Goal: Task Accomplishment & Management: Manage account settings

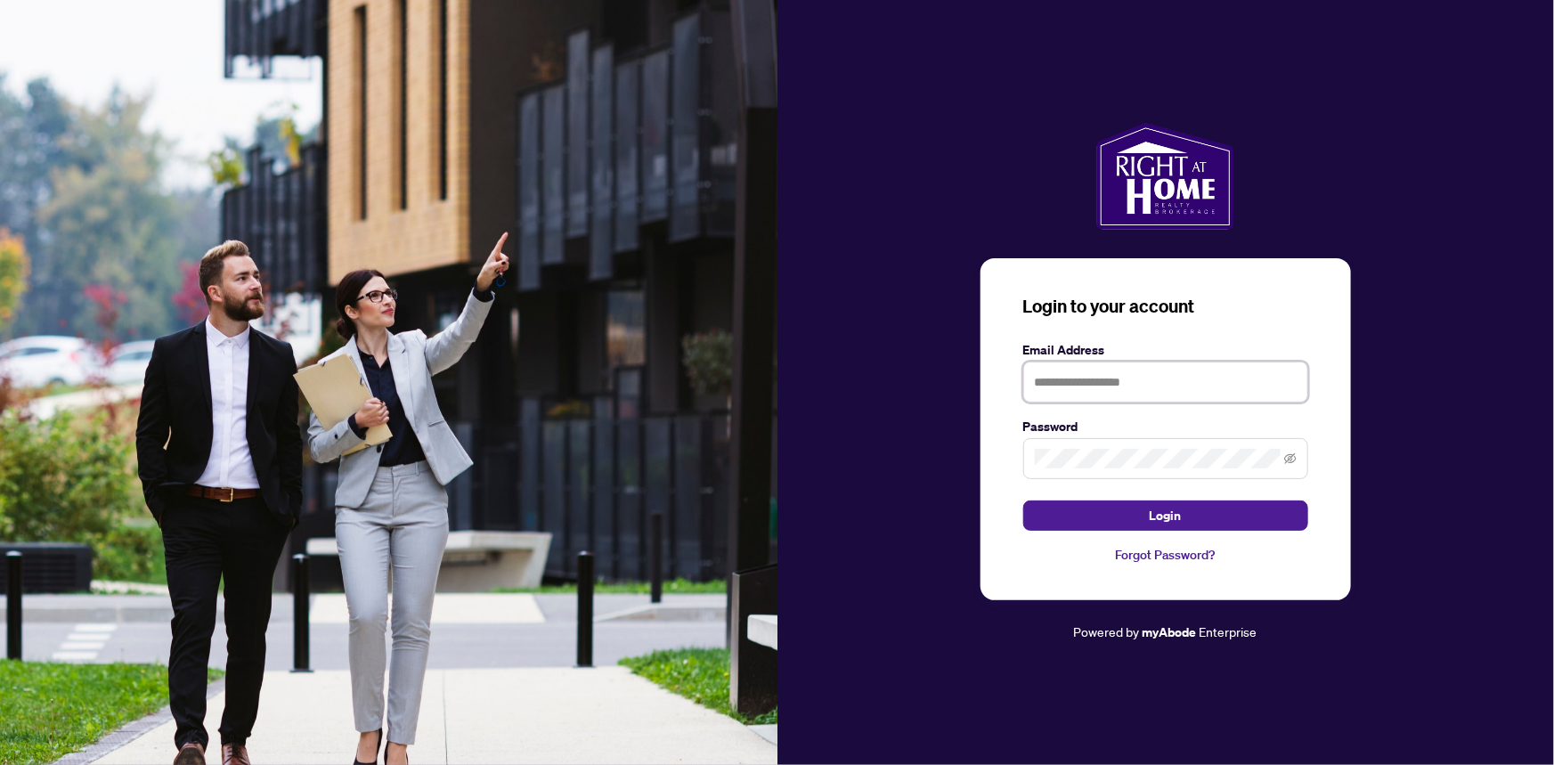
click at [1145, 387] on input "text" at bounding box center [1165, 381] width 285 height 41
type input "**********"
click at [1023, 500] on button "Login" at bounding box center [1165, 515] width 285 height 30
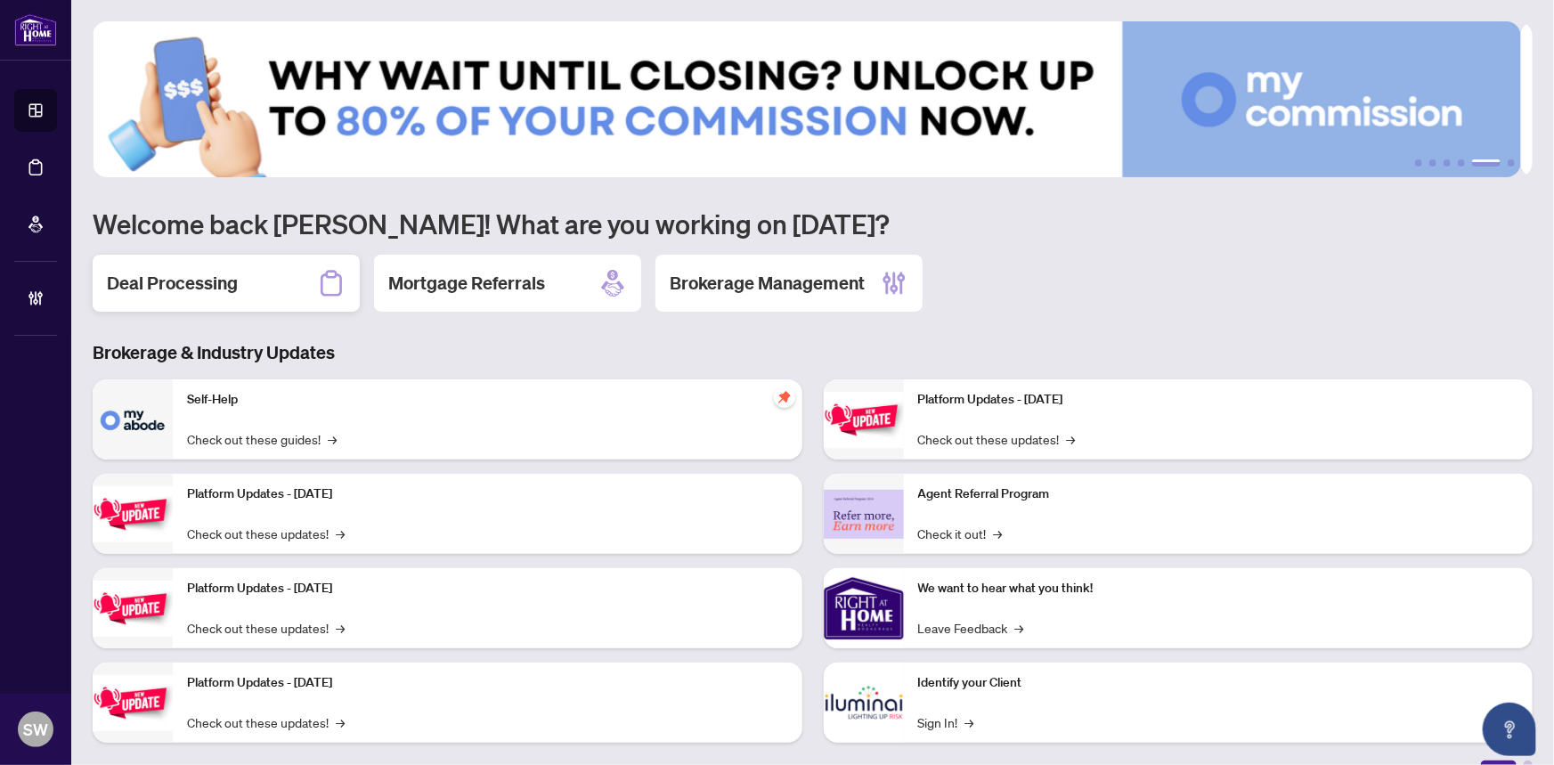
click at [215, 284] on h2 "Deal Processing" at bounding box center [172, 283] width 131 height 25
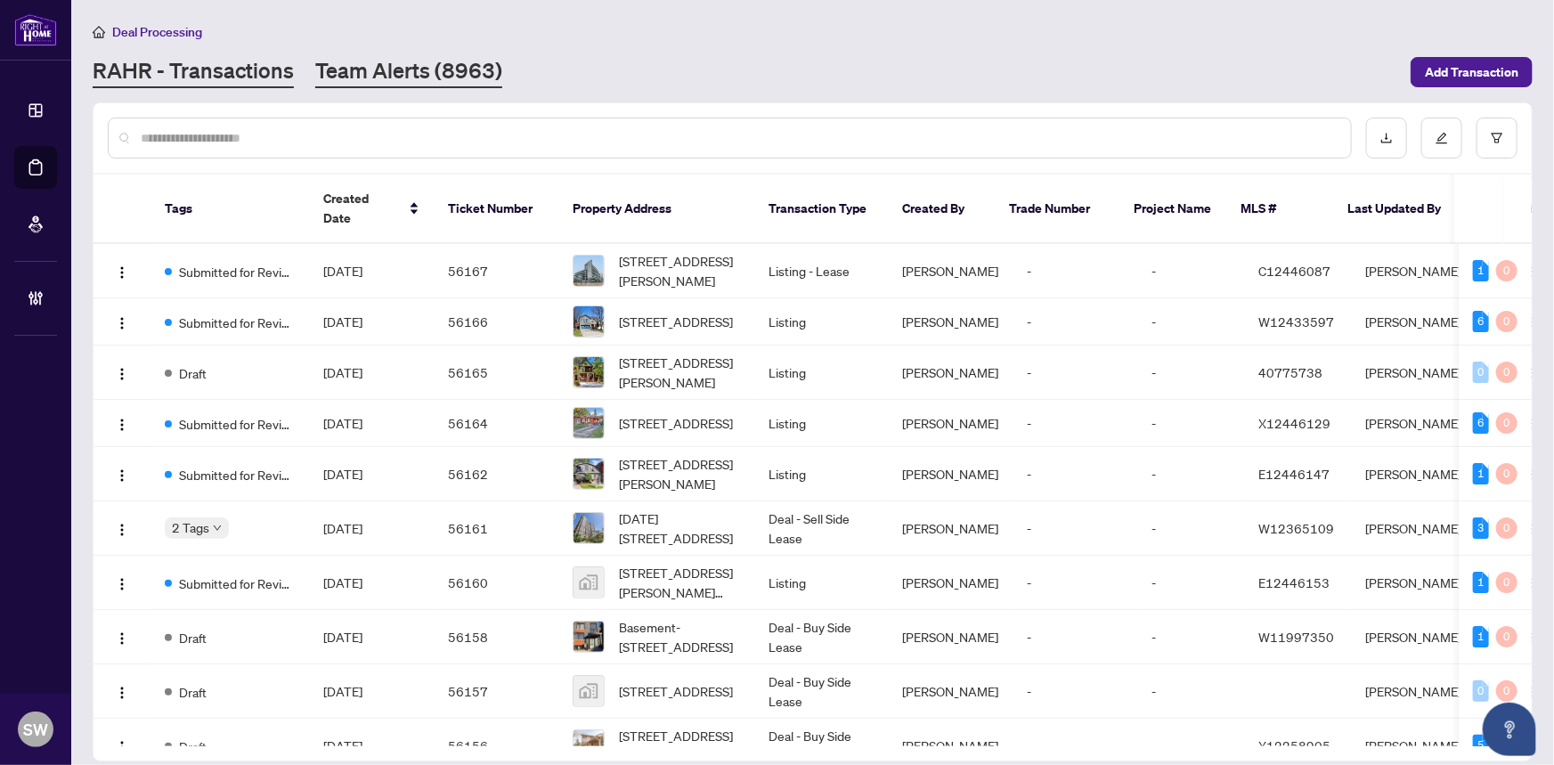
click at [409, 83] on link "Team Alerts (8963)" at bounding box center [408, 72] width 187 height 32
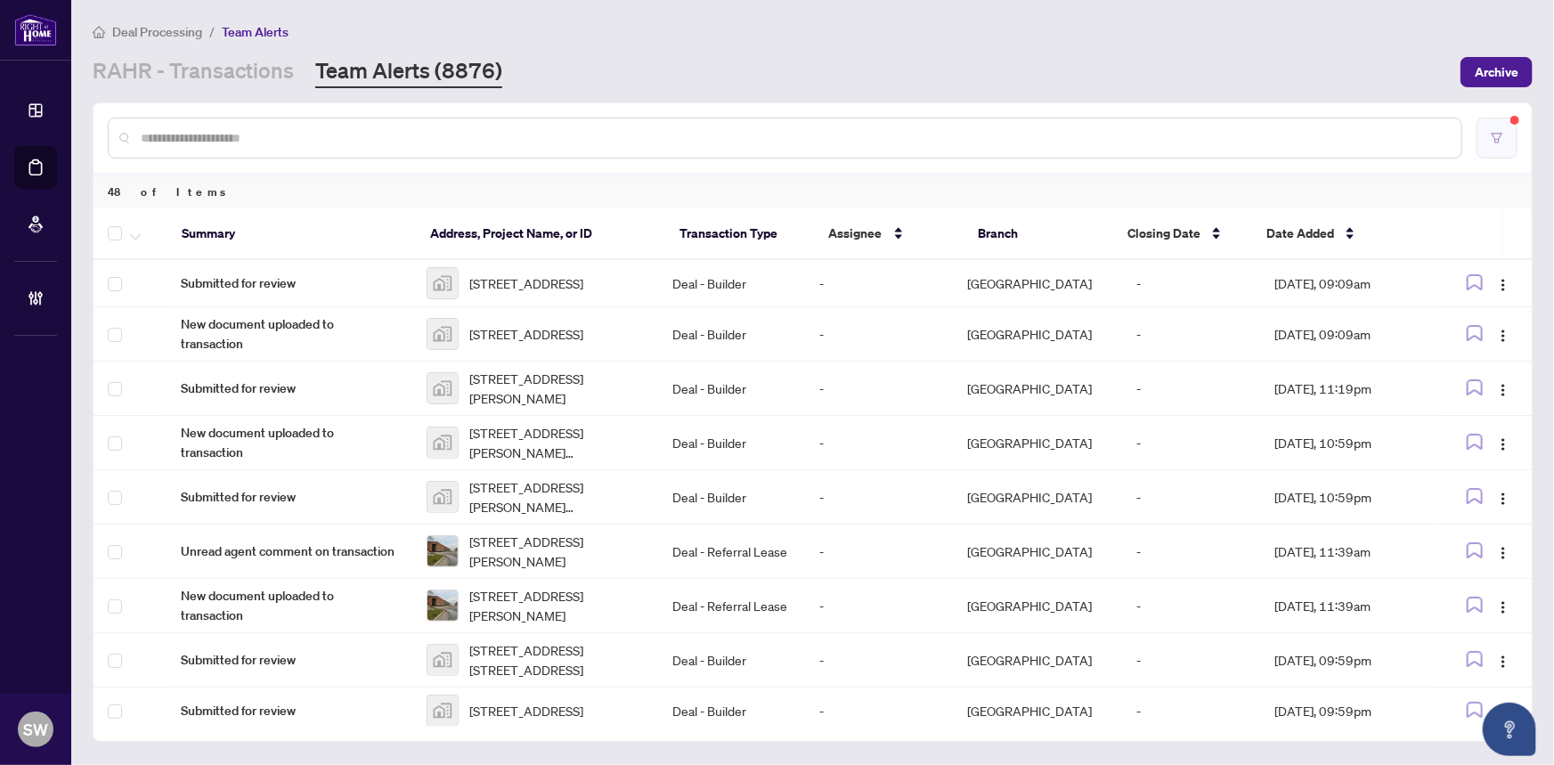
click at [1497, 142] on icon "filter" at bounding box center [1496, 138] width 12 height 12
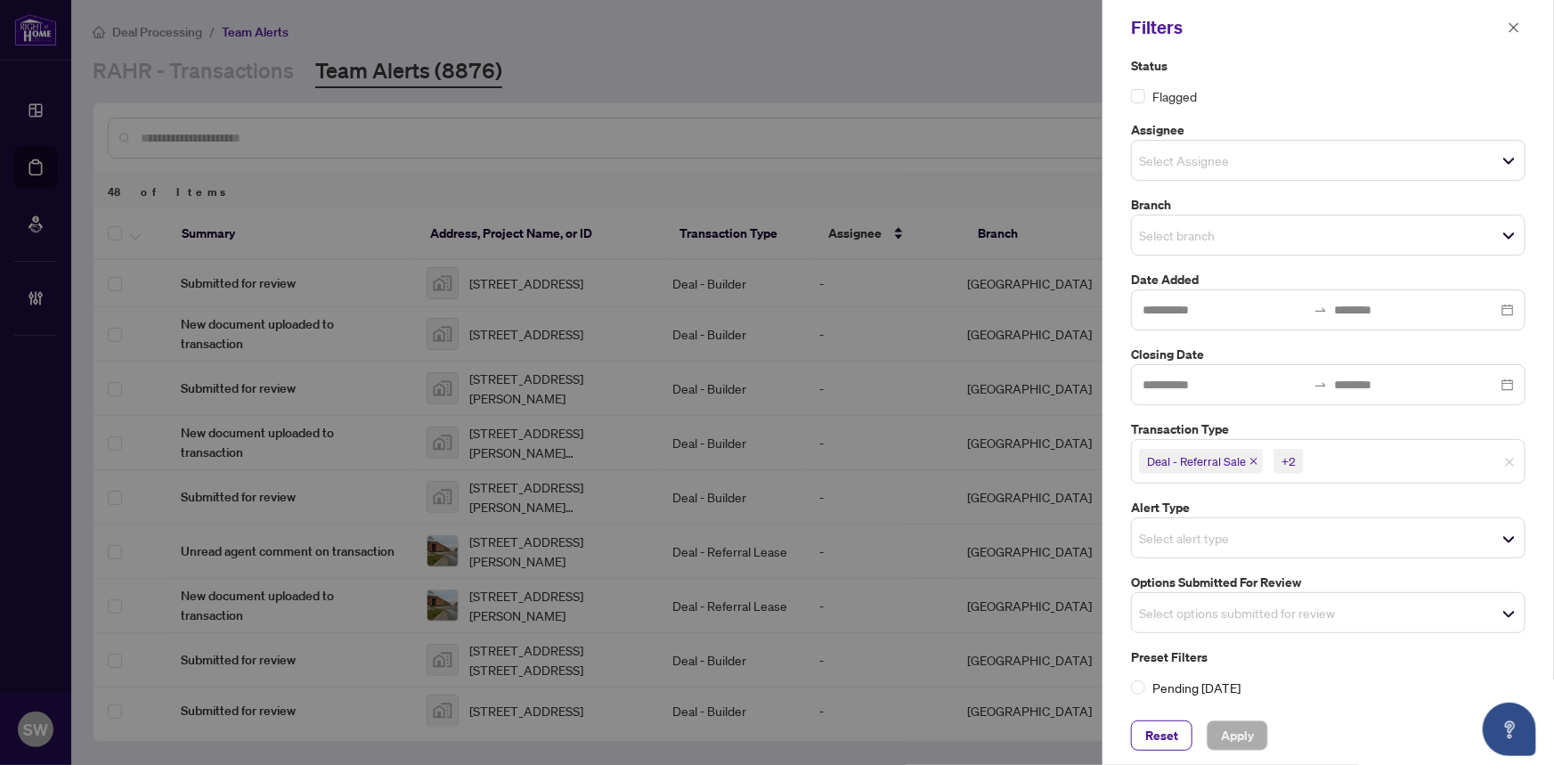
scroll to position [17, 0]
click at [1514, 26] on icon "close" at bounding box center [1514, 27] width 10 height 10
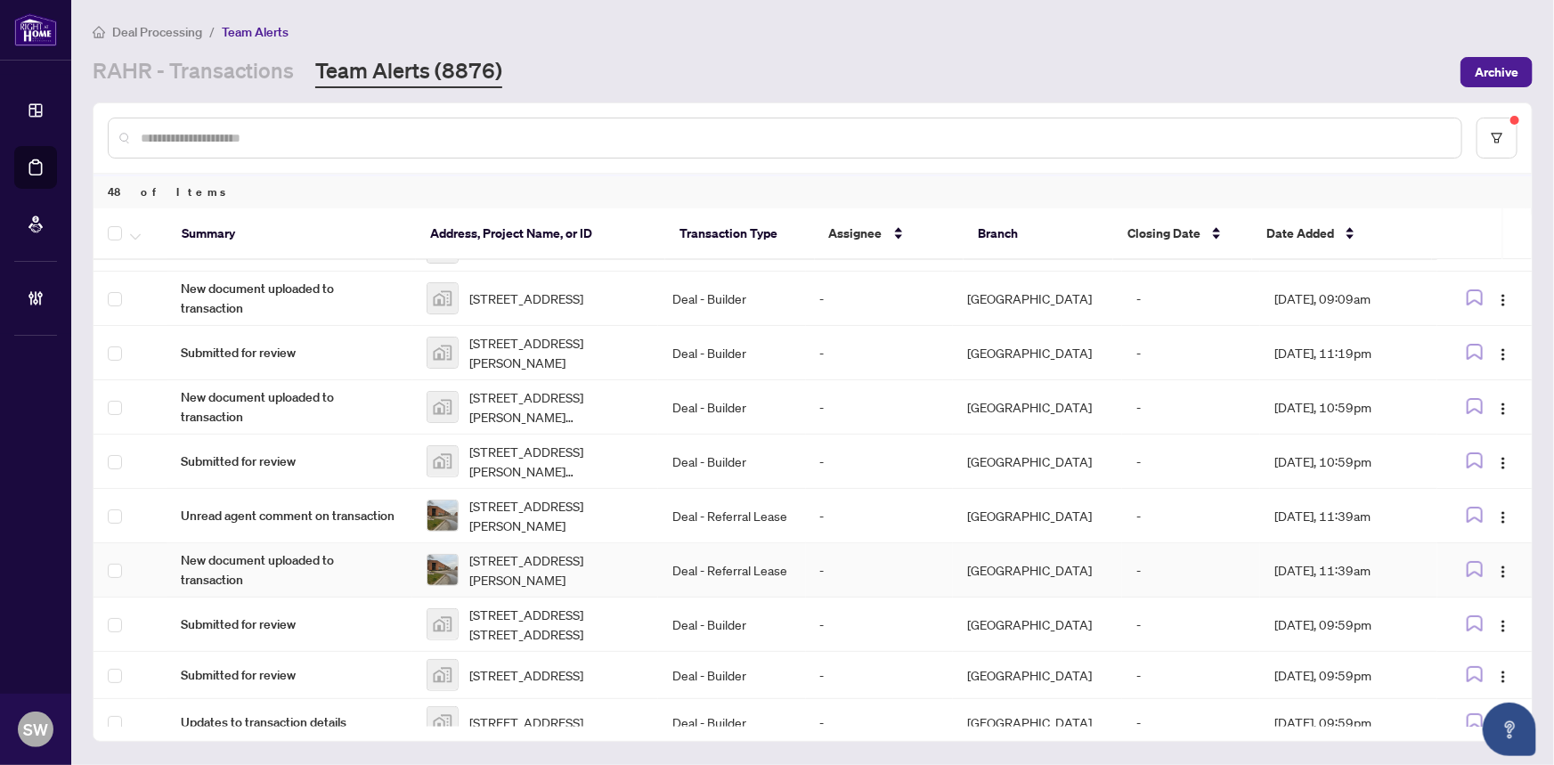
scroll to position [0, 0]
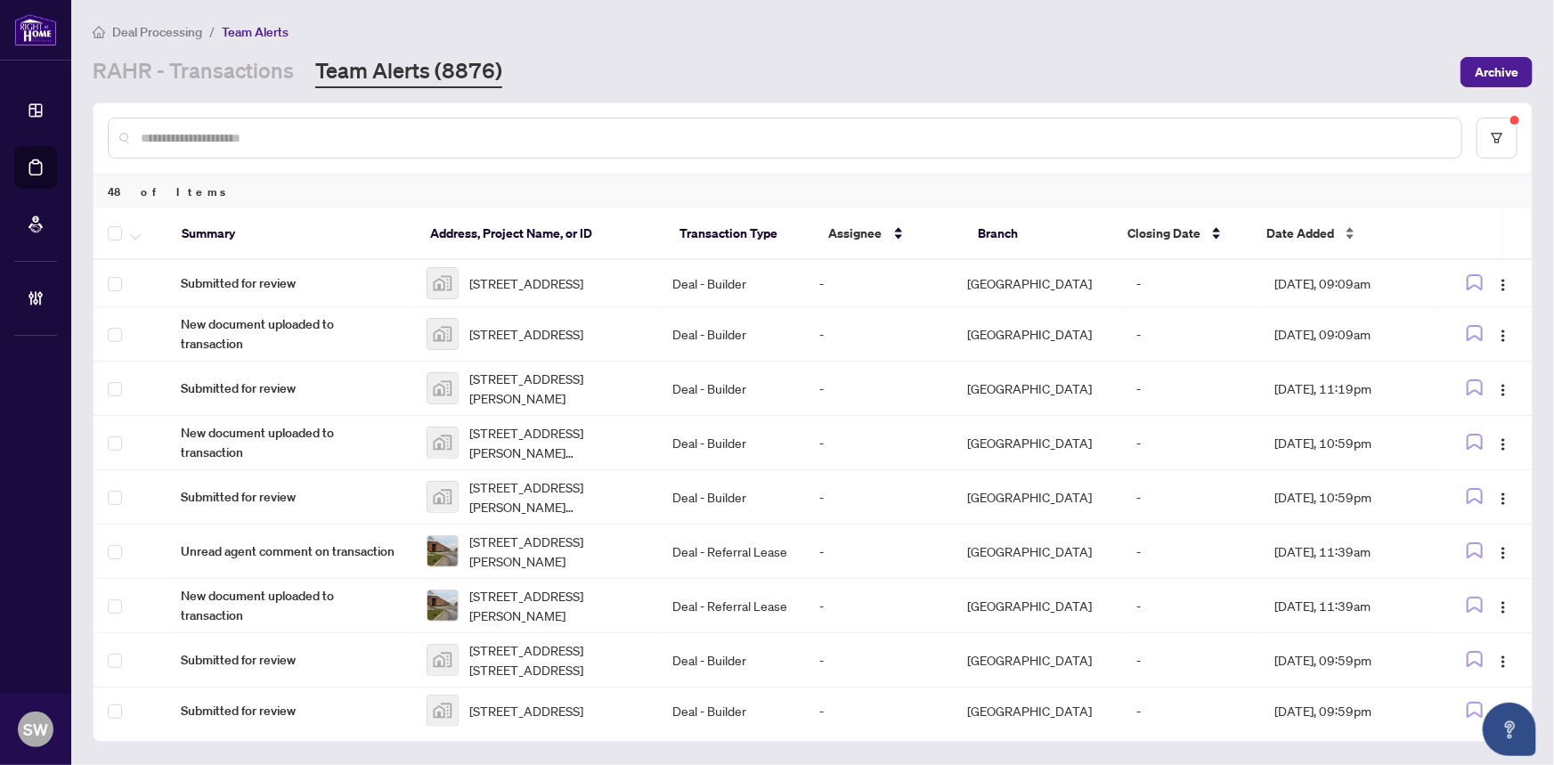
click at [1348, 229] on div "Date Added" at bounding box center [1341, 233] width 150 height 20
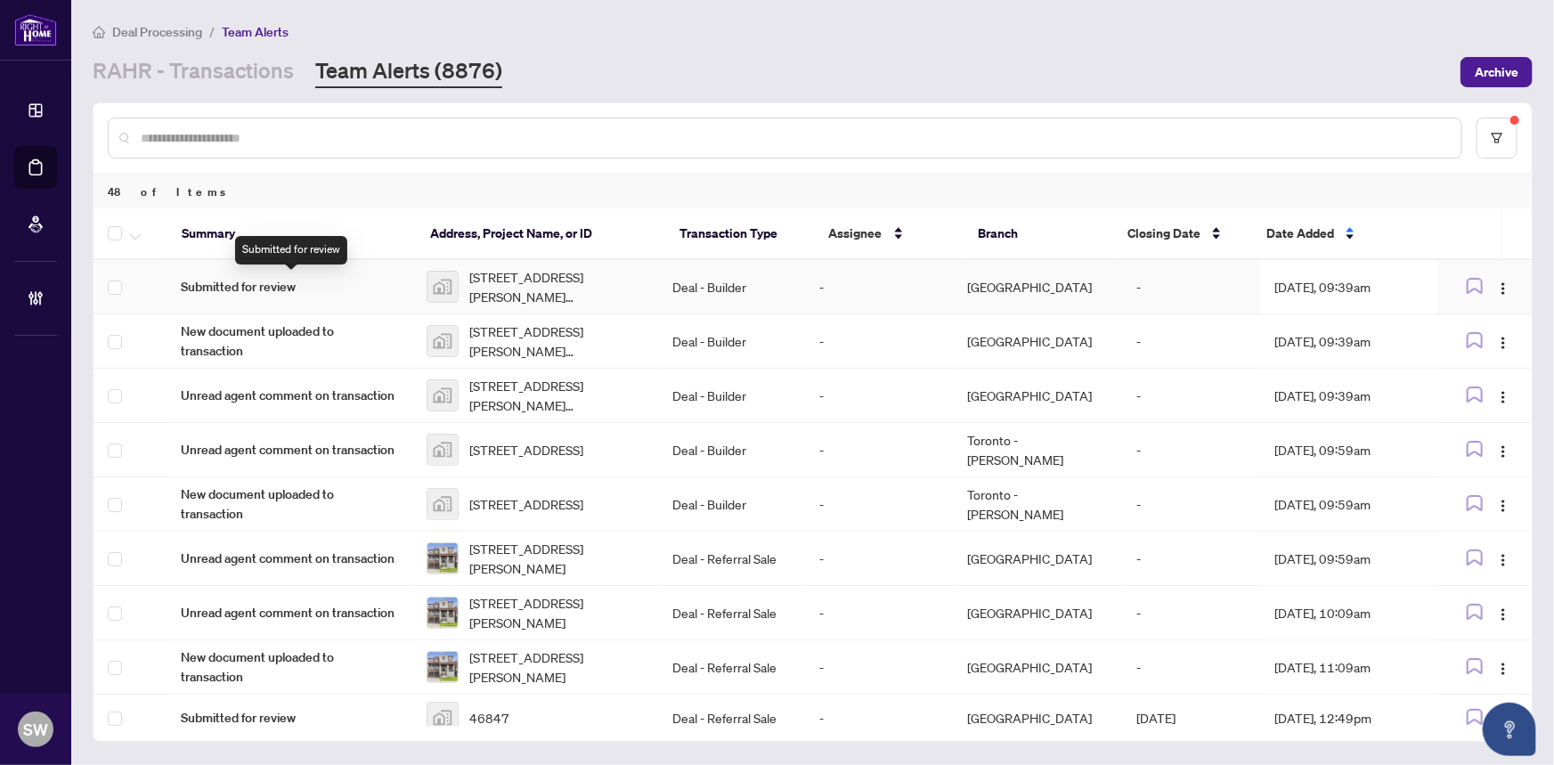
click at [235, 288] on span "Submitted for review" at bounding box center [289, 287] width 217 height 20
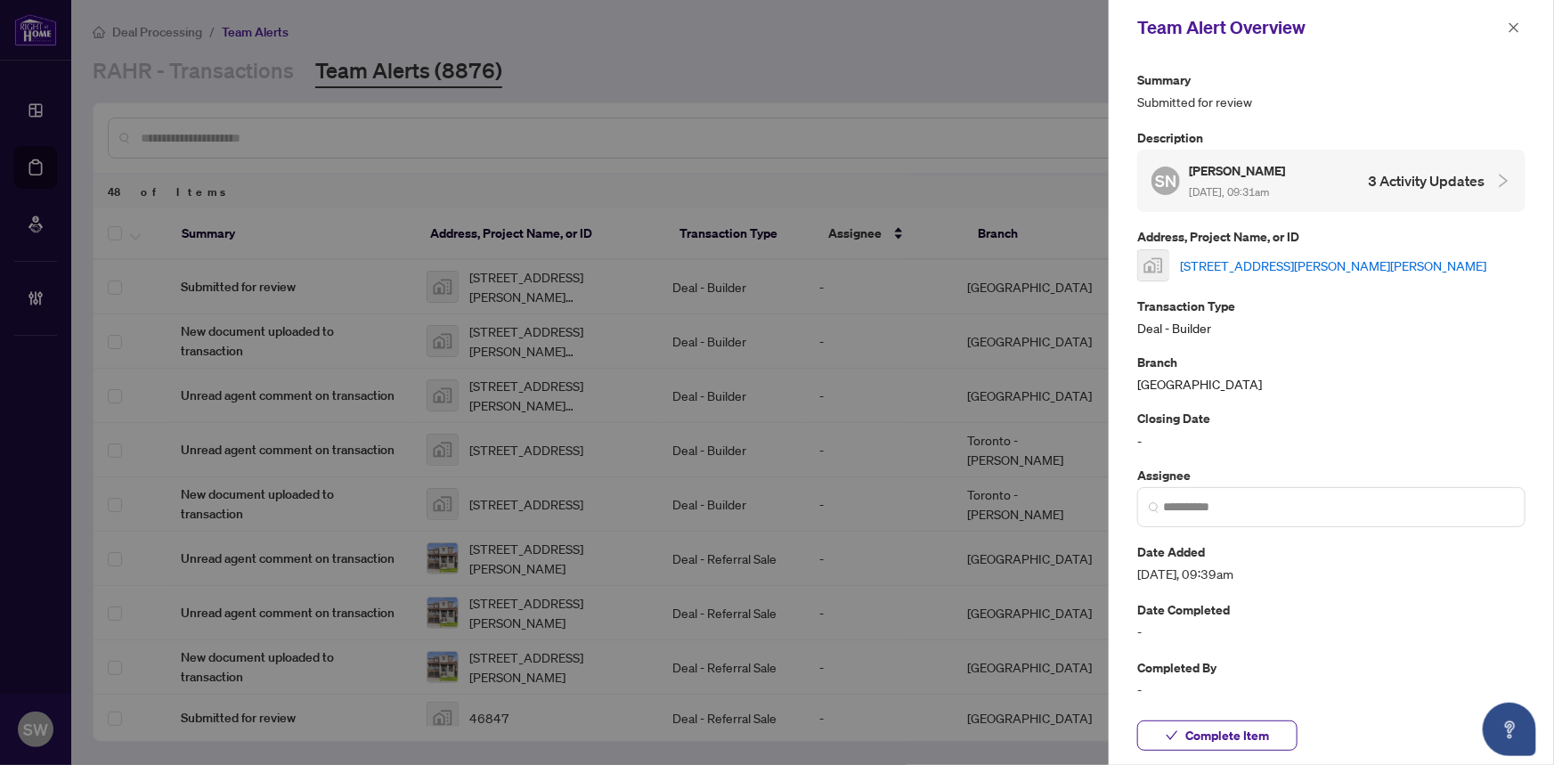
click at [1213, 269] on link "Lot 84-926 Stephanie Court, Kitchener, ON N2E 0J9, Canada" at bounding box center [1333, 266] width 306 height 20
click at [1228, 737] on span "Complete Item" at bounding box center [1227, 735] width 84 height 28
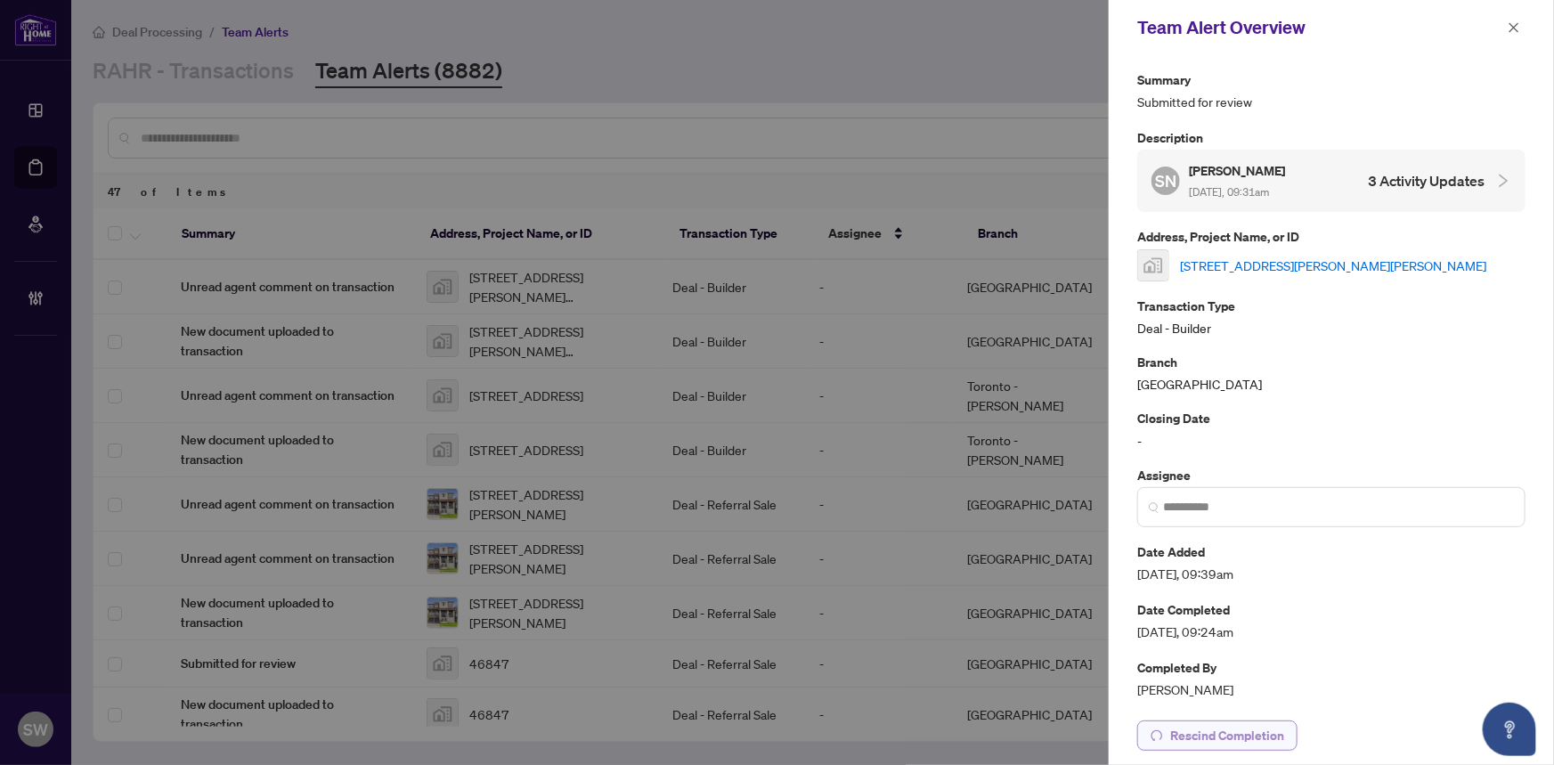
click at [1197, 738] on span "Rescind Completion" at bounding box center [1227, 735] width 114 height 28
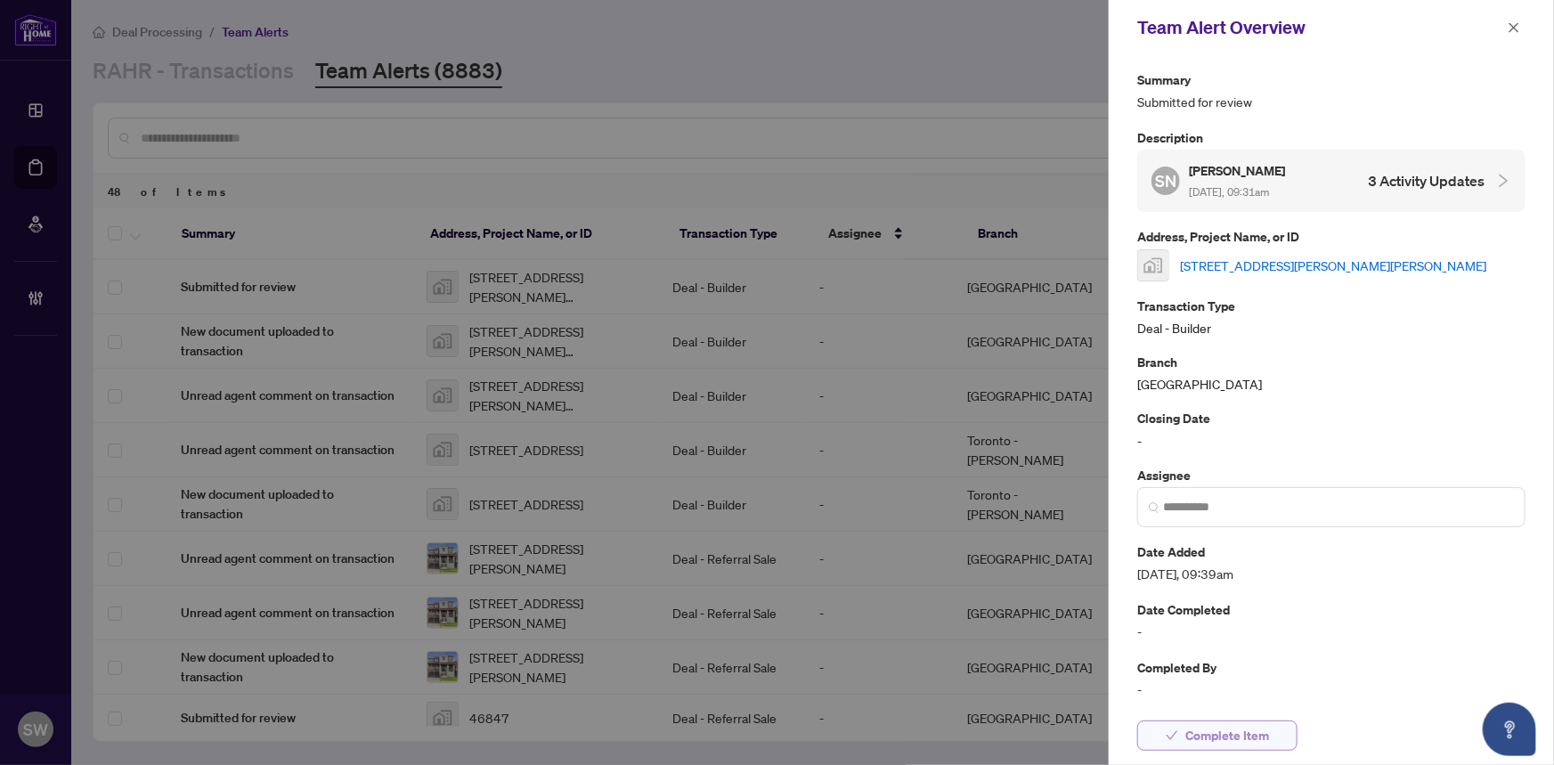
click at [1225, 739] on span "Complete Item" at bounding box center [1227, 735] width 84 height 28
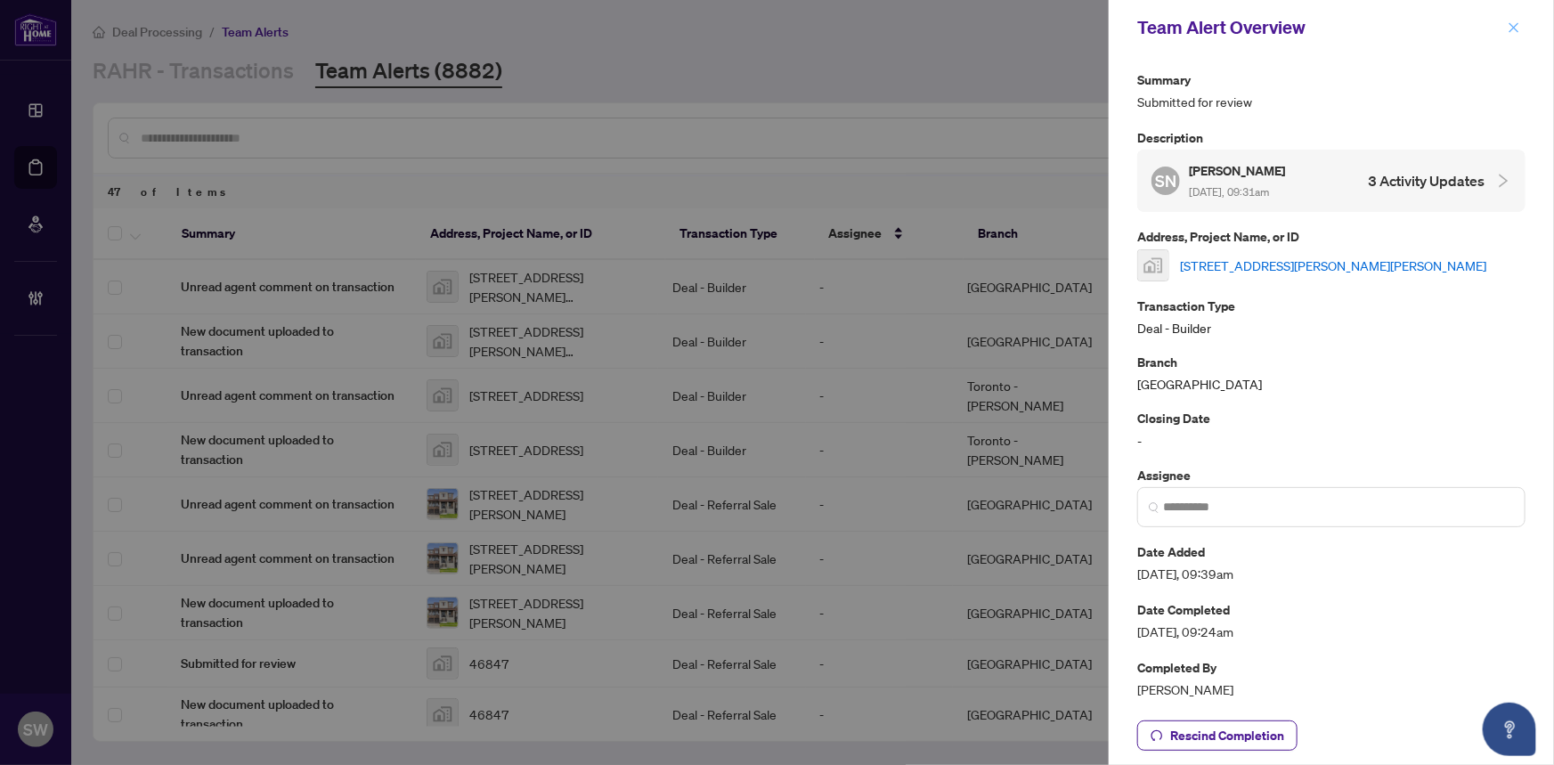
click at [1513, 27] on icon "close" at bounding box center [1514, 27] width 10 height 10
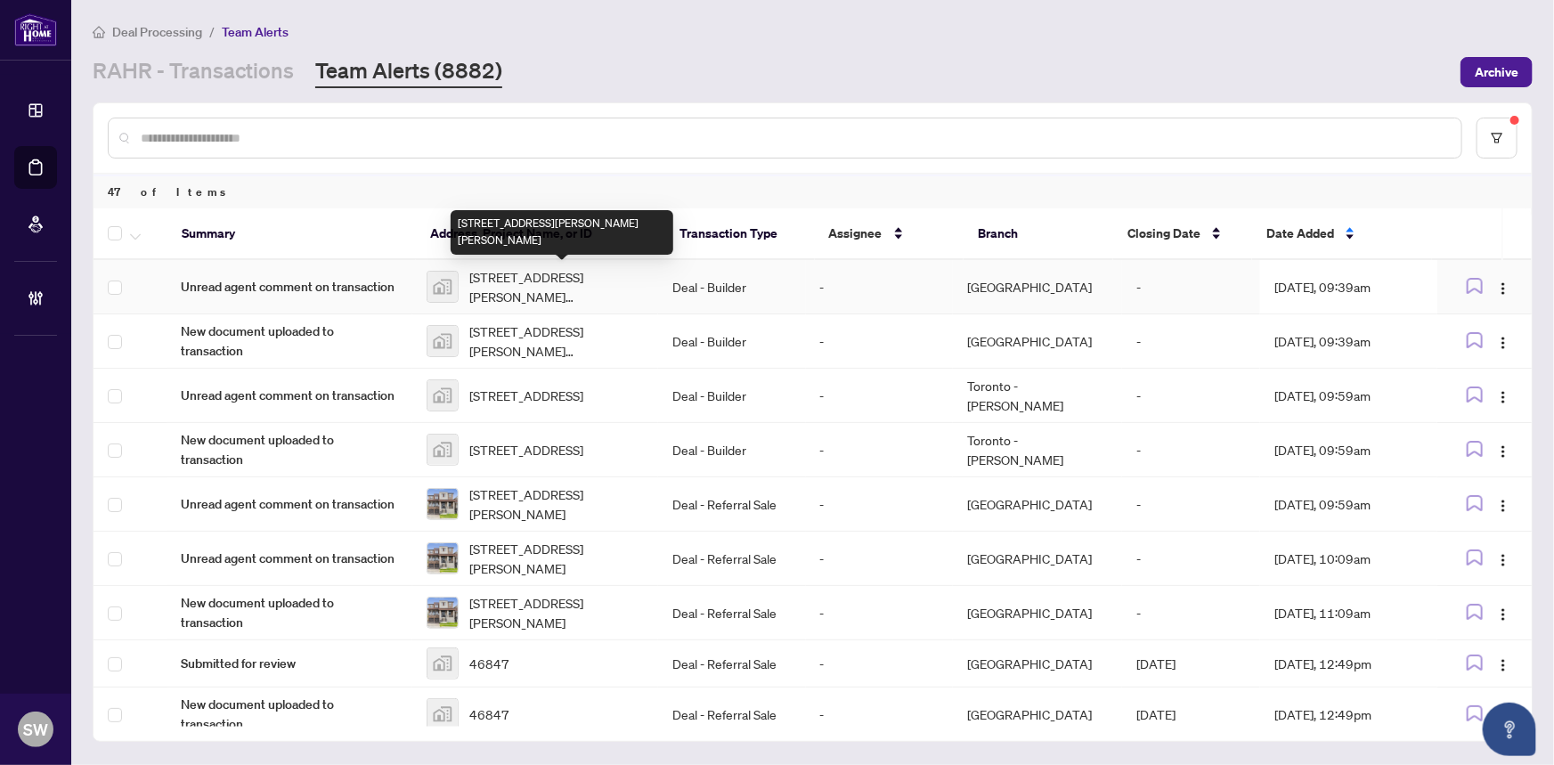
click at [541, 285] on span "Lot 84-926 Stephanie Court, Kitchener, ON N2E 0J9, Canada" at bounding box center [556, 286] width 174 height 39
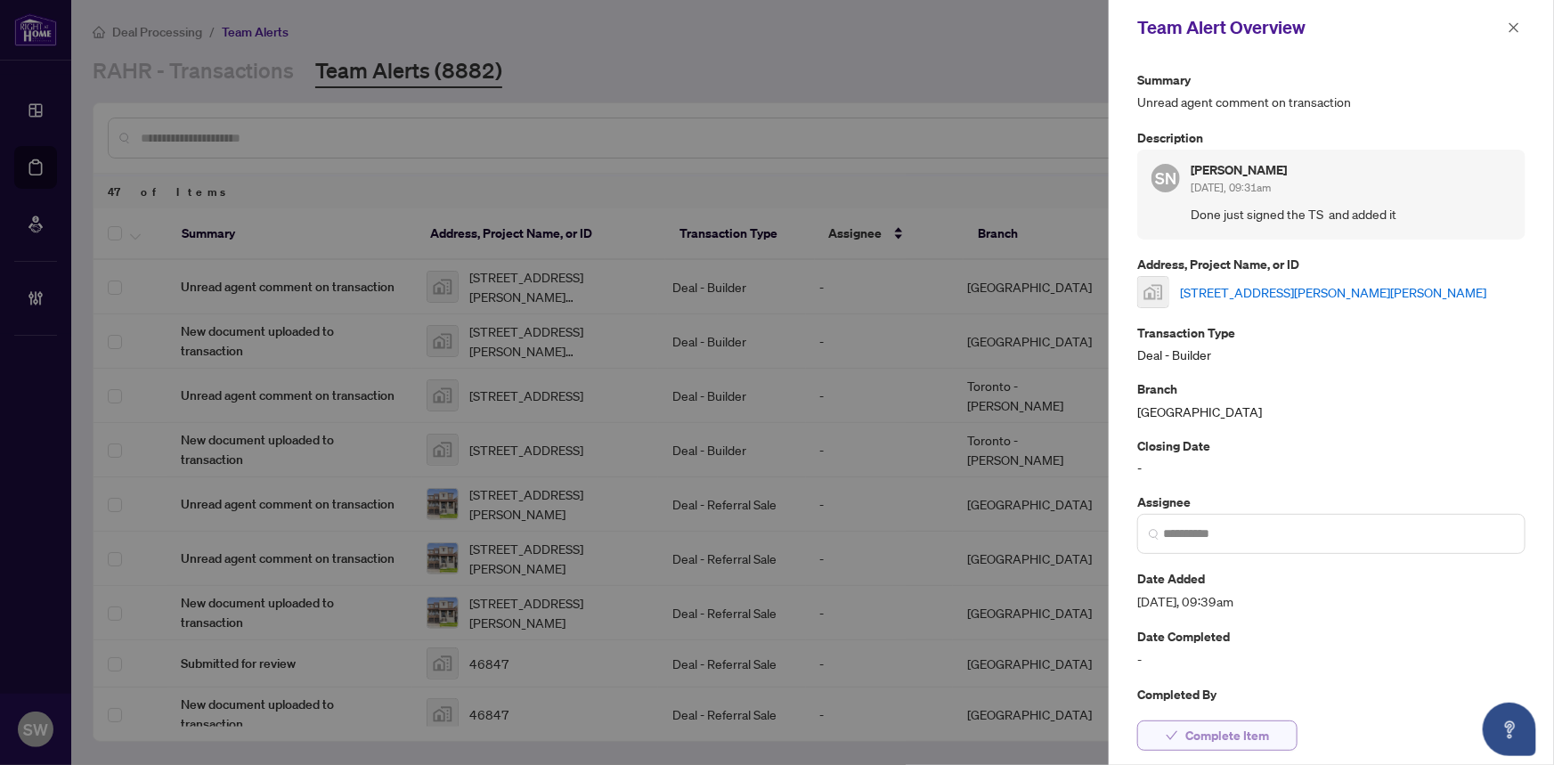
click at [1257, 734] on span "Complete Item" at bounding box center [1227, 735] width 84 height 28
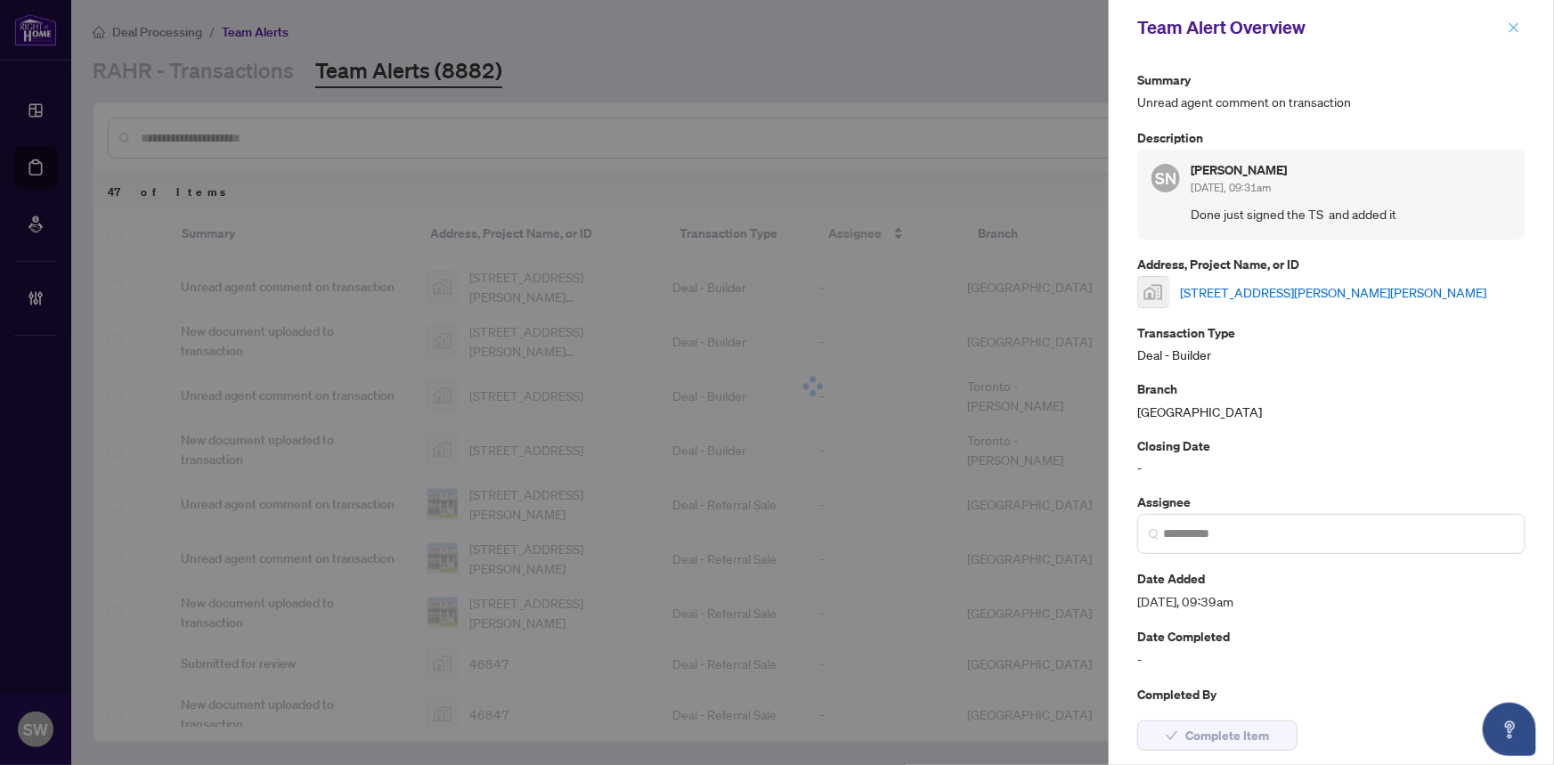
click at [1511, 27] on icon "close" at bounding box center [1513, 27] width 12 height 12
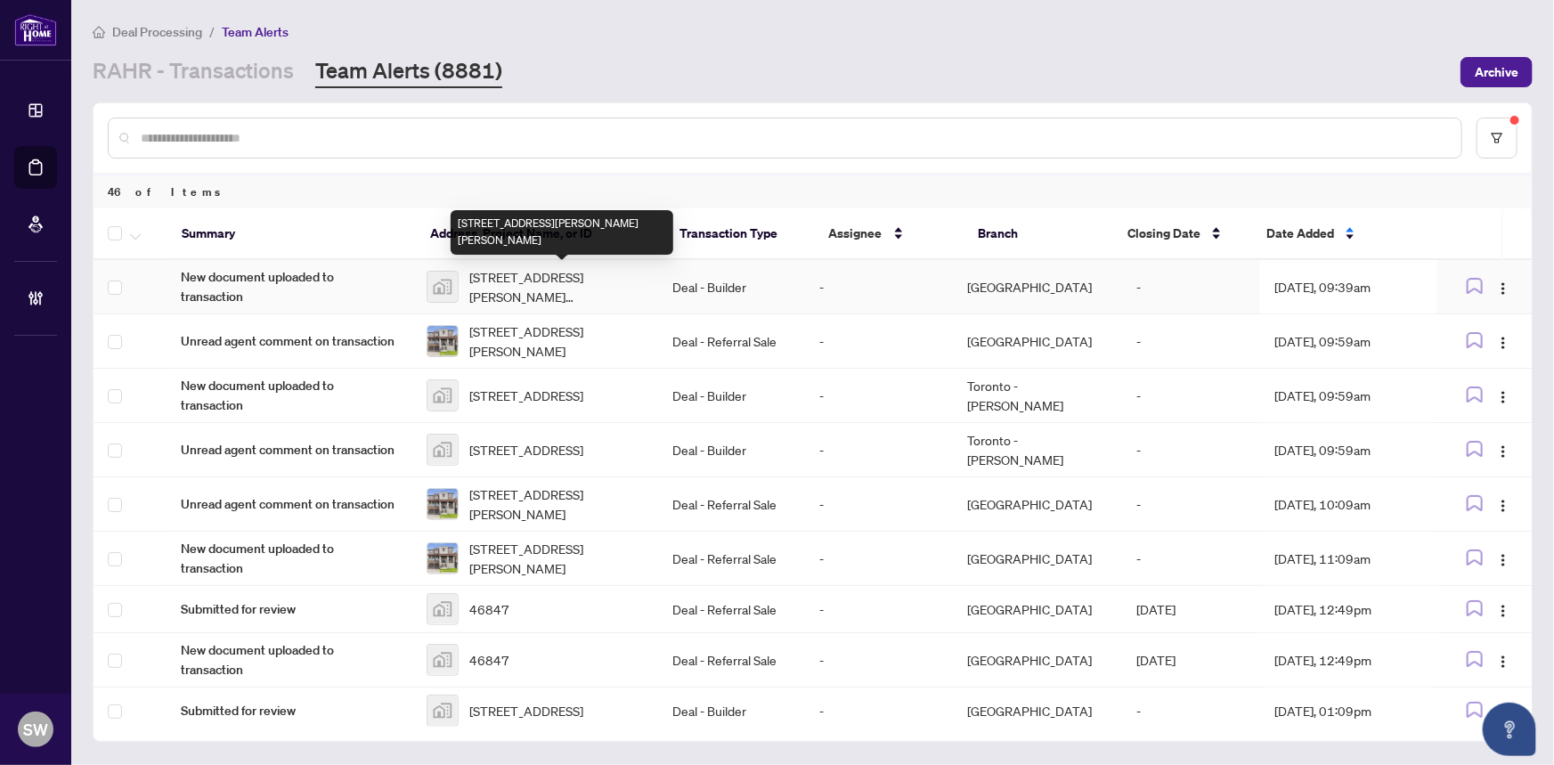
click at [518, 276] on span "Lot 84-926 Stephanie Court, Kitchener, ON N2E 0J9, Canada" at bounding box center [556, 286] width 174 height 39
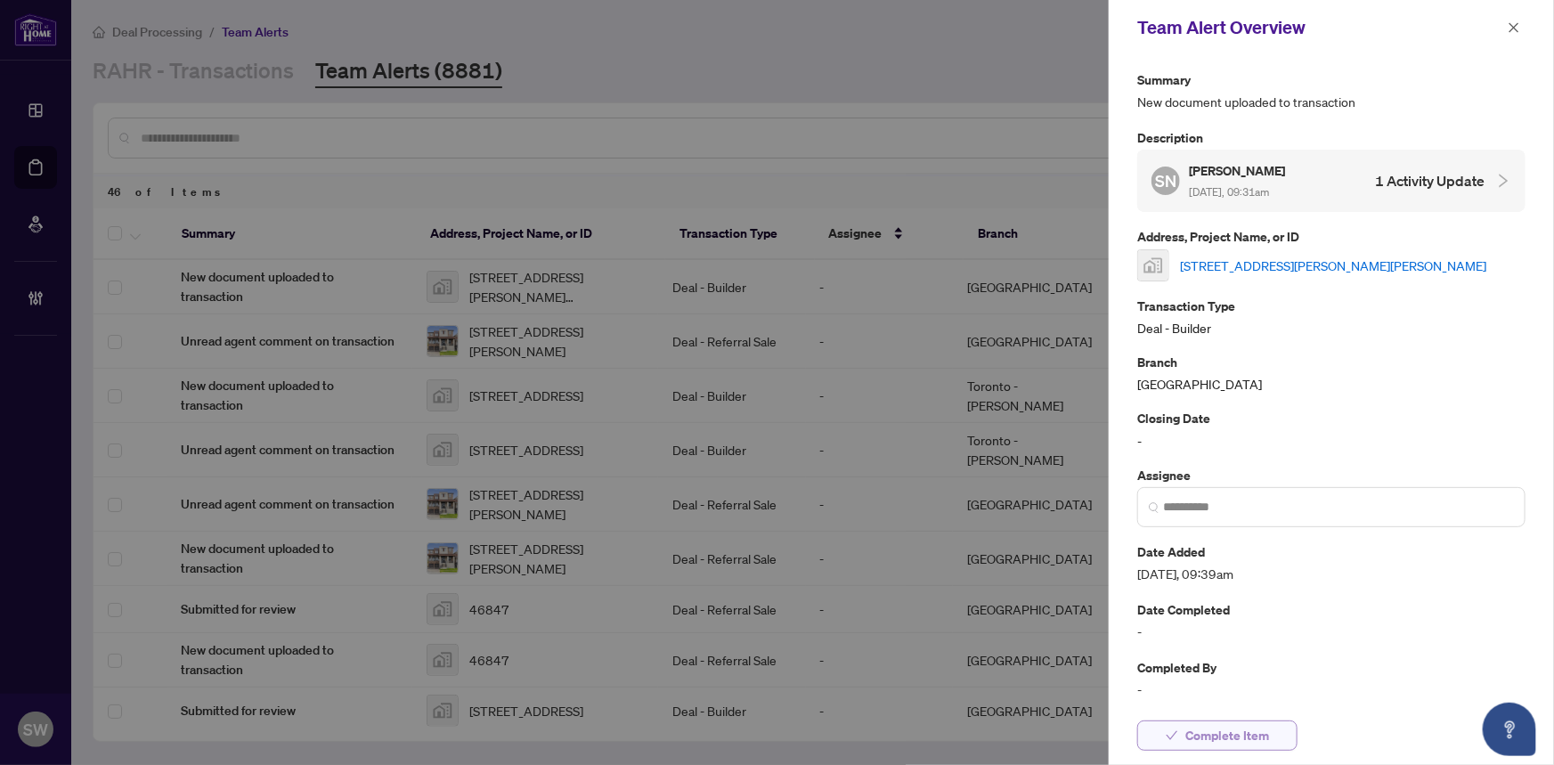
click at [1223, 741] on span "Complete Item" at bounding box center [1227, 735] width 84 height 28
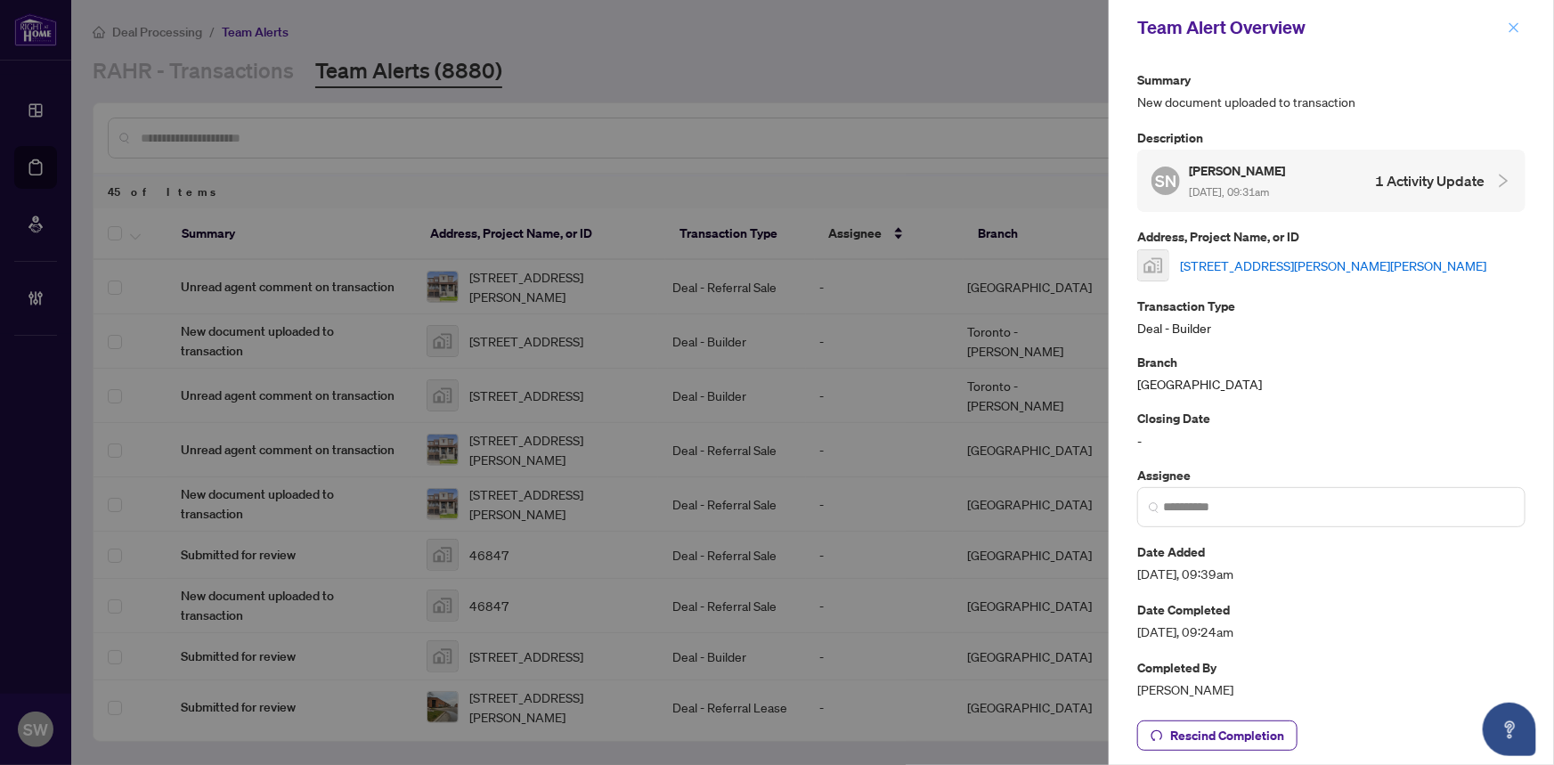
click at [1511, 25] on icon "close" at bounding box center [1514, 27] width 10 height 10
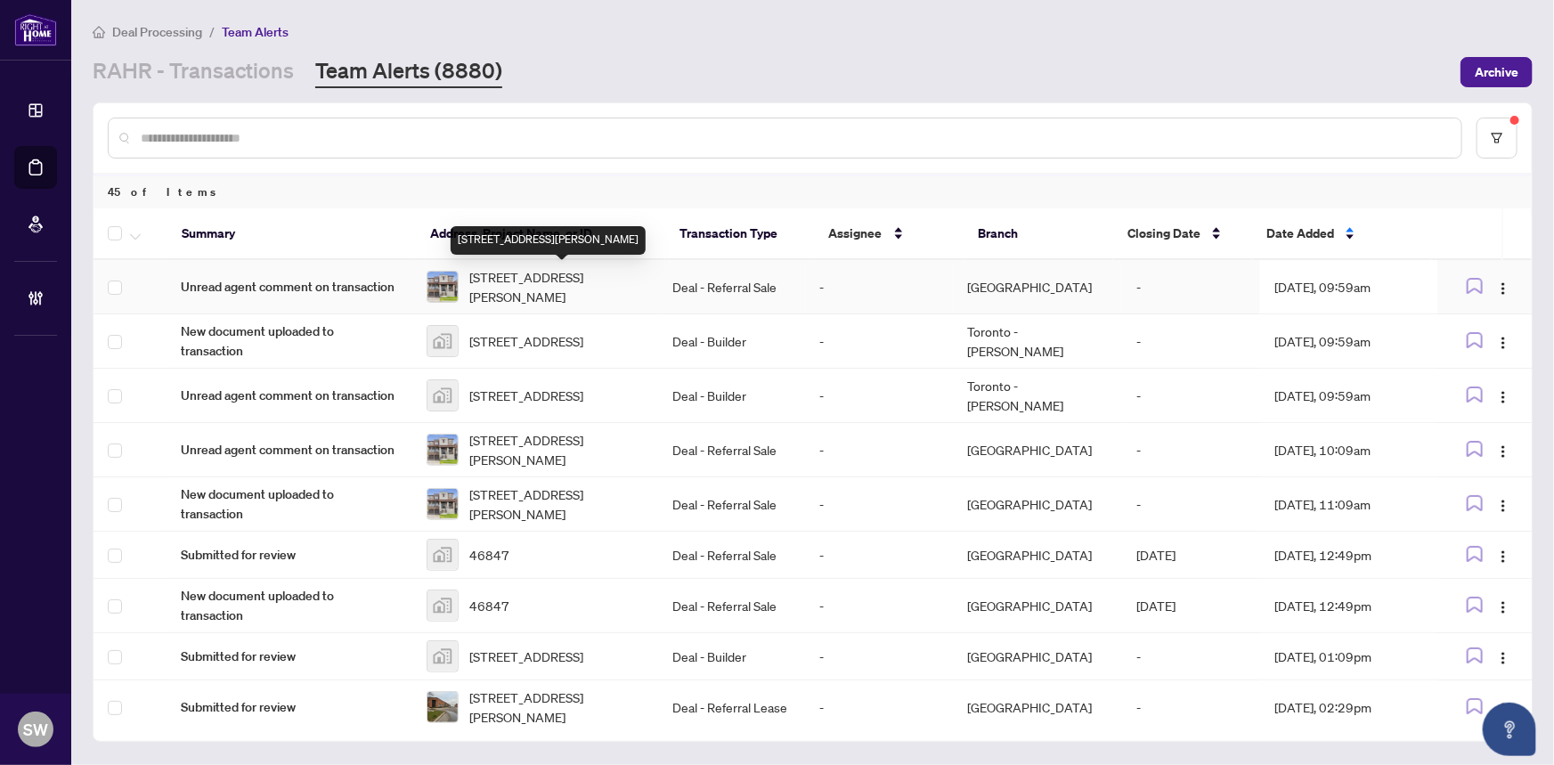
click at [555, 287] on span "117 Rowe Street, Bradford West Gwillimbury, ON L3Z 4M9, Canada" at bounding box center [556, 286] width 174 height 39
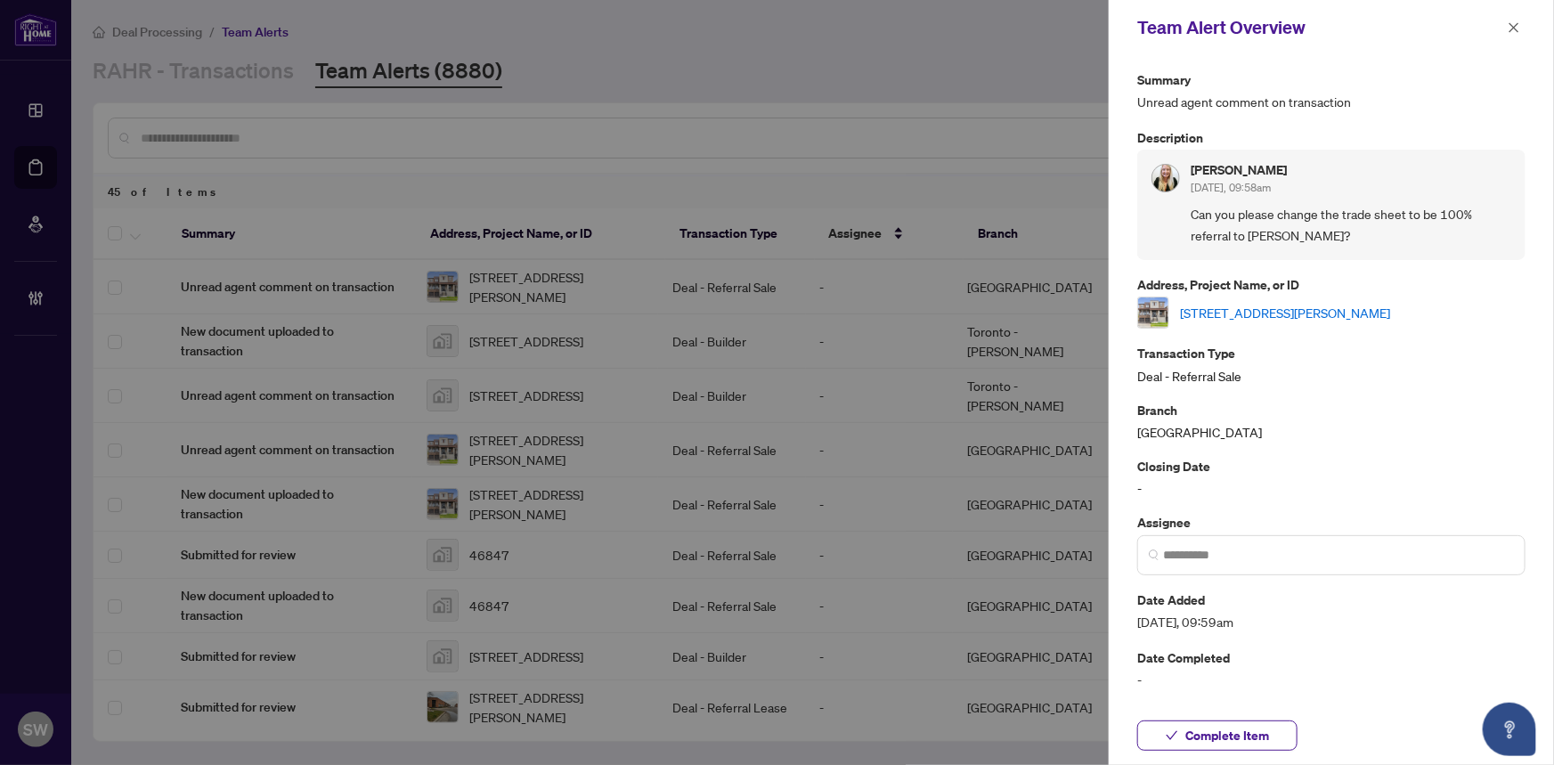
click at [1311, 304] on link "117 Rowe Street, Bradford West Gwillimbury, ON L3Z 4M9, Canada" at bounding box center [1285, 313] width 210 height 20
click at [1266, 734] on span "Complete Item" at bounding box center [1227, 735] width 84 height 28
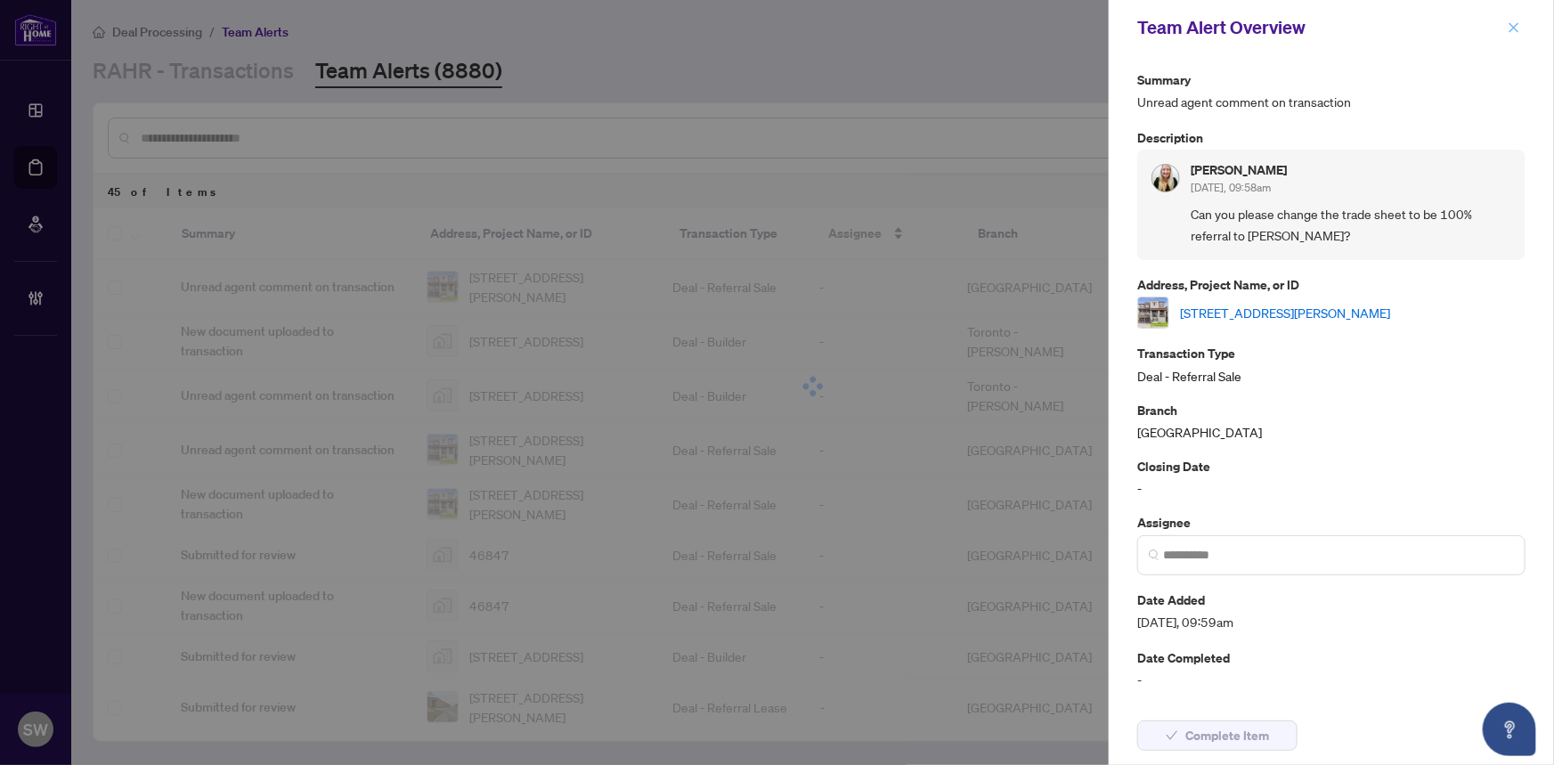
click at [1516, 30] on icon "close" at bounding box center [1514, 27] width 10 height 10
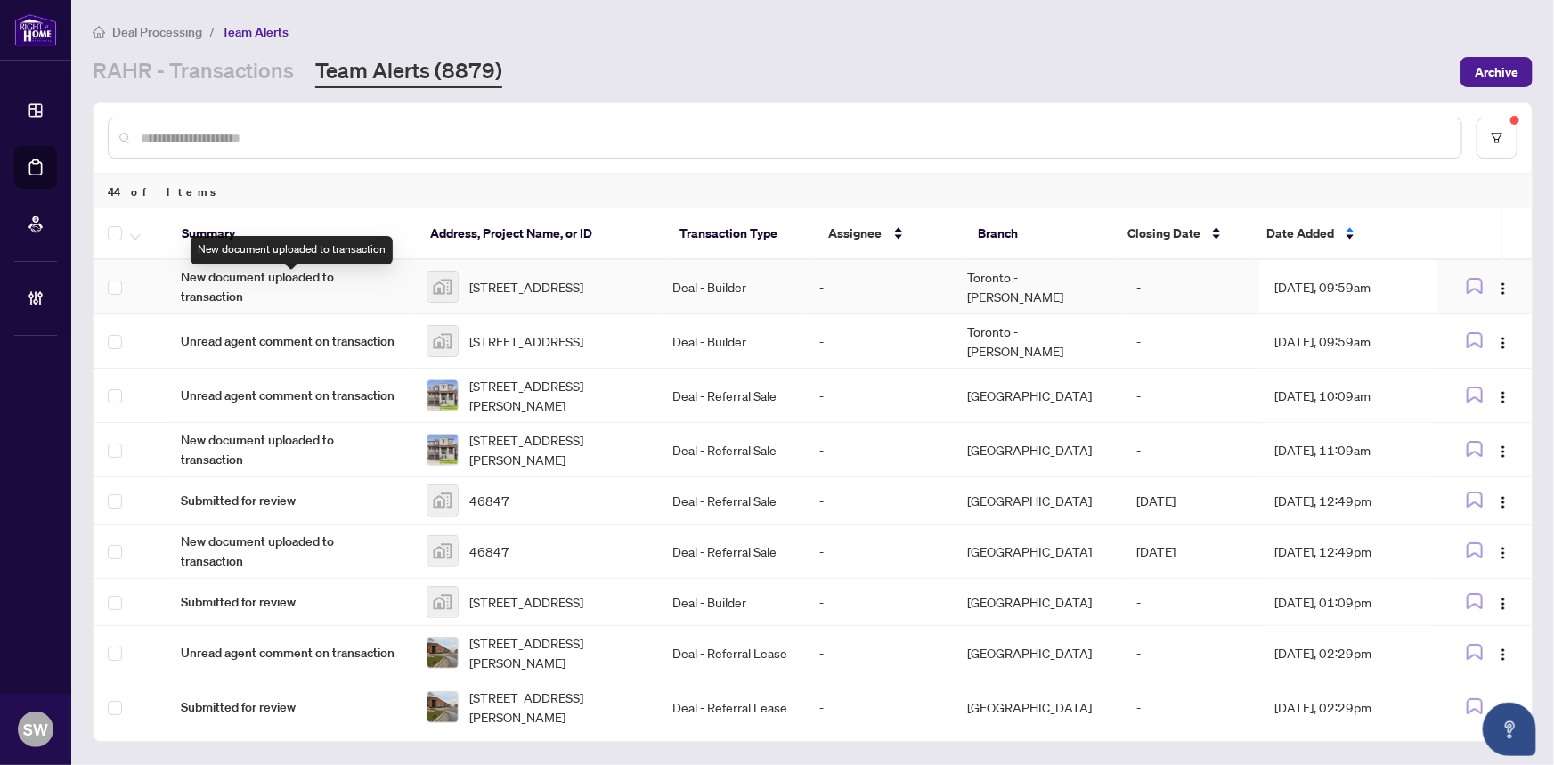
click at [356, 282] on span "New document uploaded to transaction" at bounding box center [289, 286] width 217 height 39
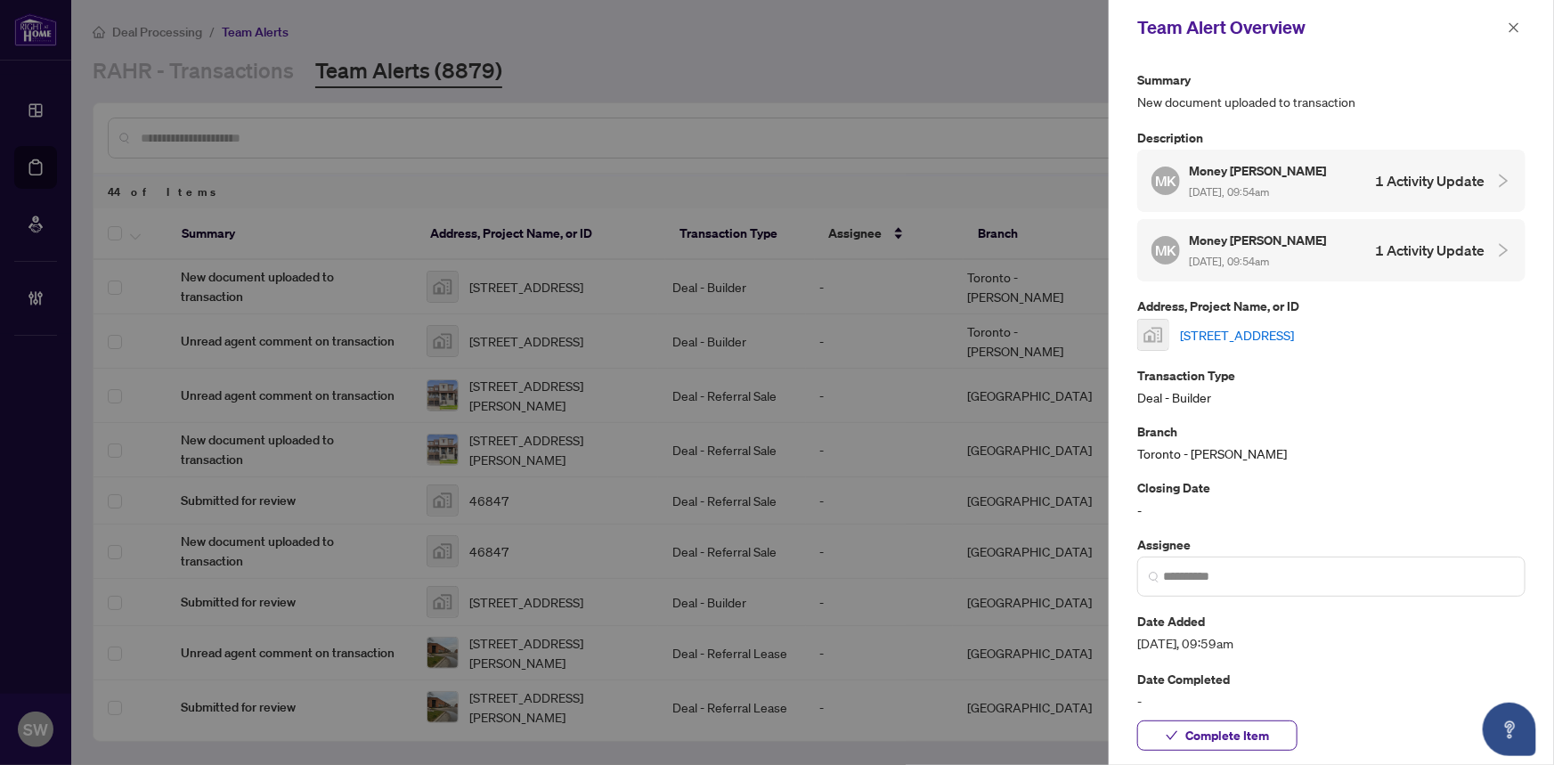
click at [1294, 325] on link "Lot #28-224 Winthrop Crescent, Vaughan, ON, Canada" at bounding box center [1237, 335] width 114 height 20
click at [1240, 739] on span "Complete Item" at bounding box center [1227, 735] width 84 height 28
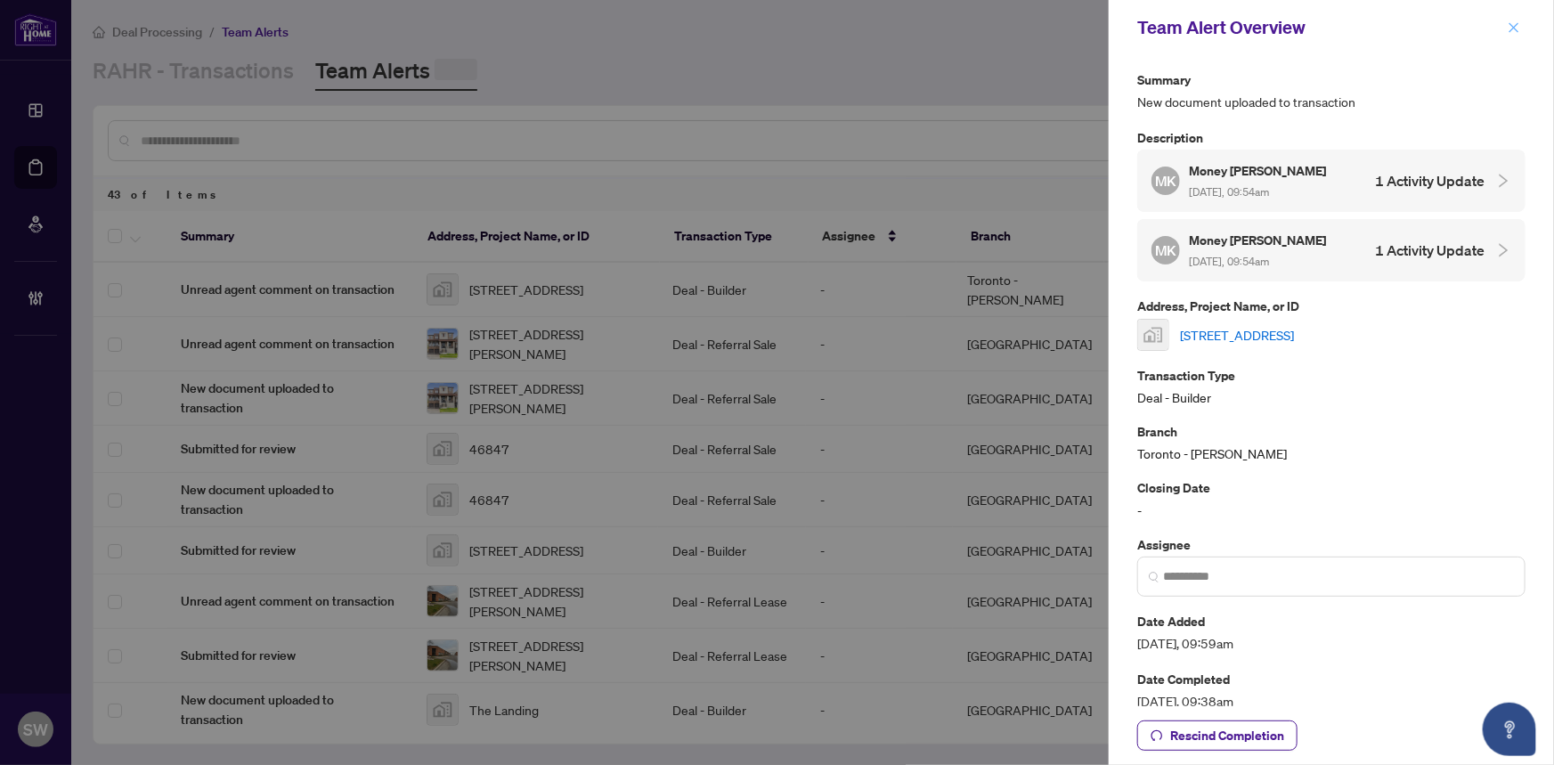
click at [1509, 23] on icon "close" at bounding box center [1514, 27] width 10 height 10
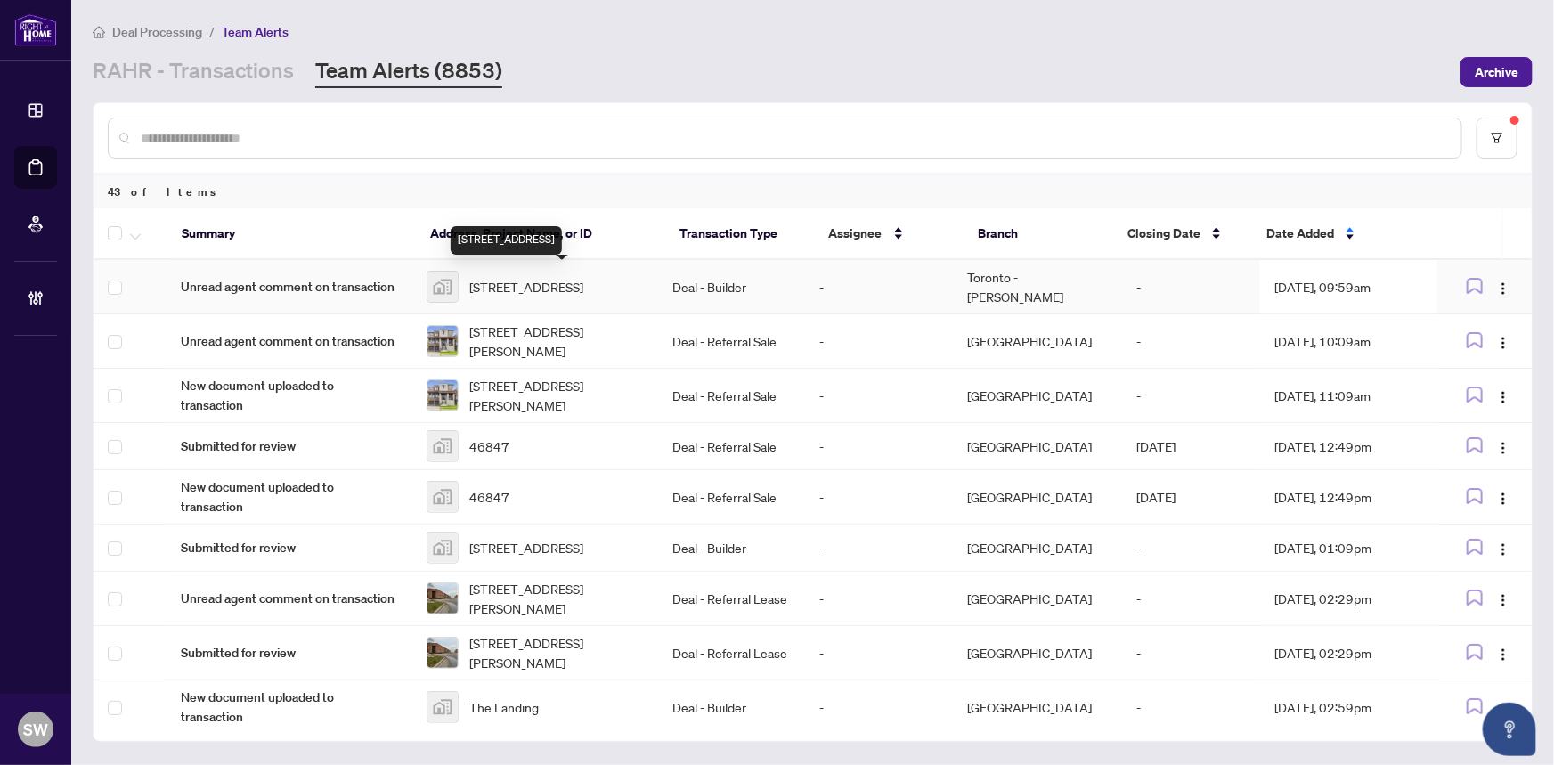
click at [559, 277] on span "Lot #28-224 Winthrop Crescent, Vaughan, ON, Canada" at bounding box center [526, 287] width 114 height 20
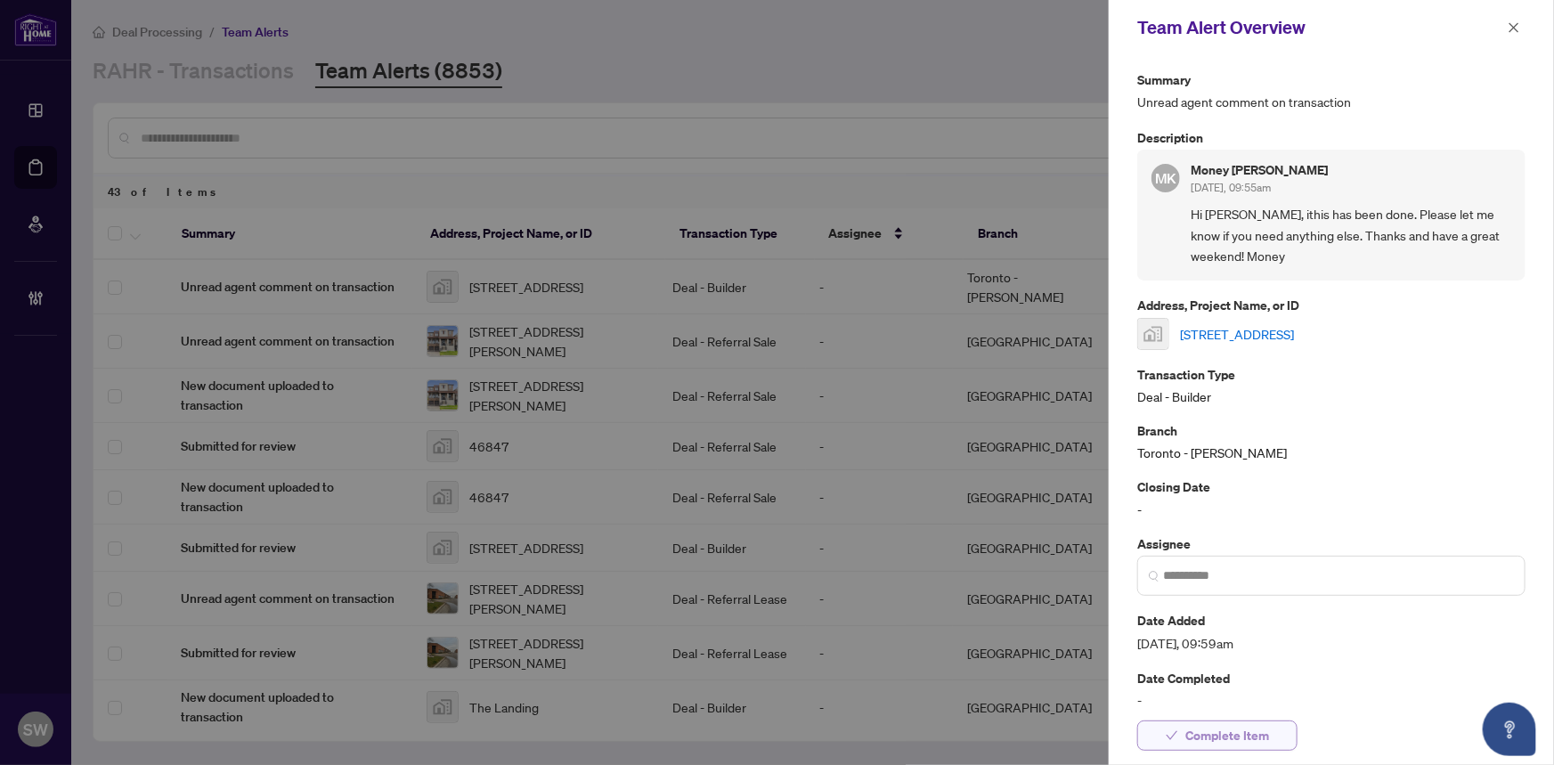
click at [1229, 734] on span "Complete Item" at bounding box center [1227, 735] width 84 height 28
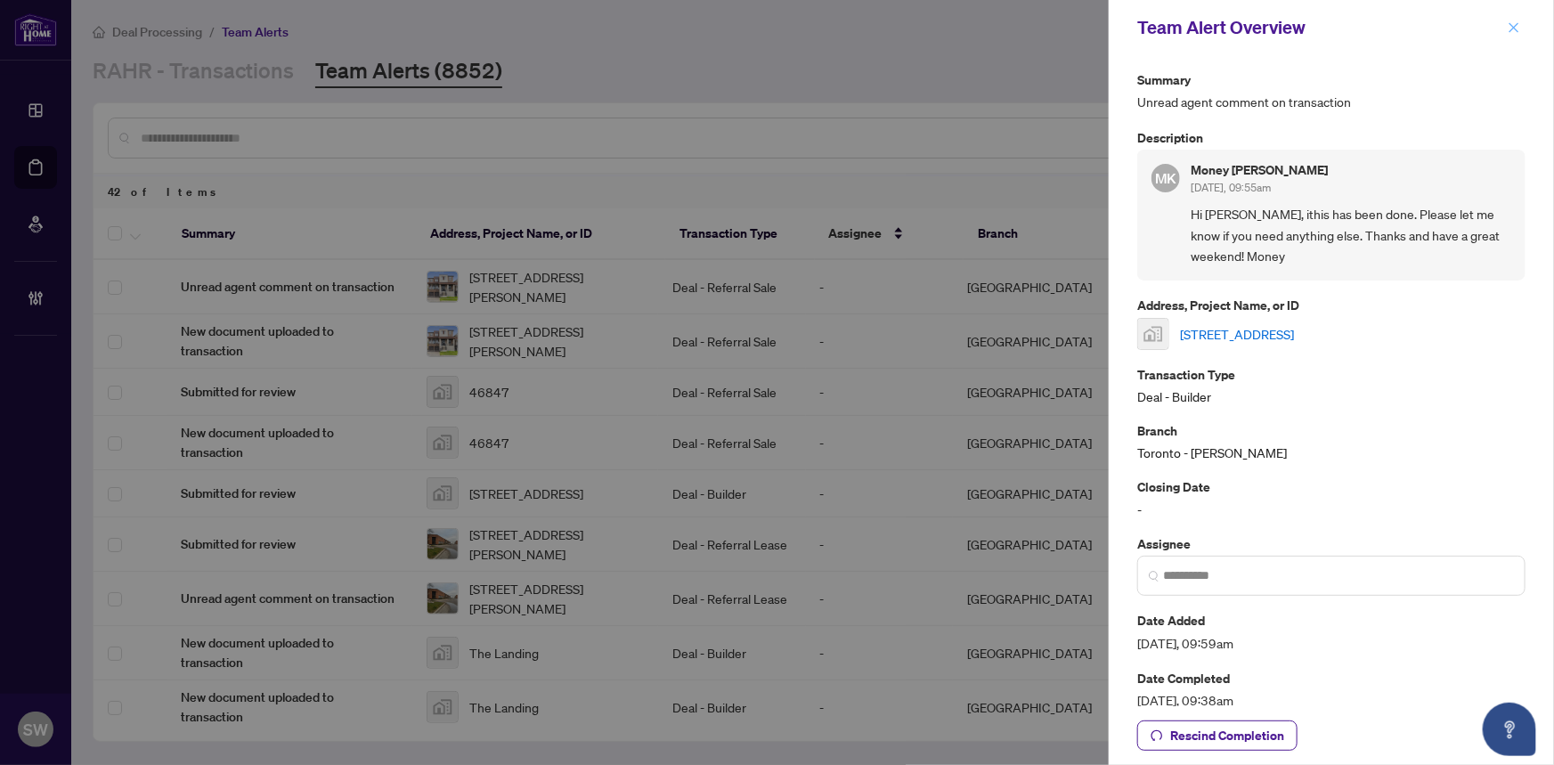
click at [1520, 22] on icon "close" at bounding box center [1513, 27] width 12 height 12
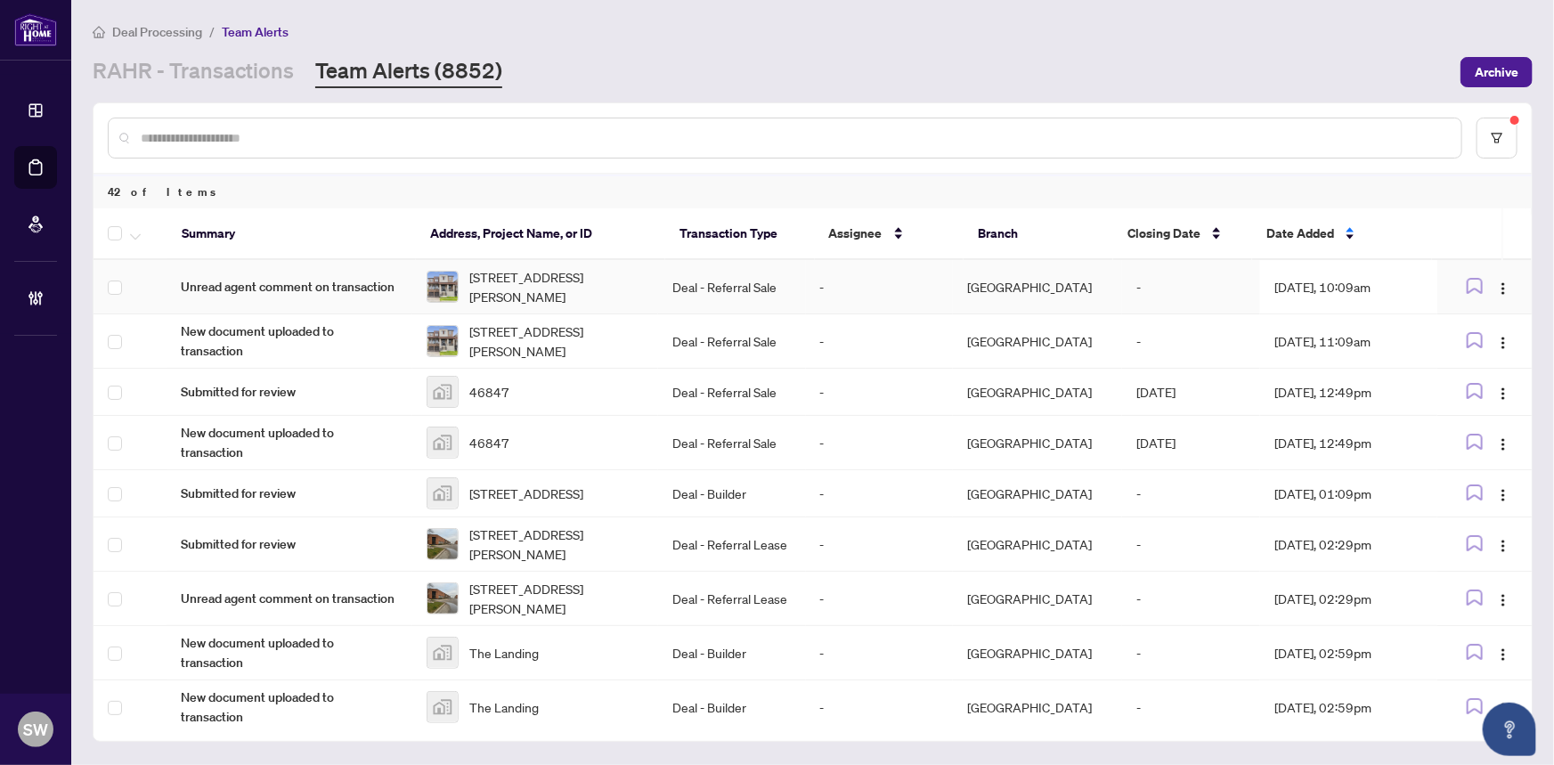
click at [597, 279] on span "117 Rowe Street, Bradford West Gwillimbury, ON L3Z 4M9, Canada" at bounding box center [556, 286] width 174 height 39
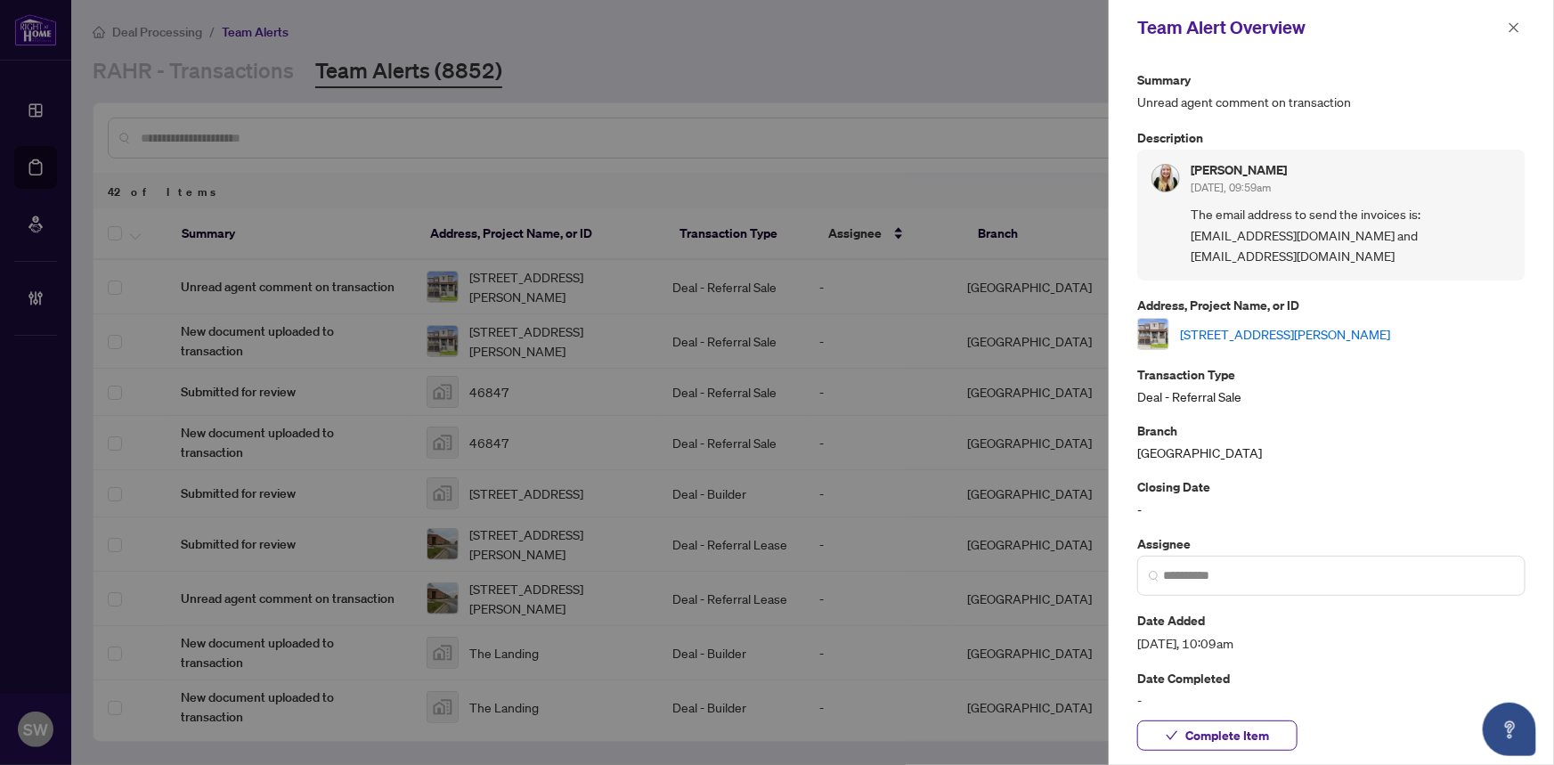
click at [1235, 327] on link "117 Rowe Street, Bradford West Gwillimbury, ON L3Z 4M9, Canada" at bounding box center [1285, 334] width 210 height 20
click at [1216, 729] on span "Complete Item" at bounding box center [1227, 735] width 84 height 28
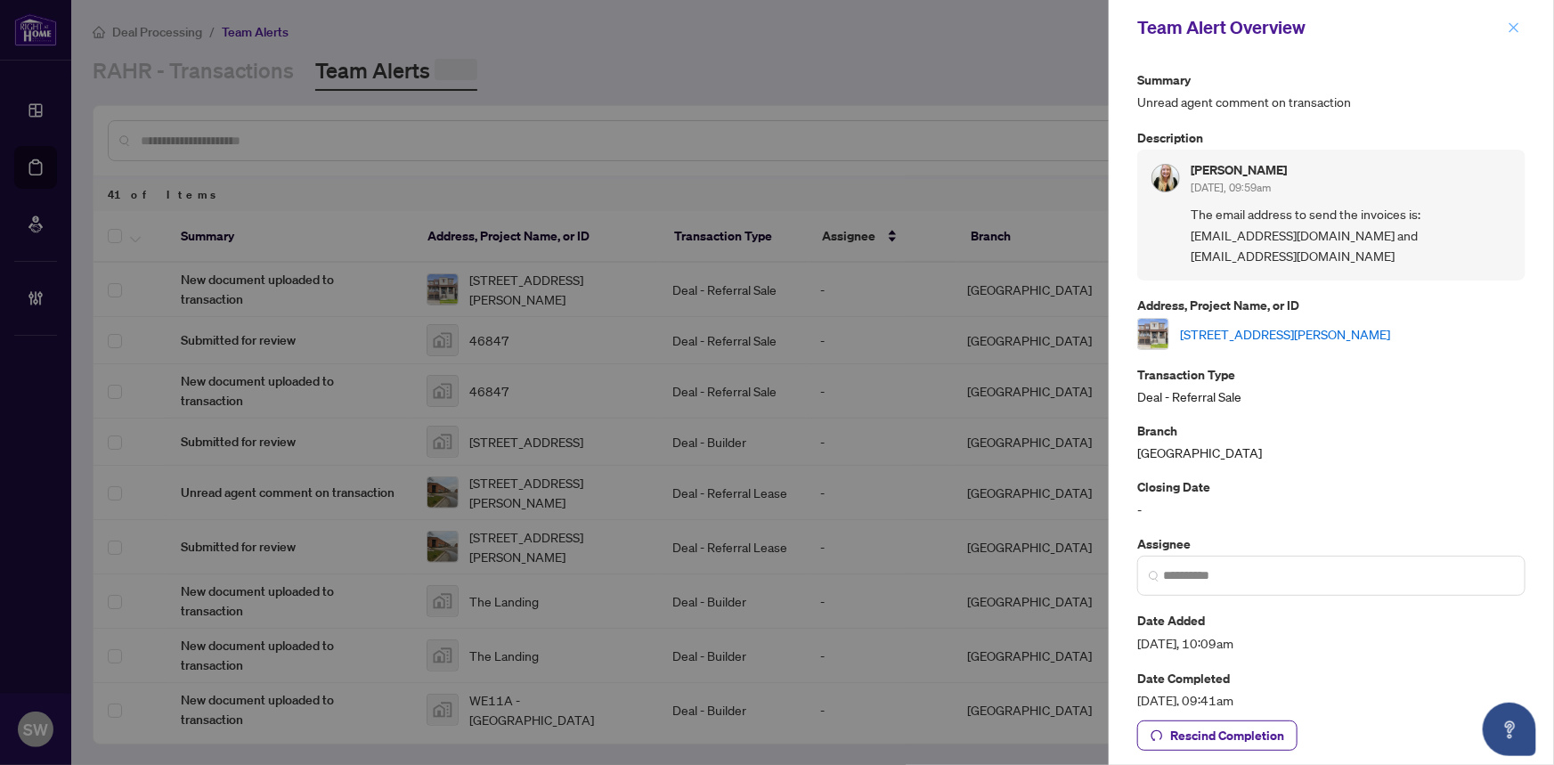
click at [1513, 24] on icon "close" at bounding box center [1513, 27] width 12 height 12
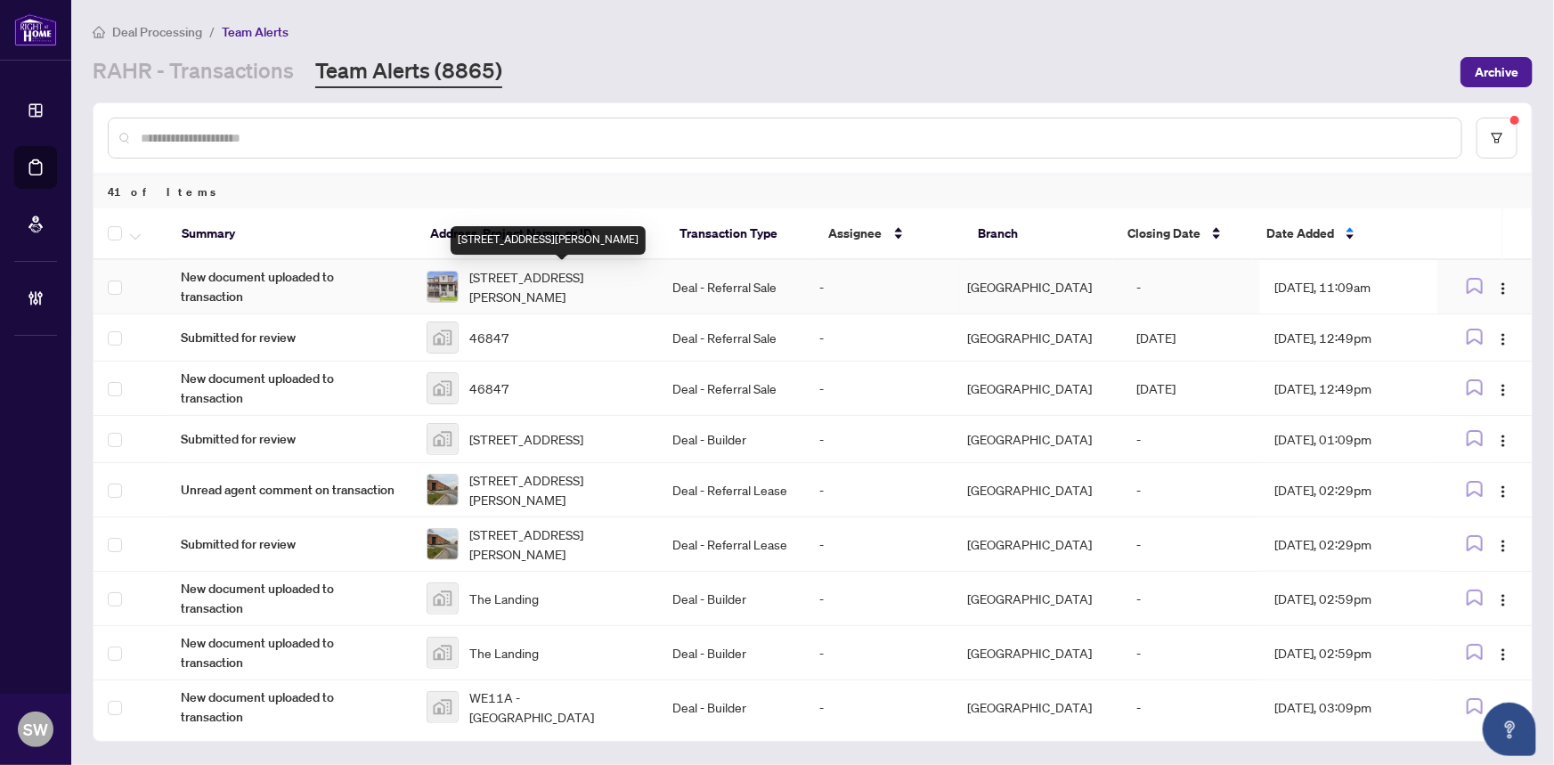
click at [548, 282] on span "117 Rowe Street, Bradford West Gwillimbury, ON L3Z 4M9, Canada" at bounding box center [556, 286] width 174 height 39
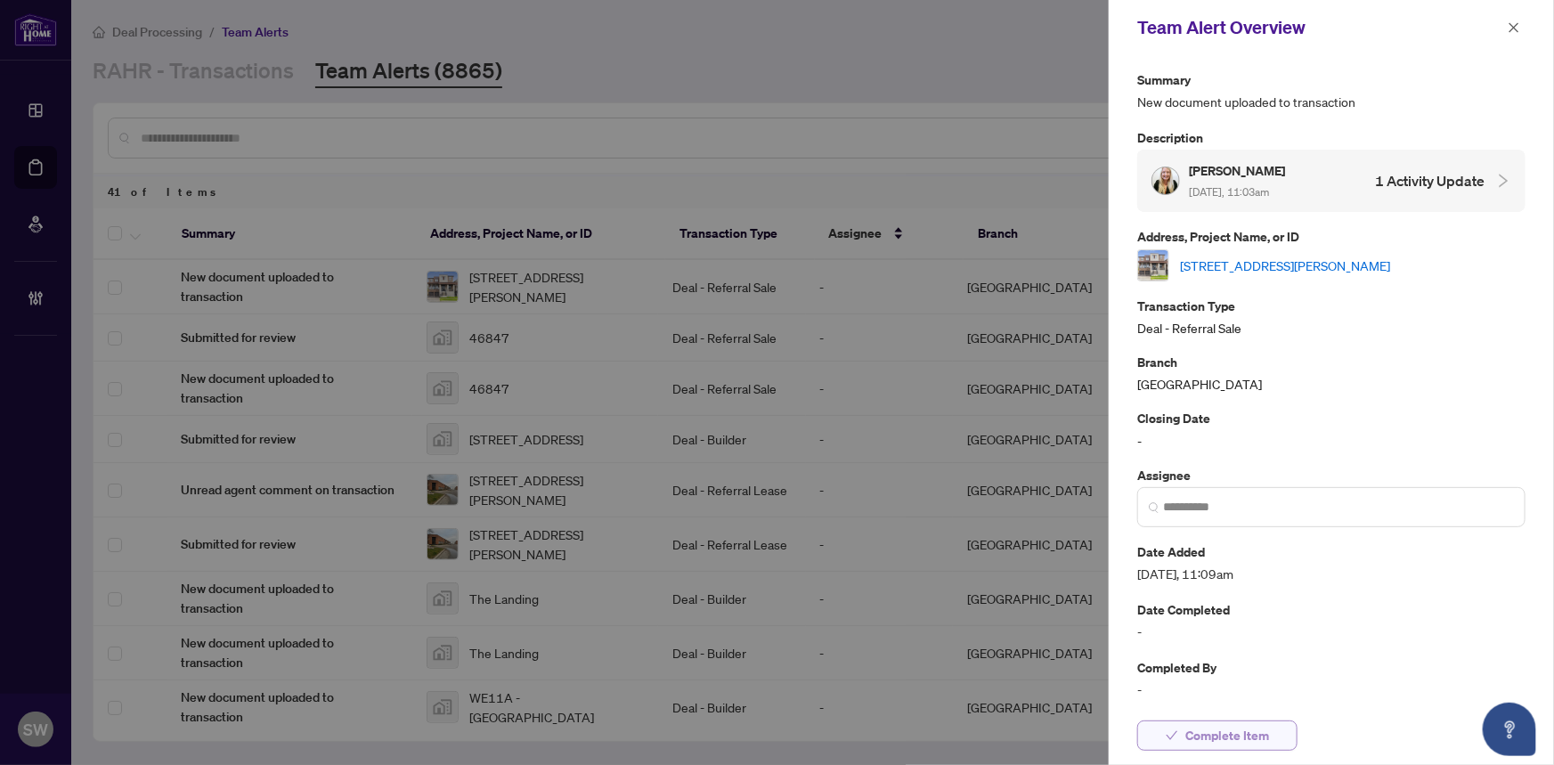
click at [1254, 730] on span "Complete Item" at bounding box center [1227, 735] width 84 height 28
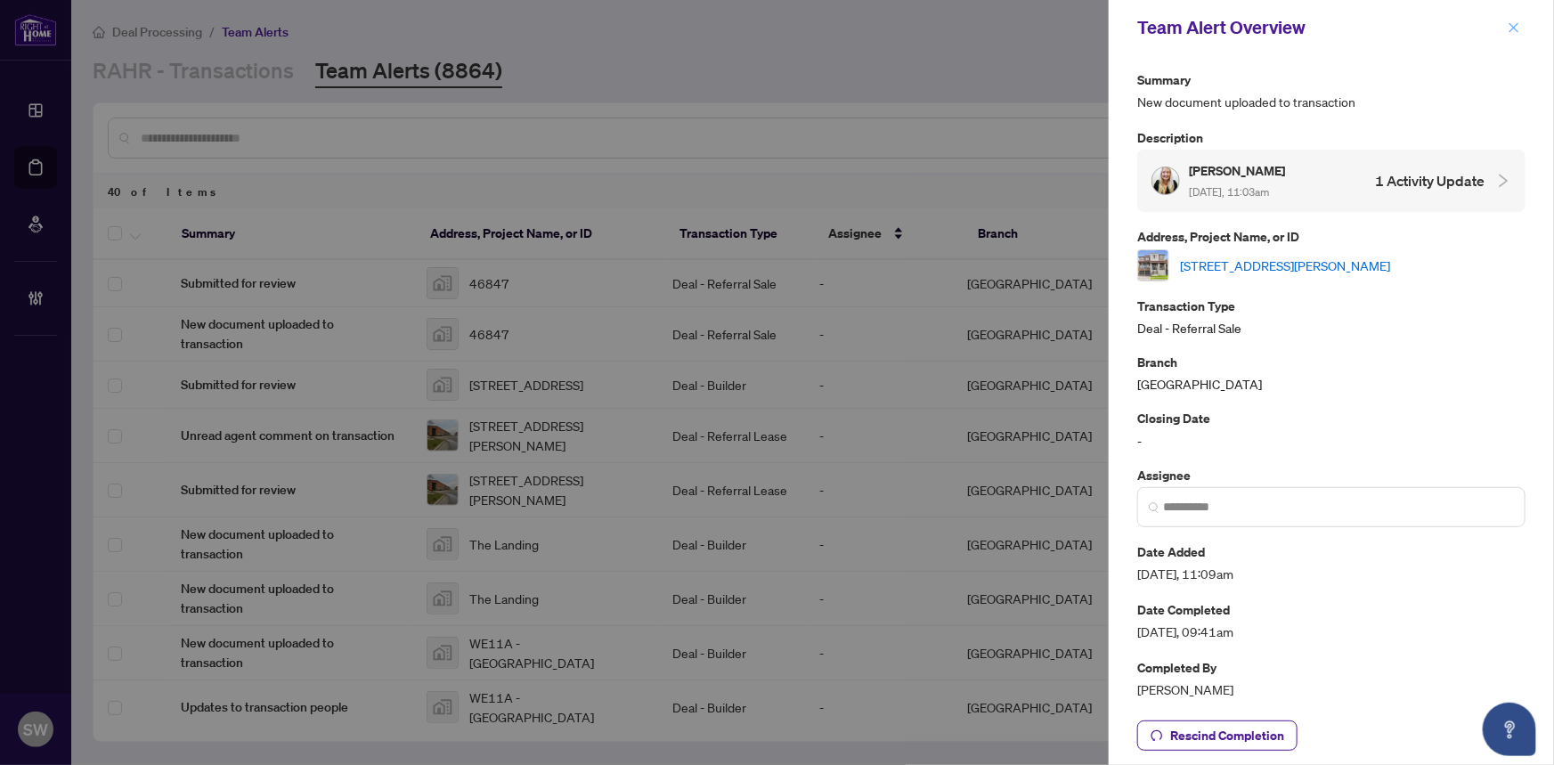
click at [1513, 31] on icon "close" at bounding box center [1513, 27] width 12 height 12
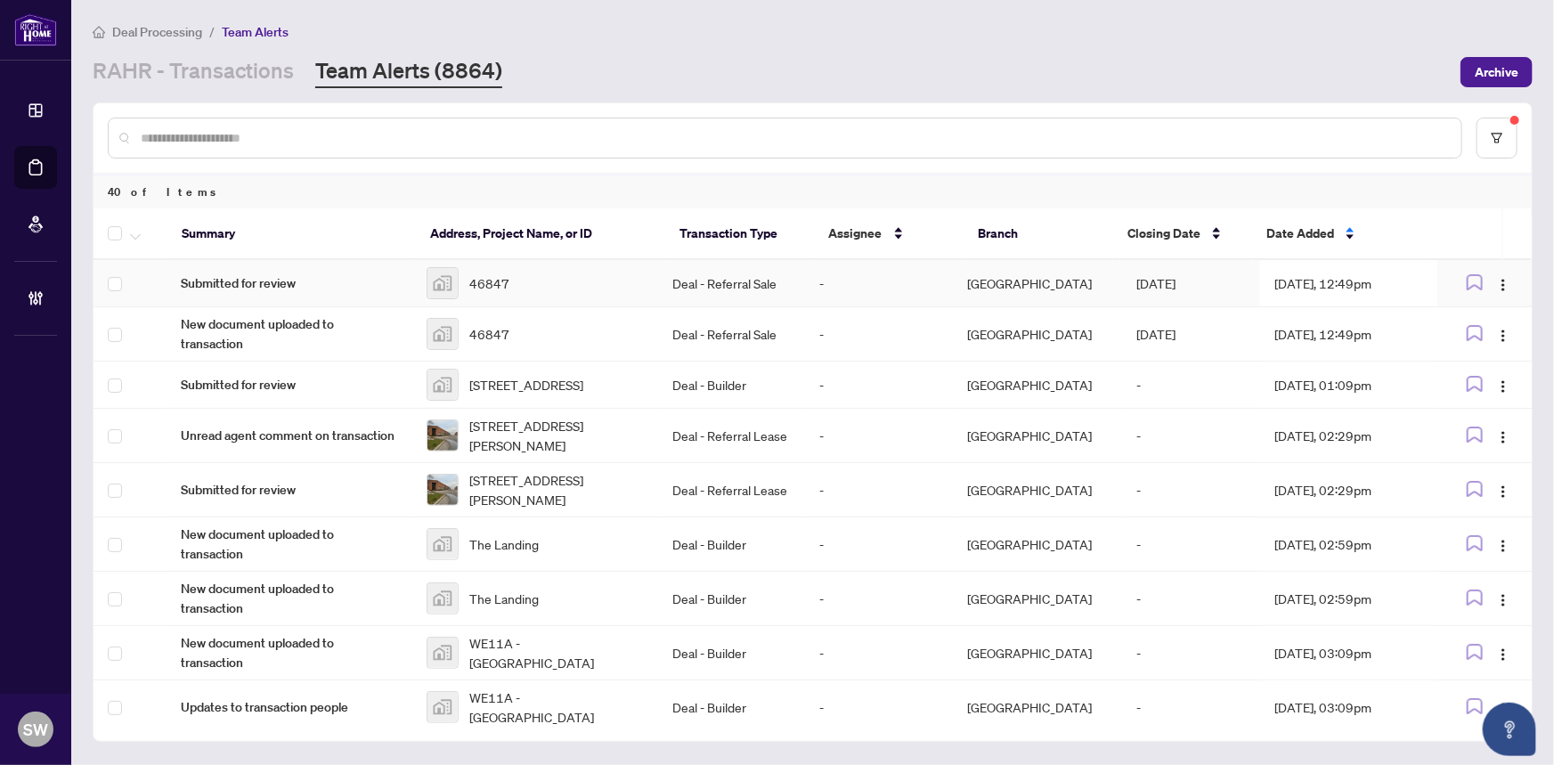
click at [566, 280] on div "46847" at bounding box center [534, 283] width 217 height 32
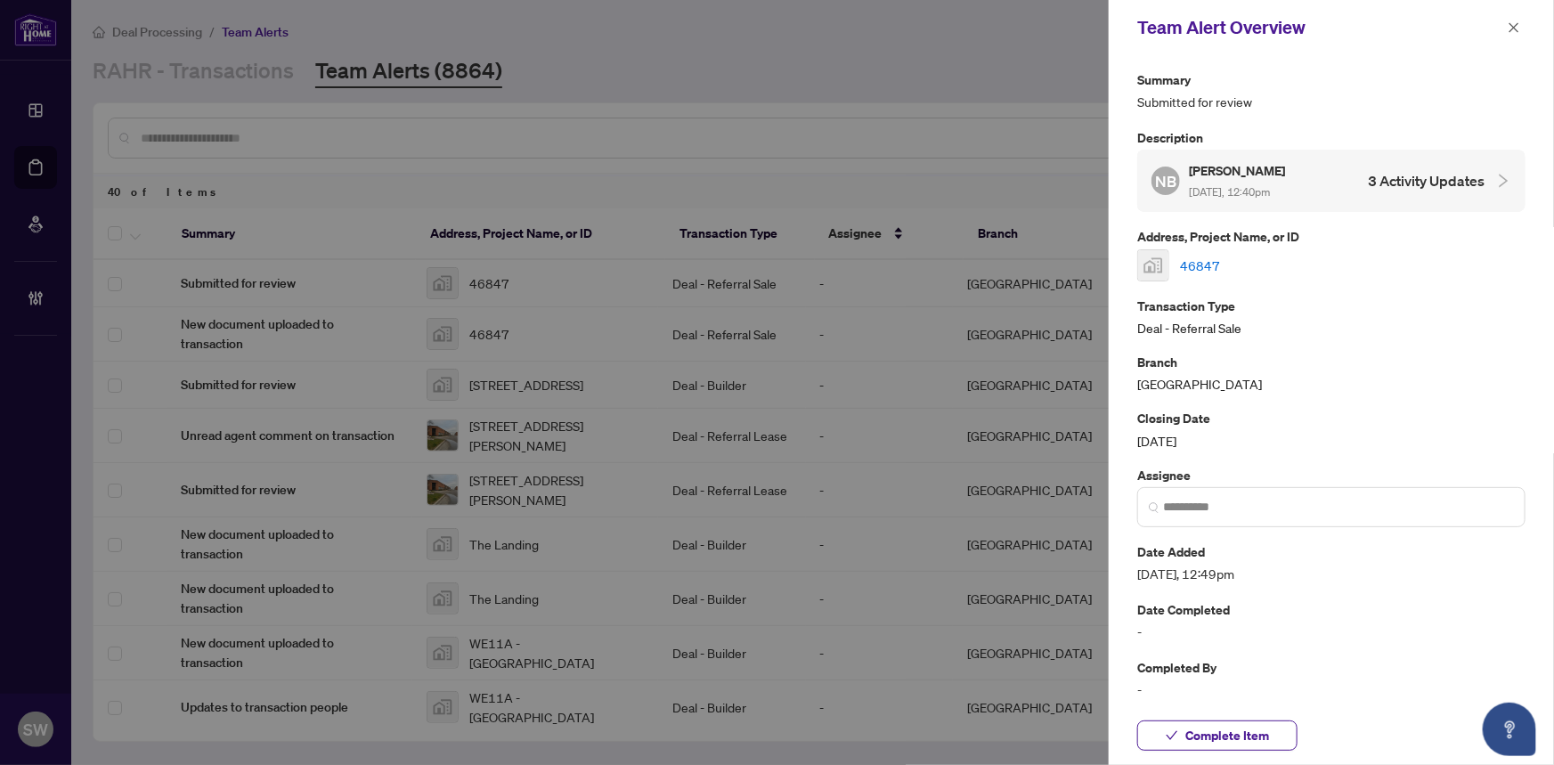
click at [1189, 261] on link "46847" at bounding box center [1200, 266] width 40 height 20
click at [1241, 734] on span "Complete Item" at bounding box center [1227, 735] width 84 height 28
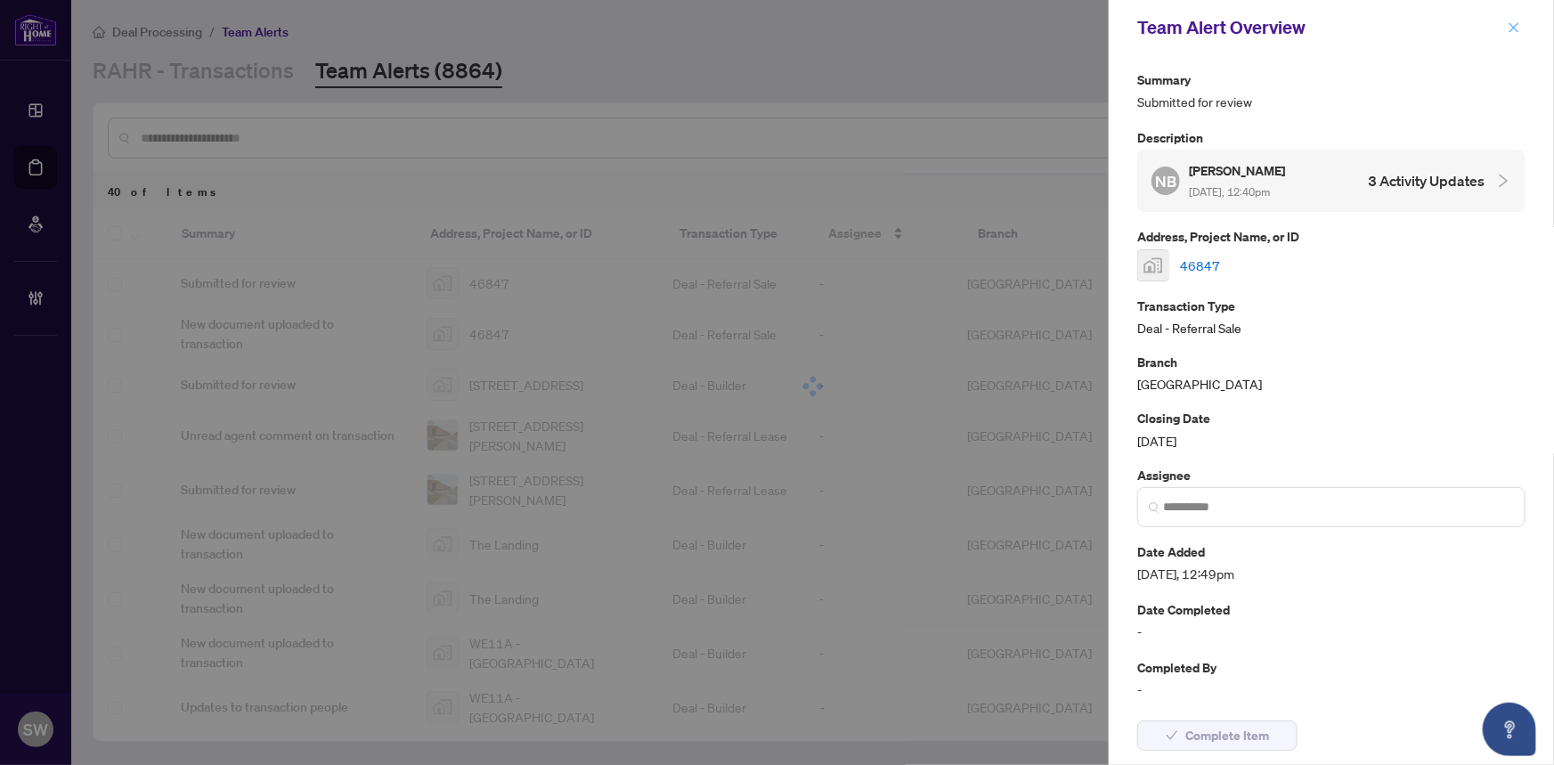
click at [1511, 28] on icon "close" at bounding box center [1513, 27] width 12 height 12
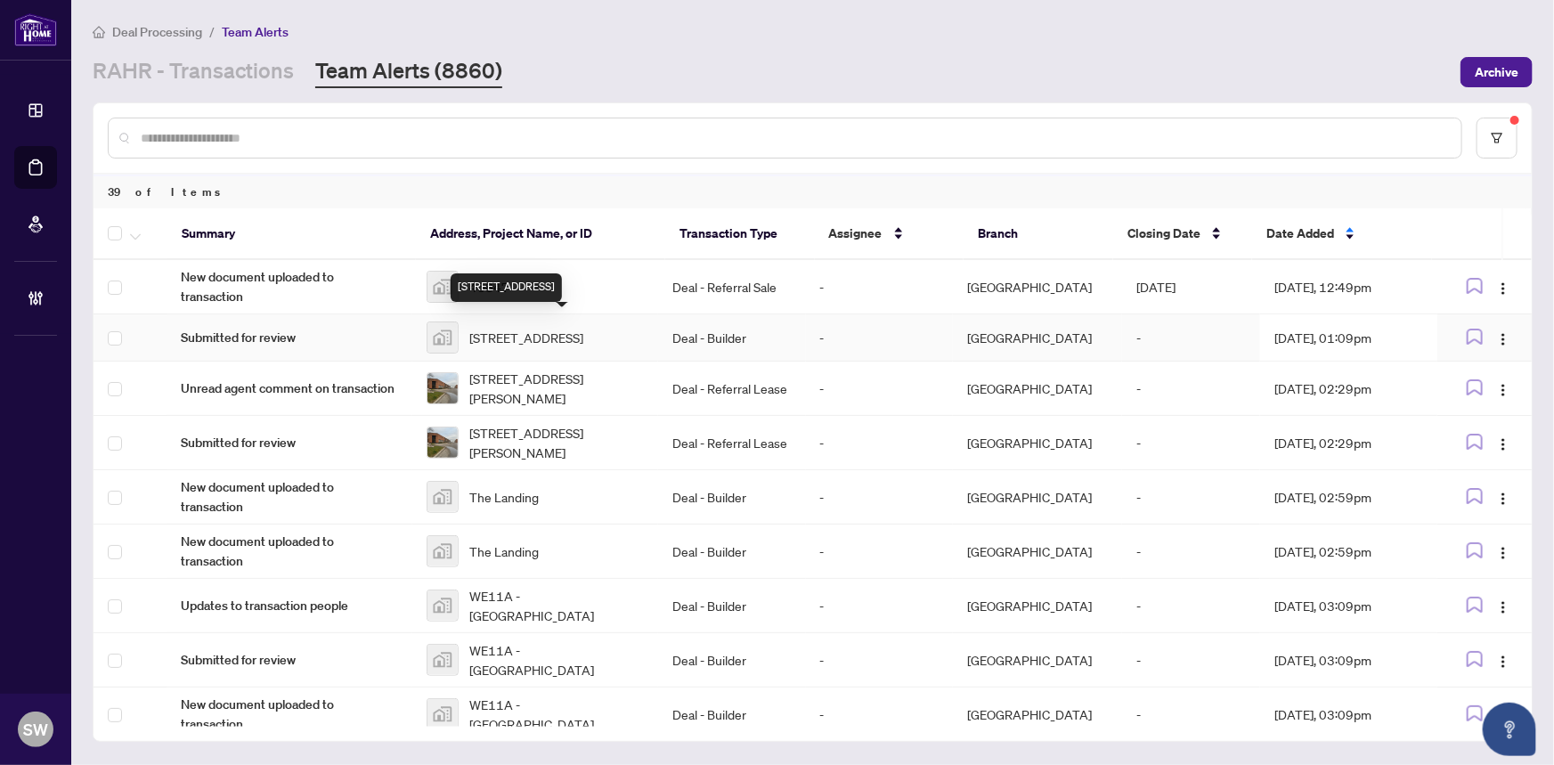
click at [528, 278] on div "421-421 Bermondsey Way, Brampton, ON, Canada" at bounding box center [505, 287] width 111 height 28
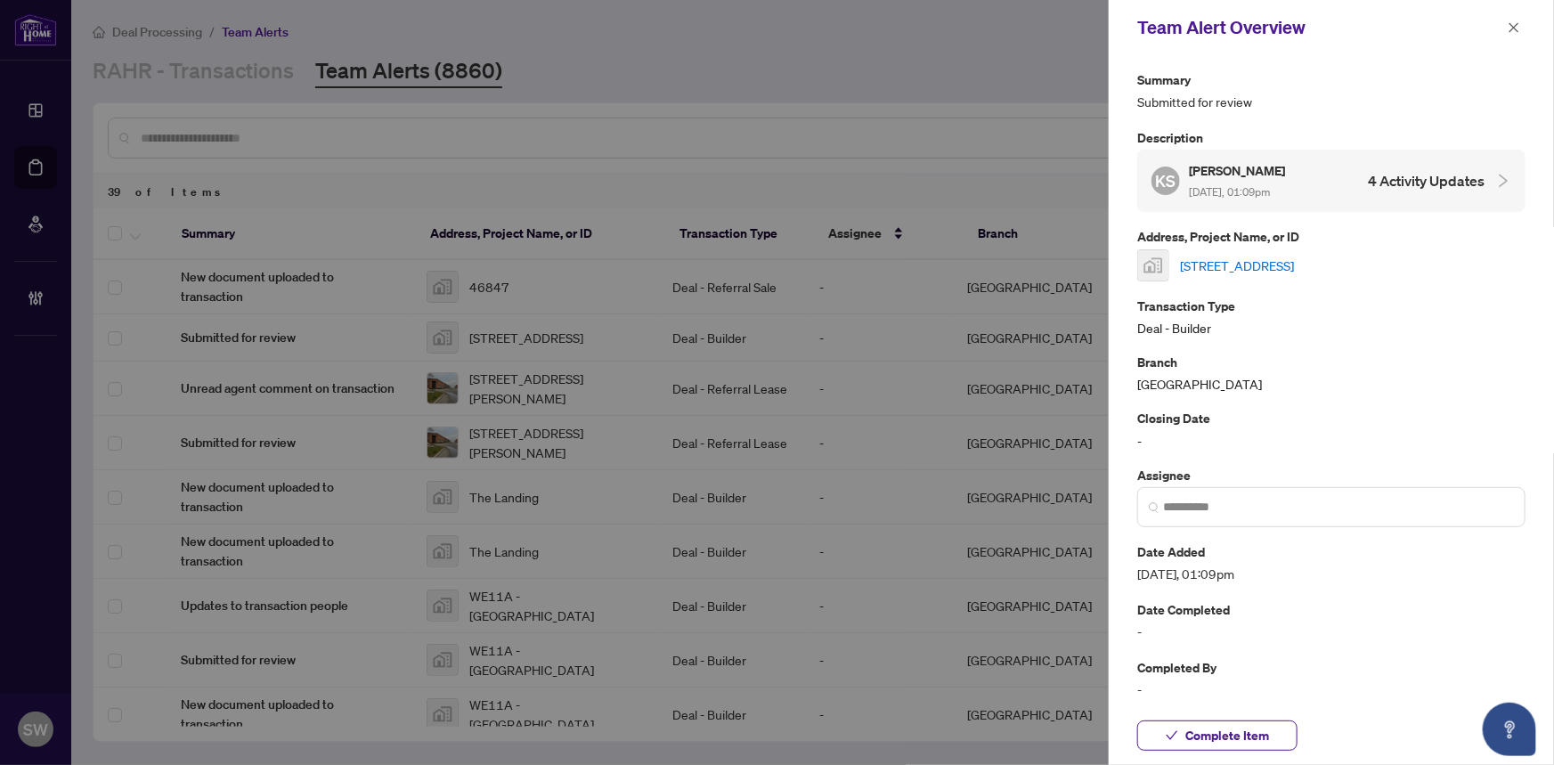
click at [1192, 261] on link "421-421 Bermondsey Way, Brampton, ON, Canada" at bounding box center [1237, 266] width 114 height 20
click at [1252, 732] on span "Complete Item" at bounding box center [1227, 735] width 84 height 28
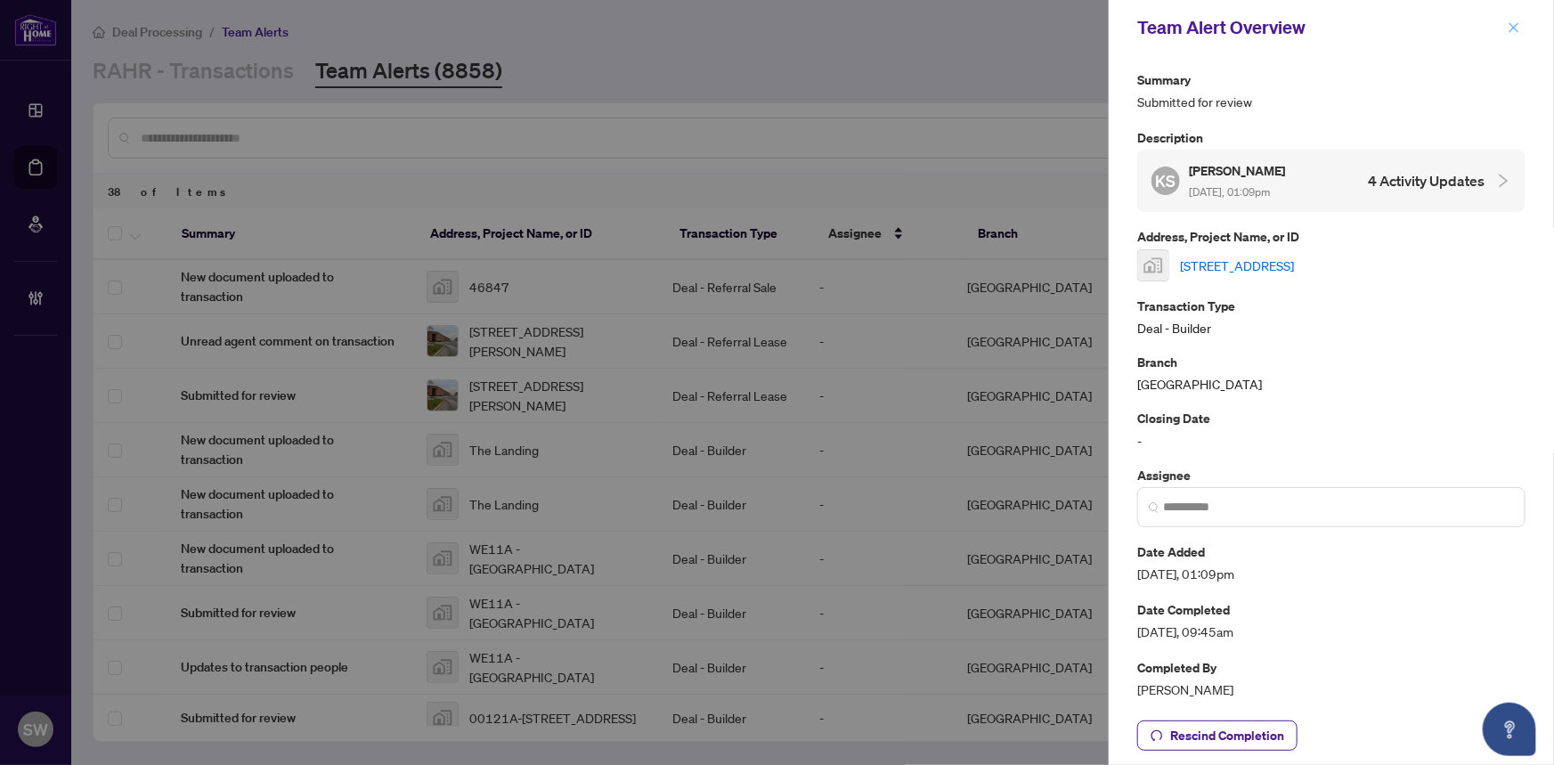
click at [1508, 21] on icon "close" at bounding box center [1513, 27] width 12 height 12
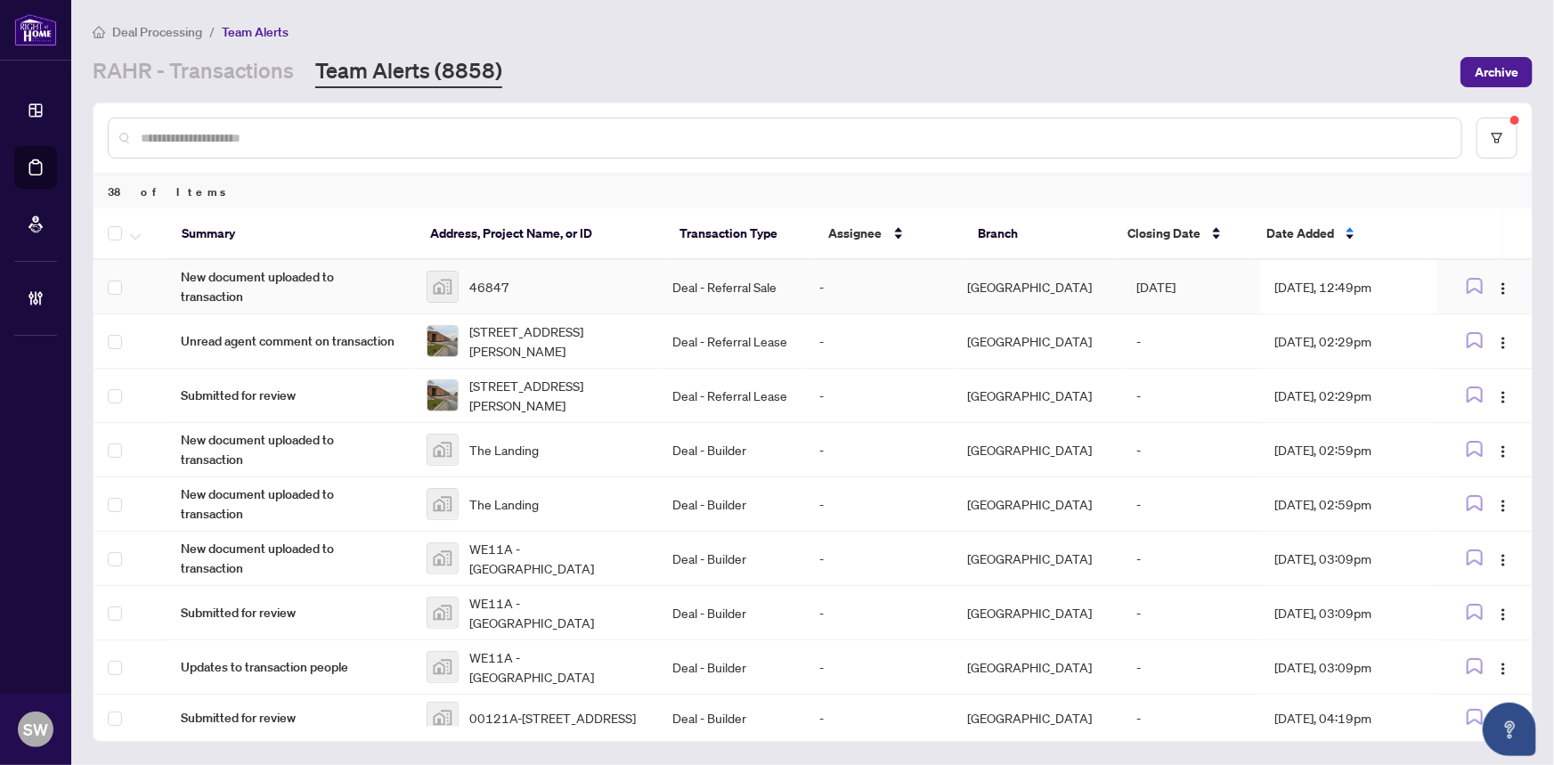
click at [540, 282] on div "46847" at bounding box center [534, 287] width 217 height 32
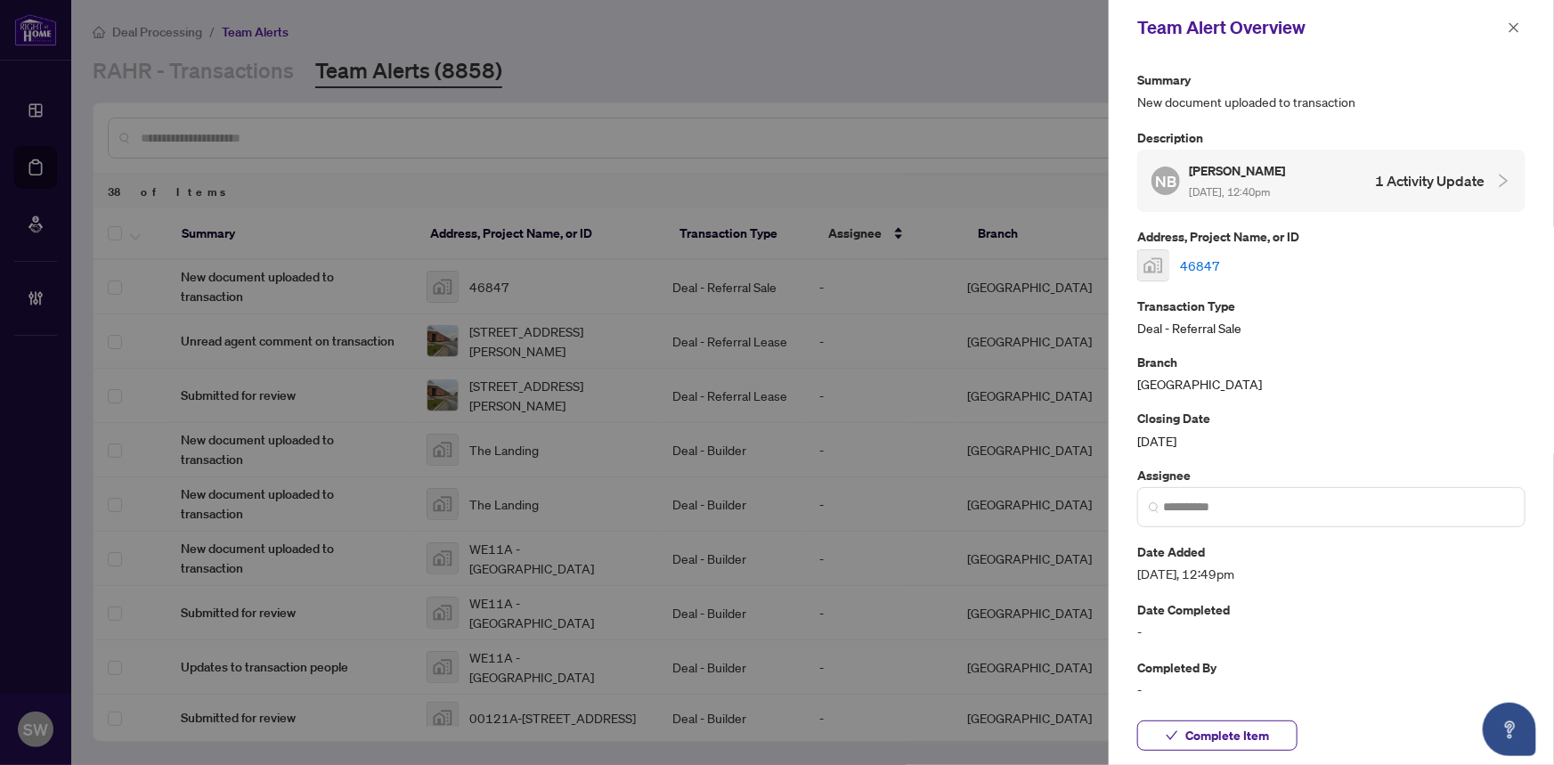
click at [1192, 258] on link "46847" at bounding box center [1200, 266] width 40 height 20
click at [1258, 740] on span "Complete Item" at bounding box center [1227, 735] width 84 height 28
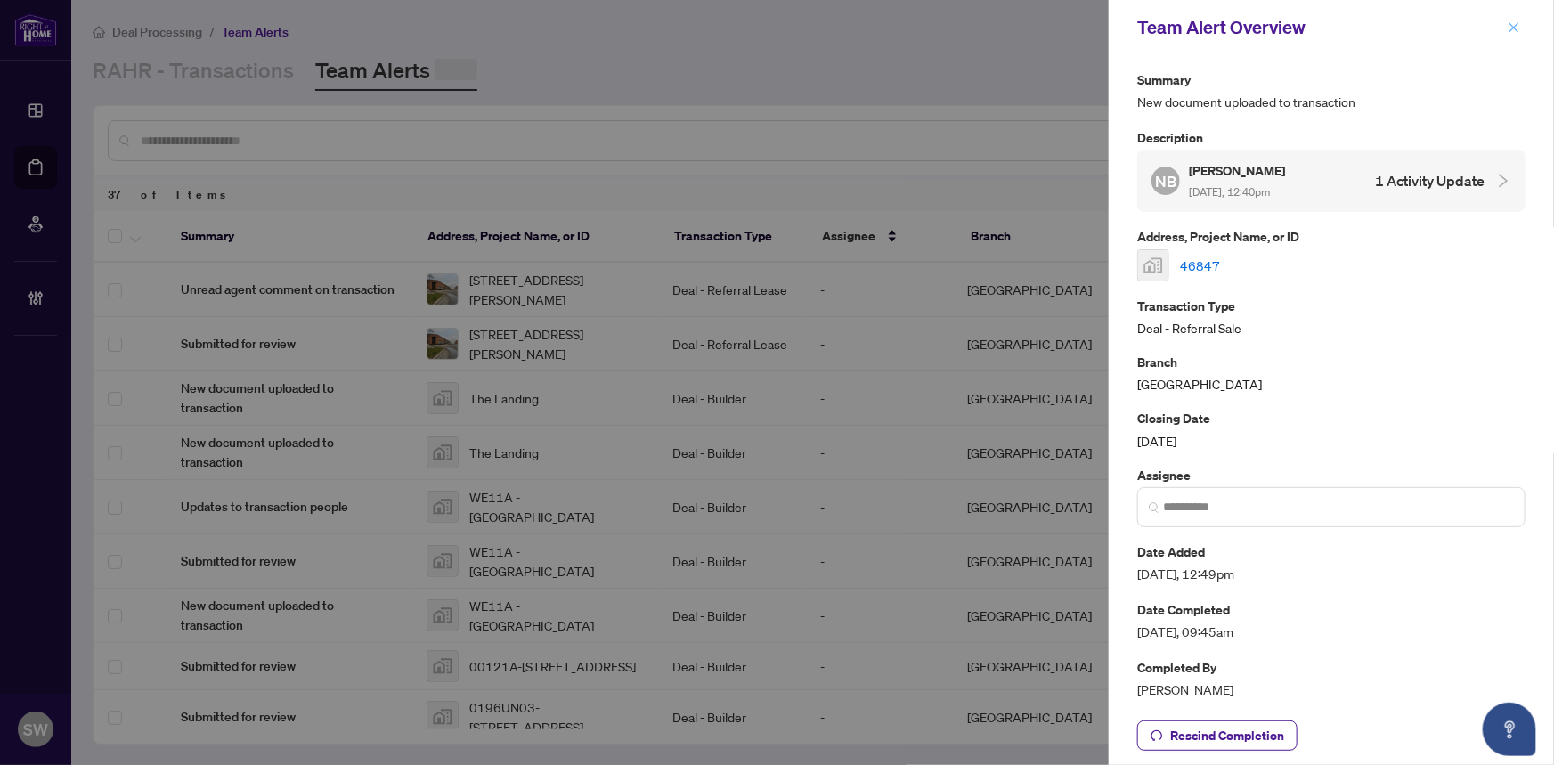
click at [1510, 30] on icon "close" at bounding box center [1514, 27] width 10 height 10
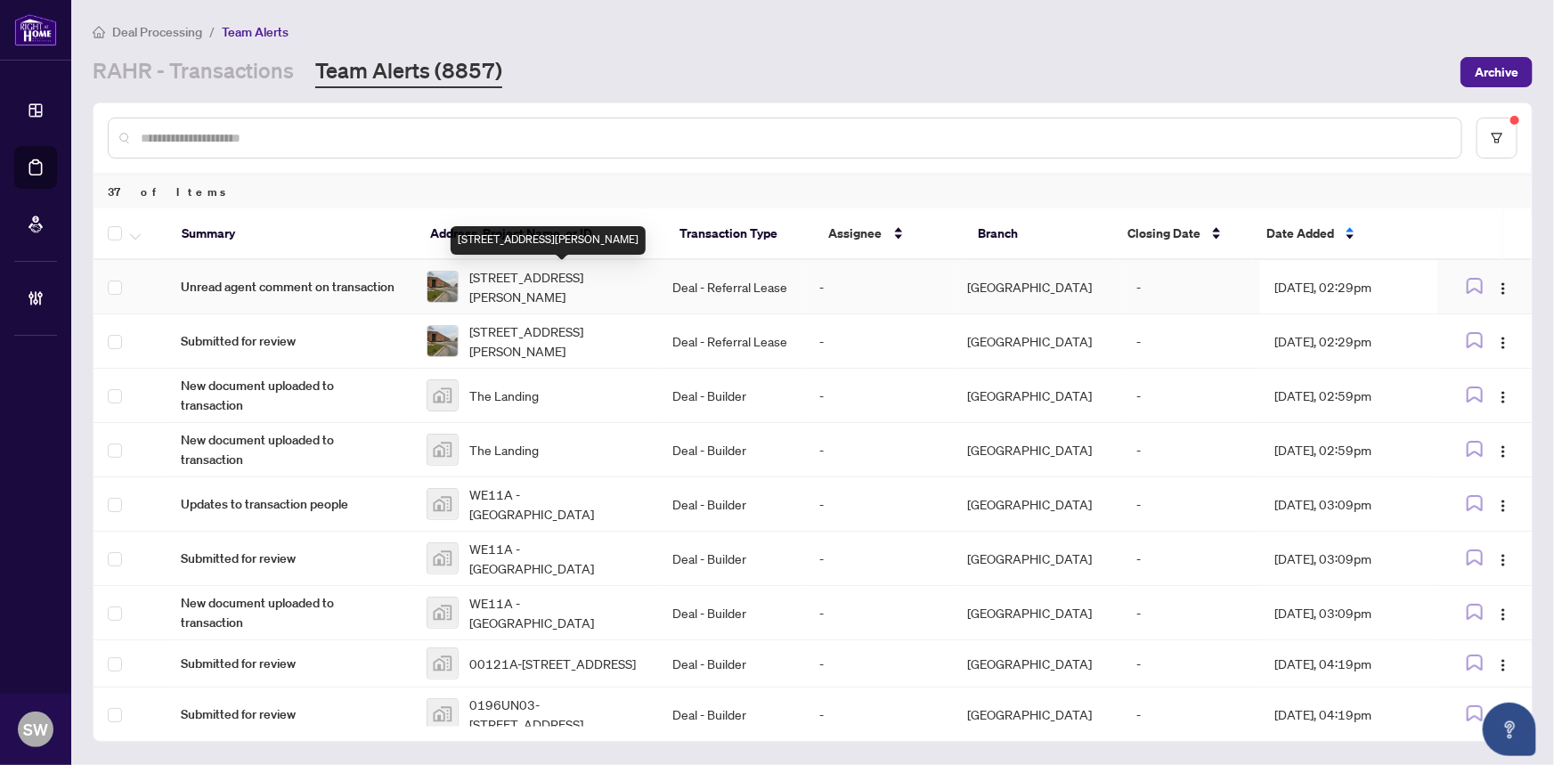
click at [523, 287] on span "7-1211 Gorham St, Newmarket, Ontario L3Y 8Y3, Canada" at bounding box center [556, 286] width 174 height 39
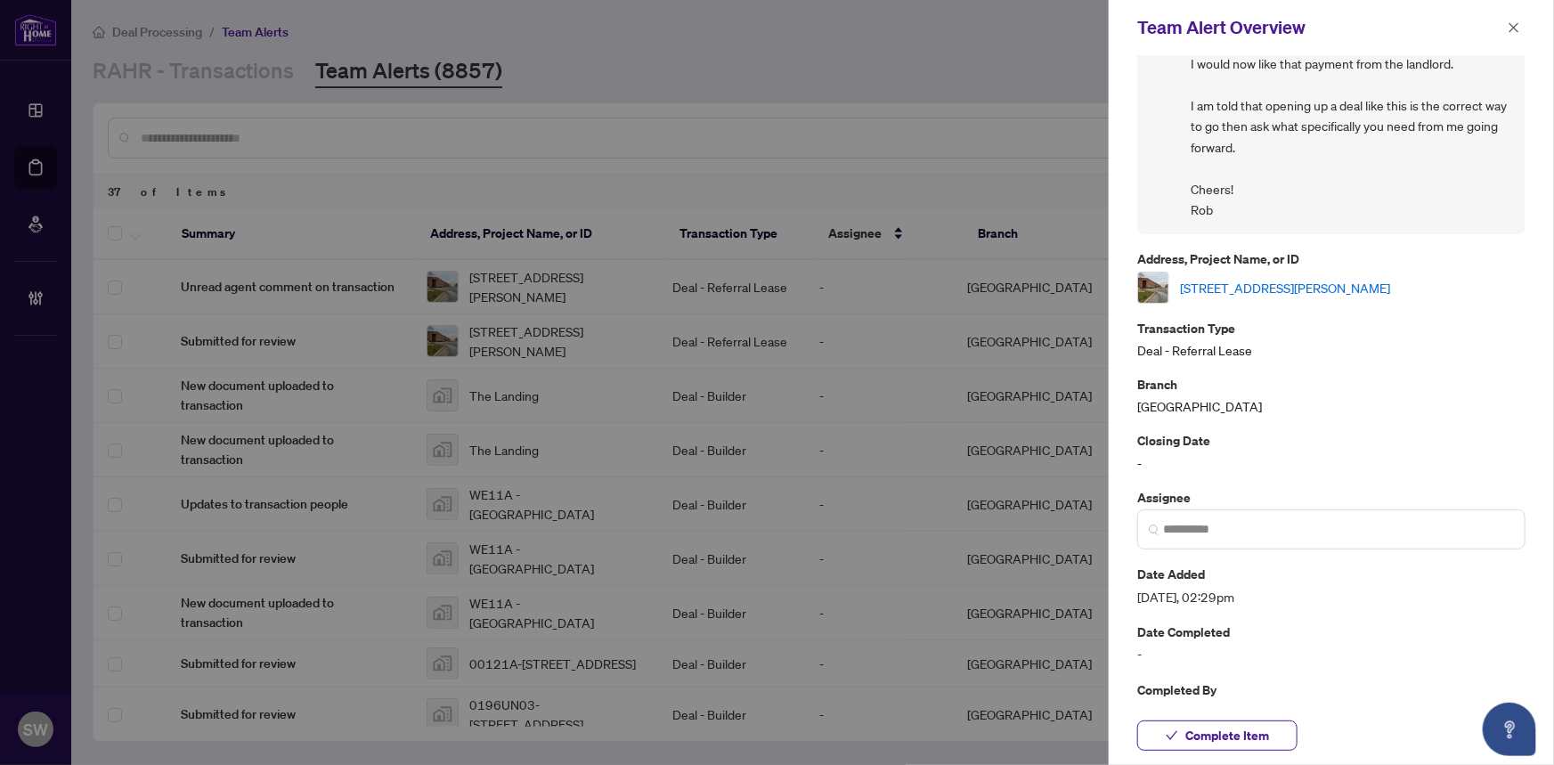
scroll to position [404, 0]
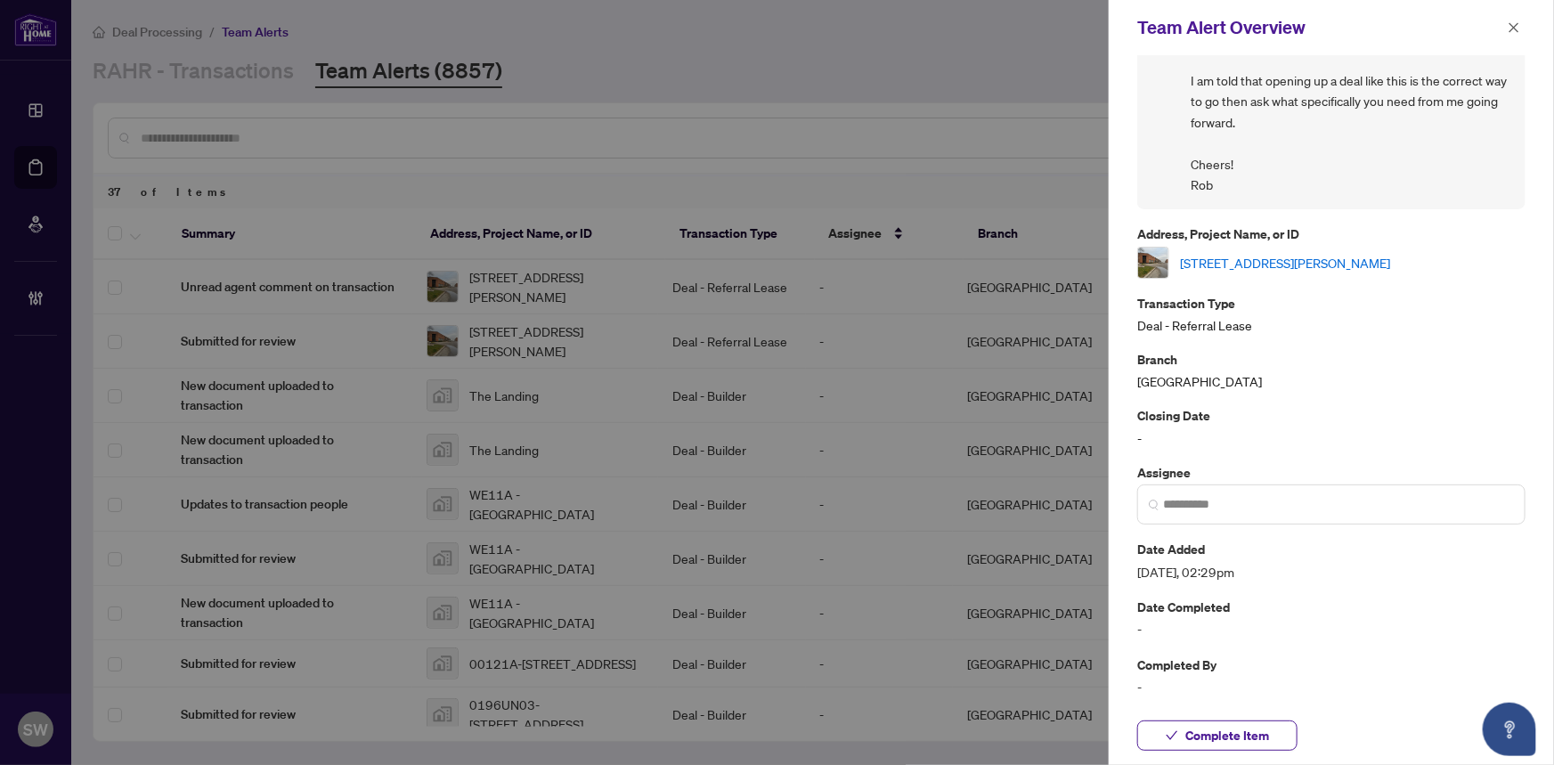
click at [1314, 256] on link "7-1211 Gorham St, Newmarket, Ontario L3Y 8Y3, Canada" at bounding box center [1285, 263] width 210 height 20
click at [1254, 734] on span "Complete Item" at bounding box center [1227, 735] width 84 height 28
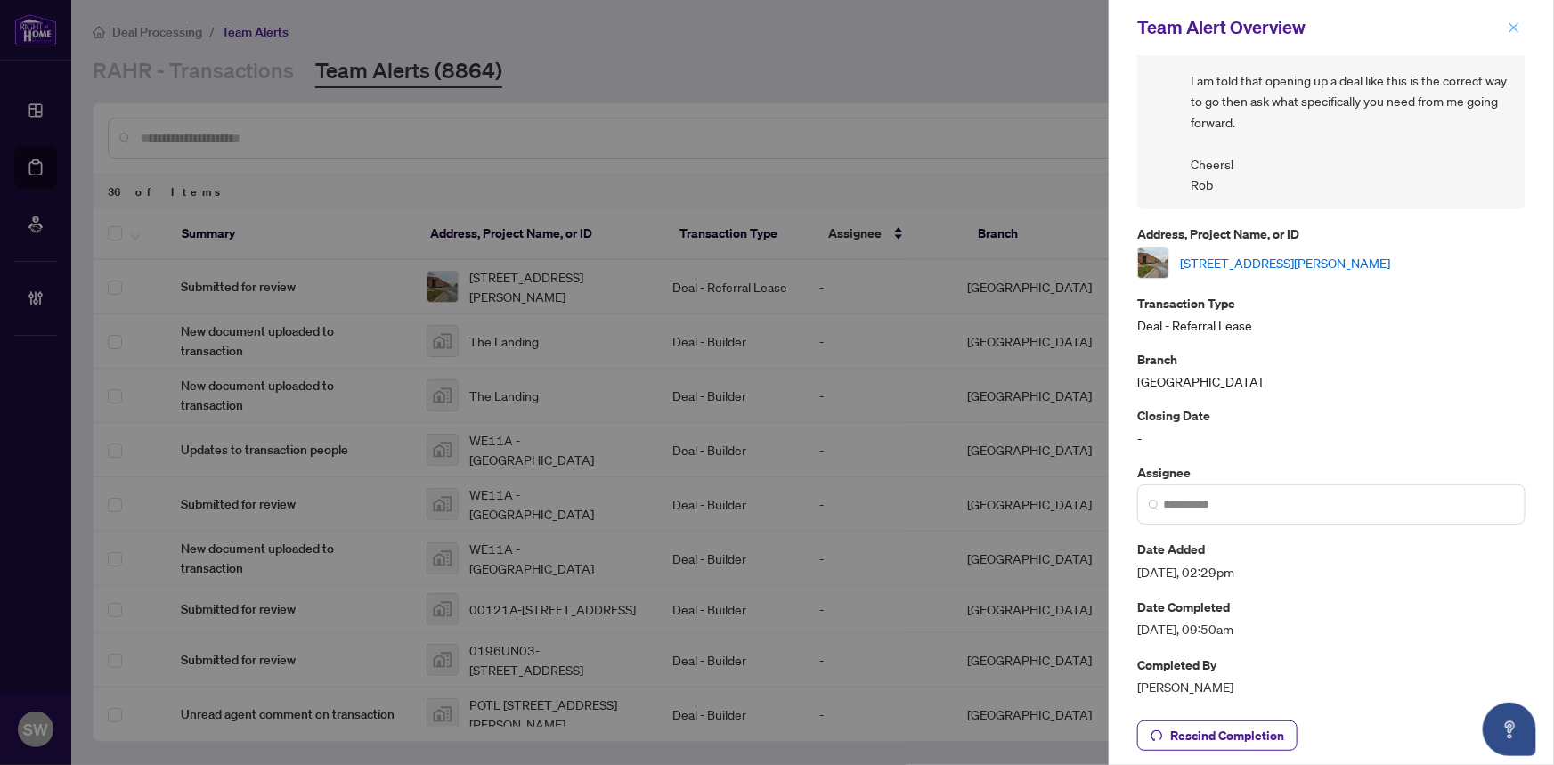
click at [1513, 28] on icon "close" at bounding box center [1514, 27] width 10 height 10
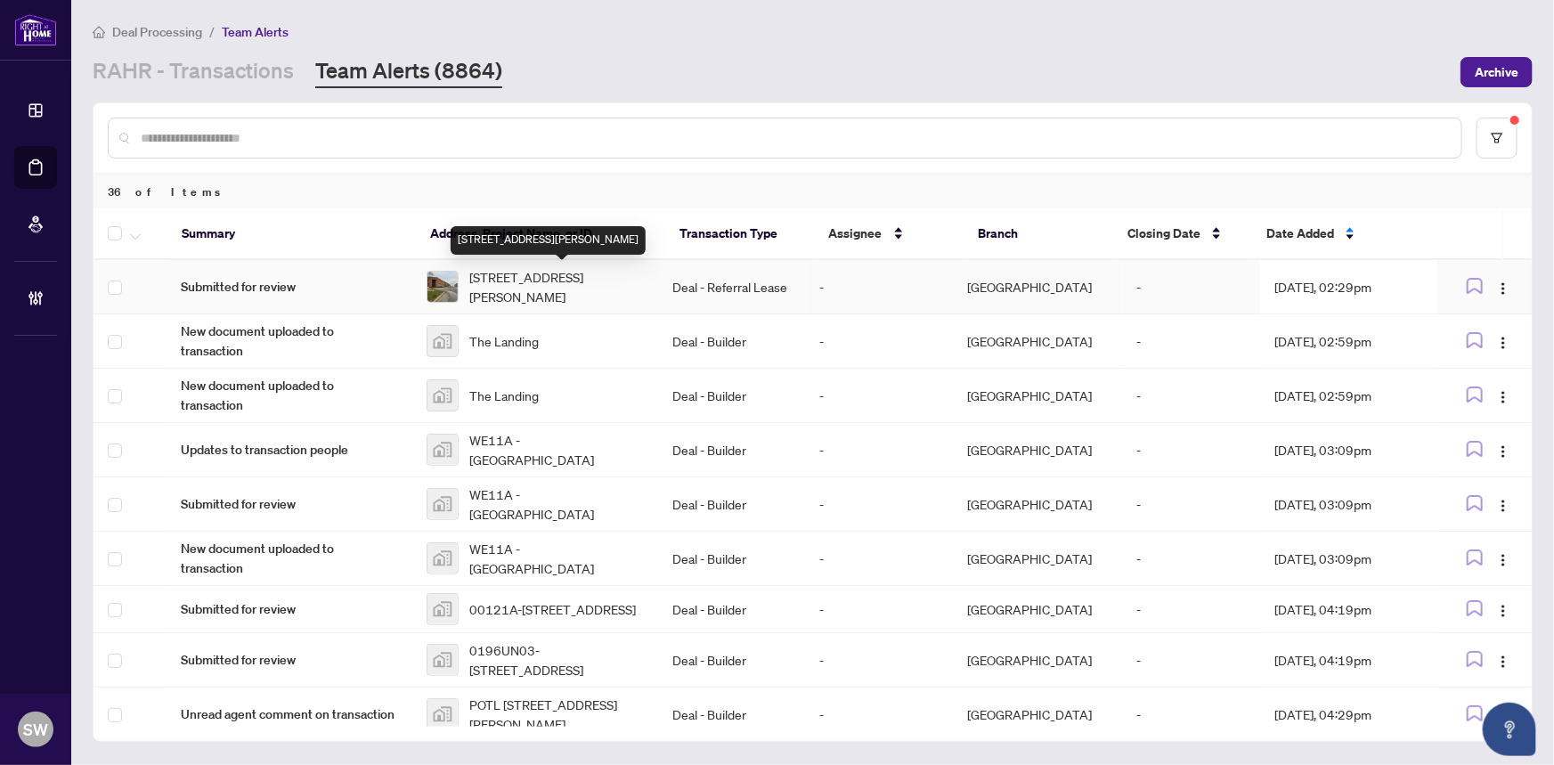
click at [562, 276] on span "7-1211 Gorham St, Newmarket, Ontario L3Y 8Y3, Canada" at bounding box center [556, 286] width 174 height 39
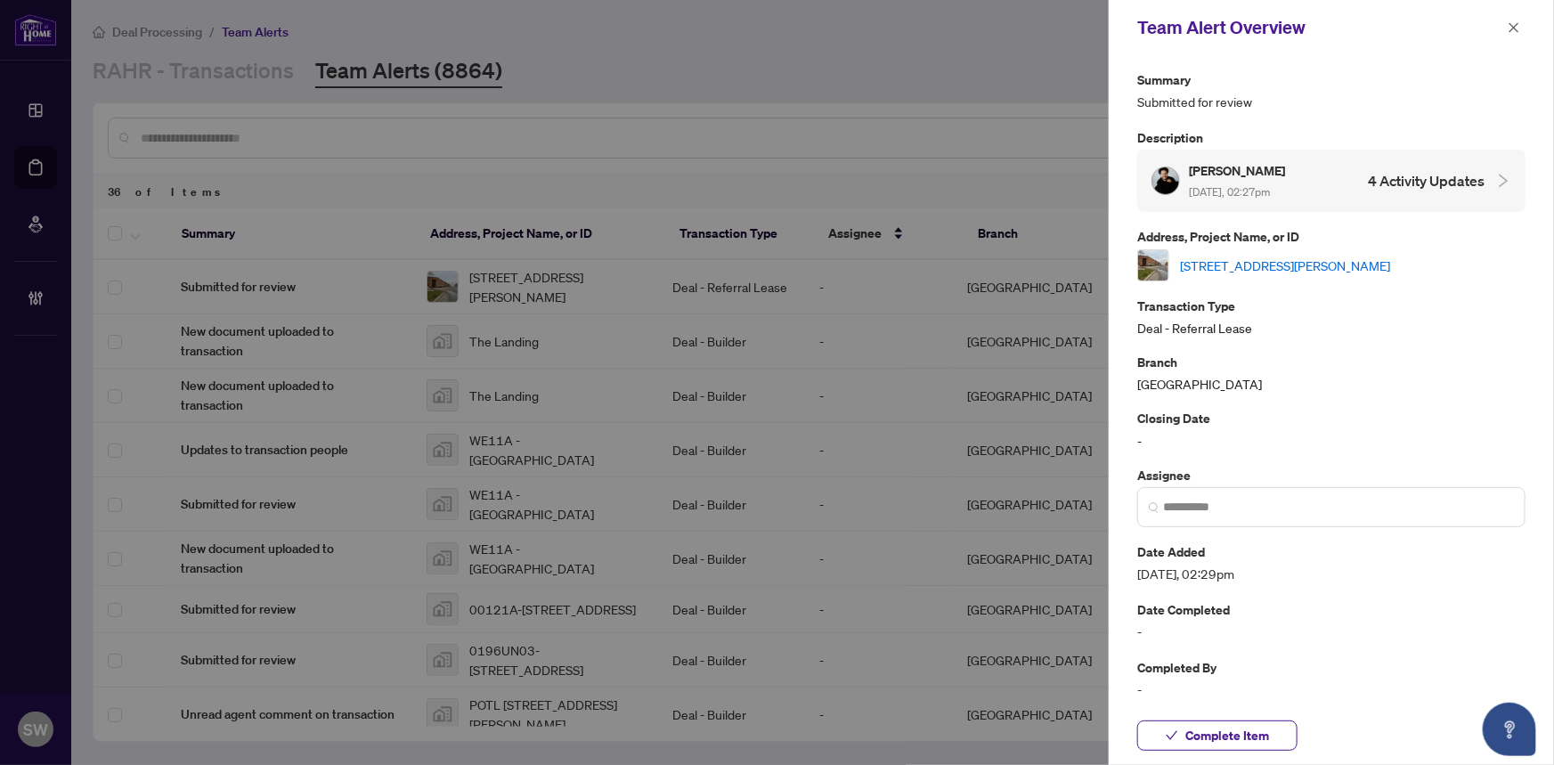
click at [1312, 262] on link "7-1211 Gorham St, Newmarket, Ontario L3Y 8Y3, Canada" at bounding box center [1285, 266] width 210 height 20
click at [1284, 738] on button "Complete Item" at bounding box center [1217, 735] width 160 height 30
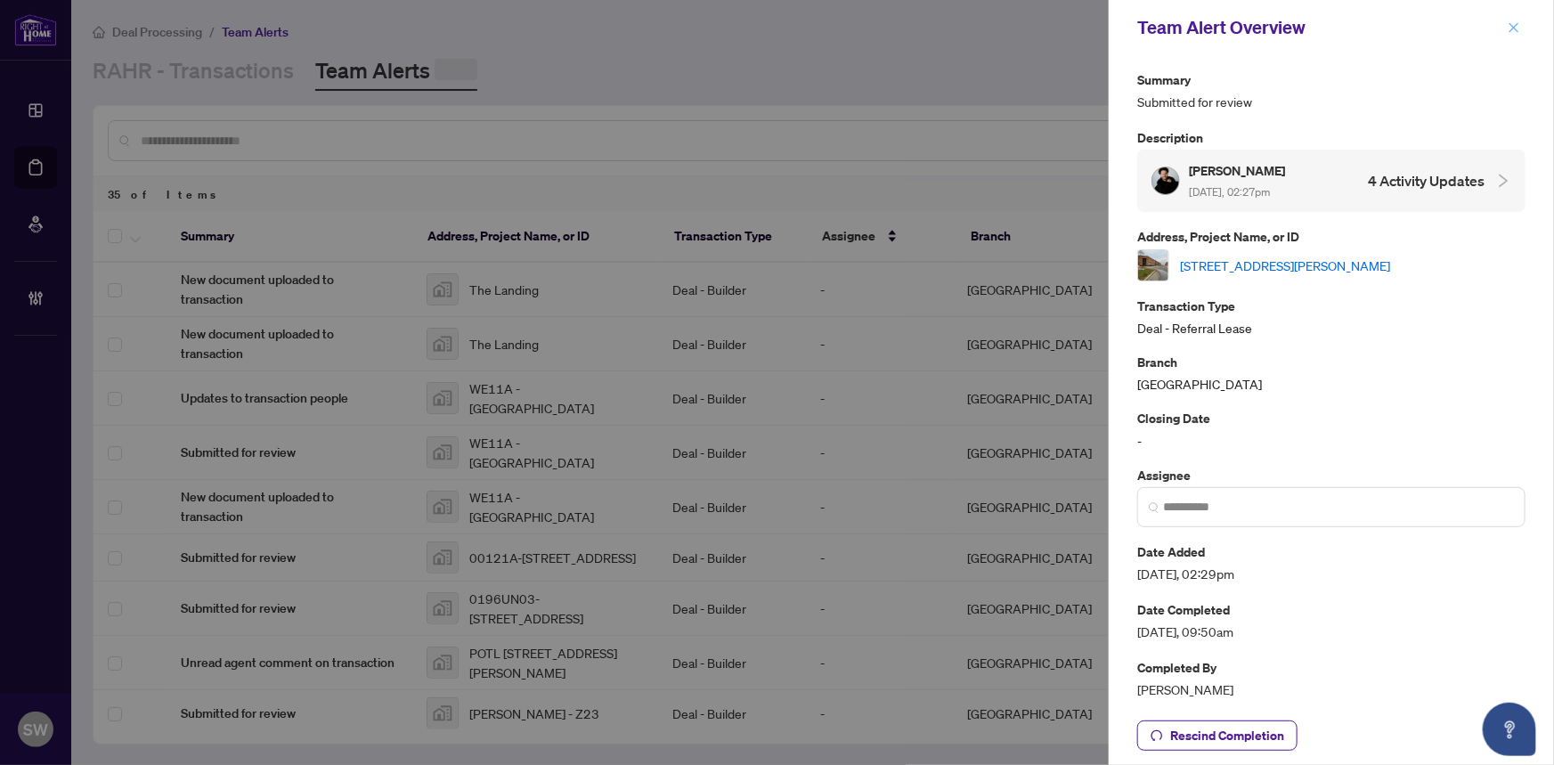
click at [1513, 33] on icon "close" at bounding box center [1513, 27] width 12 height 12
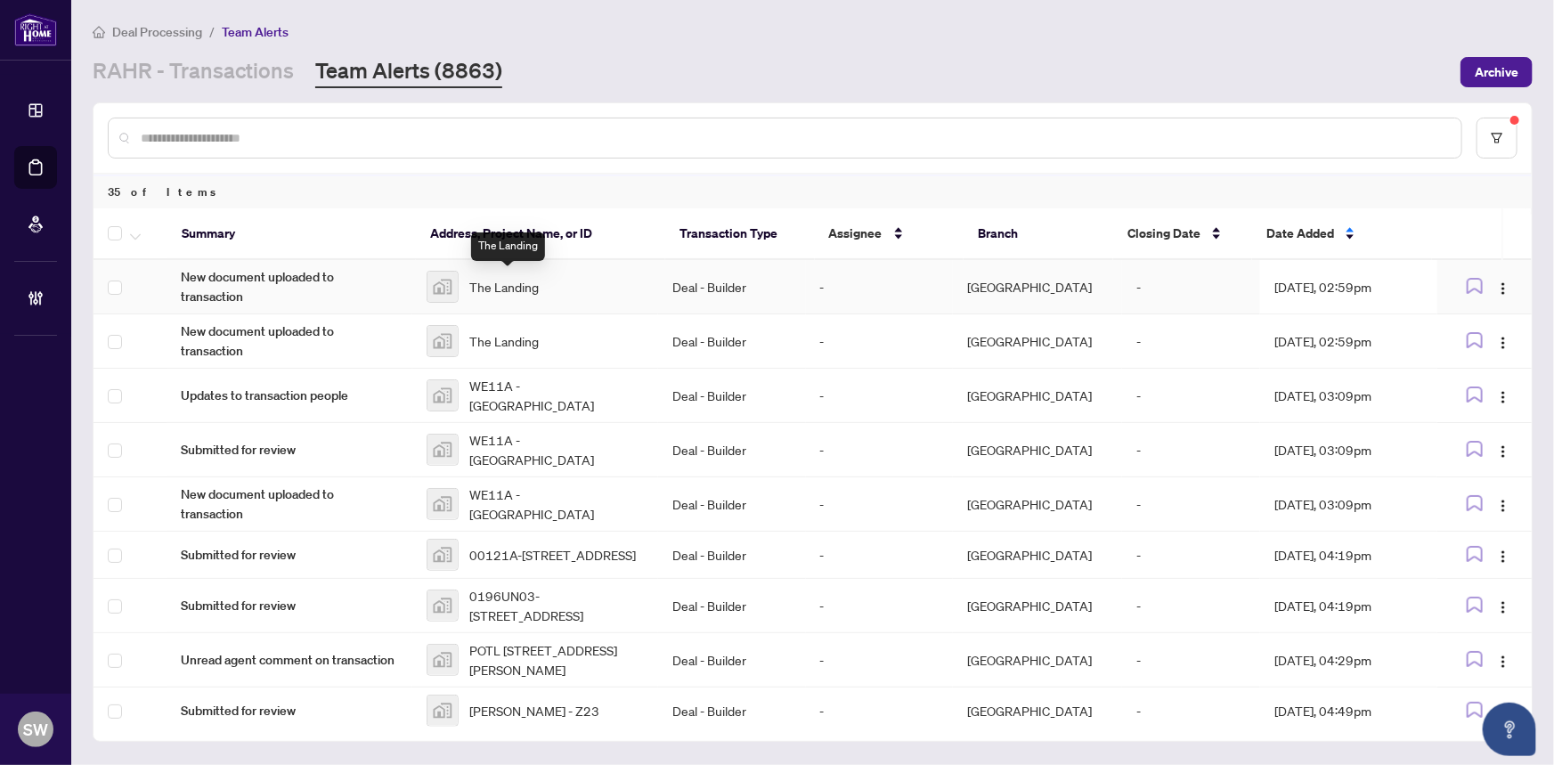
click at [508, 285] on span "The Landing" at bounding box center [503, 287] width 69 height 20
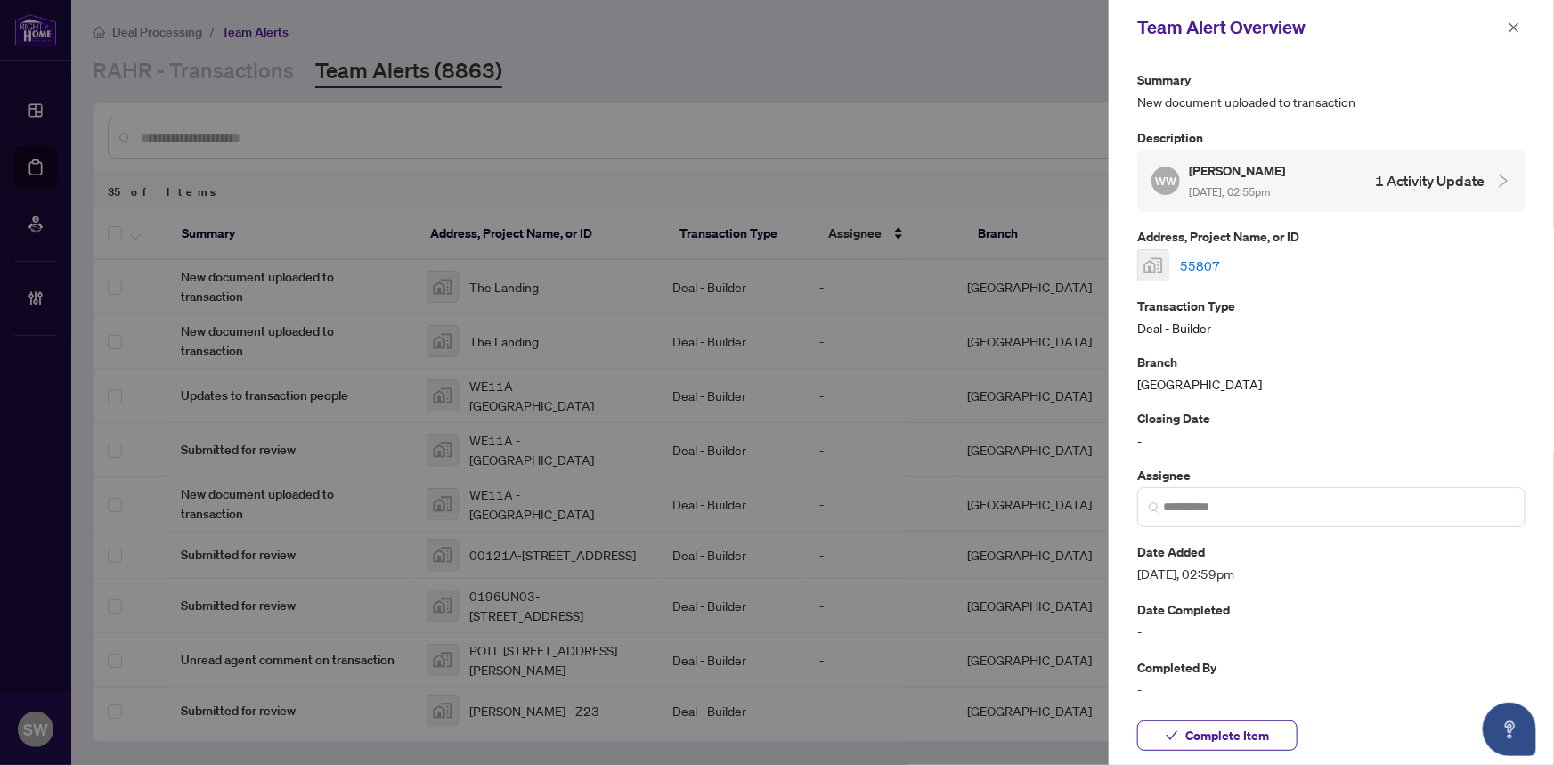
click at [1189, 262] on link "55807" at bounding box center [1200, 266] width 40 height 20
click at [1241, 739] on span "Complete Item" at bounding box center [1227, 735] width 84 height 28
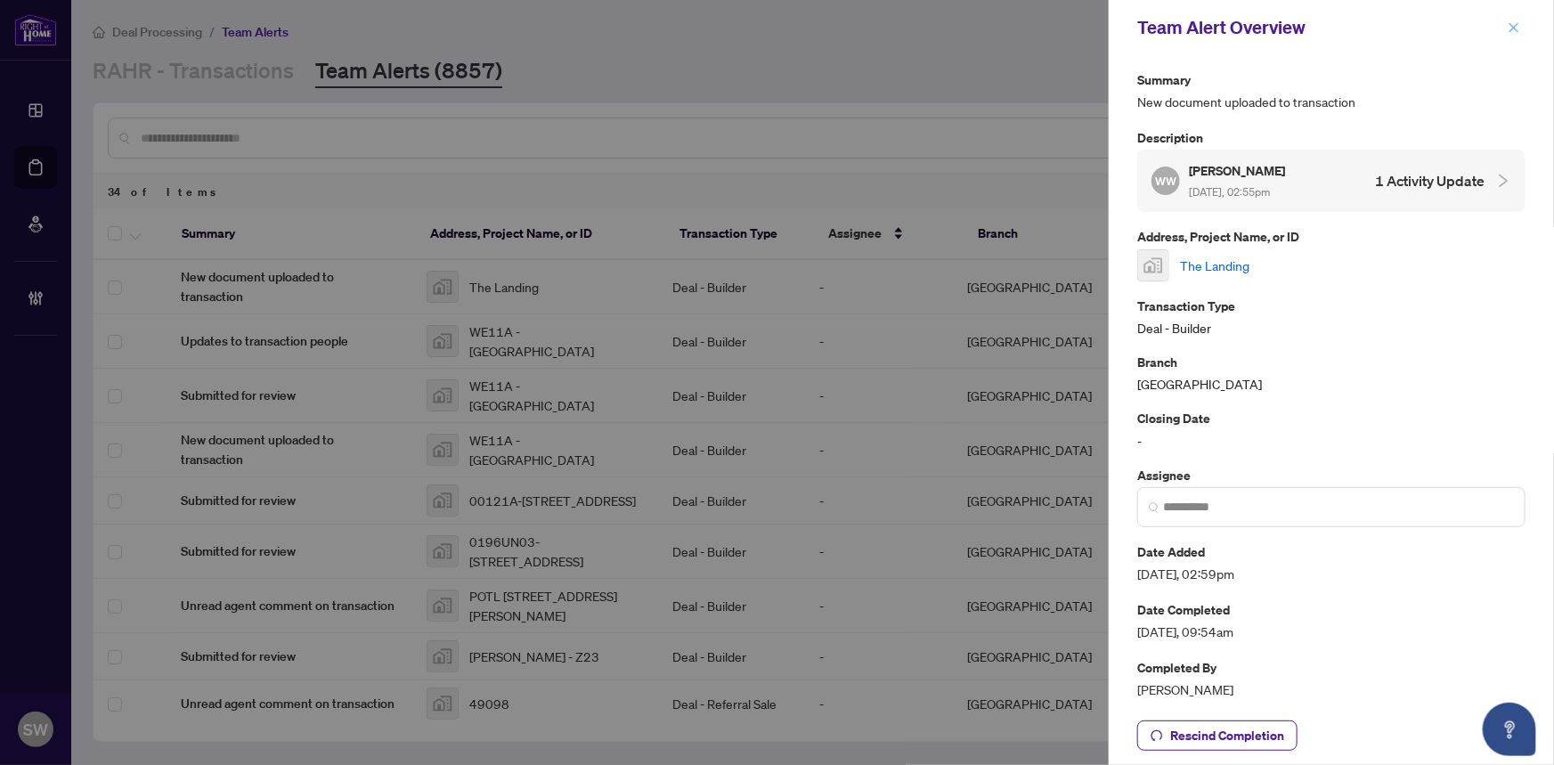
click at [1507, 17] on span "button" at bounding box center [1513, 27] width 12 height 28
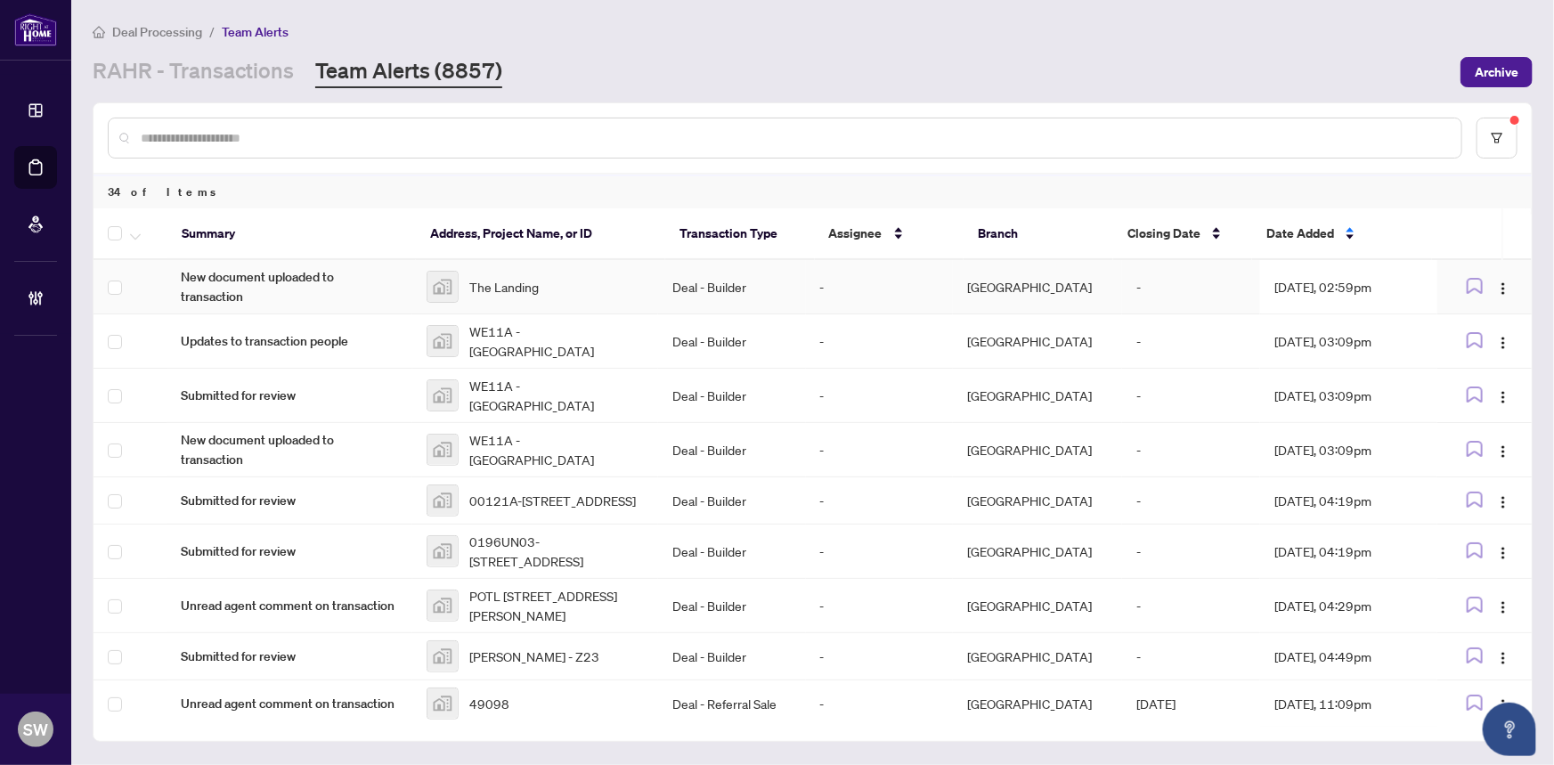
click at [518, 277] on span "The Landing" at bounding box center [503, 287] width 69 height 20
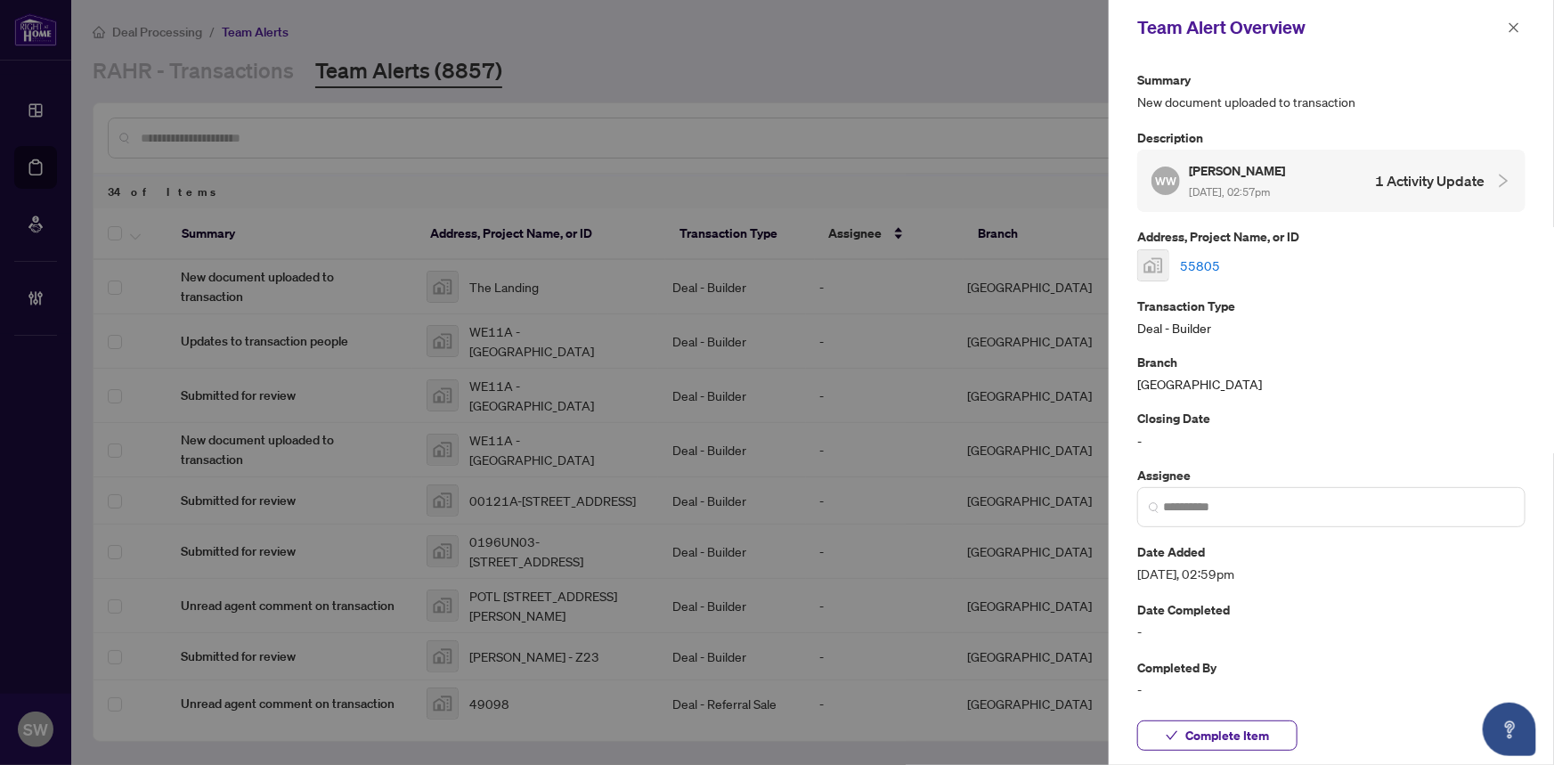
click at [1203, 267] on link "55805" at bounding box center [1200, 266] width 40 height 20
click at [1273, 727] on button "Complete Item" at bounding box center [1217, 735] width 160 height 30
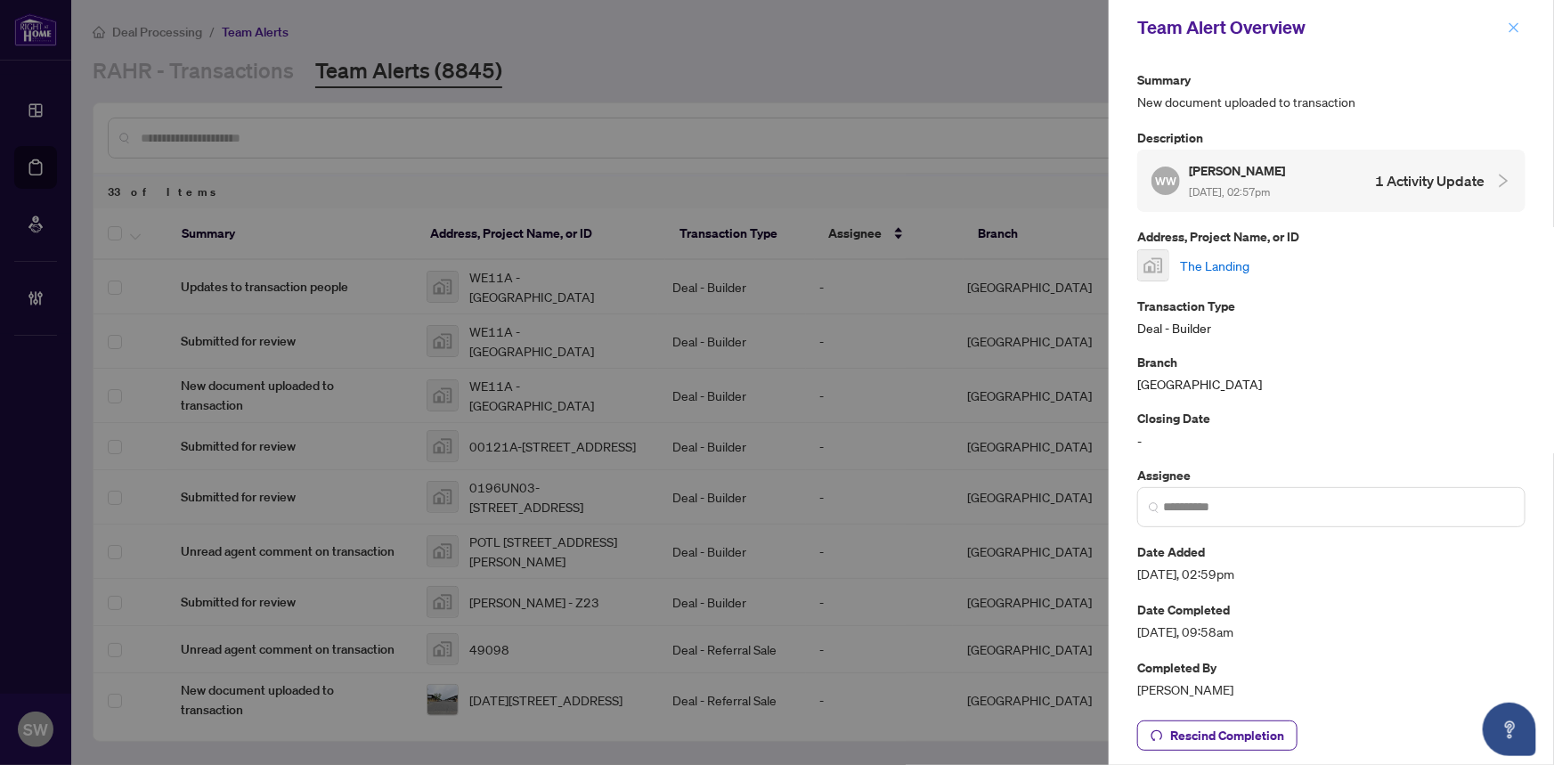
click at [1505, 25] on button "button" at bounding box center [1513, 27] width 23 height 21
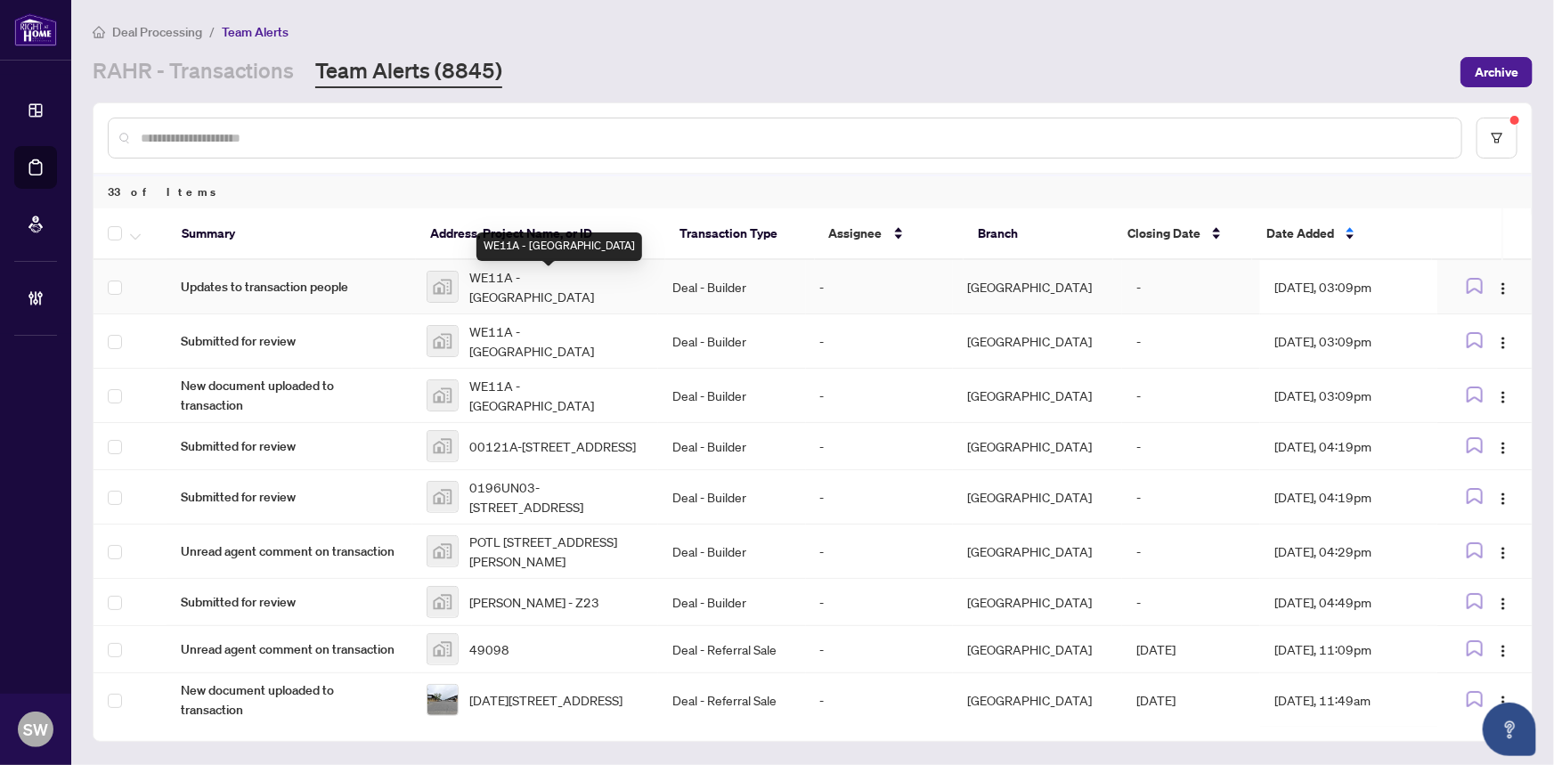
click at [556, 277] on span "WE11A - Great Gulf Whitby" at bounding box center [556, 286] width 174 height 39
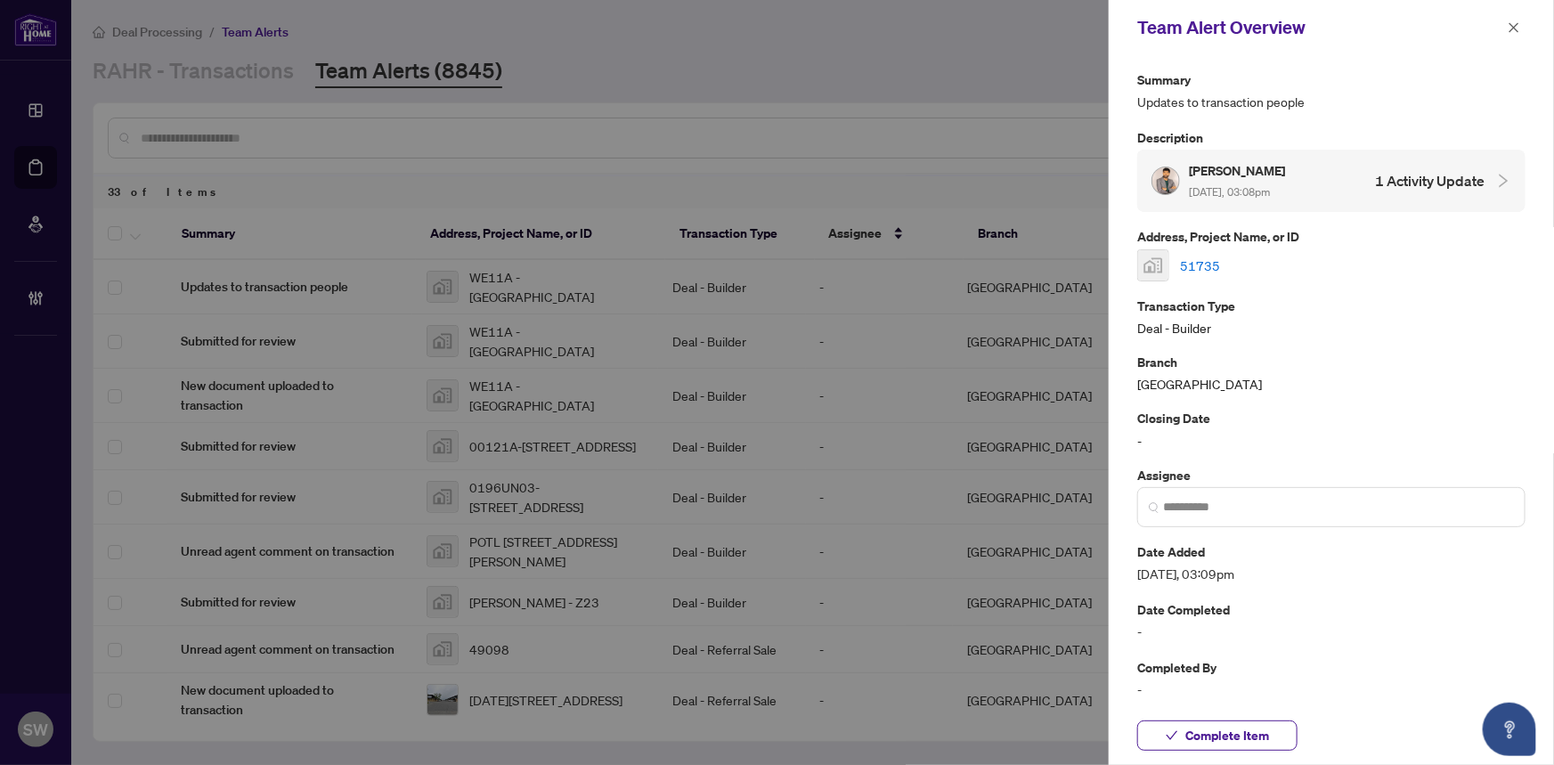
click at [1206, 266] on link "51735" at bounding box center [1200, 266] width 40 height 20
click at [1238, 736] on span "Complete Item" at bounding box center [1227, 735] width 84 height 28
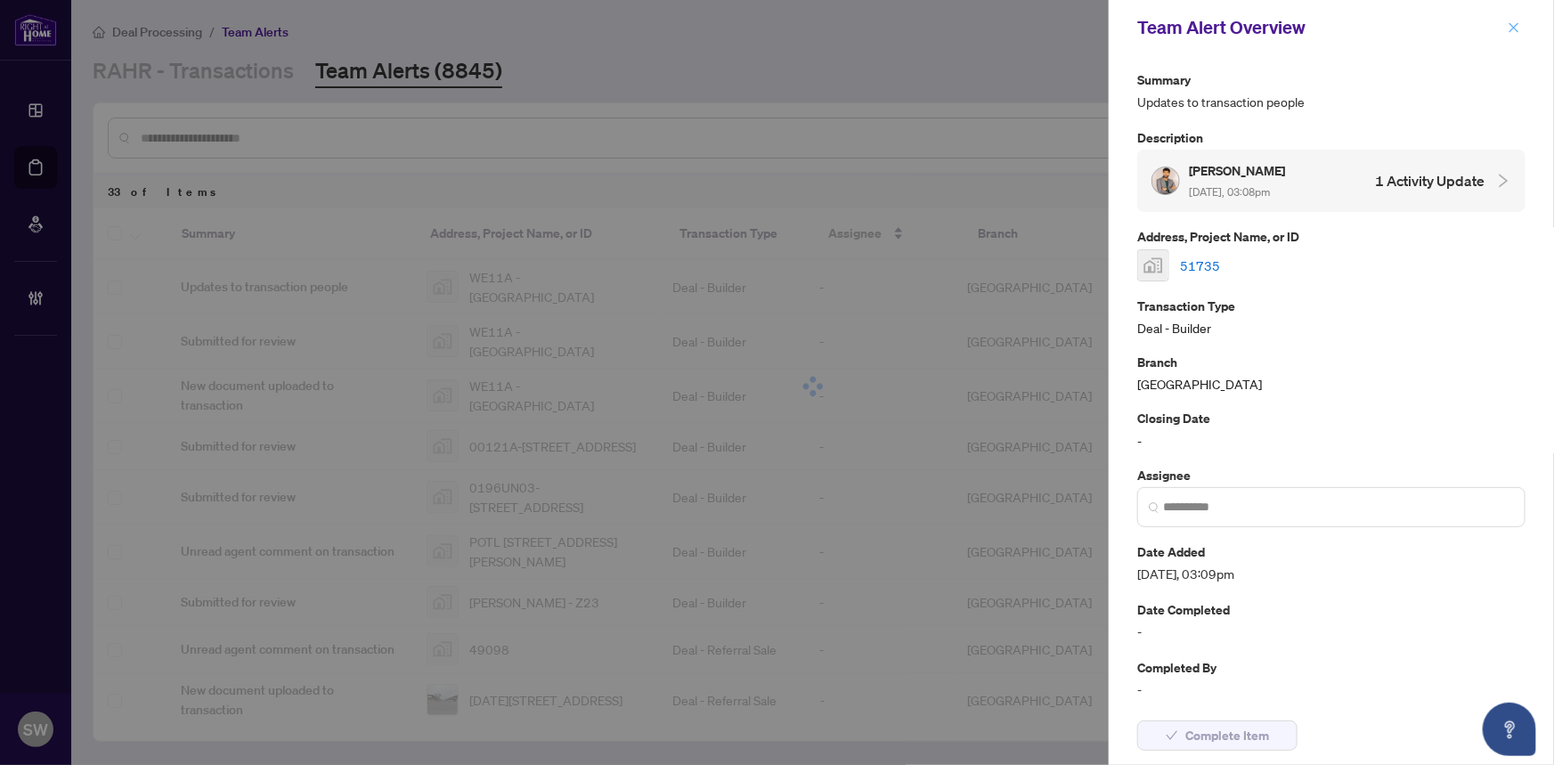
click at [1514, 26] on icon "close" at bounding box center [1514, 27] width 10 height 10
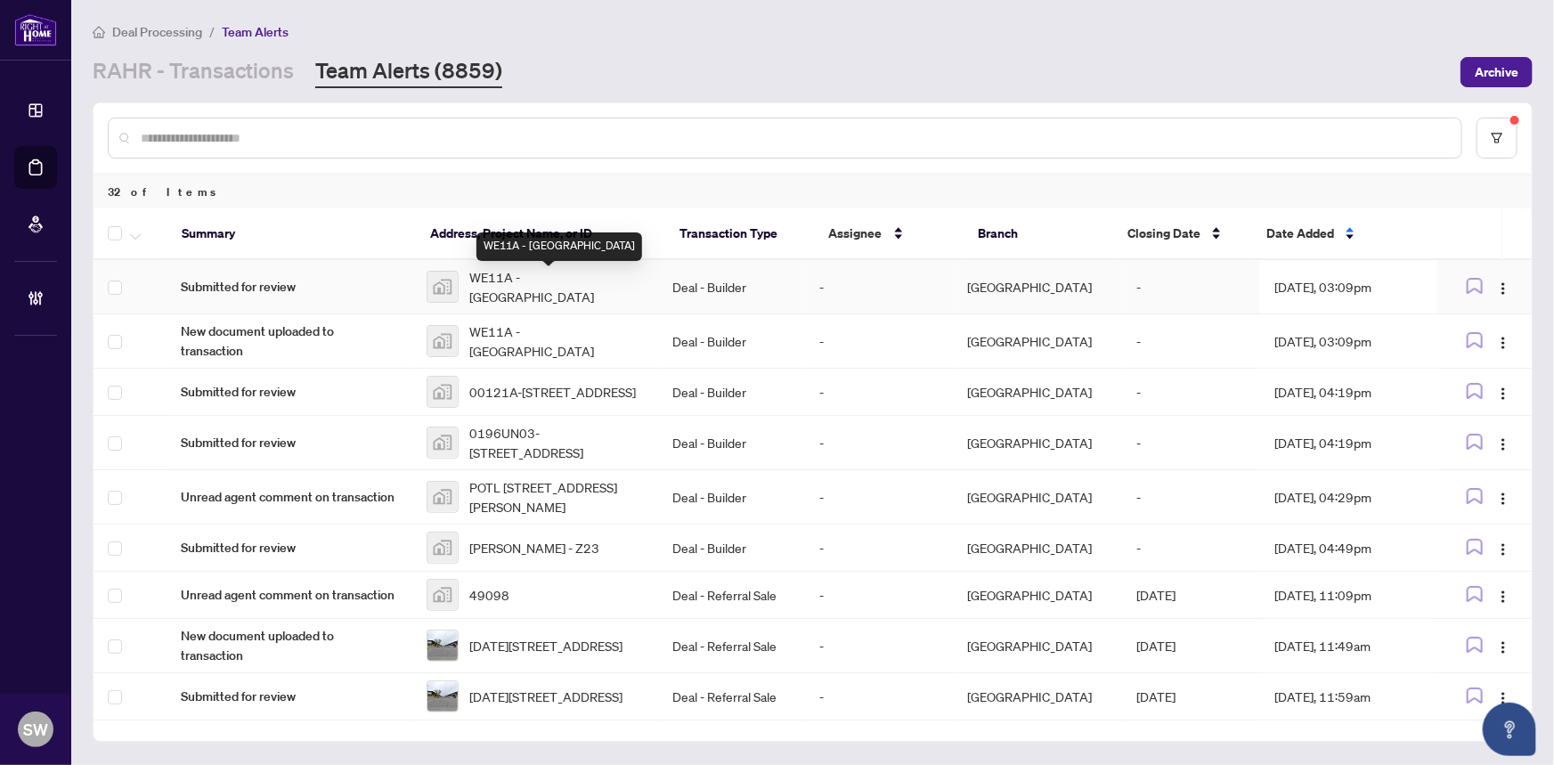
click at [559, 284] on span "WE11A - Great Gulf Whitby" at bounding box center [556, 286] width 174 height 39
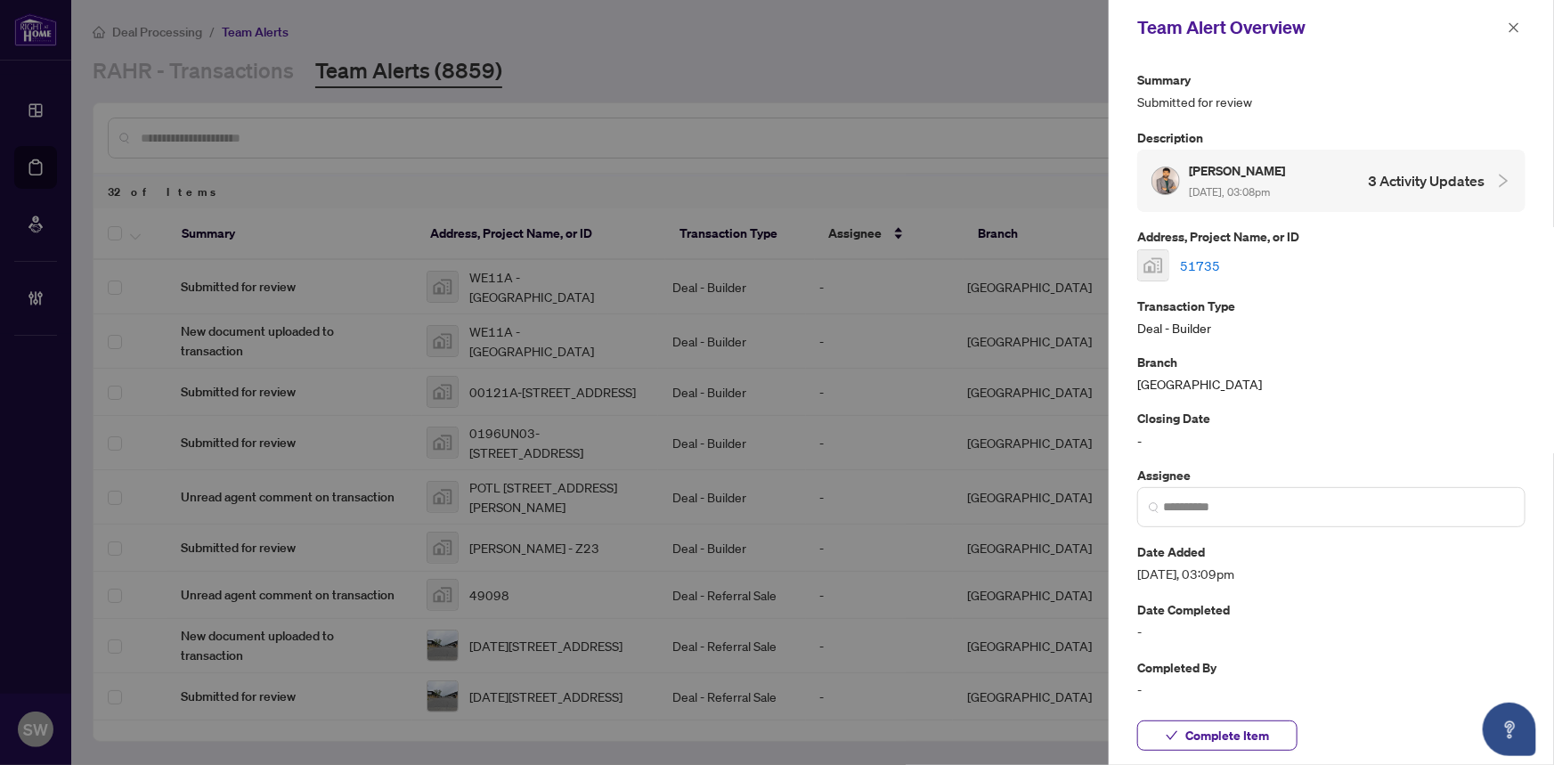
click at [1192, 262] on link "51735" at bounding box center [1200, 266] width 40 height 20
click at [1196, 262] on link "51735" at bounding box center [1200, 266] width 40 height 20
click at [1266, 726] on span "Complete Item" at bounding box center [1227, 735] width 84 height 28
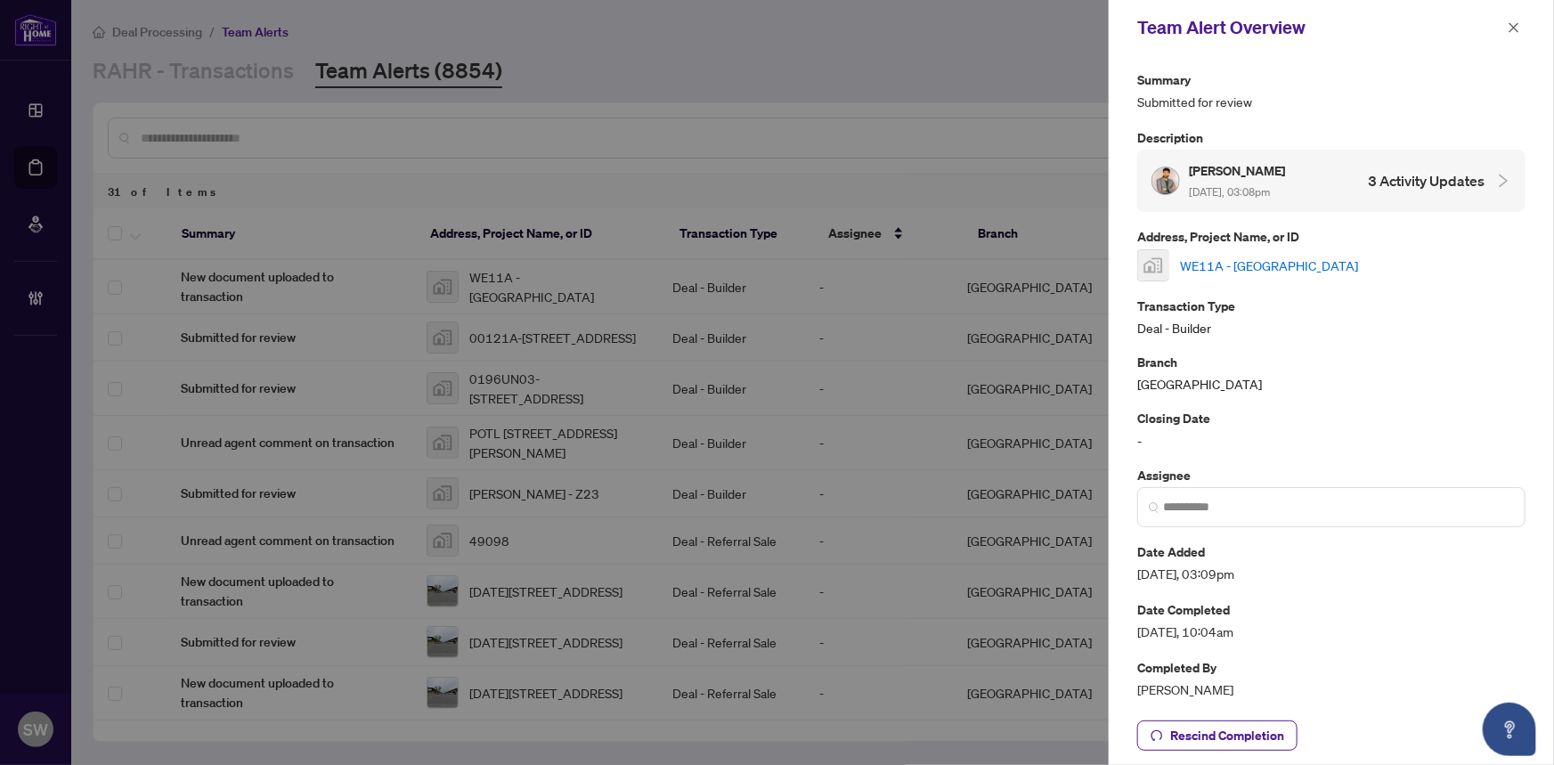
click at [1235, 265] on link "WE11A - Great Gulf Whitby" at bounding box center [1269, 266] width 178 height 20
click at [1202, 264] on link "WE11A - Great Gulf Whitby" at bounding box center [1269, 266] width 178 height 20
click at [1227, 264] on link "WE11A - Great Gulf Whitby" at bounding box center [1269, 266] width 178 height 20
click at [1515, 28] on icon "close" at bounding box center [1513, 27] width 12 height 12
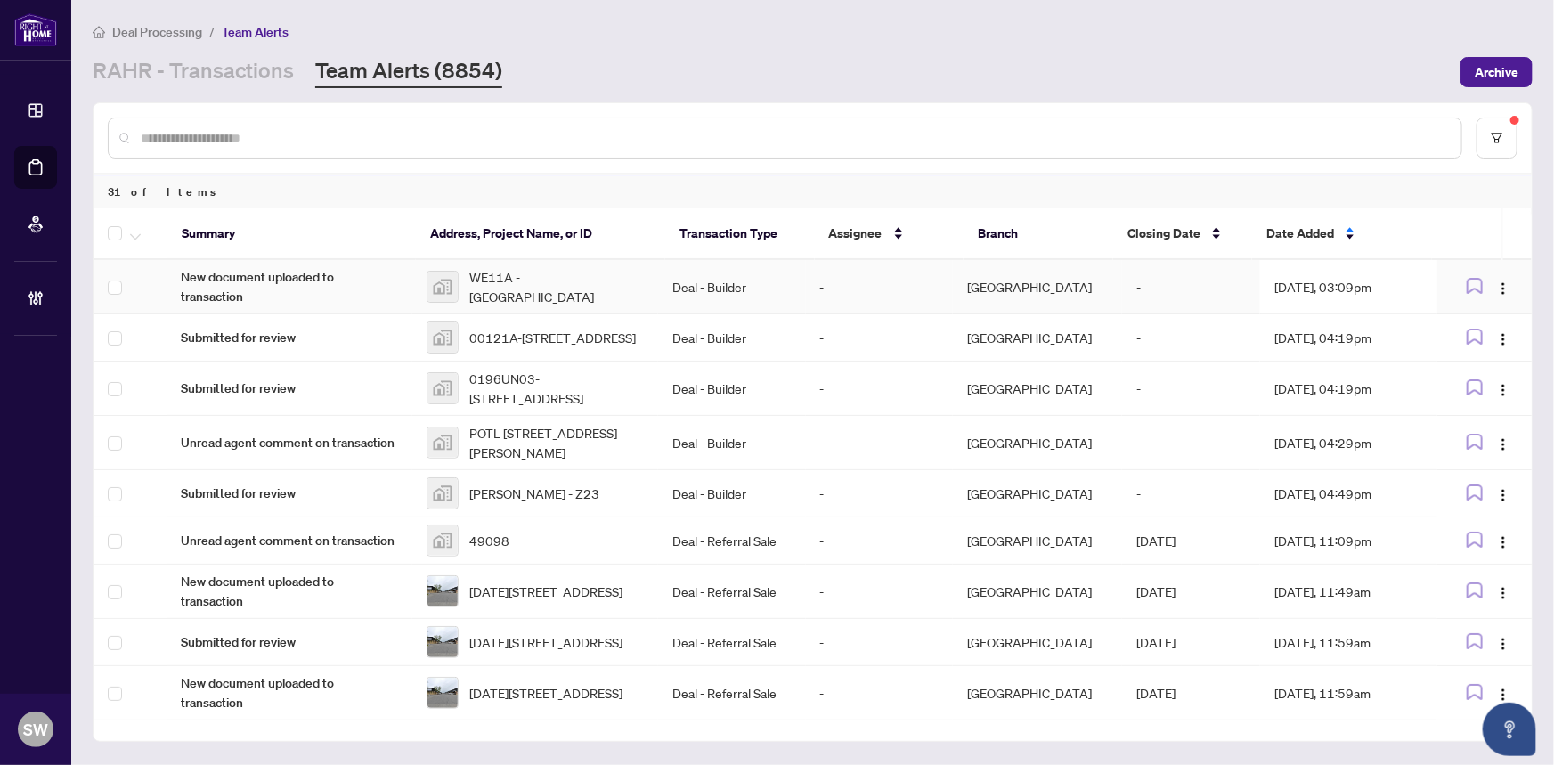
click at [547, 285] on span "WE11A - Great Gulf Whitby" at bounding box center [556, 286] width 174 height 39
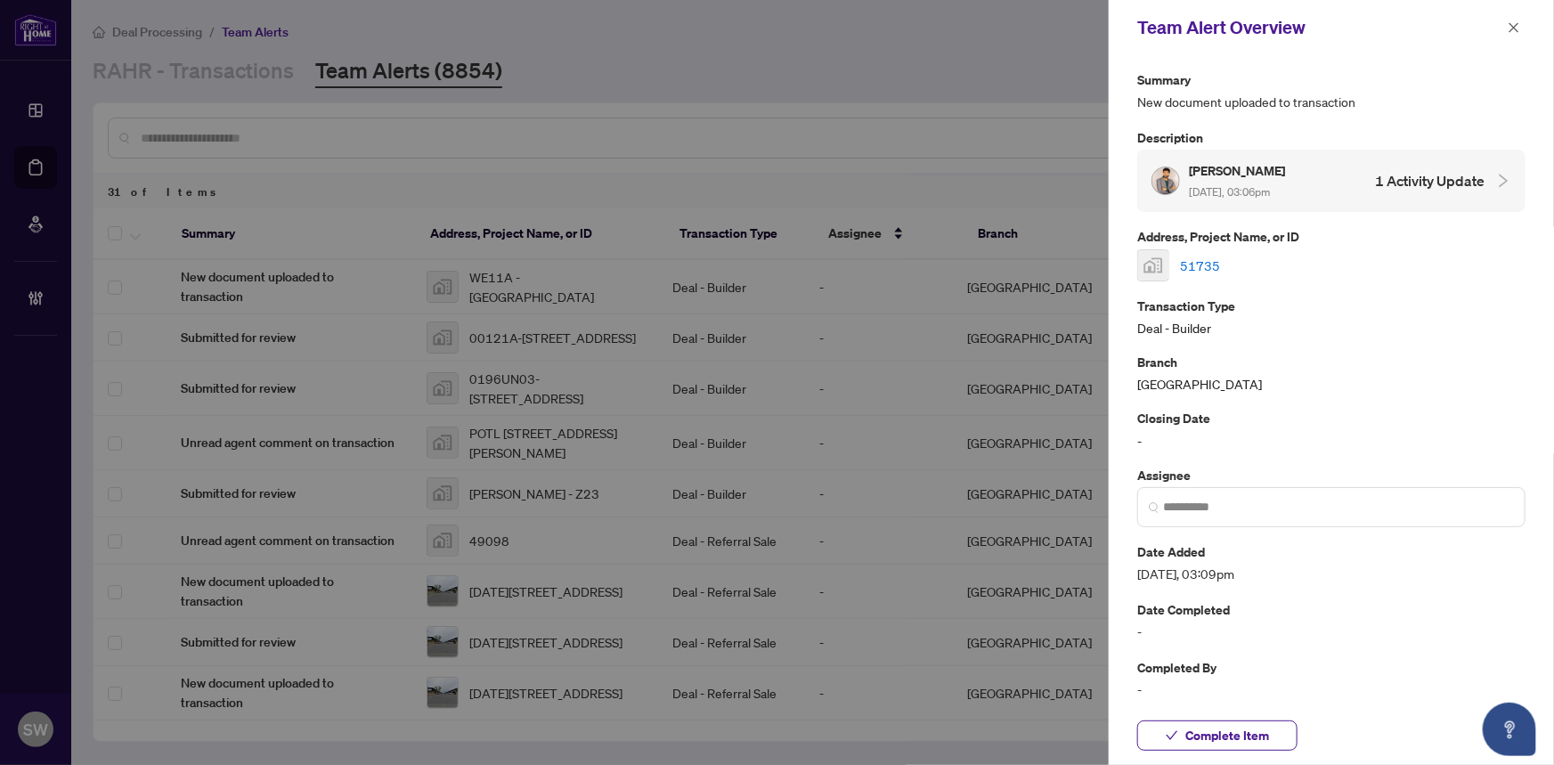
click at [1195, 258] on link "51735" at bounding box center [1200, 266] width 40 height 20
click at [1275, 737] on button "Complete Item" at bounding box center [1217, 735] width 160 height 30
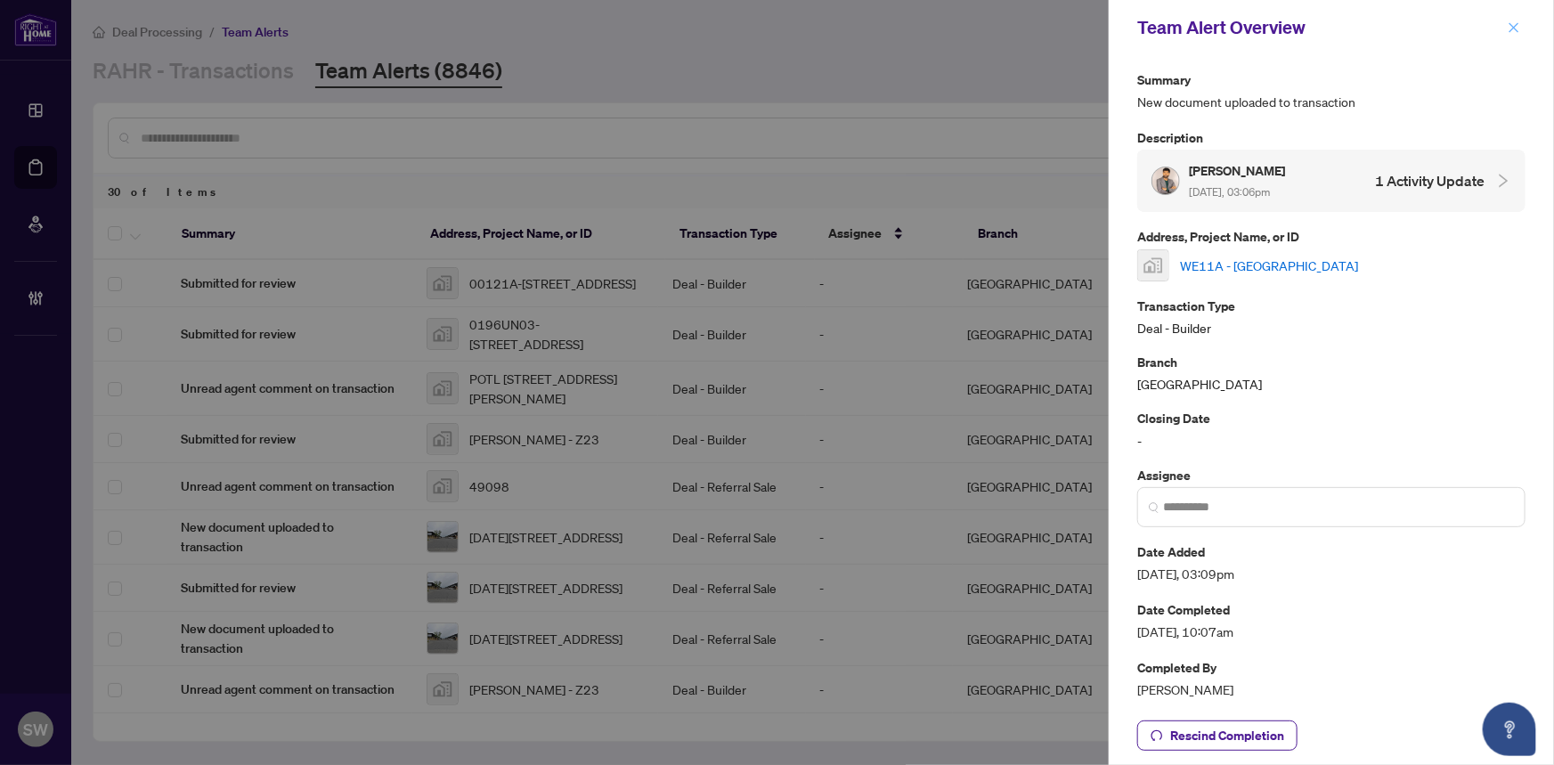
click at [1513, 28] on icon "close" at bounding box center [1513, 27] width 12 height 12
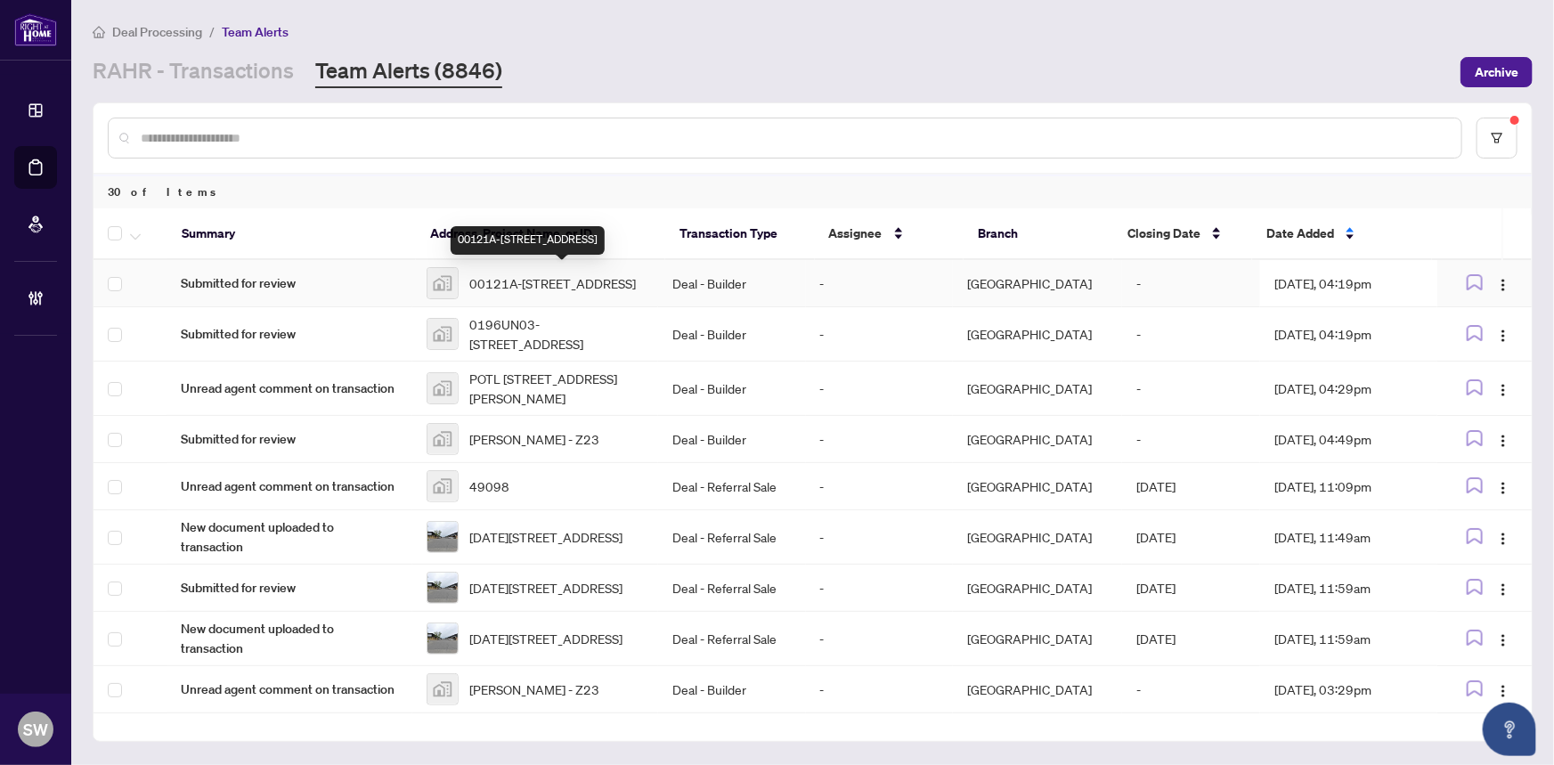
click at [541, 282] on span "00121A-937 Locomotion Lane, Ottawa, Stittsville, ON, Canada" at bounding box center [552, 283] width 166 height 20
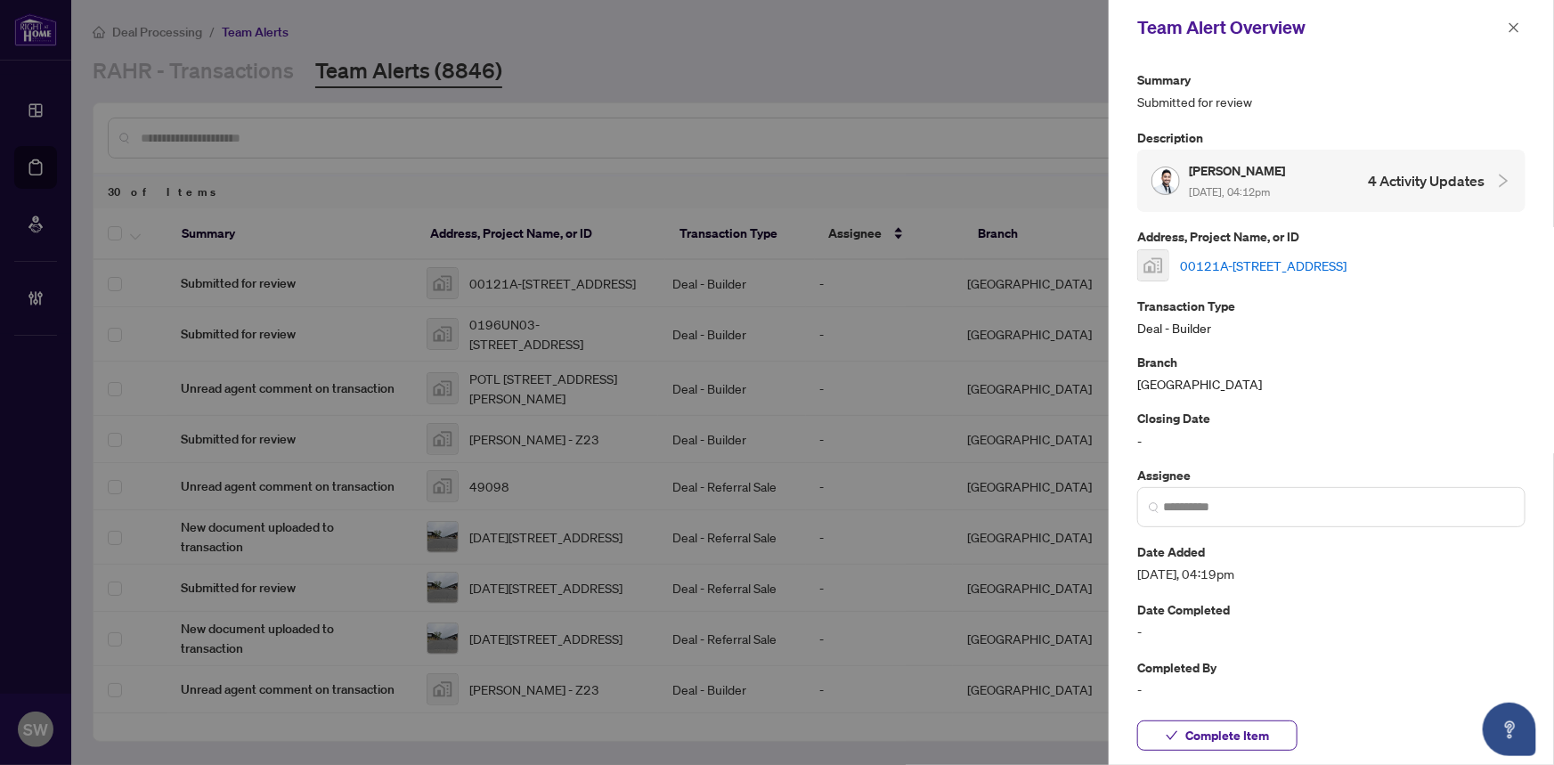
click at [1242, 261] on link "00121A-937 Locomotion Lane, Ottawa, Stittsville, ON, Canada" at bounding box center [1263, 266] width 166 height 20
drag, startPoint x: 1268, startPoint y: 729, endPoint x: 1359, endPoint y: 444, distance: 299.0
click at [1269, 726] on button "Complete Item" at bounding box center [1217, 735] width 160 height 30
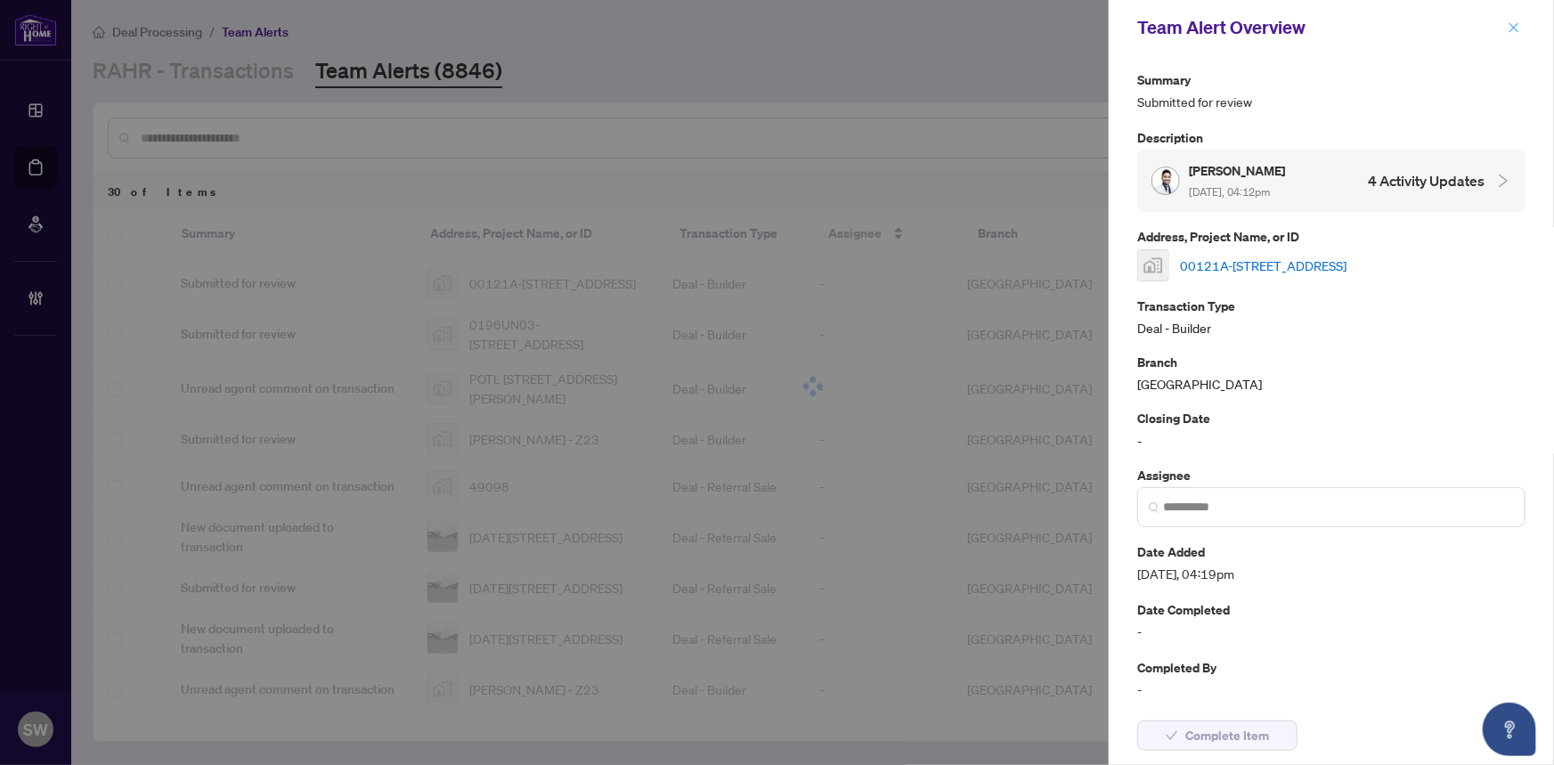
click at [1517, 26] on icon "close" at bounding box center [1513, 27] width 12 height 12
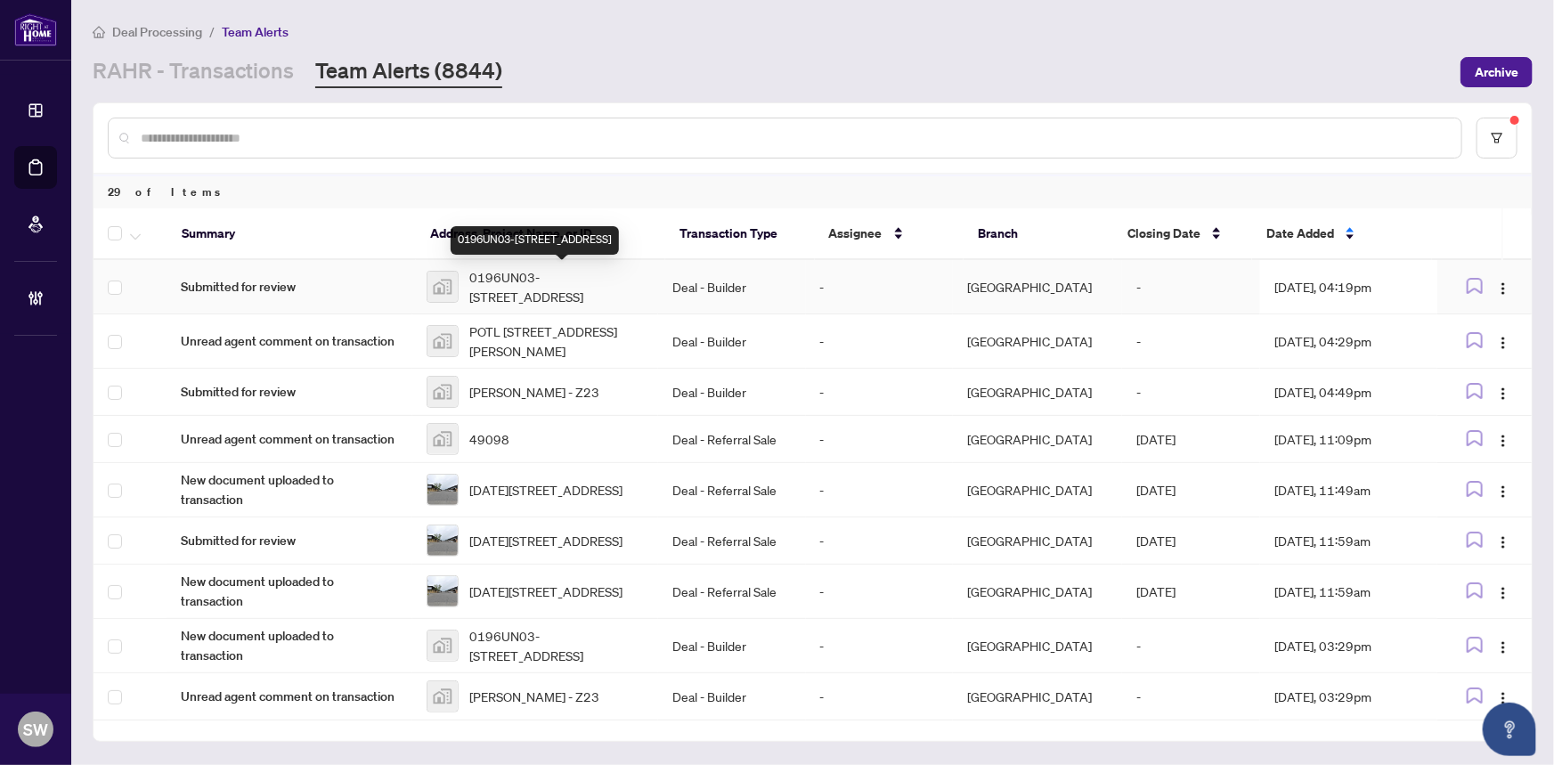
click at [543, 286] on span "0196UN03-1489 Wheatcroft Drive, Oshawa, ON, Canada" at bounding box center [556, 286] width 174 height 39
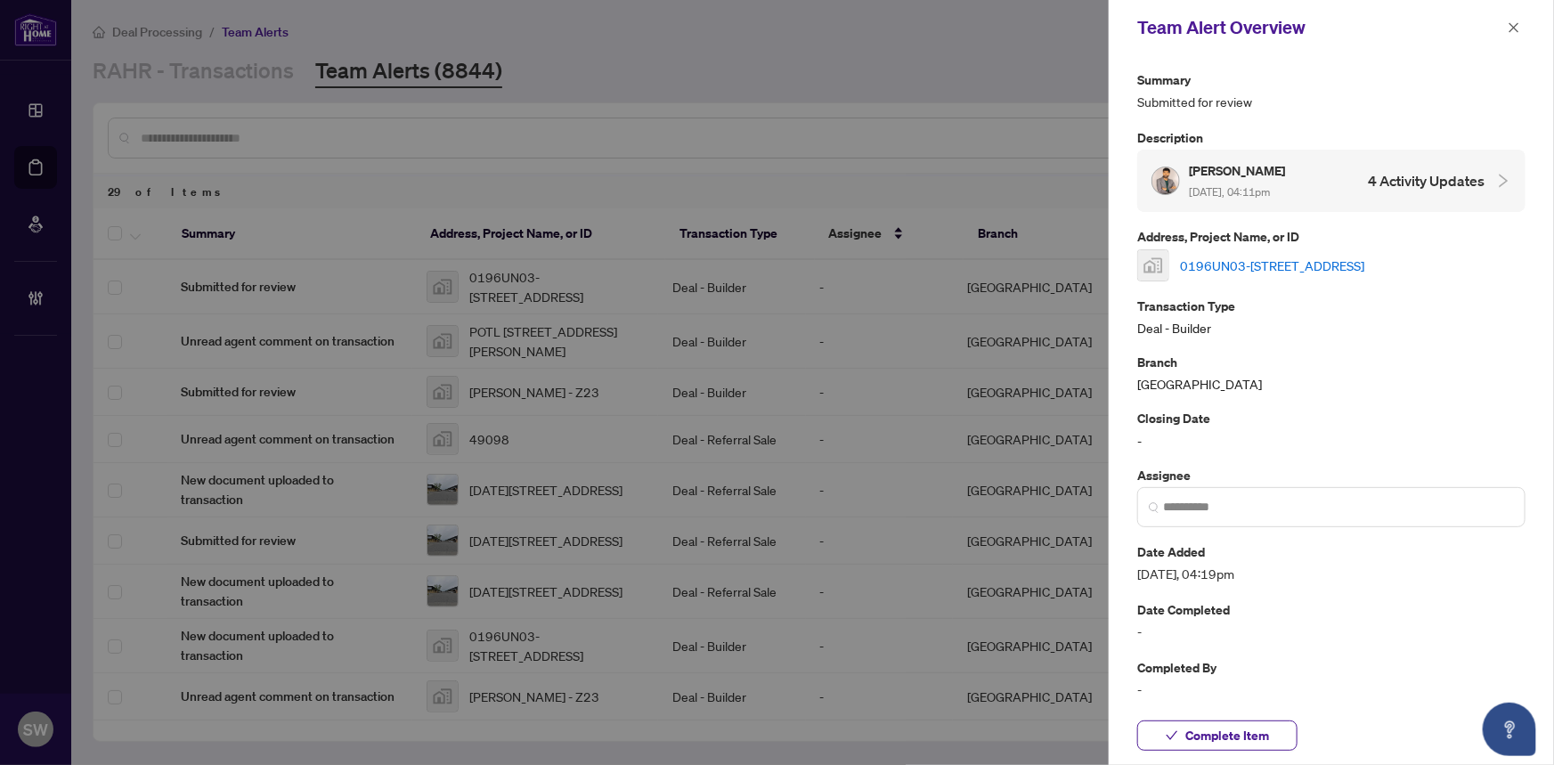
click at [1217, 263] on link "0196UN03-1489 Wheatcroft Drive, Oshawa, ON, Canada" at bounding box center [1272, 266] width 184 height 20
click at [1291, 266] on link "0196UN03-1489 Wheatcroft Drive, Oshawa, ON, Canada" at bounding box center [1272, 266] width 184 height 20
click at [1224, 734] on span "Complete Item" at bounding box center [1227, 735] width 84 height 28
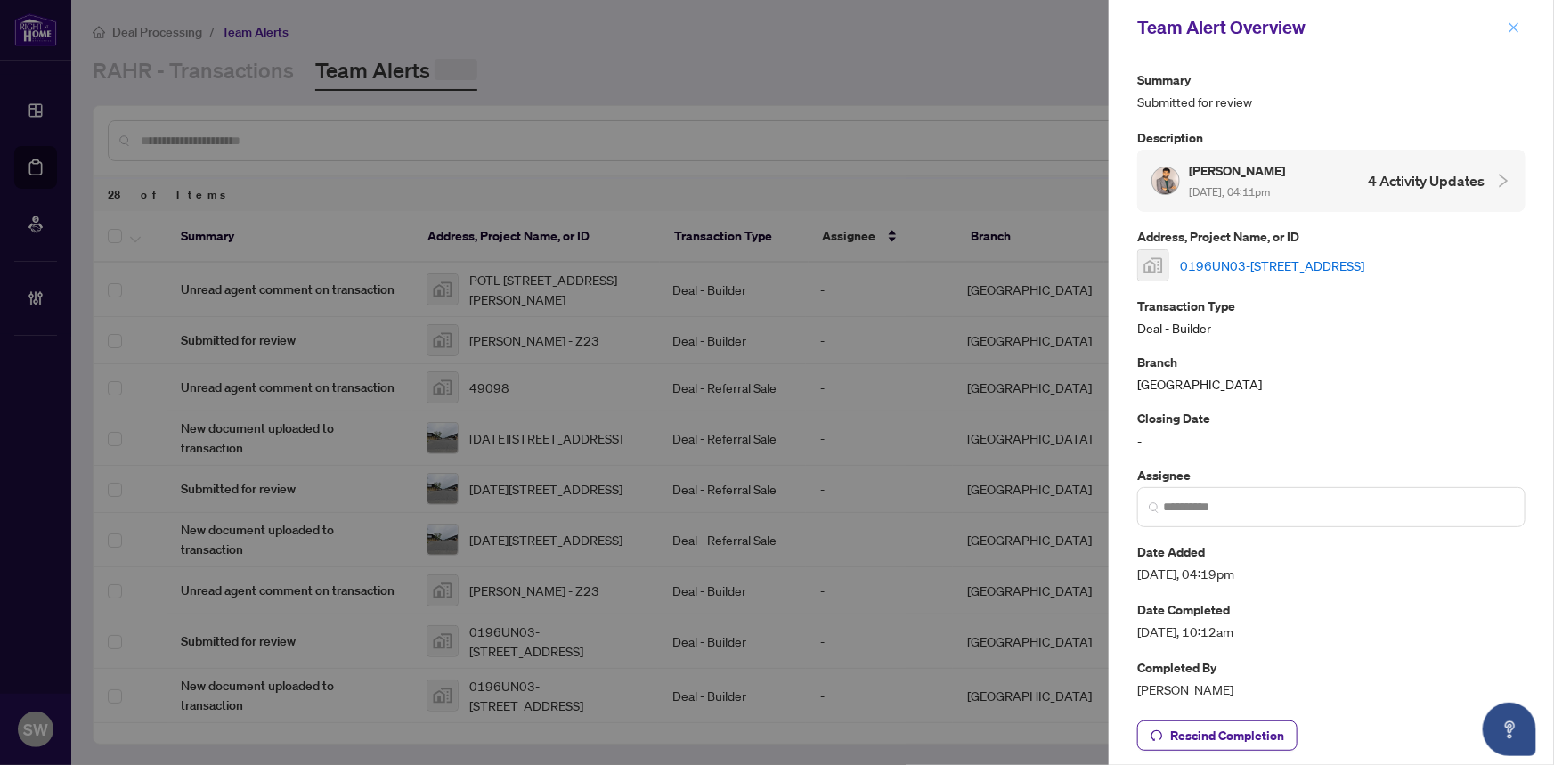
click at [1518, 21] on icon "close" at bounding box center [1513, 27] width 12 height 12
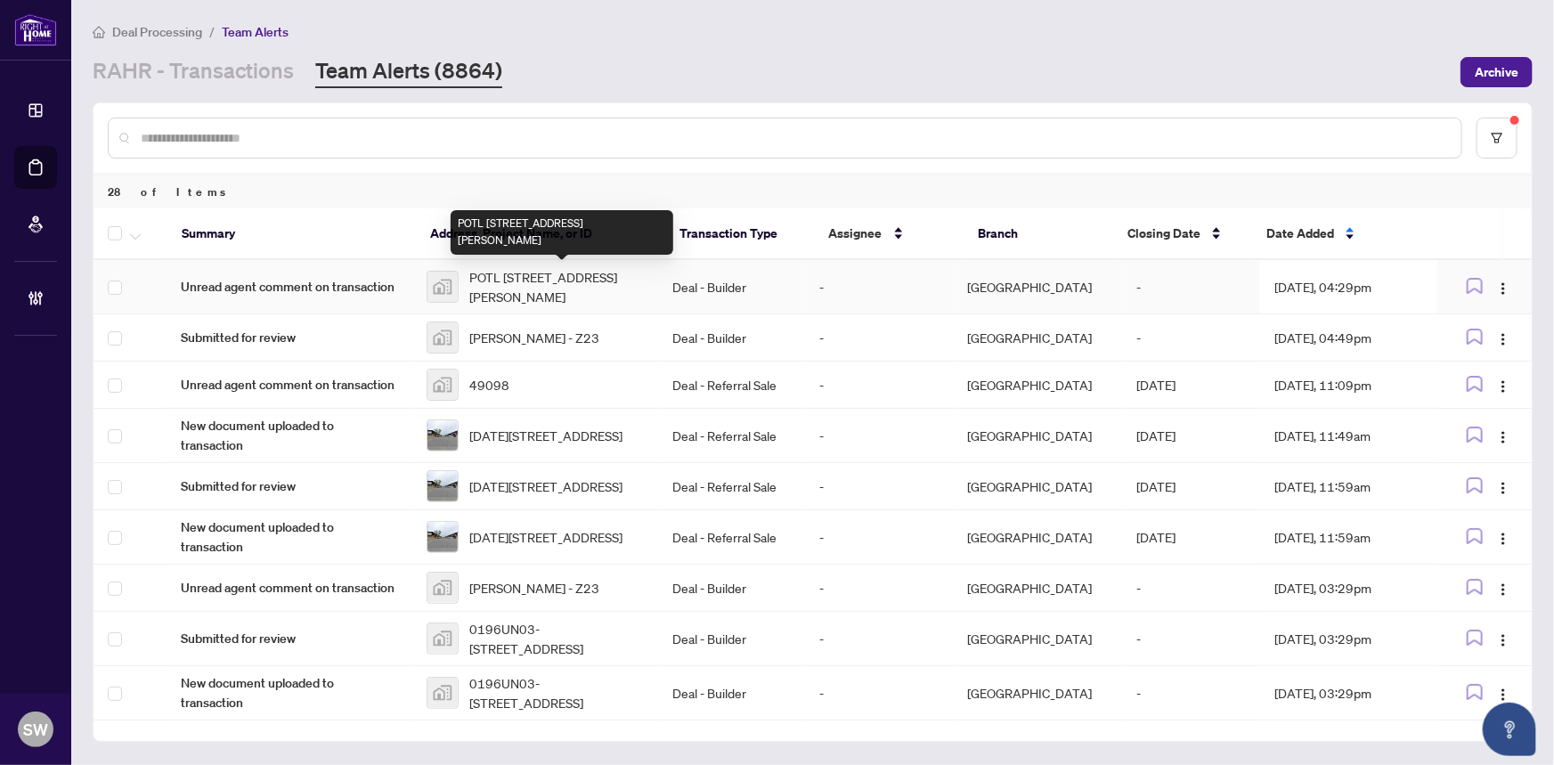
click at [556, 277] on span "POTL 16-3 Calloway Way, Whitby, ON, Canada" at bounding box center [556, 286] width 174 height 39
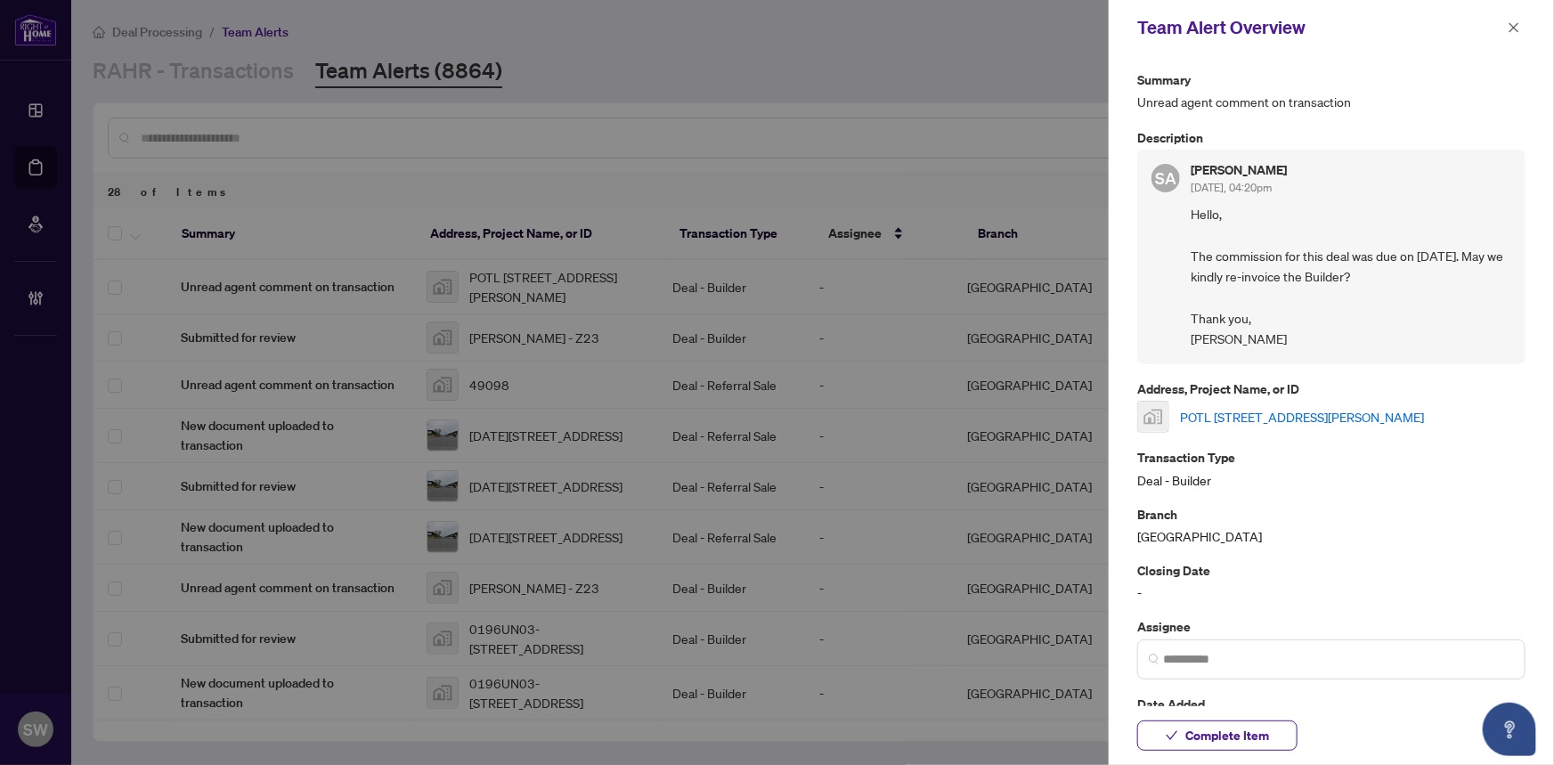
click at [1310, 418] on link "POTL 16-3 Calloway Way, Whitby, ON, Canada" at bounding box center [1302, 417] width 244 height 20
click at [874, 43] on div at bounding box center [777, 382] width 1554 height 765
click at [1251, 166] on h5 "Serwat Ahmed" at bounding box center [1238, 170] width 96 height 12
click at [1197, 730] on span "Complete Item" at bounding box center [1227, 735] width 84 height 28
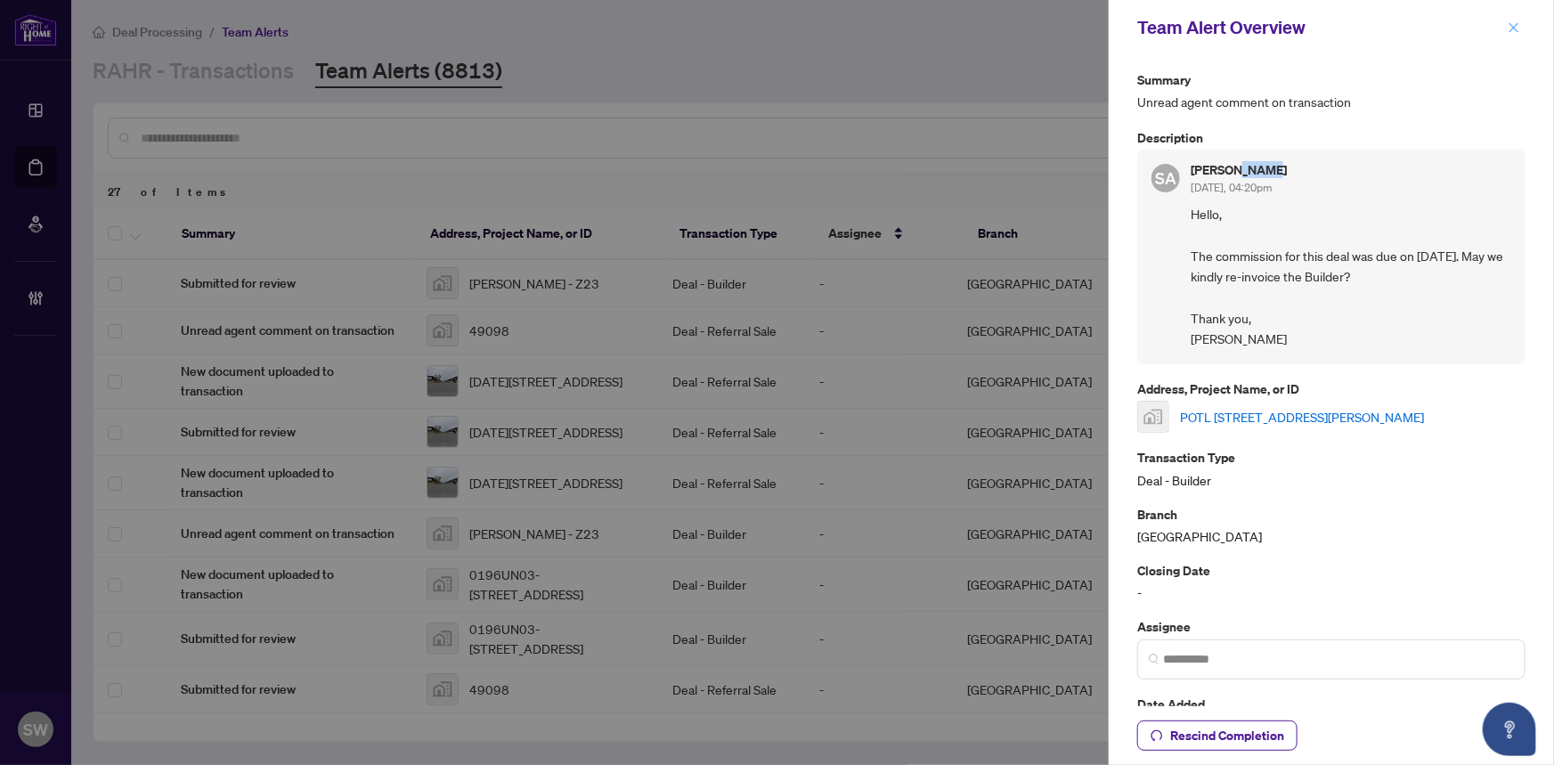
click at [1509, 14] on span "button" at bounding box center [1513, 27] width 12 height 28
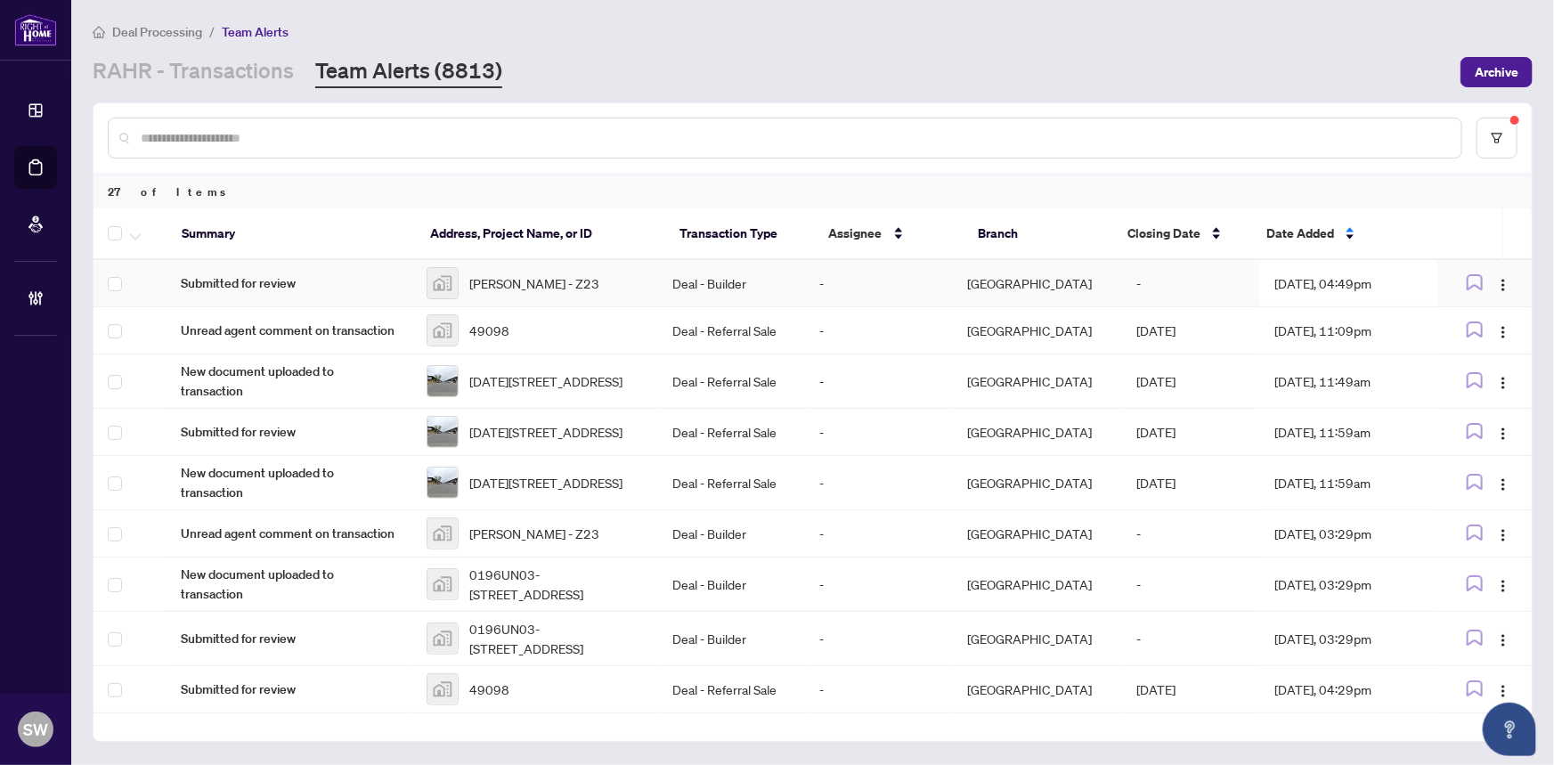
click at [498, 274] on span "Seaton - Z23" at bounding box center [534, 283] width 130 height 20
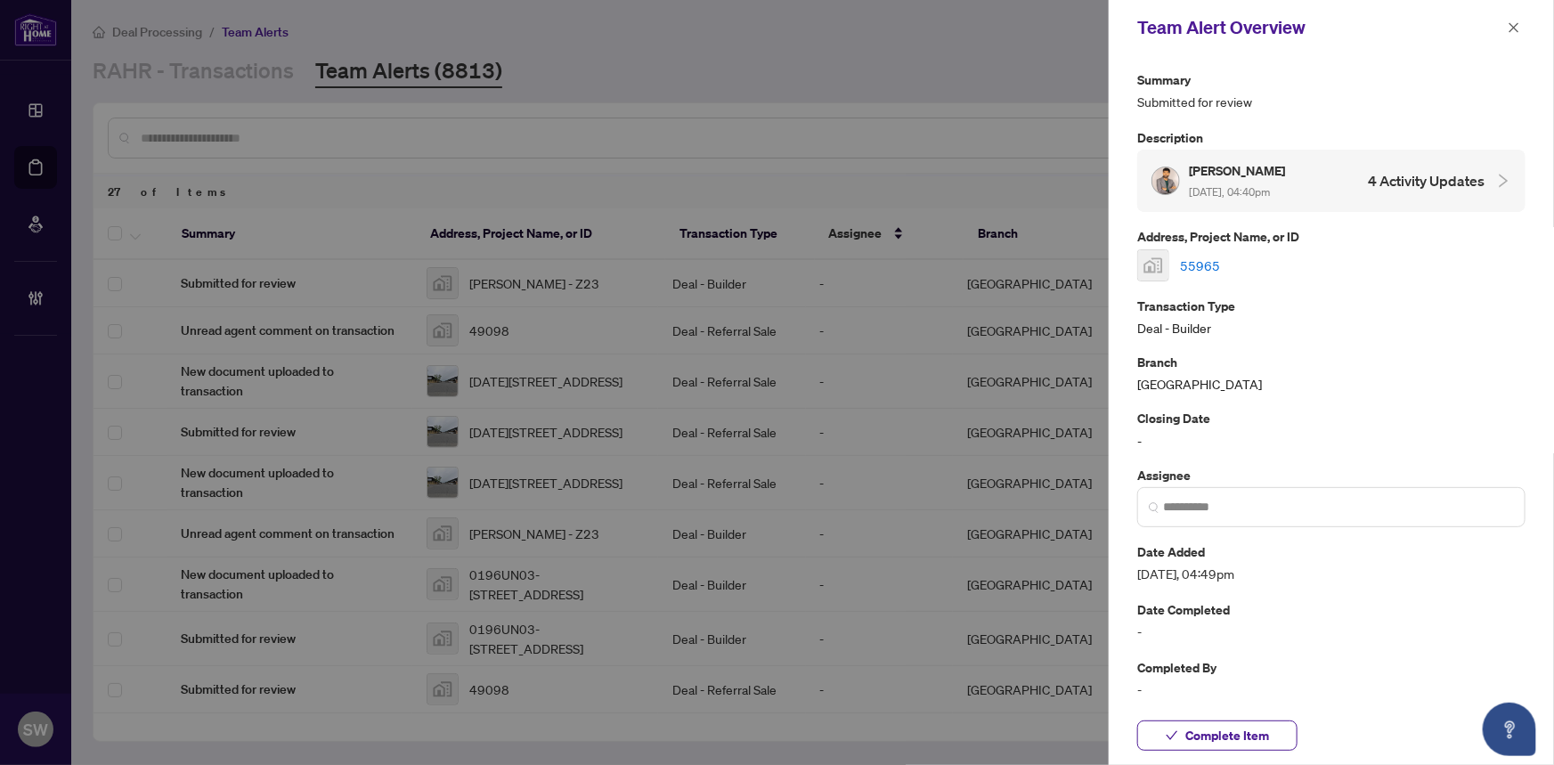
click at [1208, 261] on link "55965" at bounding box center [1200, 266] width 40 height 20
click at [1256, 736] on span "Complete Item" at bounding box center [1227, 735] width 84 height 28
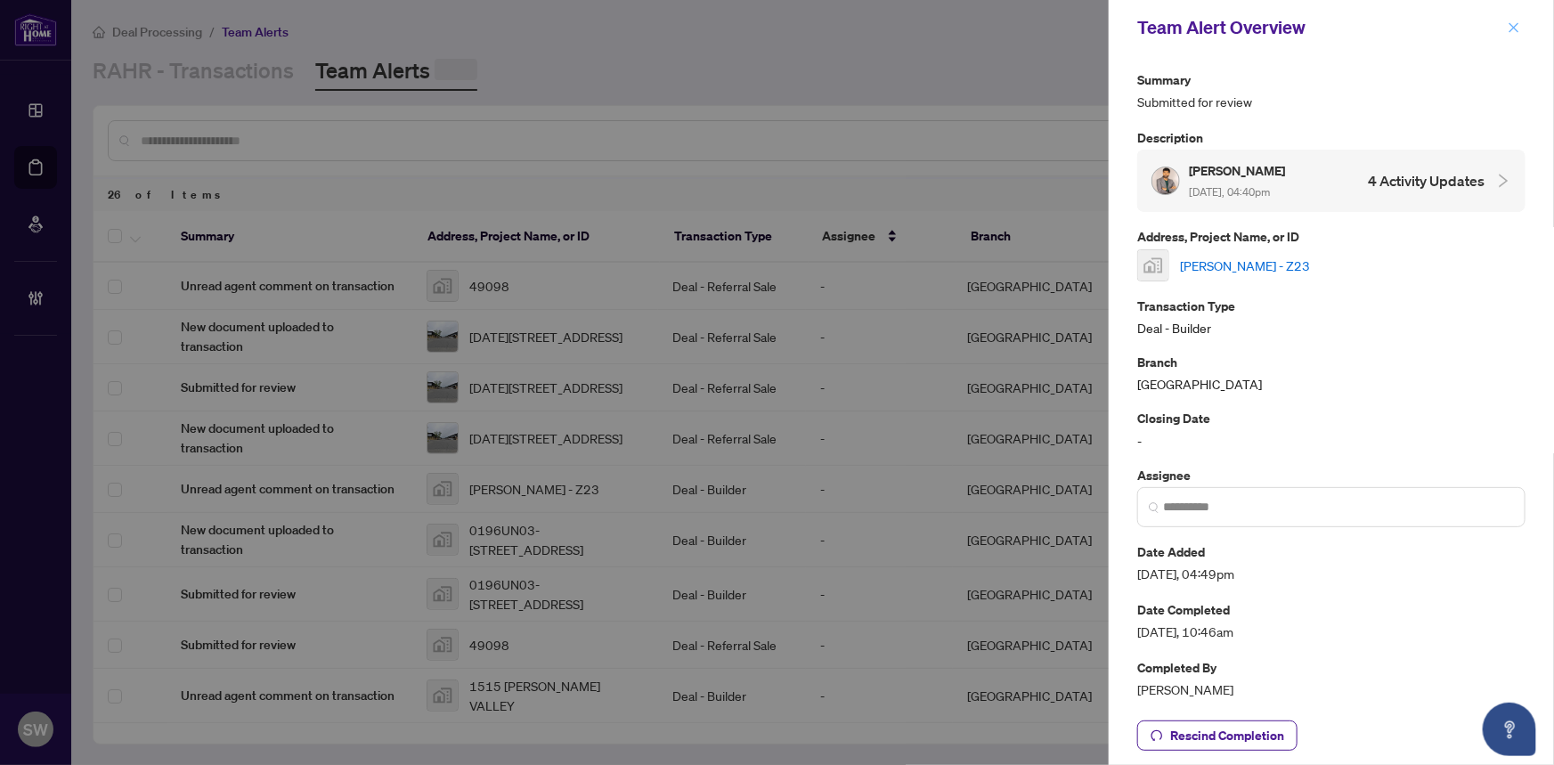
click at [1517, 27] on icon "close" at bounding box center [1513, 27] width 12 height 12
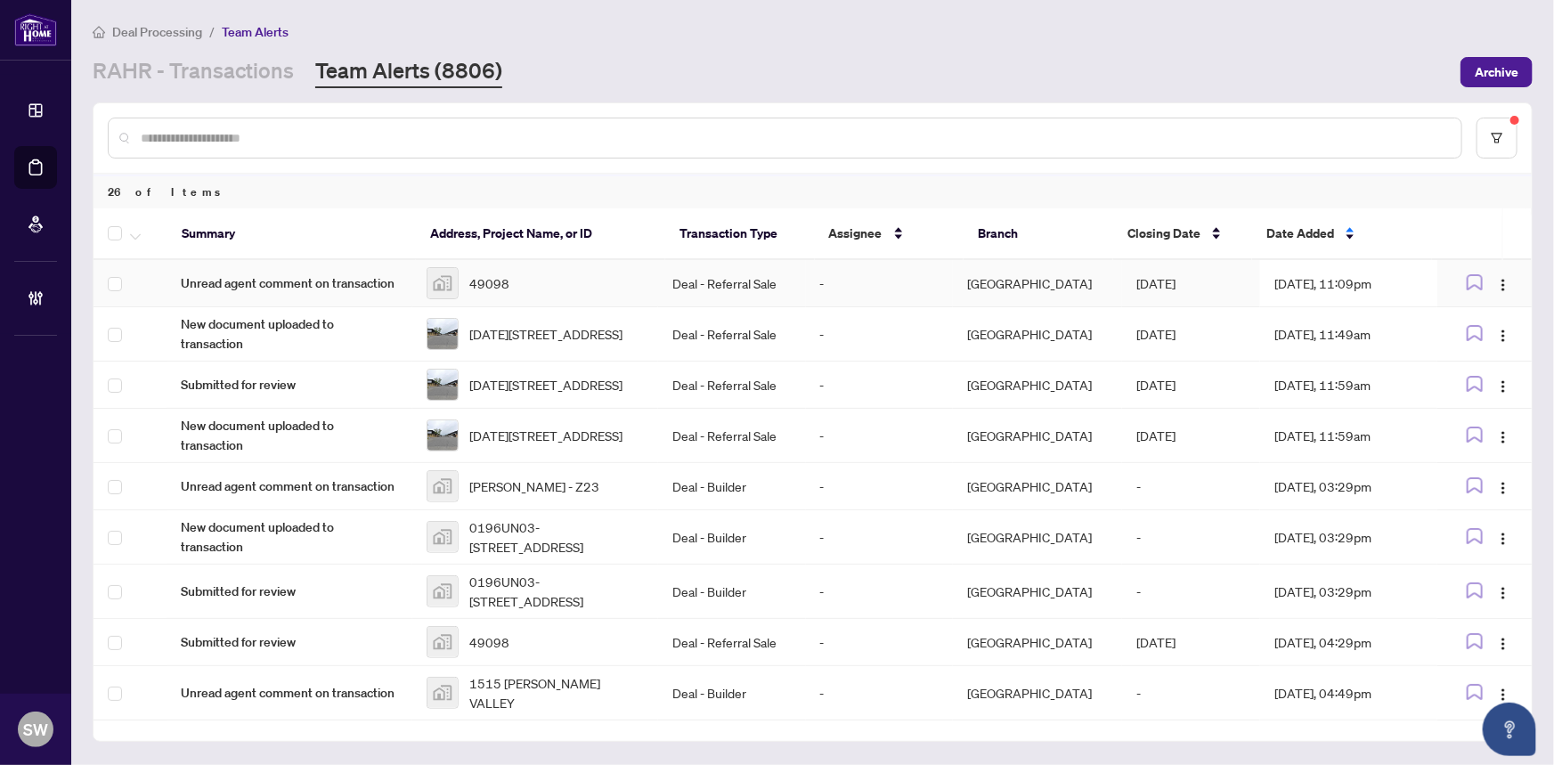
click at [540, 276] on div "49098" at bounding box center [534, 283] width 217 height 32
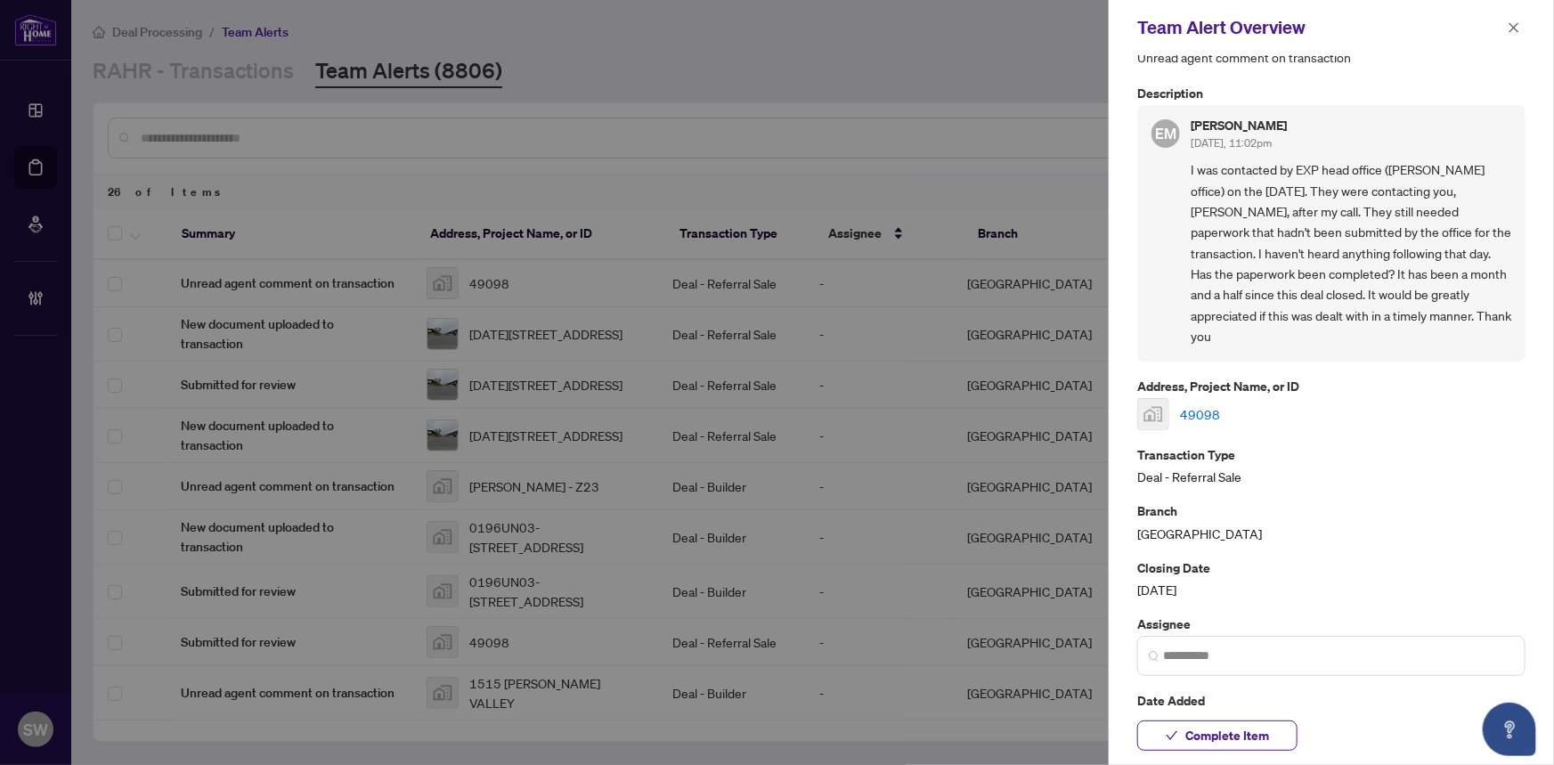
scroll to position [80, 0]
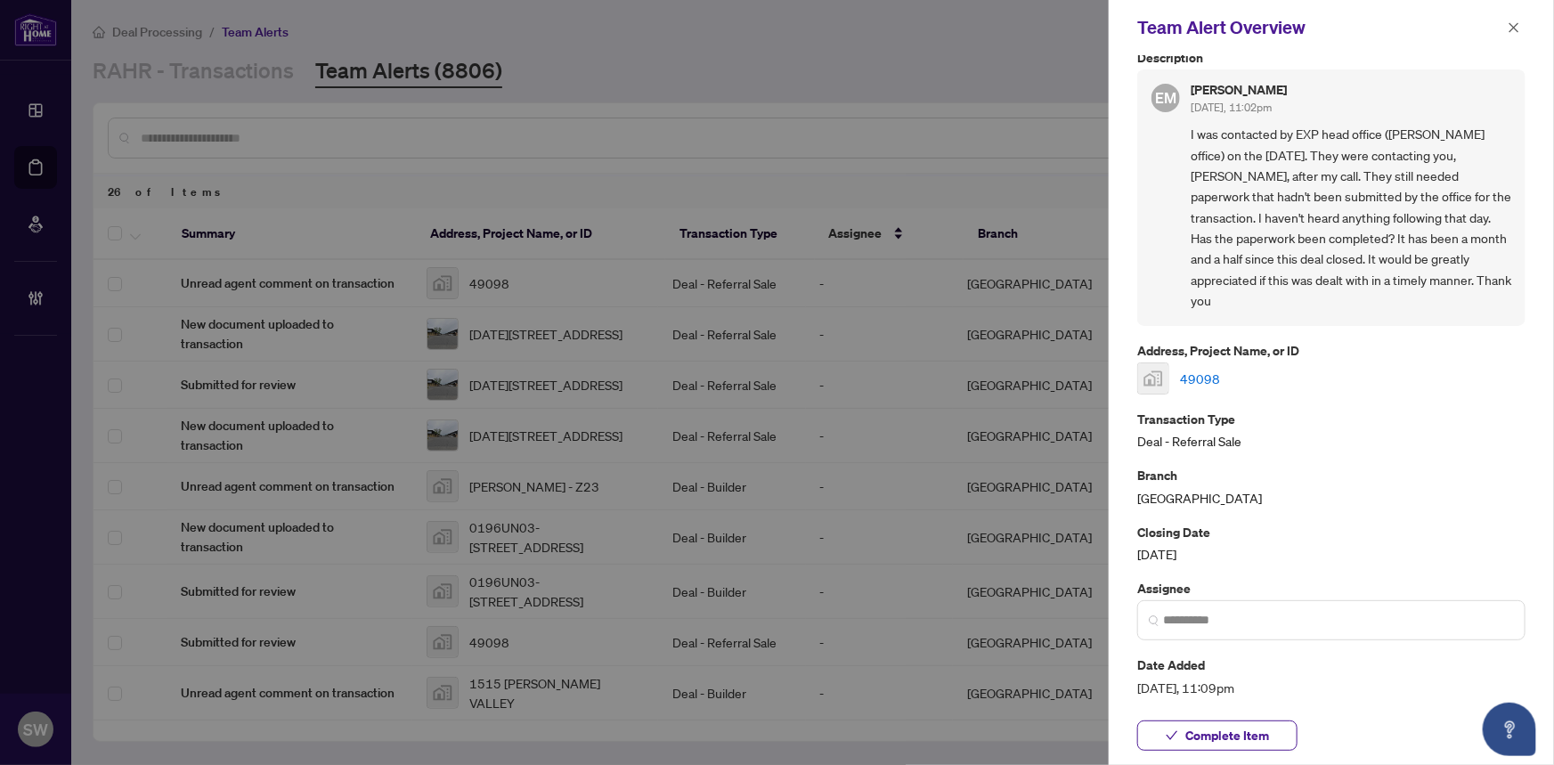
click at [1197, 376] on link "49098" at bounding box center [1200, 379] width 40 height 20
click at [1238, 734] on span "Complete Item" at bounding box center [1227, 735] width 84 height 28
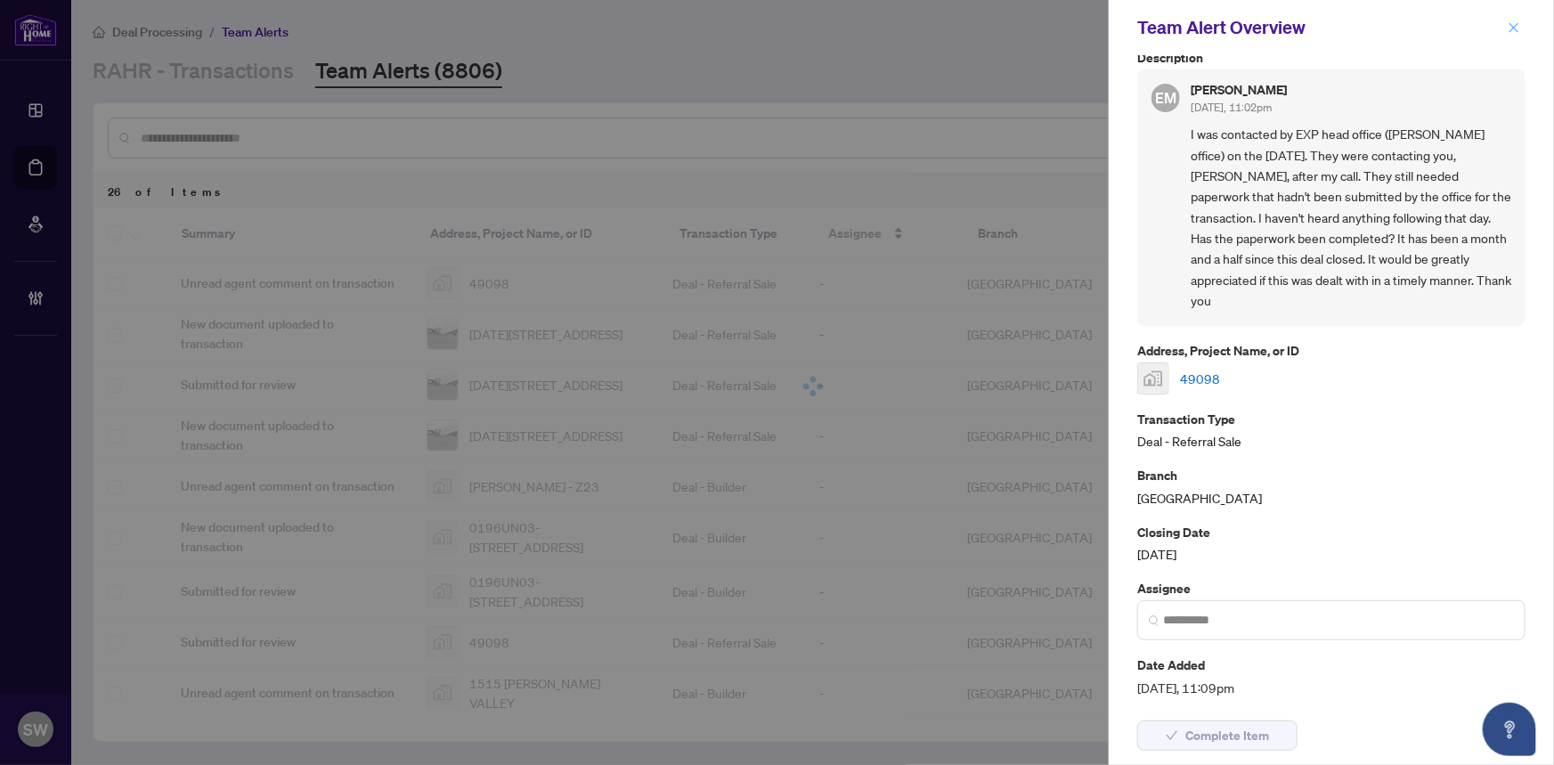
click at [1518, 27] on icon "close" at bounding box center [1513, 27] width 12 height 12
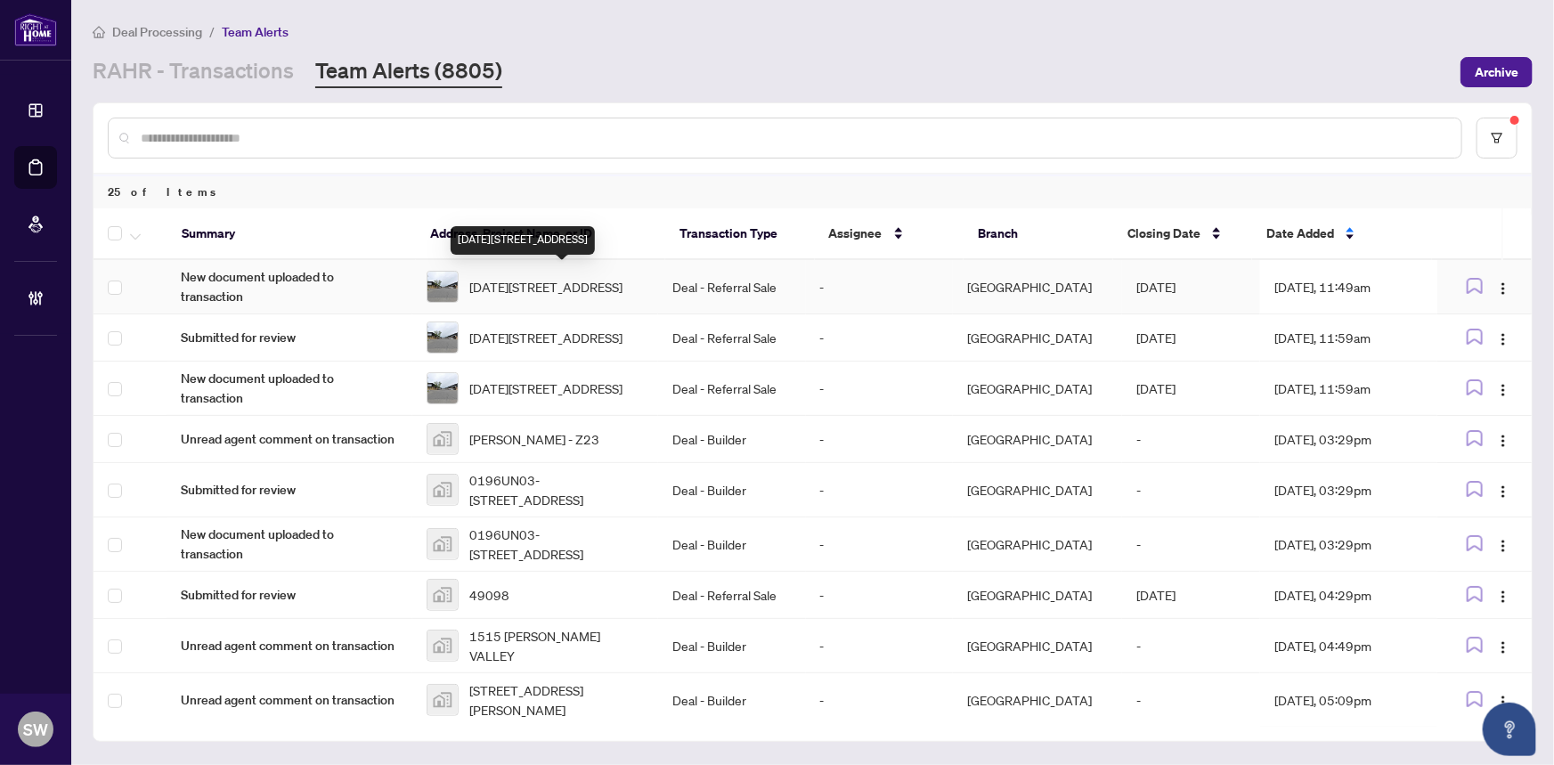
click at [509, 277] on span "1-2-1060 Britannia Rd, Mississauga, Ontario L4W 4T1, Canada" at bounding box center [545, 287] width 153 height 20
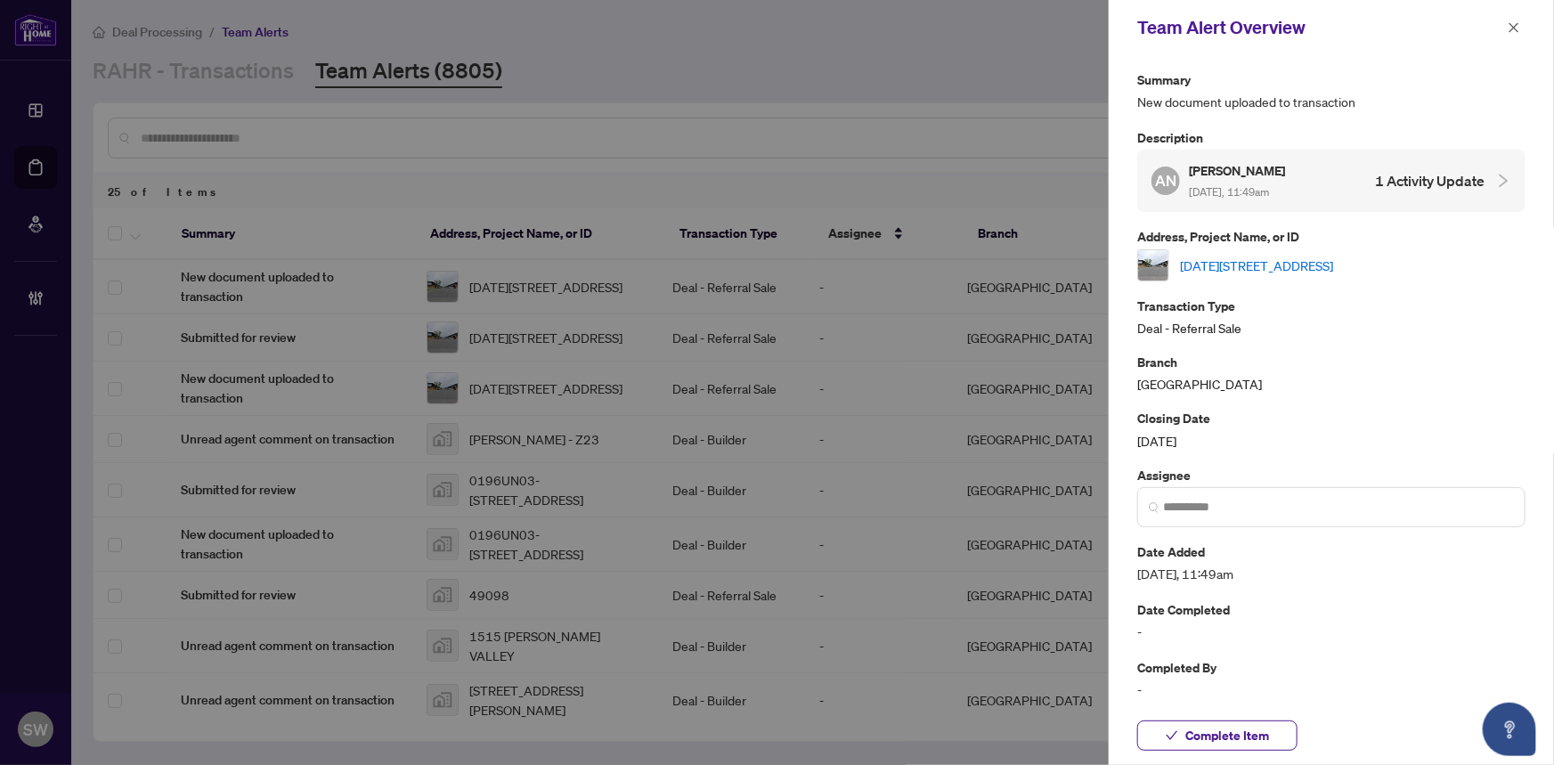
click at [1232, 256] on link "1-2-1060 Britannia Rd, Mississauga, Ontario L4W 4T1, Canada" at bounding box center [1256, 266] width 153 height 20
click at [1270, 733] on button "Complete Item" at bounding box center [1217, 735] width 160 height 30
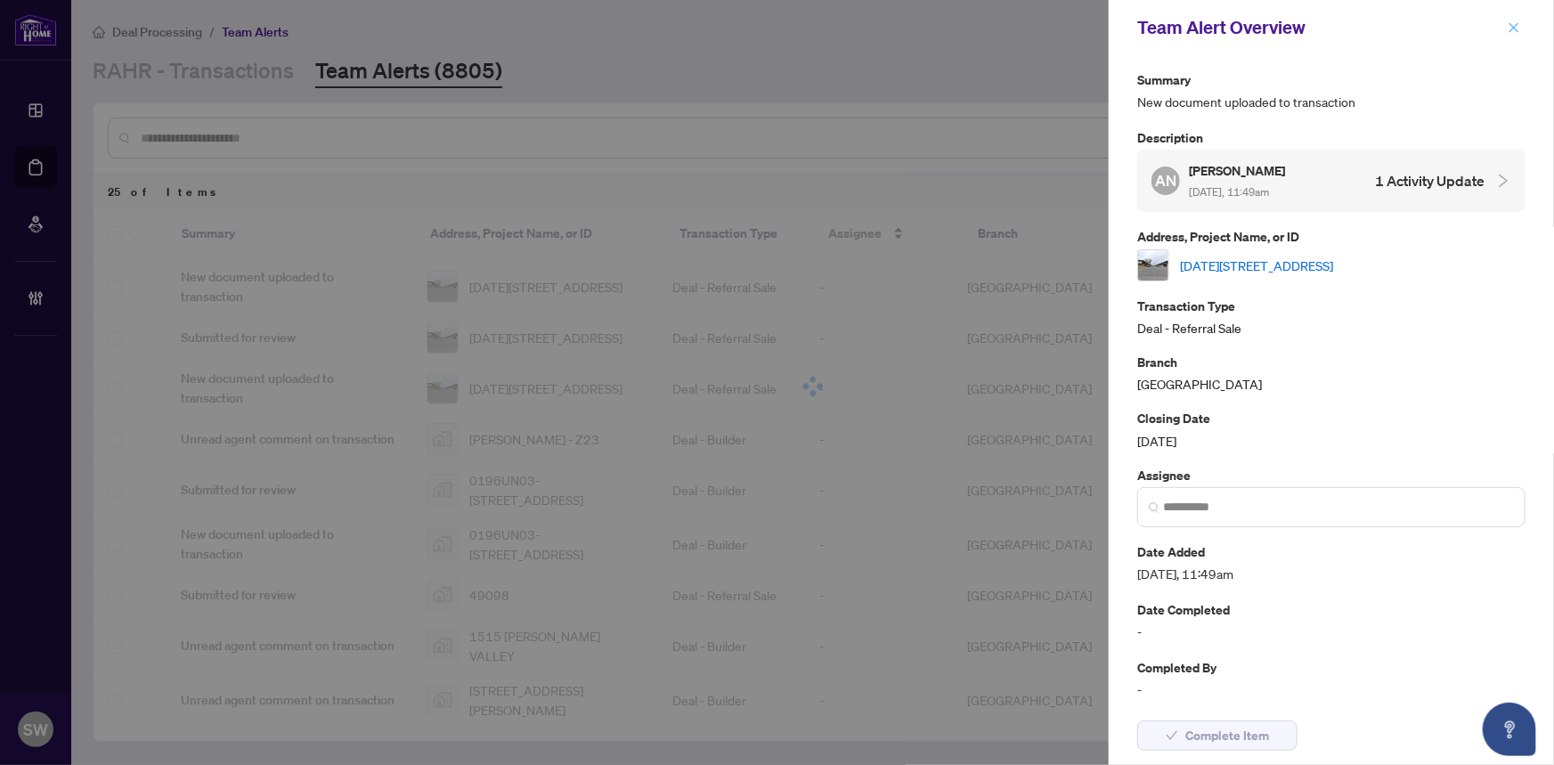
click at [1513, 27] on icon "close" at bounding box center [1514, 27] width 10 height 10
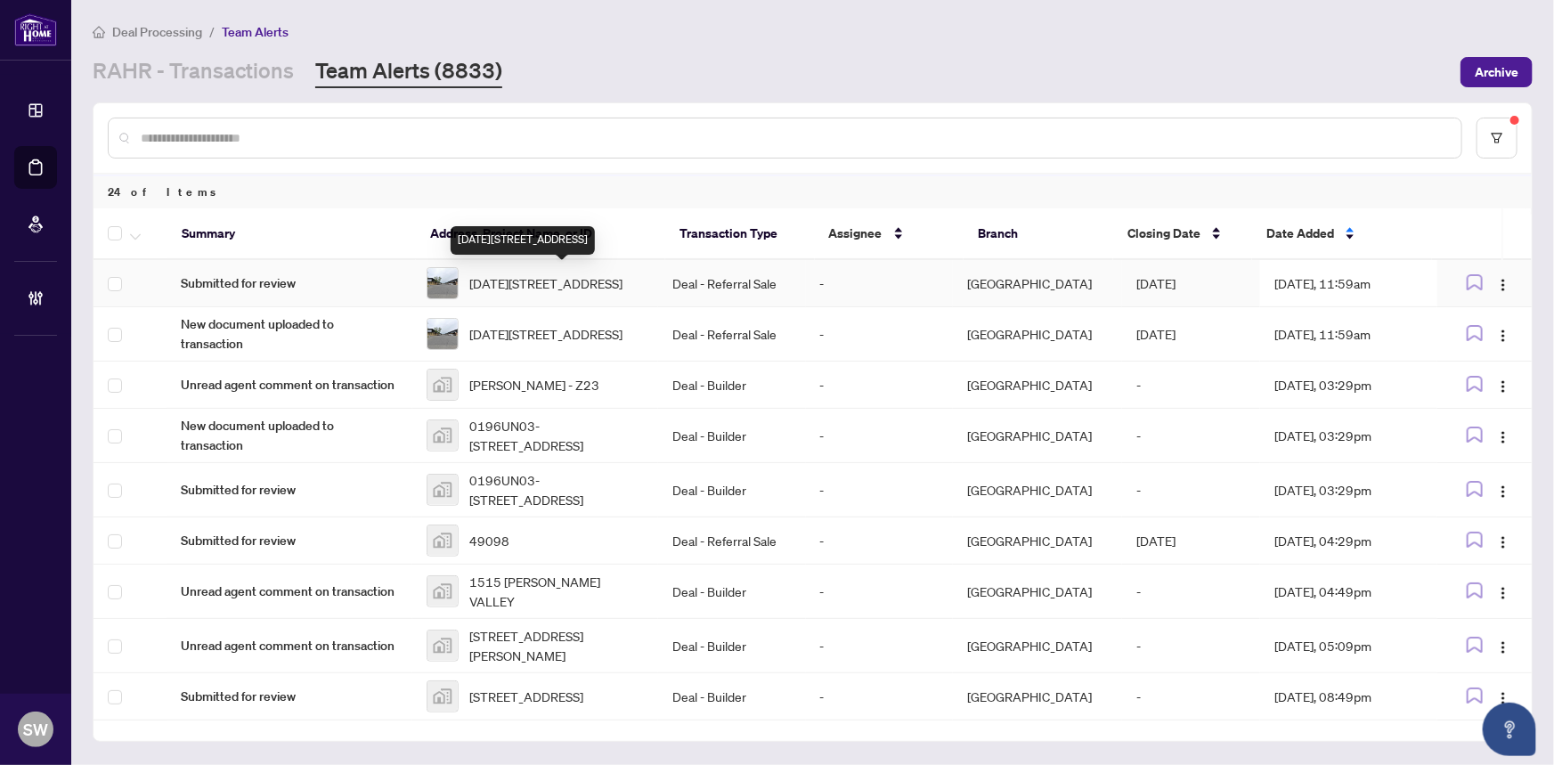
click at [533, 277] on span "1-2-1060 Britannia Rd, Mississauga, Ontario L4W 4T1, Canada" at bounding box center [545, 283] width 153 height 20
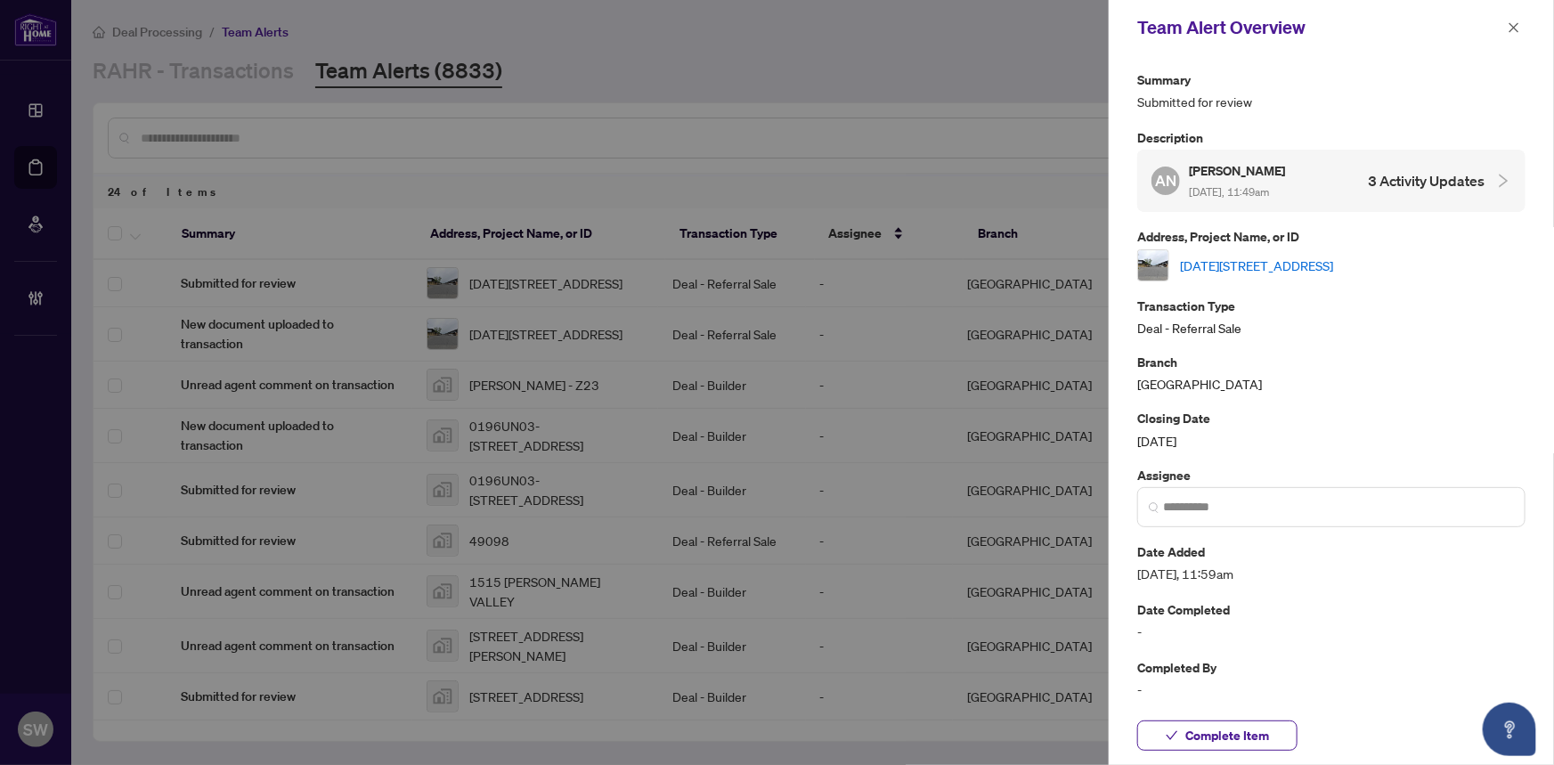
click at [1217, 257] on link "1-2-1060 Britannia Rd, Mississauga, Ontario L4W 4T1, Canada" at bounding box center [1256, 266] width 153 height 20
drag, startPoint x: 1210, startPoint y: 731, endPoint x: 1228, endPoint y: 697, distance: 38.2
click at [1211, 731] on span "Complete Item" at bounding box center [1227, 735] width 84 height 28
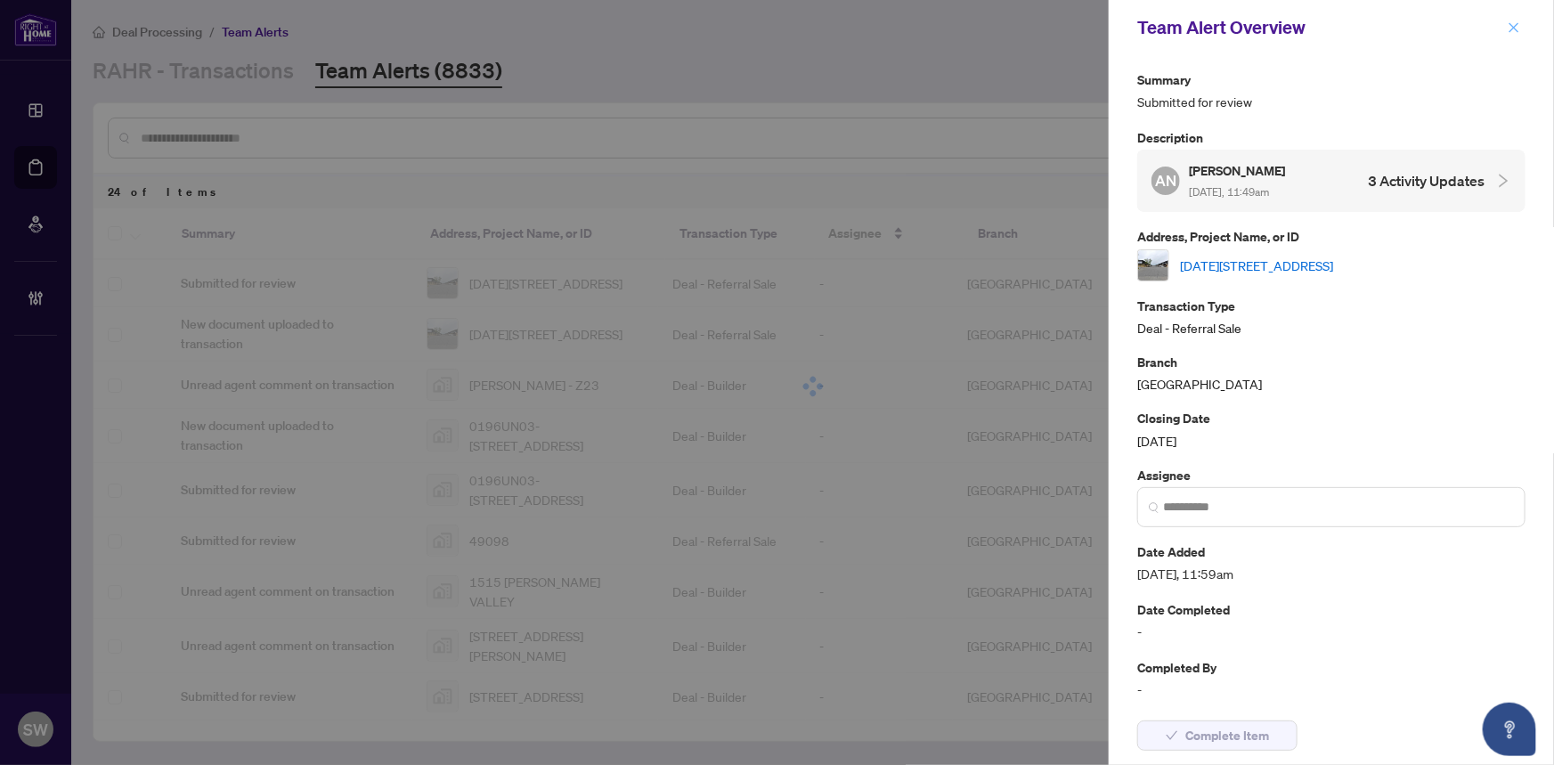
click at [1514, 26] on icon "close" at bounding box center [1514, 27] width 10 height 10
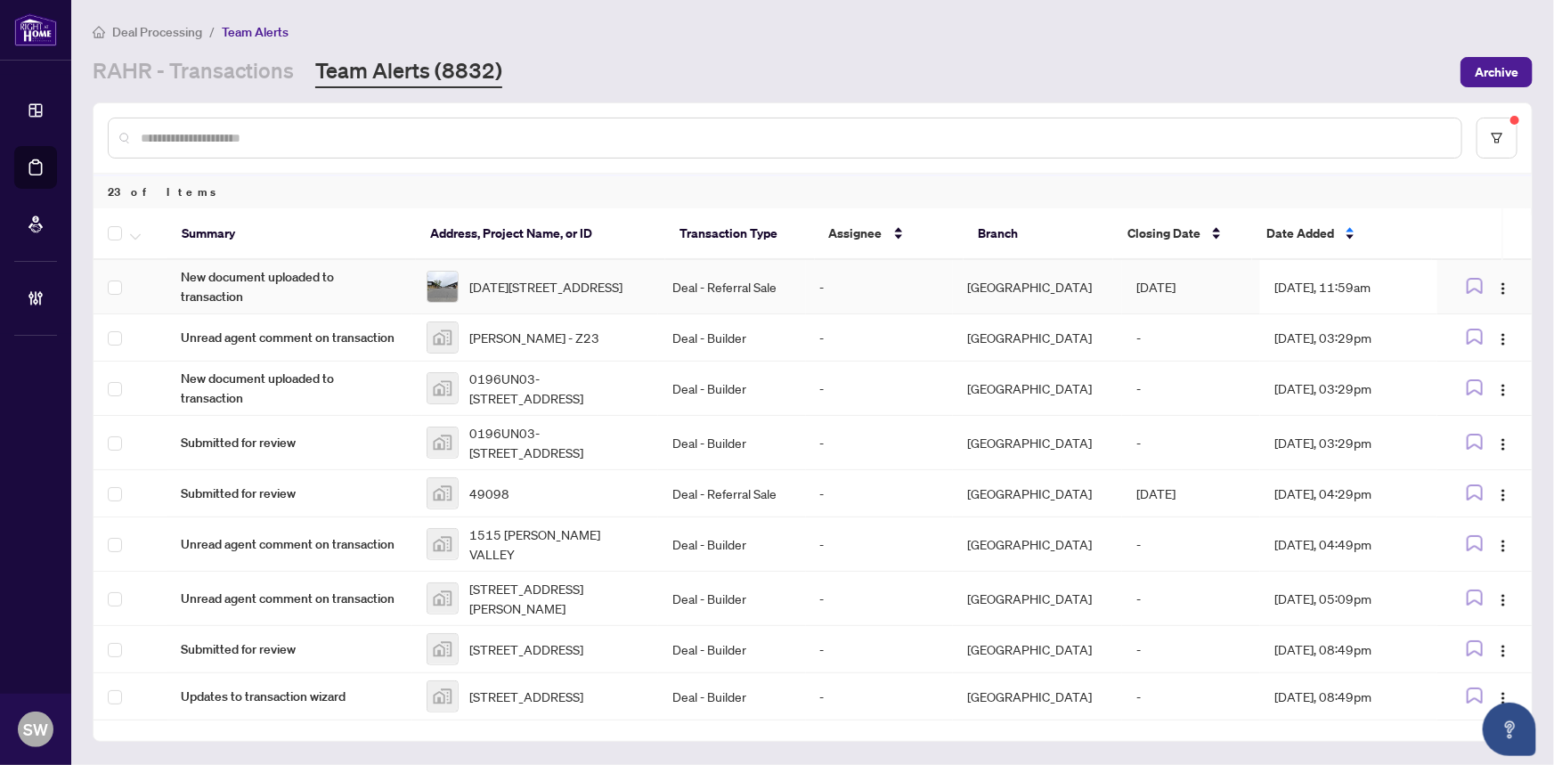
click at [548, 285] on span "1-2-1060 Britannia Rd, Mississauga, Ontario L4W 4T1, Canada" at bounding box center [545, 287] width 153 height 20
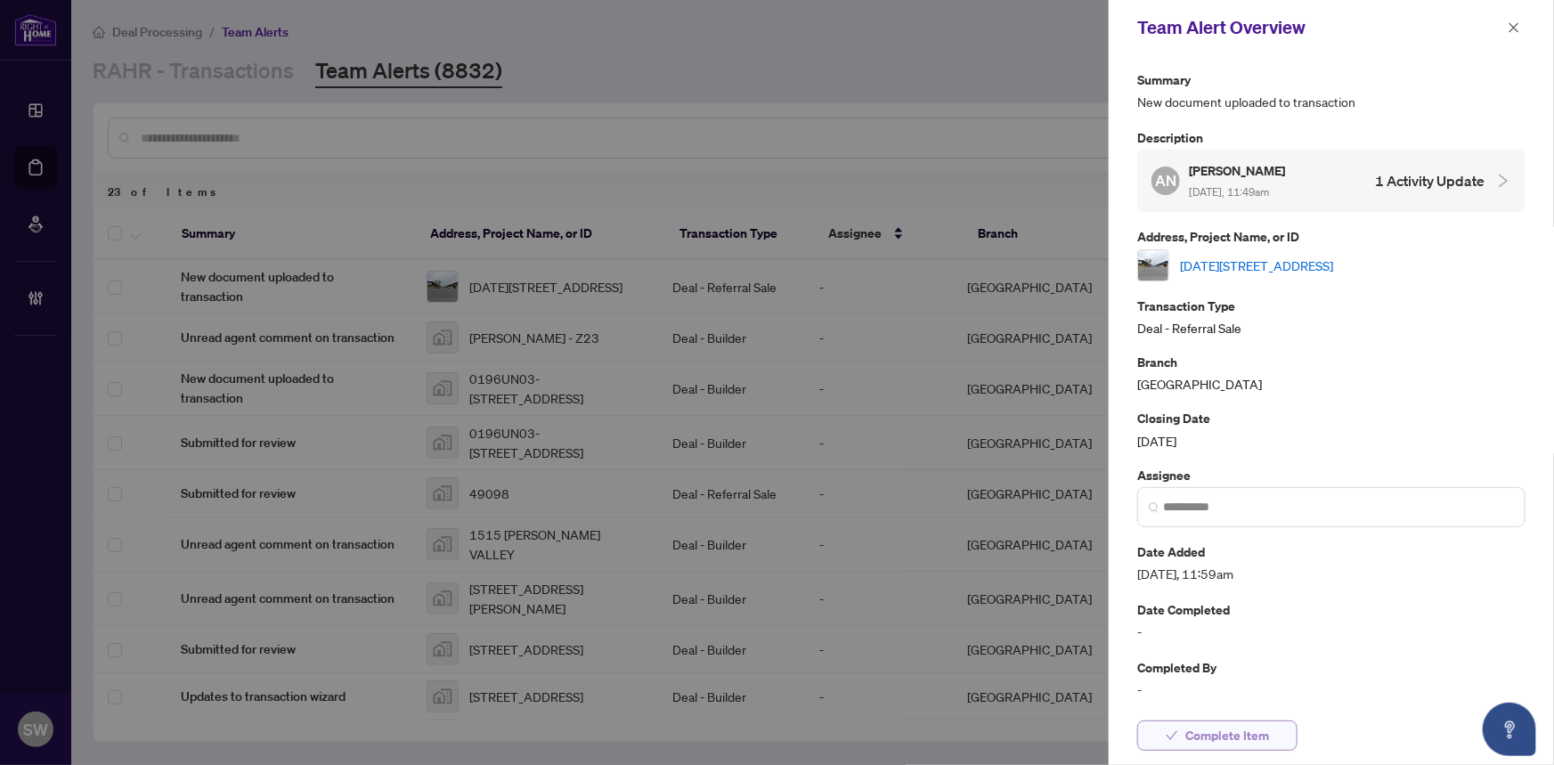
click at [1211, 739] on span "Complete Item" at bounding box center [1227, 735] width 84 height 28
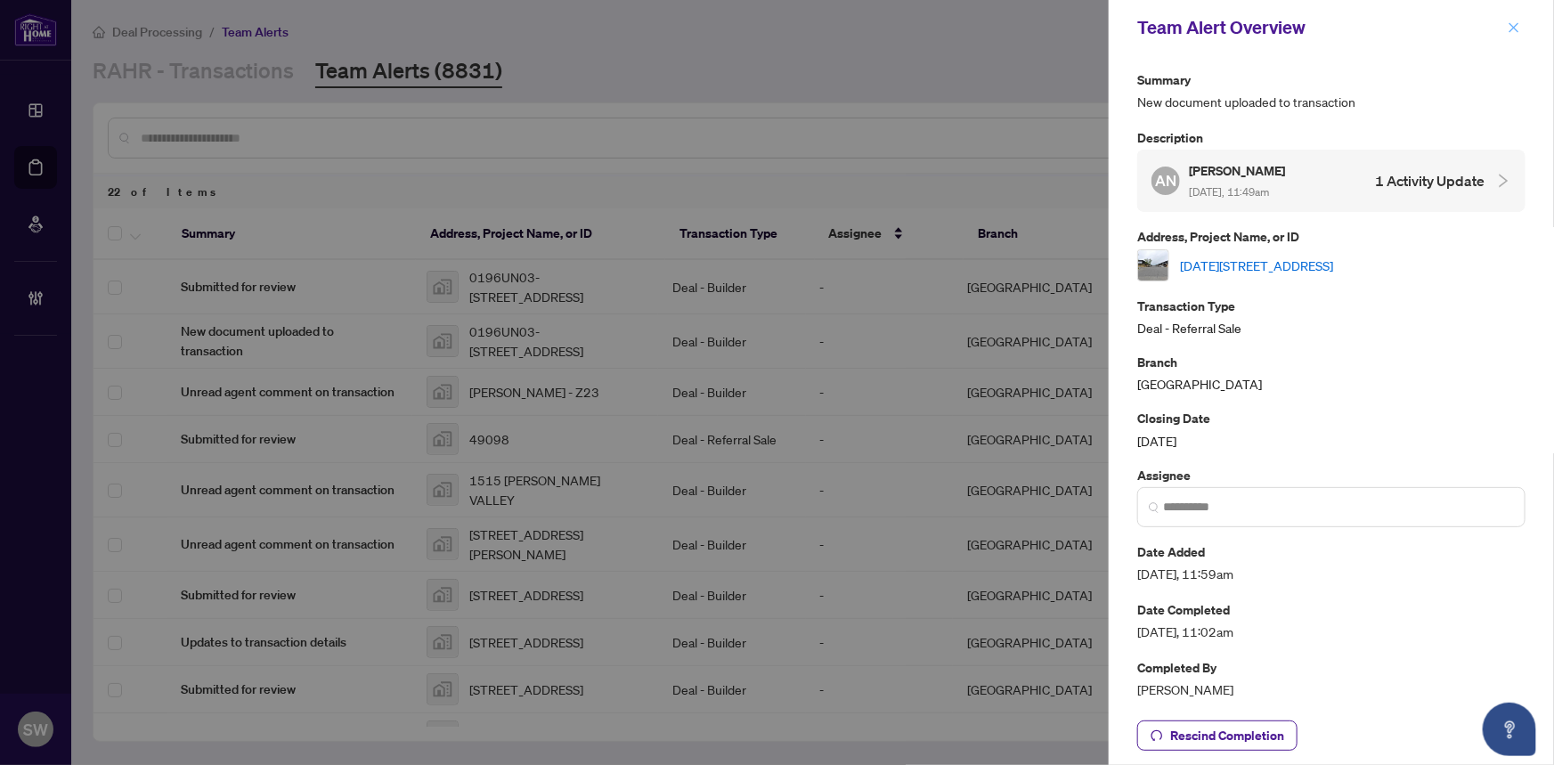
click at [1511, 25] on icon "close" at bounding box center [1514, 27] width 10 height 10
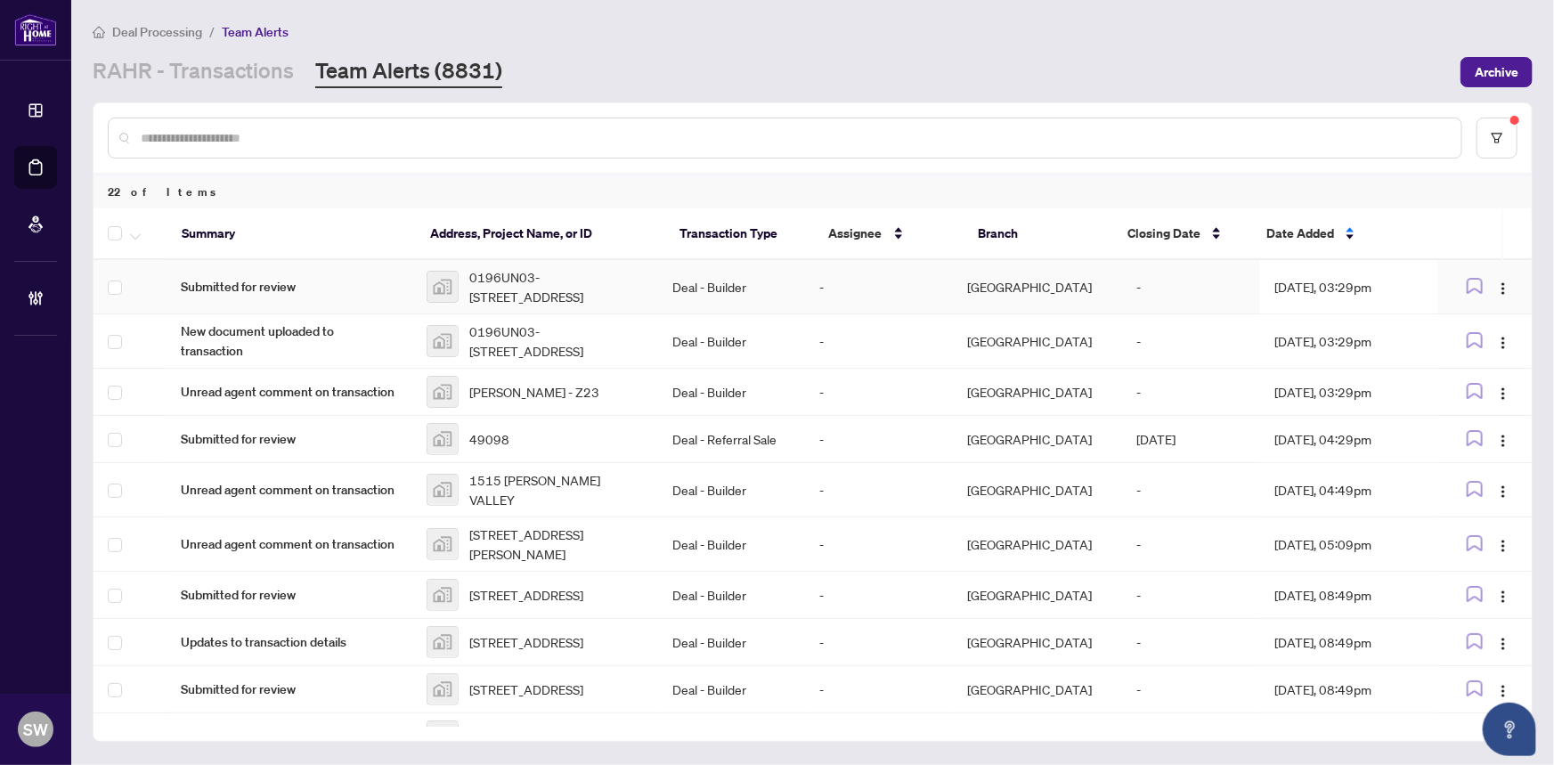
click at [516, 287] on span "0196UN03-1489 Wheatcroft Drive, Oshawa, ON, Canada" at bounding box center [556, 286] width 174 height 39
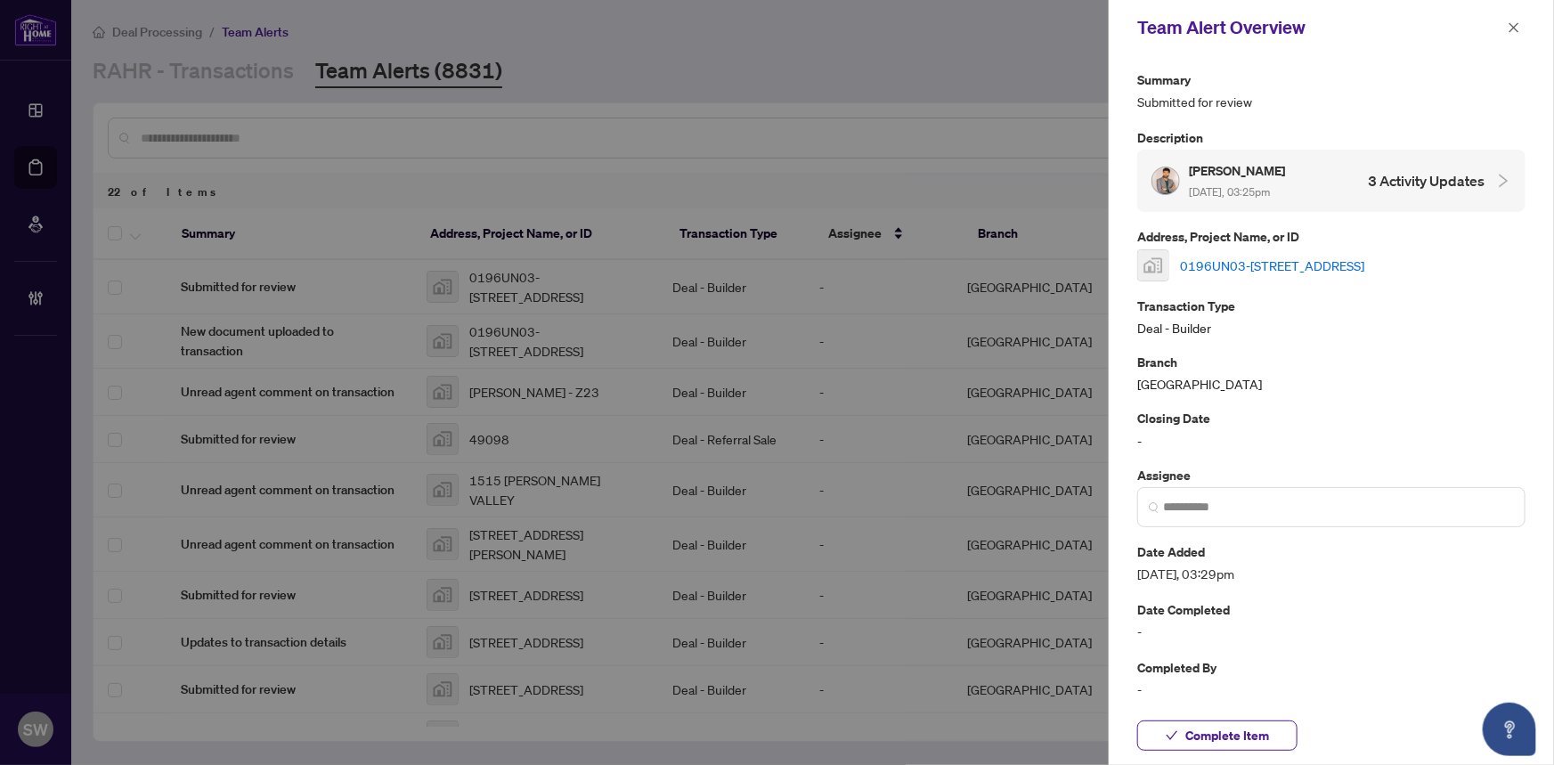
click at [1236, 256] on link "0196UN03-1489 Wheatcroft Drive, Oshawa, ON, Canada" at bounding box center [1272, 266] width 184 height 20
click at [1179, 732] on button "Complete Item" at bounding box center [1217, 735] width 160 height 30
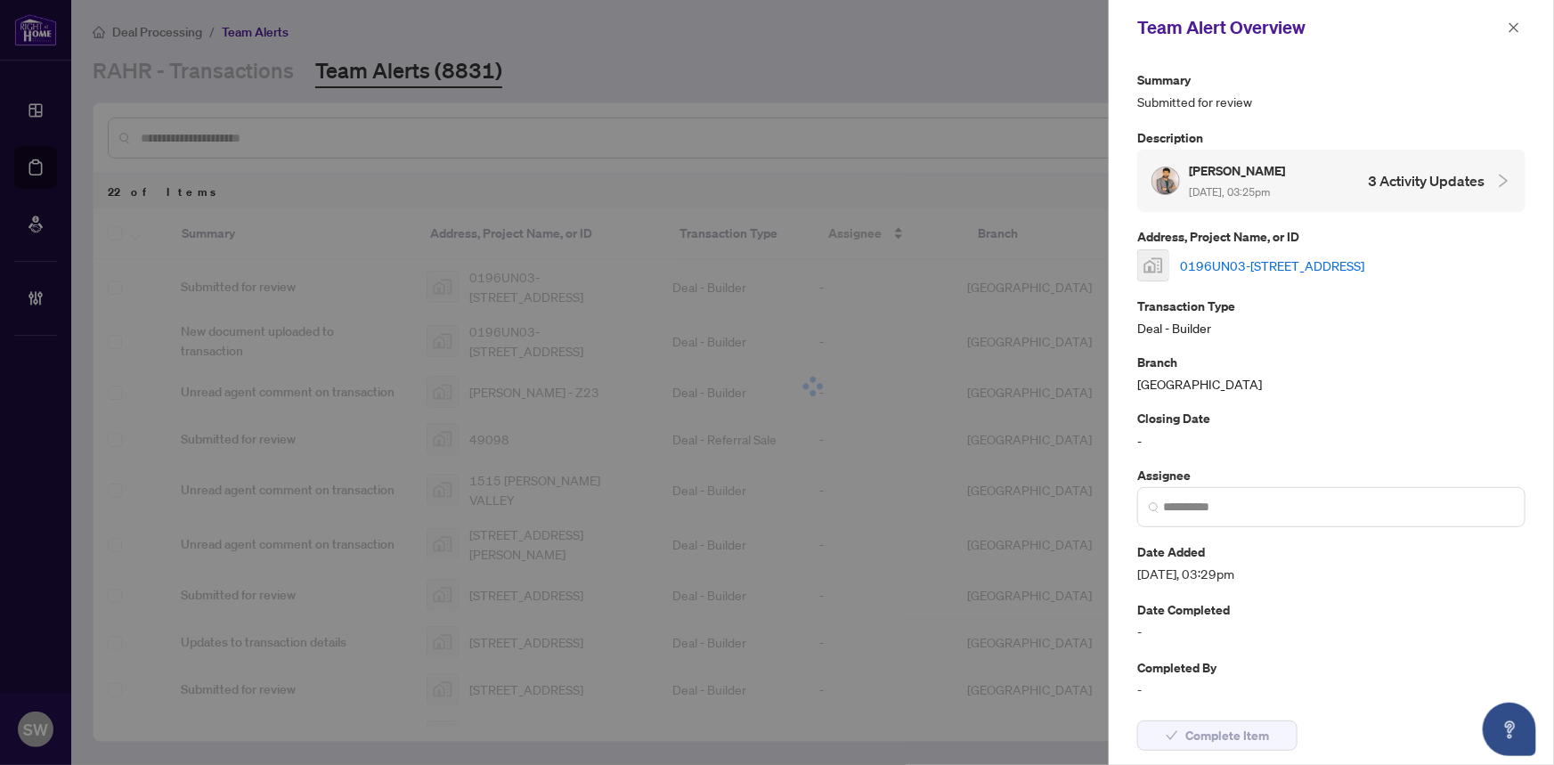
drag, startPoint x: 1512, startPoint y: 28, endPoint x: 1505, endPoint y: 35, distance: 9.5
click at [1512, 28] on icon "close" at bounding box center [1514, 27] width 10 height 10
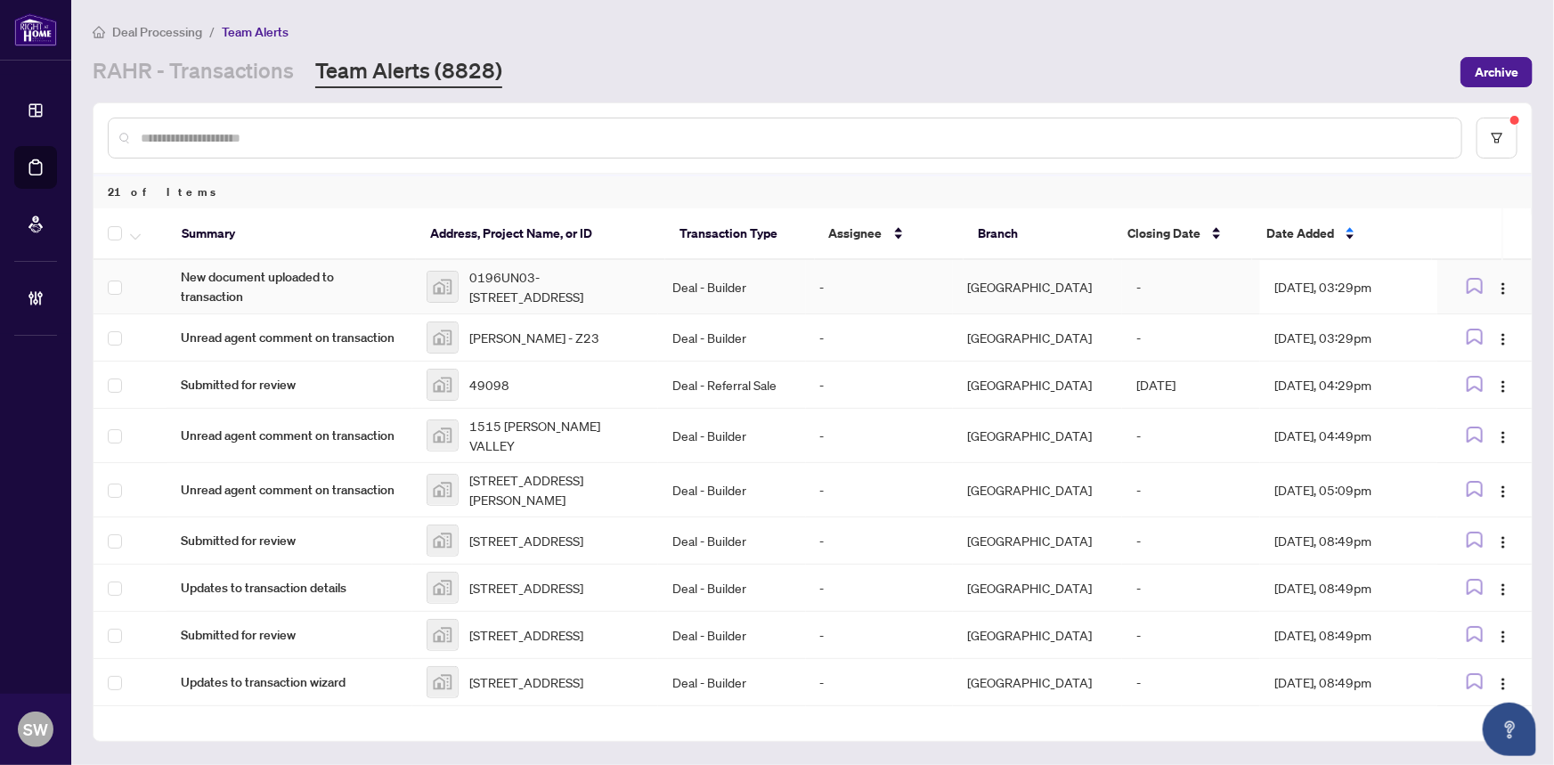
click at [482, 286] on span "0196UN03-1489 Wheatcroft Drive, Oshawa, ON, Canada" at bounding box center [556, 286] width 174 height 39
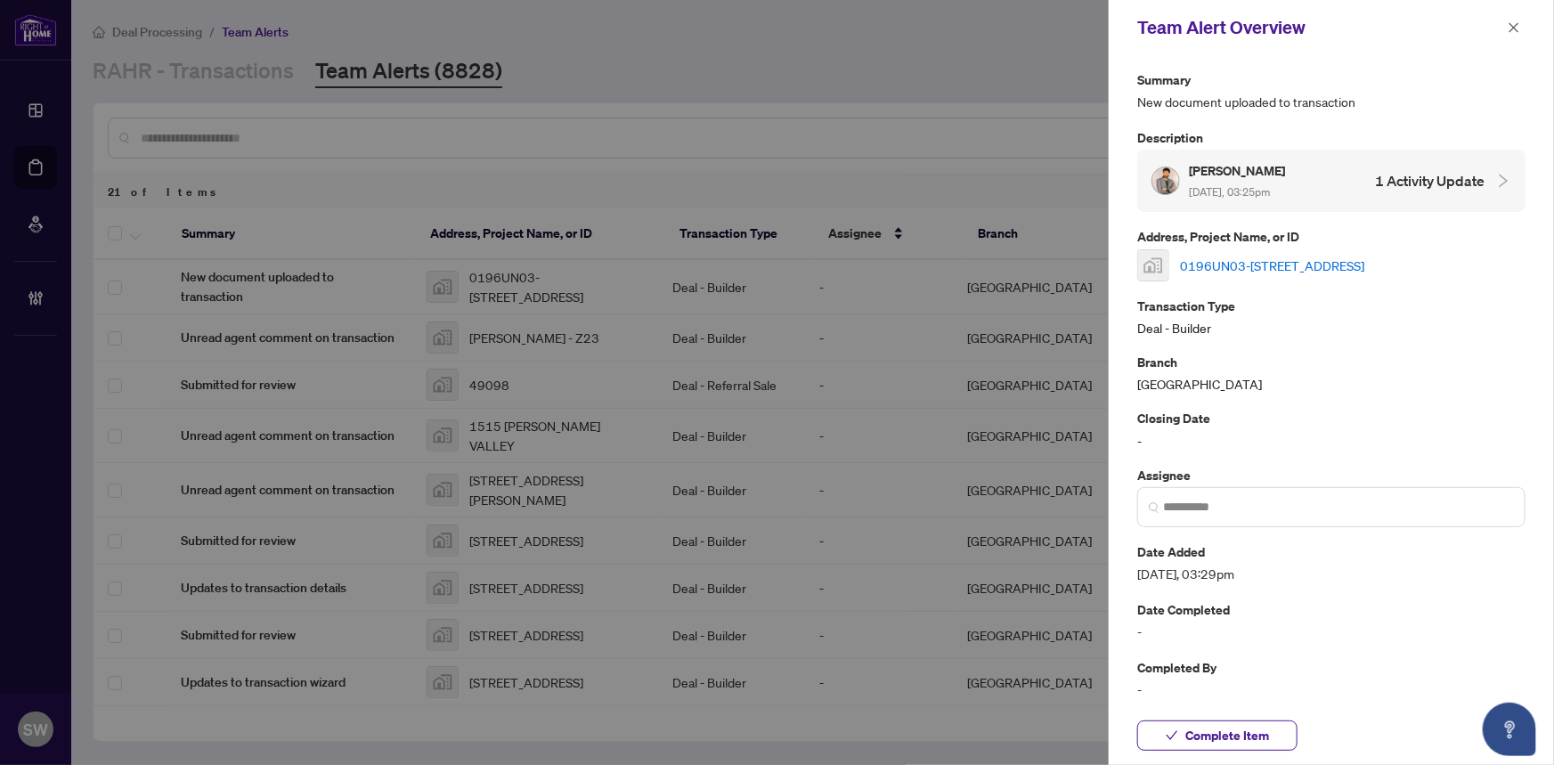
click at [1316, 256] on link "0196UN03-1489 Wheatcroft Drive, Oshawa, ON, Canada" at bounding box center [1272, 266] width 184 height 20
click at [1191, 730] on span "Complete Item" at bounding box center [1227, 735] width 84 height 28
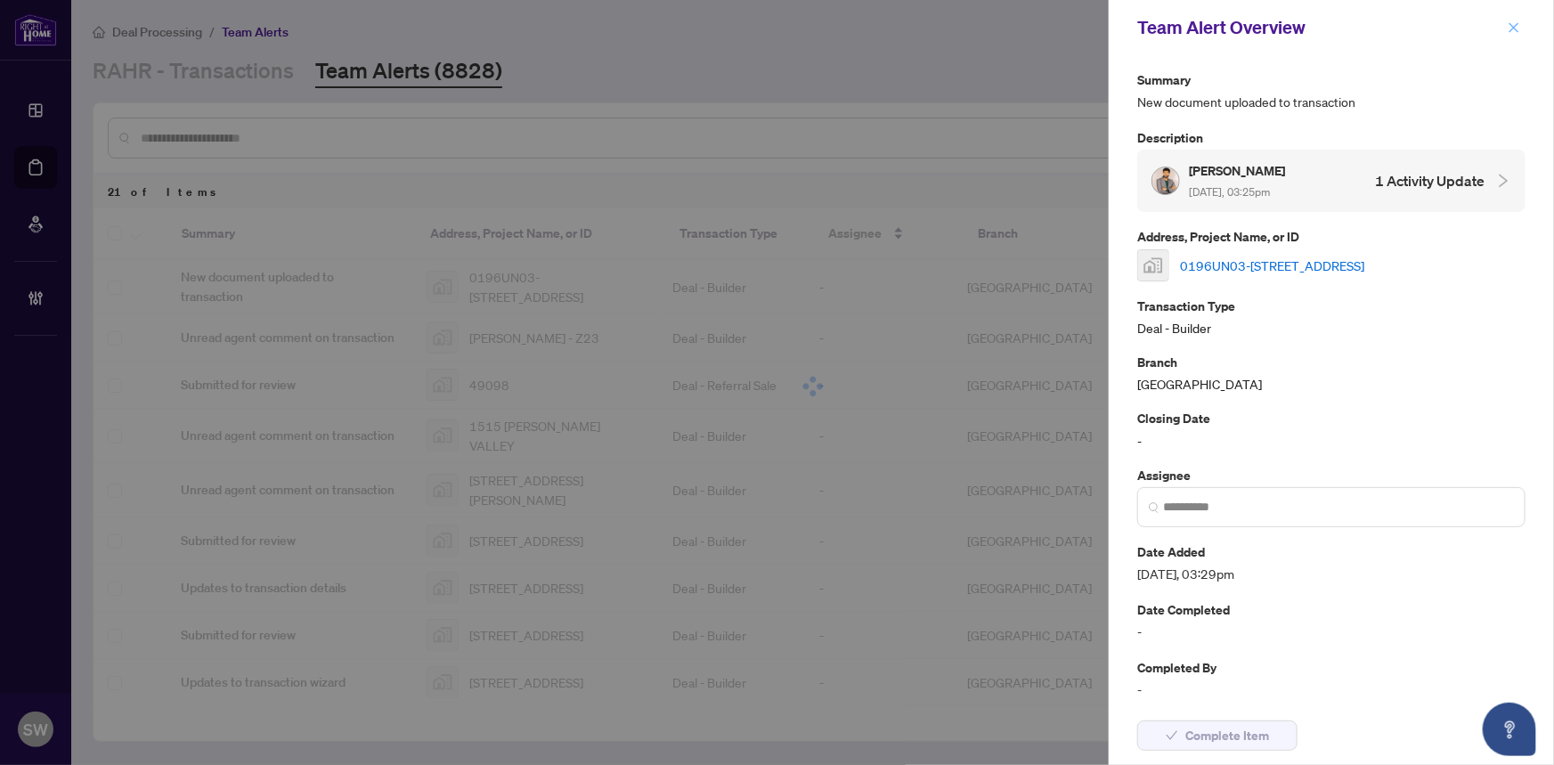
click at [1505, 26] on button "button" at bounding box center [1513, 27] width 23 height 21
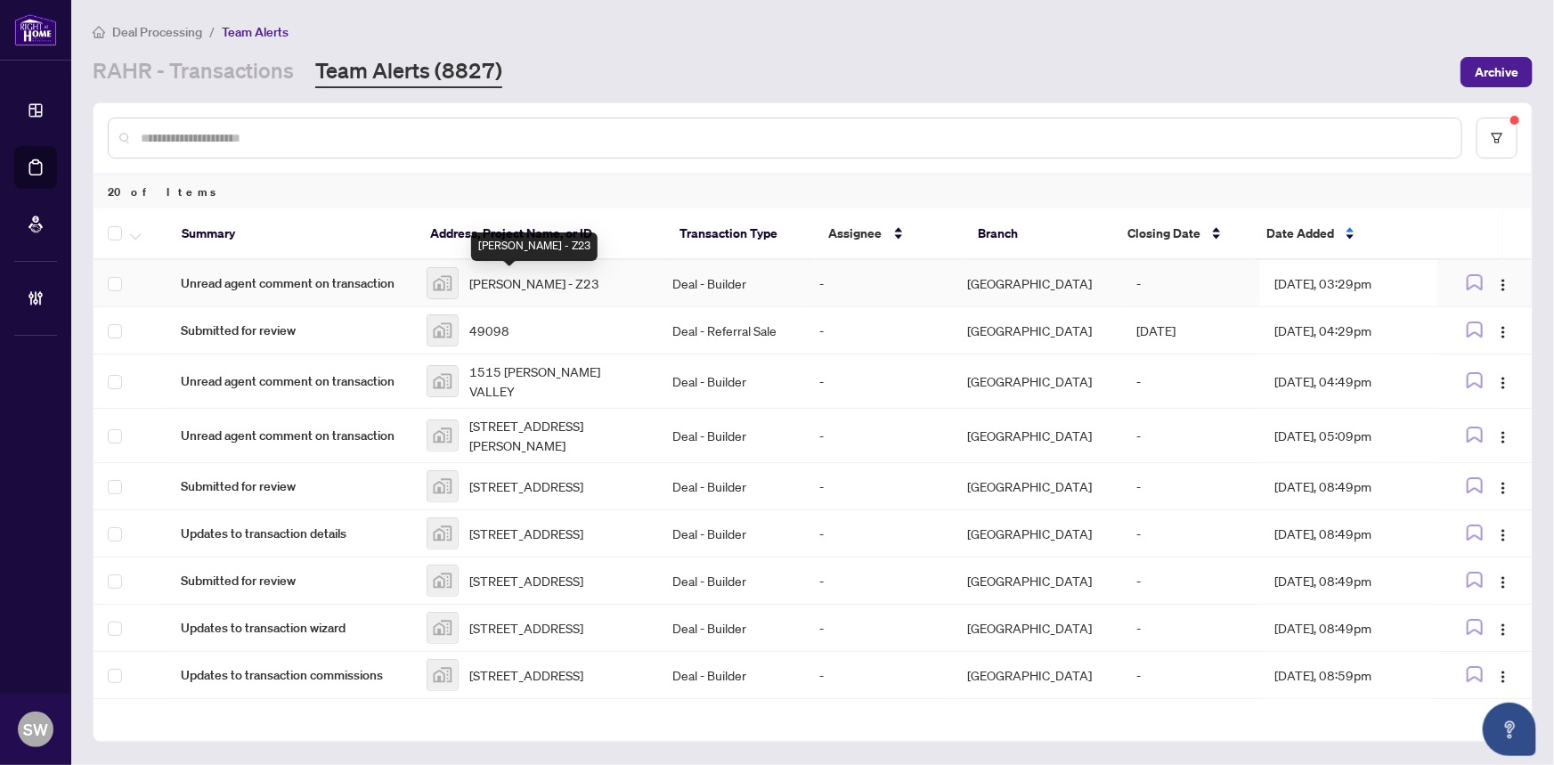
click at [483, 288] on span "Seaton - Z23" at bounding box center [534, 283] width 130 height 20
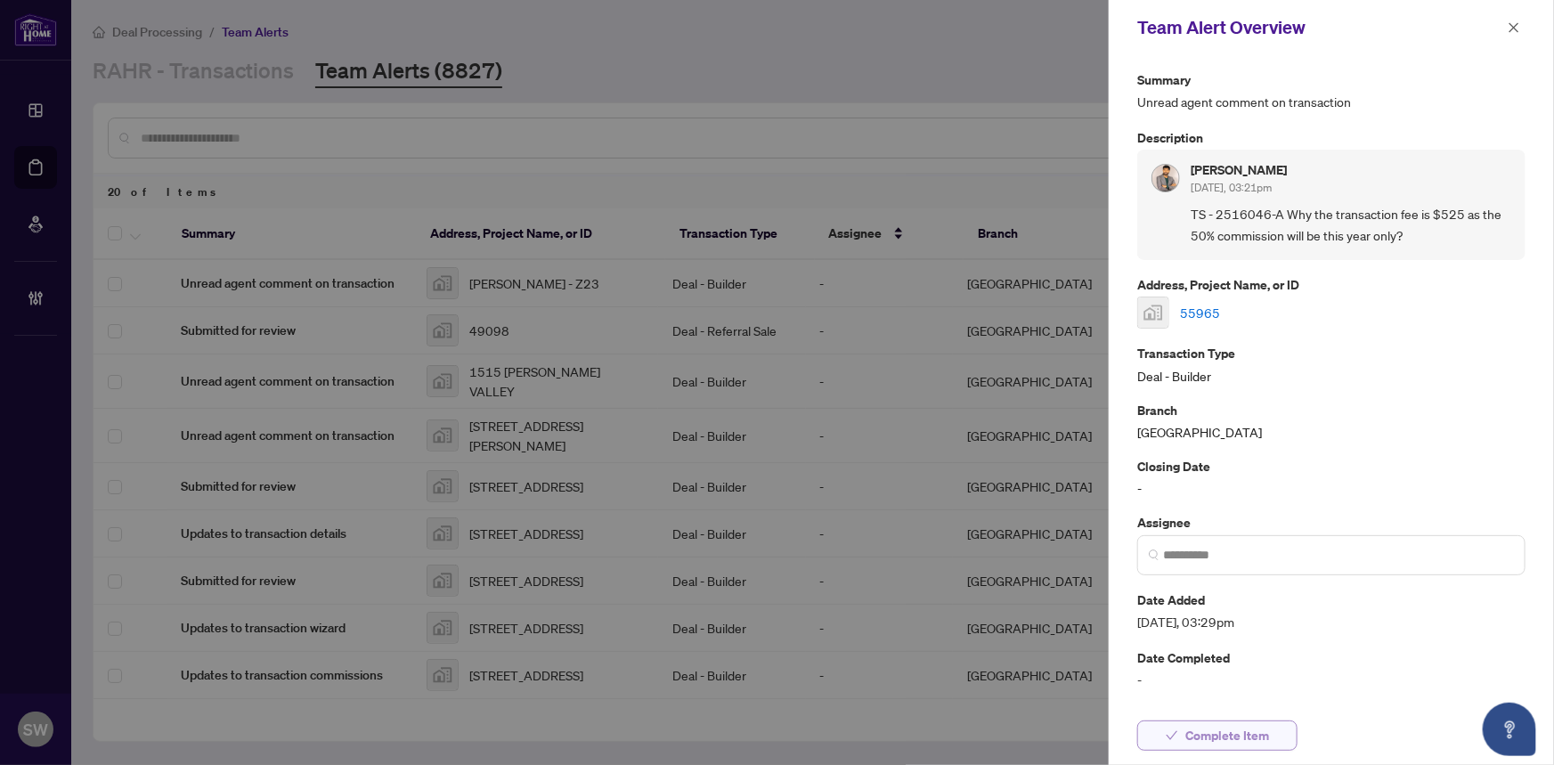
click at [1246, 736] on span "Complete Item" at bounding box center [1227, 735] width 84 height 28
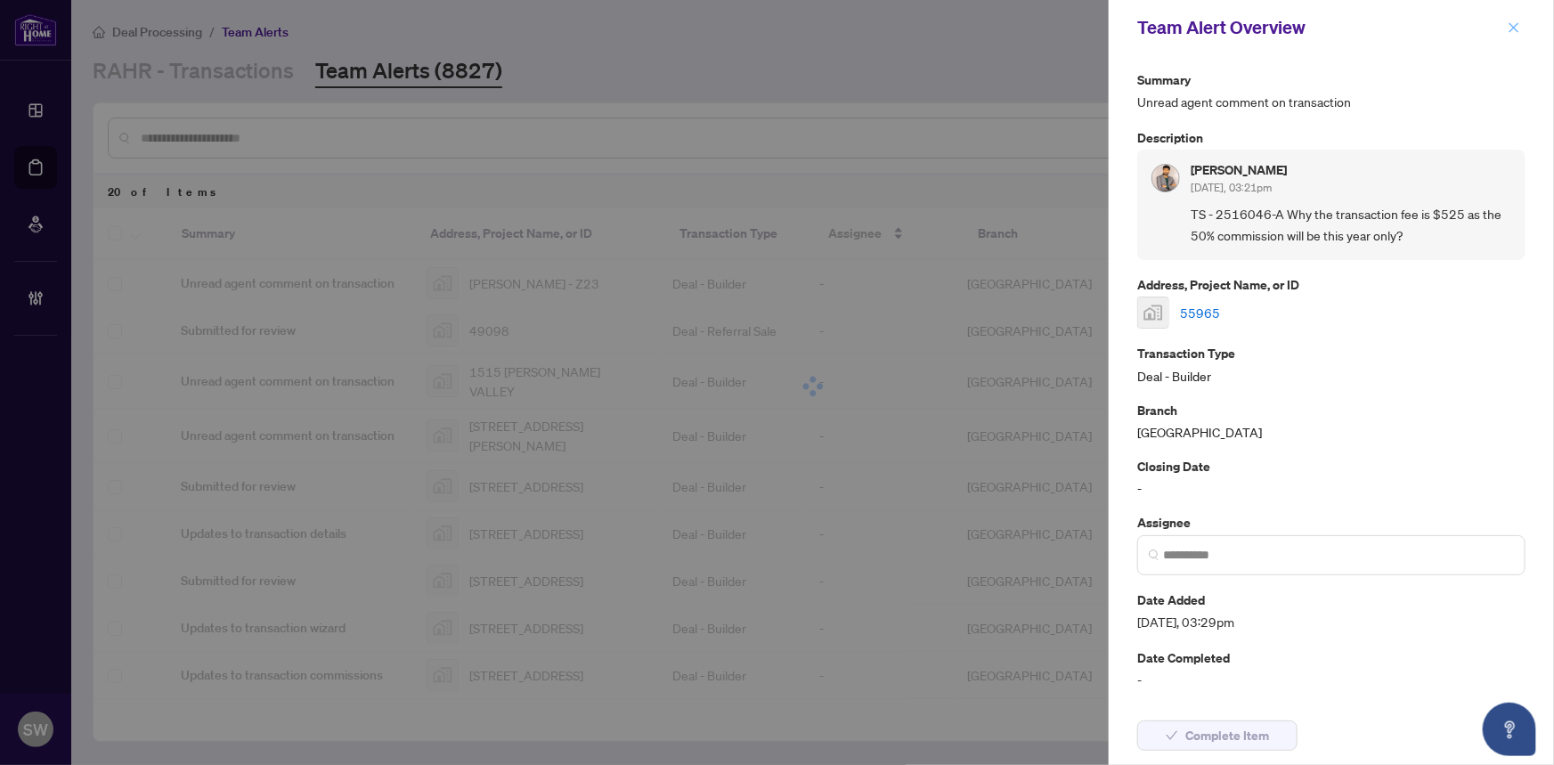
click at [1509, 27] on icon "close" at bounding box center [1513, 27] width 12 height 12
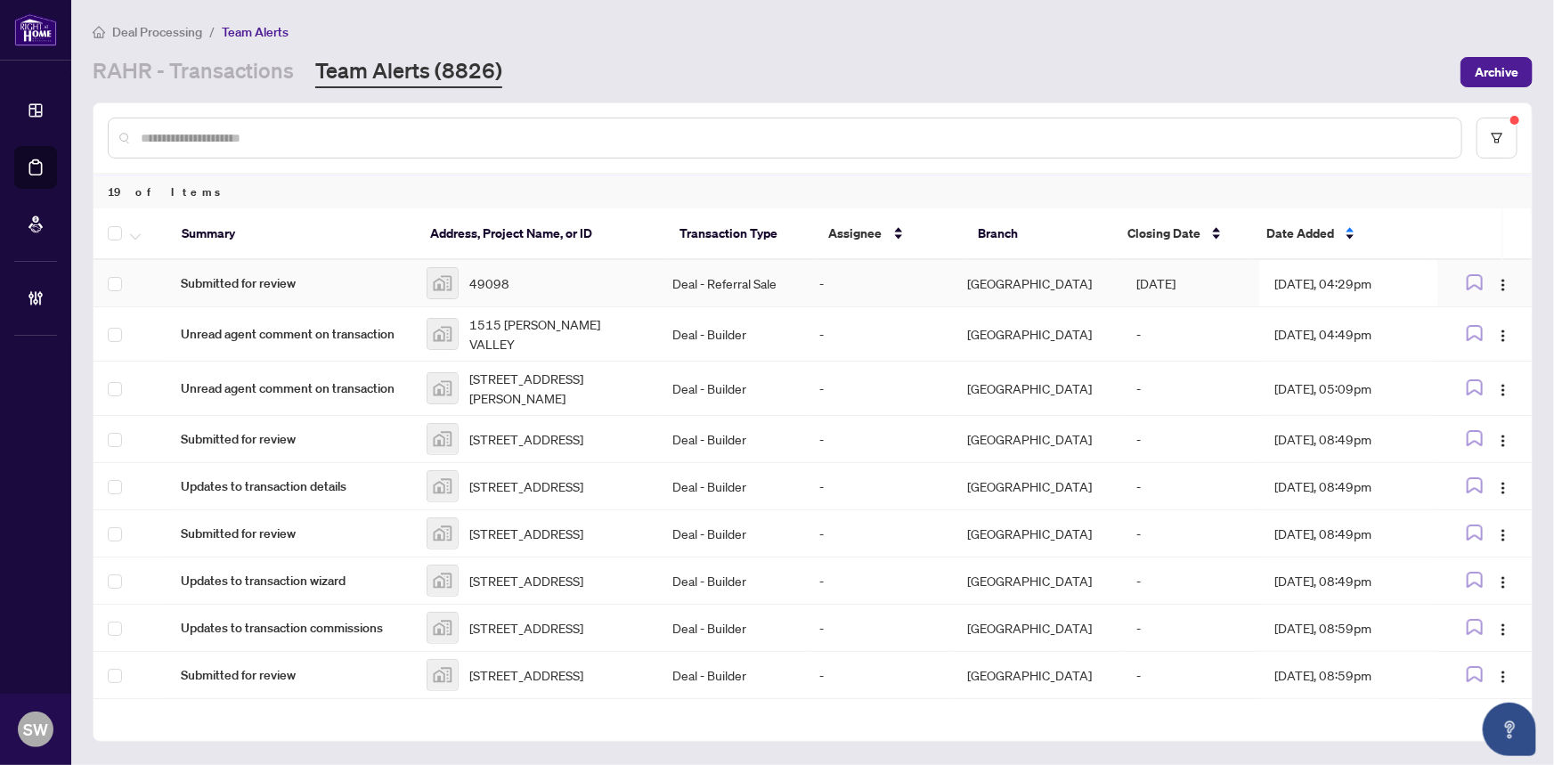
click at [527, 286] on div "49098" at bounding box center [534, 283] width 217 height 32
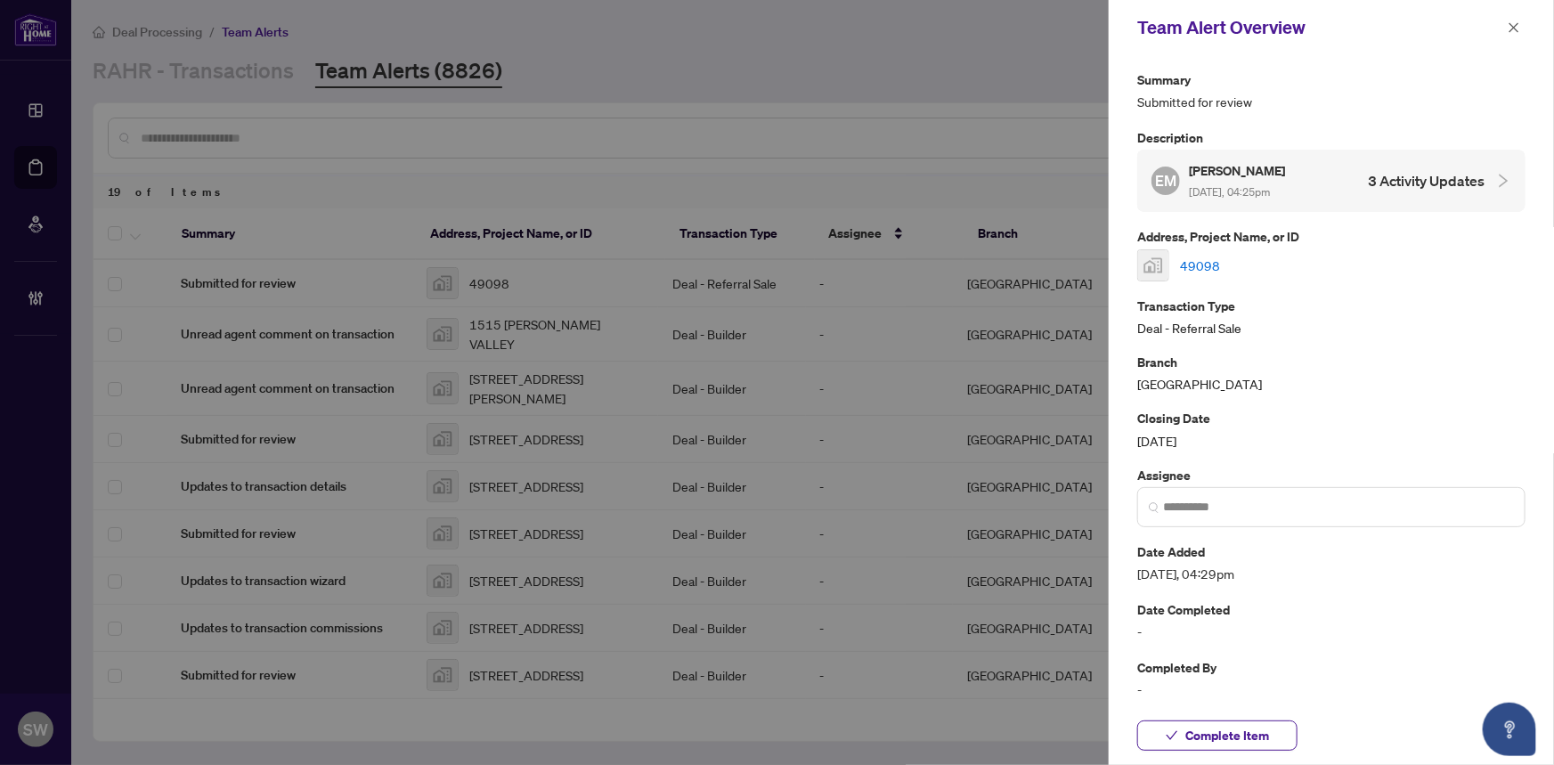
click at [1203, 266] on link "49098" at bounding box center [1200, 266] width 40 height 20
click at [1262, 739] on span "Complete Item" at bounding box center [1227, 735] width 84 height 28
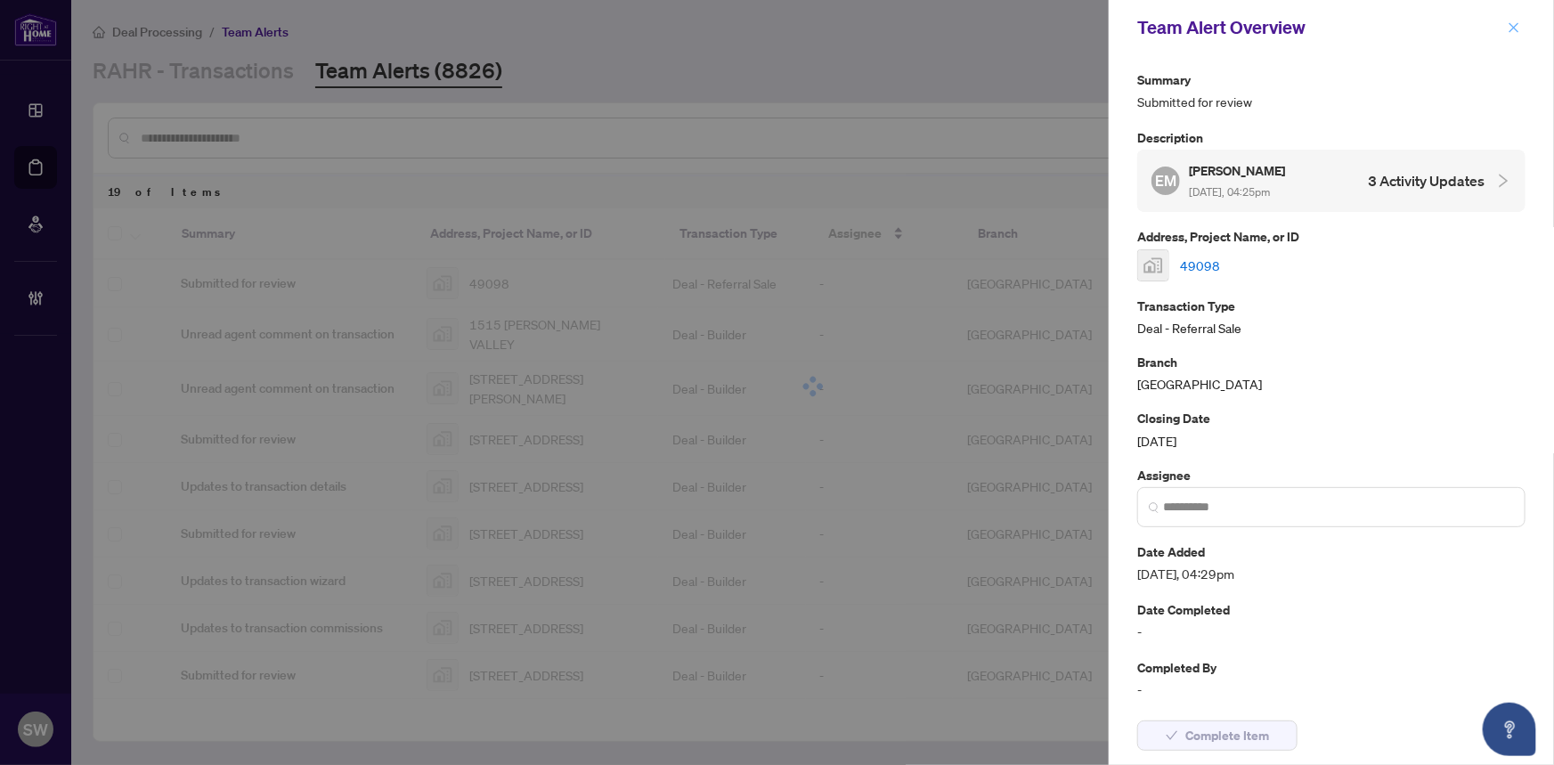
click at [1502, 22] on button "button" at bounding box center [1513, 27] width 23 height 21
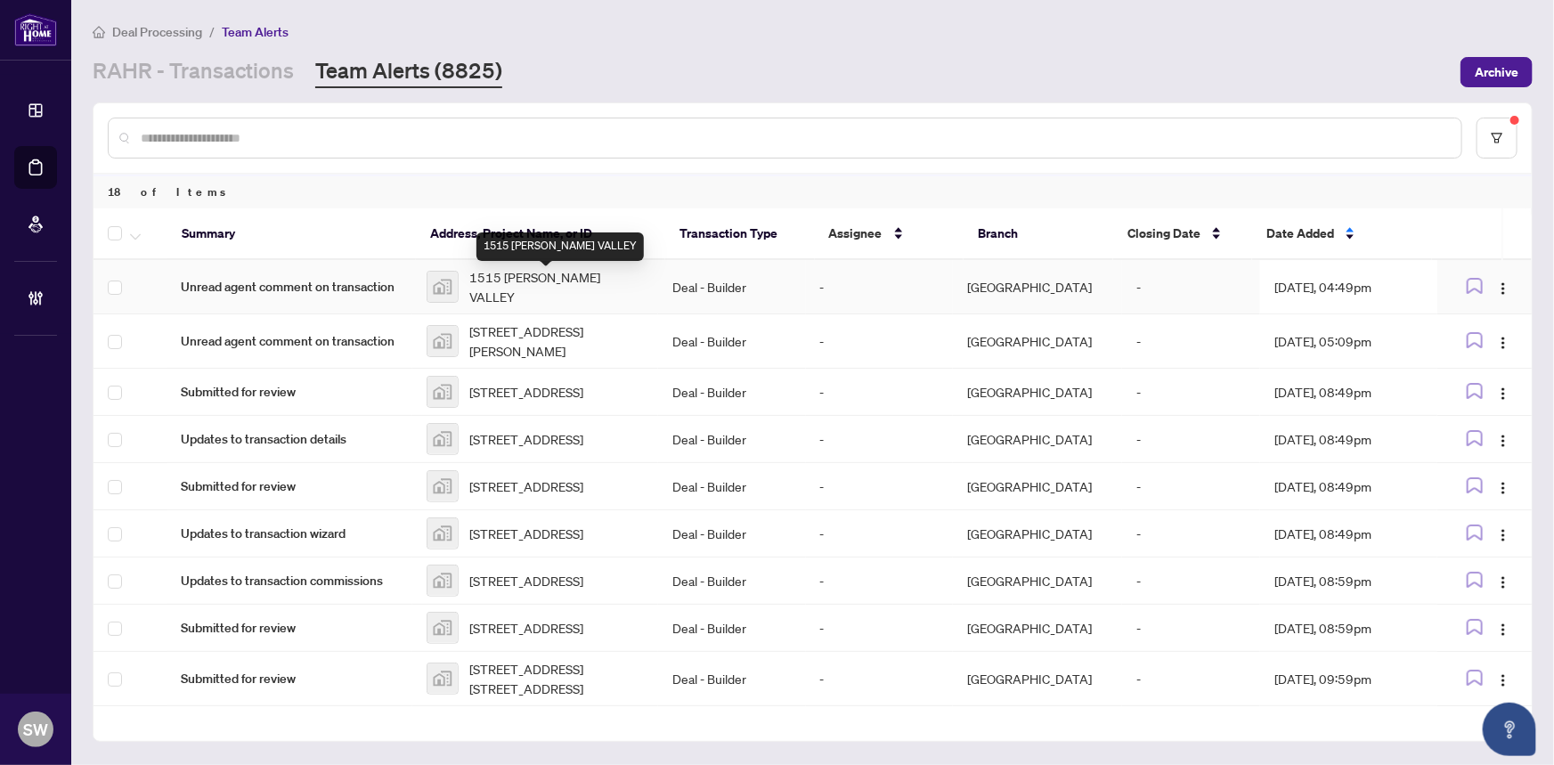
click at [512, 282] on span "1515 PICKERING VALLEY" at bounding box center [556, 286] width 174 height 39
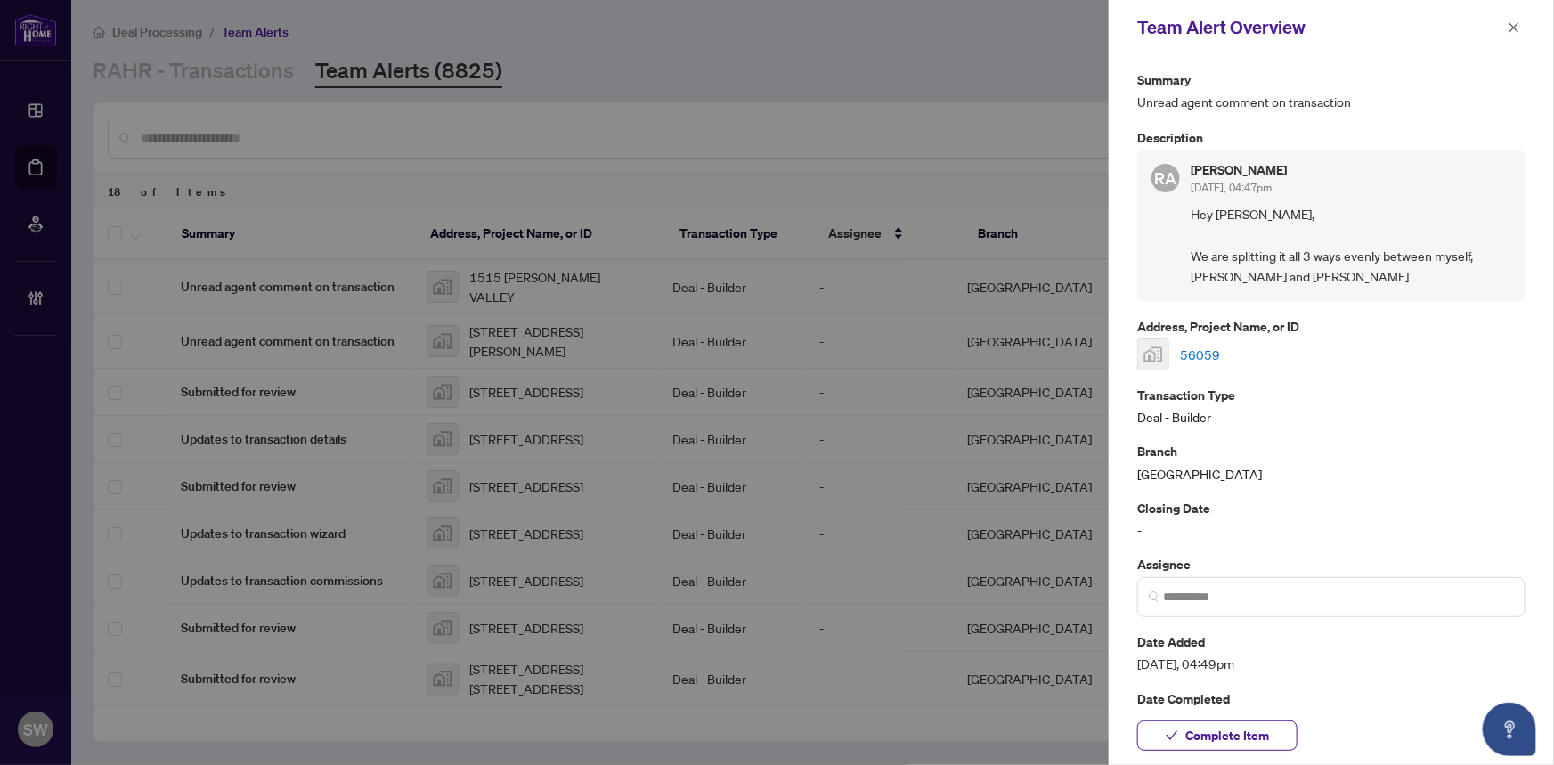
click at [1203, 349] on link "56059" at bounding box center [1200, 355] width 40 height 20
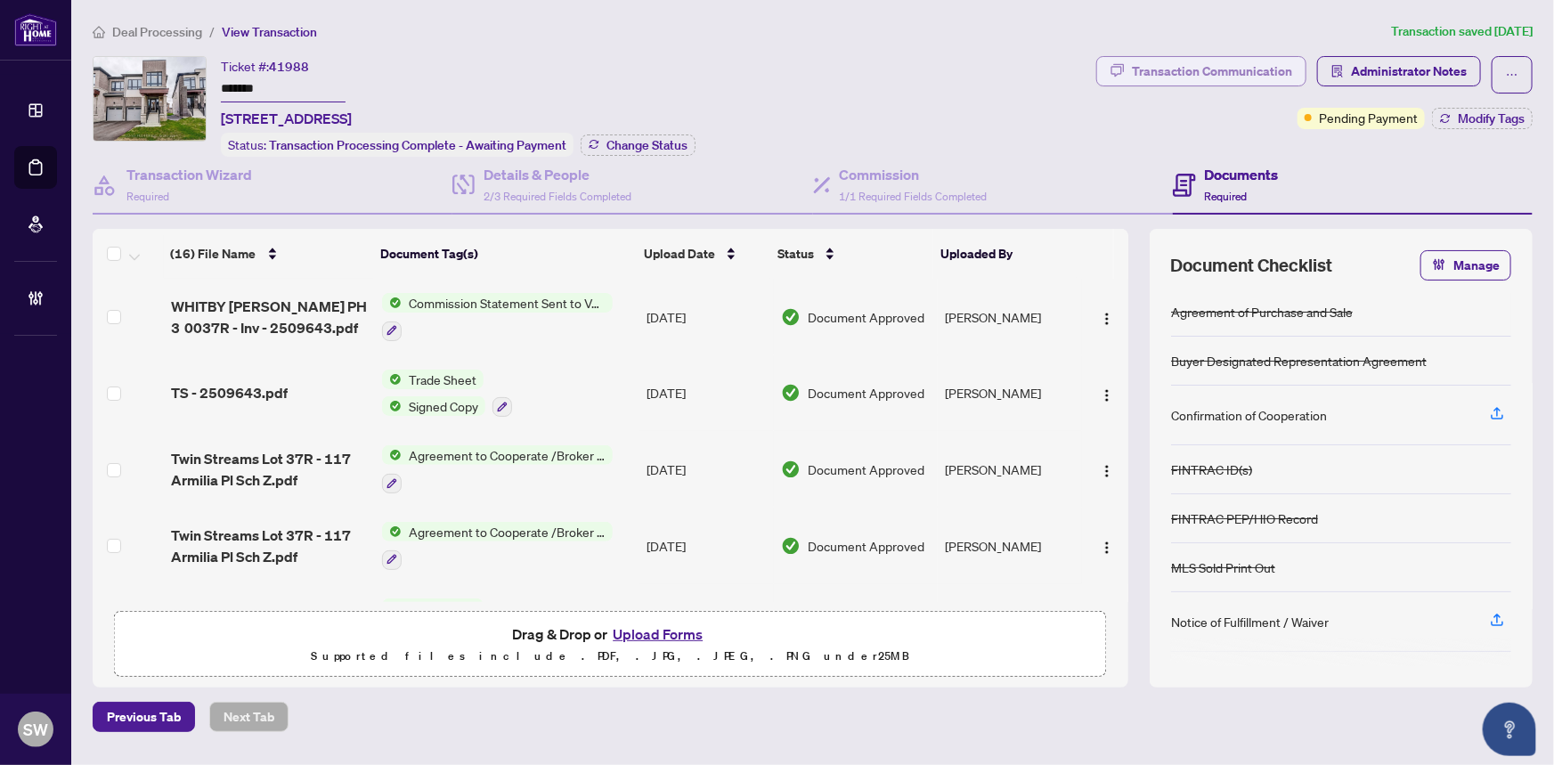
click at [1272, 72] on div "Transaction Communication" at bounding box center [1212, 71] width 160 height 28
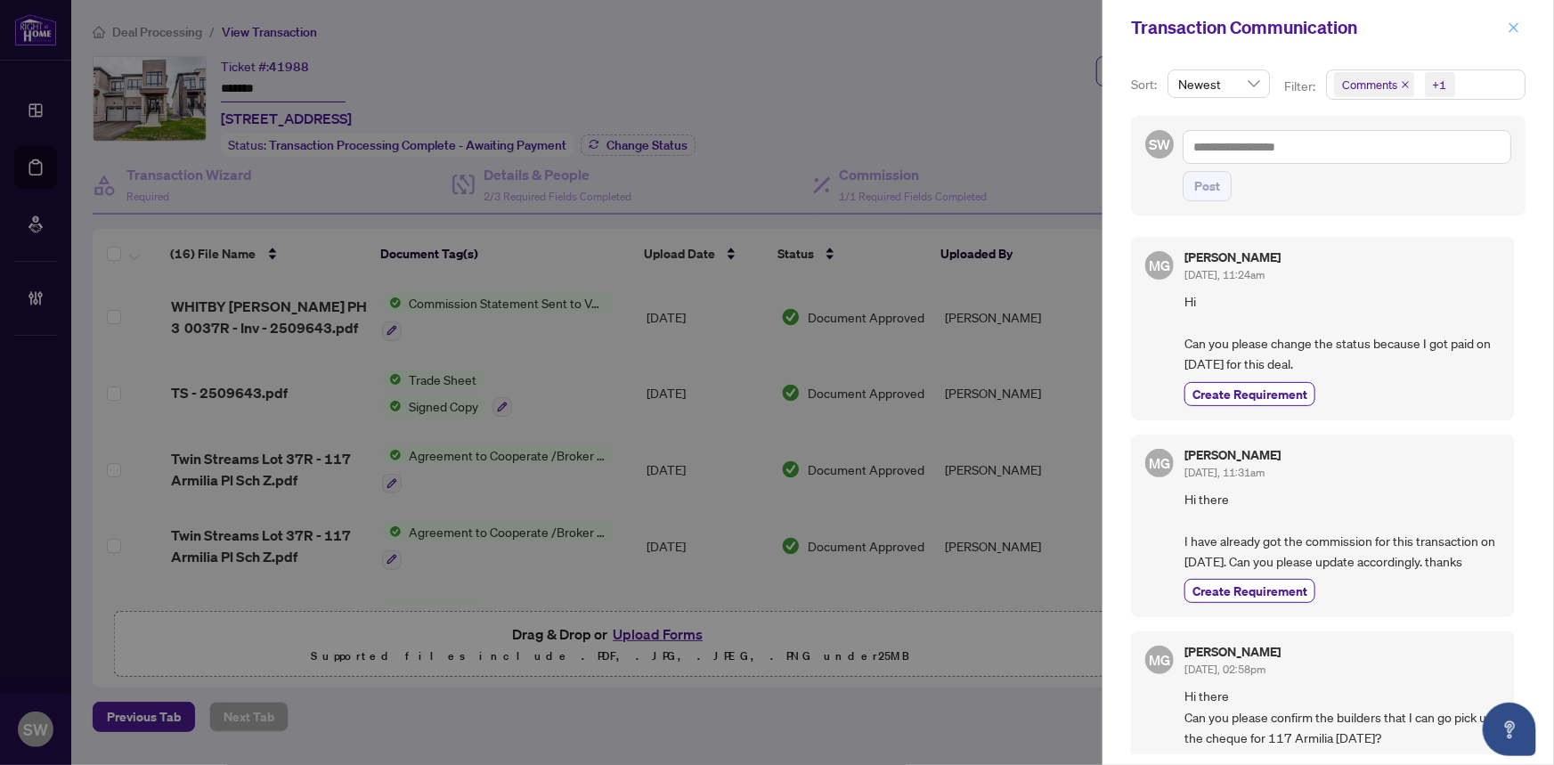
click at [1514, 23] on icon "close" at bounding box center [1513, 27] width 12 height 12
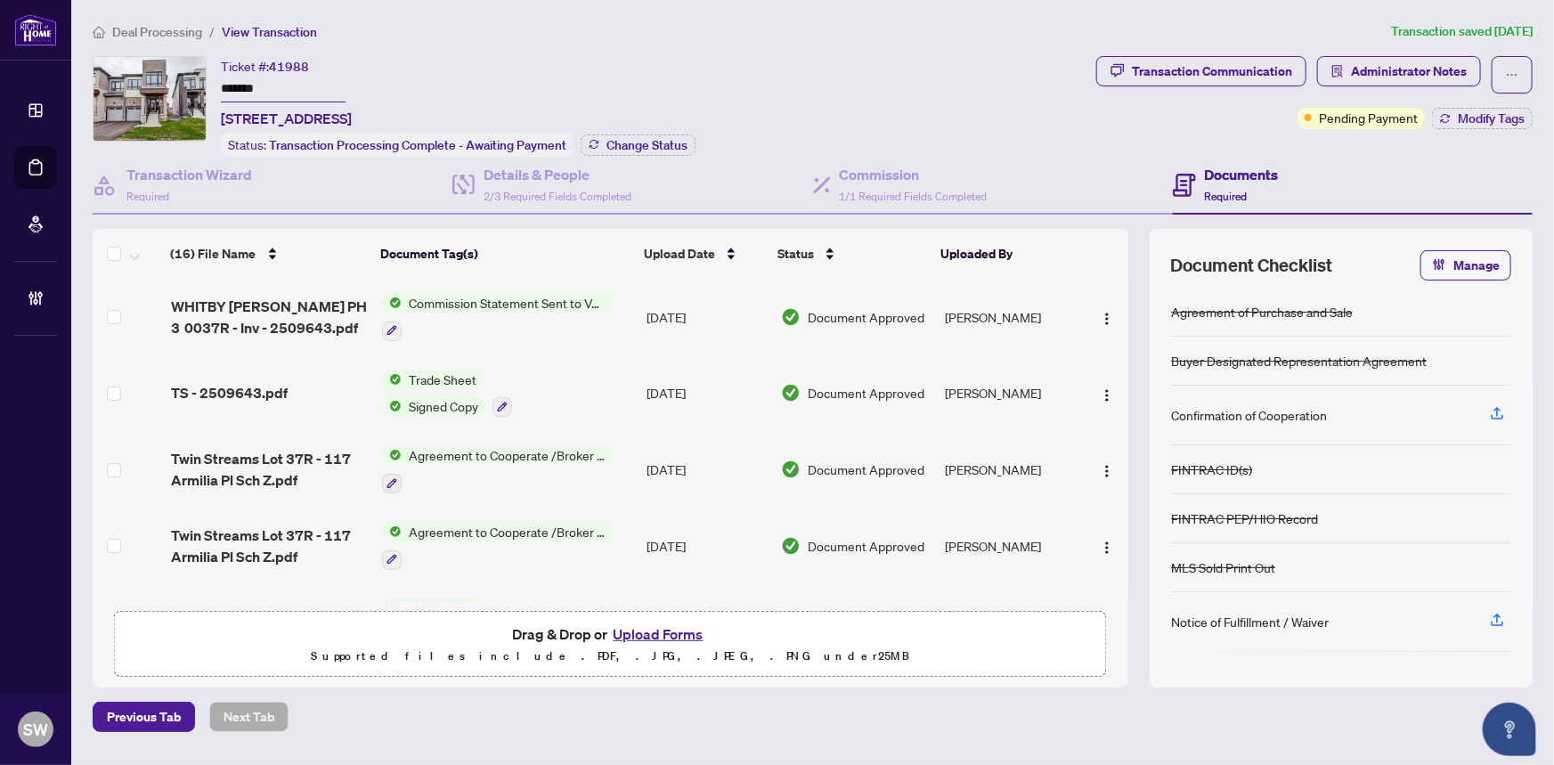
click at [253, 84] on input "*******" at bounding box center [283, 90] width 125 height 26
click at [1475, 117] on span "Modify Tags" at bounding box center [1490, 118] width 67 height 12
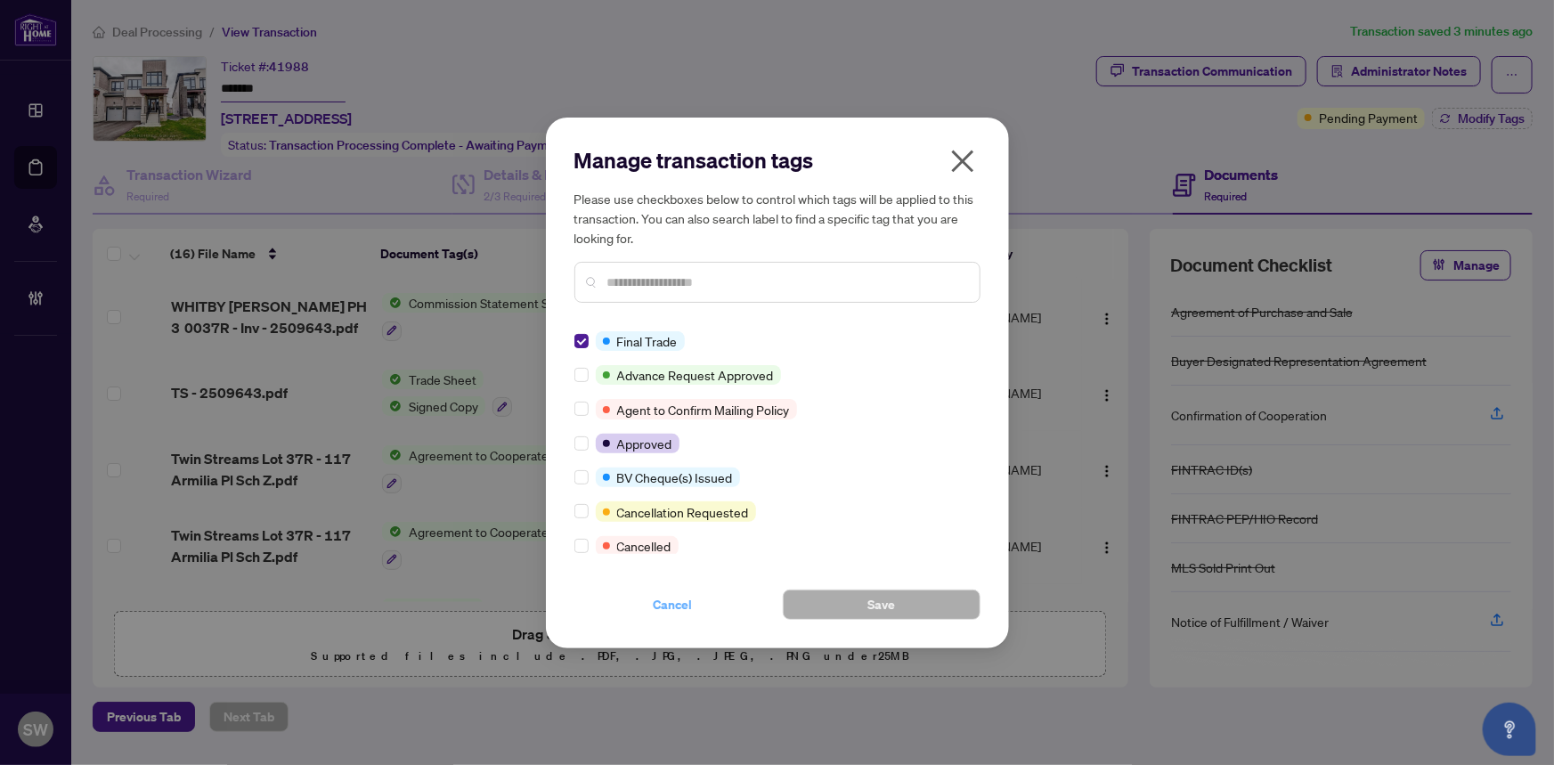
click at [686, 598] on span "Cancel" at bounding box center [672, 604] width 39 height 28
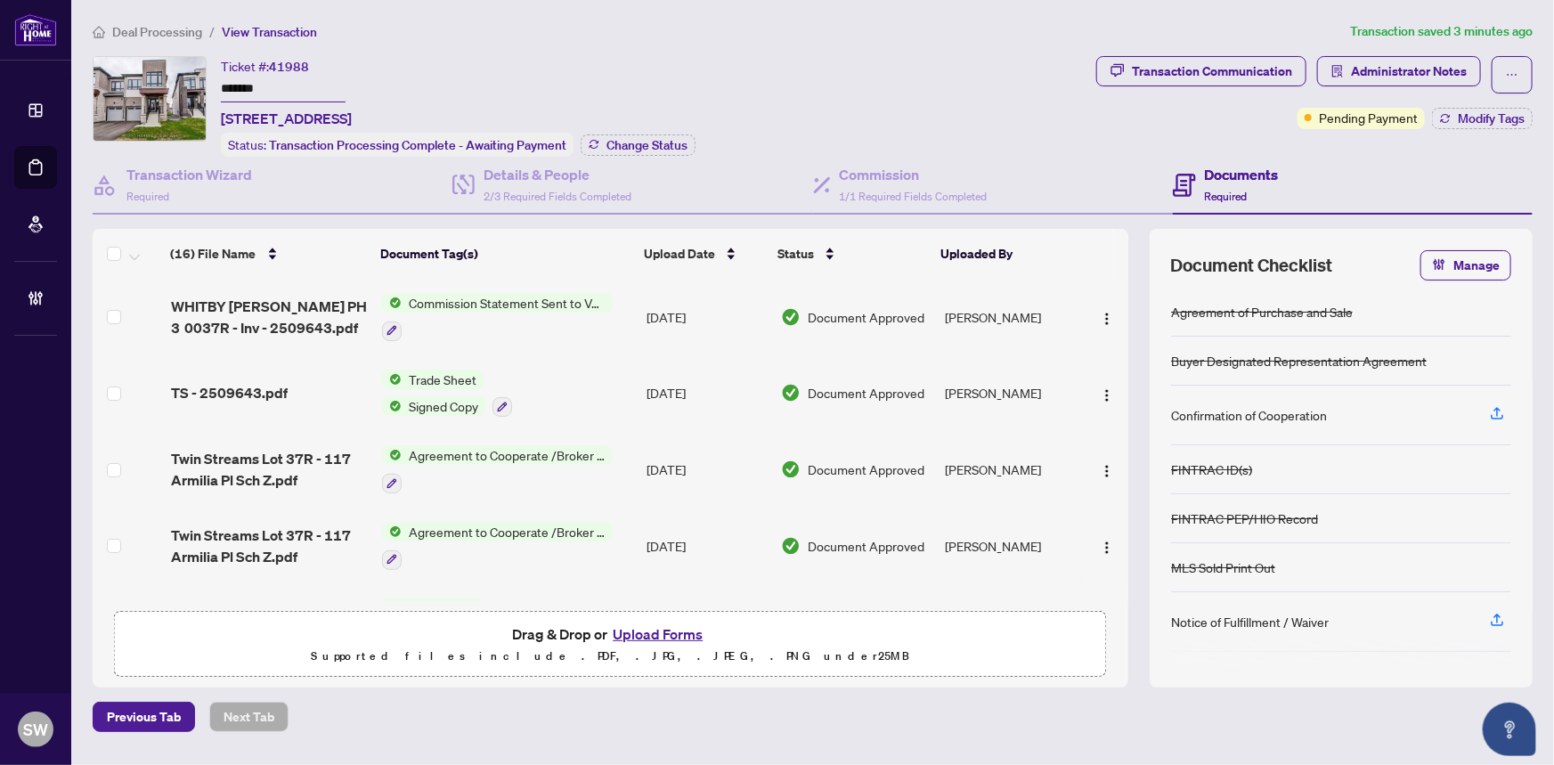
click at [1202, 53] on div "Deal Processing / View Transaction Transaction saved 3 minutes ago Ticket #: 41…" at bounding box center [812, 376] width 1454 height 710
click at [1203, 59] on div "Transaction Communication" at bounding box center [1212, 71] width 160 height 28
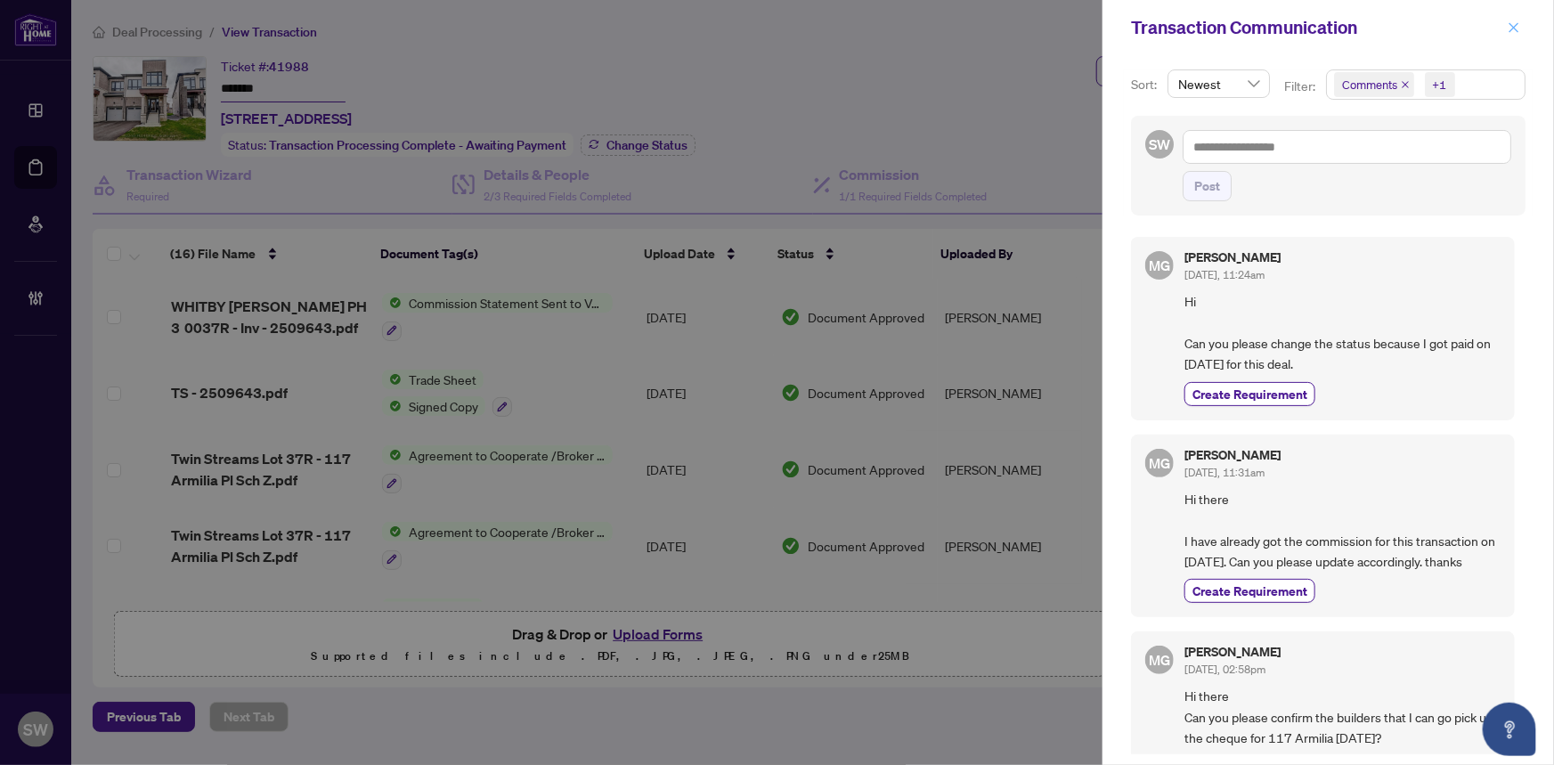
click at [1513, 25] on icon "close" at bounding box center [1513, 27] width 12 height 12
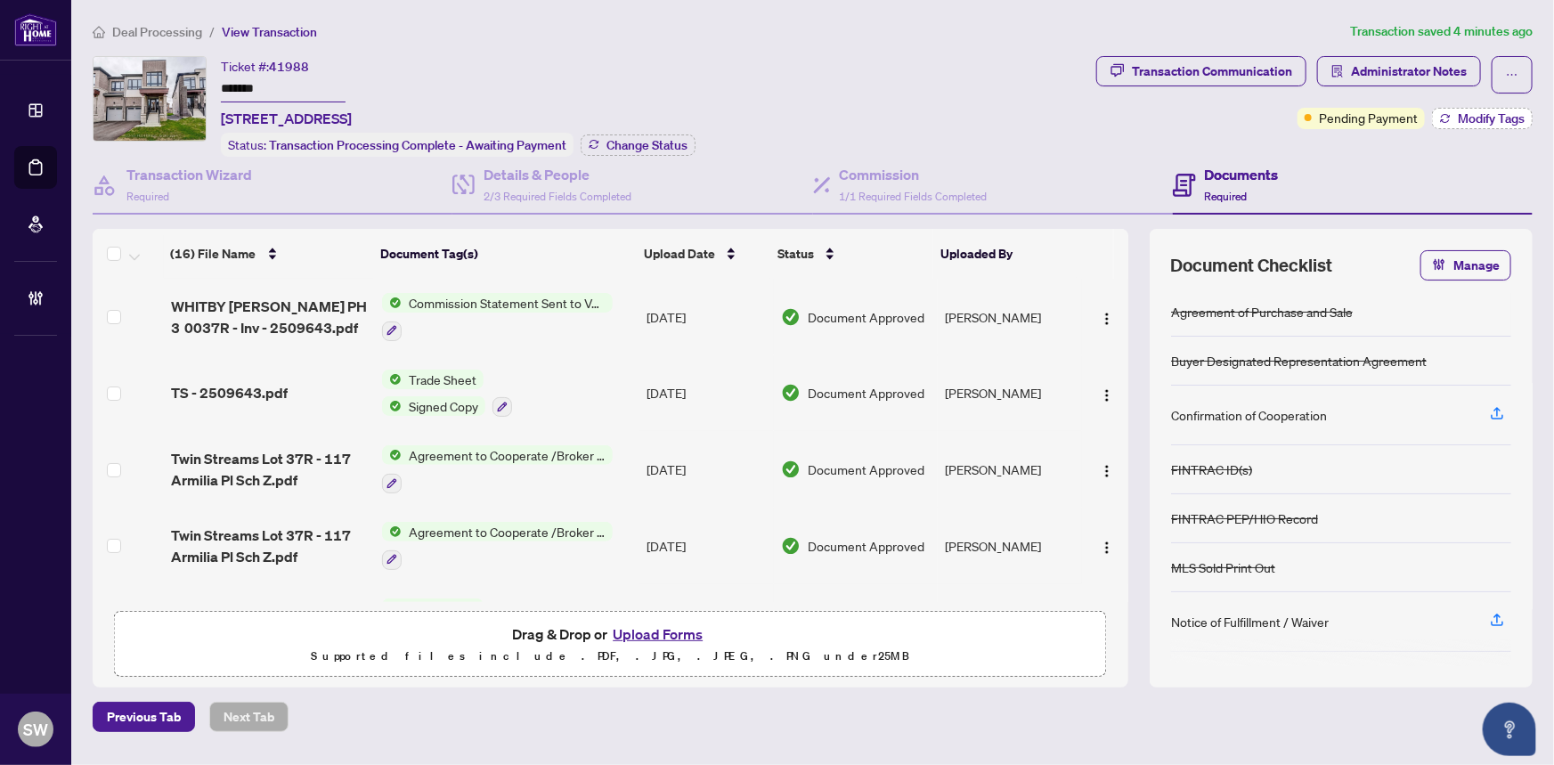
click at [1460, 118] on span "Modify Tags" at bounding box center [1490, 118] width 67 height 12
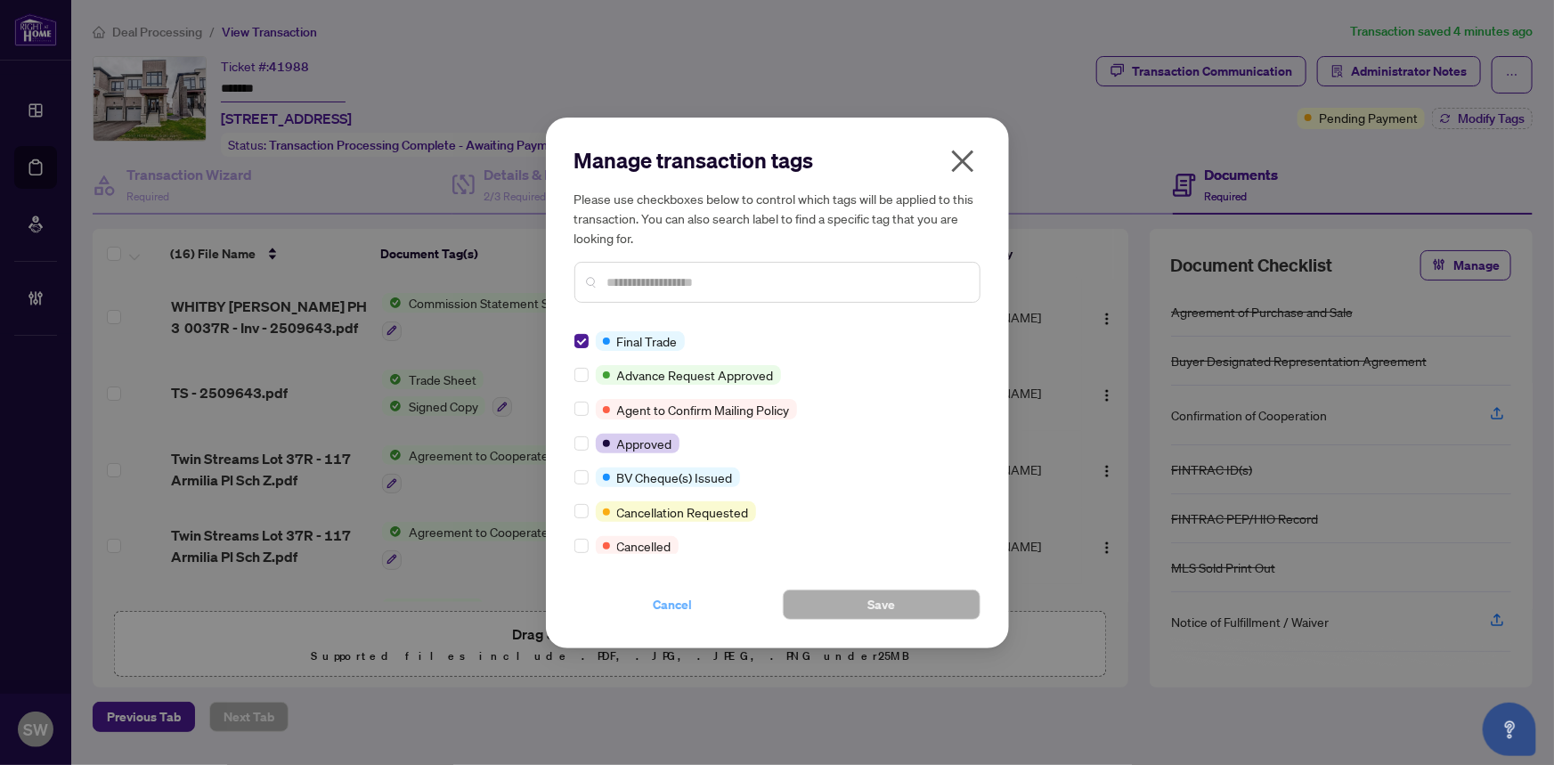
click at [677, 603] on span "Cancel" at bounding box center [672, 604] width 39 height 28
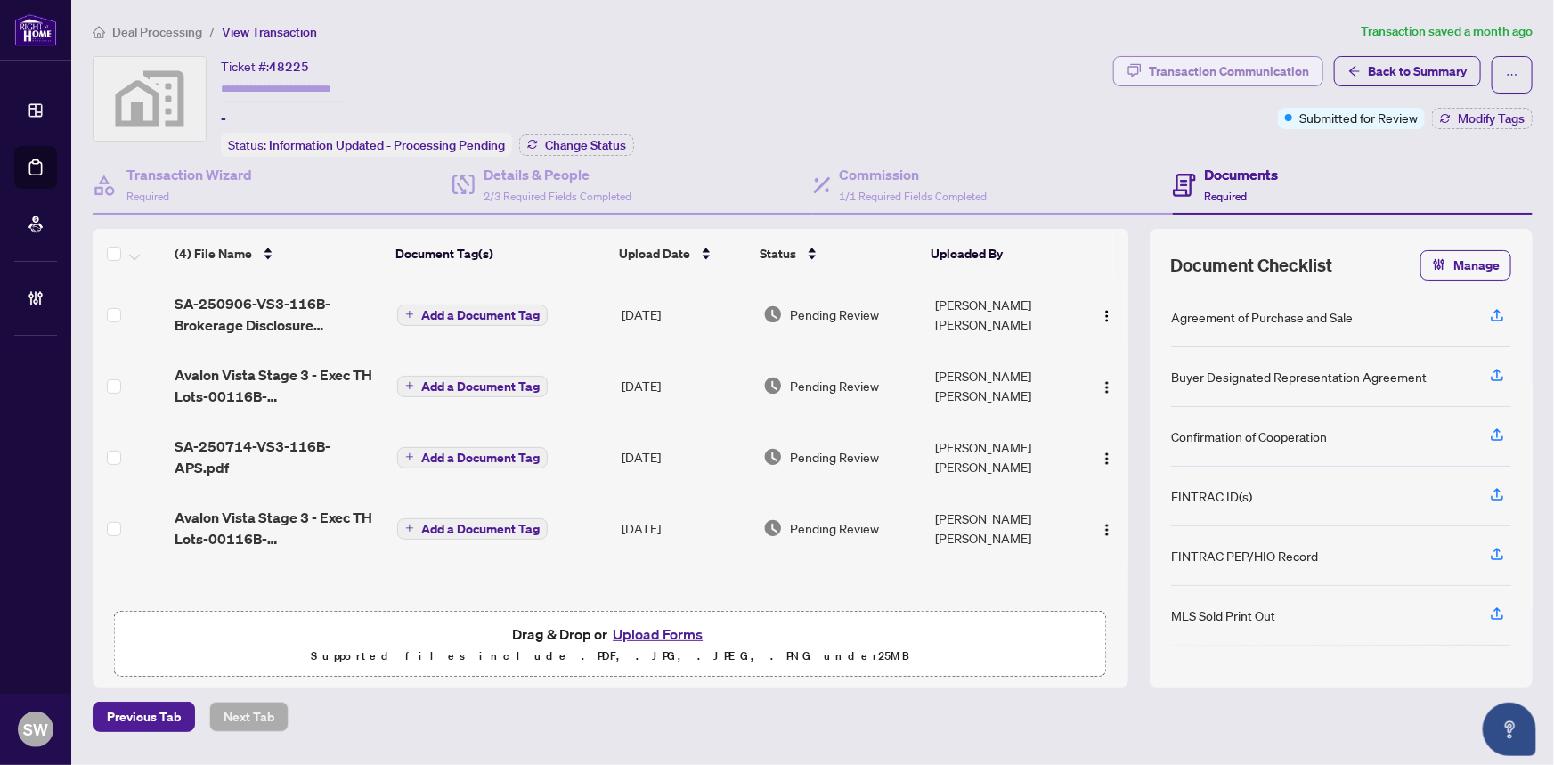
click at [1240, 69] on div "Transaction Communication" at bounding box center [1228, 71] width 160 height 28
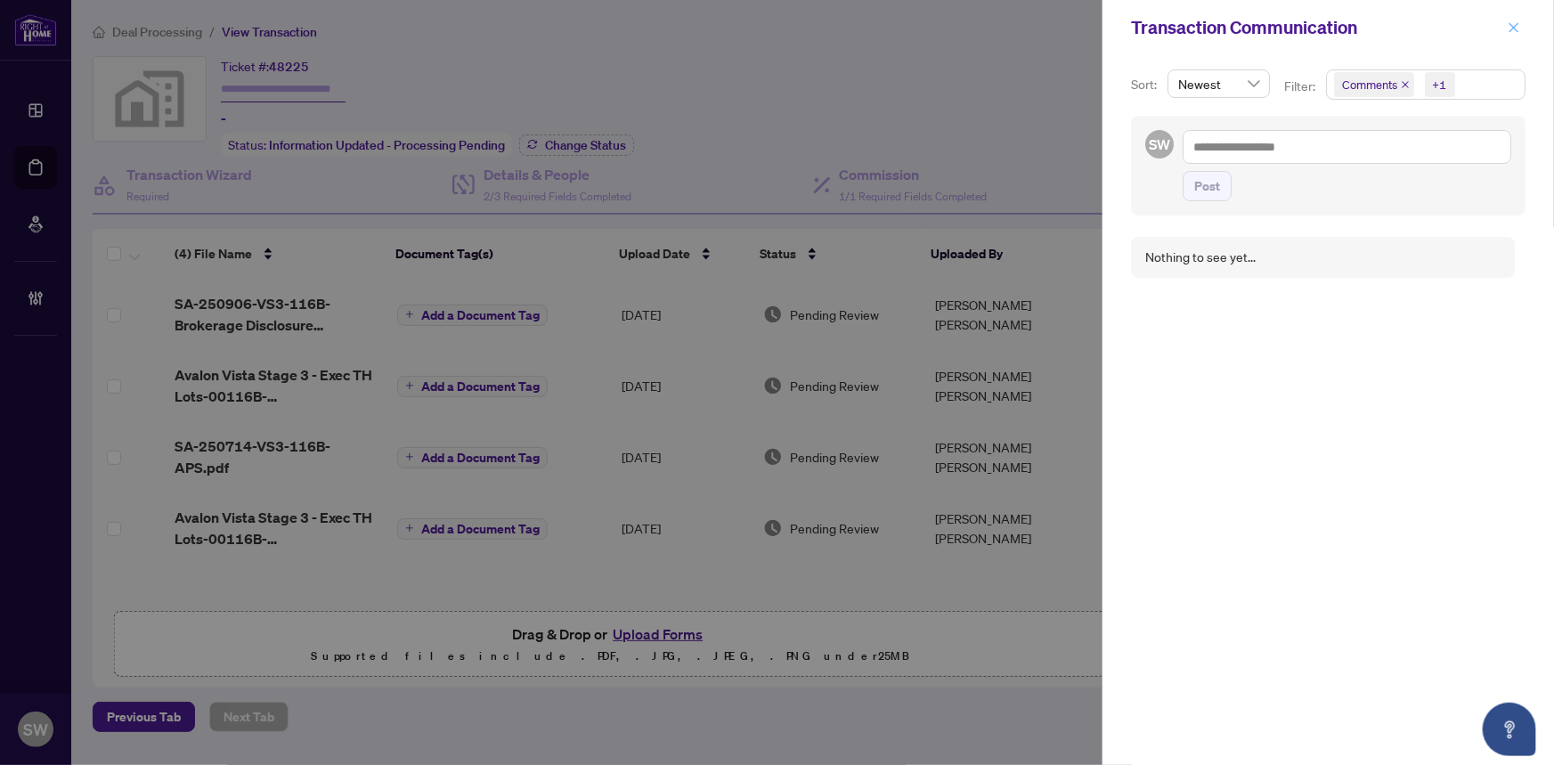
click at [1514, 30] on icon "close" at bounding box center [1513, 27] width 12 height 12
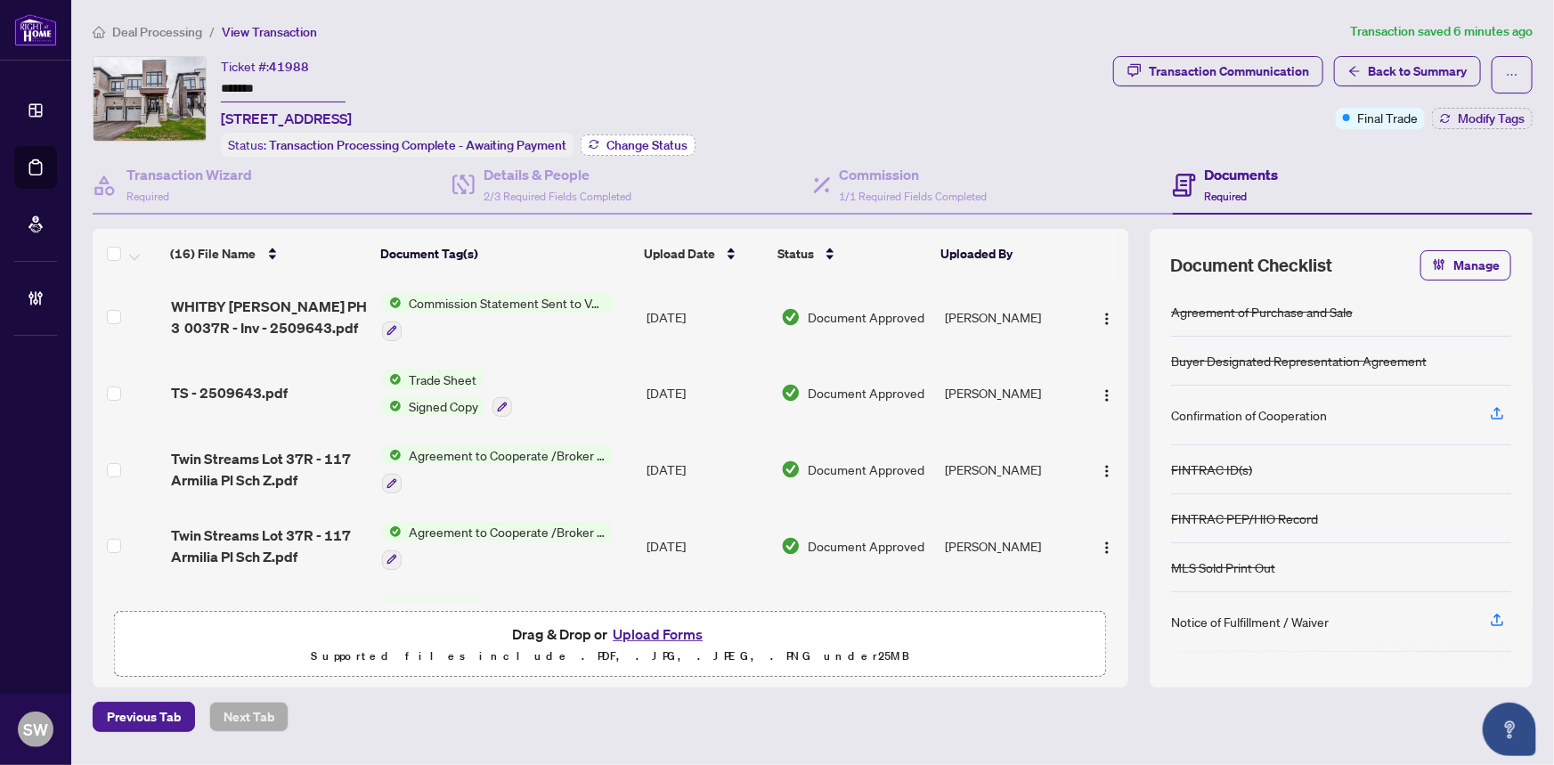
click at [643, 139] on span "Change Status" at bounding box center [646, 145] width 81 height 12
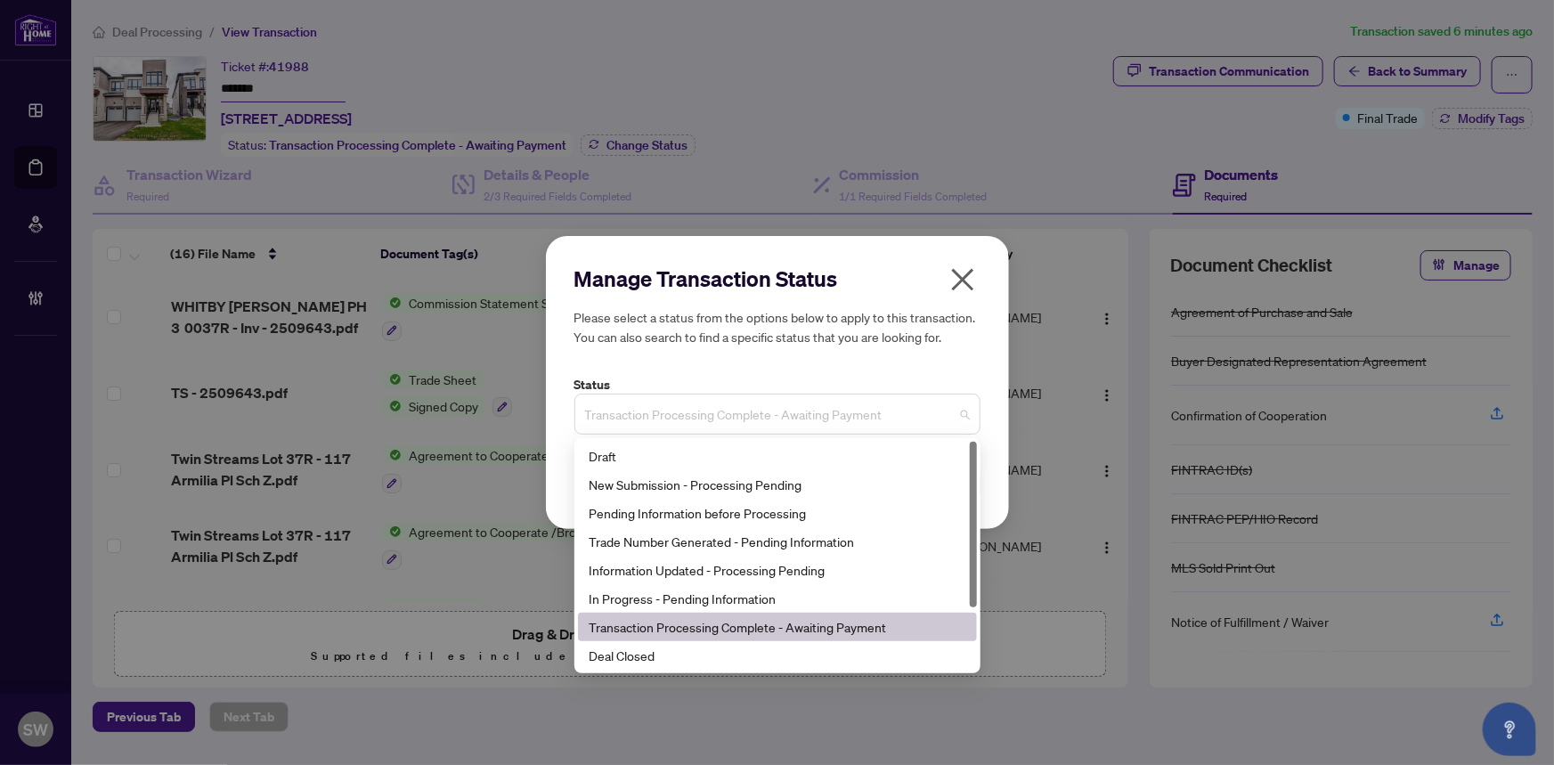
click at [742, 404] on span "Transaction Processing Complete - Awaiting Payment" at bounding box center [777, 414] width 385 height 34
click at [623, 654] on div "Deal Closed" at bounding box center [776, 655] width 377 height 20
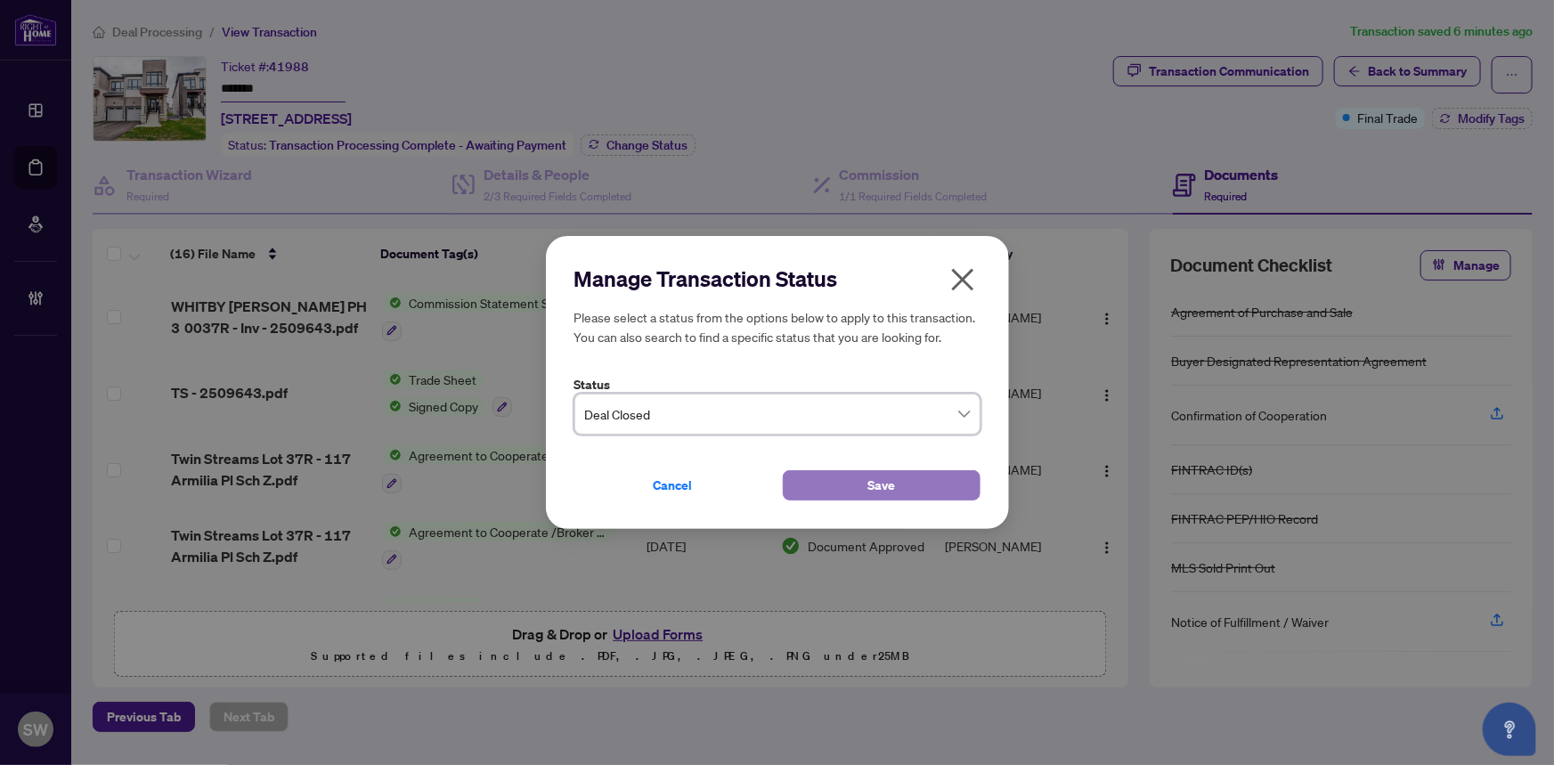
click at [872, 490] on span "Save" at bounding box center [881, 485] width 28 height 28
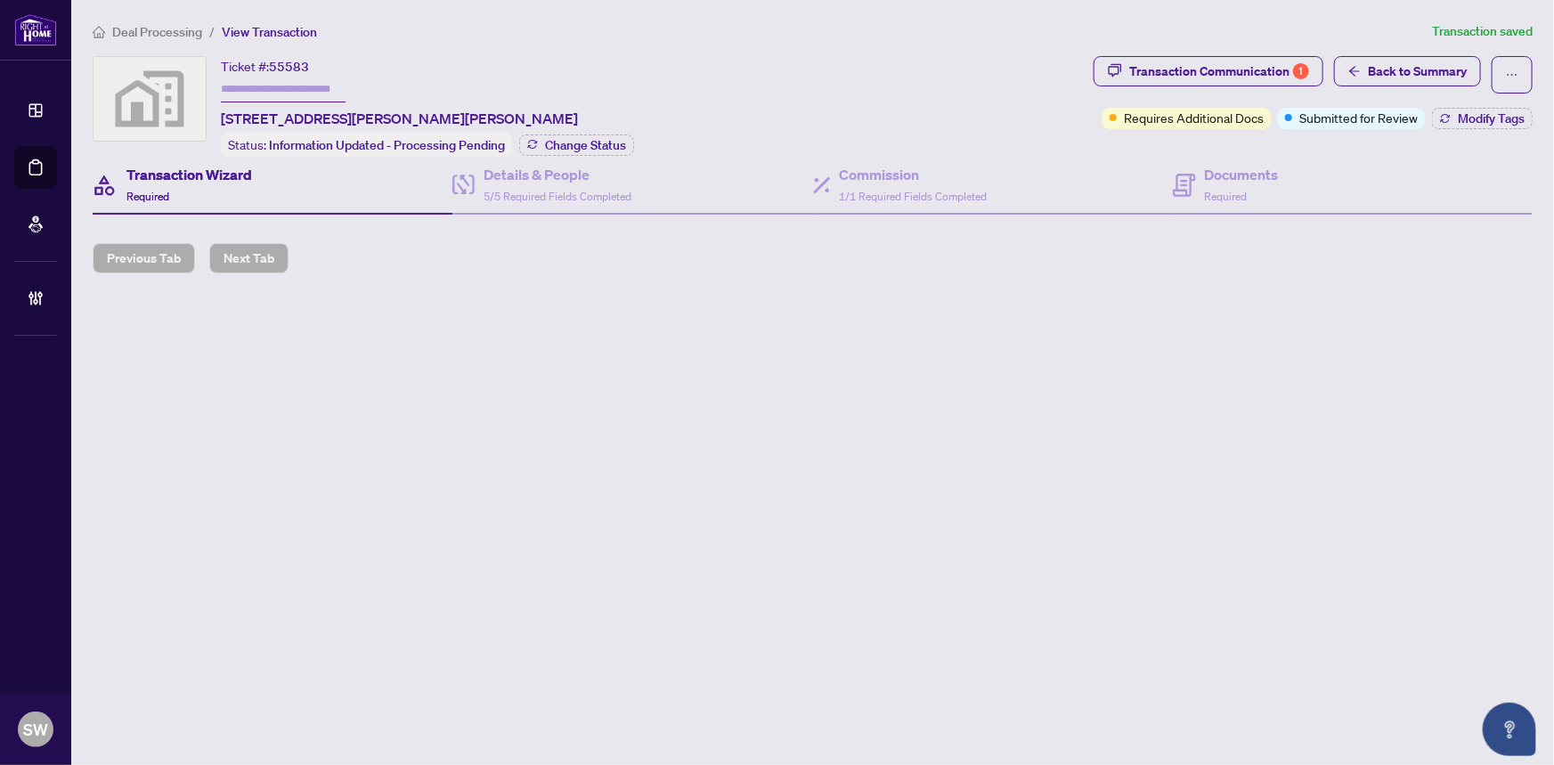
type input "*******"
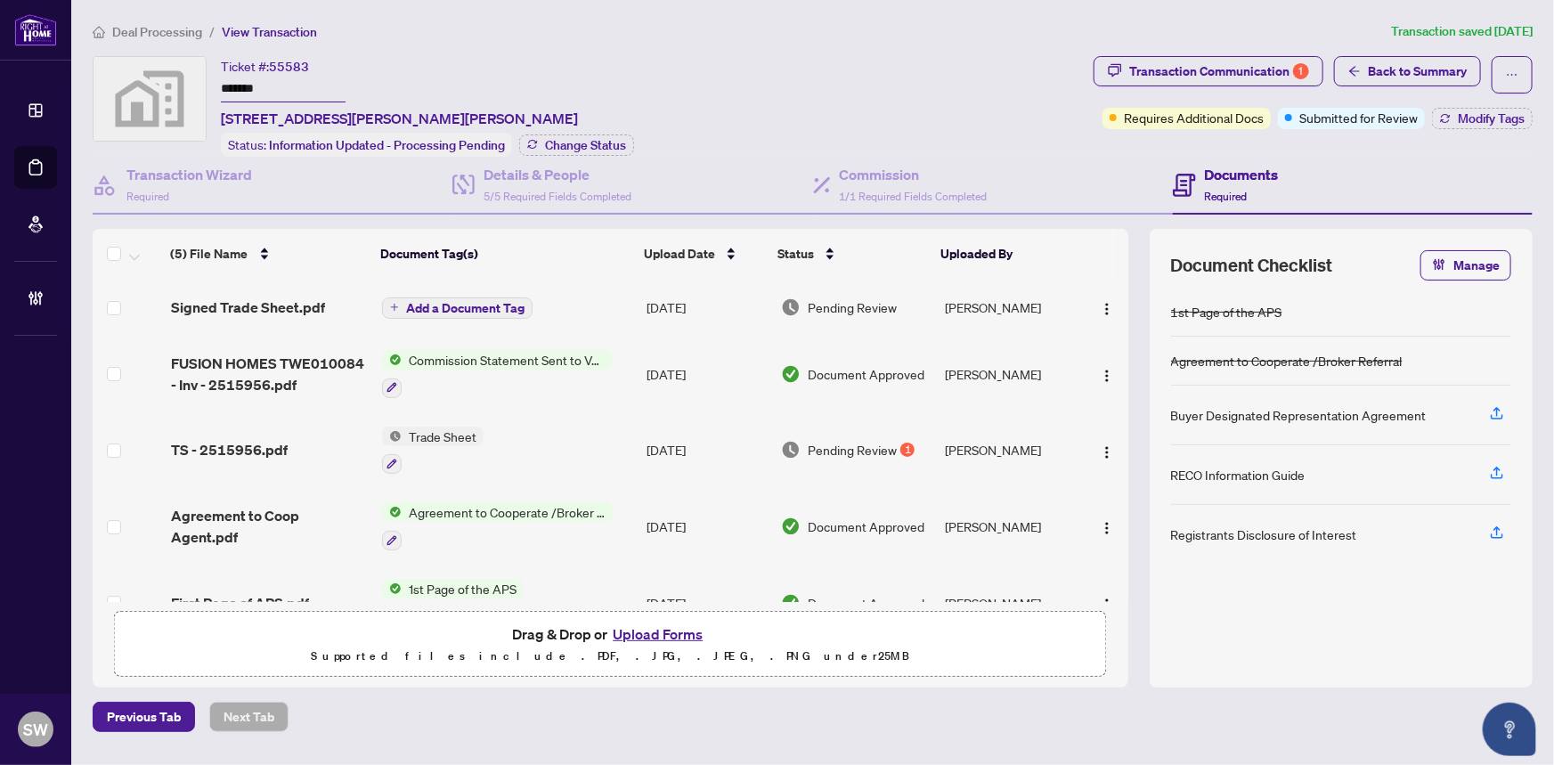
click at [239, 92] on input "*******" at bounding box center [283, 90] width 125 height 26
click at [258, 304] on span "Signed Trade Sheet.pdf" at bounding box center [248, 306] width 154 height 21
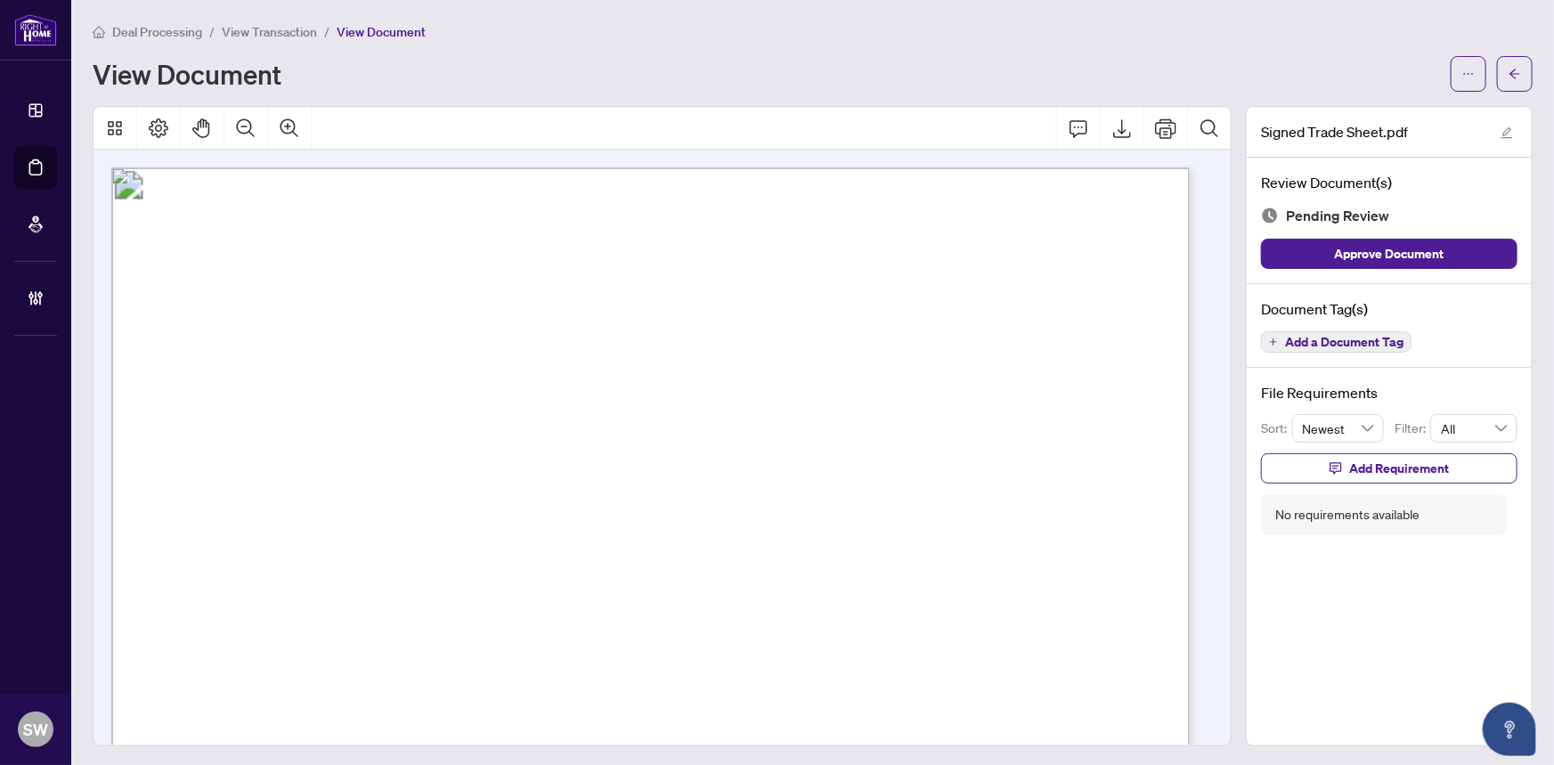
click at [1391, 344] on button "Add a Document Tag" at bounding box center [1336, 341] width 150 height 21
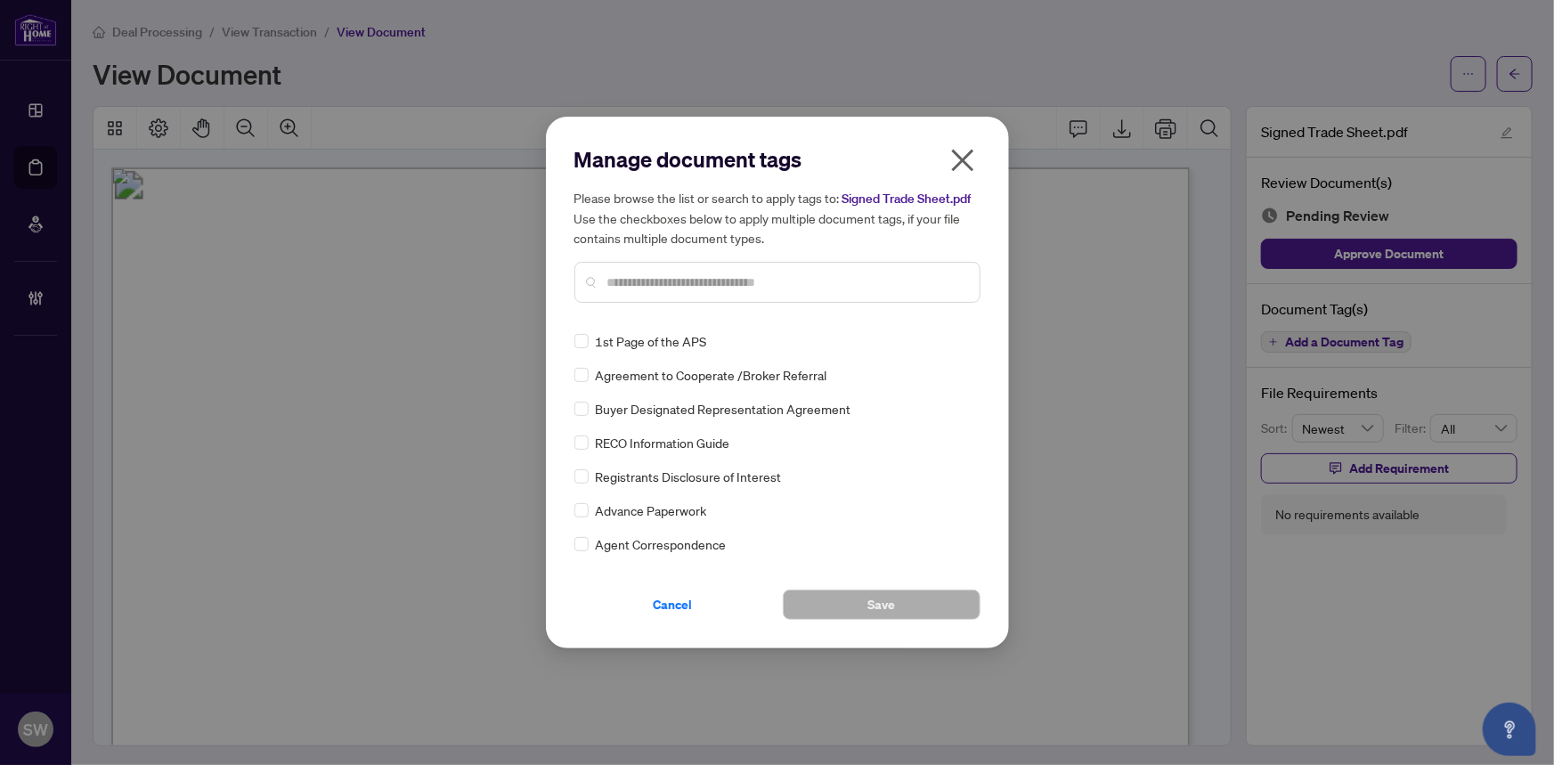
click at [667, 272] on input "text" at bounding box center [786, 282] width 358 height 20
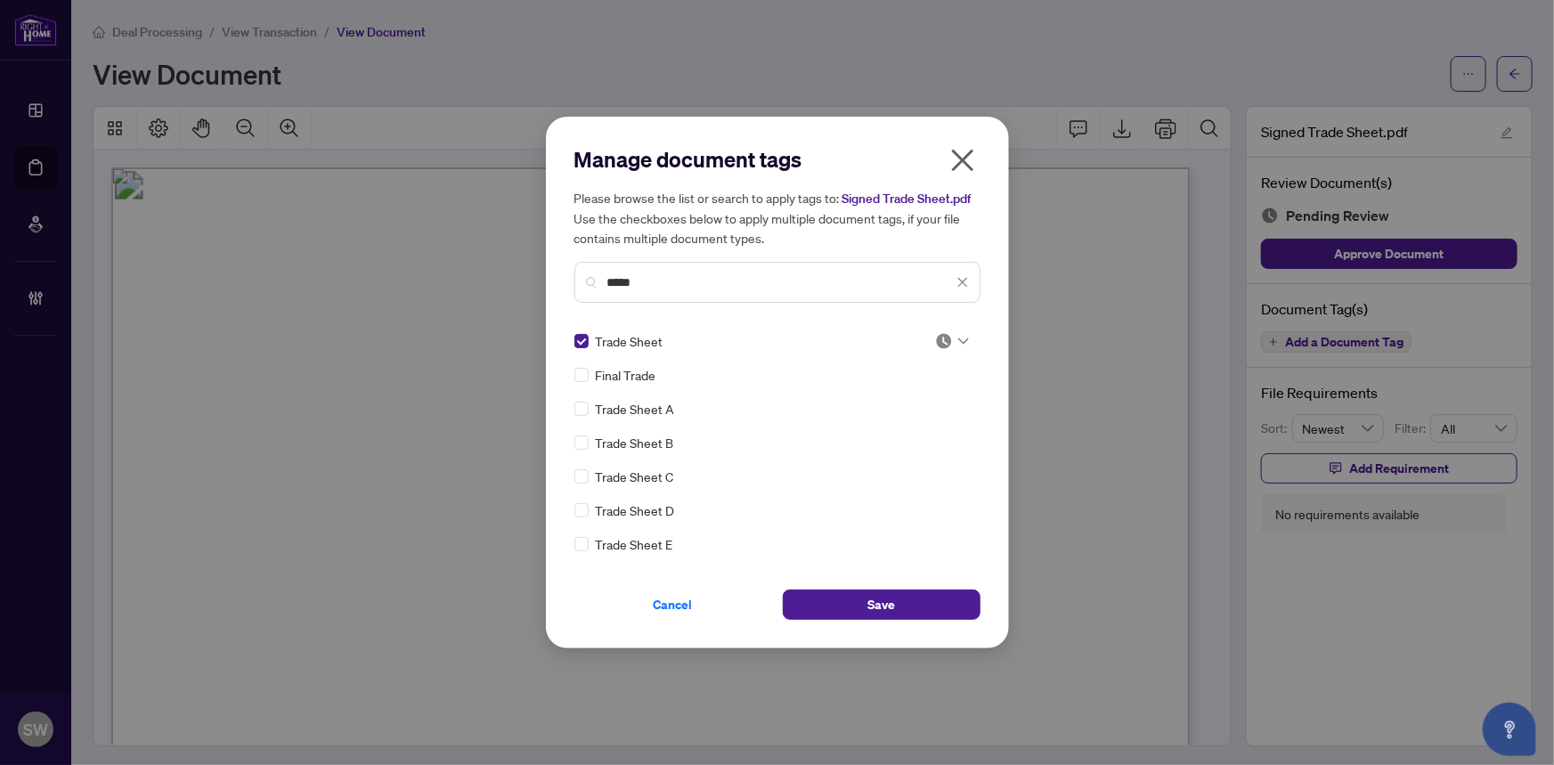
click at [948, 342] on div at bounding box center [952, 341] width 34 height 18
drag, startPoint x: 906, startPoint y: 428, endPoint x: 872, endPoint y: 410, distance: 38.2
click at [905, 428] on div "Approved" at bounding box center [893, 428] width 114 height 20
drag, startPoint x: 661, startPoint y: 276, endPoint x: 570, endPoint y: 270, distance: 91.9
click at [570, 270] on div "Manage document tags Please browse the list or search to apply tags to: Signed …" at bounding box center [777, 383] width 463 height 532
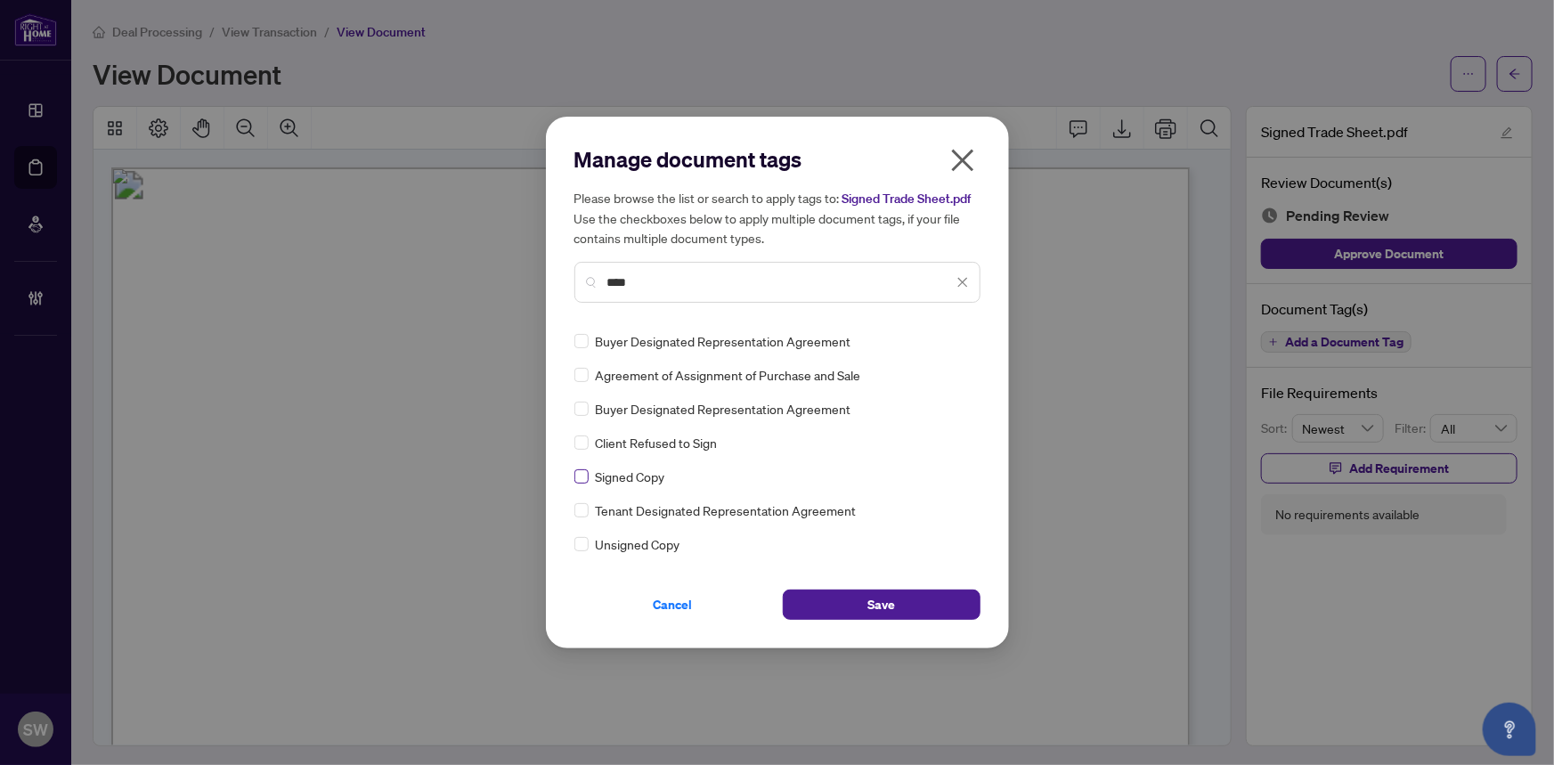
type input "****"
click at [935, 338] on img at bounding box center [944, 341] width 18 height 18
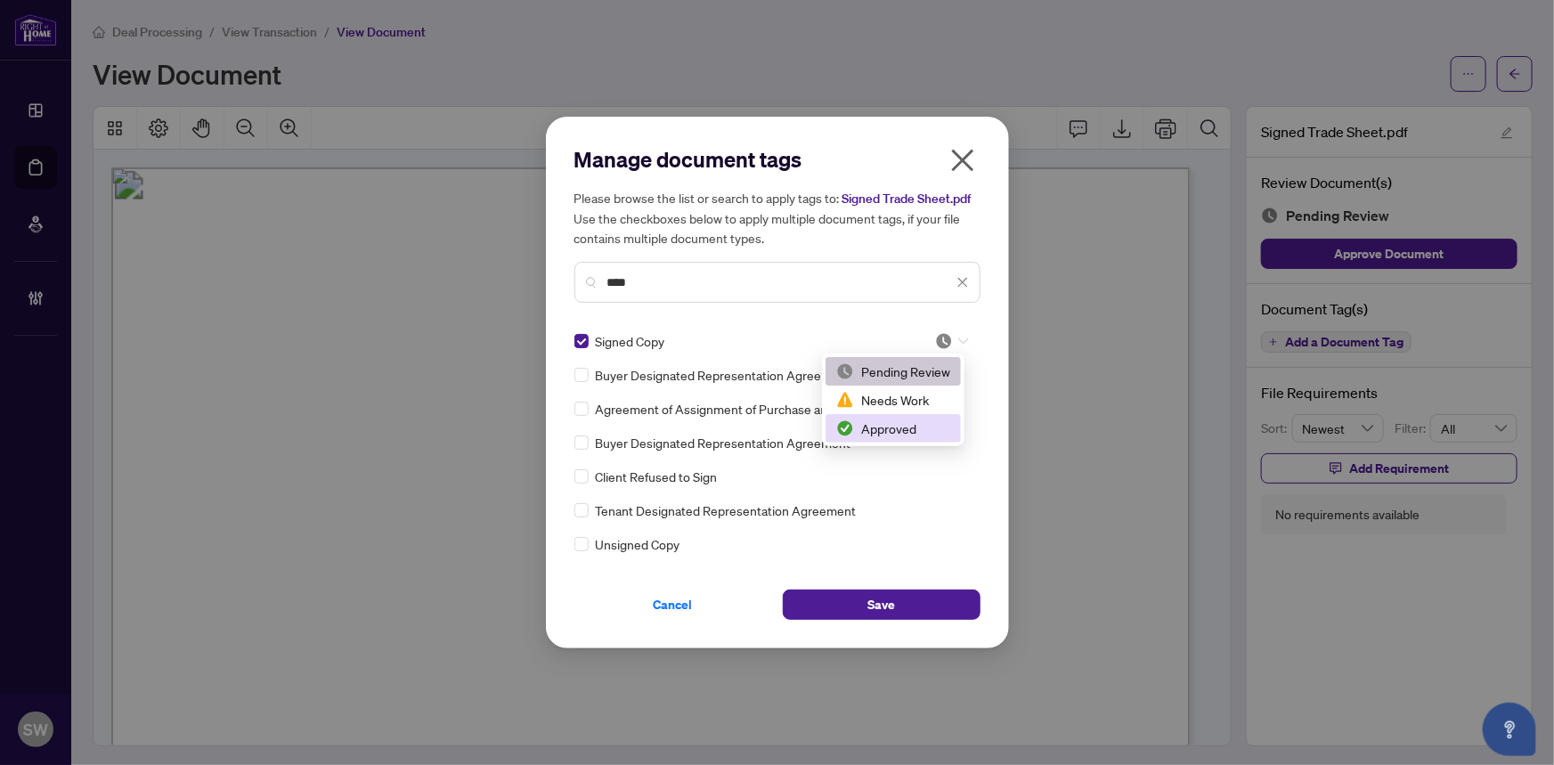
click at [913, 426] on div "Approved" at bounding box center [893, 428] width 114 height 20
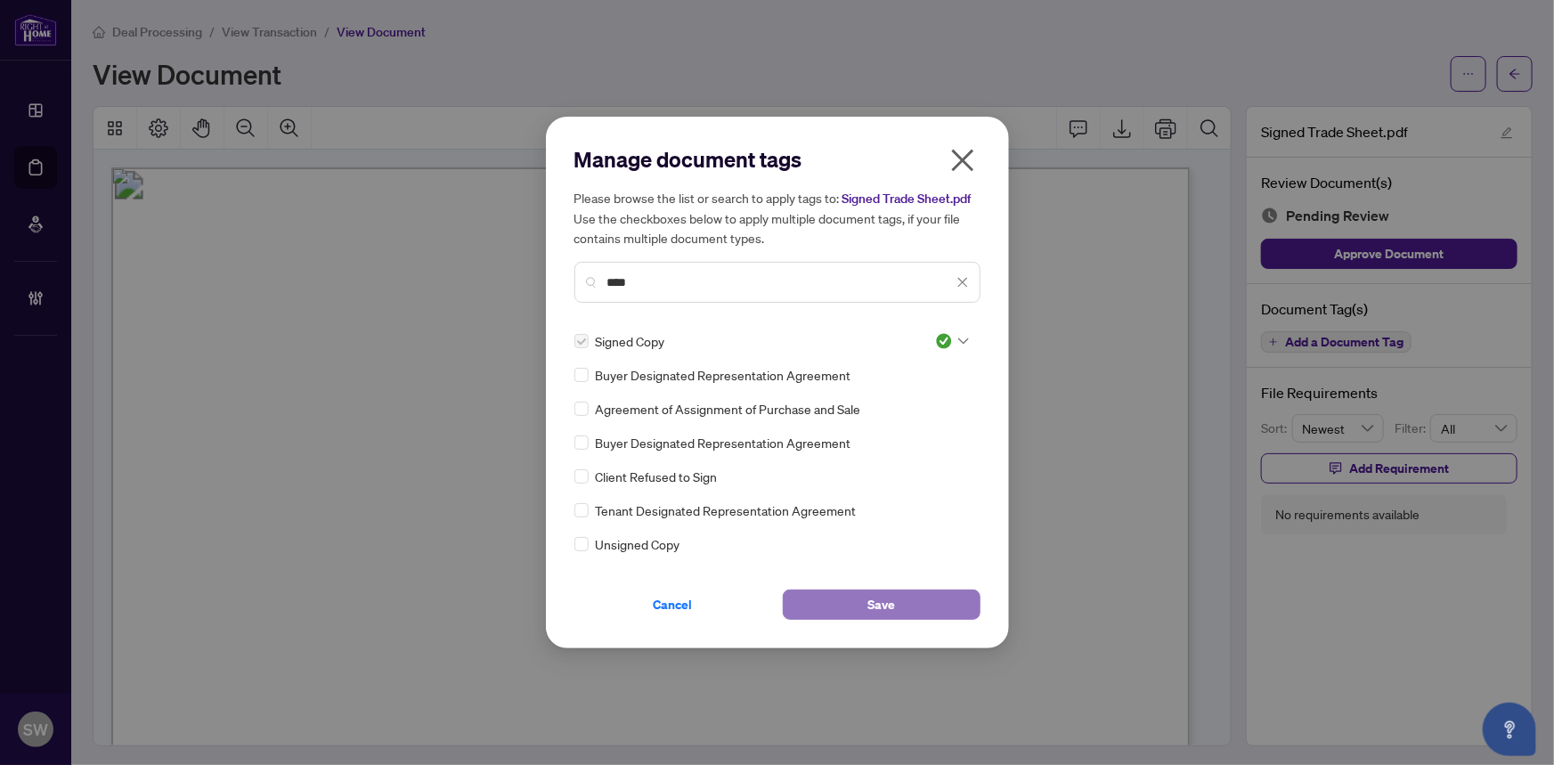
click at [870, 598] on span "Save" at bounding box center [881, 604] width 28 height 28
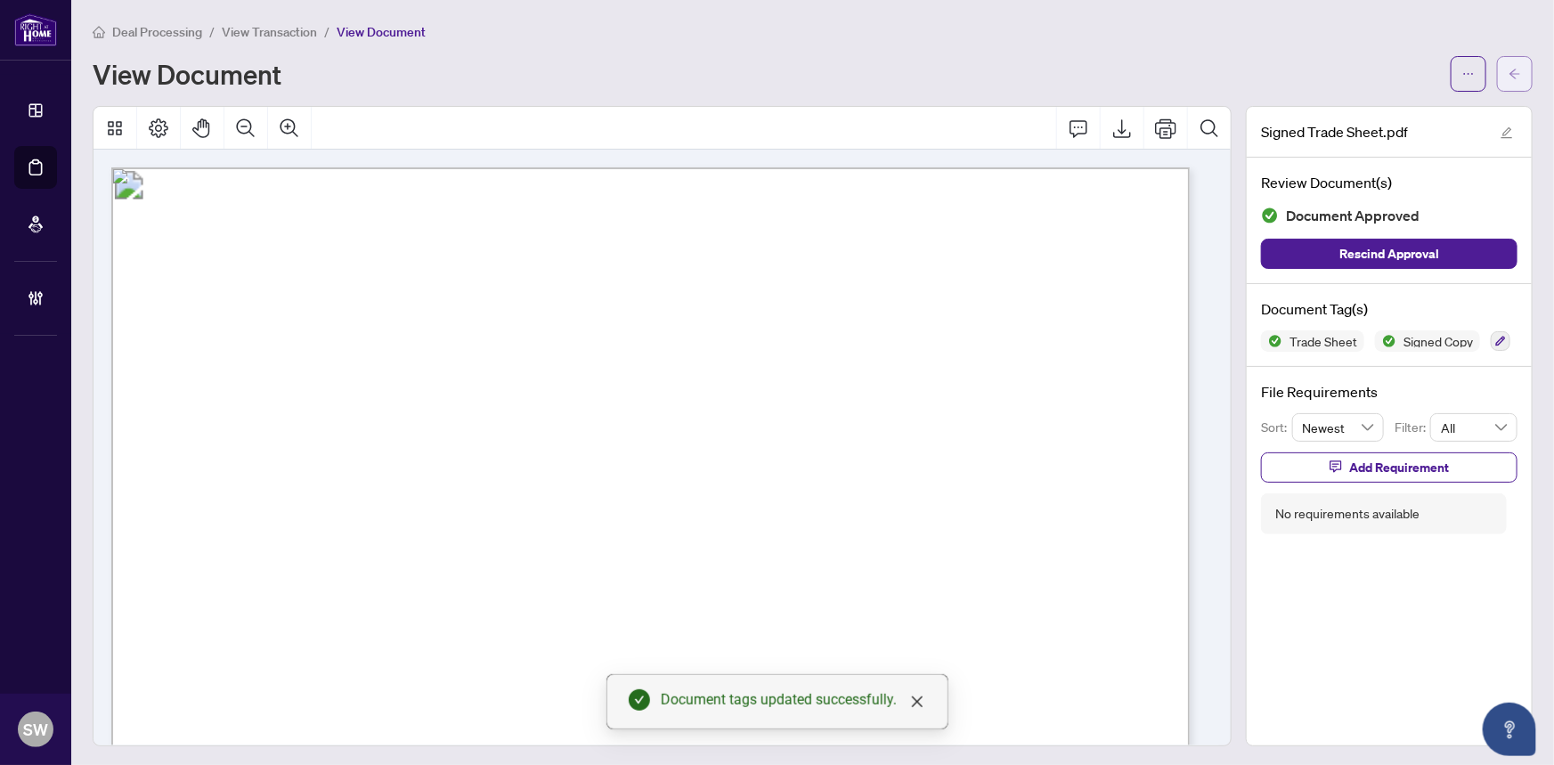
click at [1508, 65] on span "button" at bounding box center [1514, 74] width 12 height 28
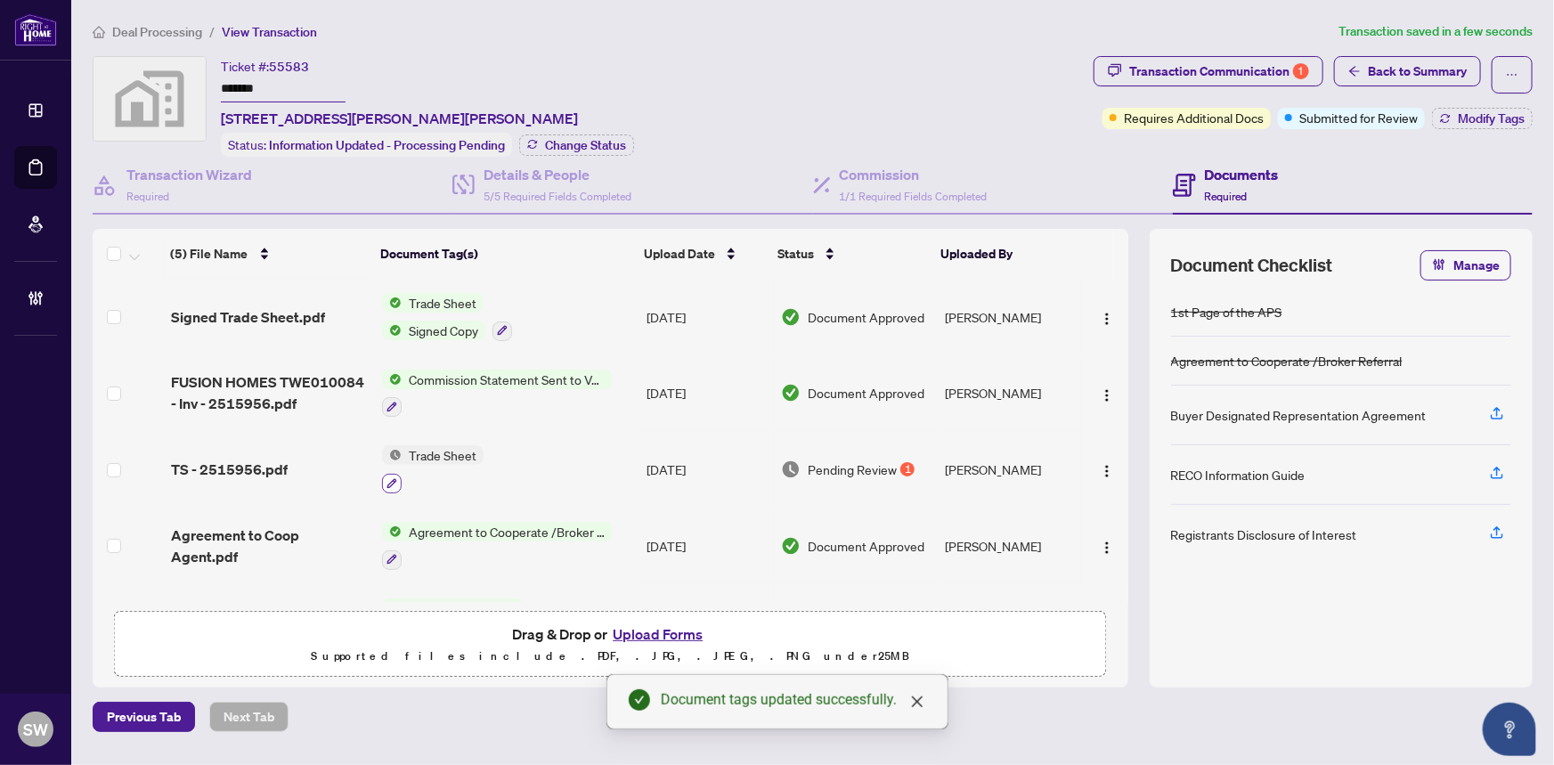
click at [389, 478] on icon "button" at bounding box center [392, 483] width 10 height 10
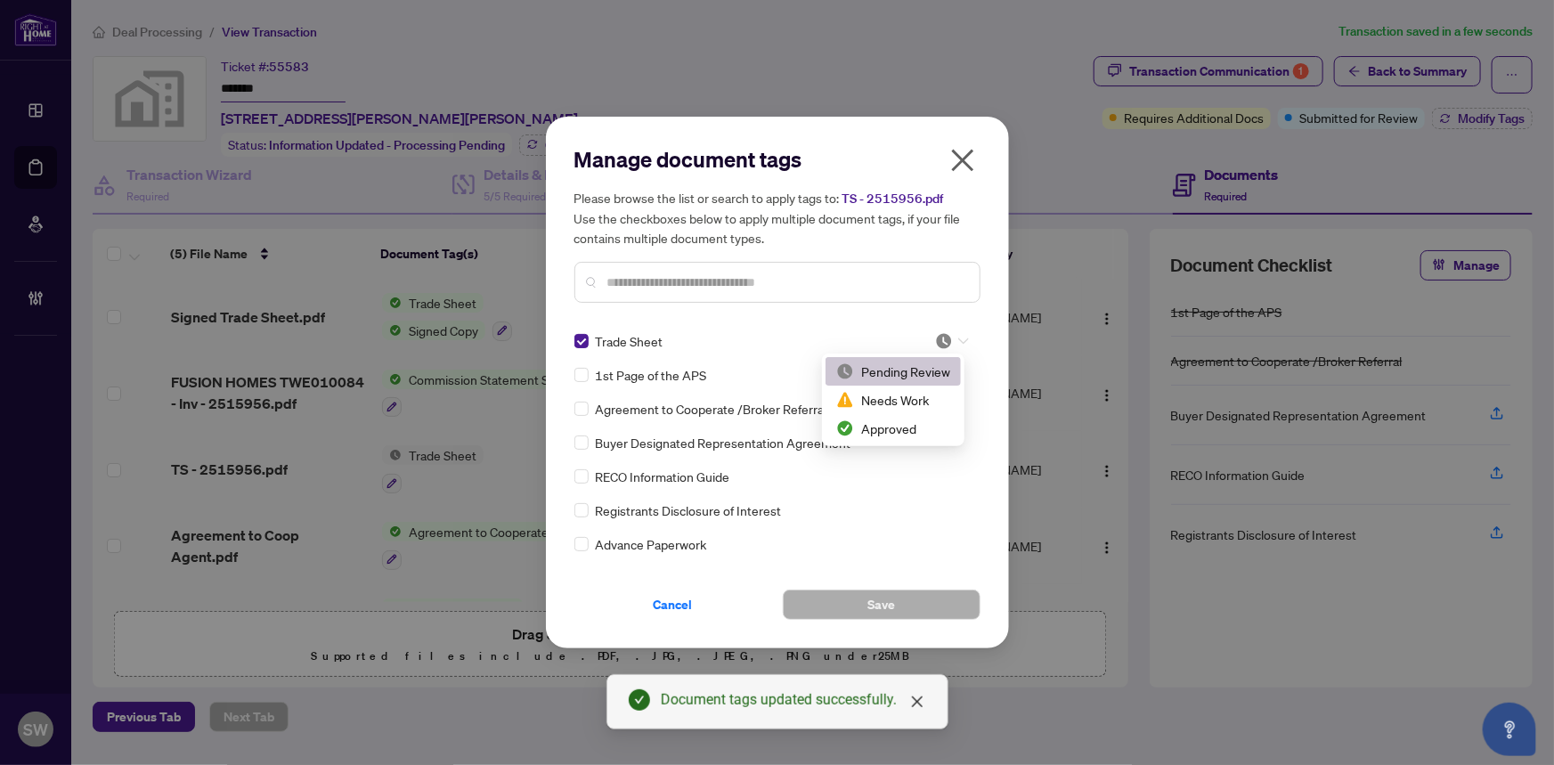
click at [952, 341] on div at bounding box center [952, 341] width 34 height 18
click at [885, 432] on div "Approved" at bounding box center [893, 428] width 114 height 20
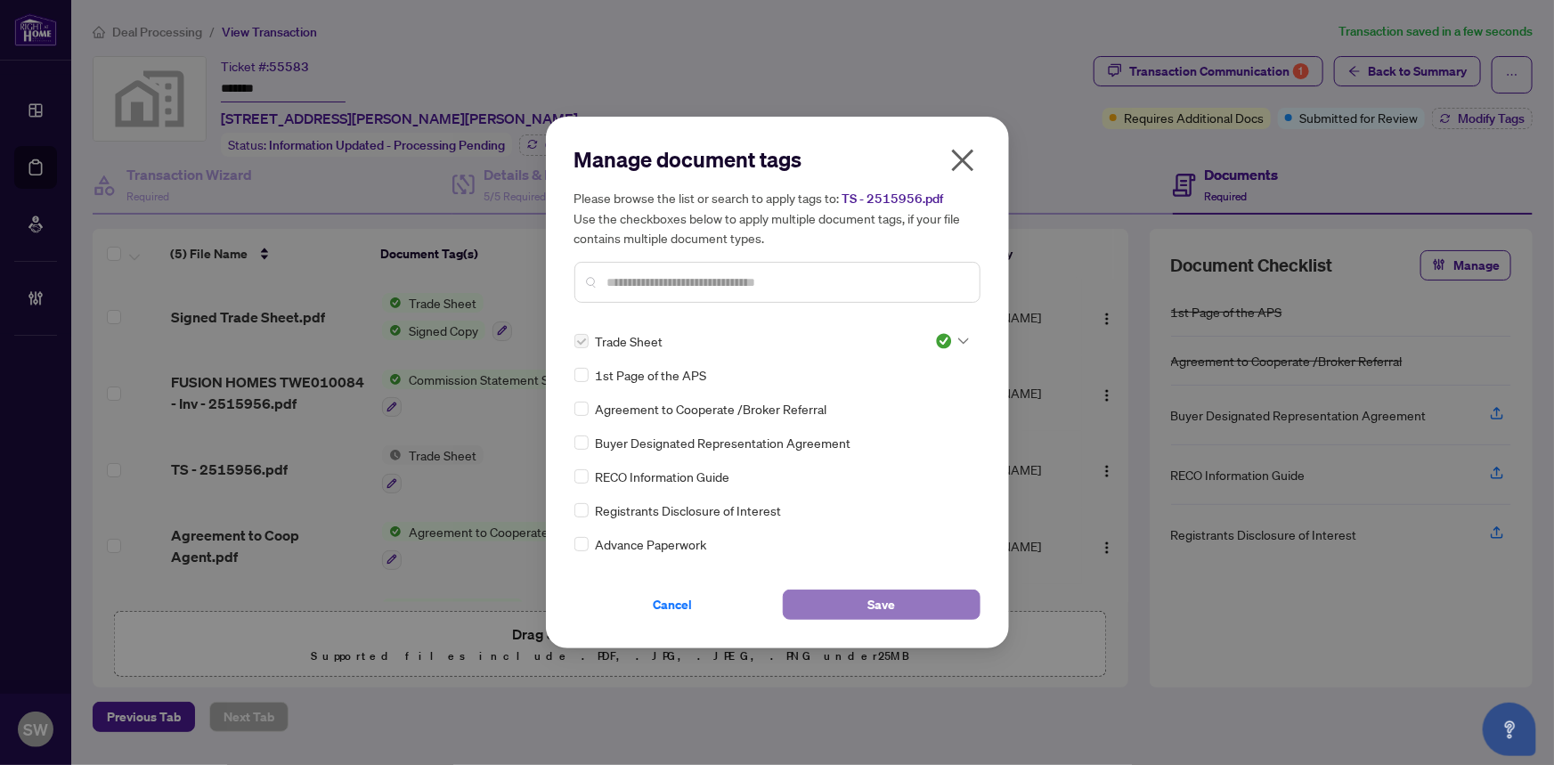
click at [912, 606] on button "Save" at bounding box center [882, 604] width 198 height 30
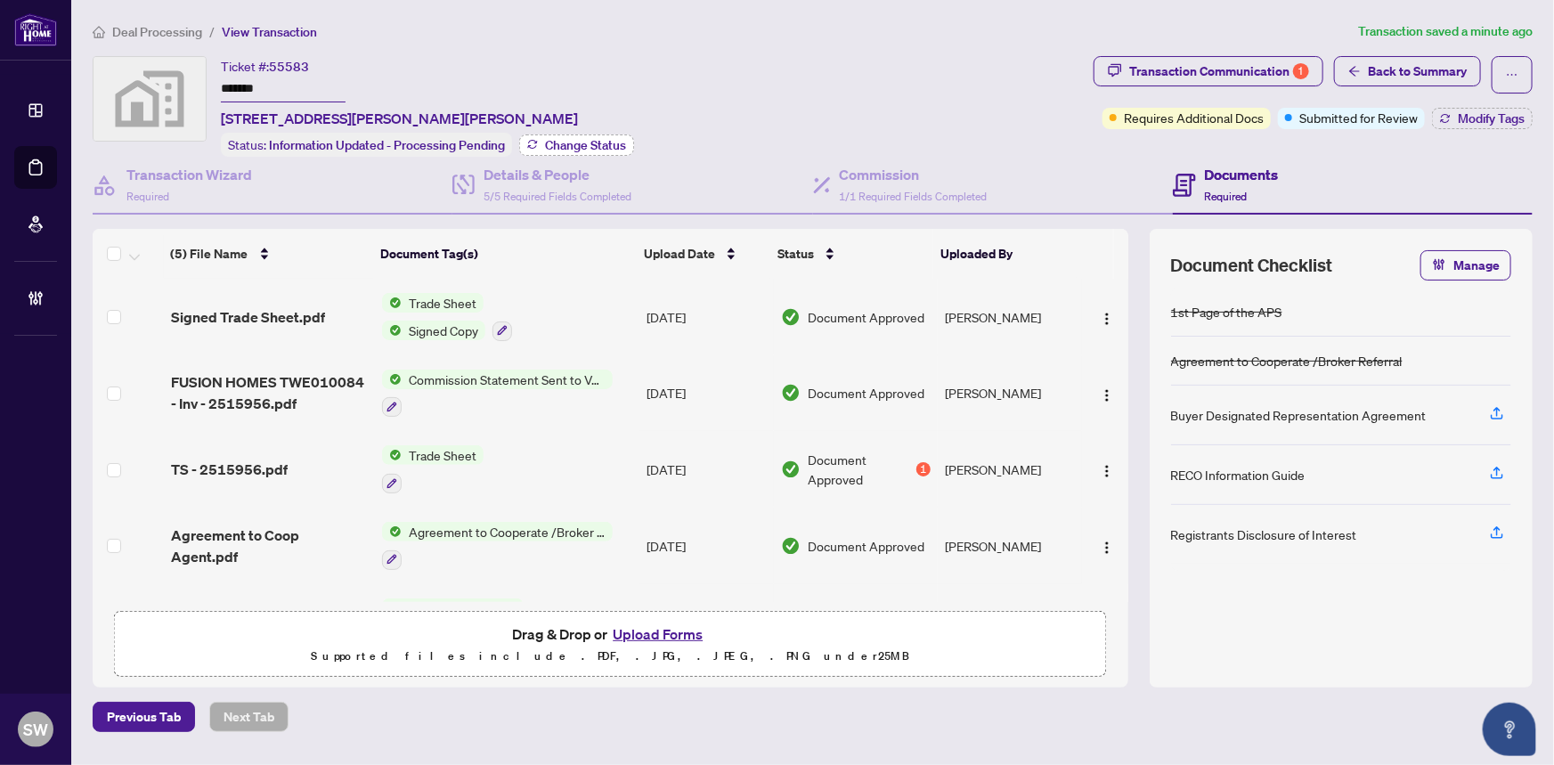
click at [593, 141] on span "Change Status" at bounding box center [585, 145] width 81 height 12
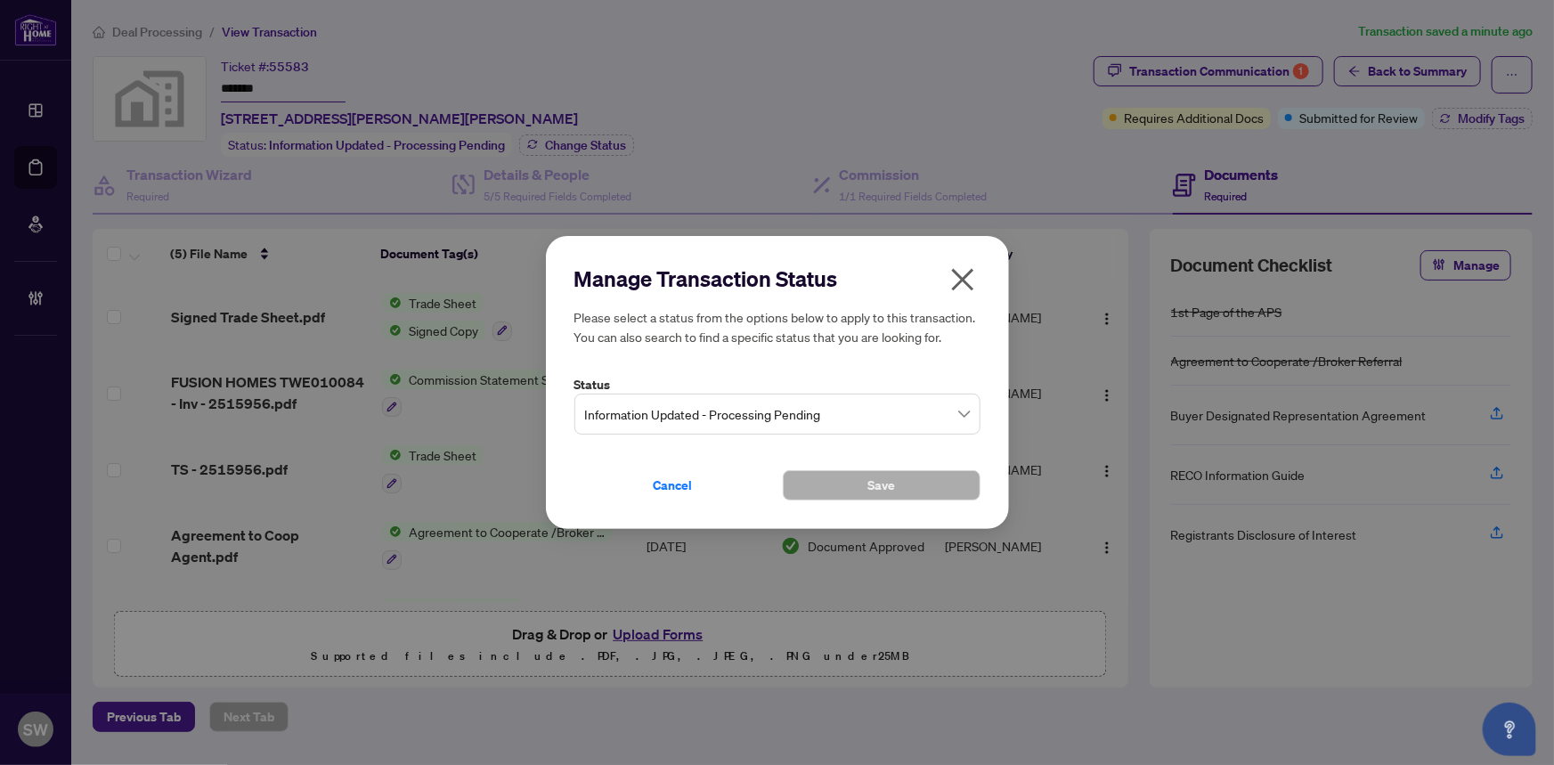
click at [799, 418] on span "Information Updated - Processing Pending" at bounding box center [777, 414] width 385 height 34
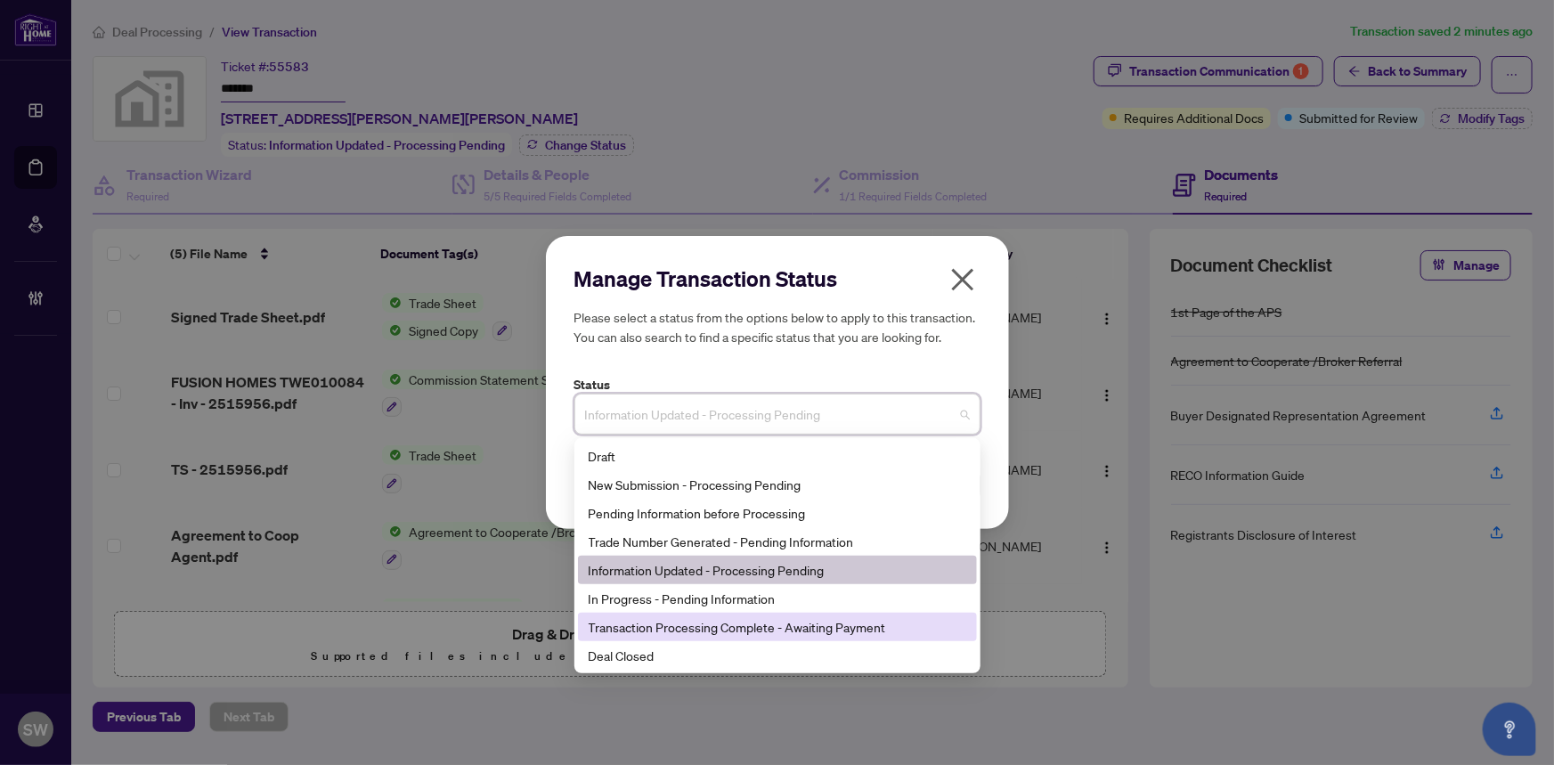
click at [747, 627] on div "Transaction Processing Complete - Awaiting Payment" at bounding box center [776, 627] width 377 height 20
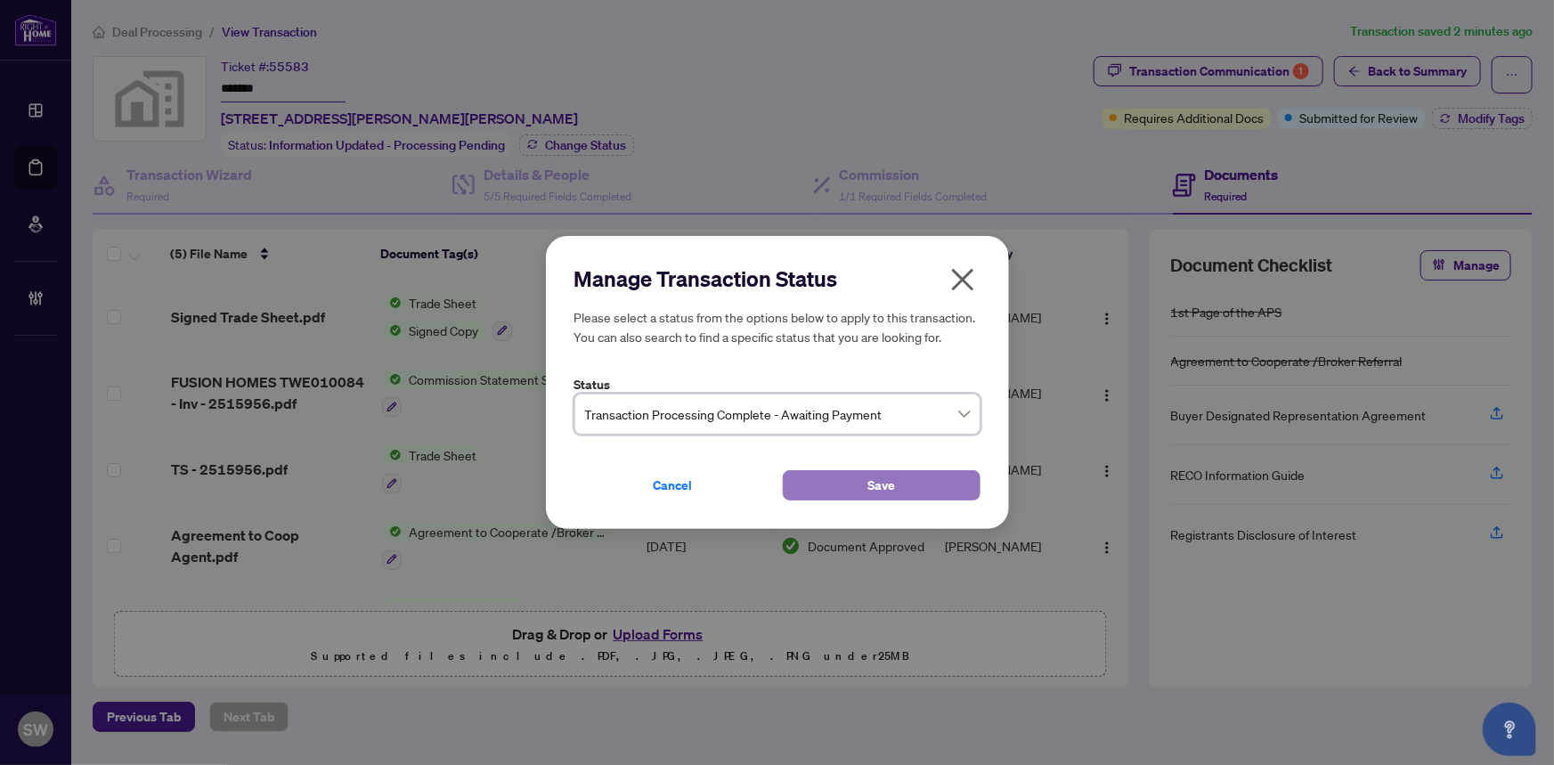
click at [899, 495] on button "Save" at bounding box center [882, 485] width 198 height 30
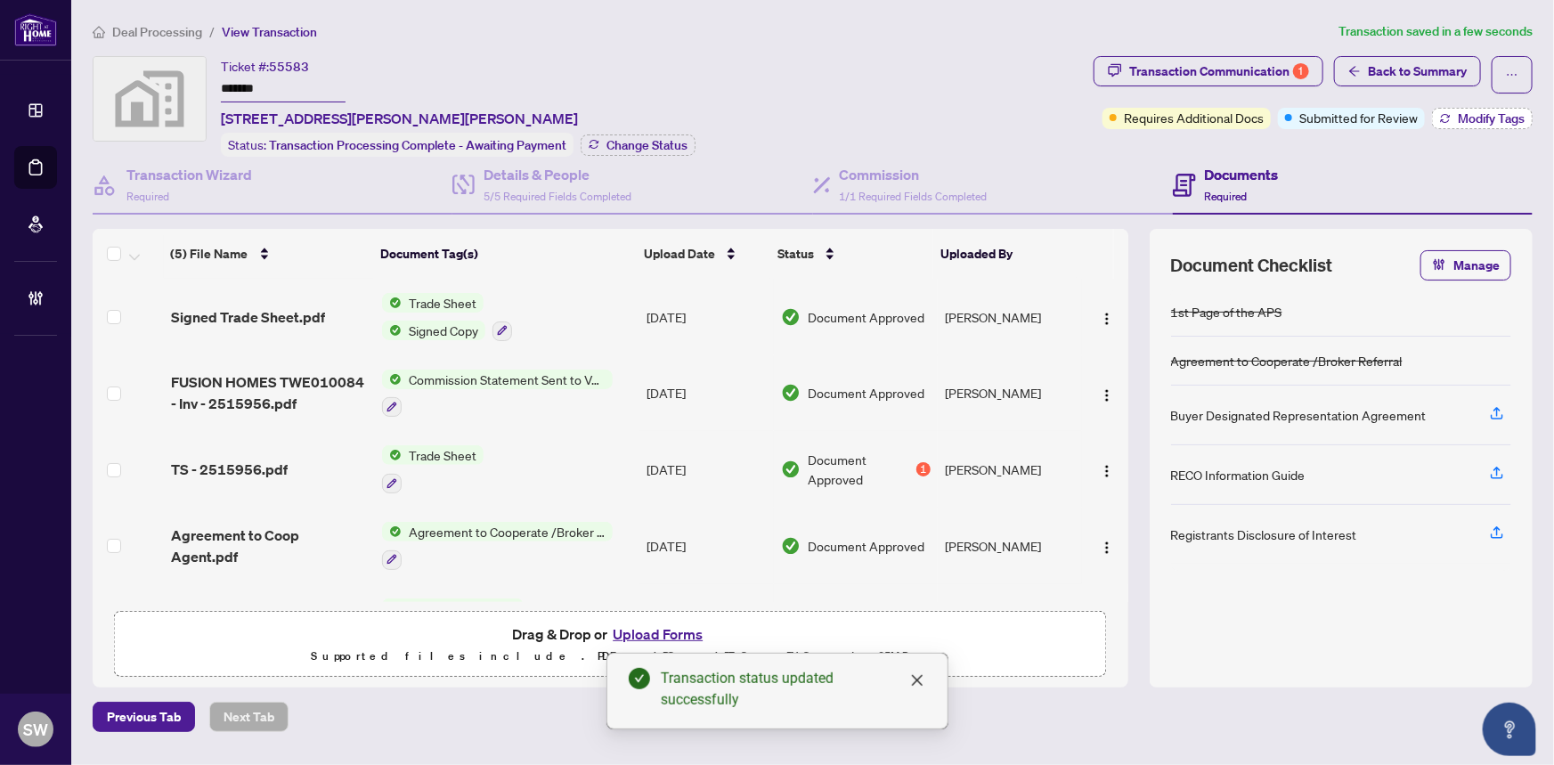
click at [1498, 119] on span "Modify Tags" at bounding box center [1490, 118] width 67 height 12
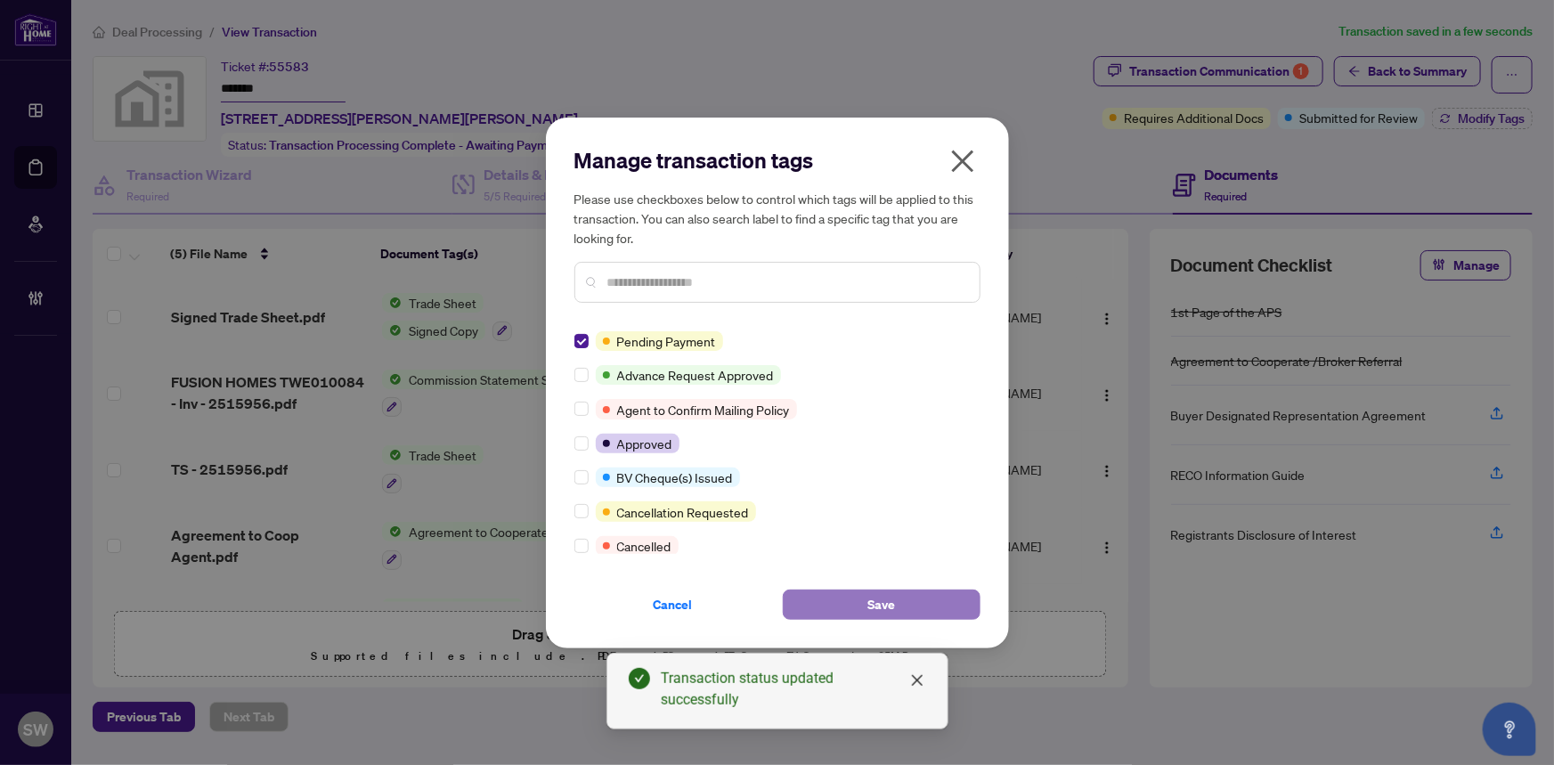
click at [910, 605] on button "Save" at bounding box center [882, 604] width 198 height 30
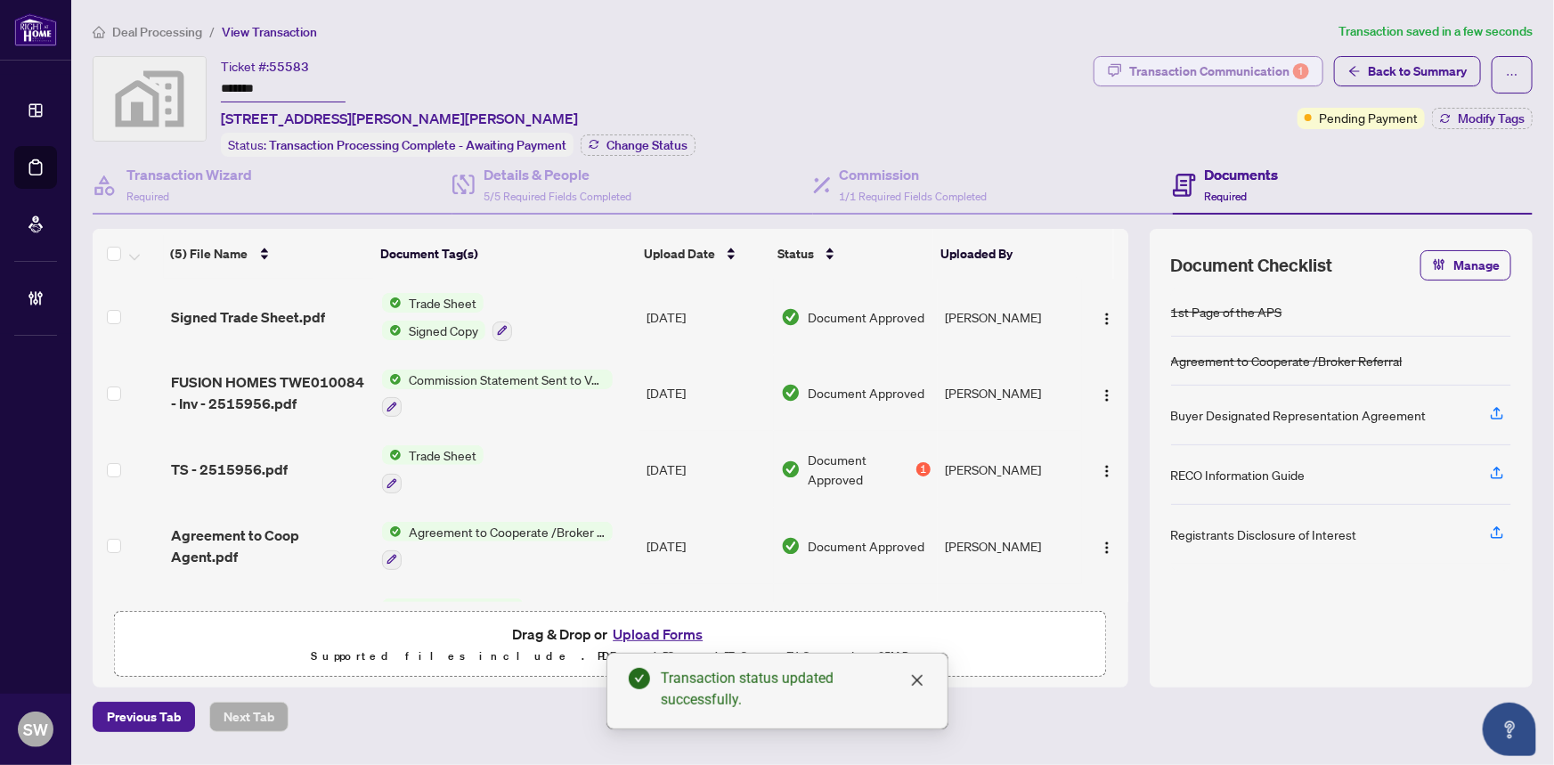
click at [1229, 65] on div "Transaction Communication 1" at bounding box center [1219, 71] width 180 height 28
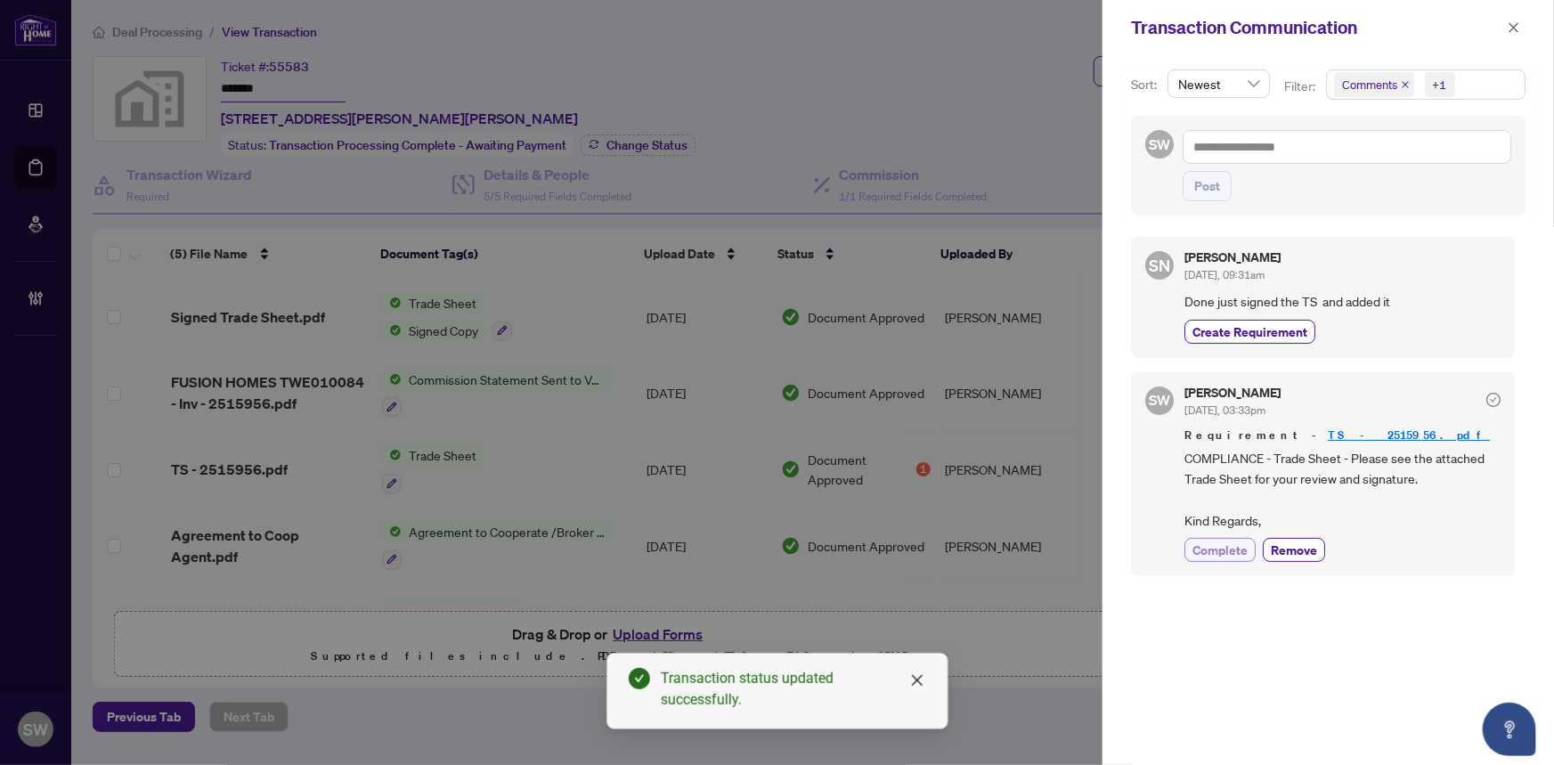
click at [1220, 543] on span "Complete" at bounding box center [1219, 549] width 55 height 19
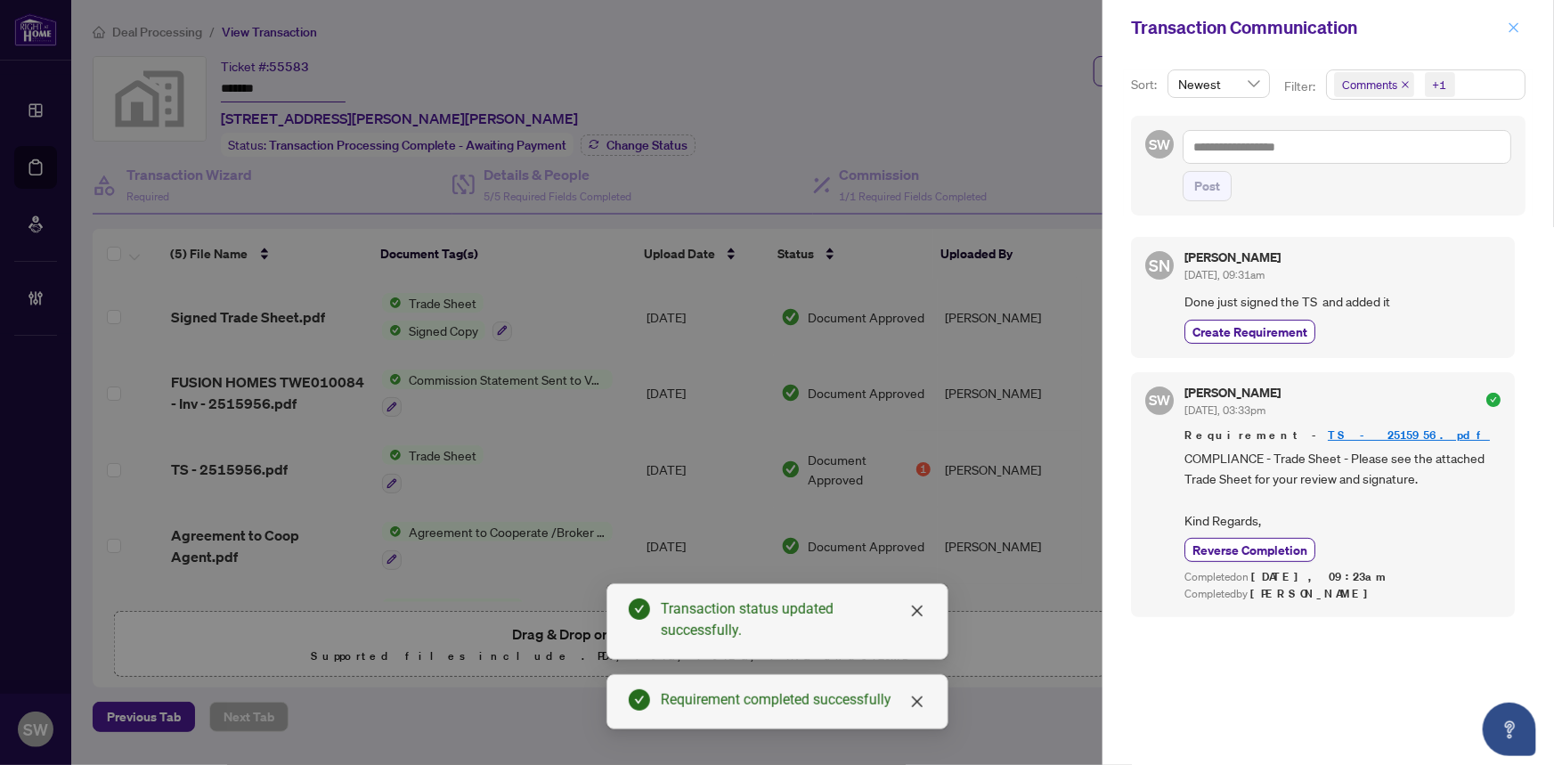
click at [1515, 30] on icon "close" at bounding box center [1513, 27] width 12 height 12
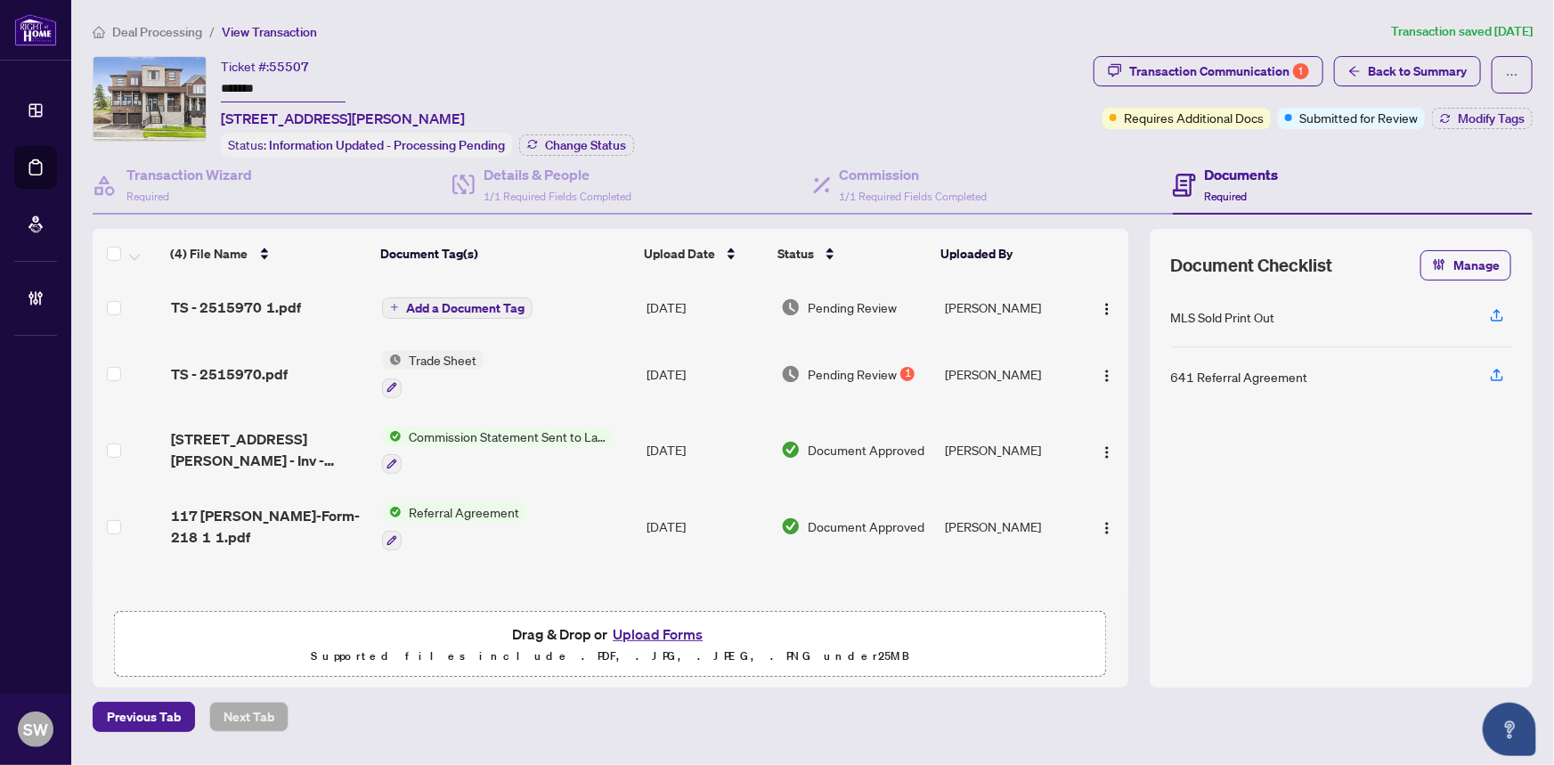
click at [219, 81] on div "Ticket #: 55507 ******* [STREET_ADDRESS][PERSON_NAME] Status: Information Updat…" at bounding box center [590, 106] width 994 height 101
click at [228, 84] on input "*******" at bounding box center [283, 90] width 125 height 26
click at [261, 298] on div "(4) File Name Document Tag(s) Upload Date Status Uploaded By (4) File Name Docu…" at bounding box center [610, 415] width 1035 height 373
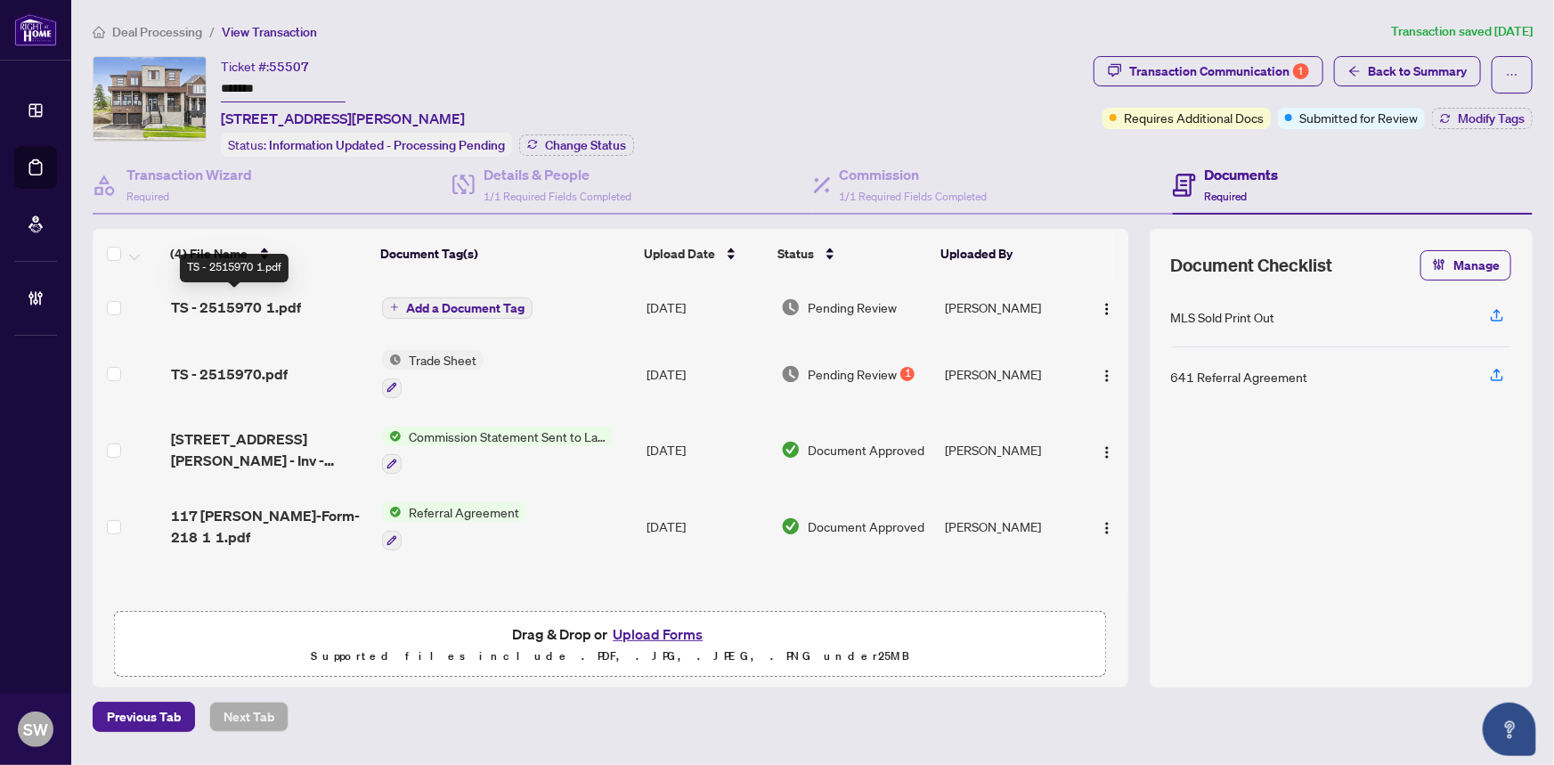
click at [273, 307] on span "TS - 2515970 1.pdf" at bounding box center [236, 306] width 130 height 21
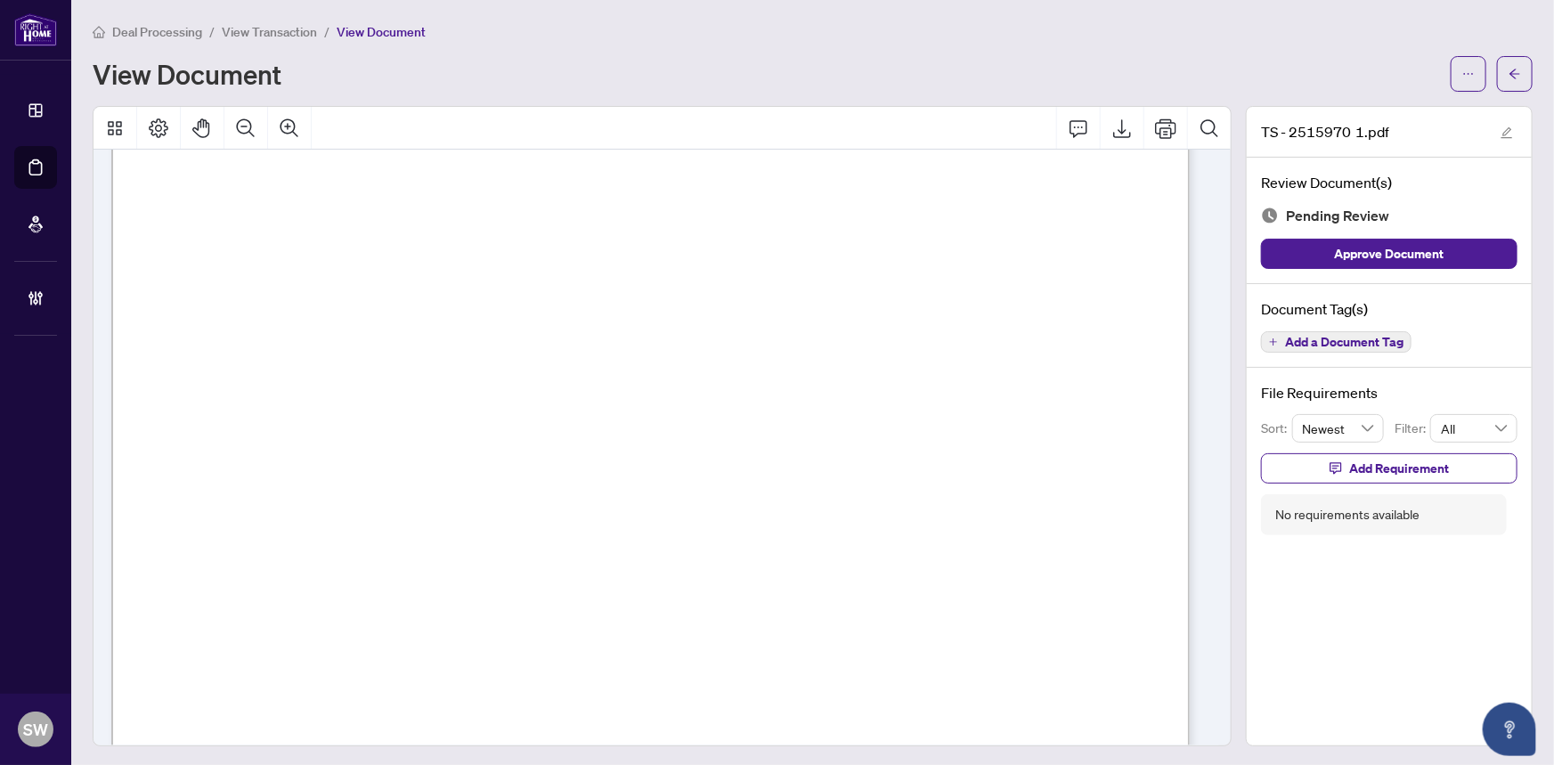
scroll to position [80, 0]
click at [1319, 345] on span "Add a Document Tag" at bounding box center [1344, 342] width 118 height 12
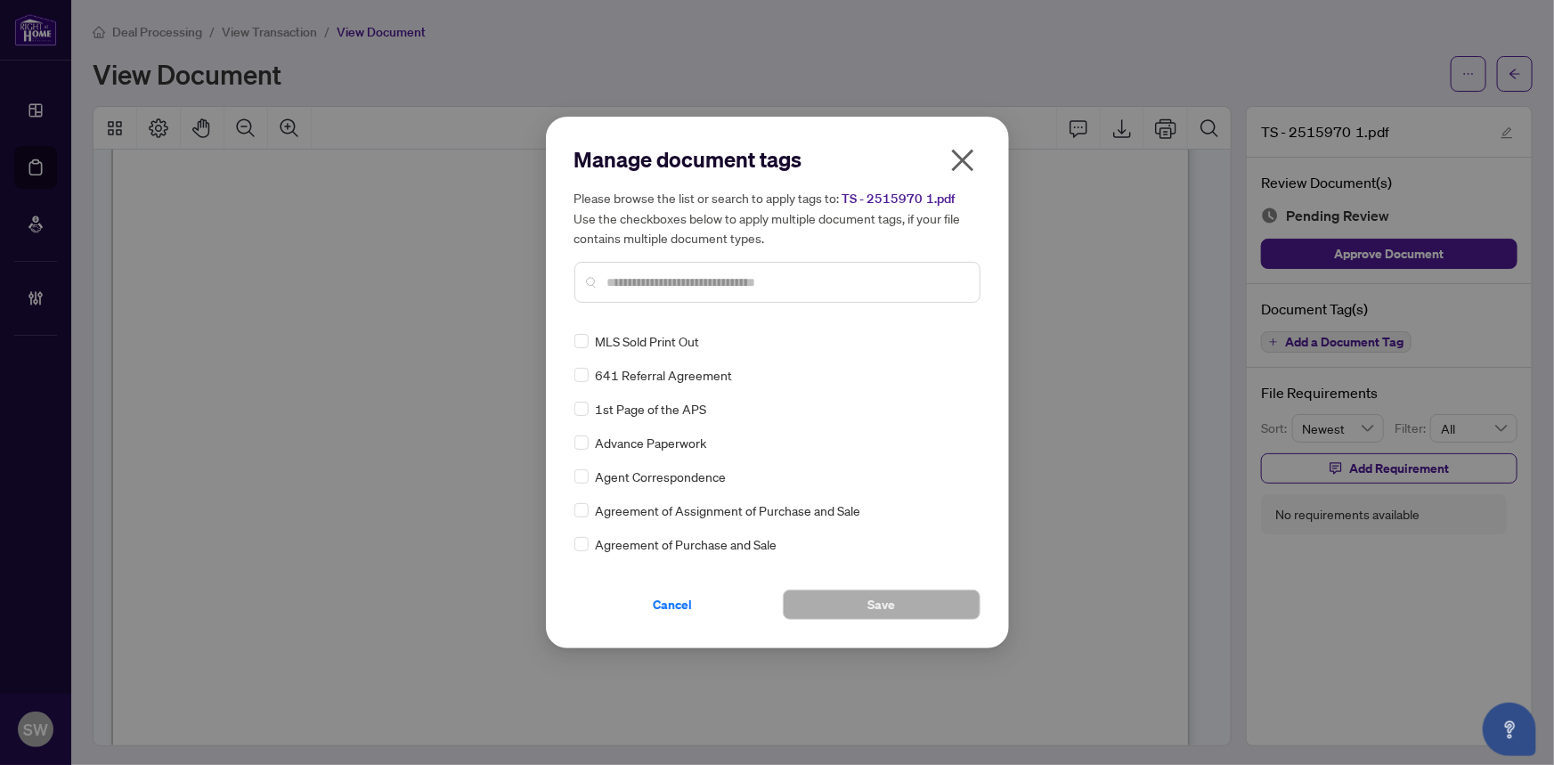
click at [675, 284] on input "text" at bounding box center [786, 282] width 358 height 20
type input "*****"
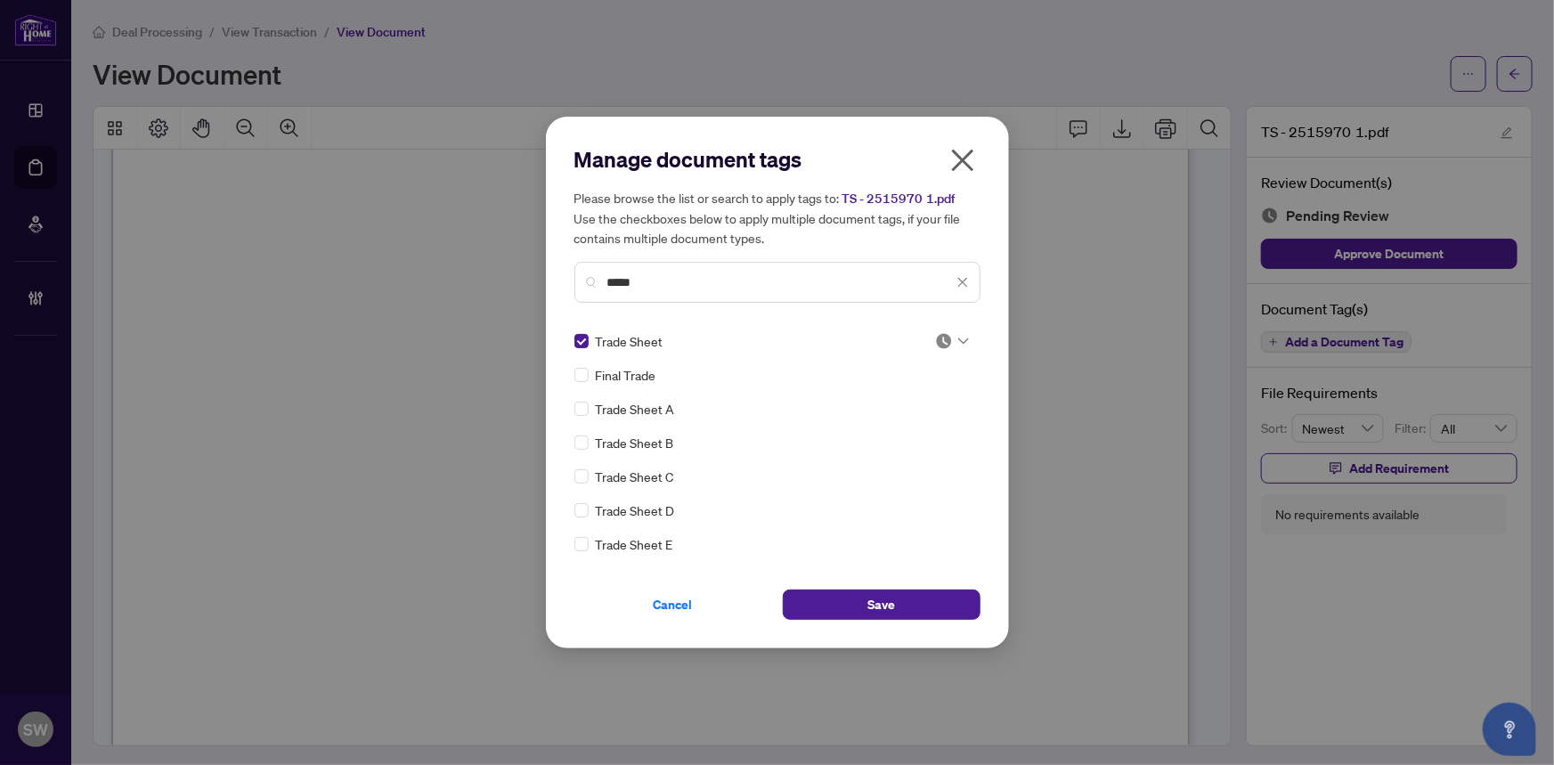
click at [950, 345] on div at bounding box center [952, 341] width 34 height 18
click at [903, 428] on div "Approved" at bounding box center [893, 428] width 114 height 20
click at [921, 607] on button "Save" at bounding box center [882, 604] width 198 height 30
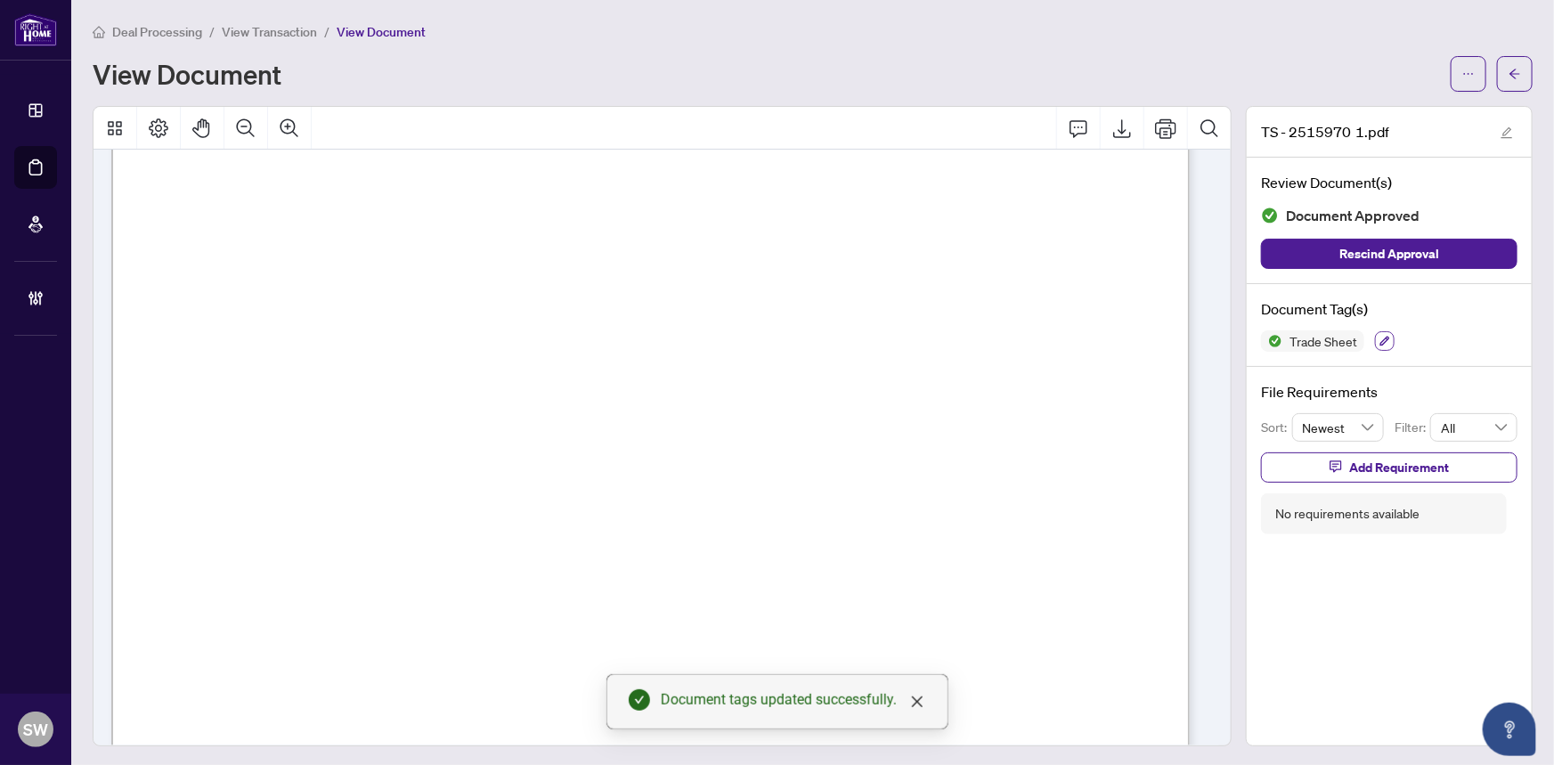
click at [1379, 336] on icon "button" at bounding box center [1384, 341] width 11 height 11
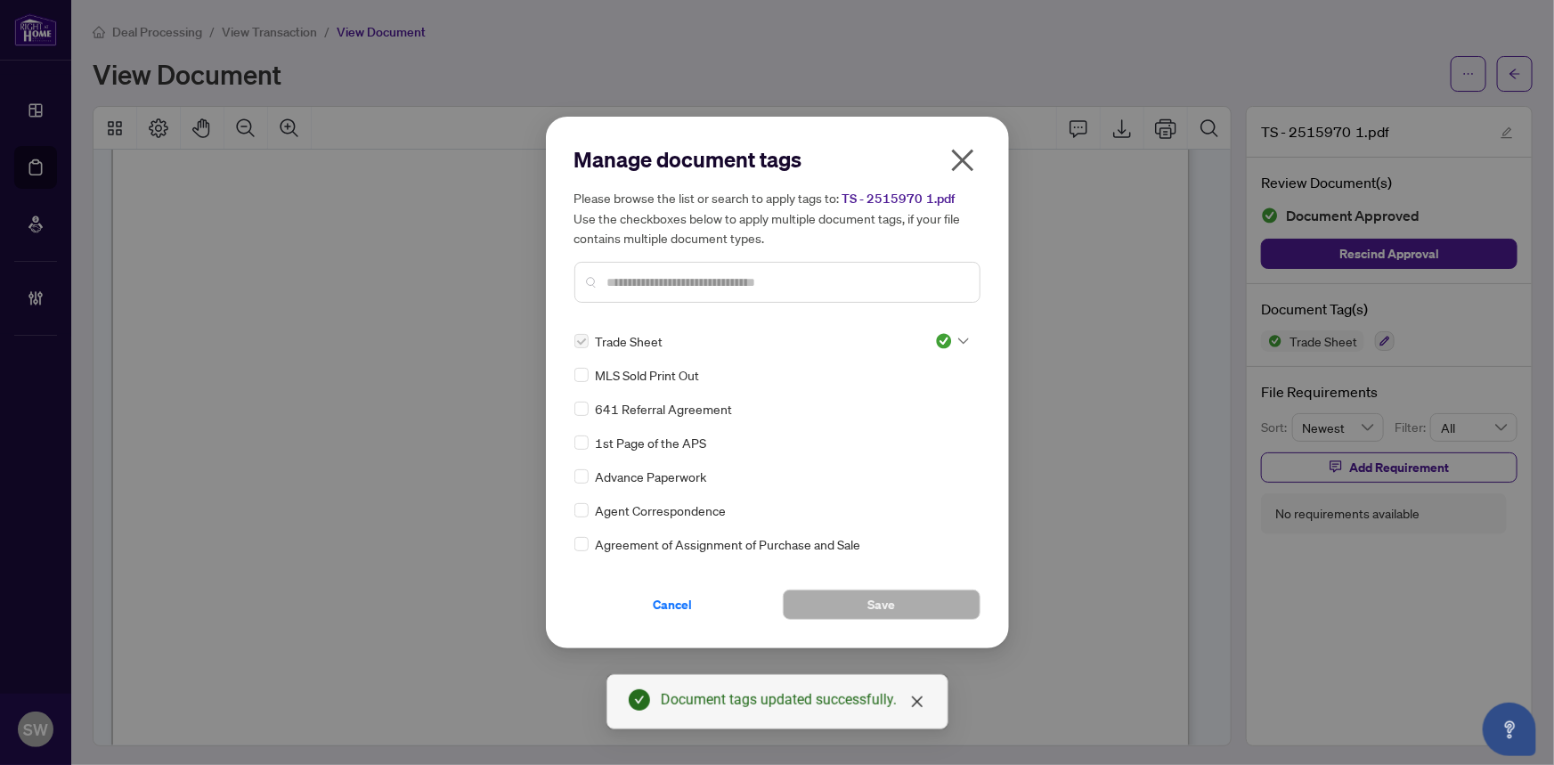
click at [642, 279] on input "text" at bounding box center [786, 282] width 358 height 20
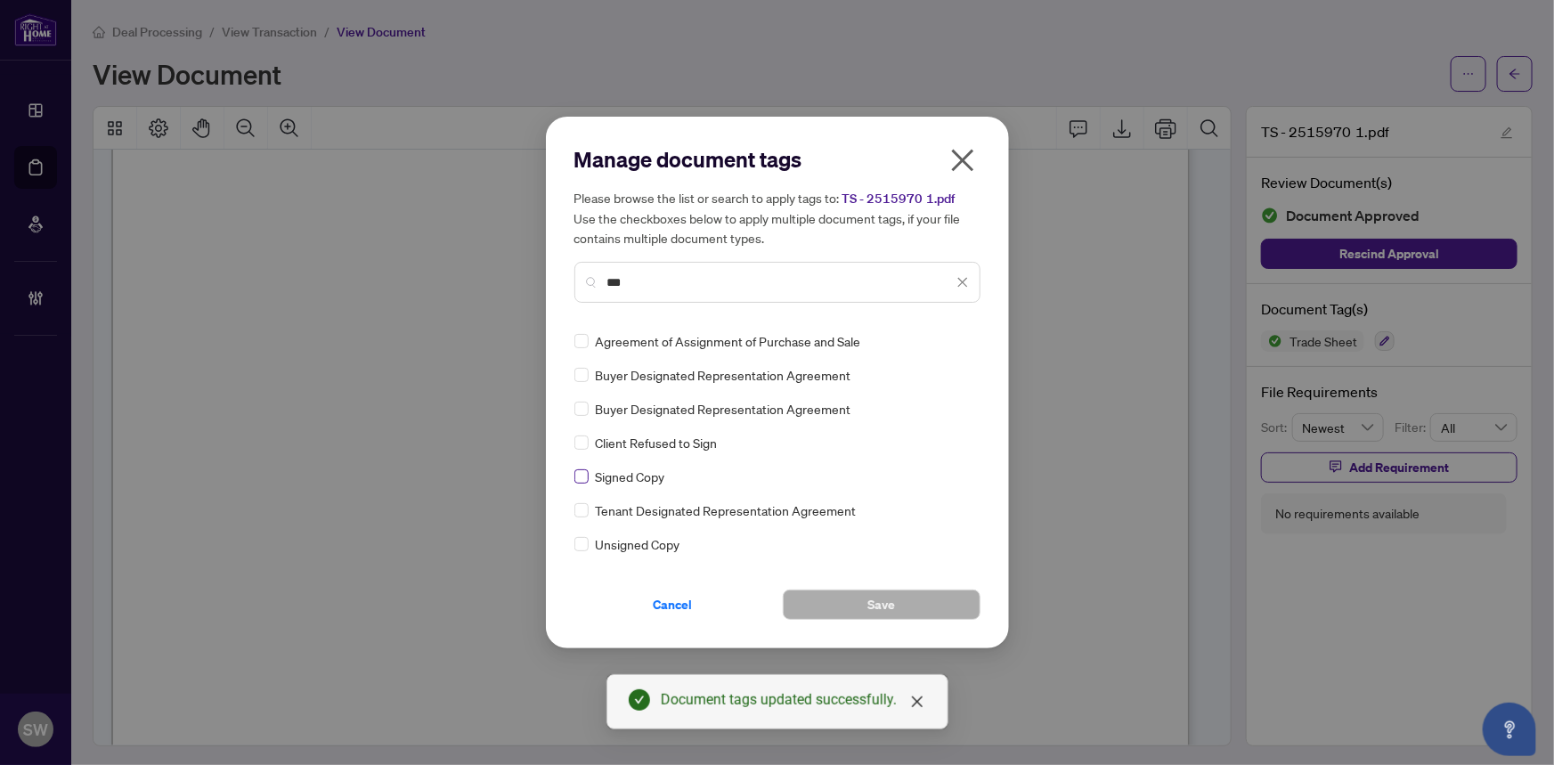
type input "***"
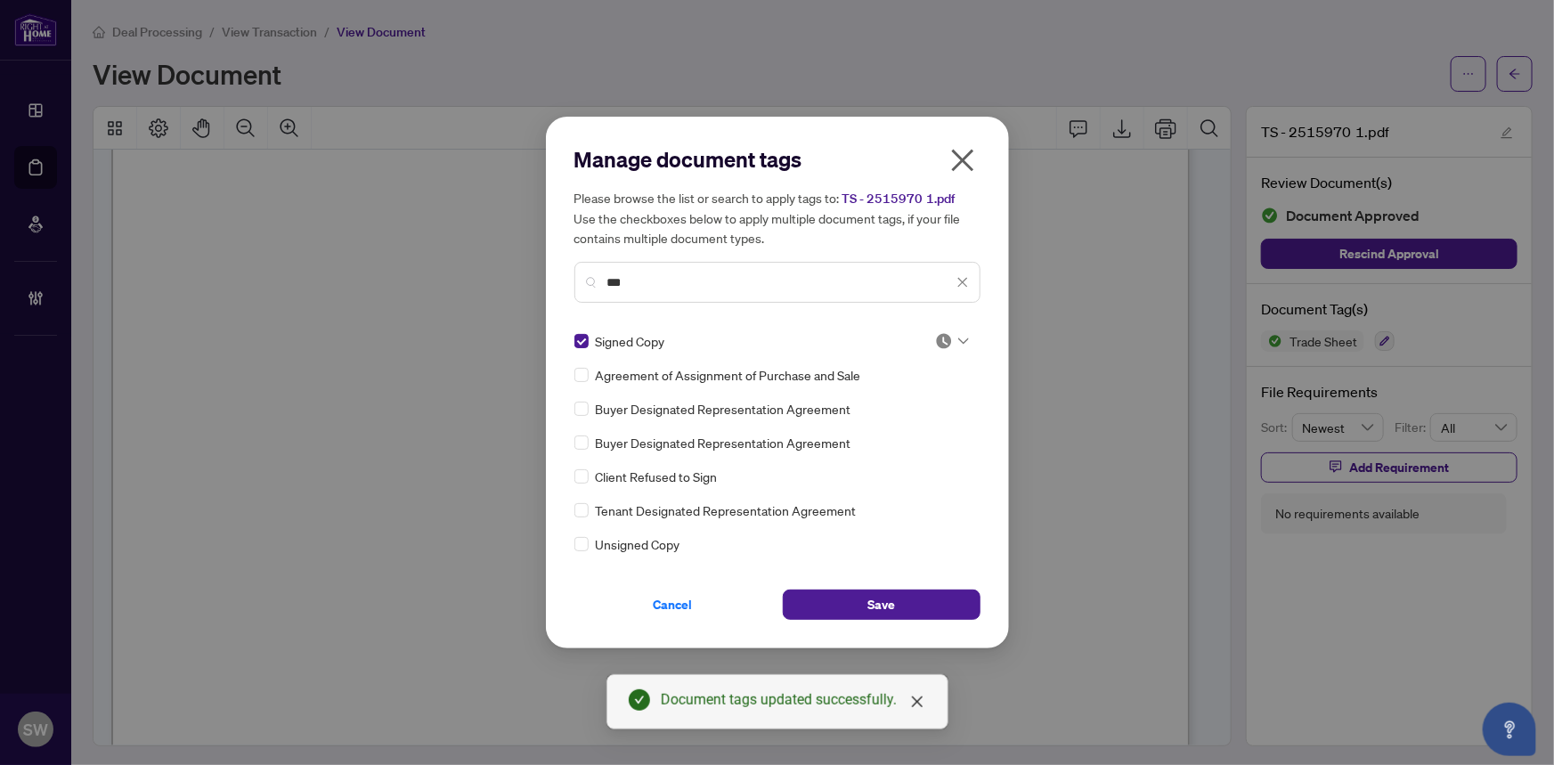
click at [949, 335] on div at bounding box center [952, 341] width 34 height 18
click at [904, 424] on div "Approved" at bounding box center [893, 428] width 114 height 20
click at [906, 596] on button "Save" at bounding box center [882, 604] width 198 height 30
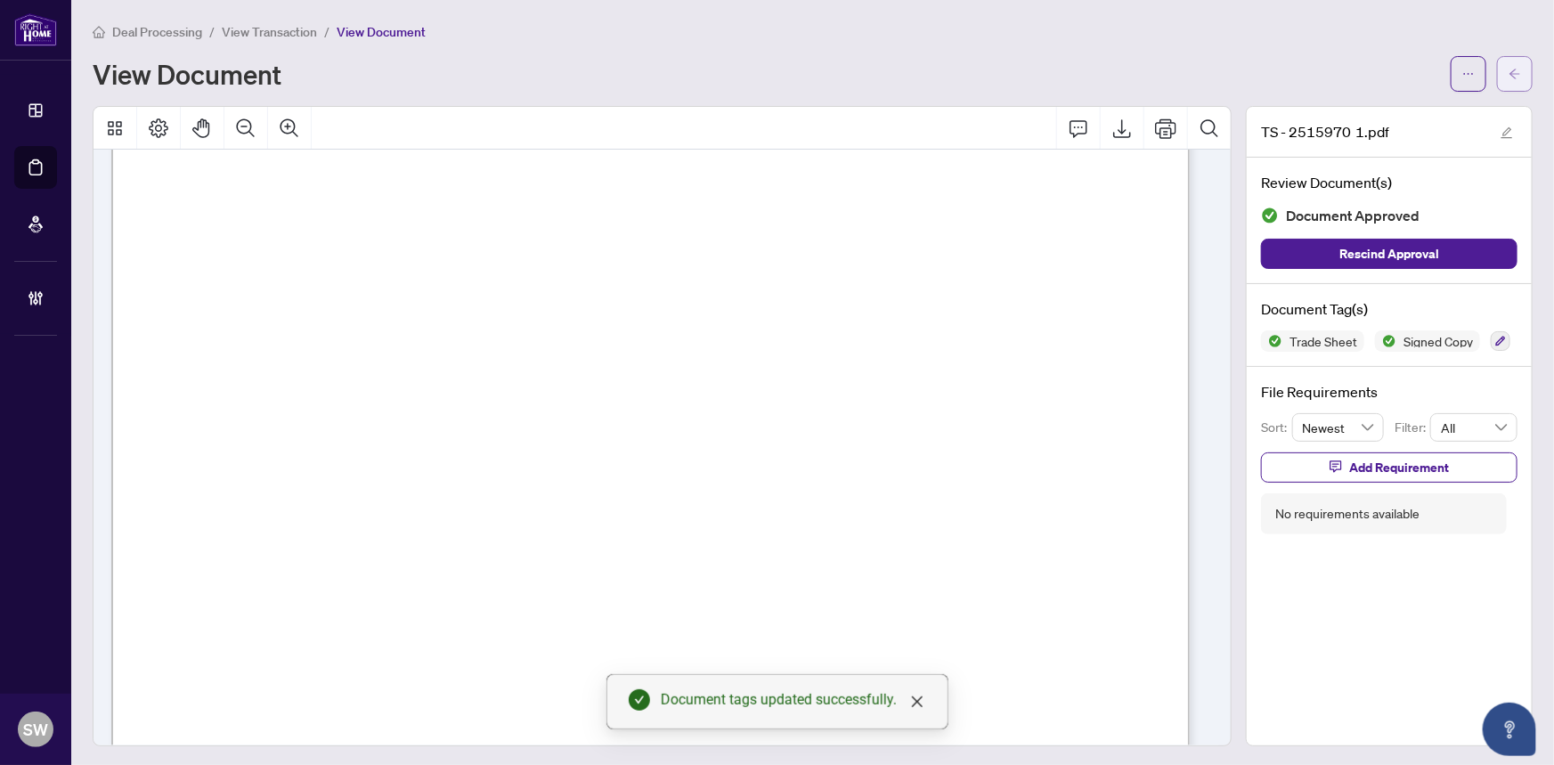
click at [1508, 68] on icon "arrow-left" at bounding box center [1514, 74] width 12 height 12
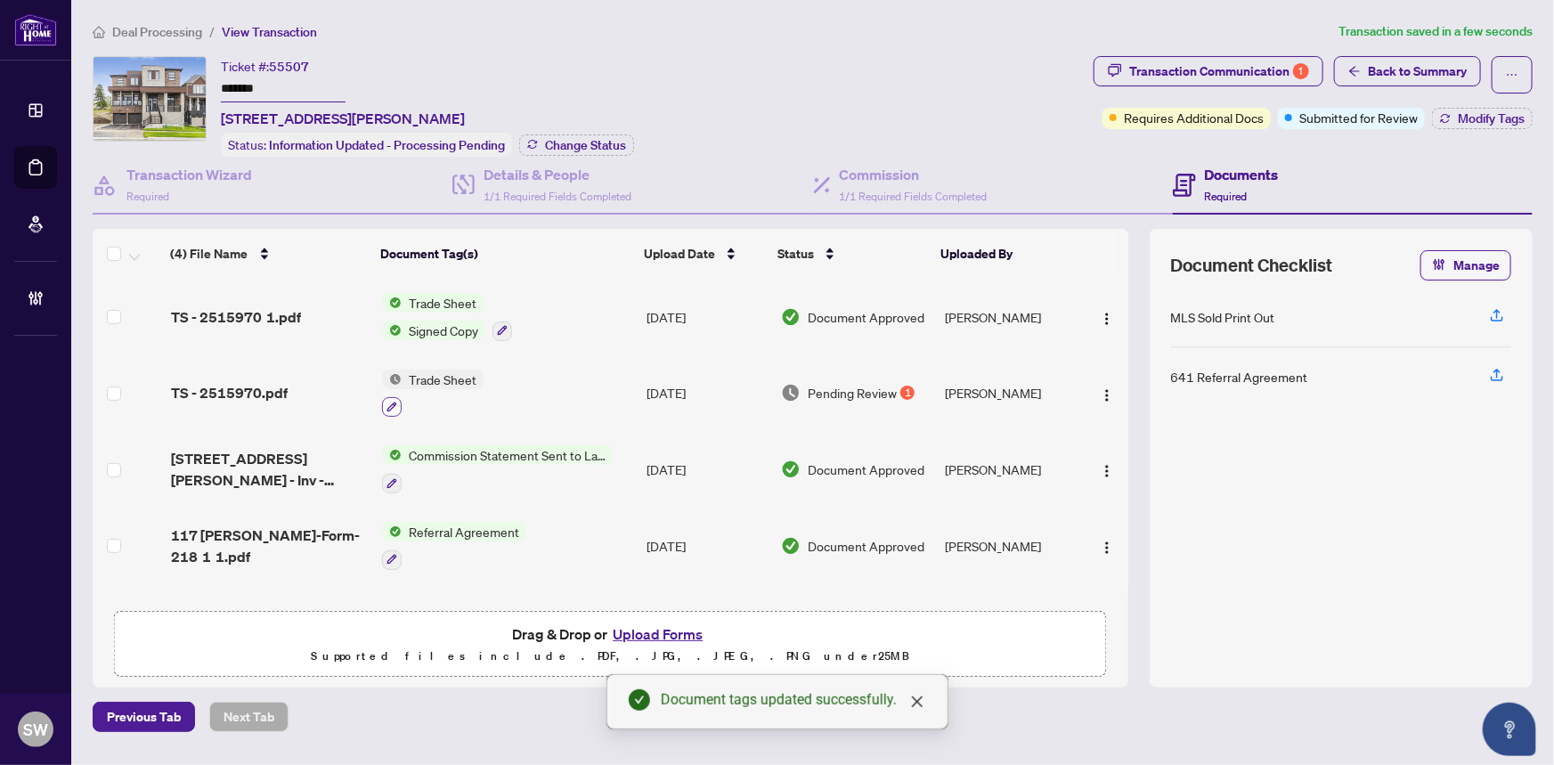
click at [392, 402] on icon "button" at bounding box center [392, 407] width 10 height 10
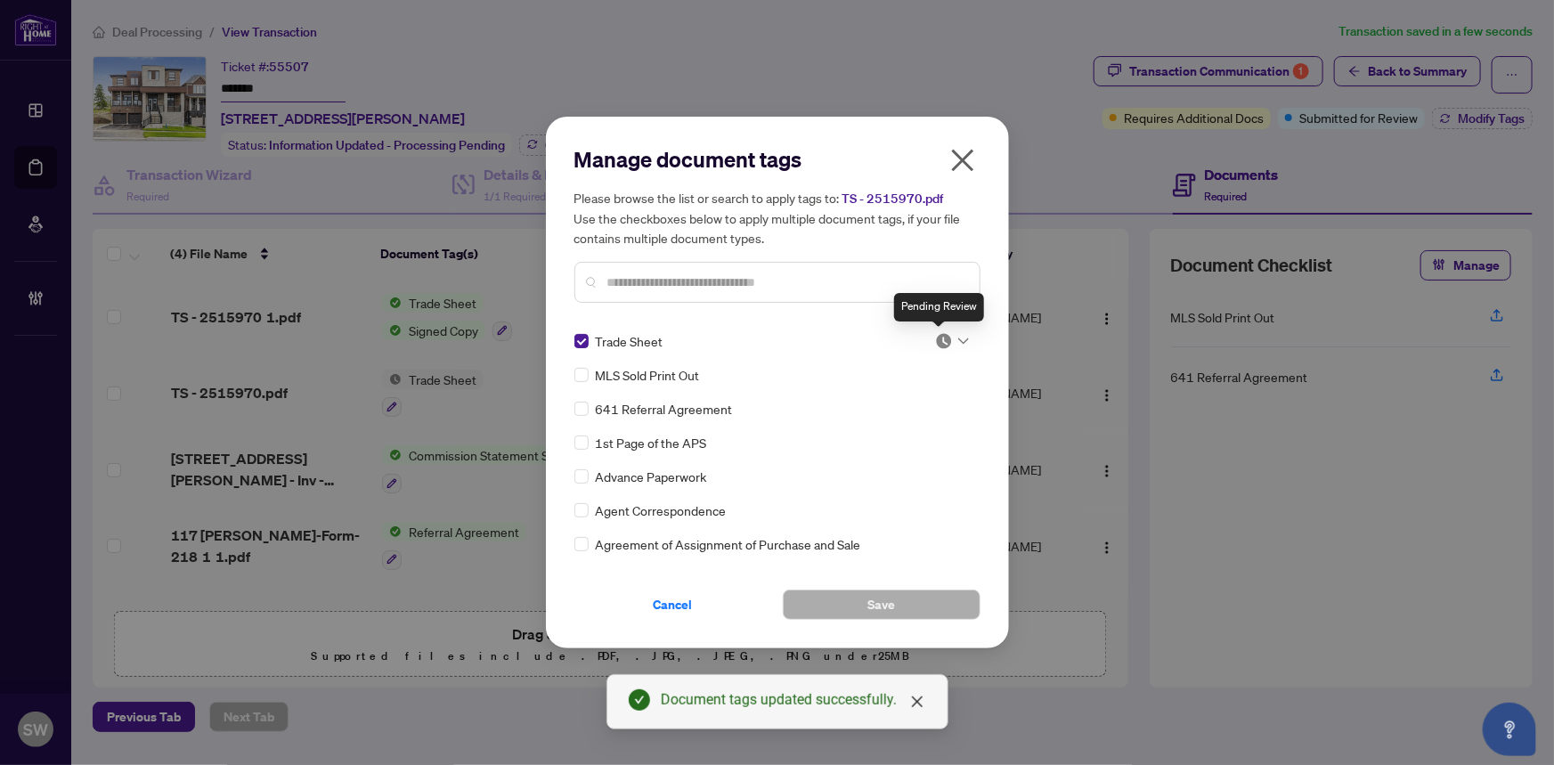
click at [938, 333] on img at bounding box center [944, 341] width 18 height 18
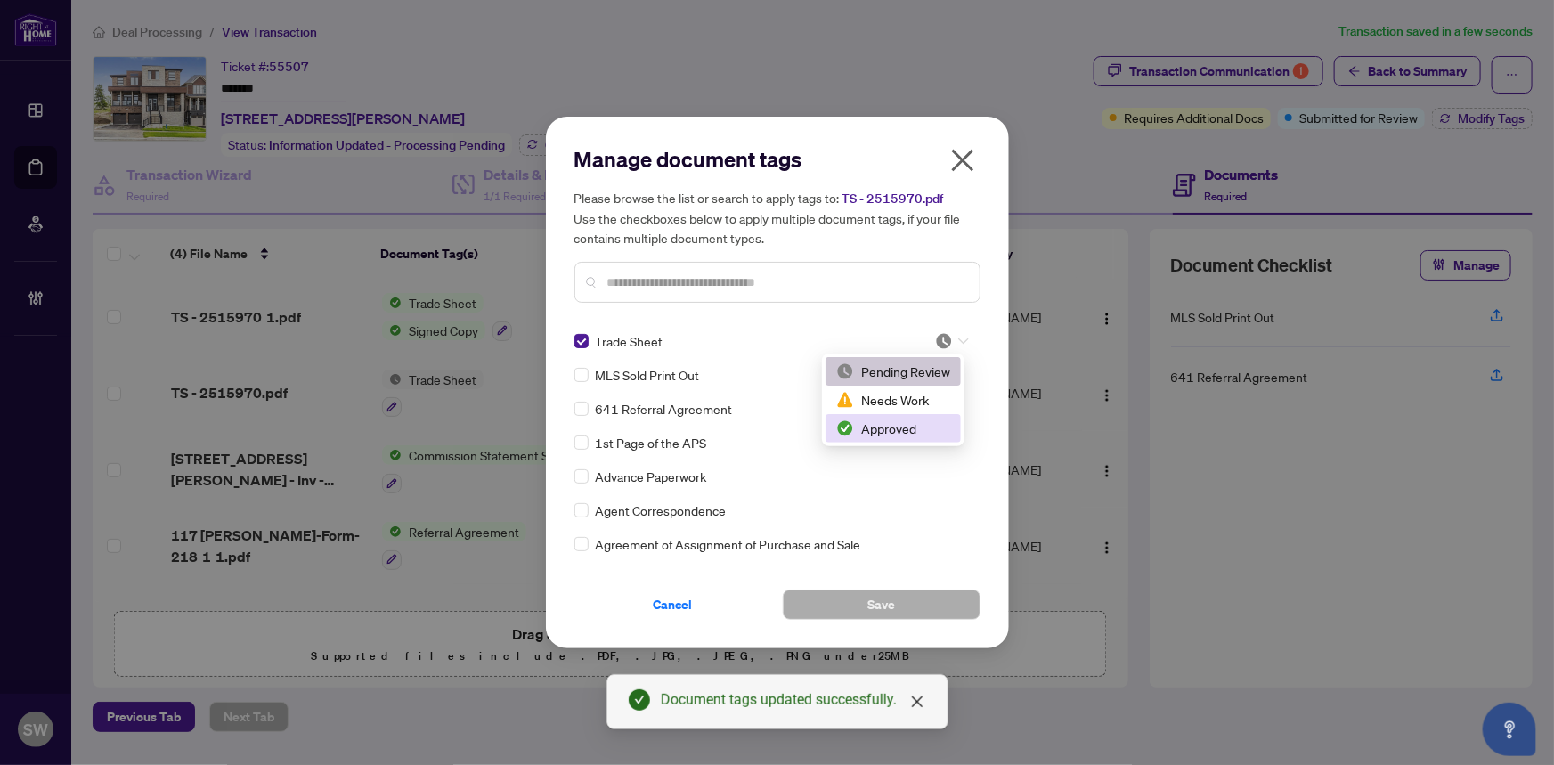
click at [894, 427] on div "Approved" at bounding box center [893, 428] width 114 height 20
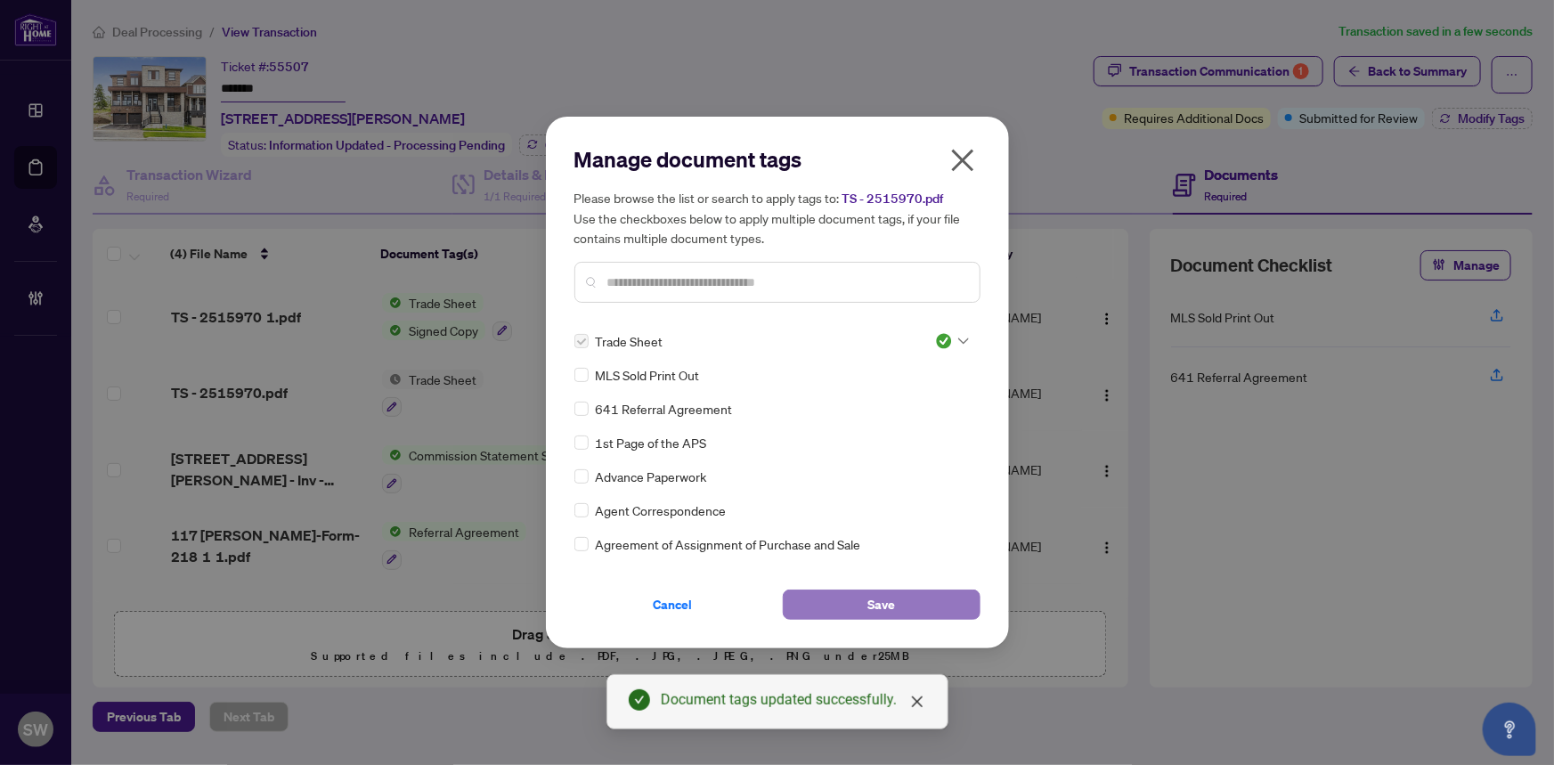
click at [846, 605] on button "Save" at bounding box center [882, 604] width 198 height 30
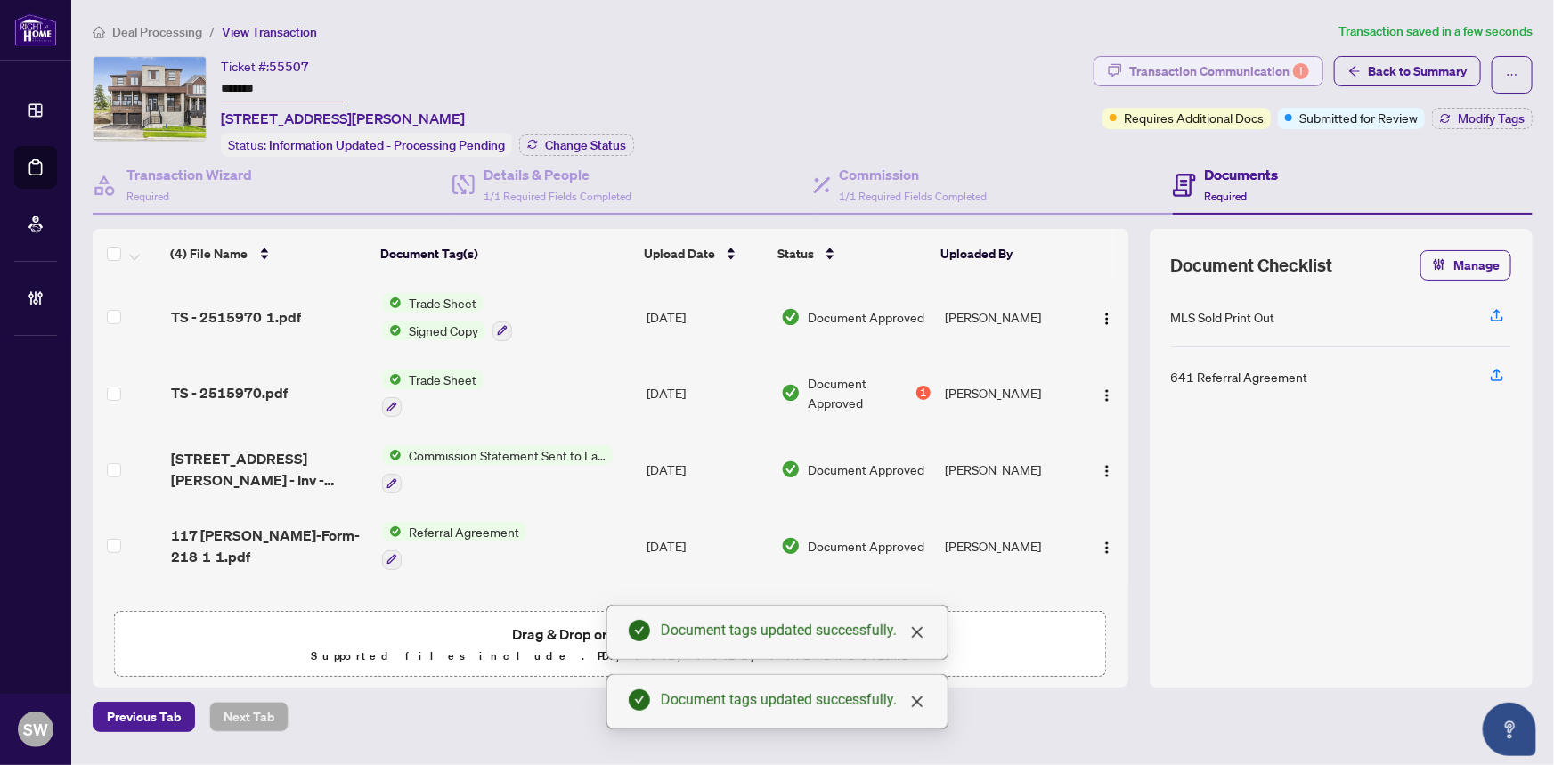
click at [1208, 71] on div "Transaction Communication 1" at bounding box center [1219, 71] width 180 height 28
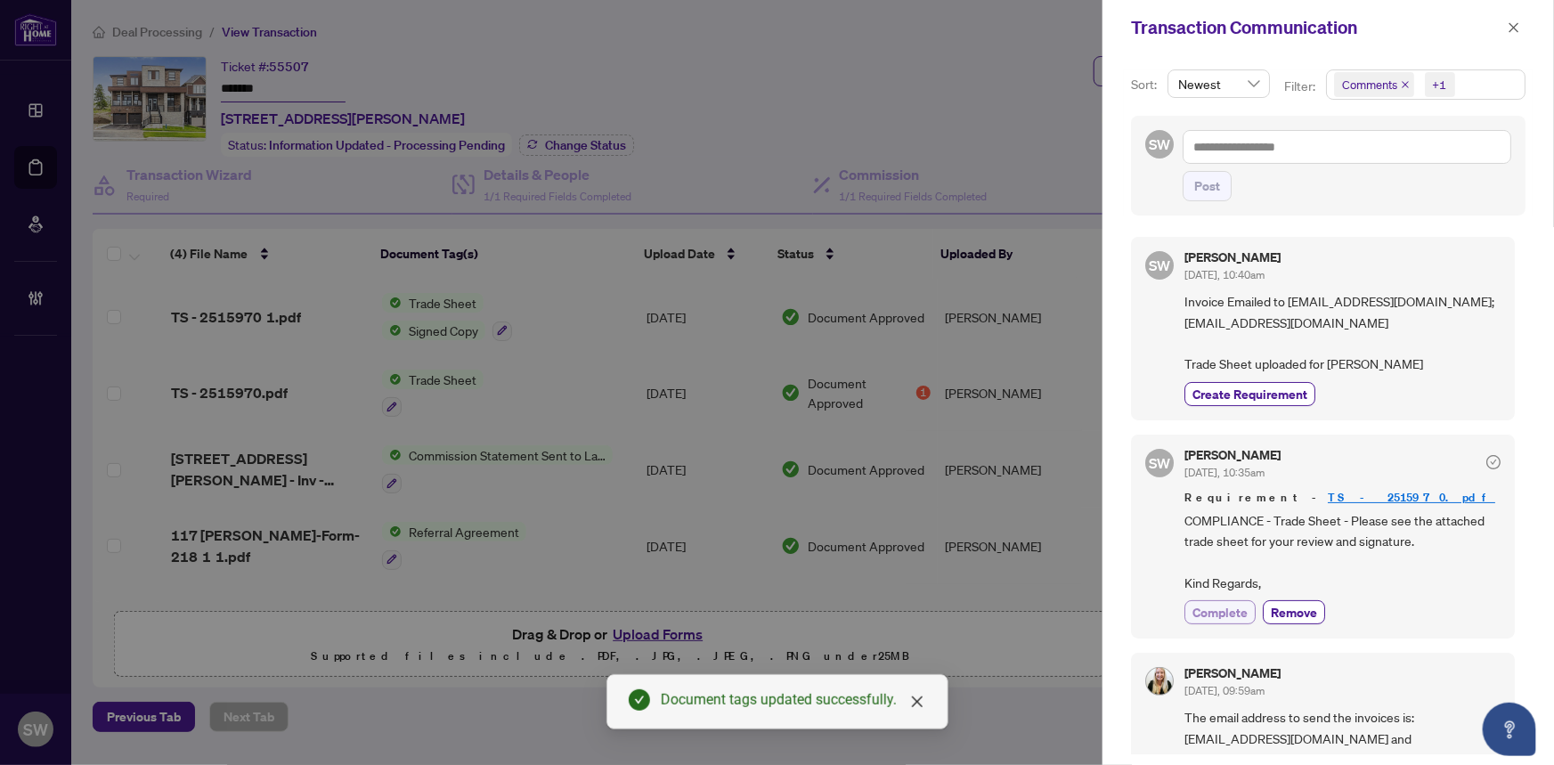
click at [1227, 607] on span "Complete" at bounding box center [1219, 612] width 55 height 19
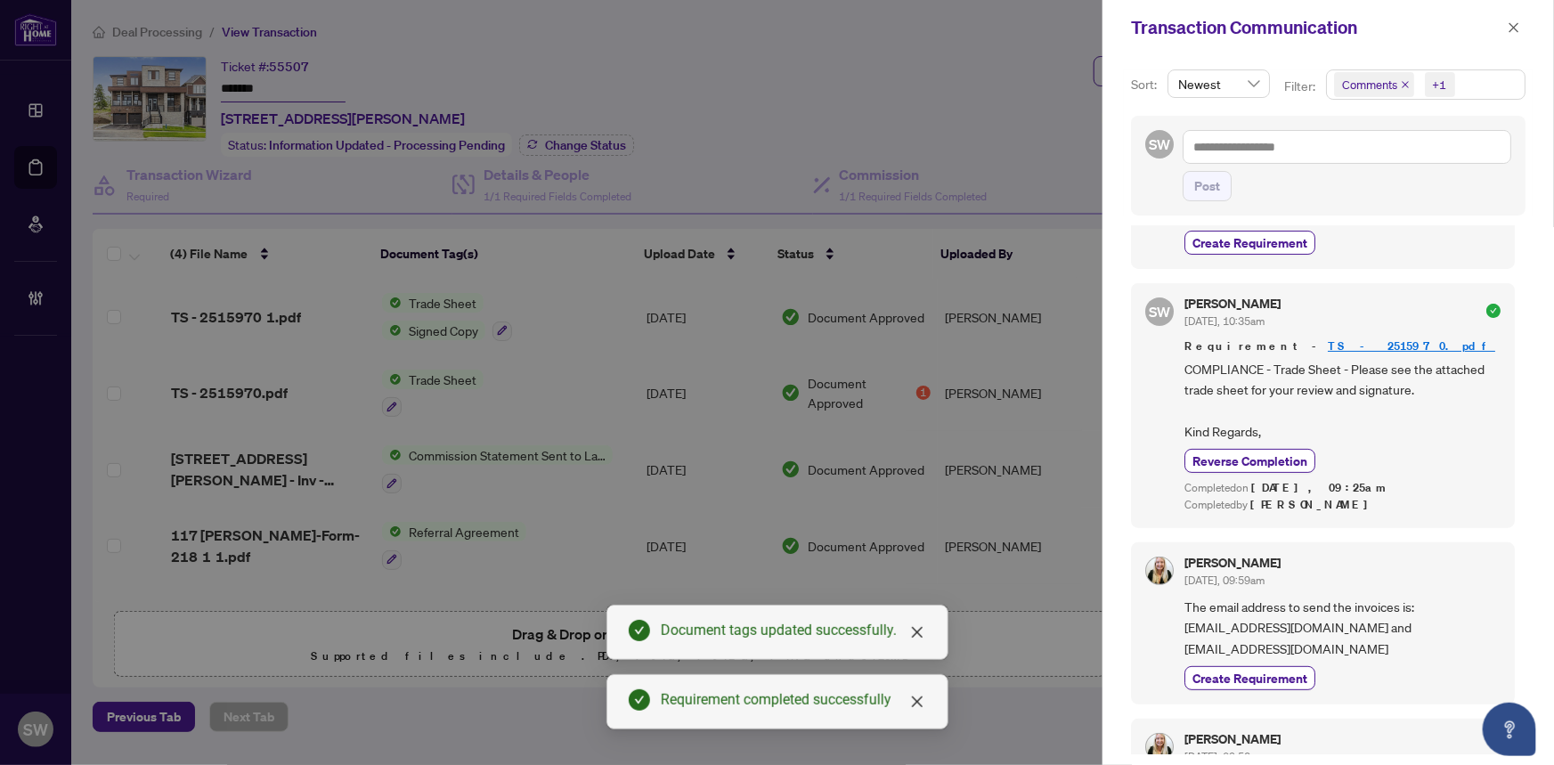
scroll to position [161, 0]
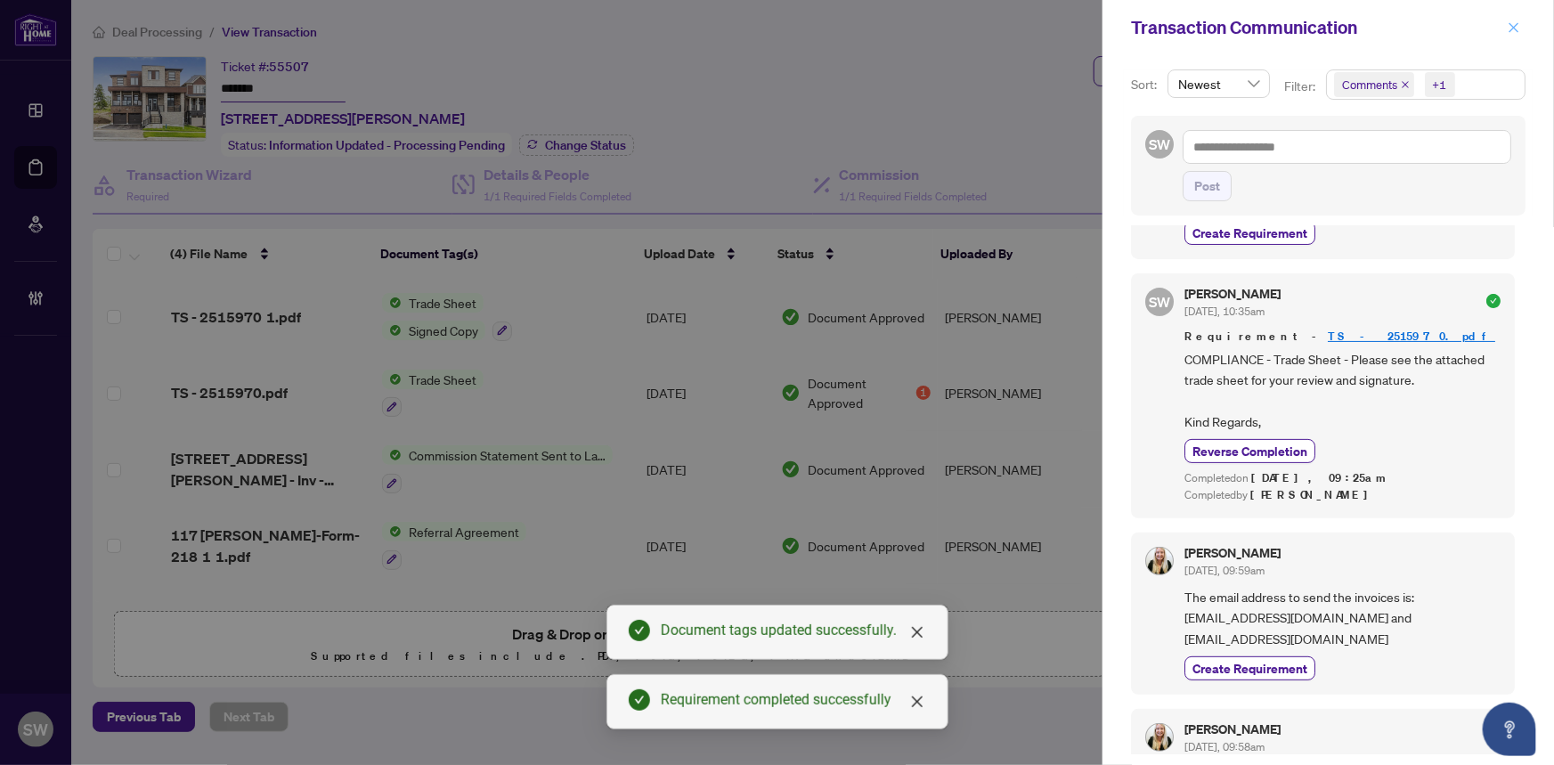
click at [1504, 34] on button "button" at bounding box center [1513, 27] width 23 height 21
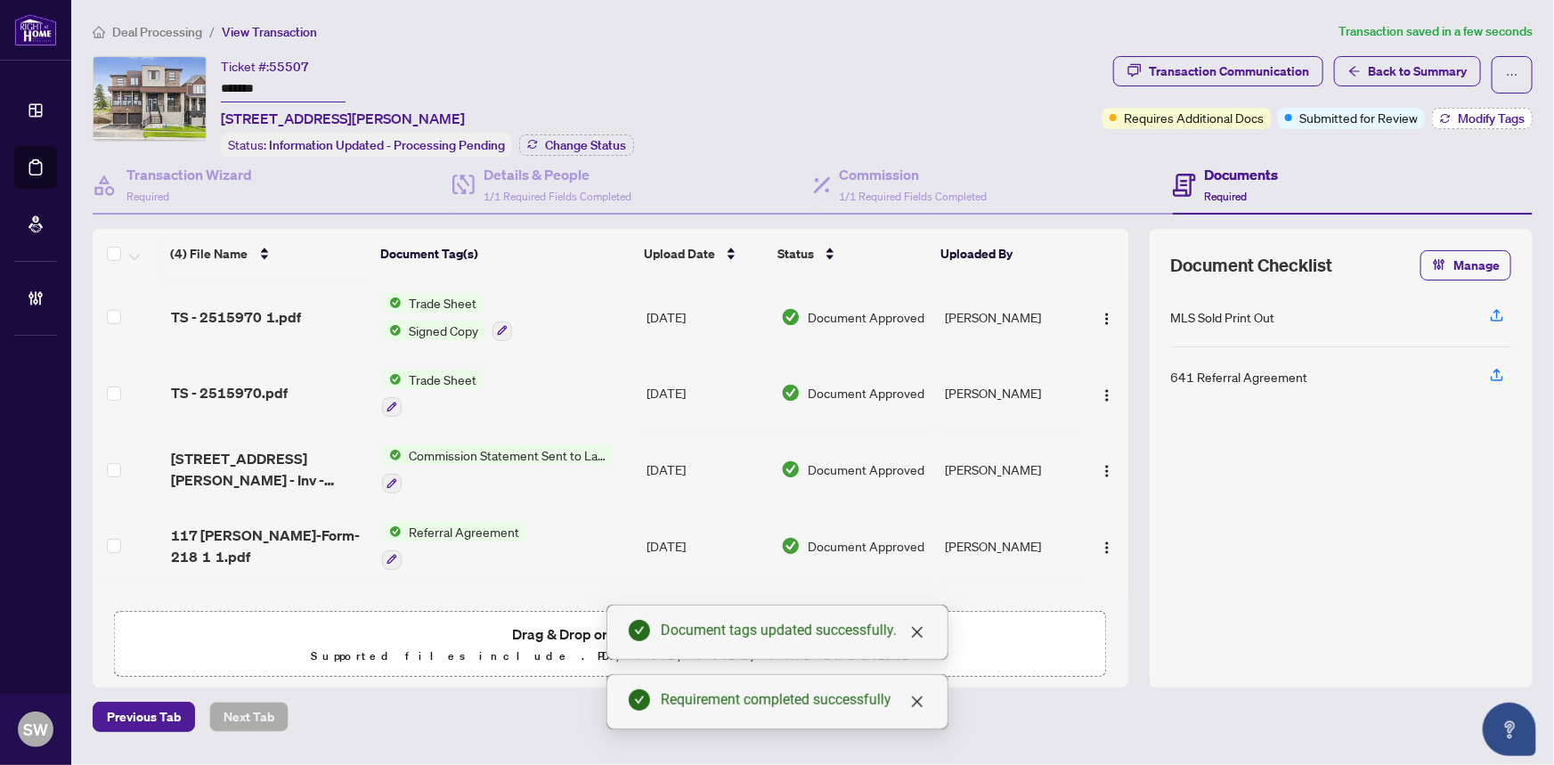
click at [1475, 121] on span "Modify Tags" at bounding box center [1490, 118] width 67 height 12
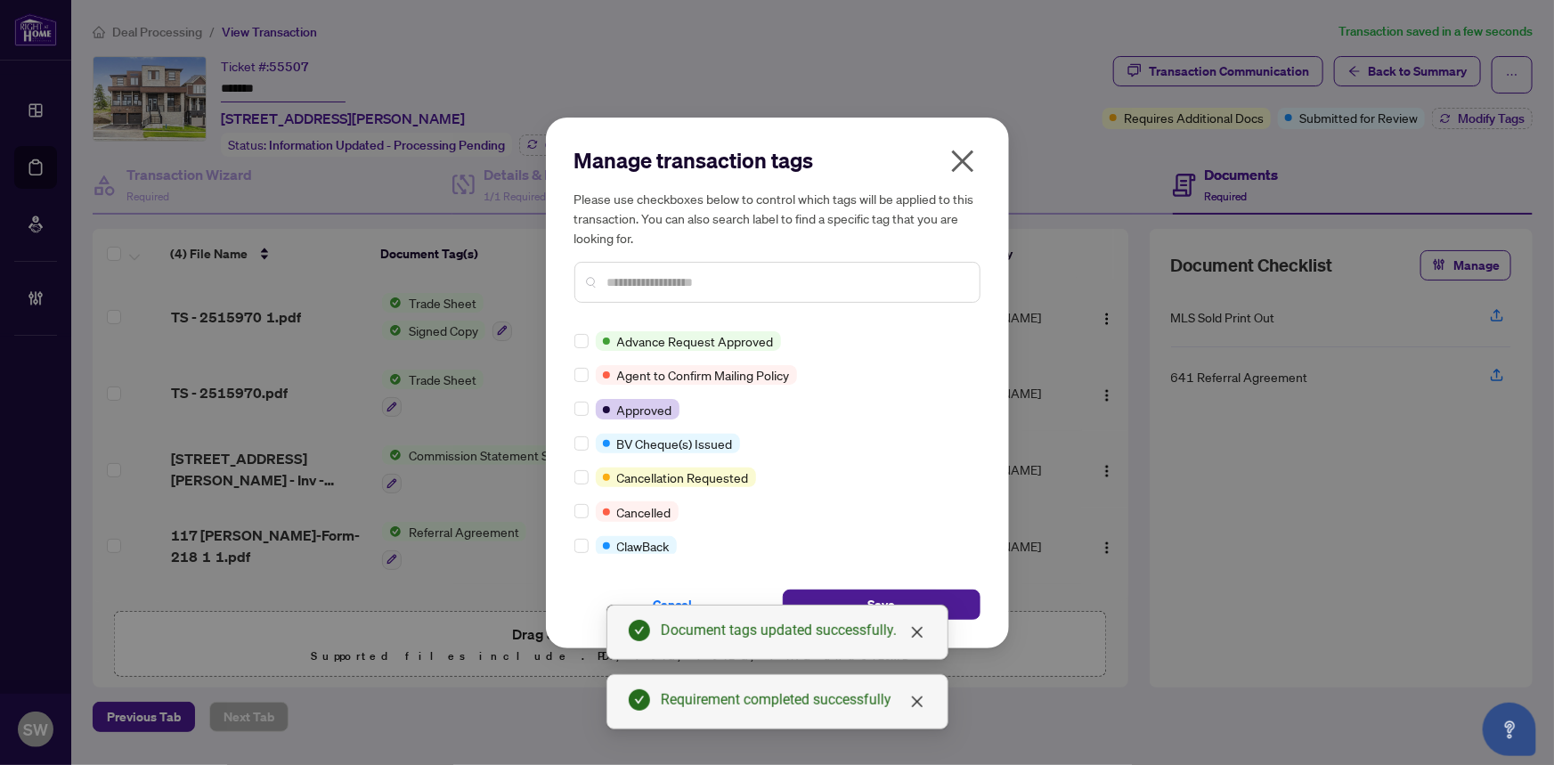
scroll to position [0, 0]
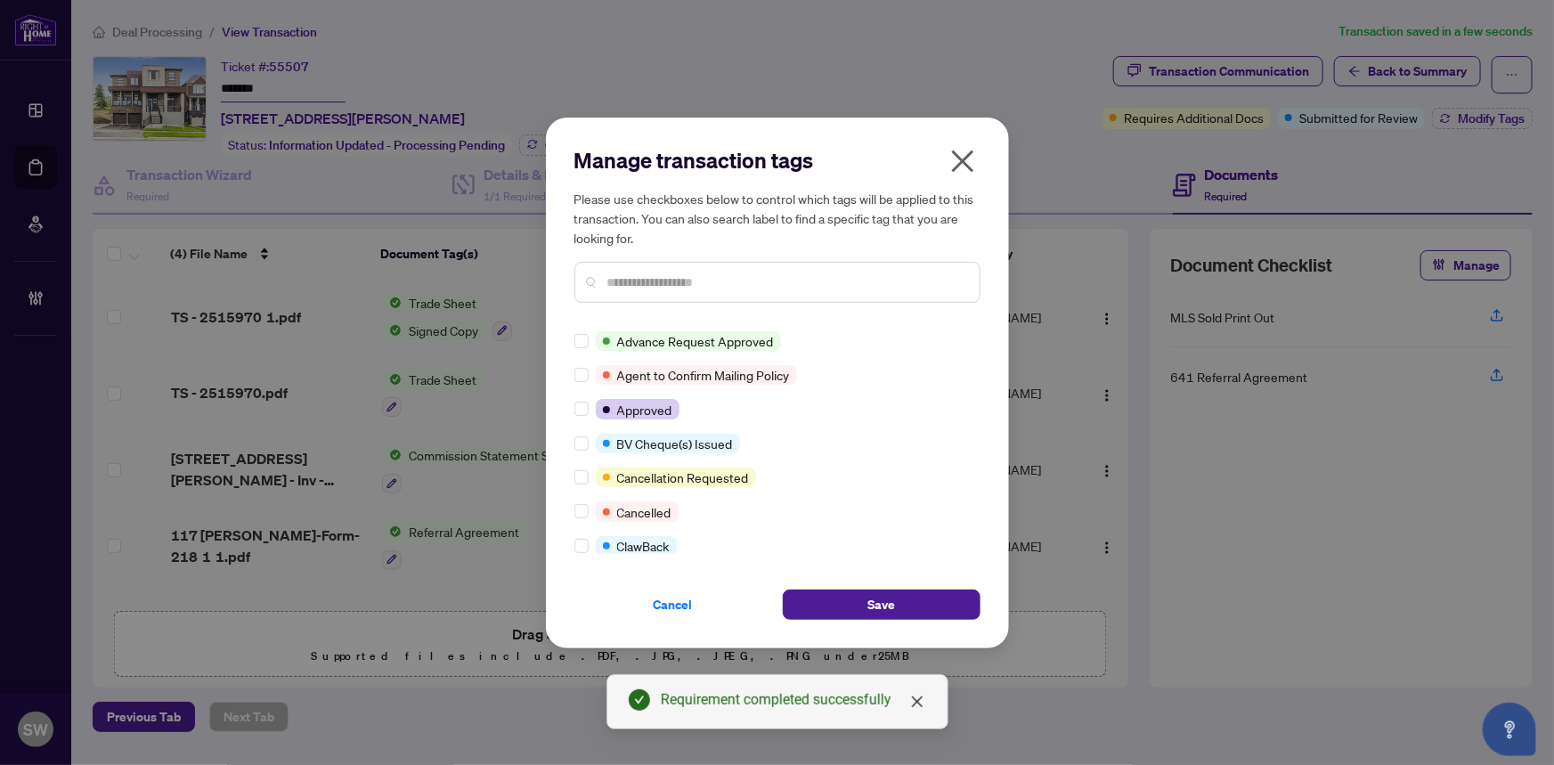
click at [974, 348] on div "Advance Request Approved Agent to Confirm Mailing Policy Approved BV Cheque(s) …" at bounding box center [777, 442] width 406 height 223
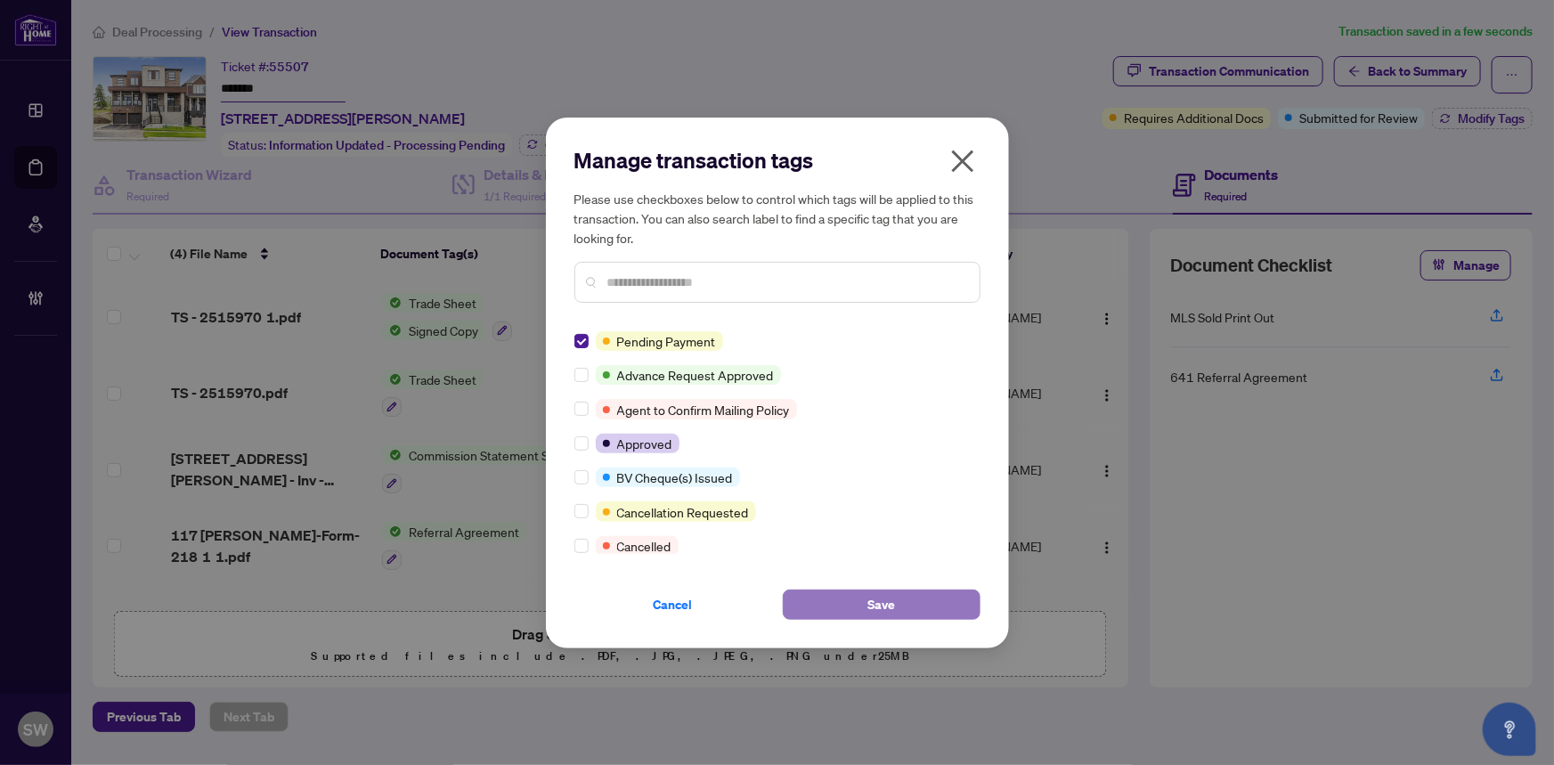
click at [889, 605] on span "Save" at bounding box center [881, 604] width 28 height 28
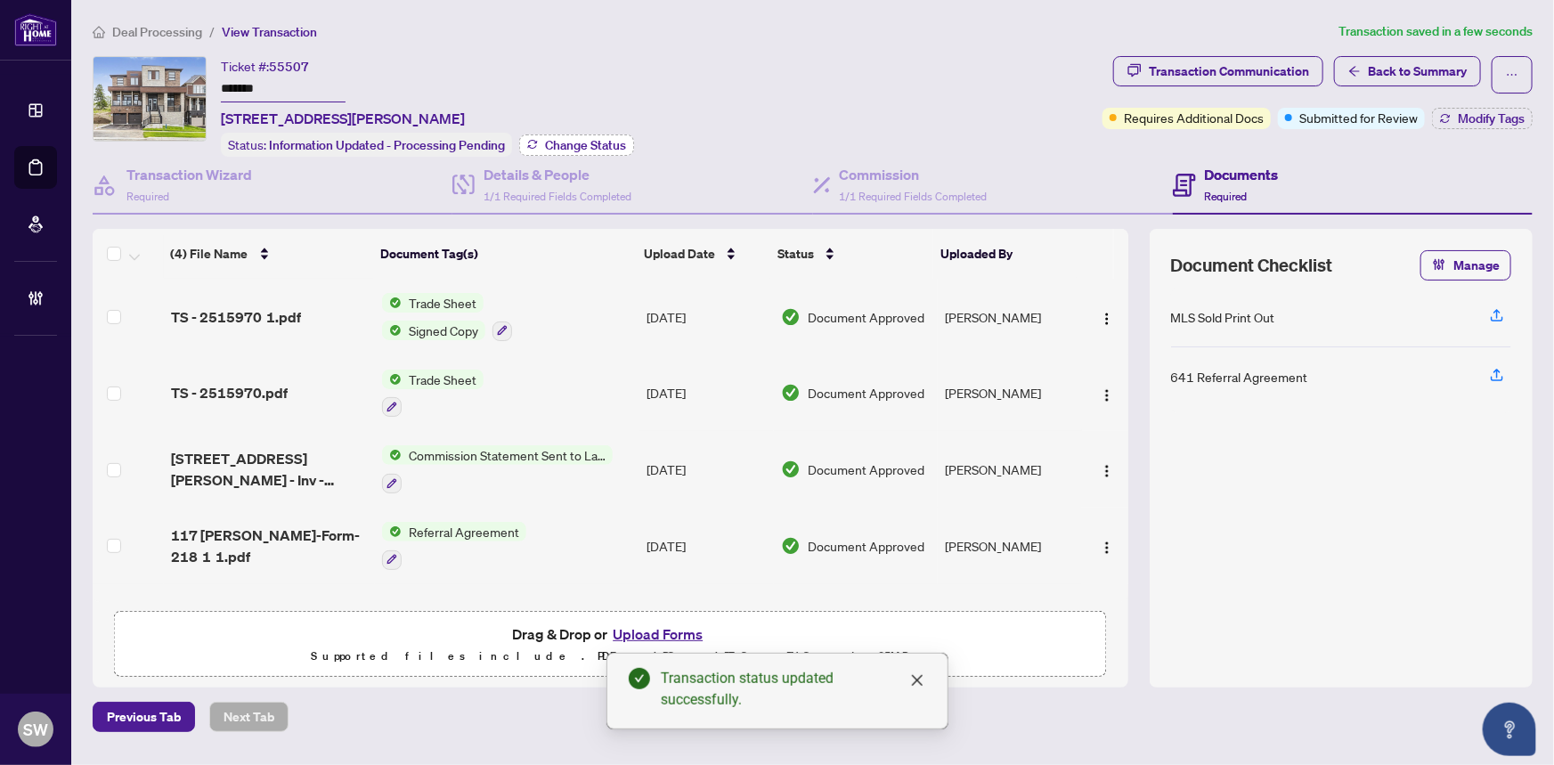
click at [557, 139] on span "Change Status" at bounding box center [585, 145] width 81 height 12
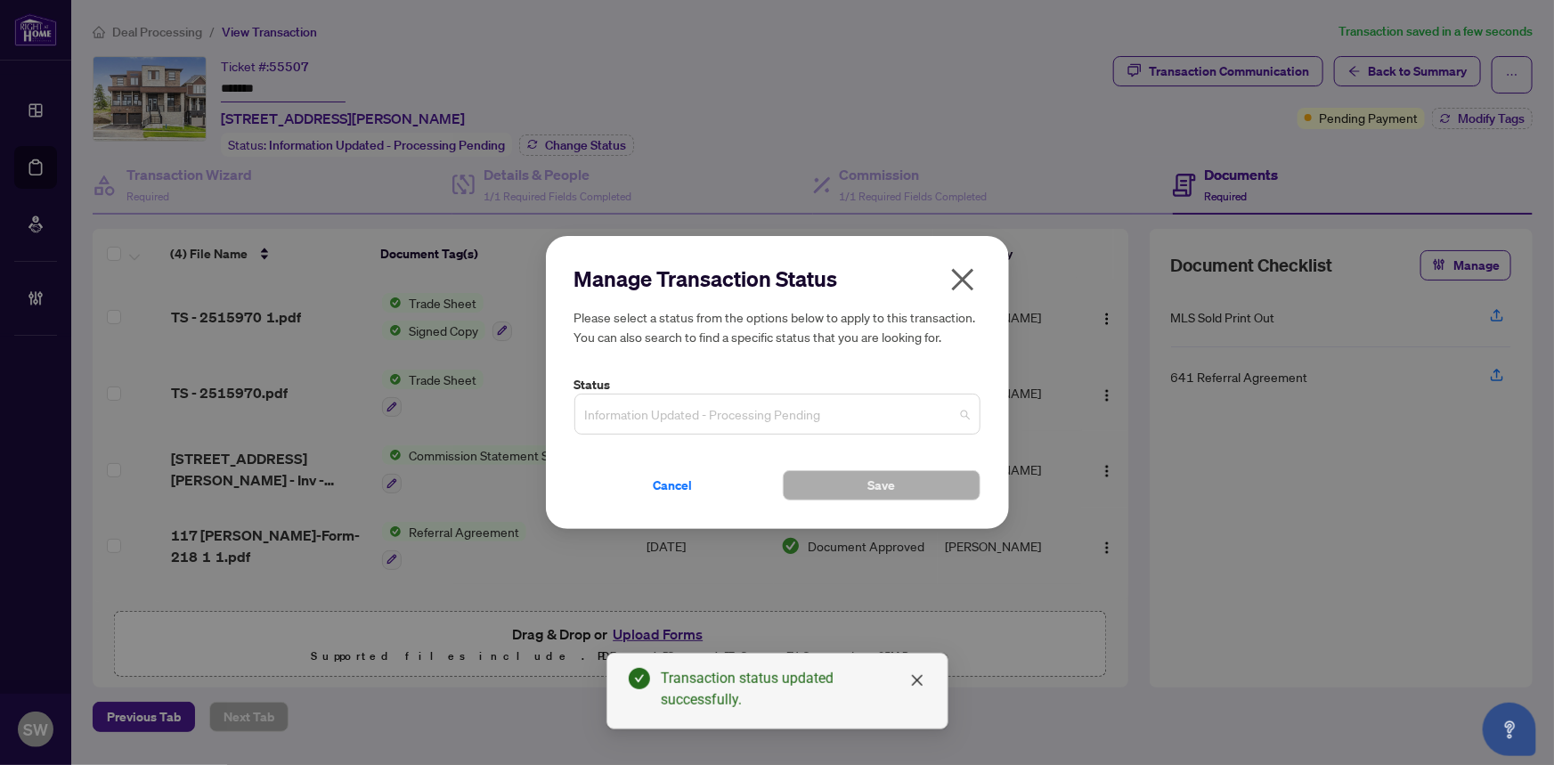
click at [684, 406] on span "Information Updated - Processing Pending" at bounding box center [777, 414] width 385 height 34
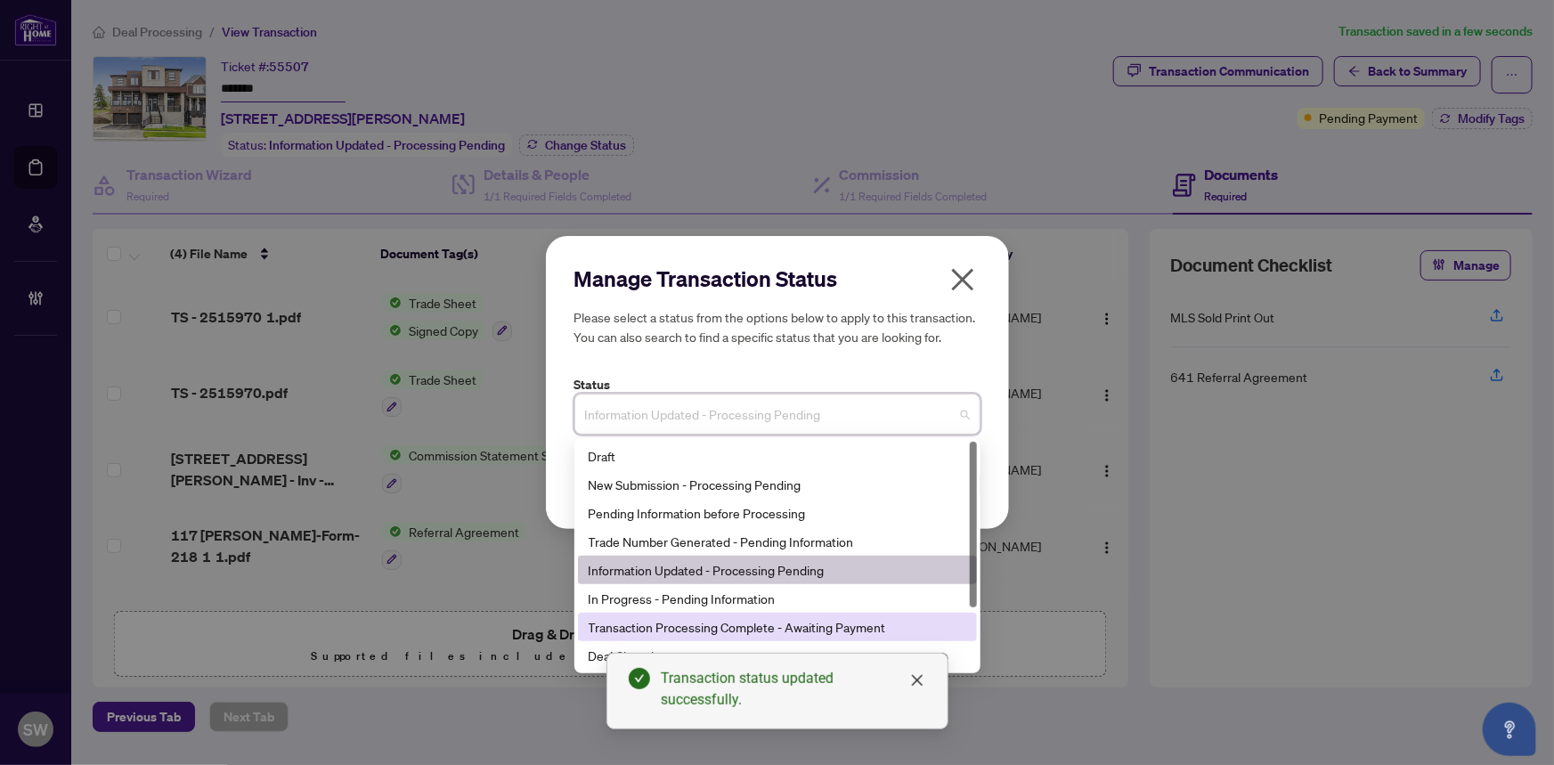
click at [768, 629] on div "Transaction Processing Complete - Awaiting Payment" at bounding box center [776, 627] width 377 height 20
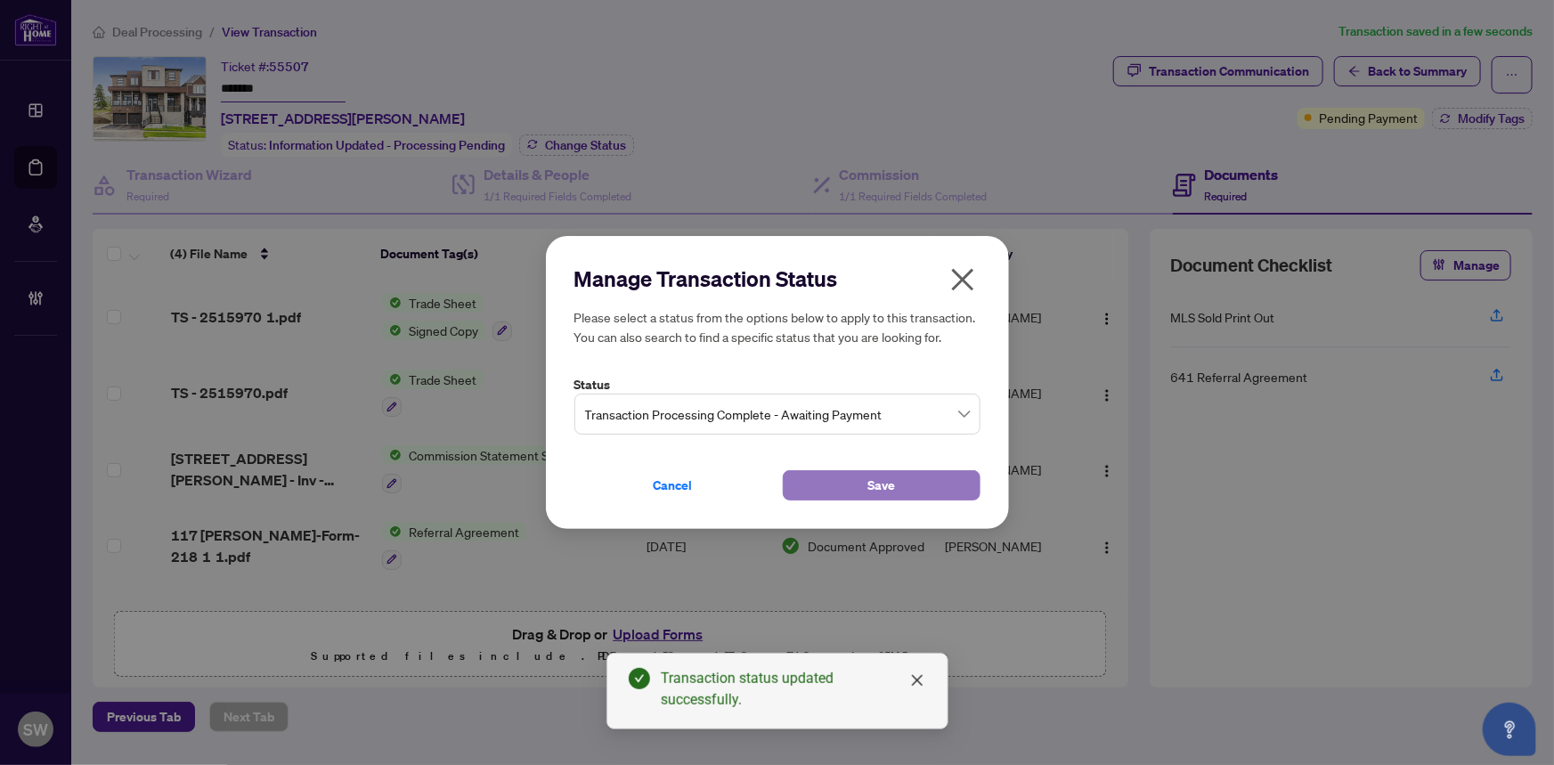
click at [845, 485] on button "Save" at bounding box center [882, 485] width 198 height 30
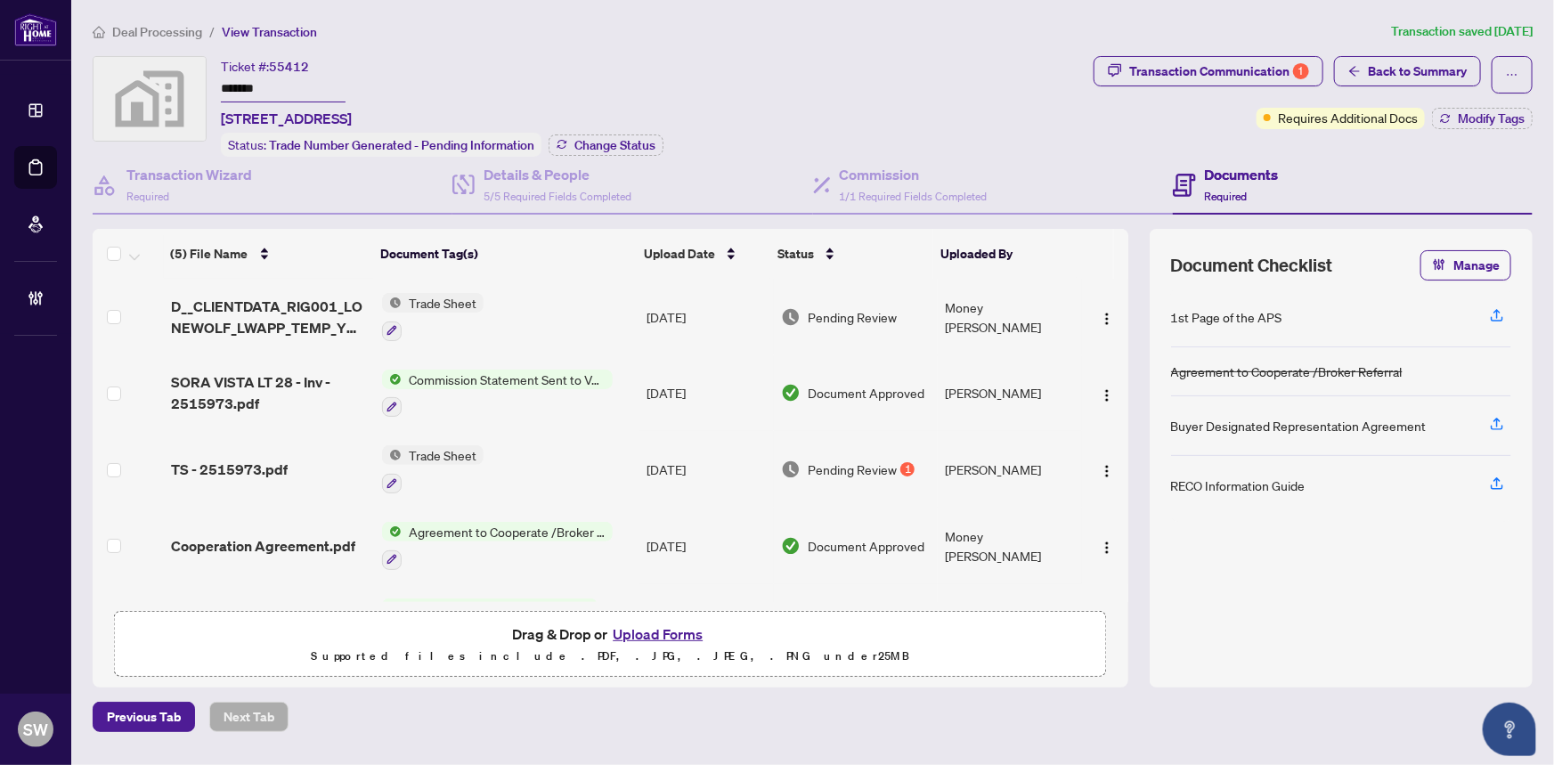
click at [253, 89] on input "*******" at bounding box center [283, 90] width 125 height 26
click at [289, 311] on span "D__CLIENTDATA_RIG001_LONEWOLF_LWAPP_TEMP_YM0KUM8QFRX.pdf" at bounding box center [270, 317] width 198 height 43
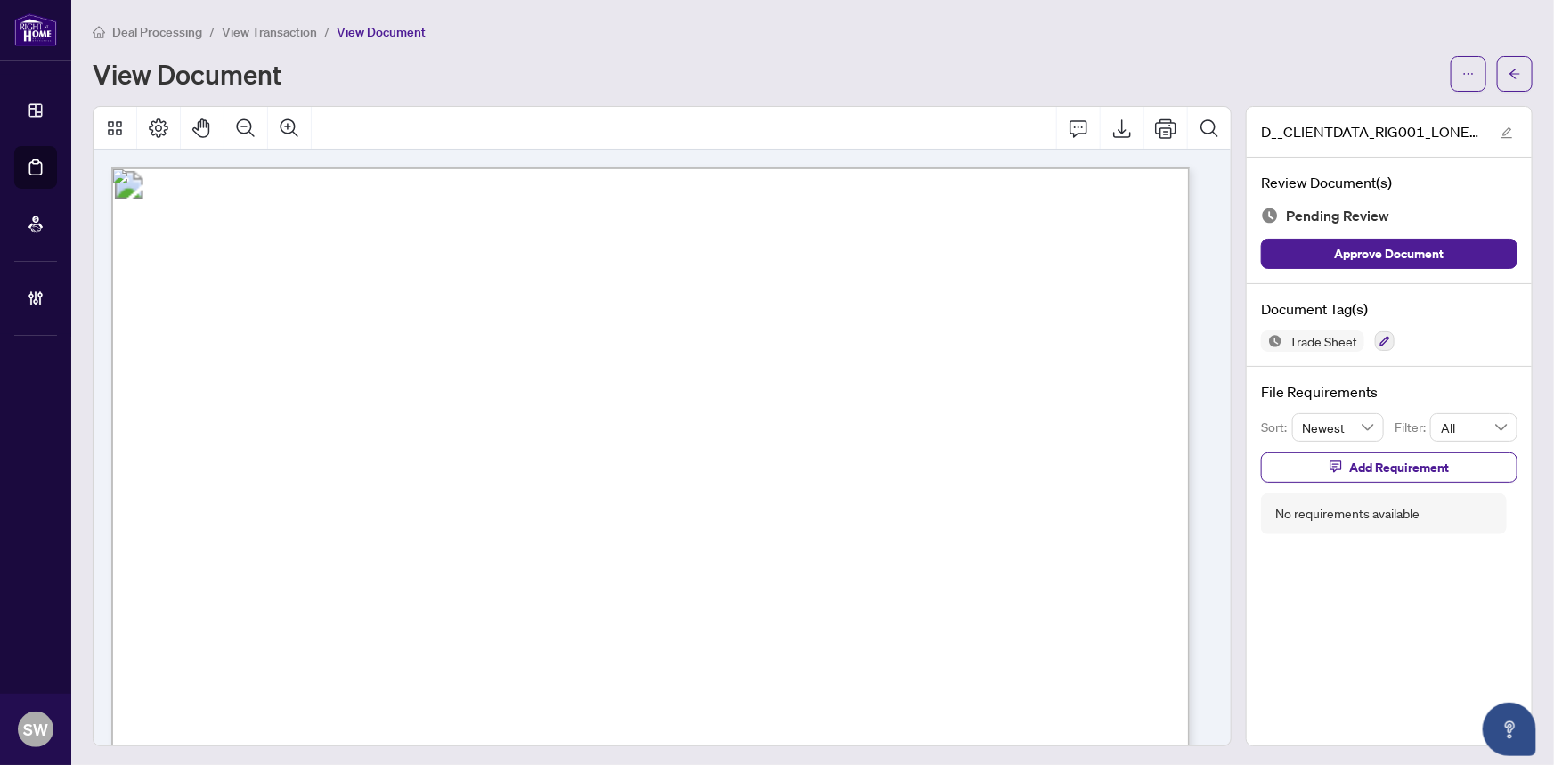
click at [1091, 205] on span "2515973" at bounding box center [1092, 210] width 81 height 28
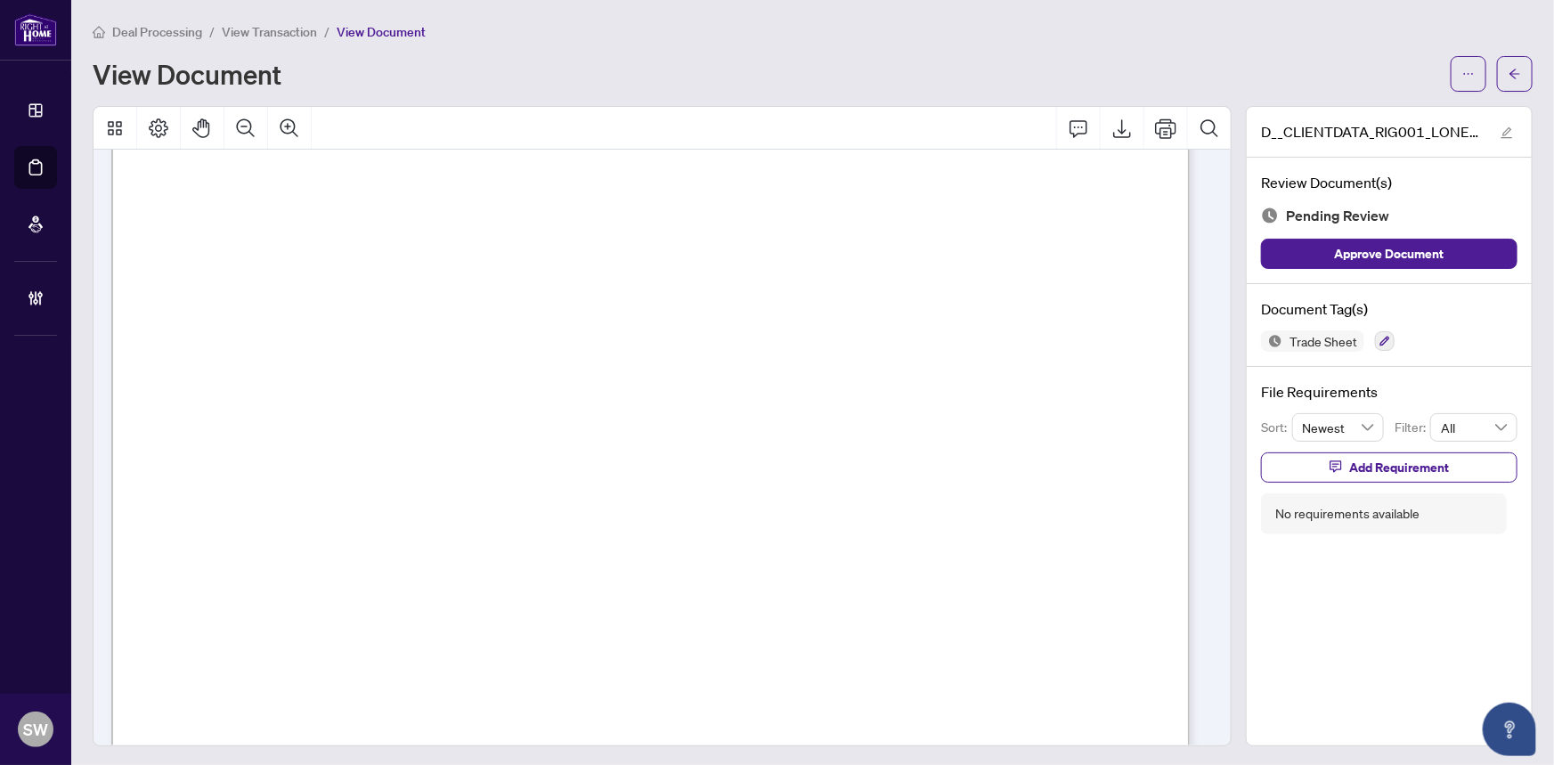
scroll to position [485, 0]
click at [1380, 338] on icon "button" at bounding box center [1385, 342] width 10 height 10
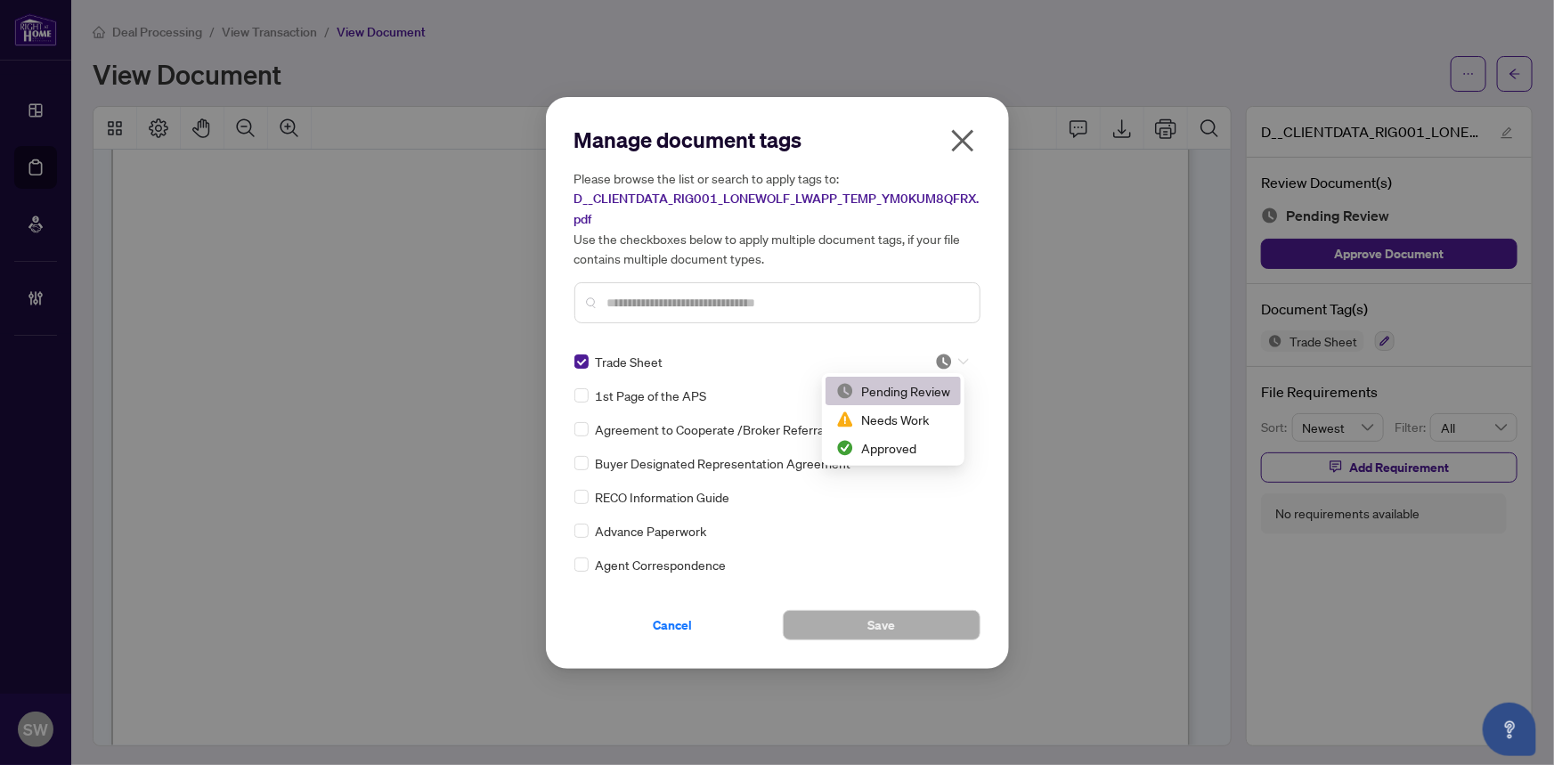
click at [946, 360] on img at bounding box center [944, 362] width 18 height 18
click at [893, 442] on div "Approved" at bounding box center [893, 448] width 114 height 20
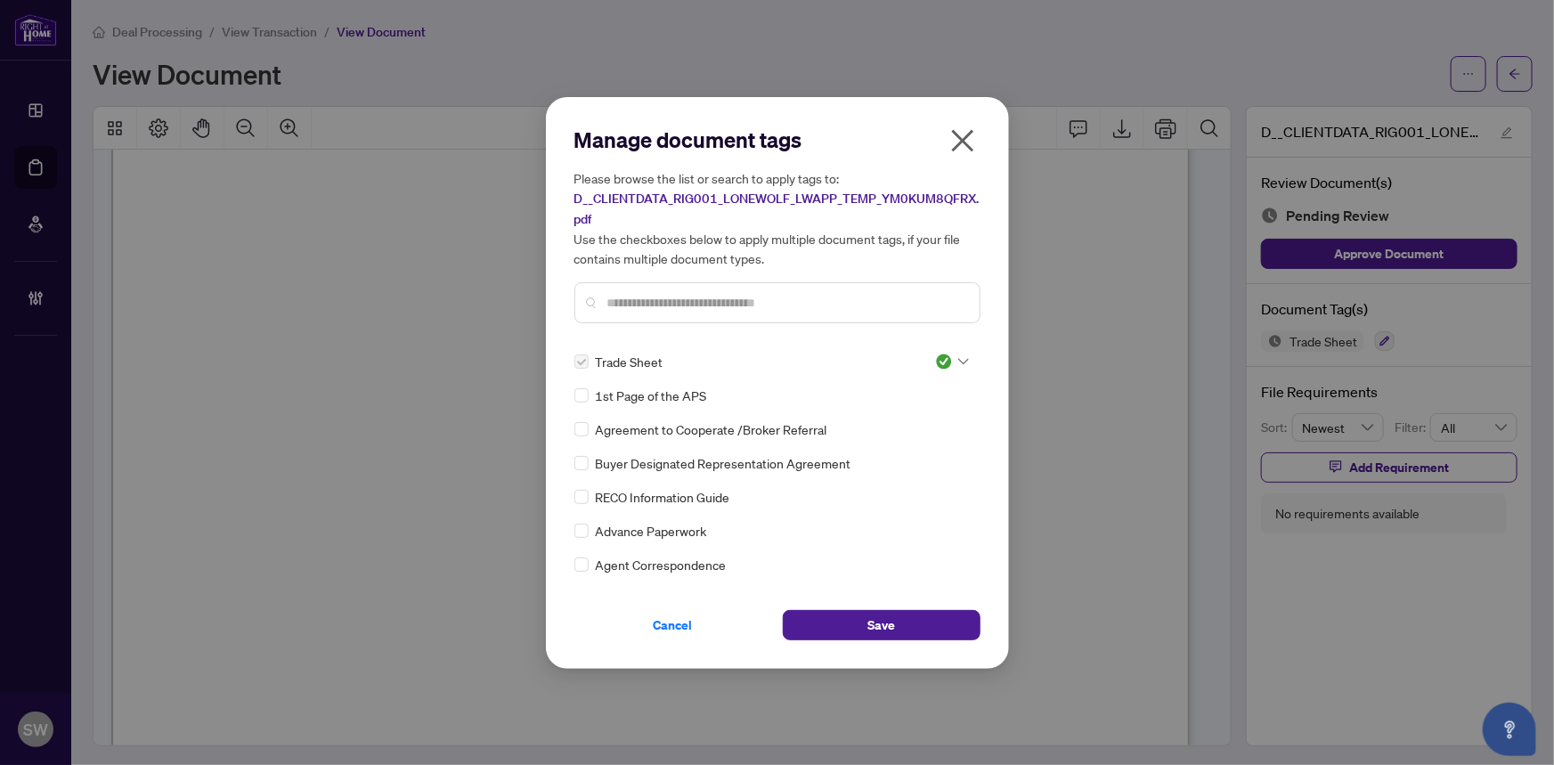
click at [658, 295] on input "text" at bounding box center [786, 303] width 358 height 20
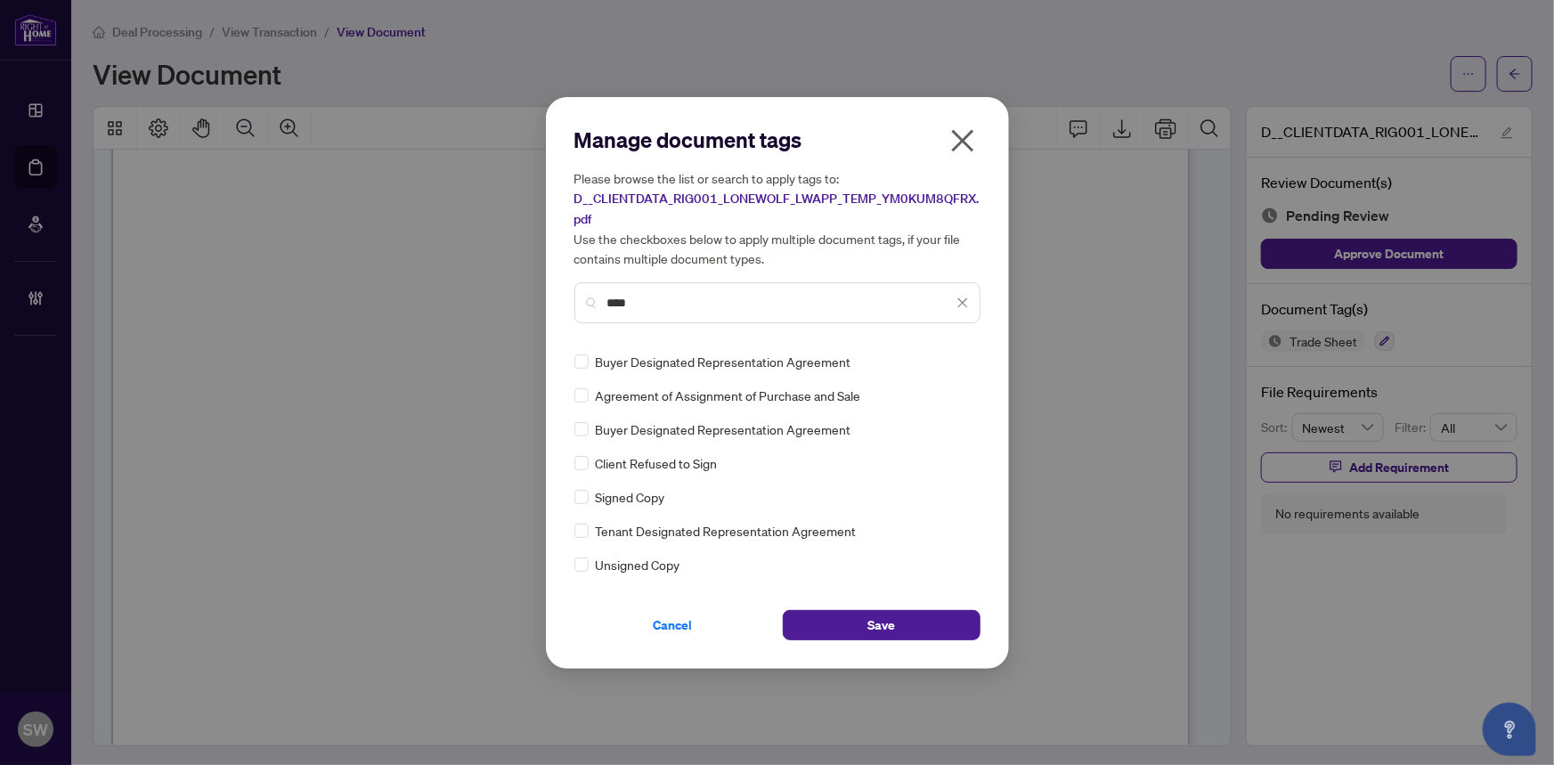
type input "****"
click at [944, 355] on img at bounding box center [944, 362] width 18 height 18
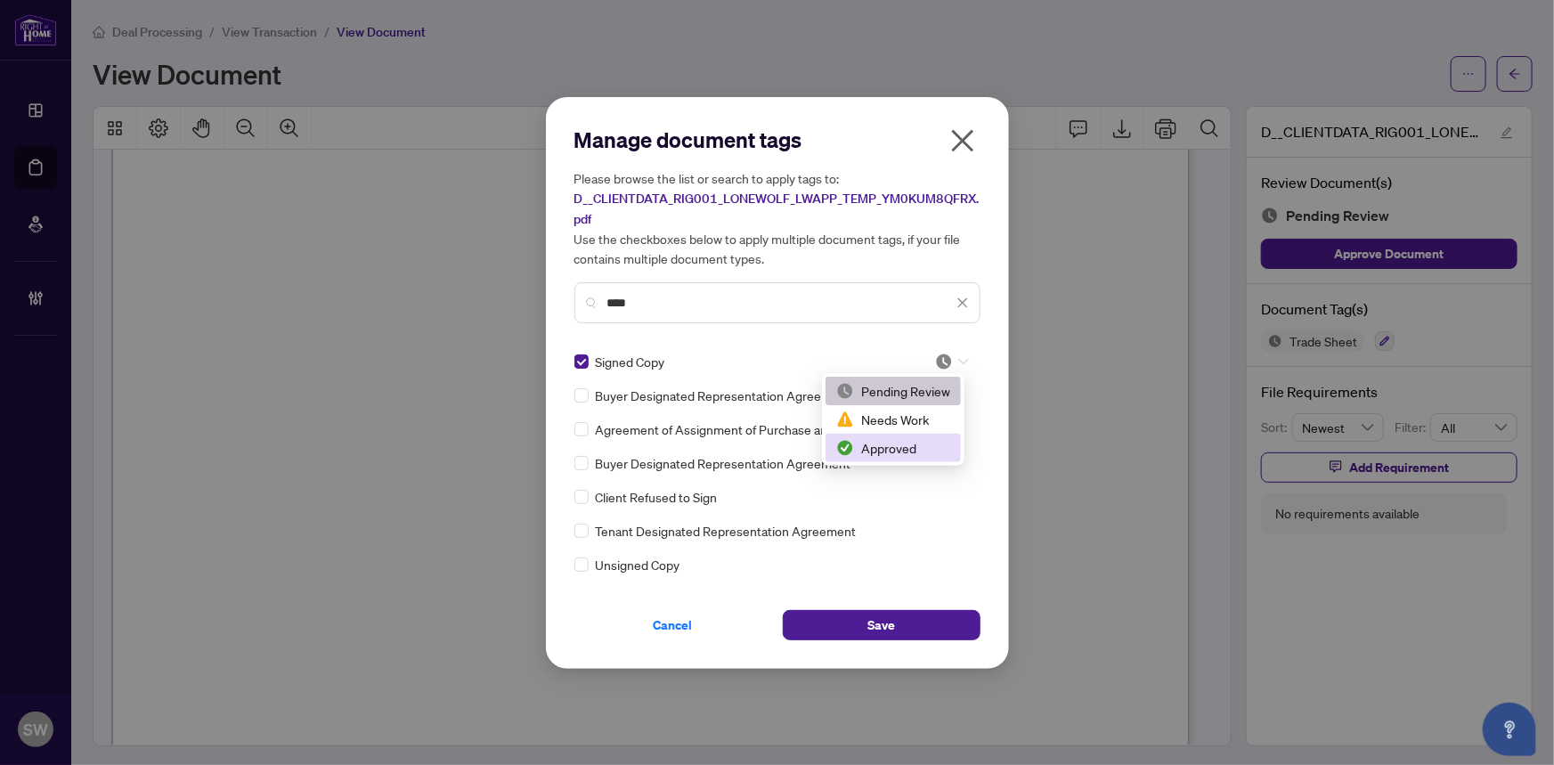
click at [914, 441] on div "Approved" at bounding box center [893, 448] width 114 height 20
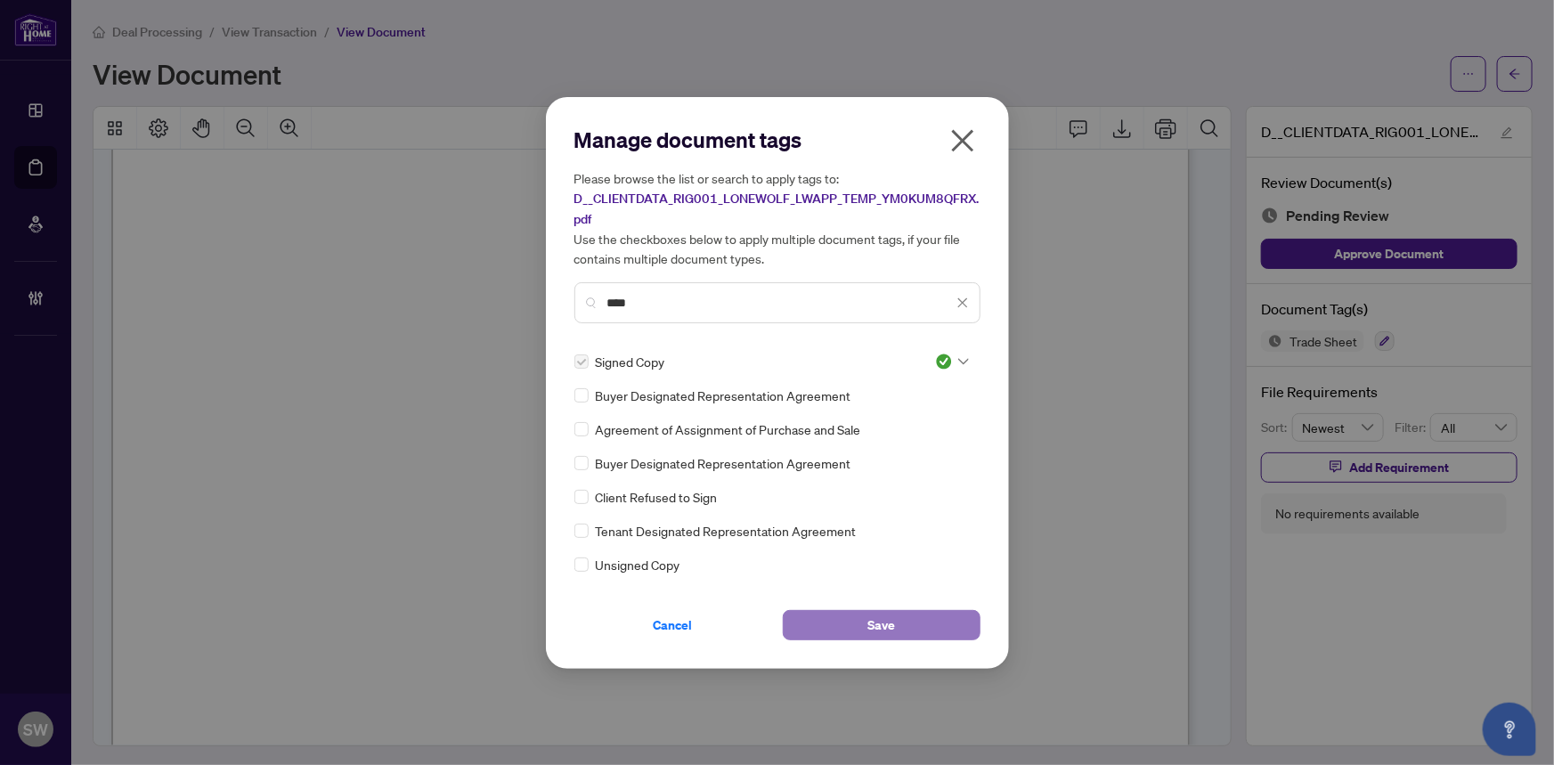
click at [880, 622] on span "Save" at bounding box center [881, 625] width 28 height 28
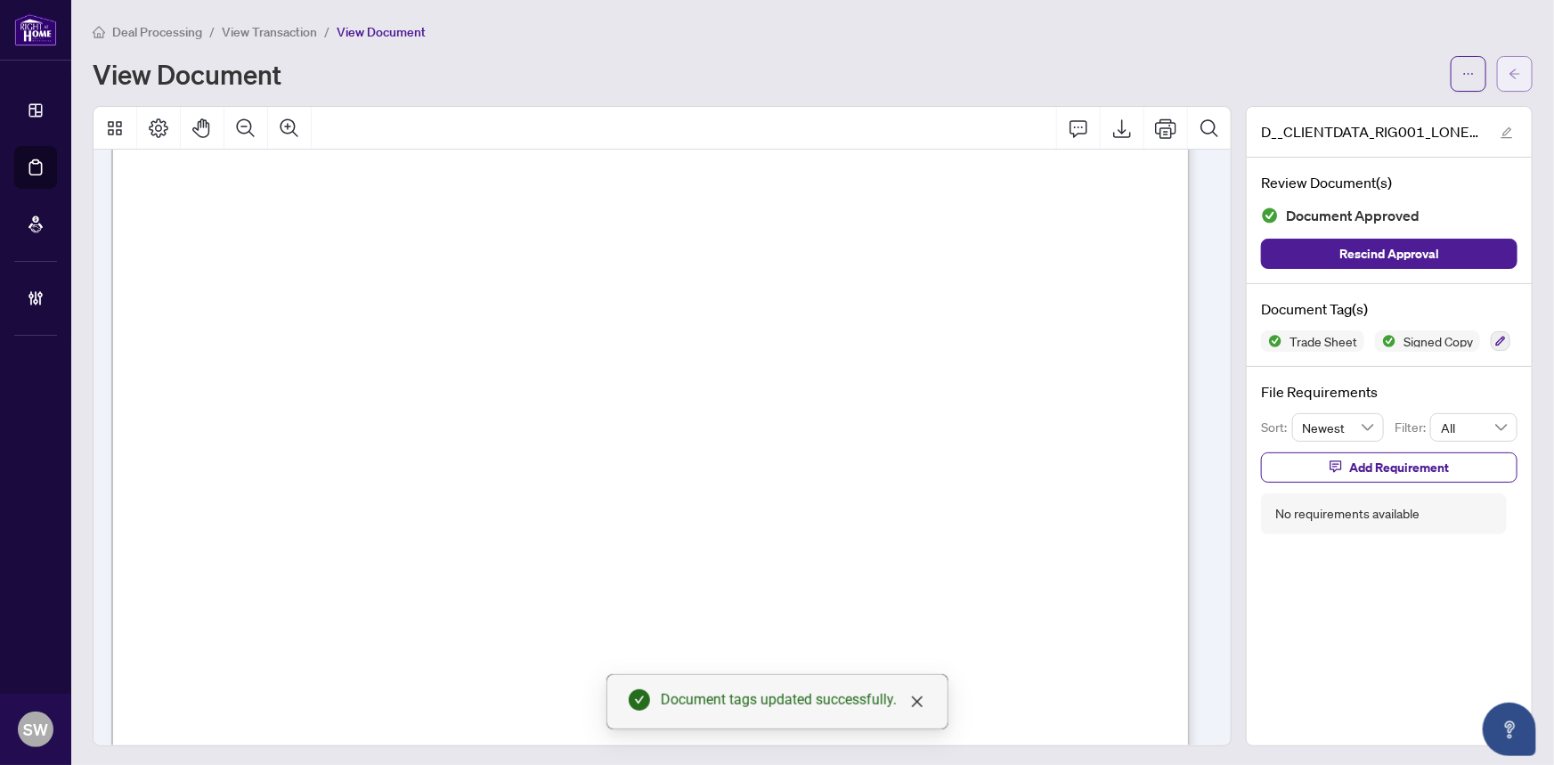
click at [1508, 82] on span "button" at bounding box center [1514, 74] width 12 height 28
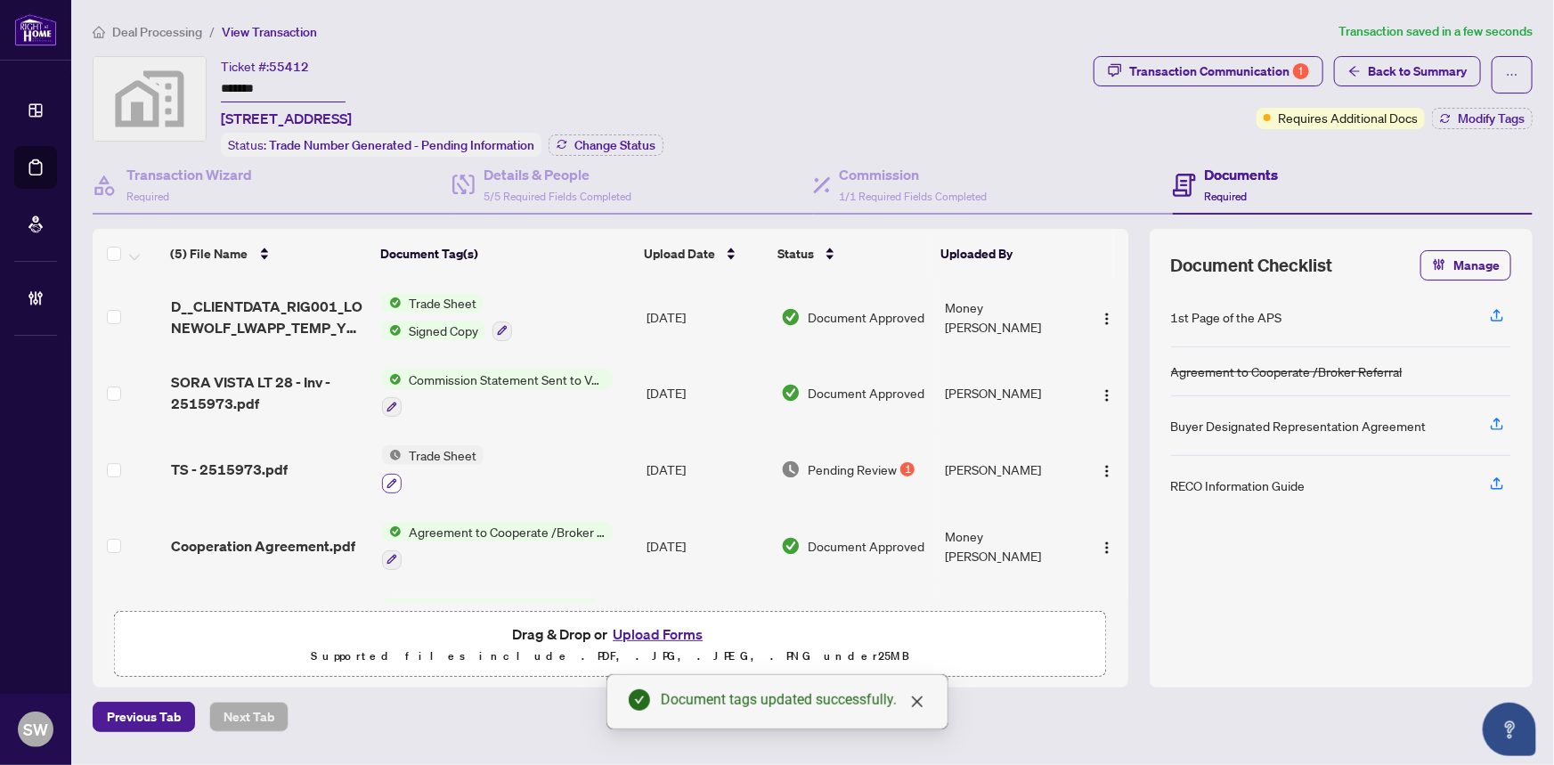
click at [390, 478] on icon "button" at bounding box center [391, 483] width 11 height 11
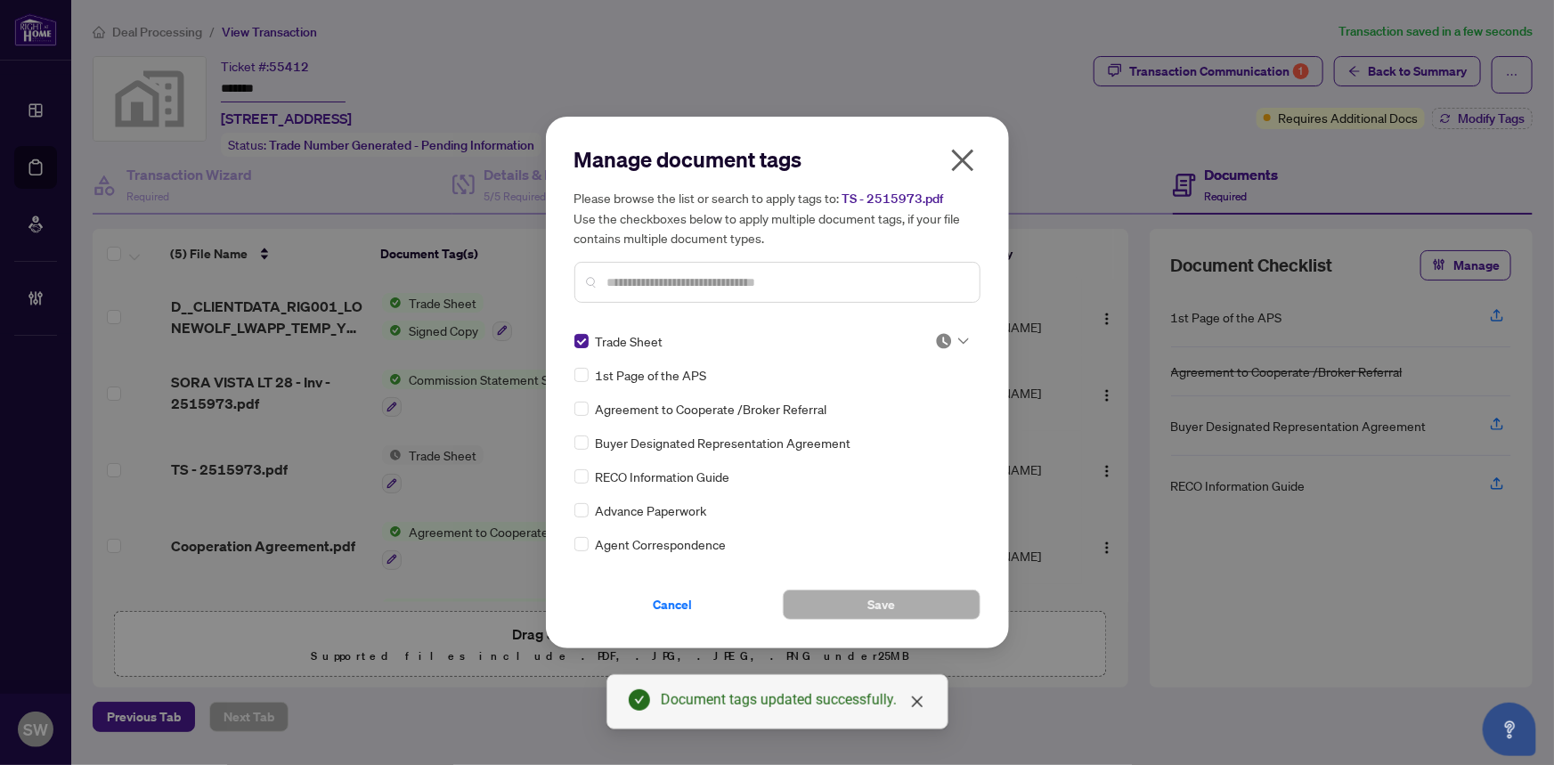
click at [950, 338] on div at bounding box center [952, 341] width 34 height 18
click at [907, 433] on div "Approved" at bounding box center [893, 428] width 114 height 20
click at [905, 610] on button "Save" at bounding box center [882, 604] width 198 height 30
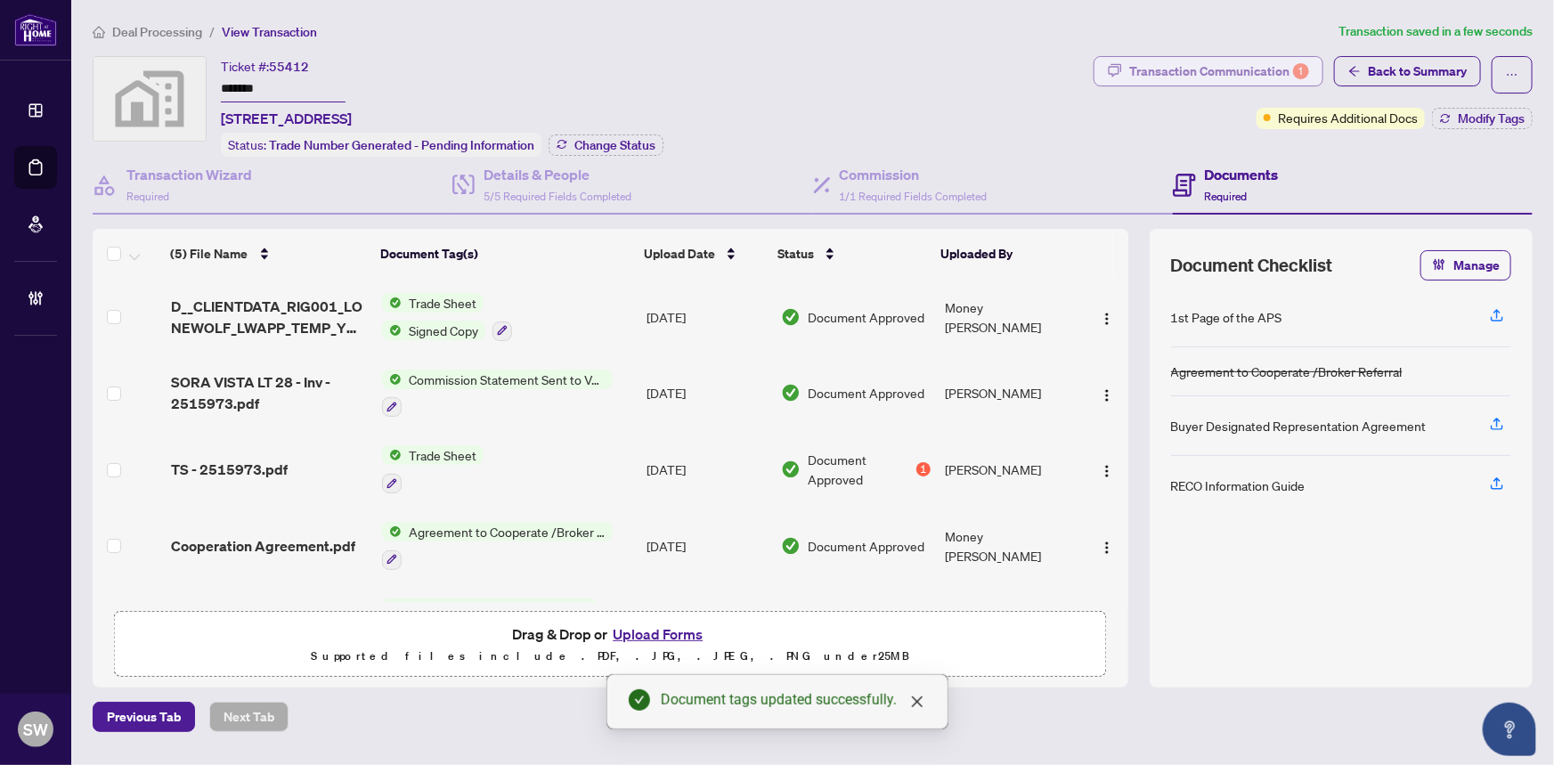
click at [1197, 78] on div "Transaction Communication 1" at bounding box center [1219, 71] width 180 height 28
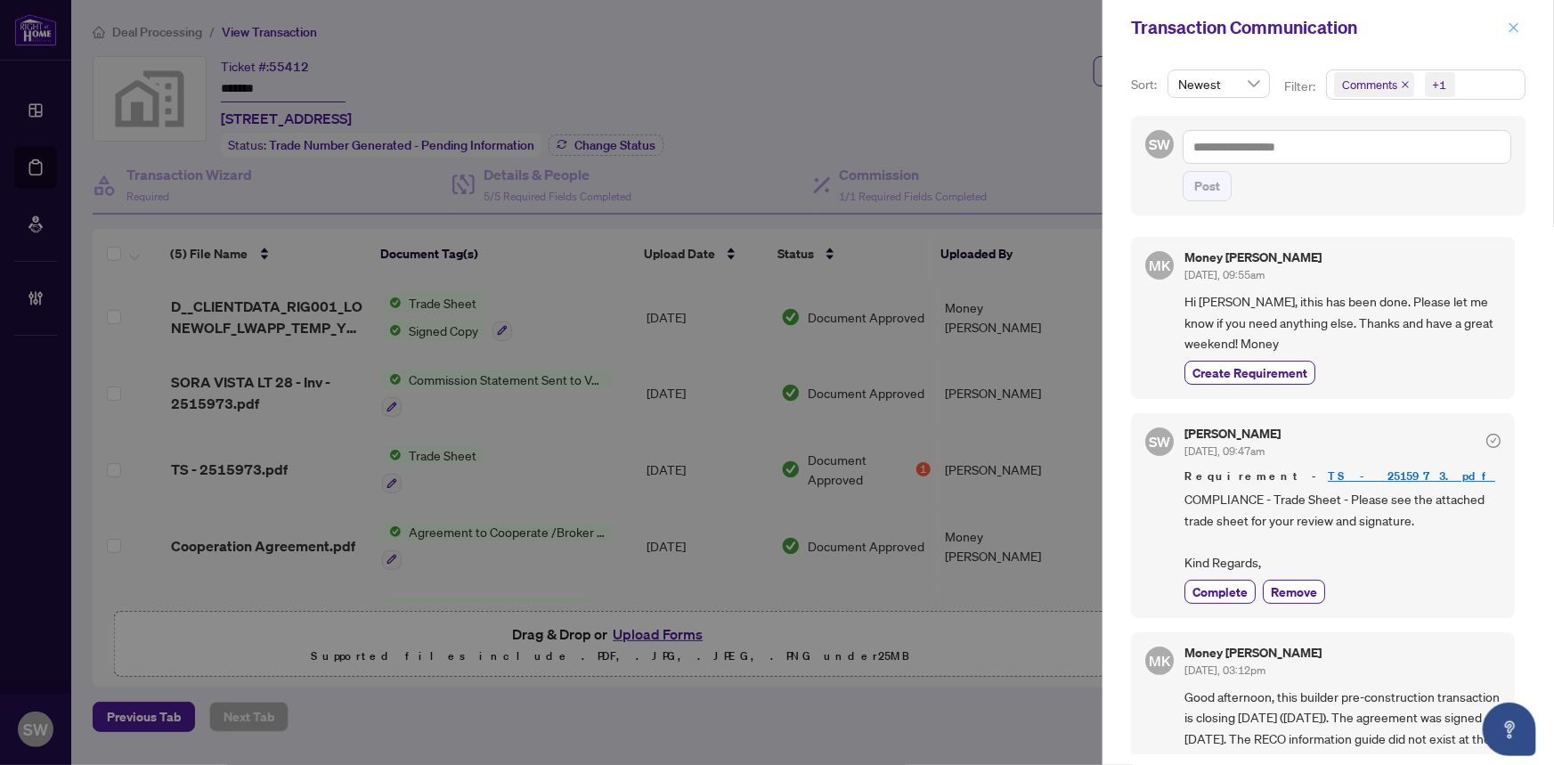
click at [1513, 24] on icon "close" at bounding box center [1513, 27] width 12 height 12
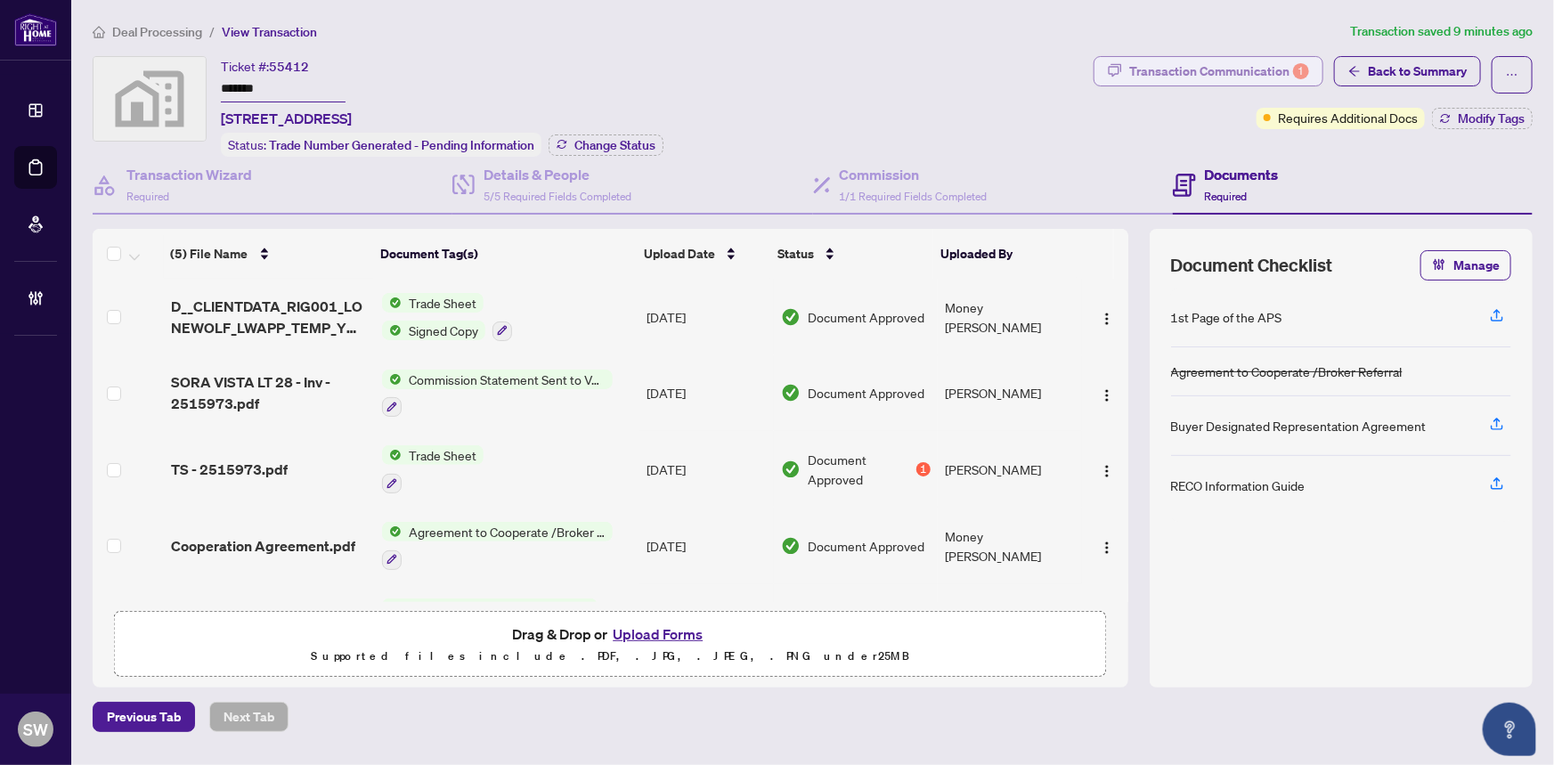
click at [1238, 78] on div "Transaction Communication 1" at bounding box center [1219, 71] width 180 height 28
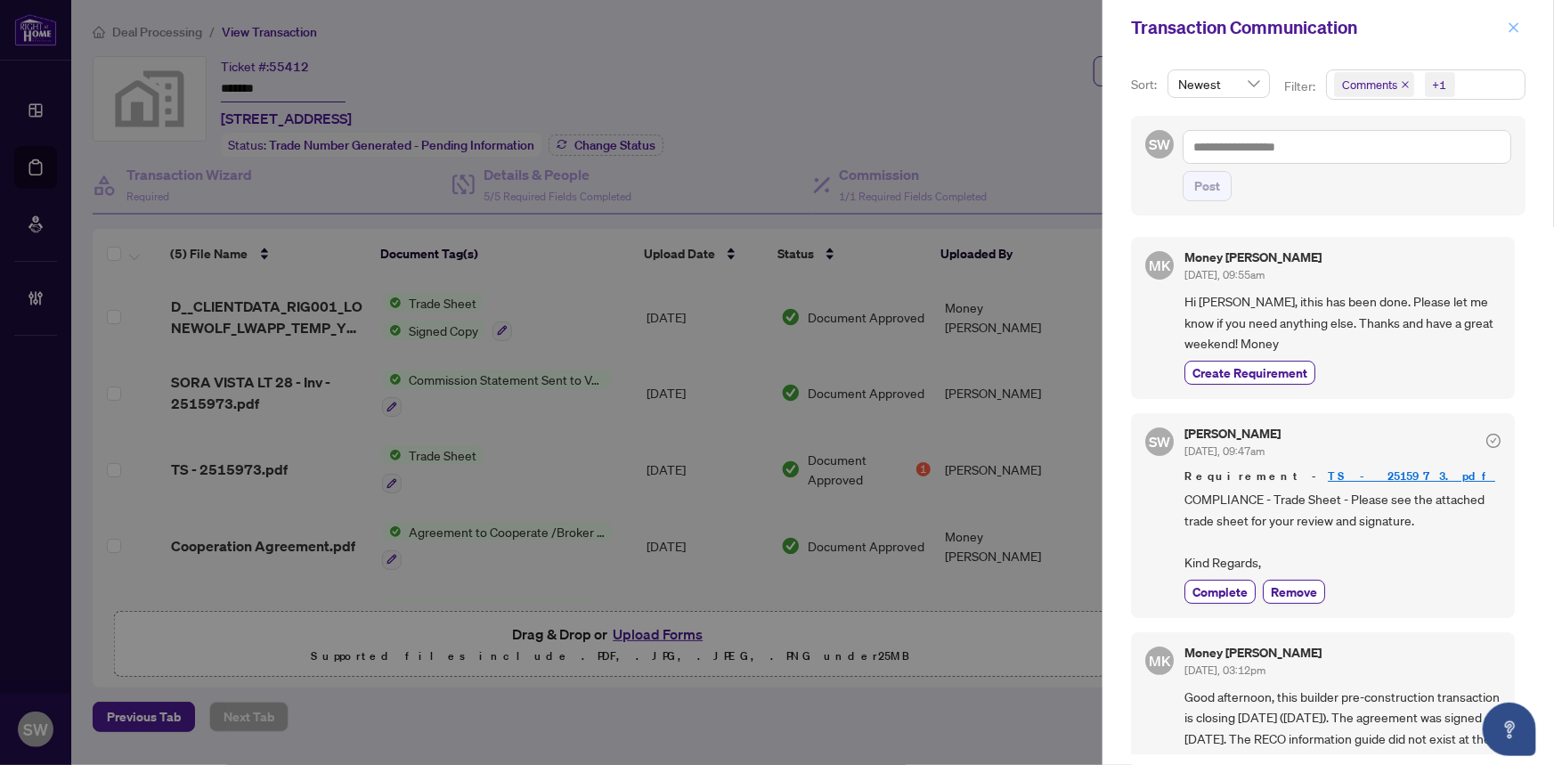
click at [1522, 23] on button "button" at bounding box center [1513, 27] width 23 height 21
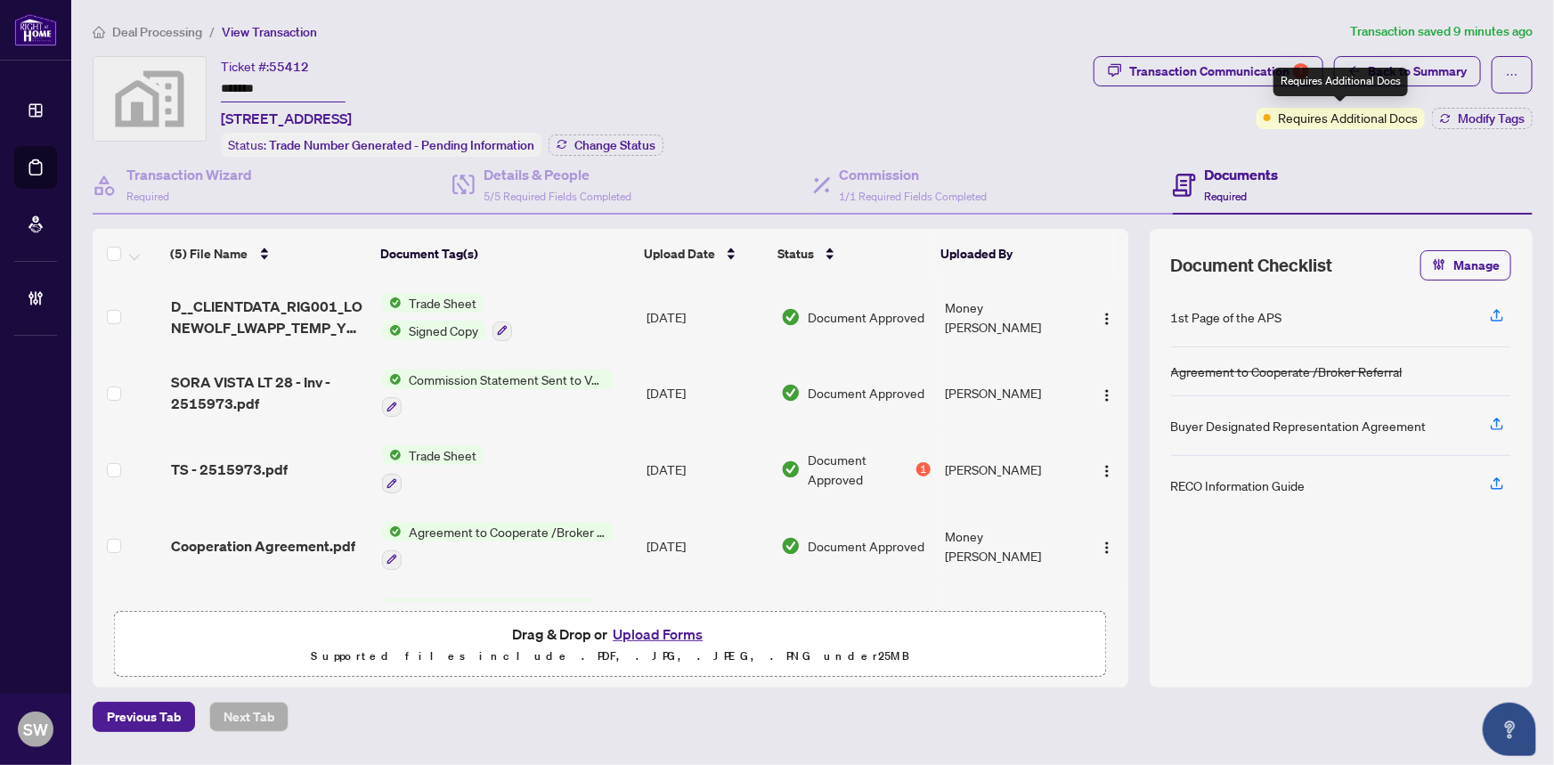
click at [1274, 69] on div "Requires Additional Docs" at bounding box center [1340, 82] width 134 height 28
click at [1184, 60] on div "Transaction Communication 1" at bounding box center [1219, 71] width 180 height 28
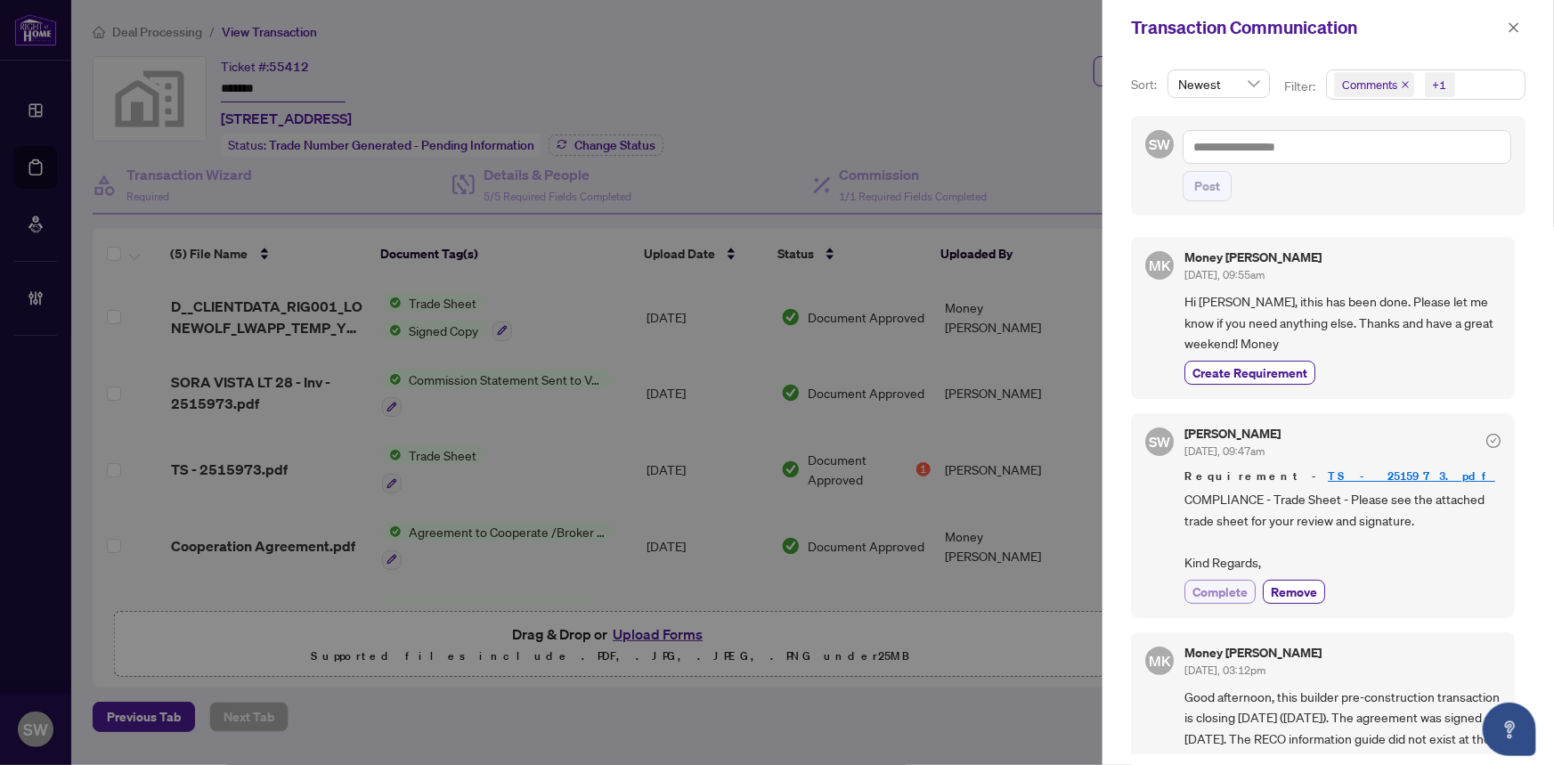
click at [1211, 590] on span "Complete" at bounding box center [1219, 591] width 55 height 19
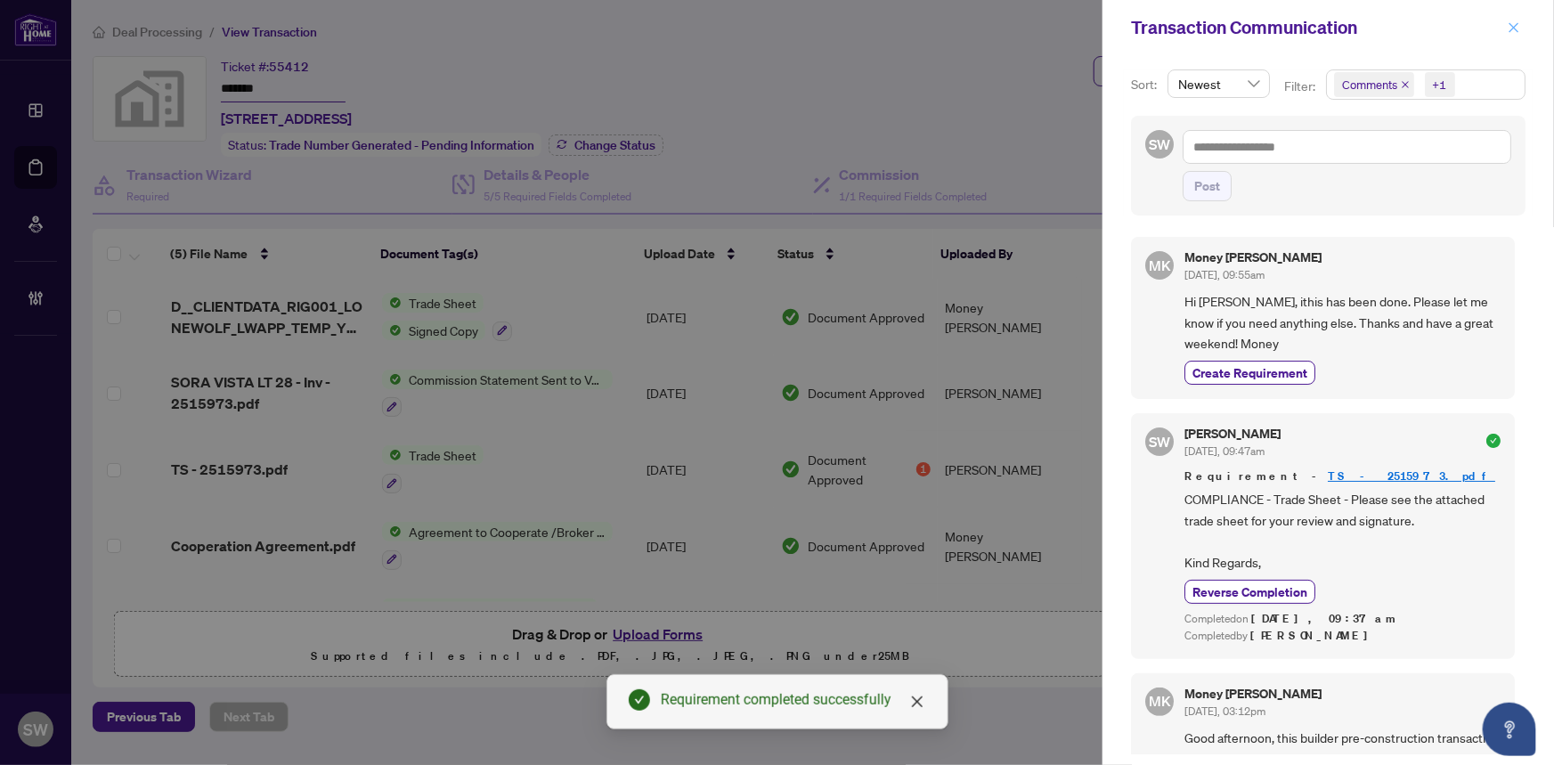
click at [1514, 31] on icon "close" at bounding box center [1513, 27] width 12 height 12
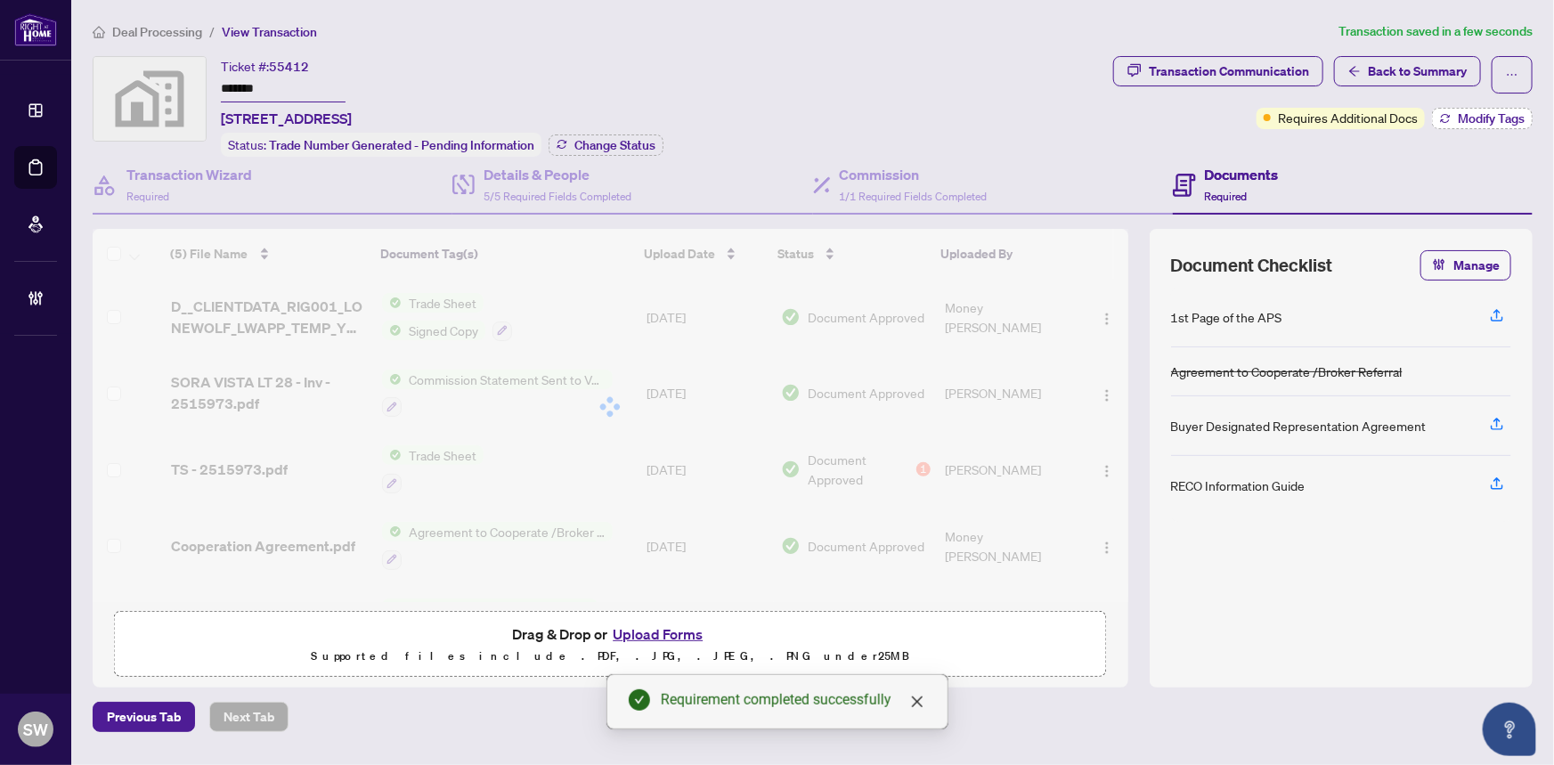
click at [1476, 119] on span "Modify Tags" at bounding box center [1490, 118] width 67 height 12
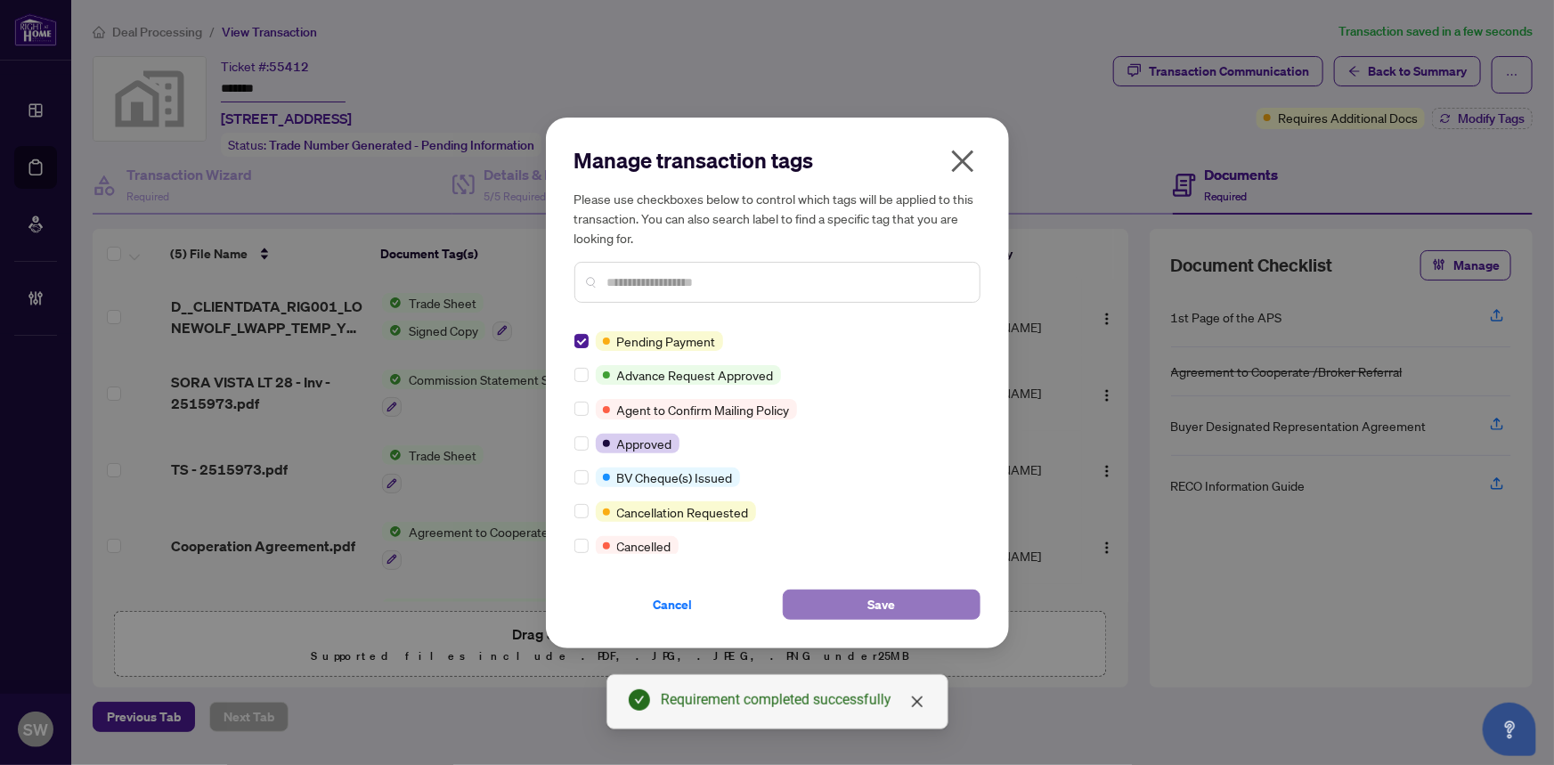
click at [904, 600] on button "Save" at bounding box center [882, 604] width 198 height 30
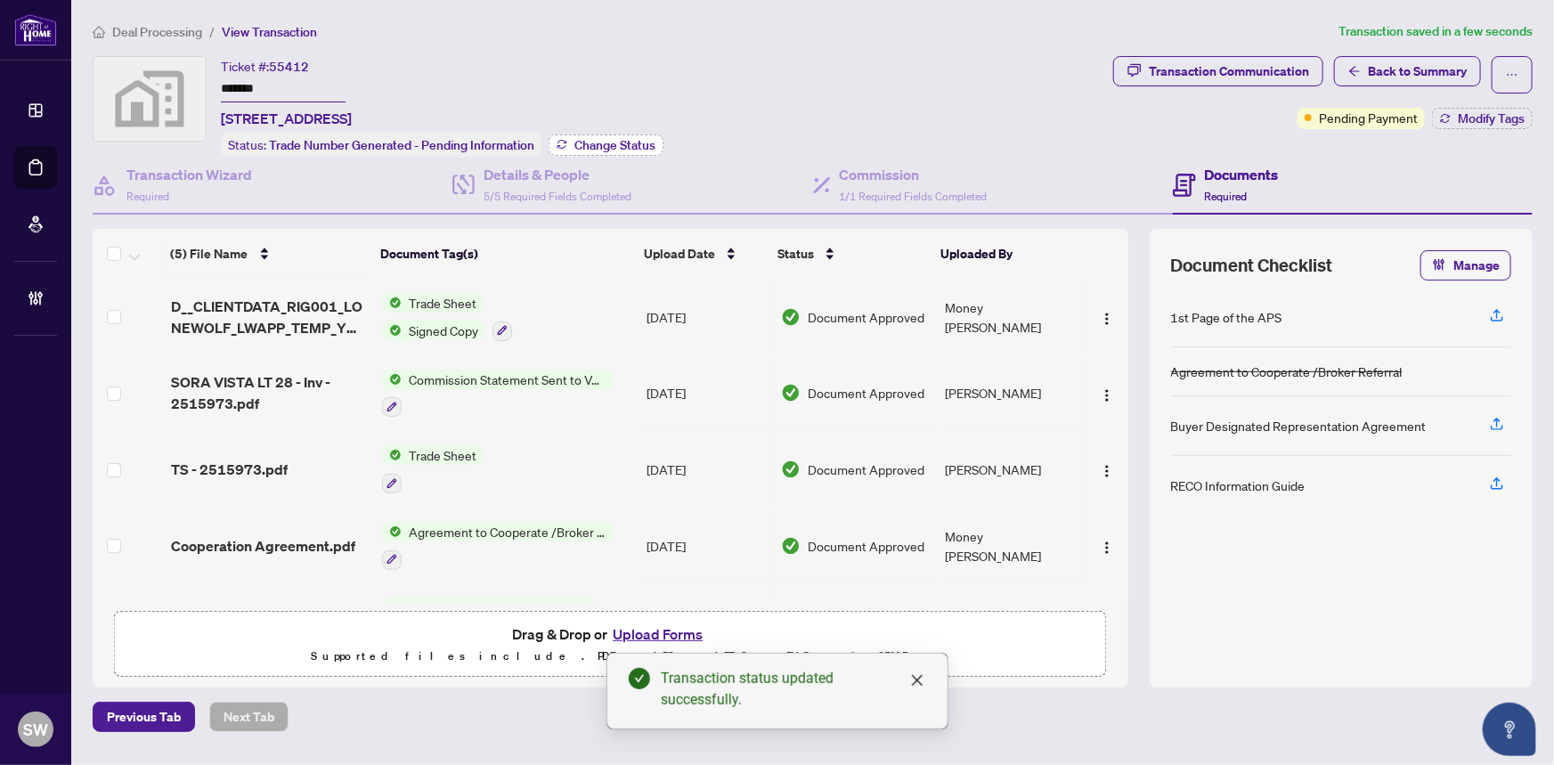
click at [640, 142] on span "Change Status" at bounding box center [614, 145] width 81 height 12
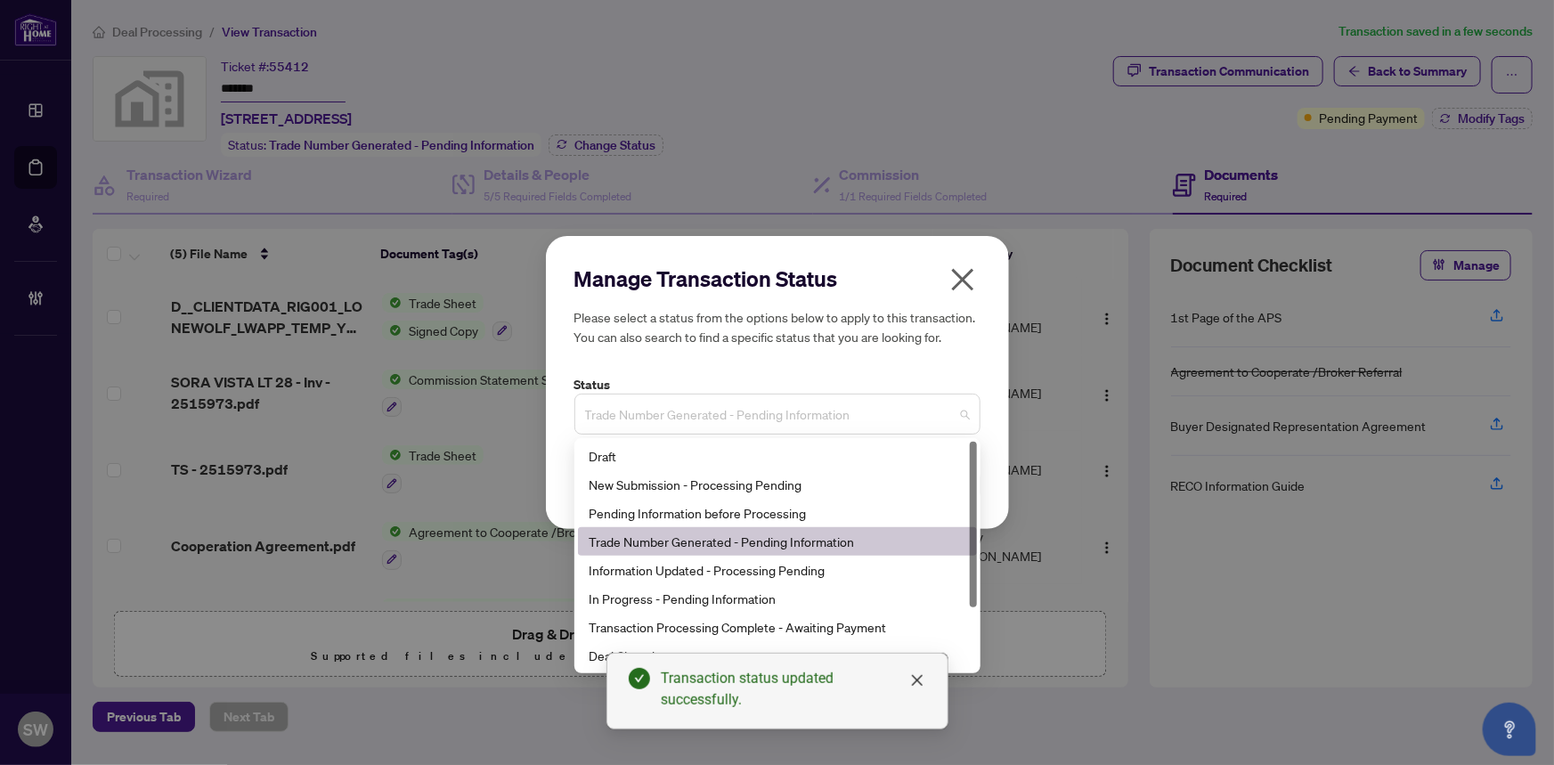
click at [733, 426] on span "Trade Number Generated - Pending Information" at bounding box center [777, 414] width 385 height 34
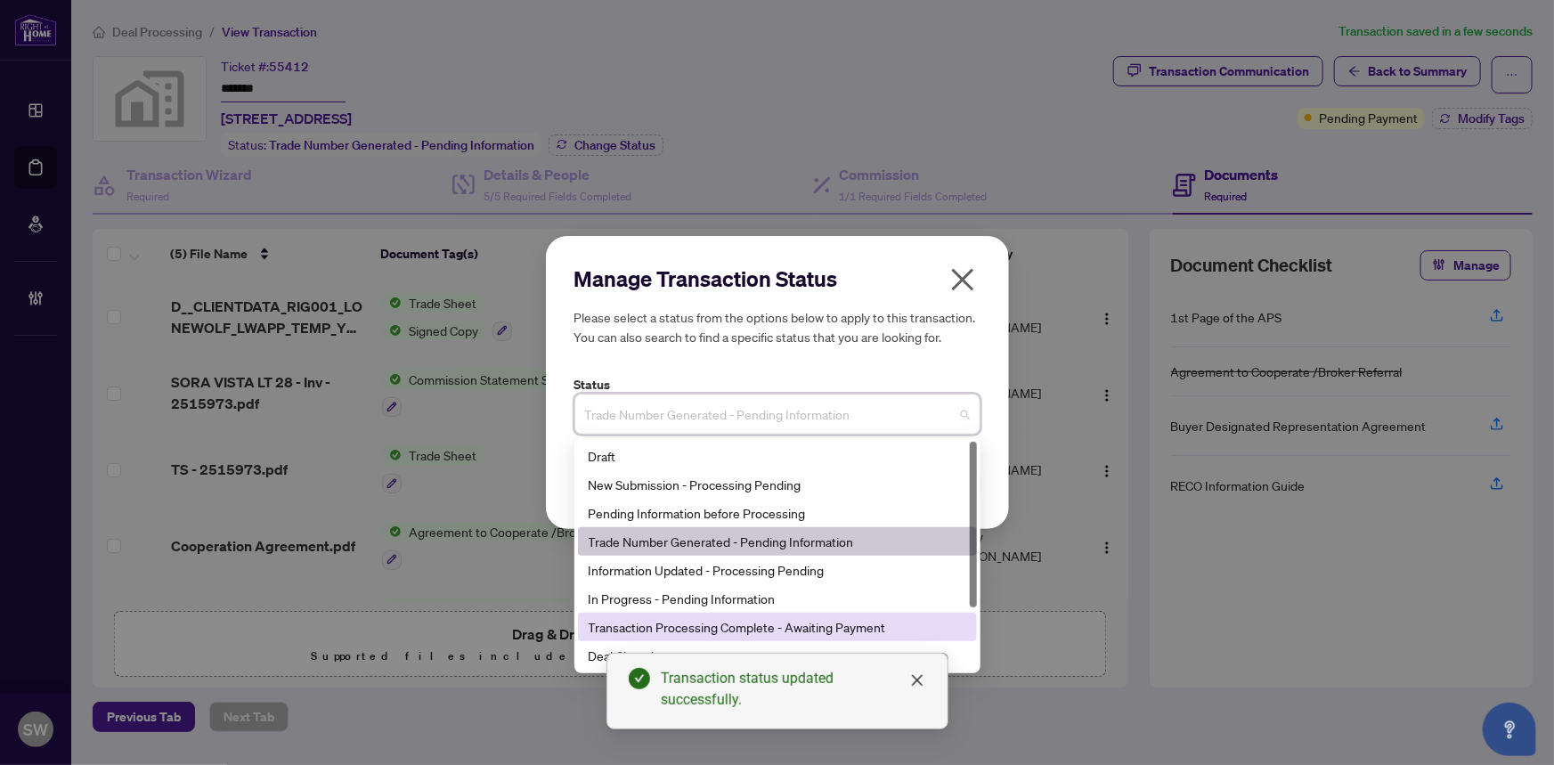
click at [816, 622] on div "Transaction Processing Complete - Awaiting Payment" at bounding box center [776, 627] width 377 height 20
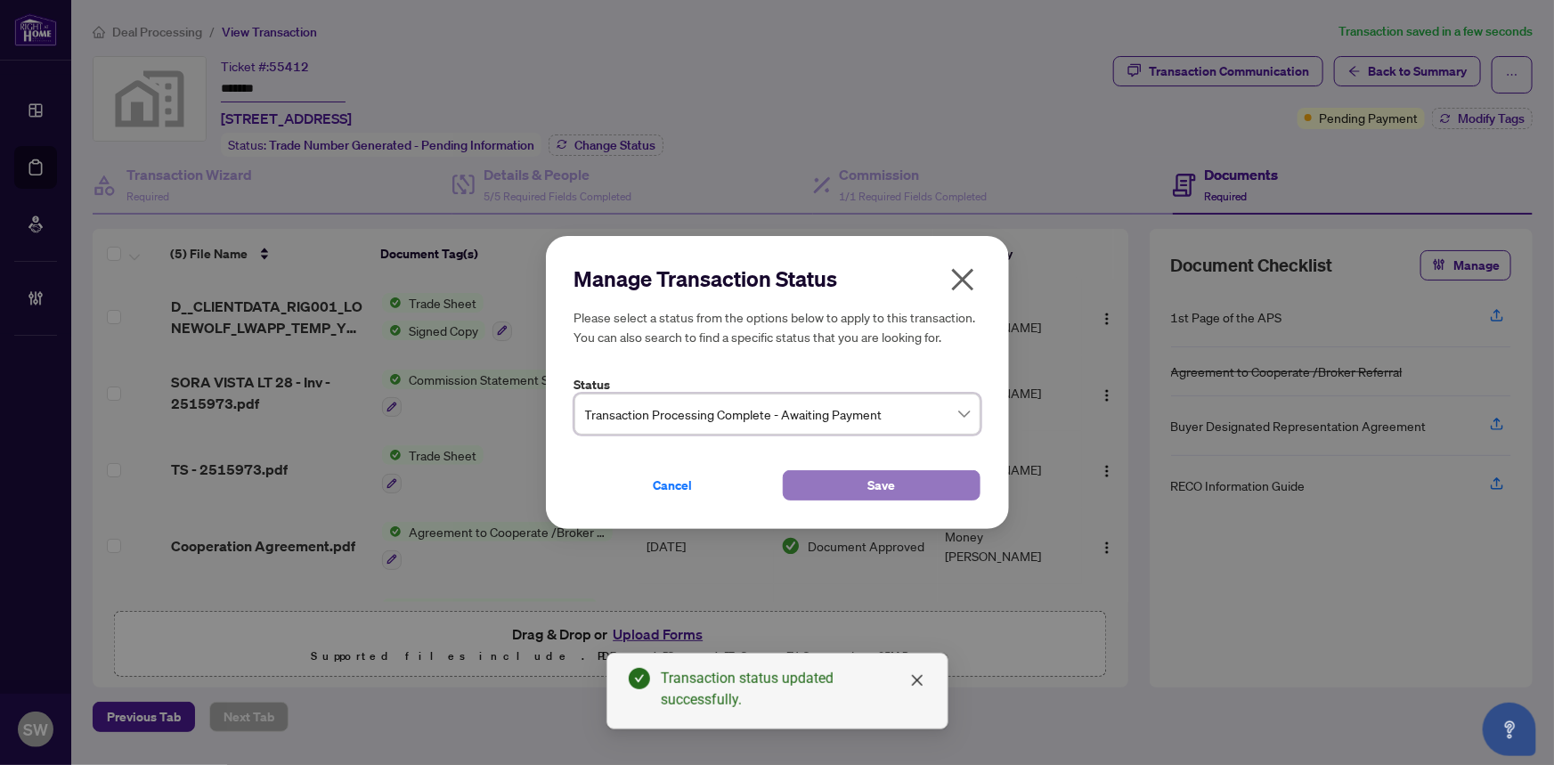
click at [857, 485] on button "Save" at bounding box center [882, 485] width 198 height 30
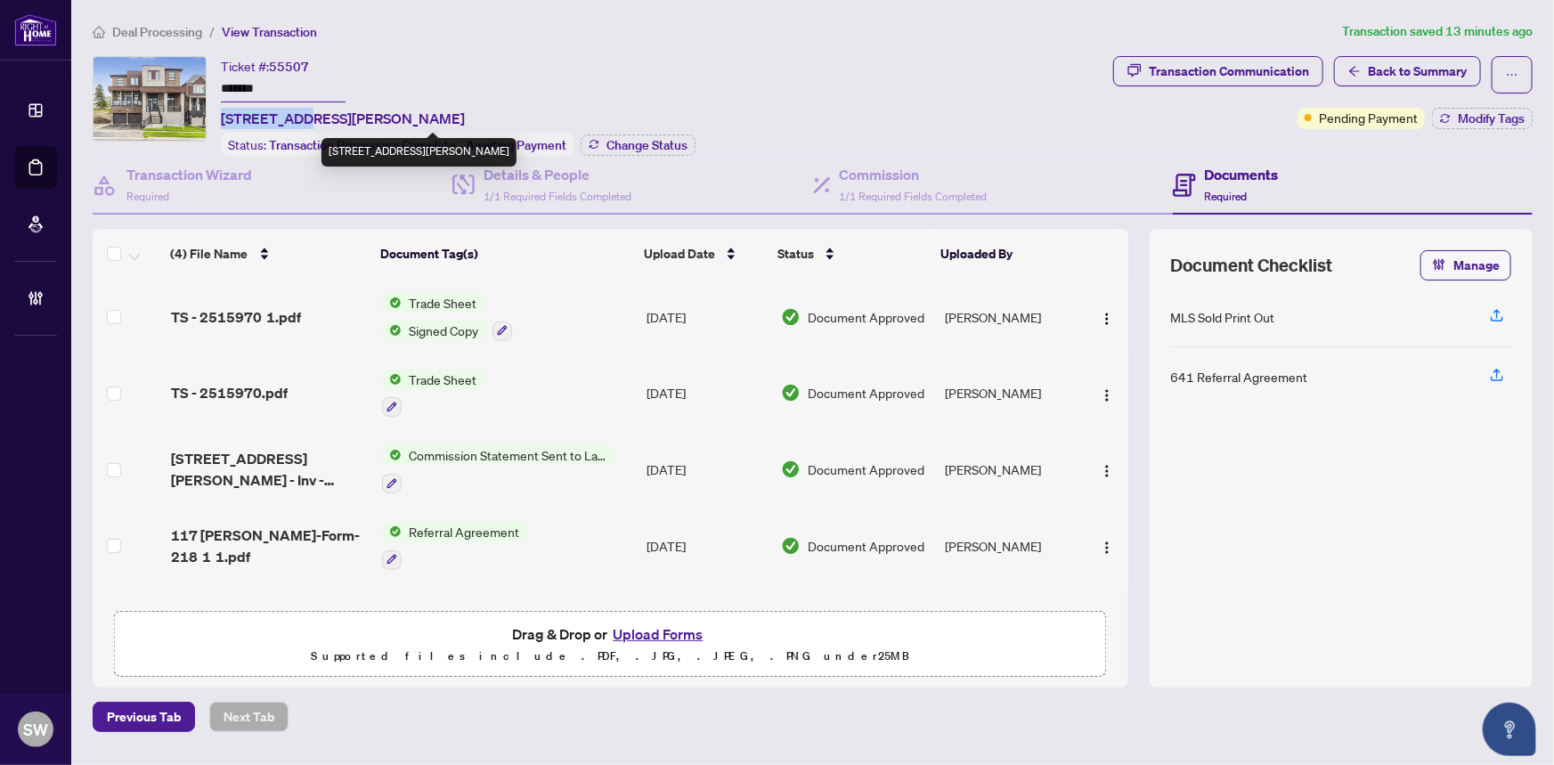
drag, startPoint x: 223, startPoint y: 115, endPoint x: 303, endPoint y: 119, distance: 80.2
click at [303, 119] on span "[STREET_ADDRESS][PERSON_NAME]" at bounding box center [343, 118] width 244 height 21
copy span "[STREET_ADDRESS][PERSON_NAME]"
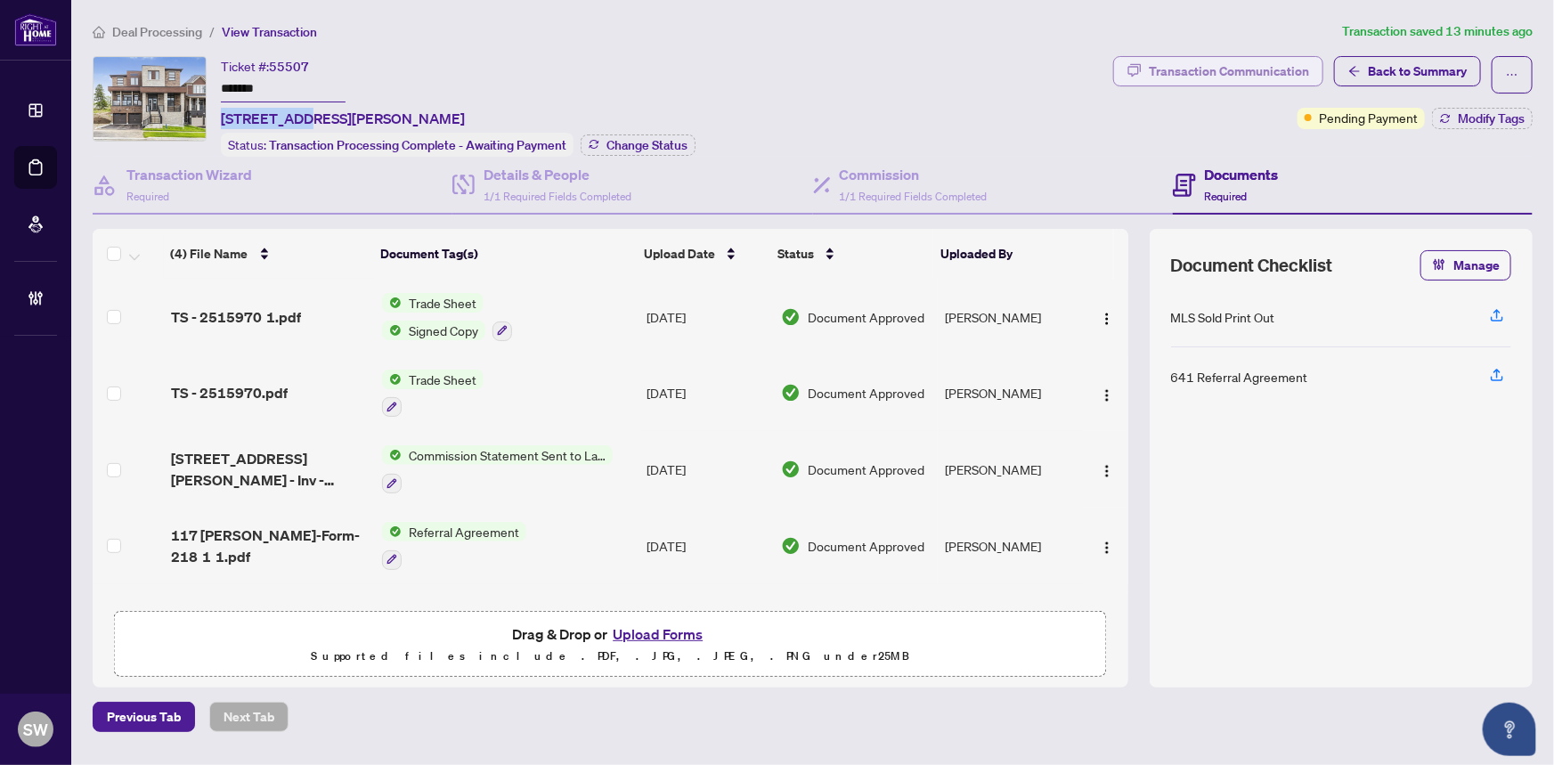
click at [1230, 62] on div "Transaction Communication" at bounding box center [1228, 71] width 160 height 28
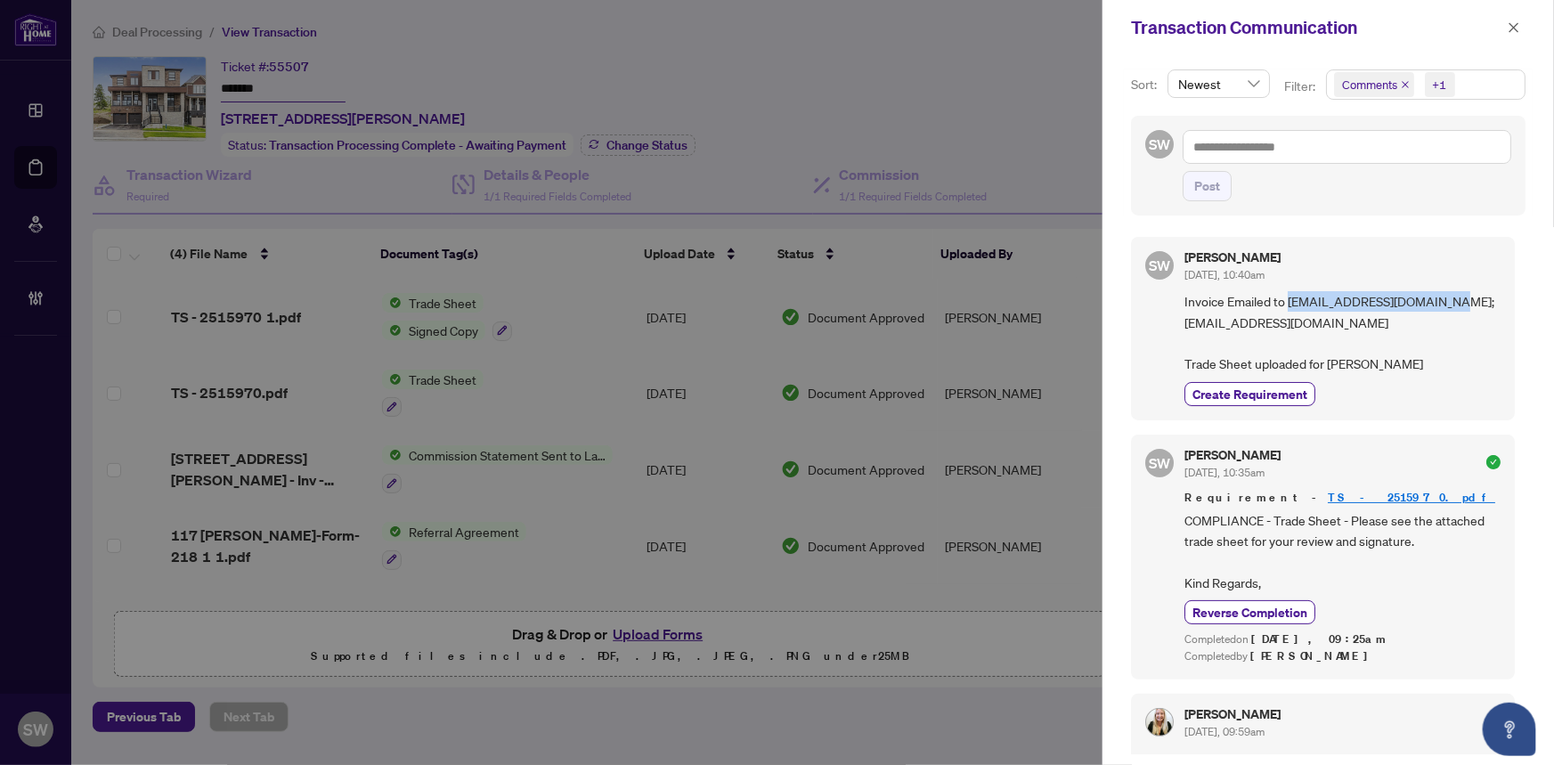
drag, startPoint x: 1289, startPoint y: 300, endPoint x: 1452, endPoint y: 304, distance: 163.0
click at [1452, 304] on span "Invoice Emailed to [EMAIL_ADDRESS][DOMAIN_NAME]; [EMAIL_ADDRESS][DOMAIN_NAME] T…" at bounding box center [1342, 333] width 316 height 84
copy span "[EMAIL_ADDRESS][DOMAIN_NAME]"
click at [1510, 25] on icon "close" at bounding box center [1513, 27] width 12 height 12
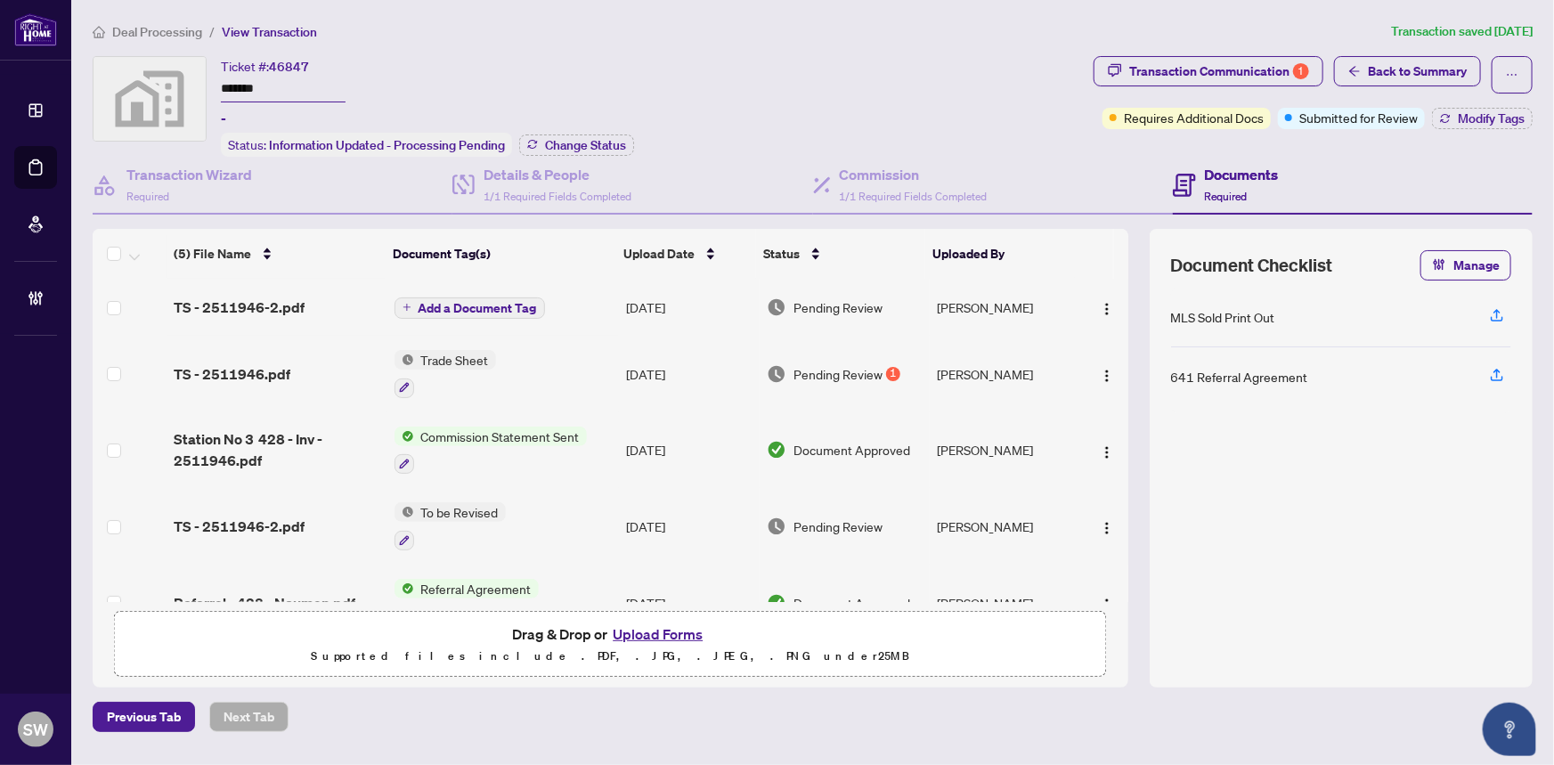
click at [242, 86] on input "*******" at bounding box center [283, 90] width 125 height 26
click at [274, 304] on span "TS - 2511946-2.pdf" at bounding box center [239, 306] width 131 height 21
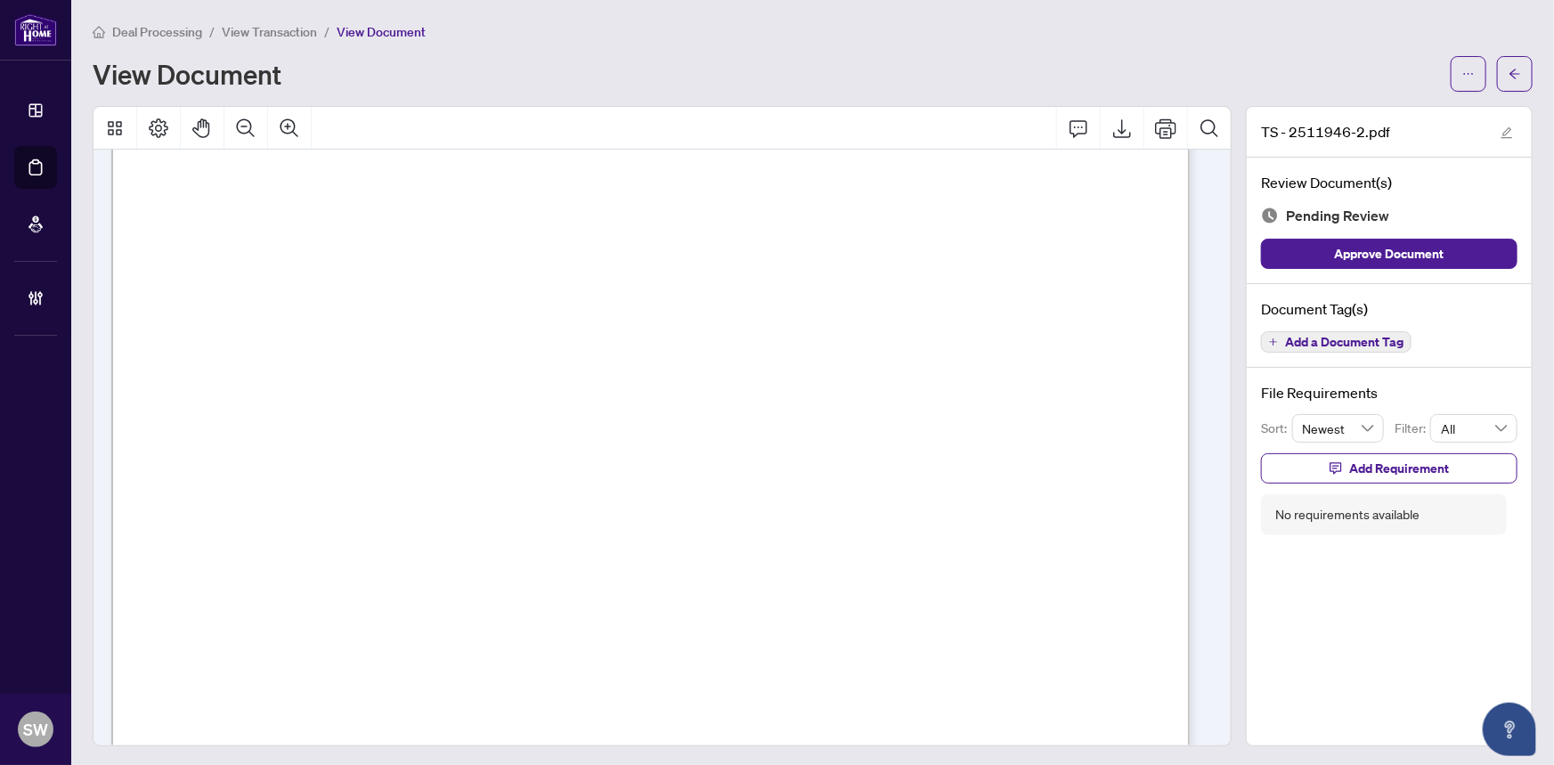
scroll to position [485, 0]
click at [1334, 340] on span "Add a Document Tag" at bounding box center [1344, 342] width 118 height 12
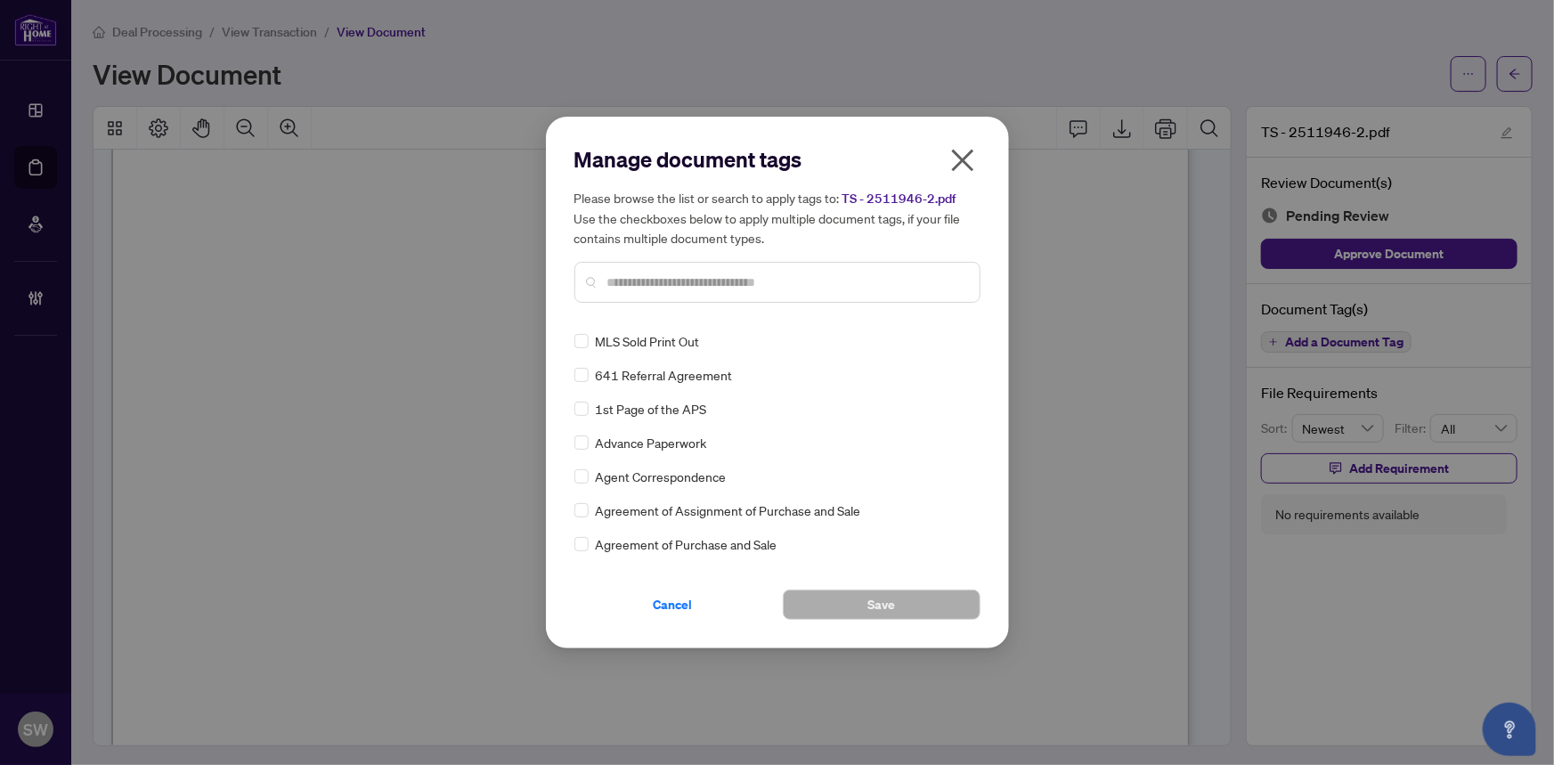
click at [819, 287] on input "text" at bounding box center [786, 282] width 358 height 20
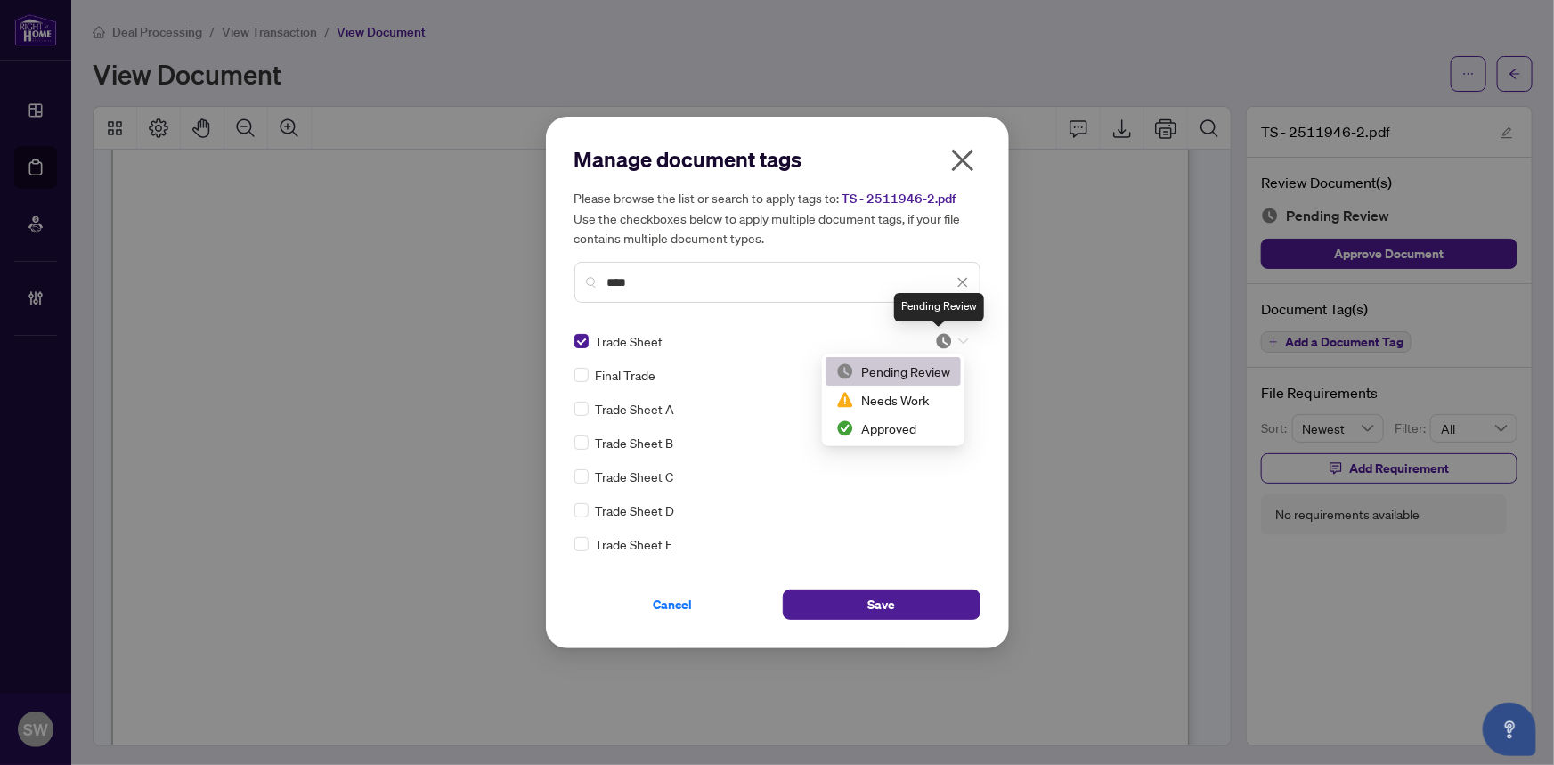
click at [935, 343] on img at bounding box center [944, 341] width 18 height 18
click at [903, 427] on div "Approved" at bounding box center [893, 428] width 114 height 20
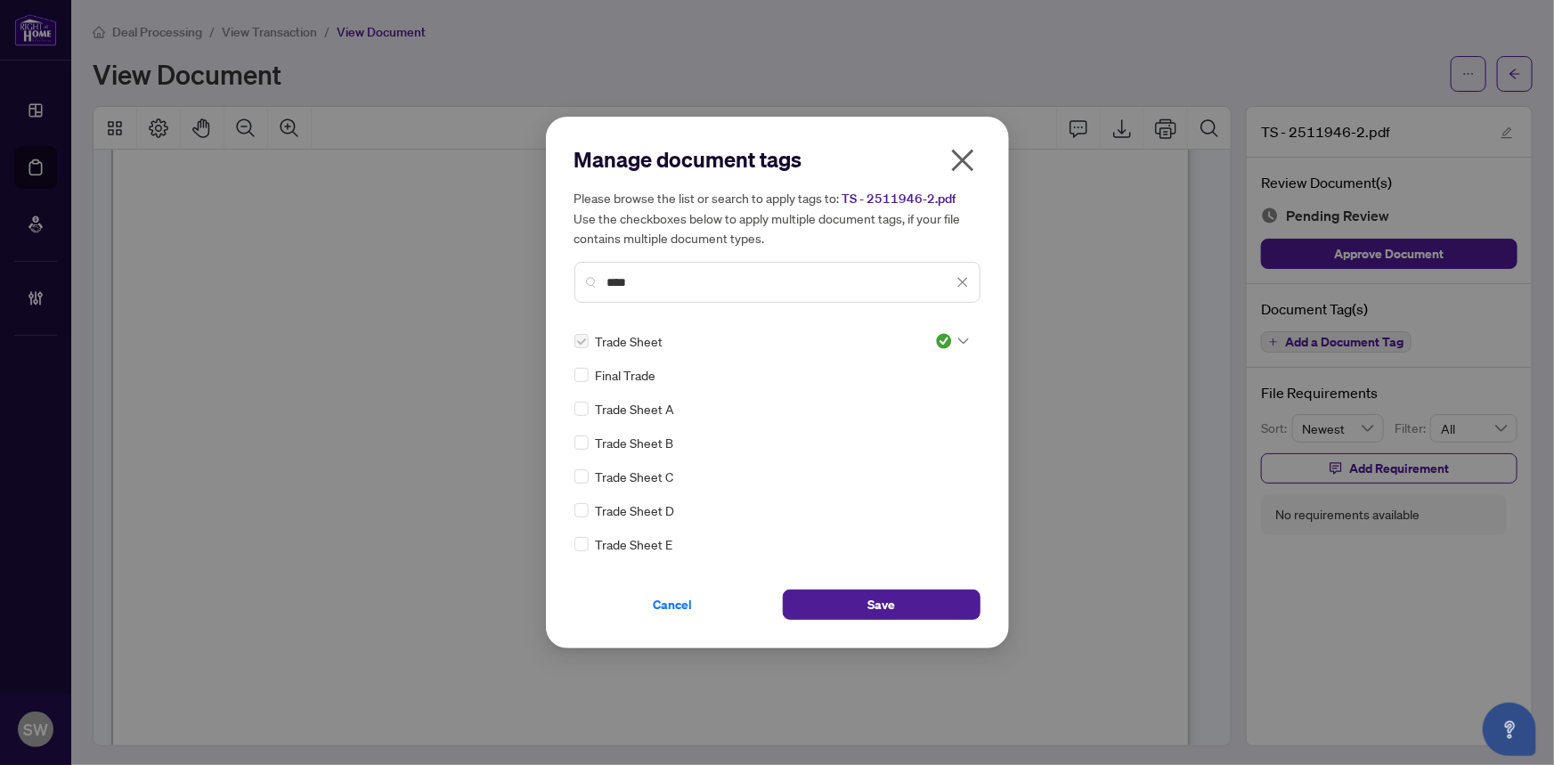
drag, startPoint x: 635, startPoint y: 280, endPoint x: 579, endPoint y: 271, distance: 56.9
click at [579, 271] on div "****" at bounding box center [777, 282] width 406 height 41
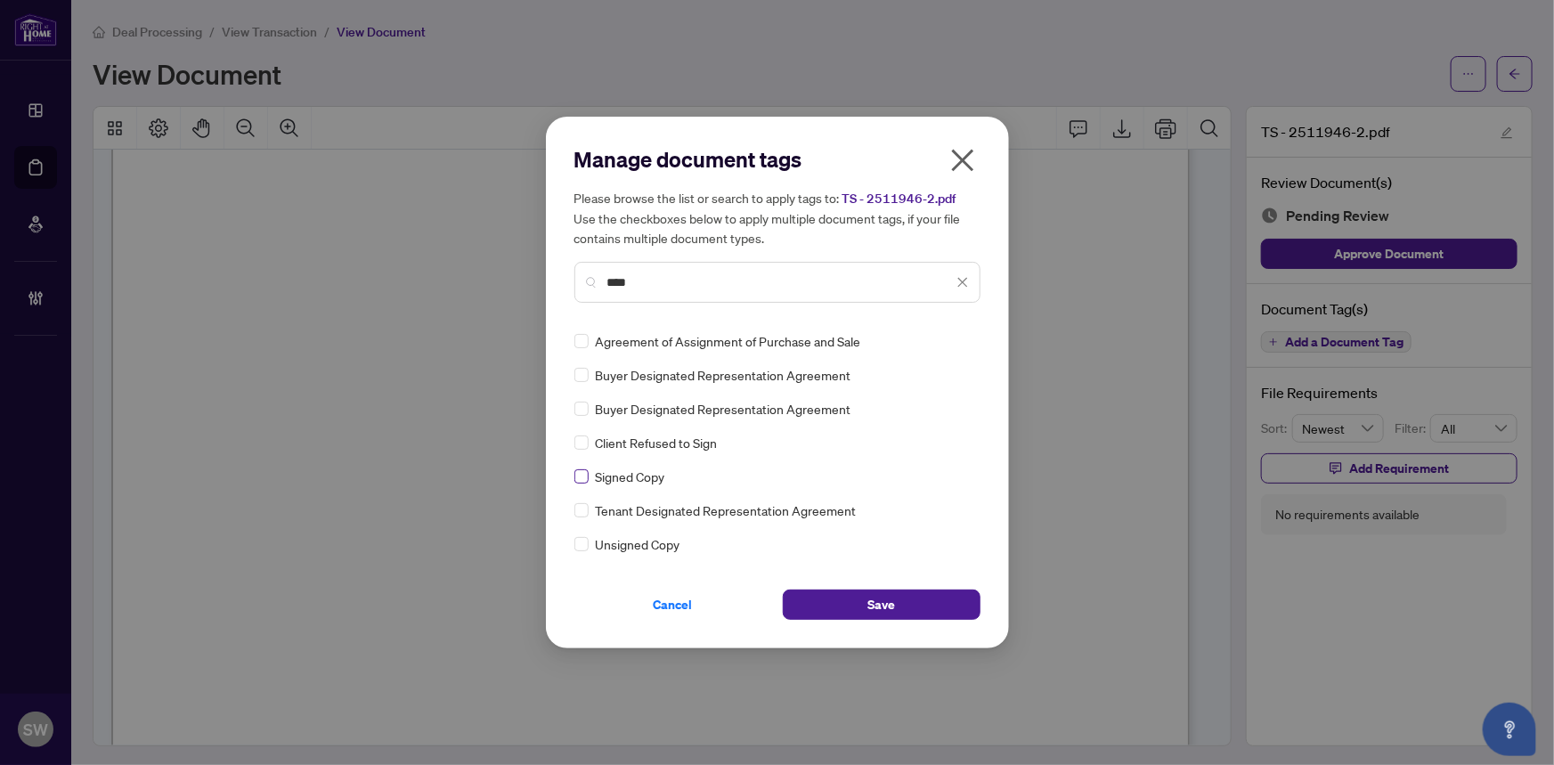
type input "****"
click at [939, 338] on img at bounding box center [944, 341] width 18 height 18
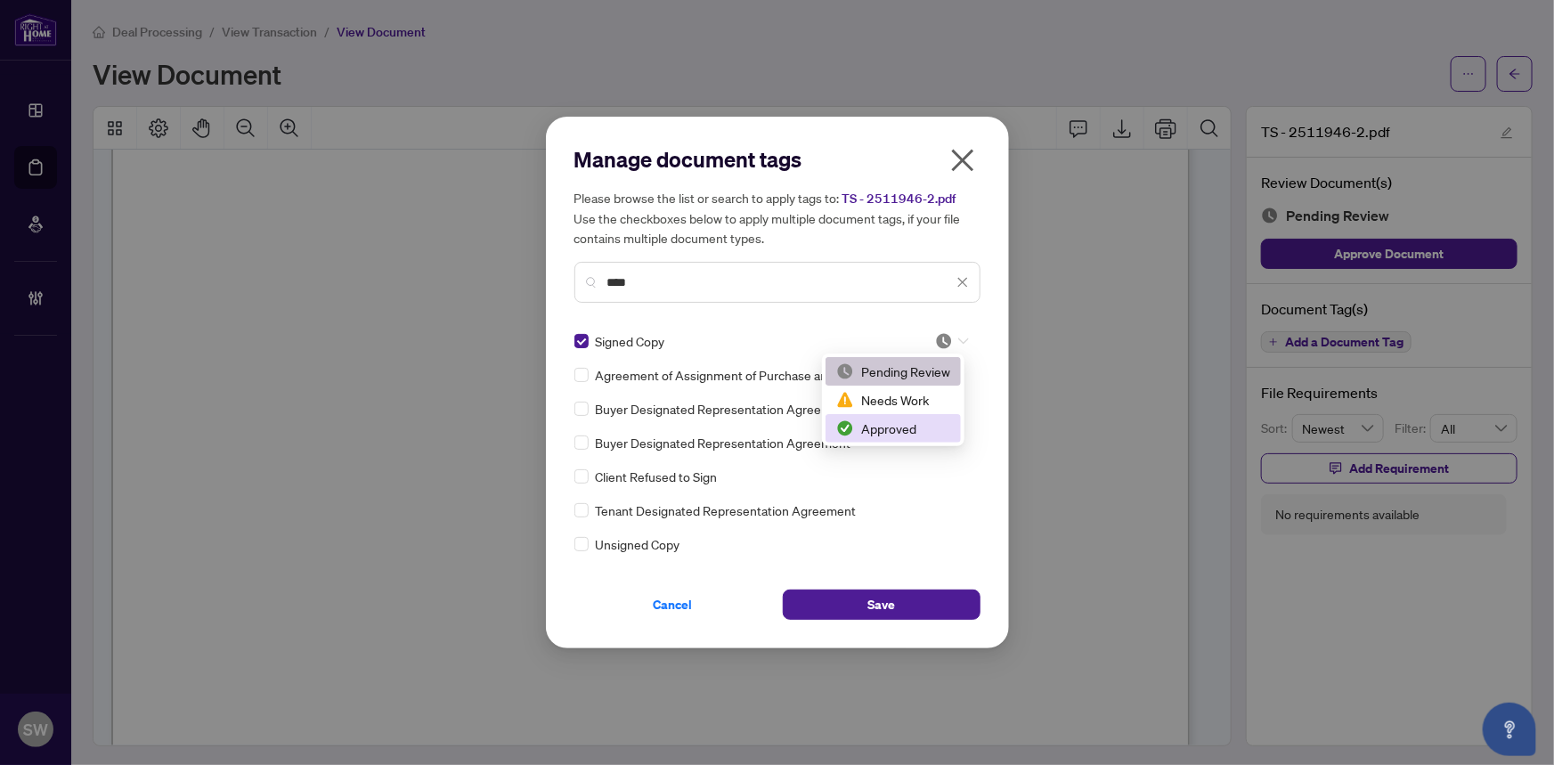
click at [902, 426] on div "Approved" at bounding box center [893, 428] width 114 height 20
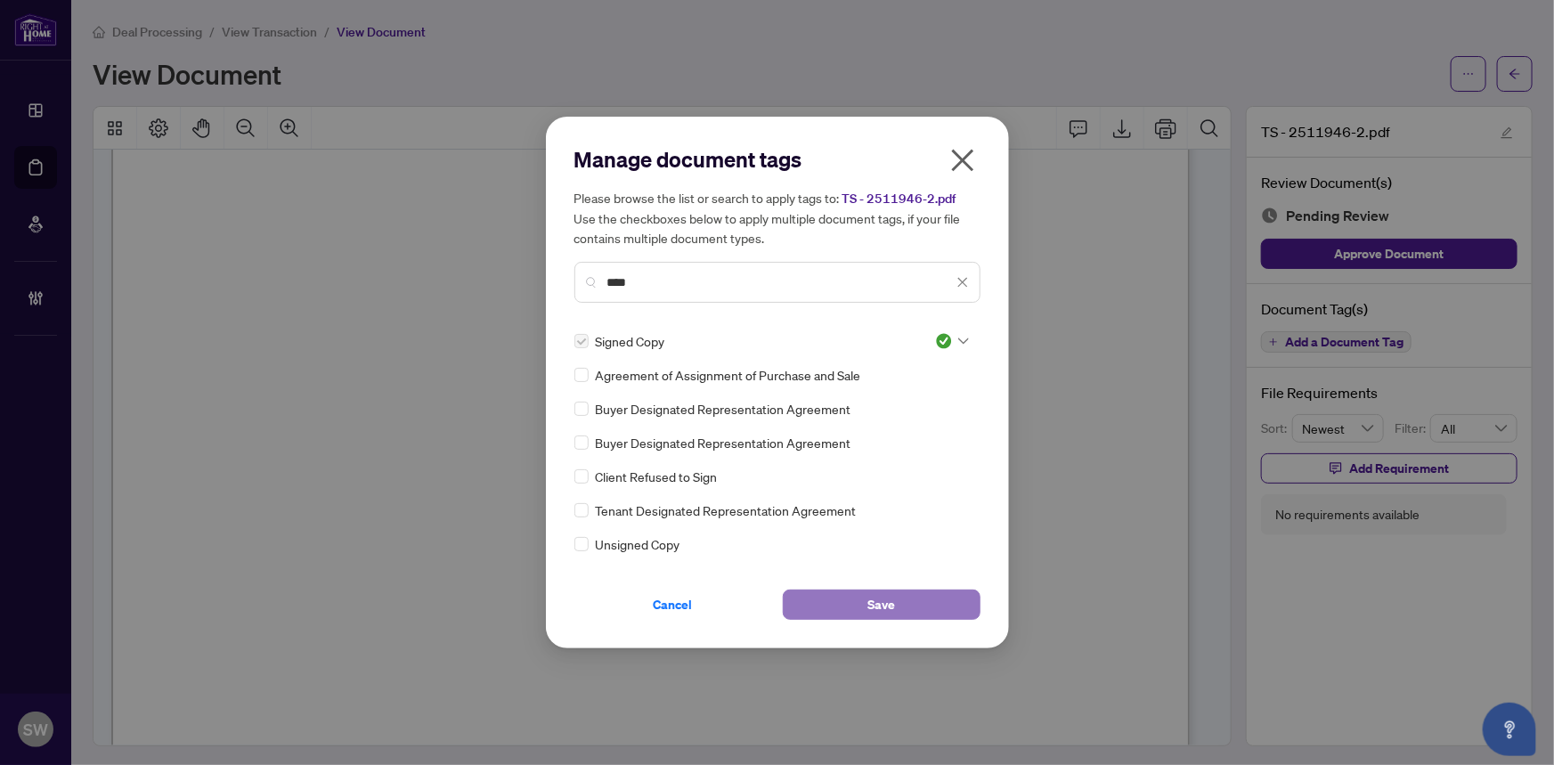
click at [915, 606] on button "Save" at bounding box center [882, 604] width 198 height 30
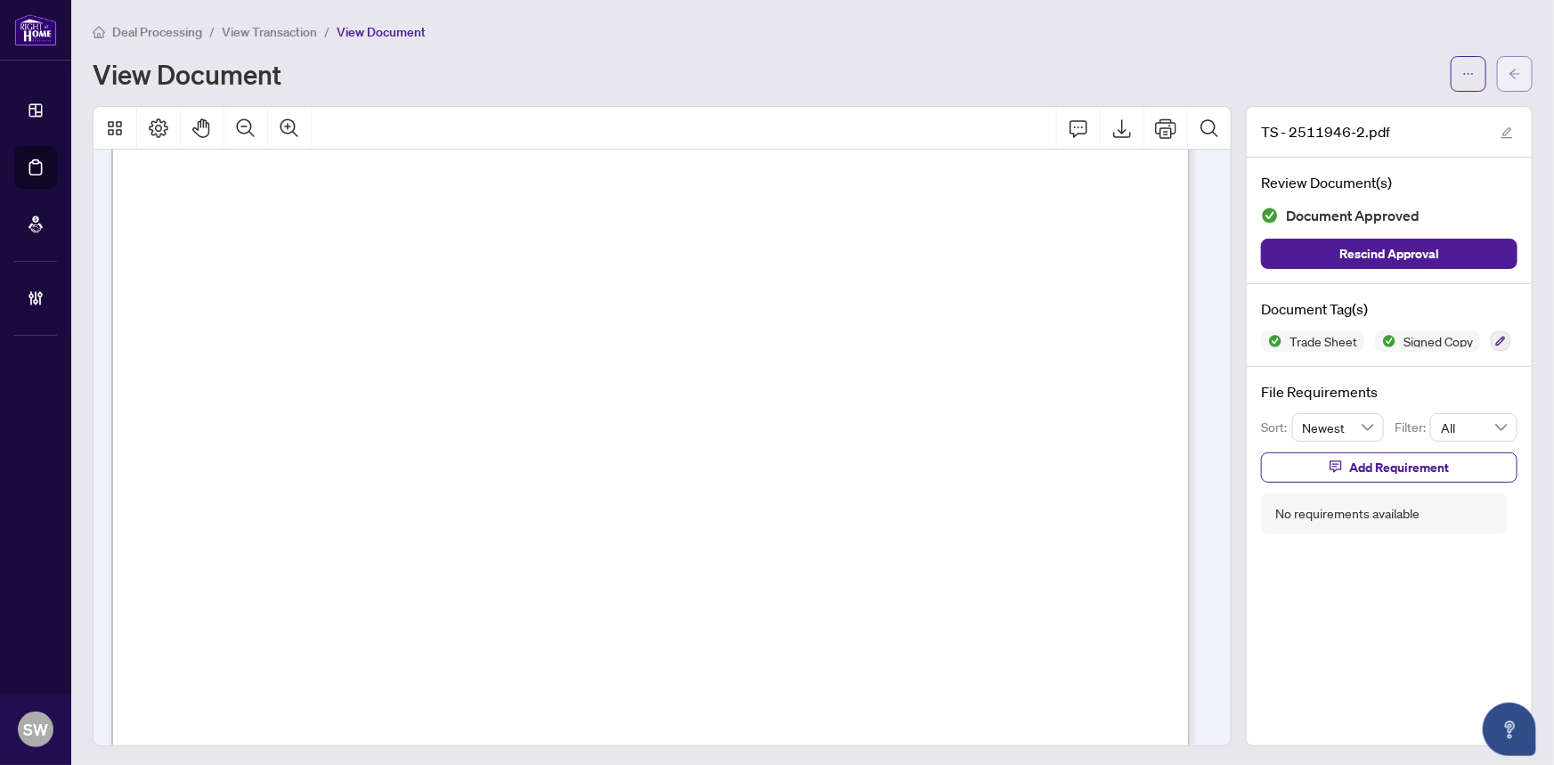
click at [1508, 68] on icon "arrow-left" at bounding box center [1514, 74] width 12 height 12
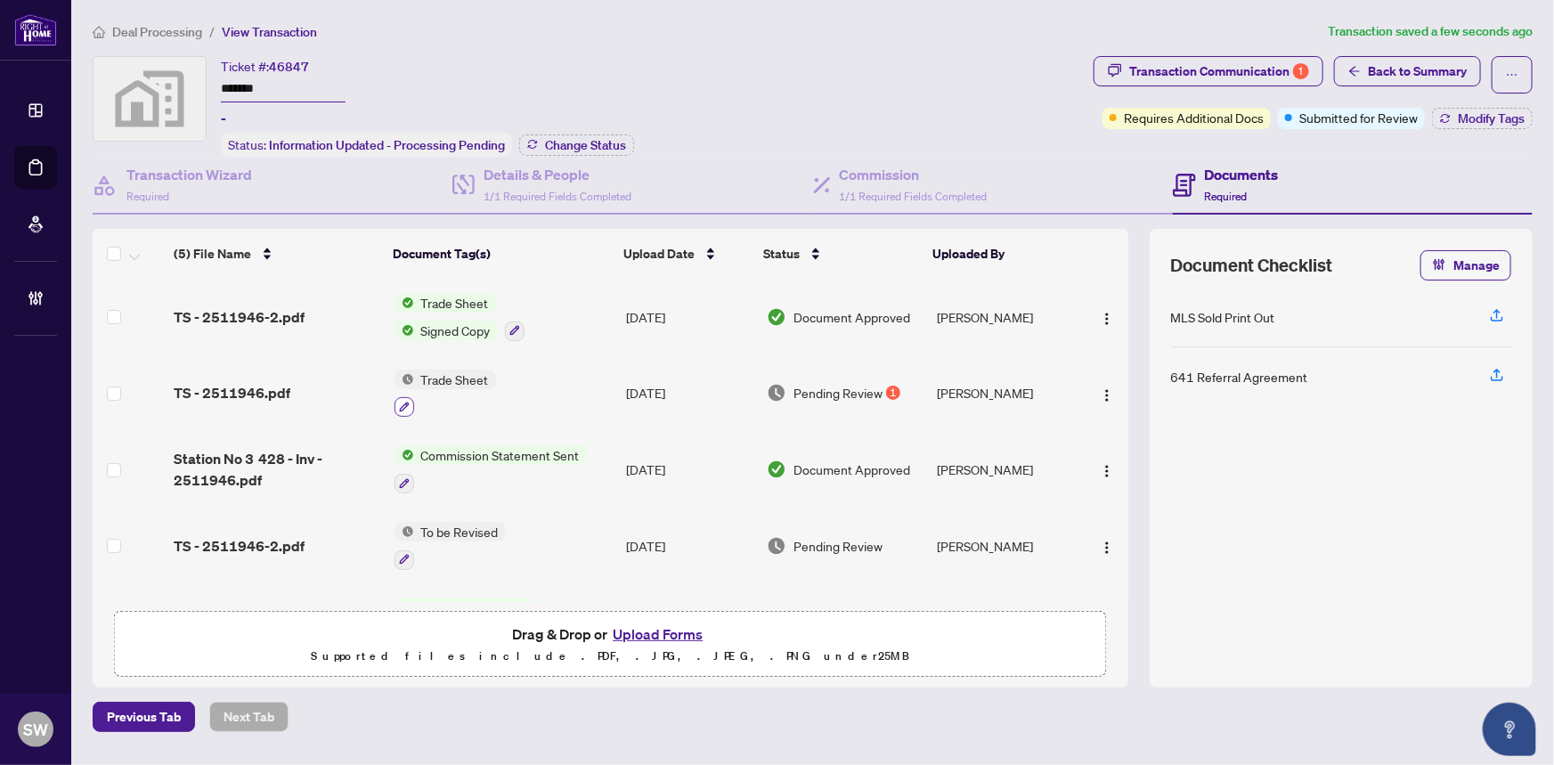
click at [403, 402] on icon "button" at bounding box center [404, 407] width 10 height 10
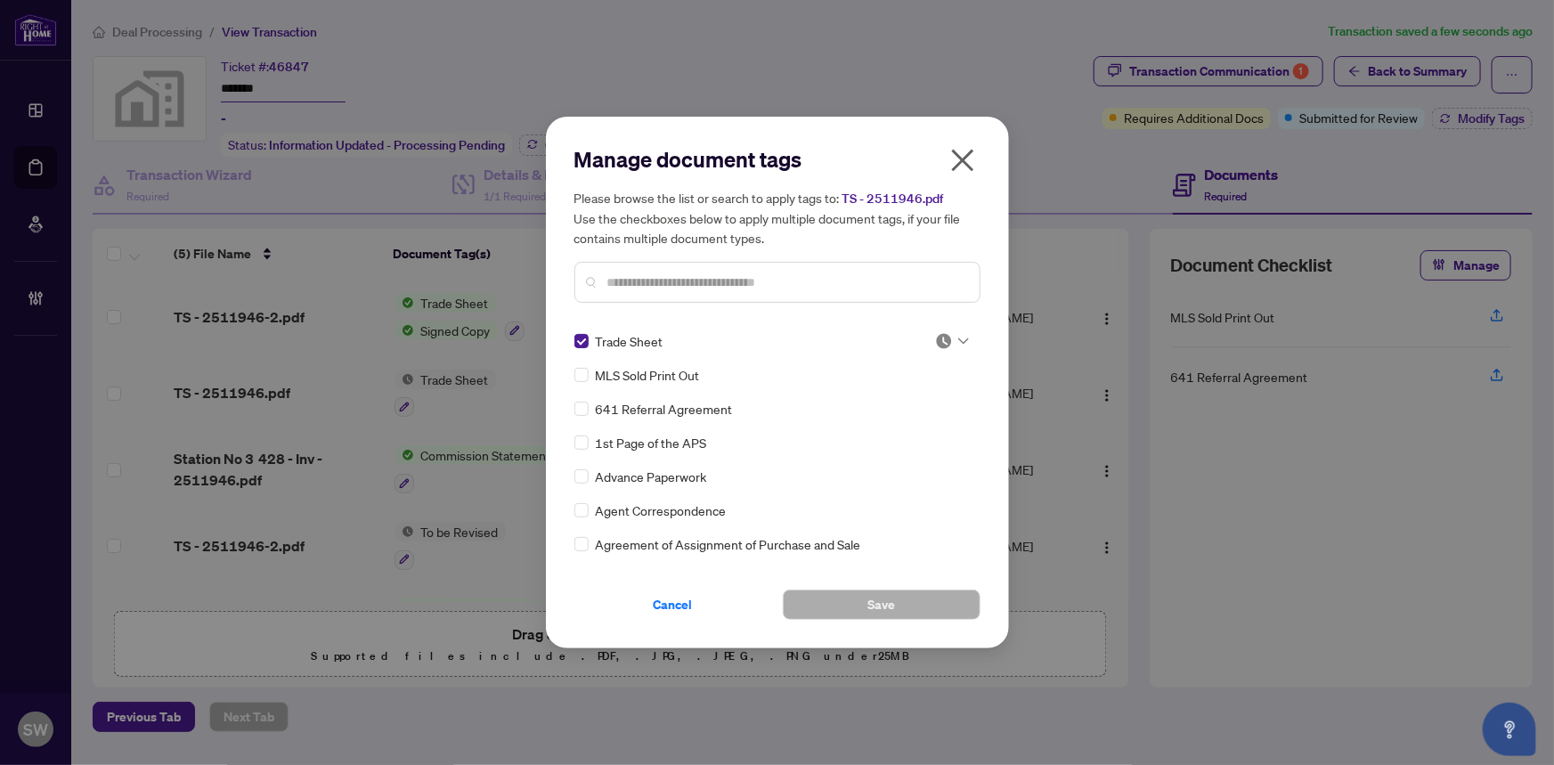
click at [940, 340] on img at bounding box center [944, 341] width 18 height 18
drag, startPoint x: 907, startPoint y: 426, endPoint x: 874, endPoint y: 553, distance: 130.6
click at [907, 426] on div "Approved" at bounding box center [893, 428] width 114 height 20
click at [872, 596] on span "Save" at bounding box center [881, 604] width 28 height 28
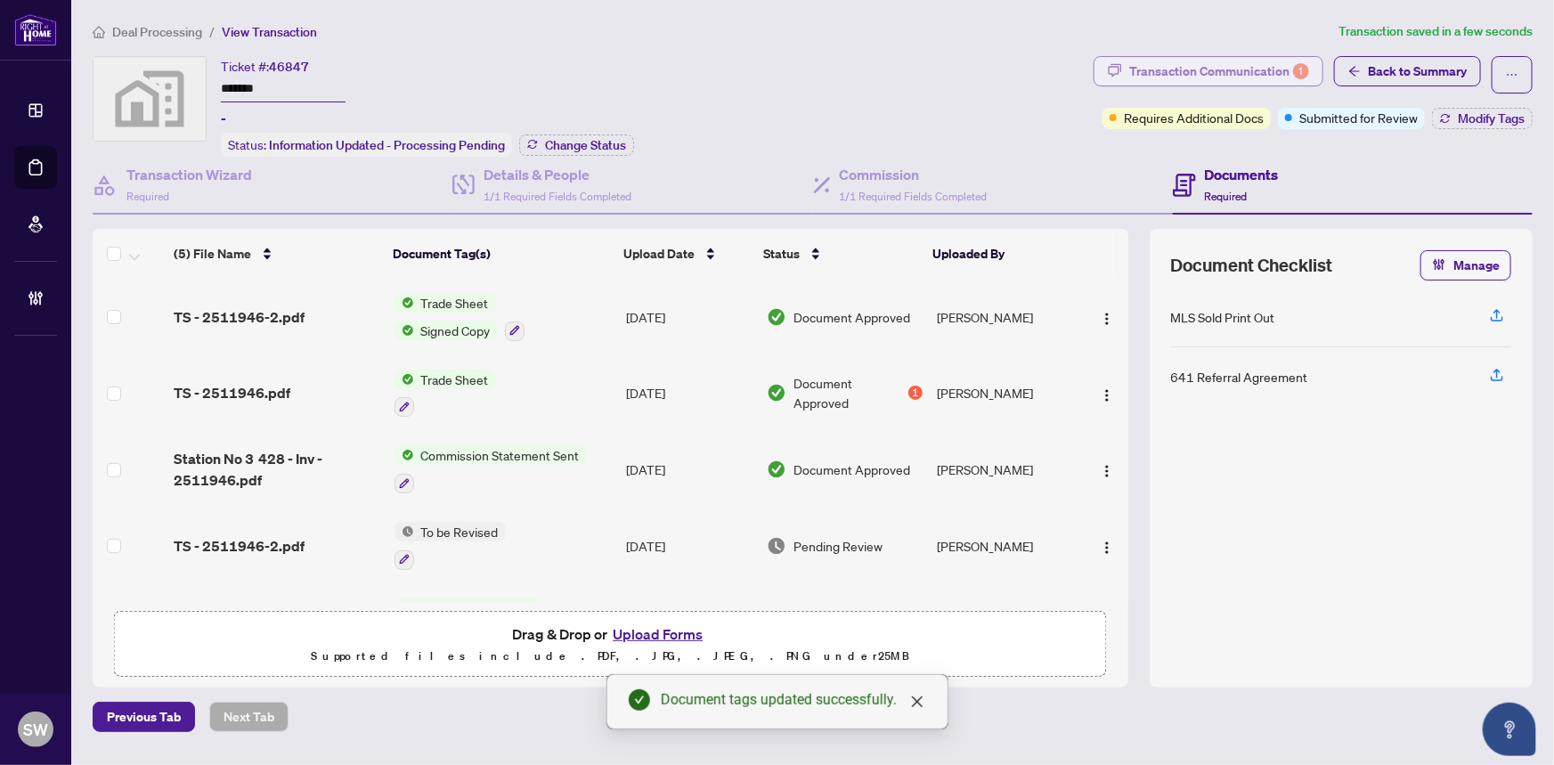
click at [1184, 61] on div "Transaction Communication 1" at bounding box center [1219, 71] width 180 height 28
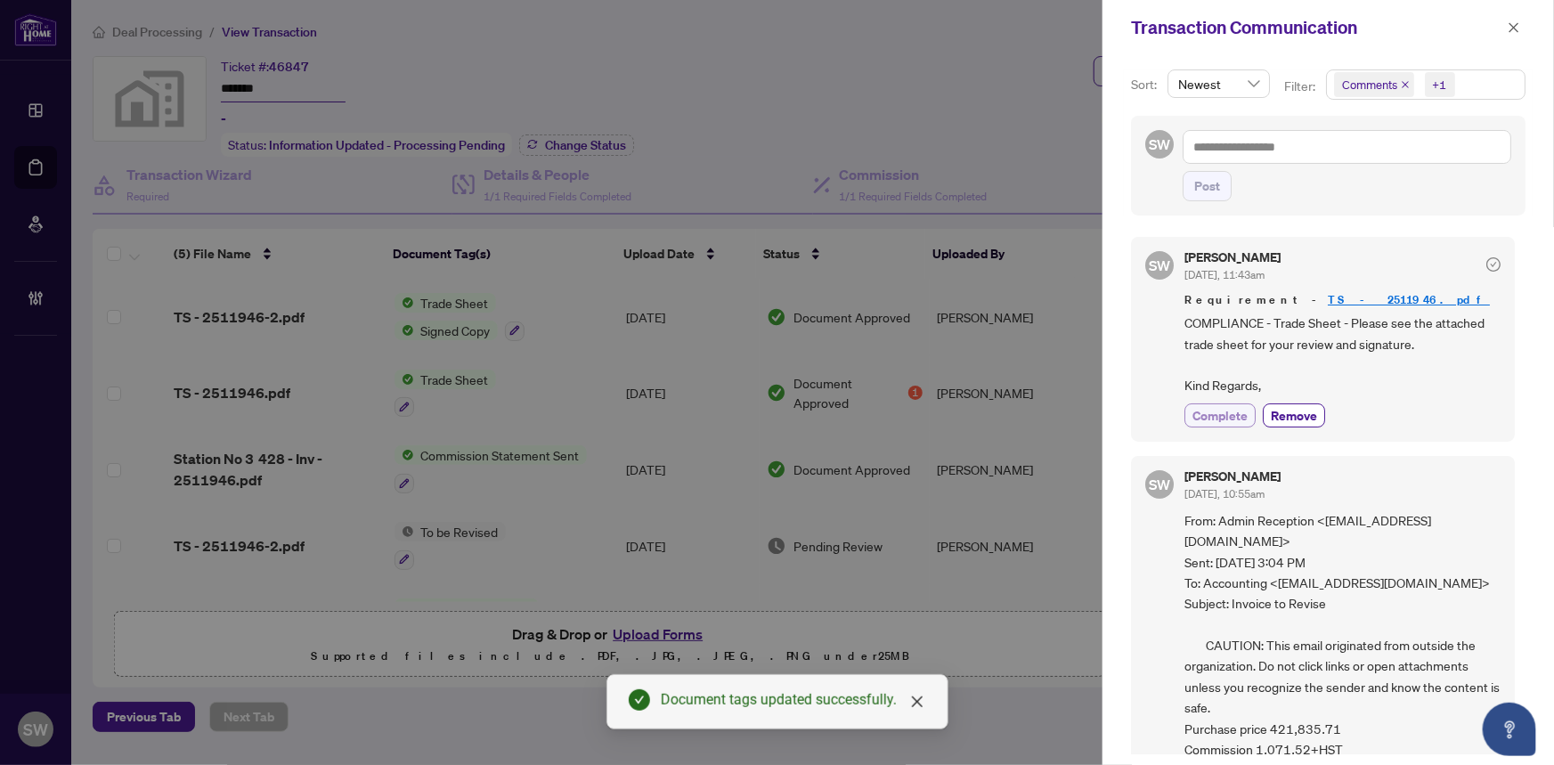
click at [1209, 412] on span "Complete" at bounding box center [1219, 415] width 55 height 19
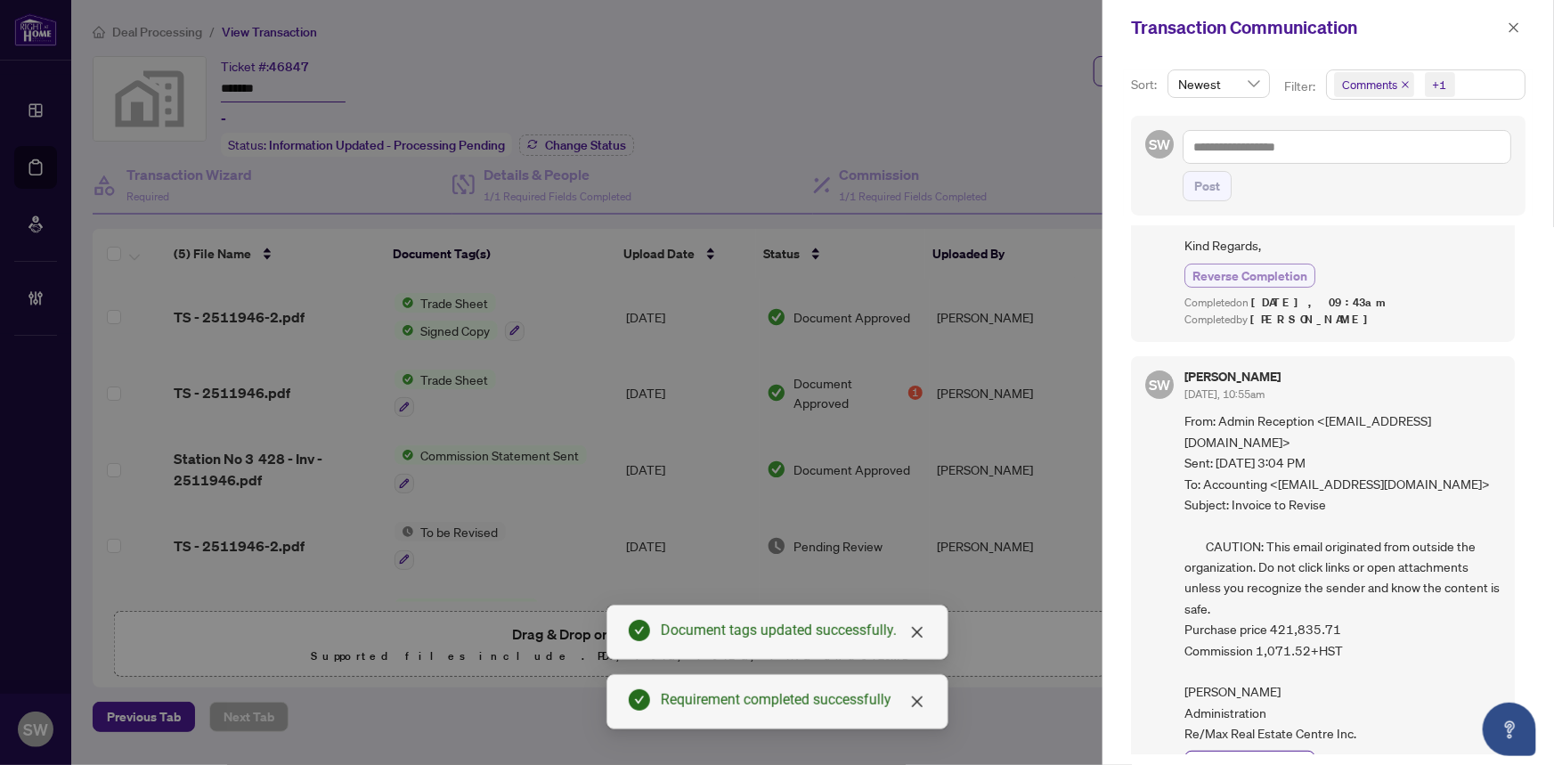
scroll to position [161, 0]
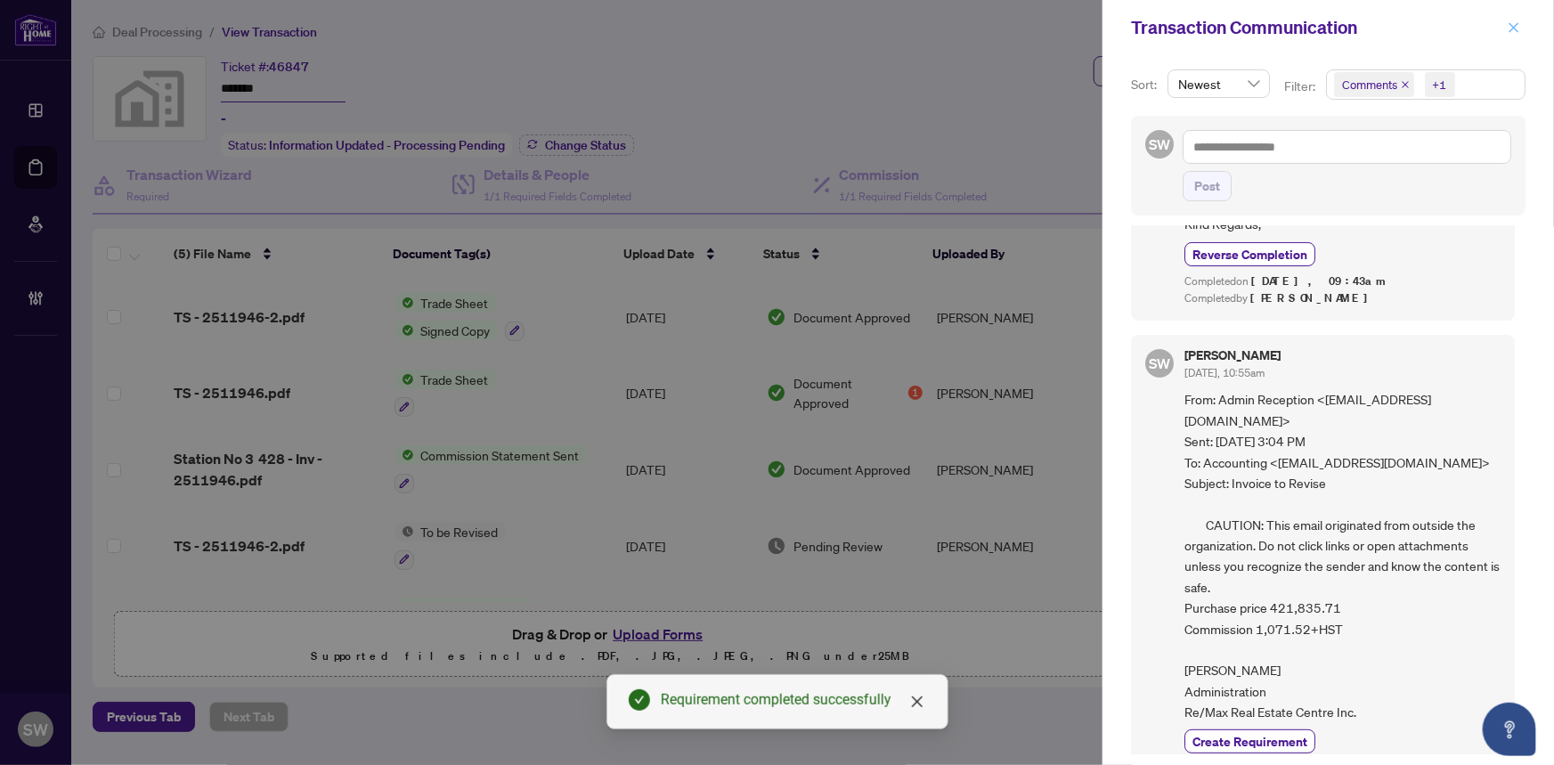
click at [1510, 27] on icon "close" at bounding box center [1513, 27] width 12 height 12
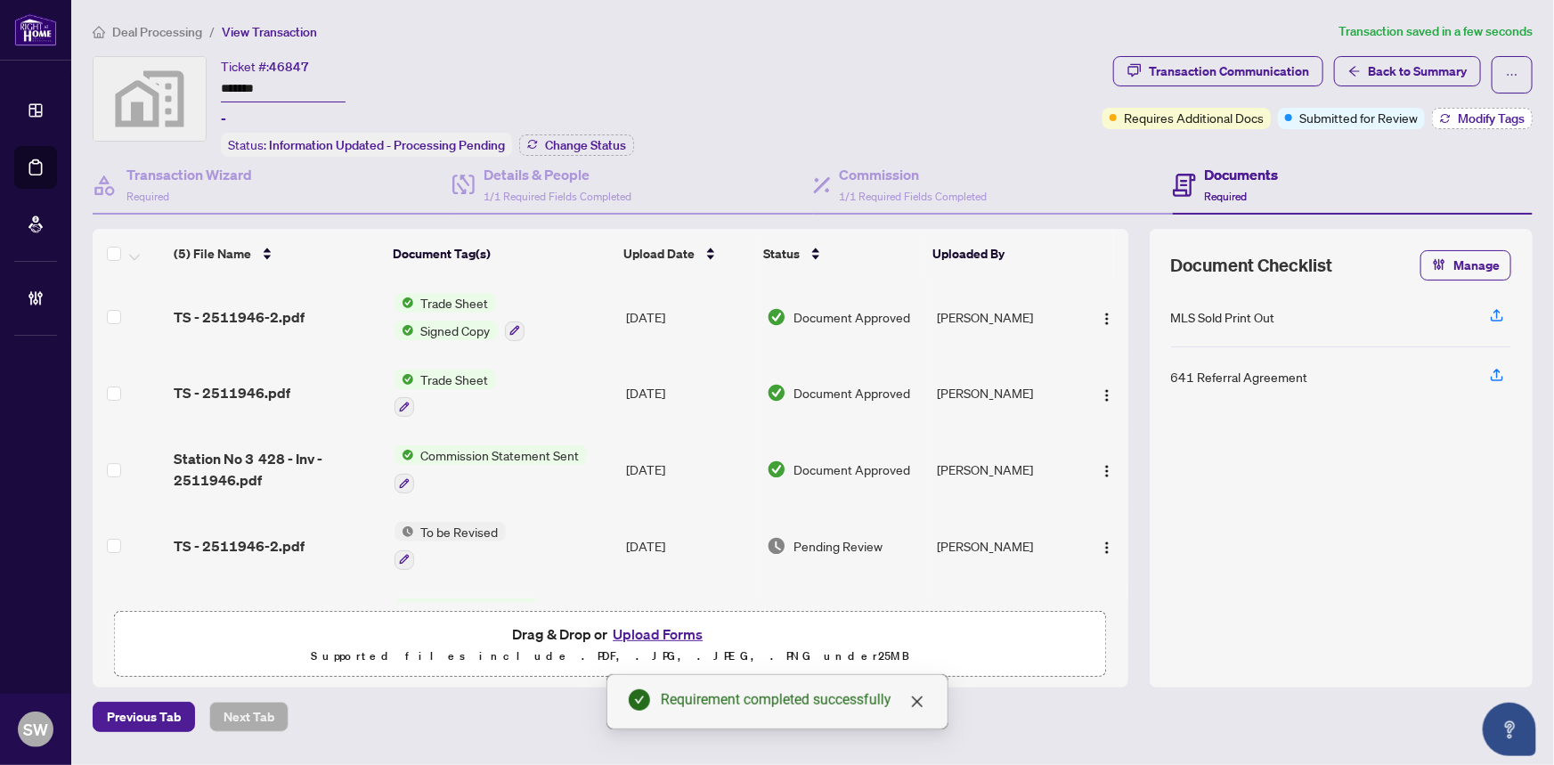
click at [1505, 117] on span "Modify Tags" at bounding box center [1490, 118] width 67 height 12
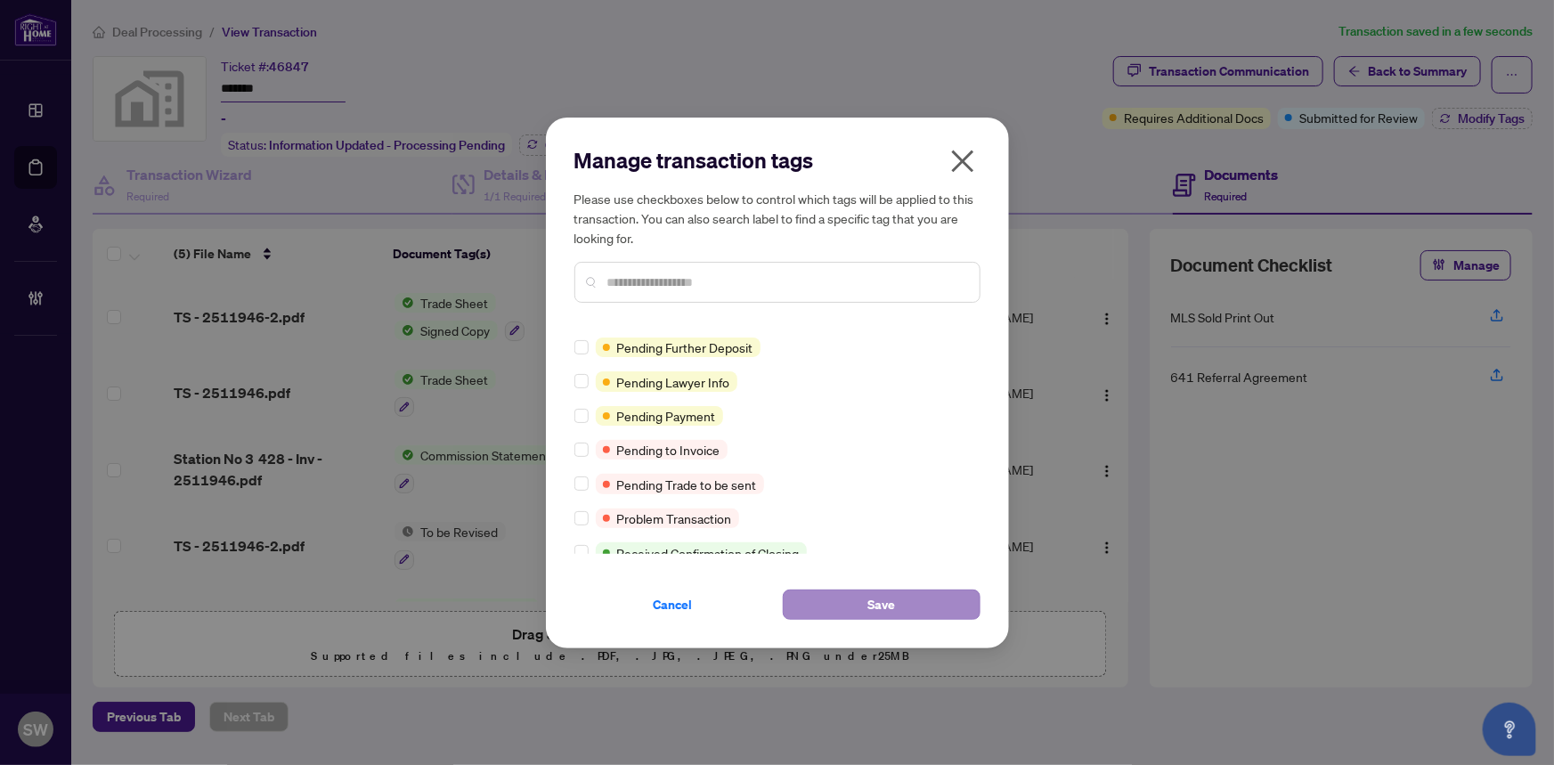
scroll to position [0, 0]
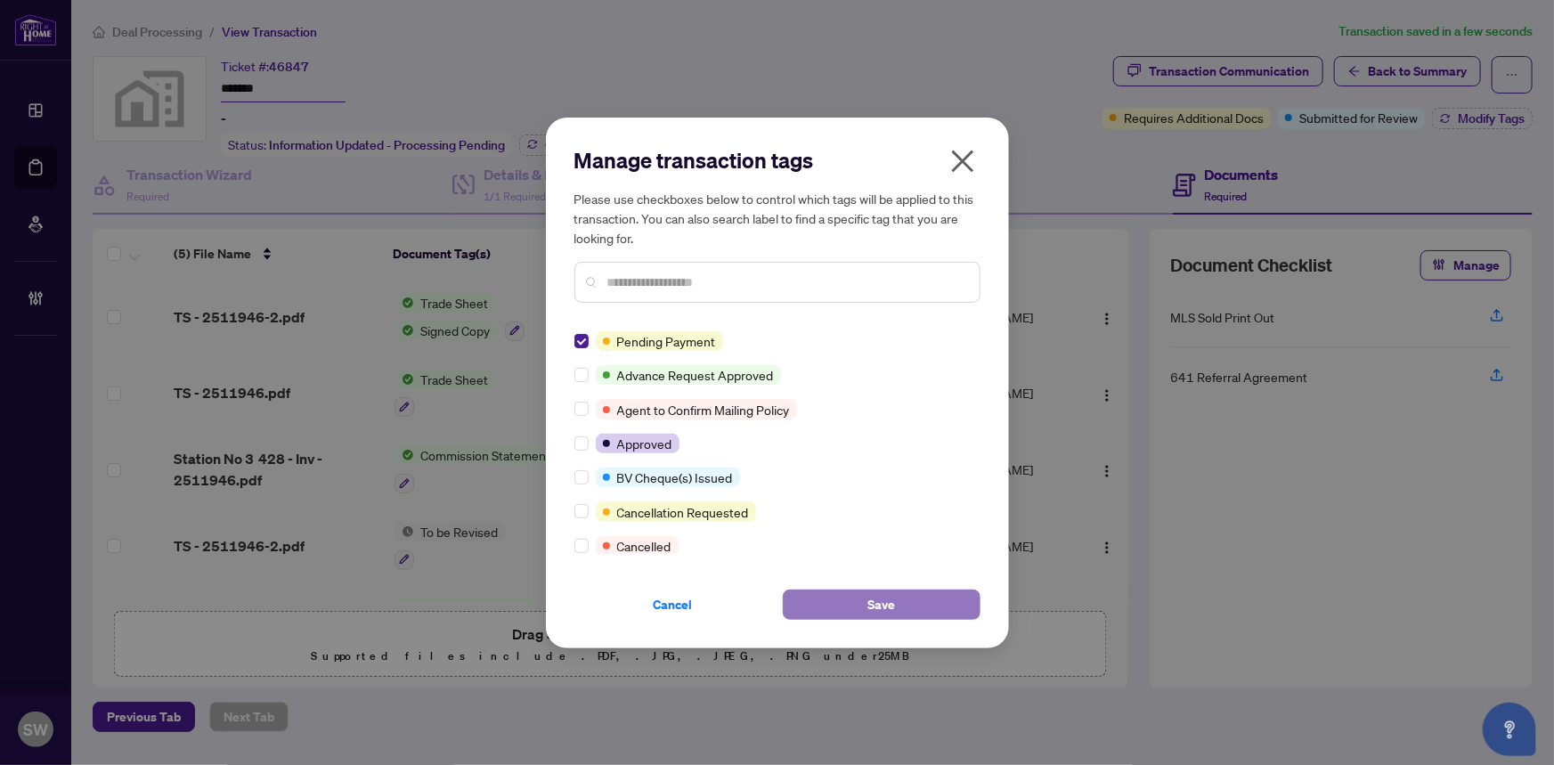
click at [872, 603] on span "Save" at bounding box center [881, 604] width 28 height 28
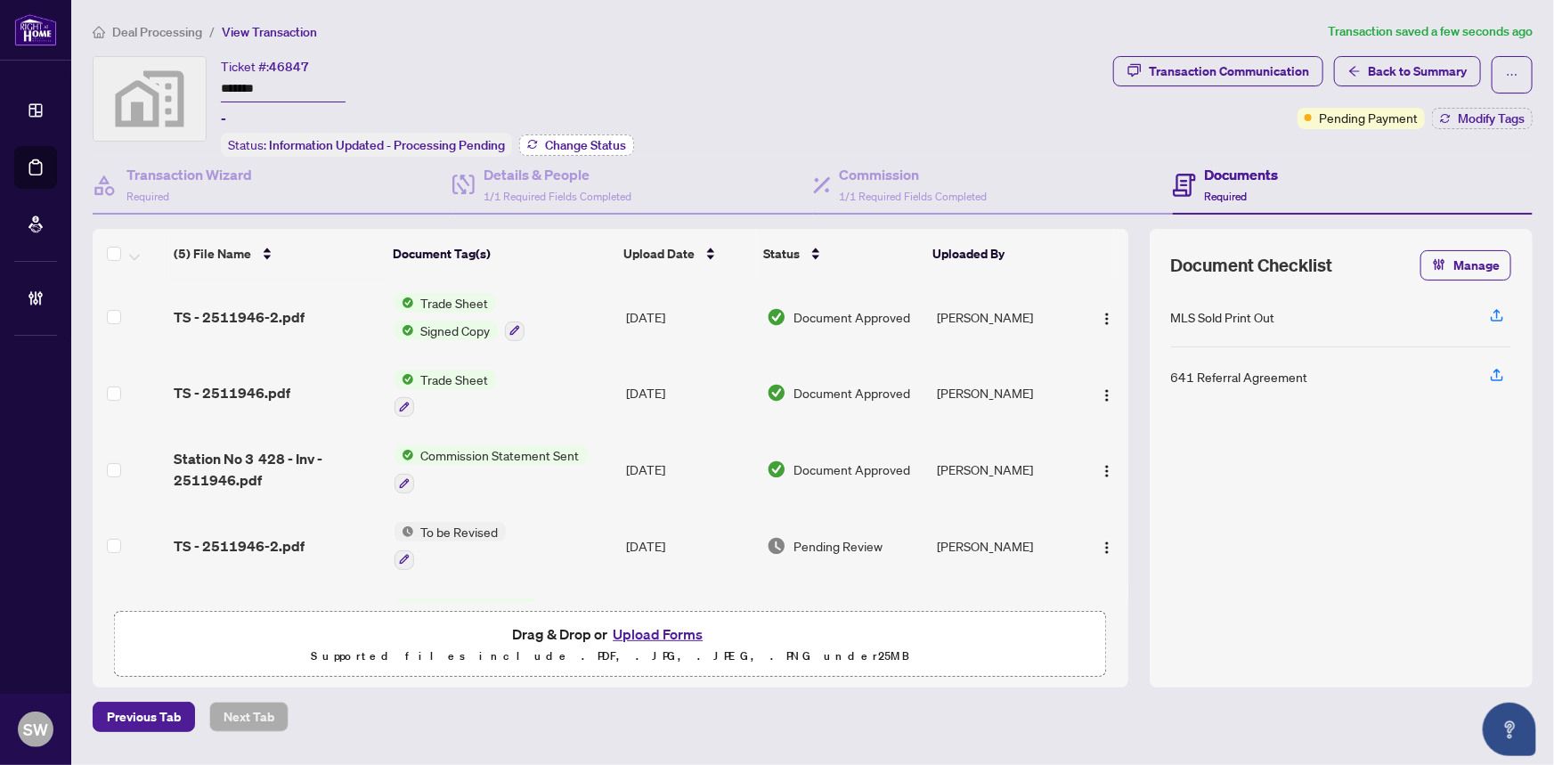
click at [580, 143] on span "Change Status" at bounding box center [585, 145] width 81 height 12
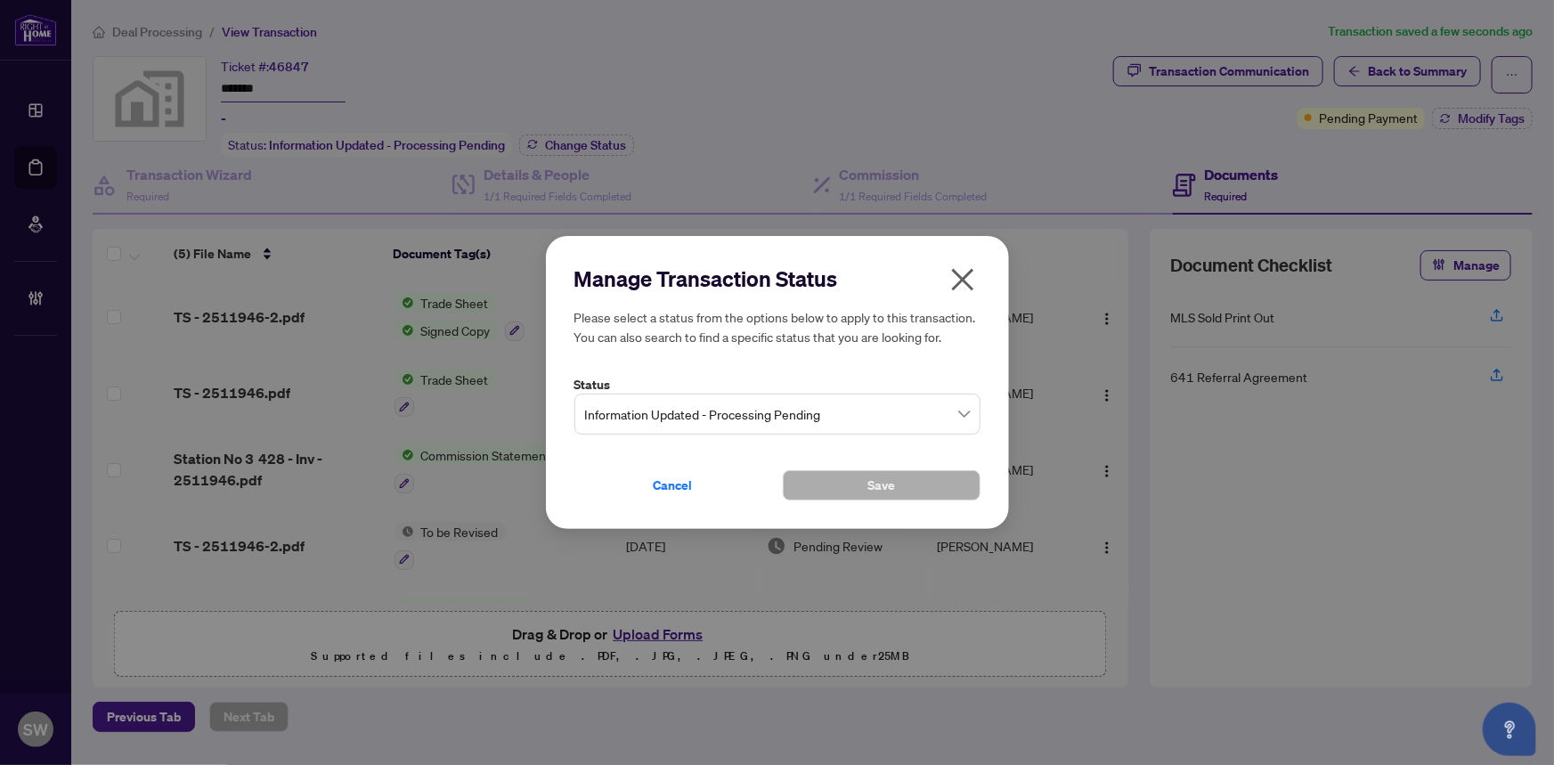
click at [804, 417] on span "Information Updated - Processing Pending" at bounding box center [777, 414] width 385 height 34
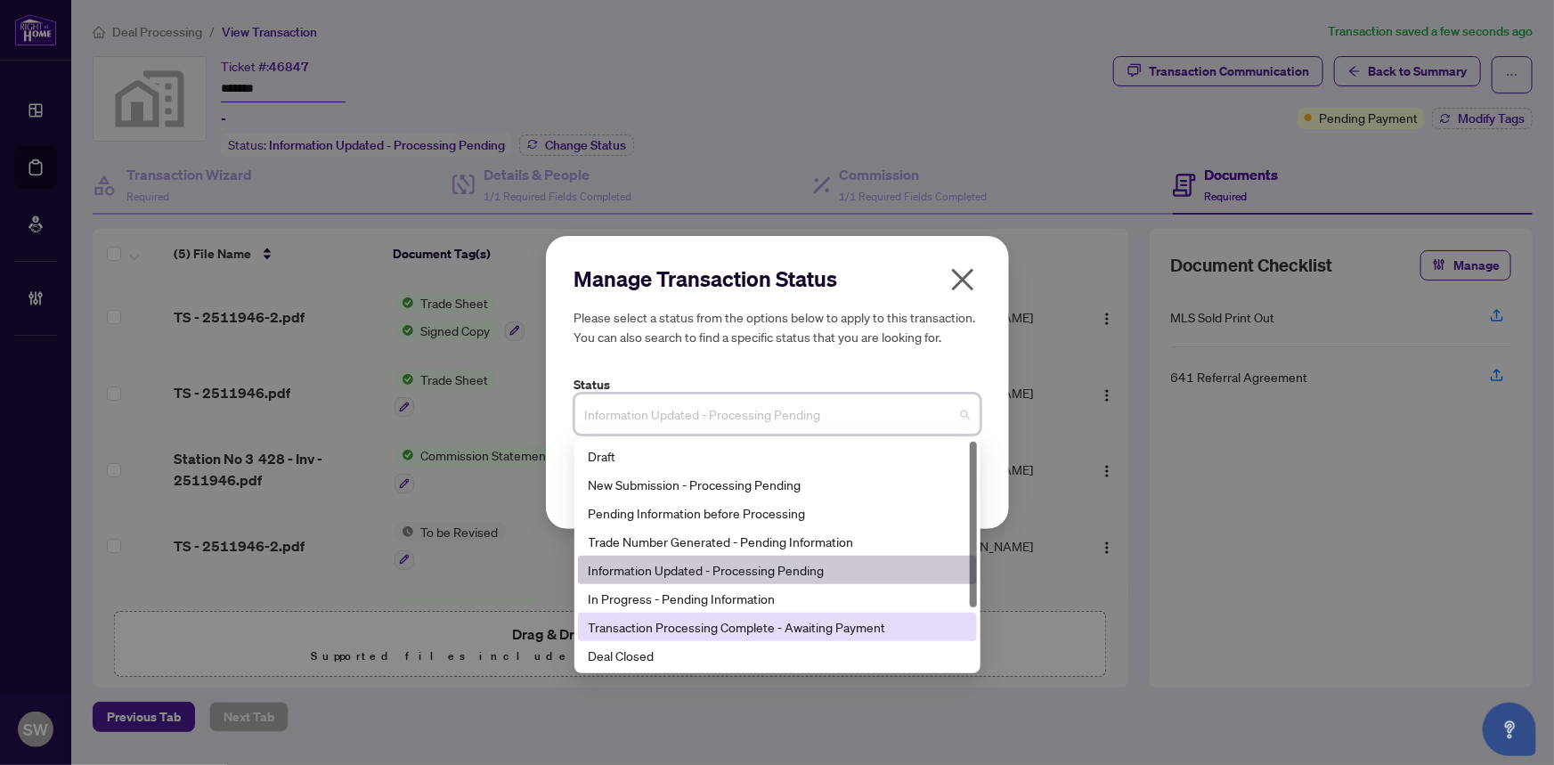
click at [782, 628] on div "Transaction Processing Complete - Awaiting Payment" at bounding box center [776, 627] width 377 height 20
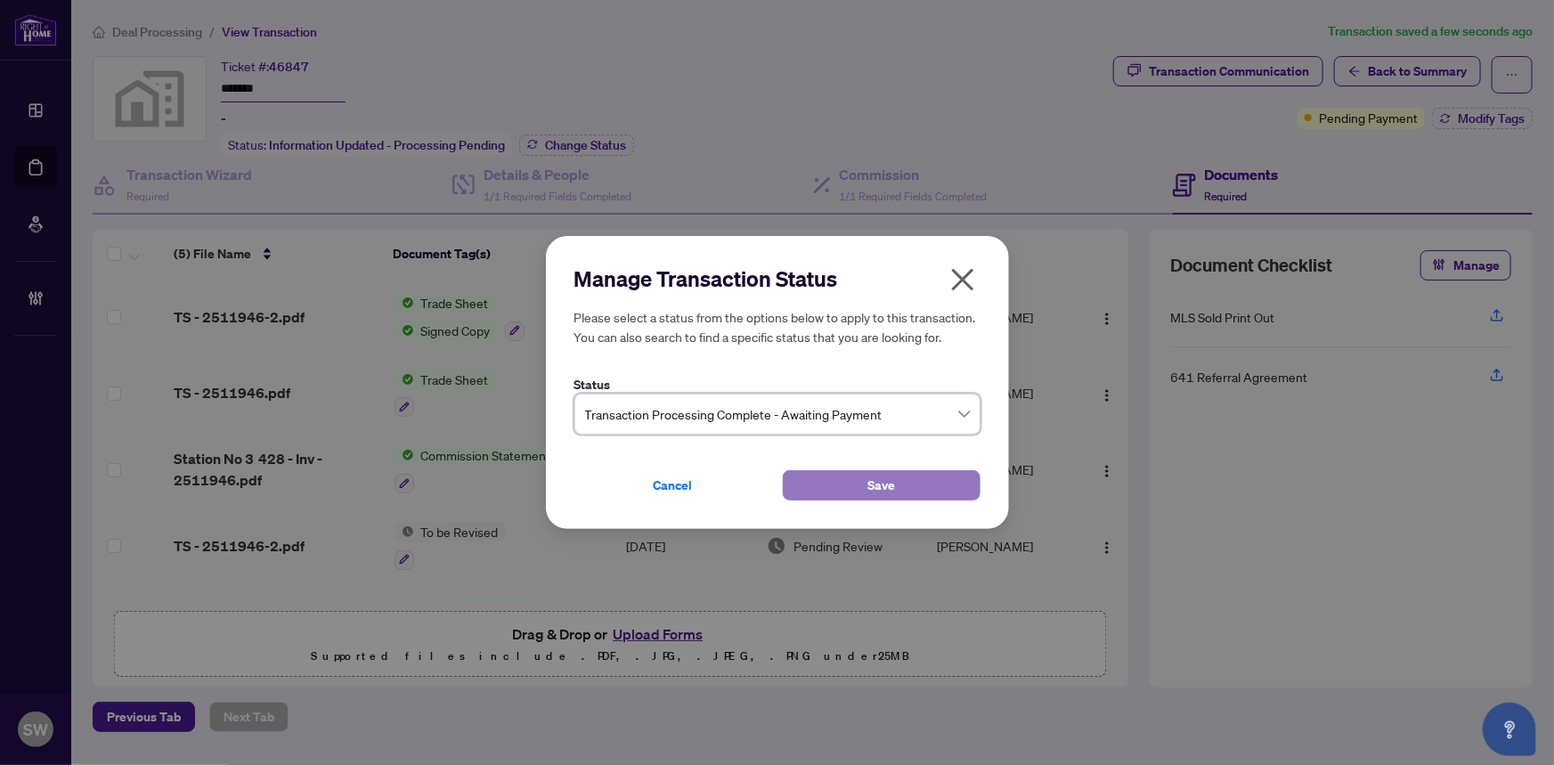
click at [824, 486] on button "Save" at bounding box center [882, 485] width 198 height 30
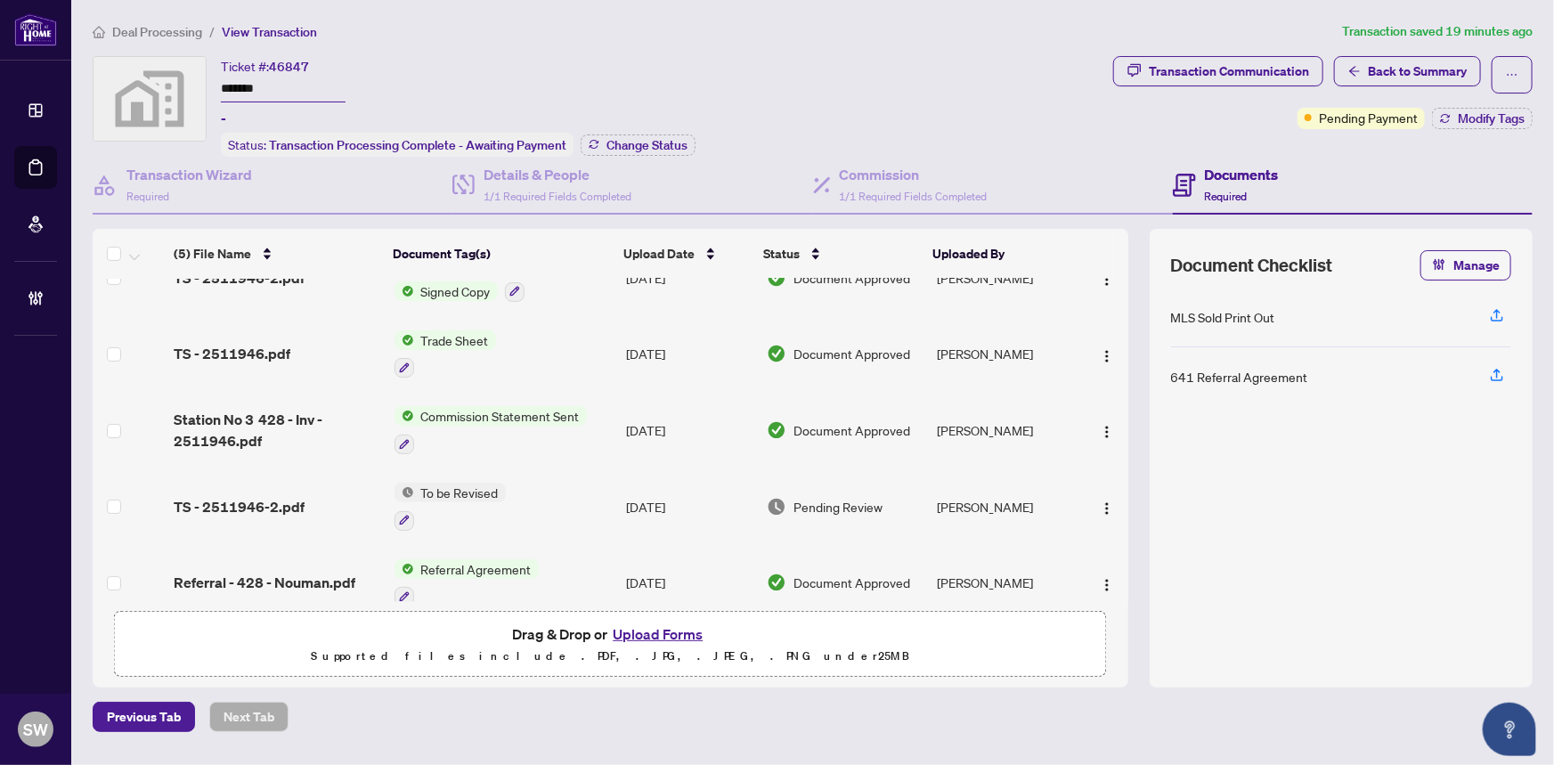
scroll to position [60, 0]
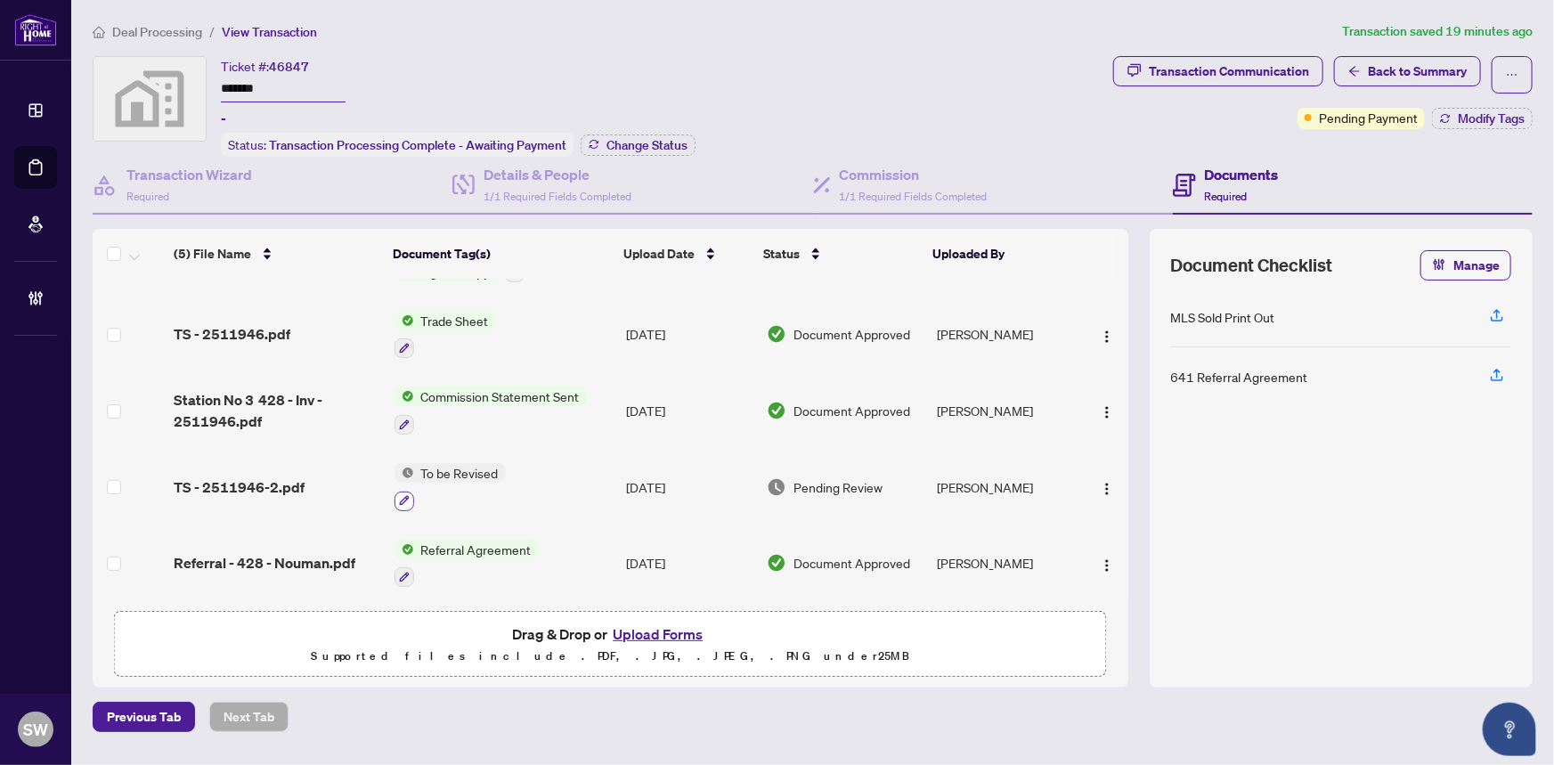
click at [403, 491] on button "button" at bounding box center [404, 501] width 20 height 20
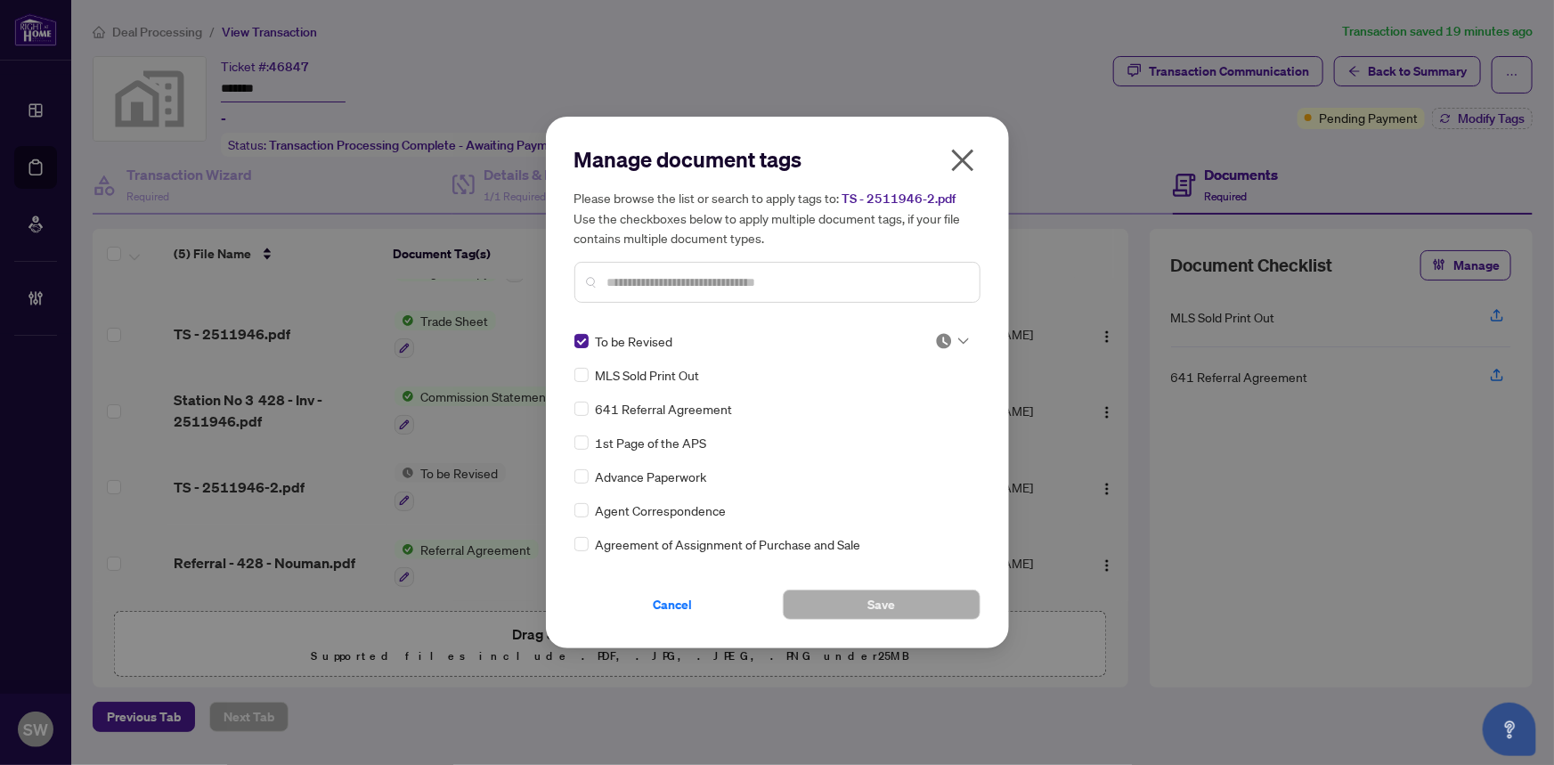
click at [943, 337] on img at bounding box center [944, 341] width 18 height 18
click at [914, 428] on div "Approved" at bounding box center [893, 428] width 114 height 20
click at [874, 601] on span "Save" at bounding box center [881, 604] width 28 height 28
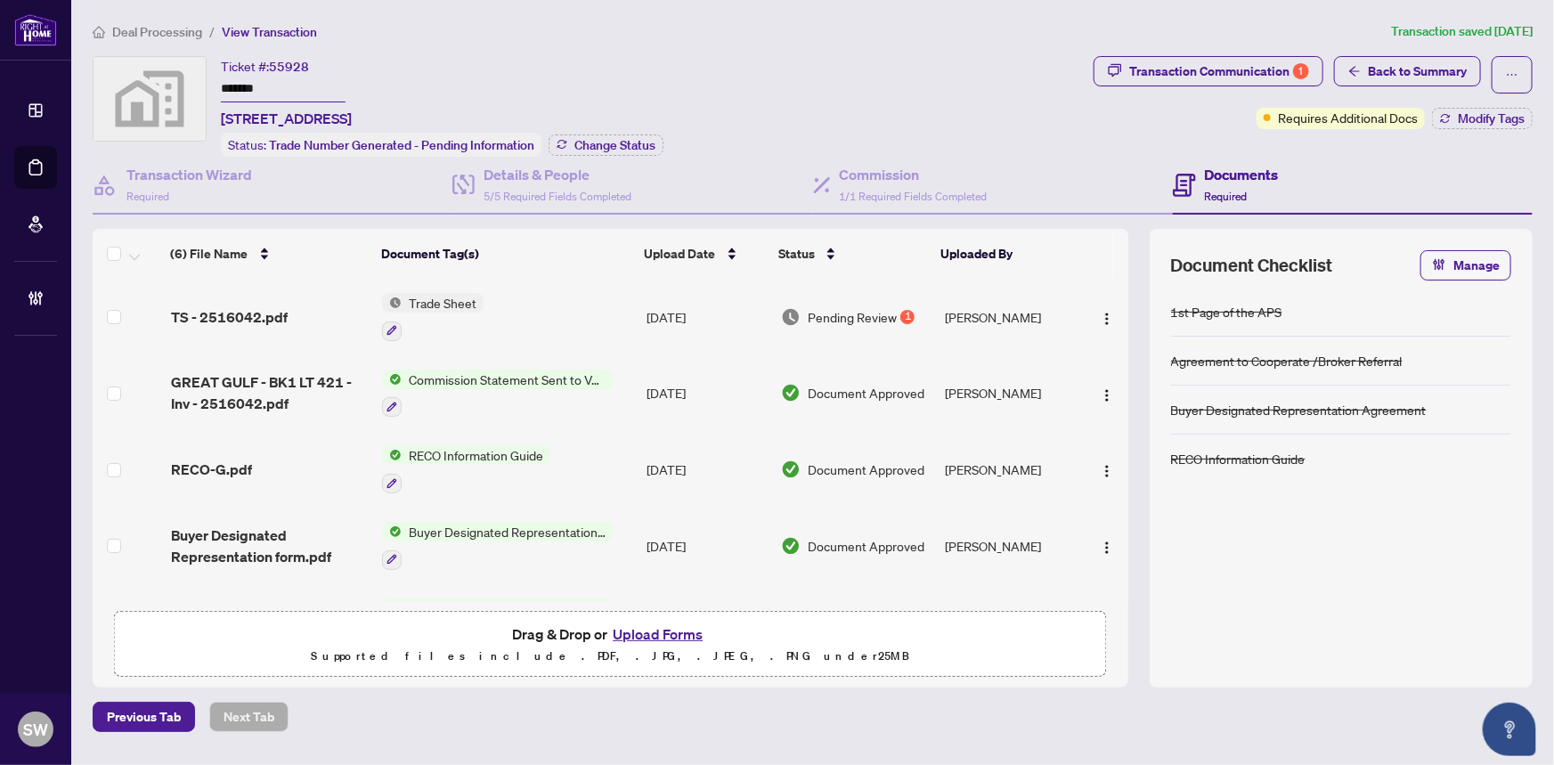
click at [256, 81] on input "*******" at bounding box center [283, 90] width 125 height 26
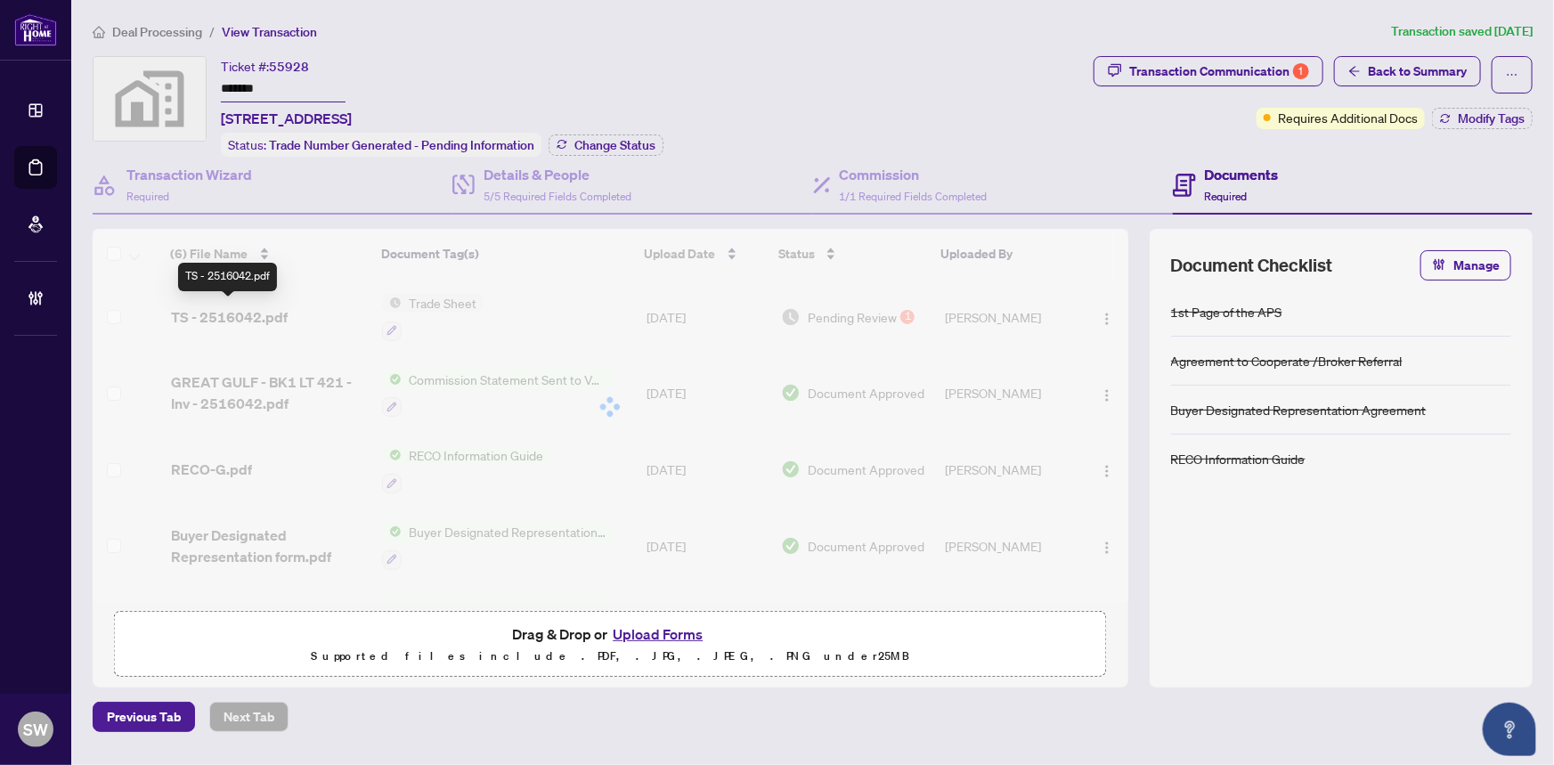
click at [274, 311] on div "(6) File Name Document Tag(s) Upload Date Status Uploaded By (6) File Name Docu…" at bounding box center [610, 415] width 1035 height 373
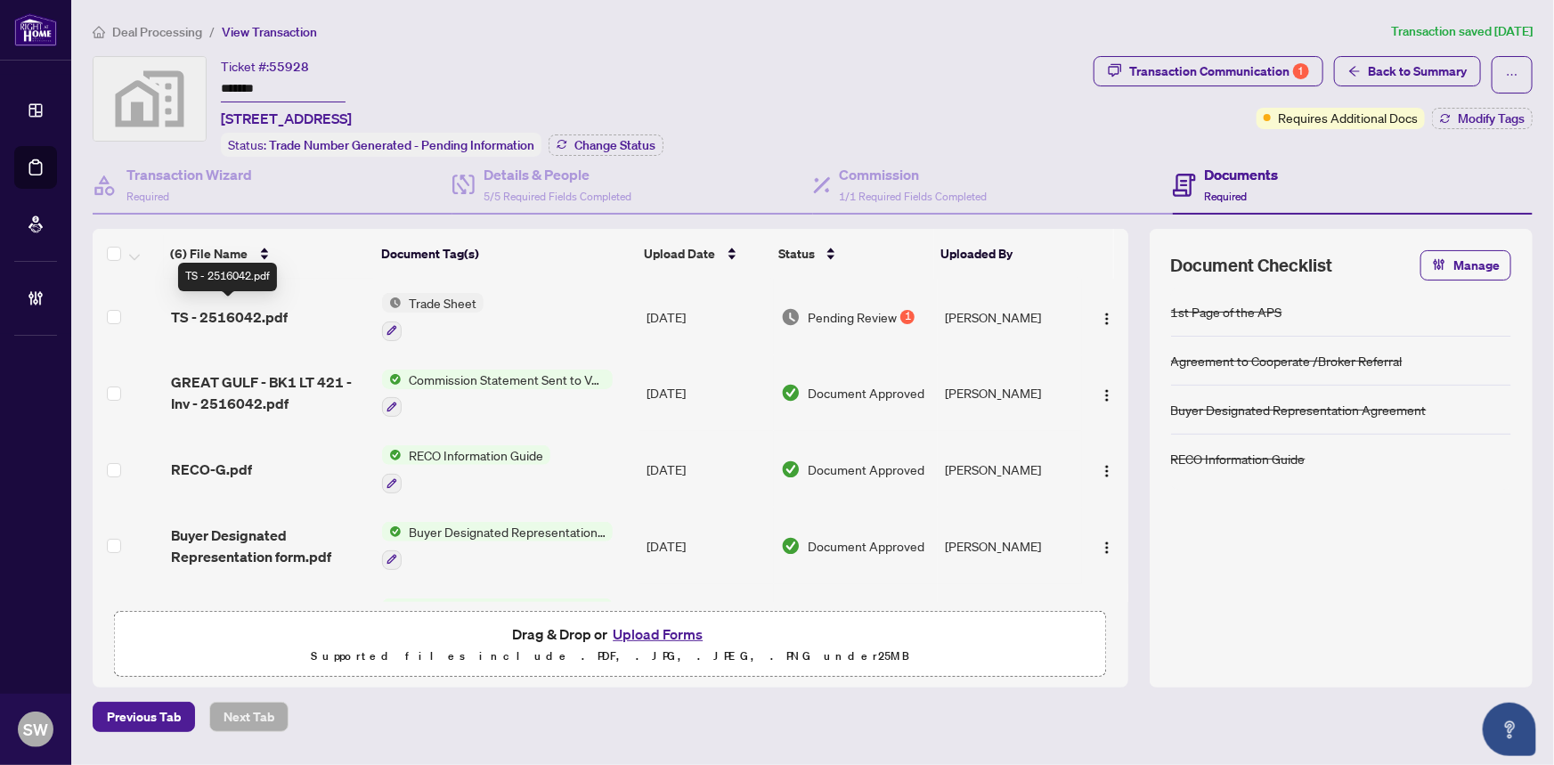
click at [268, 306] on span "TS - 2516042.pdf" at bounding box center [229, 316] width 117 height 21
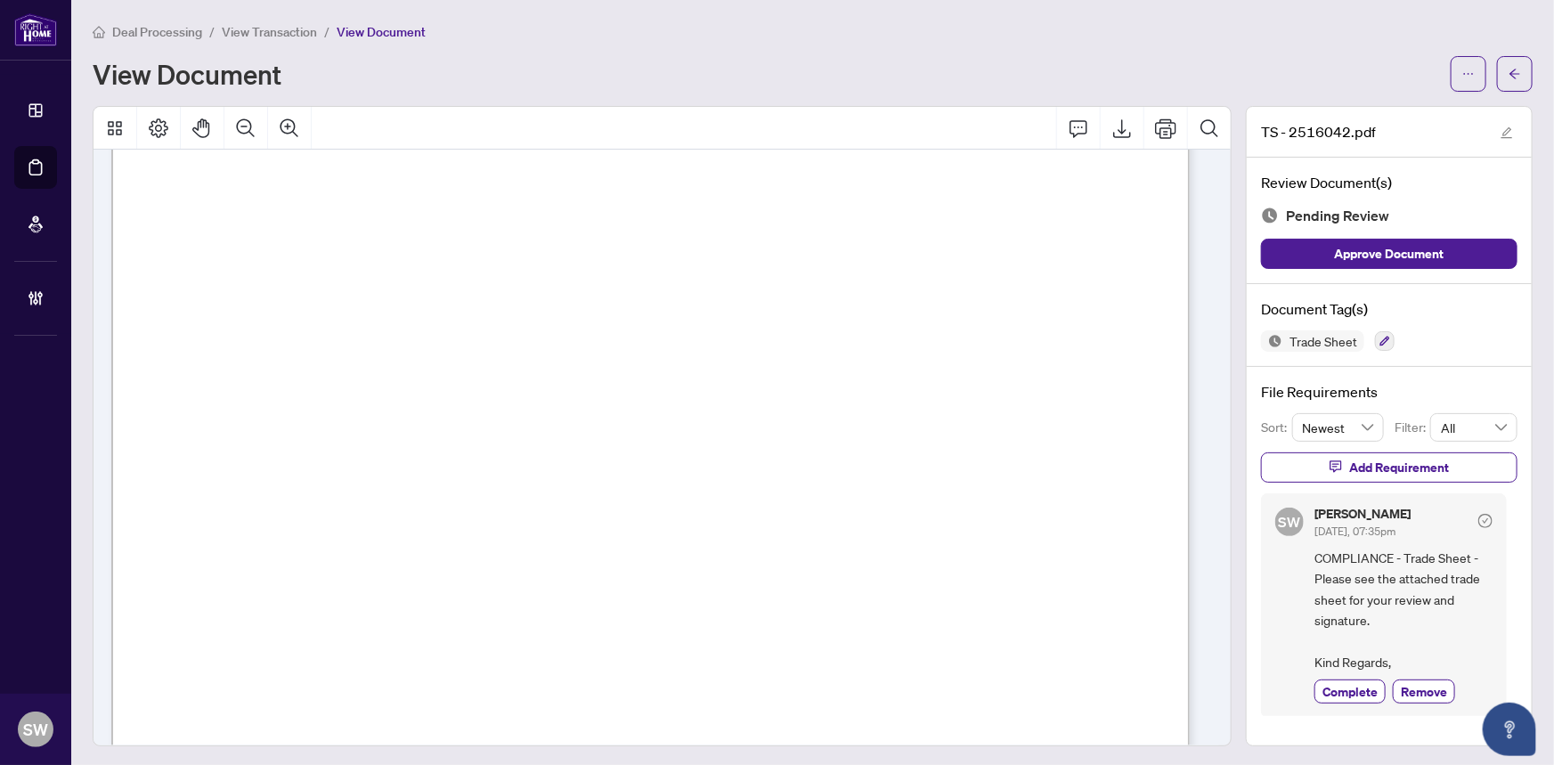
scroll to position [809, 0]
click at [1508, 86] on span "button" at bounding box center [1514, 74] width 12 height 28
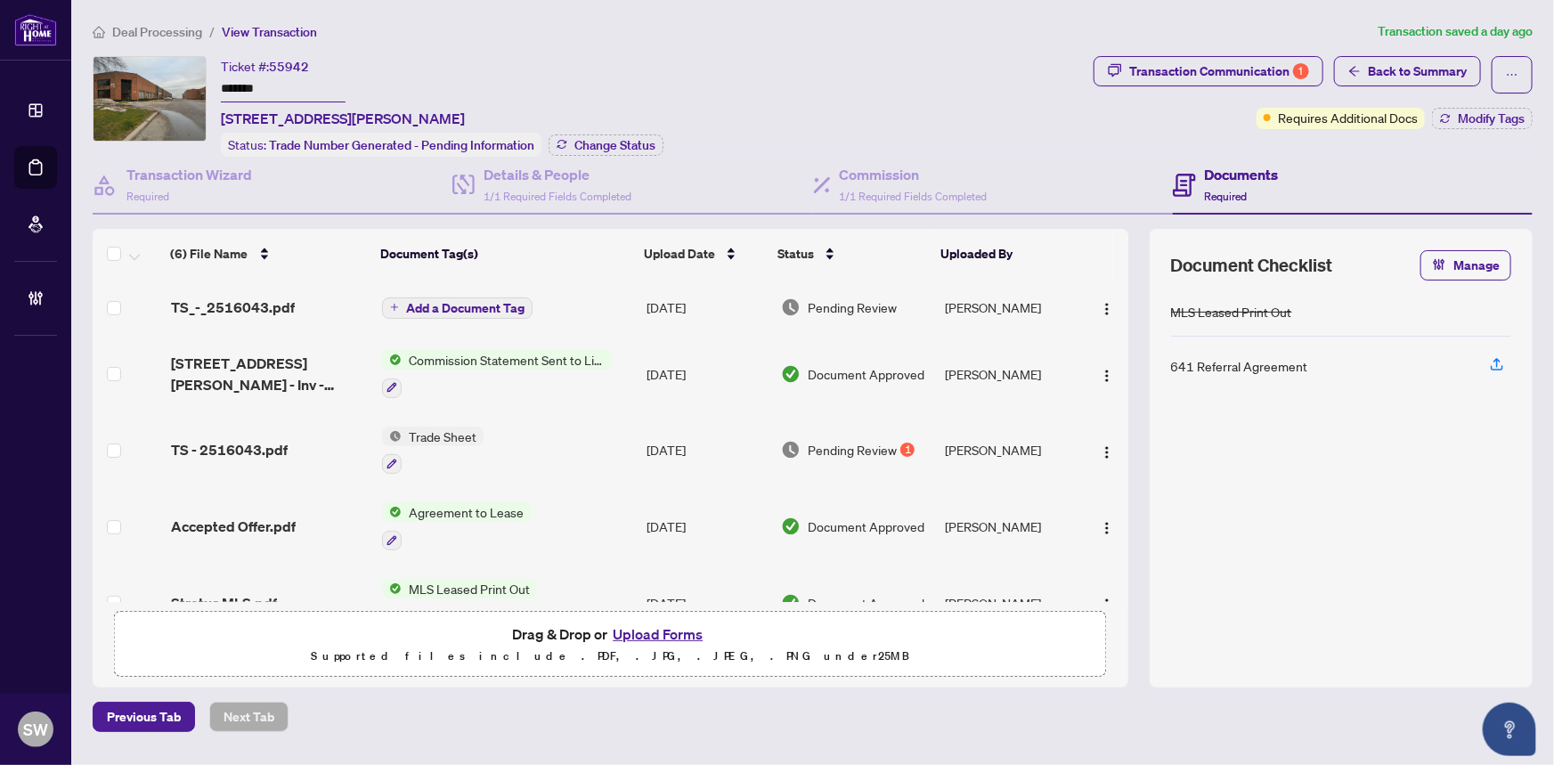
click at [244, 85] on input "*******" at bounding box center [283, 90] width 125 height 26
click at [200, 177] on h4 "Transaction Wizard" at bounding box center [189, 174] width 126 height 21
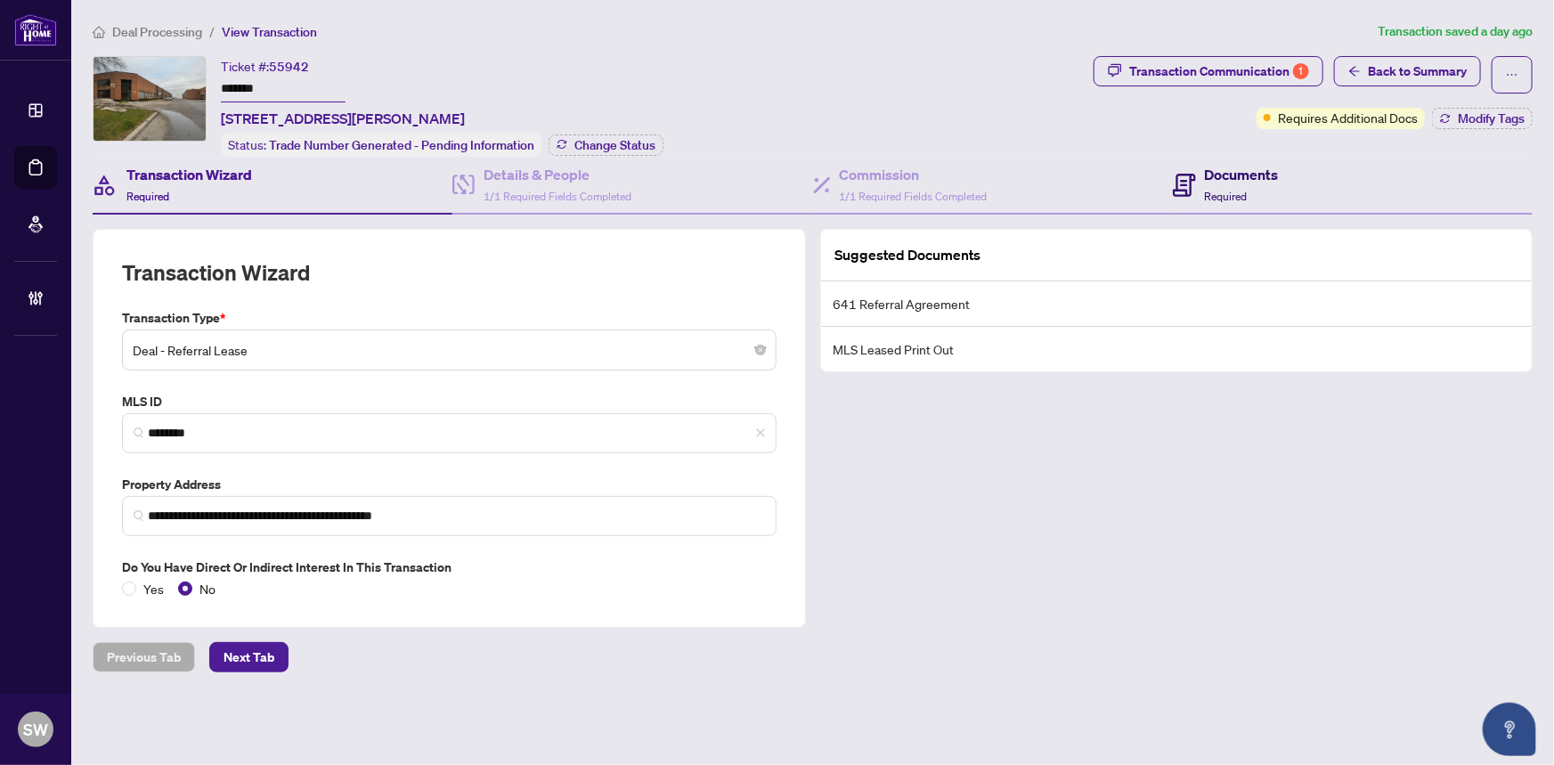
click at [1205, 183] on div "Documents Required" at bounding box center [1242, 185] width 74 height 42
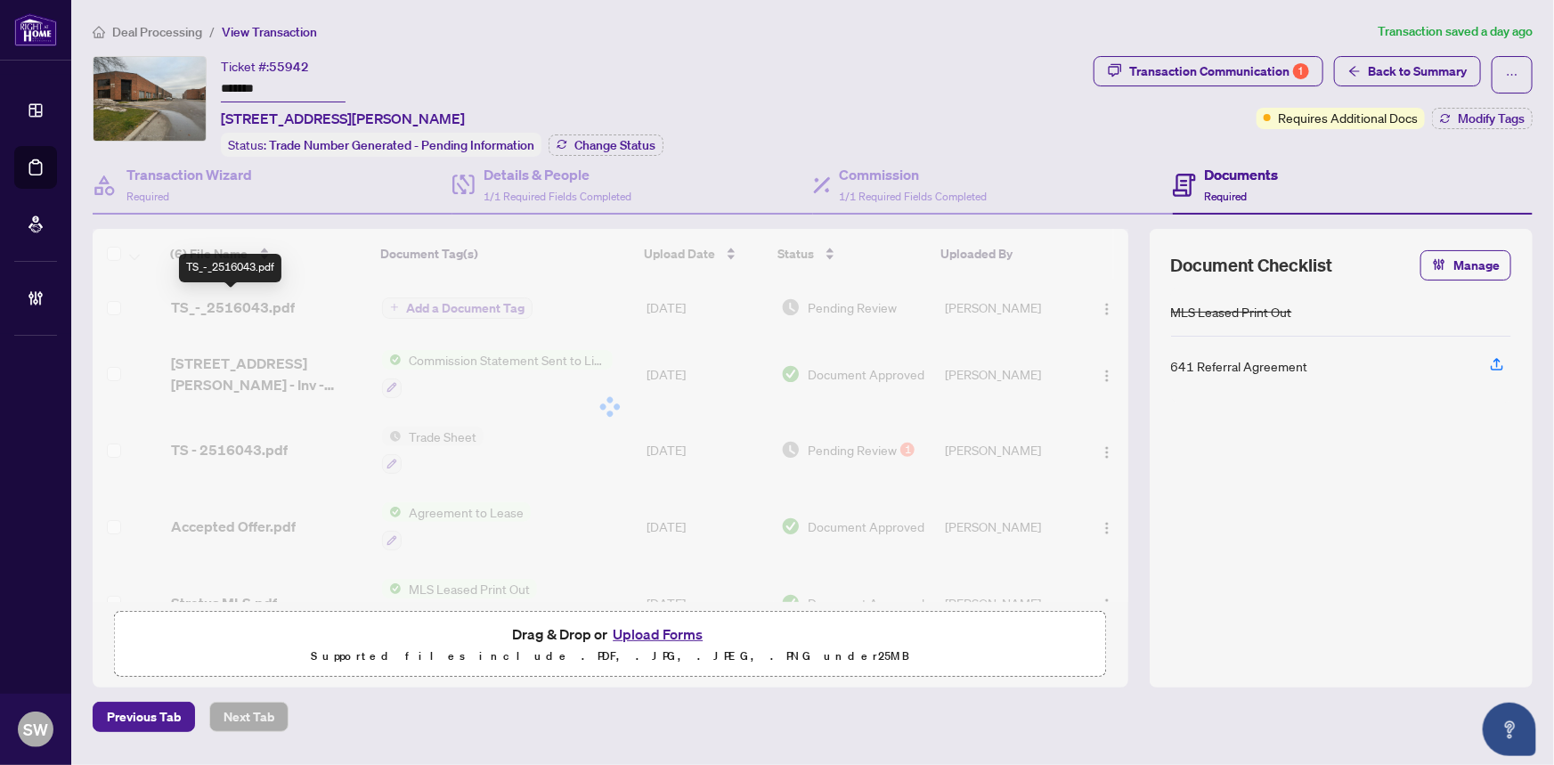
click at [267, 303] on div "(6) File Name Document Tag(s) Upload Date Status Uploaded By (6) File Name Docu…" at bounding box center [610, 415] width 1035 height 373
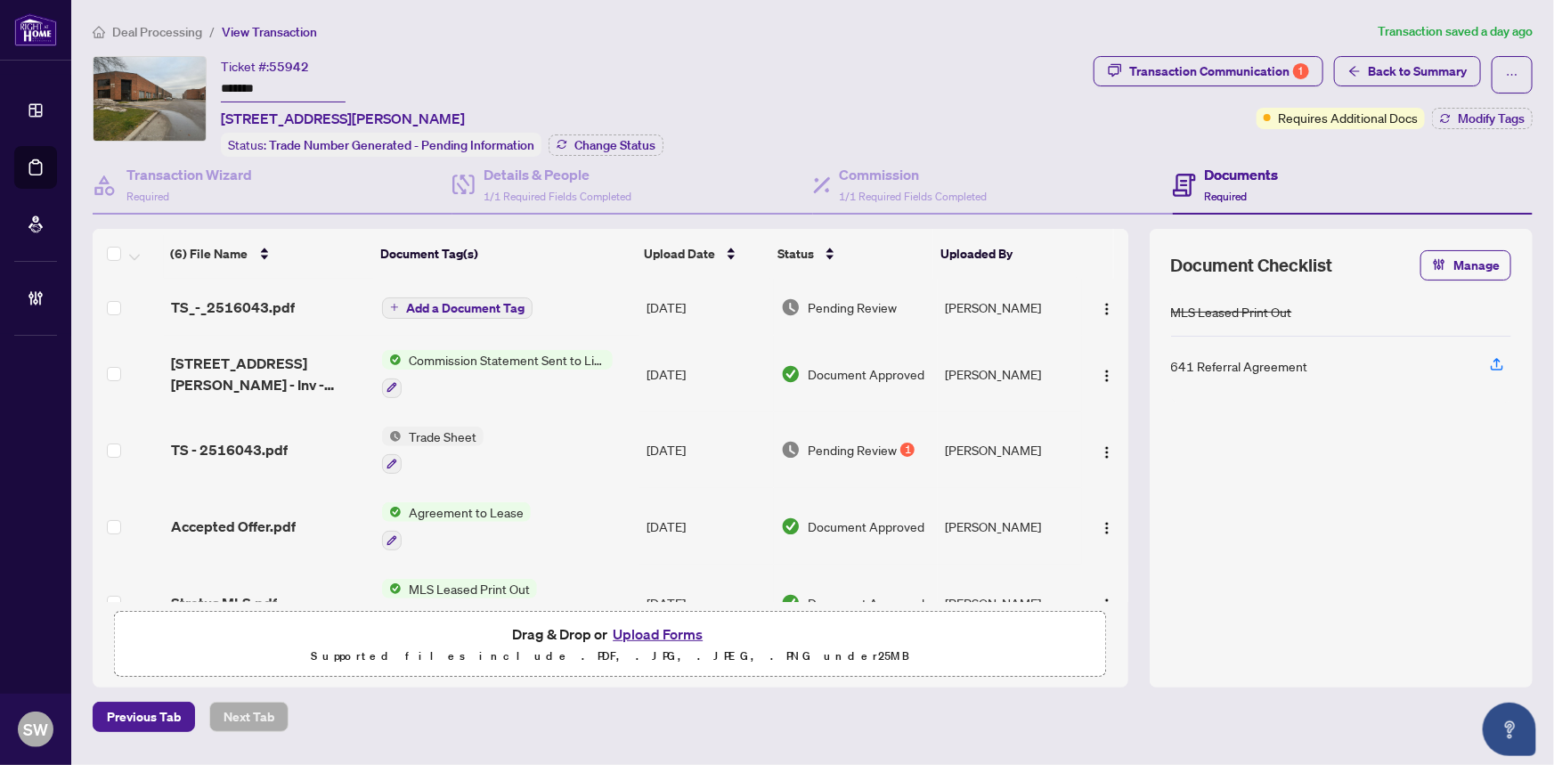
click at [294, 300] on div "TS_-_2516043.pdf" at bounding box center [270, 306] width 198 height 21
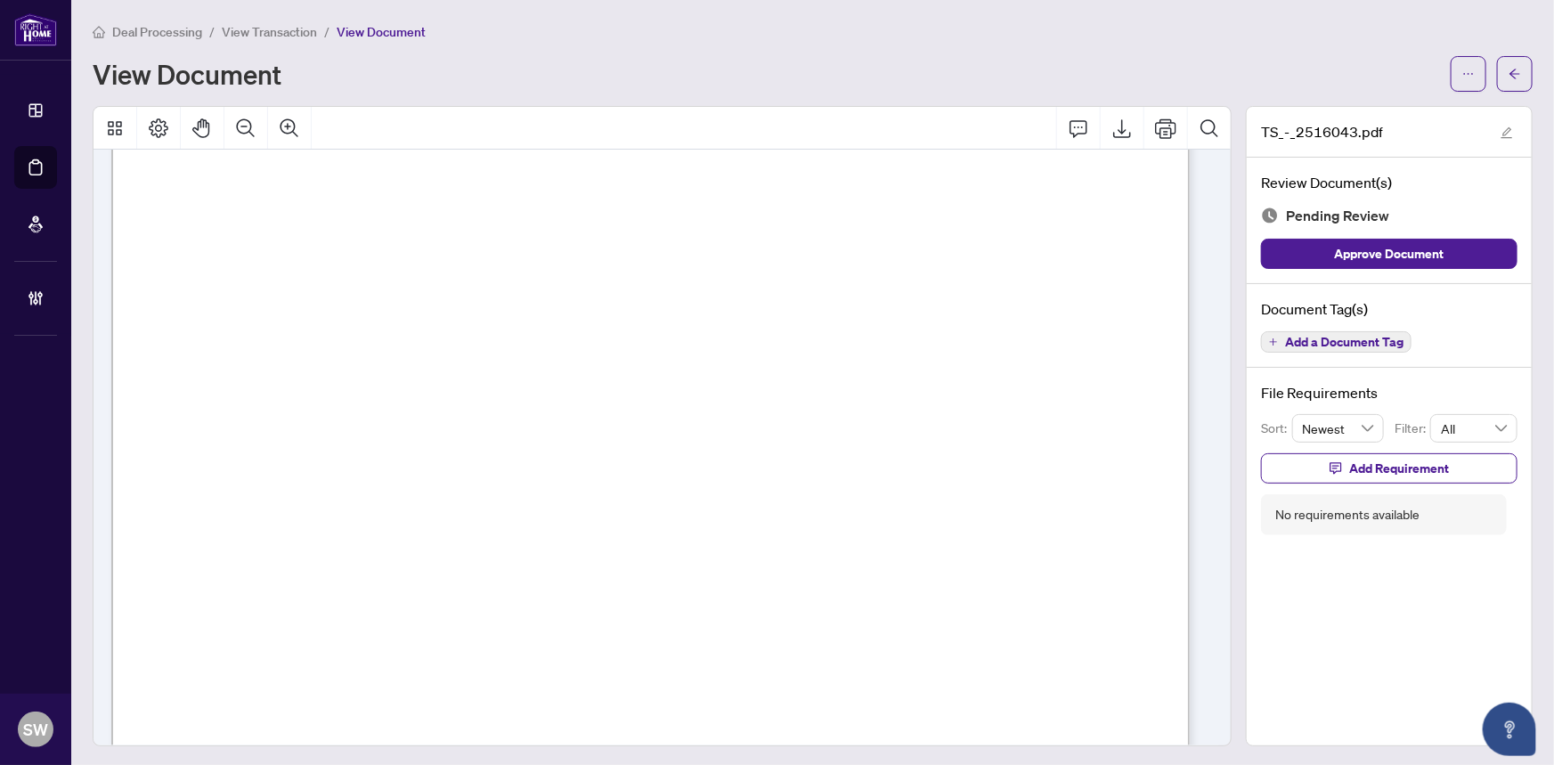
scroll to position [404, 0]
click at [1388, 344] on span "Add a Document Tag" at bounding box center [1344, 342] width 118 height 12
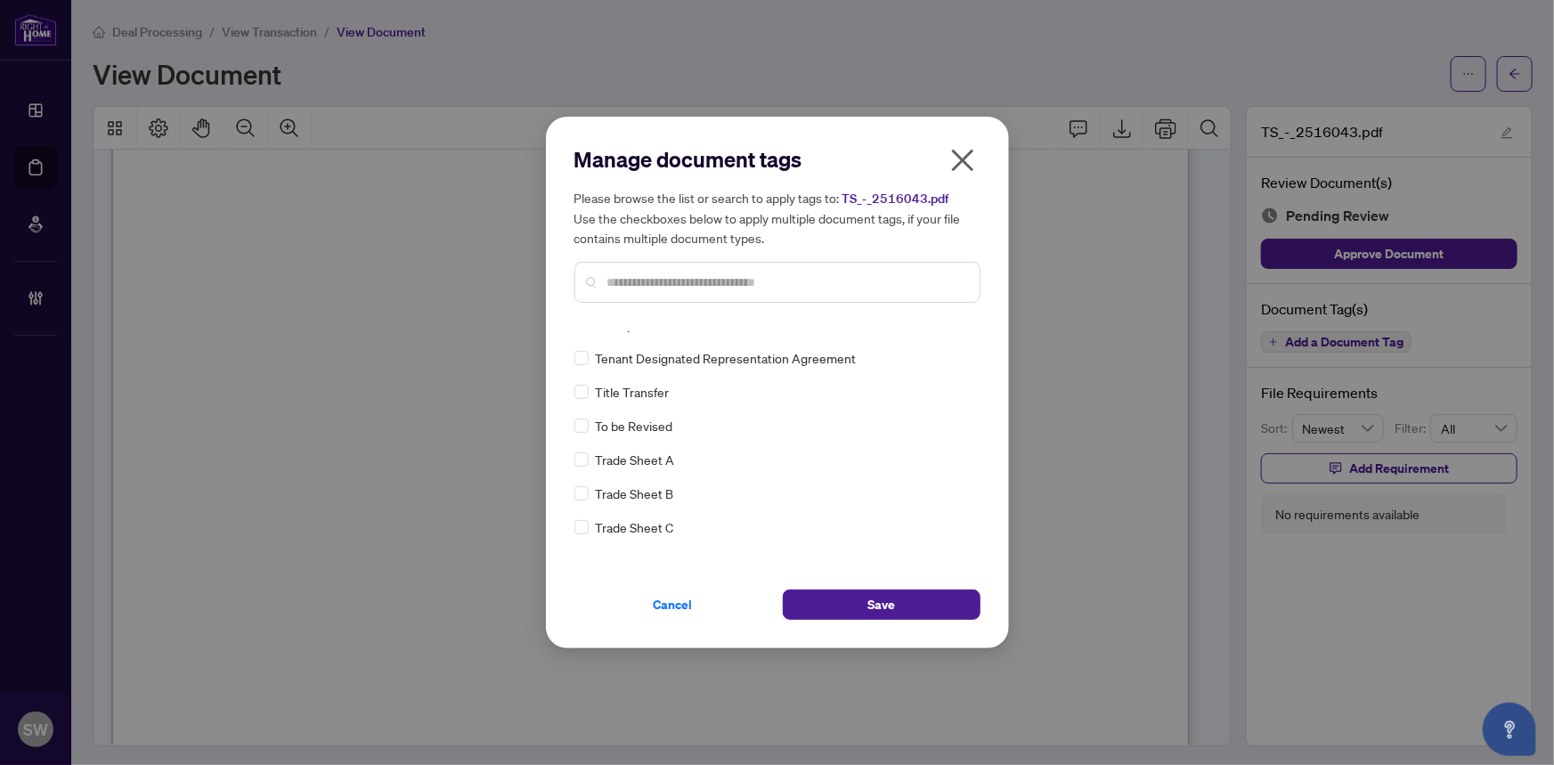
scroll to position [0, 0]
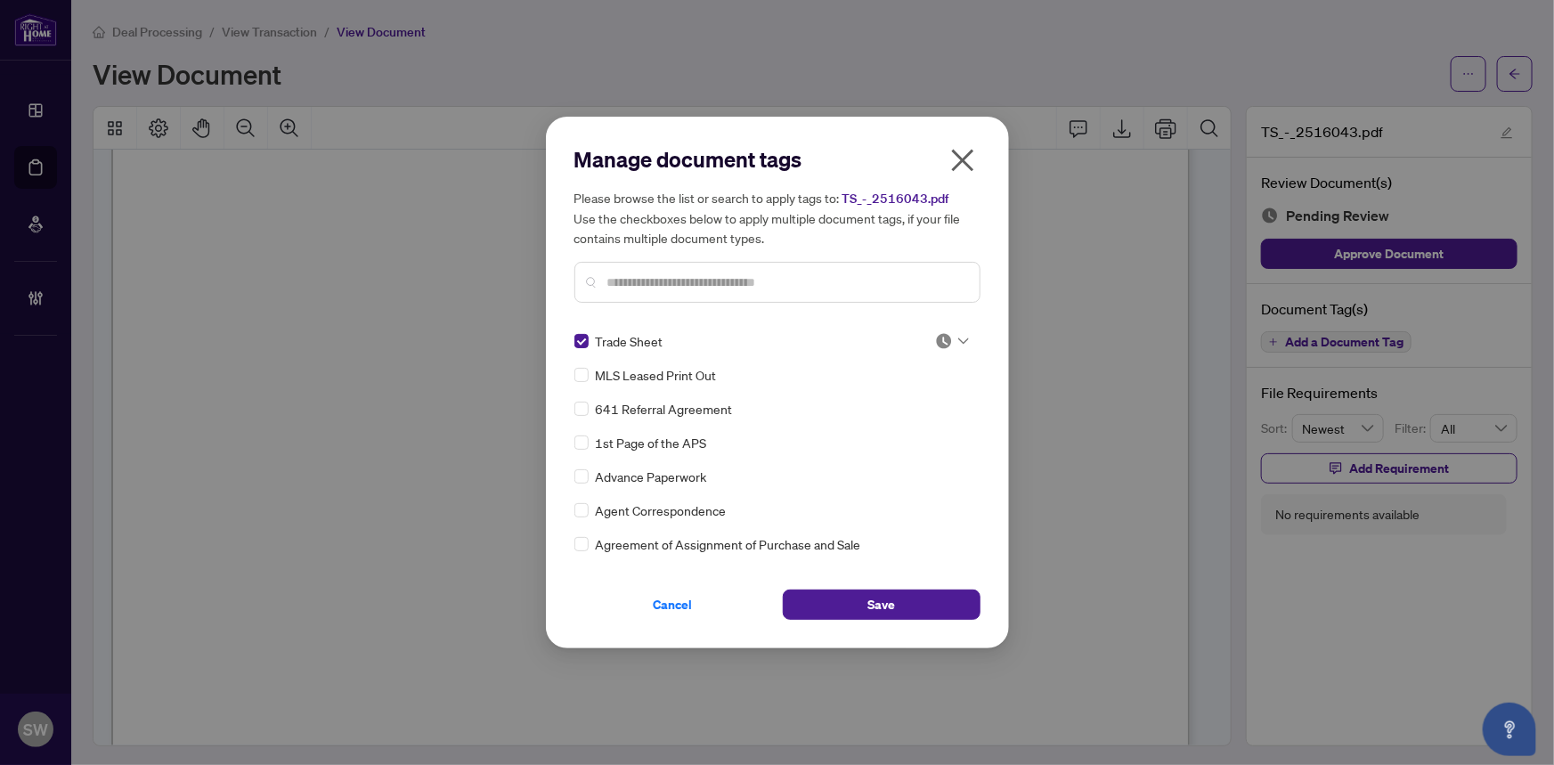
click at [945, 342] on img at bounding box center [944, 341] width 18 height 18
click at [921, 423] on div "Approved" at bounding box center [893, 428] width 114 height 20
click at [950, 343] on div at bounding box center [952, 341] width 34 height 18
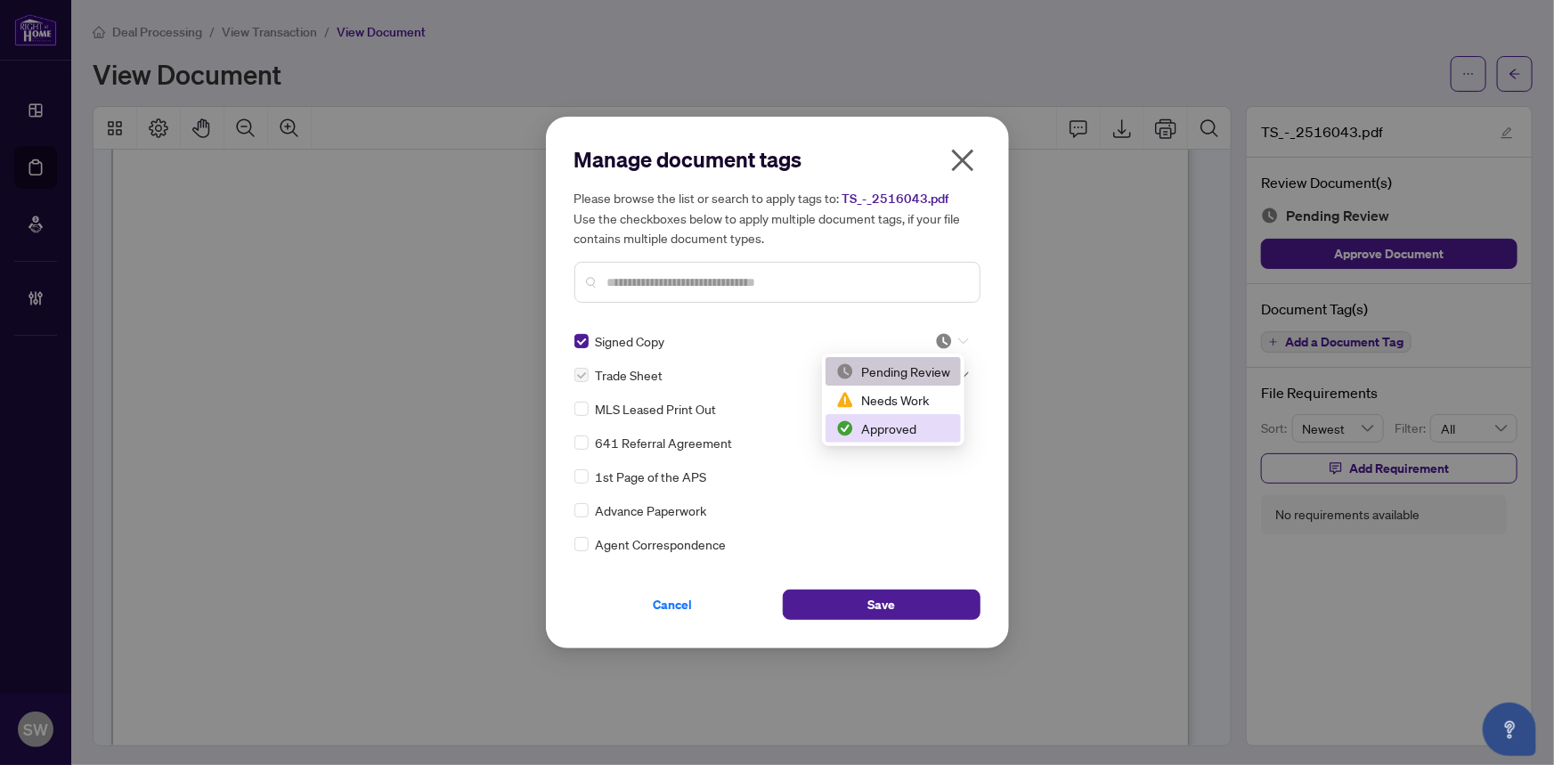
click at [914, 423] on div "Approved" at bounding box center [893, 428] width 114 height 20
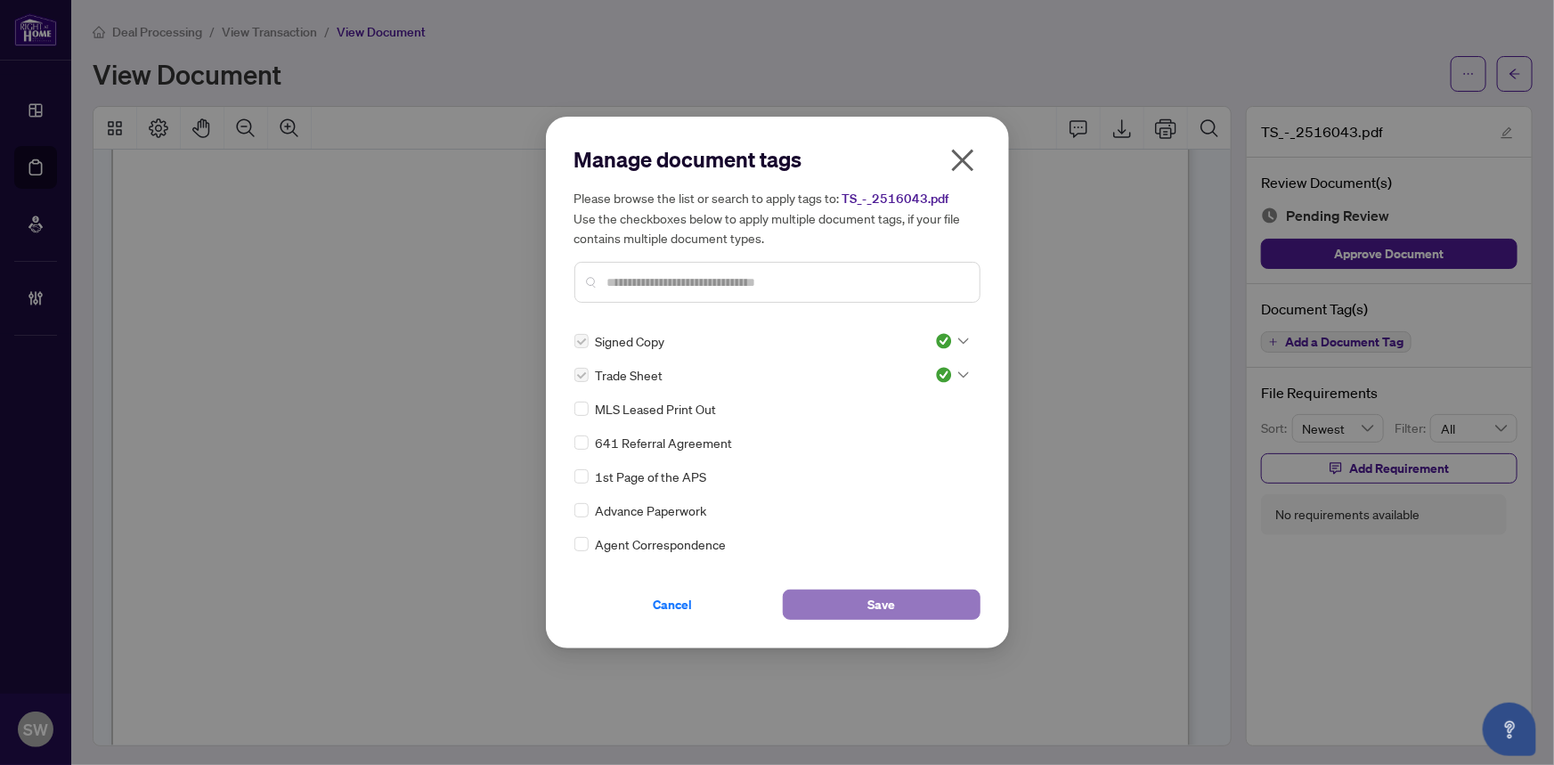
click at [898, 597] on button "Save" at bounding box center [882, 604] width 198 height 30
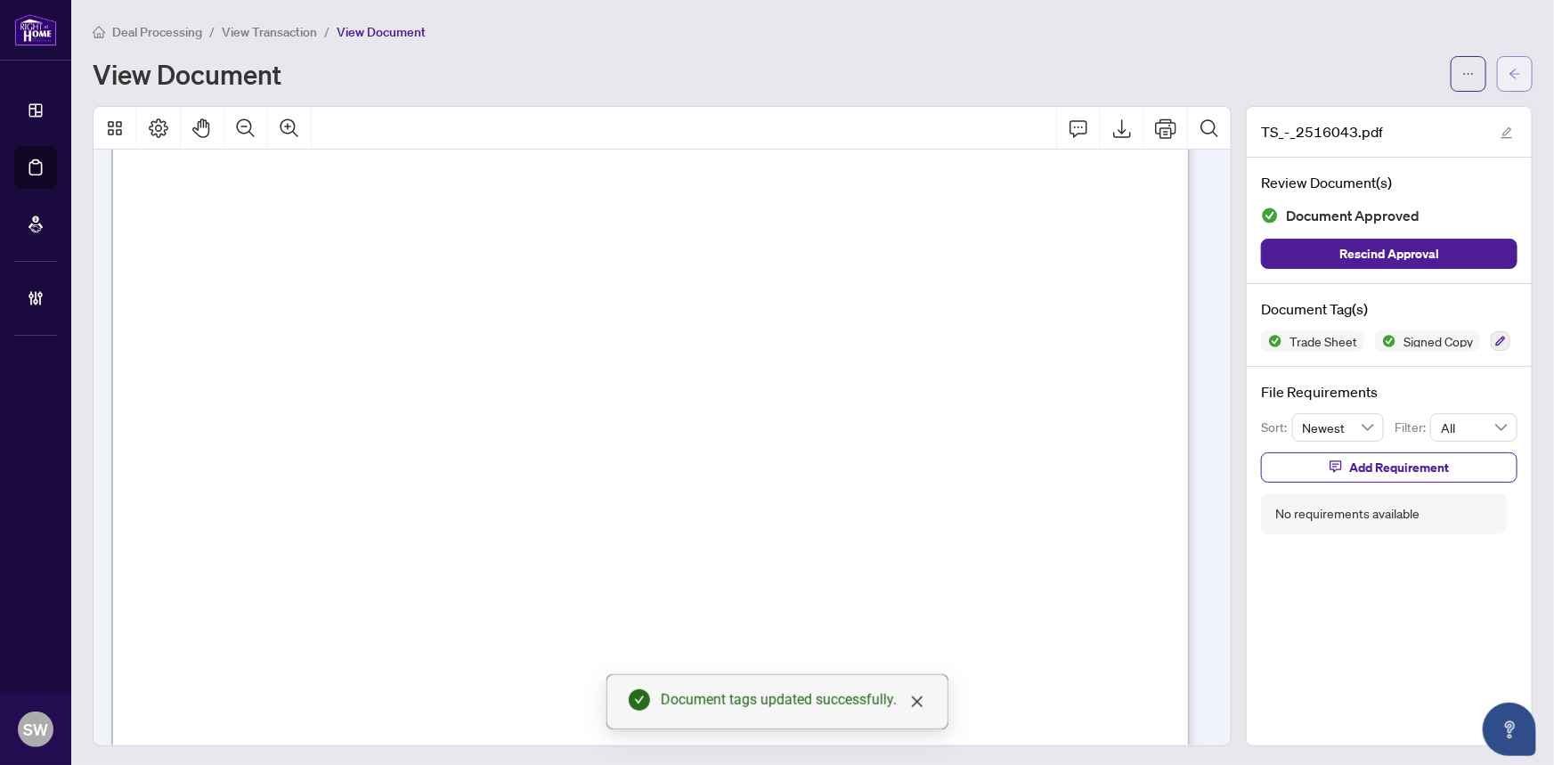
click at [1516, 71] on button "button" at bounding box center [1515, 74] width 36 height 36
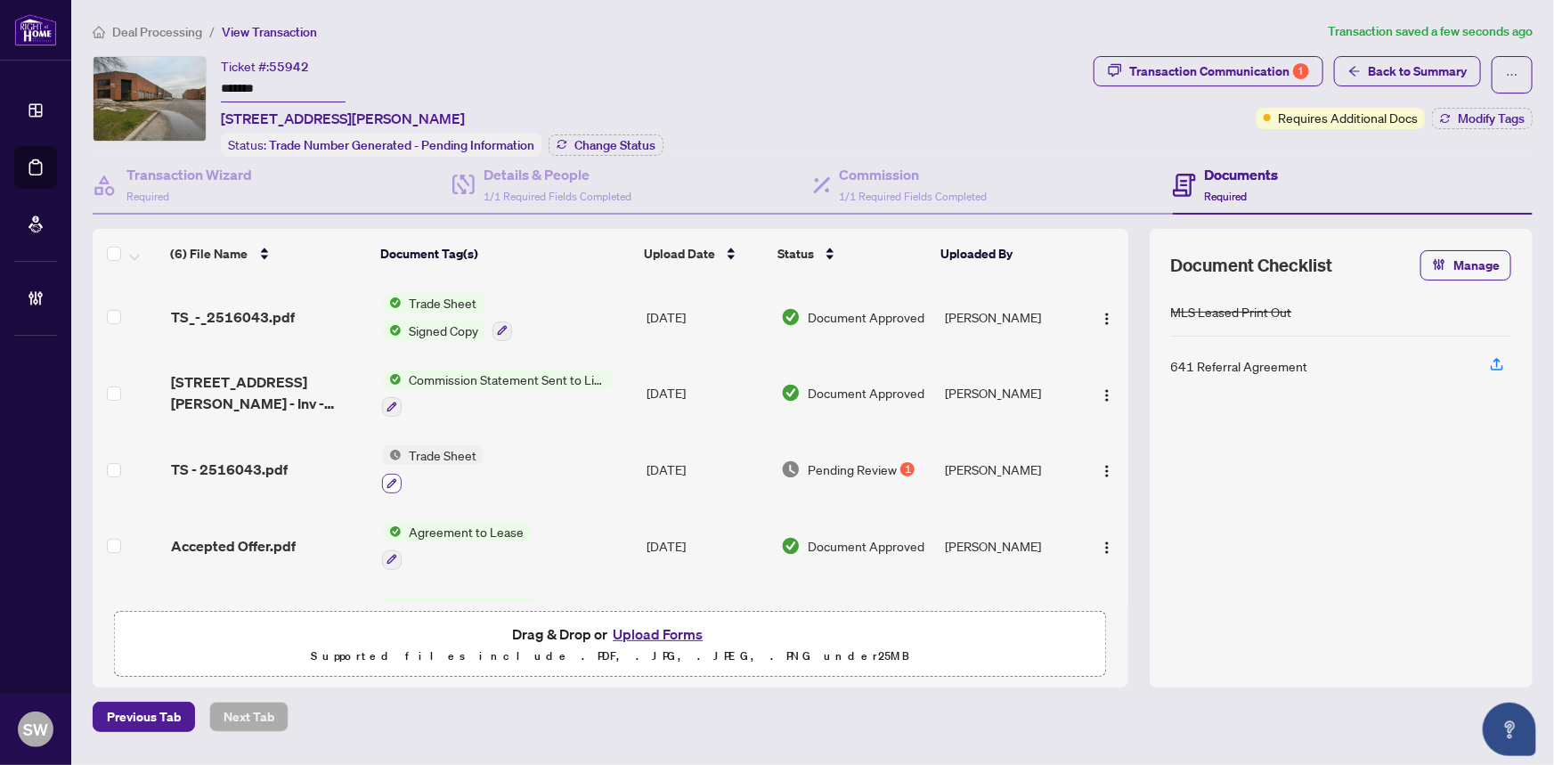
click at [388, 478] on icon "button" at bounding box center [391, 483] width 11 height 11
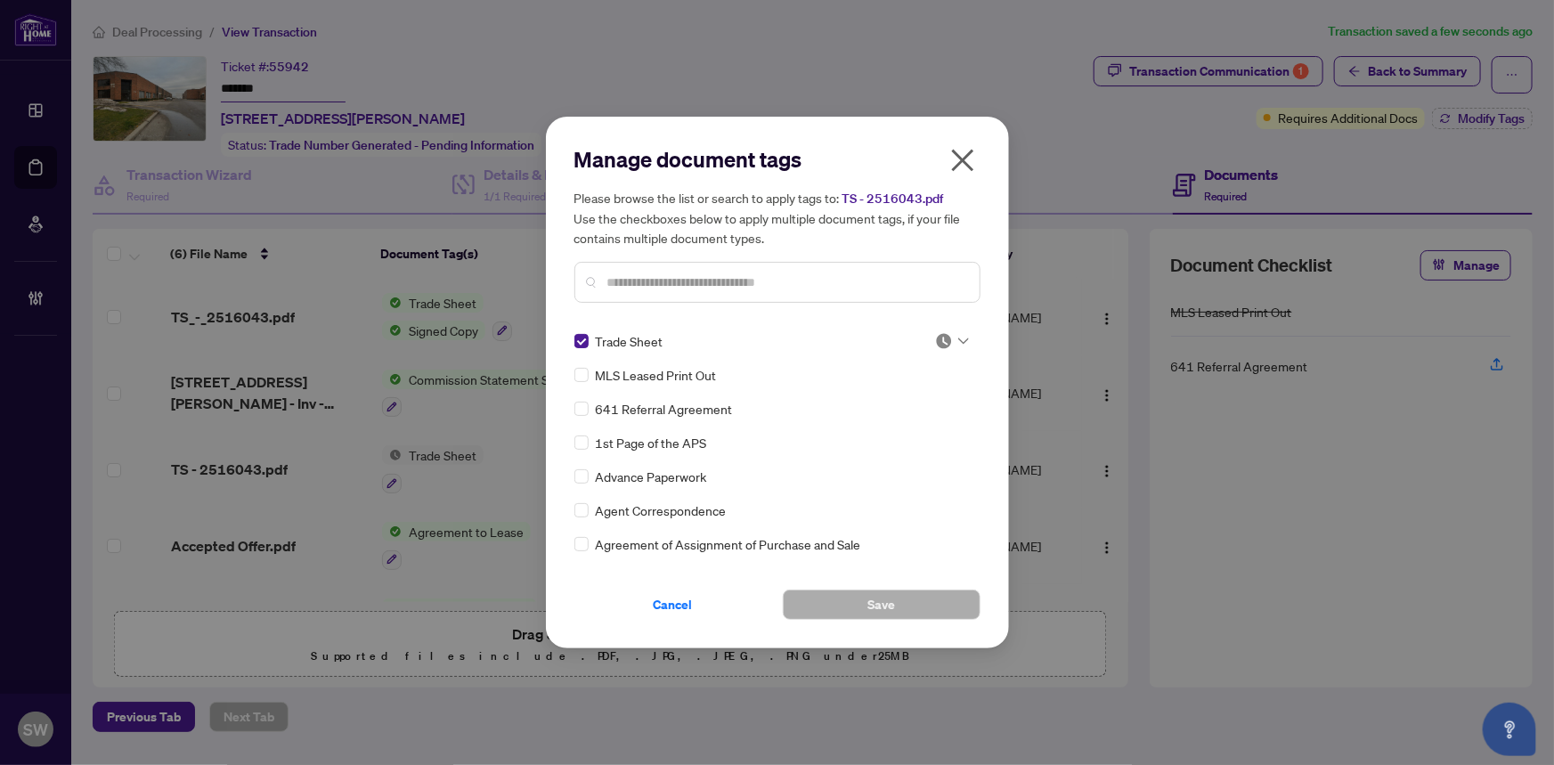
click at [946, 337] on img at bounding box center [944, 341] width 18 height 18
click at [921, 427] on div "Approved" at bounding box center [893, 428] width 114 height 20
click at [905, 601] on button "Save" at bounding box center [882, 604] width 198 height 30
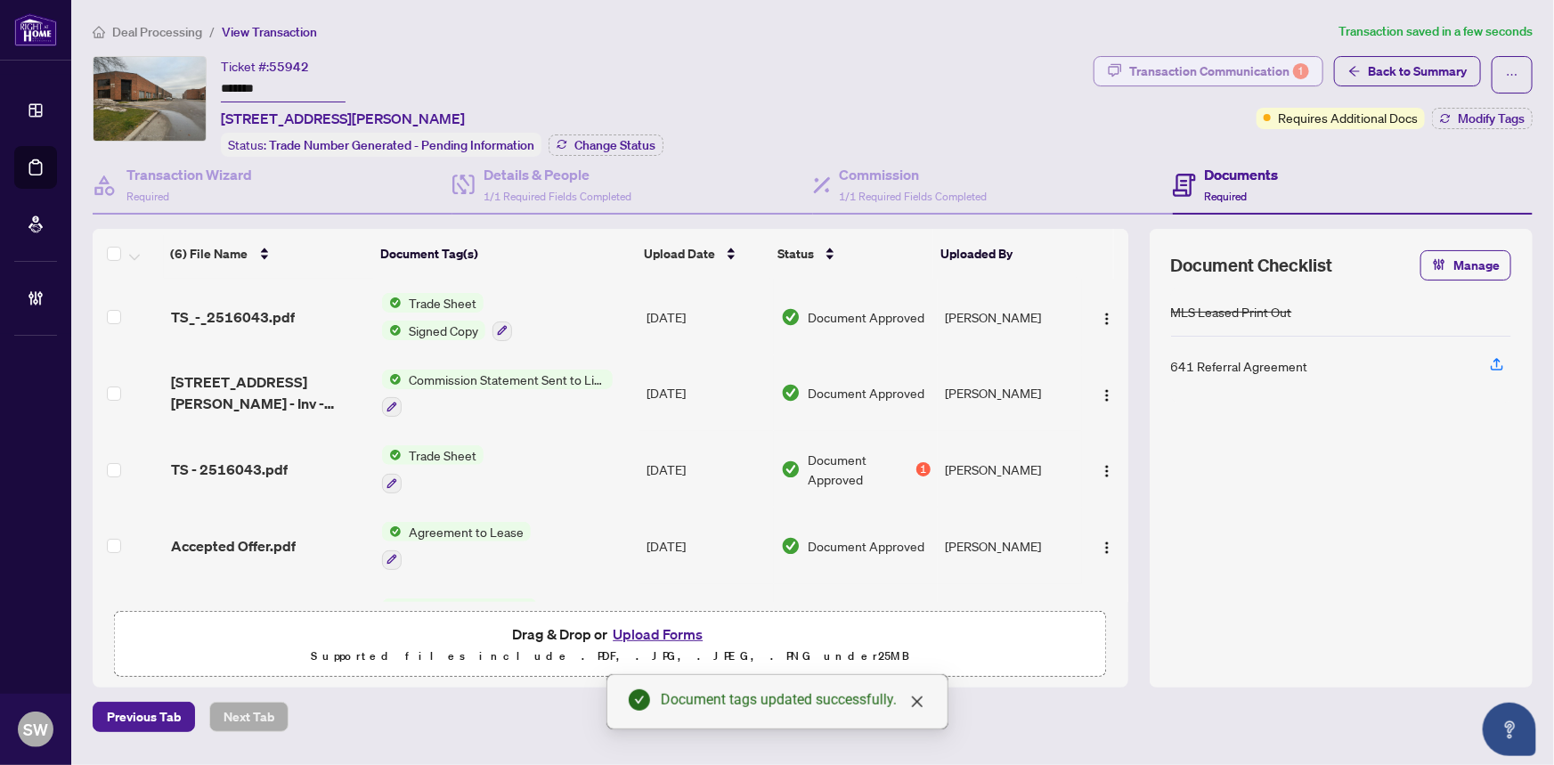
click at [1187, 67] on div "Transaction Communication 1" at bounding box center [1219, 71] width 180 height 28
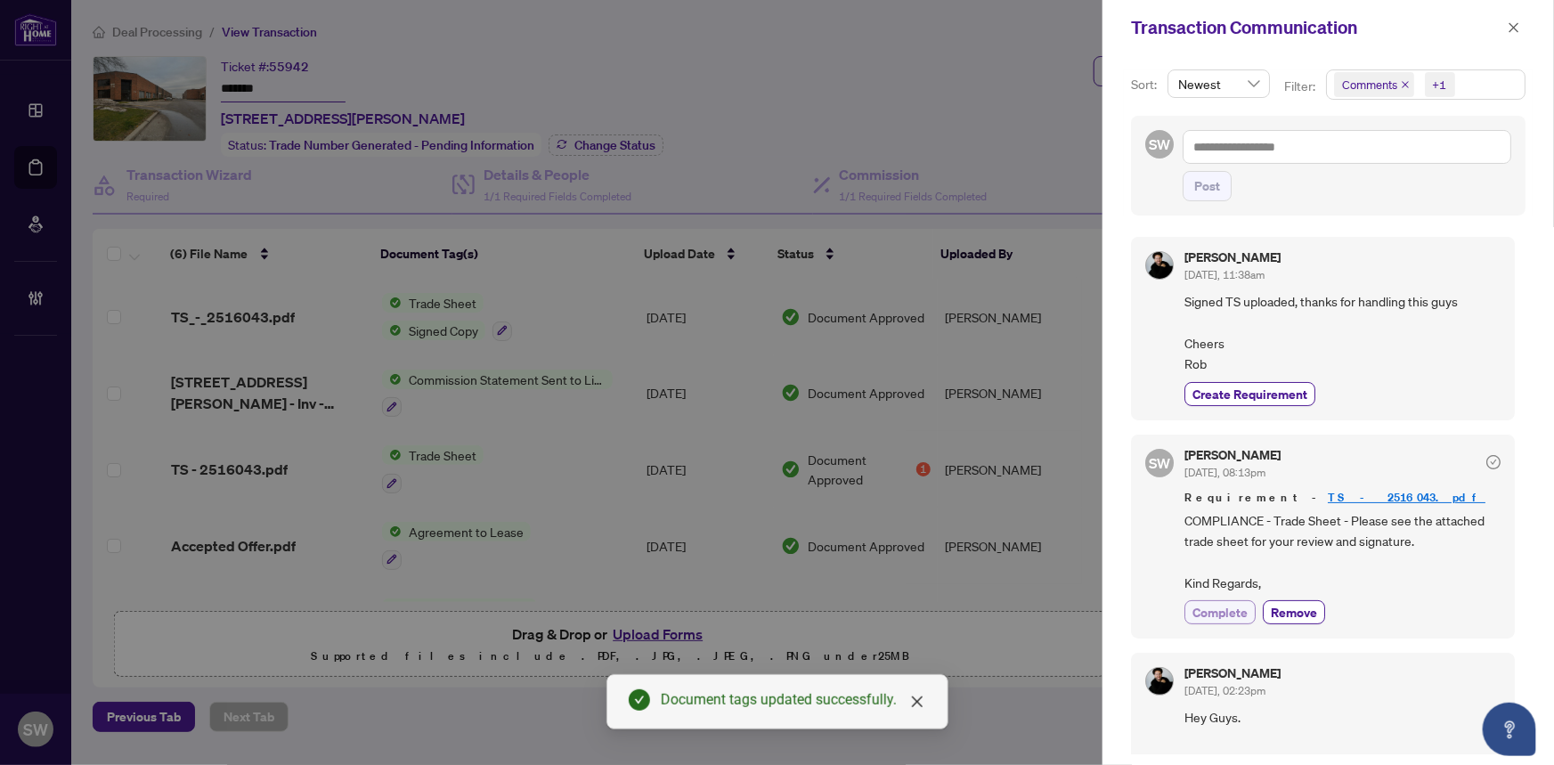
click at [1229, 613] on span "Complete" at bounding box center [1219, 612] width 55 height 19
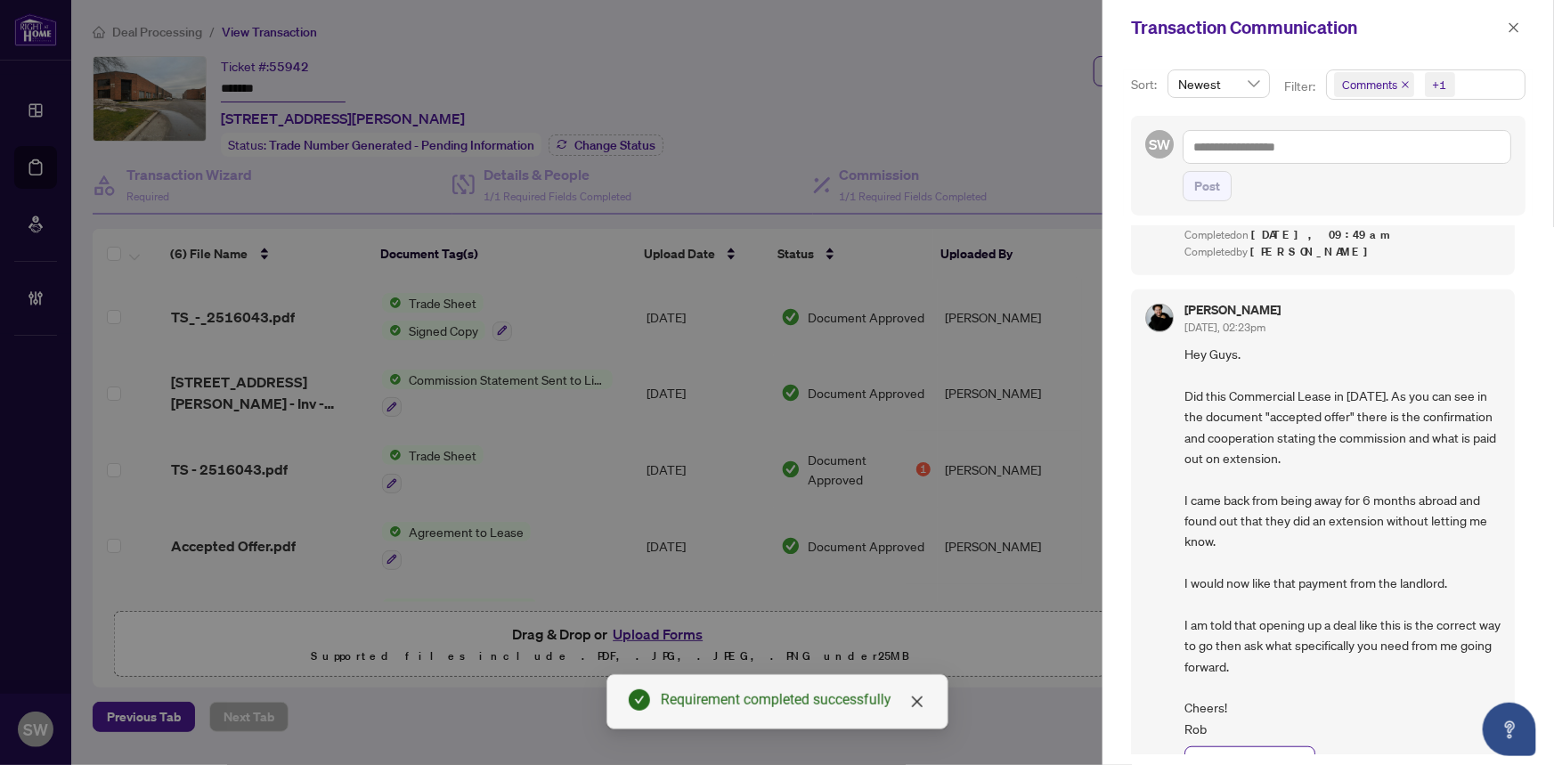
scroll to position [431, 0]
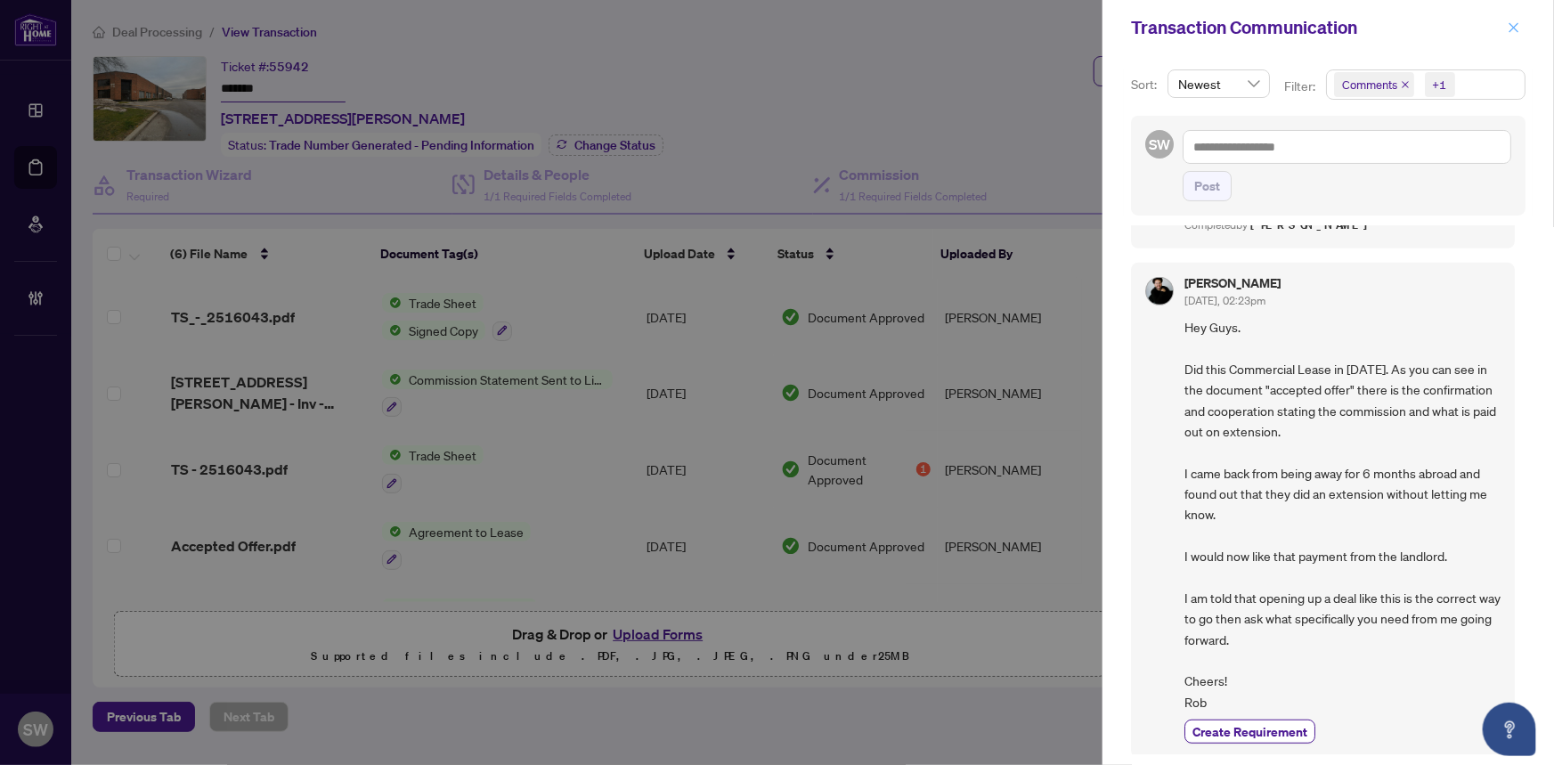
click at [1513, 31] on icon "close" at bounding box center [1513, 27] width 12 height 12
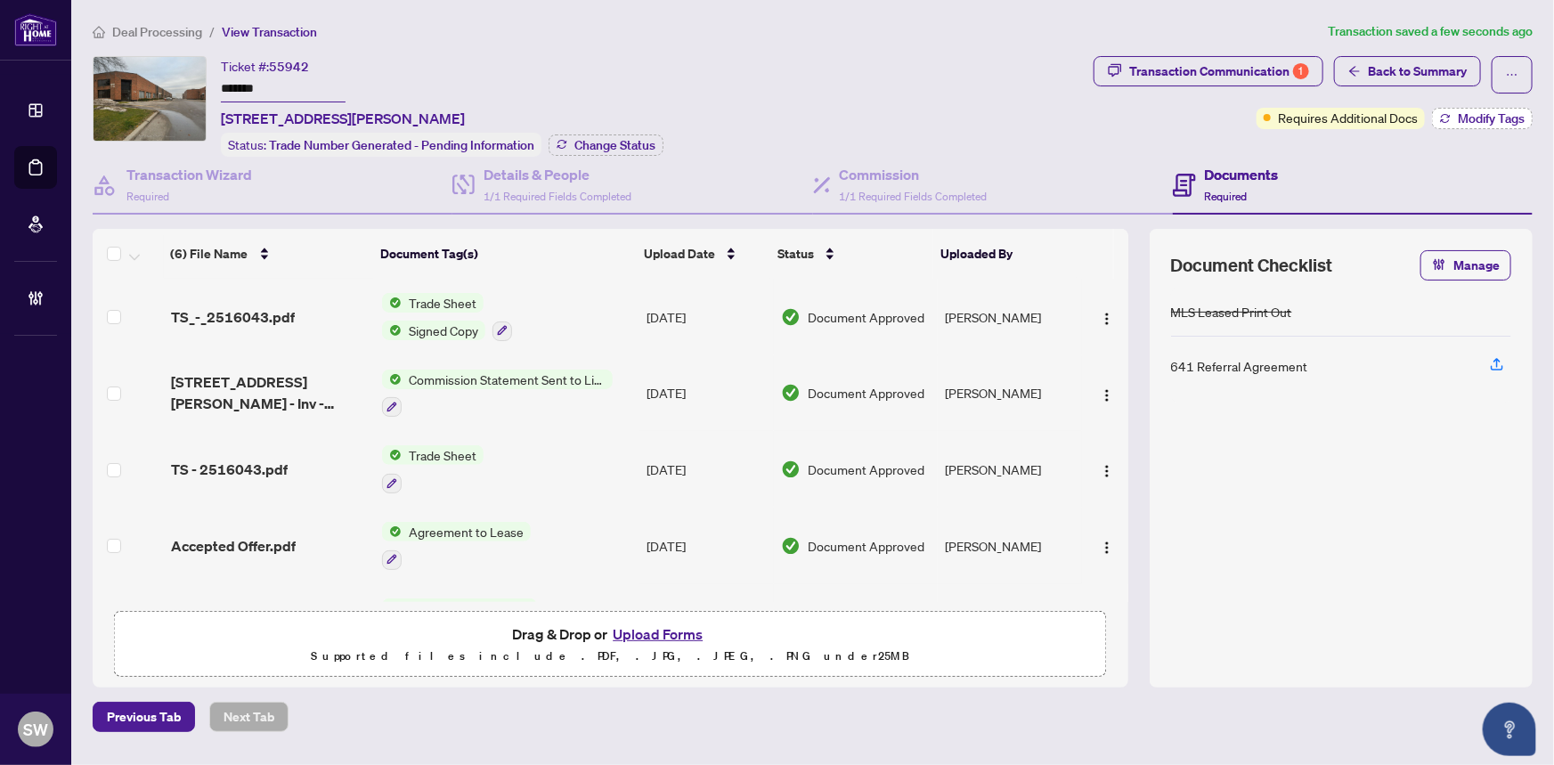
click at [1512, 118] on span "Modify Tags" at bounding box center [1490, 118] width 67 height 12
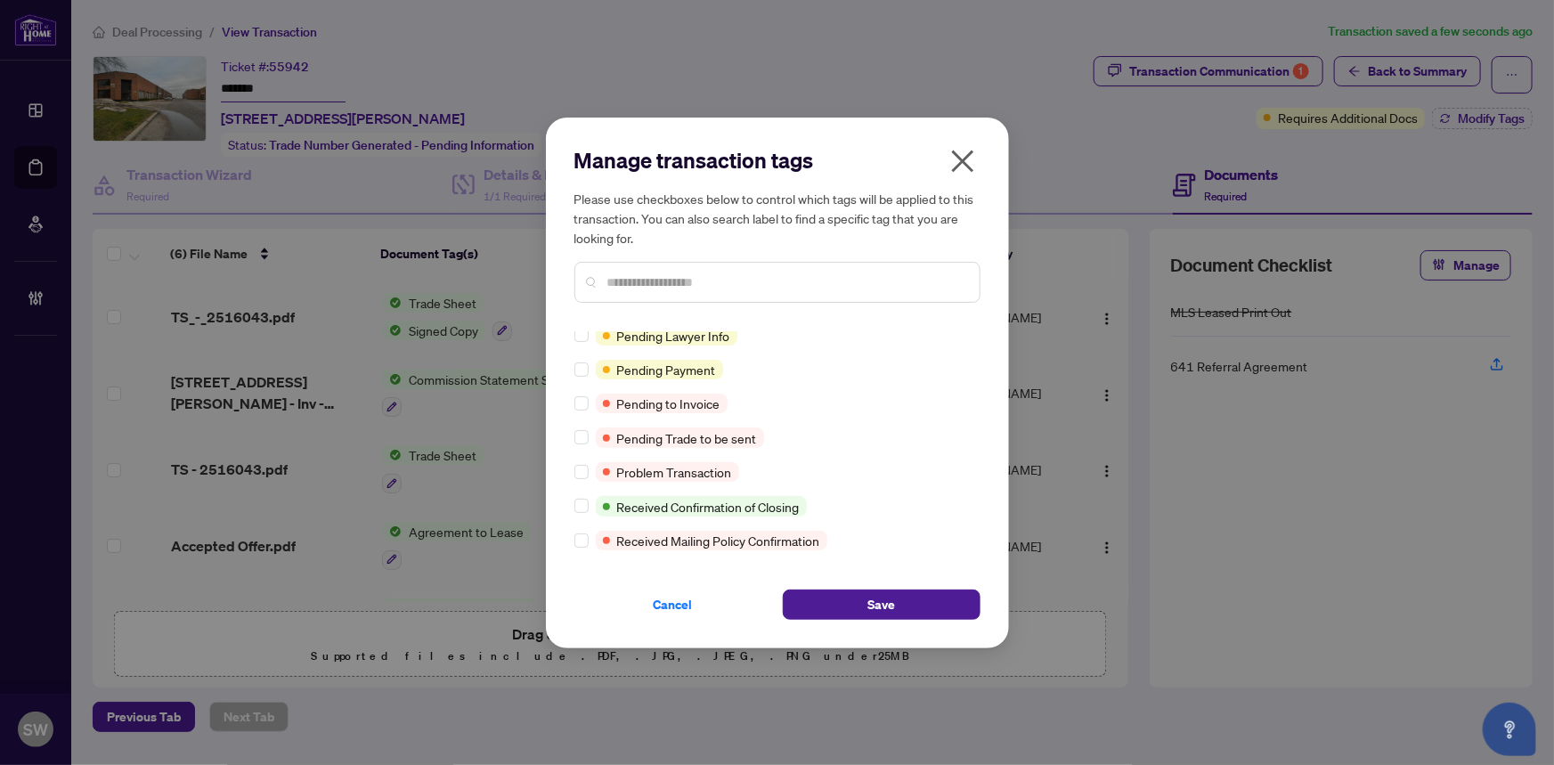
scroll to position [0, 0]
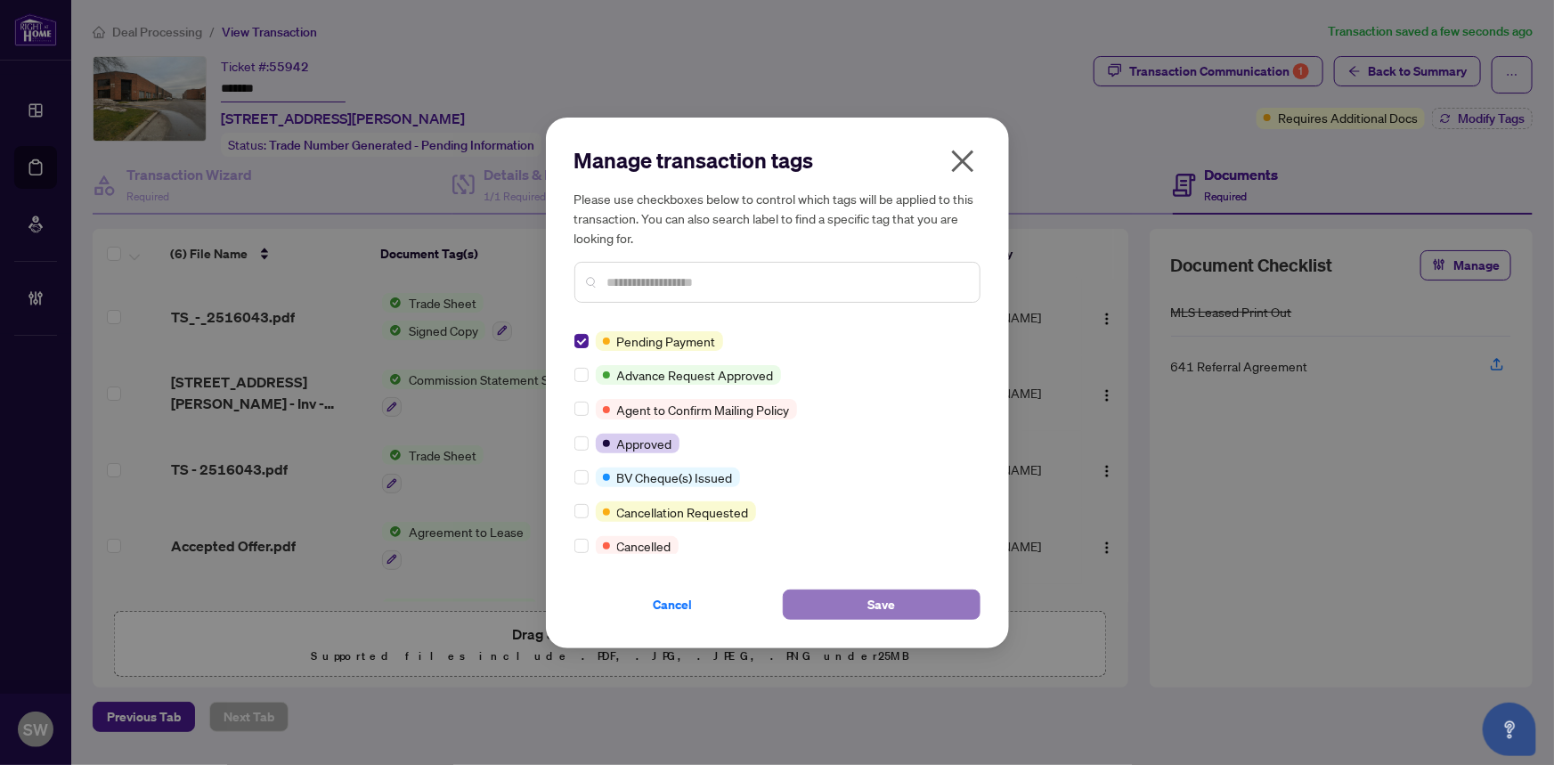
click at [880, 605] on span "Save" at bounding box center [881, 604] width 28 height 28
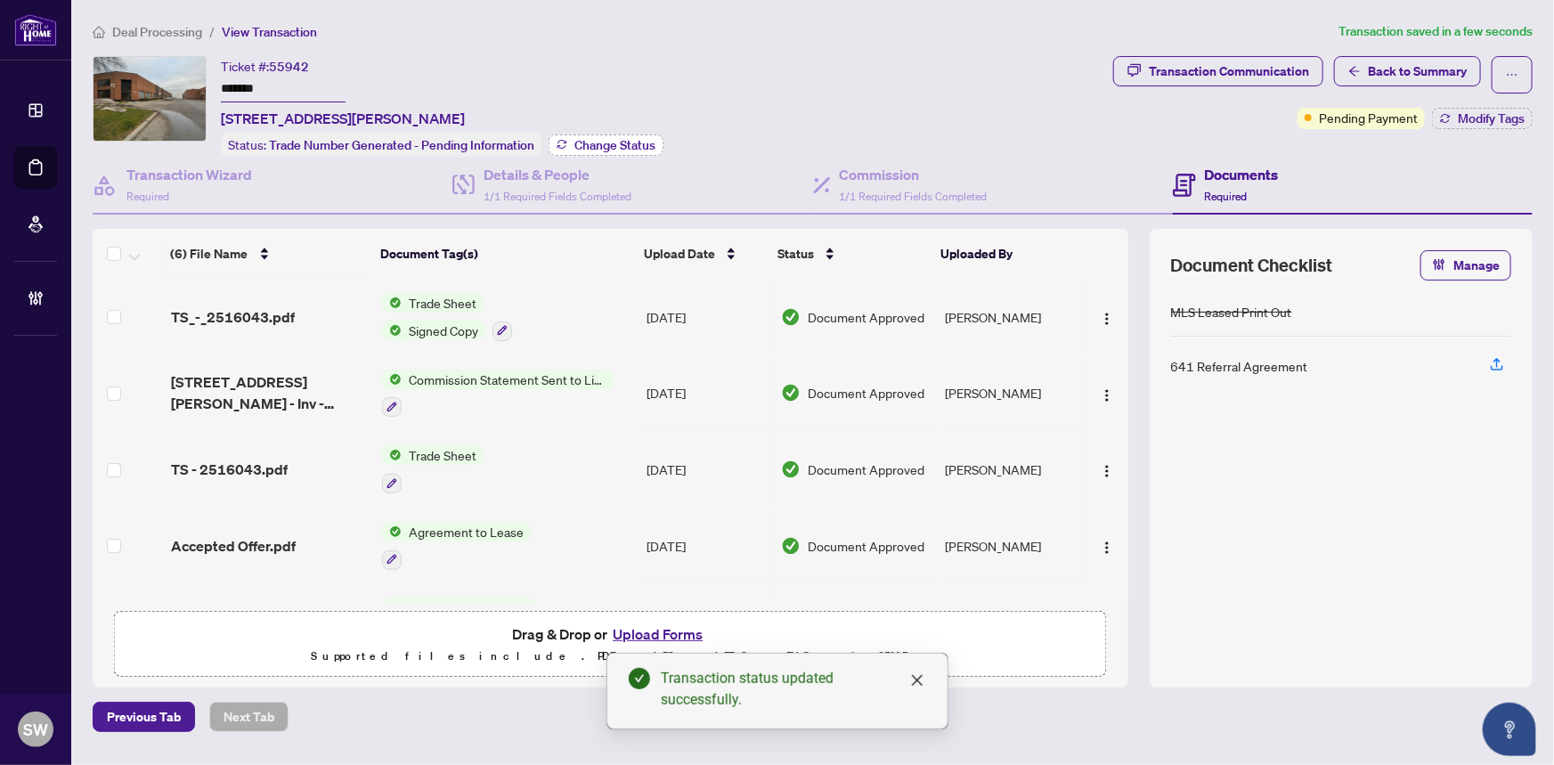
click at [605, 142] on span "Change Status" at bounding box center [614, 145] width 81 height 12
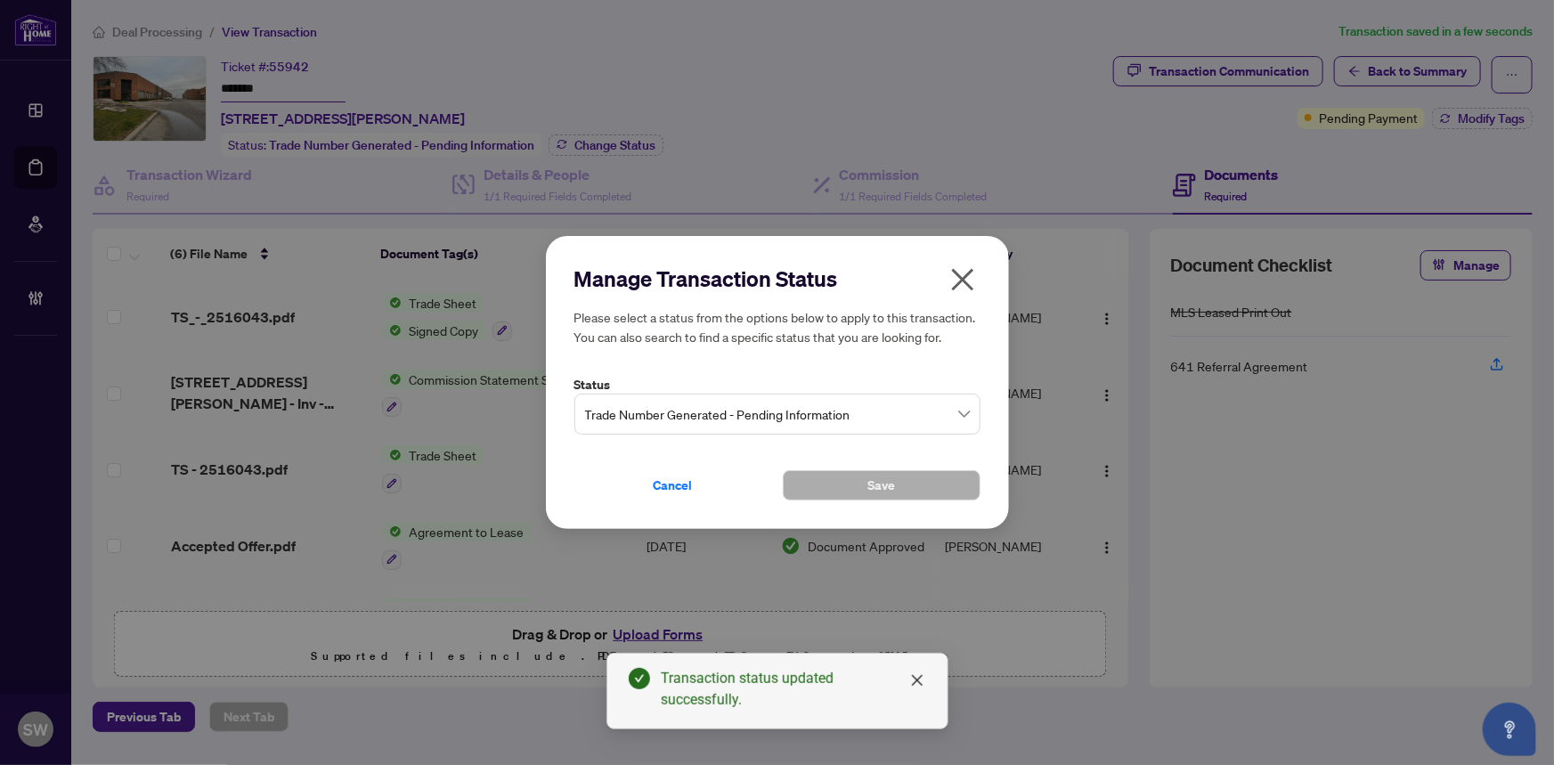
click at [788, 402] on span "Trade Number Generated - Pending Information" at bounding box center [777, 414] width 385 height 34
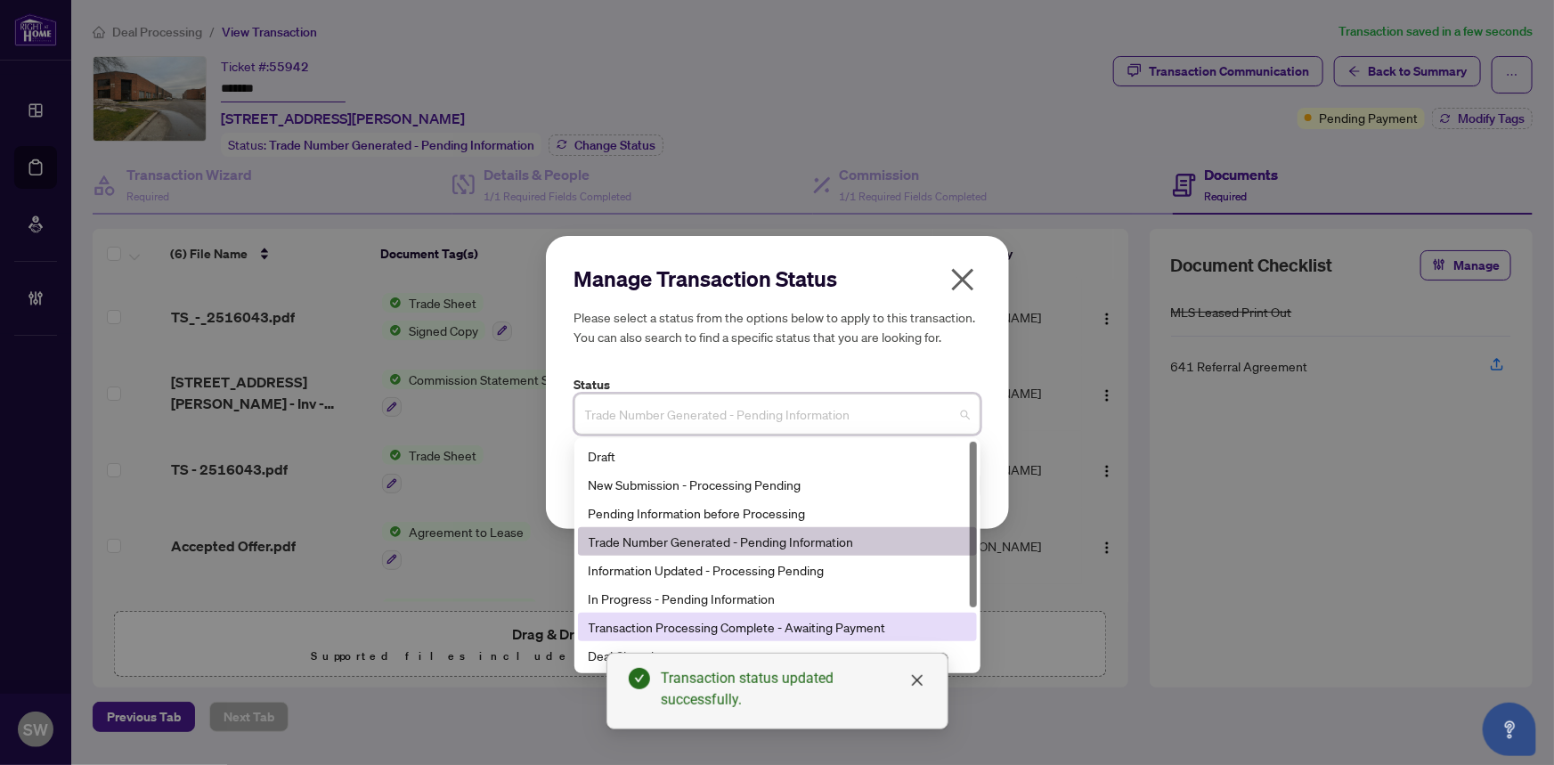
click at [822, 620] on div "Transaction Processing Complete - Awaiting Payment" at bounding box center [776, 627] width 377 height 20
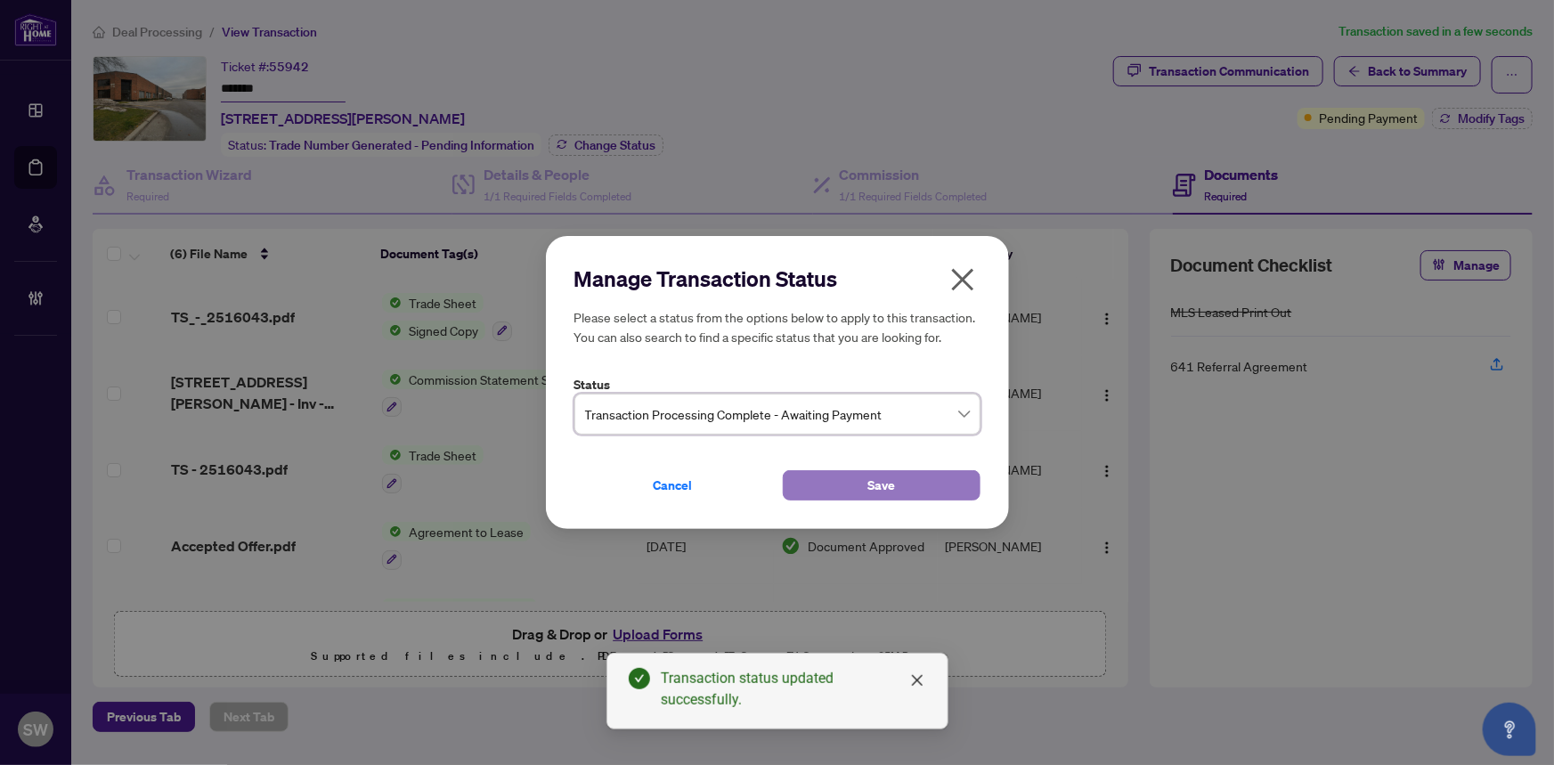
click at [861, 480] on button "Save" at bounding box center [882, 485] width 198 height 30
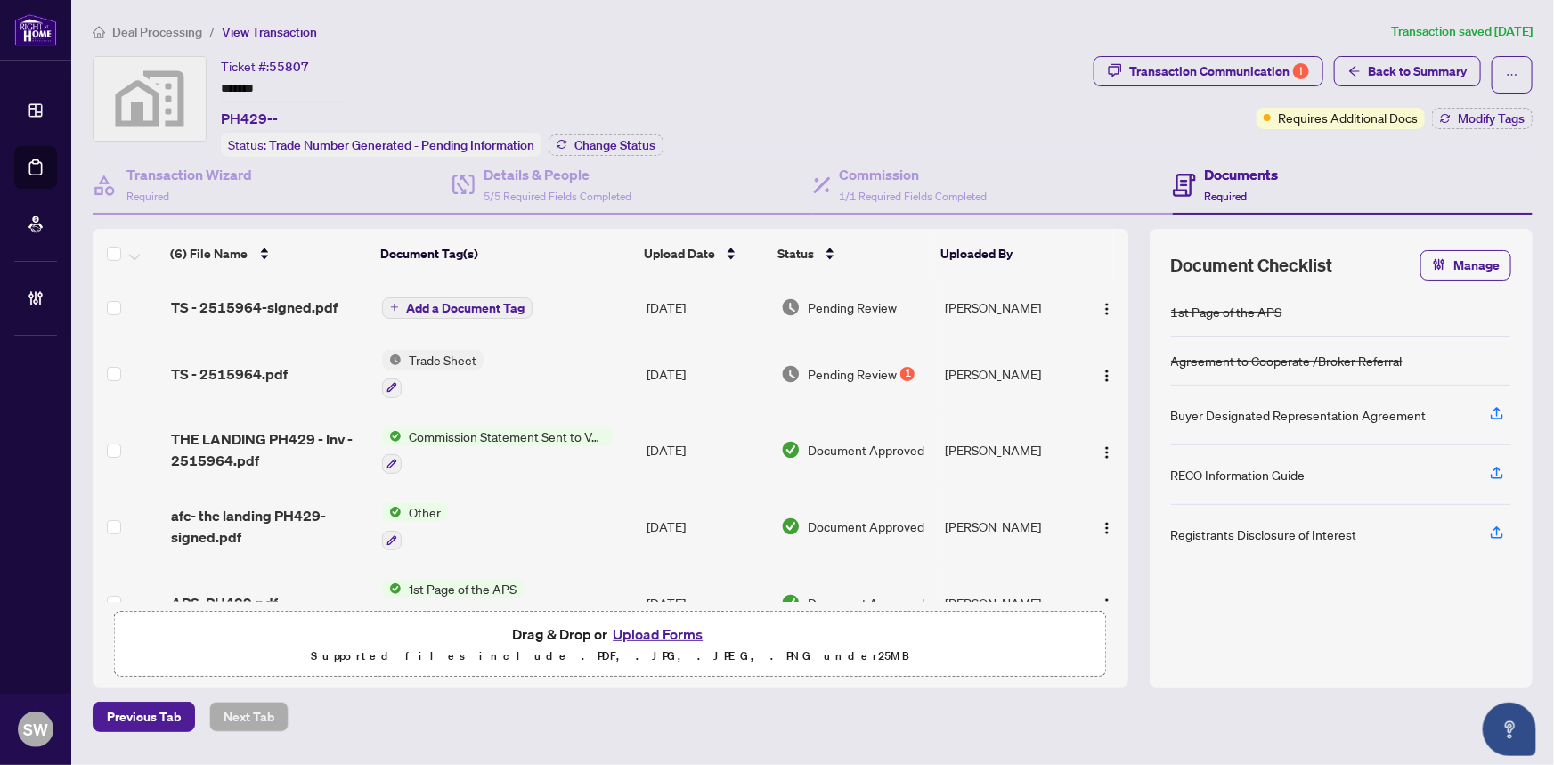
click at [249, 82] on input "*******" at bounding box center [283, 90] width 125 height 26
click at [280, 302] on div "(6) File Name Document Tag(s) Upload Date Status Uploaded By (6) File Name Docu…" at bounding box center [610, 415] width 1035 height 373
click at [291, 308] on span "TS - 2515964-signed.pdf" at bounding box center [254, 306] width 166 height 21
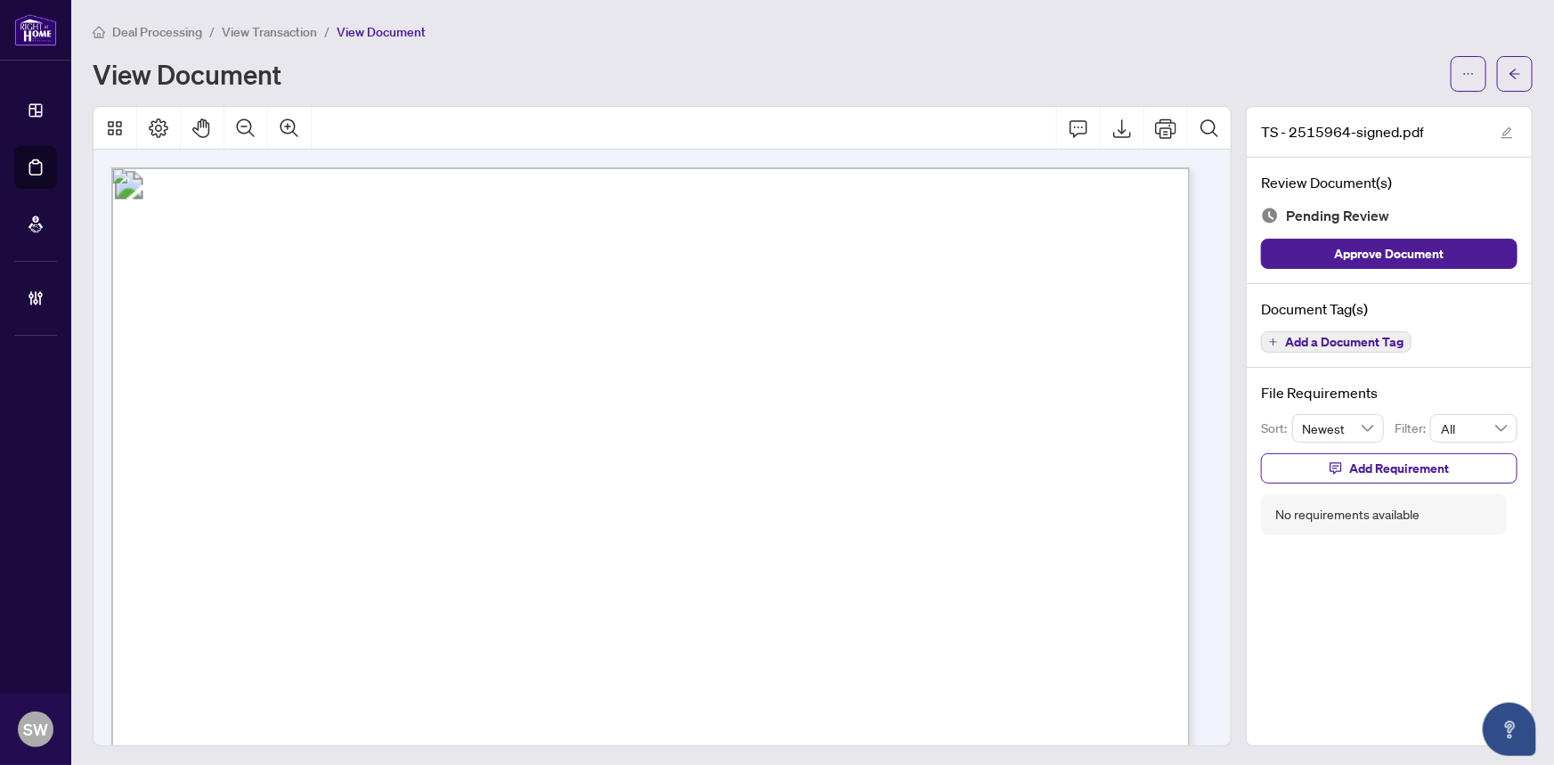
click at [1382, 343] on span "Add a Document Tag" at bounding box center [1344, 342] width 118 height 12
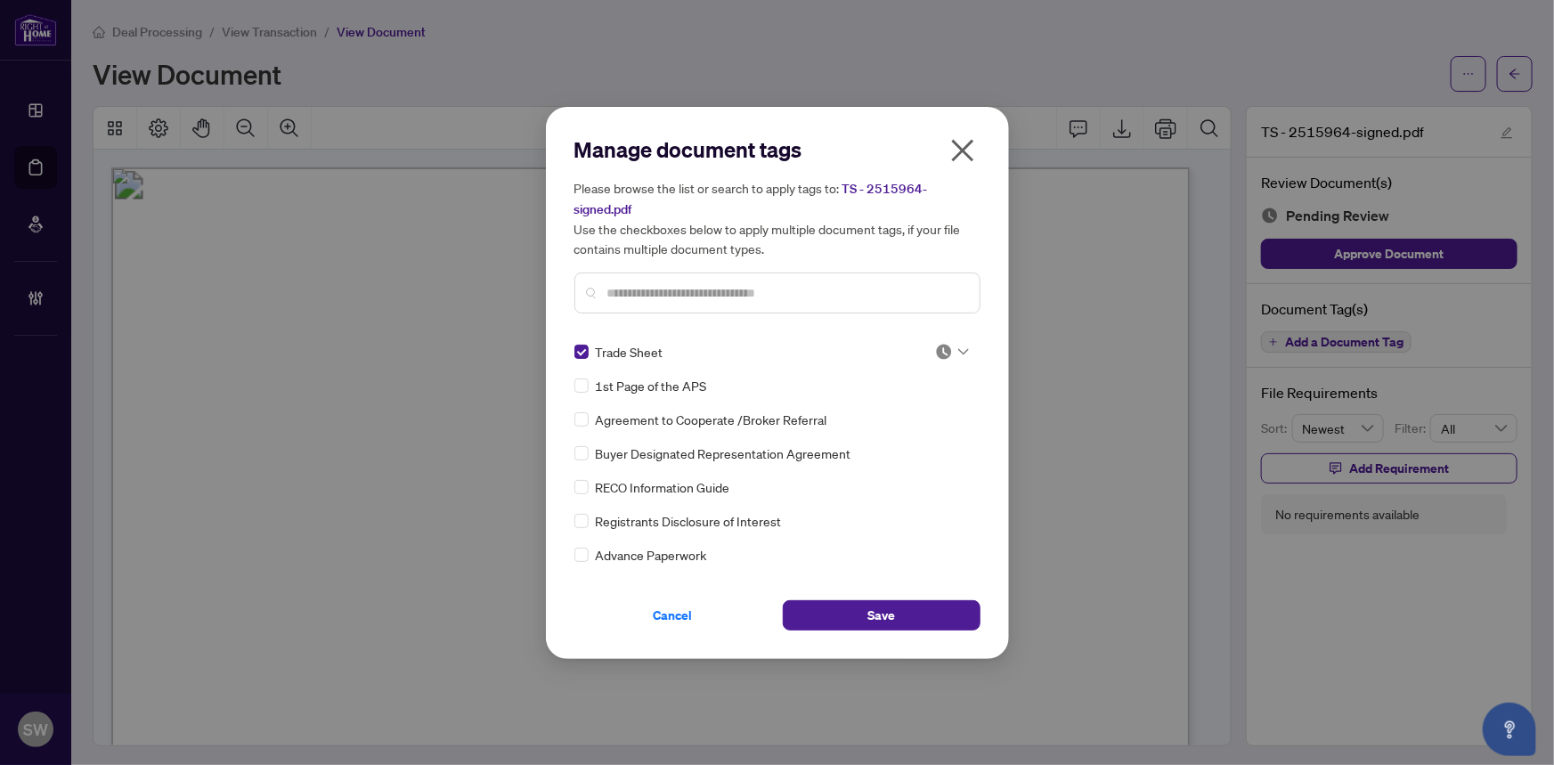
click at [941, 339] on input "search" at bounding box center [944, 351] width 18 height 27
click at [913, 440] on div "Approved" at bounding box center [893, 438] width 114 height 20
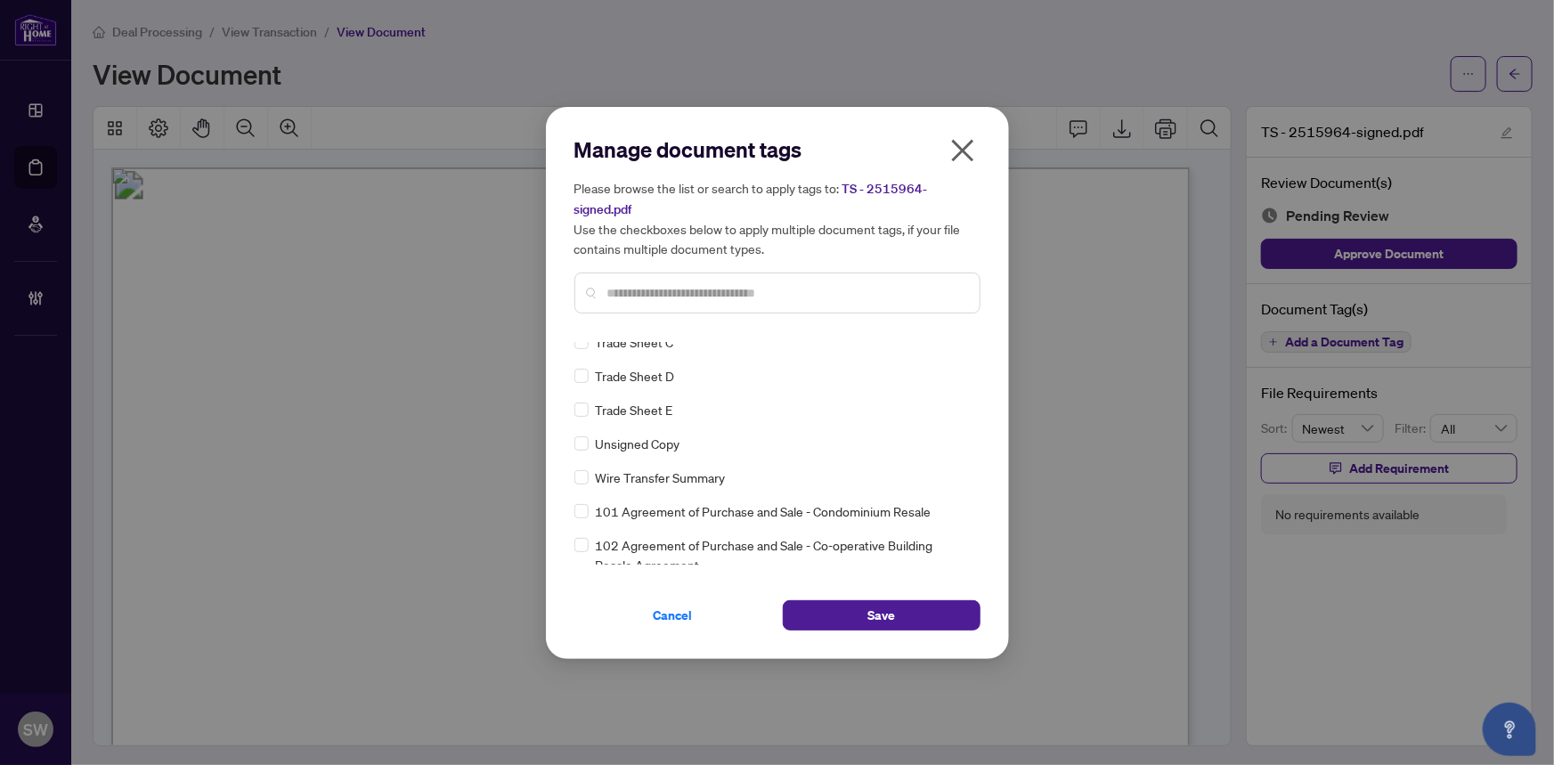
scroll to position [3845, 0]
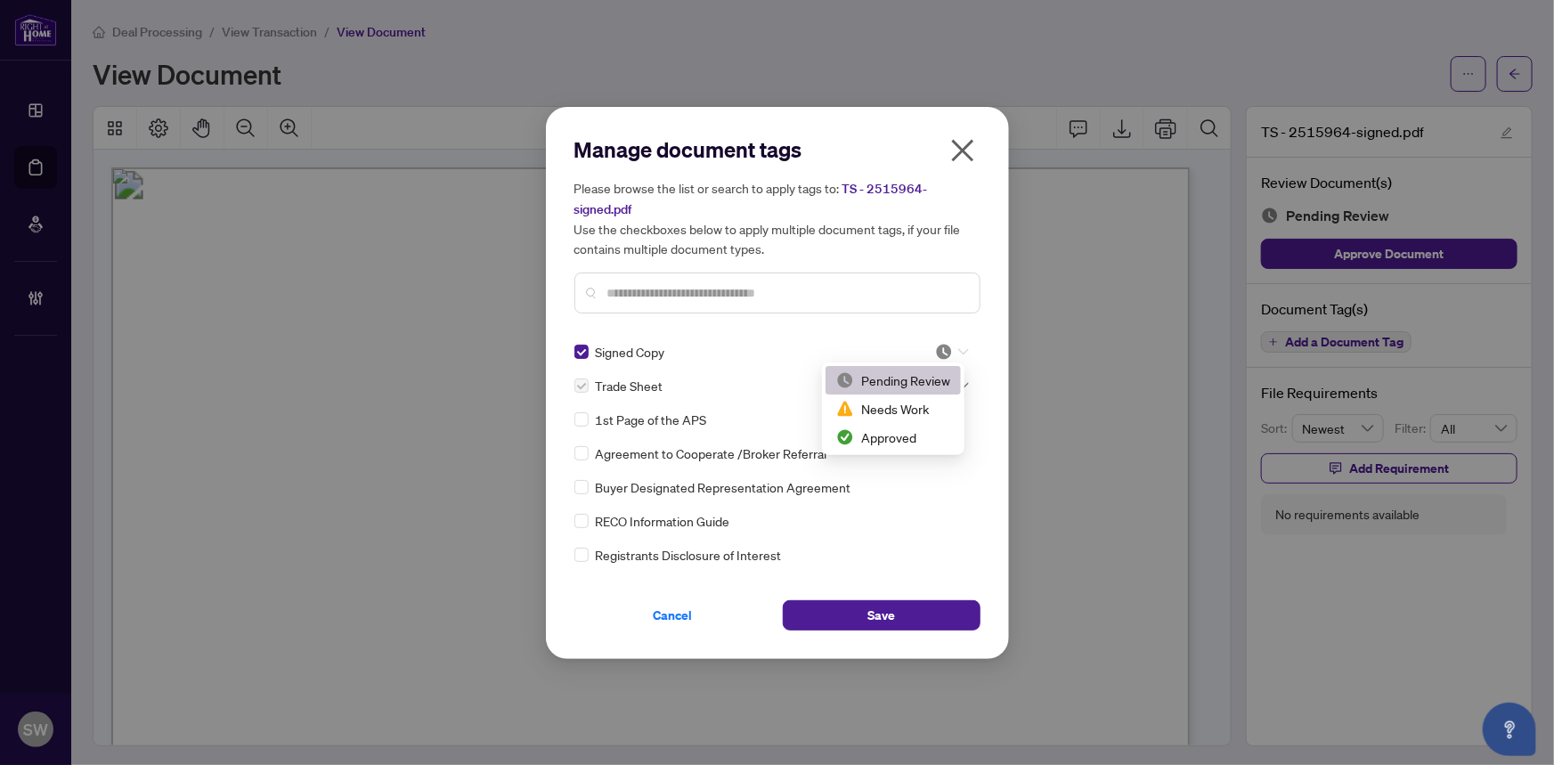
click at [962, 348] on icon at bounding box center [963, 351] width 11 height 7
click at [907, 434] on div "Approved" at bounding box center [893, 437] width 114 height 20
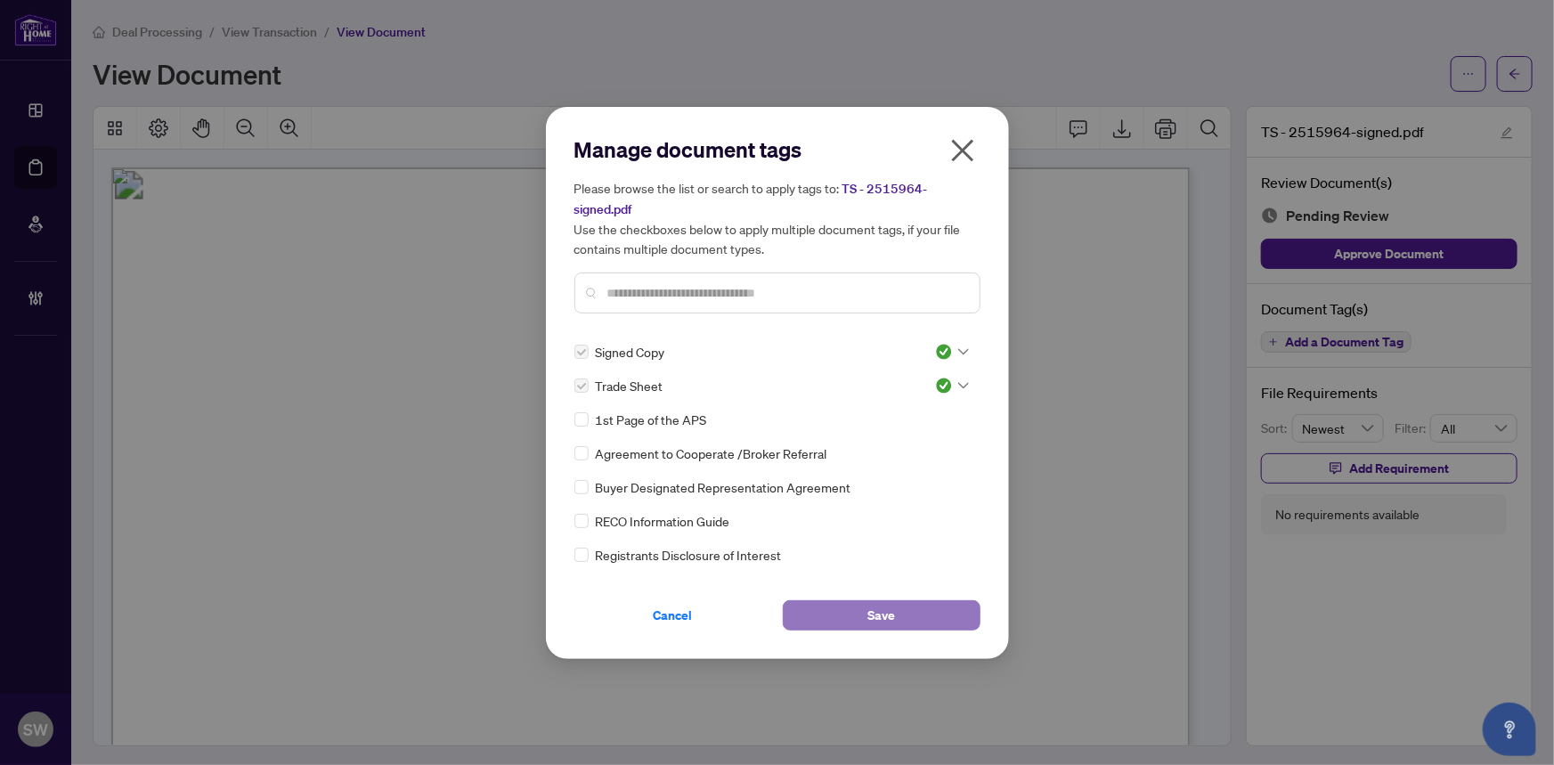
click at [880, 609] on span "Save" at bounding box center [881, 615] width 28 height 28
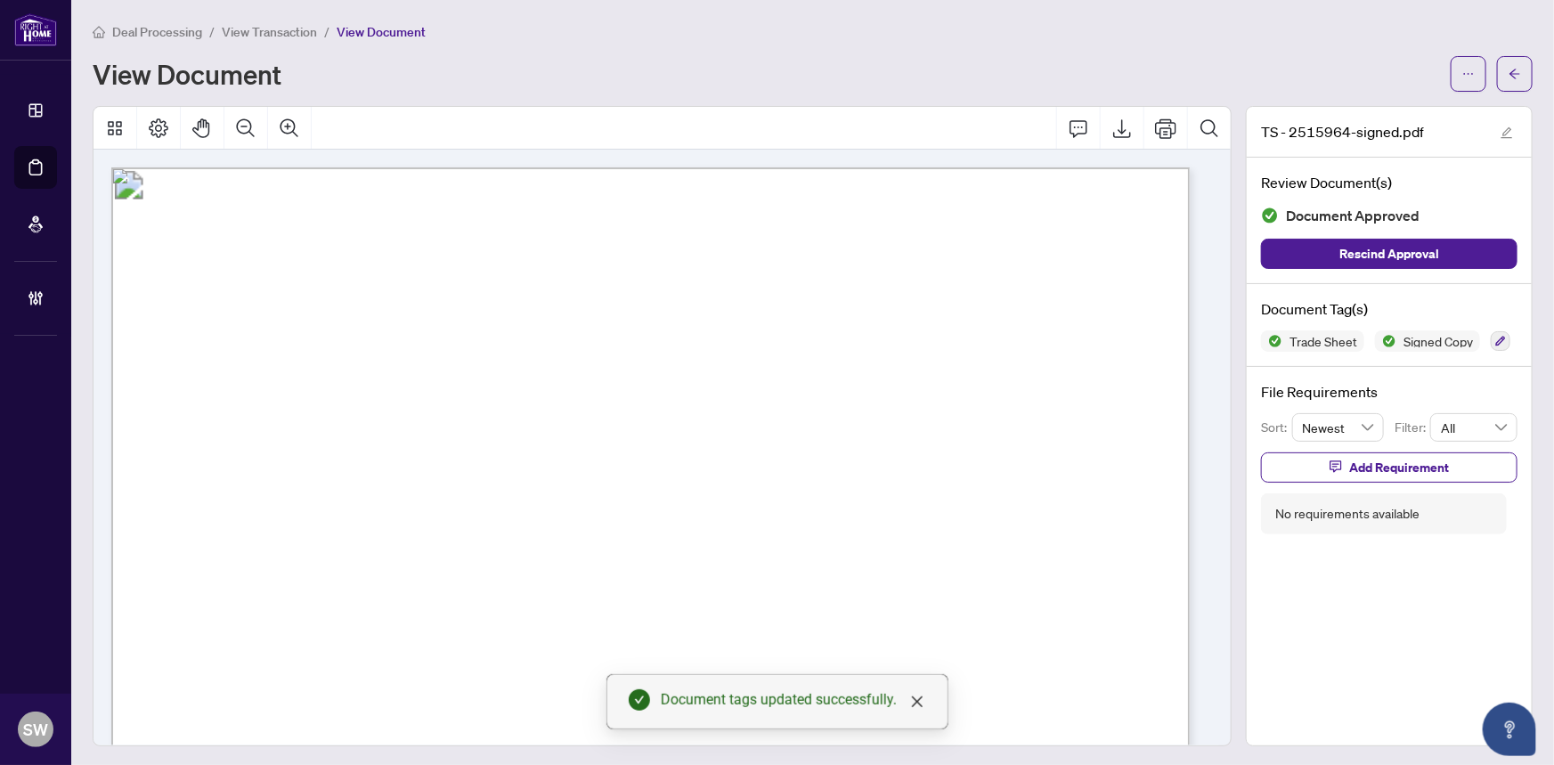
scroll to position [485, 0]
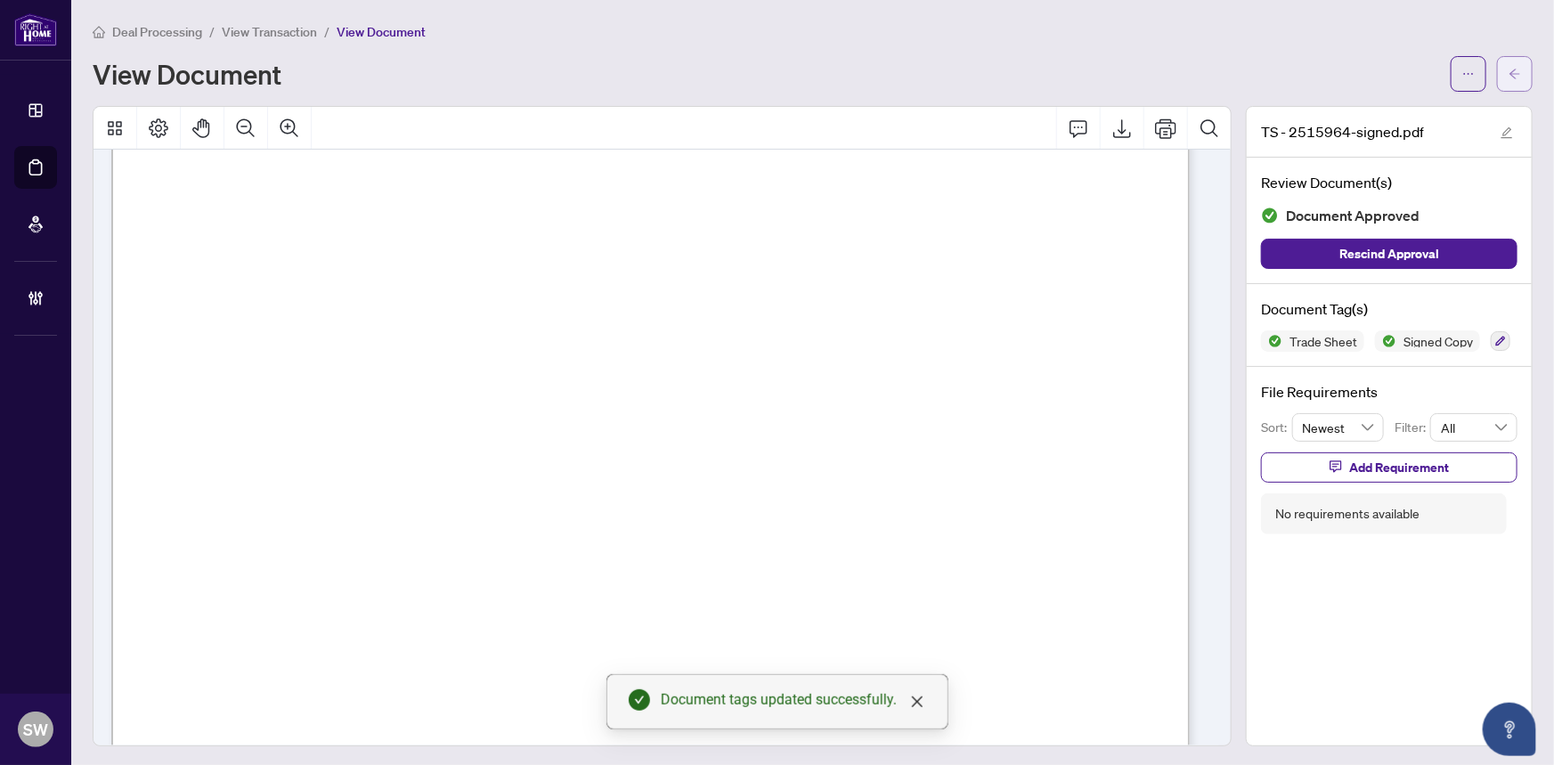
click at [1511, 63] on button "button" at bounding box center [1515, 74] width 36 height 36
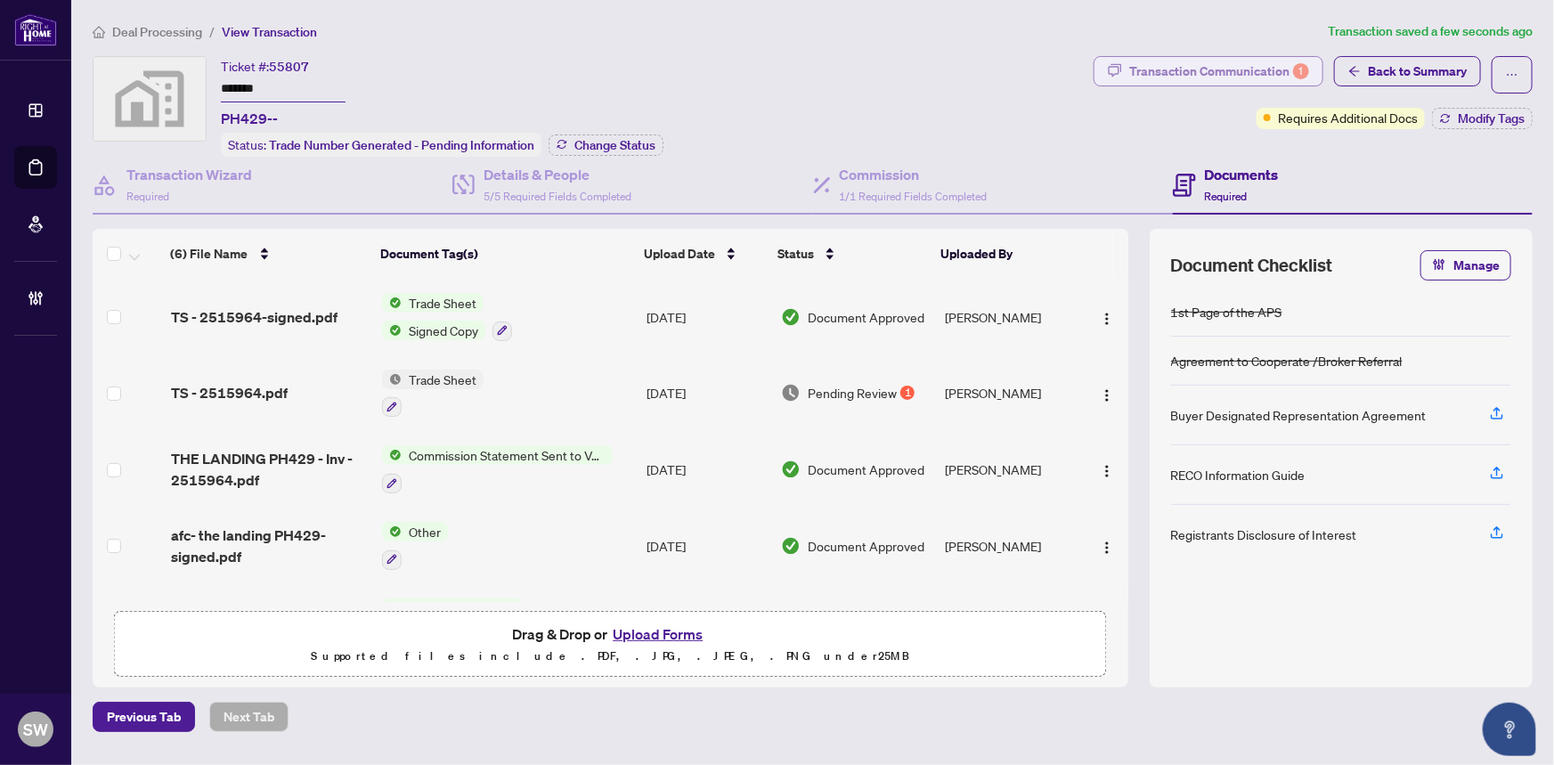
click at [1156, 77] on div "Transaction Communication 1" at bounding box center [1219, 71] width 180 height 28
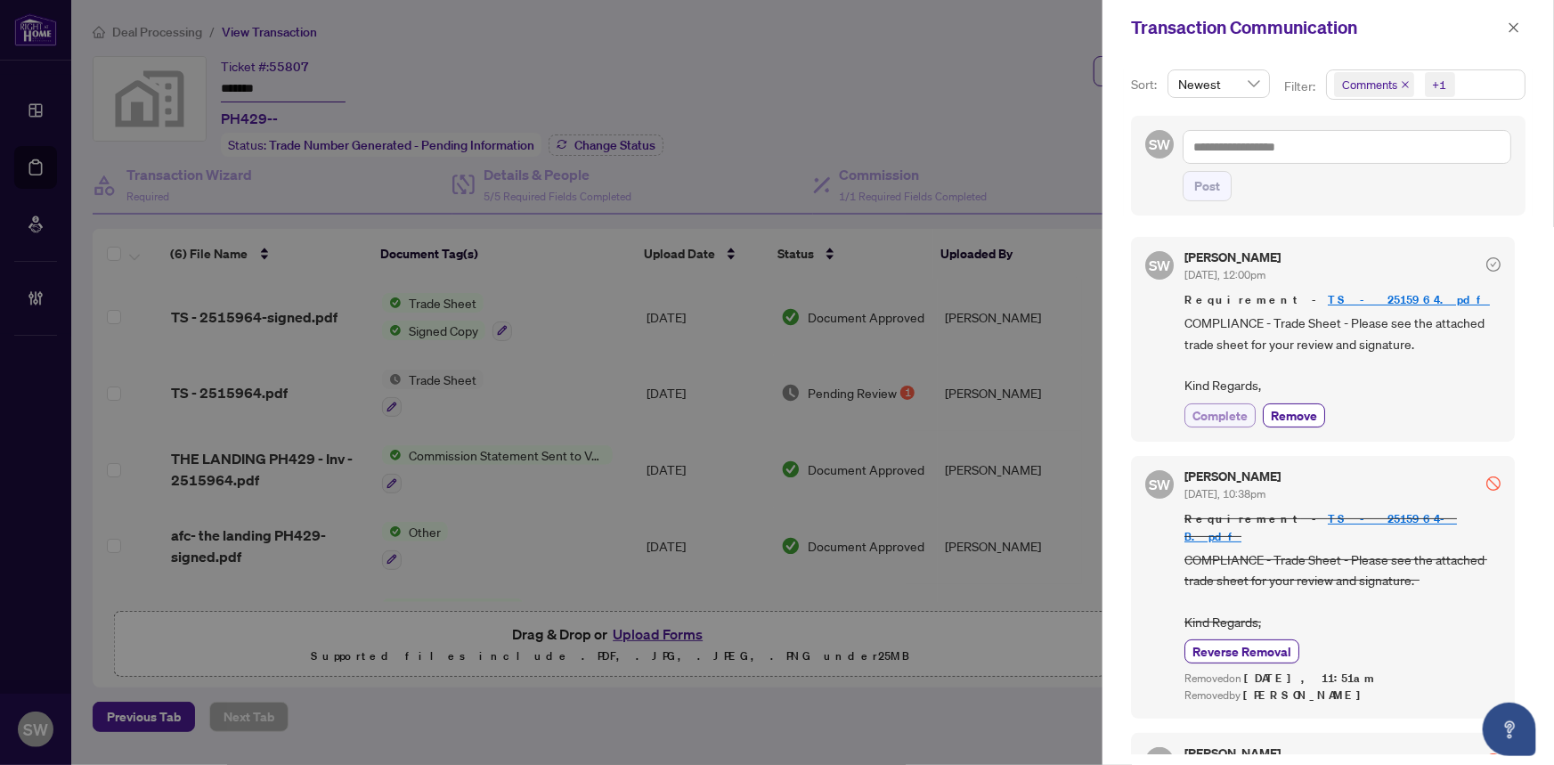
click at [1239, 410] on span "Complete" at bounding box center [1219, 415] width 55 height 19
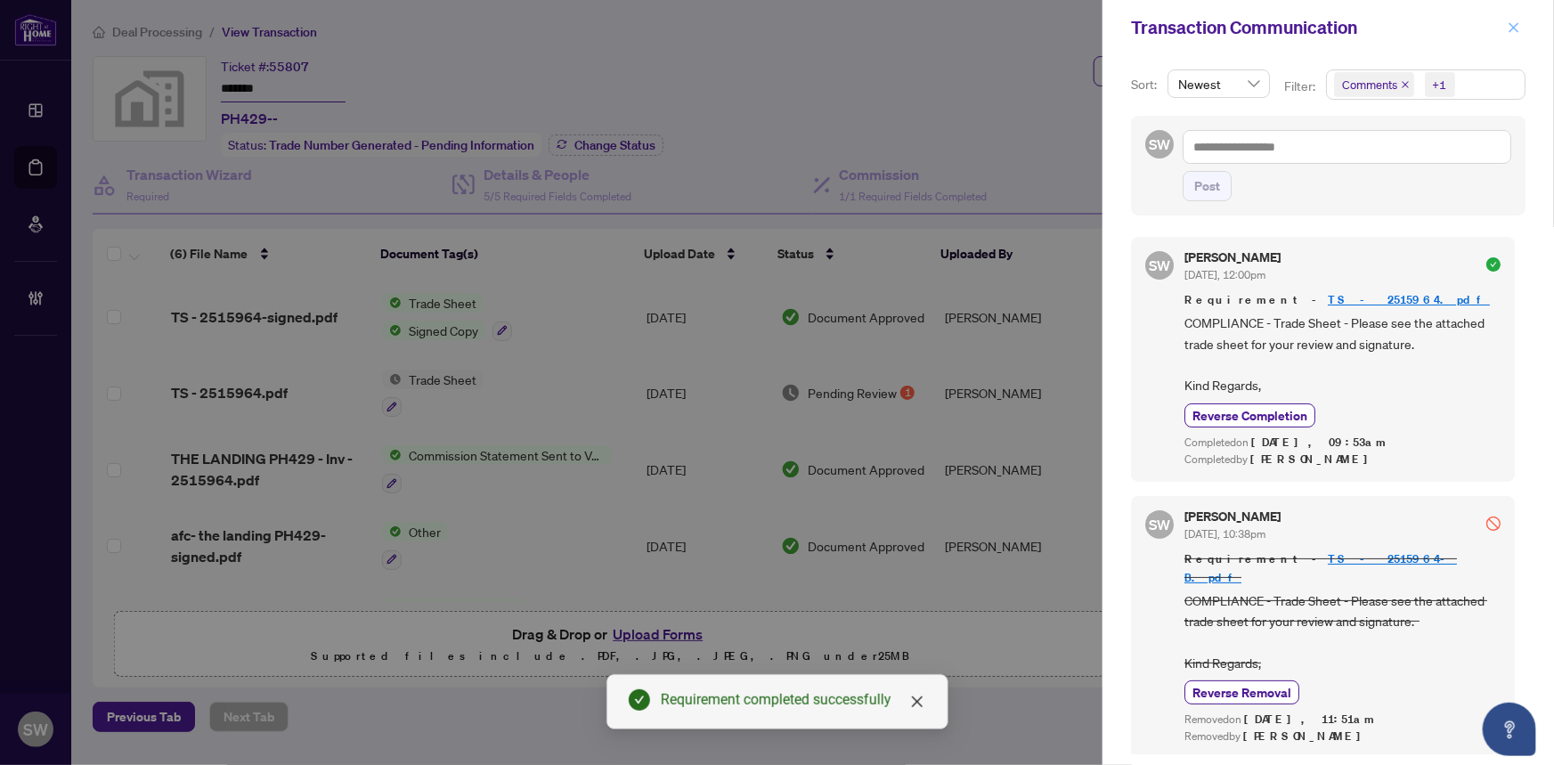
click at [1513, 28] on icon "close" at bounding box center [1514, 27] width 10 height 10
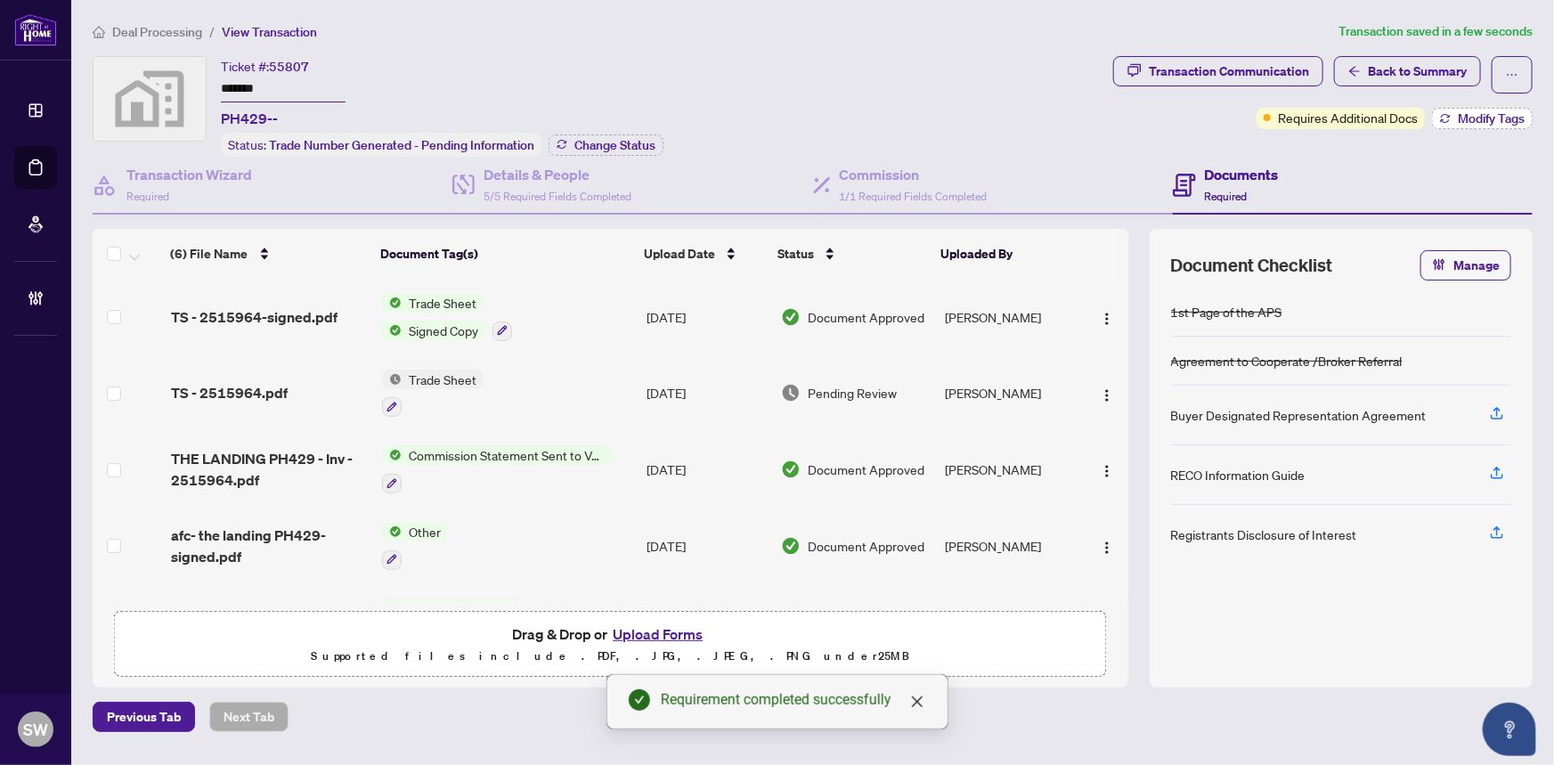
click at [1471, 118] on span "Modify Tags" at bounding box center [1490, 118] width 67 height 12
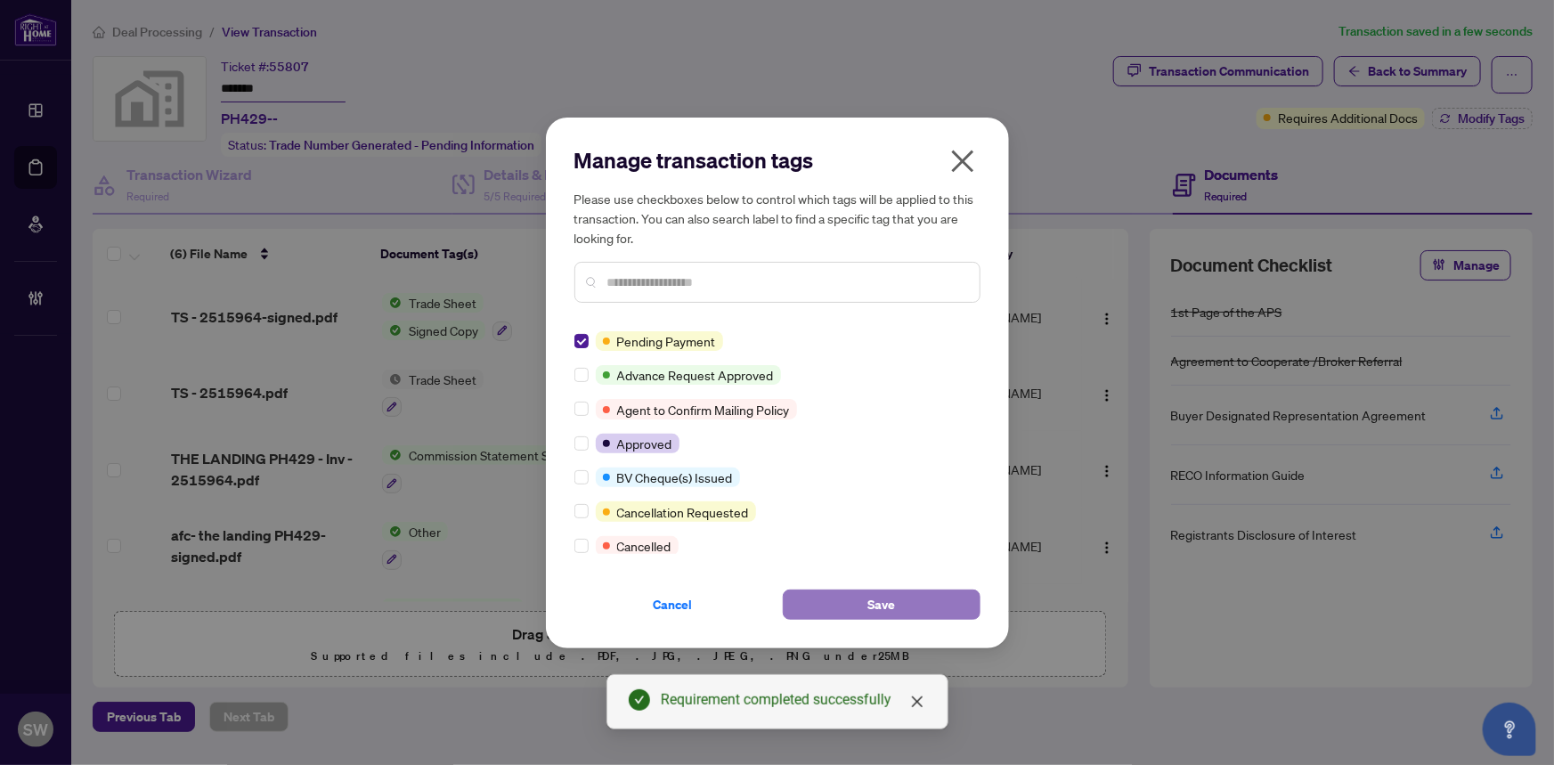
click at [880, 603] on span "Save" at bounding box center [881, 604] width 28 height 28
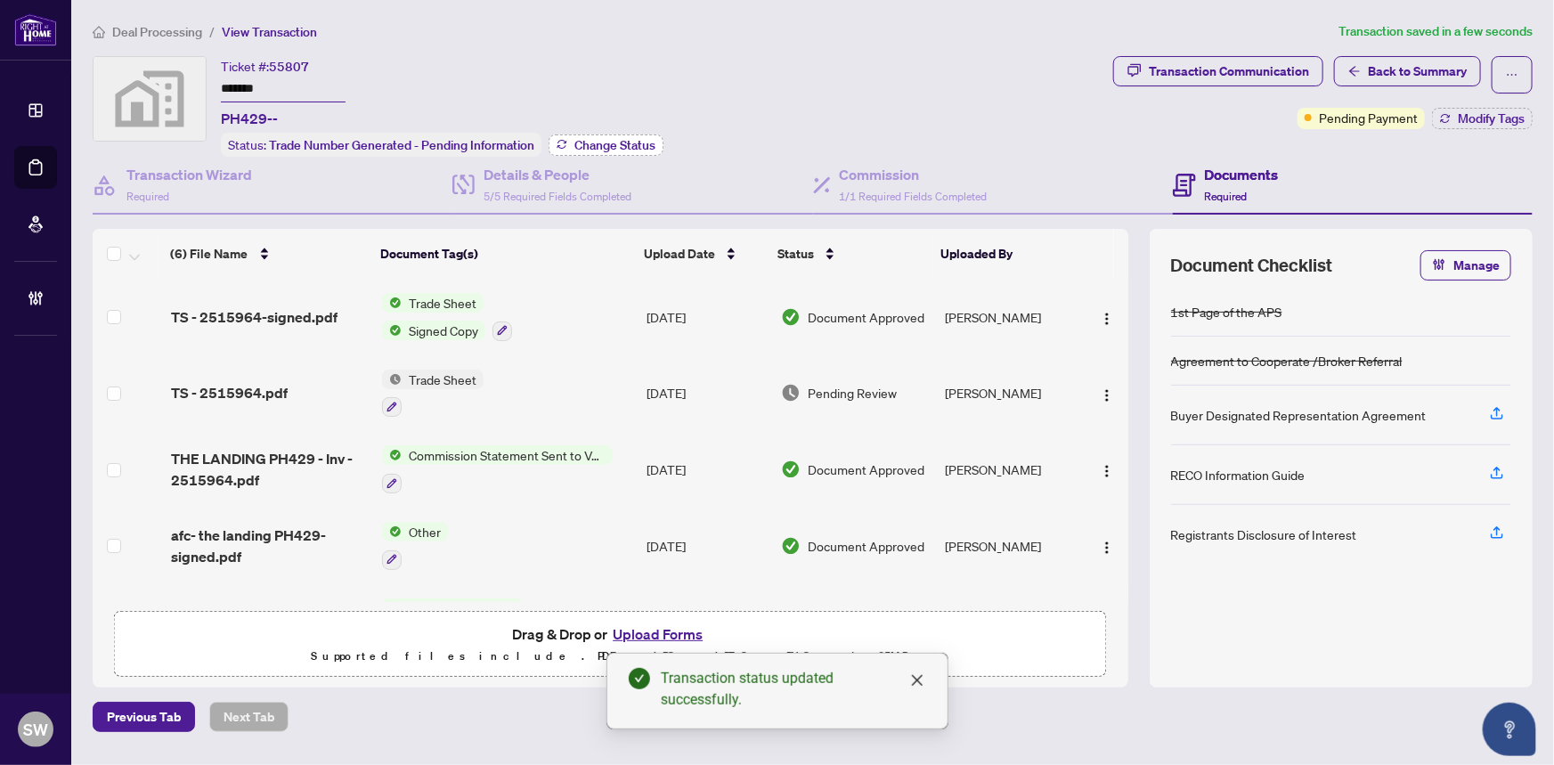
click at [644, 140] on span "Change Status" at bounding box center [614, 145] width 81 height 12
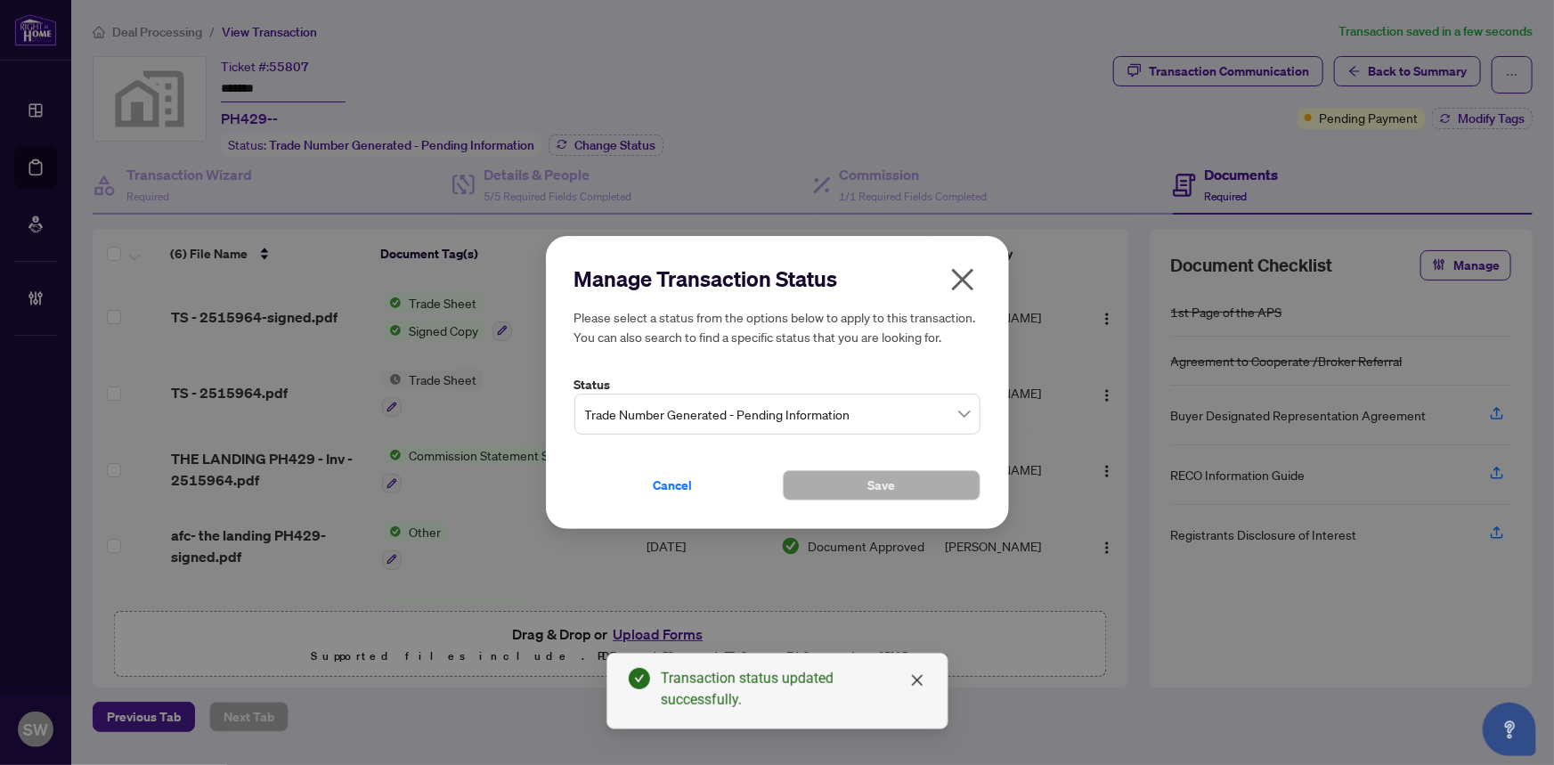
click at [745, 418] on span "Trade Number Generated - Pending Information" at bounding box center [777, 414] width 385 height 34
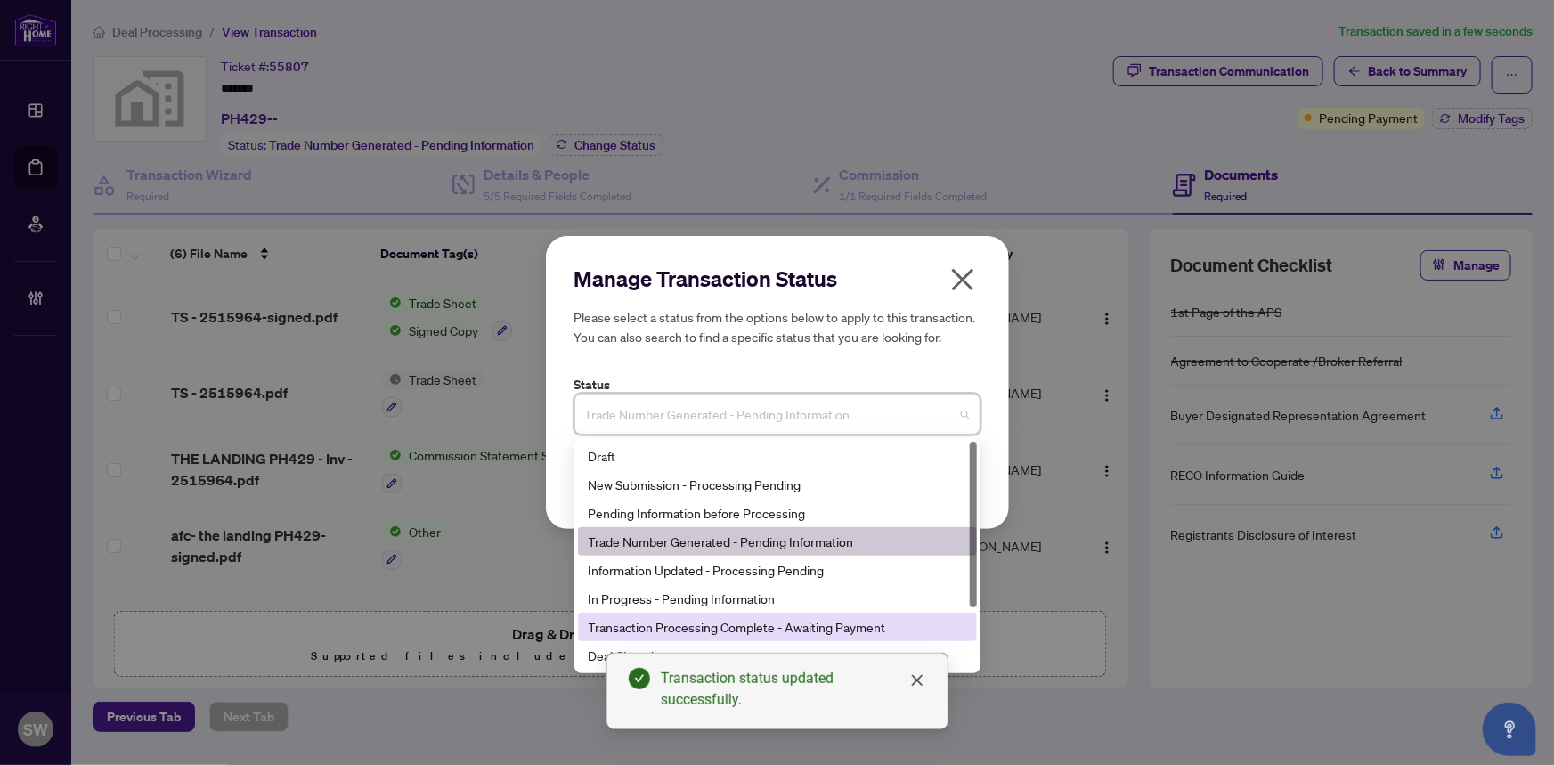
click at [812, 624] on div "Transaction Processing Complete - Awaiting Payment" at bounding box center [776, 627] width 377 height 20
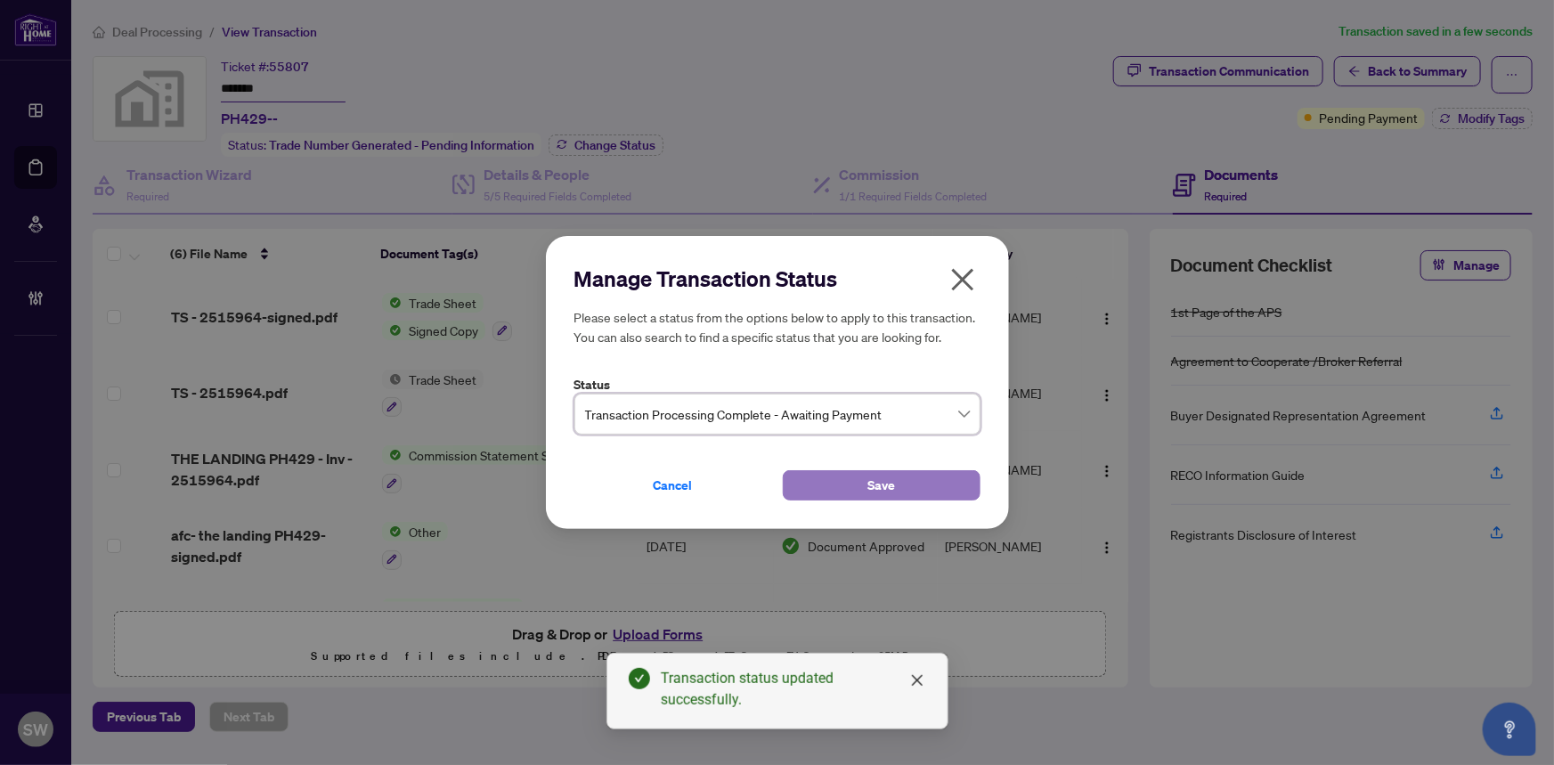
click at [844, 484] on button "Save" at bounding box center [882, 485] width 198 height 30
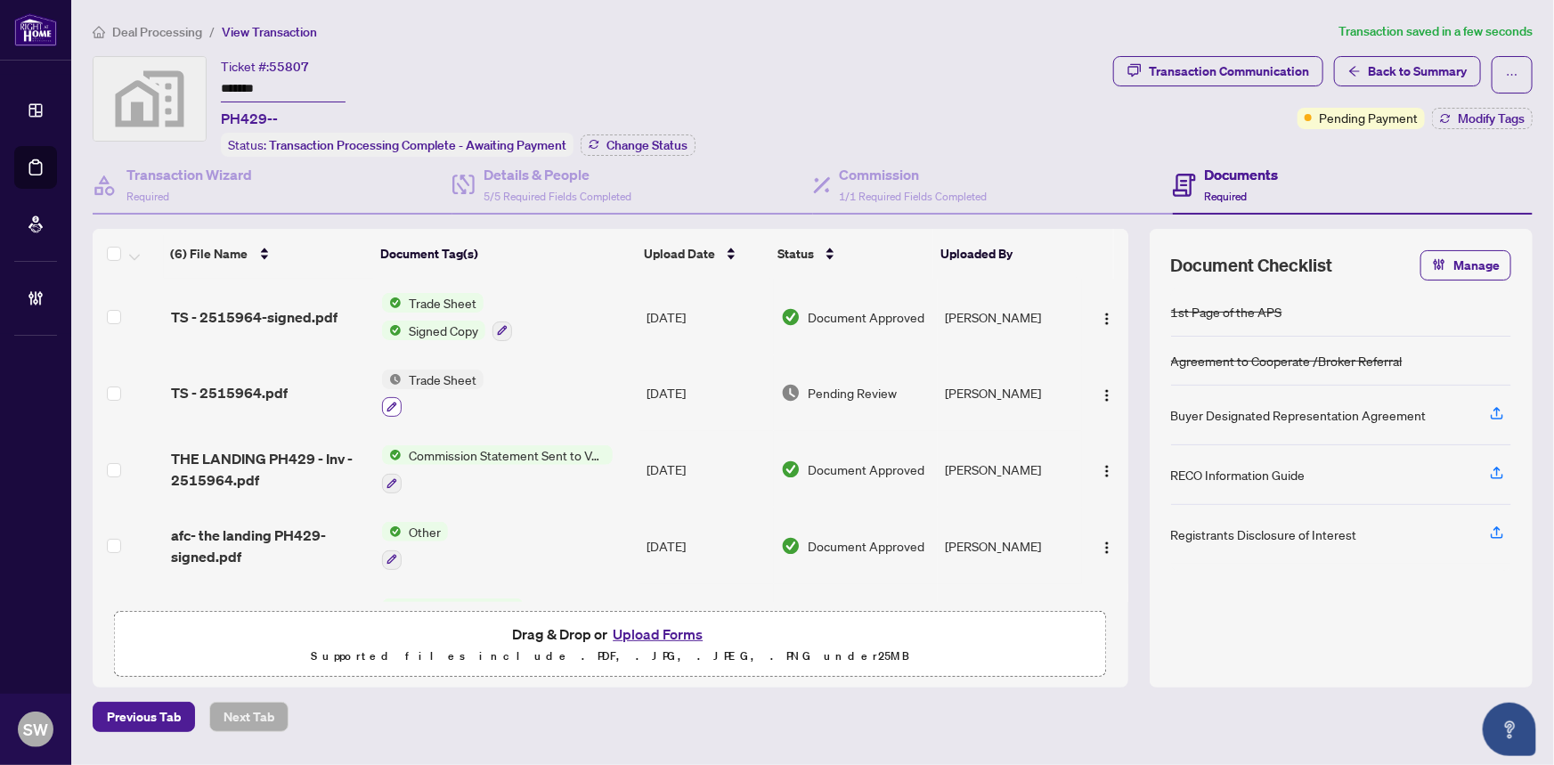
click at [391, 397] on button "button" at bounding box center [392, 407] width 20 height 20
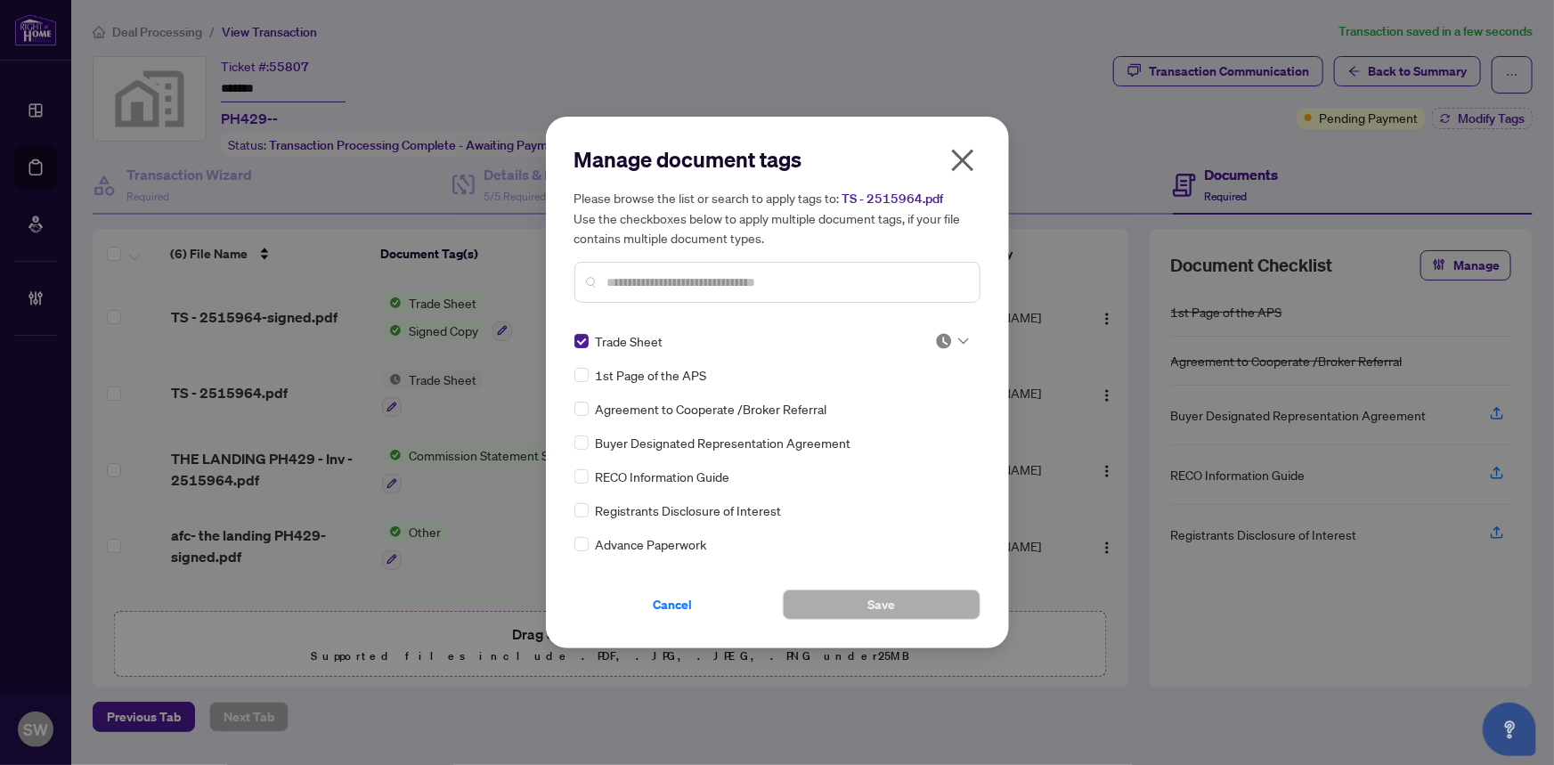
click at [948, 335] on div at bounding box center [952, 341] width 34 height 18
click at [910, 431] on div "Approved" at bounding box center [893, 428] width 114 height 20
click at [891, 597] on span "Save" at bounding box center [881, 604] width 28 height 28
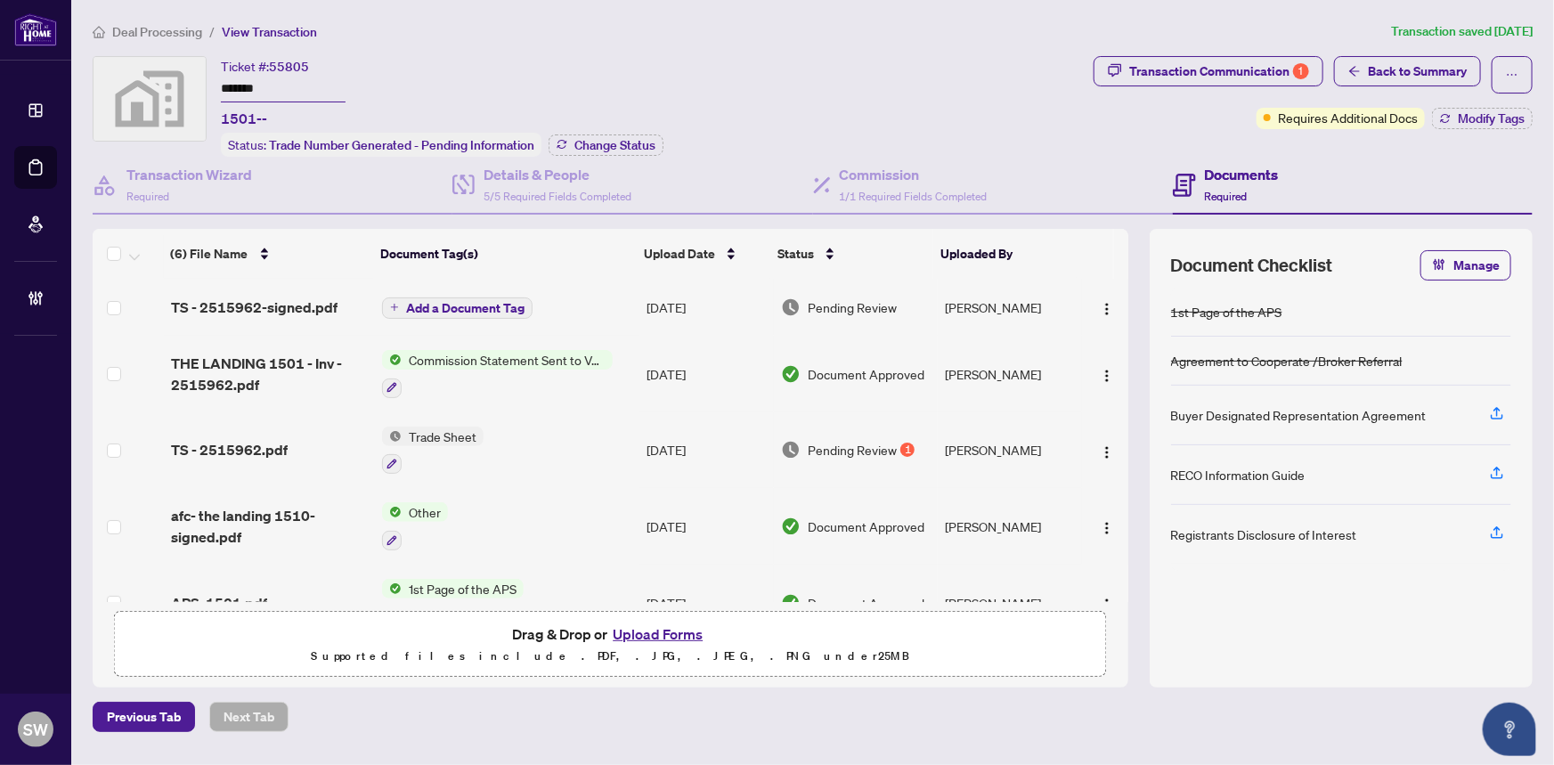
click at [248, 90] on input "*******" at bounding box center [283, 90] width 125 height 26
click at [248, 89] on input "*******" at bounding box center [283, 90] width 125 height 26
click at [240, 297] on div "(6) File Name Document Tag(s) Upload Date Status Uploaded By (6) File Name Docu…" at bounding box center [610, 415] width 1035 height 373
click at [287, 306] on span "TS - 2515962-signed.pdf" at bounding box center [254, 306] width 166 height 21
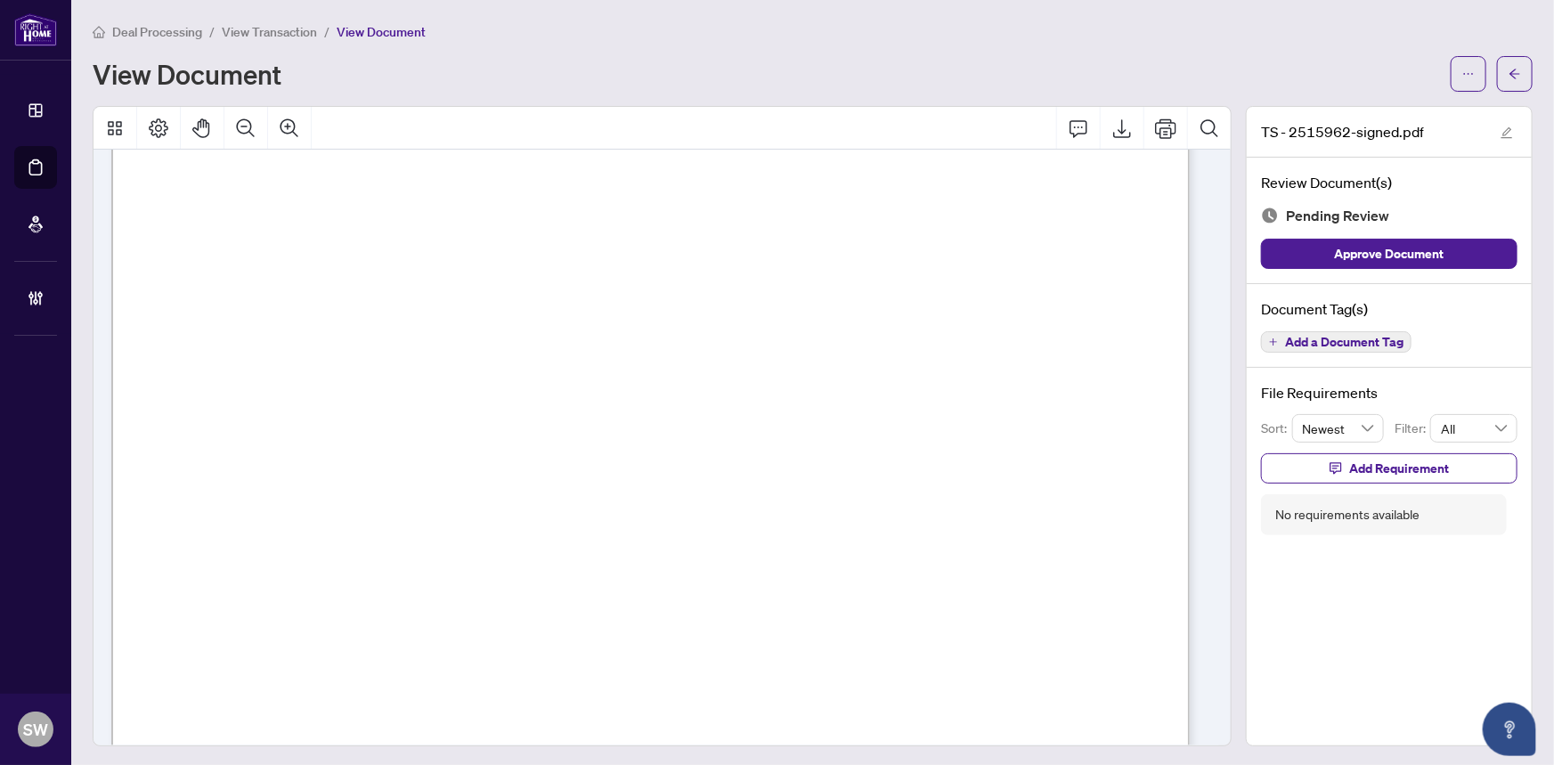
scroll to position [485, 0]
click at [1329, 342] on span "Add a Document Tag" at bounding box center [1344, 342] width 118 height 12
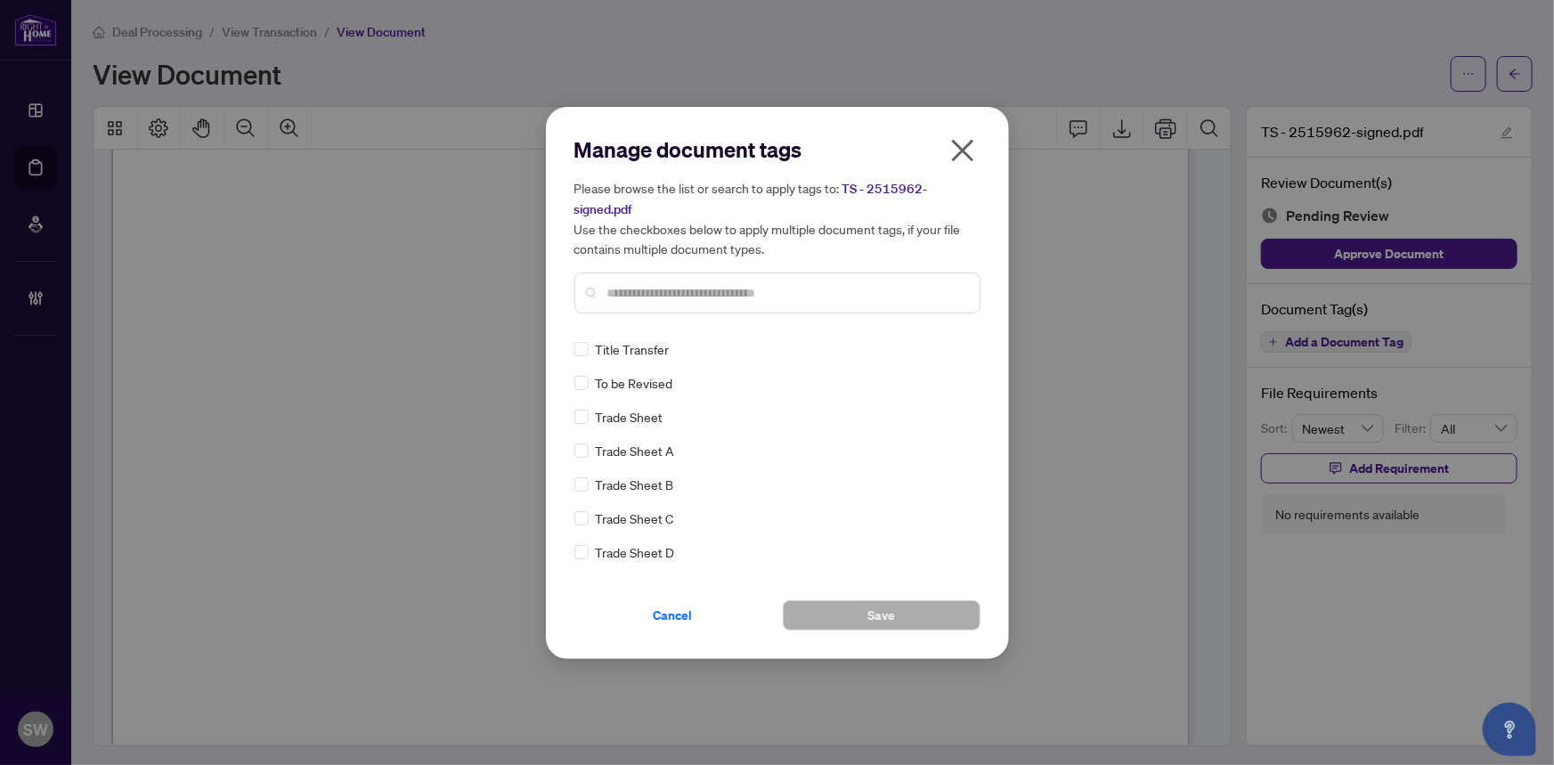
scroll to position [0, 0]
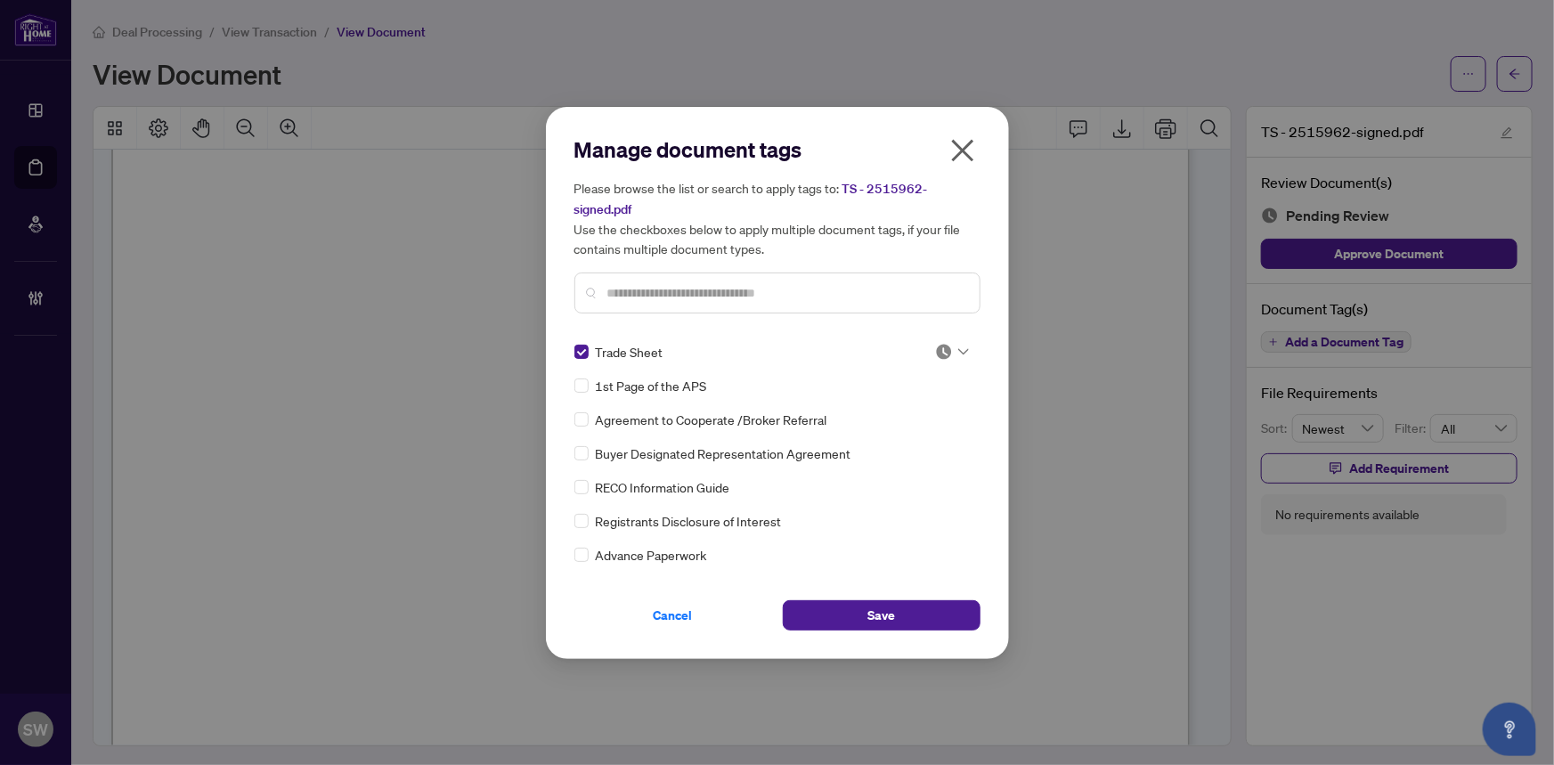
click at [965, 350] on div "Trade Sheet 1st Page of the APS Agreement to Cooperate /Broker Referral Buyer D…" at bounding box center [777, 453] width 406 height 223
click at [959, 356] on div at bounding box center [952, 352] width 34 height 18
click at [937, 434] on div "Approved" at bounding box center [893, 438] width 114 height 20
click at [941, 353] on img at bounding box center [944, 352] width 18 height 18
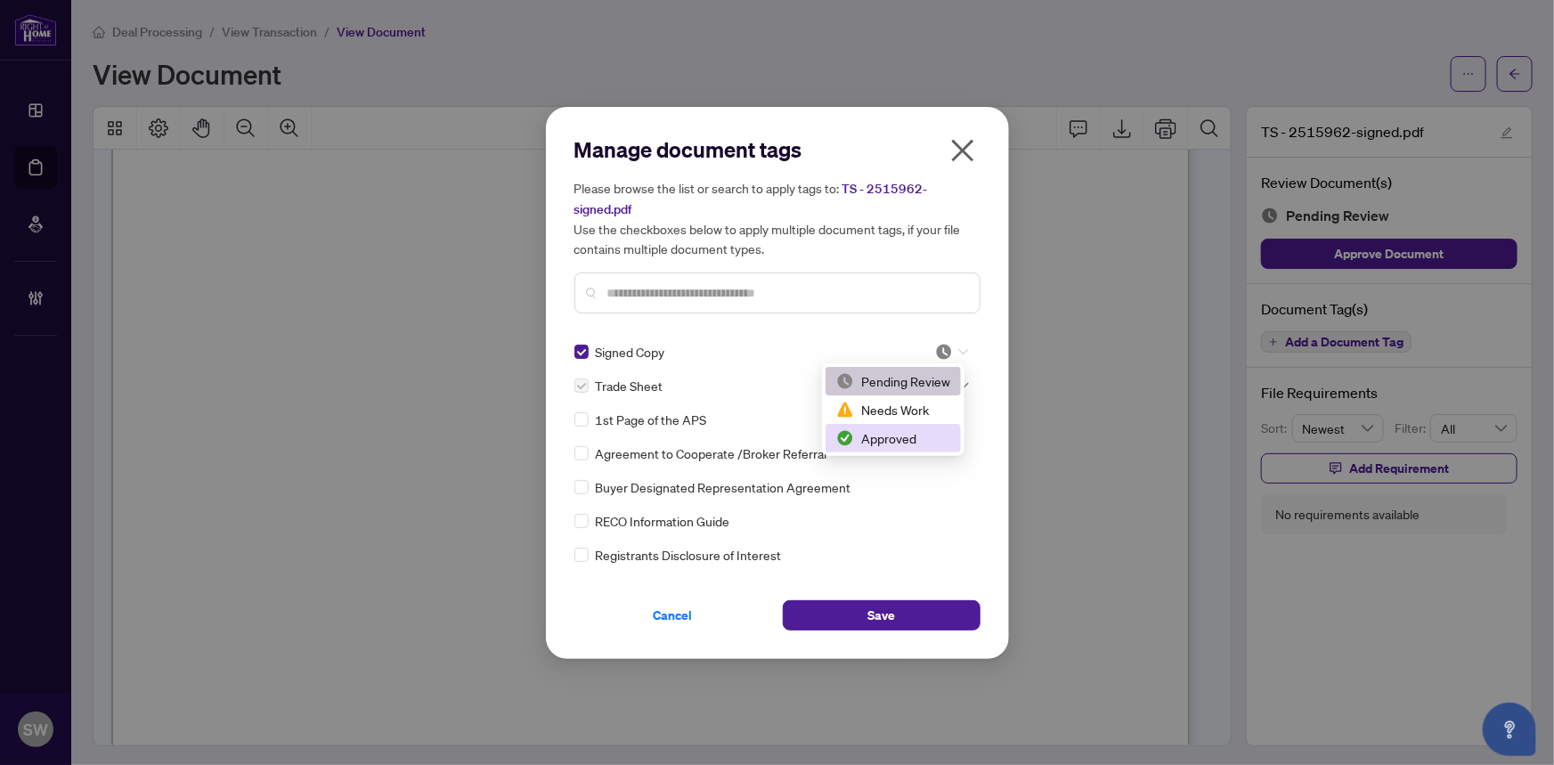
drag, startPoint x: 913, startPoint y: 446, endPoint x: 906, endPoint y: 459, distance: 14.7
click at [912, 446] on div "Approved" at bounding box center [893, 438] width 114 height 20
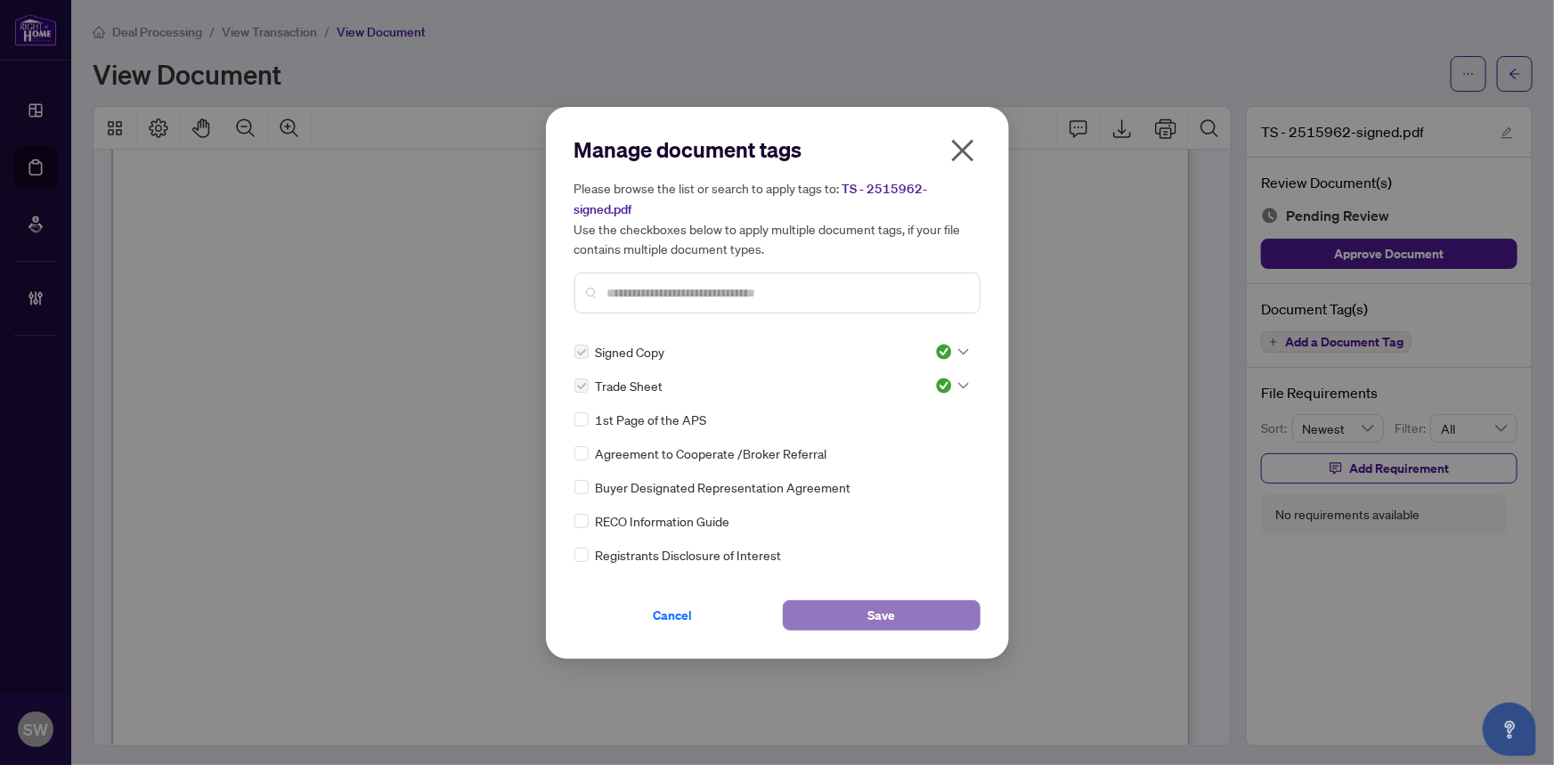
click at [917, 619] on button "Save" at bounding box center [882, 615] width 198 height 30
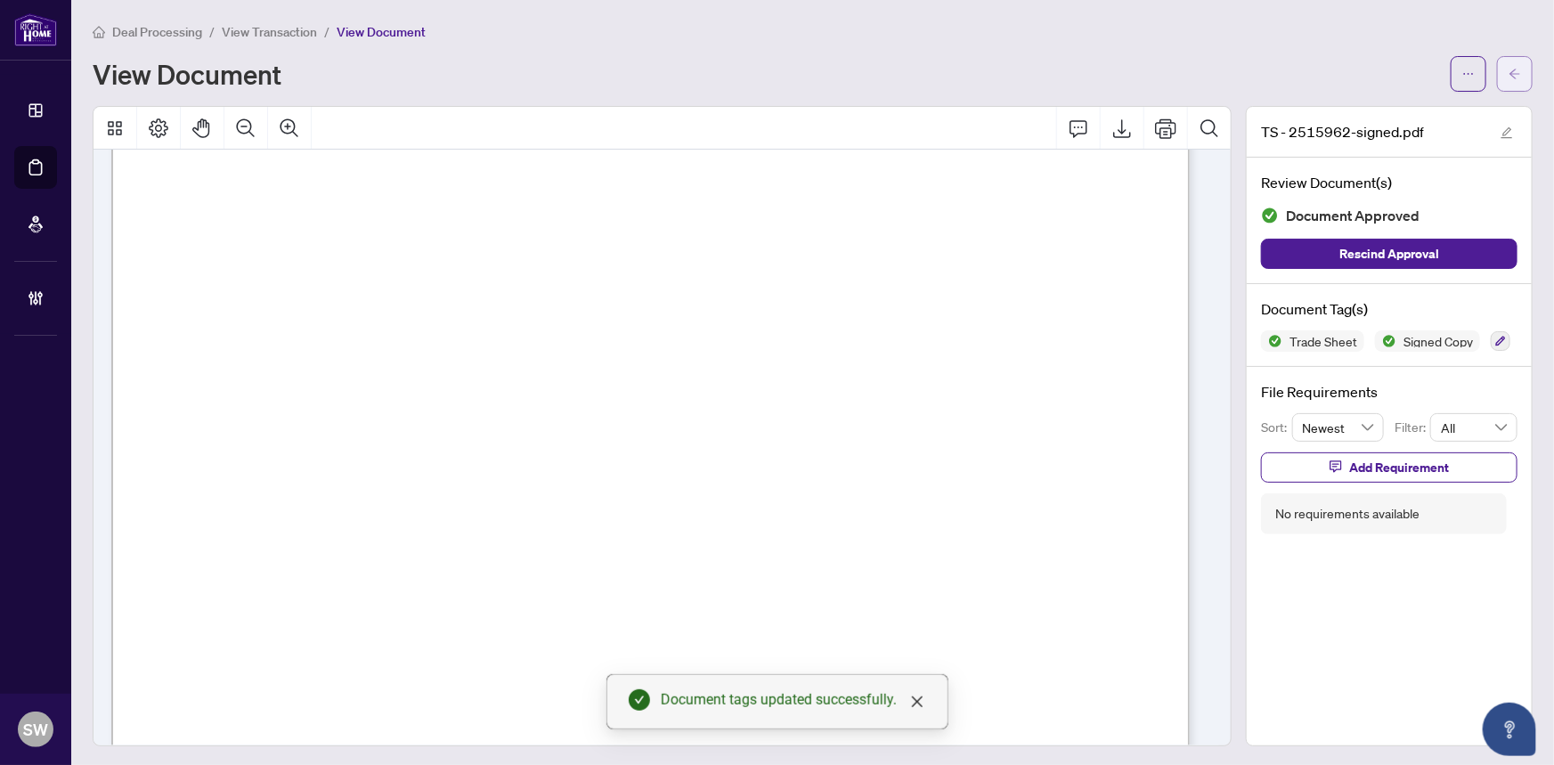
click at [1513, 76] on button "button" at bounding box center [1515, 74] width 36 height 36
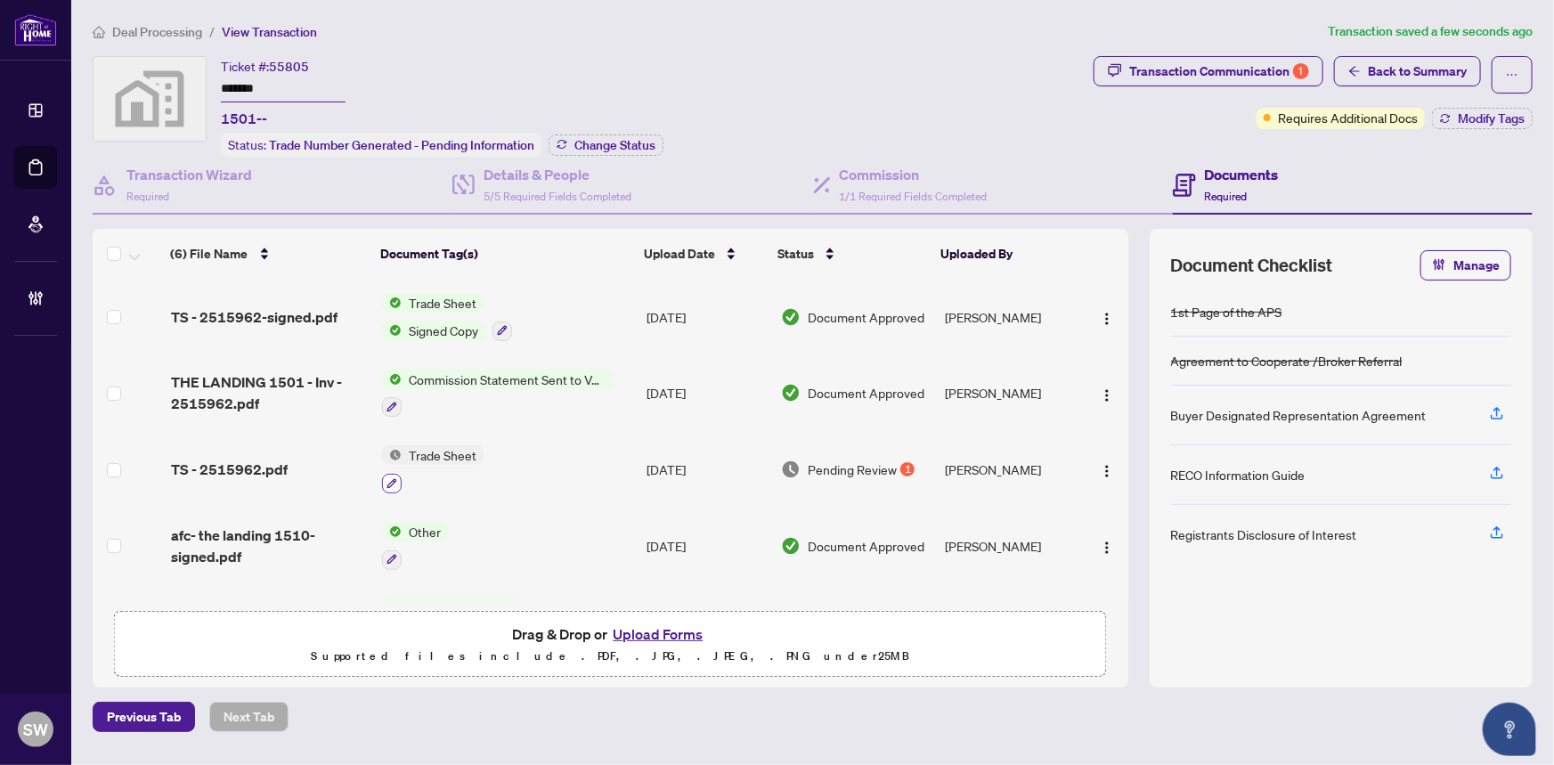
click at [389, 478] on icon "button" at bounding box center [391, 483] width 11 height 11
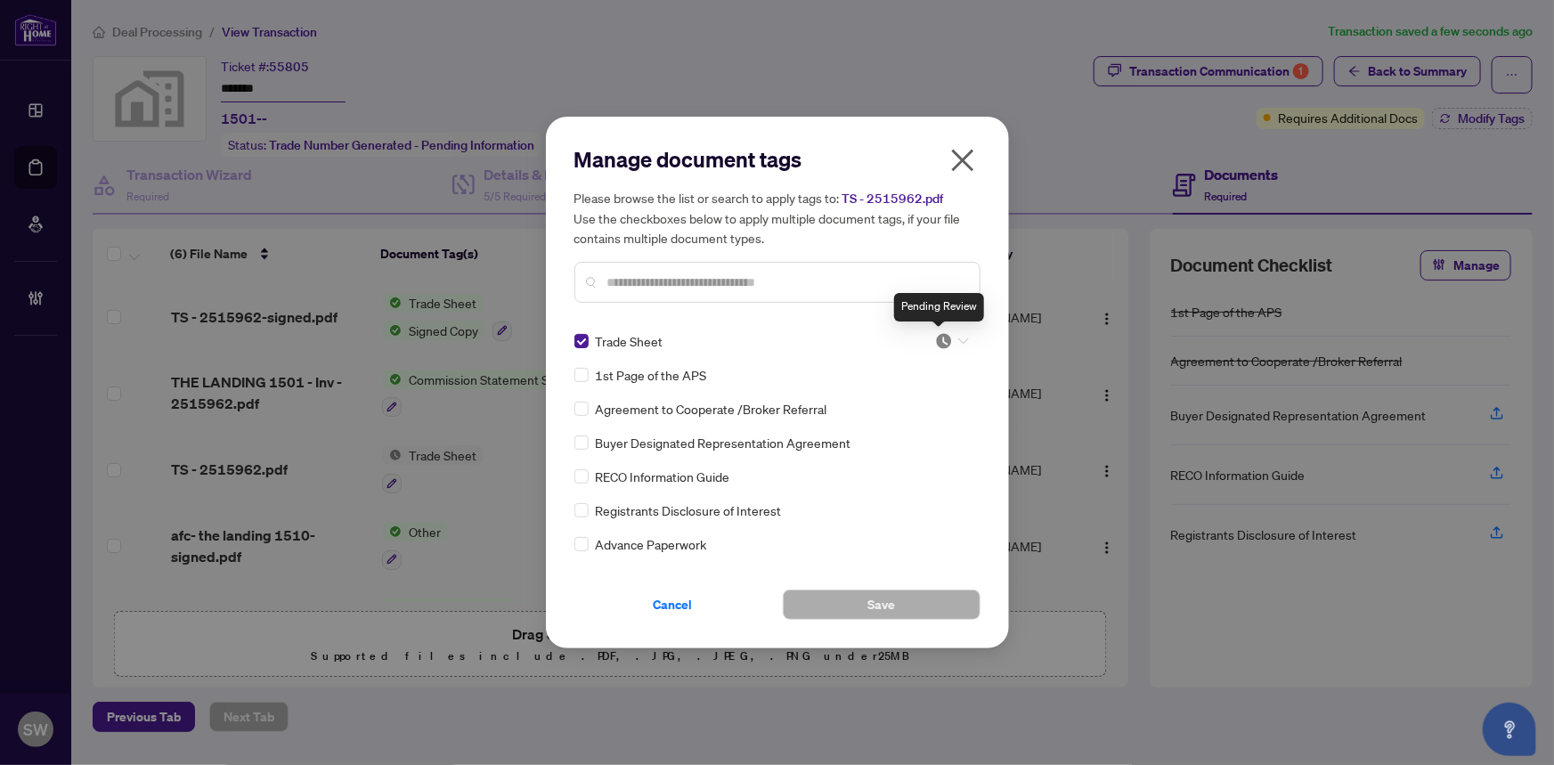
click at [940, 336] on img at bounding box center [944, 341] width 18 height 18
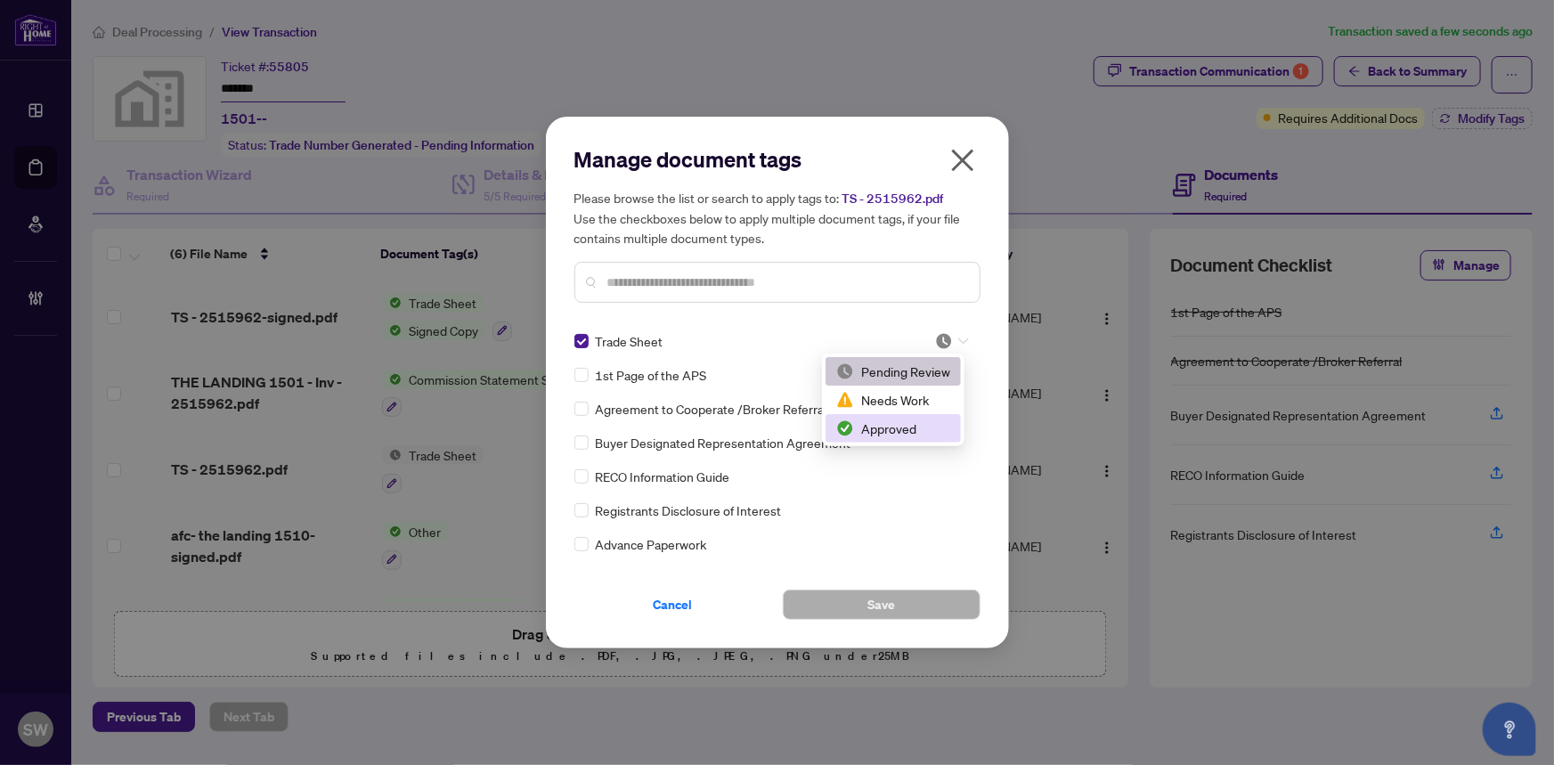
click at [907, 426] on div "Approved" at bounding box center [893, 428] width 114 height 20
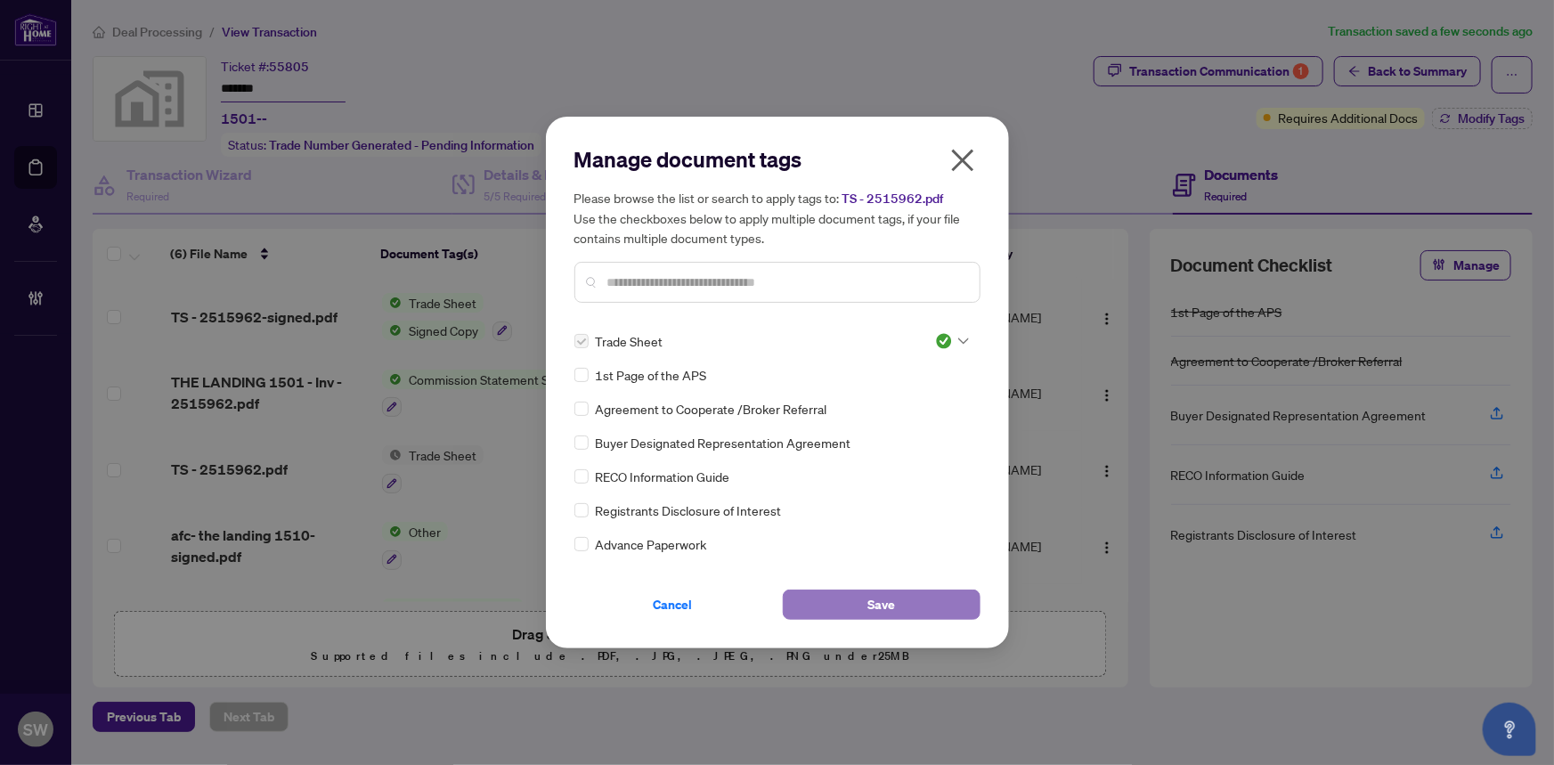
click at [851, 605] on button "Save" at bounding box center [882, 604] width 198 height 30
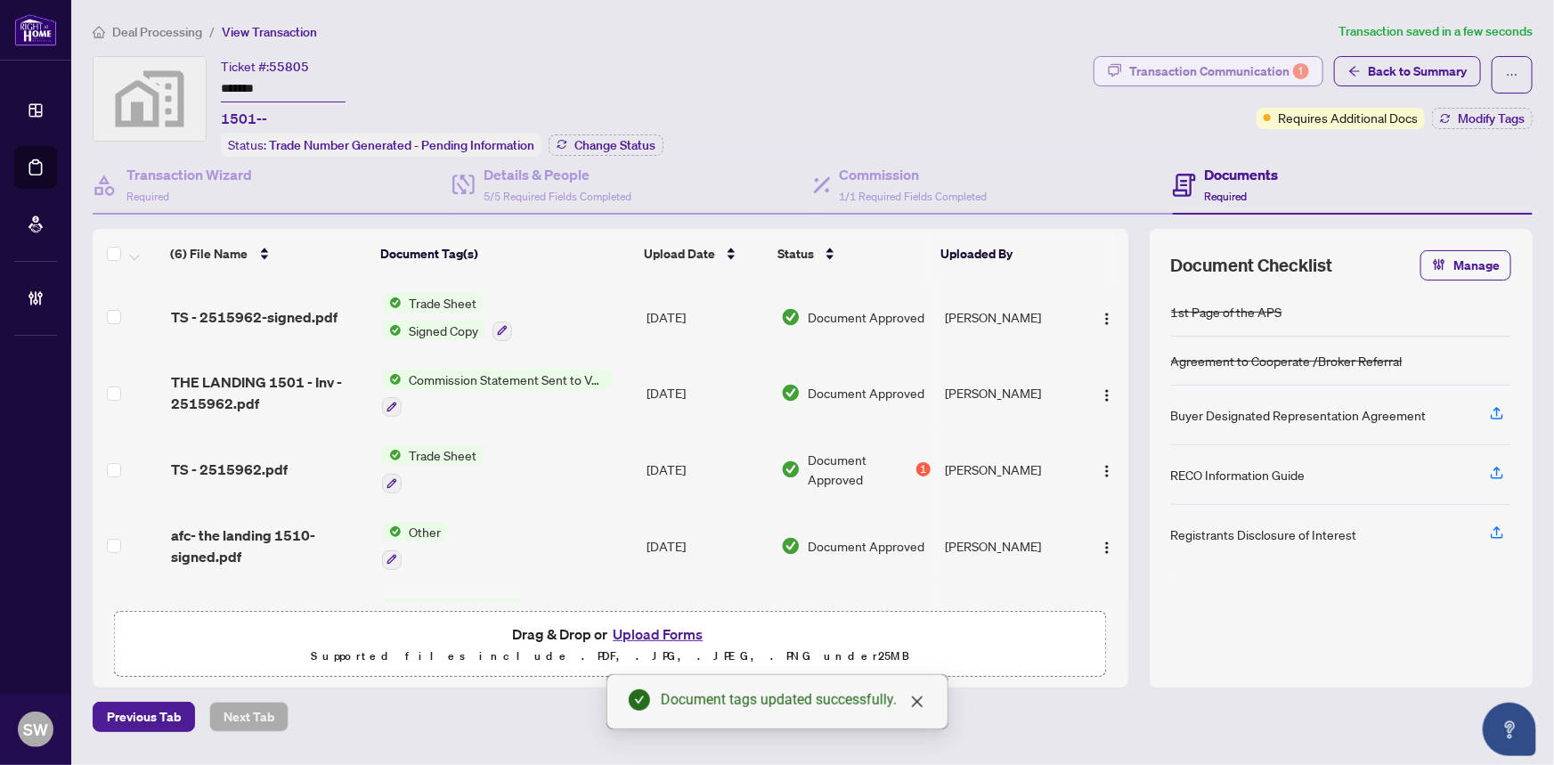
click at [1238, 71] on div "Transaction Communication 1" at bounding box center [1219, 71] width 180 height 28
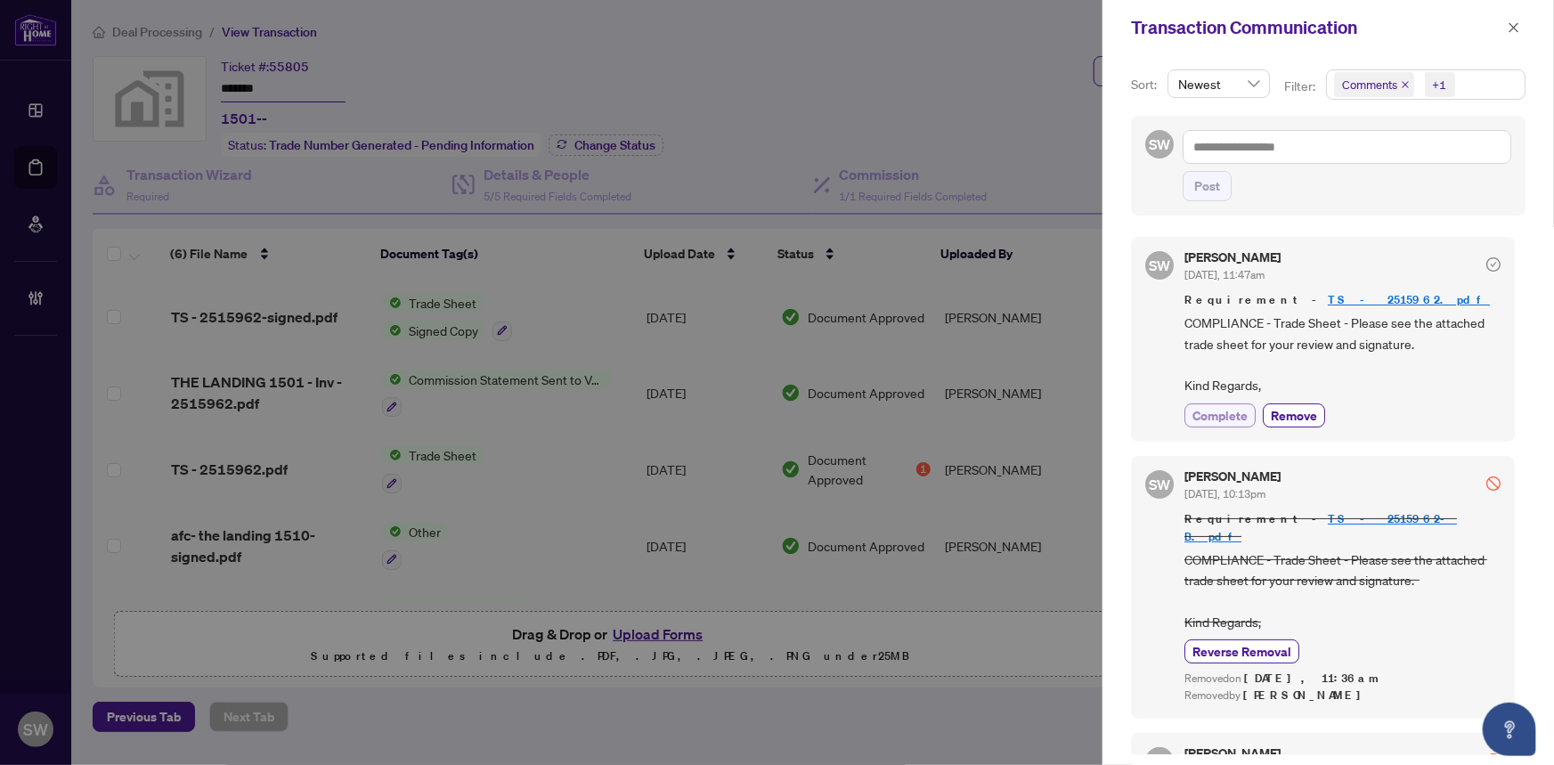
click at [1191, 409] on button "Complete" at bounding box center [1219, 415] width 71 height 24
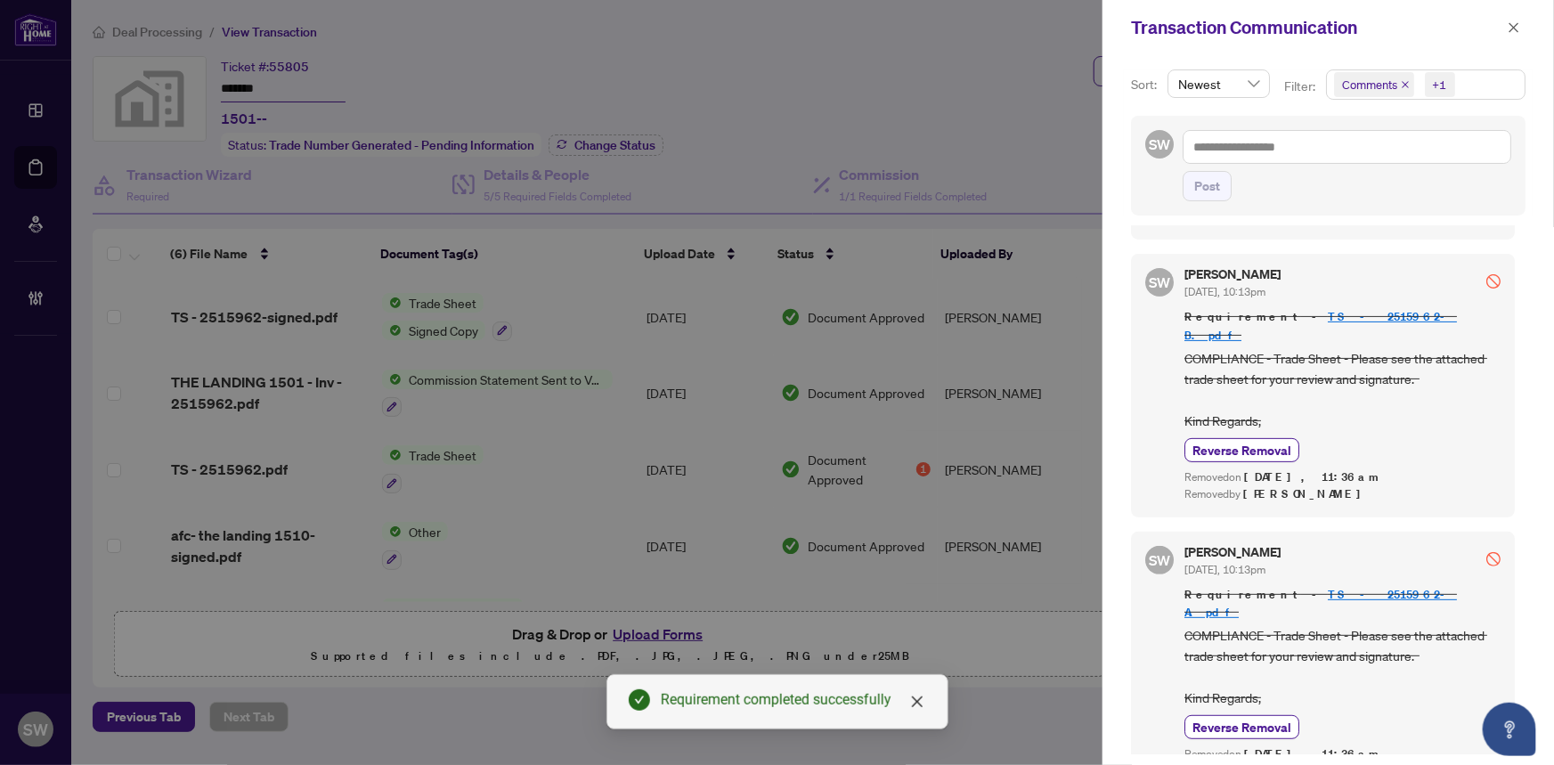
scroll to position [243, 0]
click at [1507, 23] on icon "close" at bounding box center [1513, 27] width 12 height 12
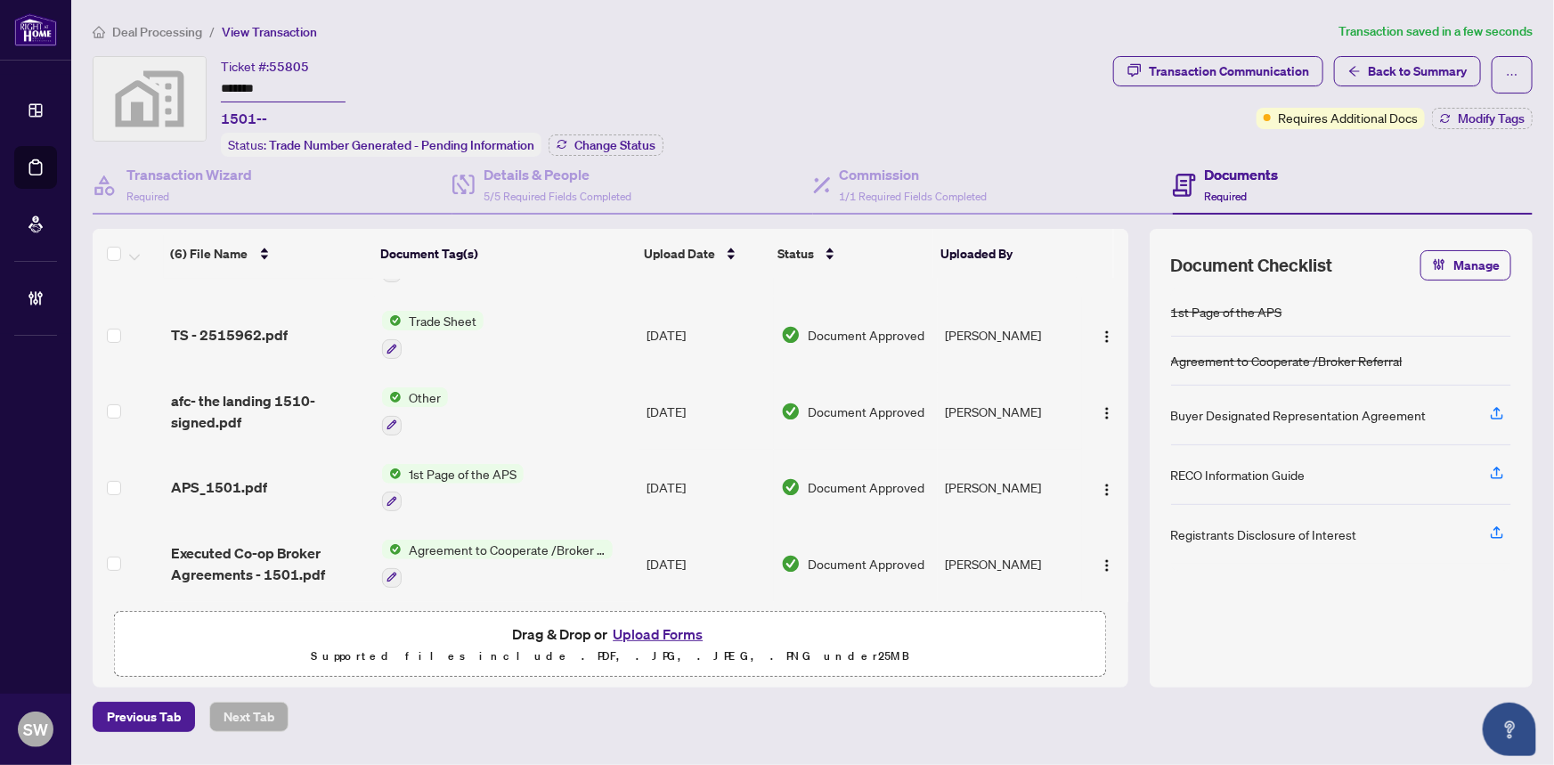
scroll to position [0, 0]
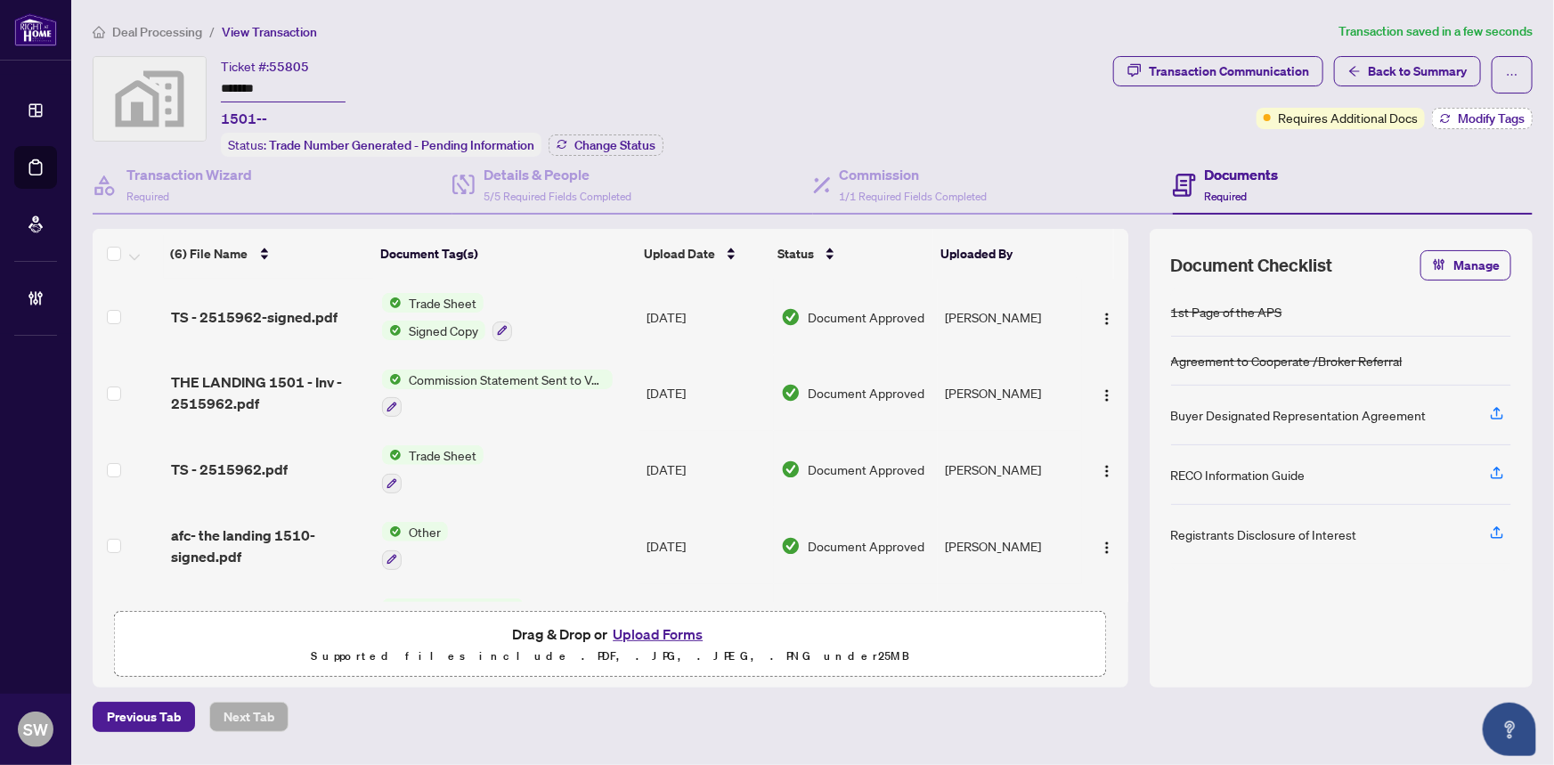
click at [1473, 117] on span "Modify Tags" at bounding box center [1490, 118] width 67 height 12
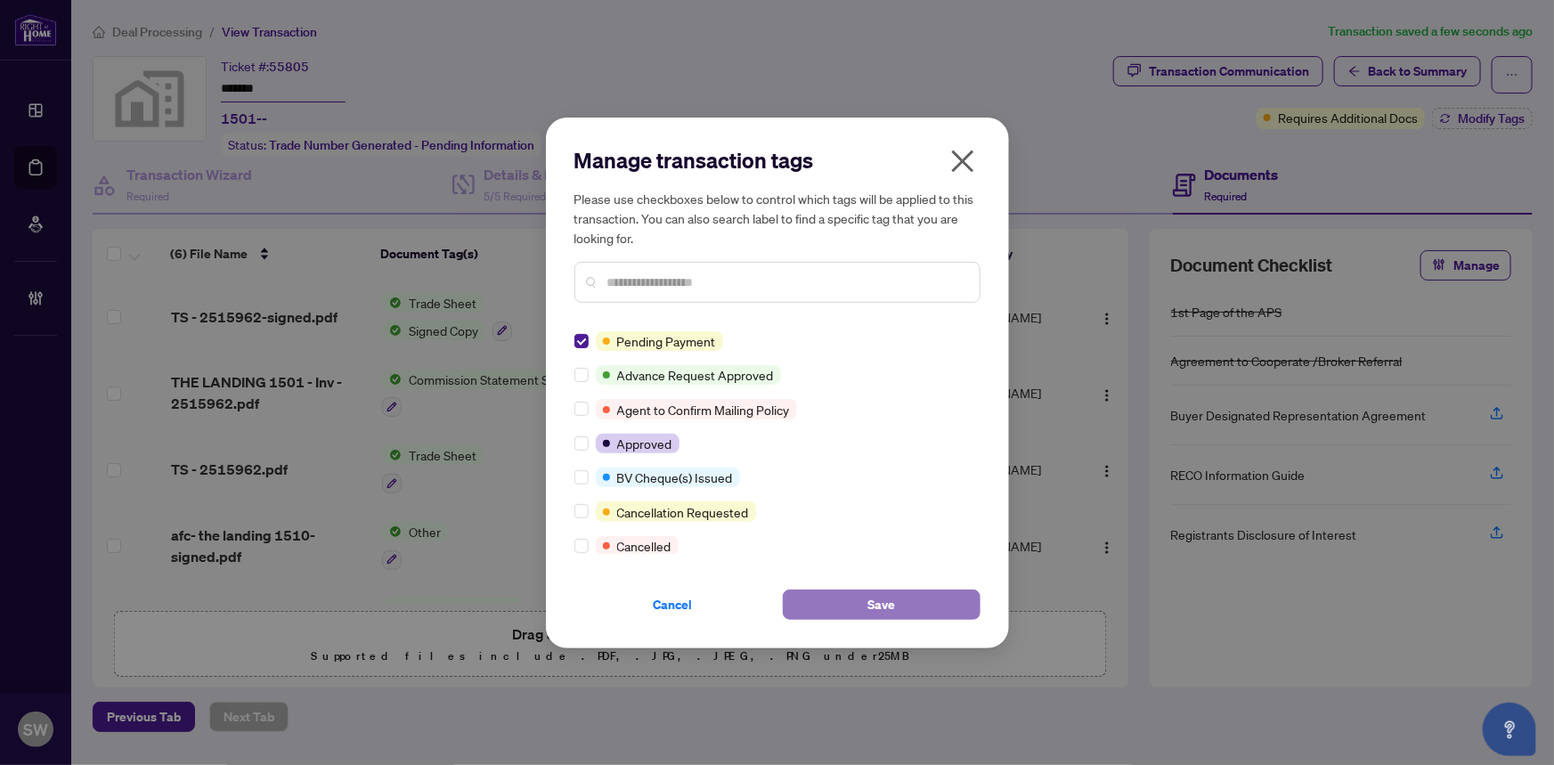
click at [892, 605] on span "Save" at bounding box center [881, 604] width 28 height 28
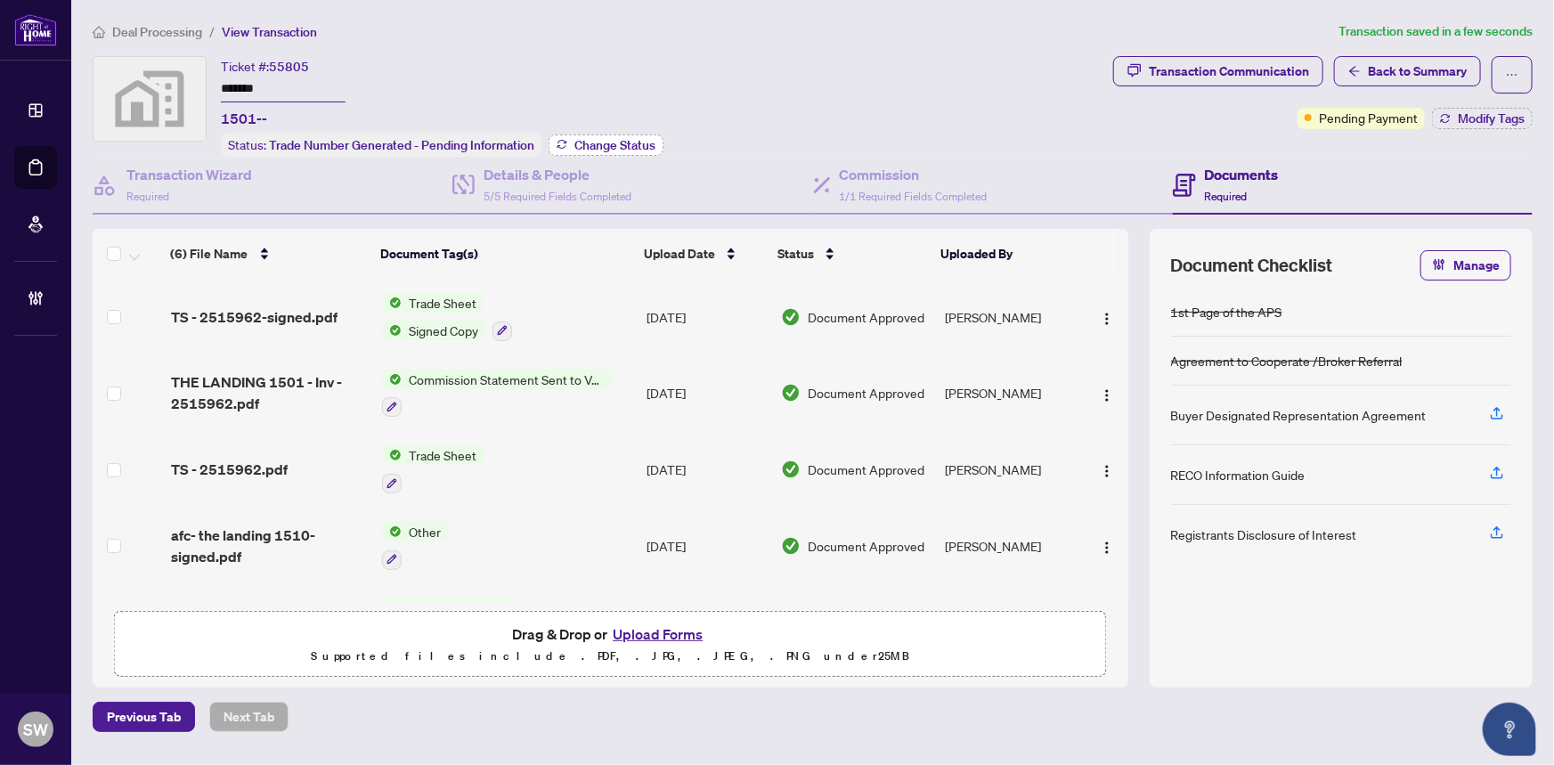
click at [612, 142] on span "Change Status" at bounding box center [614, 145] width 81 height 12
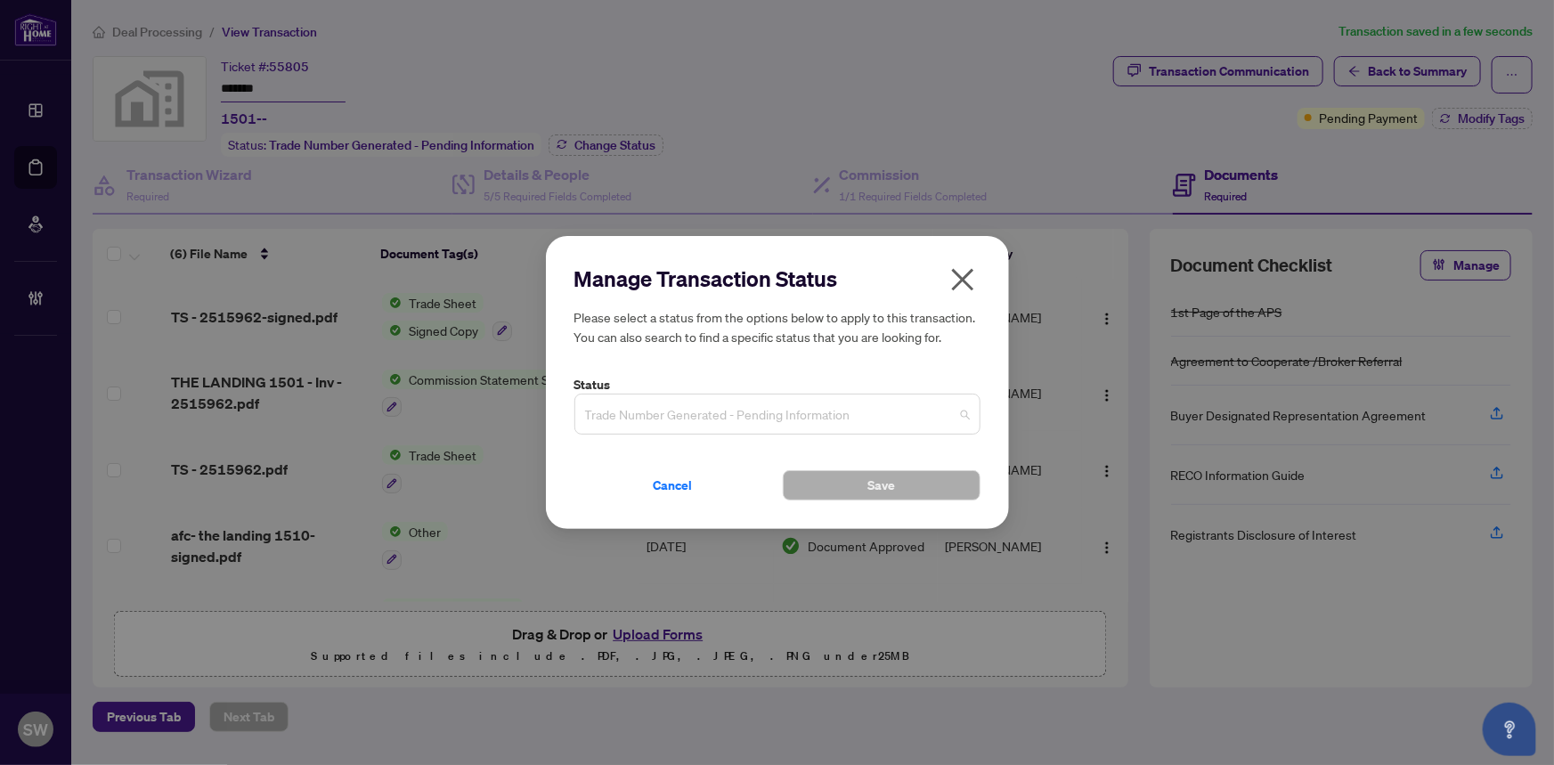
click at [807, 405] on span "Trade Number Generated - Pending Information" at bounding box center [777, 414] width 385 height 34
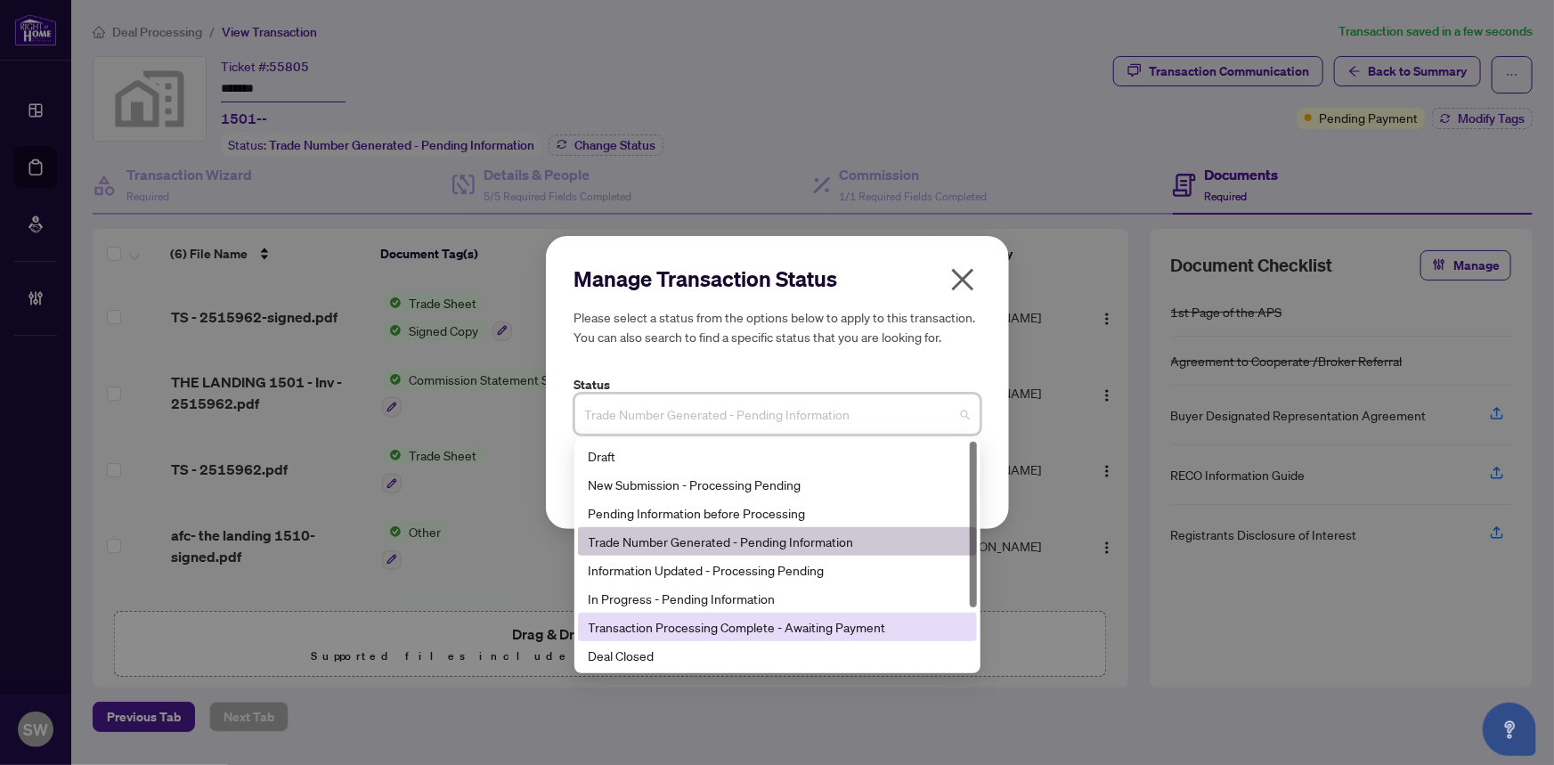
click at [809, 624] on div "Transaction Processing Complete - Awaiting Payment" at bounding box center [776, 627] width 377 height 20
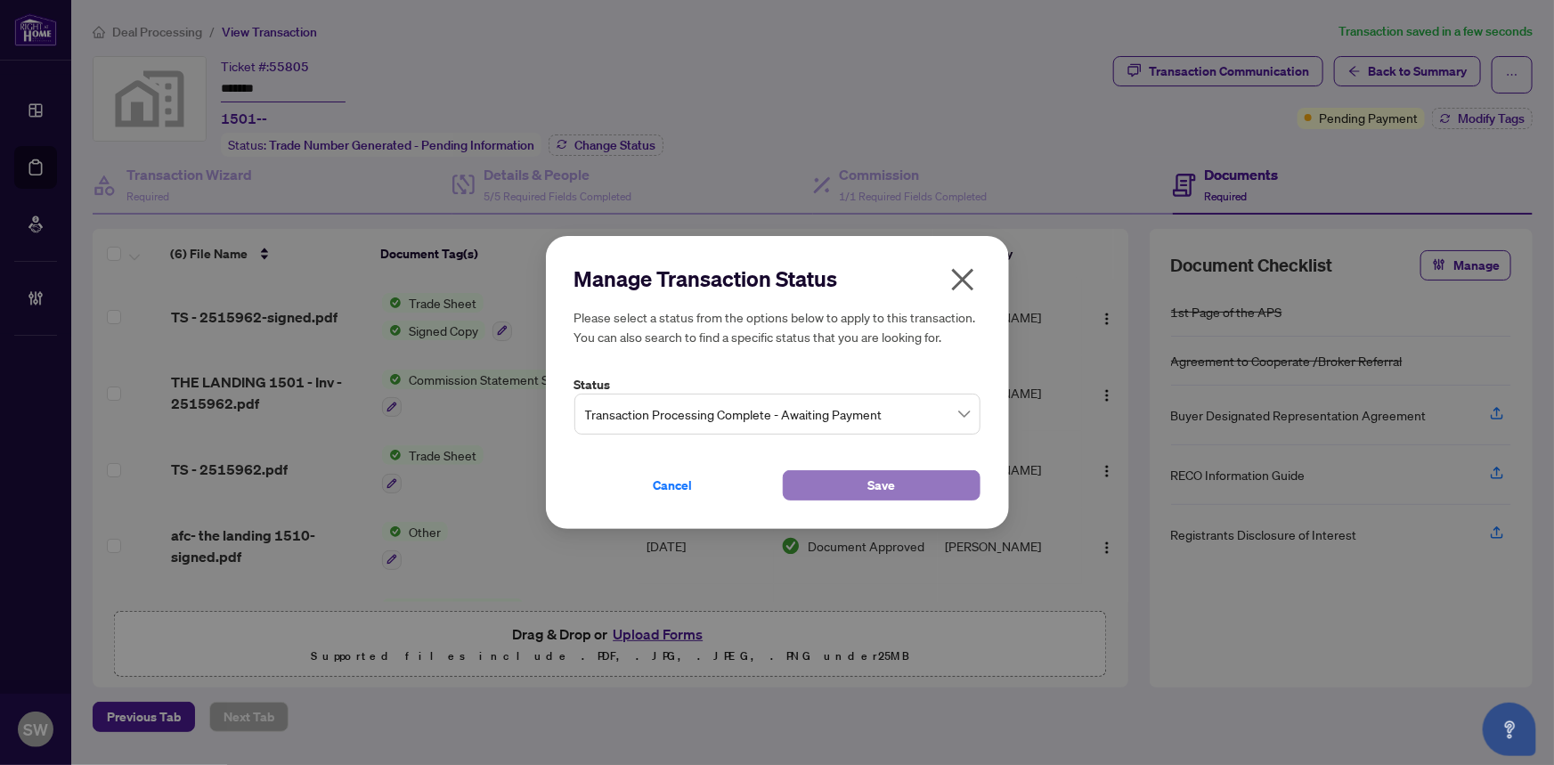
click at [825, 480] on button "Save" at bounding box center [882, 485] width 198 height 30
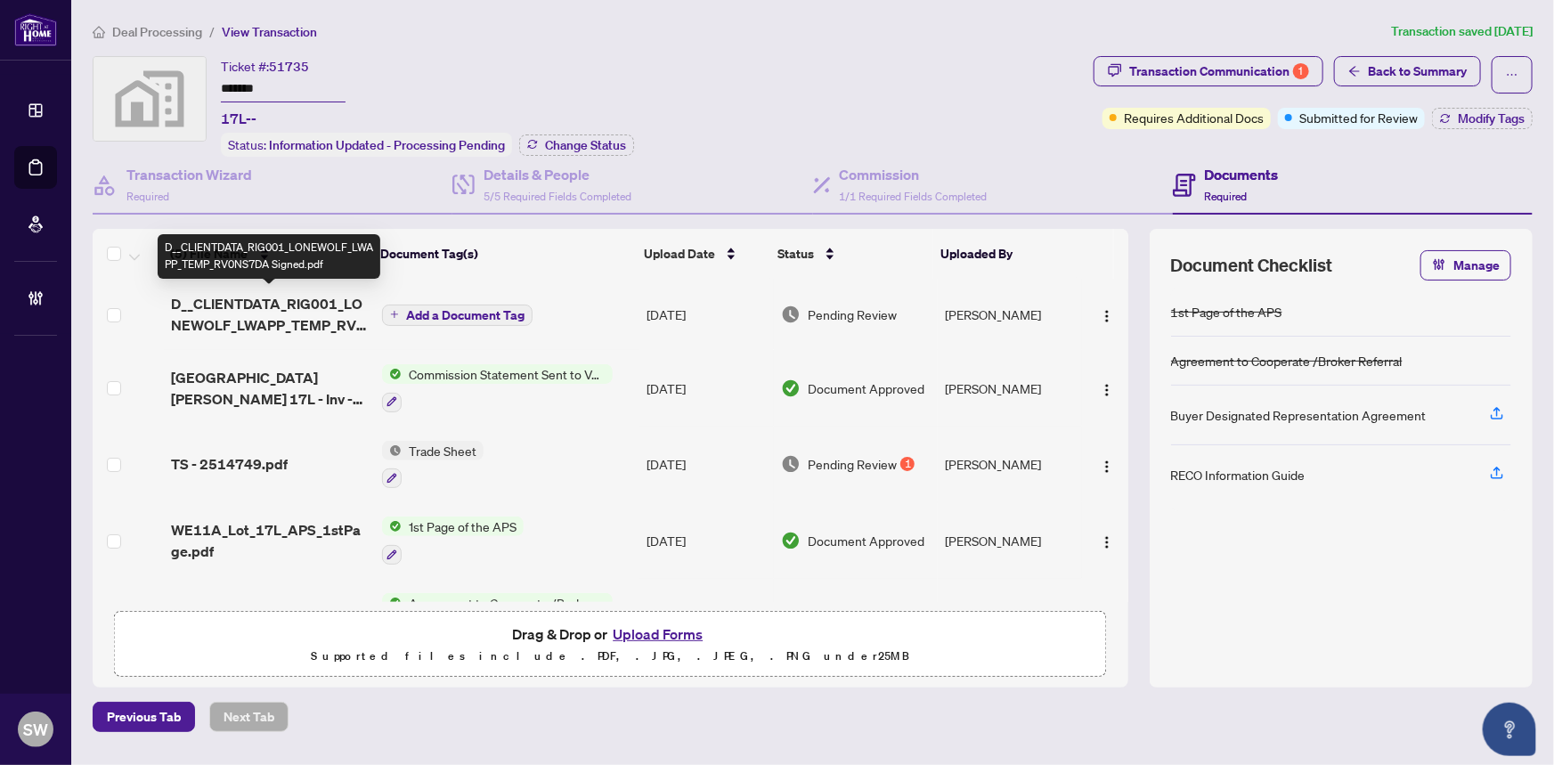
click at [289, 319] on span "D__CLIENTDATA_RIG001_LONEWOLF_LWAPP_TEMP_RV0NS7DA Signed.pdf" at bounding box center [270, 314] width 198 height 43
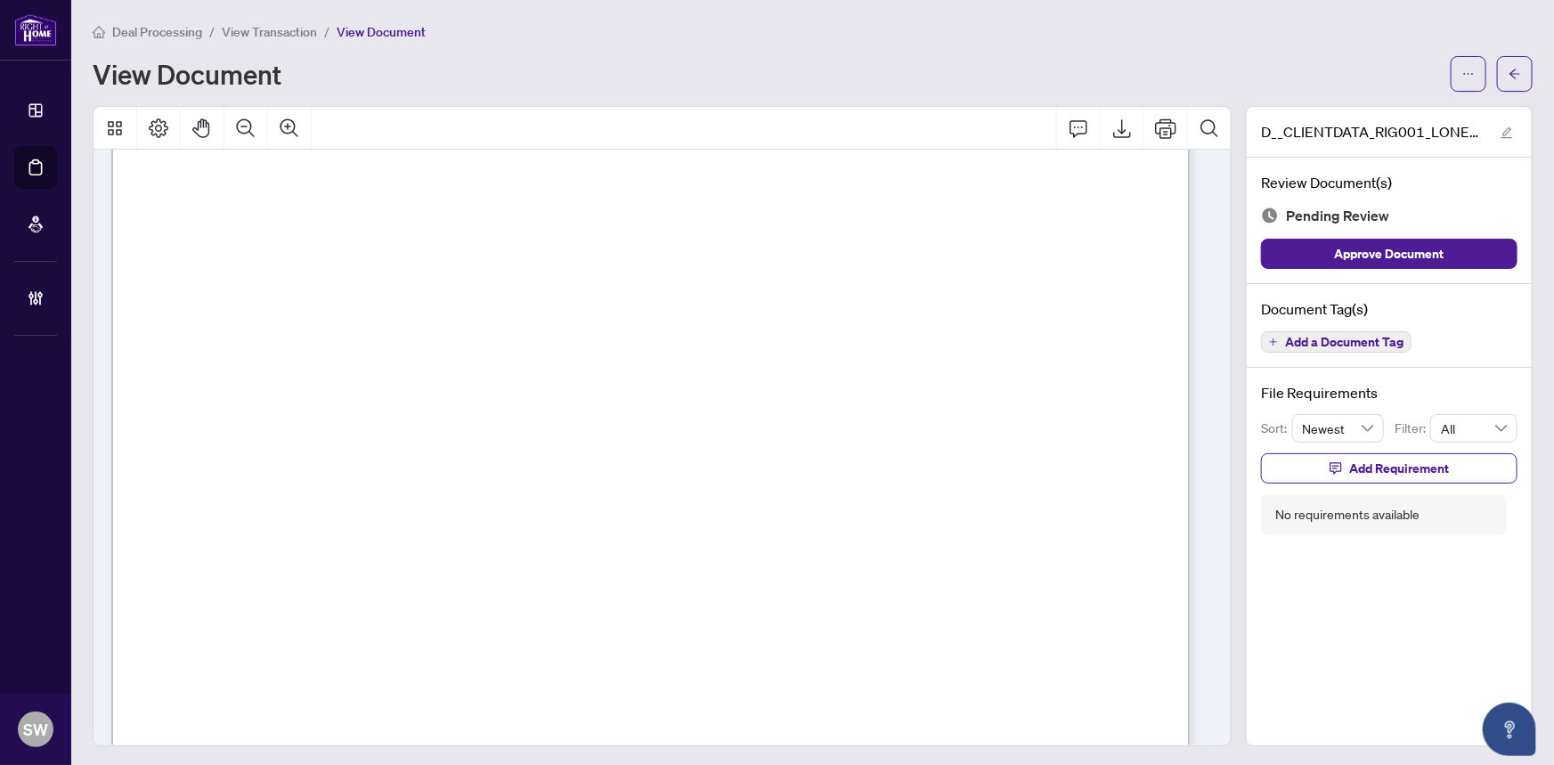
scroll to position [485, 0]
click at [1376, 343] on span "Add a Document Tag" at bounding box center [1344, 342] width 118 height 12
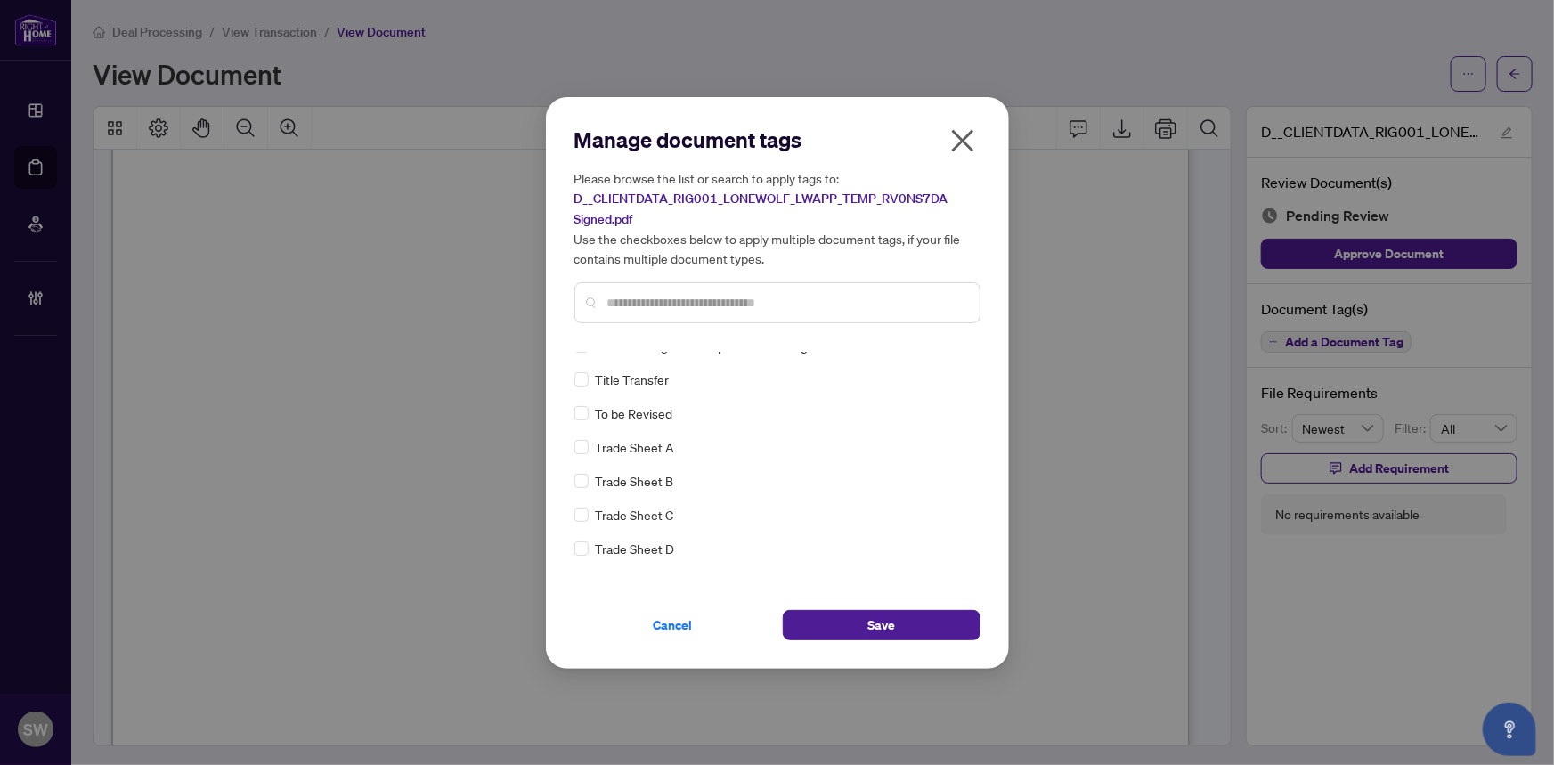
scroll to position [0, 0]
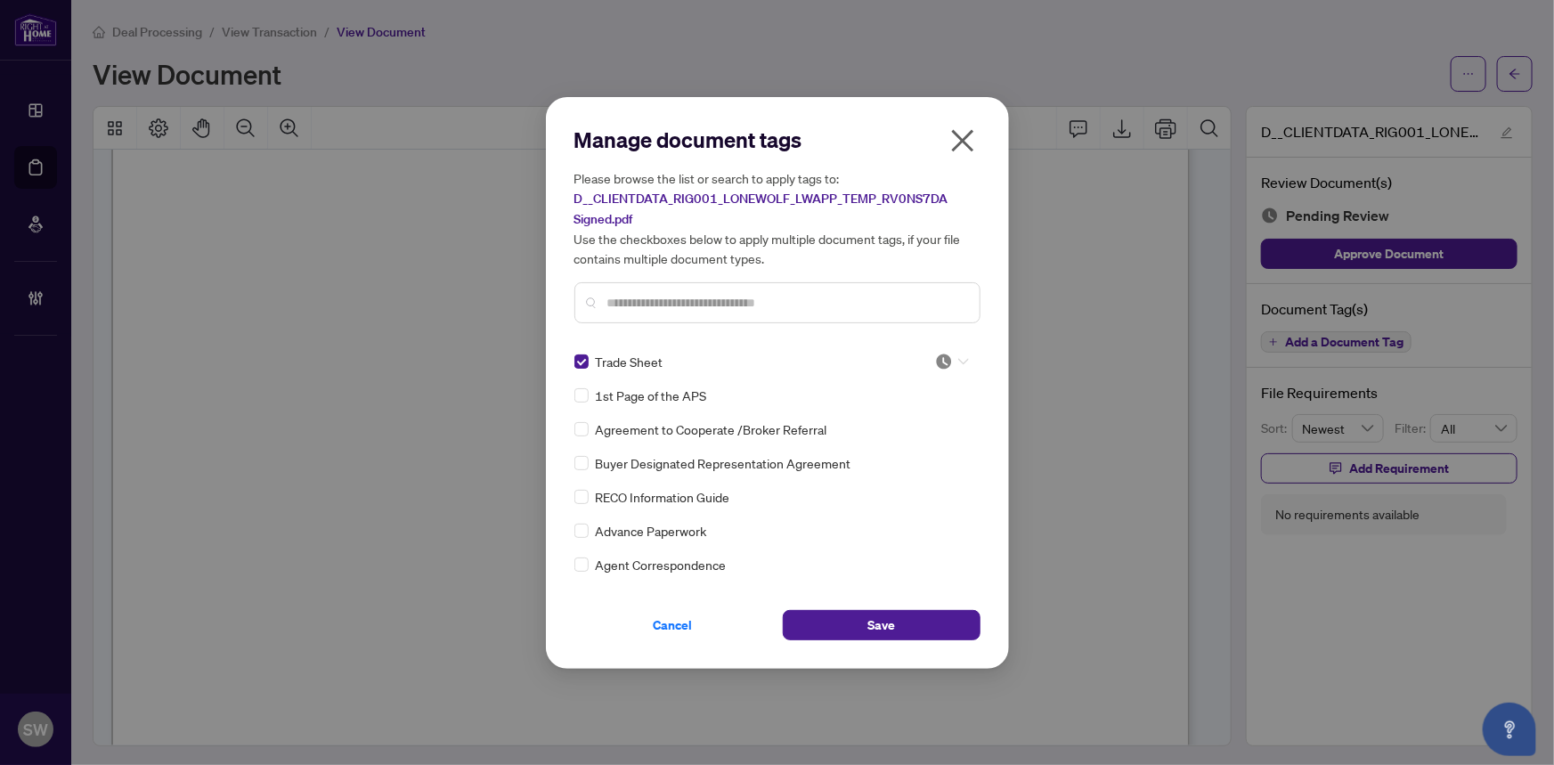
click at [948, 360] on div at bounding box center [952, 362] width 34 height 18
click at [926, 446] on div "Approved" at bounding box center [893, 448] width 114 height 20
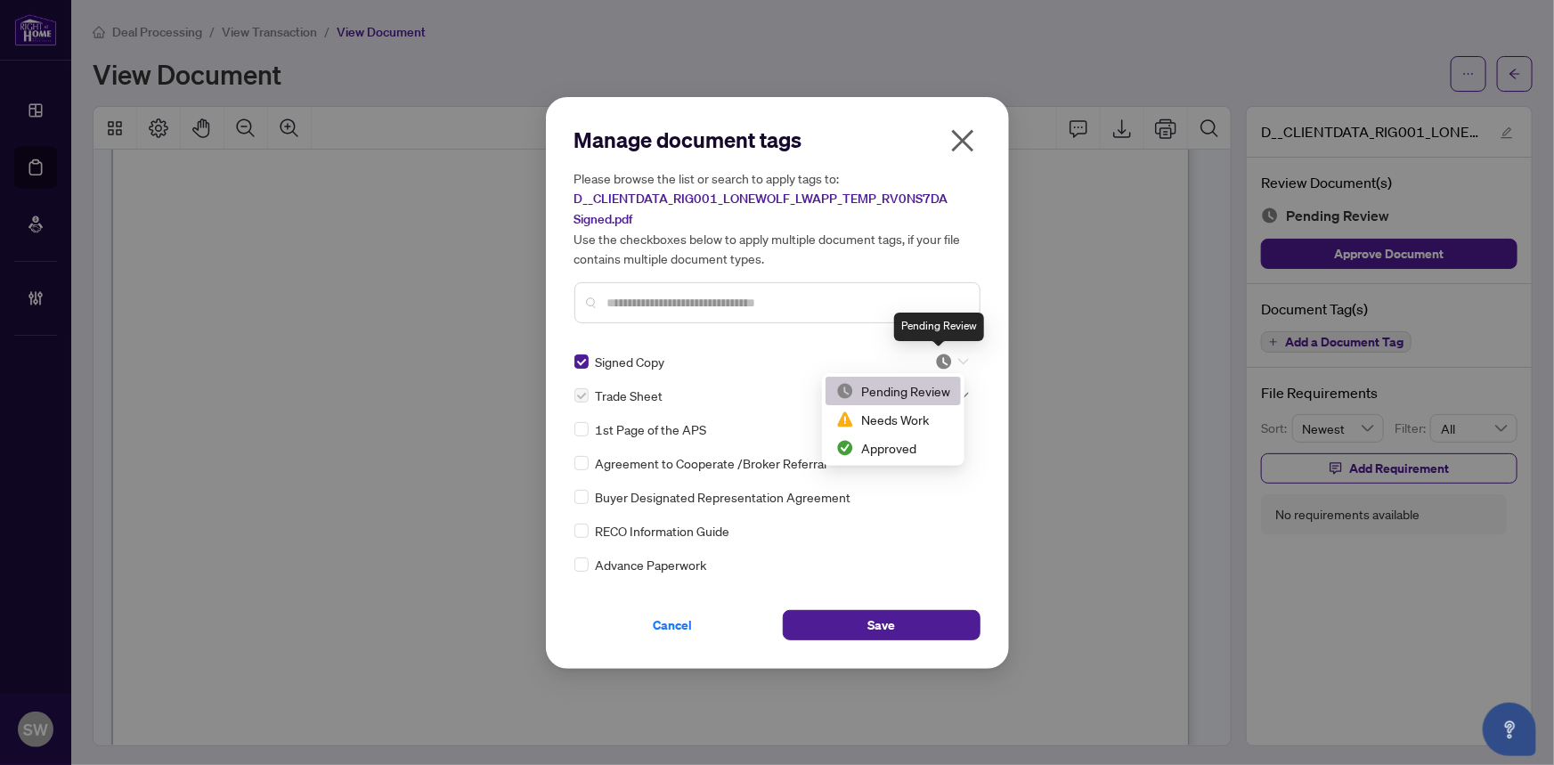
click at [940, 361] on img at bounding box center [944, 362] width 18 height 18
click at [905, 444] on div "Approved" at bounding box center [893, 448] width 114 height 20
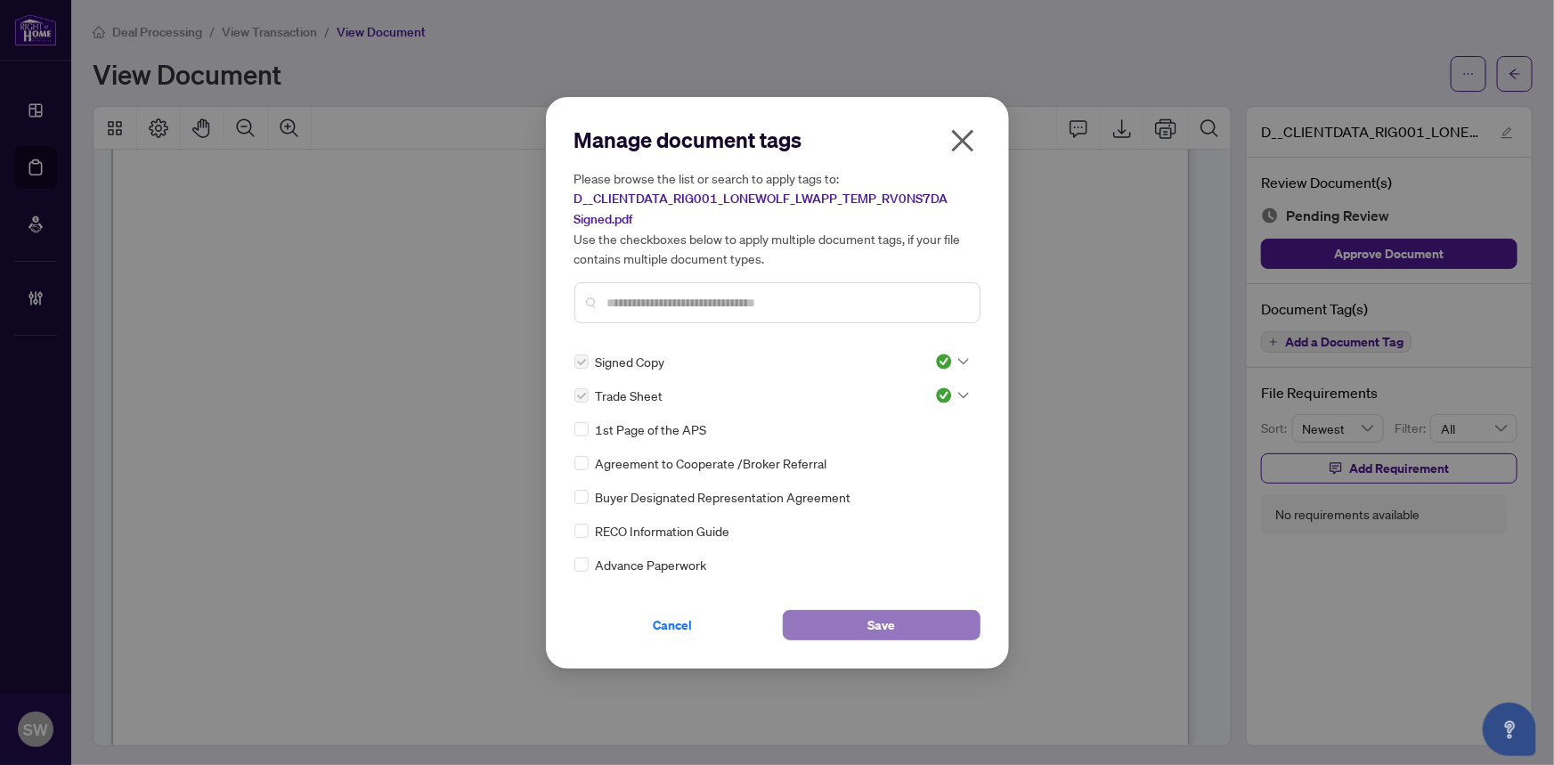
click at [914, 618] on button "Save" at bounding box center [882, 625] width 198 height 30
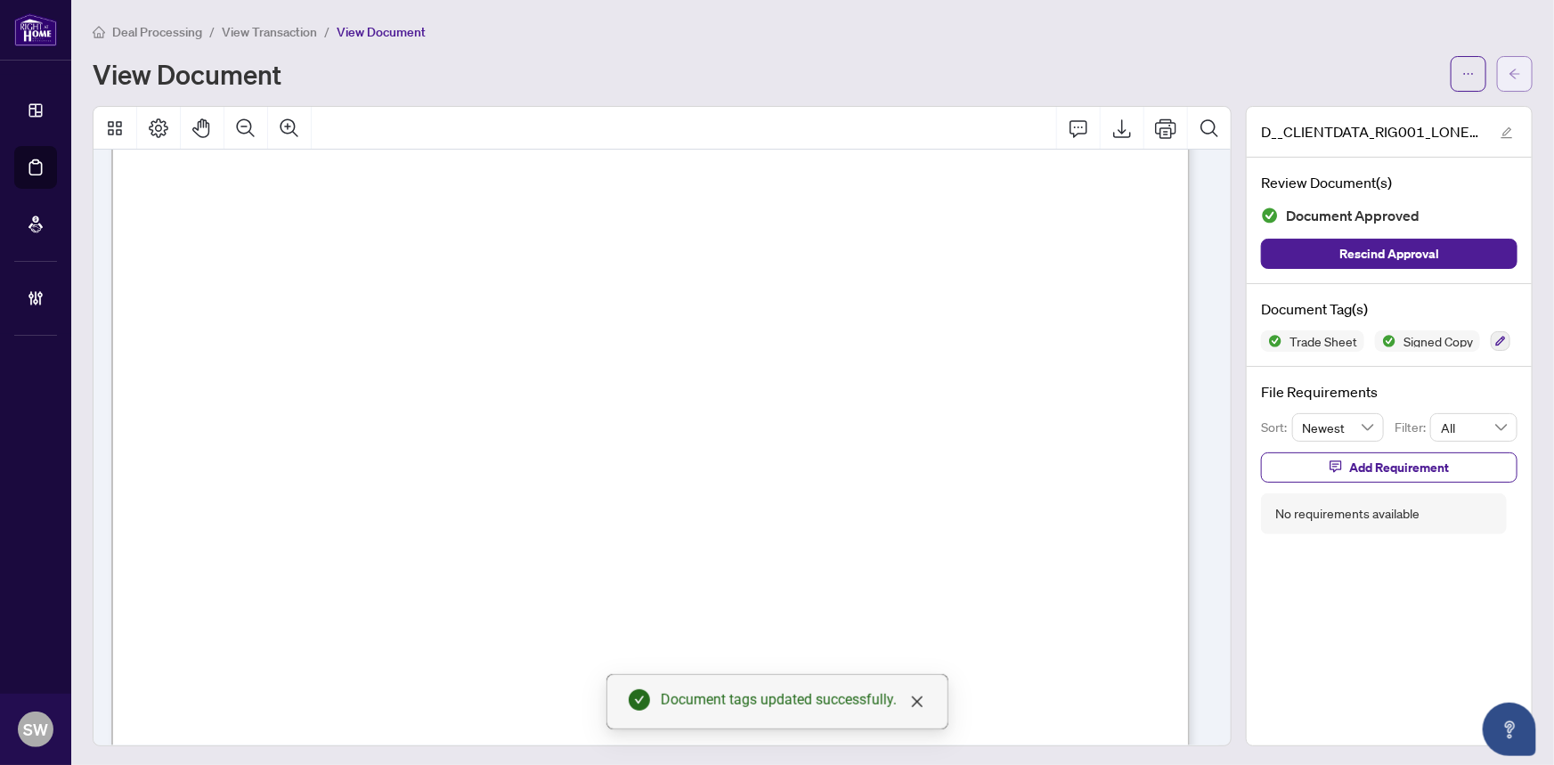
click at [1509, 81] on button "button" at bounding box center [1515, 74] width 36 height 36
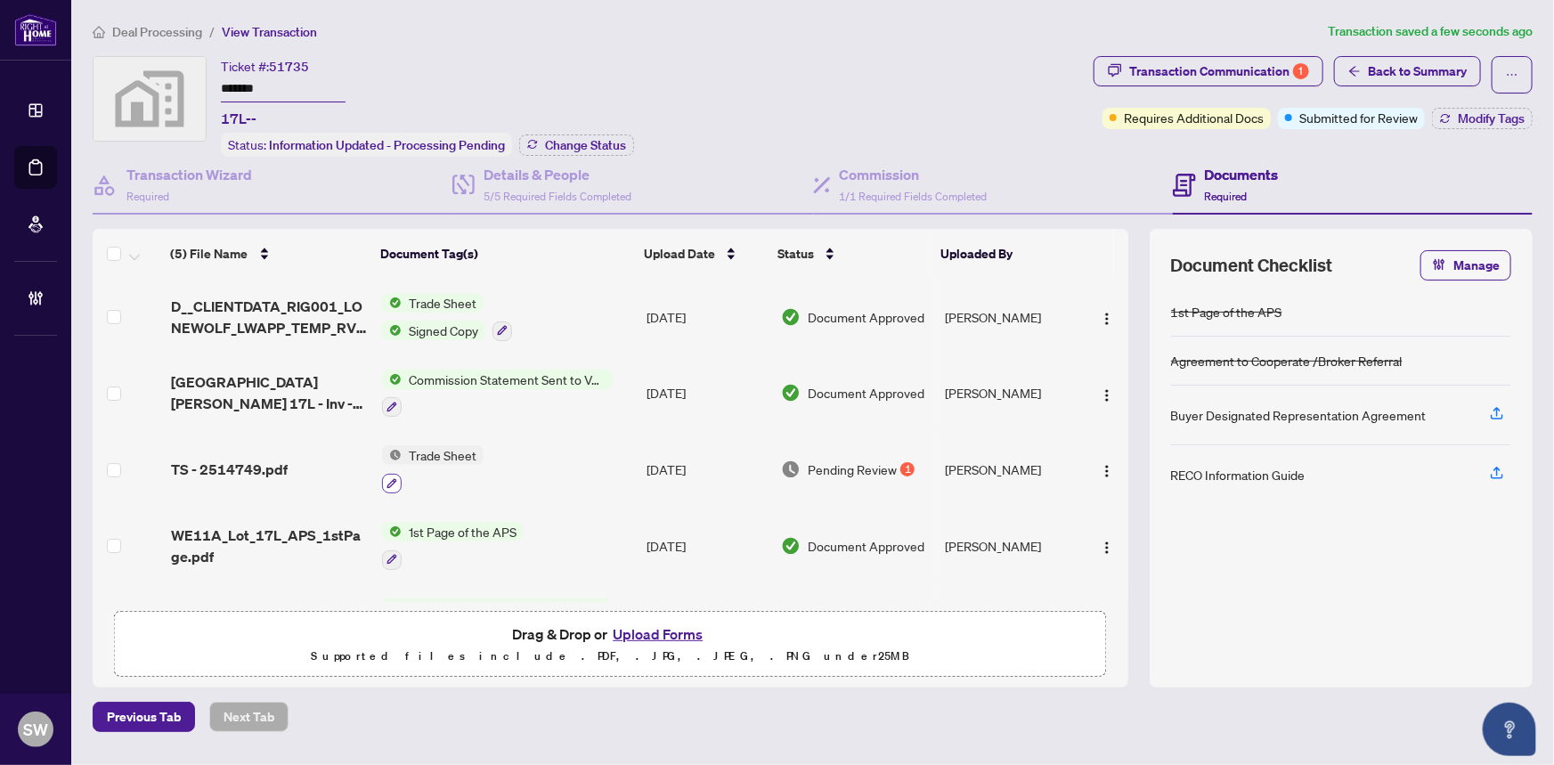
click at [386, 478] on icon "button" at bounding box center [391, 483] width 11 height 11
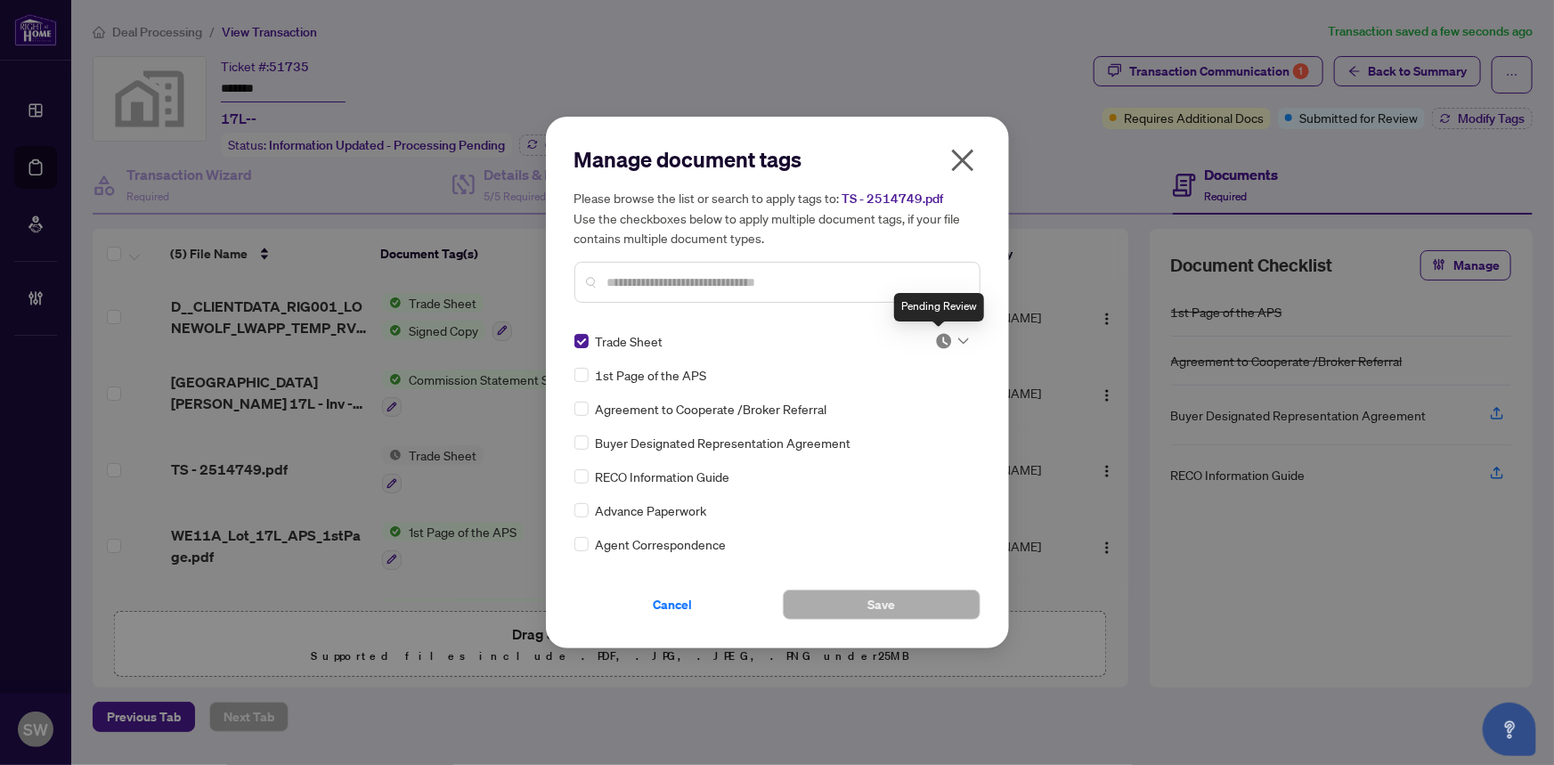
click at [935, 337] on img at bounding box center [944, 341] width 18 height 18
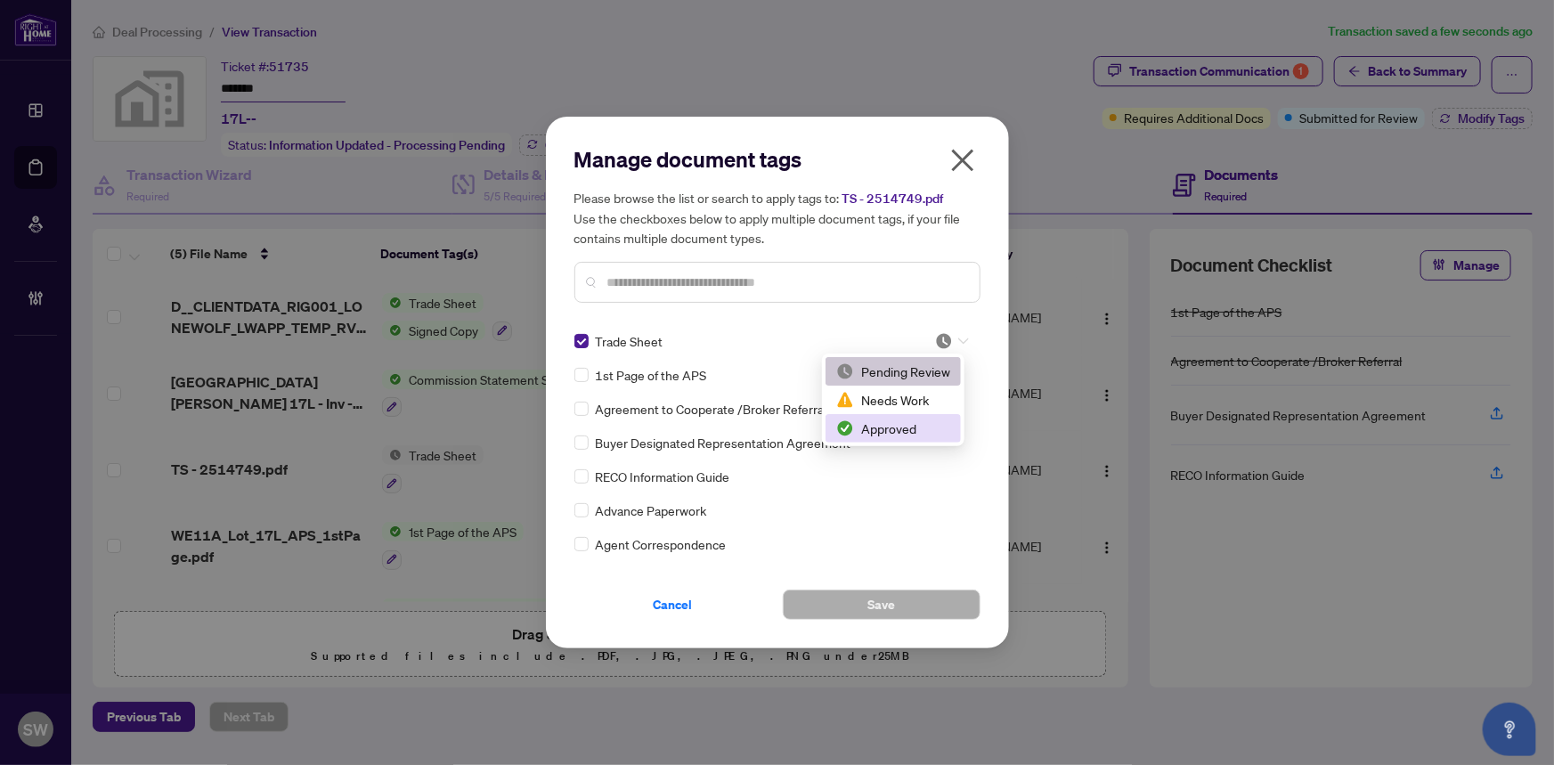
click at [898, 426] on div "Approved" at bounding box center [893, 428] width 114 height 20
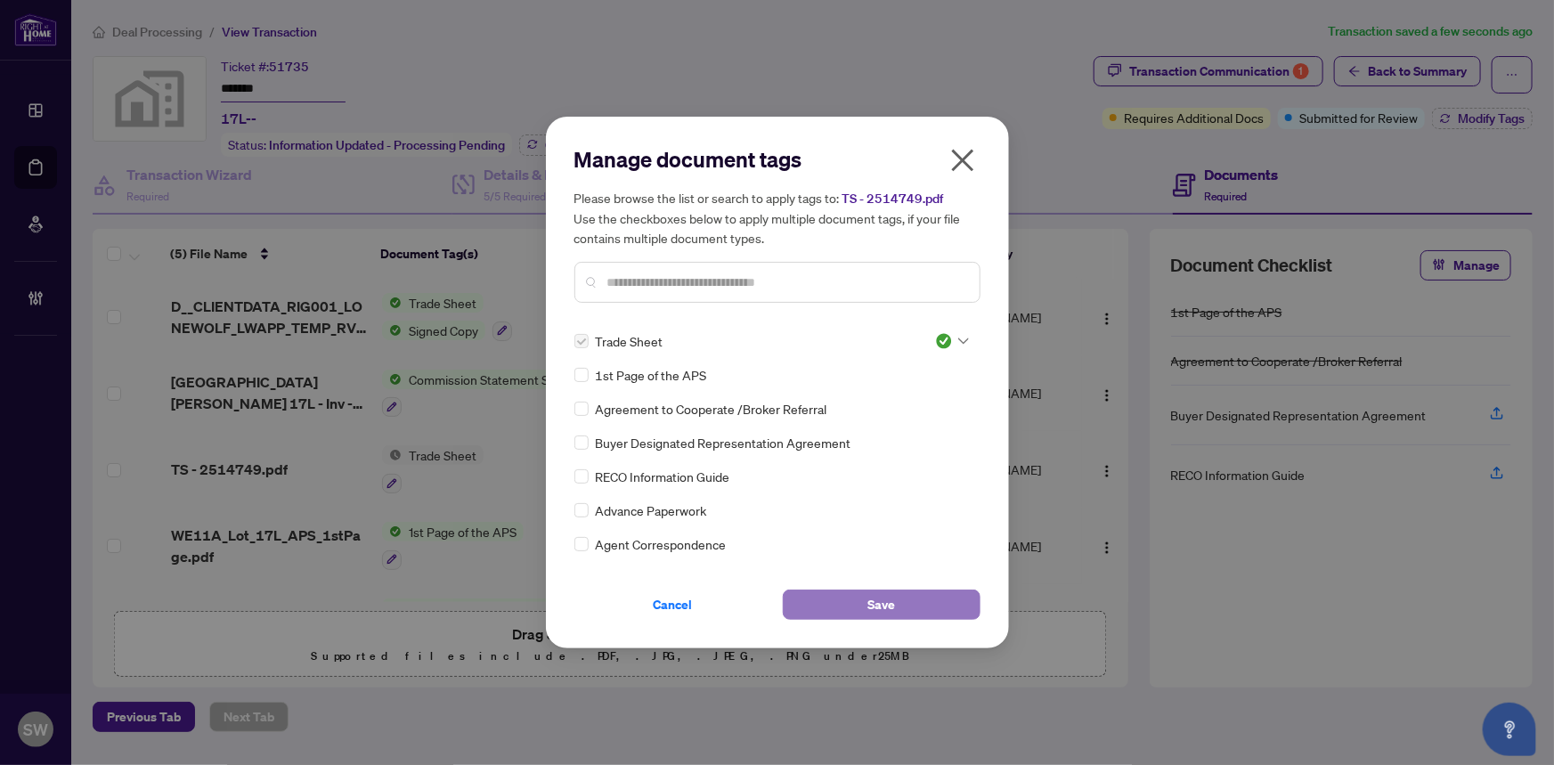
click at [906, 606] on button "Save" at bounding box center [882, 604] width 198 height 30
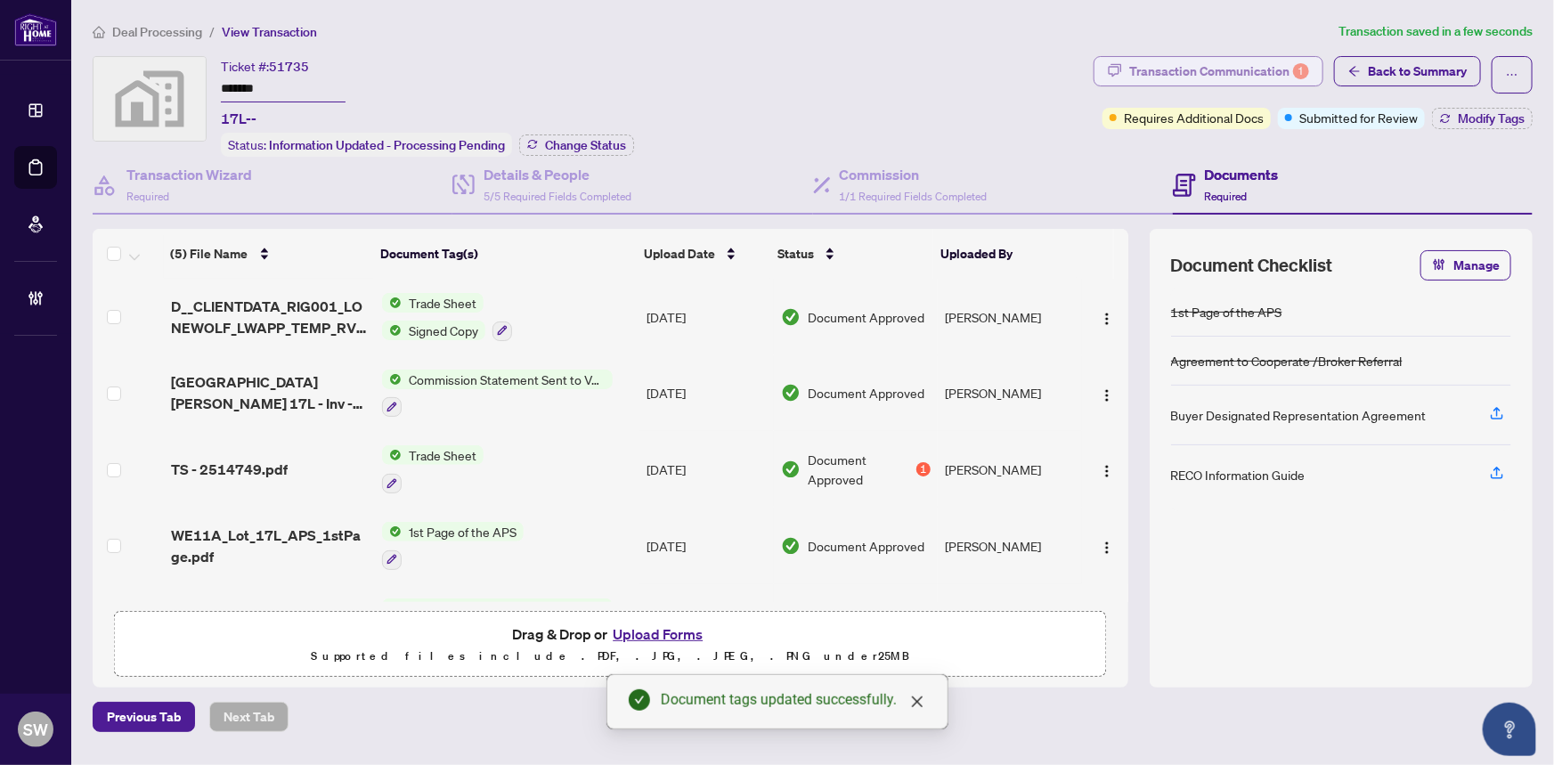
click at [1228, 76] on div "Transaction Communication 1" at bounding box center [1219, 71] width 180 height 28
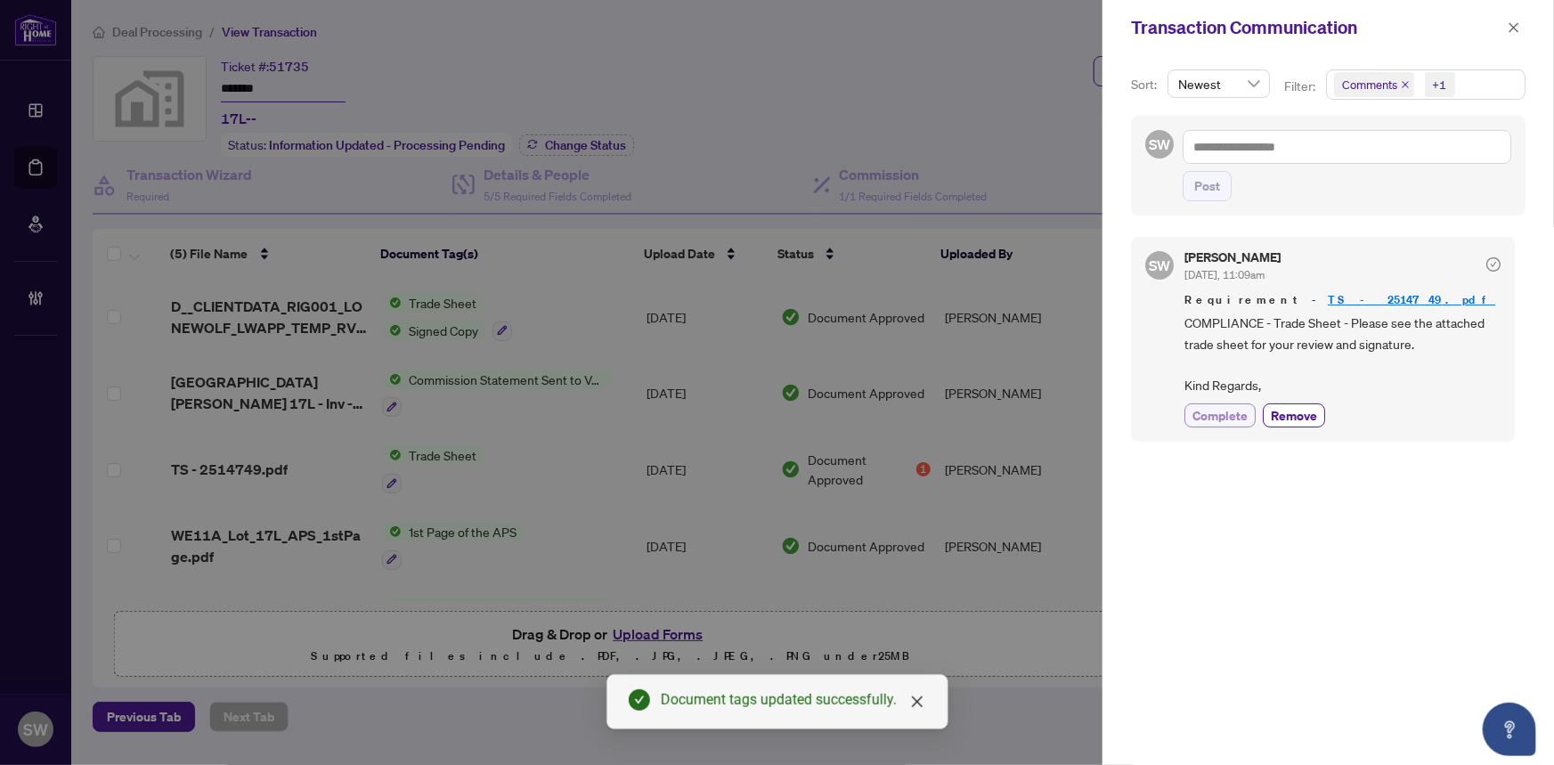
click at [1228, 412] on span "Complete" at bounding box center [1219, 415] width 55 height 19
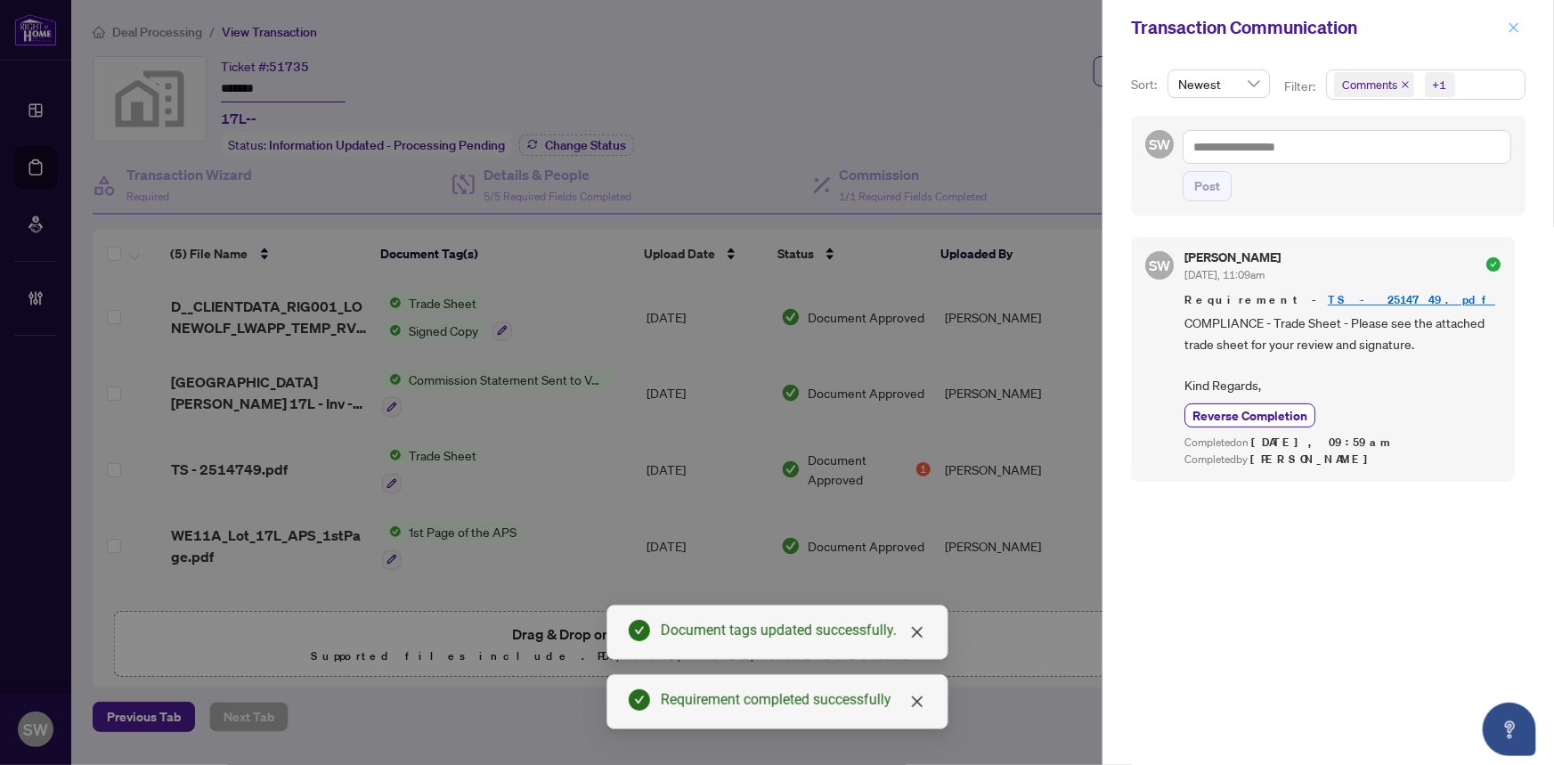
click at [1513, 26] on icon "close" at bounding box center [1514, 27] width 10 height 10
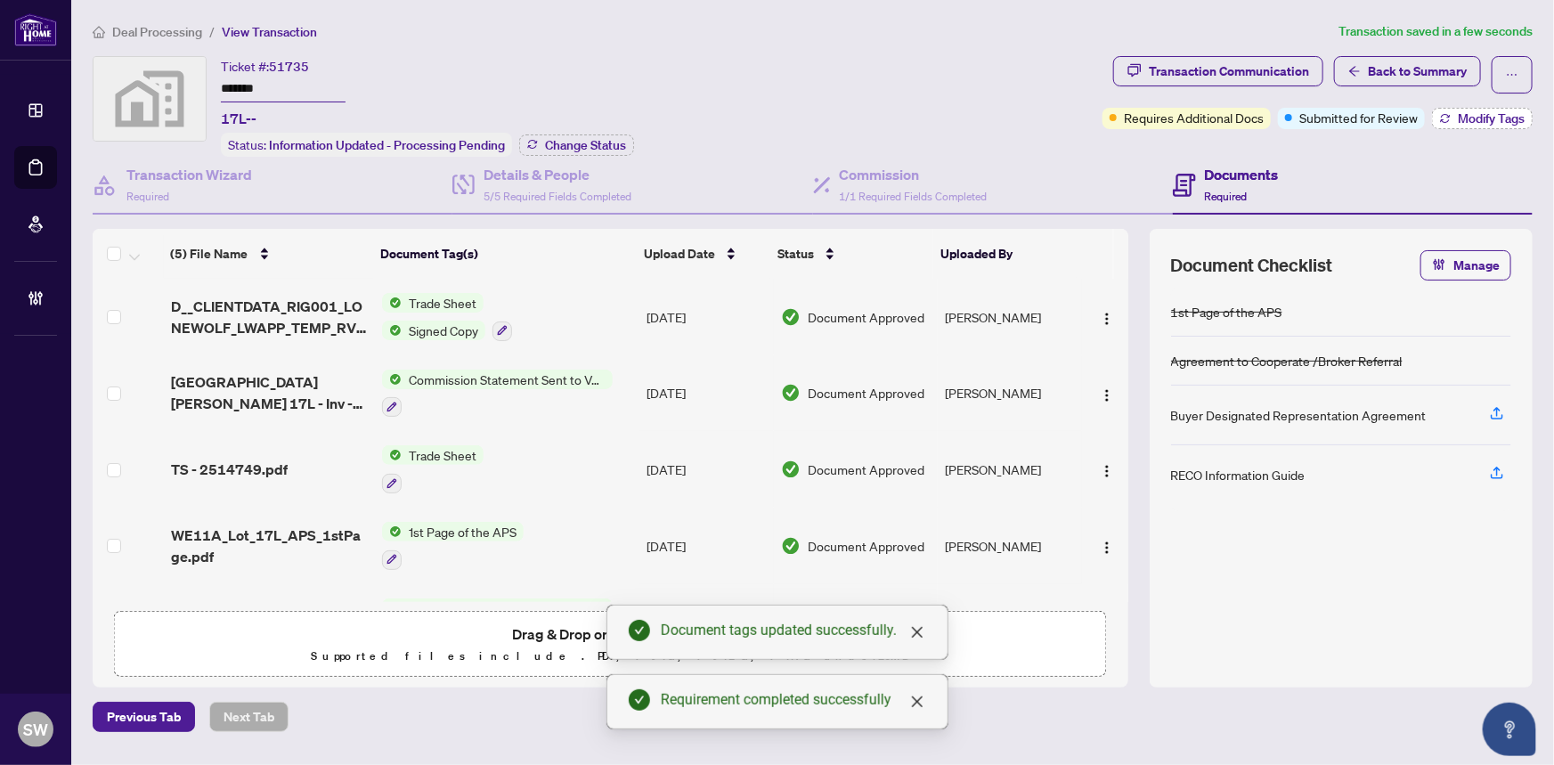
click at [1463, 118] on span "Modify Tags" at bounding box center [1490, 118] width 67 height 12
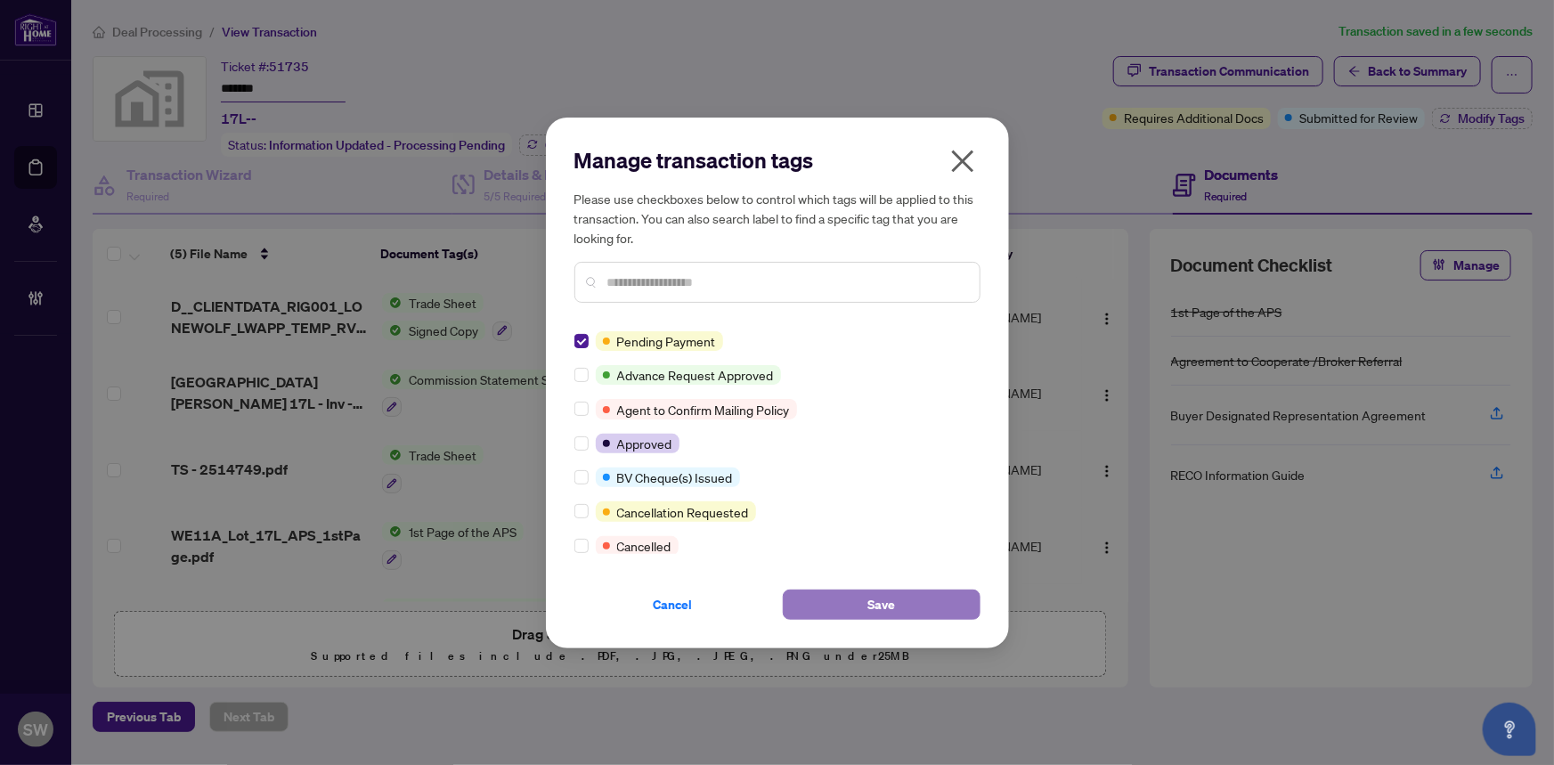
click at [847, 596] on button "Save" at bounding box center [882, 604] width 198 height 30
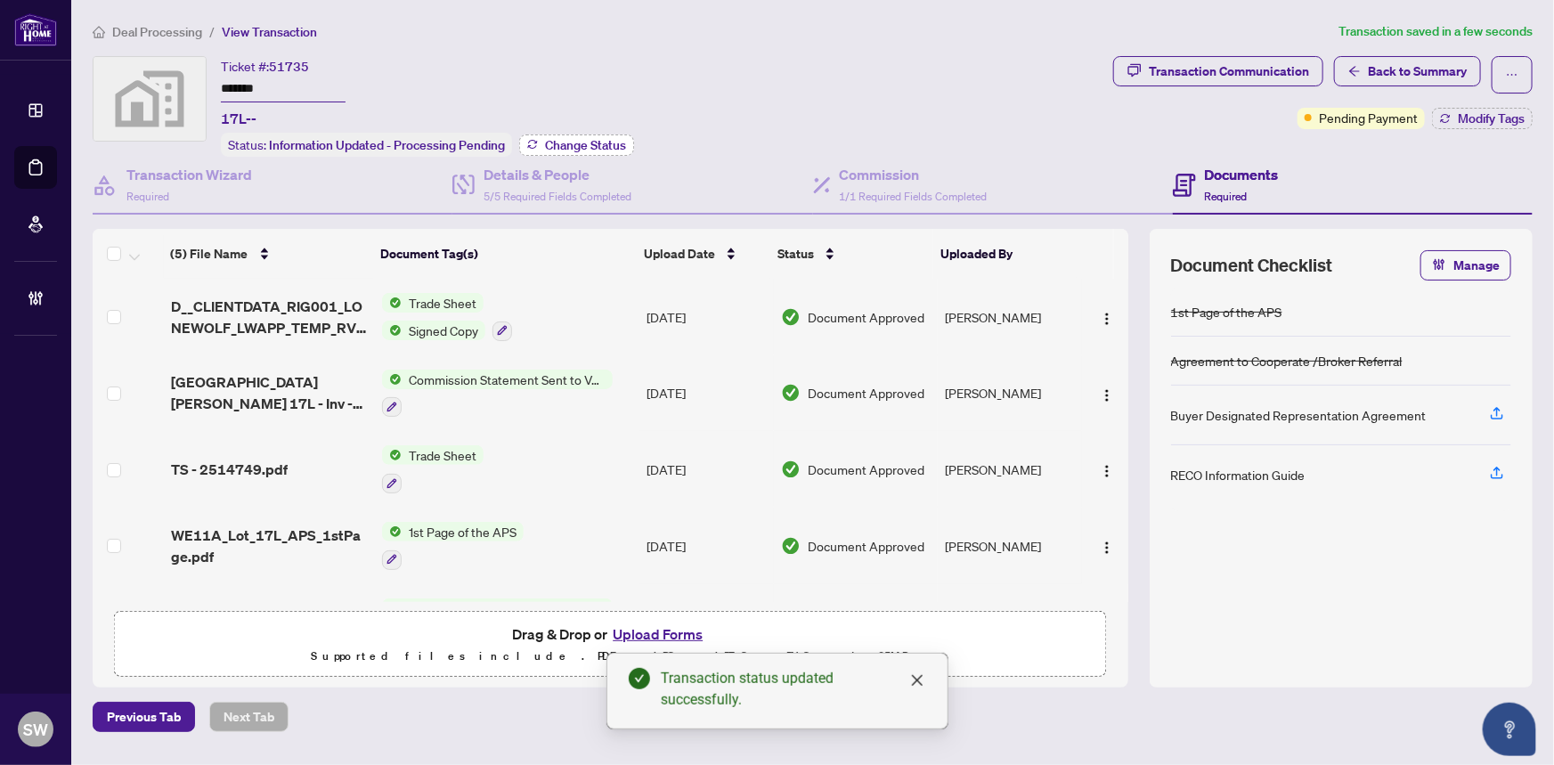
click at [629, 142] on button "Change Status" at bounding box center [576, 144] width 115 height 21
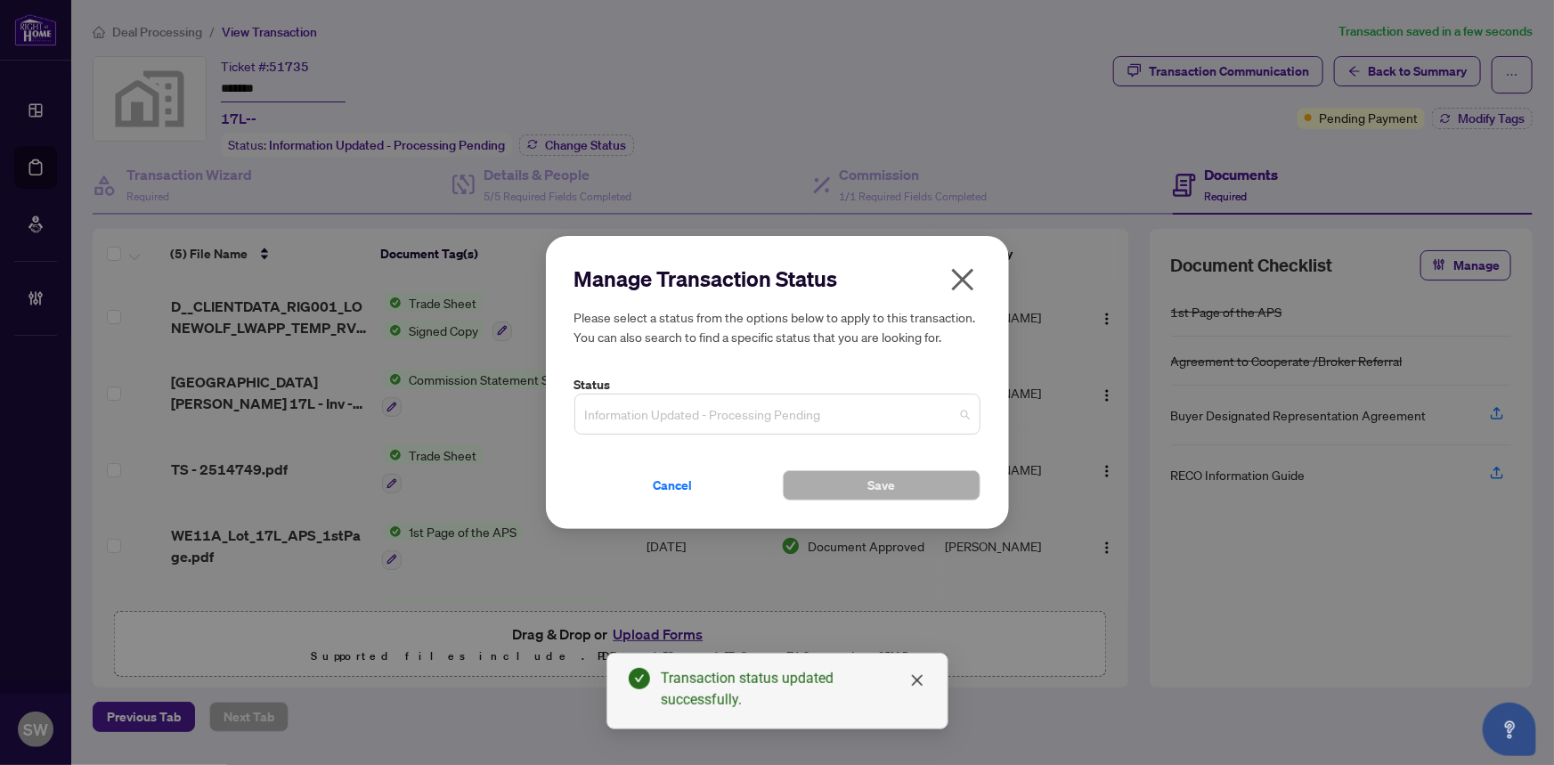
click at [619, 418] on span "Information Updated - Processing Pending" at bounding box center [777, 414] width 385 height 34
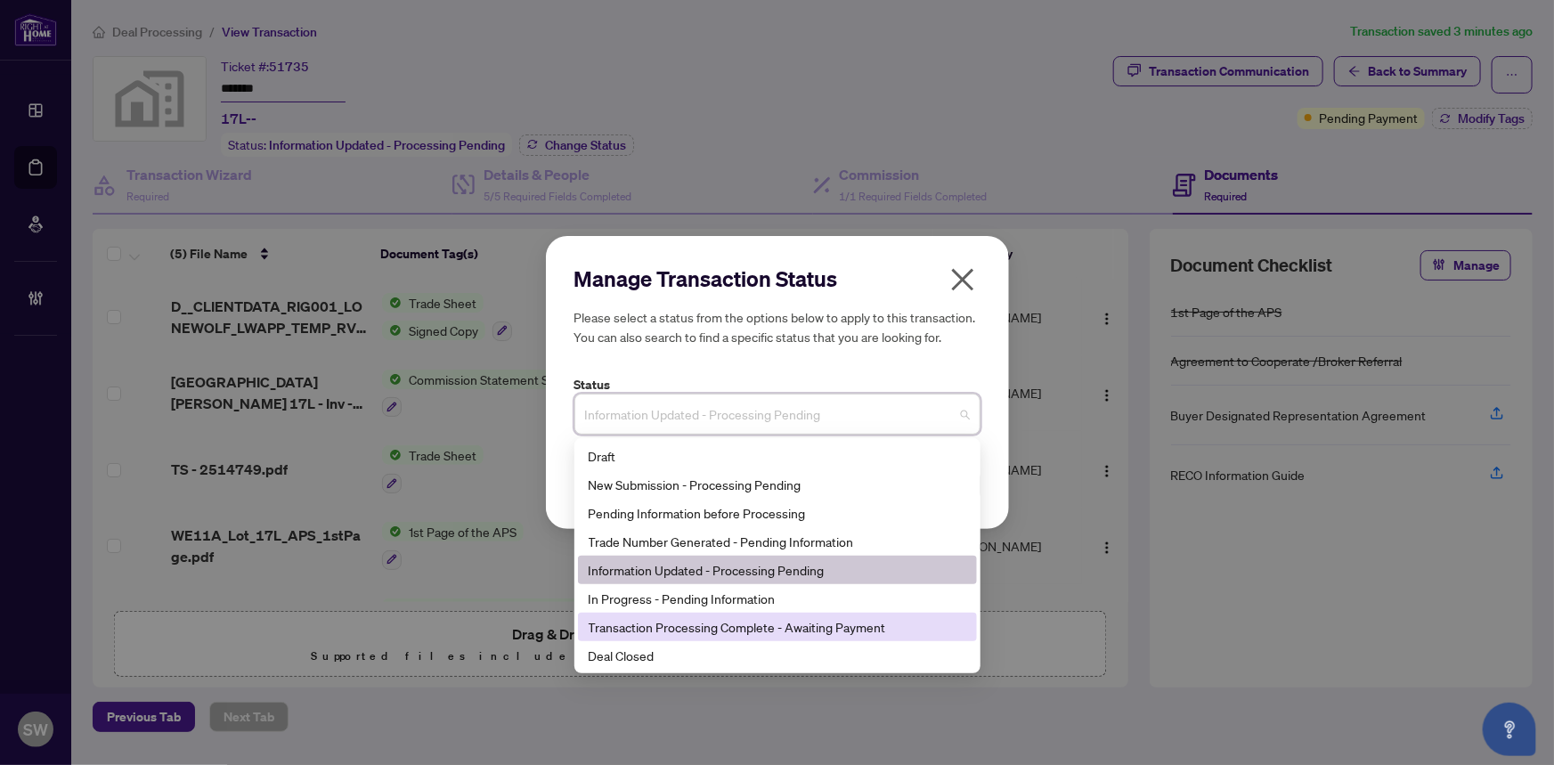
click at [724, 629] on div "Transaction Processing Complete - Awaiting Payment" at bounding box center [776, 627] width 377 height 20
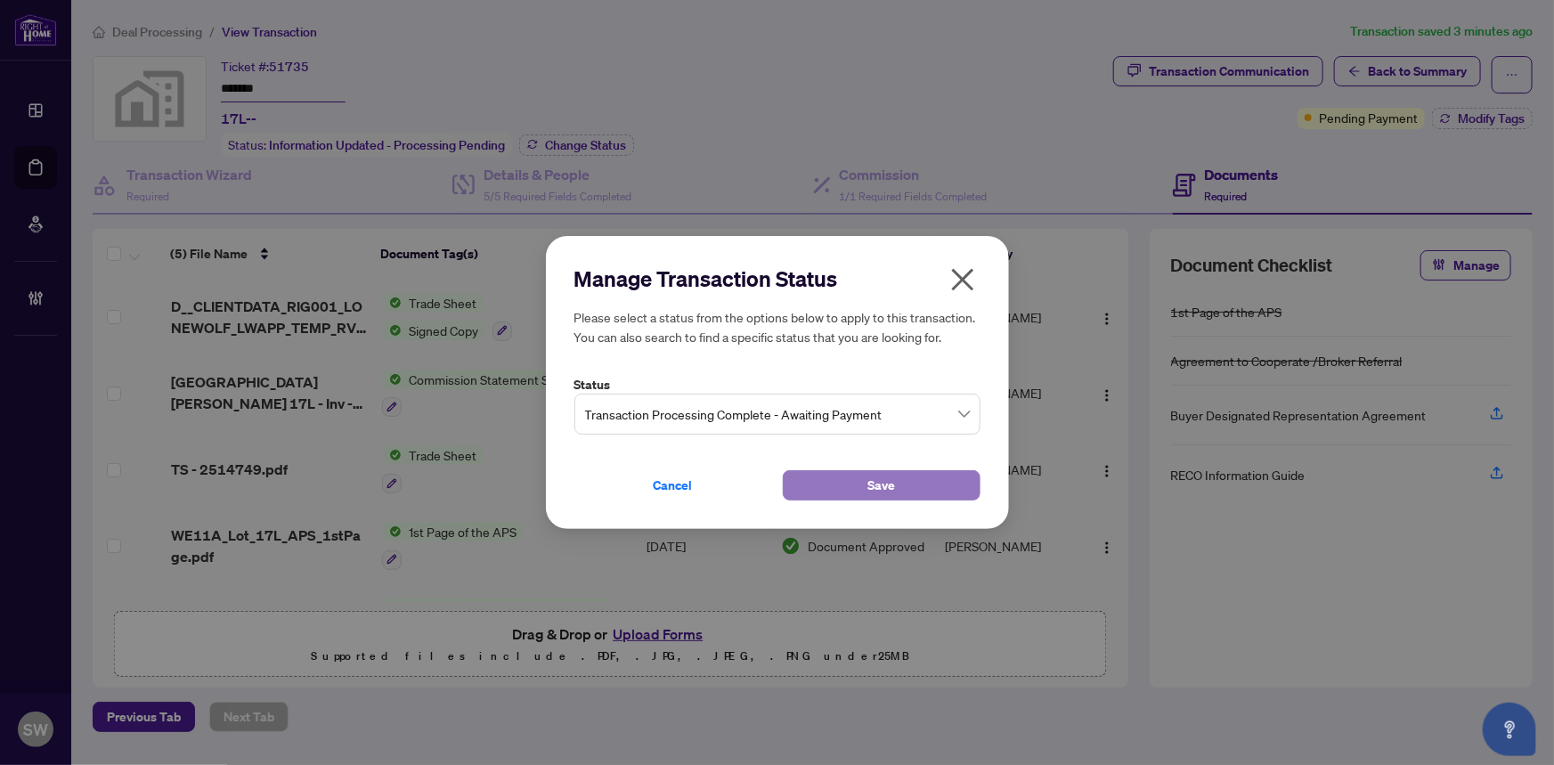
click at [816, 488] on button "Save" at bounding box center [882, 485] width 198 height 30
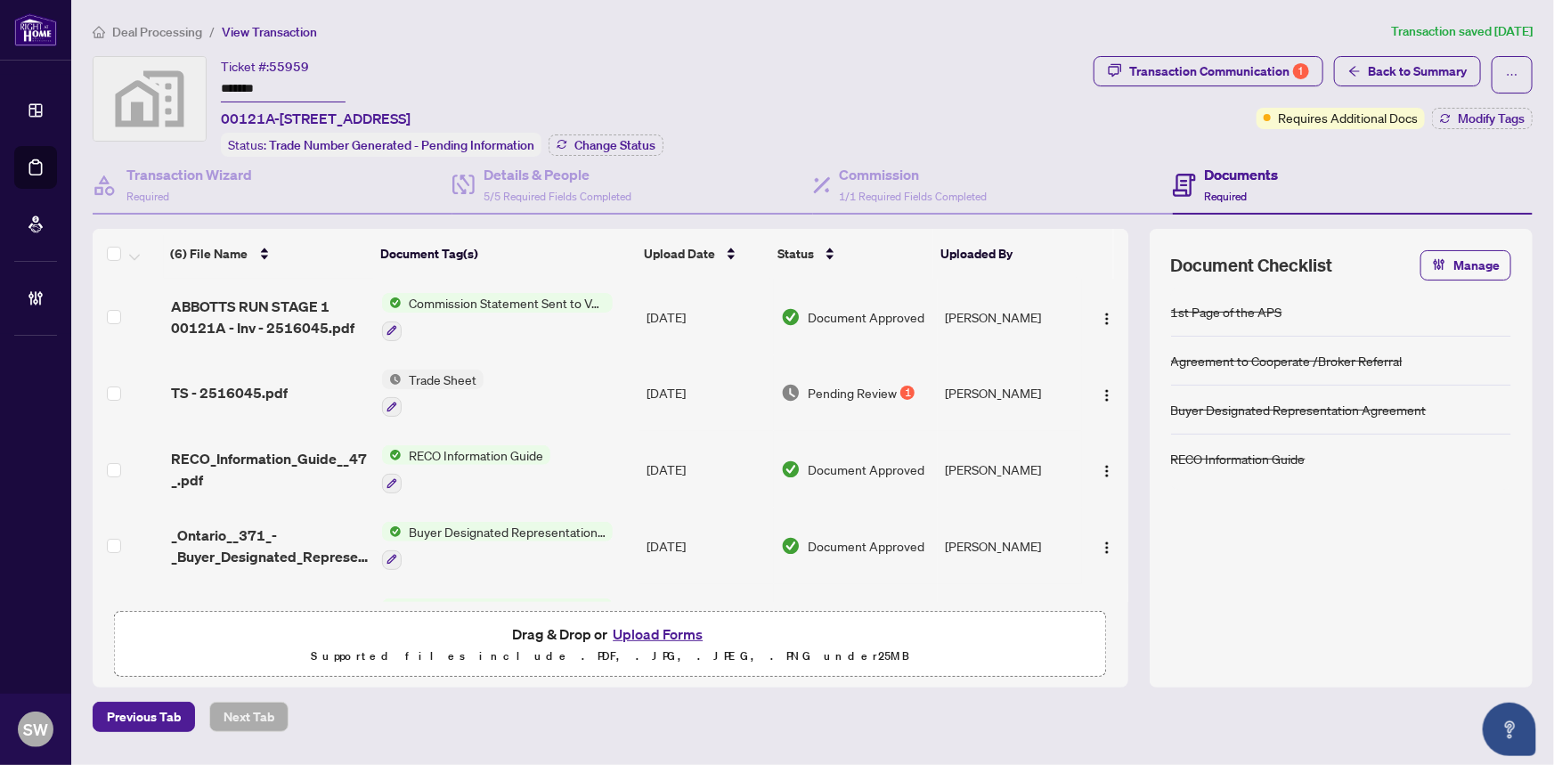
click at [236, 80] on input "*******" at bounding box center [283, 90] width 125 height 26
click at [263, 385] on div "(6) File Name Document Tag(s) Upload Date Status Uploaded By (6) File Name Docu…" at bounding box center [610, 415] width 1035 height 373
click at [263, 385] on span "TS - 2516045.pdf" at bounding box center [229, 392] width 117 height 21
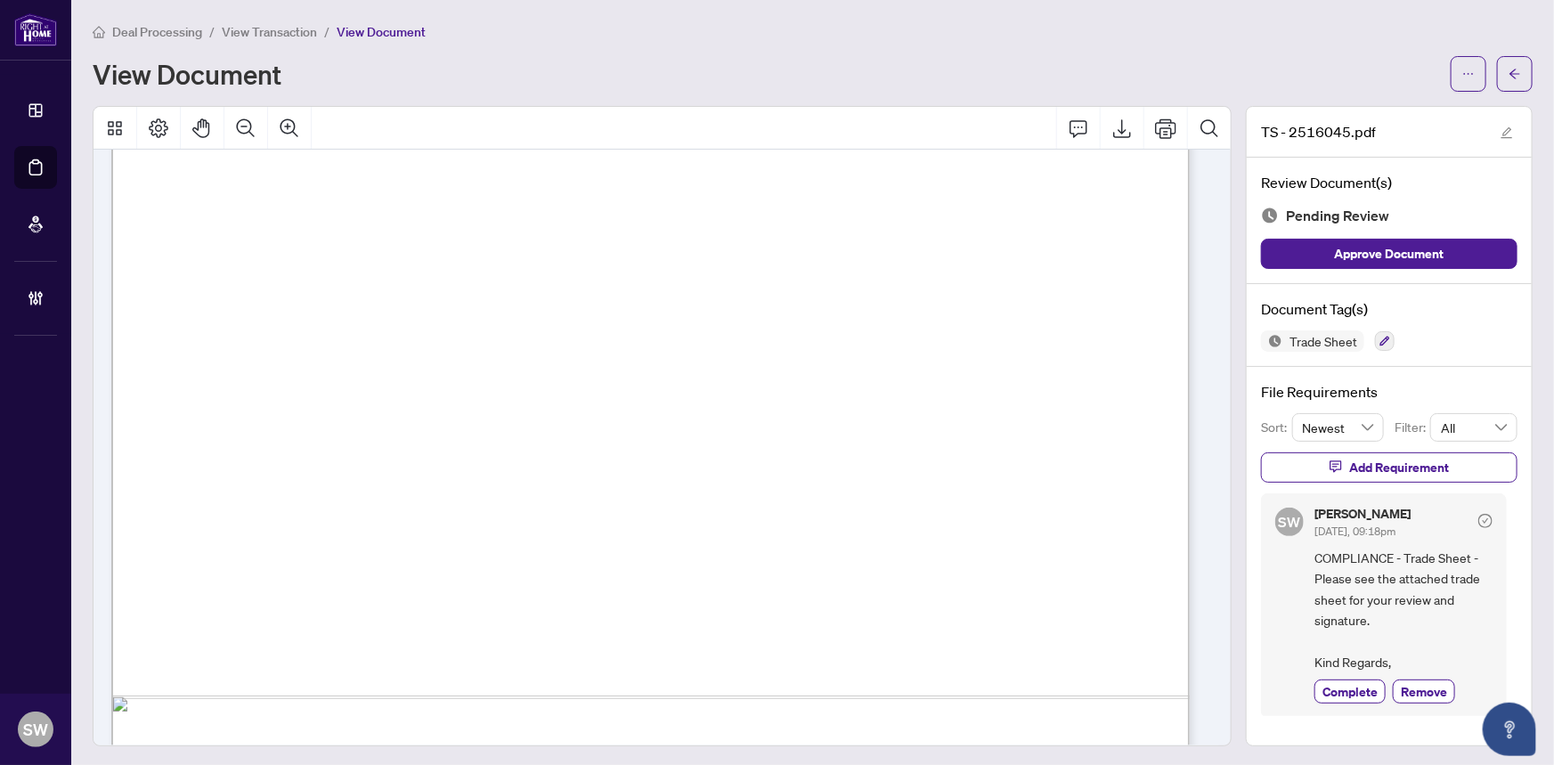
scroll to position [728, 0]
click at [1515, 84] on button "button" at bounding box center [1515, 74] width 36 height 36
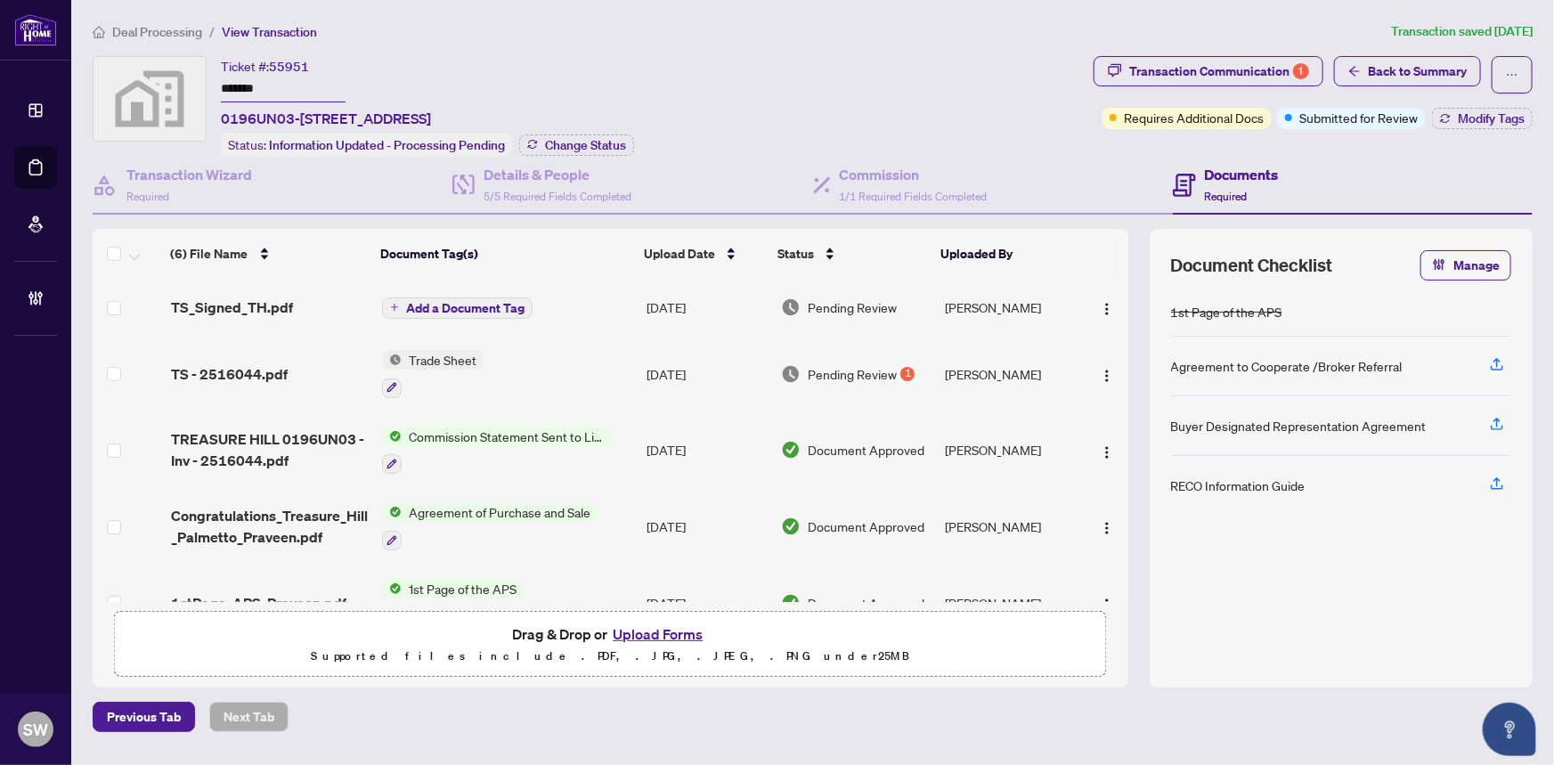
click at [241, 84] on input "*******" at bounding box center [283, 90] width 125 height 26
click at [276, 296] on span "TS_Signed_TH.pdf" at bounding box center [232, 306] width 122 height 21
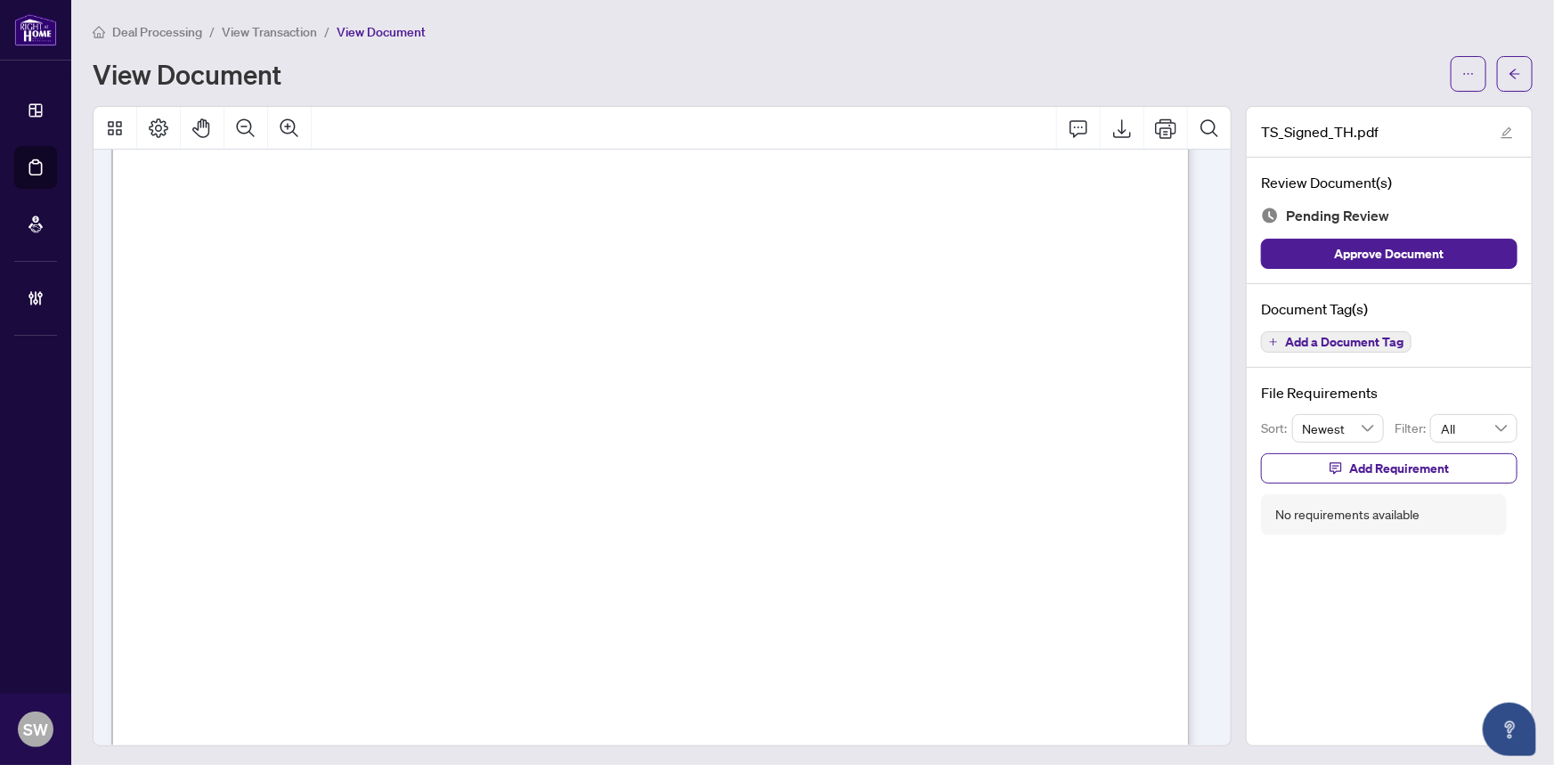
scroll to position [485, 0]
click at [1376, 344] on span "Add a Document Tag" at bounding box center [1344, 342] width 118 height 12
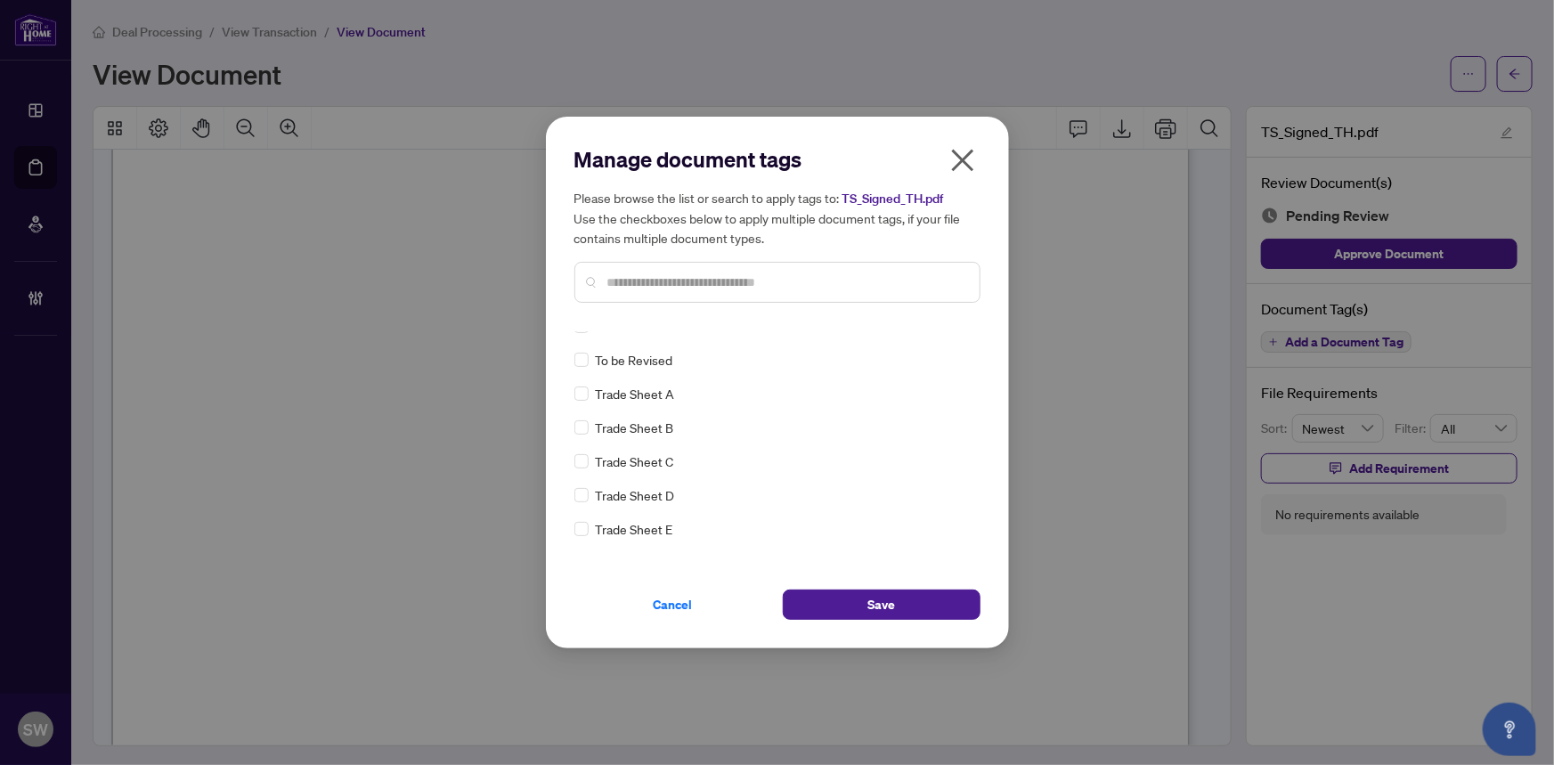
scroll to position [0, 0]
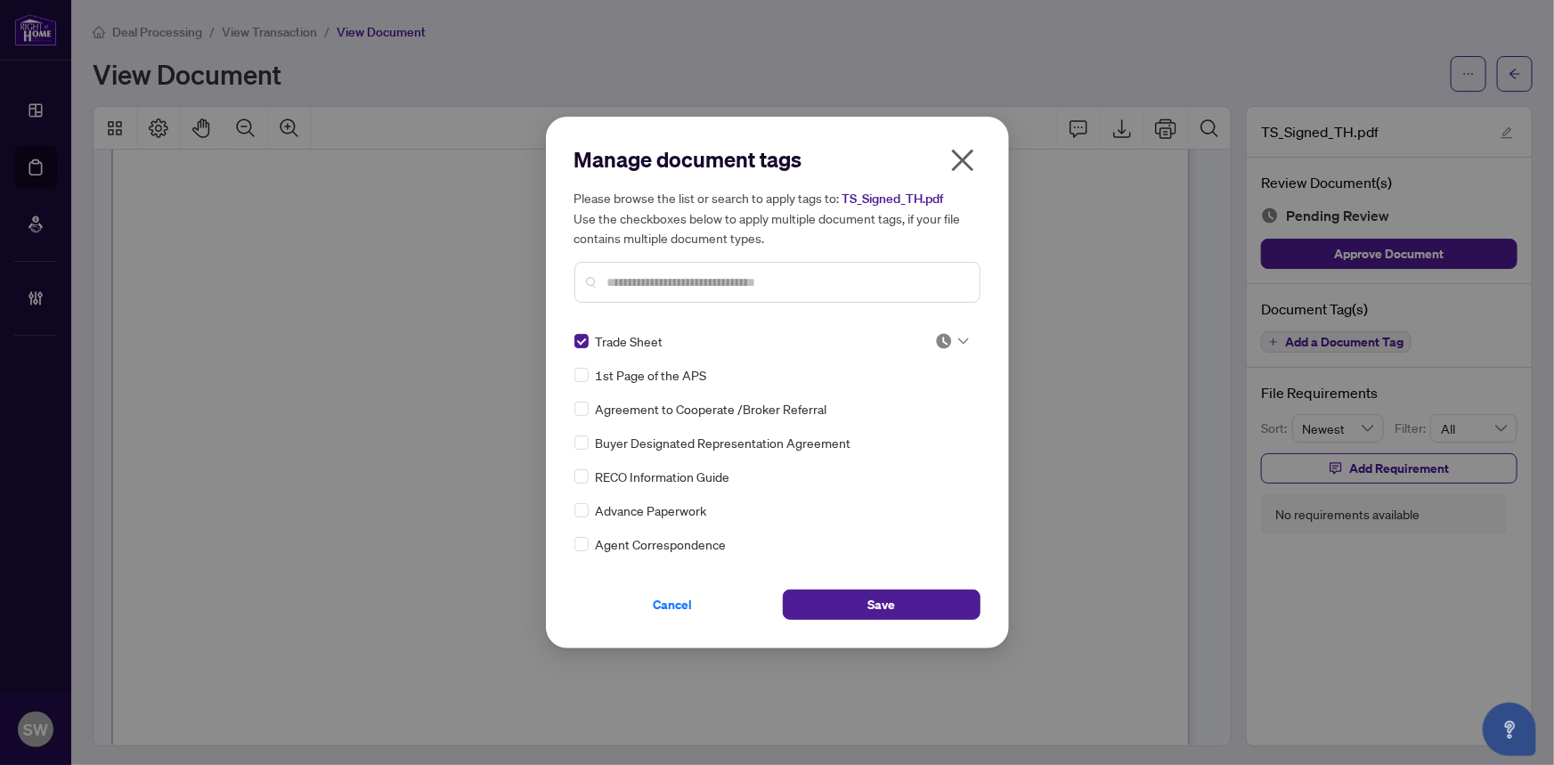
click at [937, 338] on img at bounding box center [944, 341] width 18 height 18
drag, startPoint x: 907, startPoint y: 433, endPoint x: 931, endPoint y: 404, distance: 37.3
click at [907, 432] on div "Approved" at bounding box center [893, 428] width 114 height 20
click at [943, 340] on img at bounding box center [944, 341] width 18 height 18
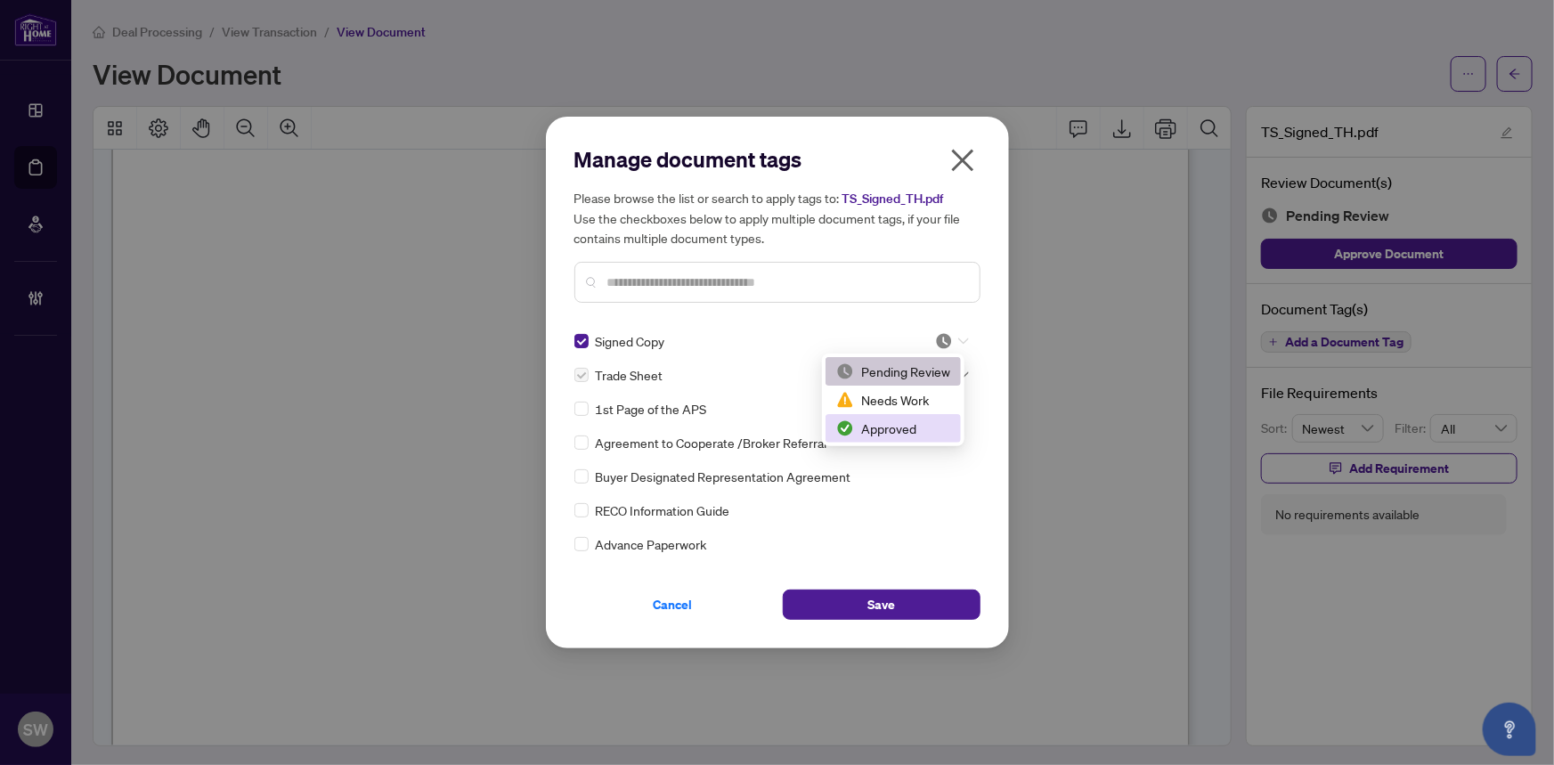
click at [898, 431] on div "Approved" at bounding box center [893, 428] width 114 height 20
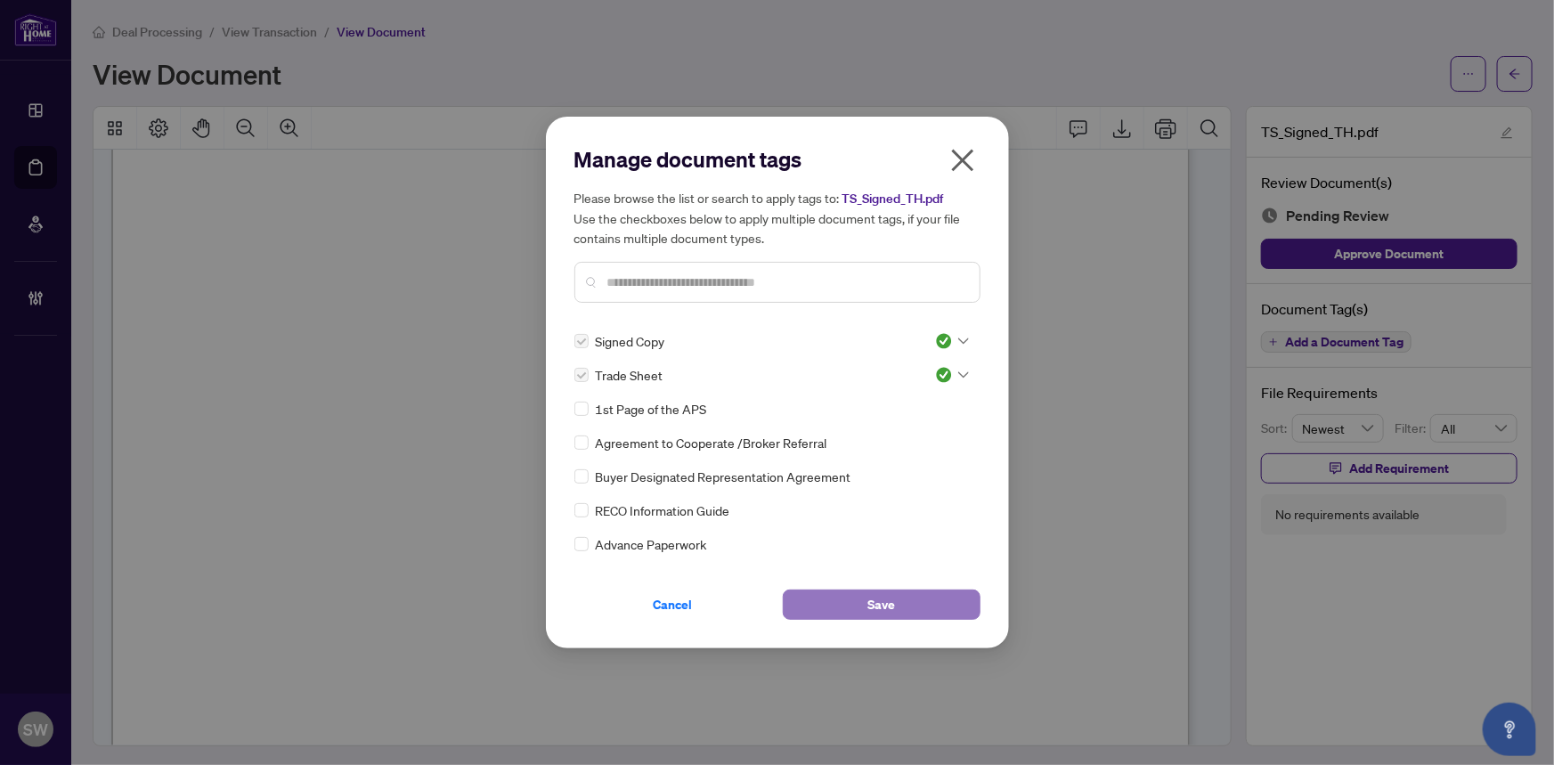
click at [910, 602] on button "Save" at bounding box center [882, 604] width 198 height 30
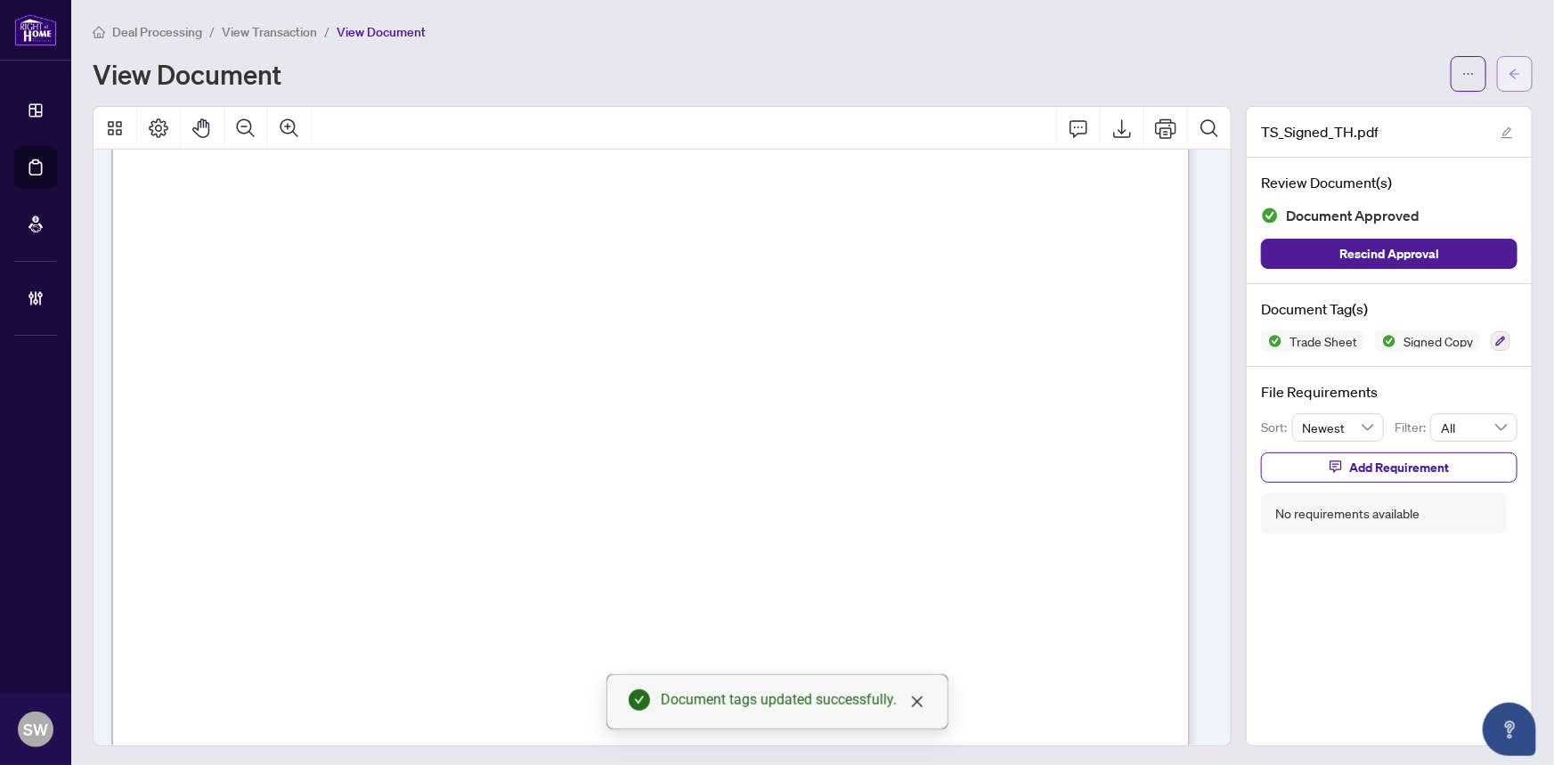
click at [1508, 77] on icon "arrow-left" at bounding box center [1514, 74] width 12 height 12
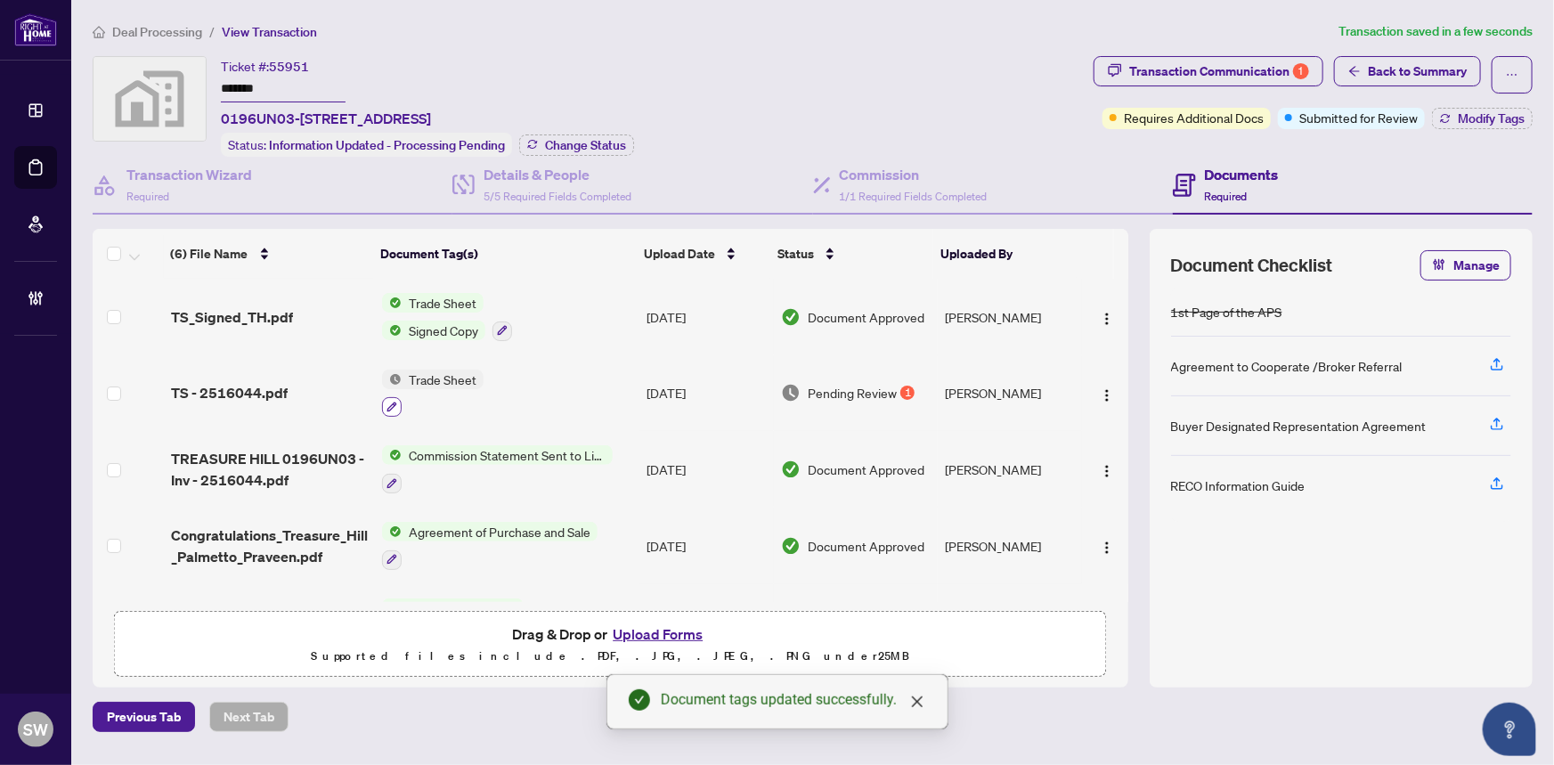
click at [388, 402] on icon "button" at bounding box center [391, 407] width 11 height 11
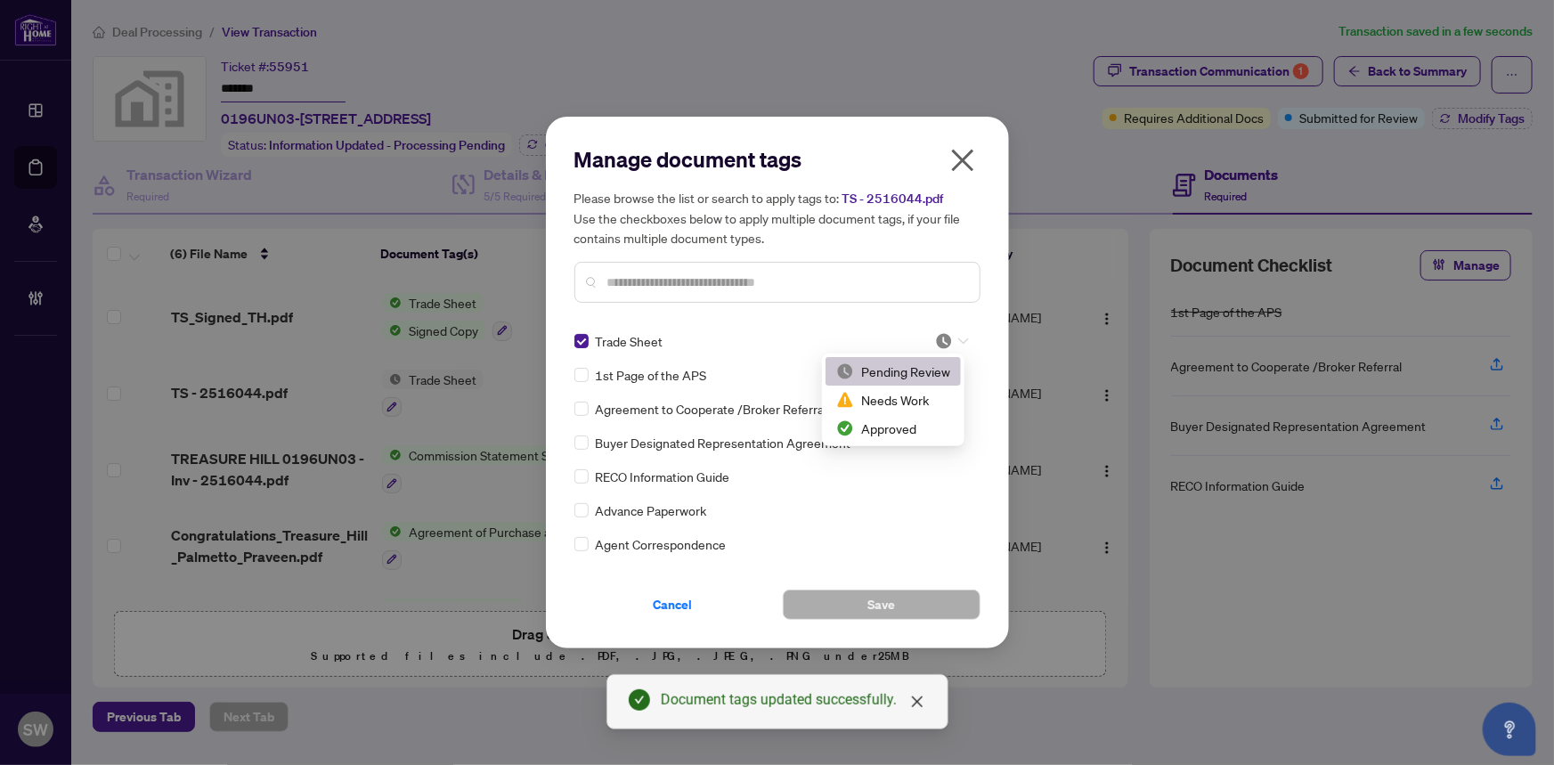
click at [954, 336] on div at bounding box center [952, 341] width 34 height 18
click at [892, 437] on div "Approved" at bounding box center [892, 428] width 135 height 28
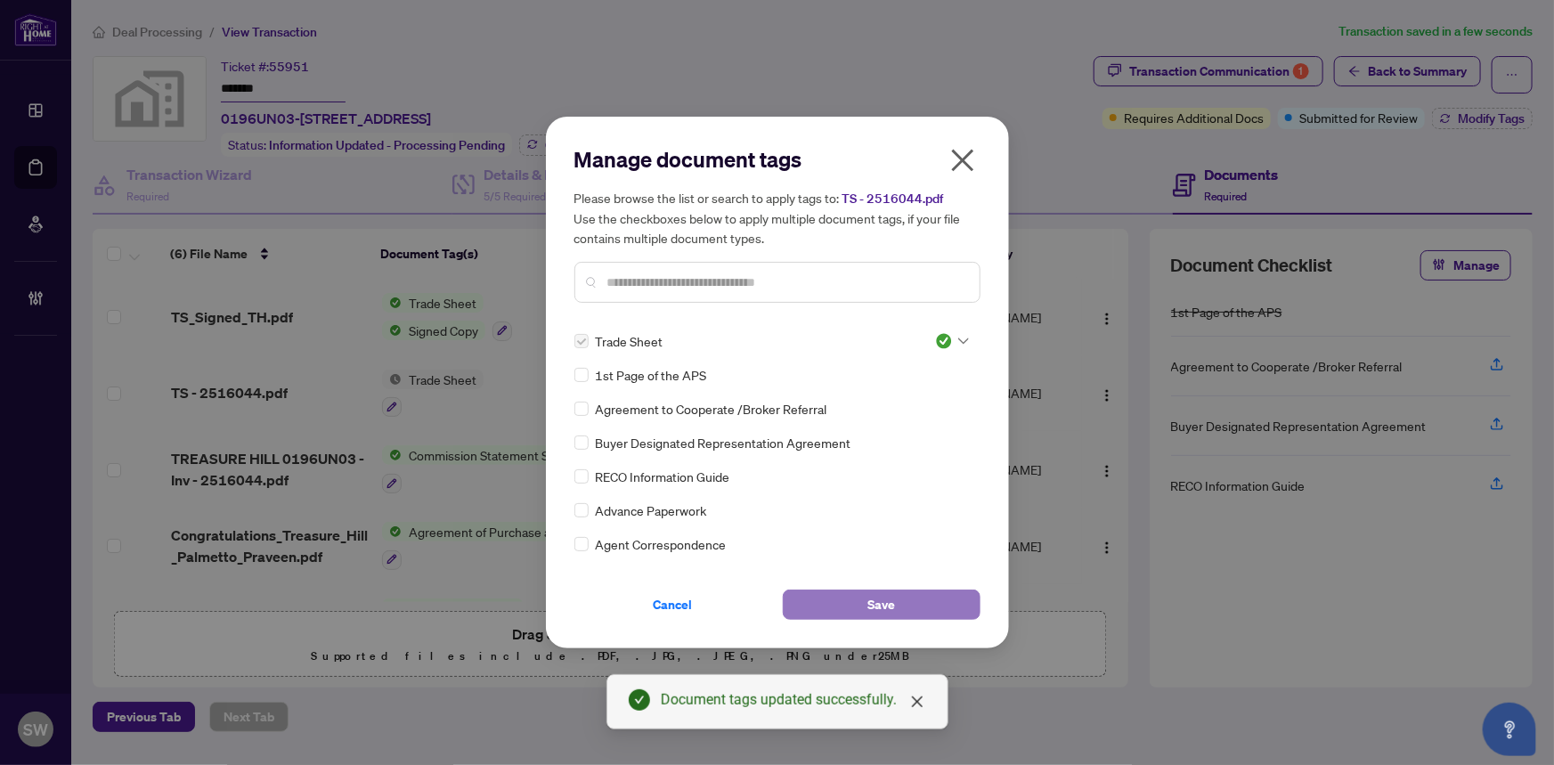
click at [886, 603] on span "Save" at bounding box center [881, 604] width 28 height 28
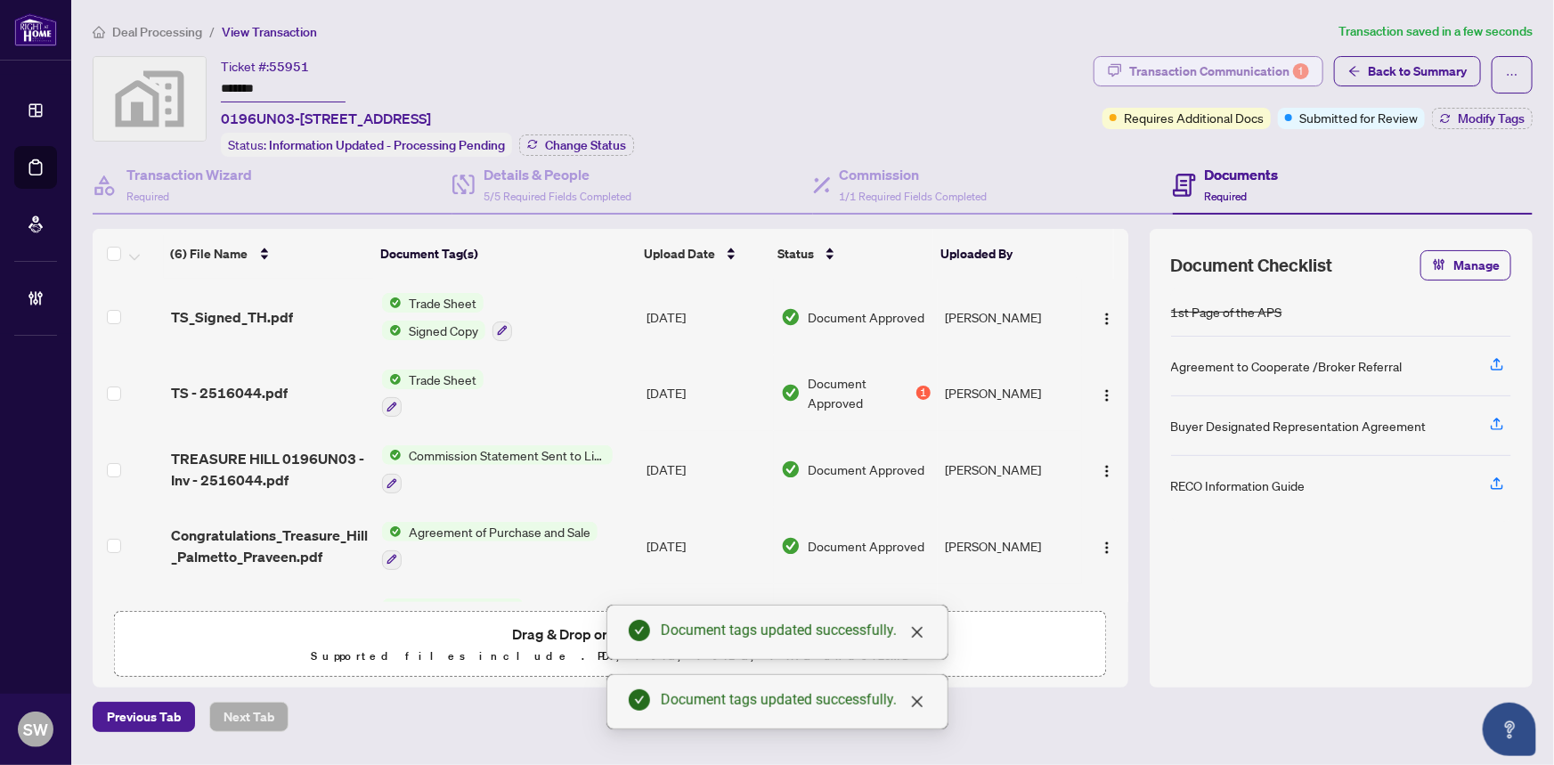
click at [1196, 76] on div "Transaction Communication 1" at bounding box center [1219, 71] width 180 height 28
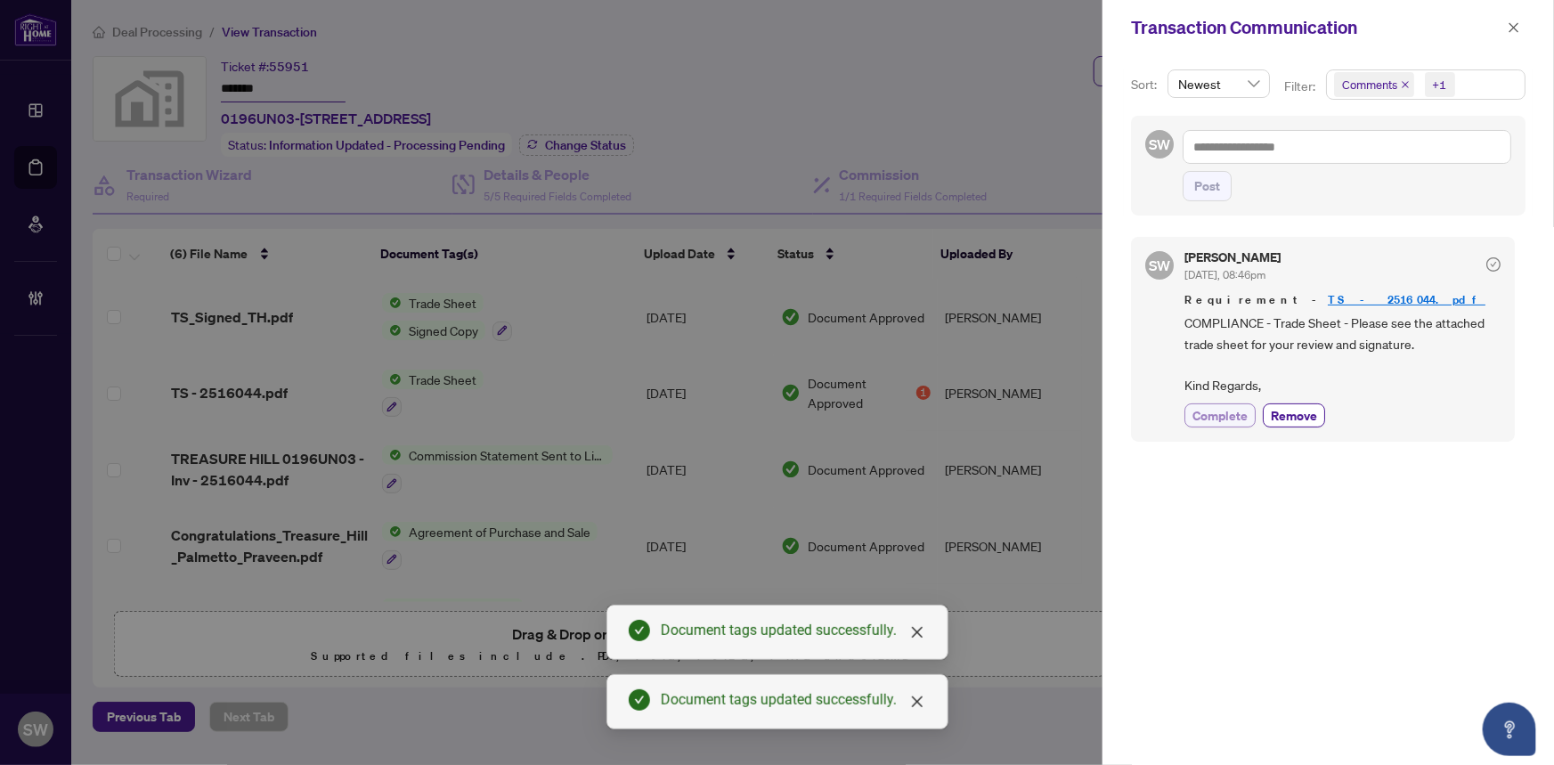
click at [1238, 418] on span "Complete" at bounding box center [1219, 415] width 55 height 19
click at [1513, 28] on icon "close" at bounding box center [1514, 27] width 10 height 10
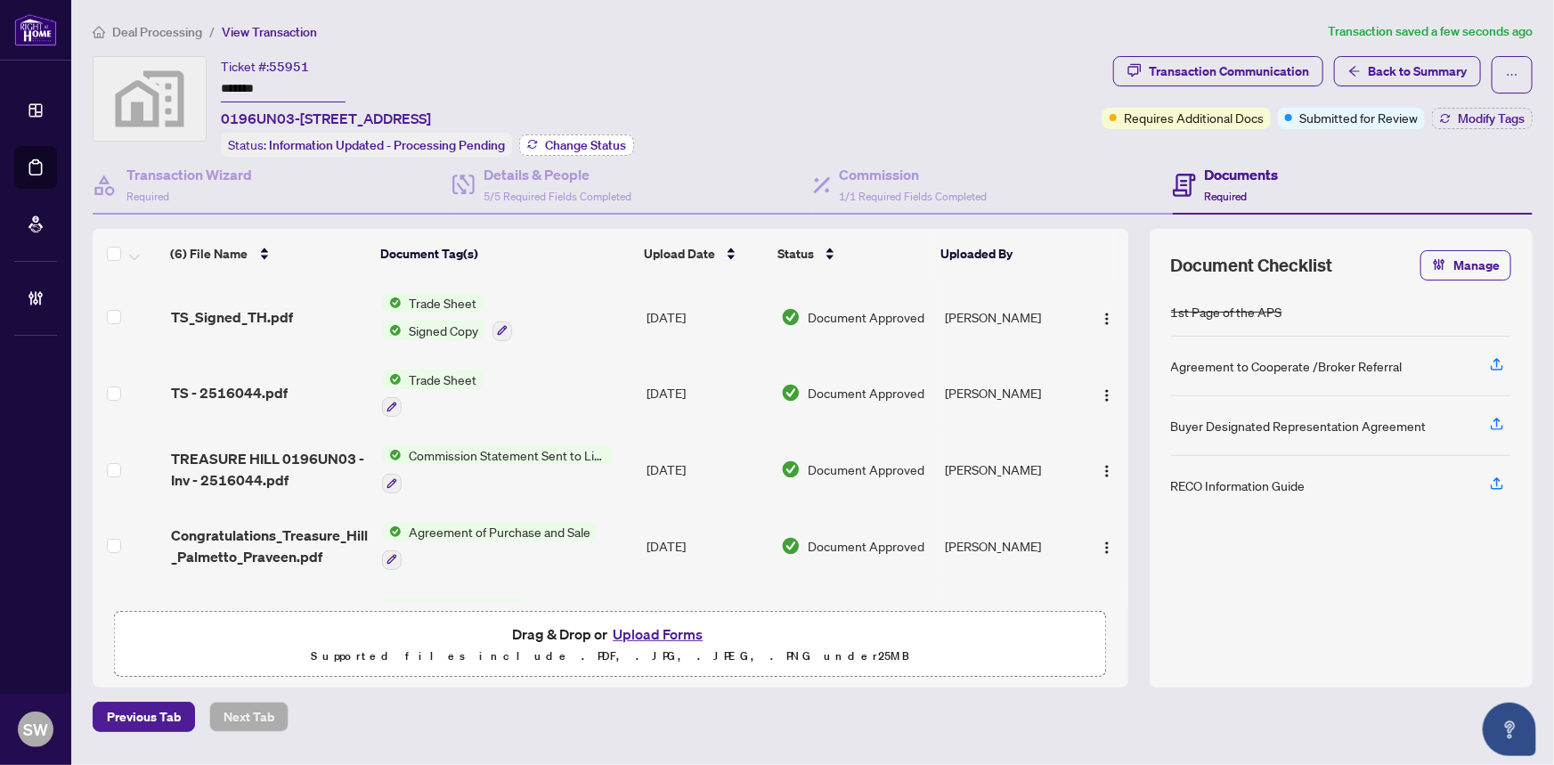
click at [592, 140] on span "Change Status" at bounding box center [585, 145] width 81 height 12
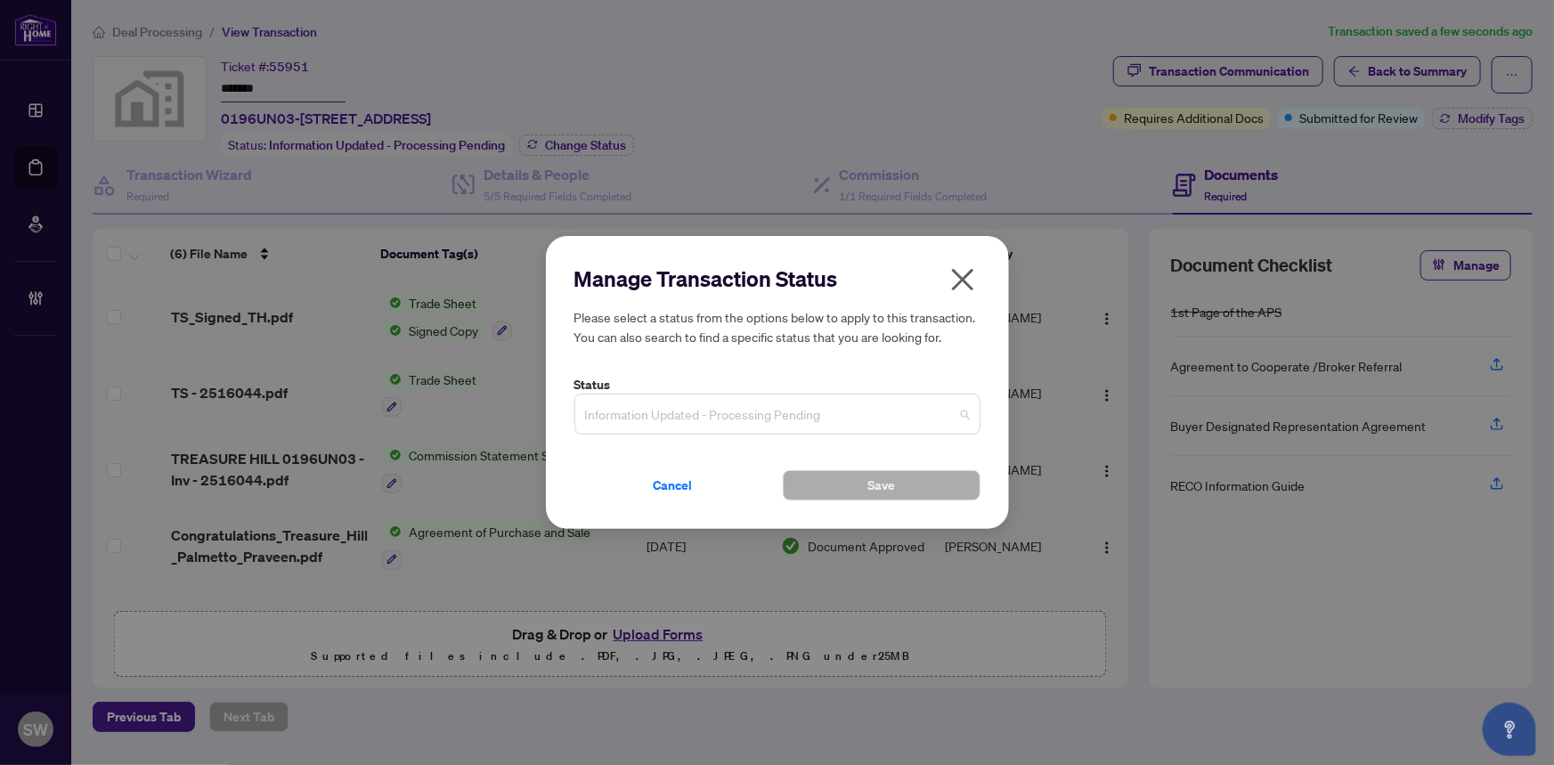
click at [911, 413] on span "Information Updated - Processing Pending" at bounding box center [777, 414] width 385 height 34
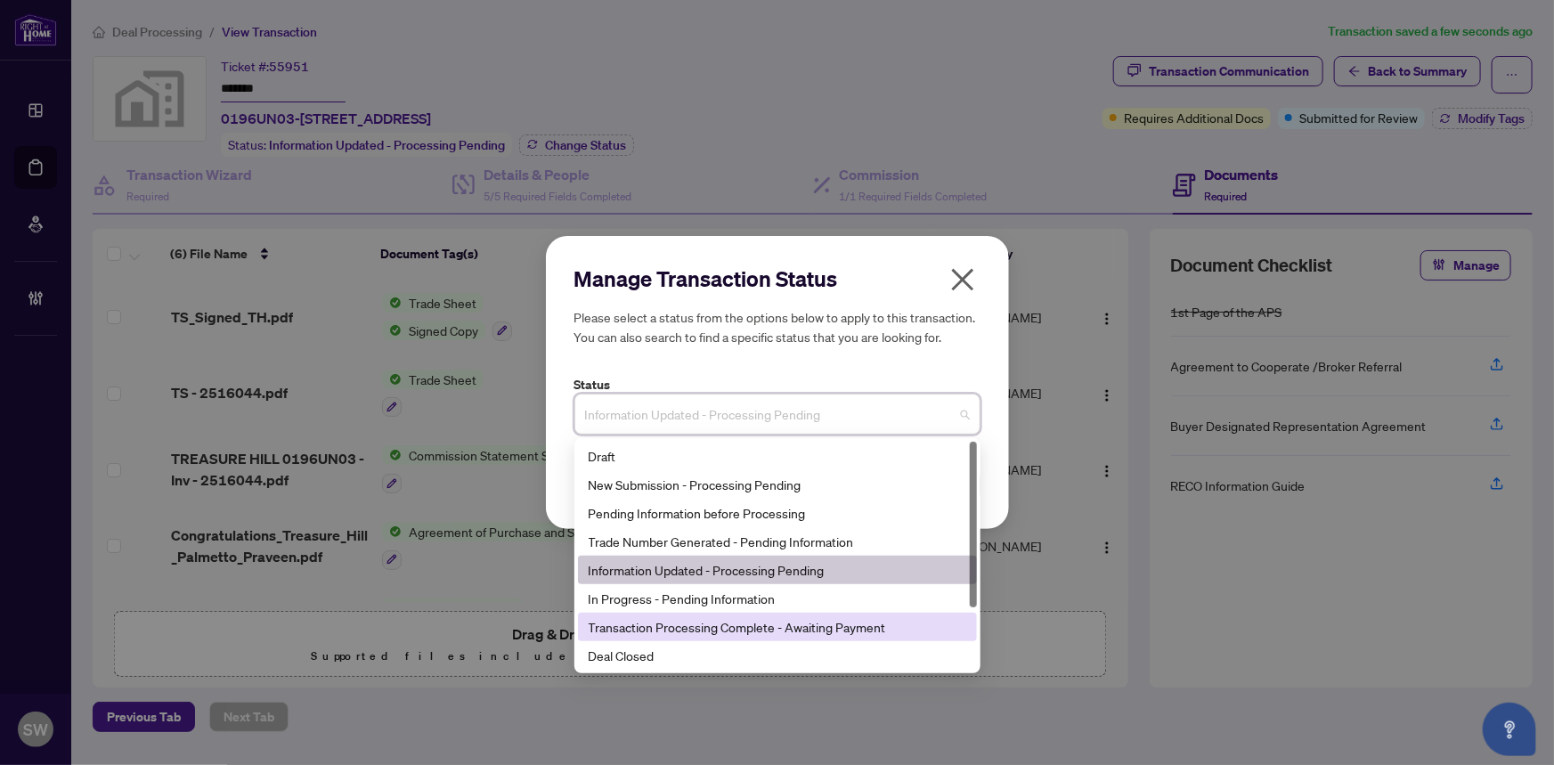
click at [834, 622] on div "Transaction Processing Complete - Awaiting Payment" at bounding box center [776, 627] width 377 height 20
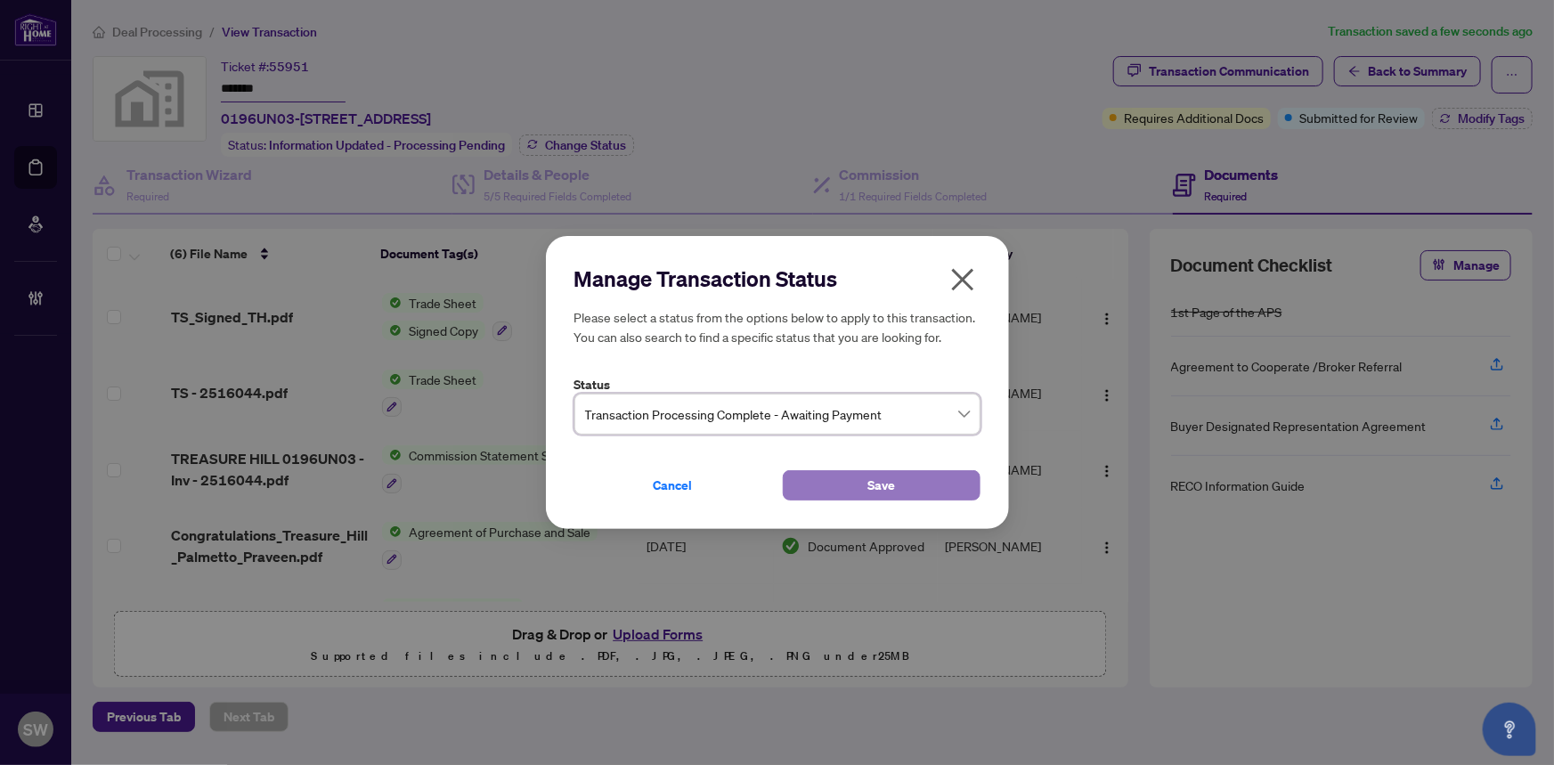
click at [921, 475] on button "Save" at bounding box center [882, 485] width 198 height 30
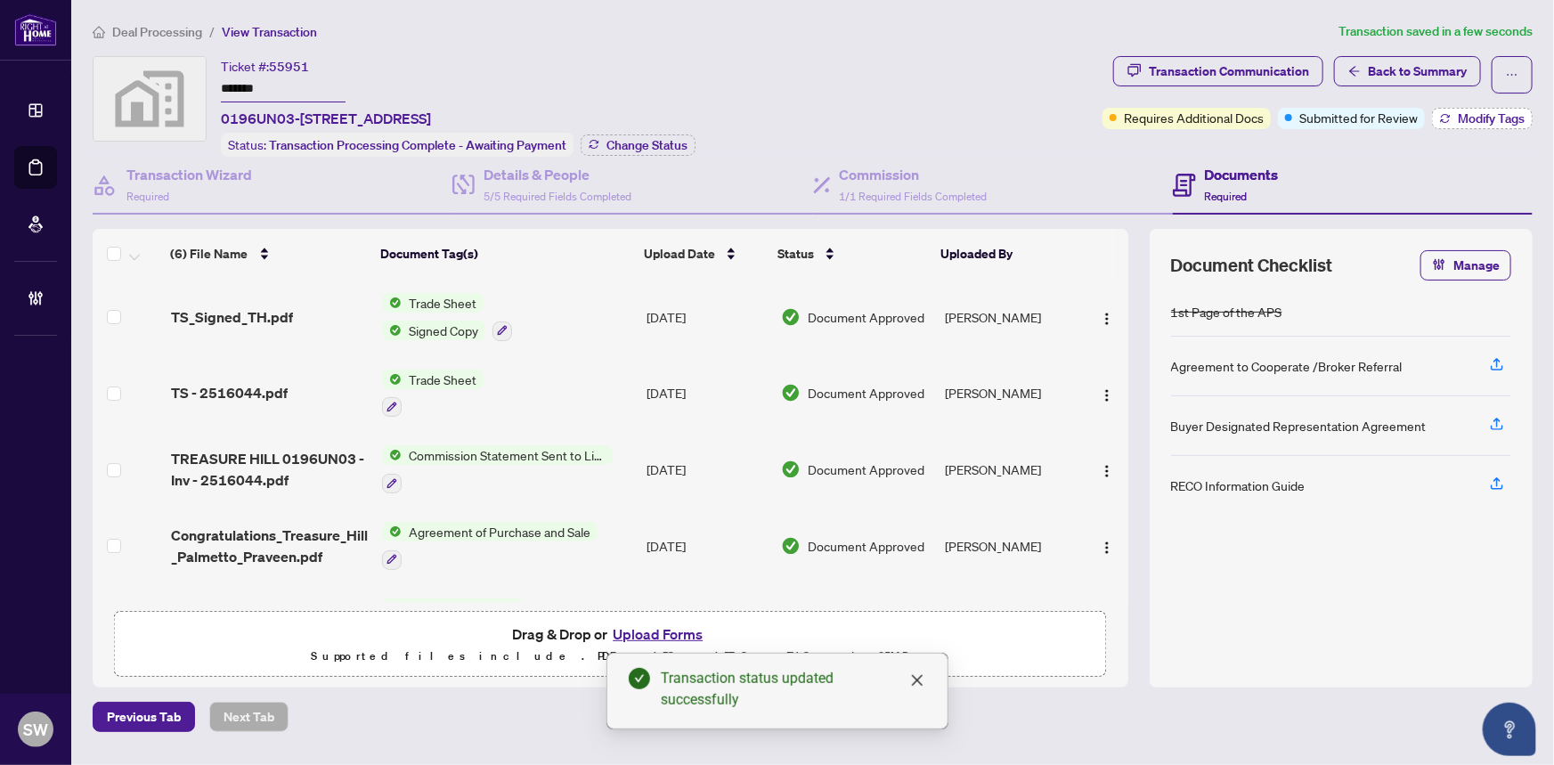
click at [1466, 121] on span "Modify Tags" at bounding box center [1490, 118] width 67 height 12
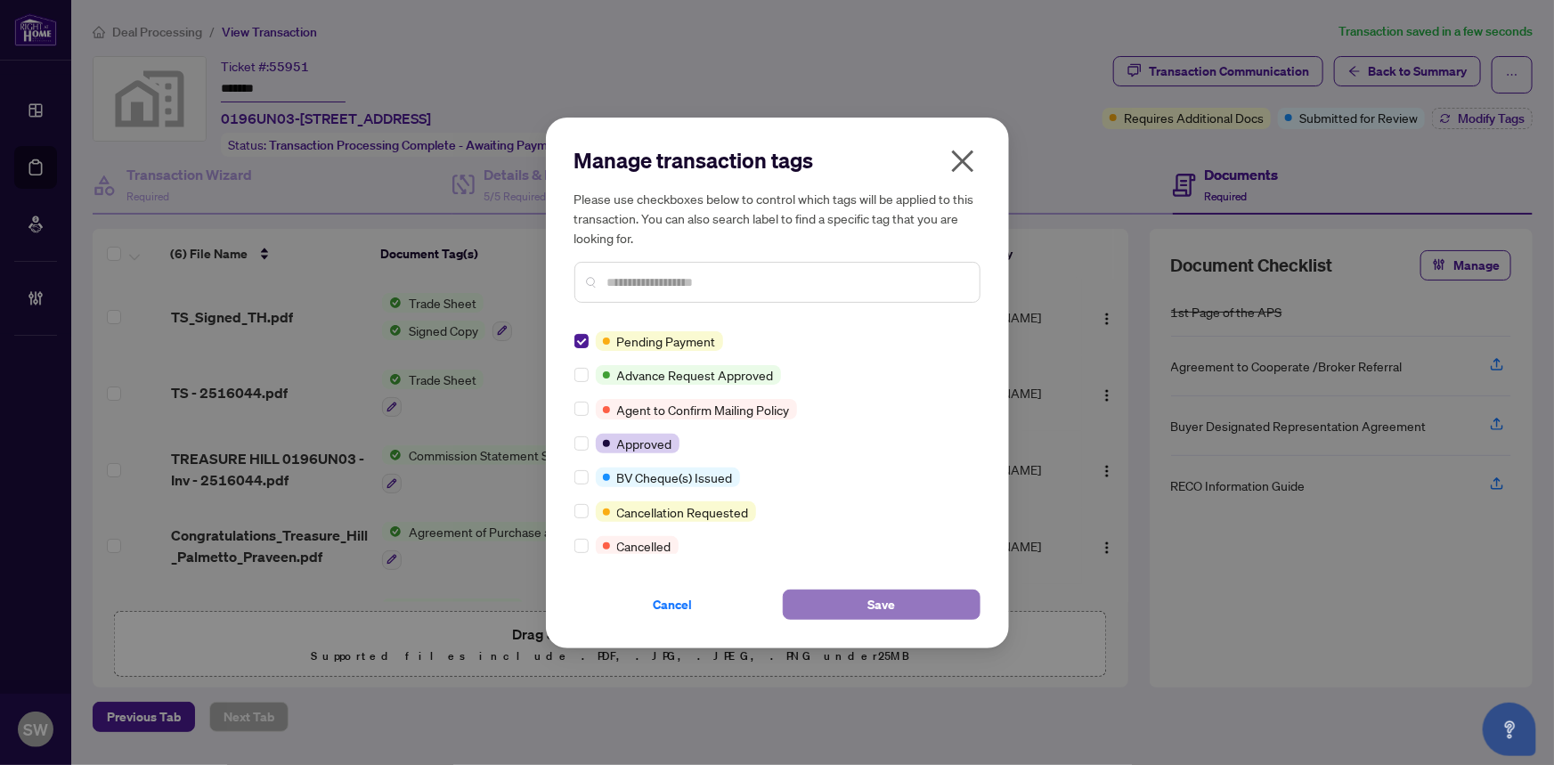
click at [862, 595] on button "Save" at bounding box center [882, 604] width 198 height 30
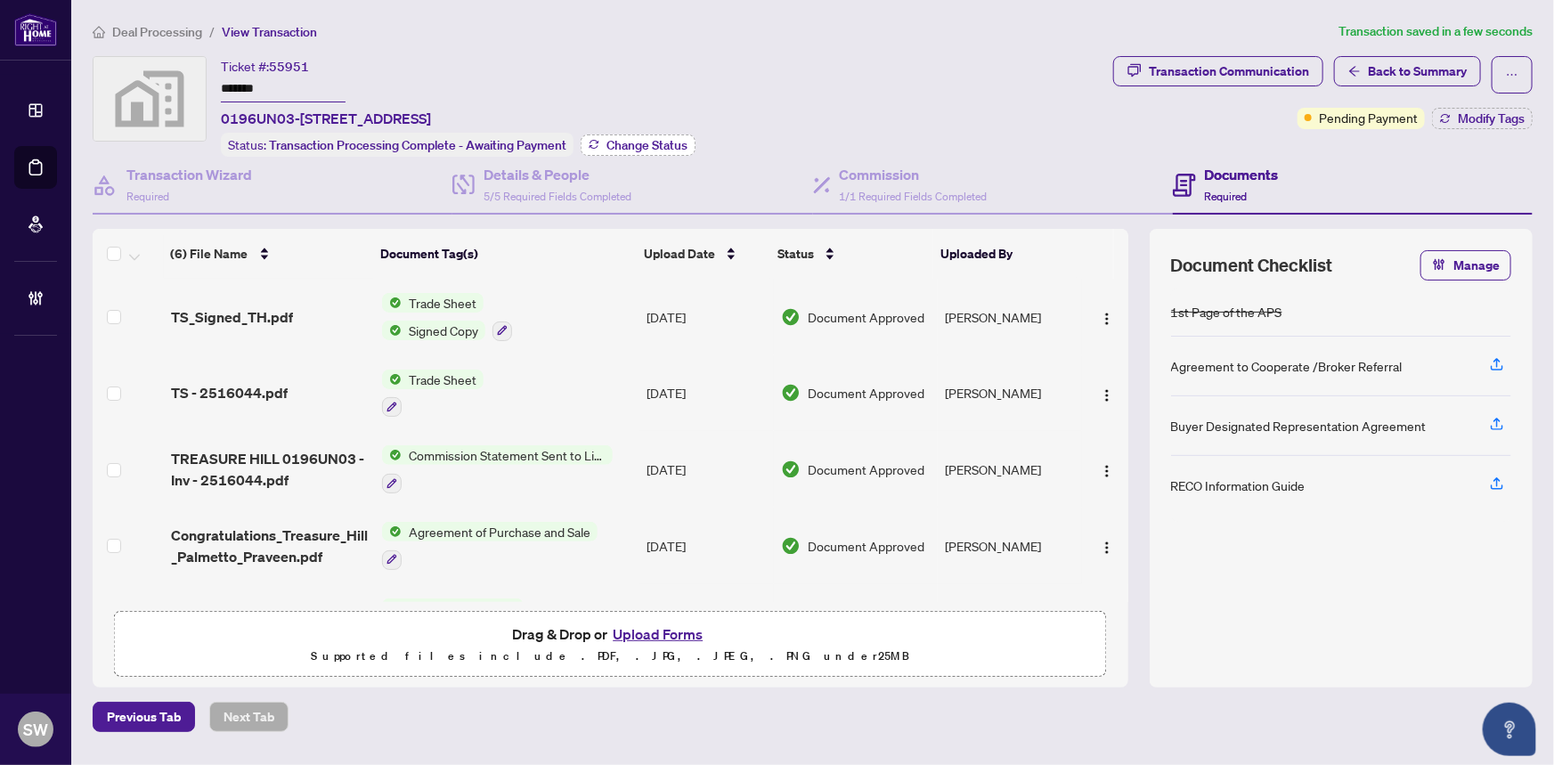
click at [646, 143] on span "Change Status" at bounding box center [646, 145] width 81 height 12
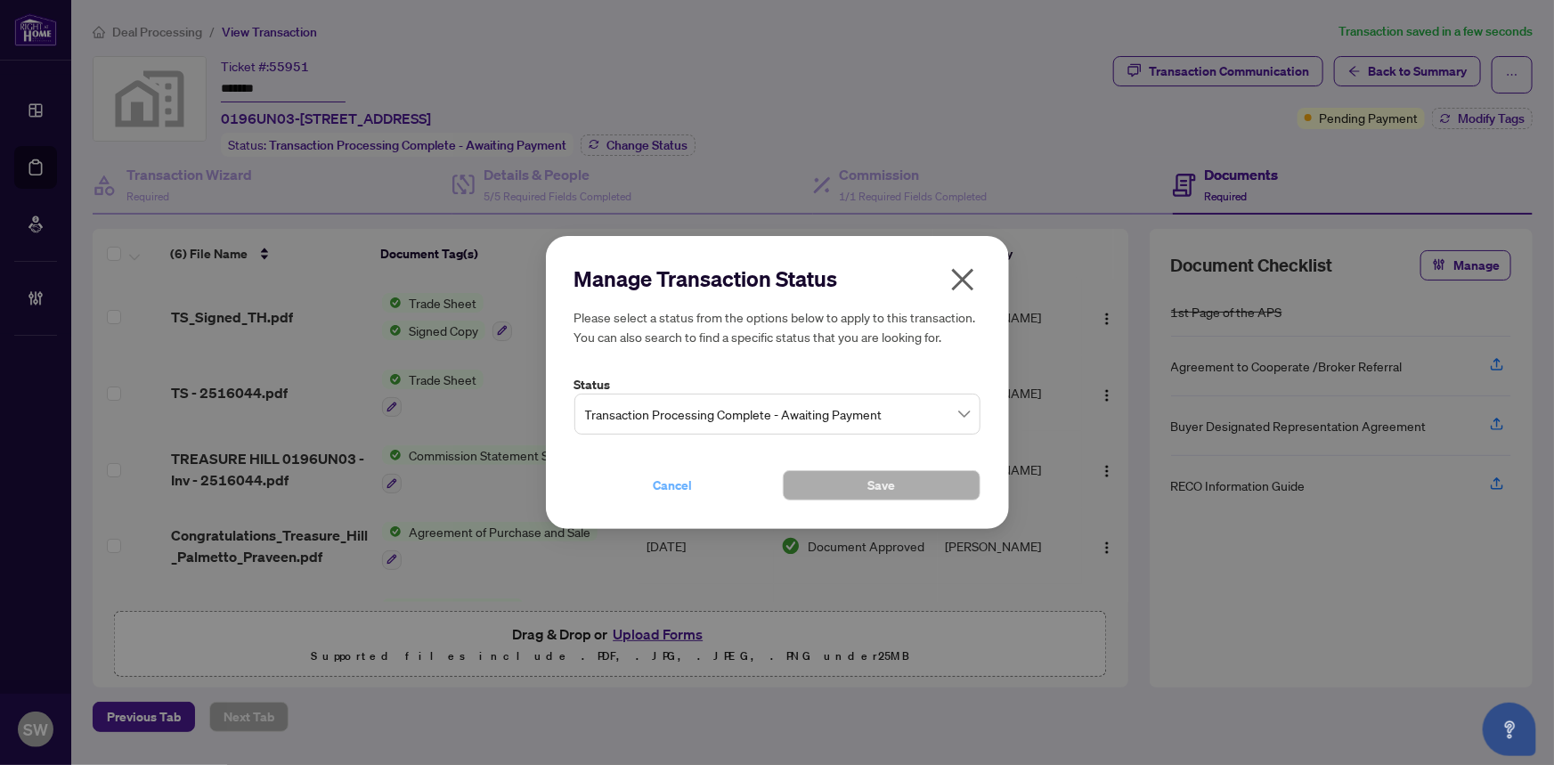
click at [654, 487] on span "Cancel" at bounding box center [672, 485] width 39 height 28
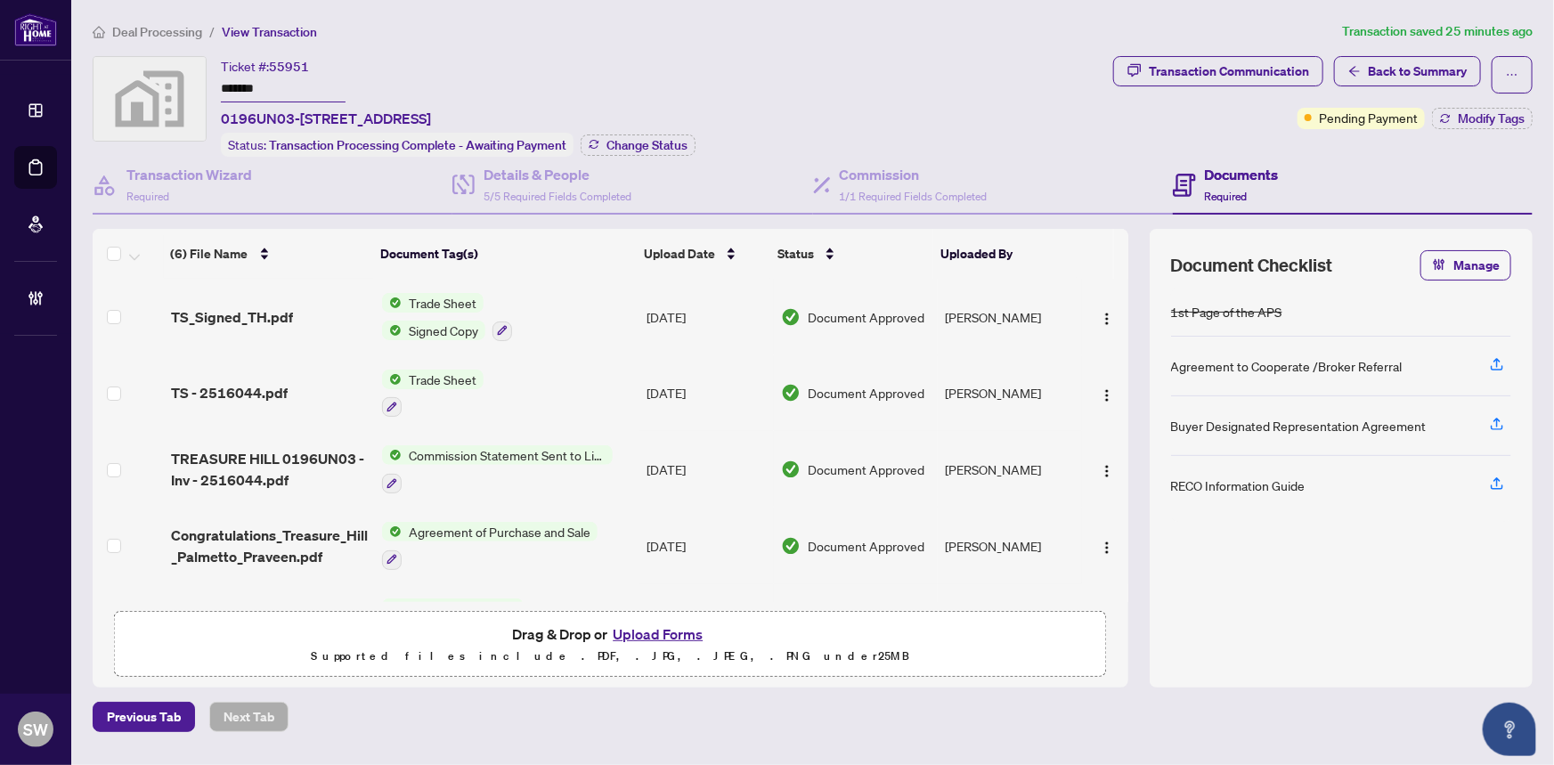
click at [162, 25] on span "Deal Processing" at bounding box center [157, 32] width 90 height 16
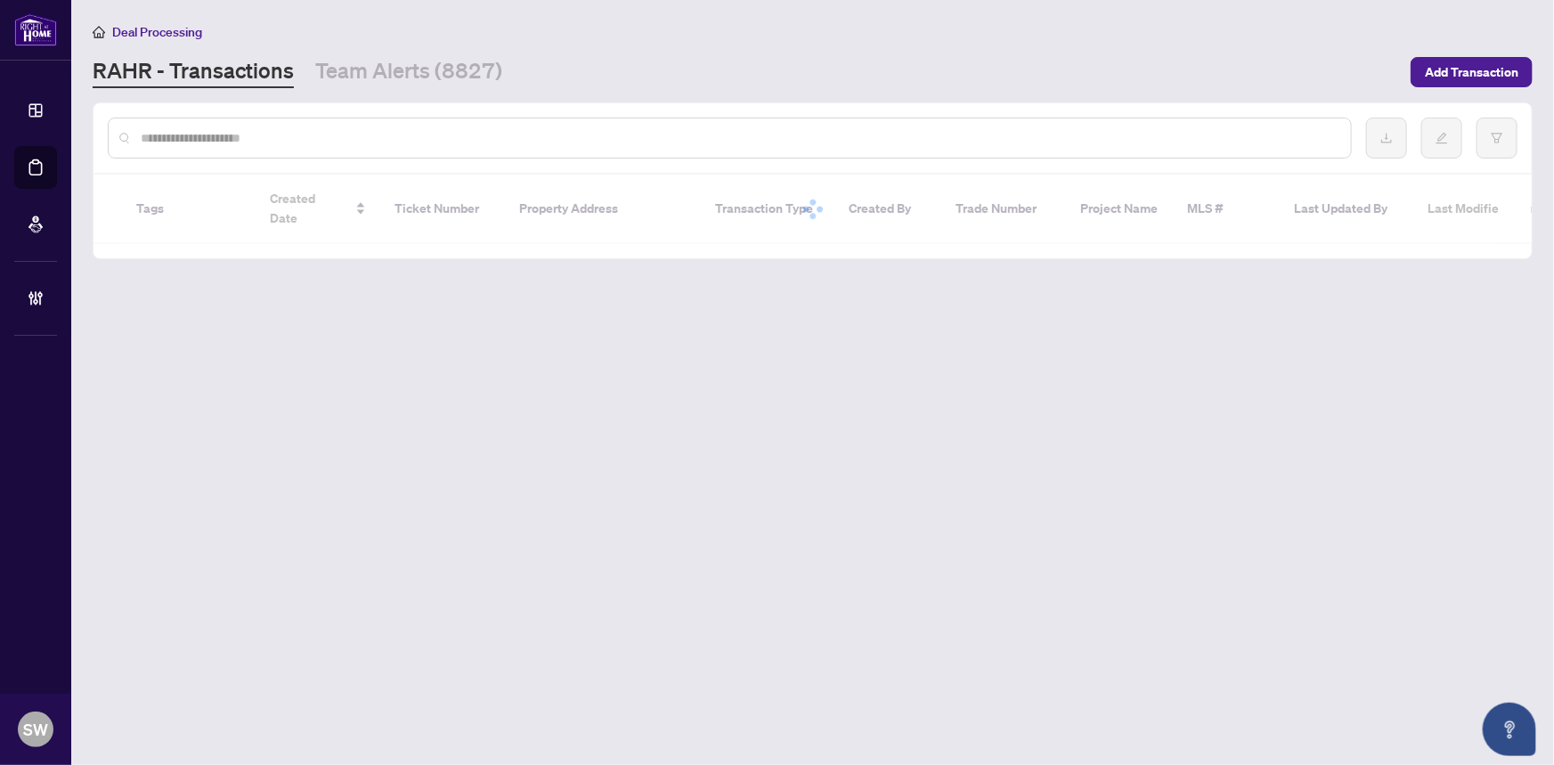
click at [199, 131] on input "text" at bounding box center [739, 138] width 1196 height 20
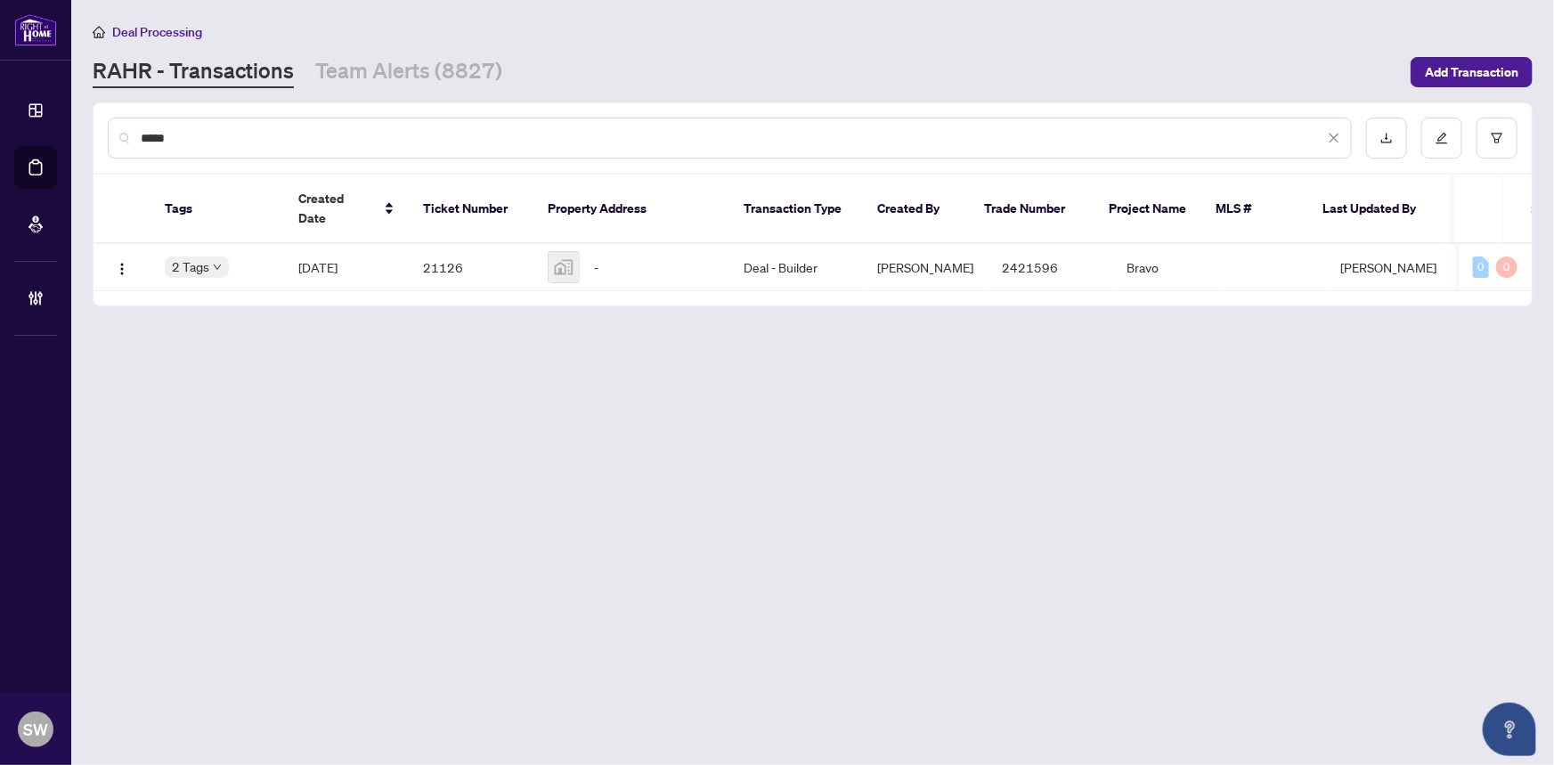
type input "*****"
click at [374, 260] on td "Jan/24/2025" at bounding box center [346, 267] width 125 height 47
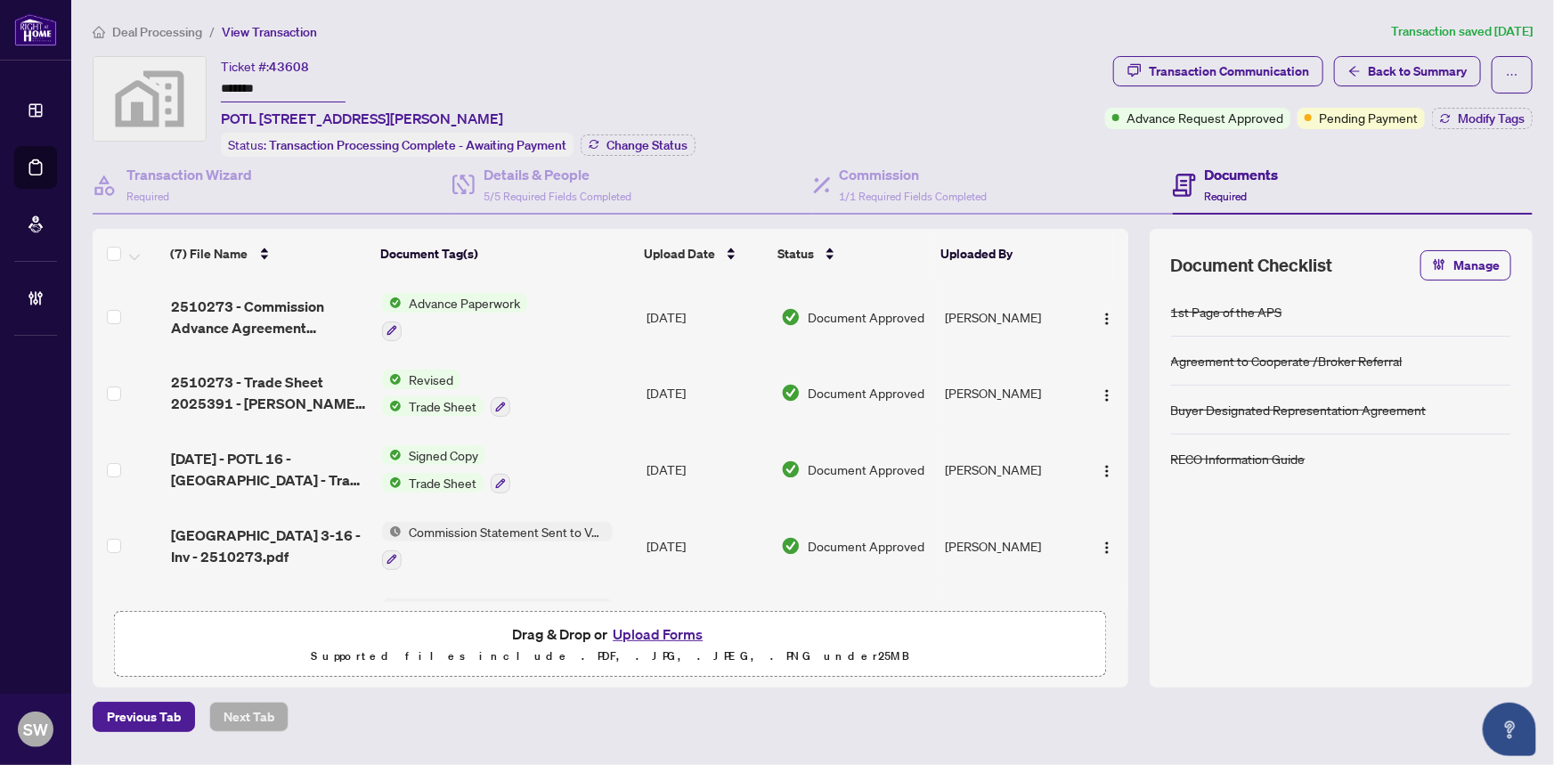
click at [250, 84] on input "*******" at bounding box center [283, 90] width 125 height 26
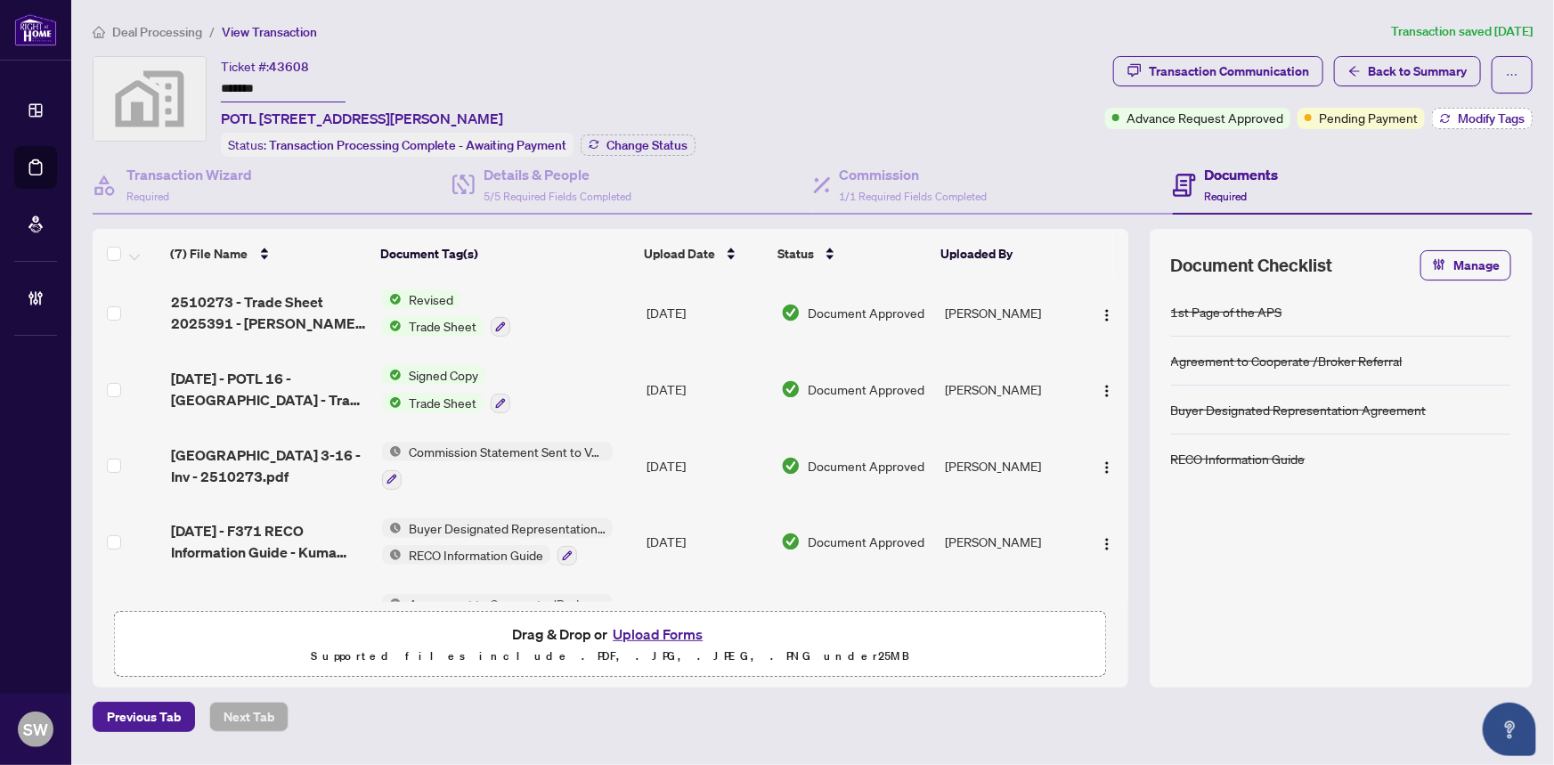
click at [1469, 119] on span "Modify Tags" at bounding box center [1490, 118] width 67 height 12
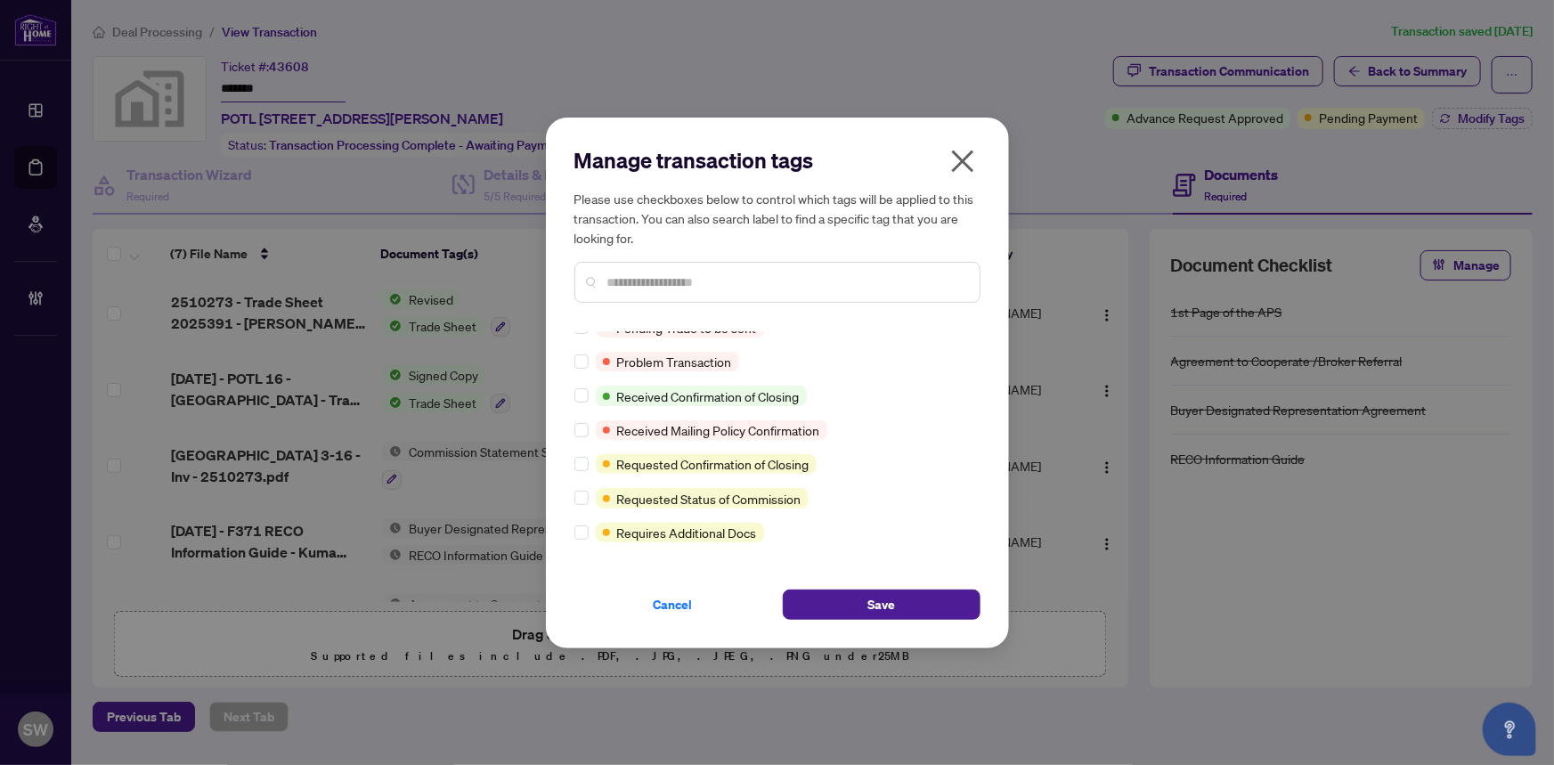
scroll to position [0, 0]
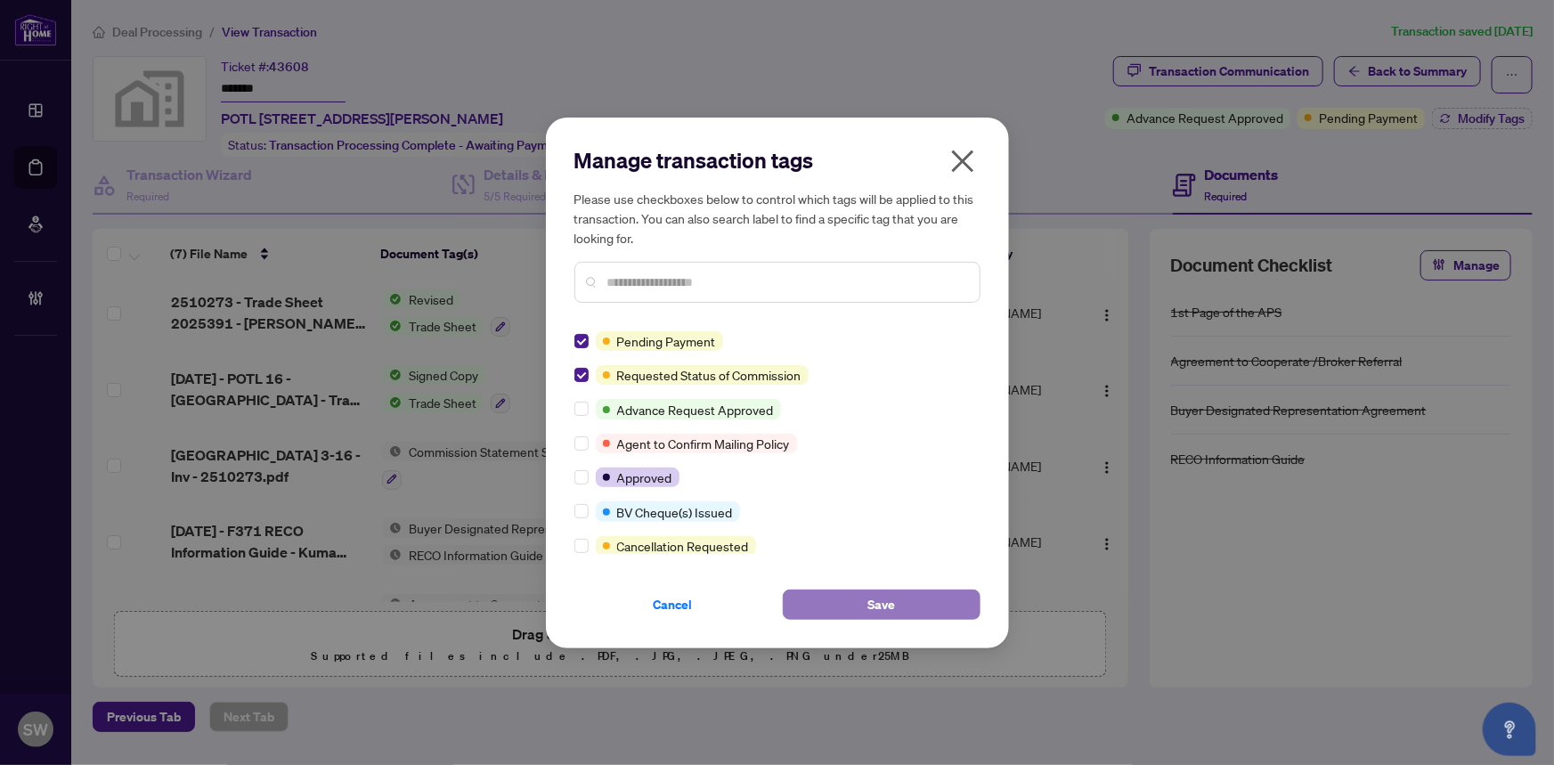
click at [892, 602] on span "Save" at bounding box center [881, 604] width 28 height 28
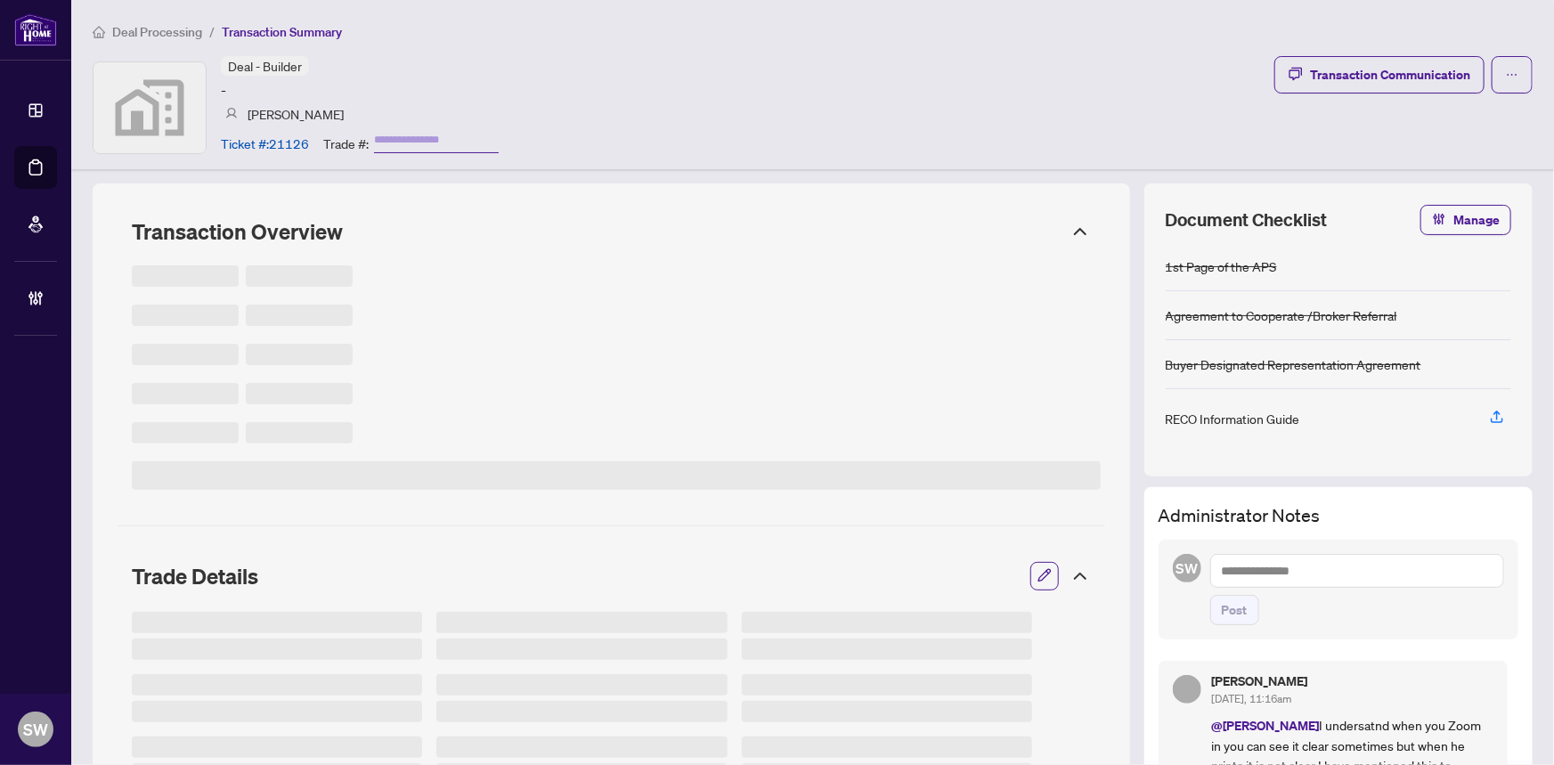
type input "*******"
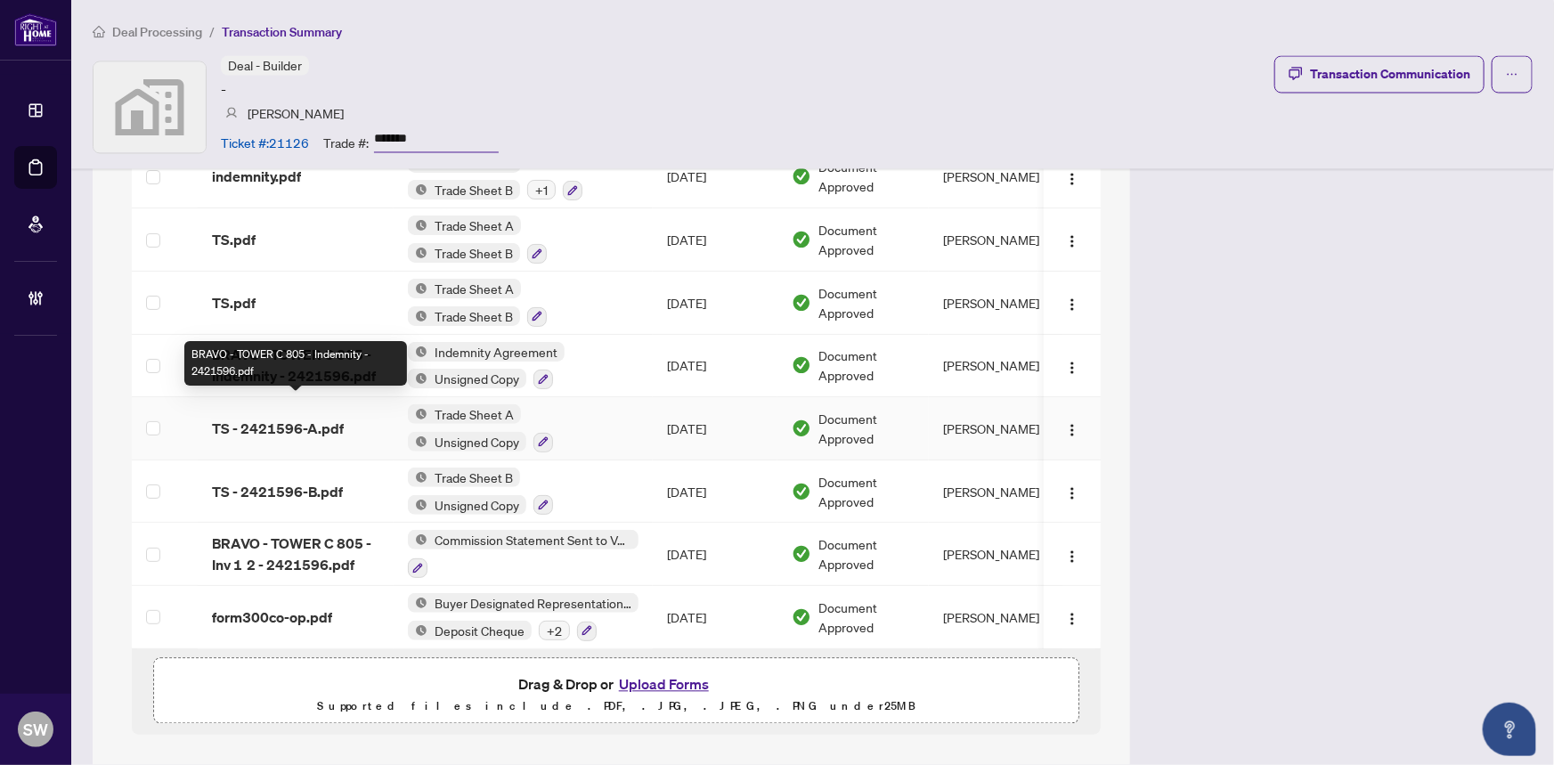
scroll to position [1683, 0]
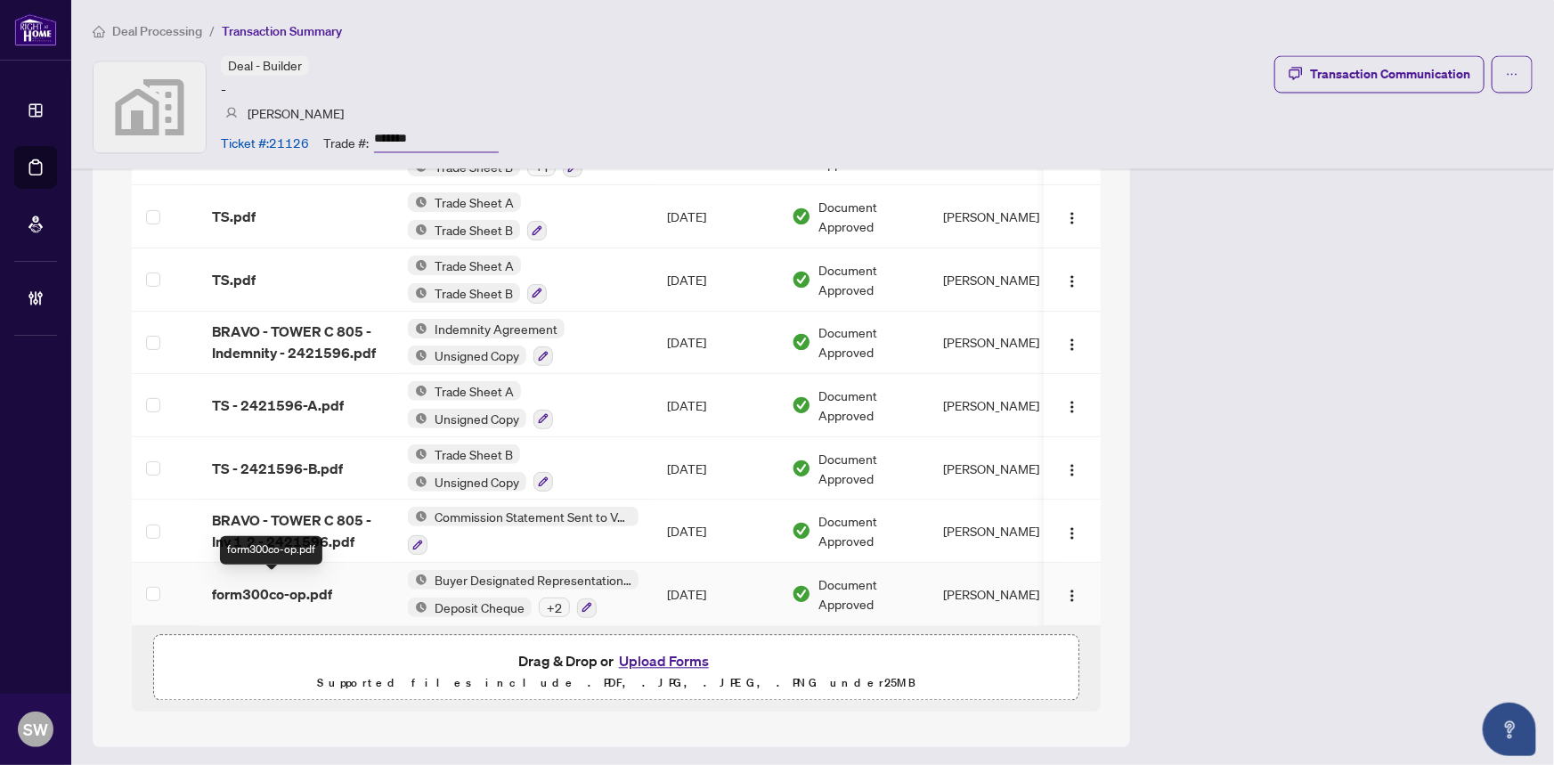
click at [317, 583] on span "form300co-op.pdf" at bounding box center [272, 593] width 120 height 21
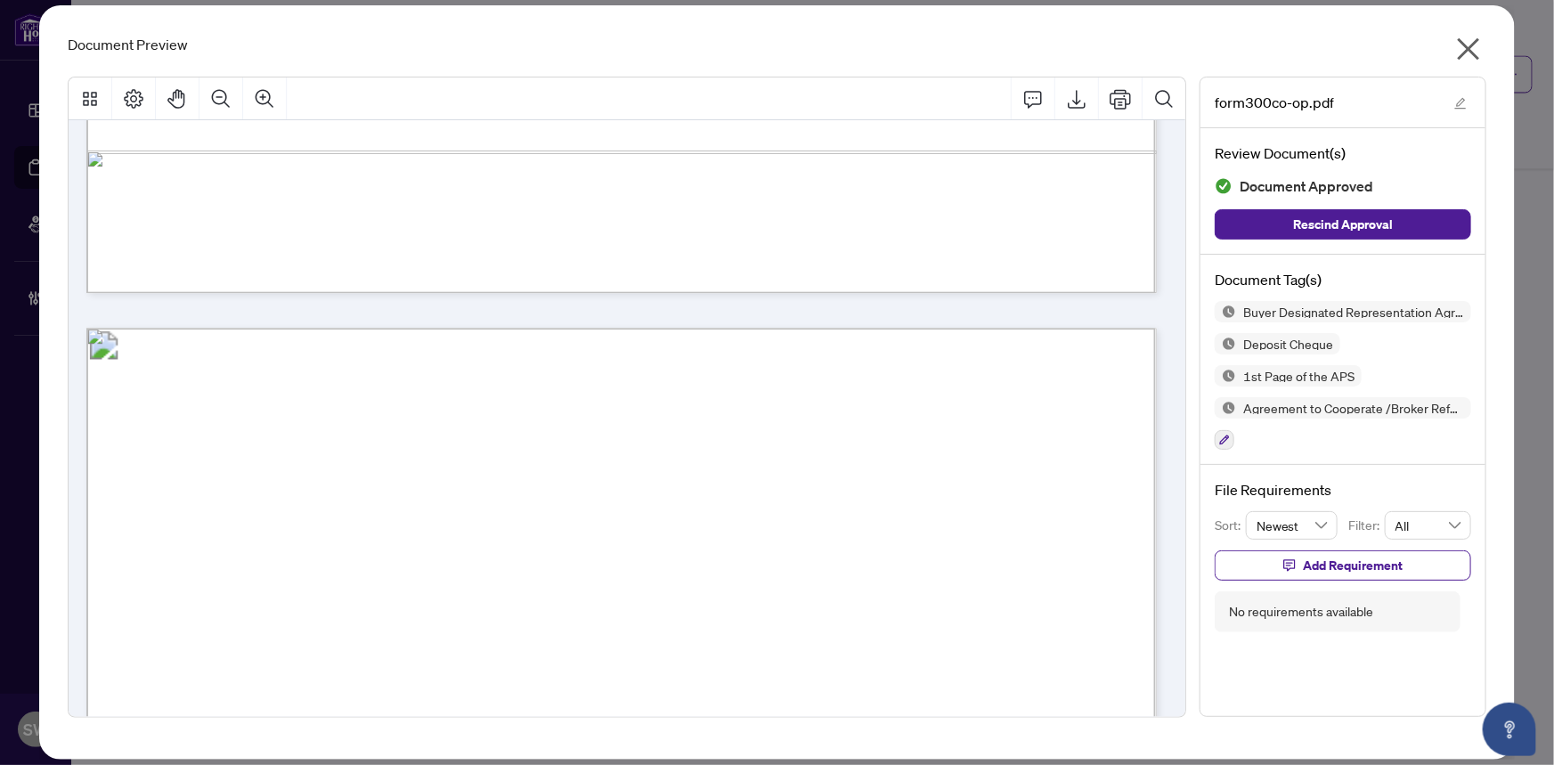
scroll to position [11632, 0]
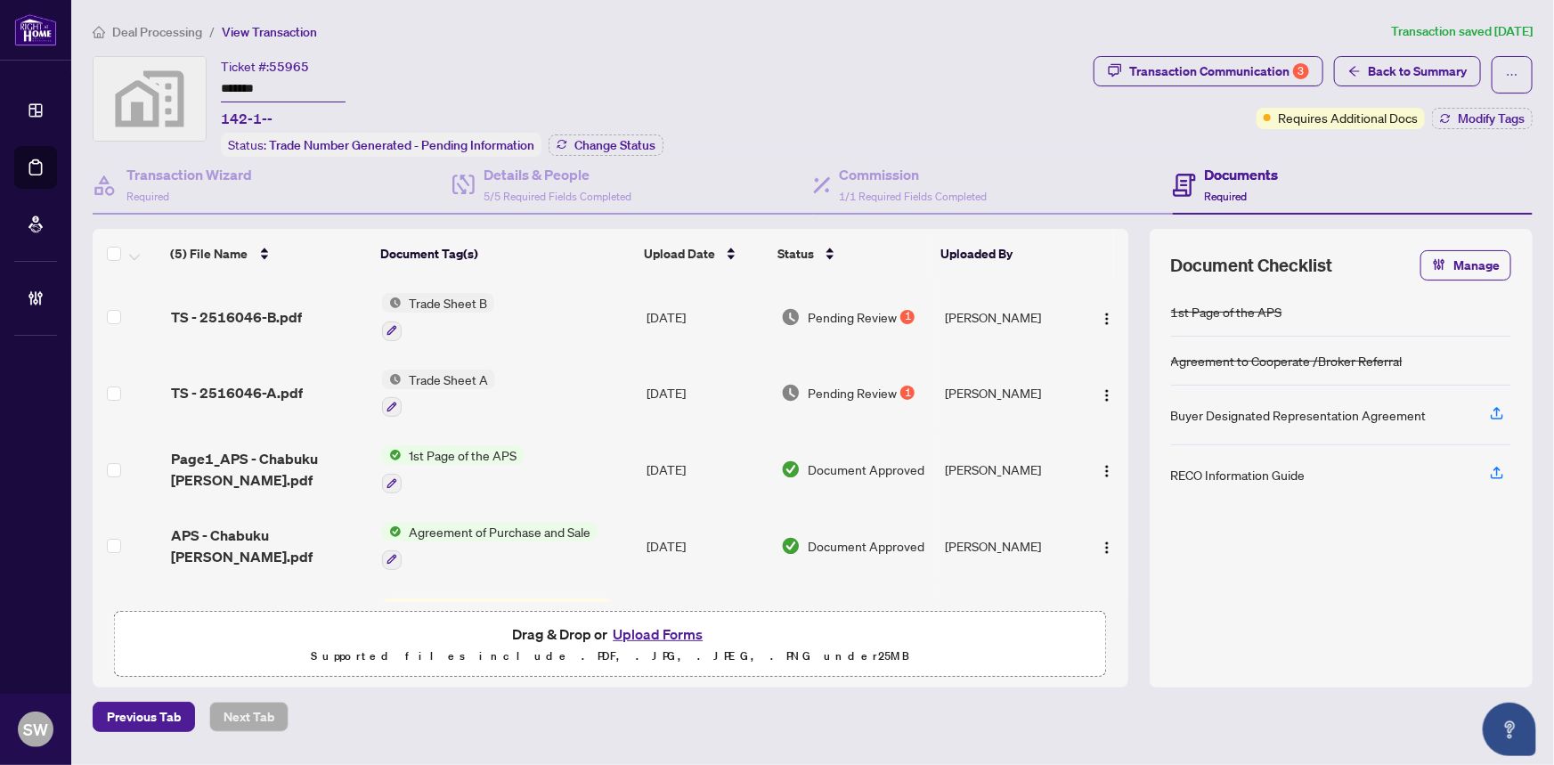
click at [256, 85] on input "*******" at bounding box center [283, 90] width 125 height 26
click at [260, 305] on div "(5) File Name Document Tag(s) Upload Date Status Uploaded By (5) File Name Docu…" at bounding box center [610, 415] width 1035 height 373
click at [260, 310] on span "TS - 2516046-B.pdf" at bounding box center [236, 316] width 131 height 21
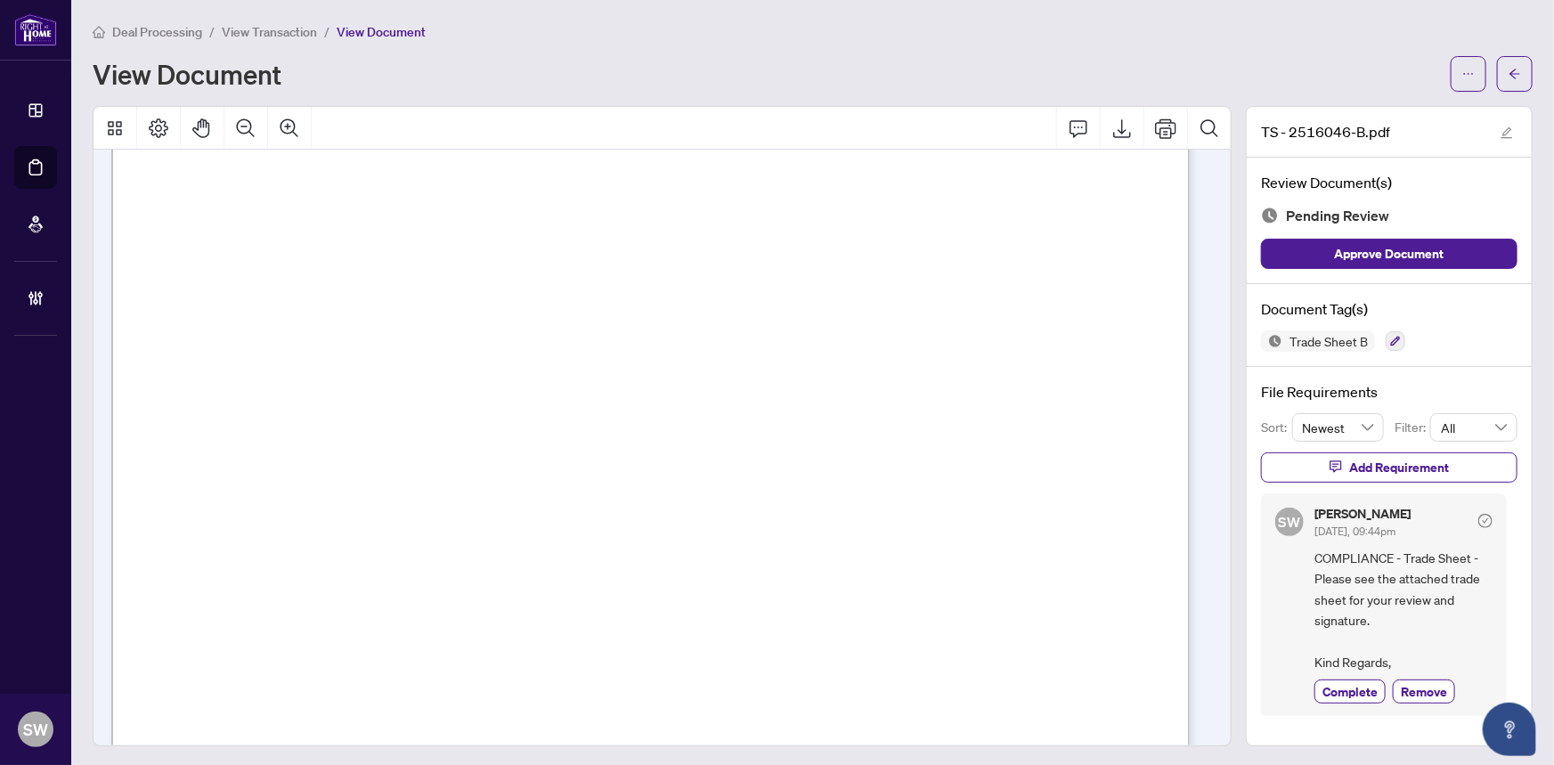
scroll to position [647, 0]
click at [1513, 63] on button "button" at bounding box center [1515, 74] width 36 height 36
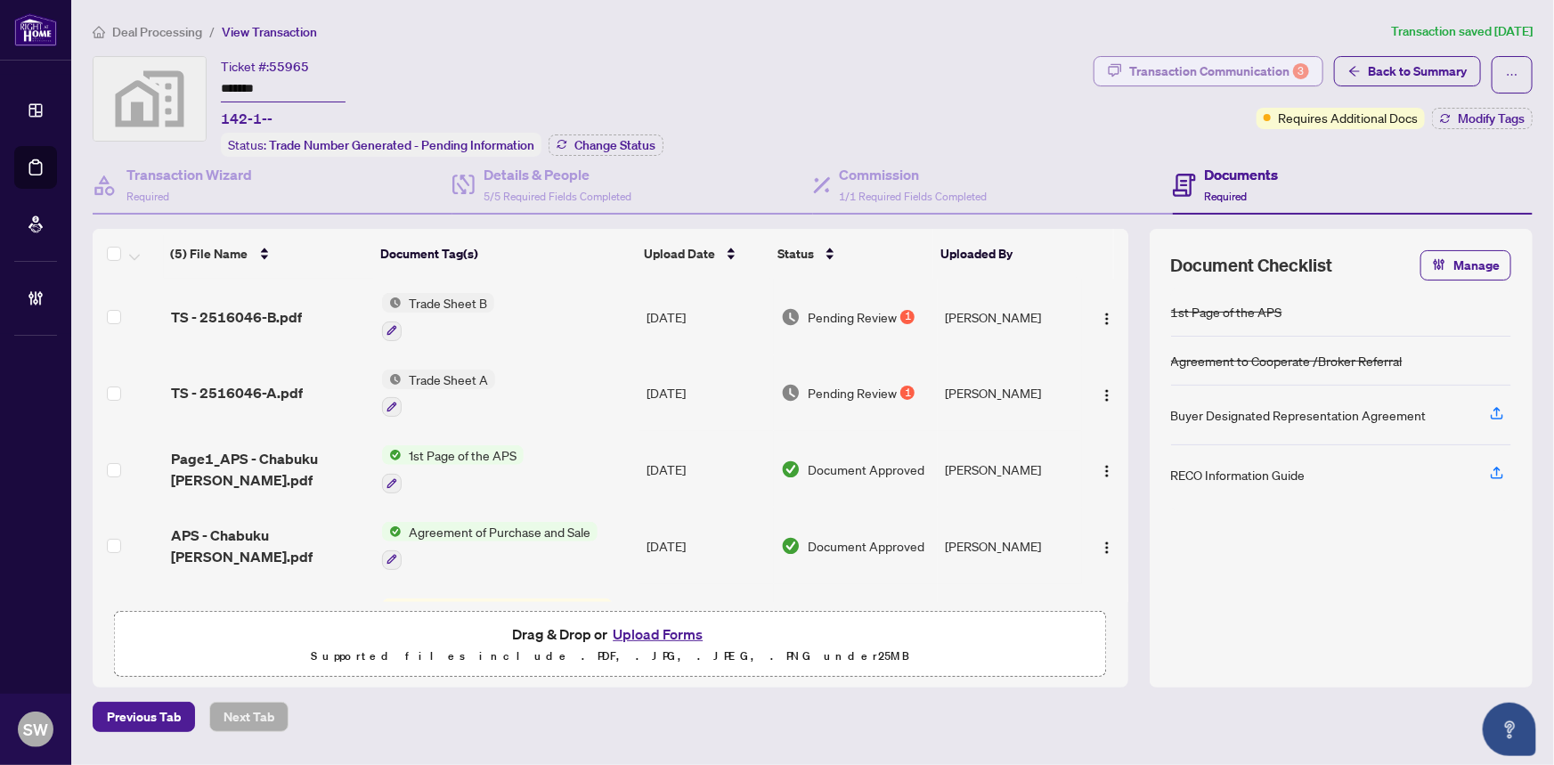
click at [1244, 77] on div "Transaction Communication 3" at bounding box center [1219, 71] width 180 height 28
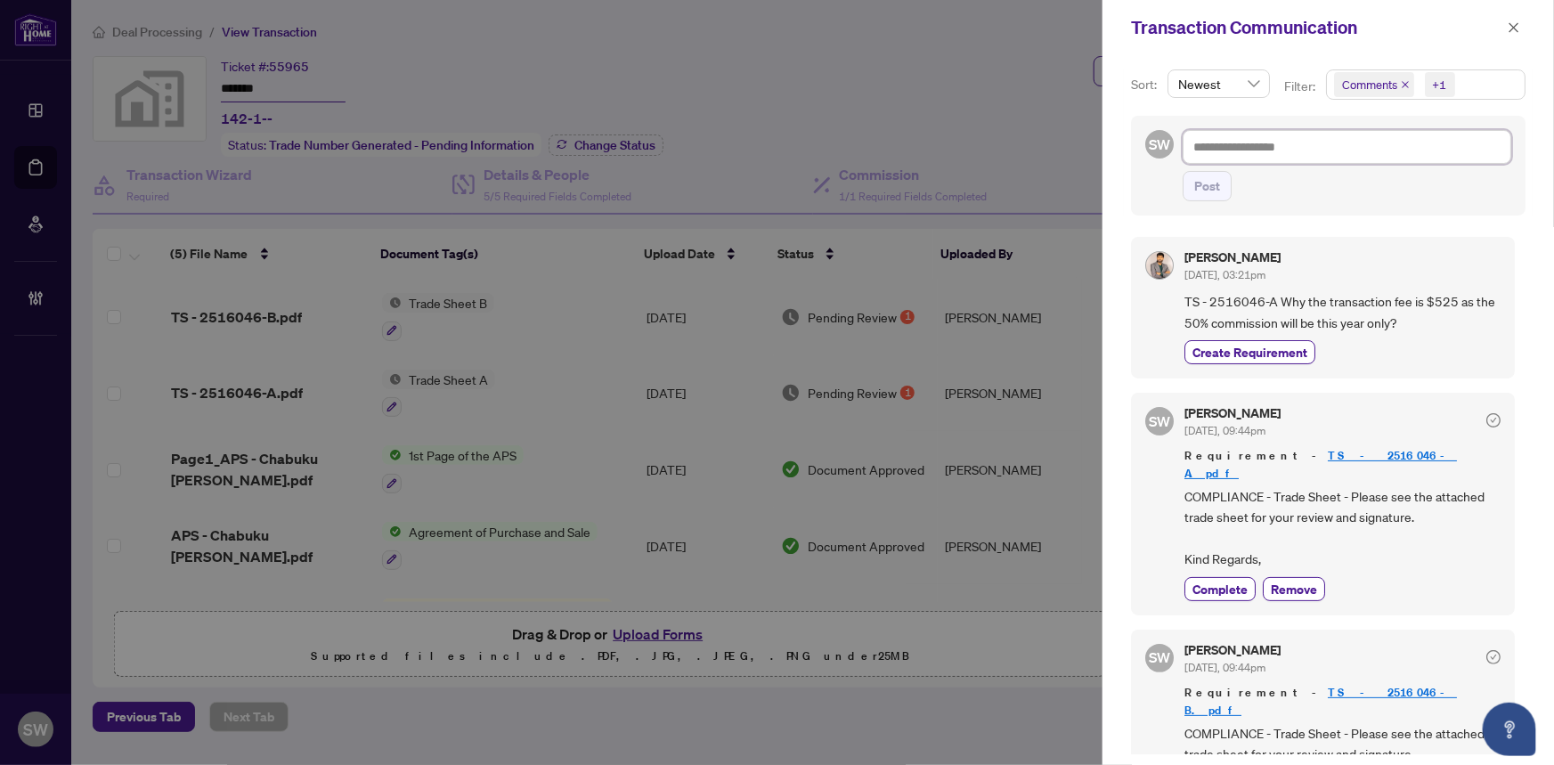
click at [1237, 139] on textarea at bounding box center [1346, 147] width 329 height 34
click at [1513, 30] on icon "close" at bounding box center [1513, 27] width 12 height 12
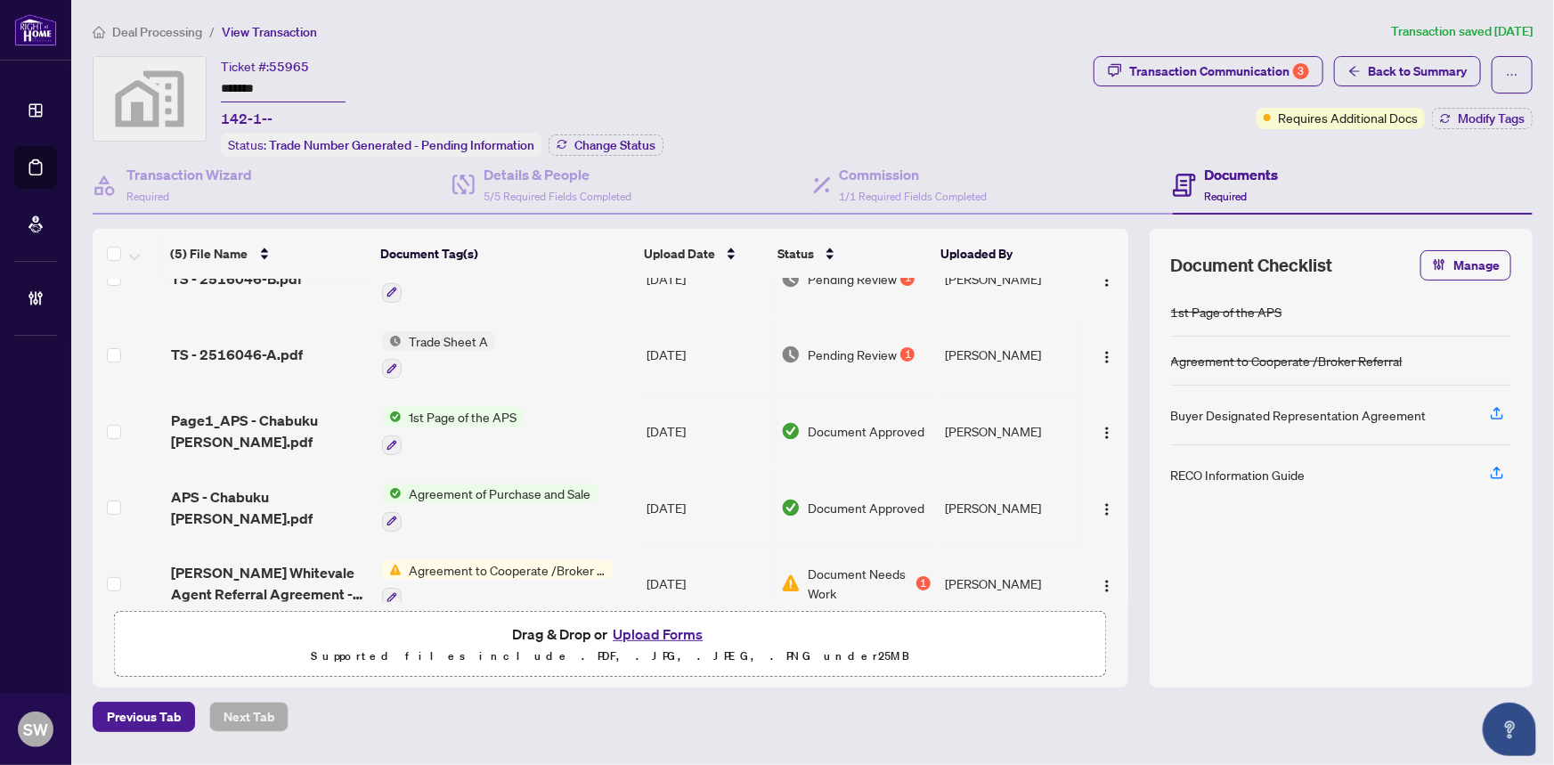
scroll to position [60, 0]
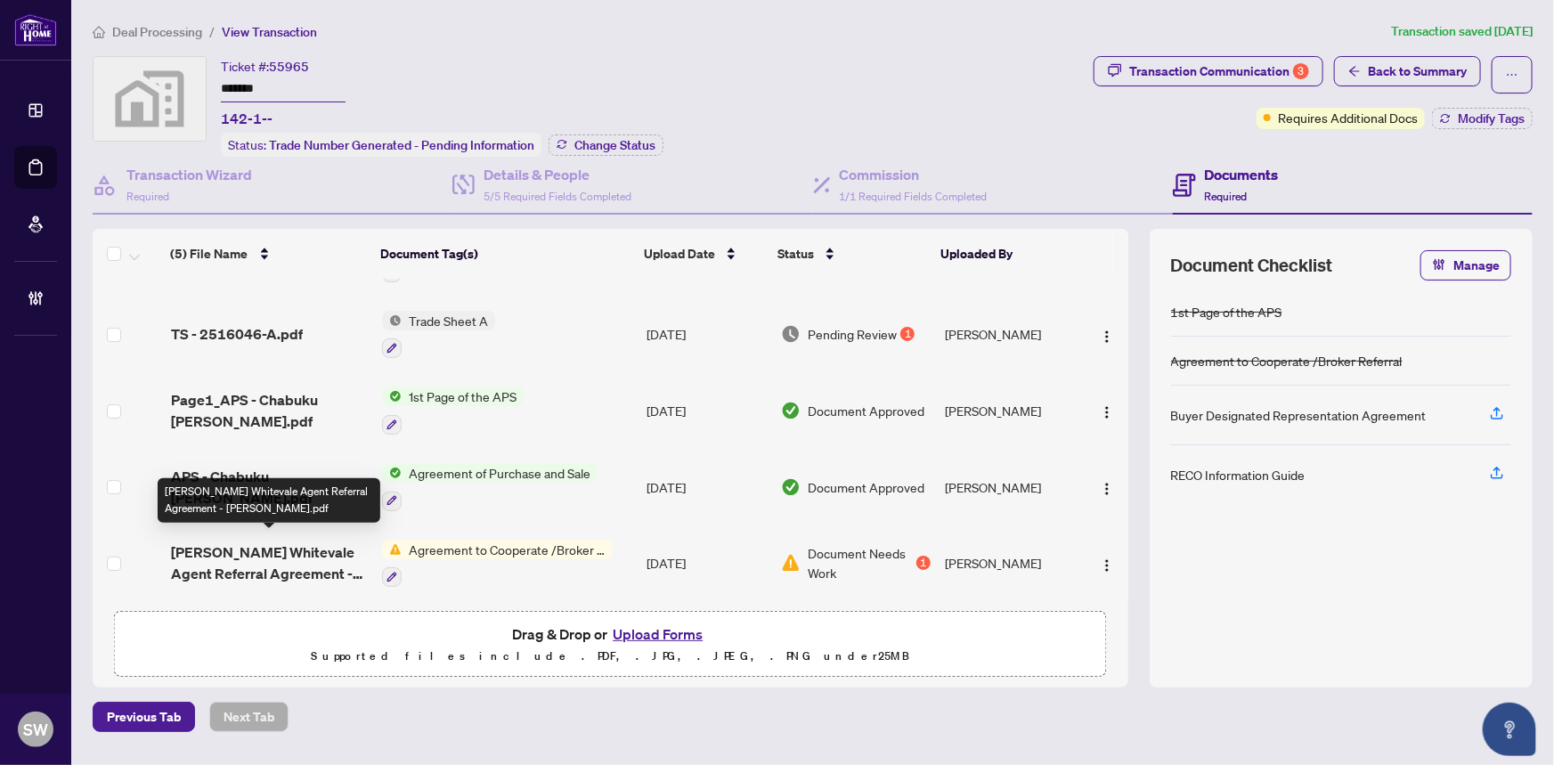
click at [304, 550] on span "[PERSON_NAME] Whitevale Agent Referral Agreement - [PERSON_NAME].pdf" at bounding box center [270, 562] width 198 height 43
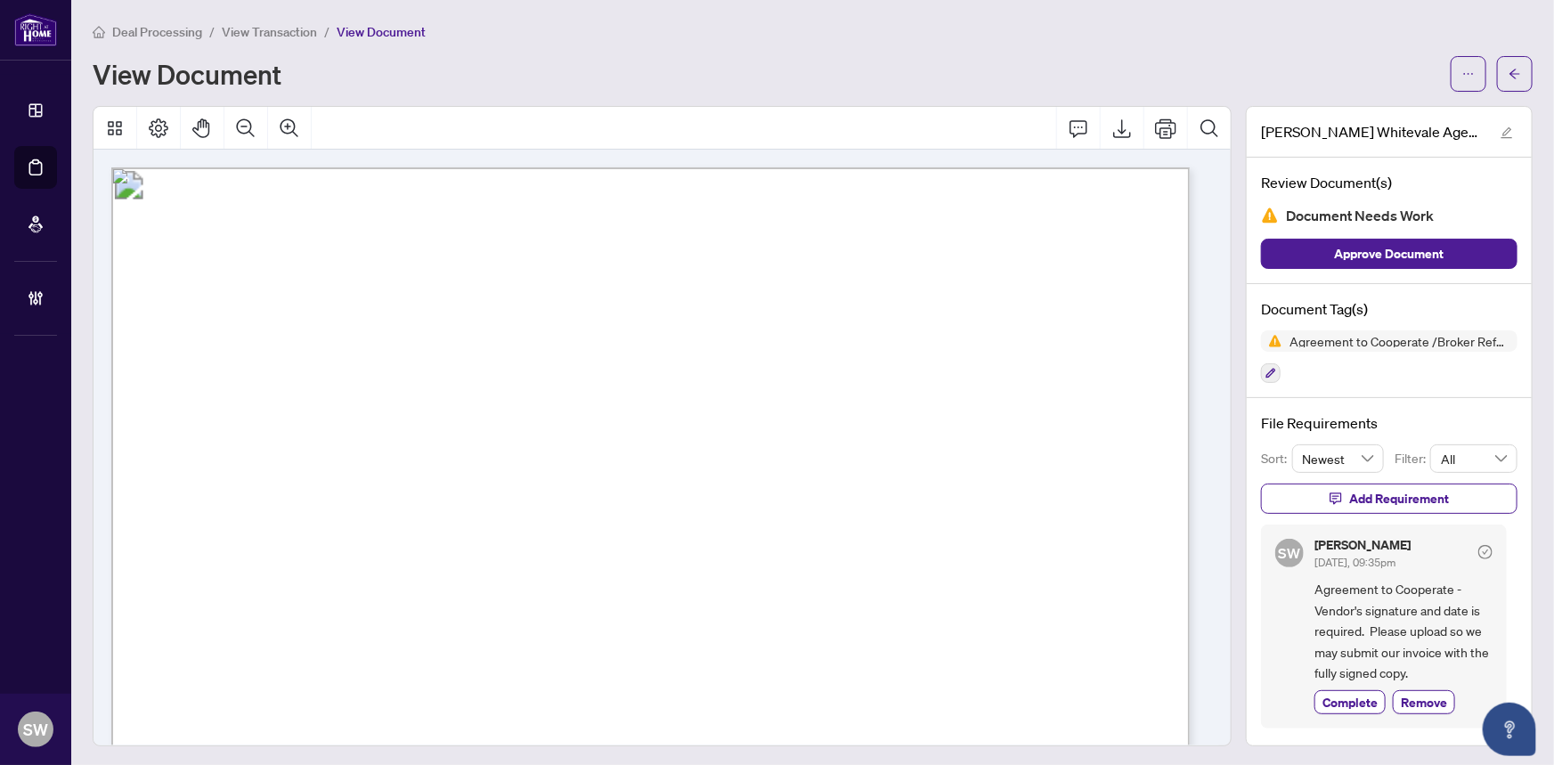
drag, startPoint x: 481, startPoint y: 305, endPoint x: 824, endPoint y: 312, distance: 343.7
click at [790, 312] on span "Mattamy Homes Referral Agreement" at bounding box center [635, 306] width 309 height 28
click at [1511, 73] on button "button" at bounding box center [1515, 74] width 36 height 36
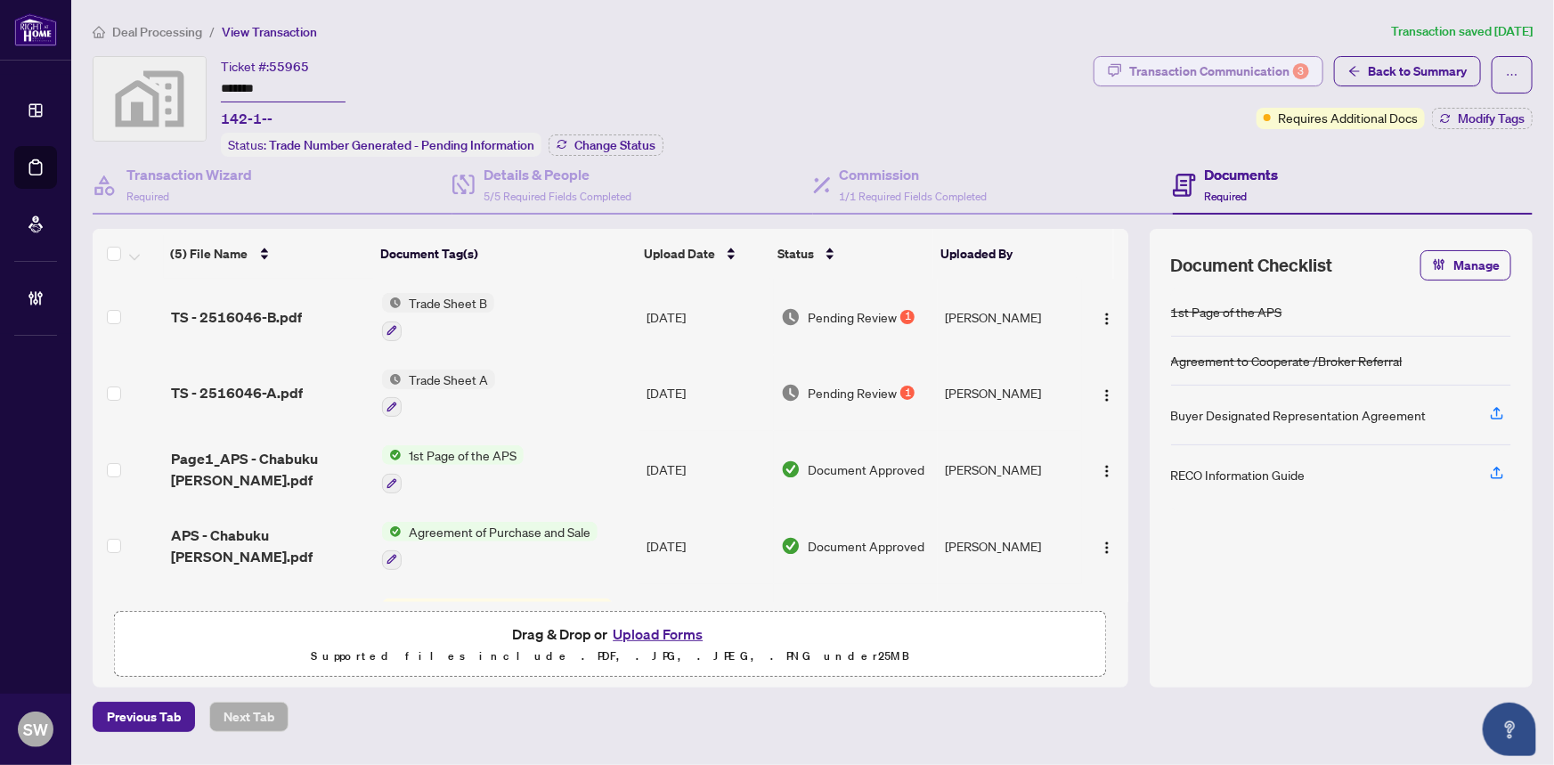
click at [1227, 69] on div "Transaction Communication 3" at bounding box center [1219, 71] width 180 height 28
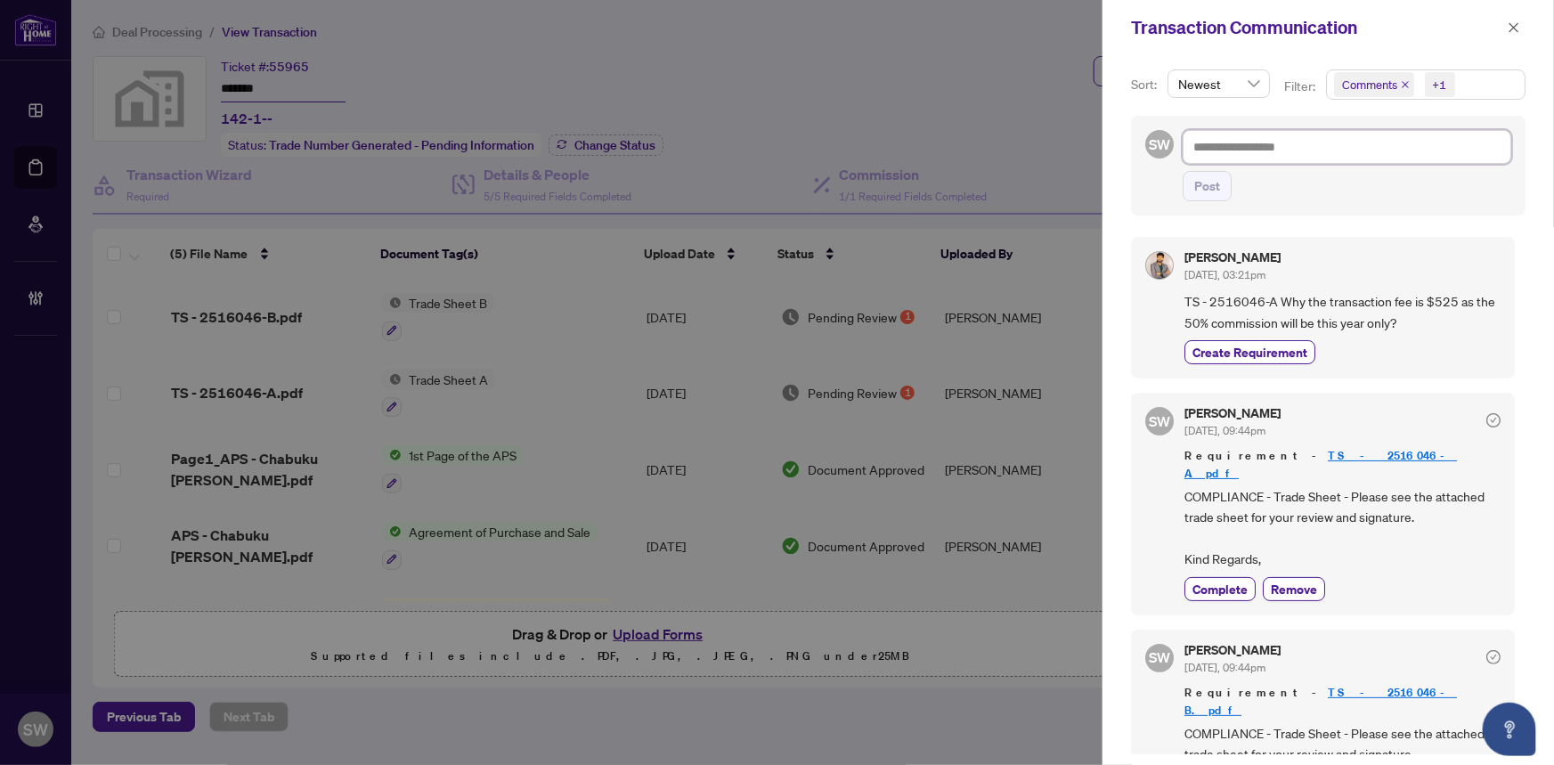
click at [1220, 147] on textarea at bounding box center [1346, 147] width 329 height 34
paste textarea "**********"
type textarea "**********"
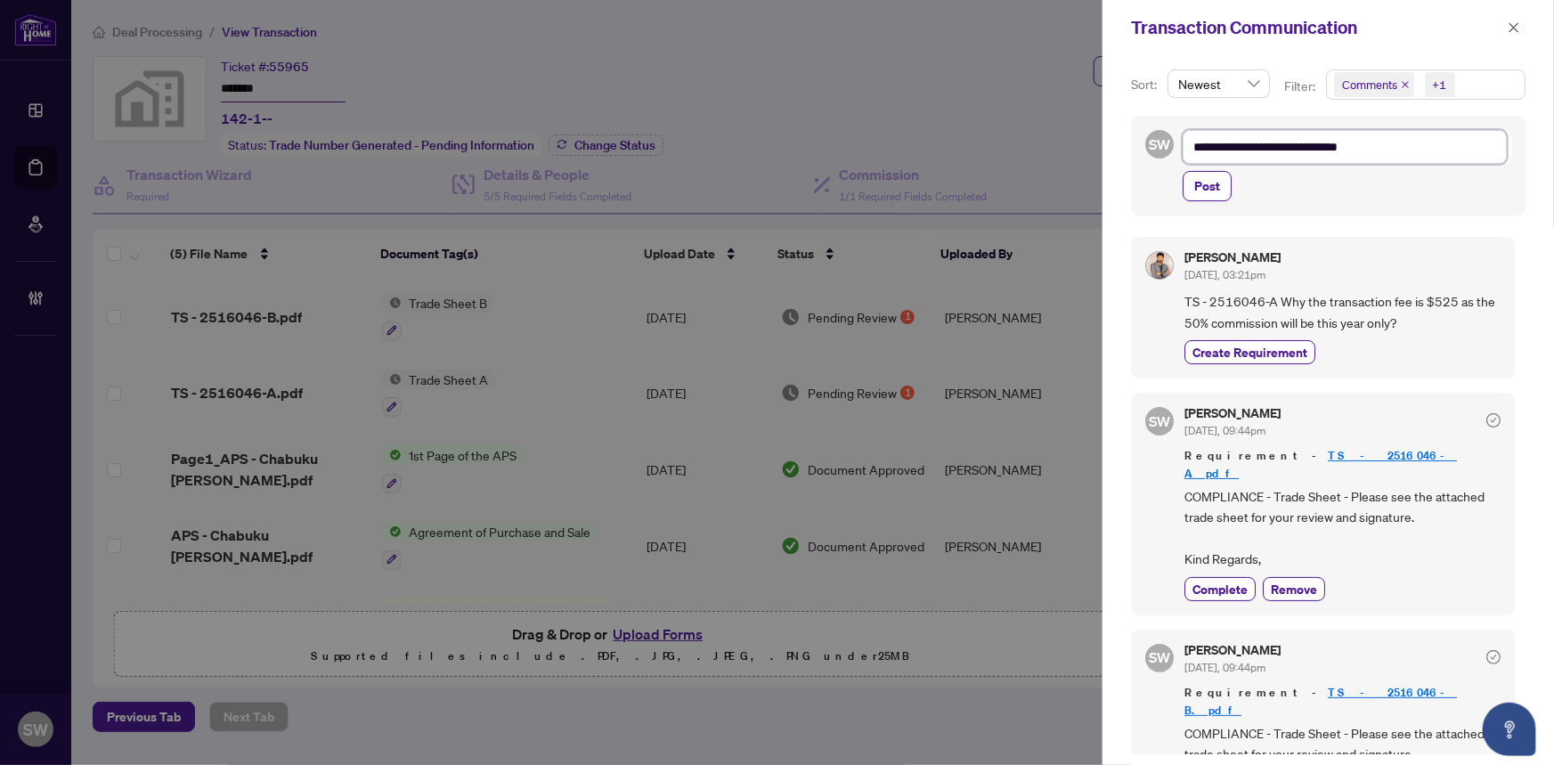
type textarea "**********"
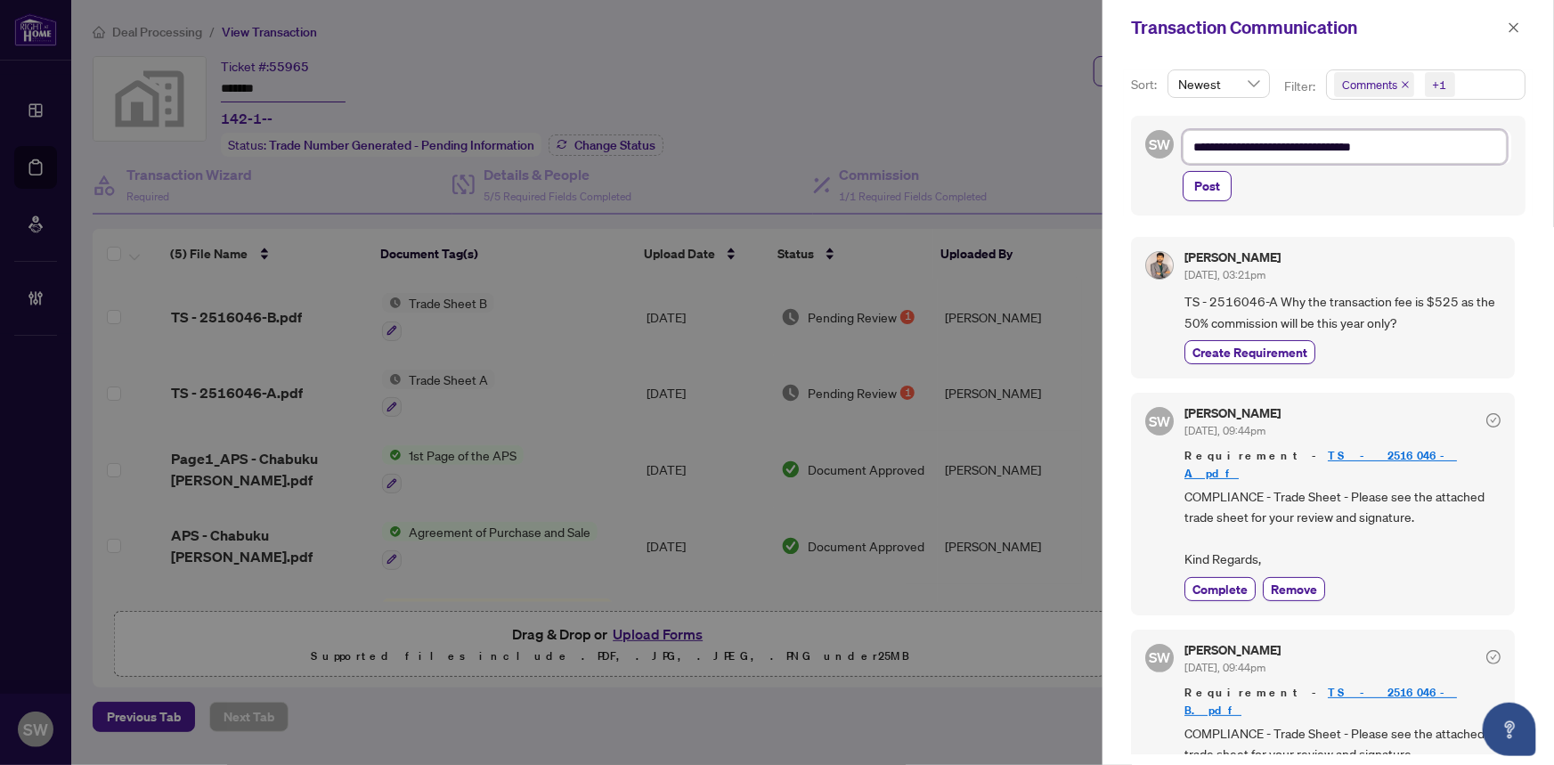
type textarea "**********"
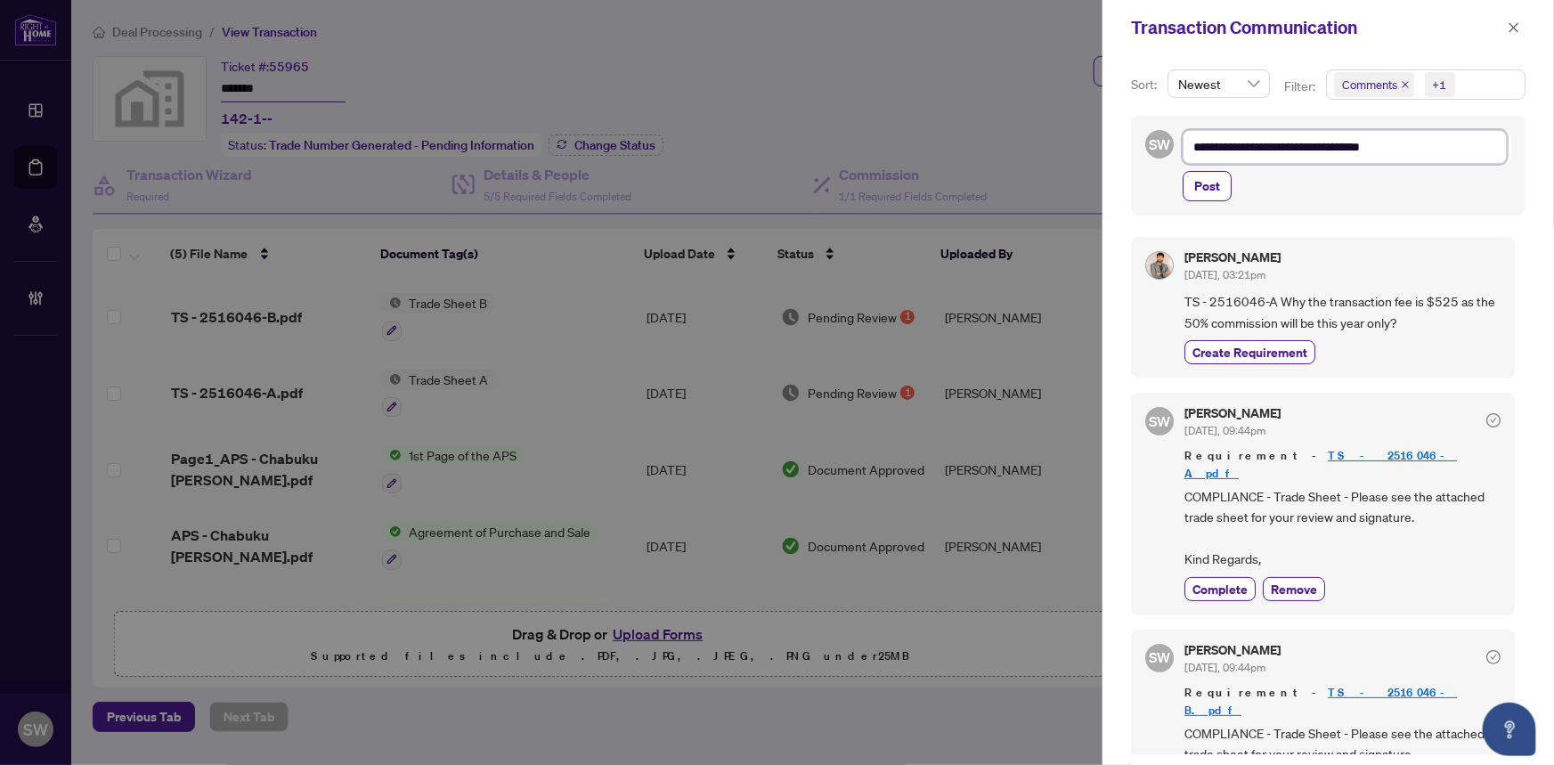
type textarea "**********"
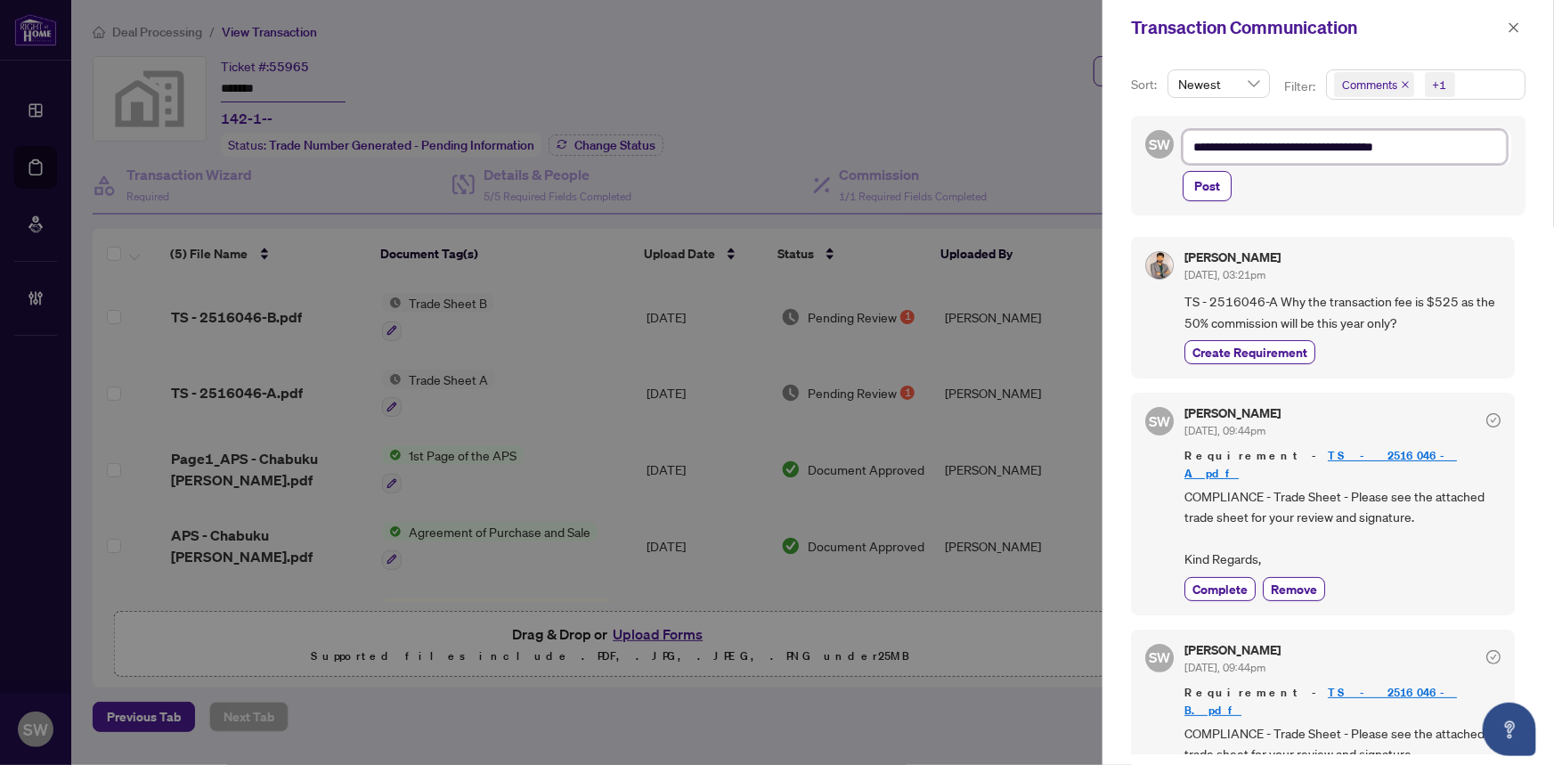
type textarea "**********"
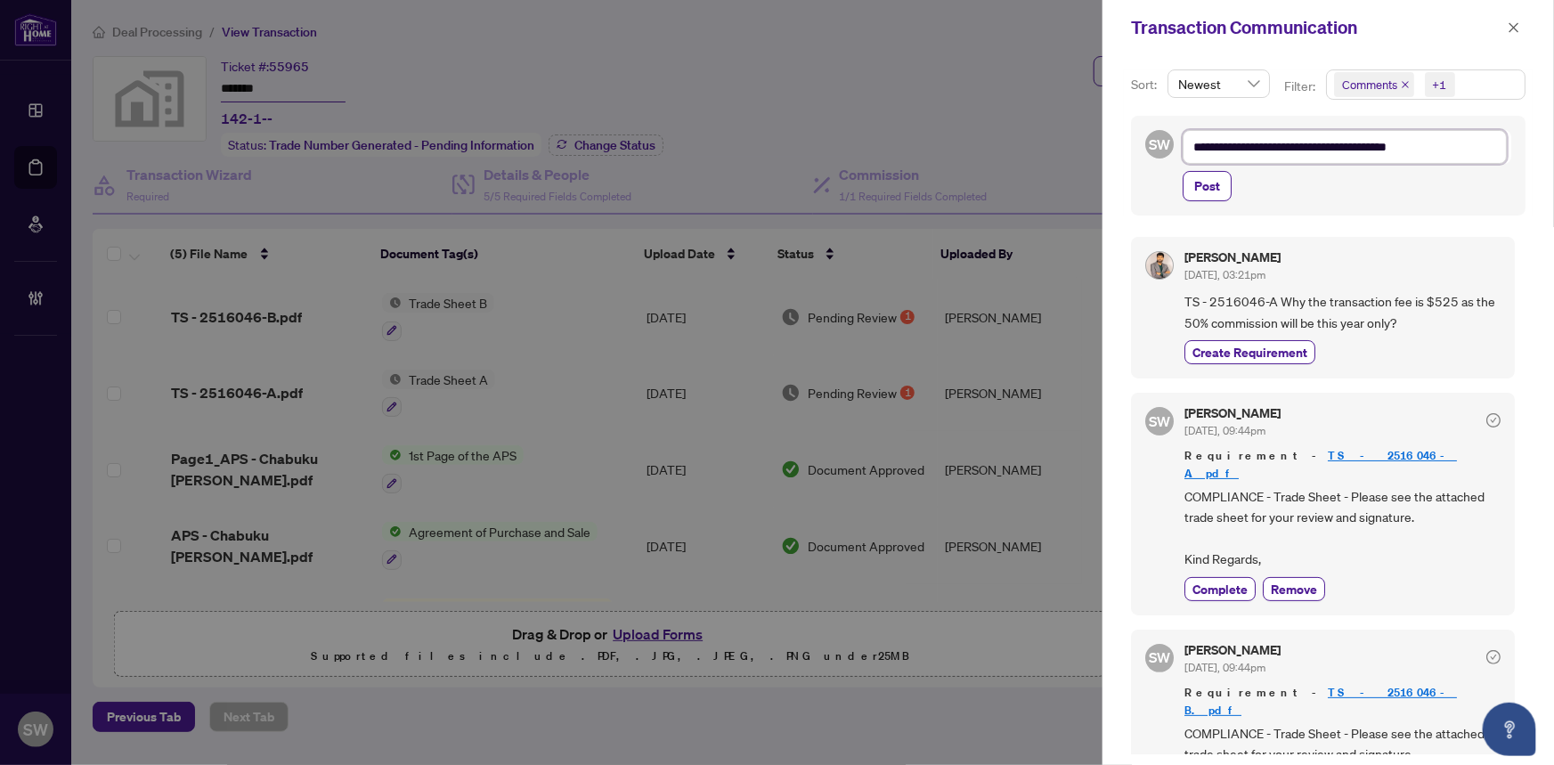
type textarea "**********"
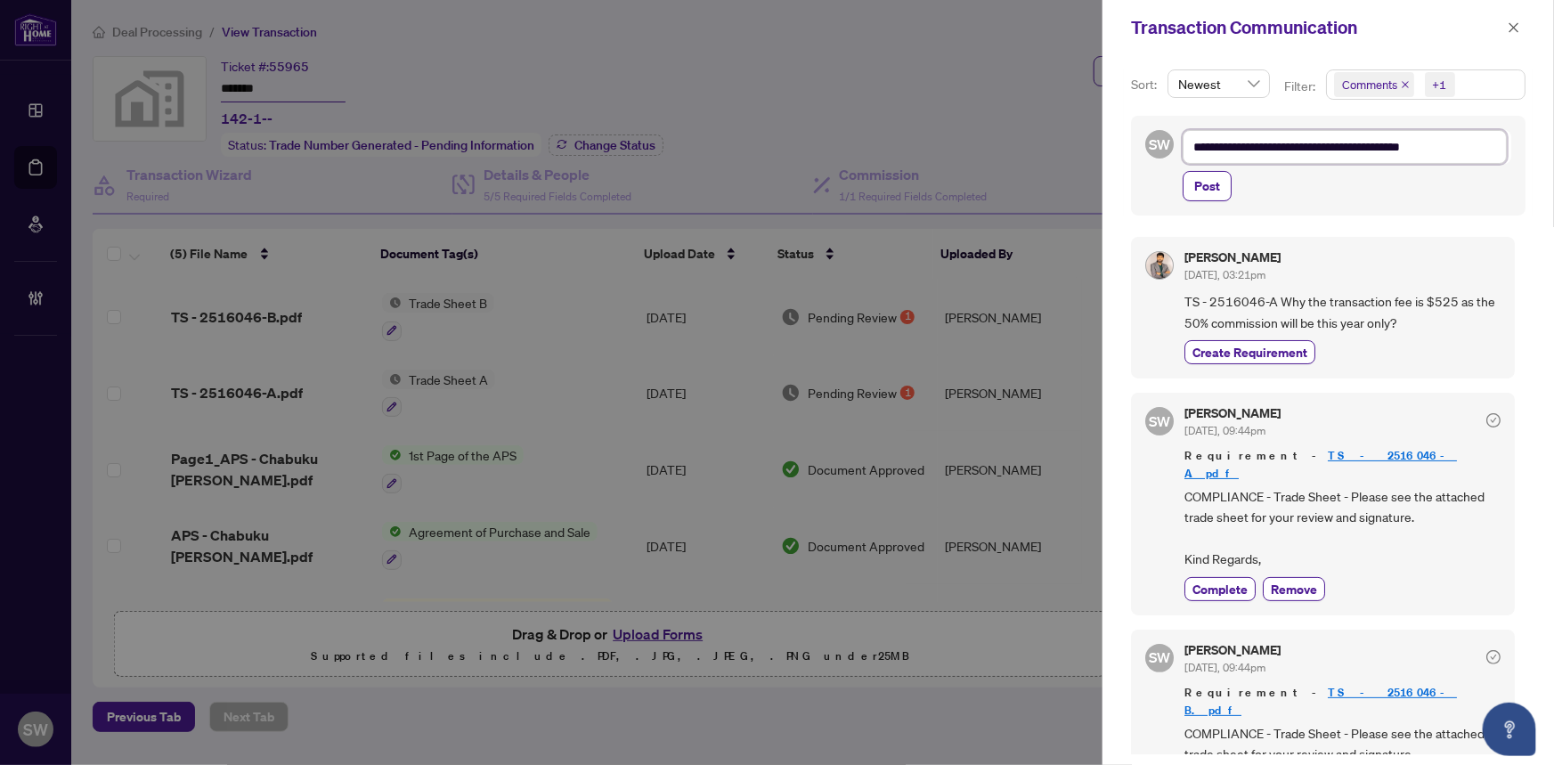
type textarea "**********"
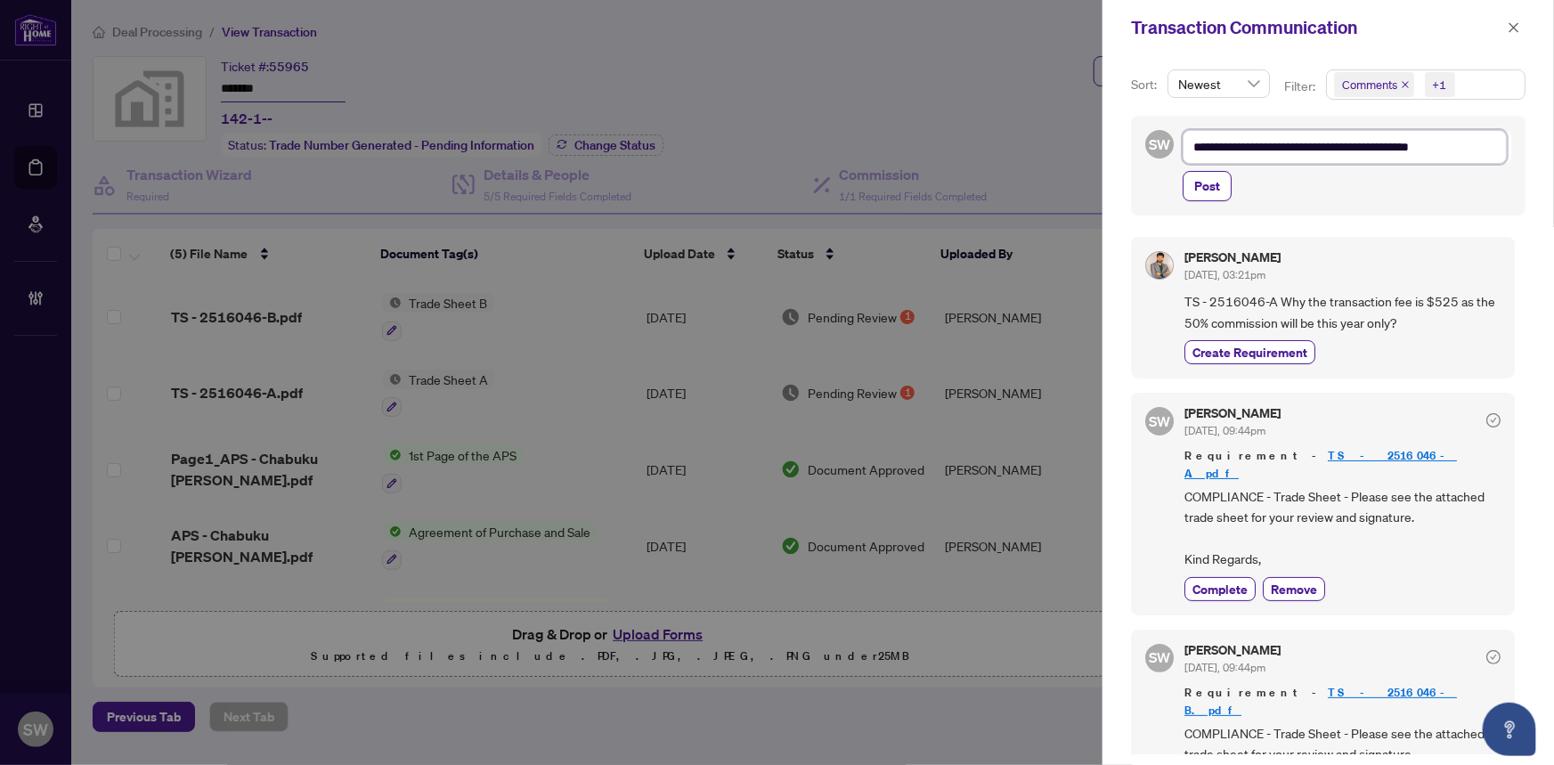
type textarea "**********"
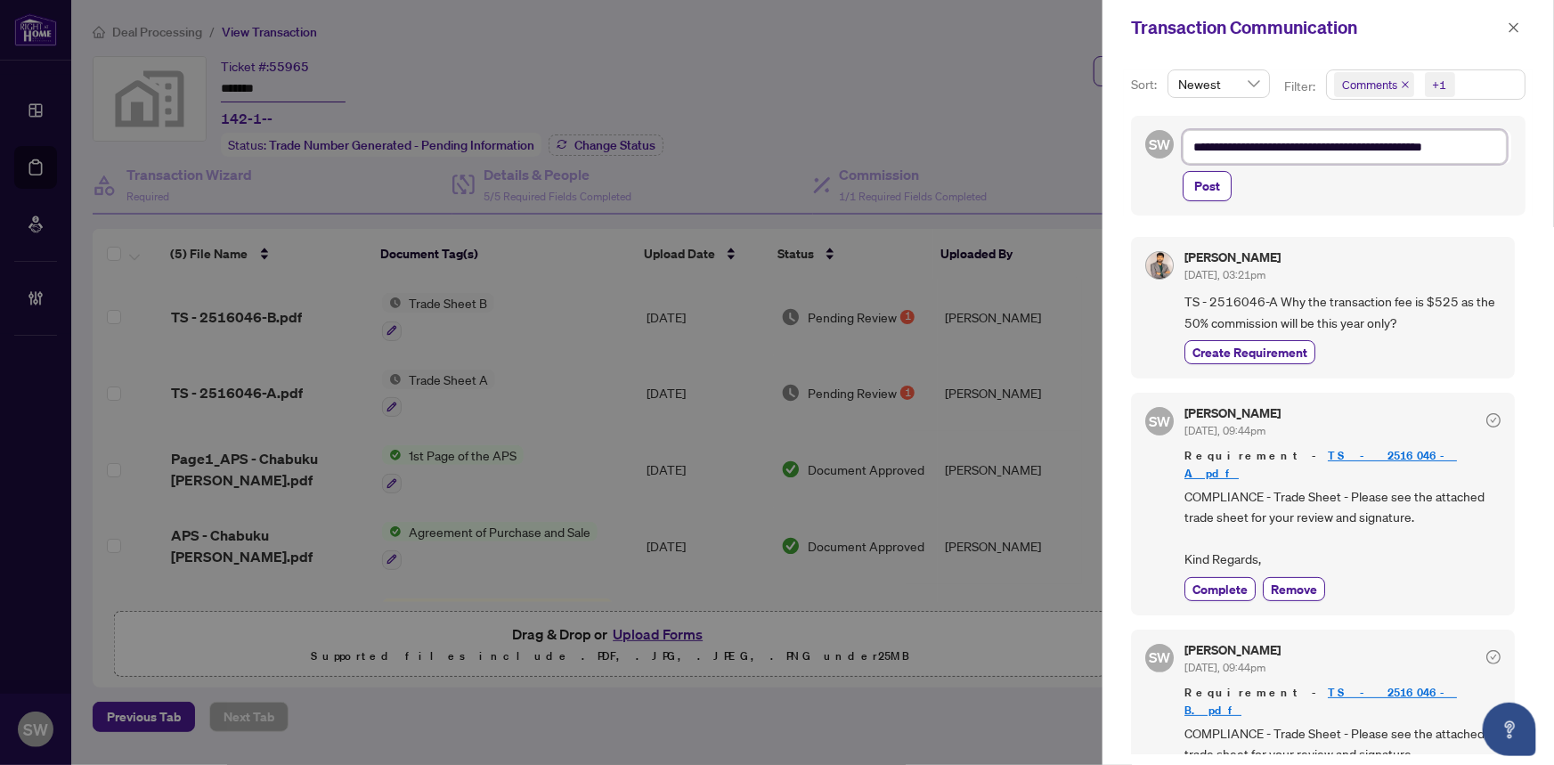
type textarea "**********"
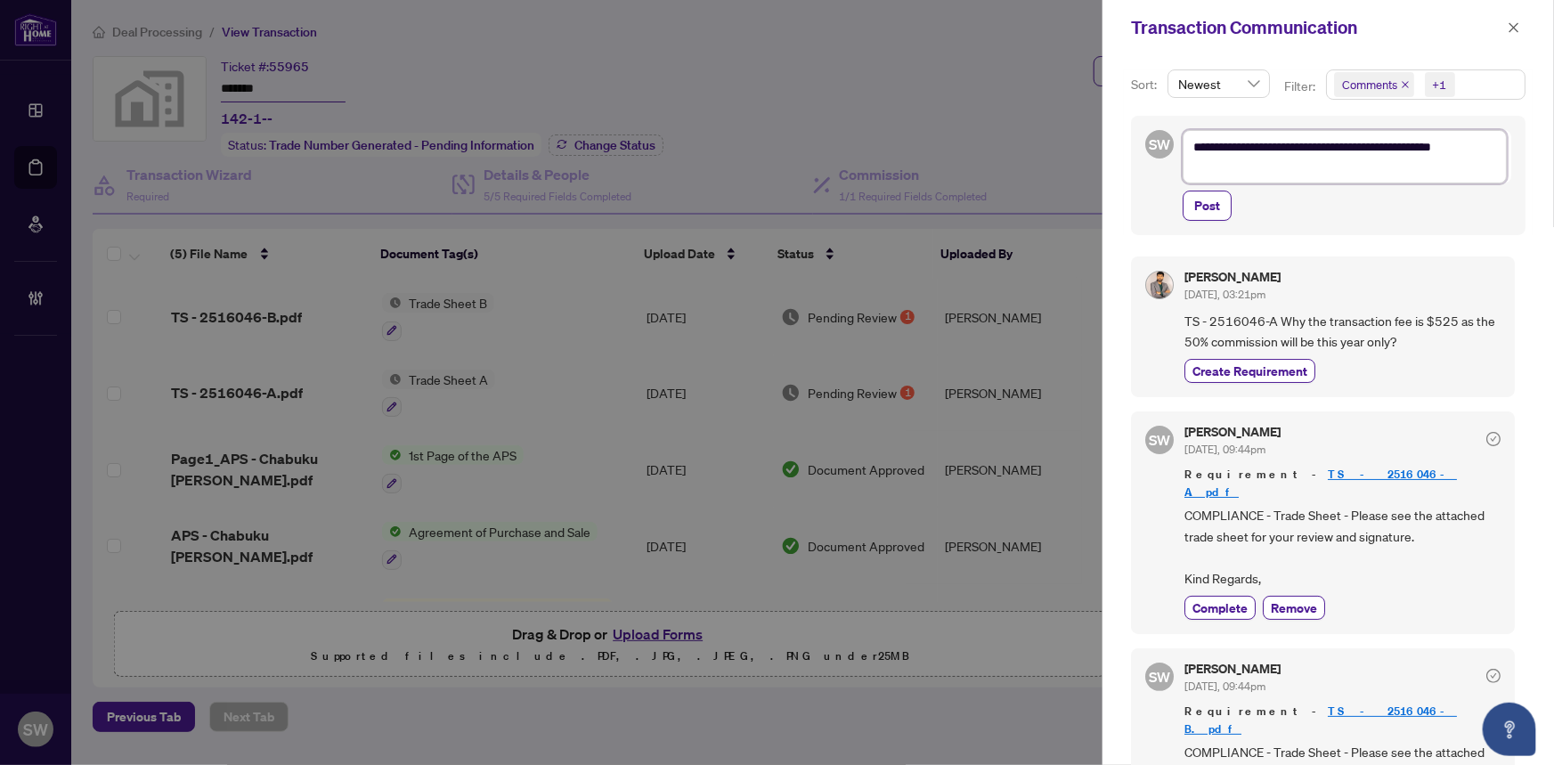
scroll to position [0, 0]
type textarea "**********"
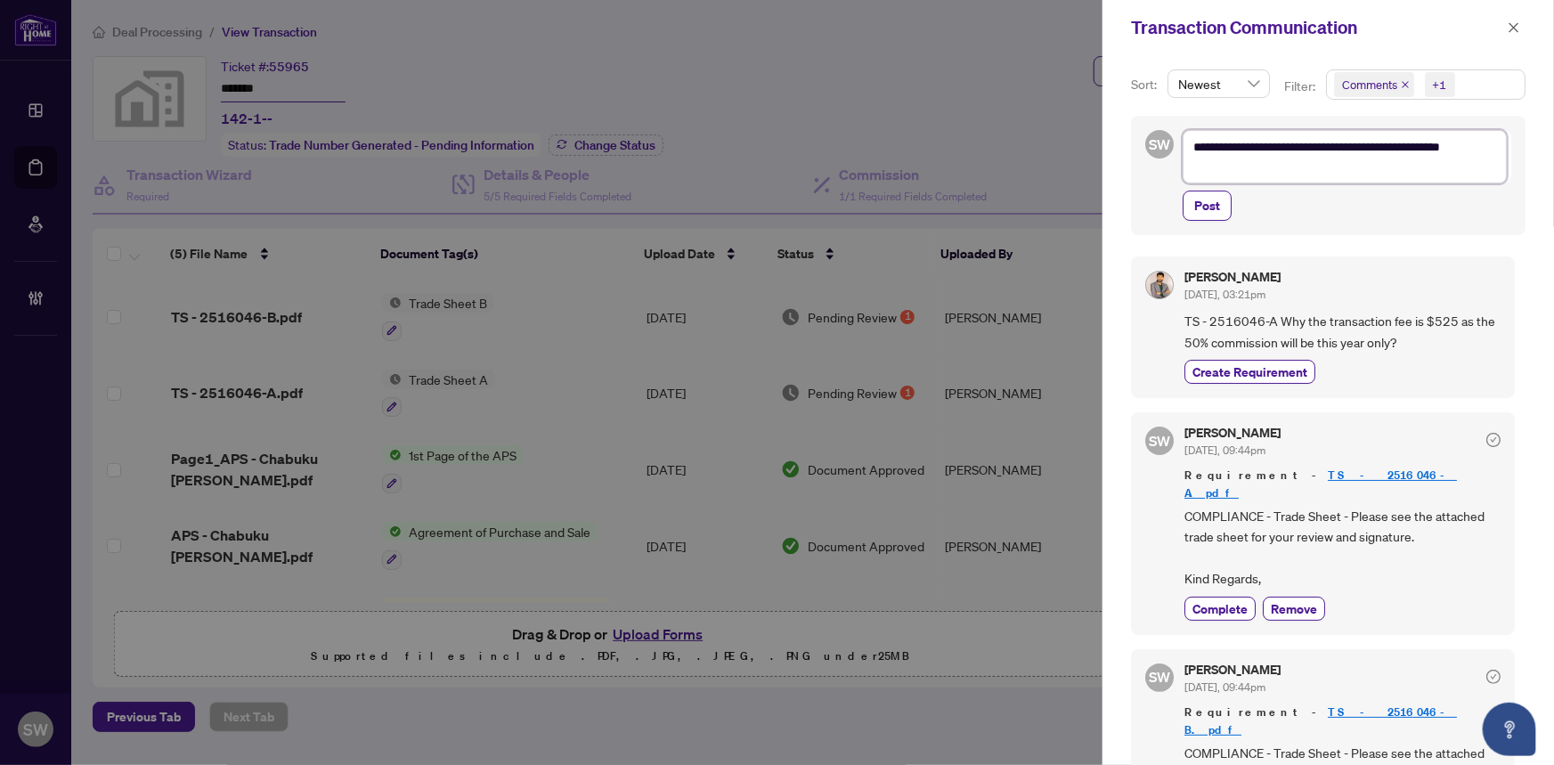
type textarea "**********"
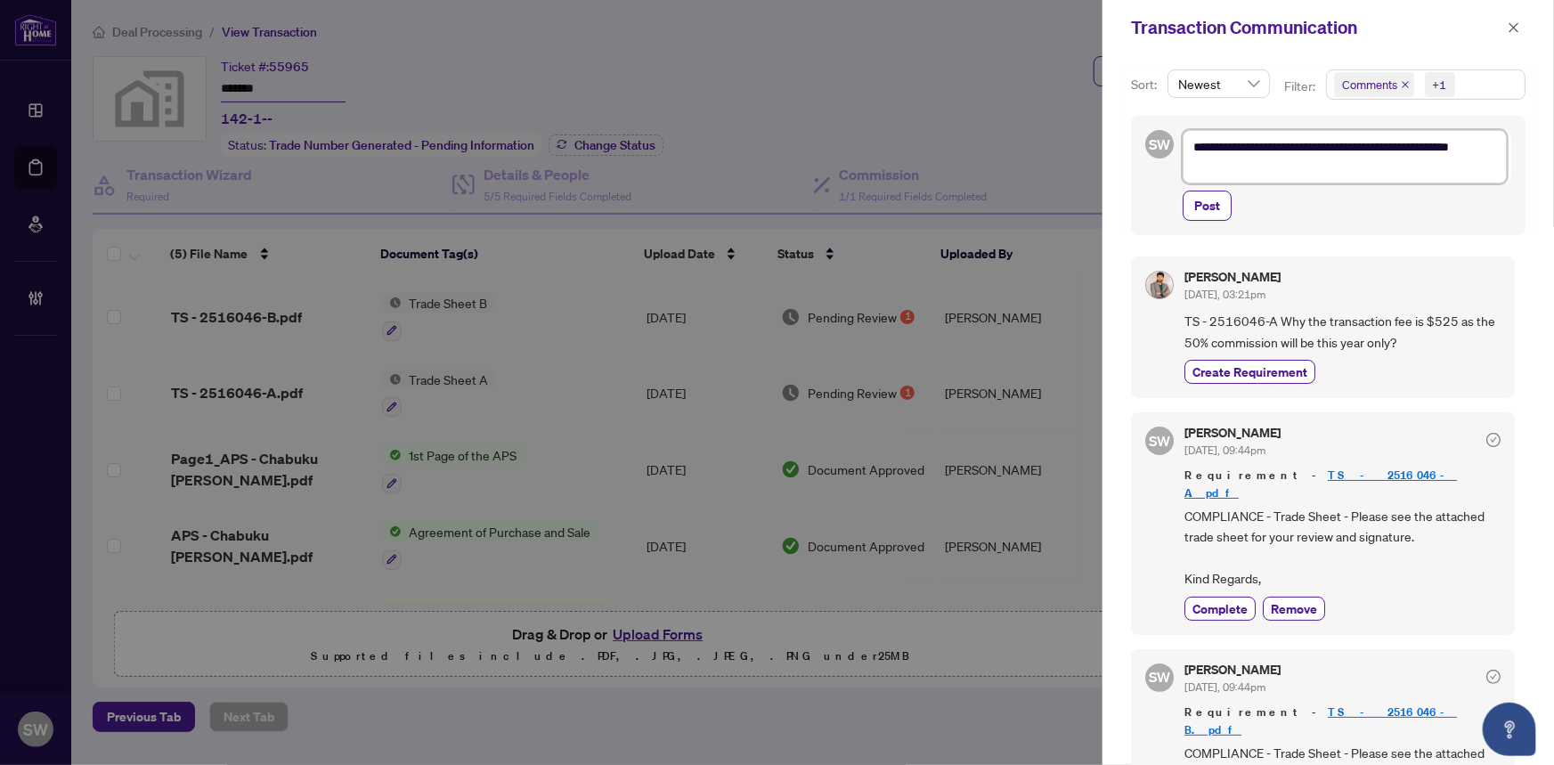
type textarea "**********"
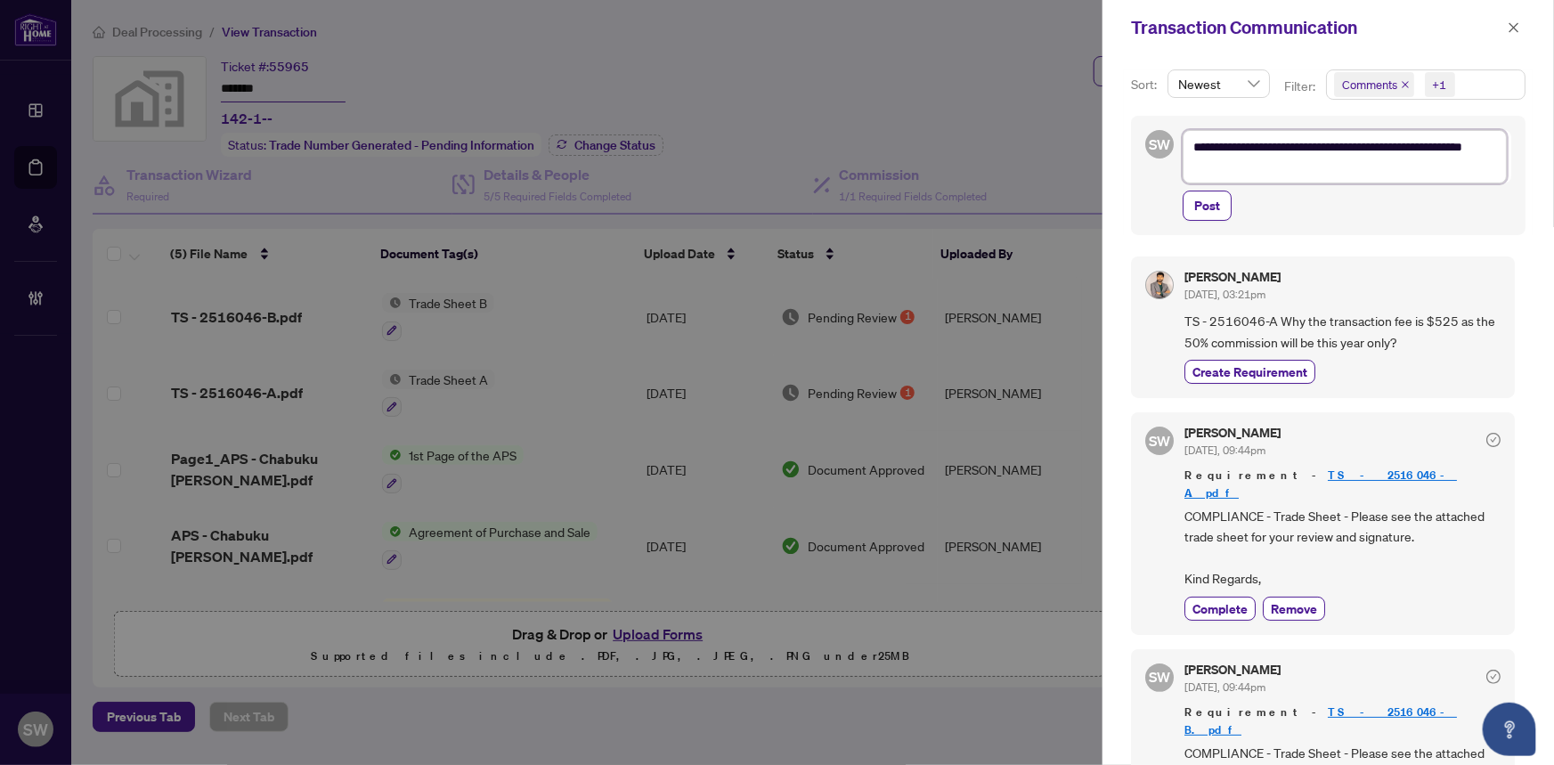
type textarea "**********"
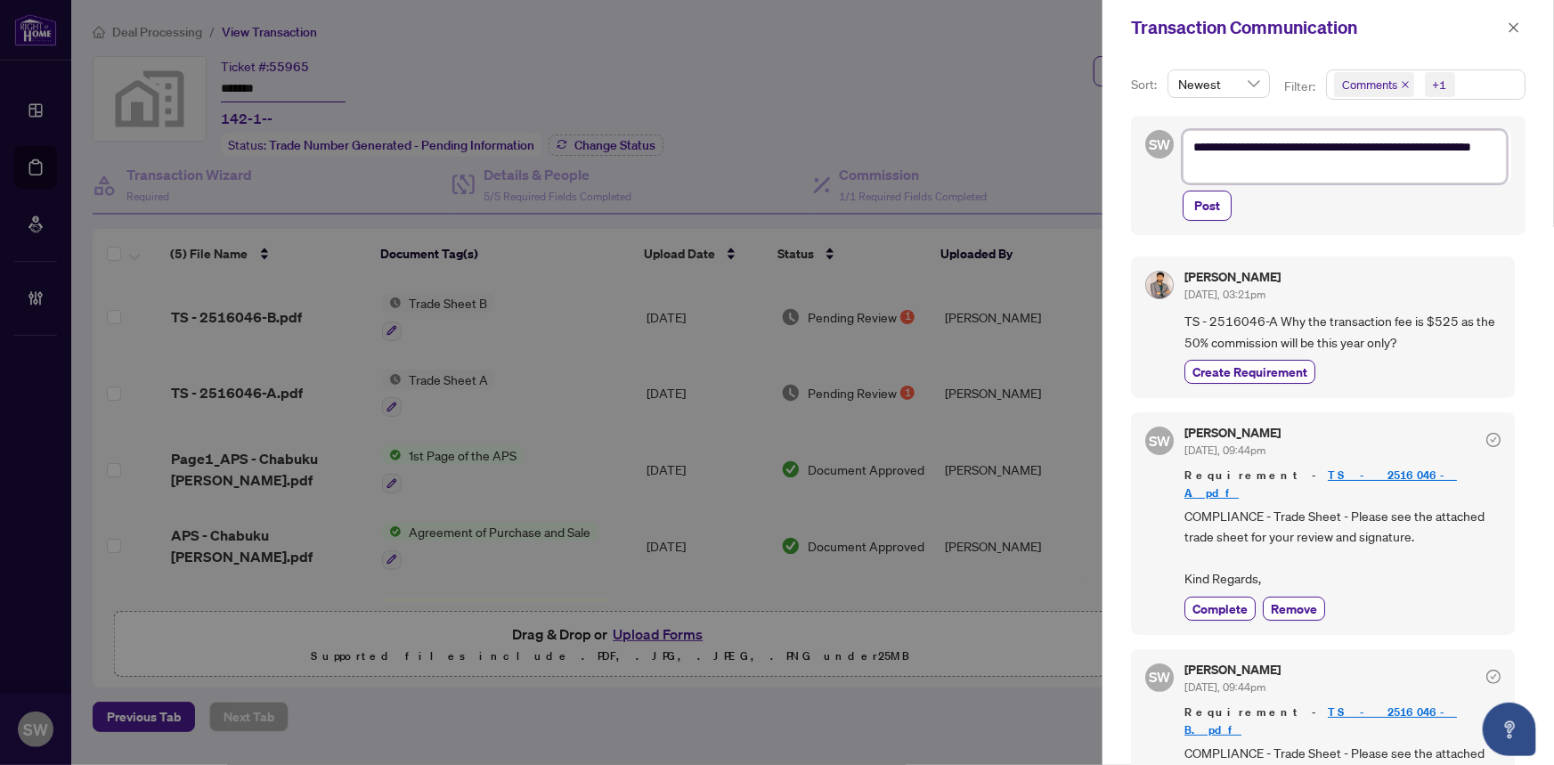
type textarea "**********"
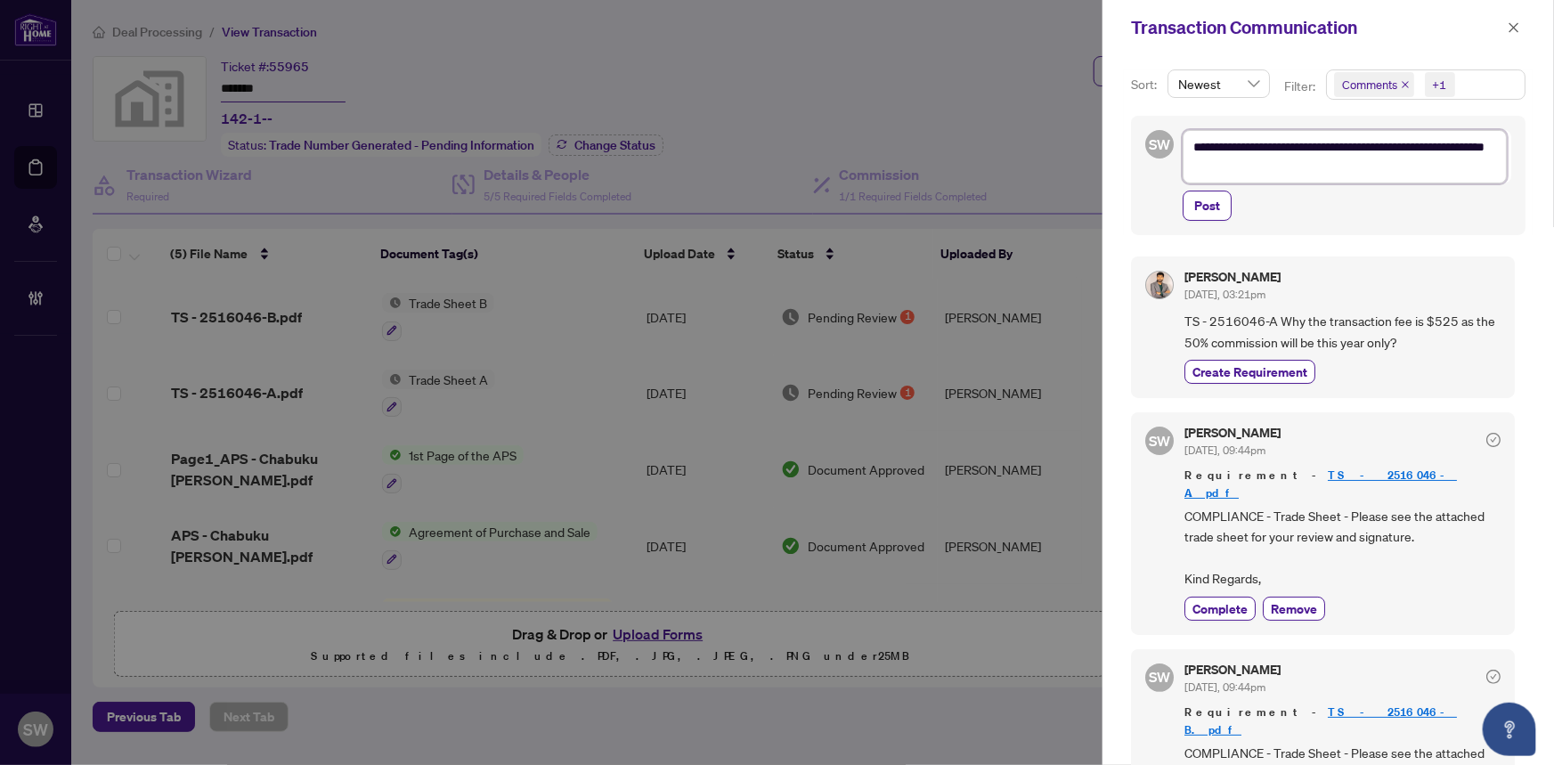
type textarea "**********"
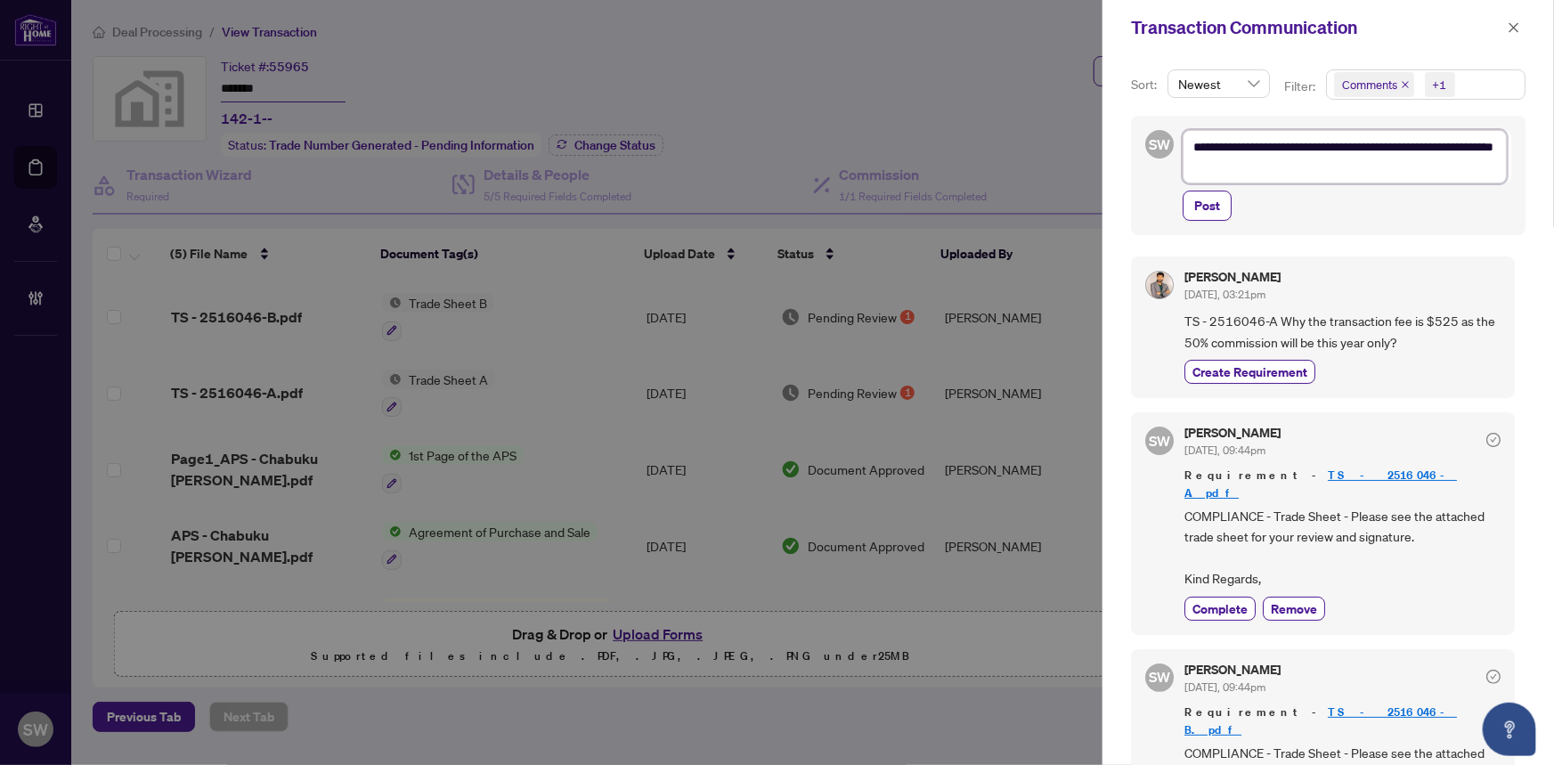
type textarea "**********"
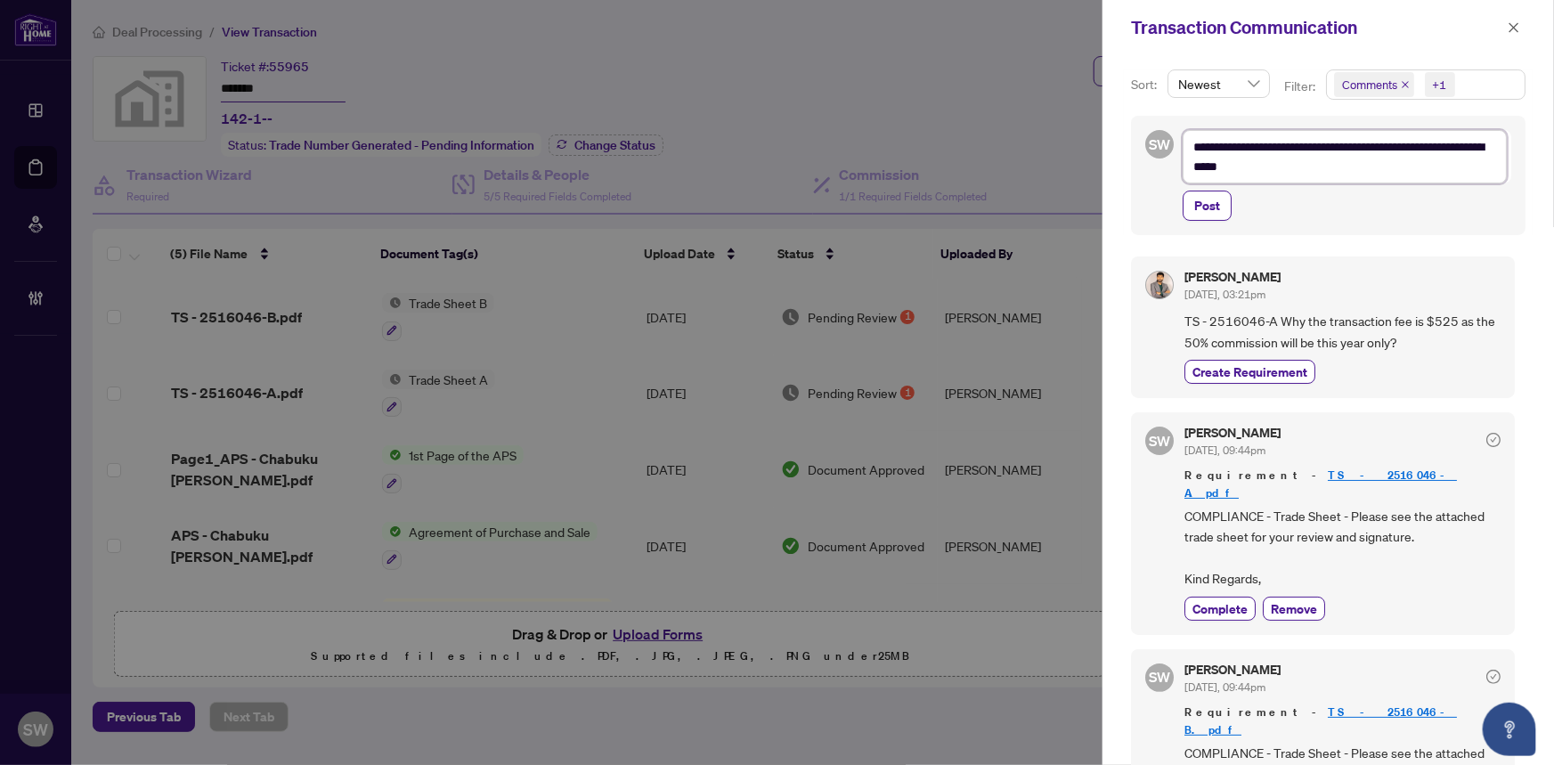
type textarea "**********"
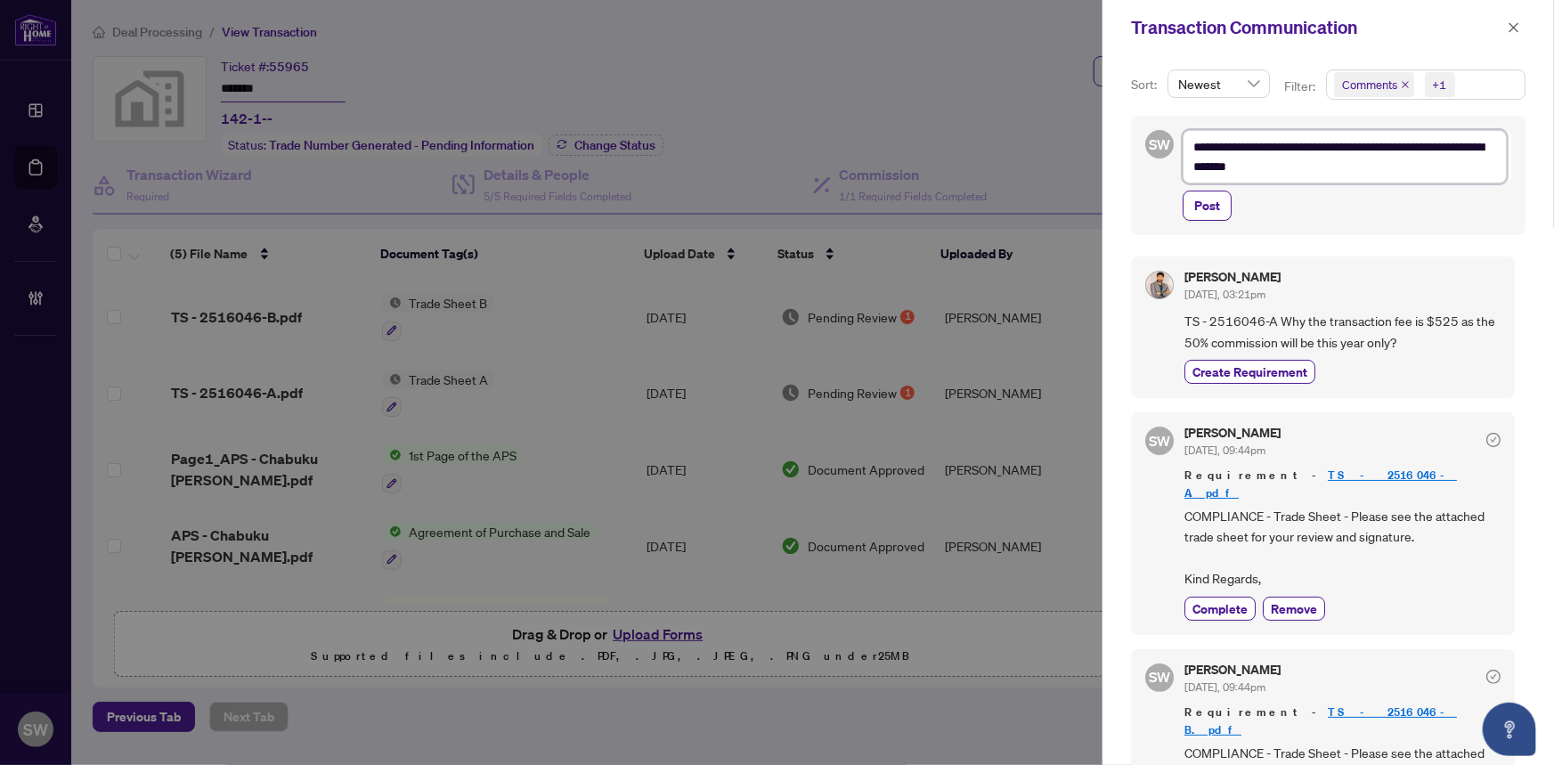
type textarea "**********"
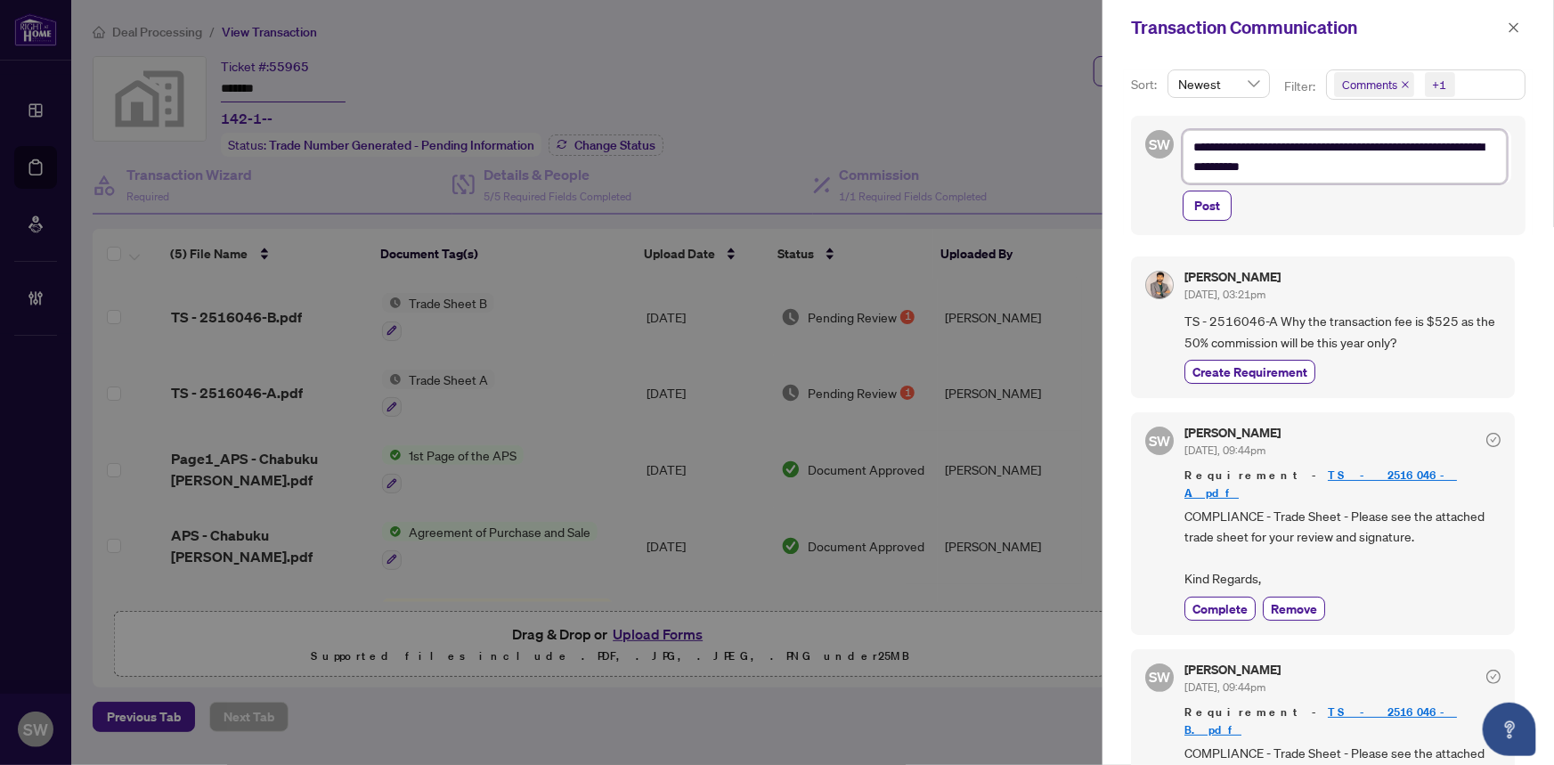
type textarea "**********"
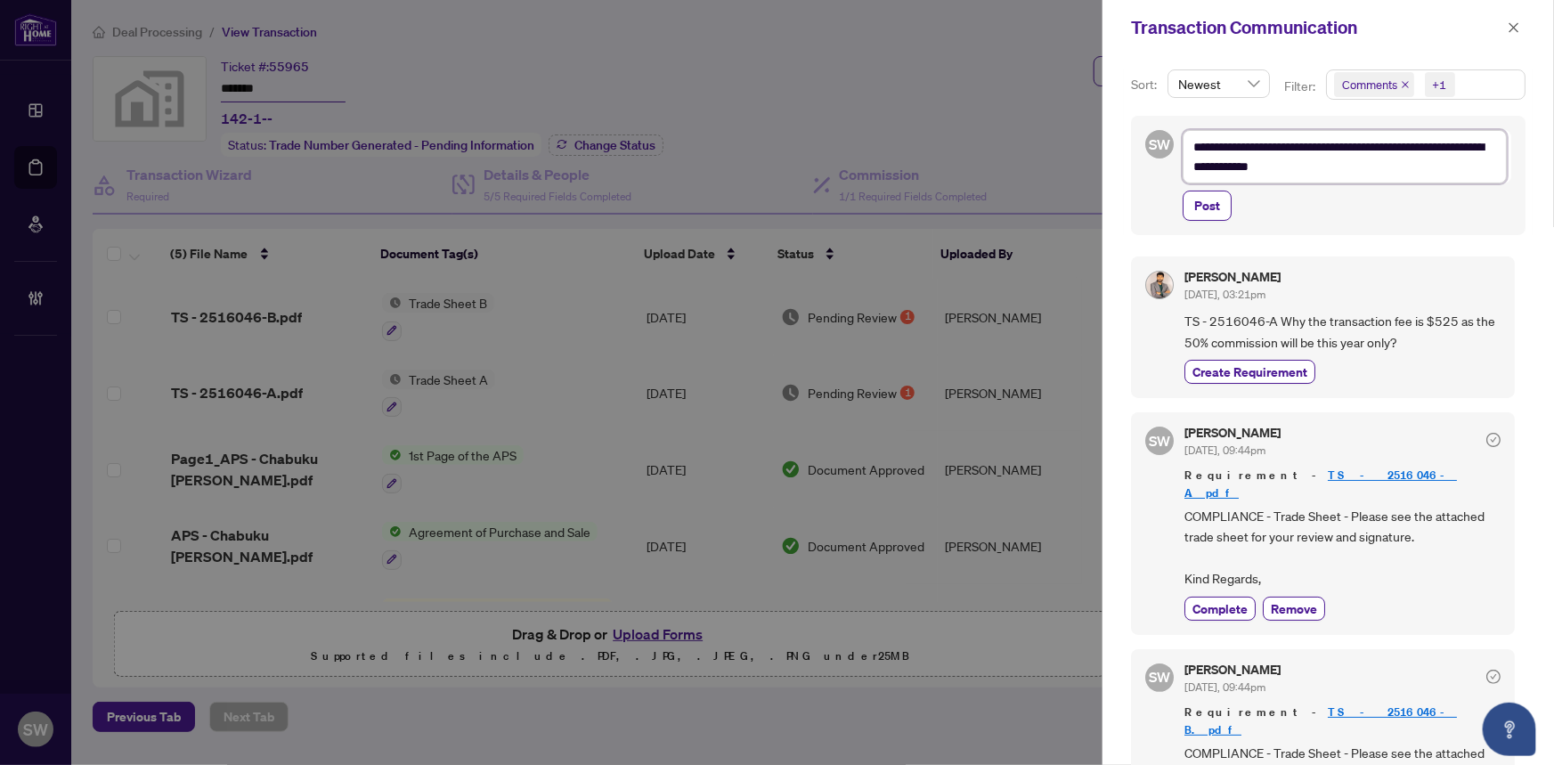
type textarea "**********"
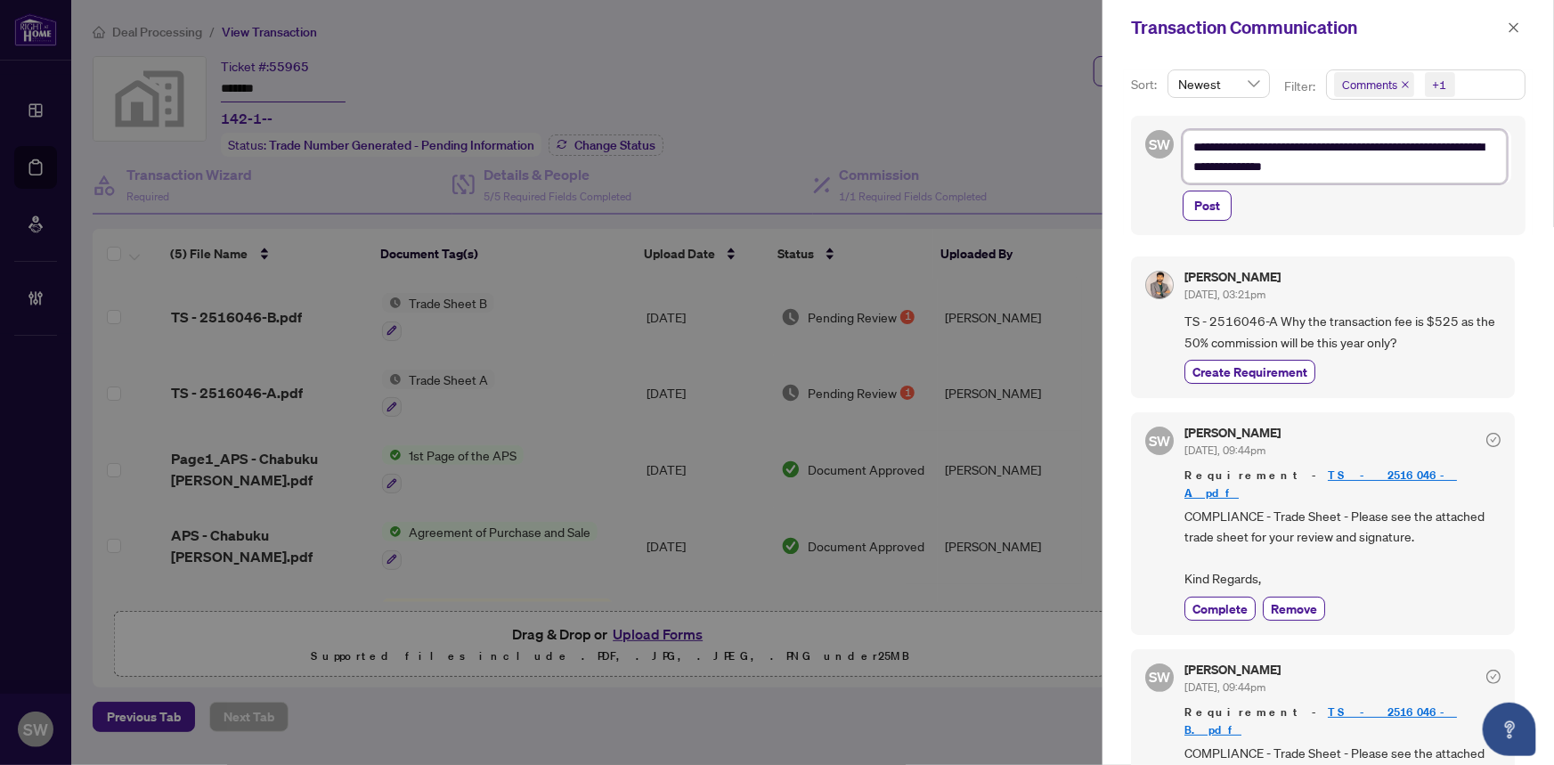
type textarea "**********"
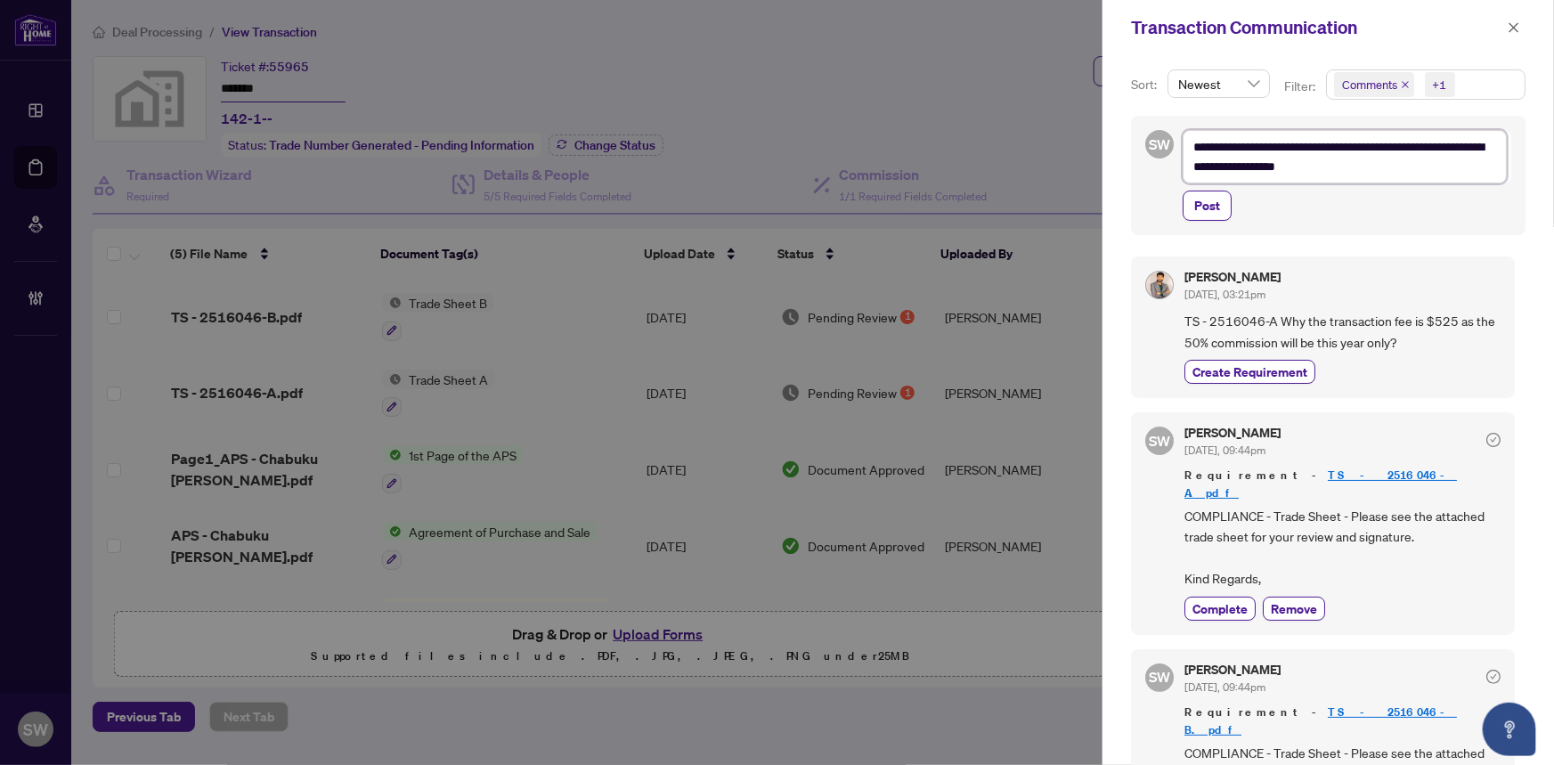
type textarea "**********"
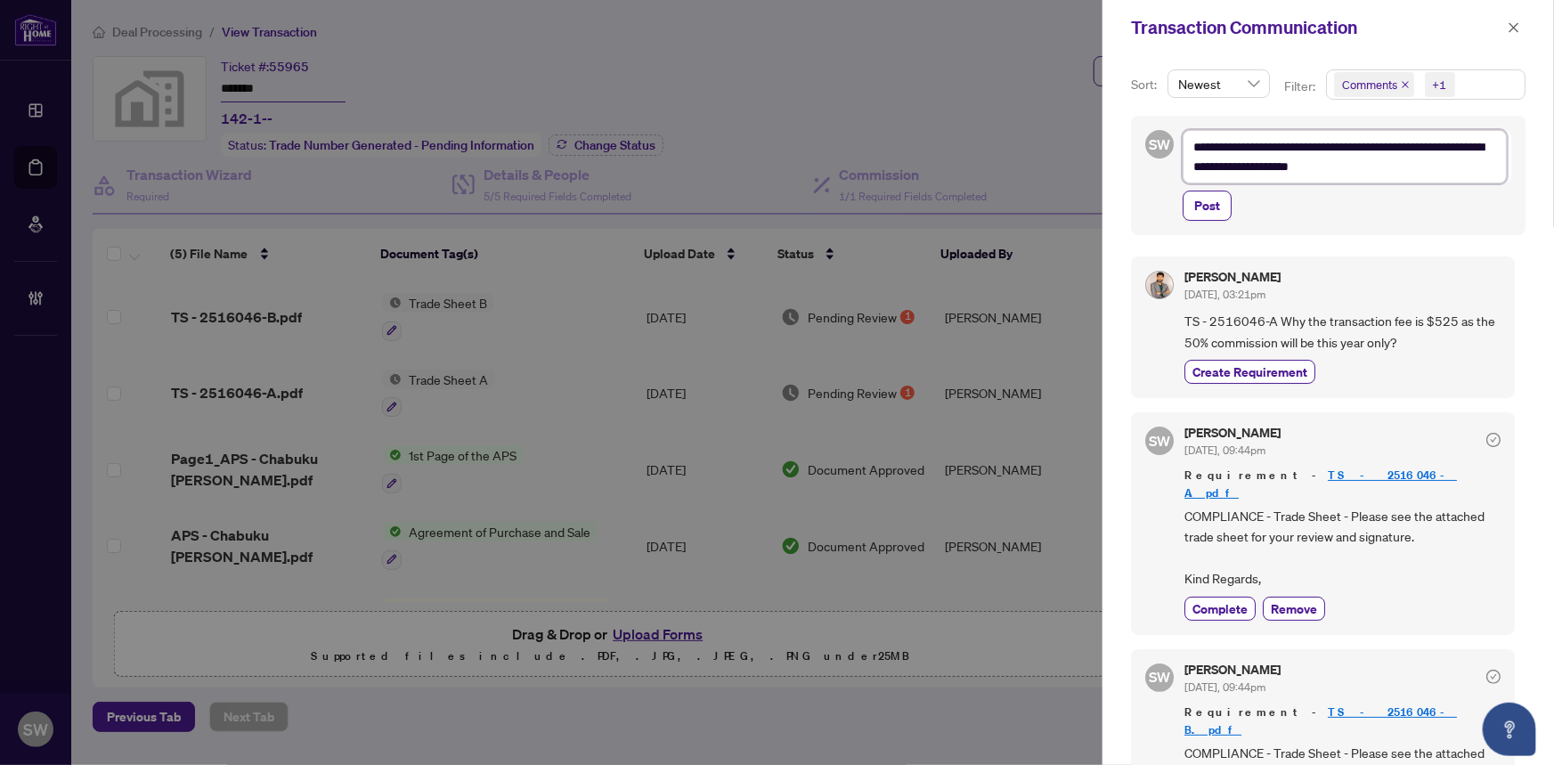
type textarea "**********"
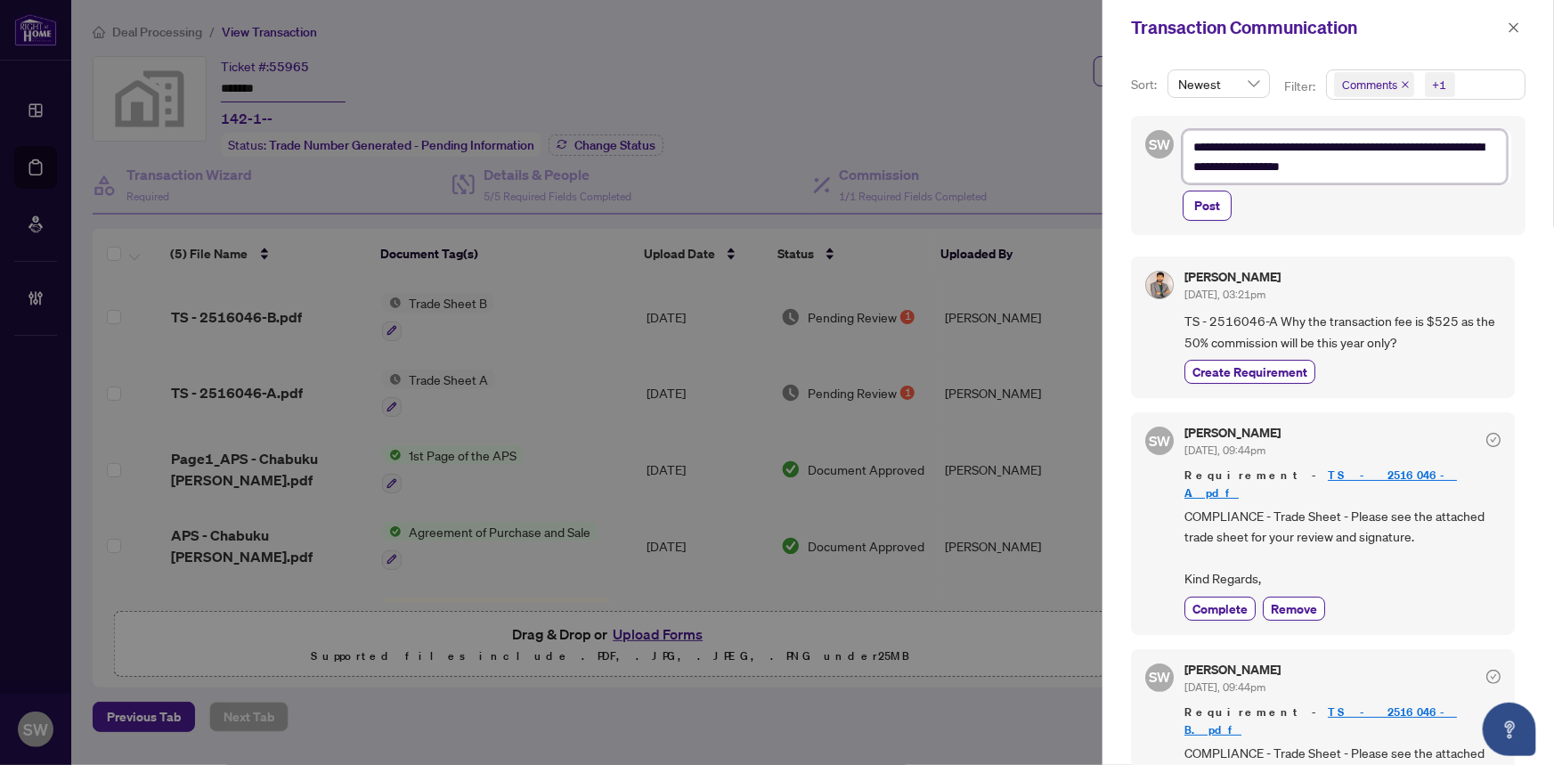
type textarea "**********"
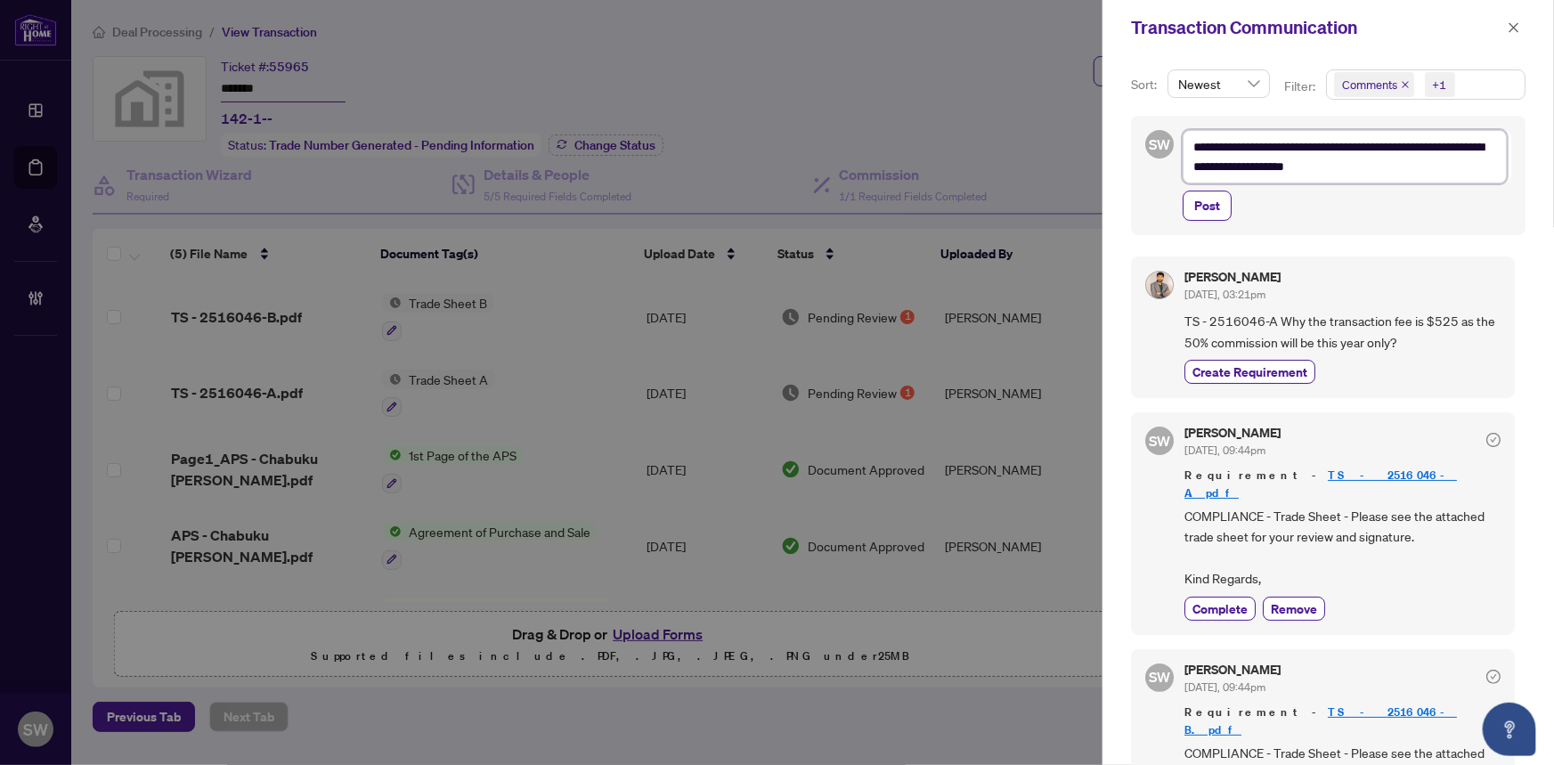
type textarea "**********"
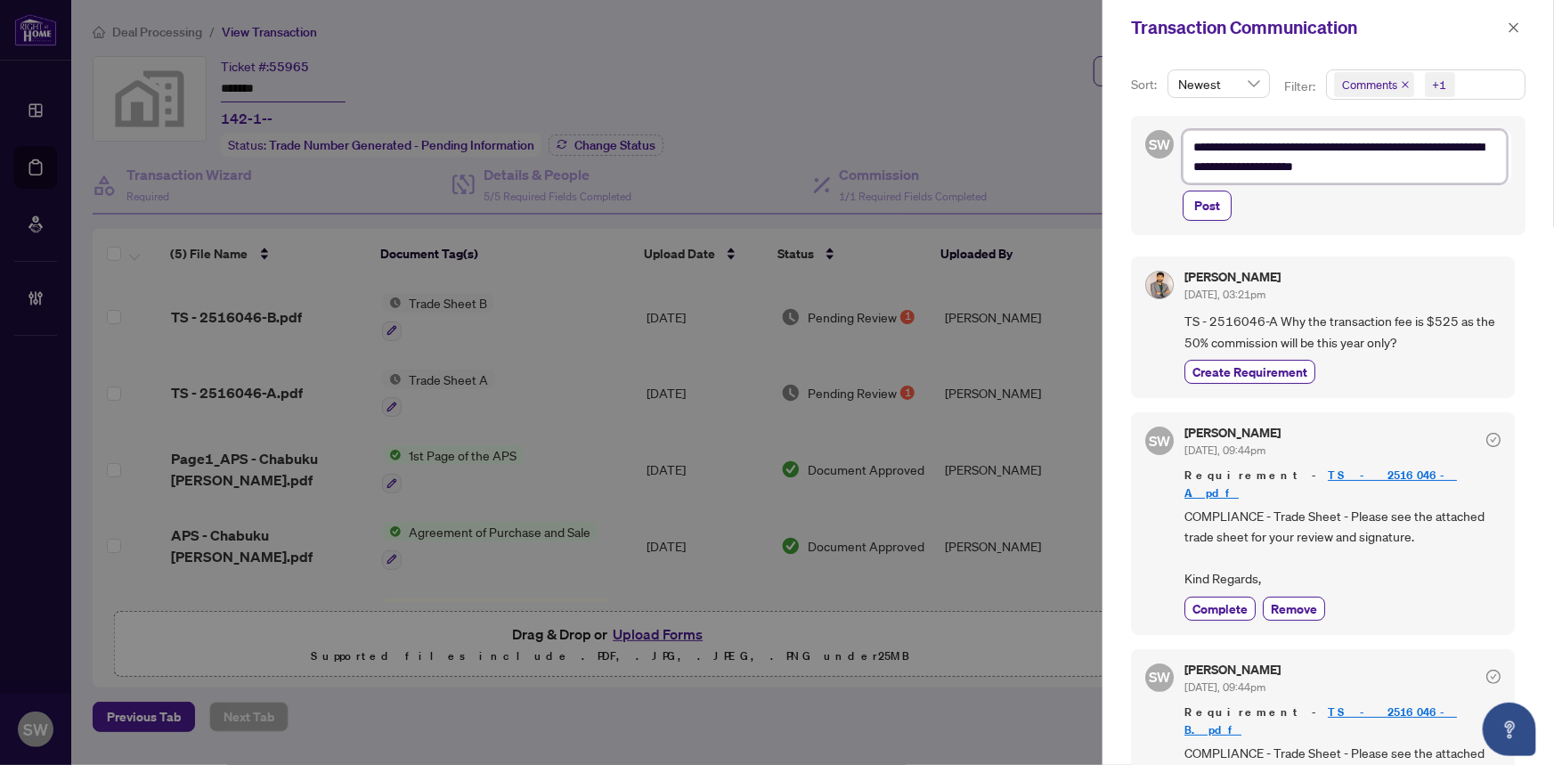
type textarea "**********"
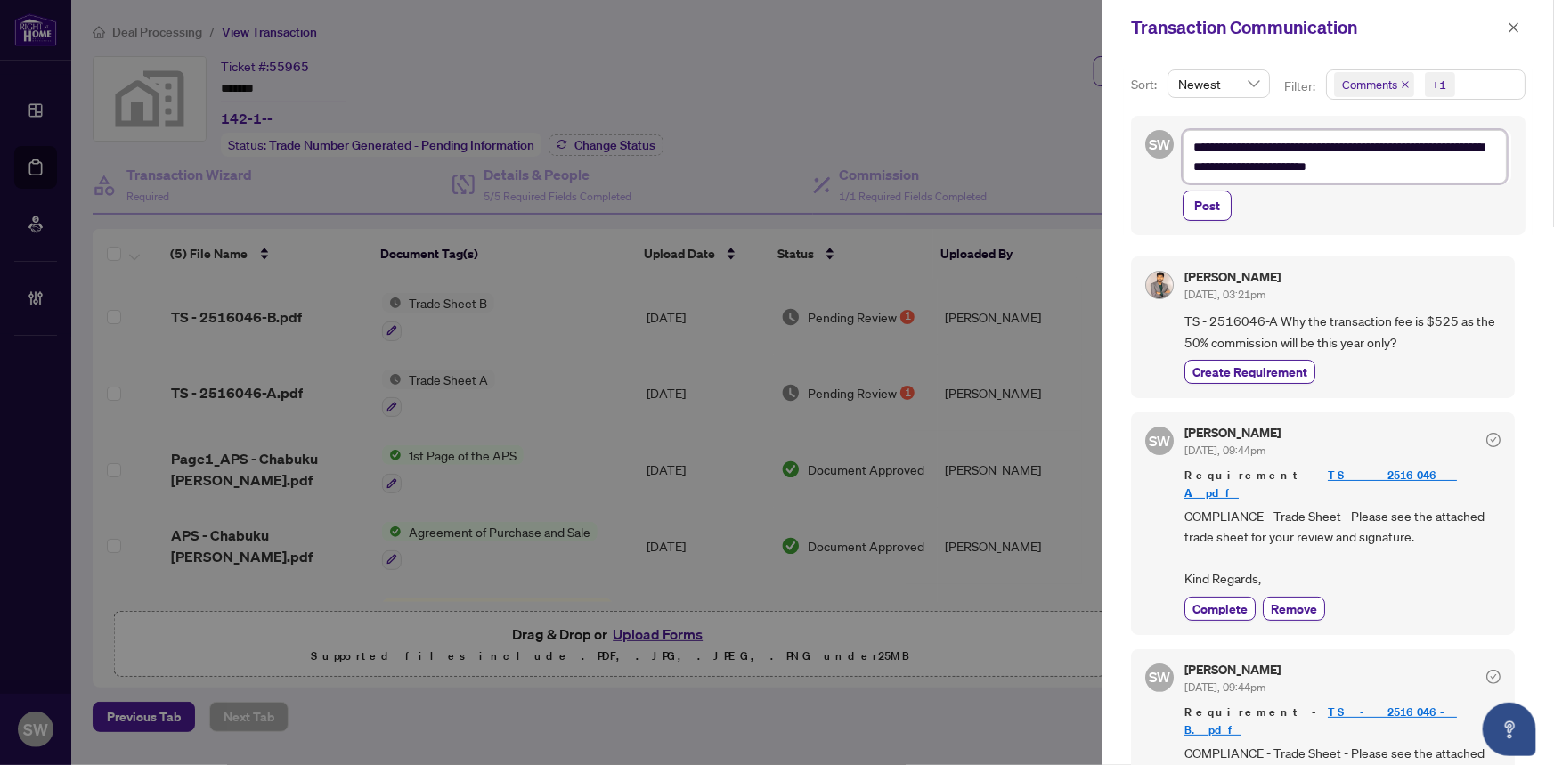
type textarea "**********"
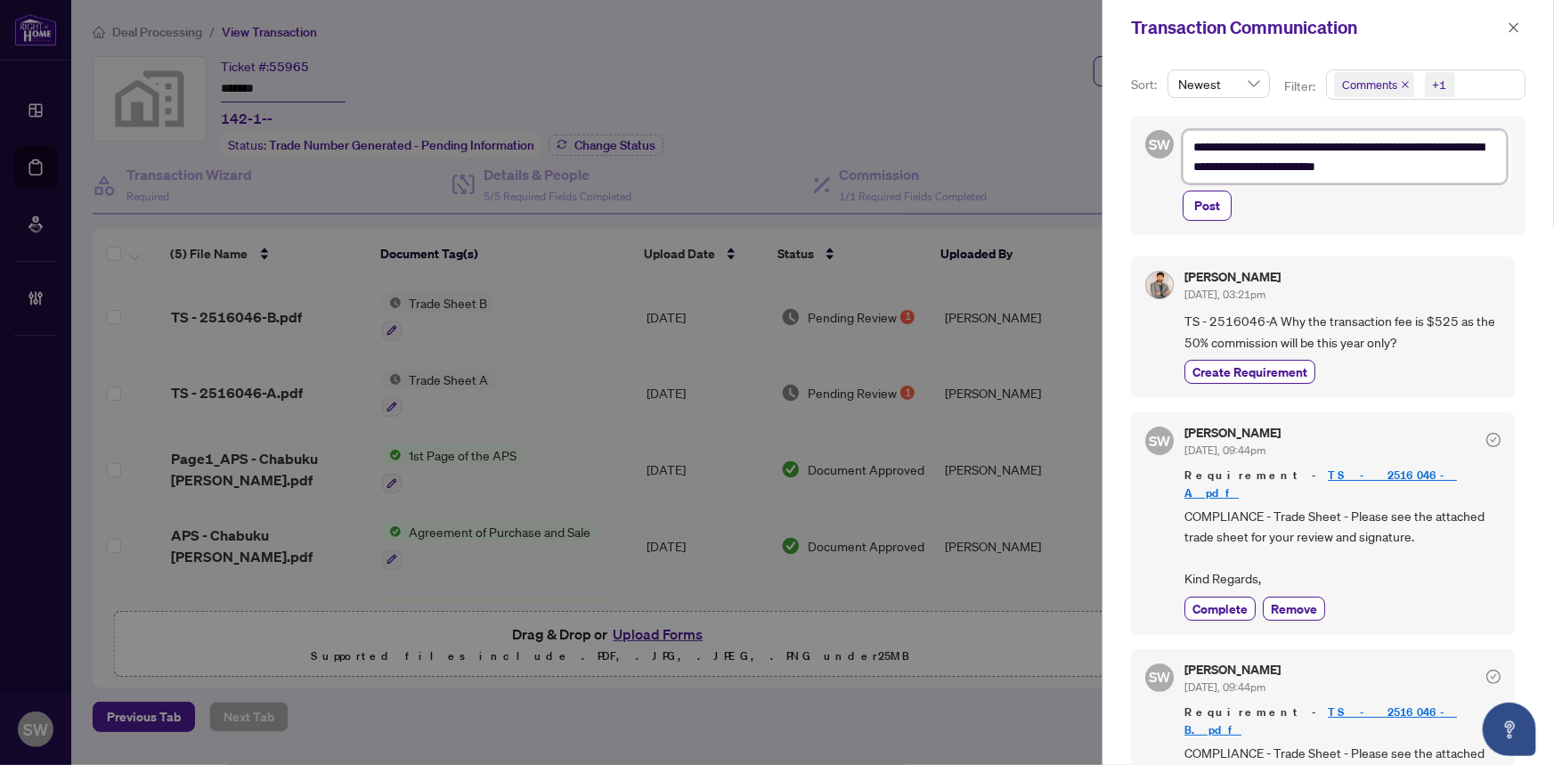
type textarea "**********"
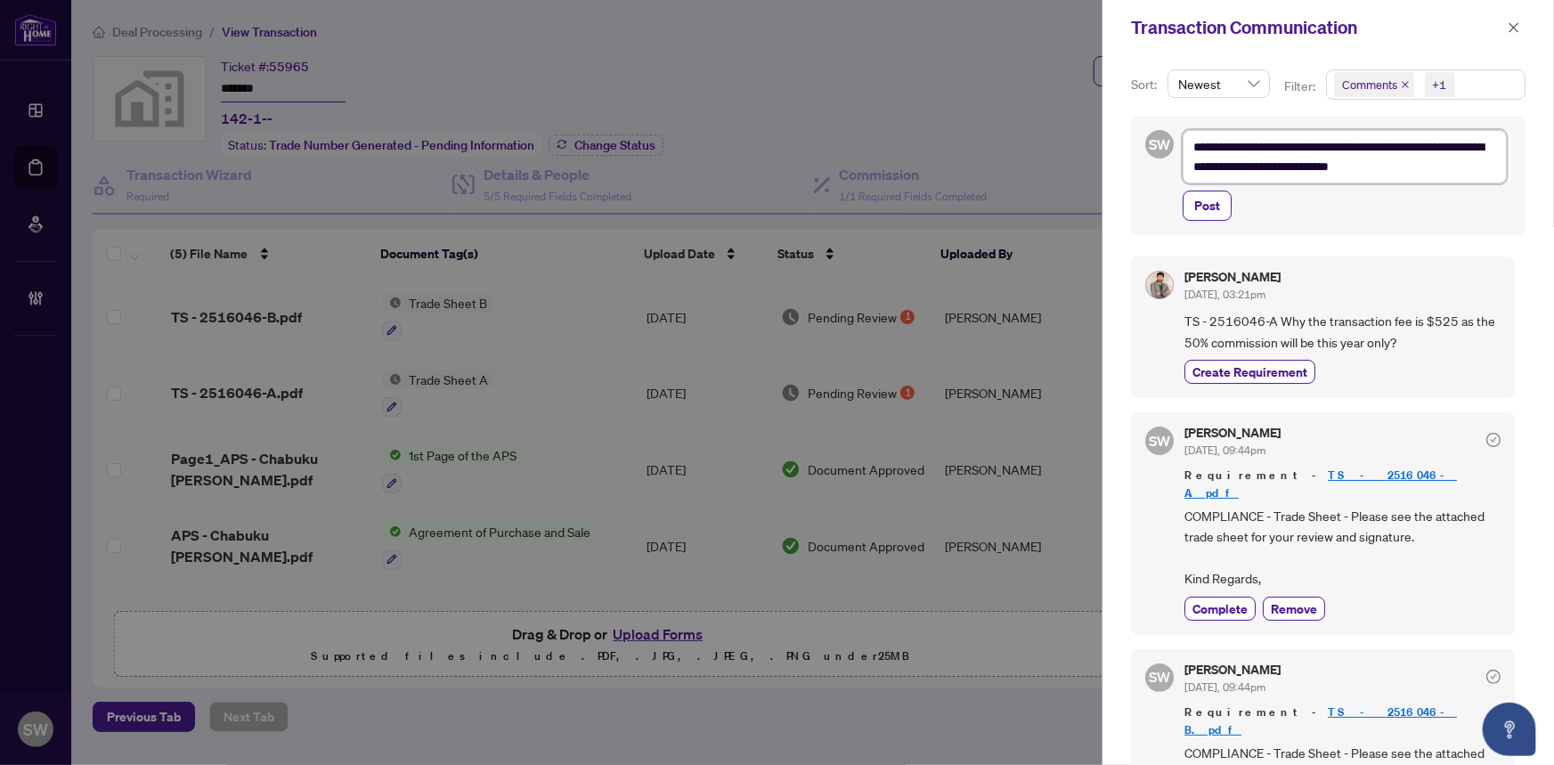
type textarea "**********"
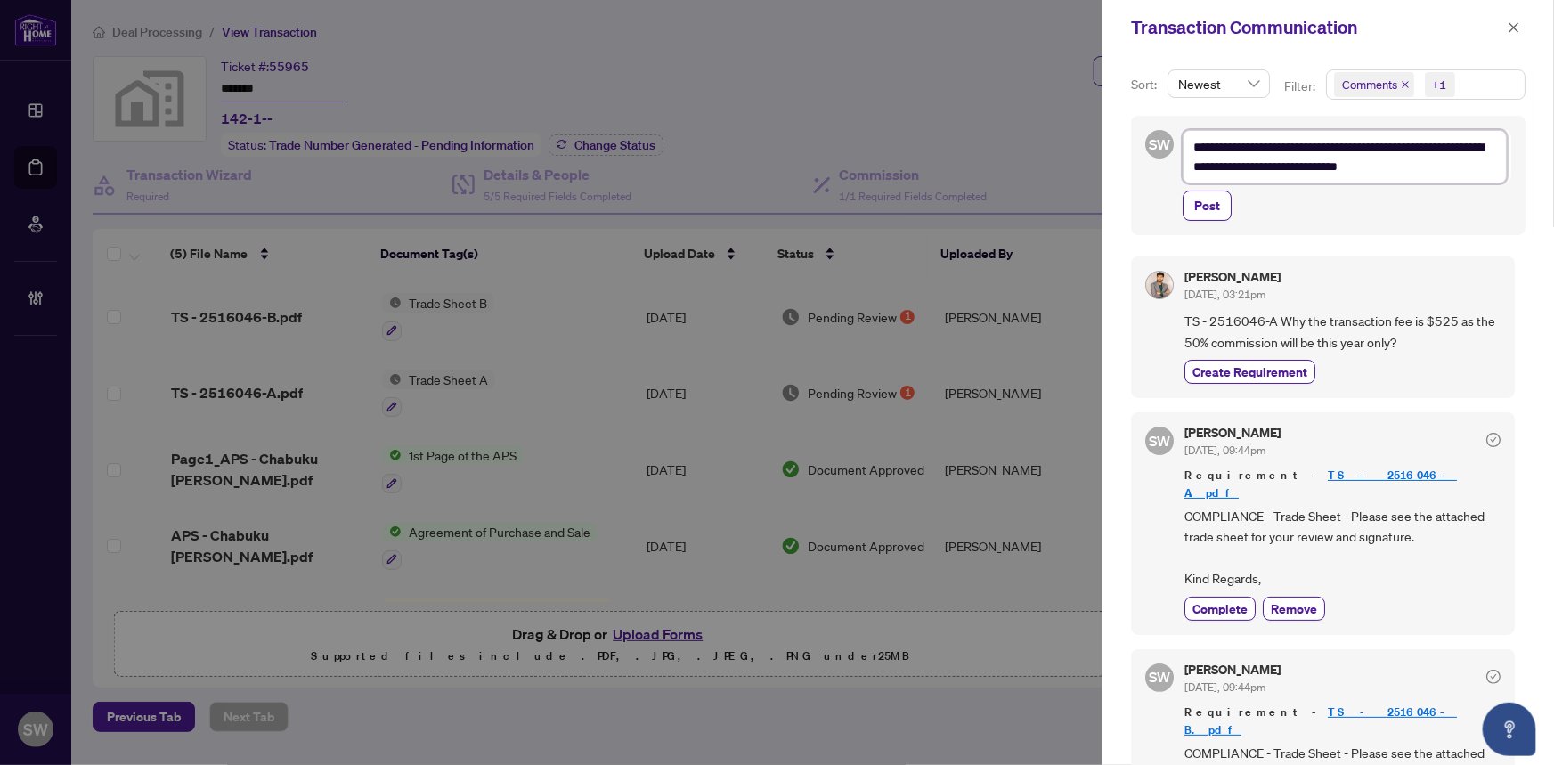
type textarea "**********"
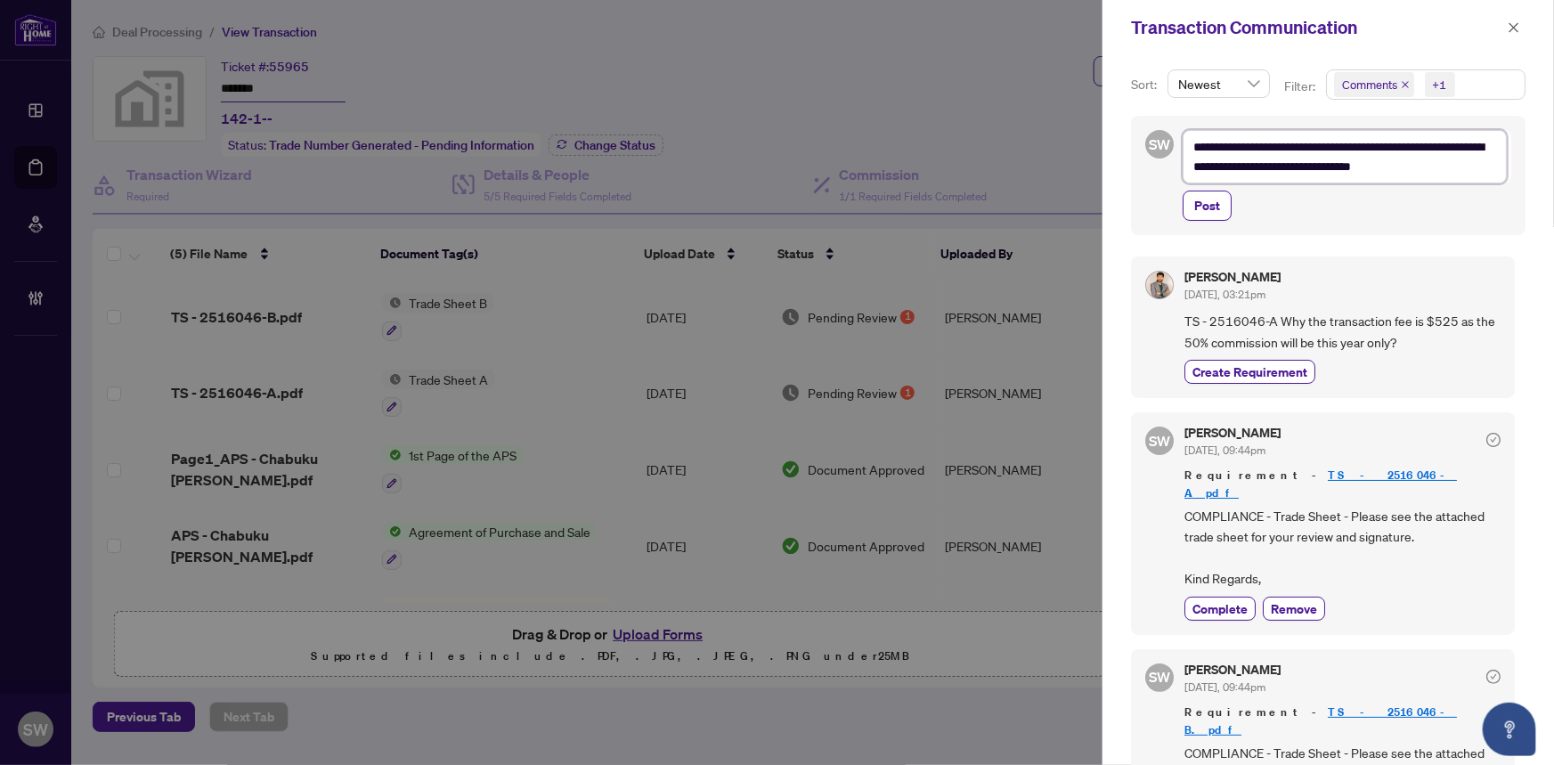
type textarea "**********"
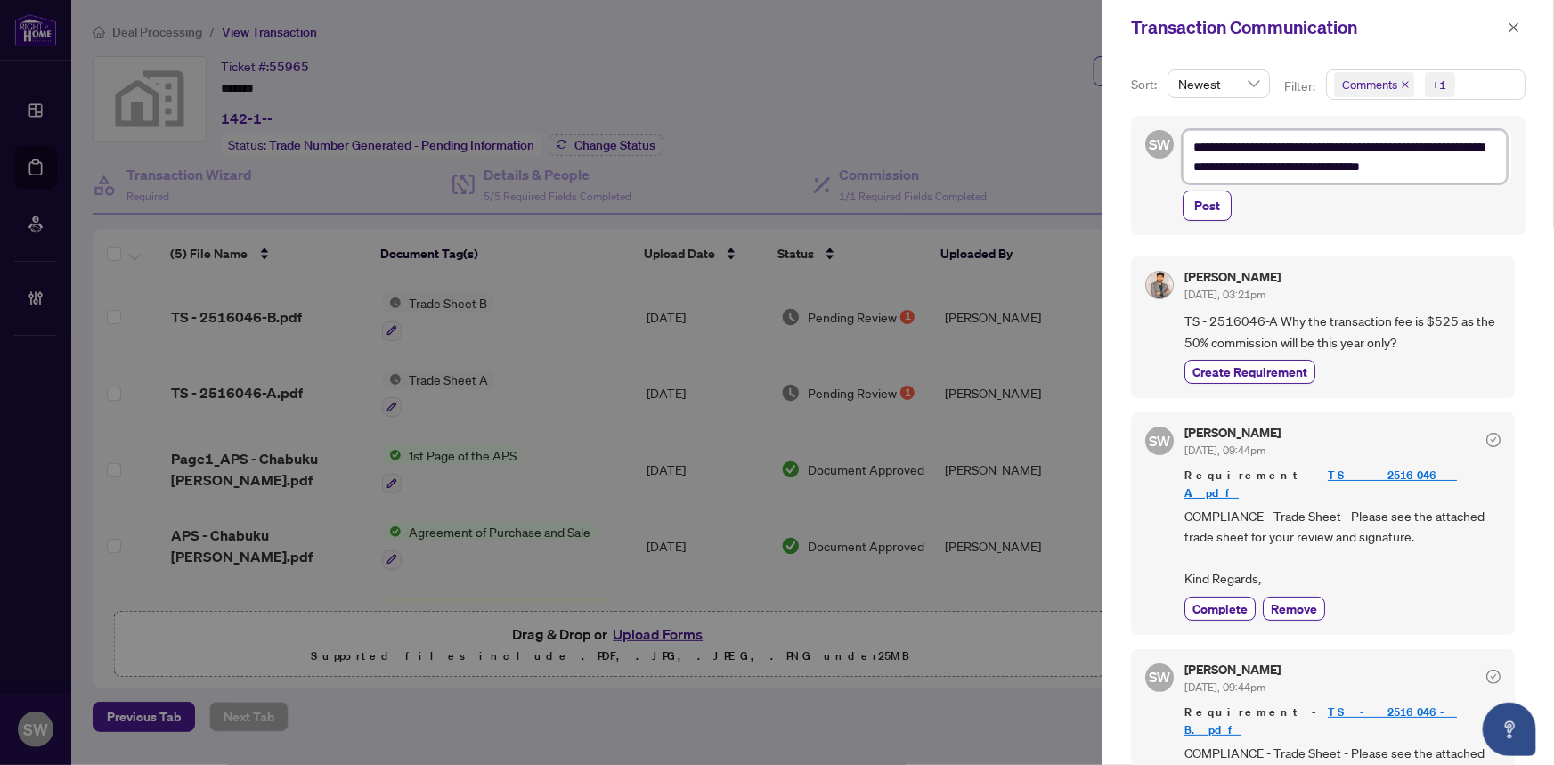
type textarea "**********"
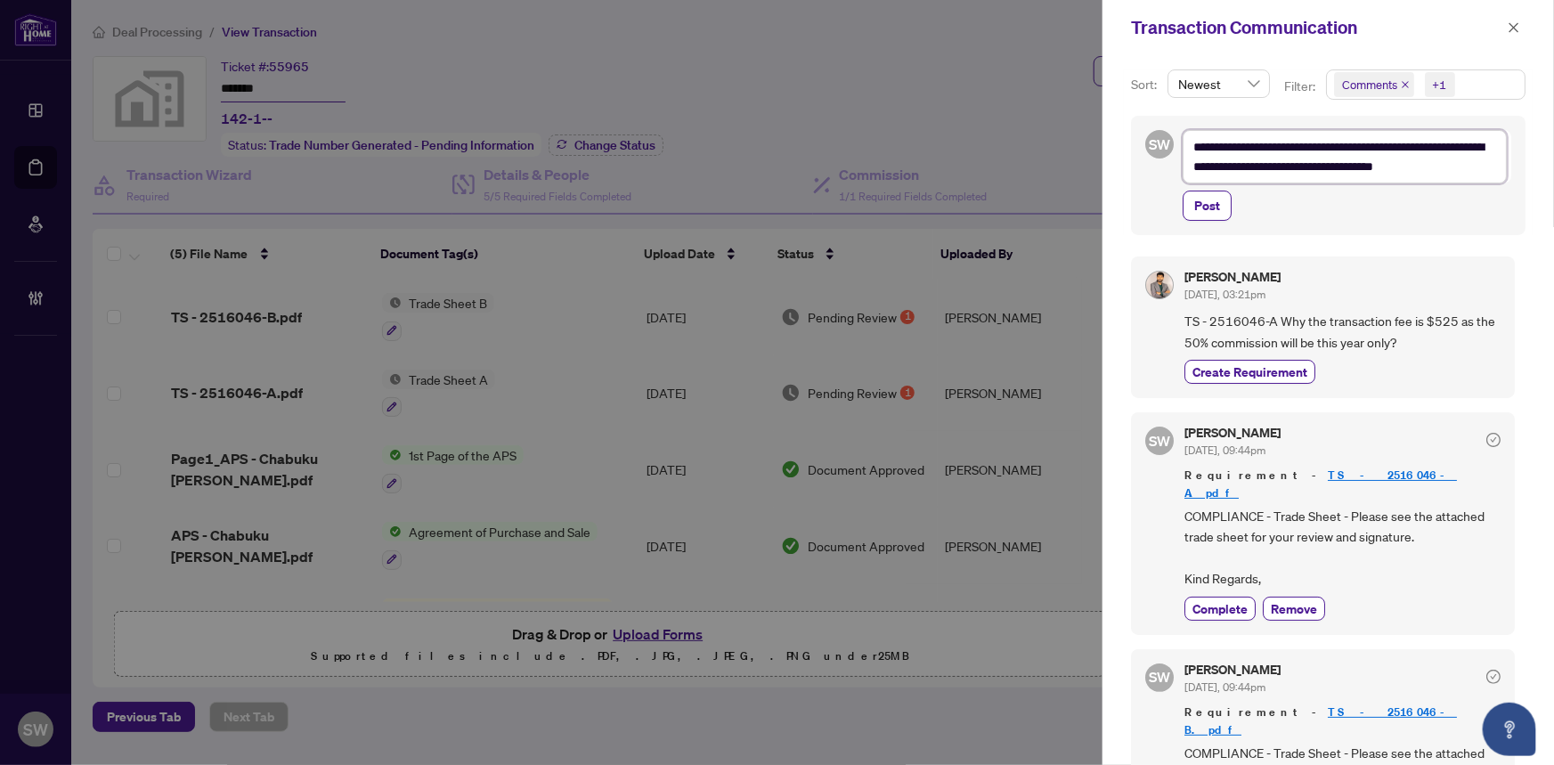
type textarea "**********"
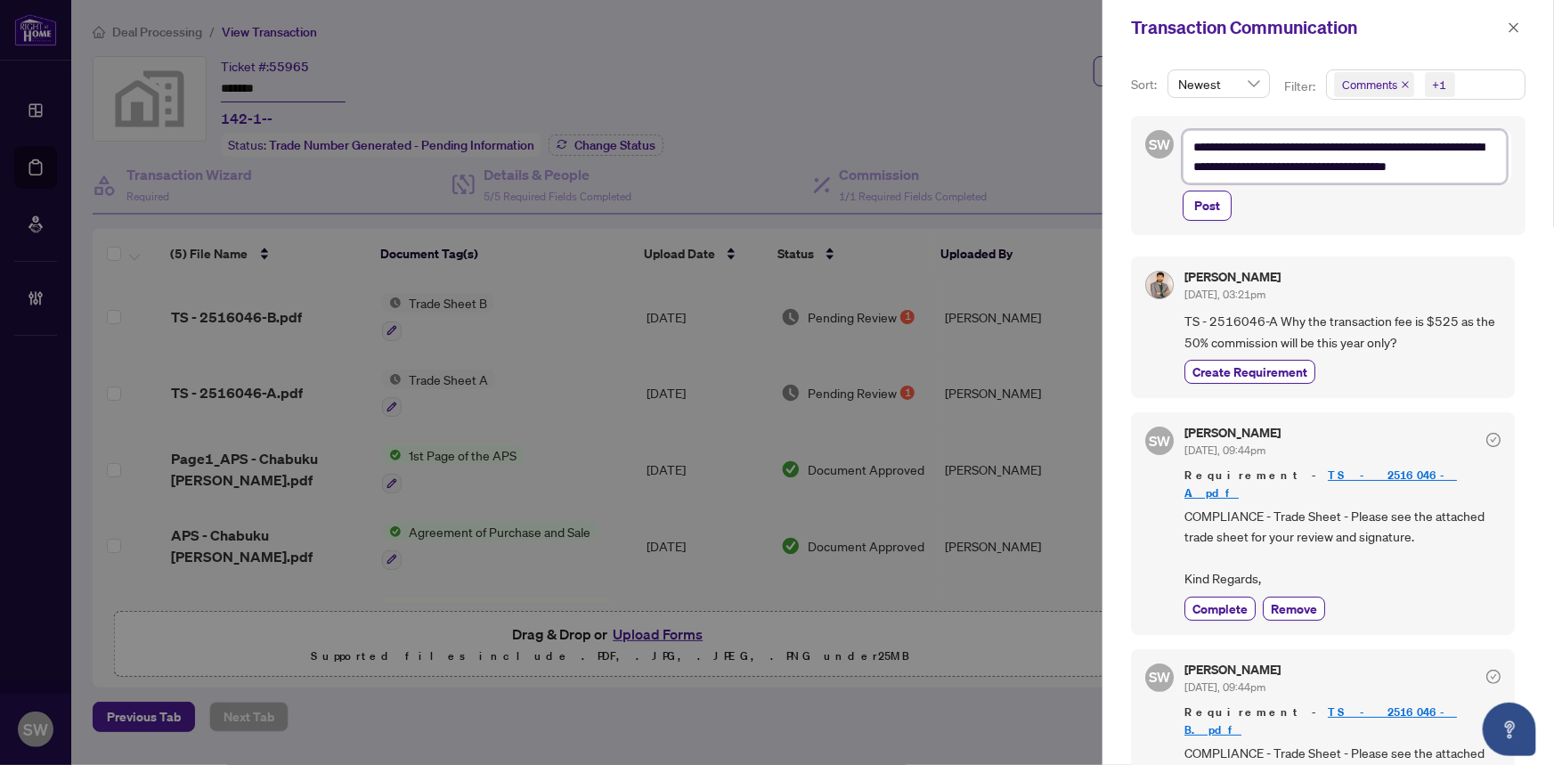
type textarea "**********"
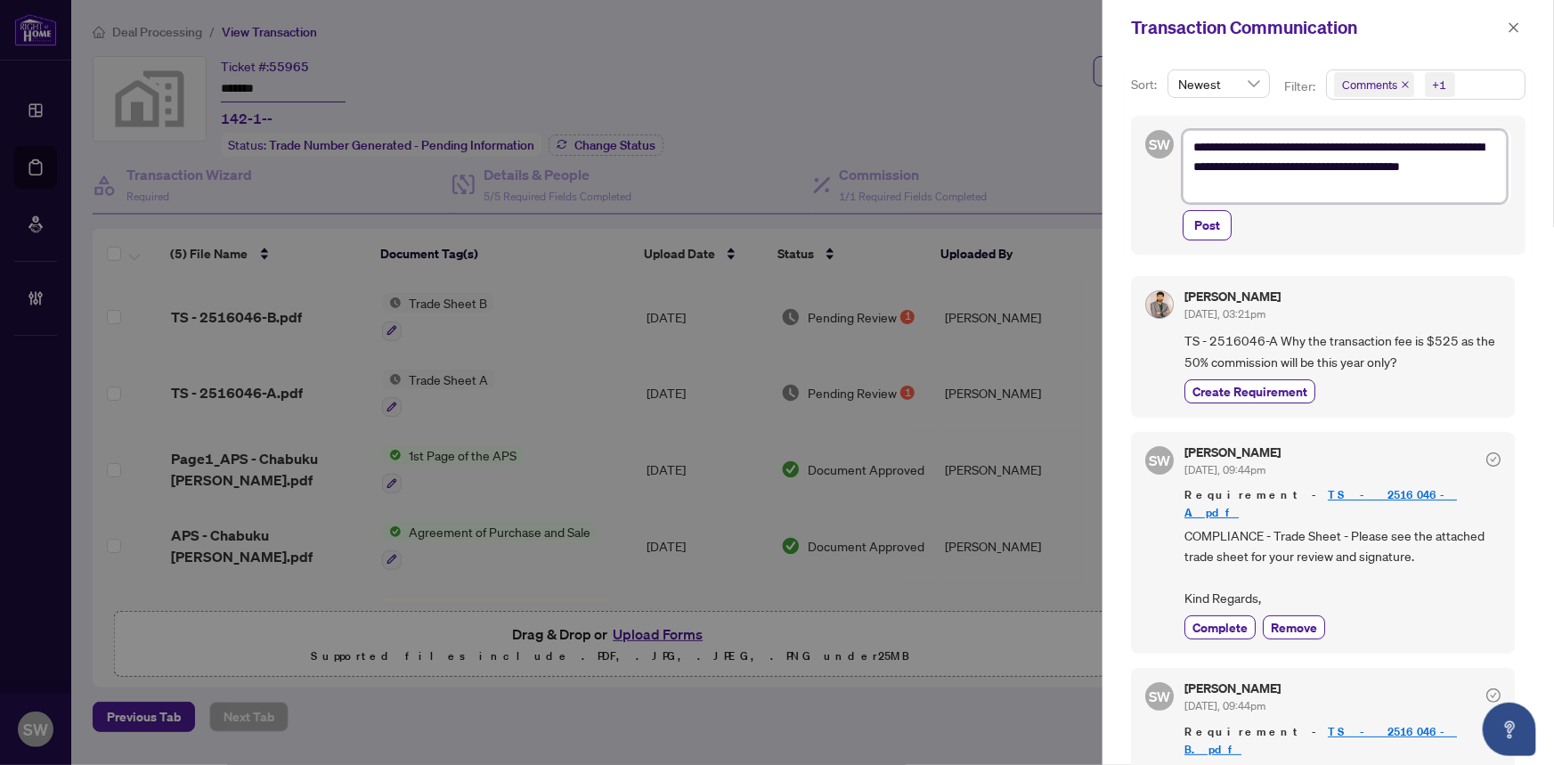
type textarea "**********"
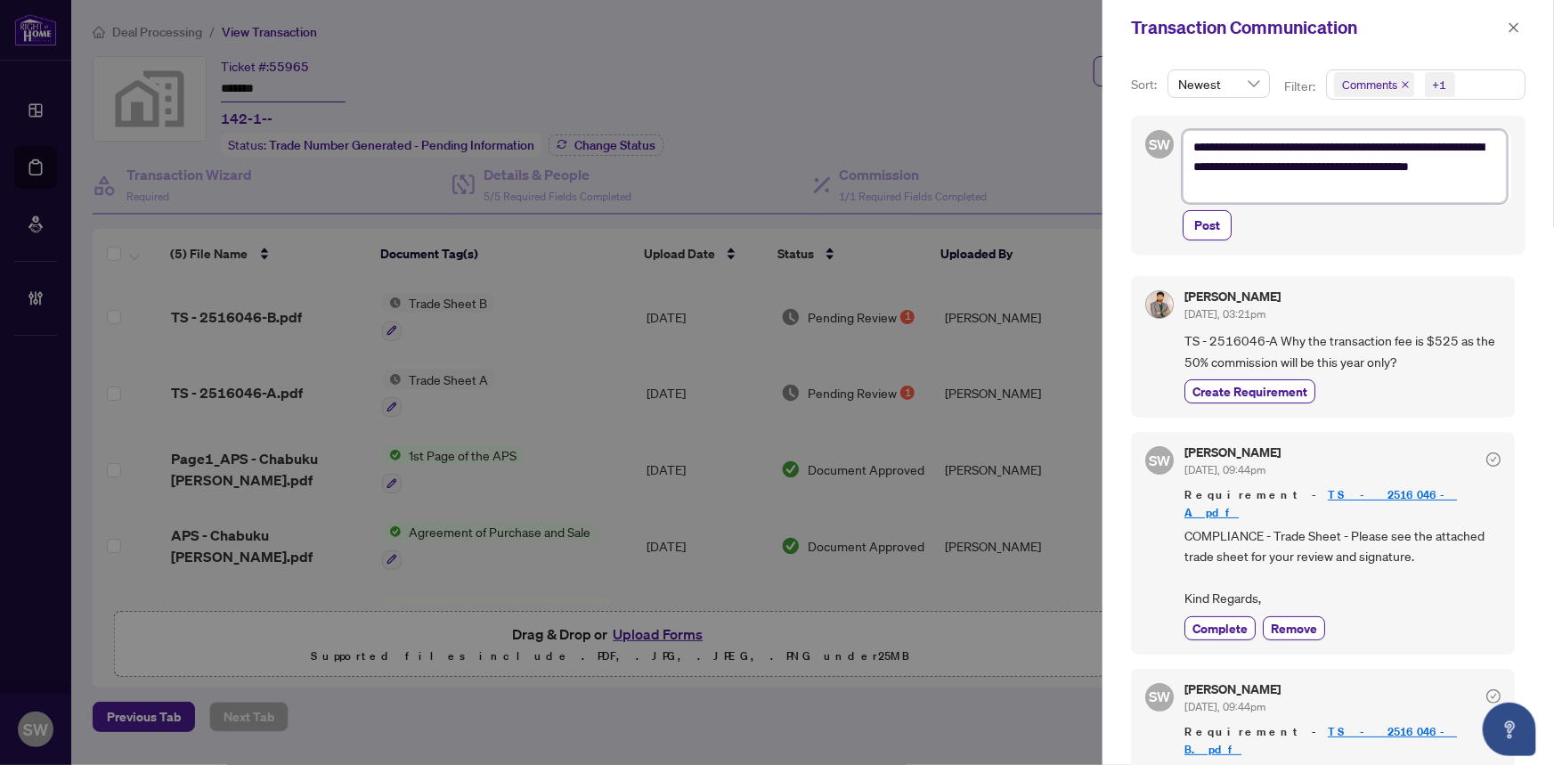
type textarea "**********"
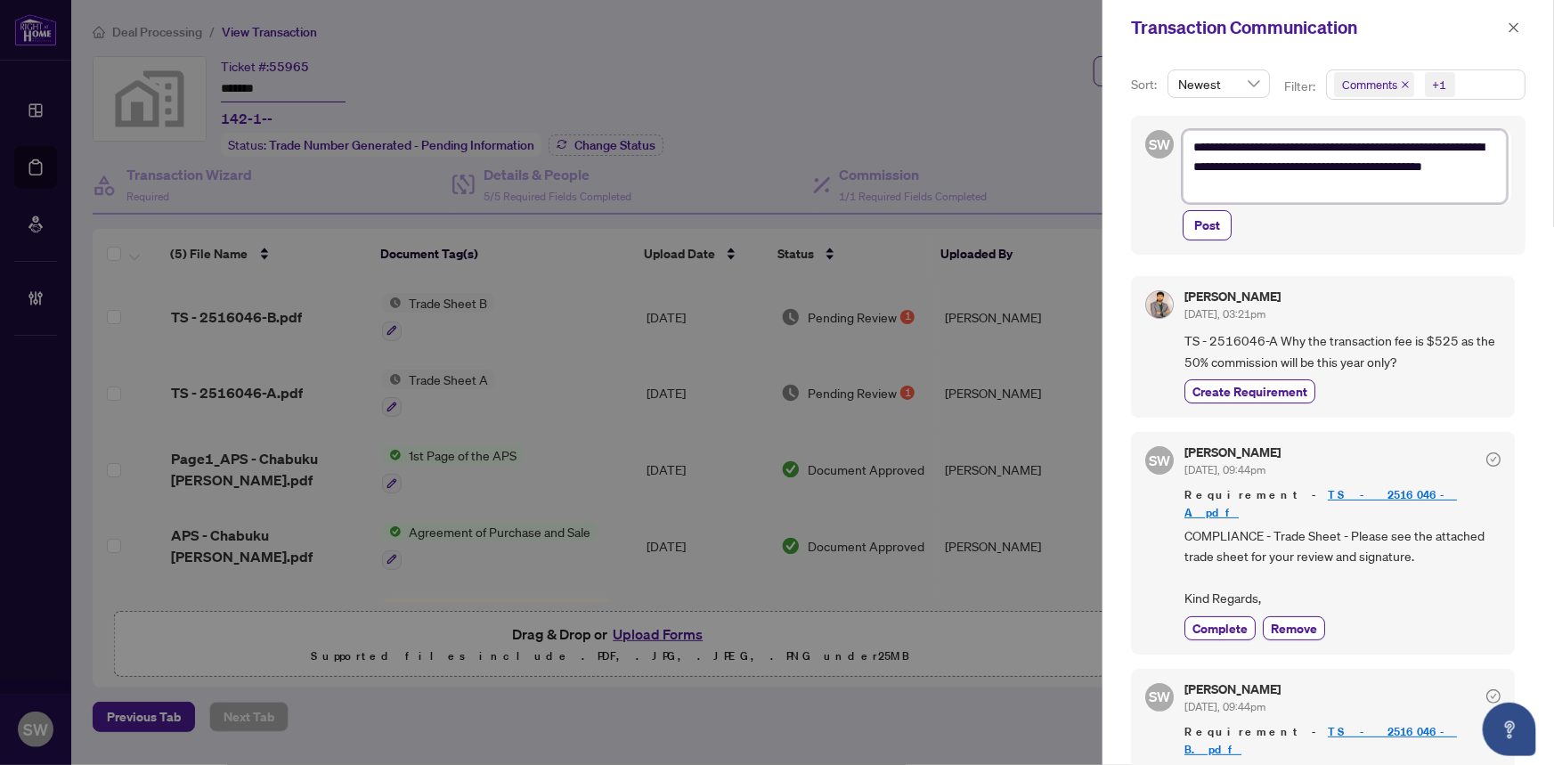
type textarea "**********"
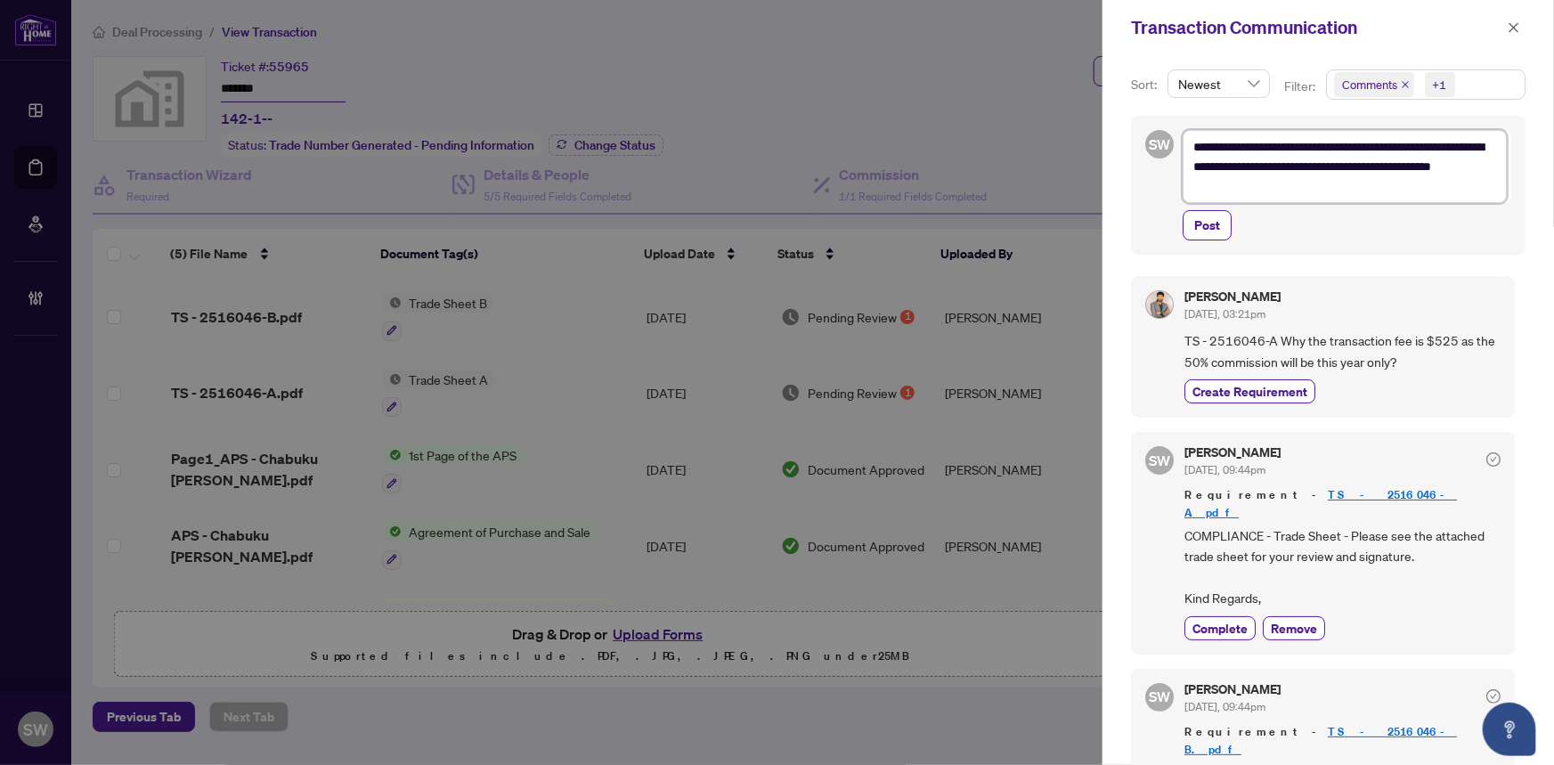
type textarea "**********"
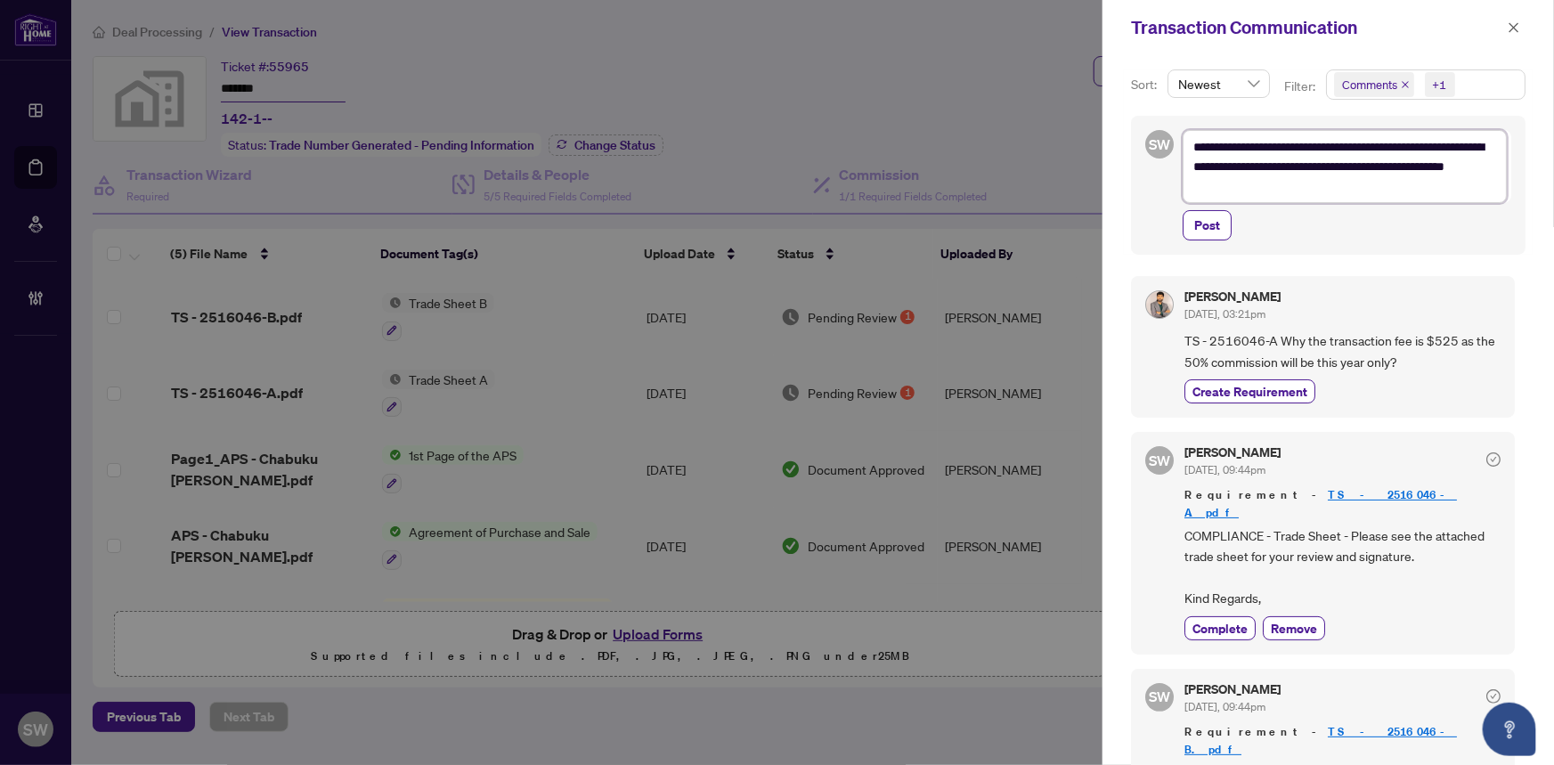
type textarea "**********"
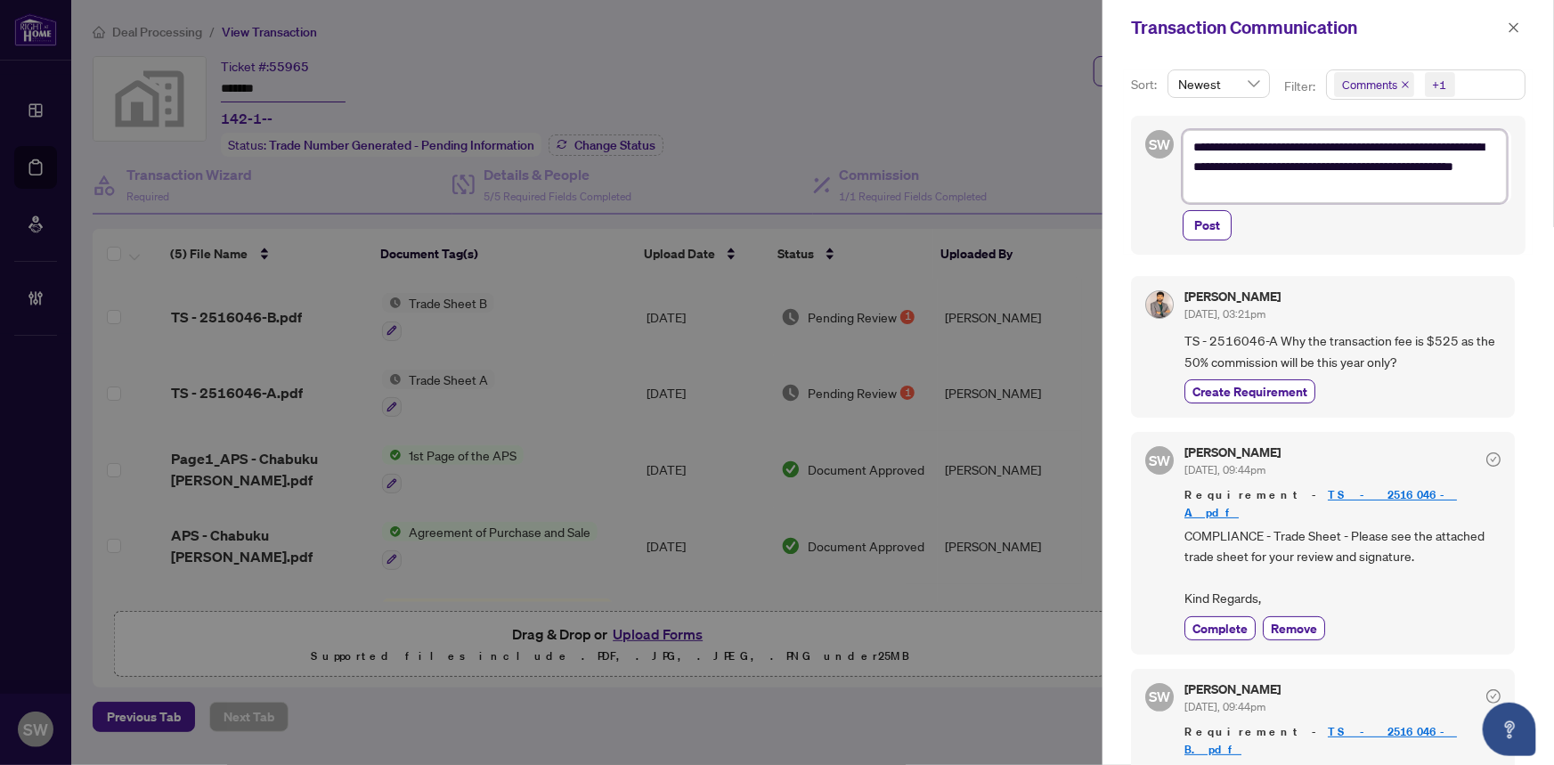
type textarea "**********"
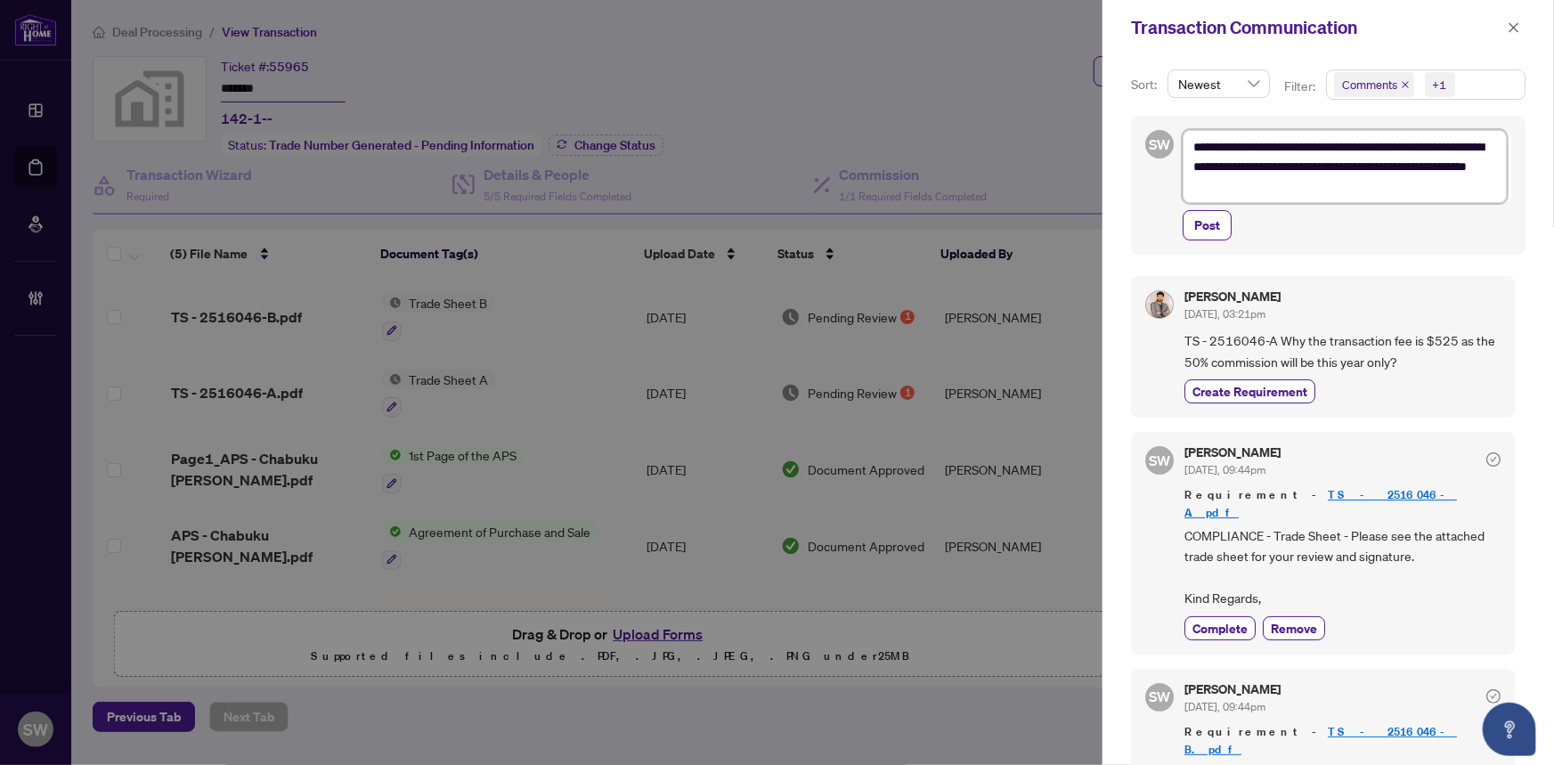
type textarea "**********"
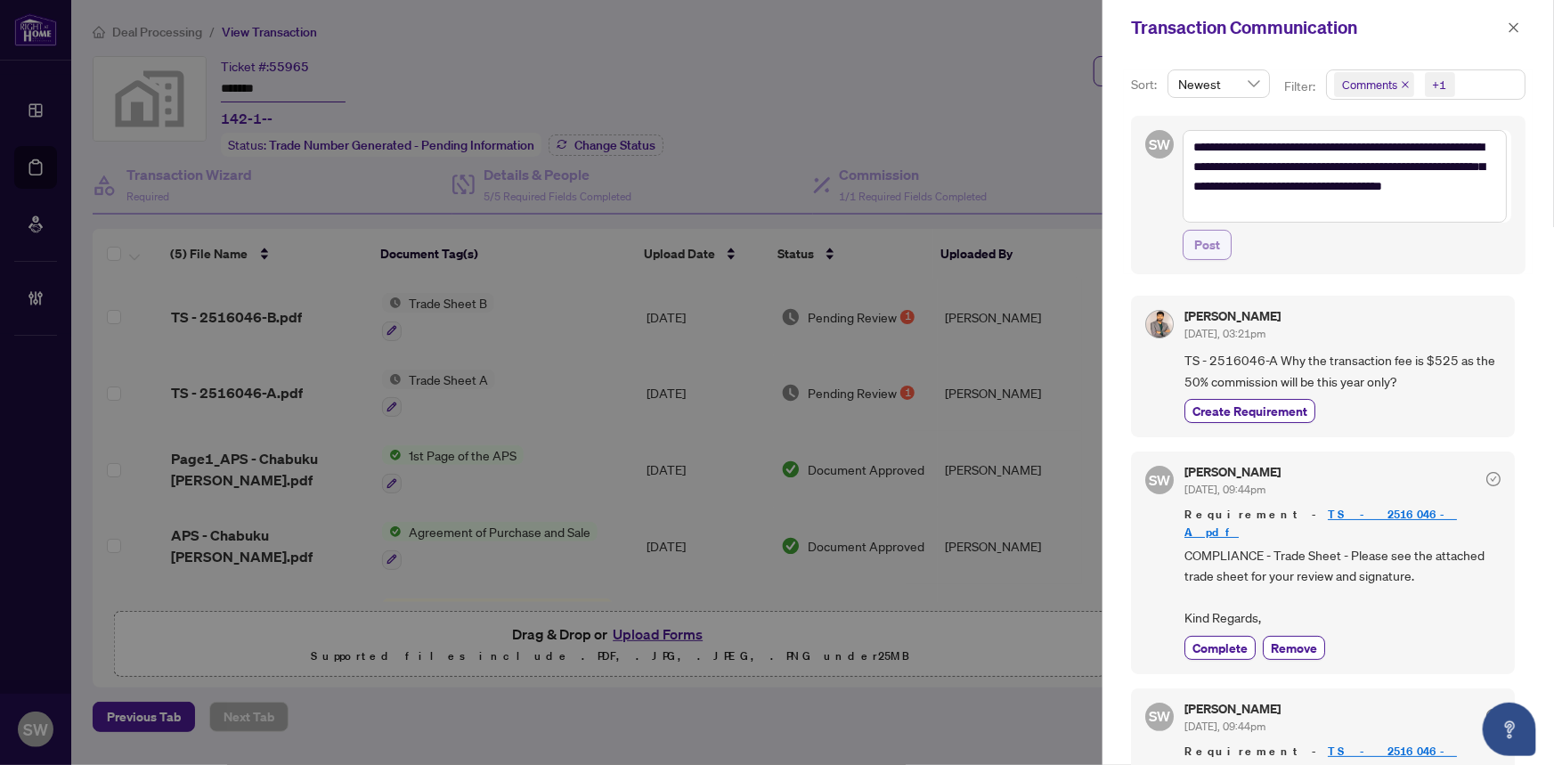
click at [1213, 244] on span "Post" at bounding box center [1207, 245] width 26 height 28
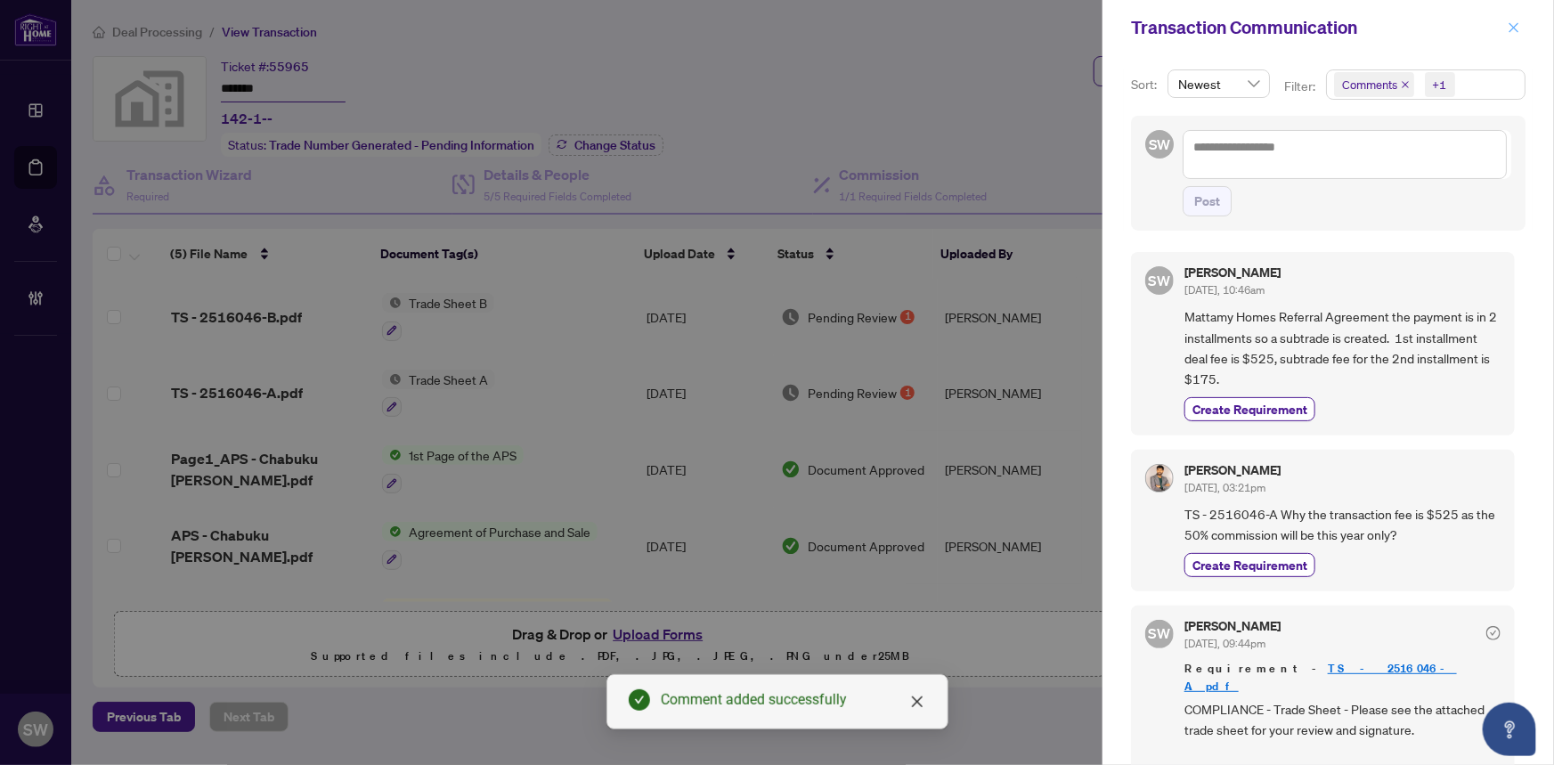
click at [1512, 32] on icon "close" at bounding box center [1513, 27] width 12 height 12
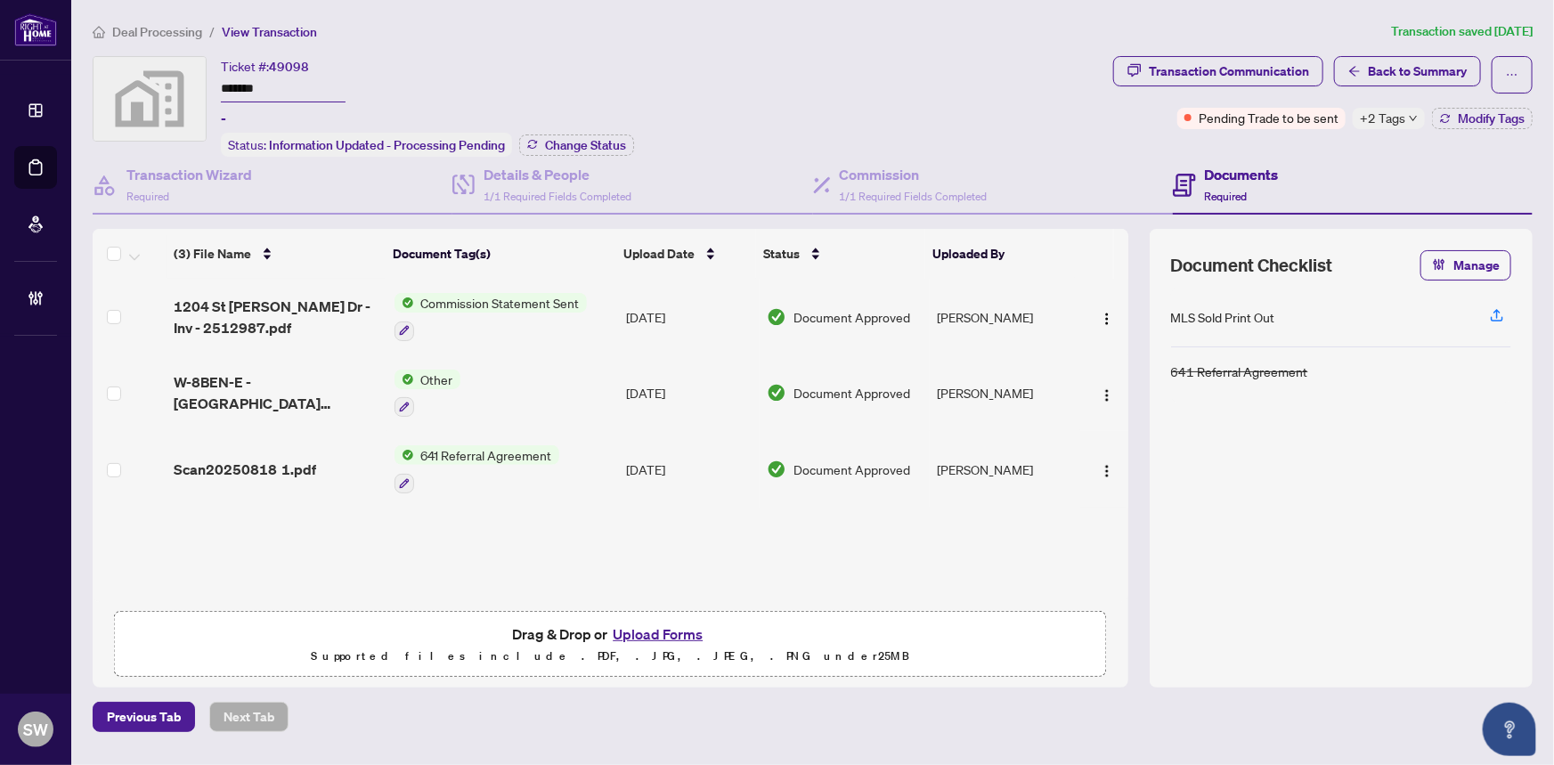
click at [249, 90] on input "*******" at bounding box center [283, 90] width 125 height 26
click at [1262, 70] on div "Transaction Communication" at bounding box center [1228, 71] width 160 height 28
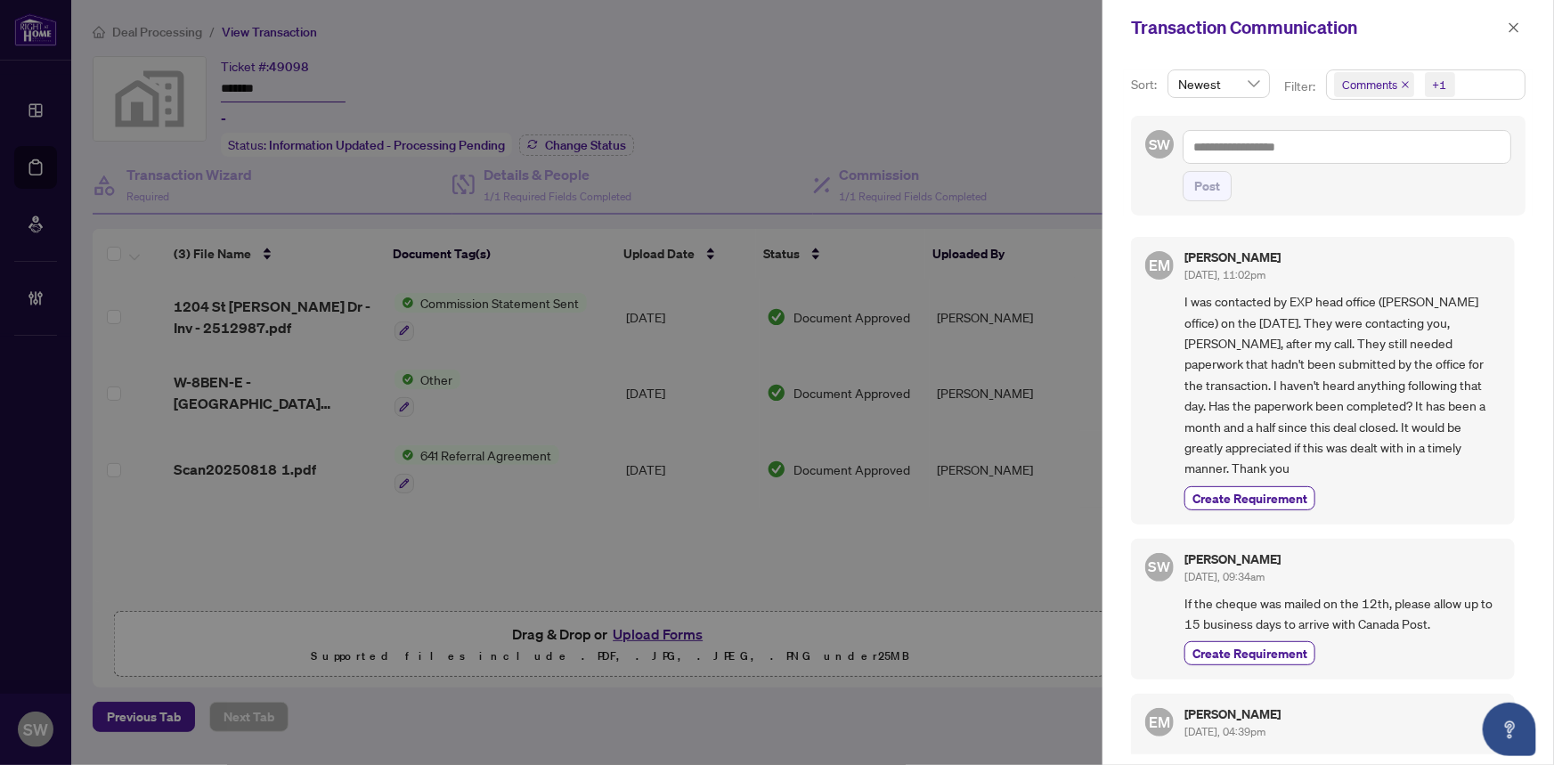
click at [1396, 474] on span "I was contacted by EXP head office ([PERSON_NAME] office) on the [DATE]. They w…" at bounding box center [1342, 384] width 316 height 187
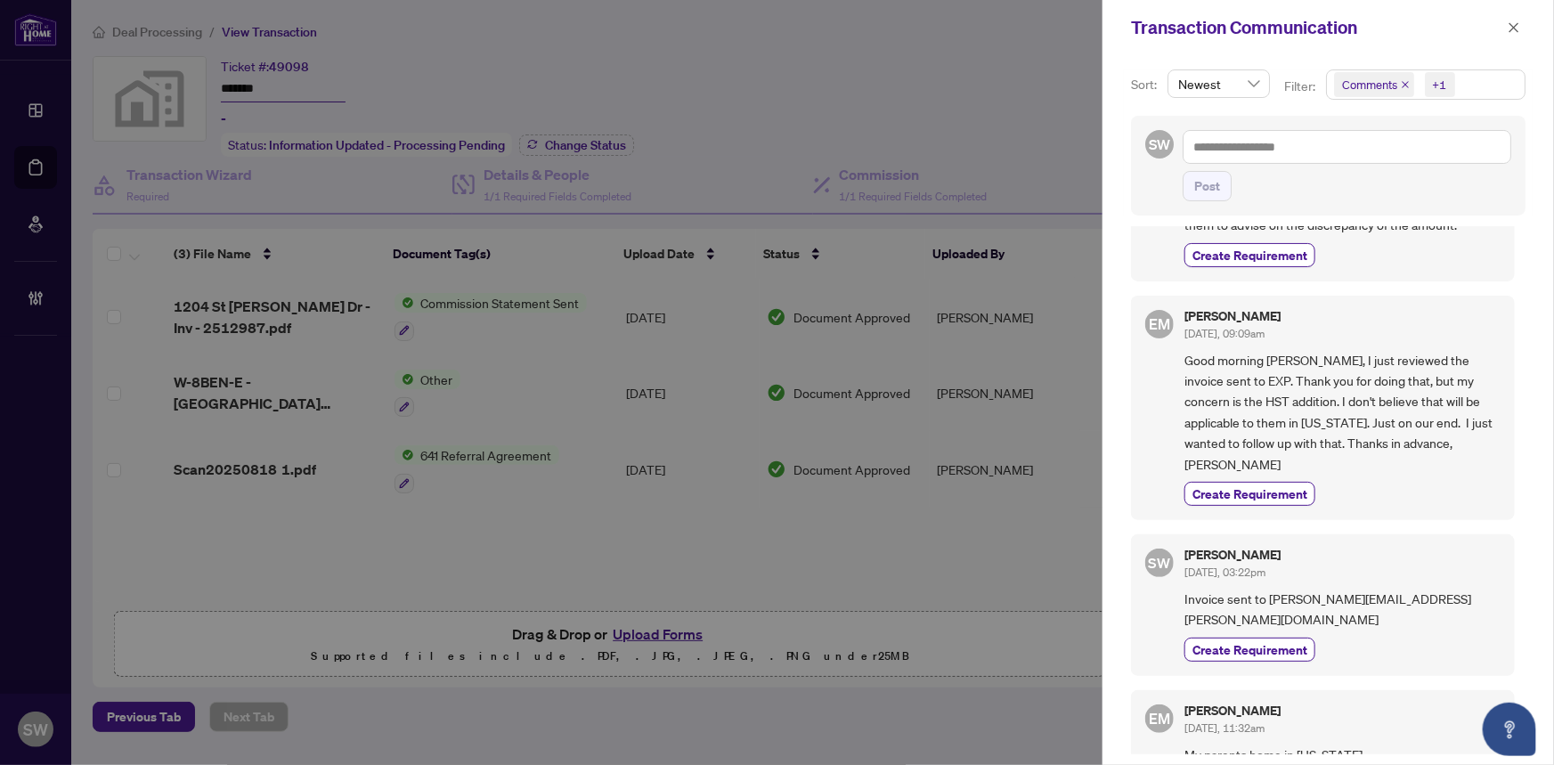
scroll to position [3, 0]
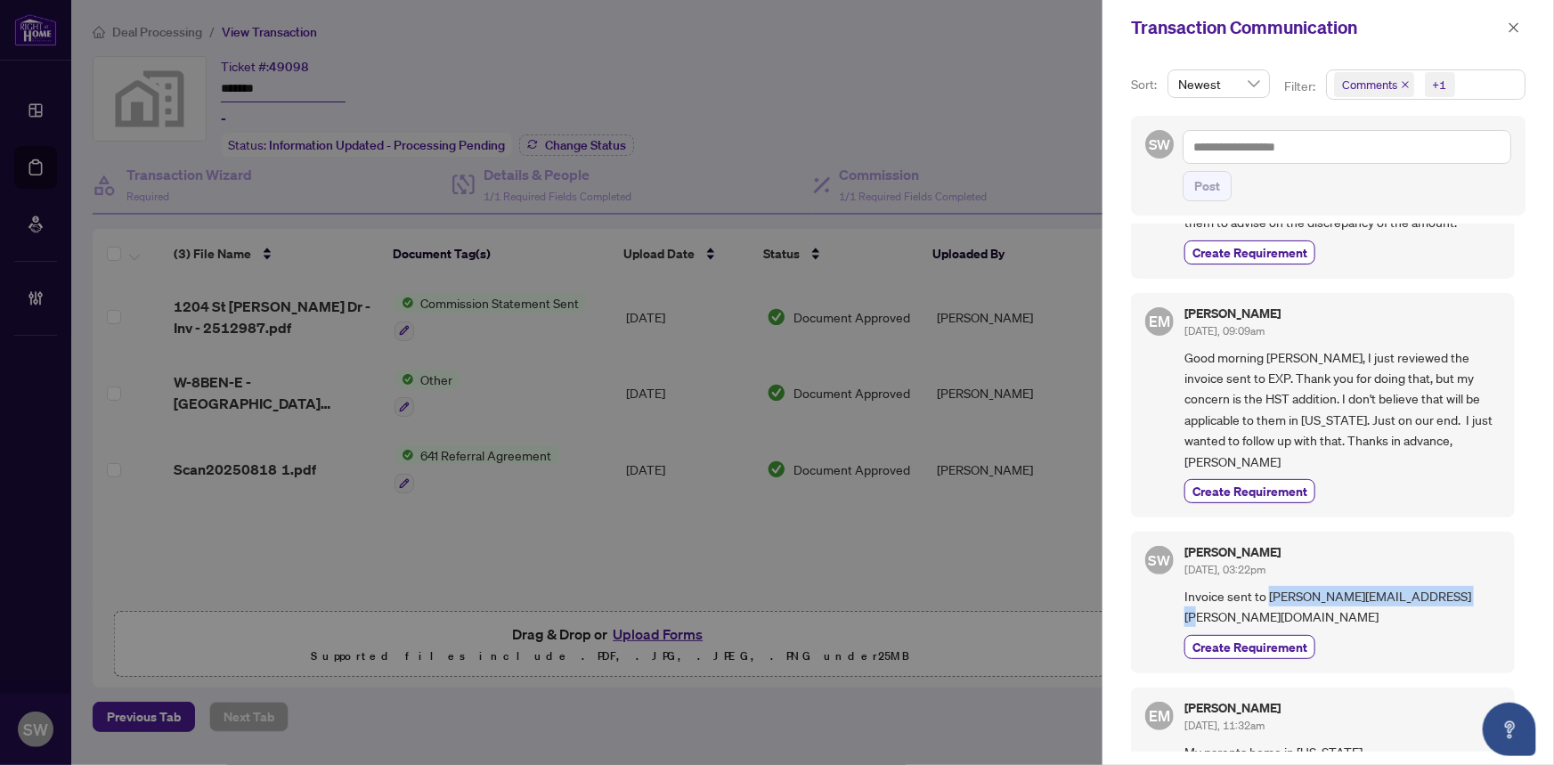
drag, startPoint x: 1433, startPoint y: 561, endPoint x: 1267, endPoint y: 564, distance: 166.5
click at [1267, 586] on span "Invoice sent to [PERSON_NAME][EMAIL_ADDRESS][PERSON_NAME][DOMAIN_NAME]" at bounding box center [1342, 607] width 316 height 42
copy span "[PERSON_NAME][EMAIL_ADDRESS][PERSON_NAME][DOMAIN_NAME]"
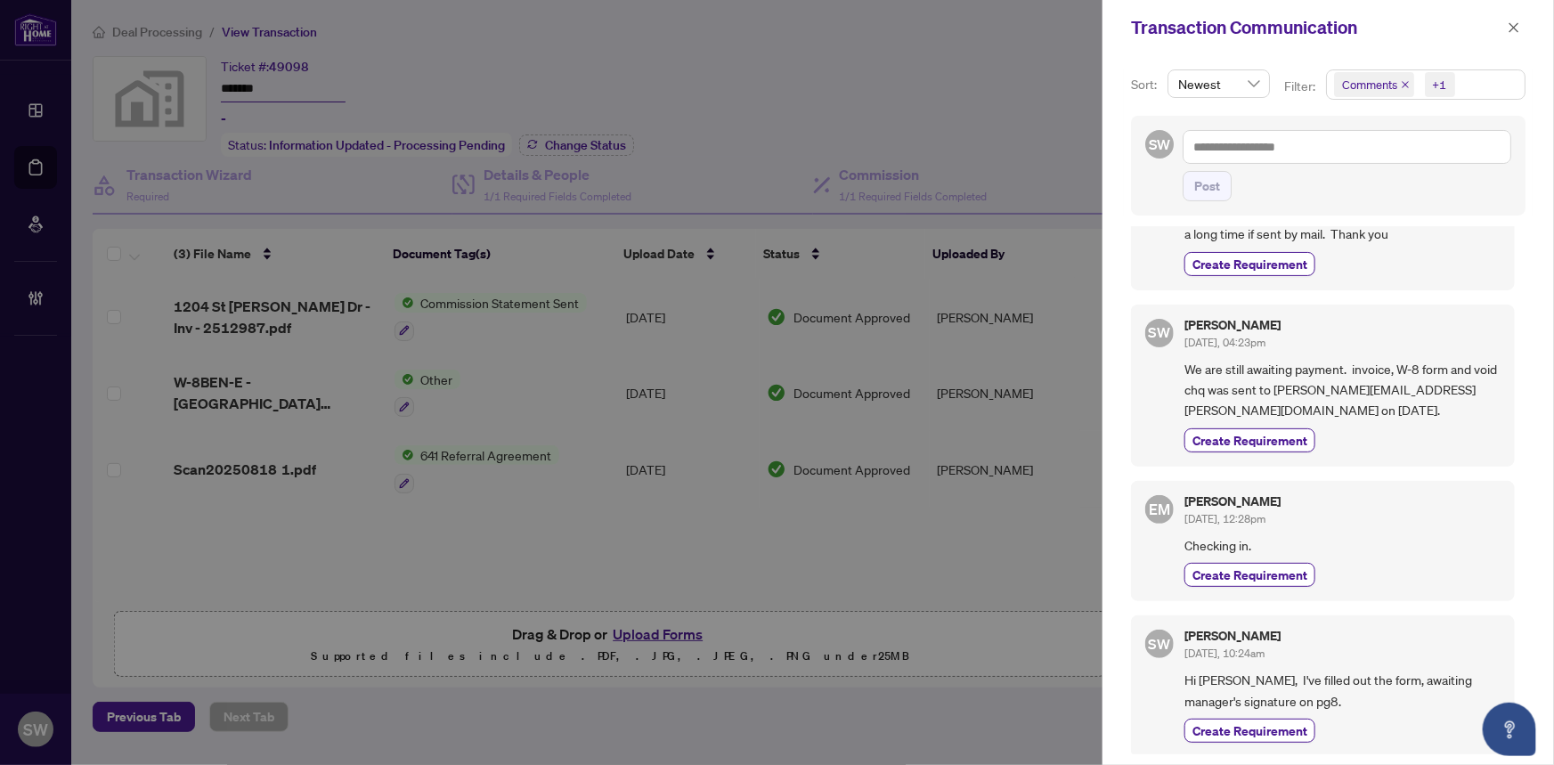
scroll to position [647, 0]
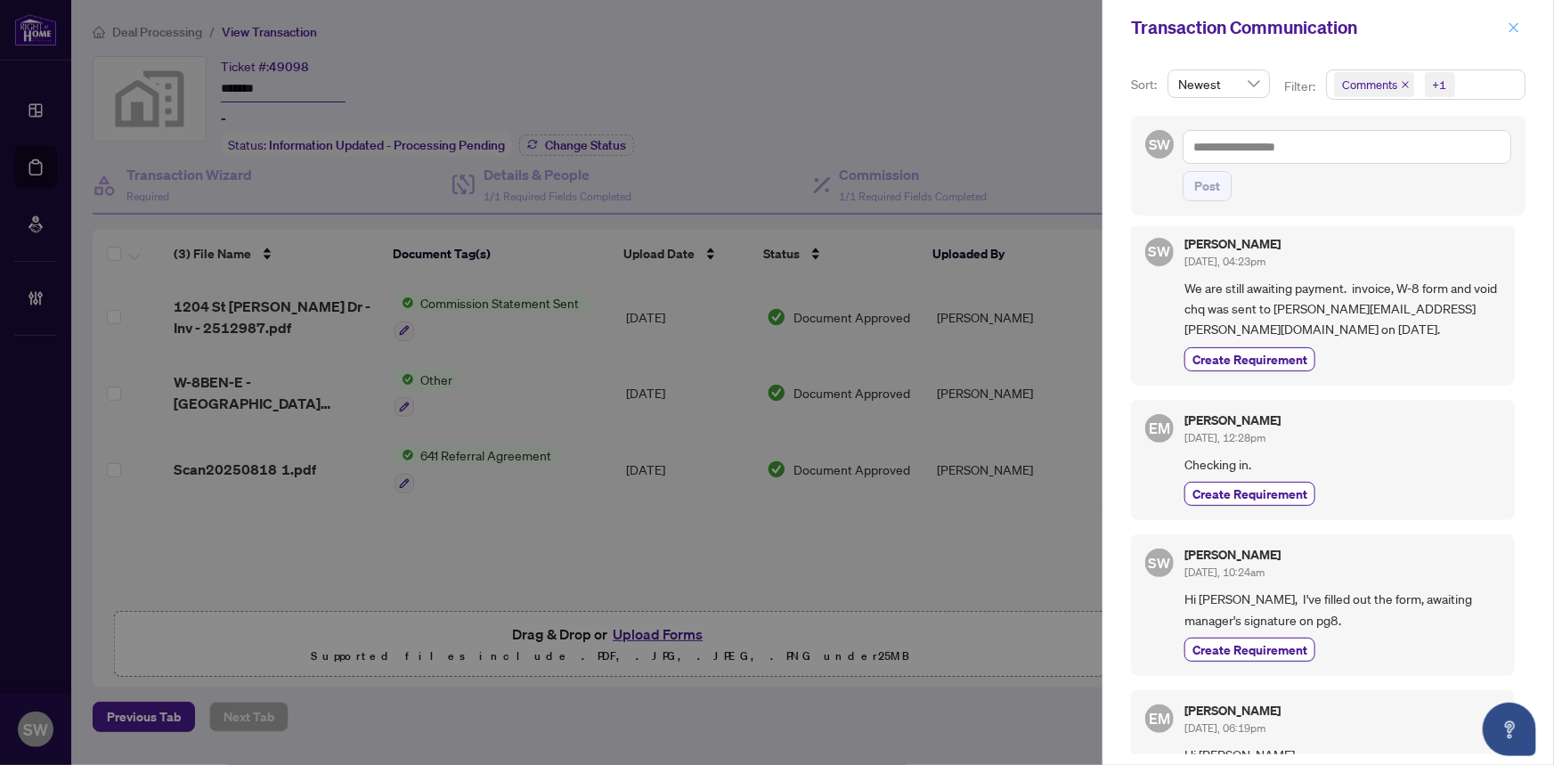
click at [1519, 25] on icon "close" at bounding box center [1513, 27] width 12 height 12
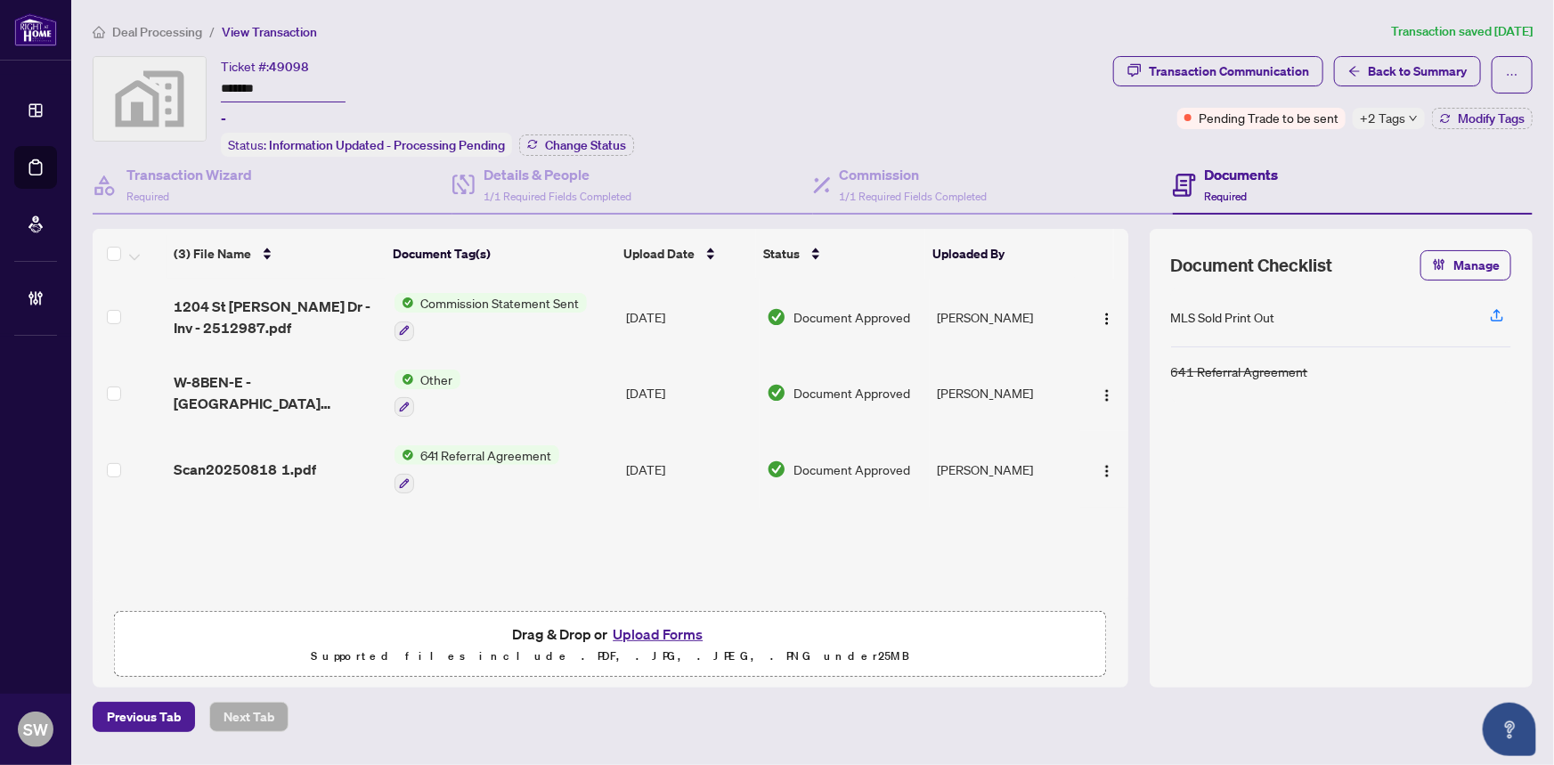
drag, startPoint x: 1430, startPoint y: 118, endPoint x: 1401, endPoint y: 117, distance: 28.5
click at [1416, 118] on div "Pending Trade to be sent +2 Tags Modify Tags" at bounding box center [1354, 118] width 355 height 21
click at [1484, 122] on span "Modify Tags" at bounding box center [1490, 118] width 67 height 12
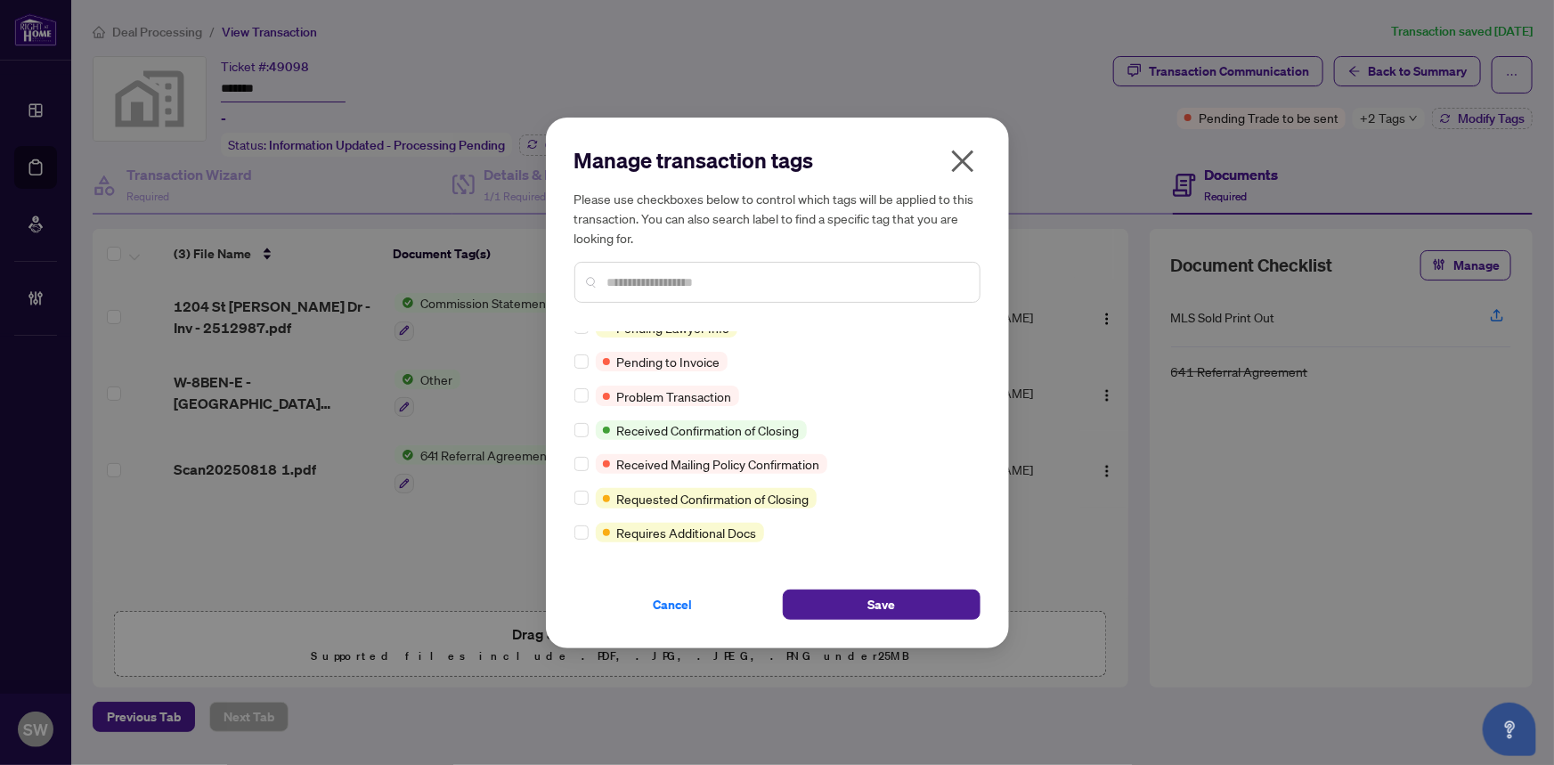
scroll to position [0, 0]
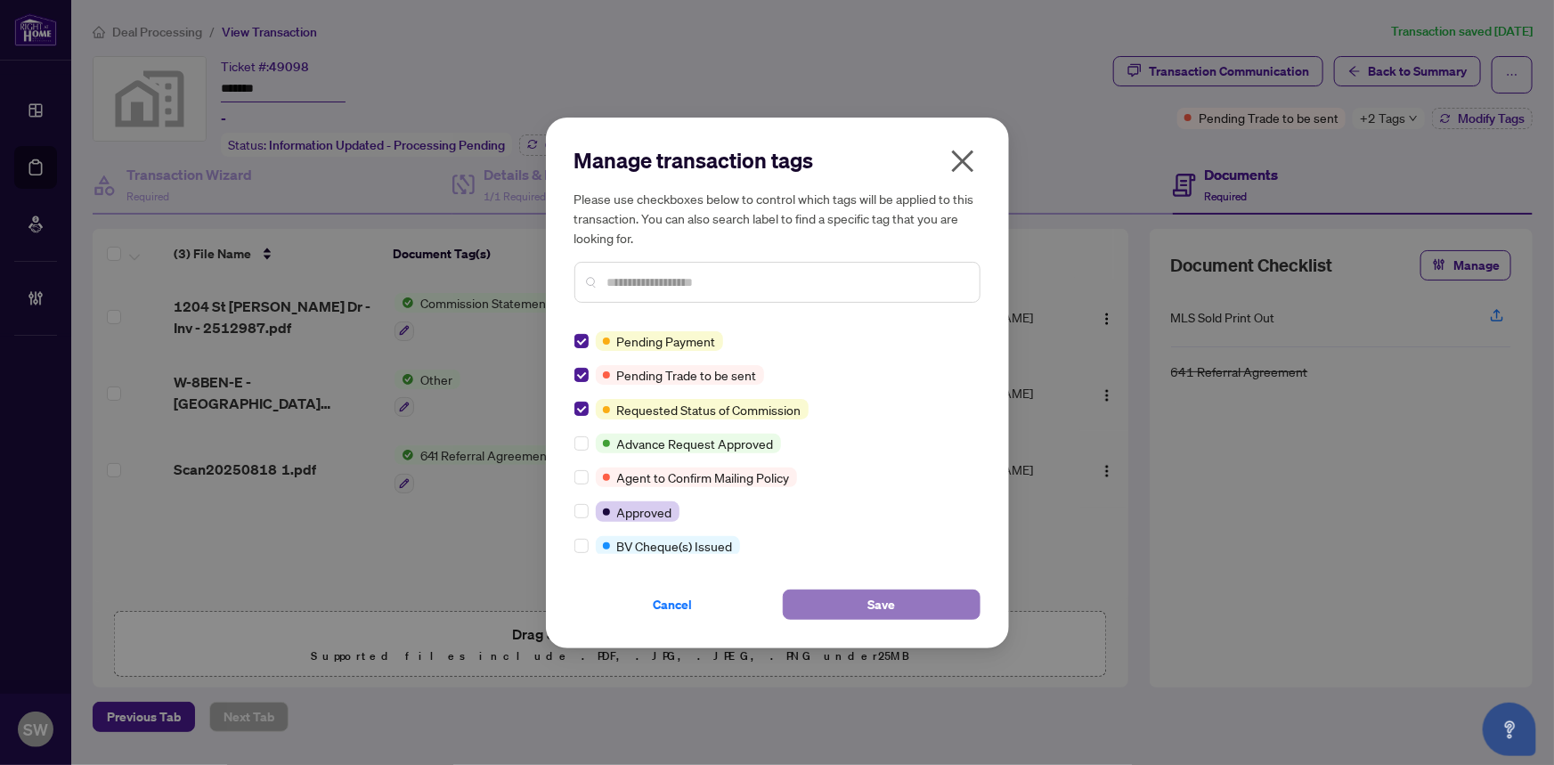
click at [868, 609] on span "Save" at bounding box center [881, 604] width 28 height 28
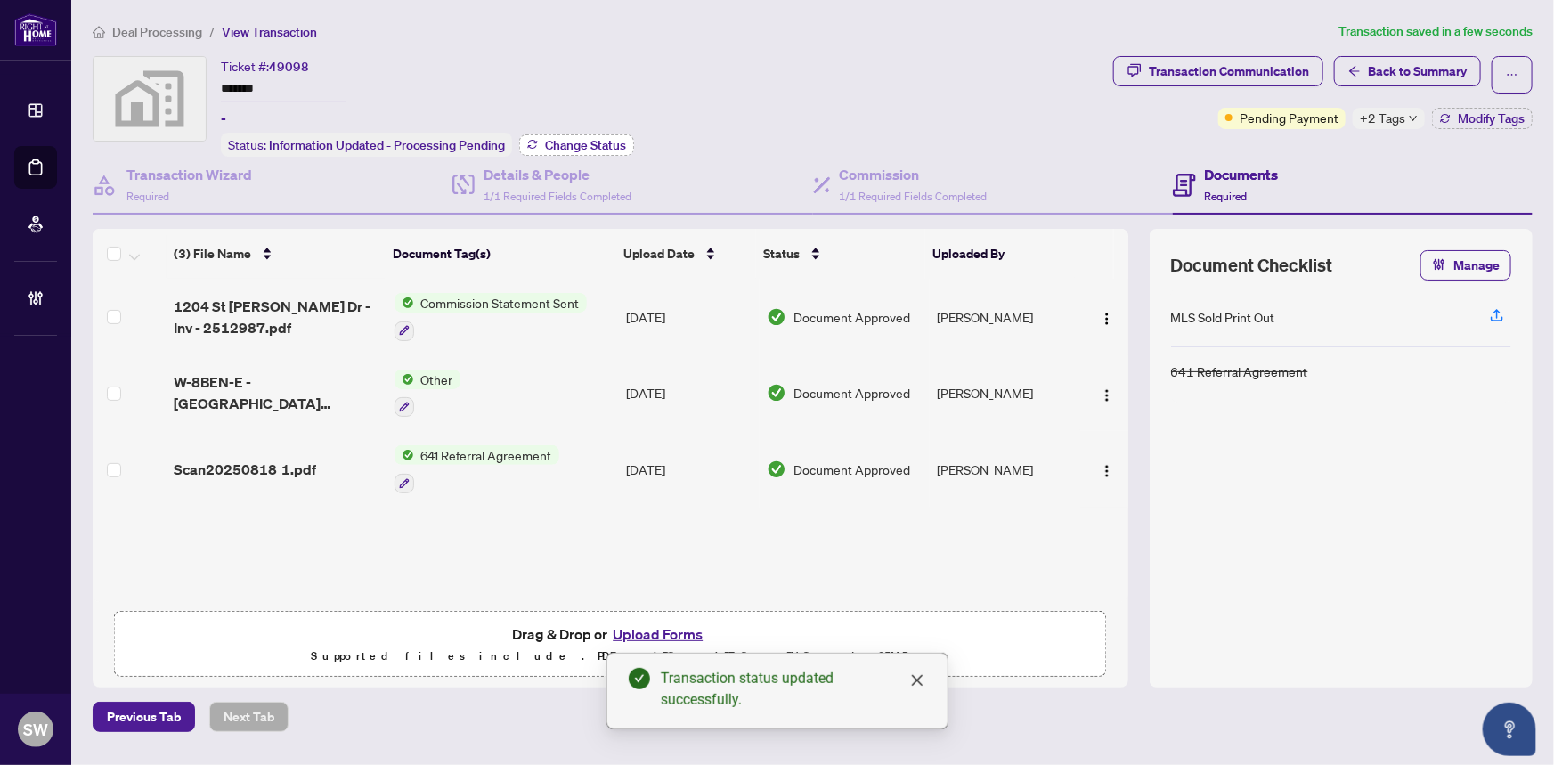
click at [608, 140] on span "Change Status" at bounding box center [585, 145] width 81 height 12
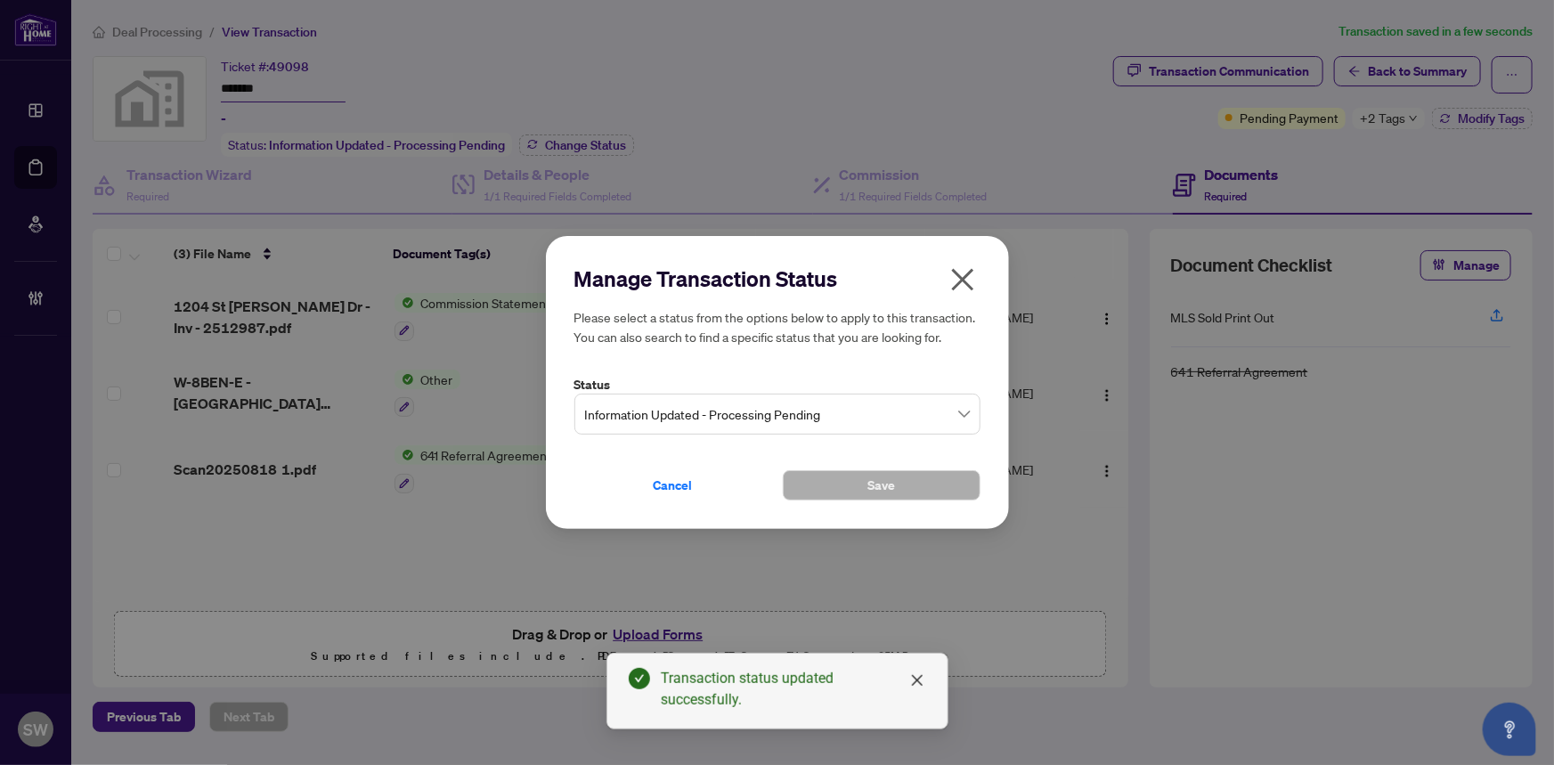
click at [754, 412] on span "Information Updated - Processing Pending" at bounding box center [777, 414] width 385 height 34
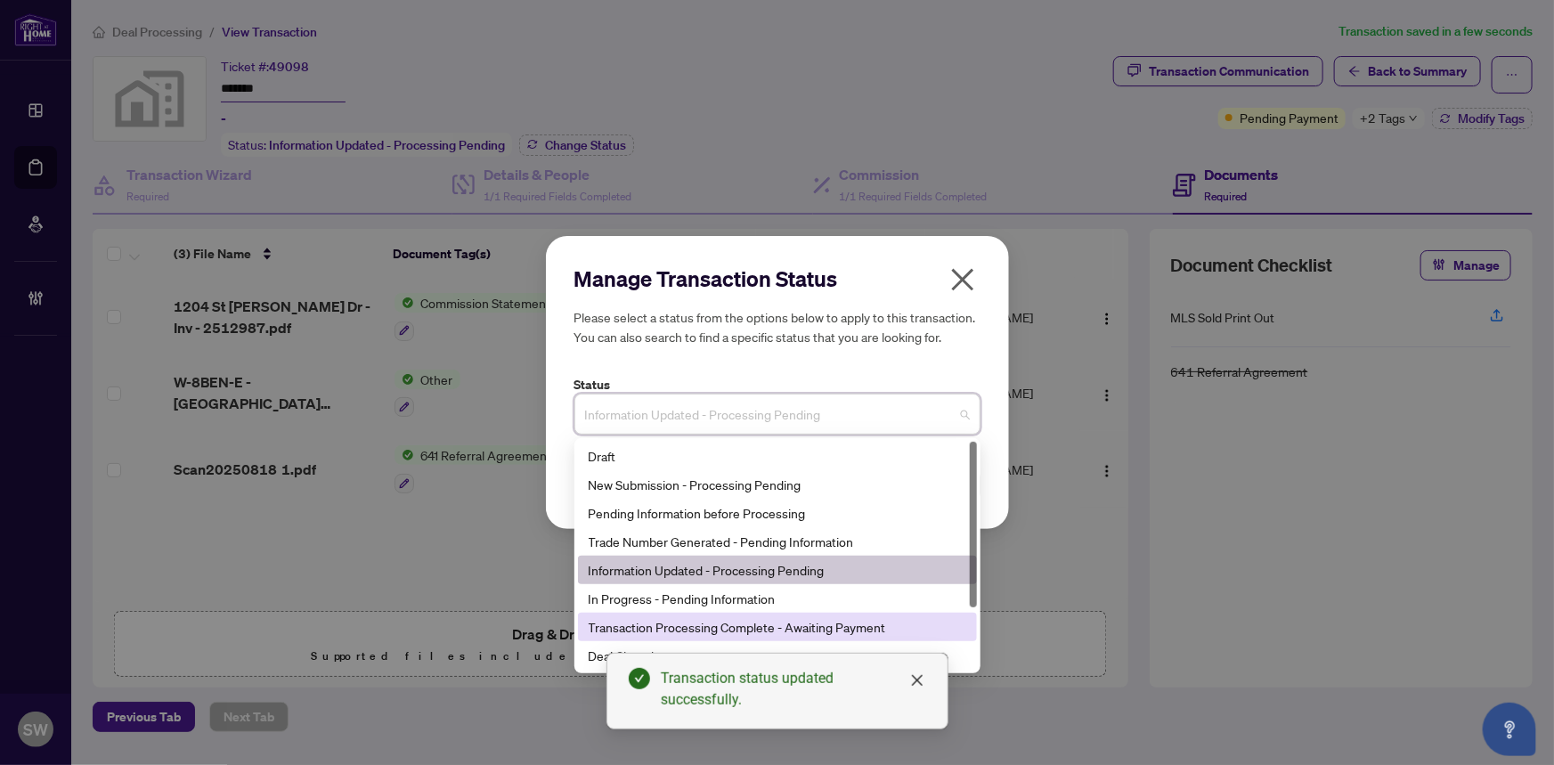
click at [802, 621] on div "Transaction Processing Complete - Awaiting Payment" at bounding box center [776, 627] width 377 height 20
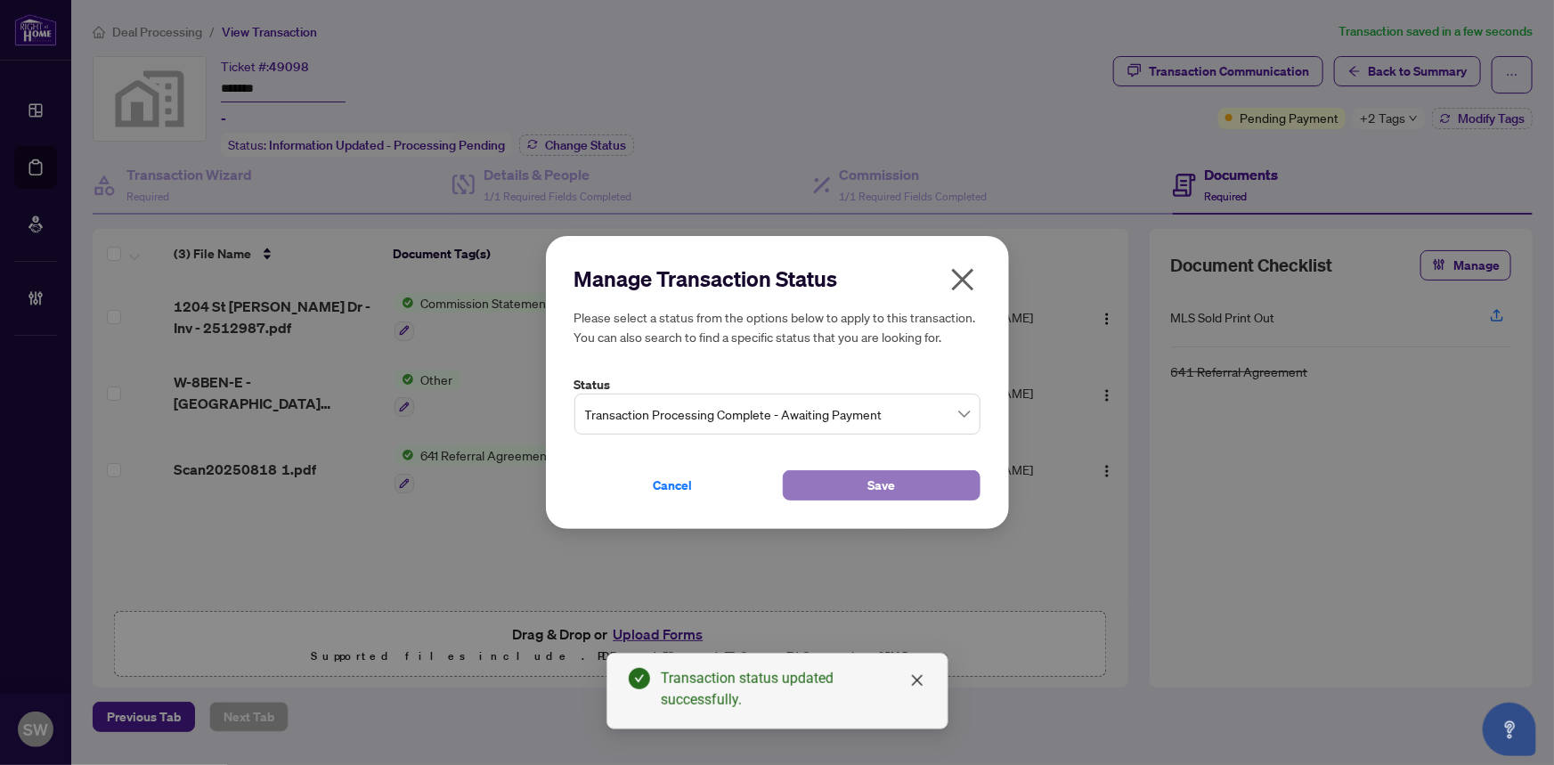
click at [875, 480] on span "Save" at bounding box center [881, 485] width 28 height 28
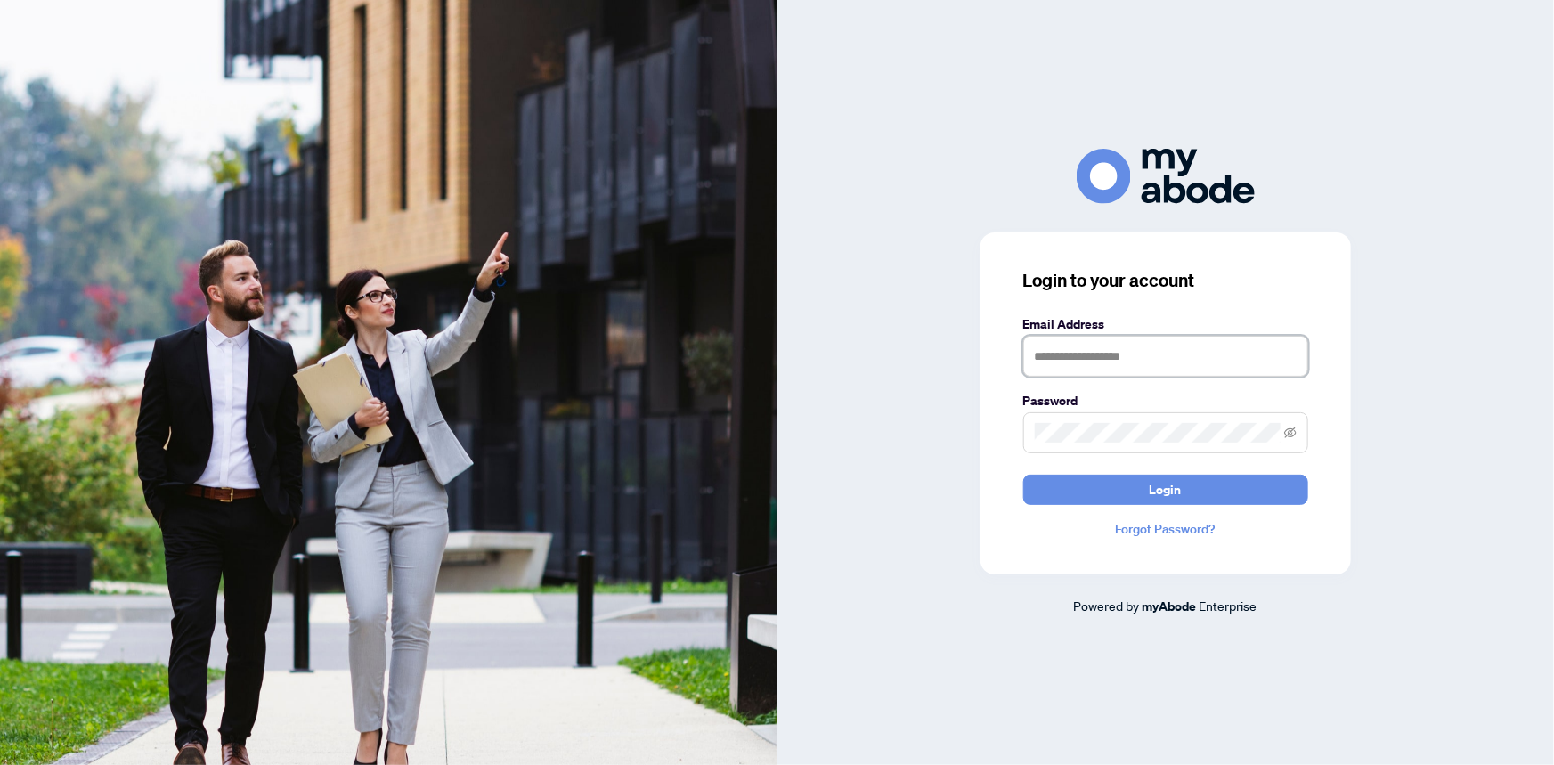
drag, startPoint x: 1140, startPoint y: 356, endPoint x: 1149, endPoint y: 362, distance: 11.6
click at [1140, 356] on input "text" at bounding box center [1165, 356] width 285 height 41
type input "**********"
drag, startPoint x: 1222, startPoint y: 355, endPoint x: 1016, endPoint y: 342, distance: 207.0
click at [1016, 342] on div "**********" at bounding box center [1165, 403] width 370 height 342
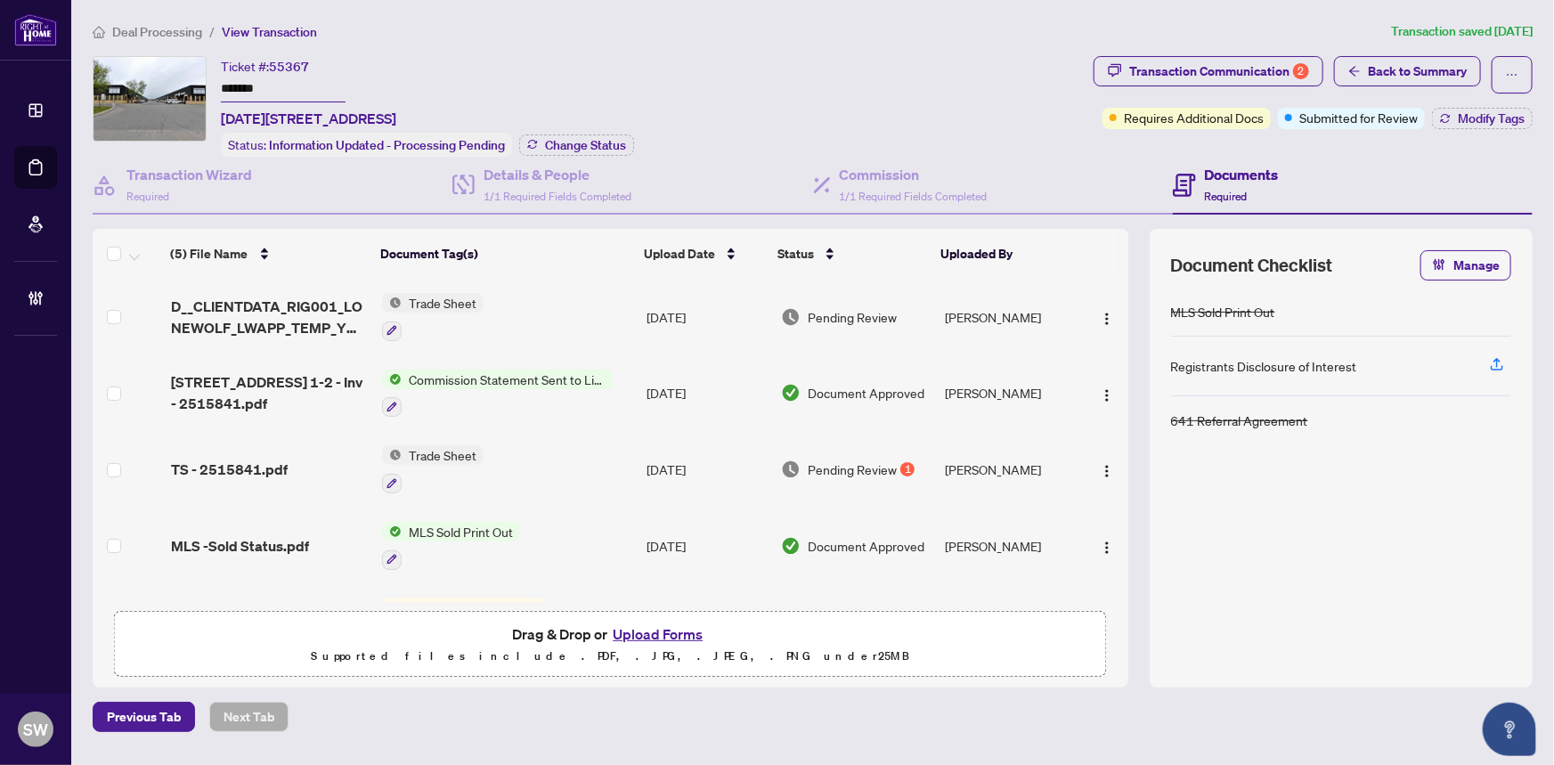
click at [240, 90] on input "*******" at bounding box center [283, 90] width 125 height 26
click at [280, 310] on span "D__CLIENTDATA_RIG001_LONEWOLF_LWAPP_TEMP_YW18VQQZFRX 1.pdf" at bounding box center [270, 317] width 198 height 43
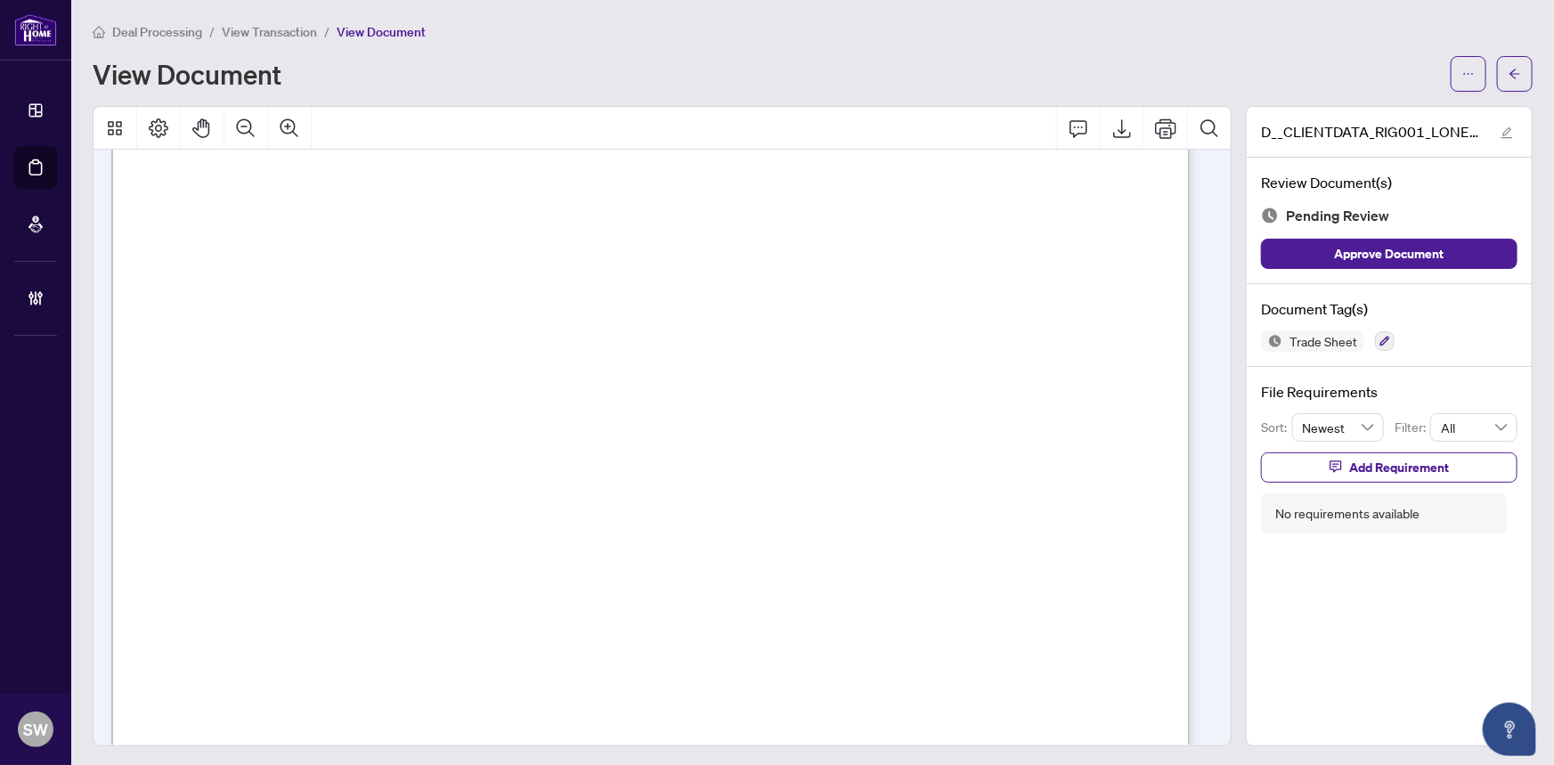
scroll to position [404, 0]
click at [1508, 80] on span "button" at bounding box center [1514, 74] width 12 height 28
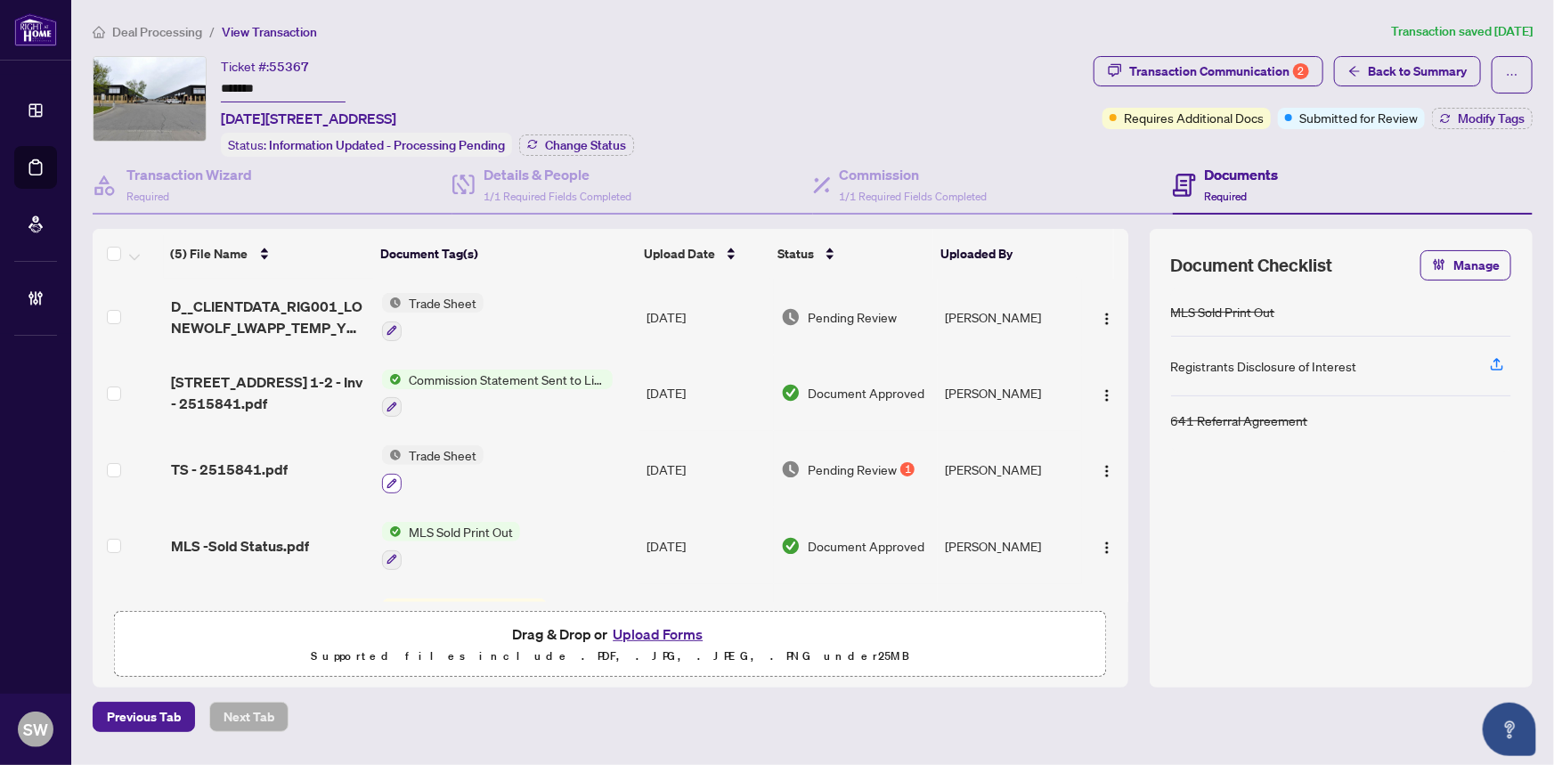
click at [391, 480] on icon "button" at bounding box center [391, 483] width 11 height 11
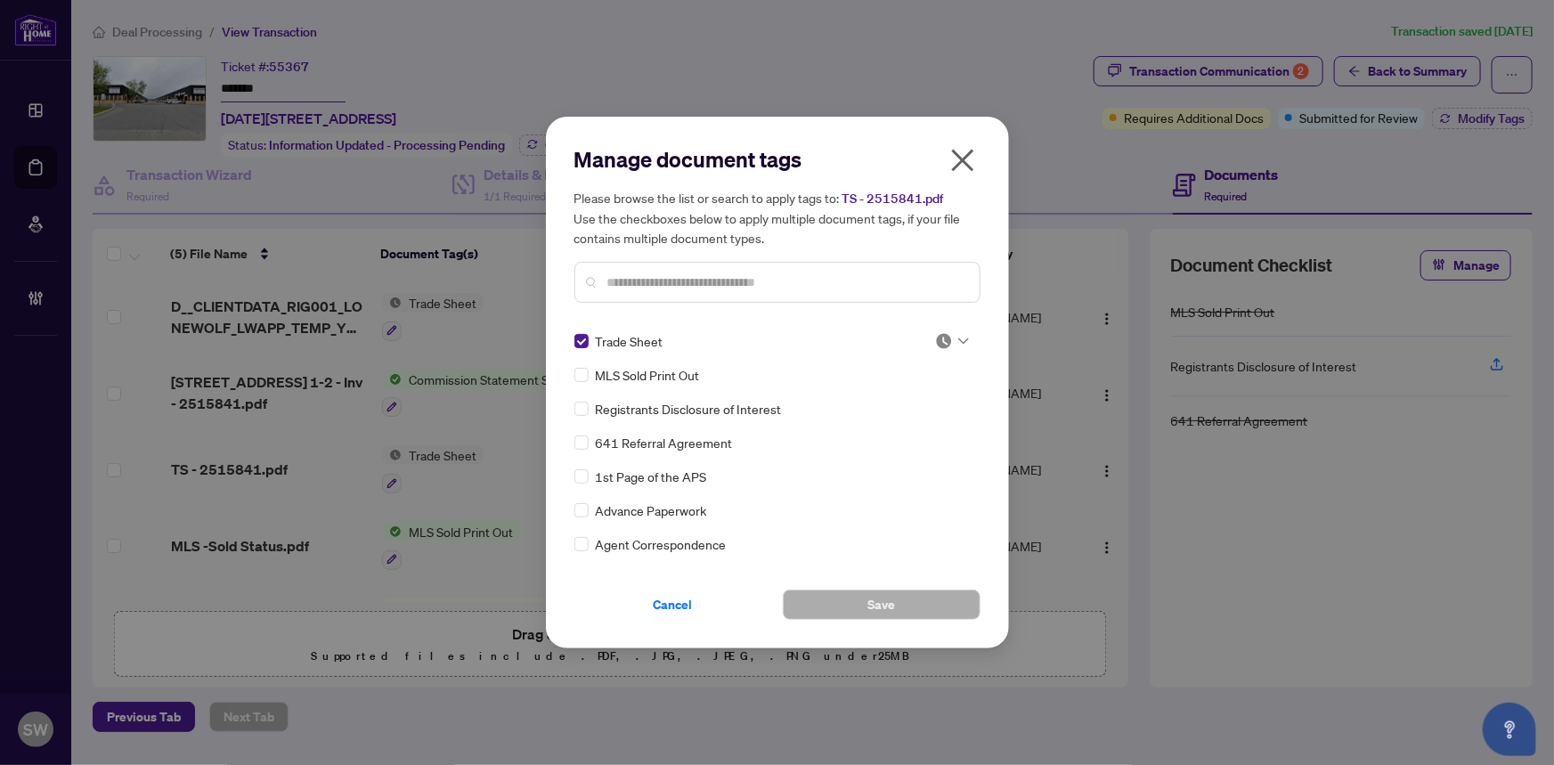
click at [952, 339] on div at bounding box center [952, 341] width 34 height 18
click at [901, 426] on div "Approved" at bounding box center [893, 428] width 114 height 20
click at [889, 592] on span "Save" at bounding box center [881, 604] width 28 height 28
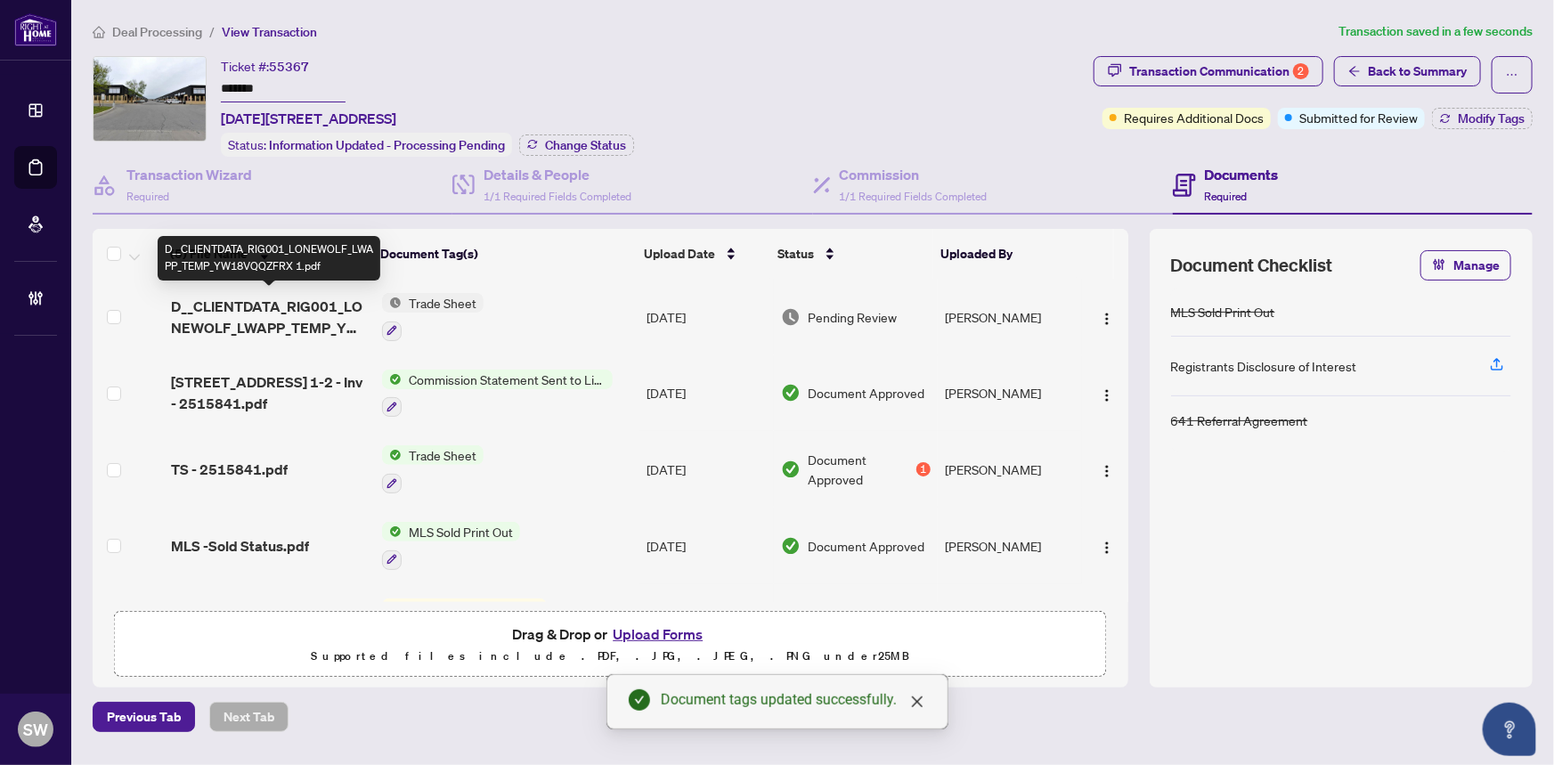
click at [320, 314] on span "D__CLIENTDATA_RIG001_LONEWOLF_LWAPP_TEMP_YW18VQQZFRX 1.pdf" at bounding box center [270, 317] width 198 height 43
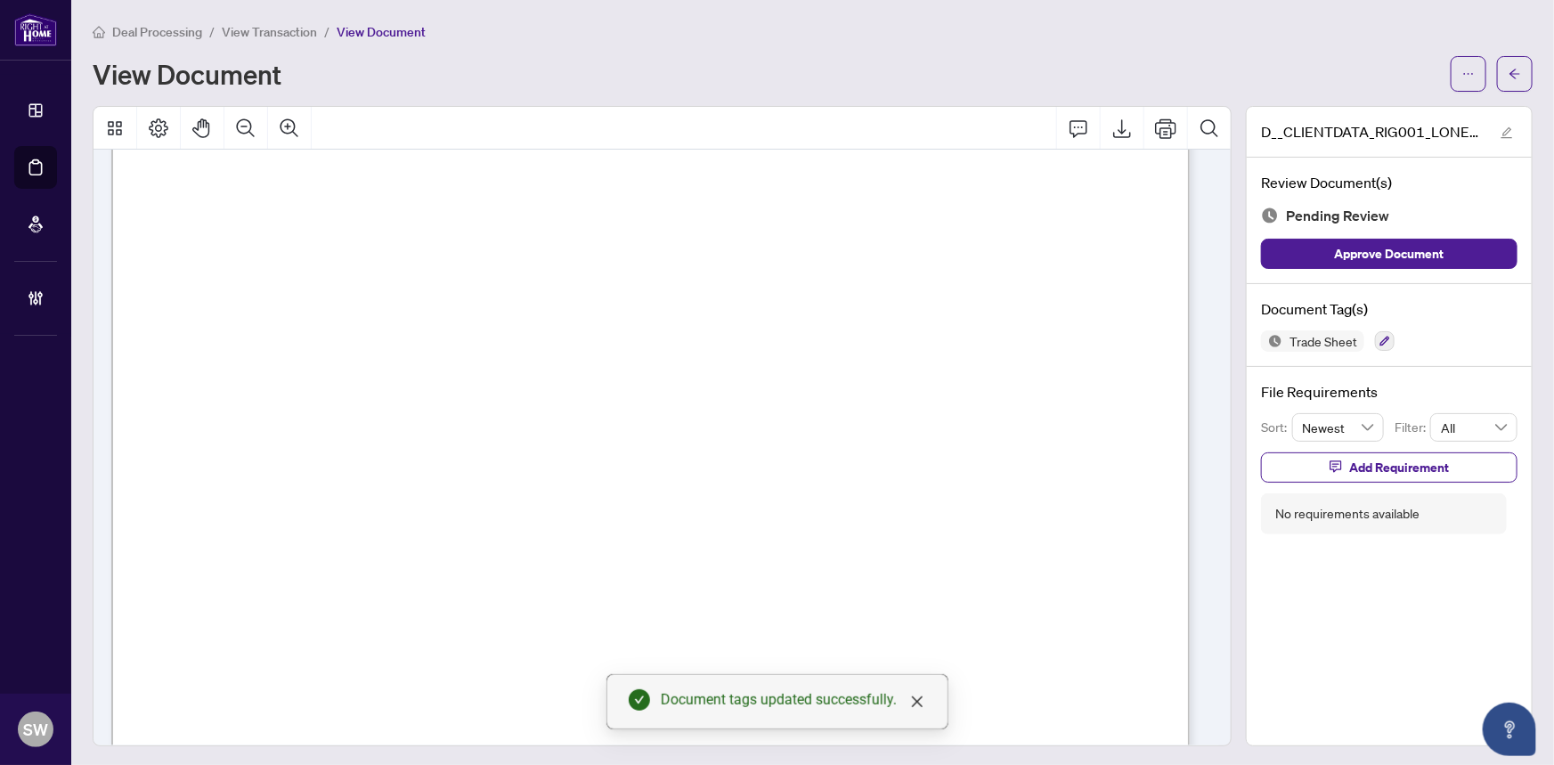
scroll to position [566, 0]
click at [1380, 337] on icon "button" at bounding box center [1385, 342] width 10 height 10
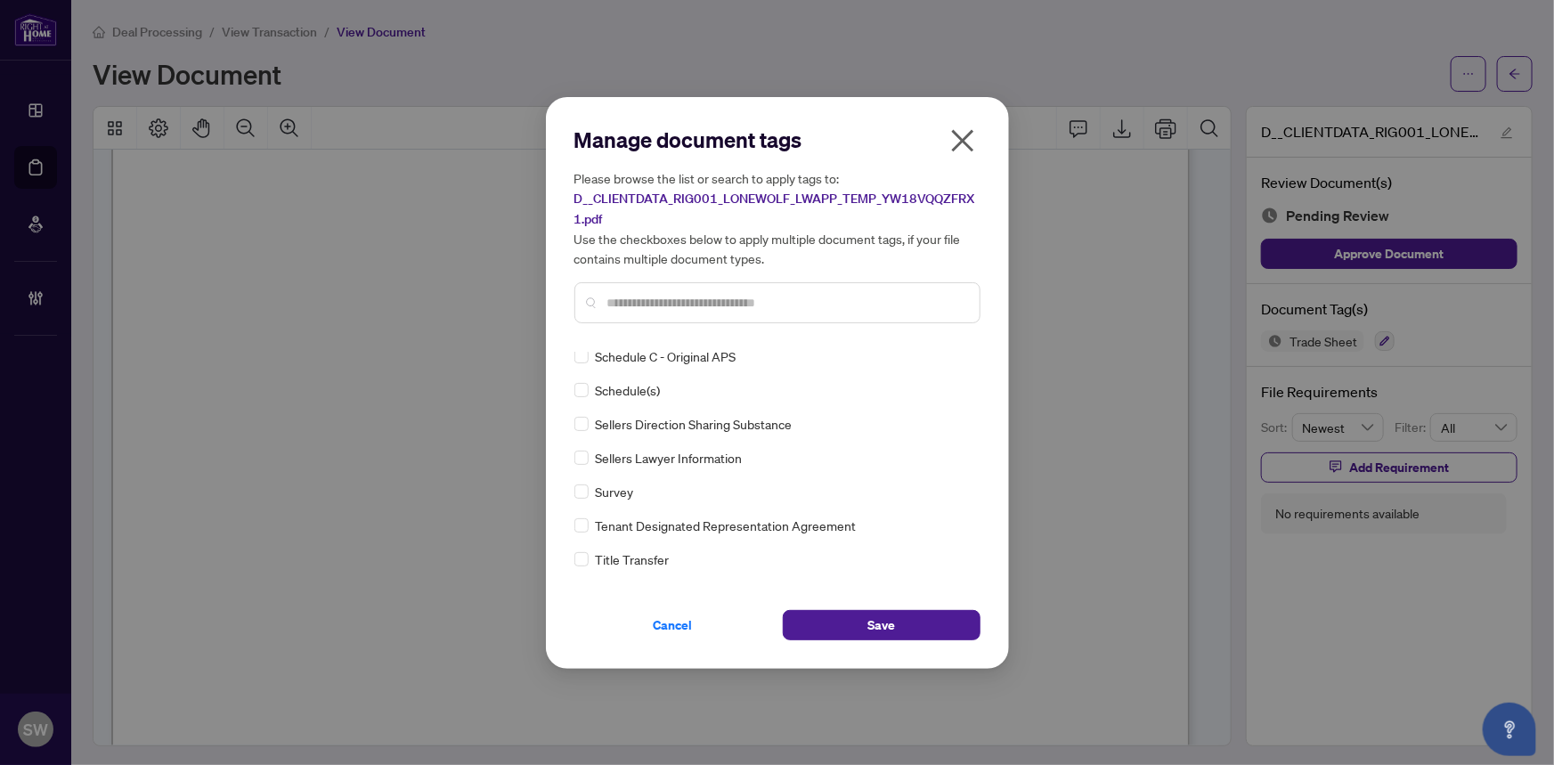
scroll to position [0, 0]
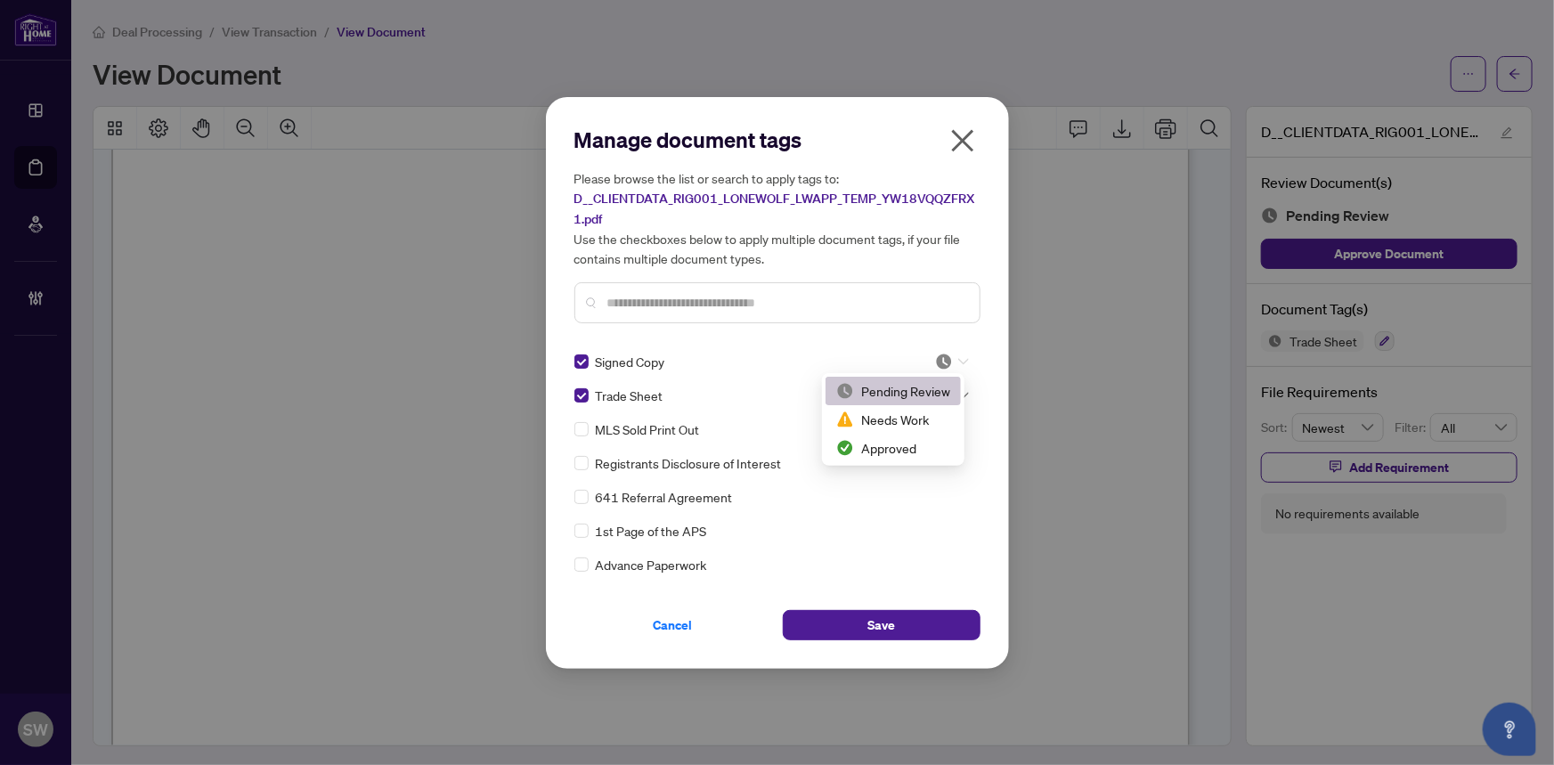
click at [958, 358] on icon at bounding box center [963, 361] width 11 height 7
click at [908, 449] on div "Approved" at bounding box center [893, 448] width 114 height 20
click at [954, 387] on div at bounding box center [952, 395] width 34 height 18
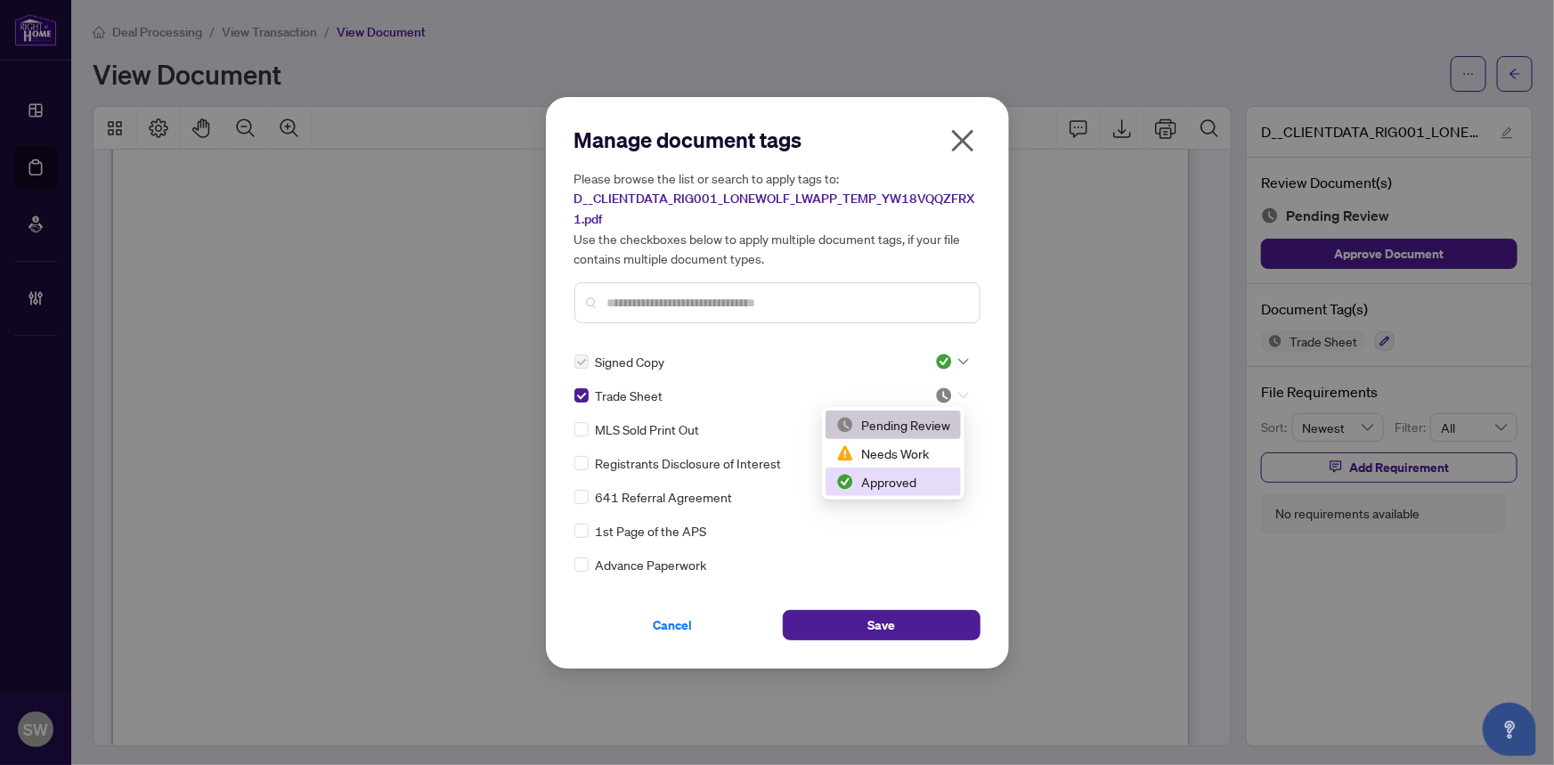
click at [908, 483] on div "Approved" at bounding box center [893, 482] width 114 height 20
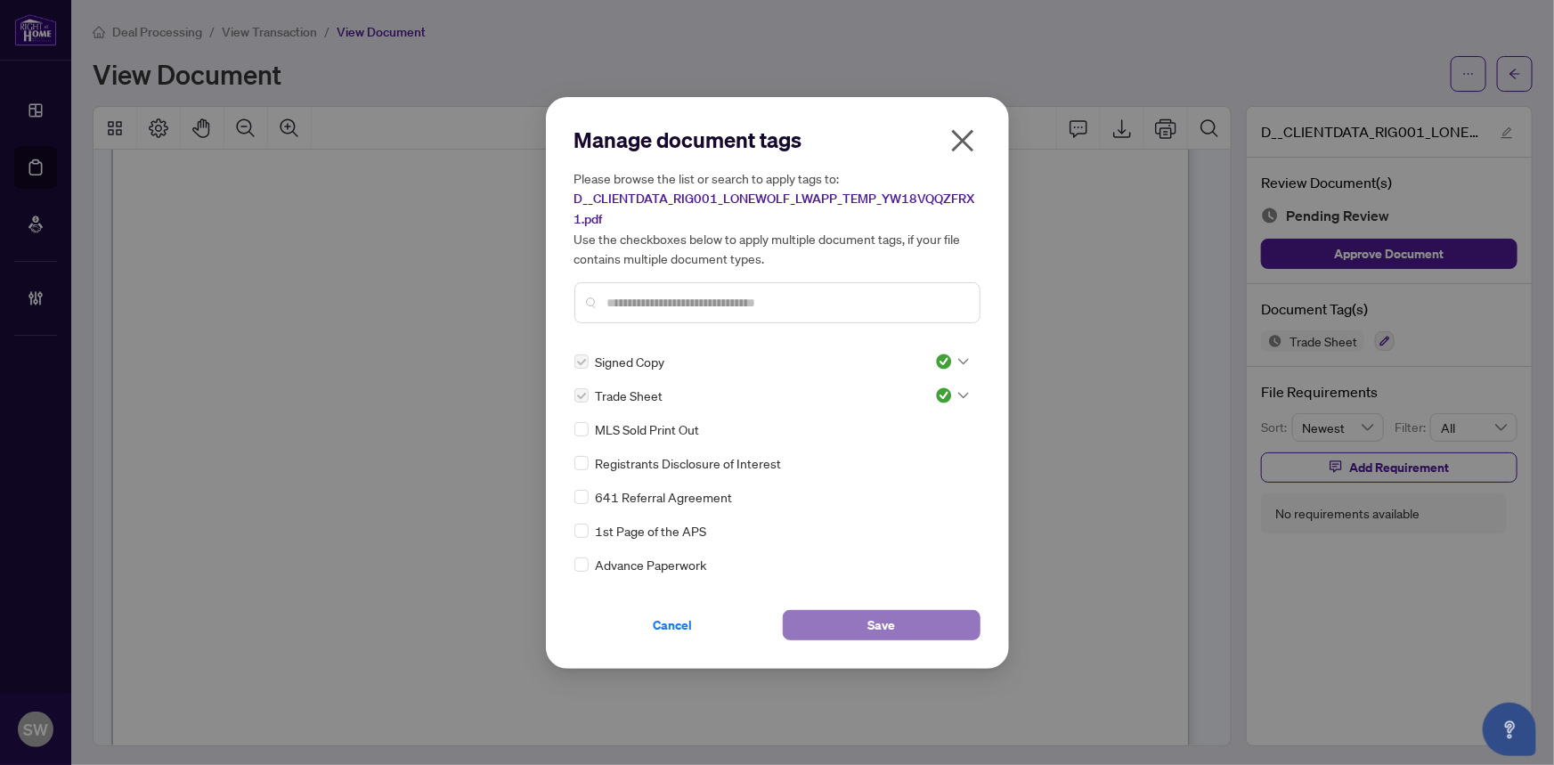
click at [890, 627] on span "Save" at bounding box center [881, 625] width 28 height 28
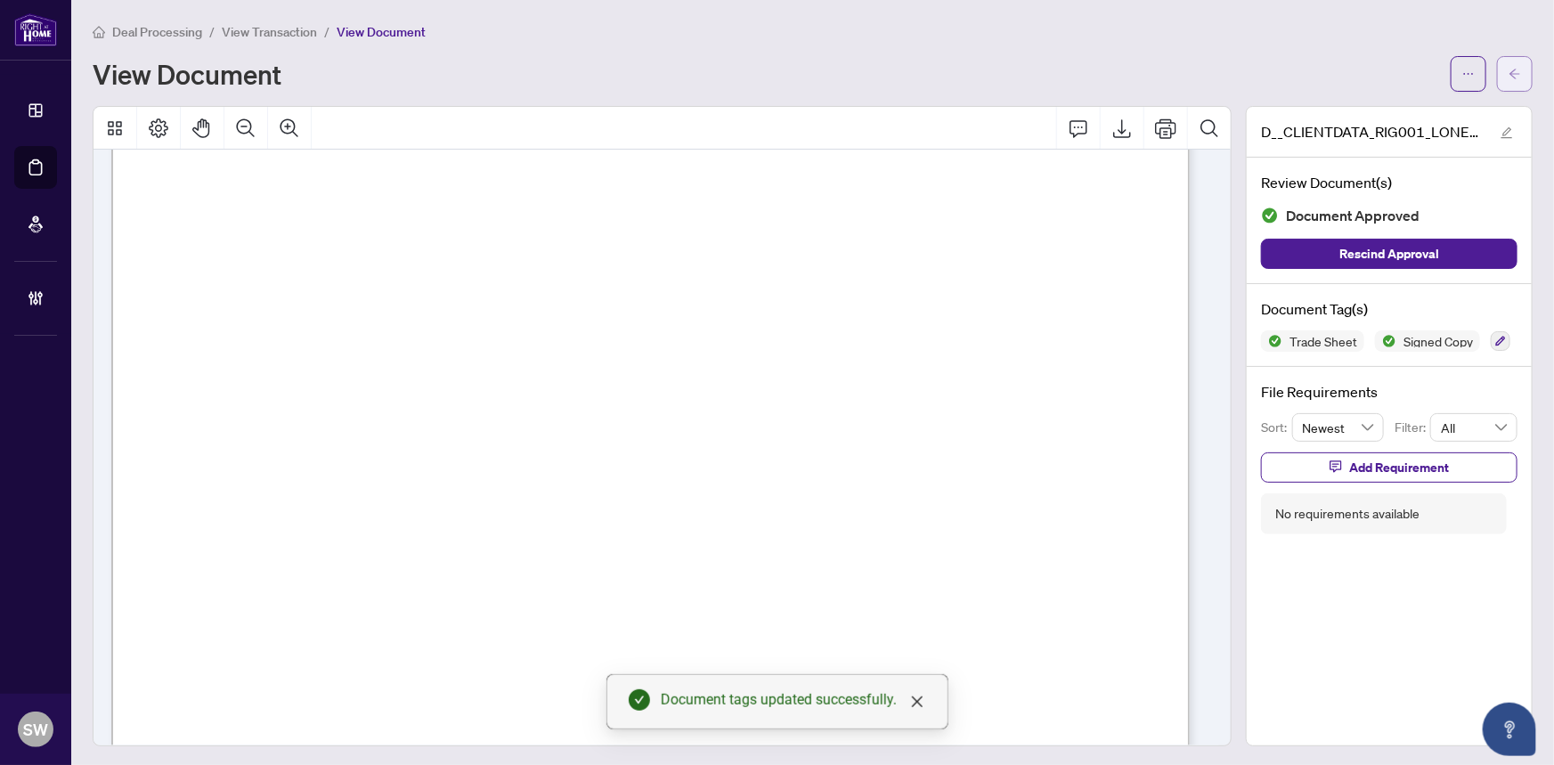
click at [1508, 74] on icon "arrow-left" at bounding box center [1514, 74] width 12 height 12
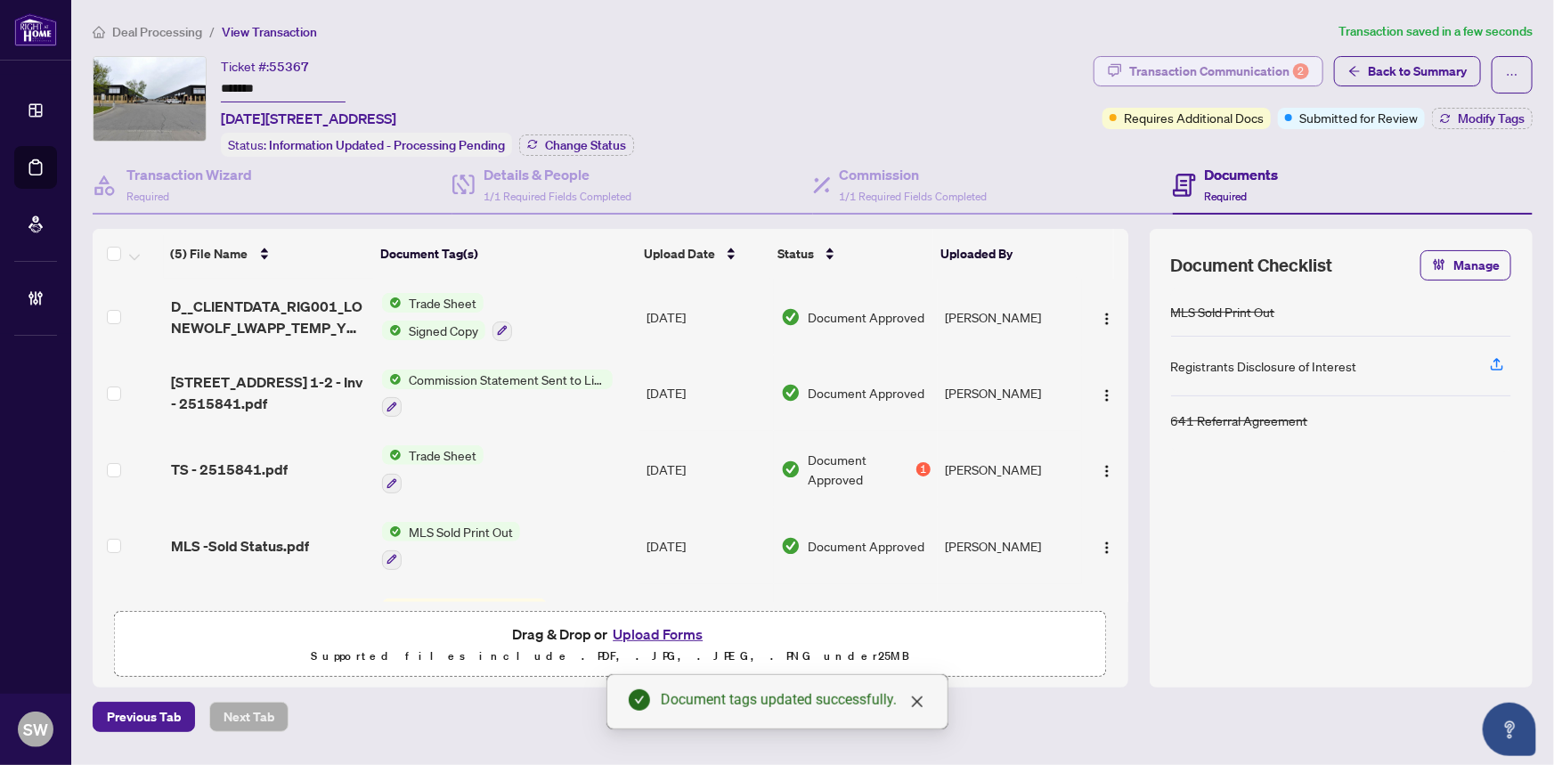
click at [1249, 68] on div "Transaction Communication 2" at bounding box center [1219, 71] width 180 height 28
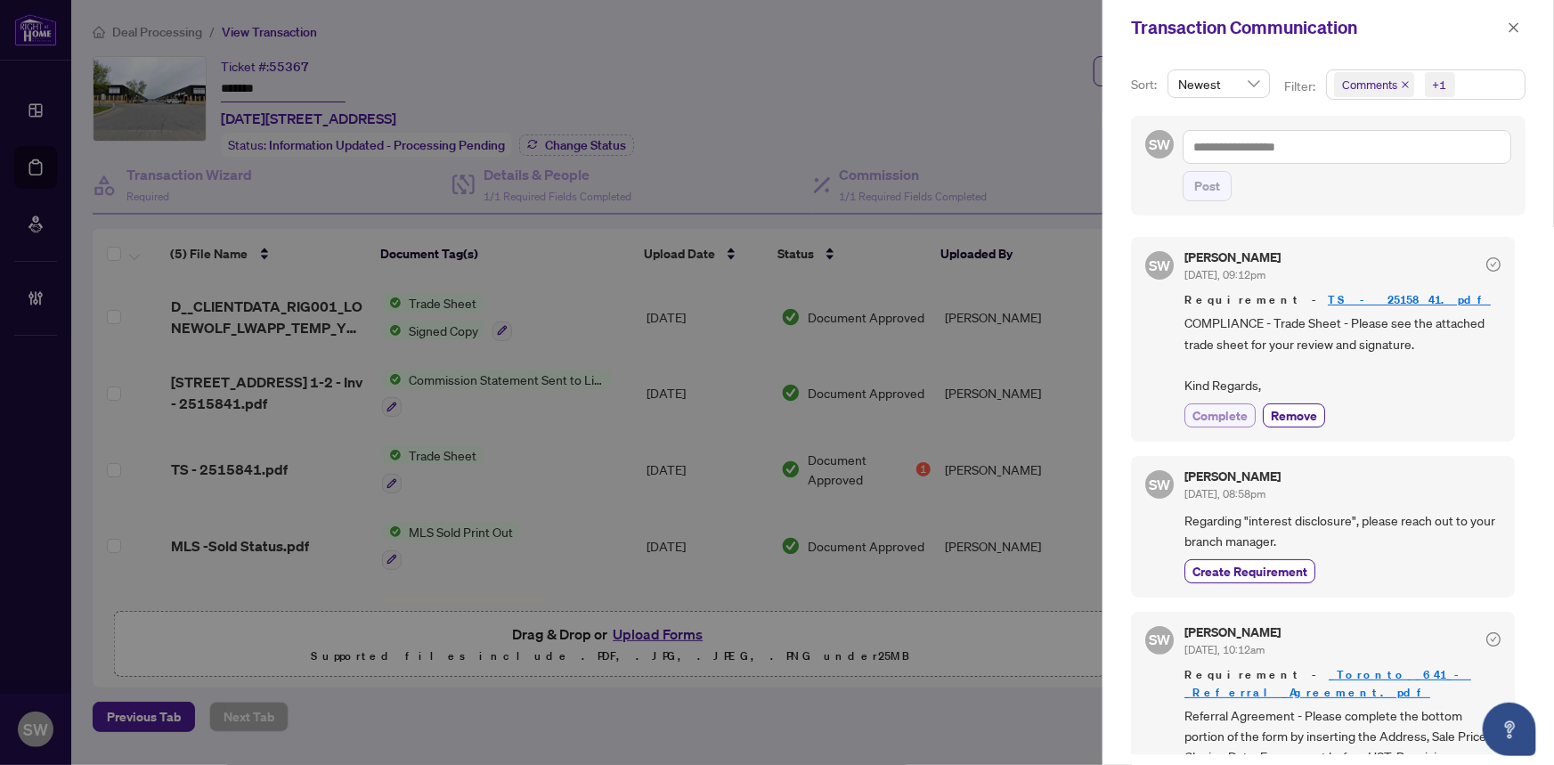
click at [1229, 413] on span "Complete" at bounding box center [1219, 415] width 55 height 19
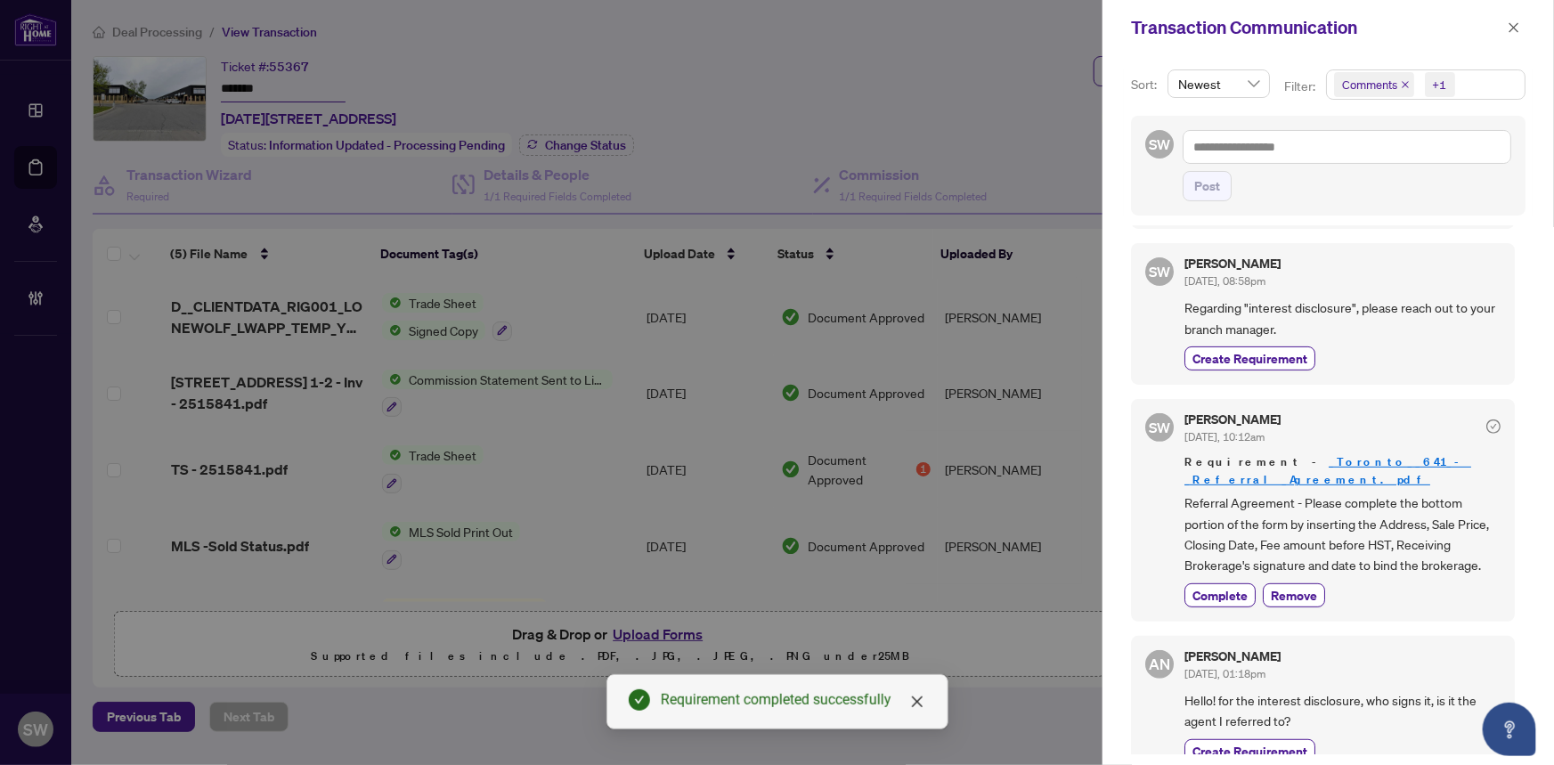
scroll to position [3, 0]
click at [1507, 30] on icon "close" at bounding box center [1513, 27] width 12 height 12
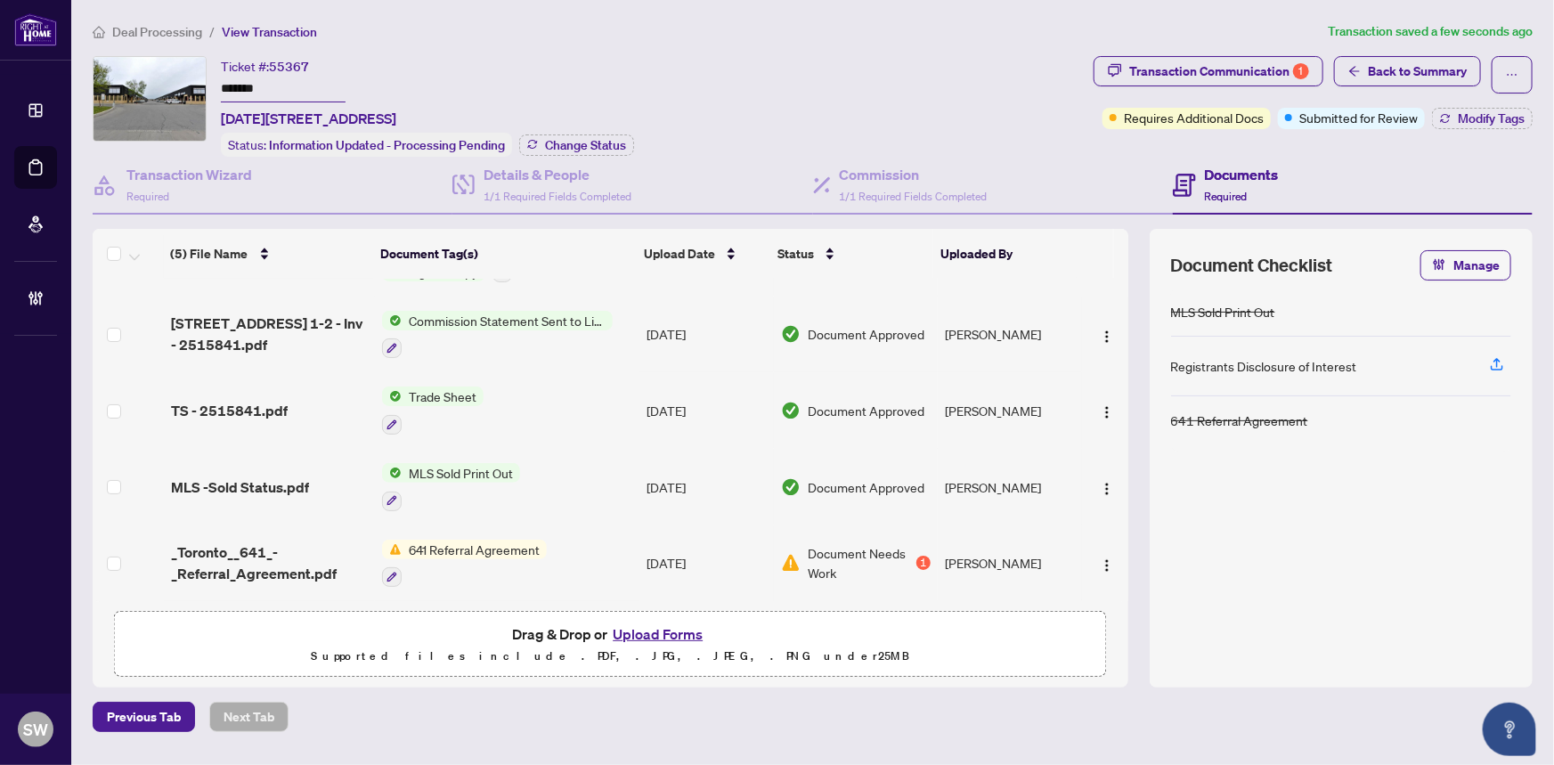
scroll to position [0, 0]
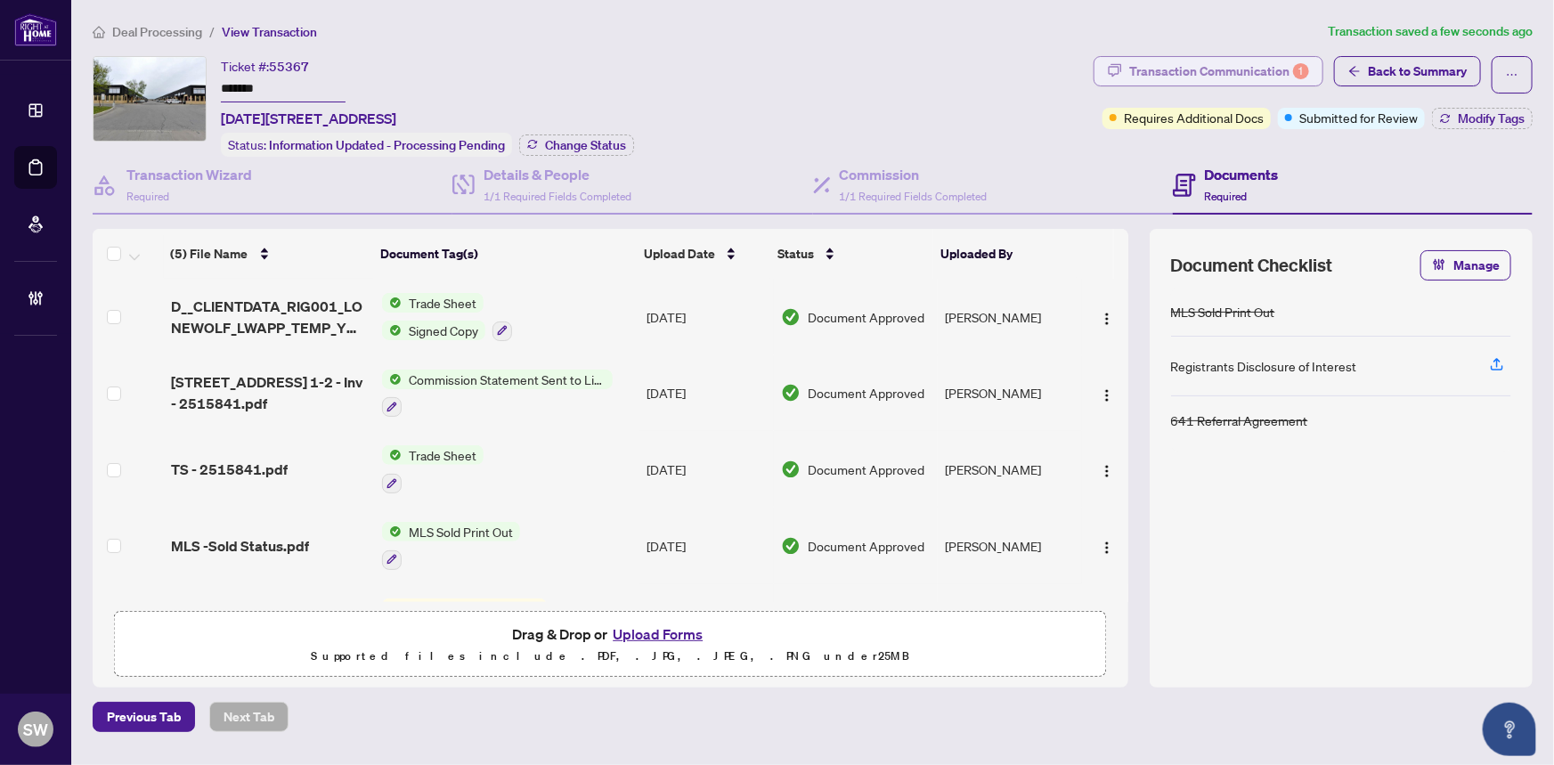
click at [1256, 70] on div "Transaction Communication 1" at bounding box center [1219, 71] width 180 height 28
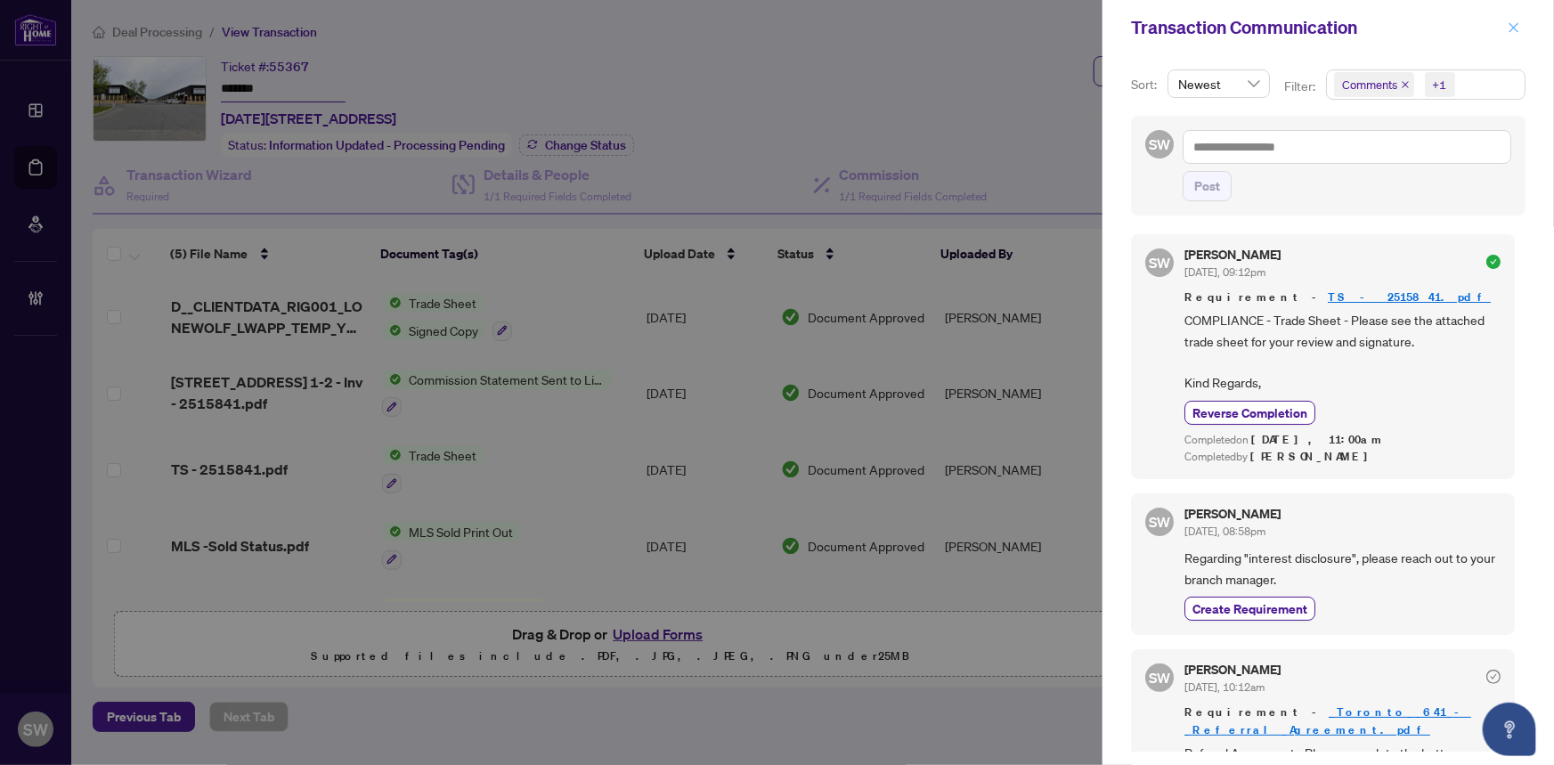
click at [1511, 22] on icon "close" at bounding box center [1513, 27] width 12 height 12
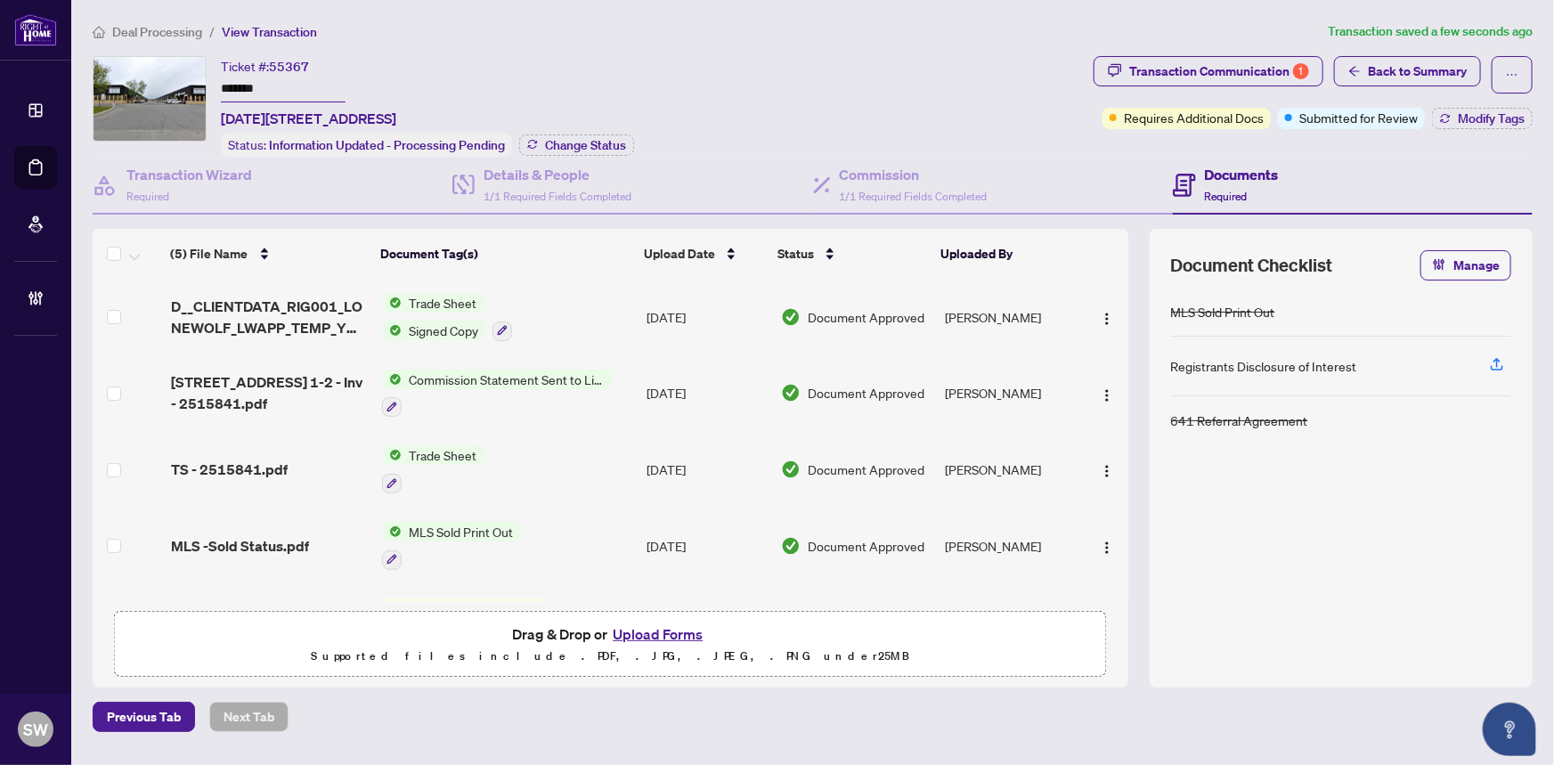
click at [1499, 129] on div "Transaction Communication 1 Back to Summary Requires Additional Docs Submitted …" at bounding box center [1313, 106] width 446 height 101
click at [1501, 108] on button "Modify Tags" at bounding box center [1482, 118] width 101 height 21
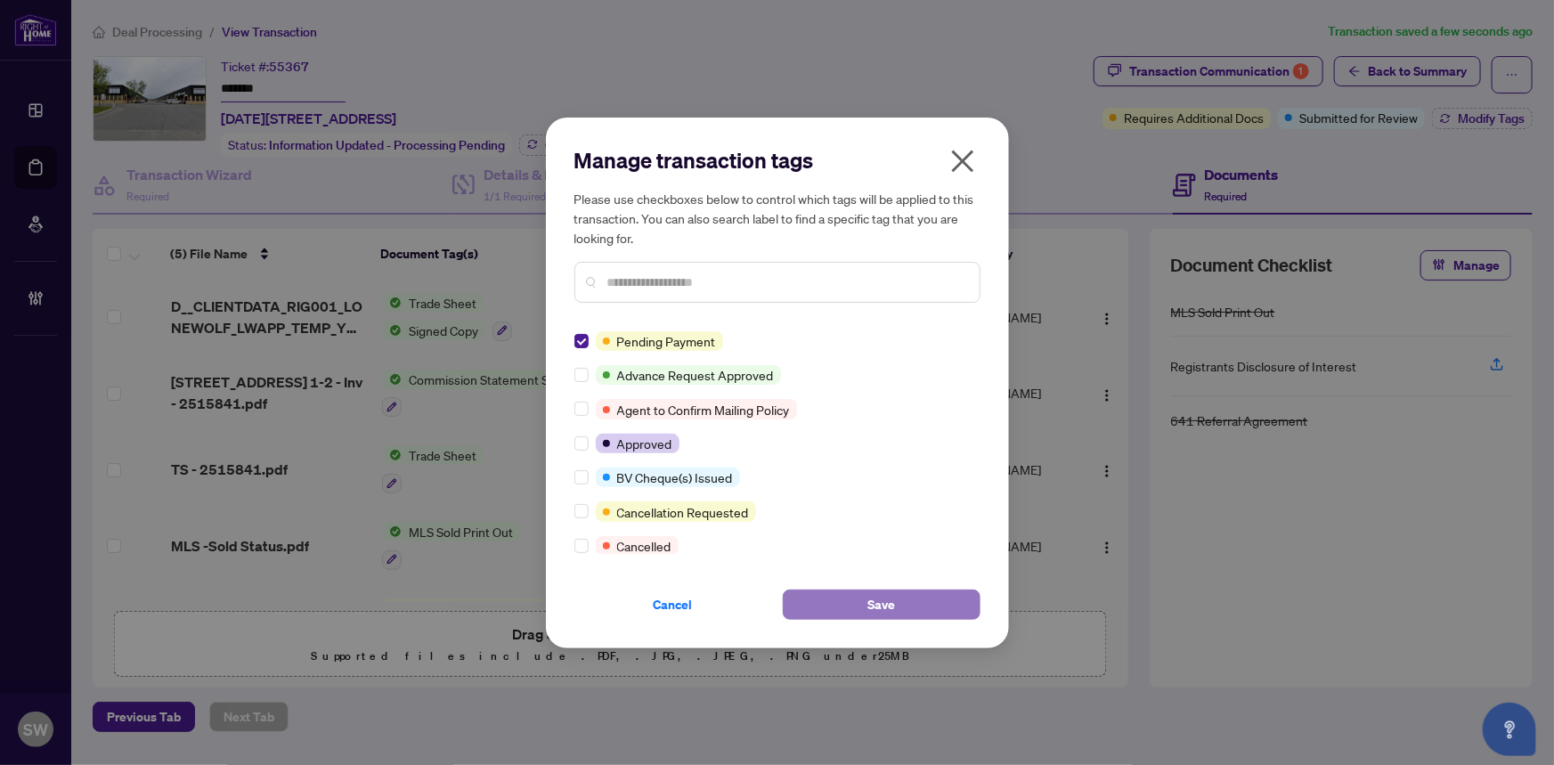
click at [834, 604] on button "Save" at bounding box center [882, 604] width 198 height 30
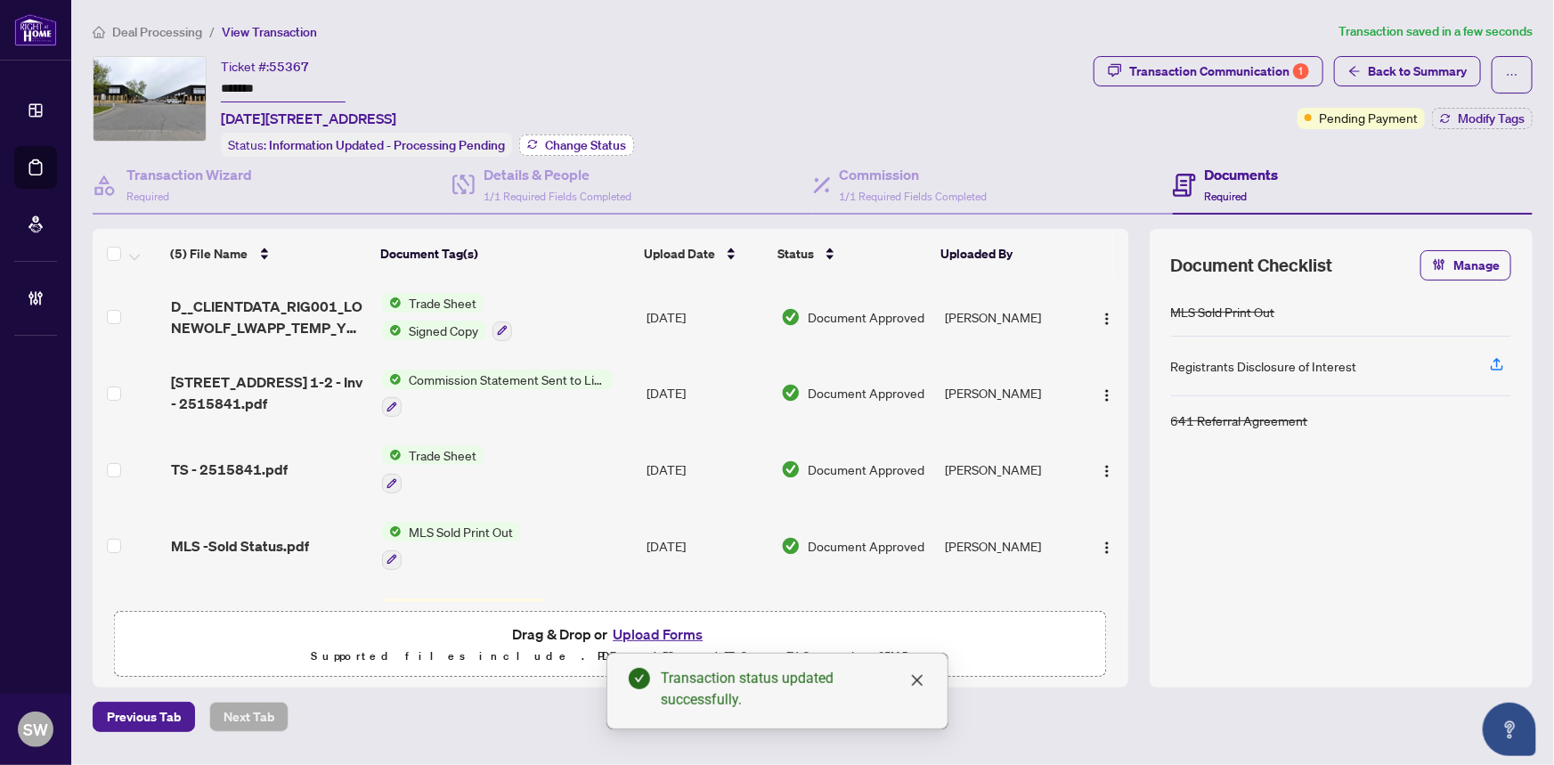
click at [588, 146] on span "Change Status" at bounding box center [585, 145] width 81 height 12
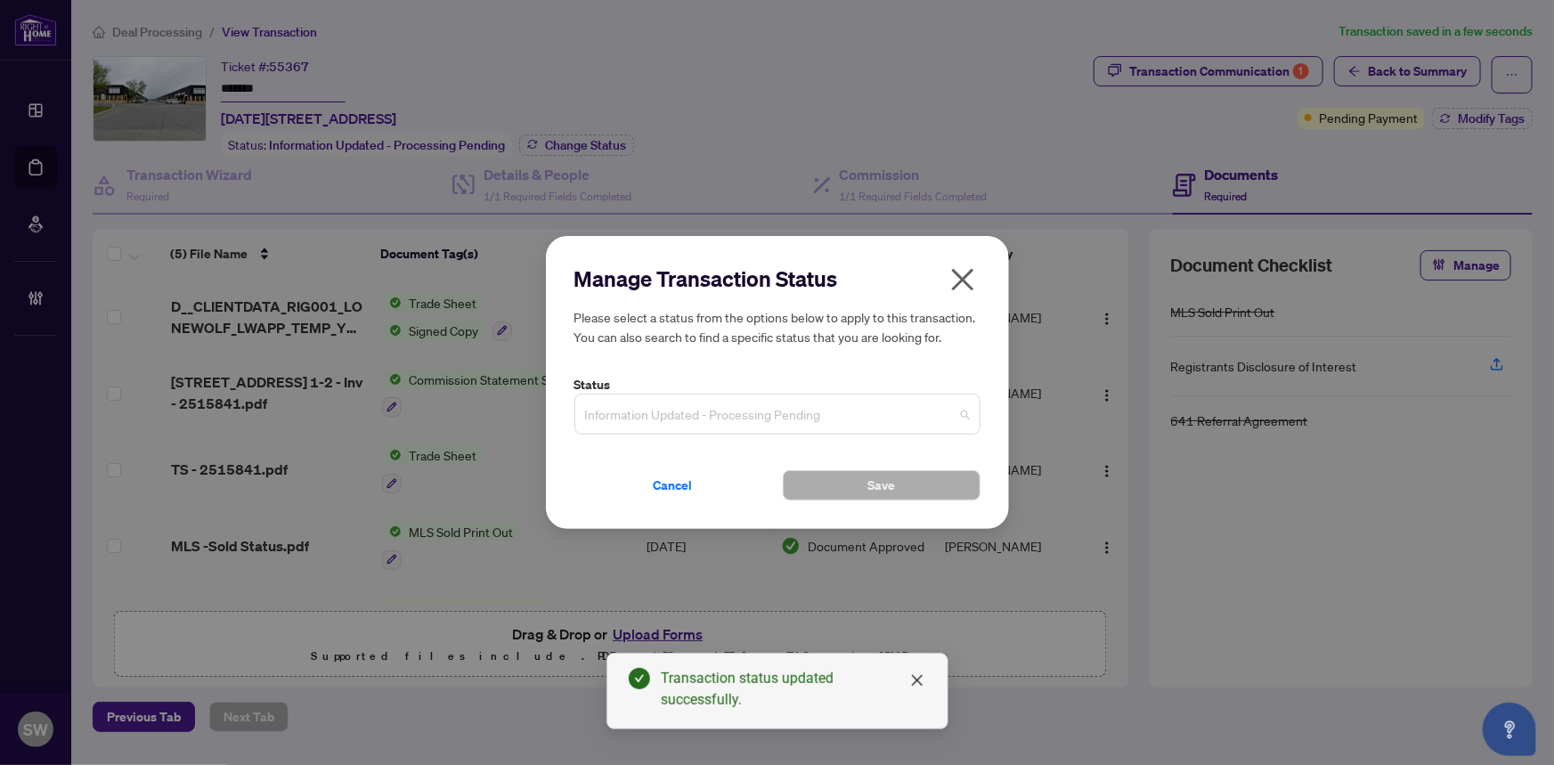
click at [736, 406] on span "Information Updated - Processing Pending" at bounding box center [777, 414] width 385 height 34
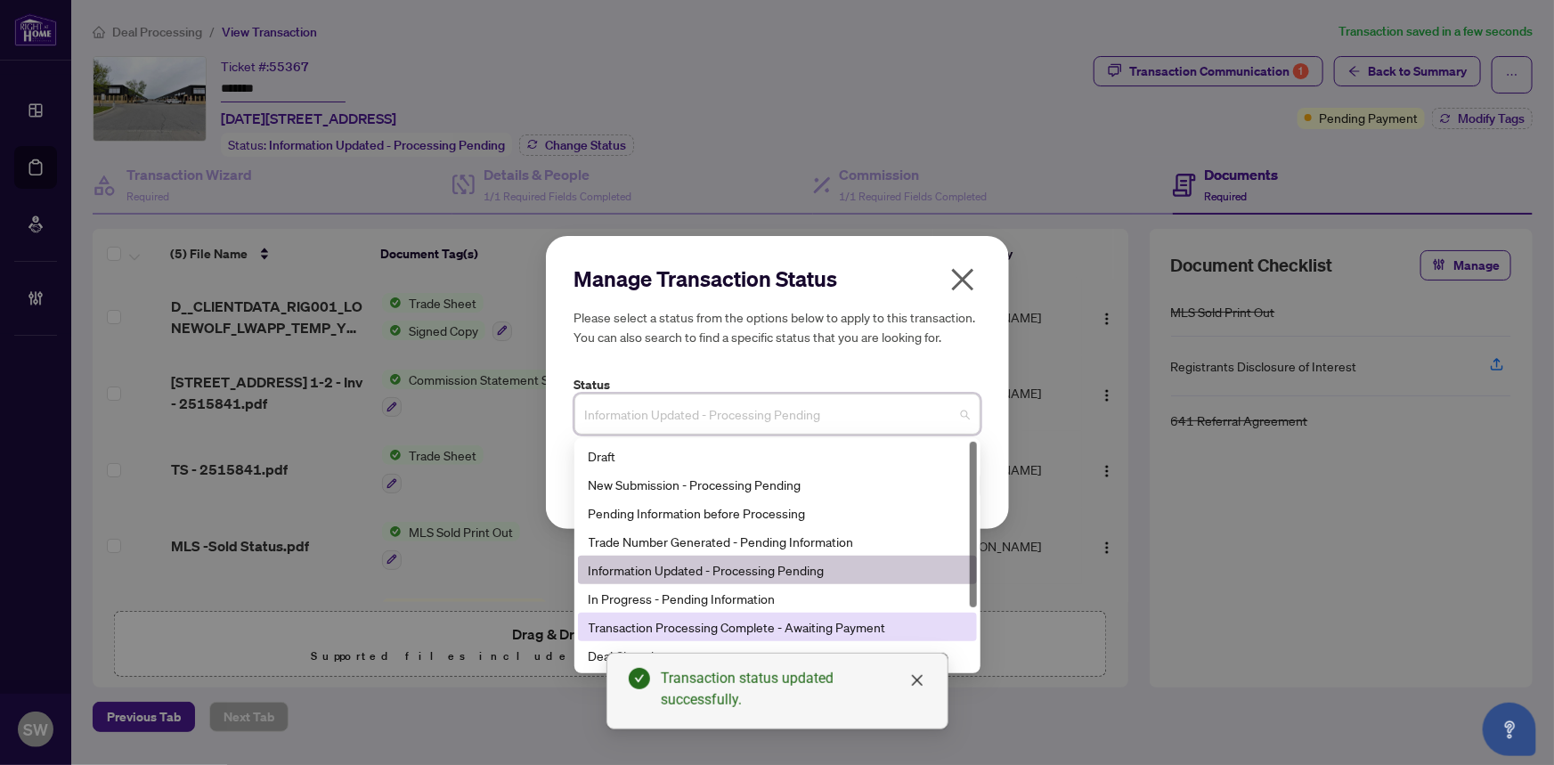
click at [807, 625] on div "Transaction Processing Complete - Awaiting Payment" at bounding box center [776, 627] width 377 height 20
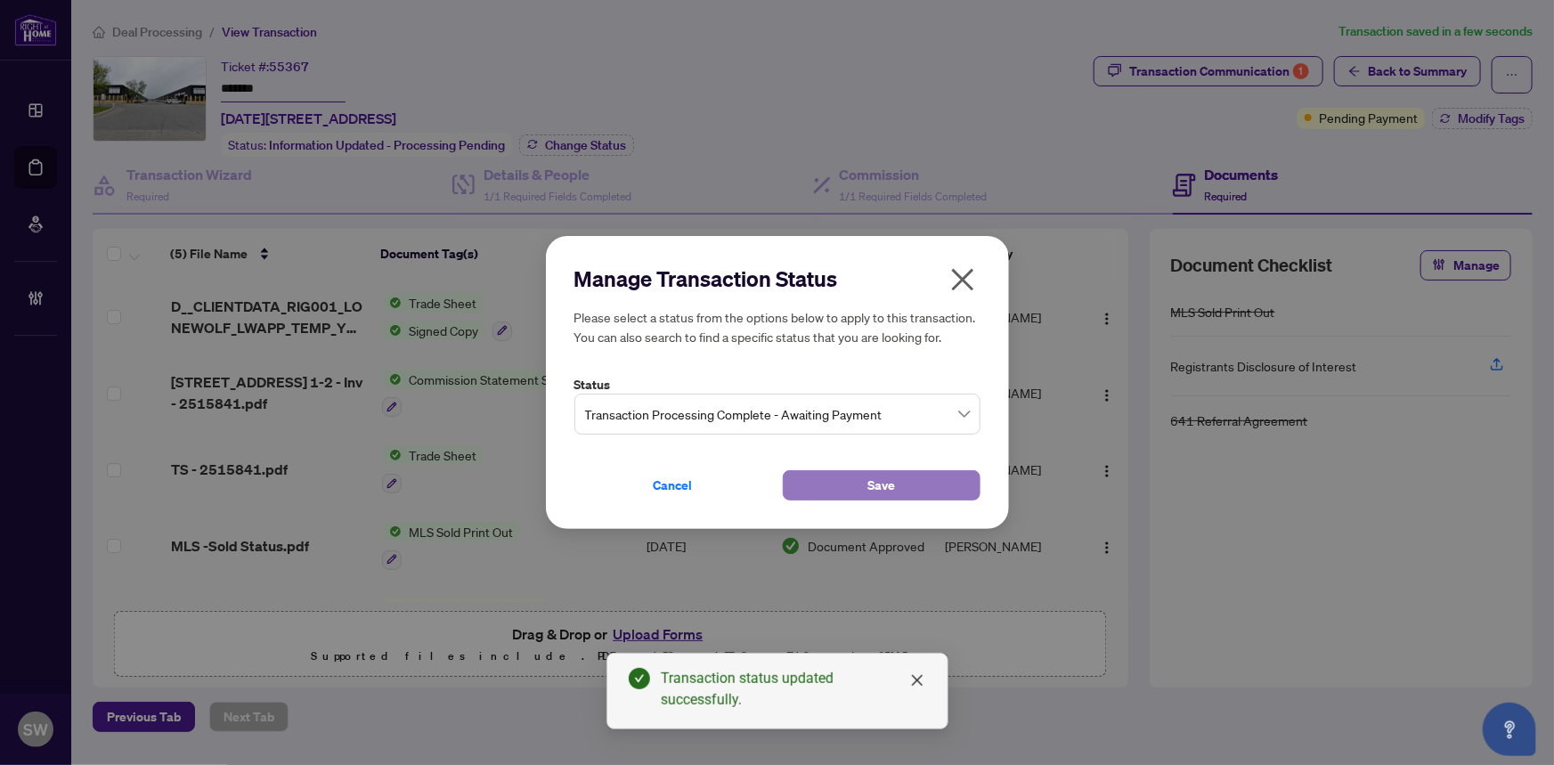
click at [840, 472] on button "Save" at bounding box center [882, 485] width 198 height 30
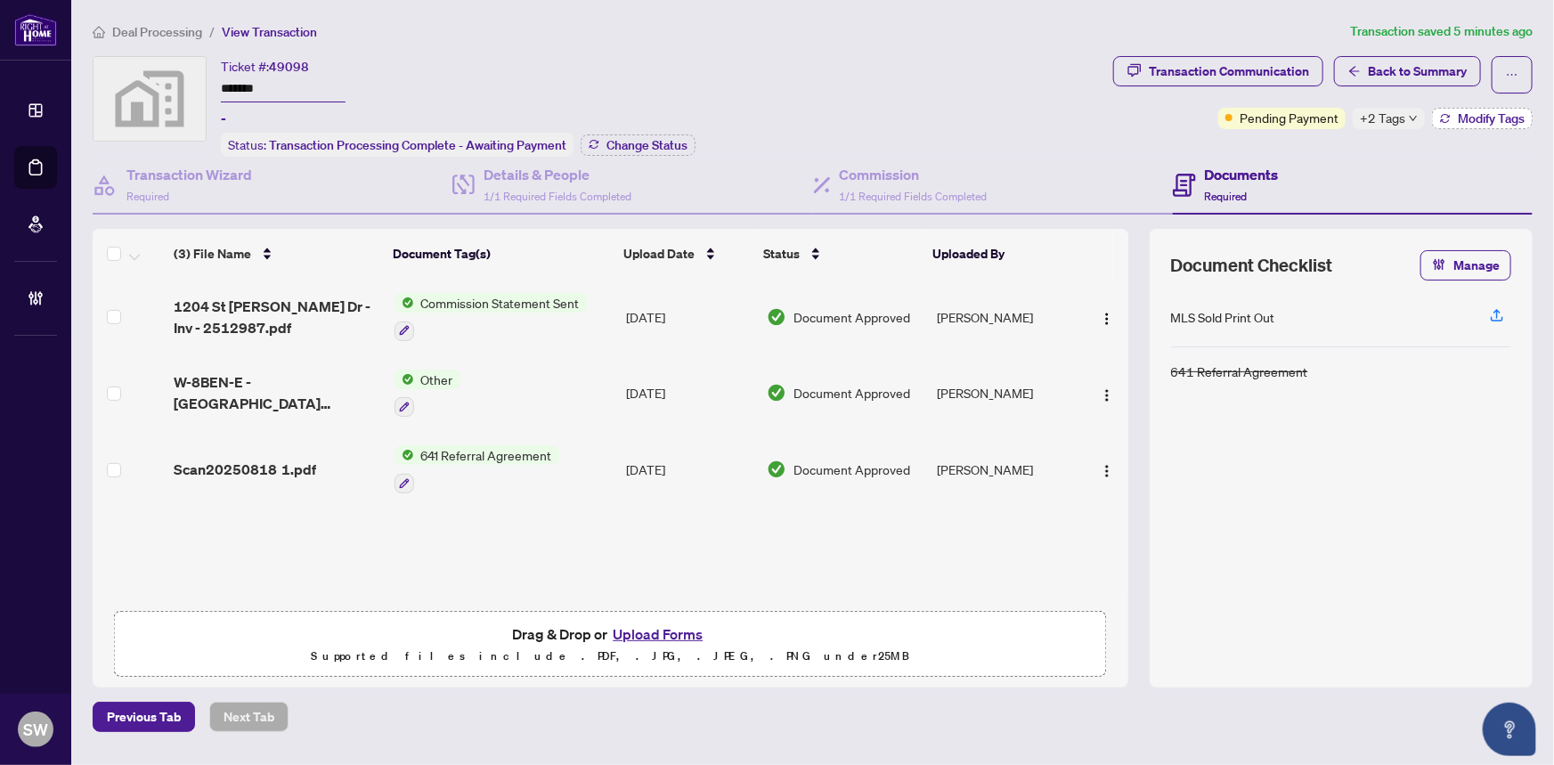
click at [1464, 112] on span "Modify Tags" at bounding box center [1490, 118] width 67 height 12
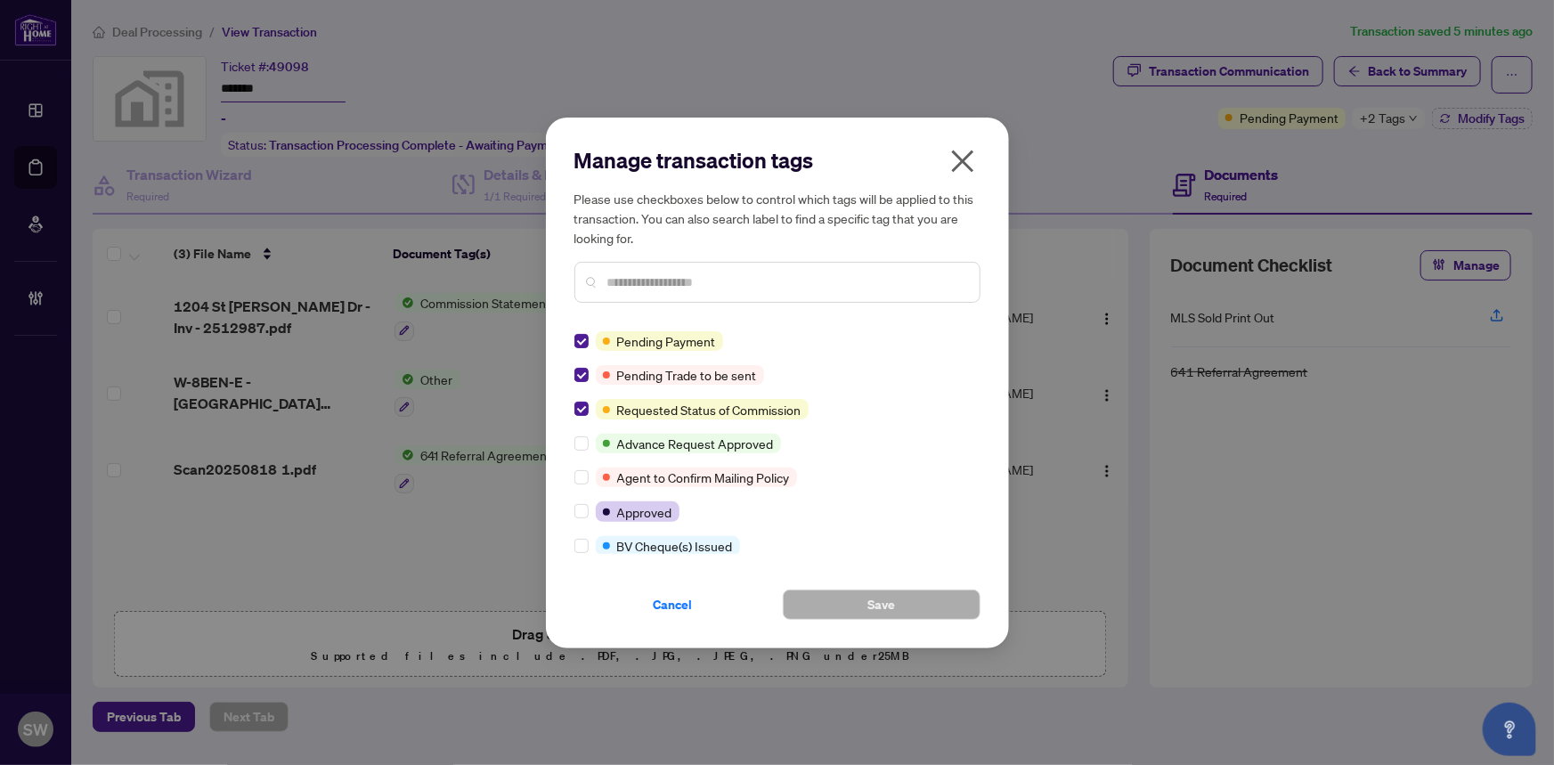
click at [962, 158] on icon "close" at bounding box center [962, 161] width 28 height 28
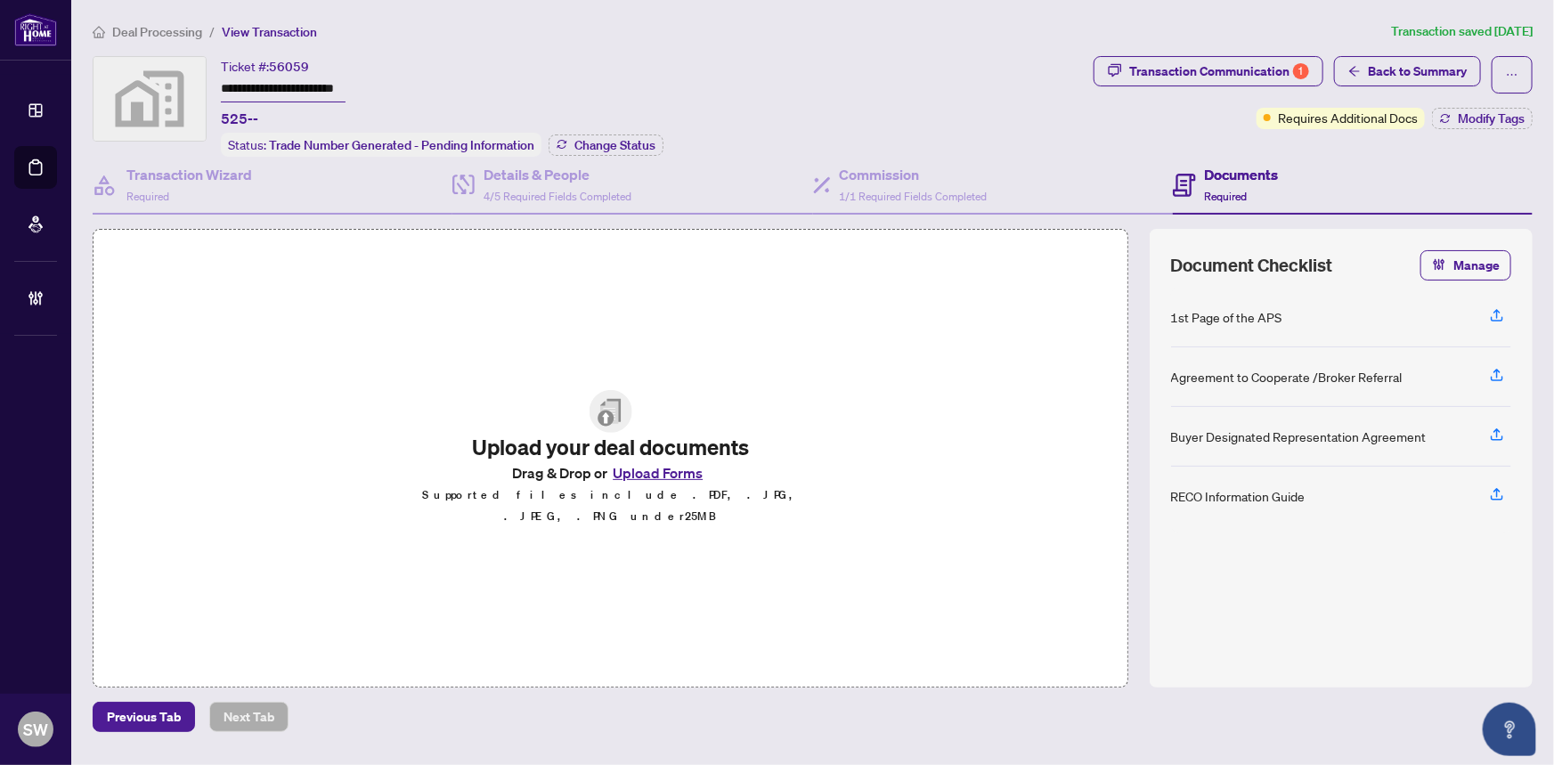
click at [1253, 194] on div "Documents Required" at bounding box center [1242, 185] width 74 height 42
click at [807, 89] on div "**********" at bounding box center [590, 106] width 994 height 101
click at [1278, 73] on div "Transaction Communication 1" at bounding box center [1219, 71] width 180 height 28
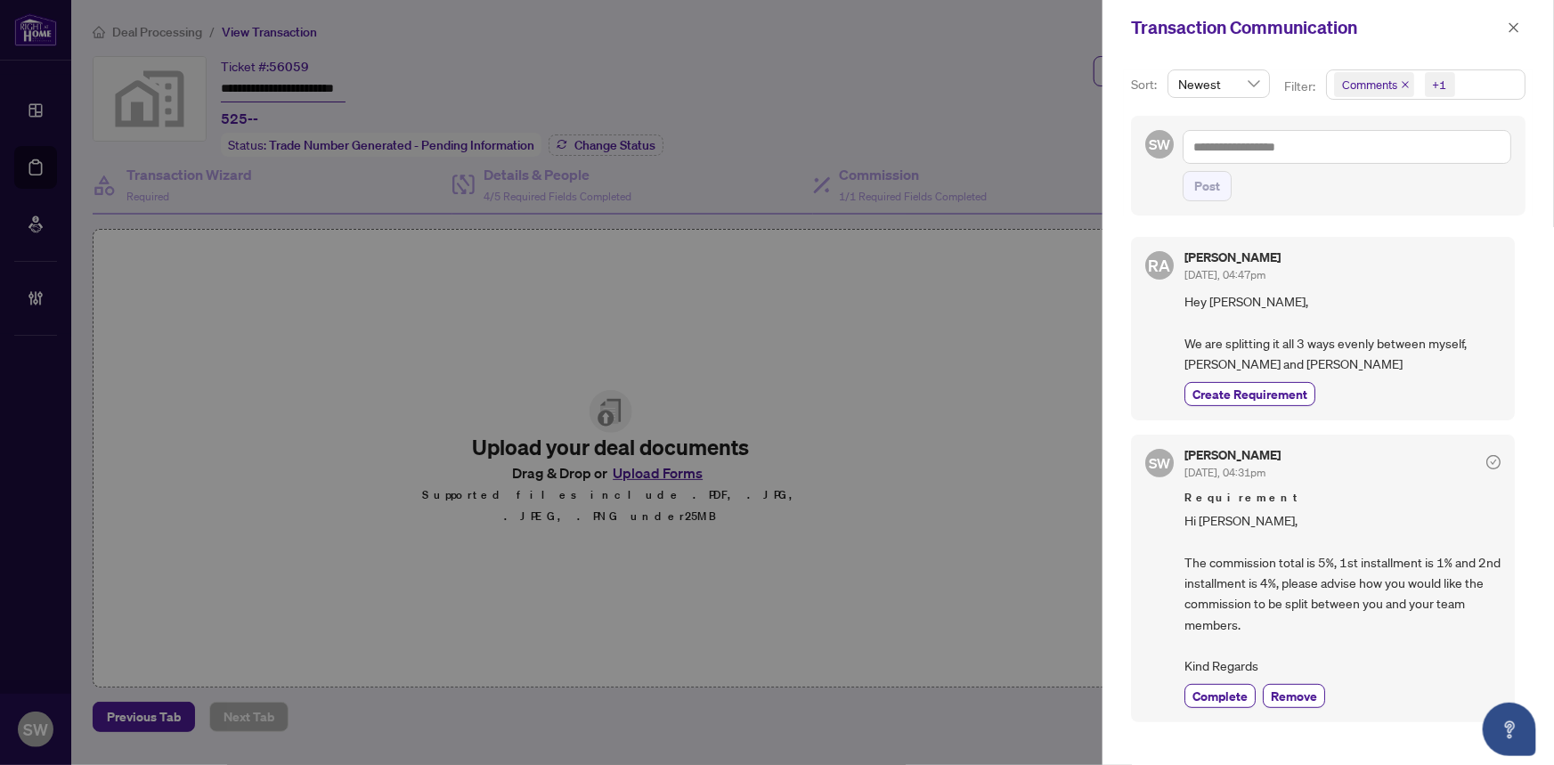
click at [869, 353] on div at bounding box center [777, 382] width 1554 height 765
click at [1513, 25] on icon "close" at bounding box center [1513, 27] width 12 height 12
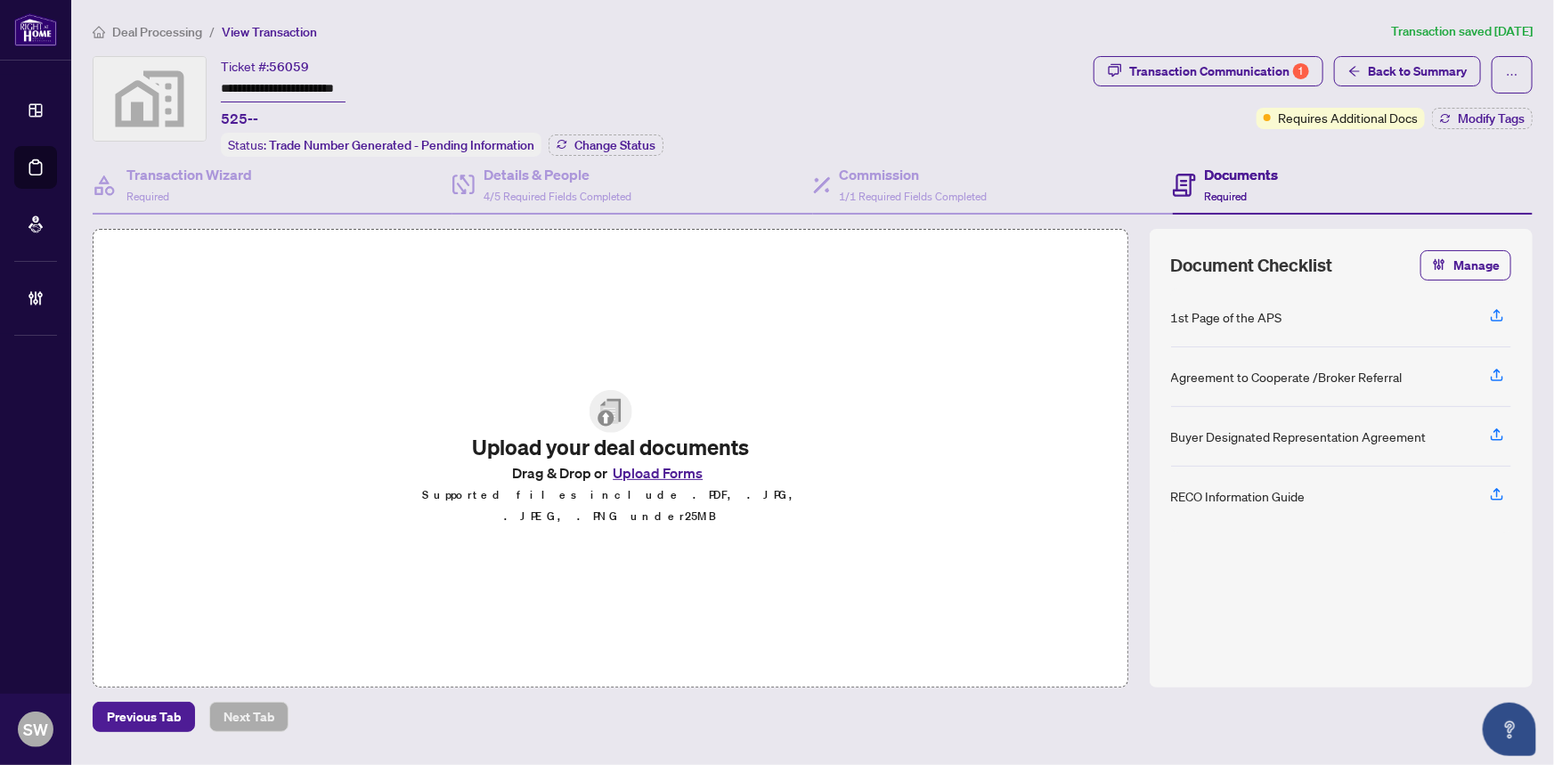
click at [1429, 174] on div "Documents Required" at bounding box center [1353, 186] width 360 height 58
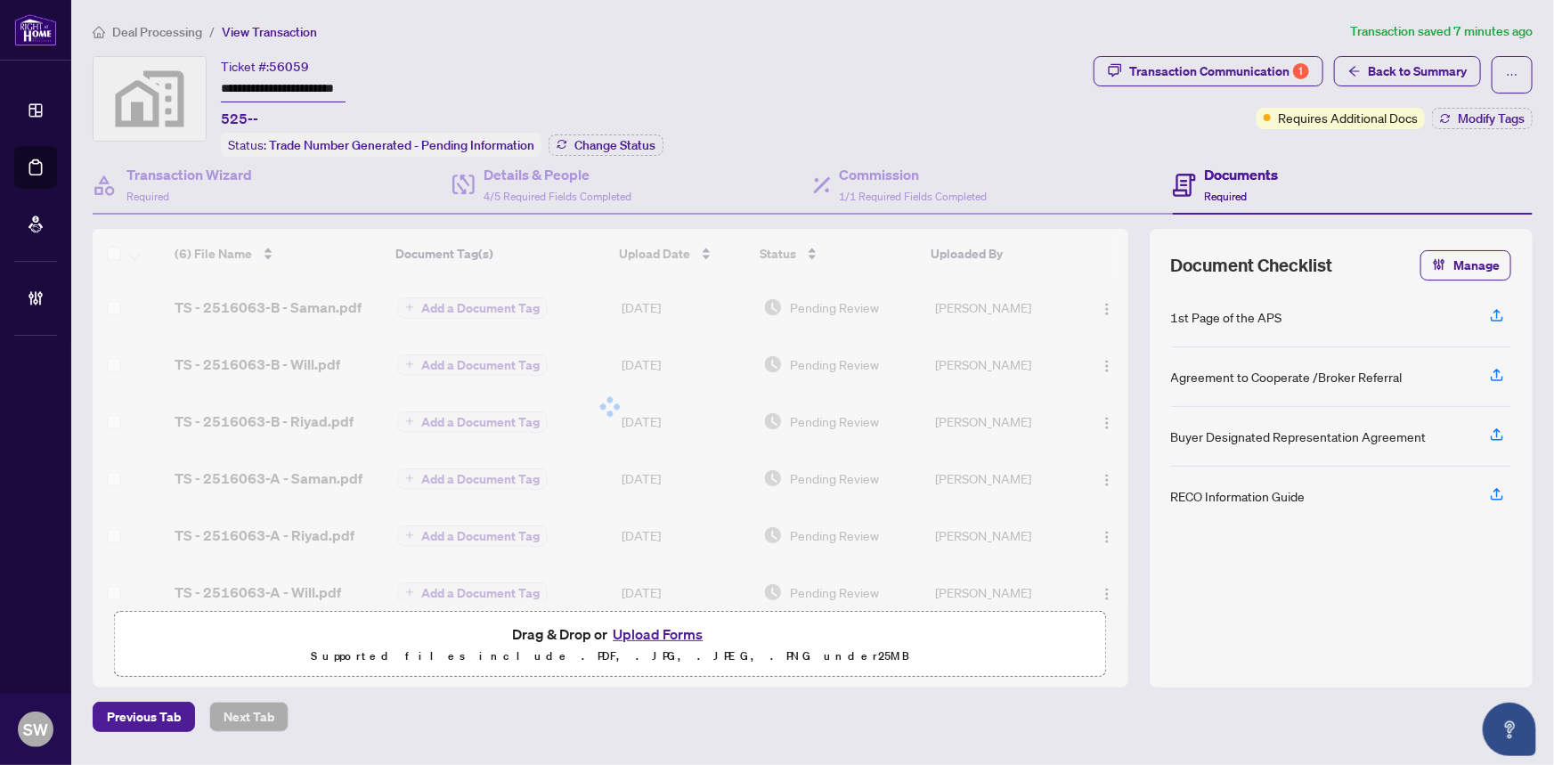
click at [1426, 556] on div "1st Page of the APS Agreement to Cooperate /Broker Referral Buyer Designated Re…" at bounding box center [1341, 477] width 340 height 378
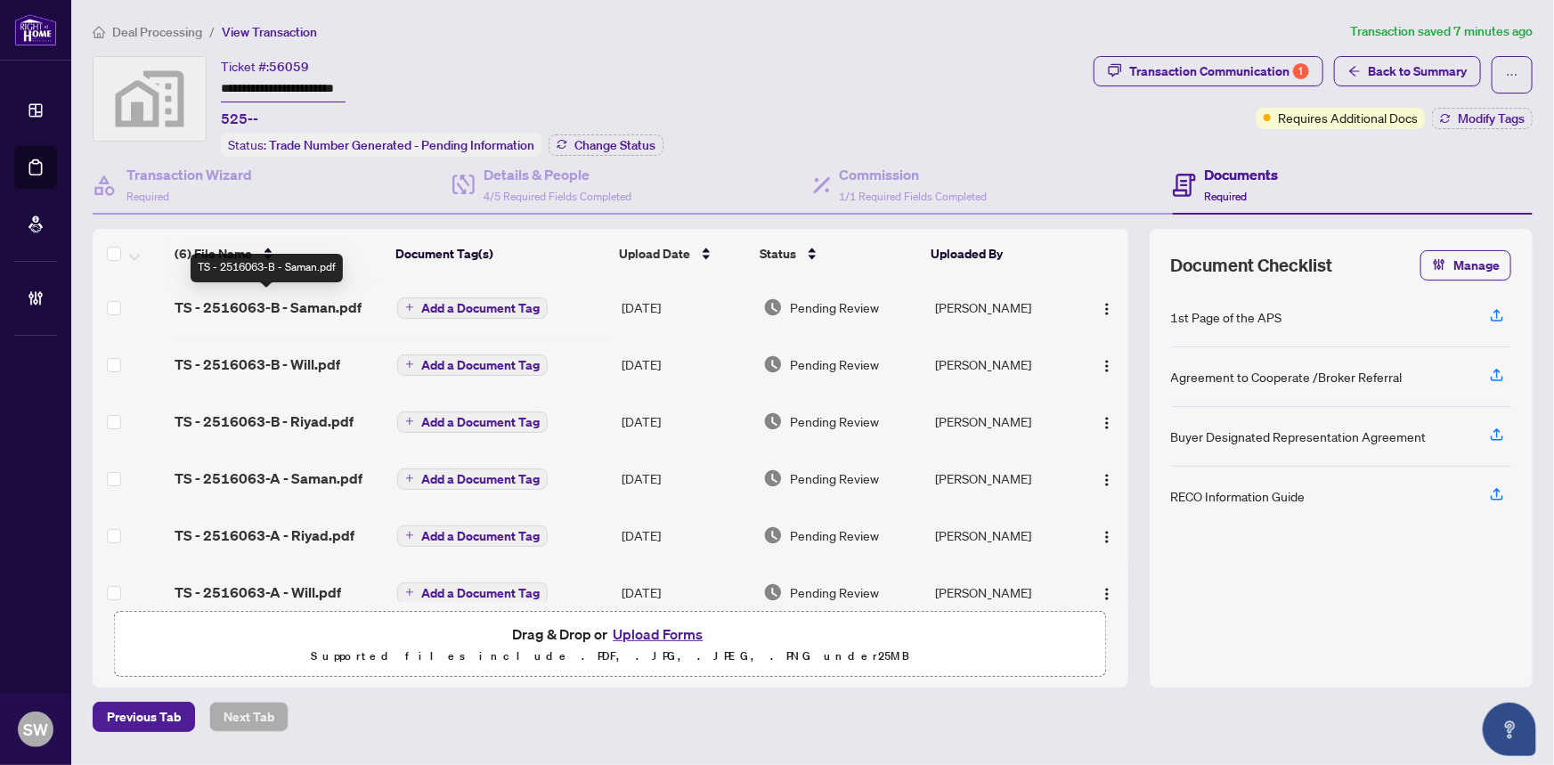
click at [317, 302] on span "TS - 2516063-B - Saman.pdf" at bounding box center [267, 306] width 187 height 21
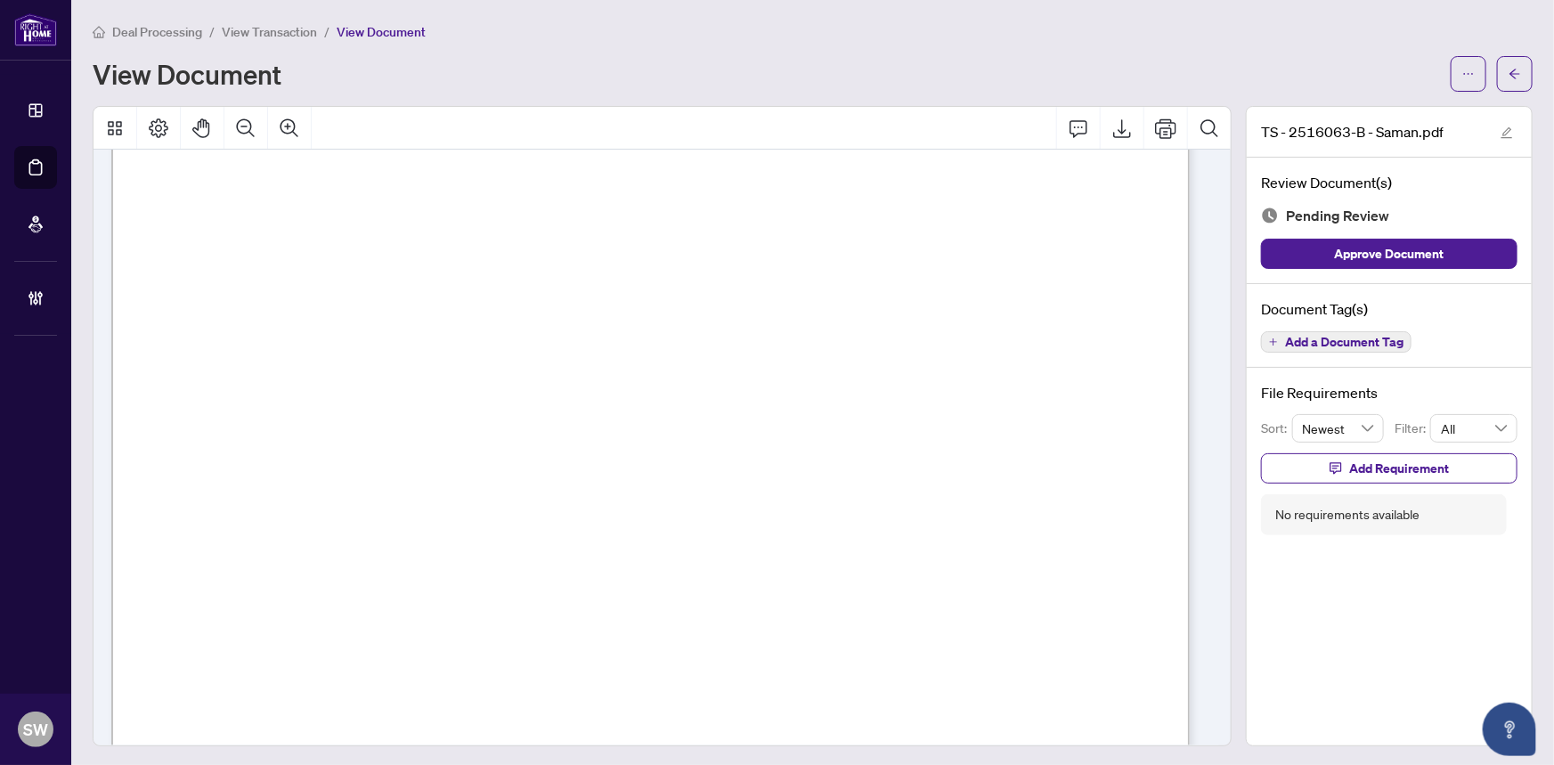
scroll to position [242, 0]
click at [1364, 341] on span "Add a Document Tag" at bounding box center [1344, 342] width 118 height 12
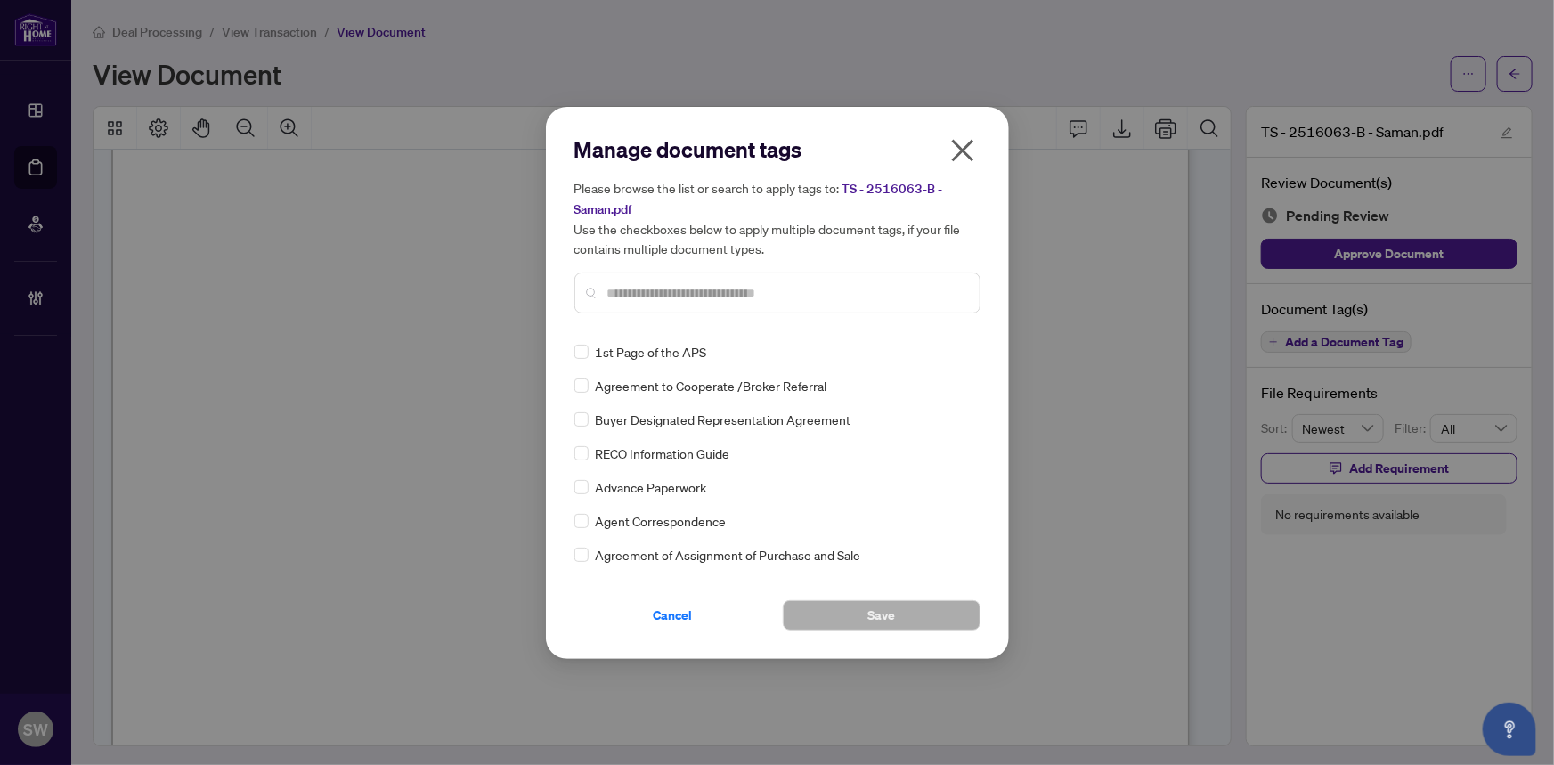
click at [715, 294] on input "text" at bounding box center [786, 293] width 358 height 20
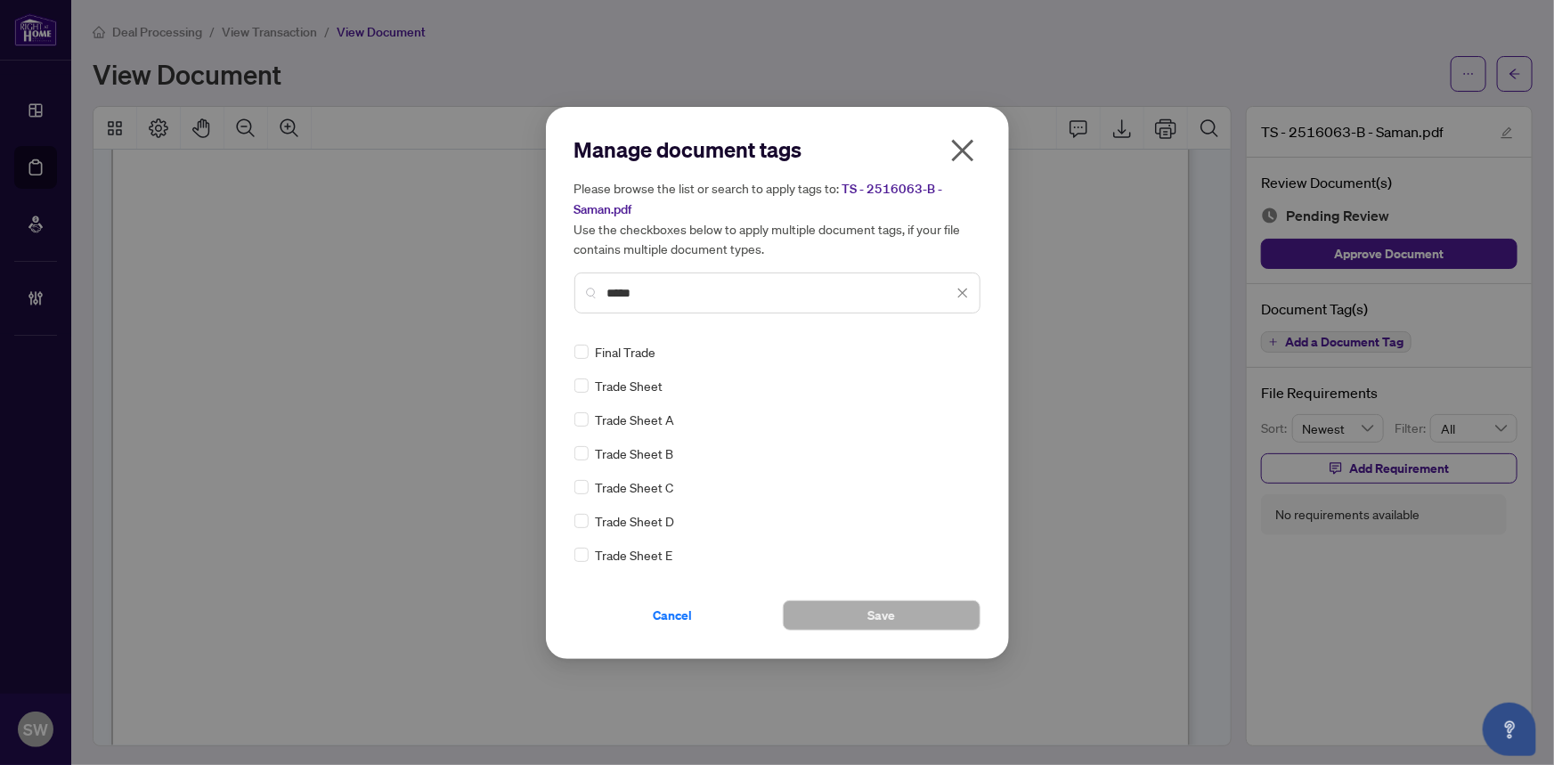
type input "*****"
click at [897, 613] on button "Save" at bounding box center [882, 615] width 198 height 30
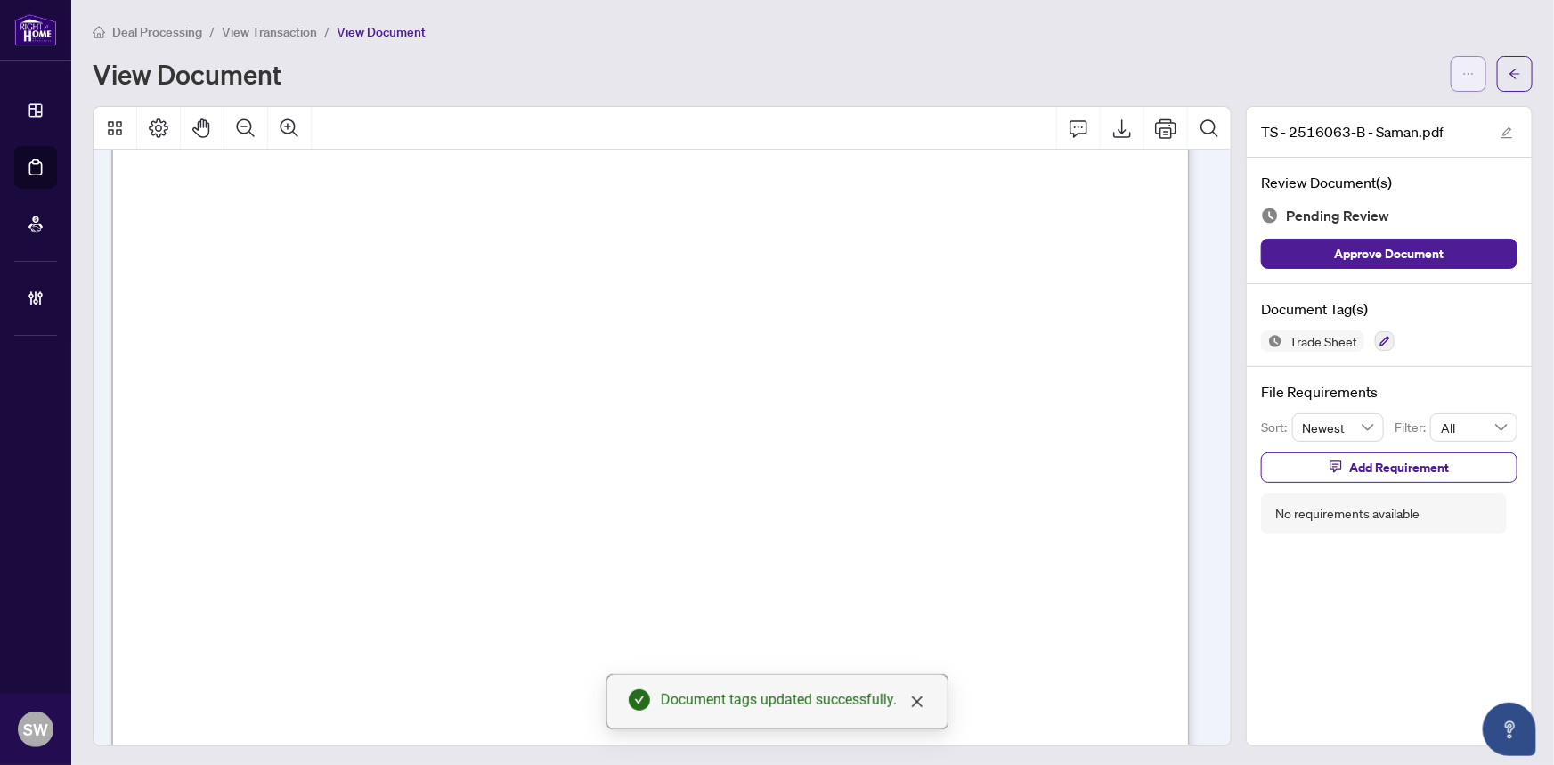
click at [1462, 65] on span "button" at bounding box center [1468, 74] width 12 height 28
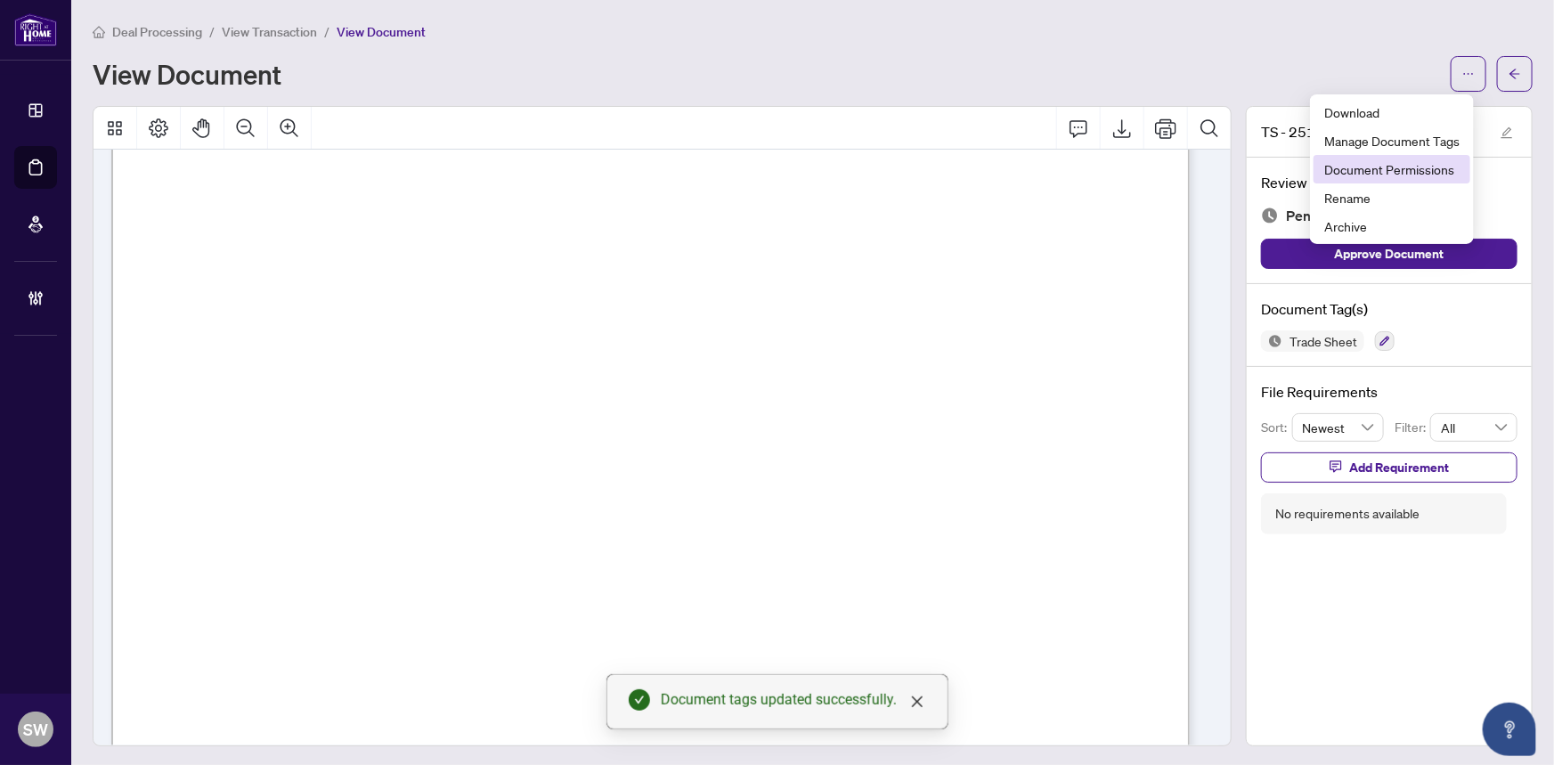
click at [1418, 174] on span "Document Permissions" at bounding box center [1391, 169] width 135 height 20
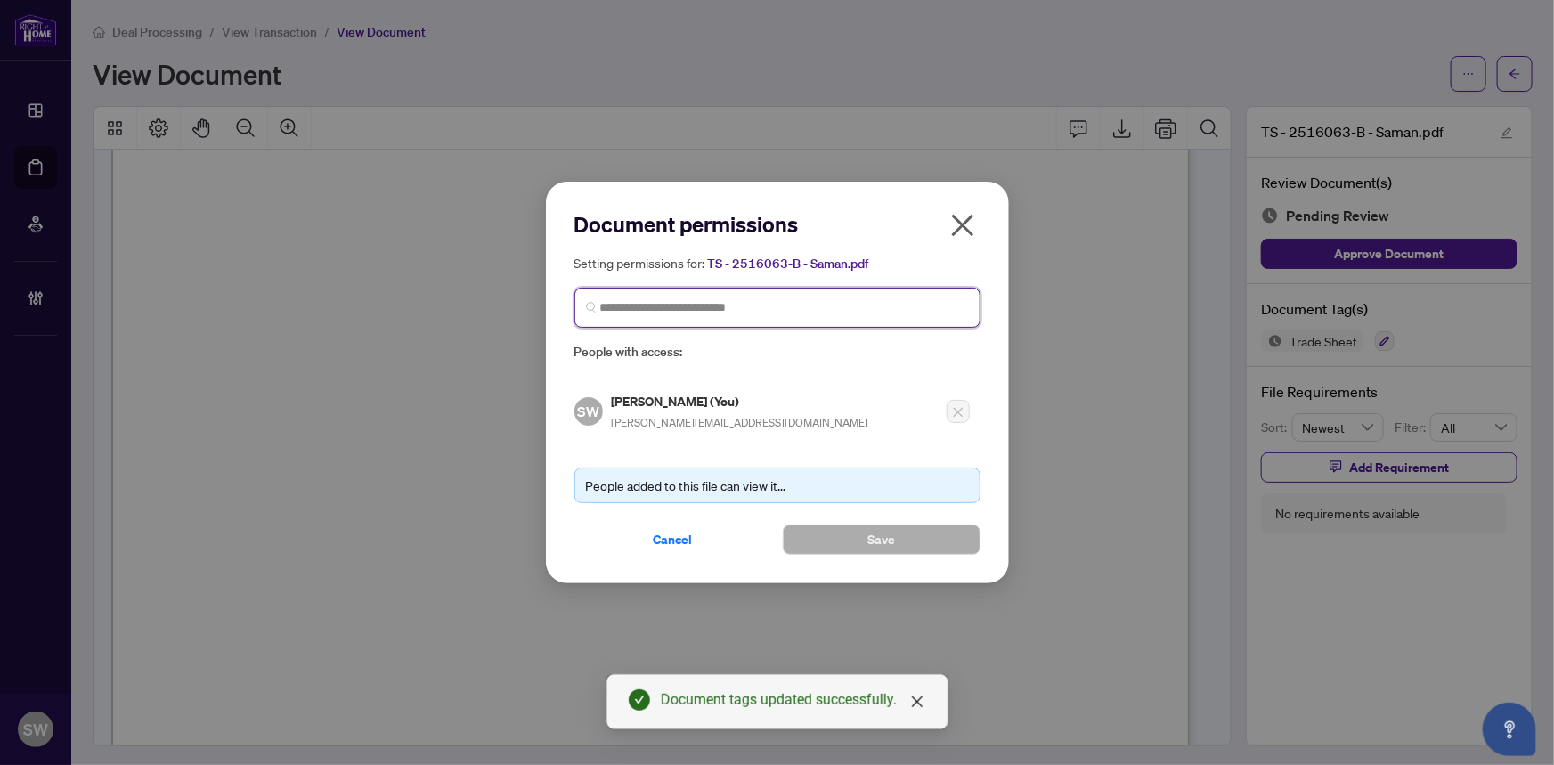
click at [686, 306] on input "search" at bounding box center [784, 307] width 369 height 19
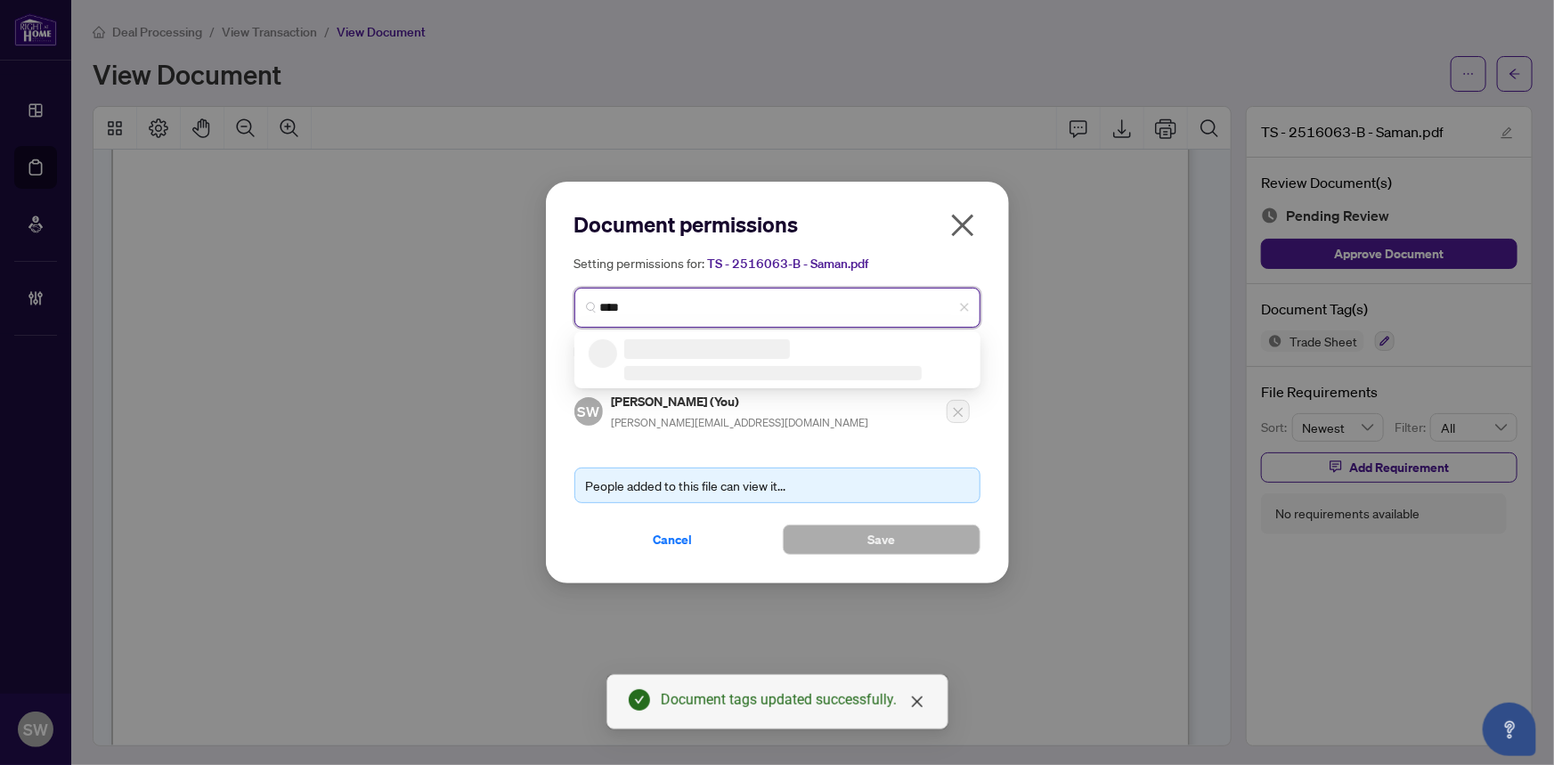
type input "*****"
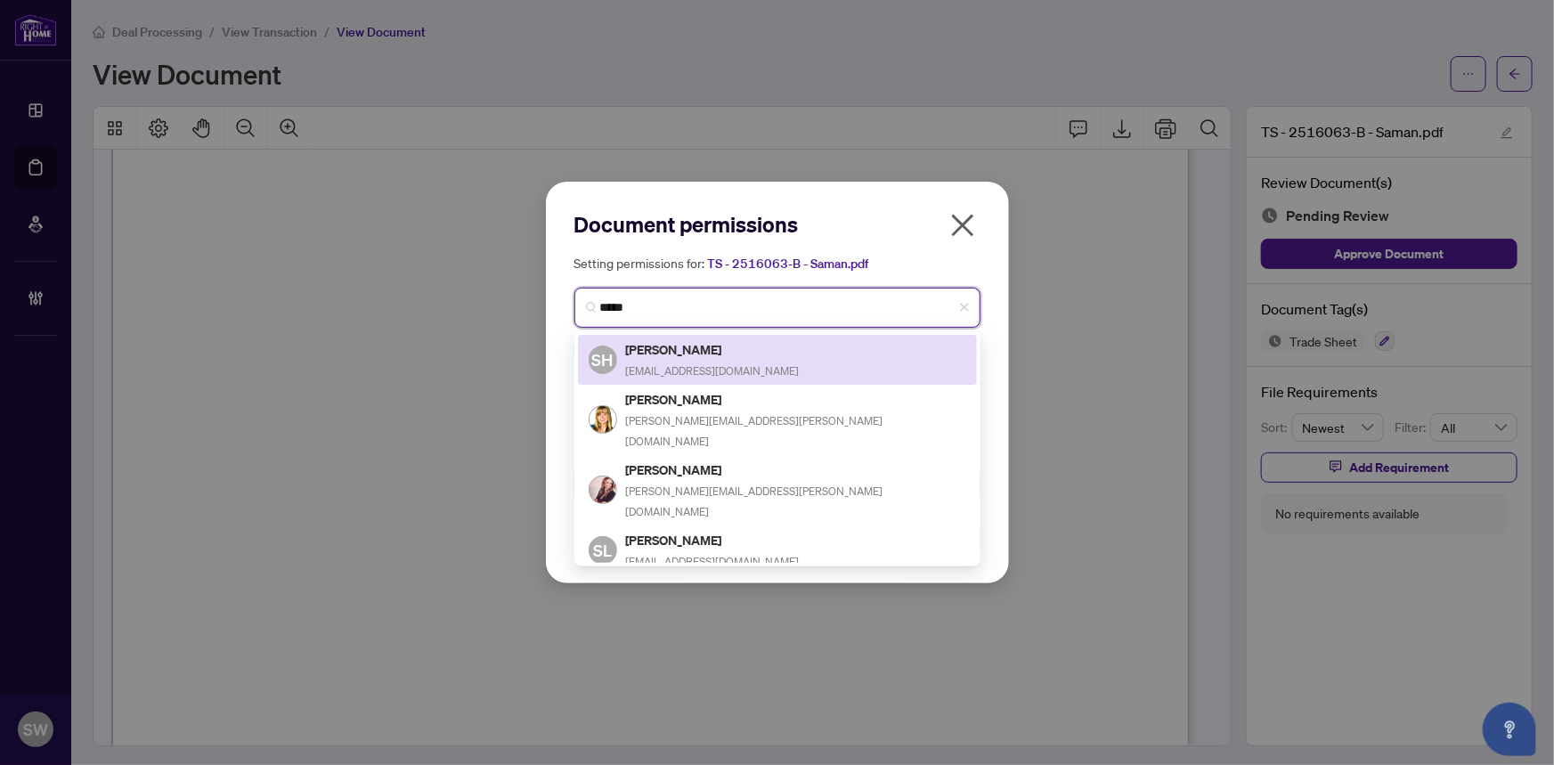
click at [707, 356] on h5 "Saman Habibi" at bounding box center [713, 349] width 174 height 20
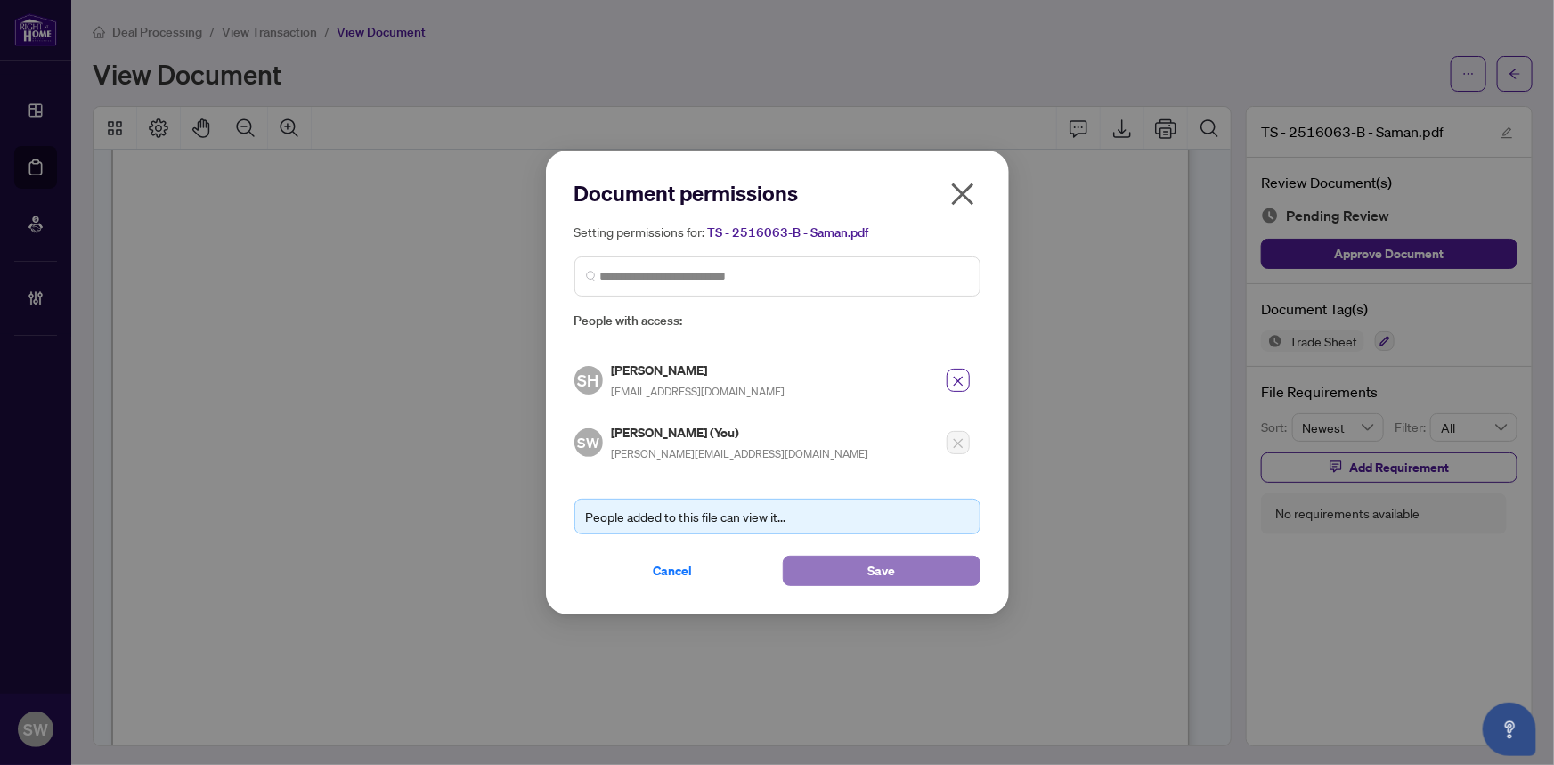
click at [856, 573] on button "Save" at bounding box center [882, 571] width 198 height 30
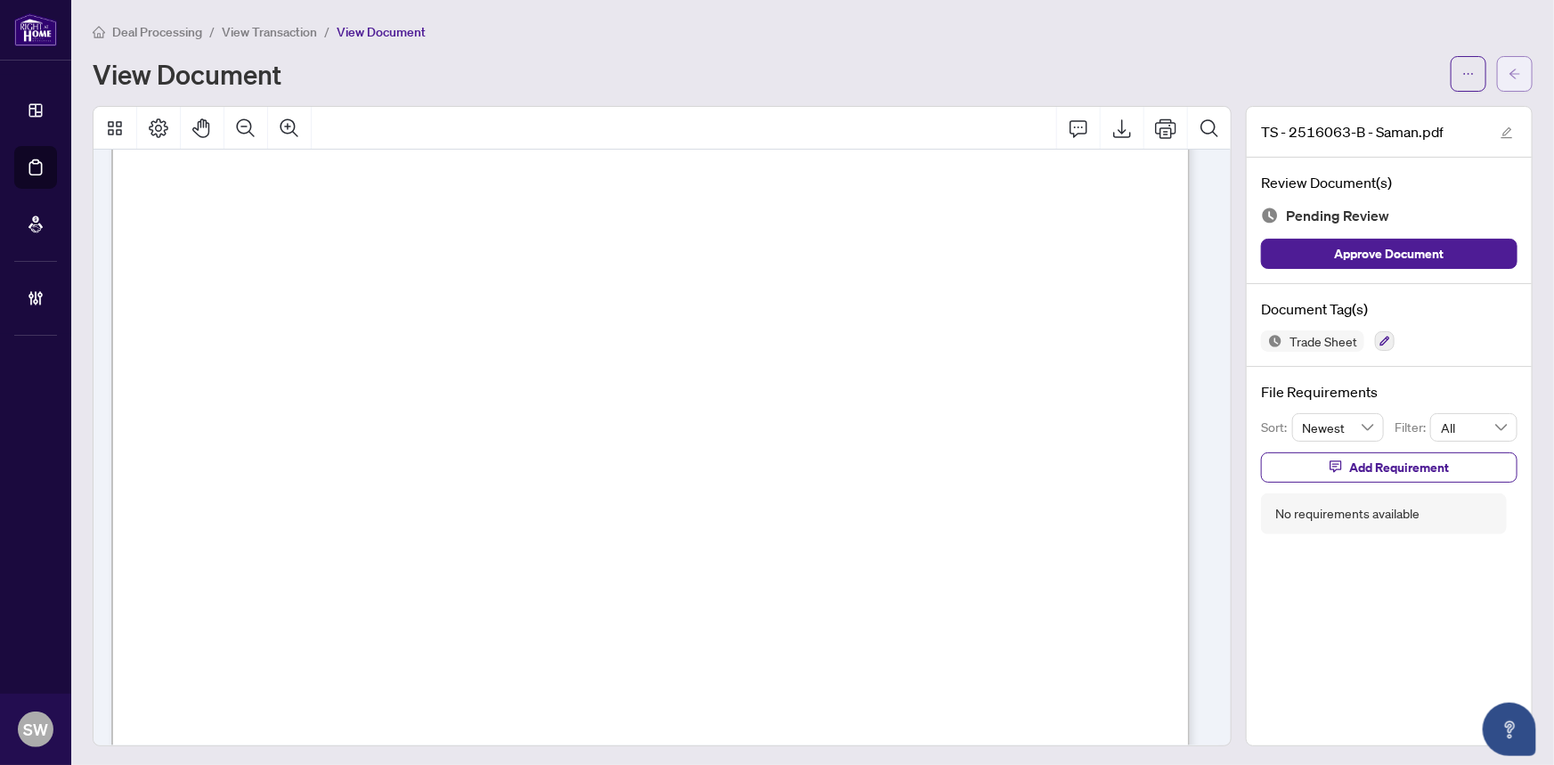
click at [1508, 81] on span "button" at bounding box center [1514, 74] width 12 height 28
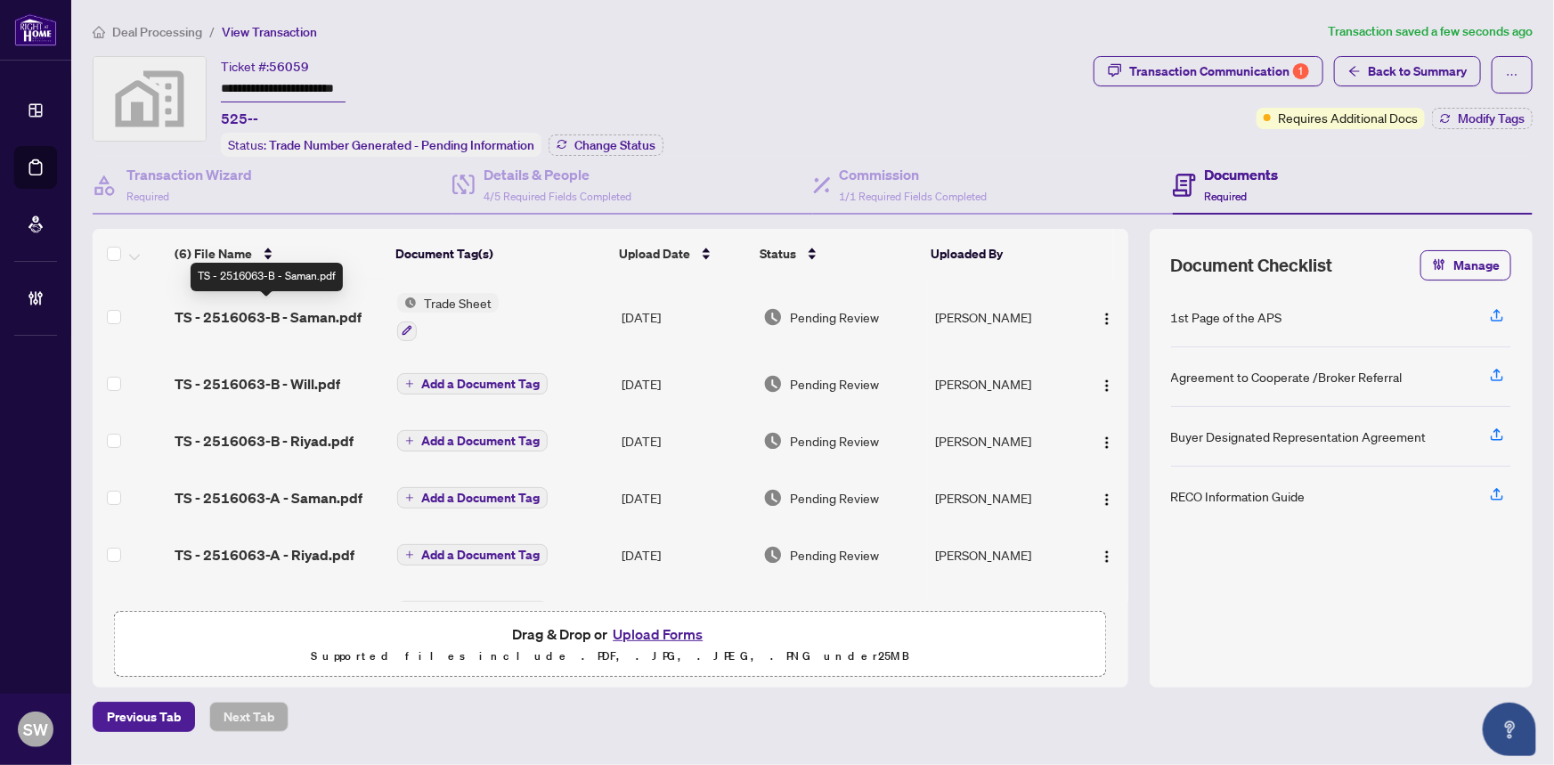
click at [294, 311] on span "TS - 2516063-B - Saman.pdf" at bounding box center [267, 316] width 187 height 21
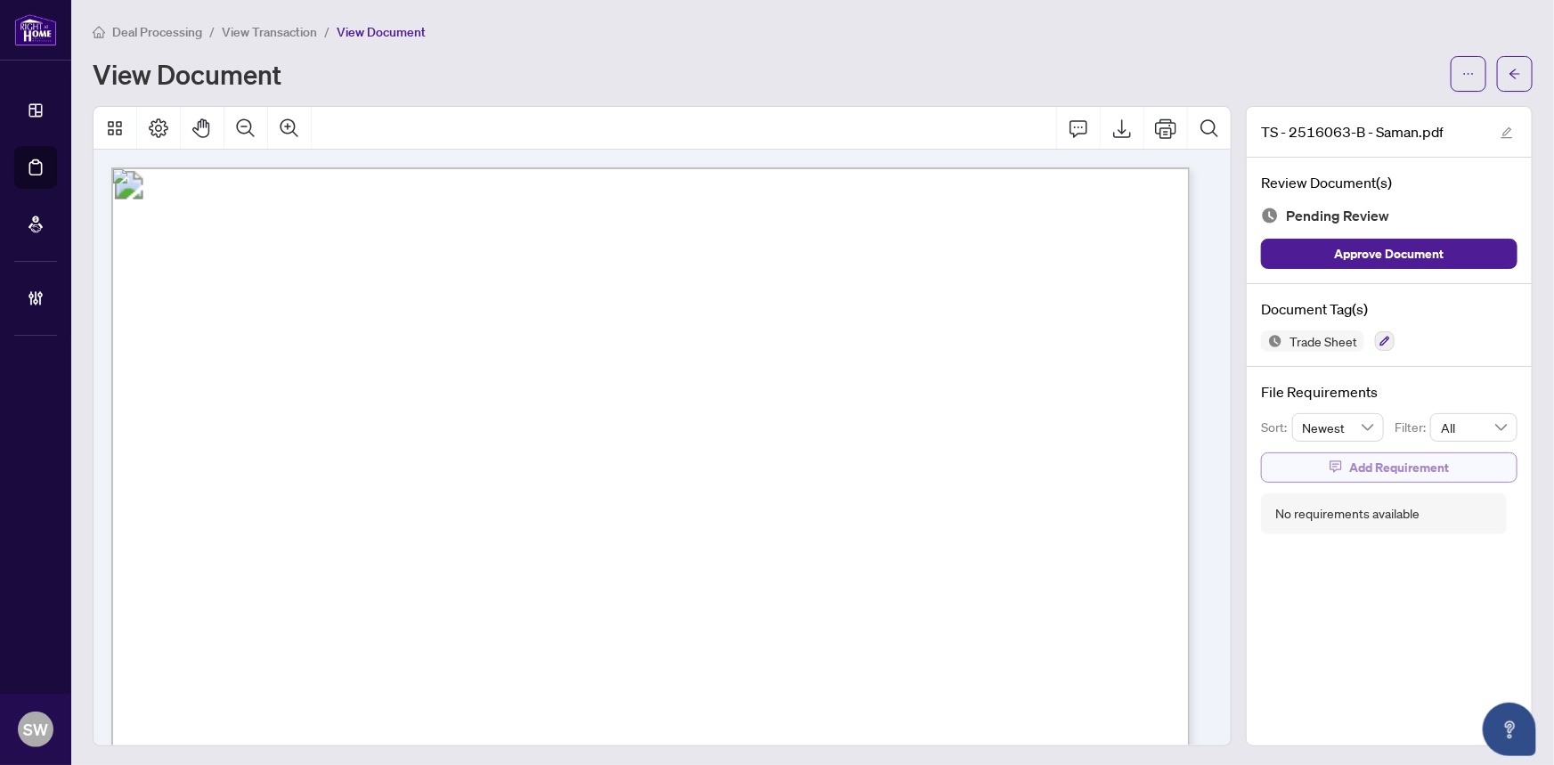
click at [1399, 468] on span "Add Requirement" at bounding box center [1399, 467] width 100 height 28
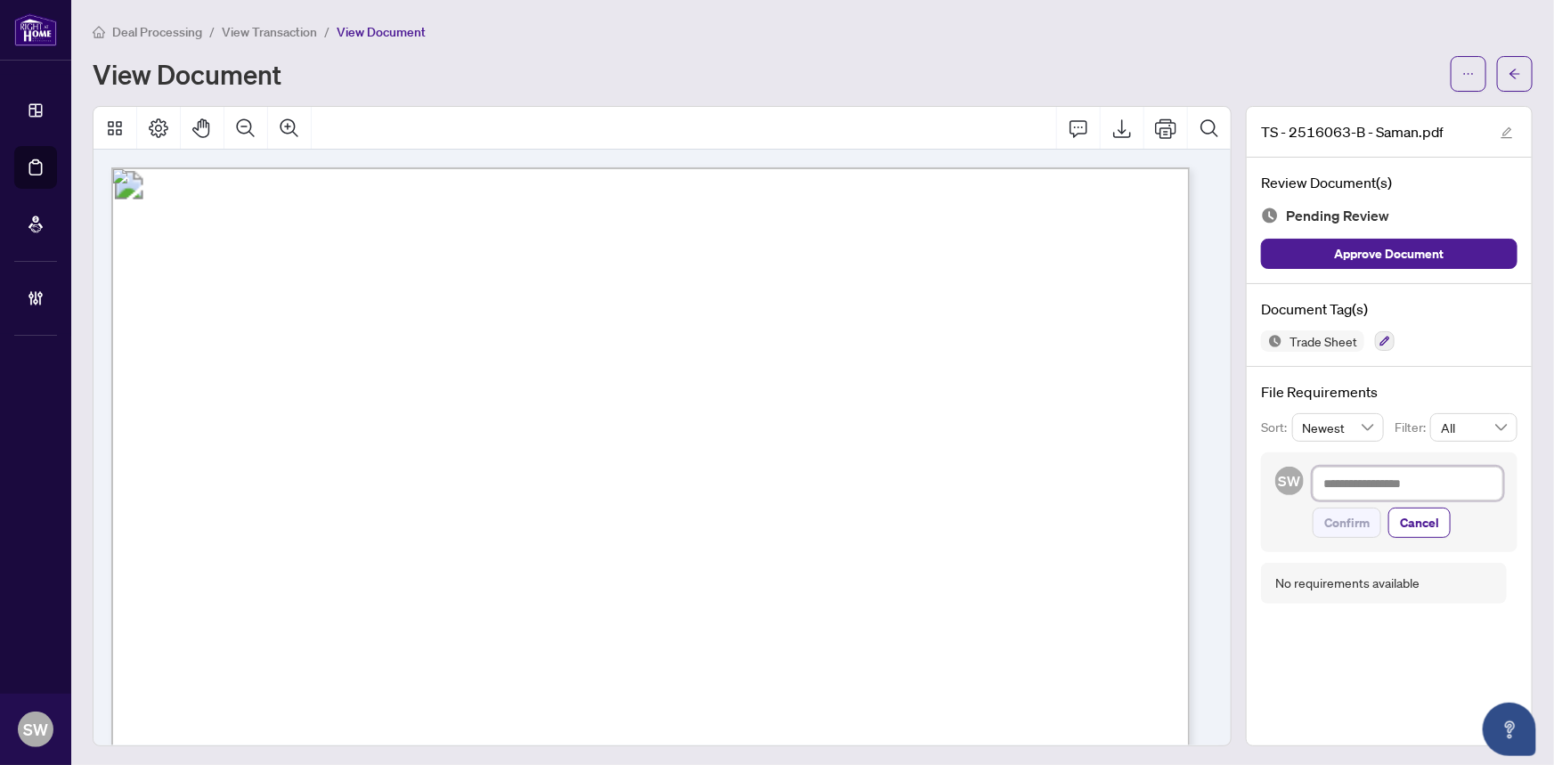
click at [1385, 481] on textarea at bounding box center [1407, 484] width 191 height 34
paste textarea "**********"
type textarea "**********"
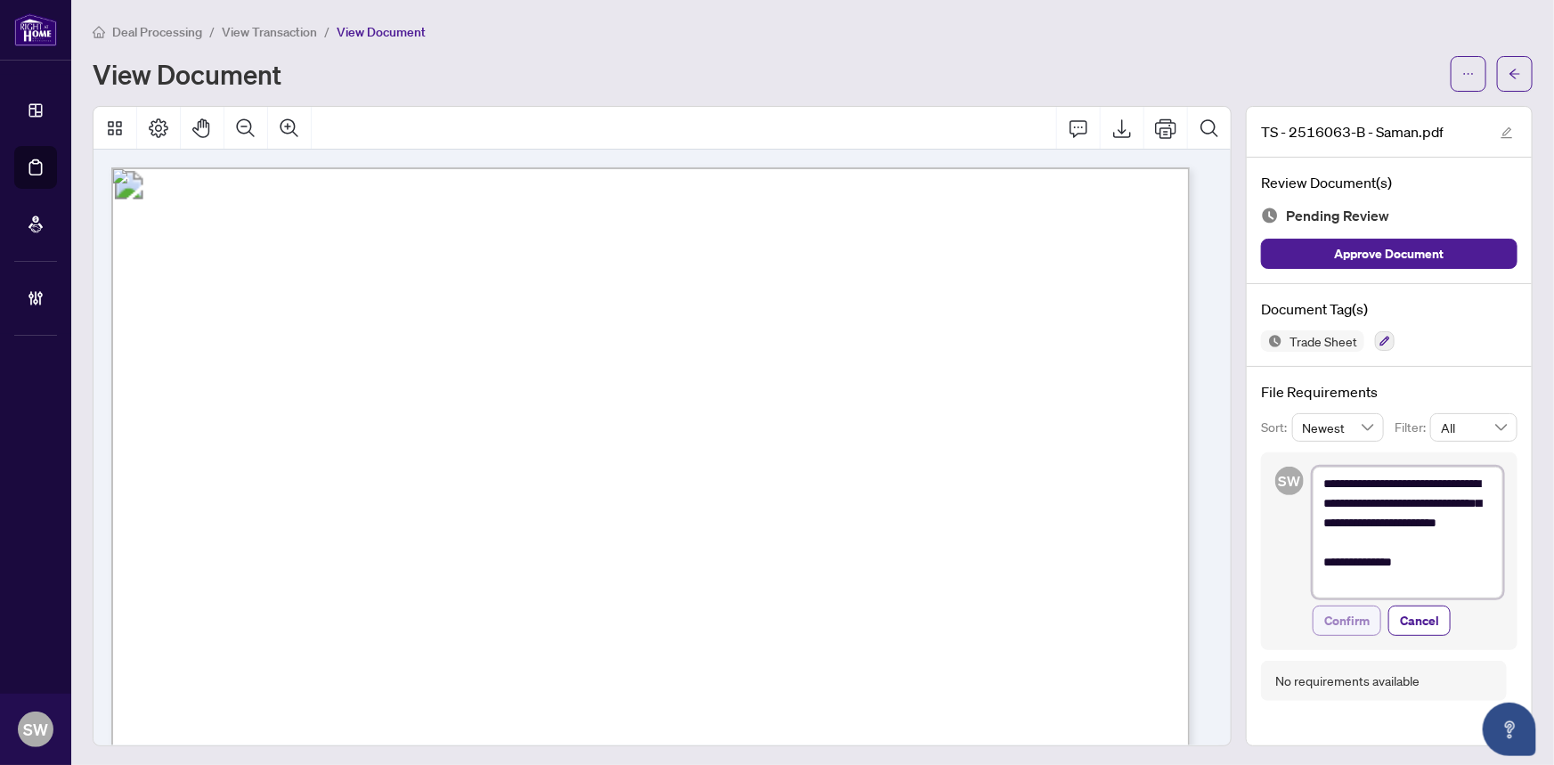
type textarea "**********"
click at [1350, 618] on span "Confirm" at bounding box center [1346, 620] width 45 height 28
type textarea "**********"
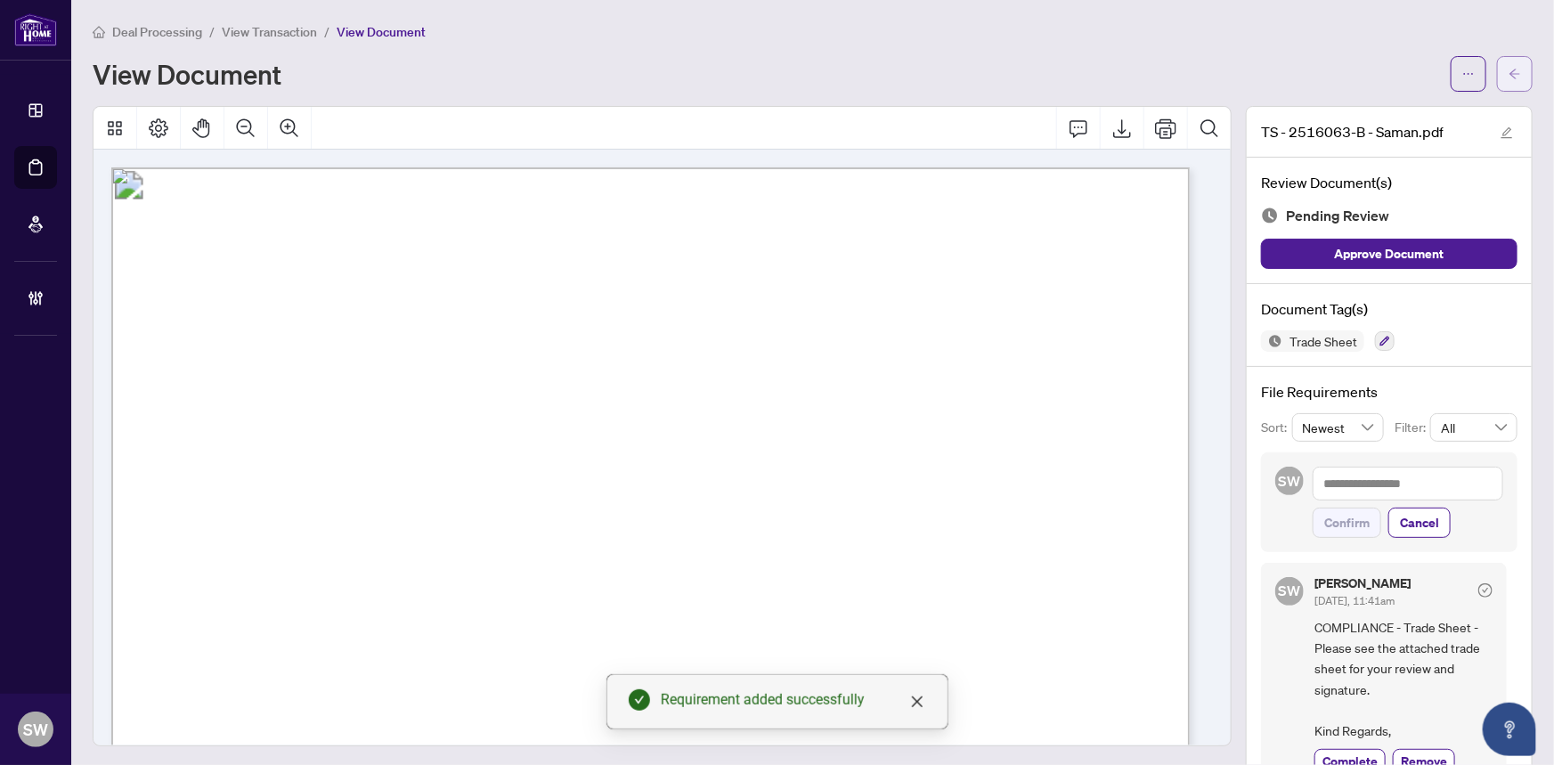
click at [1508, 77] on icon "arrow-left" at bounding box center [1514, 74] width 12 height 12
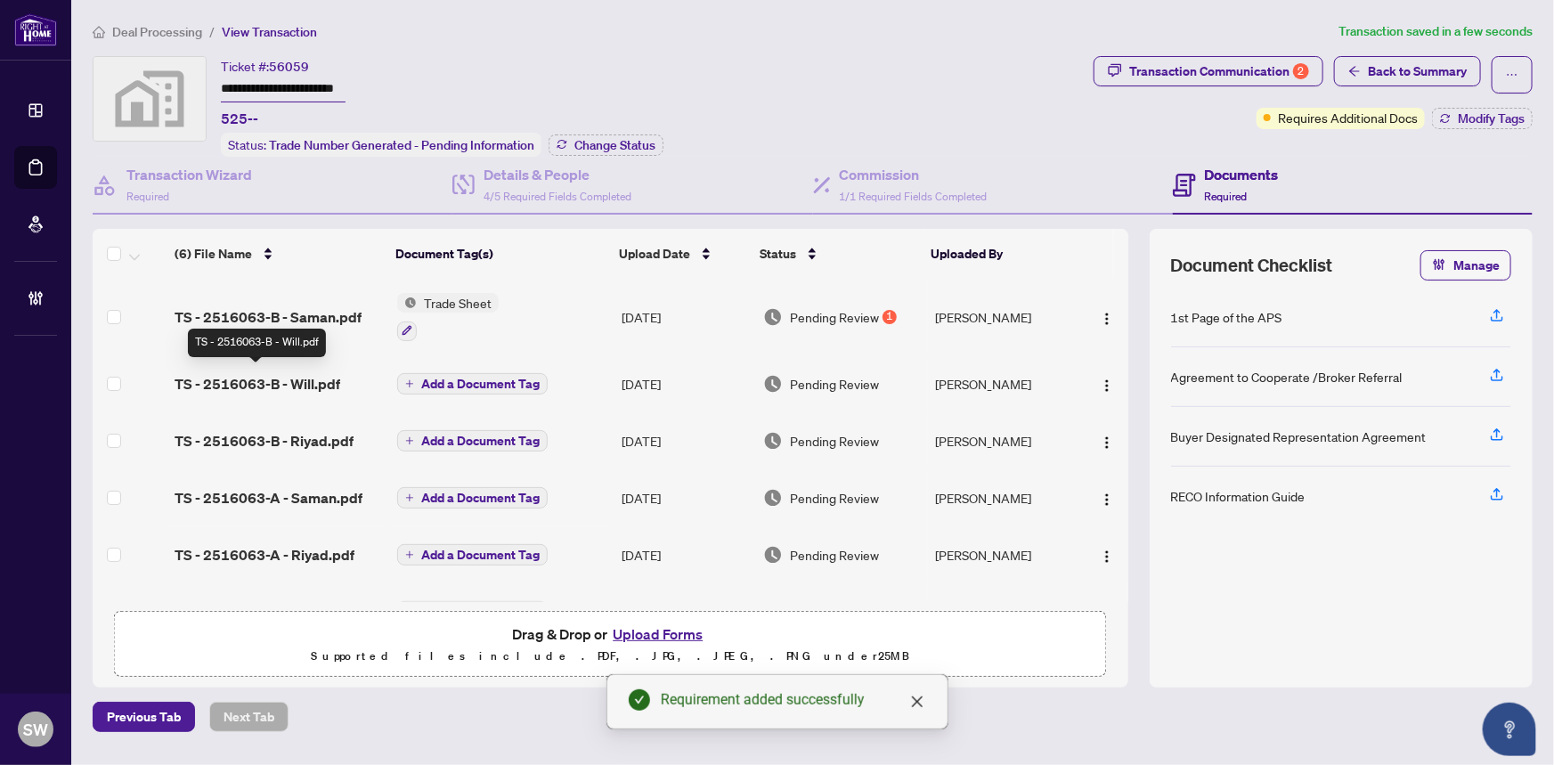
click at [288, 377] on span "TS - 2516063-B - Will.pdf" at bounding box center [257, 383] width 166 height 21
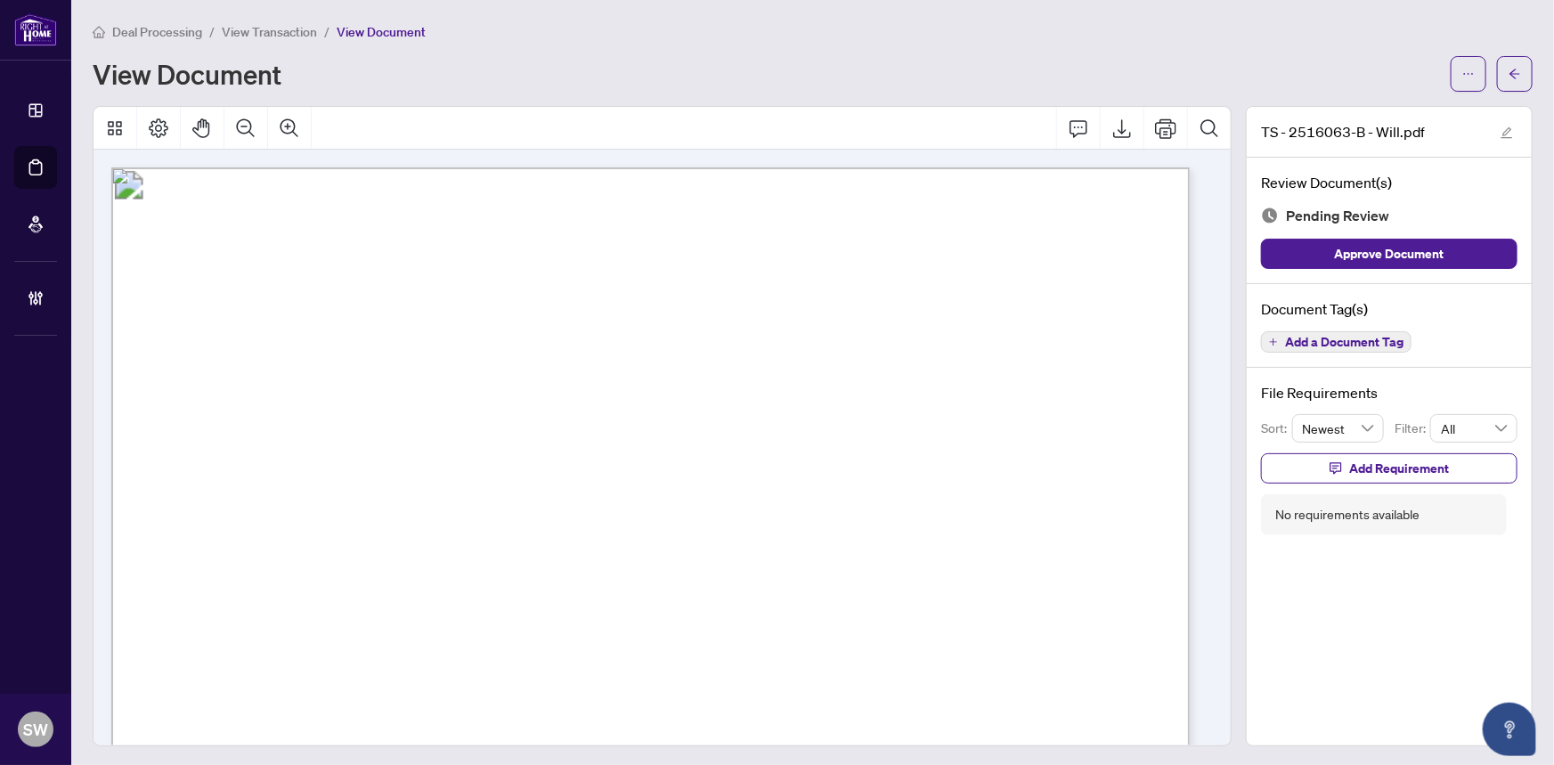
click at [1359, 339] on span "Add a Document Tag" at bounding box center [1344, 342] width 118 height 12
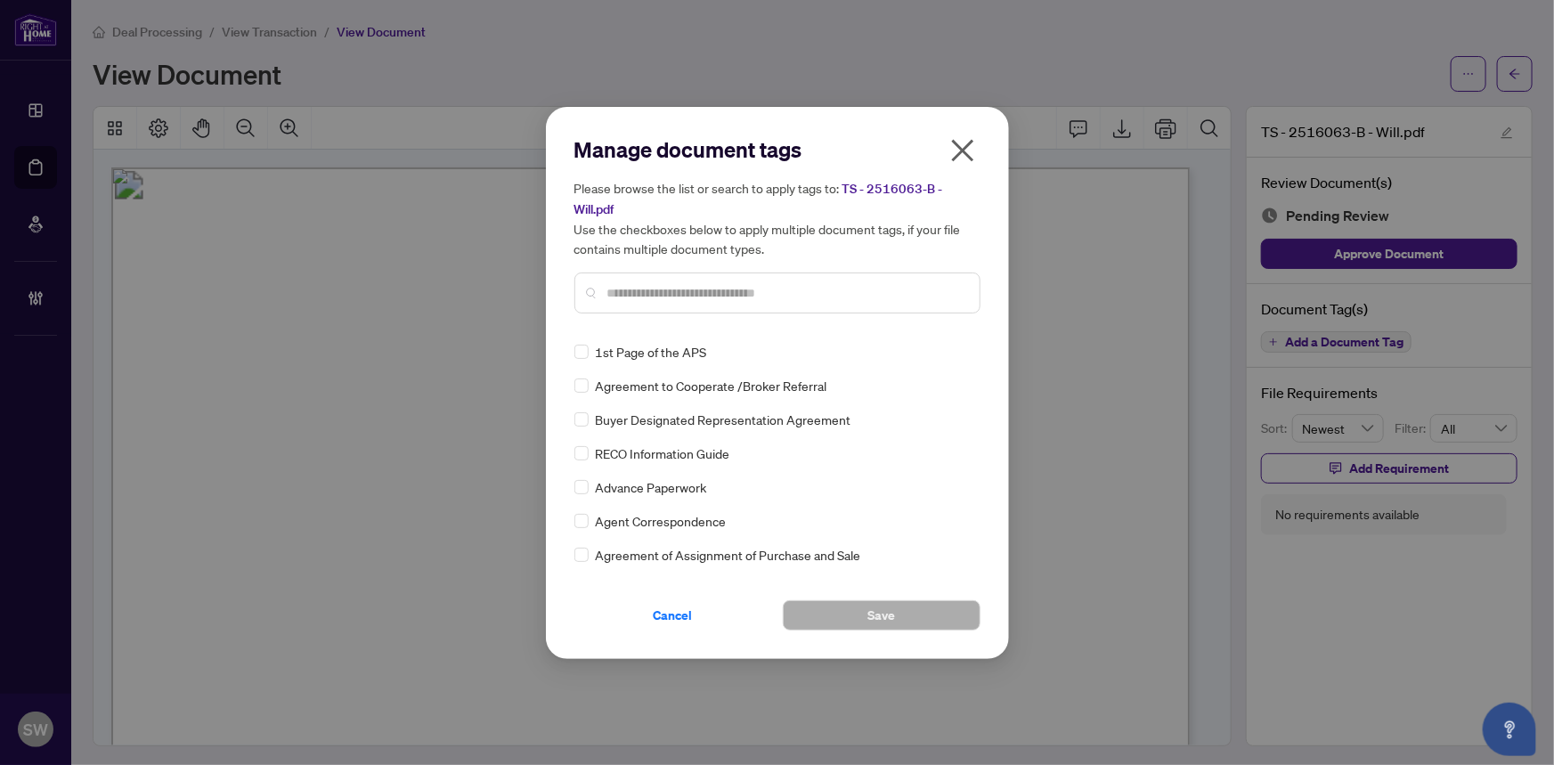
click at [636, 294] on input "text" at bounding box center [786, 293] width 358 height 20
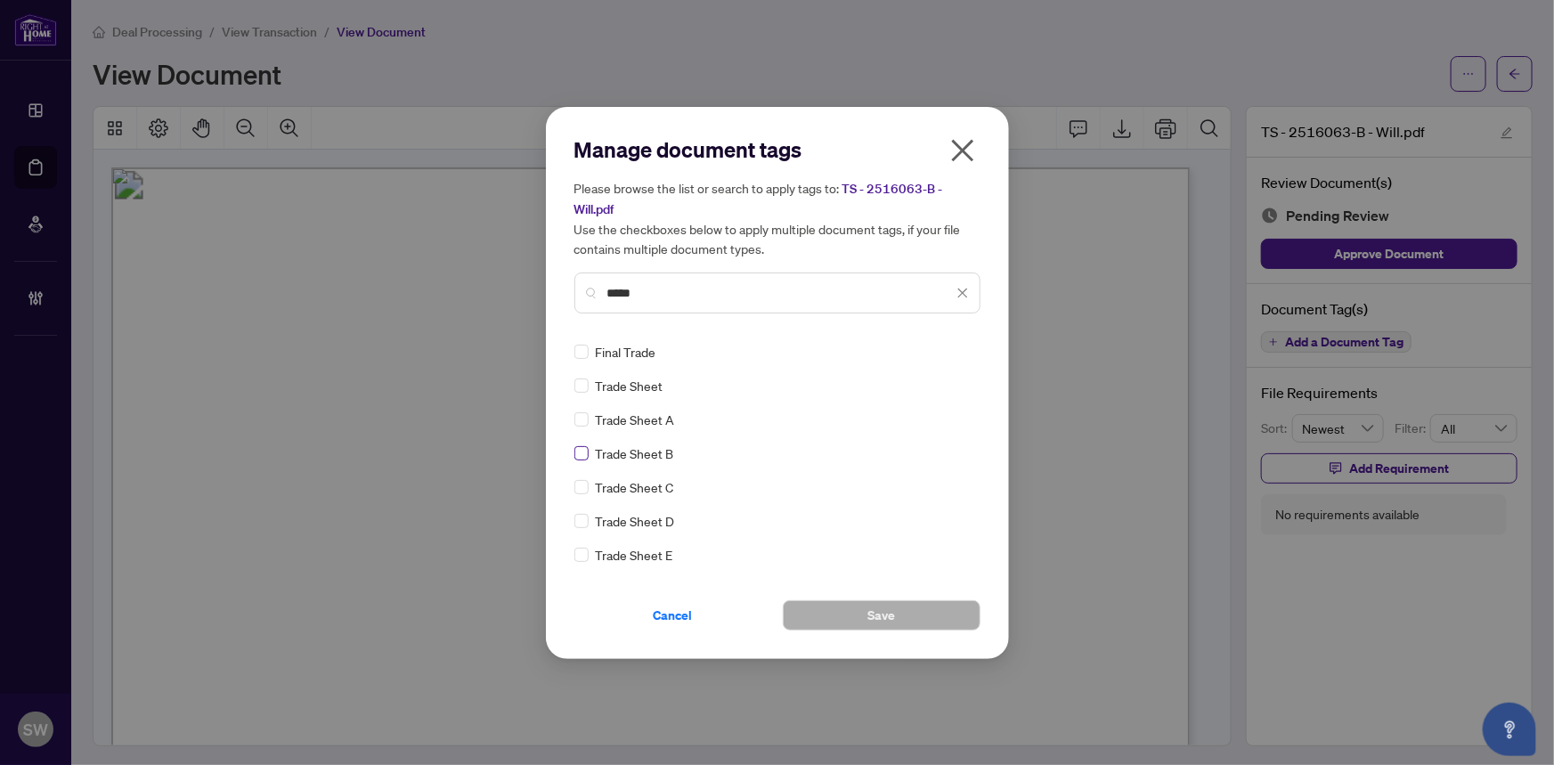
type input "*****"
click at [888, 611] on span "Save" at bounding box center [881, 615] width 28 height 28
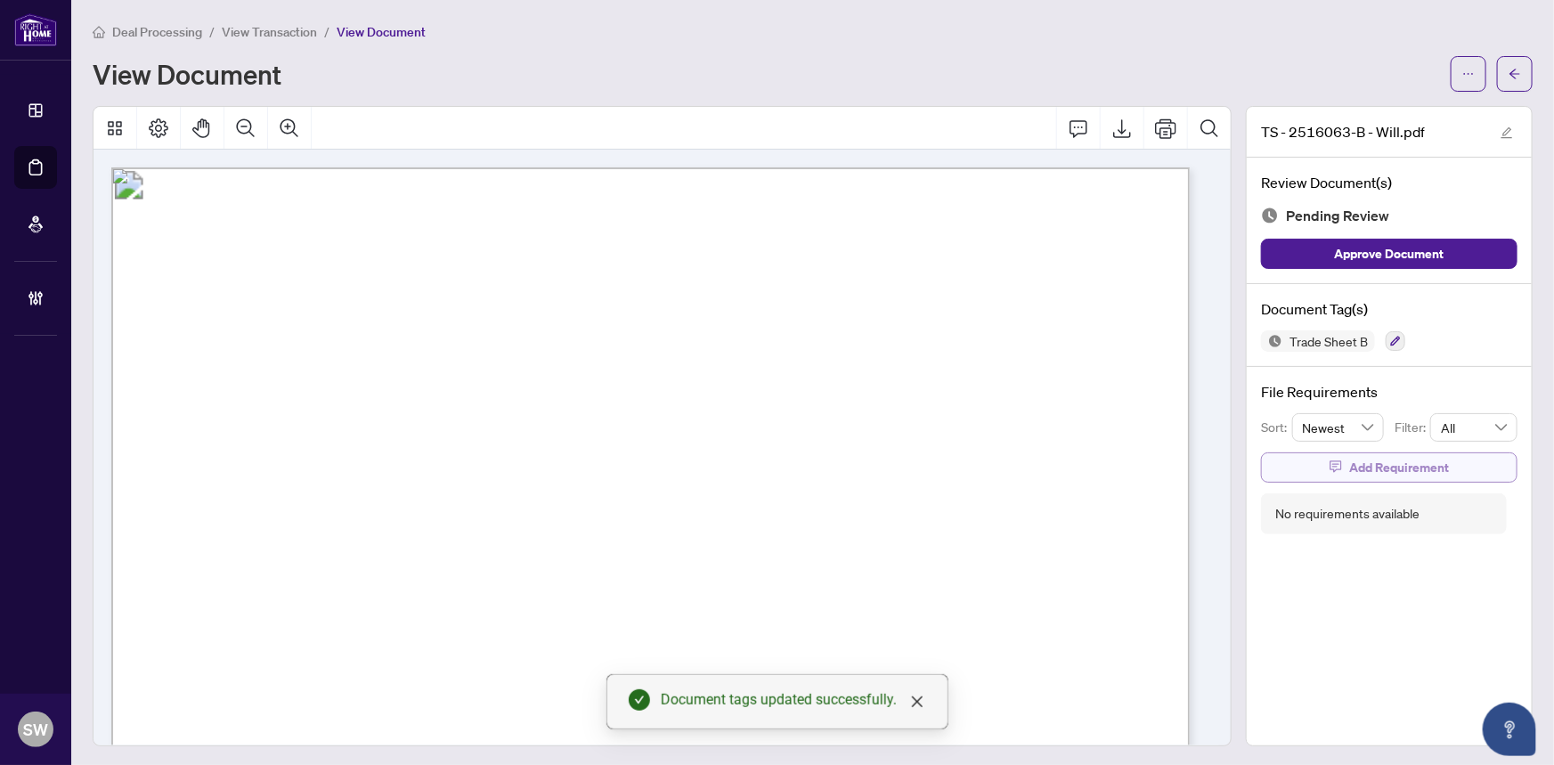
click at [1382, 463] on span "Add Requirement" at bounding box center [1399, 467] width 100 height 28
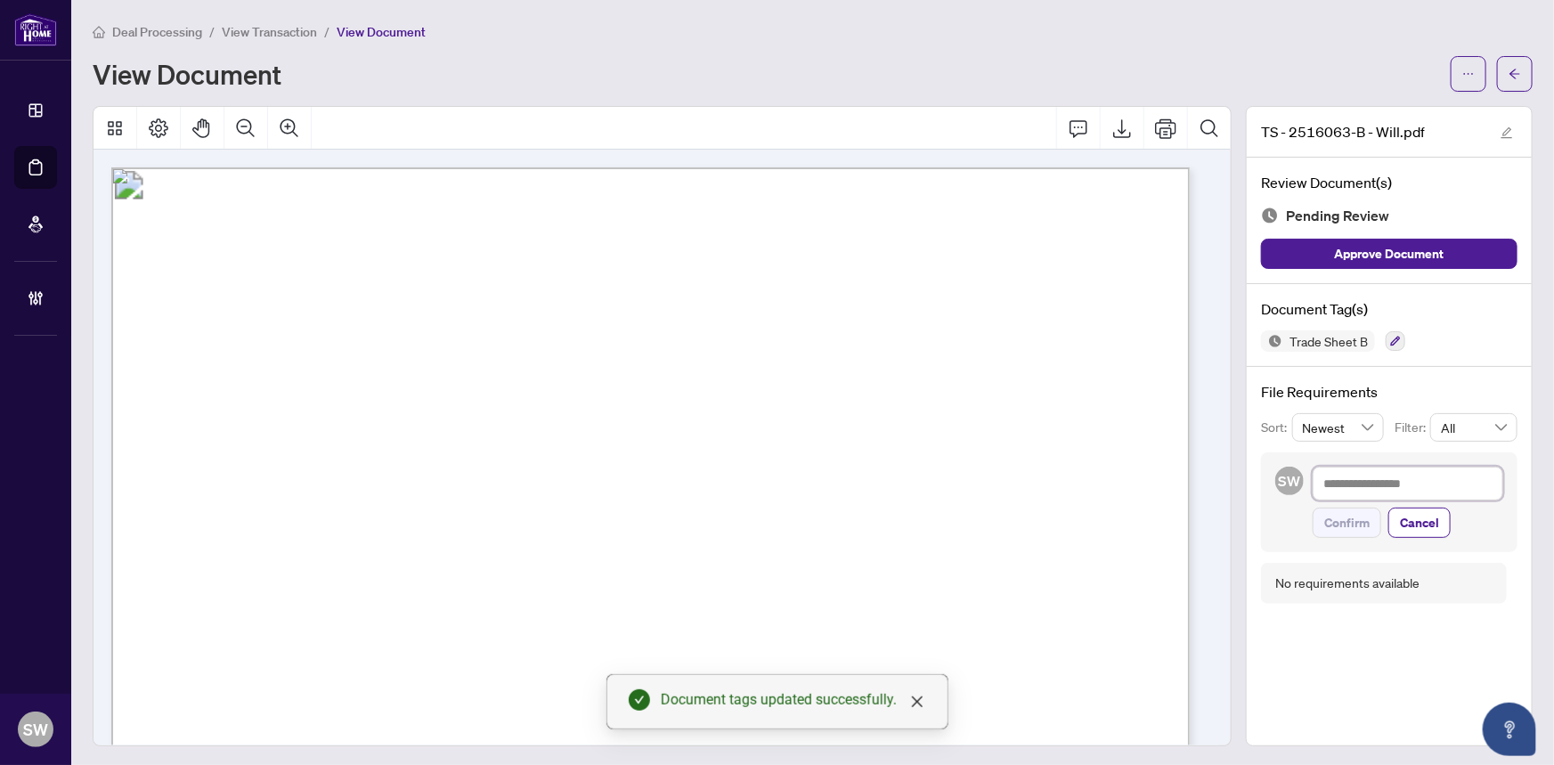
click at [1376, 491] on textarea at bounding box center [1407, 484] width 191 height 34
paste textarea "**********"
type textarea "**********"
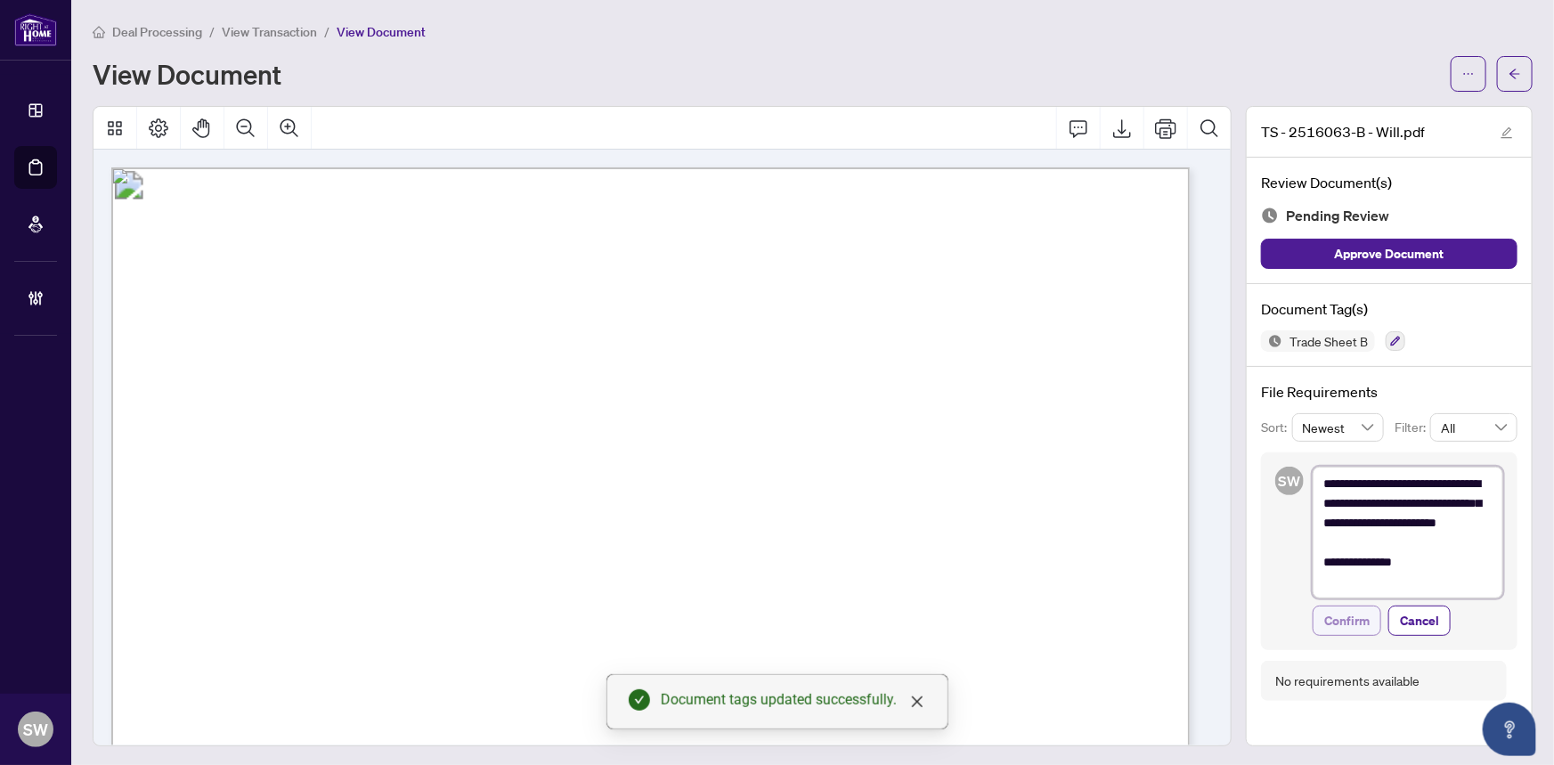
type textarea "**********"
click at [1343, 613] on span "Confirm" at bounding box center [1346, 620] width 45 height 28
type textarea "**********"
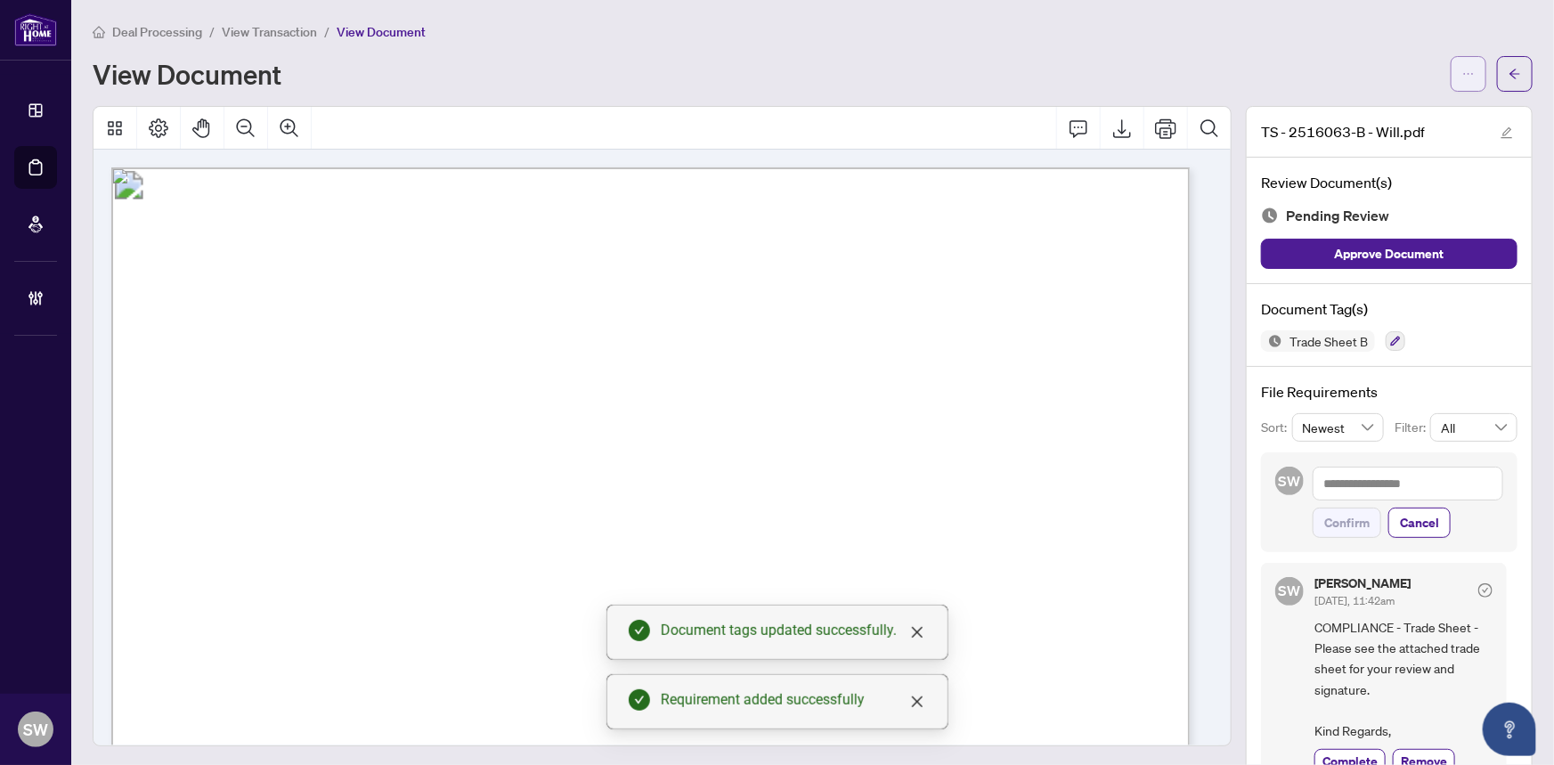
click at [1450, 82] on button "button" at bounding box center [1468, 74] width 36 height 36
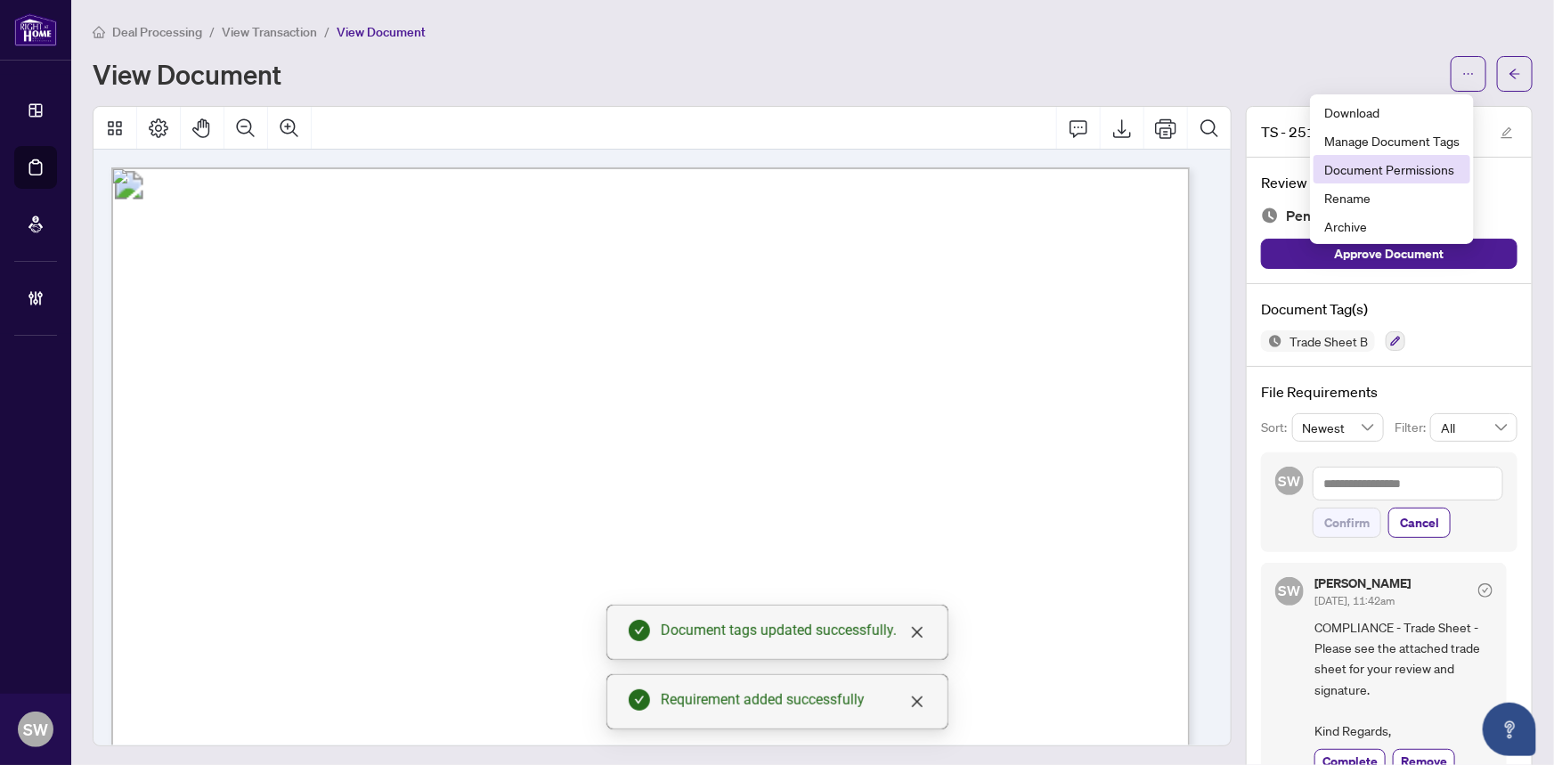
click at [1398, 171] on span "Document Permissions" at bounding box center [1391, 169] width 135 height 20
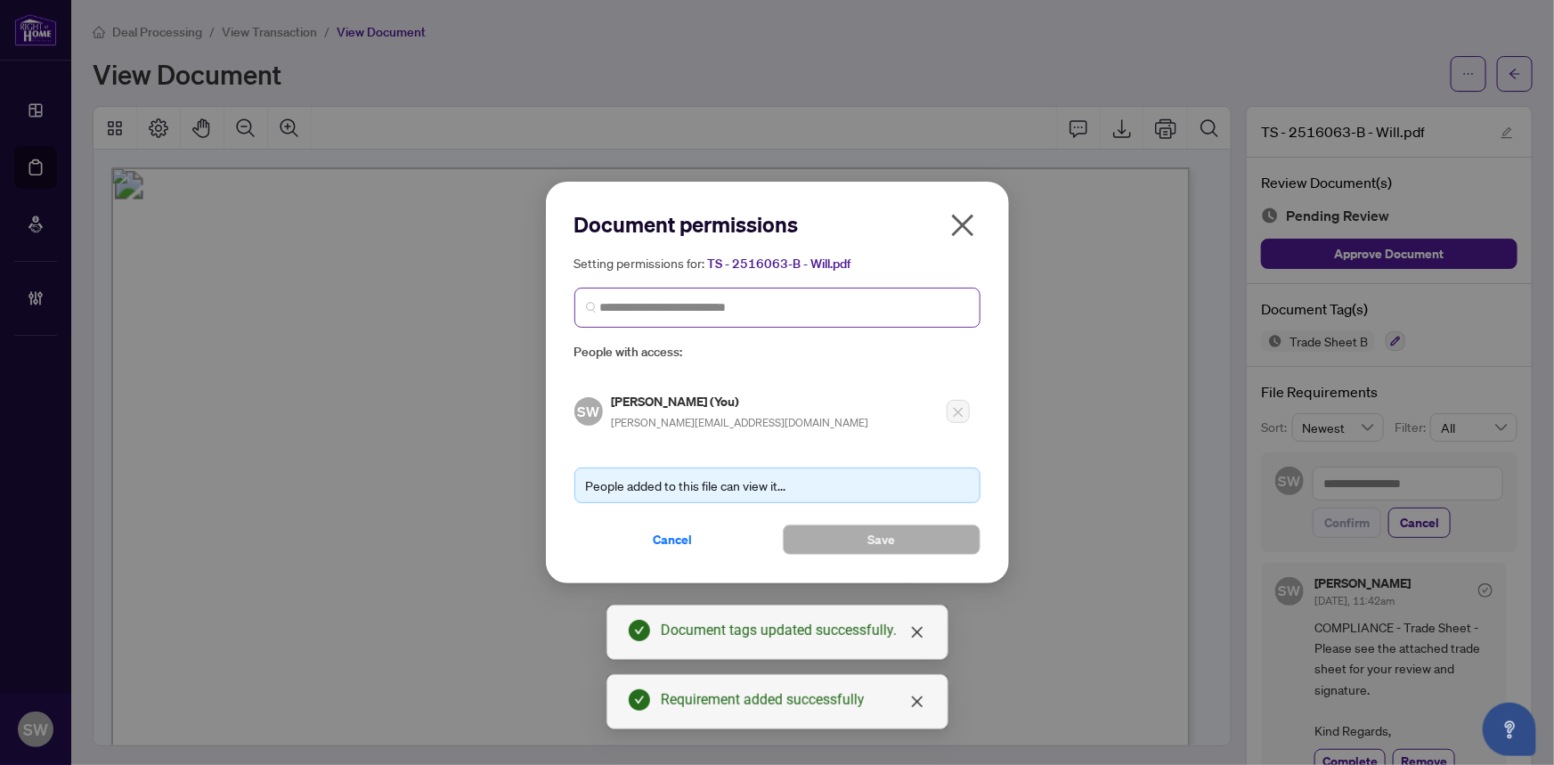
click at [714, 297] on span at bounding box center [777, 308] width 406 height 40
type input "******"
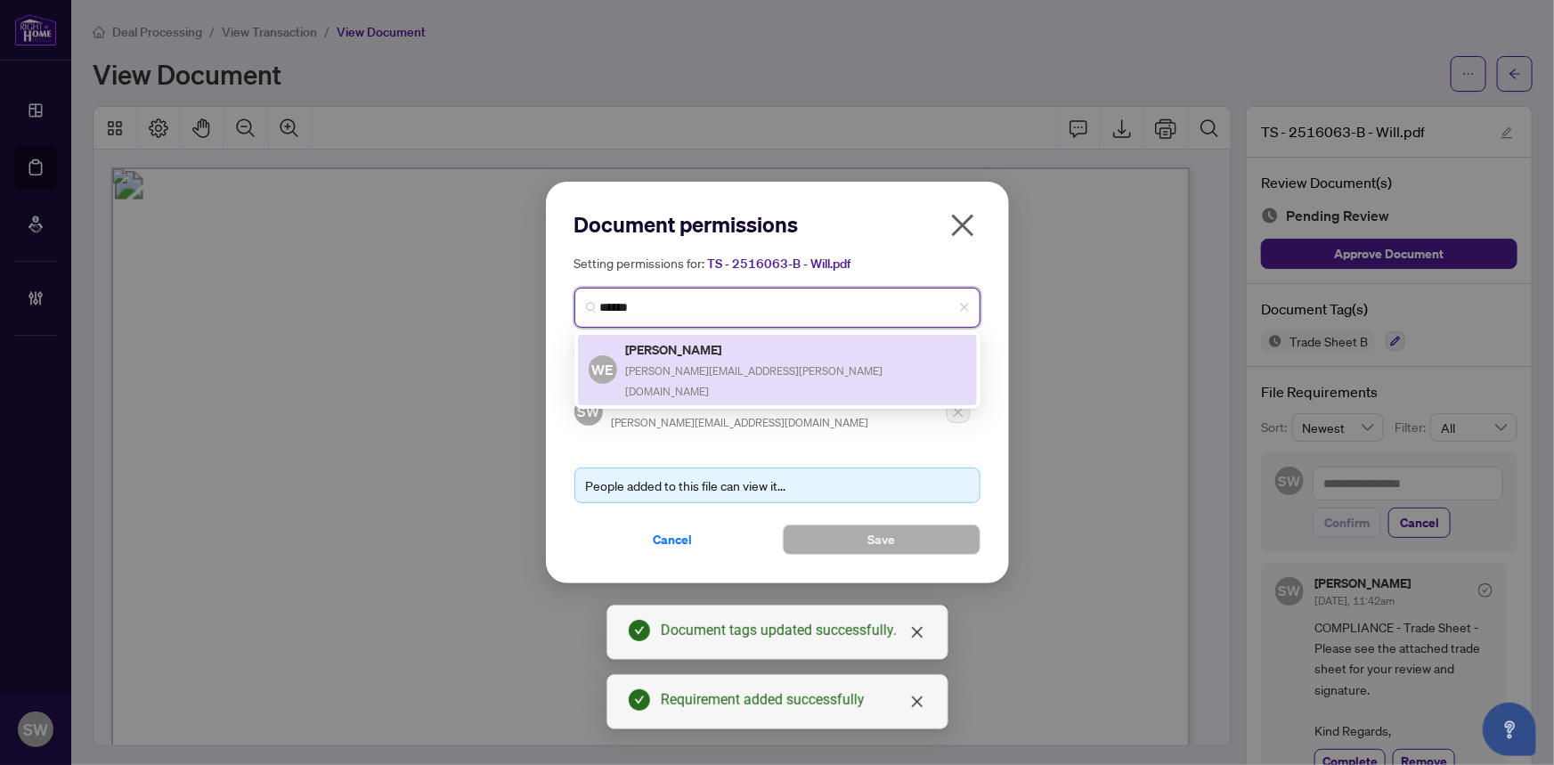
click at [693, 343] on h5 "Will Ellis" at bounding box center [796, 349] width 340 height 20
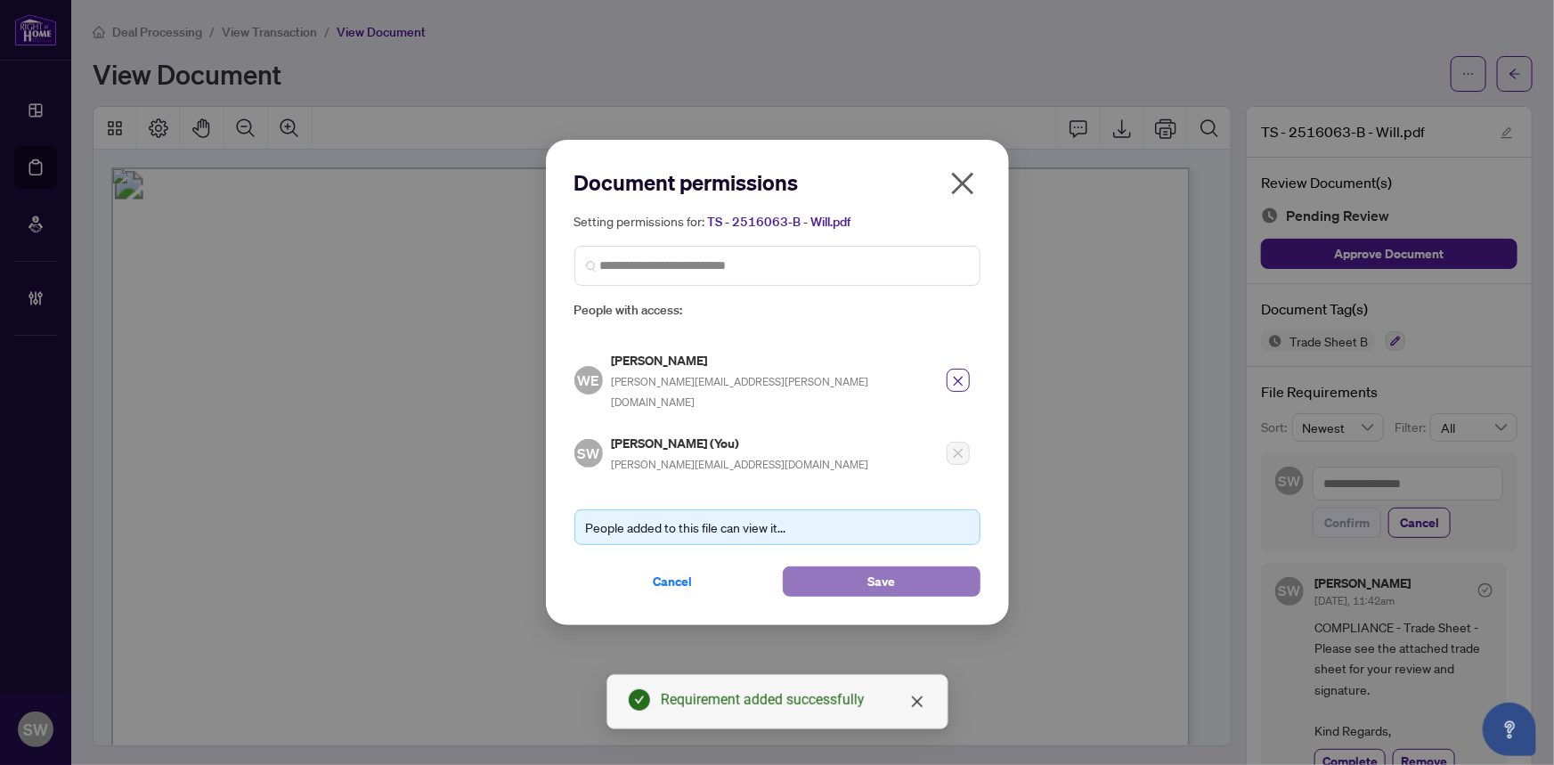
click at [863, 566] on button "Save" at bounding box center [882, 581] width 198 height 30
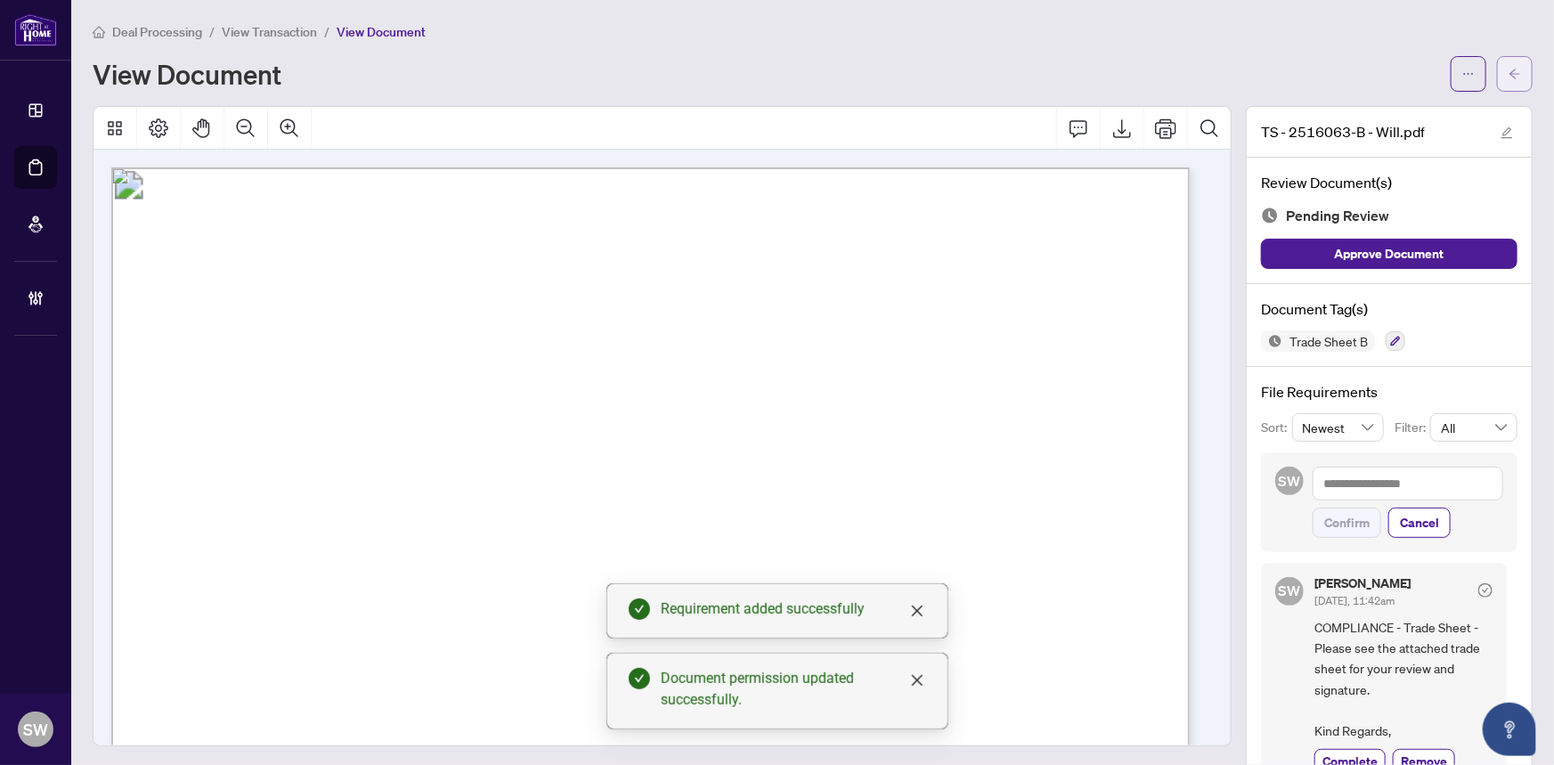
click at [1508, 72] on icon "arrow-left" at bounding box center [1514, 74] width 12 height 12
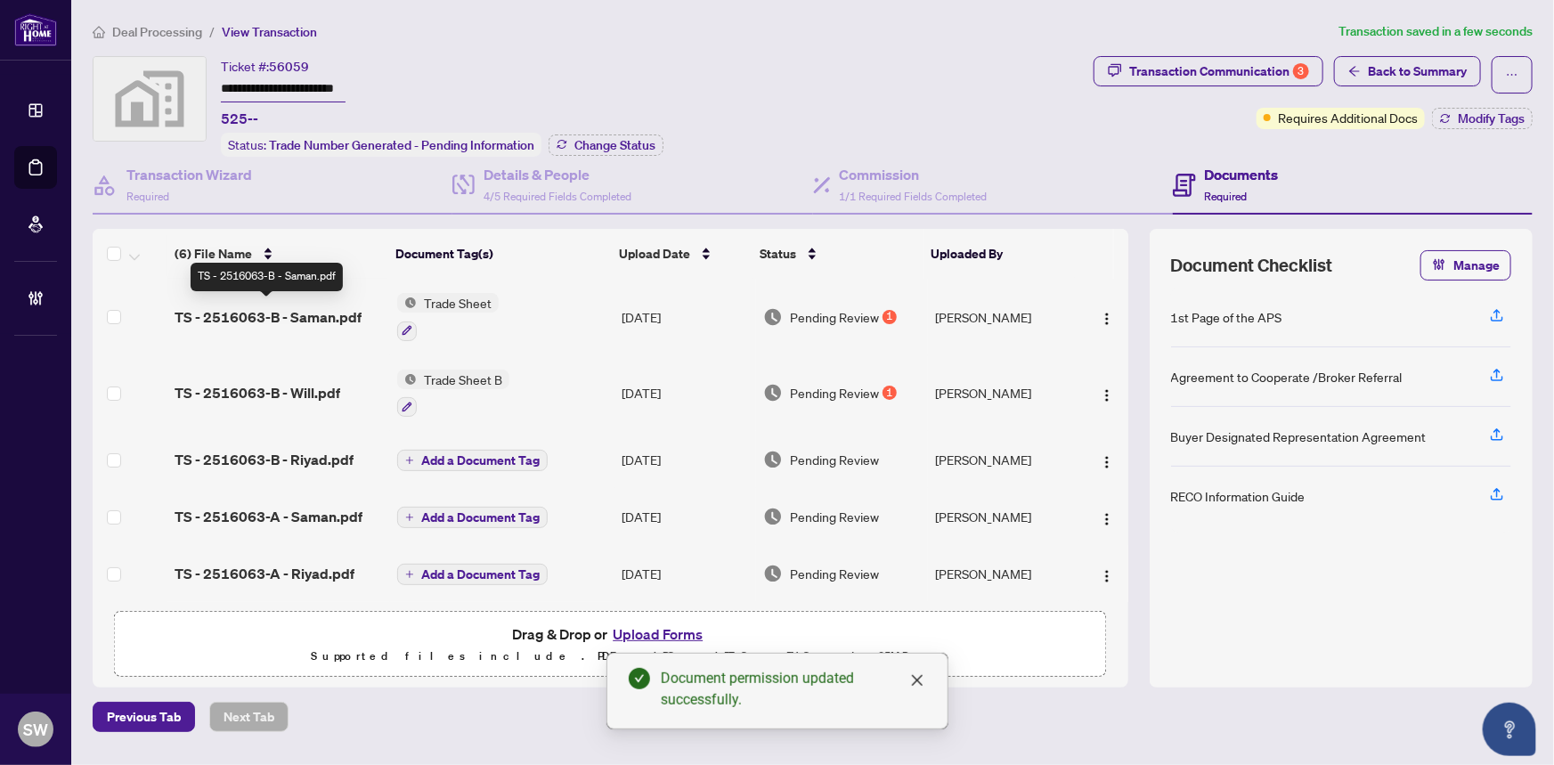
click at [302, 312] on span "TS - 2516063-B - Saman.pdf" at bounding box center [267, 316] width 187 height 21
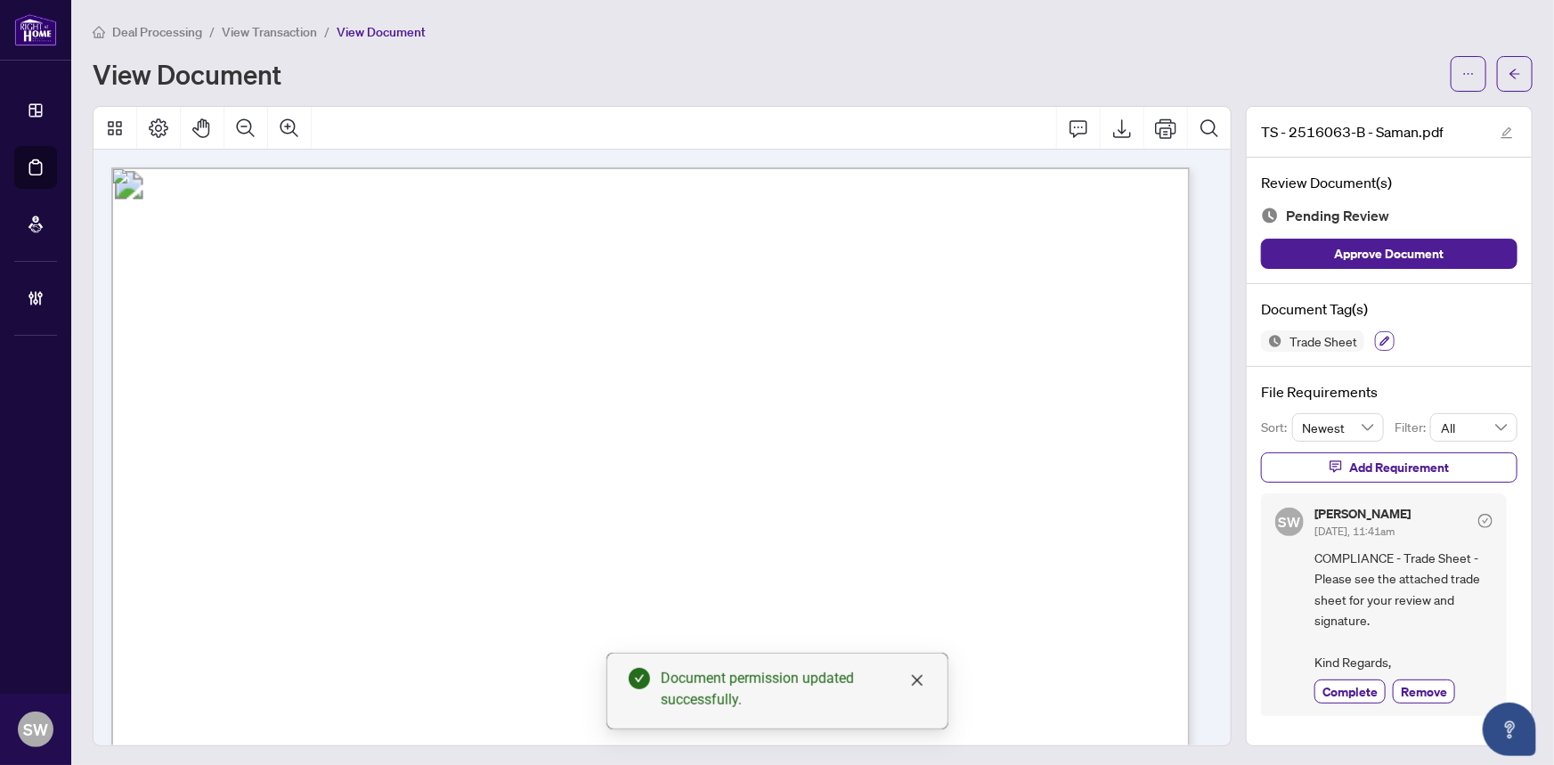
click at [1380, 338] on icon "button" at bounding box center [1385, 342] width 10 height 10
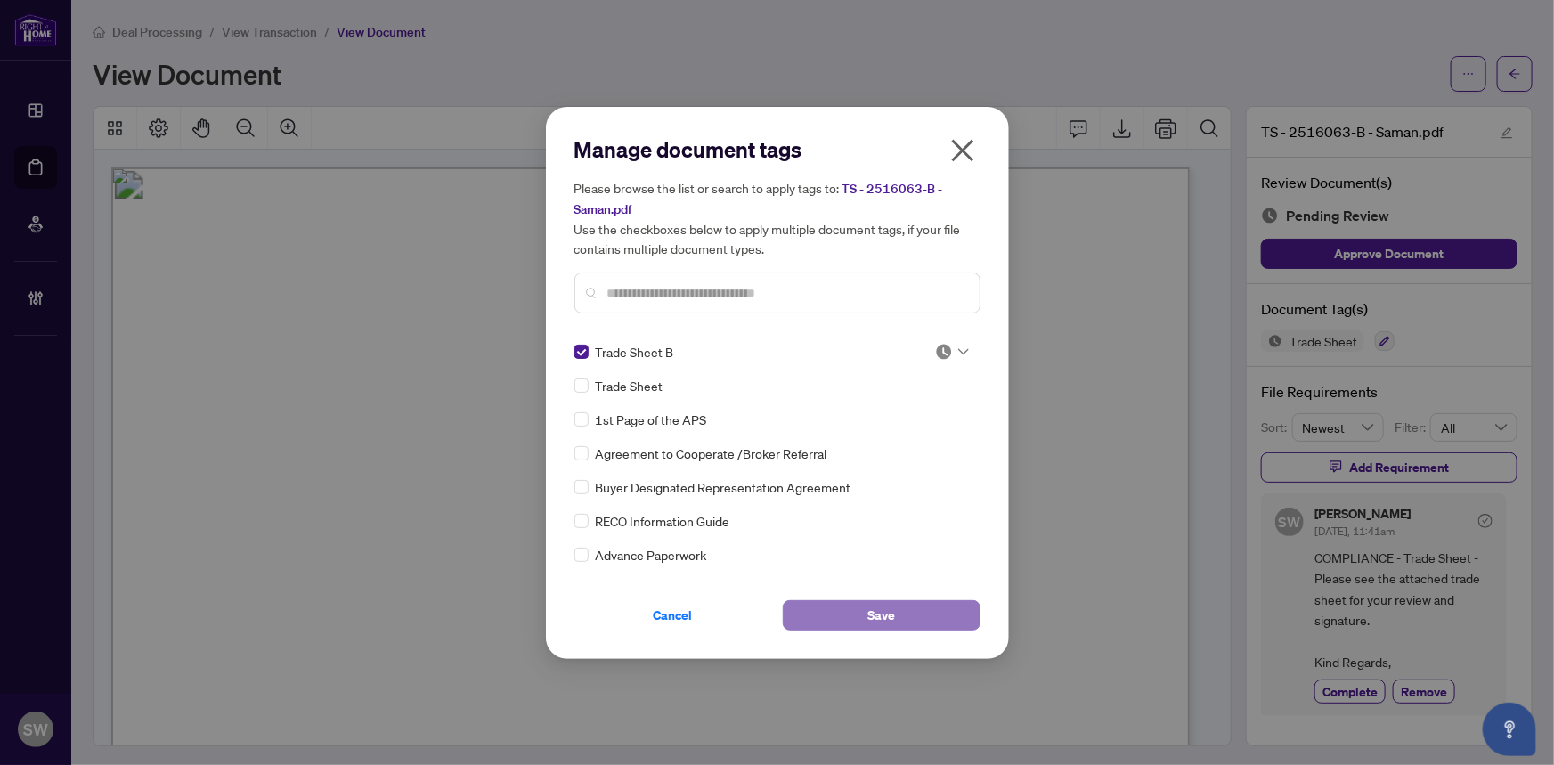
click at [905, 614] on button "Save" at bounding box center [882, 615] width 198 height 30
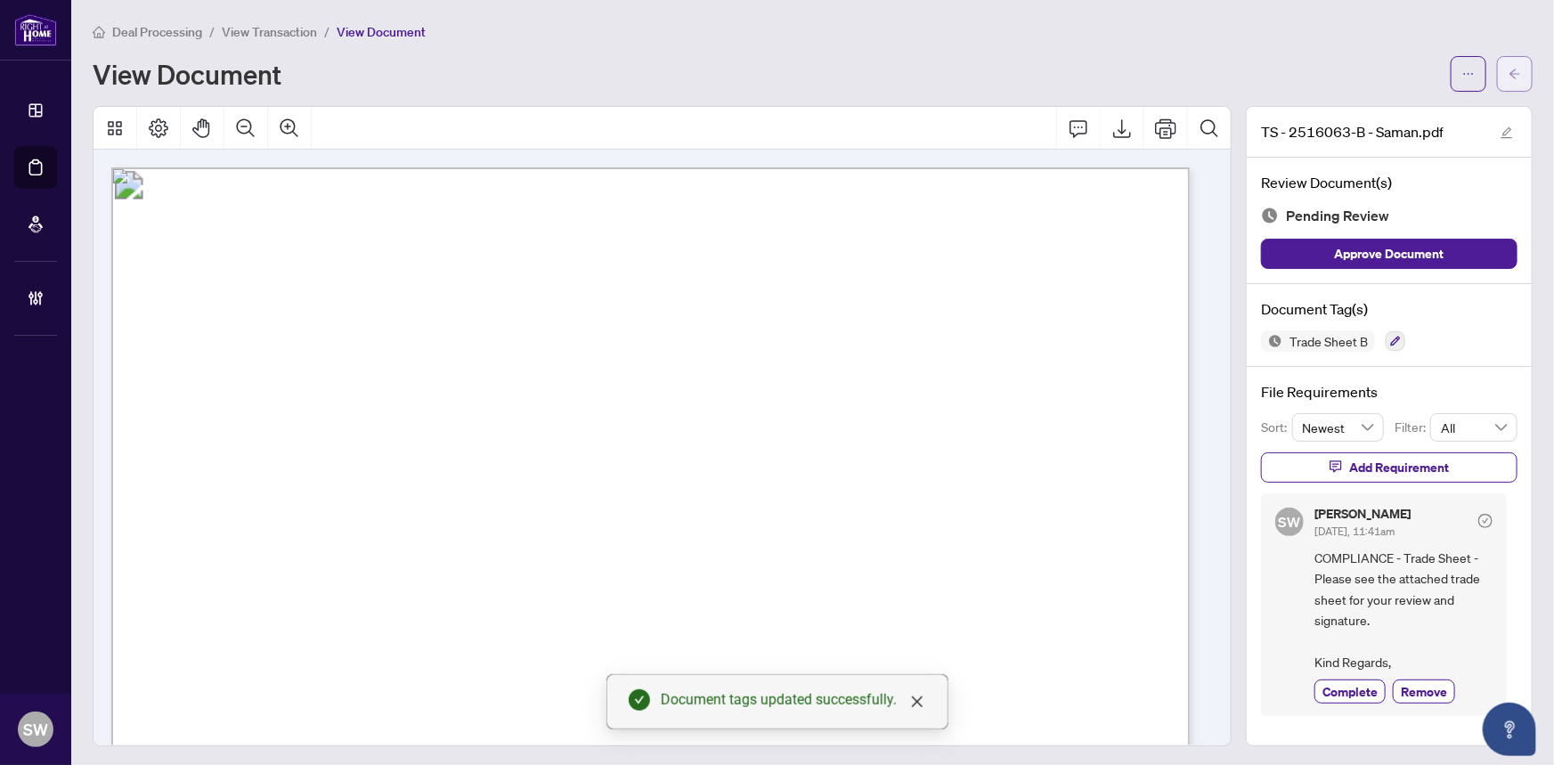
click at [1508, 71] on icon "arrow-left" at bounding box center [1514, 74] width 12 height 12
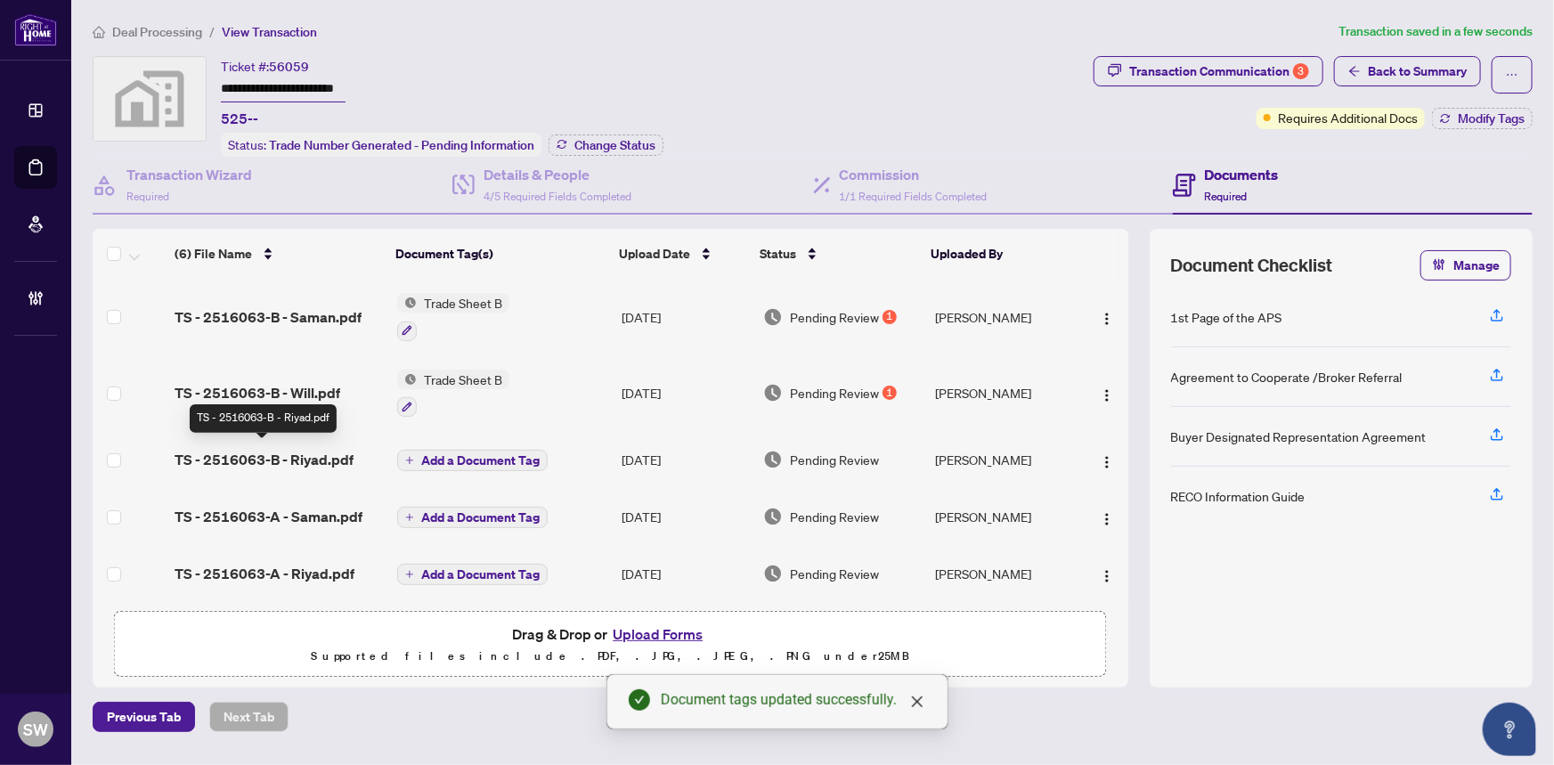
click at [273, 458] on span "TS - 2516063-B - Riyad.pdf" at bounding box center [263, 459] width 179 height 21
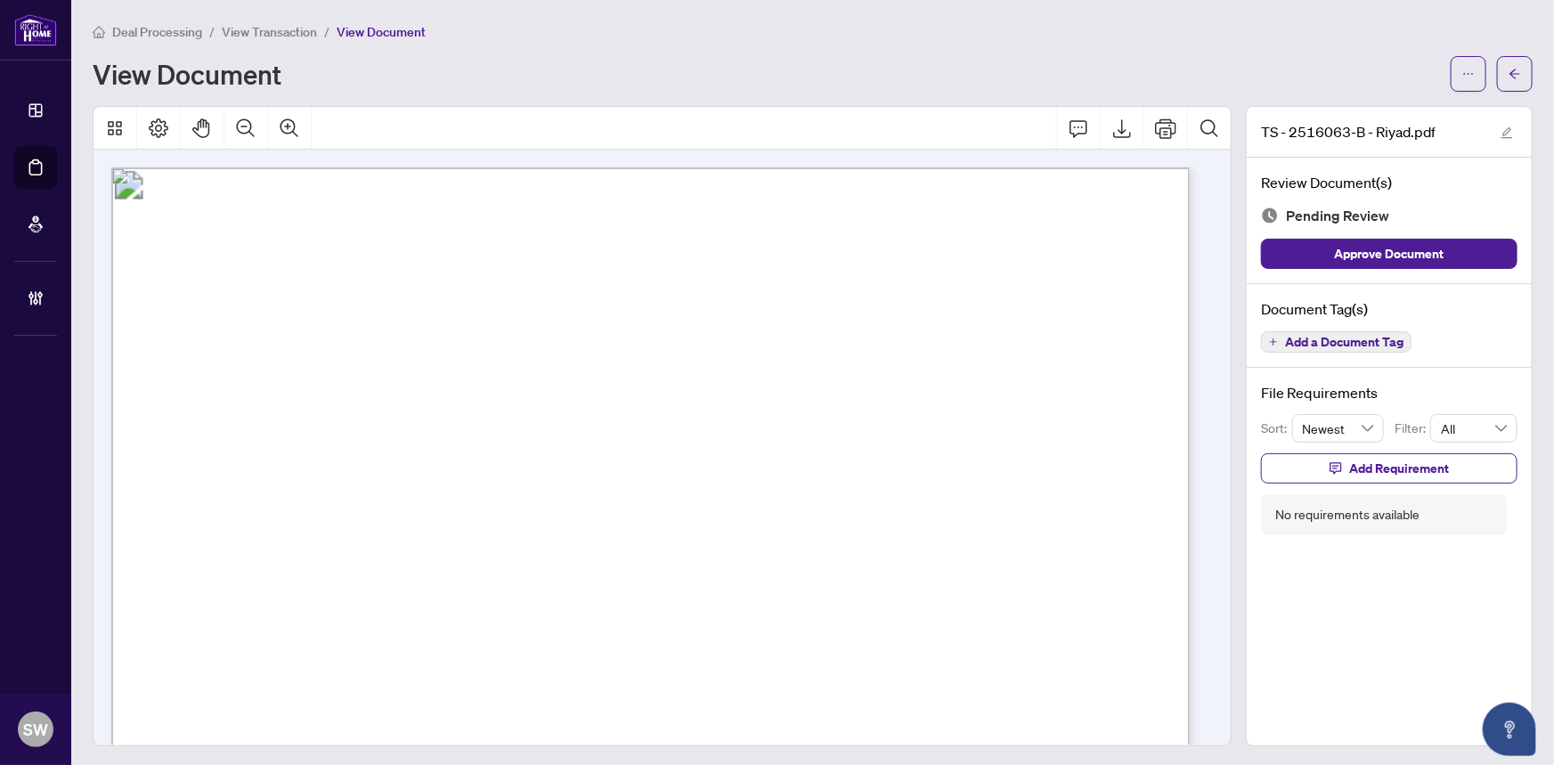
click at [1318, 341] on span "Add a Document Tag" at bounding box center [1344, 342] width 118 height 12
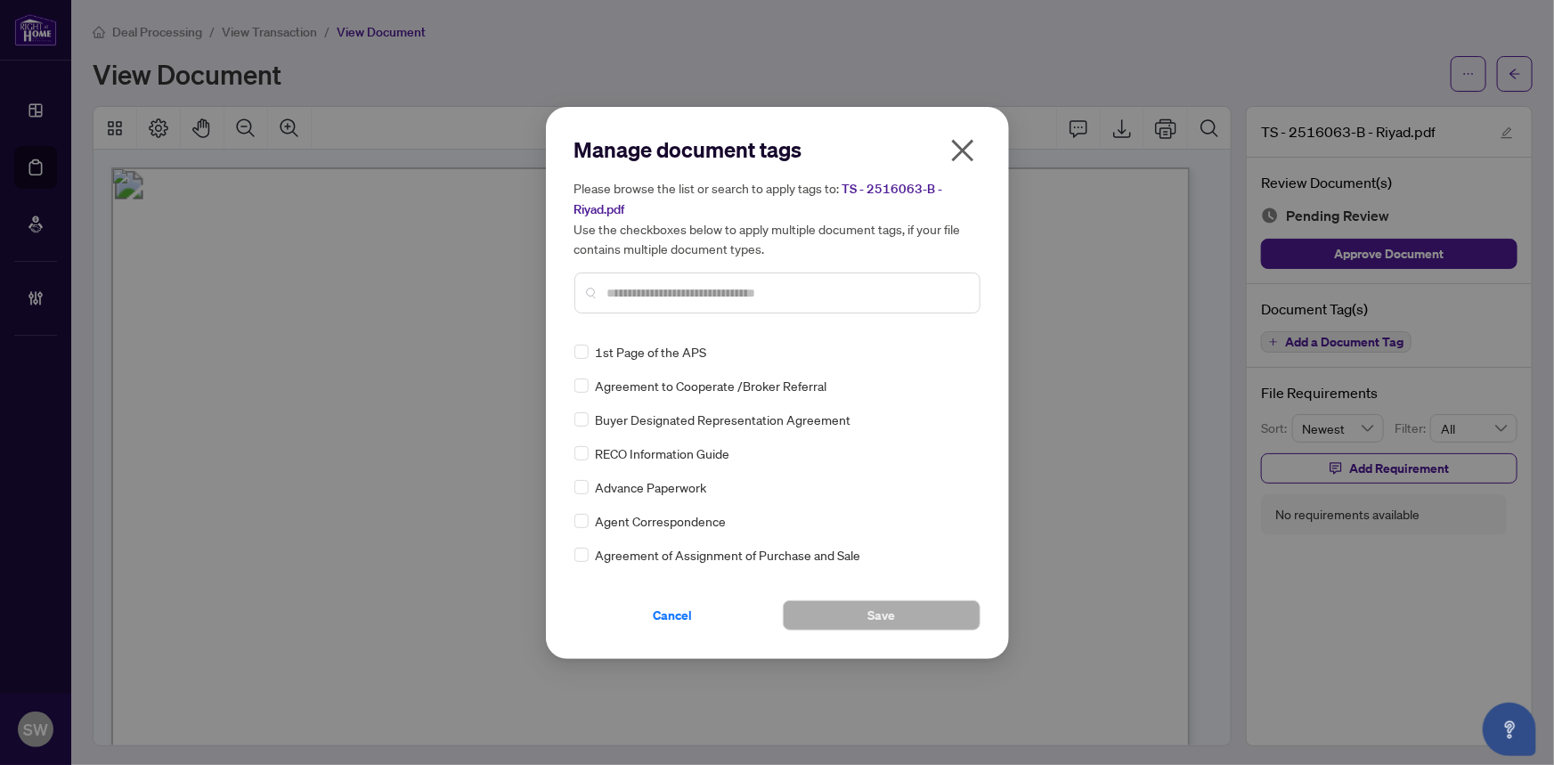
click at [670, 300] on input "text" at bounding box center [786, 293] width 358 height 20
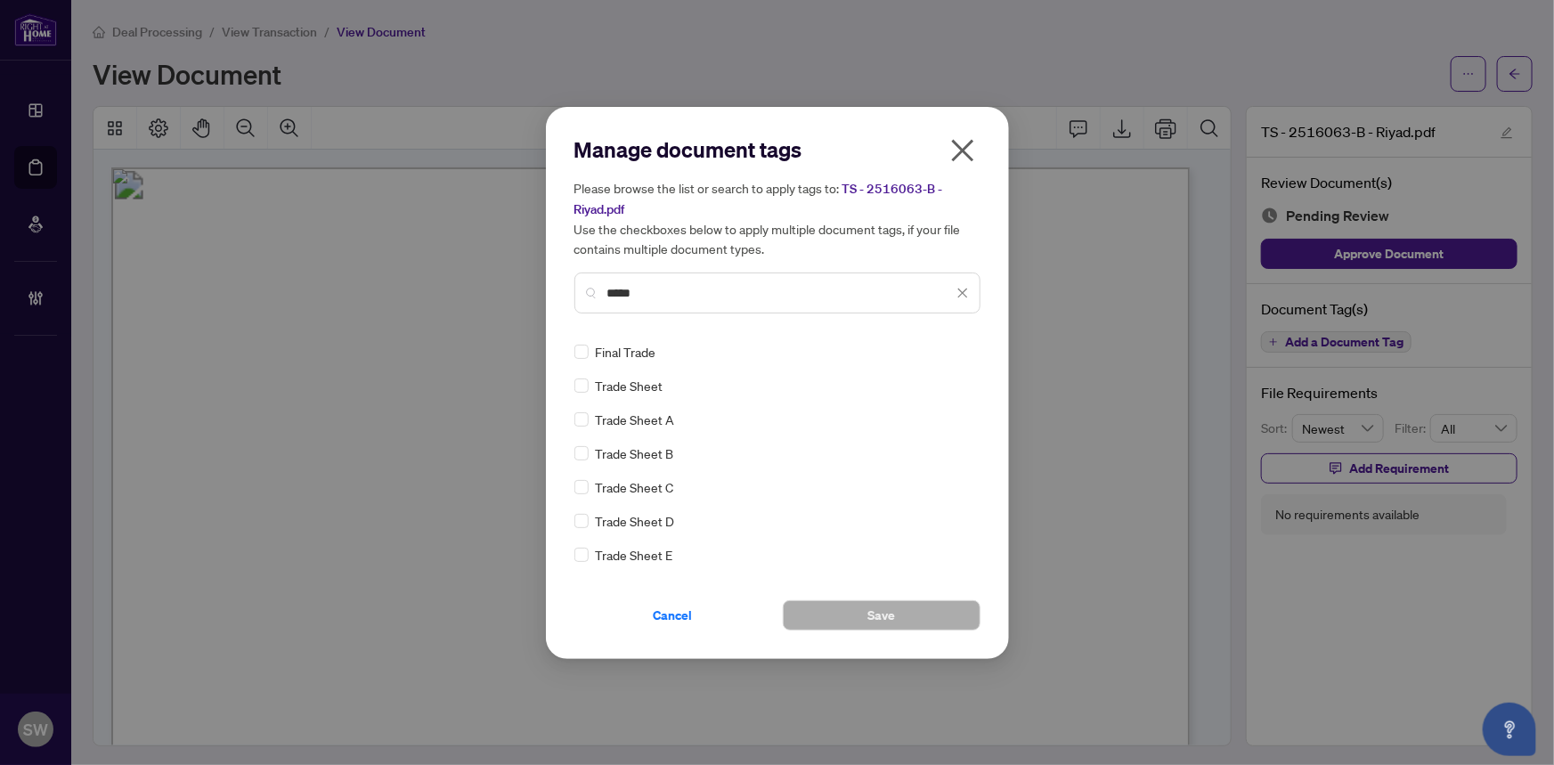
type input "*****"
click at [914, 615] on button "Save" at bounding box center [882, 615] width 198 height 30
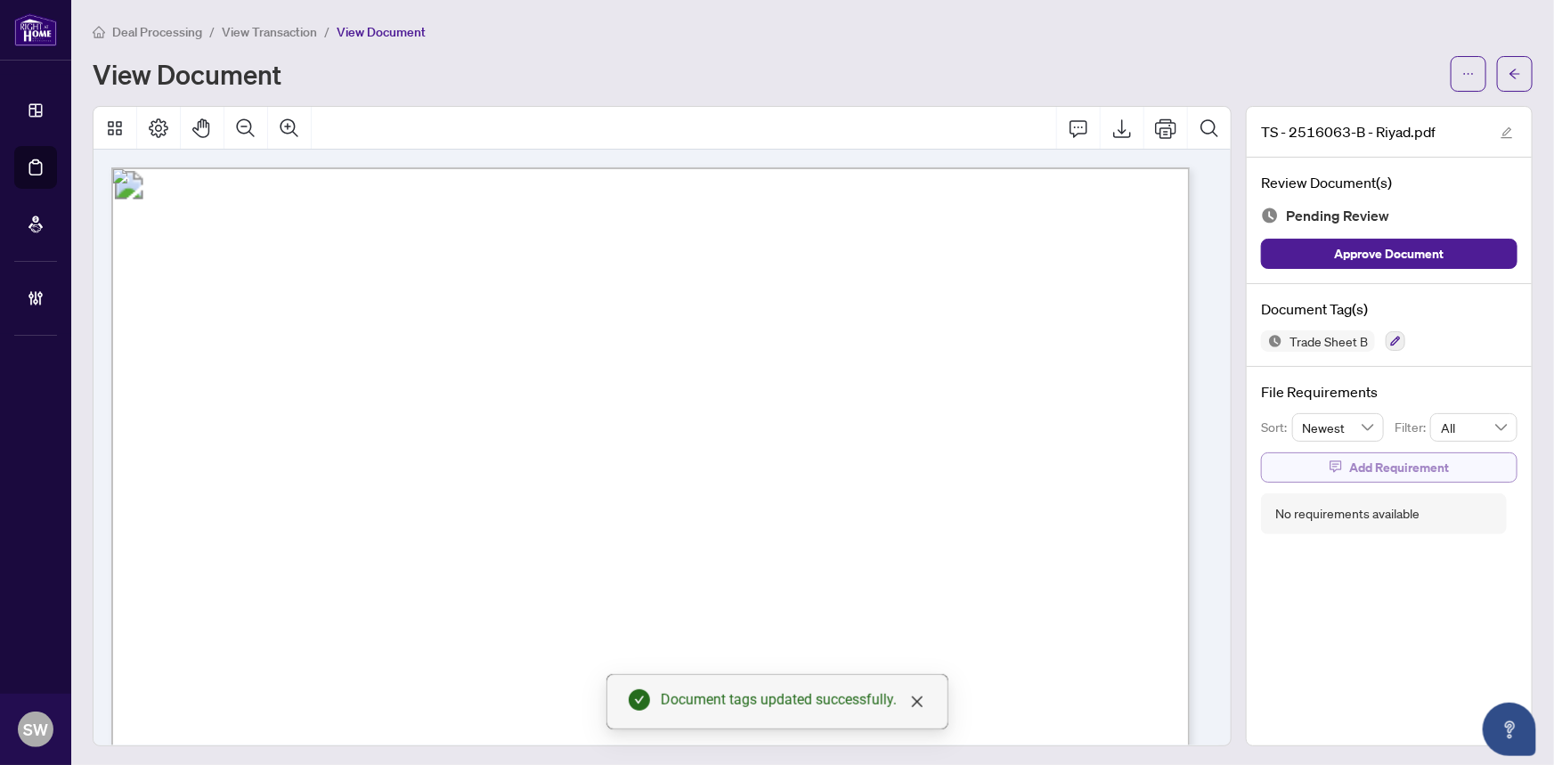
click at [1424, 461] on span "Add Requirement" at bounding box center [1399, 467] width 100 height 28
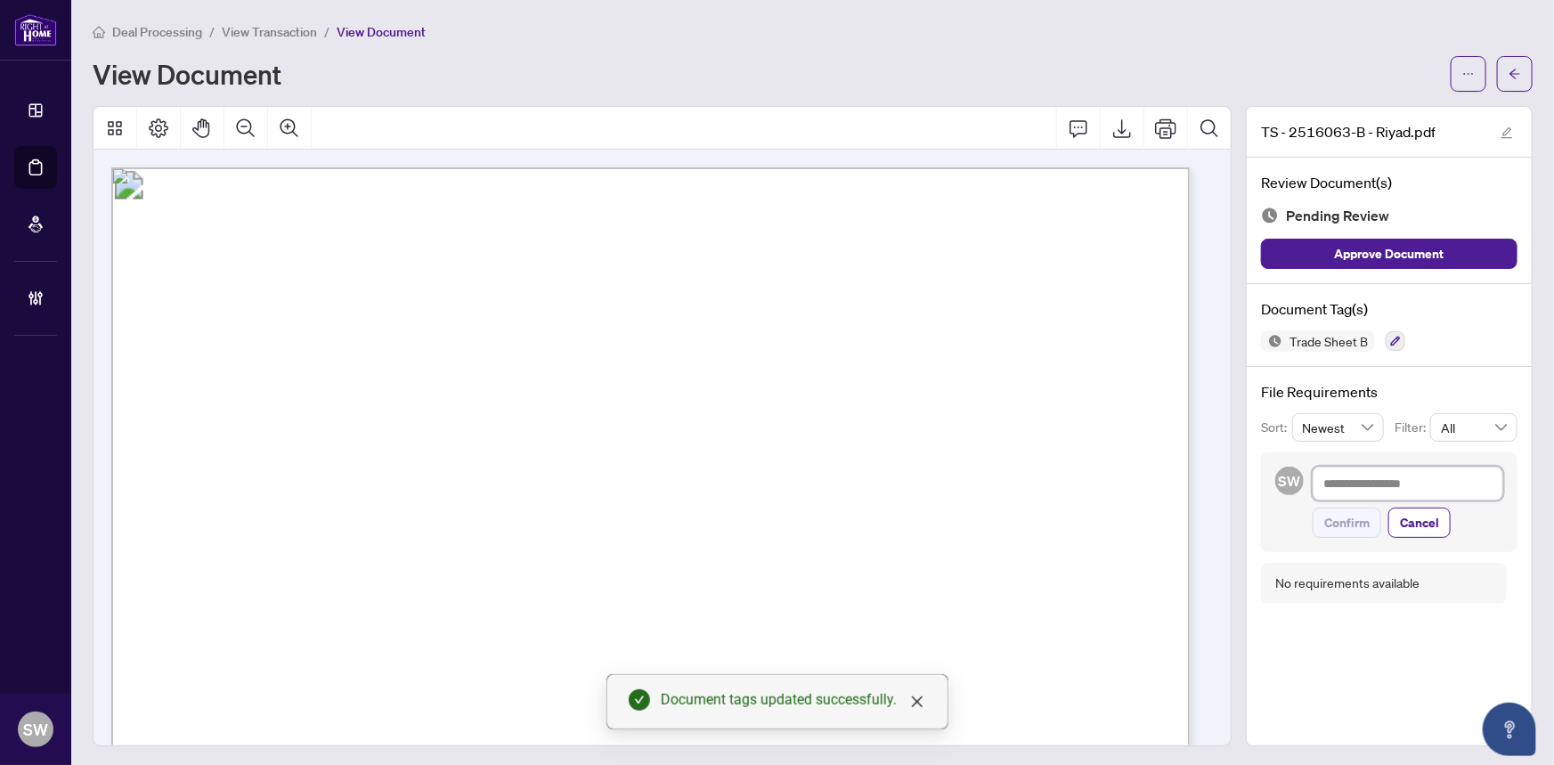
click at [1385, 477] on textarea at bounding box center [1407, 484] width 191 height 34
paste textarea "**********"
type textarea "**********"
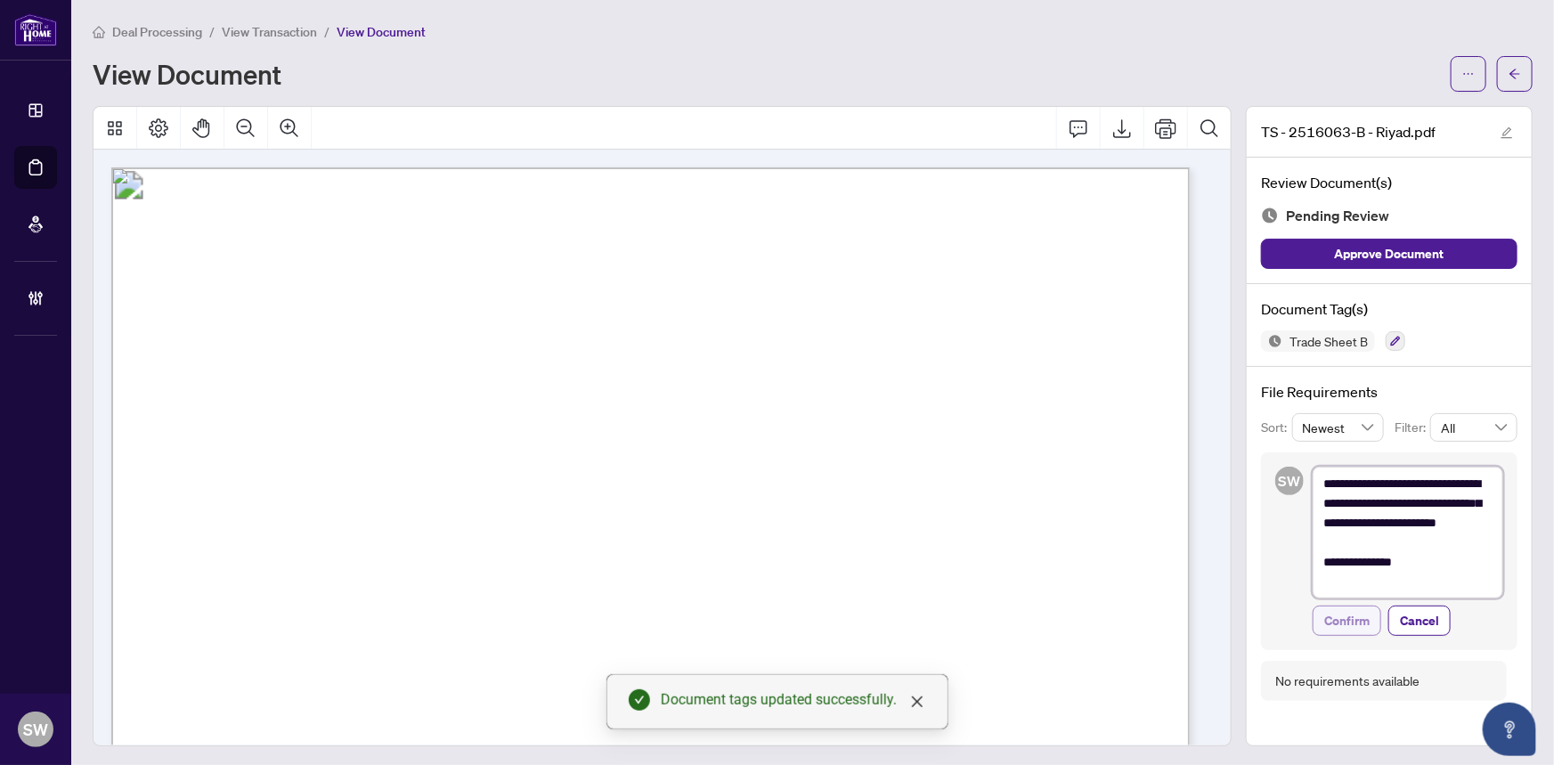
type textarea "**********"
click at [1349, 621] on span "Confirm" at bounding box center [1346, 620] width 45 height 28
type textarea "**********"
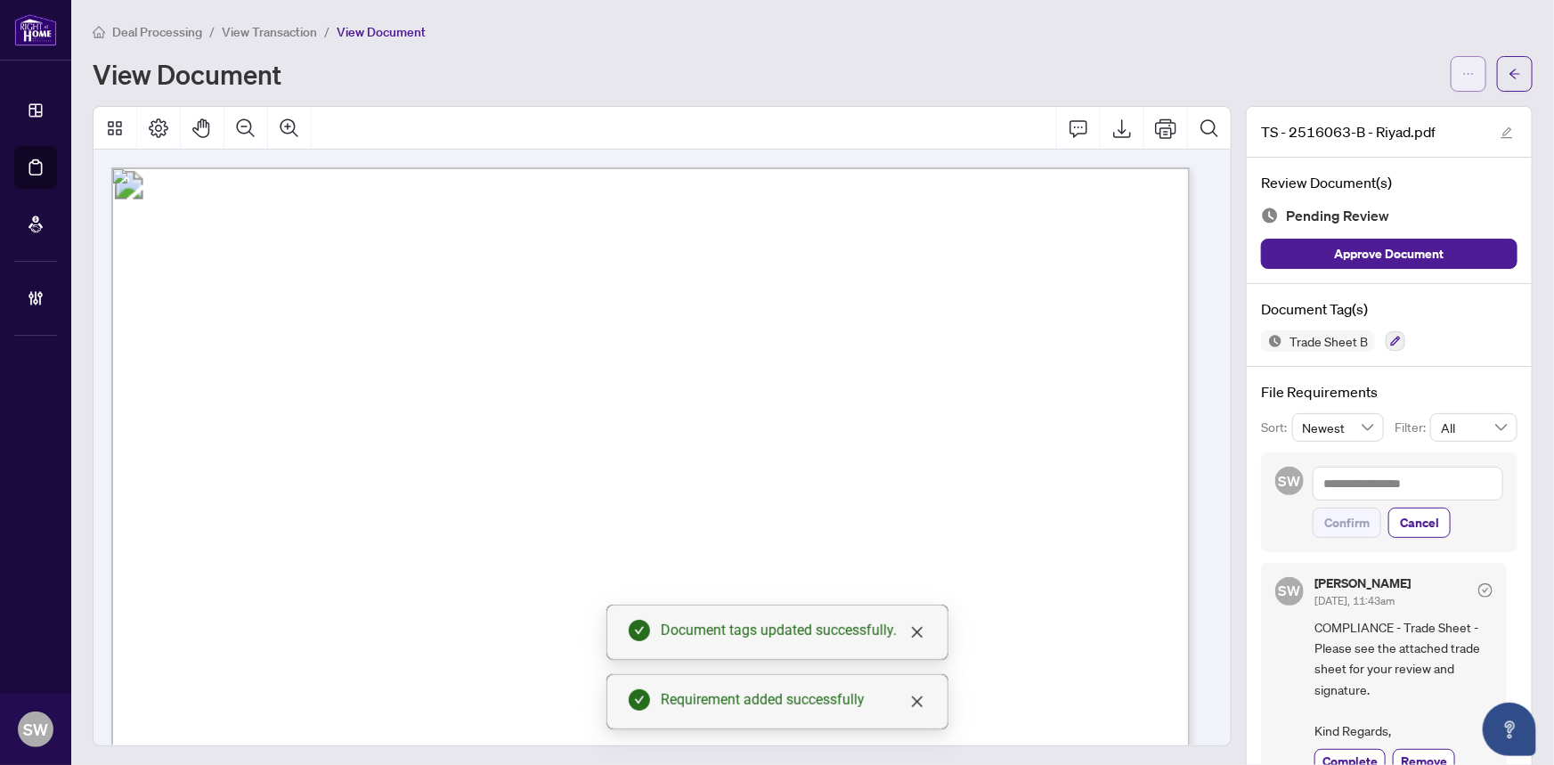
click at [1462, 75] on icon "ellipsis" at bounding box center [1468, 74] width 12 height 12
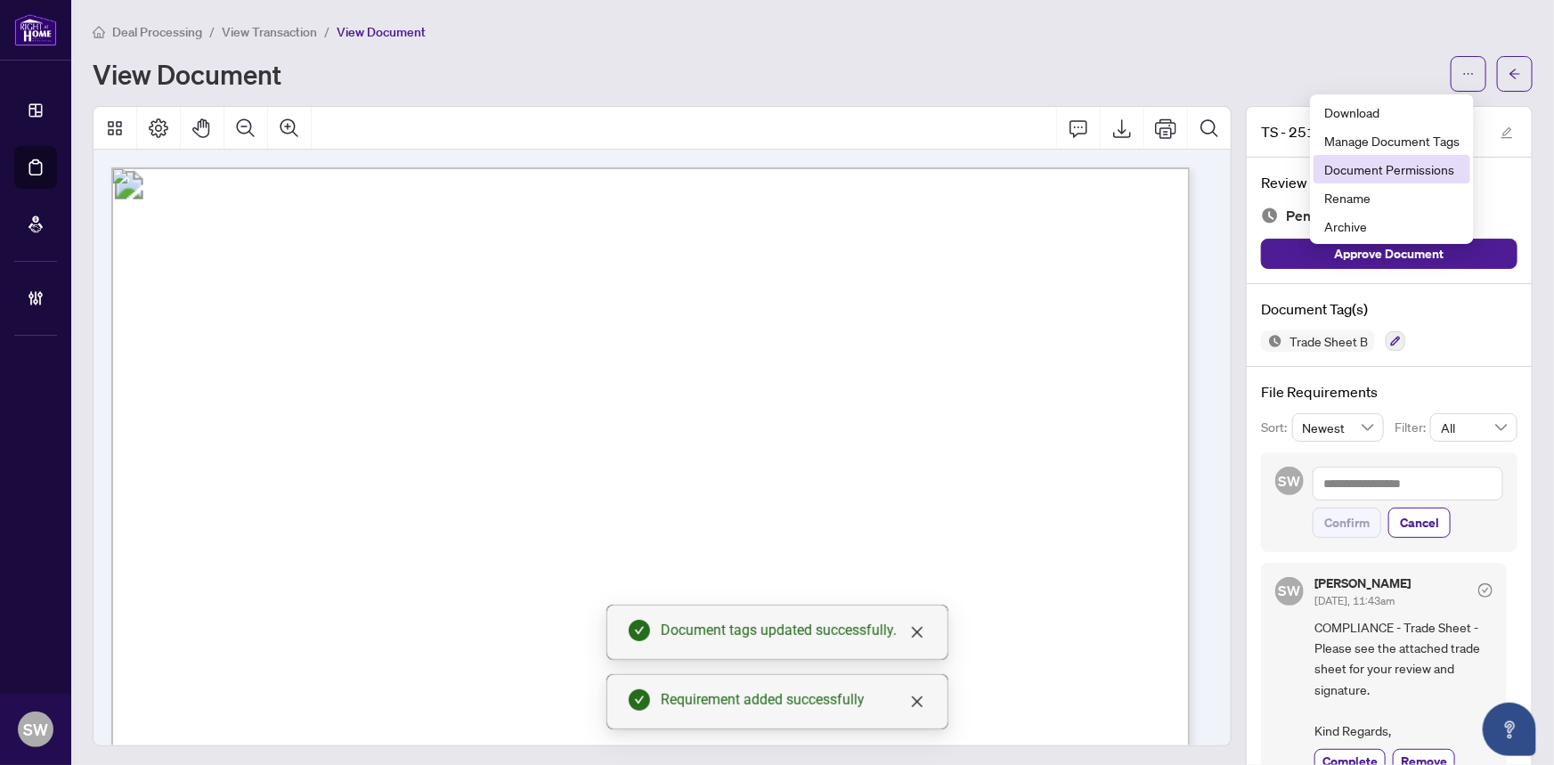
click at [1407, 163] on span "Document Permissions" at bounding box center [1391, 169] width 135 height 20
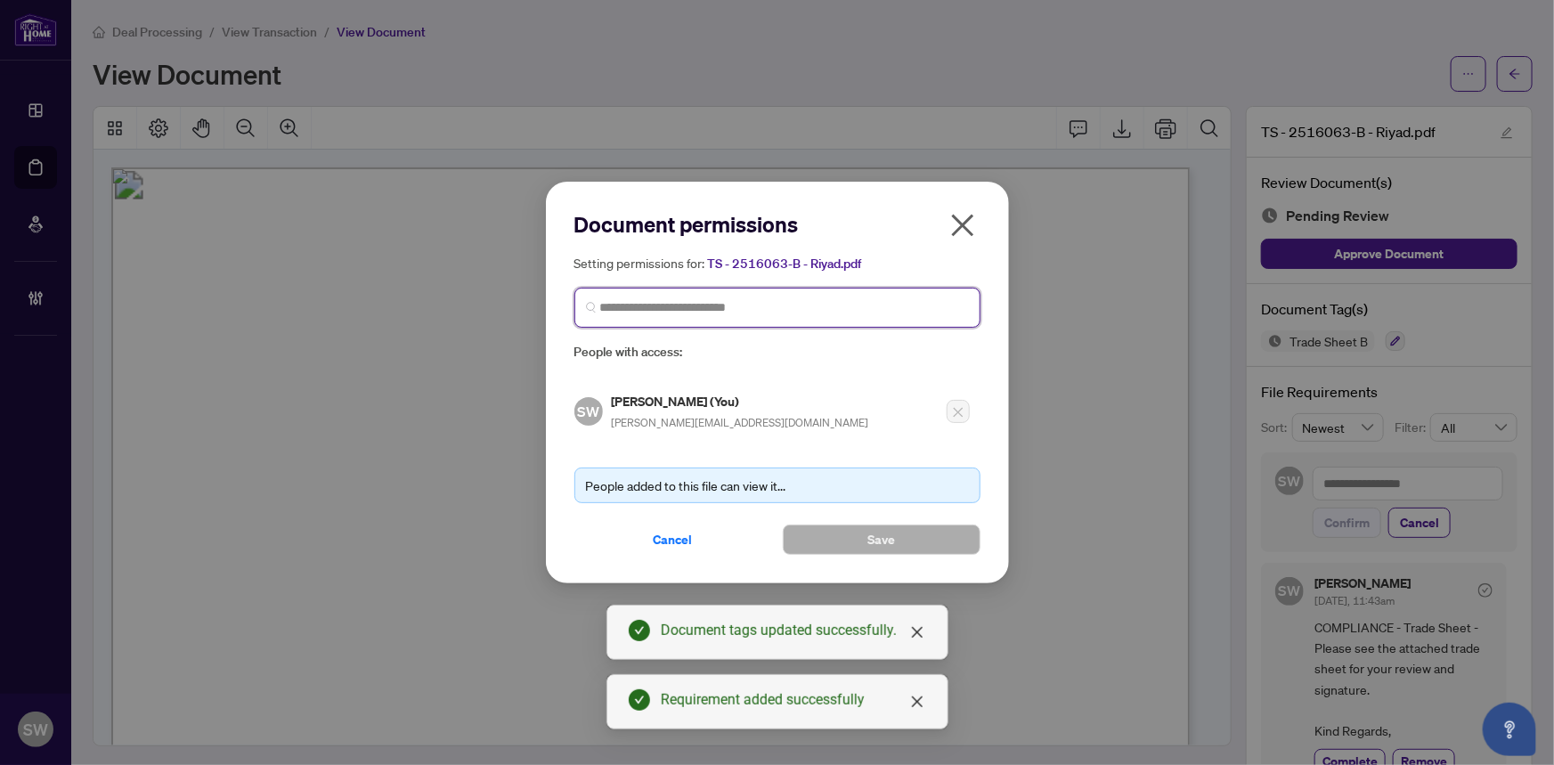
click at [726, 298] on input "search" at bounding box center [784, 307] width 369 height 19
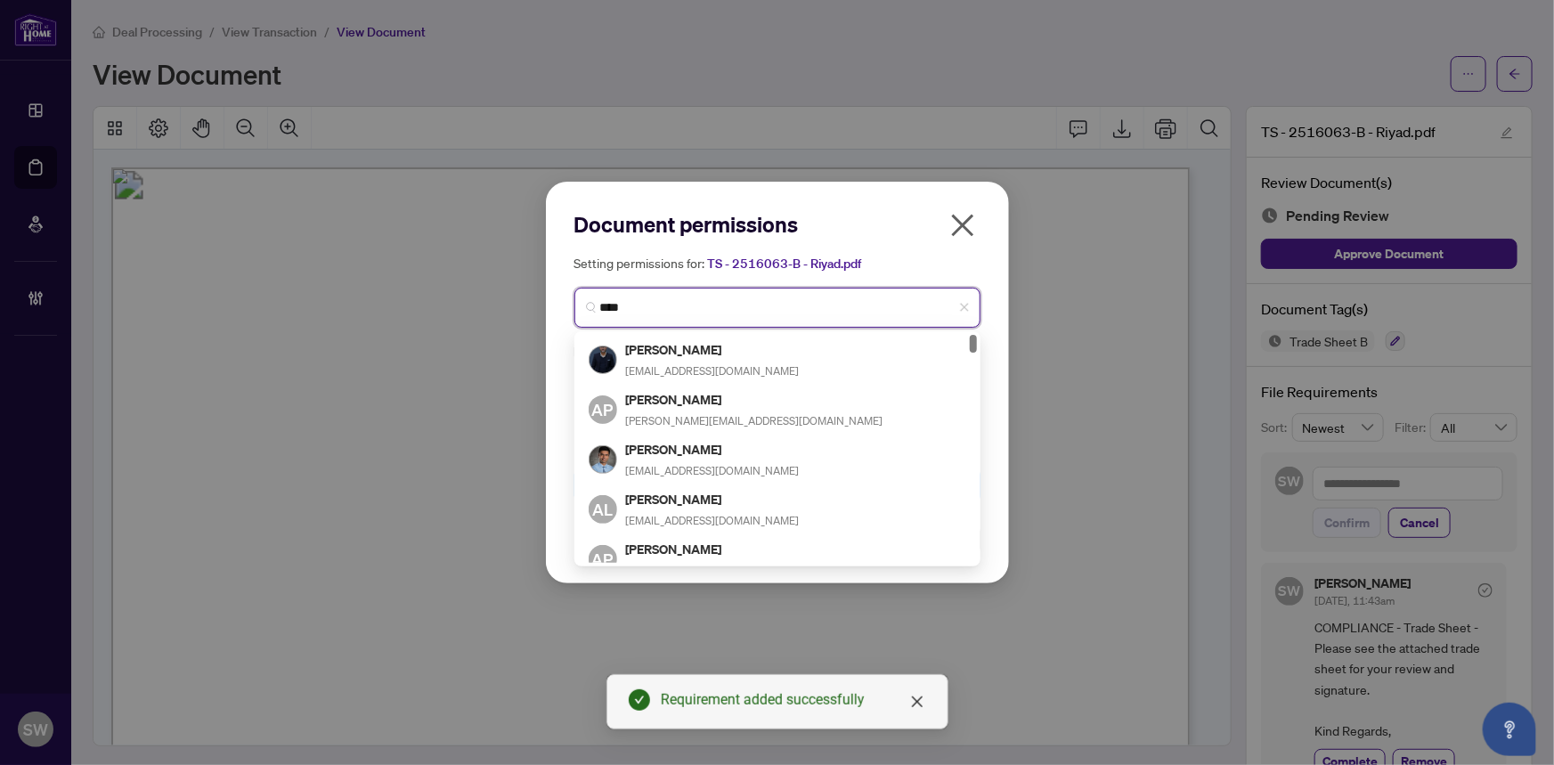
type input "*****"
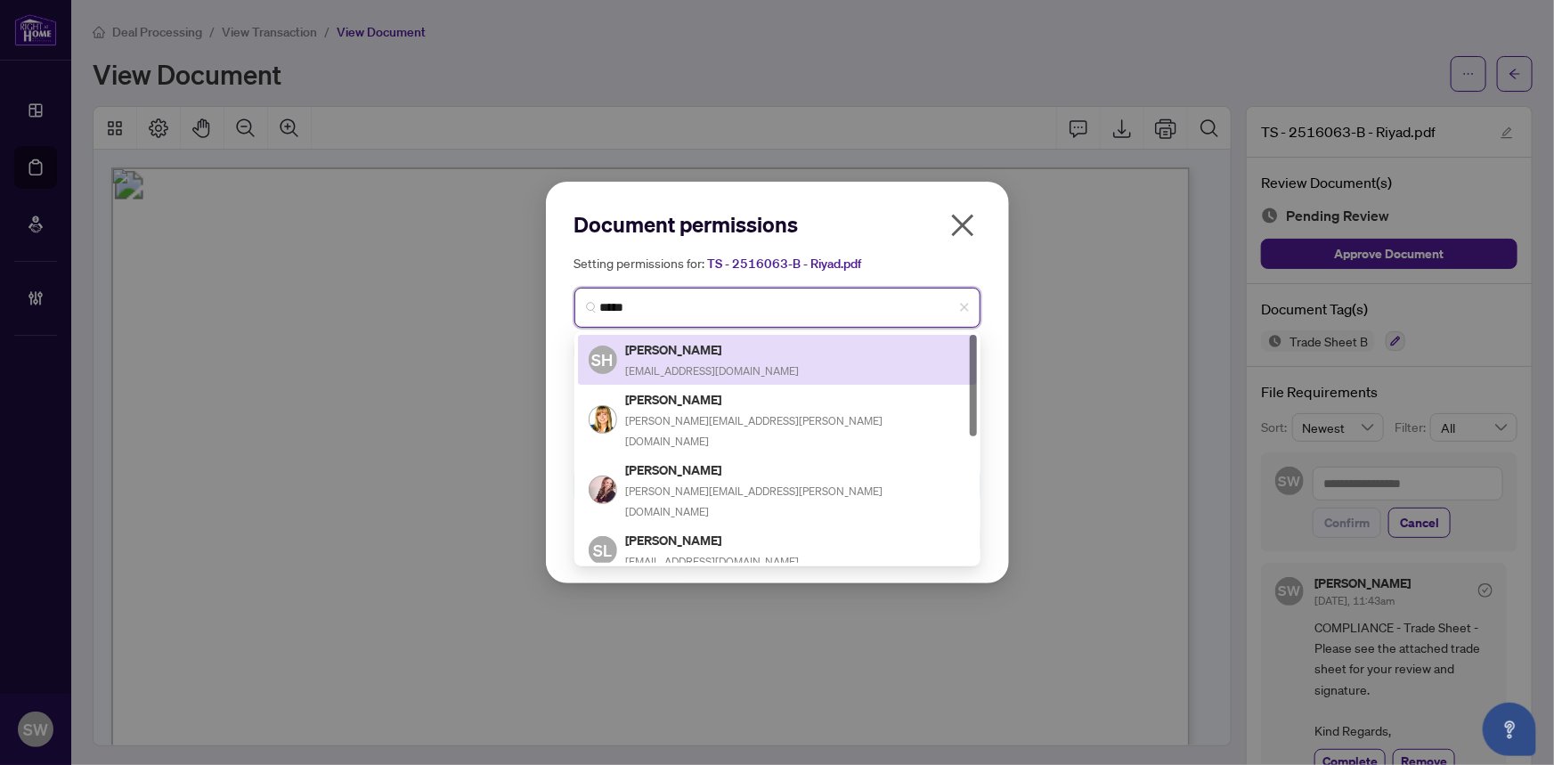
click at [705, 358] on h5 "Saman Habibi" at bounding box center [713, 349] width 174 height 20
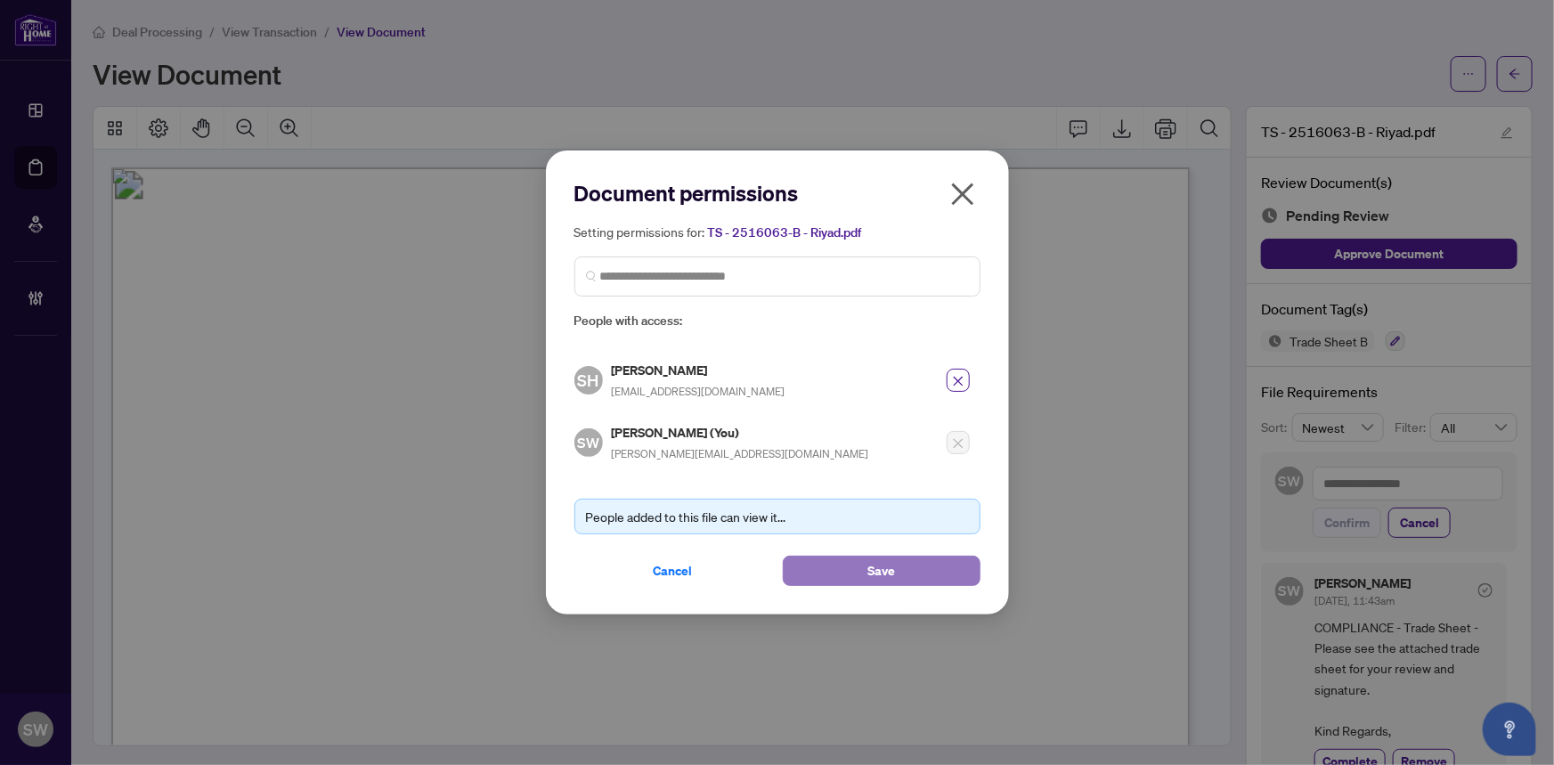
click at [855, 574] on button "Save" at bounding box center [882, 571] width 198 height 30
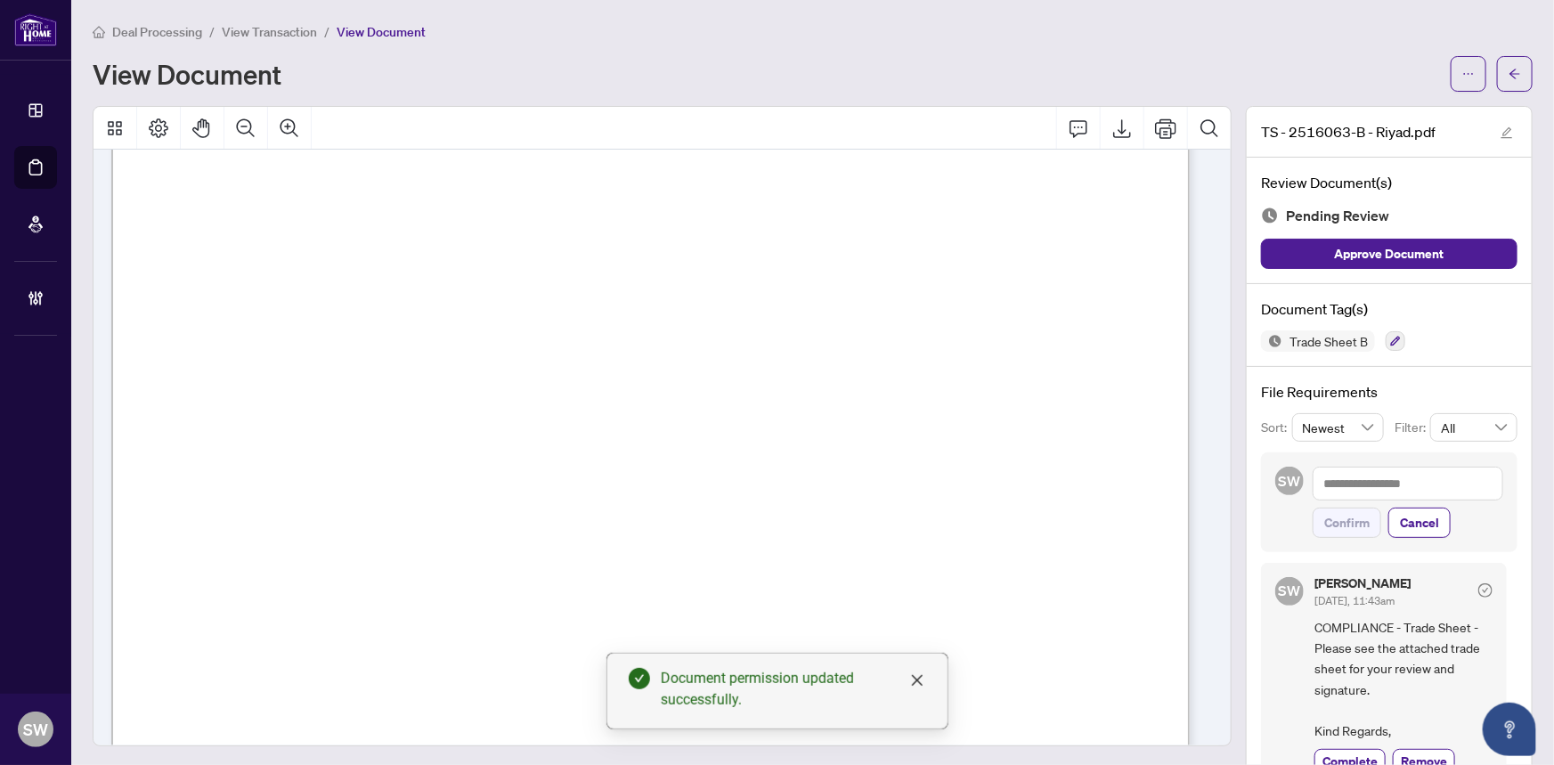
scroll to position [485, 0]
click at [1463, 81] on button "button" at bounding box center [1468, 74] width 36 height 36
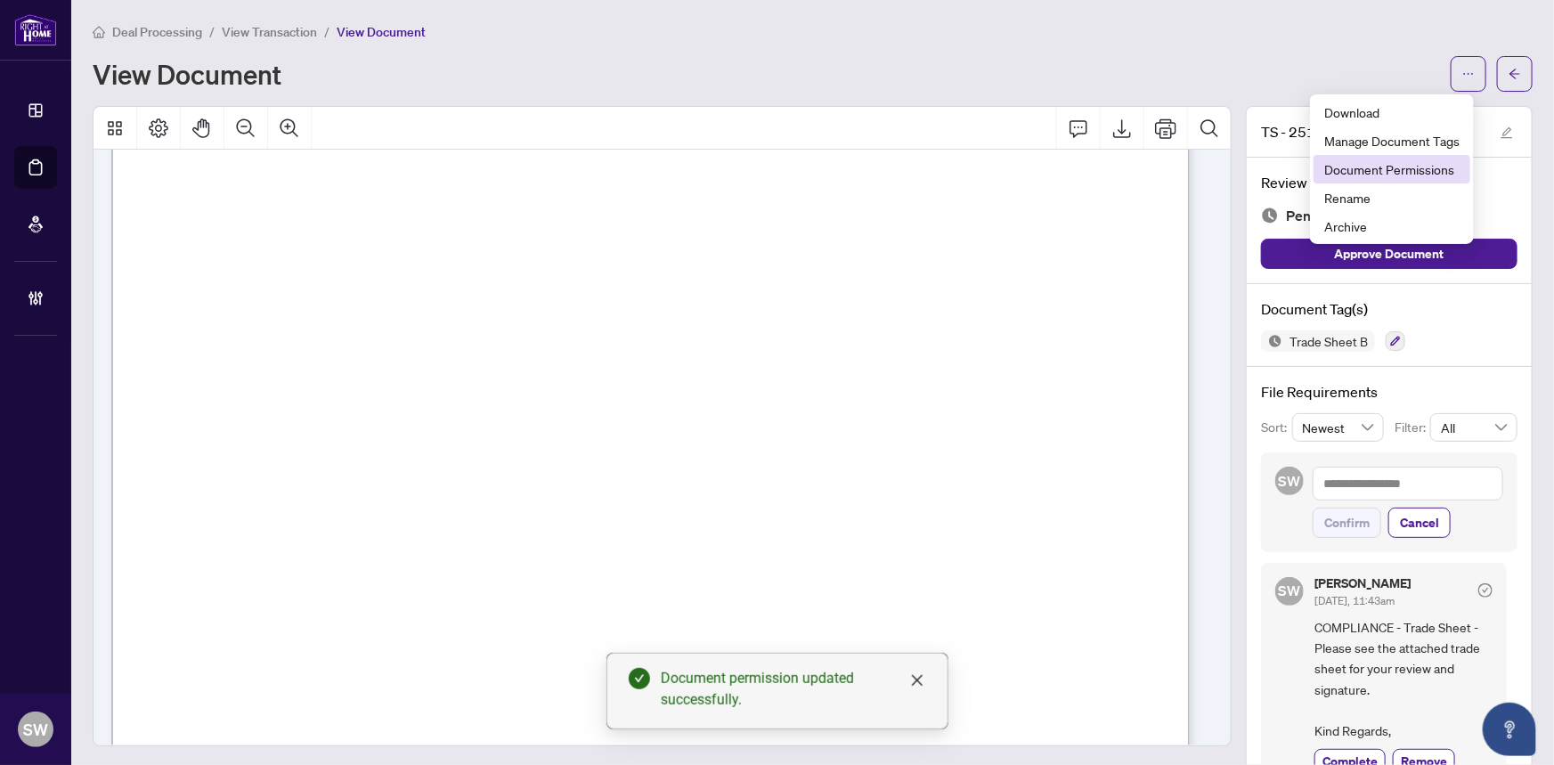
click at [1394, 176] on span "Document Permissions" at bounding box center [1391, 169] width 135 height 20
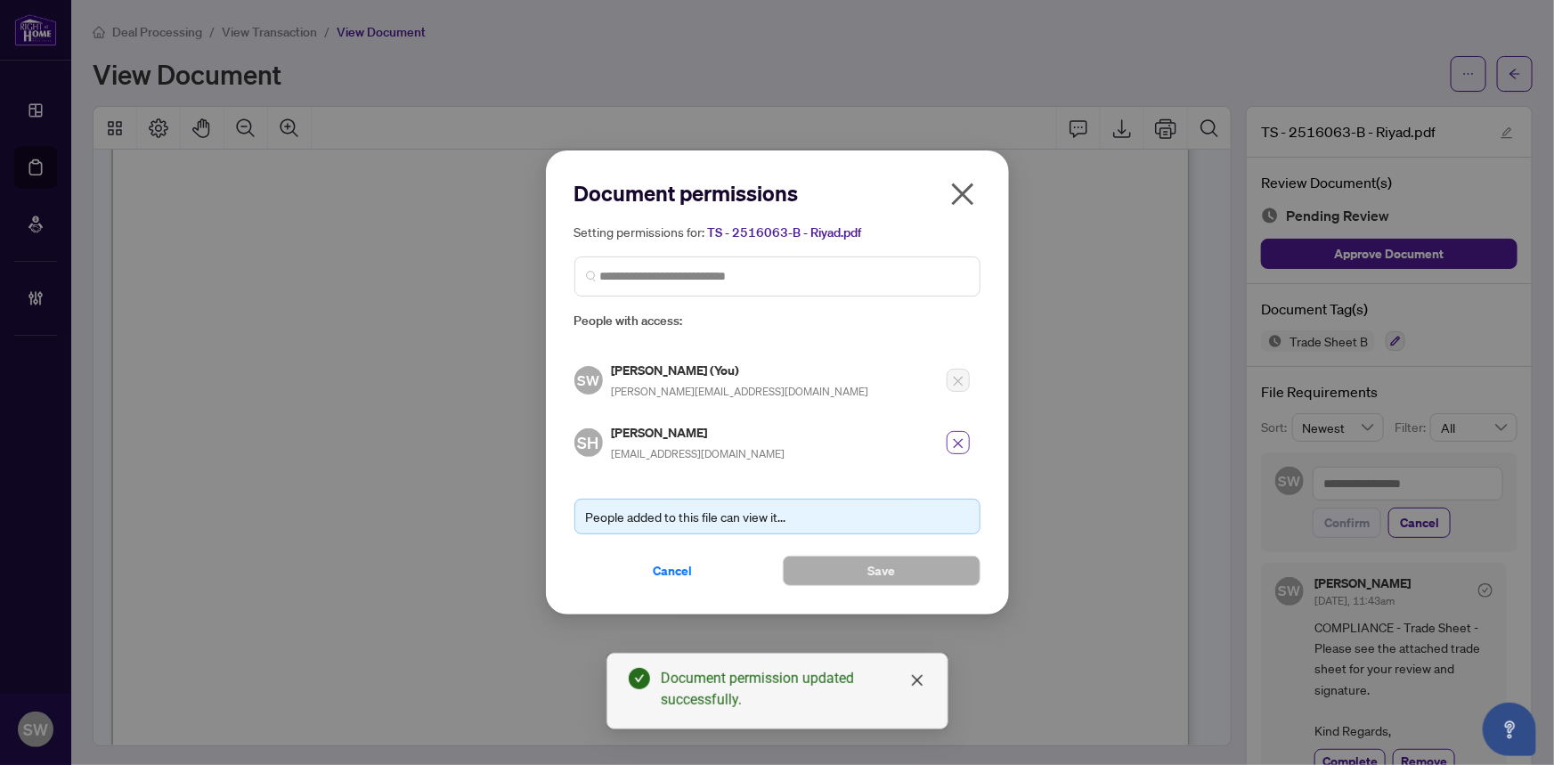
click at [962, 444] on icon "close" at bounding box center [958, 443] width 12 height 12
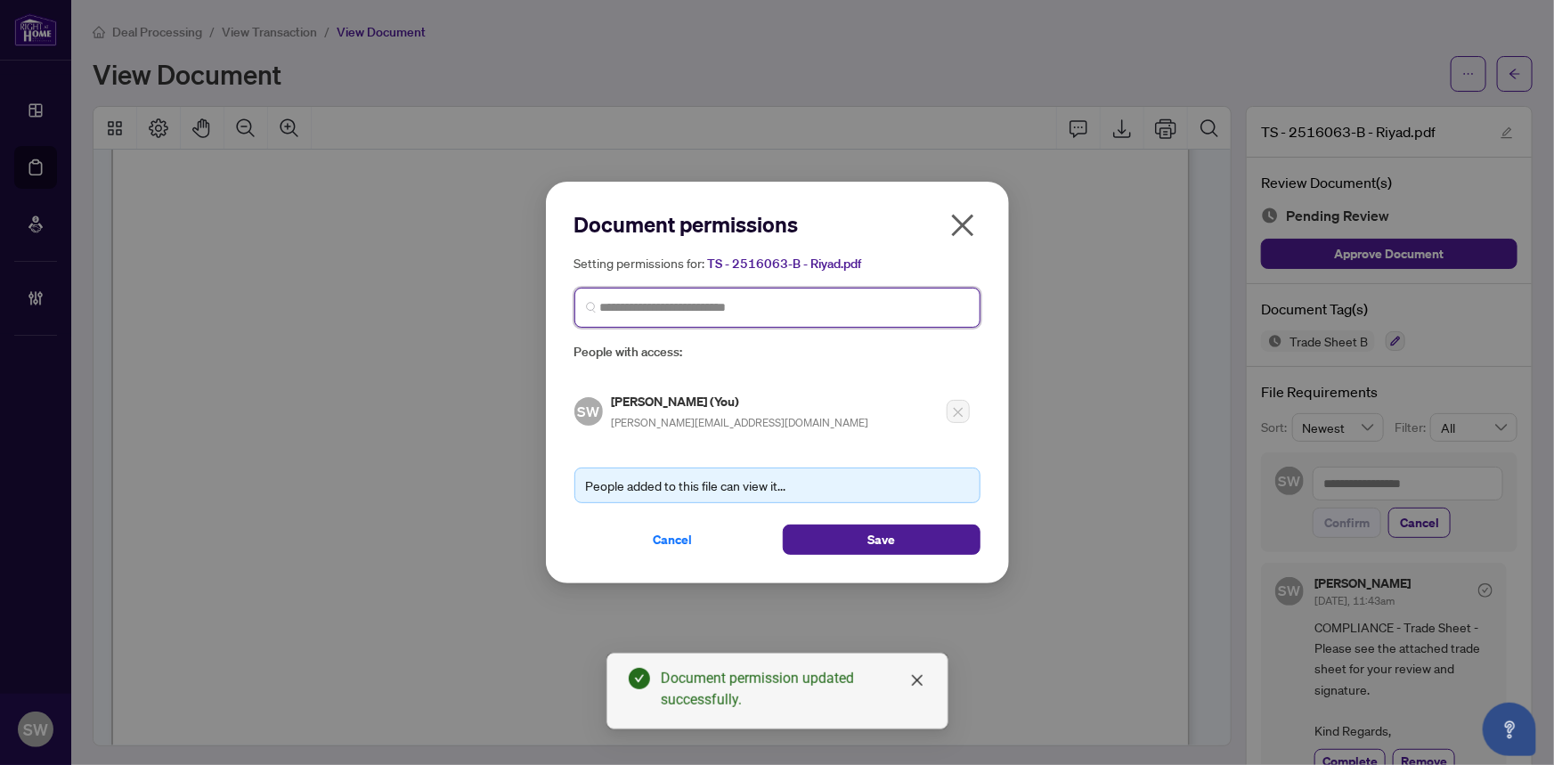
click at [659, 303] on input "search" at bounding box center [784, 307] width 369 height 19
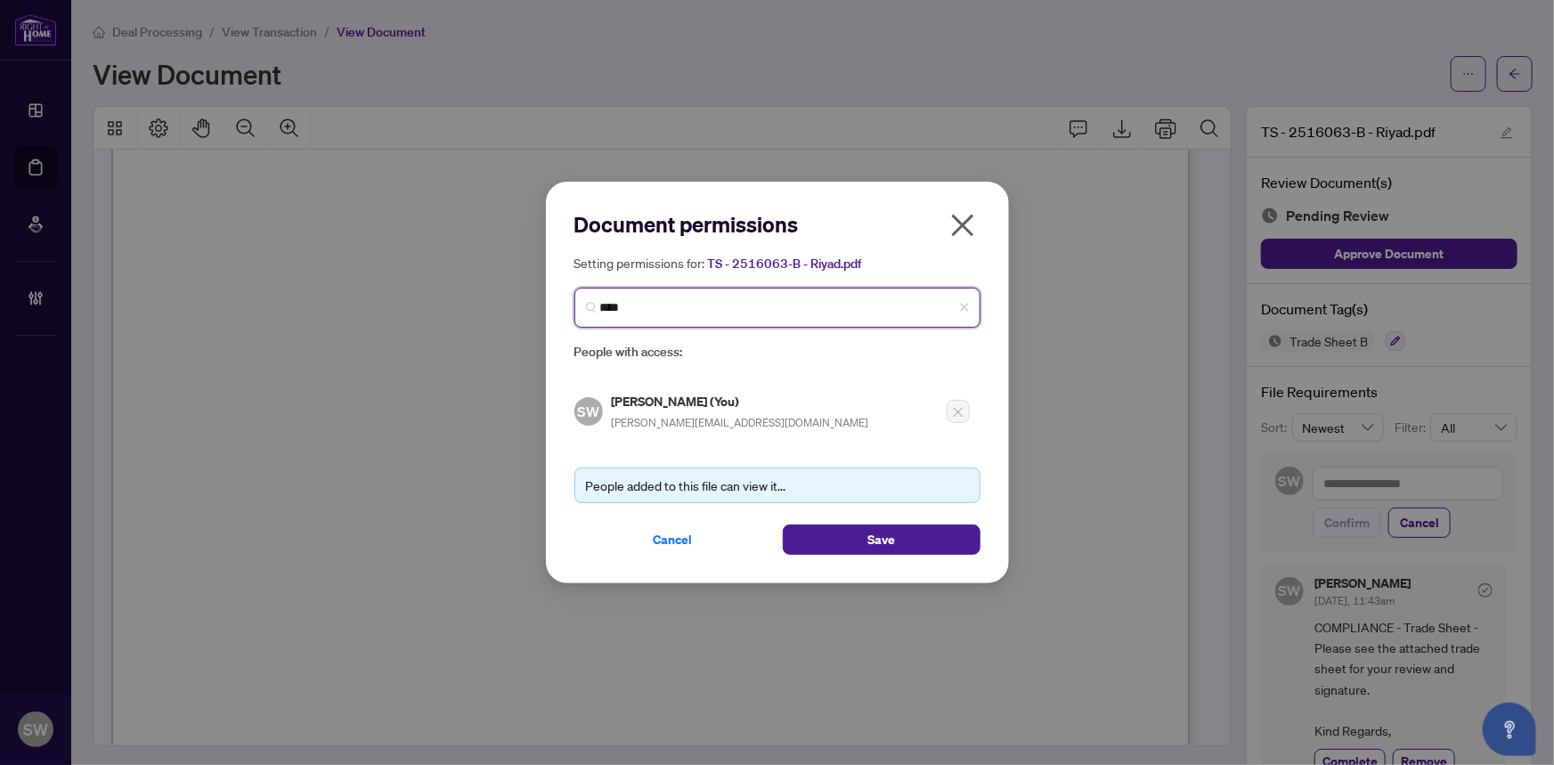
type input "*****"
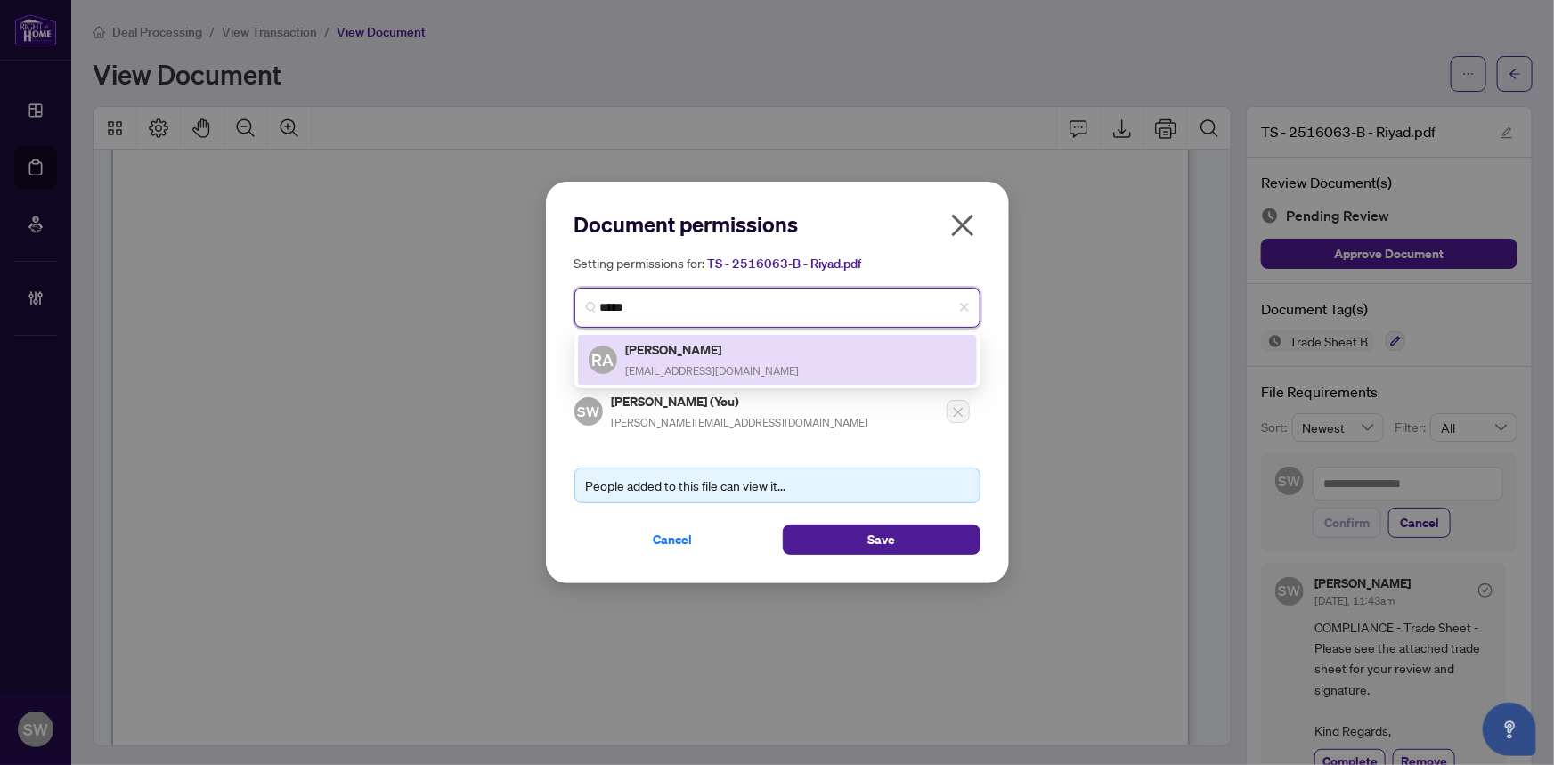
click at [668, 351] on h5 "[PERSON_NAME]" at bounding box center [713, 349] width 174 height 20
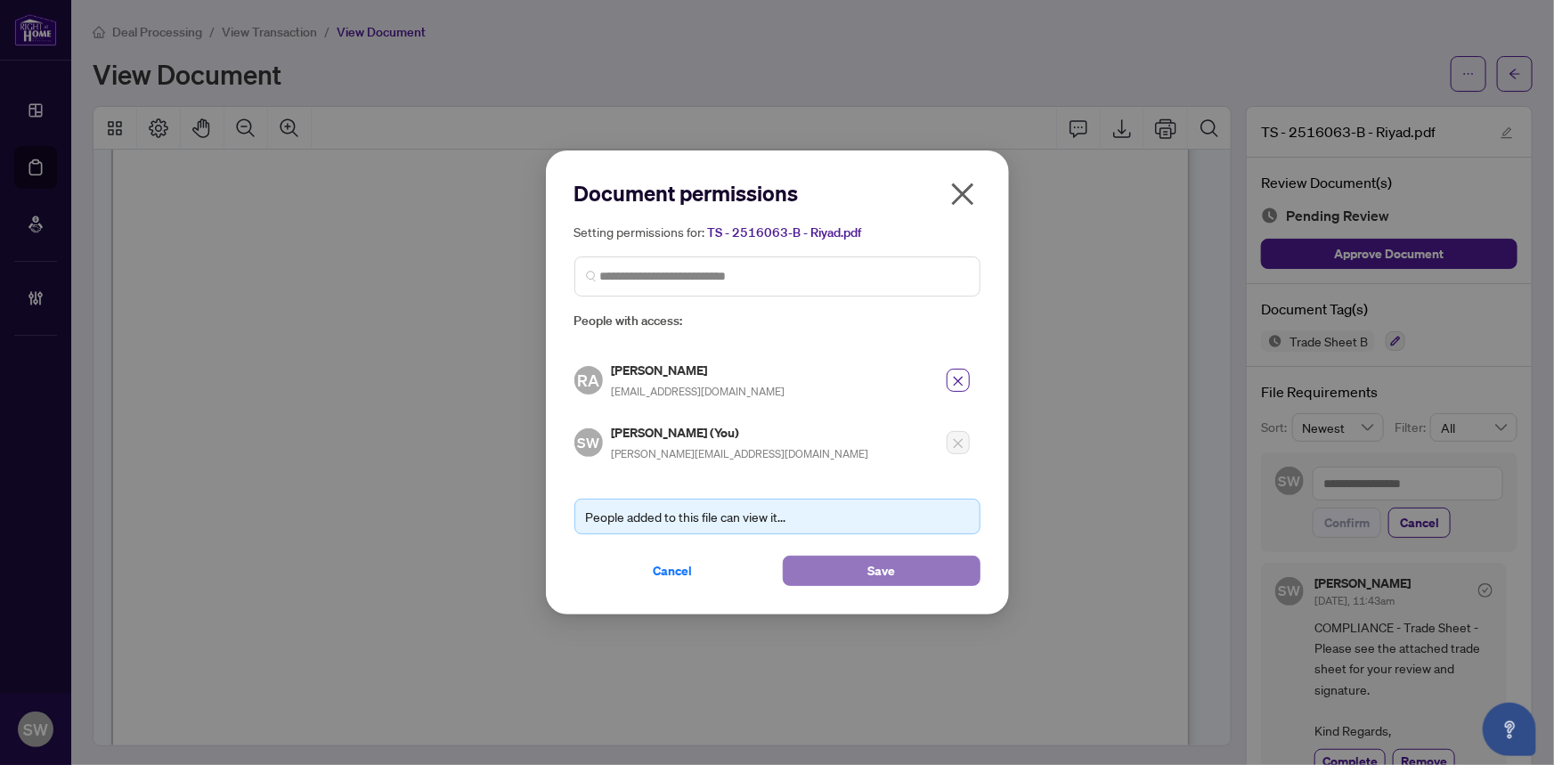
click at [868, 561] on span "Save" at bounding box center [881, 570] width 28 height 28
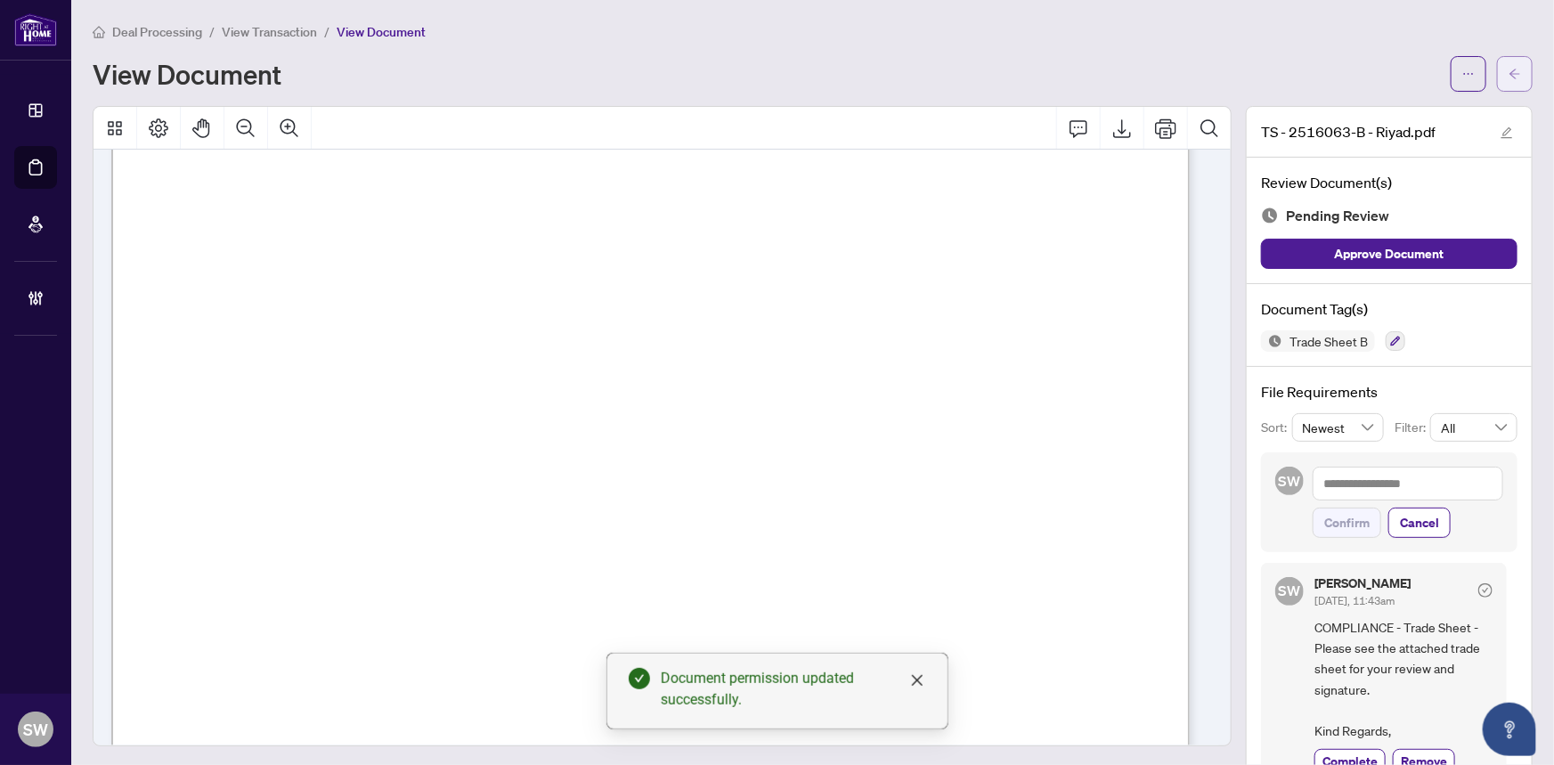
click at [1511, 78] on button "button" at bounding box center [1515, 74] width 36 height 36
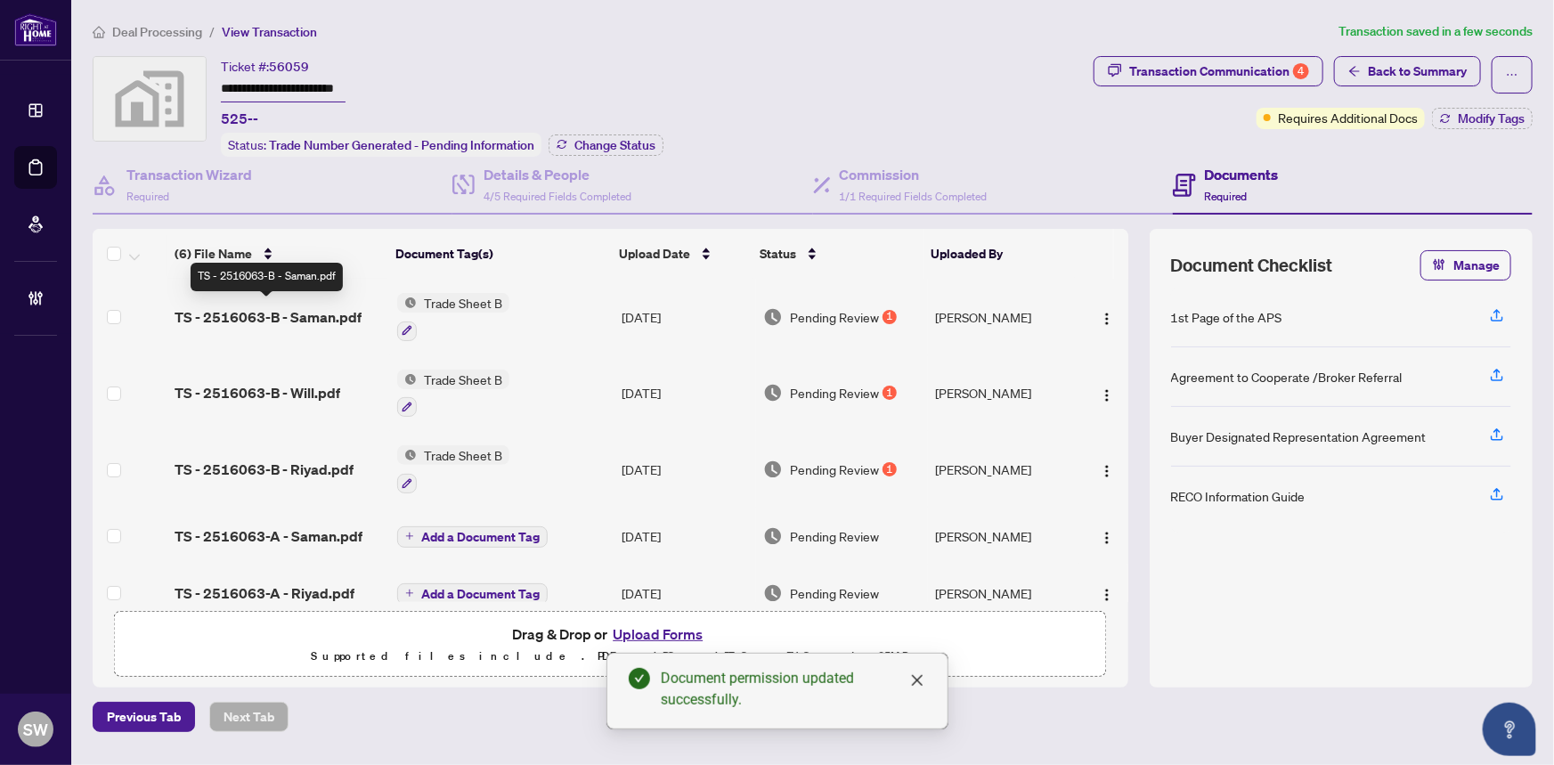
click at [319, 314] on span "TS - 2516063-B - Saman.pdf" at bounding box center [267, 316] width 187 height 21
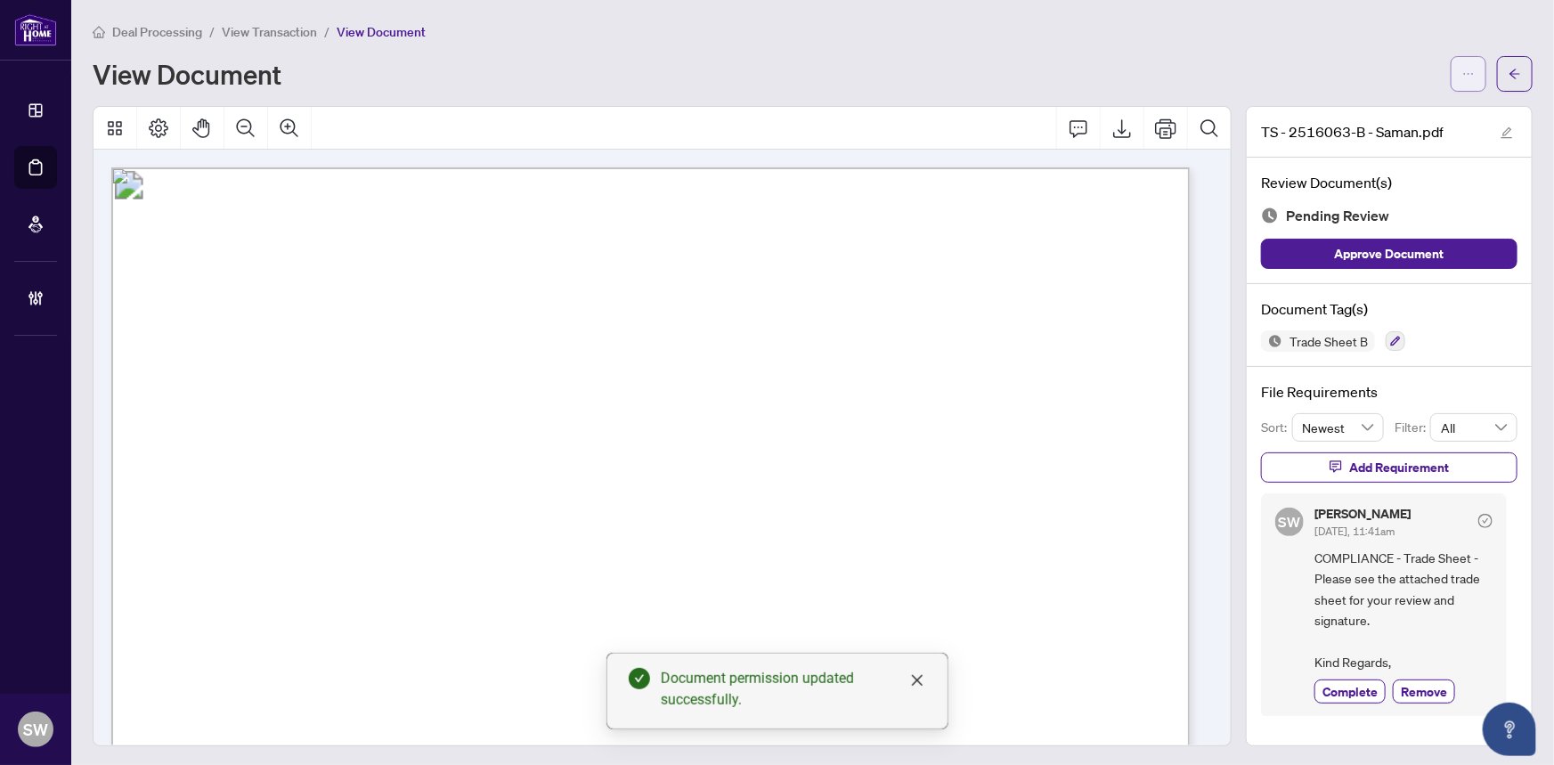
click at [1462, 80] on span "button" at bounding box center [1468, 74] width 12 height 28
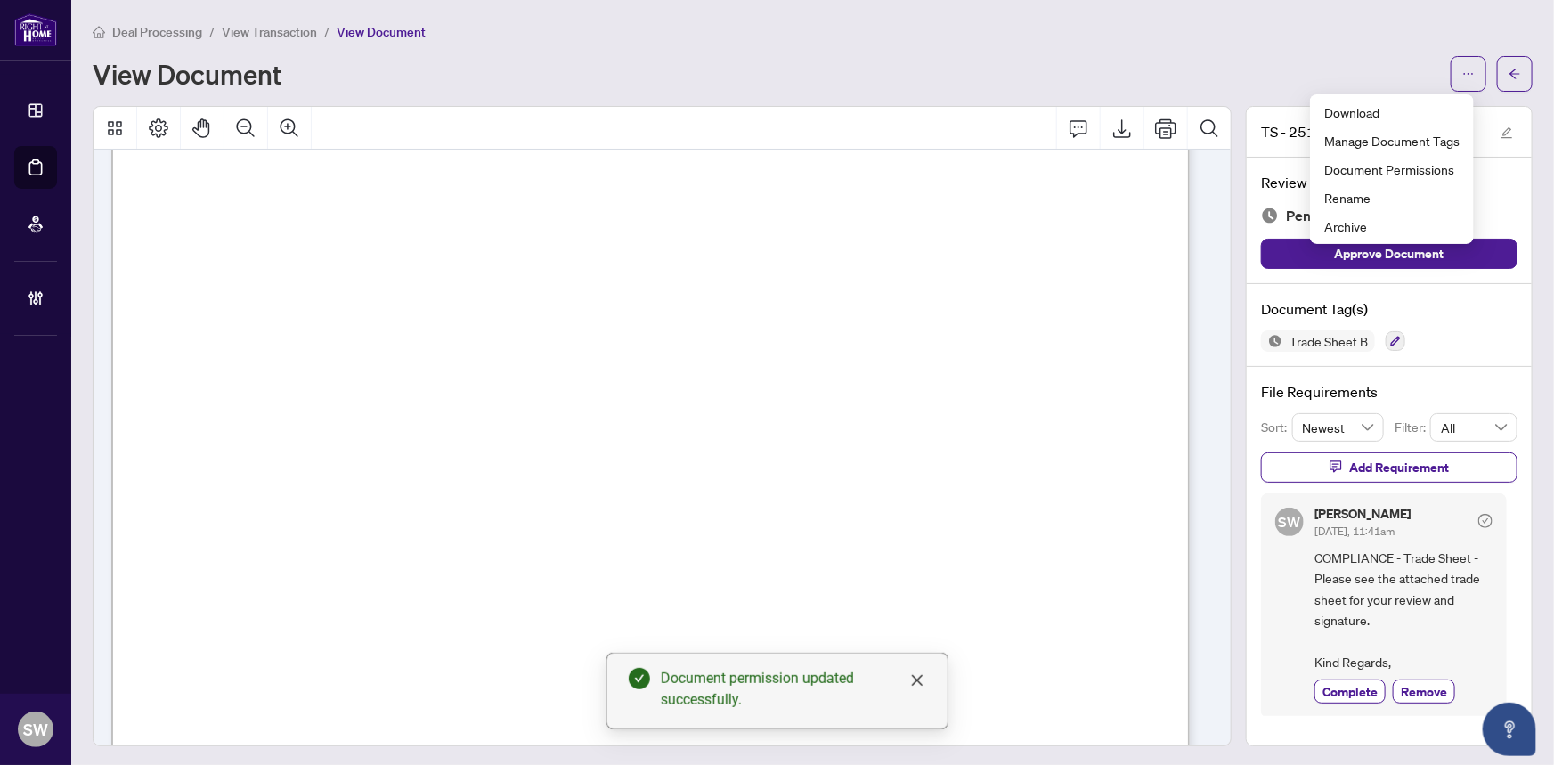
scroll to position [566, 0]
click at [1398, 165] on span "Document Permissions" at bounding box center [1391, 169] width 135 height 20
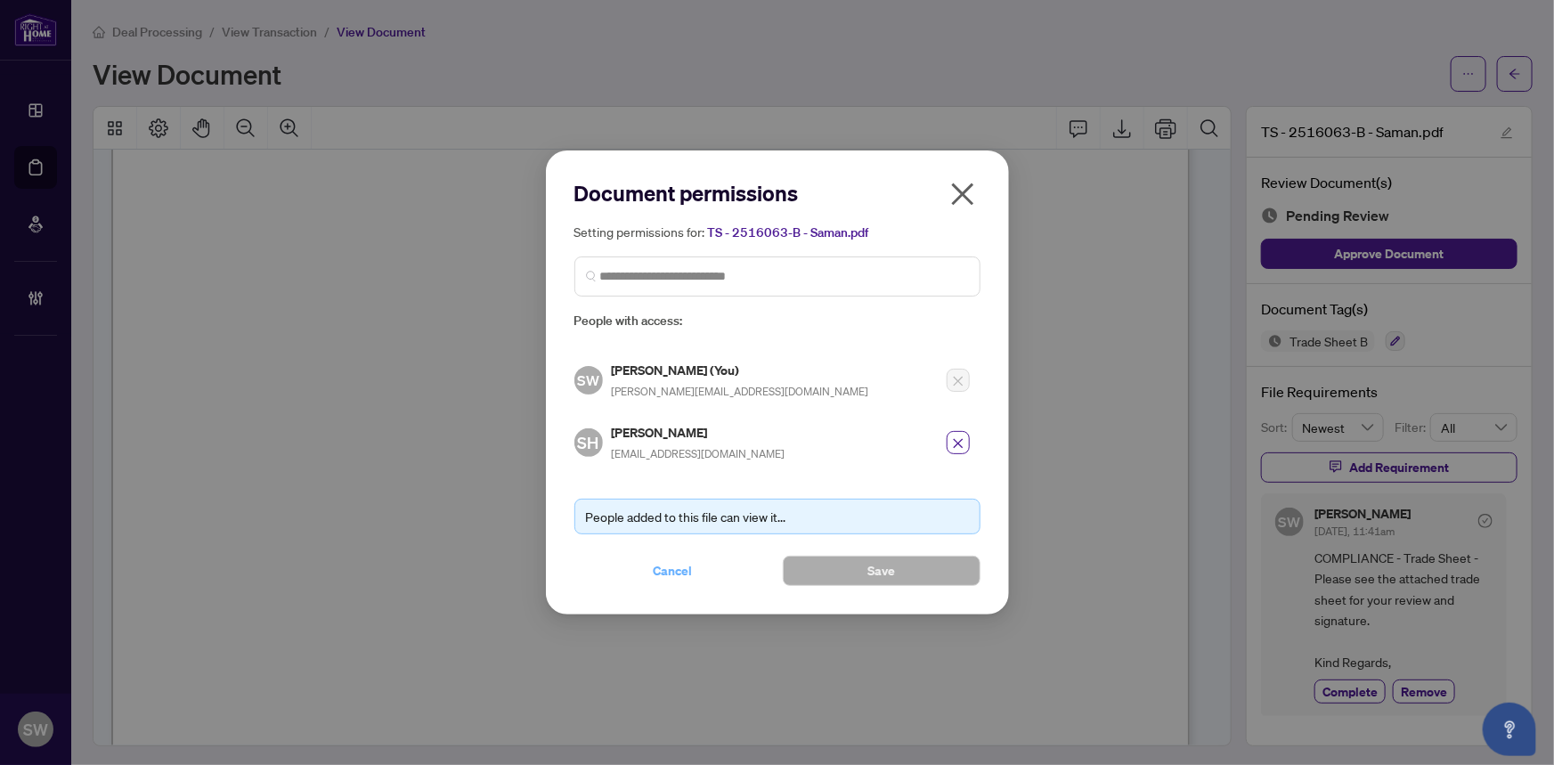
click at [672, 569] on span "Cancel" at bounding box center [672, 570] width 39 height 28
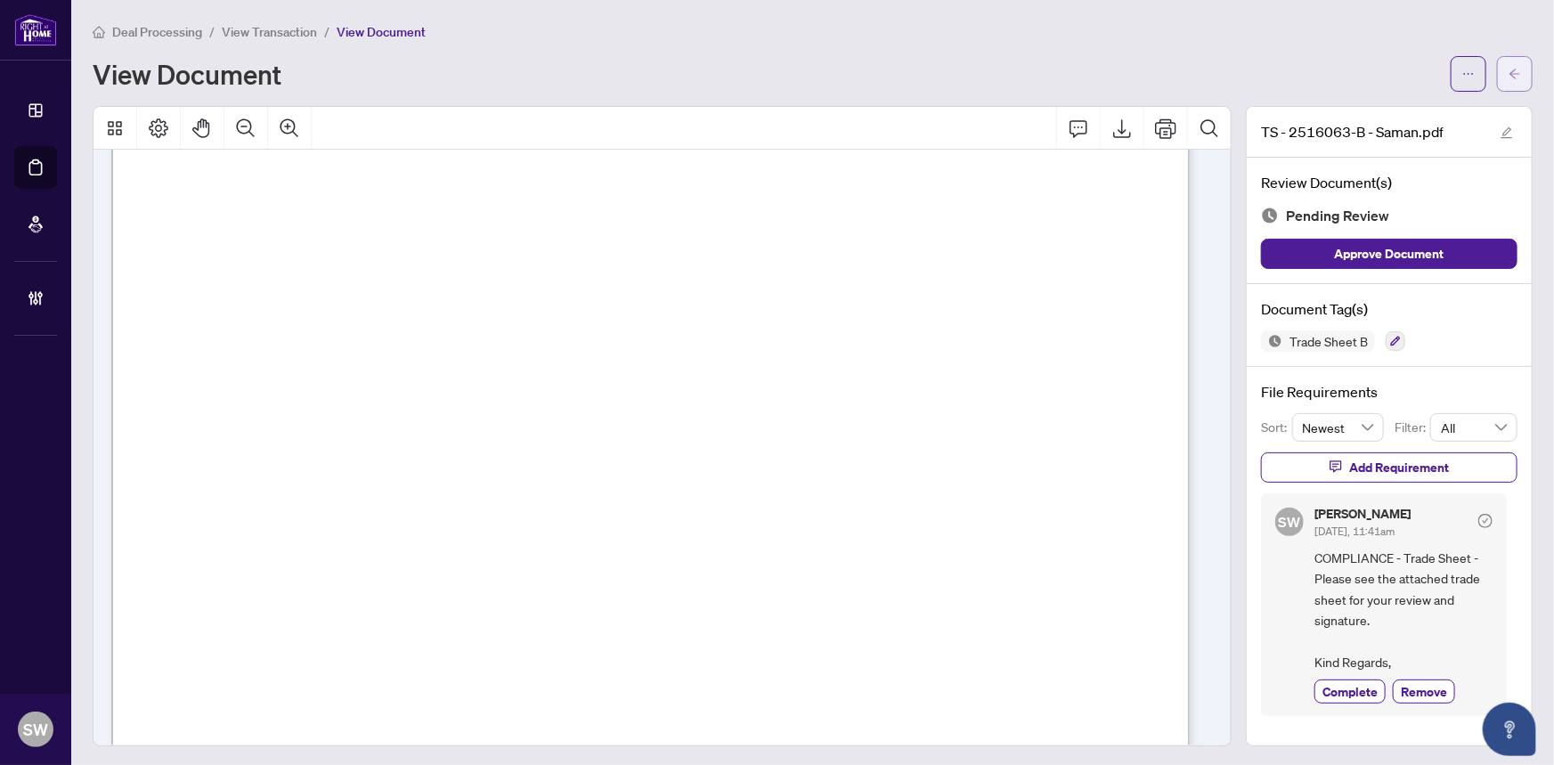
click at [1508, 75] on icon "arrow-left" at bounding box center [1514, 74] width 12 height 12
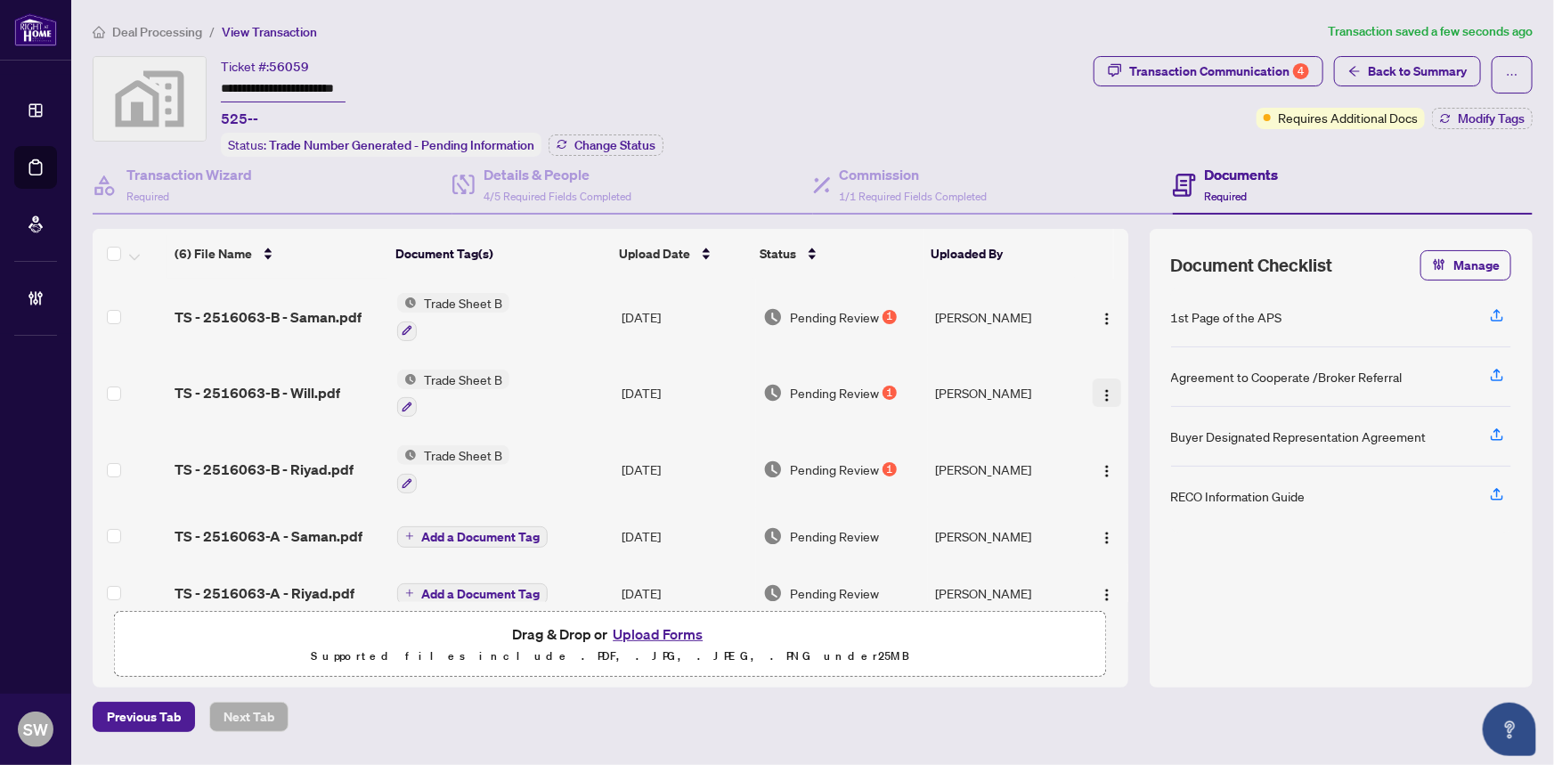
click at [1105, 388] on img "button" at bounding box center [1107, 395] width 14 height 14
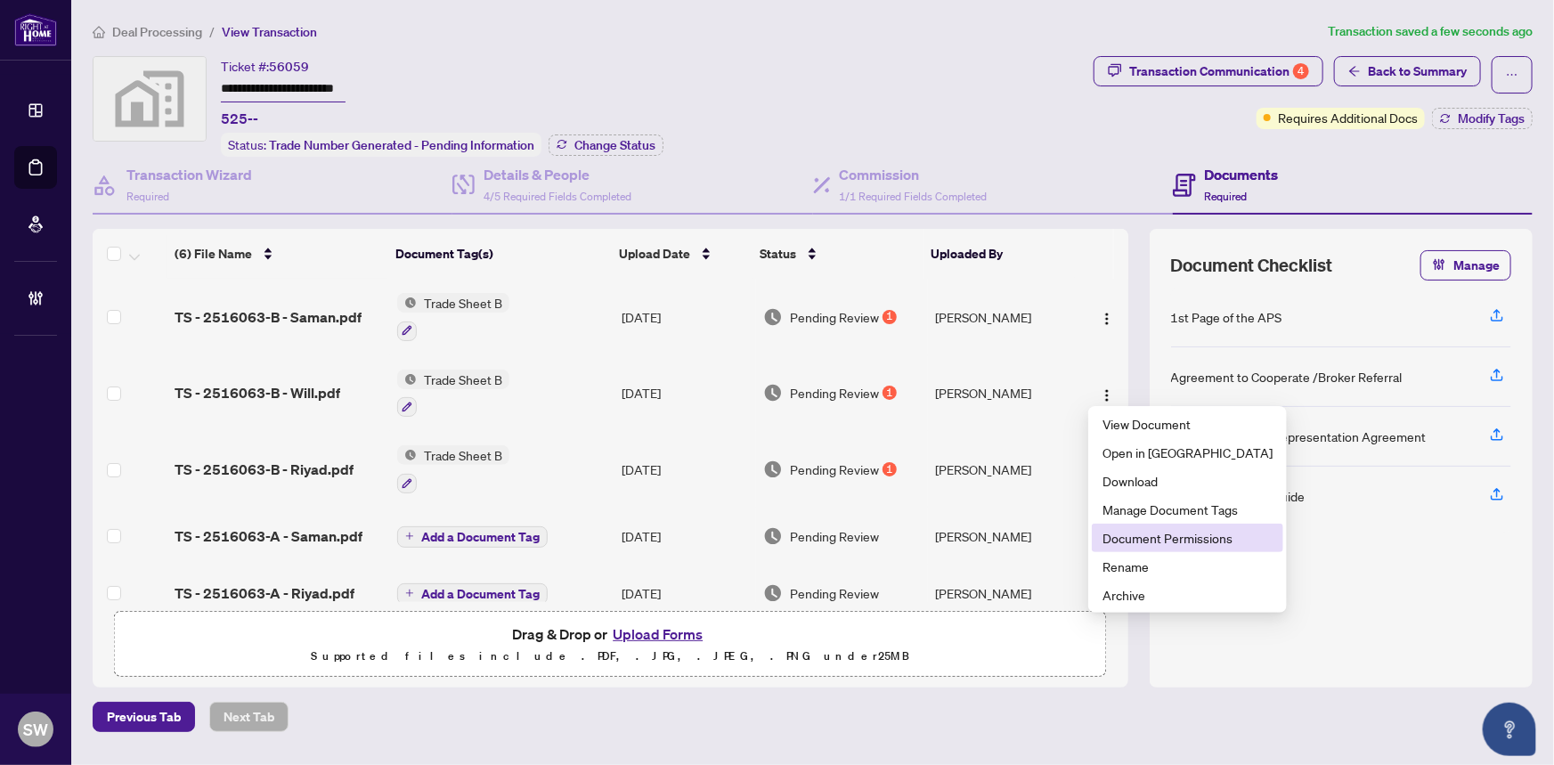
click at [1167, 532] on span "Document Permissions" at bounding box center [1187, 538] width 170 height 20
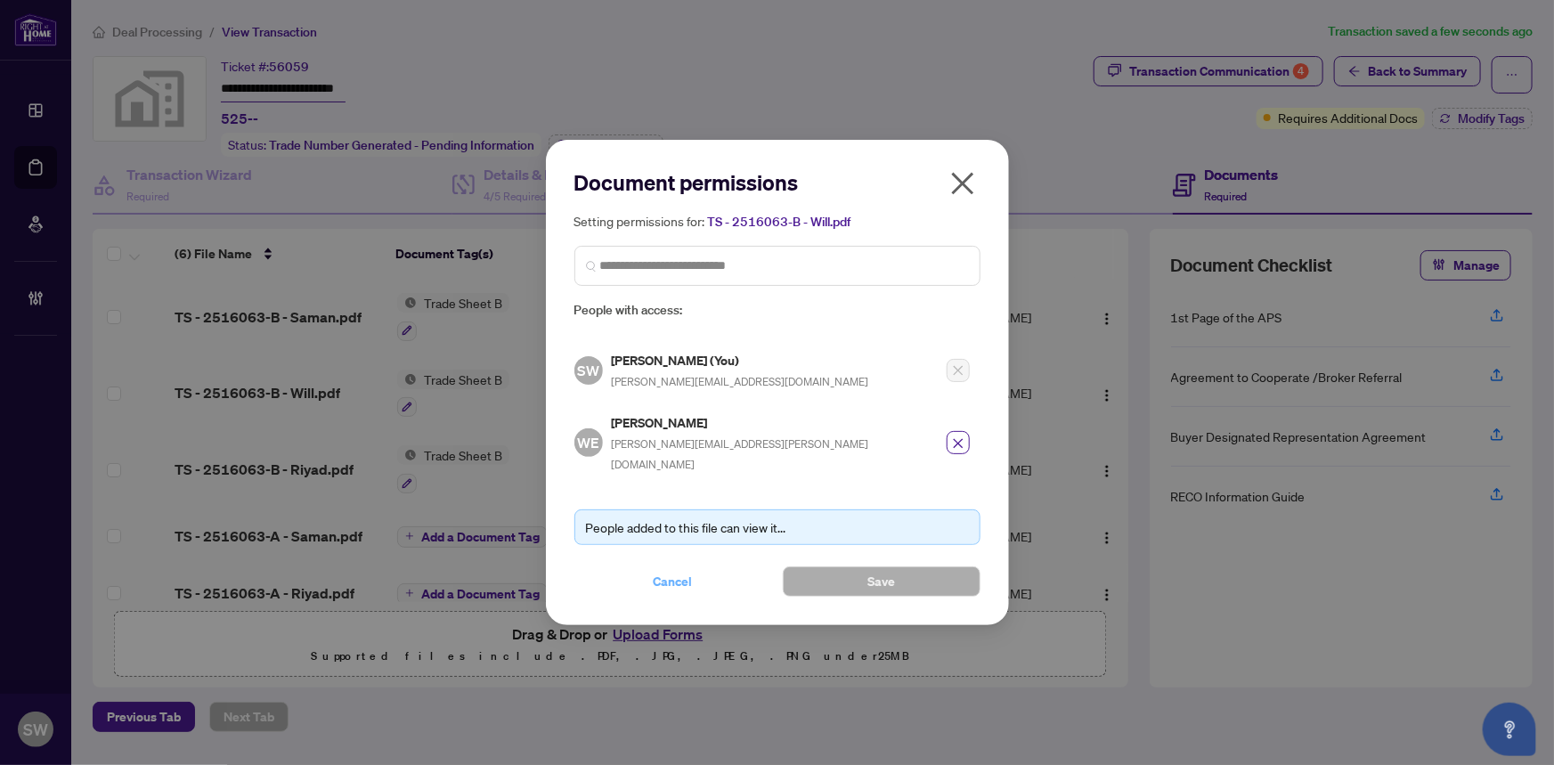
click at [663, 568] on span "Cancel" at bounding box center [672, 581] width 39 height 28
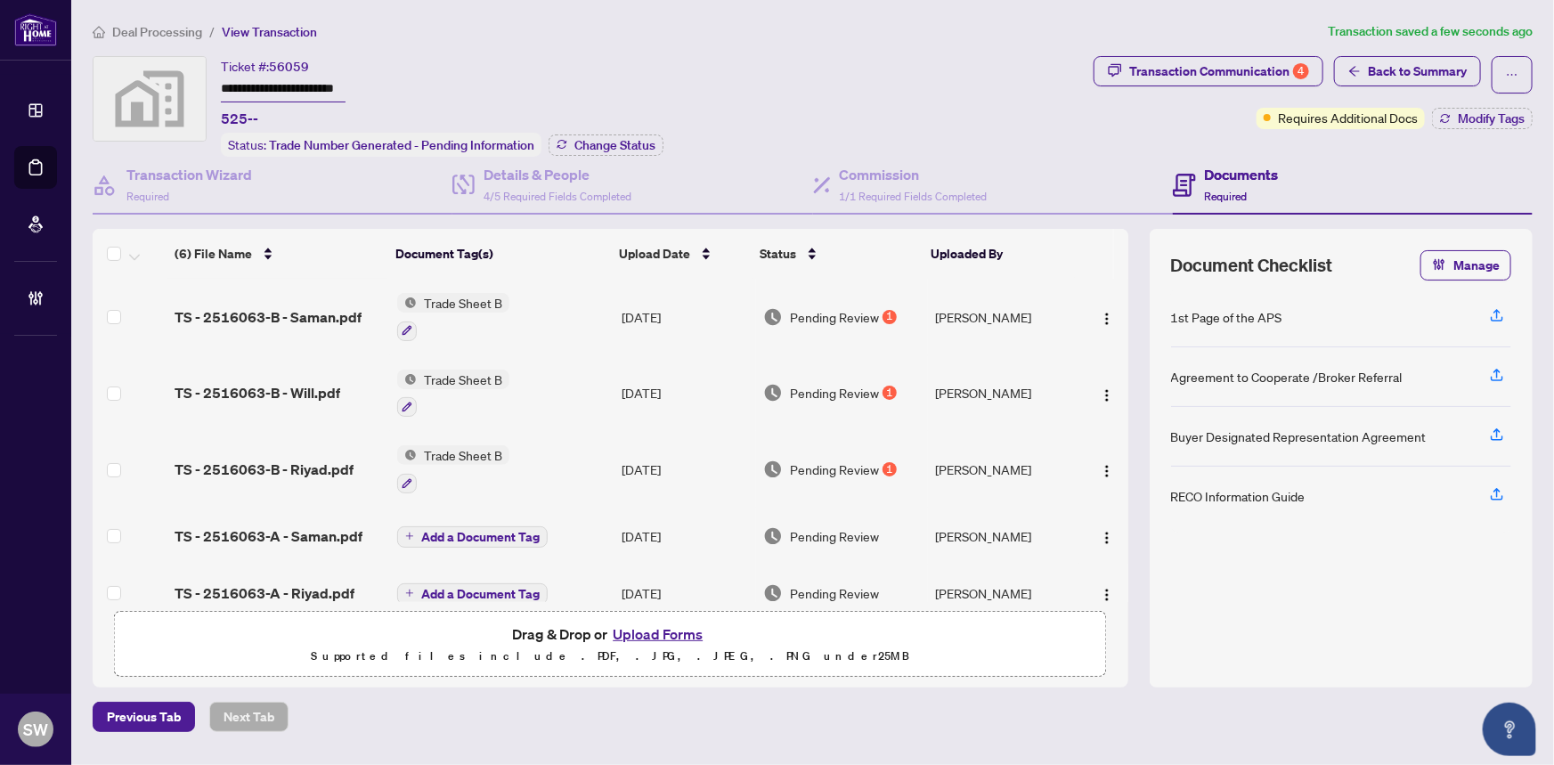
click at [295, 390] on span "TS - 2516063-B - Will.pdf" at bounding box center [257, 392] width 166 height 21
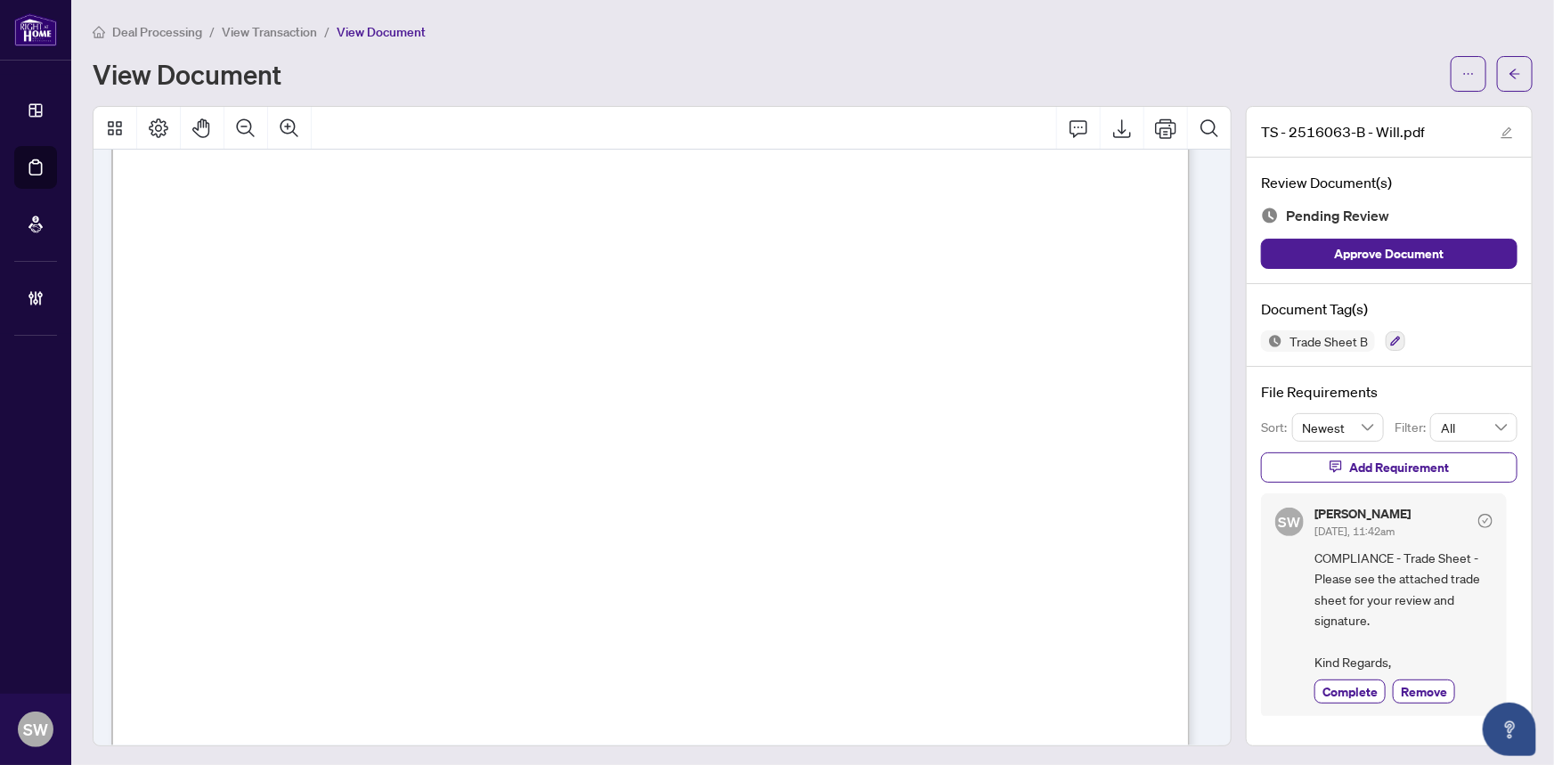
scroll to position [485, 0]
click at [1508, 71] on icon "arrow-left" at bounding box center [1514, 74] width 12 height 12
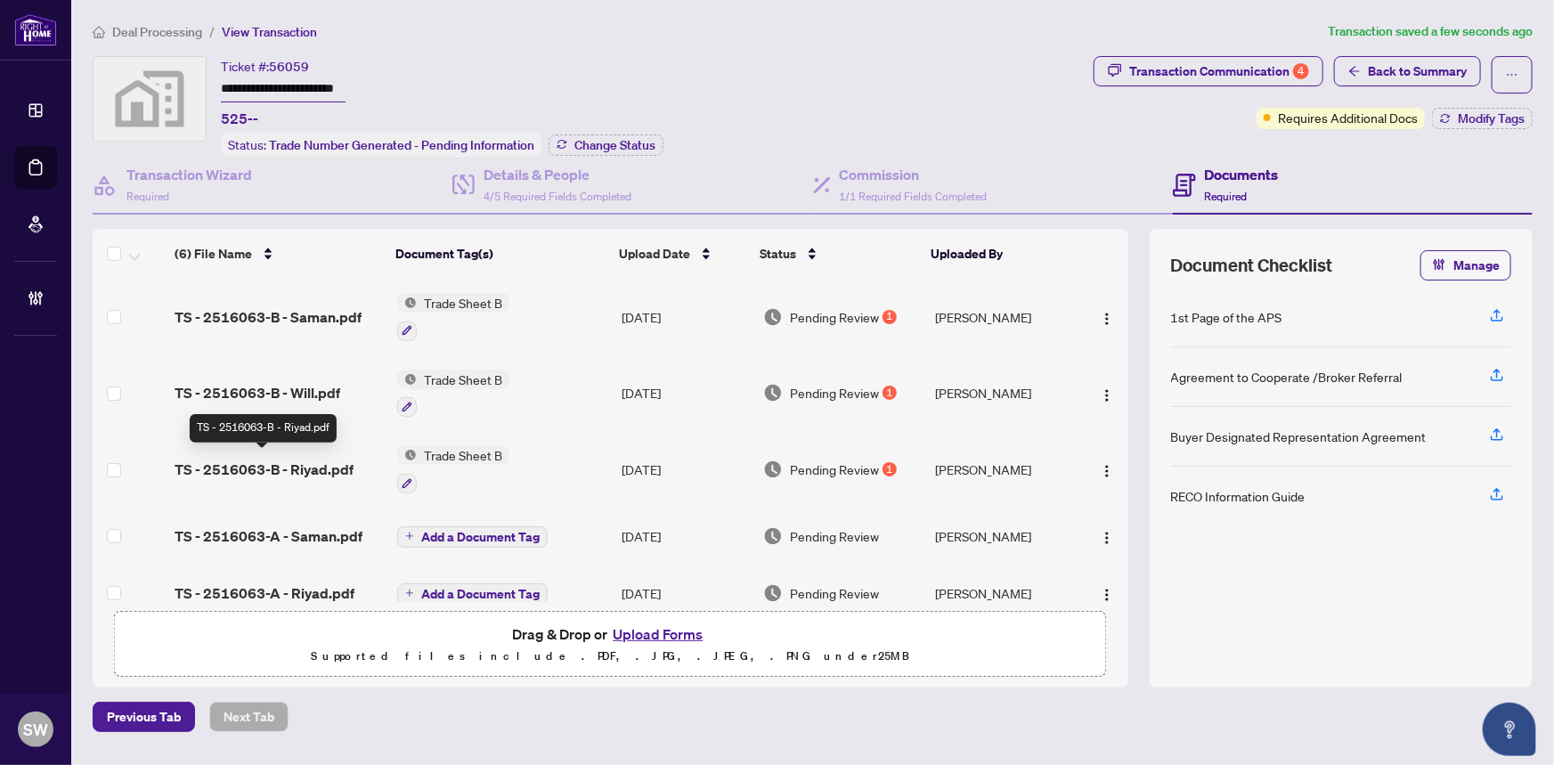
click at [310, 465] on span "TS - 2516063-B - Riyad.pdf" at bounding box center [263, 468] width 179 height 21
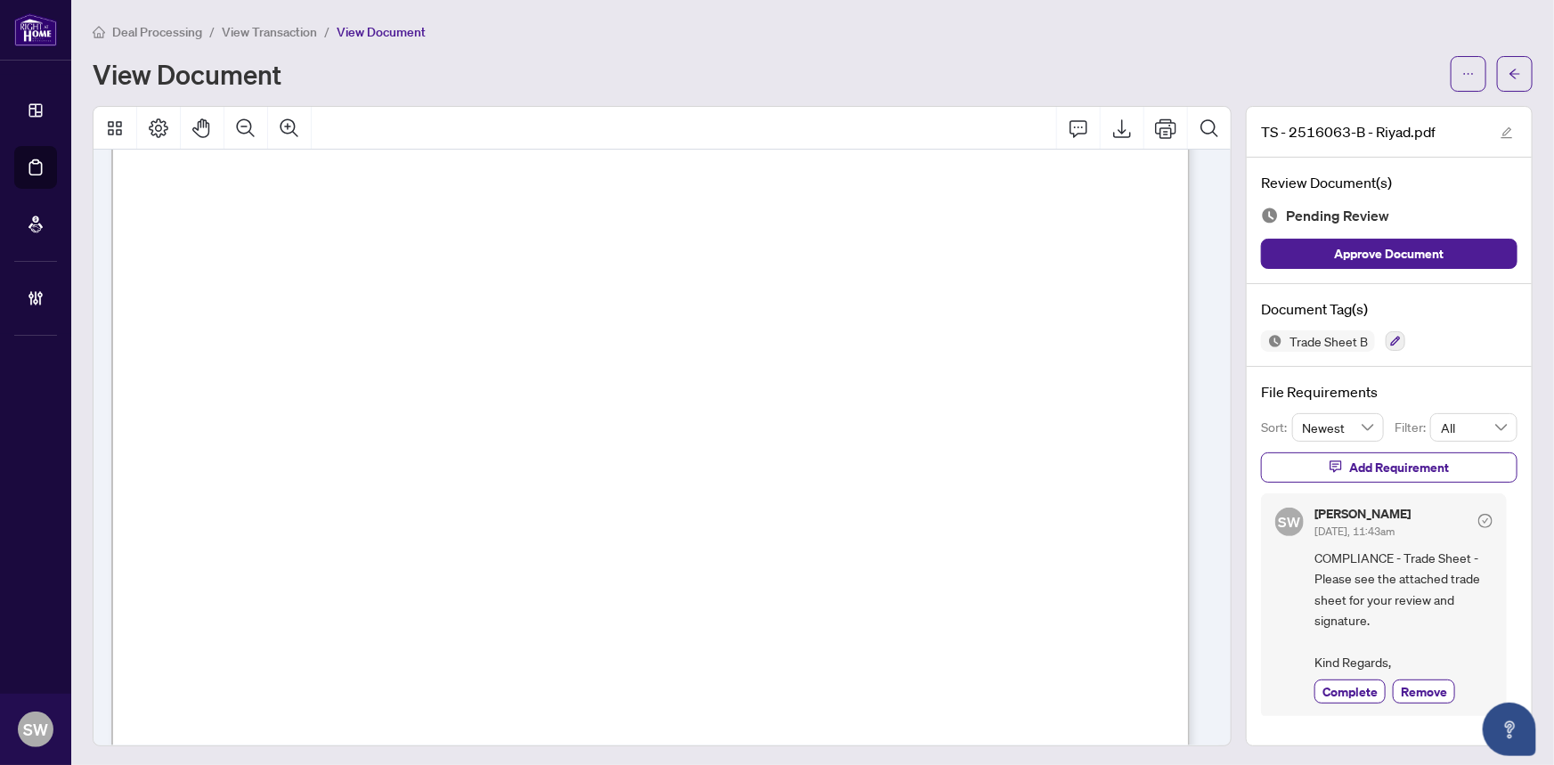
scroll to position [485, 0]
click at [1450, 82] on button "button" at bounding box center [1468, 74] width 36 height 36
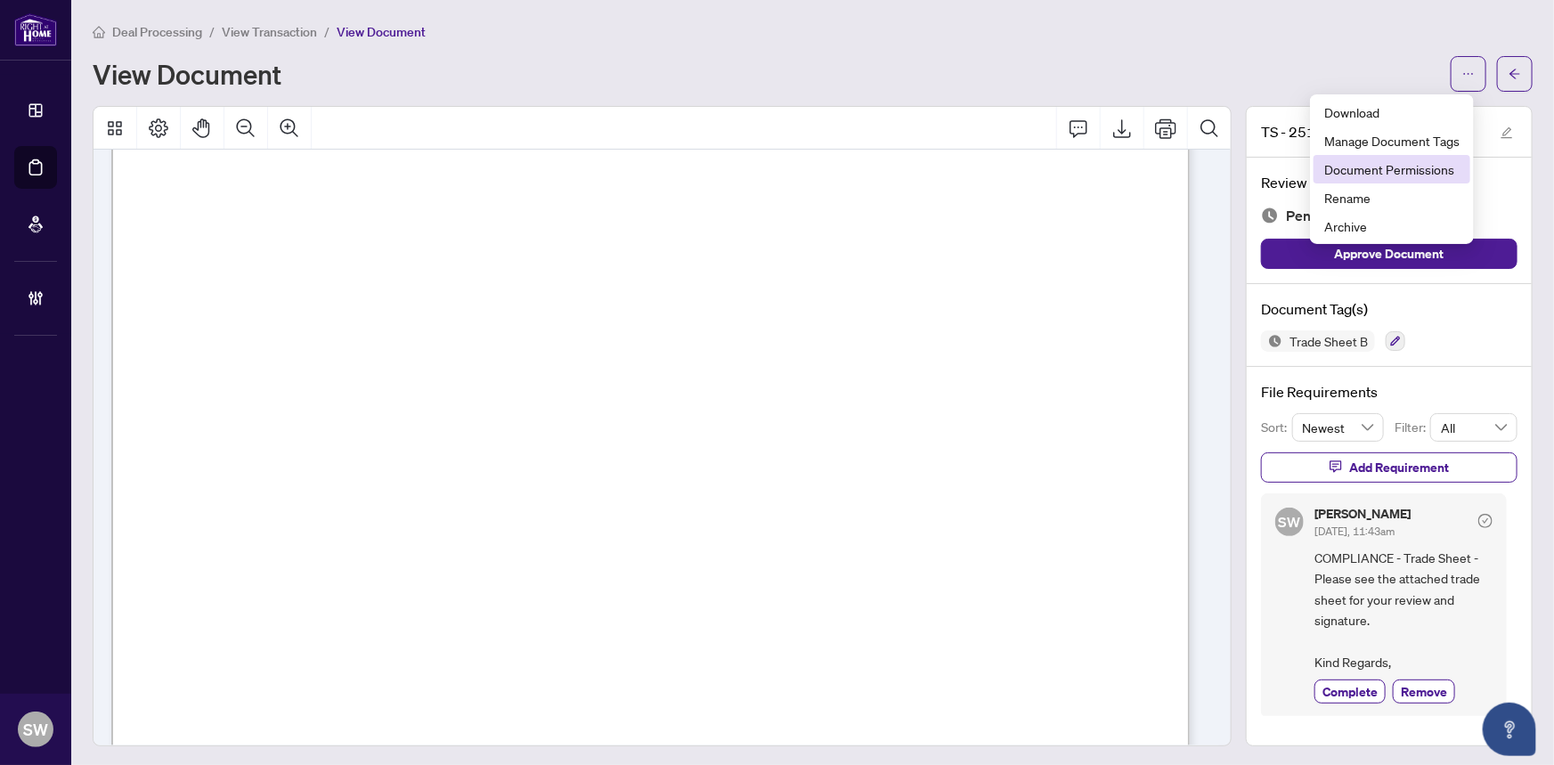
click at [1391, 165] on span "Document Permissions" at bounding box center [1391, 169] width 135 height 20
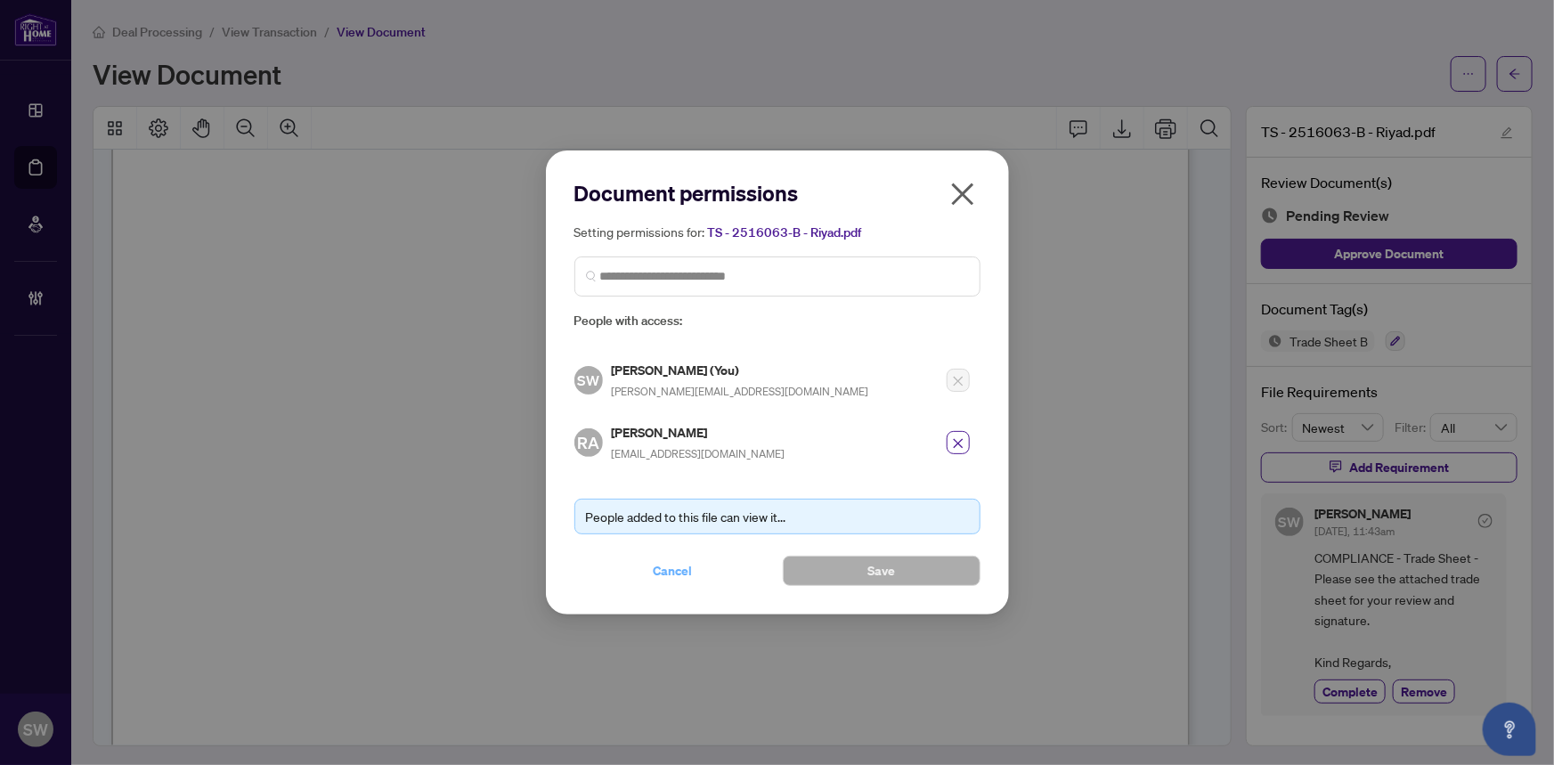
click at [681, 571] on span "Cancel" at bounding box center [672, 570] width 39 height 28
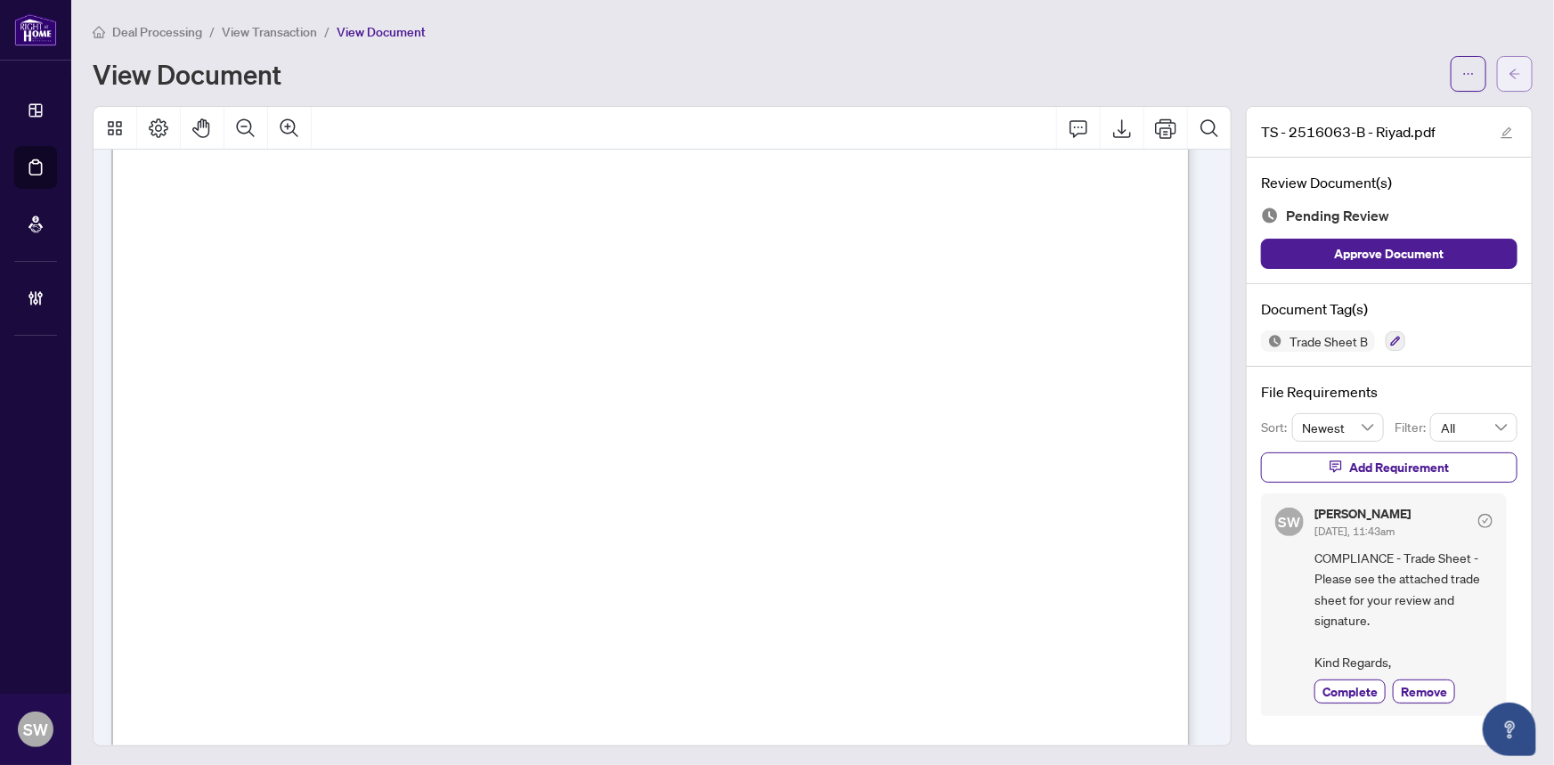
click at [1516, 77] on button "button" at bounding box center [1515, 74] width 36 height 36
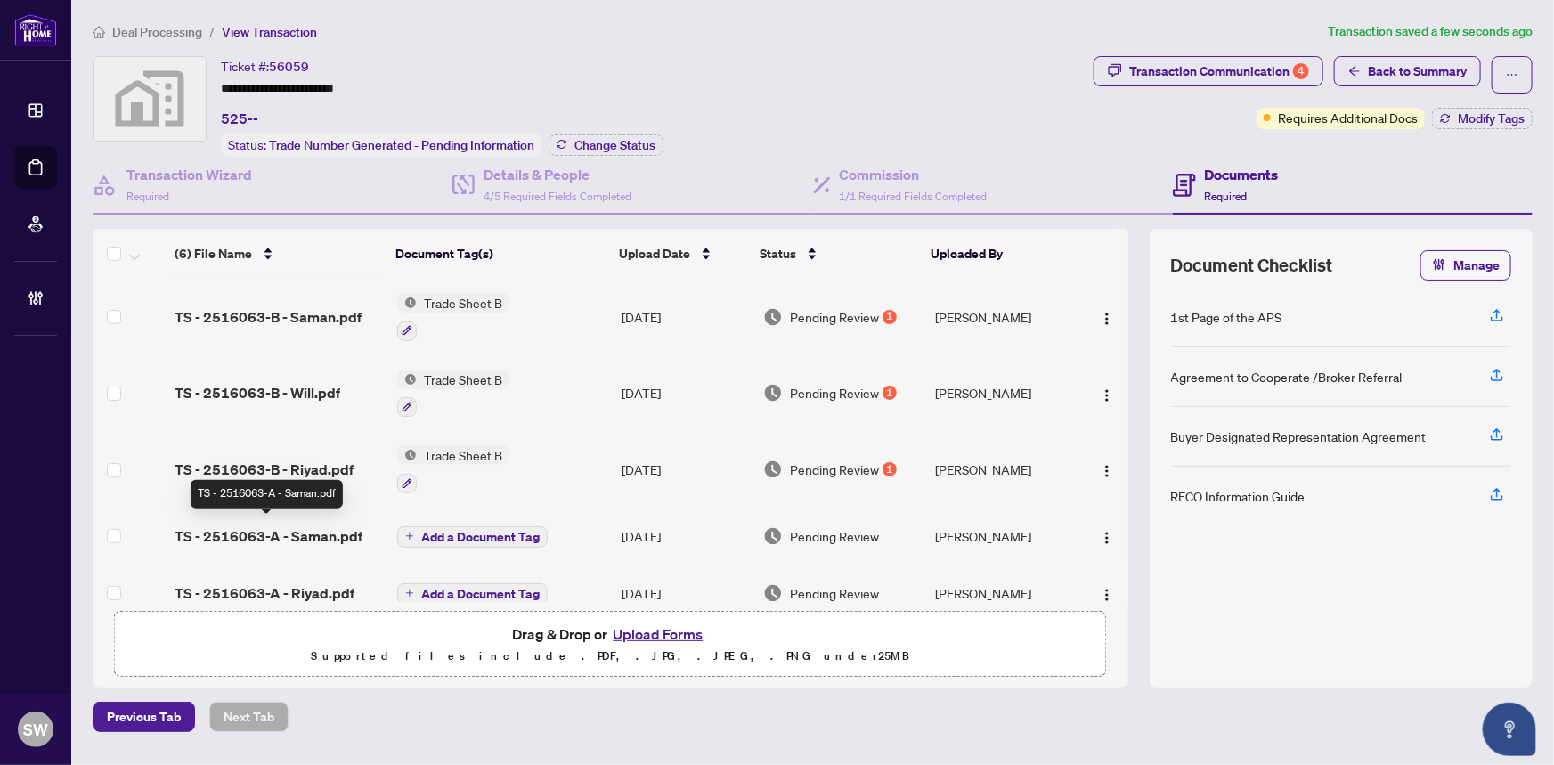
click at [278, 532] on span "TS - 2516063-A - Saman.pdf" at bounding box center [268, 535] width 188 height 21
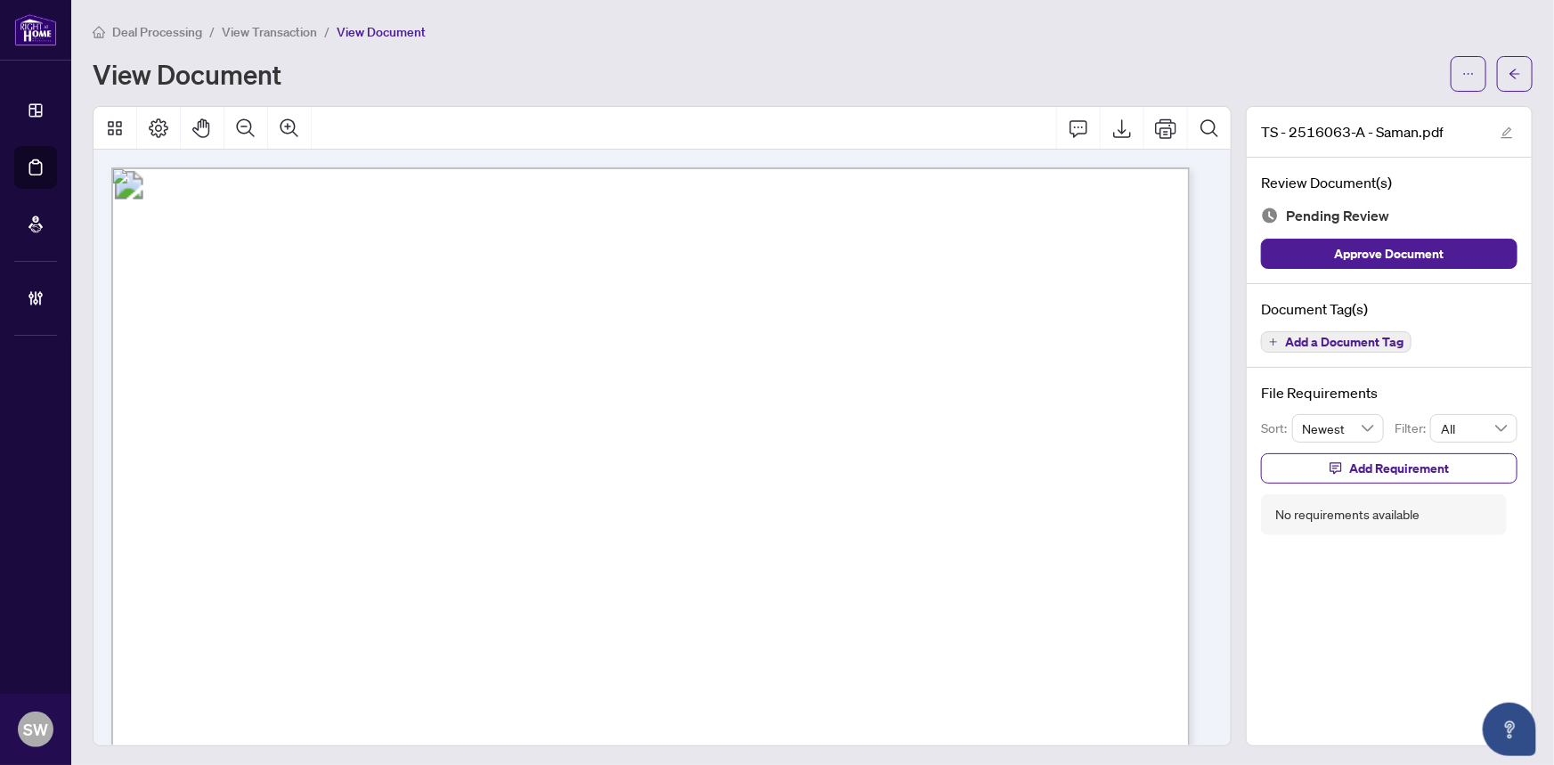
click at [1362, 339] on span "Add a Document Tag" at bounding box center [1344, 342] width 118 height 12
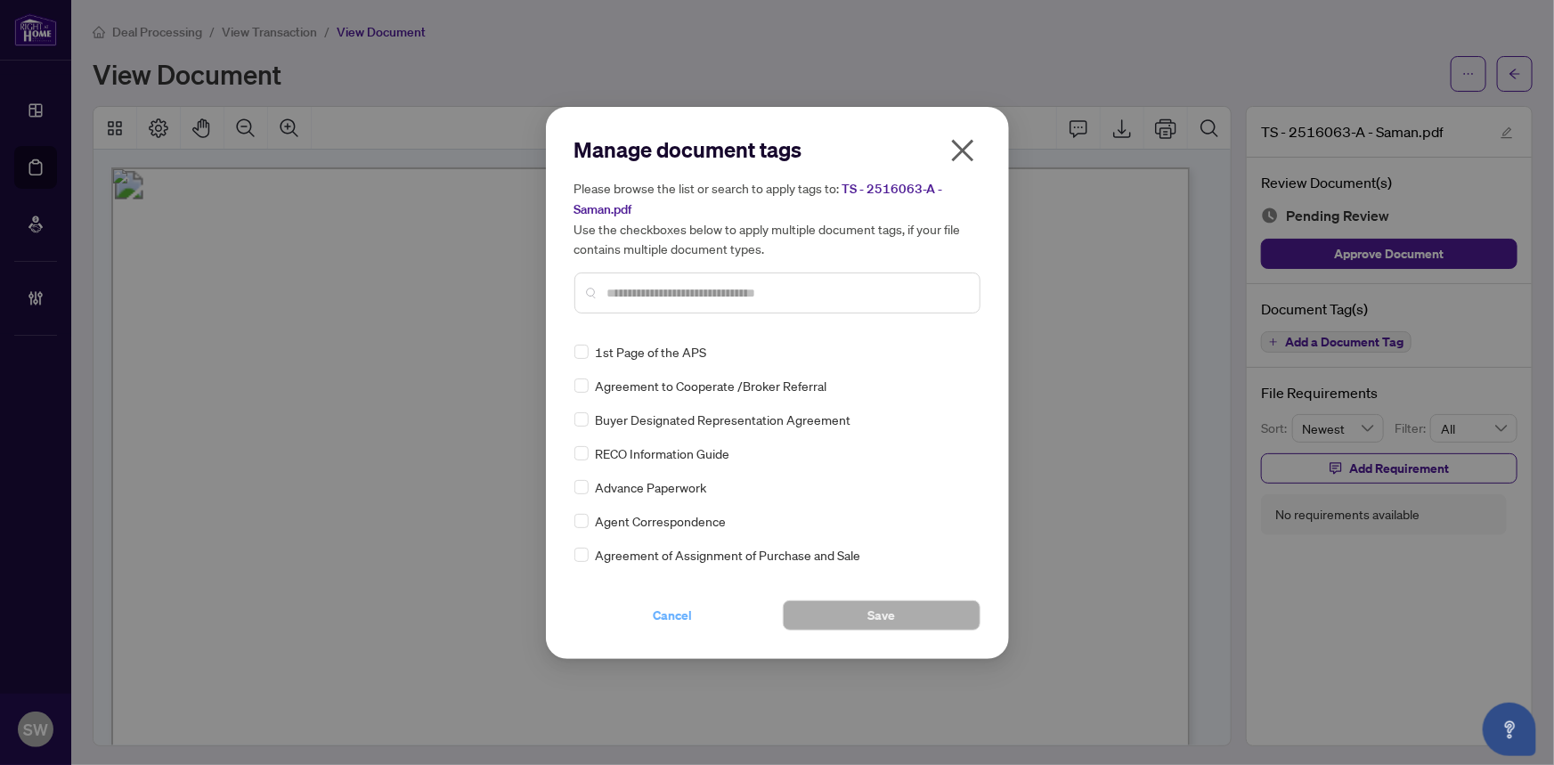
click at [664, 612] on span "Cancel" at bounding box center [672, 615] width 39 height 28
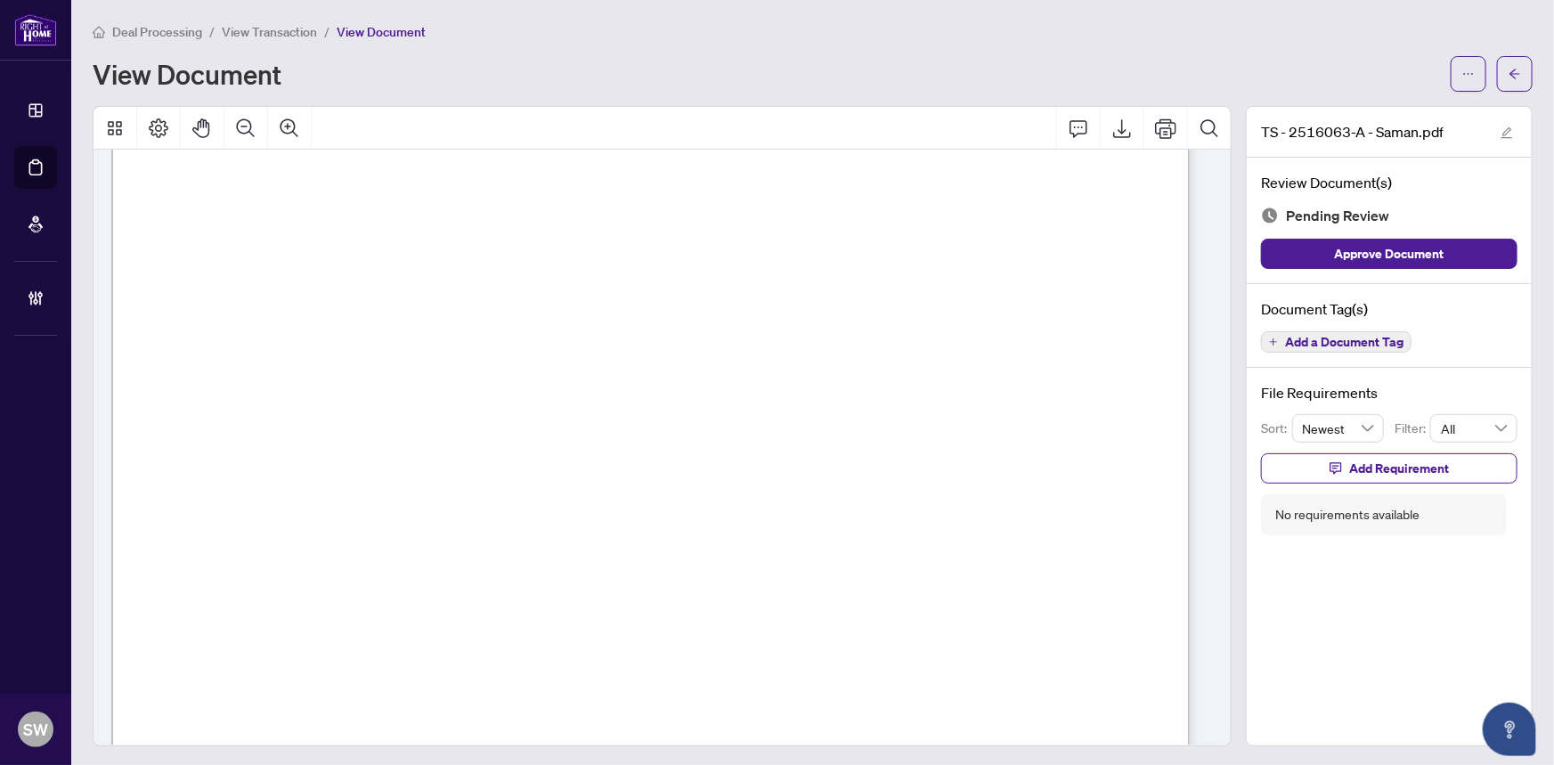
scroll to position [404, 0]
click at [1462, 77] on icon "ellipsis" at bounding box center [1468, 74] width 12 height 12
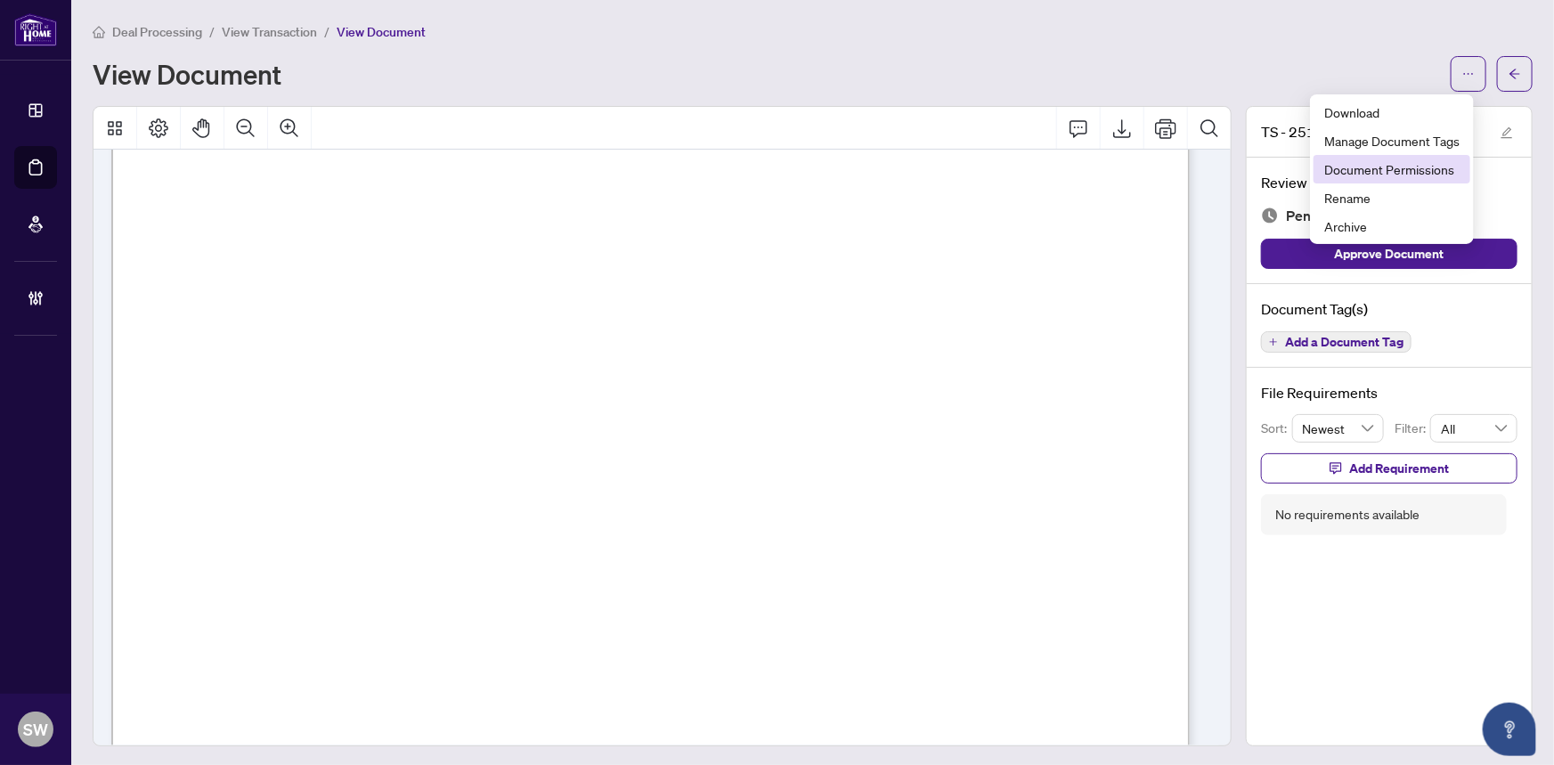
click at [1388, 168] on span "Document Permissions" at bounding box center [1391, 169] width 135 height 20
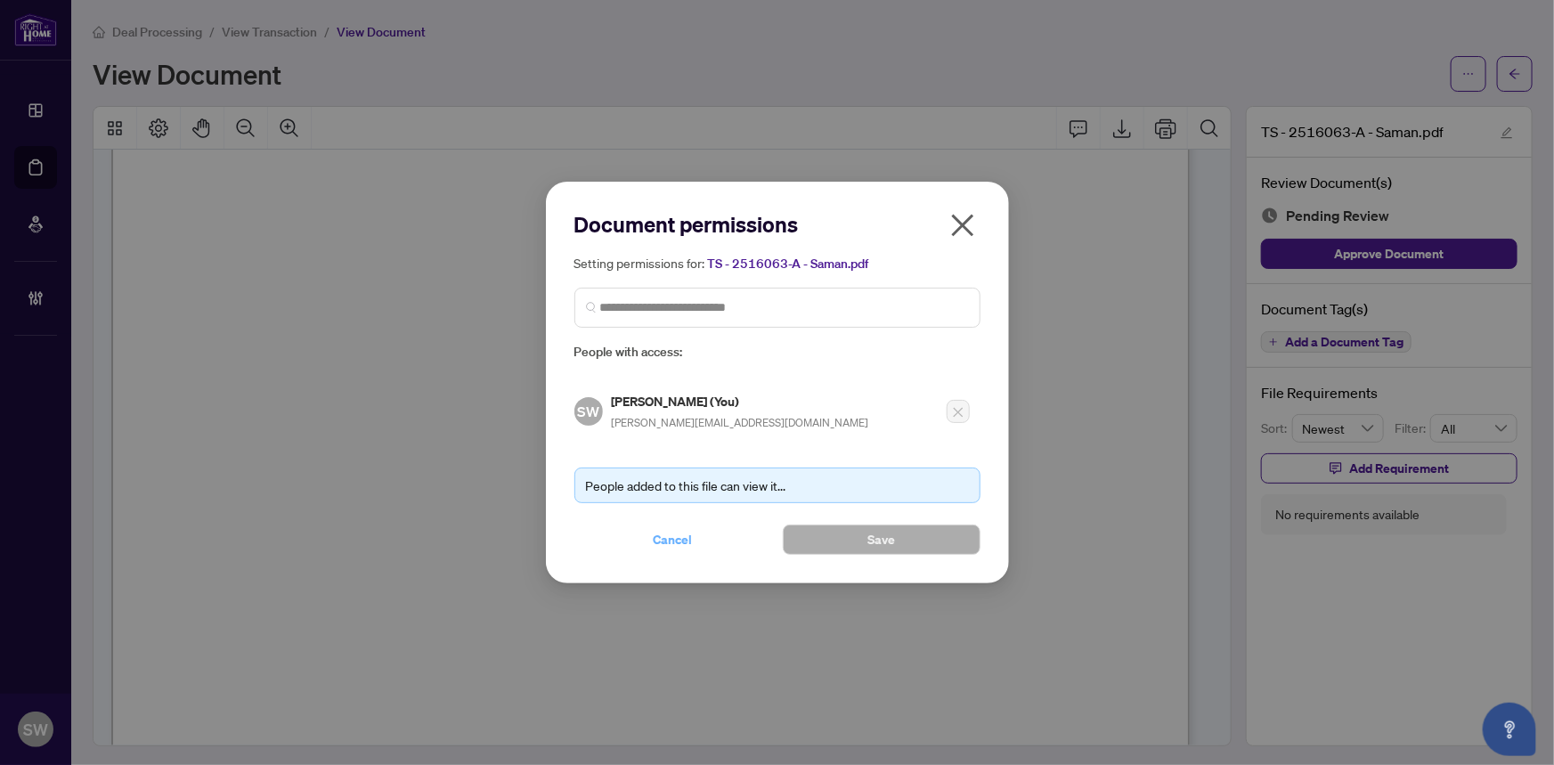
click at [675, 535] on span "Cancel" at bounding box center [672, 539] width 39 height 28
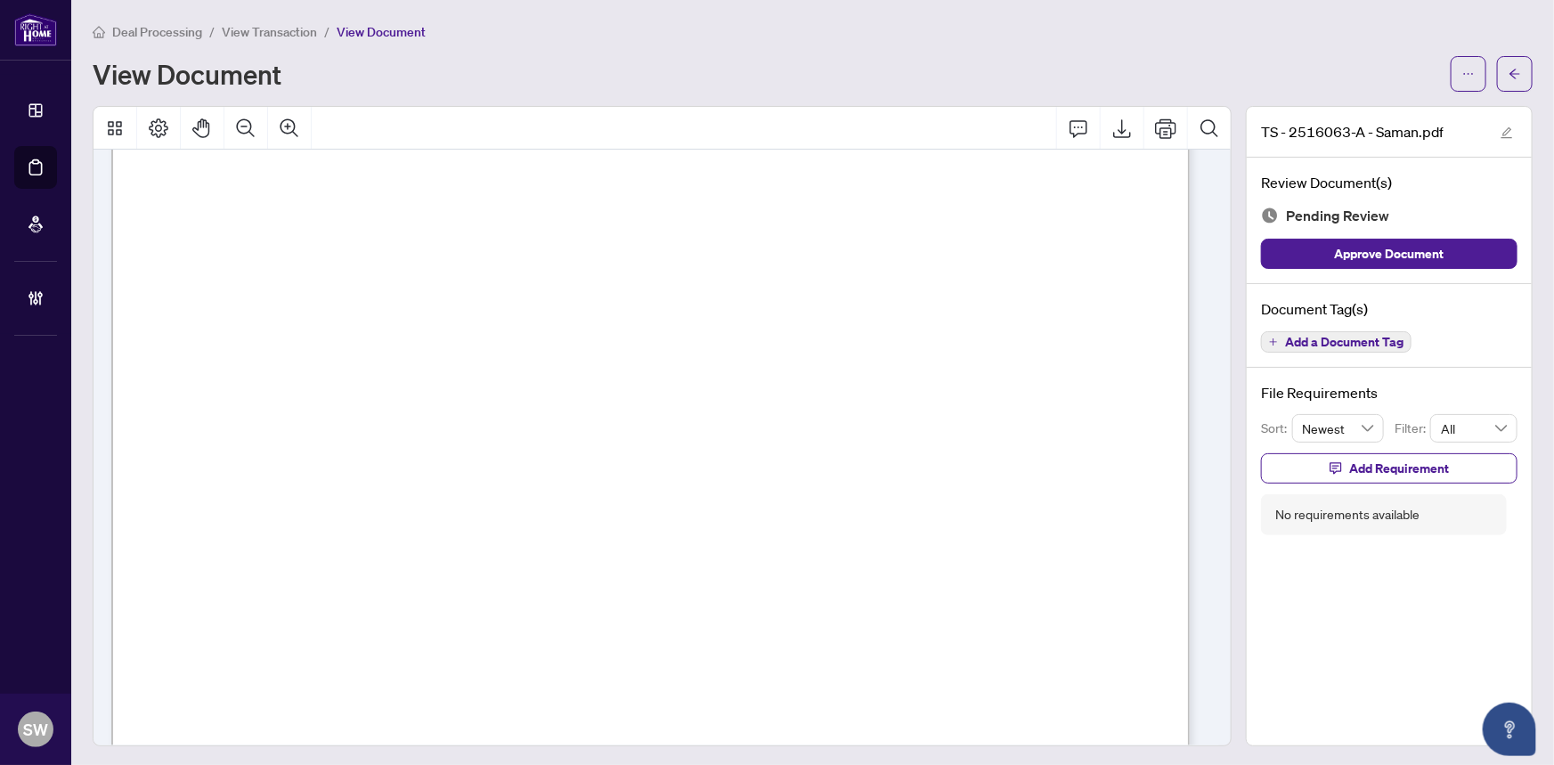
click at [1334, 350] on button "Add a Document Tag" at bounding box center [1336, 341] width 150 height 21
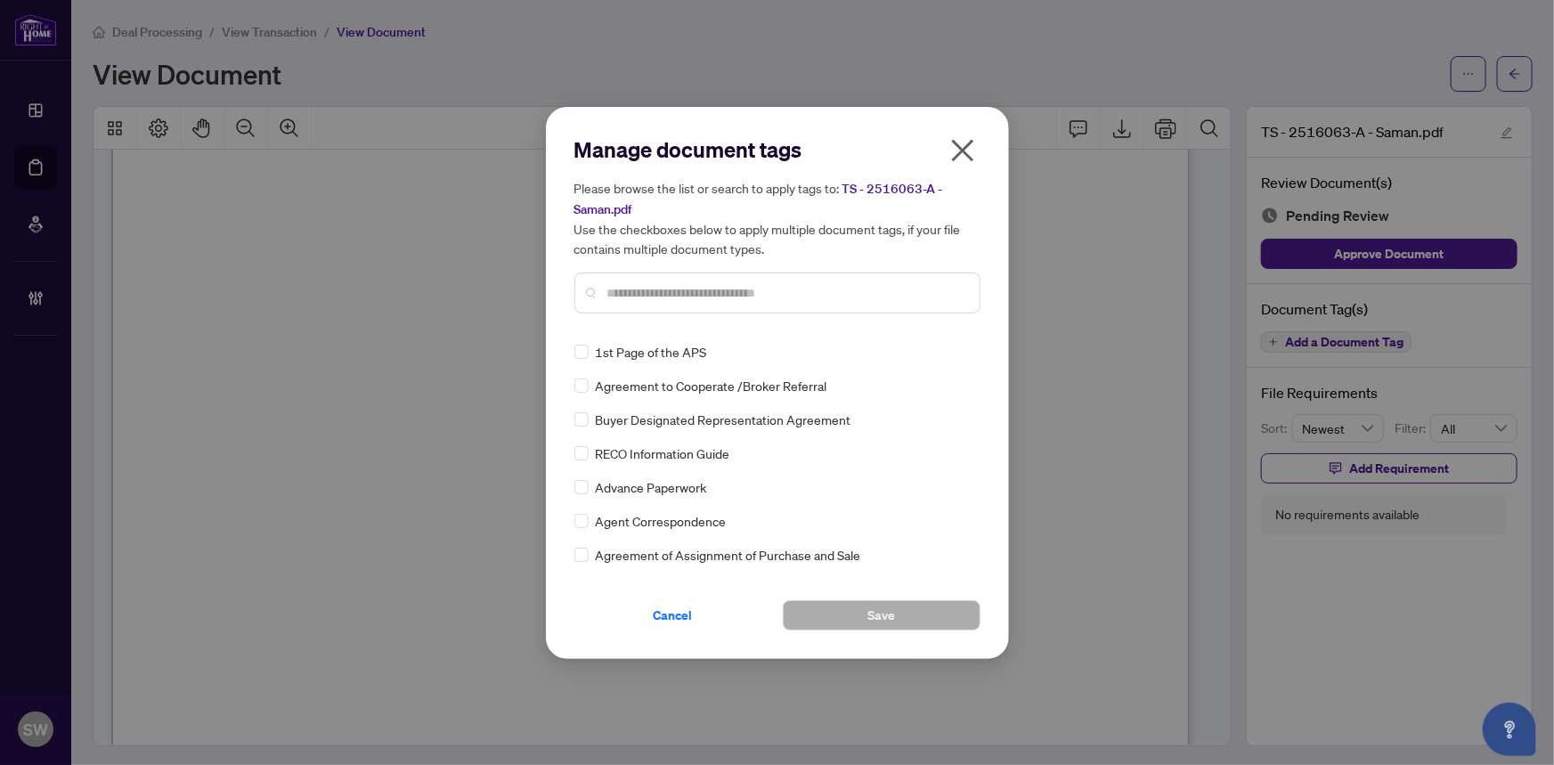
click at [703, 286] on input "text" at bounding box center [786, 293] width 358 height 20
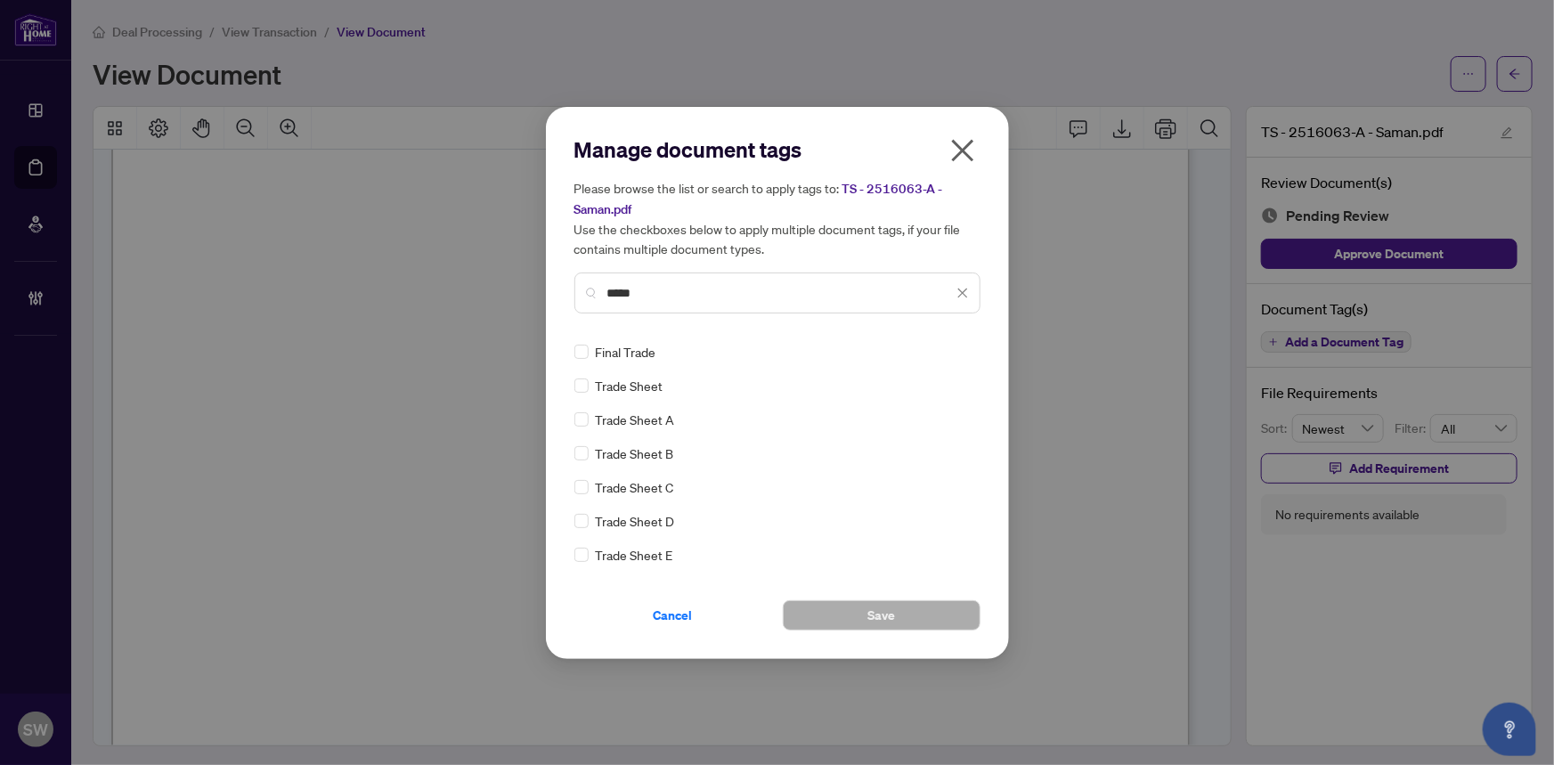
type input "*****"
click at [904, 608] on button "Save" at bounding box center [882, 615] width 198 height 30
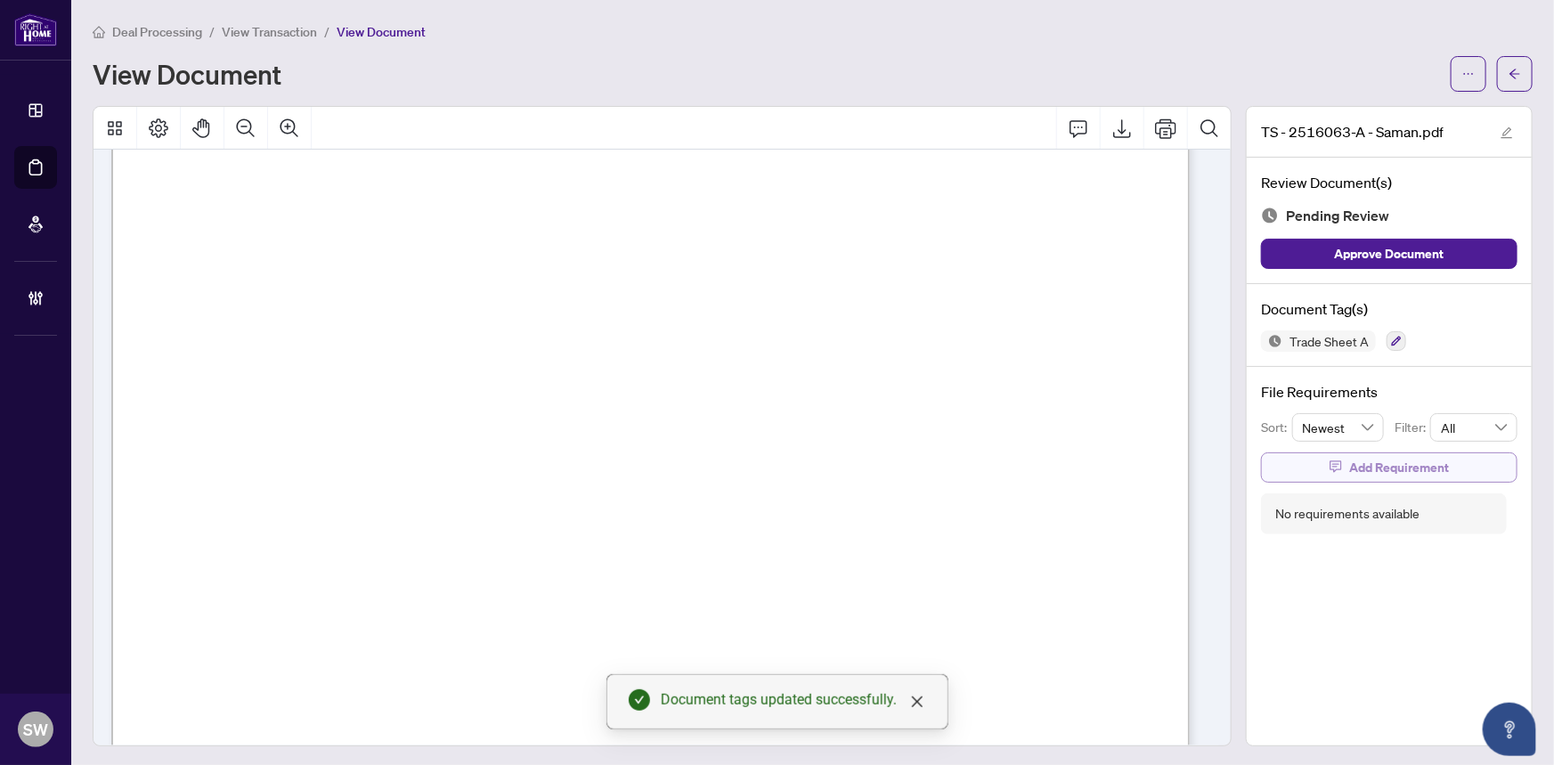
click at [1394, 463] on span "Add Requirement" at bounding box center [1399, 467] width 100 height 28
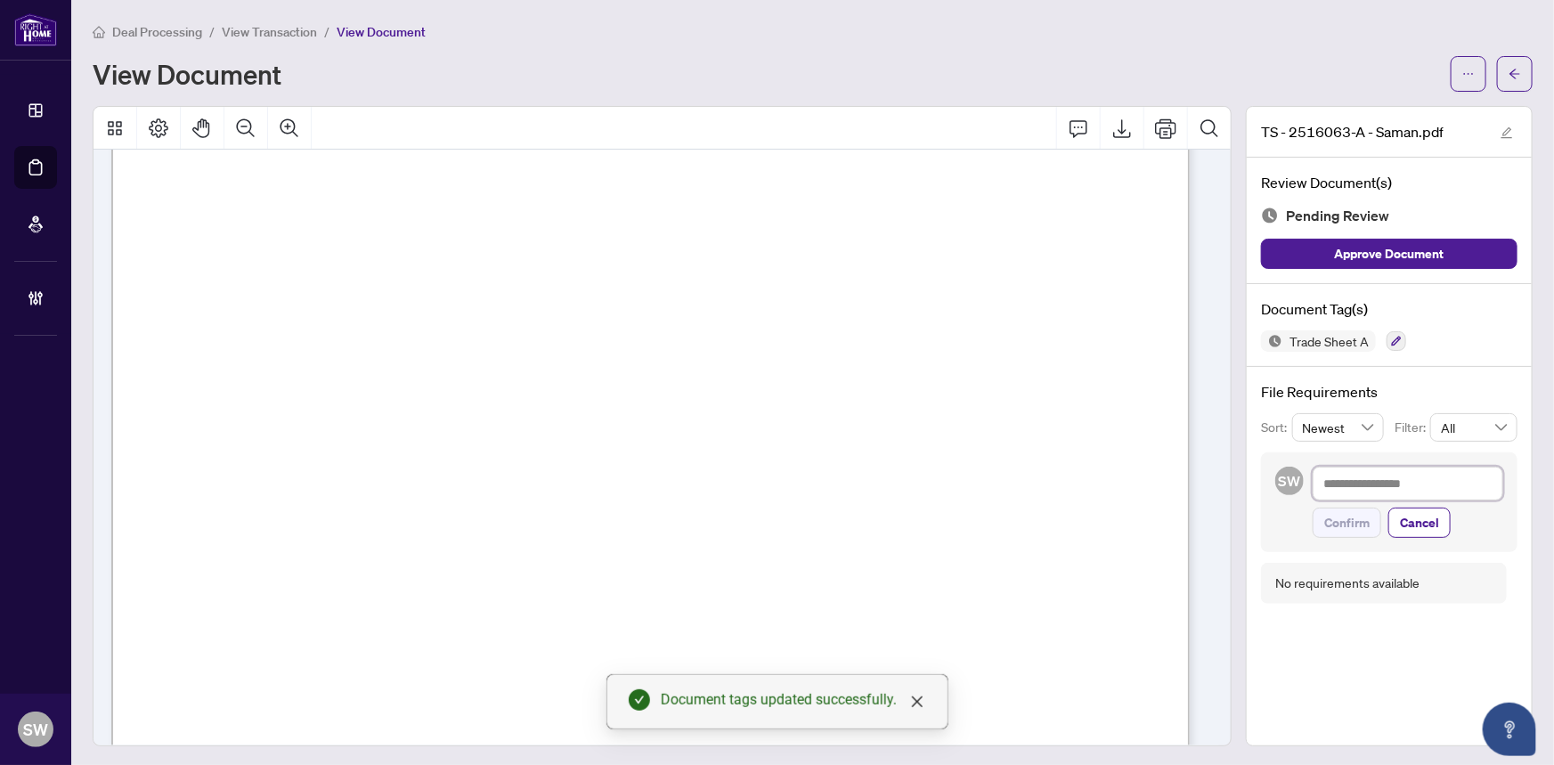
click at [1367, 489] on textarea at bounding box center [1407, 484] width 191 height 34
paste textarea "**********"
type textarea "**********"
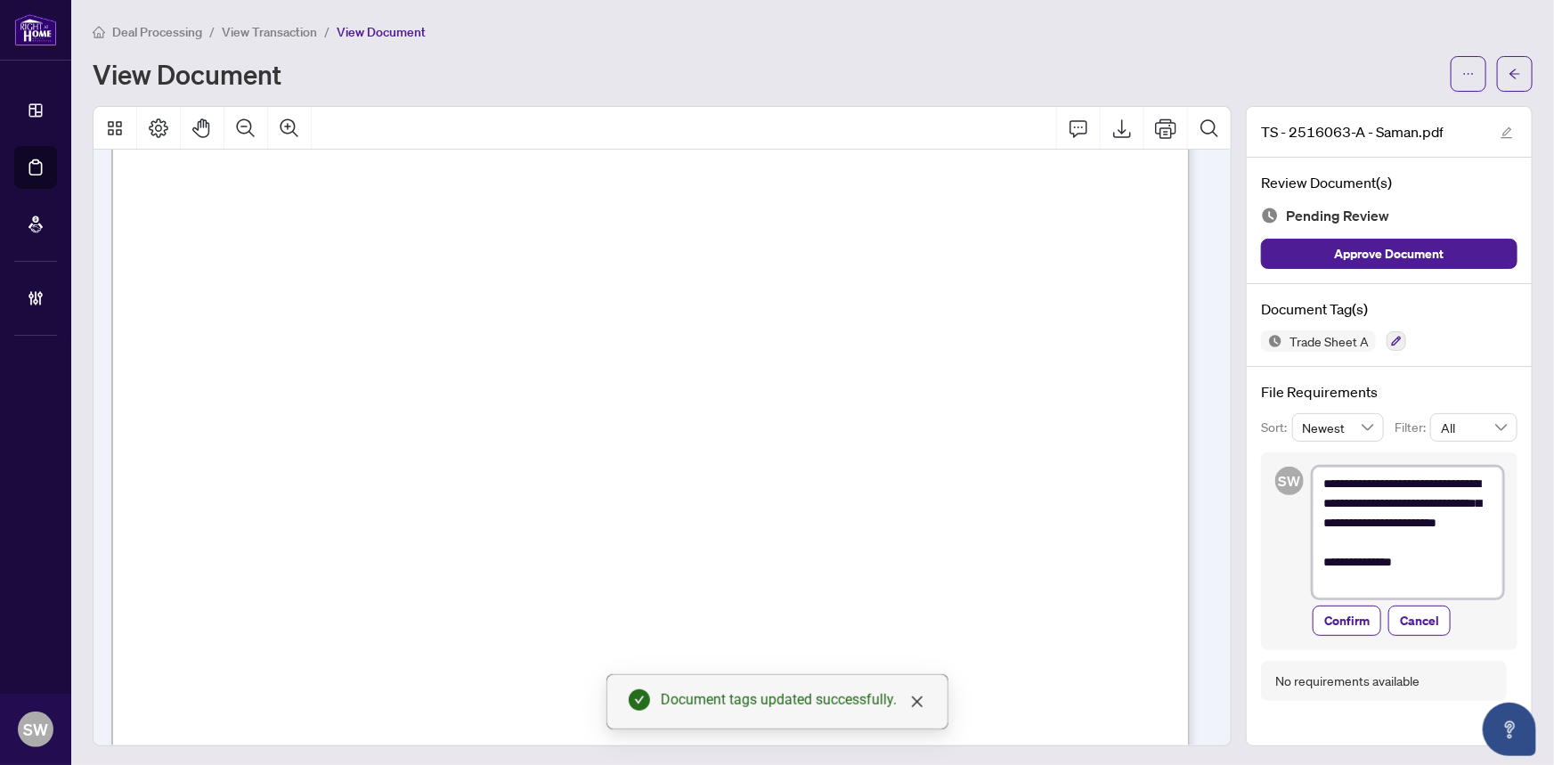
scroll to position [0, 0]
type textarea "**********"
click at [1331, 620] on span "Confirm" at bounding box center [1346, 620] width 45 height 28
type textarea "**********"
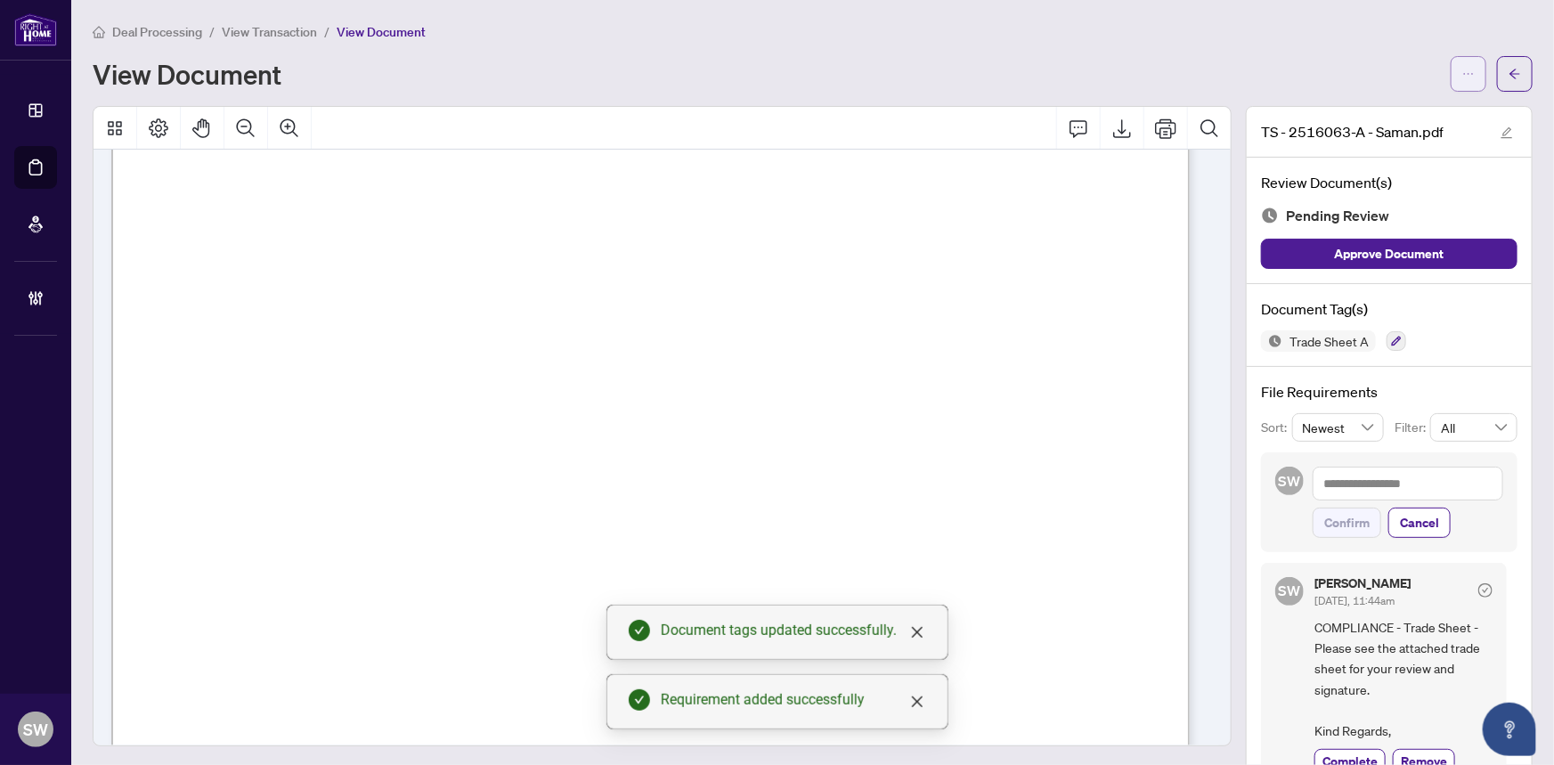
click at [1462, 68] on icon "ellipsis" at bounding box center [1468, 74] width 12 height 12
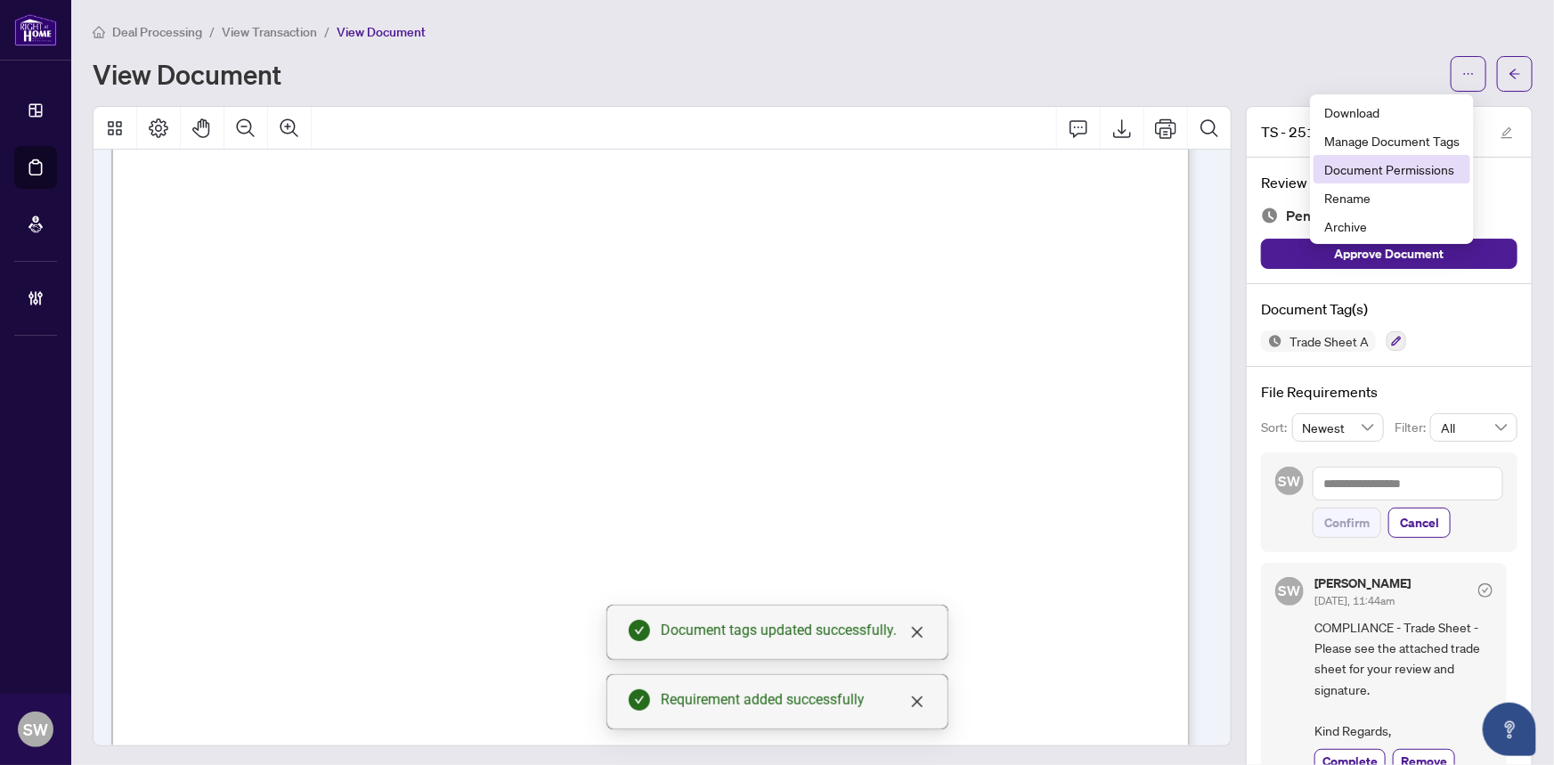
click at [1422, 177] on span "Document Permissions" at bounding box center [1391, 169] width 135 height 20
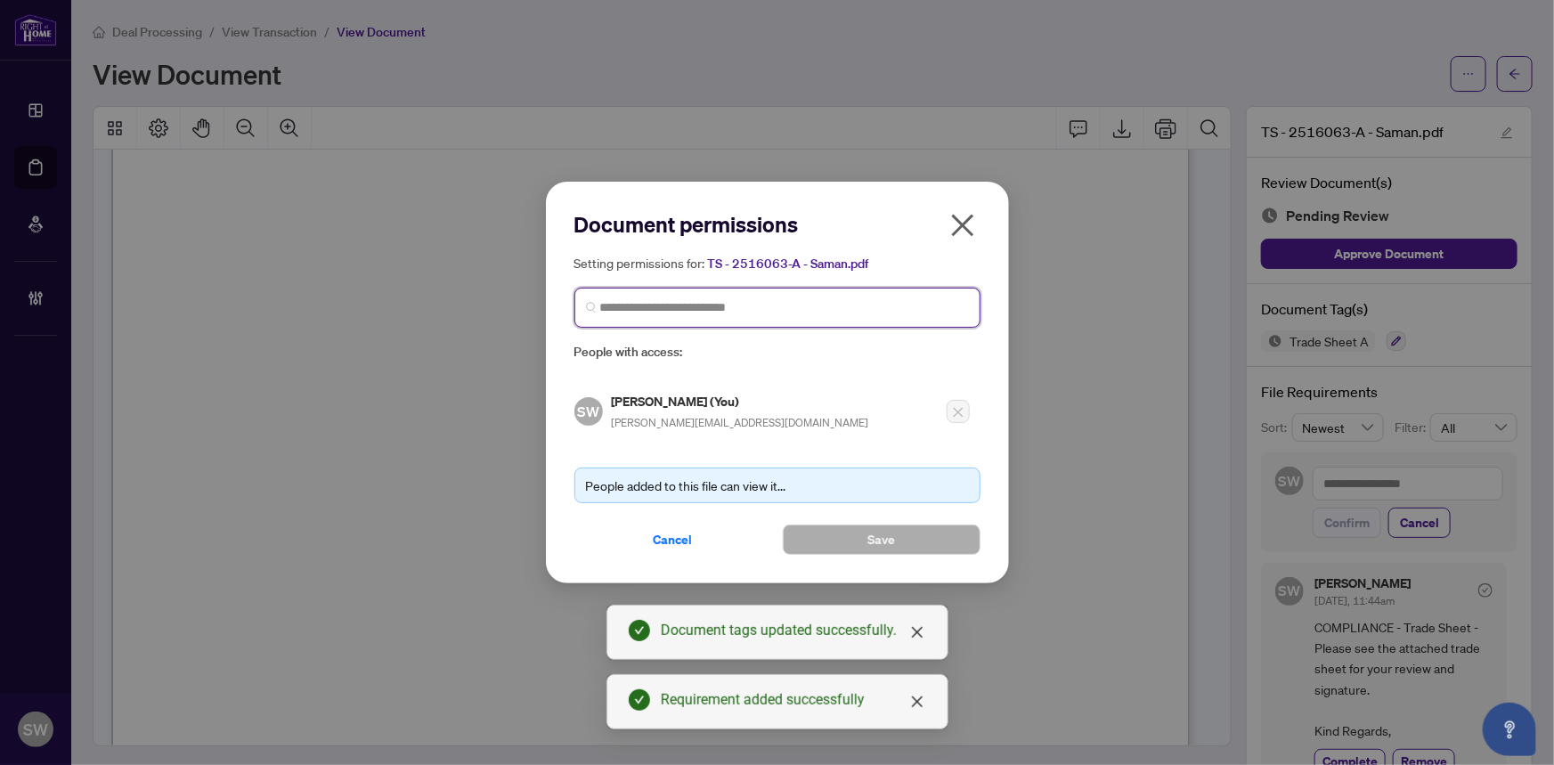
click at [709, 309] on input "search" at bounding box center [784, 307] width 369 height 19
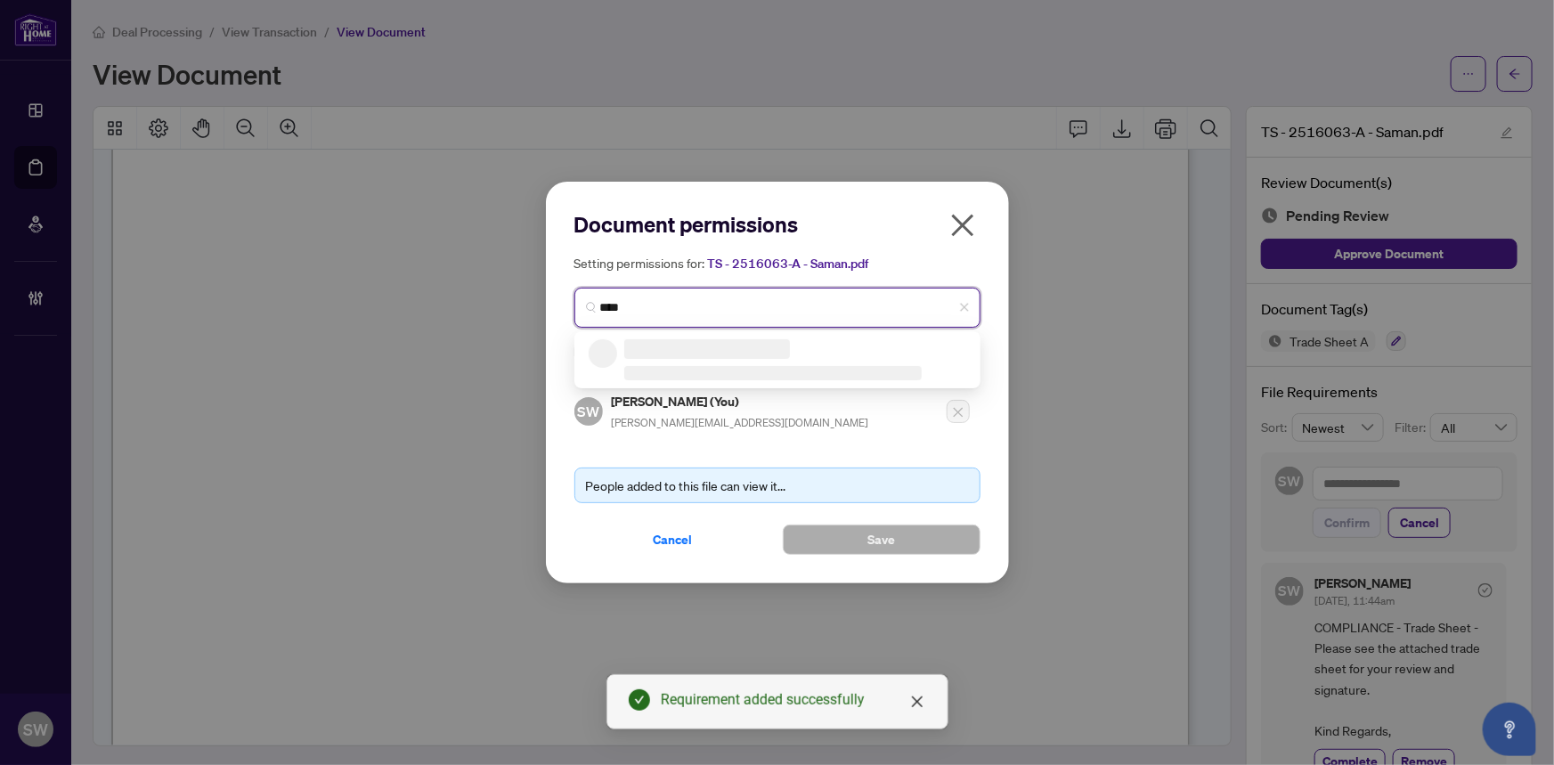
type input "*****"
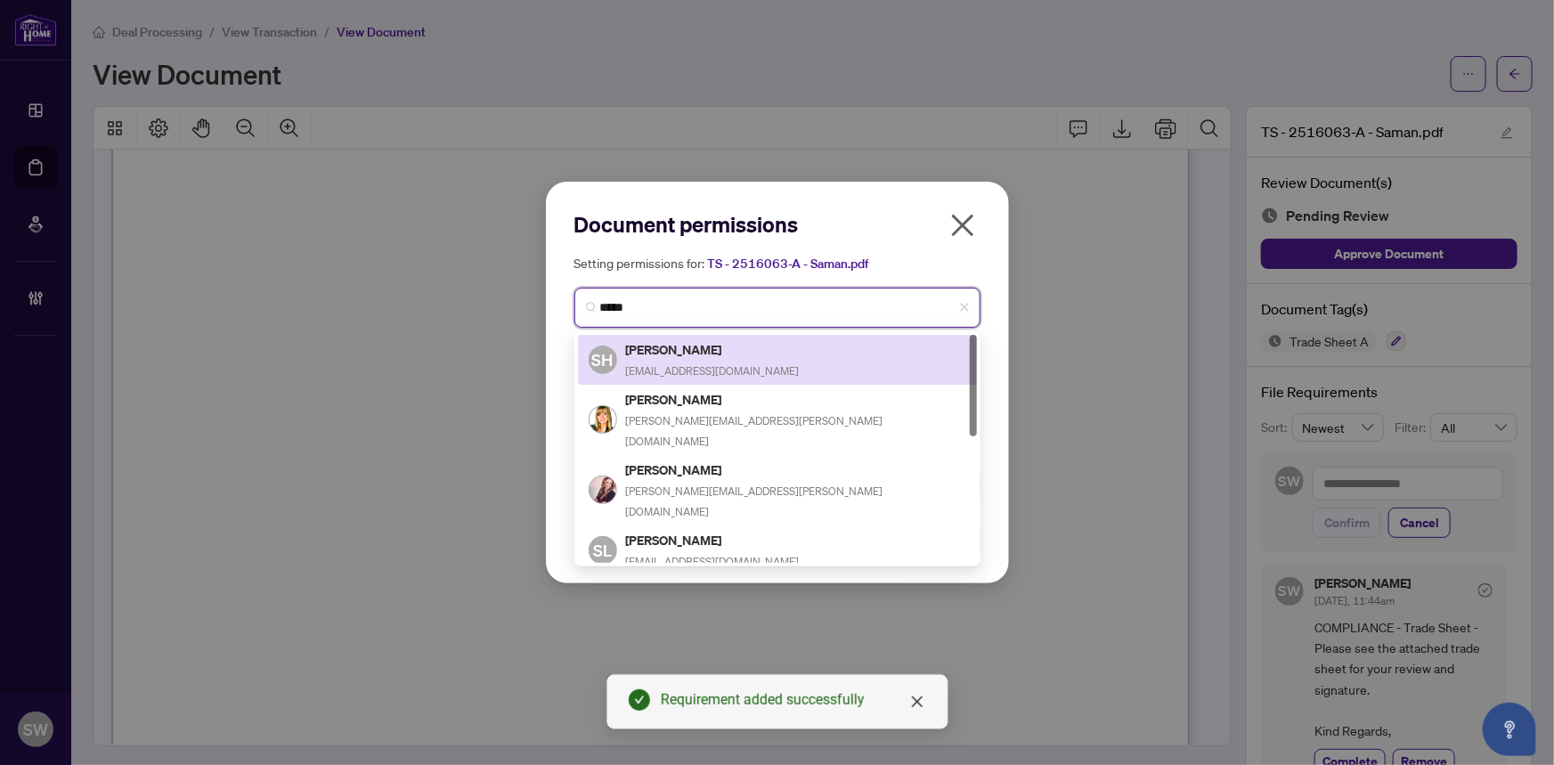
click at [694, 355] on h5 "Saman Habibi" at bounding box center [713, 349] width 174 height 20
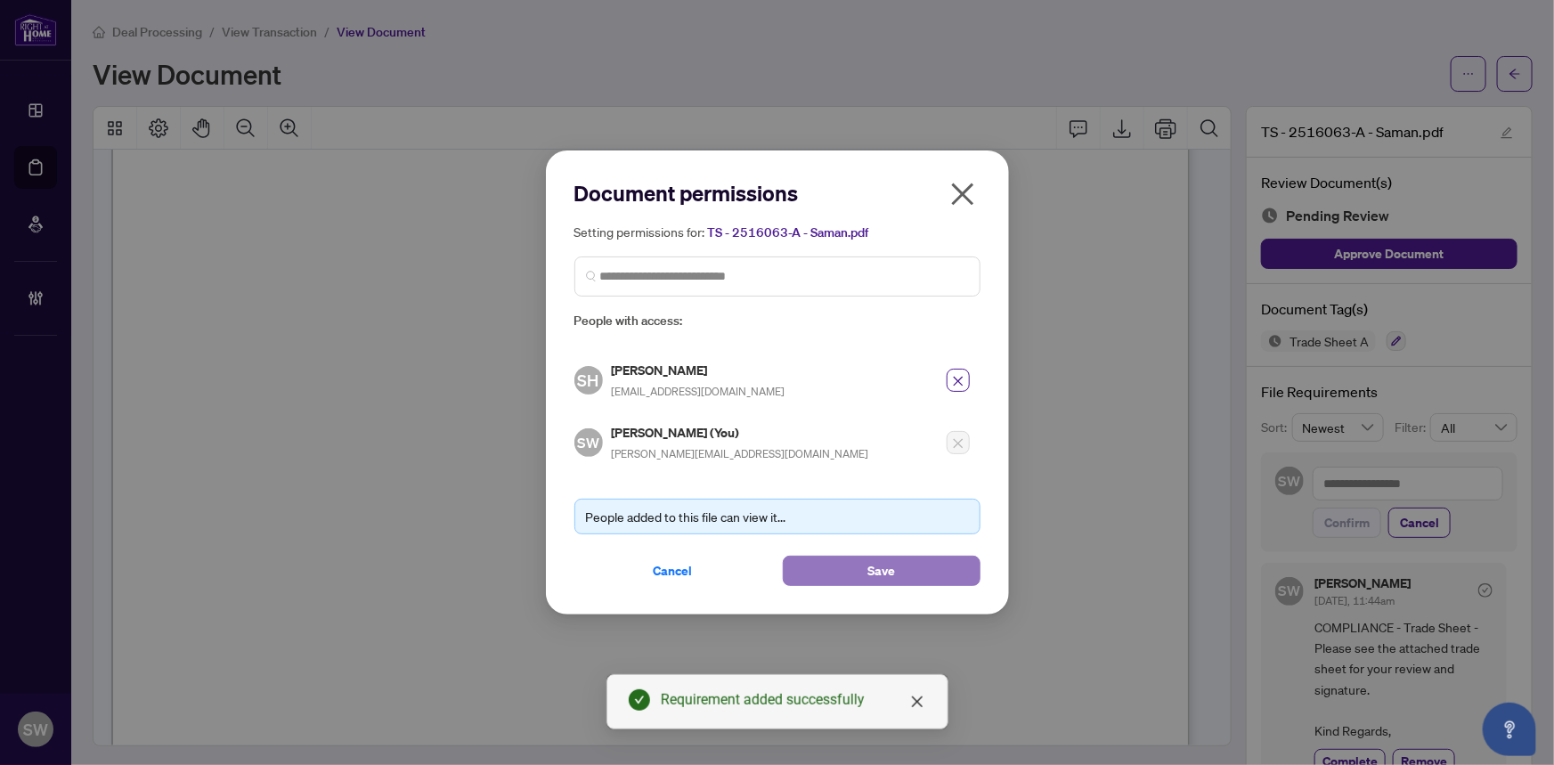
click at [871, 570] on span "Save" at bounding box center [881, 570] width 28 height 28
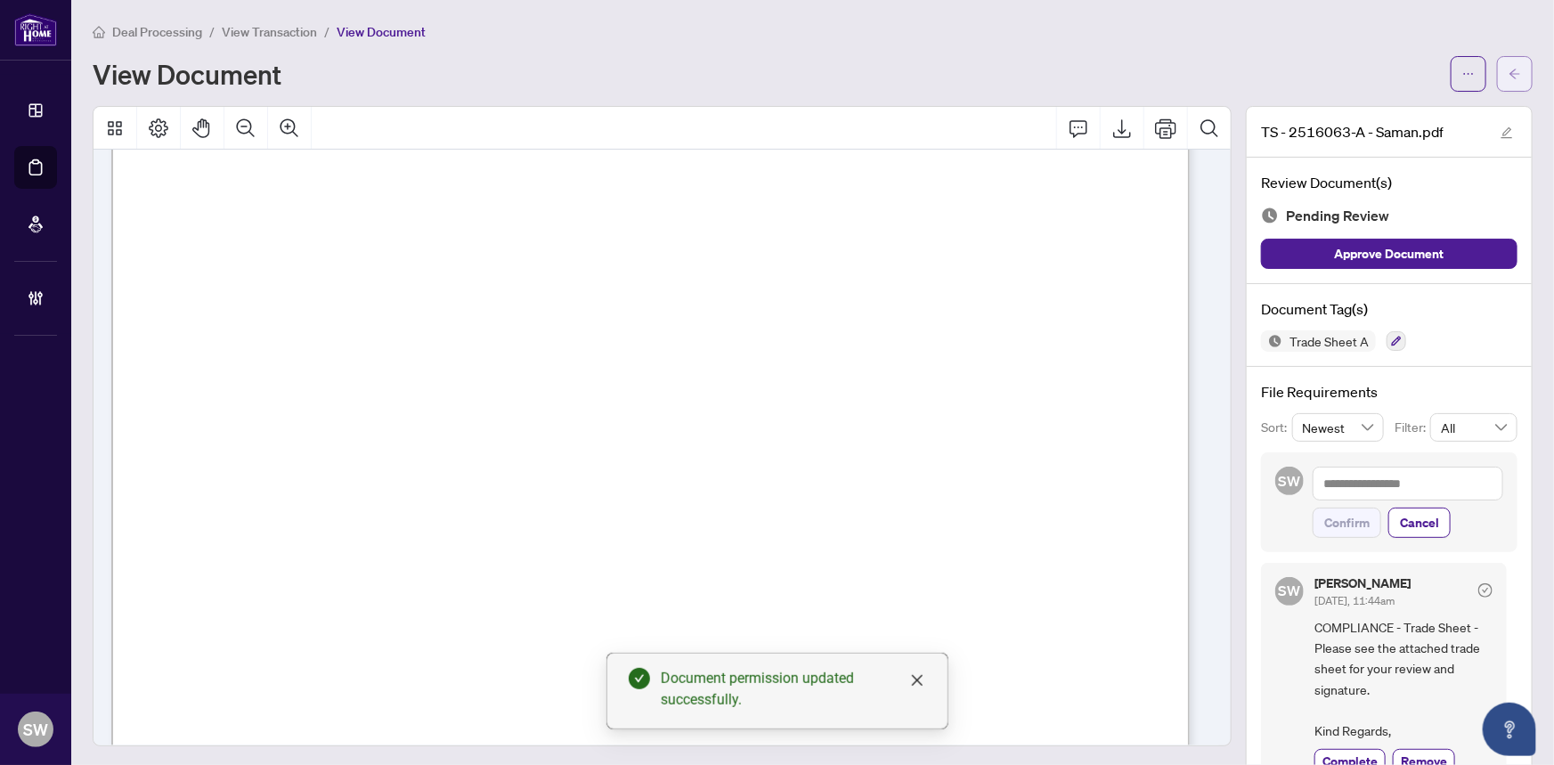
click at [1515, 72] on button "button" at bounding box center [1515, 74] width 36 height 36
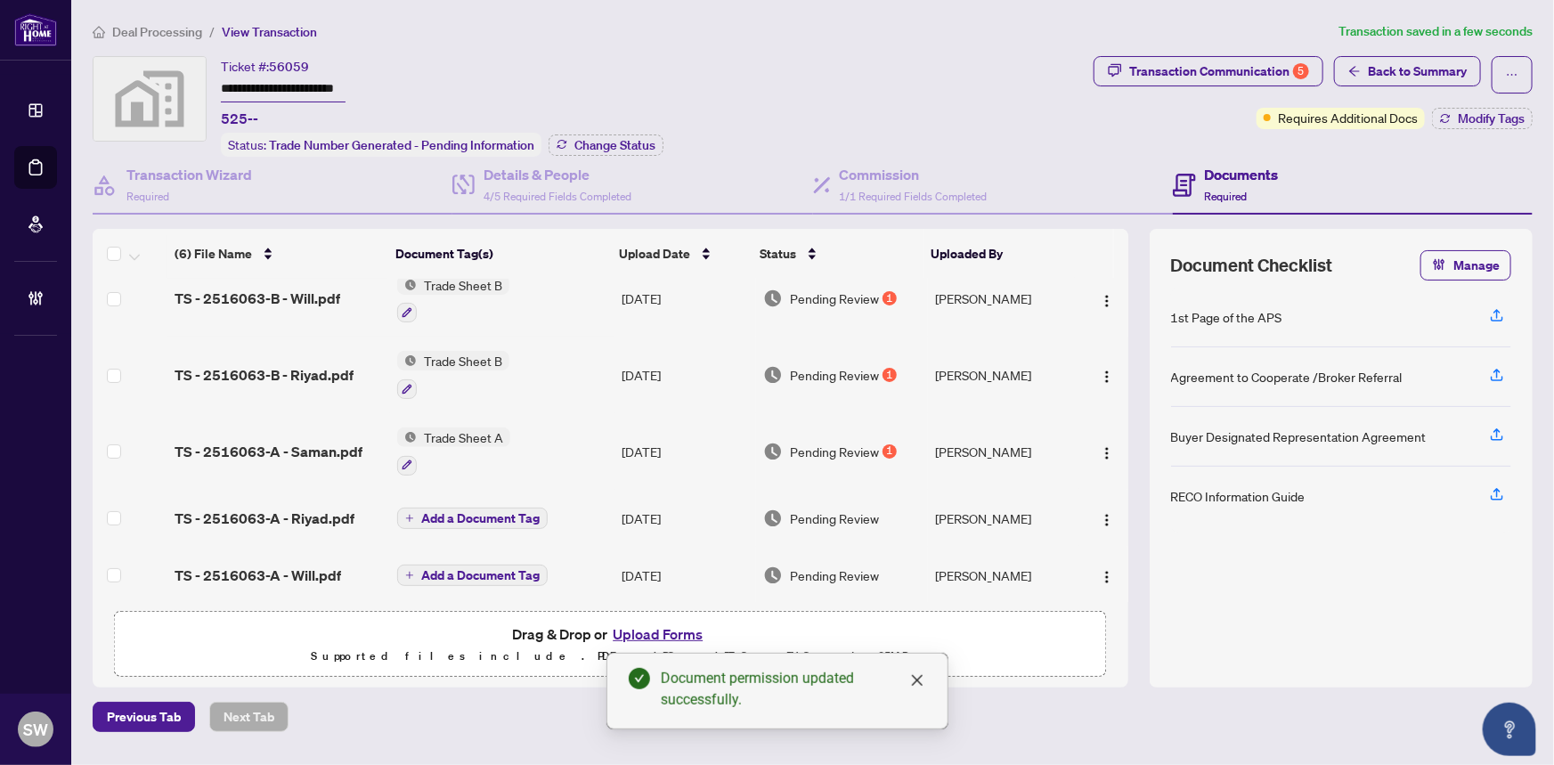
scroll to position [98, 0]
click at [453, 509] on span "Add a Document Tag" at bounding box center [480, 515] width 118 height 12
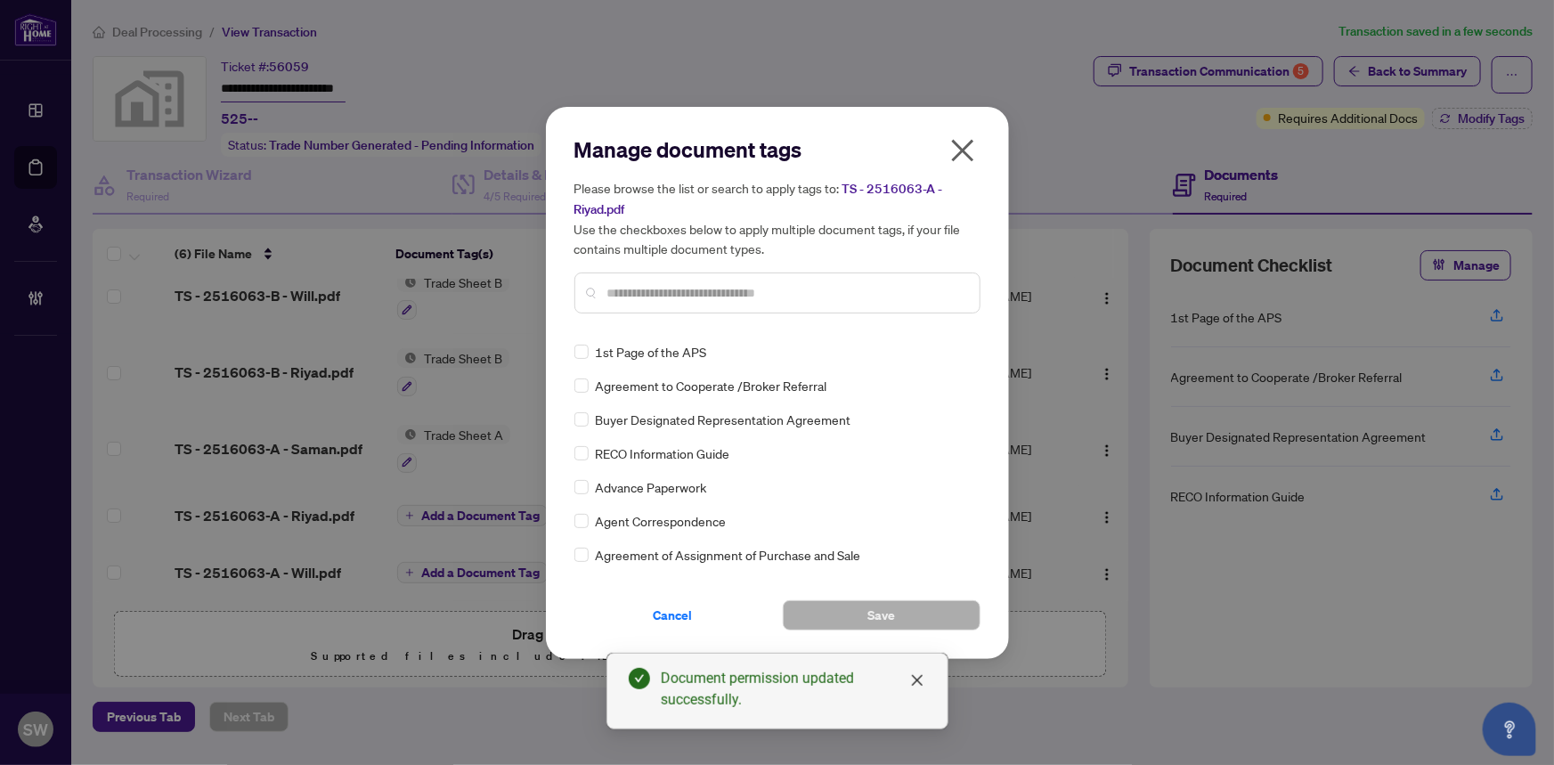
click at [706, 286] on input "text" at bounding box center [786, 293] width 358 height 20
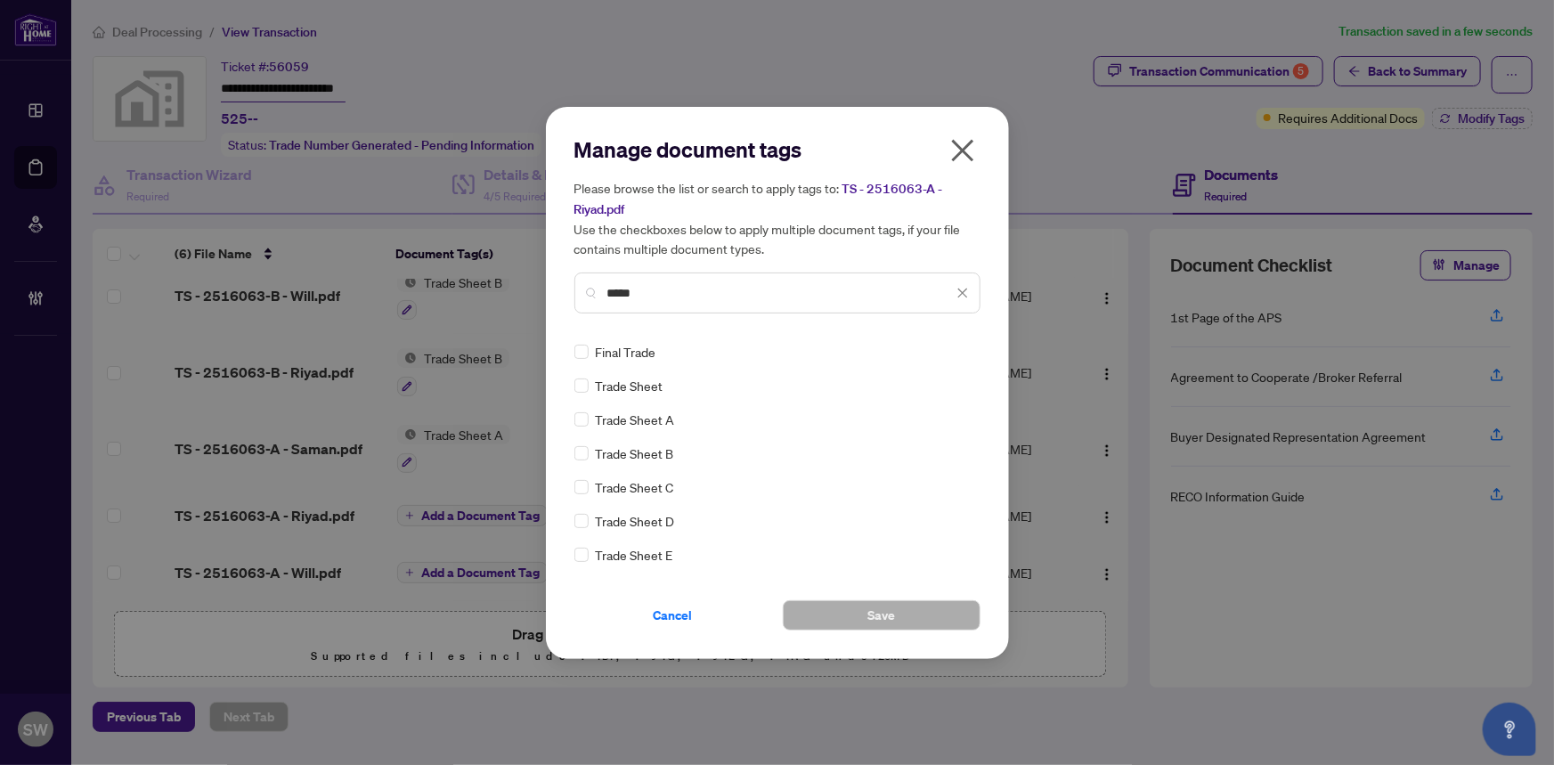
type input "*****"
click at [919, 608] on button "Save" at bounding box center [882, 615] width 198 height 30
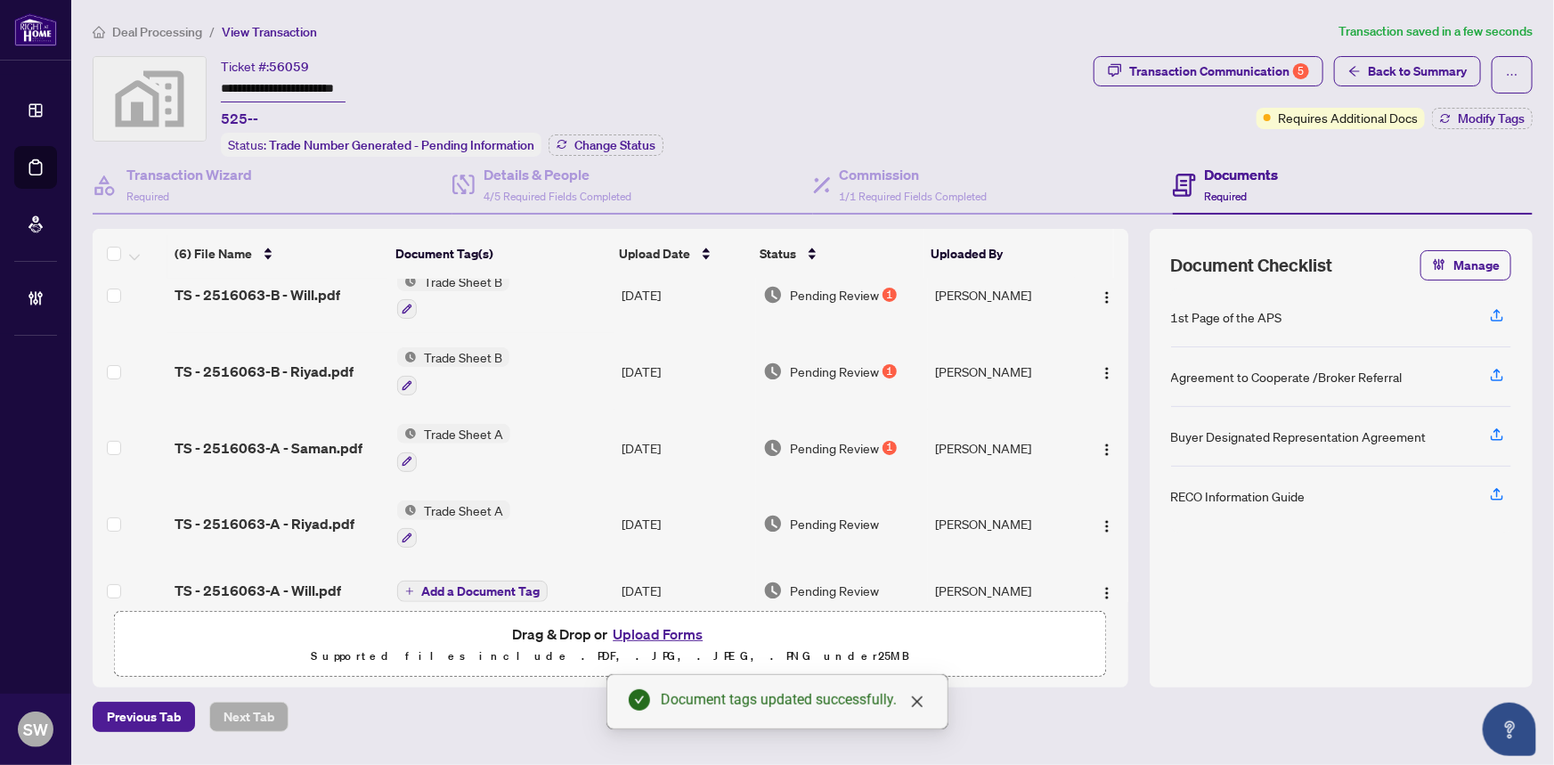
click at [461, 585] on span "Add a Document Tag" at bounding box center [480, 591] width 118 height 12
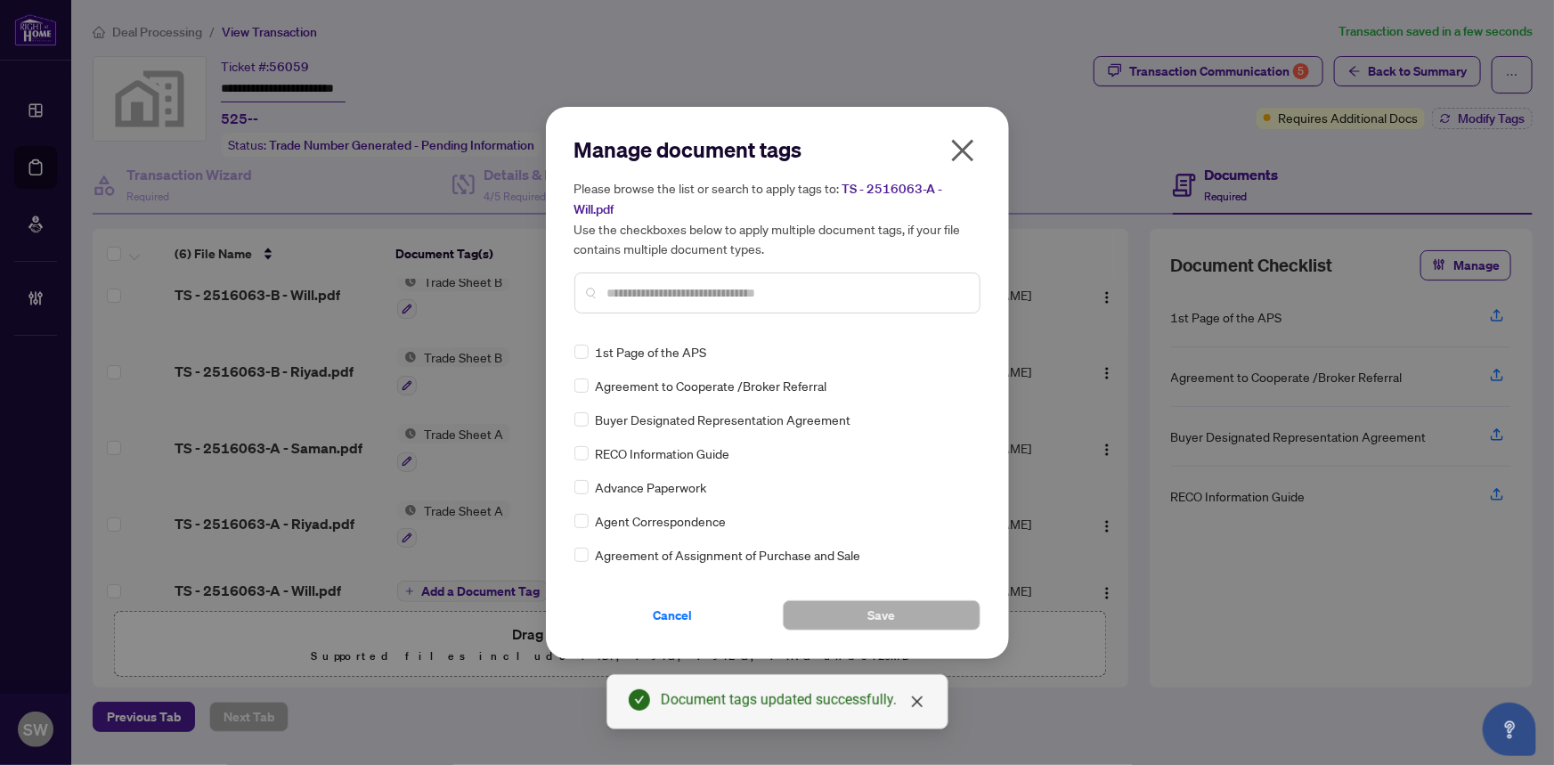
click at [666, 293] on input "text" at bounding box center [786, 293] width 358 height 20
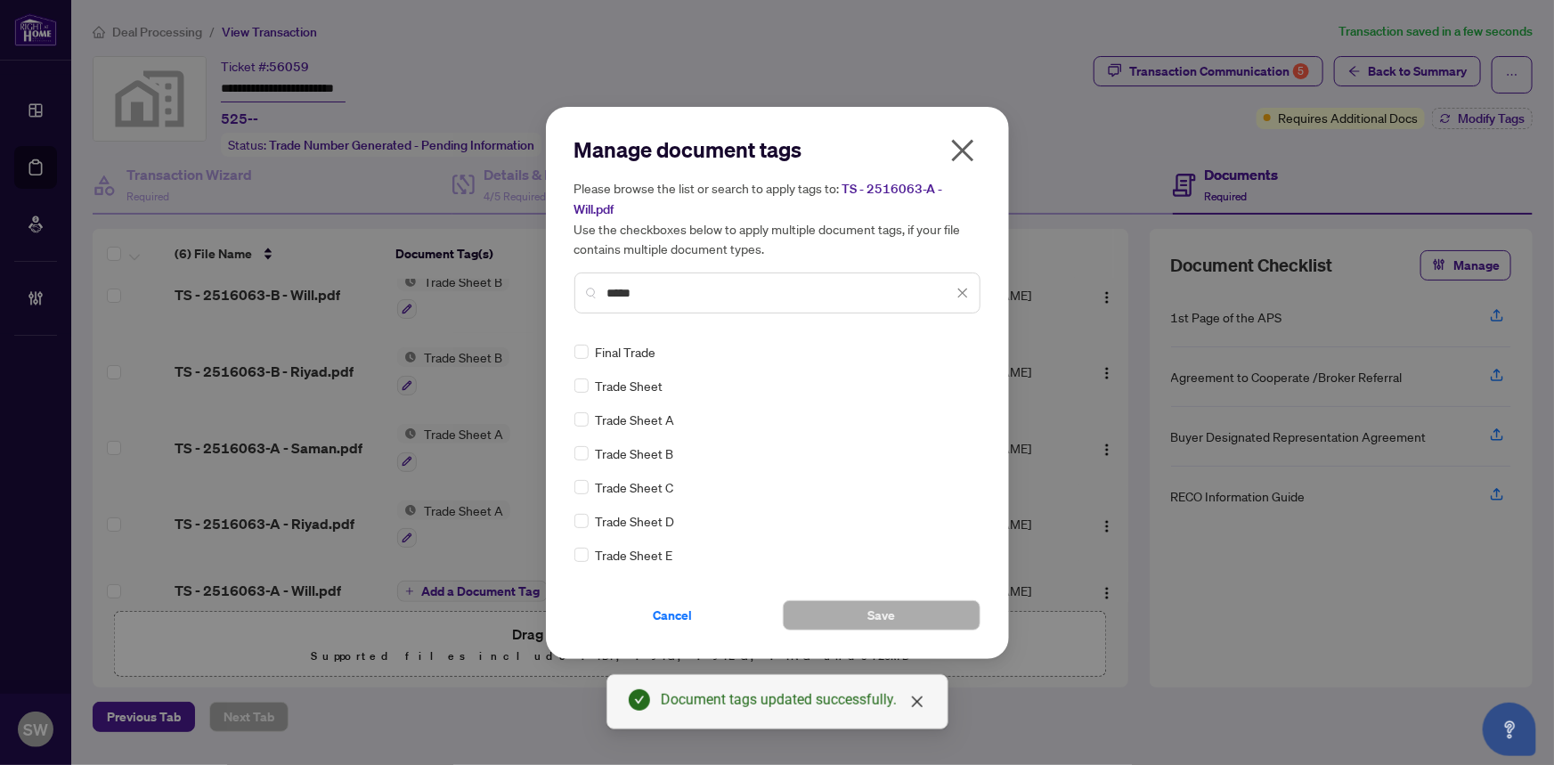
type input "*****"
click at [824, 606] on button "Save" at bounding box center [882, 615] width 198 height 30
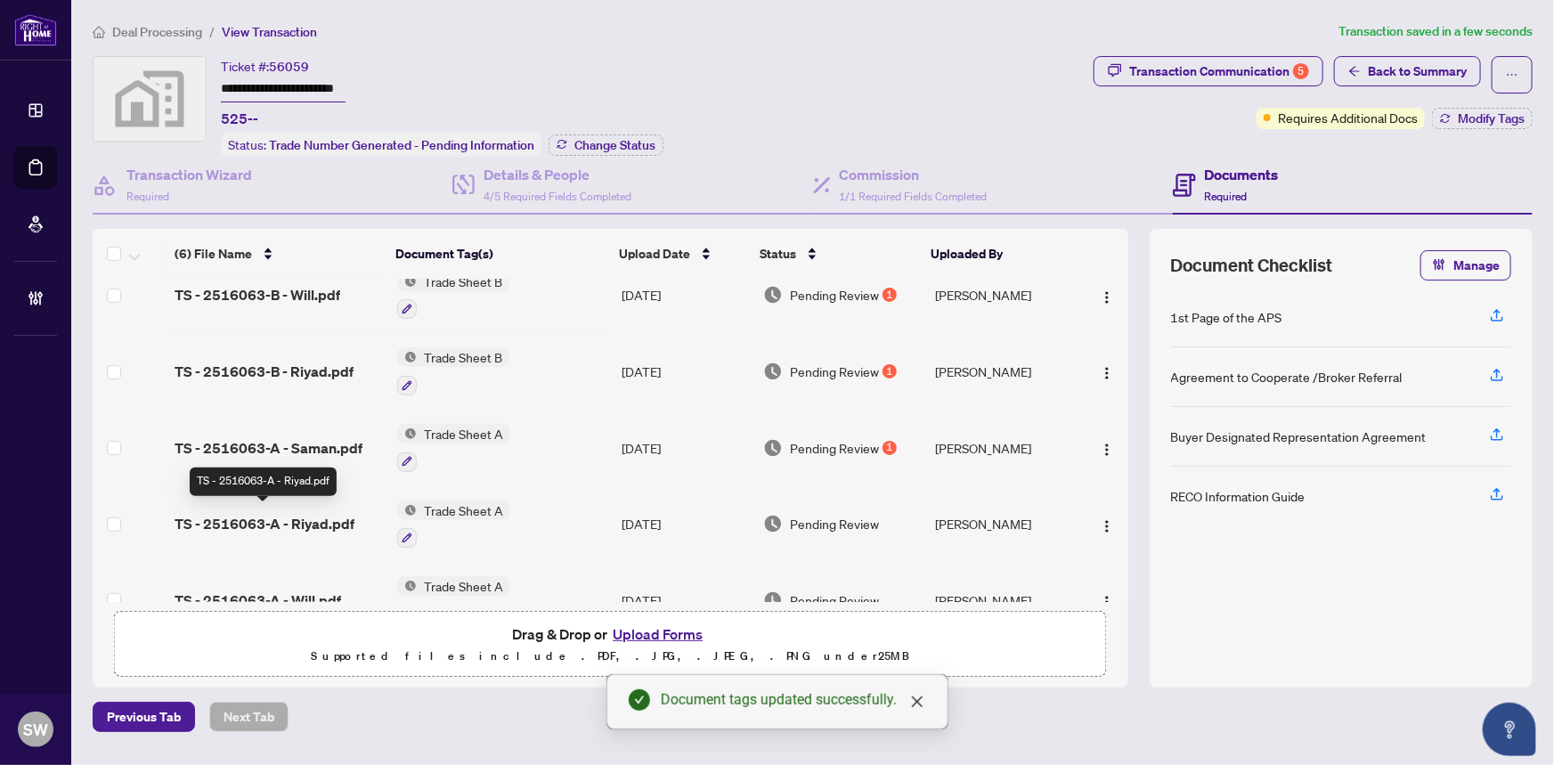
click at [298, 515] on span "TS - 2516063-A - Riyad.pdf" at bounding box center [264, 523] width 180 height 21
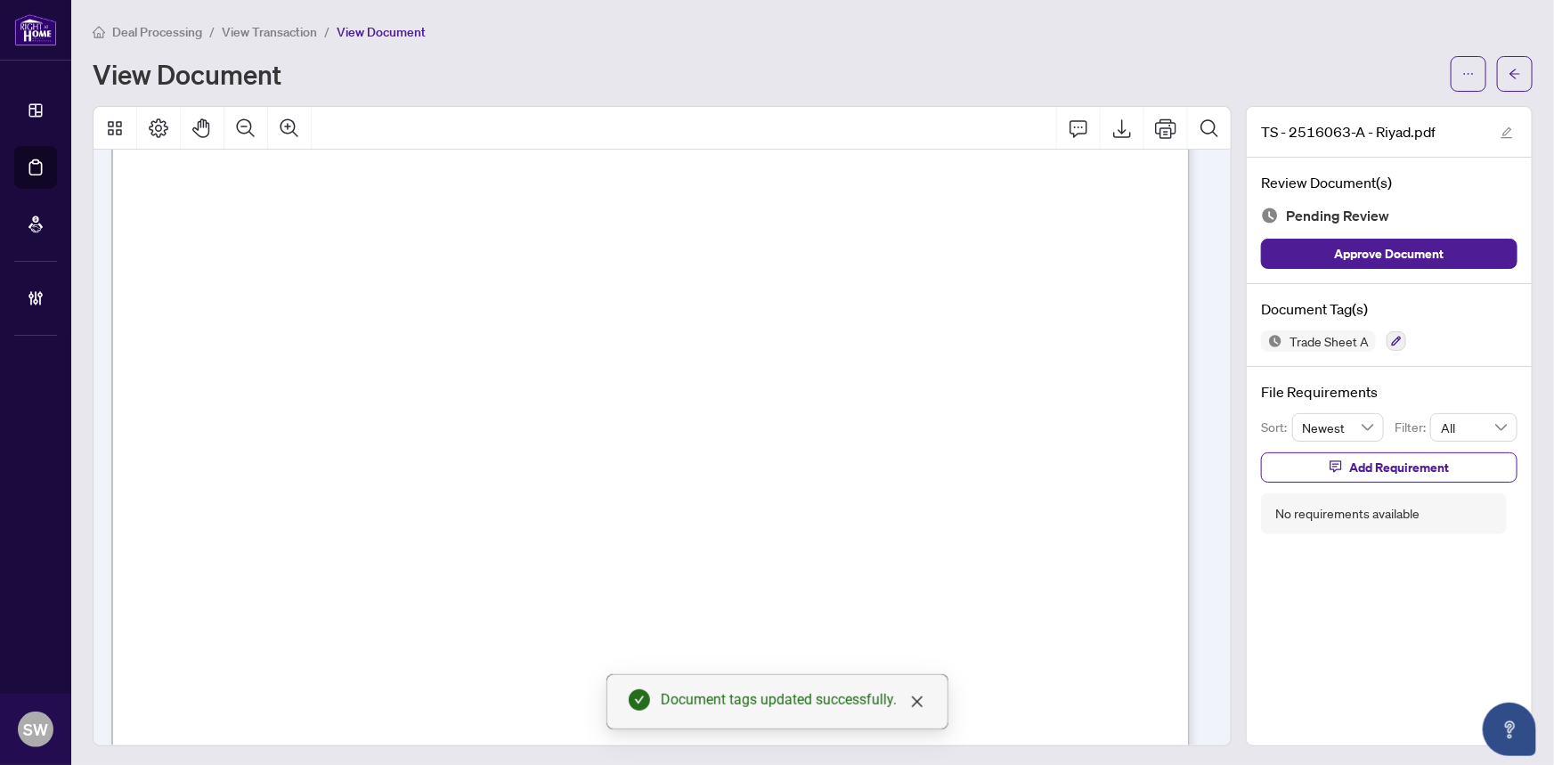
scroll to position [404, 0]
click at [1354, 466] on span "Add Requirement" at bounding box center [1399, 467] width 100 height 28
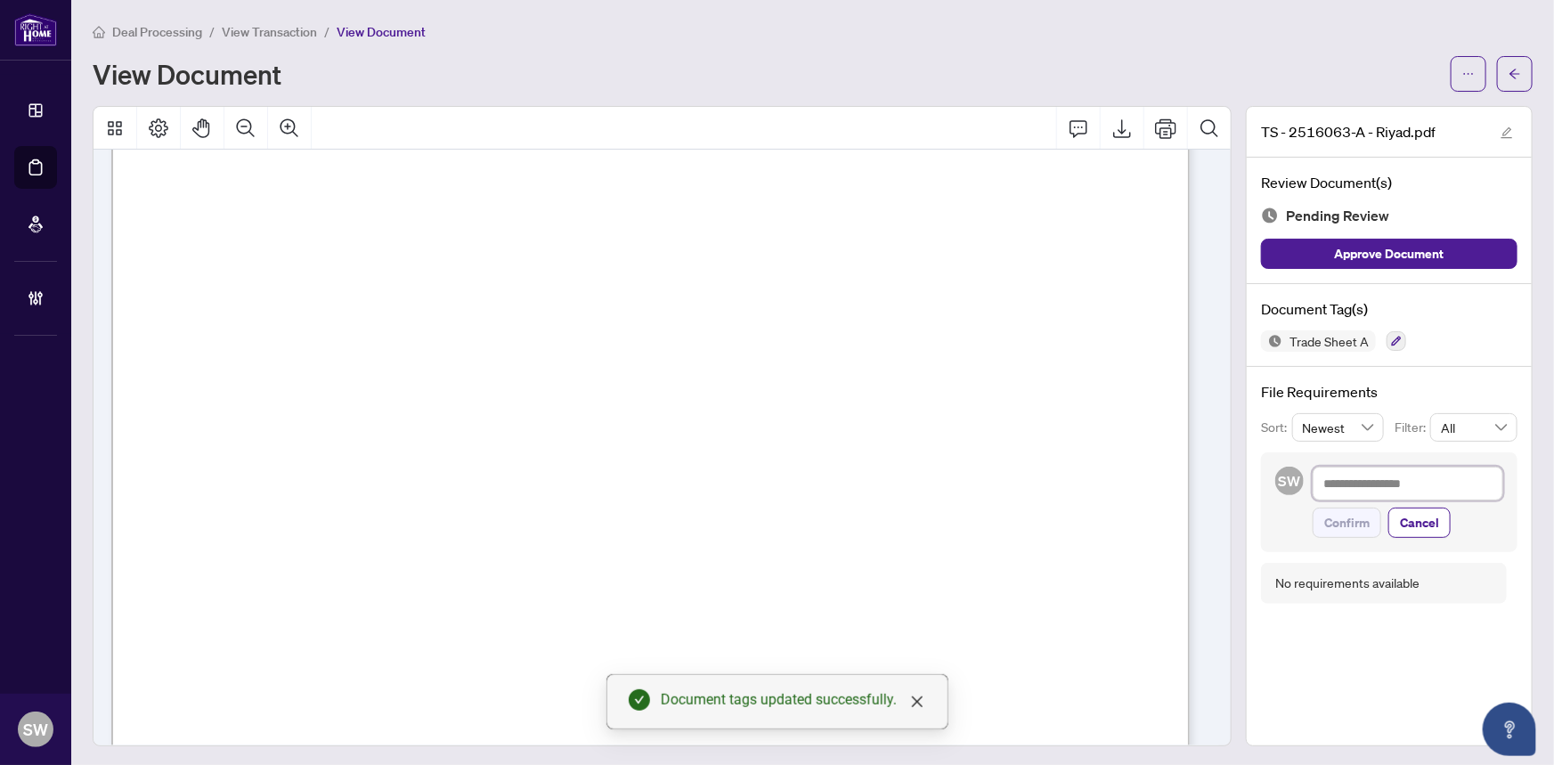
click at [1350, 485] on textarea at bounding box center [1407, 484] width 191 height 34
paste textarea "**********"
type textarea "**********"
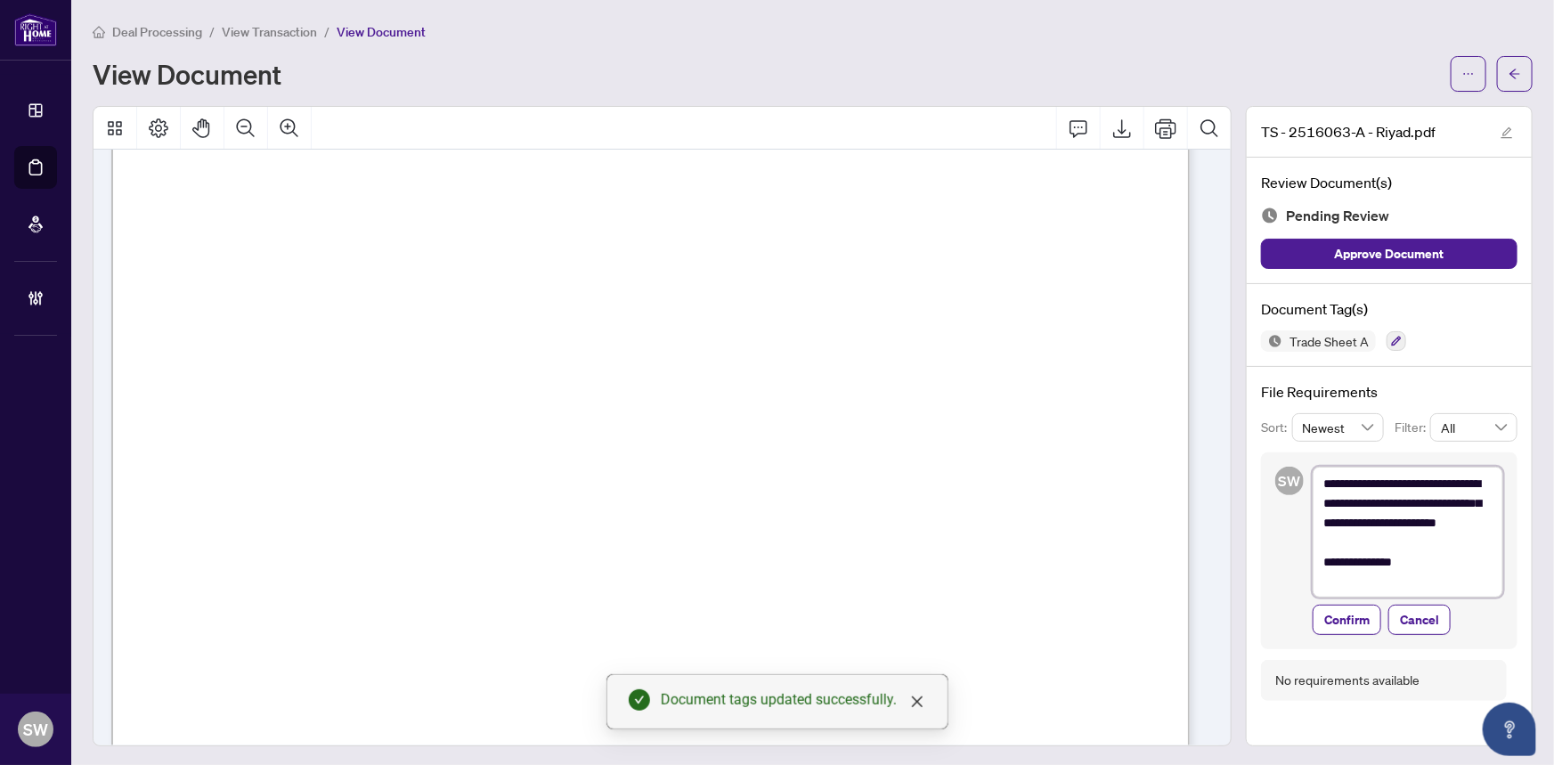
scroll to position [0, 0]
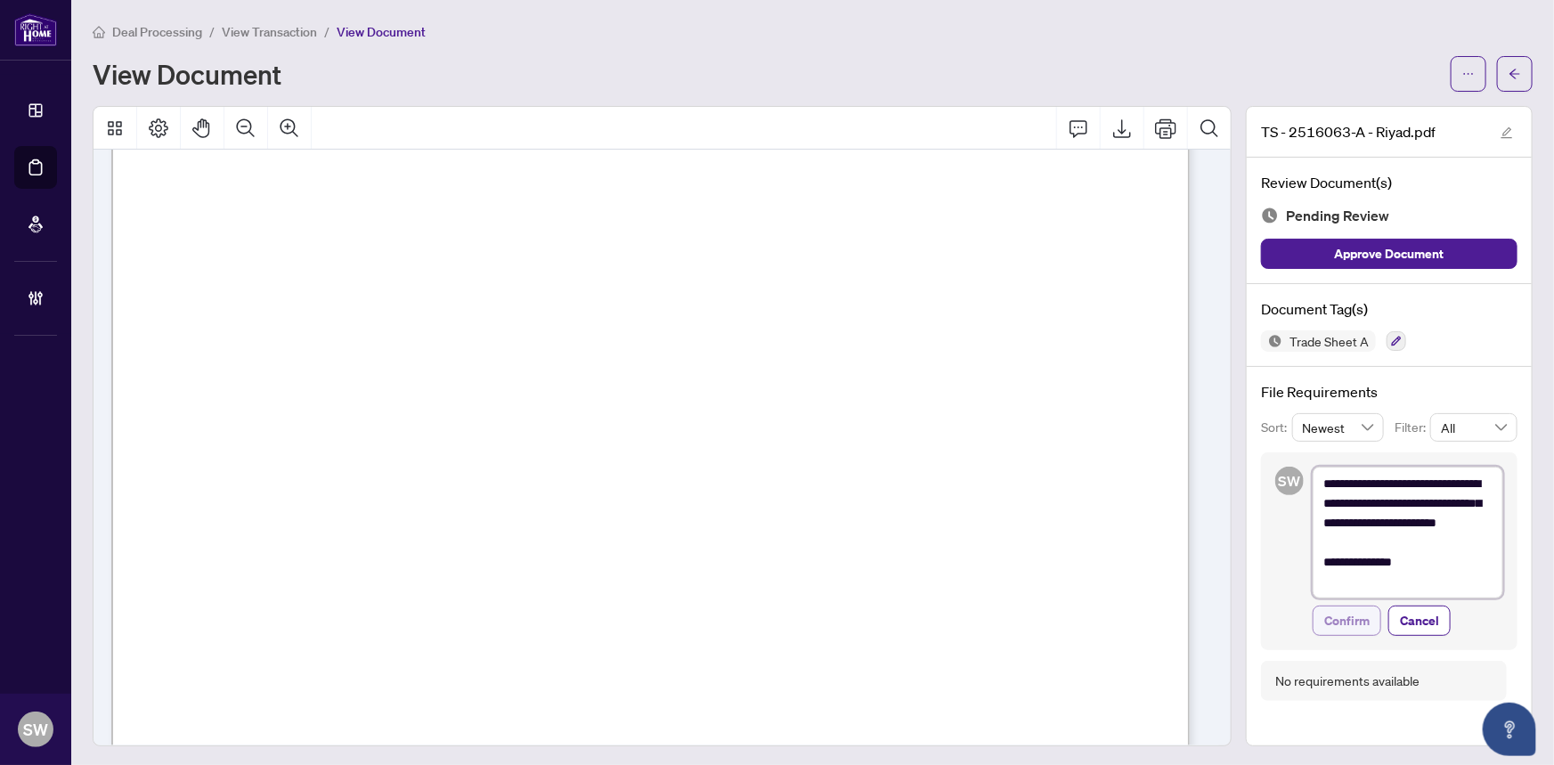
type textarea "**********"
click at [1345, 616] on span "Confirm" at bounding box center [1346, 620] width 45 height 28
type textarea "**********"
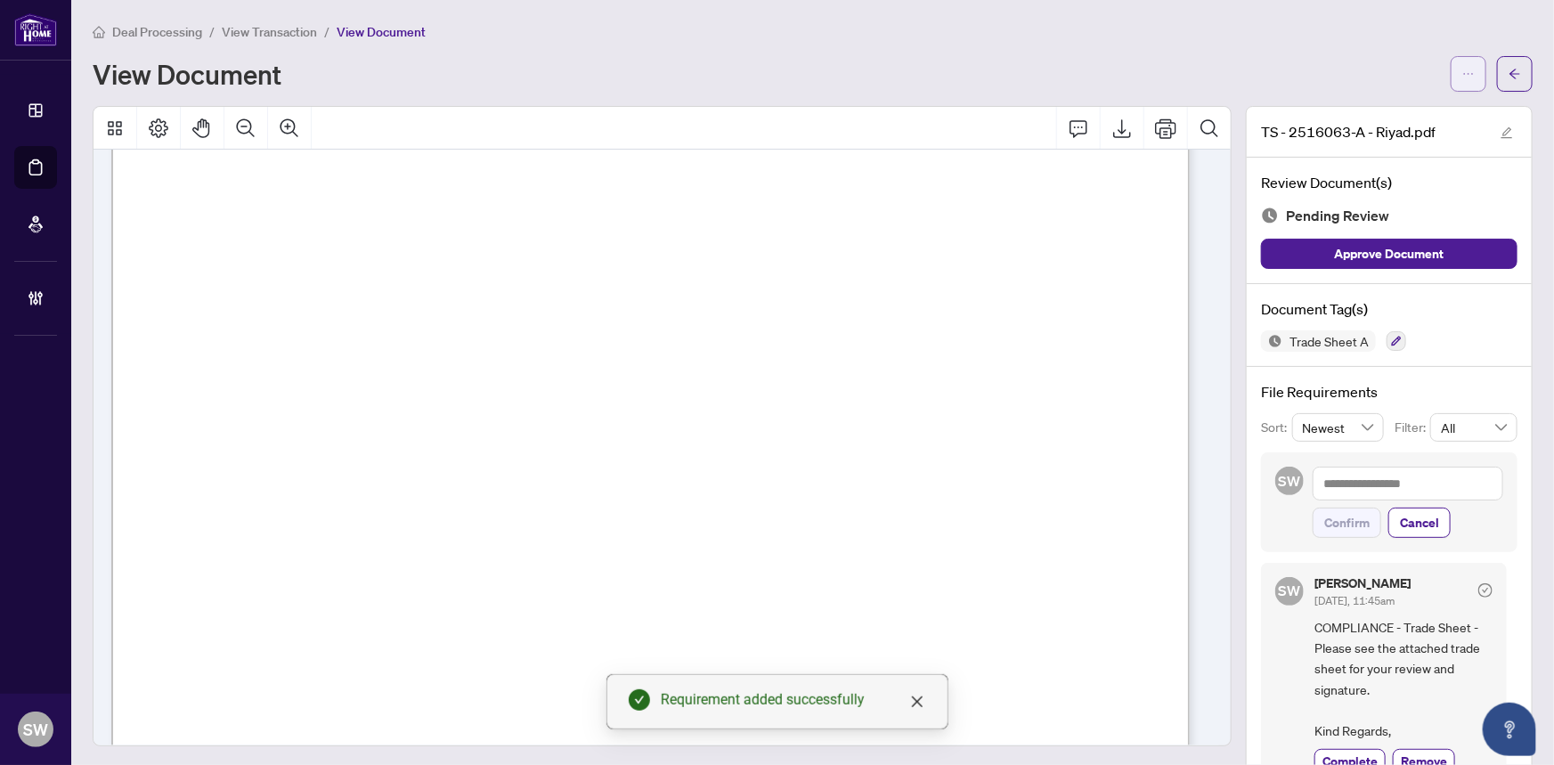
click at [1462, 69] on icon "ellipsis" at bounding box center [1468, 74] width 12 height 12
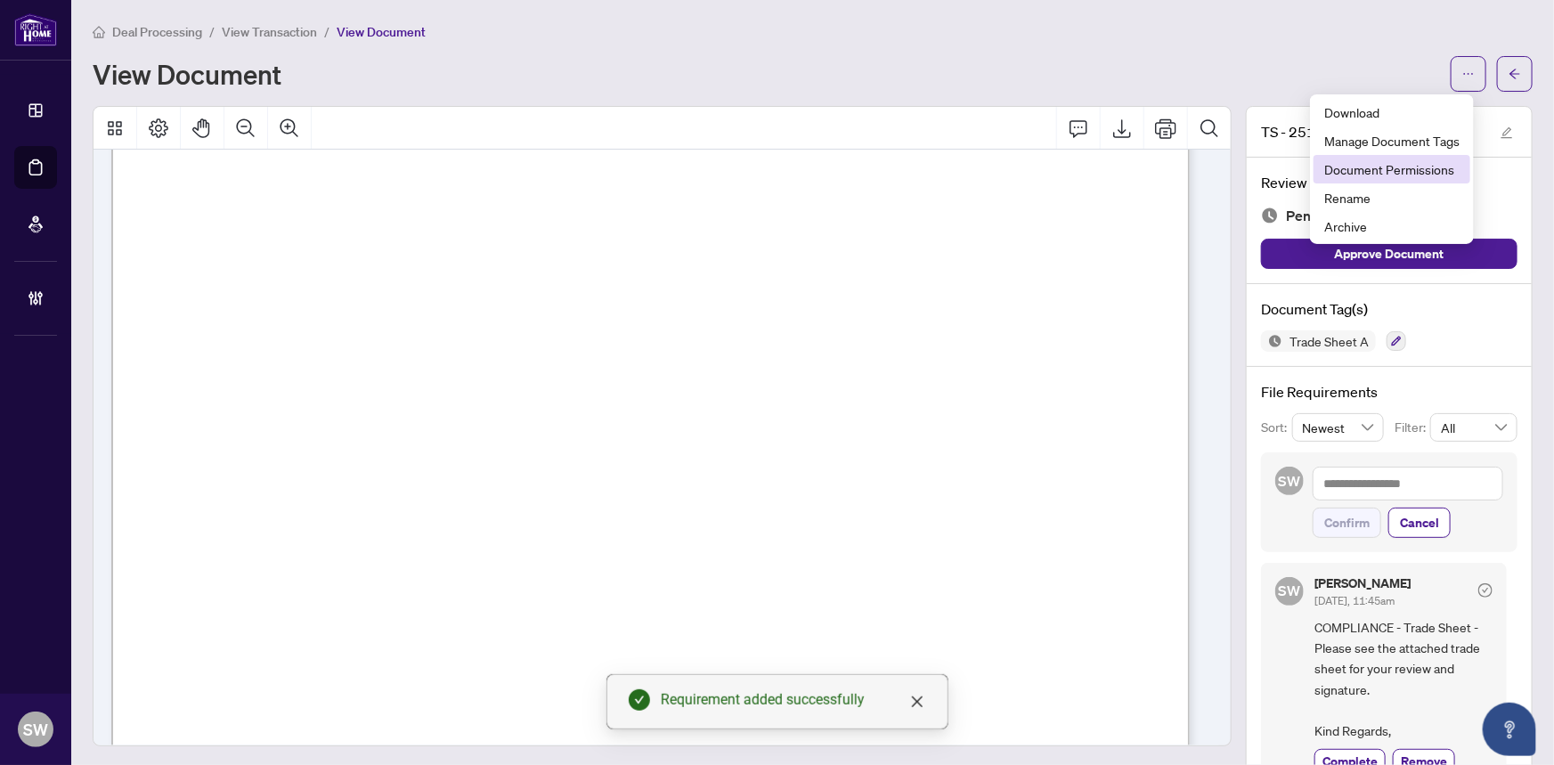
click at [1416, 171] on span "Document Permissions" at bounding box center [1391, 169] width 135 height 20
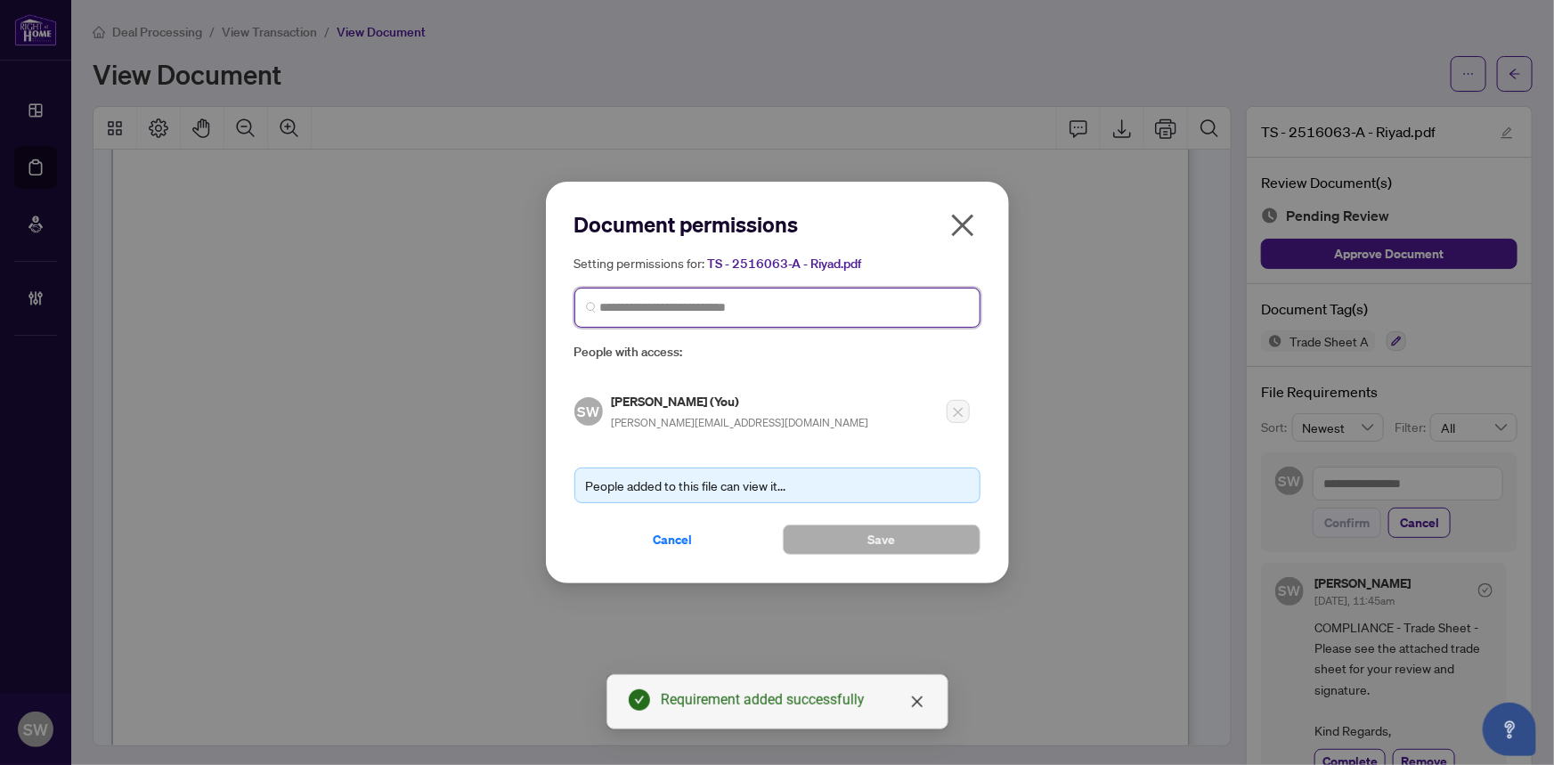
click at [697, 306] on input "search" at bounding box center [784, 307] width 369 height 19
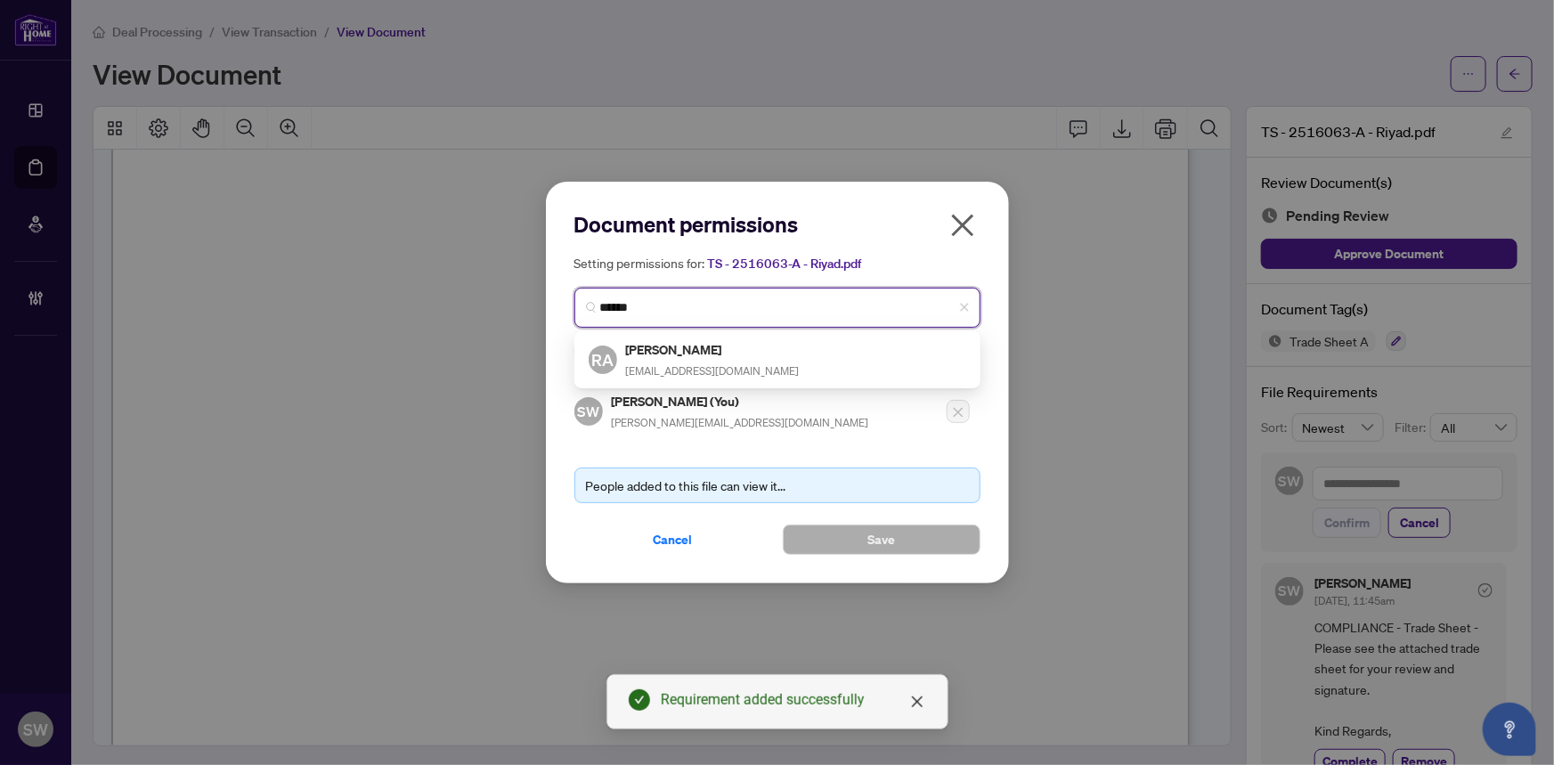
type input "*****"
click at [703, 332] on div "1113 RA Riyad Ali aliriy@gmail.com" at bounding box center [777, 359] width 406 height 57
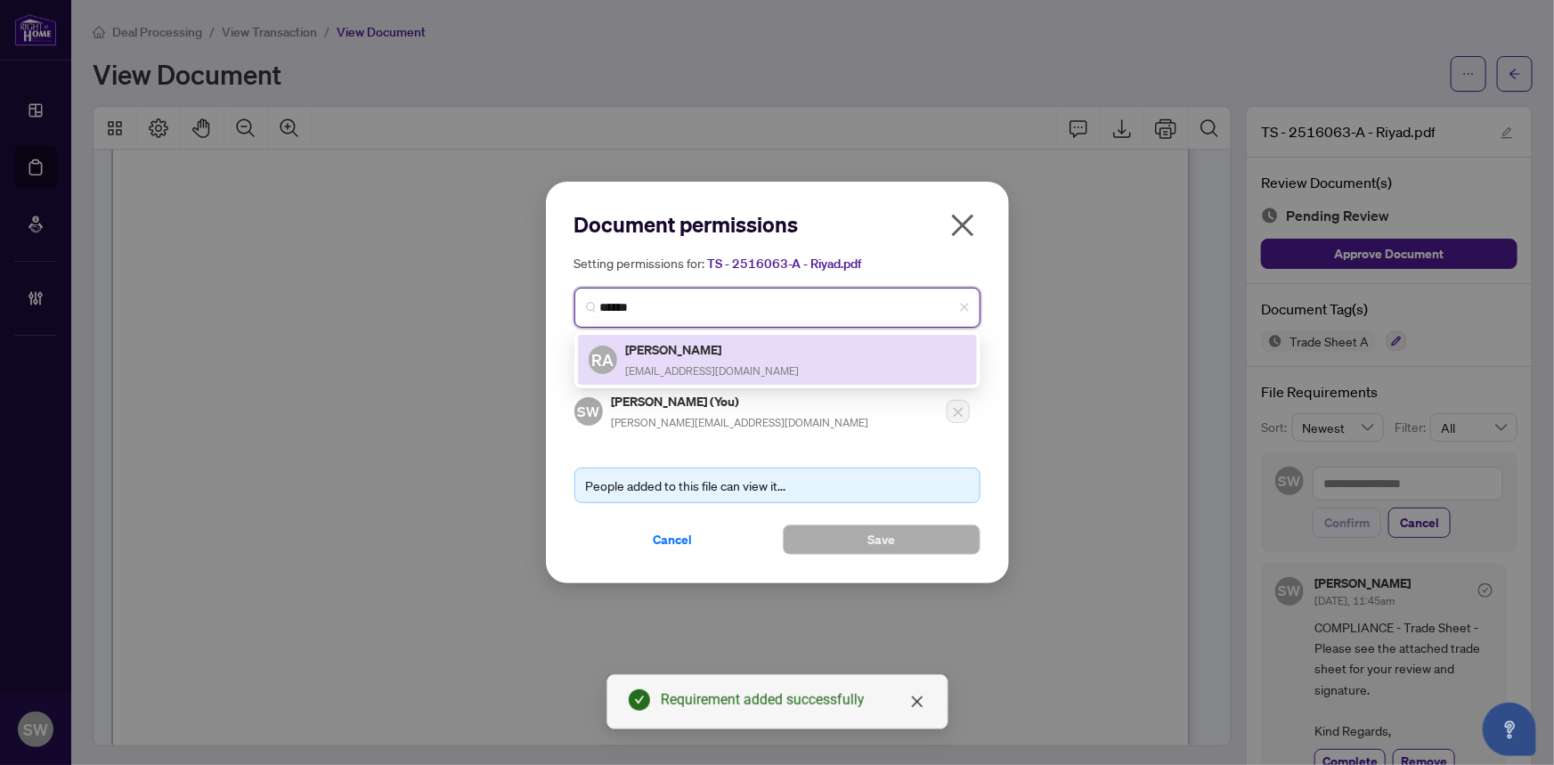
click at [708, 344] on div "RA Riyad Ali aliriy@gmail.com" at bounding box center [776, 359] width 377 height 41
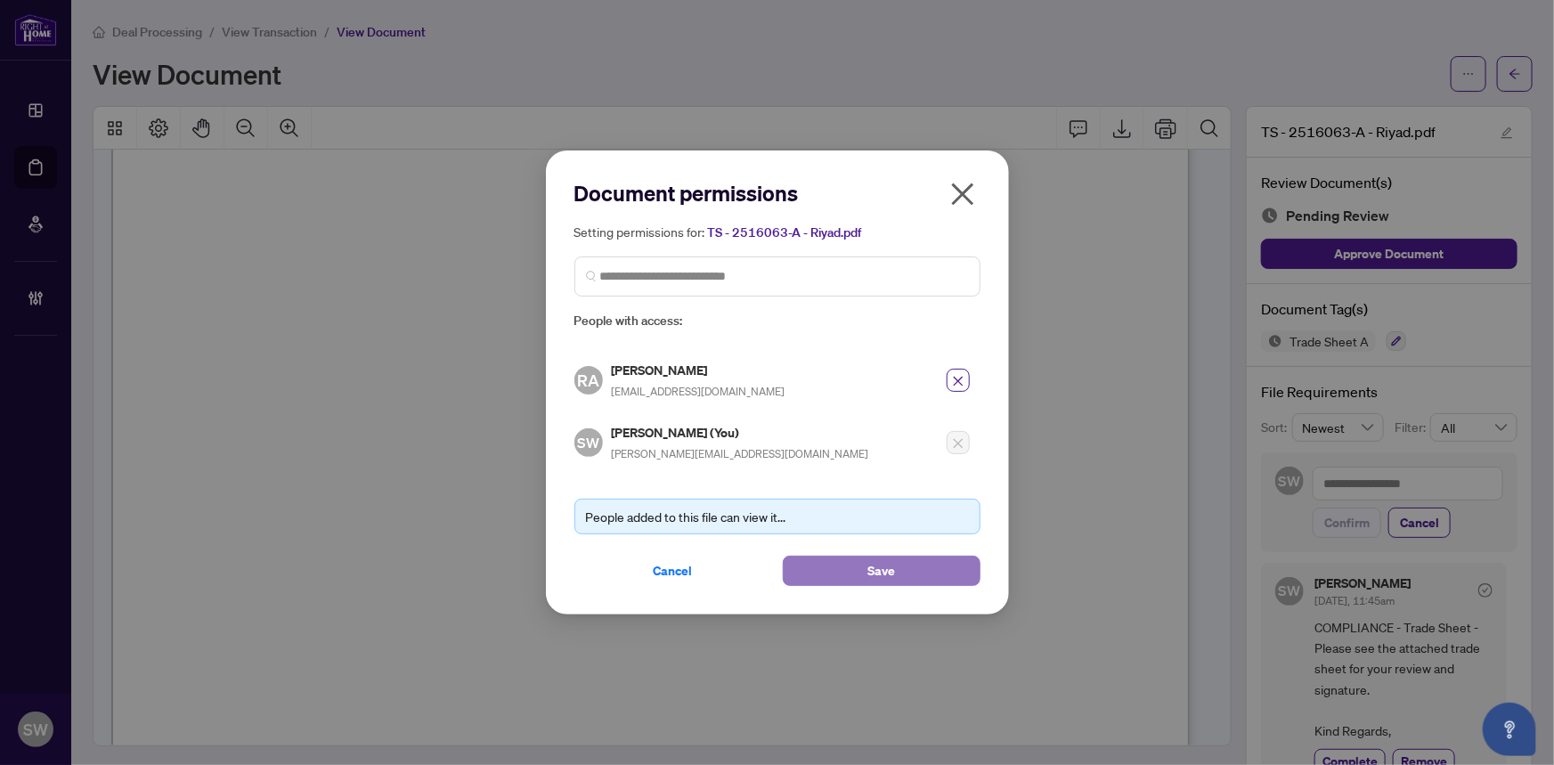
click at [872, 570] on span "Save" at bounding box center [881, 570] width 28 height 28
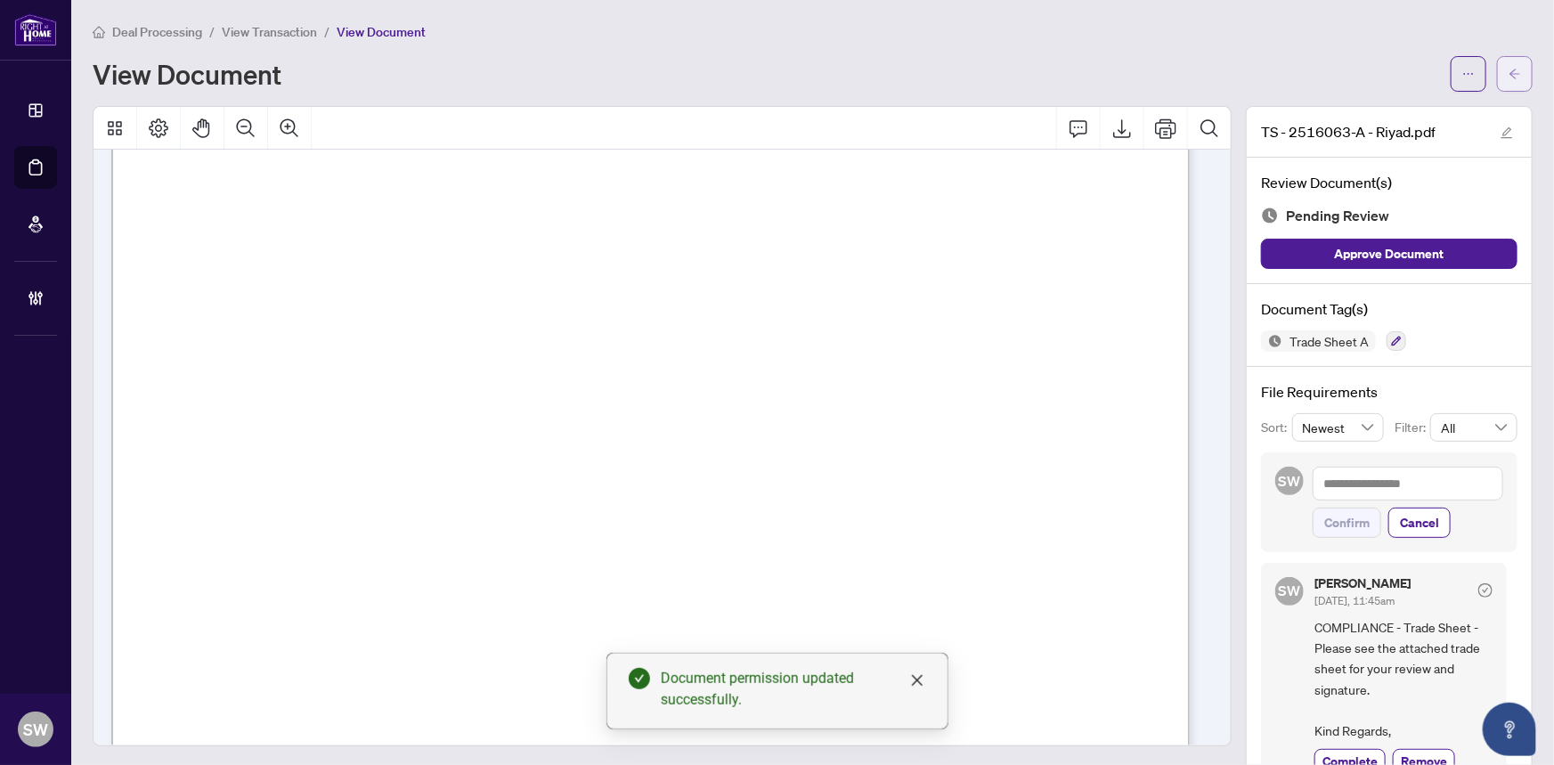
click at [1513, 79] on button "button" at bounding box center [1515, 74] width 36 height 36
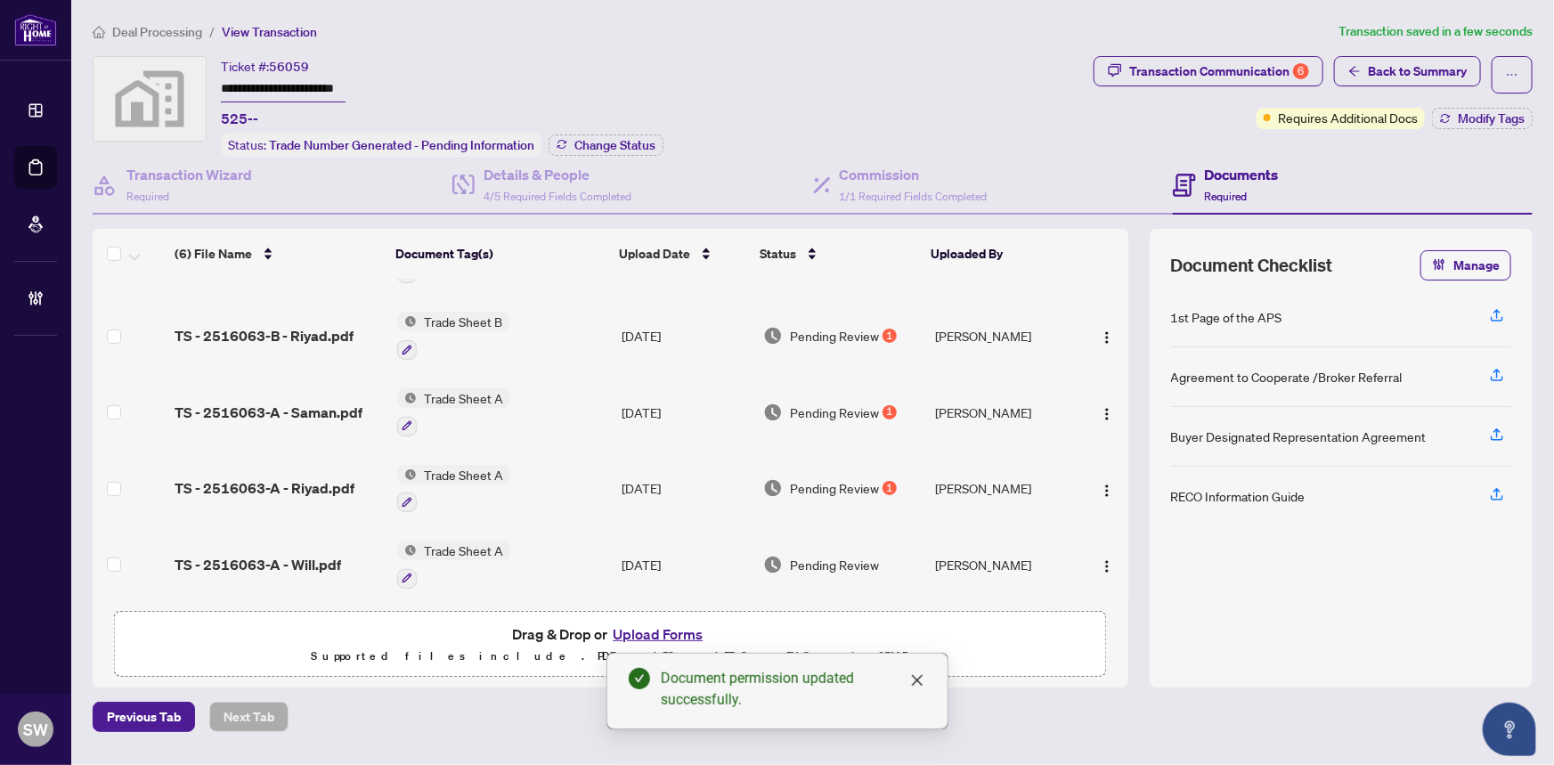
scroll to position [134, 0]
click at [1104, 406] on img "button" at bounding box center [1107, 413] width 14 height 14
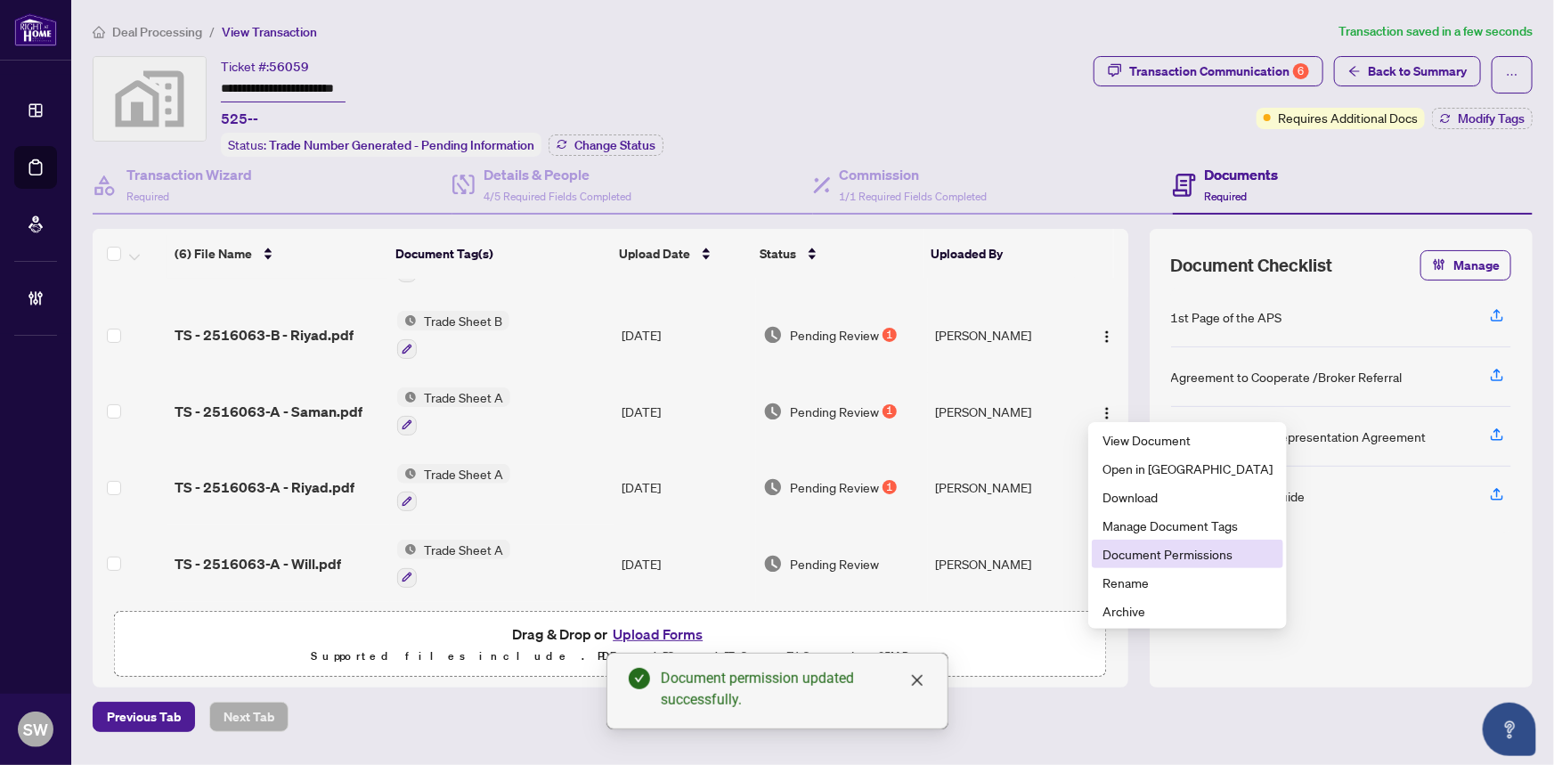
click at [1173, 551] on span "Document Permissions" at bounding box center [1187, 554] width 170 height 20
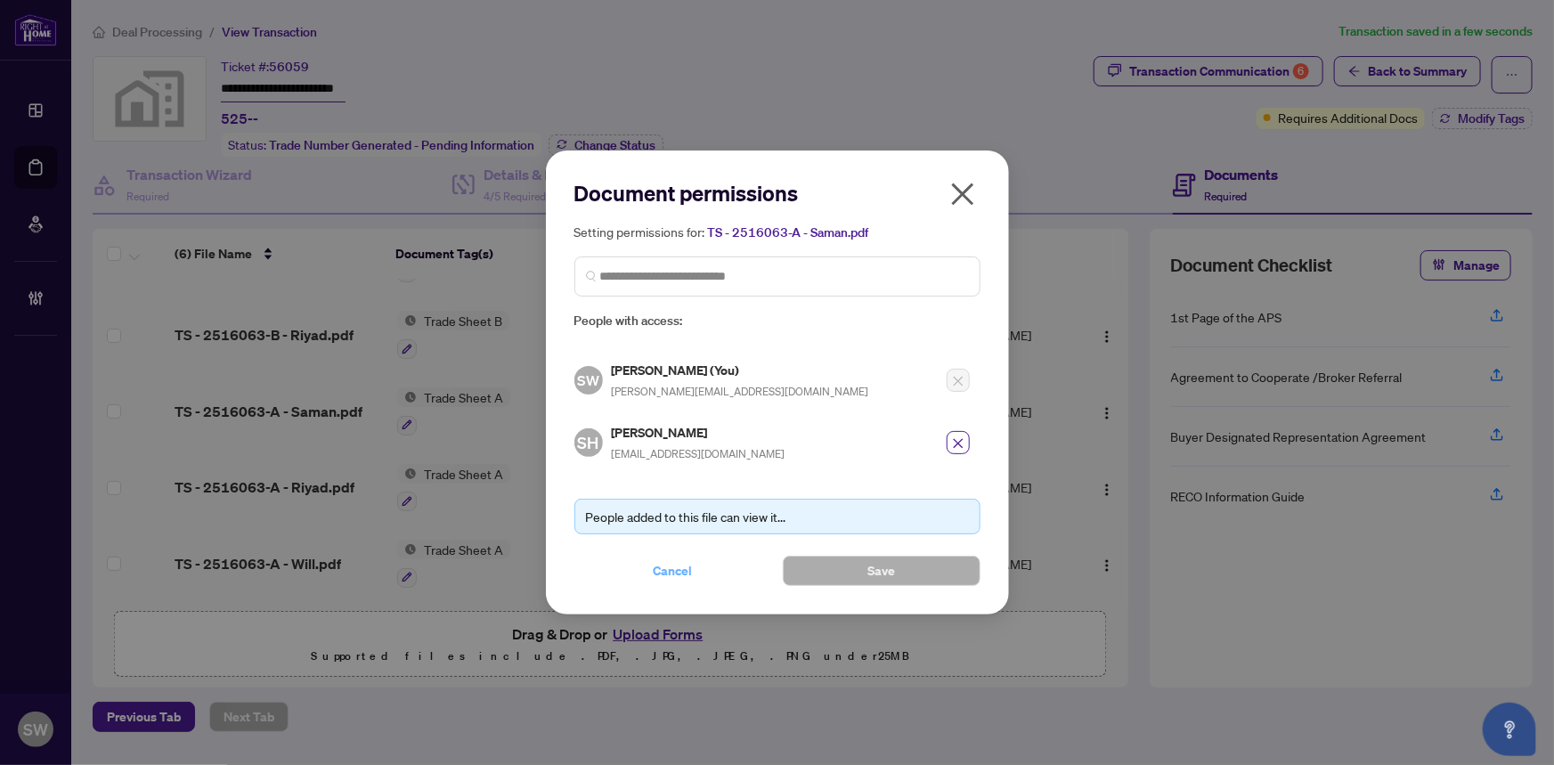
click at [669, 567] on span "Cancel" at bounding box center [672, 570] width 39 height 28
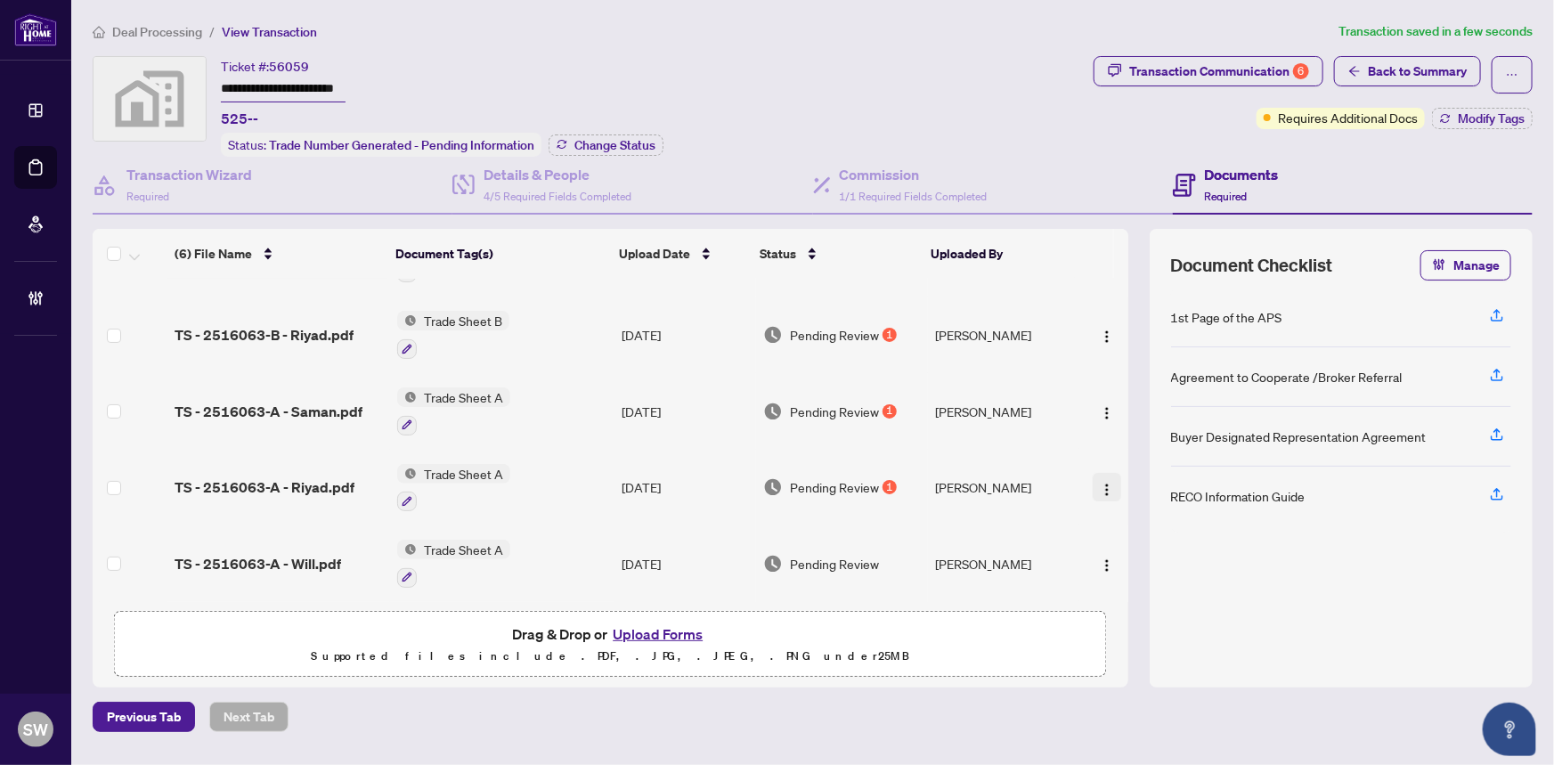
click at [1100, 483] on img "button" at bounding box center [1107, 490] width 14 height 14
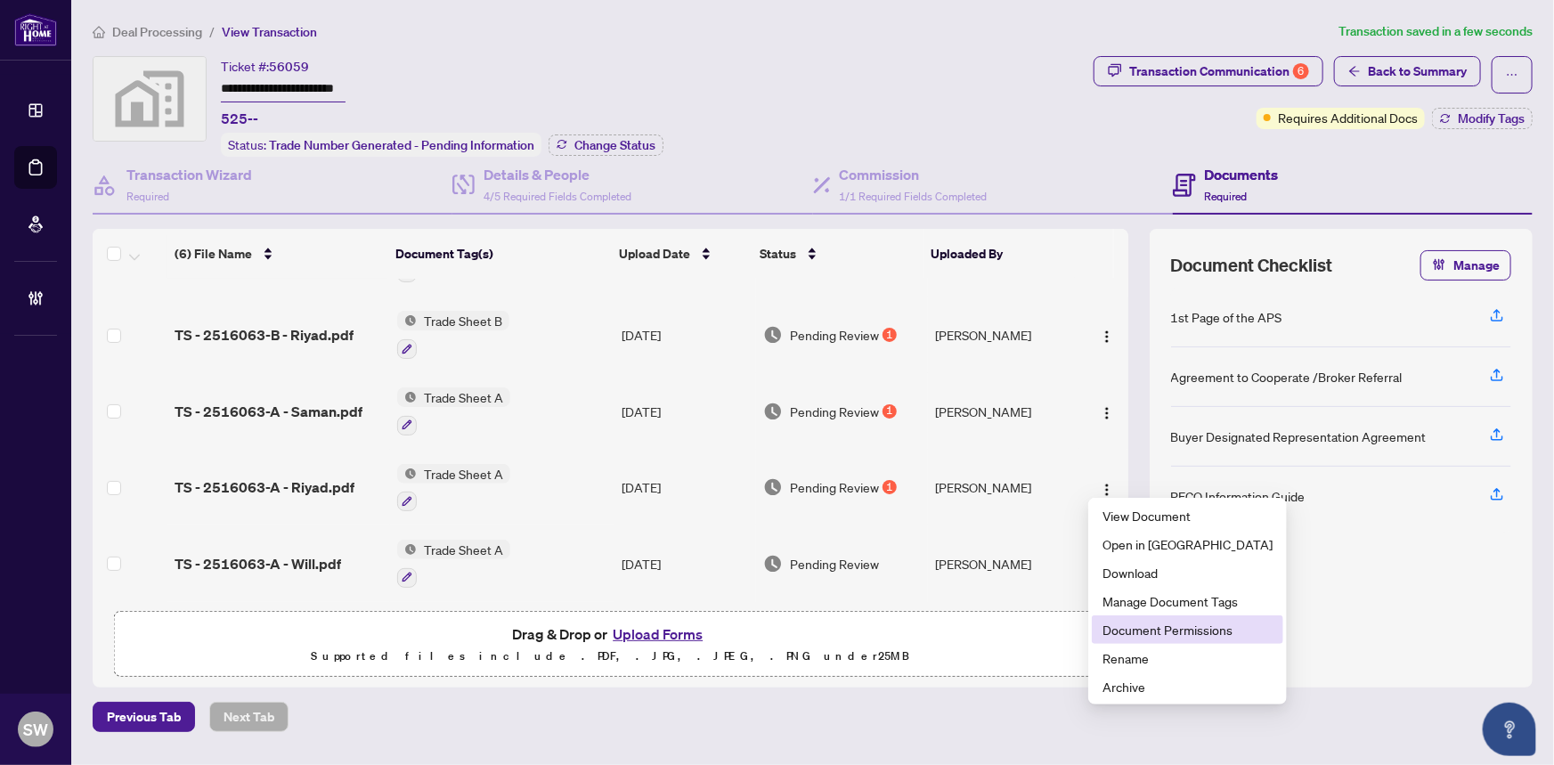
click at [1156, 624] on span "Document Permissions" at bounding box center [1187, 630] width 170 height 20
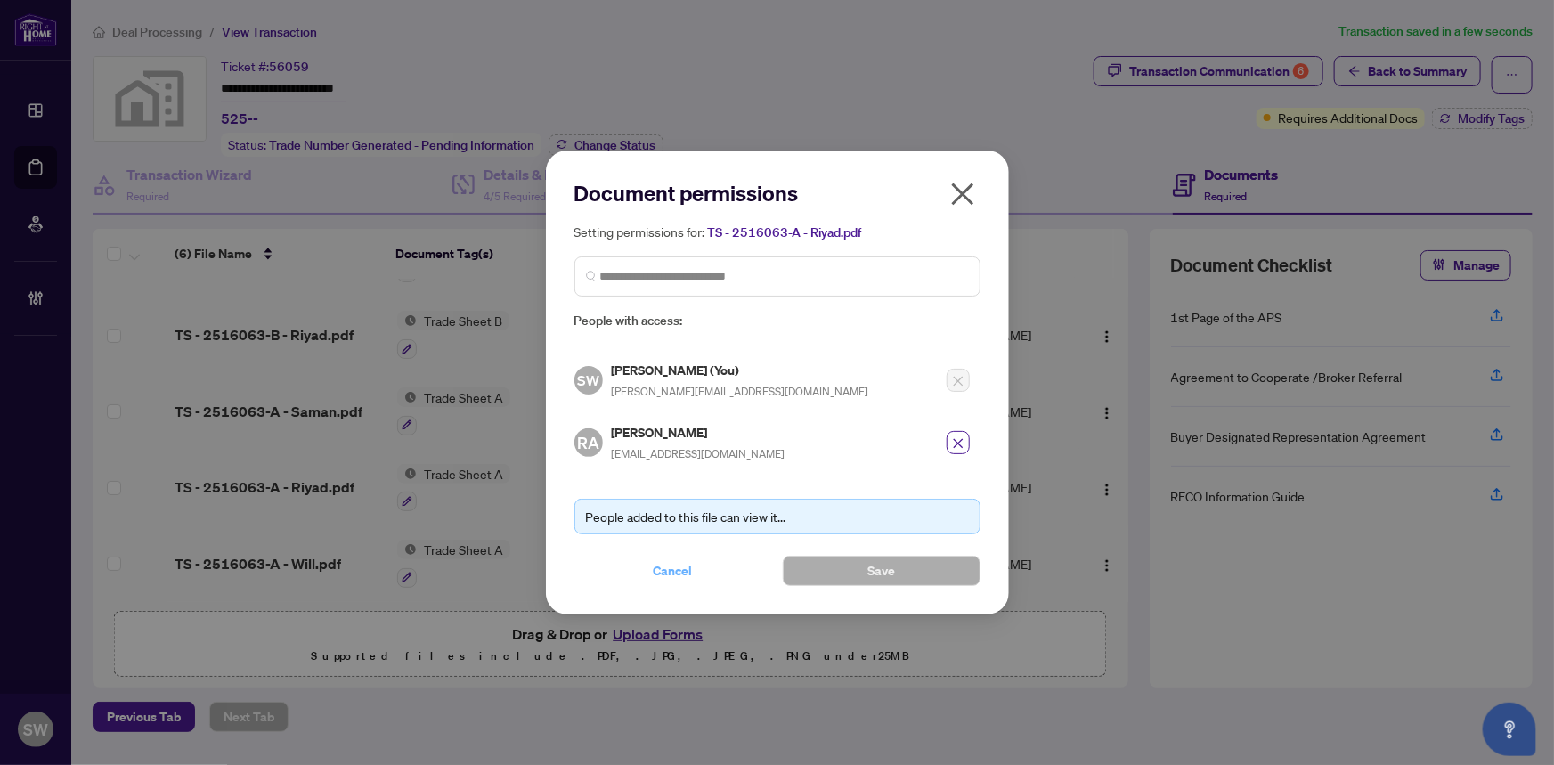
click at [670, 569] on span "Cancel" at bounding box center [672, 570] width 39 height 28
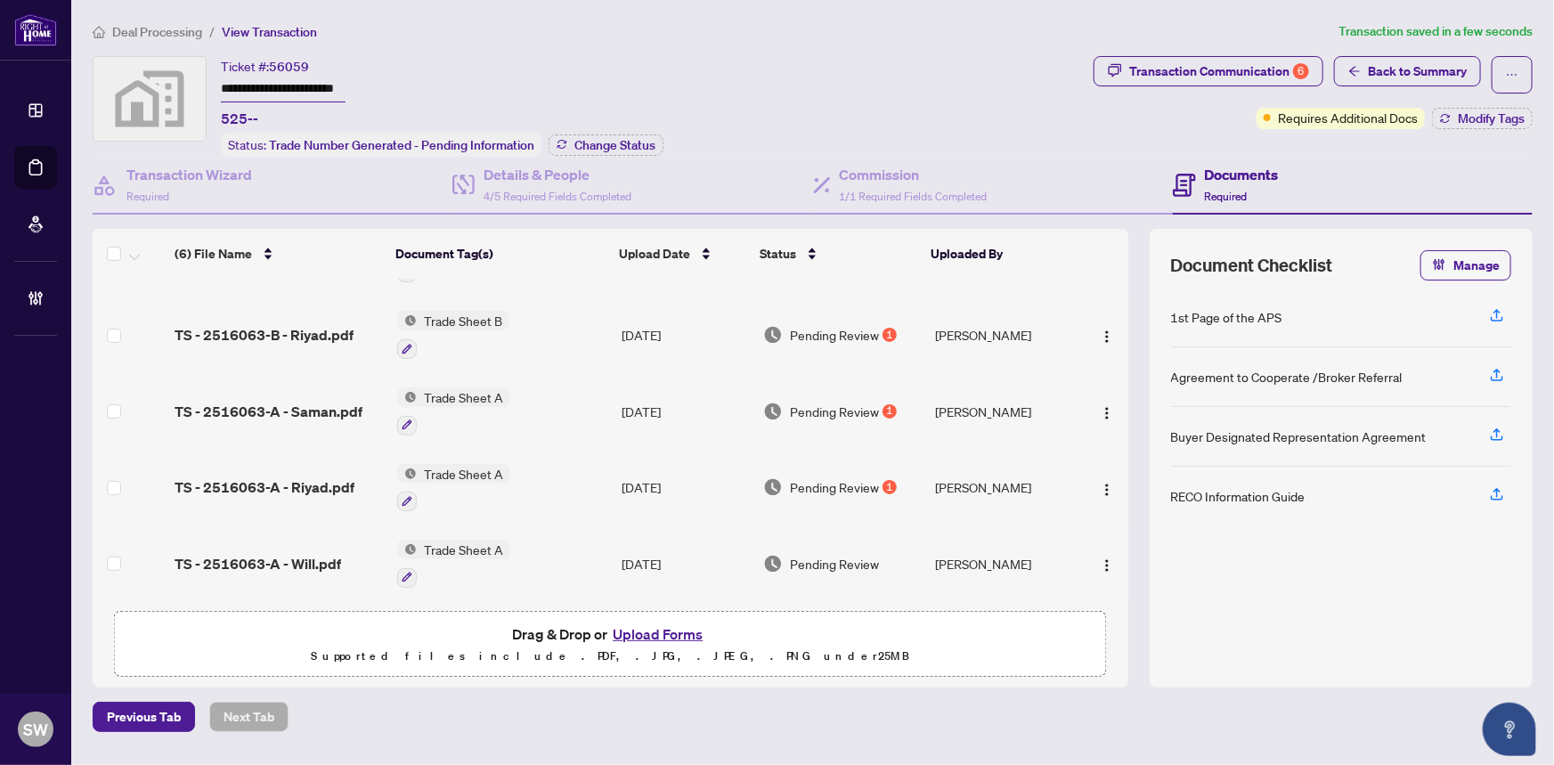
click at [326, 555] on span "TS - 2516063-A - Will.pdf" at bounding box center [257, 563] width 166 height 21
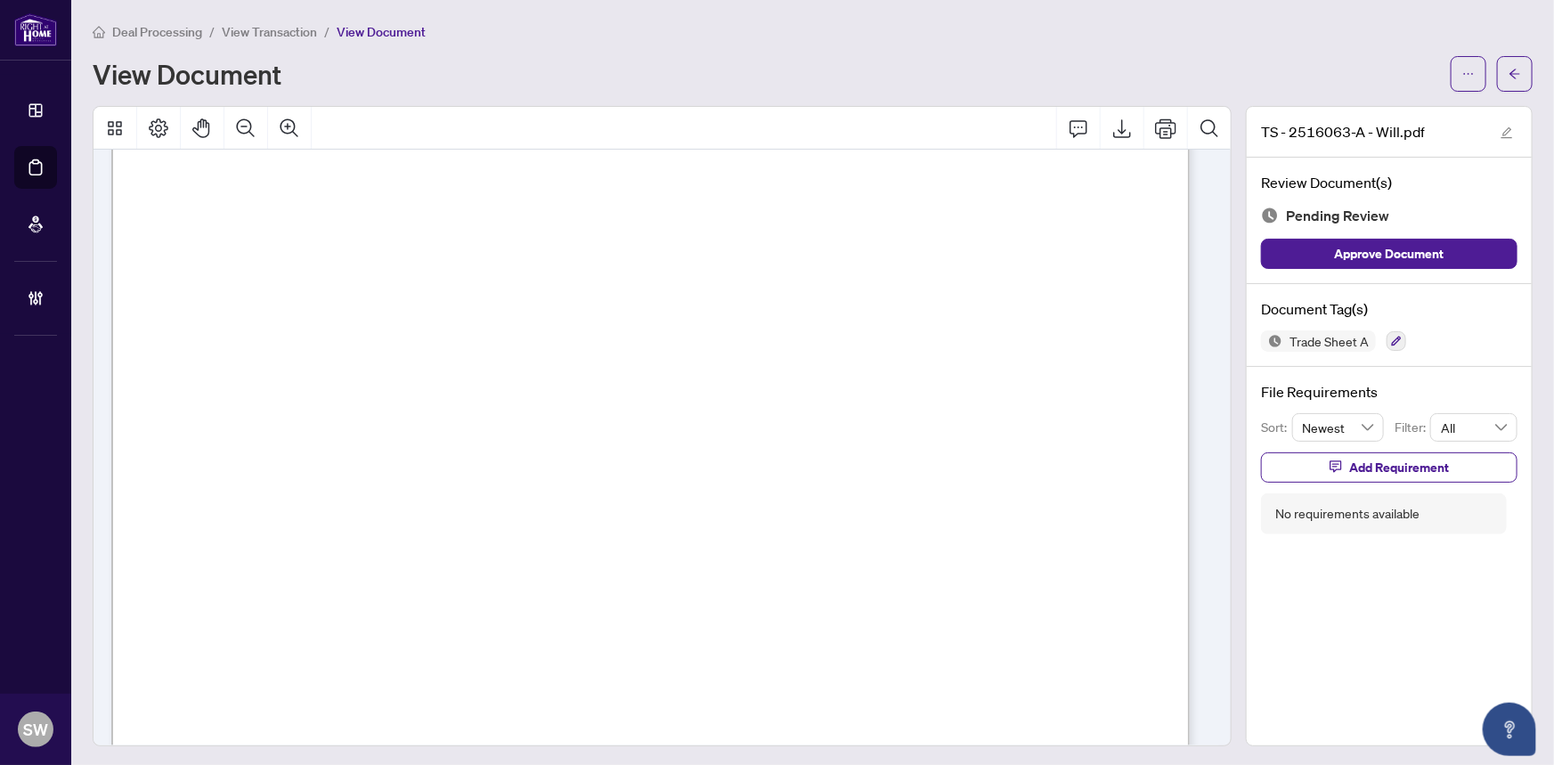
scroll to position [647, 0]
click at [1396, 458] on span "Add Requirement" at bounding box center [1399, 467] width 100 height 28
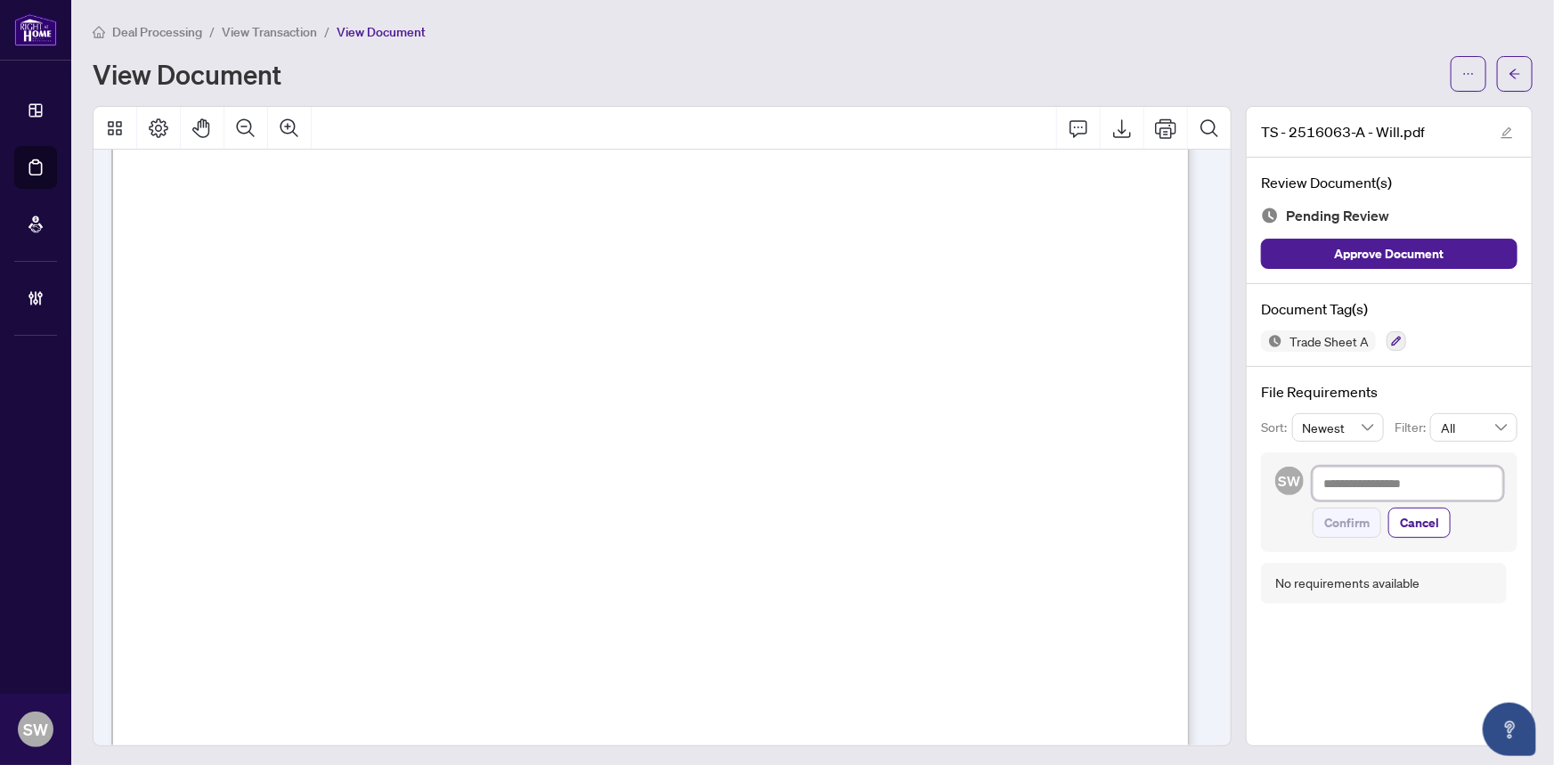
click at [1376, 485] on textarea at bounding box center [1407, 484] width 191 height 34
paste textarea "**********"
type textarea "**********"
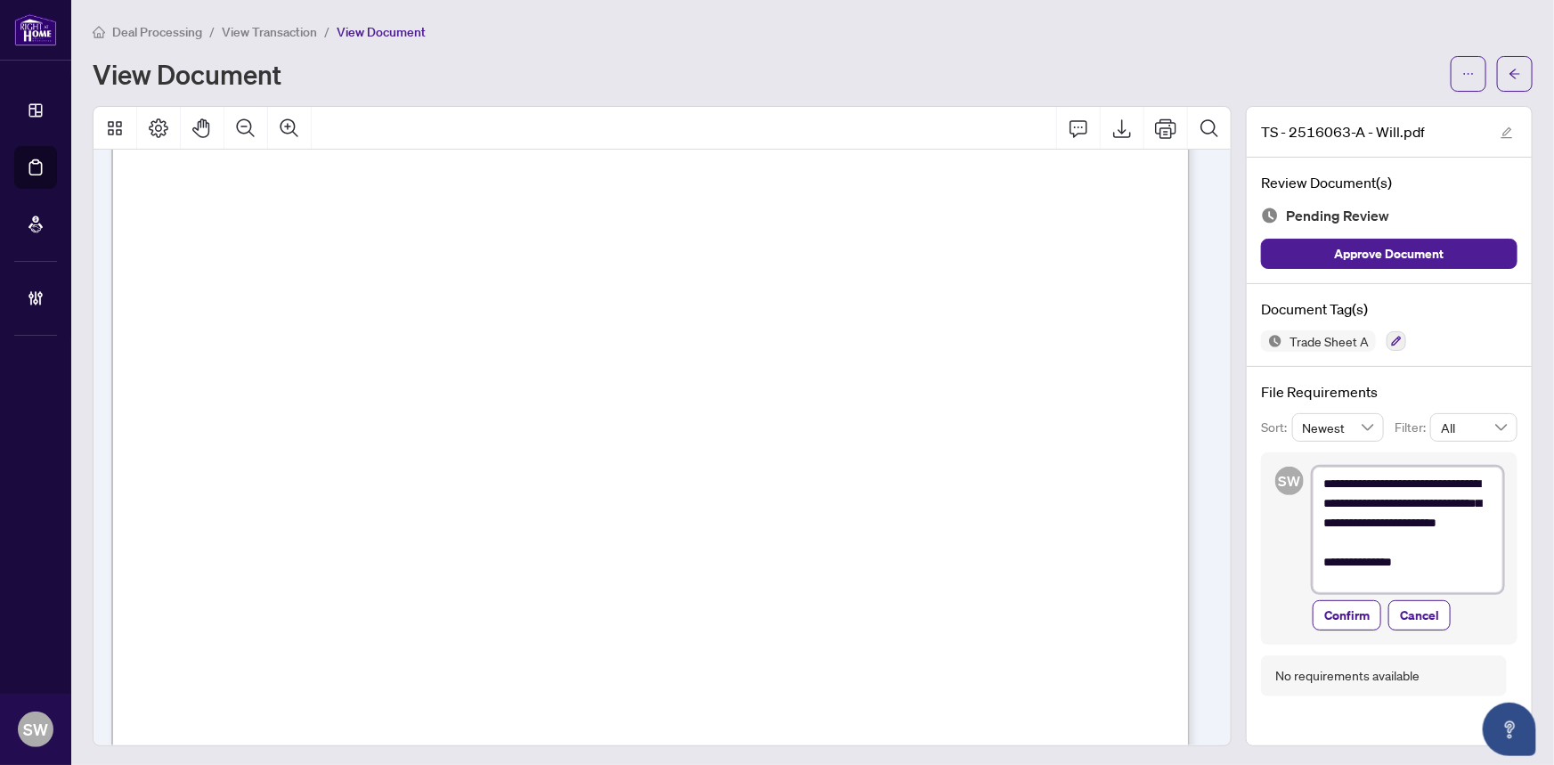
scroll to position [0, 0]
type textarea "**********"
click at [1351, 616] on span "Confirm" at bounding box center [1346, 620] width 45 height 28
type textarea "**********"
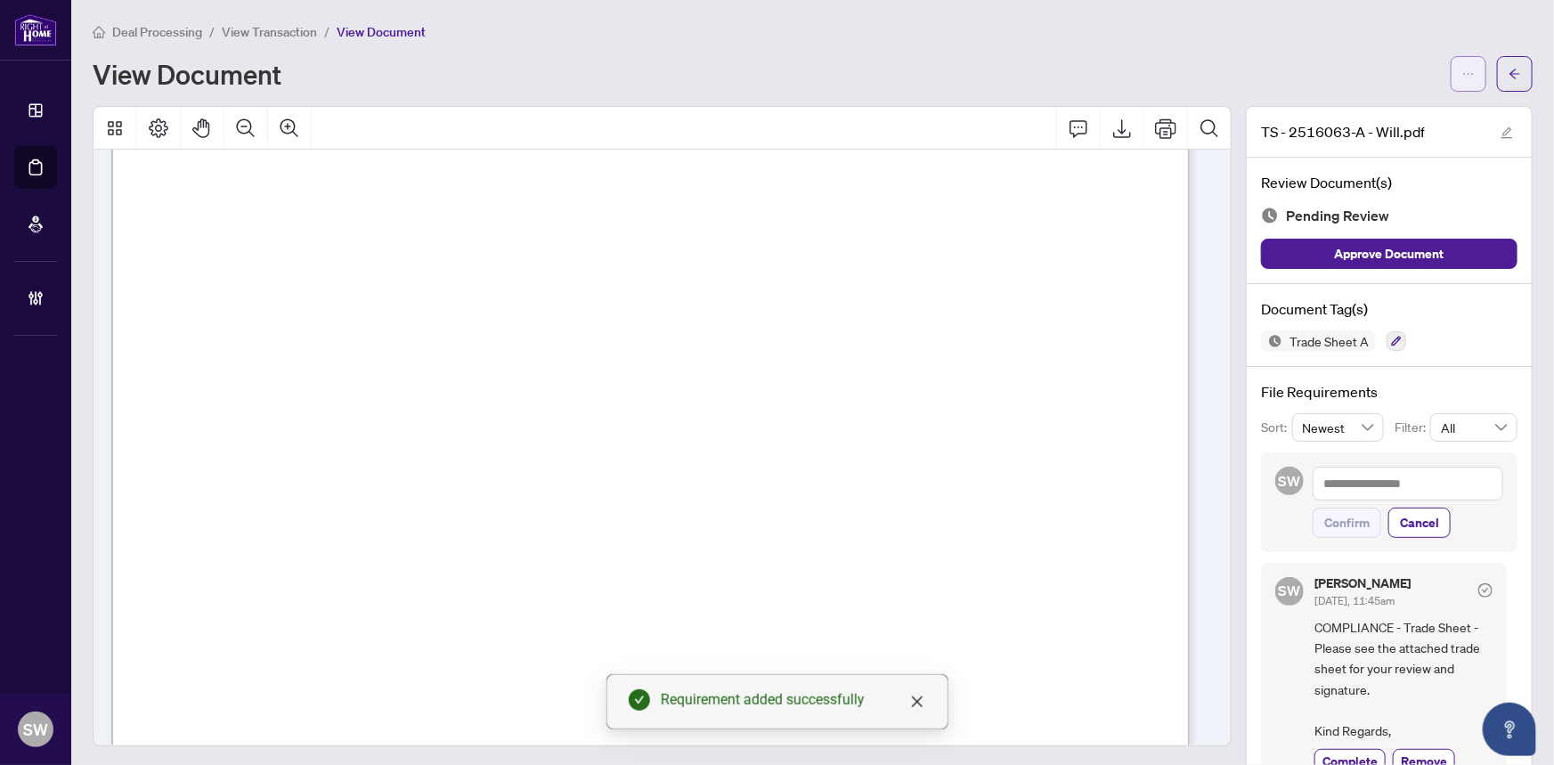
click at [1462, 75] on icon "ellipsis" at bounding box center [1468, 74] width 12 height 12
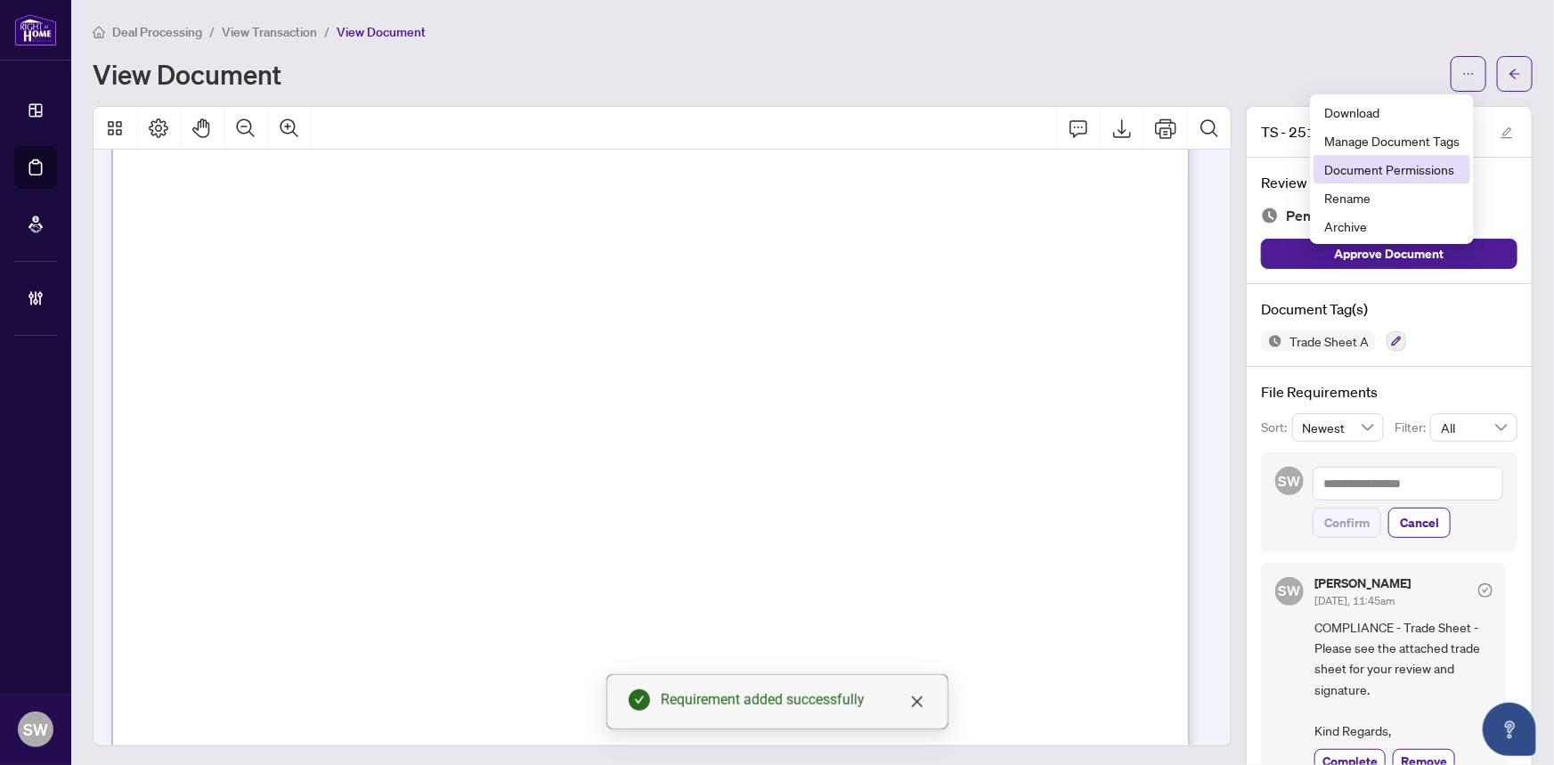
click at [1421, 171] on span "Document Permissions" at bounding box center [1391, 169] width 135 height 20
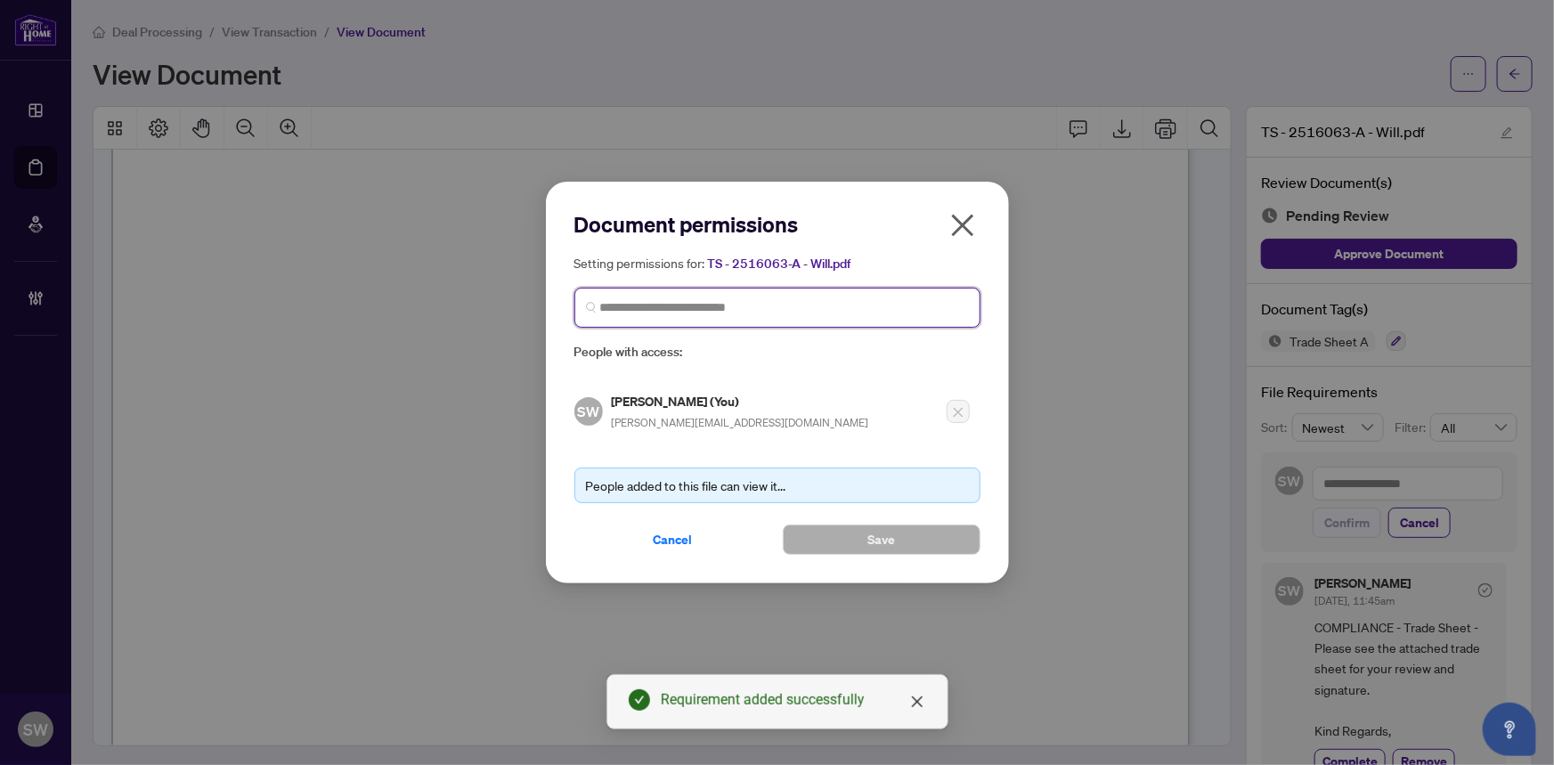
click at [646, 307] on input "search" at bounding box center [784, 307] width 369 height 19
type input "*******"
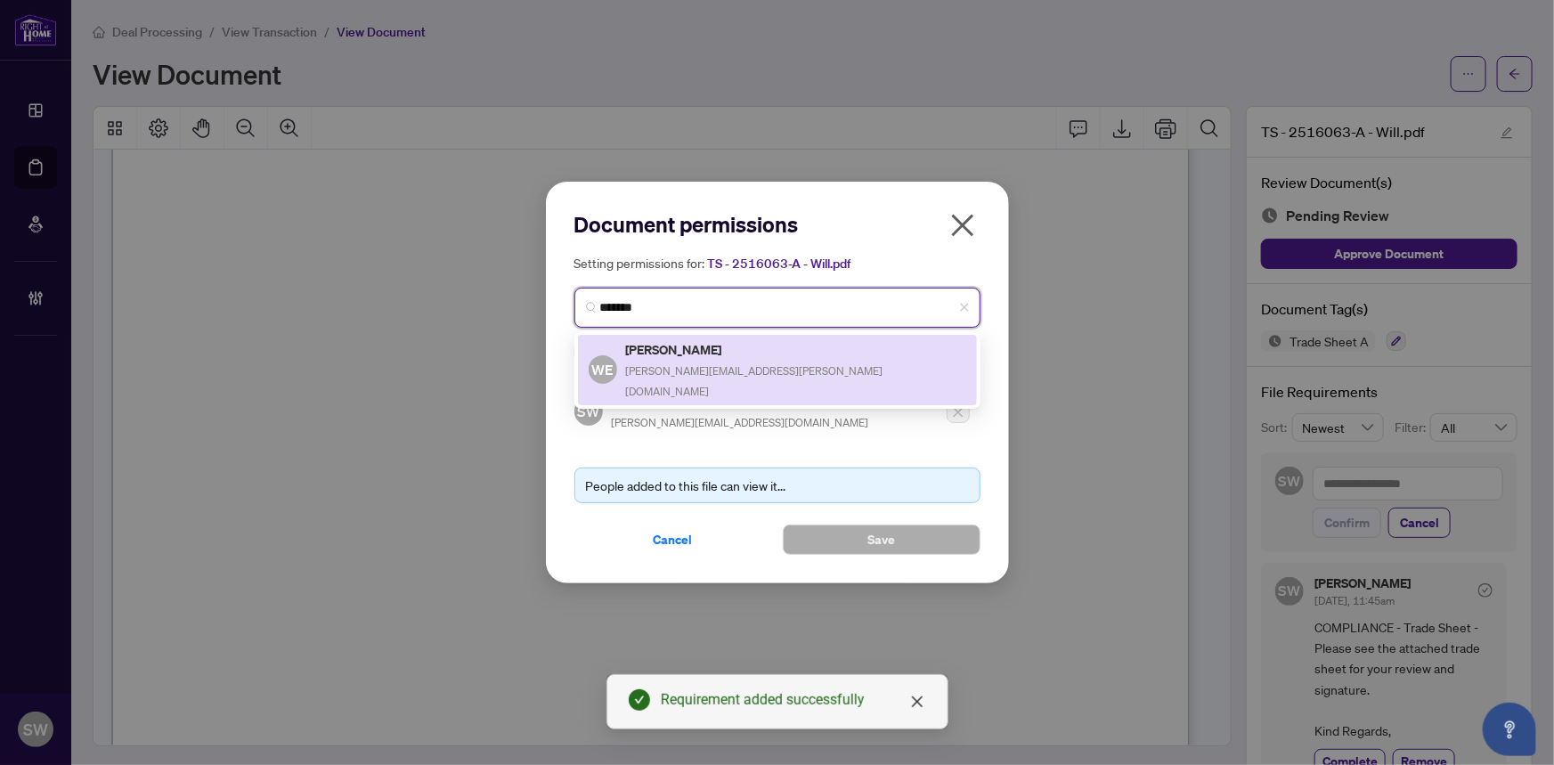
drag, startPoint x: 682, startPoint y: 351, endPoint x: 694, endPoint y: 358, distance: 14.4
click at [683, 351] on h5 "Will Ellis" at bounding box center [796, 349] width 340 height 20
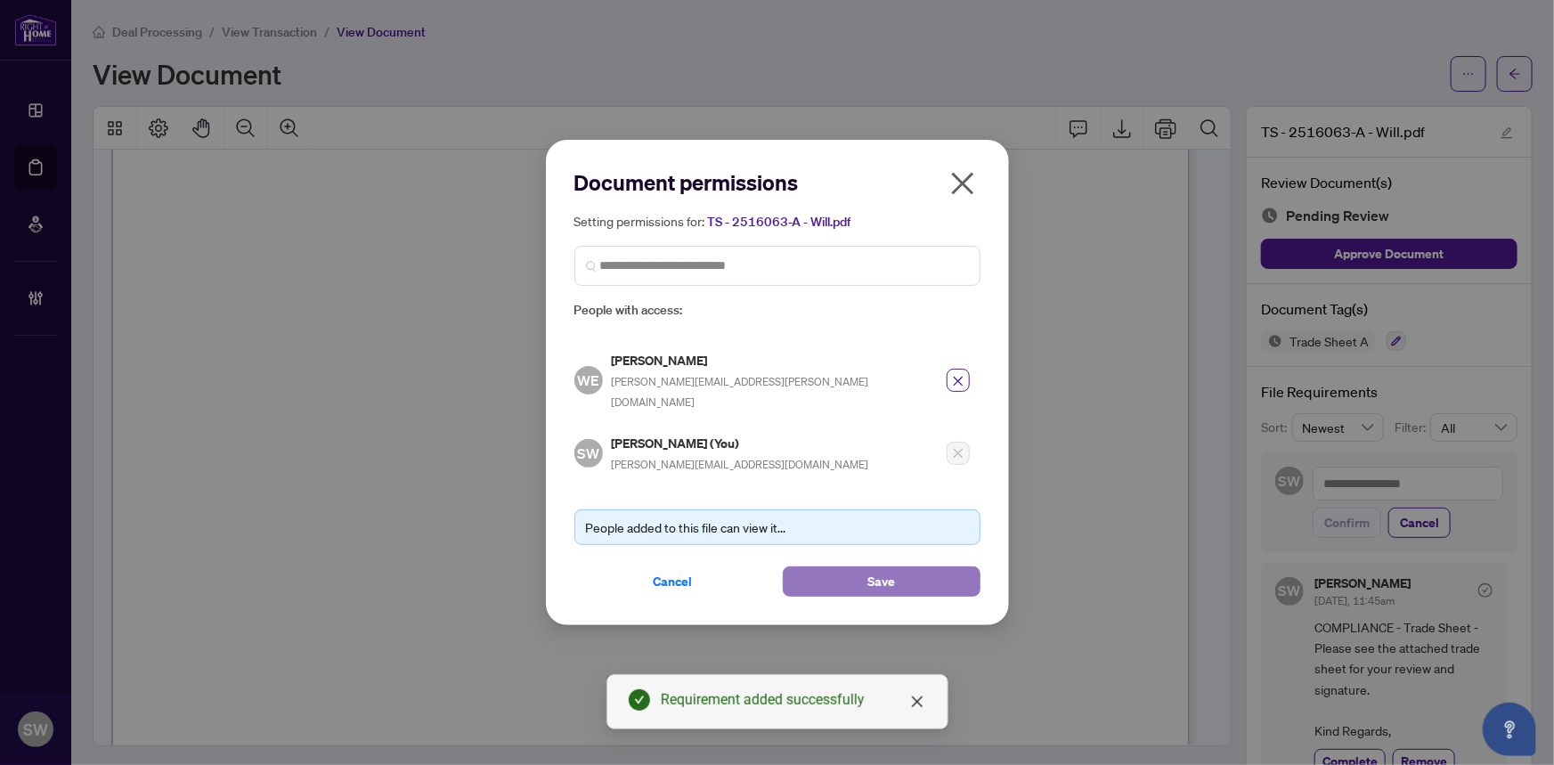
click at [892, 572] on span "Save" at bounding box center [881, 581] width 28 height 28
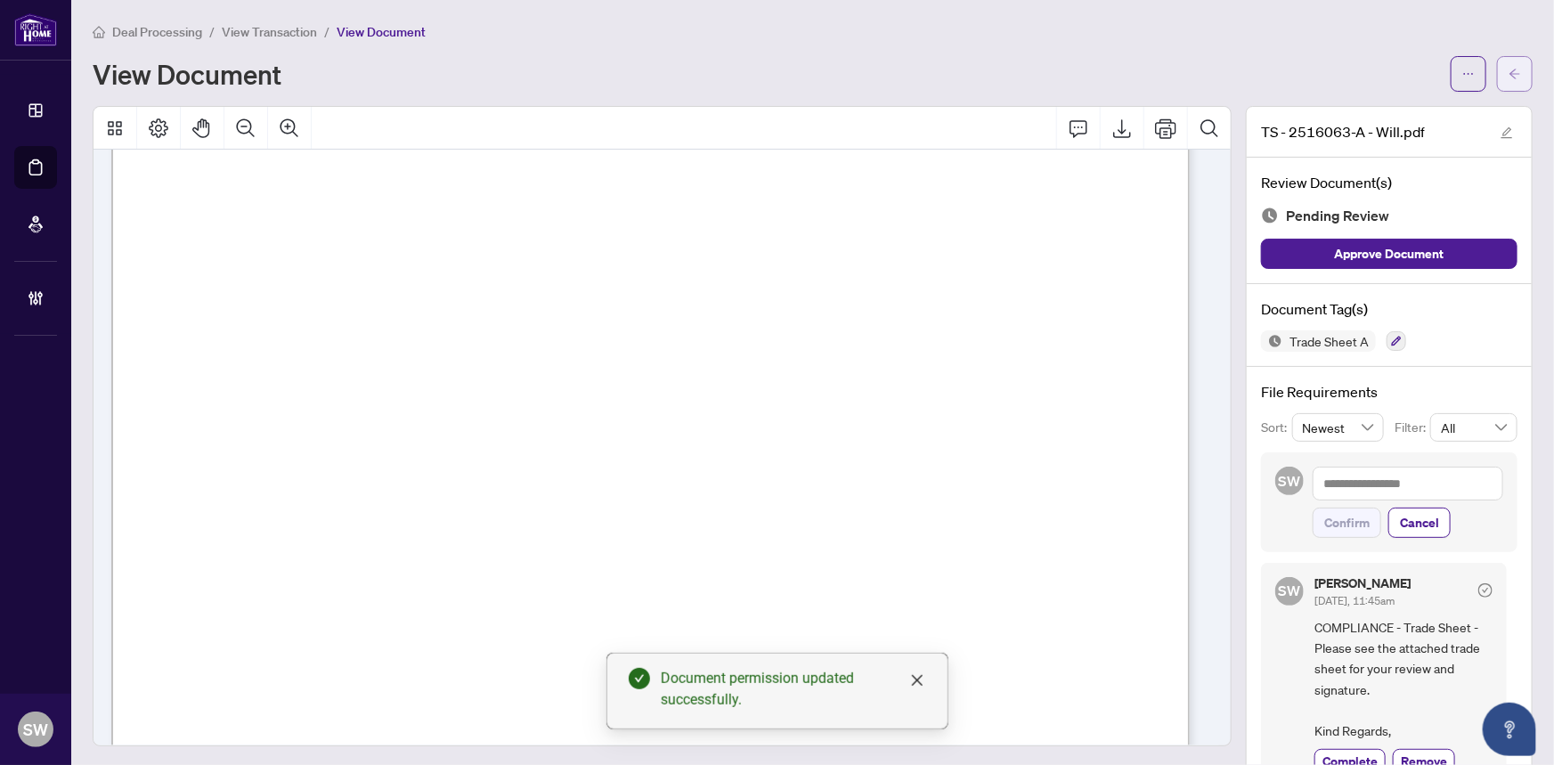
click at [1509, 75] on button "button" at bounding box center [1515, 74] width 36 height 36
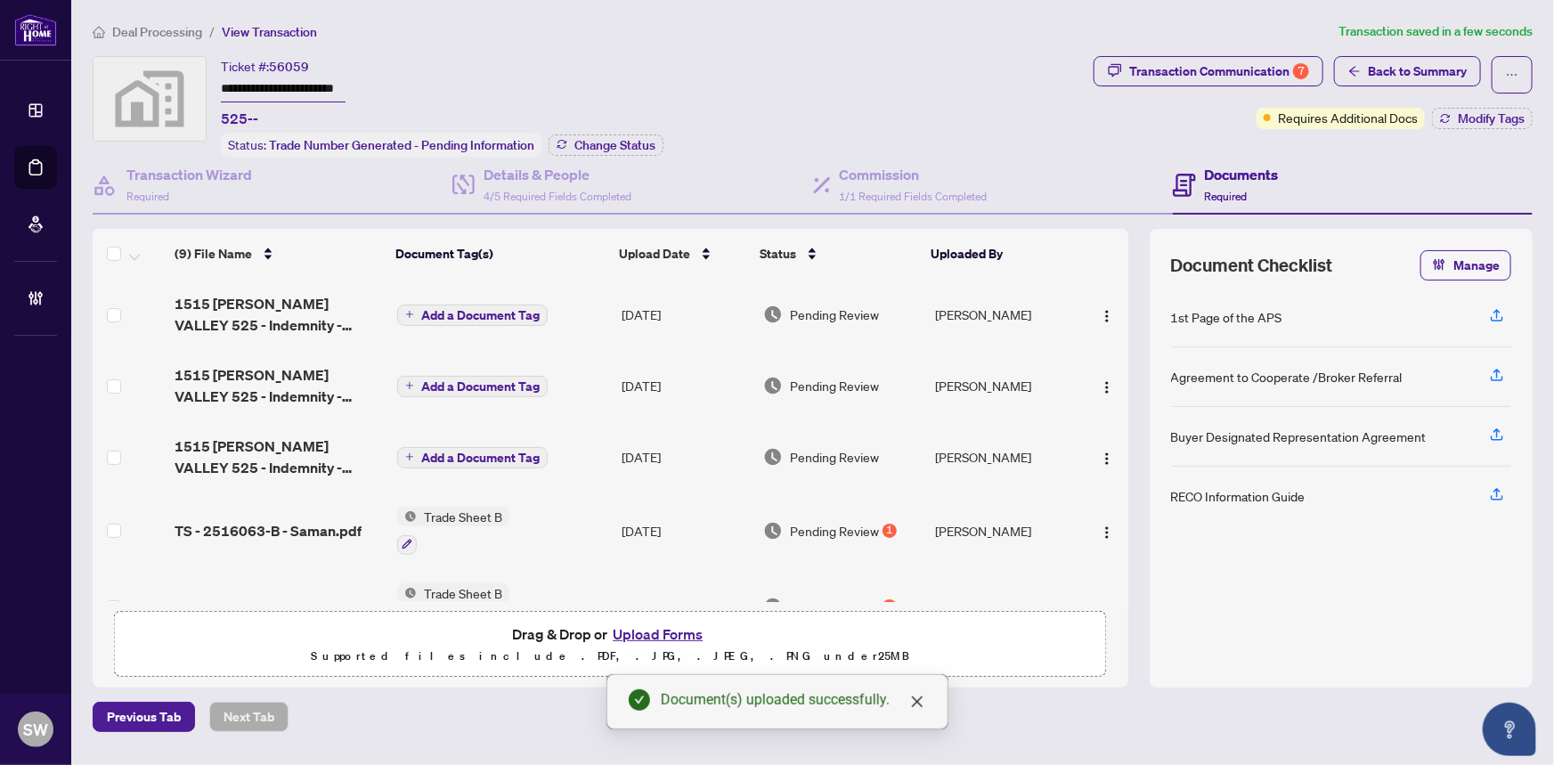
click at [444, 309] on span "Add a Document Tag" at bounding box center [480, 315] width 118 height 12
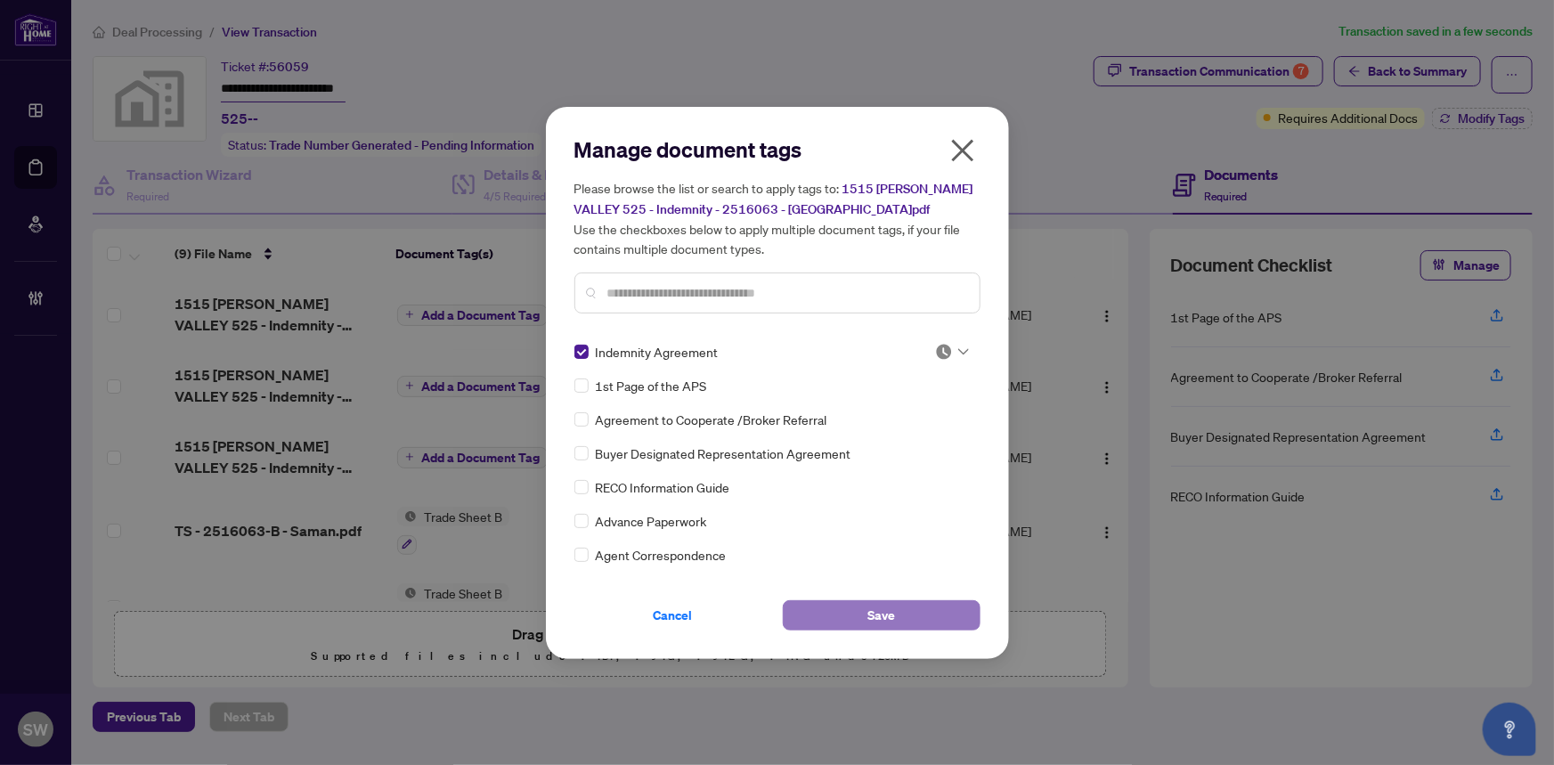
click at [869, 610] on span "Save" at bounding box center [881, 615] width 28 height 28
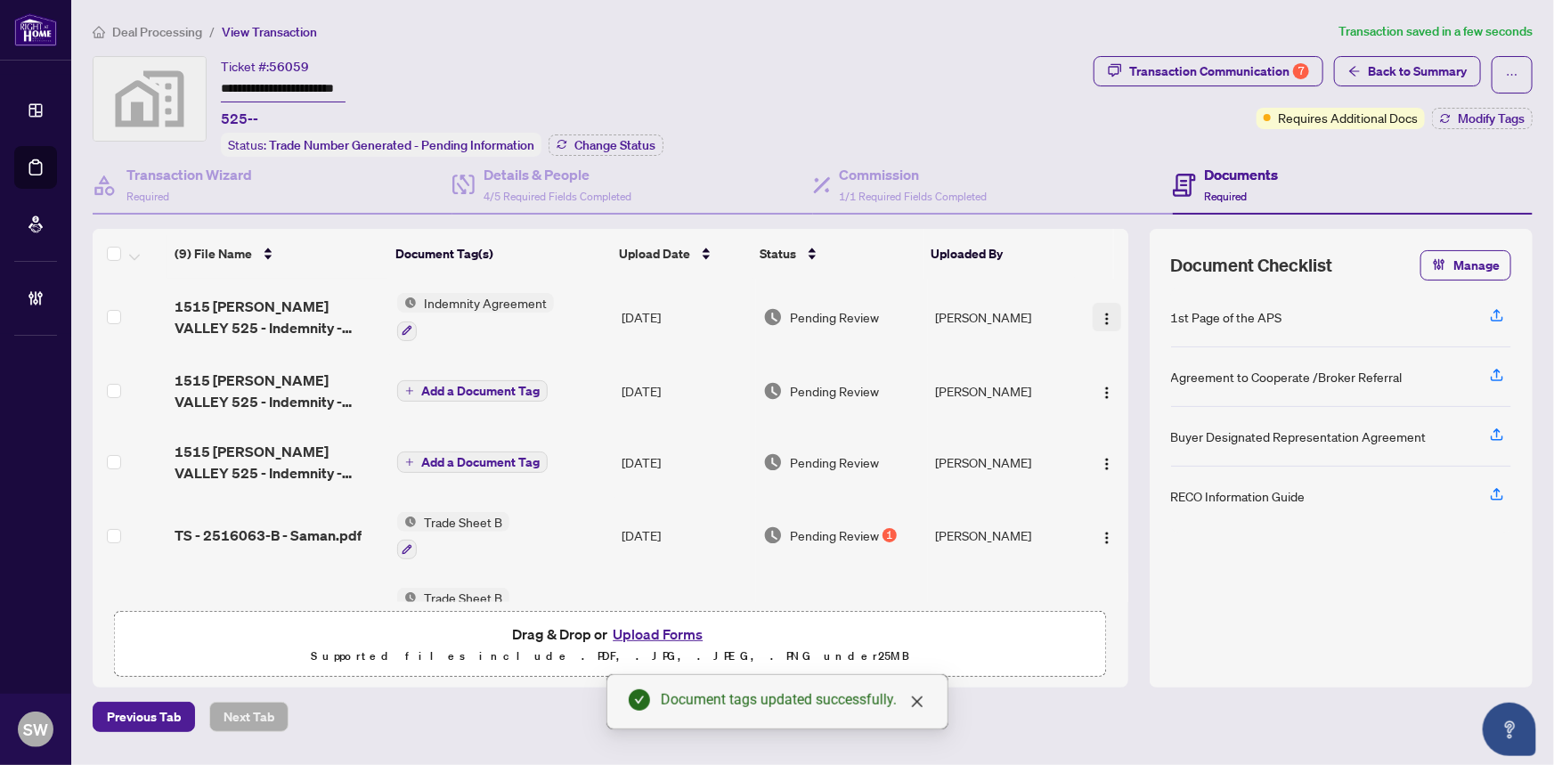
click at [1100, 317] on img "button" at bounding box center [1107, 319] width 14 height 14
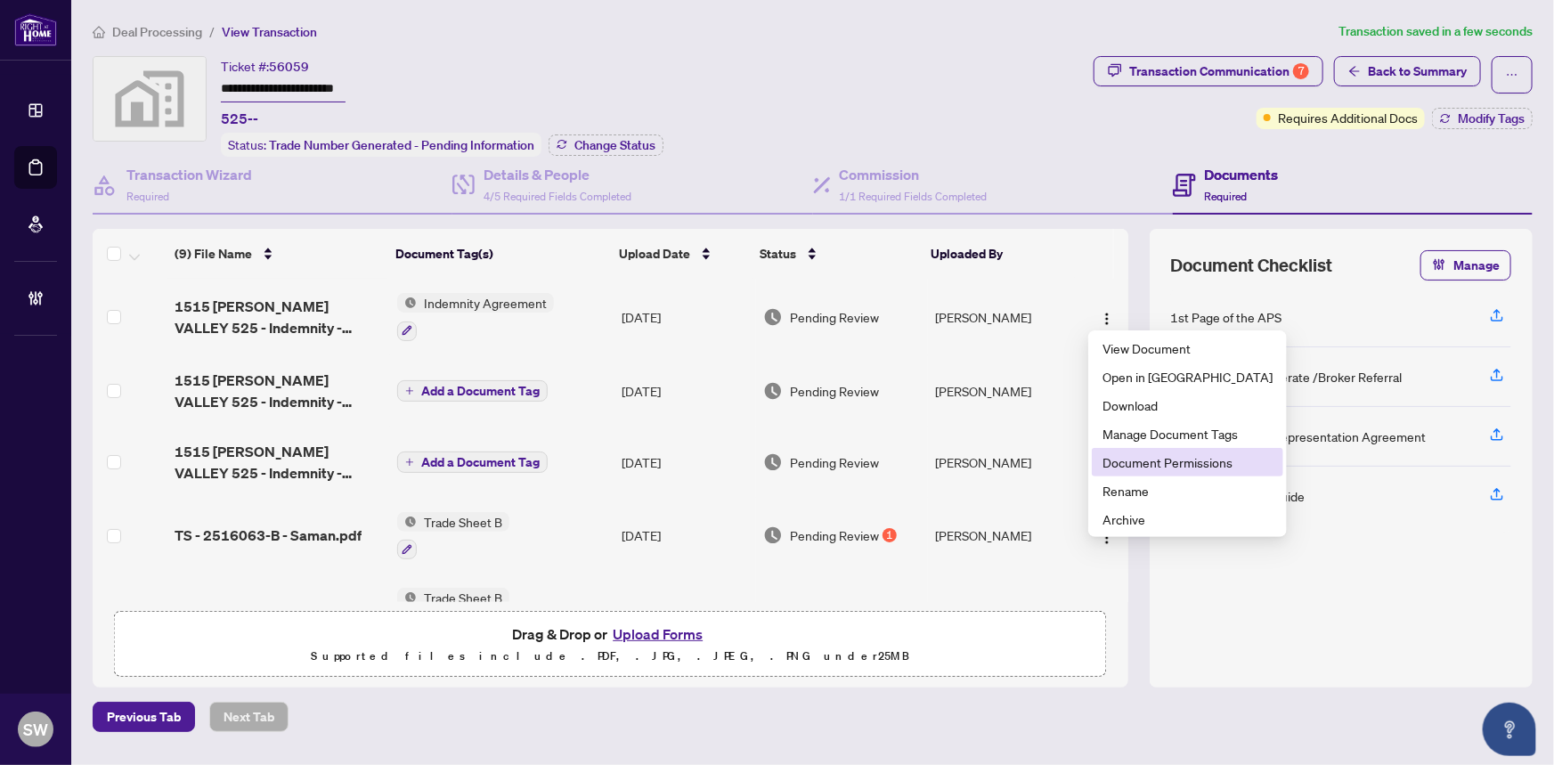
click at [1181, 467] on span "Document Permissions" at bounding box center [1187, 462] width 170 height 20
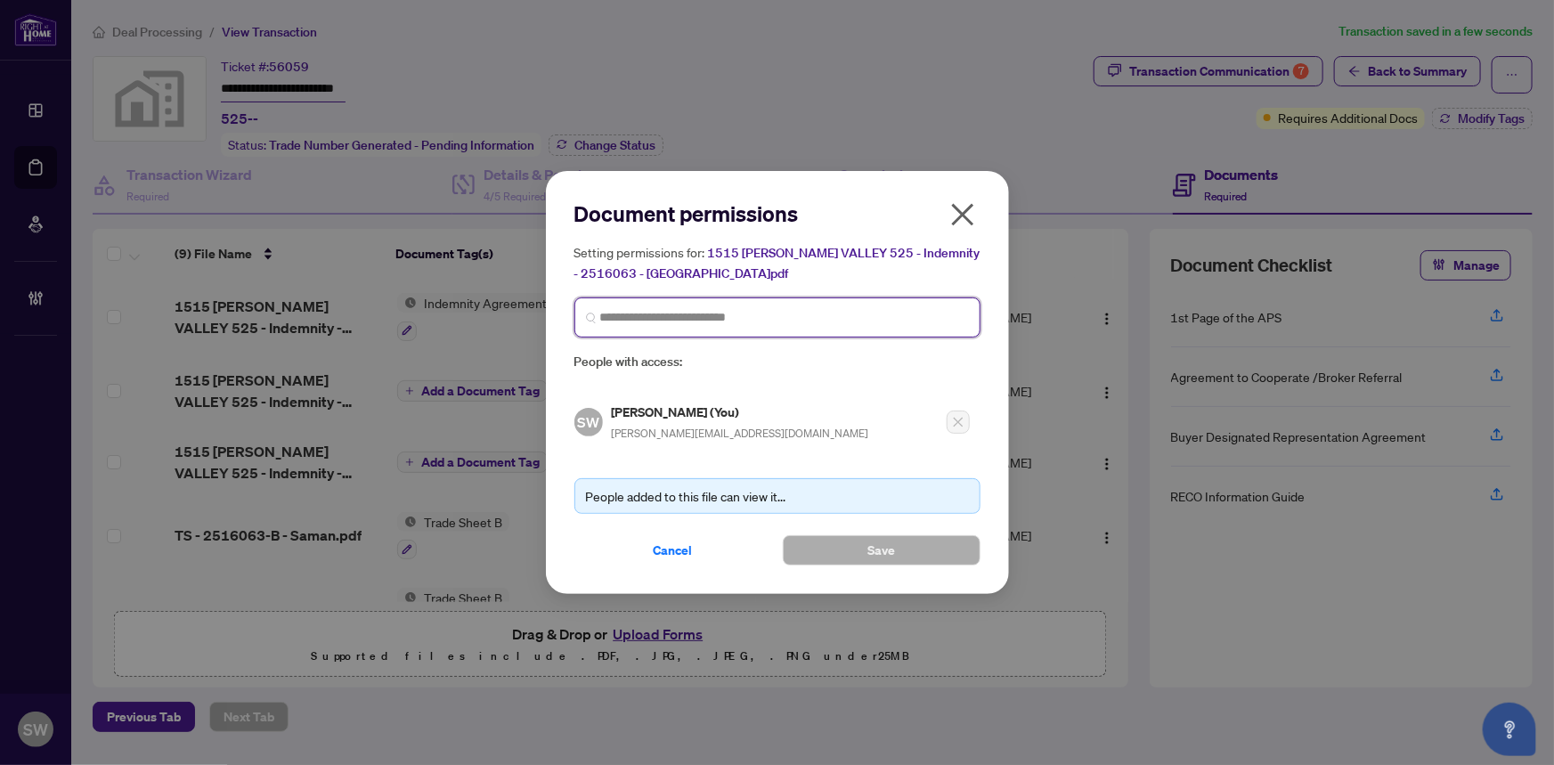
click at [681, 312] on input "search" at bounding box center [784, 317] width 369 height 19
type input "*****"
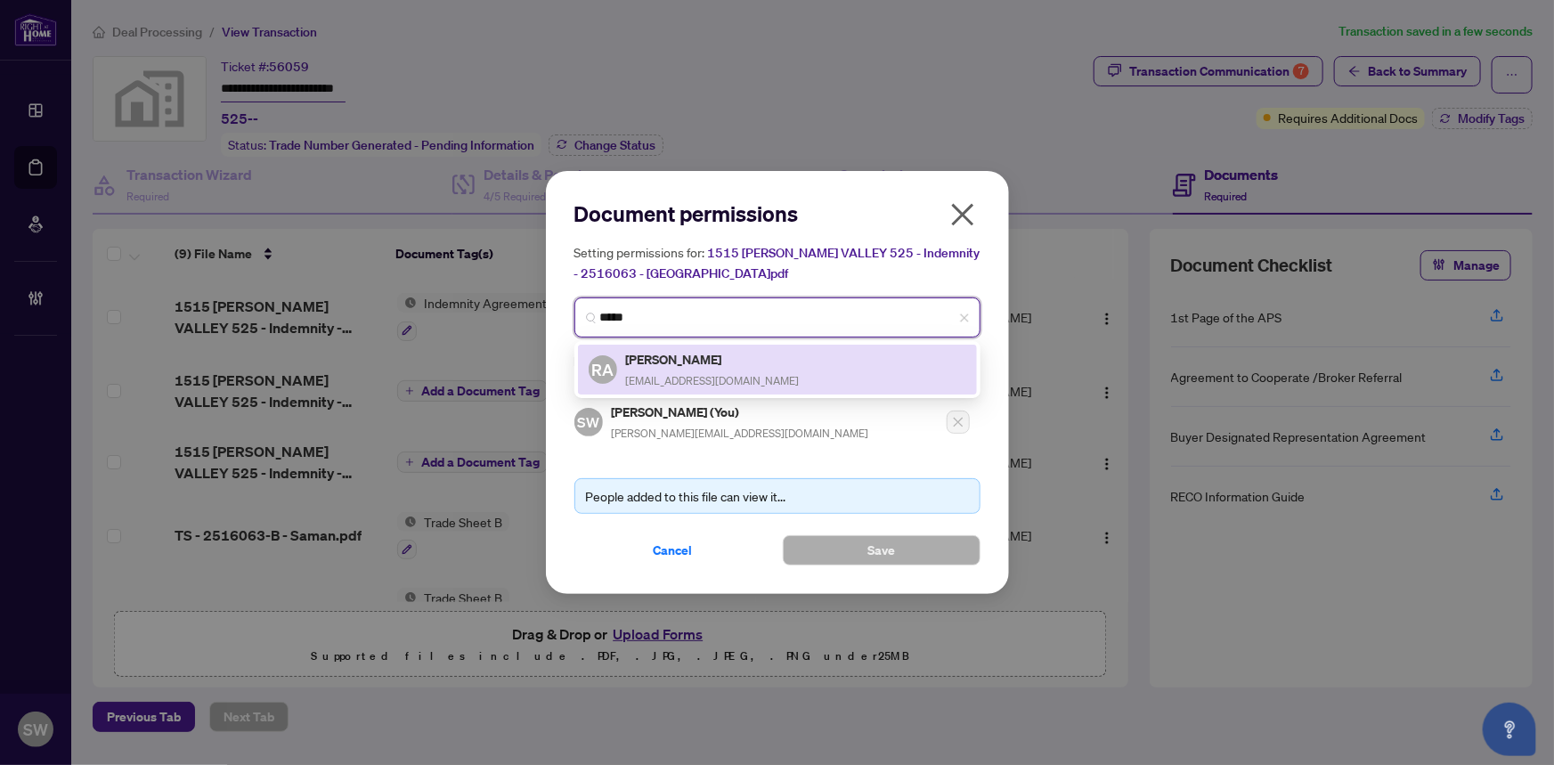
click at [684, 374] on span "aliriy@gmail.com" at bounding box center [713, 380] width 174 height 13
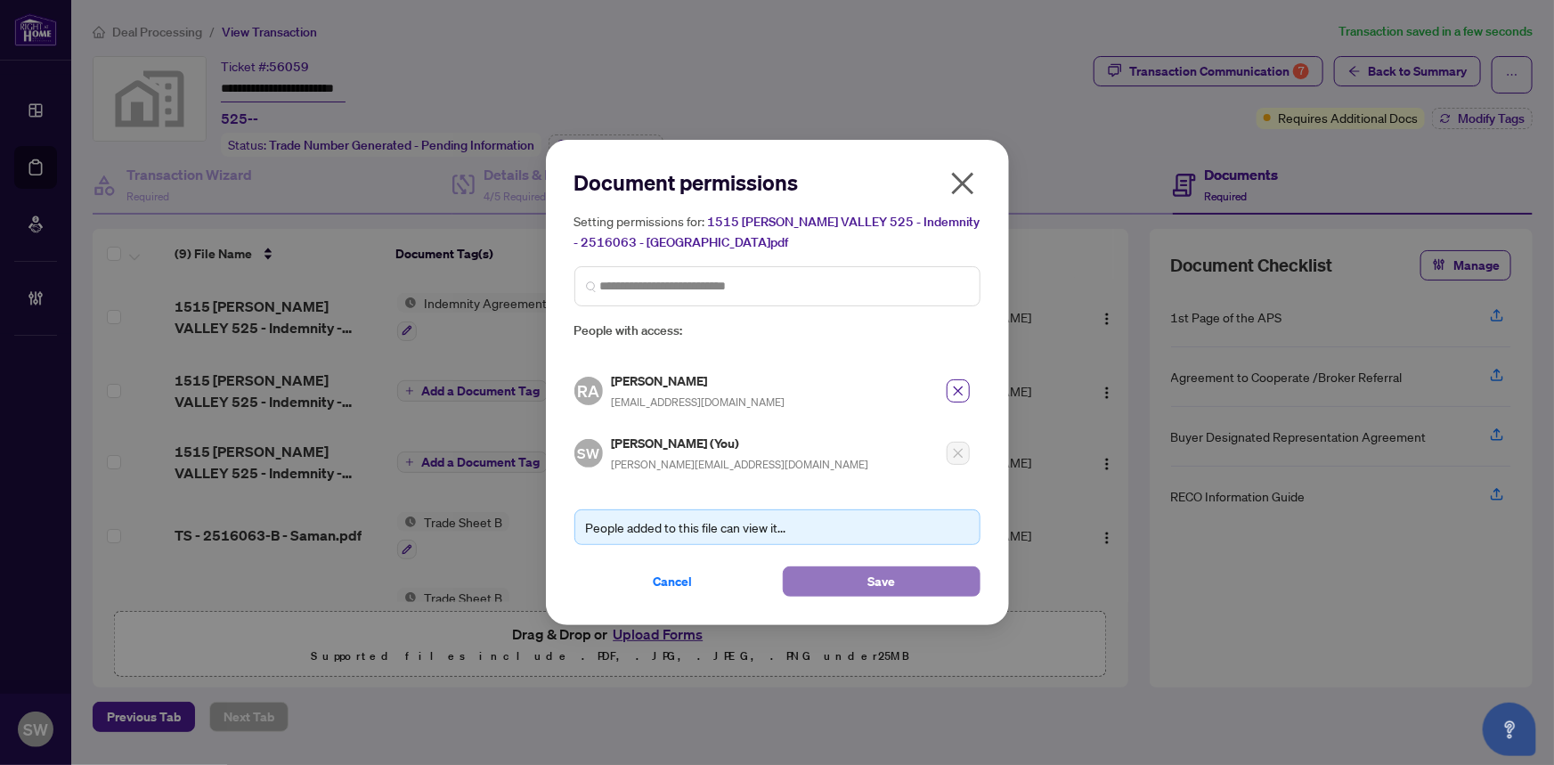
click at [858, 571] on button "Save" at bounding box center [882, 581] width 198 height 30
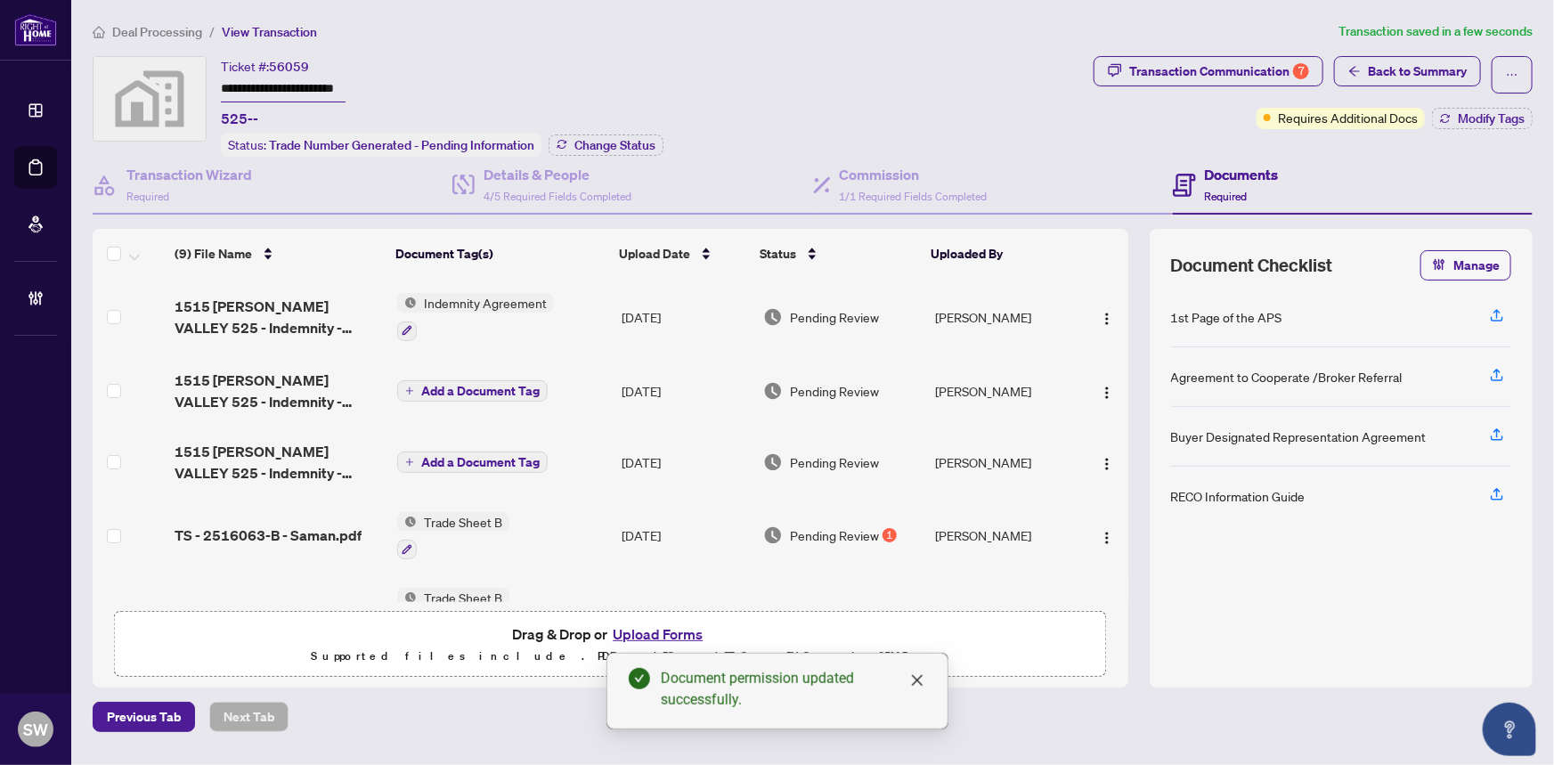
click at [467, 389] on span "Add a Document Tag" at bounding box center [480, 391] width 118 height 12
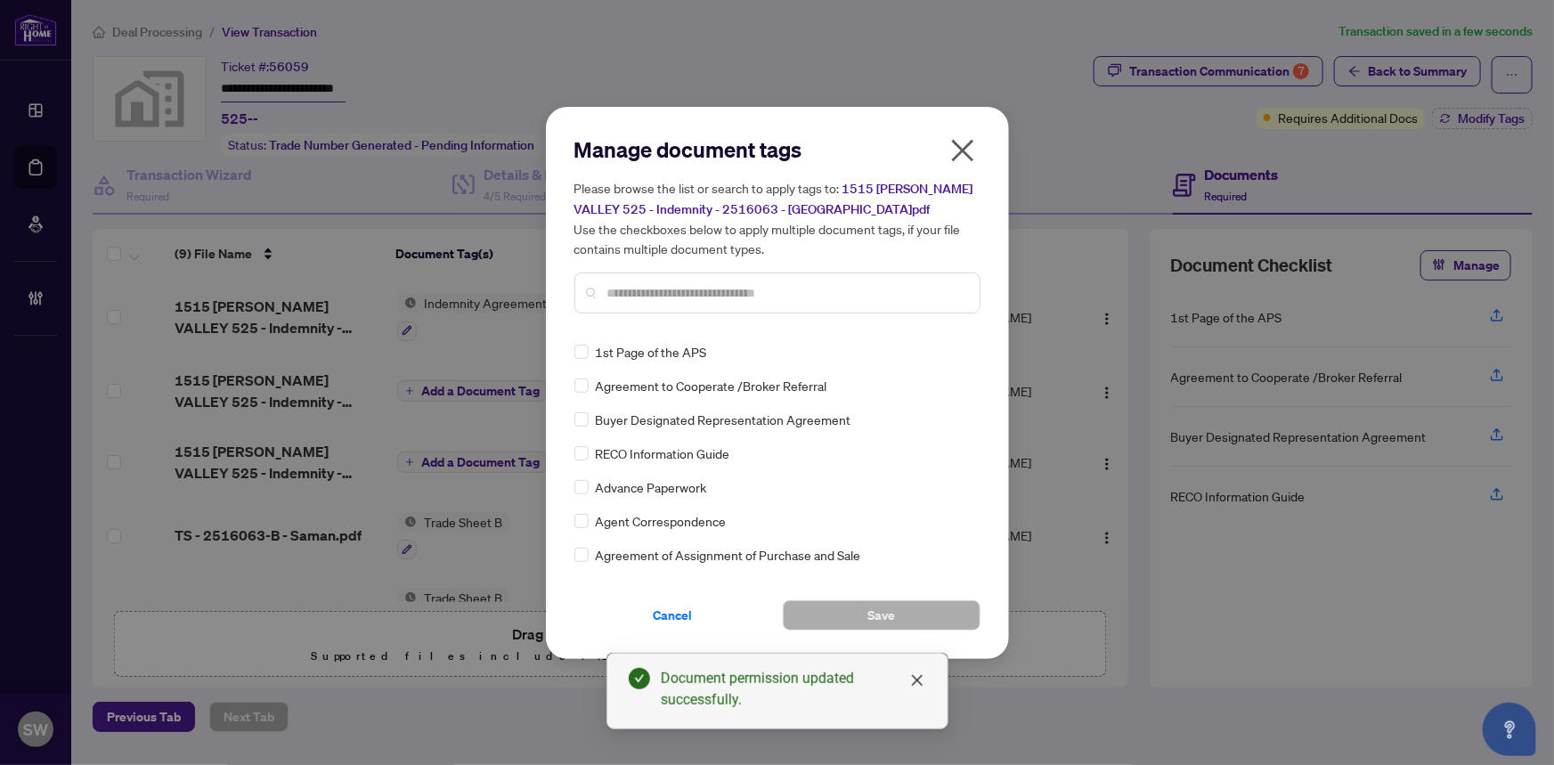
click at [614, 285] on input "text" at bounding box center [786, 293] width 358 height 20
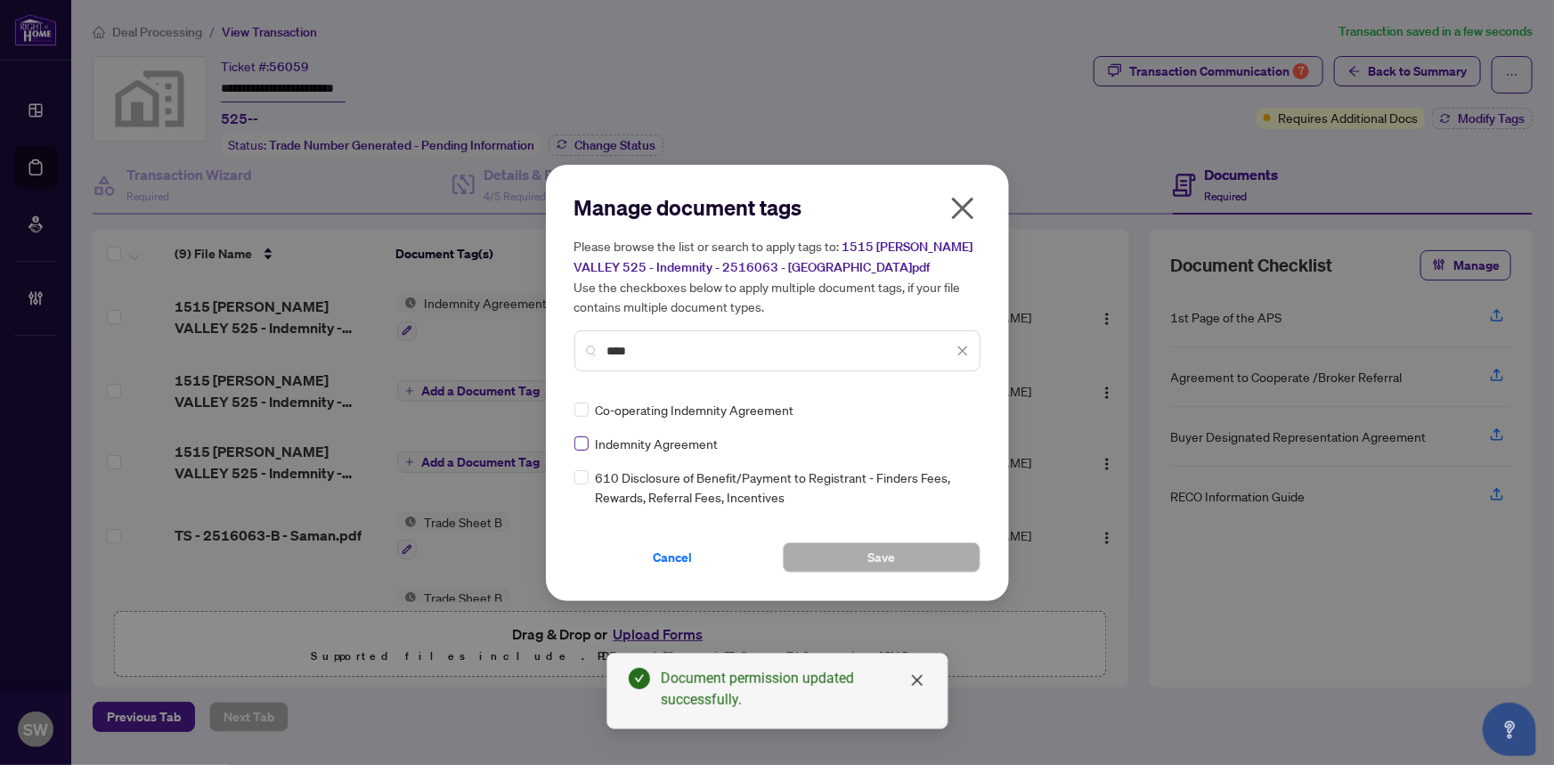
type input "****"
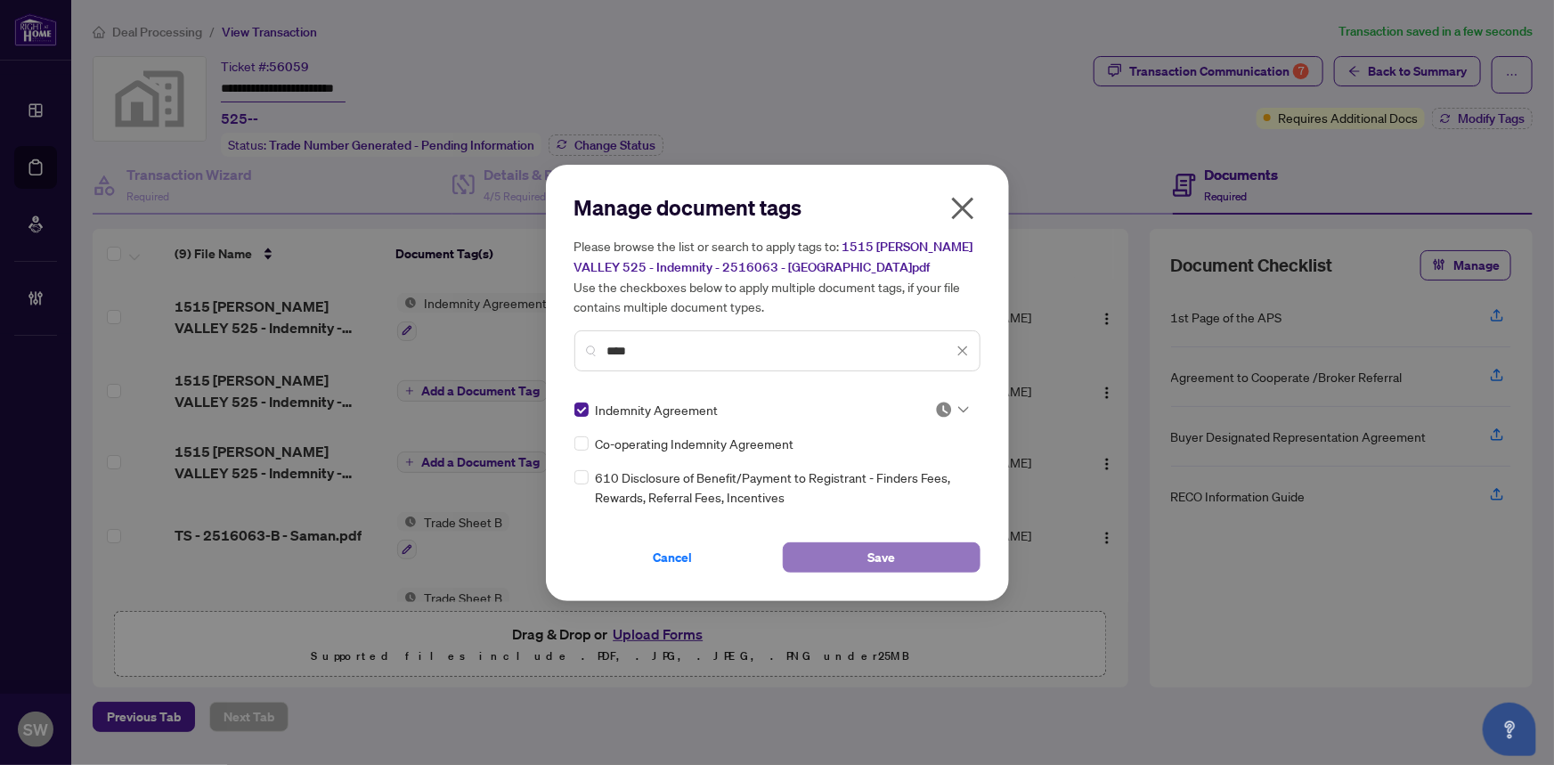
click at [872, 554] on span "Save" at bounding box center [881, 557] width 28 height 28
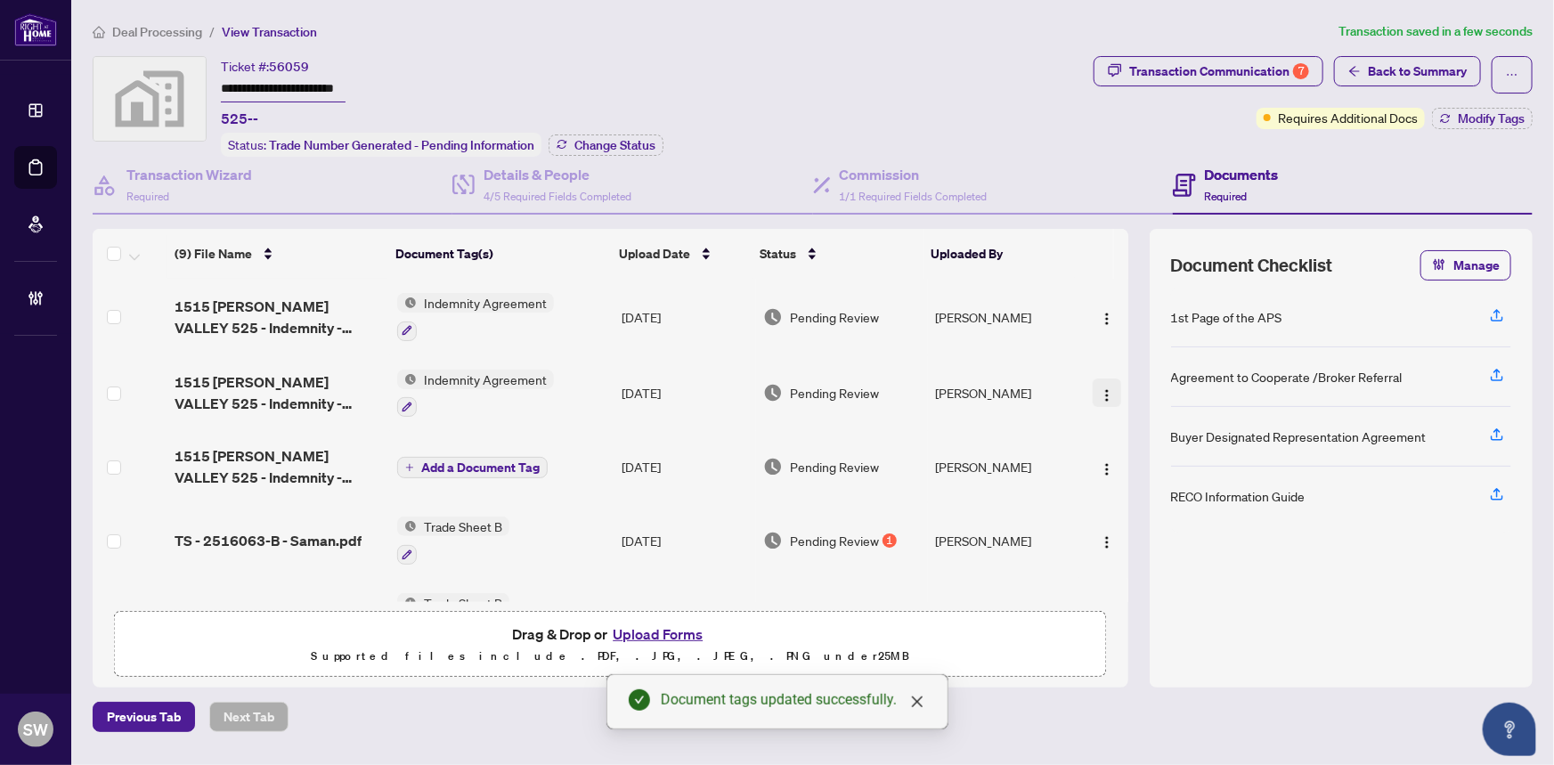
click at [1104, 389] on img "button" at bounding box center [1107, 395] width 14 height 14
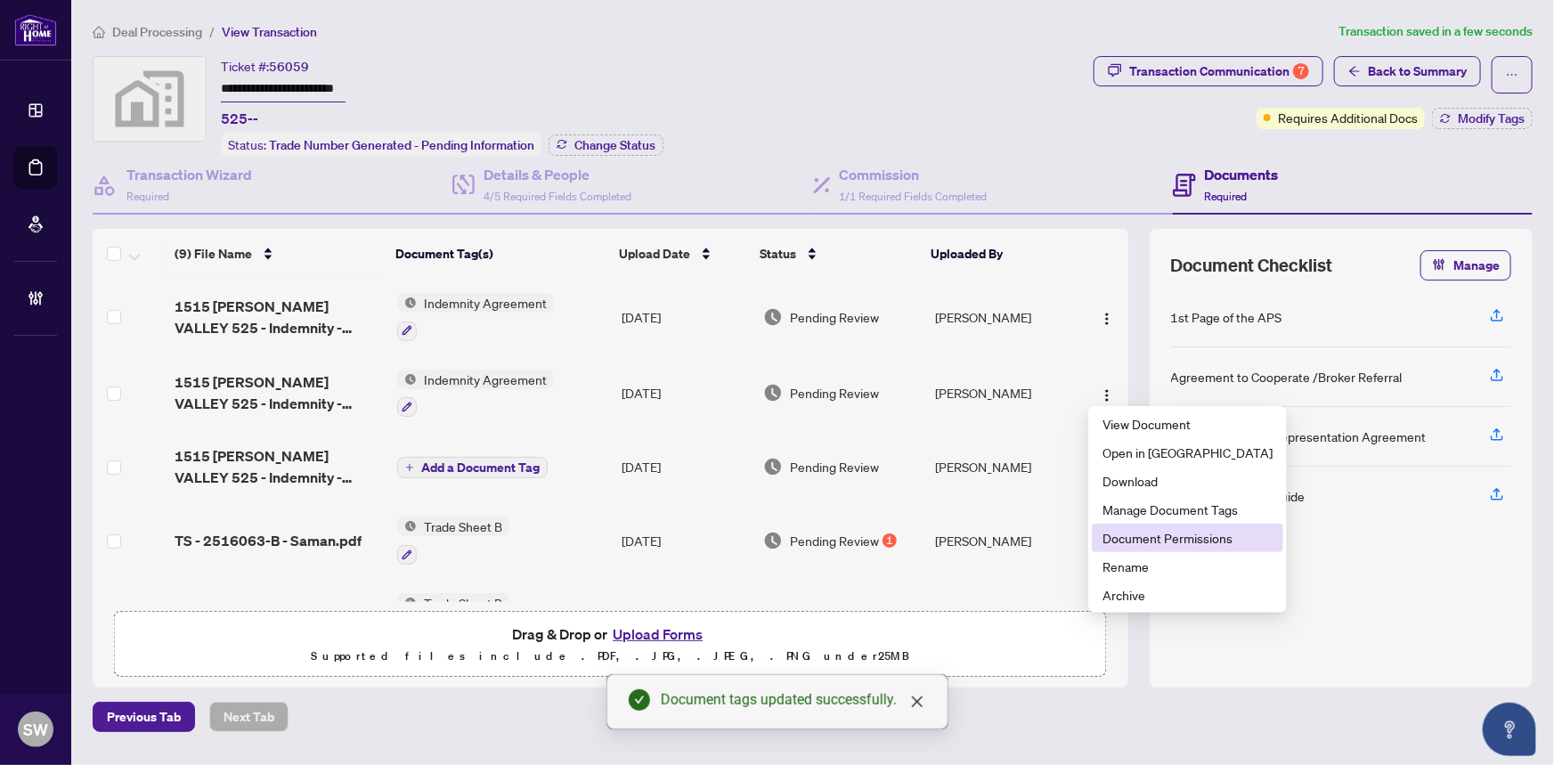
click at [1149, 536] on span "Document Permissions" at bounding box center [1187, 538] width 170 height 20
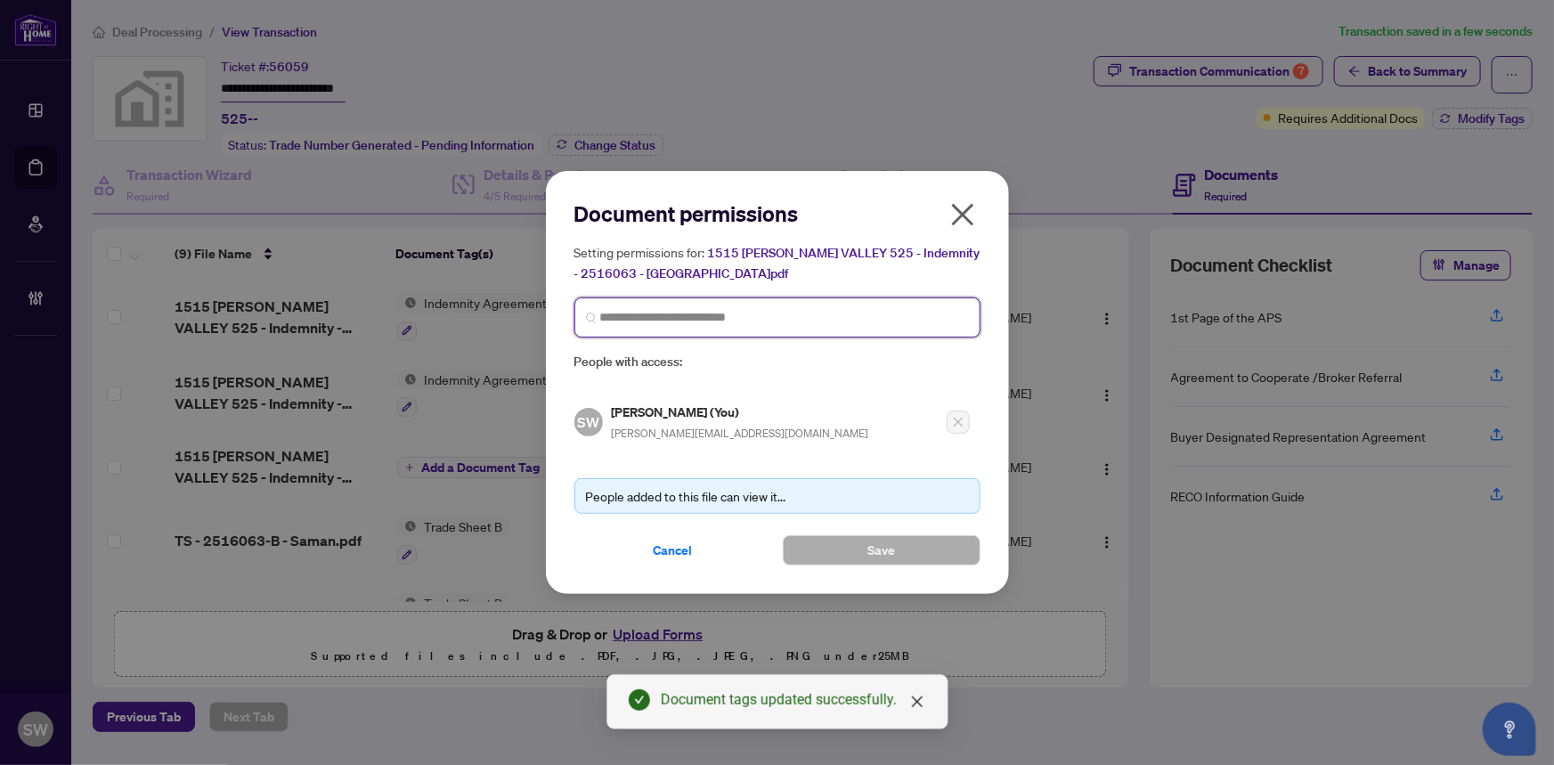
click at [606, 323] on input "search" at bounding box center [784, 317] width 369 height 19
type input "*****"
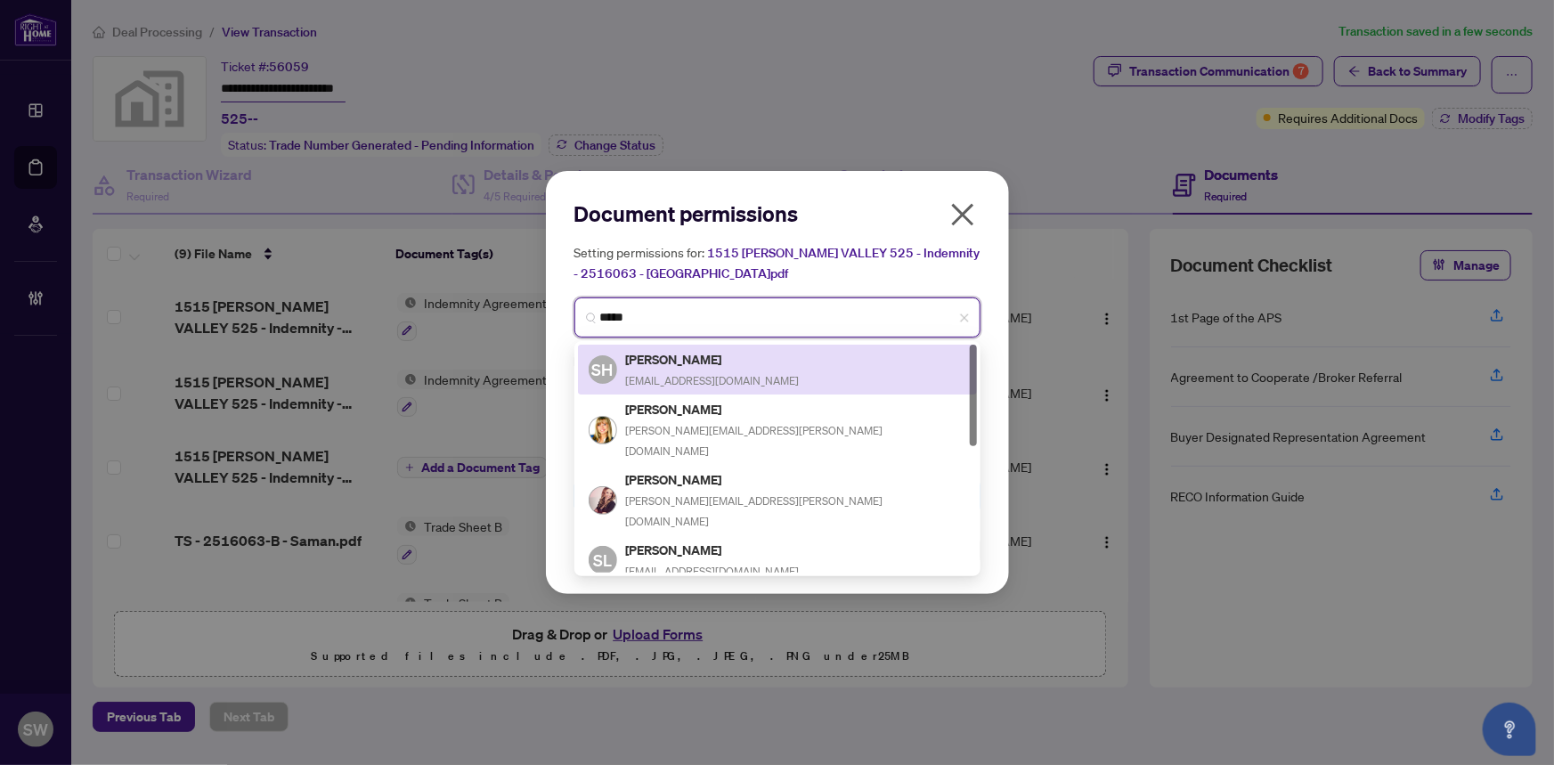
click at [728, 370] on div "Saman Habibi saman@thedrgroup.ca" at bounding box center [713, 369] width 174 height 41
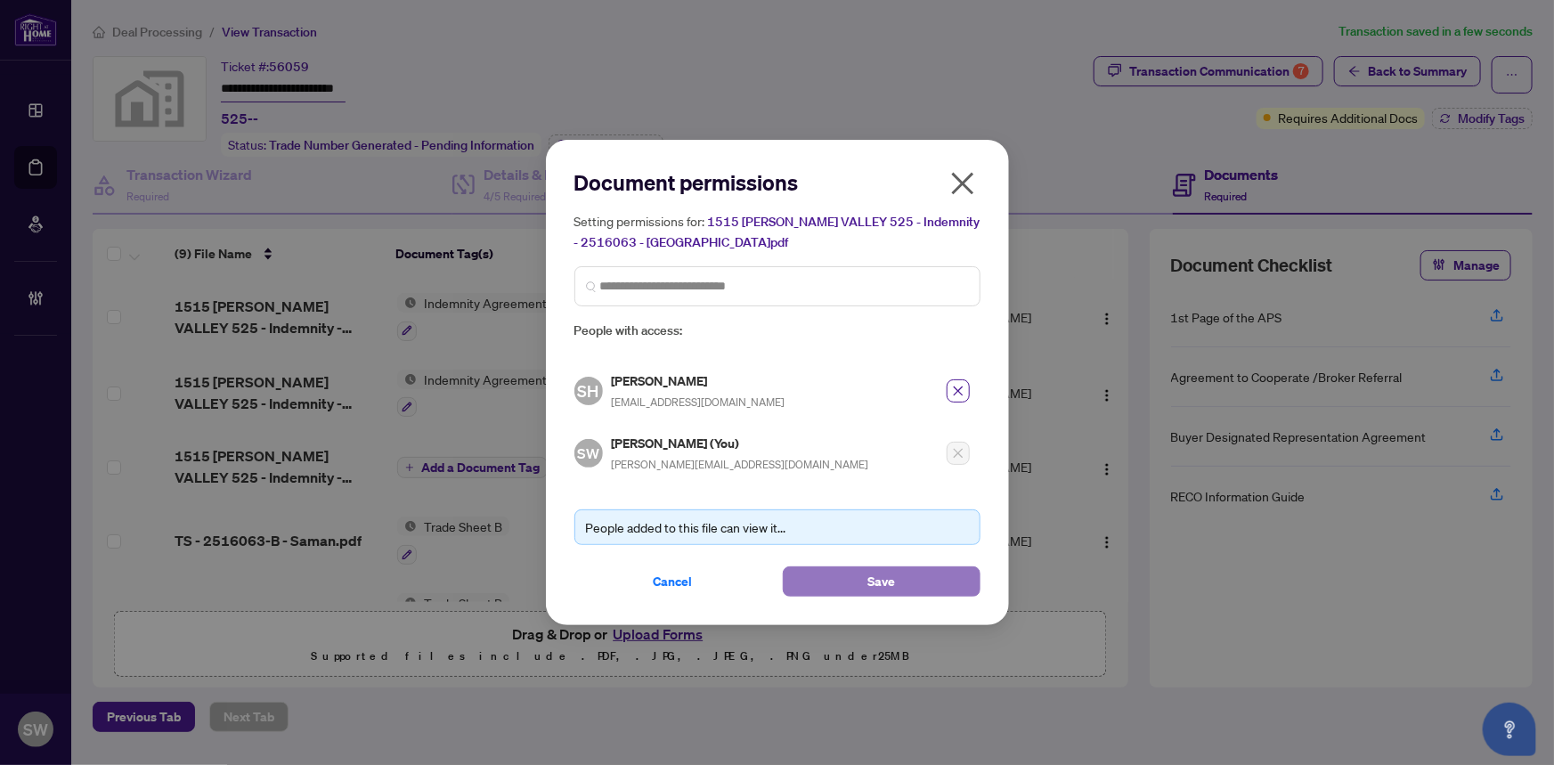
click at [854, 588] on button "Save" at bounding box center [882, 581] width 198 height 30
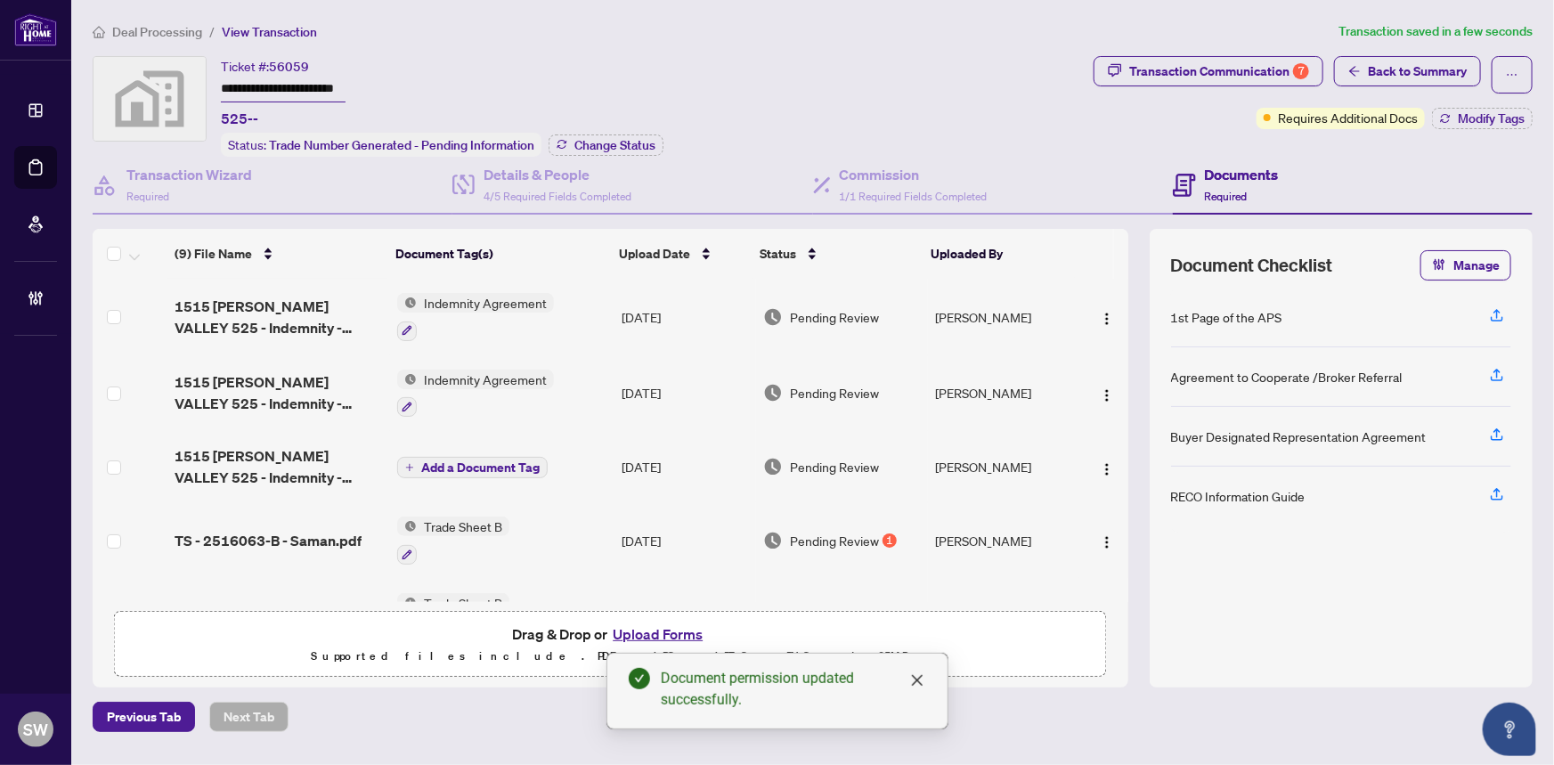
click at [460, 465] on span "Add a Document Tag" at bounding box center [480, 467] width 118 height 12
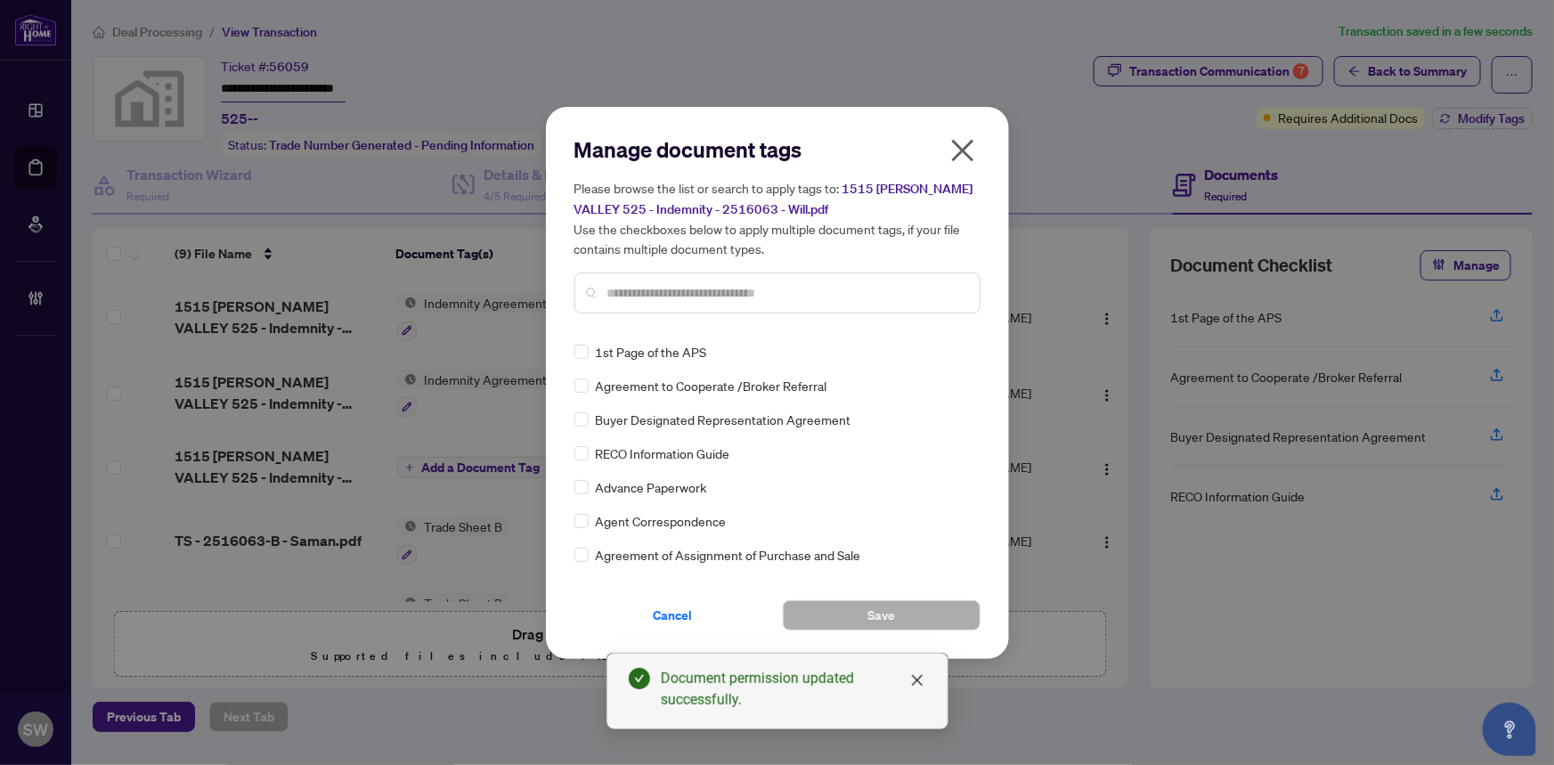
click at [650, 293] on input "text" at bounding box center [786, 293] width 358 height 20
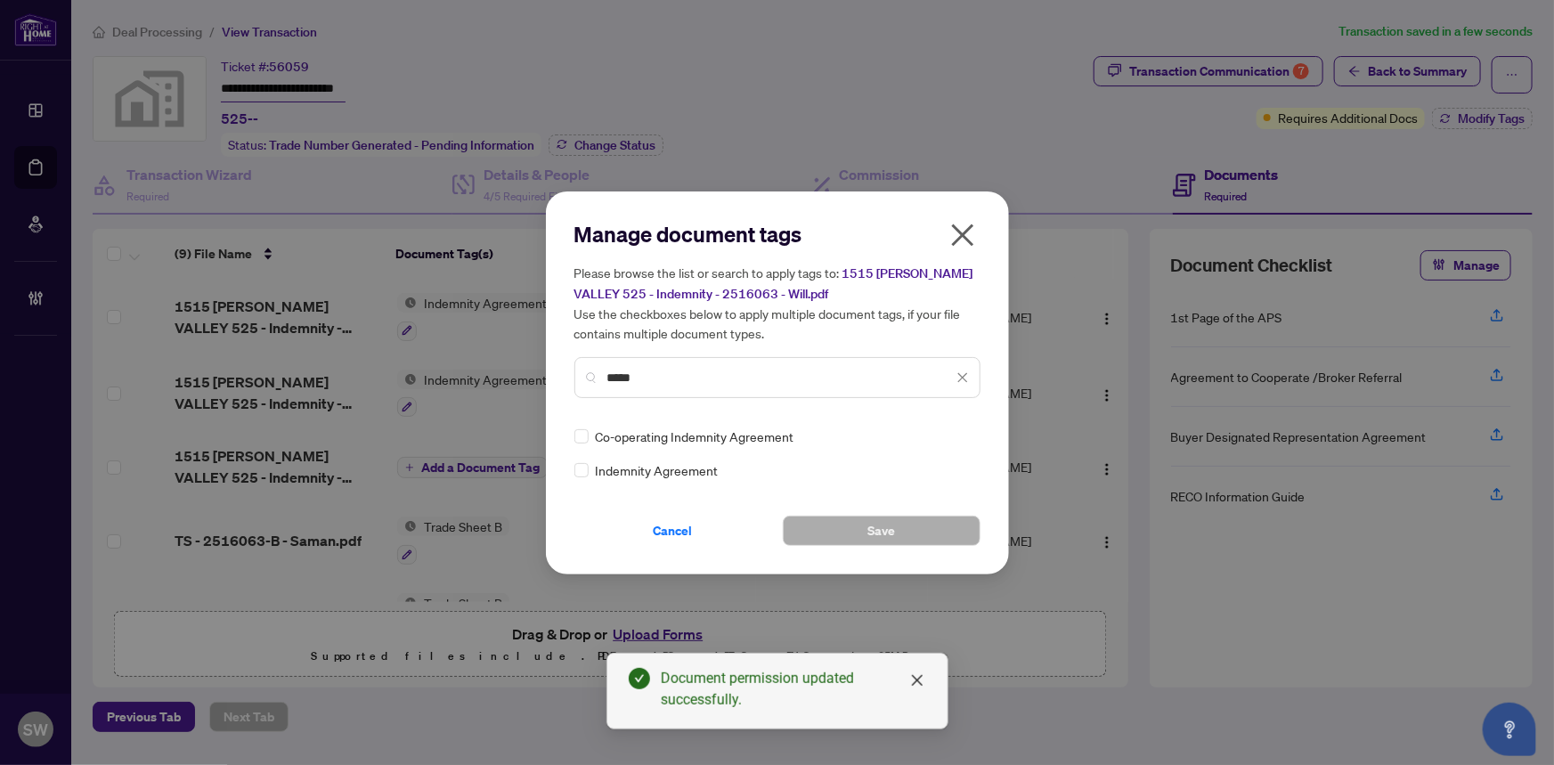
type input "*****"
click at [876, 532] on span "Save" at bounding box center [881, 530] width 28 height 28
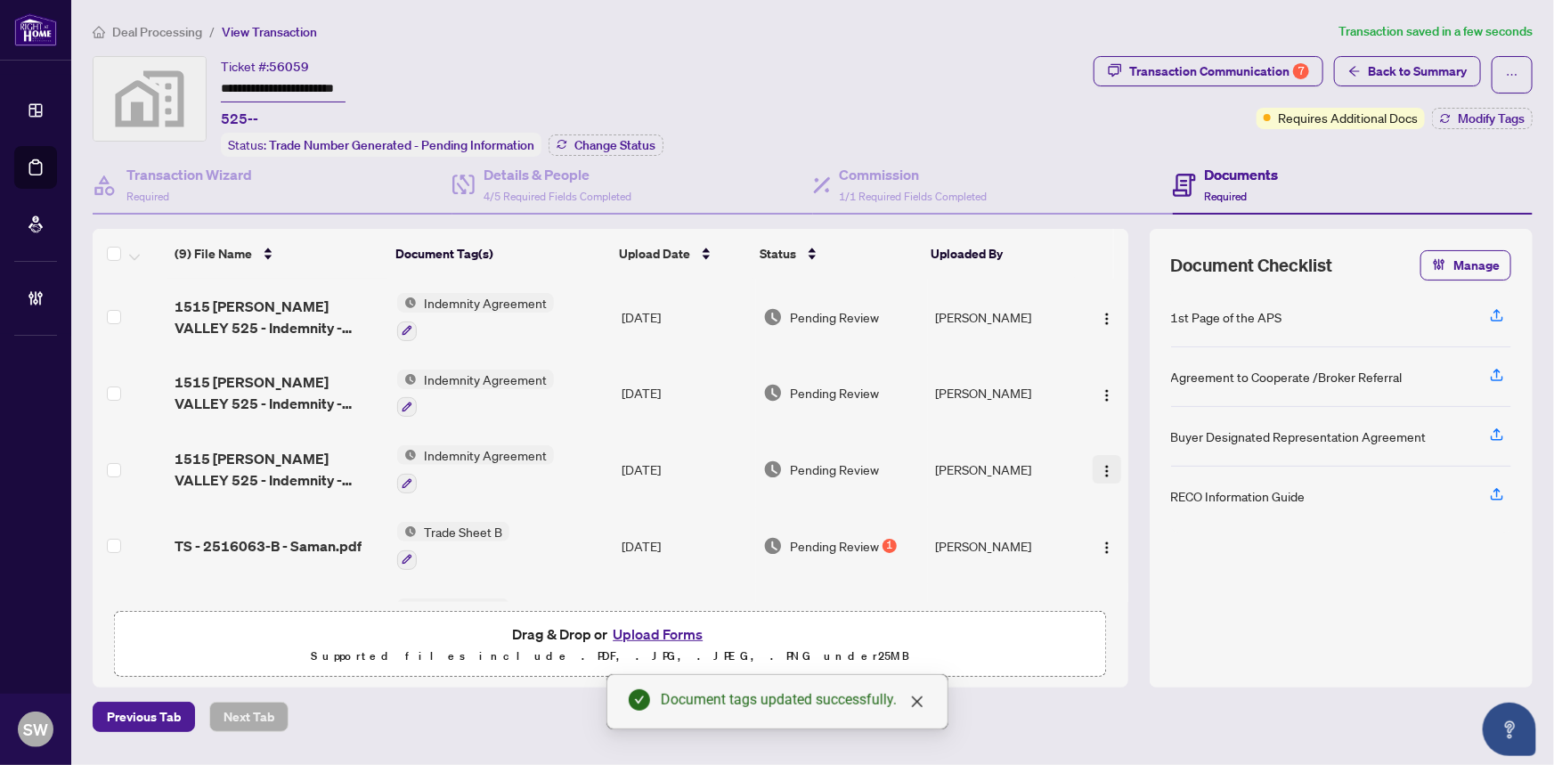
click at [1100, 464] on img "button" at bounding box center [1107, 471] width 14 height 14
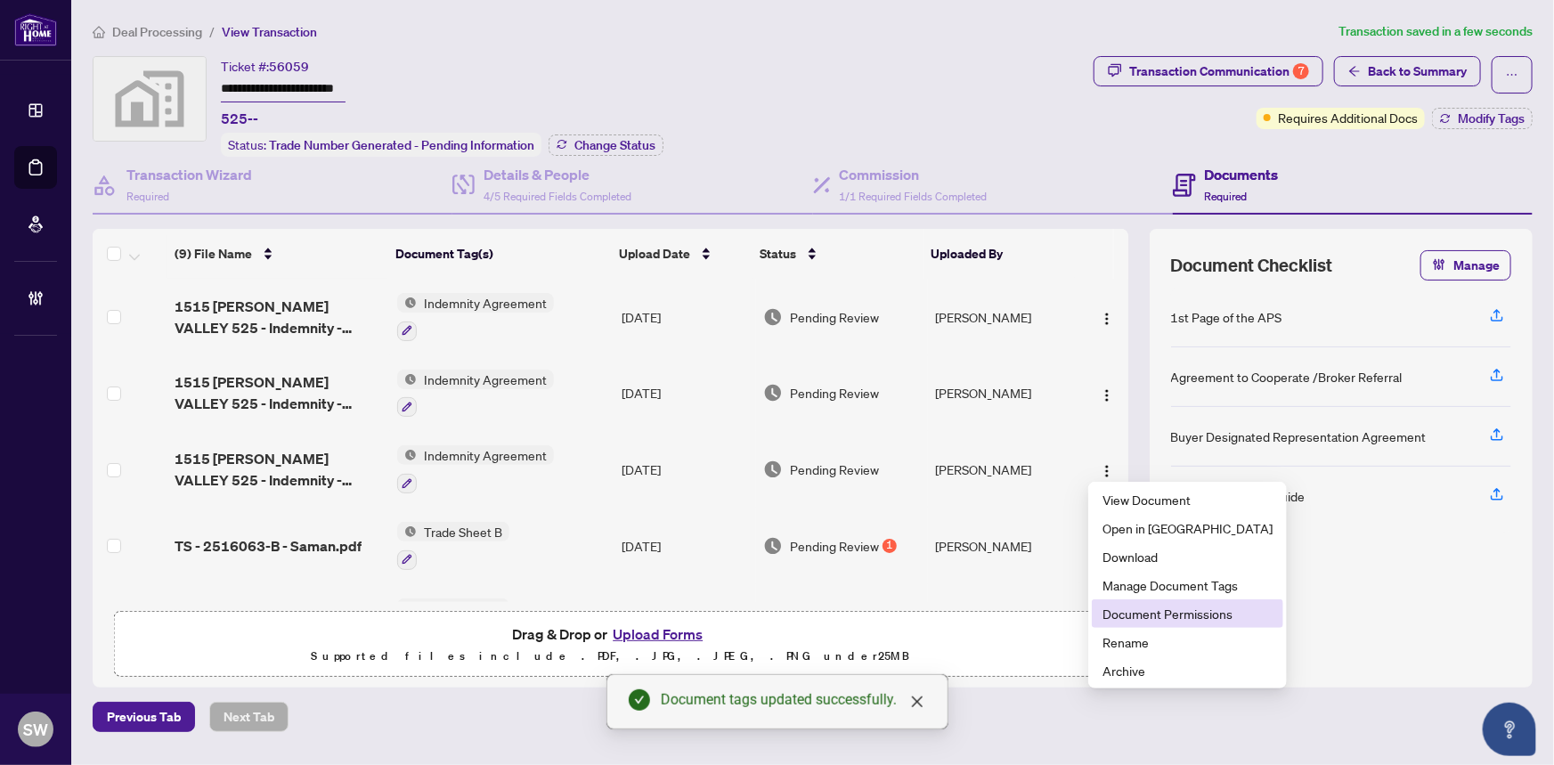
click at [1182, 606] on span "Document Permissions" at bounding box center [1187, 614] width 170 height 20
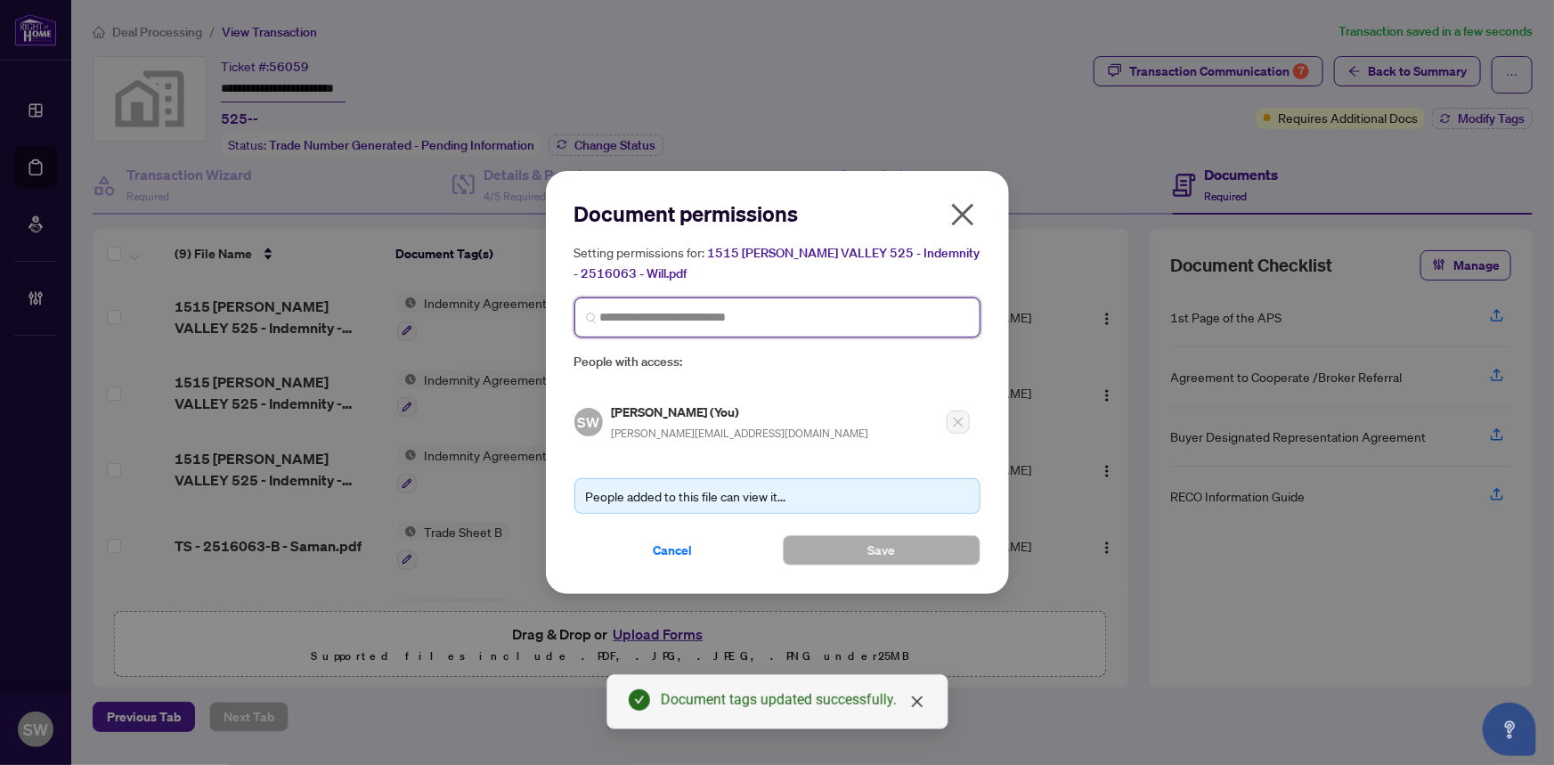
click at [695, 312] on input "search" at bounding box center [784, 317] width 369 height 19
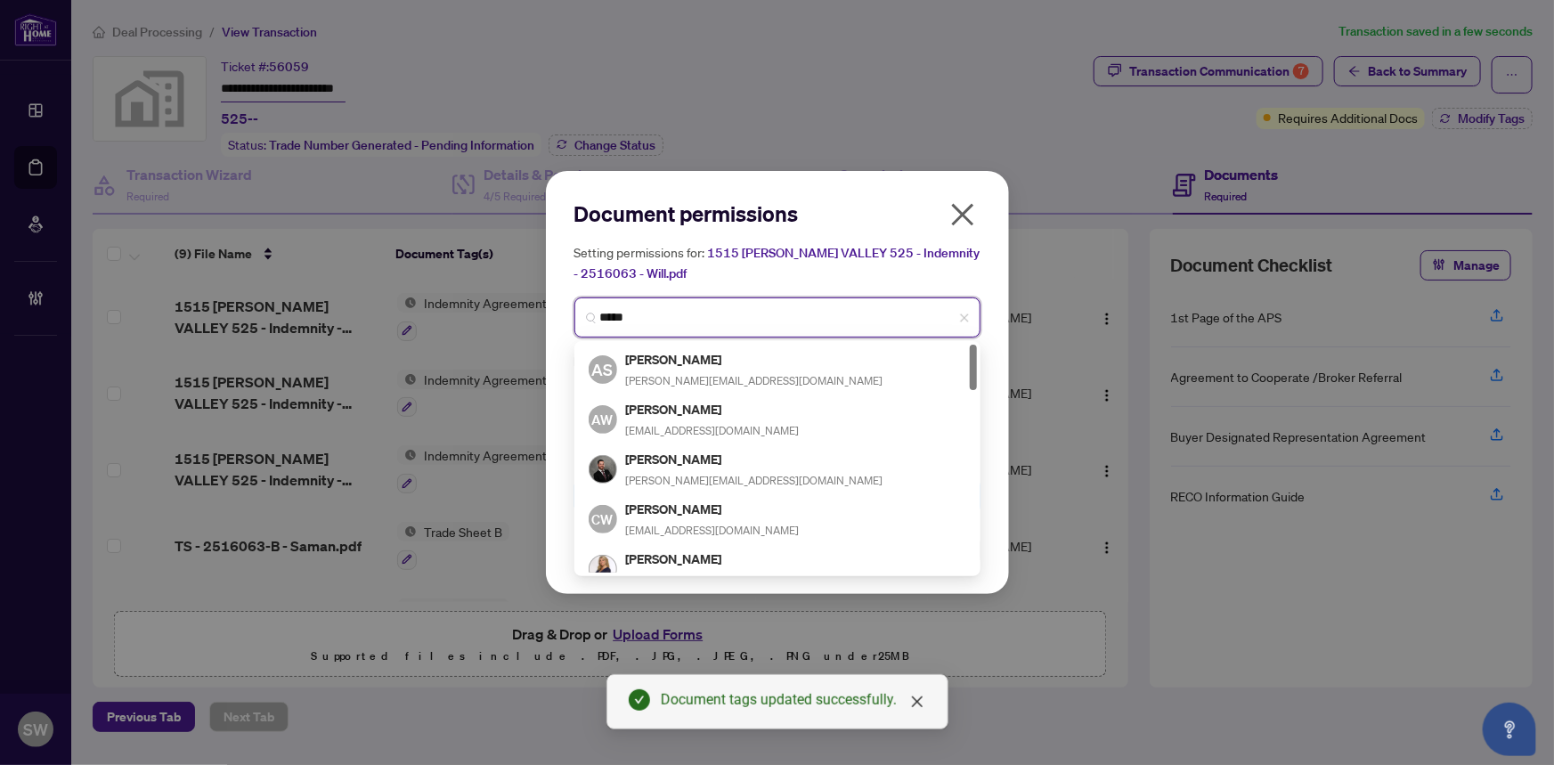
type input "******"
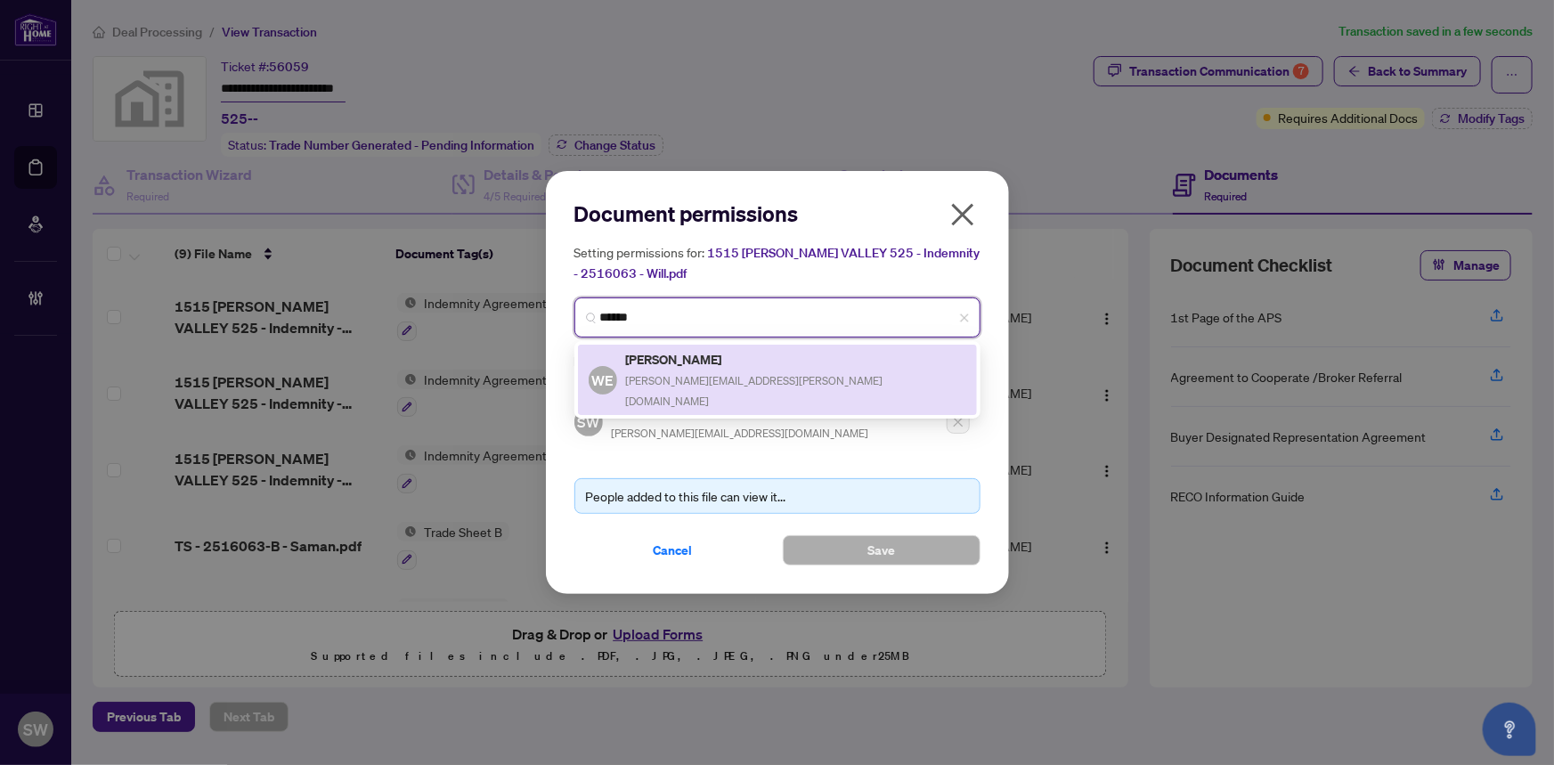
click at [692, 369] on div "Will Ellis willard.ellis@outlook.com" at bounding box center [796, 379] width 340 height 61
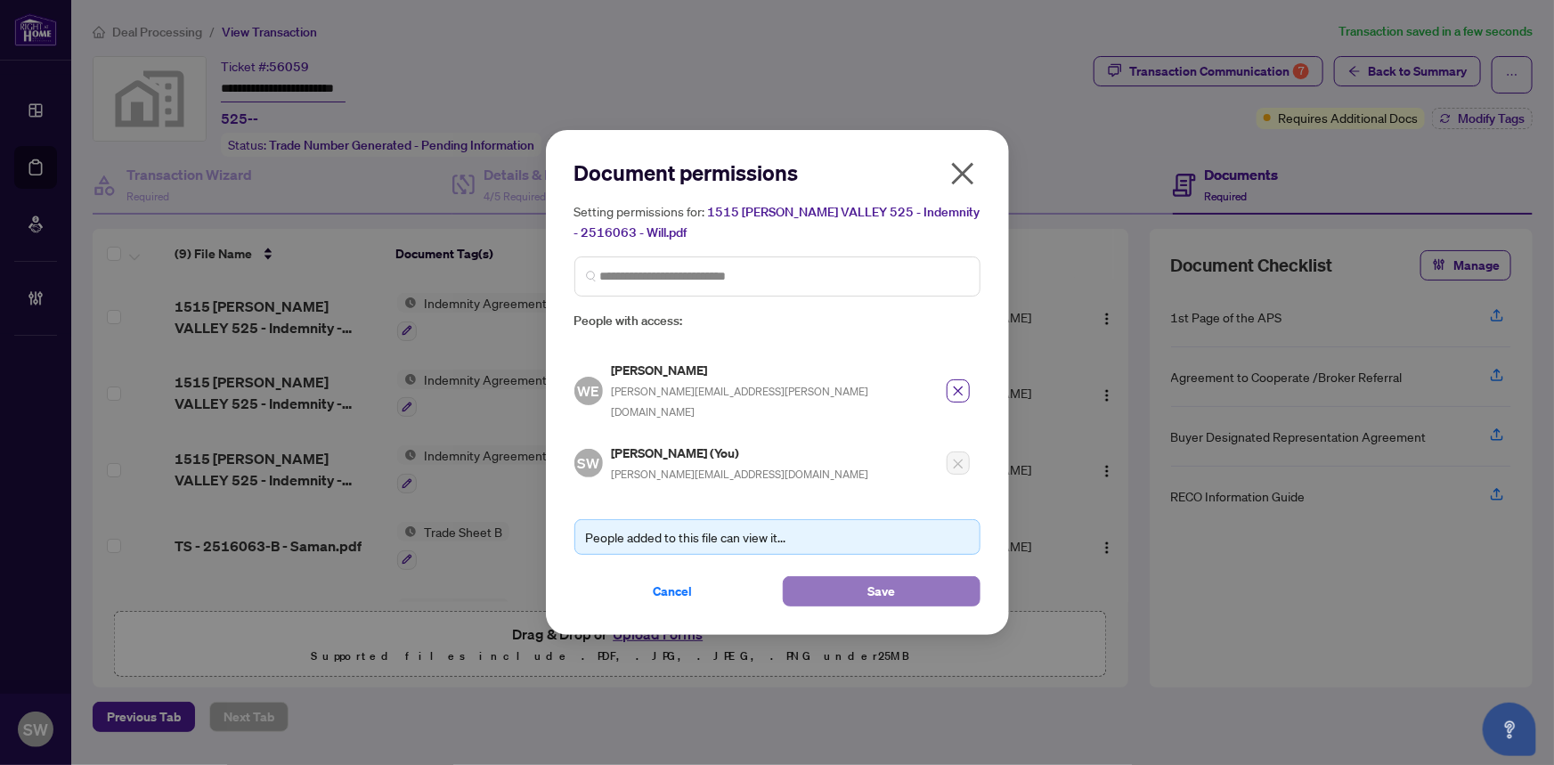
click at [810, 576] on button "Save" at bounding box center [882, 591] width 198 height 30
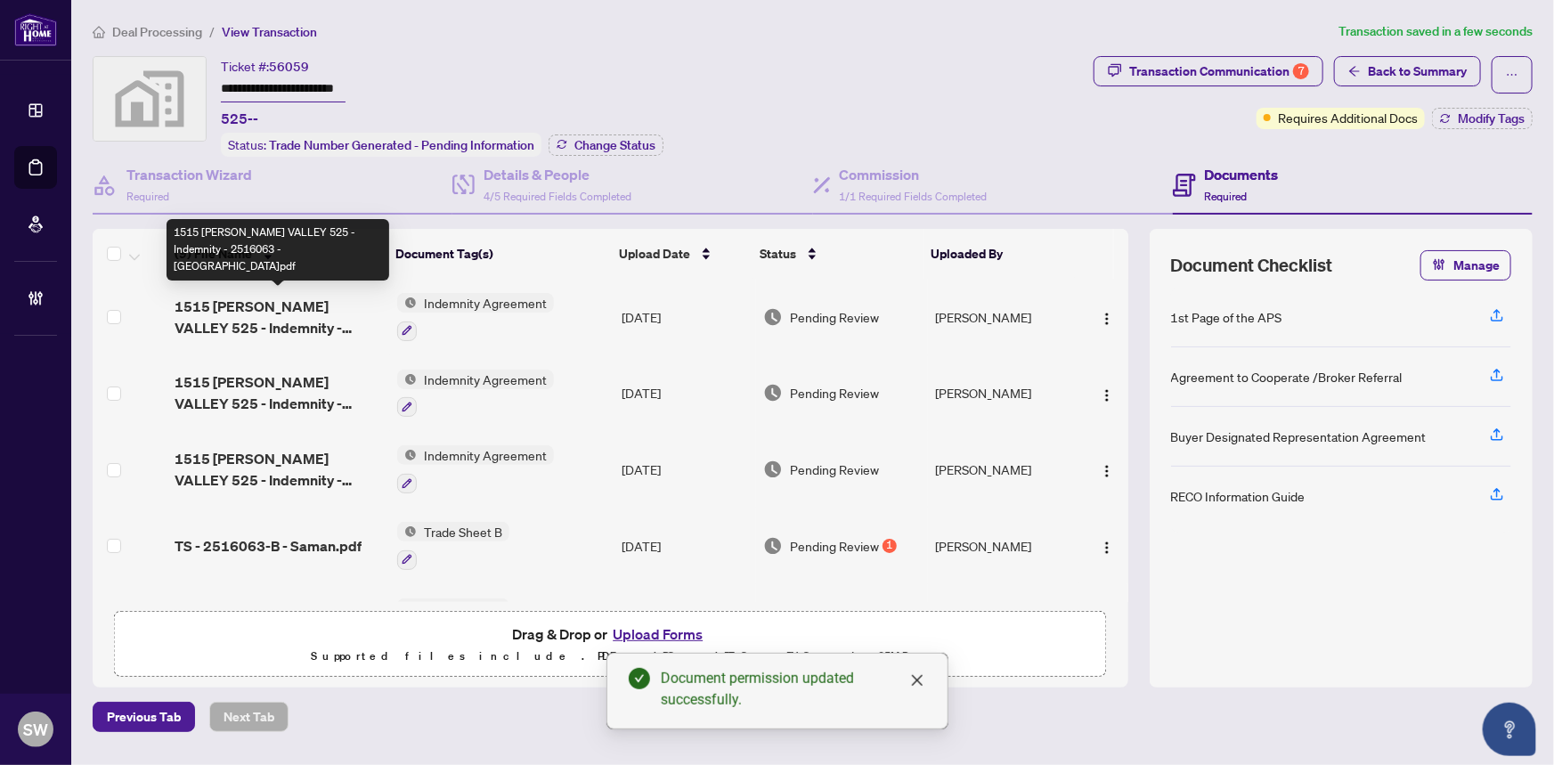
click at [266, 312] on span "1515 PICKERING VALLEY 525 - Indemnity - 2516063 - Riyad.pdf" at bounding box center [278, 317] width 208 height 43
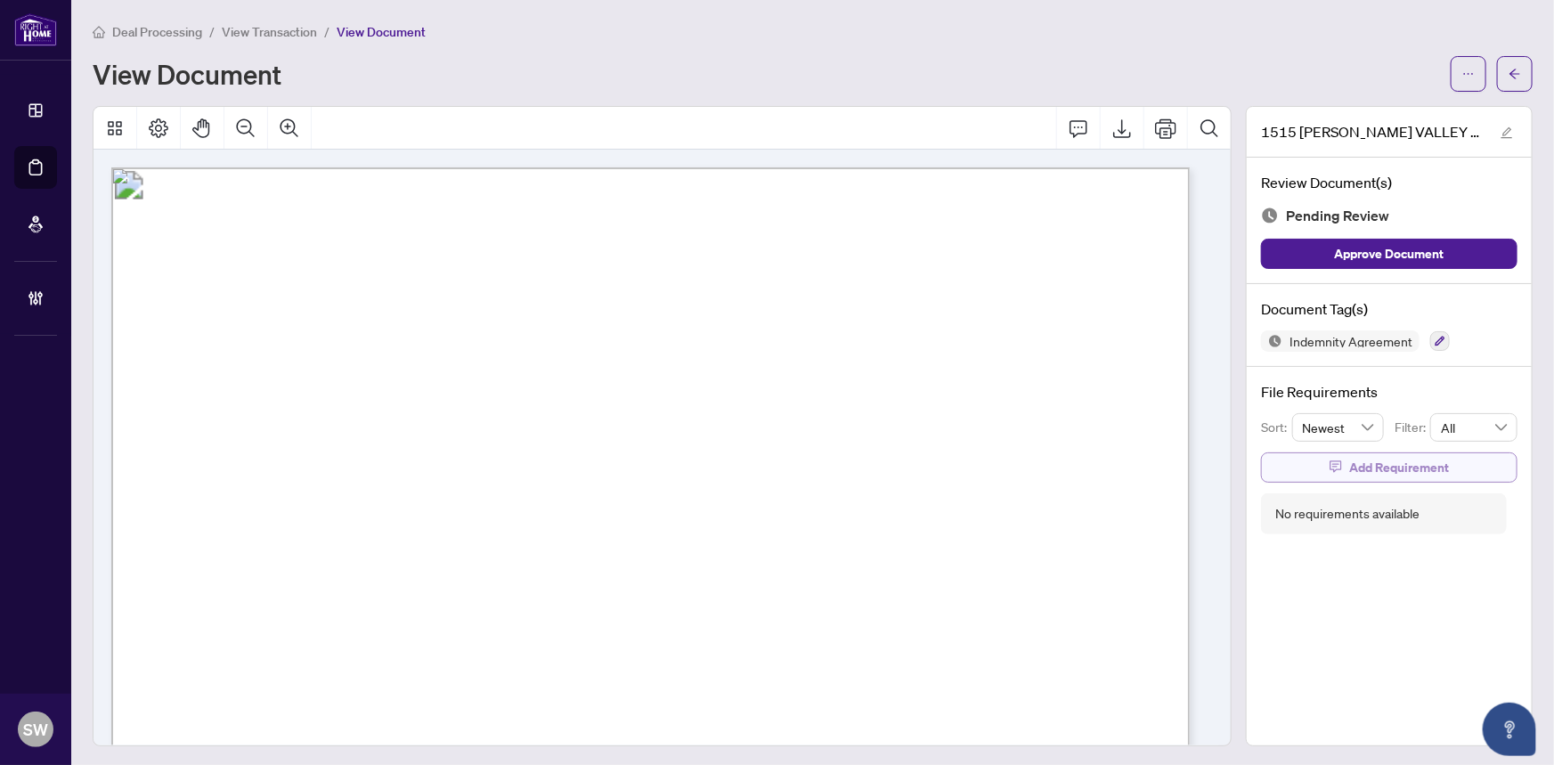
click at [1334, 462] on button "Add Requirement" at bounding box center [1389, 467] width 256 height 30
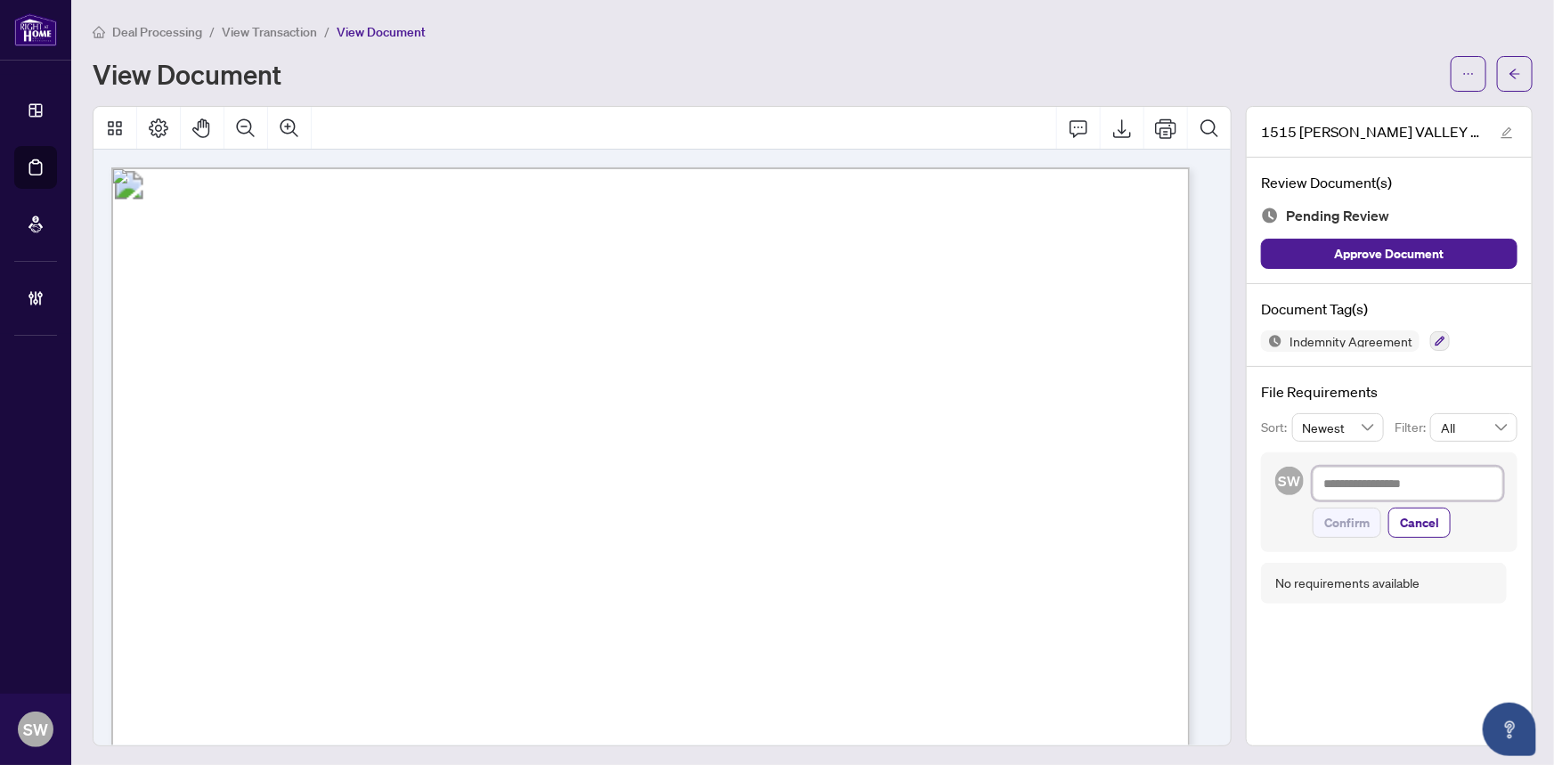
click at [1335, 484] on textarea at bounding box center [1407, 484] width 191 height 34
paste textarea "**********"
type textarea "**********"
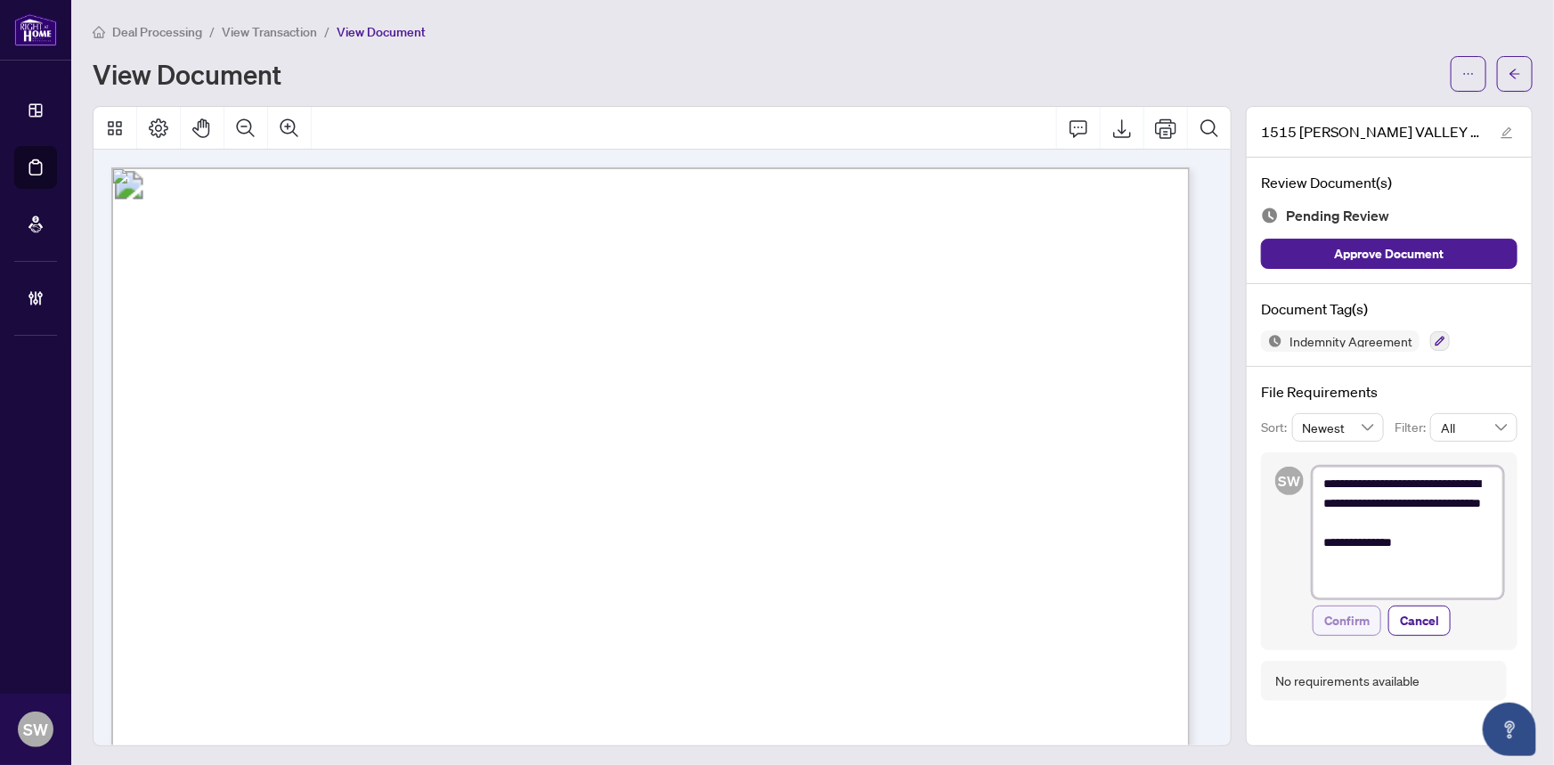
type textarea "**********"
click at [1352, 620] on span "Confirm" at bounding box center [1346, 620] width 45 height 28
type textarea "**********"
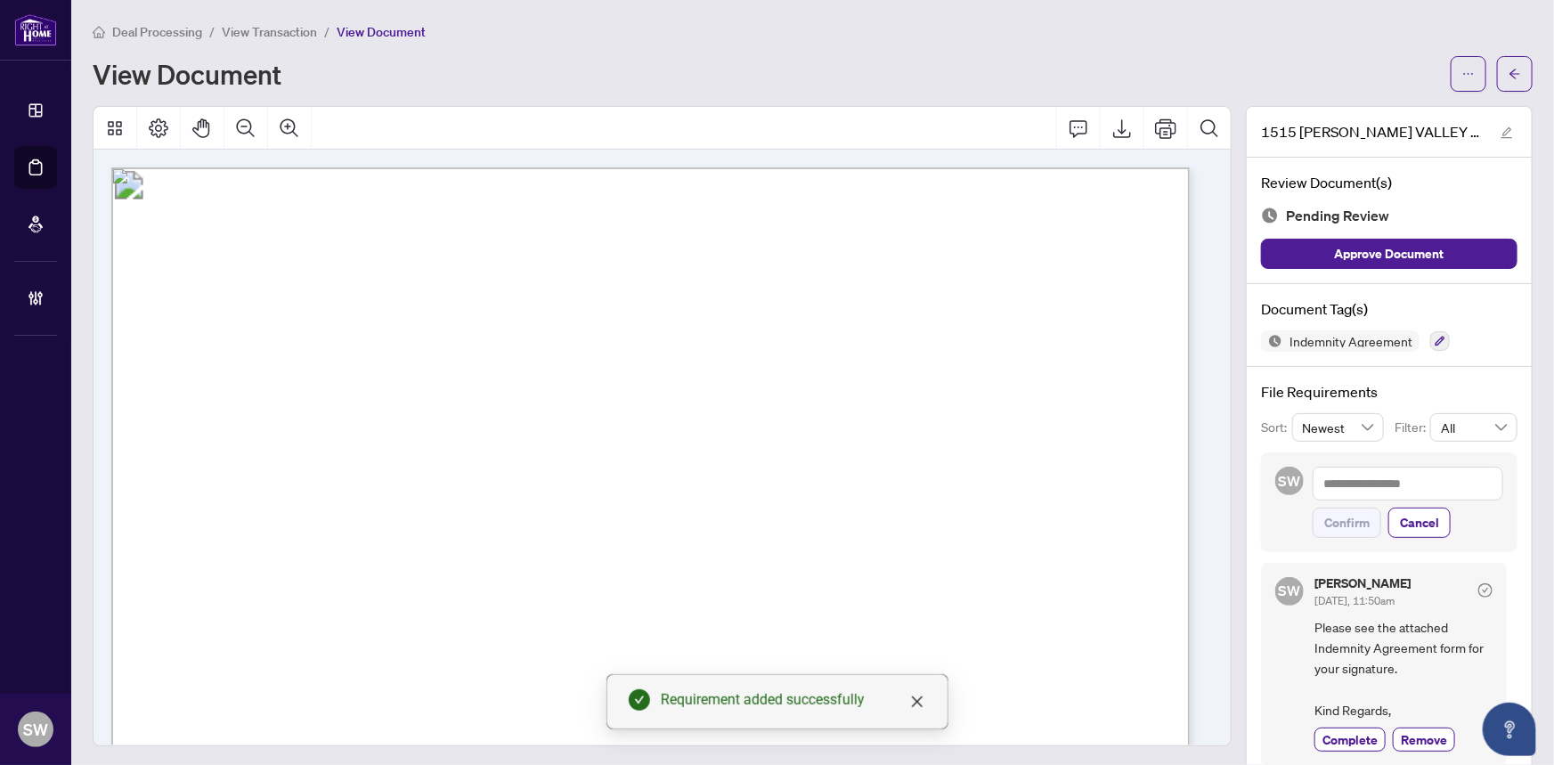
click at [1508, 80] on span "button" at bounding box center [1514, 74] width 12 height 28
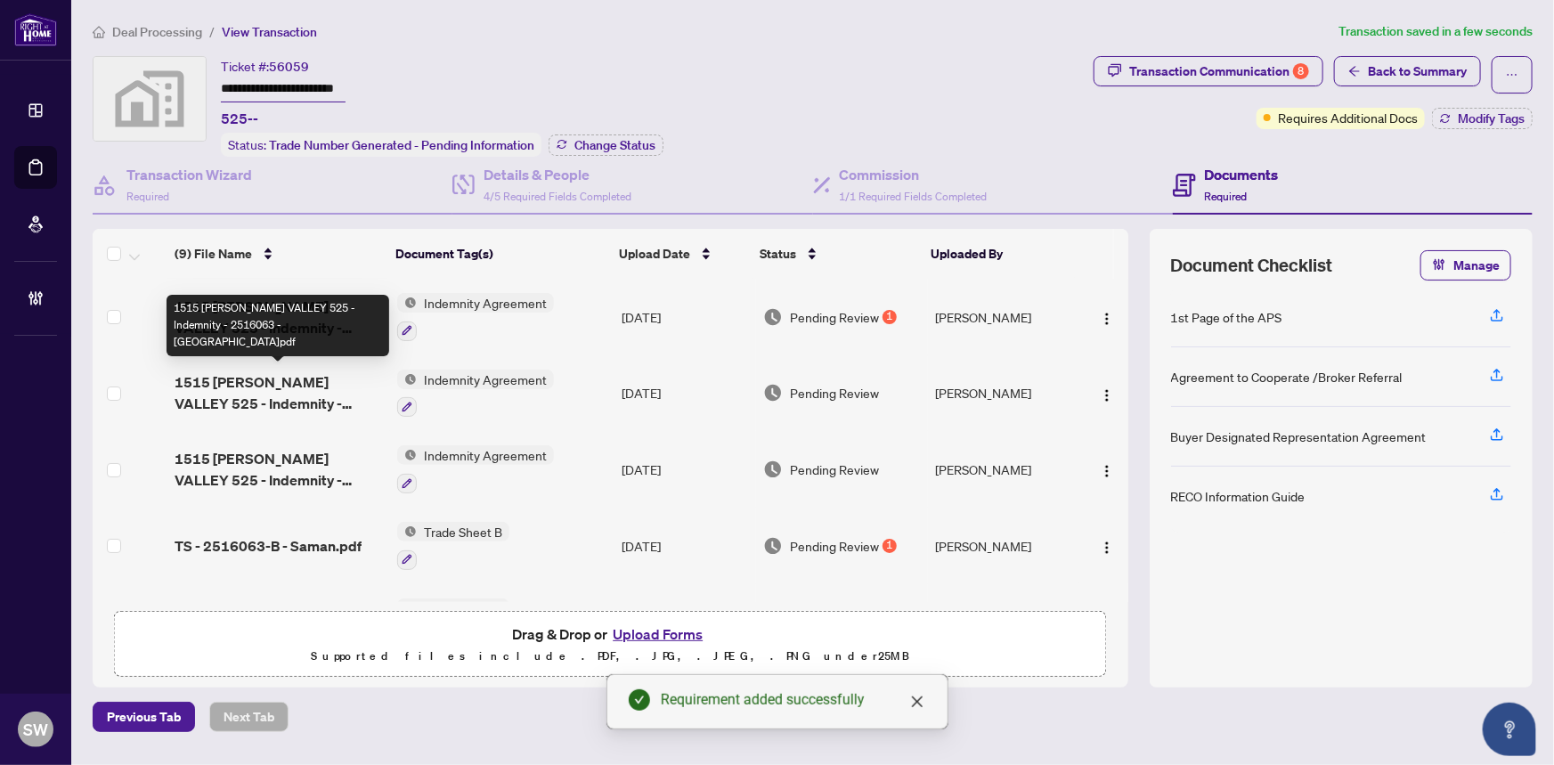
click at [290, 377] on span "1515 PICKERING VALLEY 525 - Indemnity - 2516063 - Saman.pdf" at bounding box center [278, 392] width 208 height 43
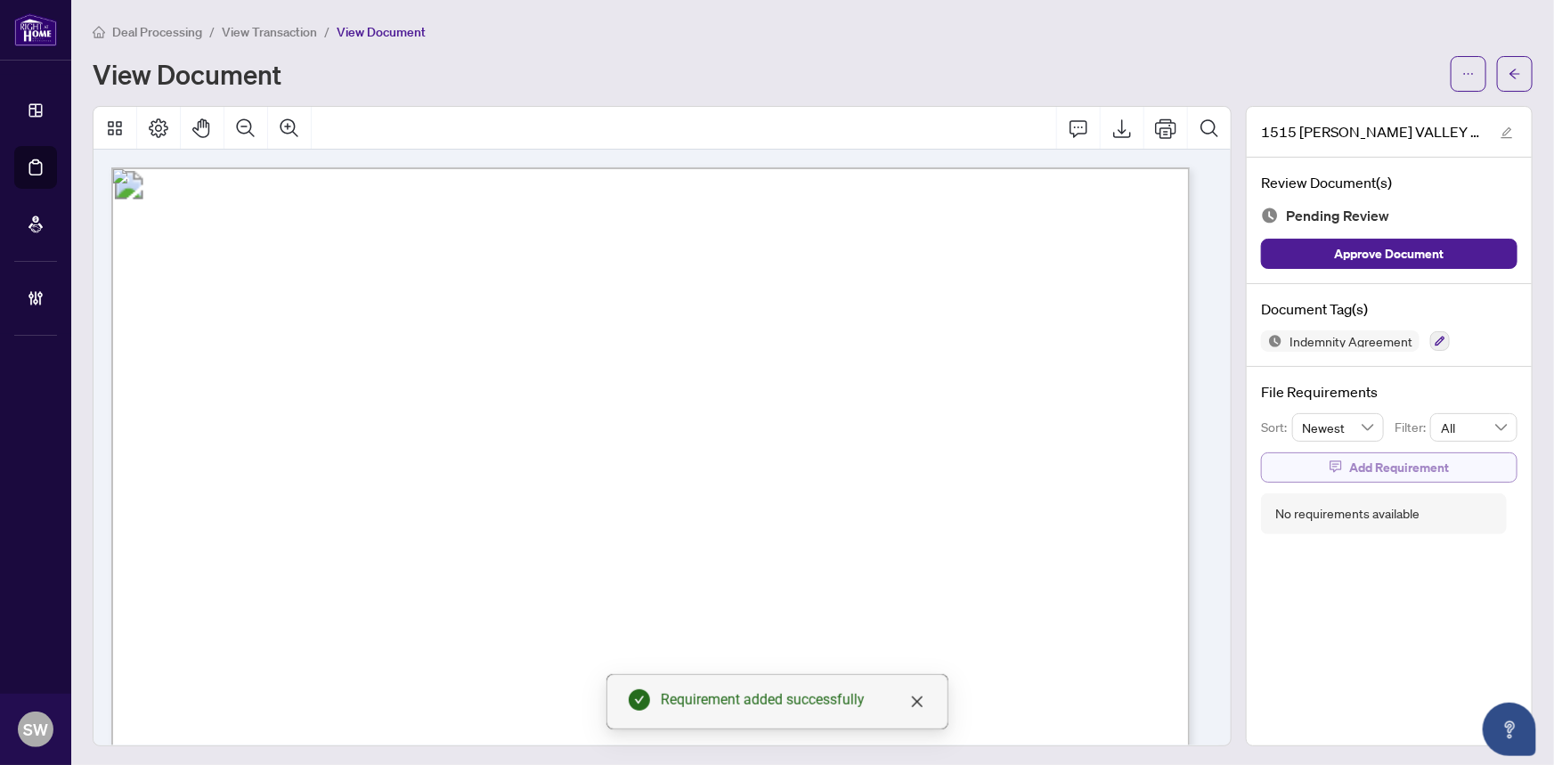
click at [1393, 461] on span "Add Requirement" at bounding box center [1399, 467] width 100 height 28
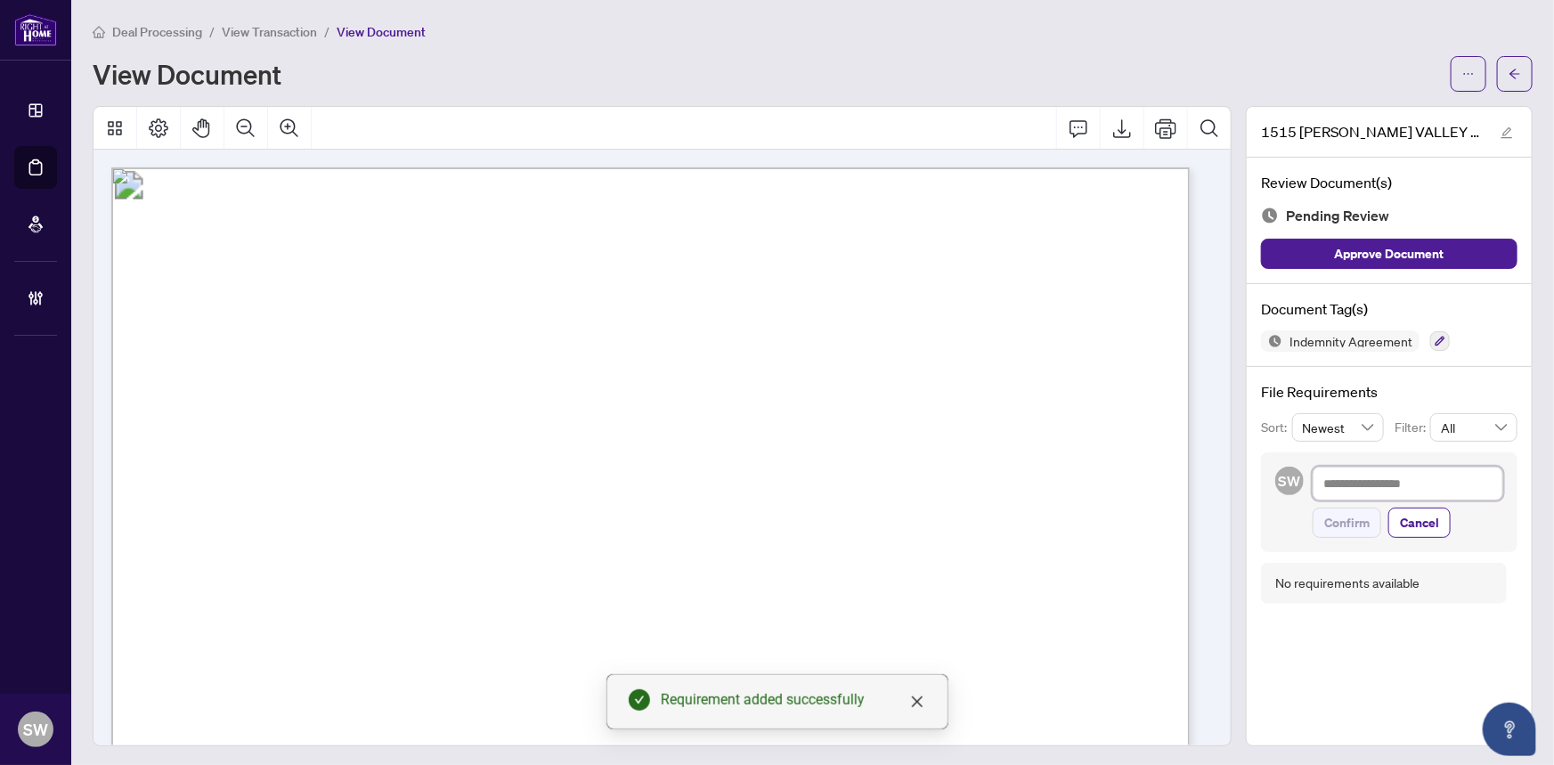
click at [1391, 489] on textarea at bounding box center [1407, 484] width 191 height 34
paste textarea "**********"
type textarea "**********"
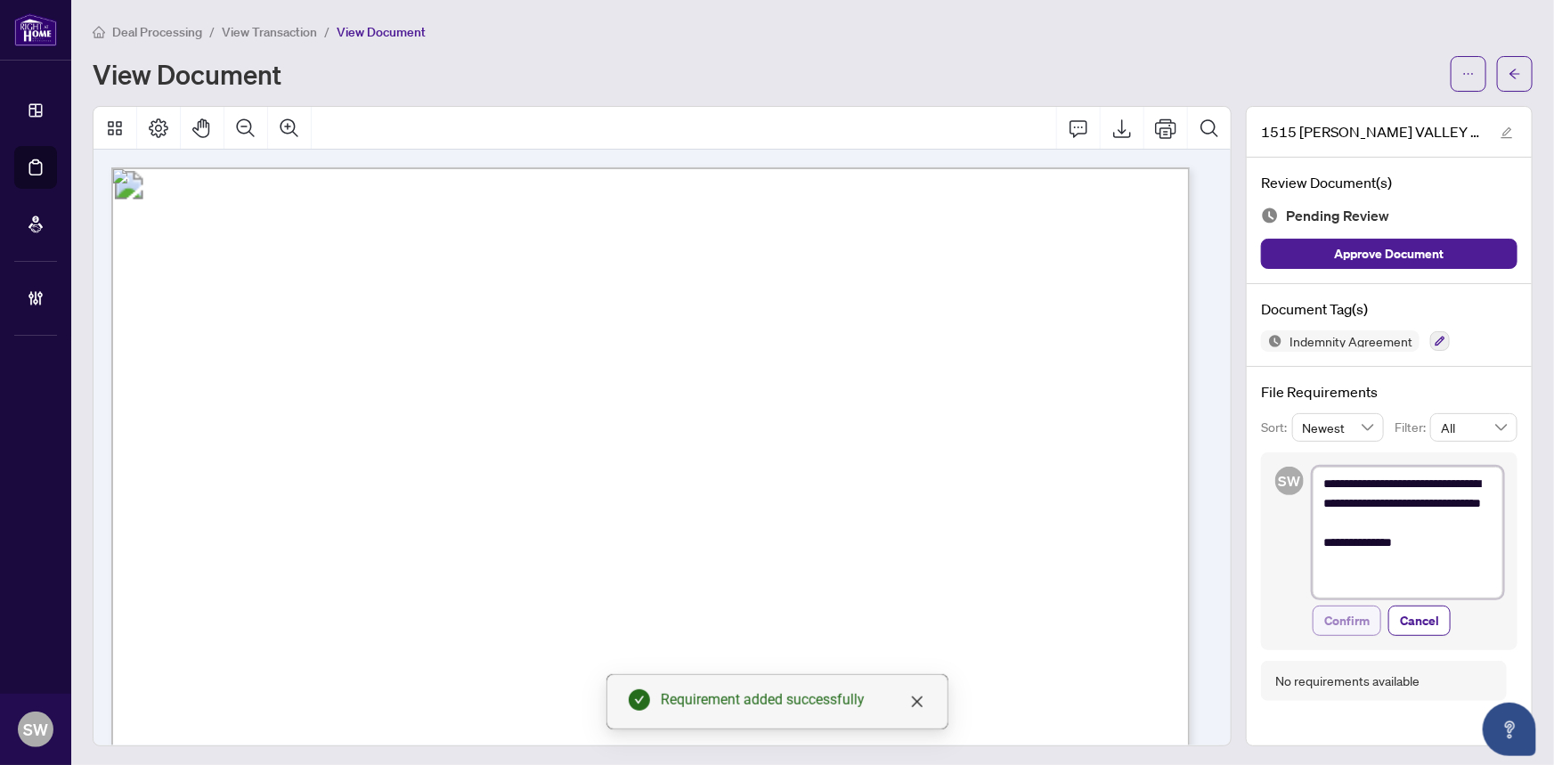
type textarea "**********"
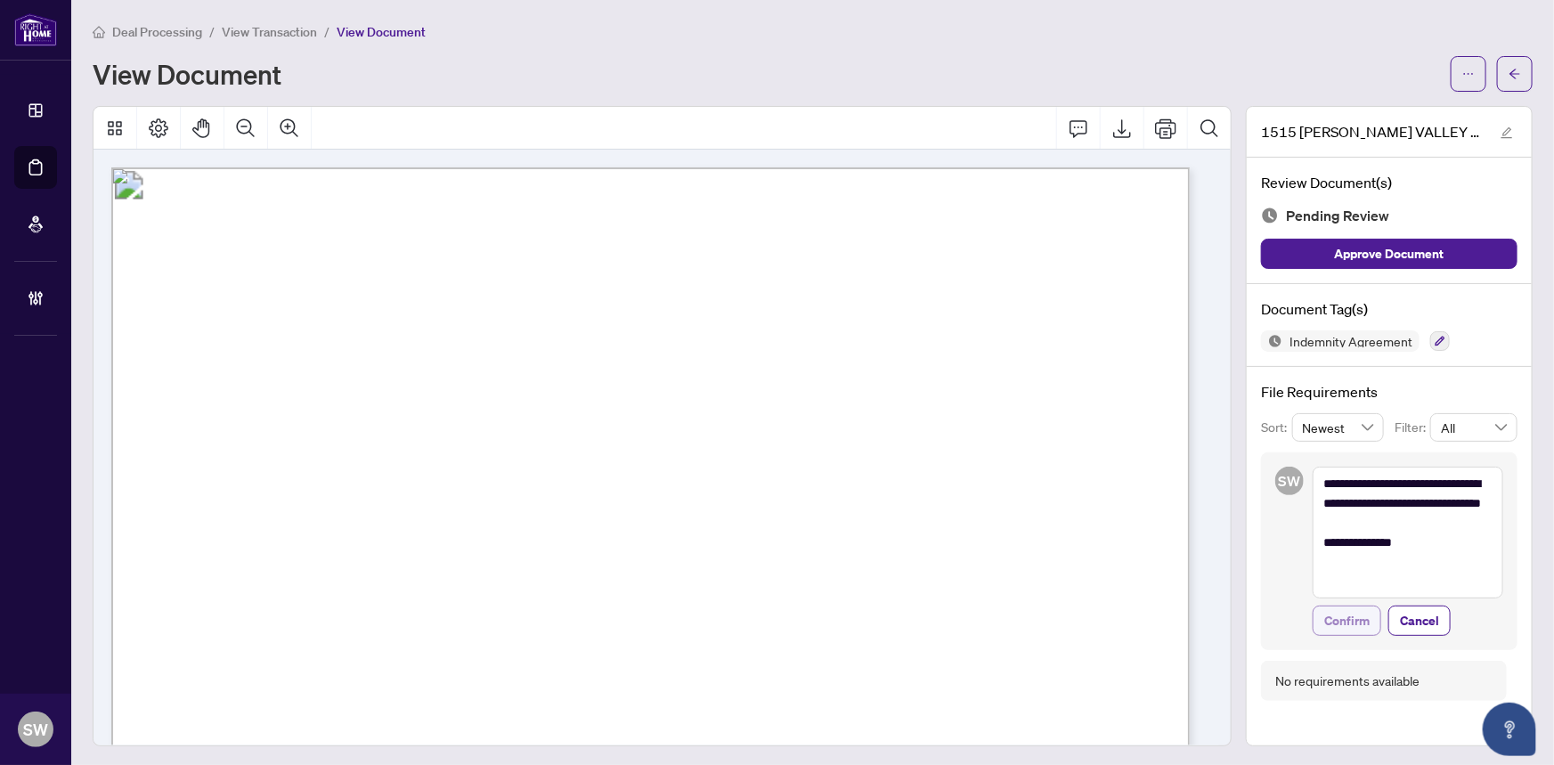
click at [1345, 617] on span "Confirm" at bounding box center [1346, 620] width 45 height 28
type textarea "**********"
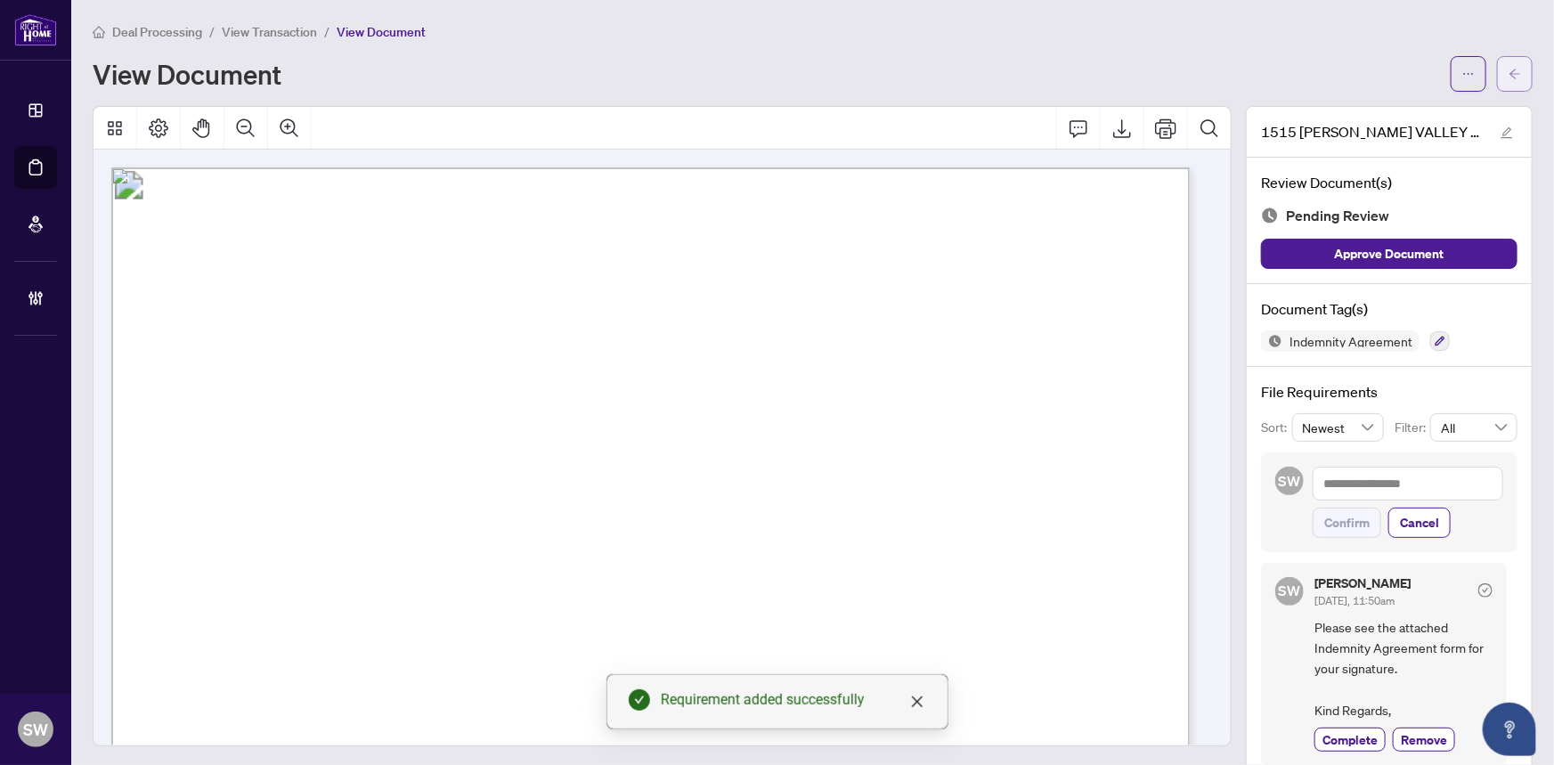
click at [1508, 75] on icon "arrow-left" at bounding box center [1514, 74] width 12 height 12
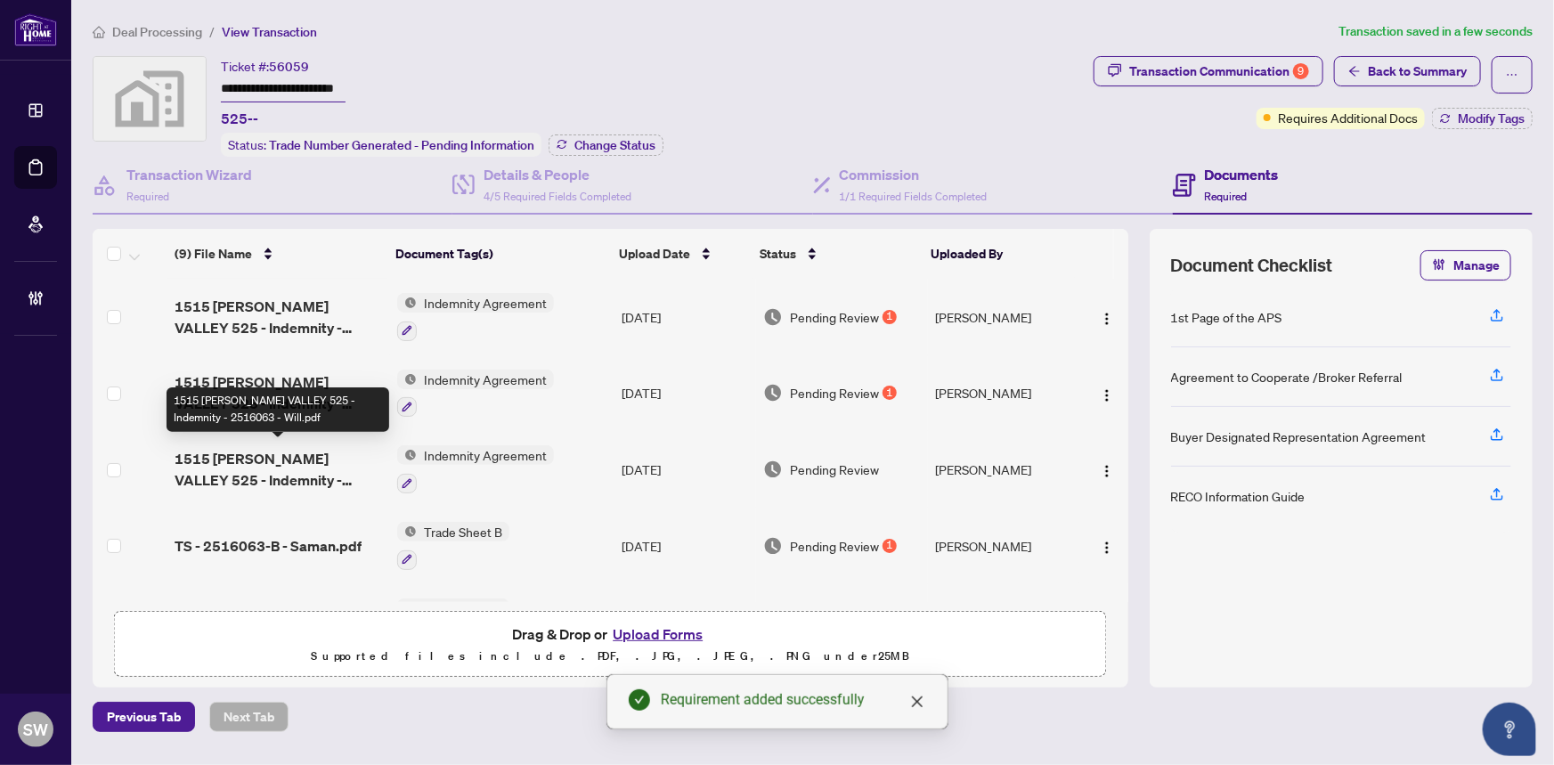
click at [317, 463] on span "1515 PICKERING VALLEY 525 - Indemnity - 2516063 - Will.pdf" at bounding box center [278, 469] width 208 height 43
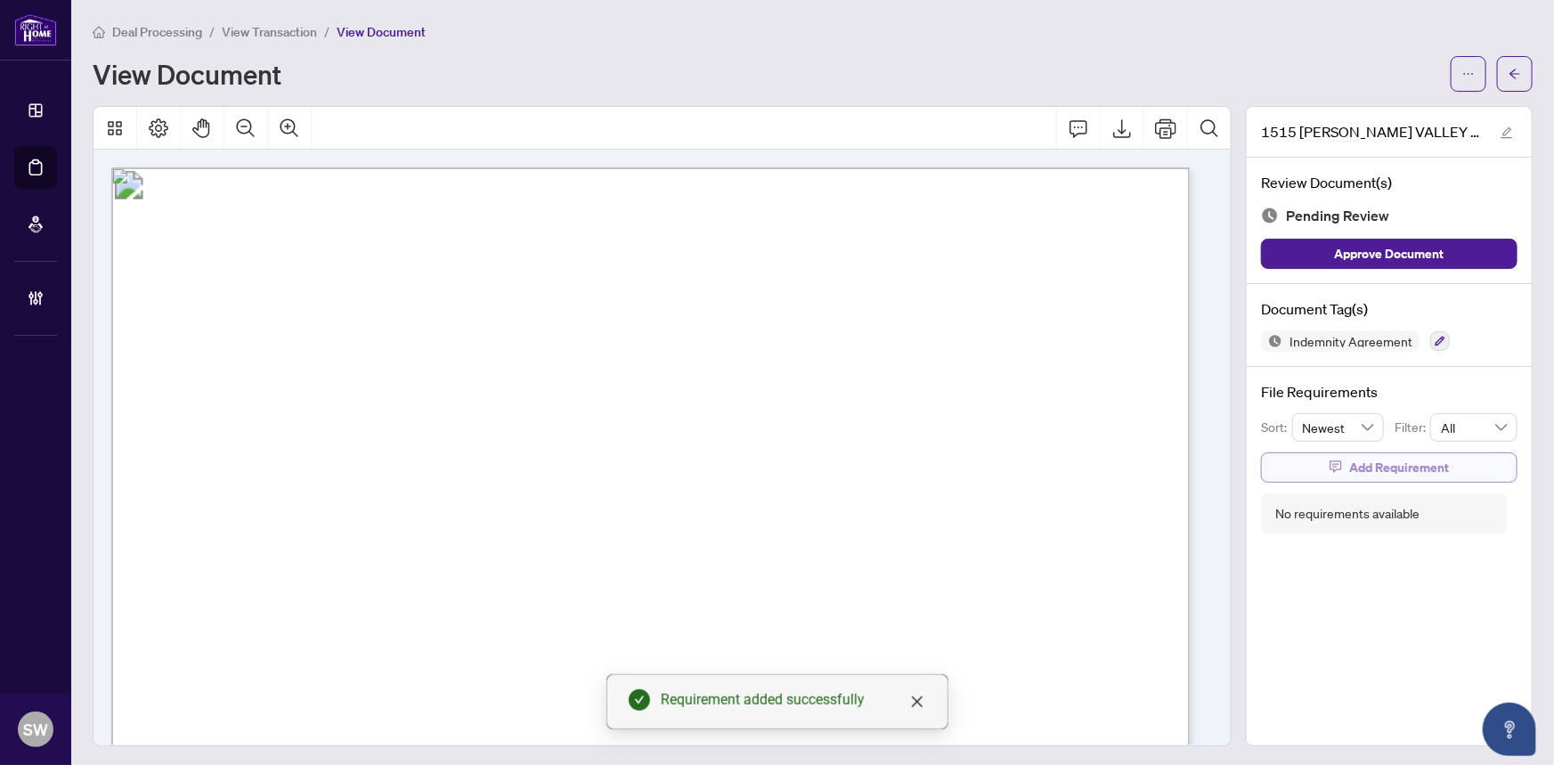
click at [1361, 463] on span "Add Requirement" at bounding box center [1399, 467] width 100 height 28
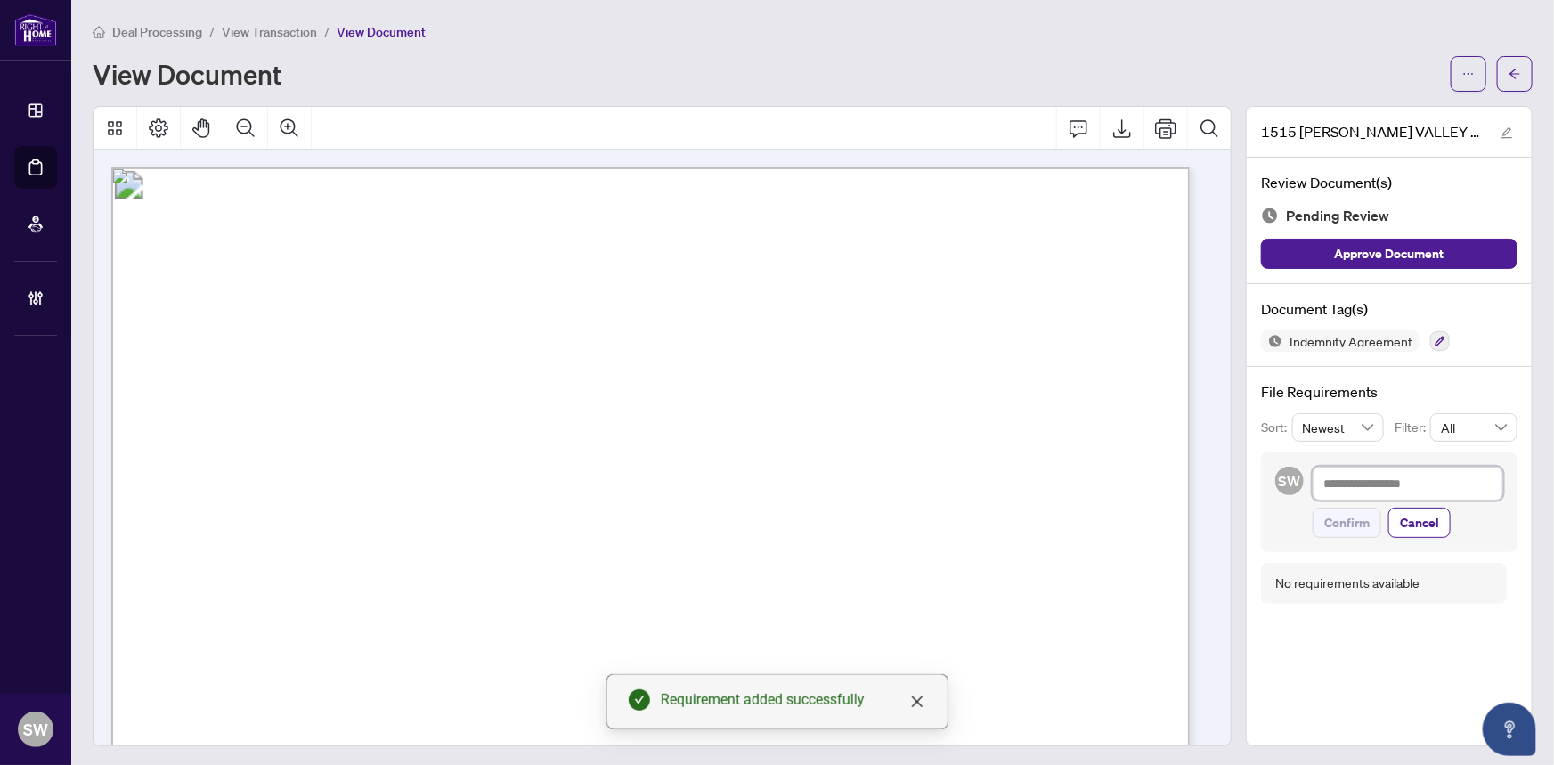
click at [1365, 476] on textarea at bounding box center [1407, 484] width 191 height 34
paste textarea "**********"
type textarea "**********"
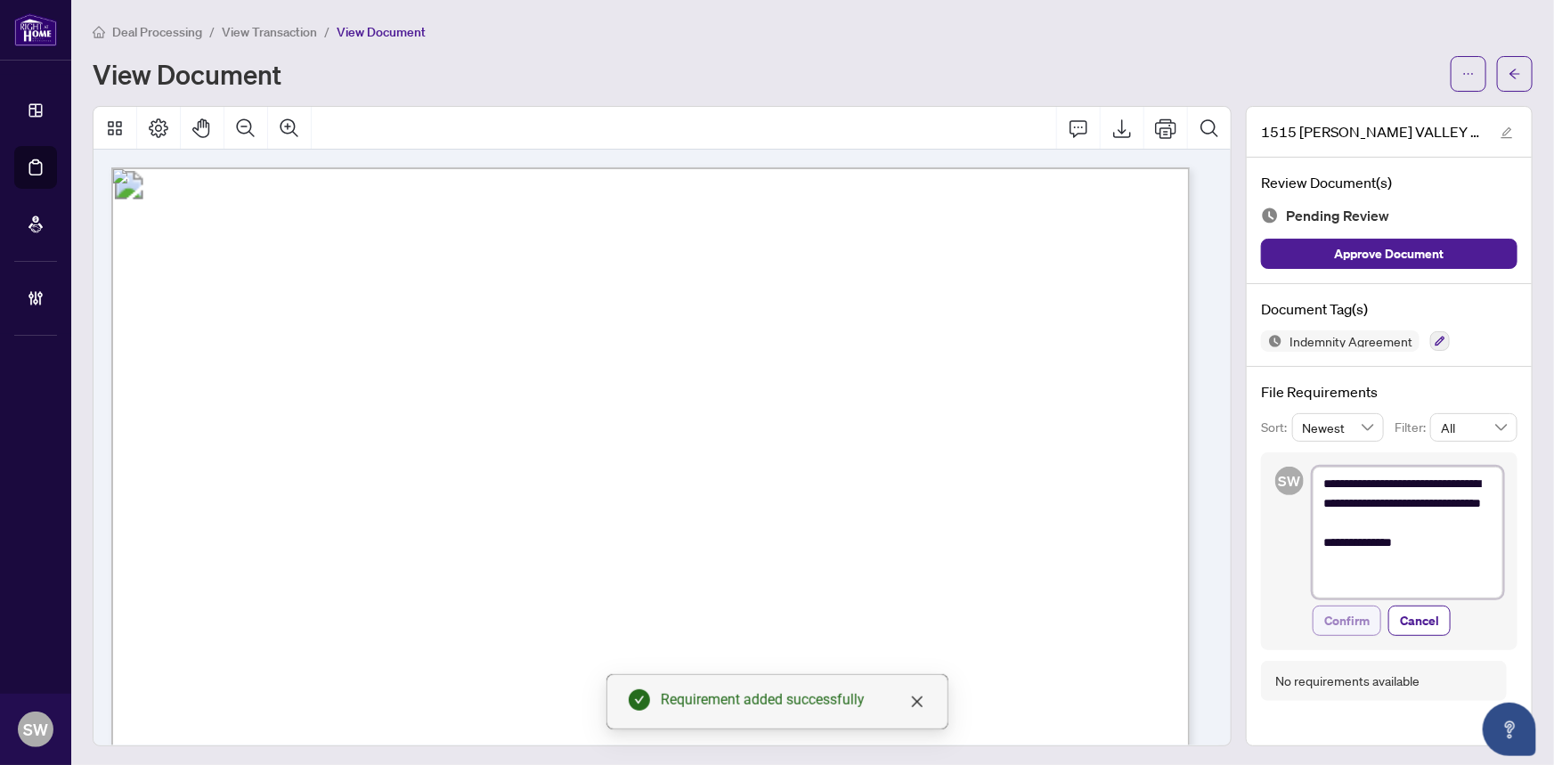
type textarea "**********"
click at [1343, 620] on span "Confirm" at bounding box center [1346, 620] width 45 height 28
type textarea "**********"
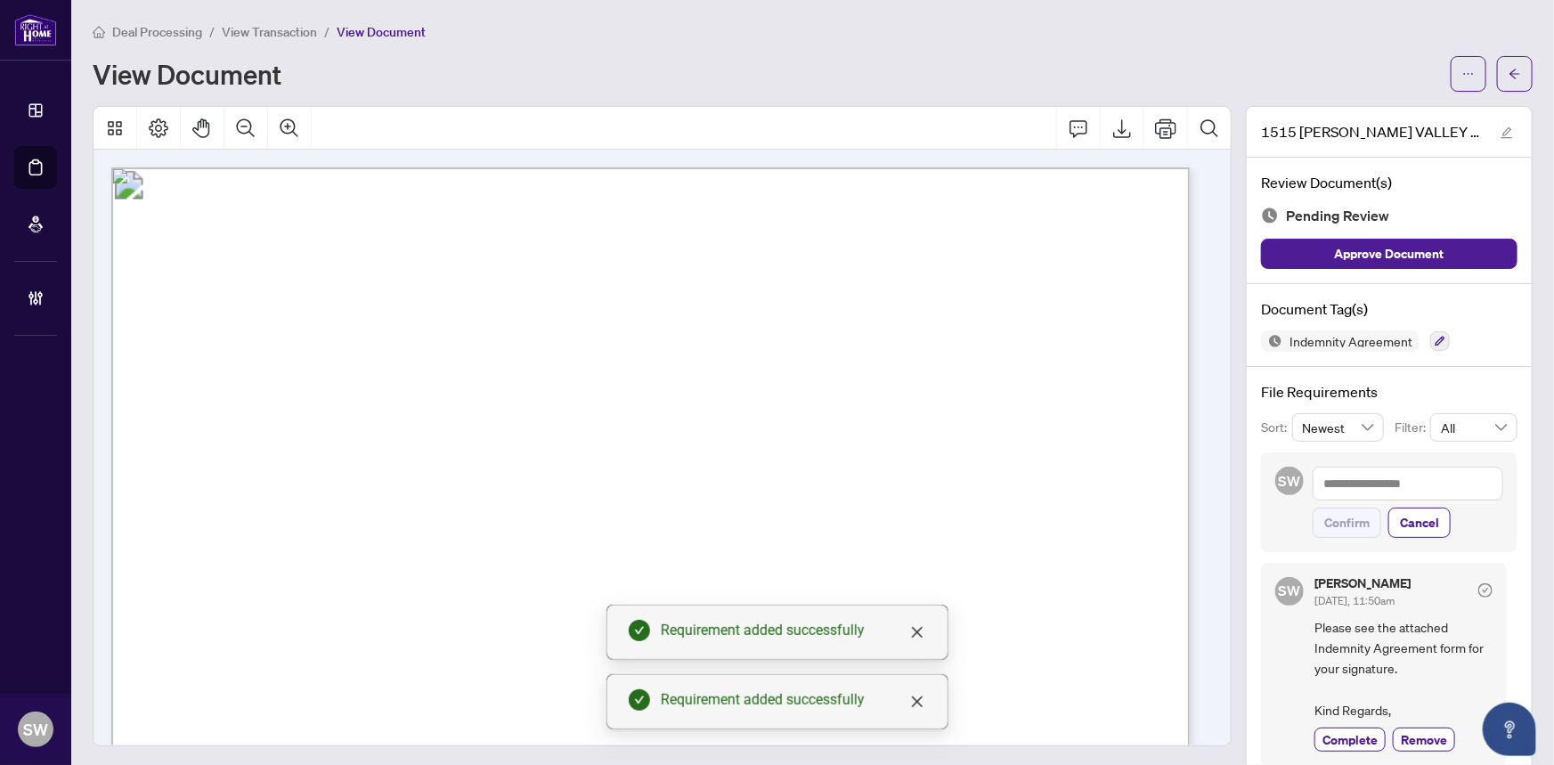
click at [1508, 79] on span "button" at bounding box center [1514, 74] width 12 height 28
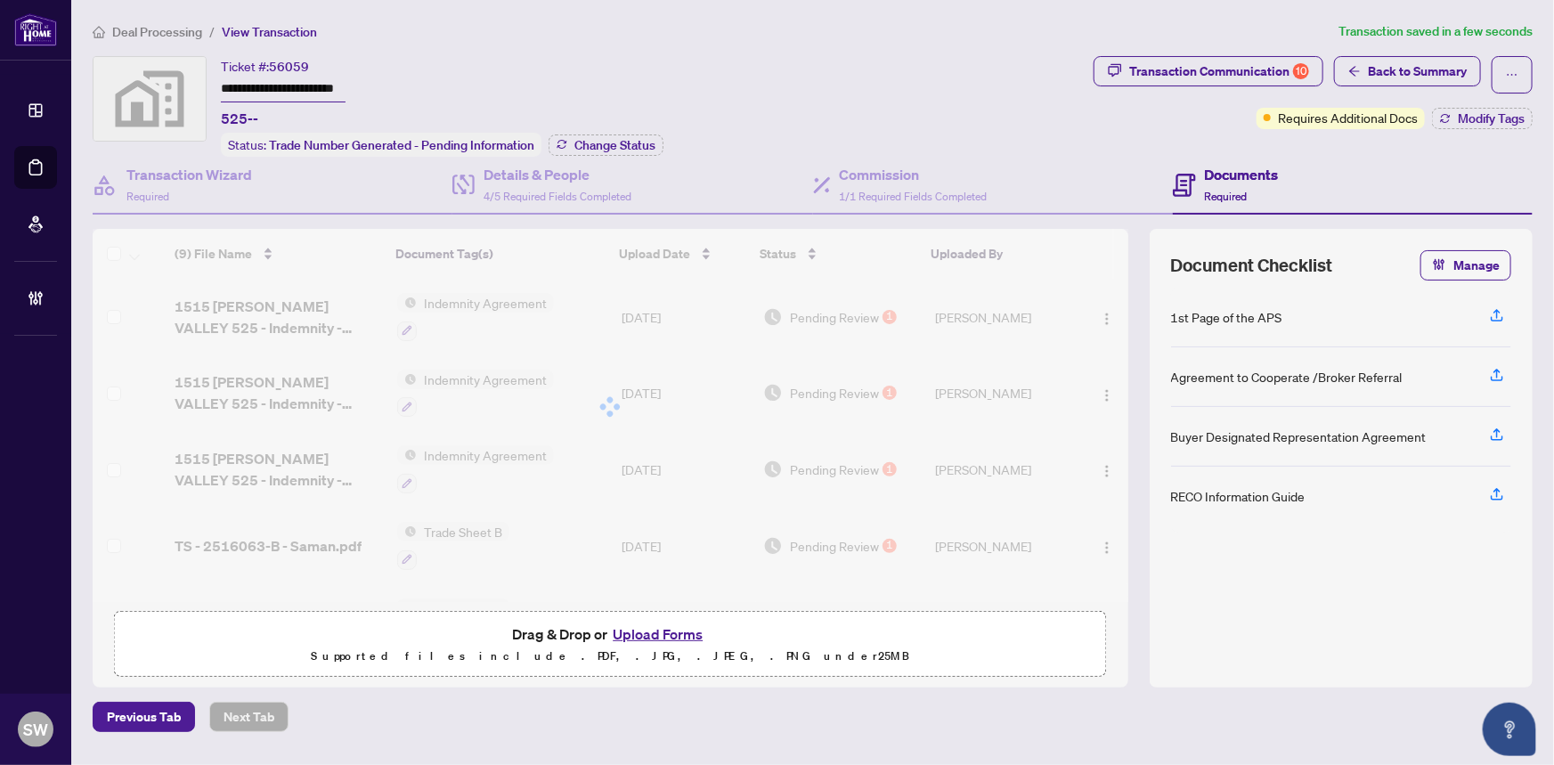
click at [305, 86] on input "**********" at bounding box center [283, 90] width 125 height 26
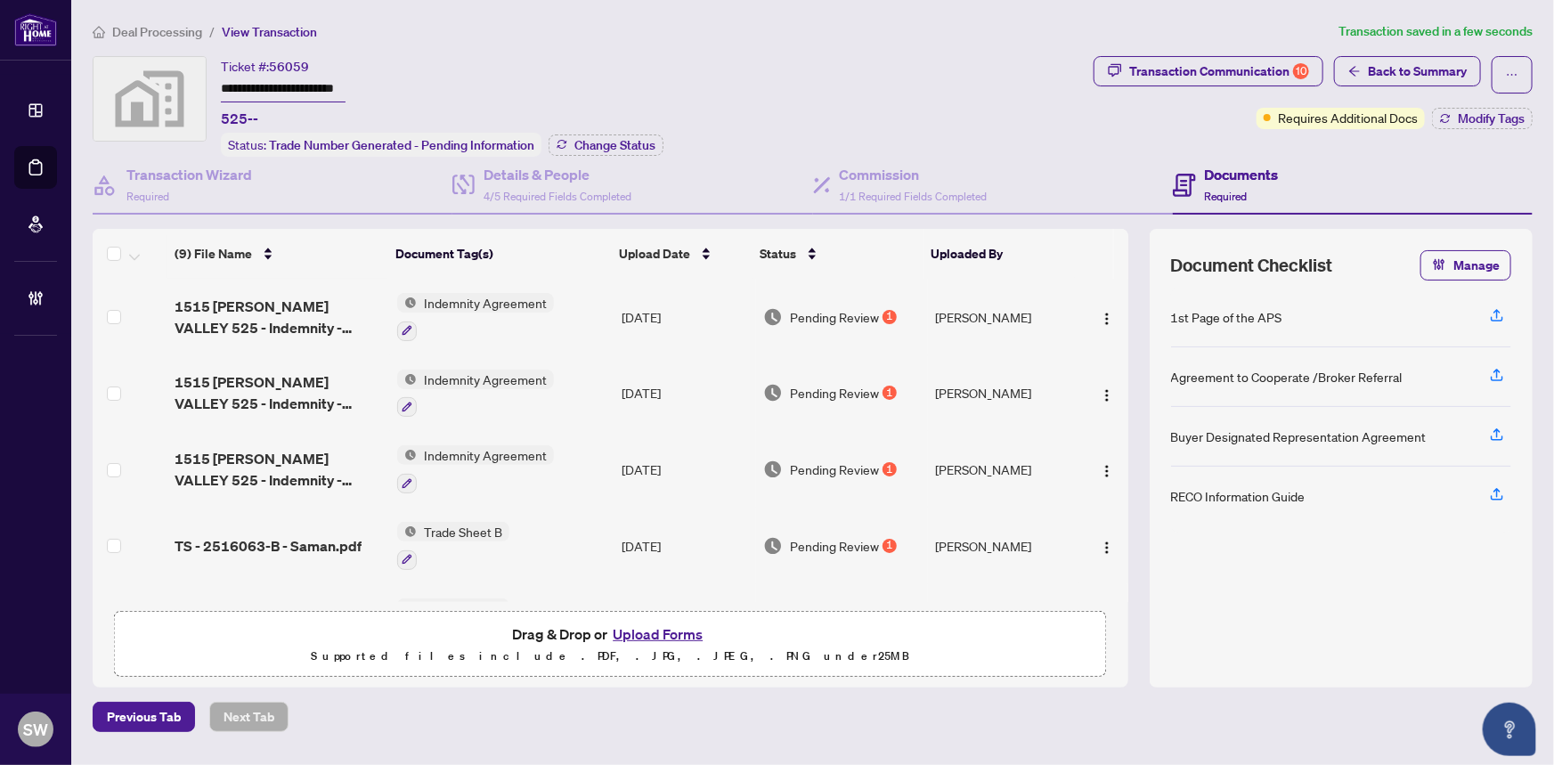
paste input "text"
type input "*******"
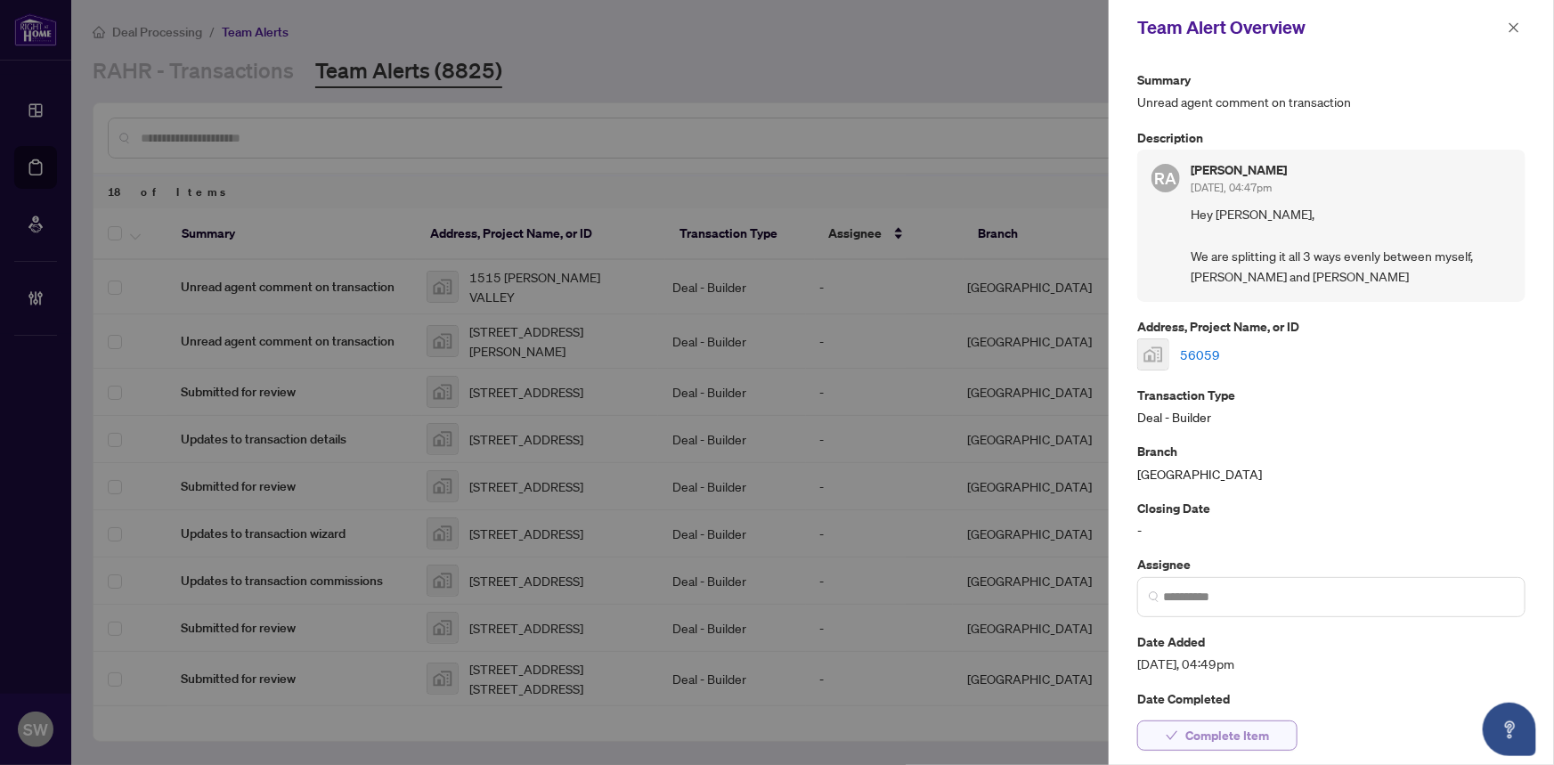
click at [1232, 735] on span "Complete Item" at bounding box center [1227, 735] width 84 height 28
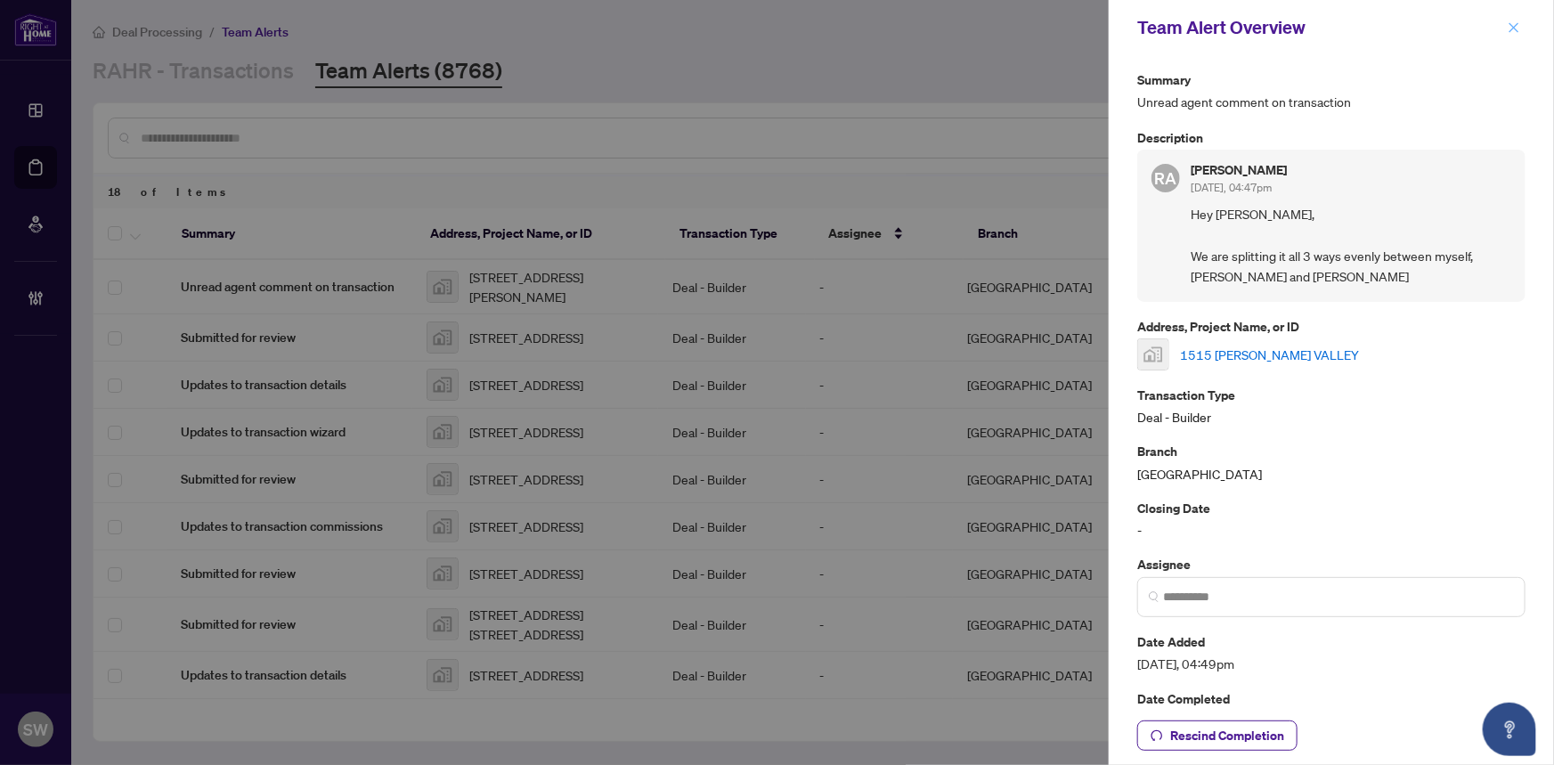
click at [1514, 28] on icon "close" at bounding box center [1514, 27] width 10 height 10
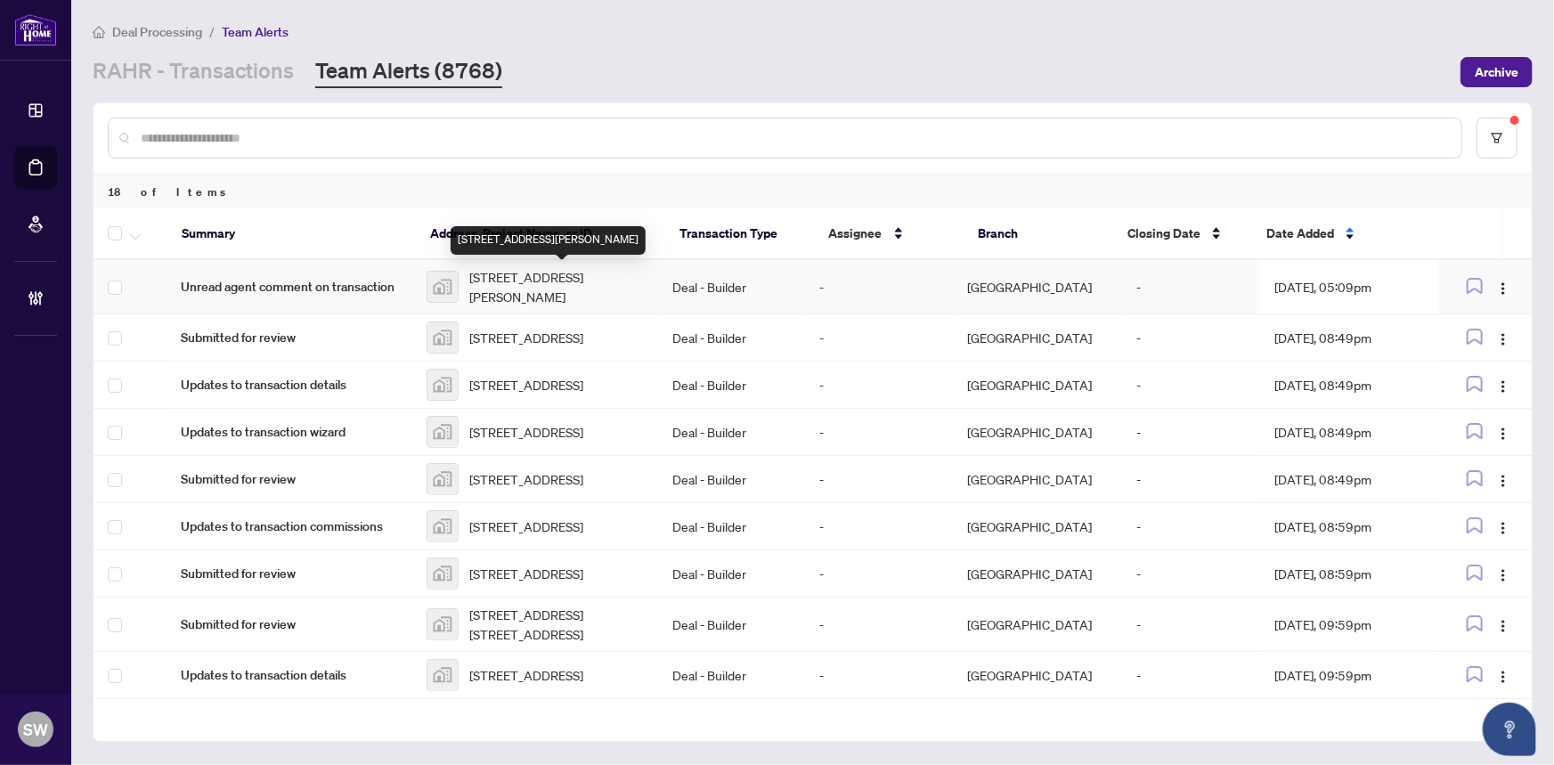
click at [585, 290] on span "[STREET_ADDRESS][PERSON_NAME]" at bounding box center [556, 286] width 174 height 39
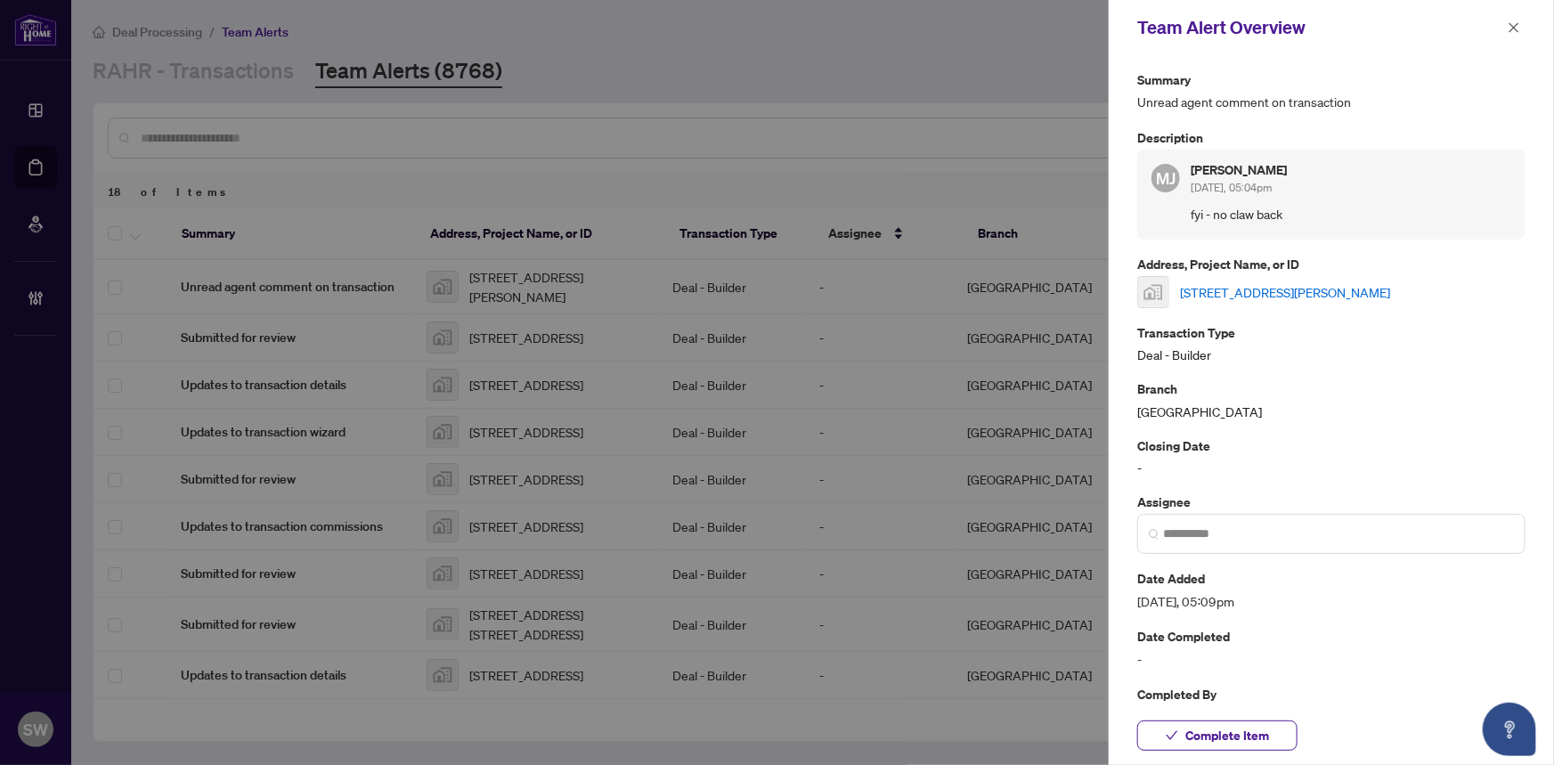
click at [1212, 287] on link "[STREET_ADDRESS][PERSON_NAME]" at bounding box center [1285, 292] width 210 height 20
click at [1249, 285] on link "[STREET_ADDRESS][PERSON_NAME]" at bounding box center [1285, 292] width 210 height 20
click at [1238, 731] on span "Complete Item" at bounding box center [1227, 735] width 84 height 28
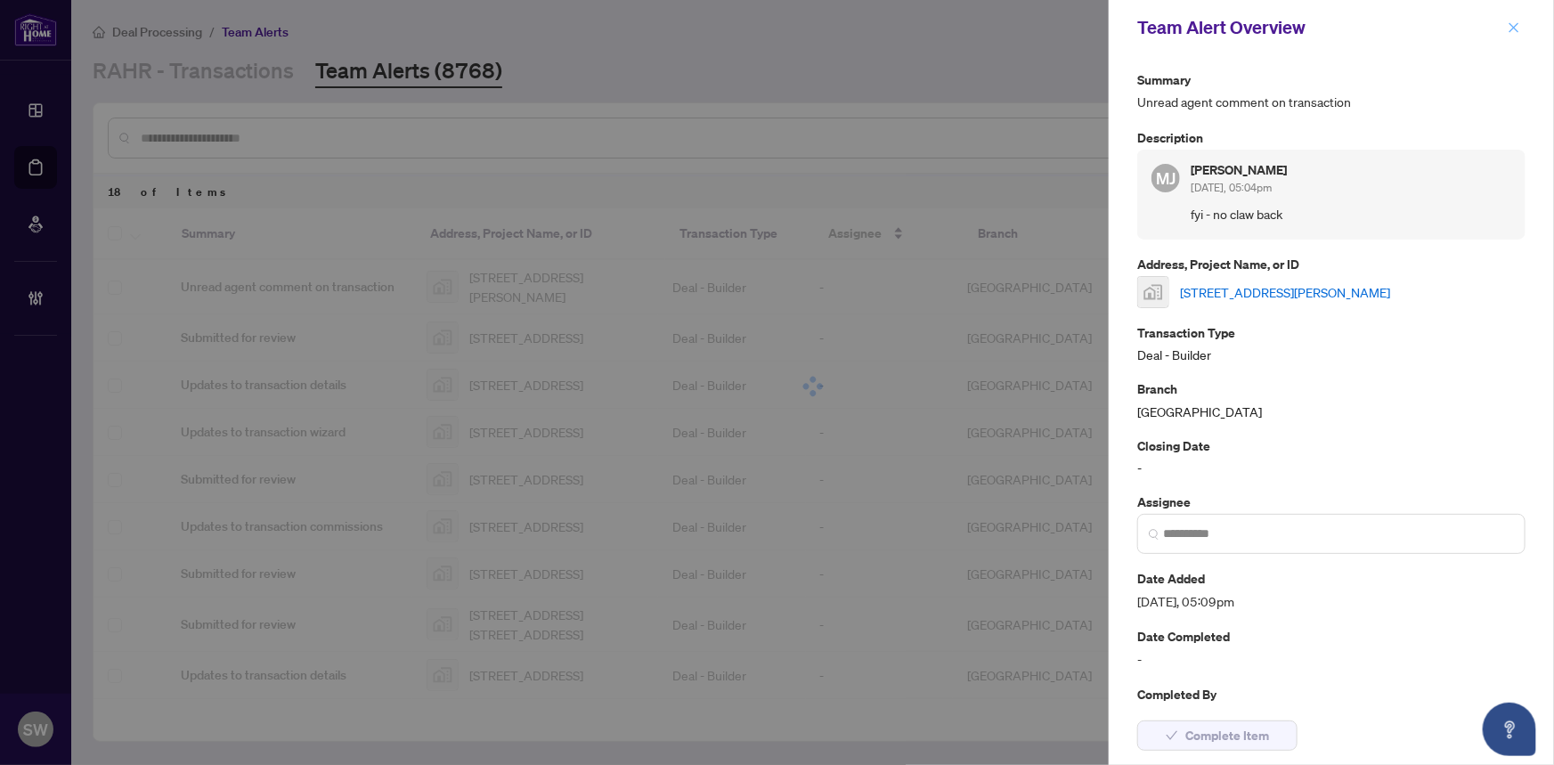
click at [1518, 27] on icon "close" at bounding box center [1513, 27] width 12 height 12
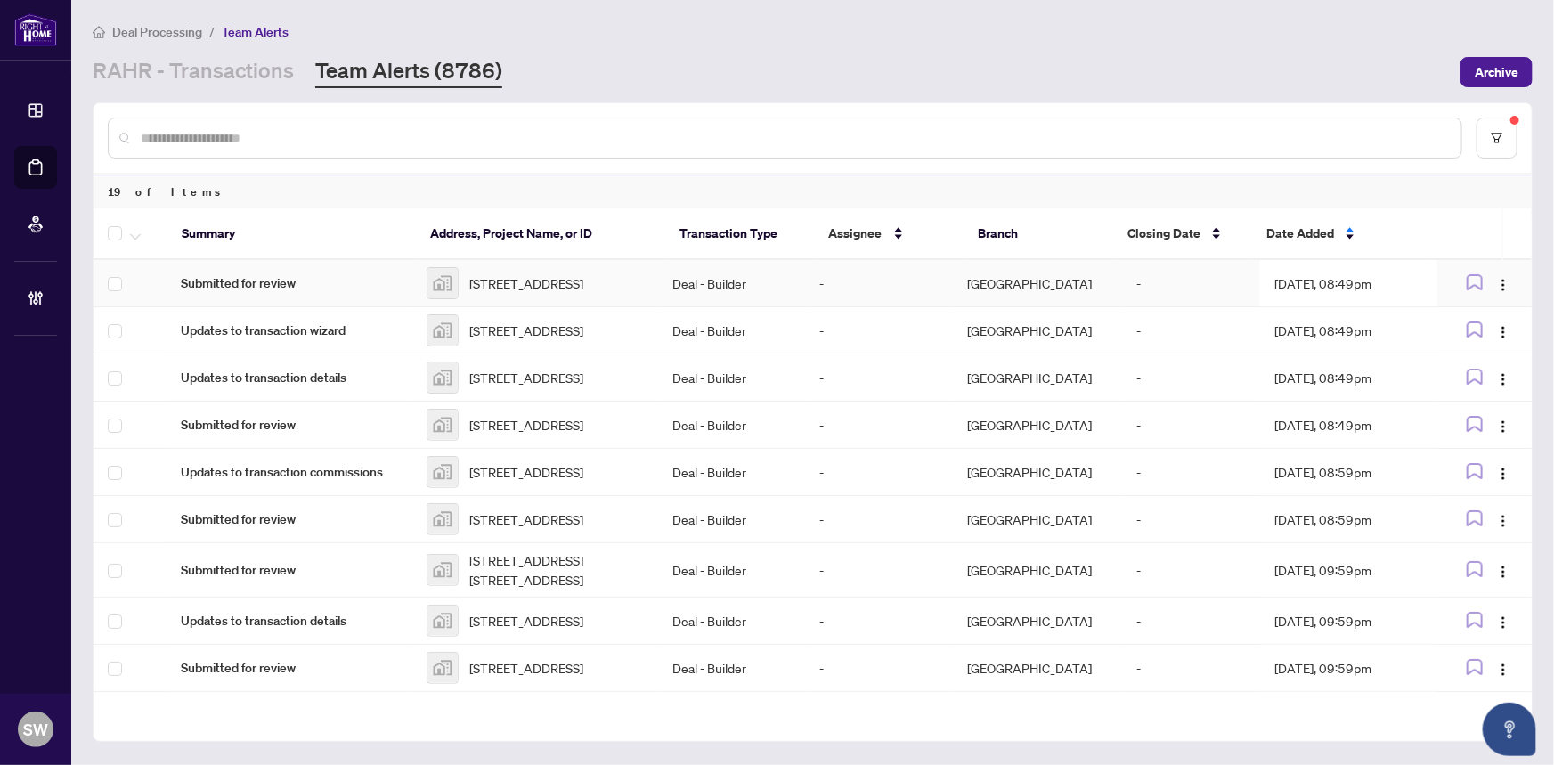
click at [529, 291] on span "[STREET_ADDRESS]" at bounding box center [526, 283] width 114 height 20
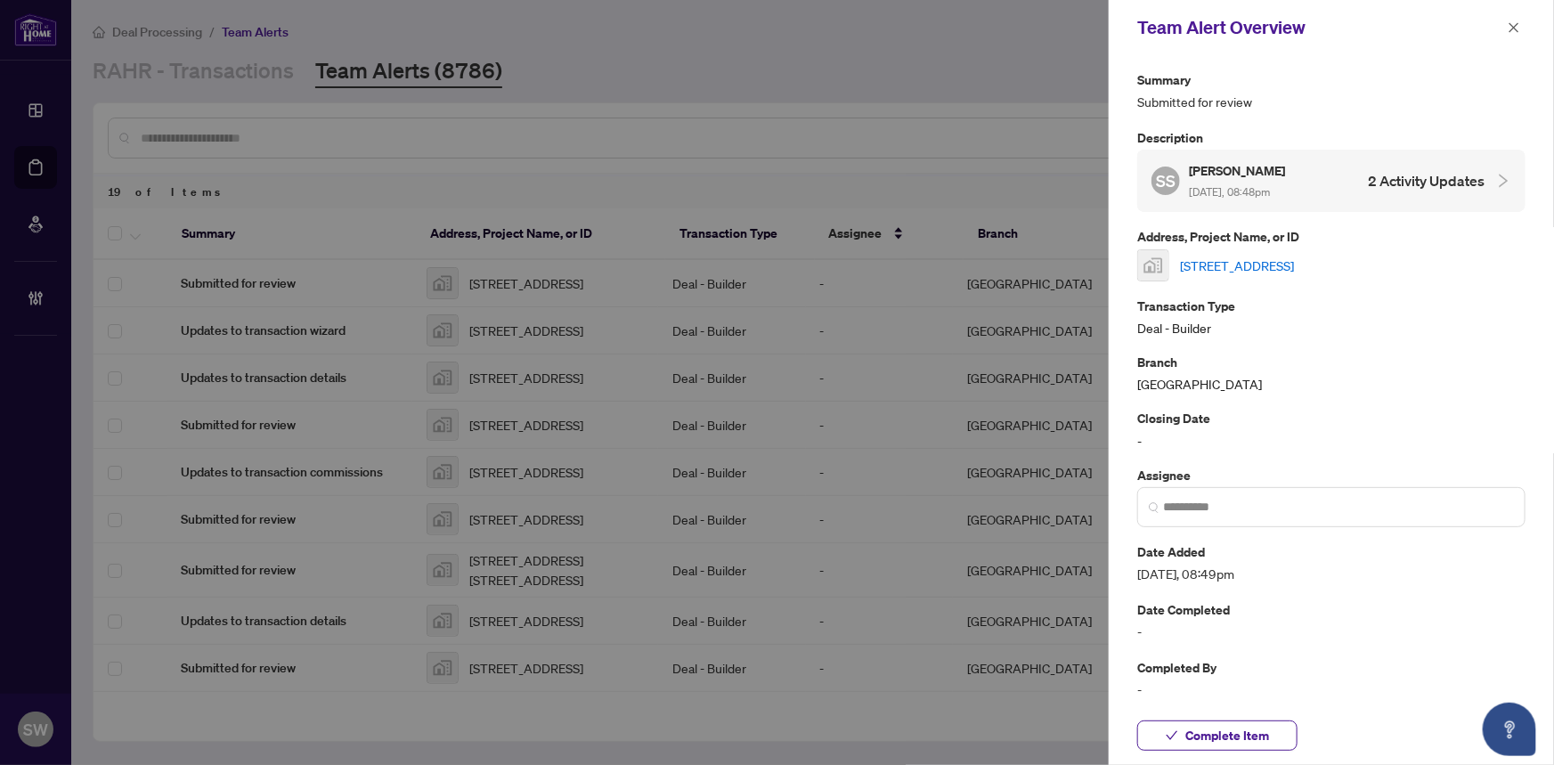
click at [1294, 270] on link "[STREET_ADDRESS]" at bounding box center [1237, 266] width 114 height 20
click at [1209, 734] on span "Complete Item" at bounding box center [1227, 735] width 84 height 28
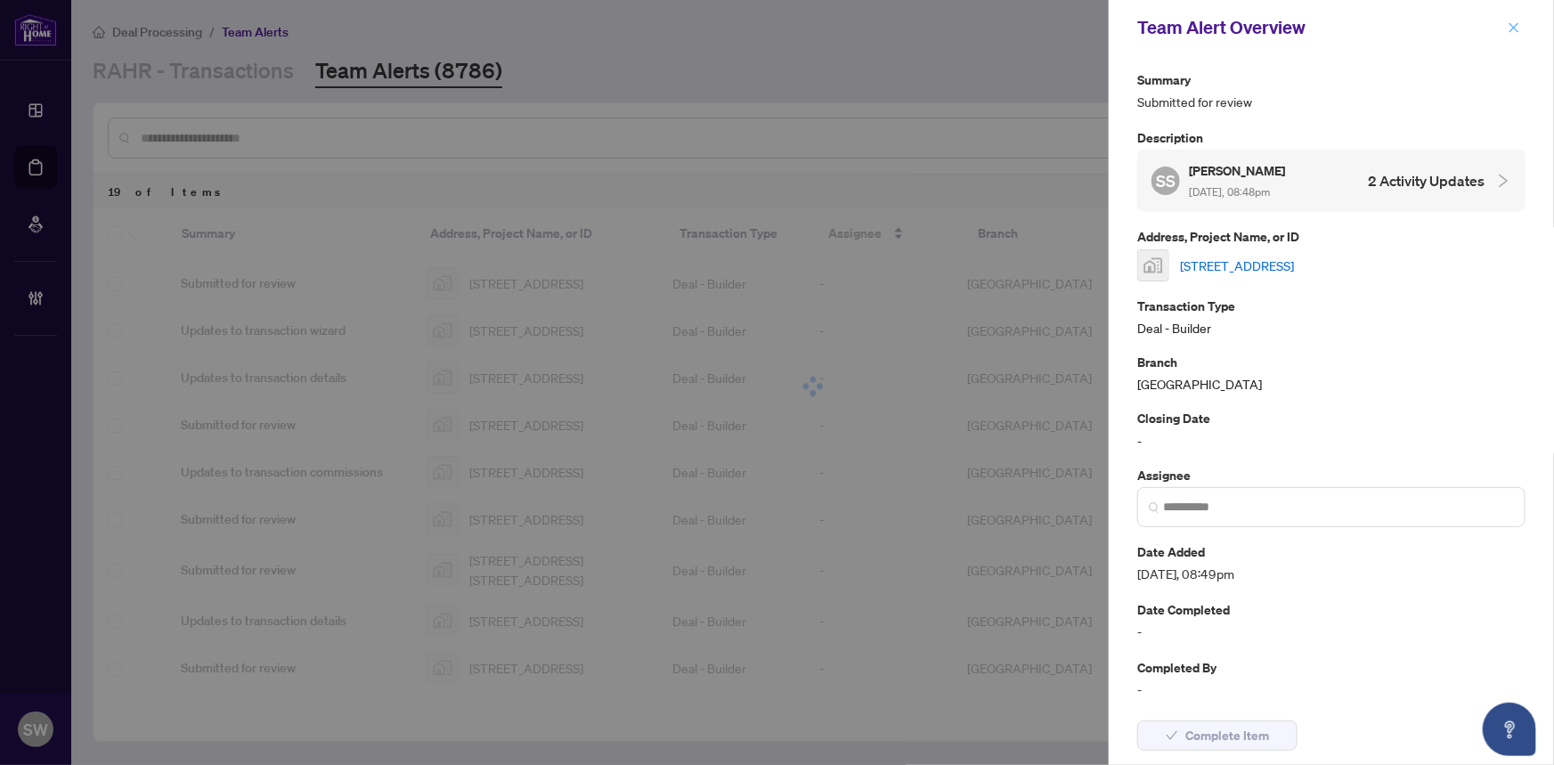
click at [1508, 26] on icon "close" at bounding box center [1513, 27] width 12 height 12
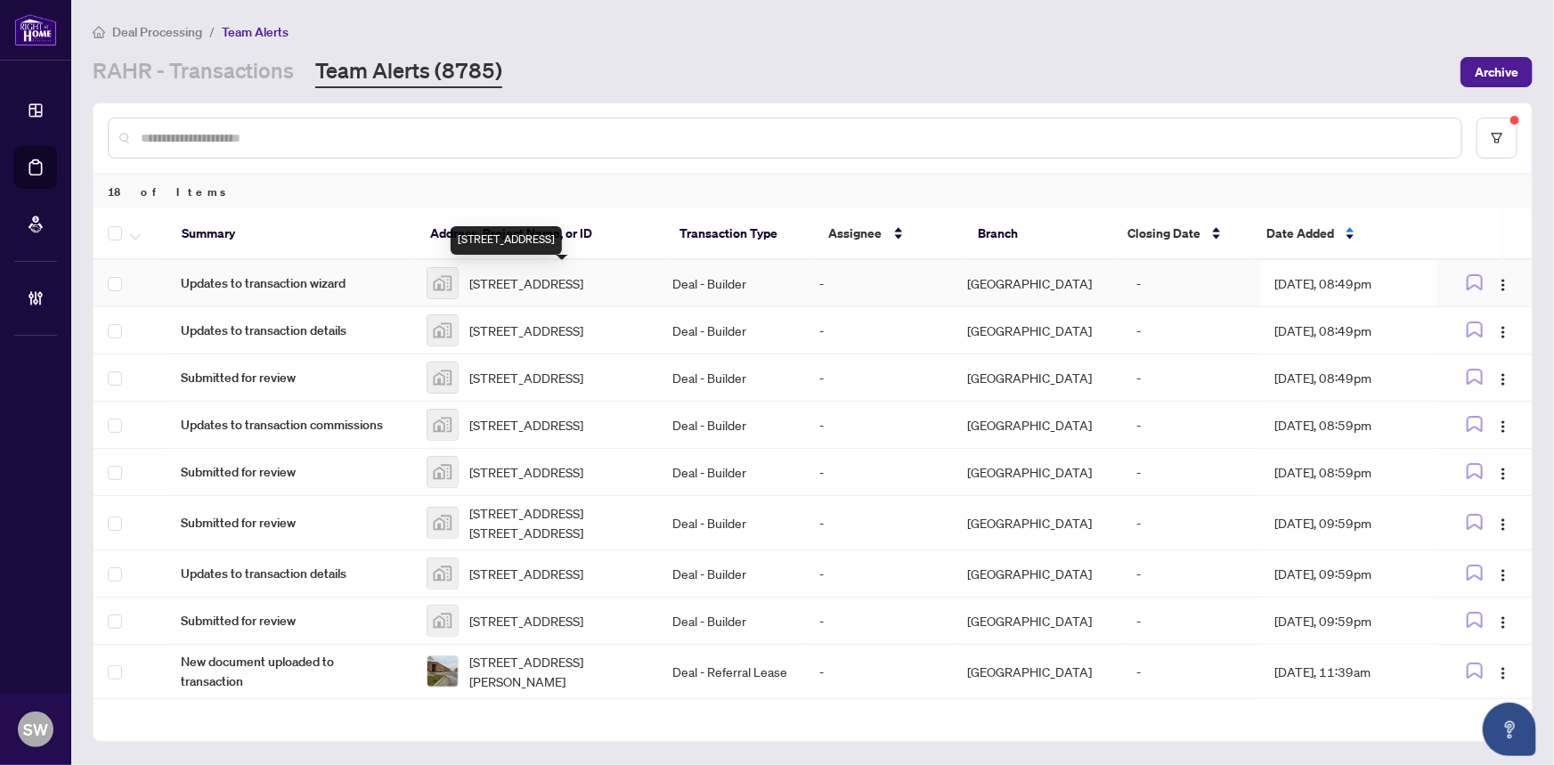
click at [557, 284] on span "[STREET_ADDRESS]" at bounding box center [526, 283] width 114 height 20
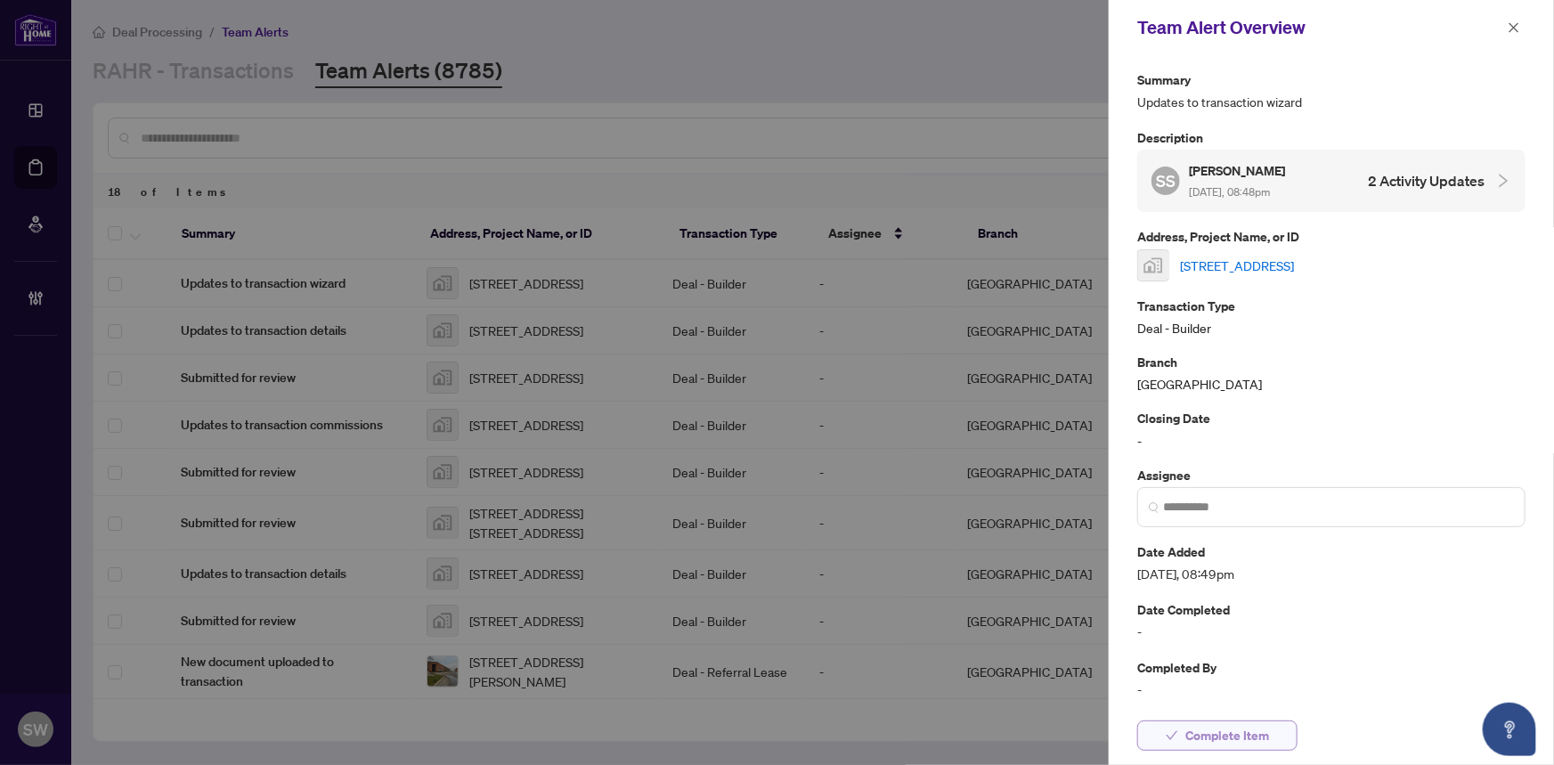
click at [1280, 738] on button "Complete Item" at bounding box center [1217, 735] width 160 height 30
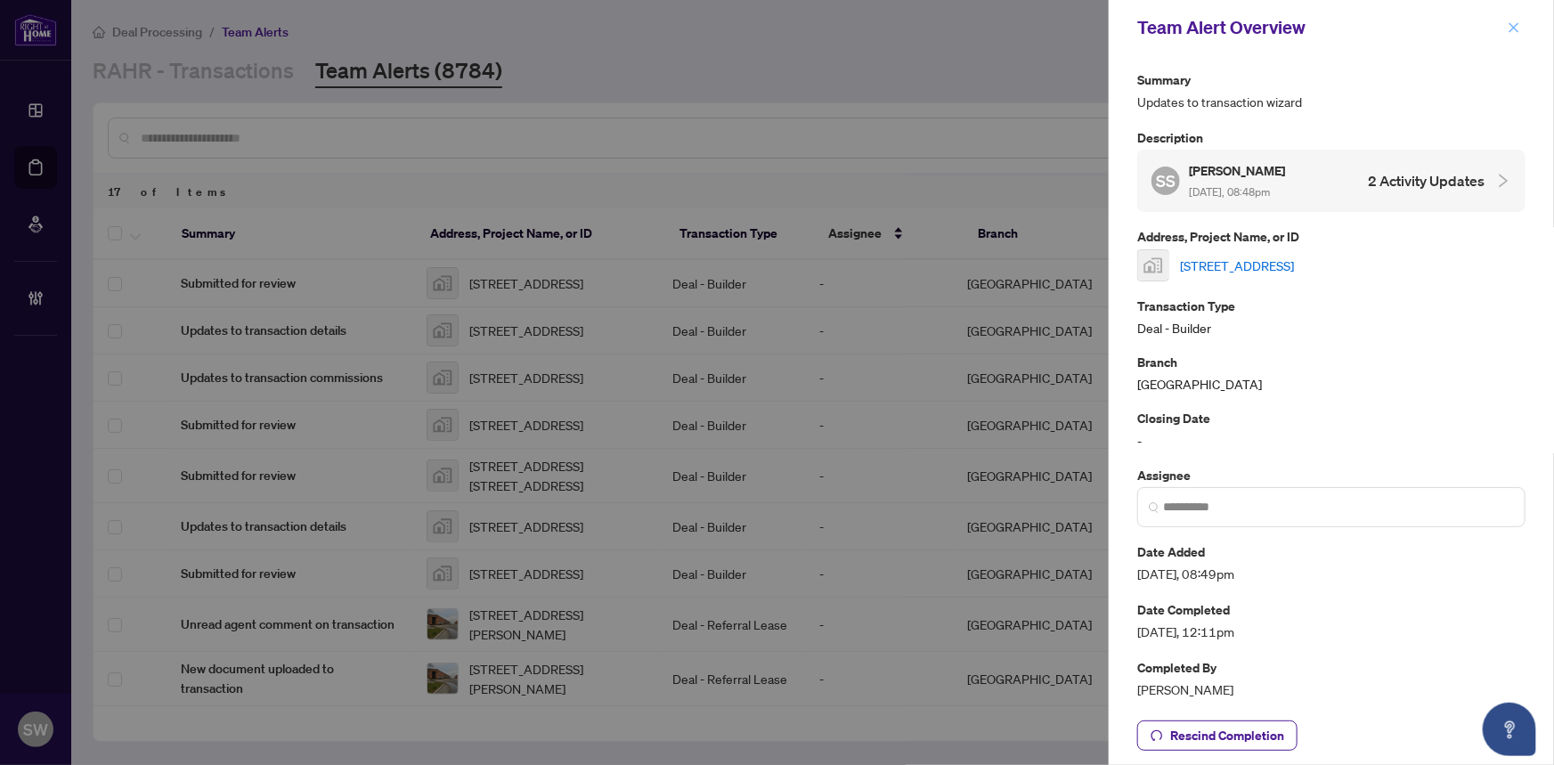
click at [1517, 29] on icon "close" at bounding box center [1513, 27] width 12 height 12
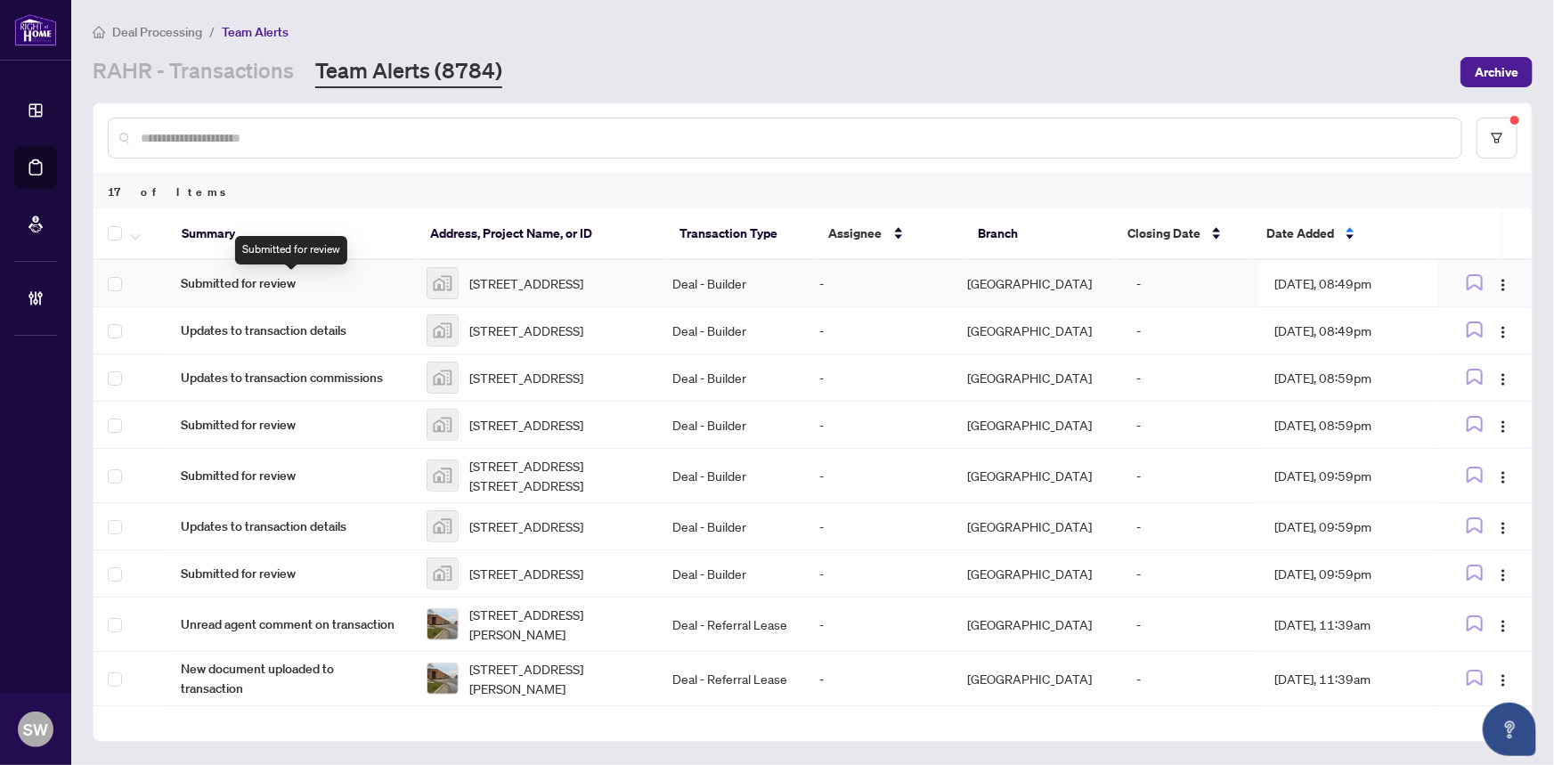
click at [361, 280] on span "Submitted for review" at bounding box center [289, 283] width 217 height 20
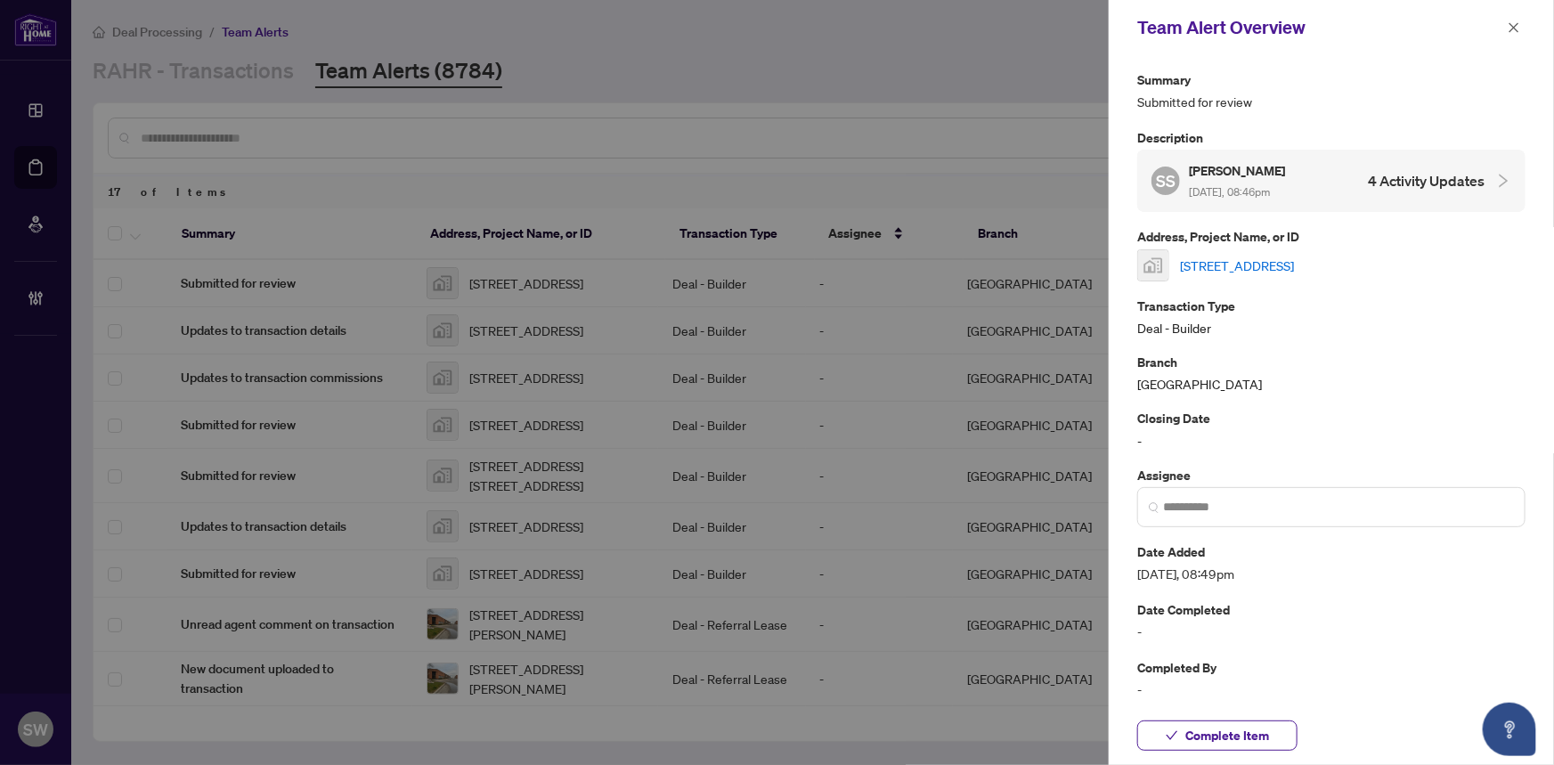
click at [526, 288] on div at bounding box center [777, 382] width 1554 height 765
click at [1259, 736] on span "Complete Item" at bounding box center [1227, 735] width 84 height 28
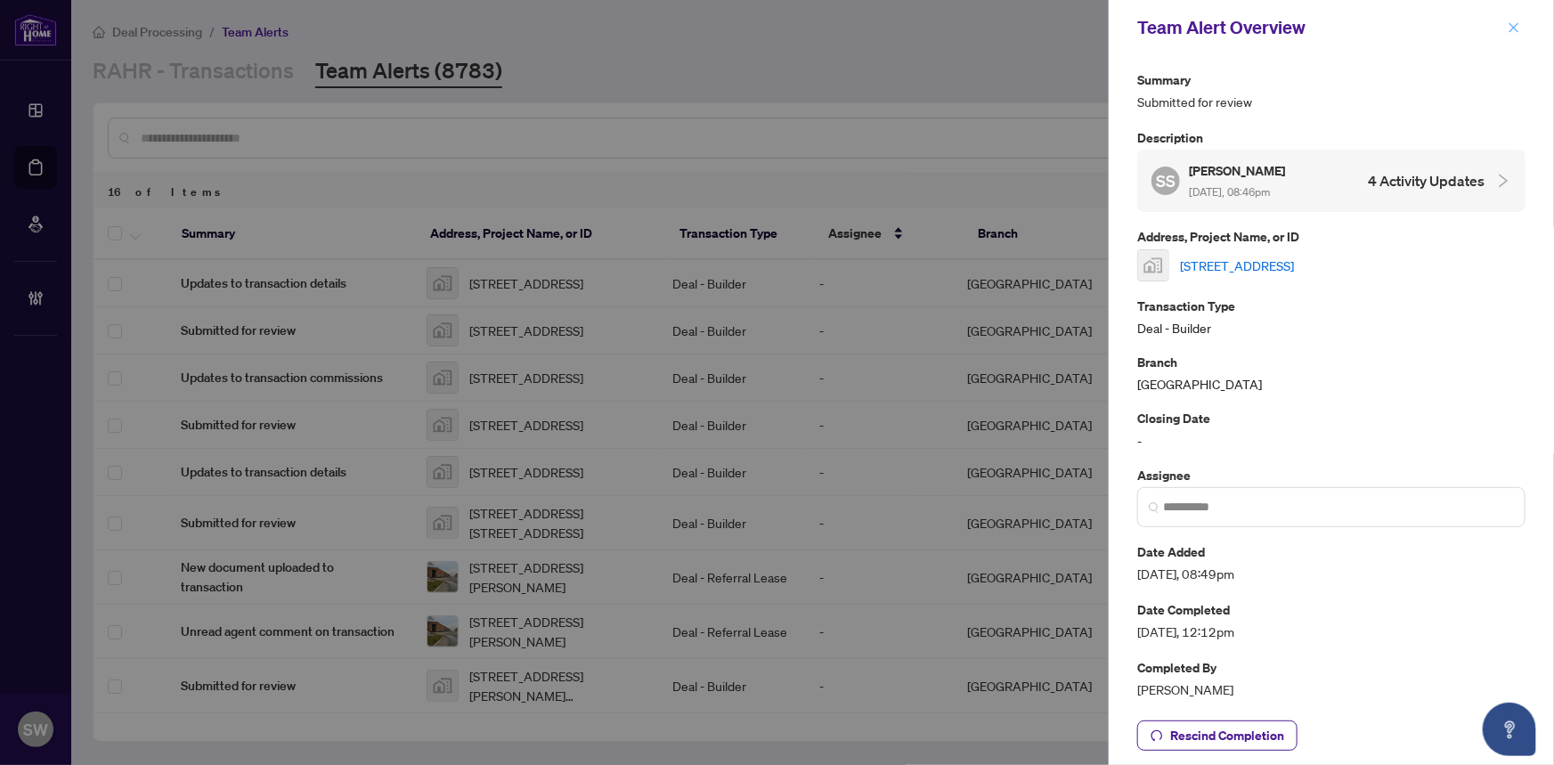
click at [1519, 30] on icon "close" at bounding box center [1513, 27] width 12 height 12
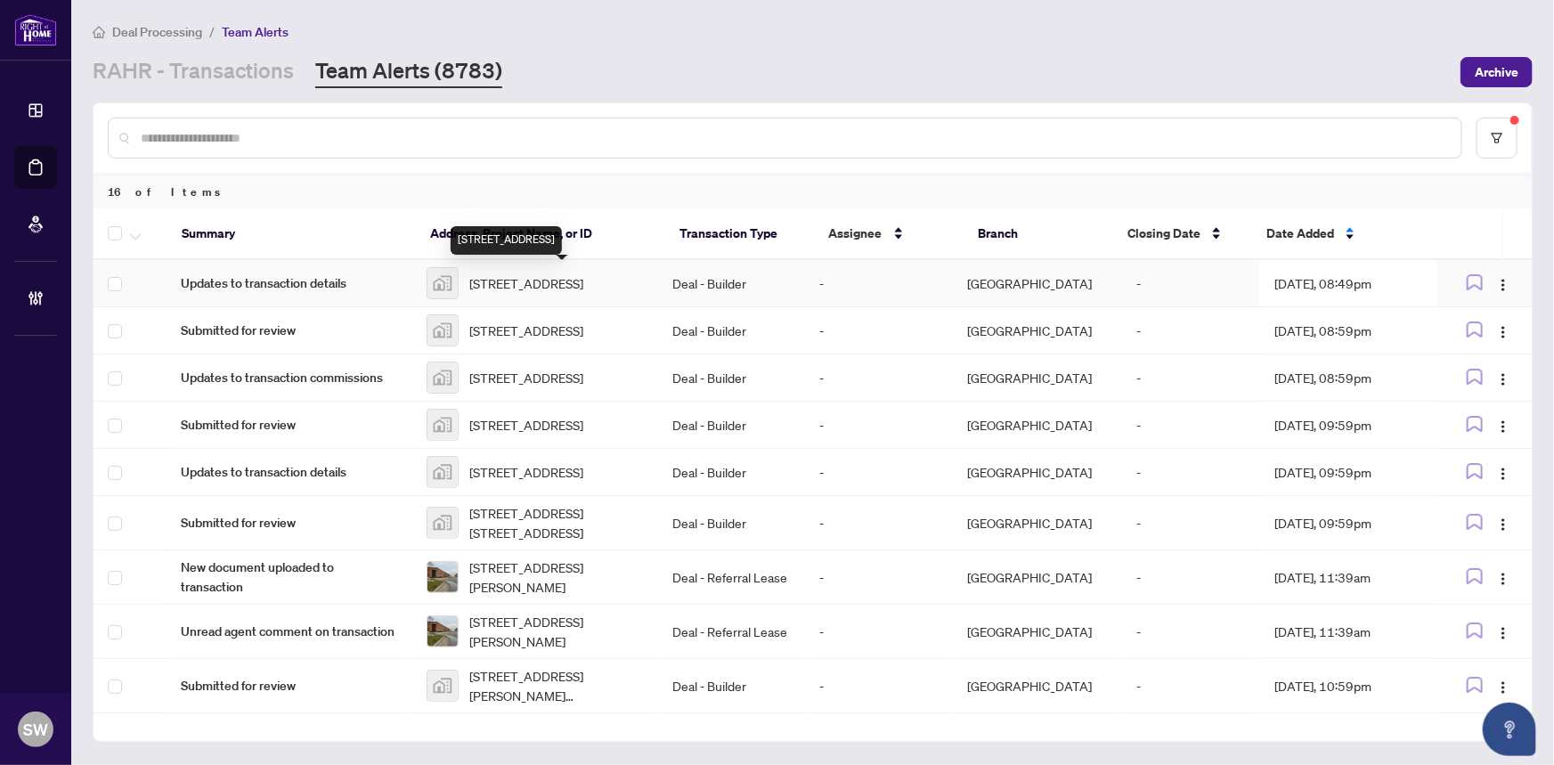
click at [522, 283] on span "[STREET_ADDRESS]" at bounding box center [526, 283] width 114 height 20
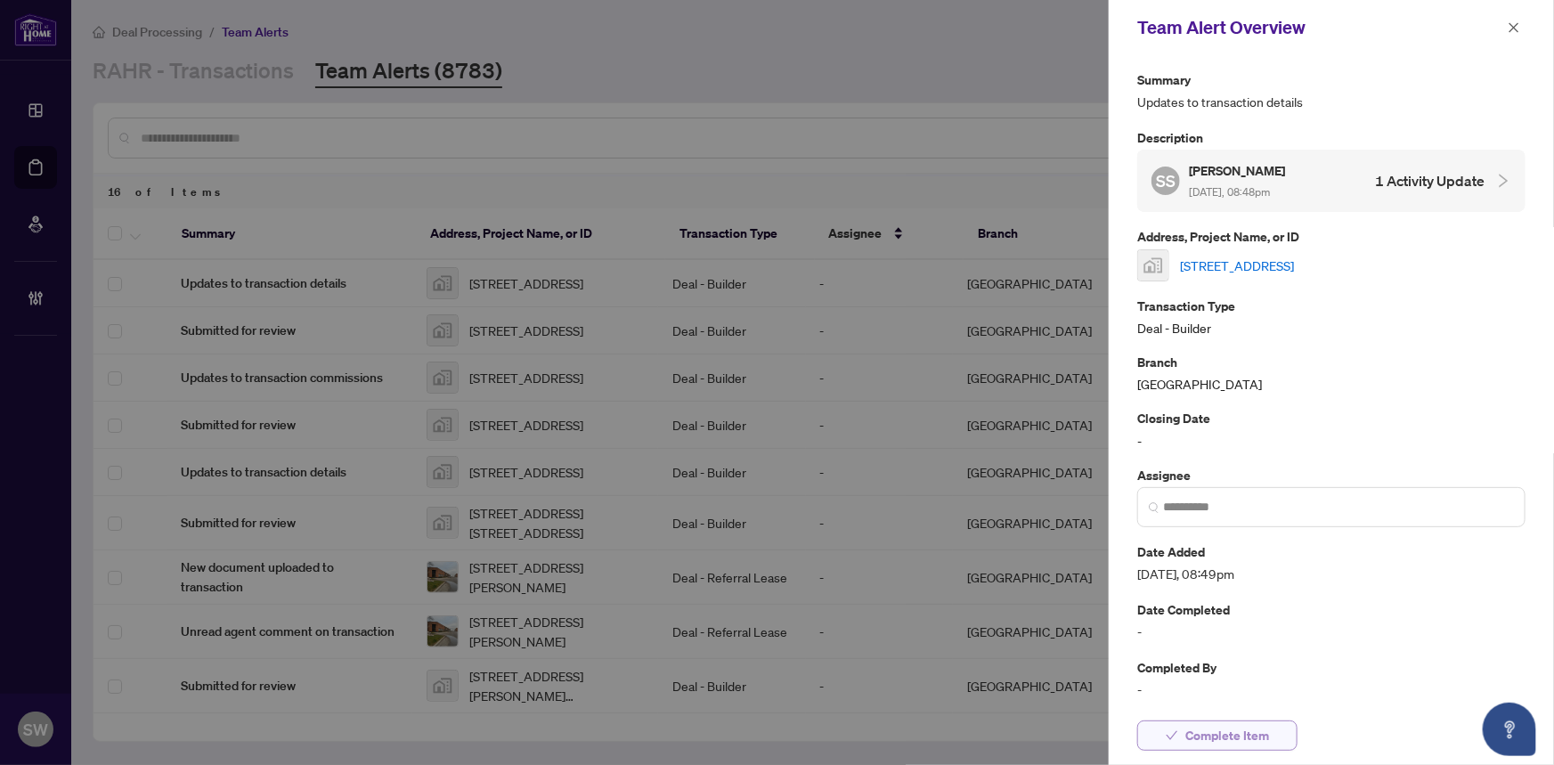
click at [1267, 737] on span "Complete Item" at bounding box center [1227, 735] width 84 height 28
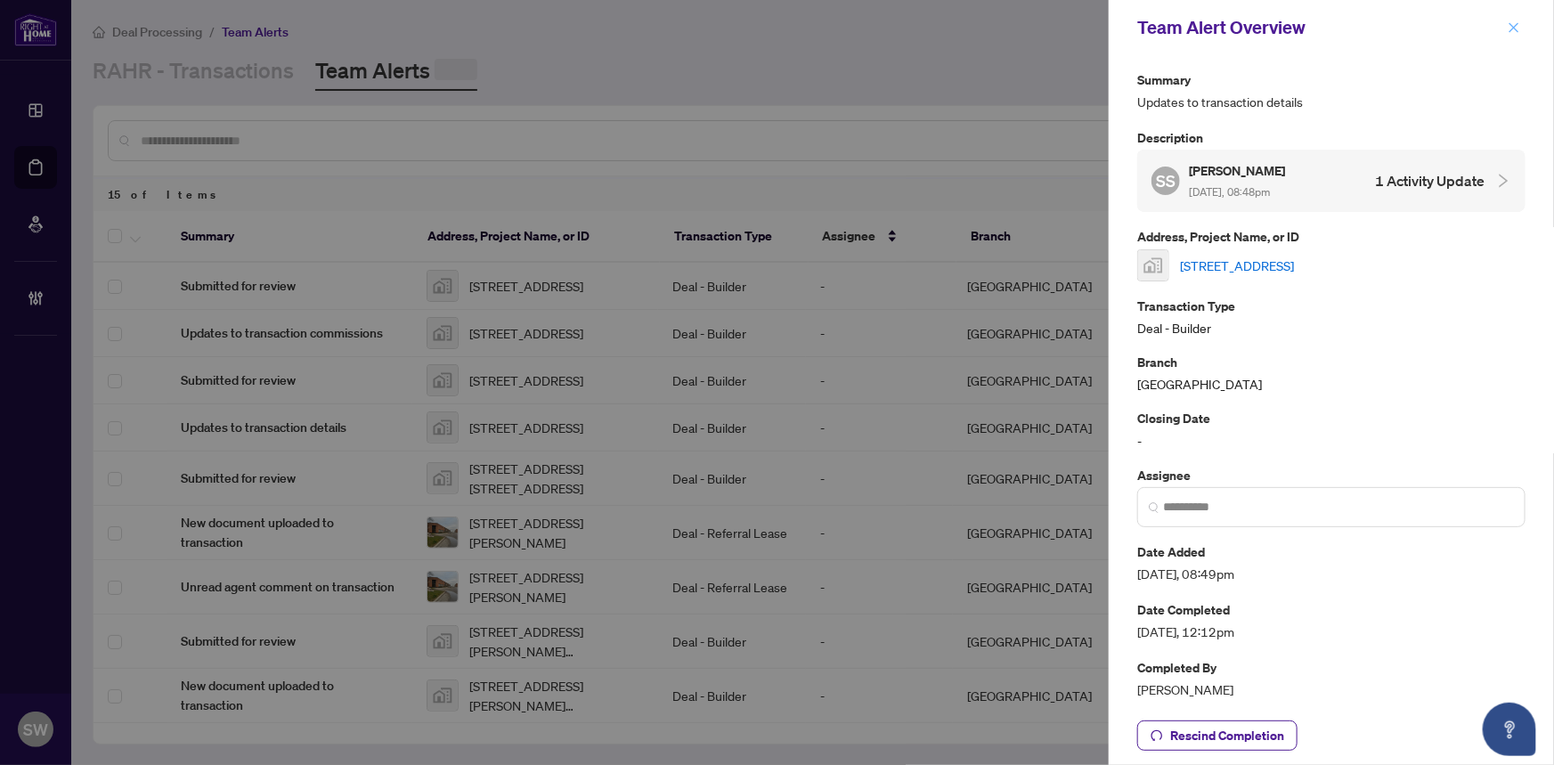
click at [1513, 26] on icon "close" at bounding box center [1514, 27] width 10 height 10
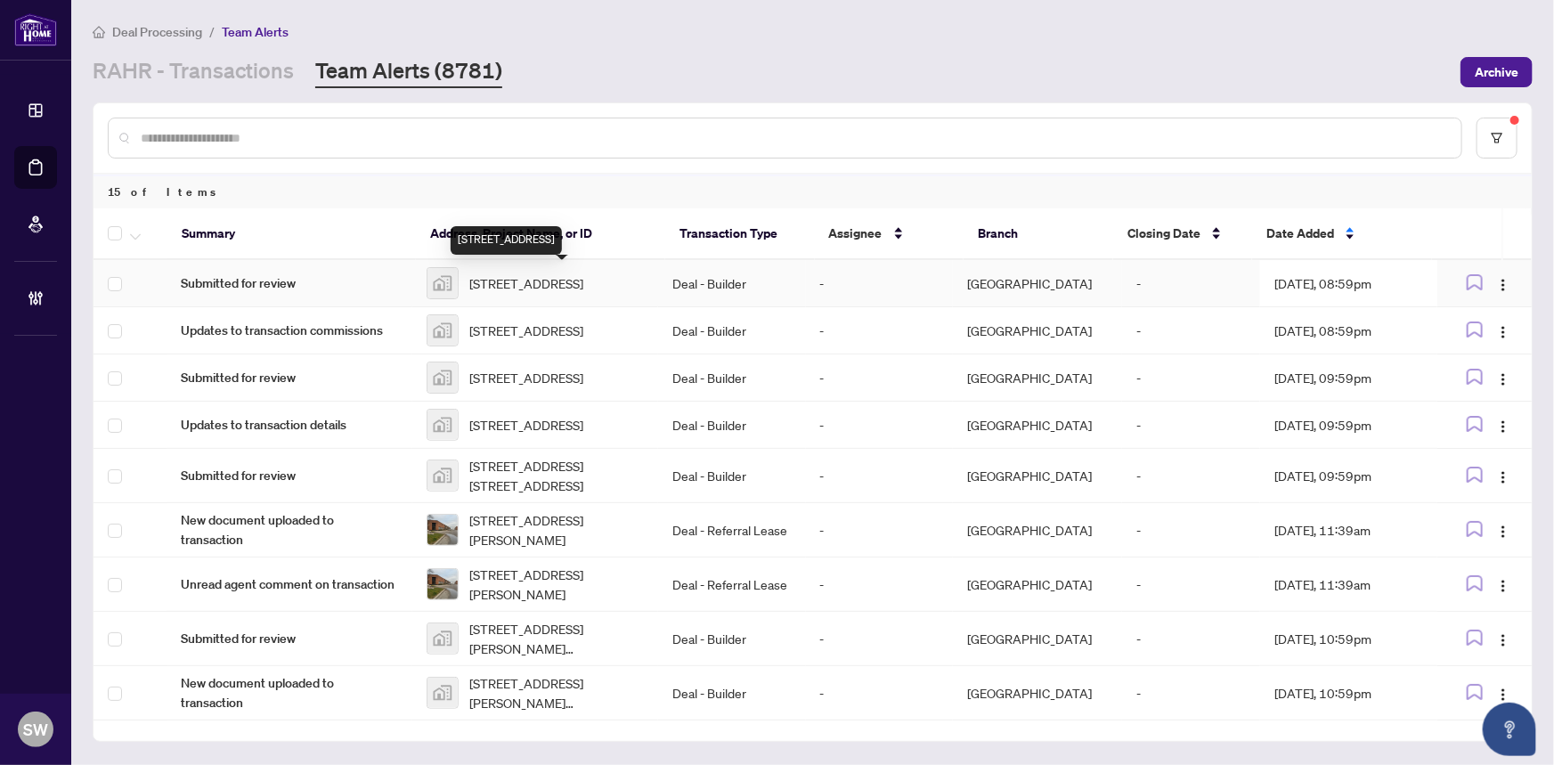
click at [583, 280] on span "[STREET_ADDRESS]" at bounding box center [526, 283] width 114 height 20
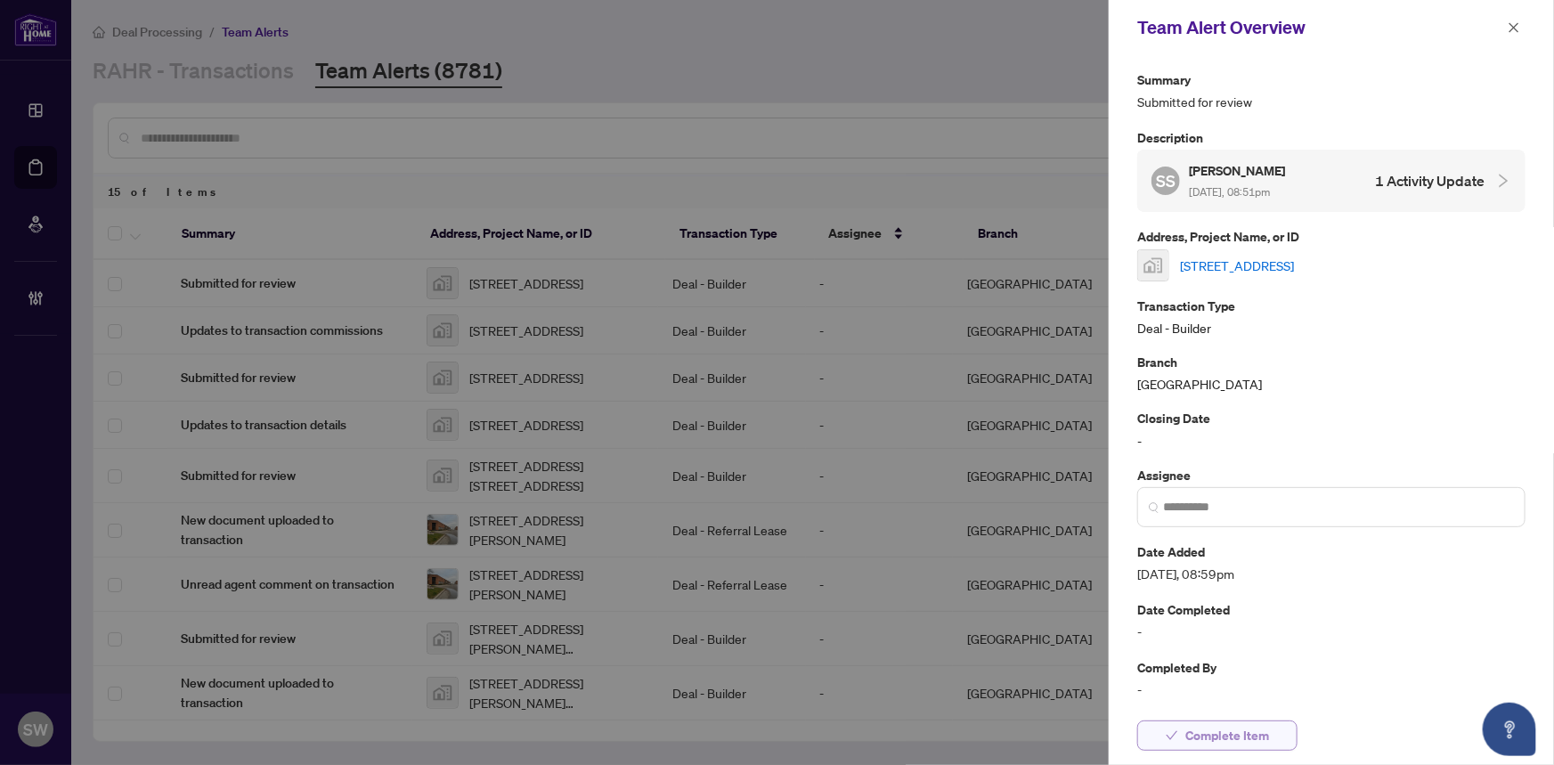
click at [1263, 722] on span "Complete Item" at bounding box center [1227, 735] width 84 height 28
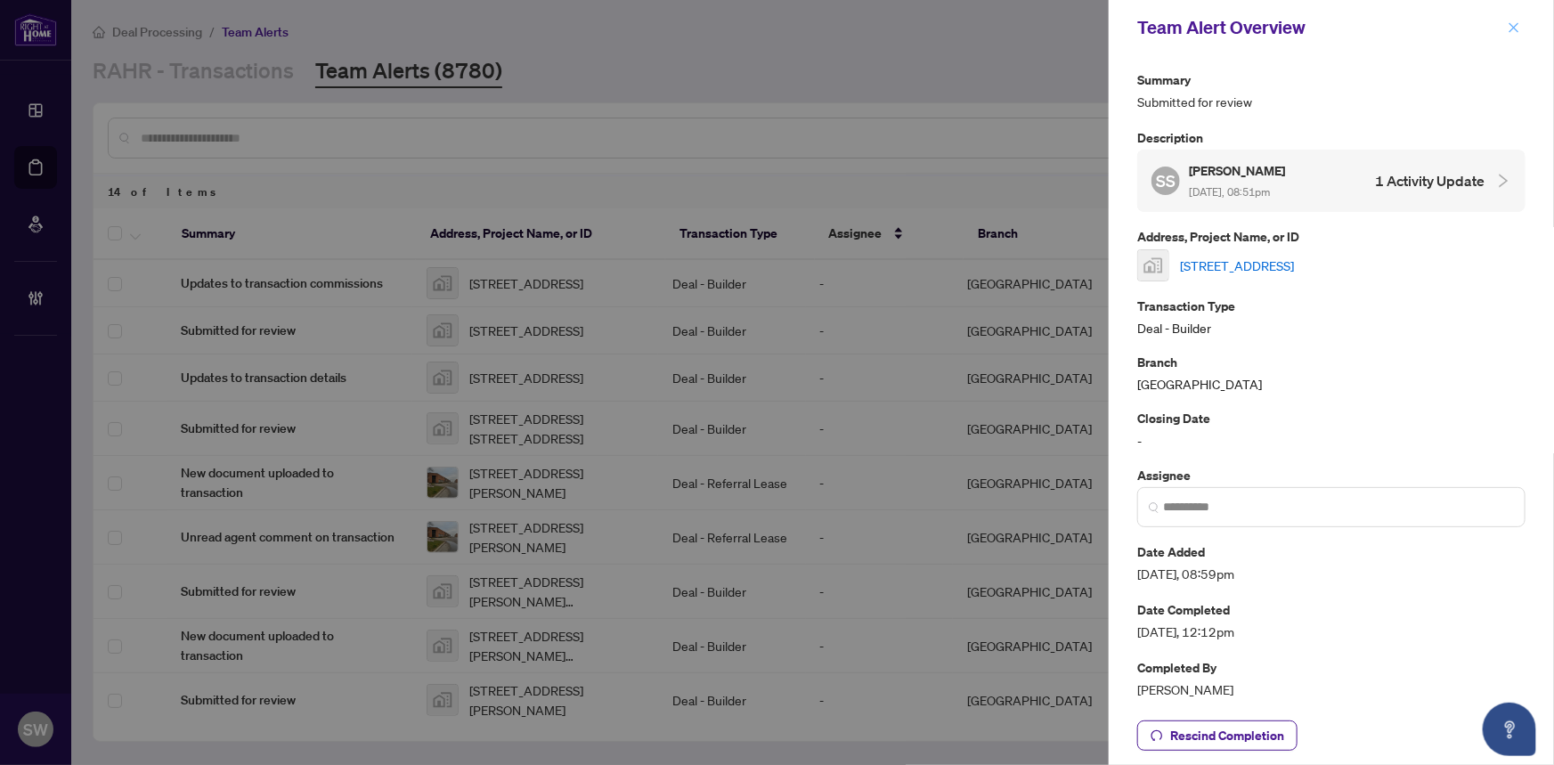
click at [1516, 20] on span "button" at bounding box center [1513, 27] width 12 height 28
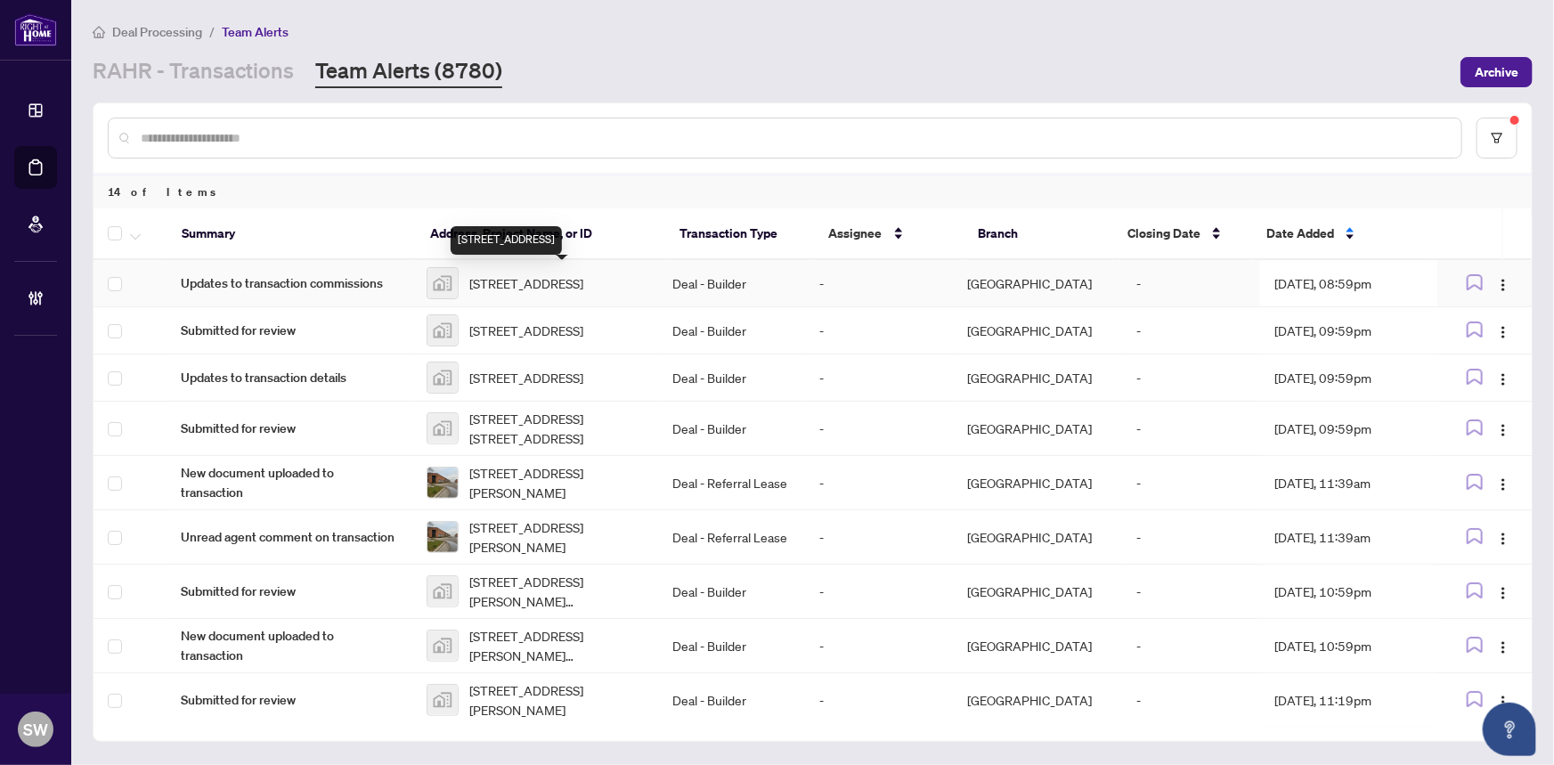
click at [519, 281] on span "[STREET_ADDRESS]" at bounding box center [526, 283] width 114 height 20
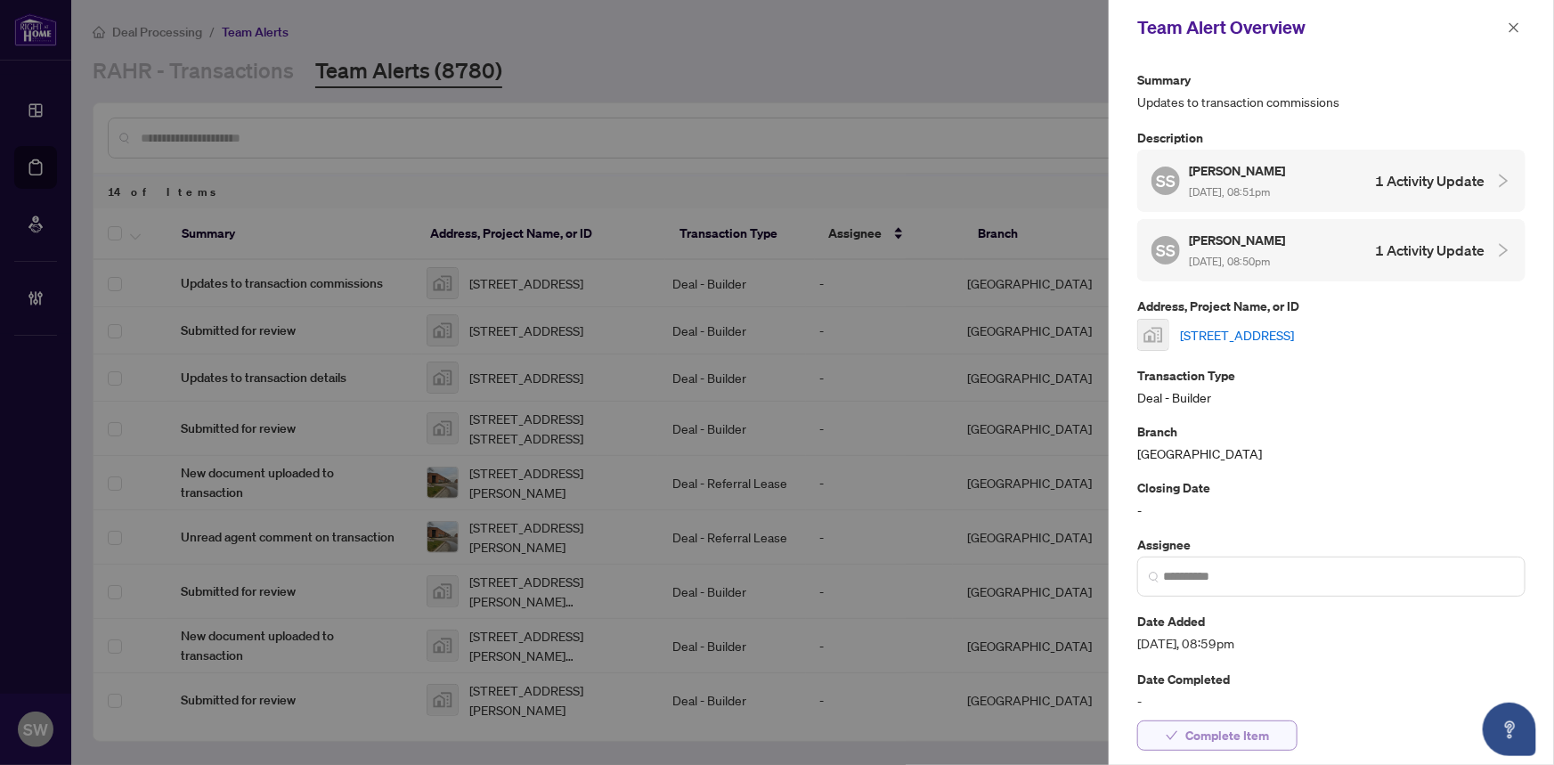
click at [1266, 740] on span "Complete Item" at bounding box center [1227, 735] width 84 height 28
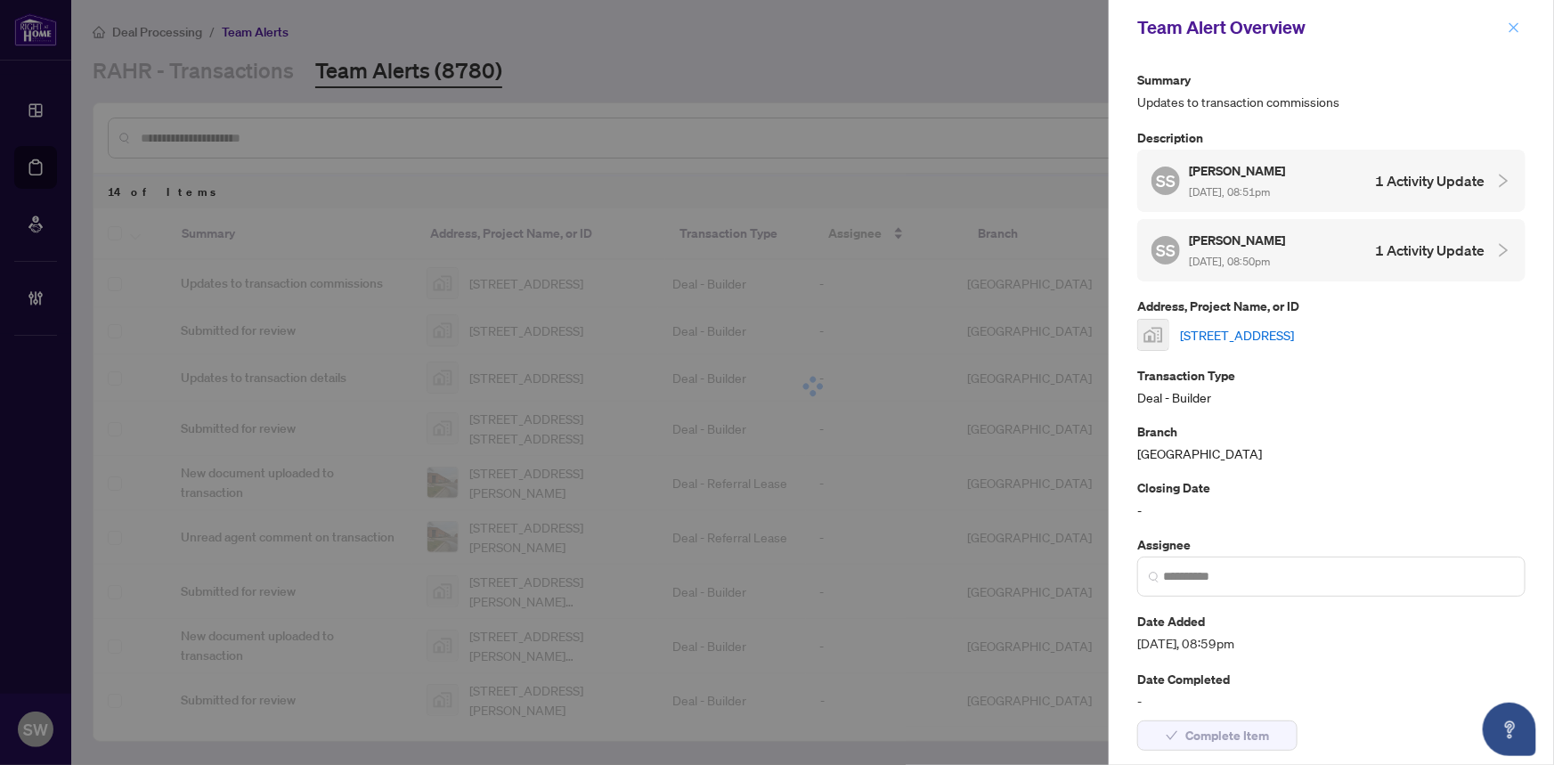
click at [1509, 21] on icon "close" at bounding box center [1513, 27] width 12 height 12
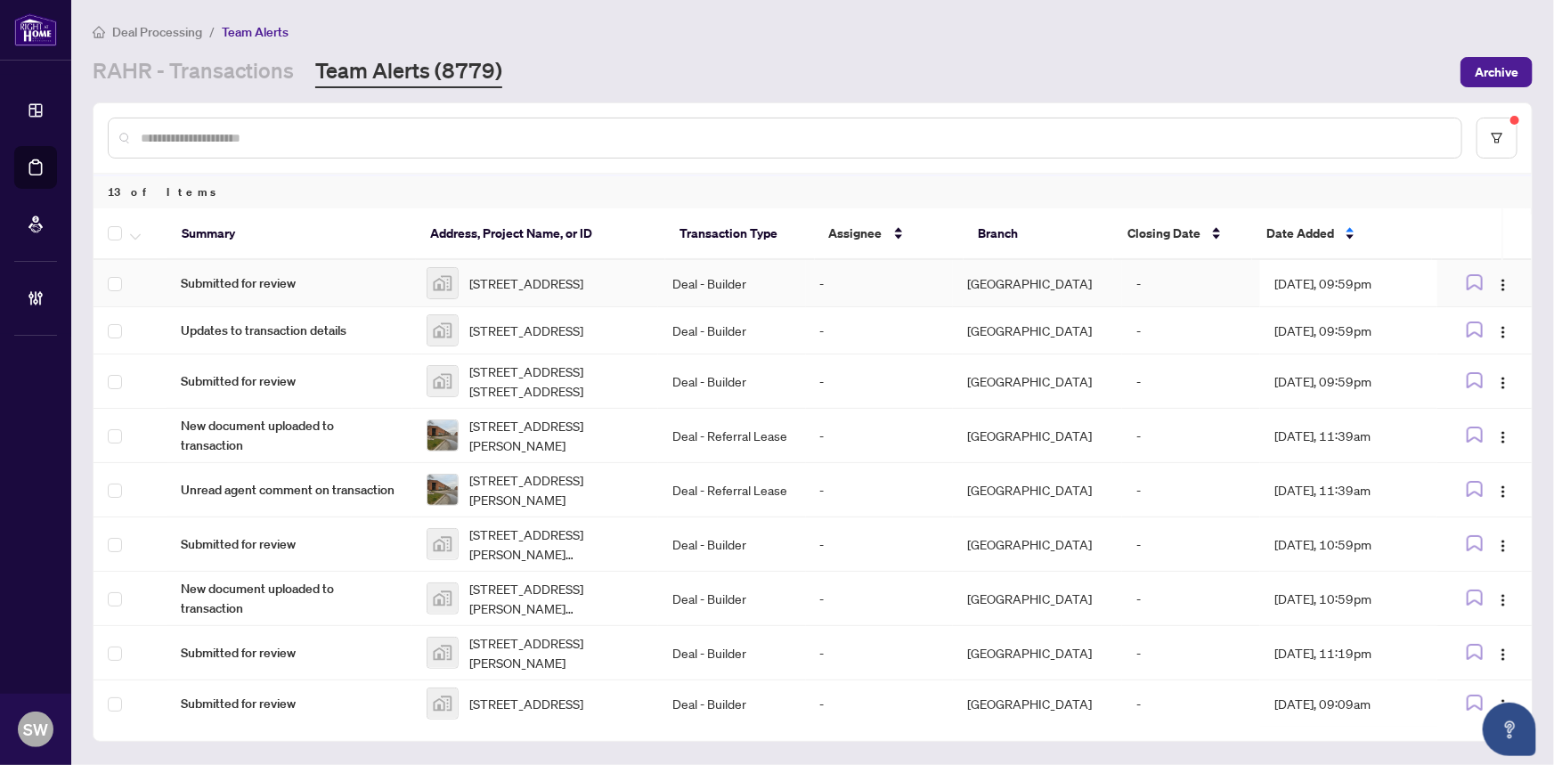
click at [583, 287] on span "[STREET_ADDRESS]" at bounding box center [526, 283] width 114 height 20
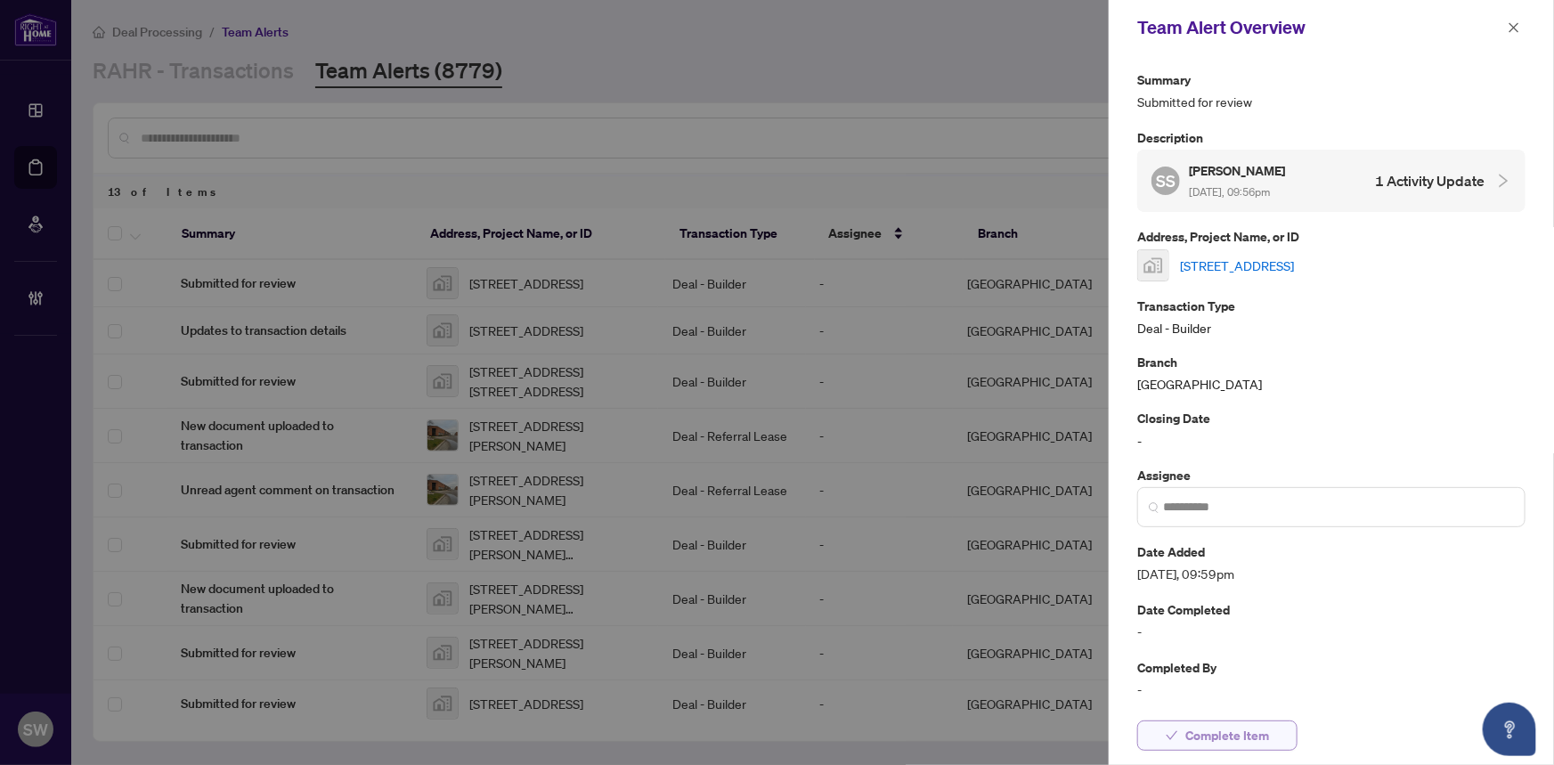
click at [1255, 731] on span "Complete Item" at bounding box center [1227, 735] width 84 height 28
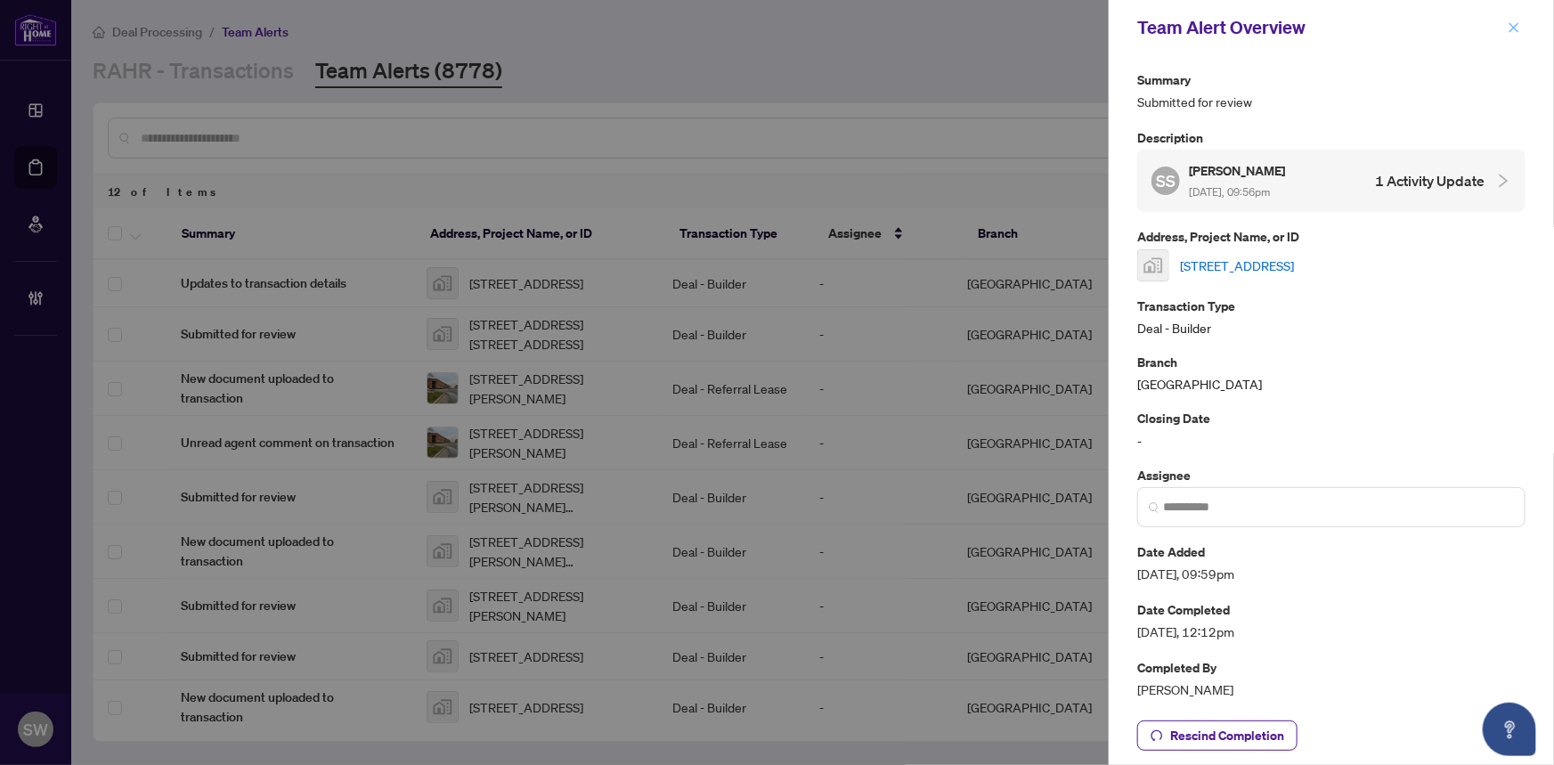
click at [1508, 26] on icon "close" at bounding box center [1513, 27] width 12 height 12
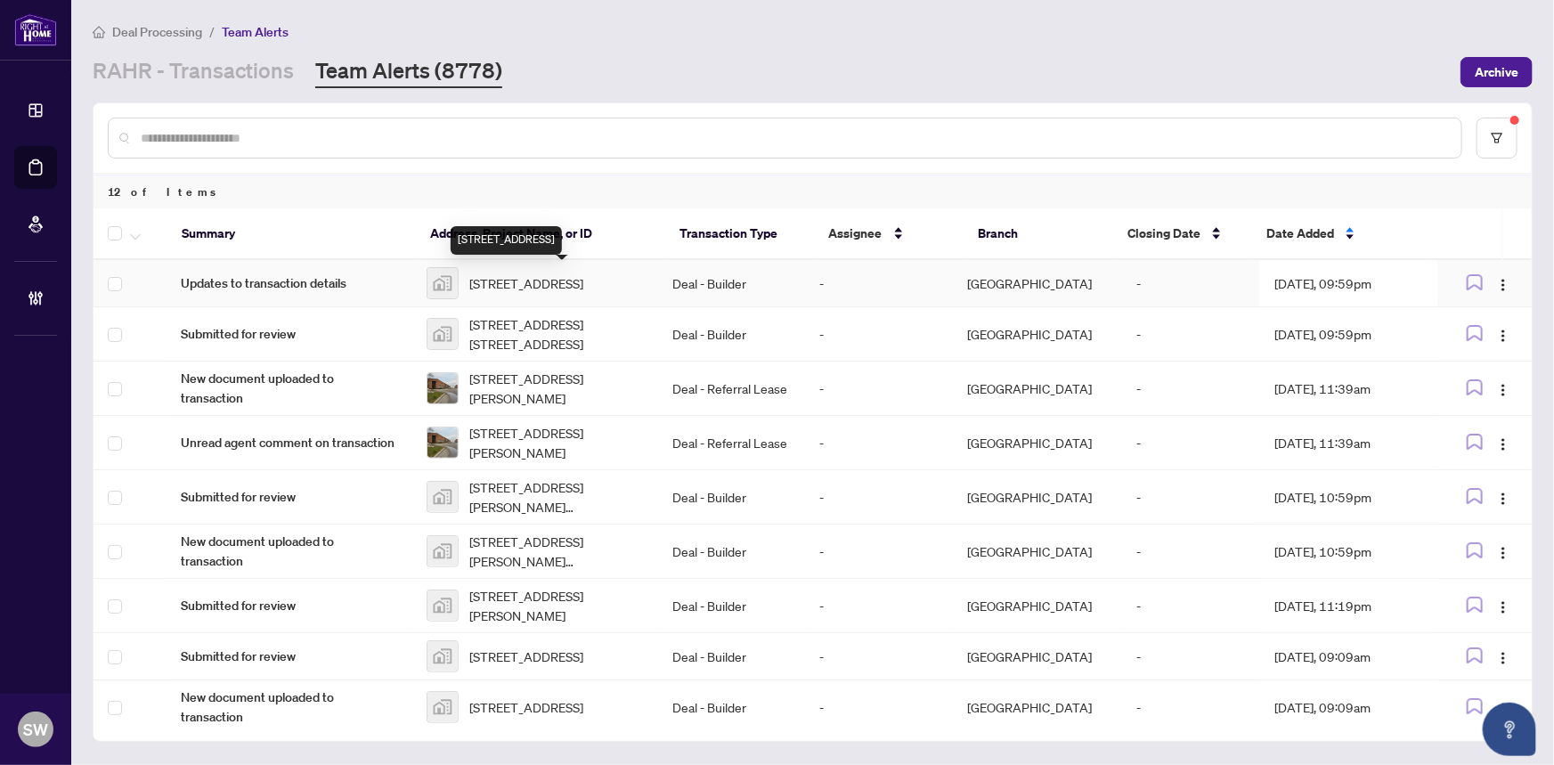
click at [526, 283] on span "[STREET_ADDRESS]" at bounding box center [526, 283] width 114 height 20
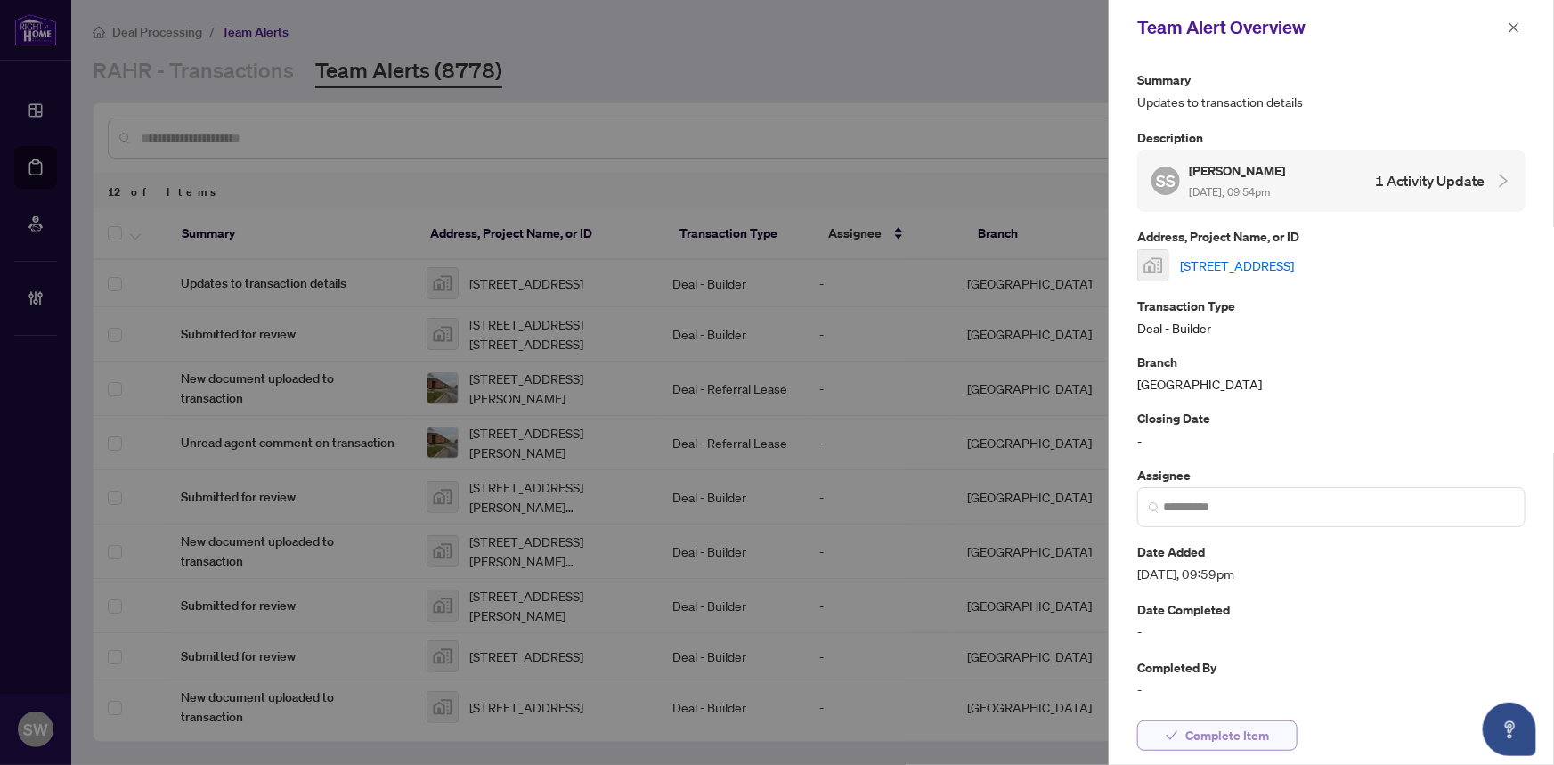
click at [1259, 740] on span "Complete Item" at bounding box center [1227, 735] width 84 height 28
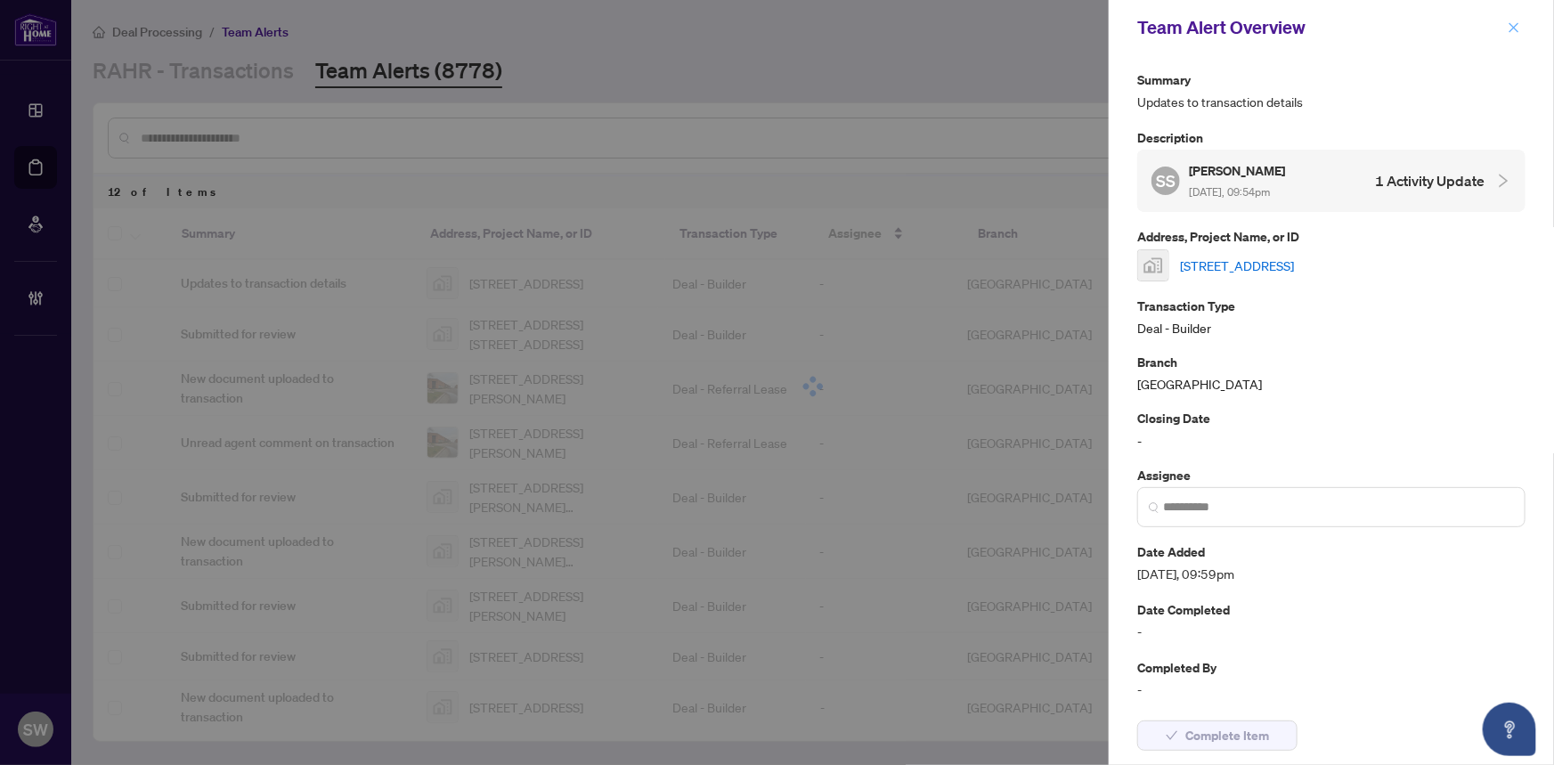
click at [1516, 26] on icon "close" at bounding box center [1513, 27] width 12 height 12
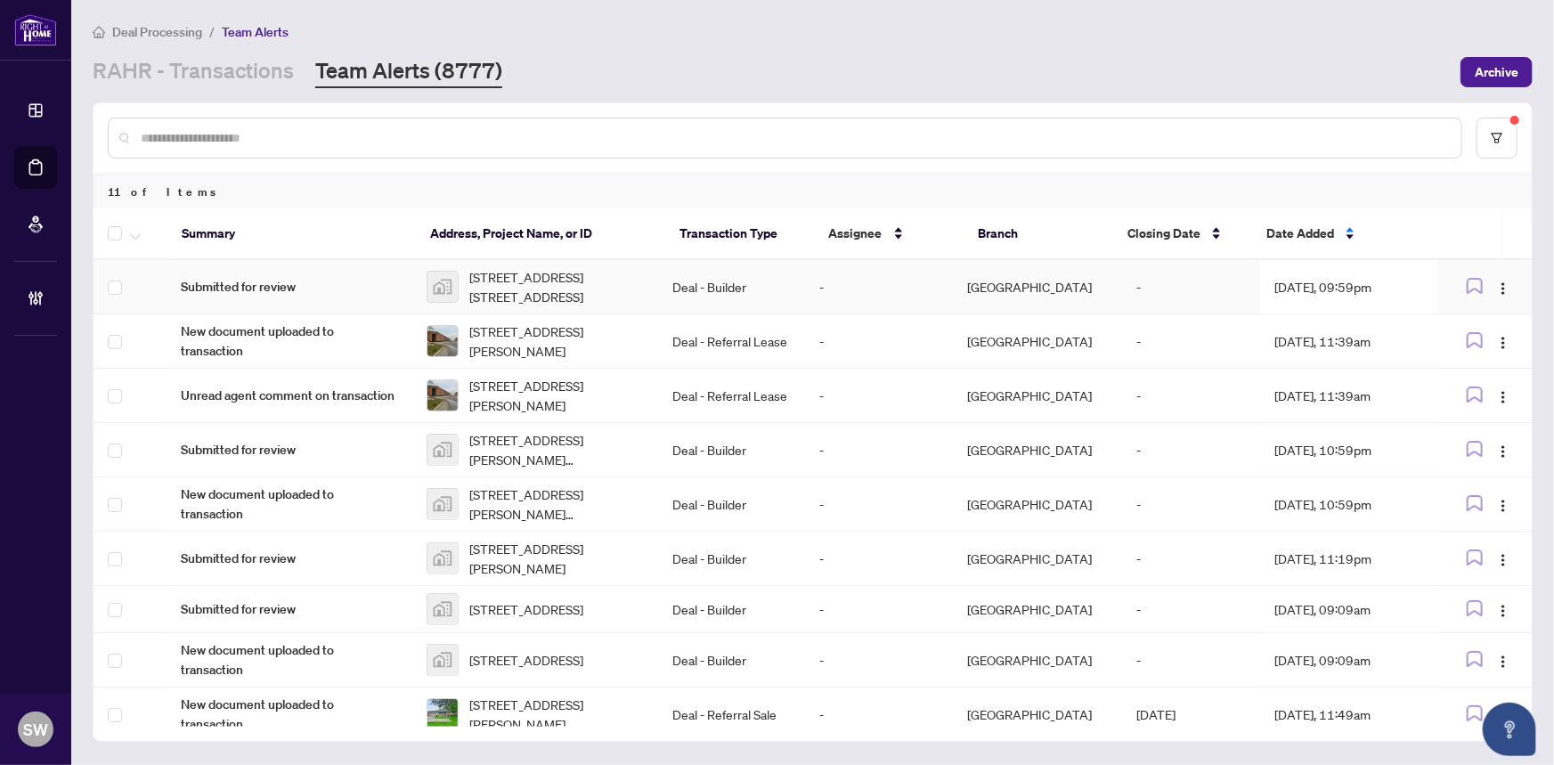
click at [588, 295] on span "[STREET_ADDRESS] [STREET_ADDRESS]" at bounding box center [556, 286] width 174 height 39
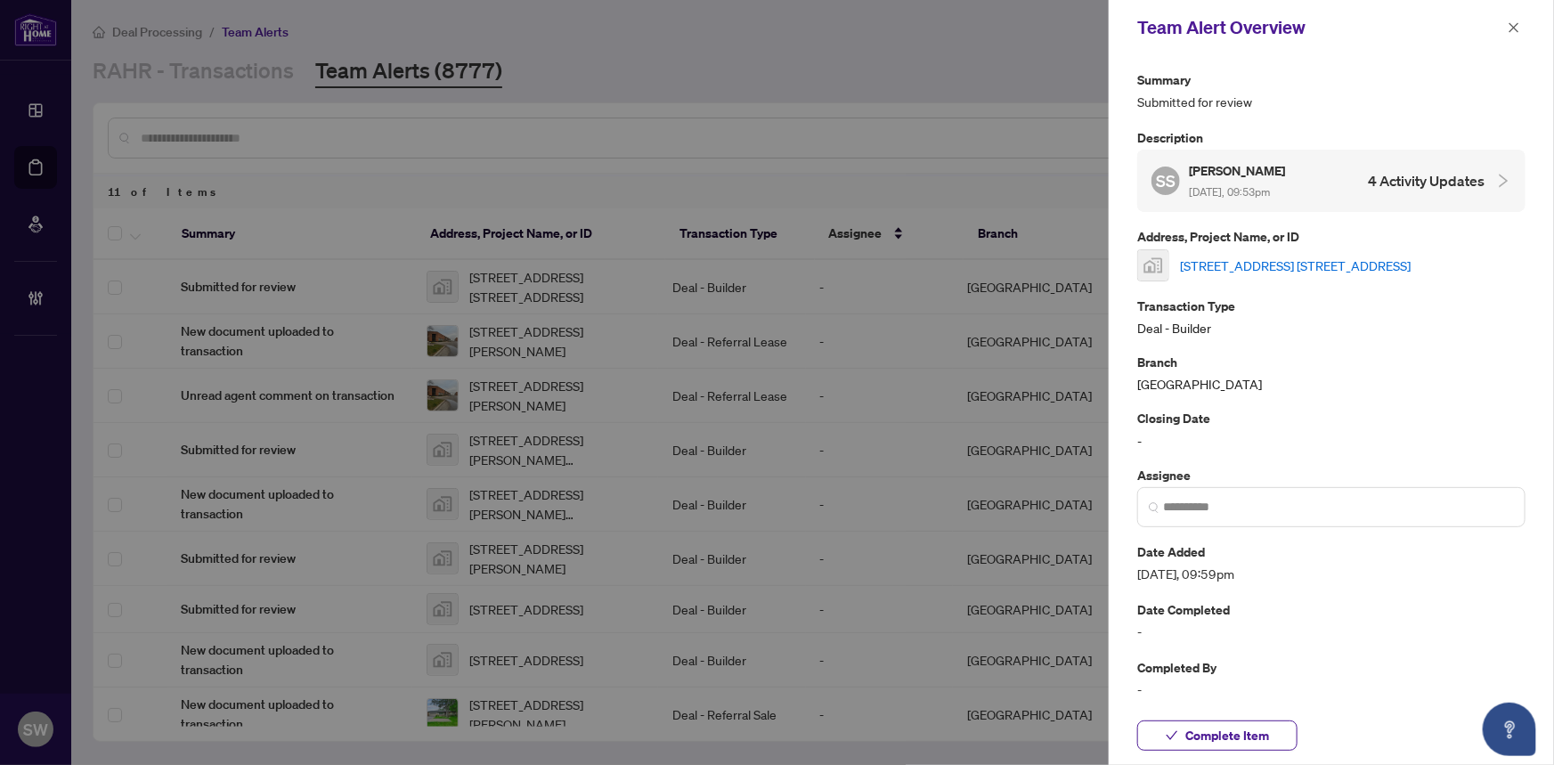
click at [1282, 265] on link "[STREET_ADDRESS] [STREET_ADDRESS]" at bounding box center [1295, 266] width 231 height 20
click at [1225, 730] on span "Complete Item" at bounding box center [1227, 735] width 84 height 28
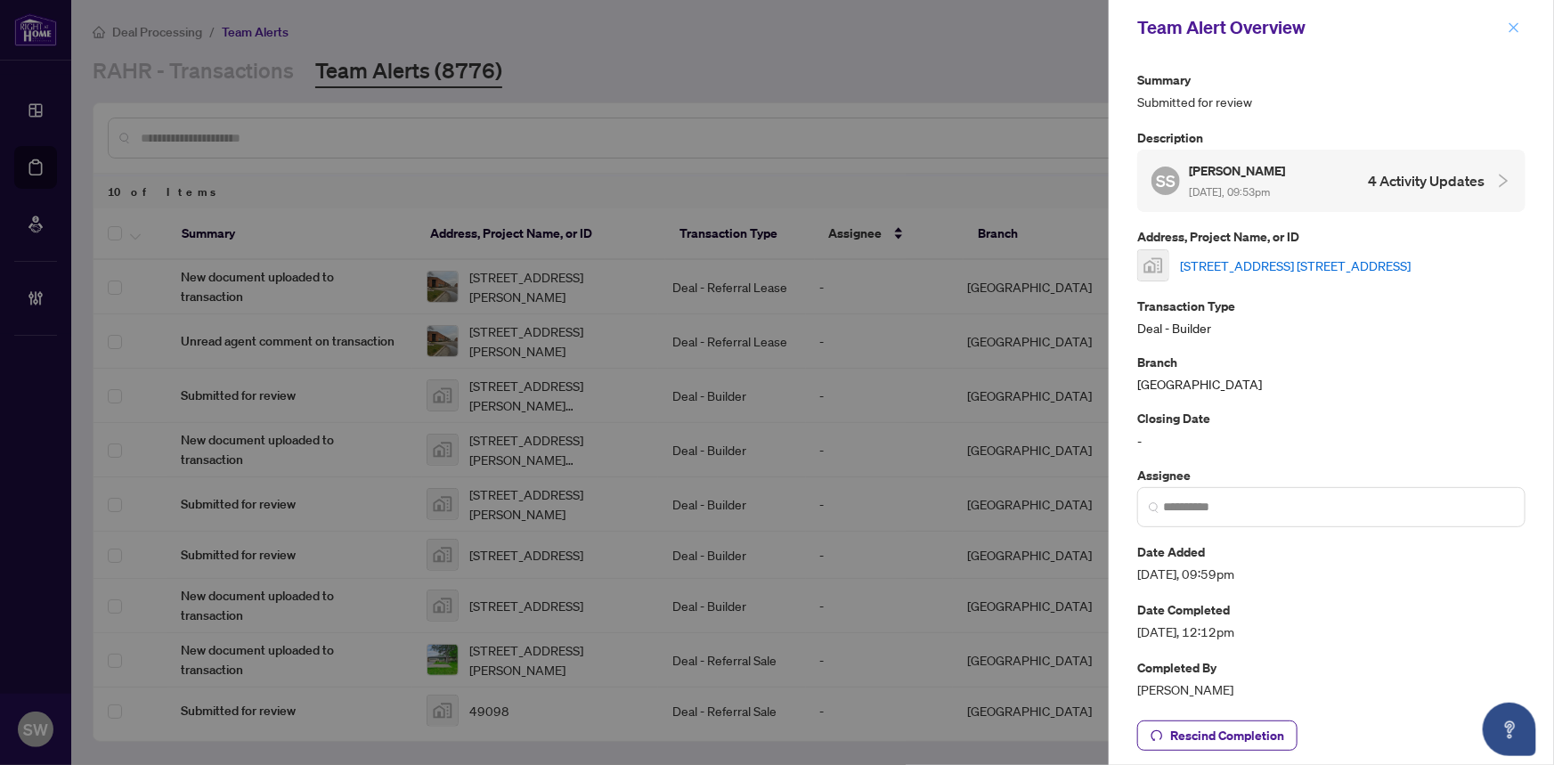
click at [1515, 27] on icon "close" at bounding box center [1513, 27] width 12 height 12
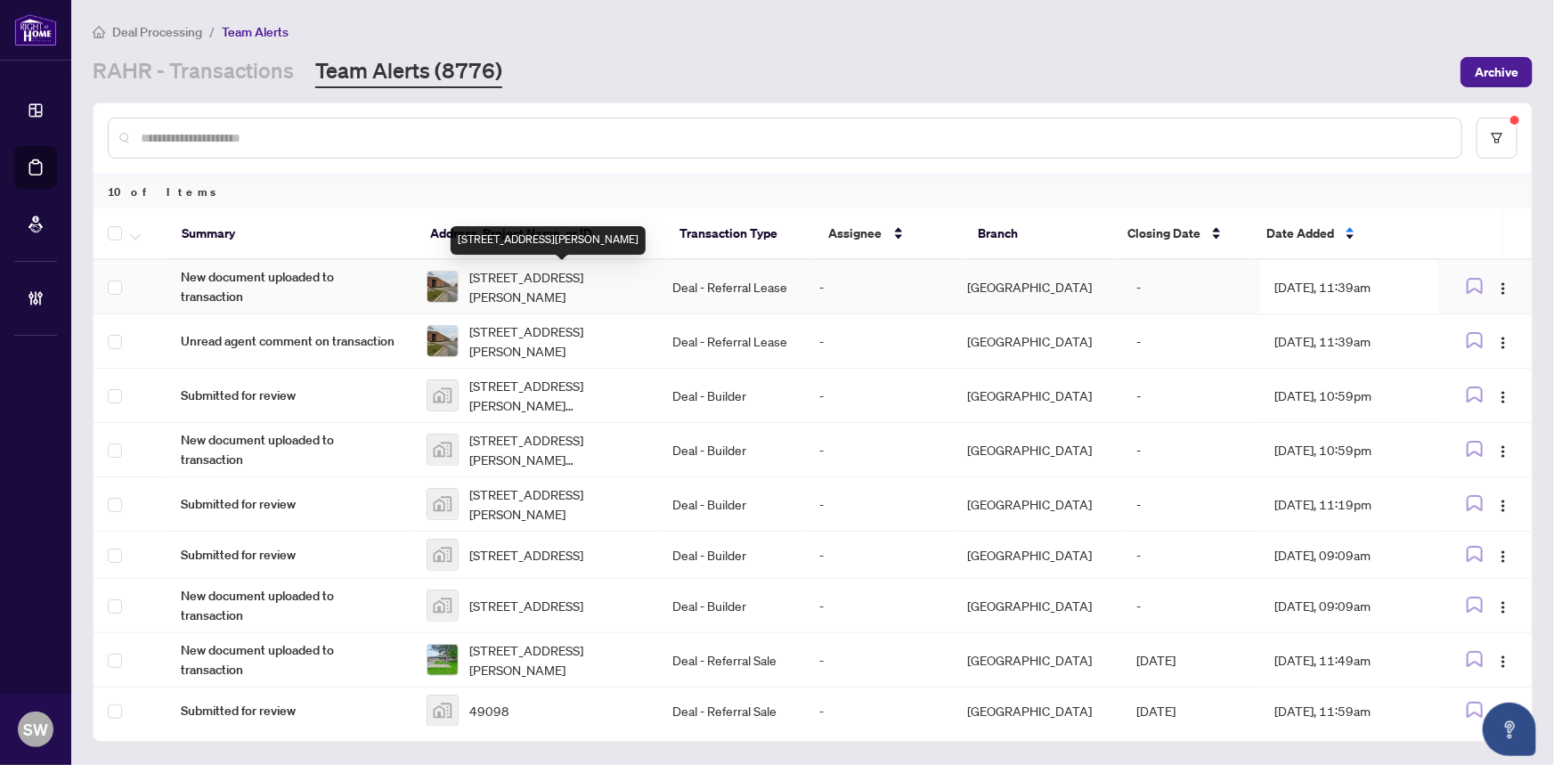
click at [512, 278] on span "[STREET_ADDRESS][PERSON_NAME]" at bounding box center [556, 286] width 174 height 39
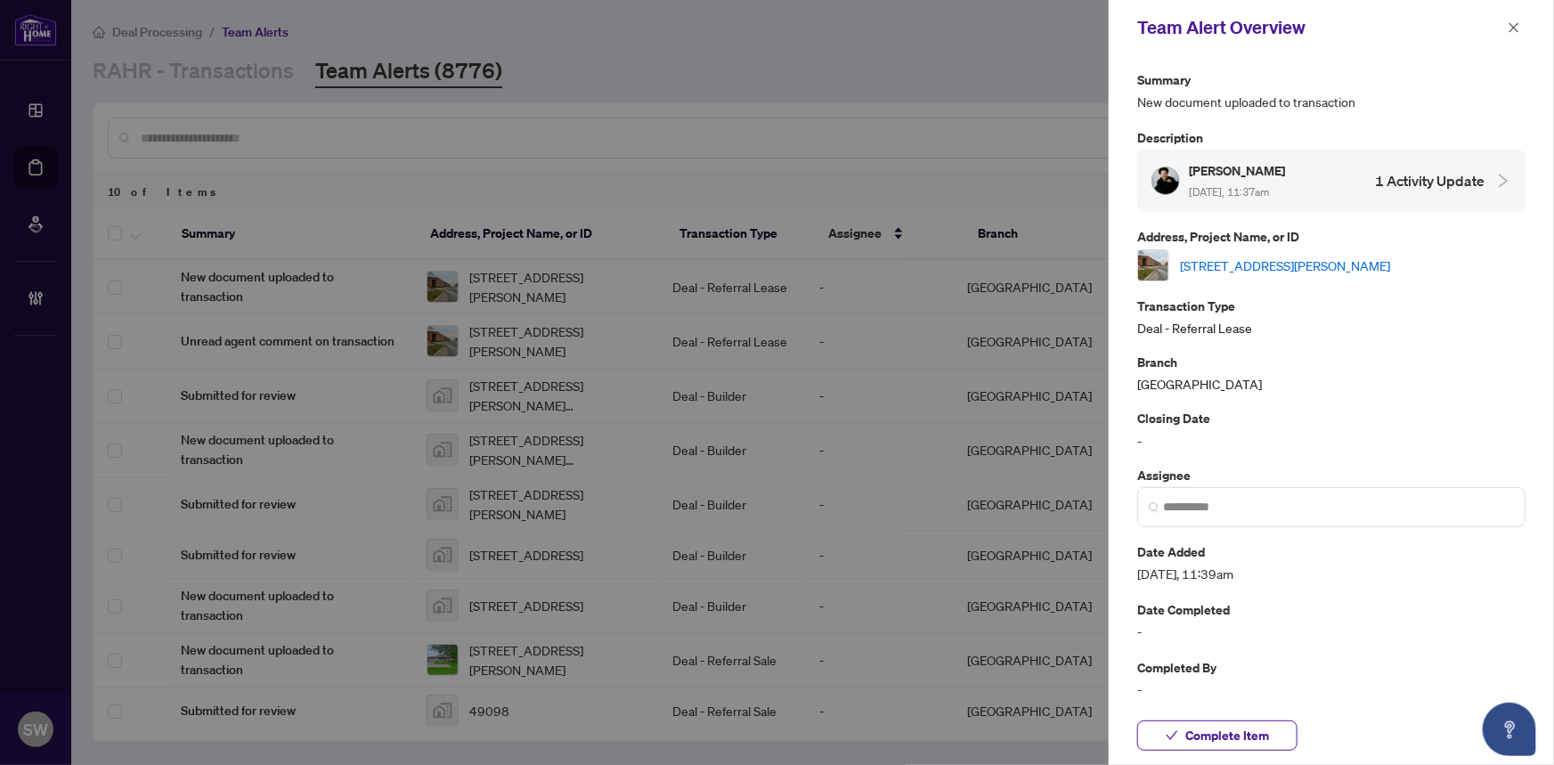
click at [1291, 264] on link "[STREET_ADDRESS][PERSON_NAME]" at bounding box center [1285, 266] width 210 height 20
click at [1248, 742] on span "Complete Item" at bounding box center [1227, 735] width 84 height 28
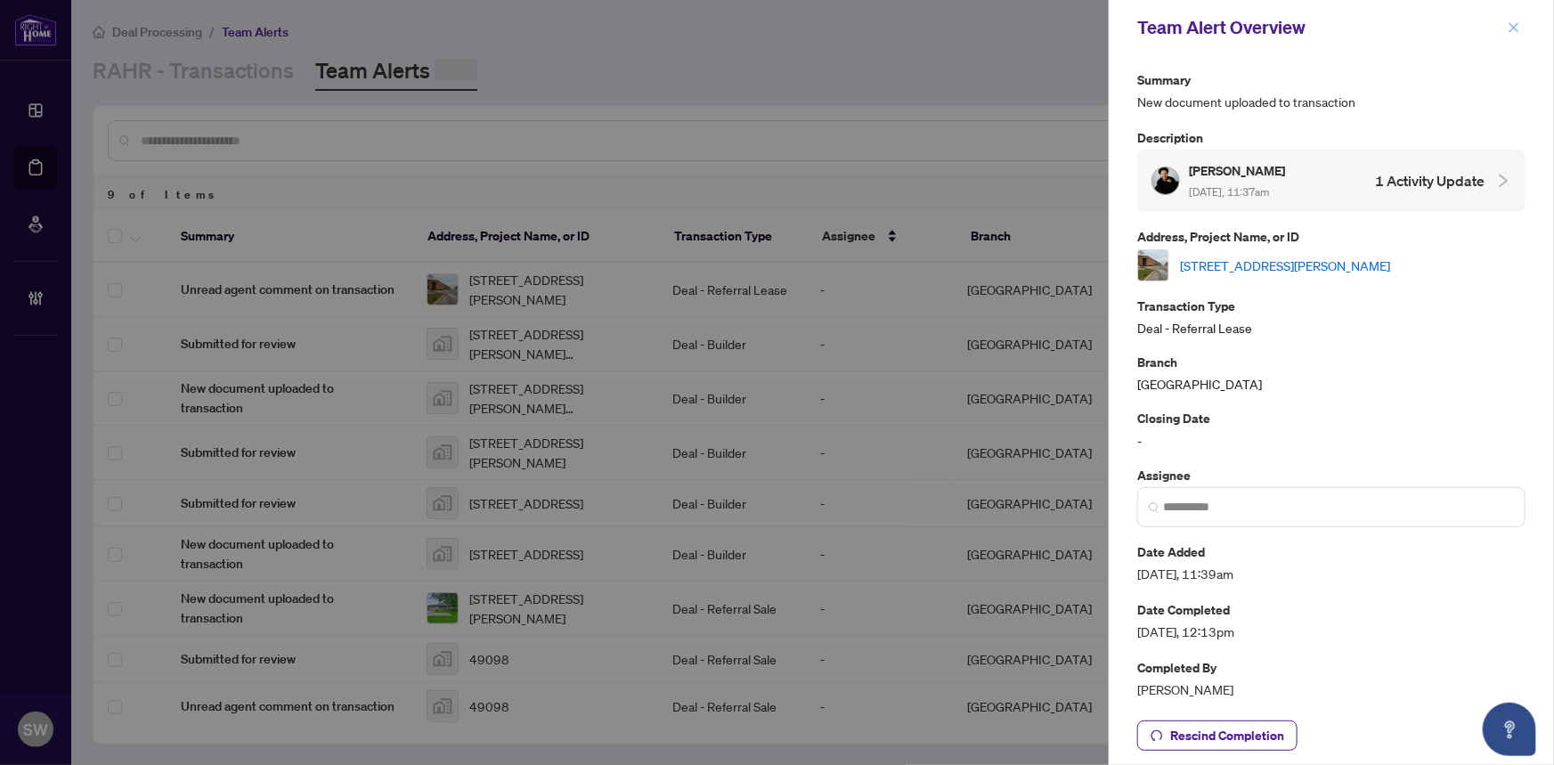
click at [1505, 28] on button "button" at bounding box center [1513, 27] width 23 height 21
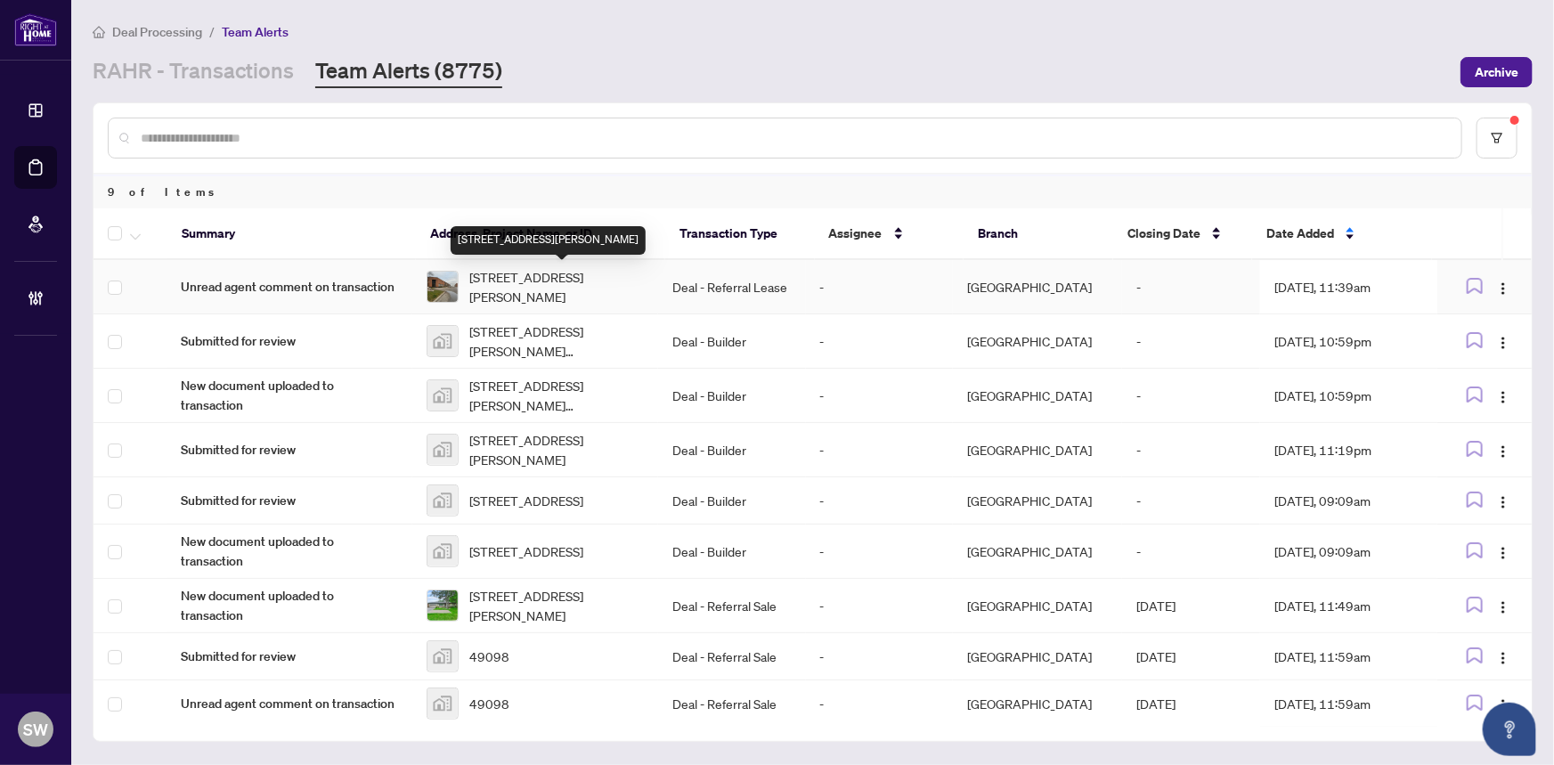
click at [530, 285] on span "[STREET_ADDRESS][PERSON_NAME]" at bounding box center [556, 286] width 174 height 39
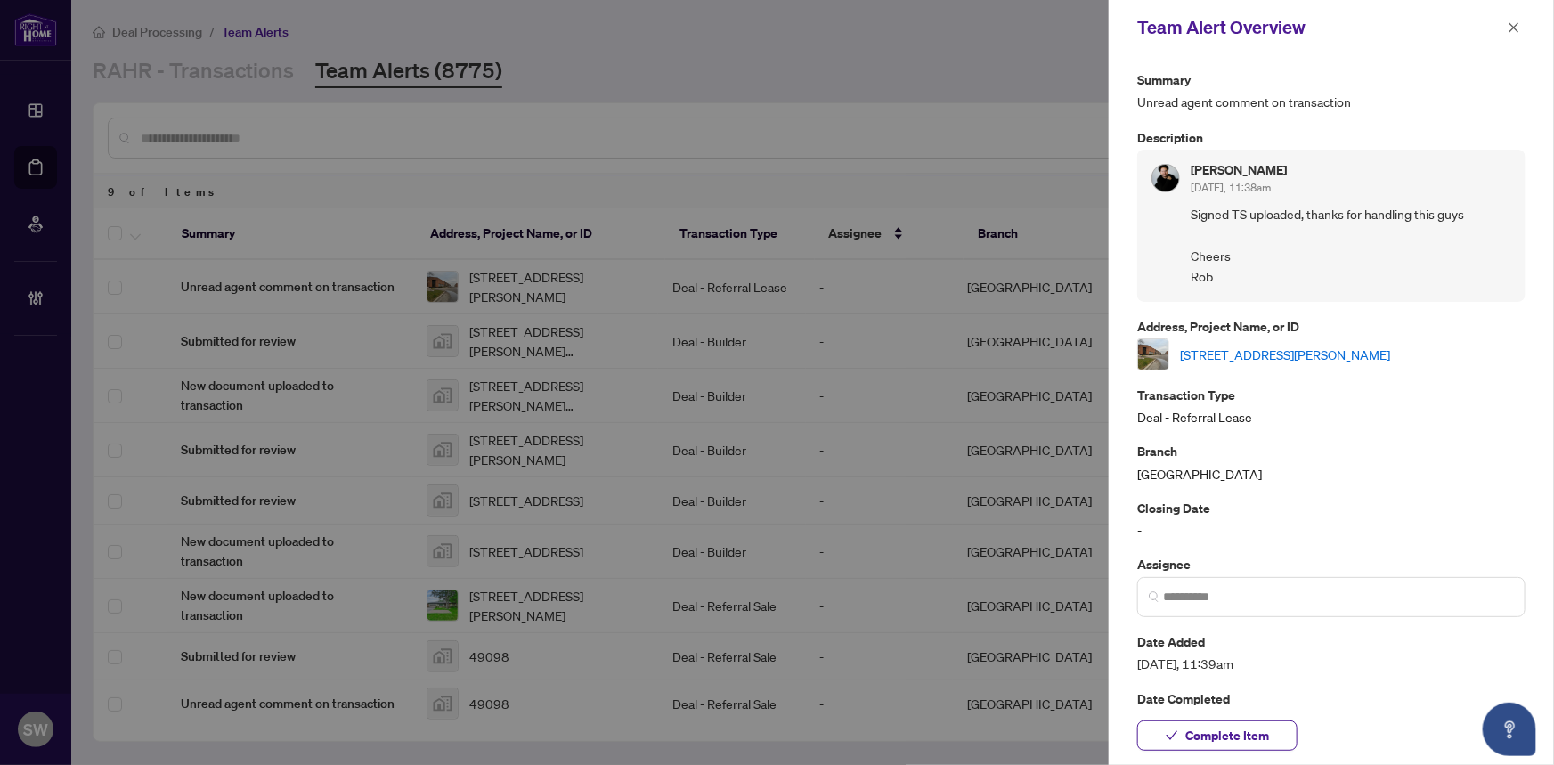
click at [1298, 350] on link "[STREET_ADDRESS][PERSON_NAME]" at bounding box center [1285, 355] width 210 height 20
click at [1237, 733] on span "Complete Item" at bounding box center [1227, 735] width 84 height 28
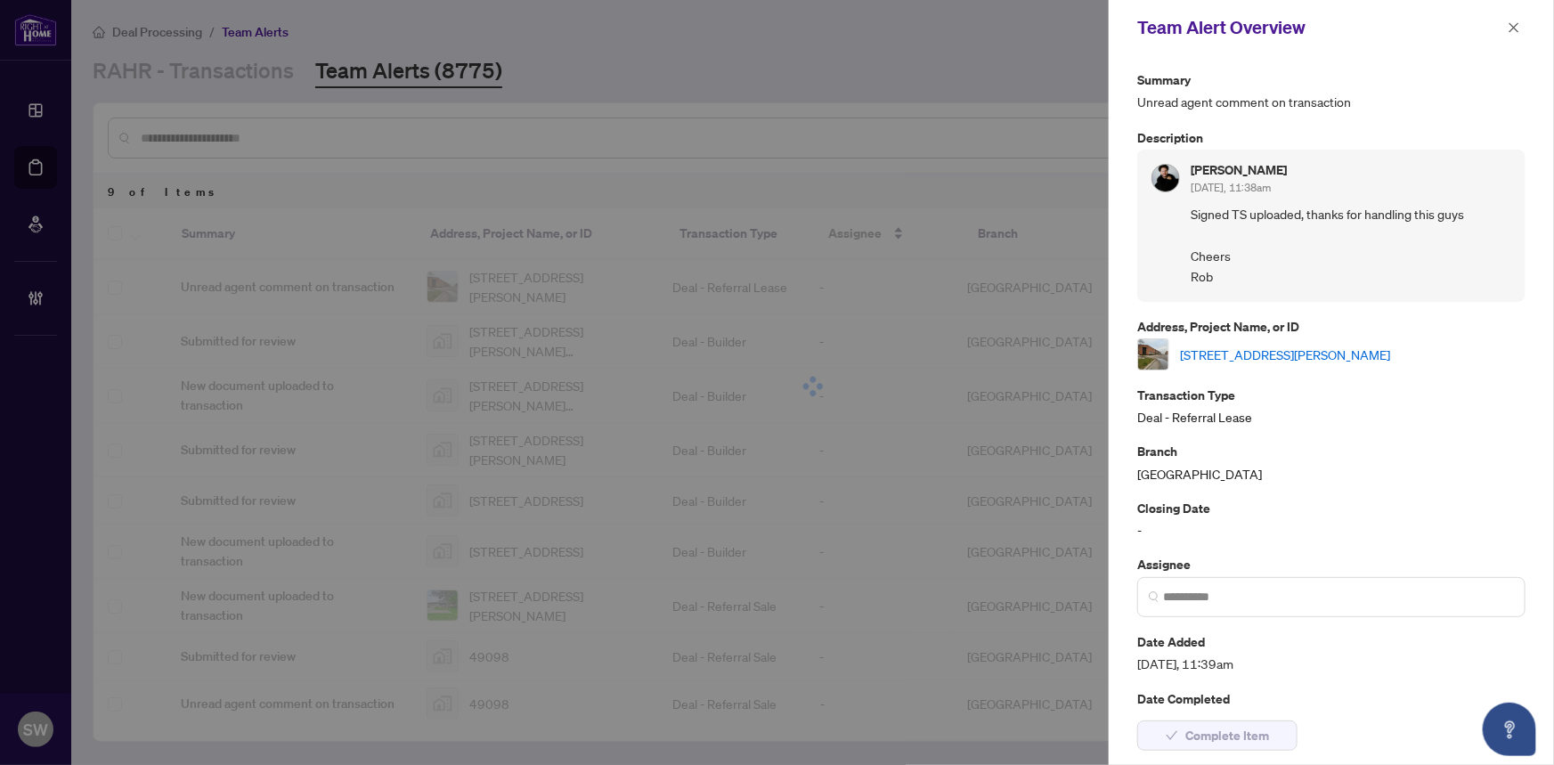
drag, startPoint x: 1515, startPoint y: 28, endPoint x: 1484, endPoint y: 49, distance: 37.8
click at [1514, 28] on icon "close" at bounding box center [1513, 27] width 12 height 12
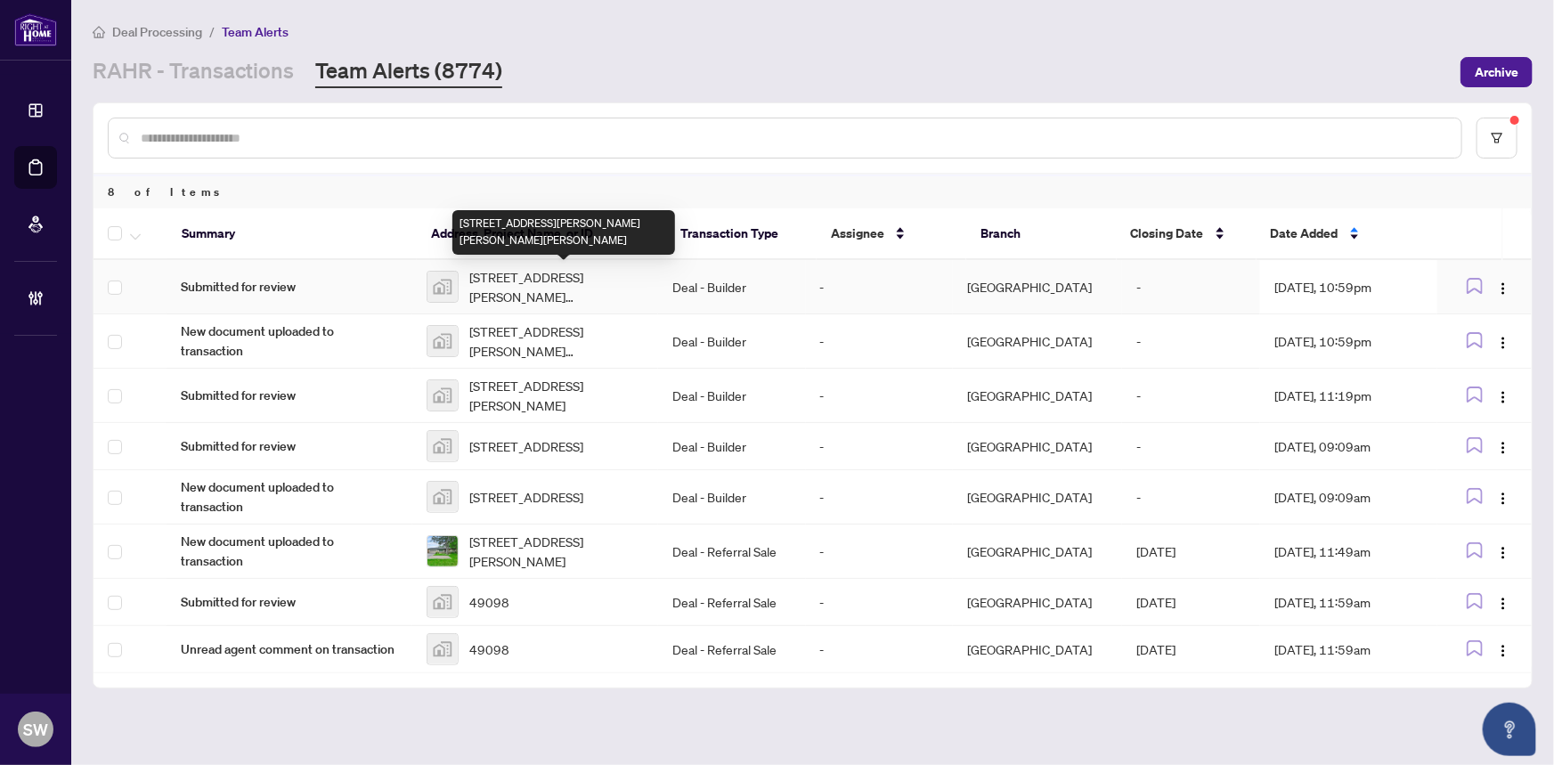
click at [559, 285] on span "2809-75 James Condos, James Street South, Hamilton, ON, Canada" at bounding box center [556, 286] width 174 height 39
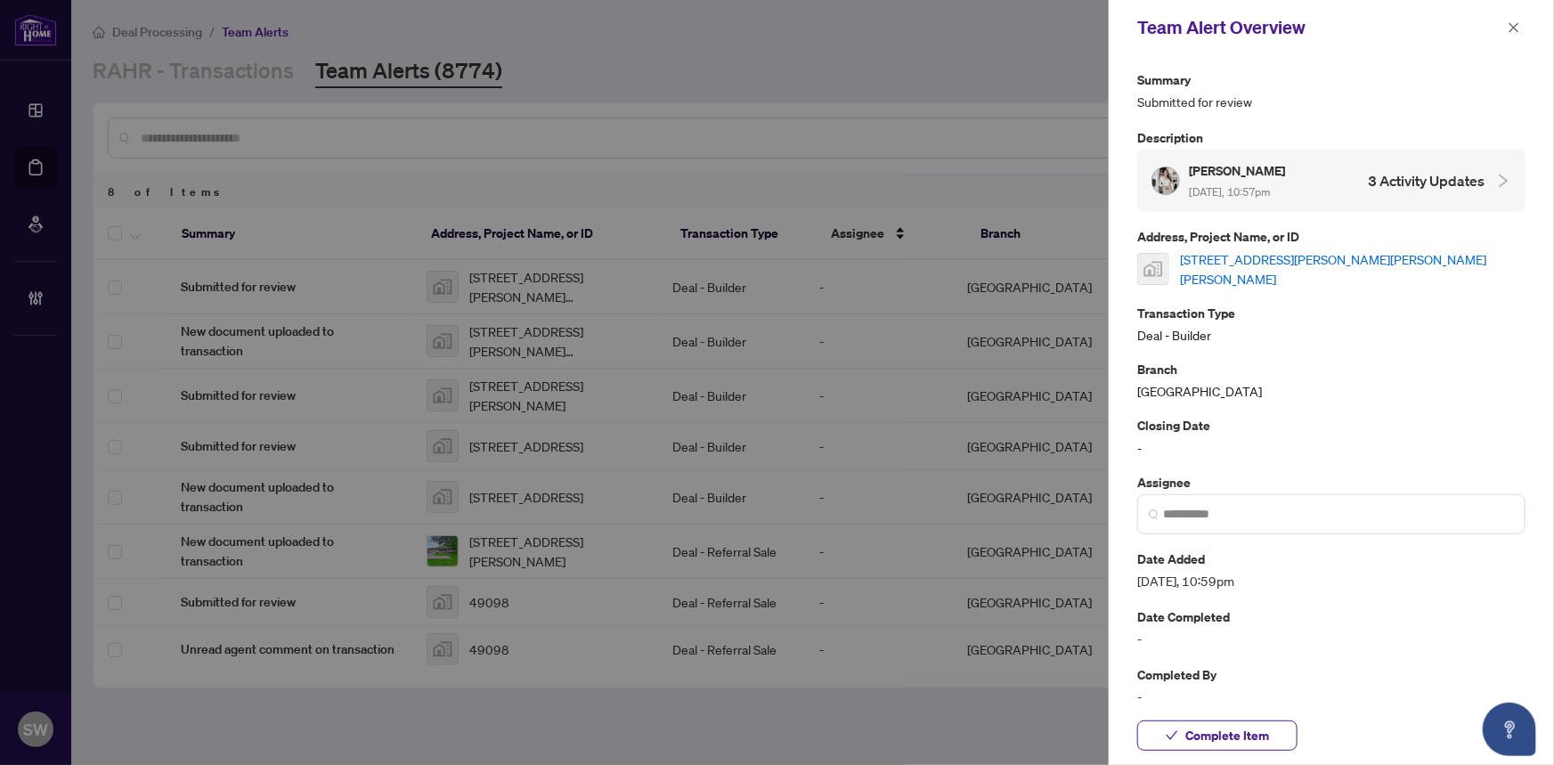
click at [1251, 255] on link "2809-75 James Condos, James Street South, Hamilton, ON, Canada" at bounding box center [1352, 268] width 345 height 39
click at [1240, 726] on span "Complete Item" at bounding box center [1227, 735] width 84 height 28
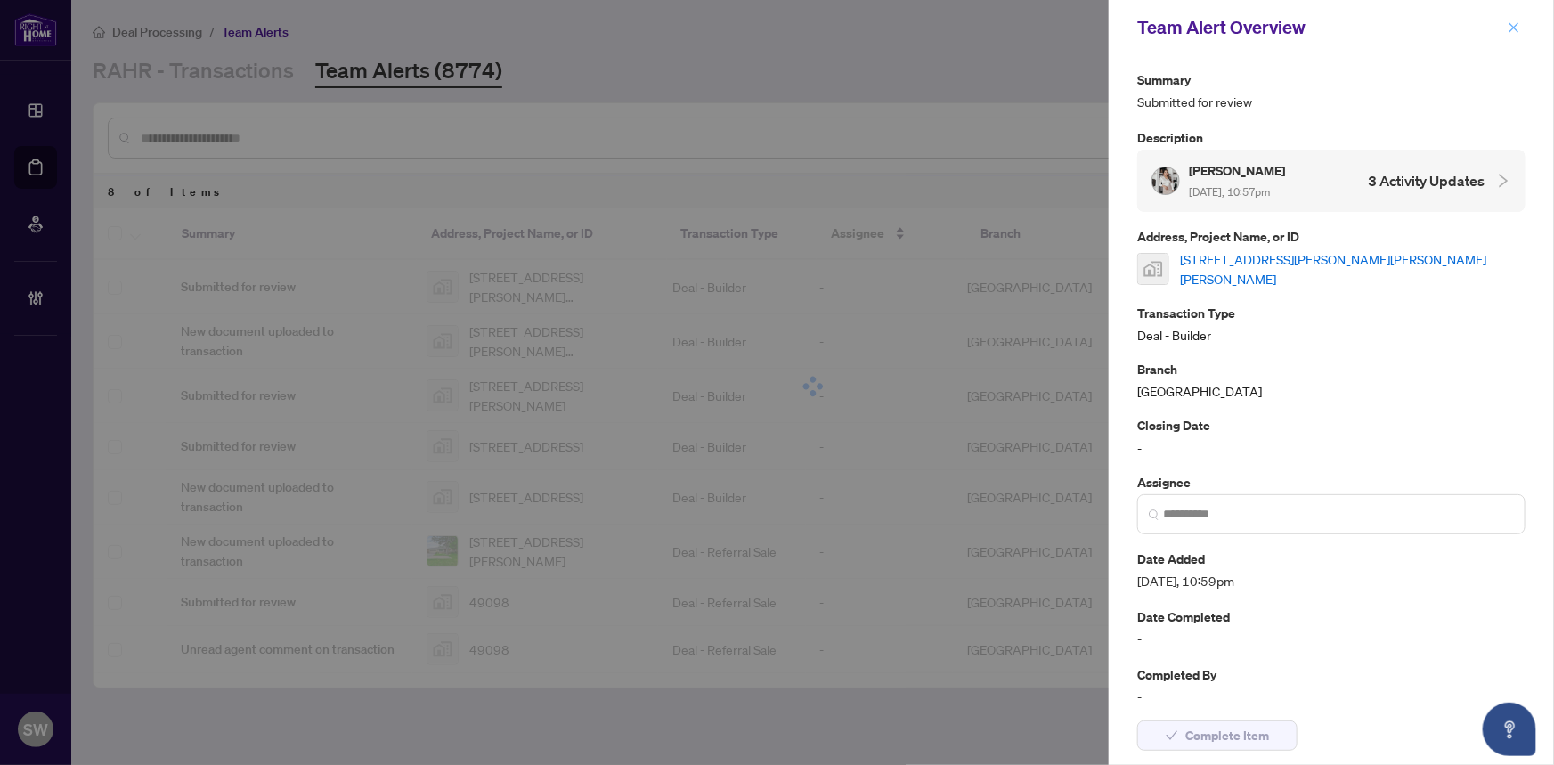
click at [1516, 26] on icon "close" at bounding box center [1513, 27] width 12 height 12
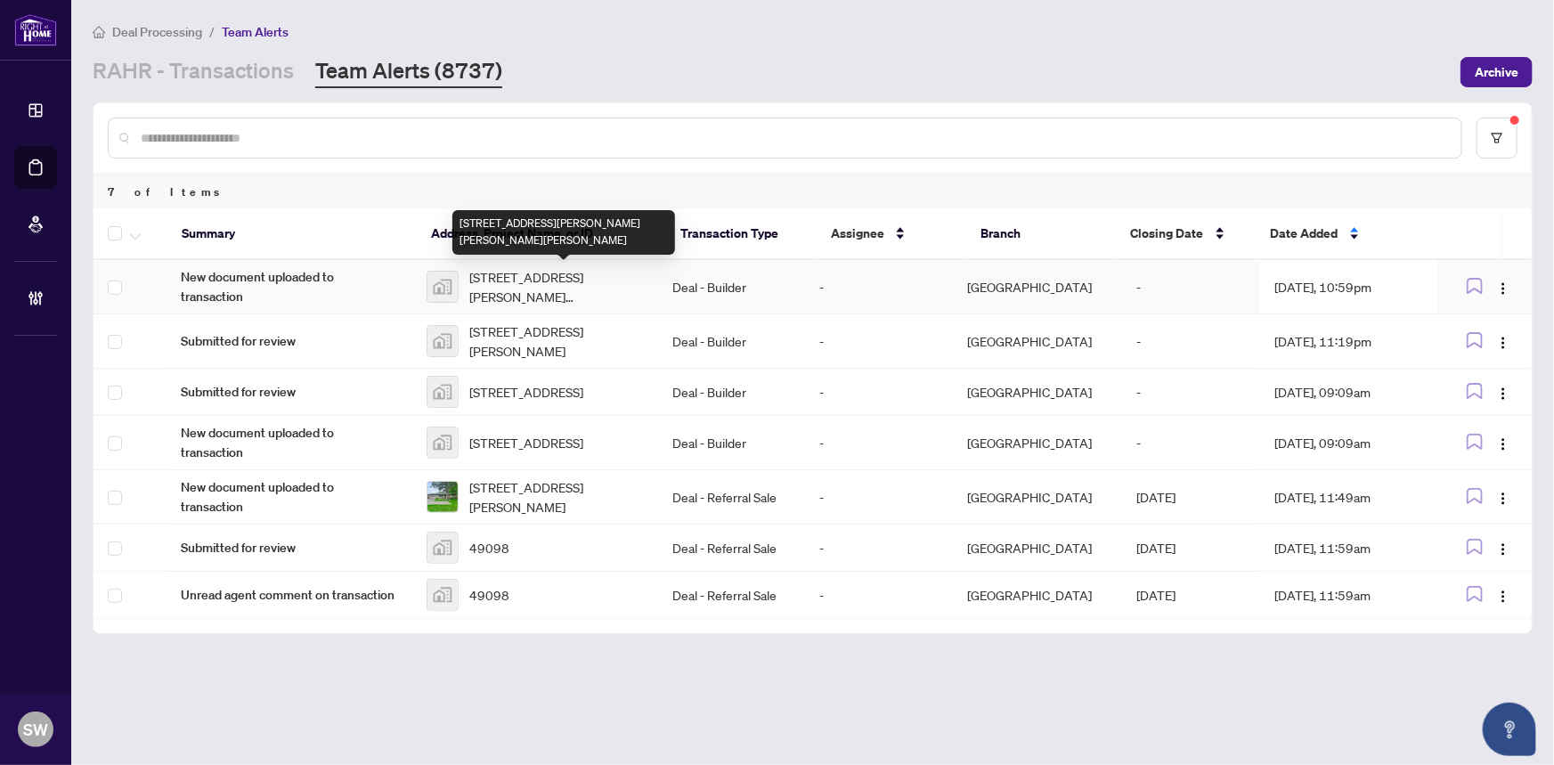
click at [552, 280] on span "2809-75 James Condos, James Street South, Hamilton, ON, Canada" at bounding box center [556, 286] width 174 height 39
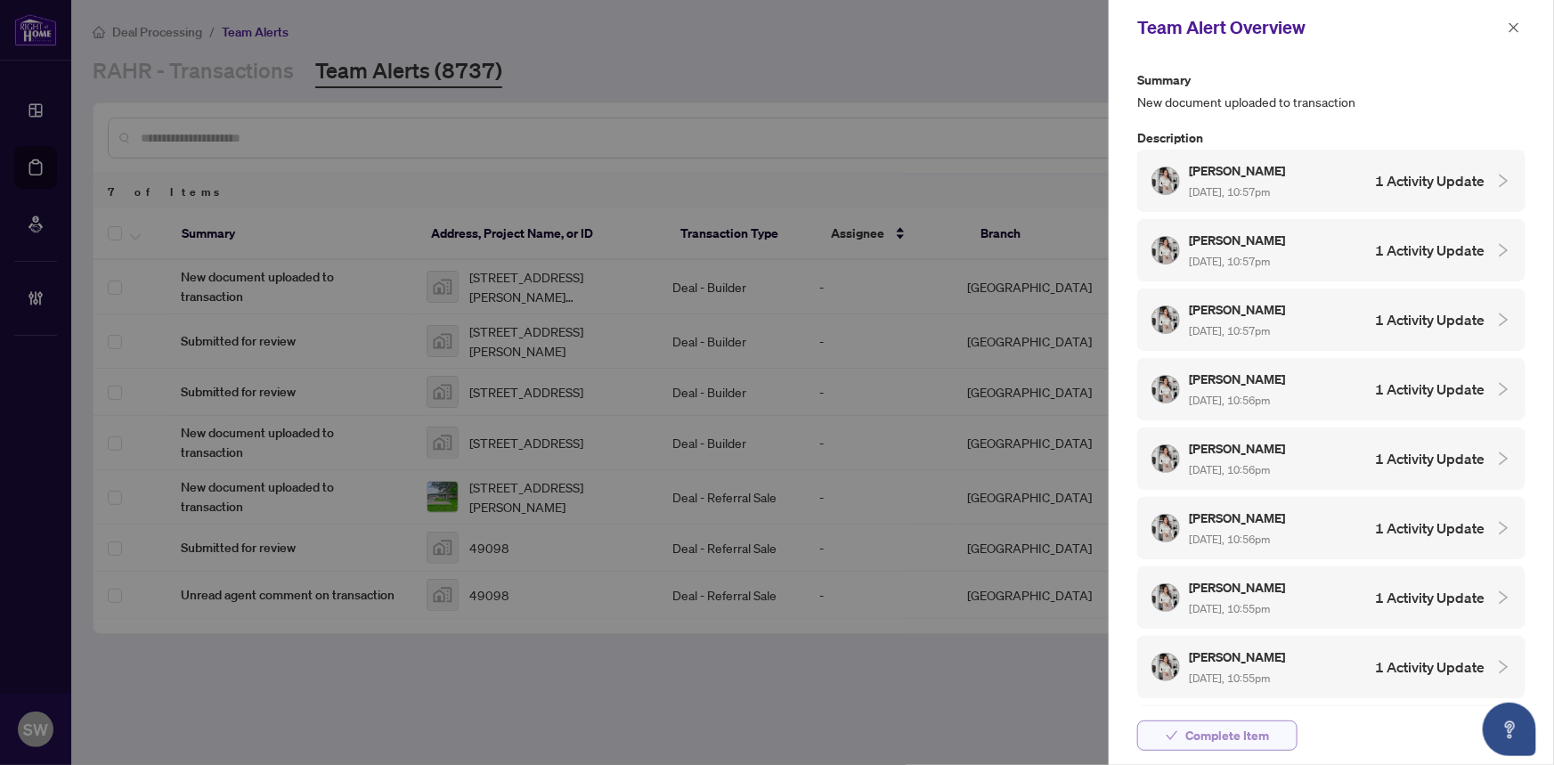
click at [1269, 739] on button "Complete Item" at bounding box center [1217, 735] width 160 height 30
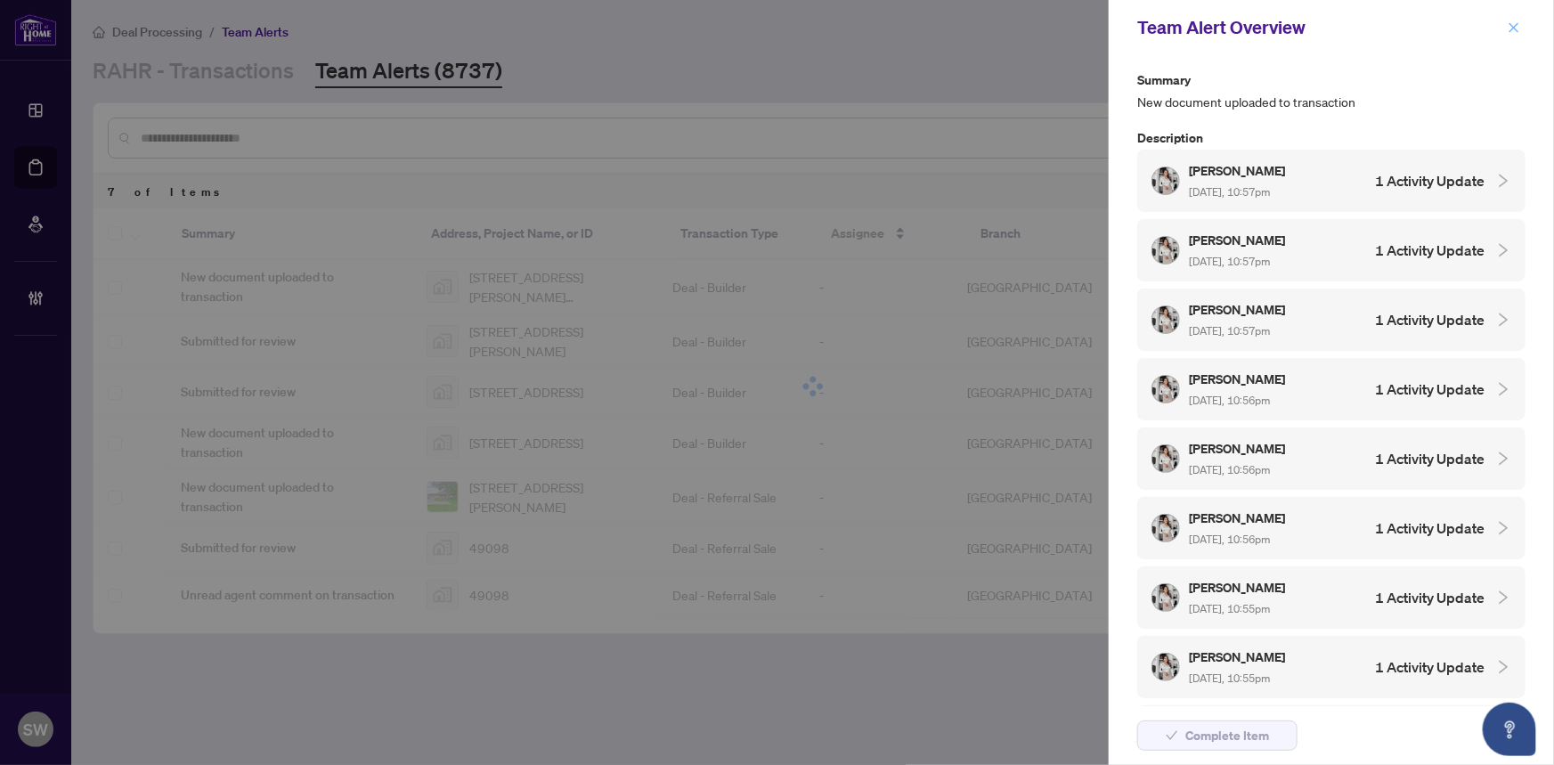
click at [1518, 29] on icon "close" at bounding box center [1513, 27] width 12 height 12
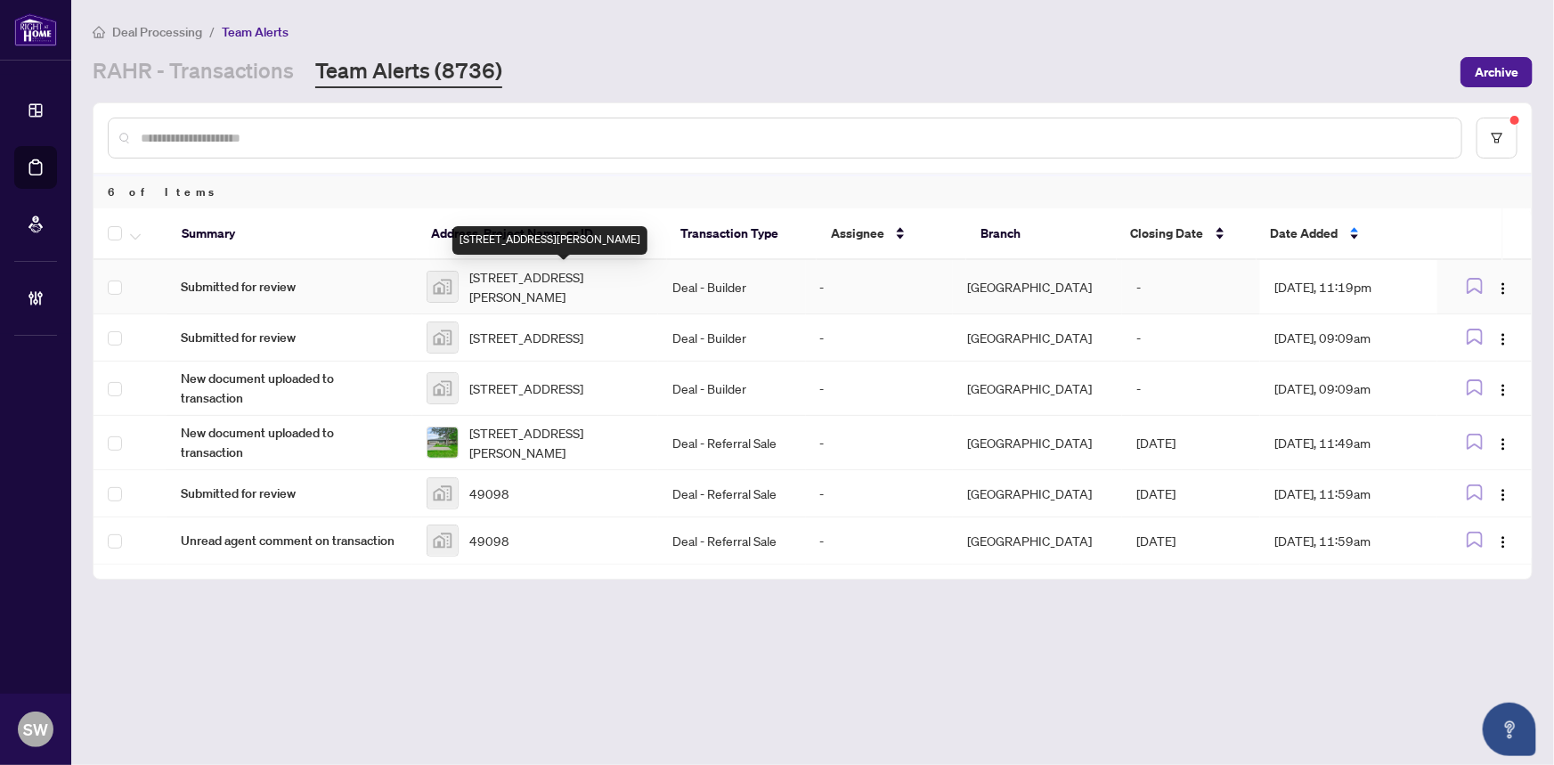
click at [562, 280] on span "[STREET_ADDRESS][PERSON_NAME]" at bounding box center [556, 286] width 174 height 39
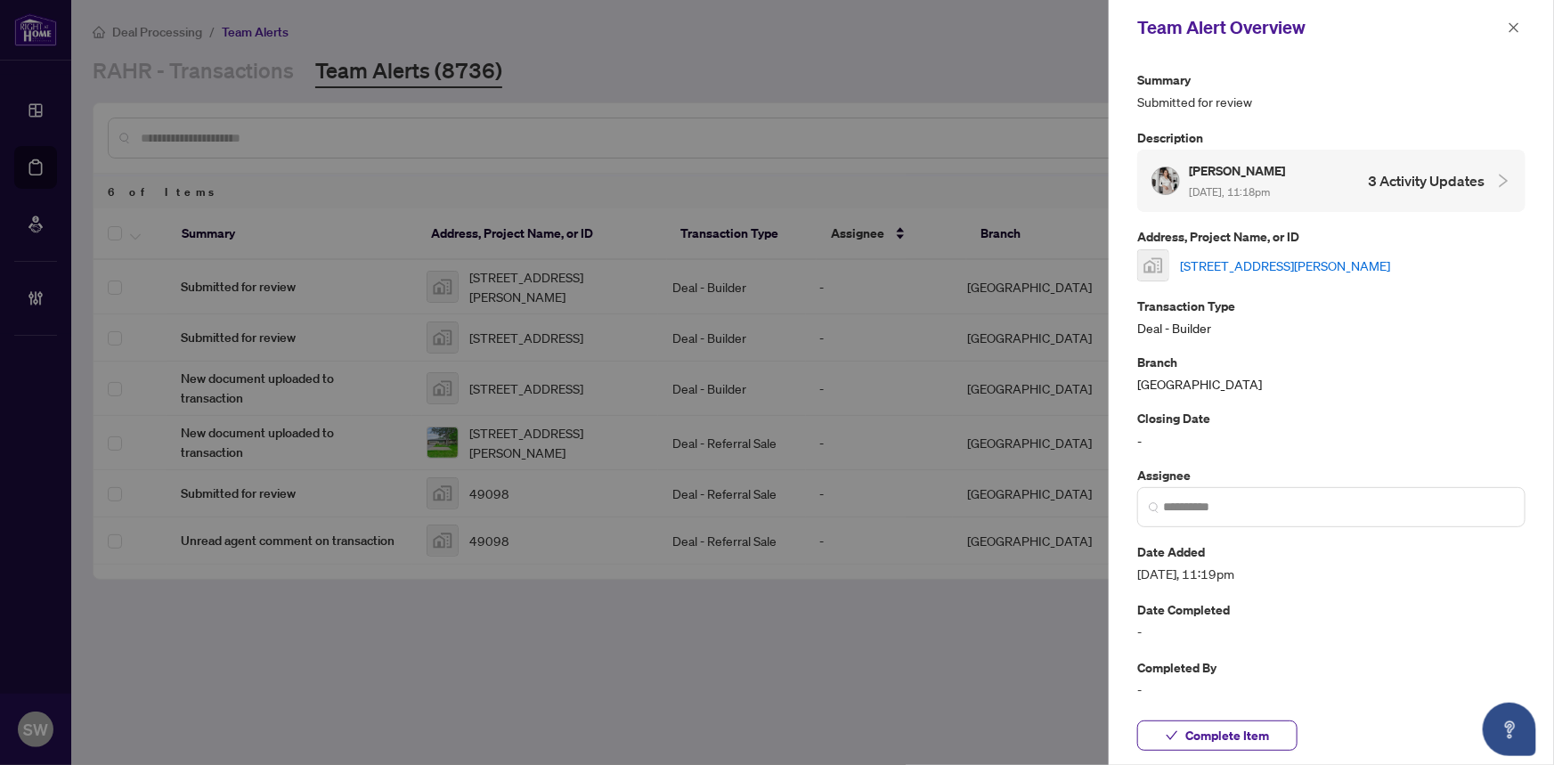
click at [1220, 261] on link "[STREET_ADDRESS][PERSON_NAME]" at bounding box center [1285, 266] width 210 height 20
click at [1257, 733] on span "Complete Item" at bounding box center [1227, 735] width 84 height 28
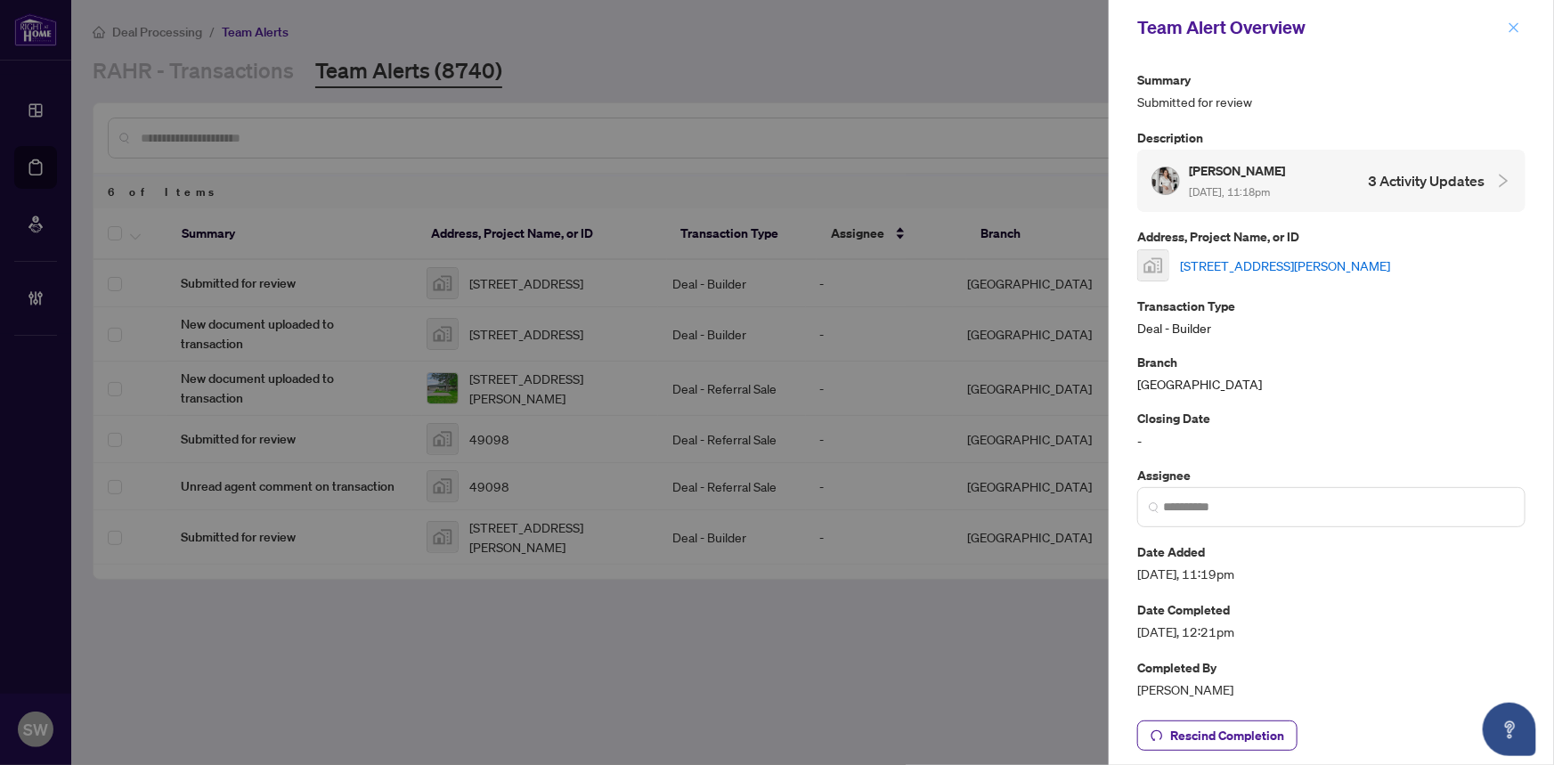
click at [1508, 27] on icon "close" at bounding box center [1513, 27] width 12 height 12
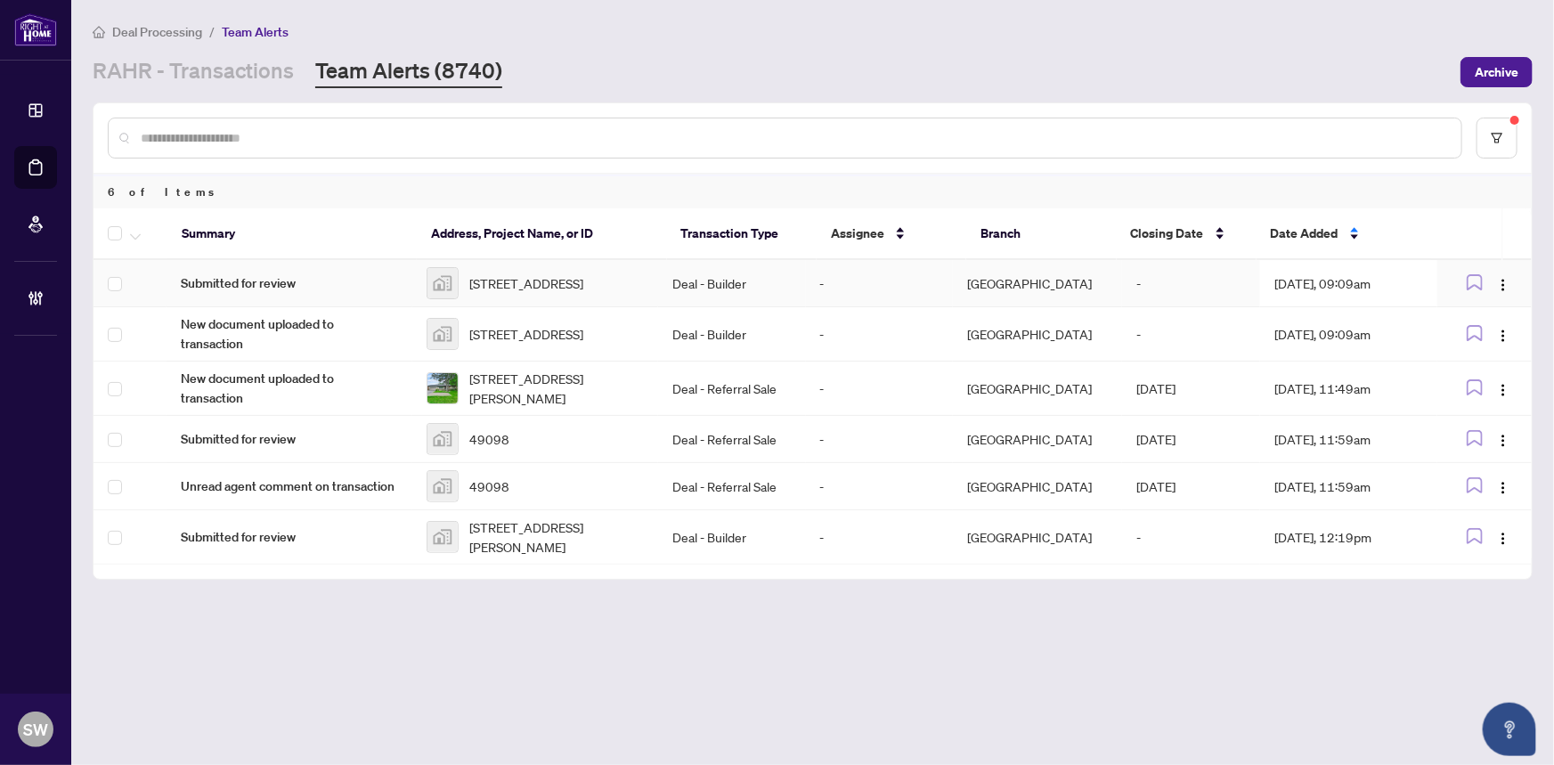
click at [534, 286] on span "Lot 2-10-319 Ventoux Avenue, Ottawa, ON, Canada" at bounding box center [526, 283] width 114 height 20
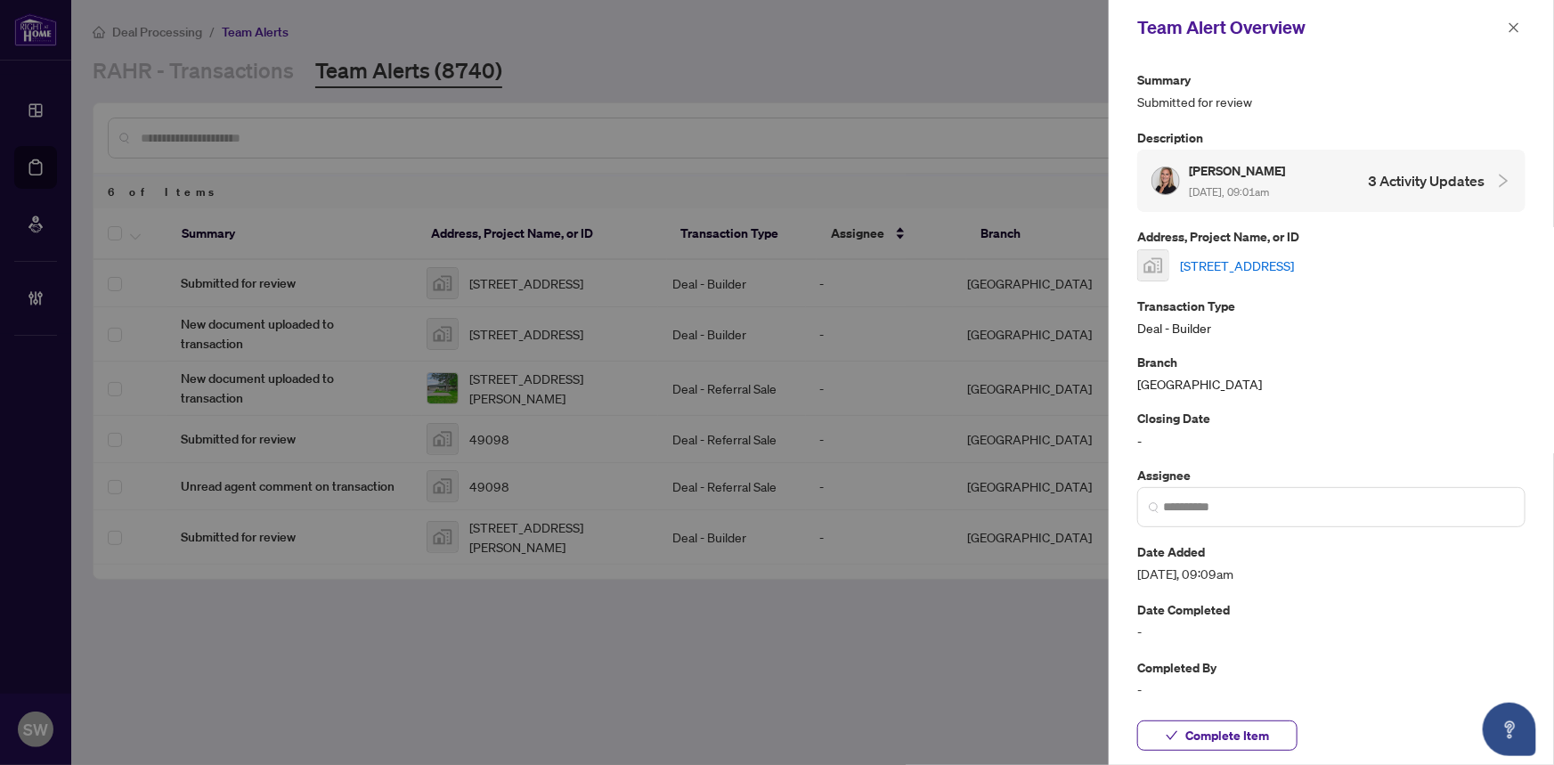
click at [1239, 262] on link "Lot 2-10-319 Ventoux Avenue, Ottawa, ON, Canada" at bounding box center [1237, 266] width 114 height 20
click at [1273, 262] on link "Lot 2-10-319 Ventoux Avenue, Ottawa, ON, Canada" at bounding box center [1237, 266] width 114 height 20
click at [1199, 731] on span "Complete Item" at bounding box center [1227, 735] width 84 height 28
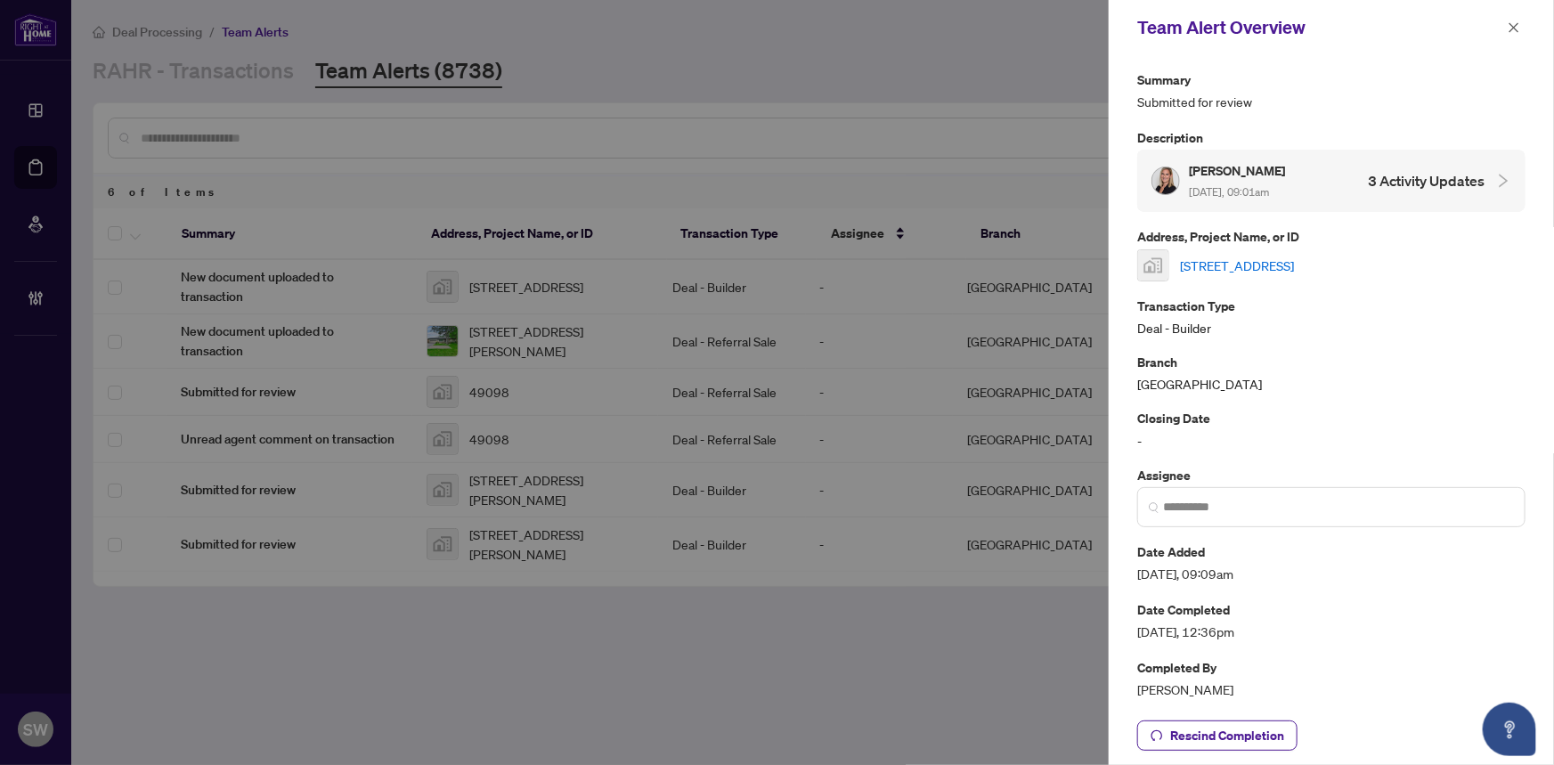
drag, startPoint x: 1516, startPoint y: 27, endPoint x: 1291, endPoint y: 132, distance: 248.5
click at [1514, 28] on icon "close" at bounding box center [1513, 27] width 12 height 12
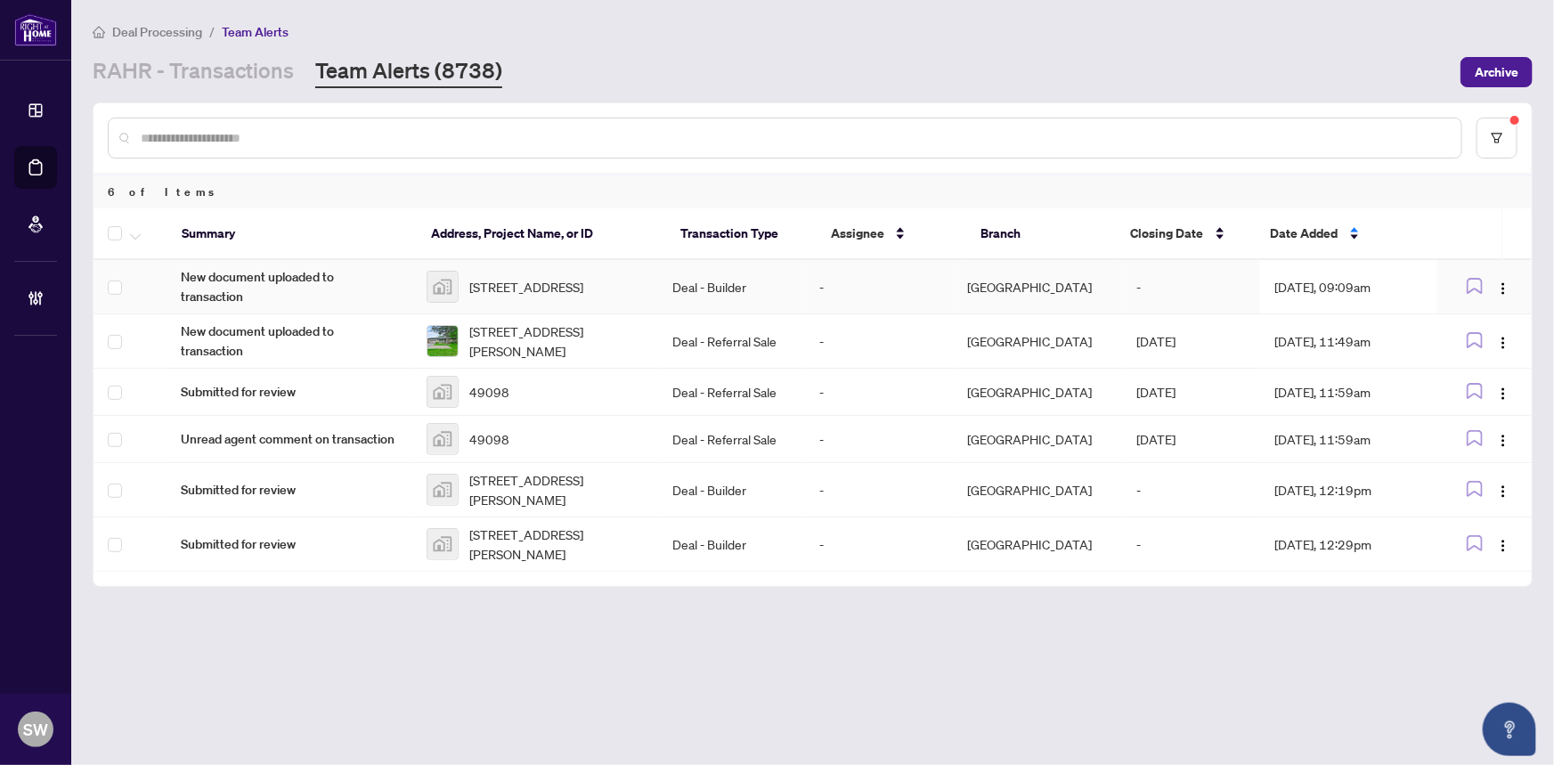
click at [658, 287] on td "Lot 2-10-319 Ventoux Avenue, Ottawa, ON, Canada" at bounding box center [535, 287] width 246 height 54
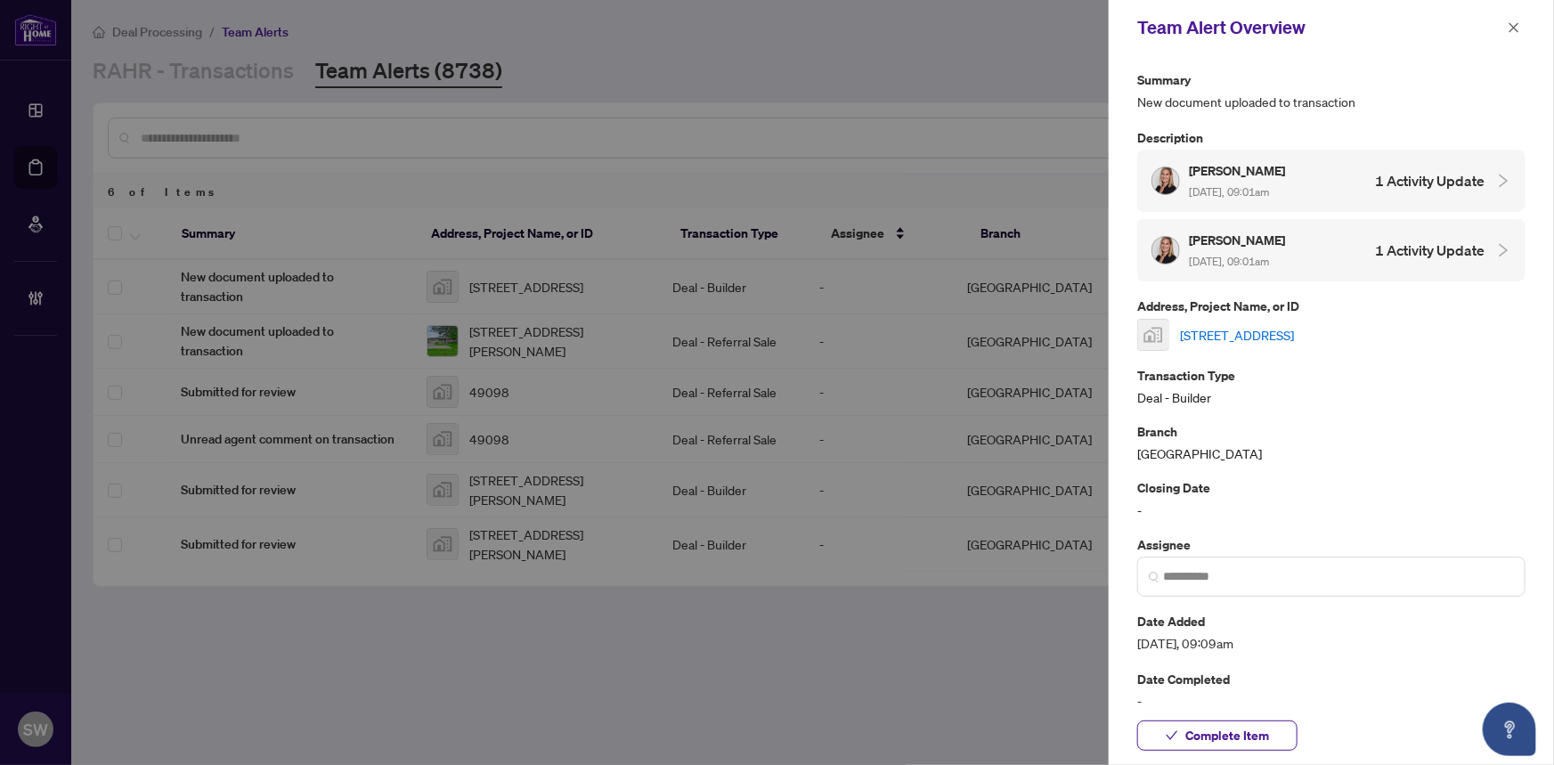
click at [1234, 717] on div "Complete Item" at bounding box center [1330, 735] width 445 height 59
drag, startPoint x: 1236, startPoint y: 725, endPoint x: 1239, endPoint y: 713, distance: 12.1
click at [1236, 724] on span "Complete Item" at bounding box center [1227, 735] width 84 height 28
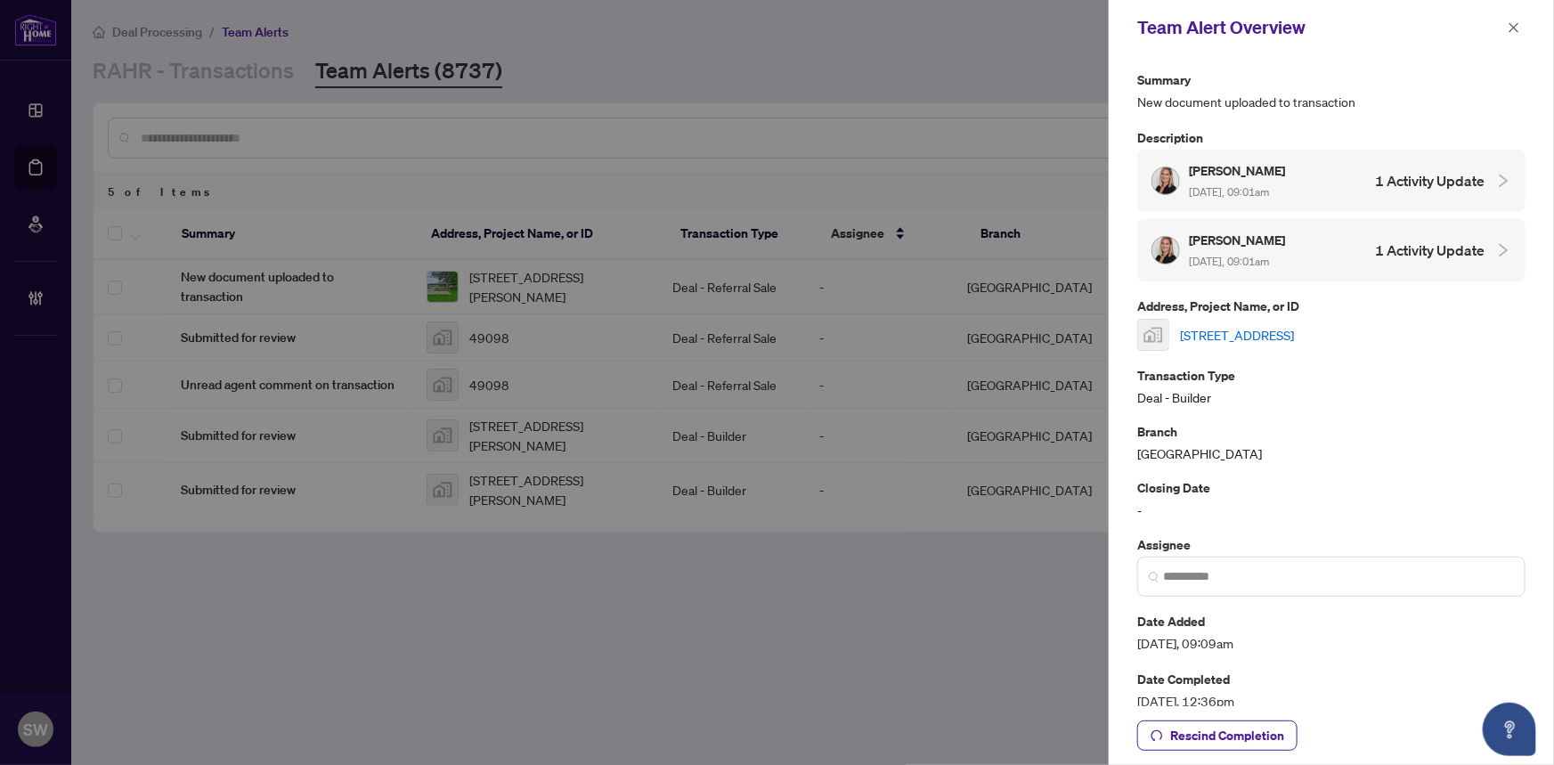
drag, startPoint x: 1513, startPoint y: 17, endPoint x: 1156, endPoint y: 187, distance: 395.4
click at [1510, 19] on span "button" at bounding box center [1513, 27] width 12 height 28
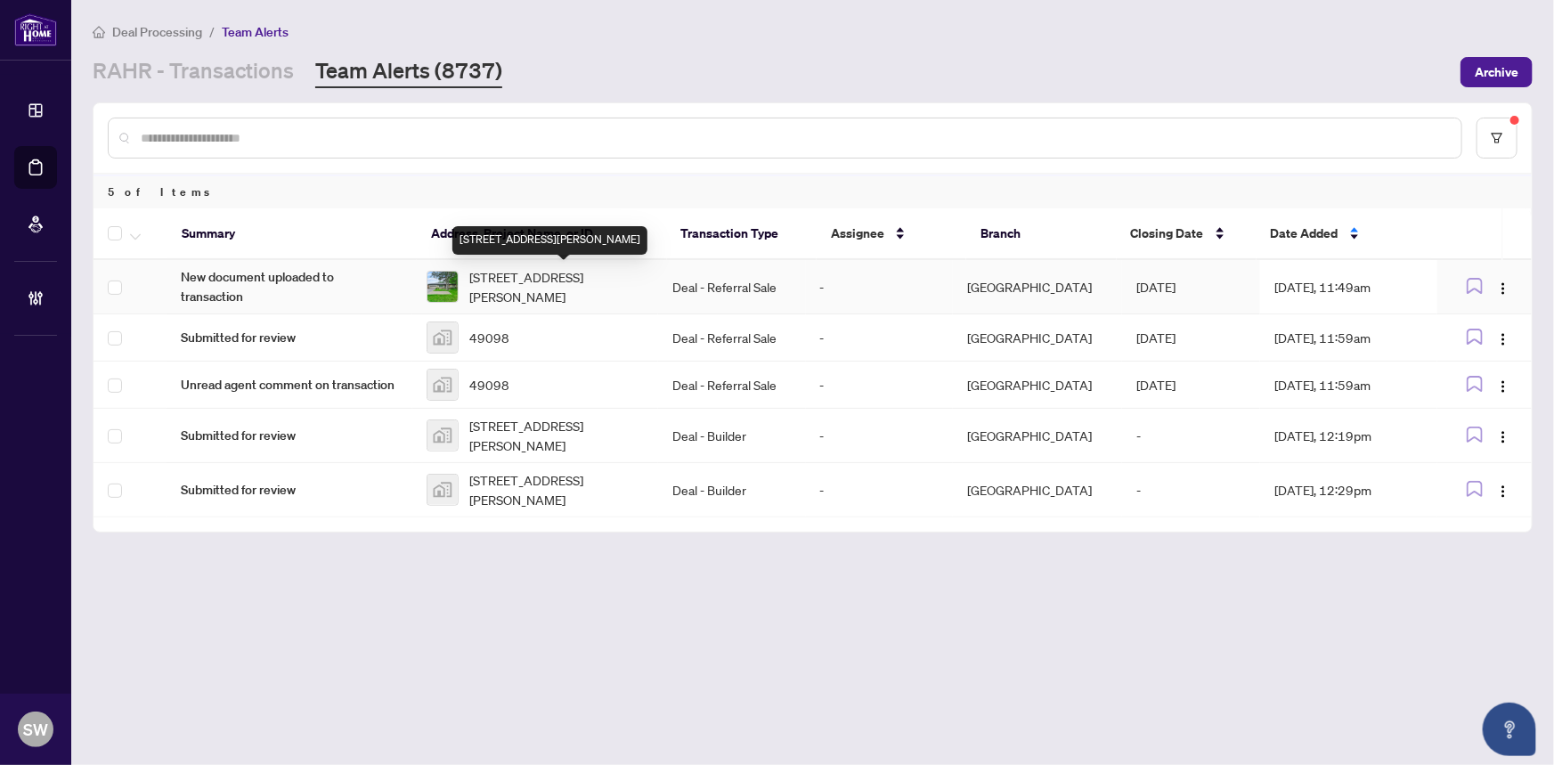
click at [636, 282] on span "2054 Rebecca St, Oakville, Ontario L6L 2A2, Canada" at bounding box center [556, 286] width 174 height 39
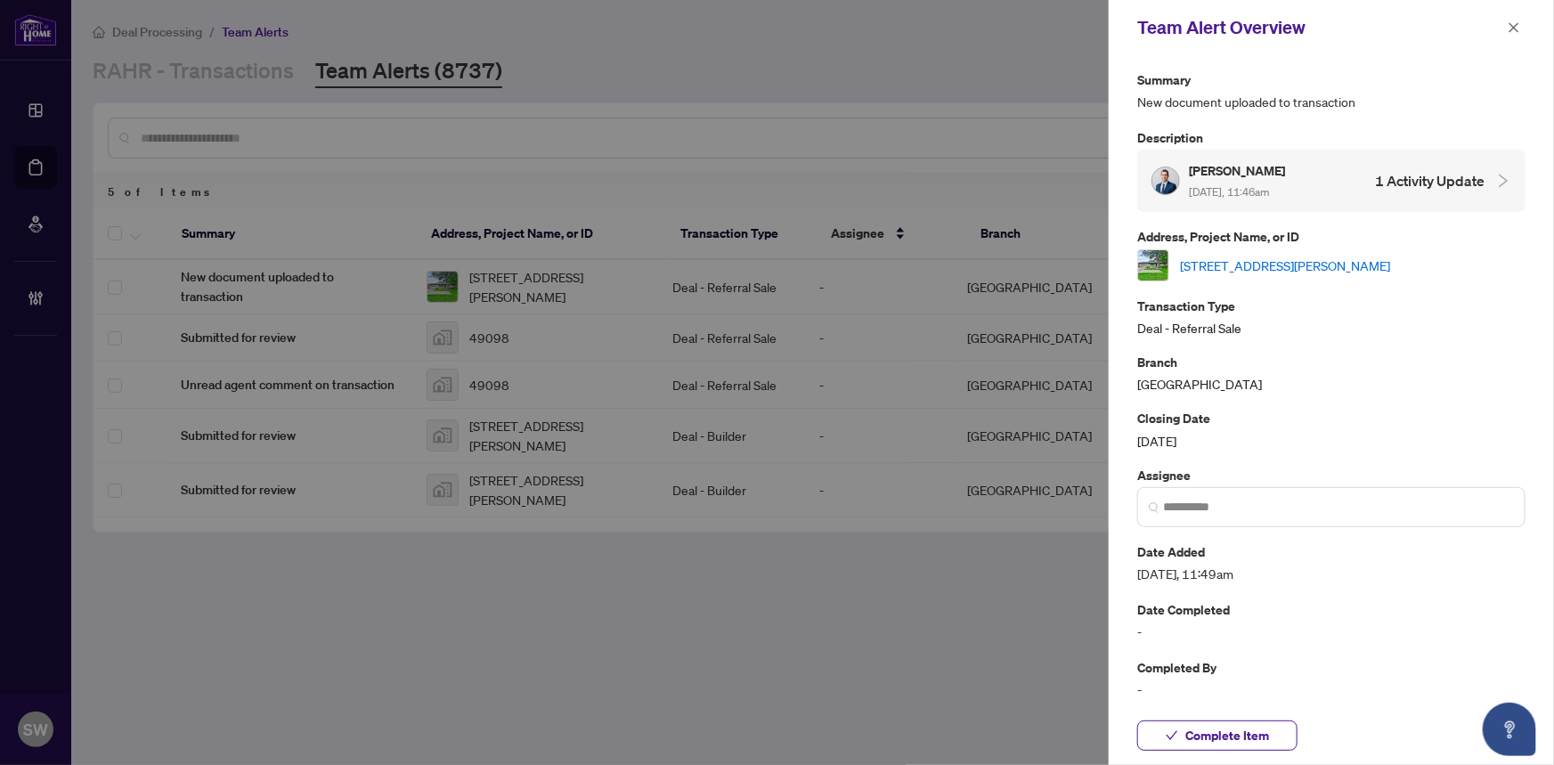
click at [1390, 256] on link "2054 Rebecca St, Oakville, Ontario L6L 2A2, Canada" at bounding box center [1285, 266] width 210 height 20
click at [1254, 730] on span "Complete Item" at bounding box center [1227, 735] width 84 height 28
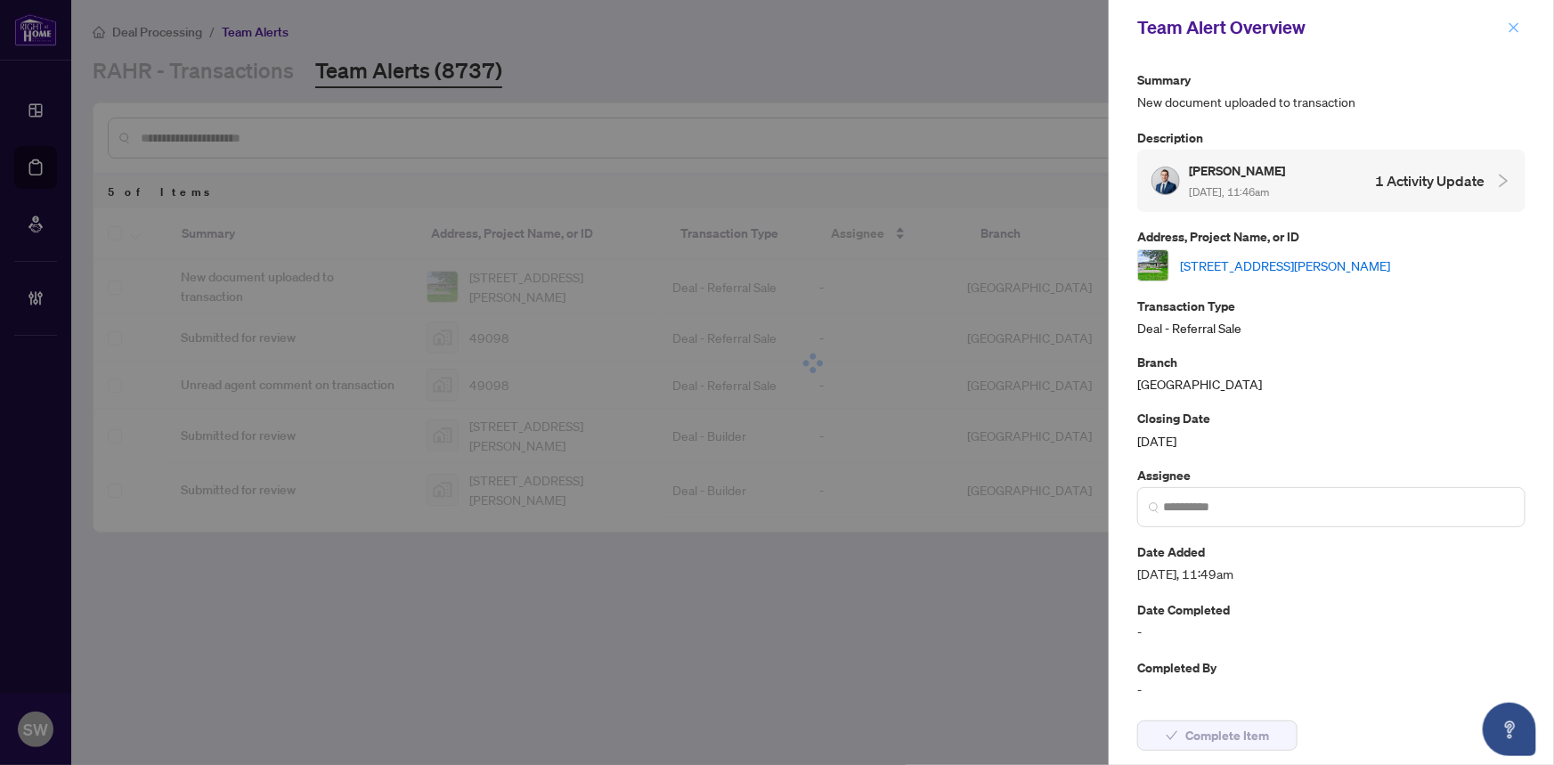
click at [1509, 26] on icon "close" at bounding box center [1513, 27] width 12 height 12
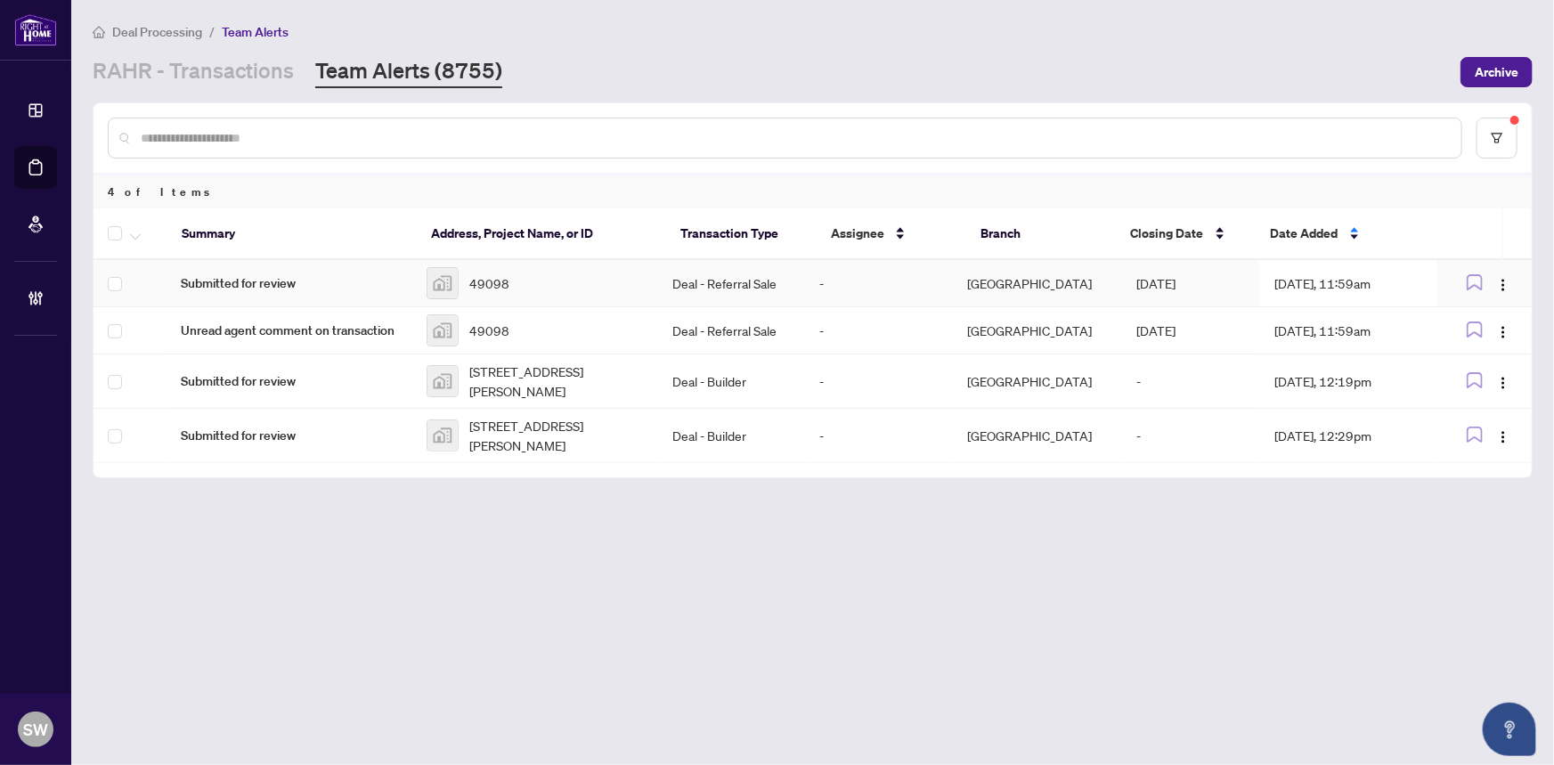
click at [527, 288] on div "49098" at bounding box center [534, 283] width 217 height 32
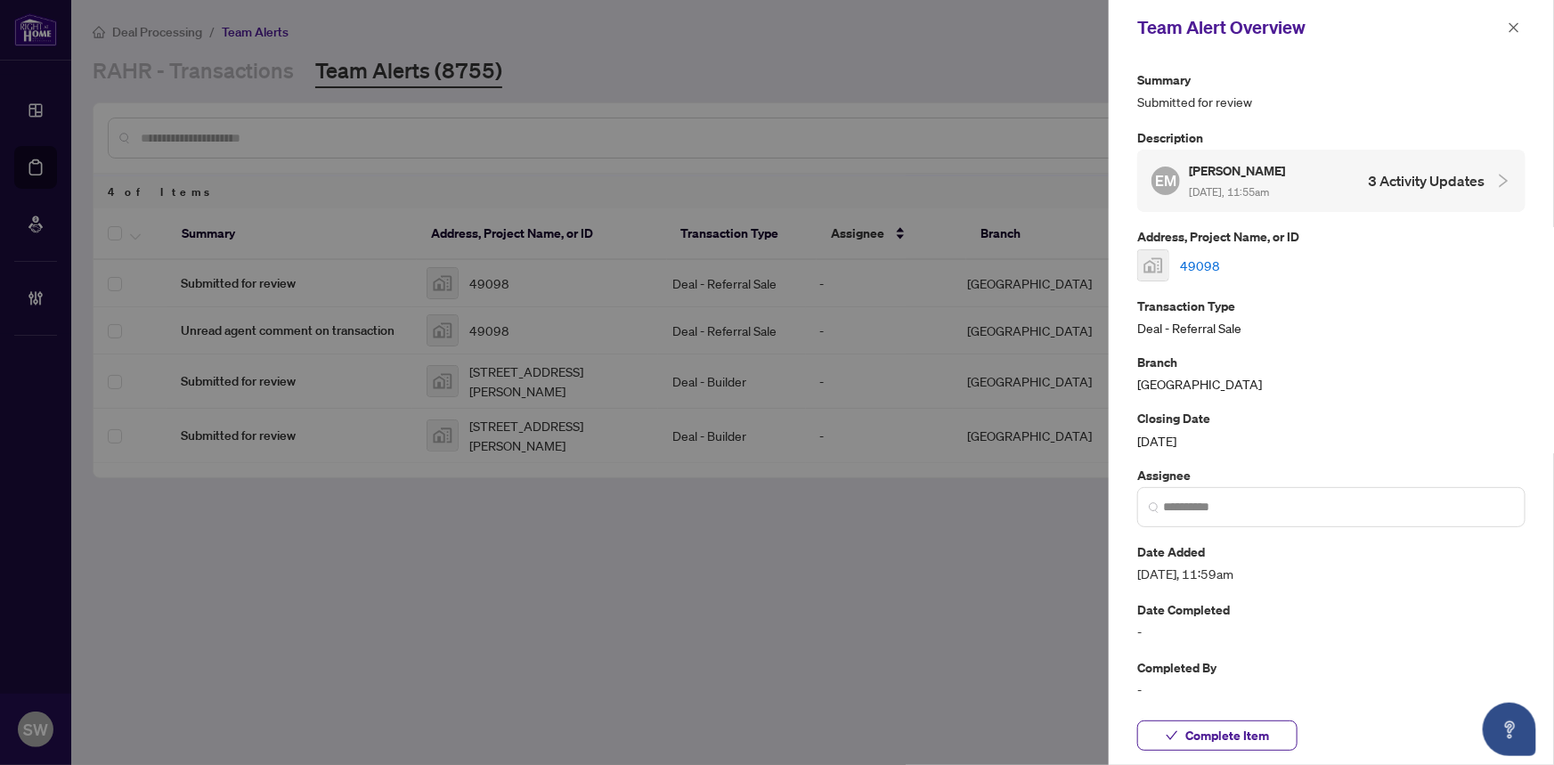
click at [1190, 261] on link "49098" at bounding box center [1200, 266] width 40 height 20
click at [1246, 740] on span "Complete Item" at bounding box center [1227, 735] width 84 height 28
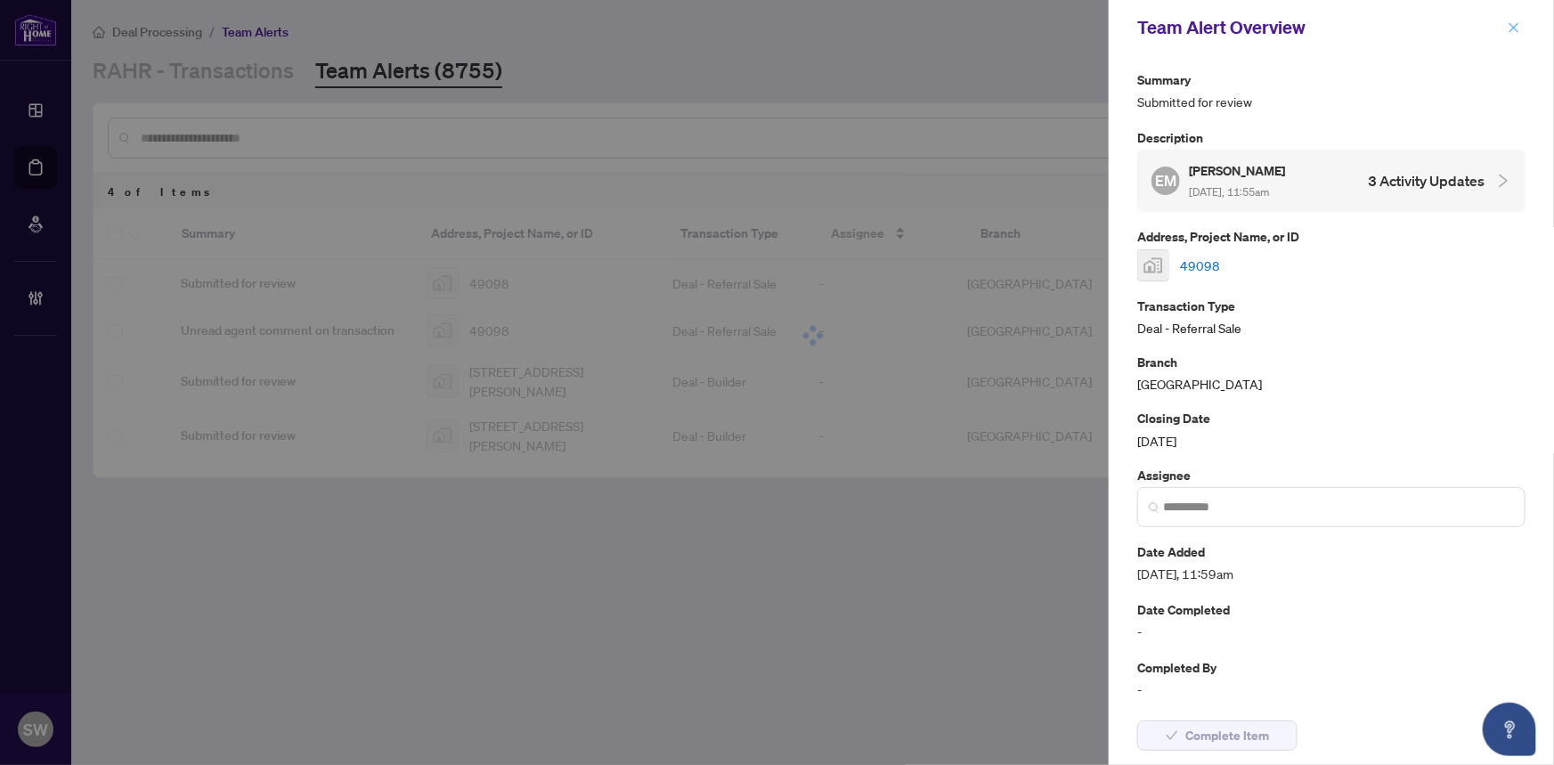
click at [1513, 28] on icon "close" at bounding box center [1514, 27] width 10 height 10
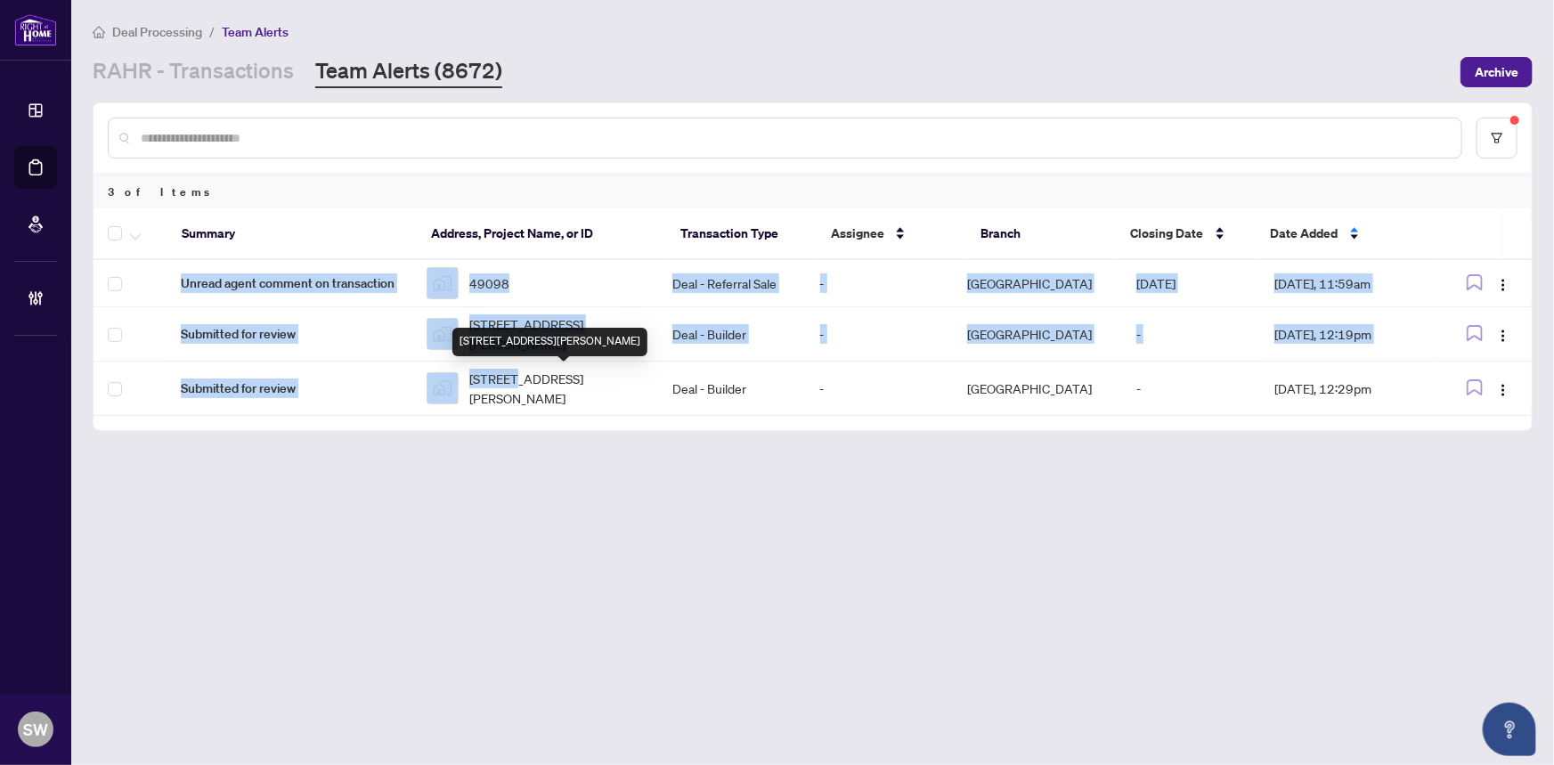
drag, startPoint x: 523, startPoint y: 385, endPoint x: 534, endPoint y: 440, distance: 55.3
click at [534, 440] on main "Deal Processing / Team Alerts RAHR - Transactions Team Alerts (8672) Archive 3 …" at bounding box center [812, 382] width 1482 height 765
click at [532, 280] on div "49098" at bounding box center [534, 283] width 217 height 32
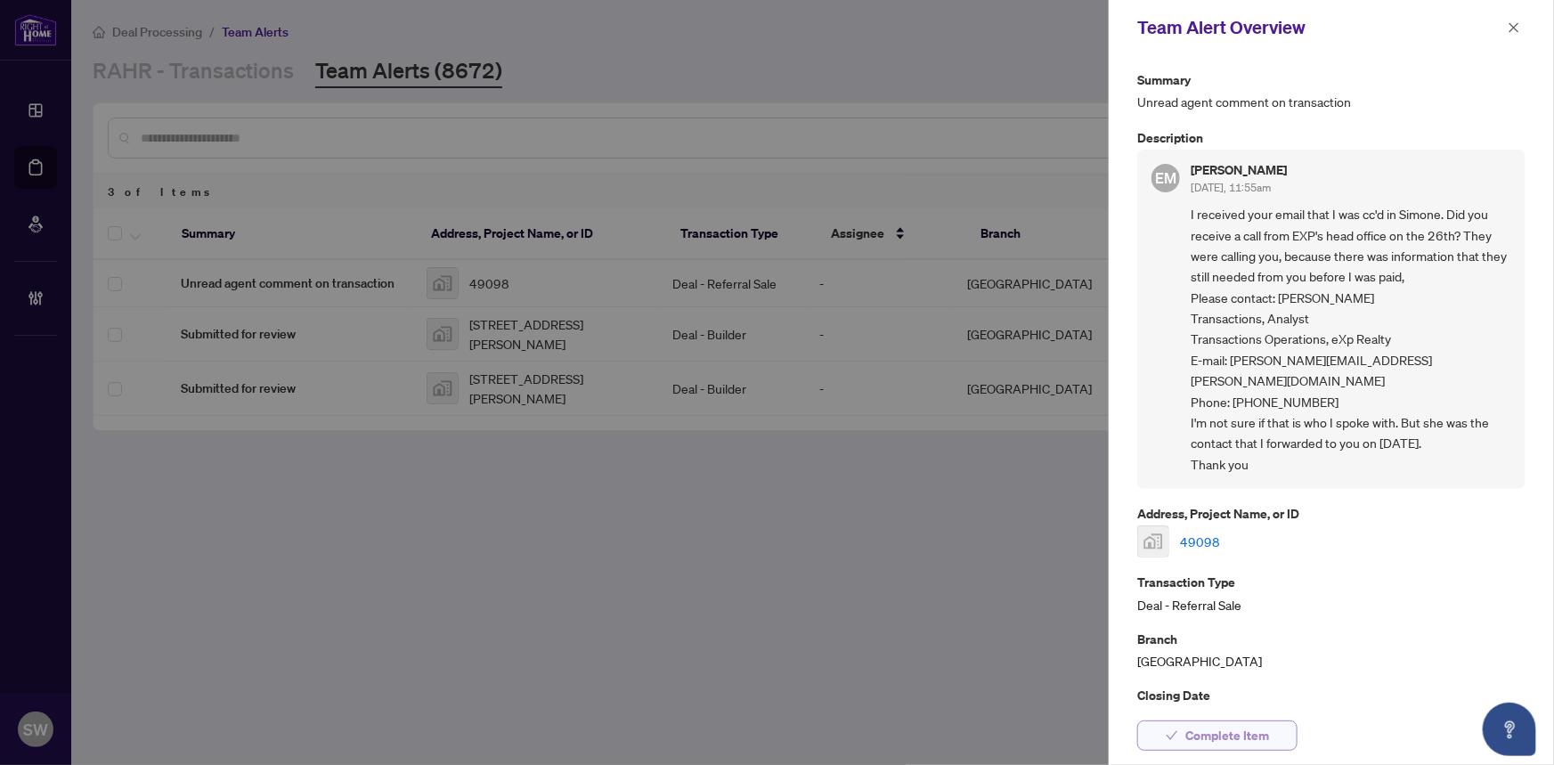
click at [1265, 729] on span "Complete Item" at bounding box center [1227, 735] width 84 height 28
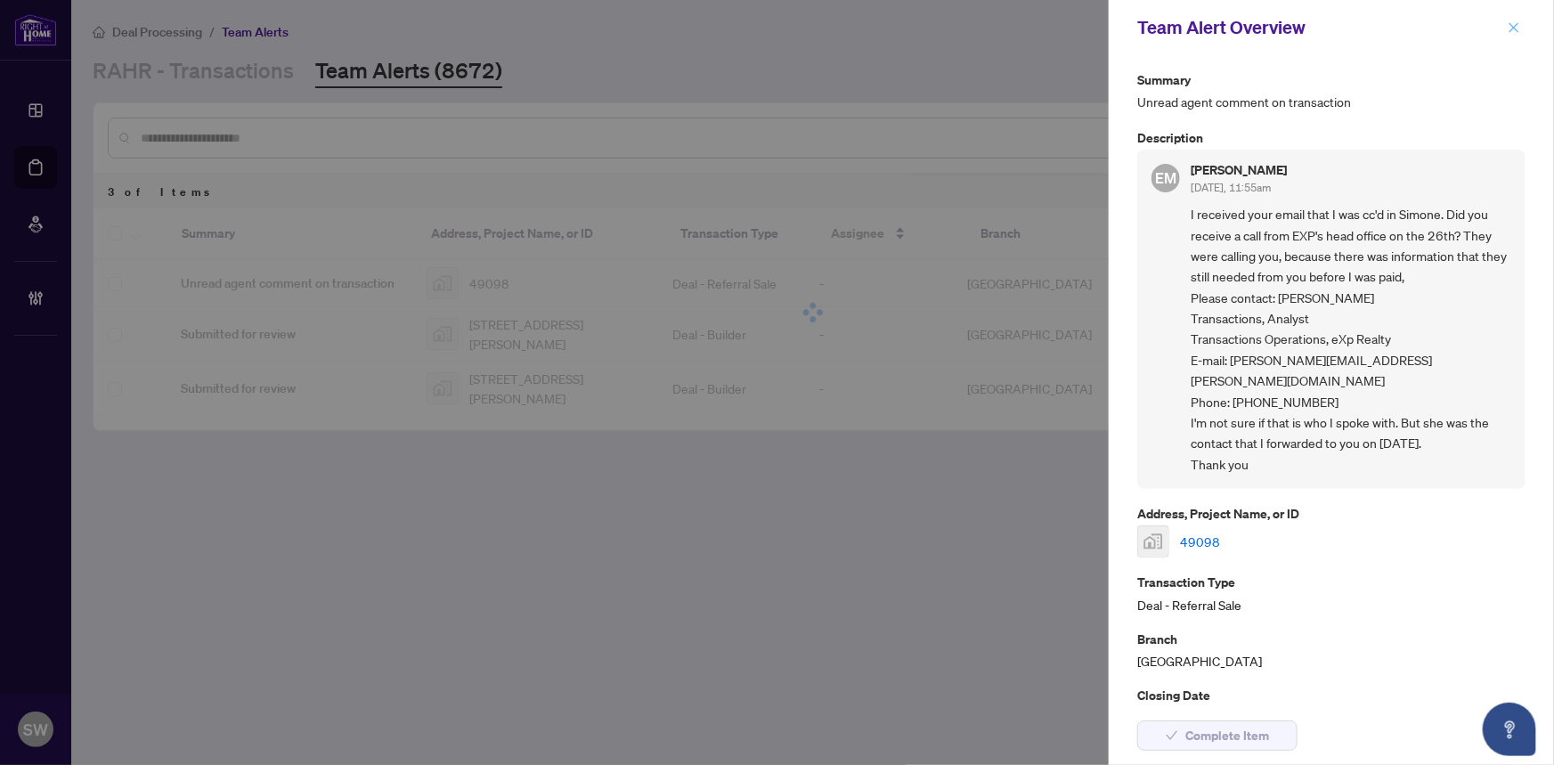
click at [1513, 29] on icon "close" at bounding box center [1513, 27] width 12 height 12
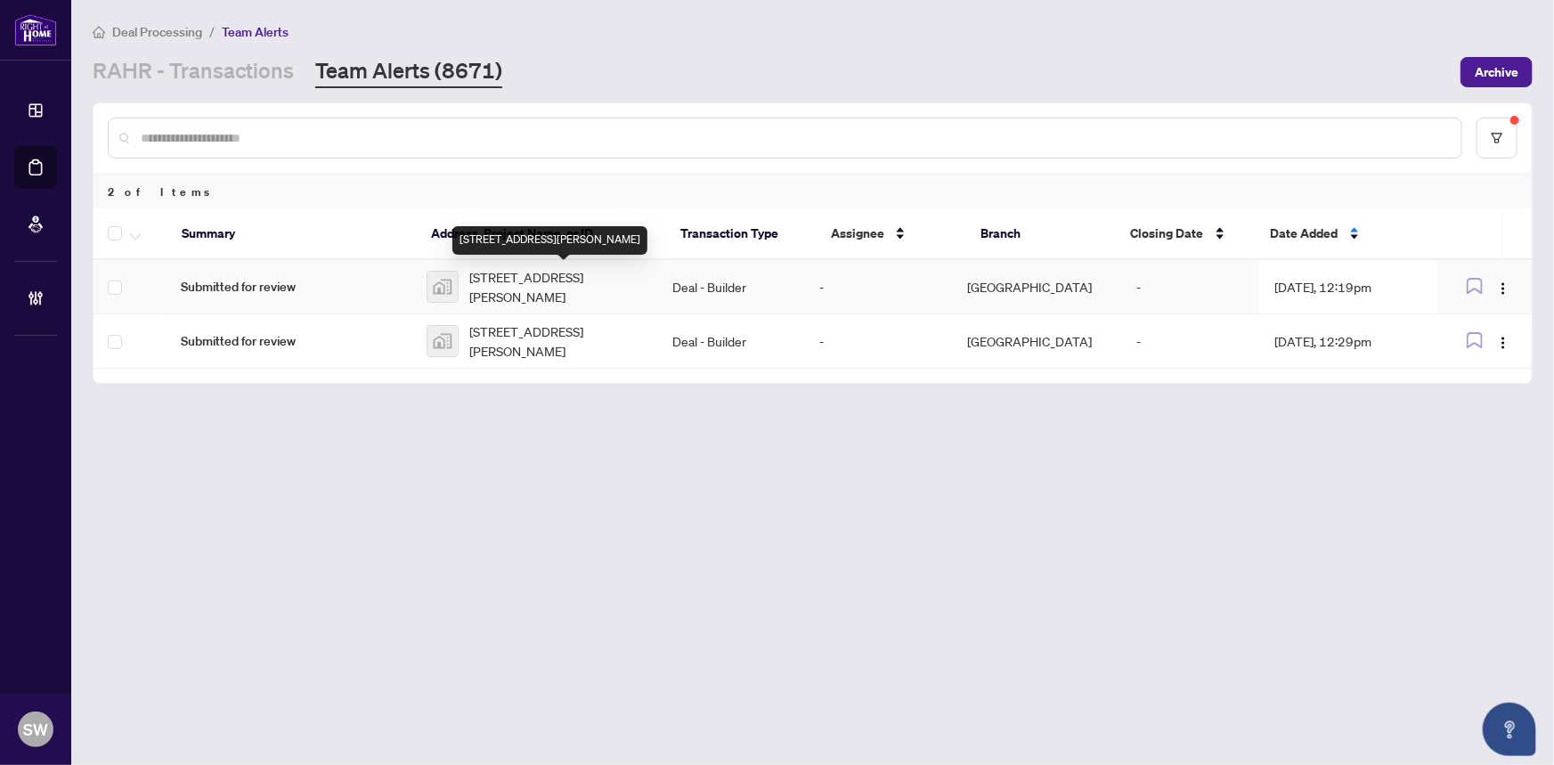
click at [498, 276] on span "921-The Design District, Wilson Street, Hamilton, ON, Canada" at bounding box center [556, 286] width 174 height 39
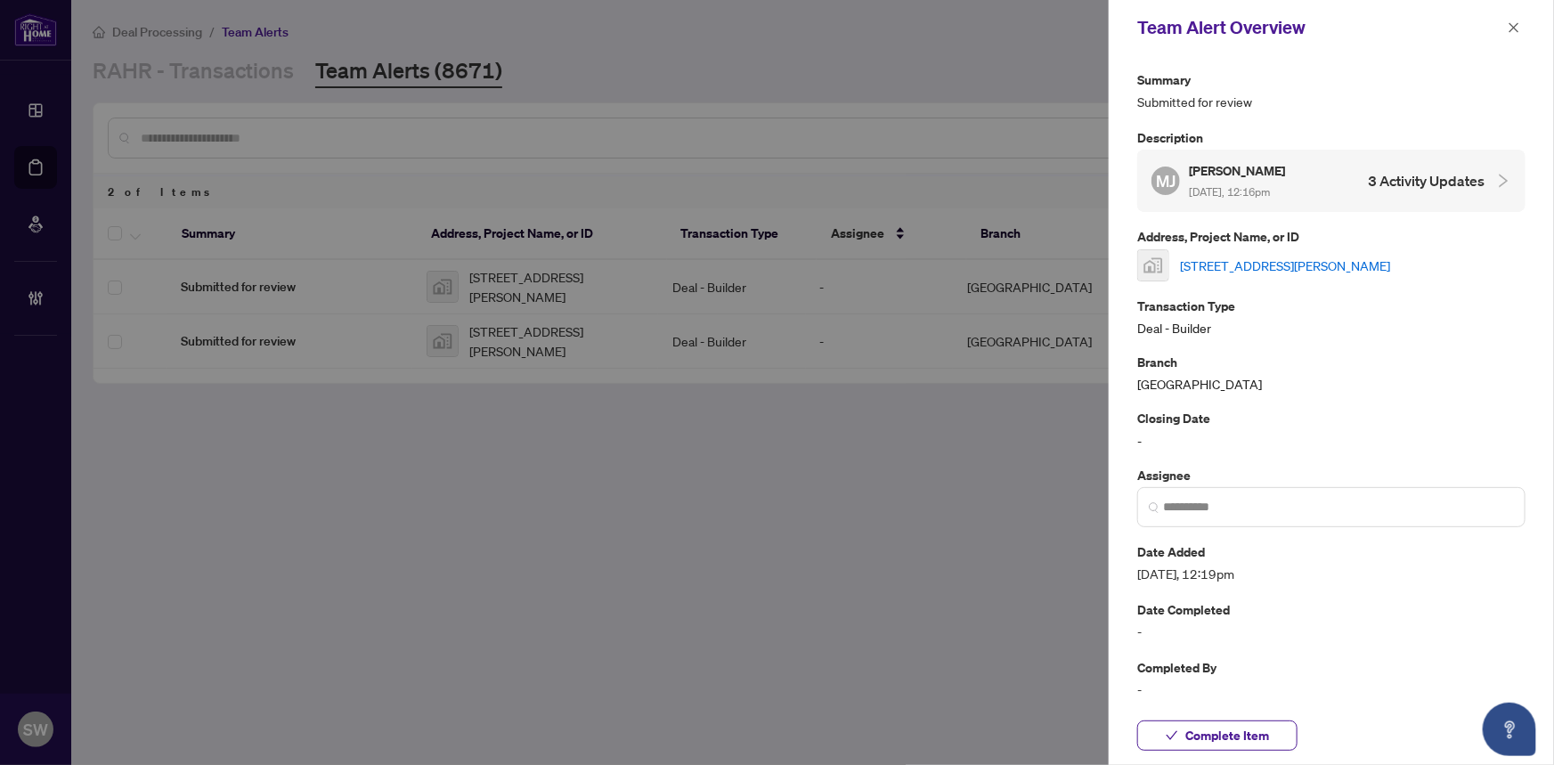
click at [1238, 261] on link "921-The Design District, Wilson Street, Hamilton, ON, Canada" at bounding box center [1285, 266] width 210 height 20
click at [1264, 735] on span "Complete Item" at bounding box center [1227, 735] width 84 height 28
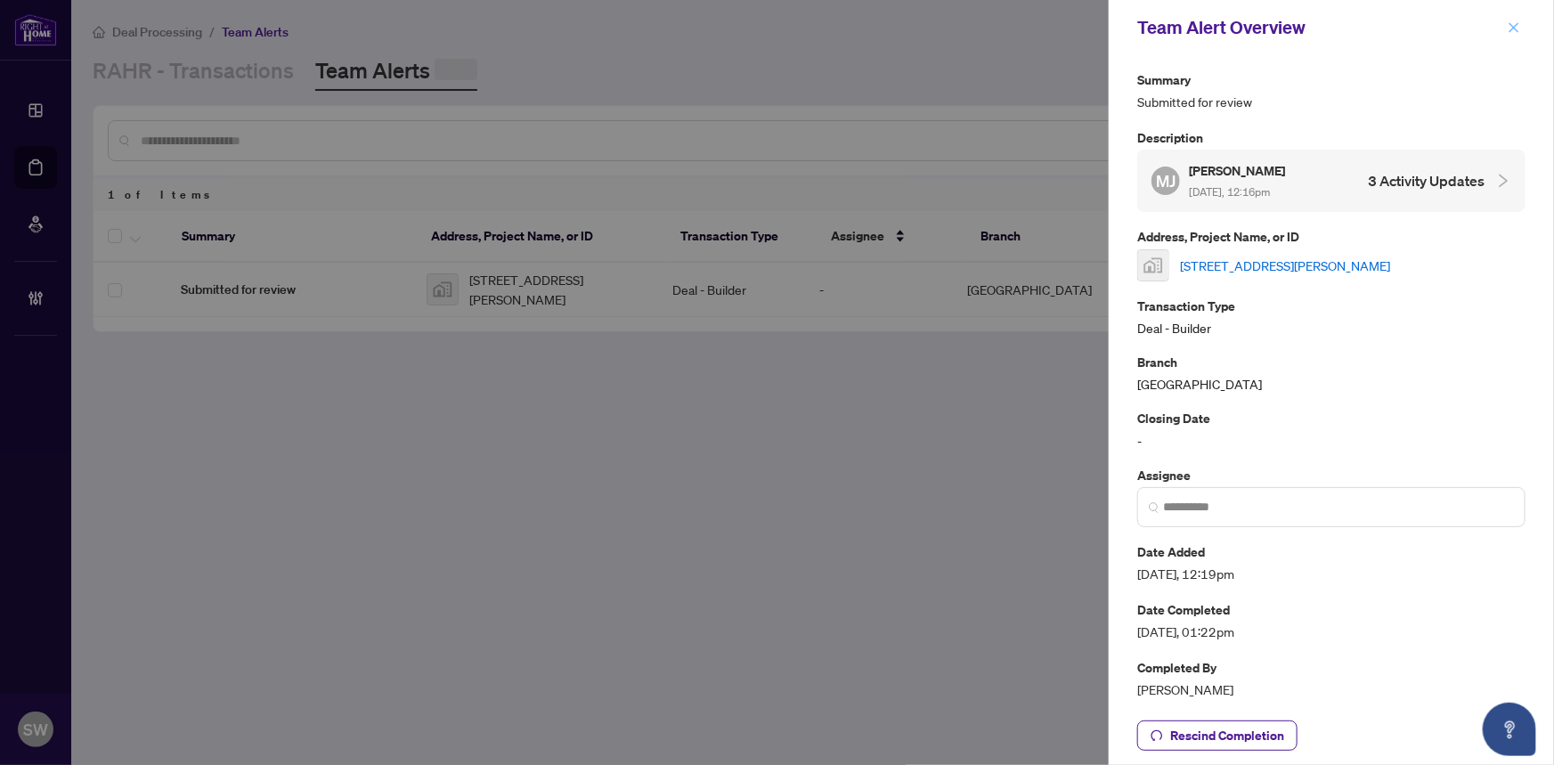
click at [1513, 26] on icon "close" at bounding box center [1514, 27] width 10 height 10
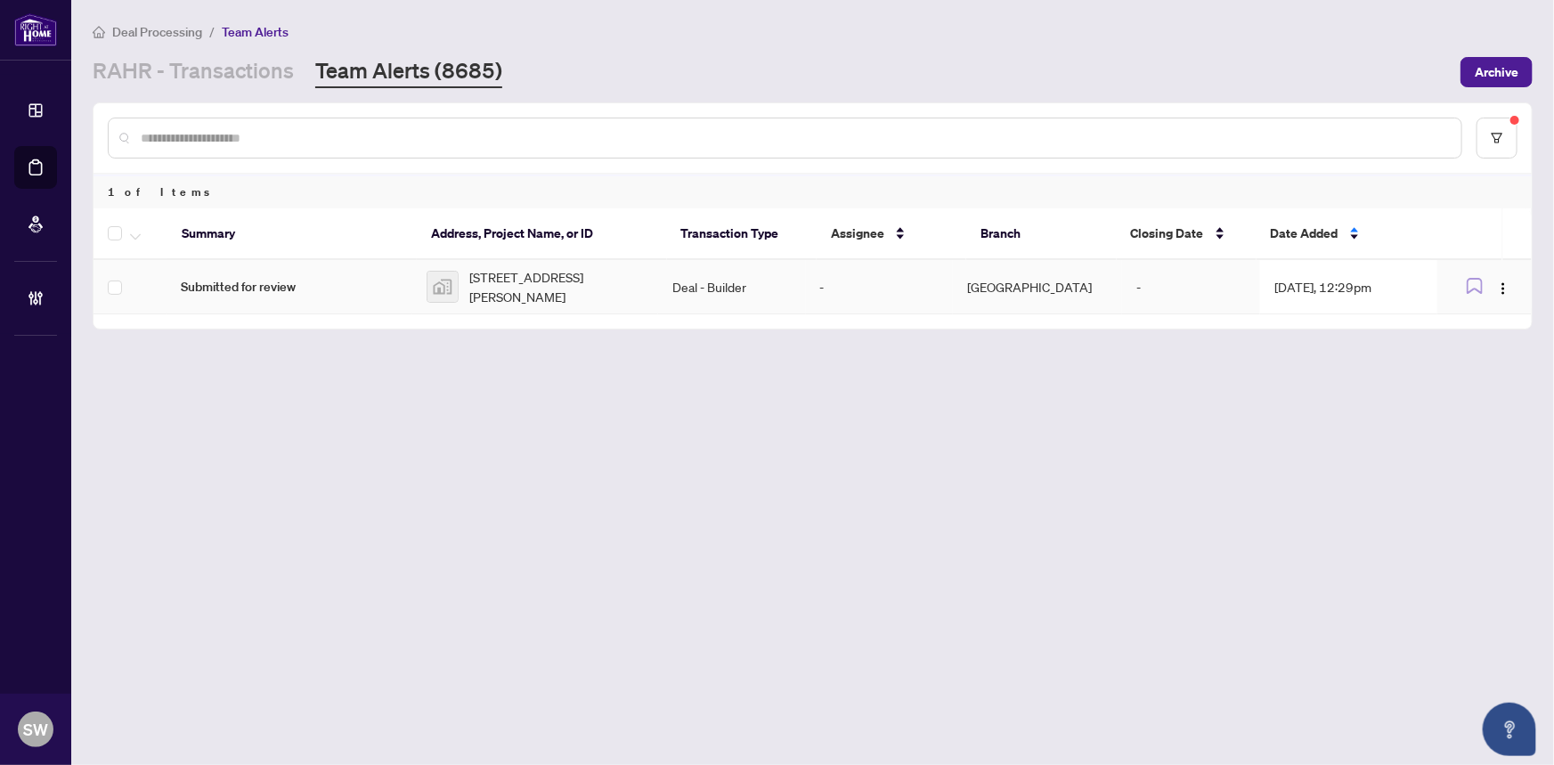
click at [553, 264] on td "525-1515 Pickering Parkway #525, Pickering, ON, Canada" at bounding box center [535, 287] width 246 height 54
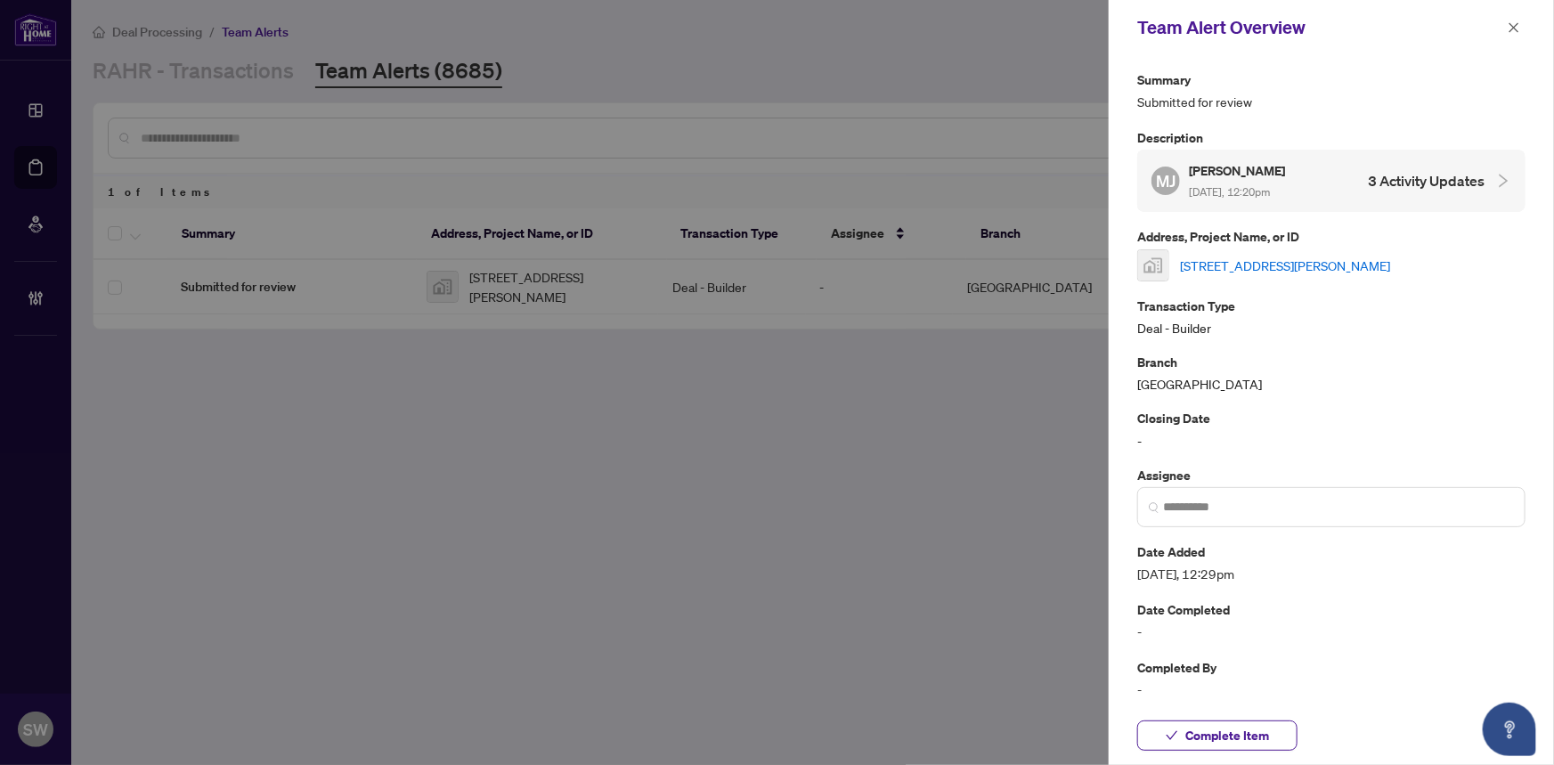
click at [1273, 264] on link "525-1515 Pickering Parkway #525, Pickering, ON, Canada" at bounding box center [1285, 266] width 210 height 20
click at [1243, 733] on span "Complete Item" at bounding box center [1227, 735] width 84 height 28
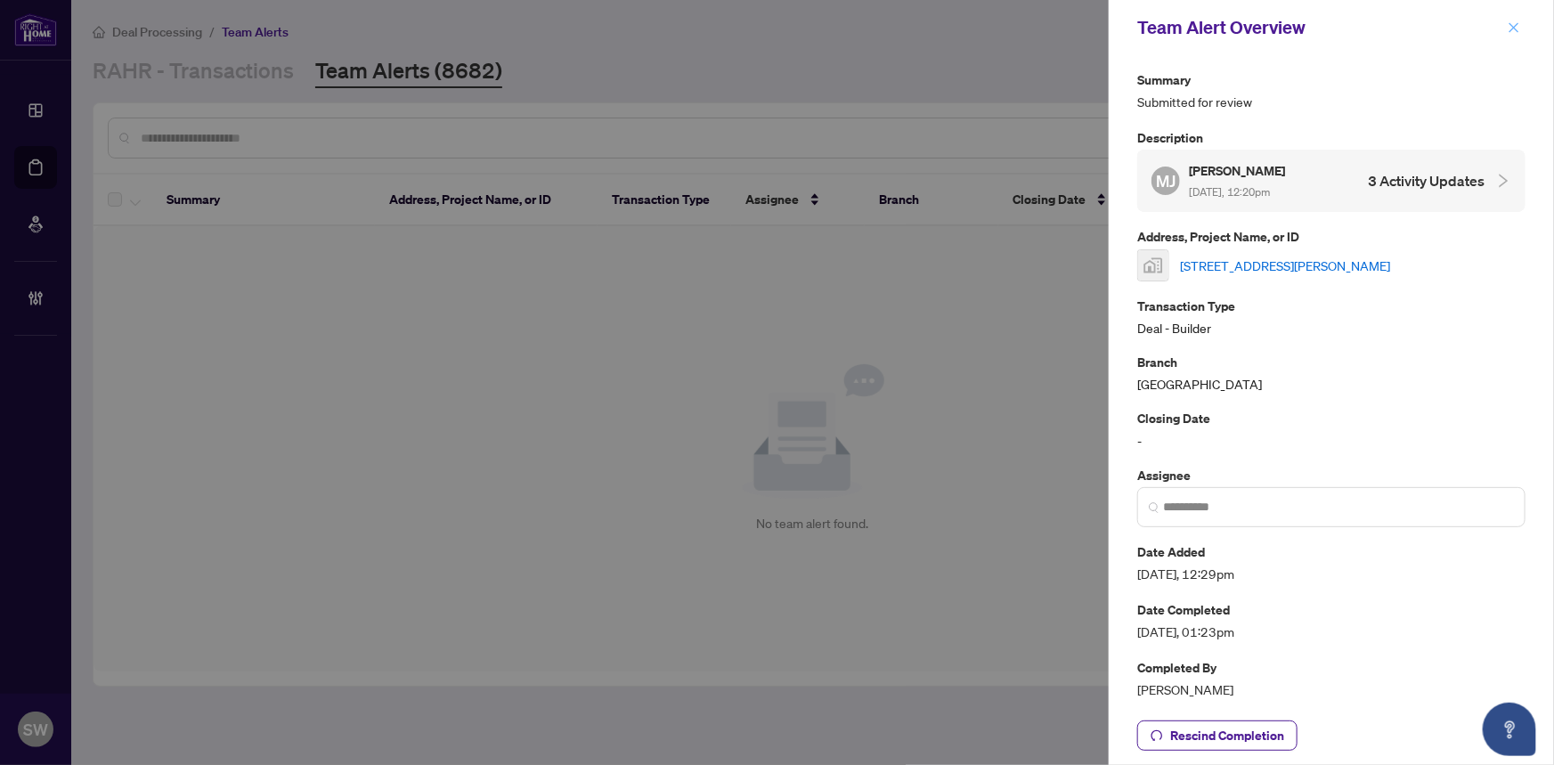
click at [1515, 32] on icon "close" at bounding box center [1513, 27] width 12 height 12
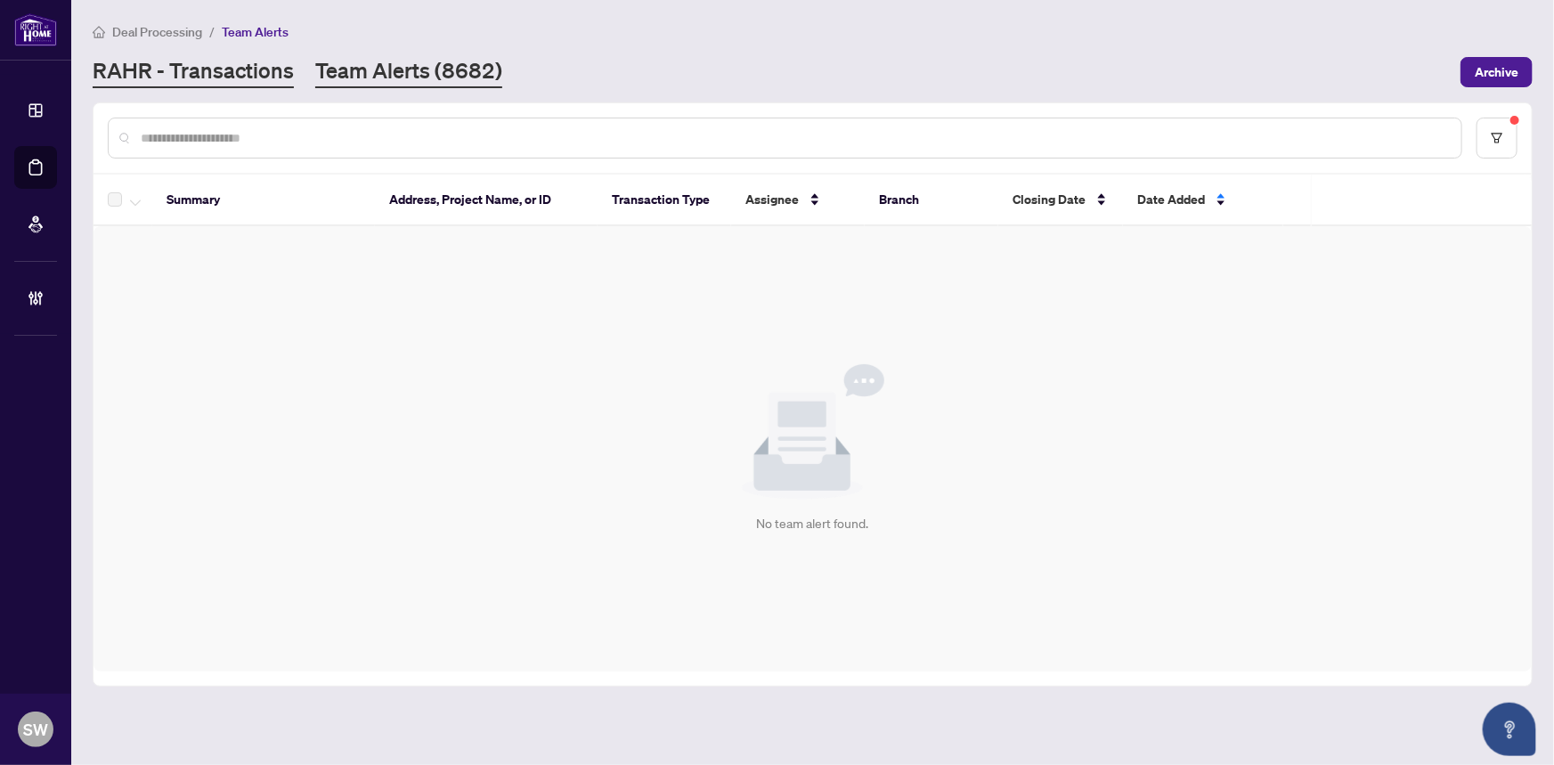
click at [194, 69] on link "RAHR - Transactions" at bounding box center [193, 72] width 201 height 32
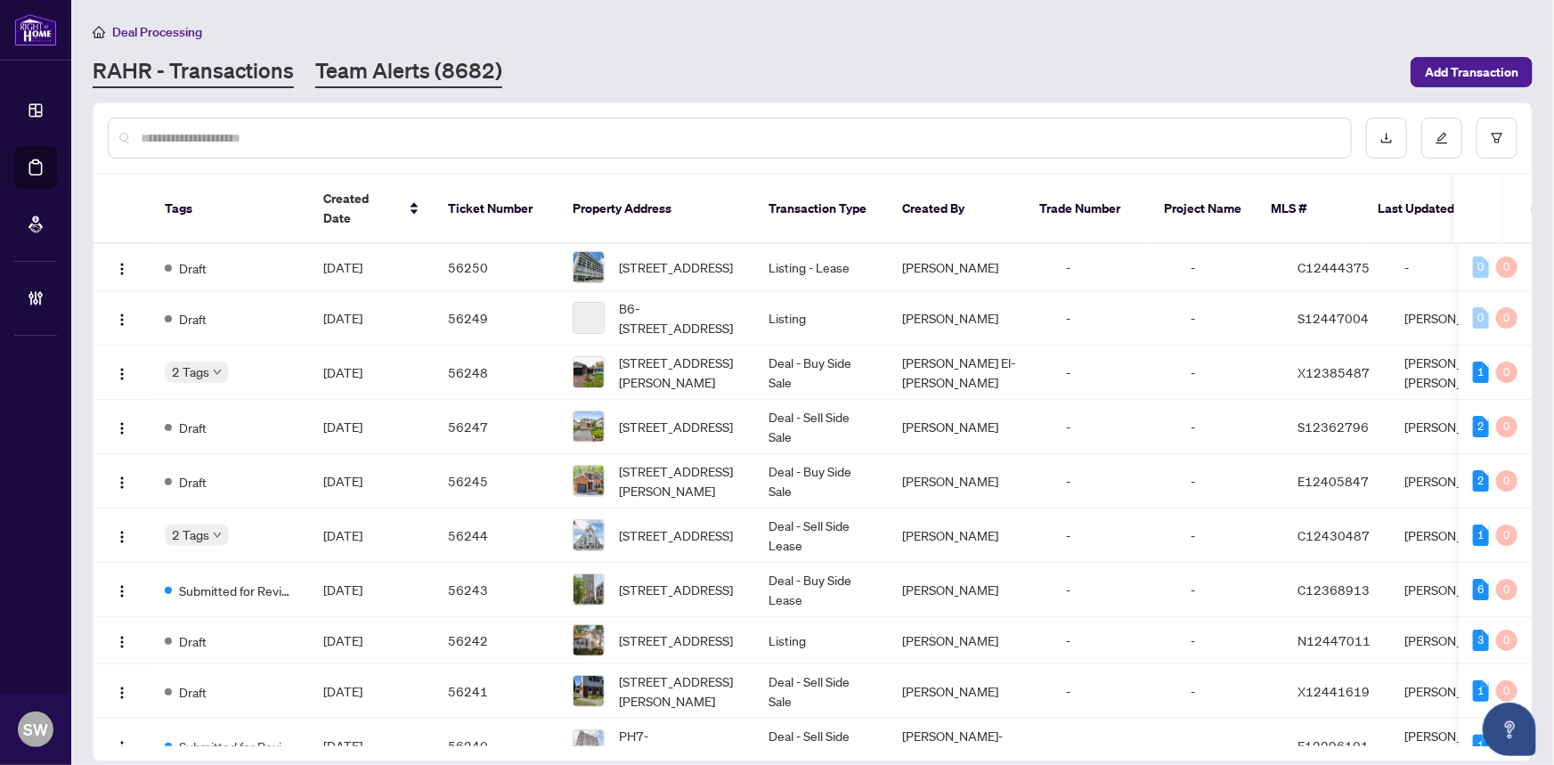
click at [389, 77] on link "Team Alerts (8682)" at bounding box center [408, 72] width 187 height 32
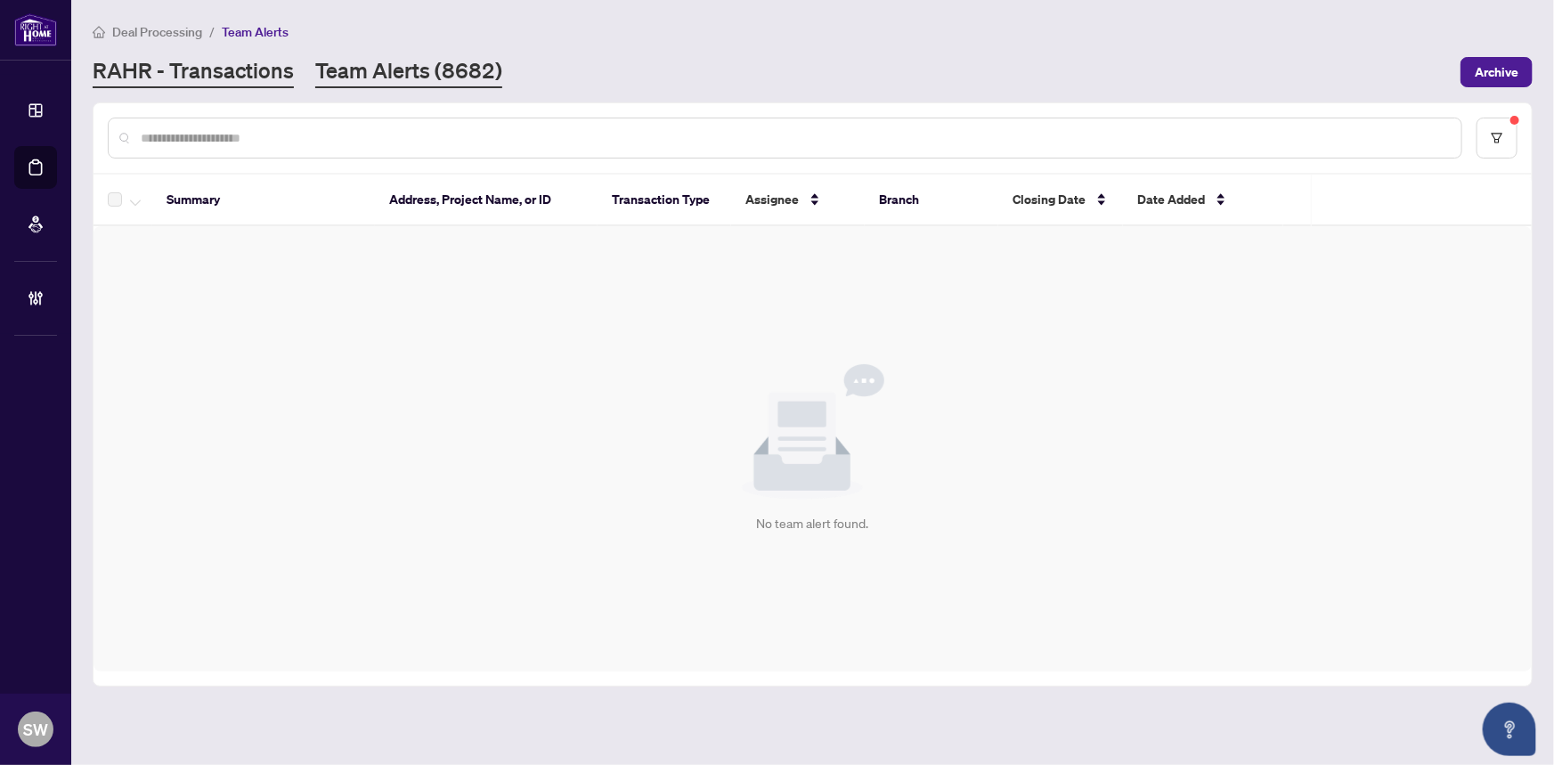
click at [245, 68] on link "RAHR - Transactions" at bounding box center [193, 72] width 201 height 32
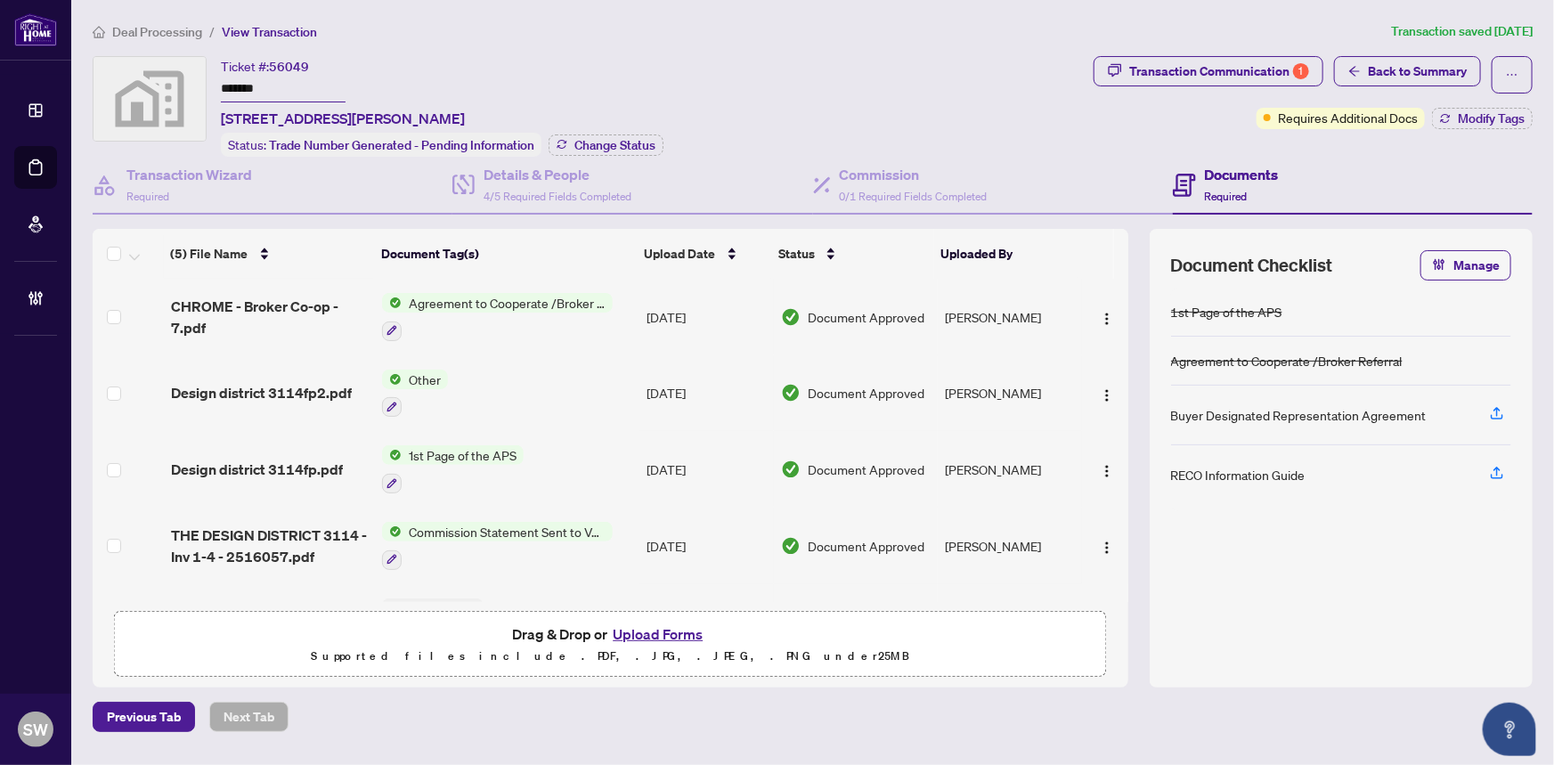
click at [249, 85] on input "*******" at bounding box center [283, 90] width 125 height 26
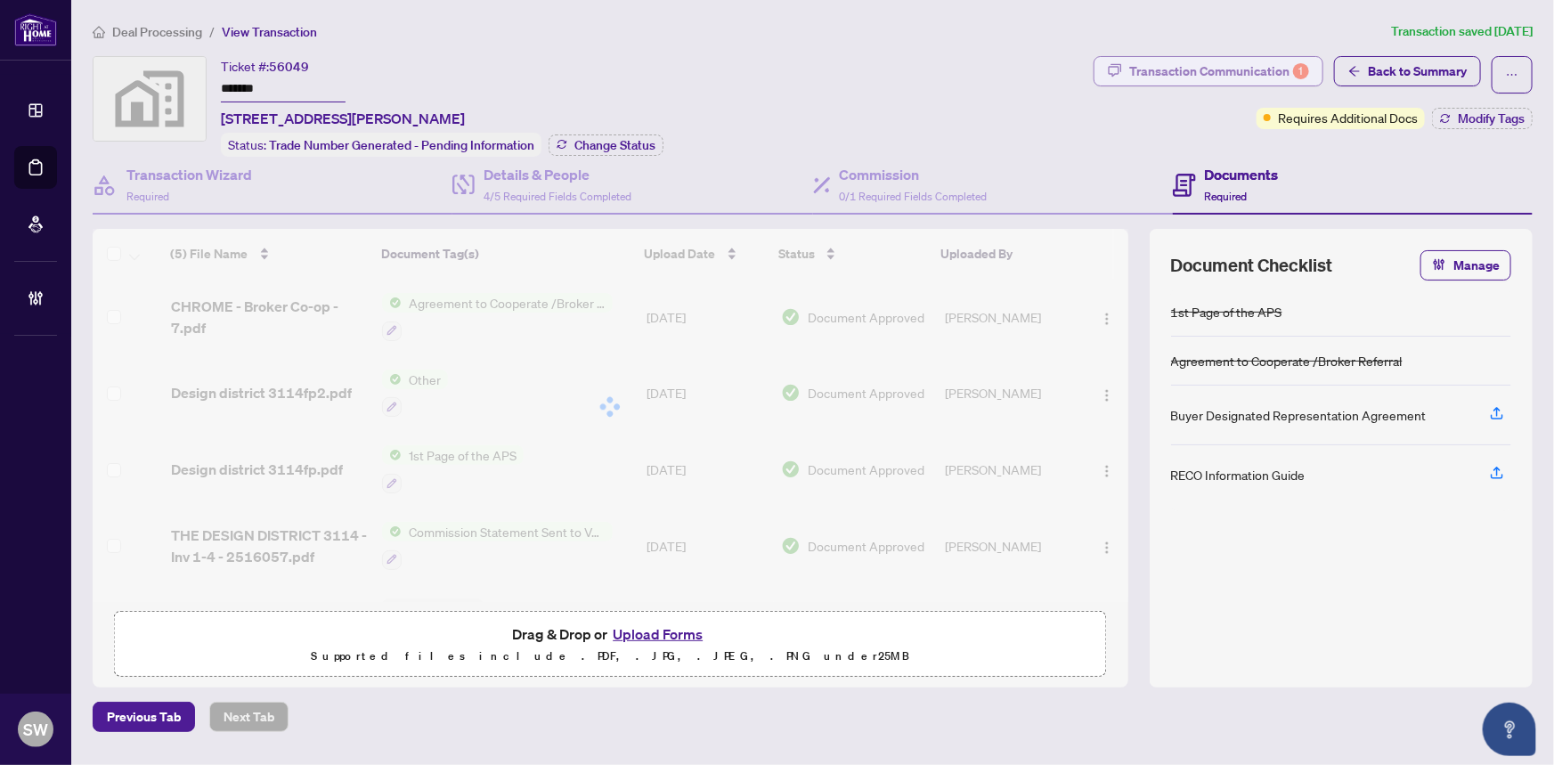
click at [1198, 74] on div "Transaction Communication 1" at bounding box center [1219, 71] width 180 height 28
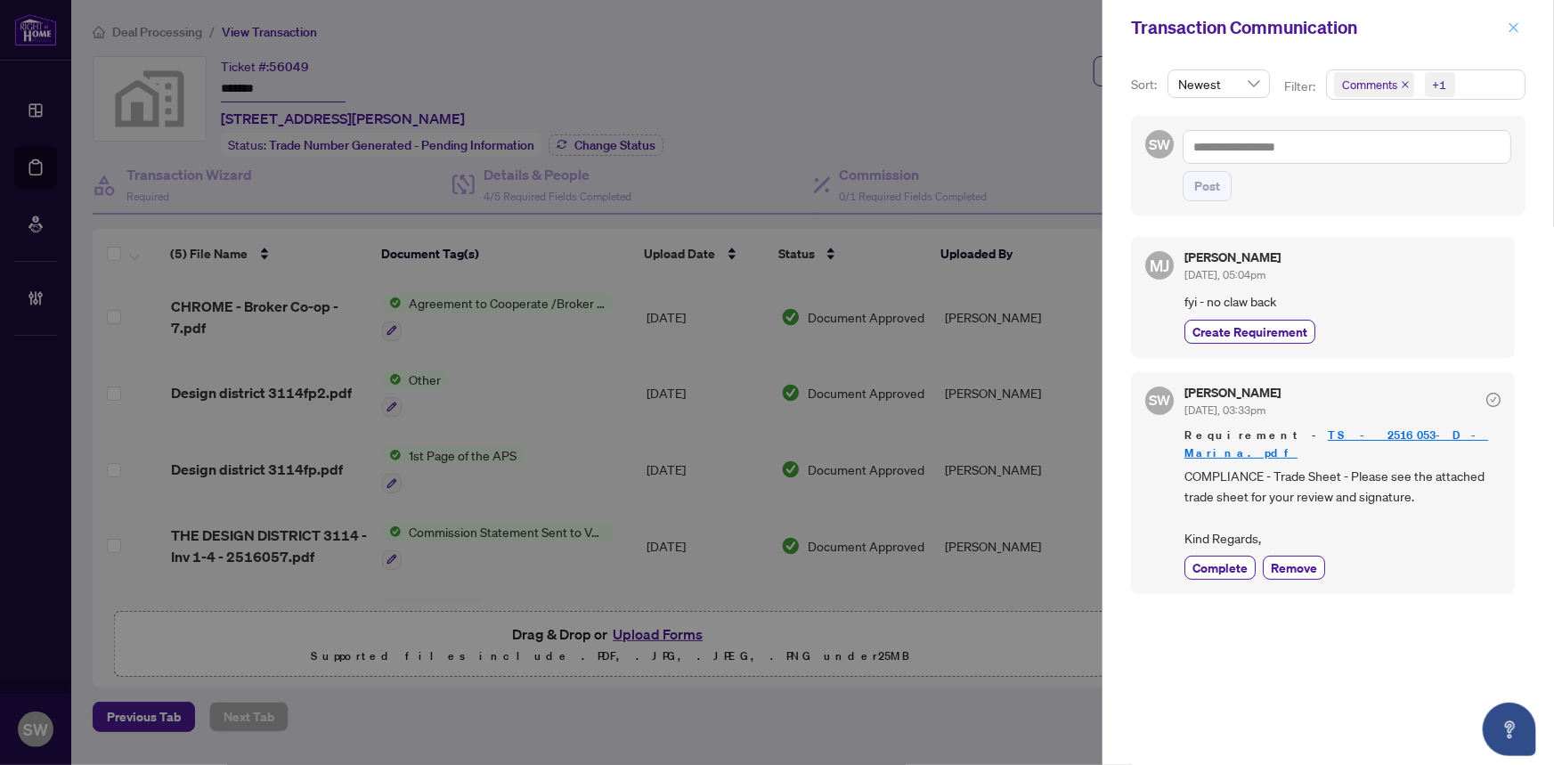
click at [1517, 27] on icon "close" at bounding box center [1513, 27] width 12 height 12
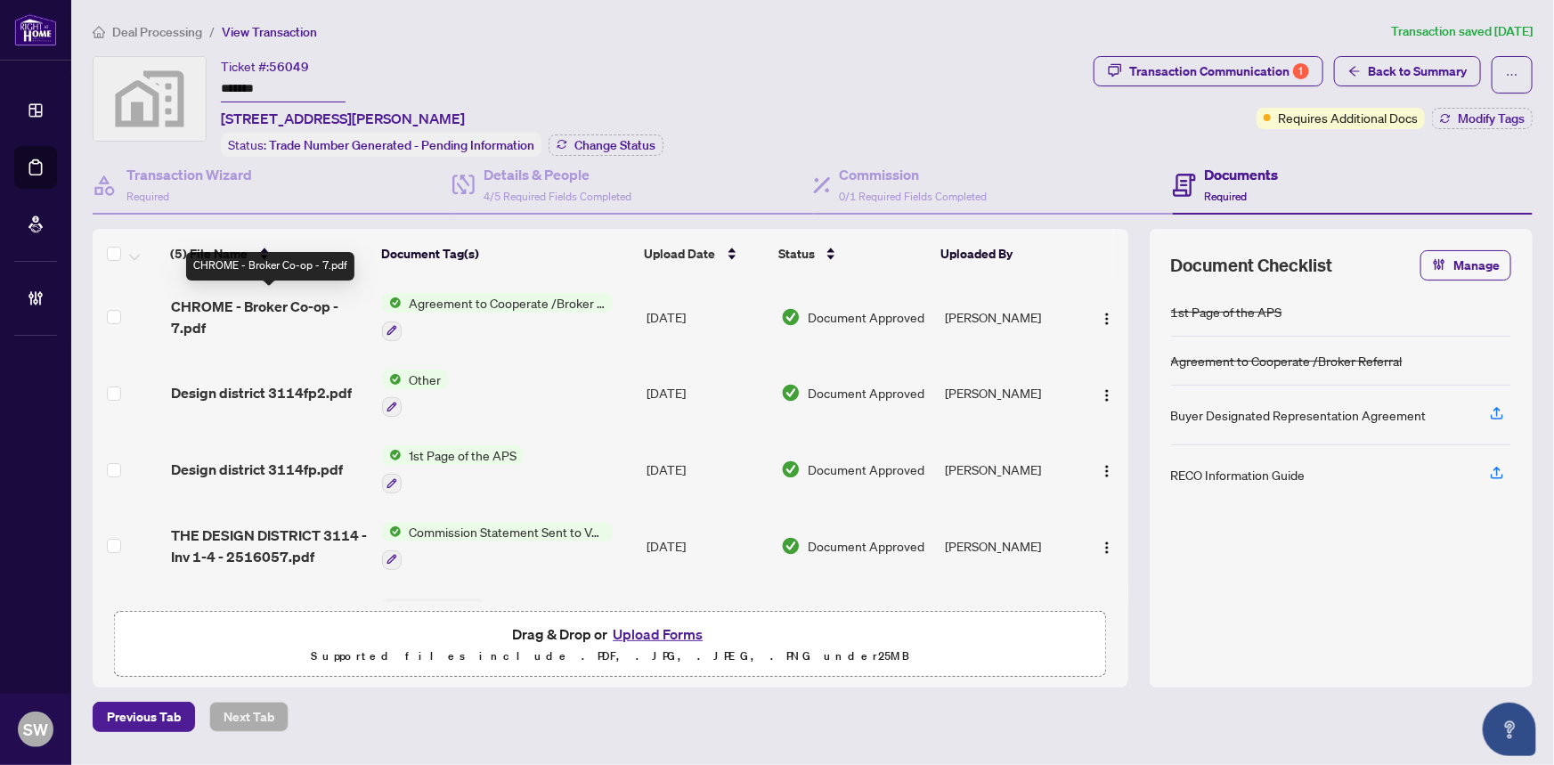
click at [303, 303] on span "CHROME - Broker Co-op - 7.pdf" at bounding box center [270, 317] width 198 height 43
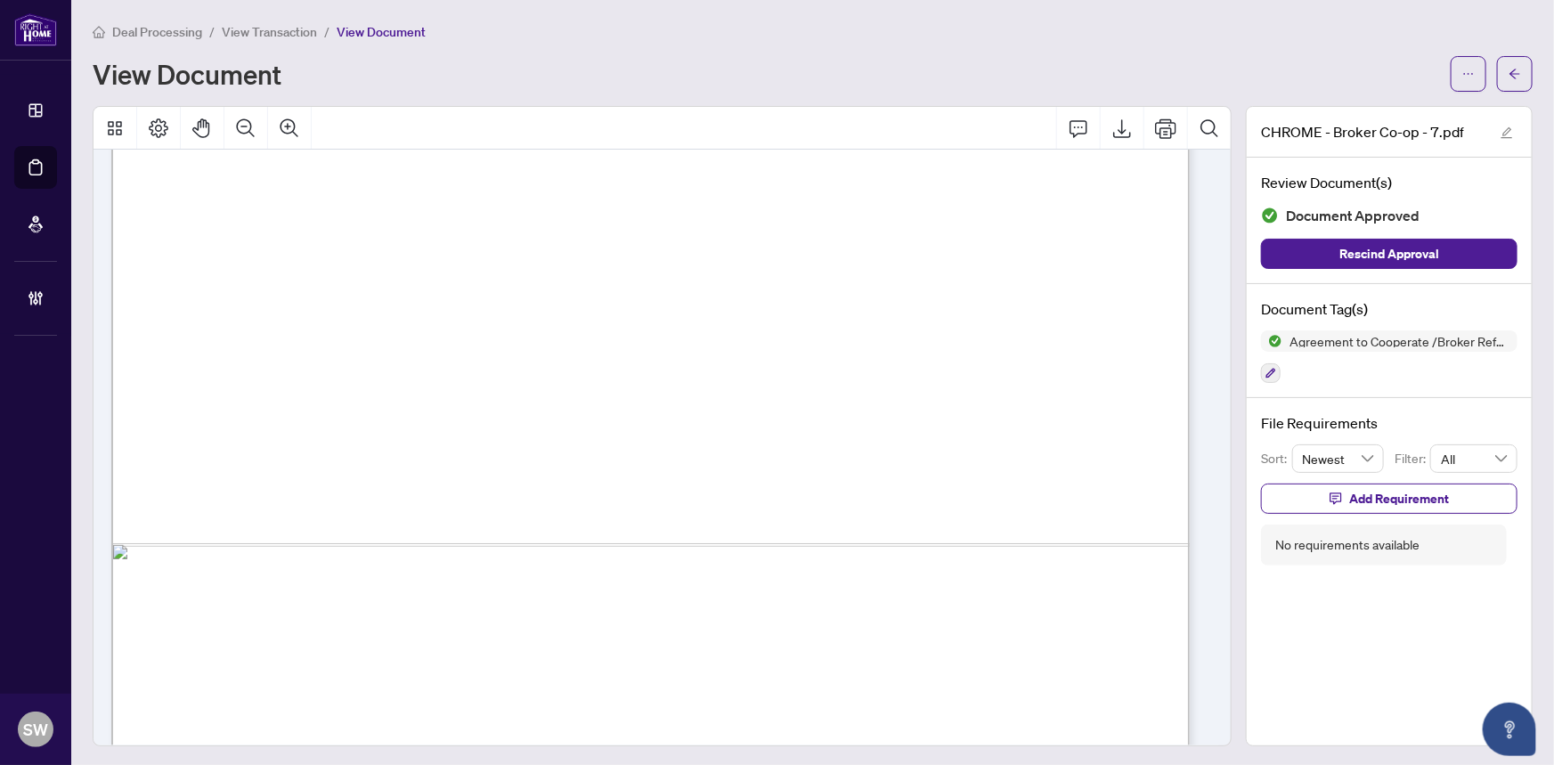
scroll to position [890, 0]
drag, startPoint x: 355, startPoint y: 473, endPoint x: 840, endPoint y: 475, distance: 484.3
click at [840, 475] on span "to the Purchaser with respect to The Design District condominium project or the…" at bounding box center [649, 473] width 951 height 13
click at [824, 481] on span "Vendor shall have a right of set-off against the Commission Fee, and any other …" at bounding box center [650, 487] width 952 height 13
drag, startPoint x: 775, startPoint y: 475, endPoint x: 521, endPoint y: 498, distance: 255.7
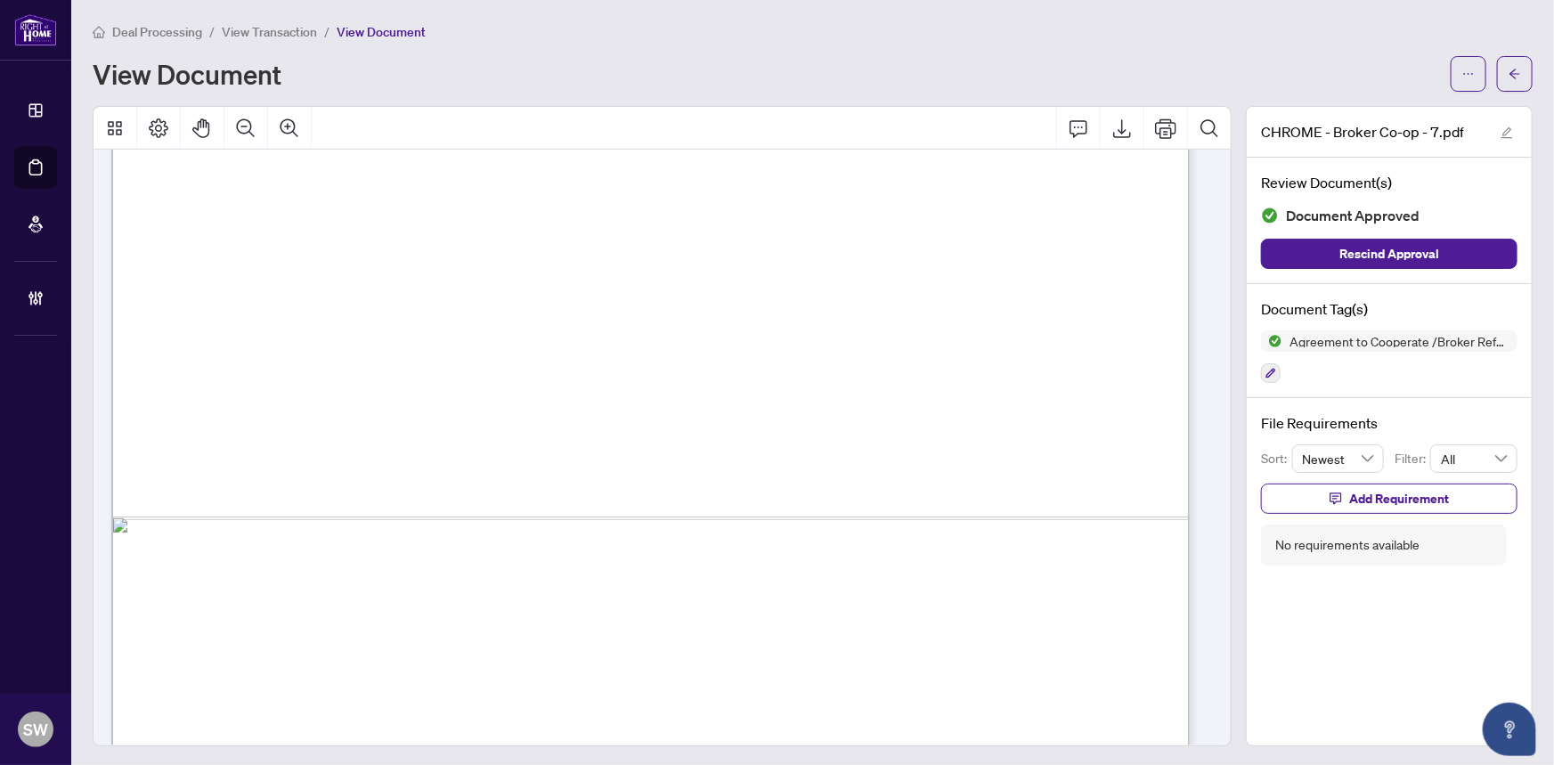
click at [296, 37] on span "View Transaction" at bounding box center [269, 32] width 95 height 16
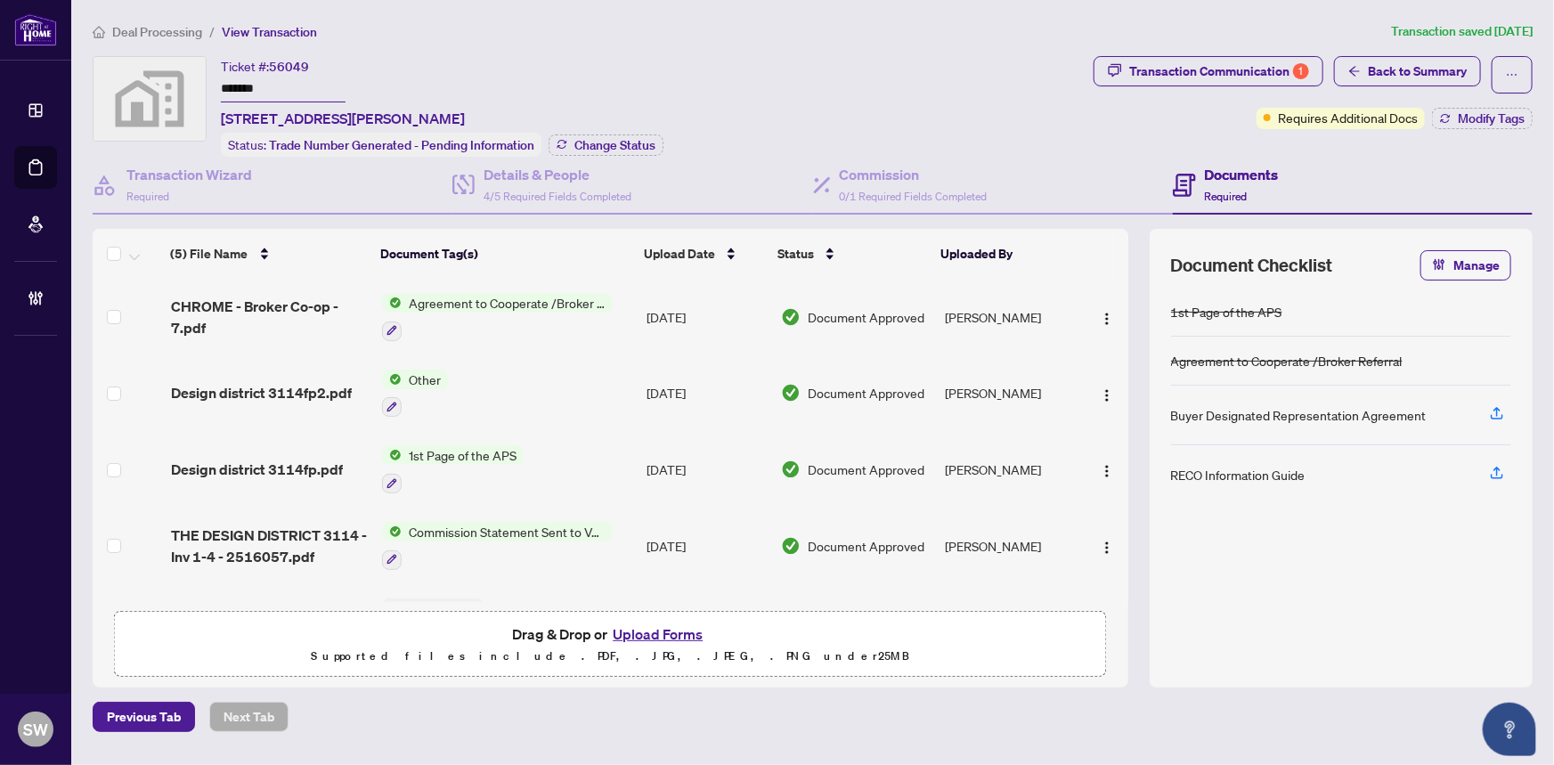
scroll to position [60, 0]
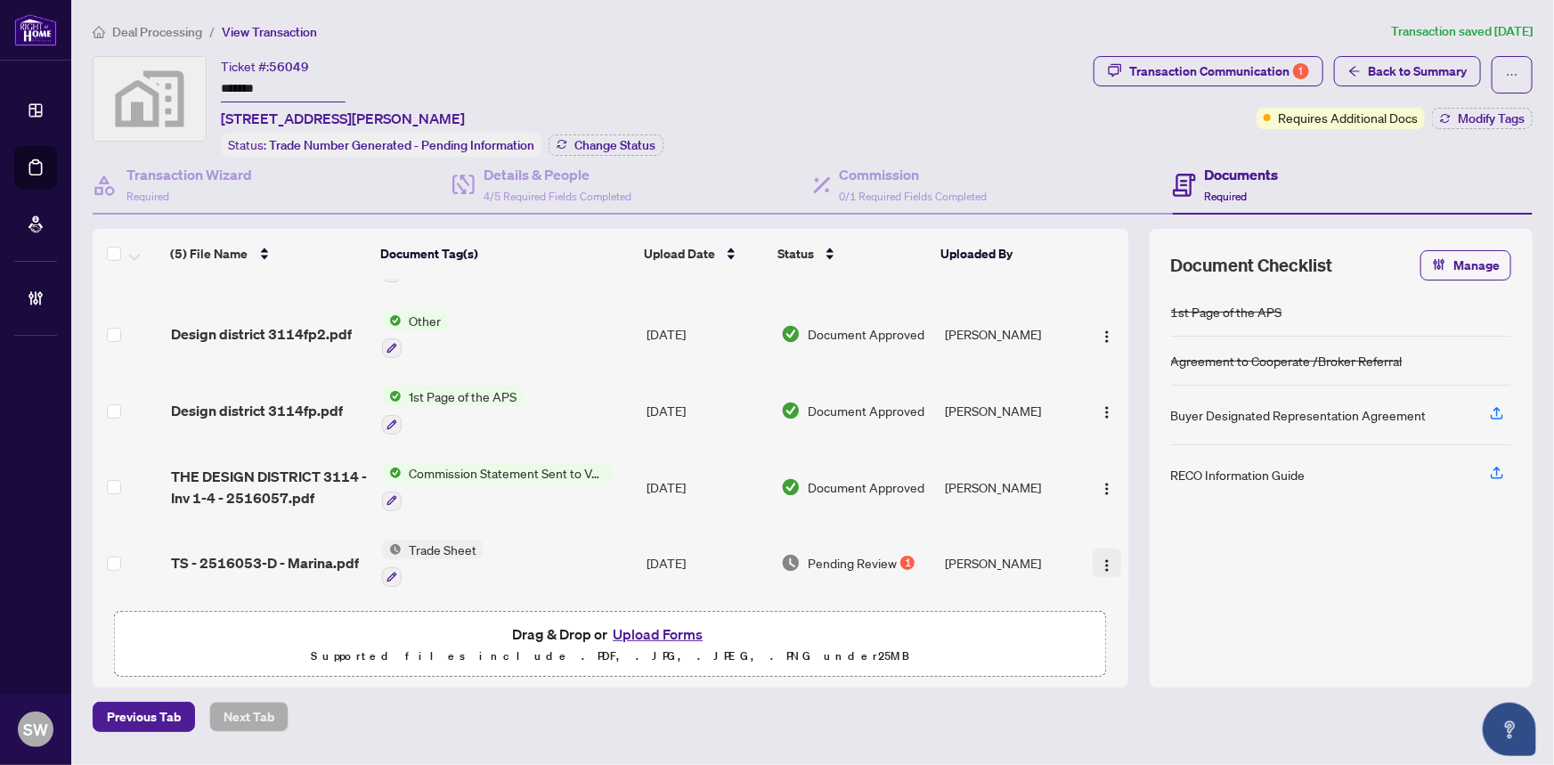
click at [1096, 552] on div "(5) File Name Document Tag(s) Upload Date Status Uploaded By (5) File Name Docu…" at bounding box center [610, 415] width 1035 height 373
click at [1100, 558] on img "button" at bounding box center [1107, 565] width 14 height 14
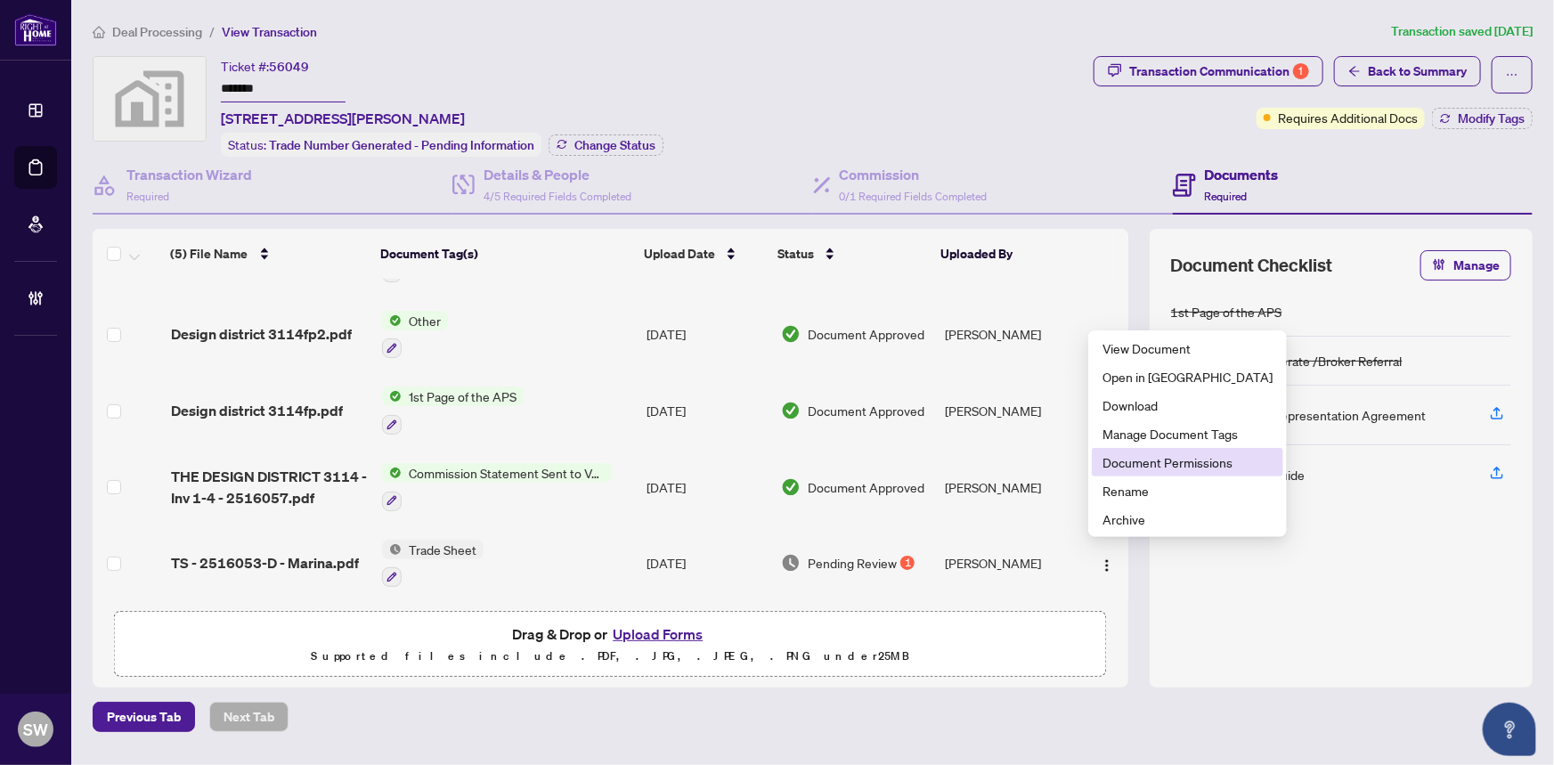
click at [1166, 458] on span "Document Permissions" at bounding box center [1187, 462] width 170 height 20
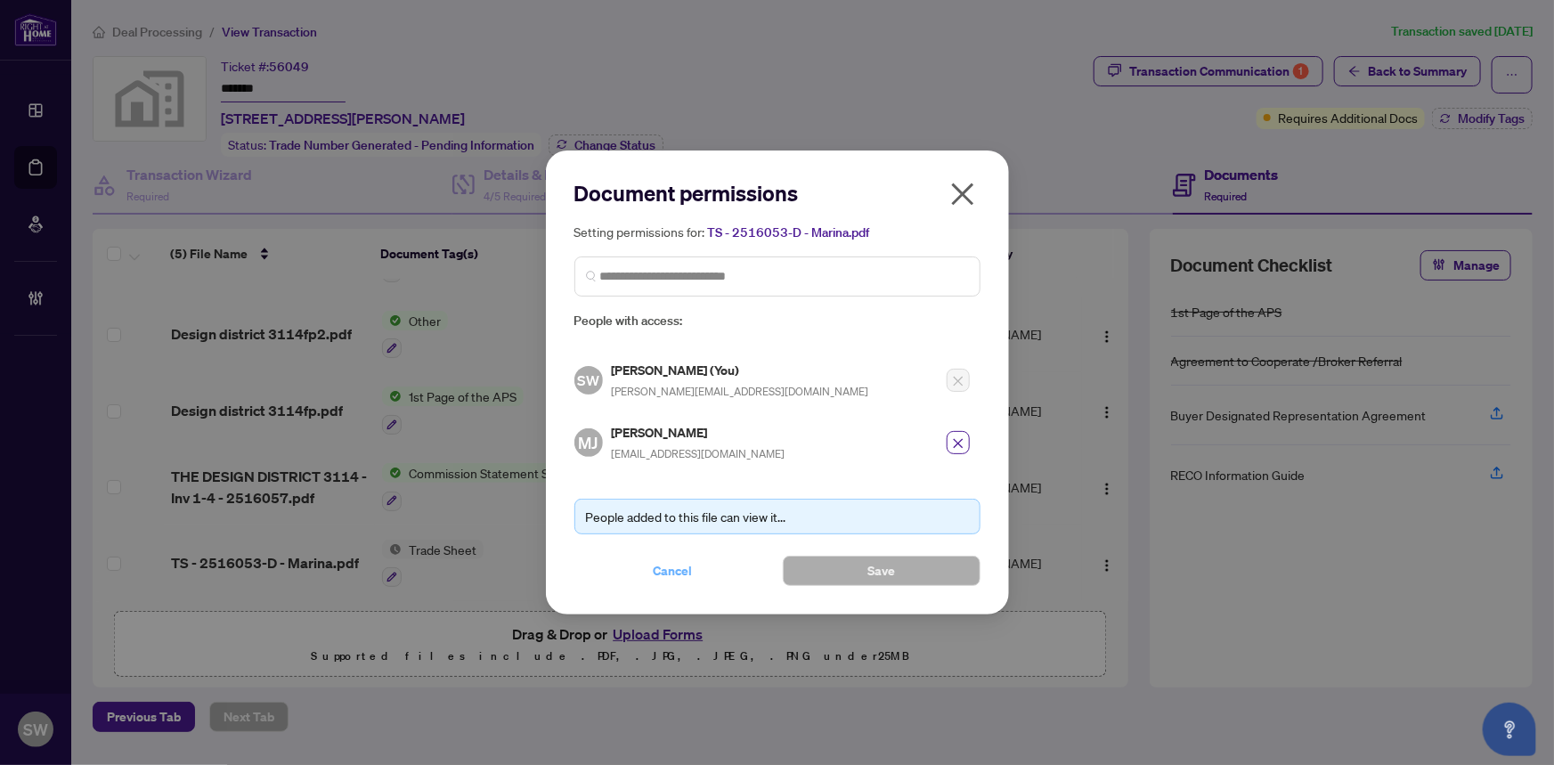
click at [686, 561] on span "Cancel" at bounding box center [672, 570] width 39 height 28
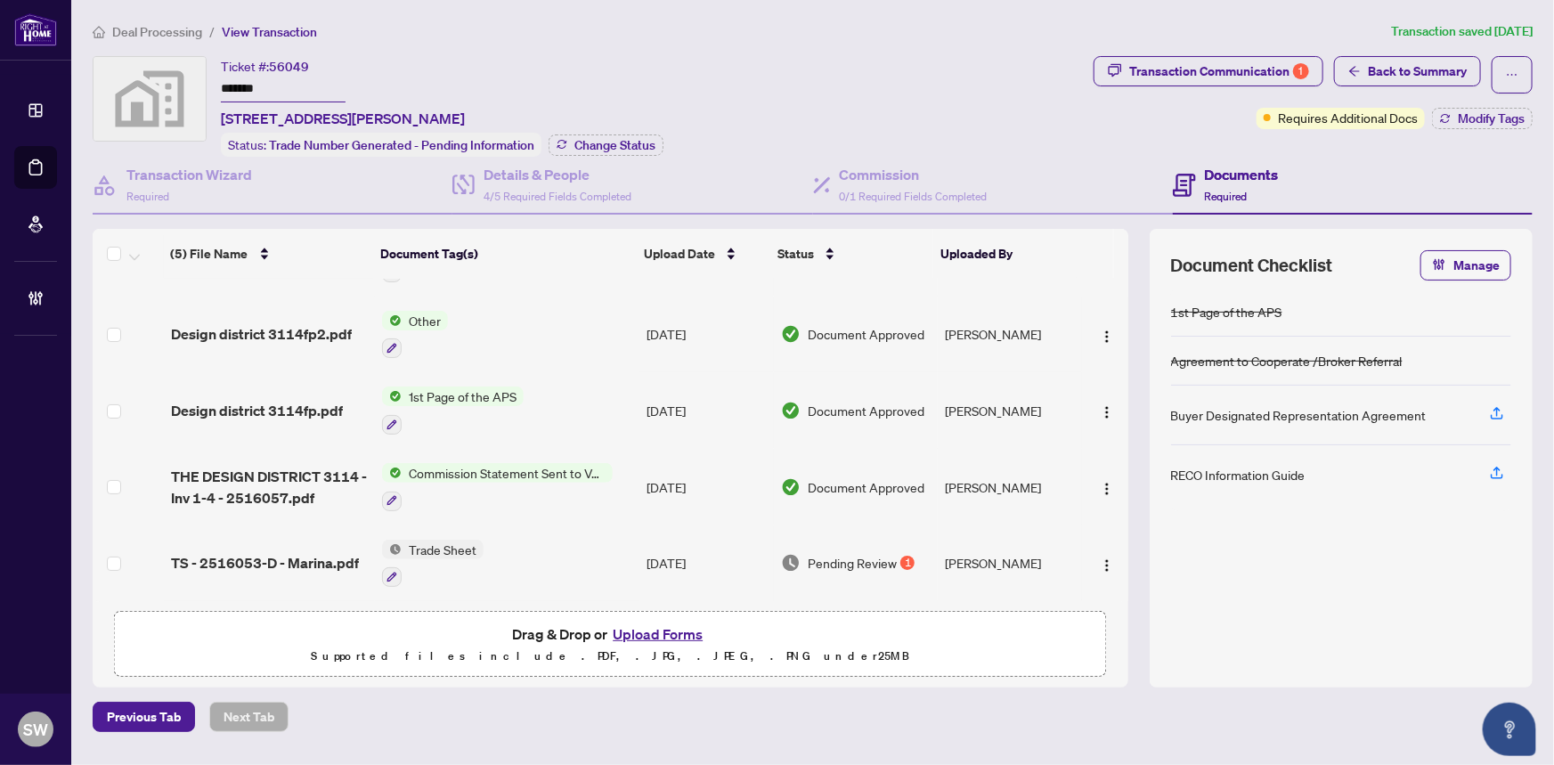
click at [302, 557] on span "TS - 2516053-D - Marina.pdf" at bounding box center [265, 562] width 188 height 21
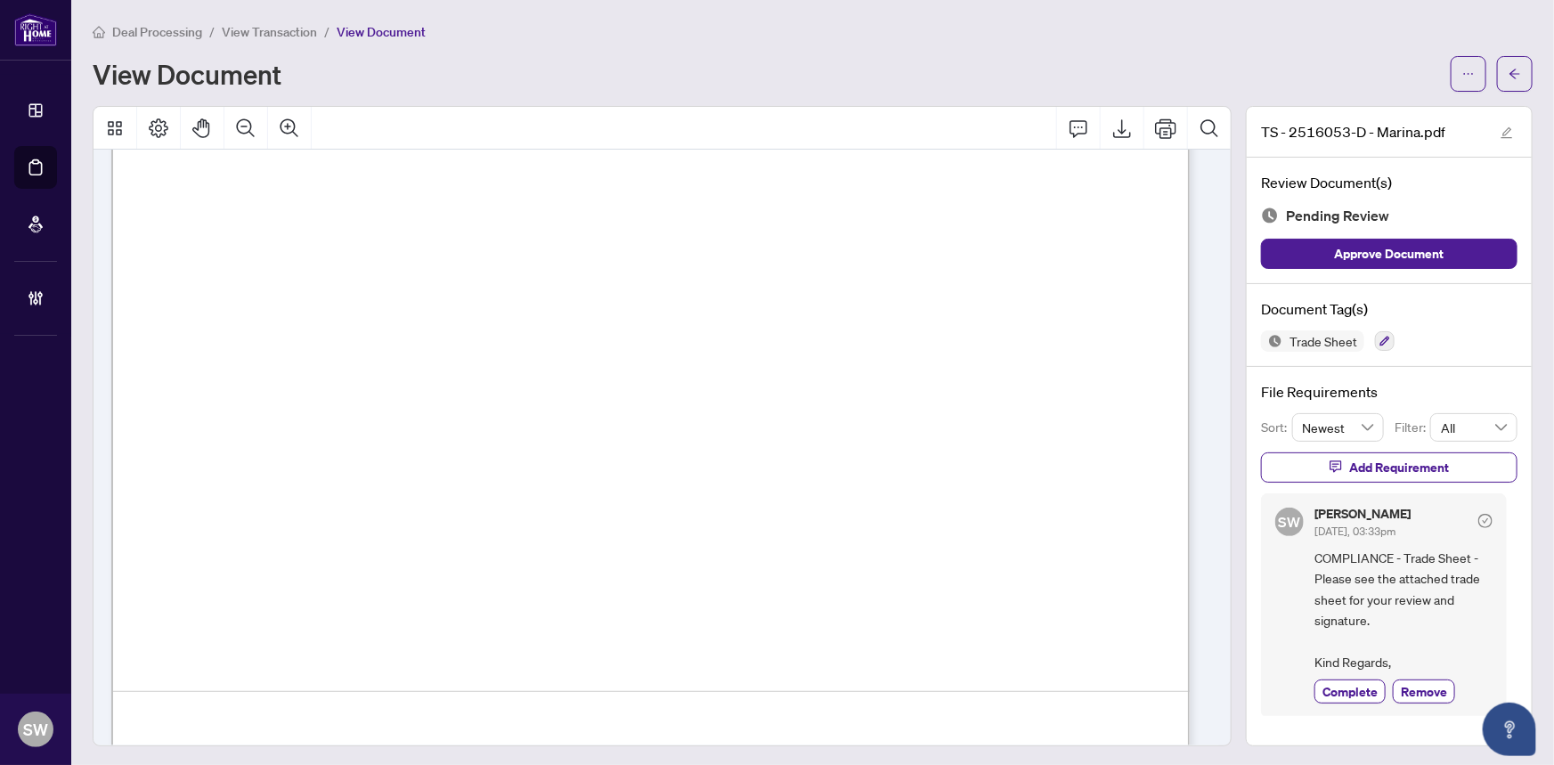
scroll to position [728, 0]
drag, startPoint x: 1422, startPoint y: 686, endPoint x: 1481, endPoint y: 376, distance: 316.4
click at [1423, 684] on span "Remove" at bounding box center [1423, 691] width 46 height 19
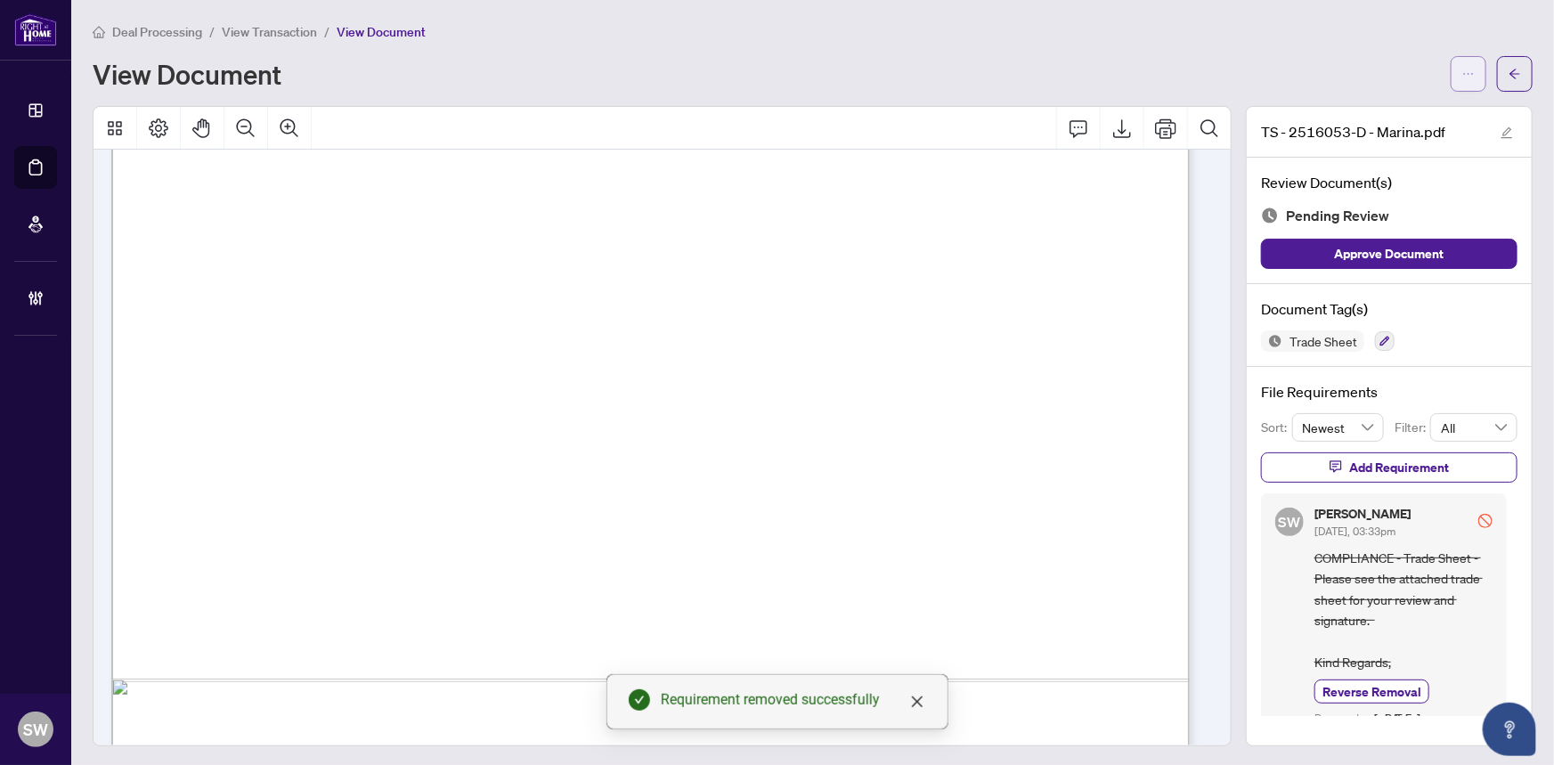
click at [1462, 79] on span "button" at bounding box center [1468, 74] width 12 height 28
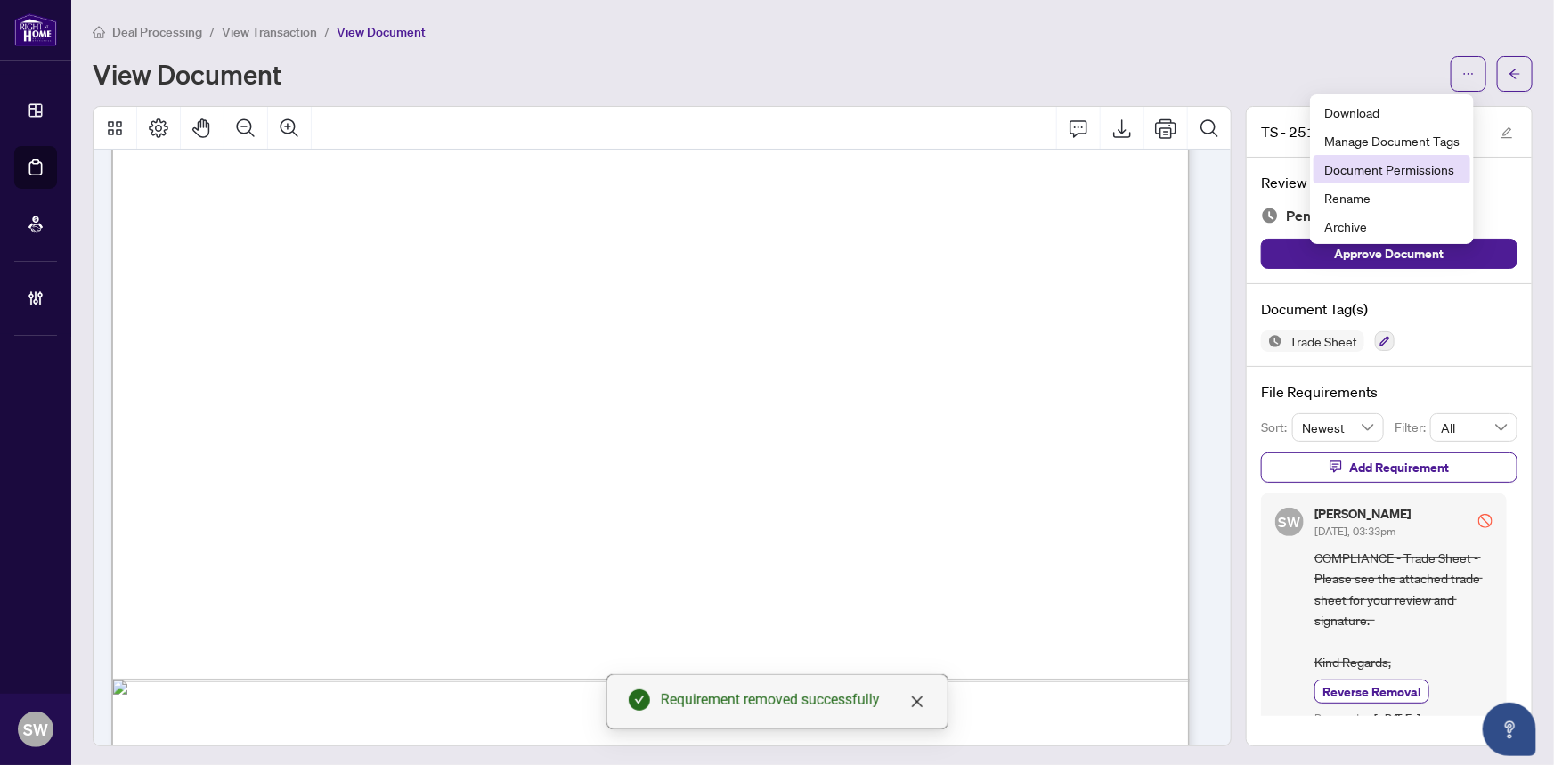
click at [1413, 170] on span "Document Permissions" at bounding box center [1391, 169] width 135 height 20
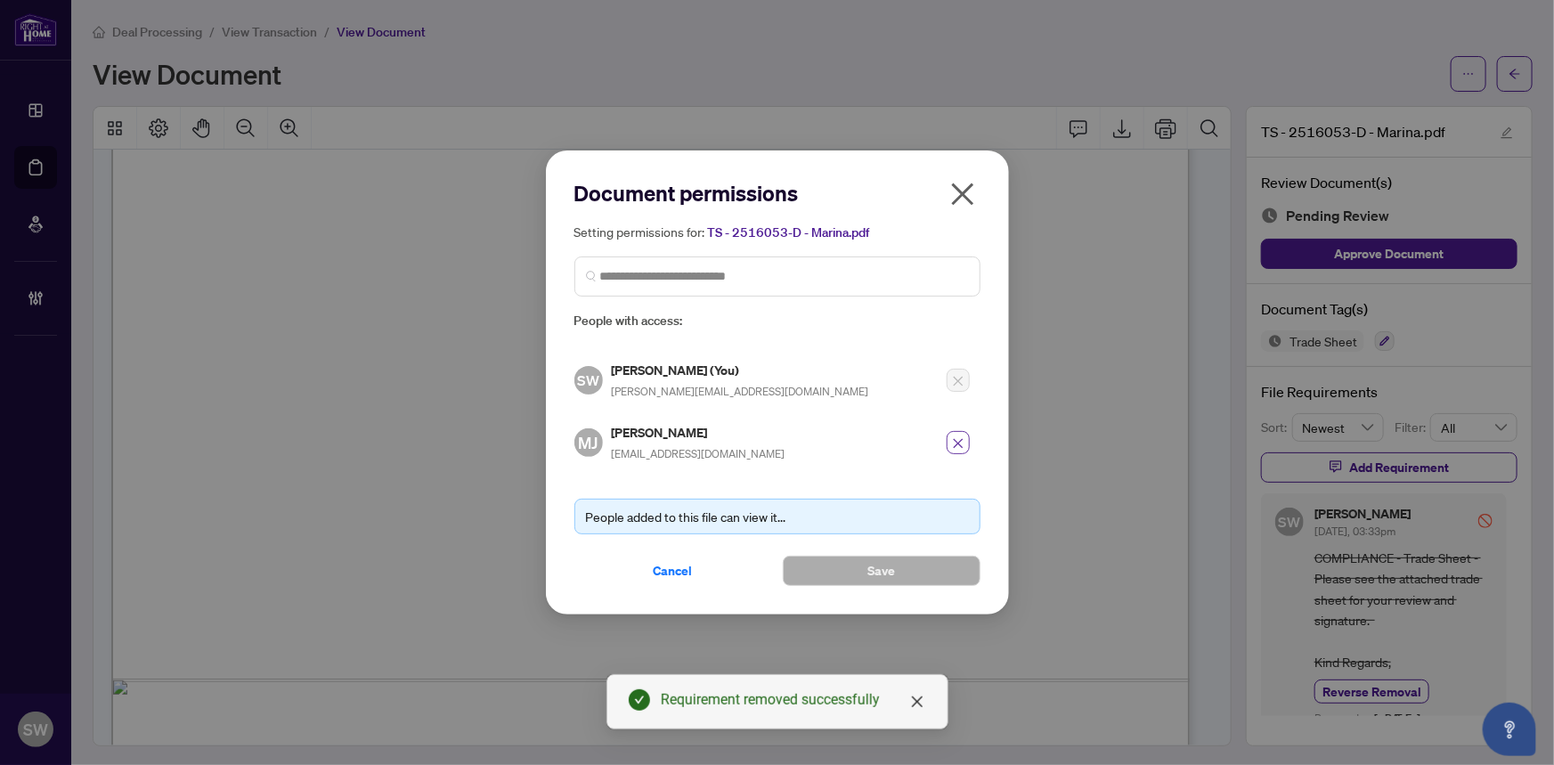
click at [954, 444] on icon "close" at bounding box center [958, 444] width 10 height 10
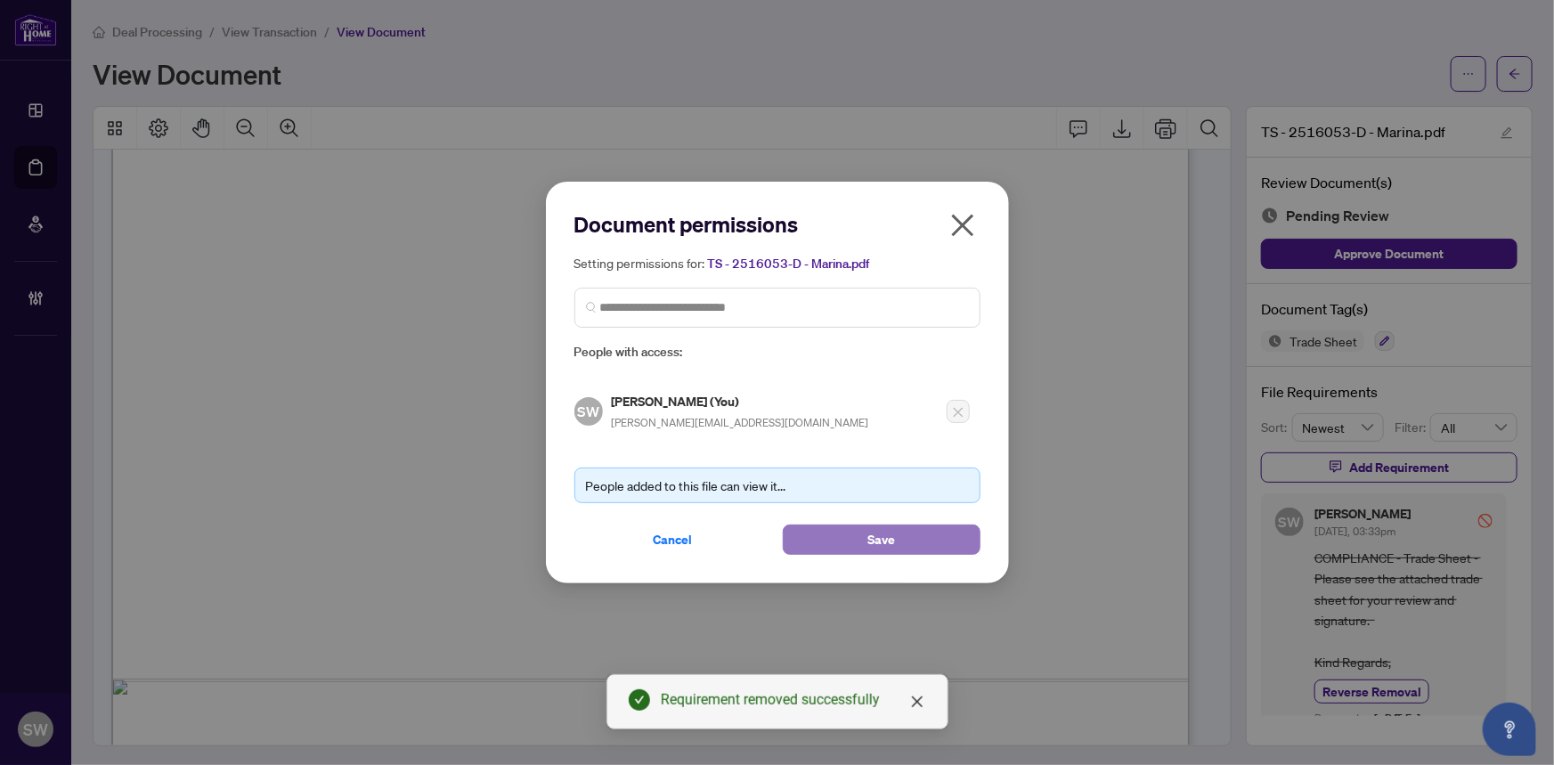
click at [874, 534] on span "Save" at bounding box center [881, 539] width 28 height 28
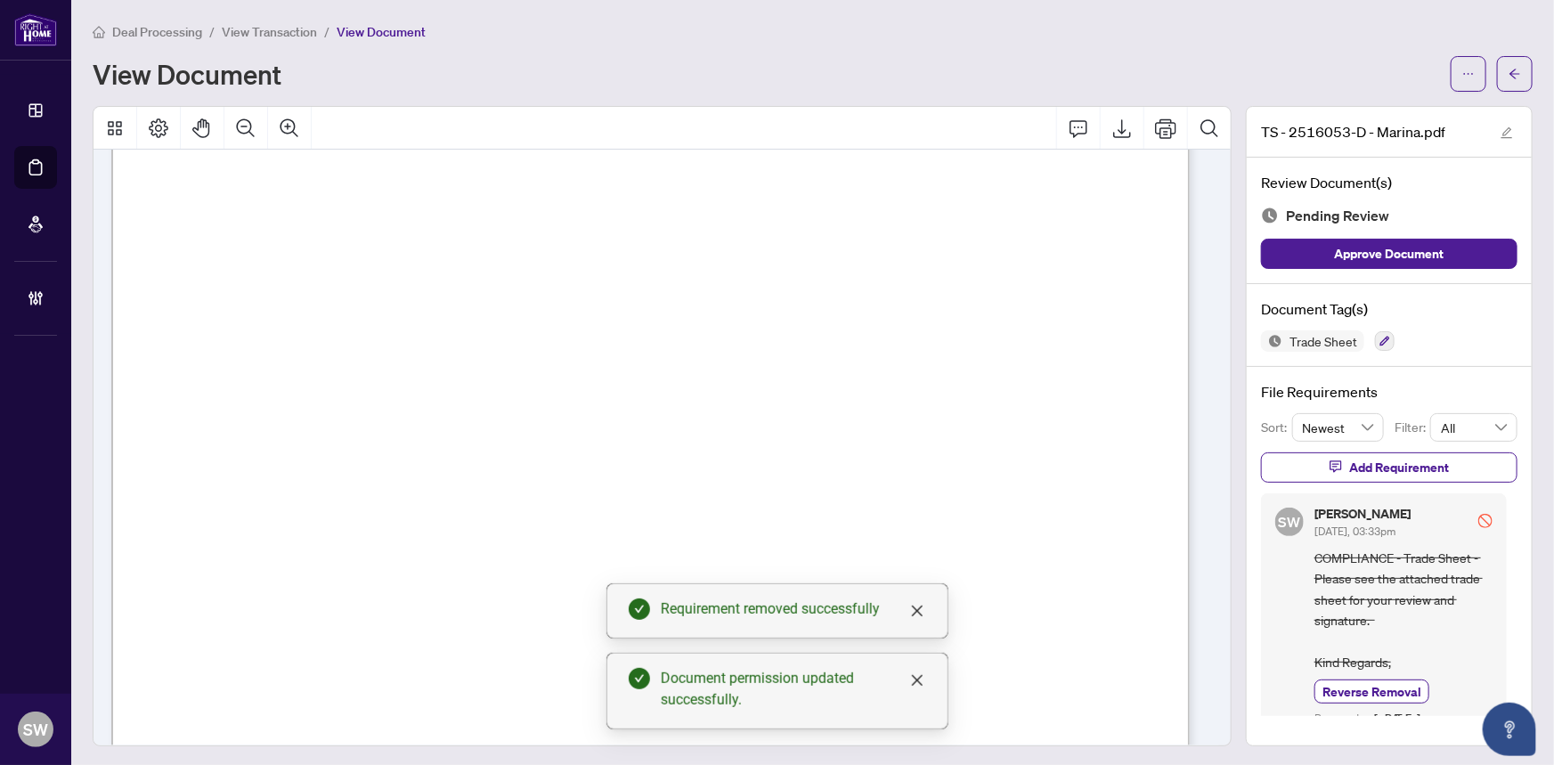
scroll to position [80, 0]
click at [1462, 71] on icon "ellipsis" at bounding box center [1468, 74] width 12 height 12
click at [1361, 224] on span "Archive" at bounding box center [1391, 226] width 135 height 20
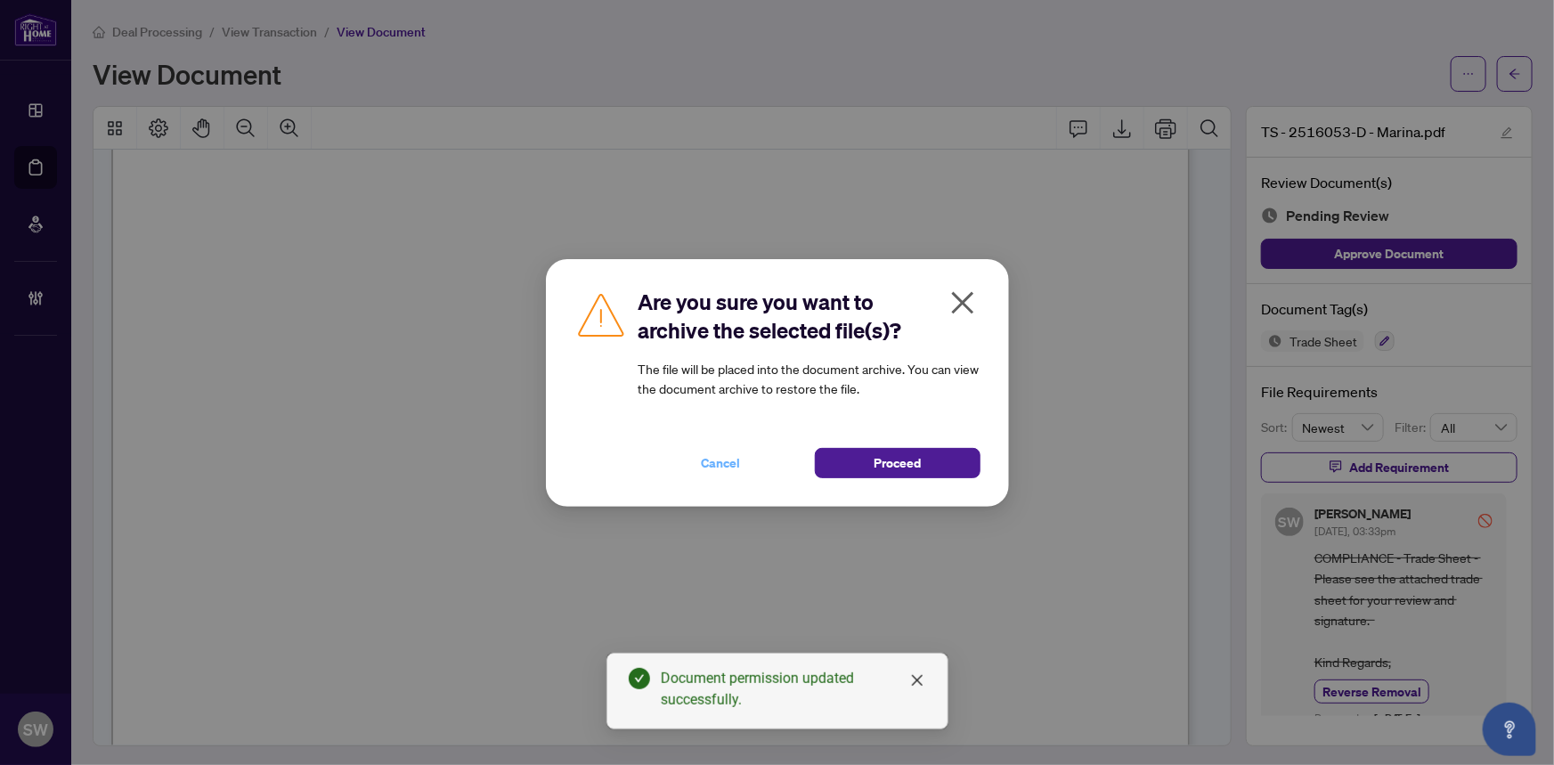
click at [735, 464] on span "Cancel" at bounding box center [721, 463] width 39 height 28
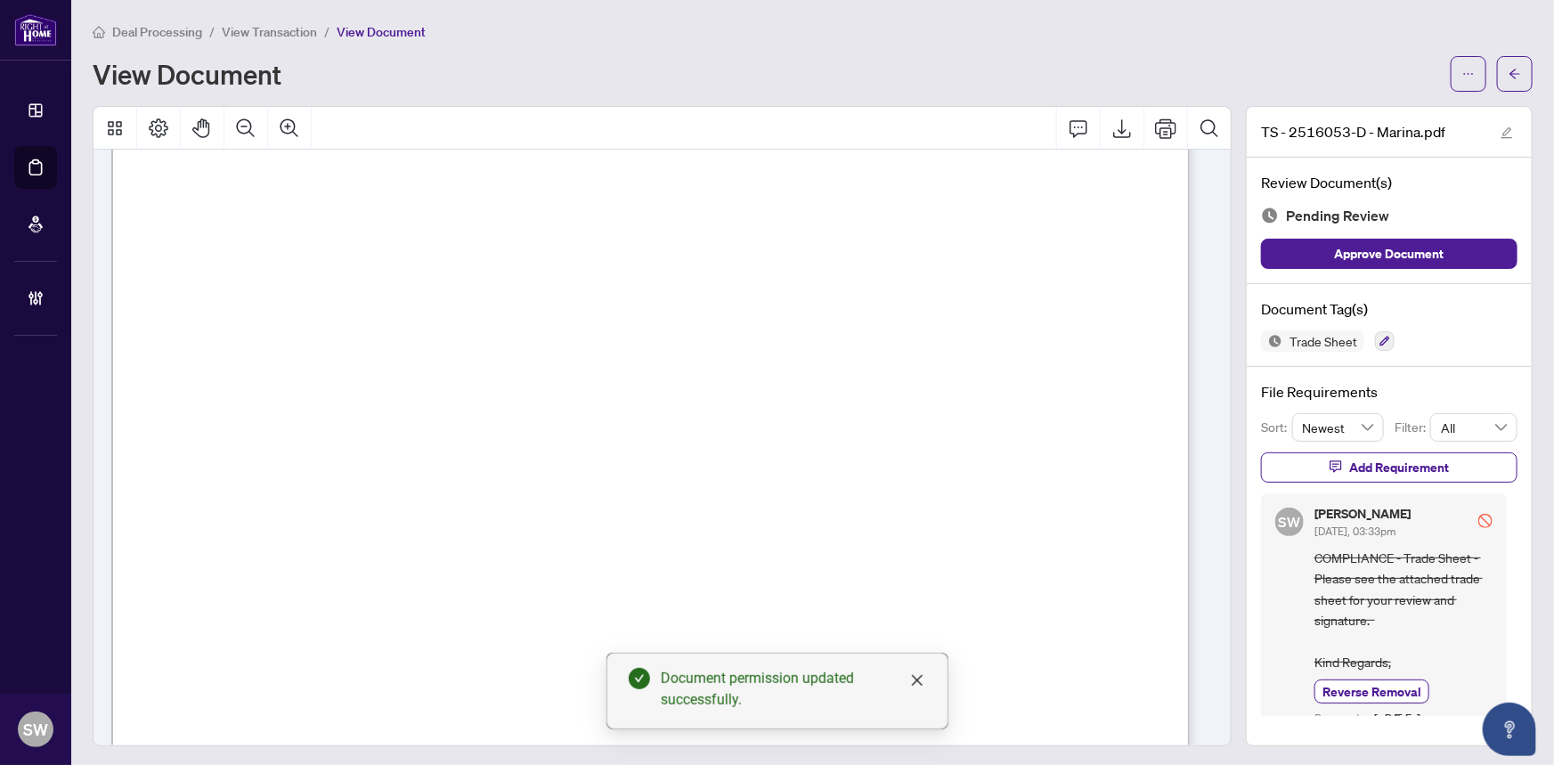
scroll to position [0, 0]
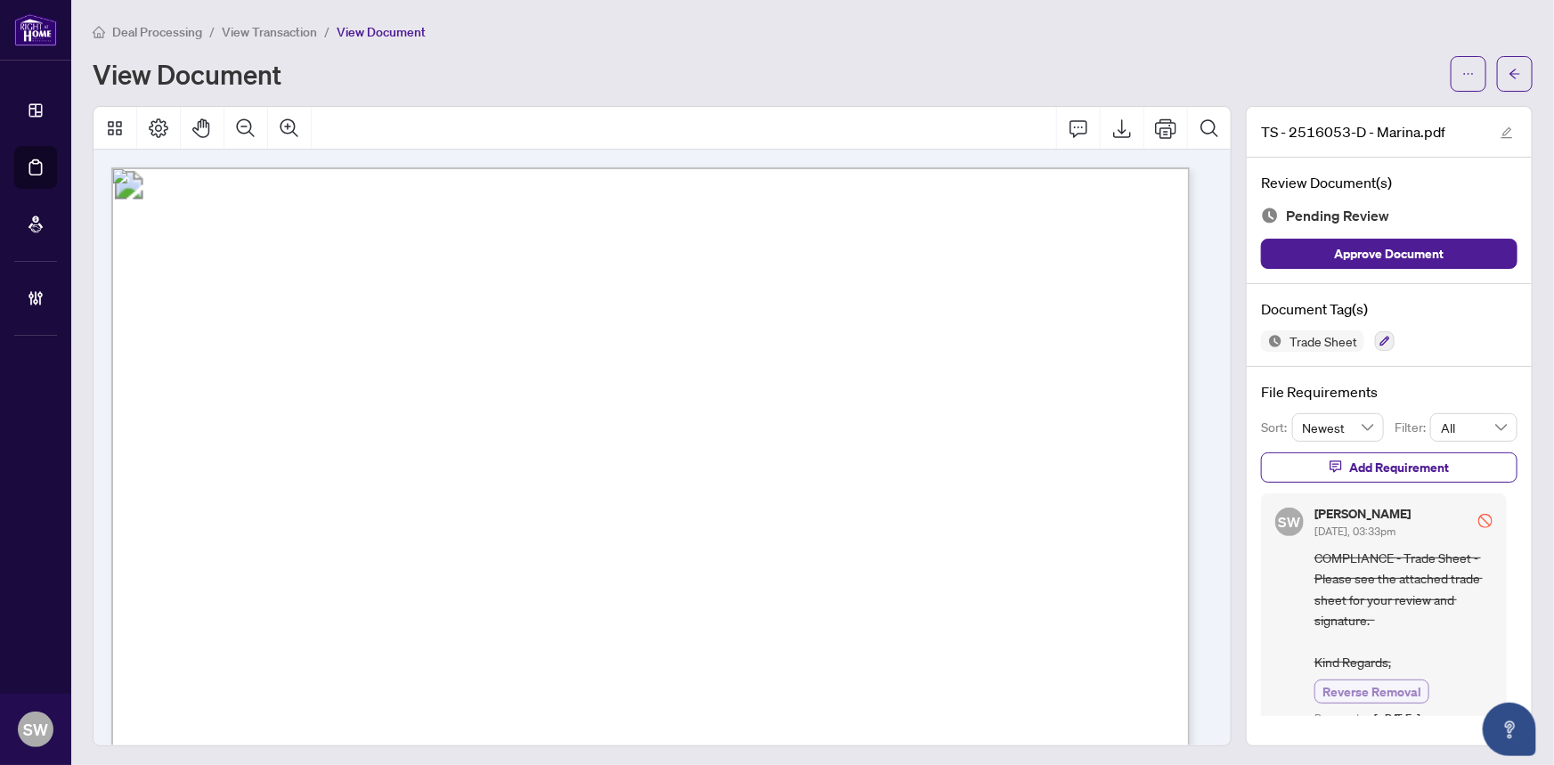
click at [1339, 684] on span "Reverse Removal" at bounding box center [1371, 691] width 99 height 19
click at [1464, 82] on button "button" at bounding box center [1468, 74] width 36 height 36
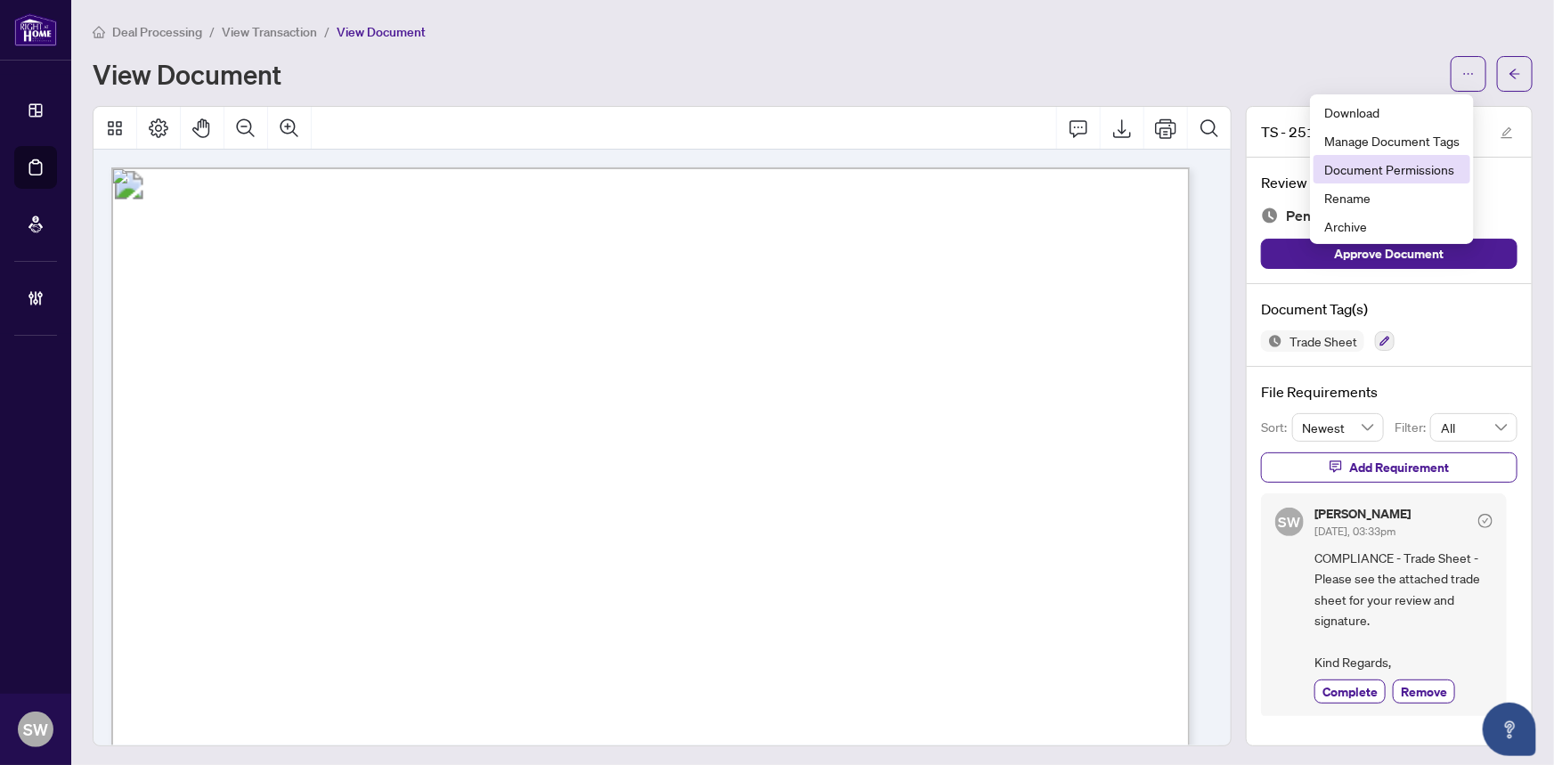
click at [1430, 174] on span "Document Permissions" at bounding box center [1391, 169] width 135 height 20
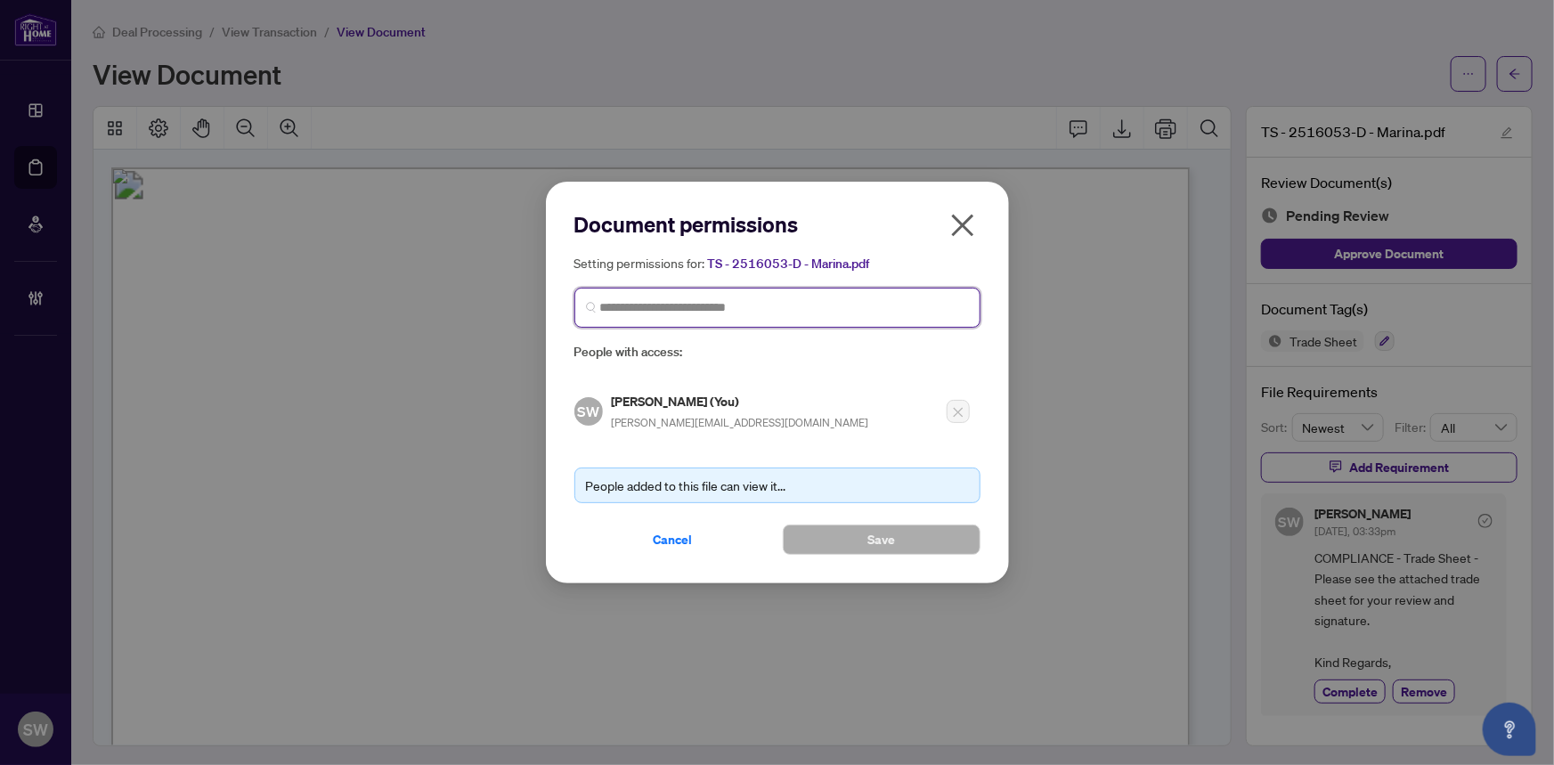
click at [632, 311] on input "search" at bounding box center [784, 307] width 369 height 19
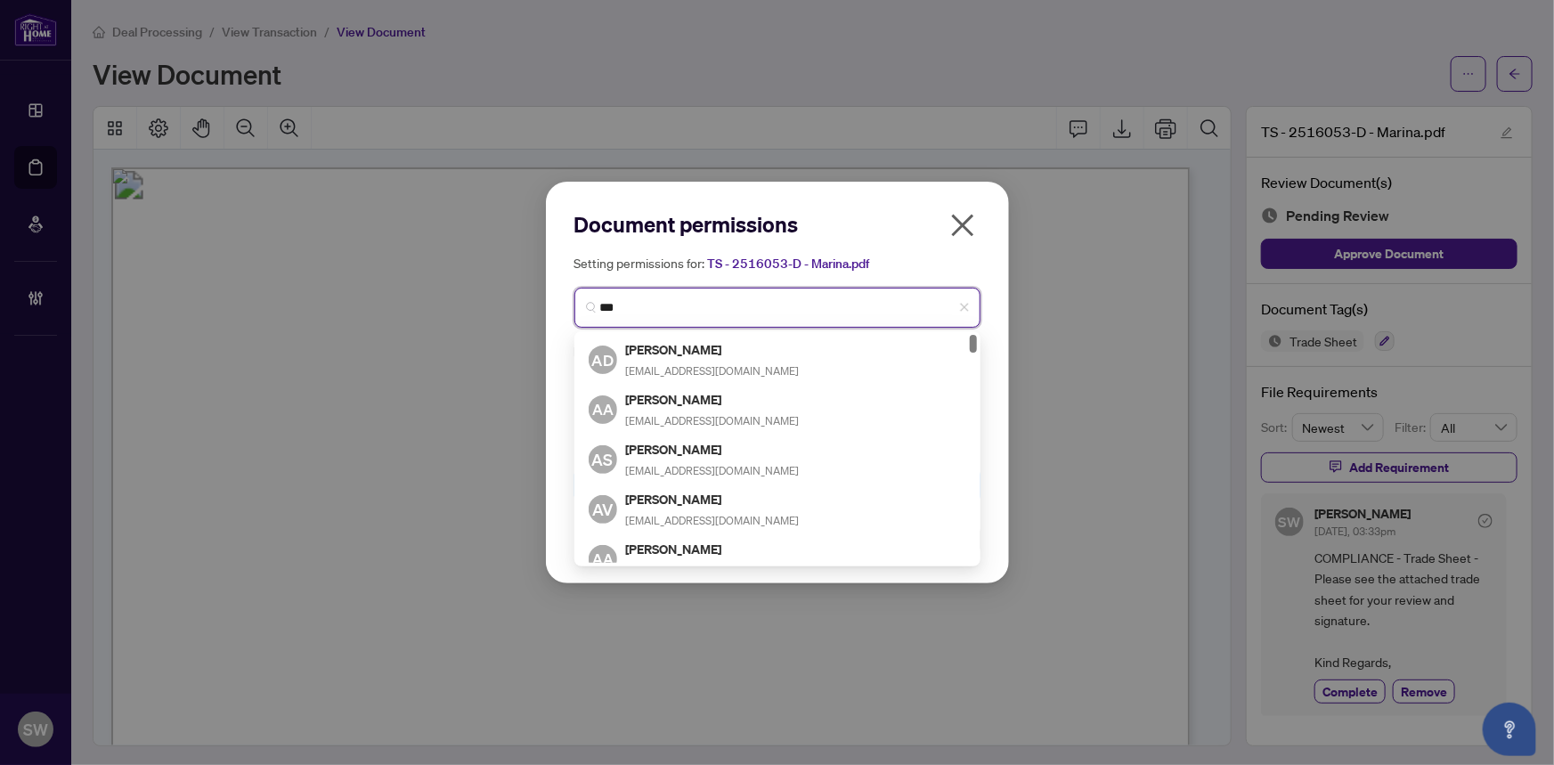
type input "****"
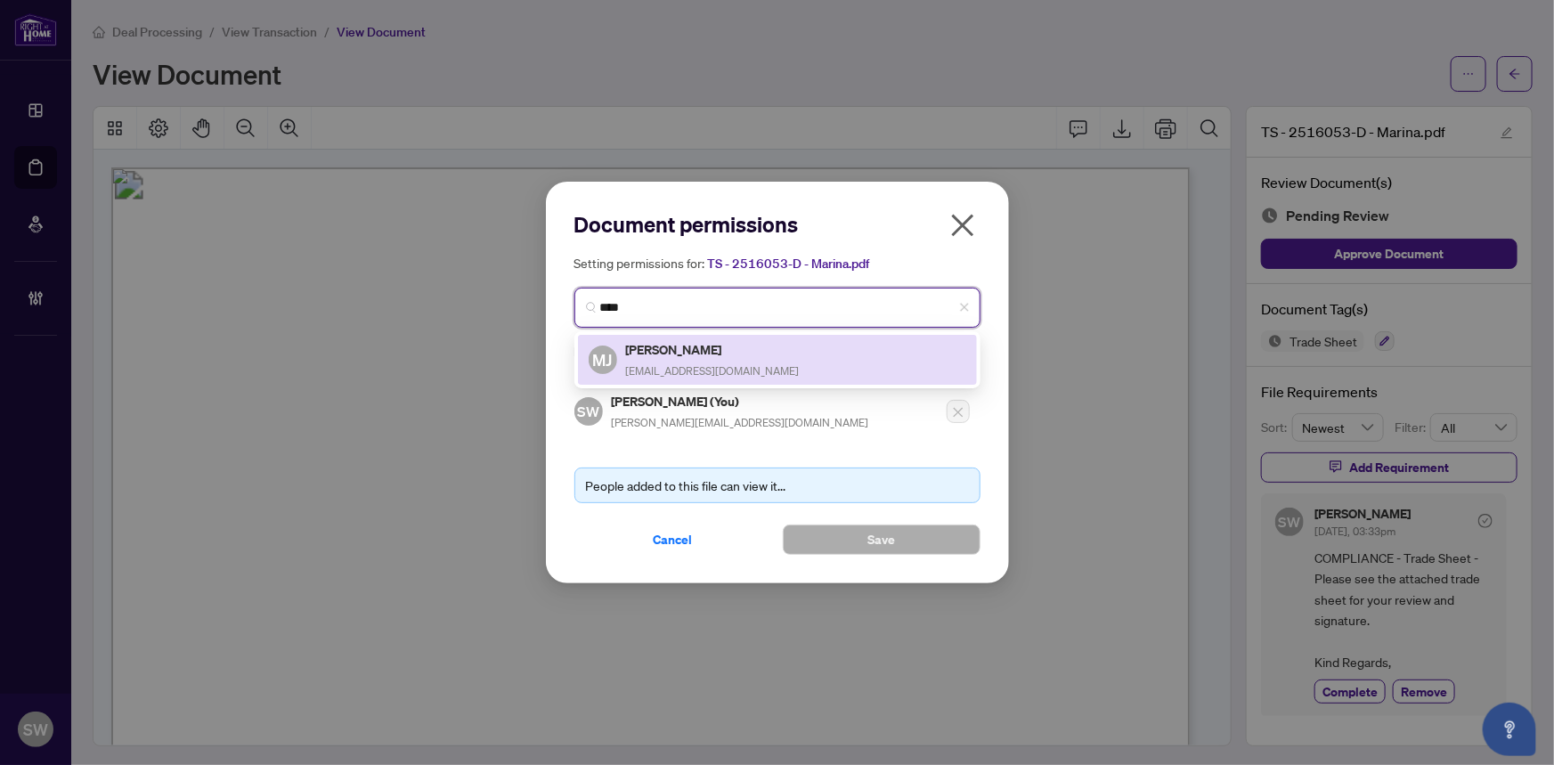
click at [695, 353] on h5 "[PERSON_NAME]" at bounding box center [713, 349] width 174 height 20
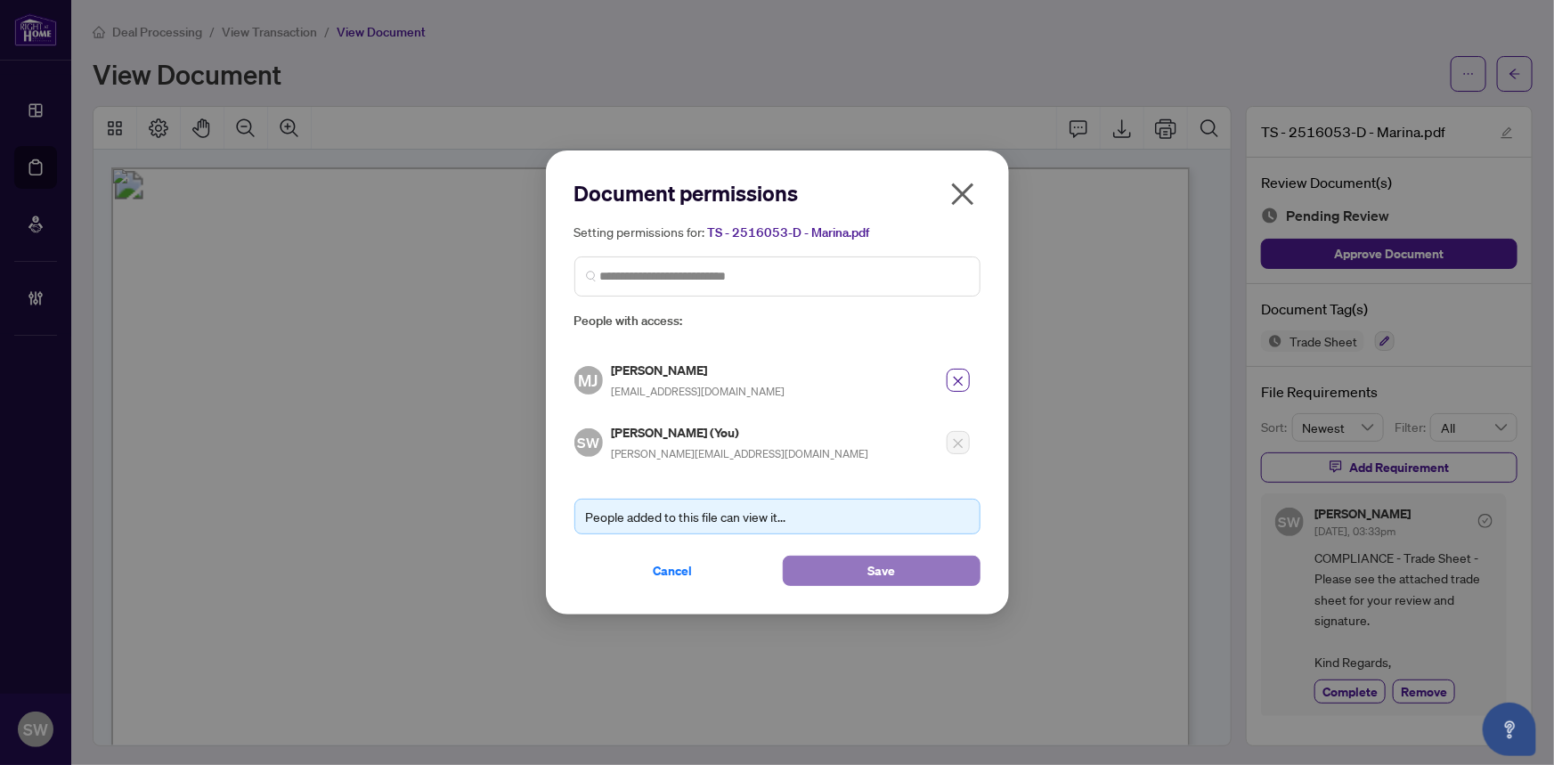
click at [871, 568] on span "Save" at bounding box center [881, 570] width 28 height 28
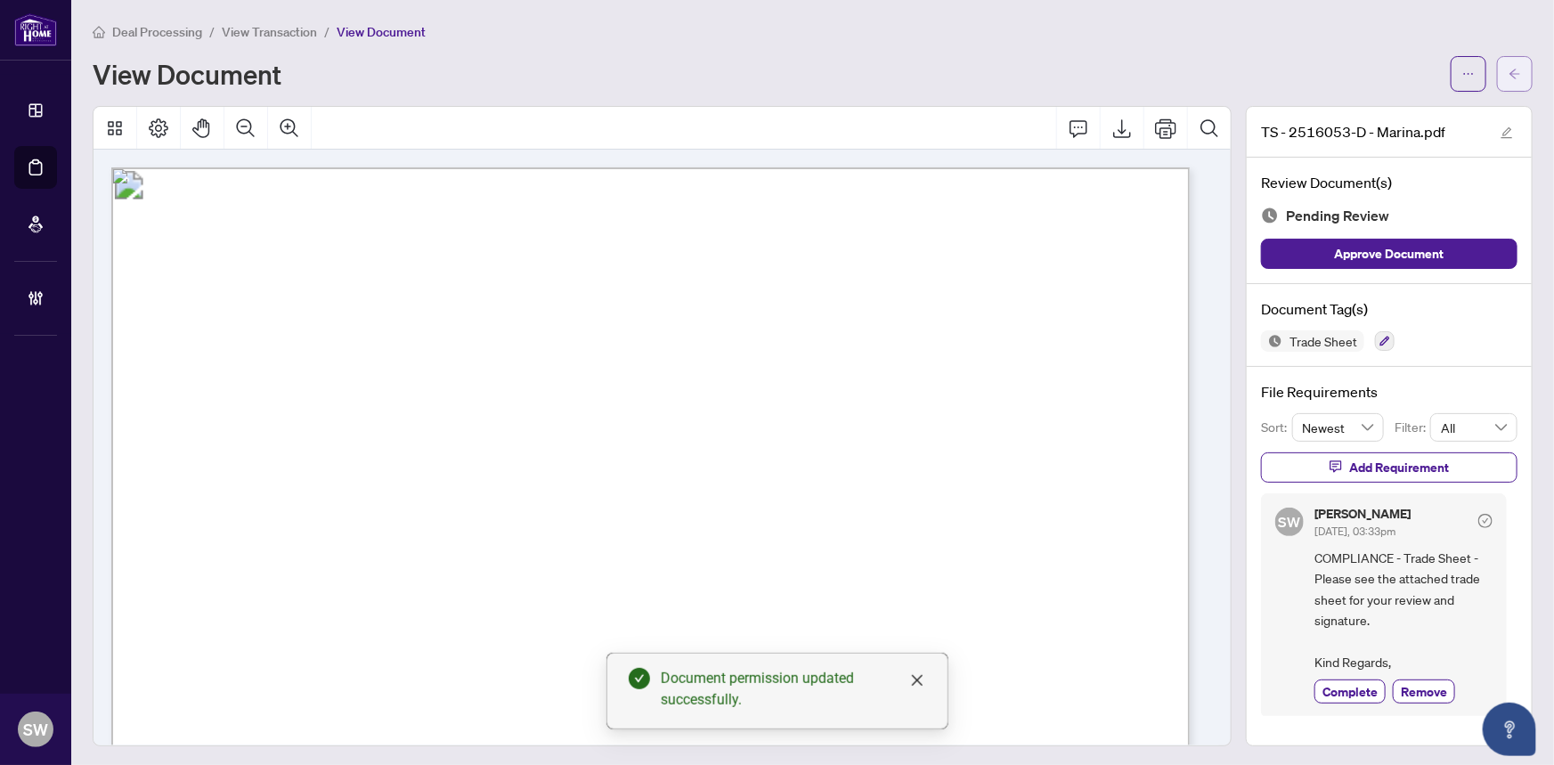
click at [1512, 79] on button "button" at bounding box center [1515, 74] width 36 height 36
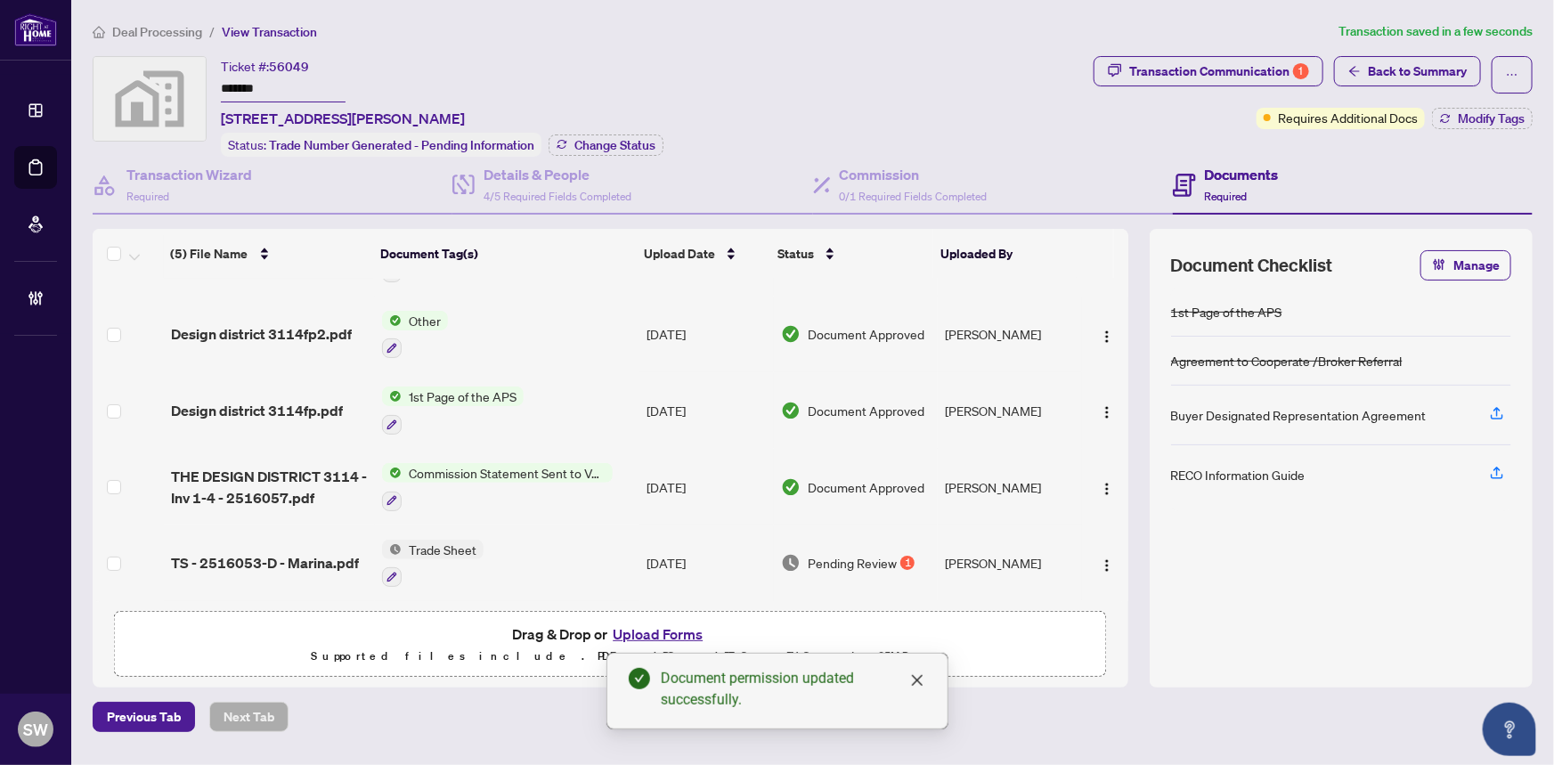
scroll to position [60, 0]
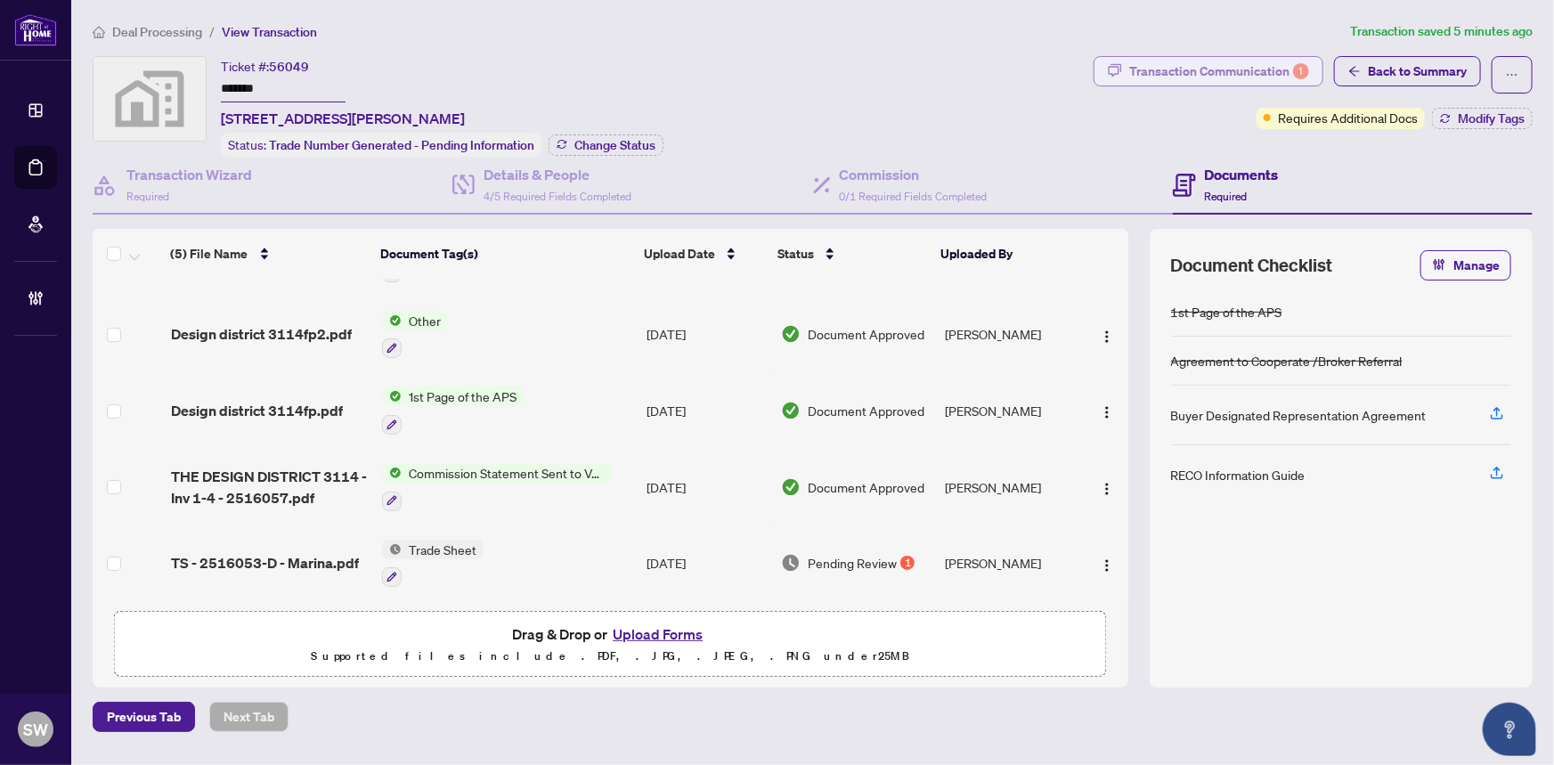
click at [1205, 69] on div "Transaction Communication 1" at bounding box center [1219, 71] width 180 height 28
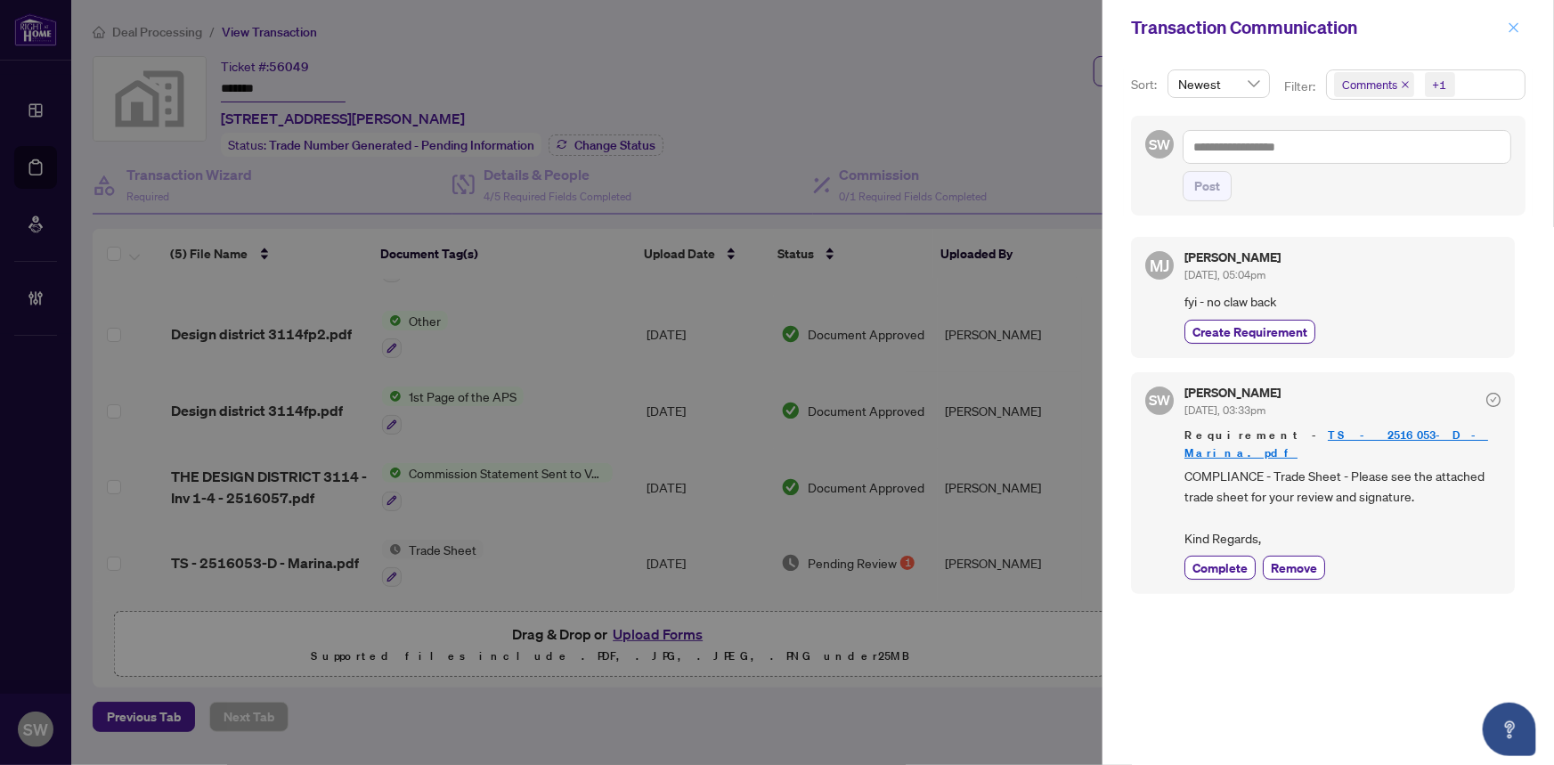
click at [1512, 26] on icon "close" at bounding box center [1514, 27] width 10 height 10
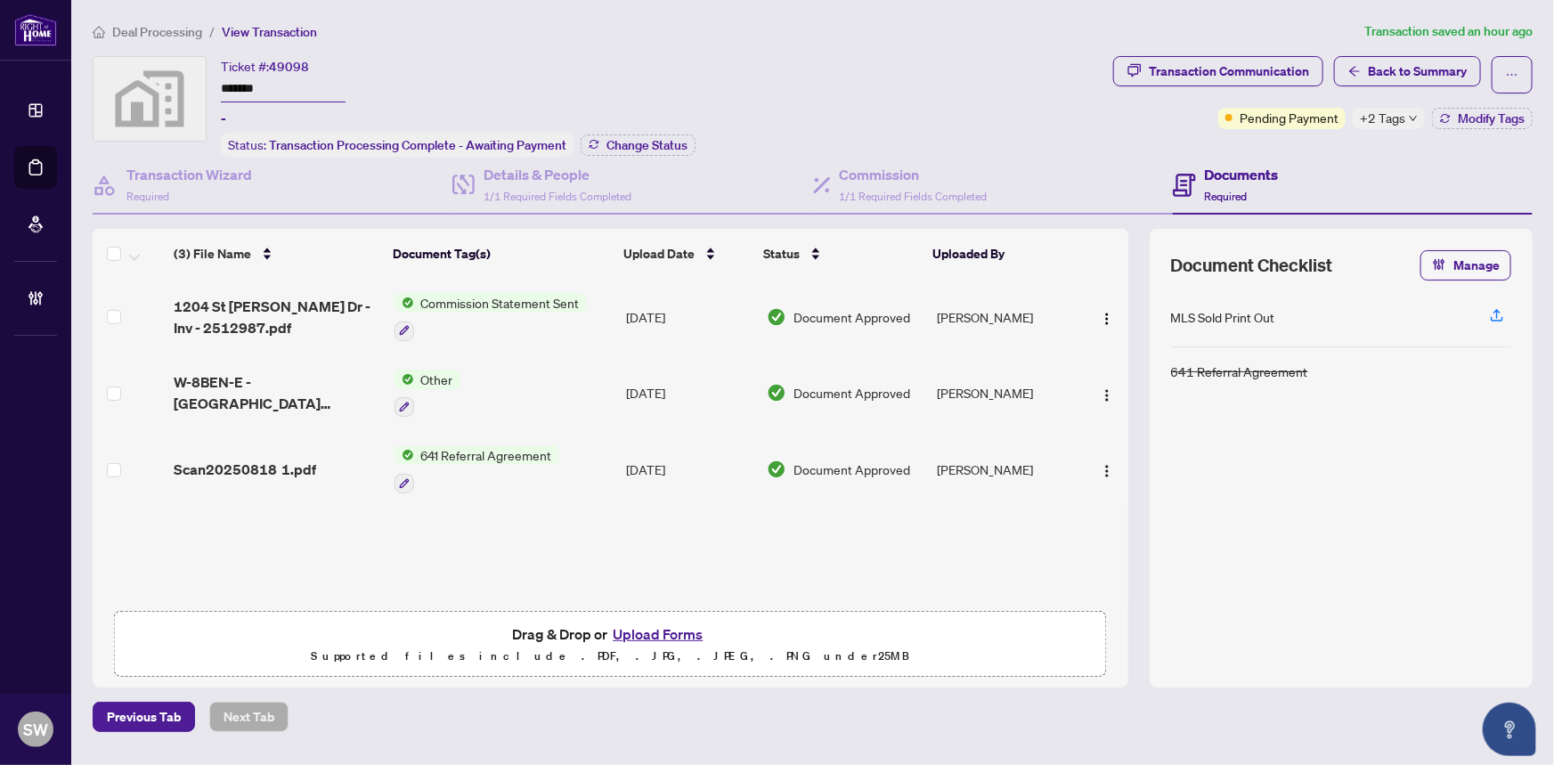
click at [1462, 98] on div "Transaction Communication Back to Summary Pending Payment +2 Tags Modify Tags" at bounding box center [1322, 92] width 419 height 73
click at [1463, 112] on span "Modify Tags" at bounding box center [1490, 118] width 67 height 12
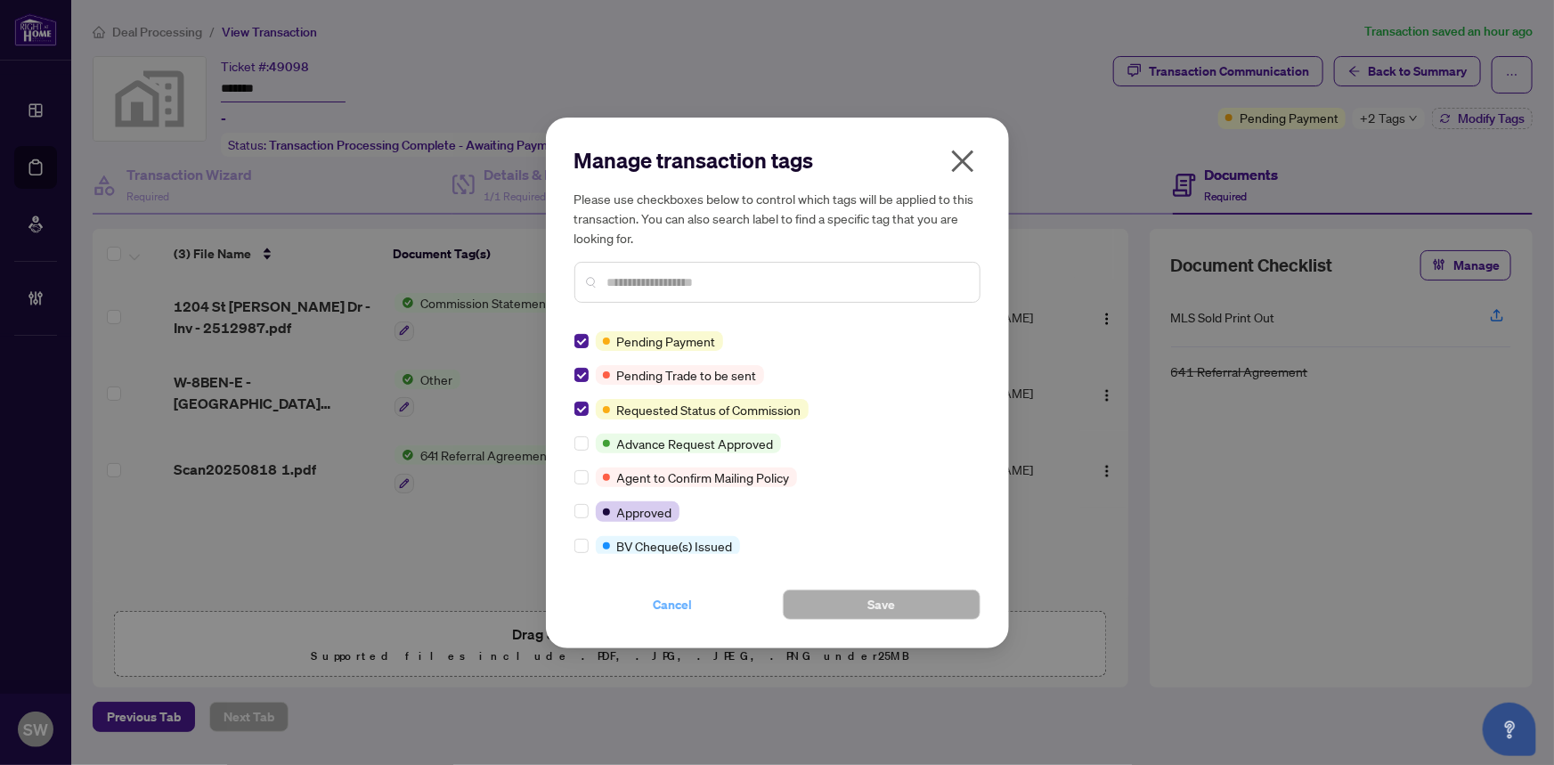
click at [677, 597] on span "Cancel" at bounding box center [672, 604] width 39 height 28
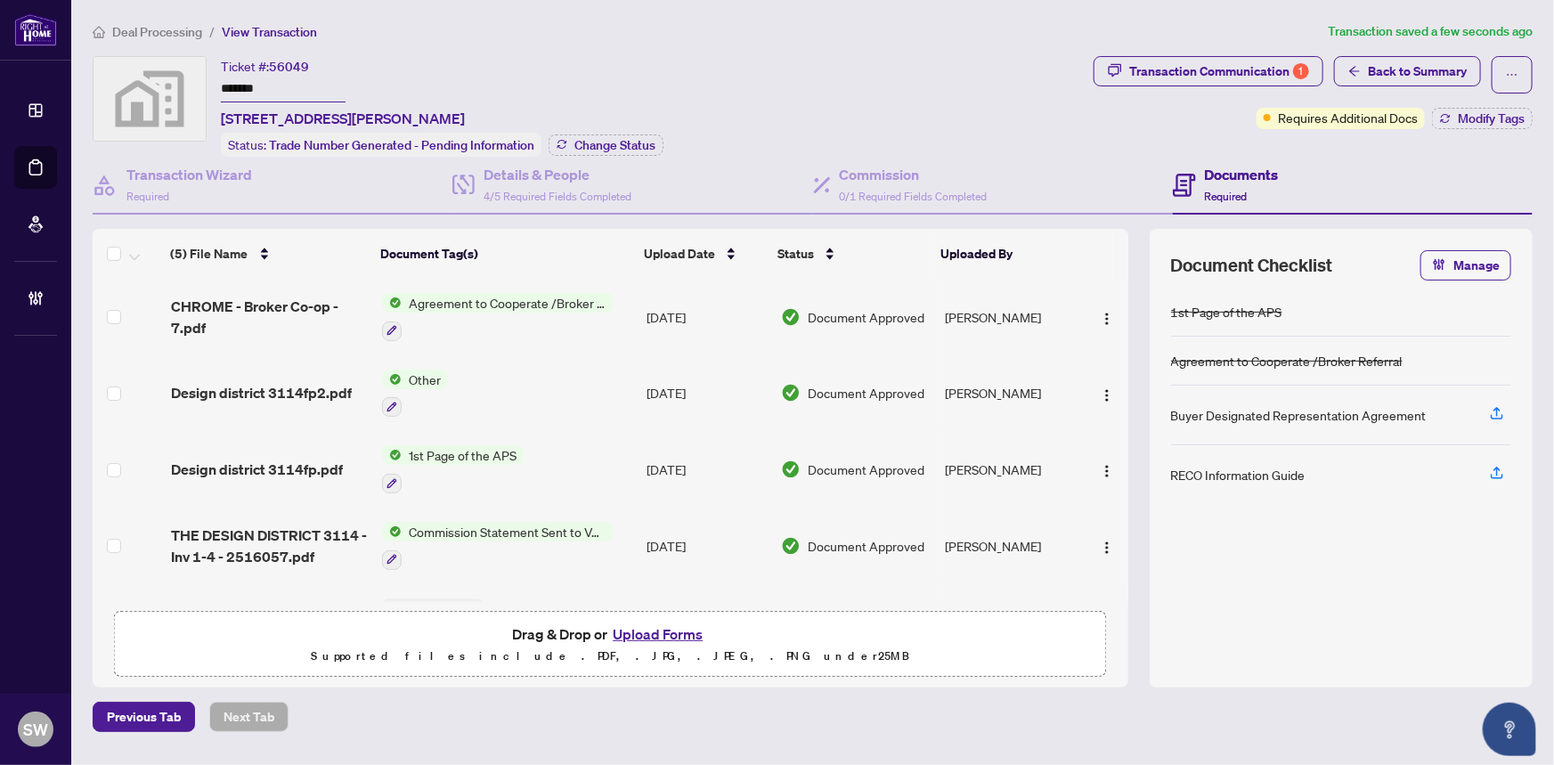
scroll to position [60, 0]
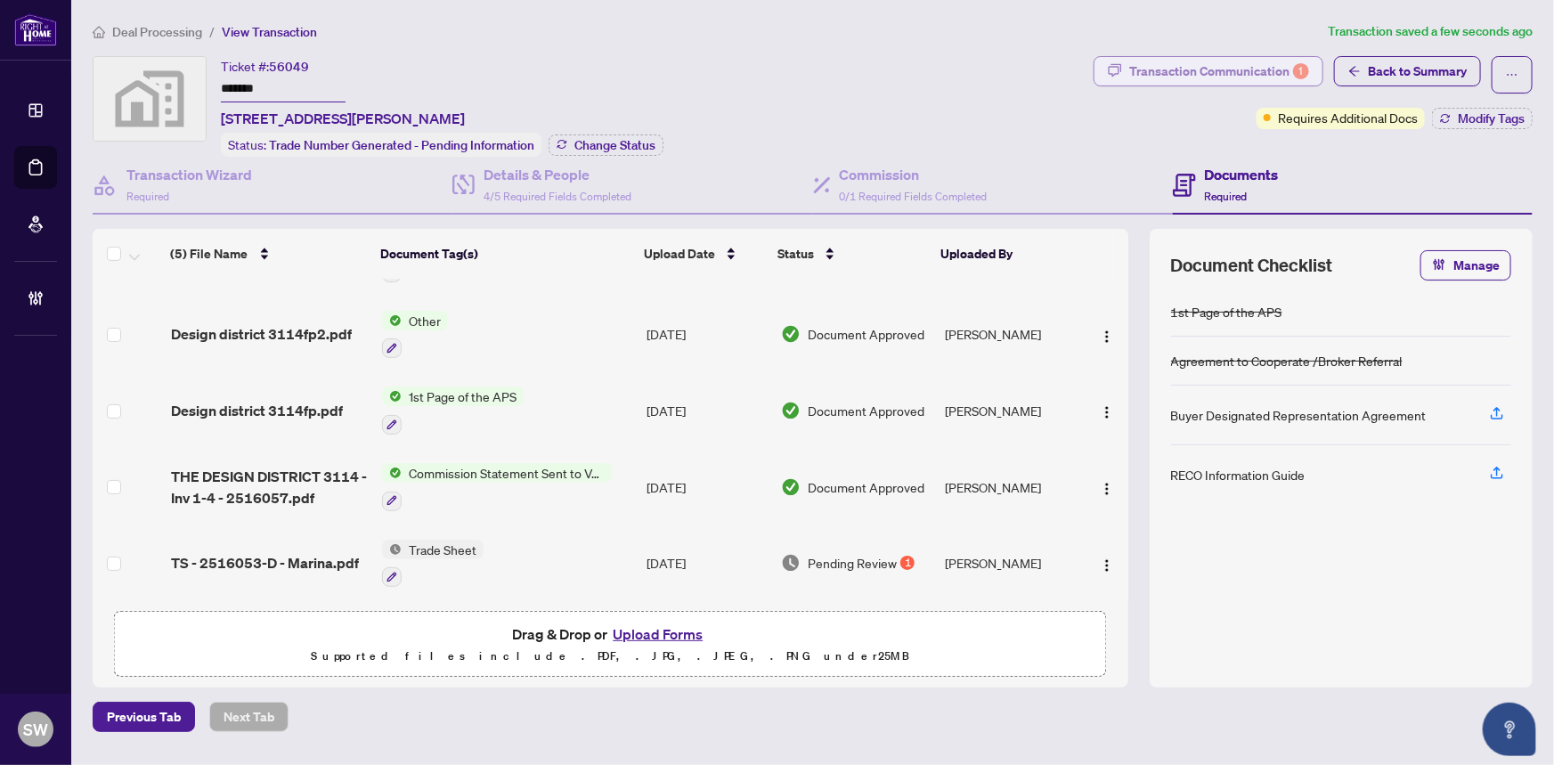
click at [1241, 63] on div "Transaction Communication 1" at bounding box center [1219, 71] width 180 height 28
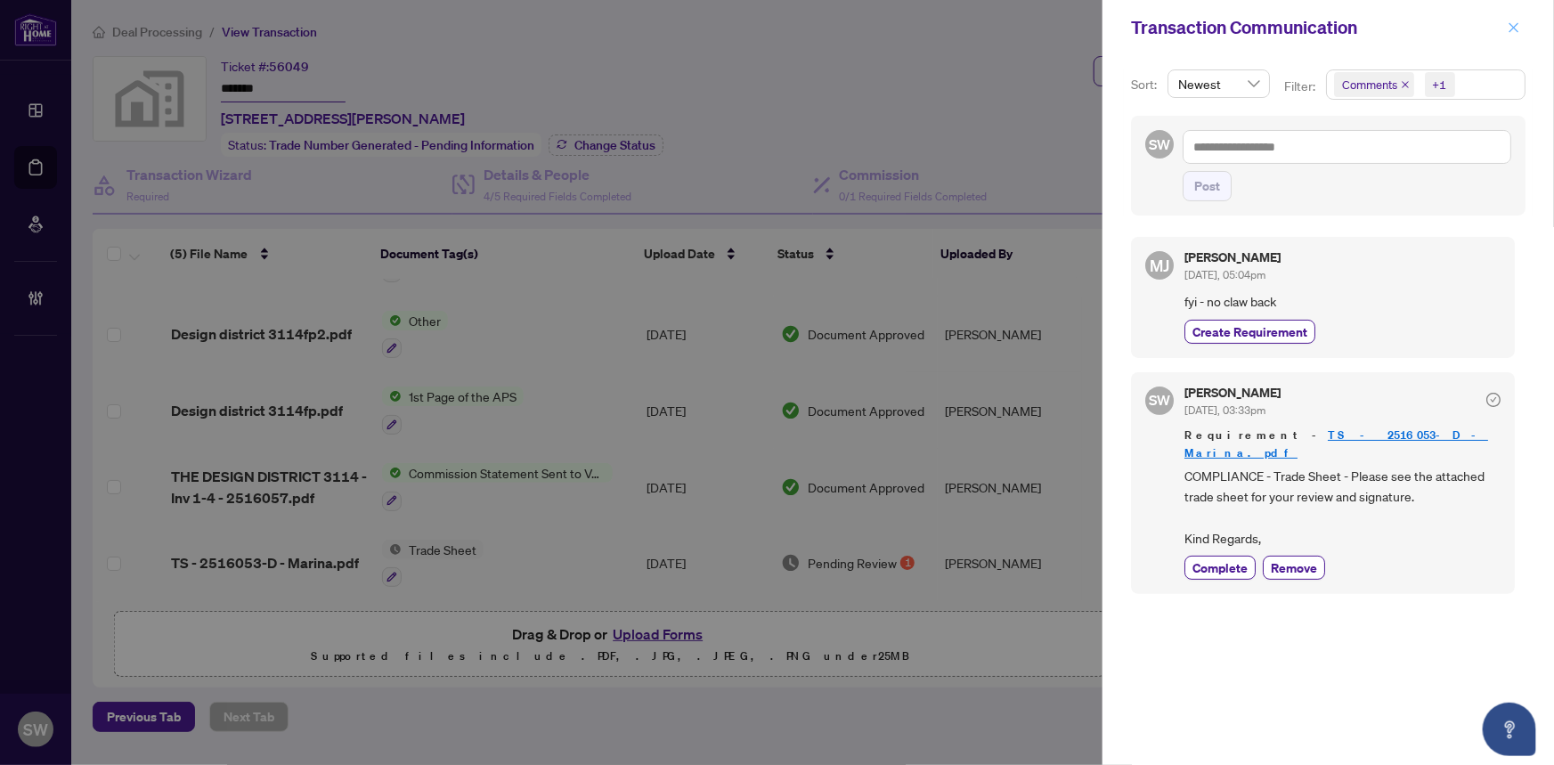
click at [1514, 30] on icon "close" at bounding box center [1513, 27] width 12 height 12
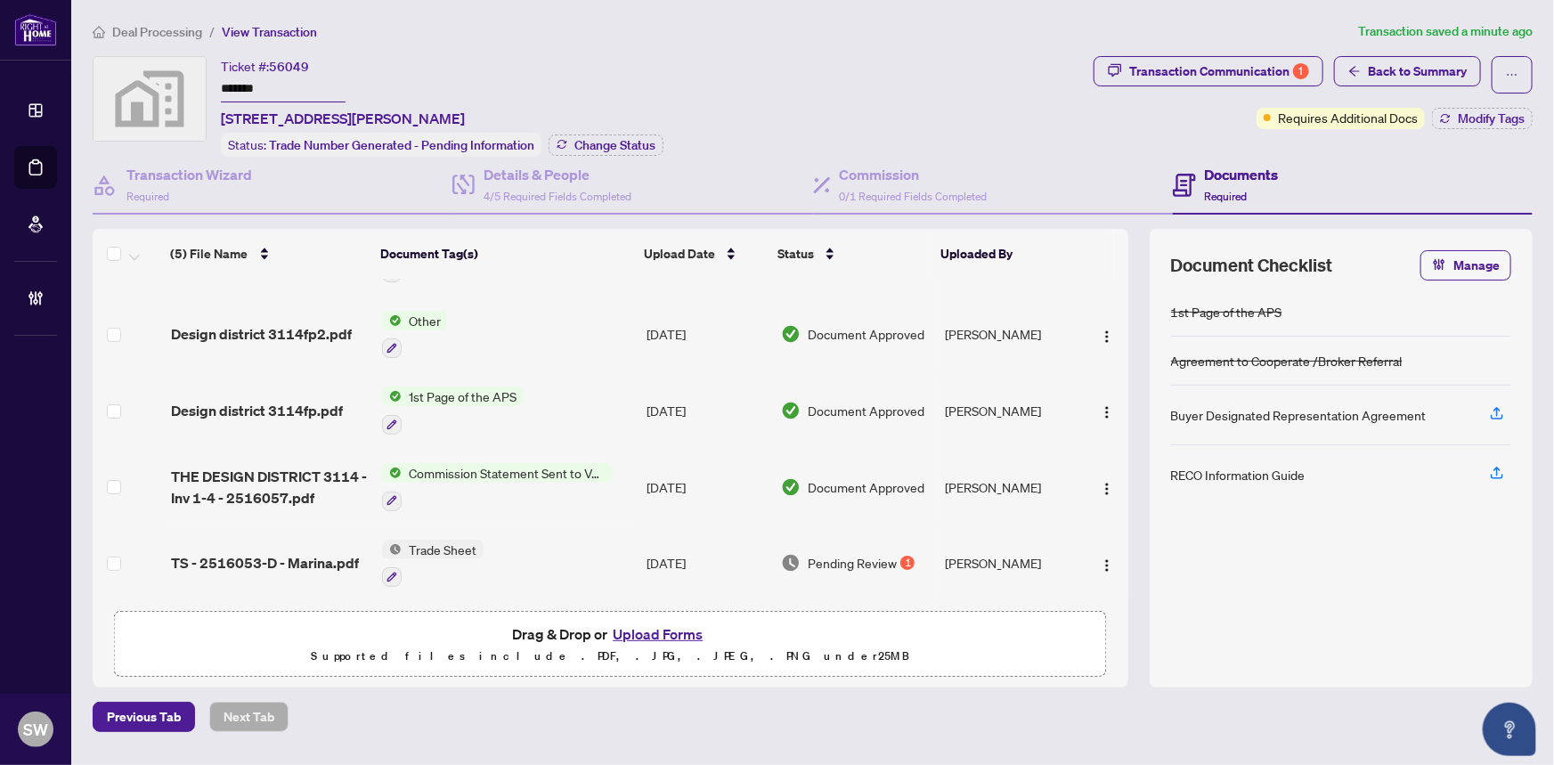
click at [257, 93] on input "*******" at bounding box center [283, 90] width 125 height 26
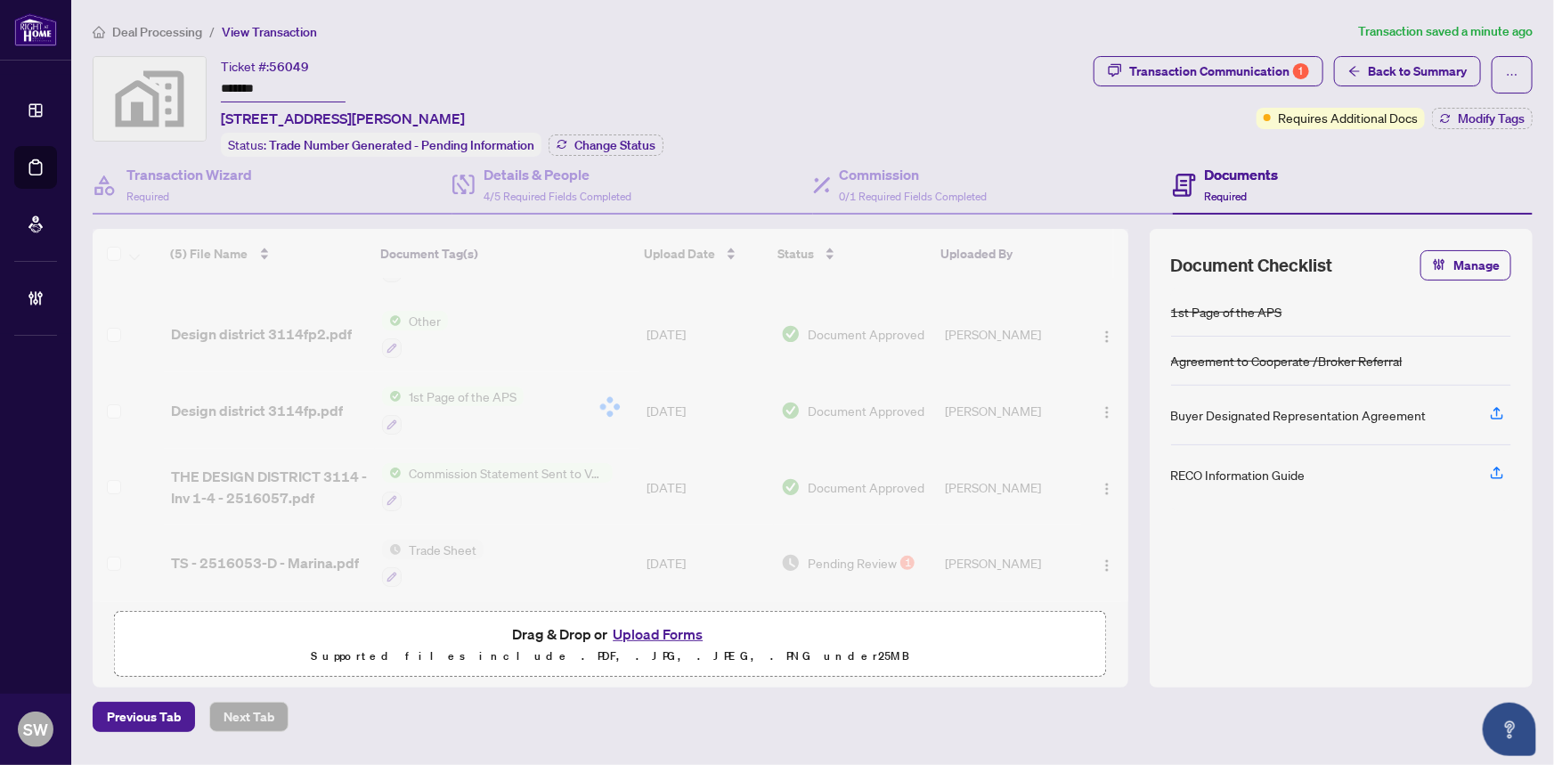
click at [257, 93] on input "*******" at bounding box center [283, 90] width 125 height 26
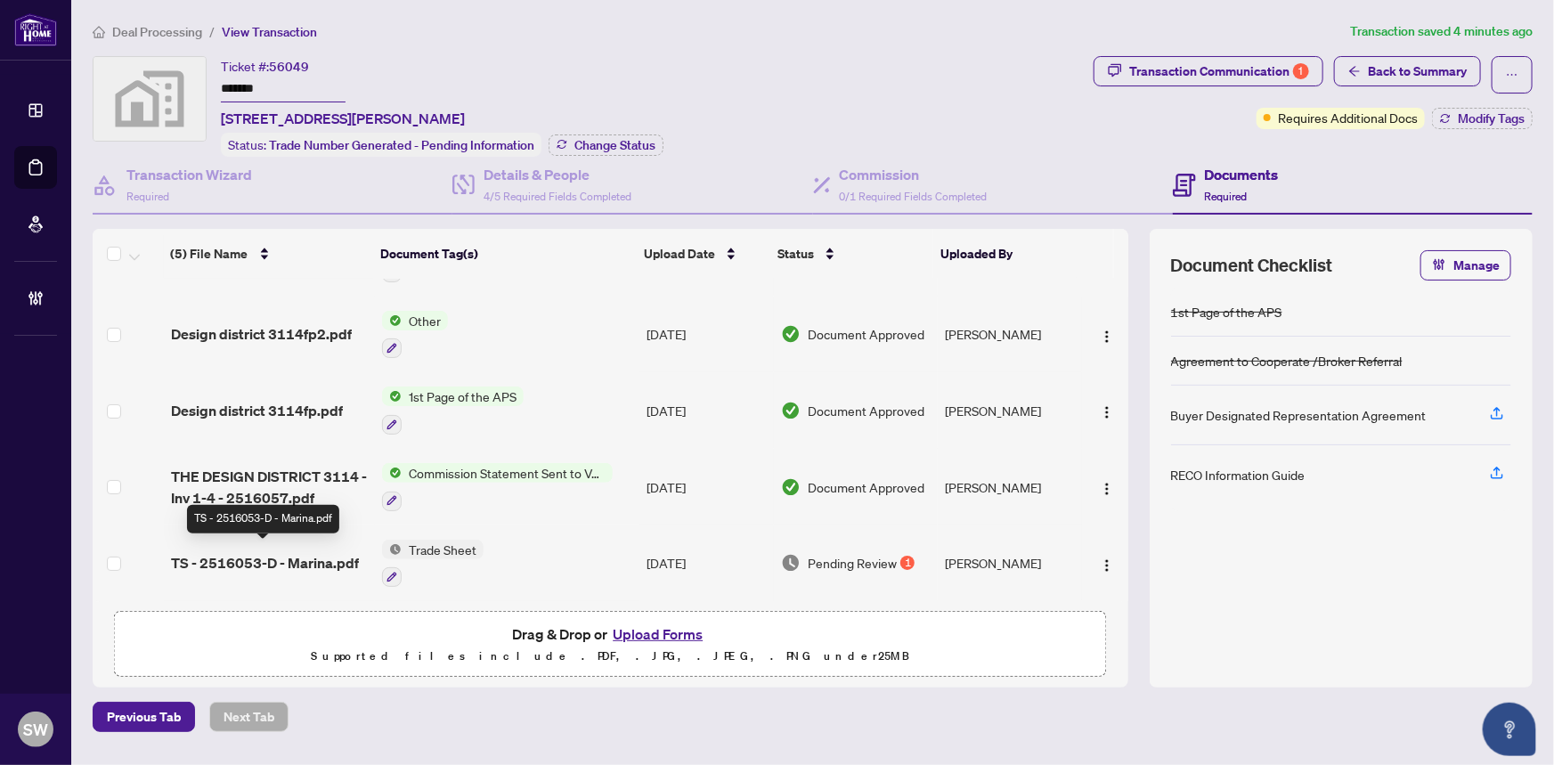
click at [288, 552] on span "TS - 2516053-D - Marina.pdf" at bounding box center [265, 562] width 188 height 21
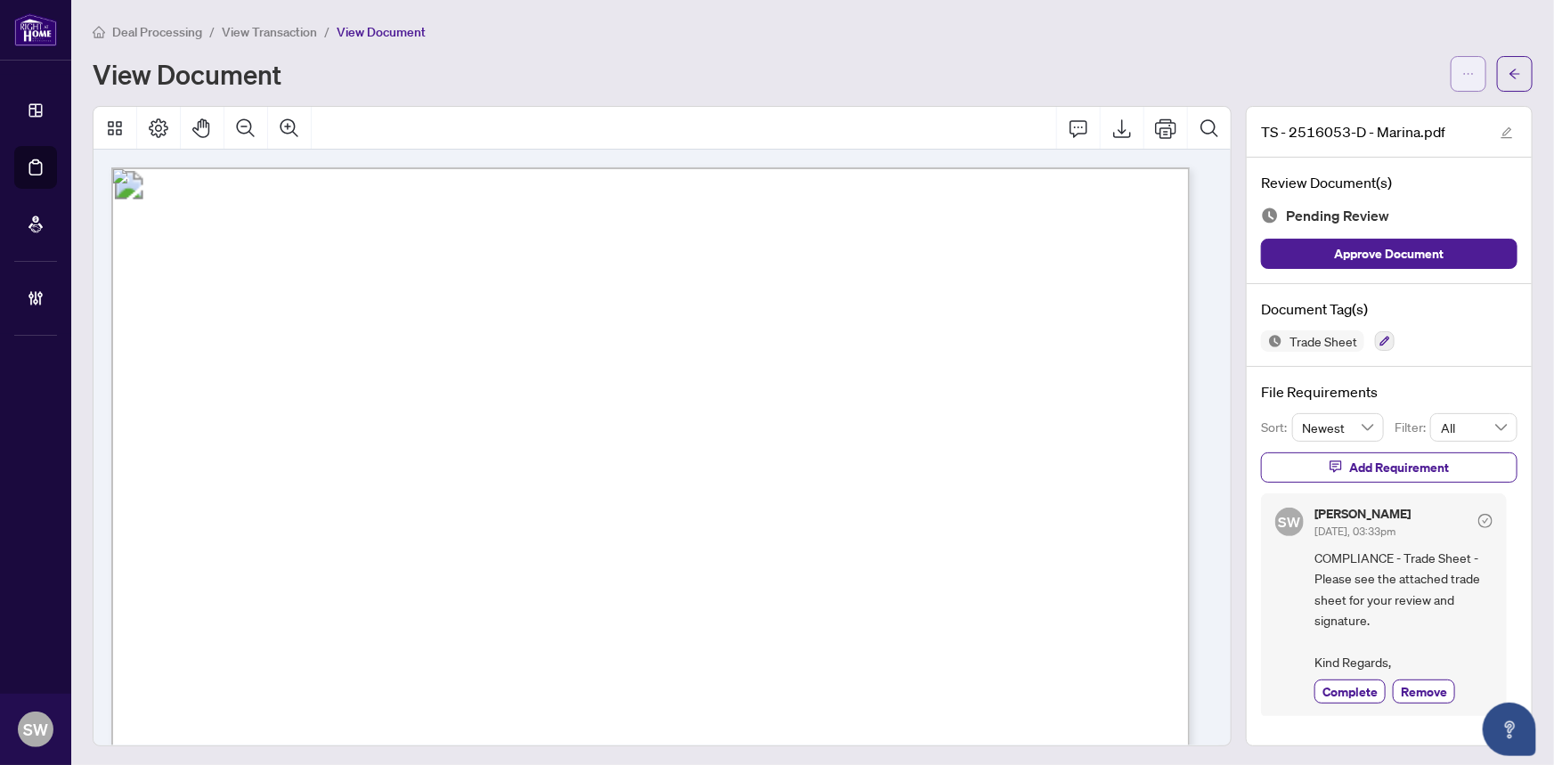
click at [1464, 73] on icon "ellipsis" at bounding box center [1469, 74] width 10 height 2
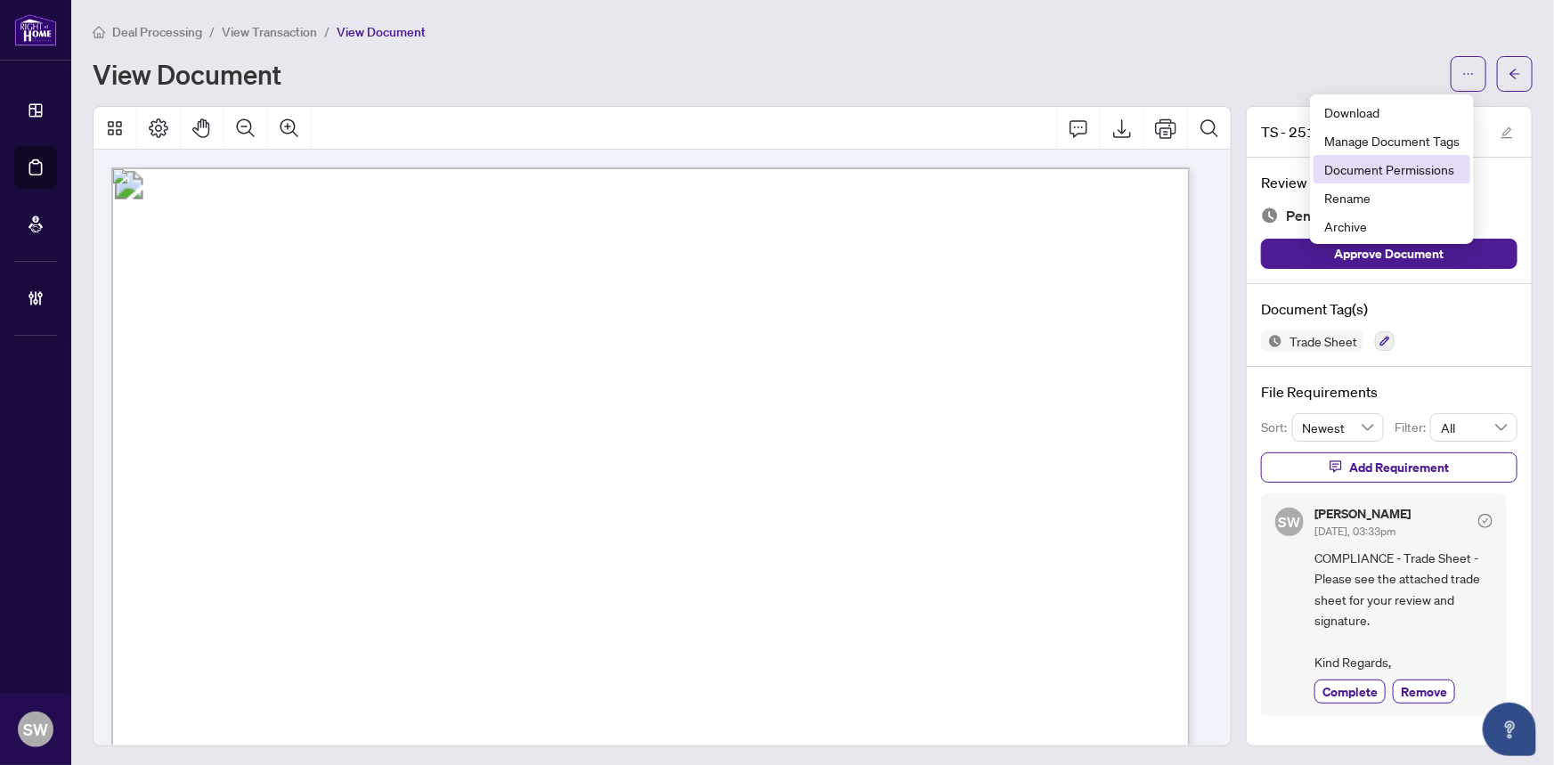
click at [1411, 174] on span "Document Permissions" at bounding box center [1391, 169] width 135 height 20
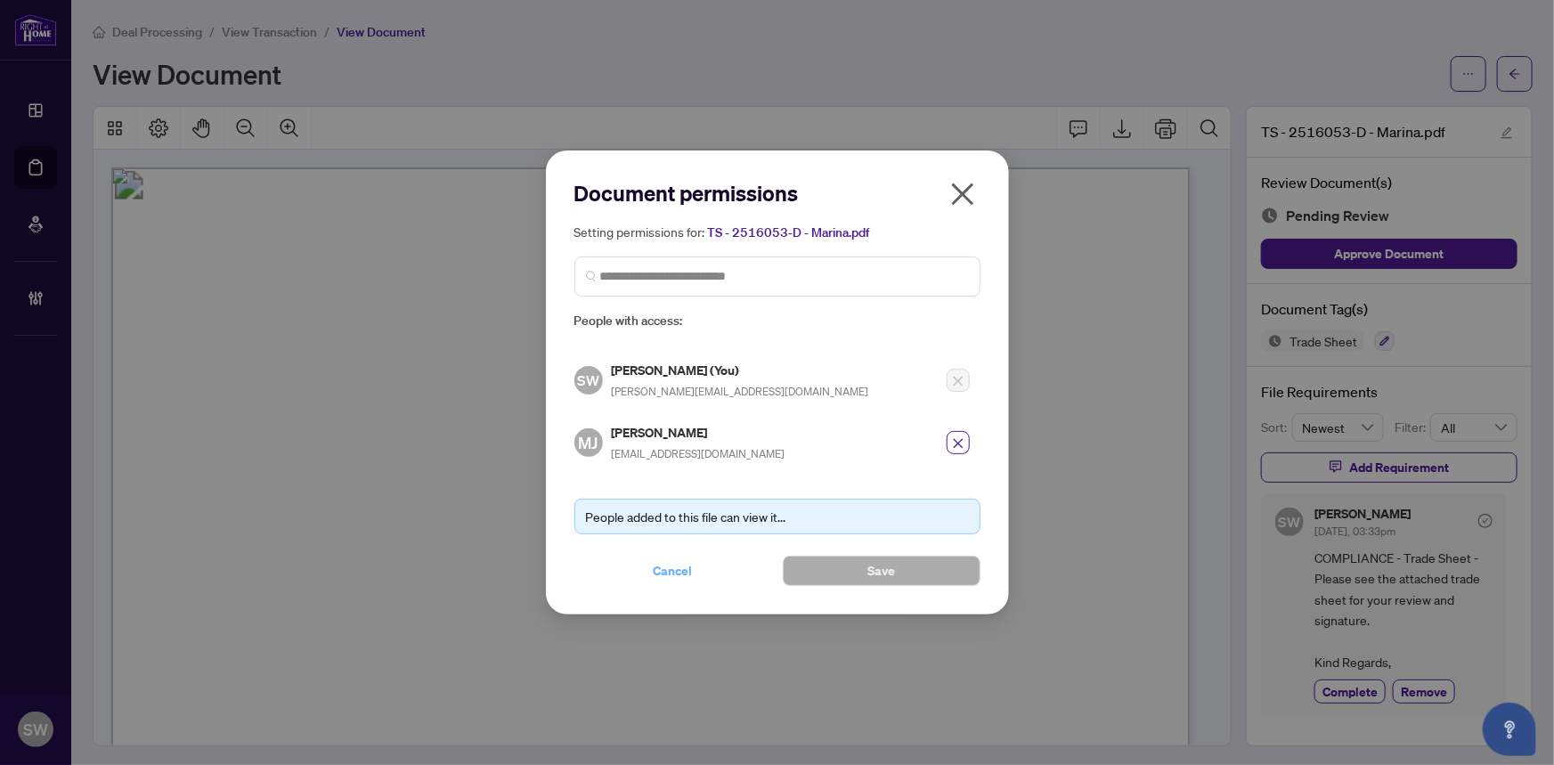
click at [686, 571] on span "Cancel" at bounding box center [672, 570] width 39 height 28
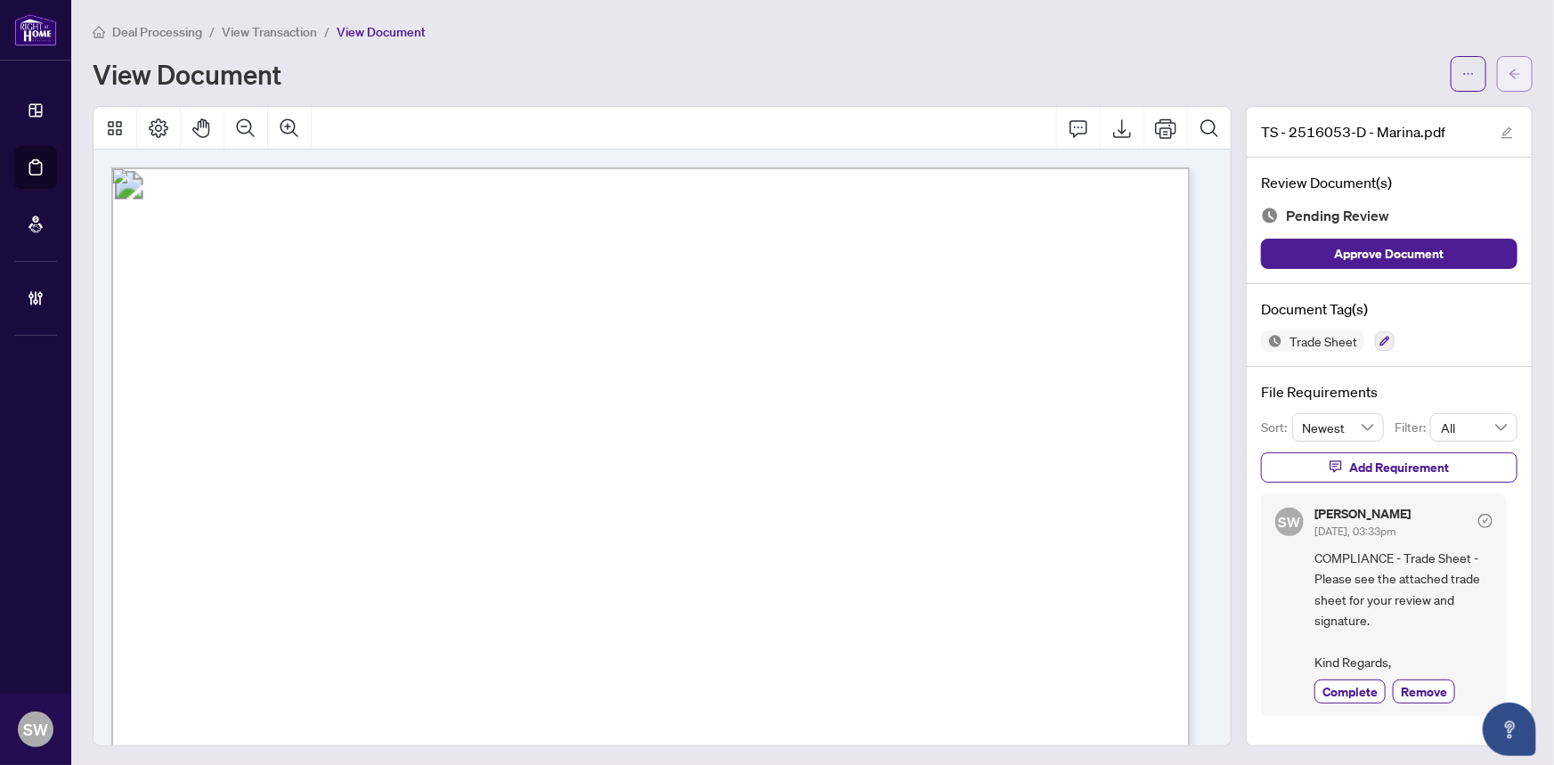
click at [1515, 72] on button "button" at bounding box center [1515, 74] width 36 height 36
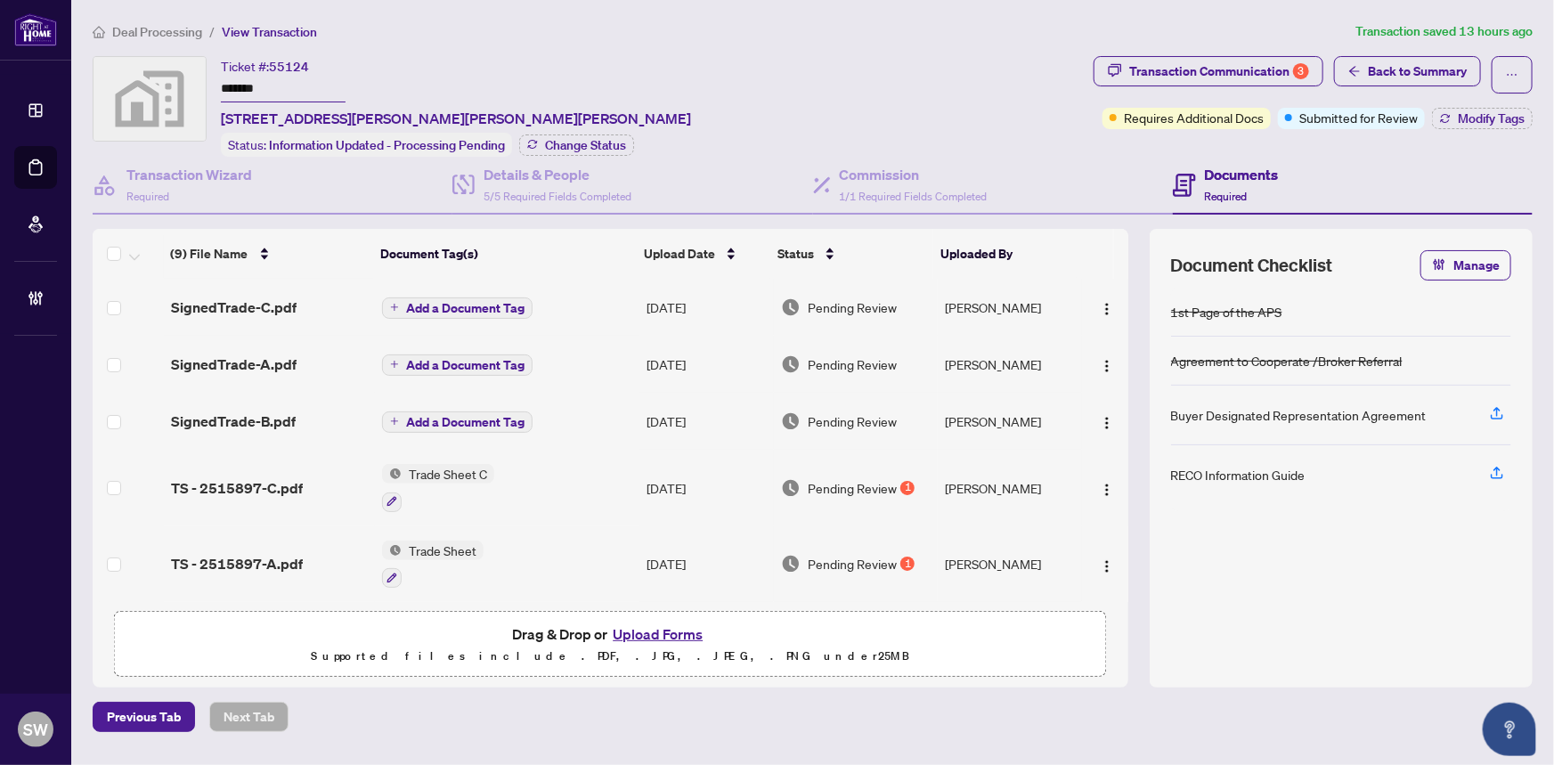
click at [248, 77] on input "*******" at bounding box center [283, 90] width 125 height 26
click at [267, 306] on div "(9) File Name Document Tag(s) Upload Date Status Uploaded By (9) File Name Docu…" at bounding box center [610, 415] width 1035 height 373
click at [265, 302] on span "SignedTrade-C.pdf" at bounding box center [234, 306] width 126 height 21
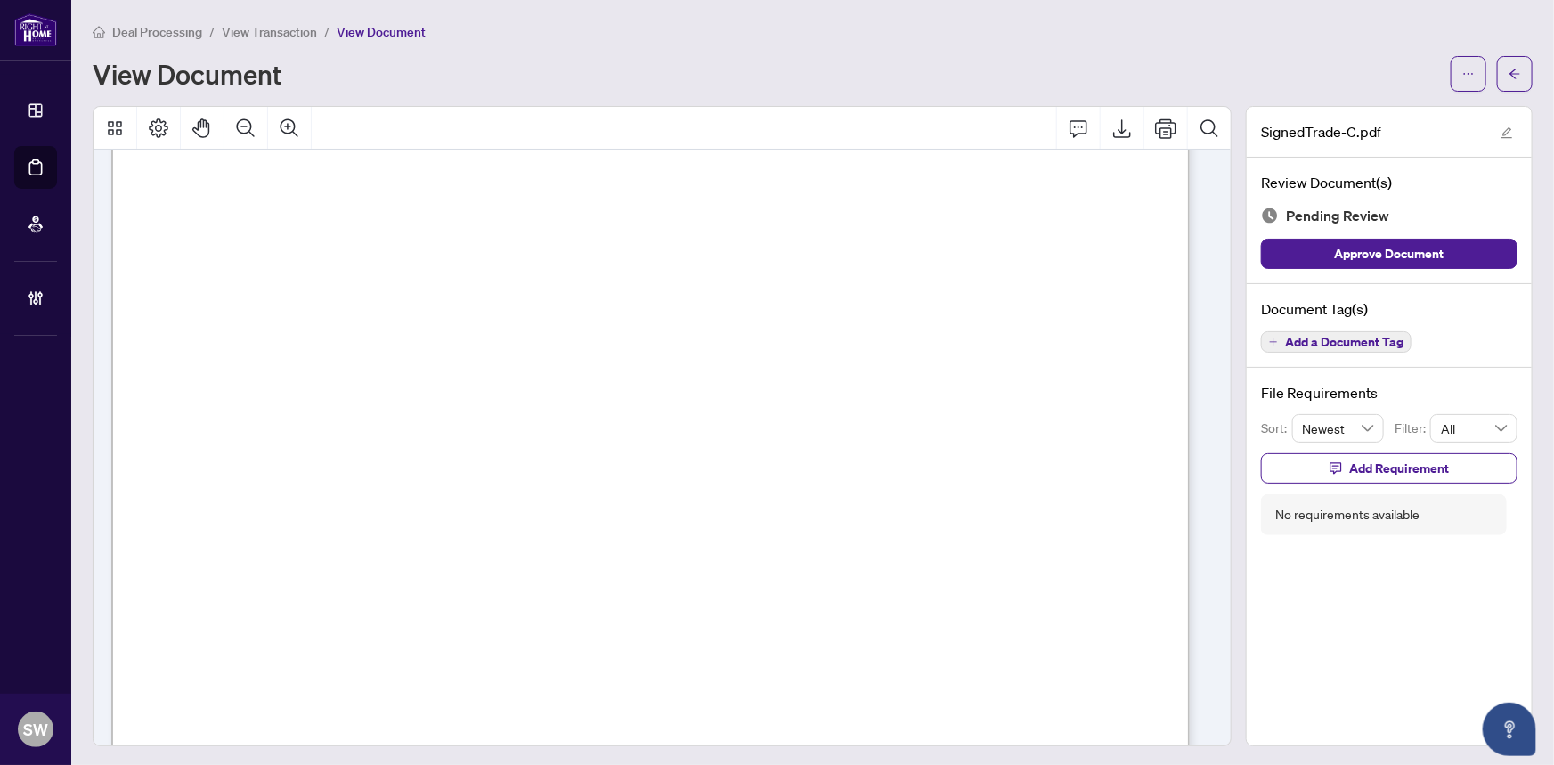
scroll to position [323, 0]
click at [1331, 338] on span "Add a Document Tag" at bounding box center [1344, 342] width 118 height 12
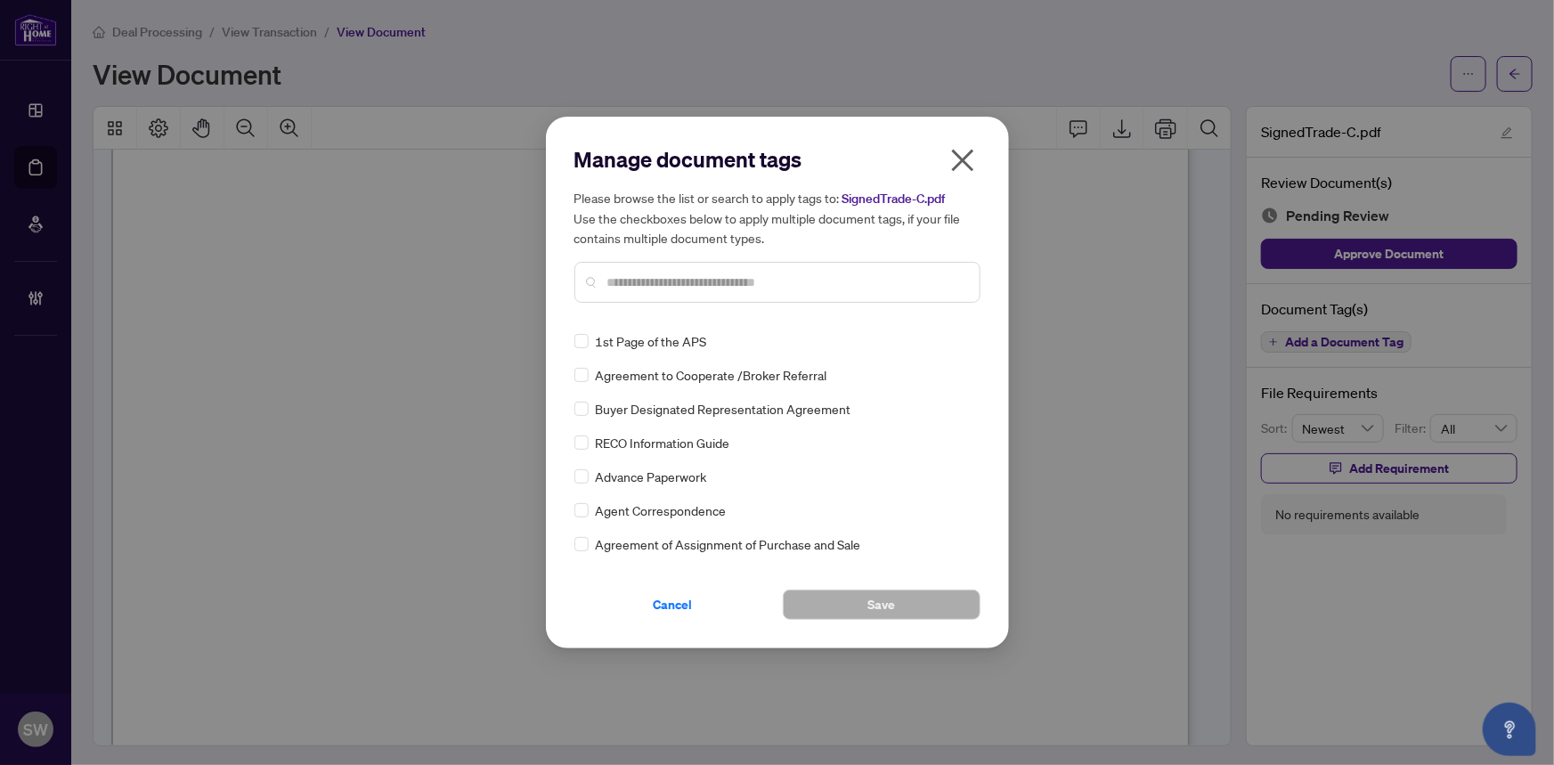
click at [662, 278] on input "text" at bounding box center [786, 282] width 358 height 20
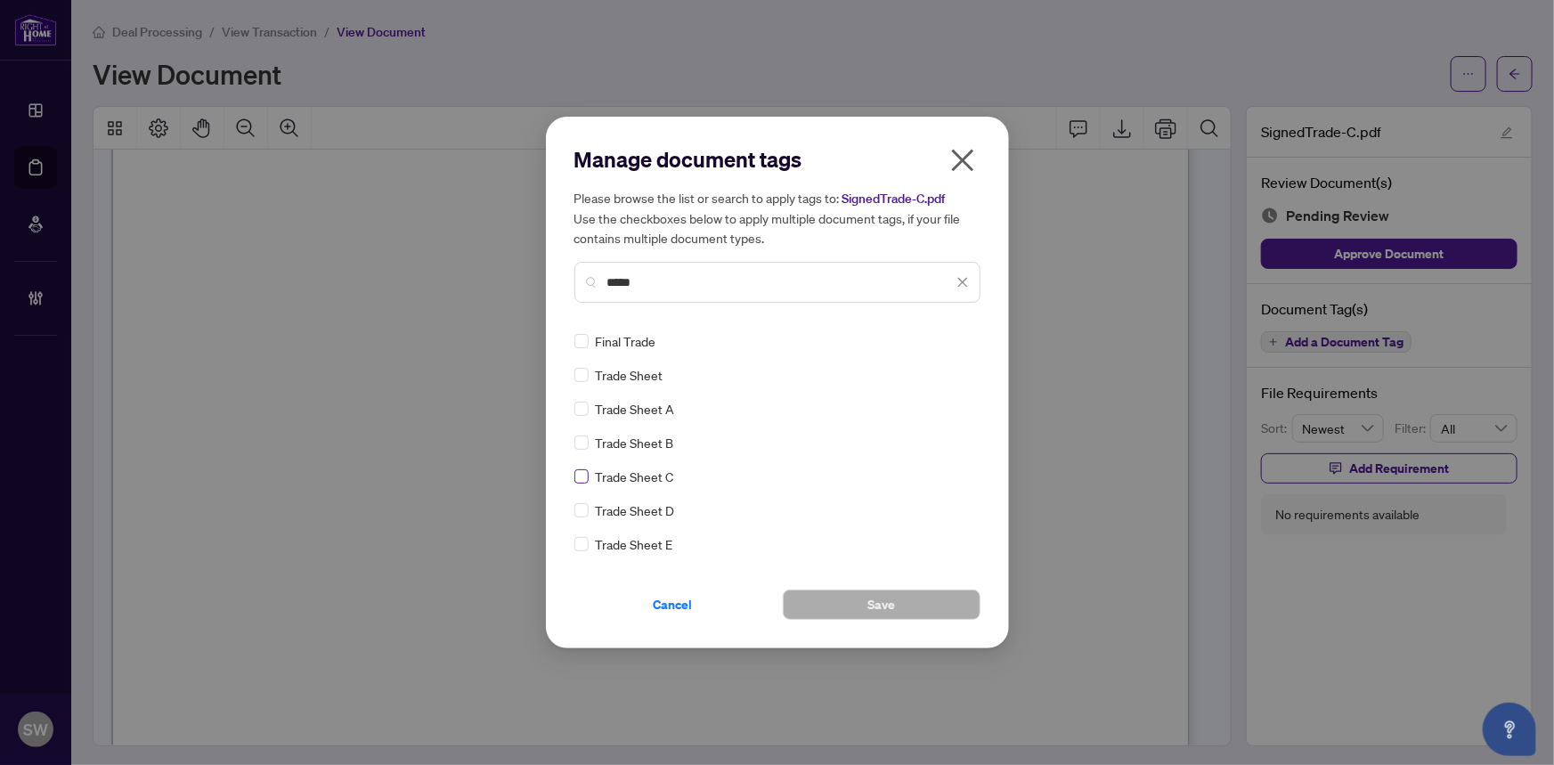
type input "*****"
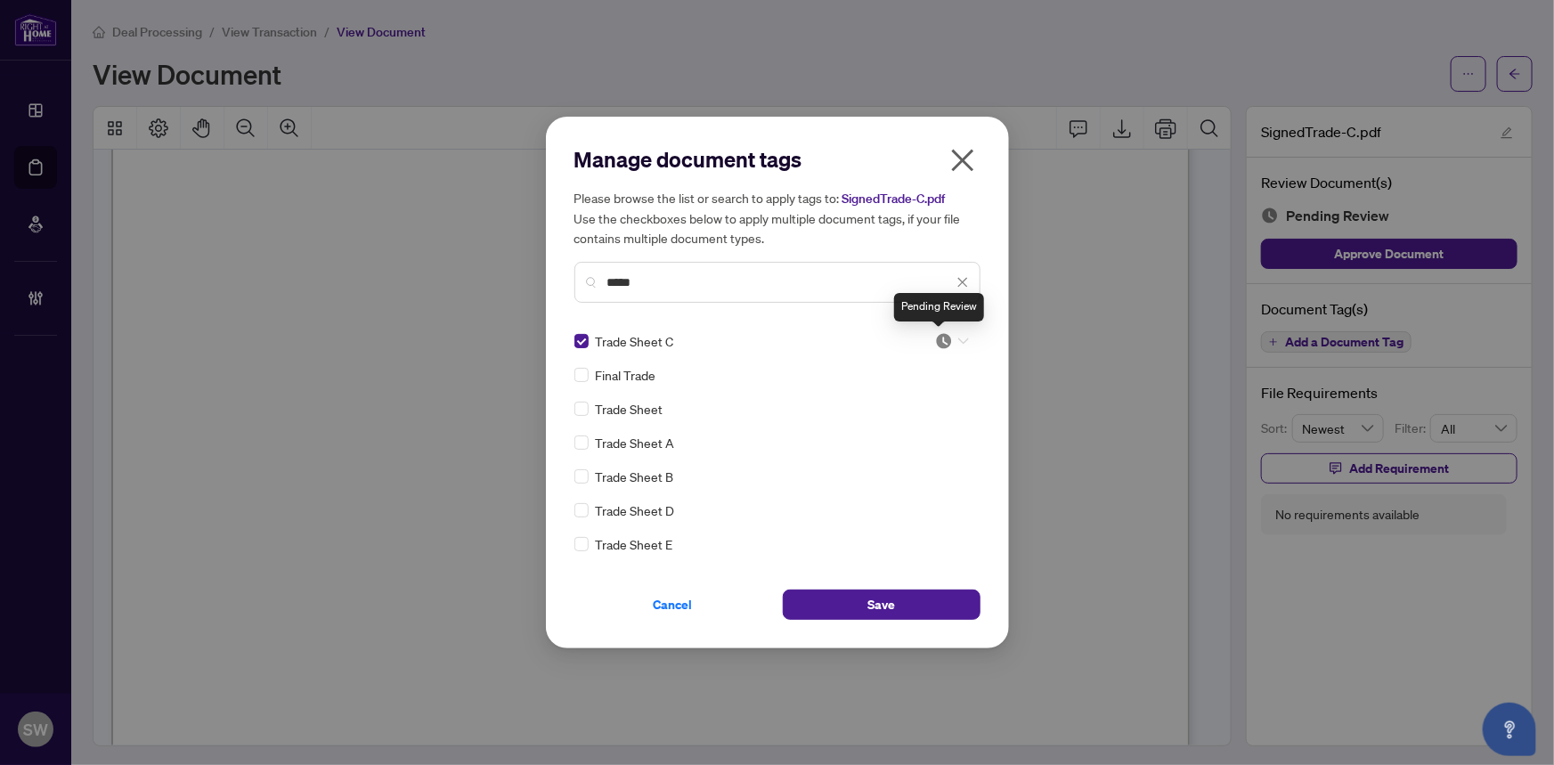
click at [941, 338] on img at bounding box center [944, 341] width 18 height 18
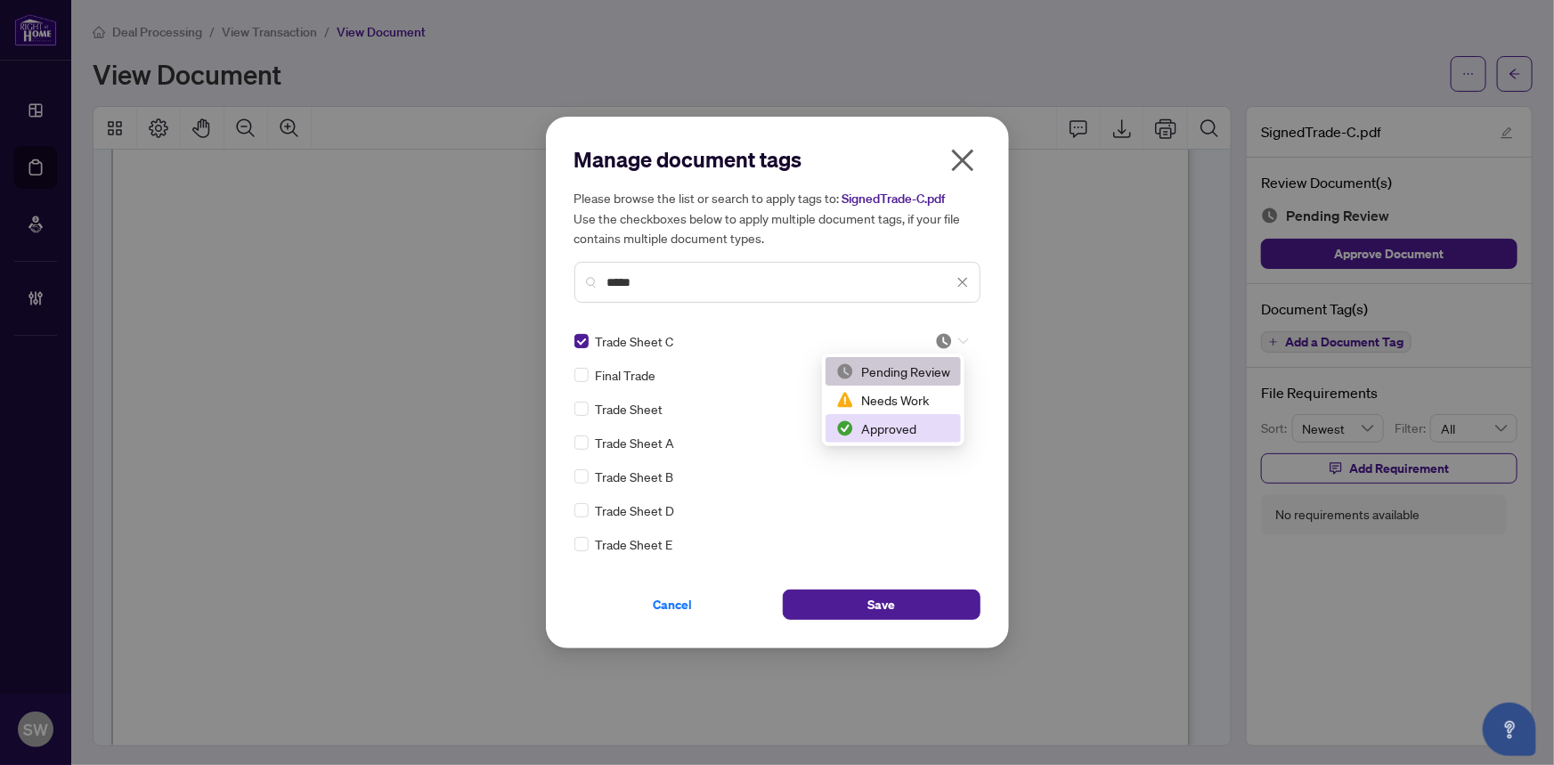
click at [903, 434] on div "Approved" at bounding box center [893, 428] width 114 height 20
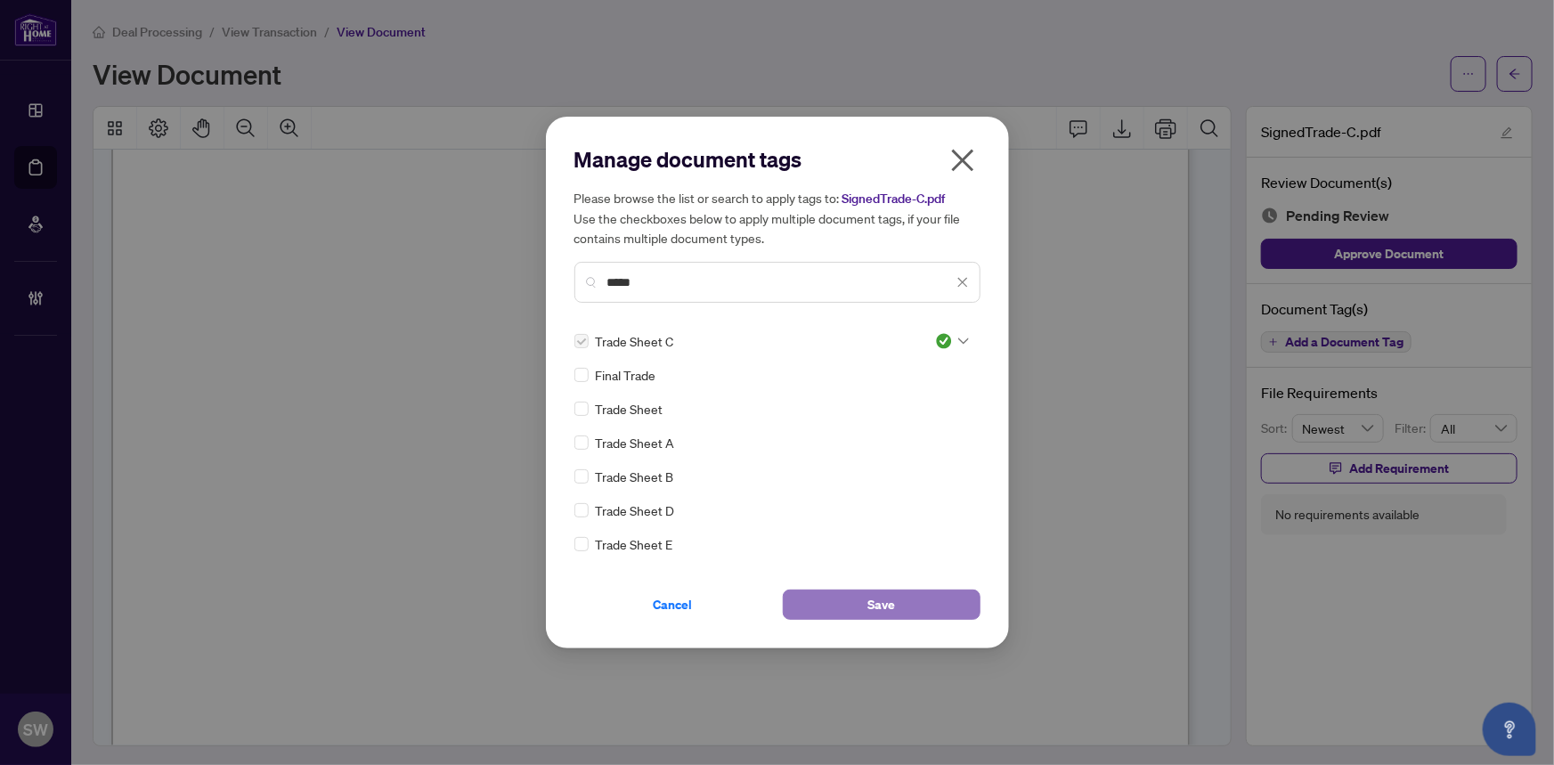
click at [897, 603] on button "Save" at bounding box center [882, 604] width 198 height 30
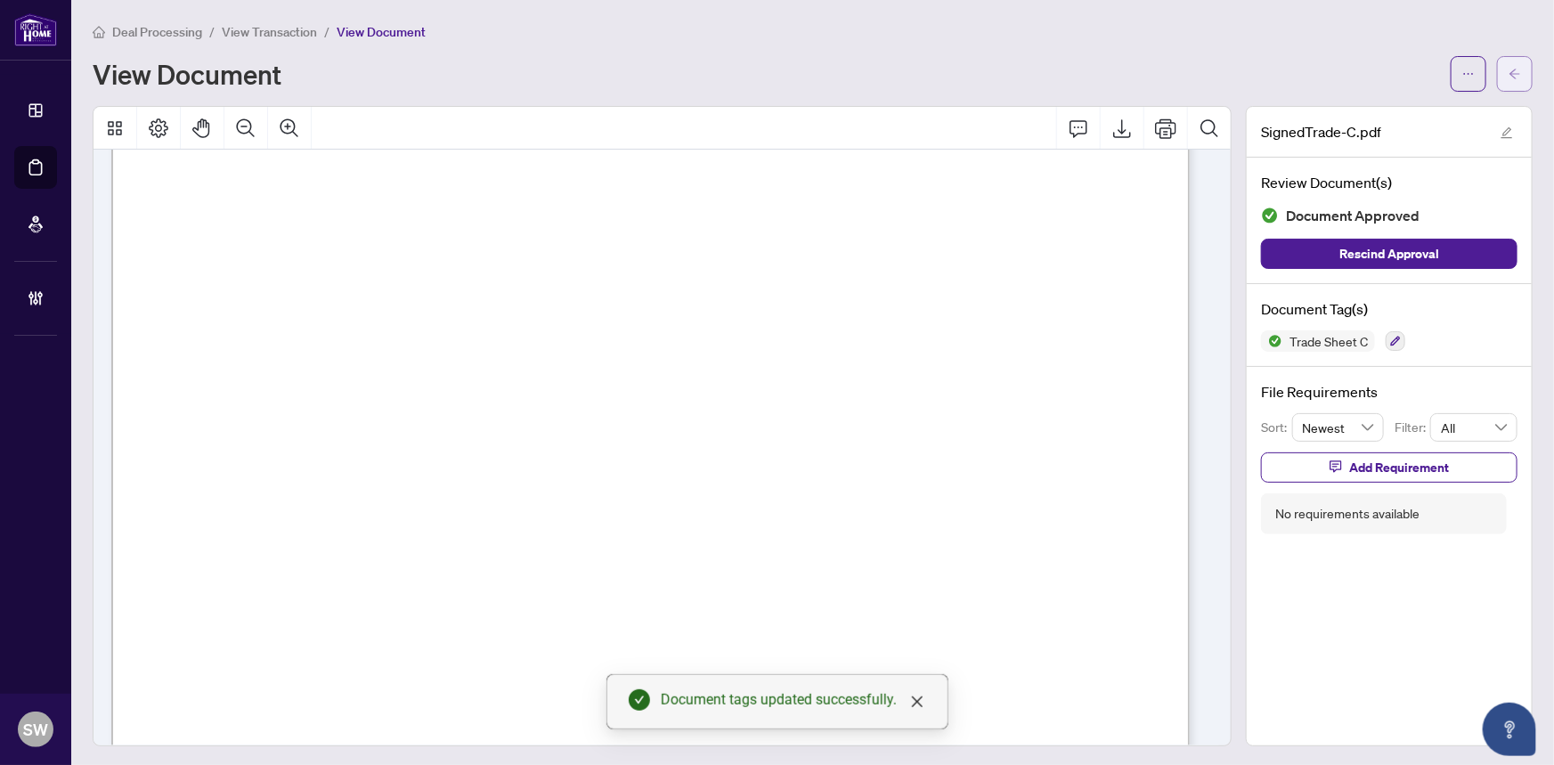
click at [1510, 71] on button "button" at bounding box center [1515, 74] width 36 height 36
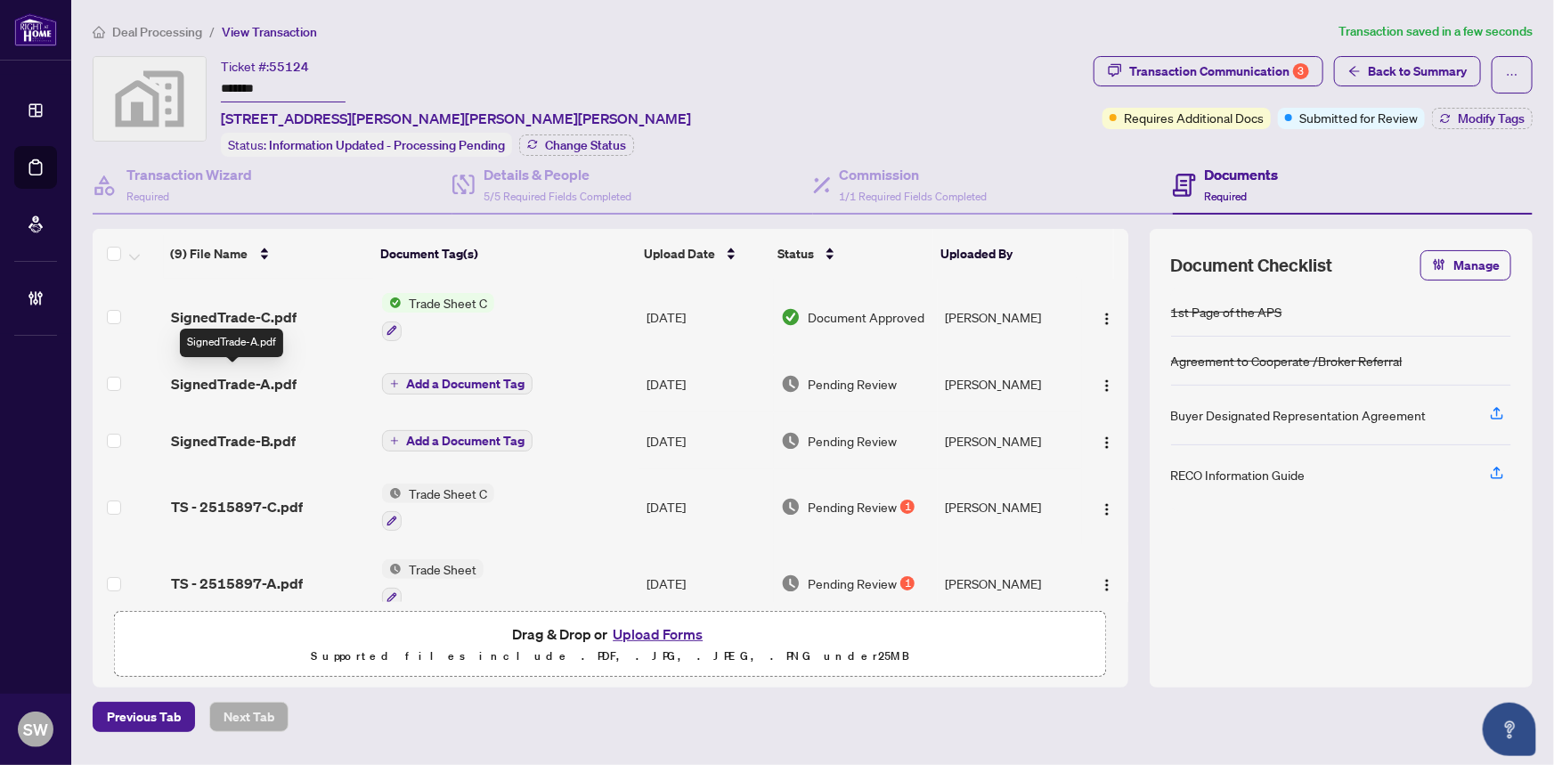
click at [291, 377] on span "SignedTrade-A.pdf" at bounding box center [234, 383] width 126 height 21
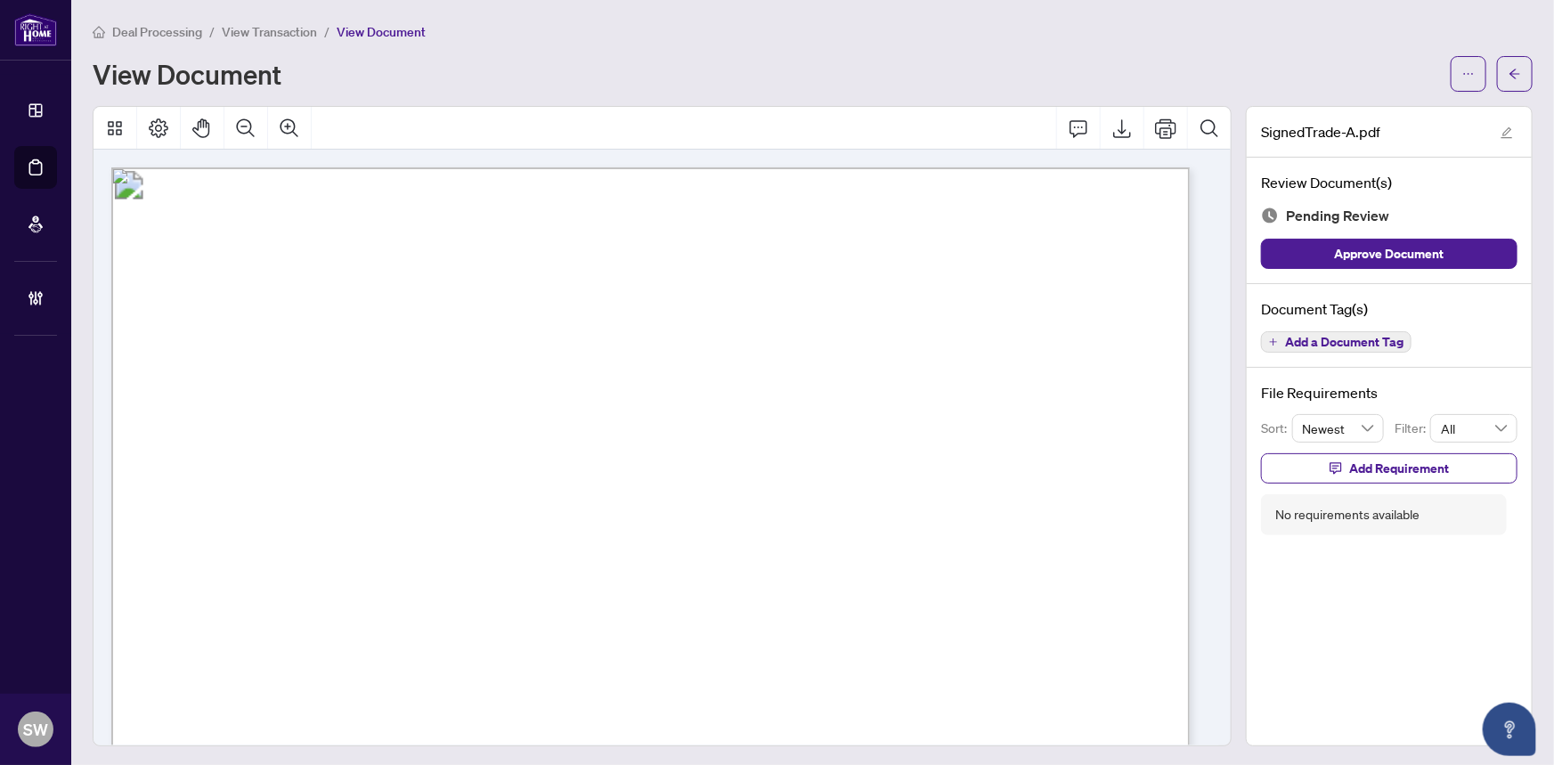
click at [1331, 338] on span "Add a Document Tag" at bounding box center [1344, 342] width 118 height 12
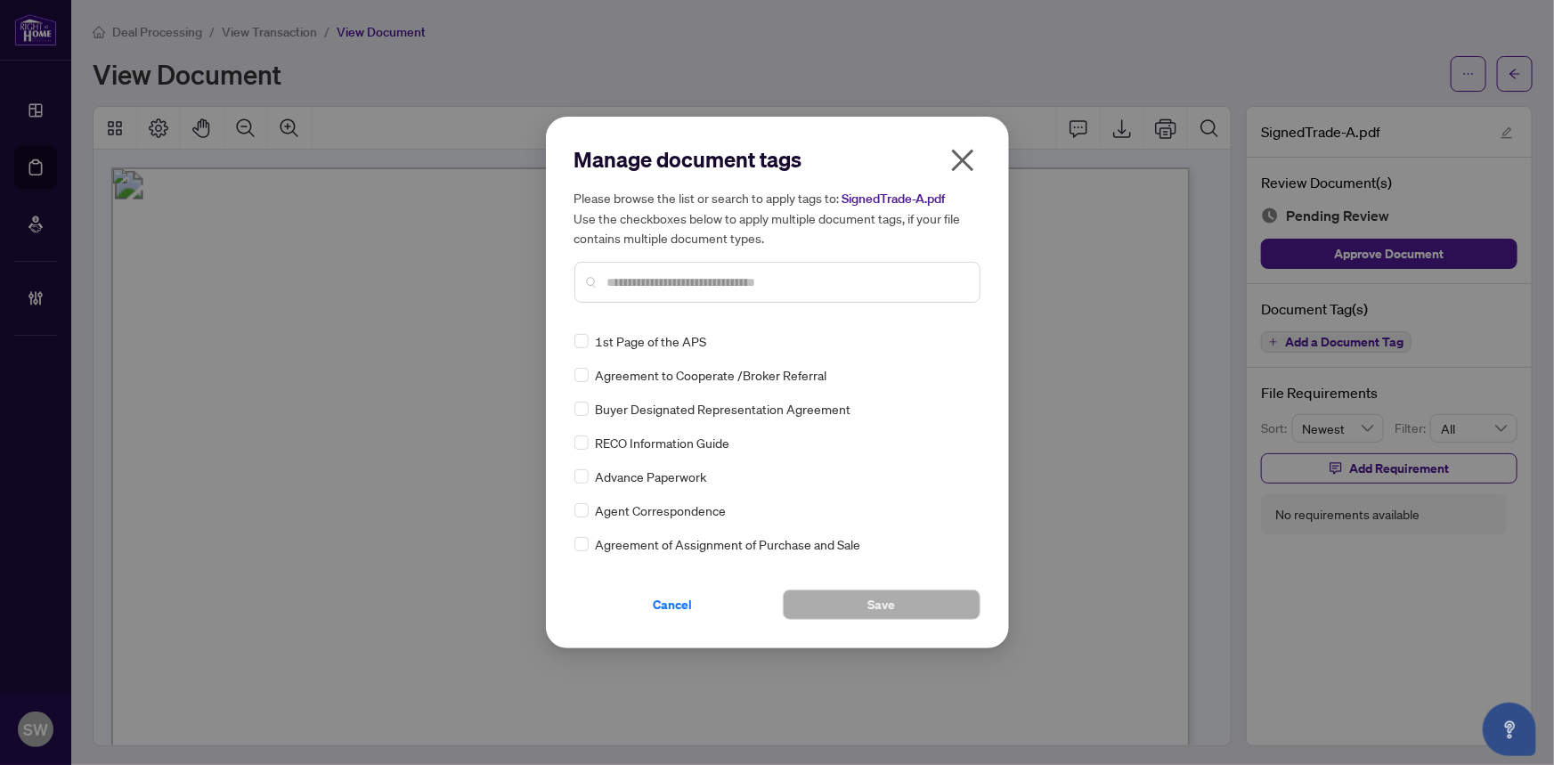
click at [646, 288] on input "text" at bounding box center [786, 282] width 358 height 20
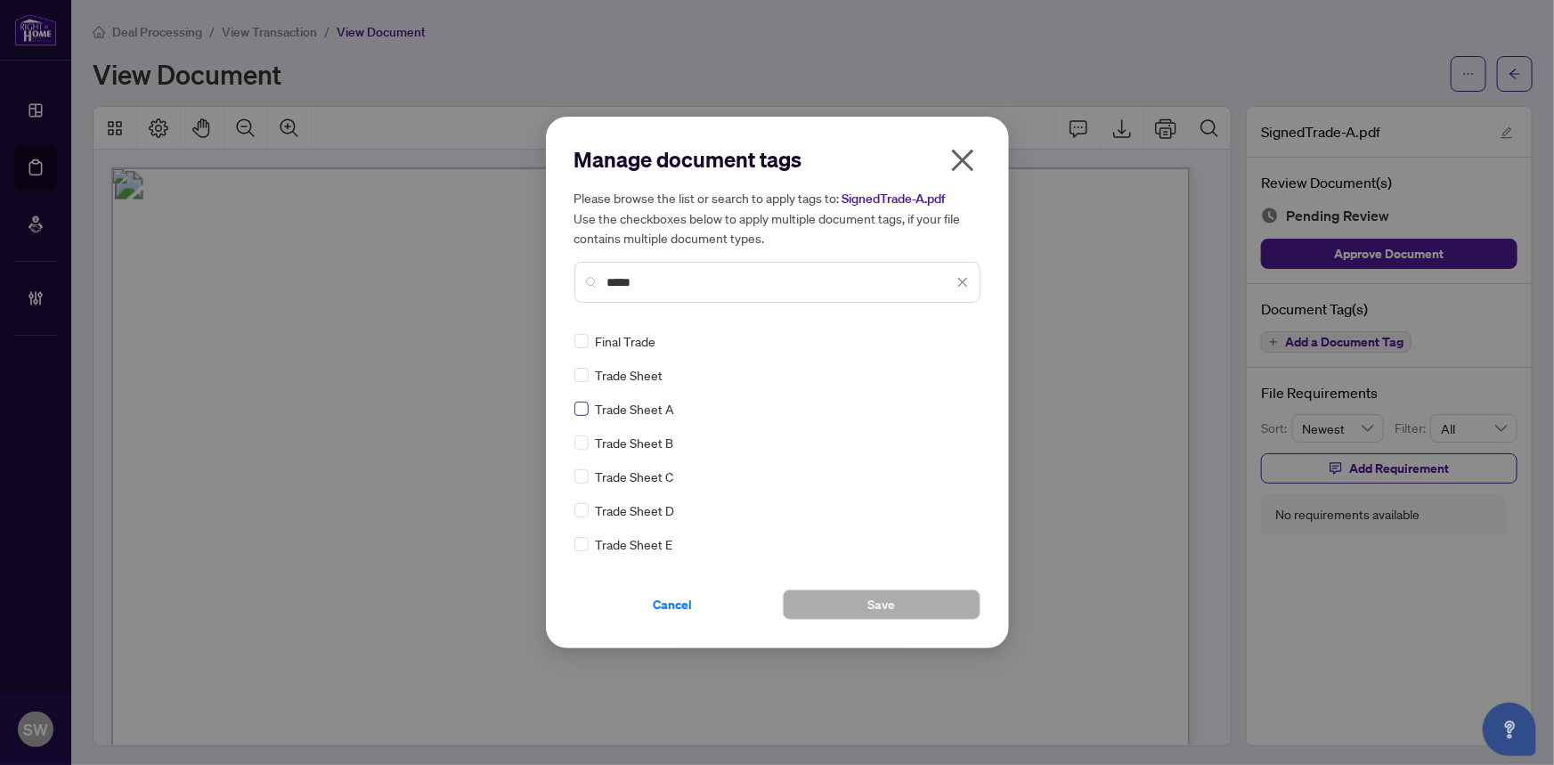
type input "*****"
click at [958, 338] on icon at bounding box center [963, 340] width 11 height 7
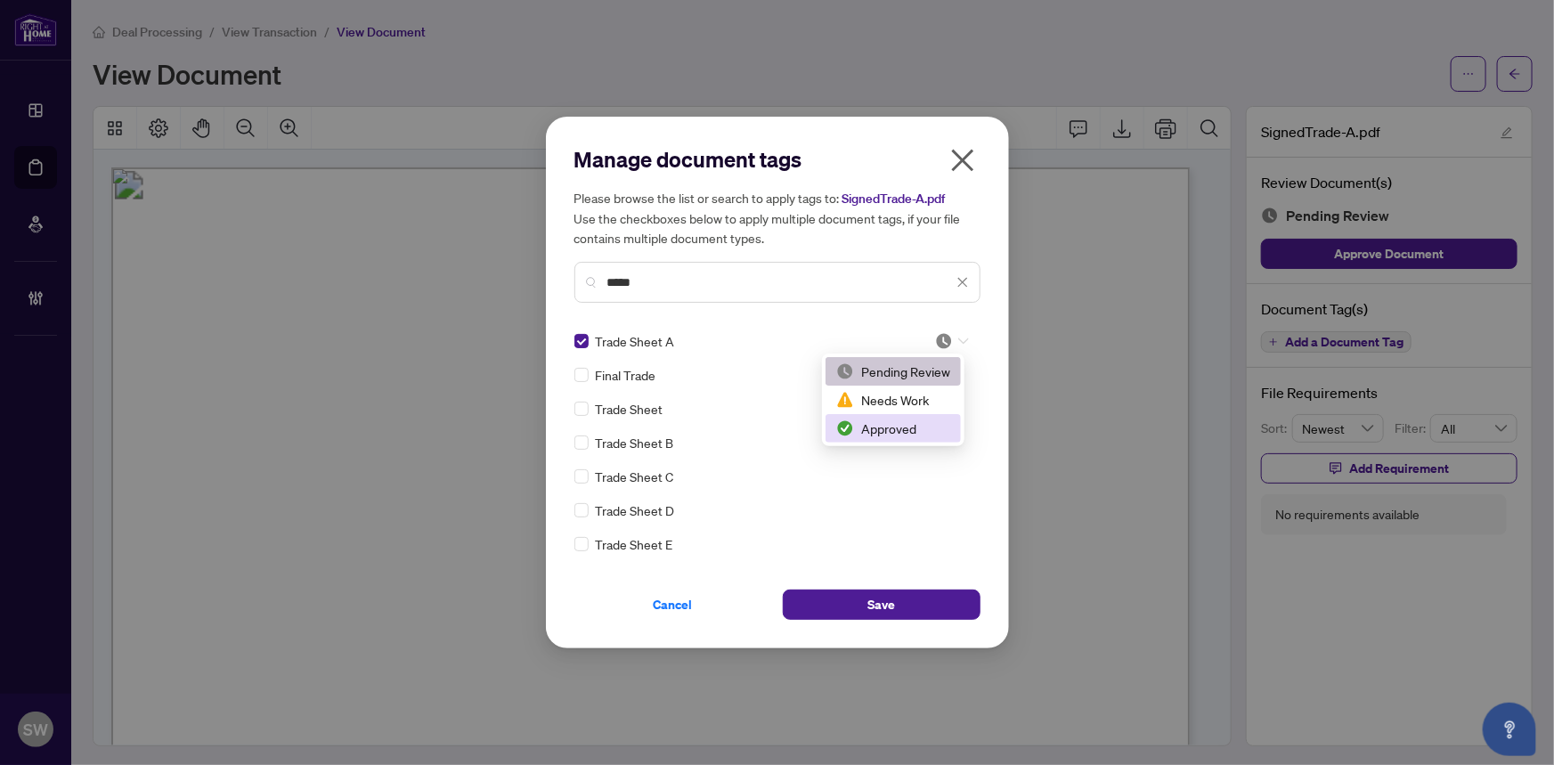
click at [898, 426] on div "Approved" at bounding box center [893, 428] width 114 height 20
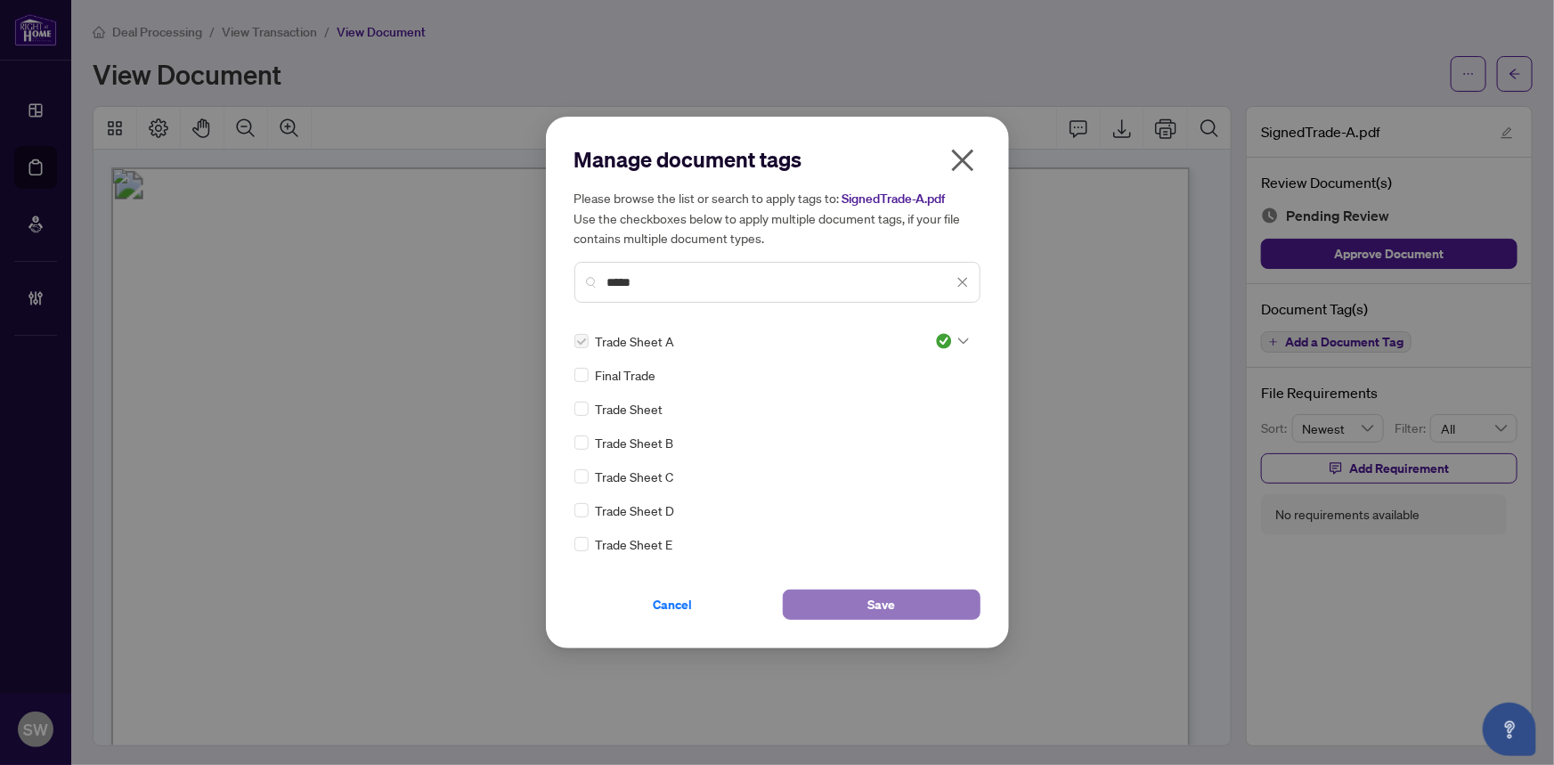
click at [922, 606] on button "Save" at bounding box center [882, 604] width 198 height 30
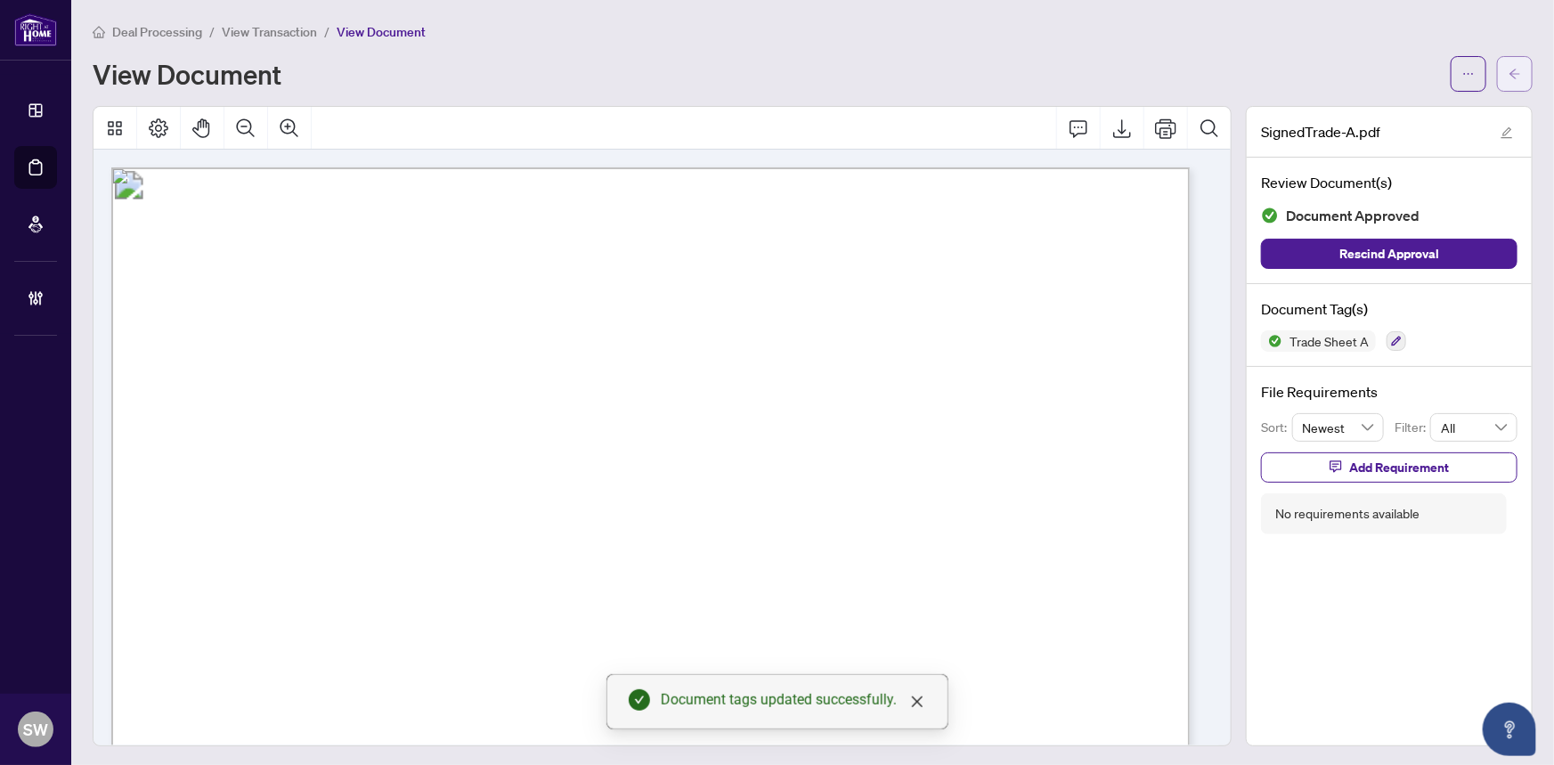
click at [1508, 74] on icon "arrow-left" at bounding box center [1514, 74] width 12 height 12
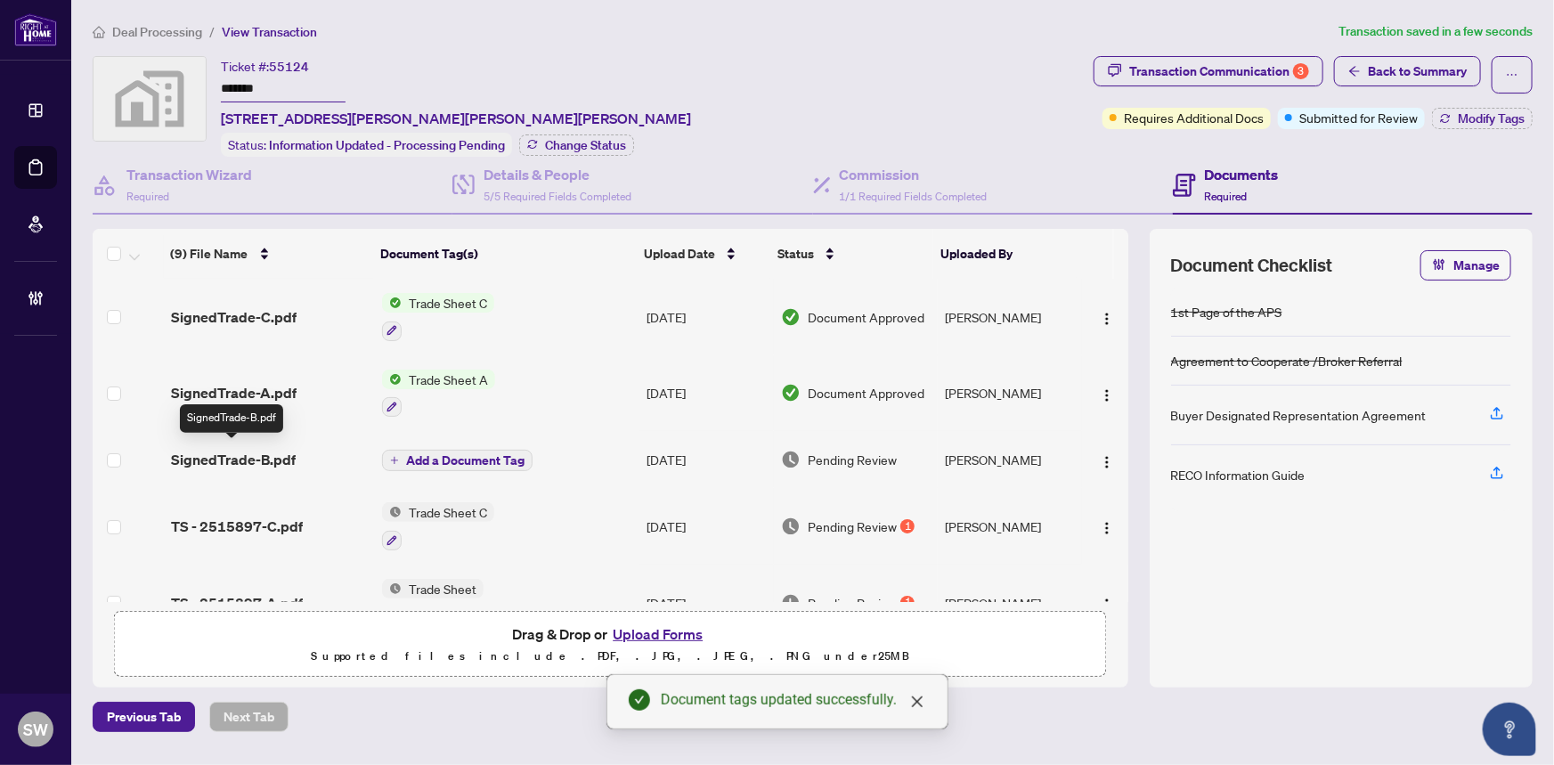
click at [256, 449] on span "SignedTrade-B.pdf" at bounding box center [233, 459] width 125 height 21
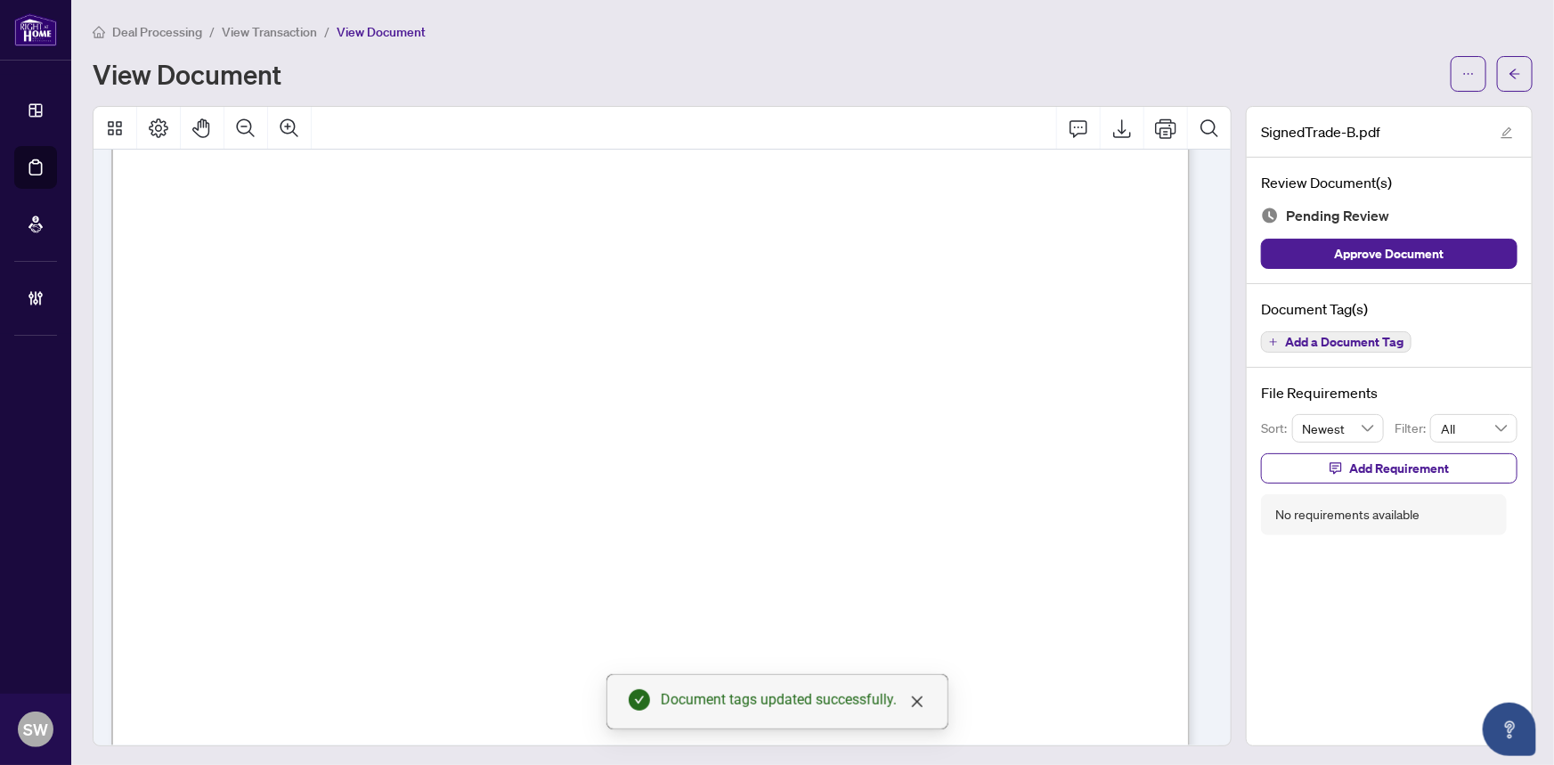
scroll to position [566, 0]
click at [1367, 339] on span "Add a Document Tag" at bounding box center [1344, 342] width 118 height 12
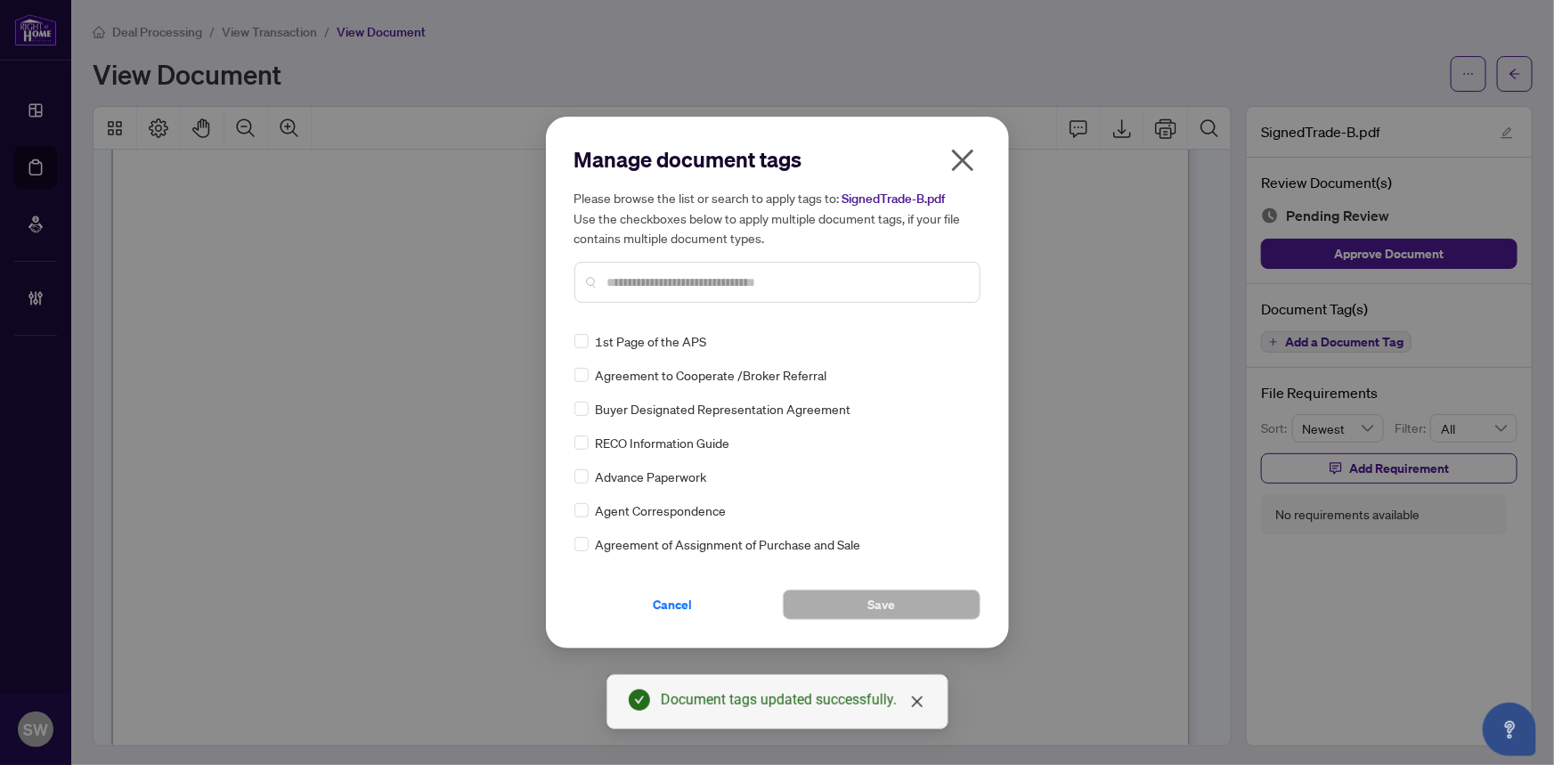
click at [677, 280] on input "text" at bounding box center [786, 282] width 358 height 20
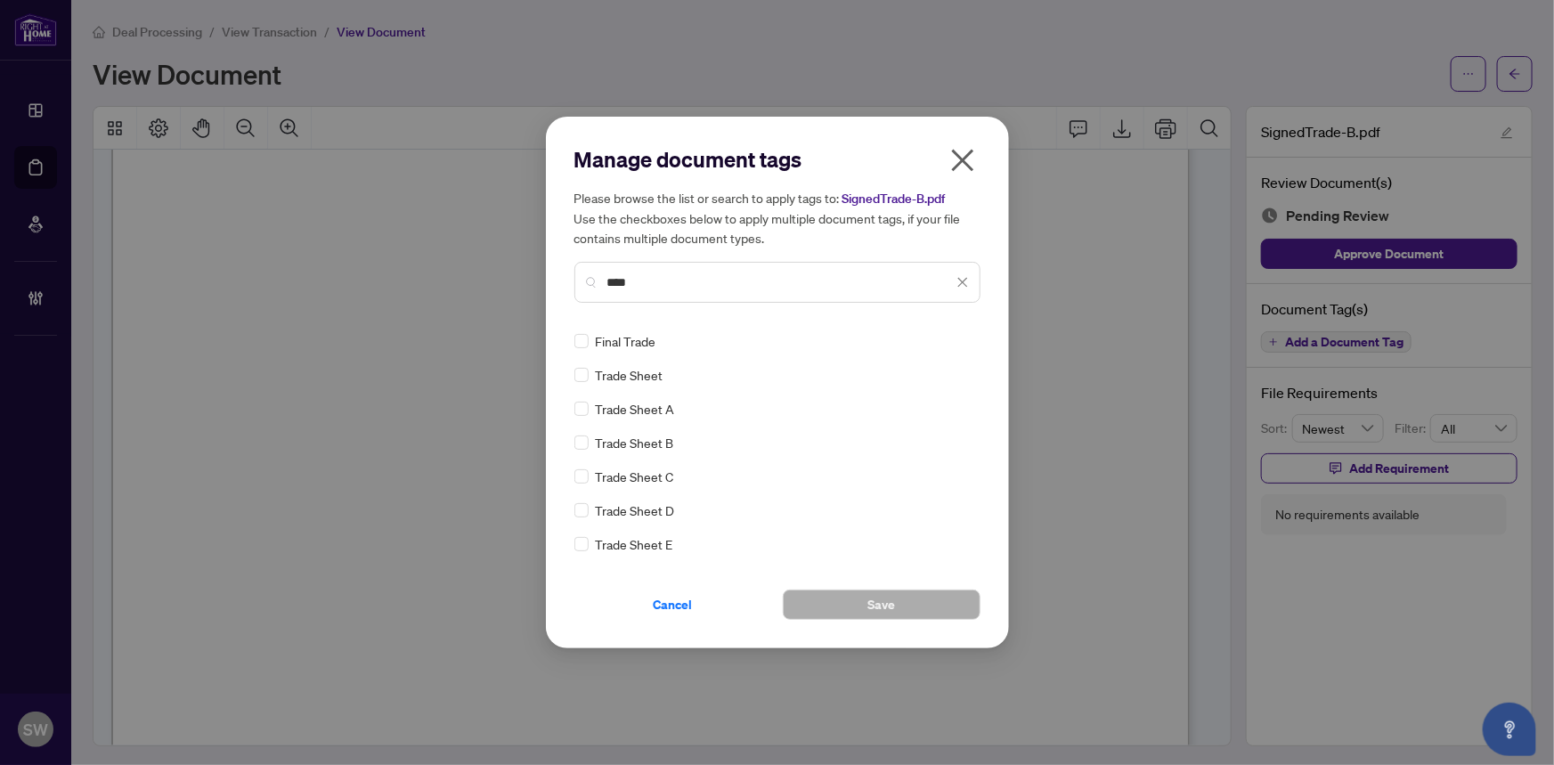
type input "****"
click at [848, 605] on button "Save" at bounding box center [882, 604] width 198 height 30
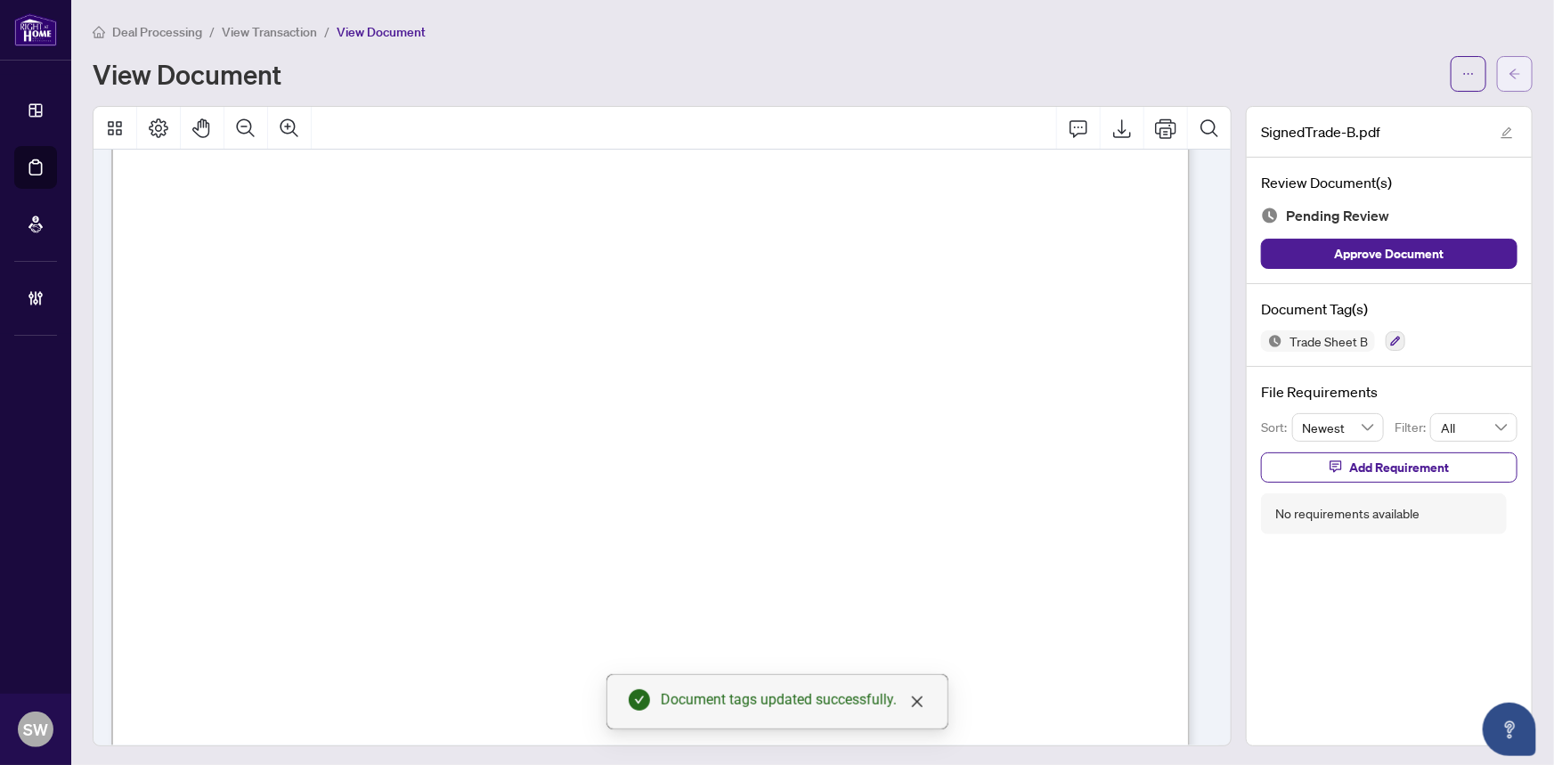
click at [1513, 85] on button "button" at bounding box center [1515, 74] width 36 height 36
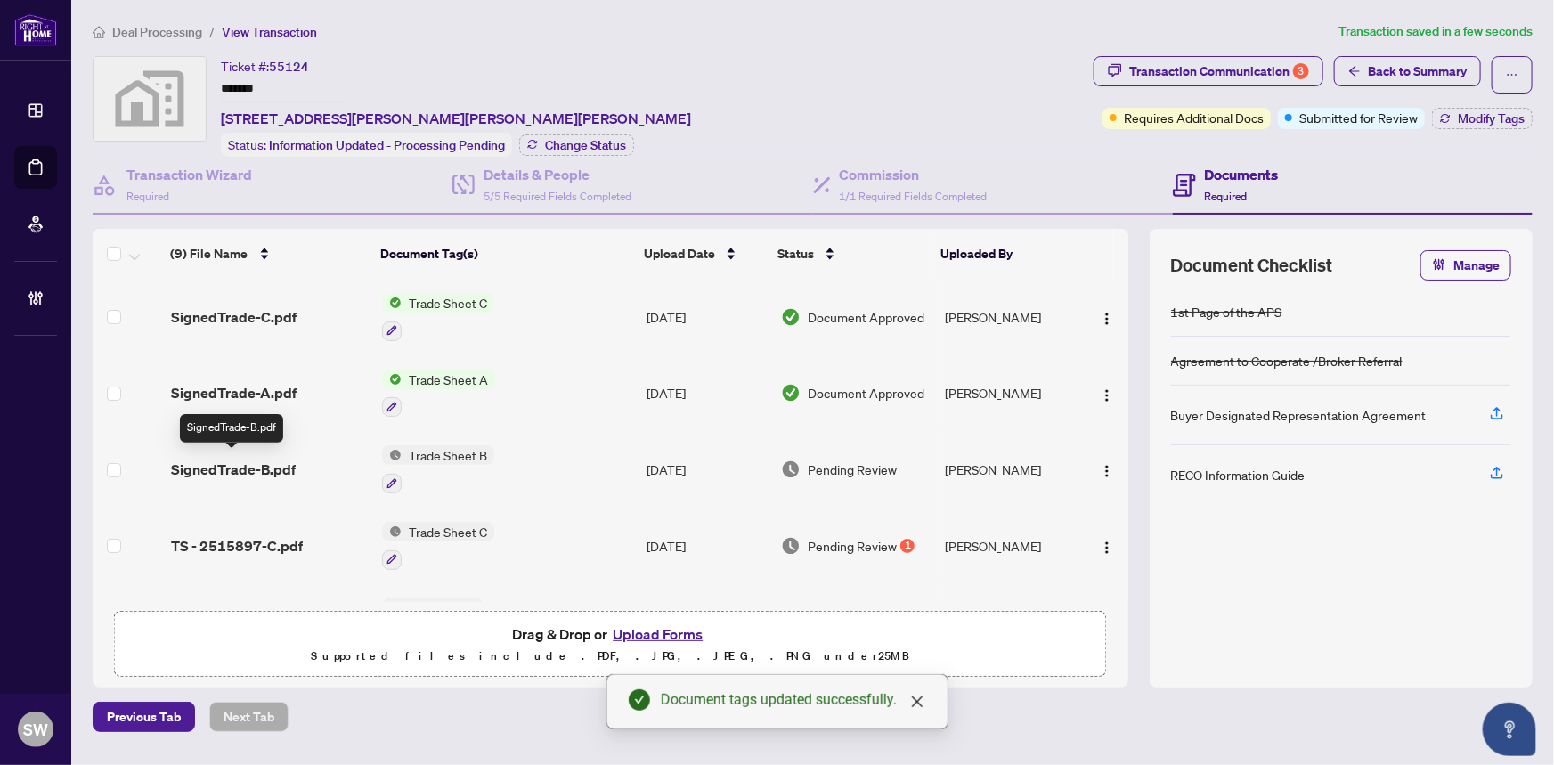
click at [274, 463] on span "SignedTrade-B.pdf" at bounding box center [233, 468] width 125 height 21
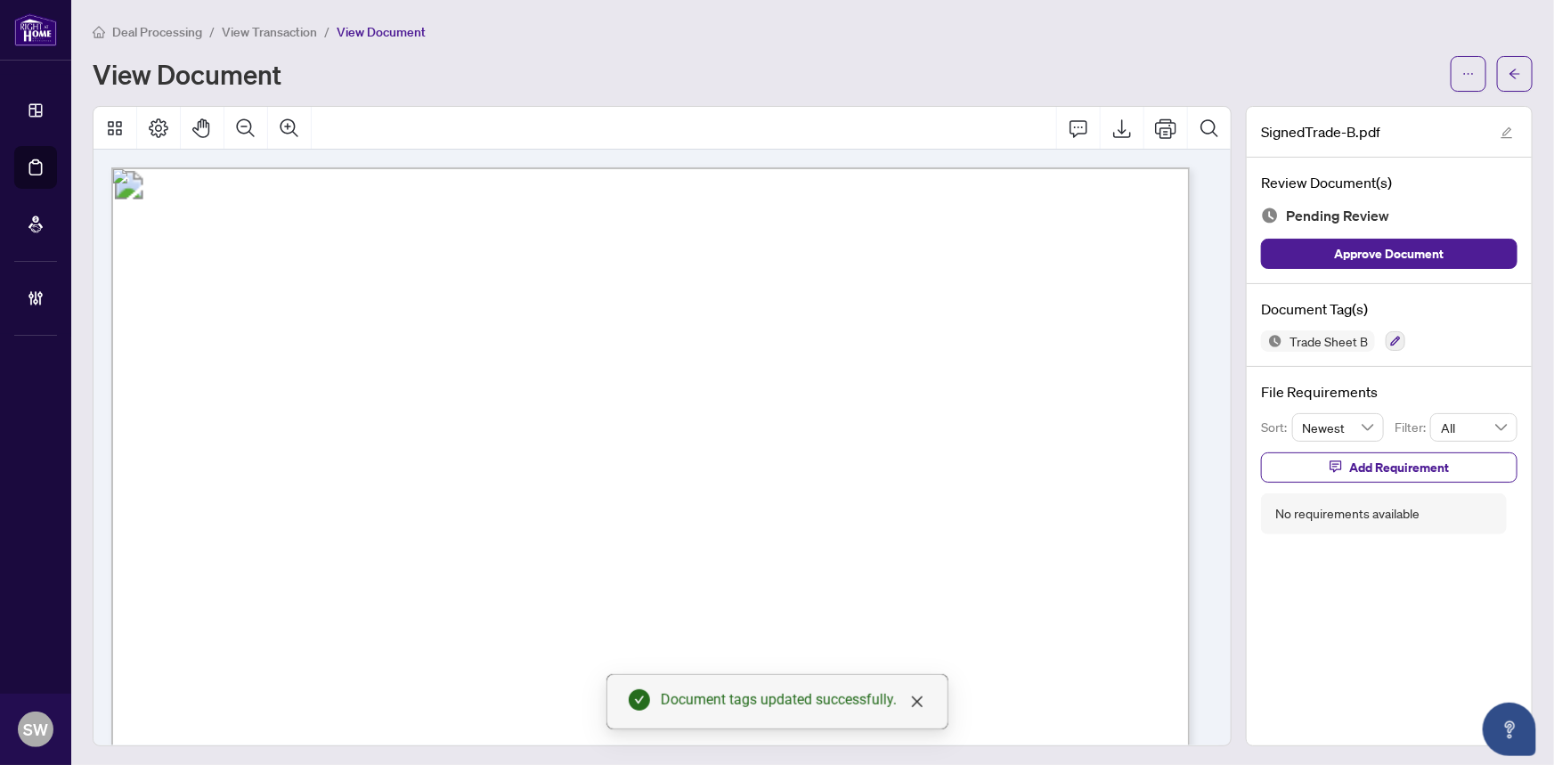
scroll to position [404, 0]
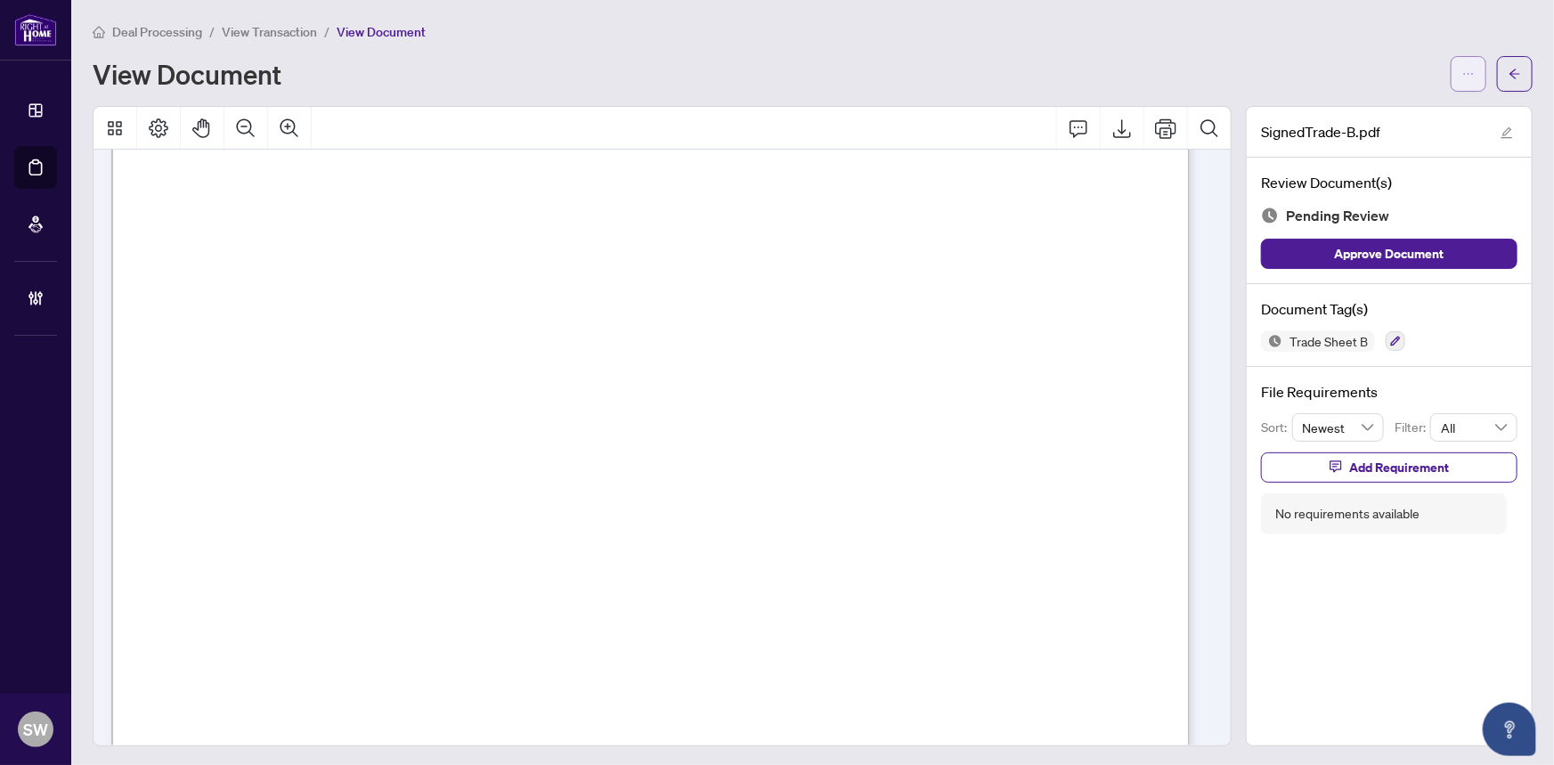
click at [1462, 75] on icon "ellipsis" at bounding box center [1468, 74] width 12 height 12
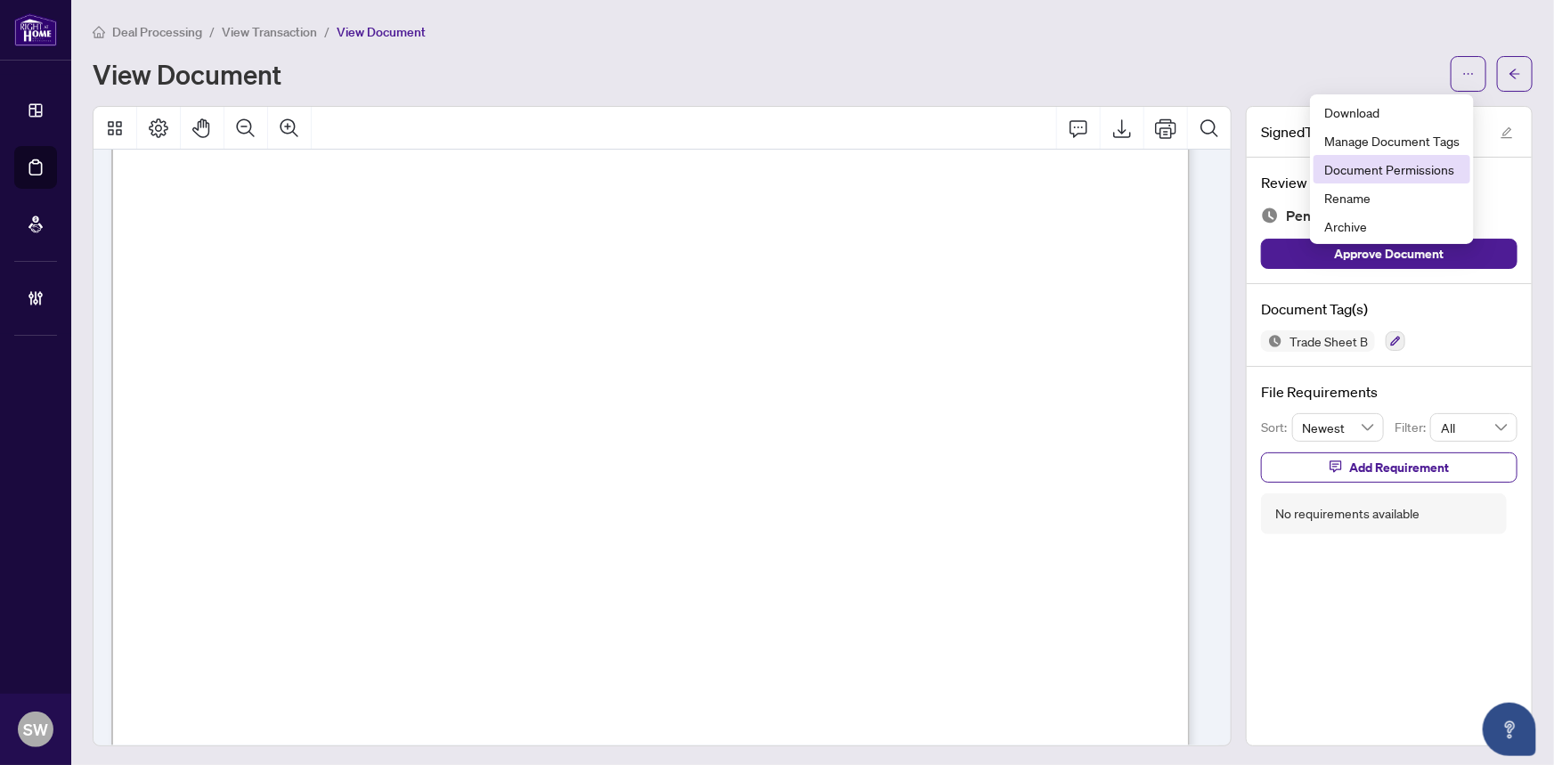
click at [1422, 169] on span "Document Permissions" at bounding box center [1391, 169] width 135 height 20
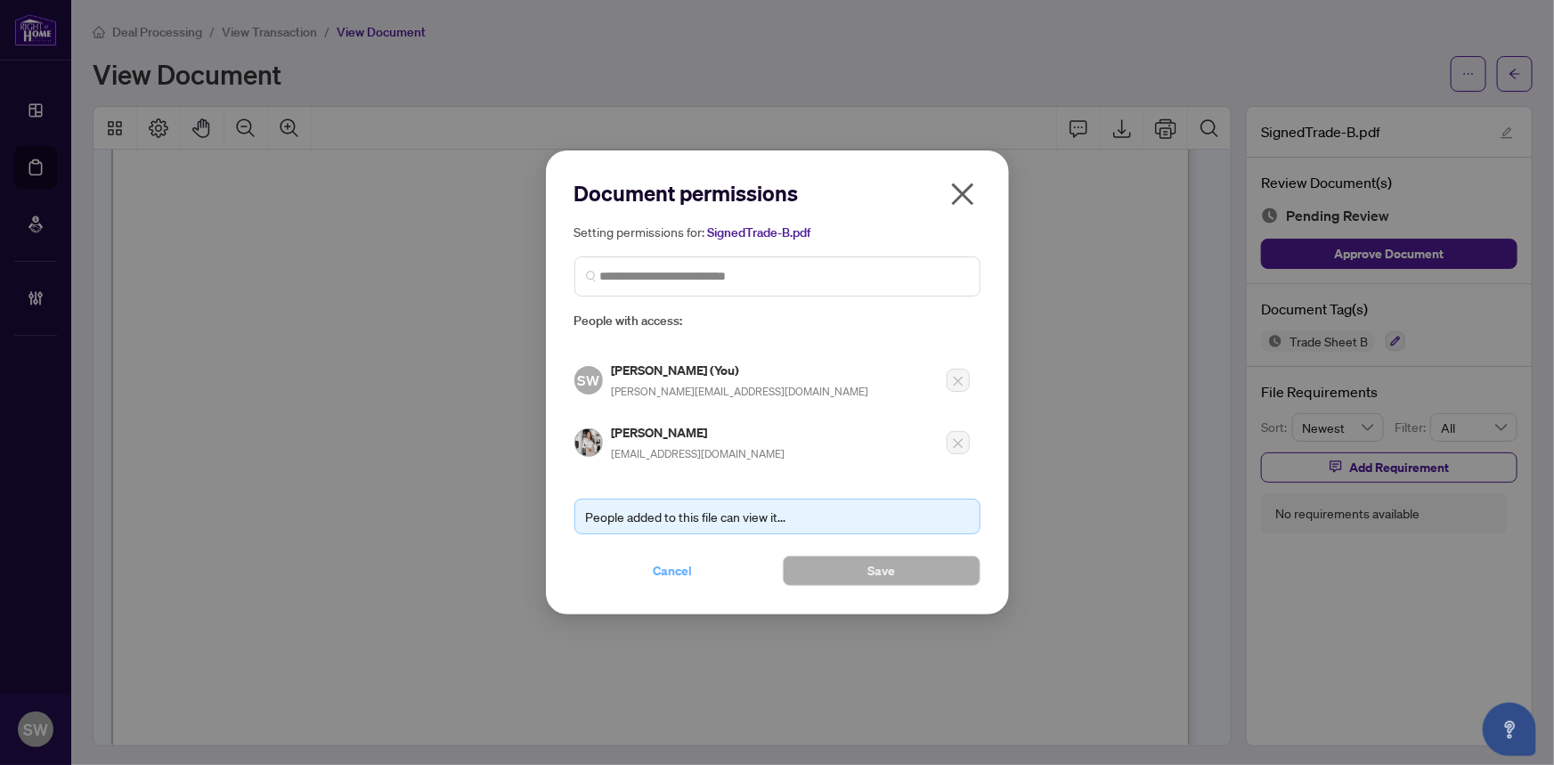
click at [678, 569] on span "Cancel" at bounding box center [672, 570] width 39 height 28
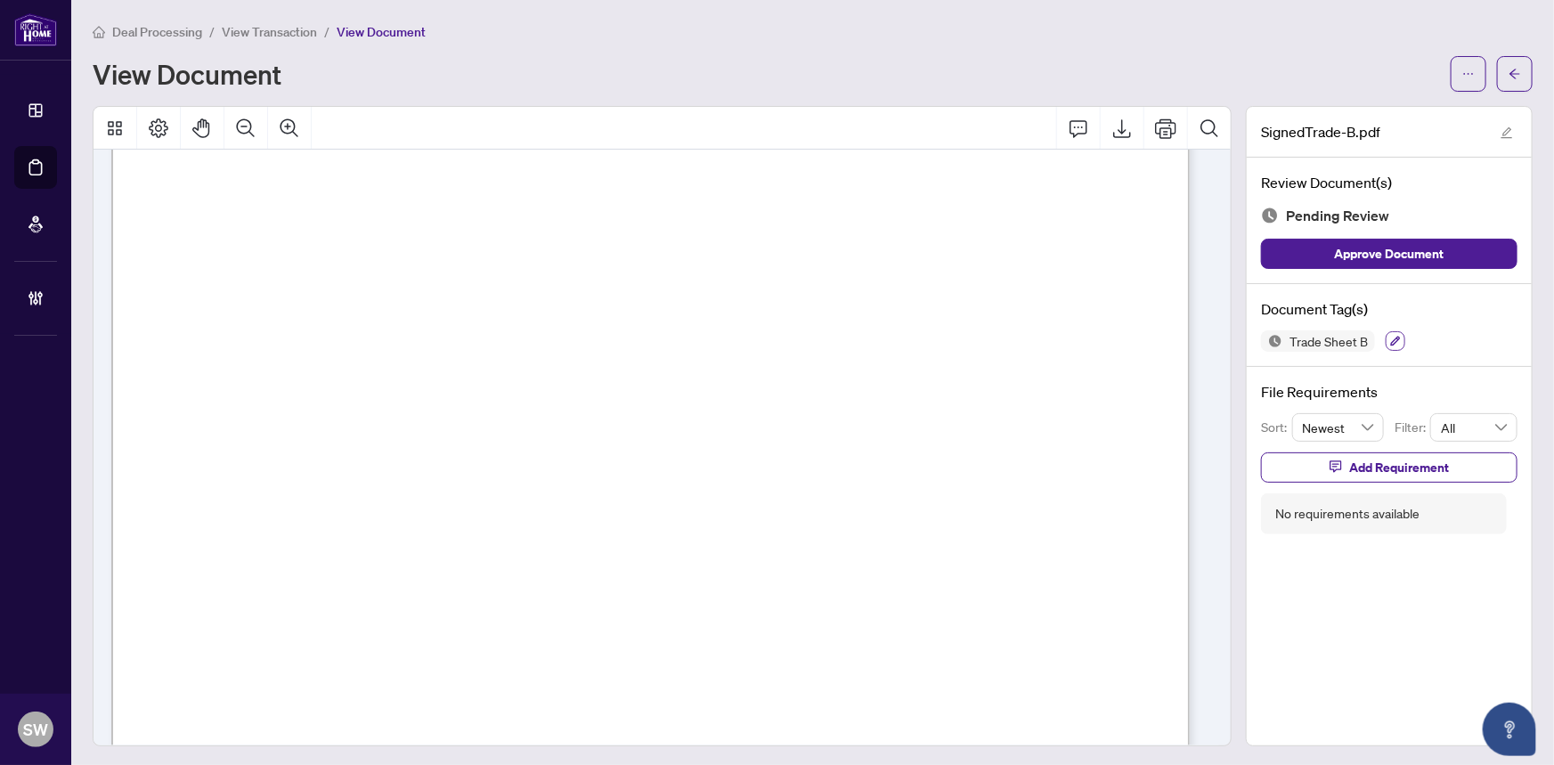
click at [1390, 338] on icon "button" at bounding box center [1395, 341] width 11 height 11
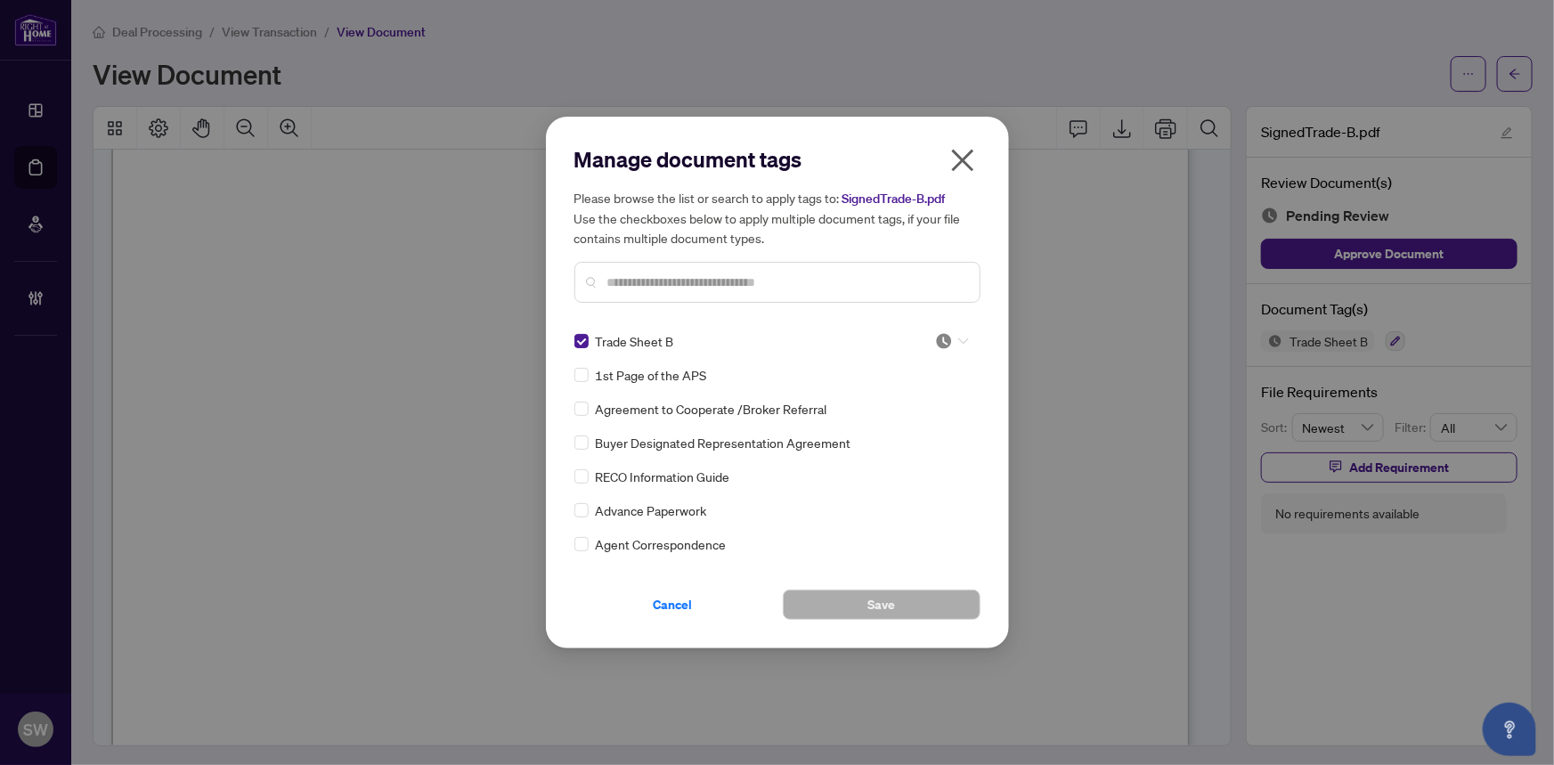
click at [947, 340] on div at bounding box center [952, 341] width 34 height 18
click at [902, 420] on div "Approved" at bounding box center [893, 428] width 114 height 20
click at [667, 288] on input "text" at bounding box center [786, 282] width 358 height 20
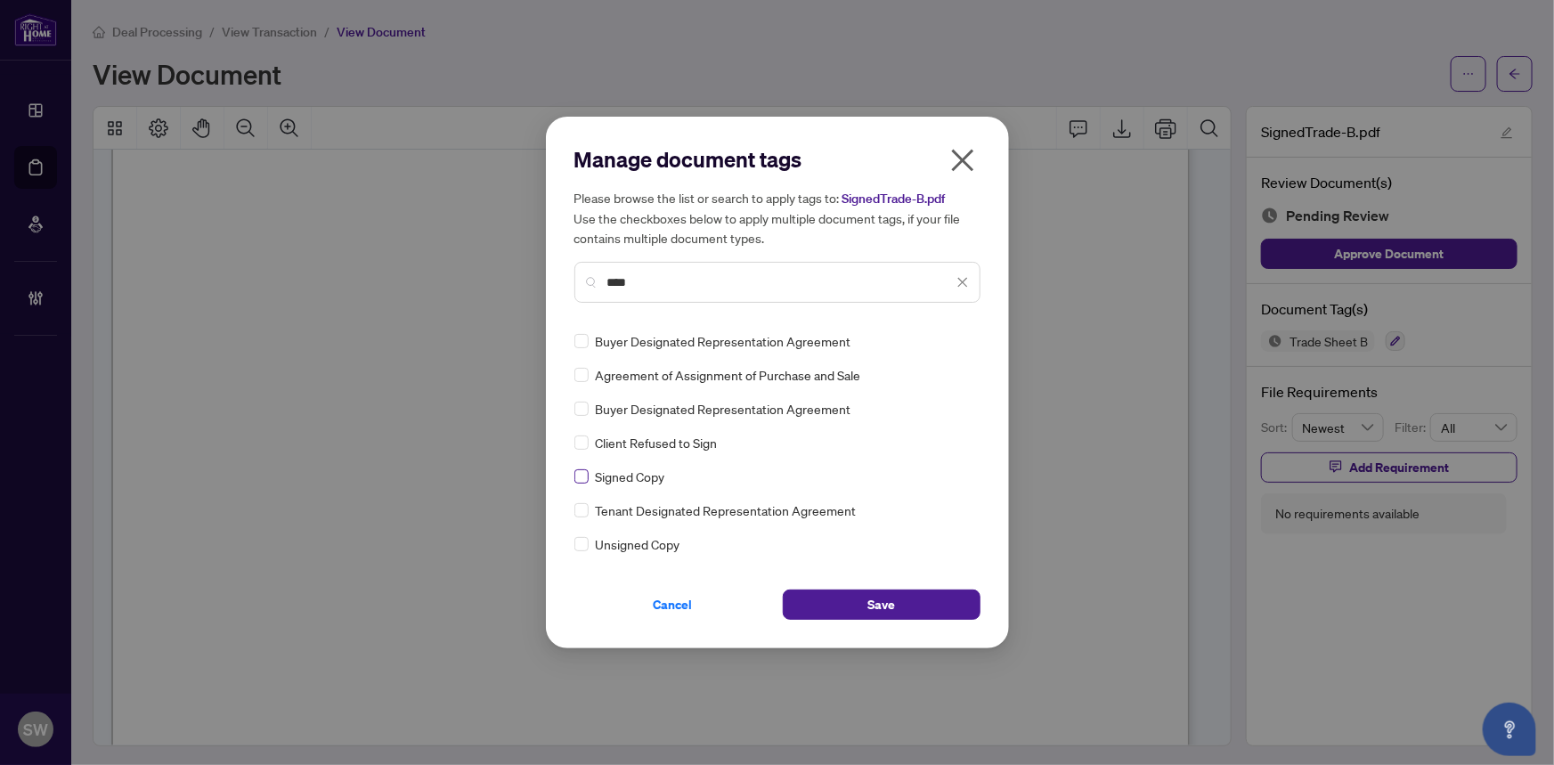
type input "****"
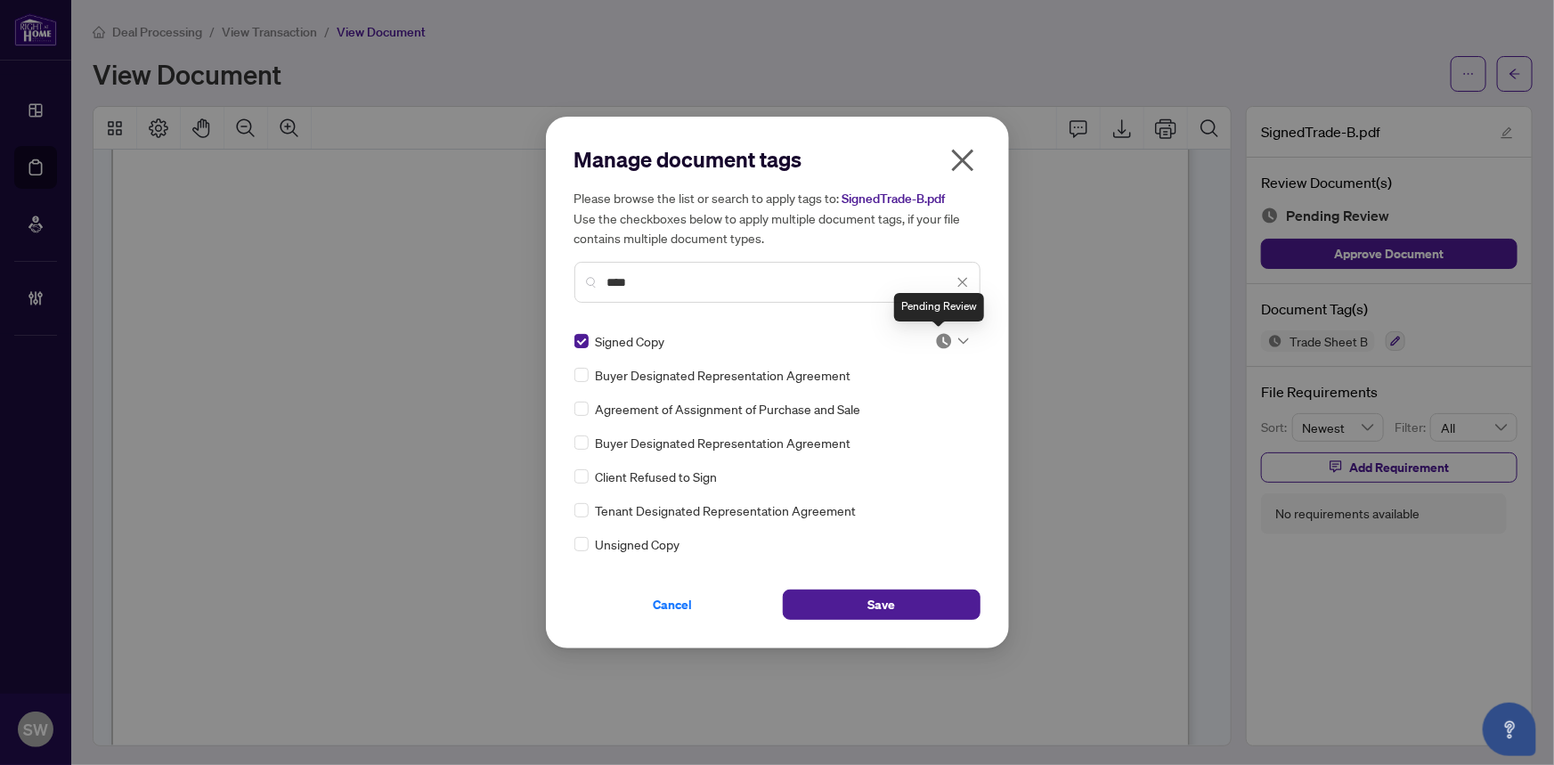
click at [935, 343] on img at bounding box center [944, 341] width 18 height 18
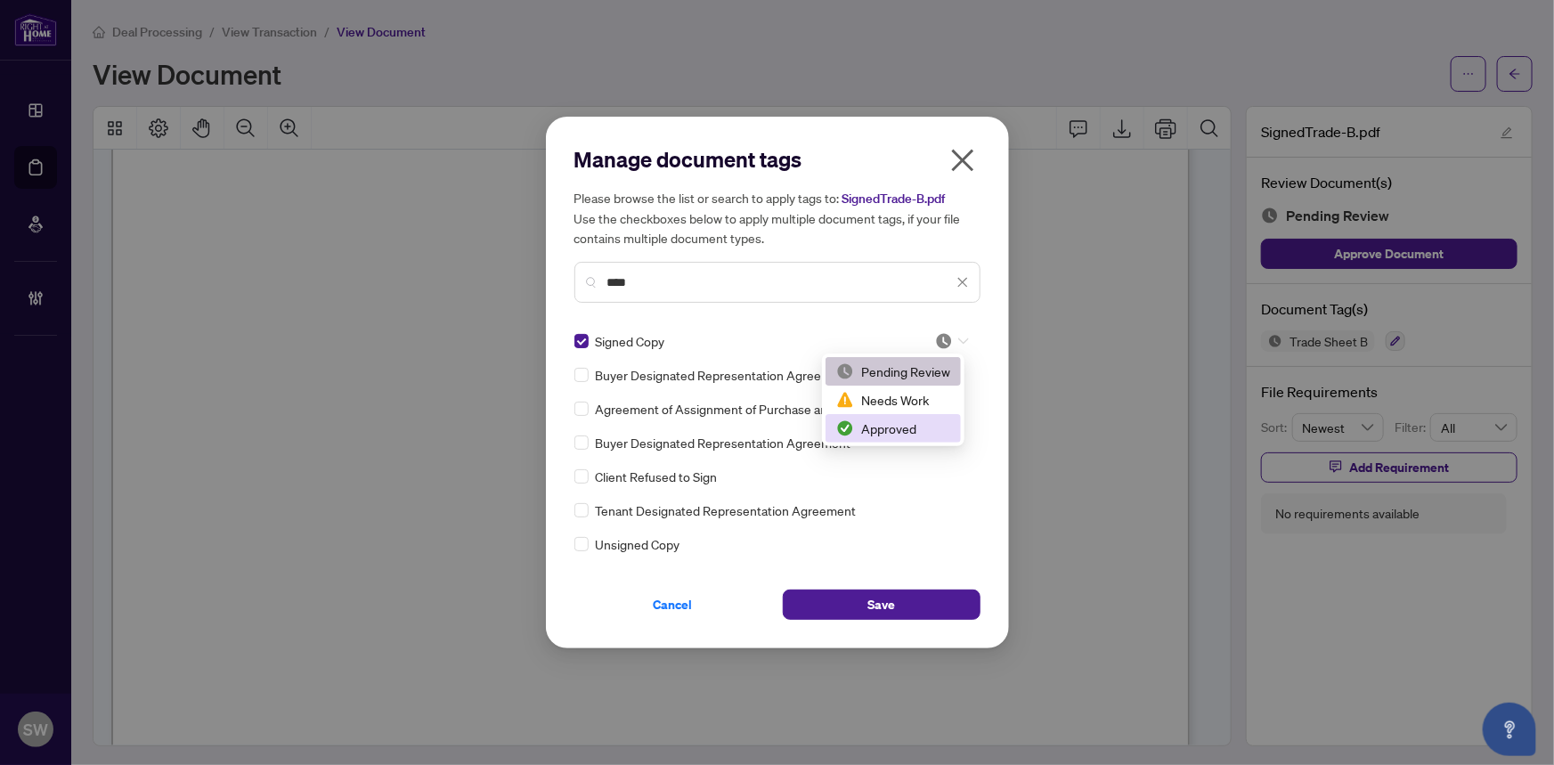
click at [917, 424] on div "Approved" at bounding box center [893, 428] width 114 height 20
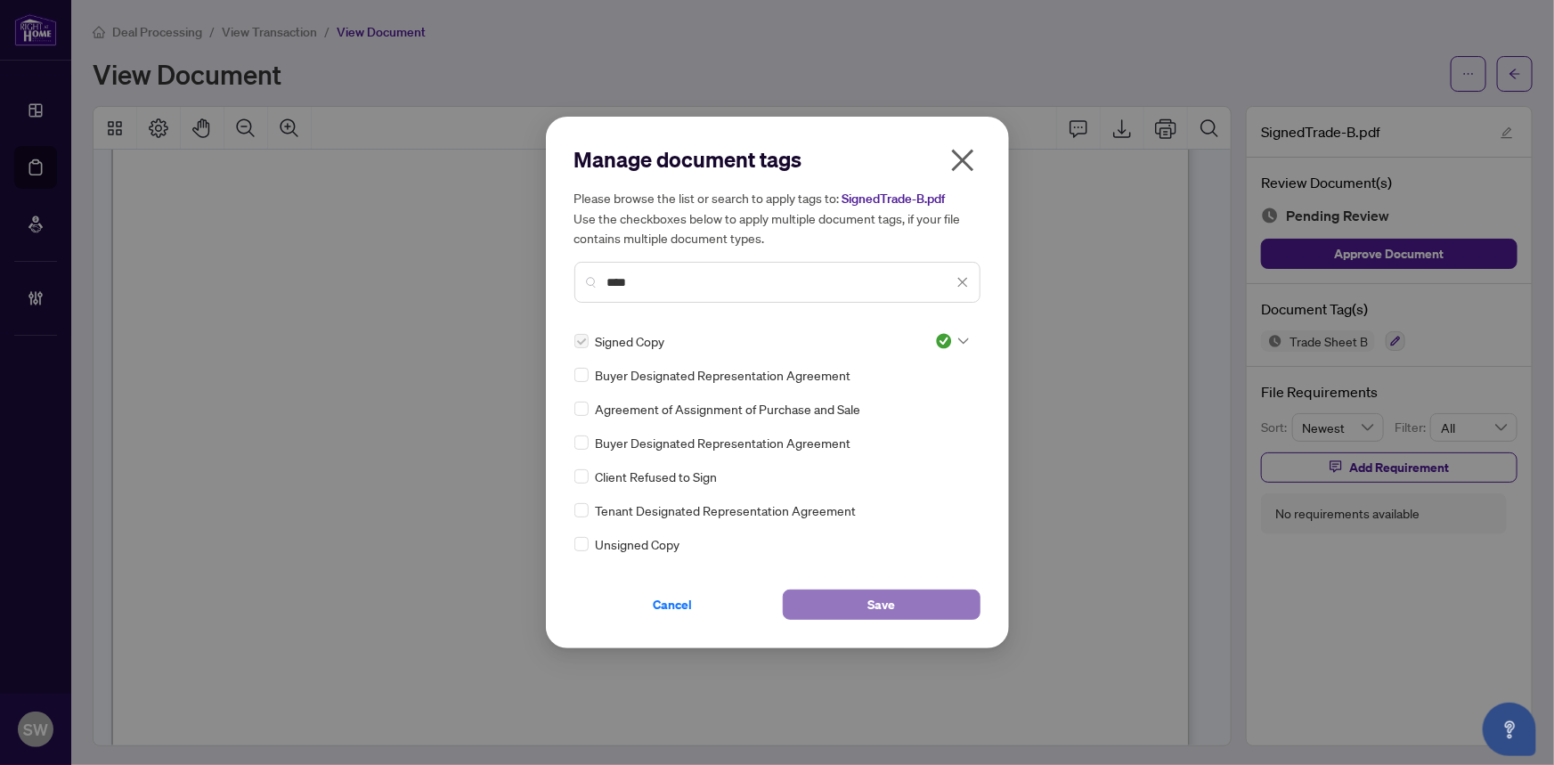
click at [872, 606] on span "Save" at bounding box center [881, 604] width 28 height 28
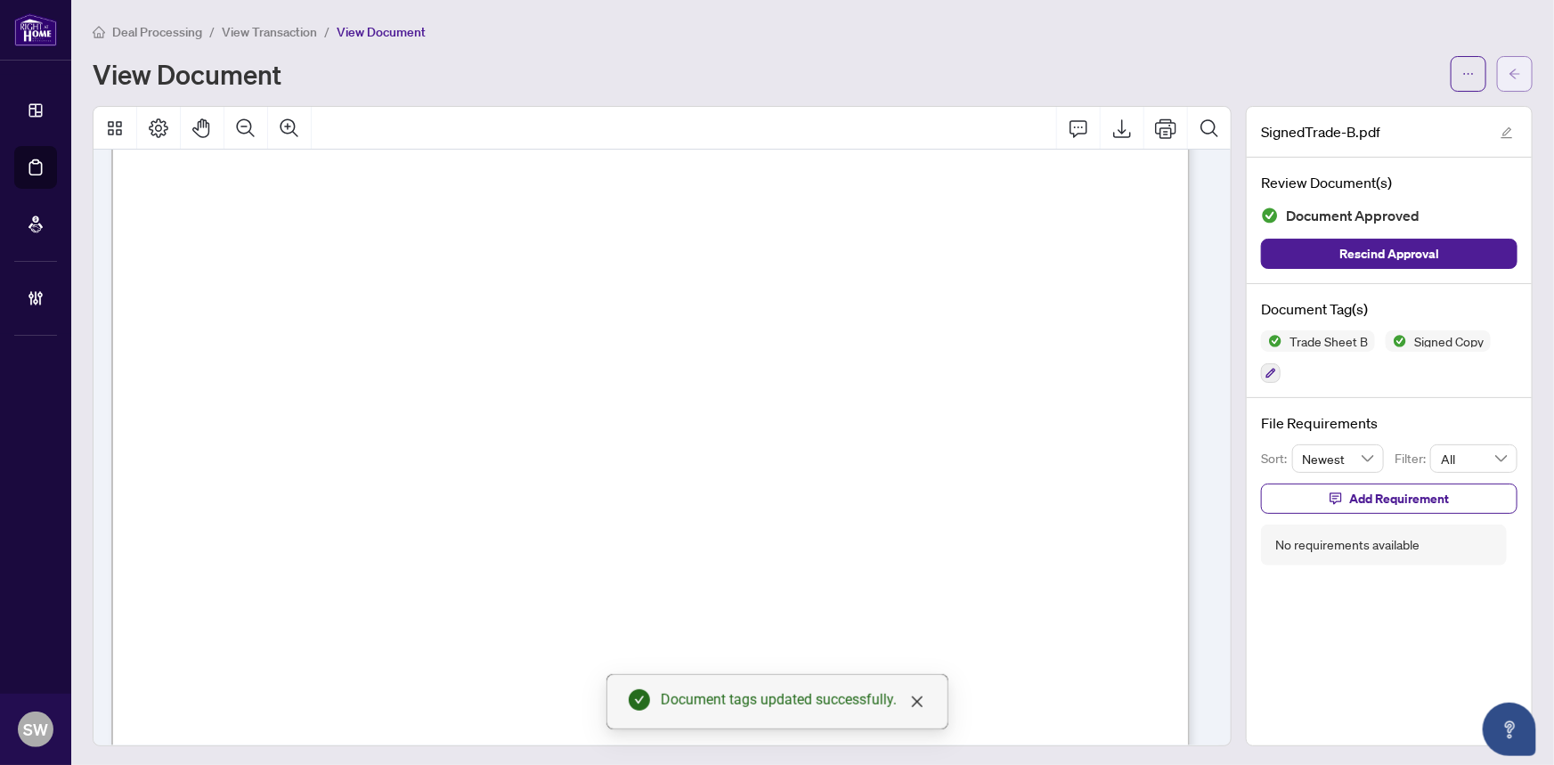
click at [1509, 79] on button "button" at bounding box center [1515, 74] width 36 height 36
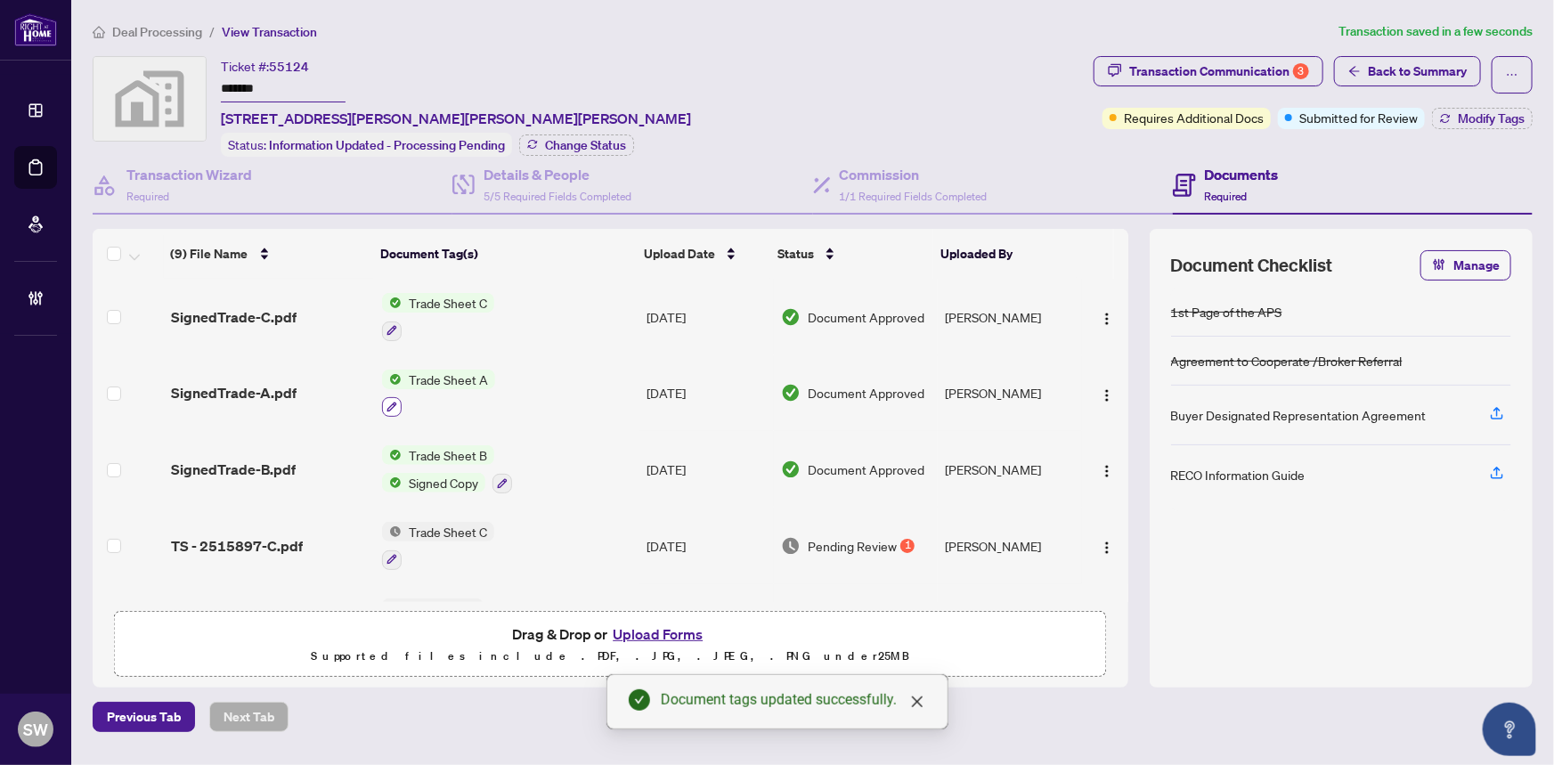
click at [394, 402] on icon "button" at bounding box center [391, 407] width 11 height 11
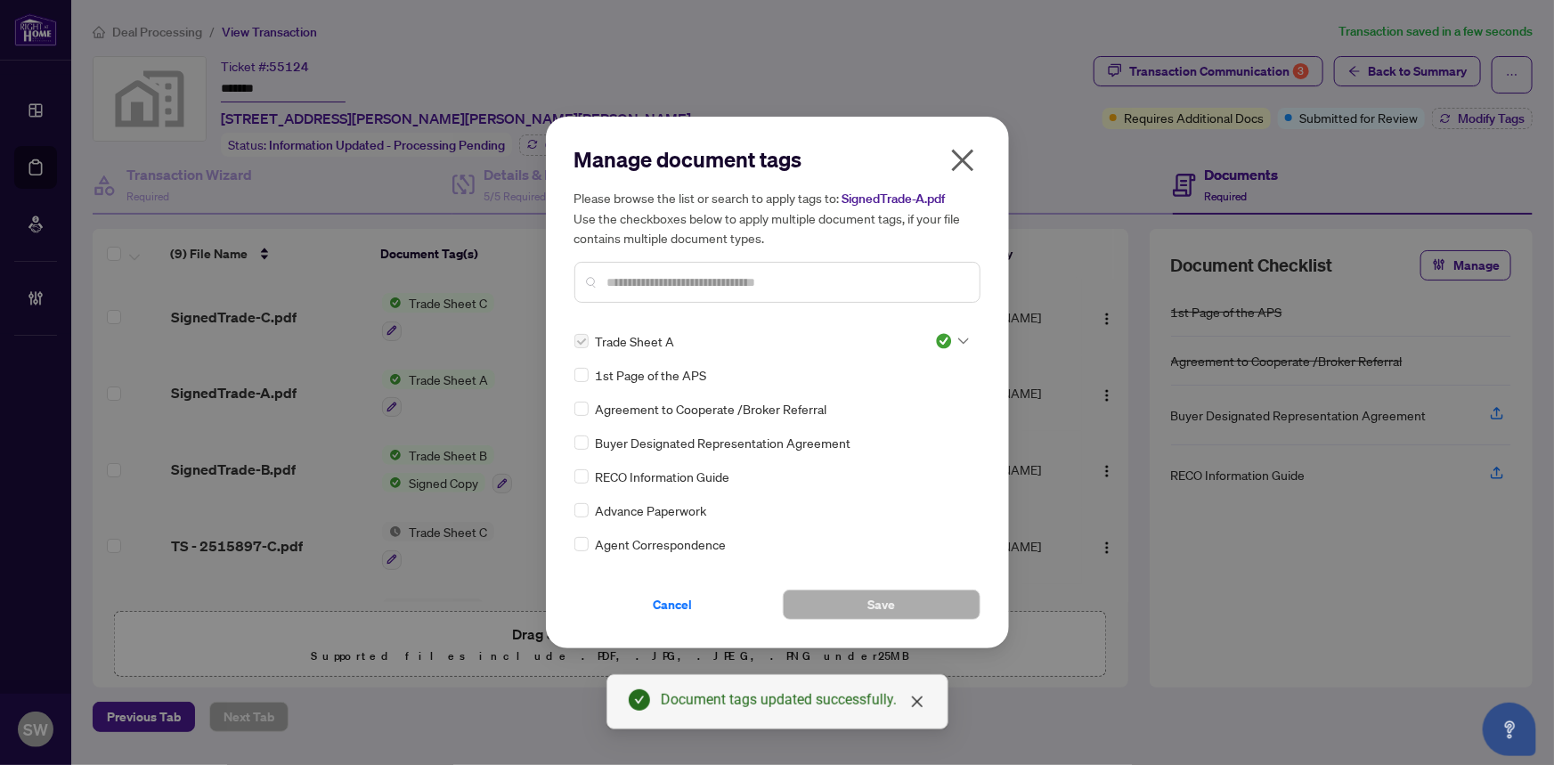
click at [636, 284] on input "text" at bounding box center [786, 282] width 358 height 20
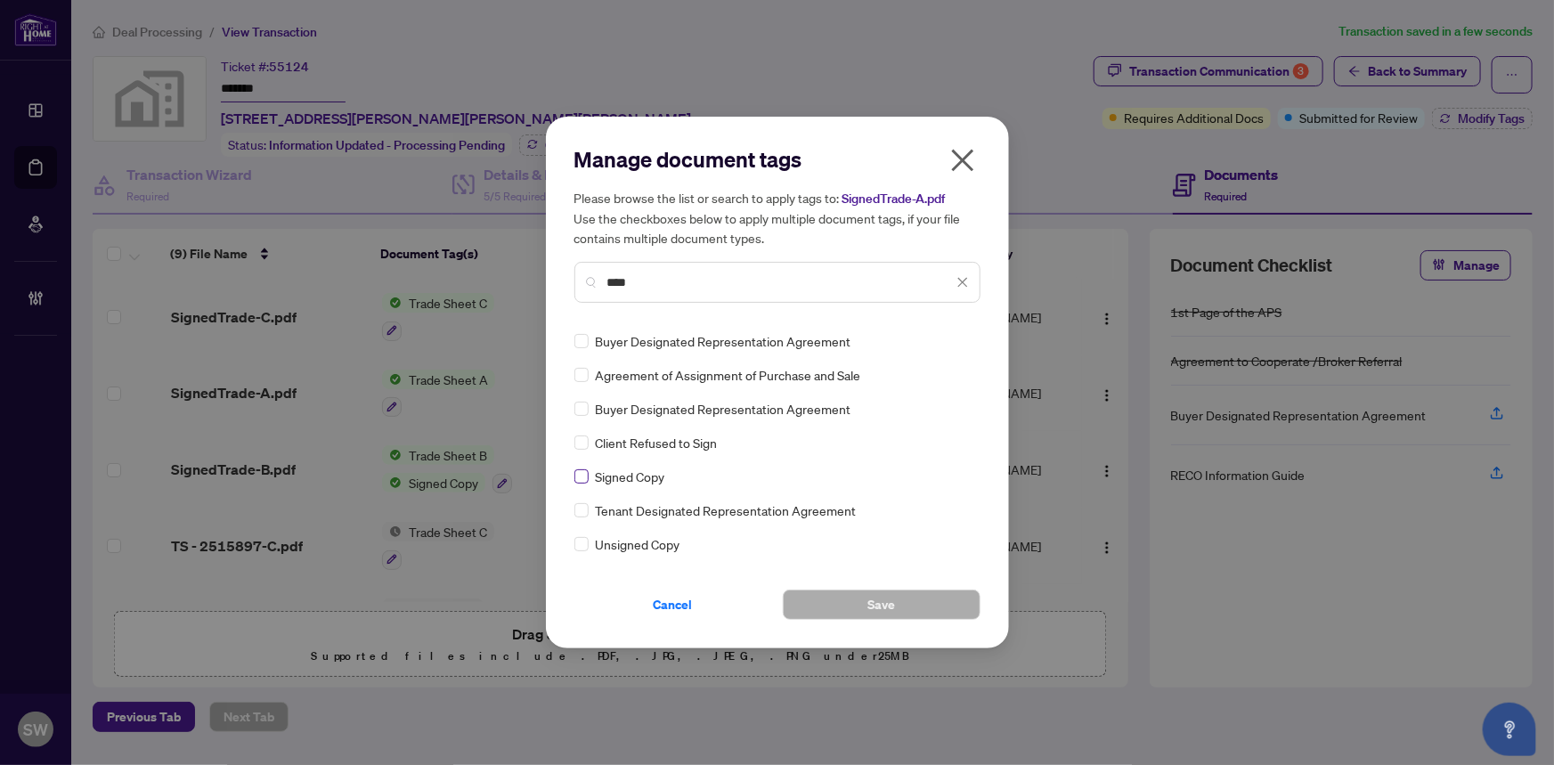
type input "****"
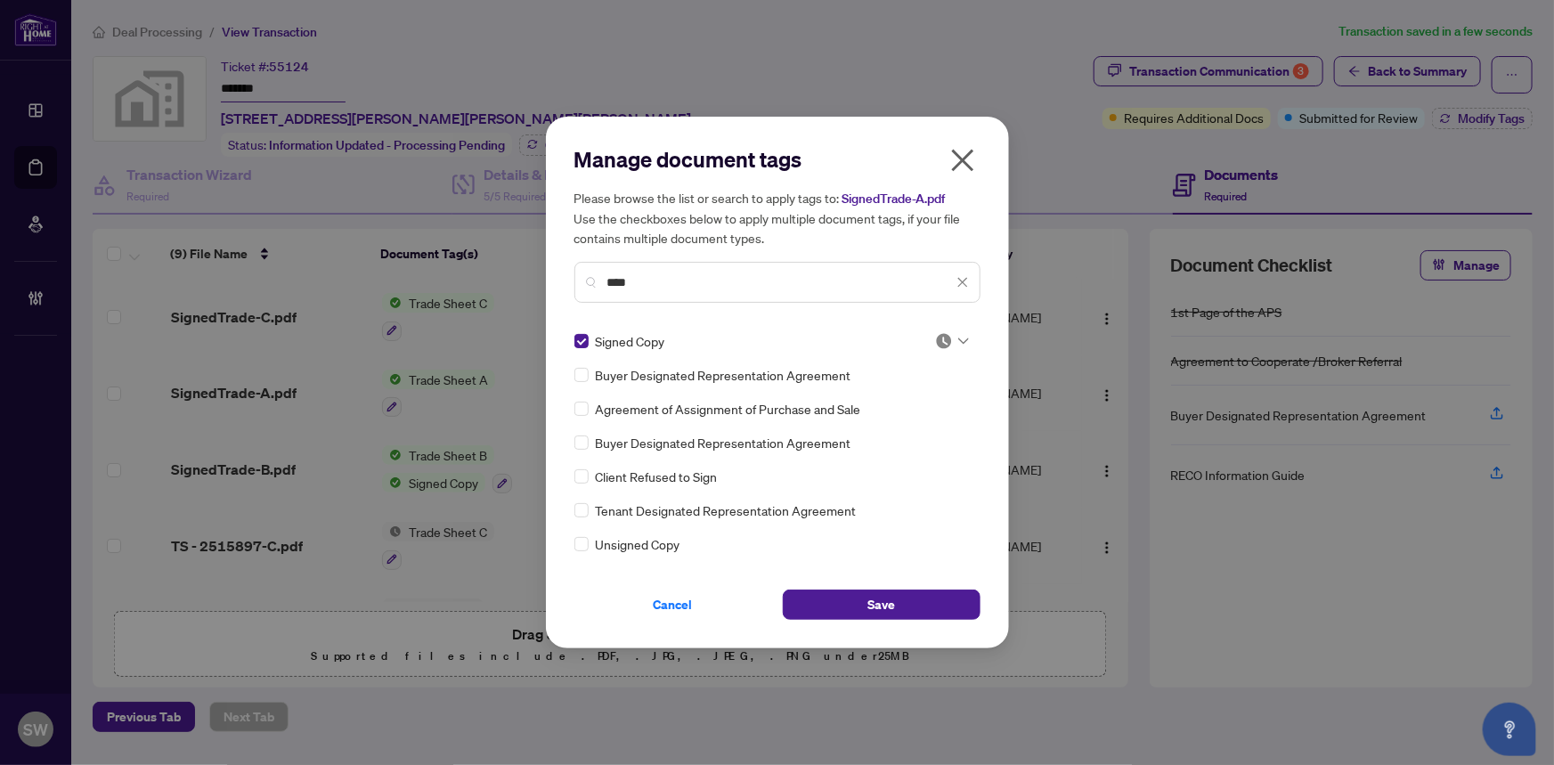
click at [947, 338] on div at bounding box center [952, 341] width 34 height 18
click at [899, 436] on div "Approved" at bounding box center [893, 428] width 114 height 20
click at [889, 608] on span "Save" at bounding box center [881, 604] width 28 height 28
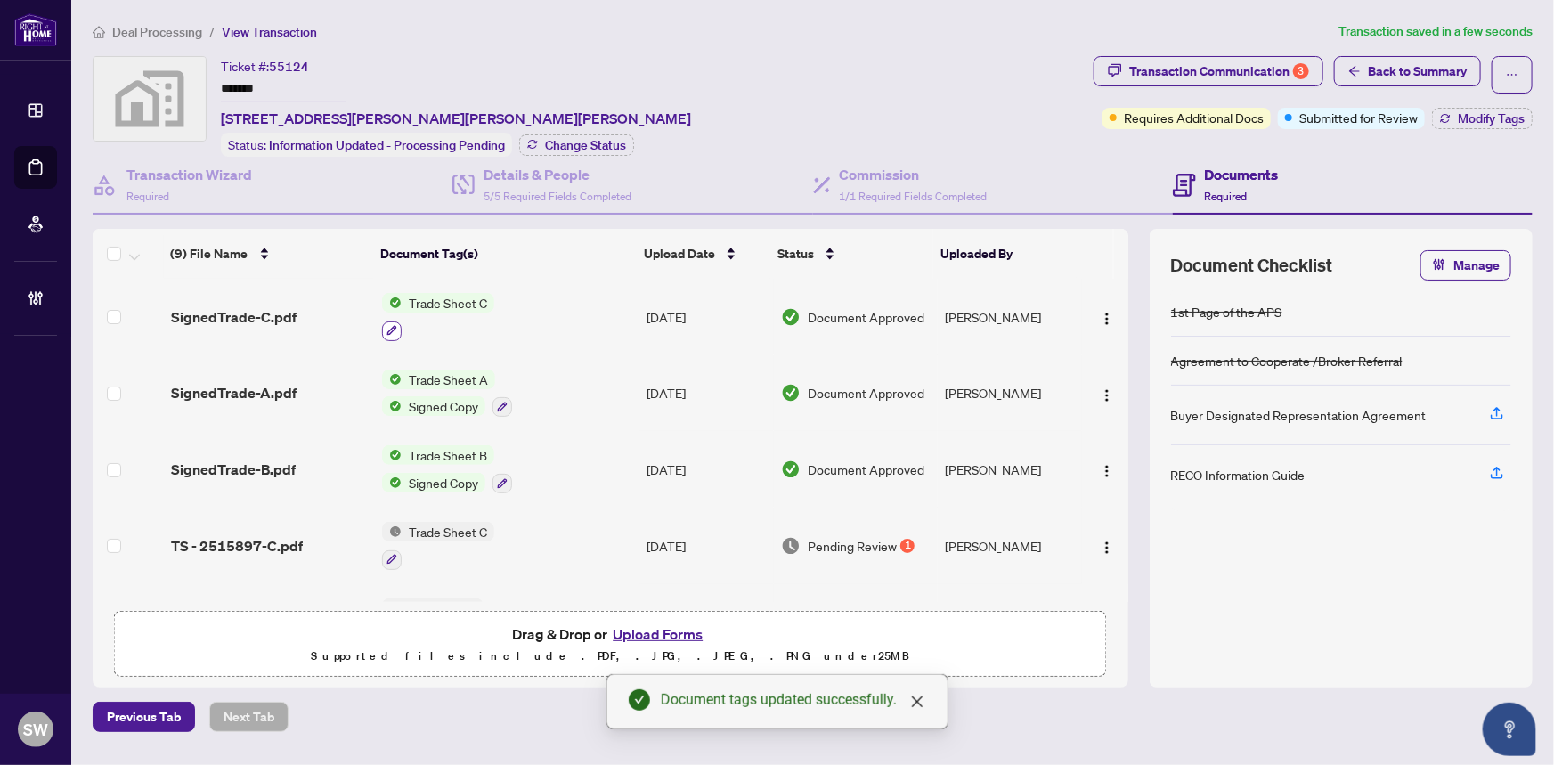
click at [387, 325] on icon "button" at bounding box center [391, 330] width 11 height 11
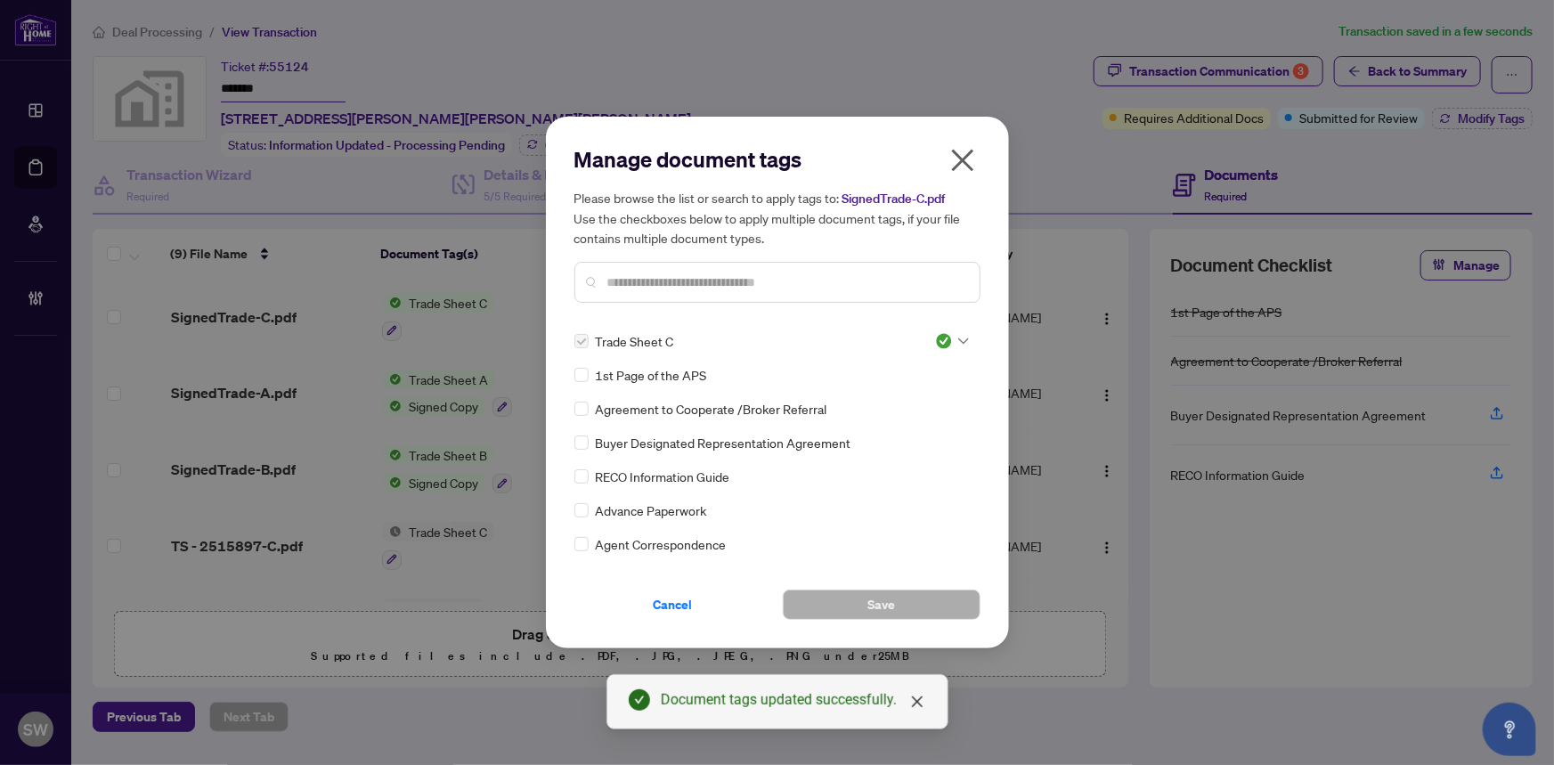
click at [659, 280] on input "text" at bounding box center [786, 282] width 358 height 20
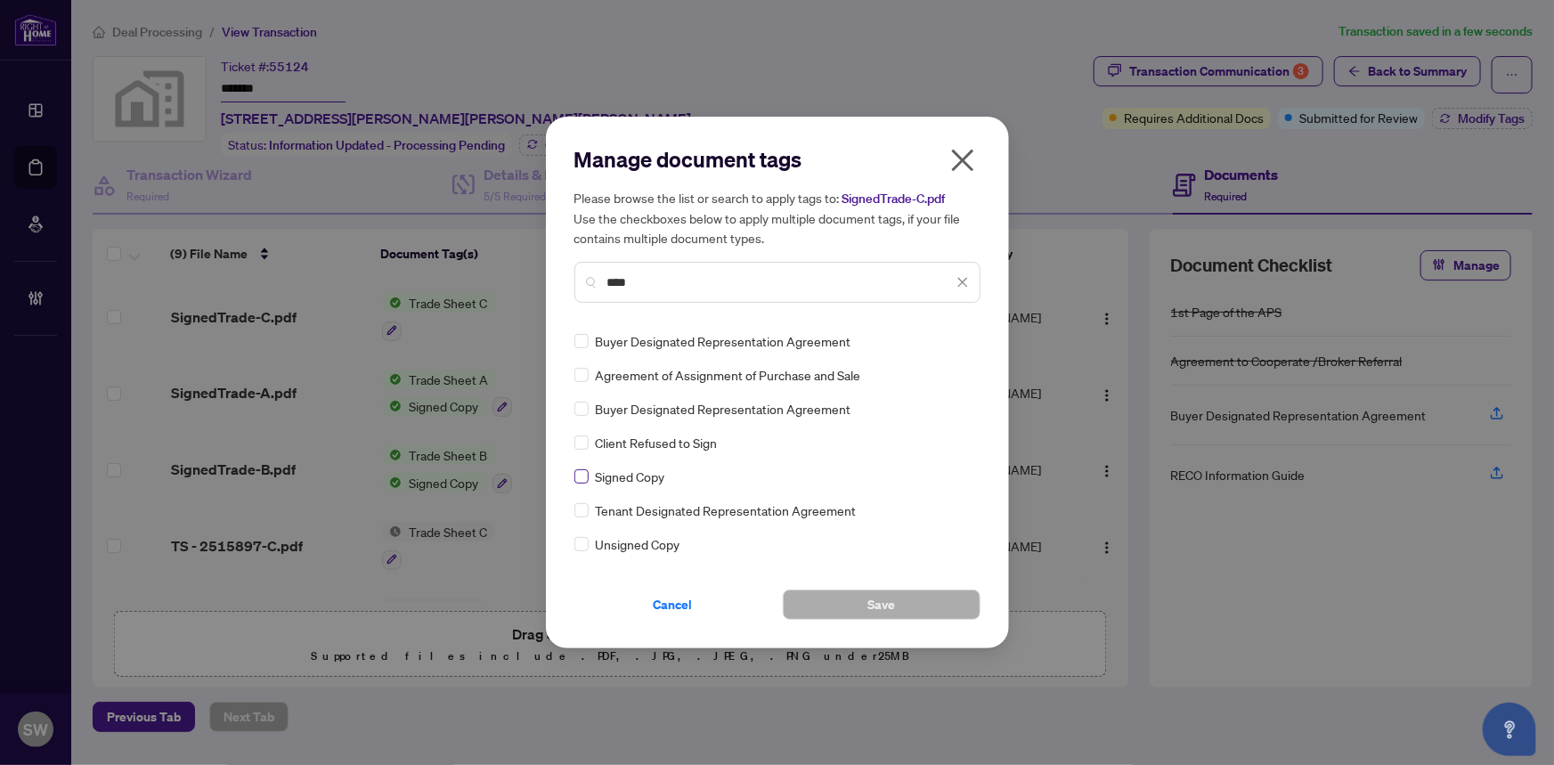
type input "****"
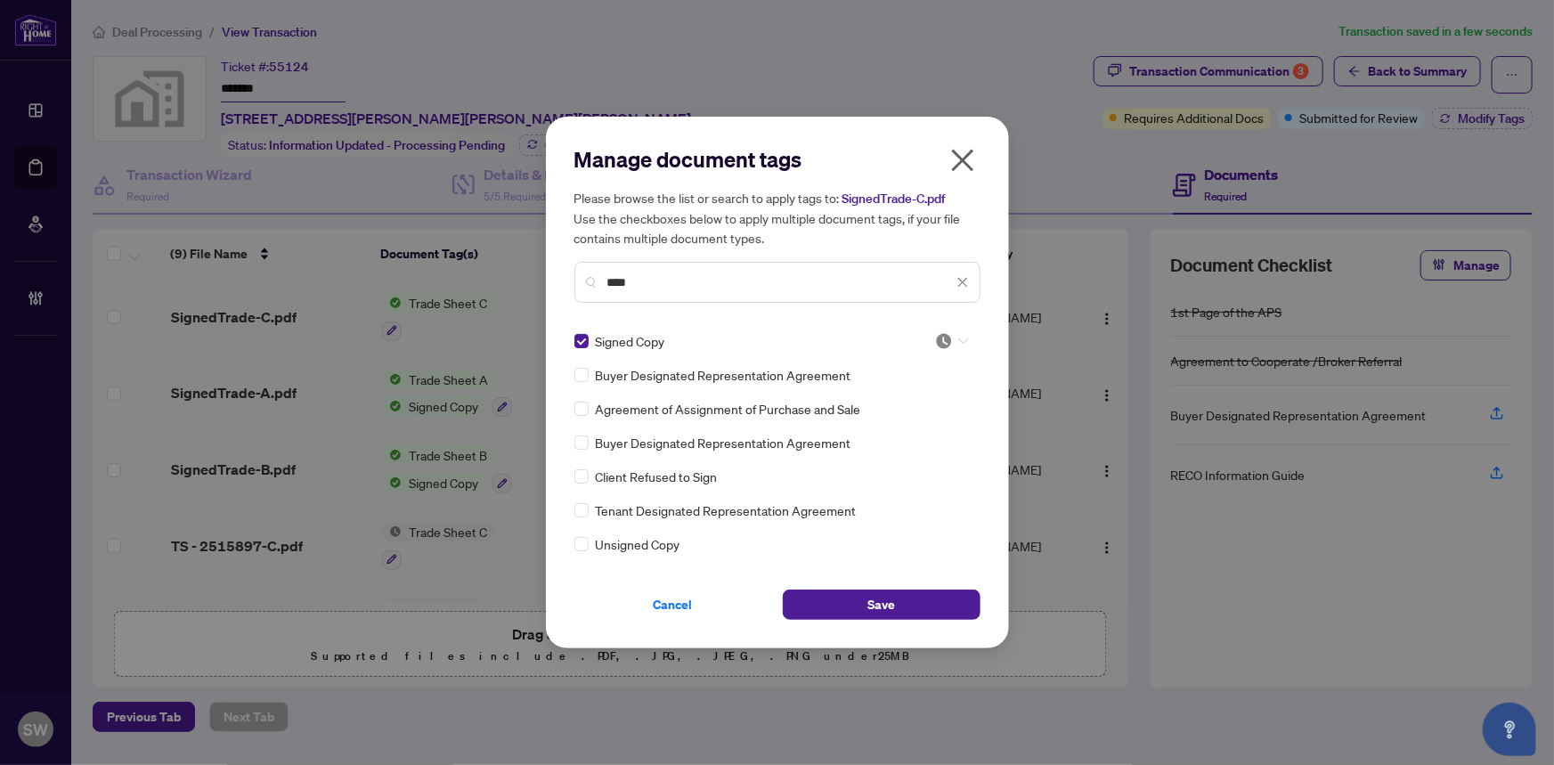
click at [952, 339] on div at bounding box center [952, 341] width 34 height 18
click at [916, 426] on div "Approved" at bounding box center [893, 428] width 114 height 20
click at [903, 605] on button "Save" at bounding box center [882, 604] width 198 height 30
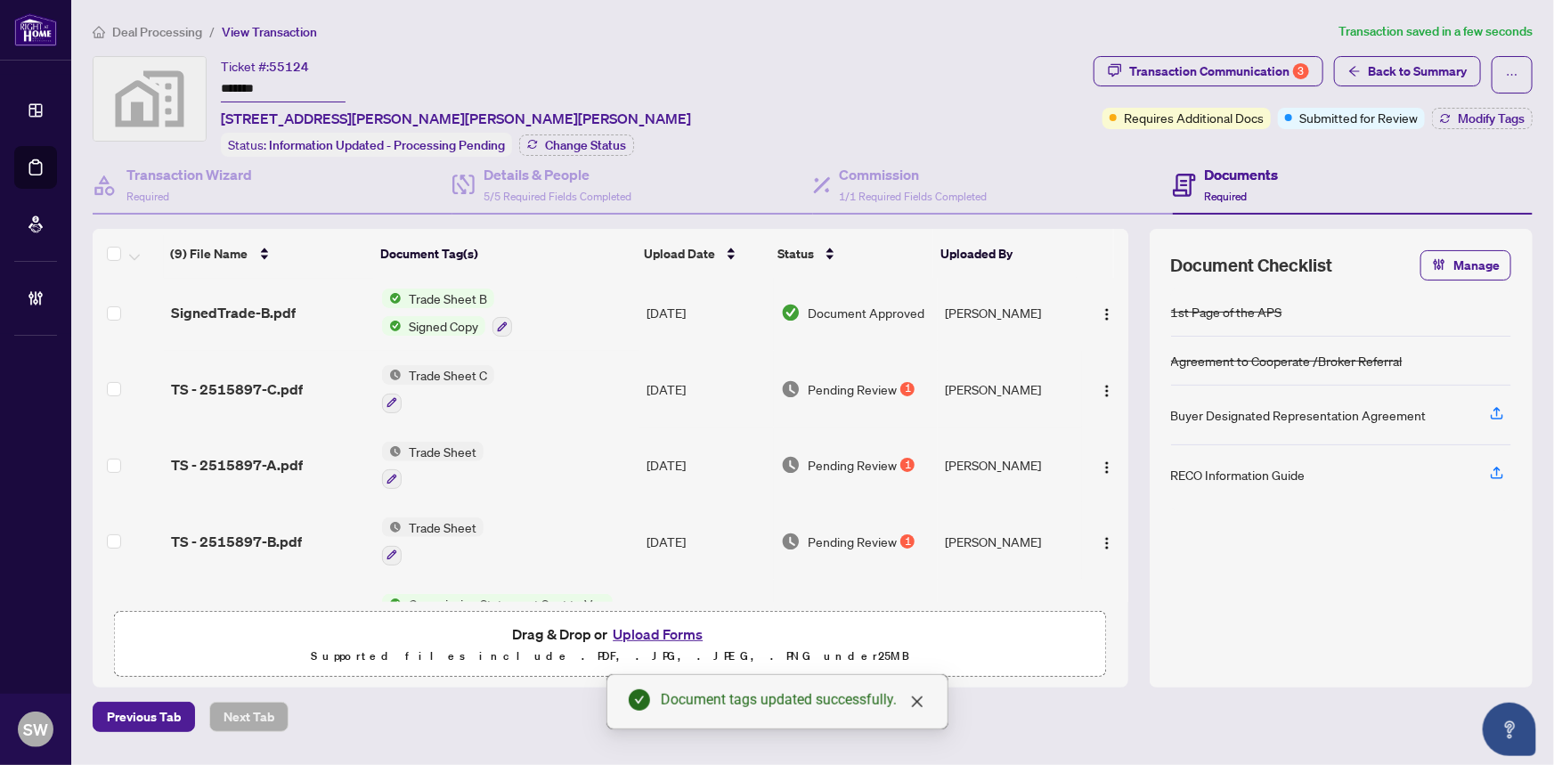
scroll to position [161, 0]
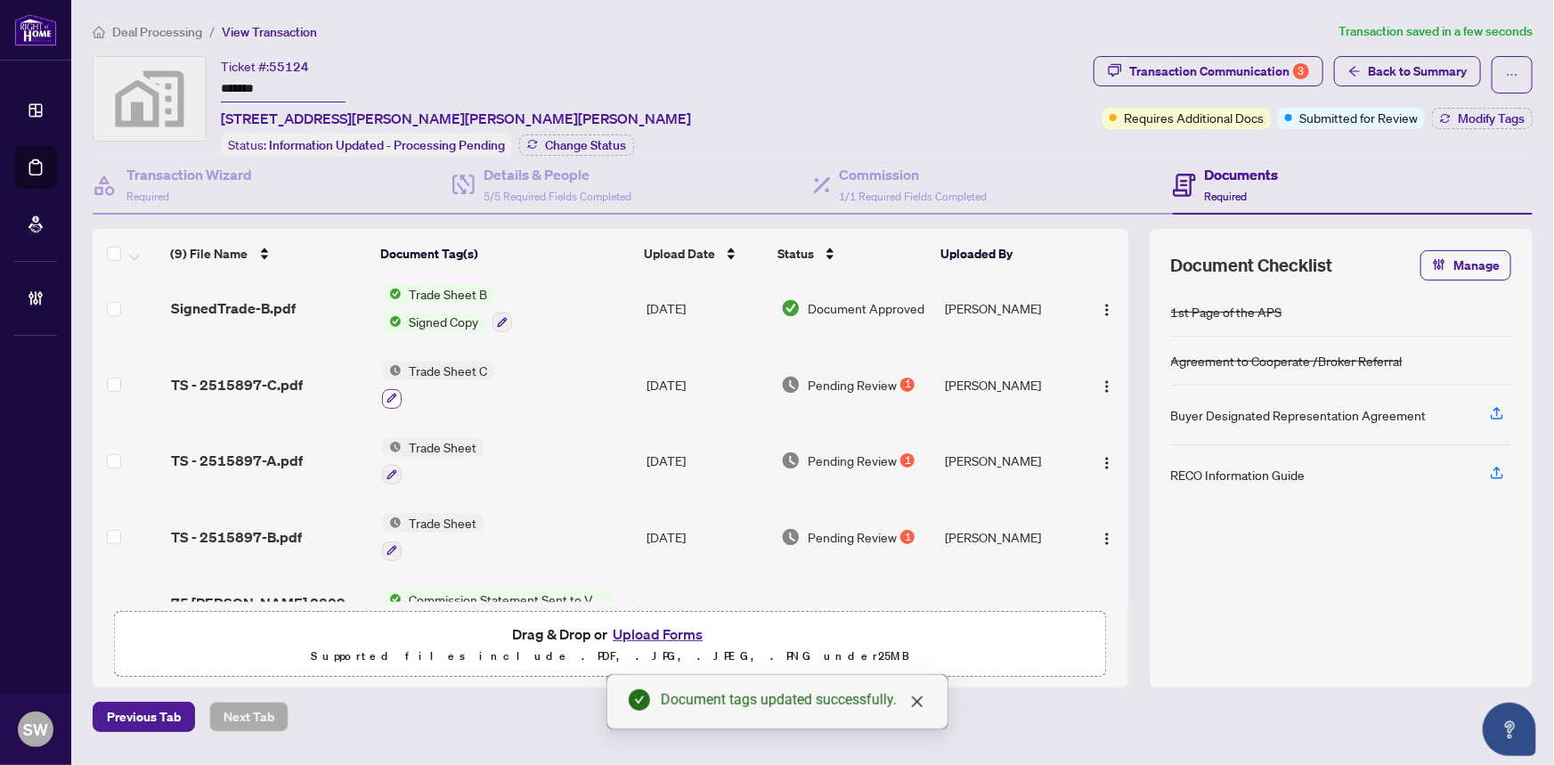
click at [391, 394] on icon "button" at bounding box center [391, 398] width 11 height 11
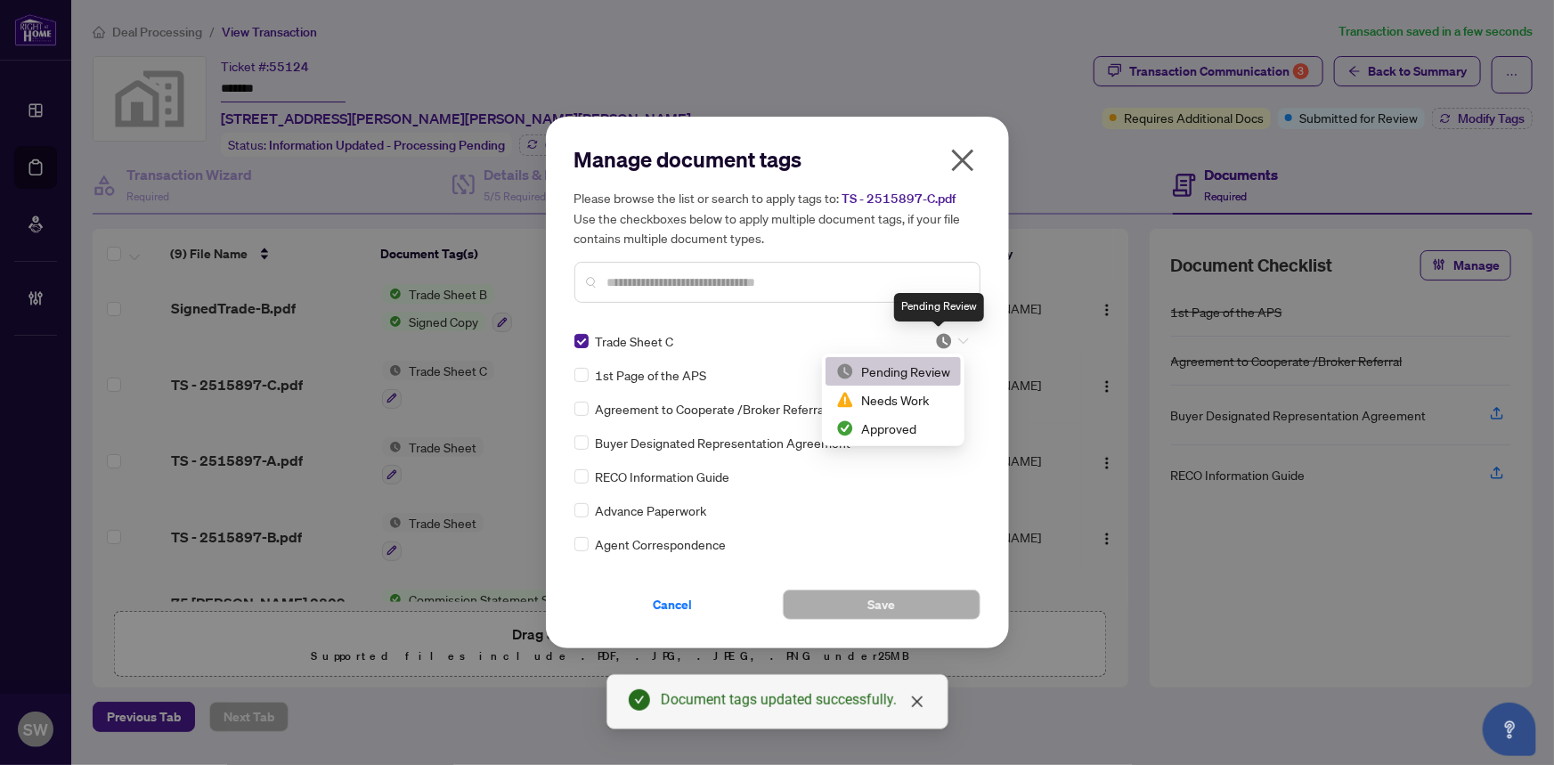
click at [939, 335] on img at bounding box center [944, 341] width 18 height 18
click at [907, 426] on div "Approved" at bounding box center [893, 428] width 114 height 20
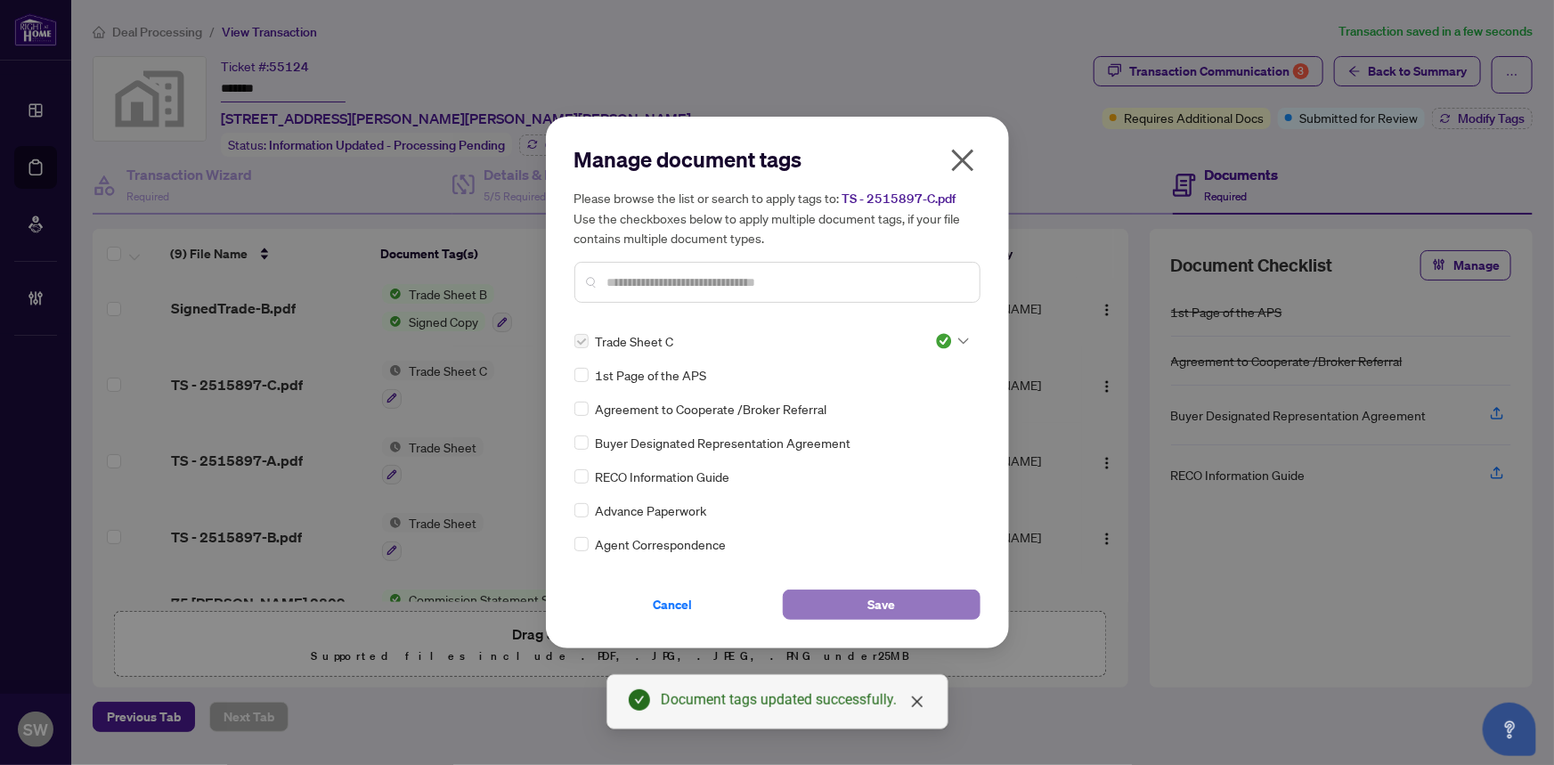
click at [831, 614] on button "Save" at bounding box center [882, 604] width 198 height 30
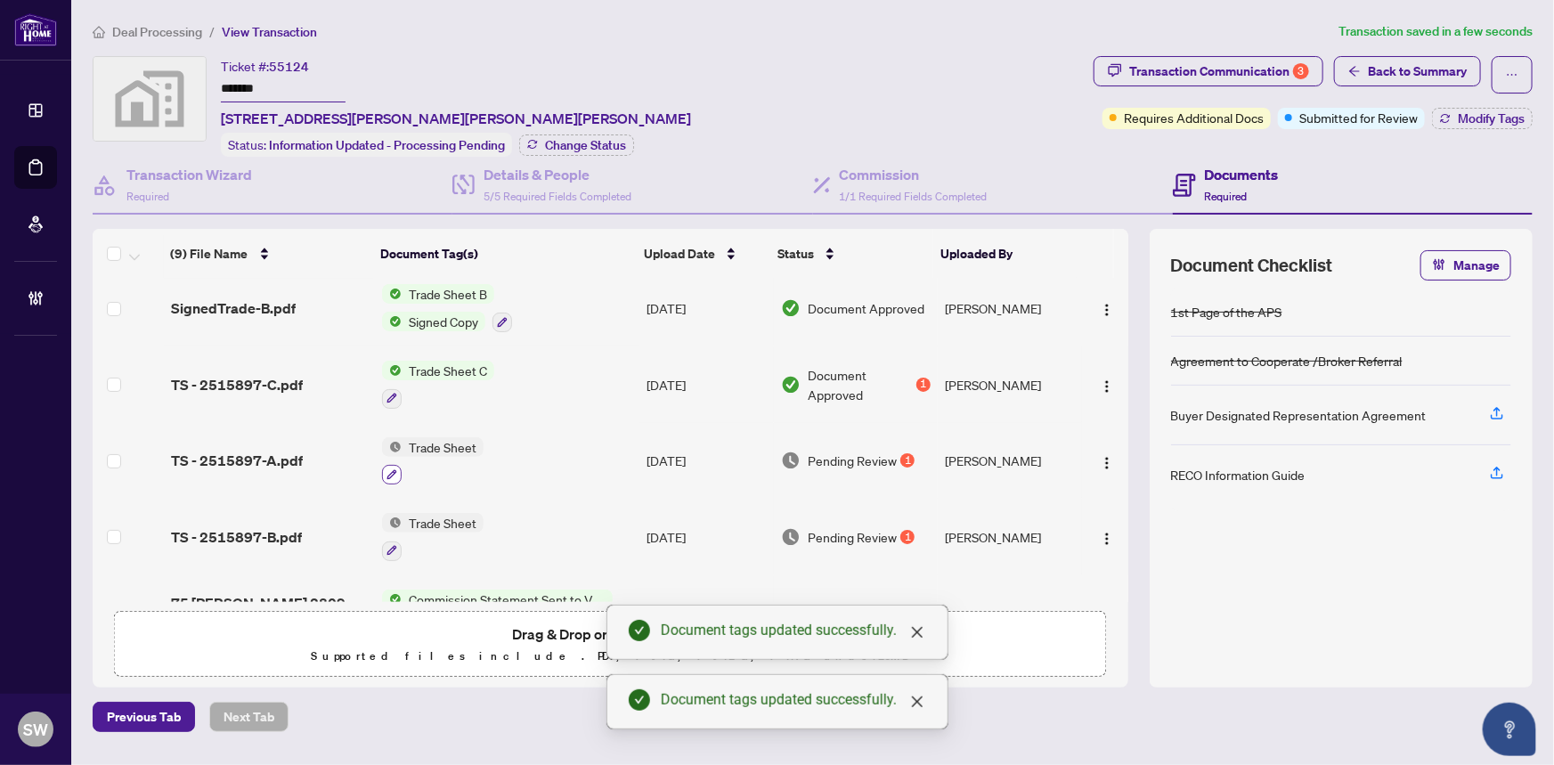
click at [390, 469] on icon "button" at bounding box center [391, 474] width 11 height 11
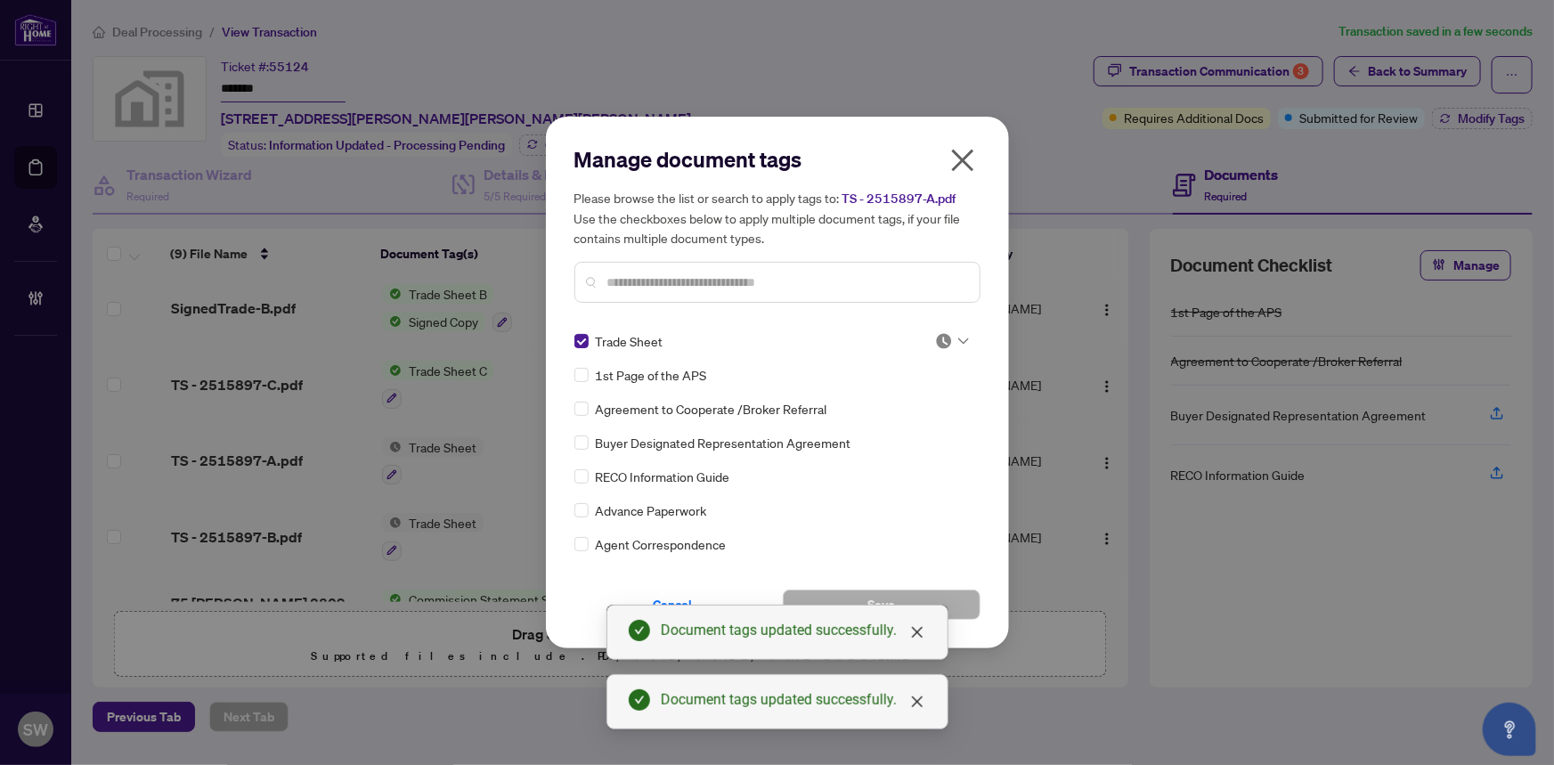
click at [945, 338] on img at bounding box center [944, 341] width 18 height 18
click at [906, 426] on div "Approved" at bounding box center [893, 428] width 114 height 20
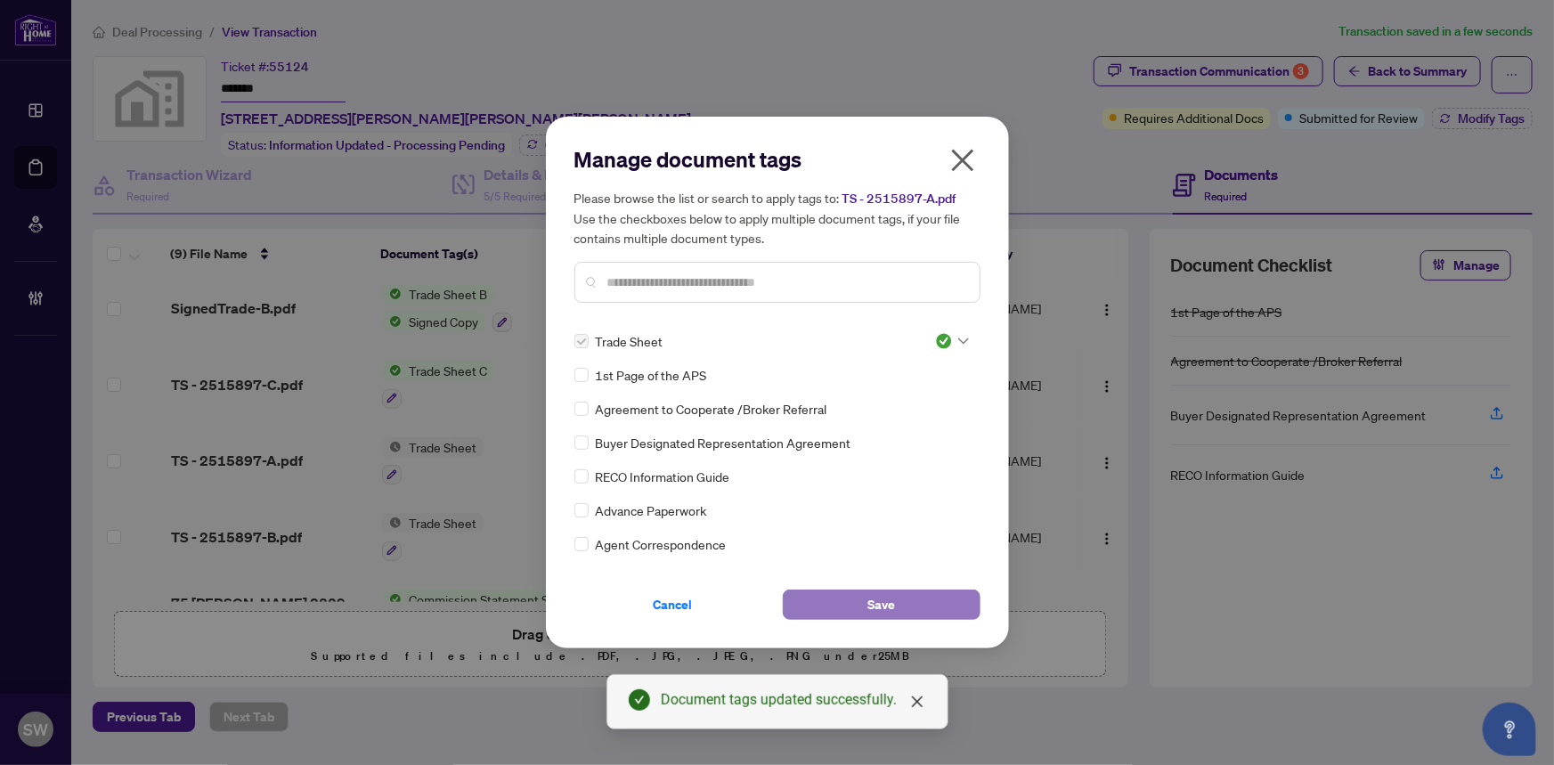
click at [825, 595] on button "Save" at bounding box center [882, 604] width 198 height 30
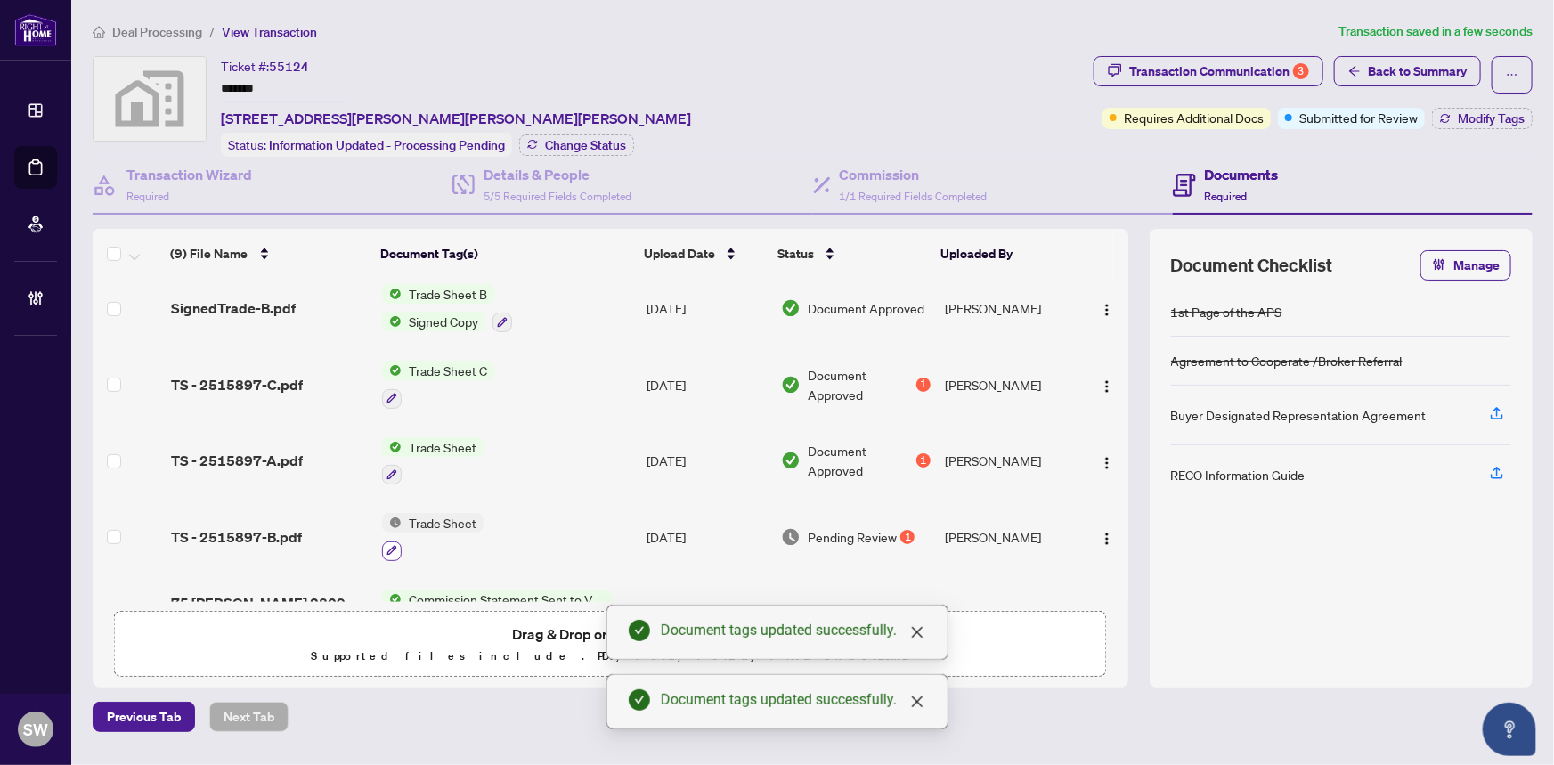
click at [387, 545] on icon "button" at bounding box center [391, 550] width 11 height 11
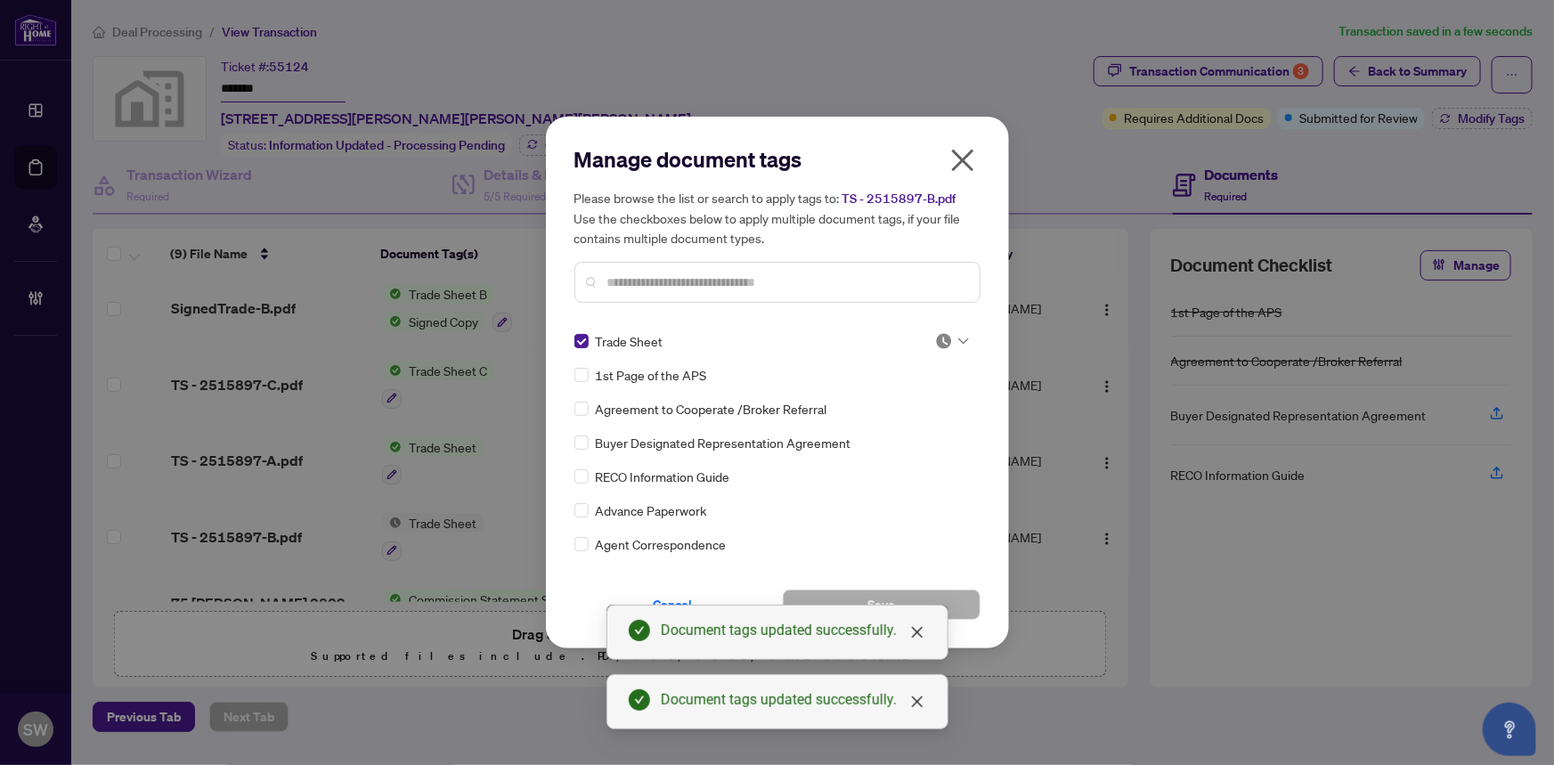
click at [958, 342] on icon at bounding box center [963, 340] width 11 height 7
click at [921, 426] on div "Approved" at bounding box center [893, 428] width 114 height 20
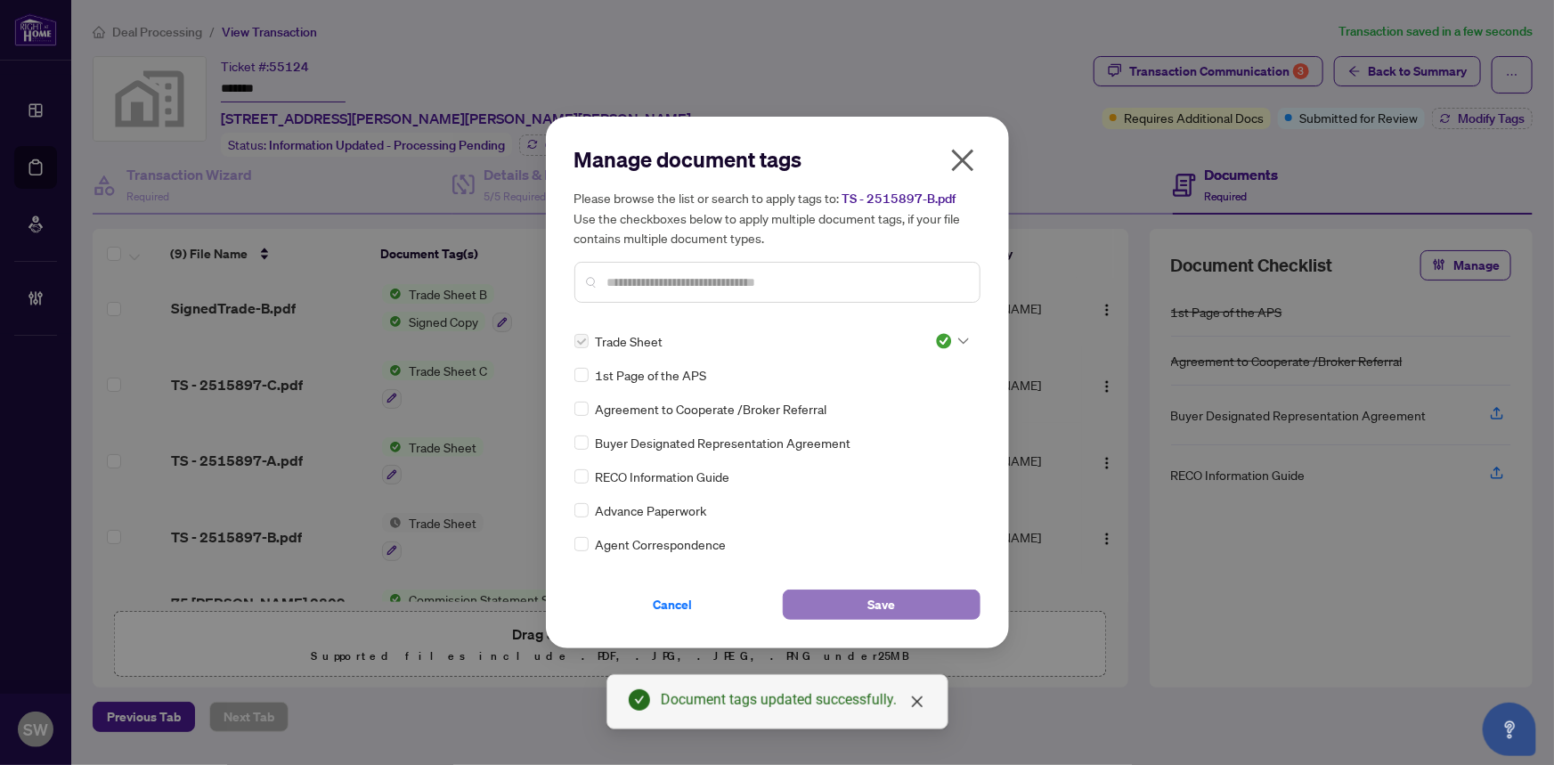
click at [856, 610] on button "Save" at bounding box center [882, 604] width 198 height 30
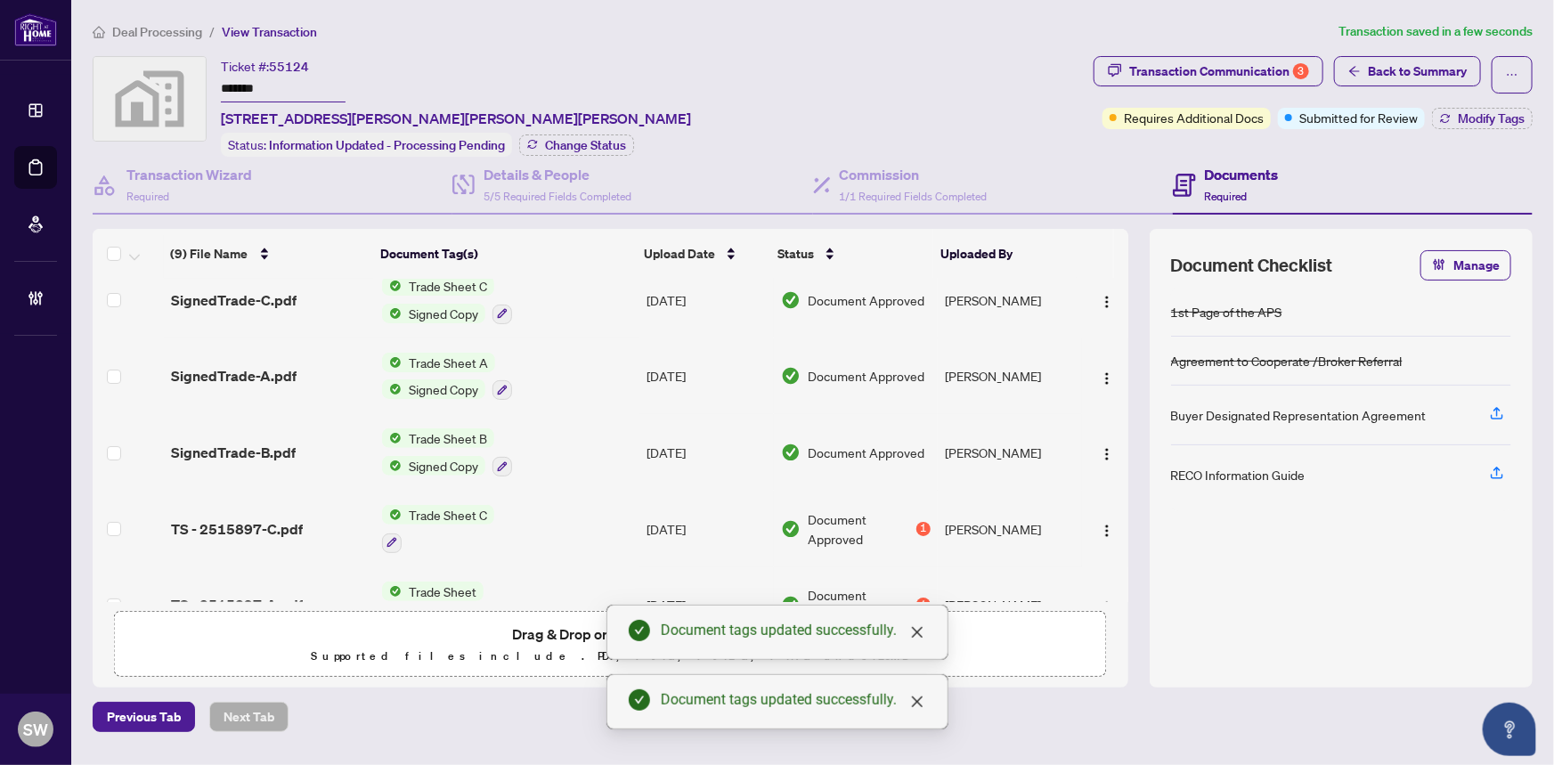
scroll to position [0, 0]
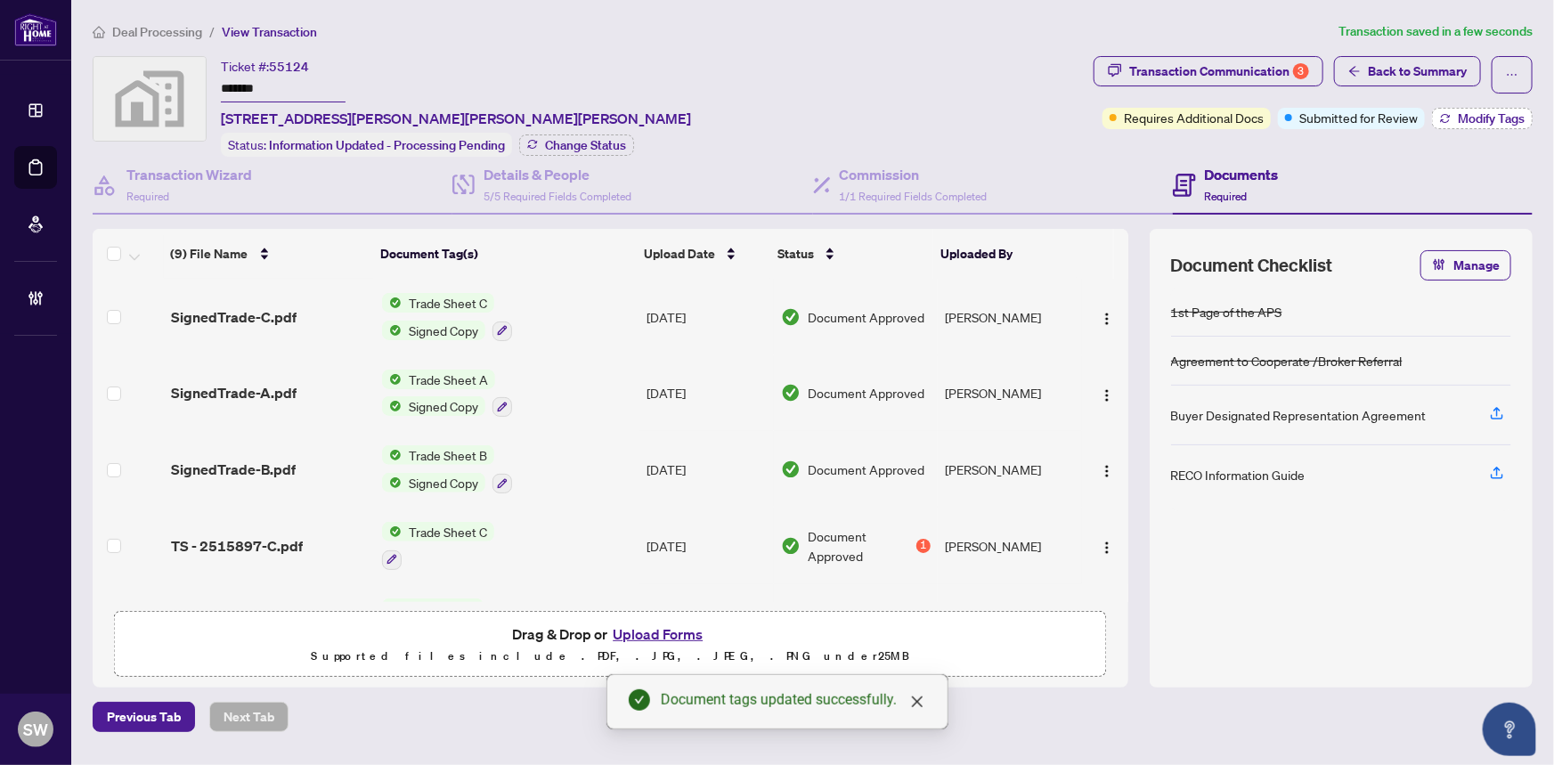
click at [1470, 119] on span "Modify Tags" at bounding box center [1490, 118] width 67 height 12
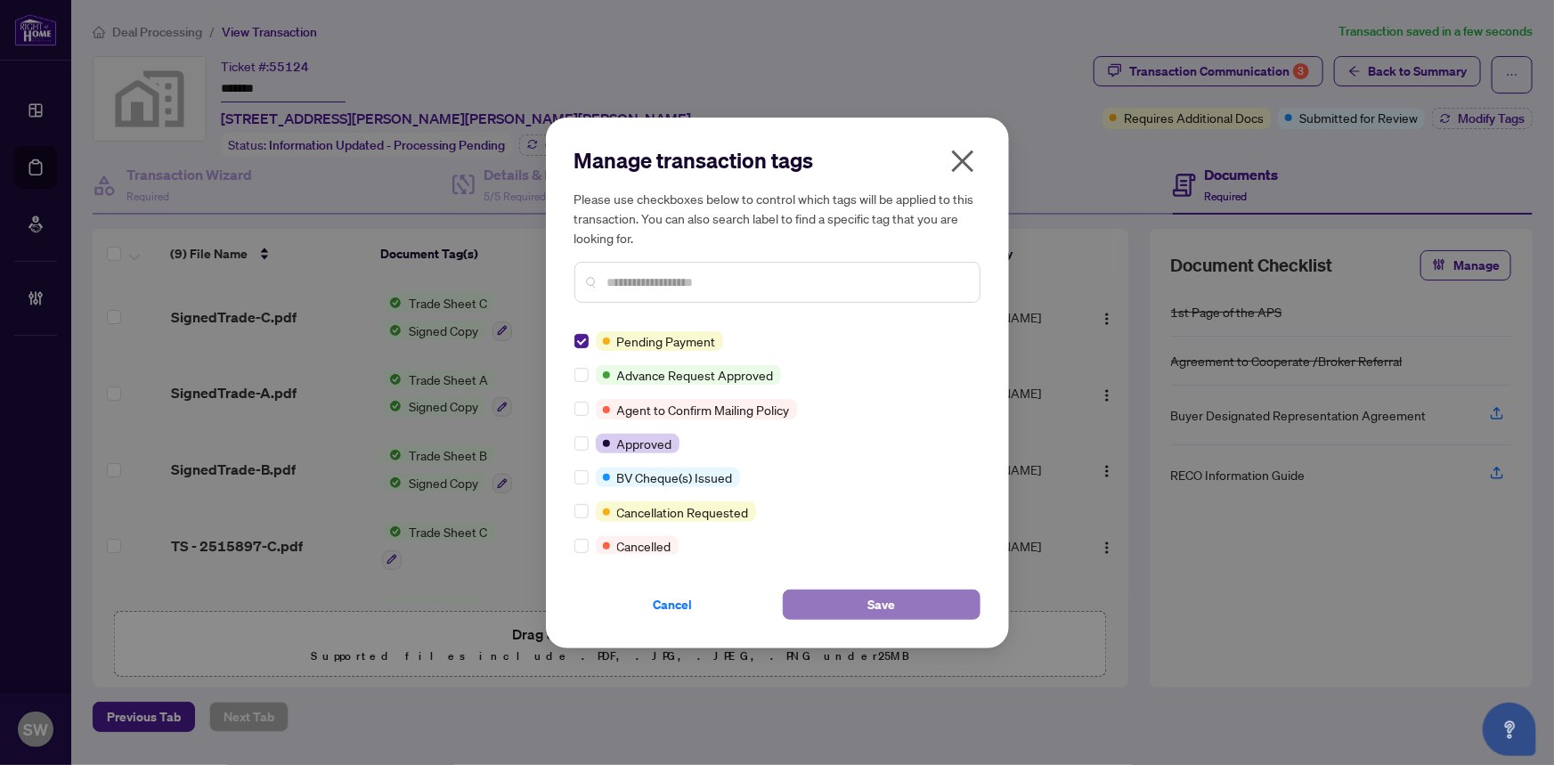
click at [826, 602] on button "Save" at bounding box center [882, 604] width 198 height 30
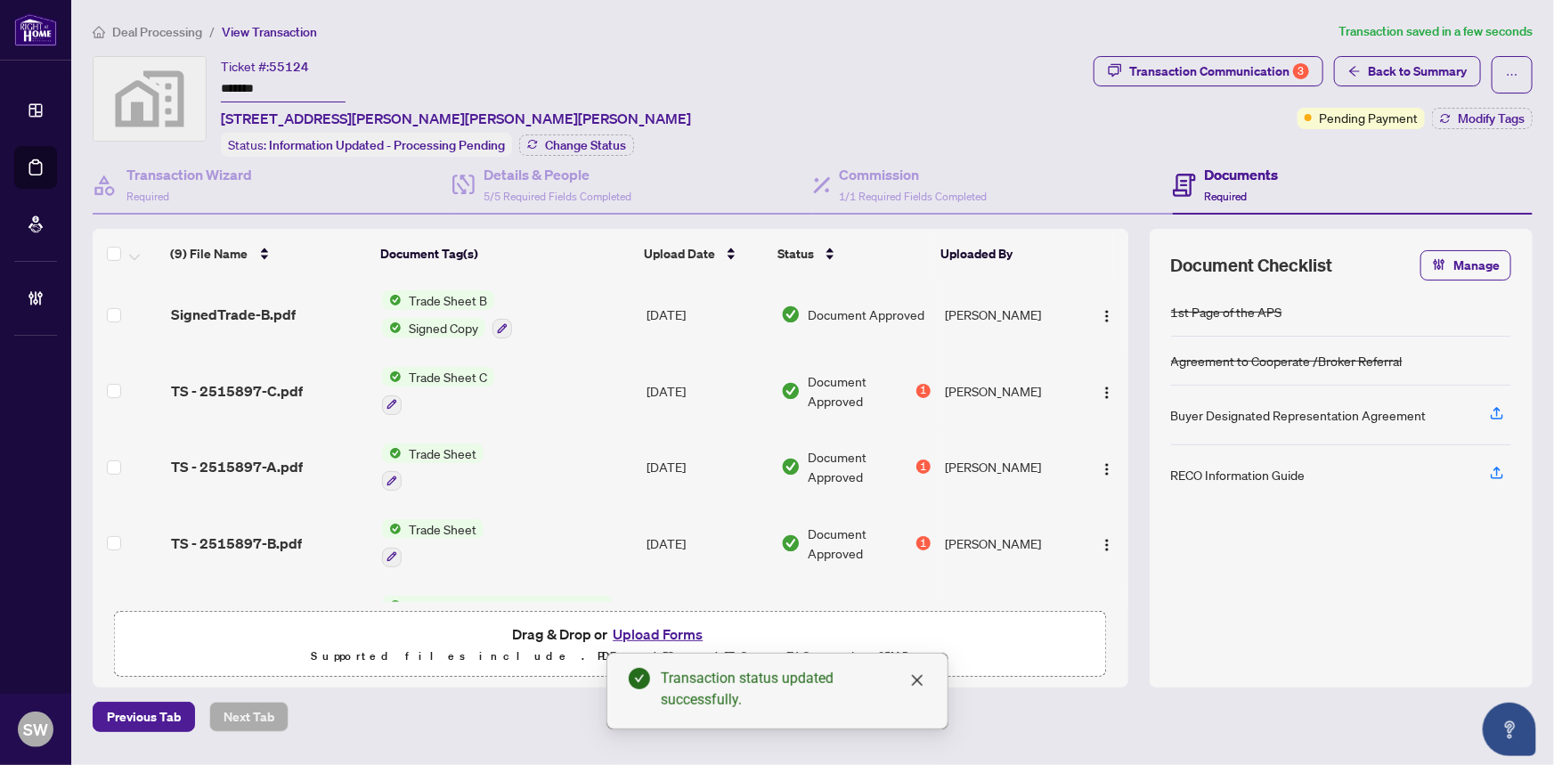
scroll to position [161, 0]
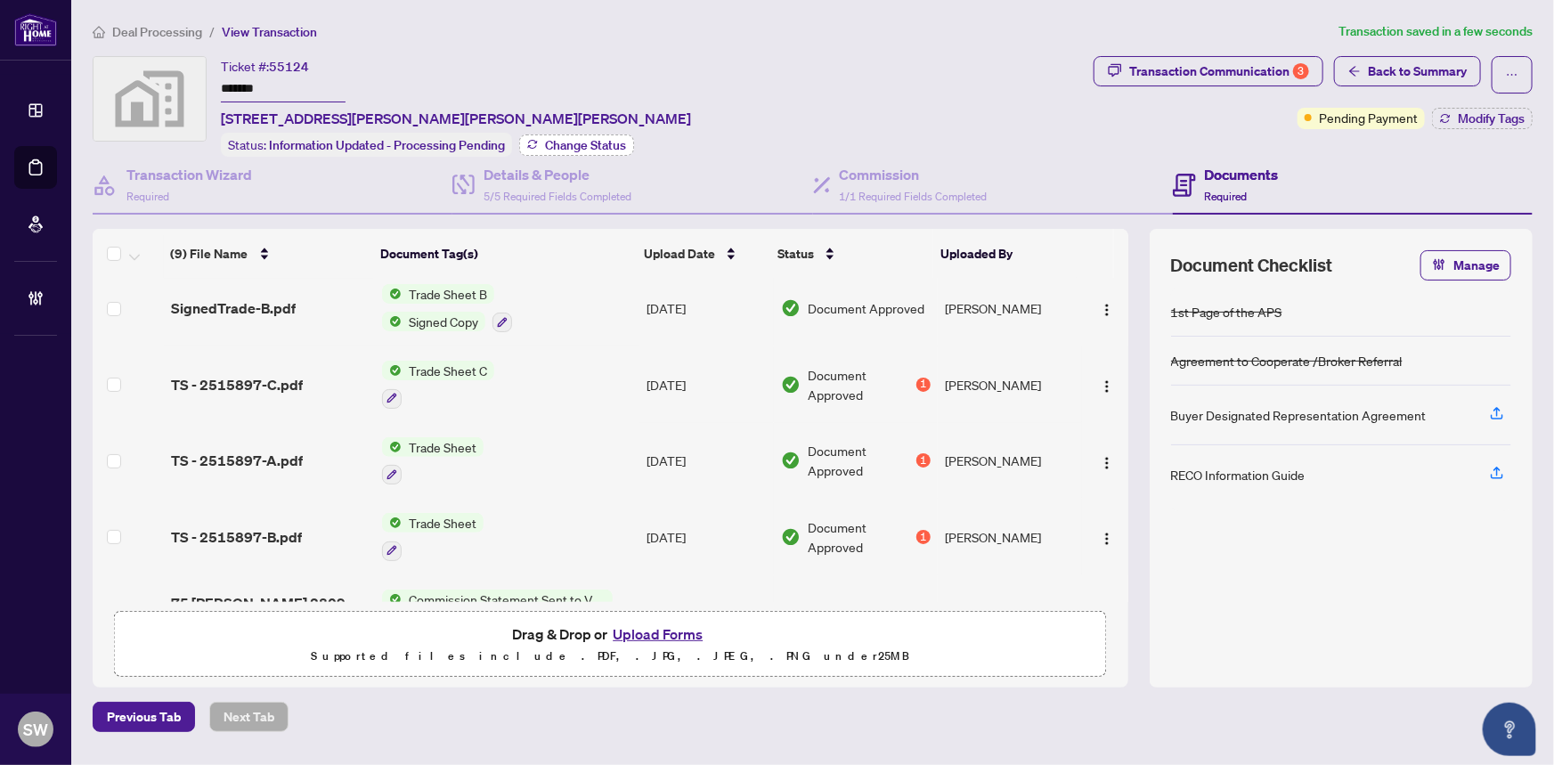
click at [599, 139] on span "Change Status" at bounding box center [585, 145] width 81 height 12
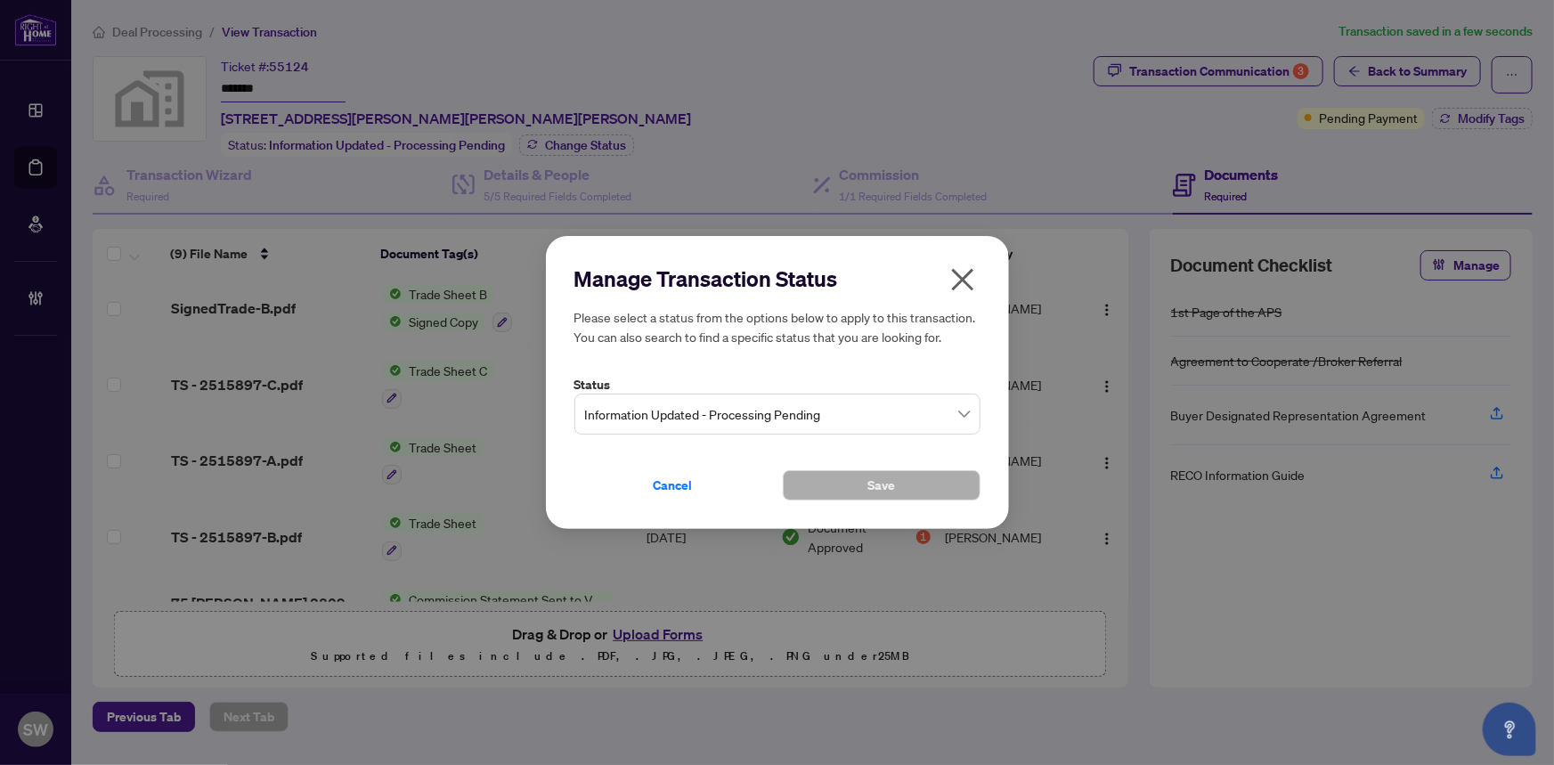
click at [749, 410] on span "Information Updated - Processing Pending" at bounding box center [777, 414] width 385 height 34
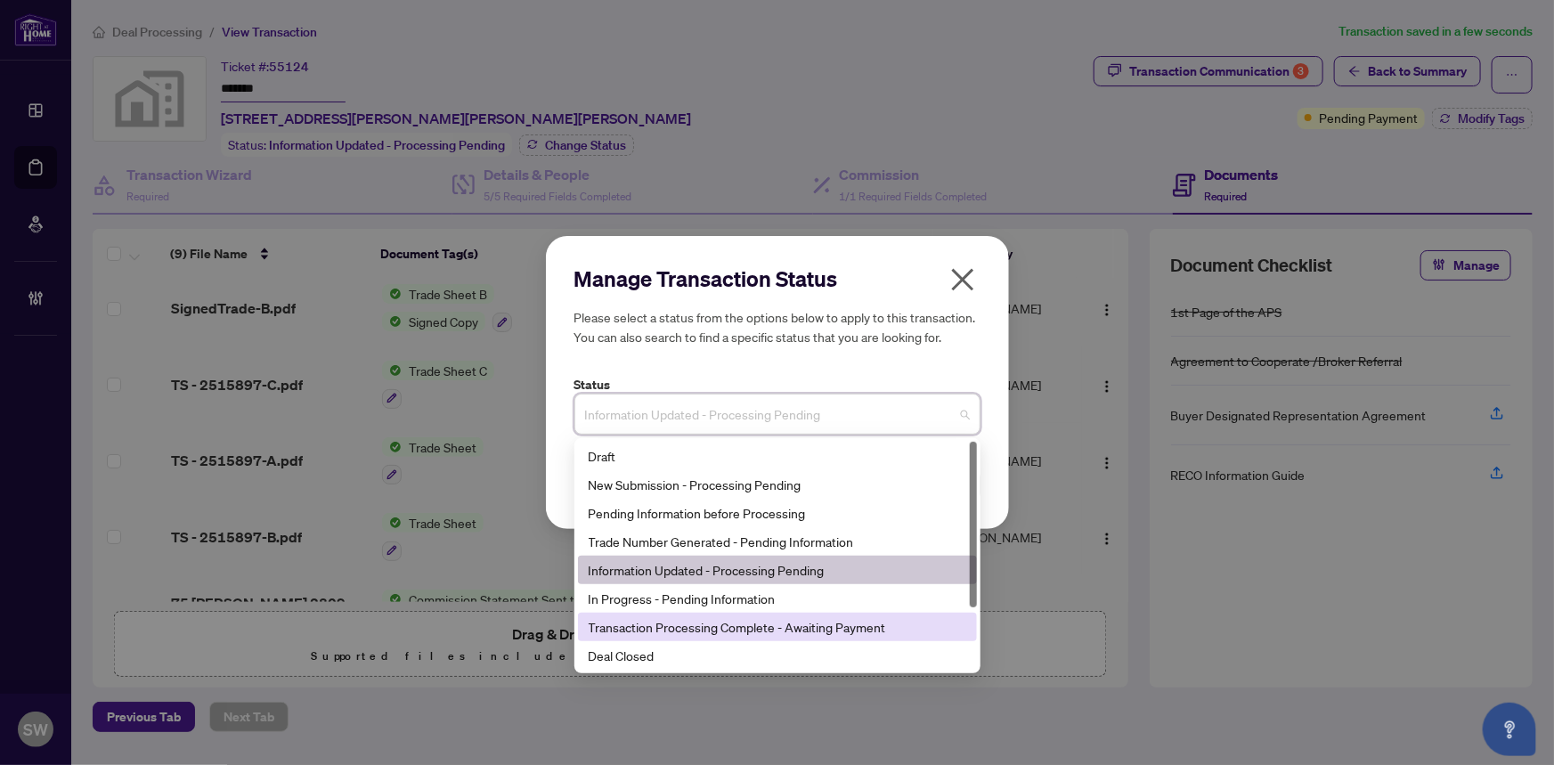
click at [778, 625] on div "Transaction Processing Complete - Awaiting Payment" at bounding box center [776, 627] width 377 height 20
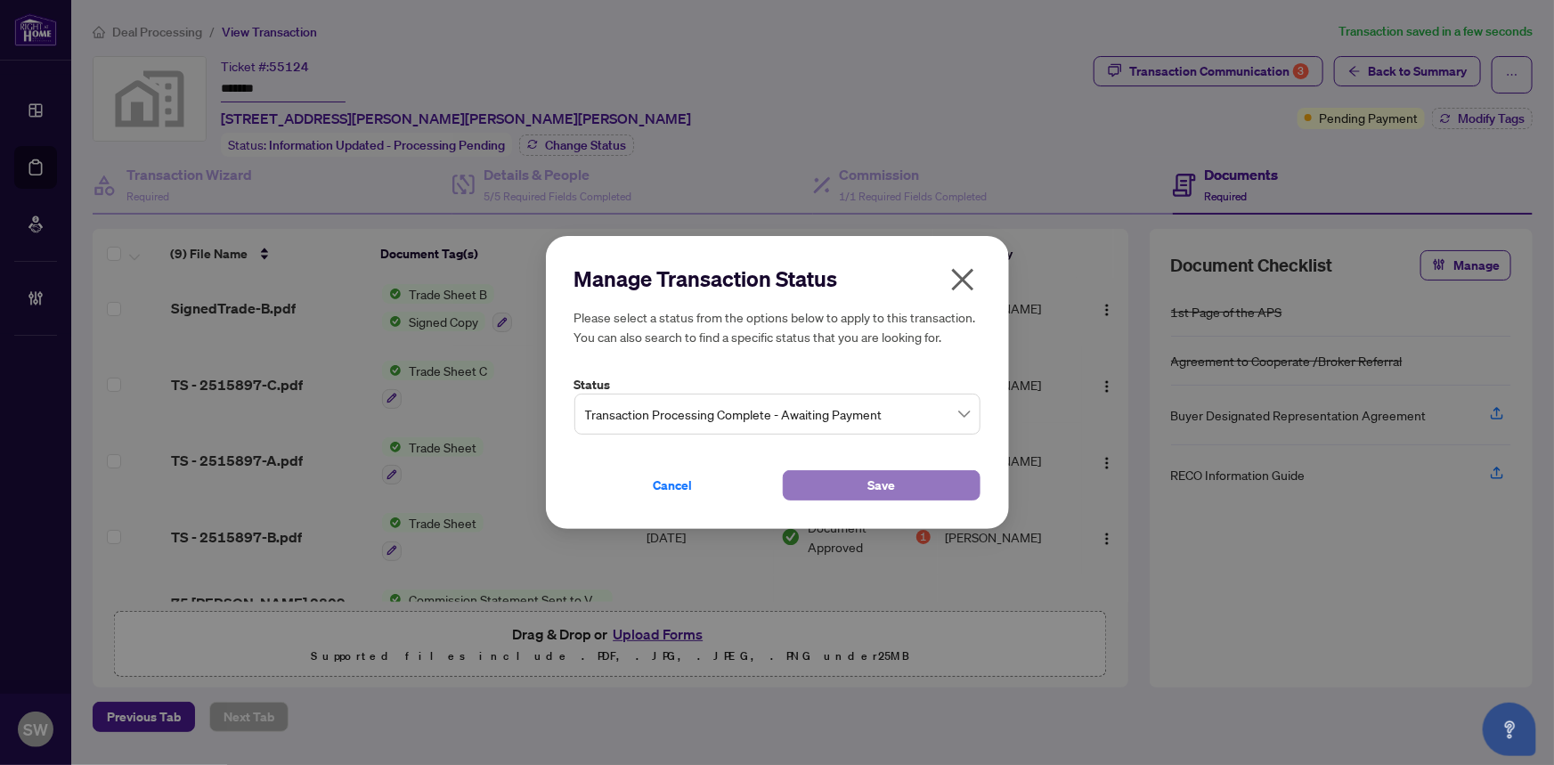
click at [823, 495] on button "Save" at bounding box center [882, 485] width 198 height 30
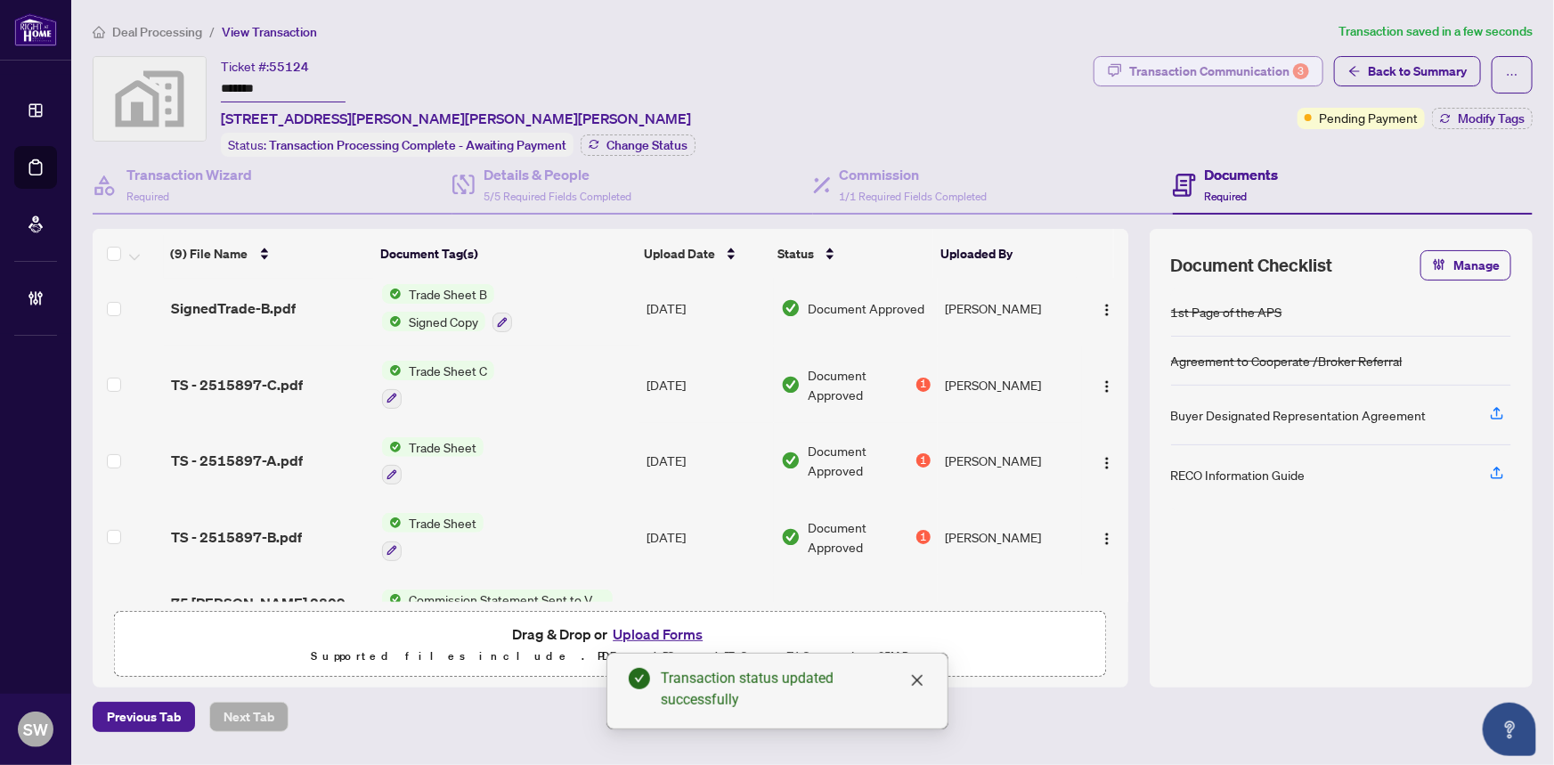
click at [1156, 76] on div "Transaction Communication 3" at bounding box center [1219, 71] width 180 height 28
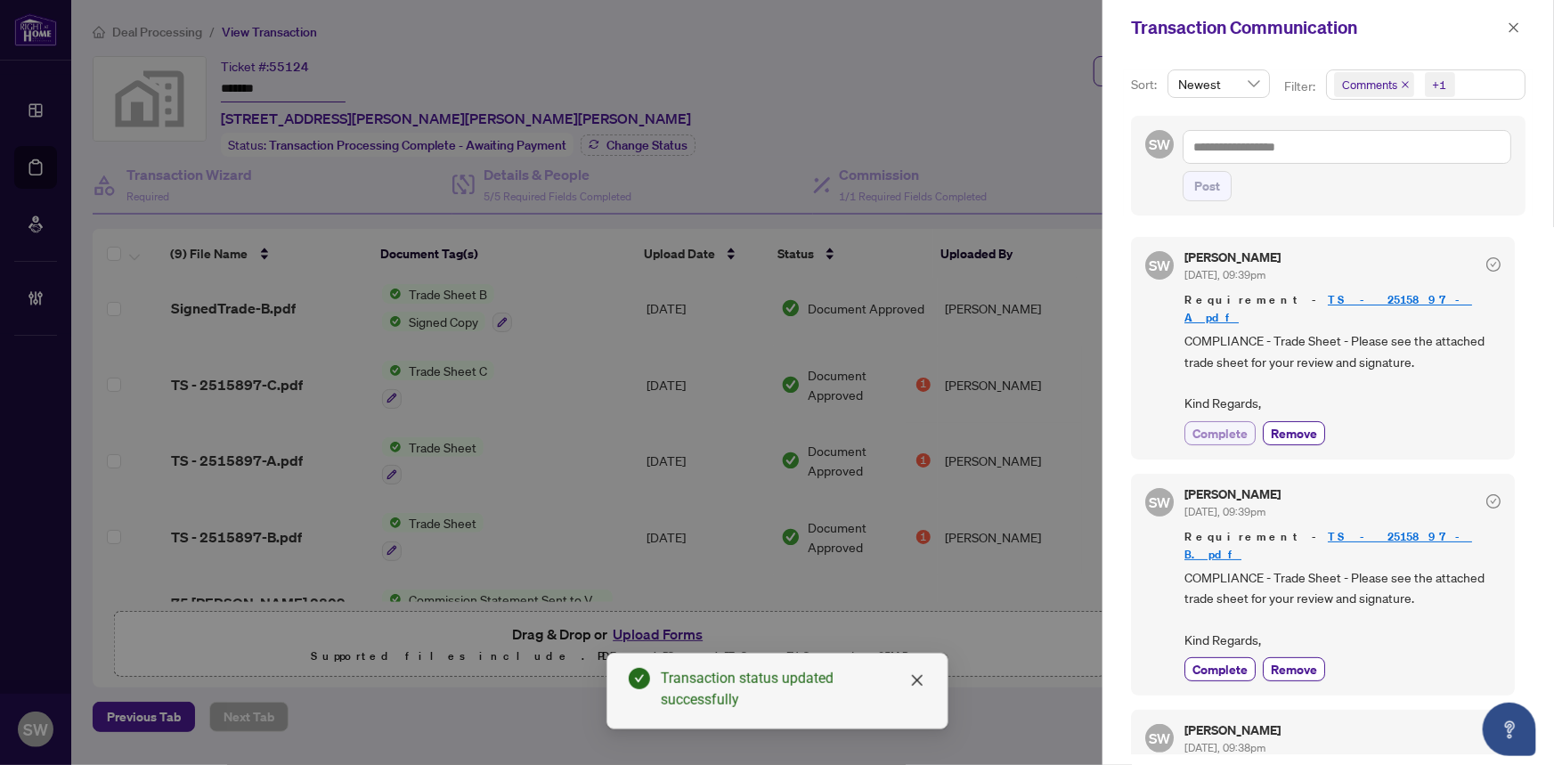
click at [1211, 424] on span "Complete" at bounding box center [1219, 433] width 55 height 19
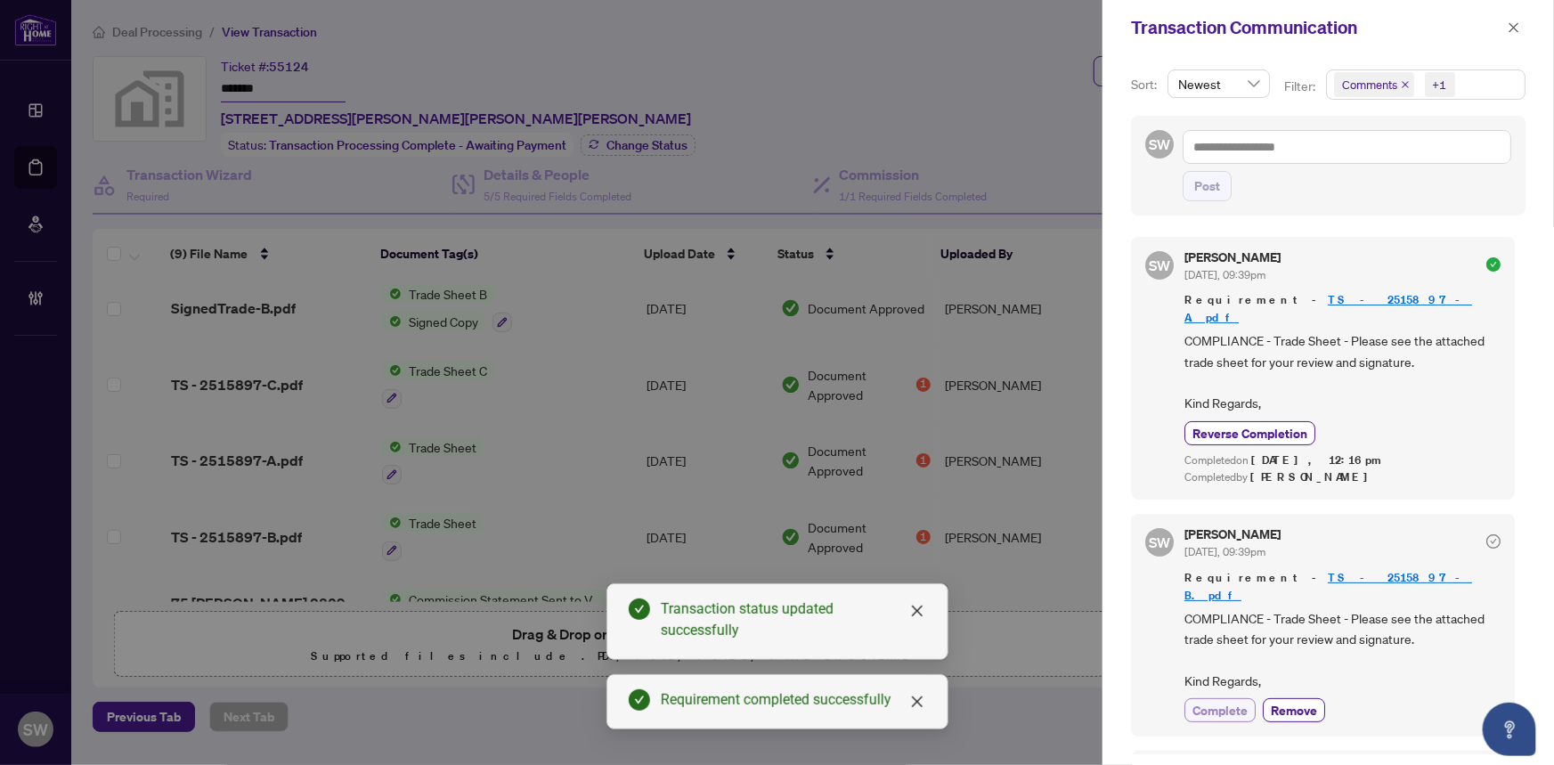
click at [1222, 701] on span "Complete" at bounding box center [1219, 710] width 55 height 19
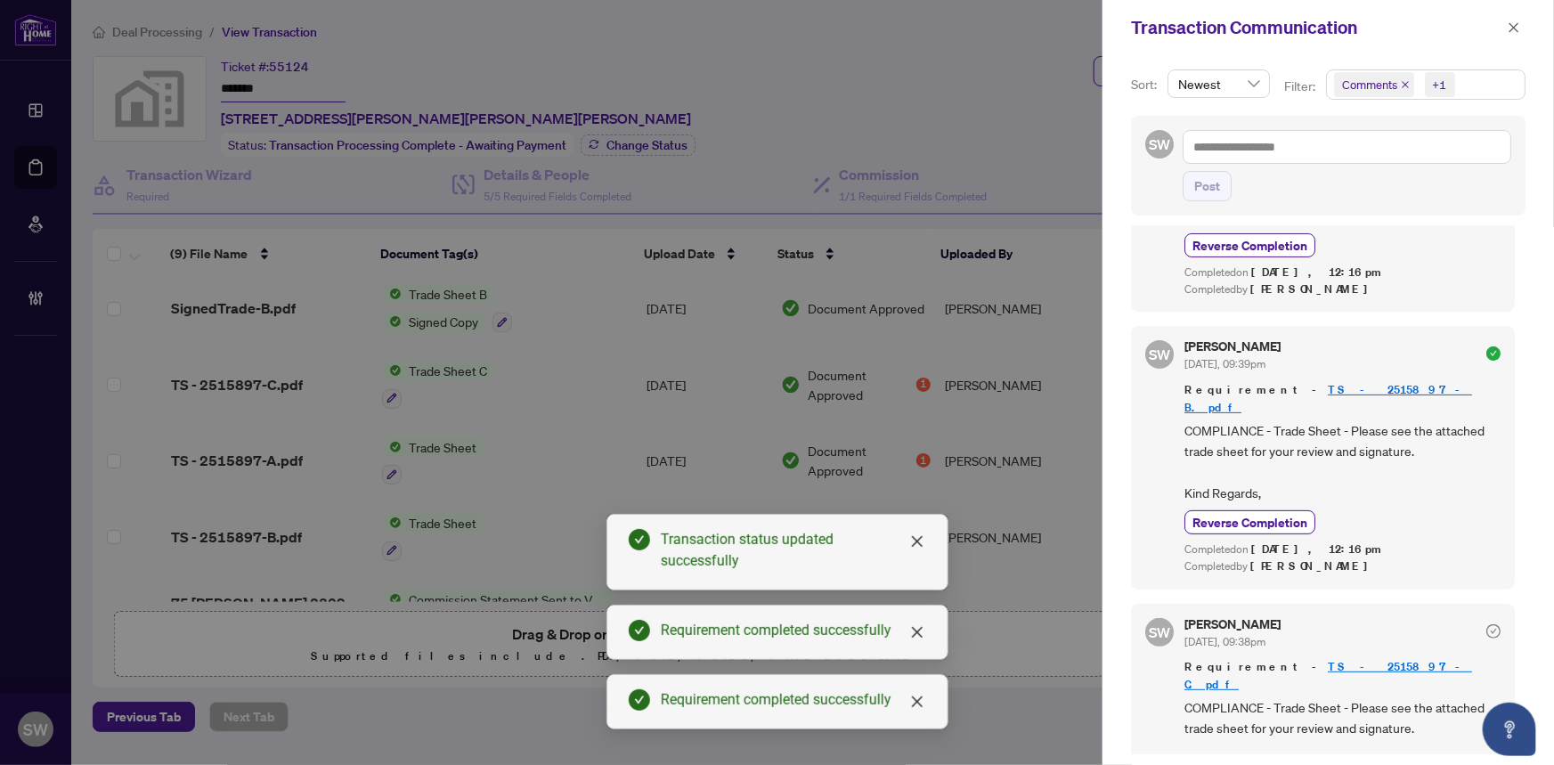
scroll to position [202, 0]
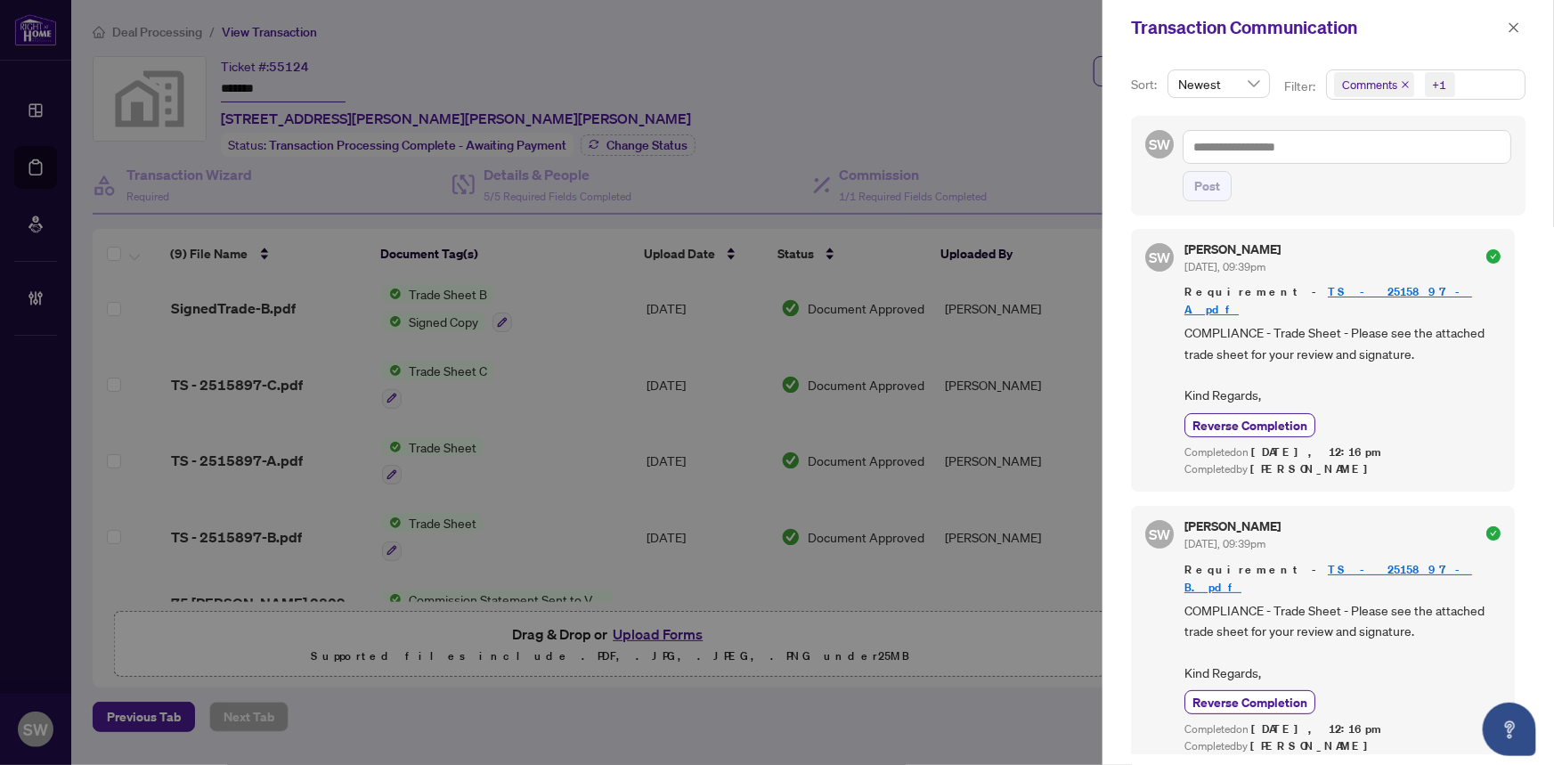
scroll to position [0, 0]
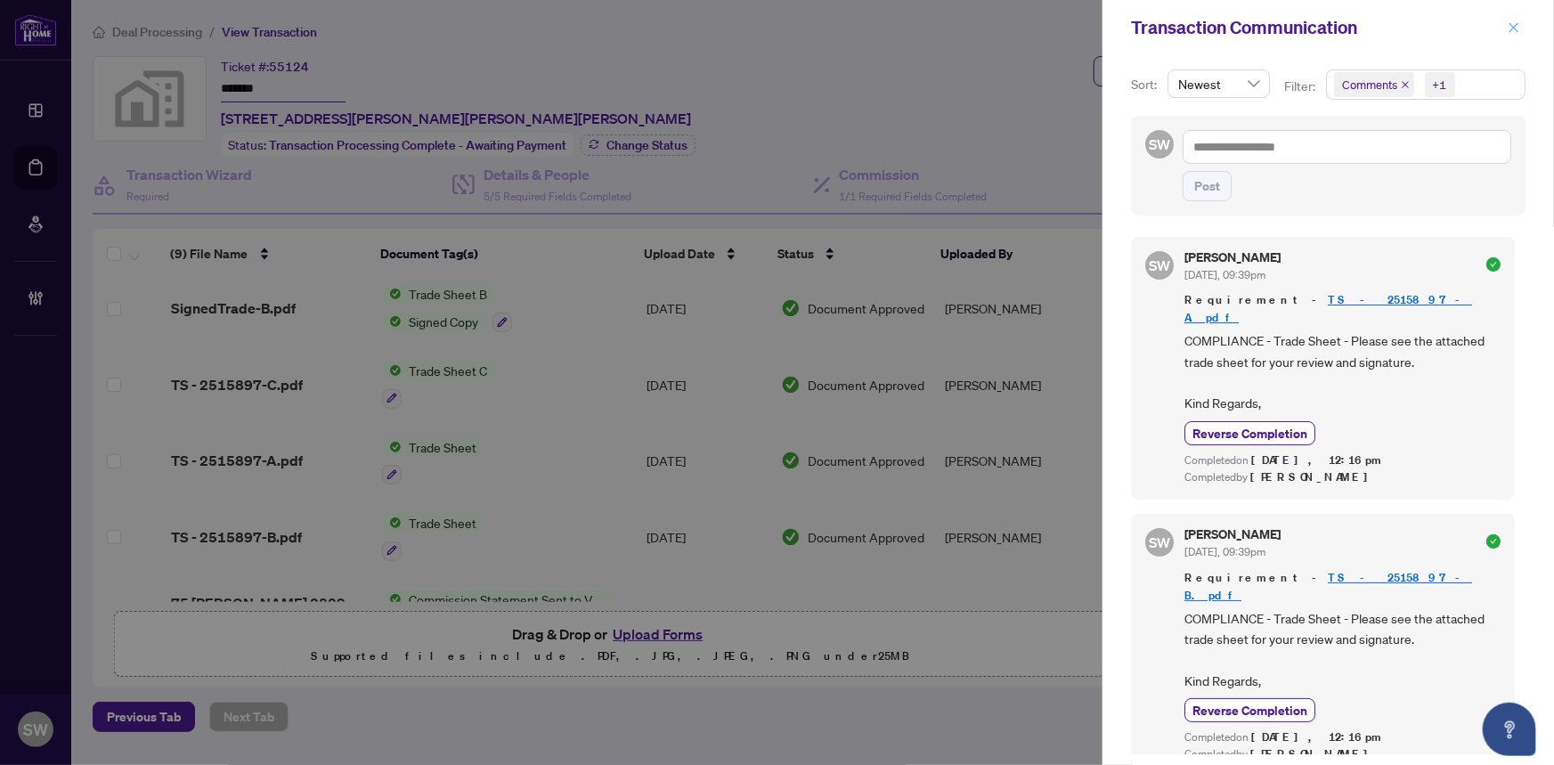
click at [1509, 30] on icon "close" at bounding box center [1513, 27] width 12 height 12
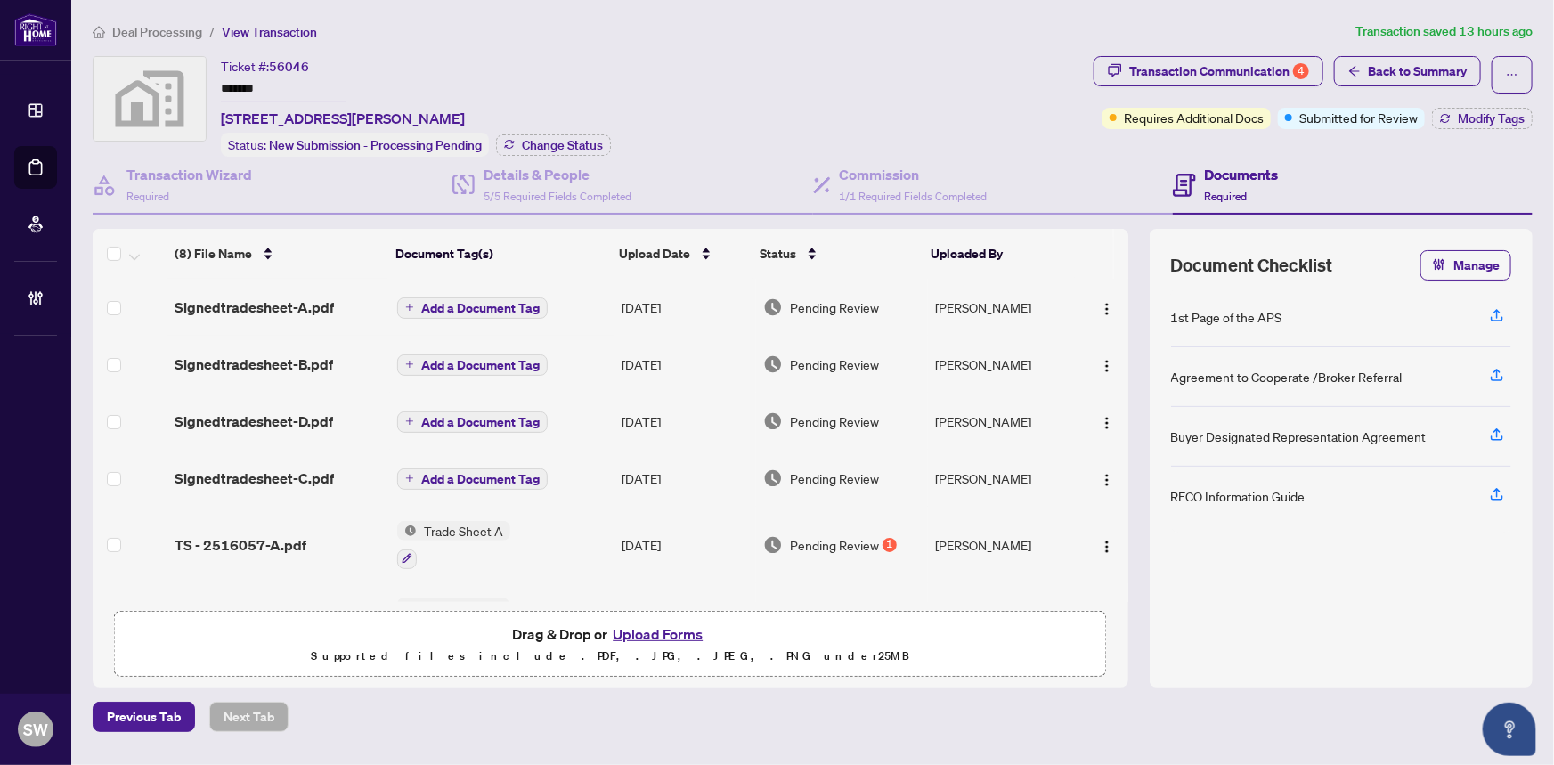
click at [237, 89] on input "*******" at bounding box center [283, 90] width 125 height 26
click at [277, 298] on span "Signedtradesheet-A.pdf" at bounding box center [253, 306] width 159 height 21
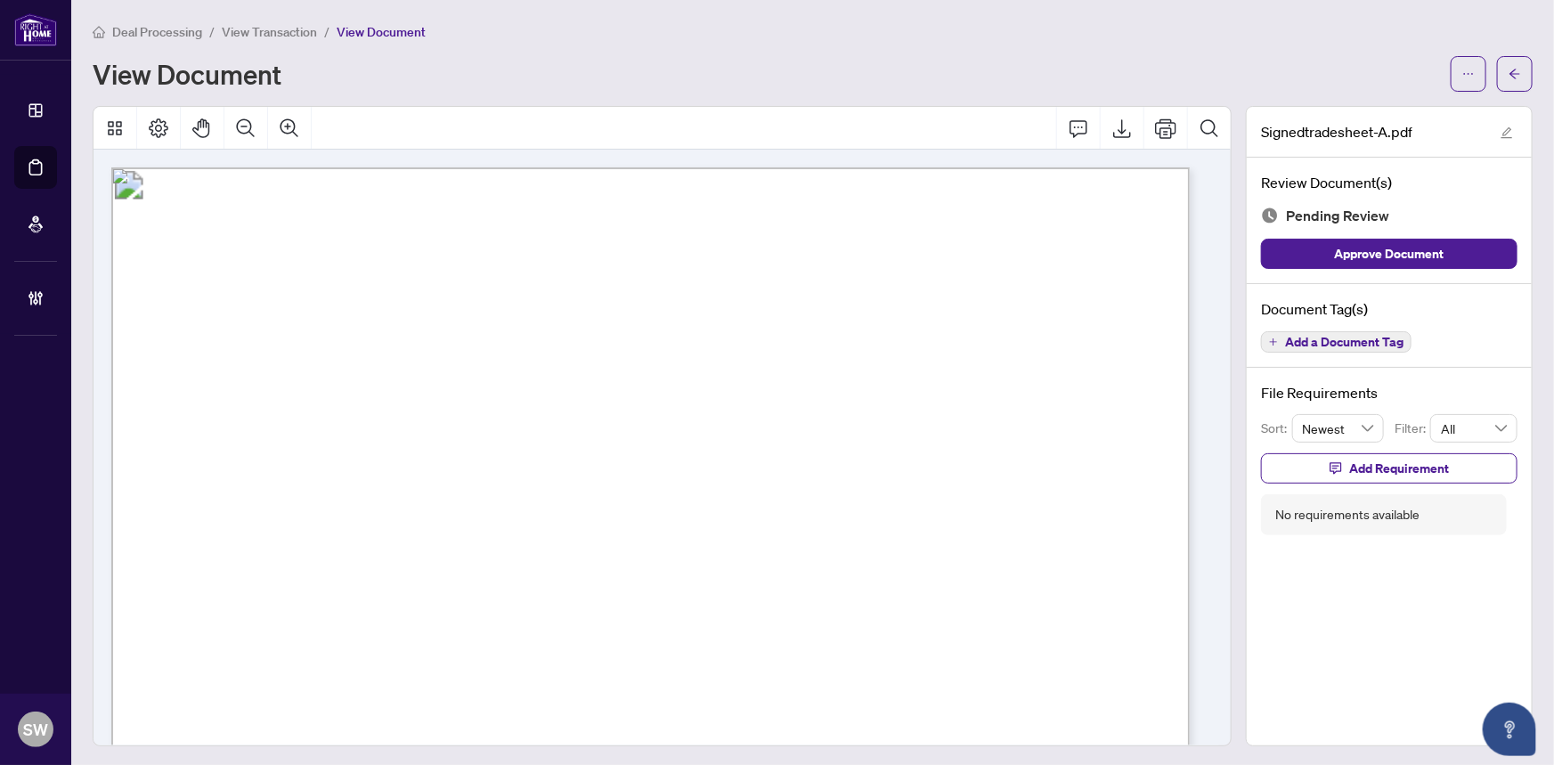
click at [1369, 344] on span "Add a Document Tag" at bounding box center [1344, 342] width 118 height 12
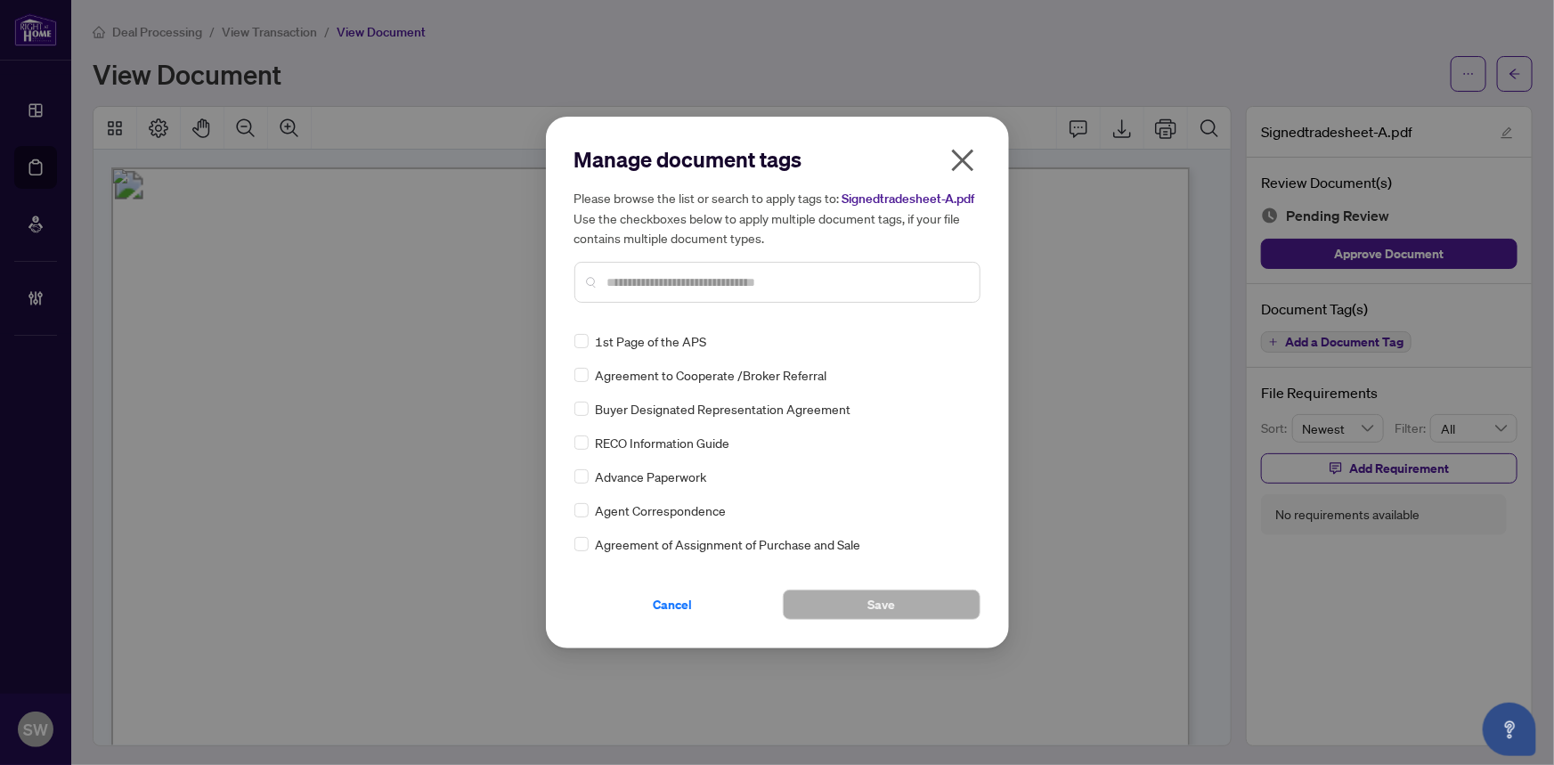
click at [676, 280] on input "text" at bounding box center [786, 282] width 358 height 20
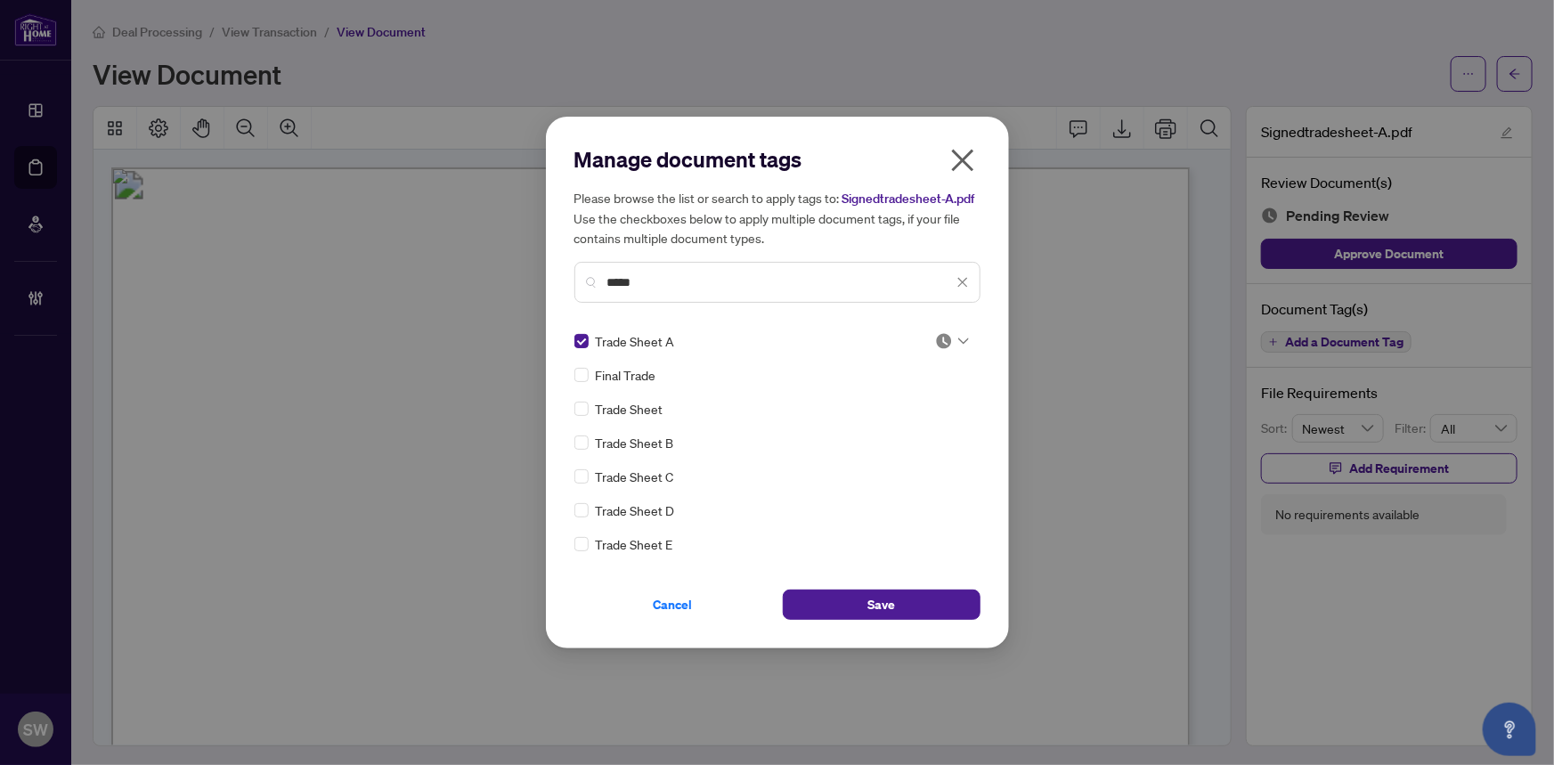
click at [944, 341] on img at bounding box center [944, 341] width 18 height 18
click at [911, 434] on div "Approved" at bounding box center [893, 428] width 114 height 20
drag, startPoint x: 681, startPoint y: 278, endPoint x: 580, endPoint y: 272, distance: 101.7
click at [580, 272] on div "*****" at bounding box center [777, 282] width 406 height 41
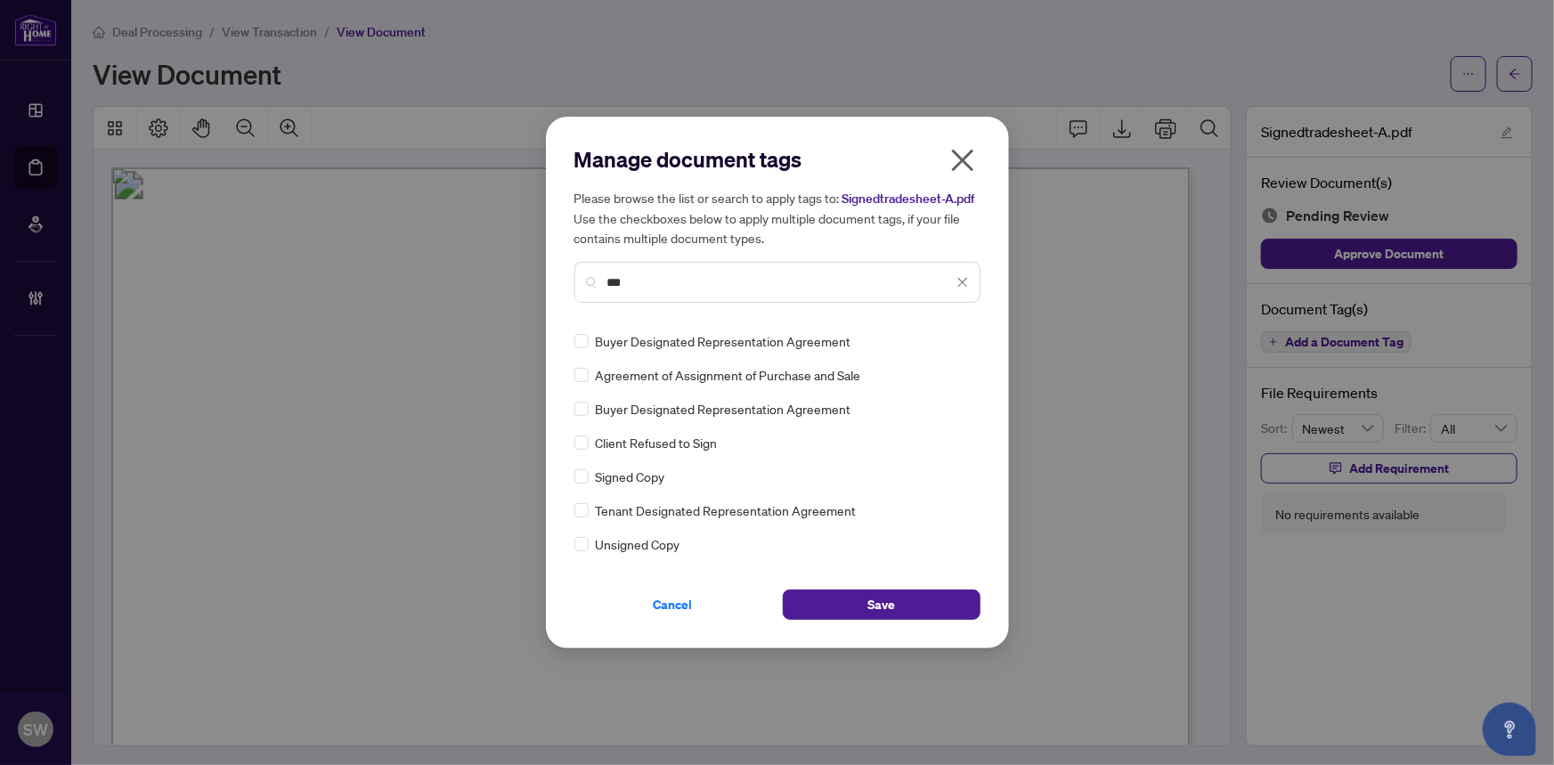
type input "***"
click at [942, 341] on img at bounding box center [944, 341] width 18 height 18
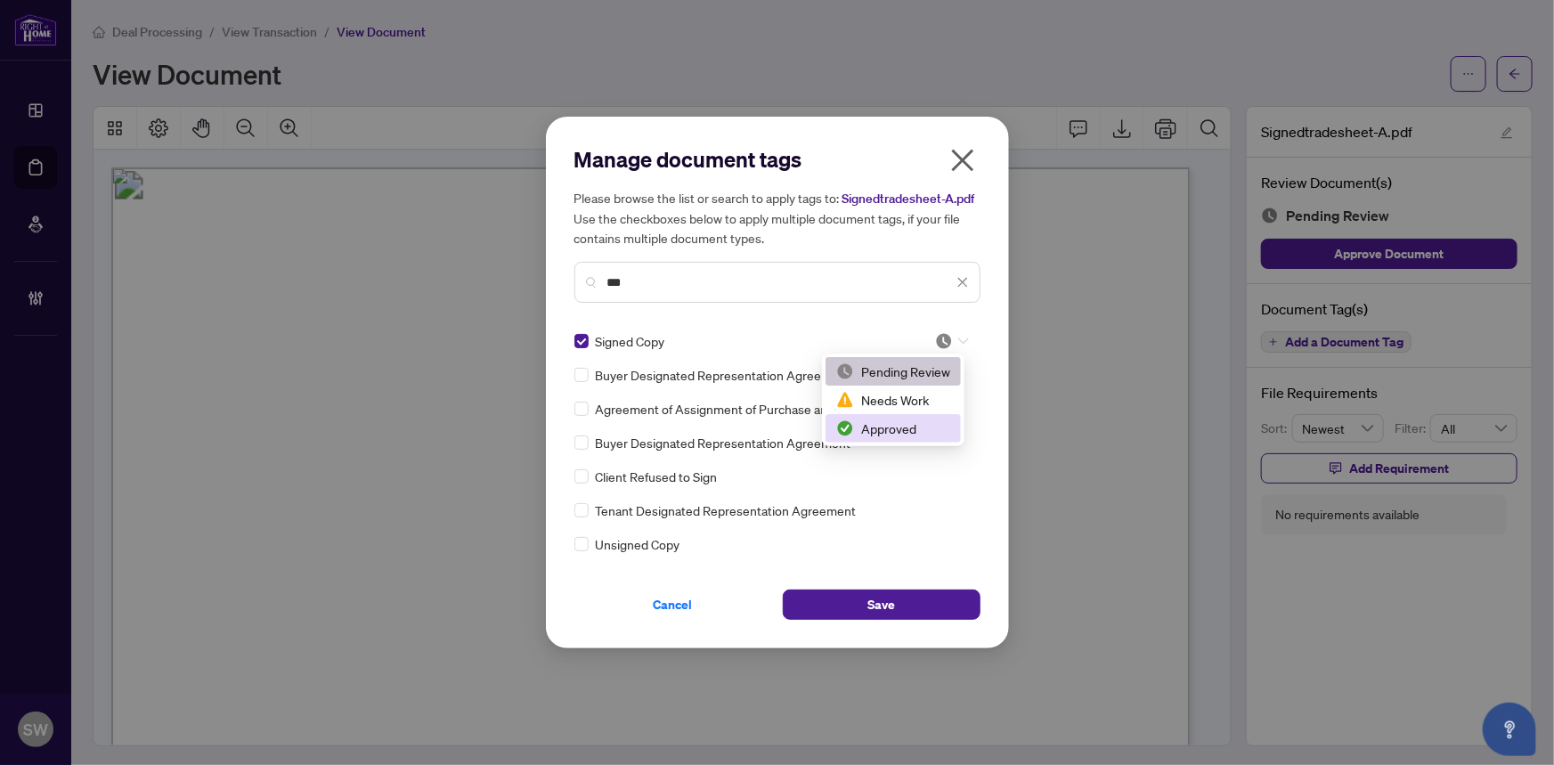
click at [907, 429] on div "Approved" at bounding box center [893, 428] width 114 height 20
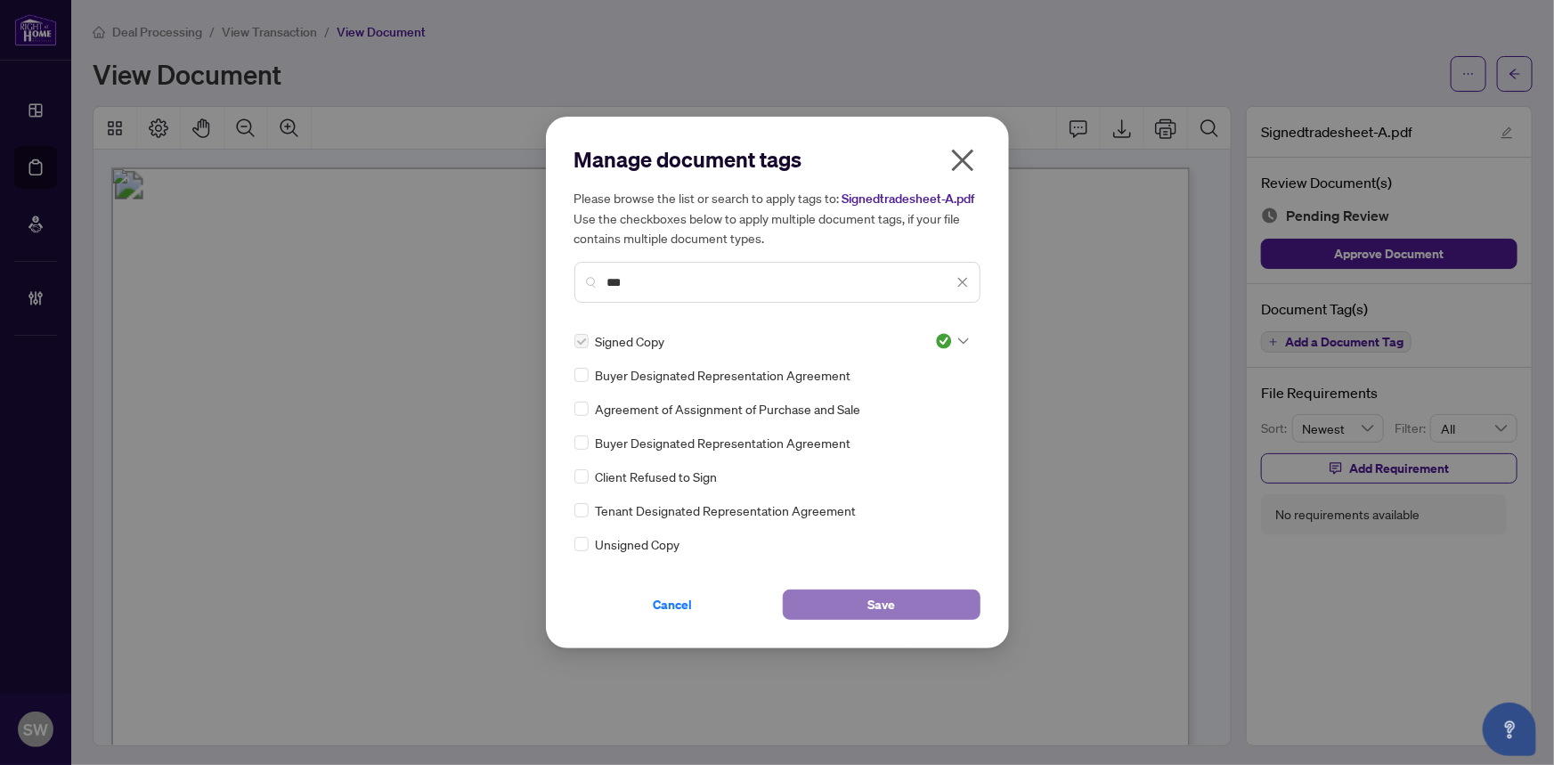
click at [908, 608] on button "Save" at bounding box center [882, 604] width 198 height 30
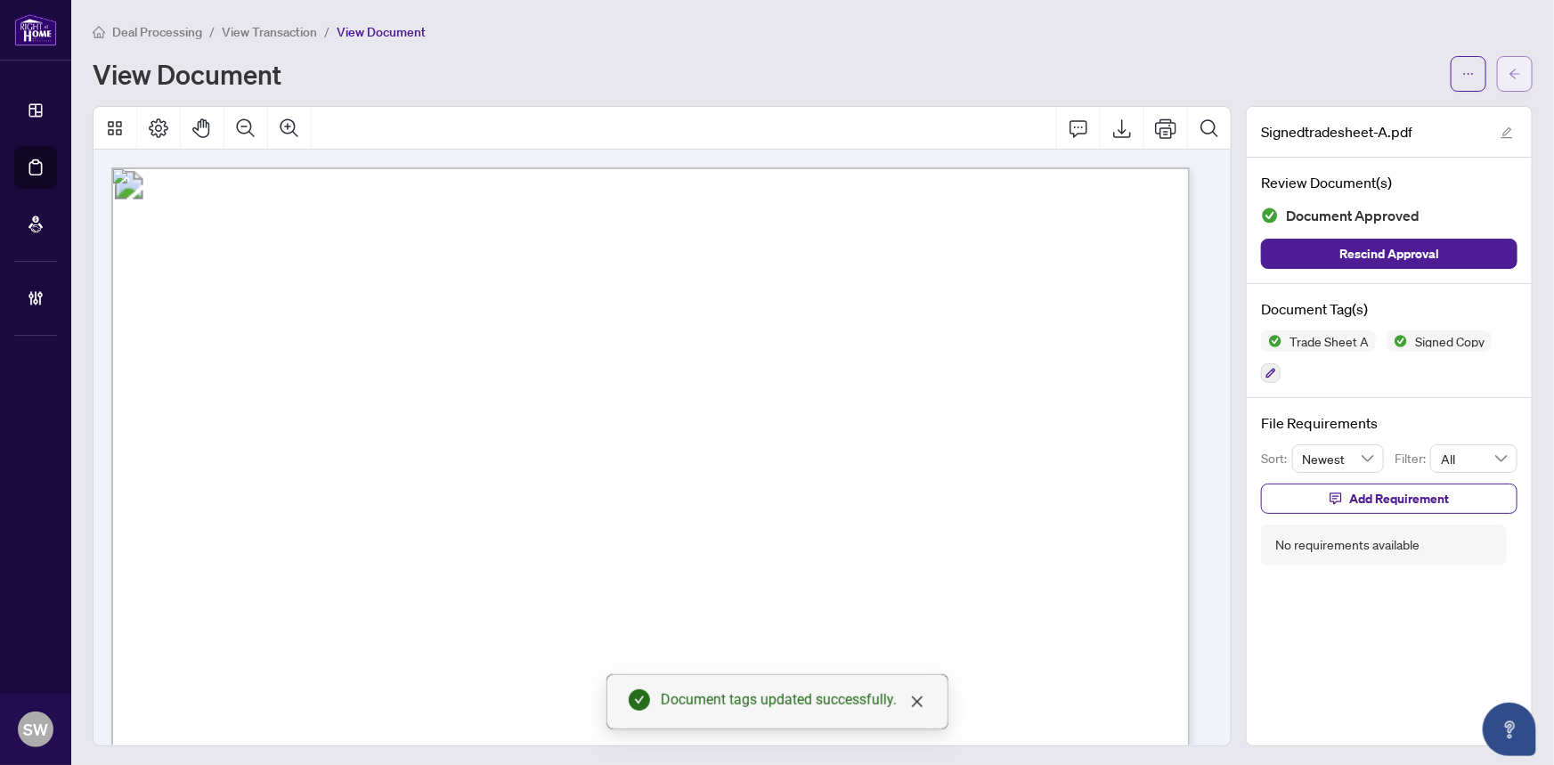
click at [1516, 68] on button "button" at bounding box center [1515, 74] width 36 height 36
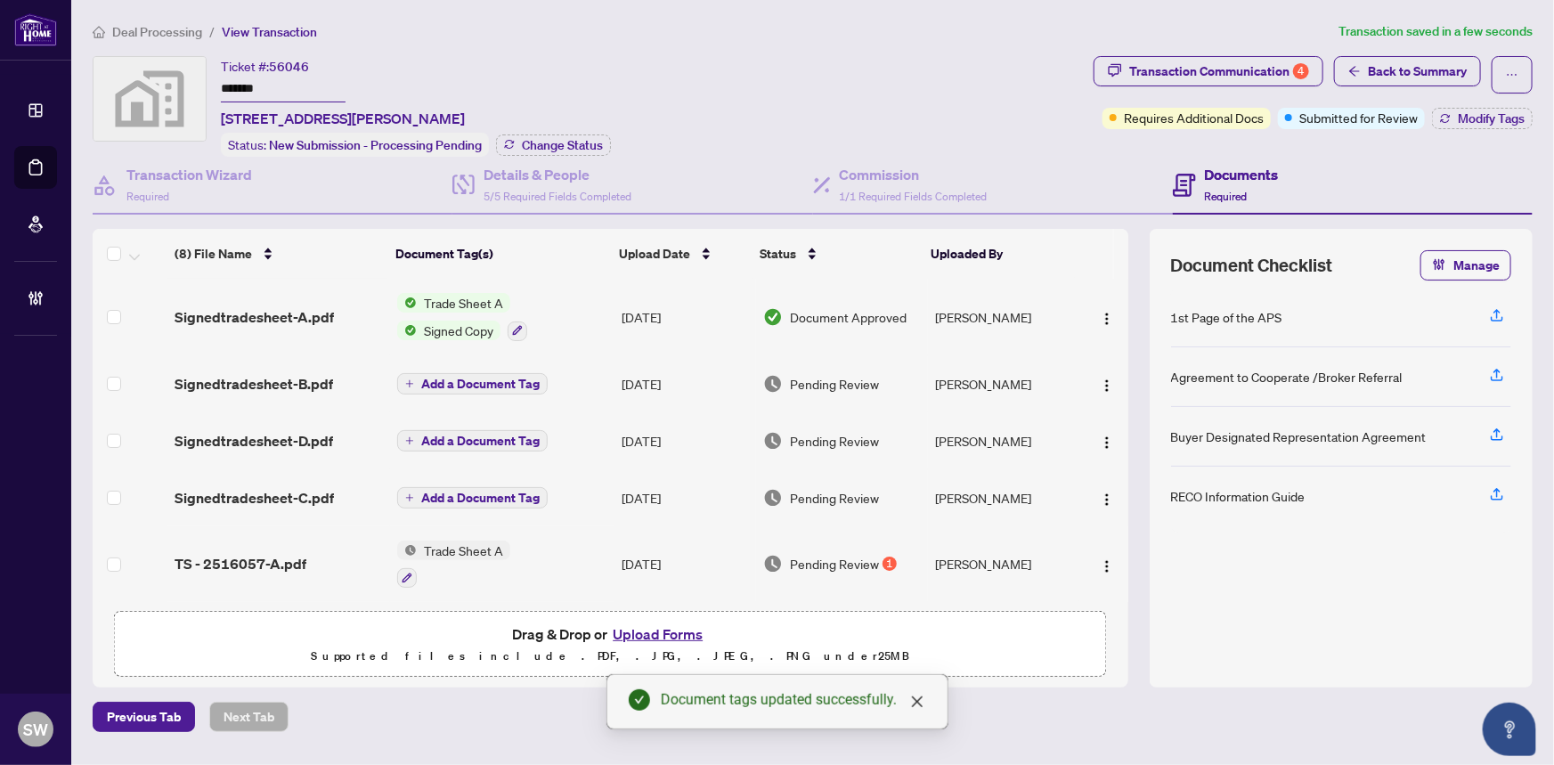
click at [287, 381] on span "Signedtradesheet-B.pdf" at bounding box center [253, 383] width 158 height 21
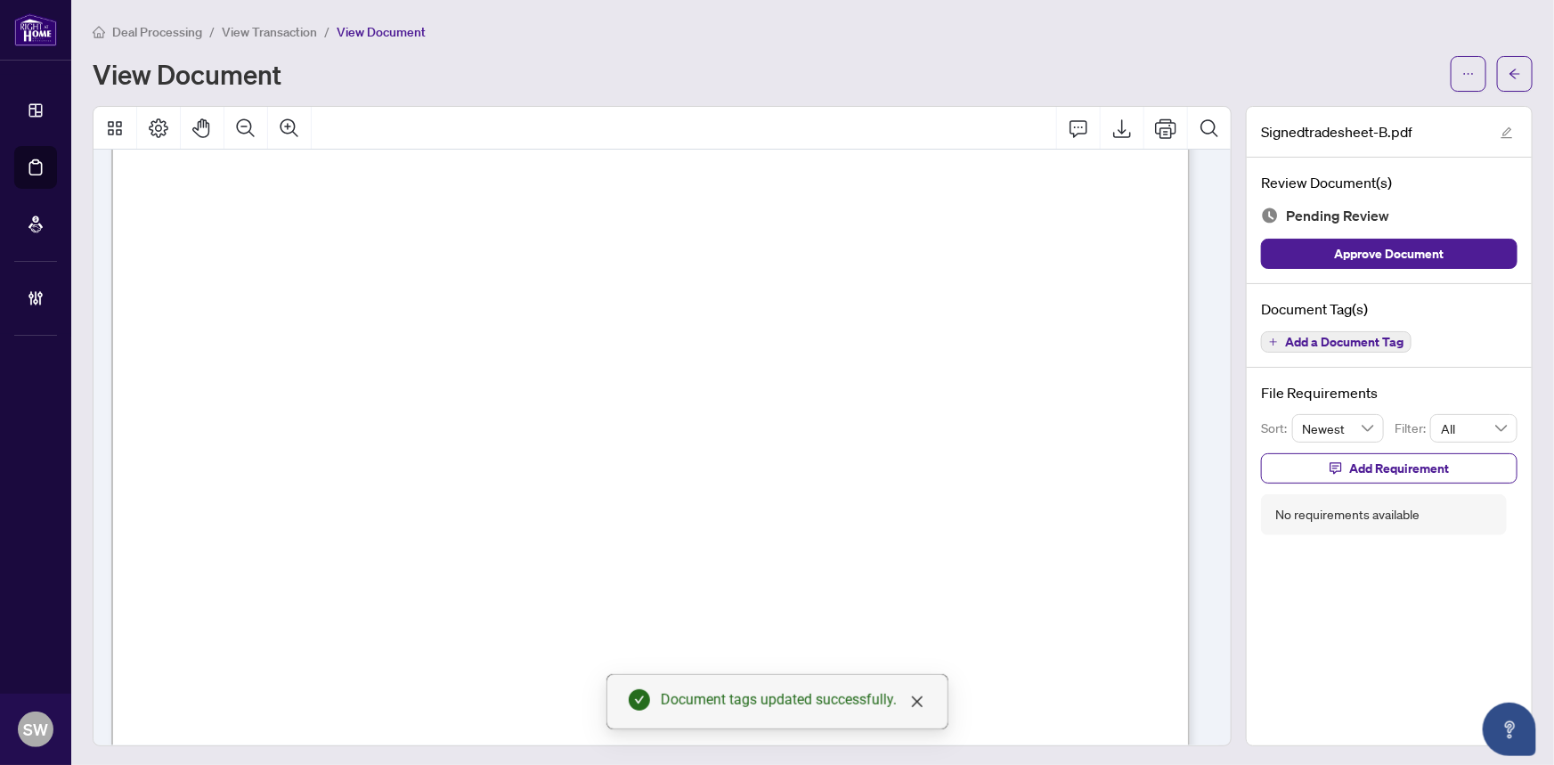
scroll to position [485, 0]
click at [1338, 340] on span "Add a Document Tag" at bounding box center [1344, 342] width 118 height 12
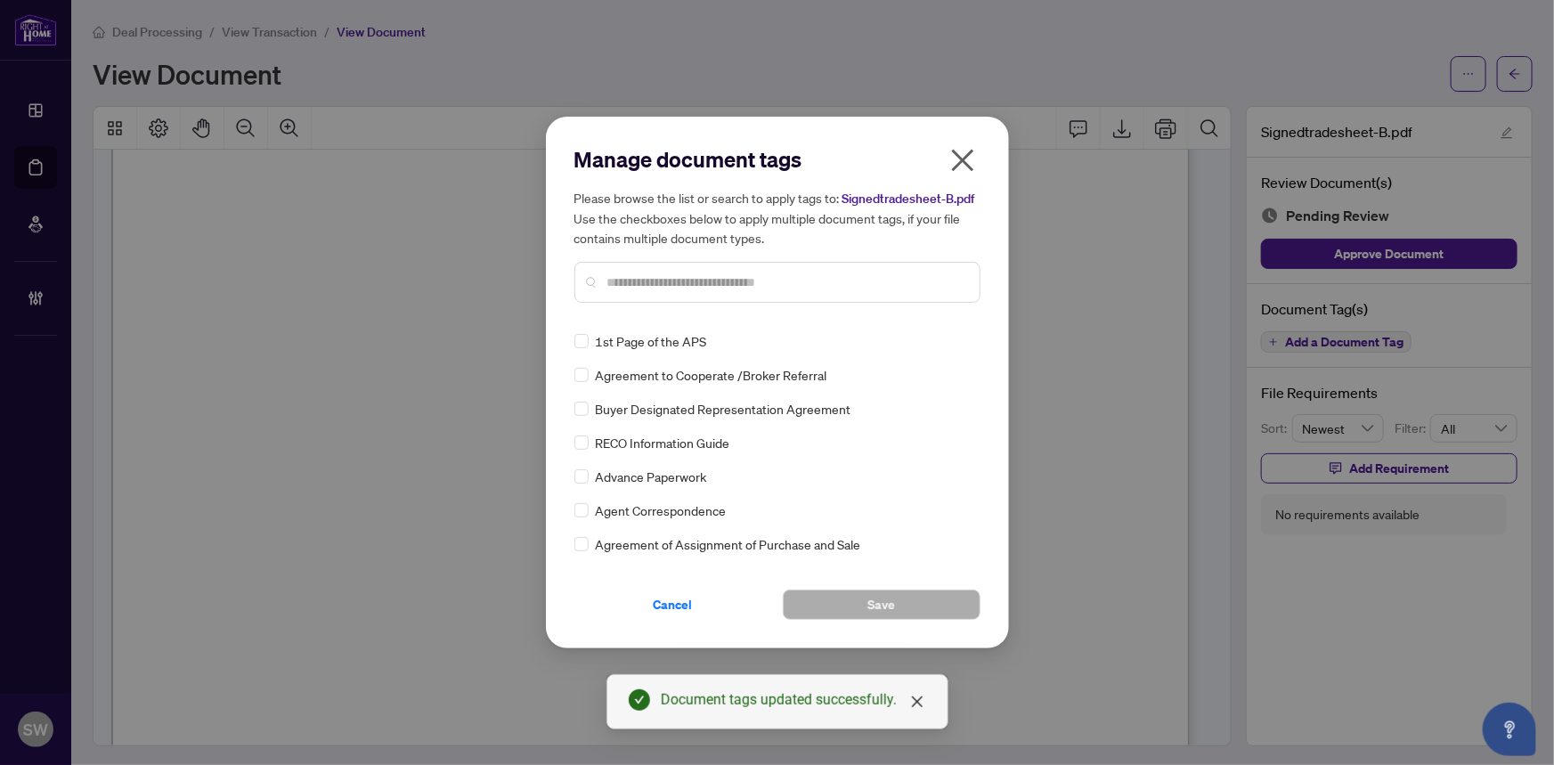
click at [803, 285] on input "text" at bounding box center [786, 282] width 358 height 20
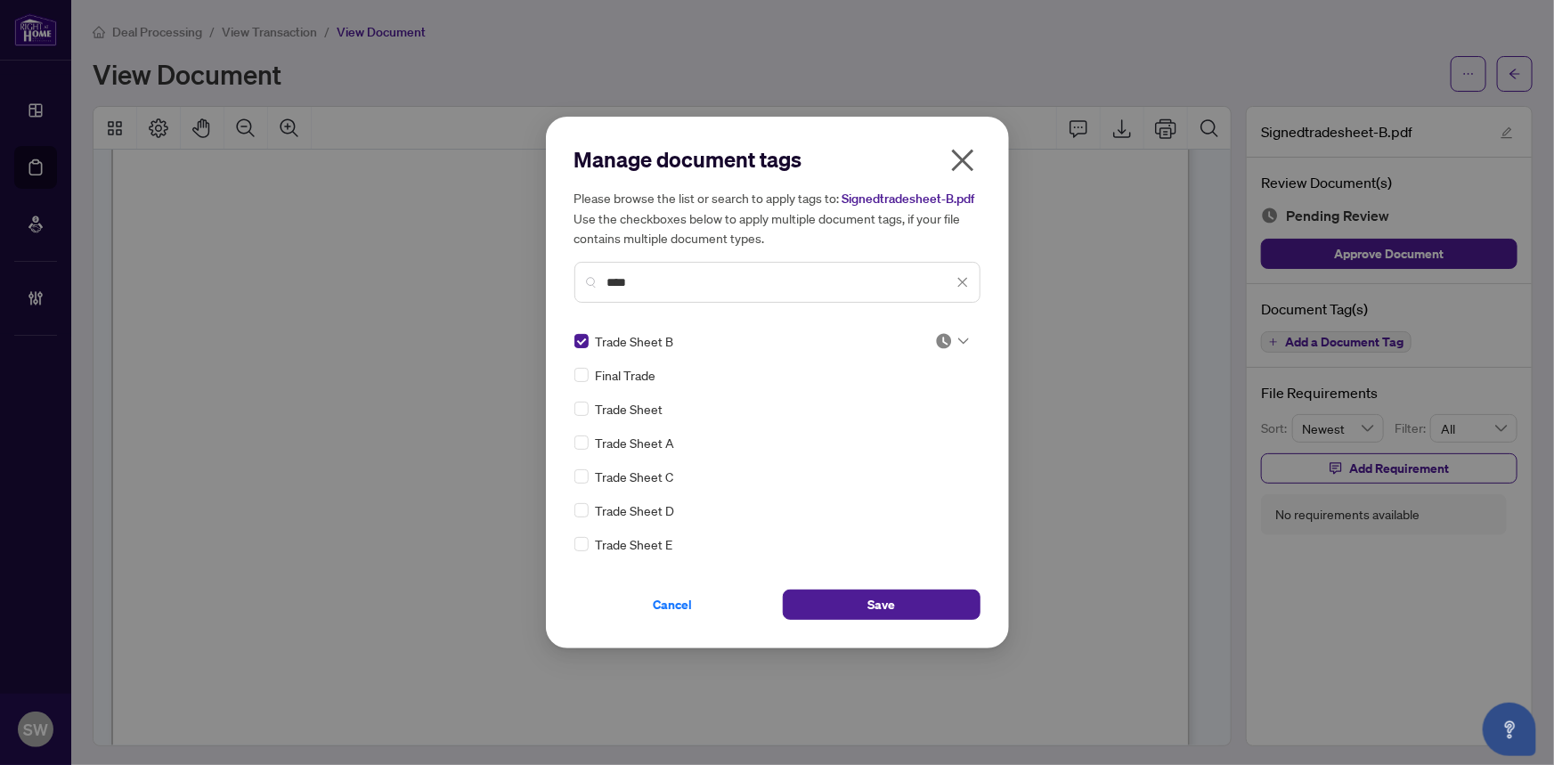
drag, startPoint x: 650, startPoint y: 275, endPoint x: 545, endPoint y: 276, distance: 105.1
click at [546, 276] on div "Manage document tags Please browse the list or search to apply tags to: Signedt…" at bounding box center [777, 383] width 463 height 532
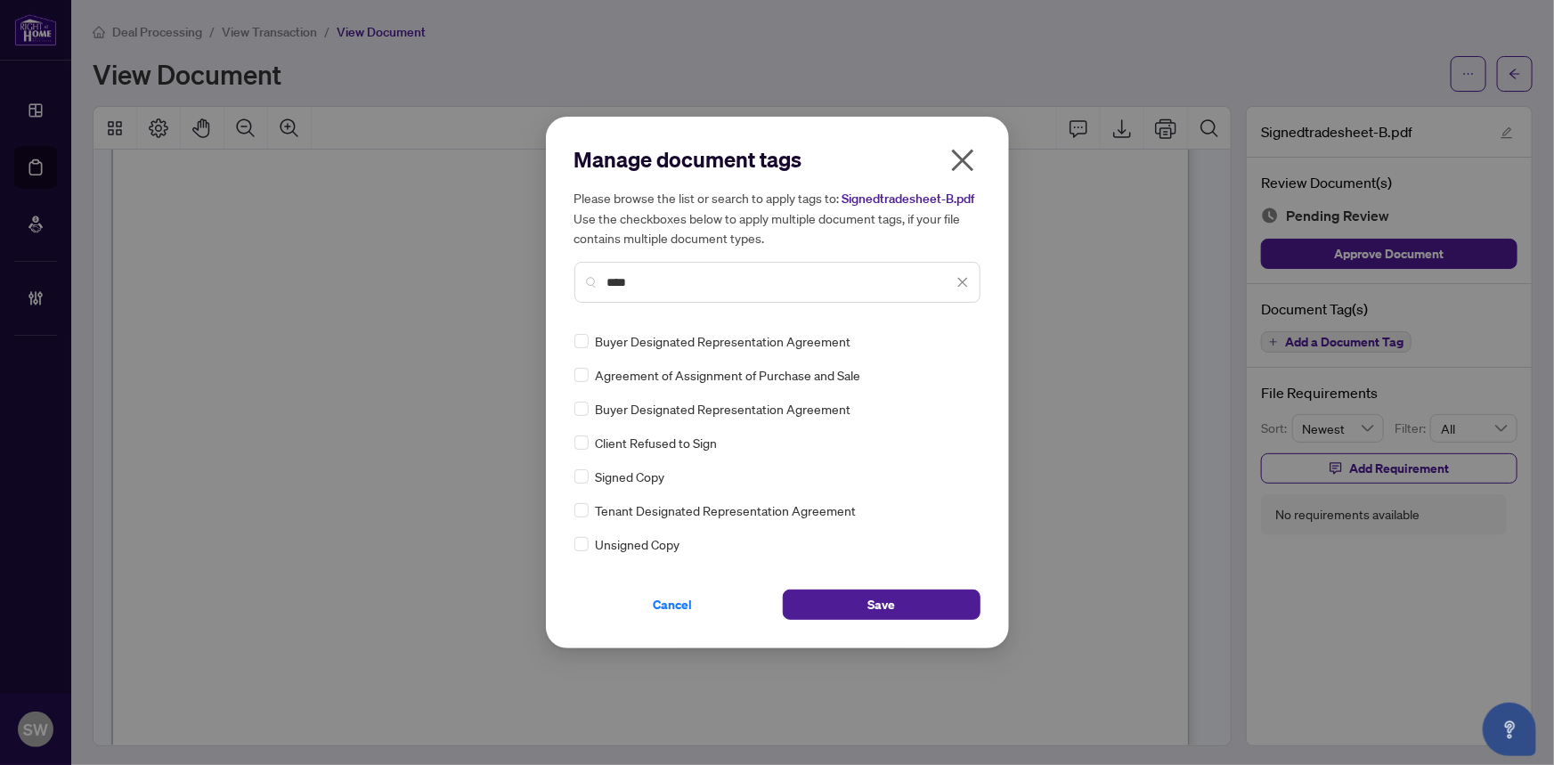
type input "****"
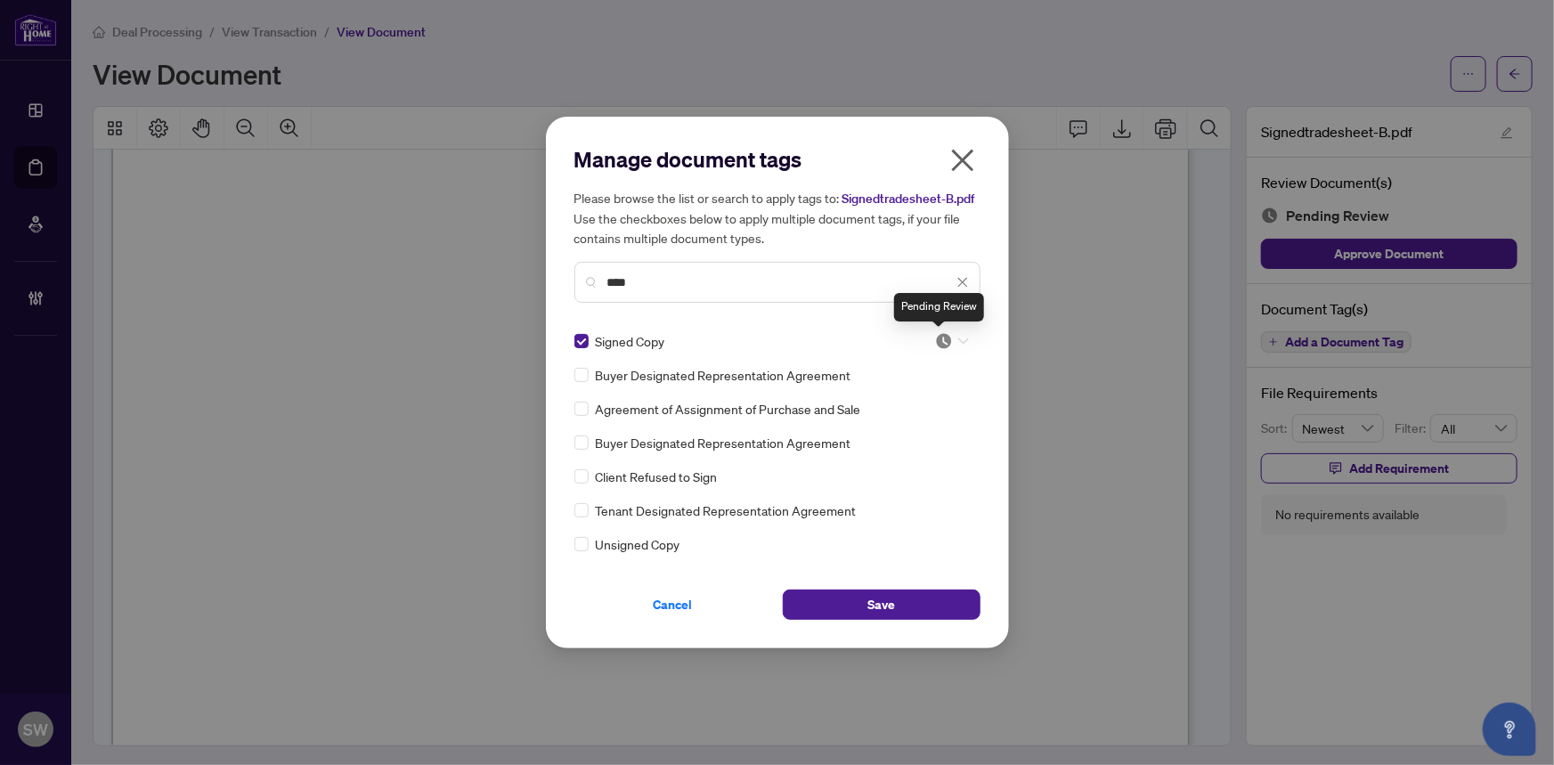
click at [935, 345] on img at bounding box center [944, 341] width 18 height 18
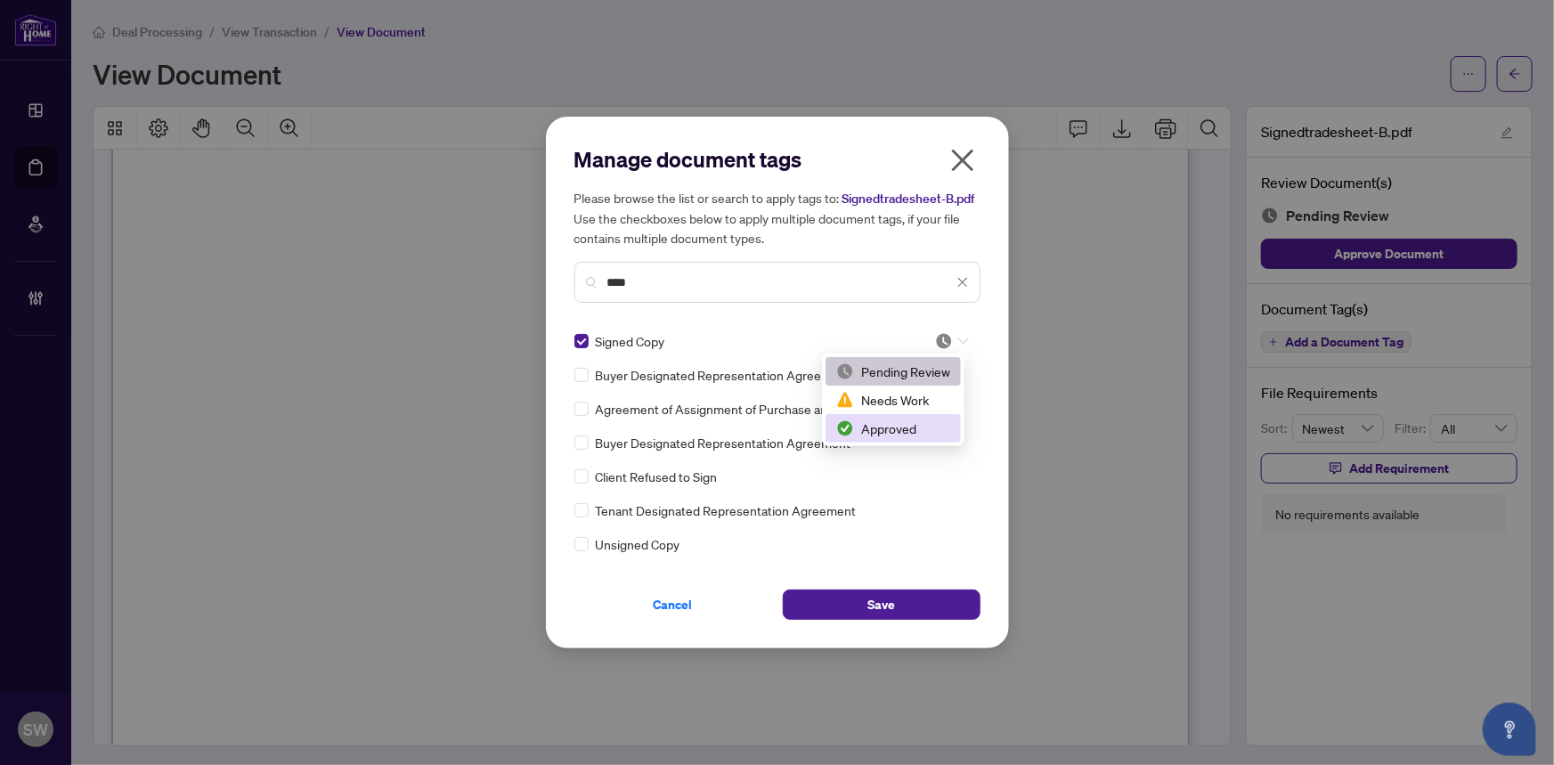
click at [924, 426] on div "Approved" at bounding box center [893, 428] width 114 height 20
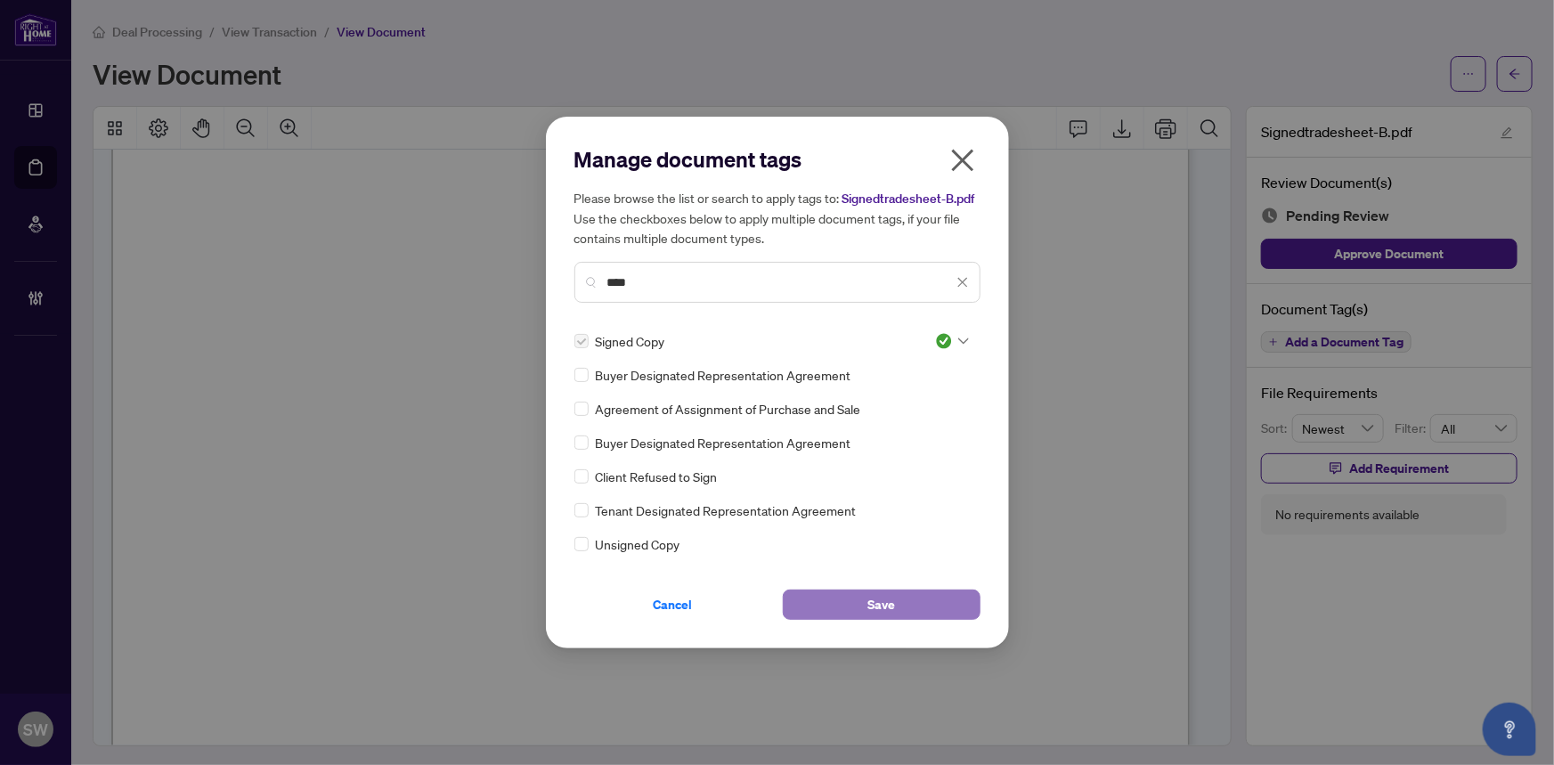
click at [919, 613] on button "Save" at bounding box center [882, 604] width 198 height 30
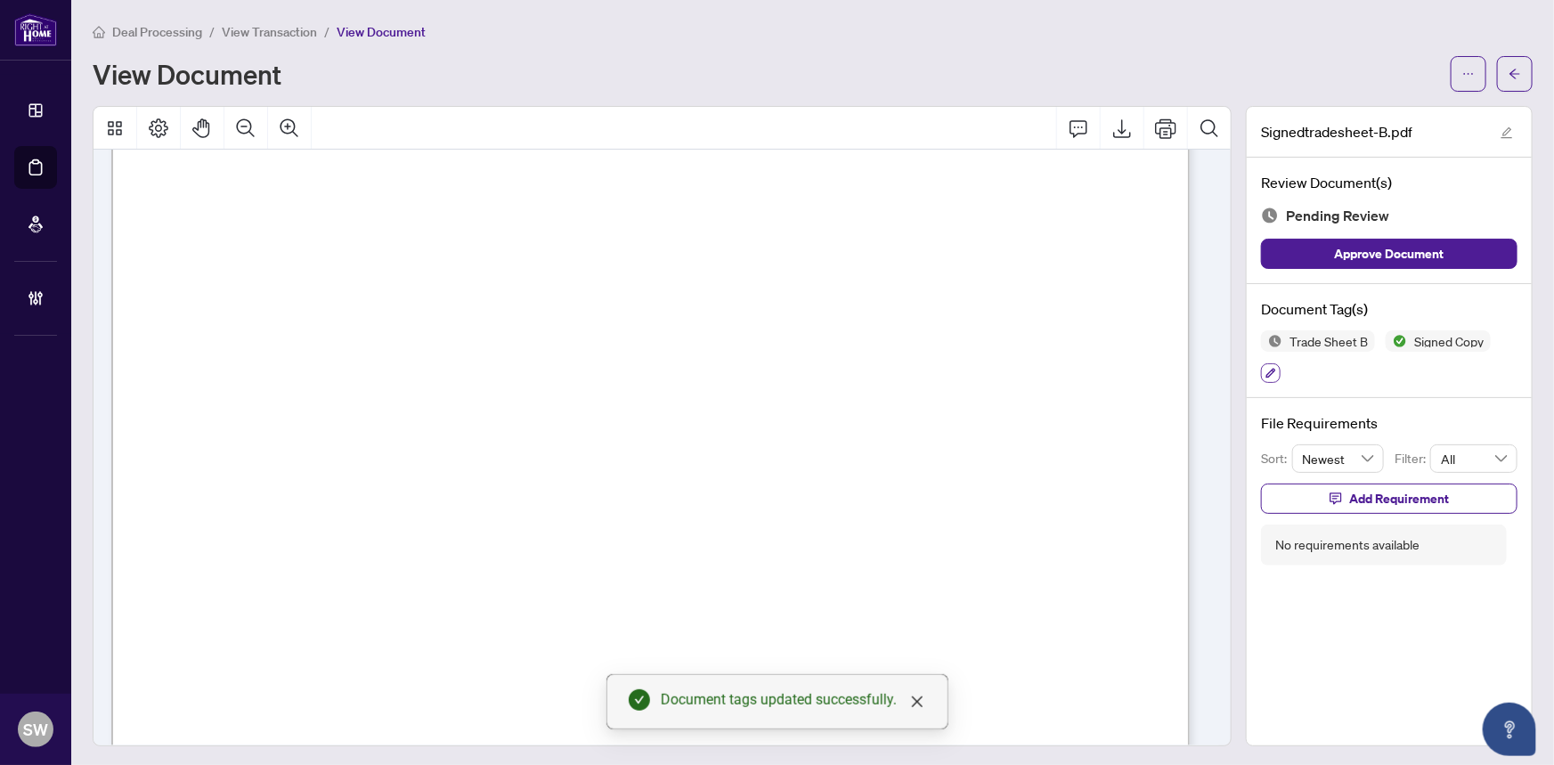
click at [1266, 369] on icon "button" at bounding box center [1271, 374] width 10 height 10
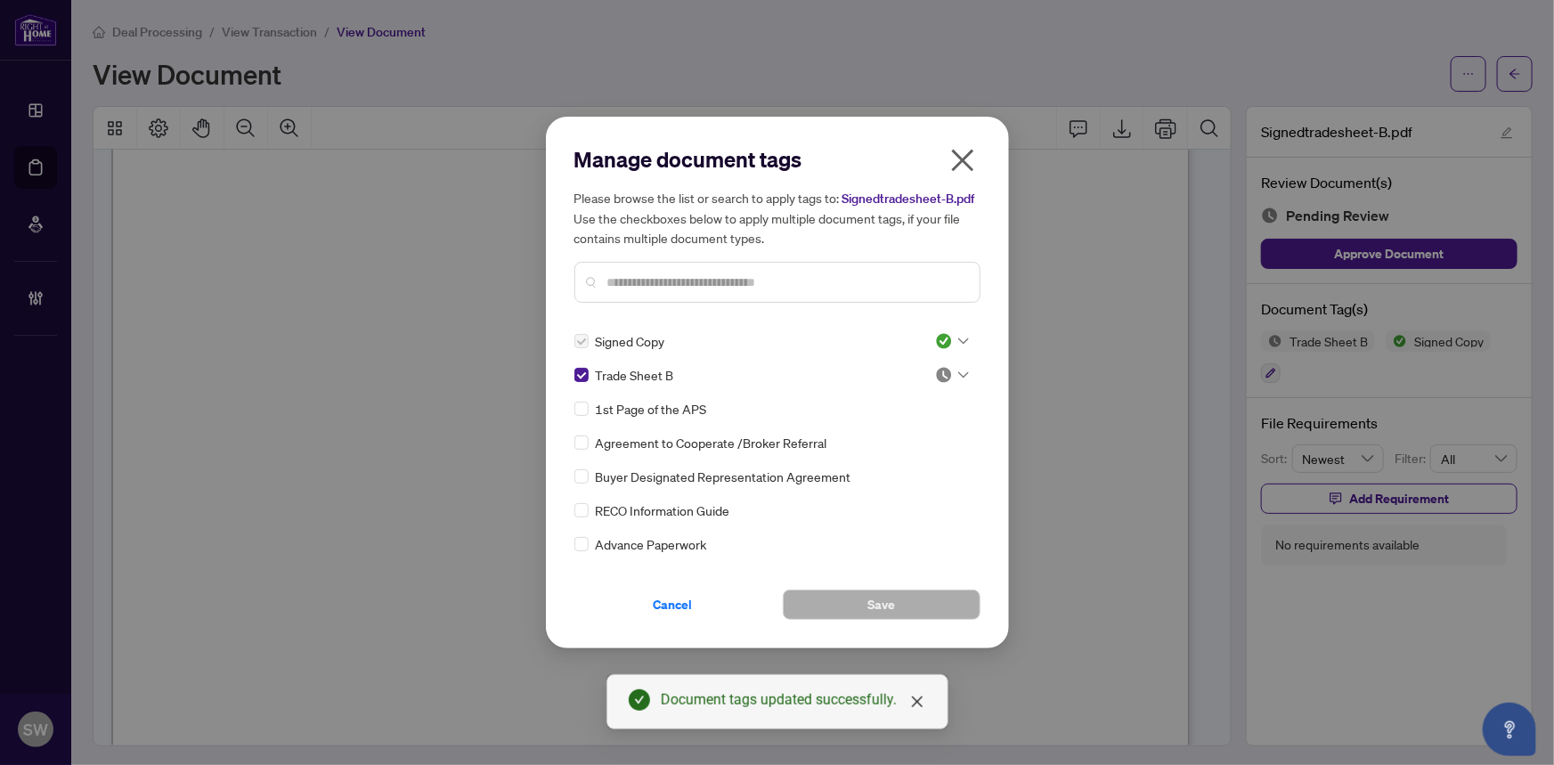
click at [944, 371] on img at bounding box center [944, 375] width 18 height 18
click at [917, 463] on div "Approved" at bounding box center [893, 462] width 114 height 20
click at [880, 605] on span "Save" at bounding box center [881, 604] width 28 height 28
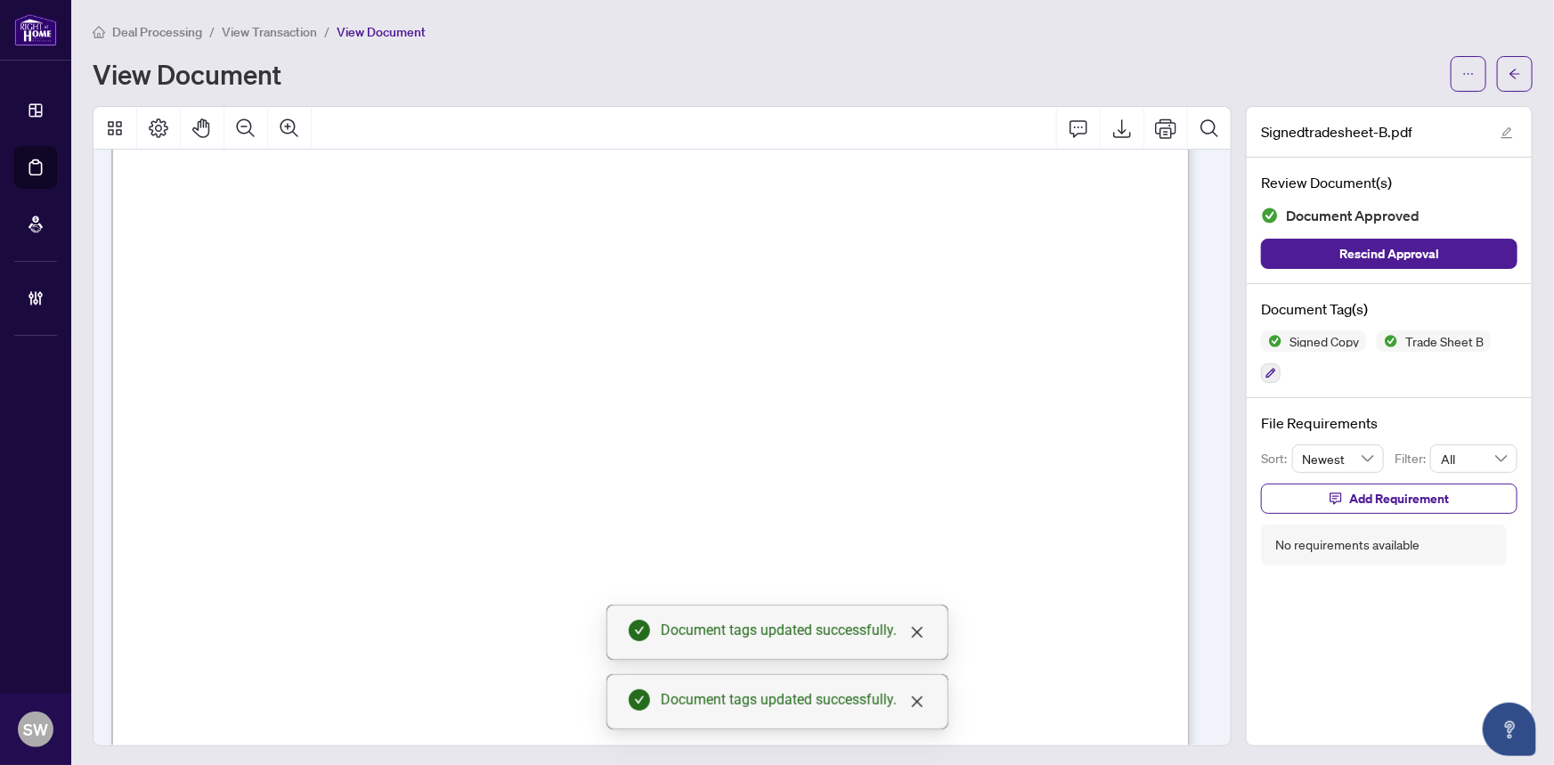
click at [1508, 77] on icon "arrow-left" at bounding box center [1514, 74] width 12 height 12
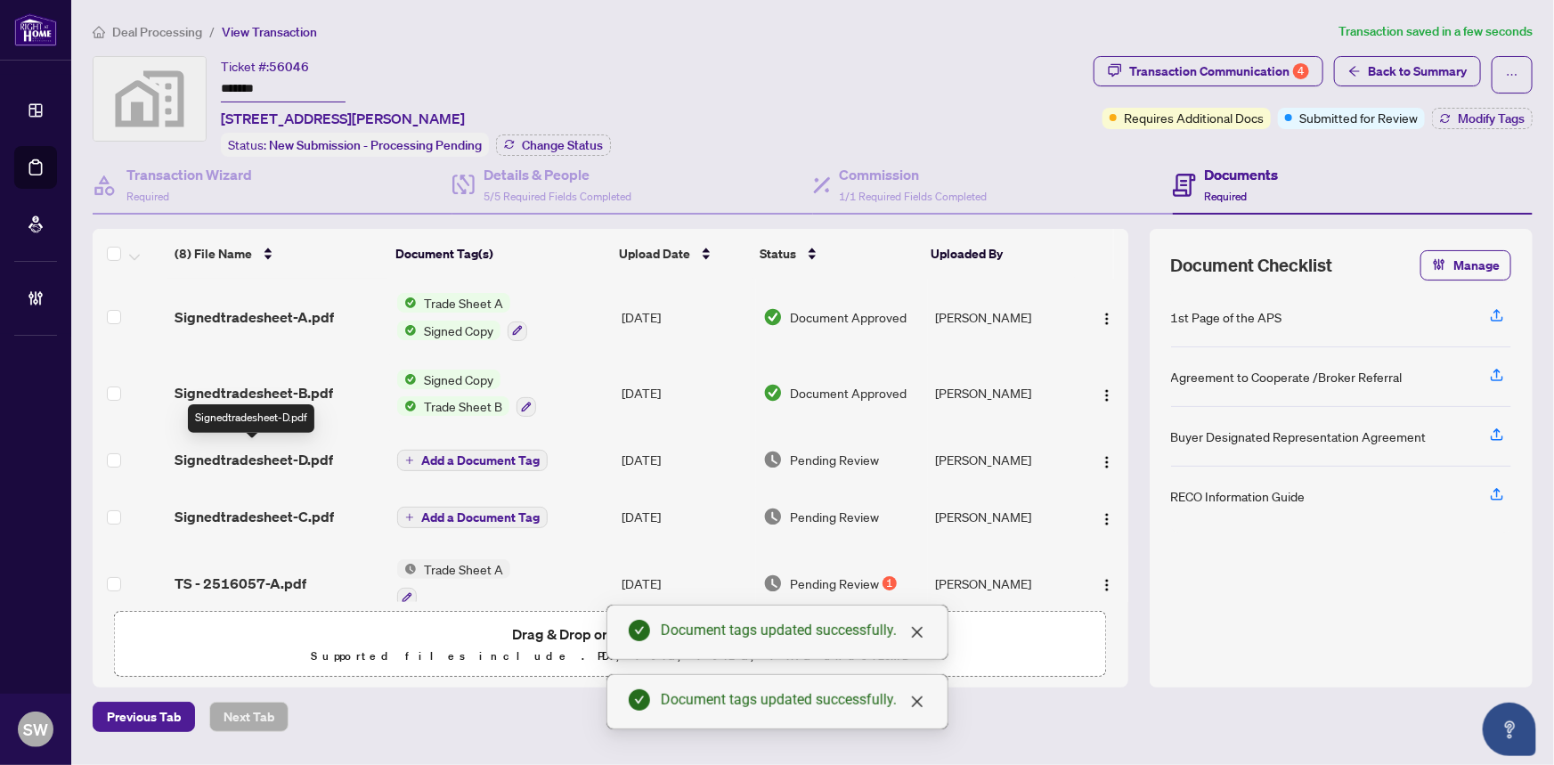
click at [276, 452] on span "Signedtradesheet-D.pdf" at bounding box center [253, 459] width 158 height 21
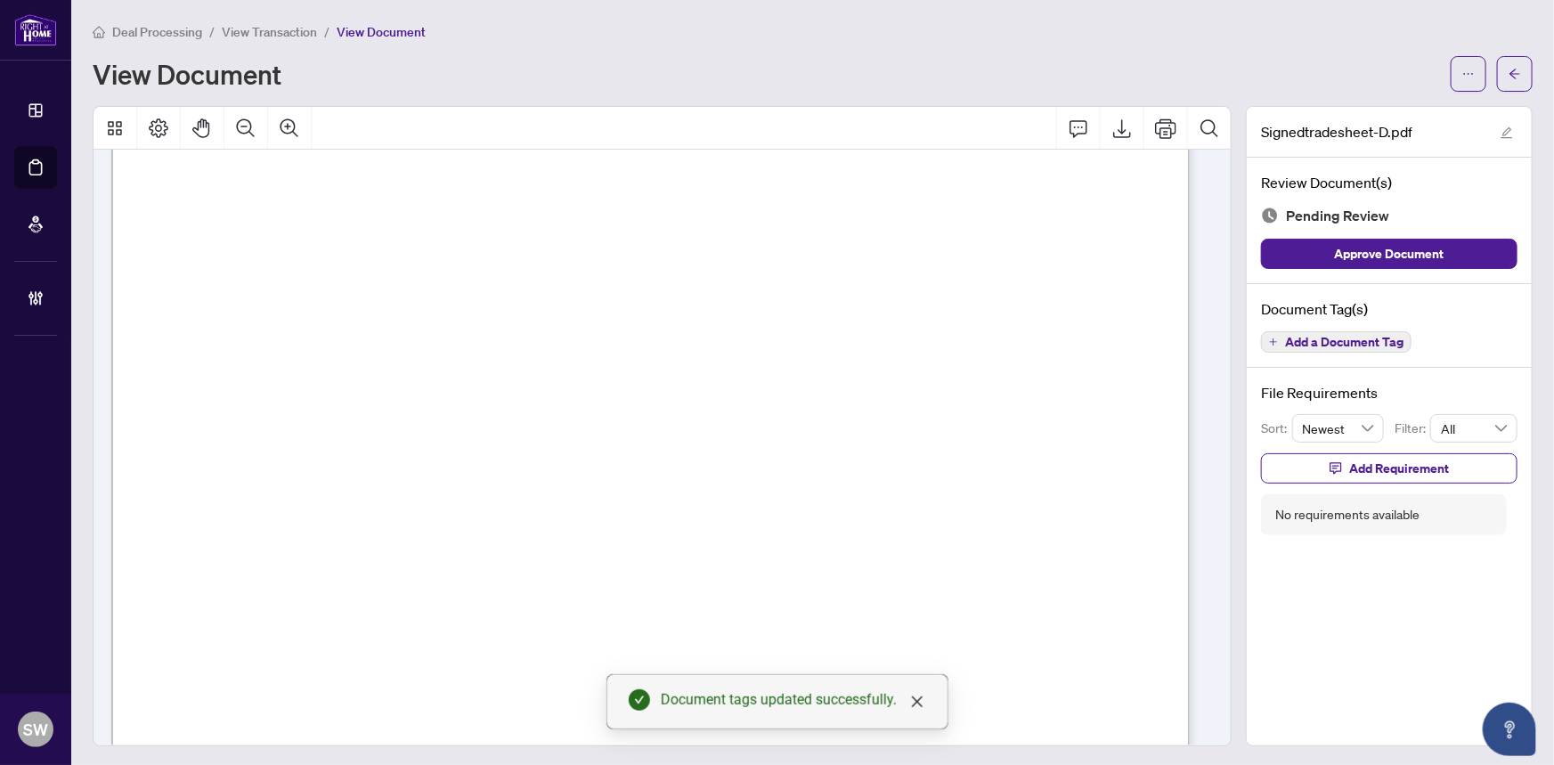
scroll to position [404, 0]
click at [1332, 336] on span "Add a Document Tag" at bounding box center [1344, 342] width 118 height 12
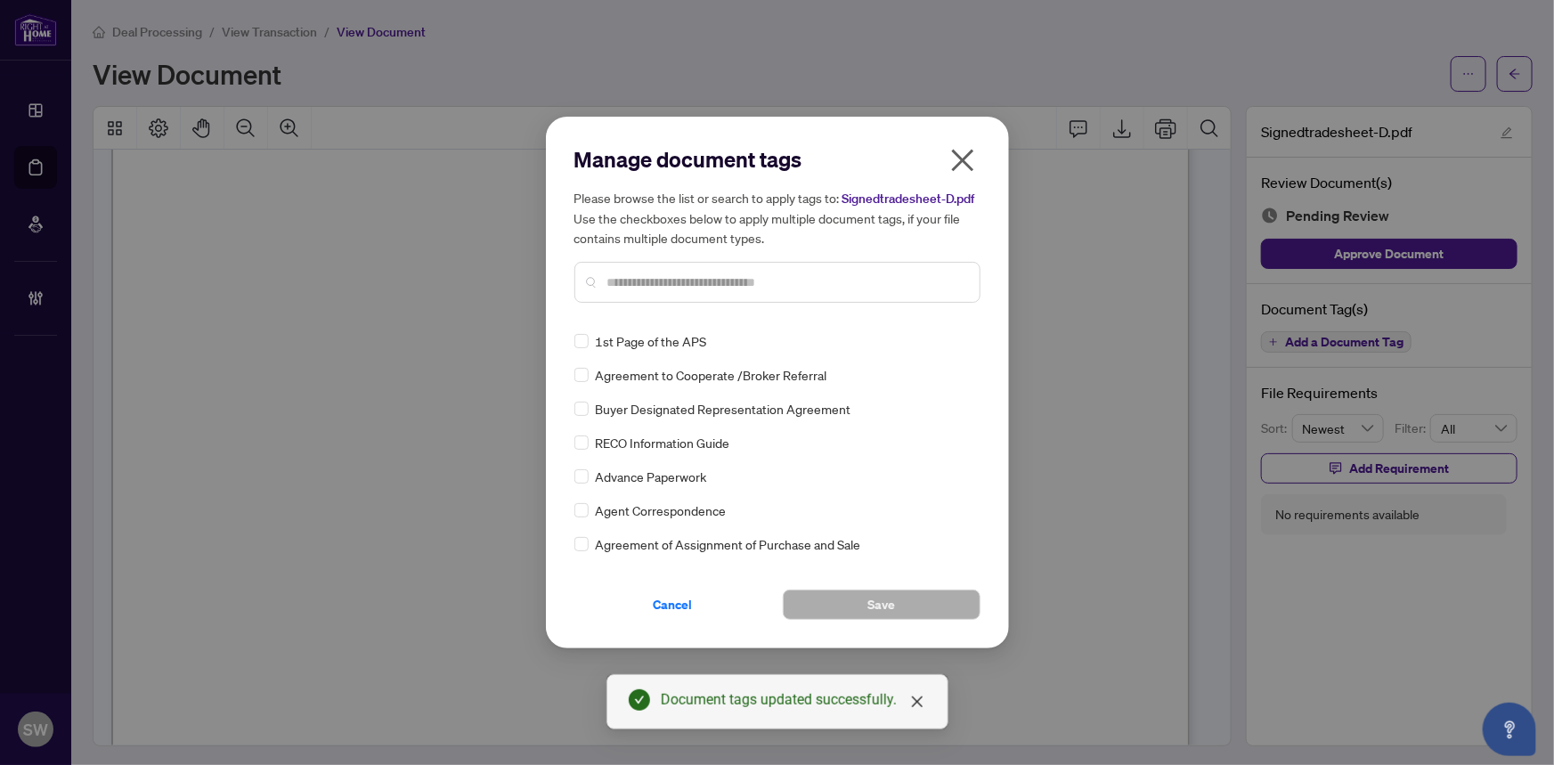
click at [666, 285] on input "text" at bounding box center [786, 282] width 358 height 20
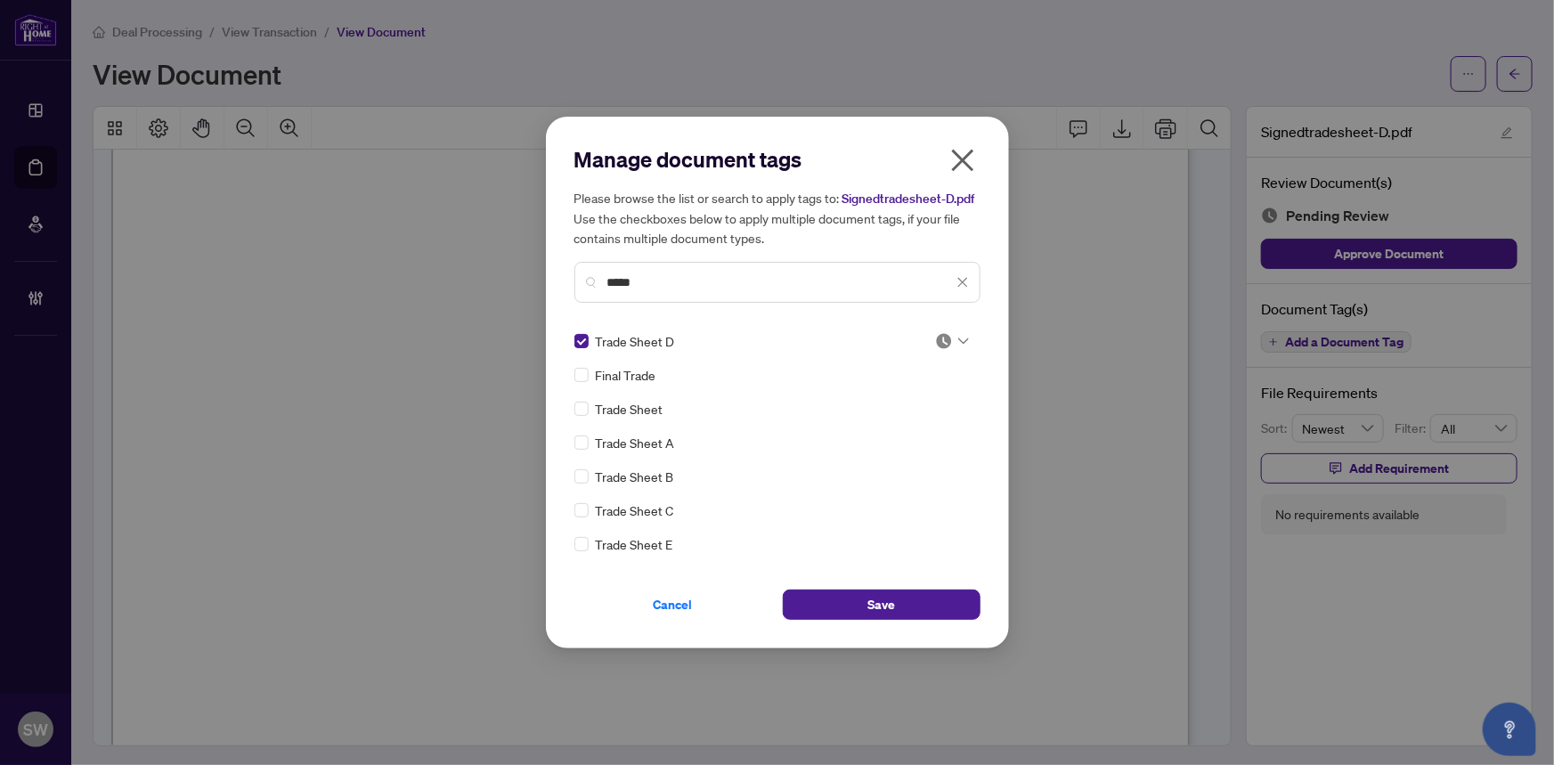
click at [938, 334] on img at bounding box center [944, 341] width 18 height 18
click at [913, 429] on div "Approved" at bounding box center [893, 428] width 114 height 20
drag, startPoint x: 686, startPoint y: 280, endPoint x: 519, endPoint y: 263, distance: 168.2
click at [519, 263] on div "Manage document tags Please browse the list or search to apply tags to: Signedt…" at bounding box center [777, 382] width 1554 height 765
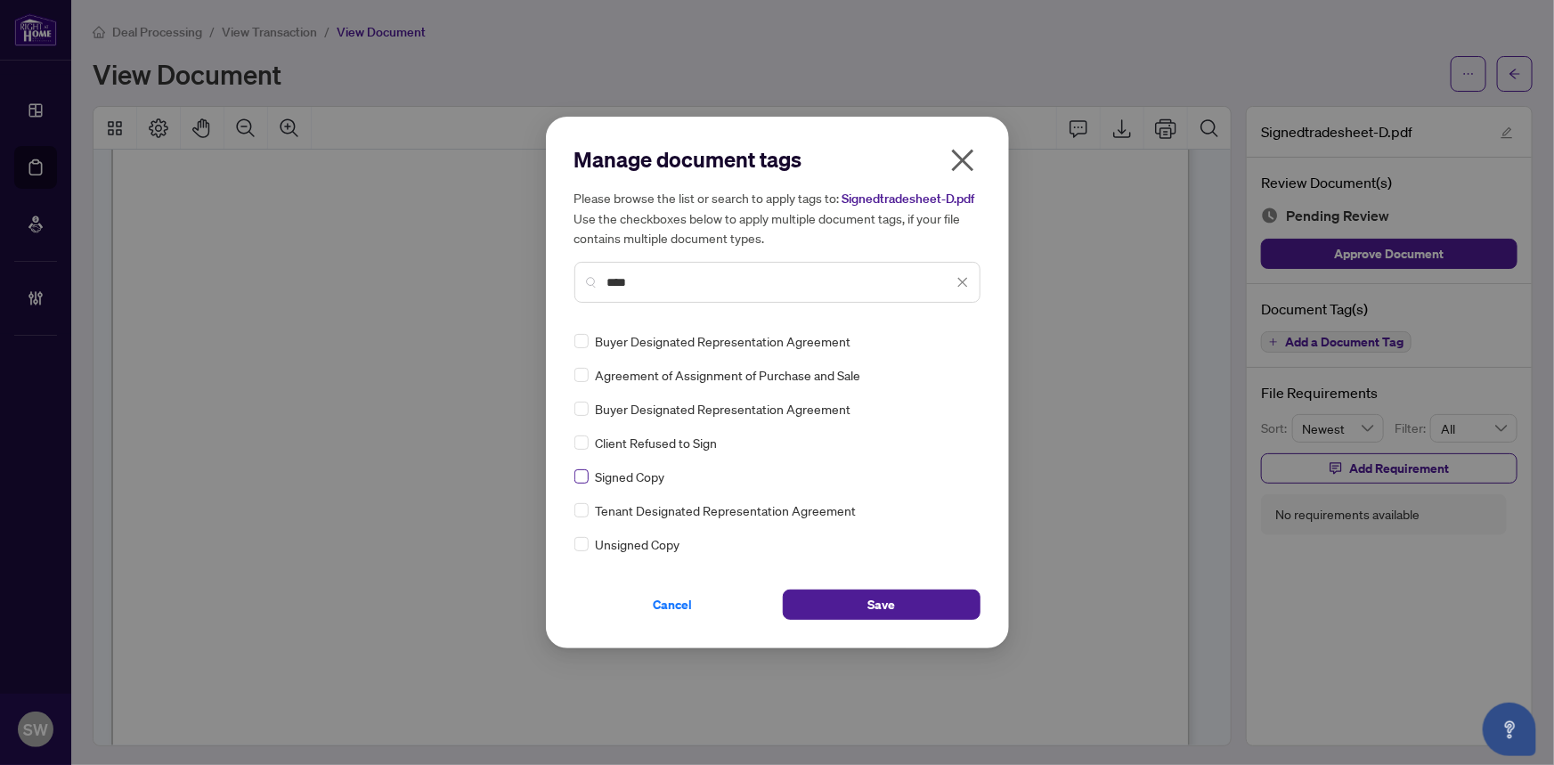
type input "****"
click at [940, 344] on img at bounding box center [944, 341] width 18 height 18
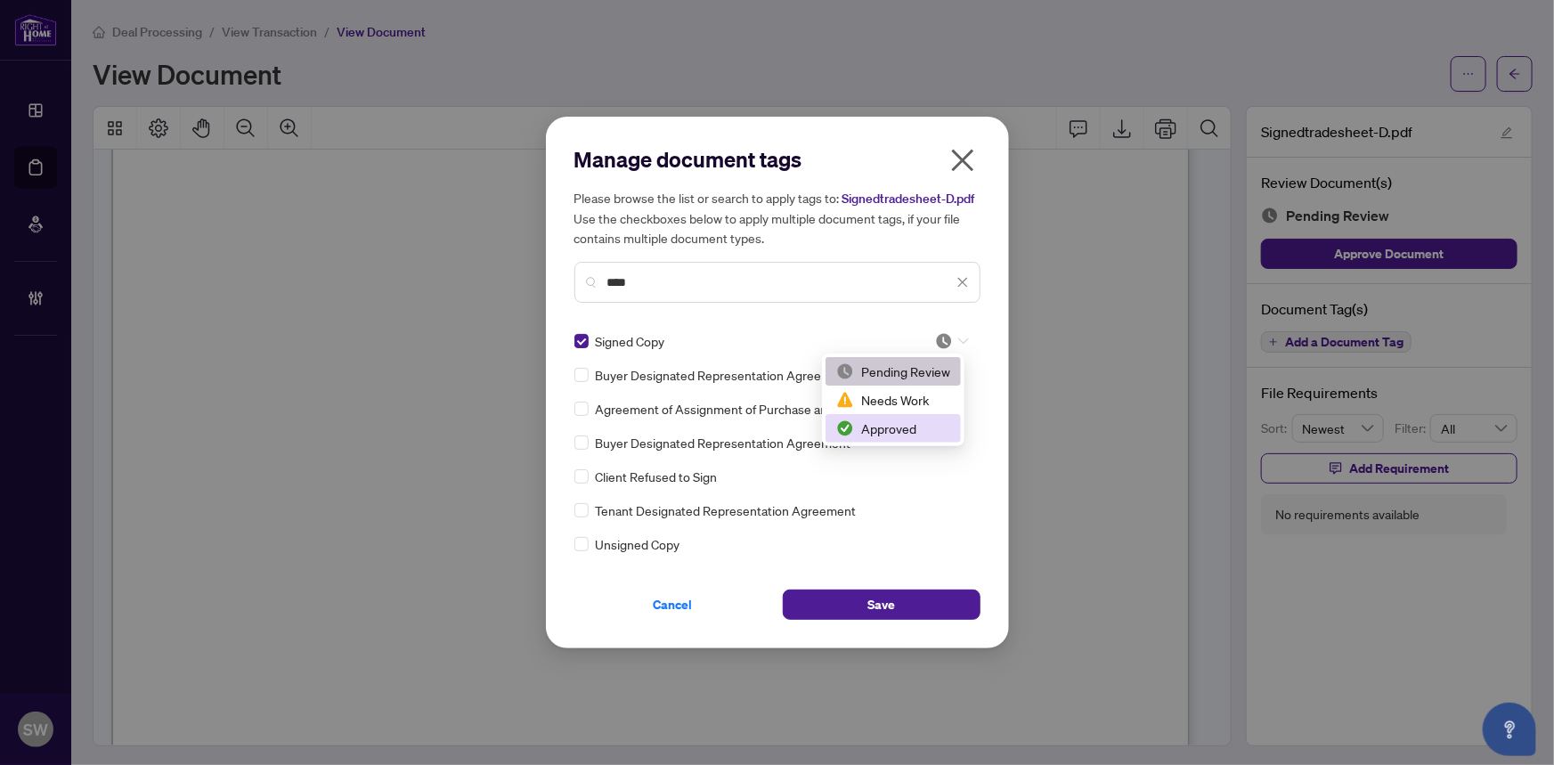
click at [906, 426] on div "Approved" at bounding box center [893, 428] width 114 height 20
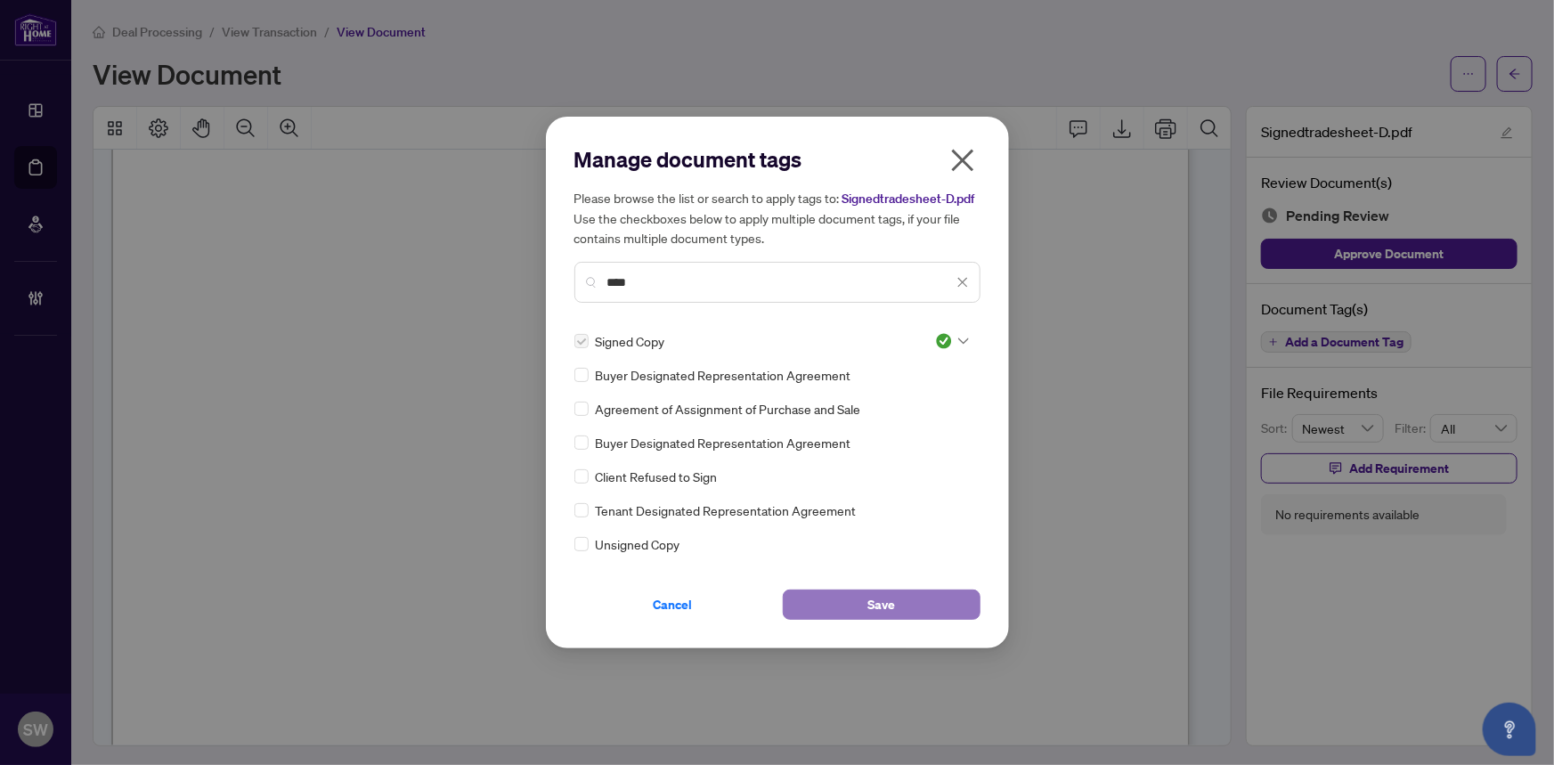
click at [905, 598] on button "Save" at bounding box center [882, 604] width 198 height 30
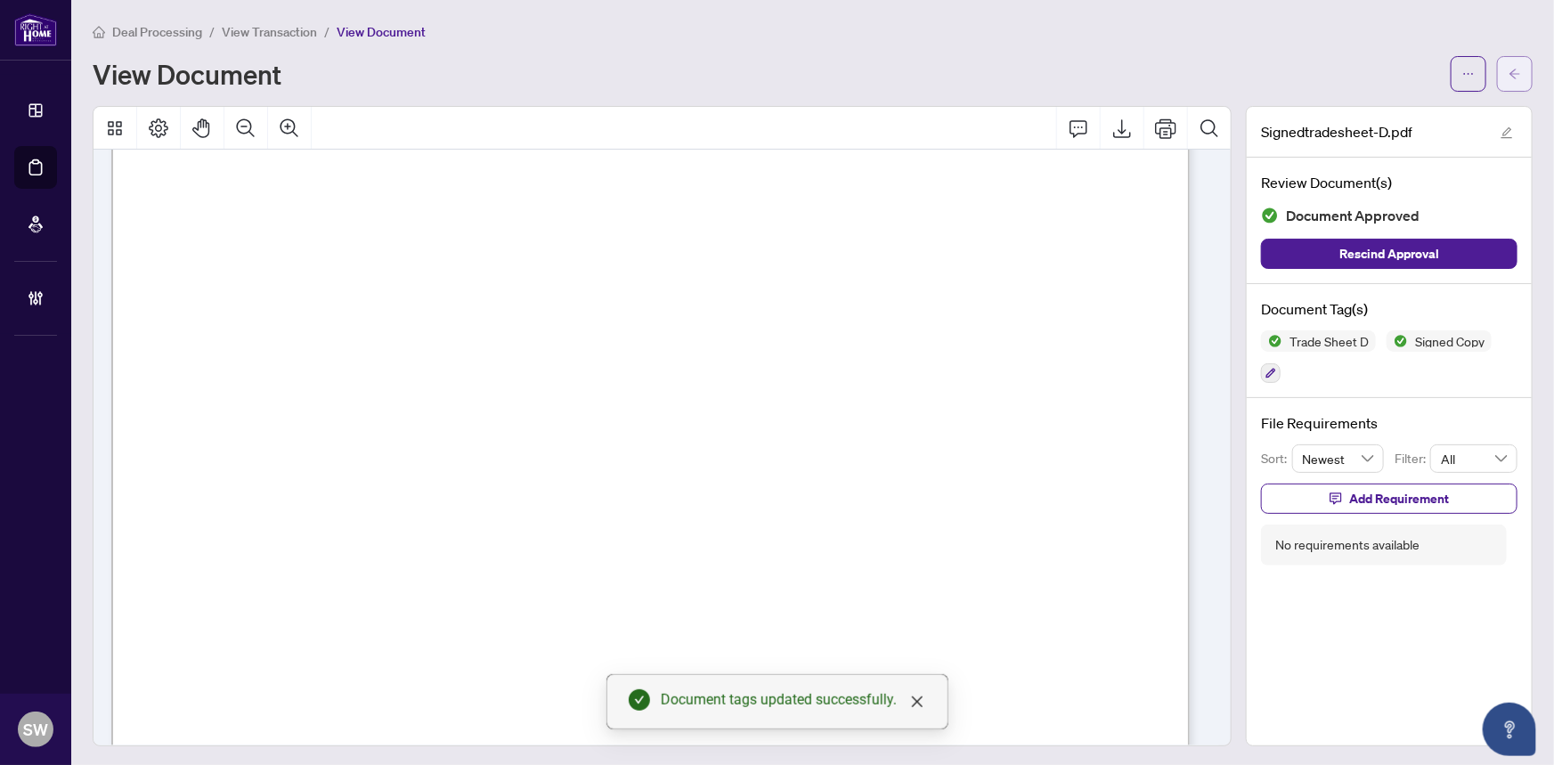
click at [1509, 69] on icon "arrow-left" at bounding box center [1514, 74] width 11 height 10
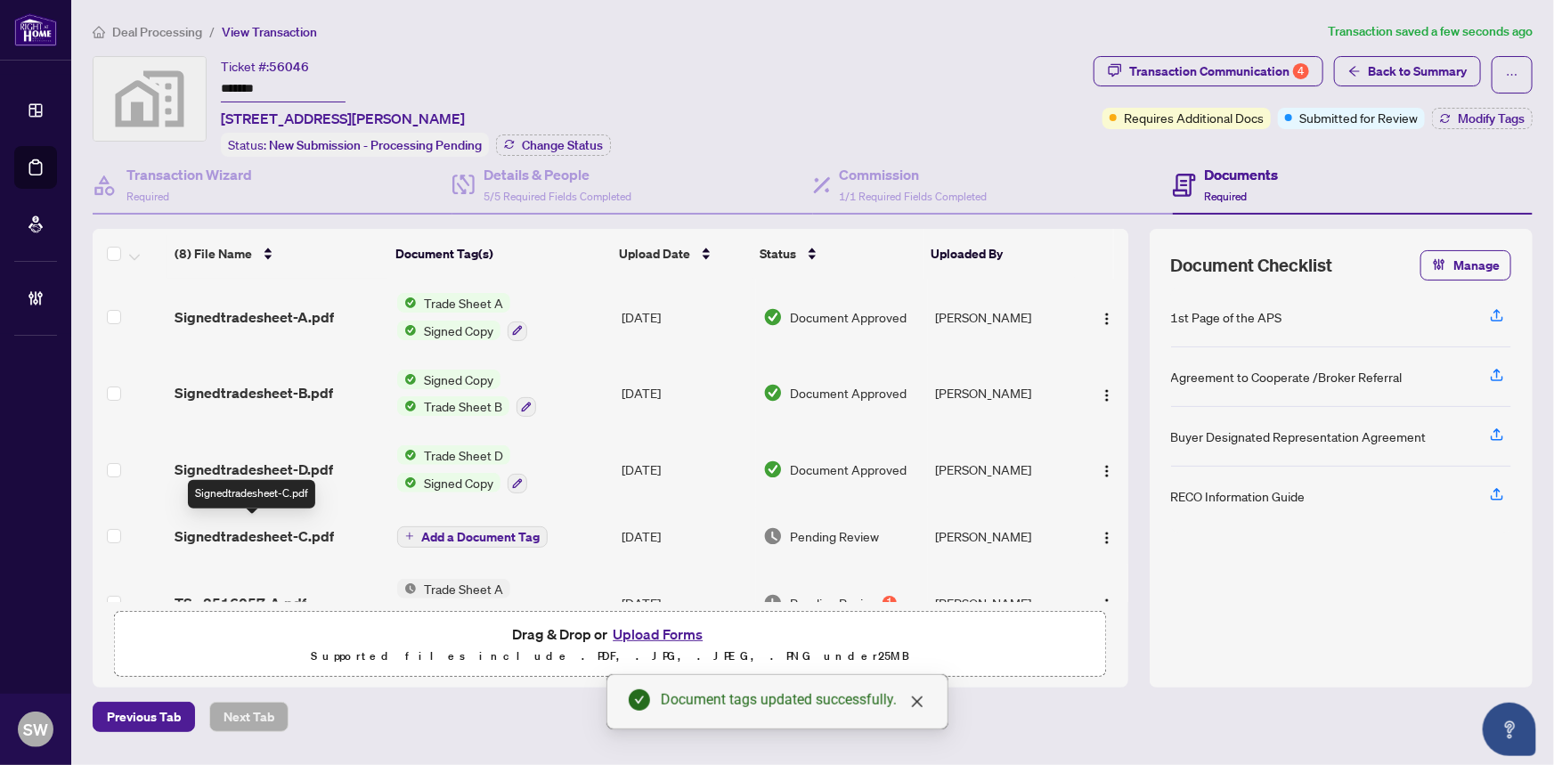
click at [276, 535] on span "Signedtradesheet-C.pdf" at bounding box center [253, 535] width 159 height 21
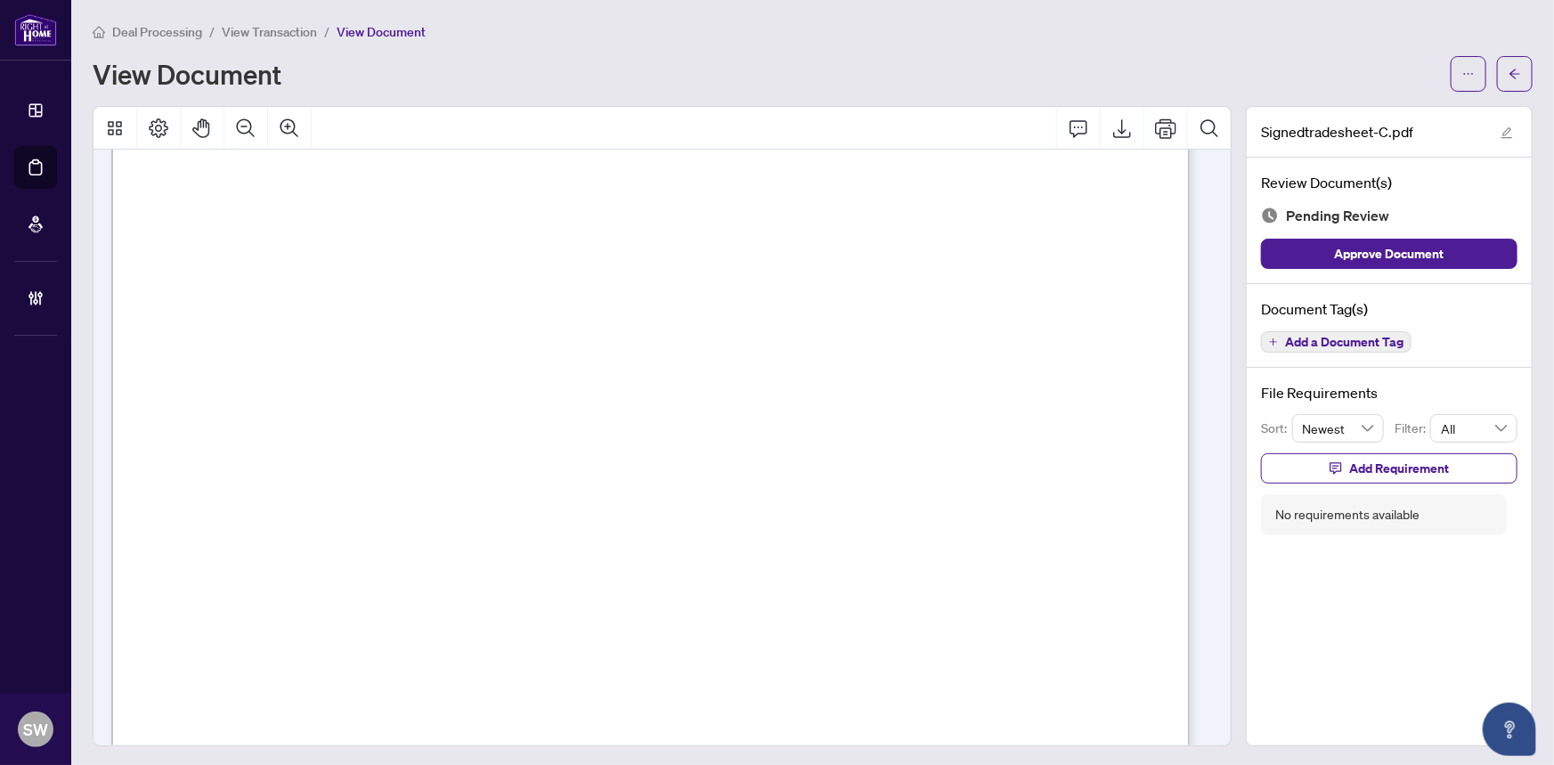
scroll to position [323, 0]
click at [1285, 341] on span "Add a Document Tag" at bounding box center [1344, 342] width 118 height 12
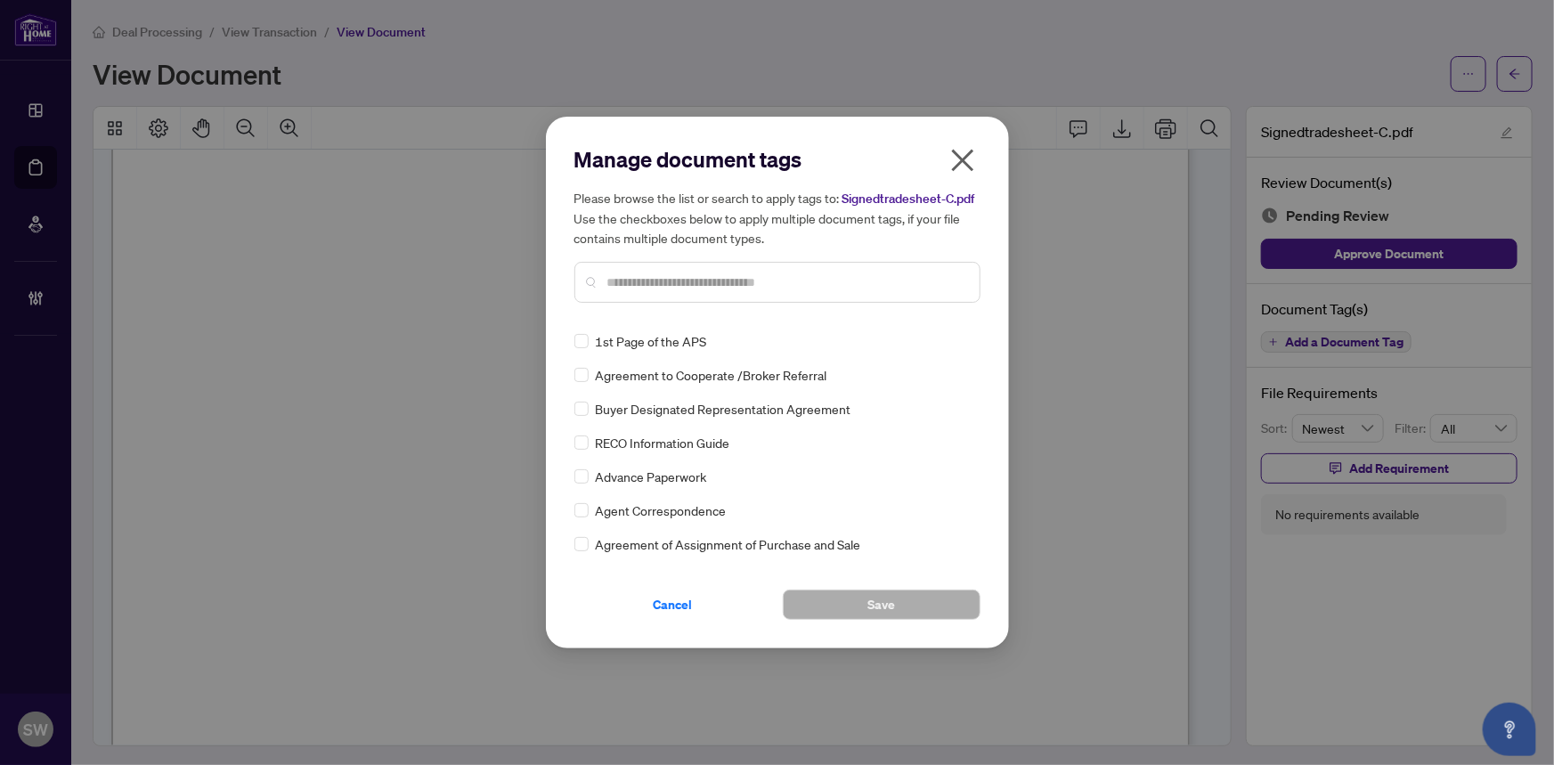
click at [690, 284] on input "text" at bounding box center [786, 282] width 358 height 20
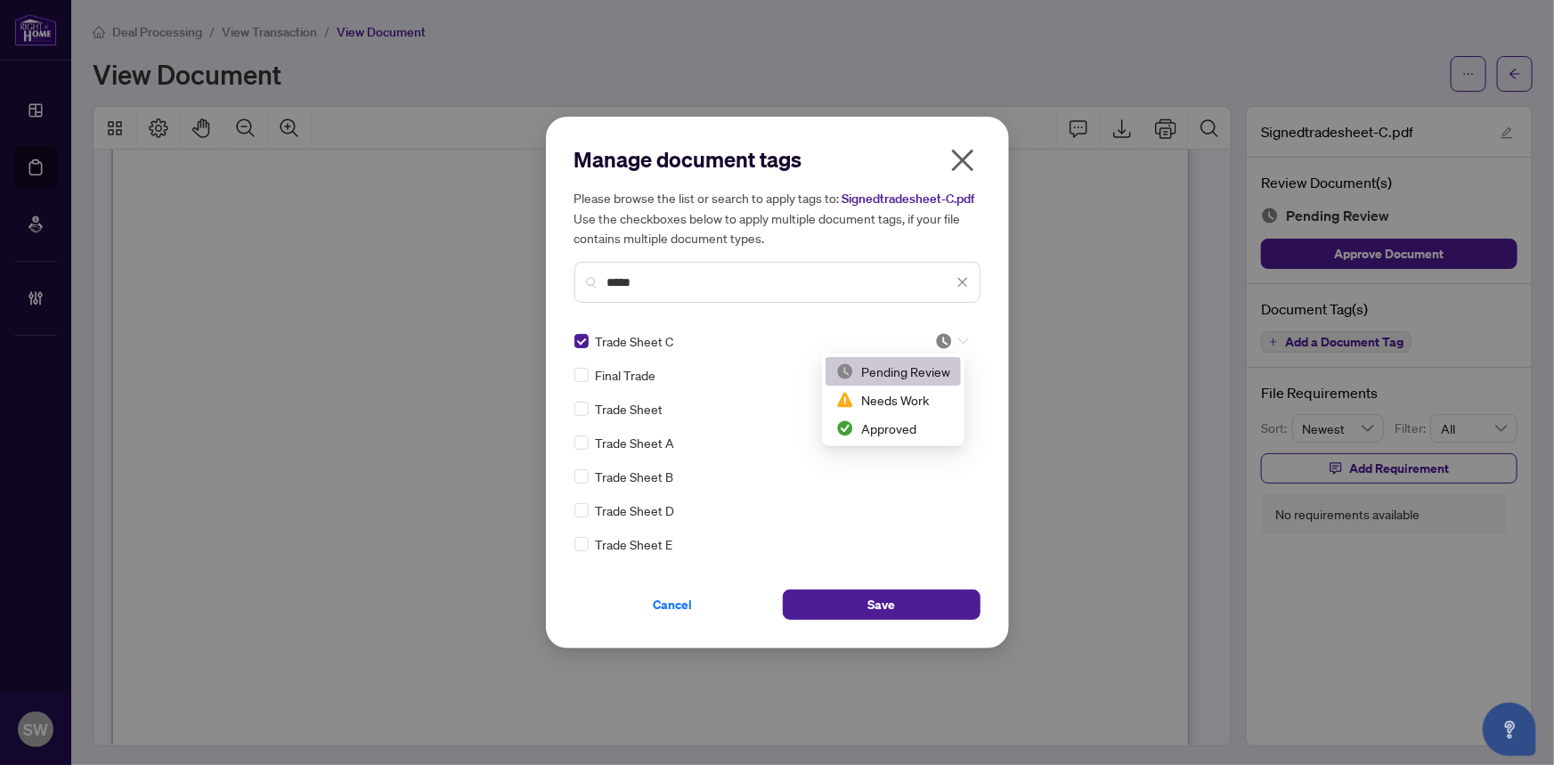
click at [951, 340] on div at bounding box center [952, 341] width 34 height 18
click at [906, 424] on div "Approved" at bounding box center [893, 428] width 114 height 20
drag, startPoint x: 669, startPoint y: 281, endPoint x: 576, endPoint y: 274, distance: 93.8
click at [576, 274] on div "*****" at bounding box center [777, 282] width 406 height 41
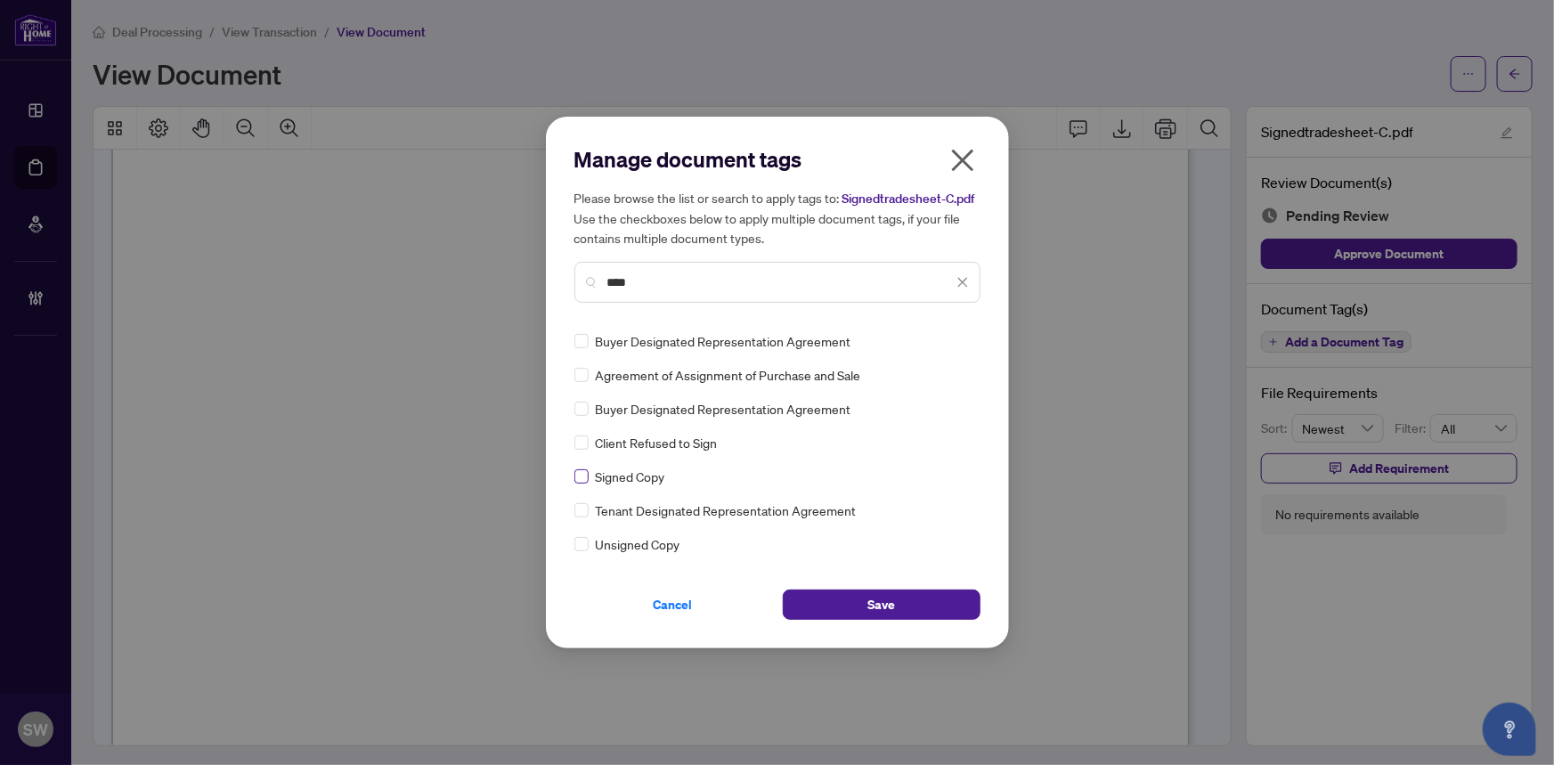
type input "****"
click at [946, 336] on div at bounding box center [952, 341] width 34 height 18
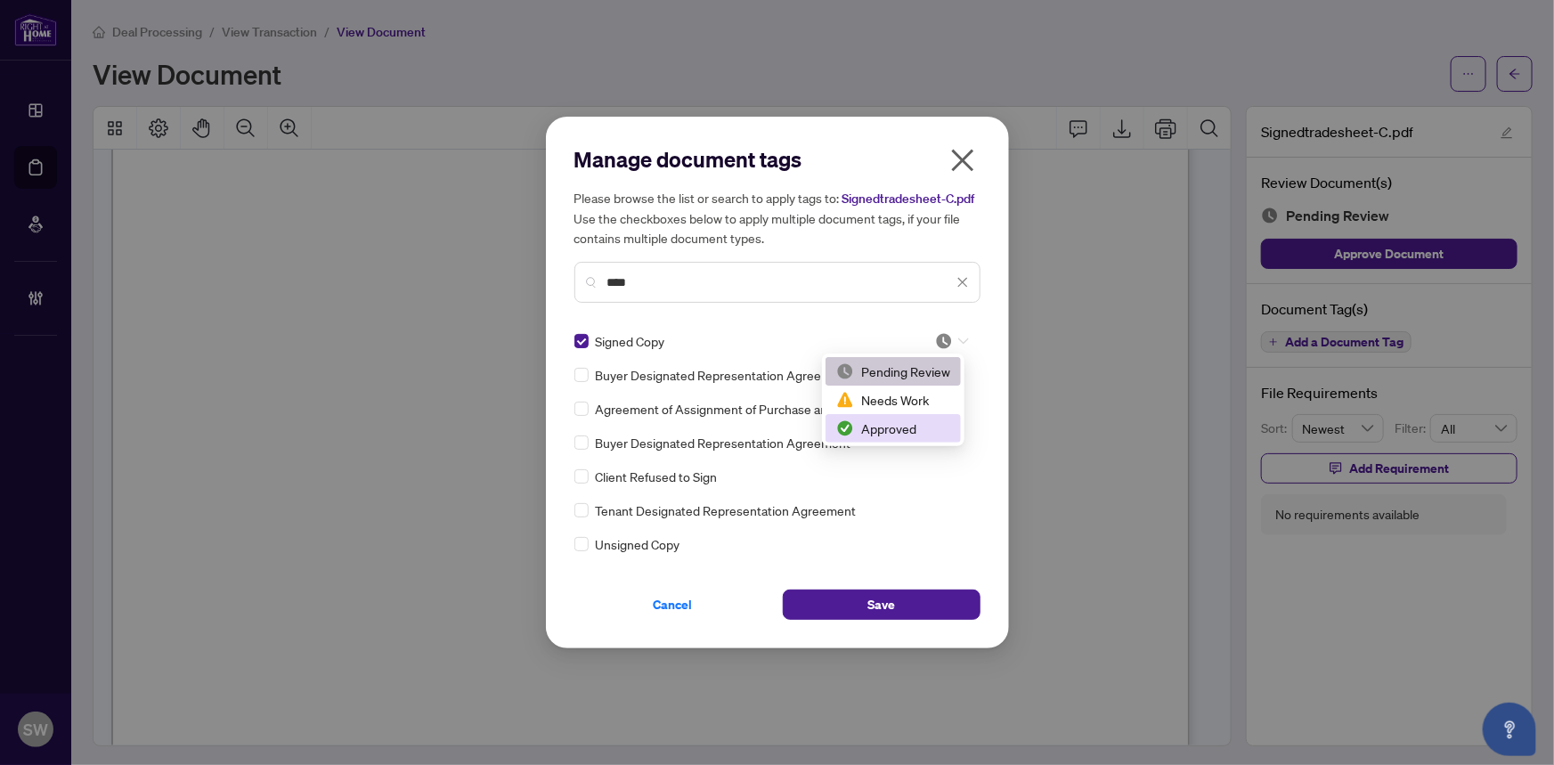
click at [903, 420] on div "Approved" at bounding box center [893, 428] width 114 height 20
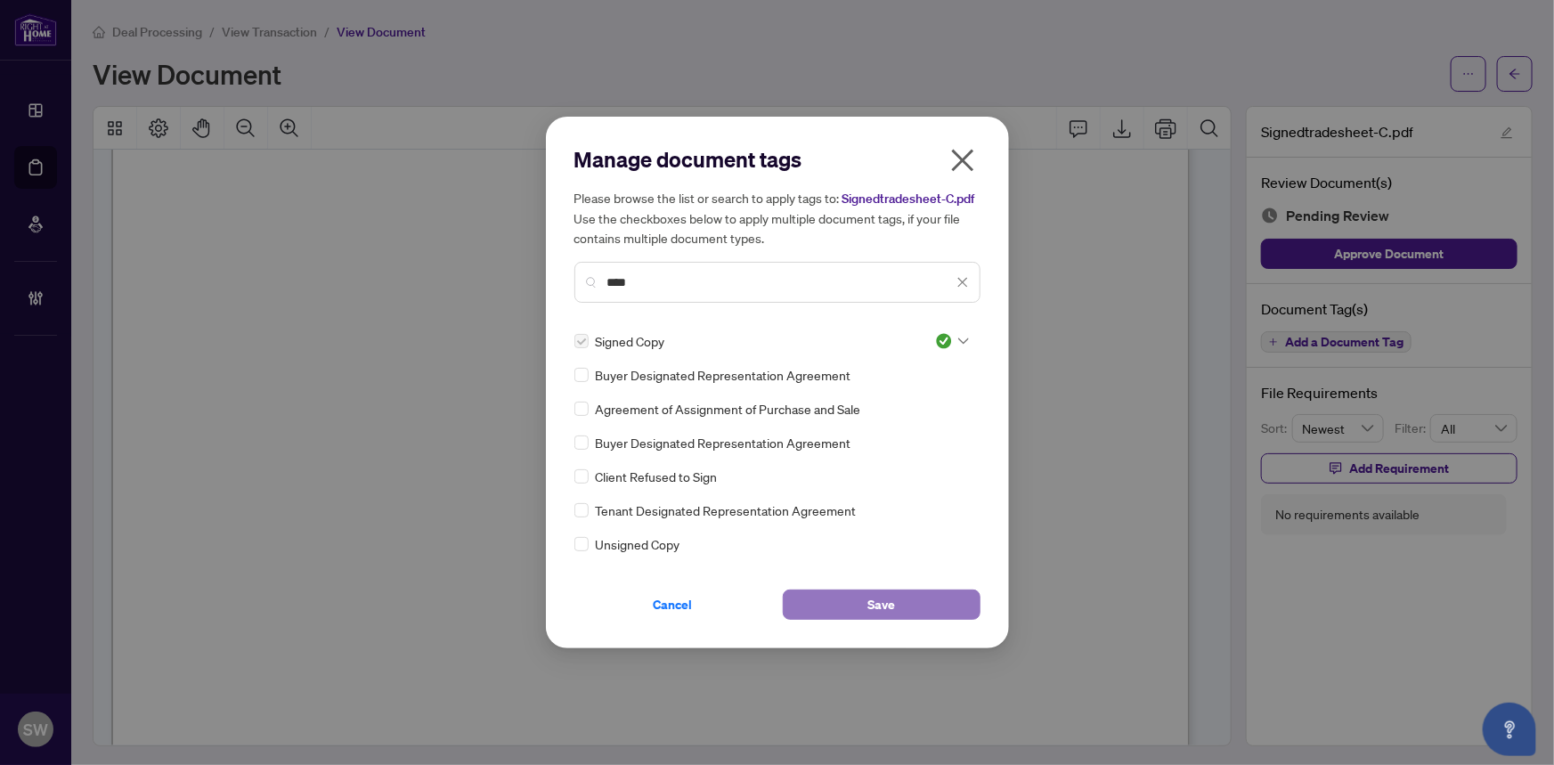
click at [920, 597] on button "Save" at bounding box center [882, 604] width 198 height 30
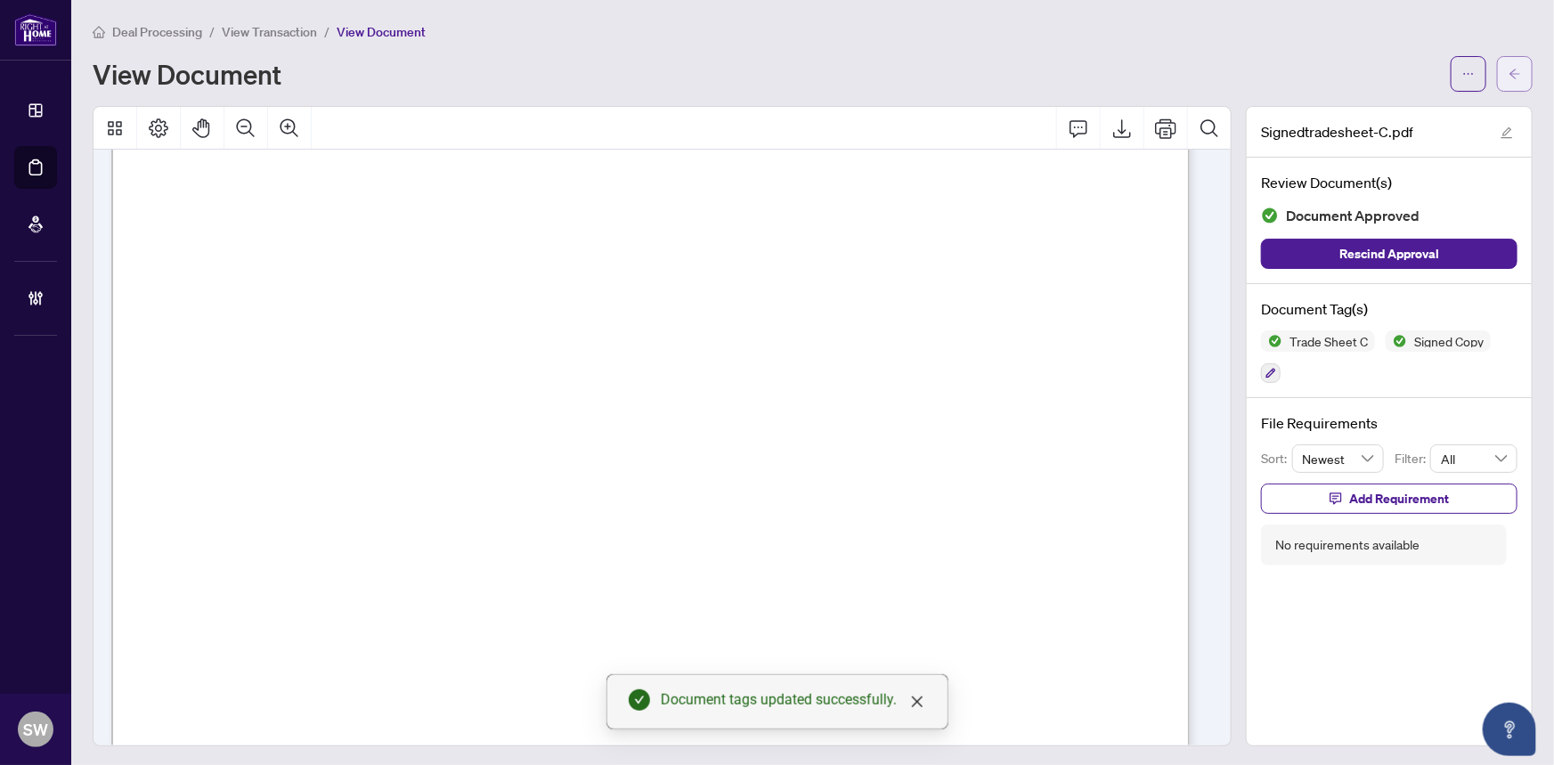
click at [1508, 79] on span "button" at bounding box center [1514, 74] width 12 height 28
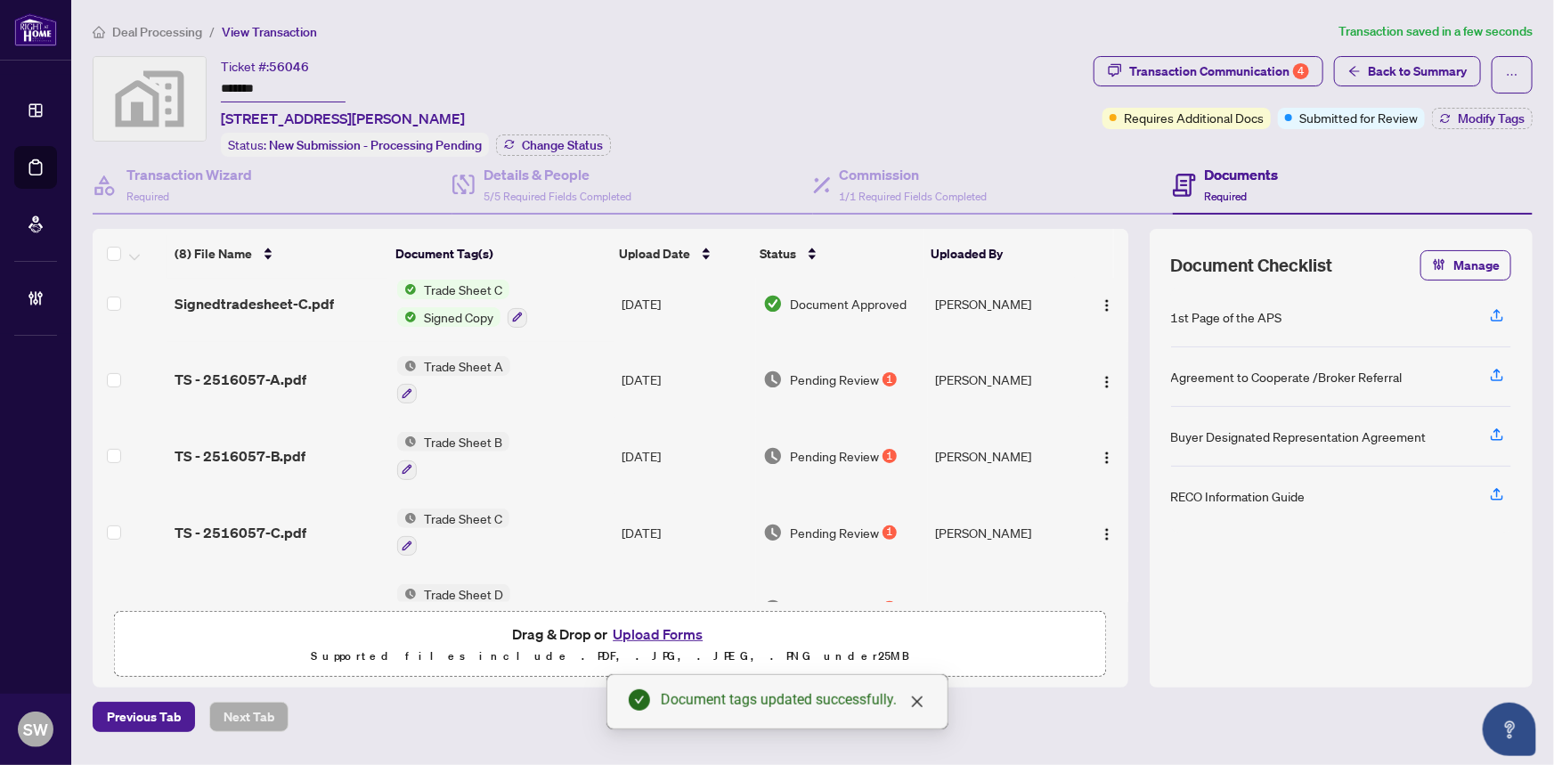
scroll to position [286, 0]
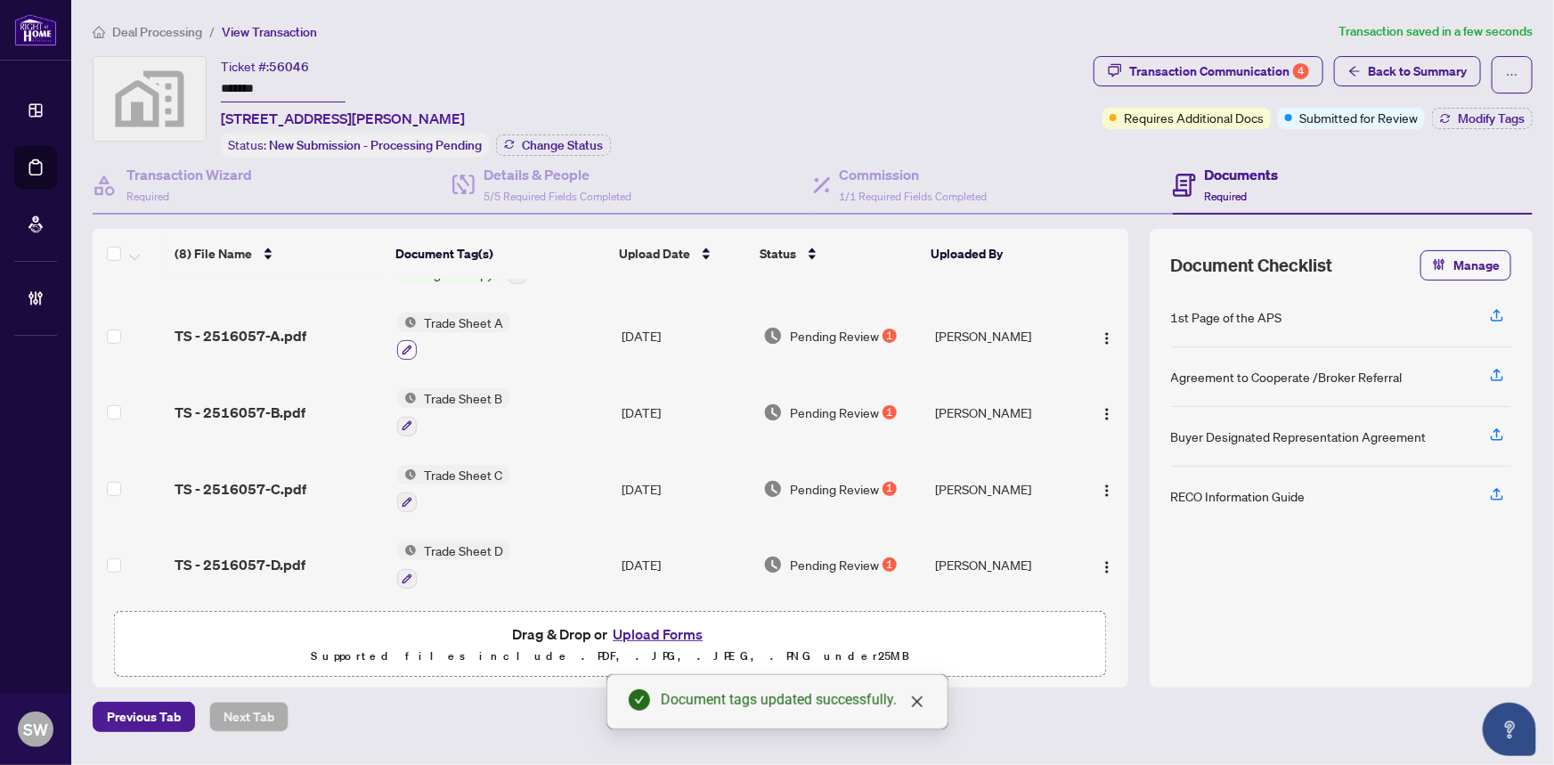
click at [403, 345] on icon "button" at bounding box center [407, 350] width 11 height 11
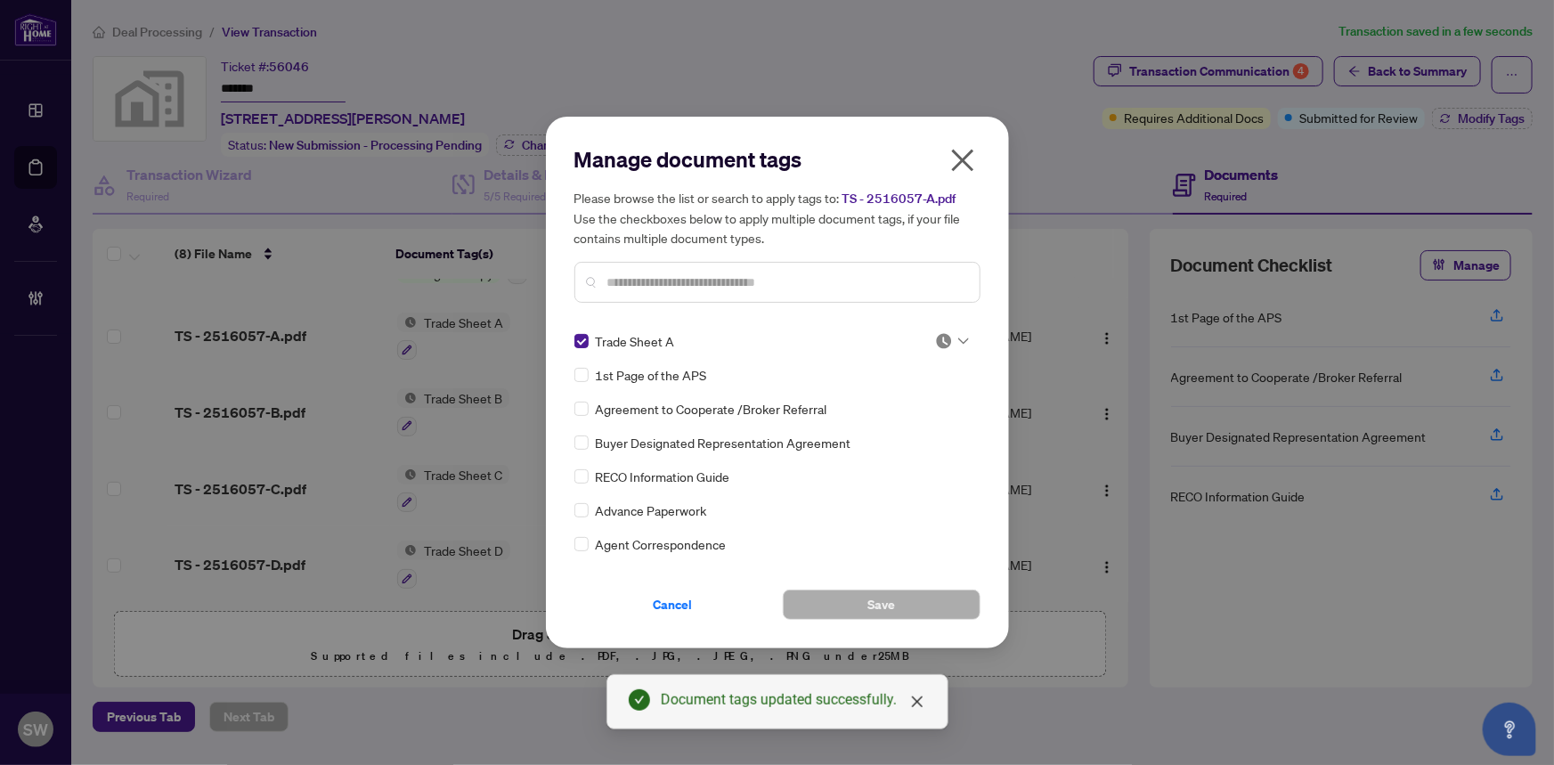
click at [940, 342] on img at bounding box center [944, 341] width 18 height 18
click at [915, 433] on div "Approved" at bounding box center [893, 428] width 114 height 20
click at [909, 600] on button "Save" at bounding box center [882, 604] width 198 height 30
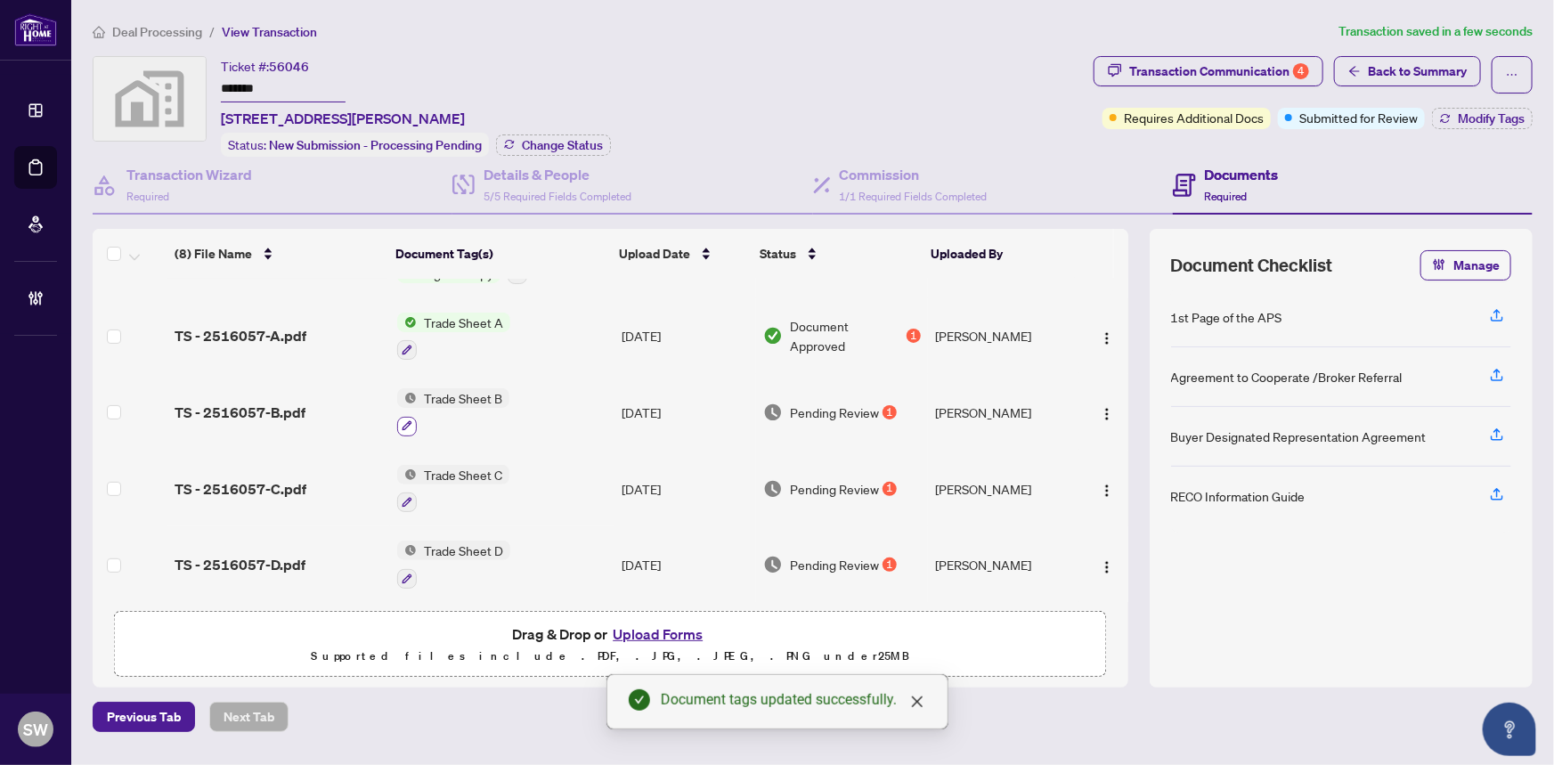
click at [410, 417] on button "button" at bounding box center [407, 427] width 20 height 20
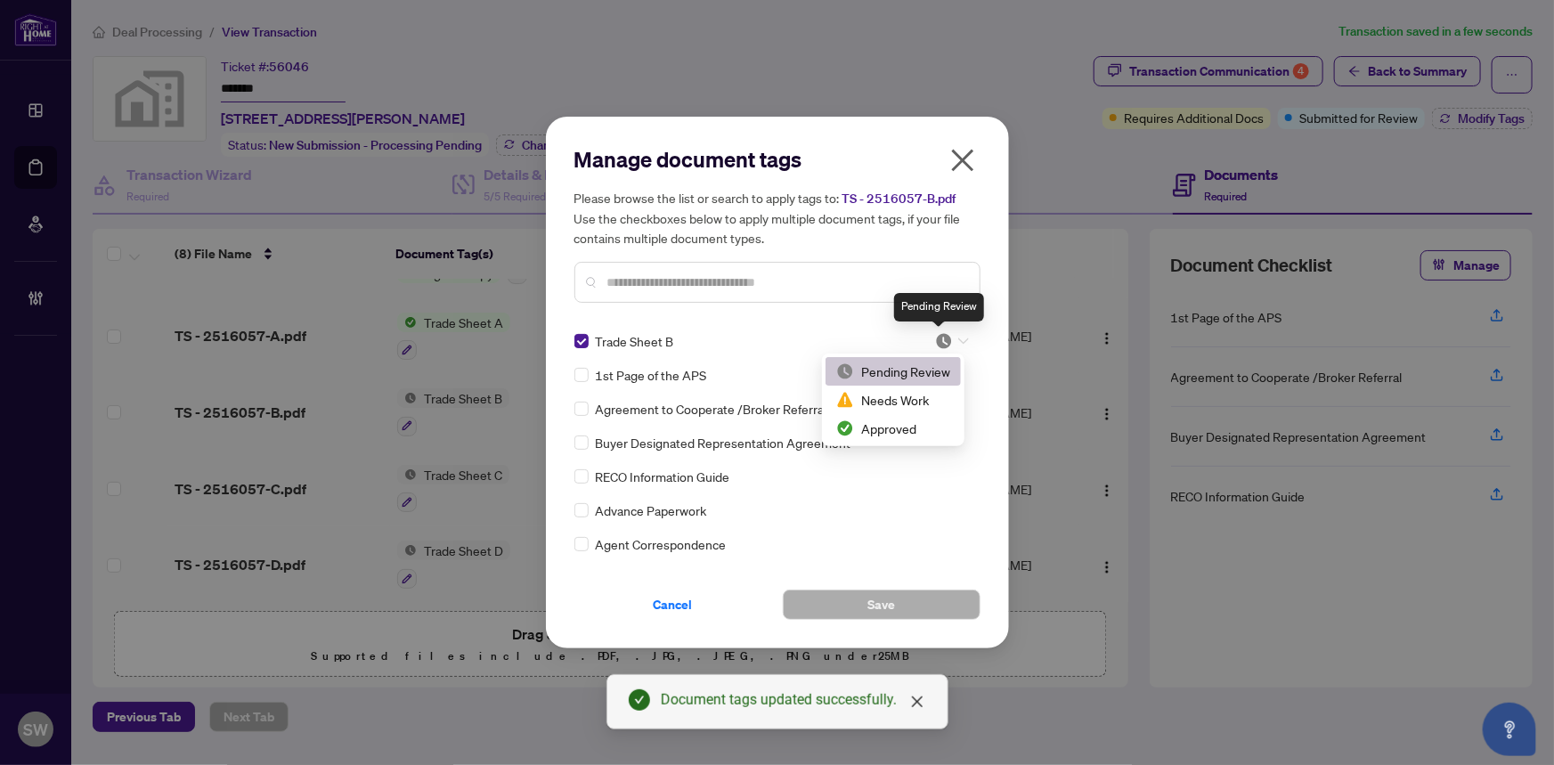
click at [945, 340] on img at bounding box center [944, 341] width 18 height 18
click at [912, 434] on div "Approved" at bounding box center [893, 428] width 114 height 20
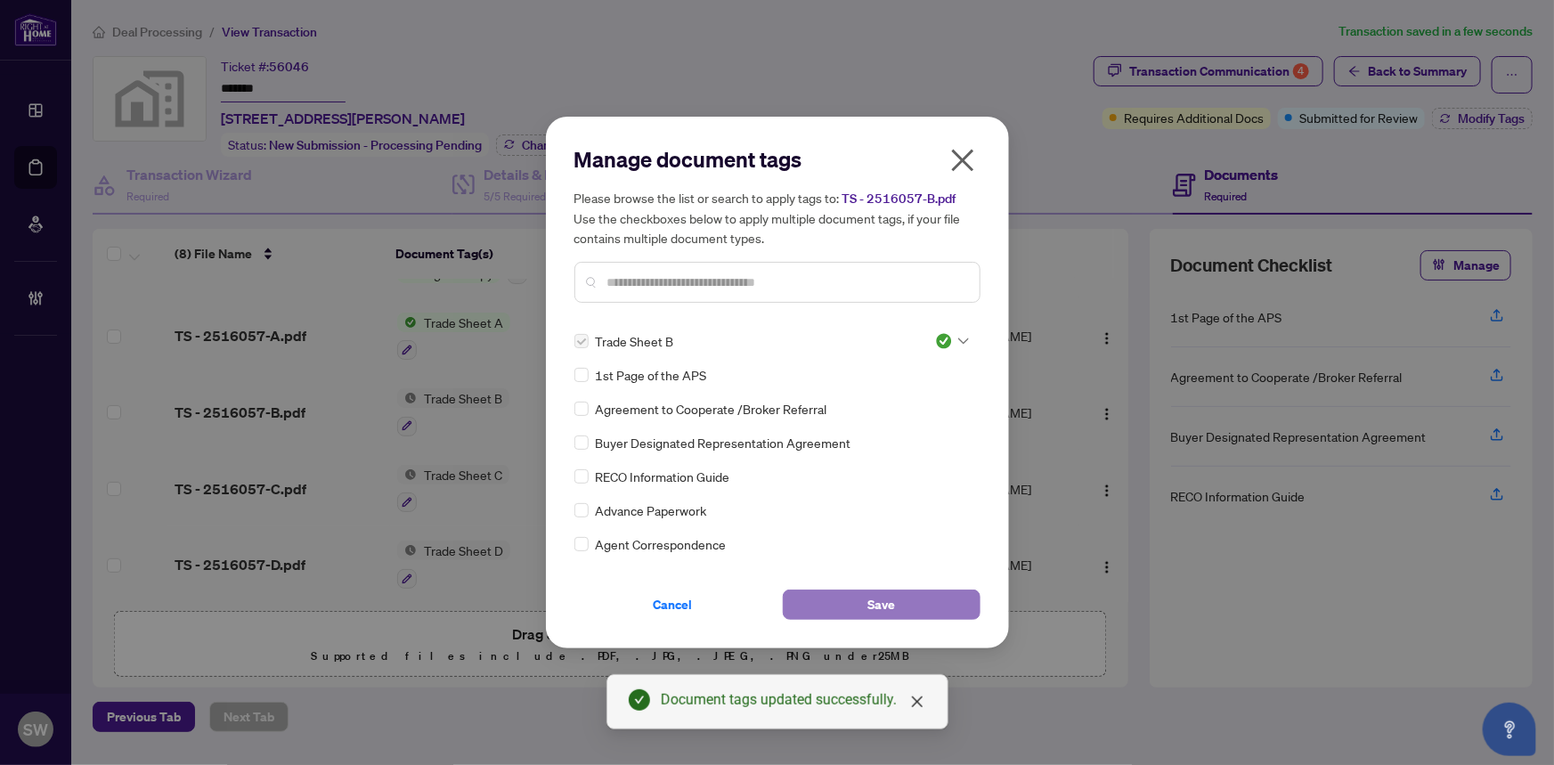
click at [841, 611] on button "Save" at bounding box center [882, 604] width 198 height 30
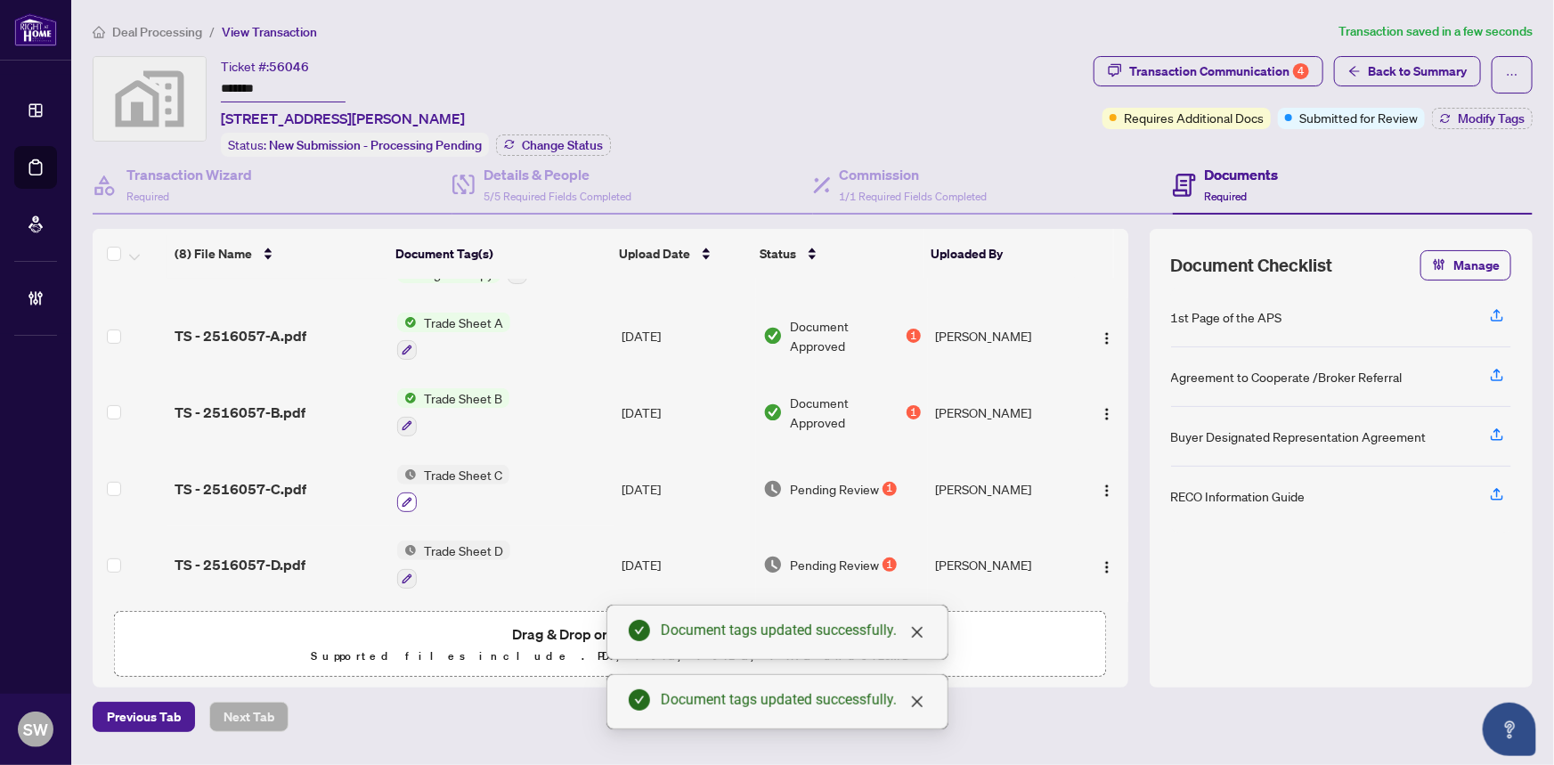
click at [398, 495] on button "button" at bounding box center [407, 502] width 20 height 20
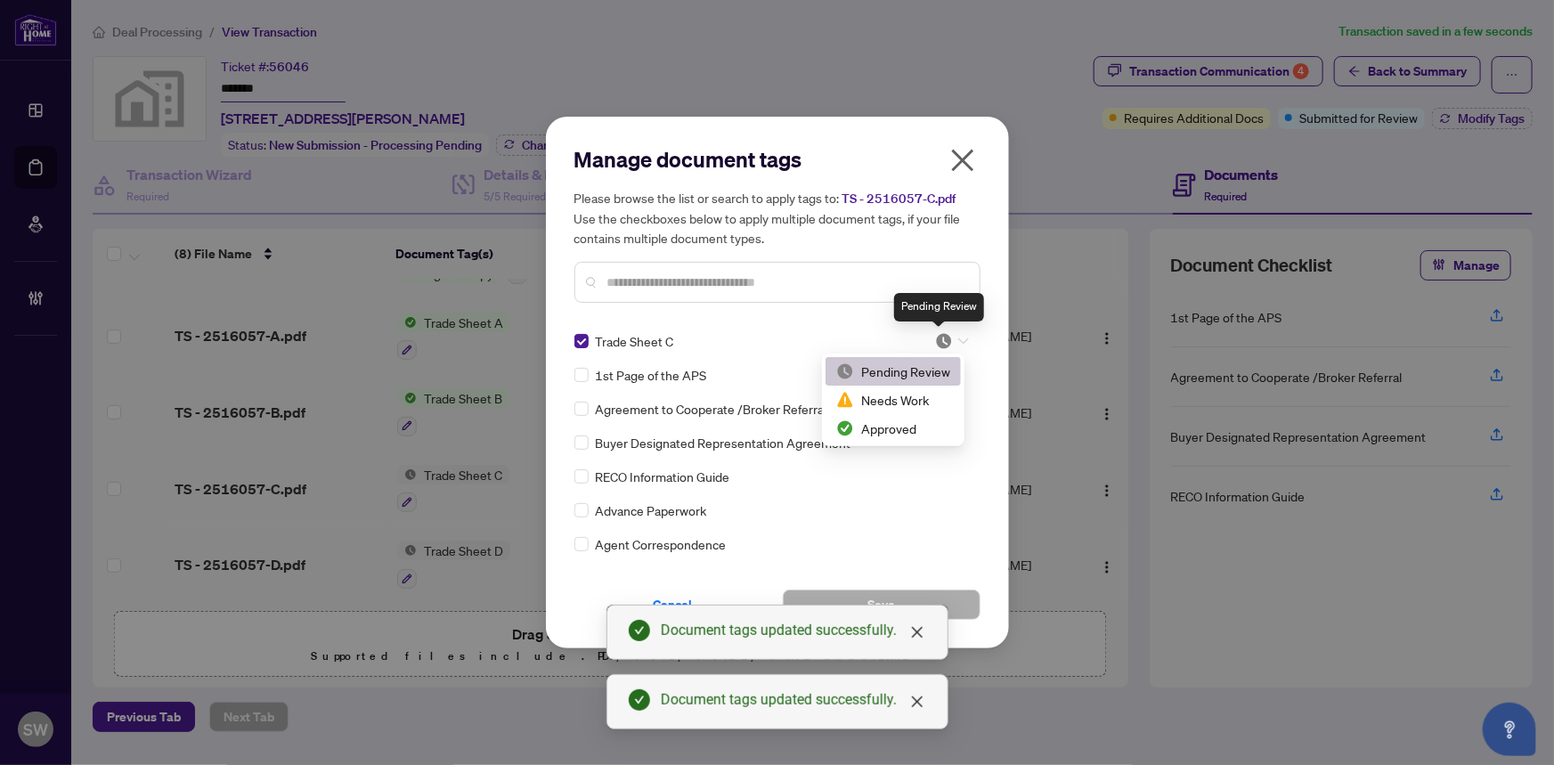
click at [944, 344] on img at bounding box center [944, 341] width 18 height 18
click at [925, 421] on div "Approved" at bounding box center [893, 428] width 114 height 20
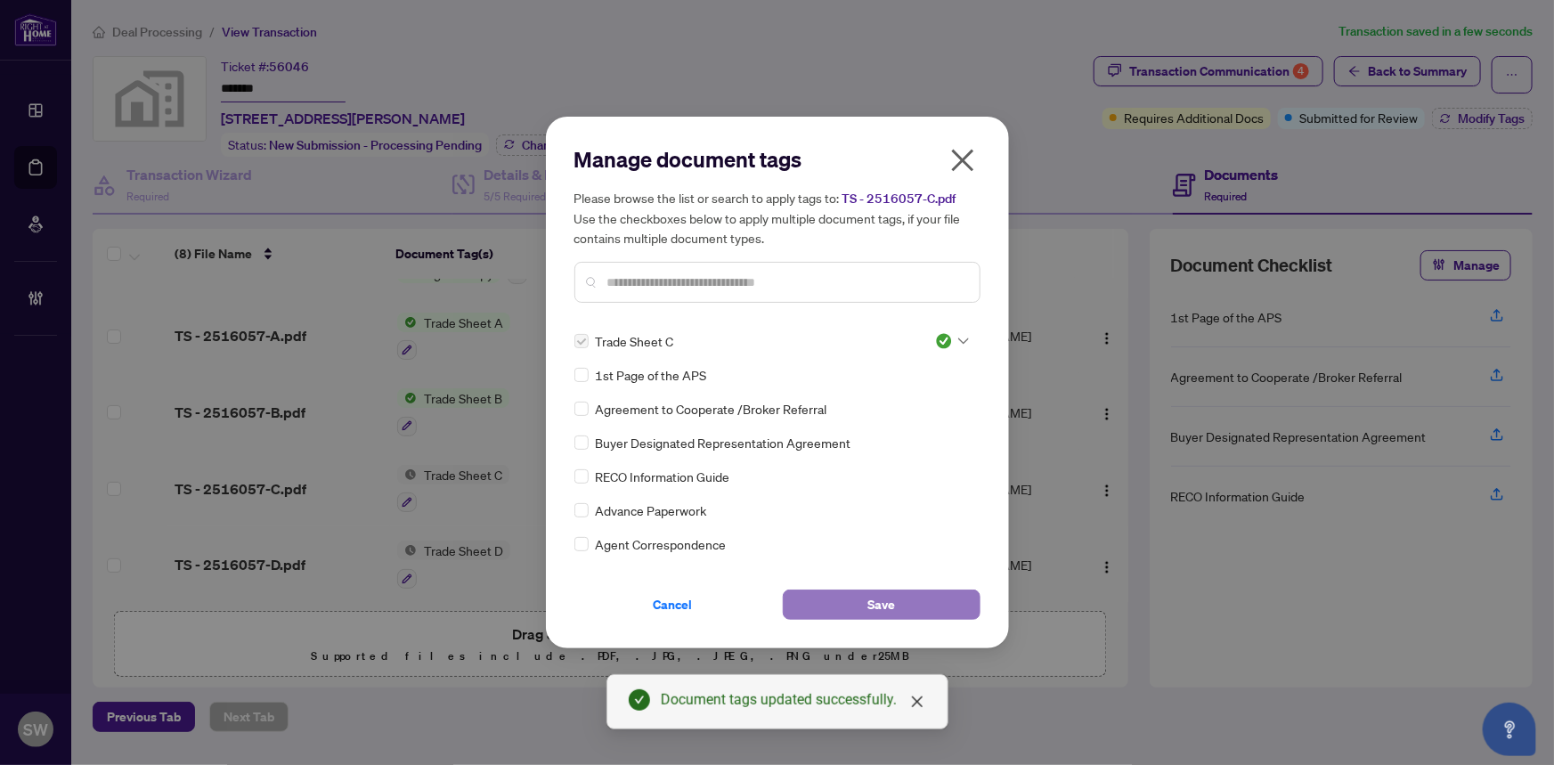
click at [897, 599] on button "Save" at bounding box center [882, 604] width 198 height 30
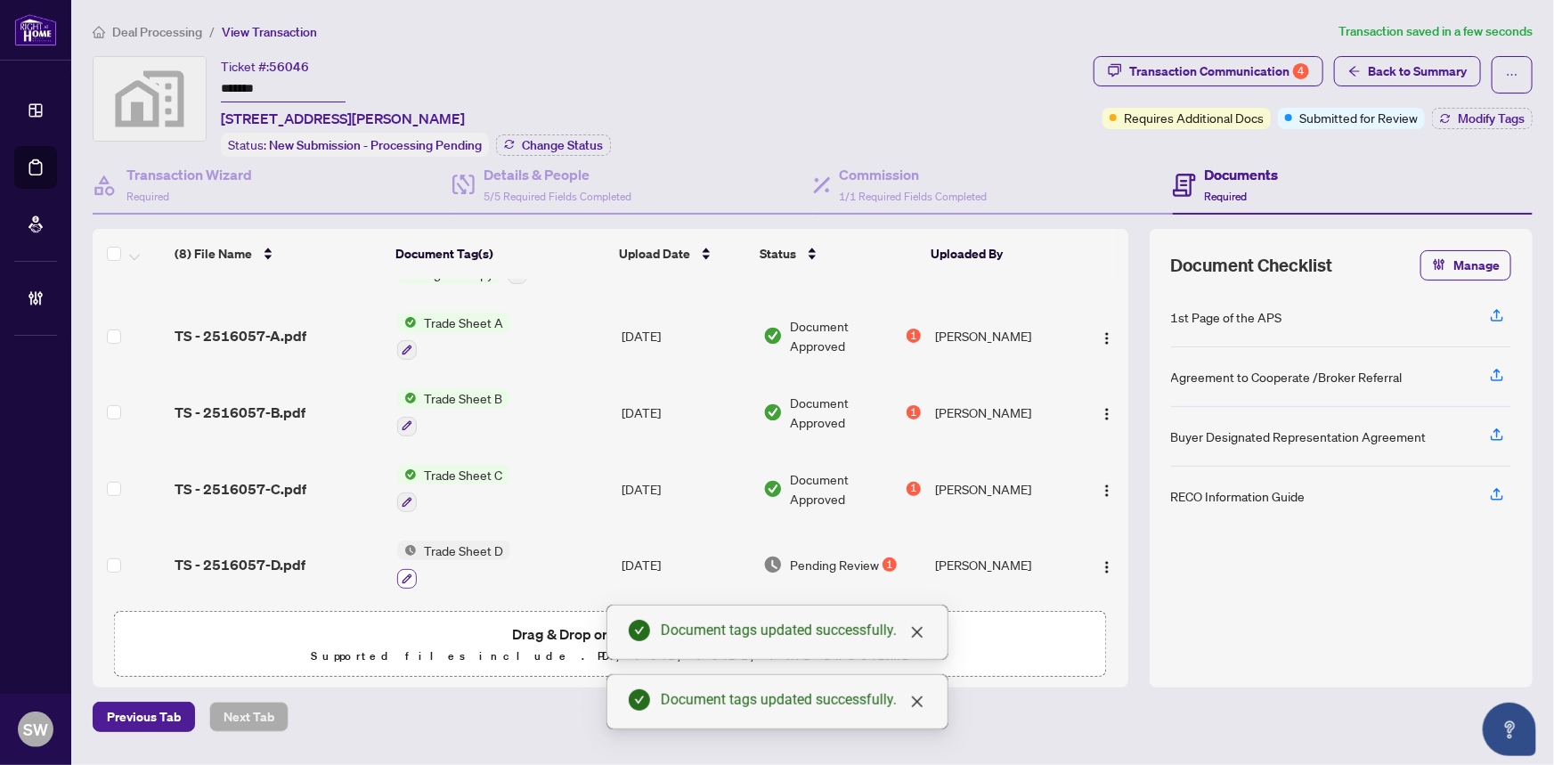
click at [409, 569] on button "button" at bounding box center [407, 579] width 20 height 20
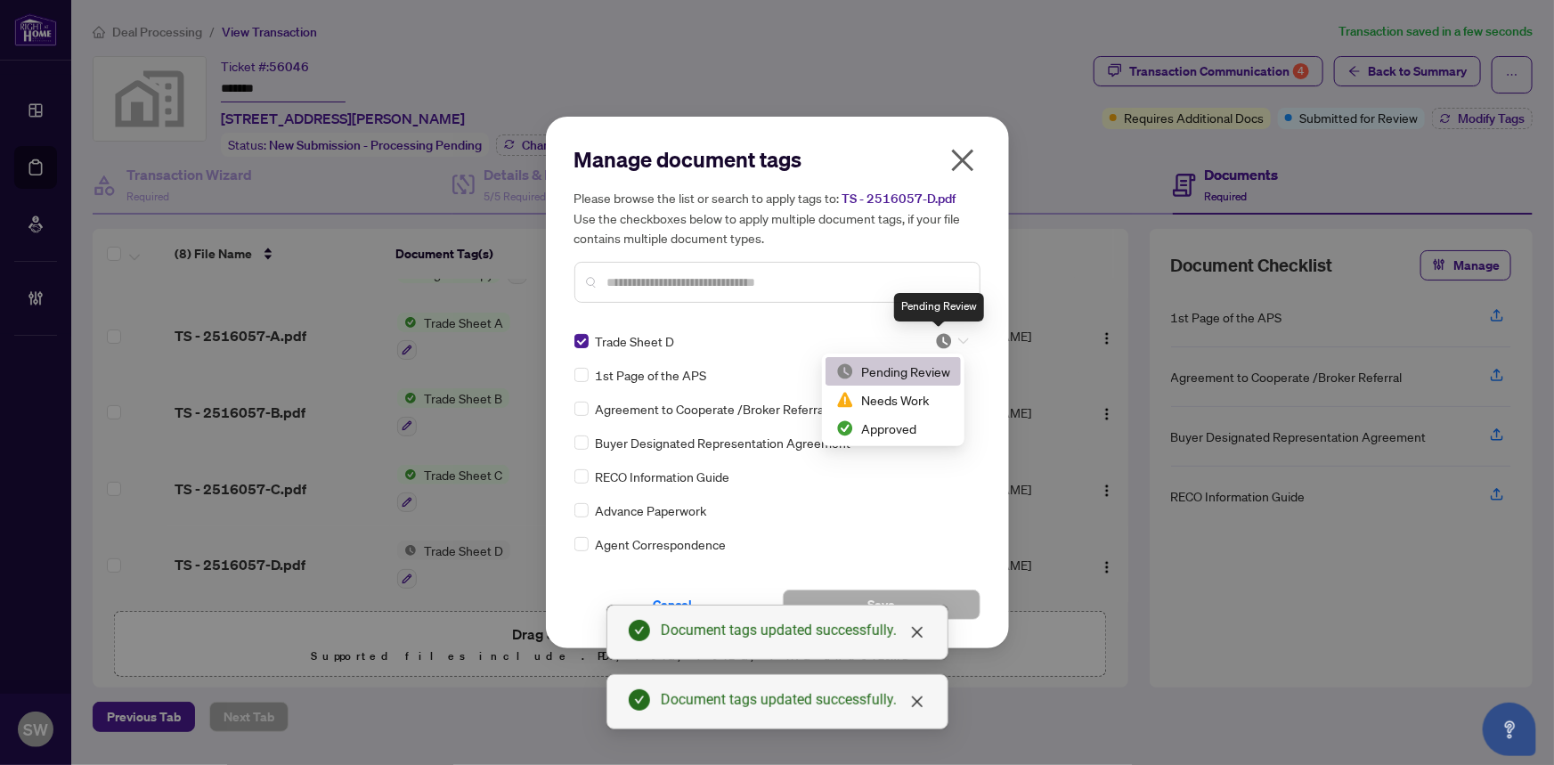
click at [940, 337] on img at bounding box center [944, 341] width 18 height 18
click at [913, 420] on div "Approved" at bounding box center [893, 428] width 114 height 20
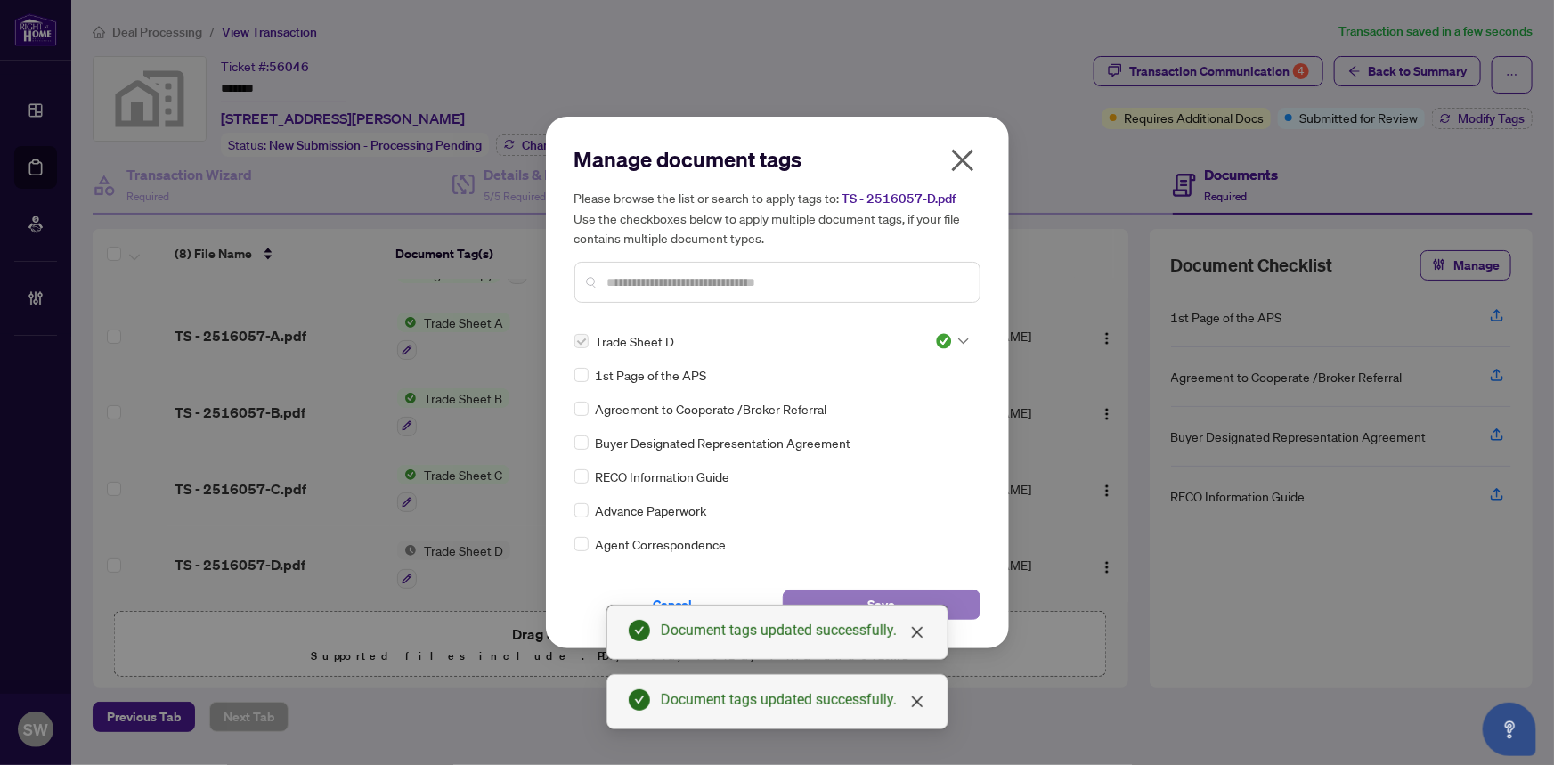
click at [949, 600] on button "Save" at bounding box center [882, 604] width 198 height 30
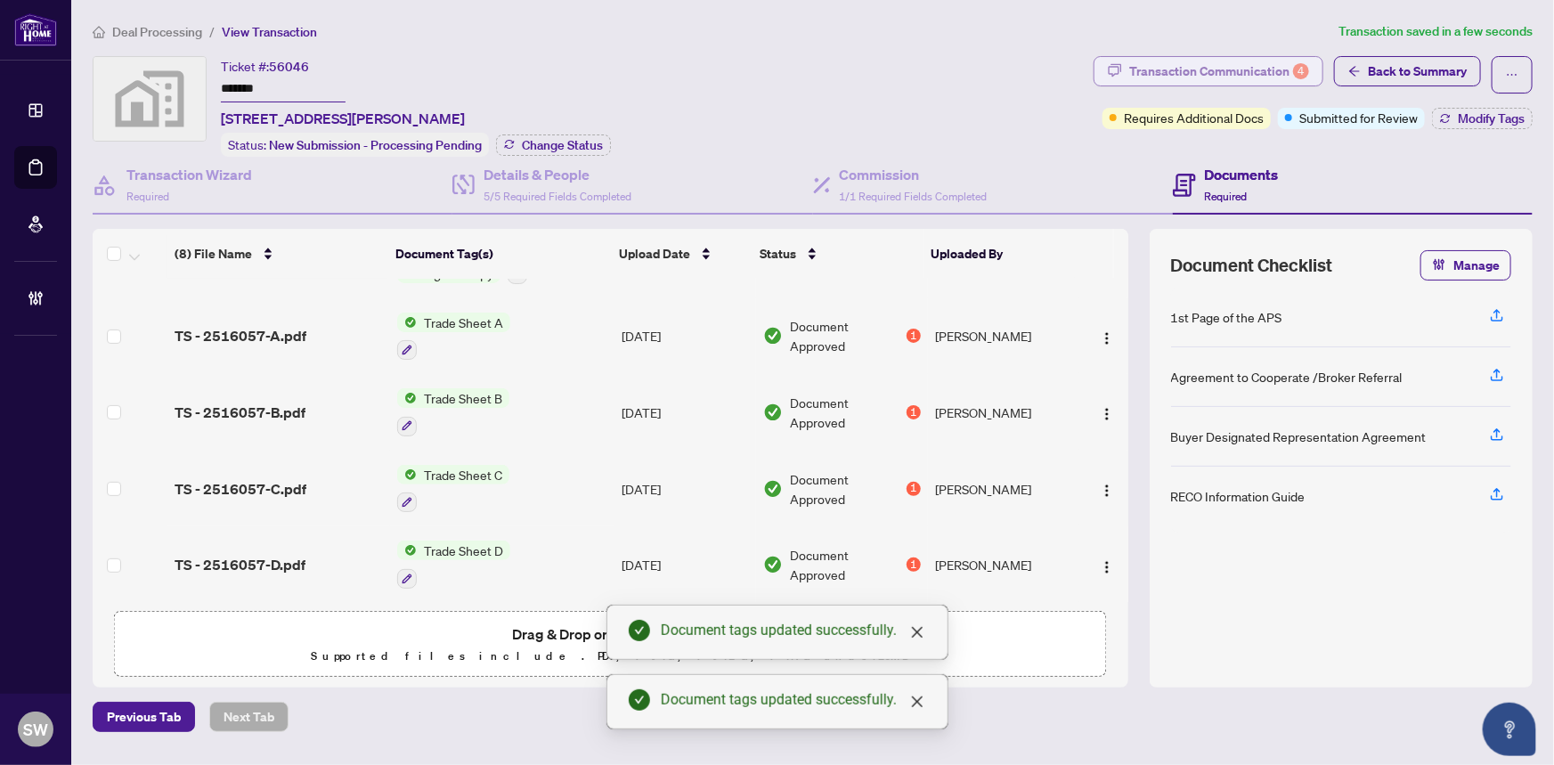
click at [1225, 70] on div "Transaction Communication 4" at bounding box center [1219, 71] width 180 height 28
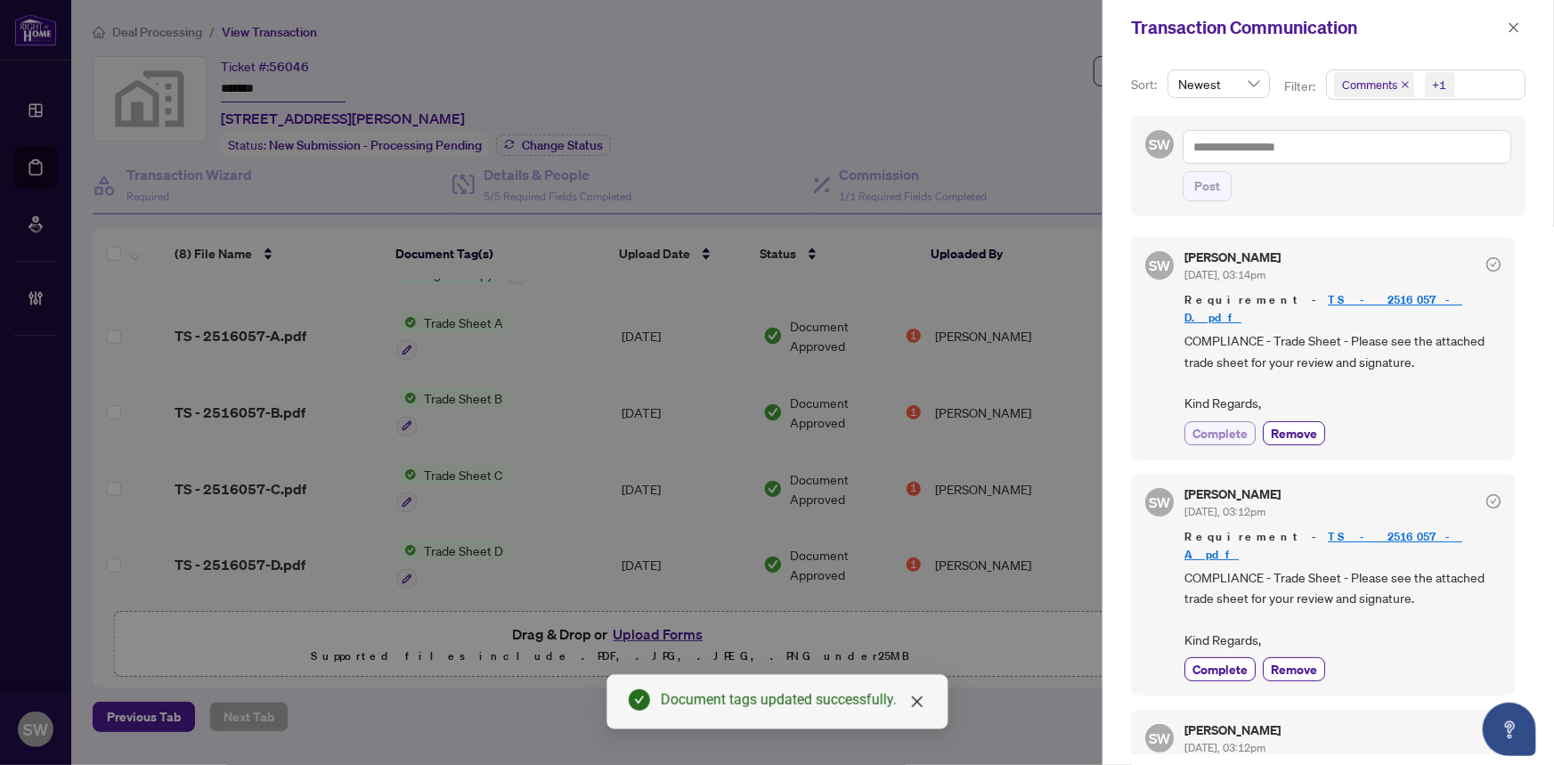
click at [1217, 424] on span "Complete" at bounding box center [1219, 433] width 55 height 19
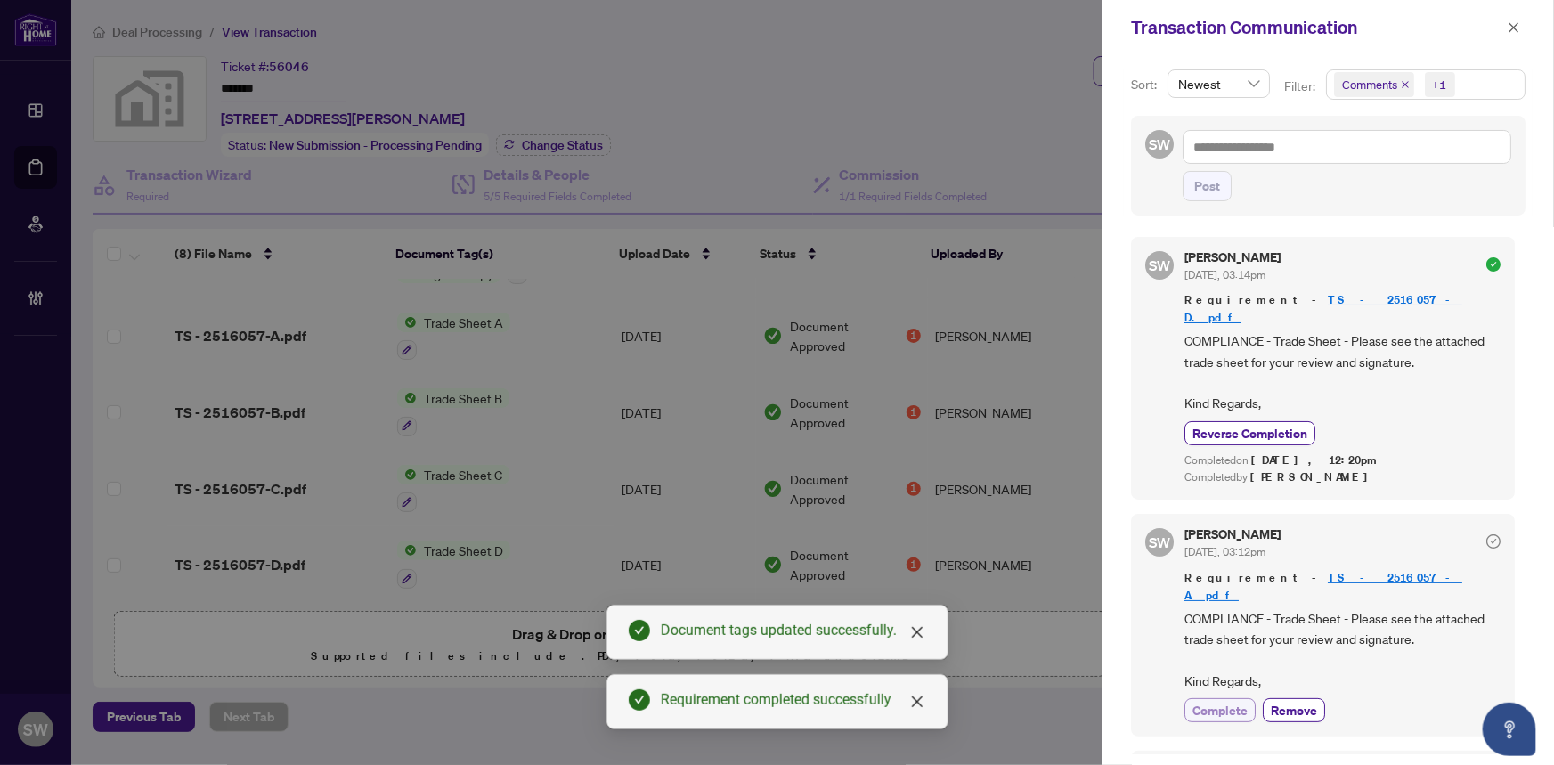
click at [1219, 701] on span "Complete" at bounding box center [1219, 710] width 55 height 19
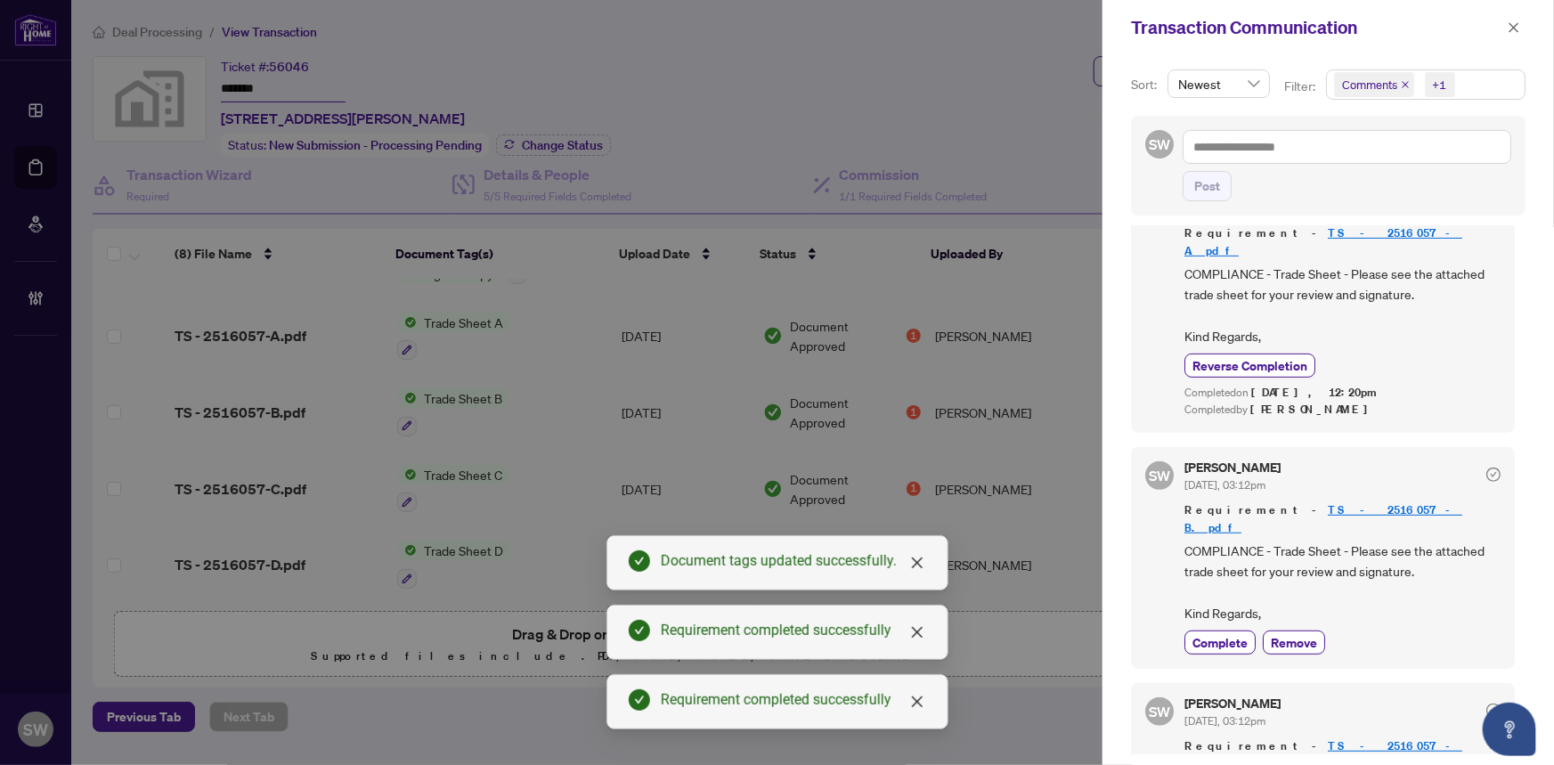
scroll to position [379, 0]
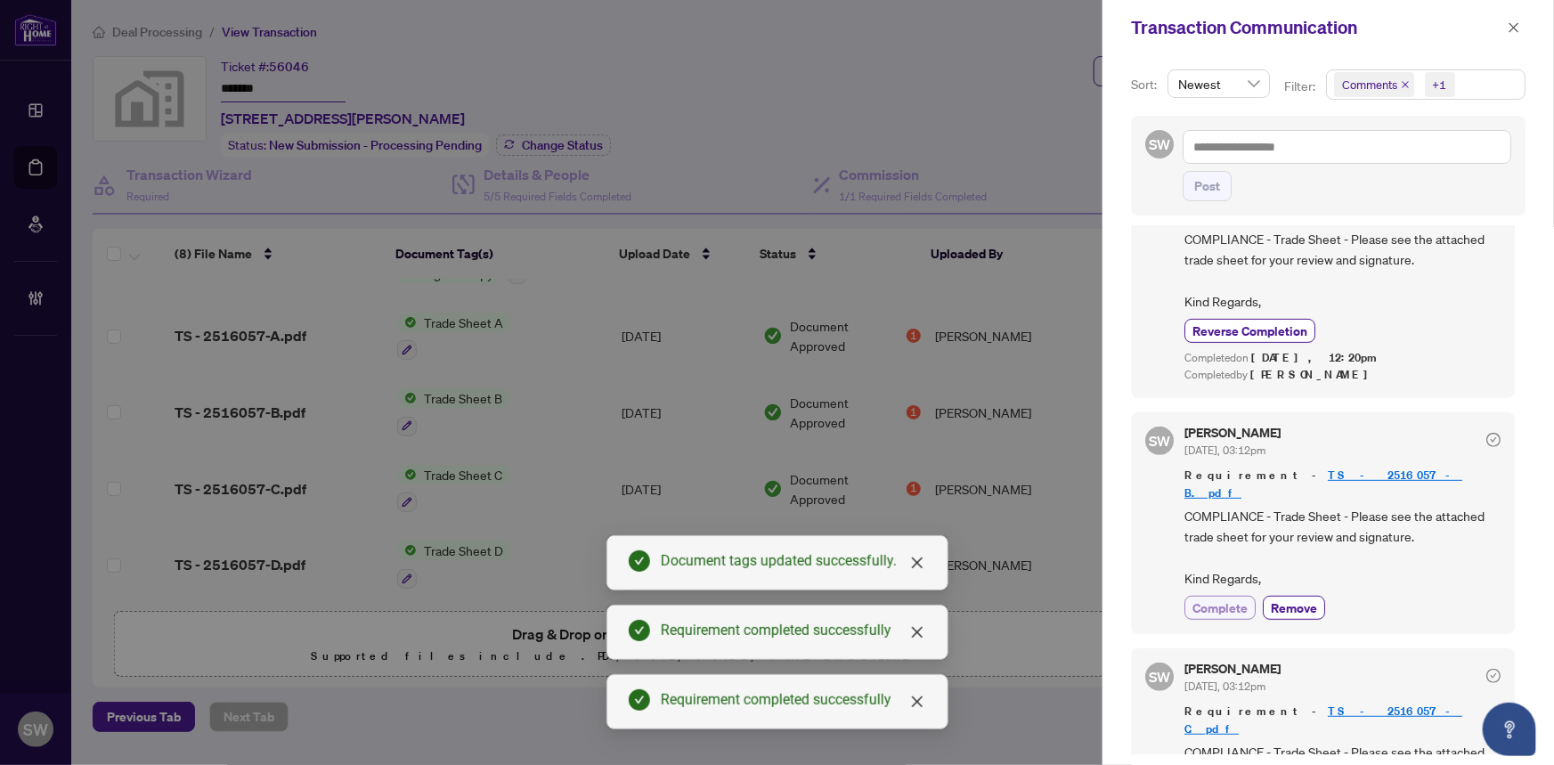
click at [1234, 598] on span "Complete" at bounding box center [1219, 607] width 55 height 19
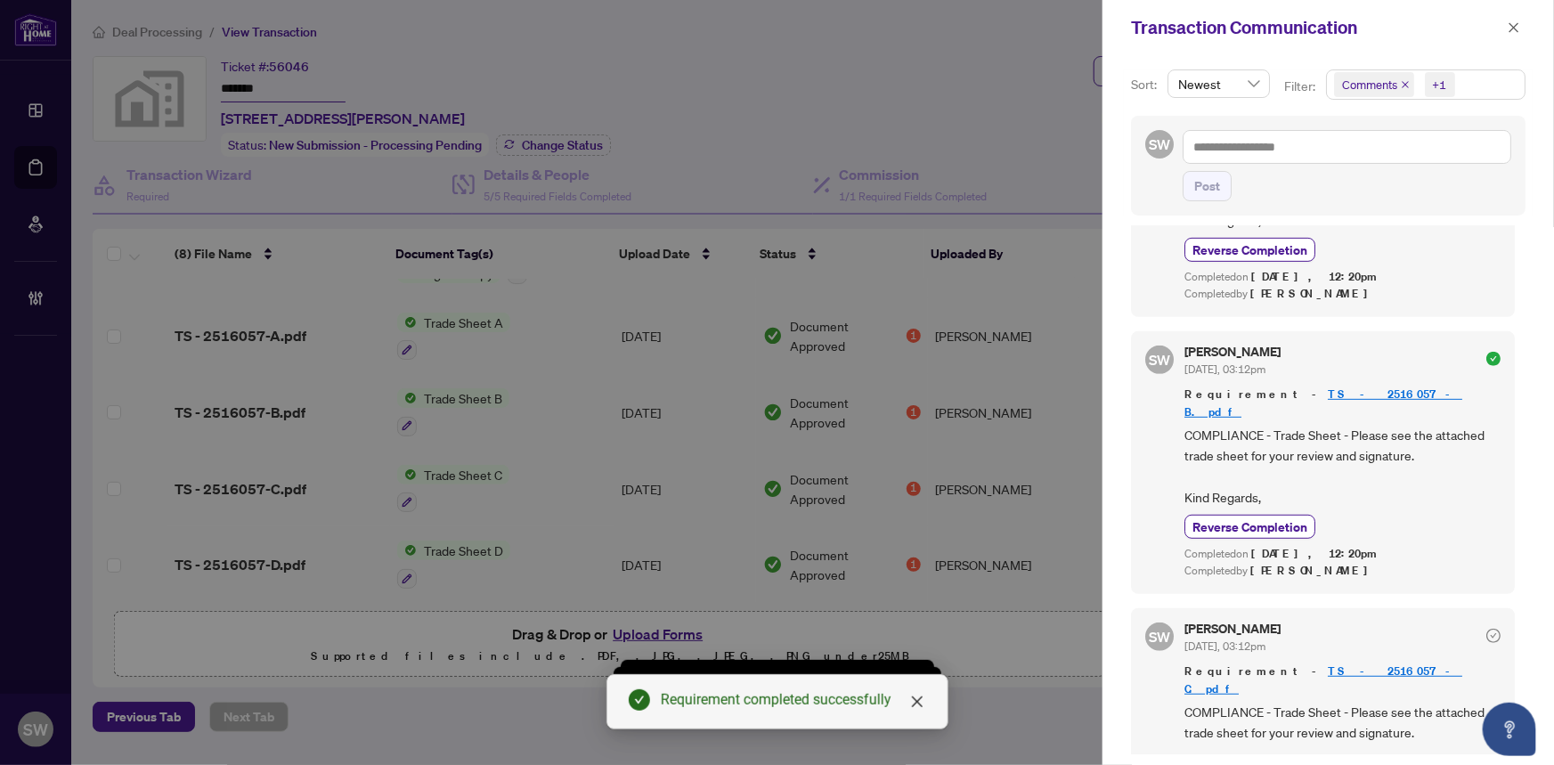
scroll to position [3, 0]
click at [1522, 27] on button "button" at bounding box center [1513, 27] width 23 height 21
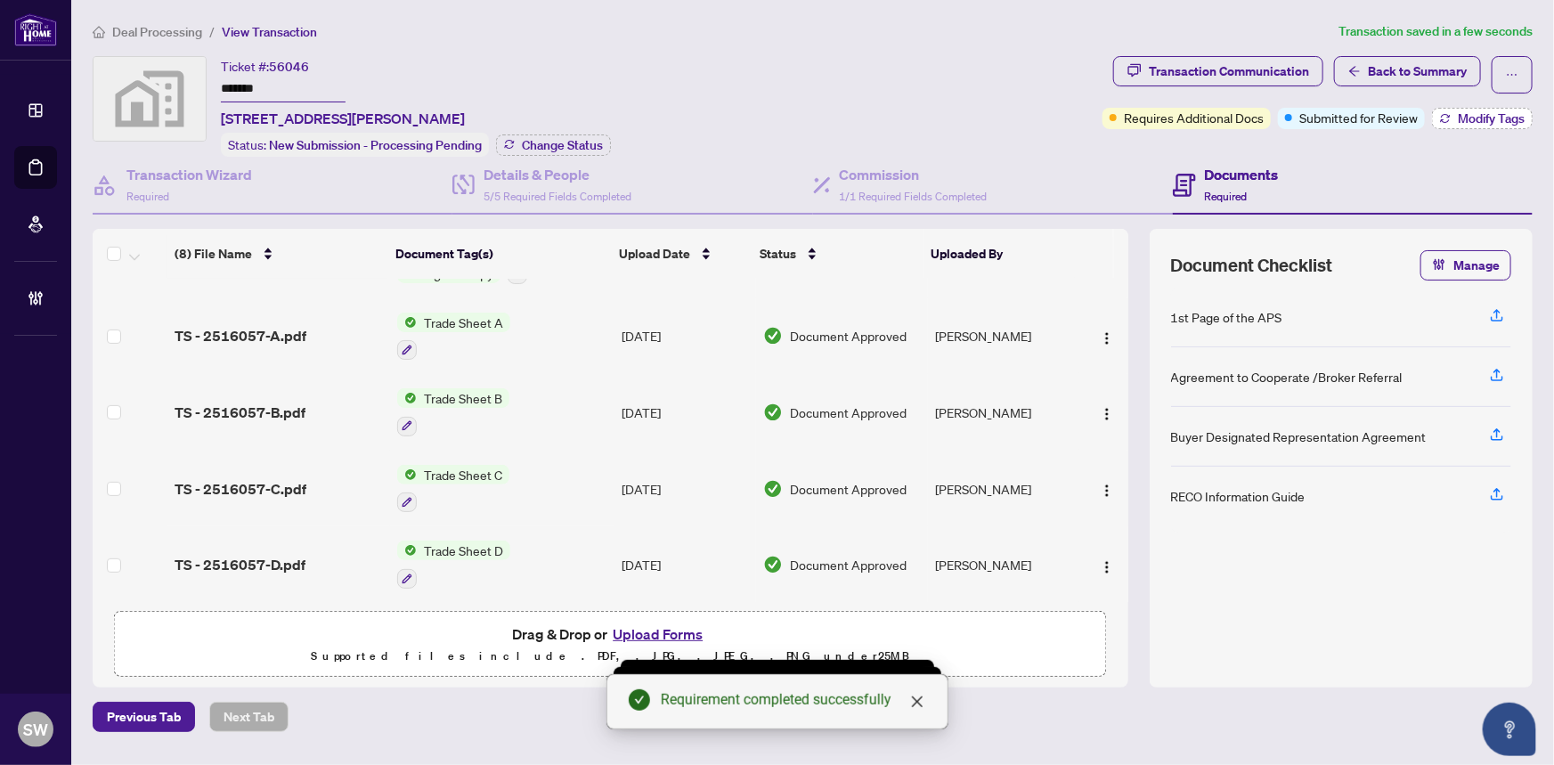
click at [1460, 112] on span "Modify Tags" at bounding box center [1490, 118] width 67 height 12
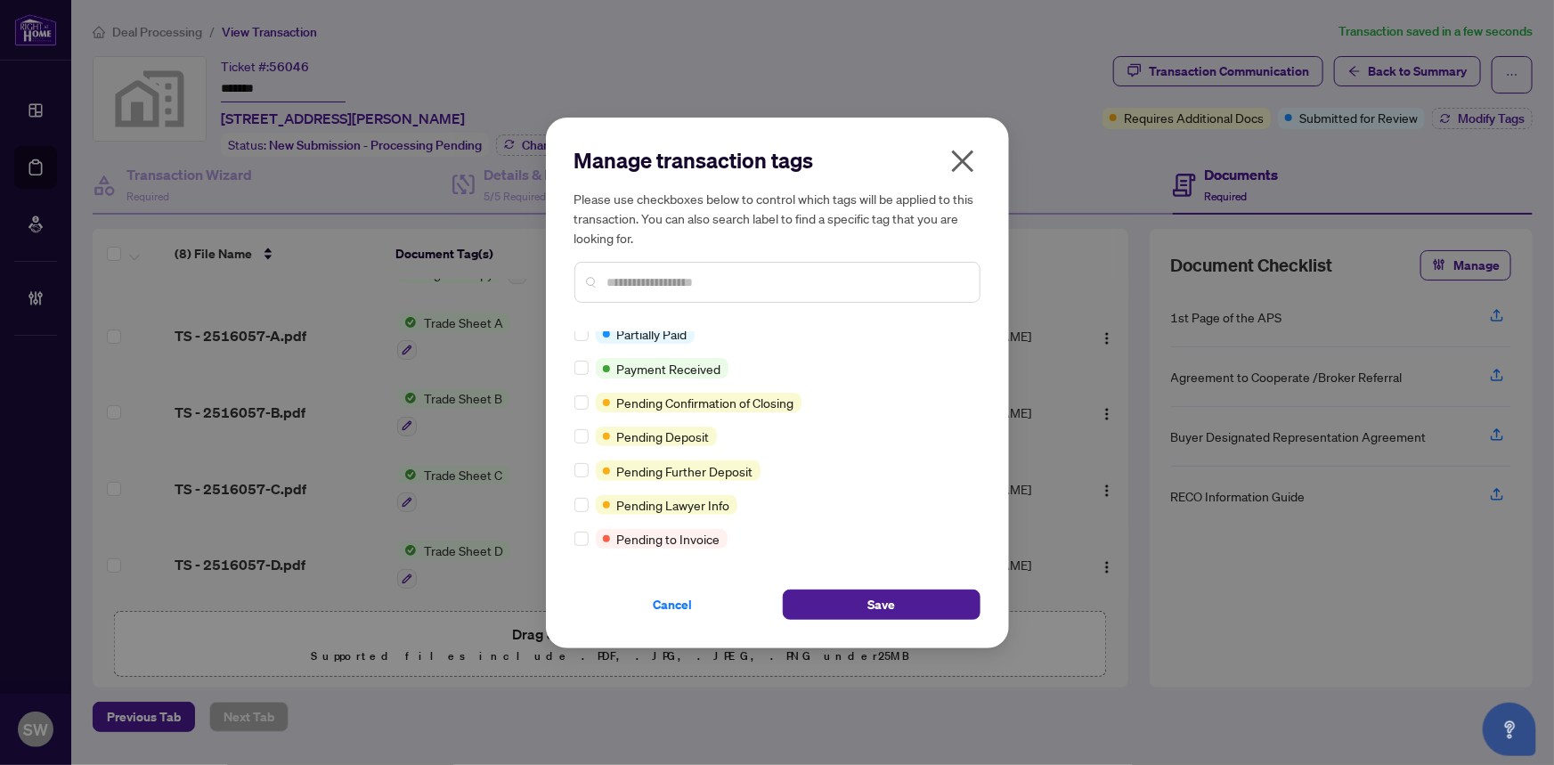
scroll to position [0, 0]
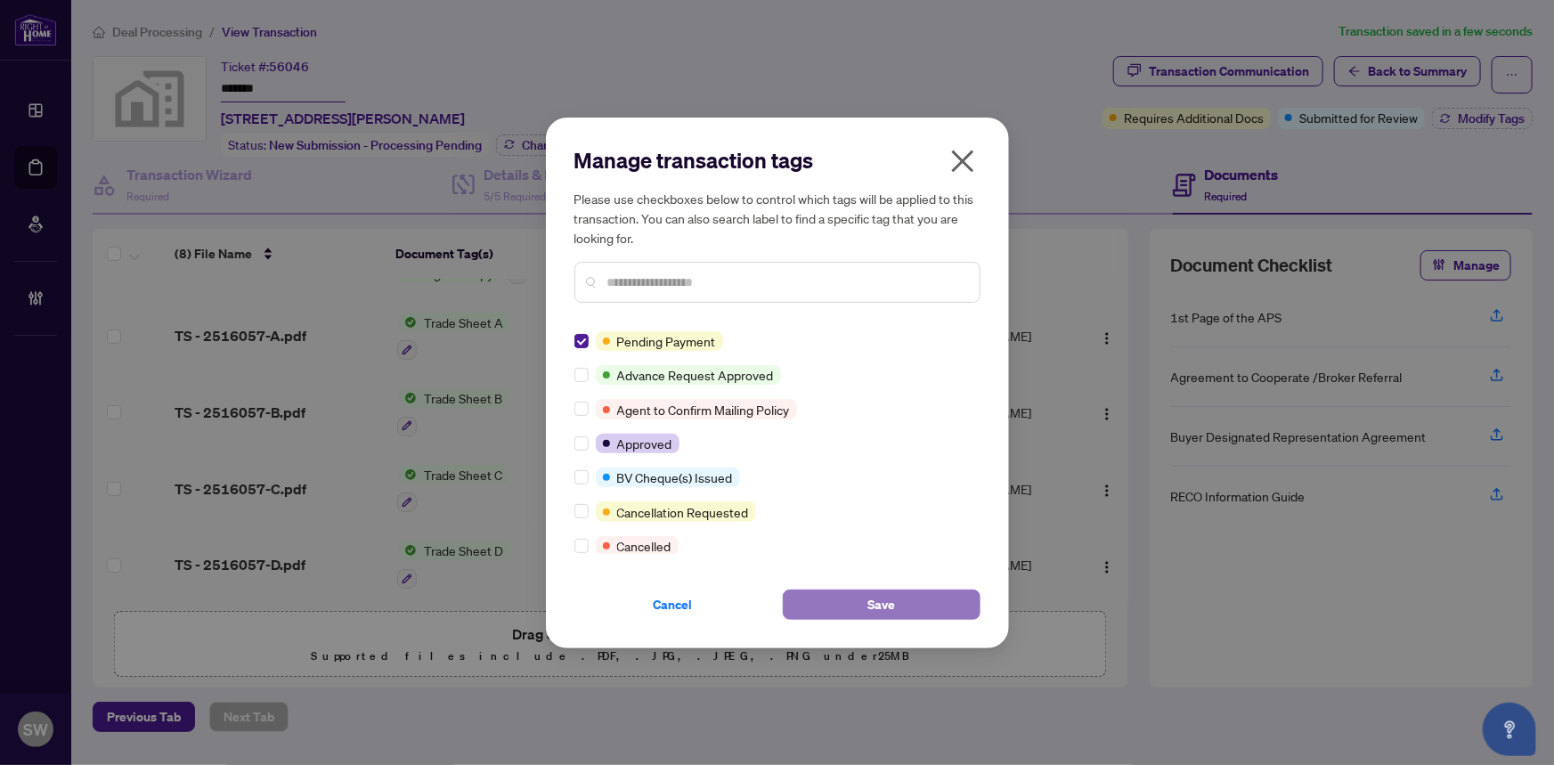
click at [835, 604] on button "Save" at bounding box center [882, 604] width 198 height 30
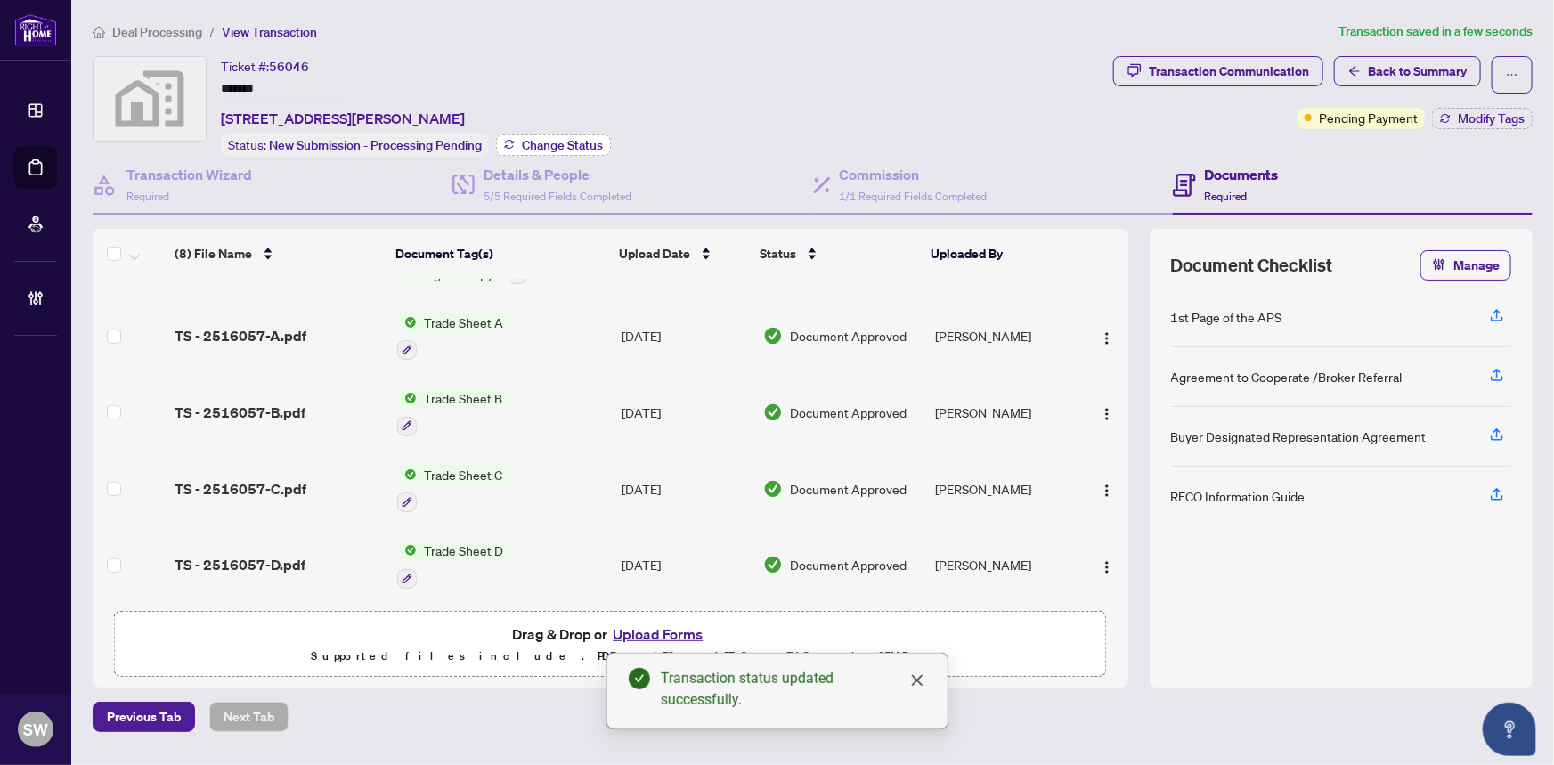
click at [587, 145] on span "Change Status" at bounding box center [562, 145] width 81 height 12
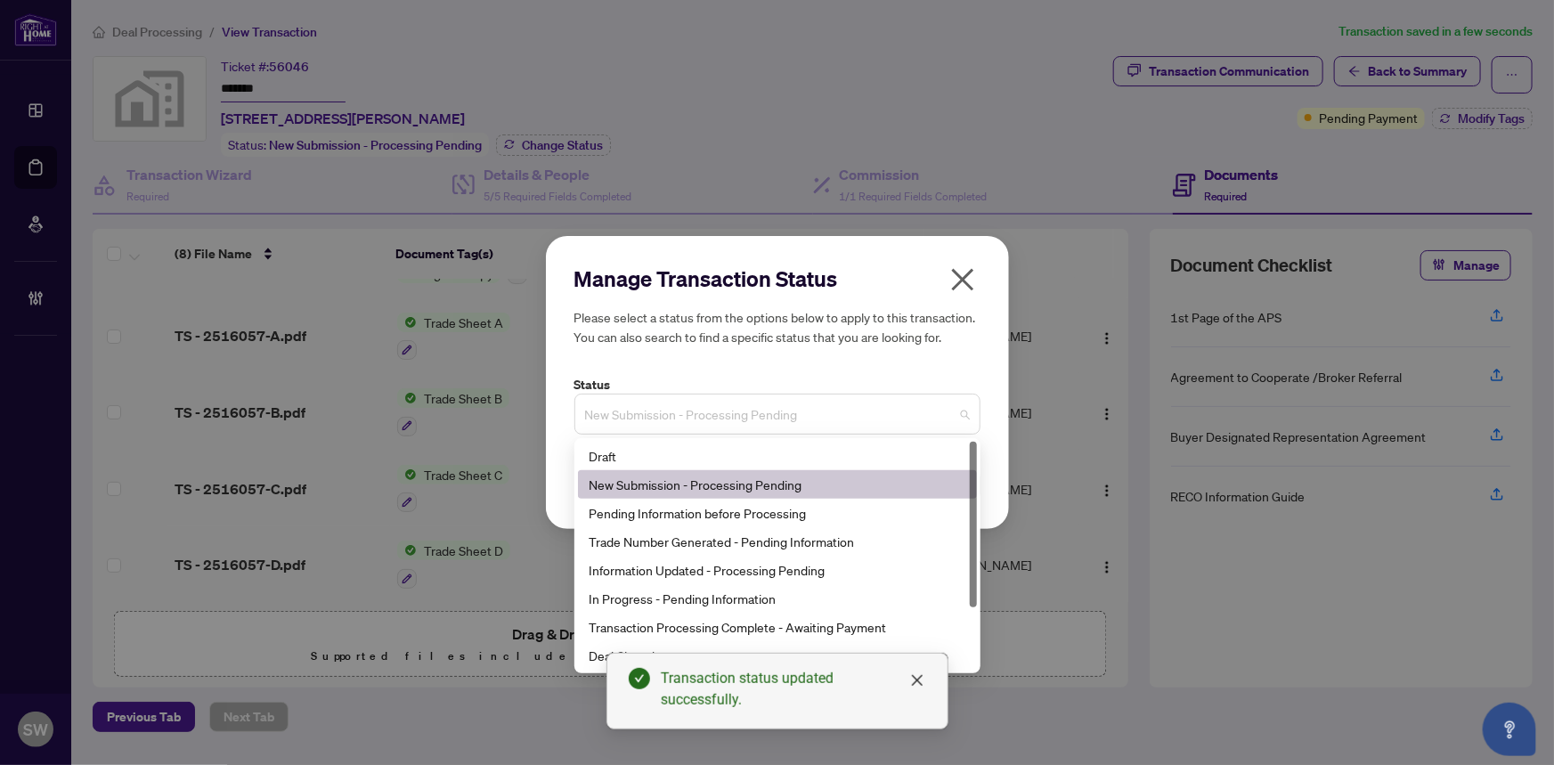
click at [750, 417] on span "New Submission - Processing Pending" at bounding box center [777, 414] width 385 height 34
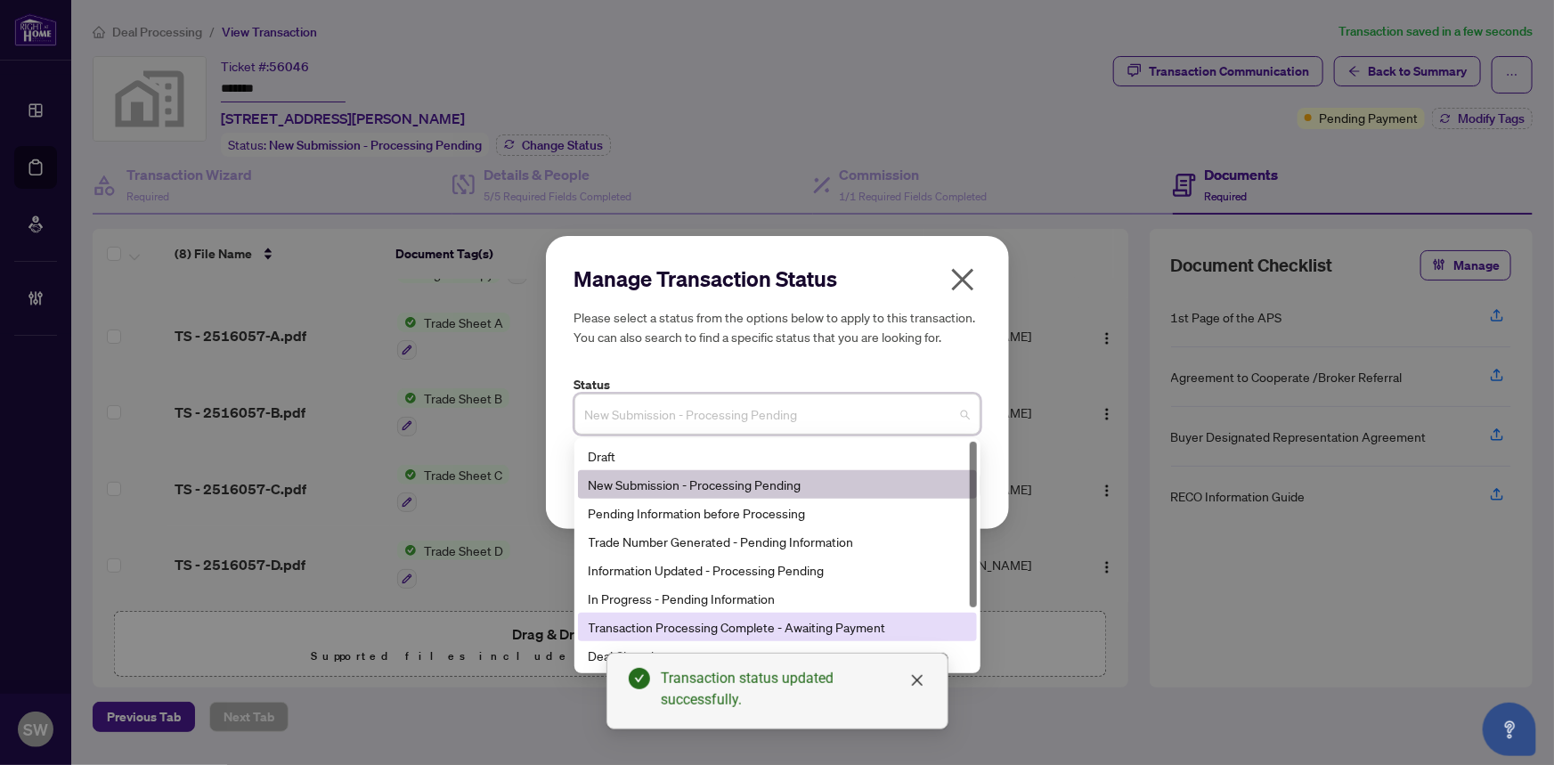
click at [839, 623] on div "Transaction Processing Complete - Awaiting Payment" at bounding box center [776, 627] width 377 height 20
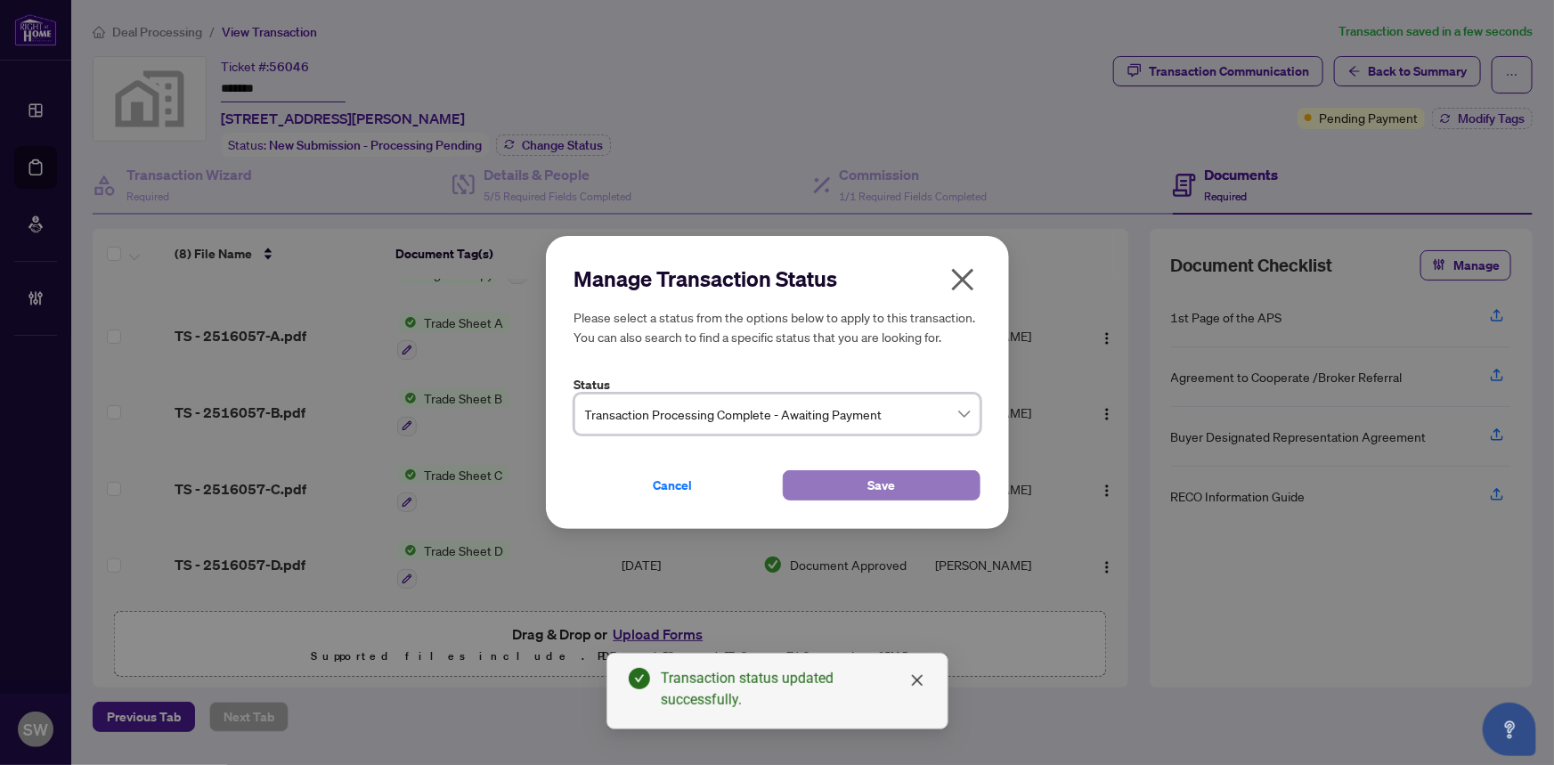
click at [881, 487] on span "Save" at bounding box center [881, 485] width 28 height 28
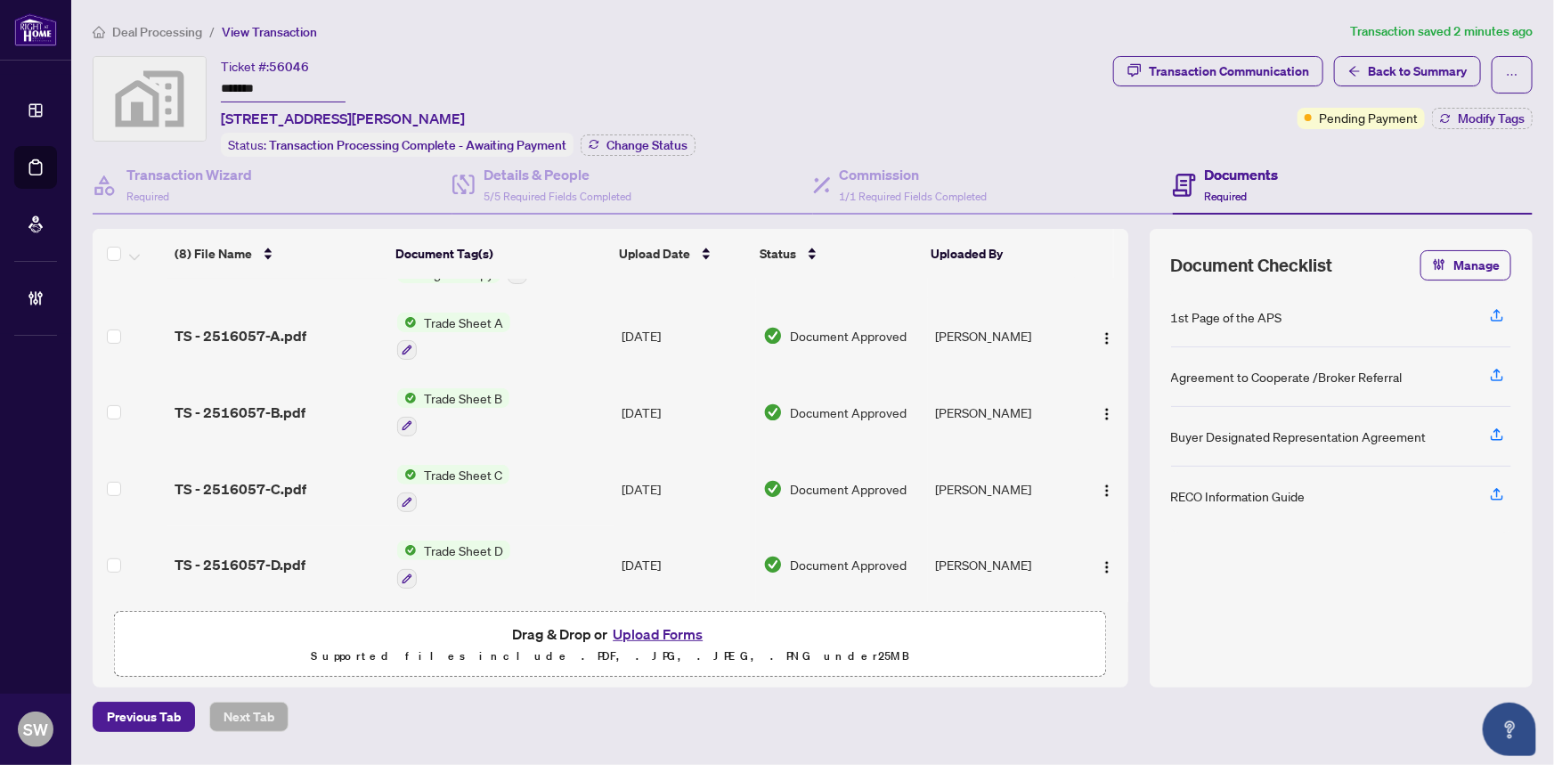
click at [1345, 149] on div "Transaction Communication Back to Summary Pending Payment Modify Tags" at bounding box center [1322, 106] width 426 height 101
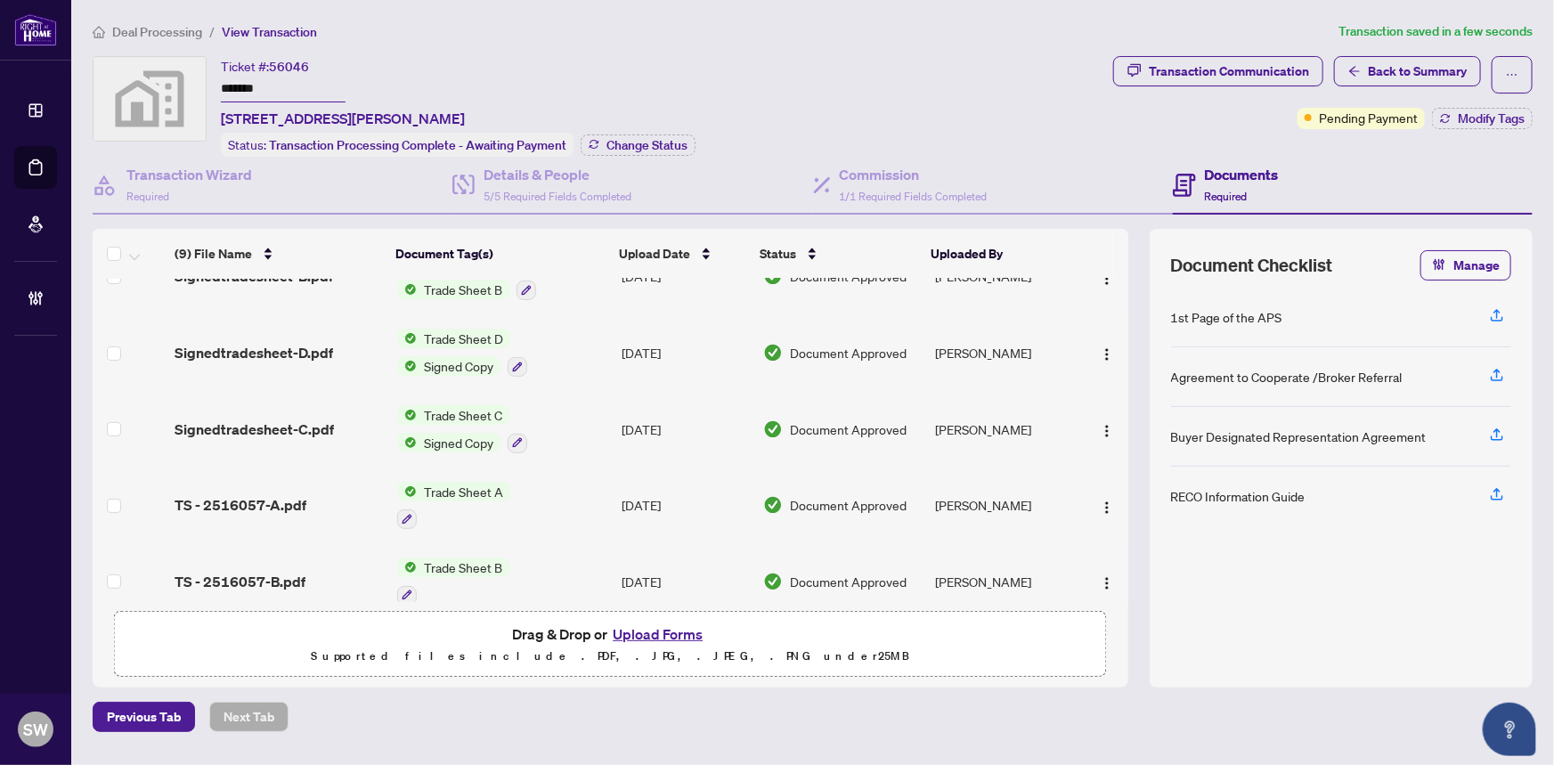
scroll to position [80, 0]
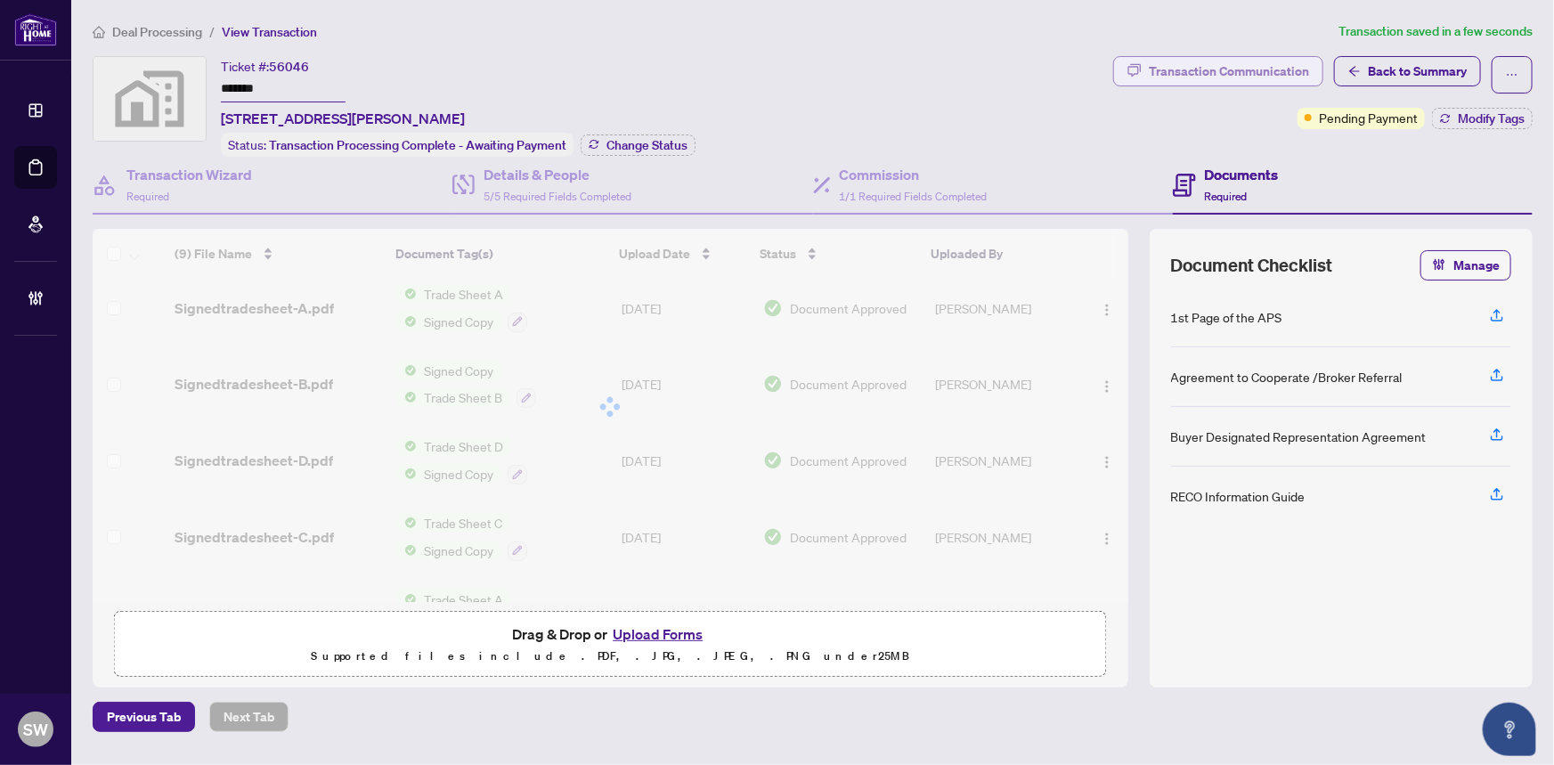
click at [1249, 77] on div "Transaction Communication" at bounding box center [1228, 71] width 160 height 28
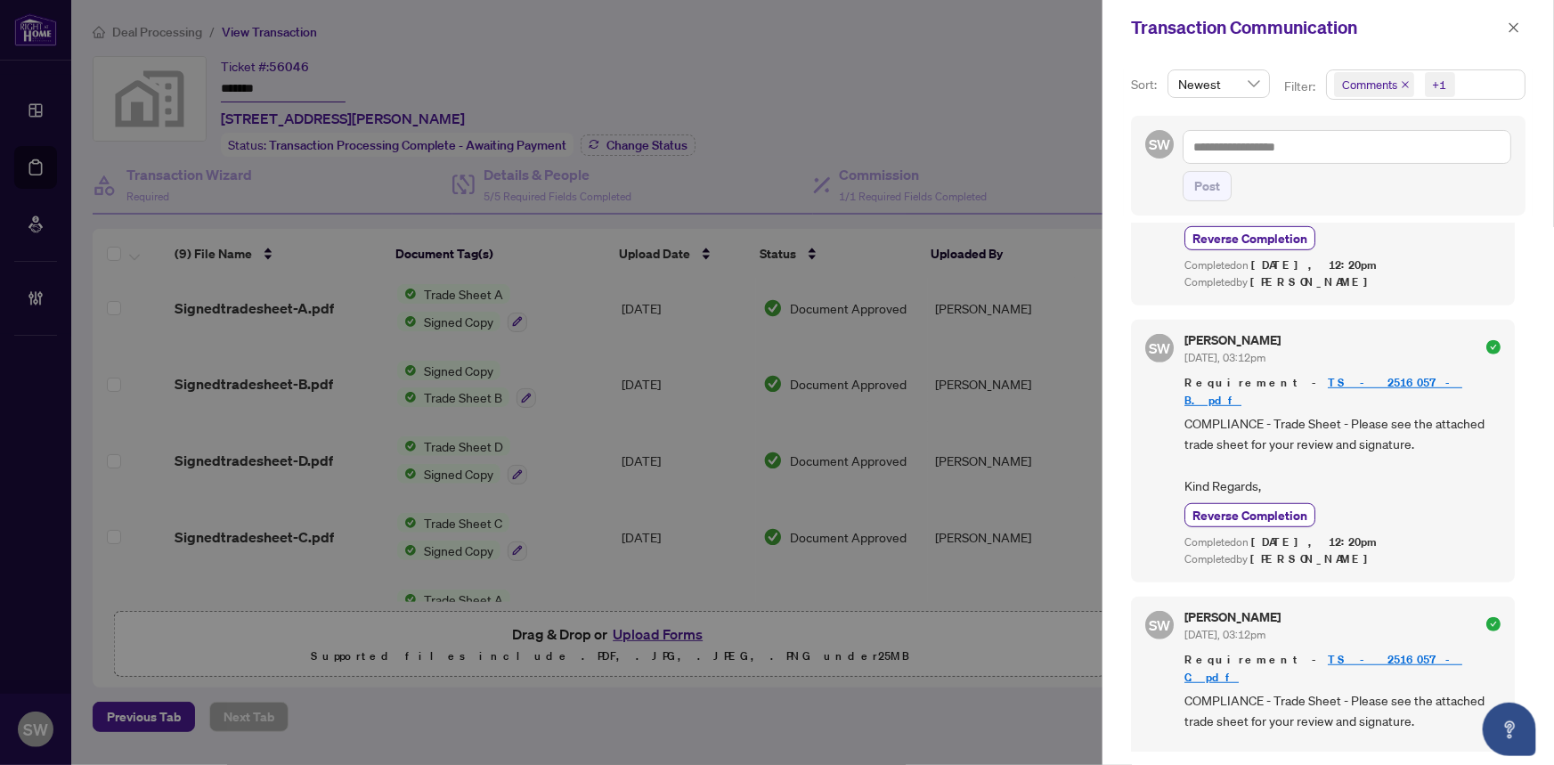
scroll to position [485, 0]
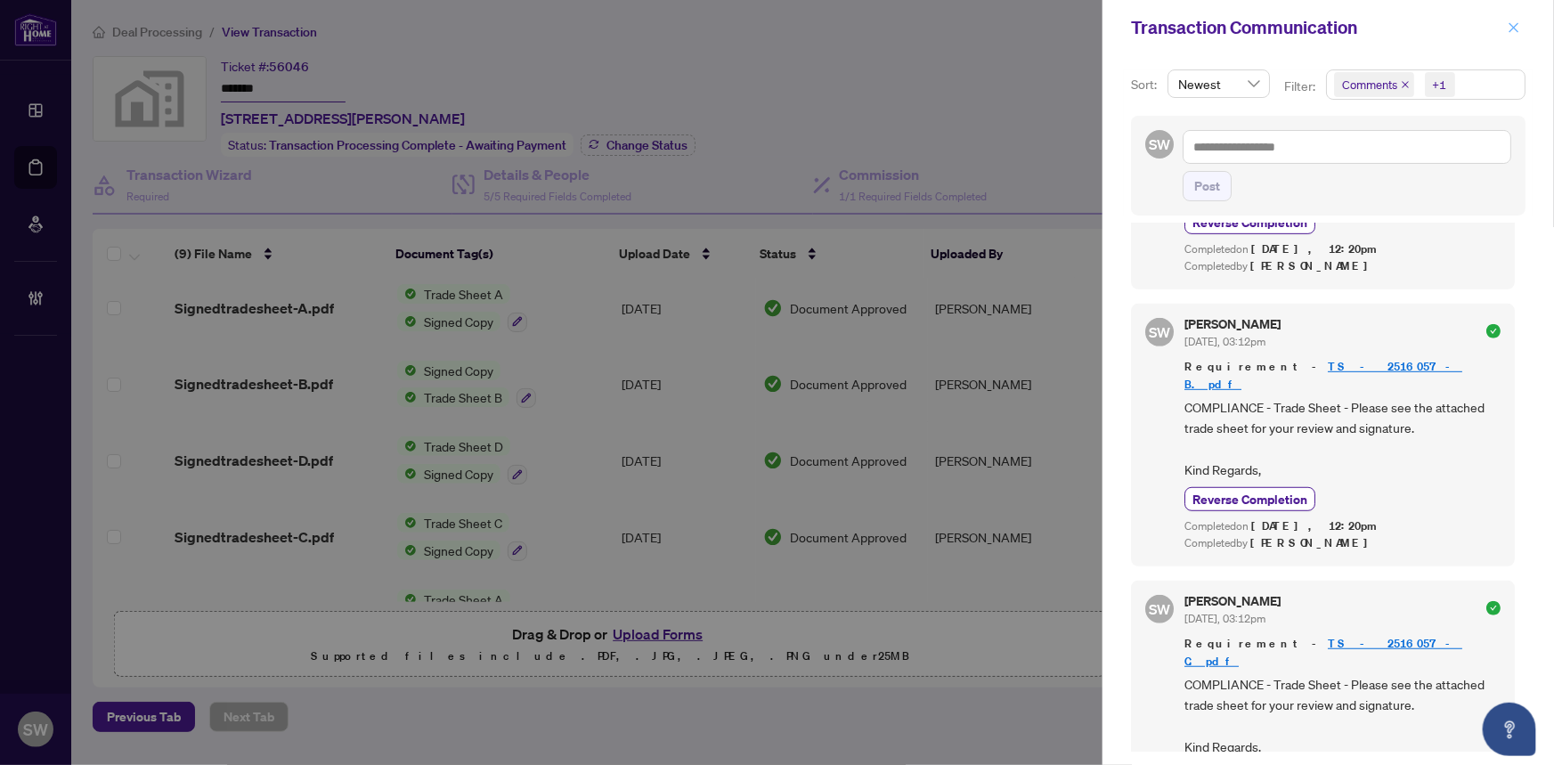
click at [1520, 28] on icon "close" at bounding box center [1513, 27] width 12 height 12
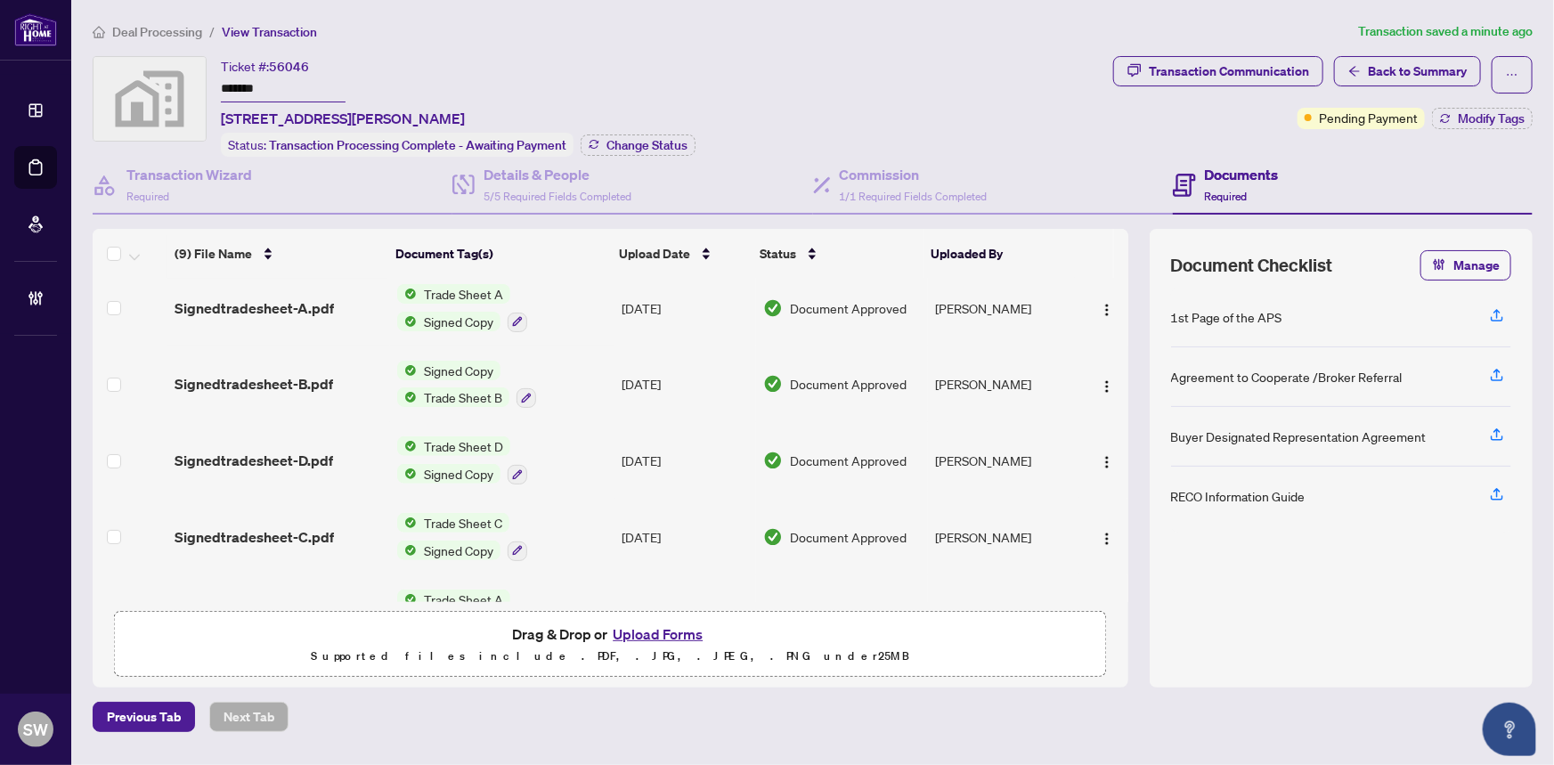
scroll to position [0, 0]
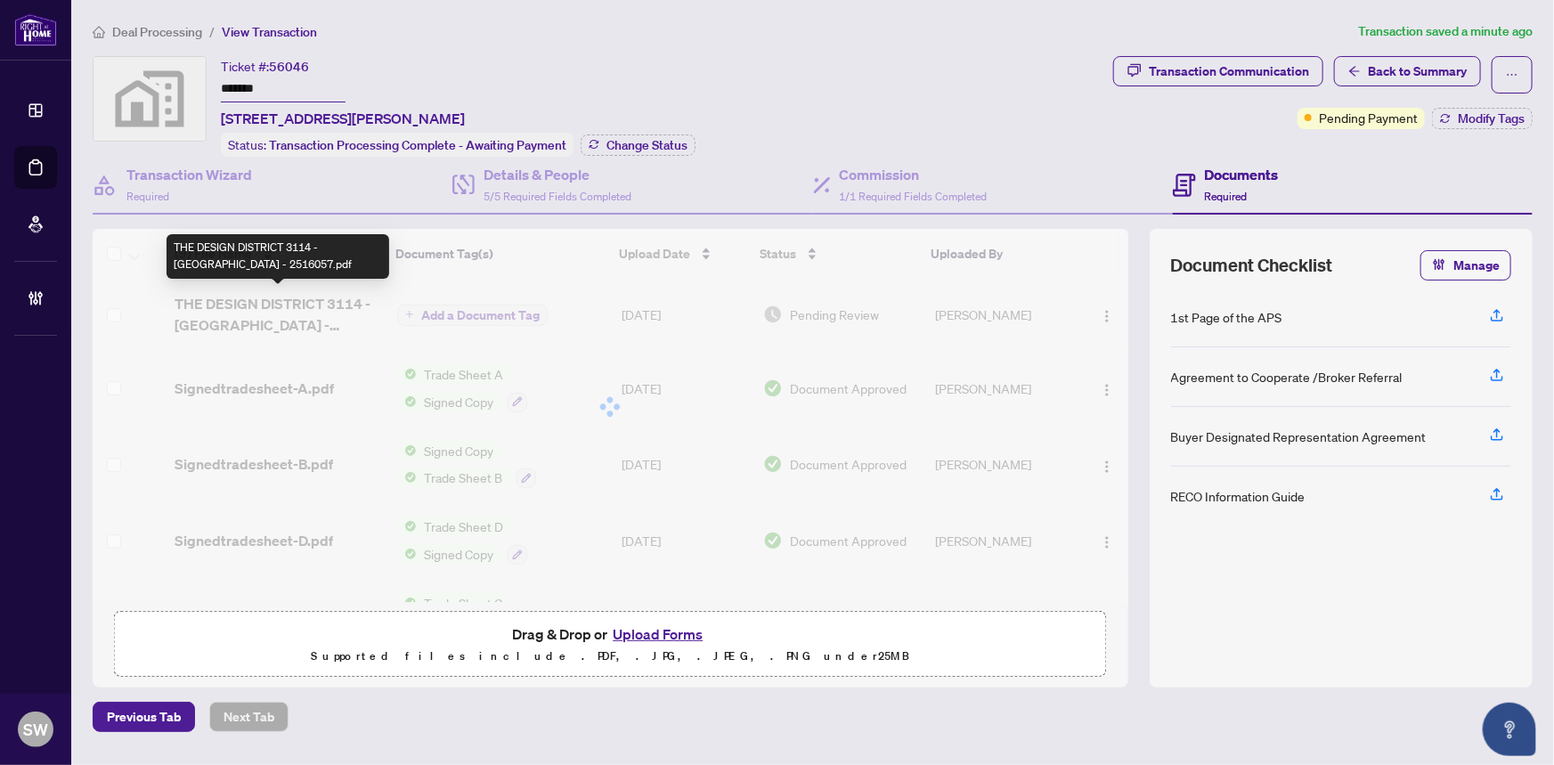
click at [265, 320] on div "(9) File Name Document Tag(s) Upload Date Status Uploaded By (9) File Name Docu…" at bounding box center [610, 415] width 1035 height 373
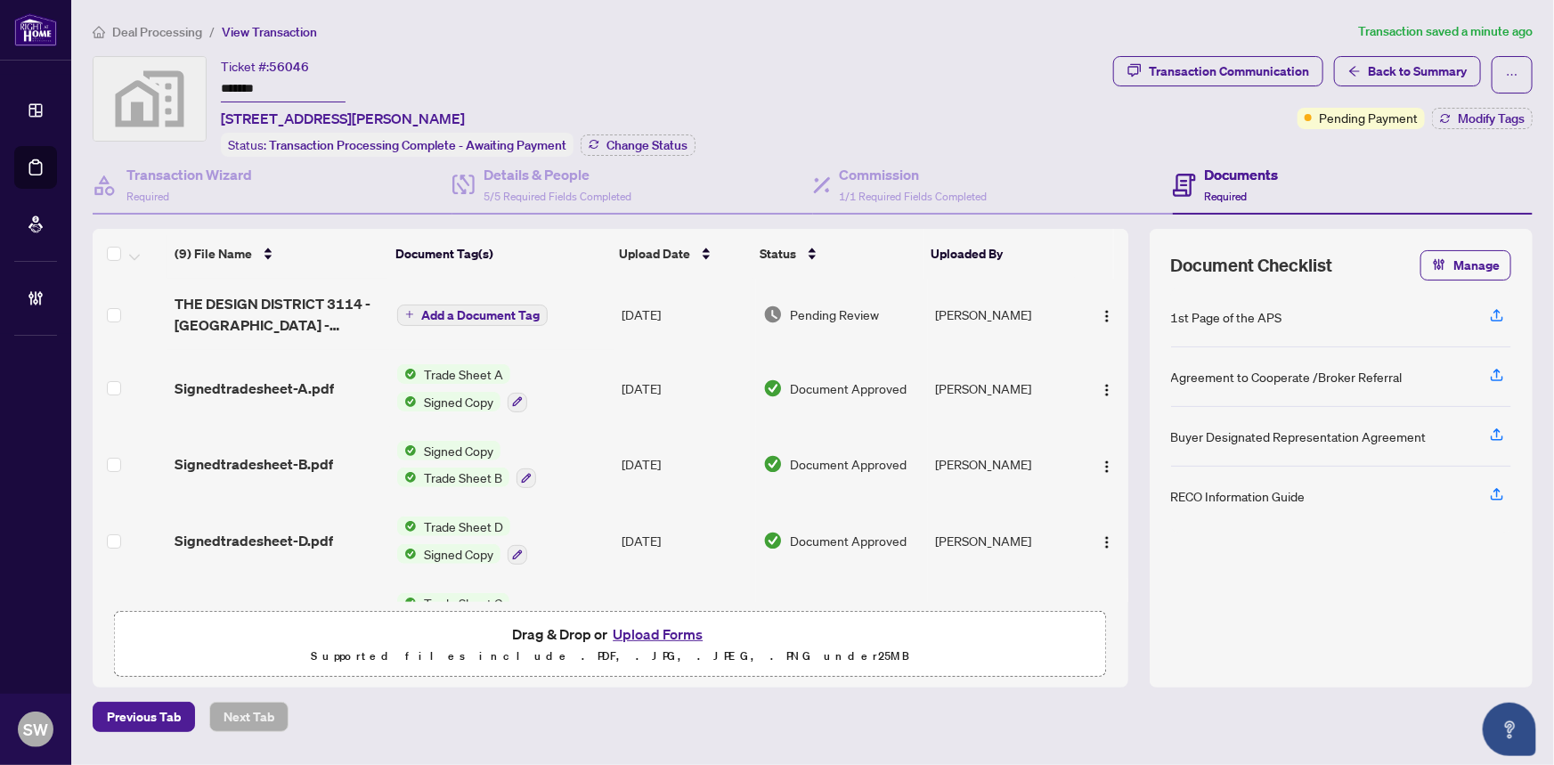
click at [293, 316] on span "THE DESIGN DISTRICT 3114 - Indemnity - 2516057.pdf" at bounding box center [278, 314] width 208 height 43
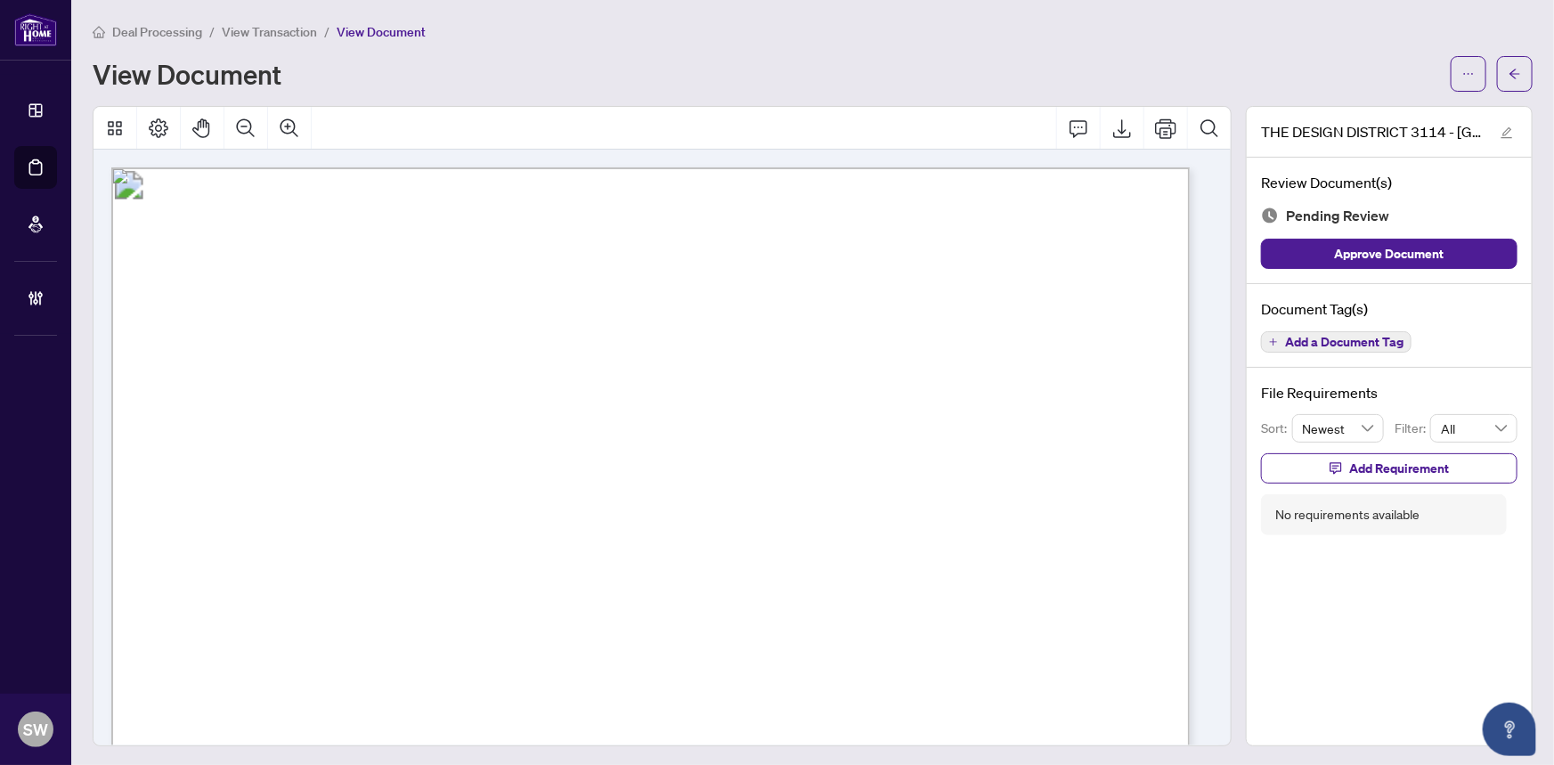
click at [1371, 338] on span "Add a Document Tag" at bounding box center [1344, 342] width 118 height 12
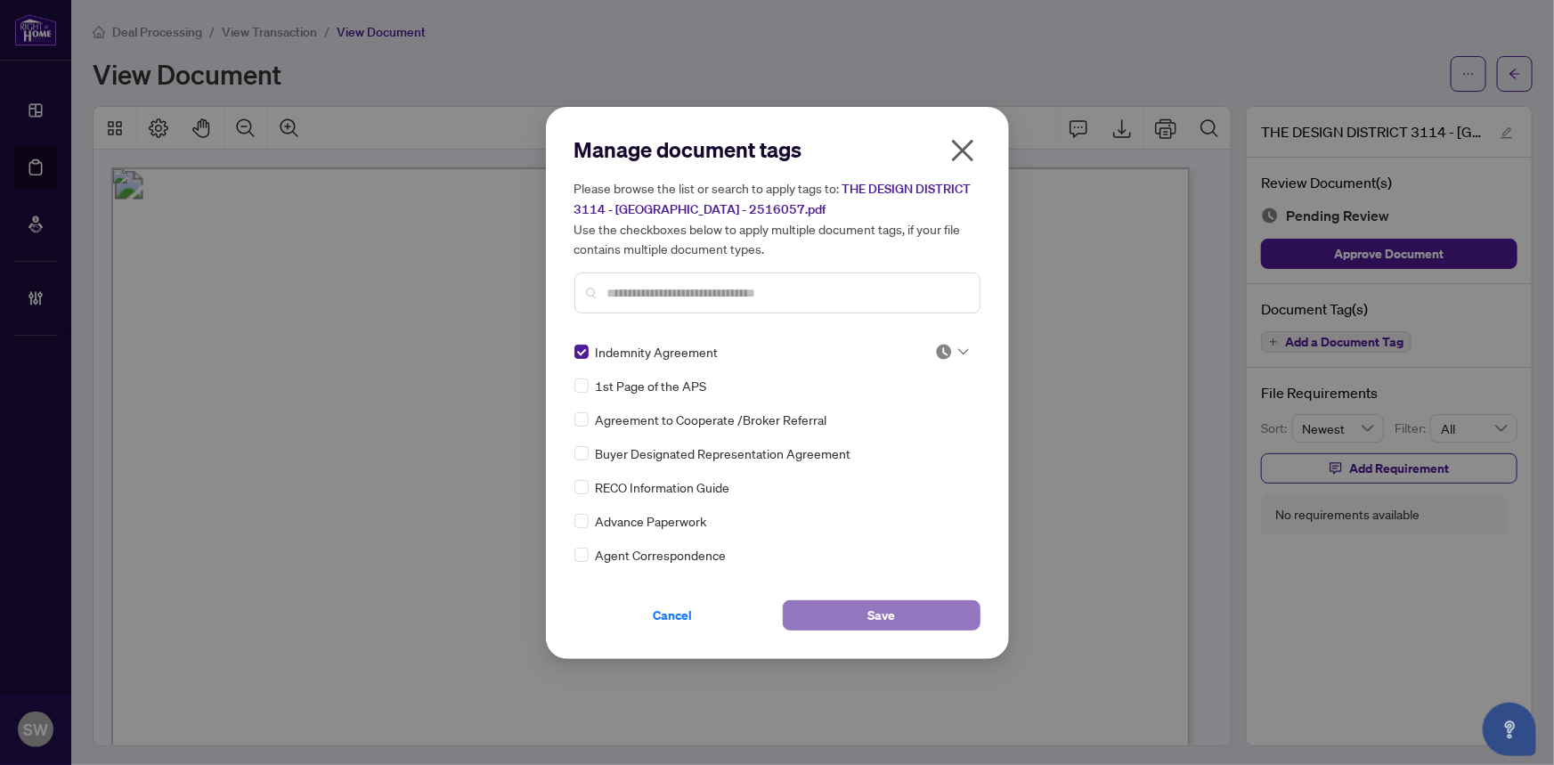
click at [898, 611] on button "Save" at bounding box center [882, 615] width 198 height 30
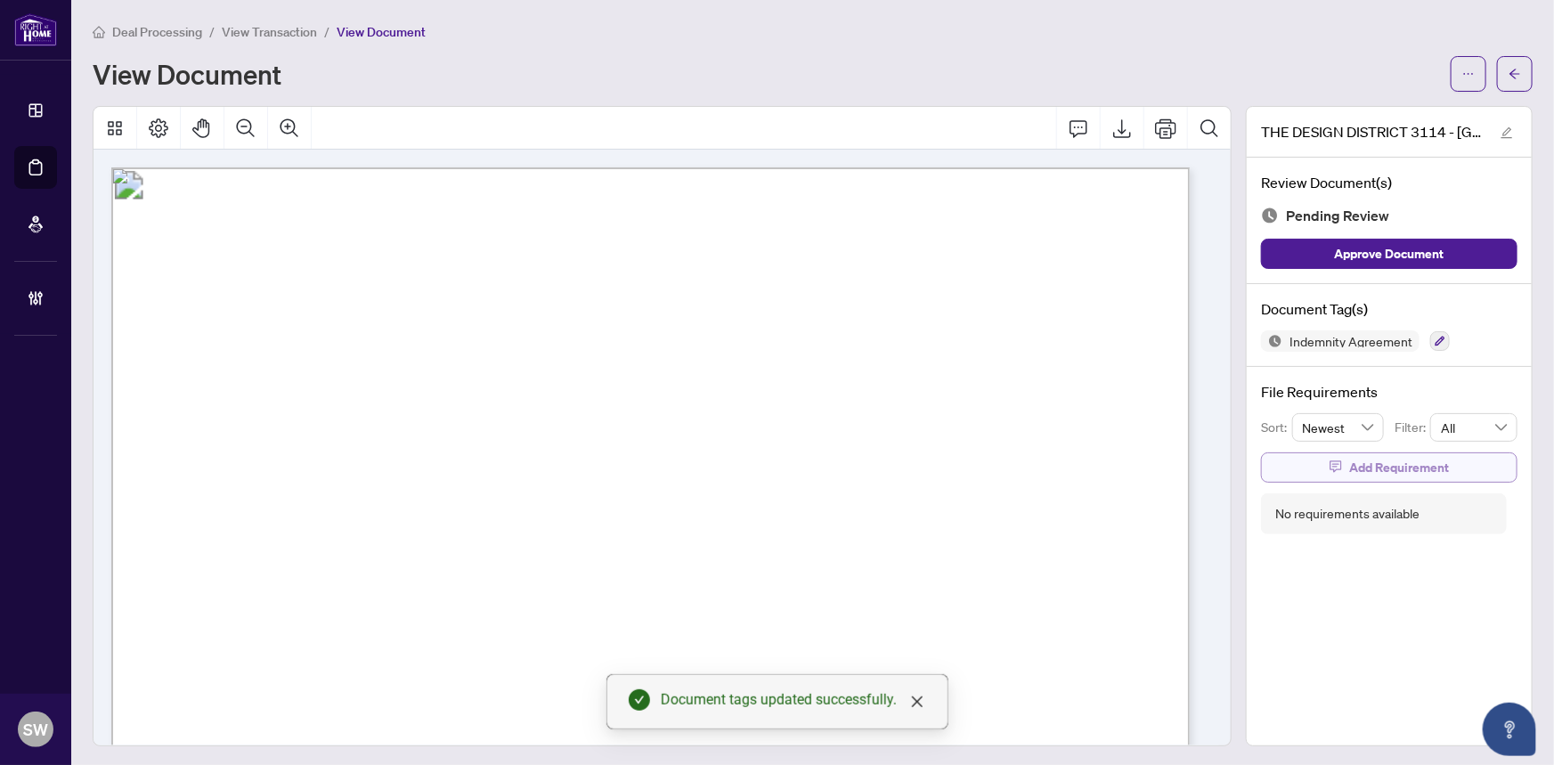
click at [1443, 467] on button "Add Requirement" at bounding box center [1389, 467] width 256 height 30
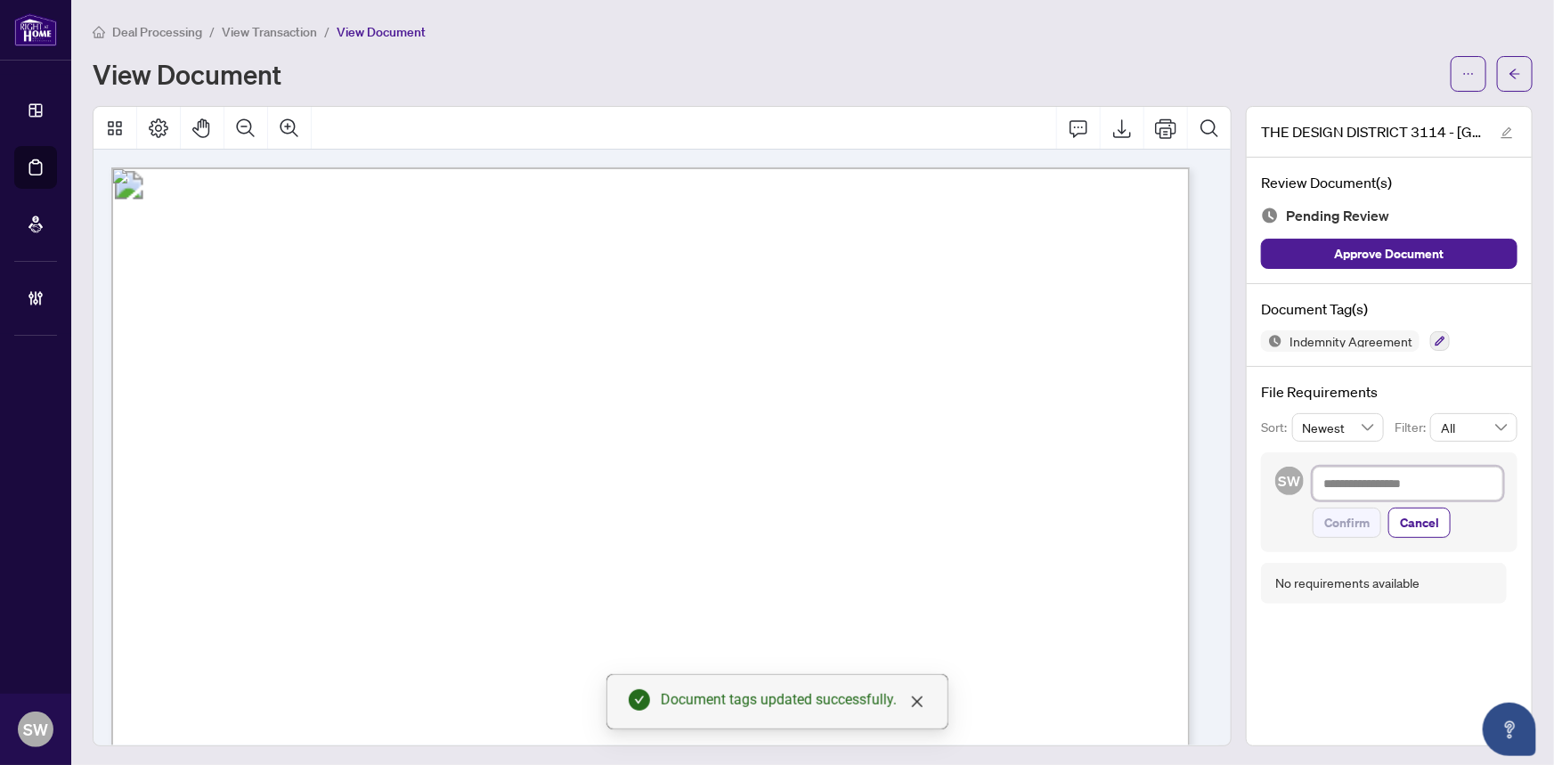
click at [1372, 484] on textarea at bounding box center [1407, 484] width 191 height 34
paste textarea "**********"
type textarea "**********"
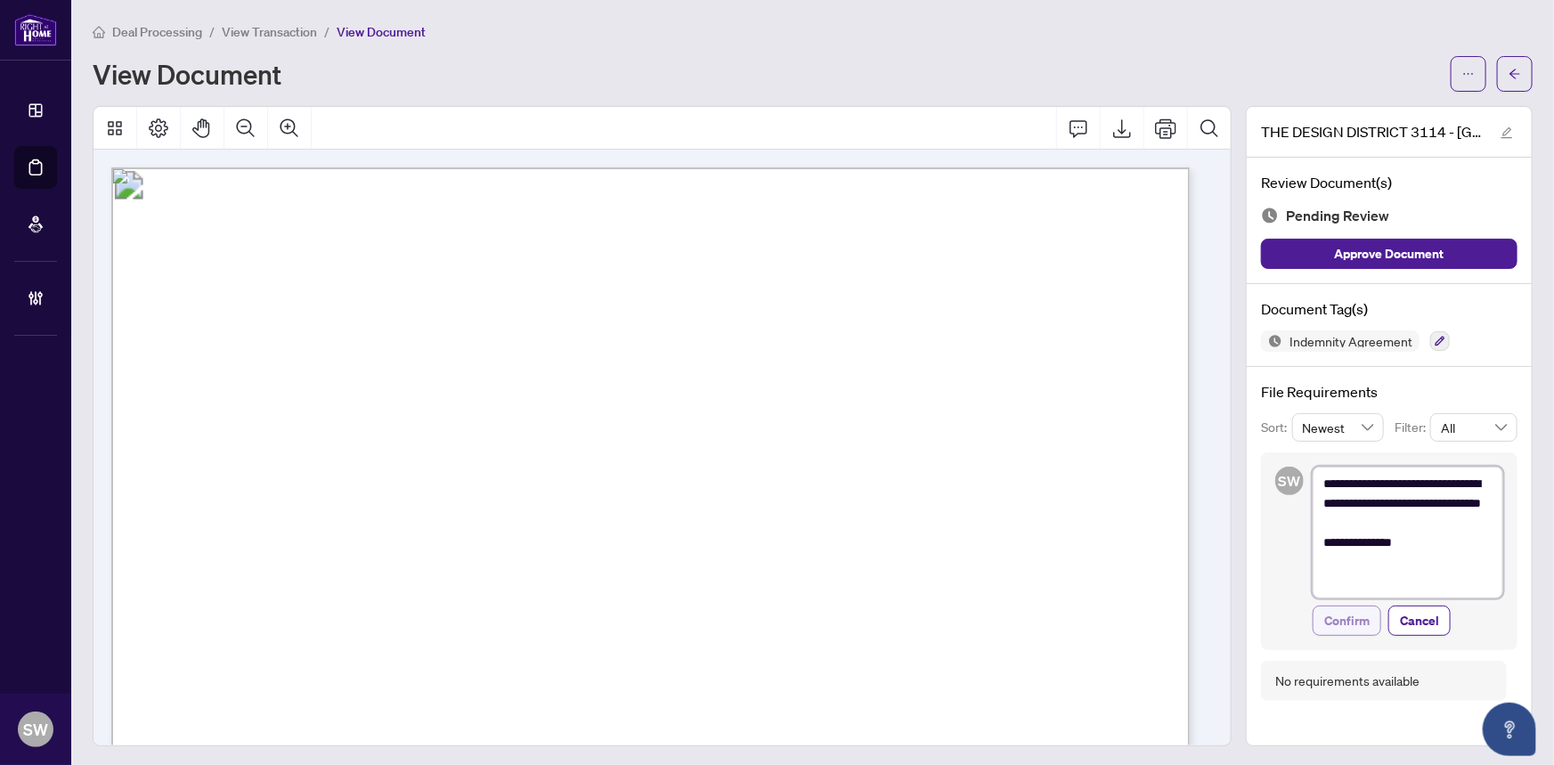
type textarea "**********"
click at [1354, 622] on span "Confirm" at bounding box center [1346, 620] width 45 height 28
type textarea "**********"
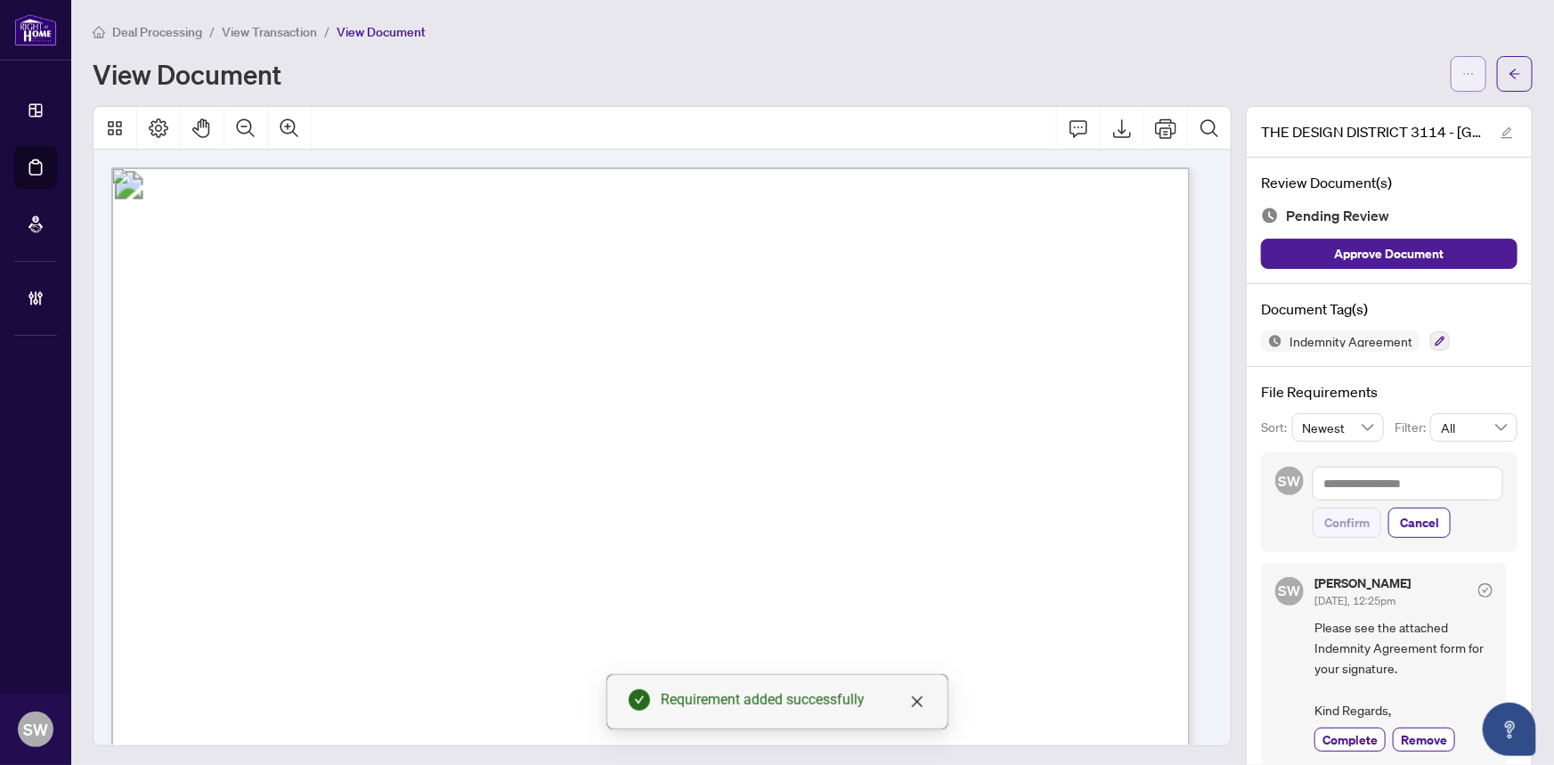
click at [1465, 80] on button "button" at bounding box center [1468, 74] width 36 height 36
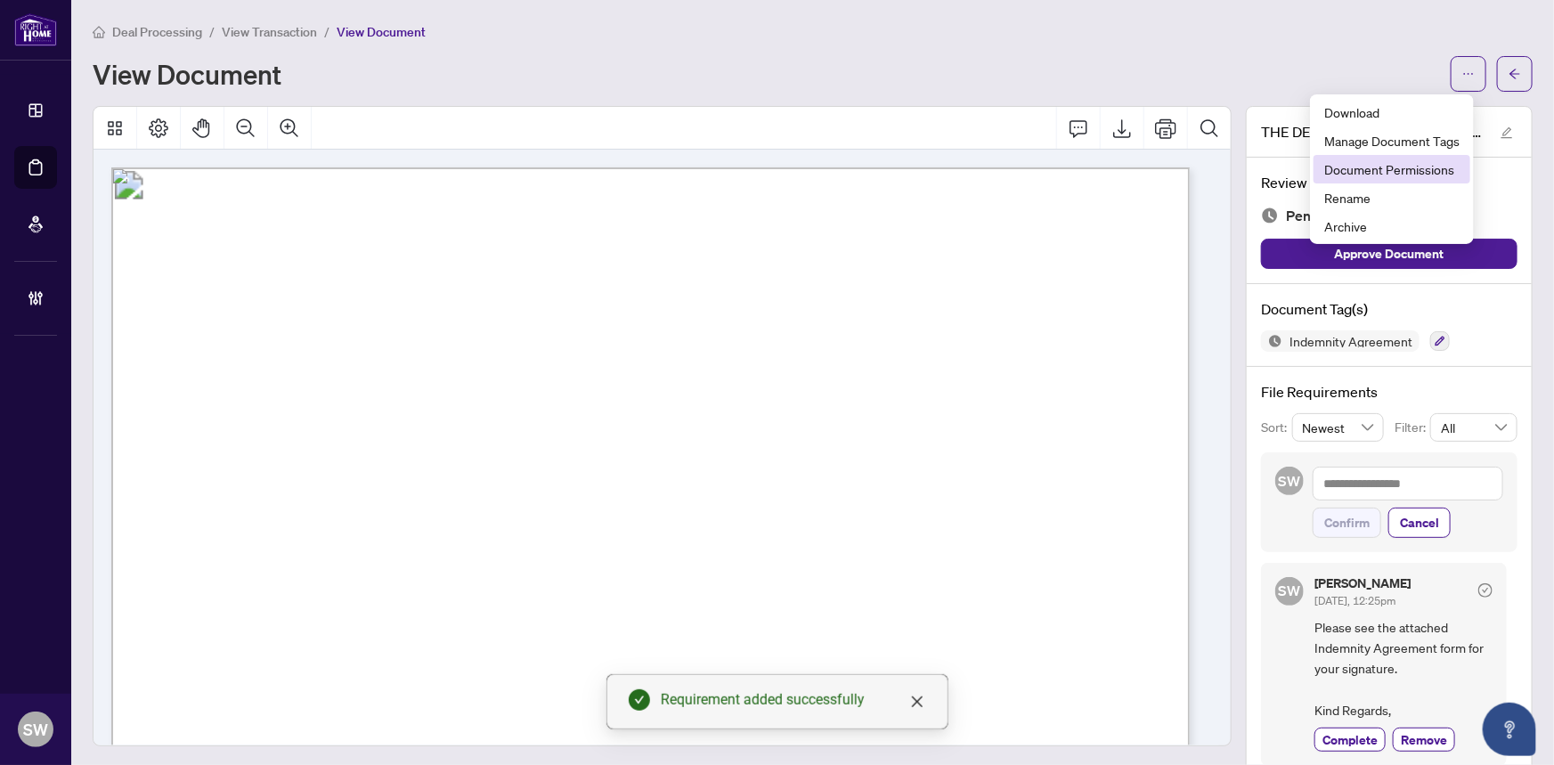
click at [1366, 167] on span "Document Permissions" at bounding box center [1391, 169] width 135 height 20
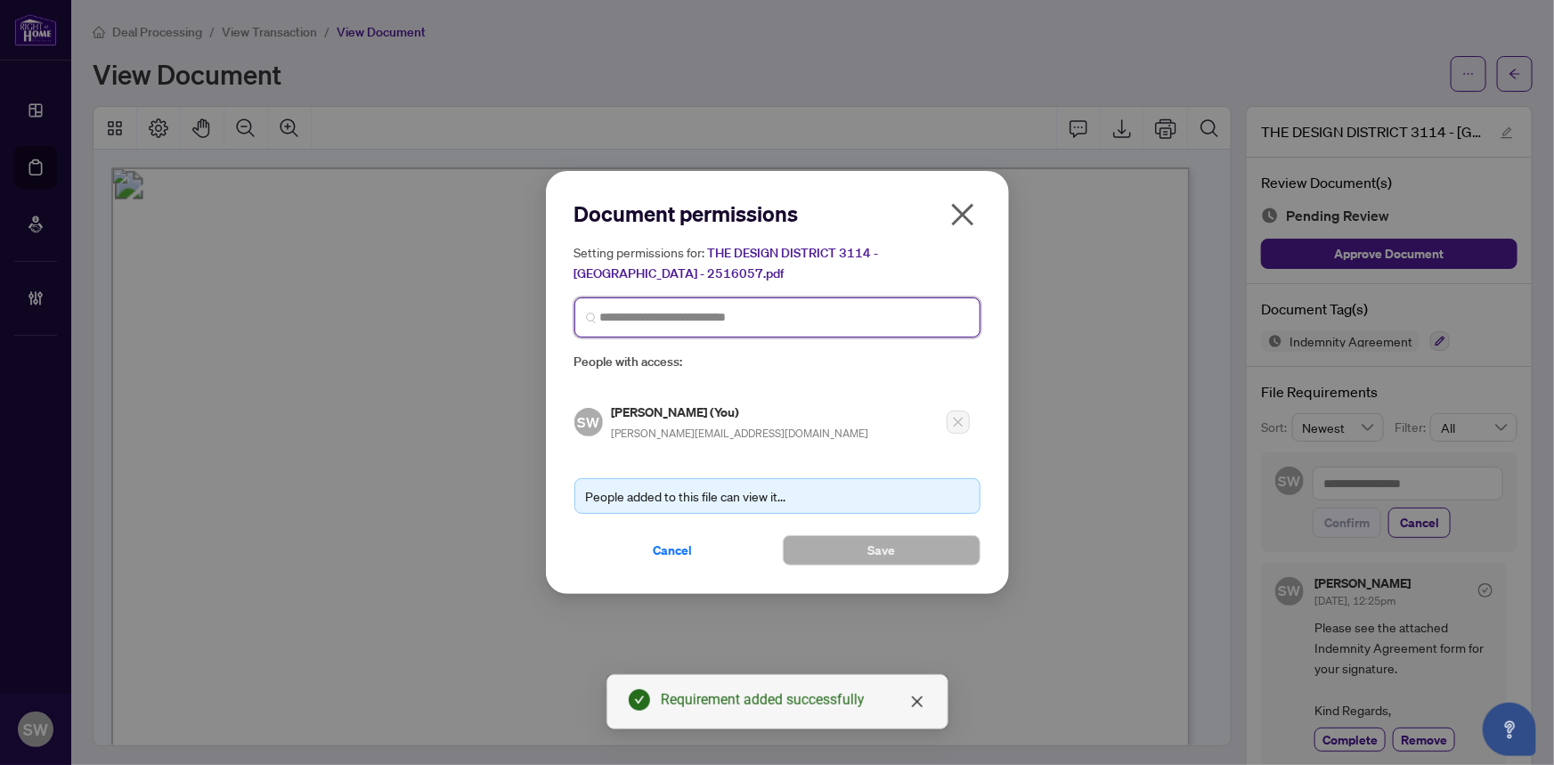
click at [648, 322] on input "search" at bounding box center [784, 317] width 369 height 19
type input "*****"
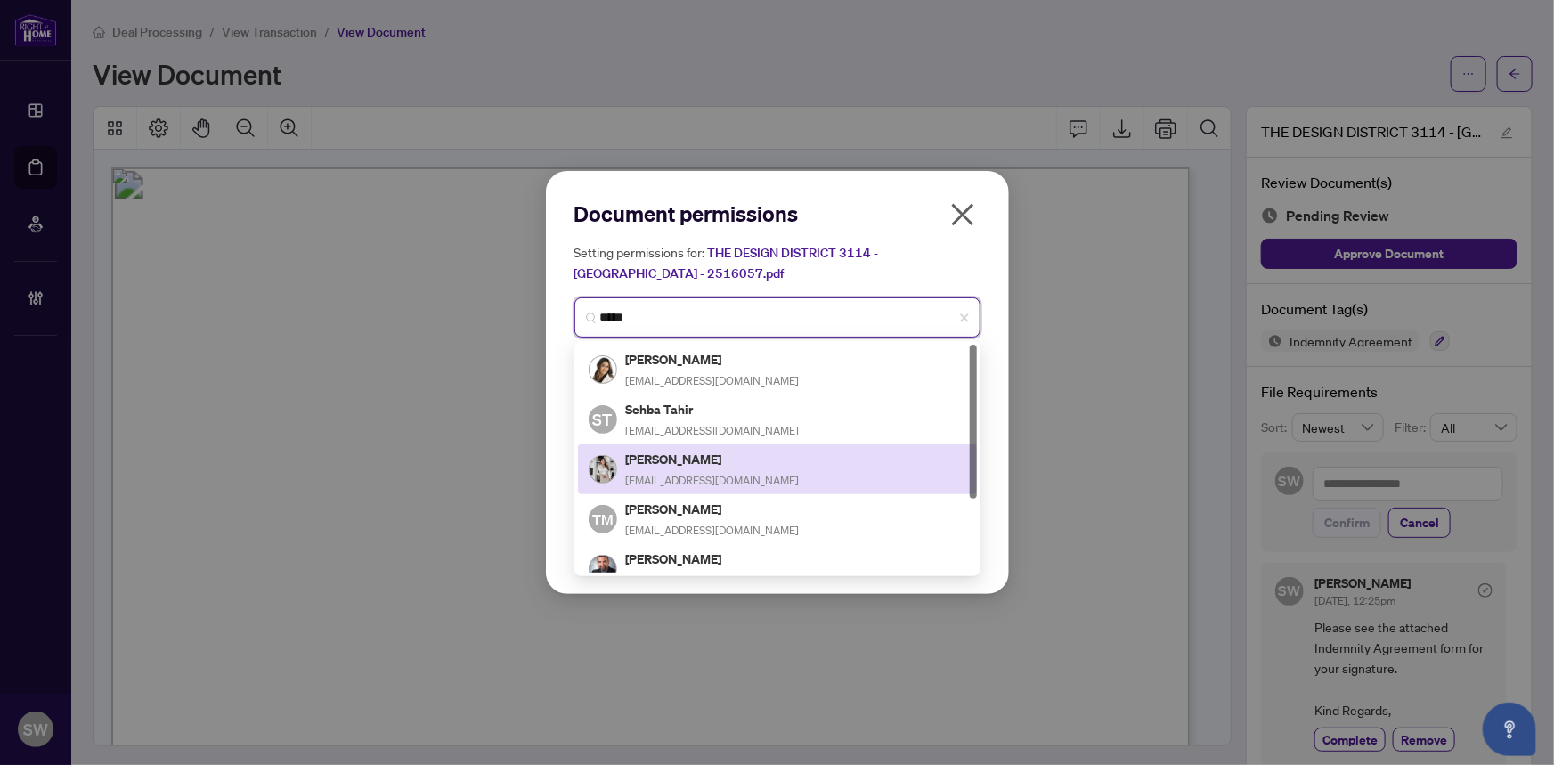
click at [693, 458] on h5 "Shaha Tahir" at bounding box center [713, 459] width 174 height 20
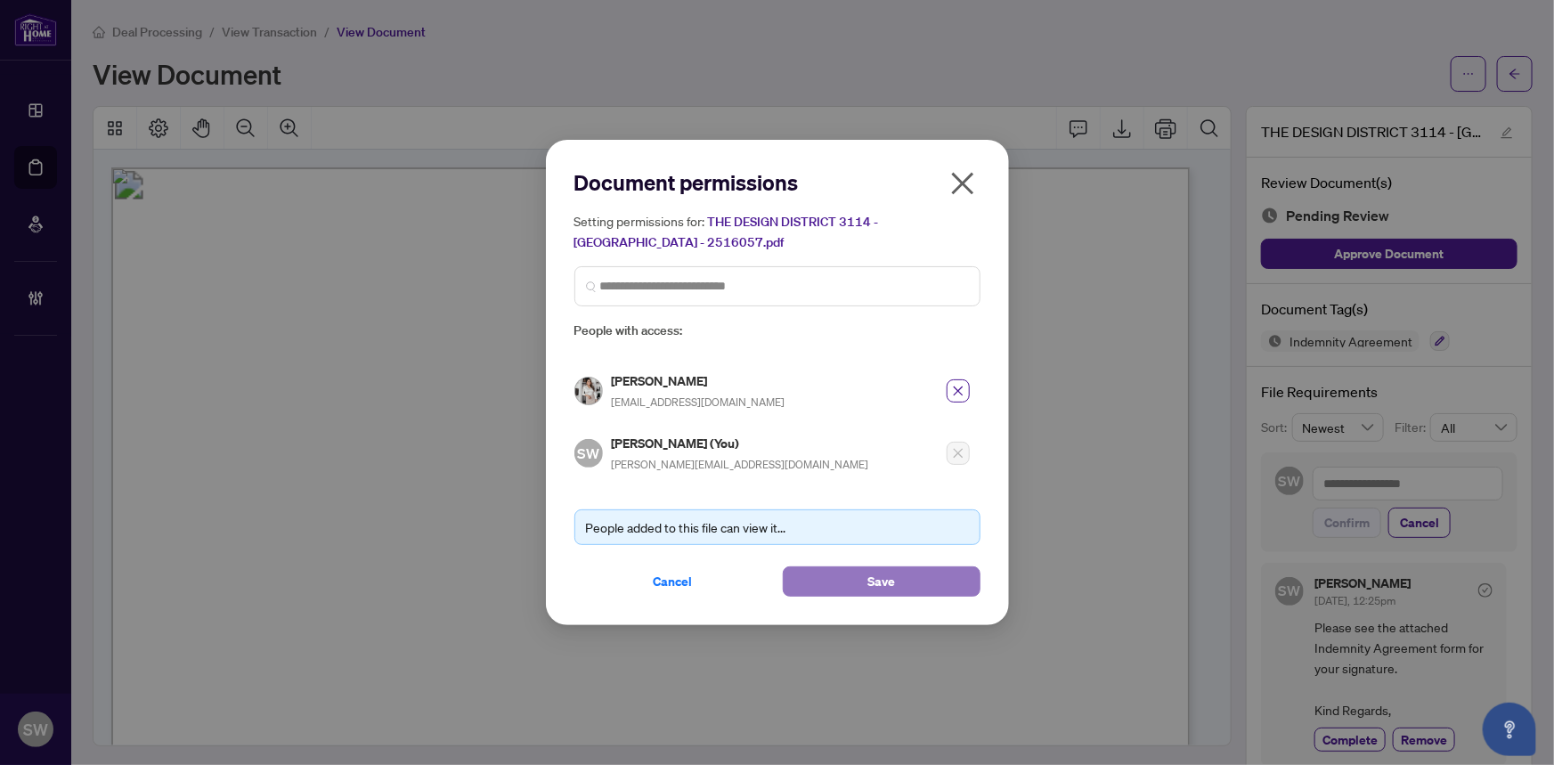
click at [889, 584] on span "Save" at bounding box center [881, 581] width 28 height 28
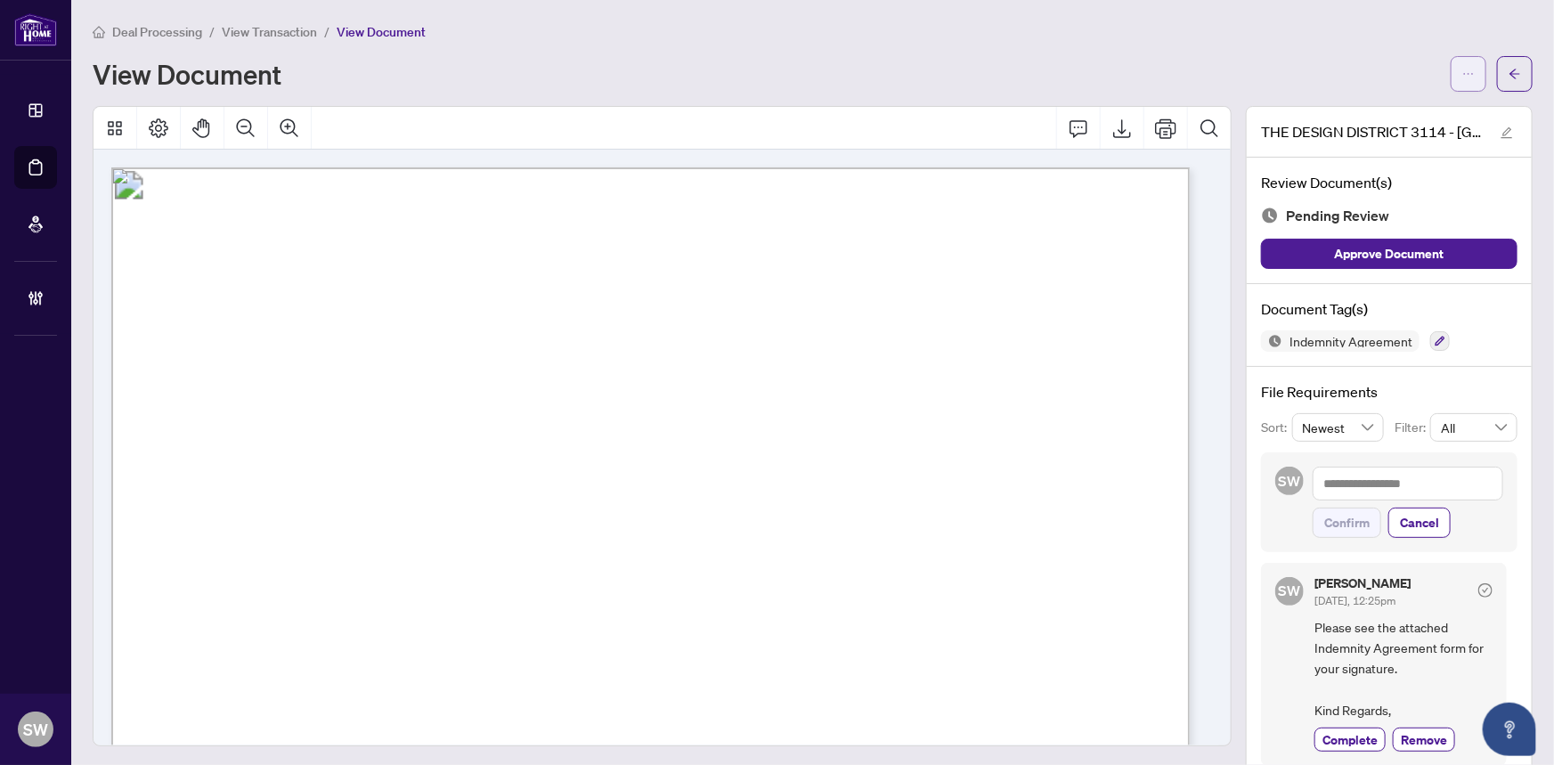
click at [1462, 71] on icon "ellipsis" at bounding box center [1468, 74] width 12 height 12
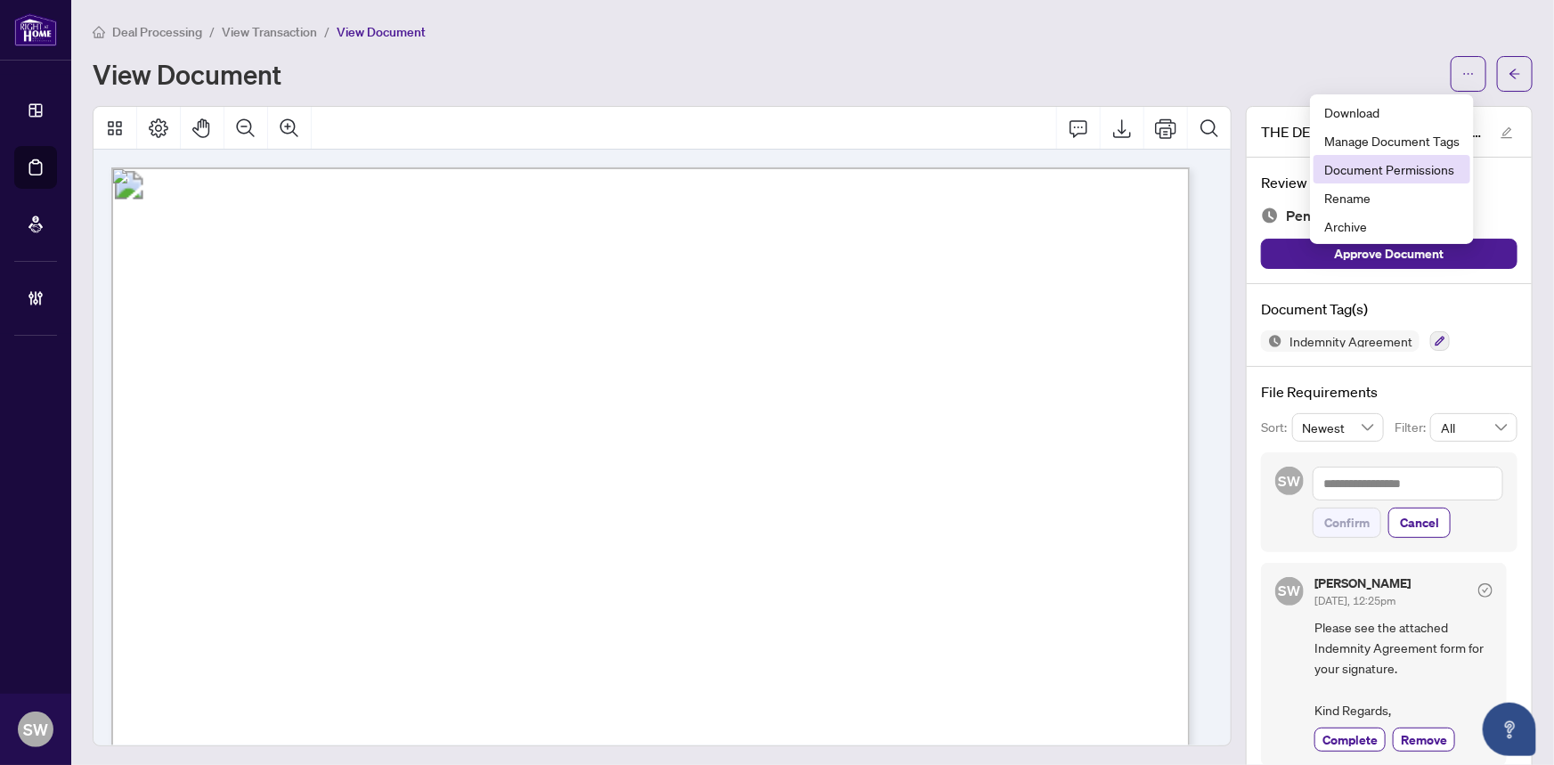
click at [1419, 170] on span "Document Permissions" at bounding box center [1391, 169] width 135 height 20
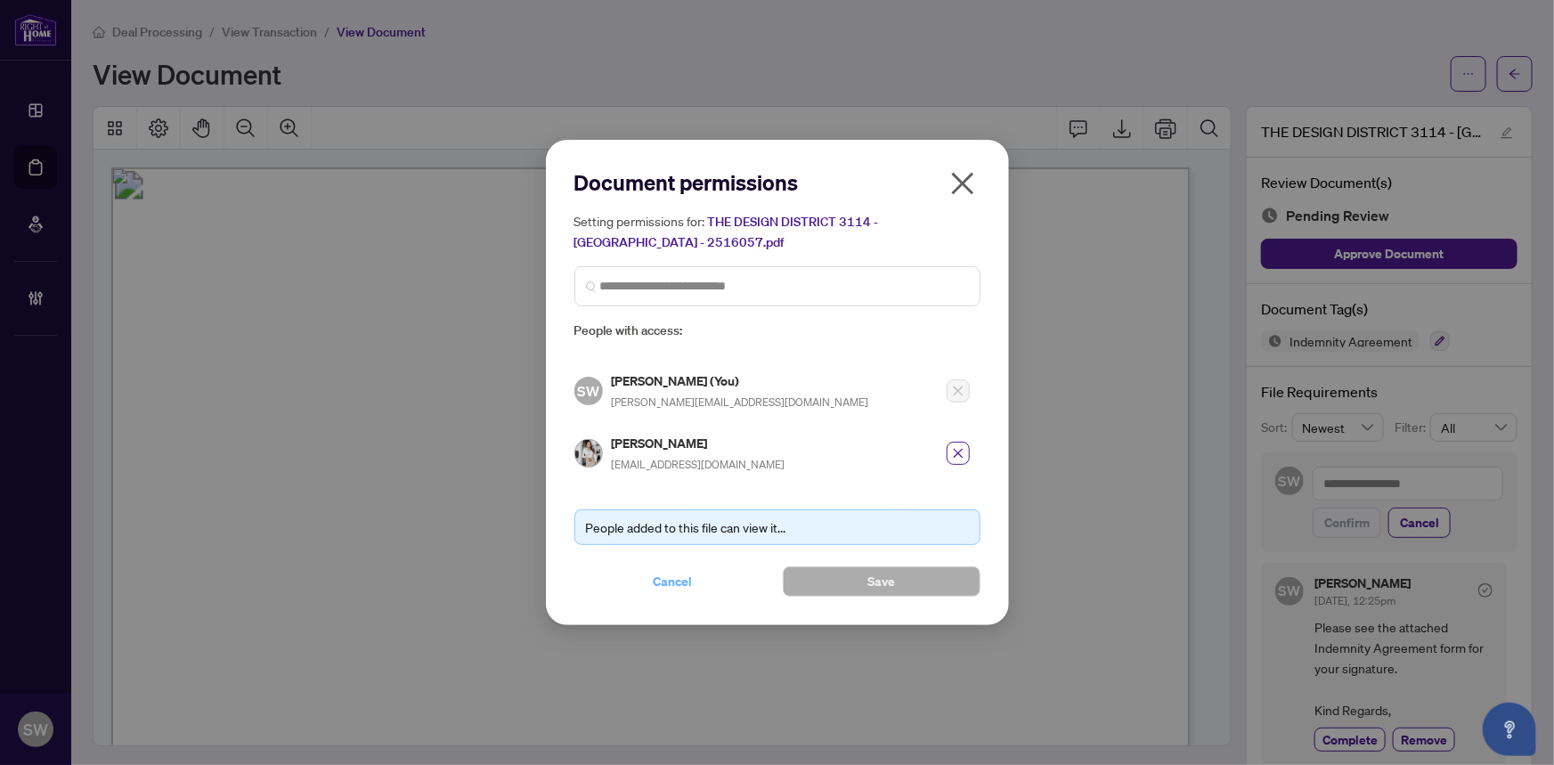
click at [661, 582] on span "Cancel" at bounding box center [672, 581] width 39 height 28
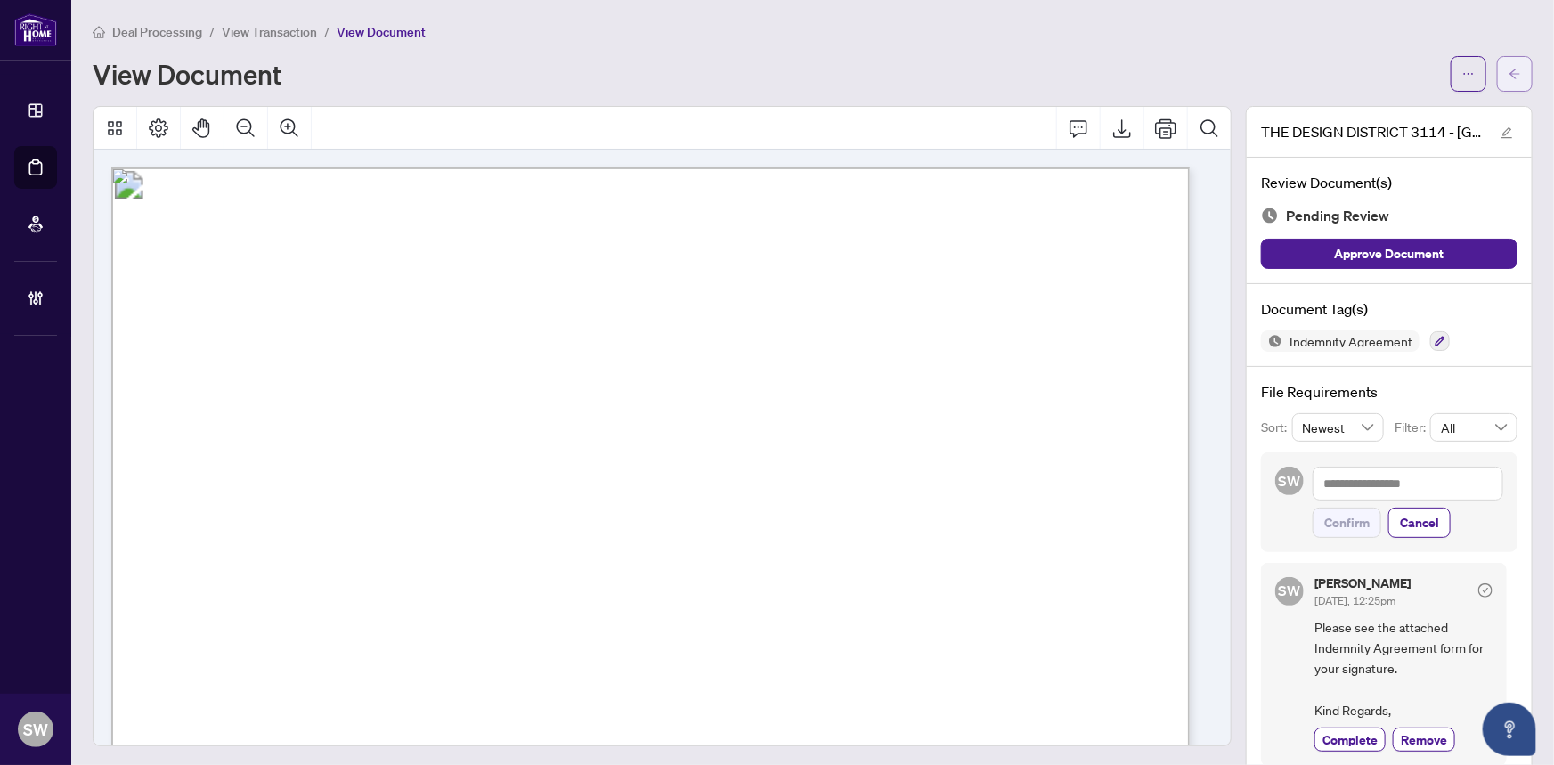
click at [1508, 69] on icon "arrow-left" at bounding box center [1514, 74] width 12 height 12
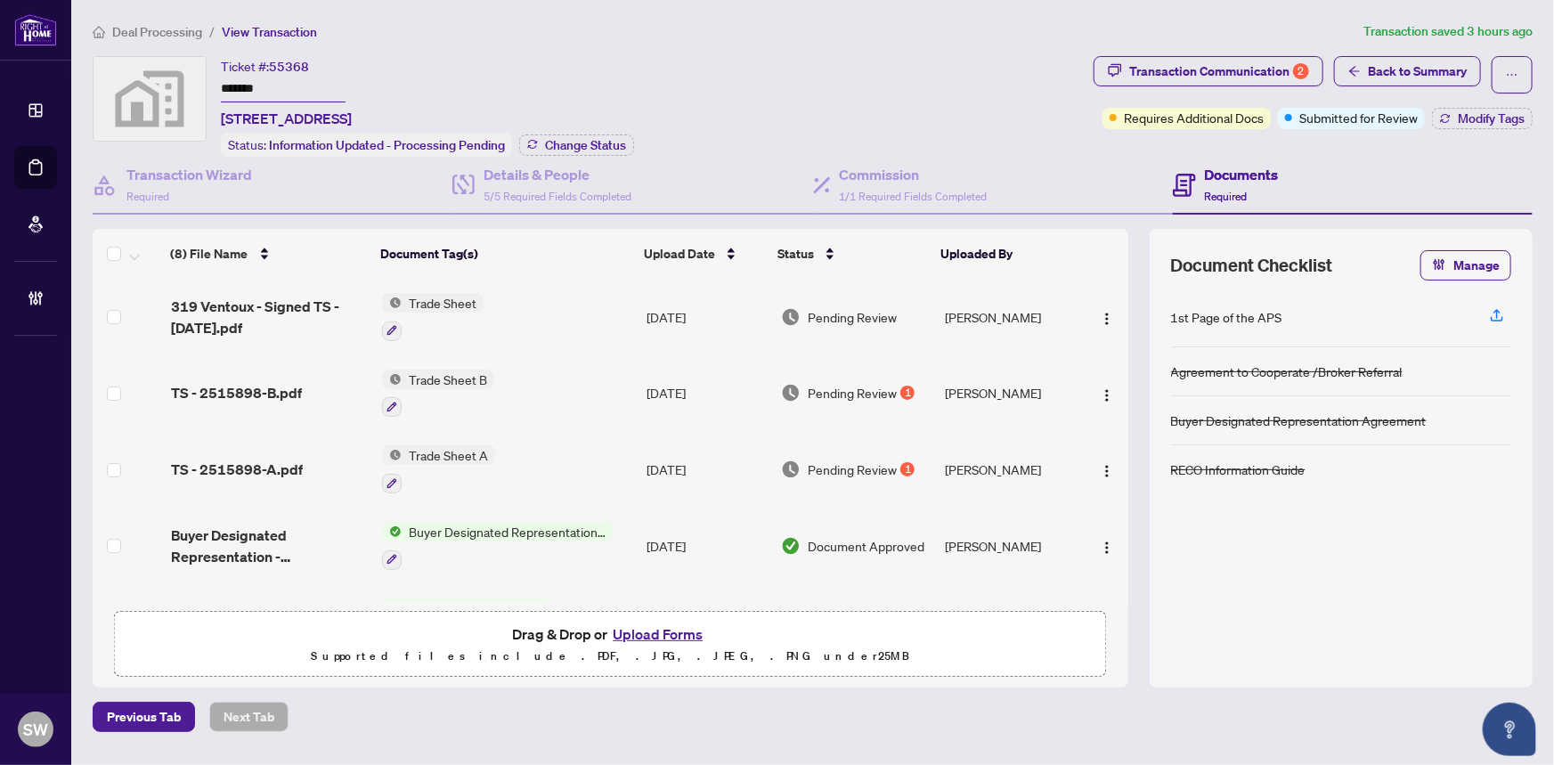
click at [240, 90] on input "*******" at bounding box center [283, 90] width 125 height 26
click at [284, 300] on span "319 Ventoux - Signed TS - [DATE].pdf" at bounding box center [270, 317] width 198 height 43
click at [248, 85] on input "*******" at bounding box center [283, 90] width 125 height 26
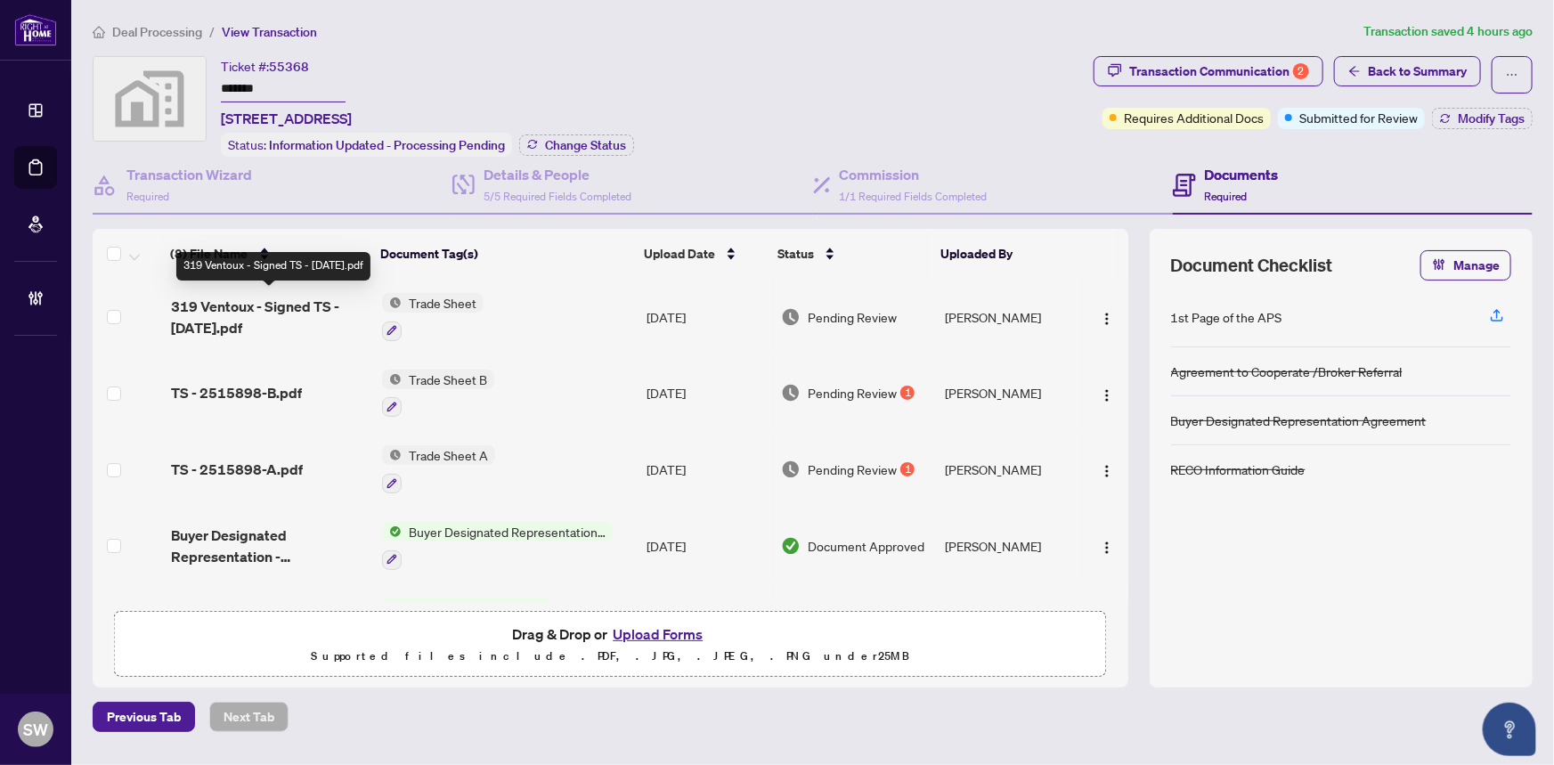
click at [259, 297] on span "319 Ventoux - Signed TS - Oct 6.pdf" at bounding box center [270, 317] width 198 height 43
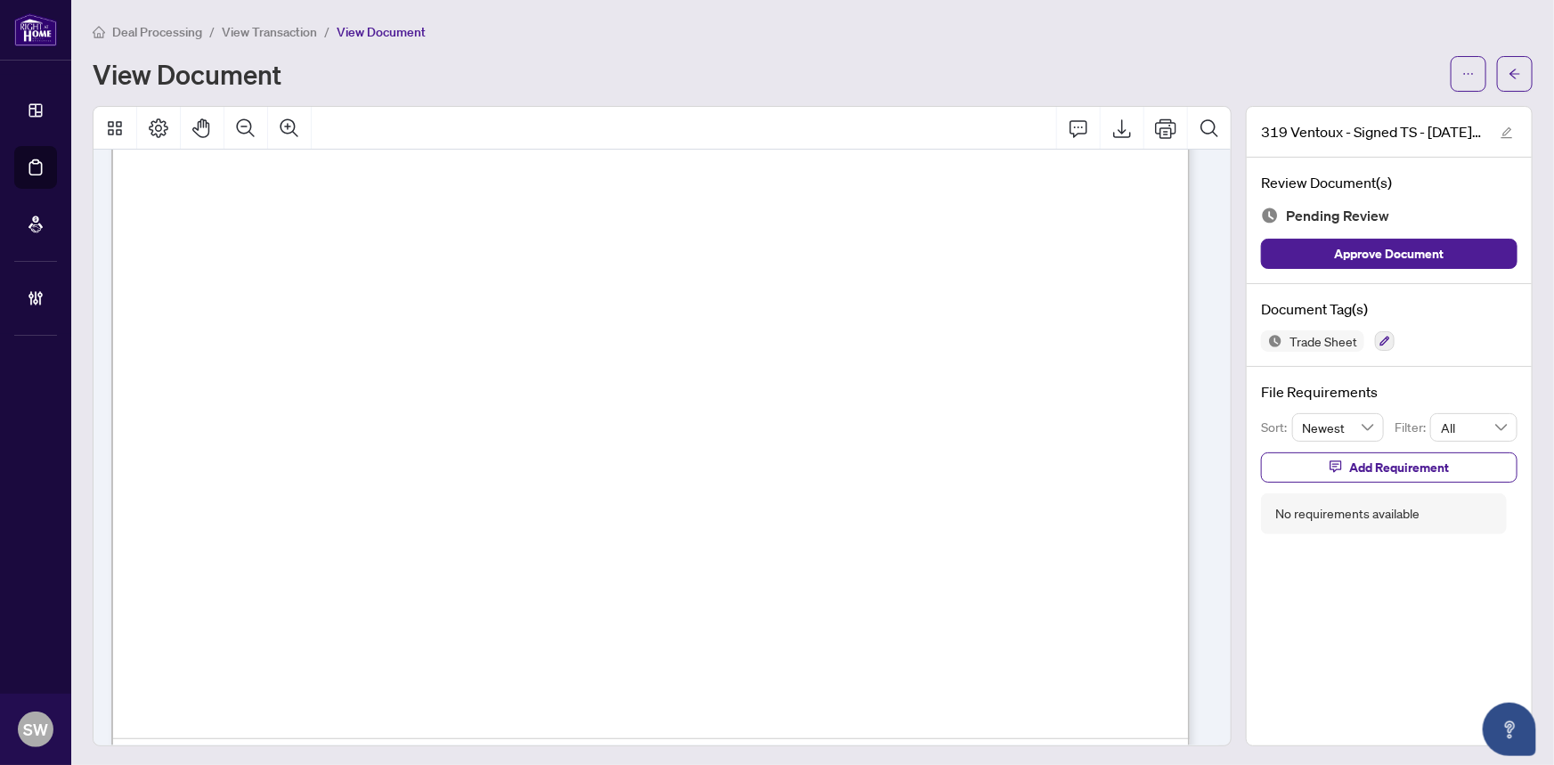
scroll to position [2104, 0]
click at [1379, 336] on icon "button" at bounding box center [1384, 341] width 11 height 11
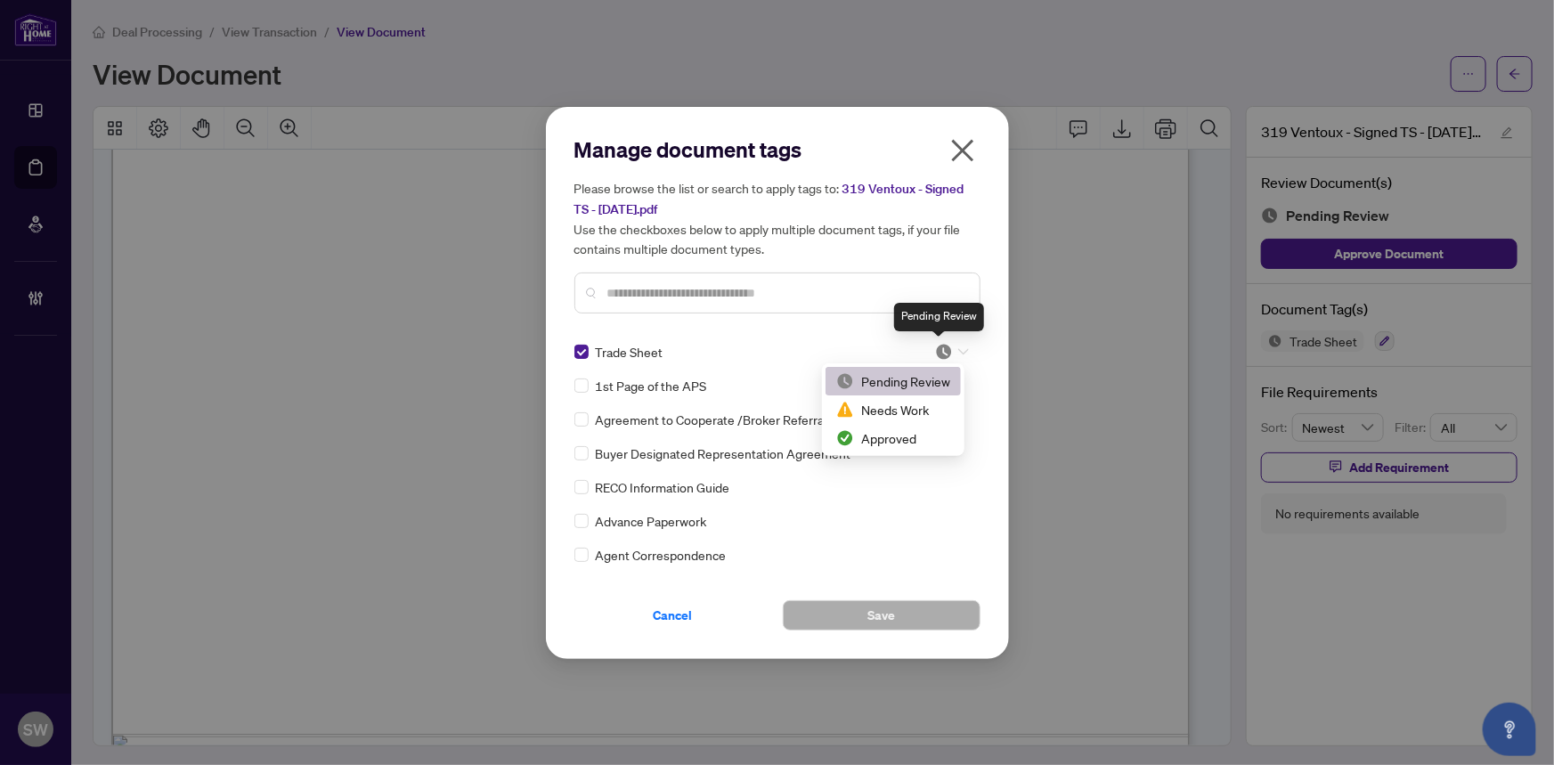
click at [945, 347] on img at bounding box center [944, 352] width 18 height 18
drag, startPoint x: 913, startPoint y: 432, endPoint x: 832, endPoint y: 394, distance: 90.4
click at [913, 432] on div "Approved" at bounding box center [893, 438] width 114 height 20
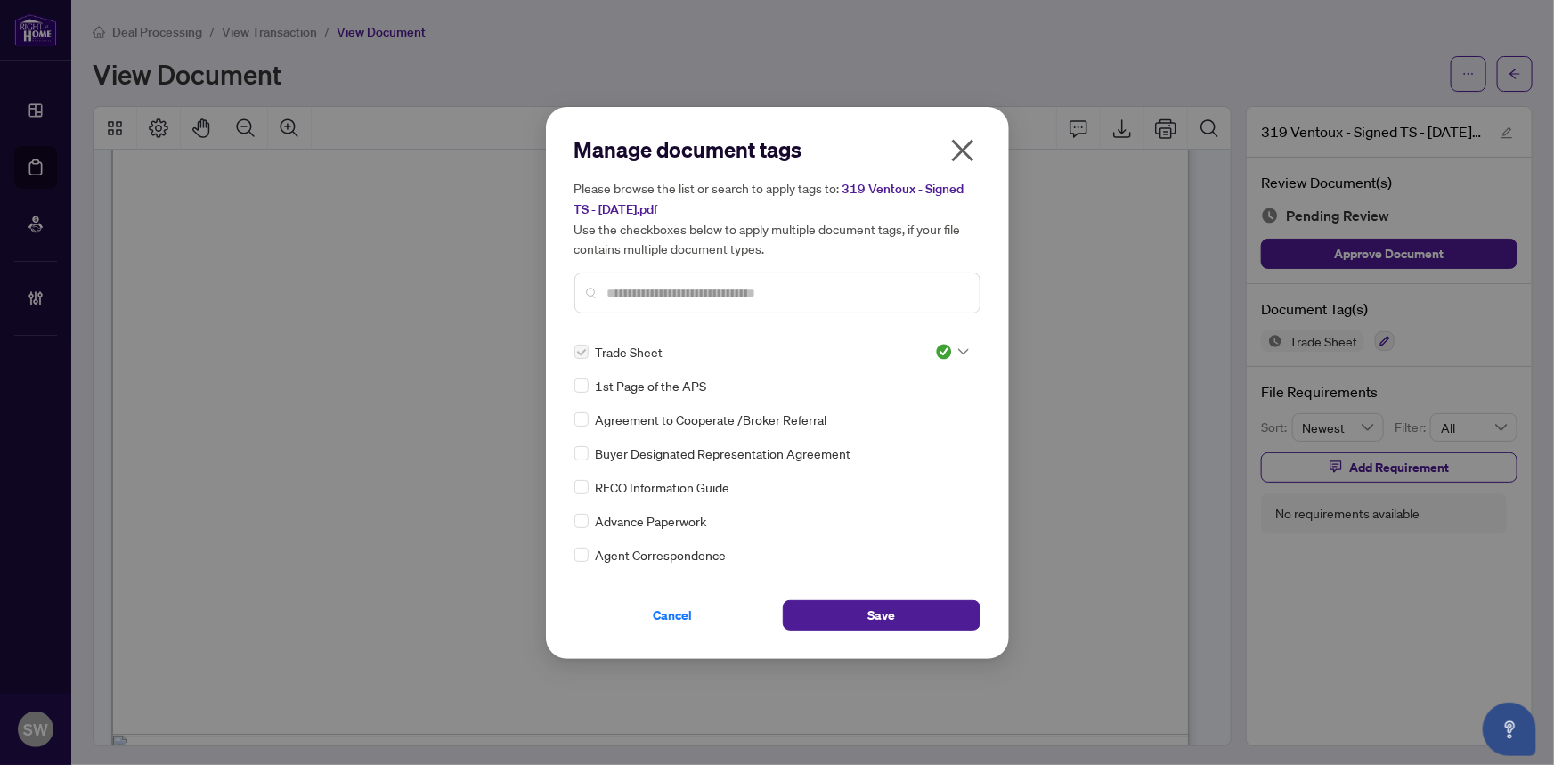
click at [641, 291] on input "text" at bounding box center [786, 293] width 358 height 20
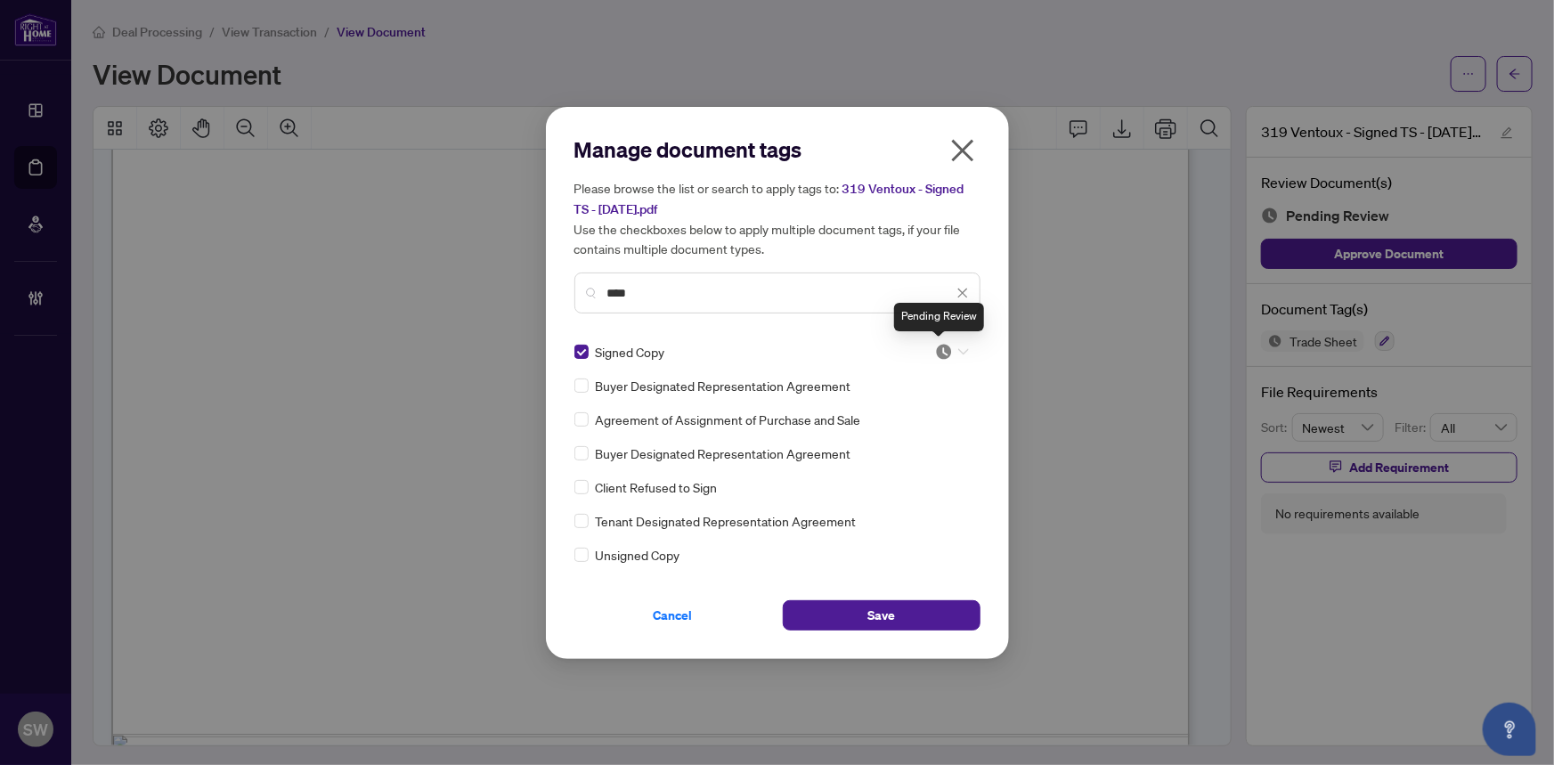
click at [940, 349] on img at bounding box center [944, 352] width 18 height 18
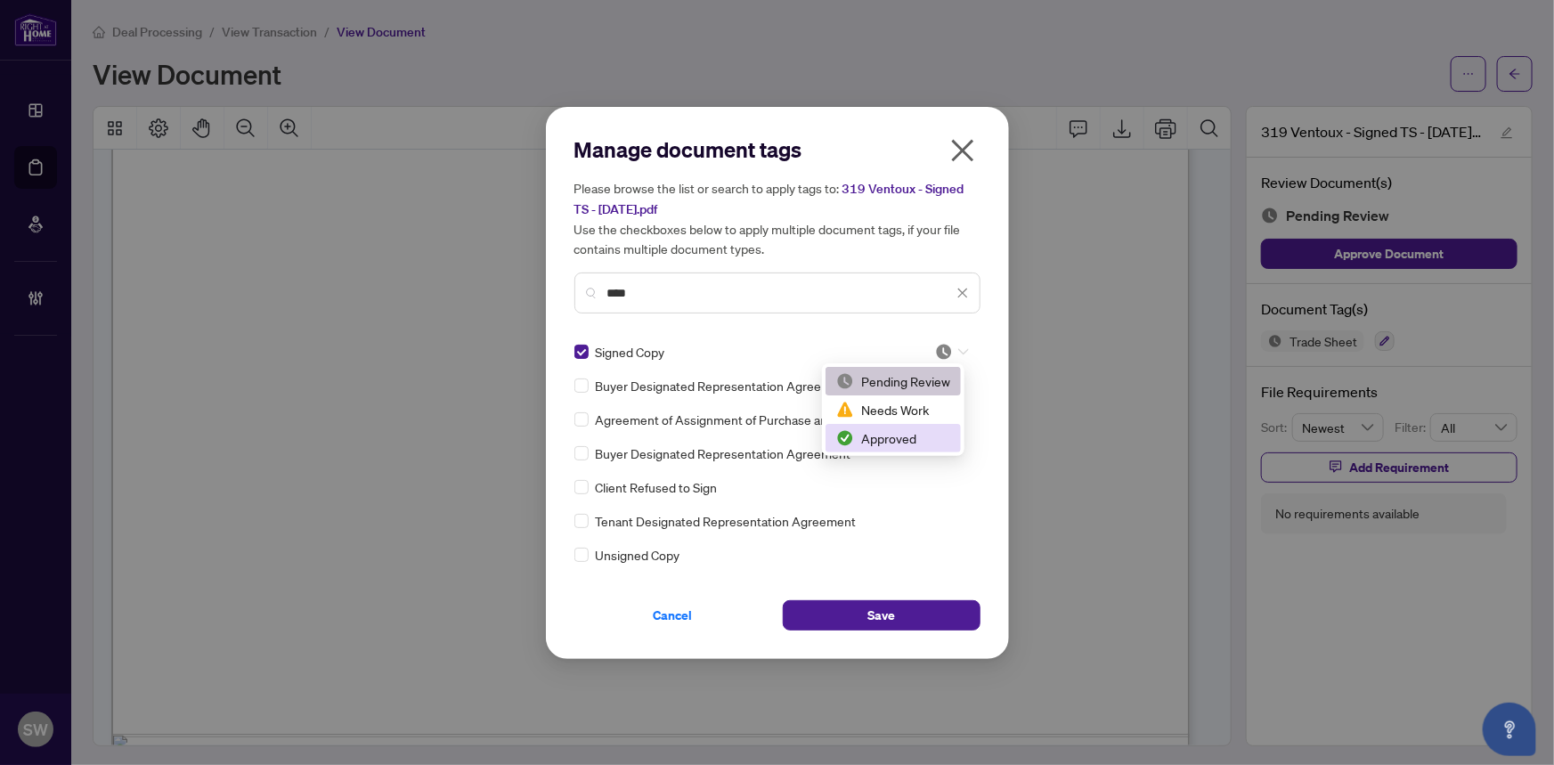
click at [897, 446] on div "Approved" at bounding box center [893, 438] width 114 height 20
drag, startPoint x: 609, startPoint y: 289, endPoint x: 563, endPoint y: 288, distance: 46.3
click at [563, 288] on div "Manage document tags Please browse the list or search to apply tags to: 319 Ven…" at bounding box center [777, 383] width 463 height 552
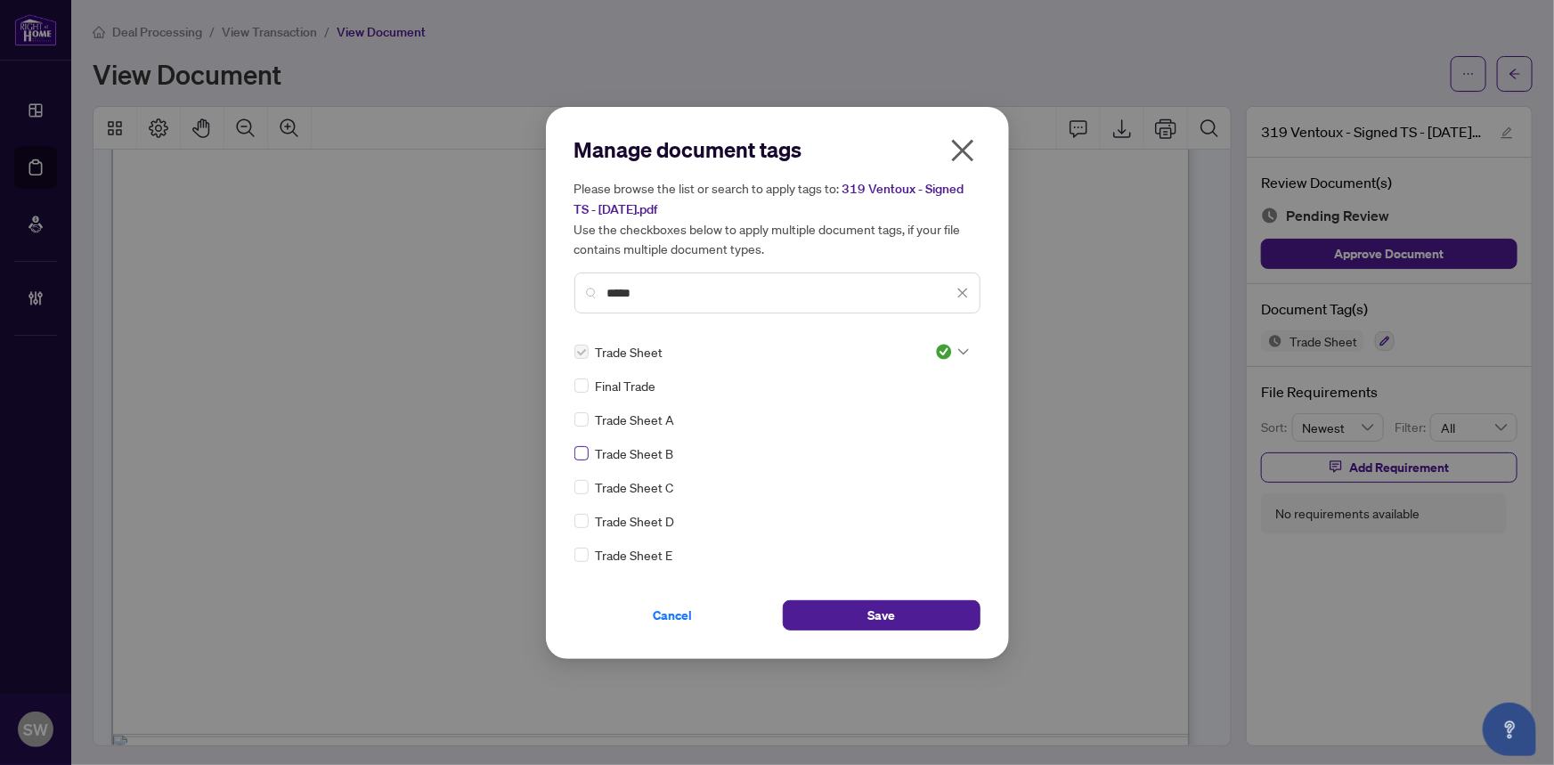
type input "*****"
click at [949, 378] on div at bounding box center [952, 386] width 34 height 18
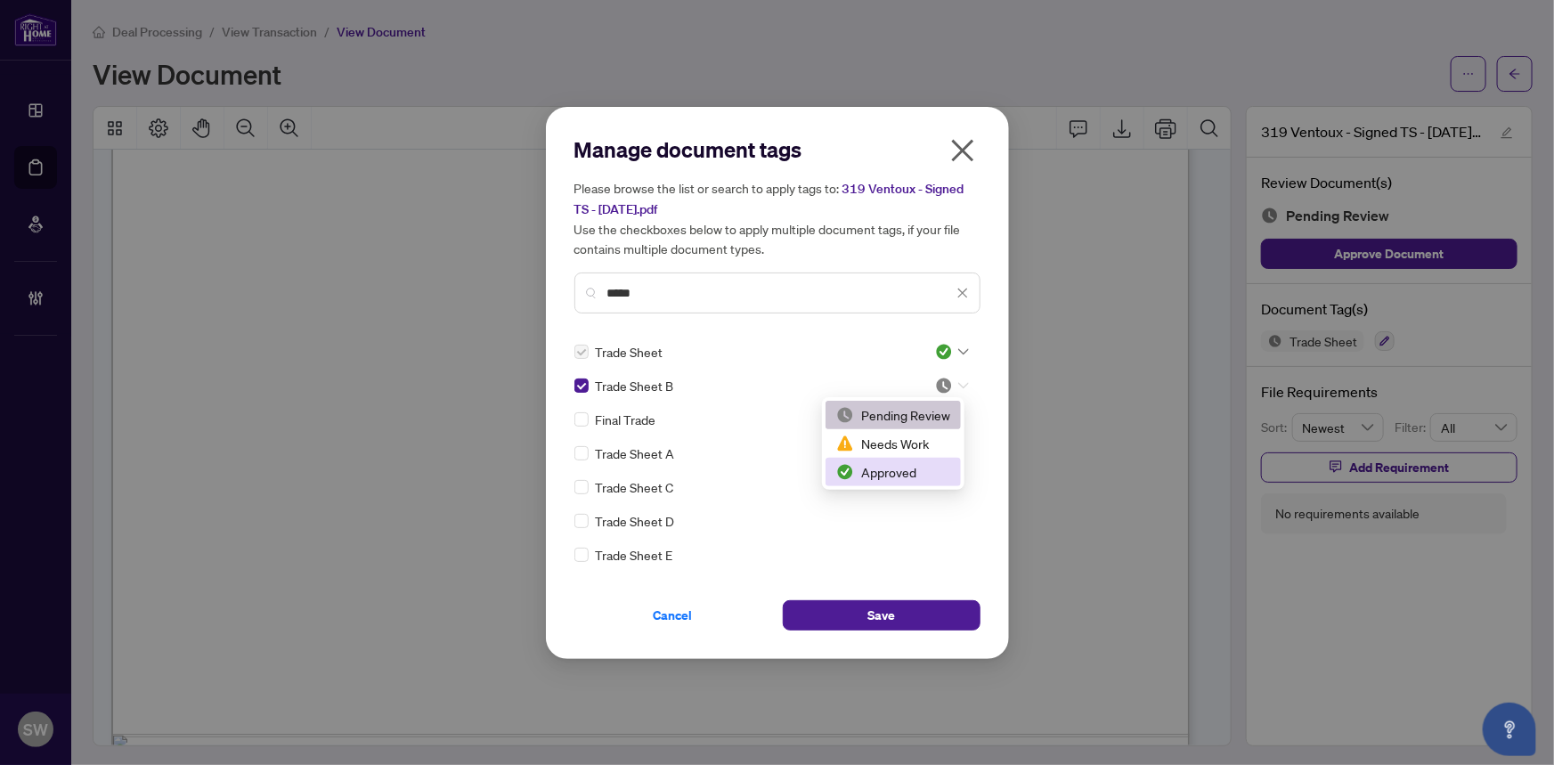
click at [902, 468] on div "Approved" at bounding box center [893, 472] width 114 height 20
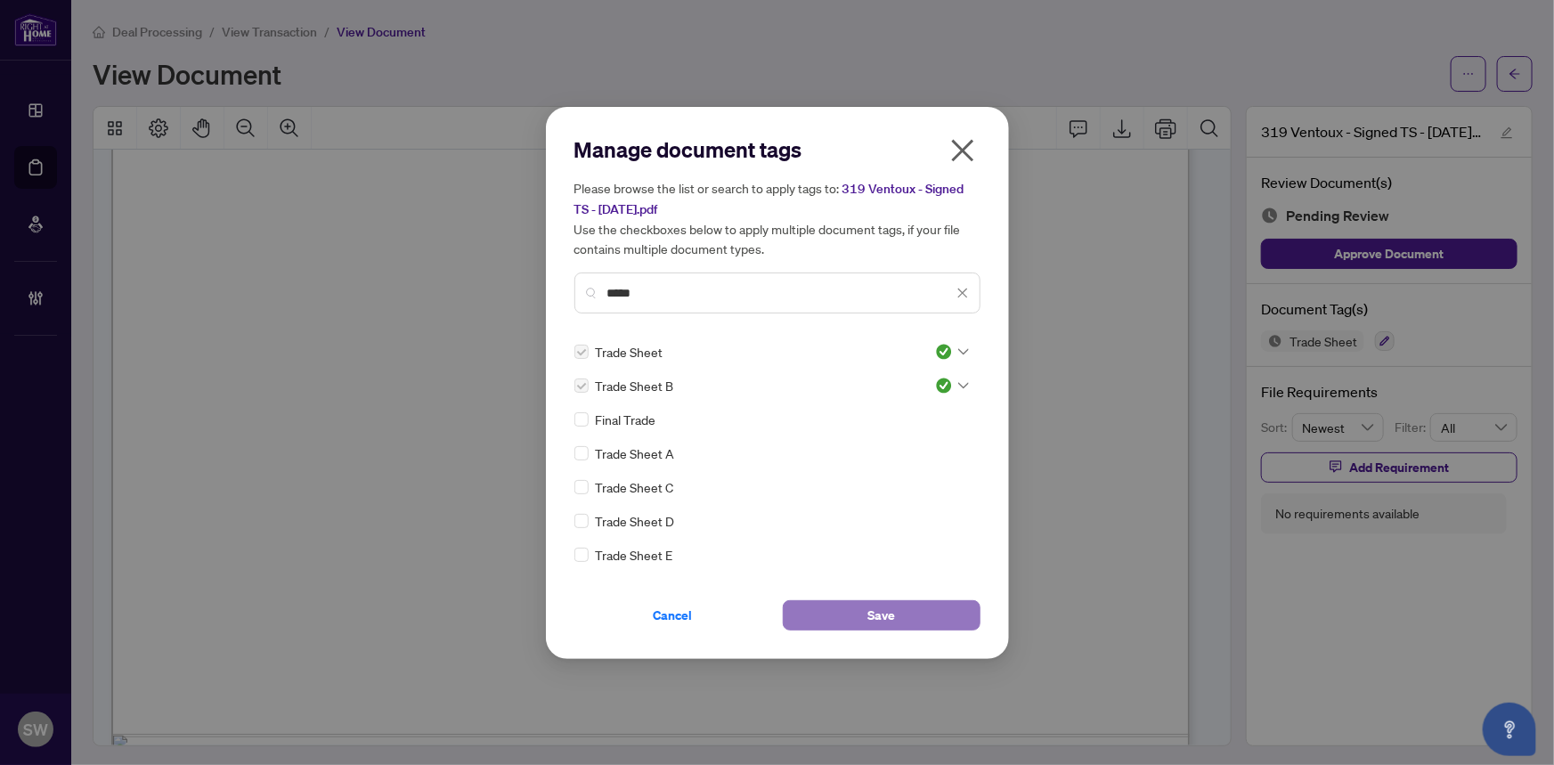
click at [900, 611] on button "Save" at bounding box center [882, 615] width 198 height 30
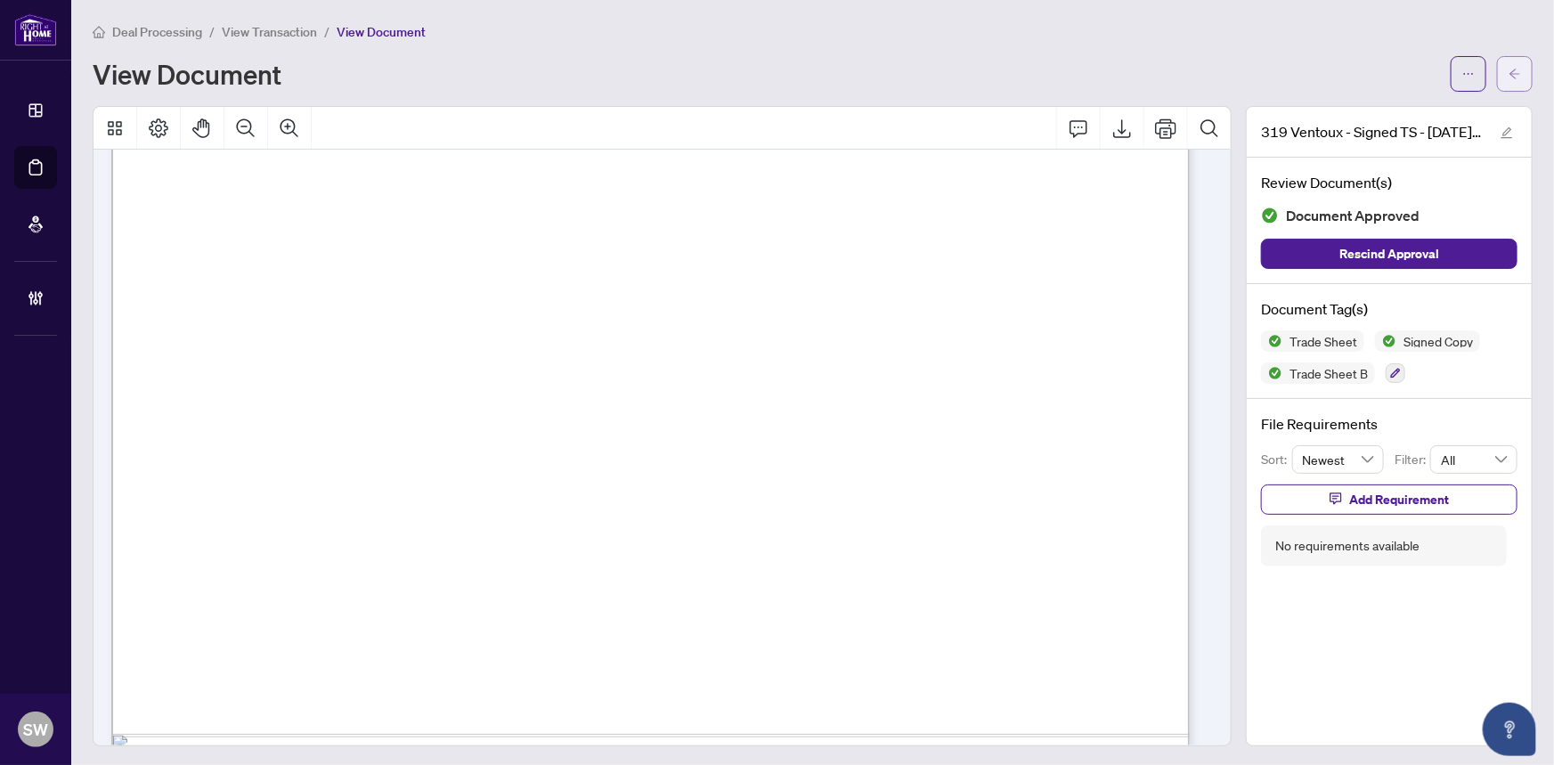
click at [1512, 74] on button "button" at bounding box center [1515, 74] width 36 height 36
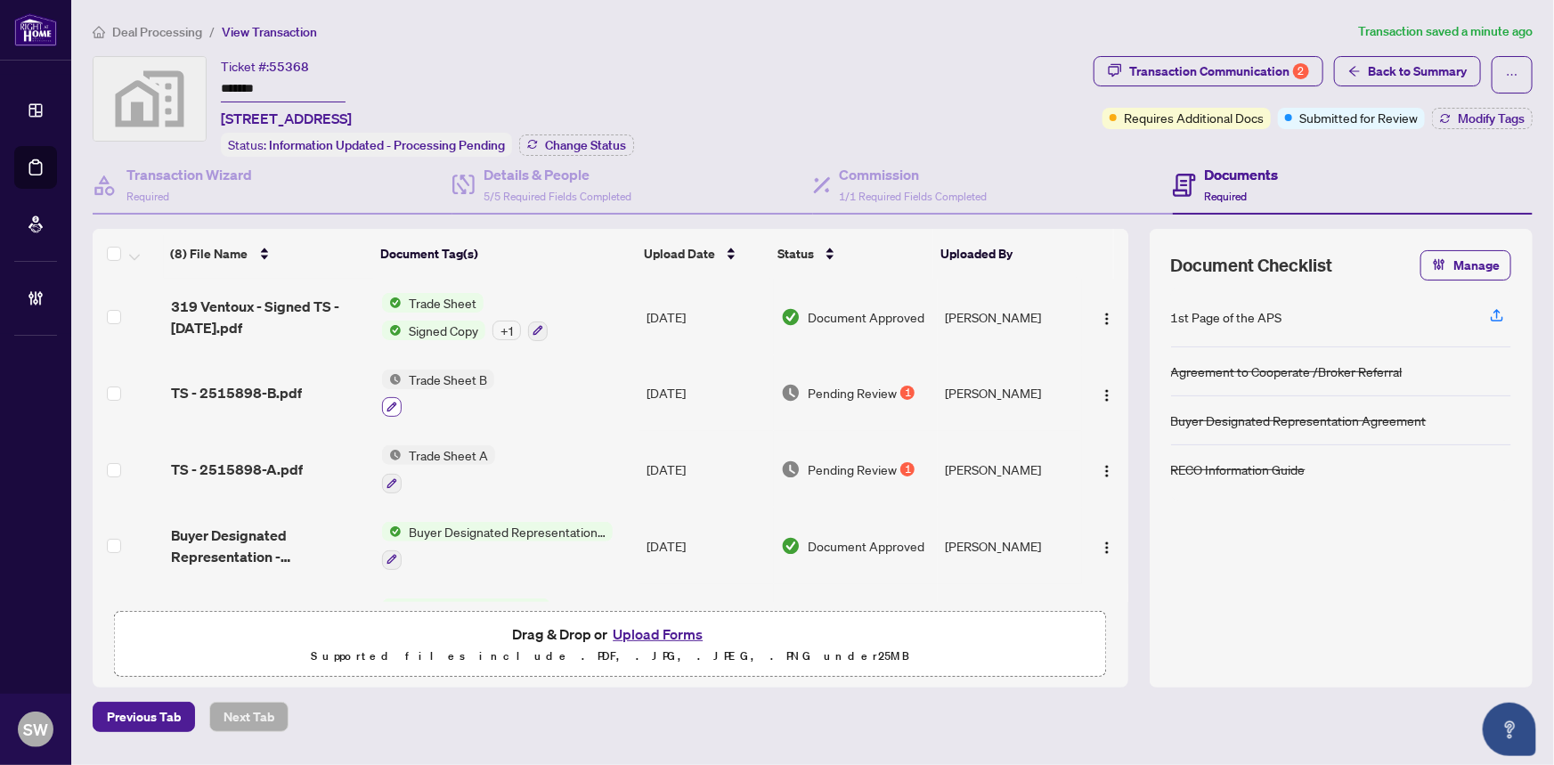
click at [389, 402] on icon "button" at bounding box center [391, 407] width 11 height 11
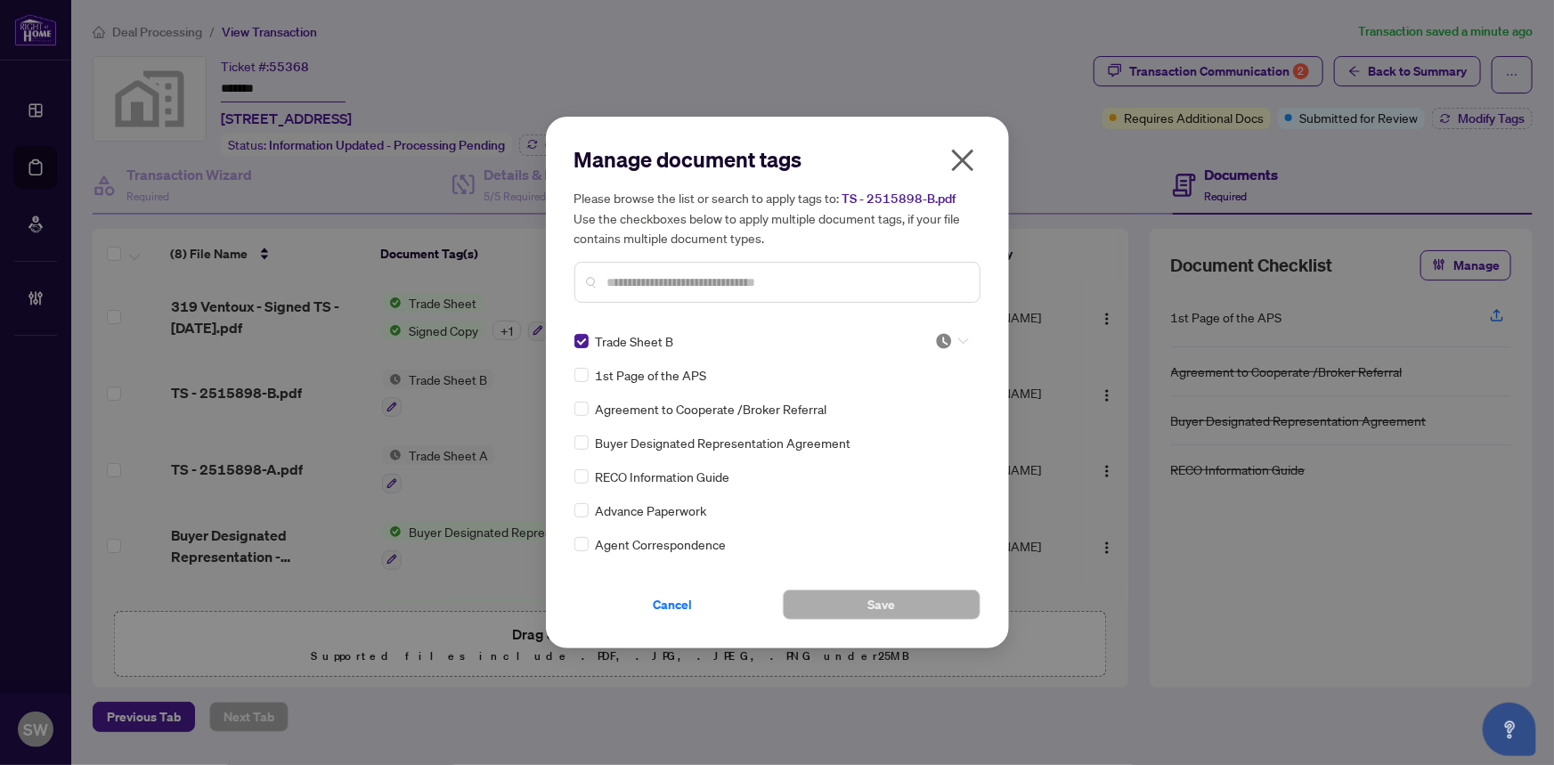
click at [952, 340] on div at bounding box center [952, 341] width 34 height 18
click at [912, 427] on div "Approved" at bounding box center [893, 428] width 114 height 20
click at [876, 596] on span "Save" at bounding box center [881, 604] width 28 height 28
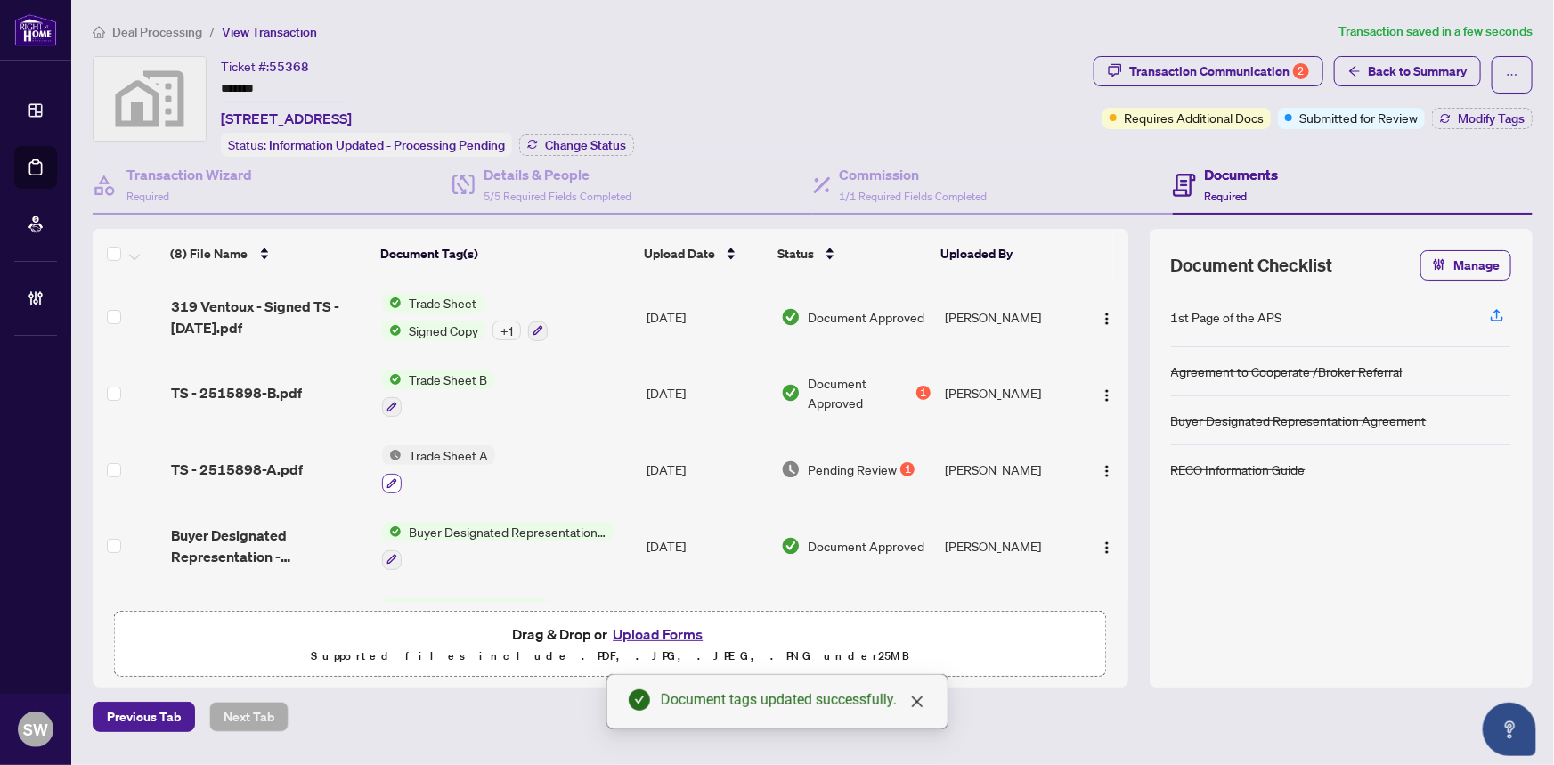
click at [390, 478] on icon "button" at bounding box center [391, 483] width 11 height 11
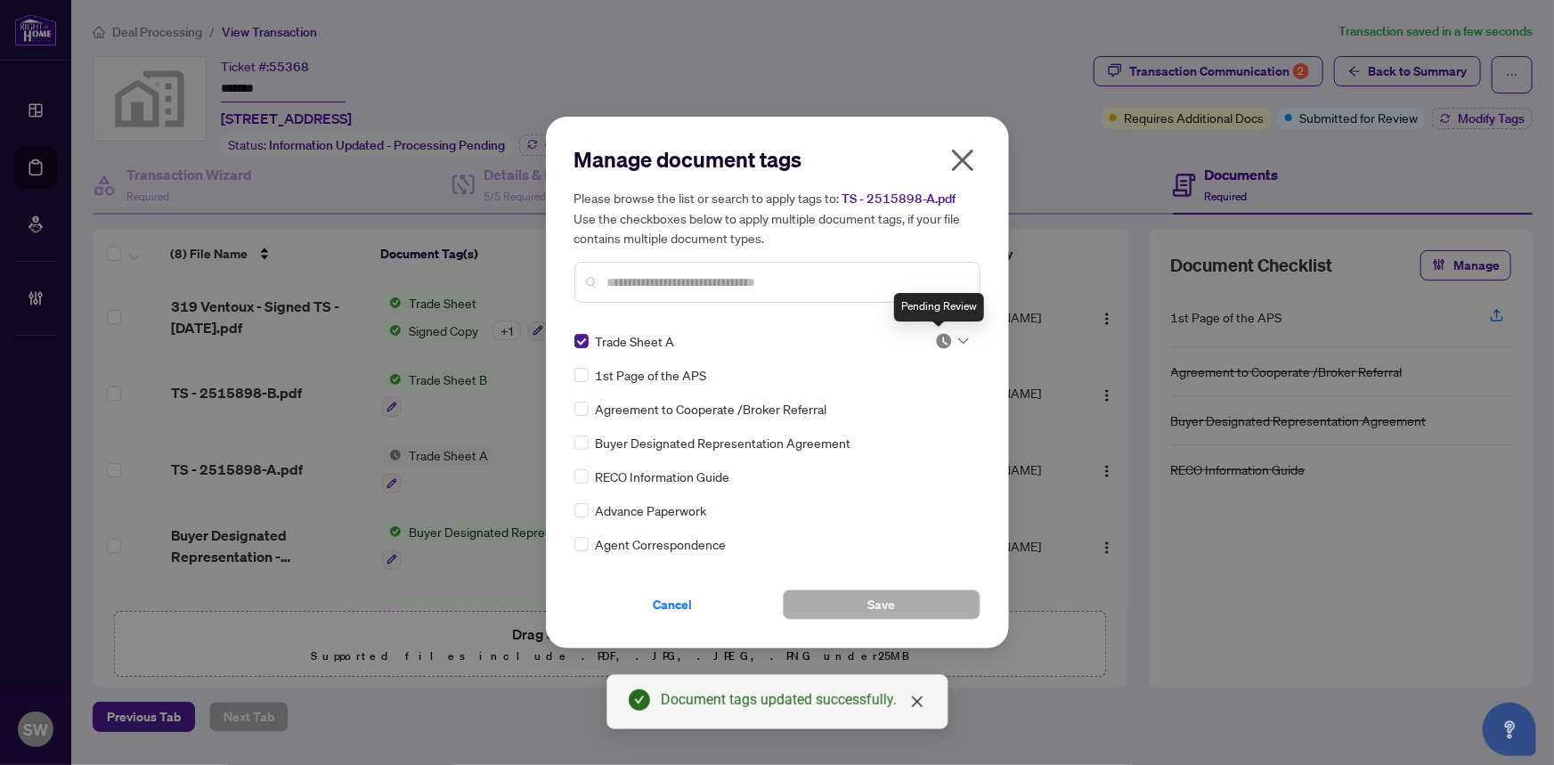
click at [951, 336] on div at bounding box center [952, 341] width 34 height 18
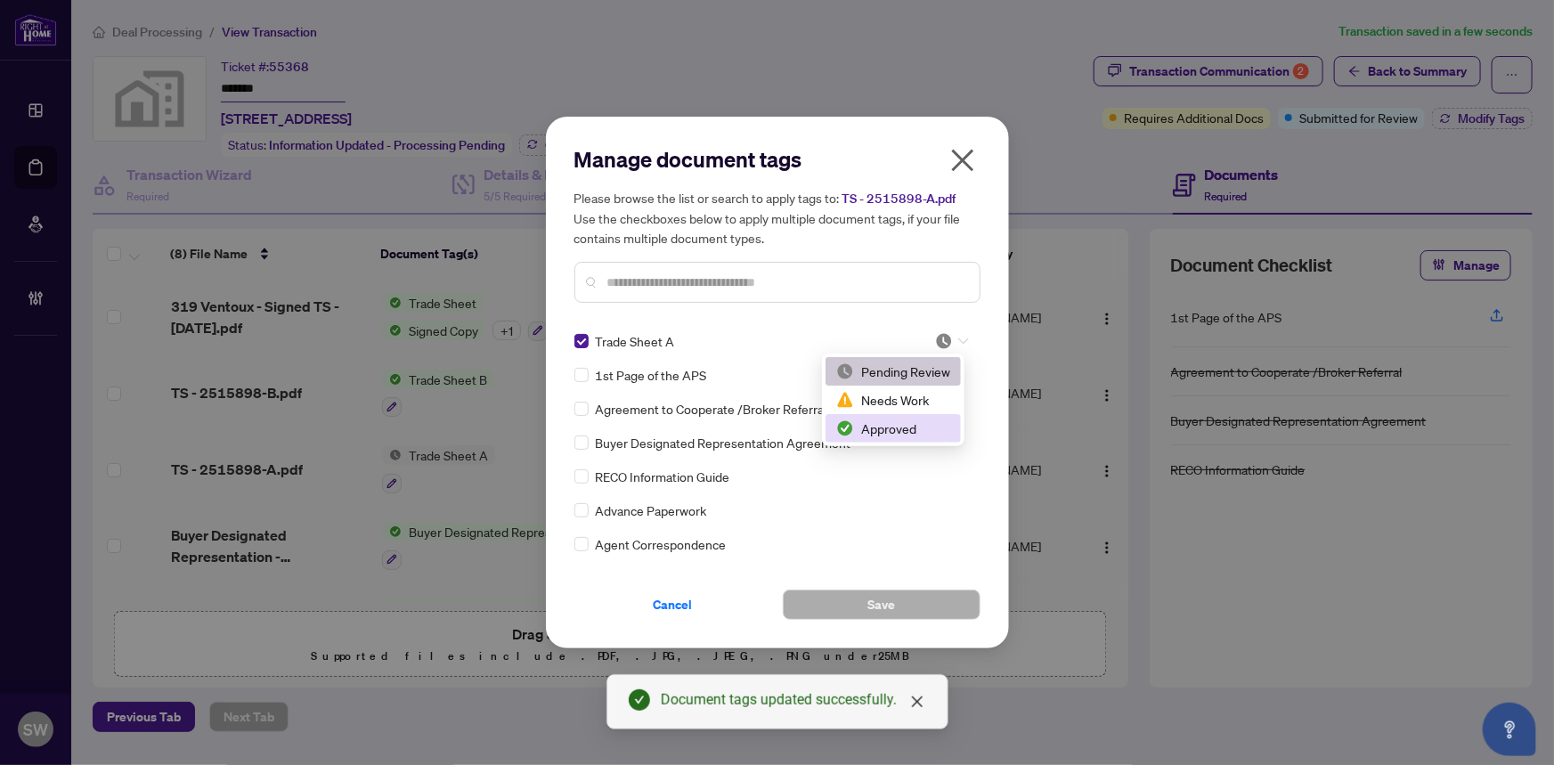
click at [901, 426] on div "Approved" at bounding box center [893, 428] width 114 height 20
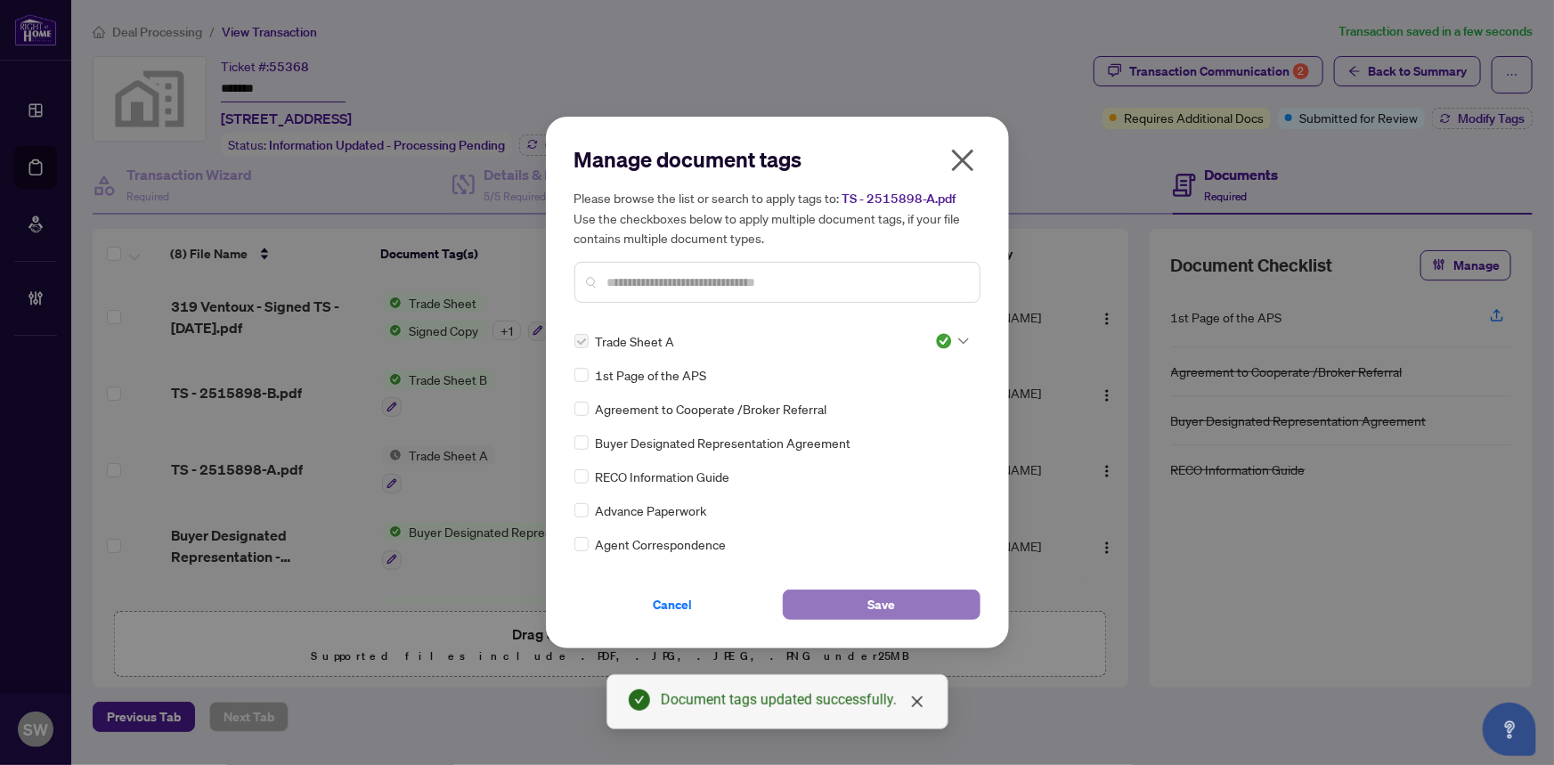
click at [886, 602] on span "Save" at bounding box center [881, 604] width 28 height 28
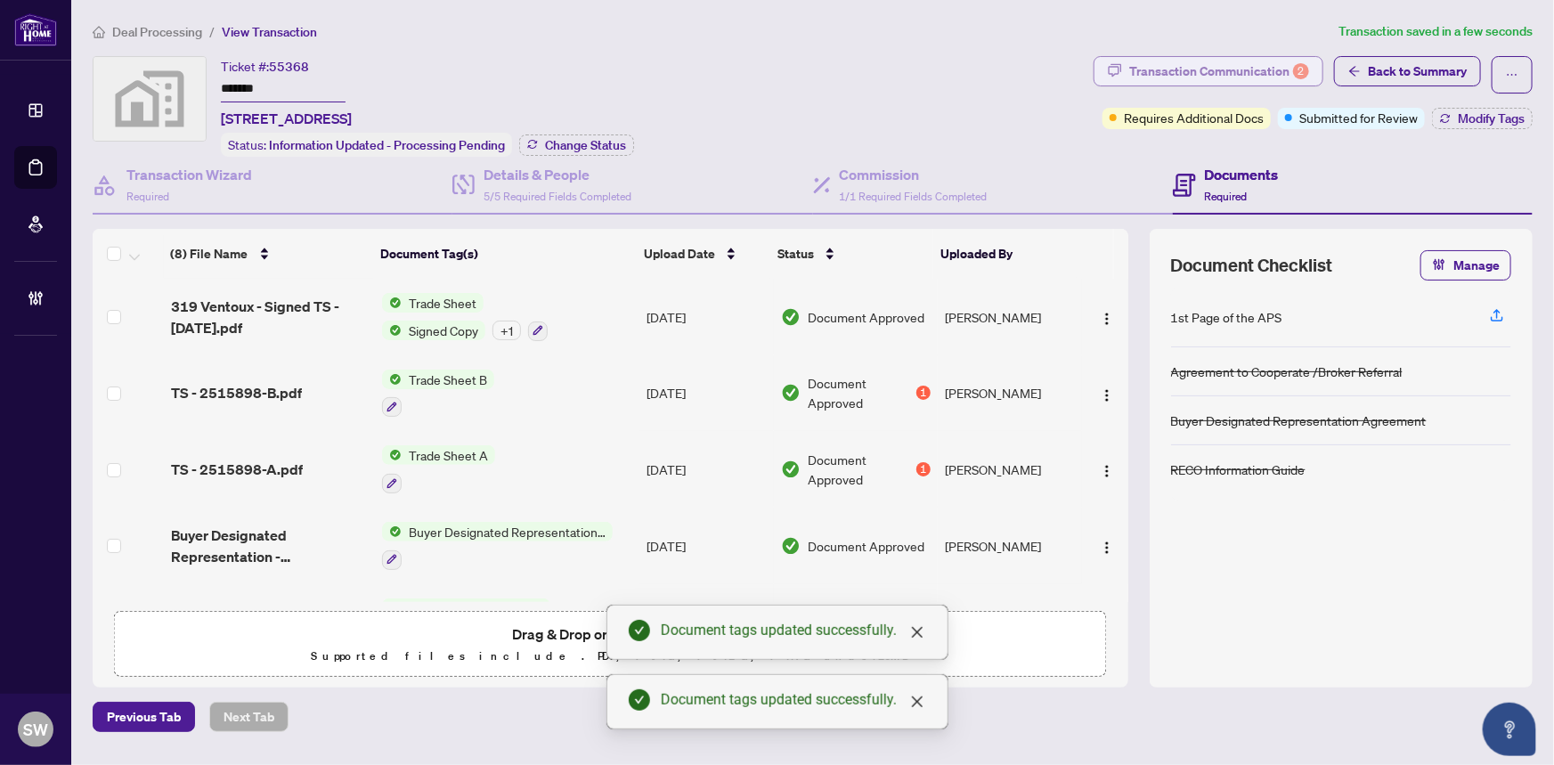
click at [1220, 75] on div "Transaction Communication 2" at bounding box center [1219, 71] width 180 height 28
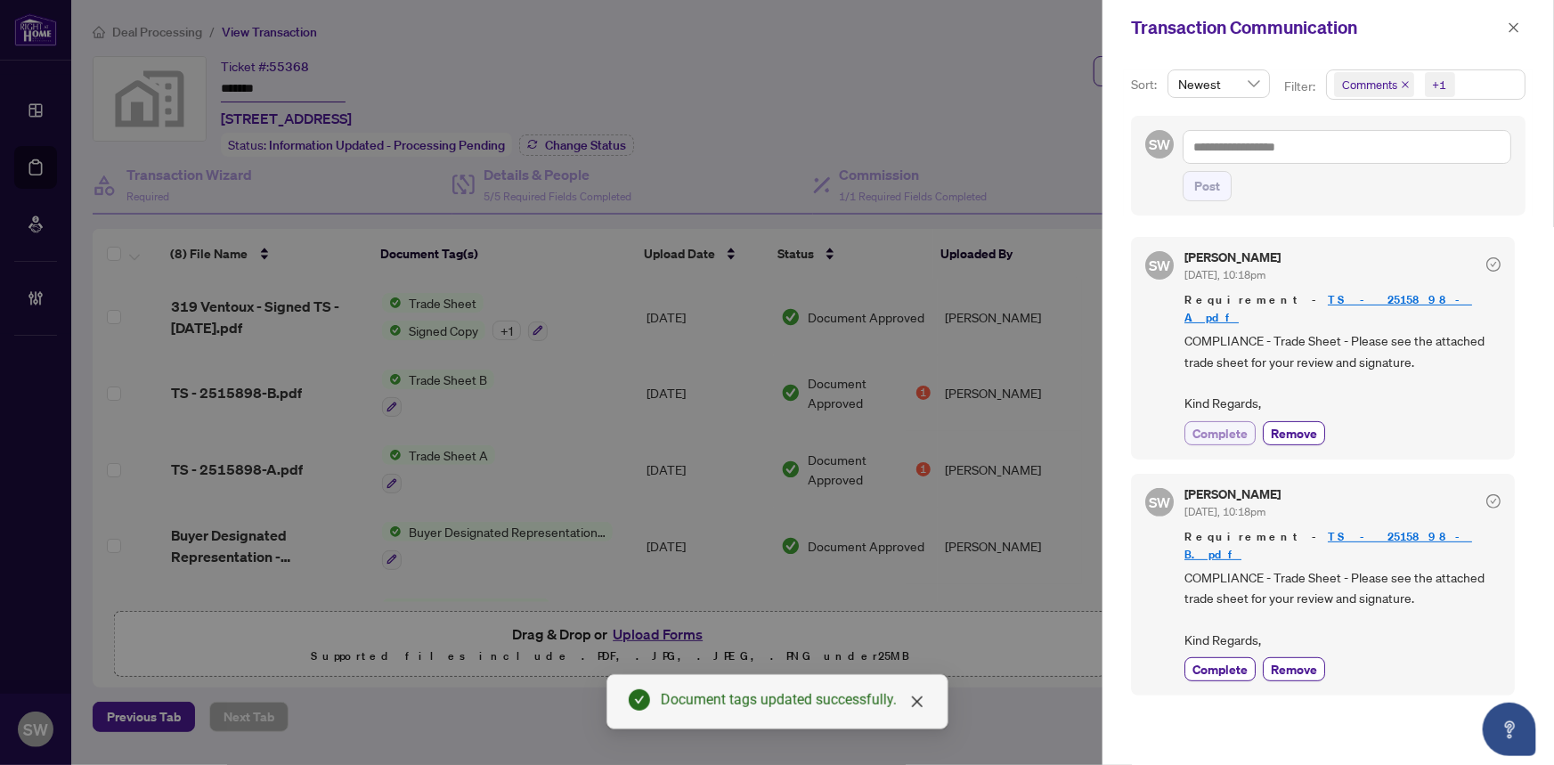
click at [1240, 424] on span "Complete" at bounding box center [1219, 433] width 55 height 19
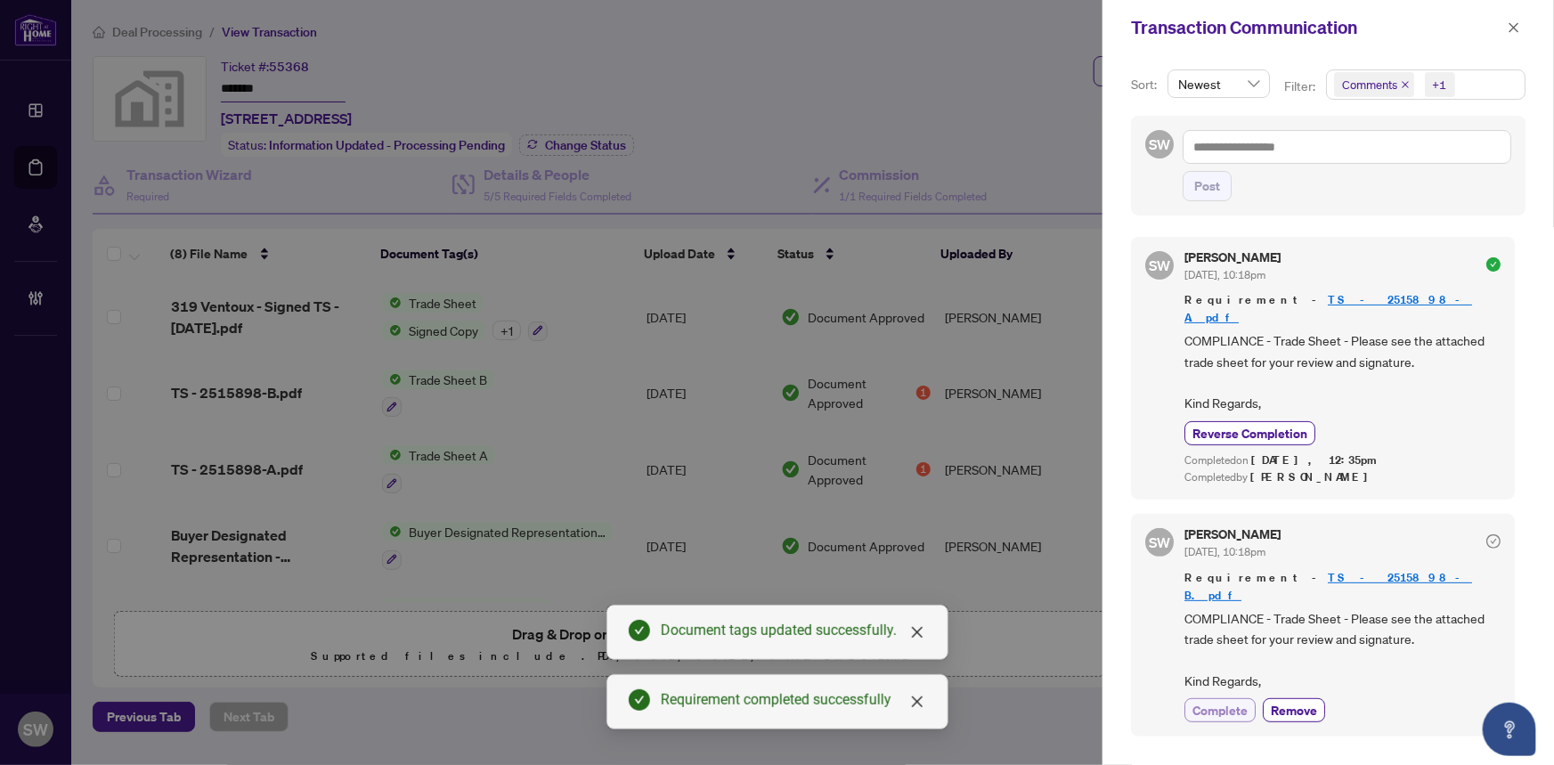
click at [1226, 701] on span "Complete" at bounding box center [1219, 710] width 55 height 19
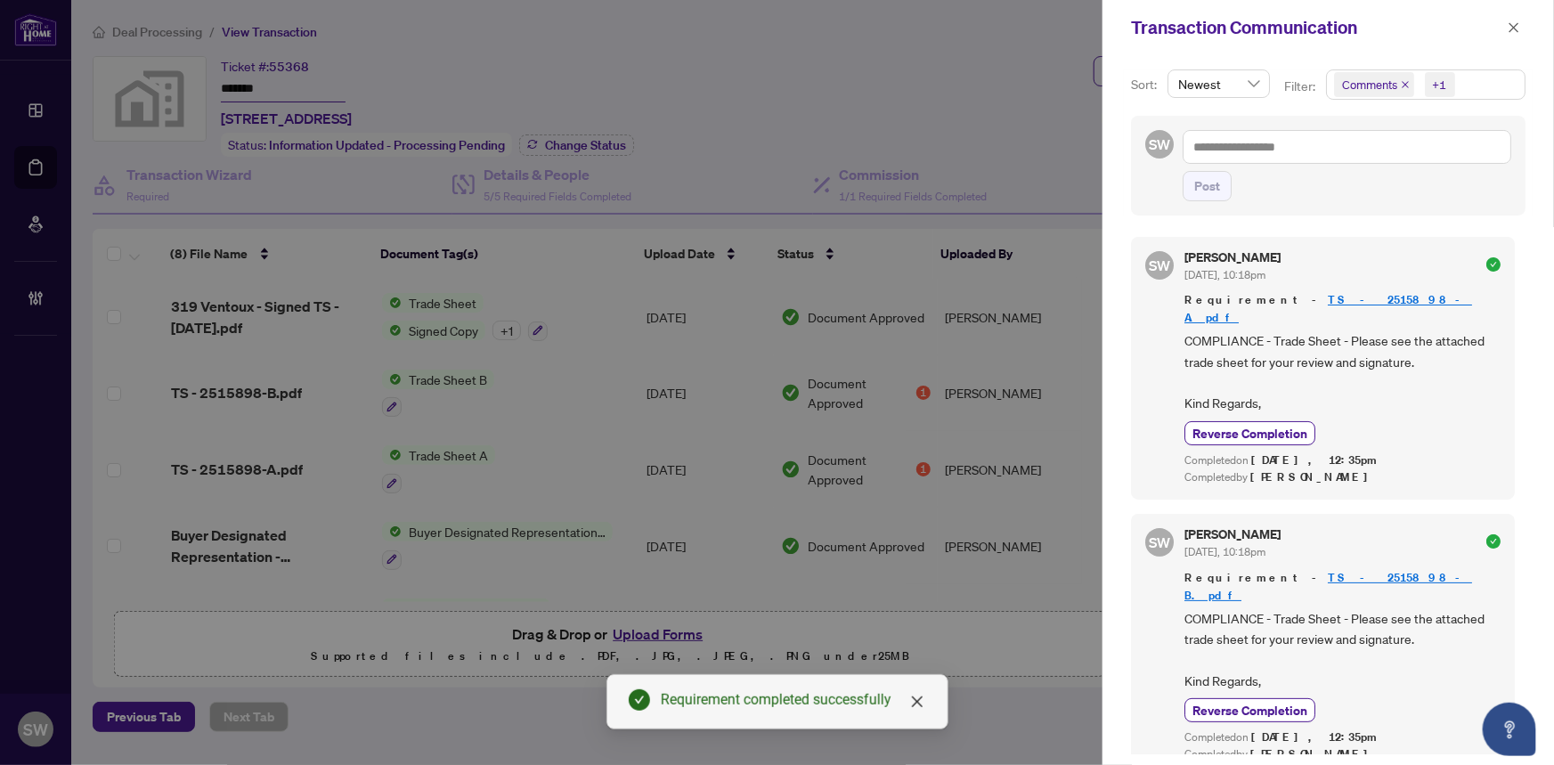
scroll to position [3, 0]
click at [1505, 27] on button "button" at bounding box center [1513, 27] width 23 height 21
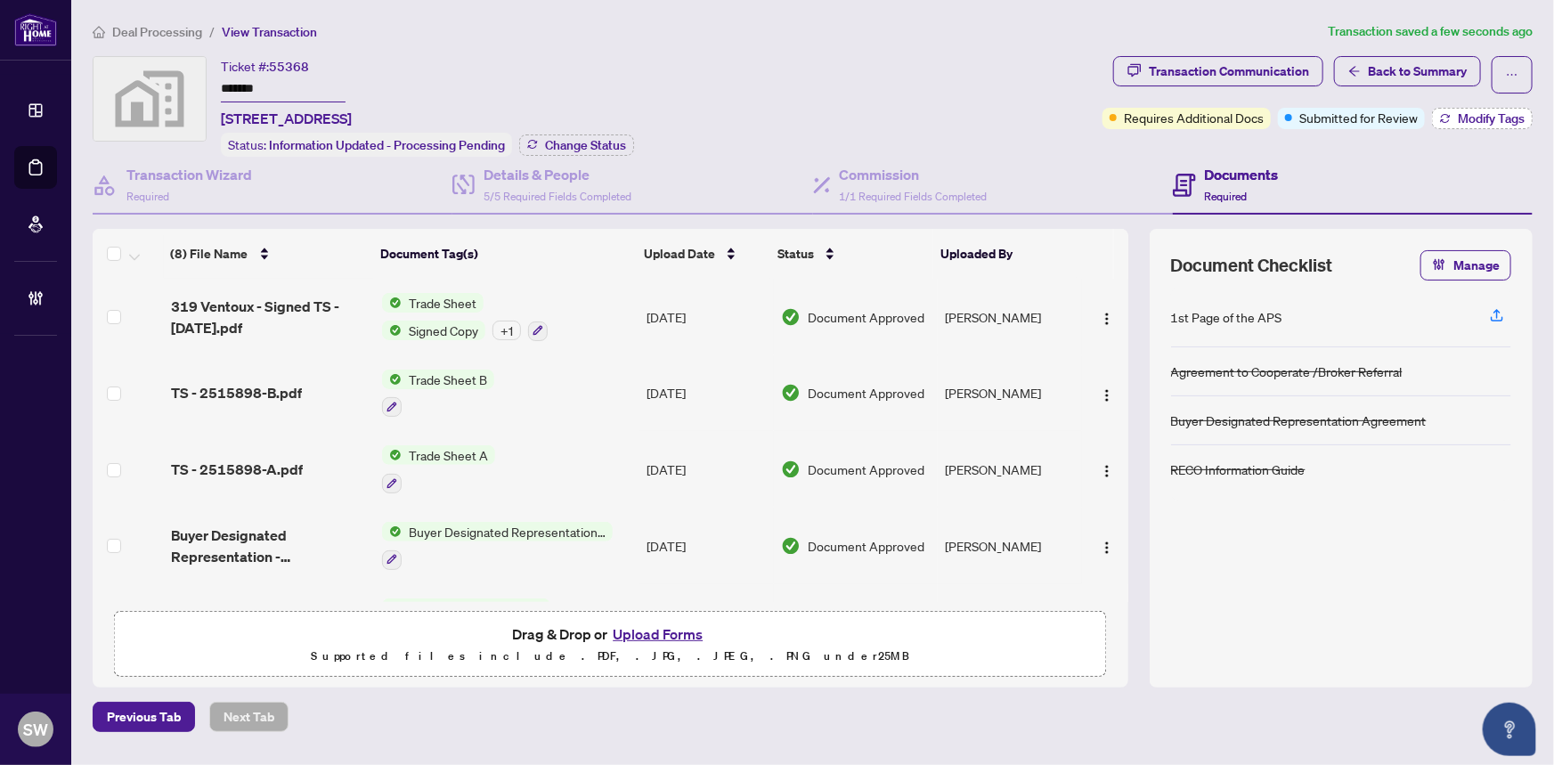
click at [1481, 117] on span "Modify Tags" at bounding box center [1490, 118] width 67 height 12
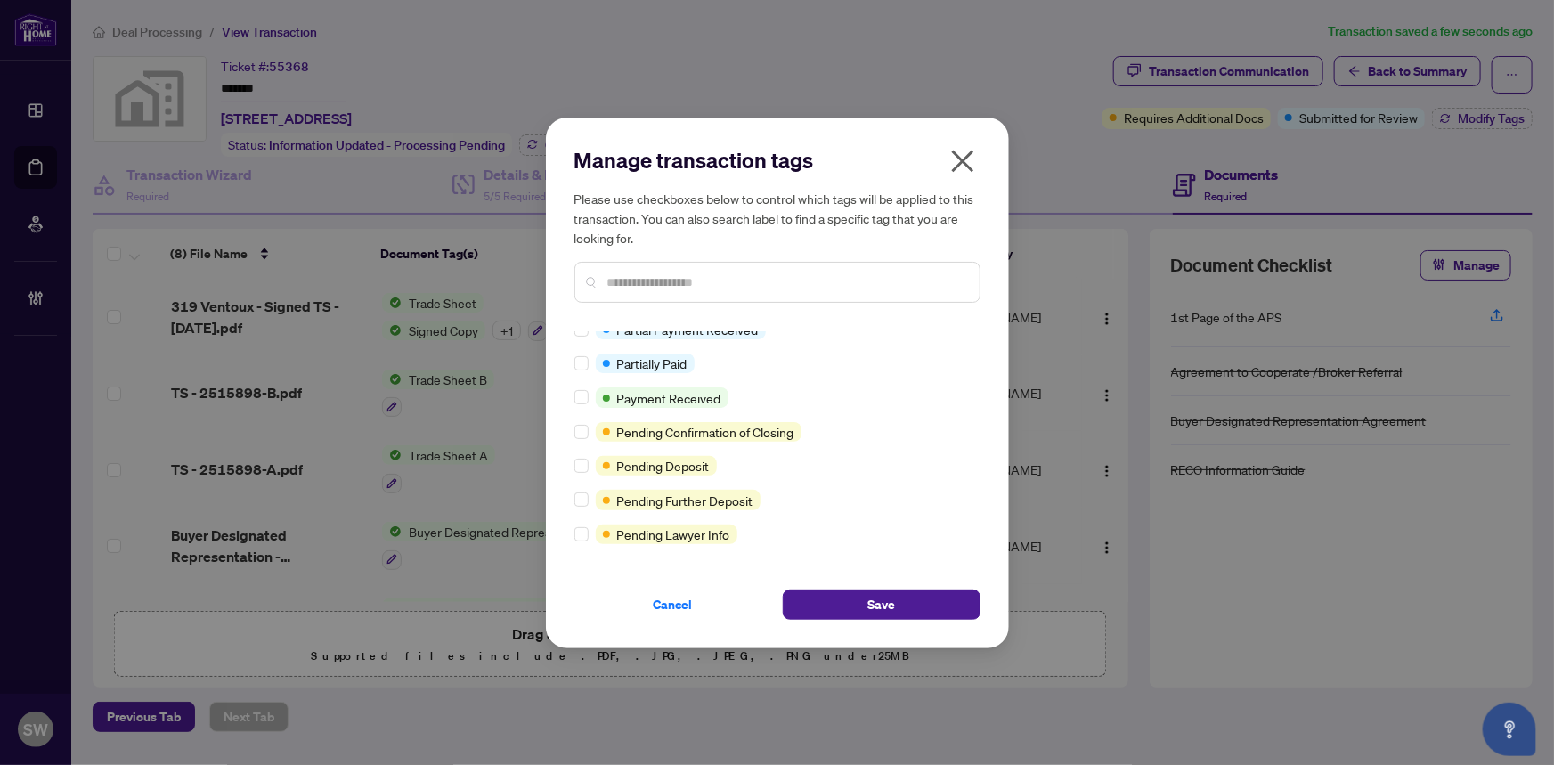
scroll to position [0, 0]
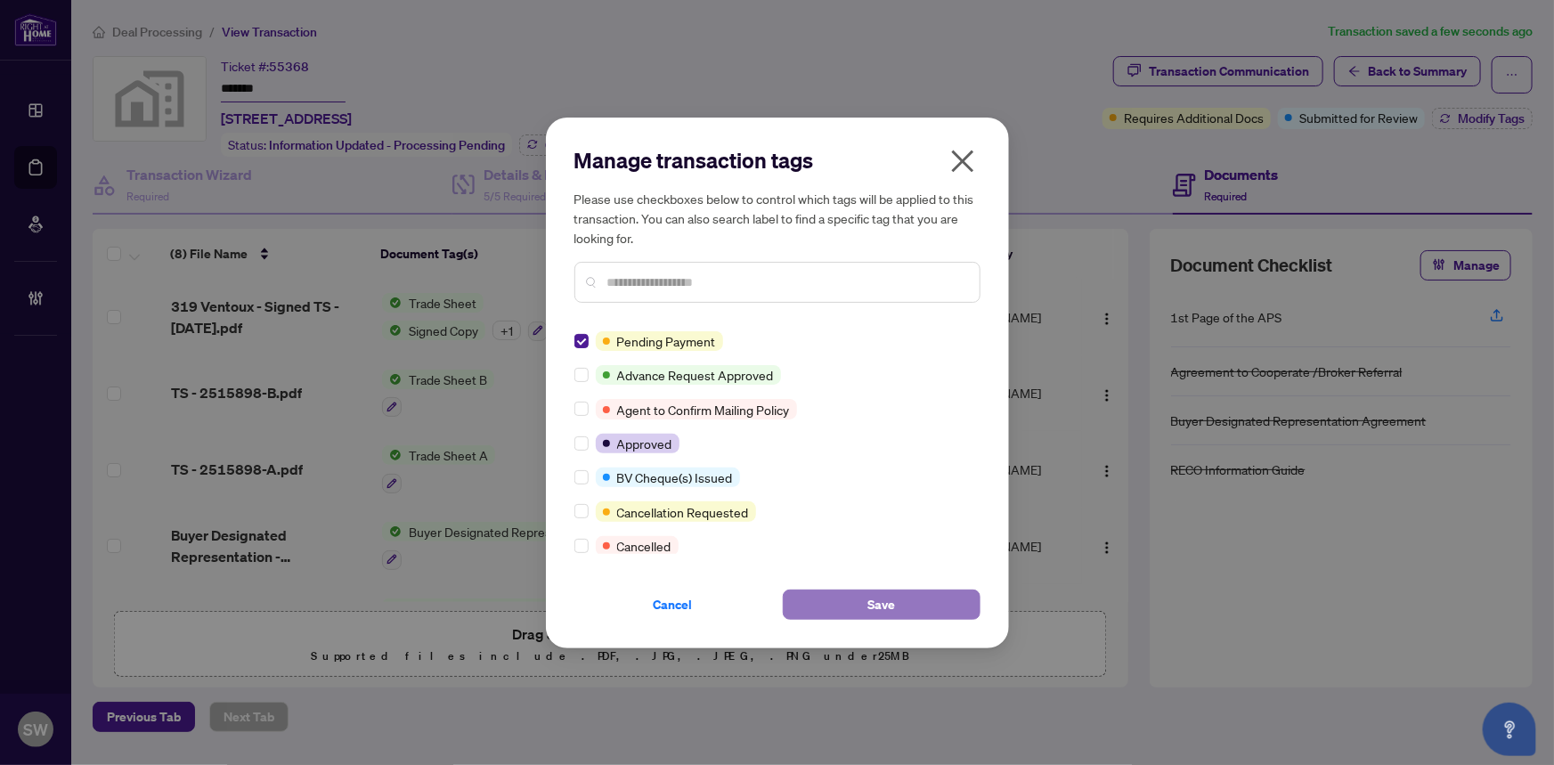
click at [941, 608] on button "Save" at bounding box center [882, 604] width 198 height 30
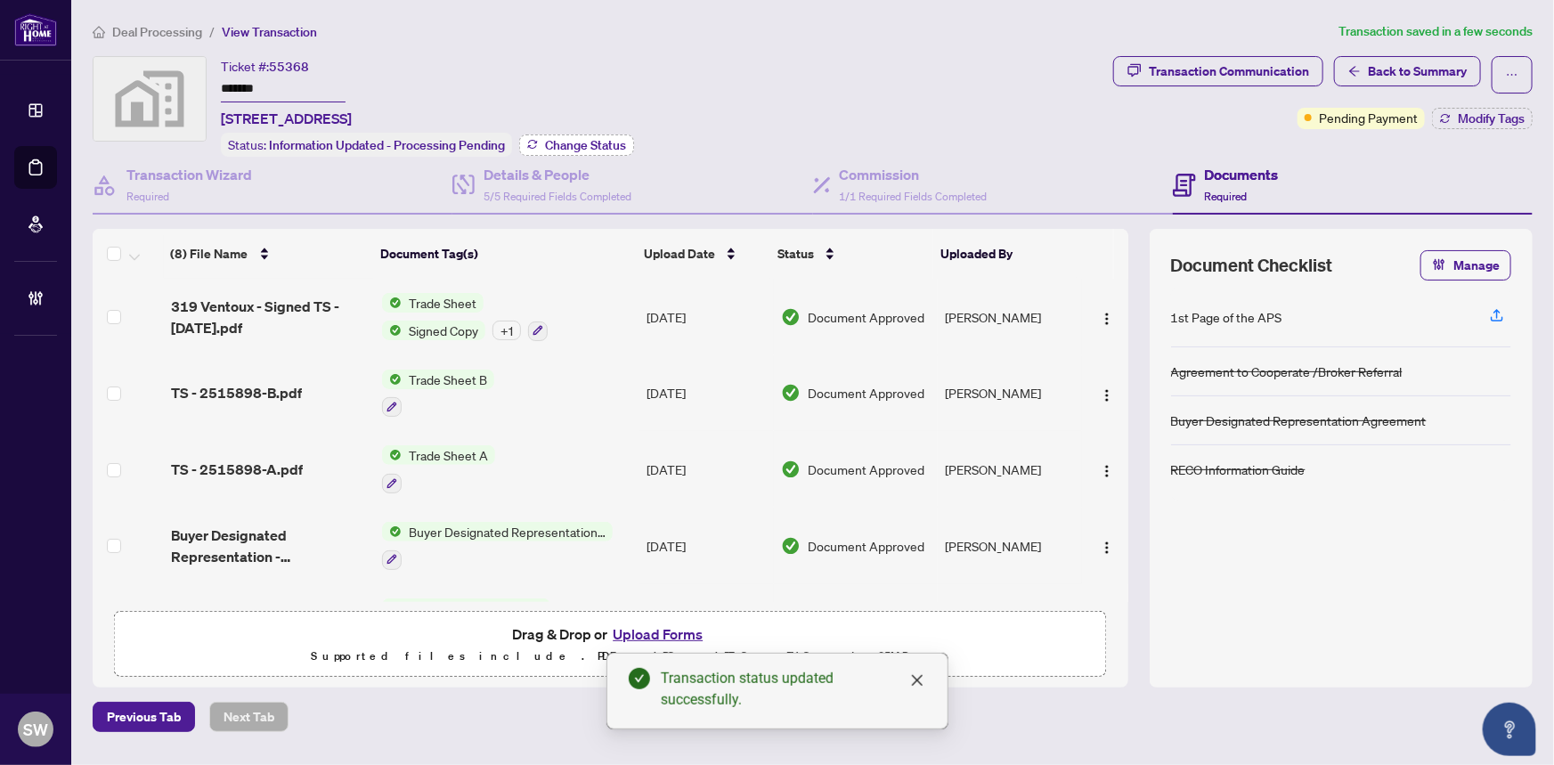
click at [623, 140] on span "Change Status" at bounding box center [585, 145] width 81 height 12
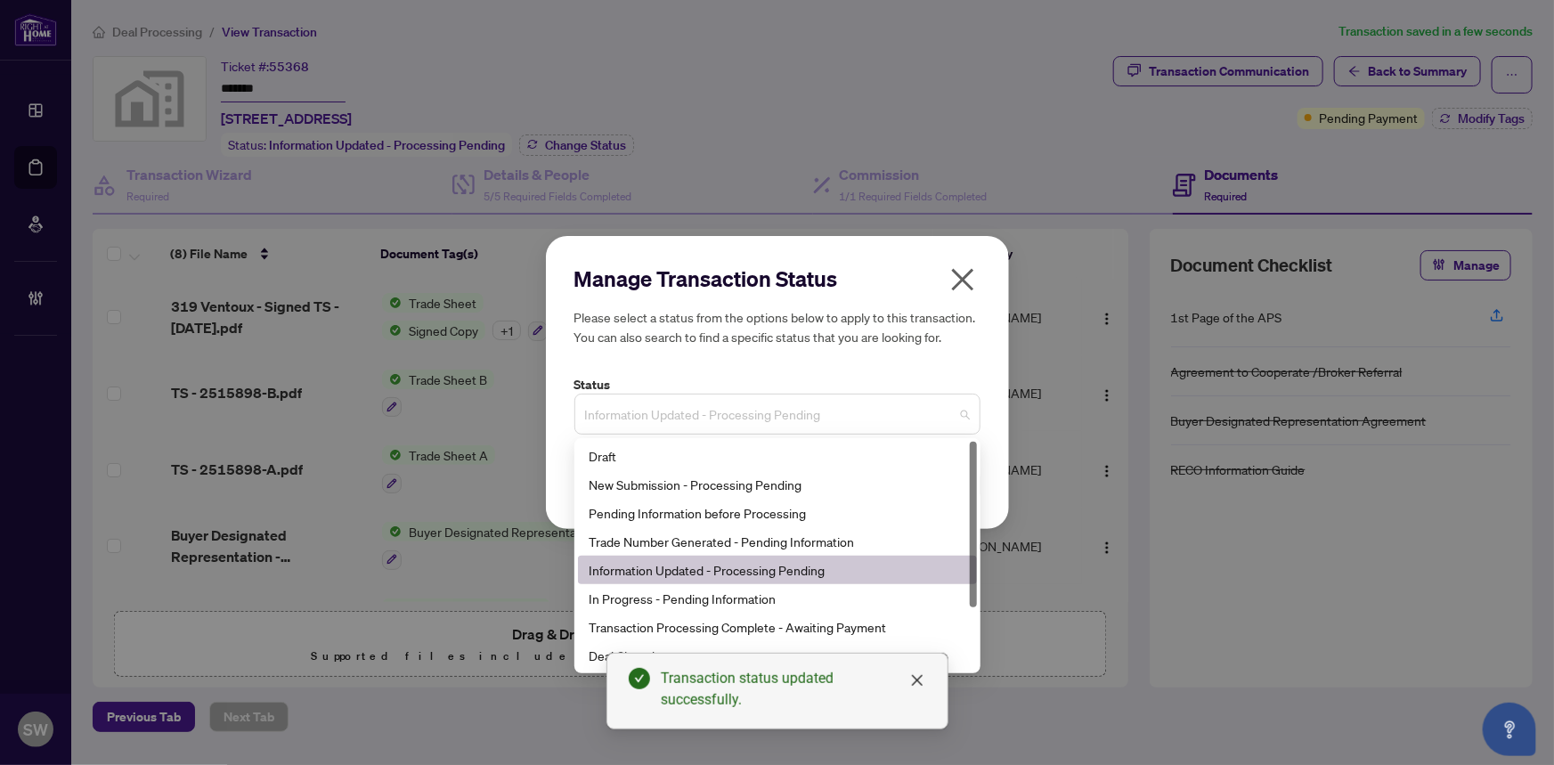
click at [638, 402] on span "Information Updated - Processing Pending" at bounding box center [777, 414] width 385 height 34
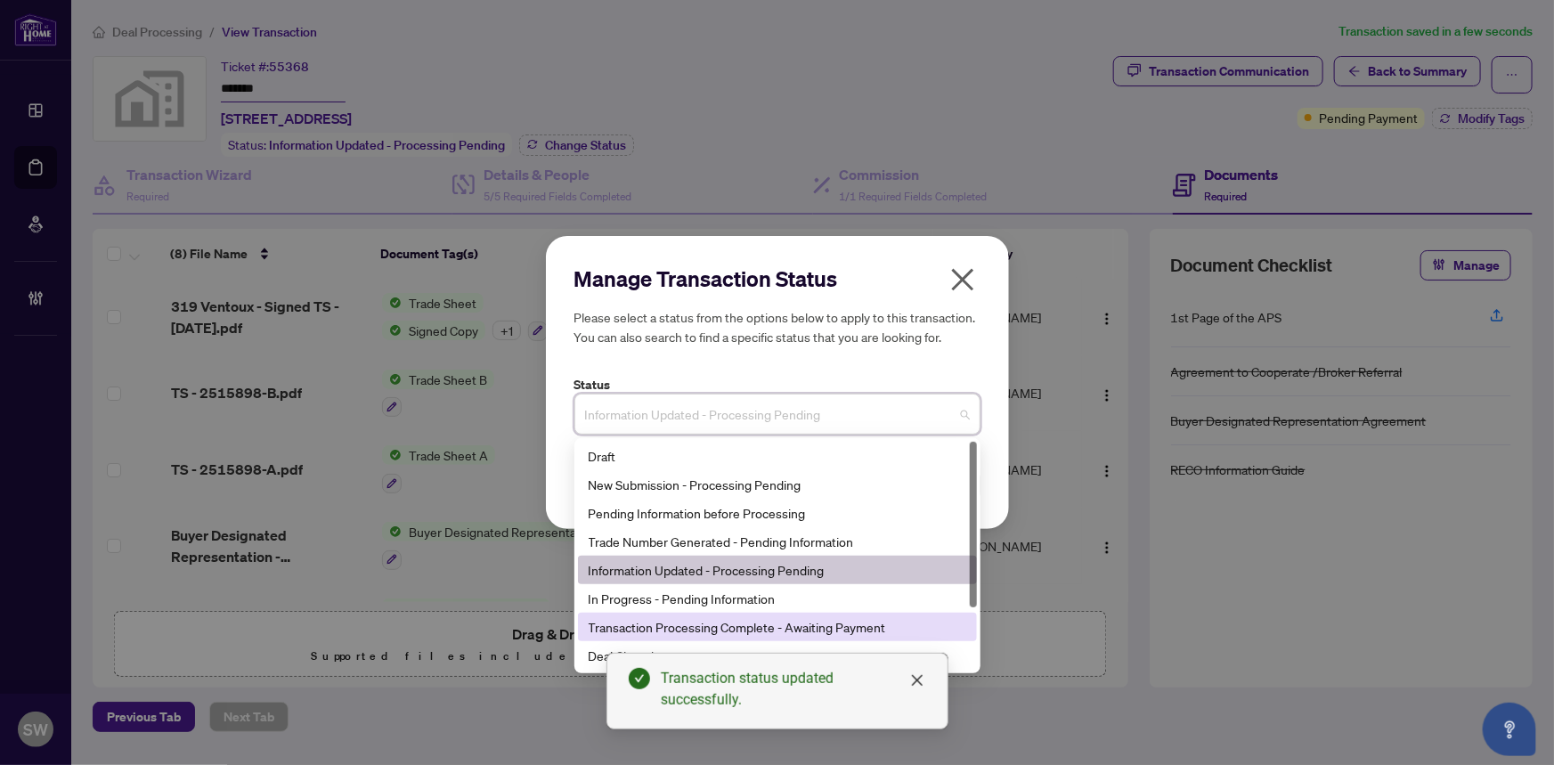
click at [664, 629] on div "Transaction Processing Complete - Awaiting Payment" at bounding box center [776, 627] width 377 height 20
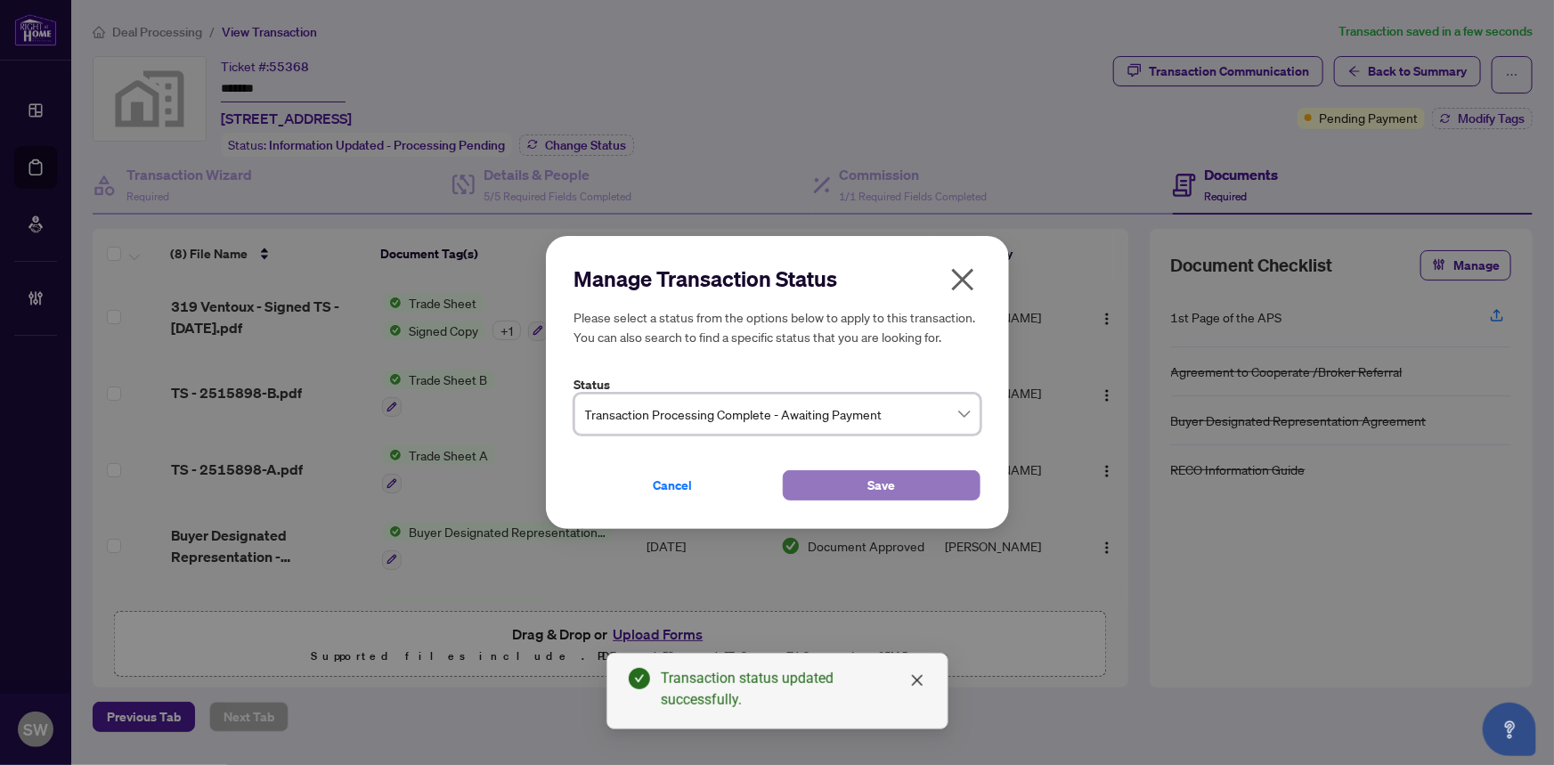
click at [894, 482] on span "Save" at bounding box center [881, 485] width 28 height 28
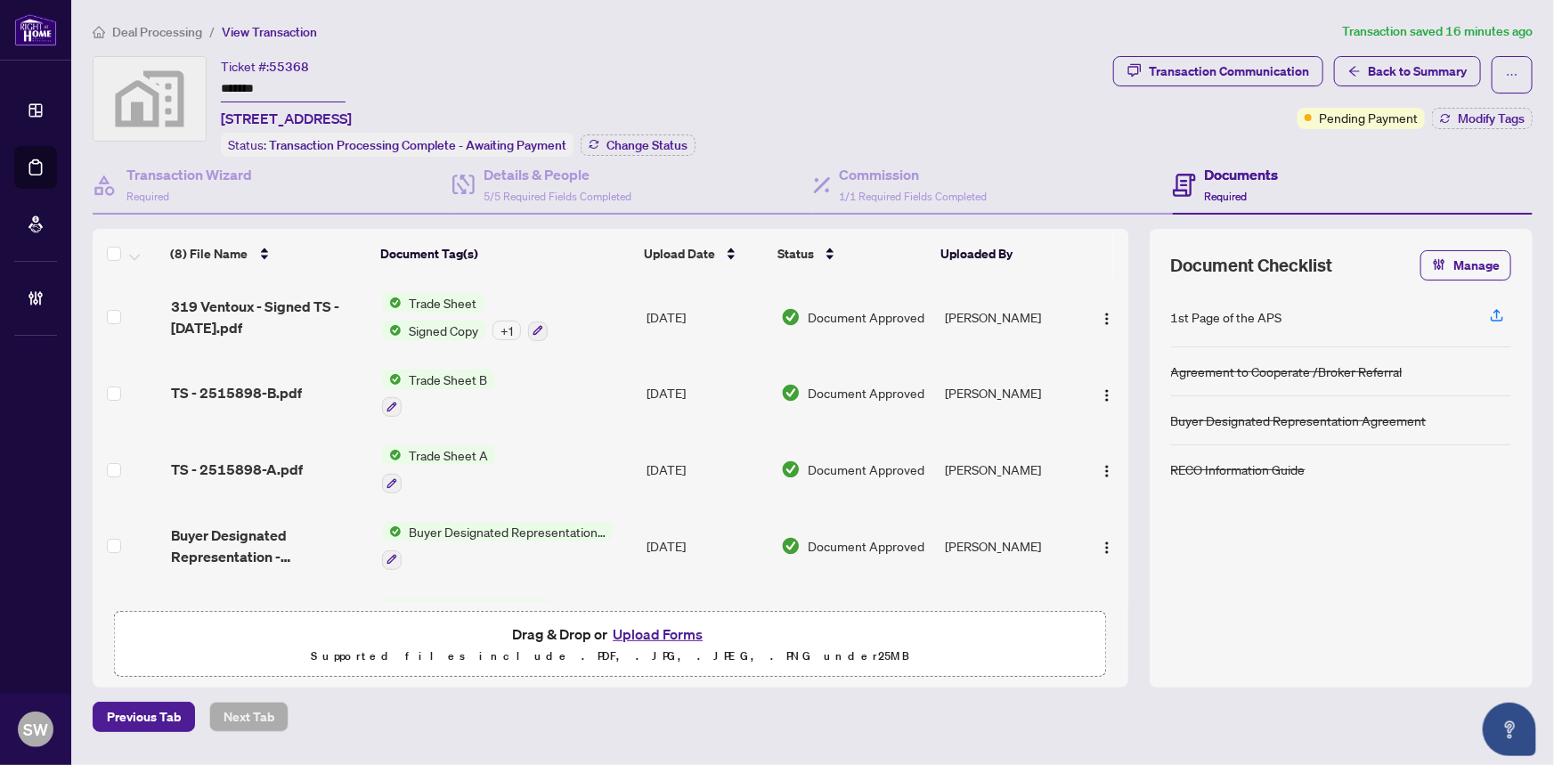
click at [184, 28] on span "Deal Processing" at bounding box center [157, 32] width 90 height 16
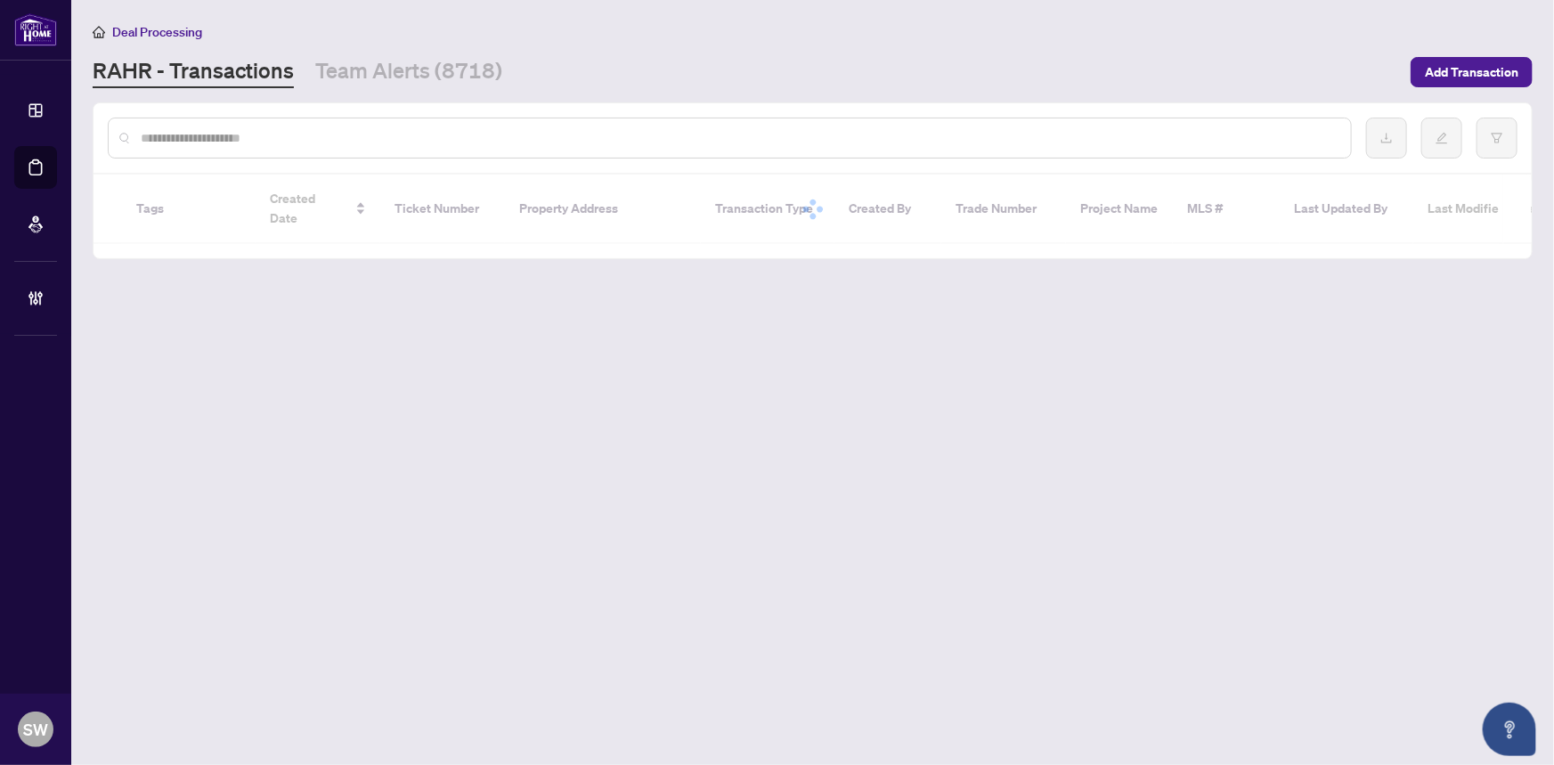
click at [250, 134] on input "text" at bounding box center [739, 138] width 1196 height 20
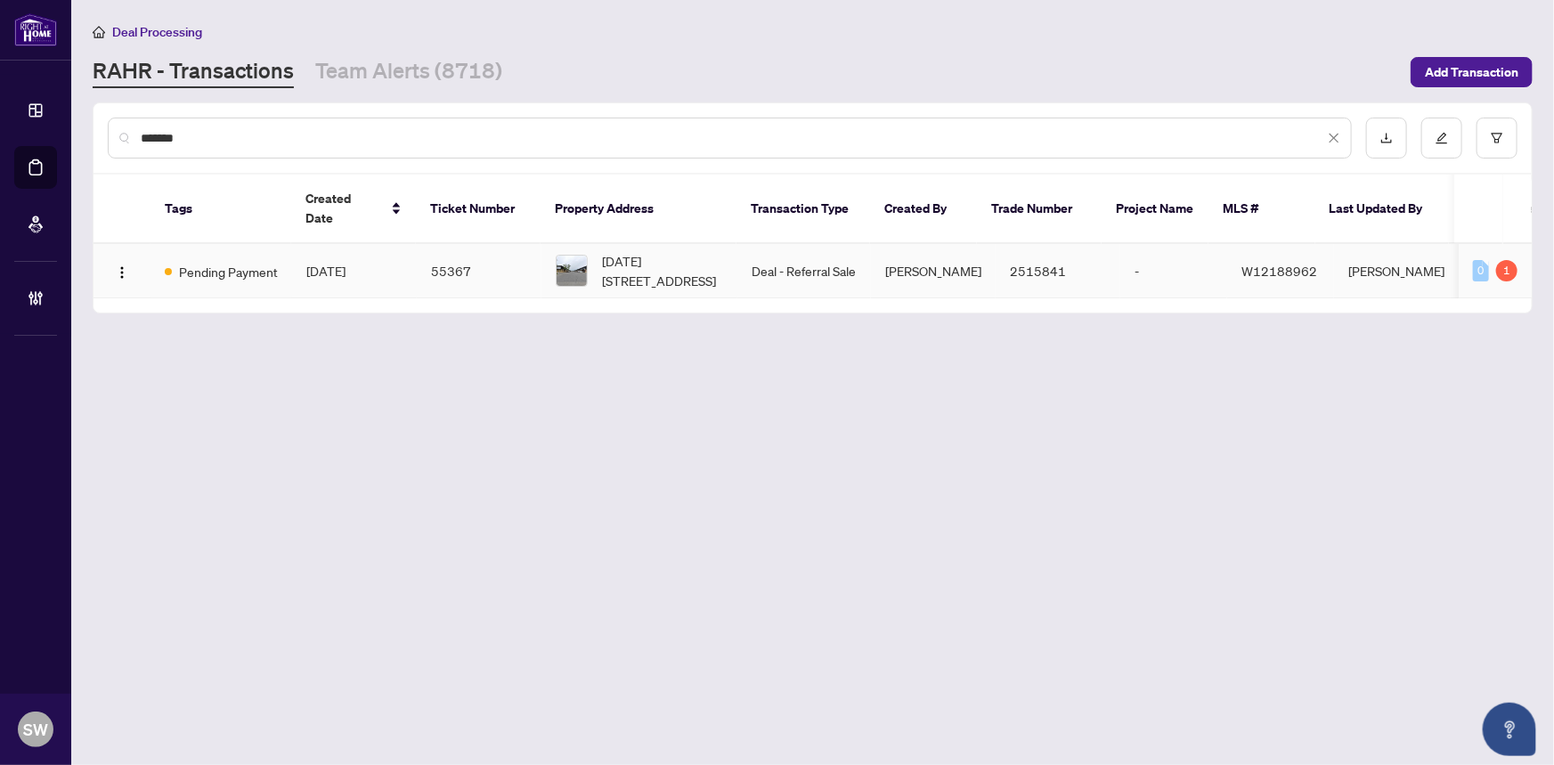
type input "*******"
click at [541, 250] on td "1-2-1060 Britannia Rd, Mississauga, Ontario L4W 4T1, Canada" at bounding box center [639, 271] width 196 height 54
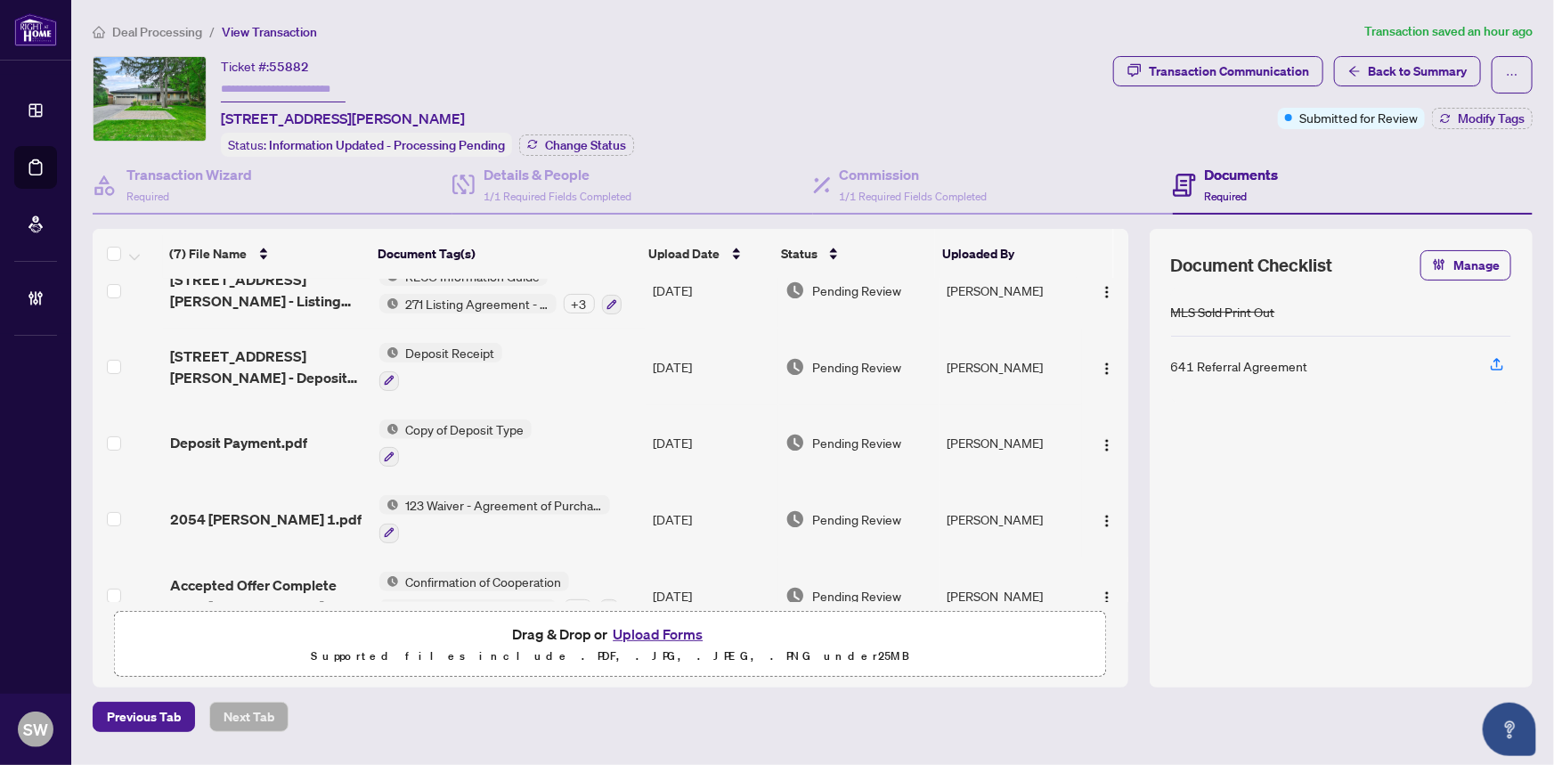
scroll to position [211, 0]
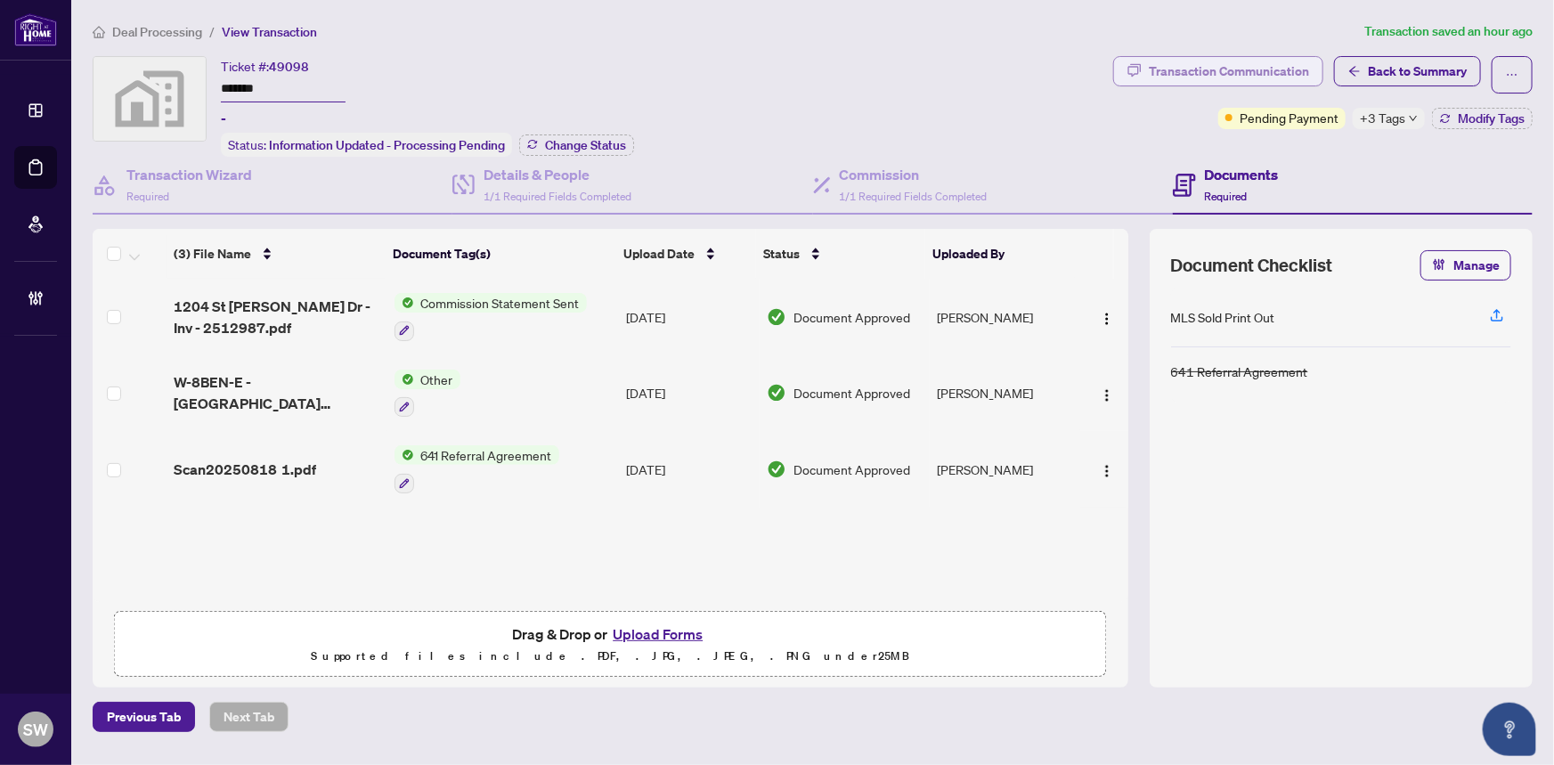
click at [1285, 71] on div "Transaction Communication" at bounding box center [1228, 71] width 160 height 28
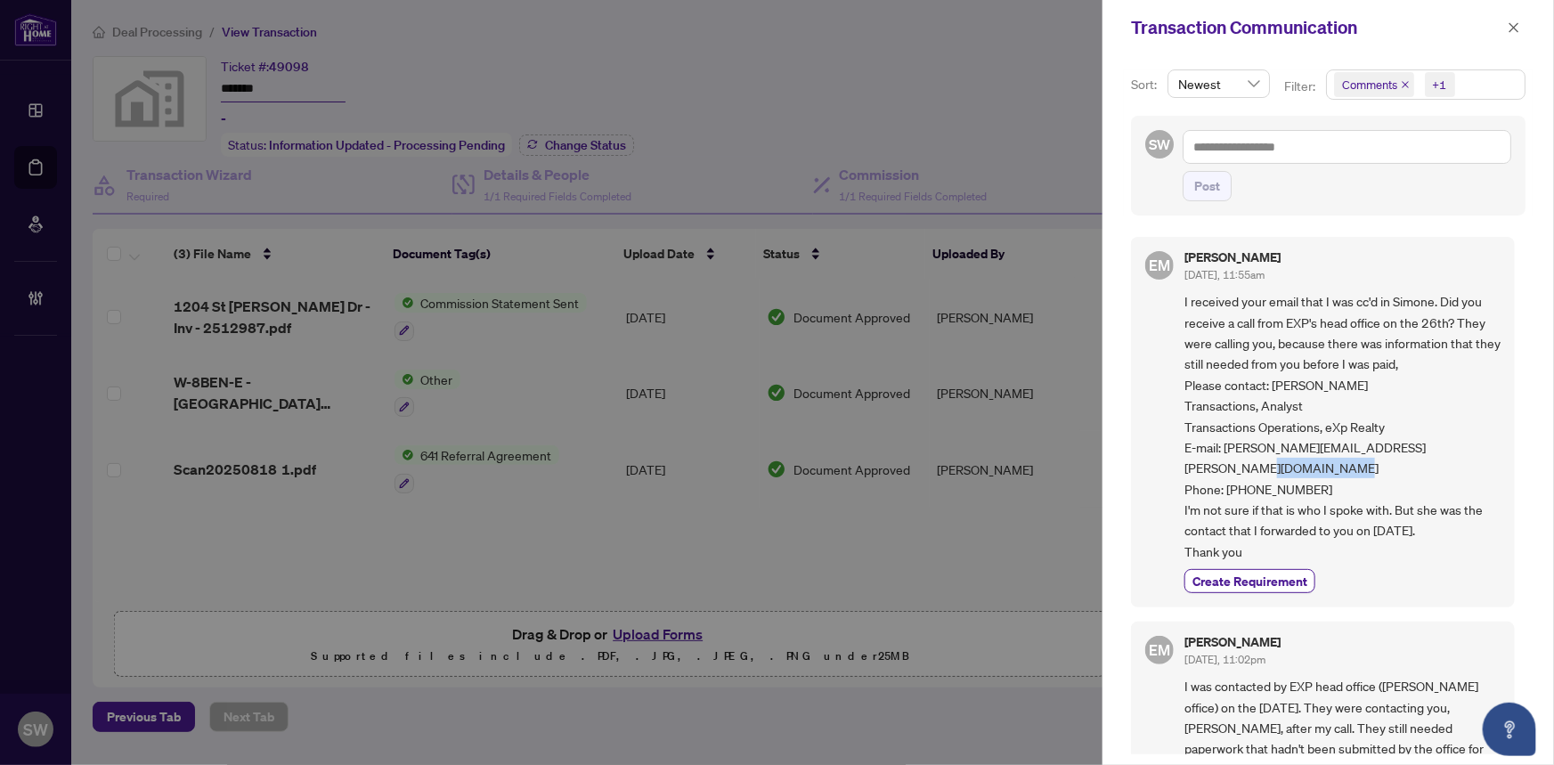
drag, startPoint x: 1246, startPoint y: 464, endPoint x: 1328, endPoint y: 461, distance: 82.8
click at [1328, 461] on span "I received your email that I was cc'd in Simone. Did you receive a call from EX…" at bounding box center [1342, 426] width 316 height 271
copy span "360) 718-3723"
click at [1203, 151] on textarea at bounding box center [1346, 147] width 329 height 34
type textarea "*"
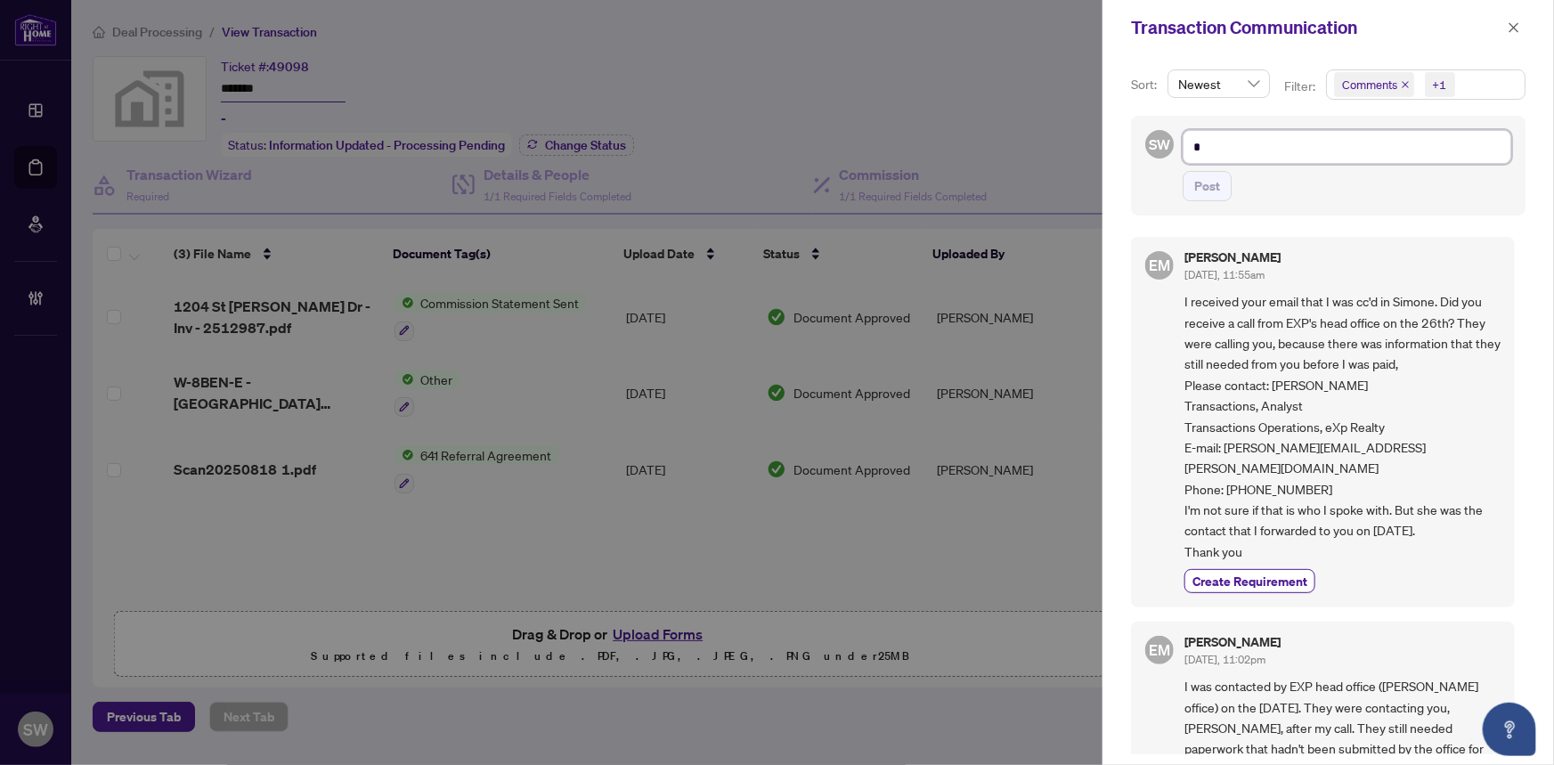
type textarea "*"
type textarea "**"
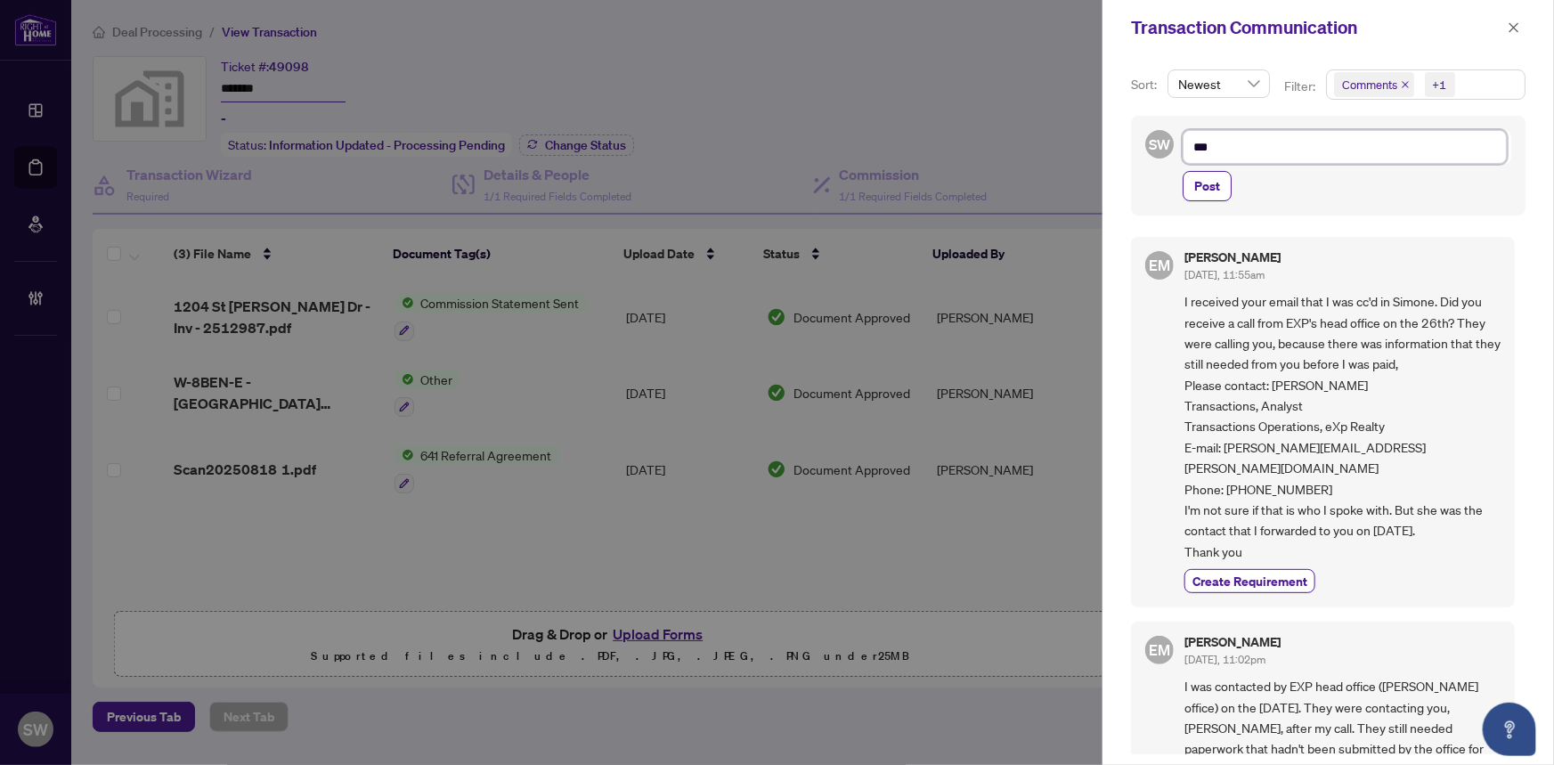
type textarea "****"
type textarea "*****"
type textarea "******"
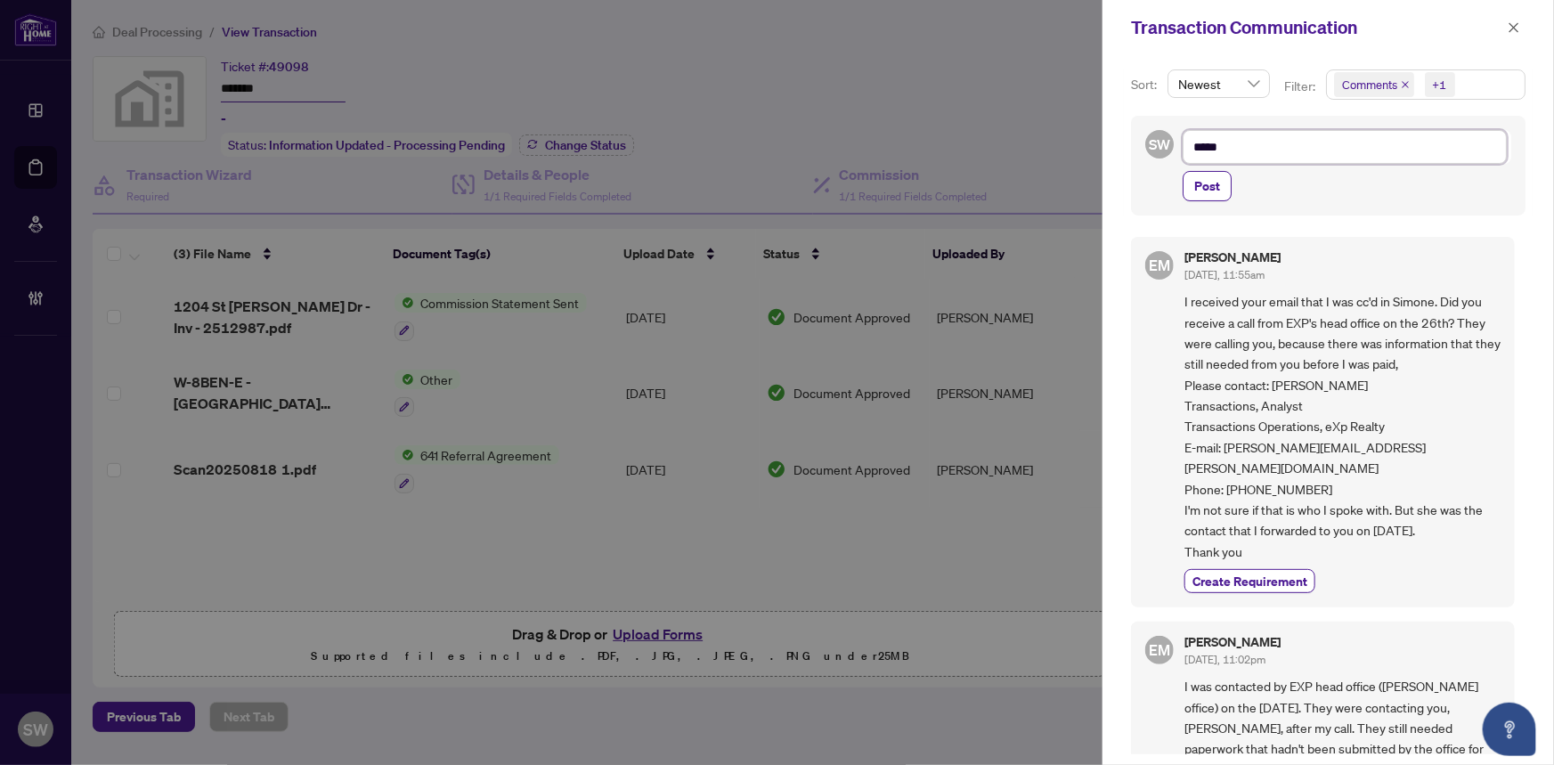
type textarea "******"
type textarea "*******"
type textarea "********"
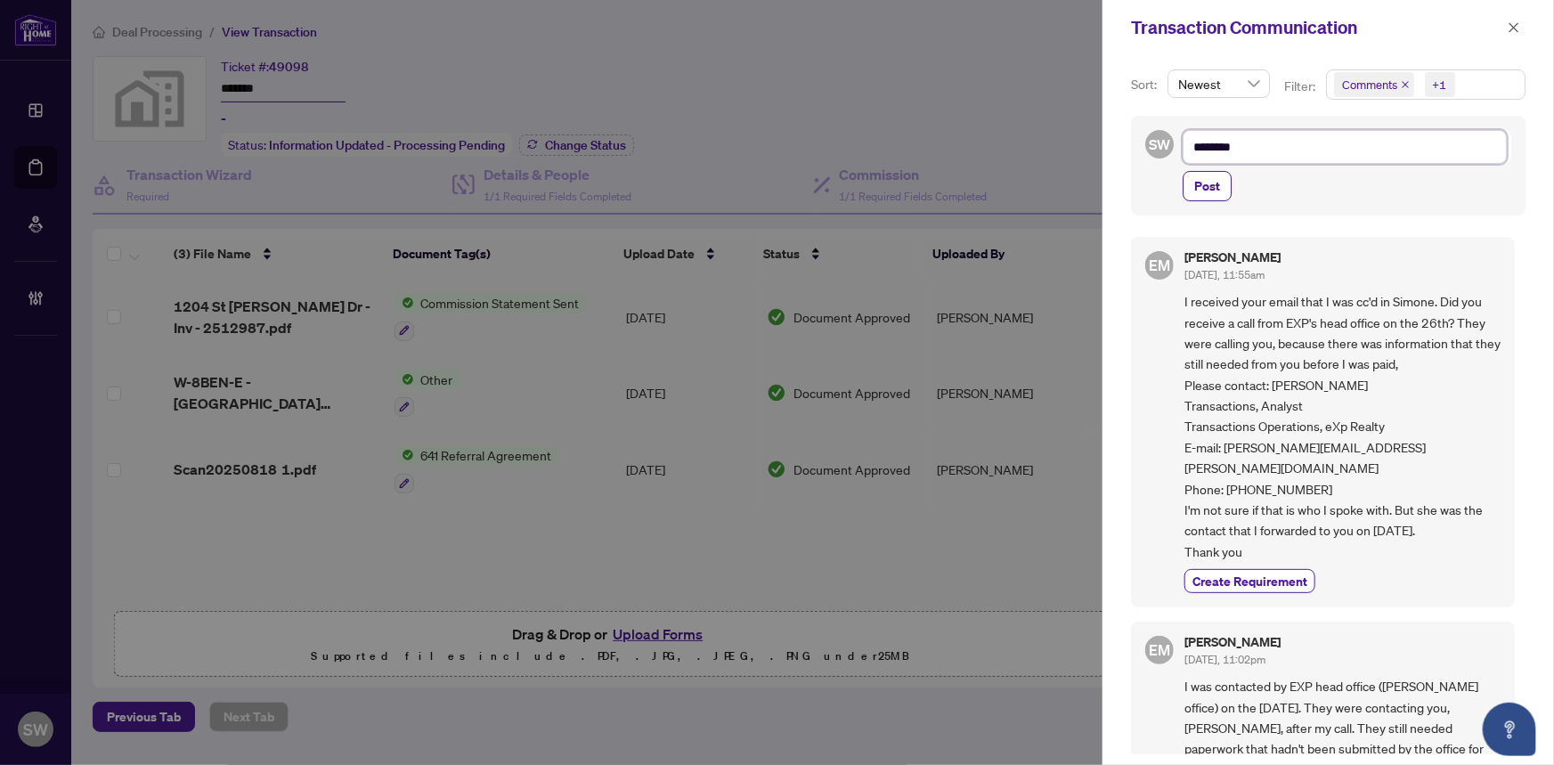
type textarea "*********"
type textarea "**********"
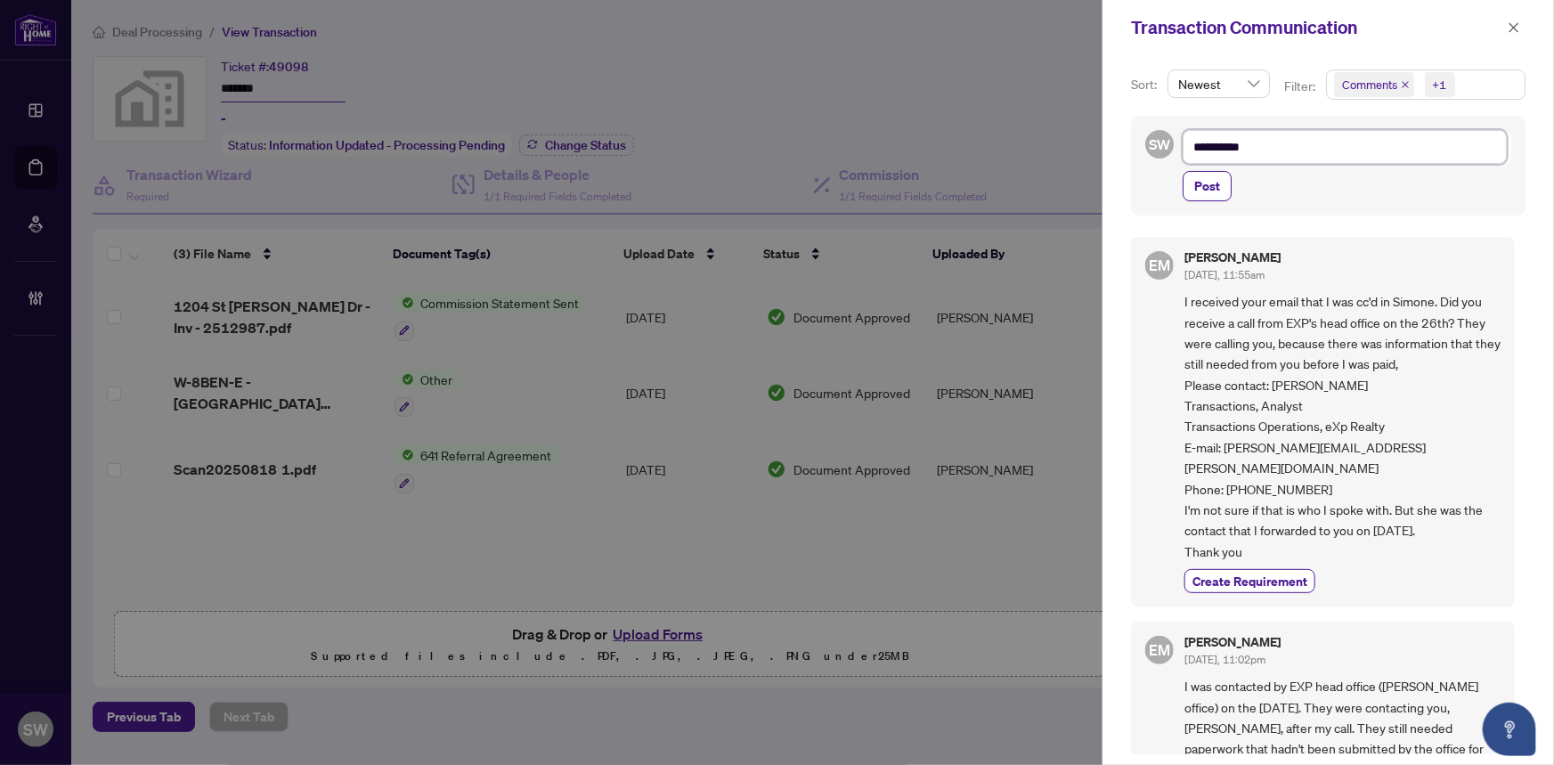
type textarea "**********"
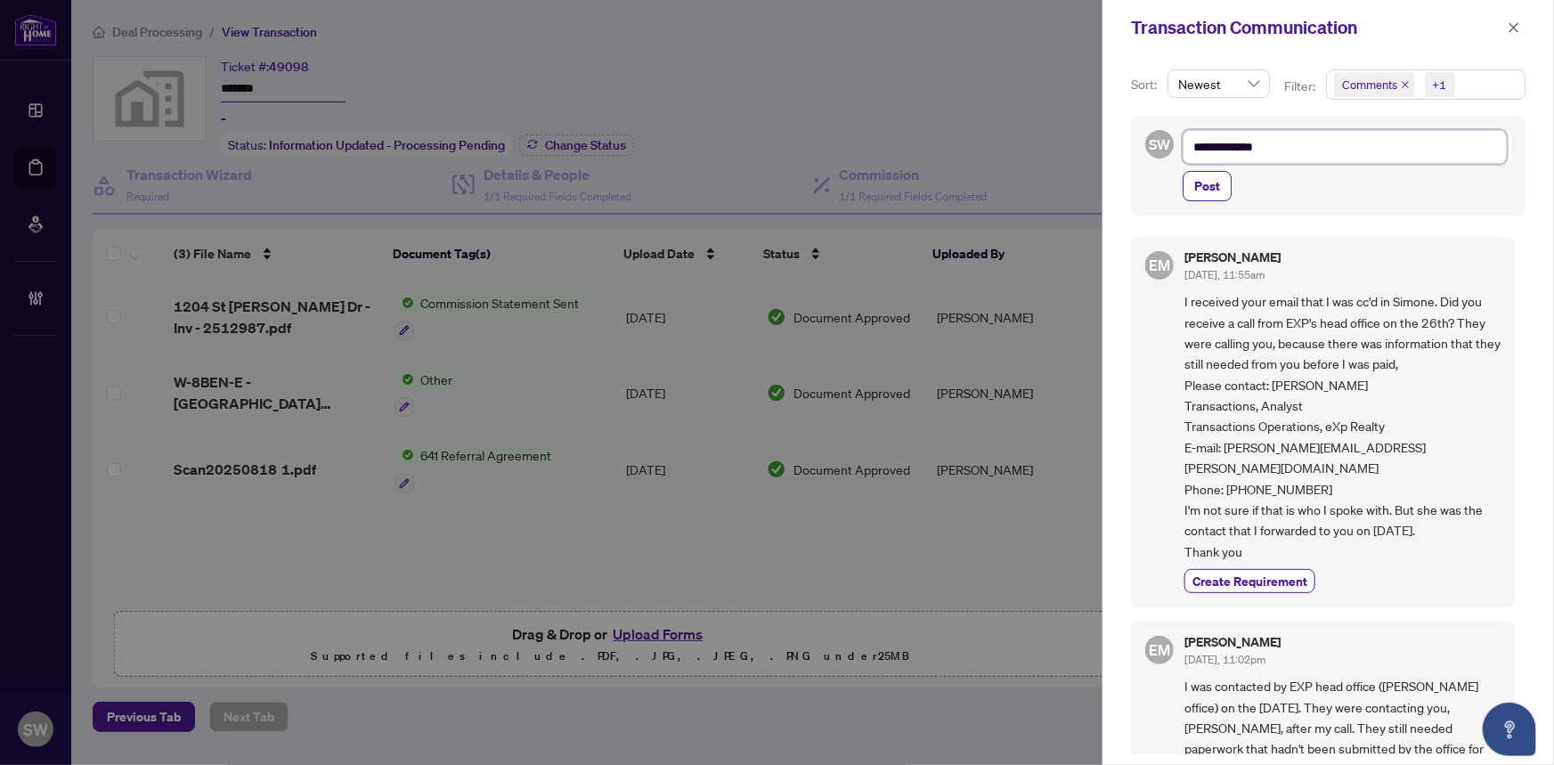
type textarea "**********"
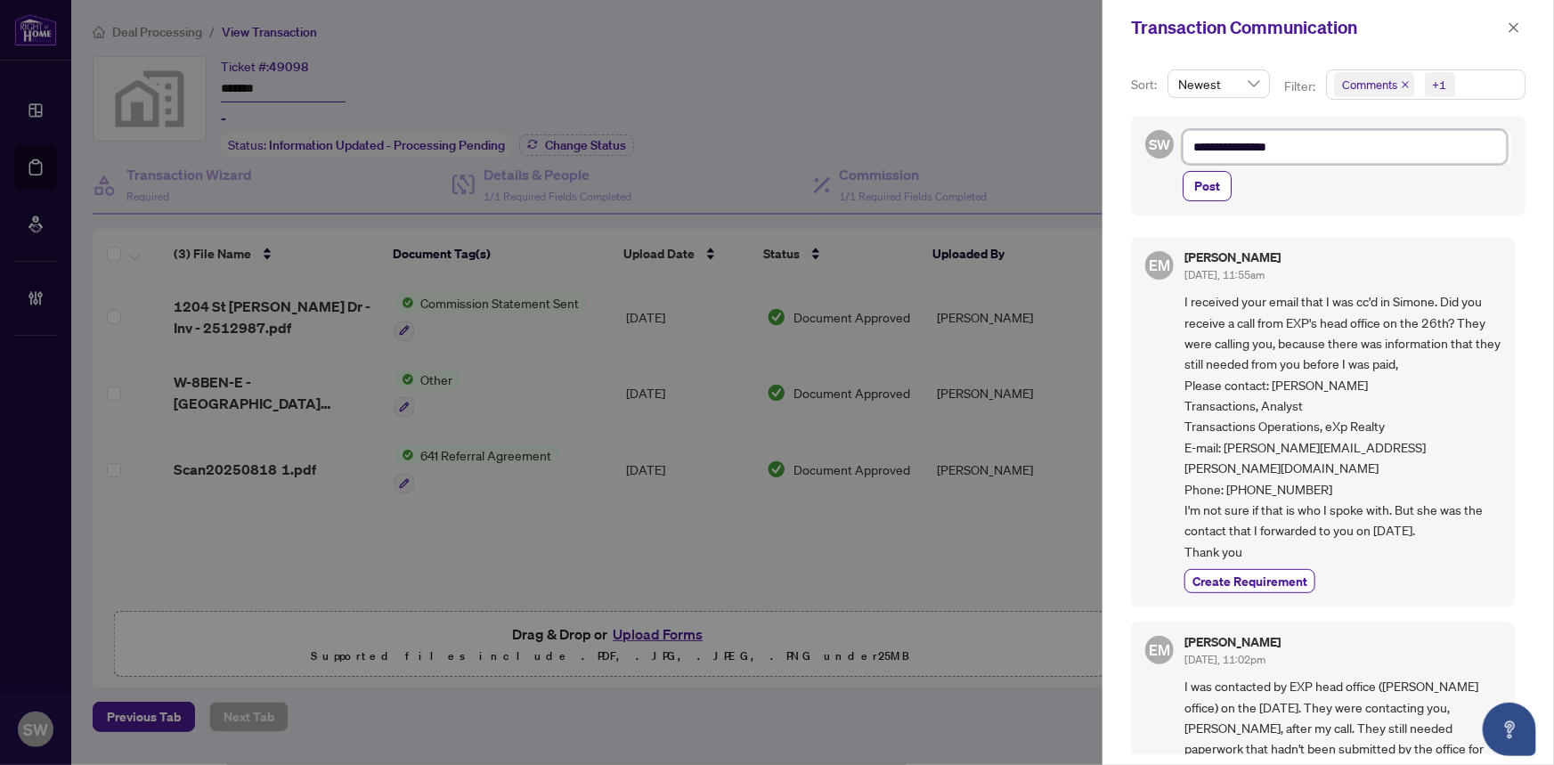
type textarea "**********"
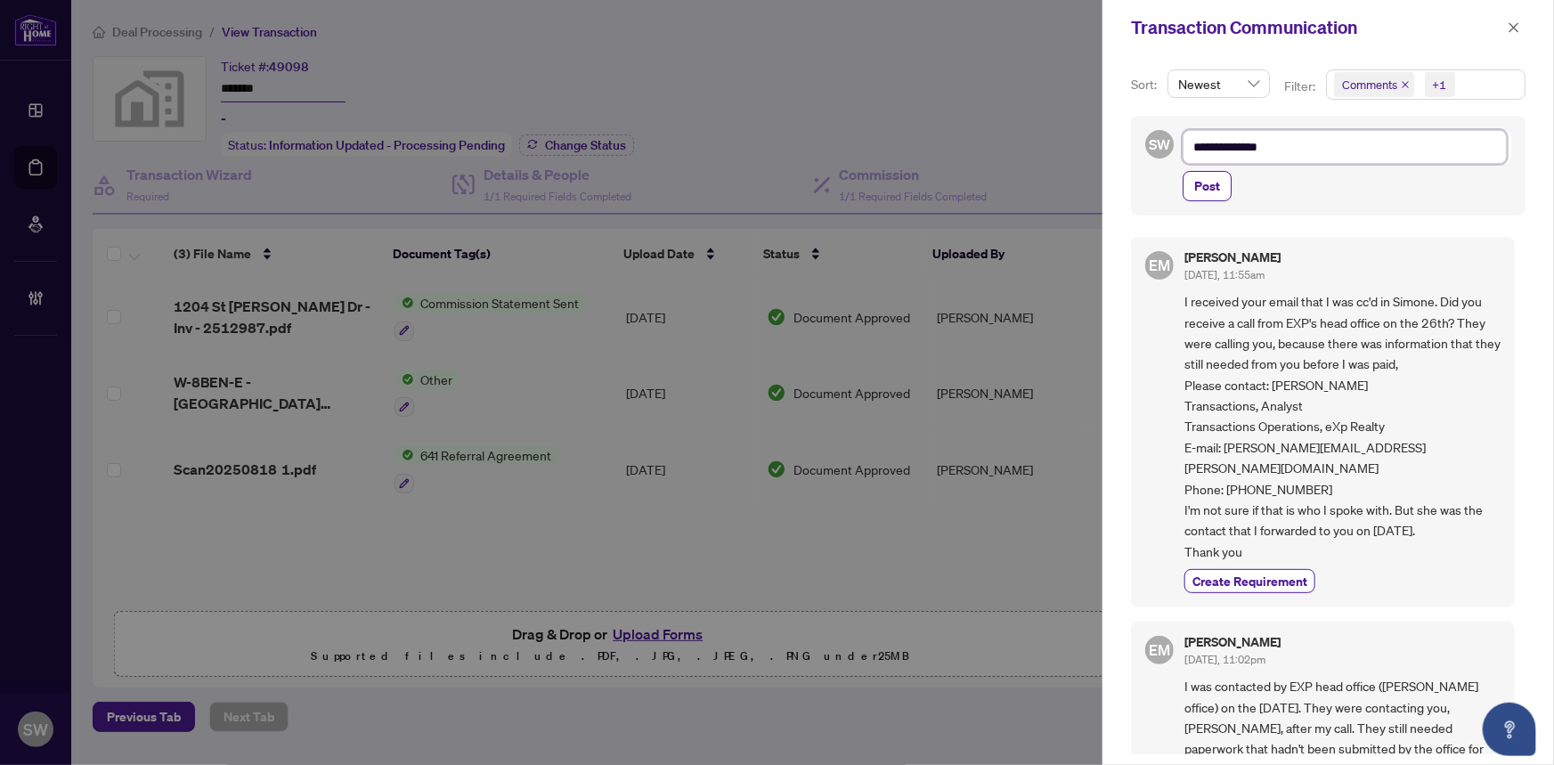
type textarea "**********"
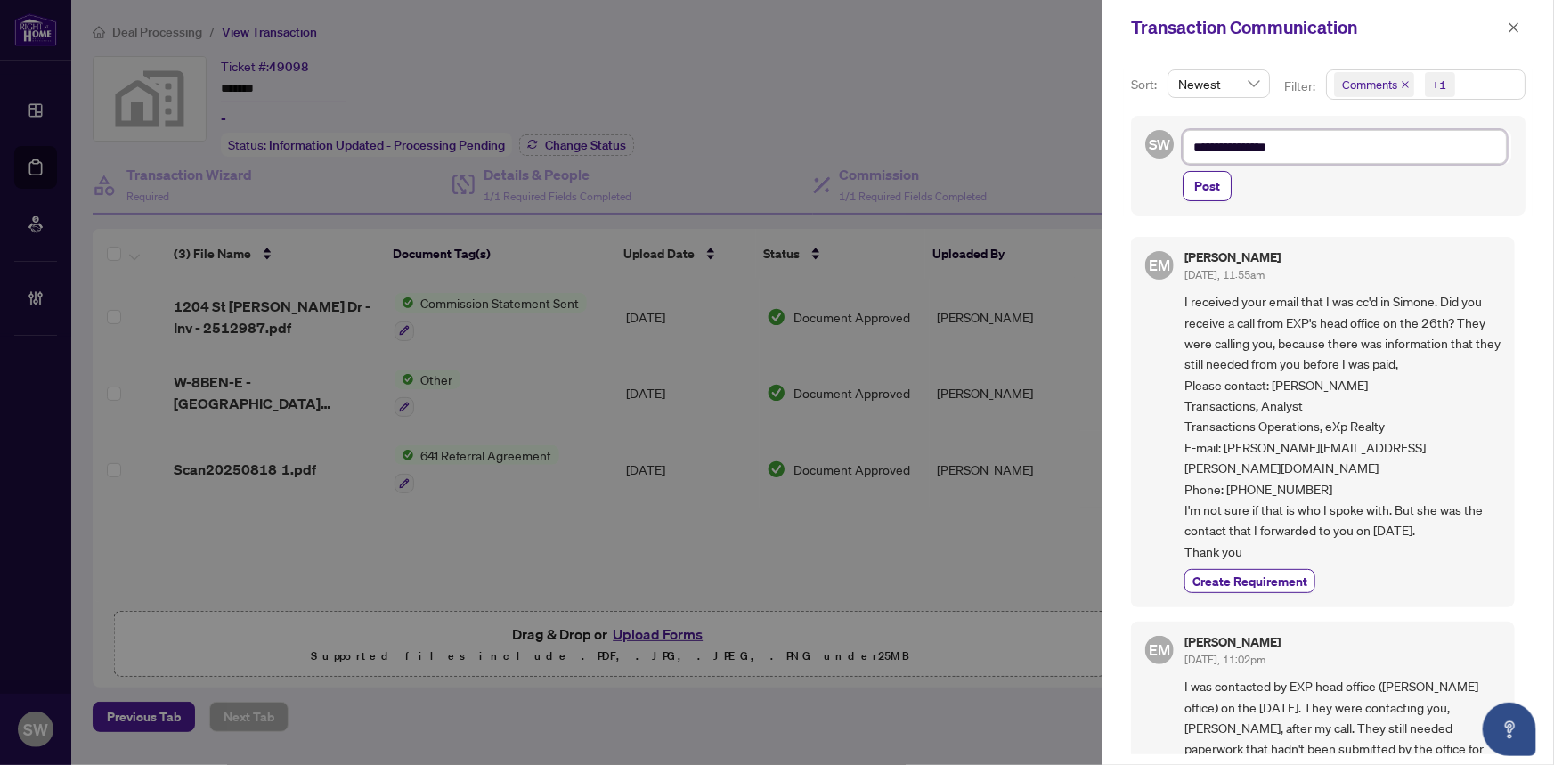
type textarea "**********"
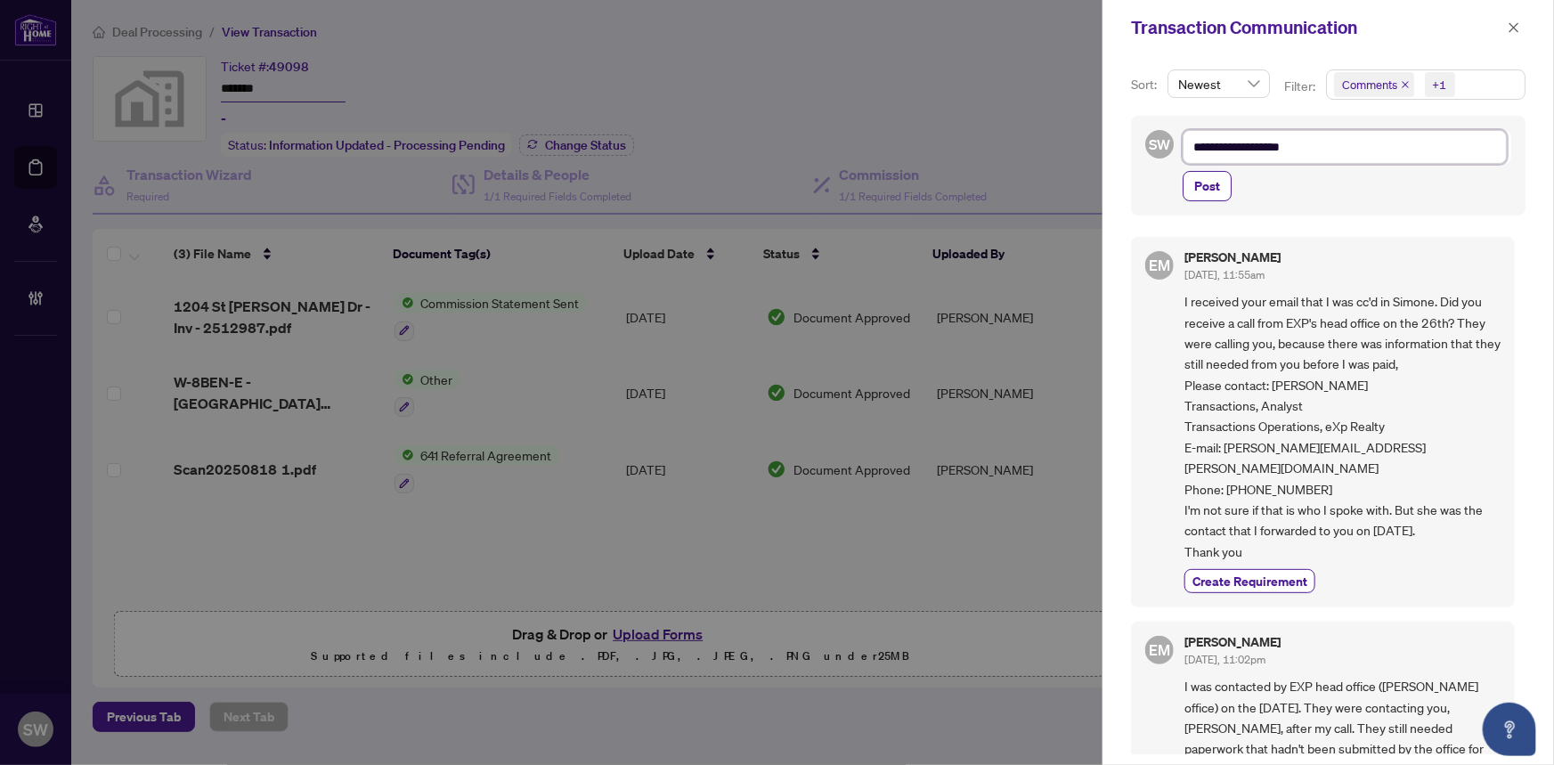
type textarea "**********"
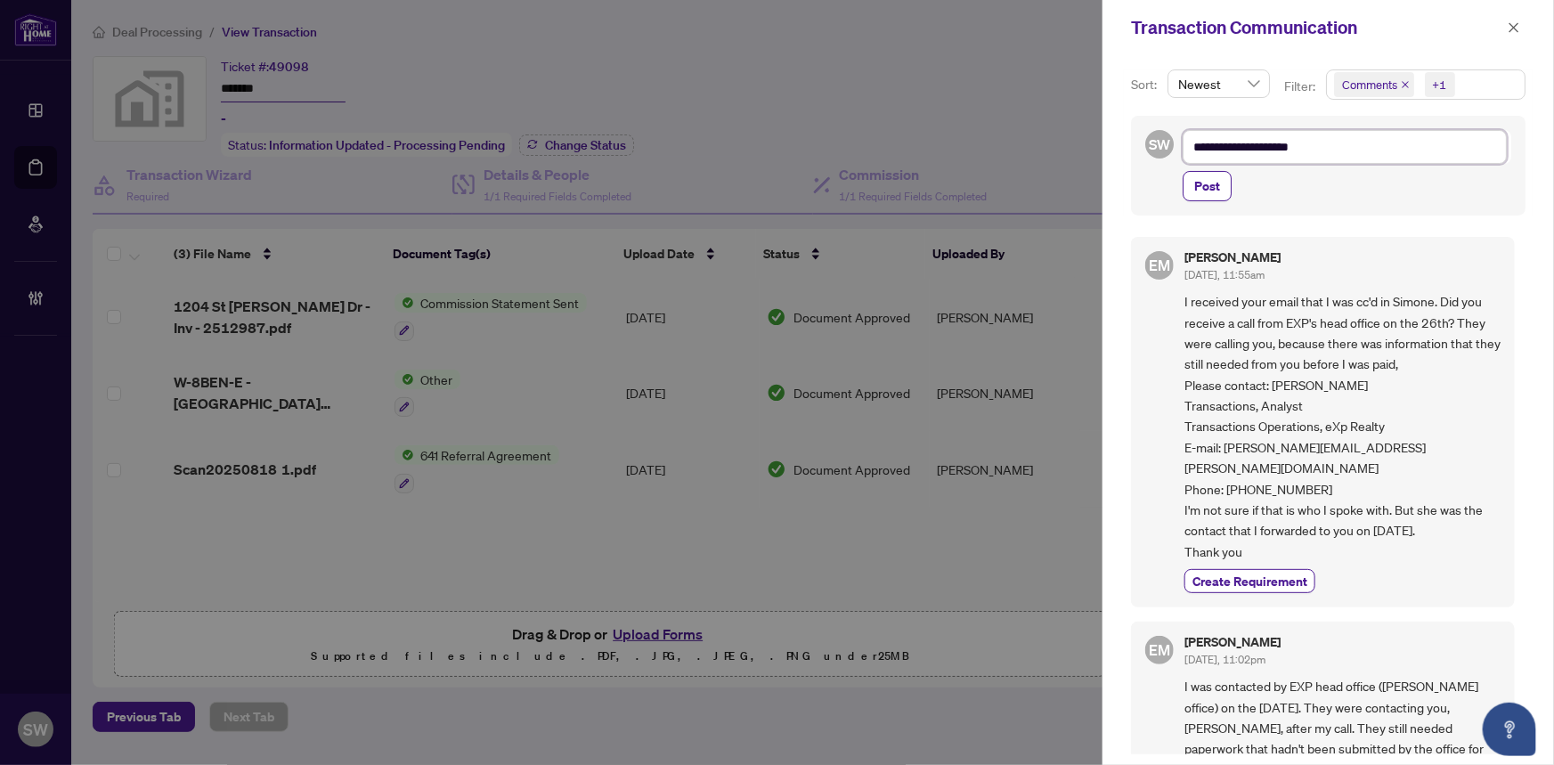
type textarea "**********"
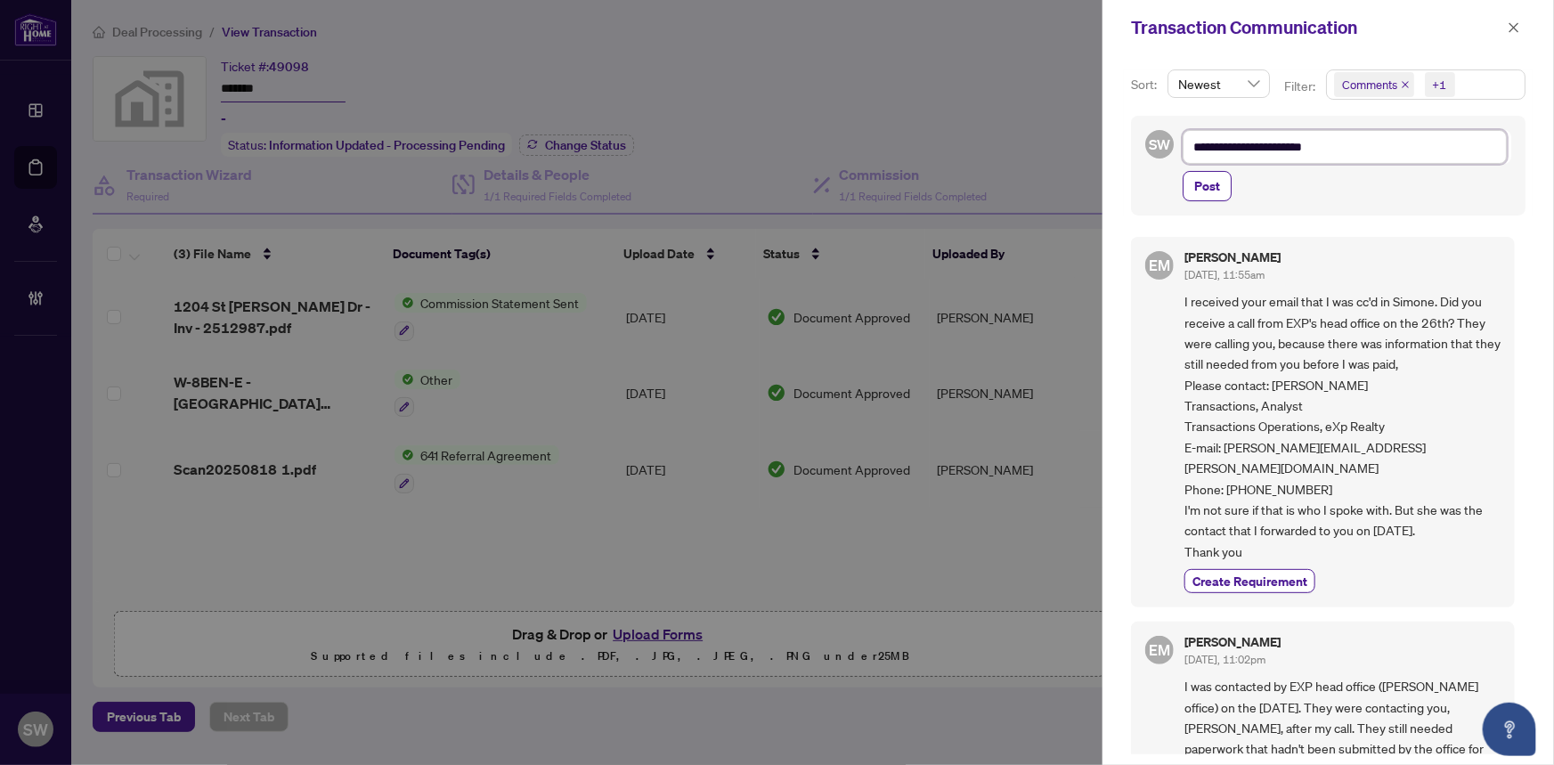
type textarea "**********"
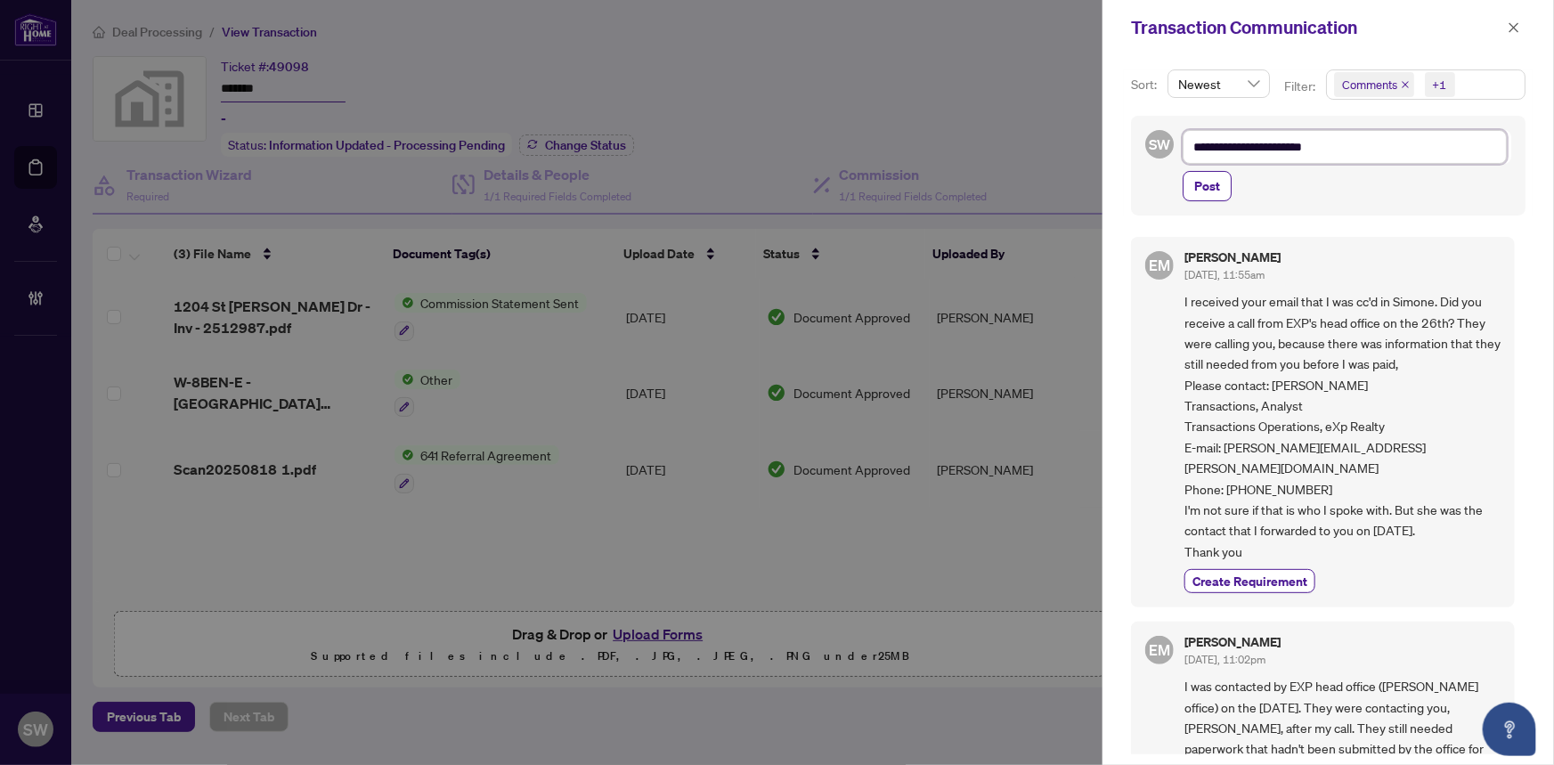
type textarea "**********"
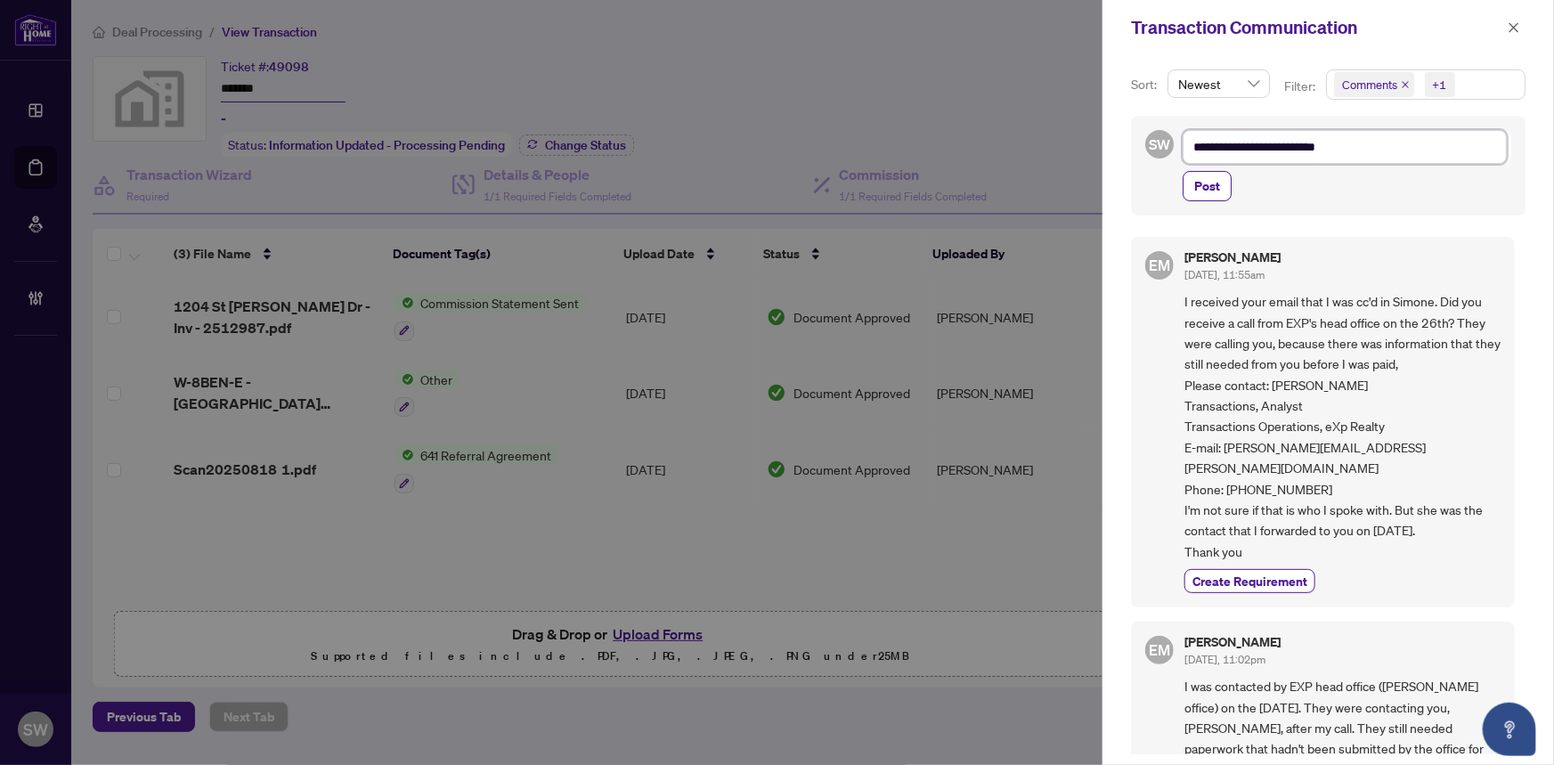
type textarea "**********"
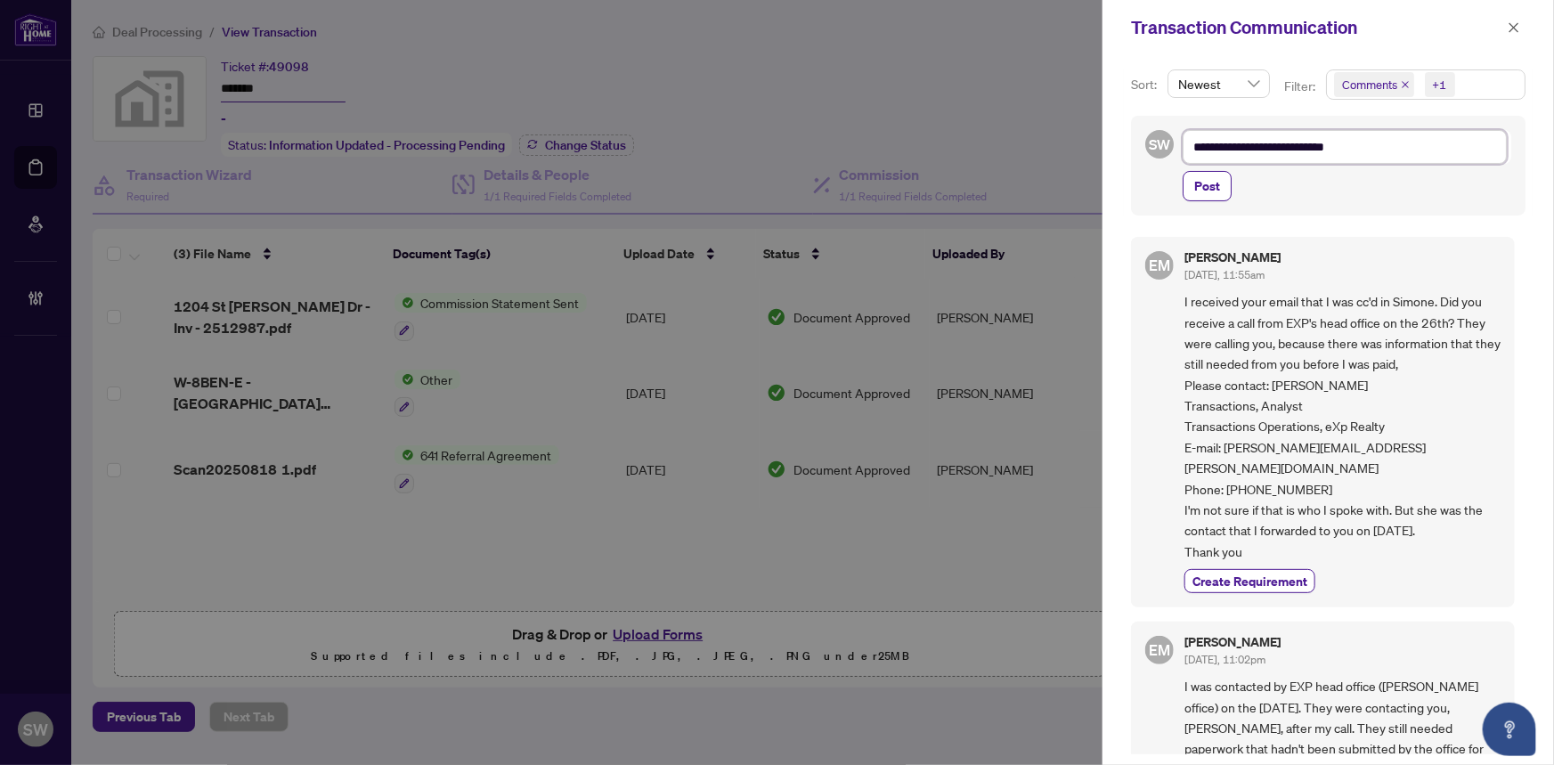
type textarea "**********"
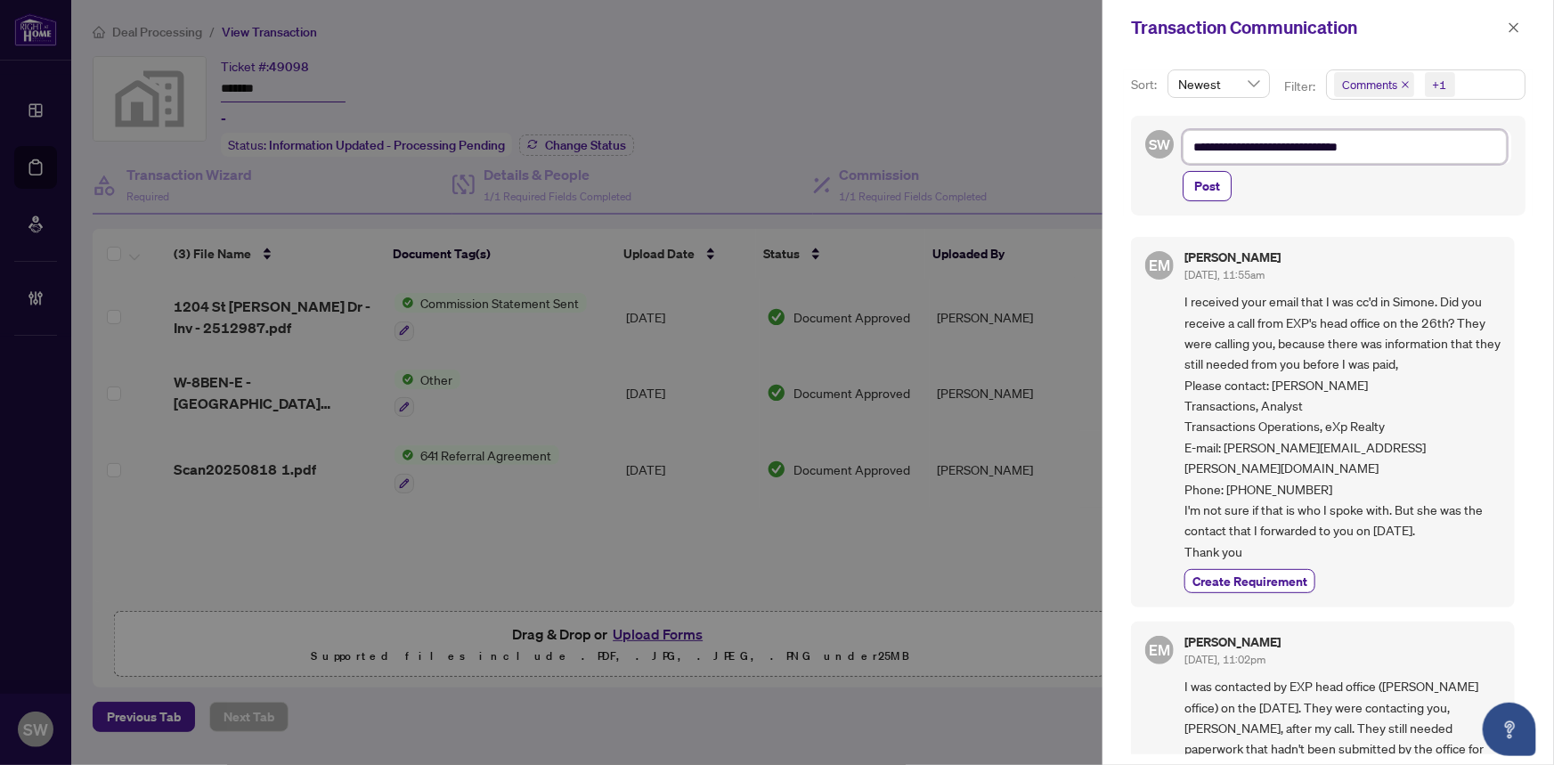
type textarea "**********"
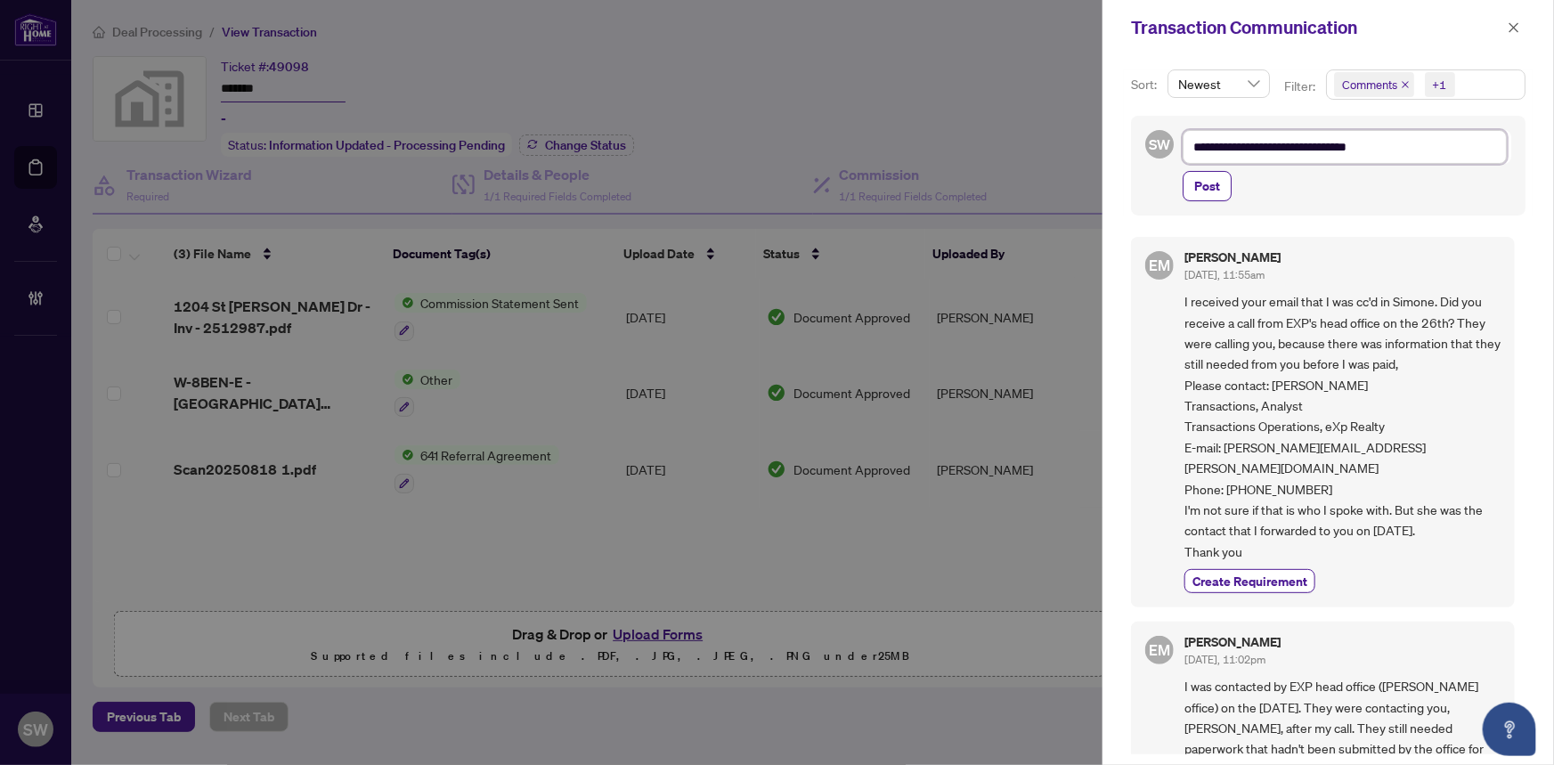
type textarea "**********"
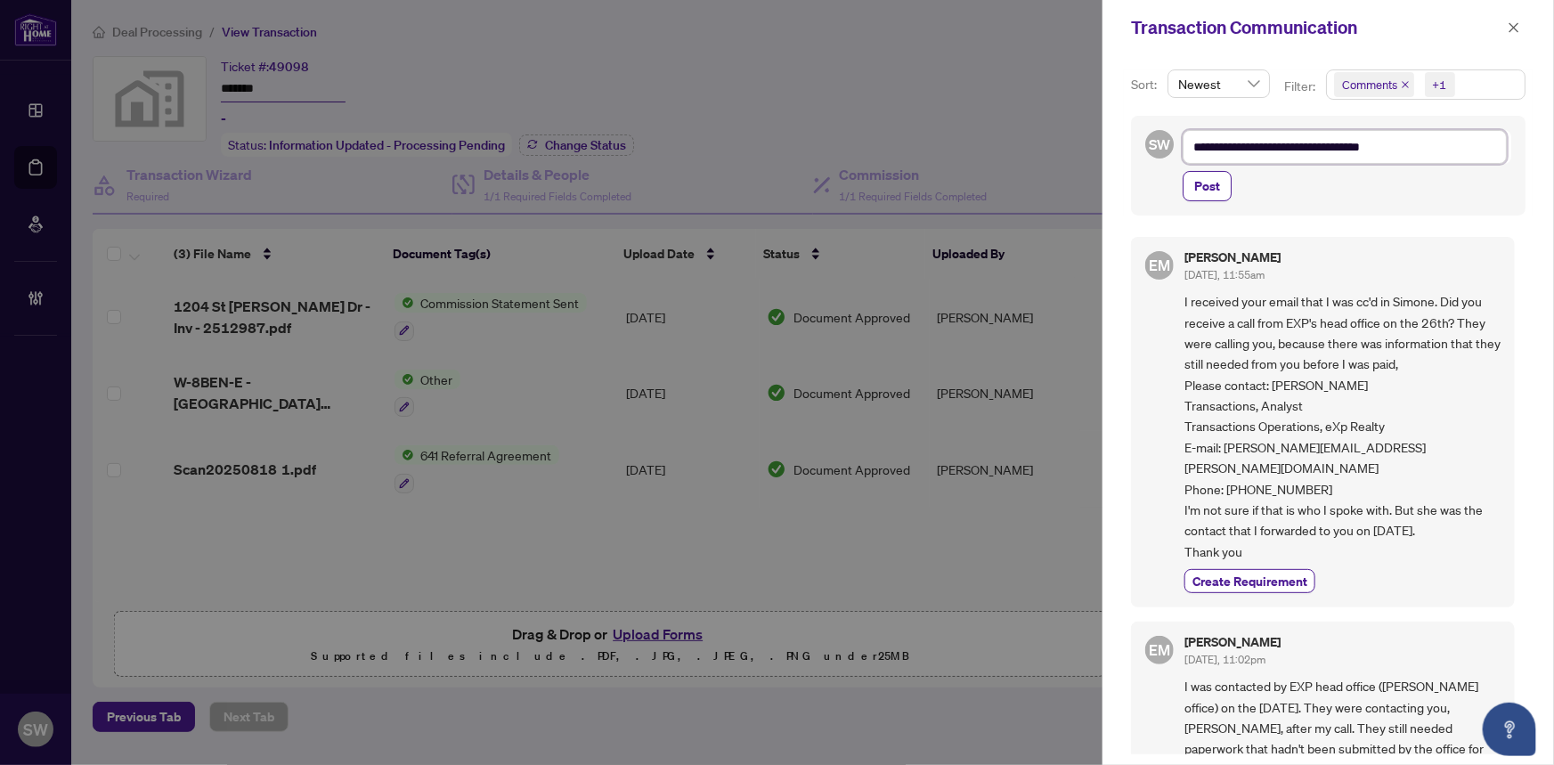
type textarea "**********"
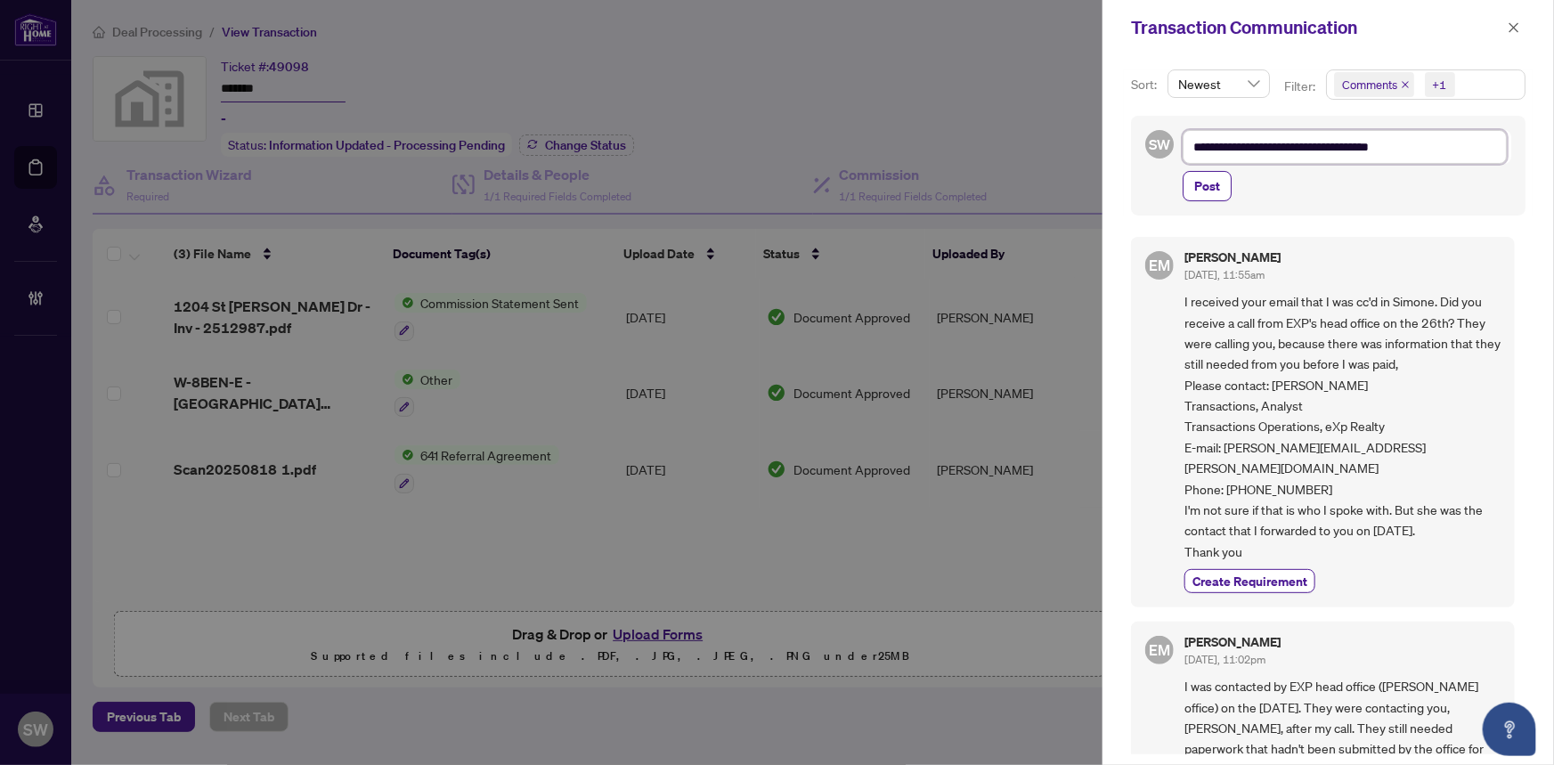
type textarea "**********"
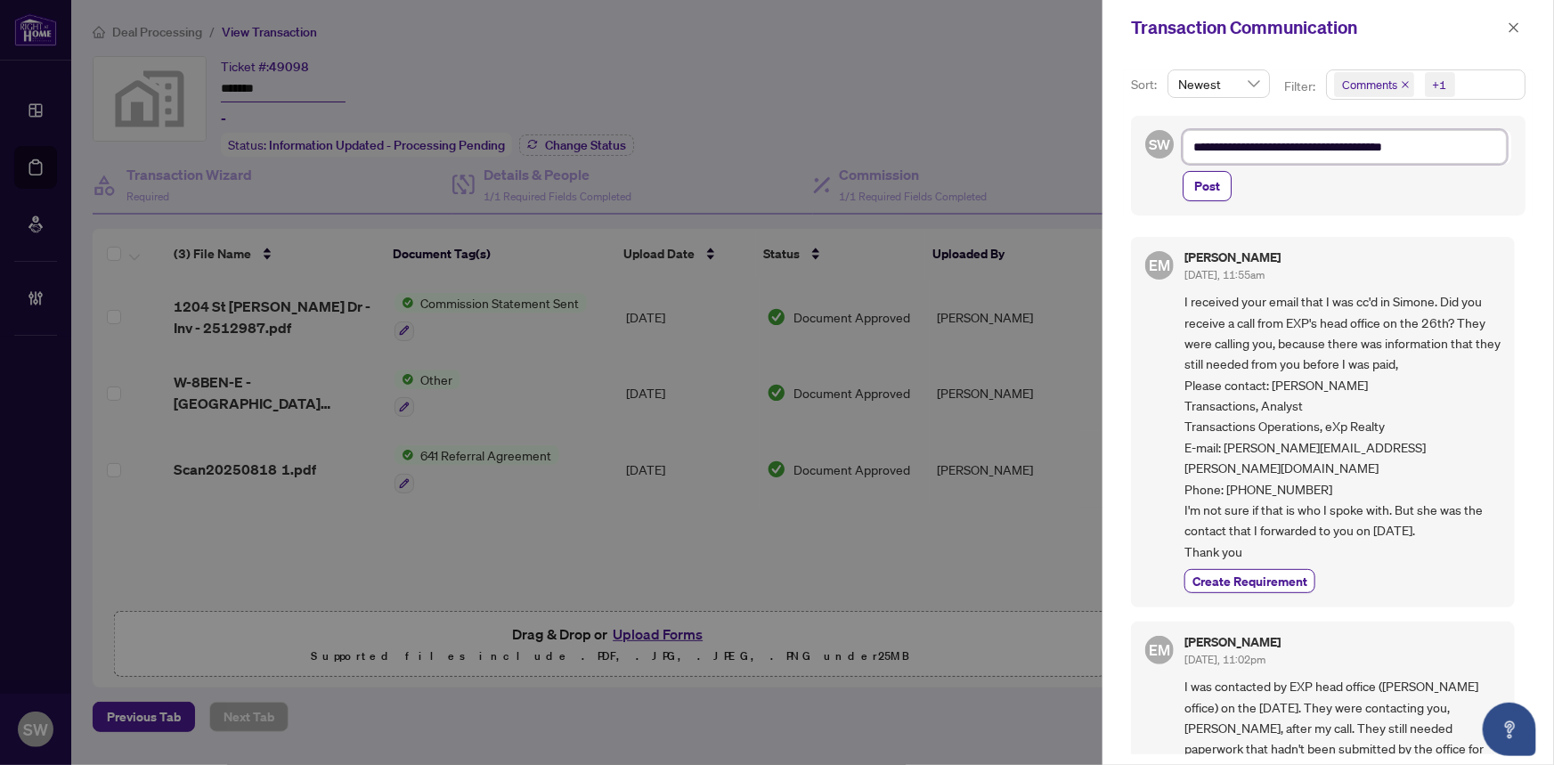
type textarea "**********"
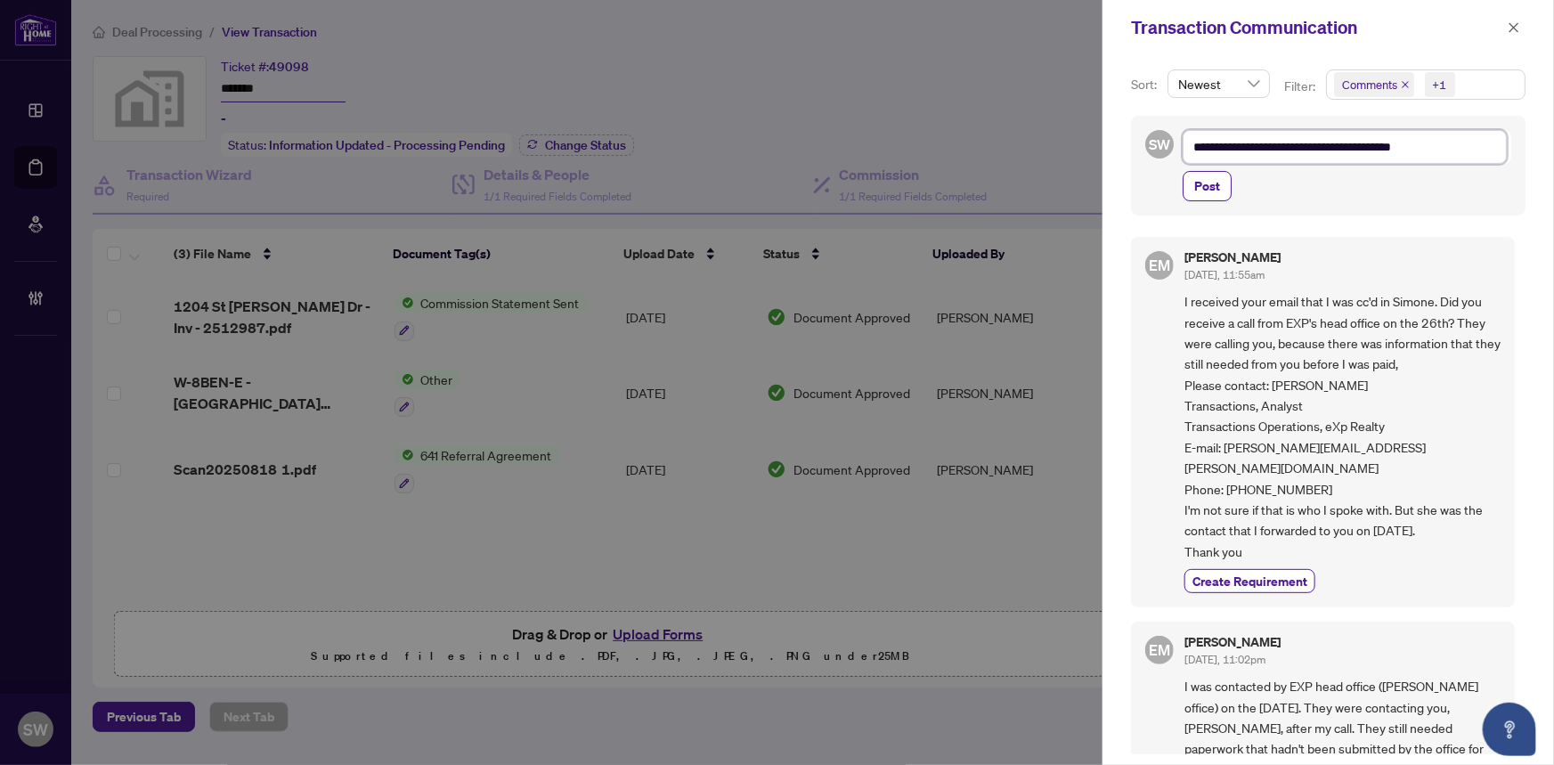
type textarea "**********"
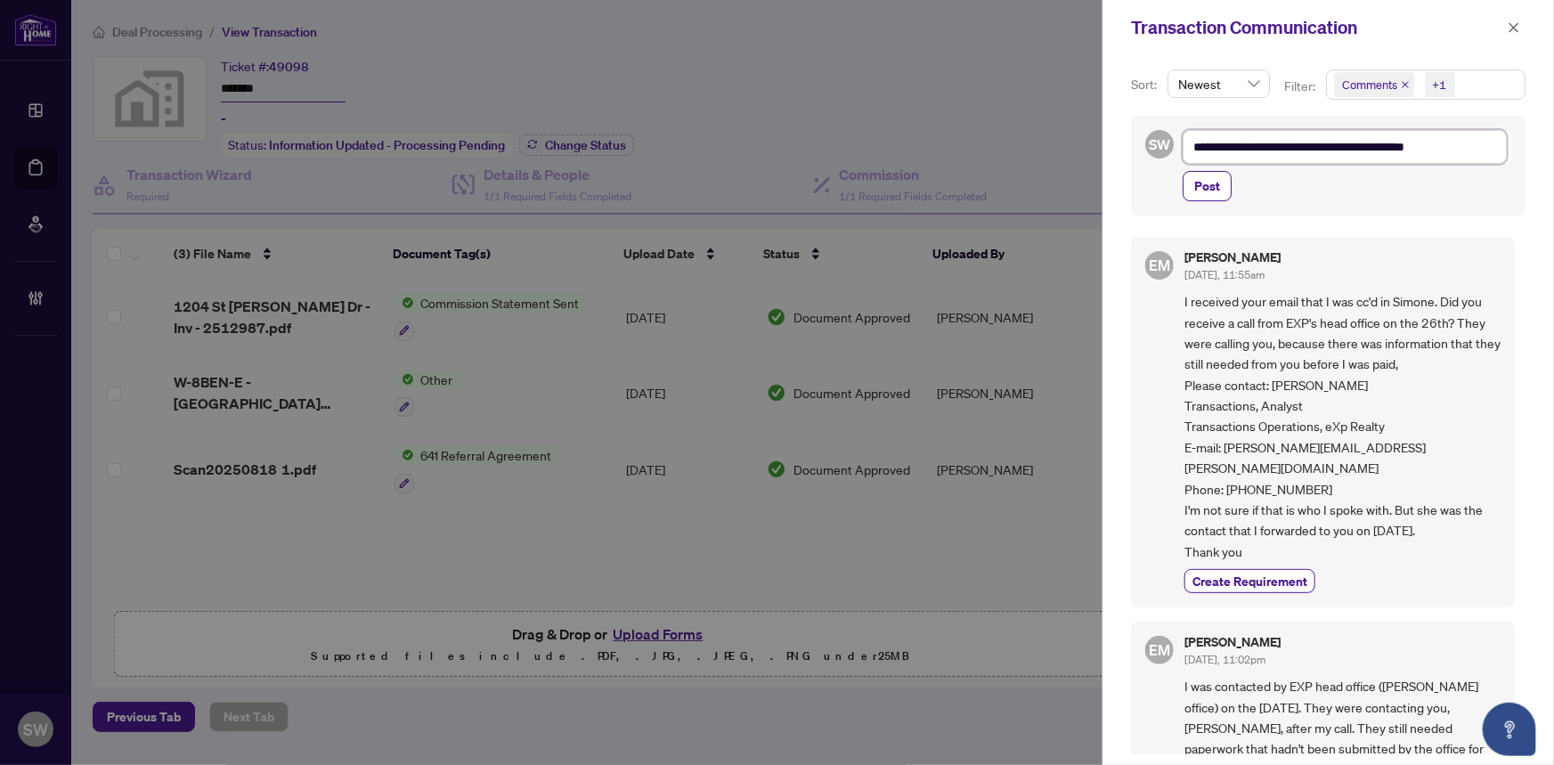
type textarea "**********"
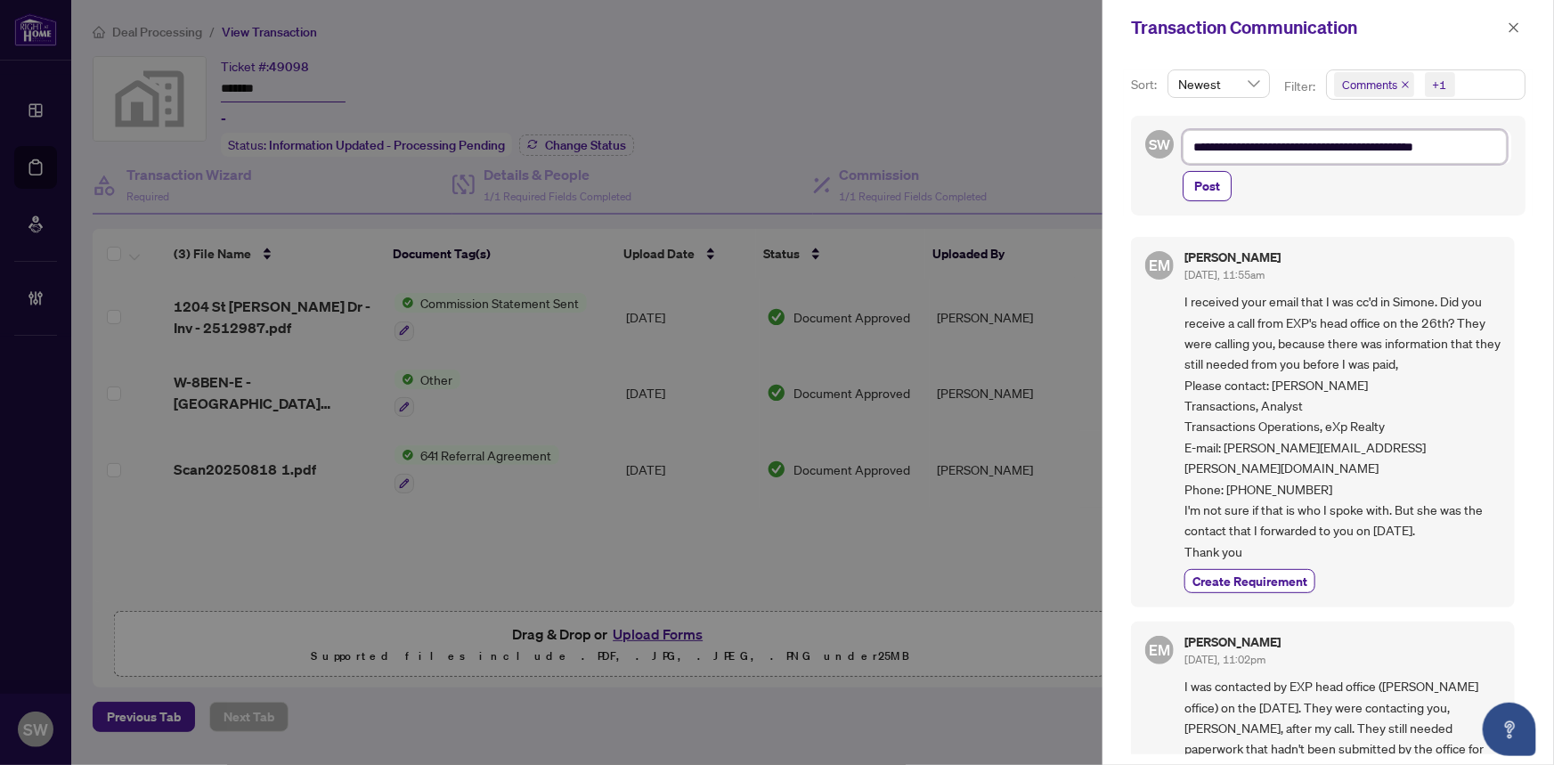
type textarea "**********"
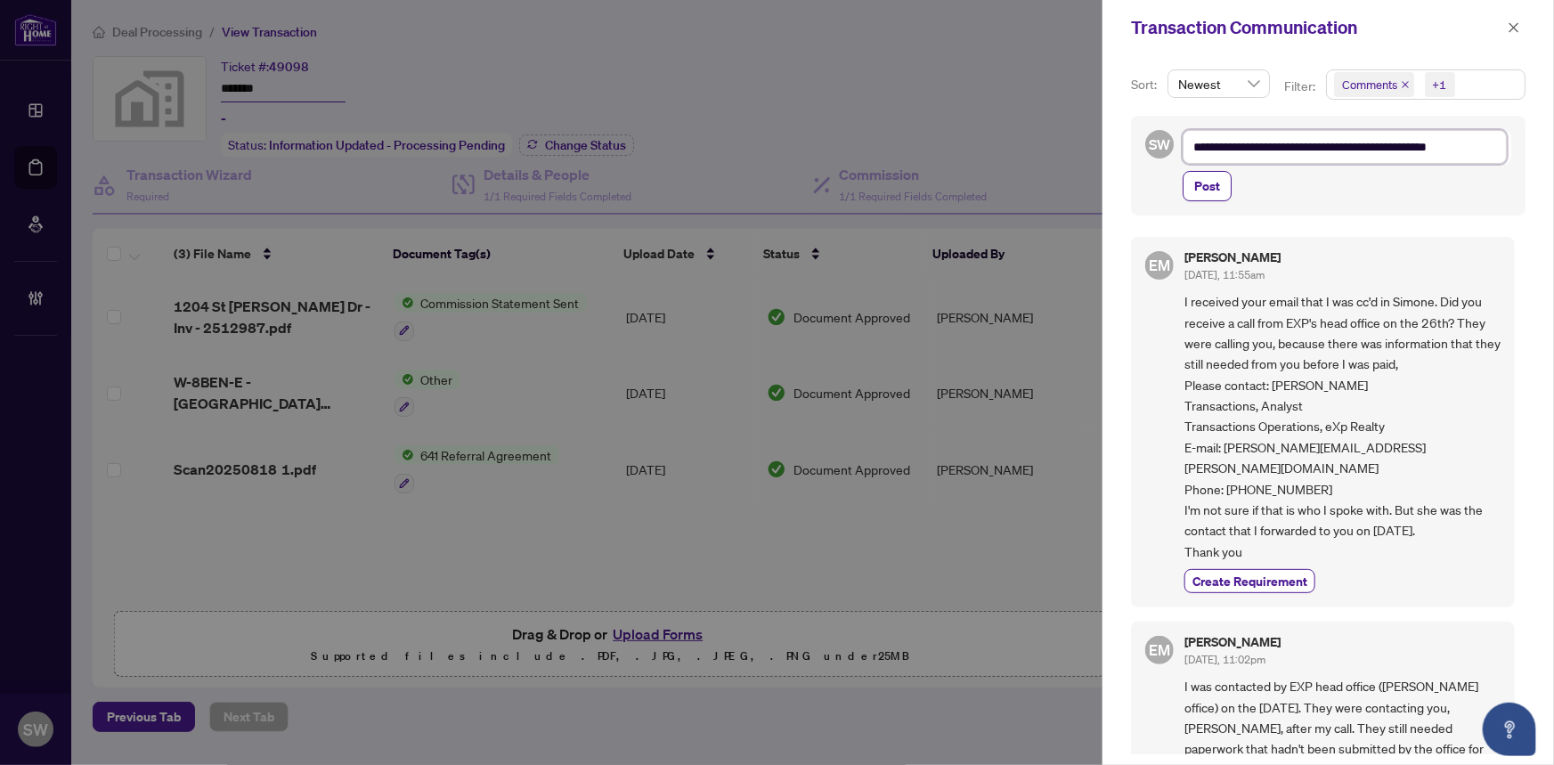
type textarea "**********"
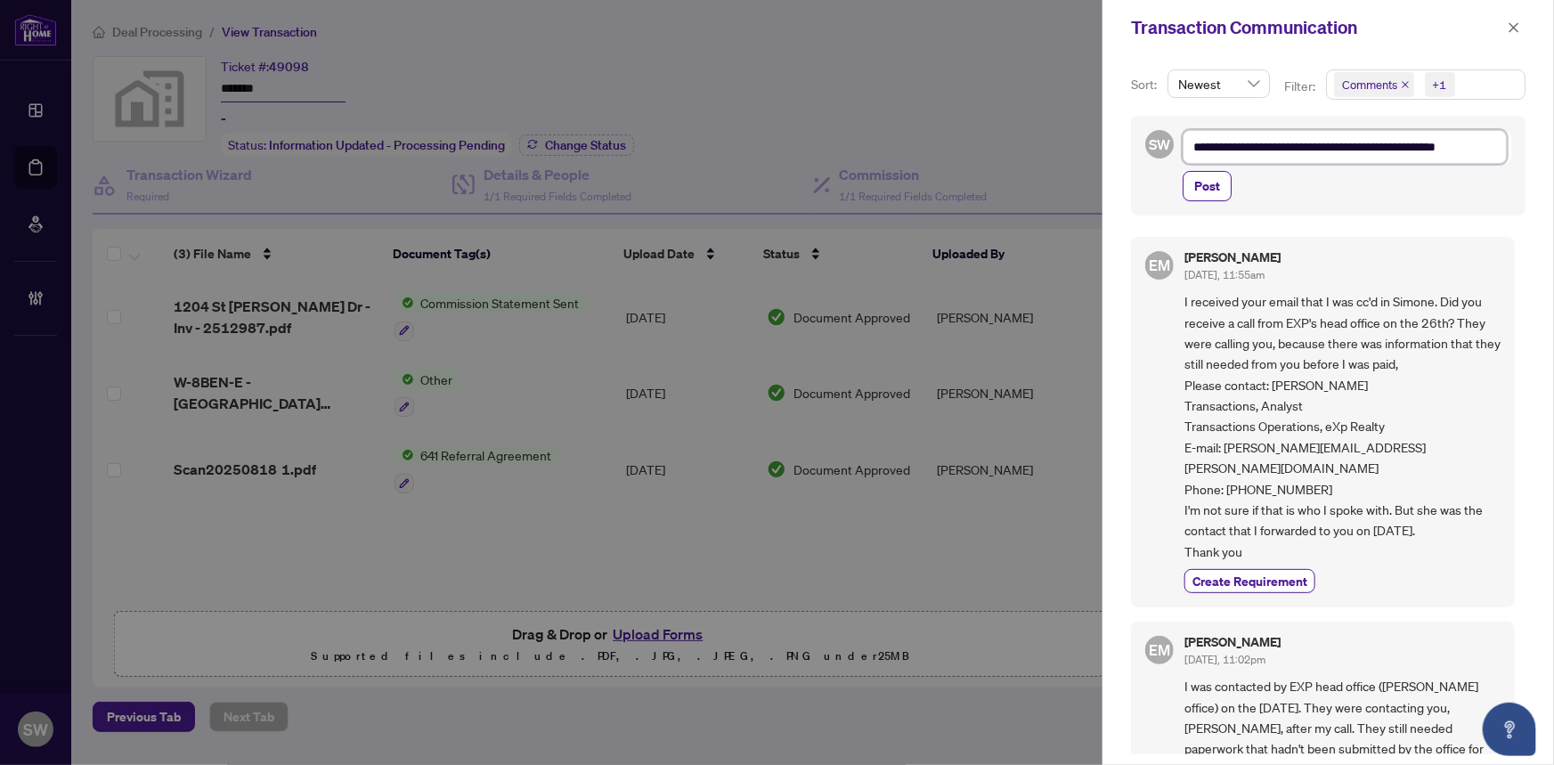
type textarea "**********"
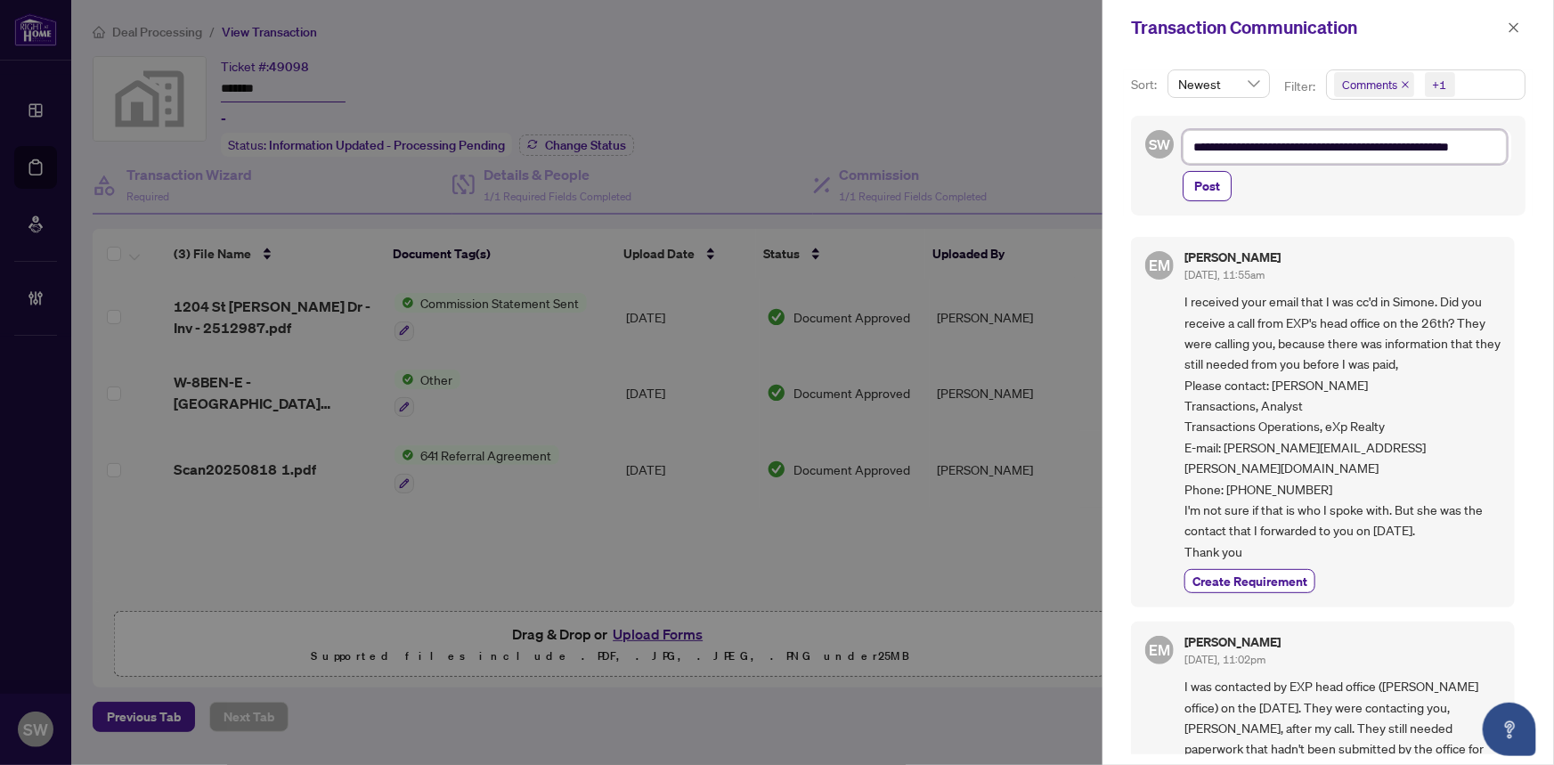
type textarea "**********"
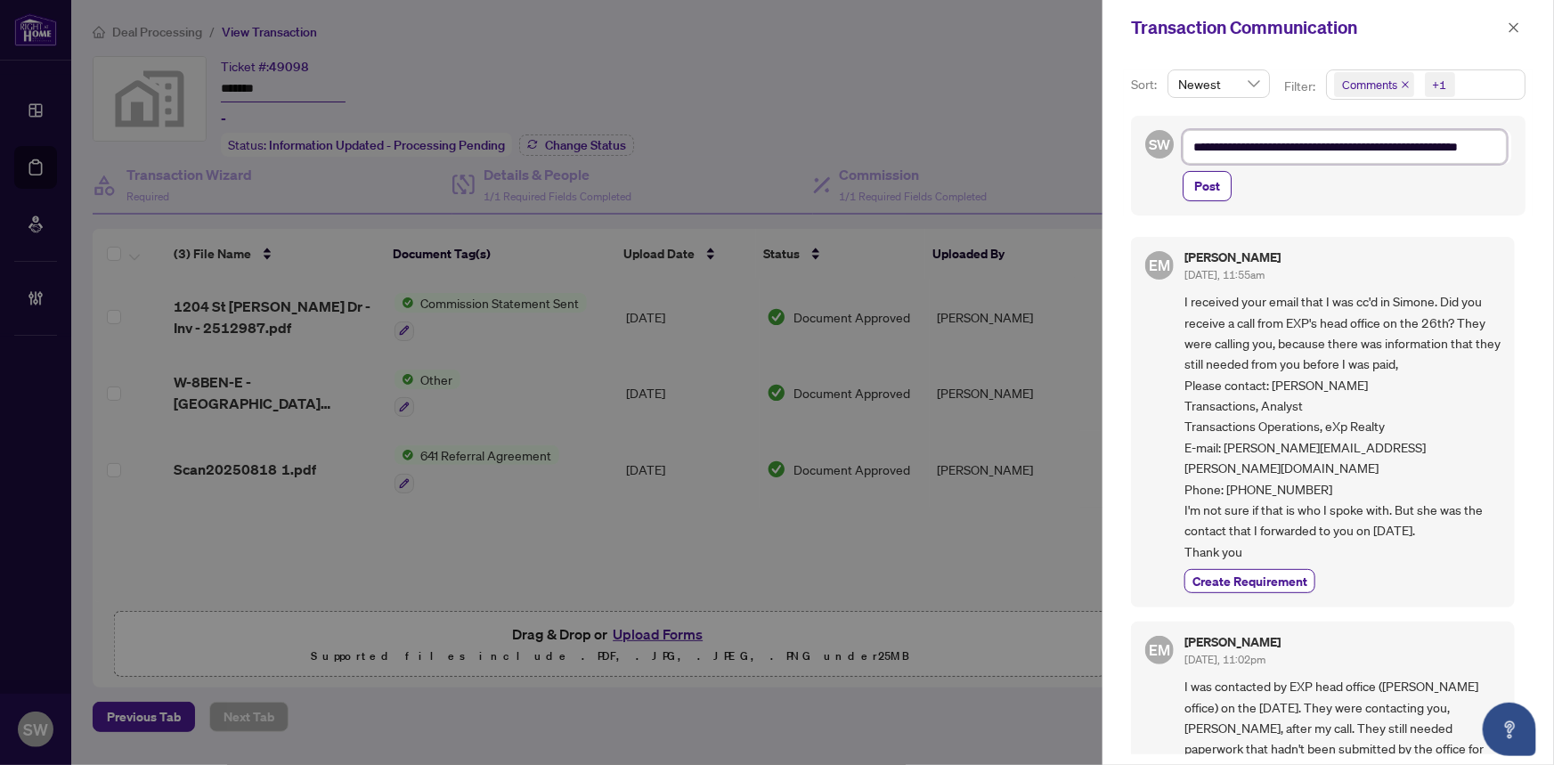
type textarea "**********"
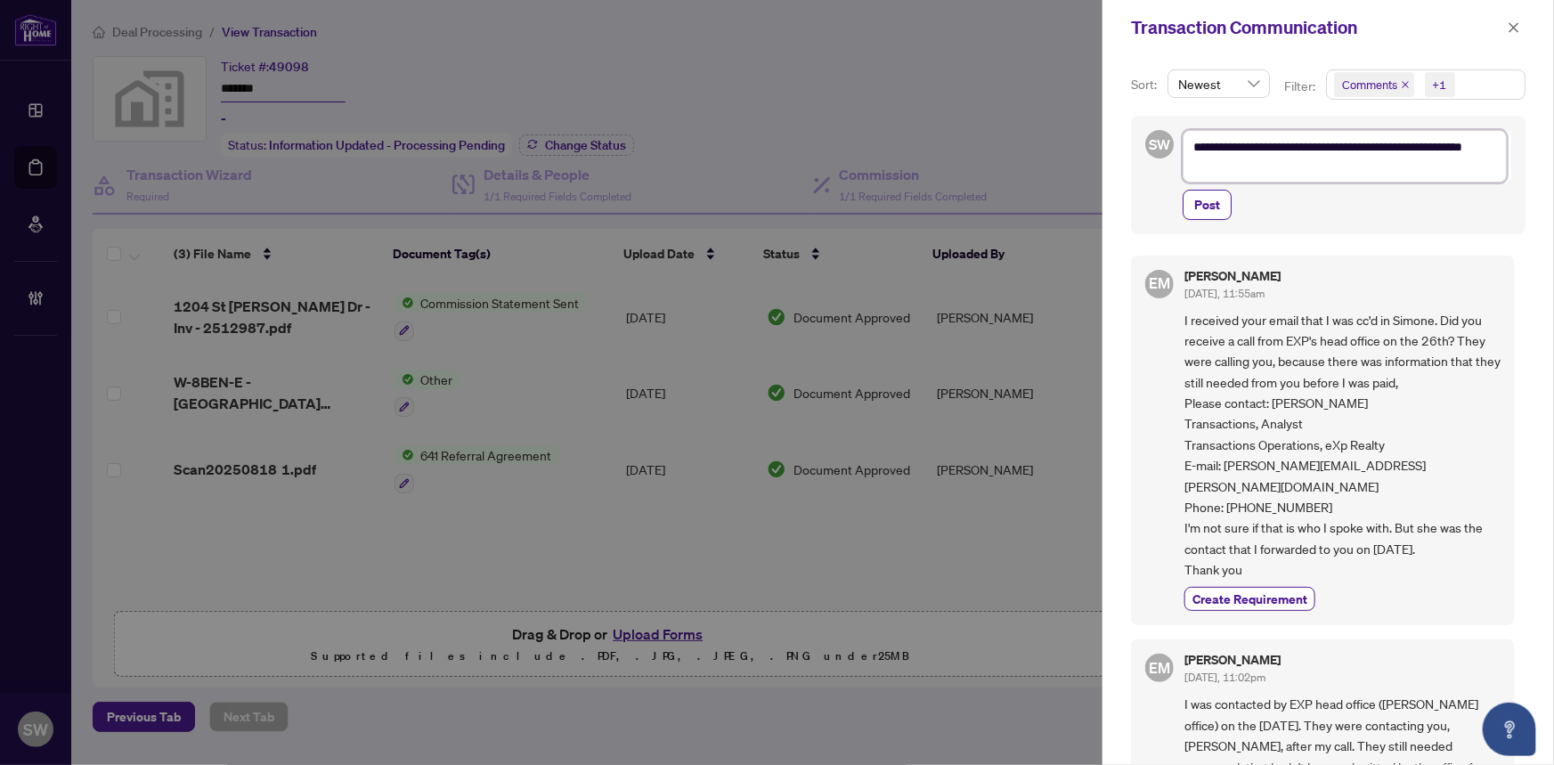
type textarea "**********"
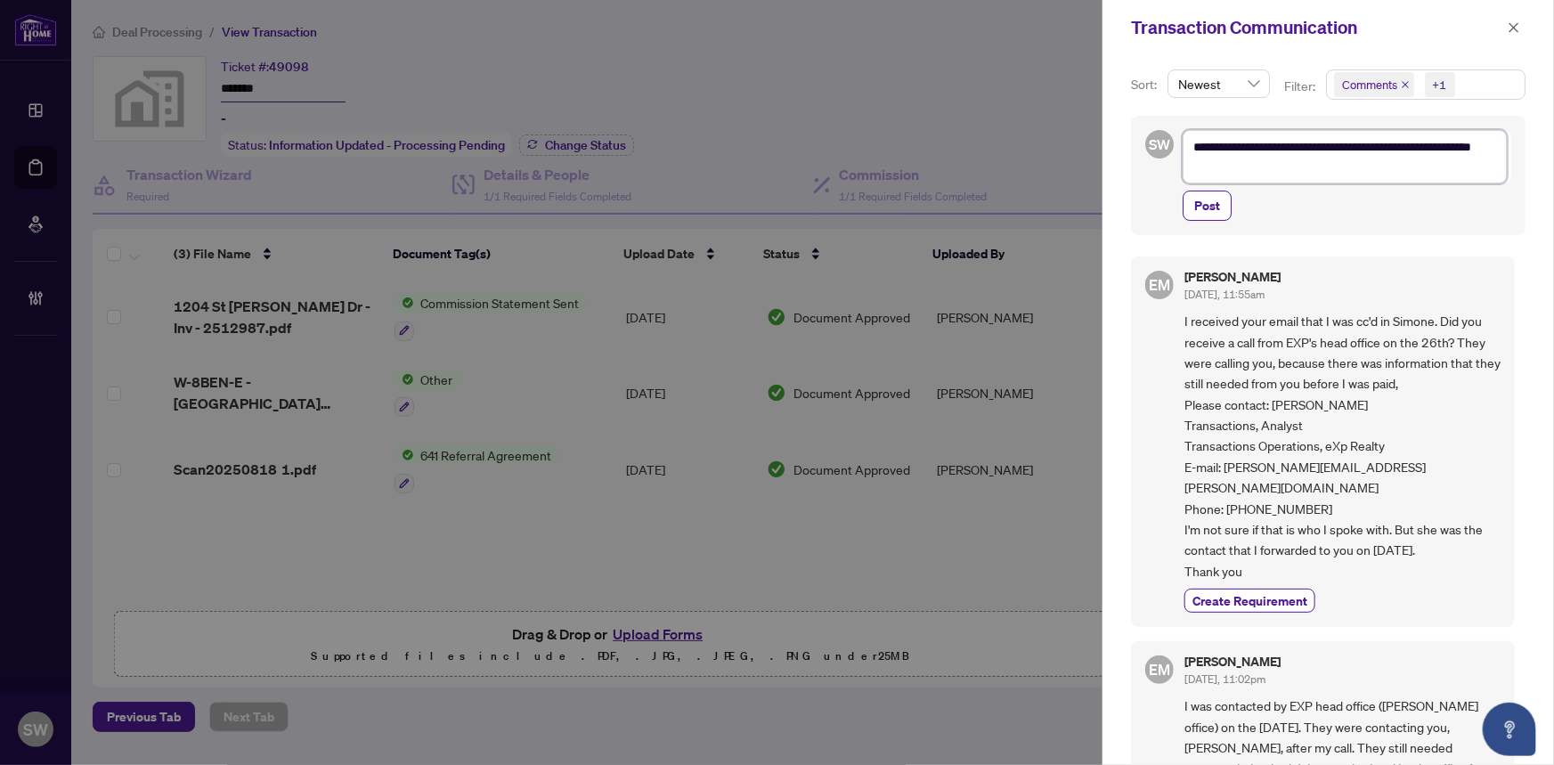
type textarea "**********"
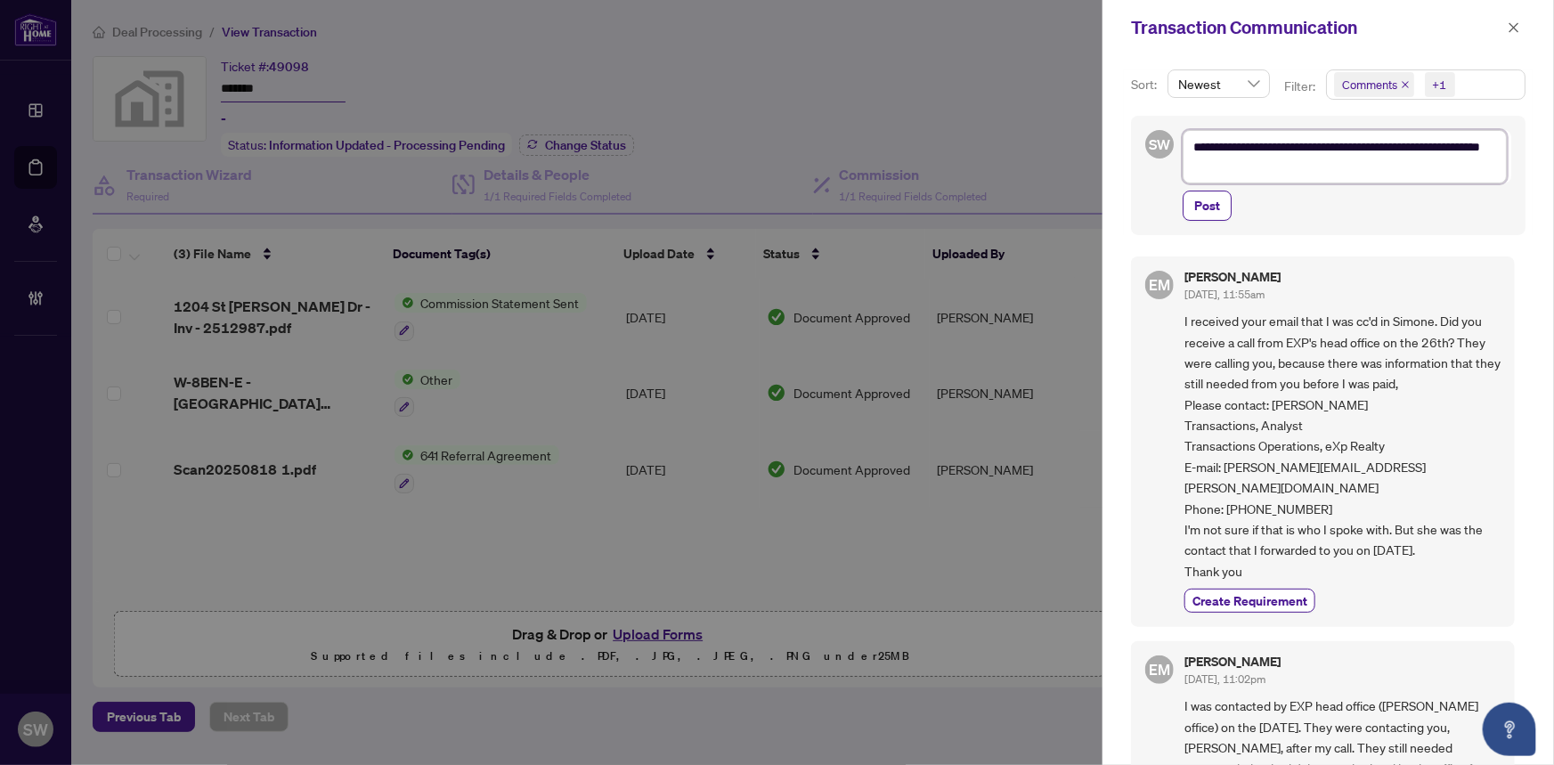
type textarea "**********"
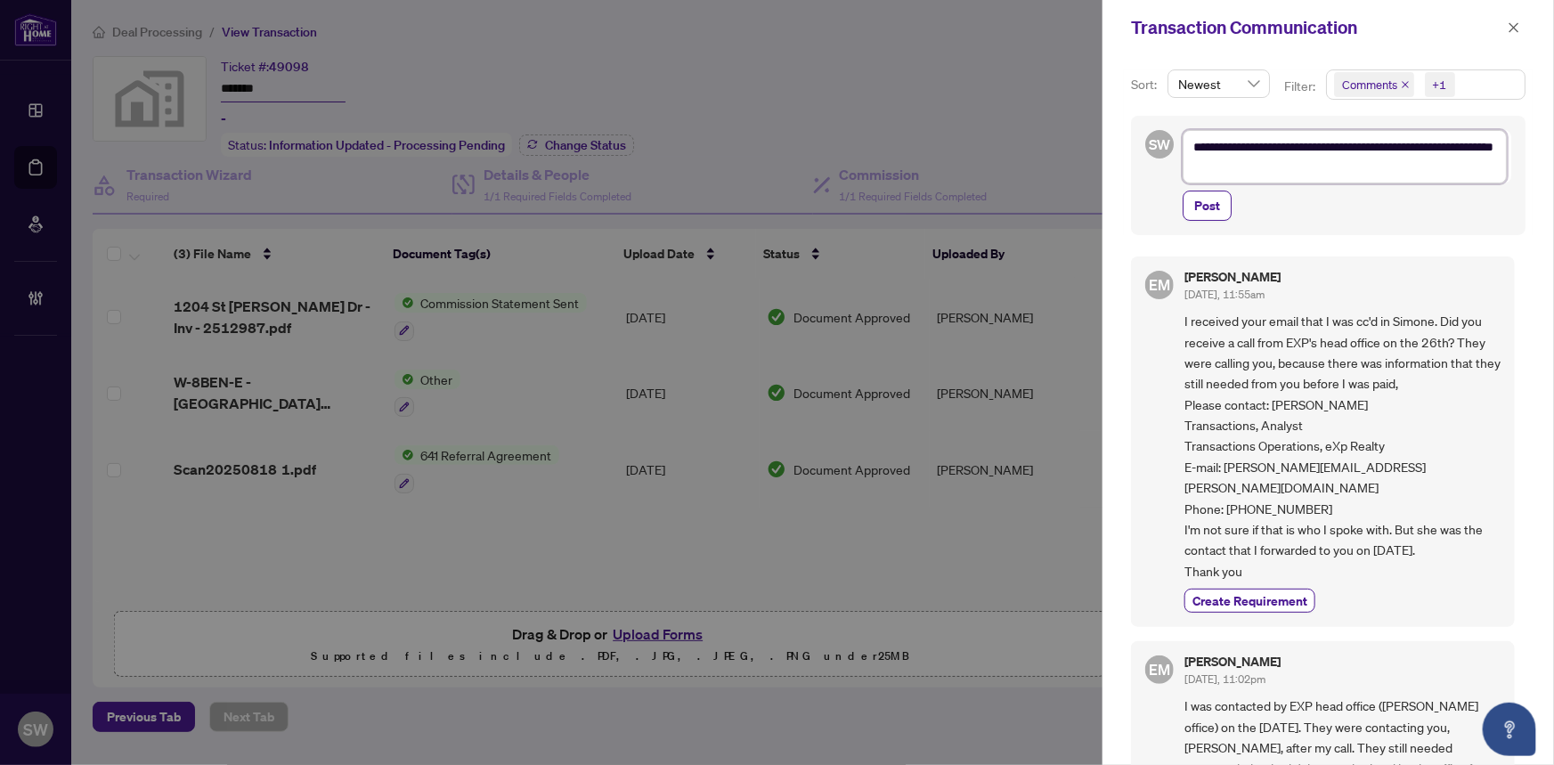
type textarea "**********"
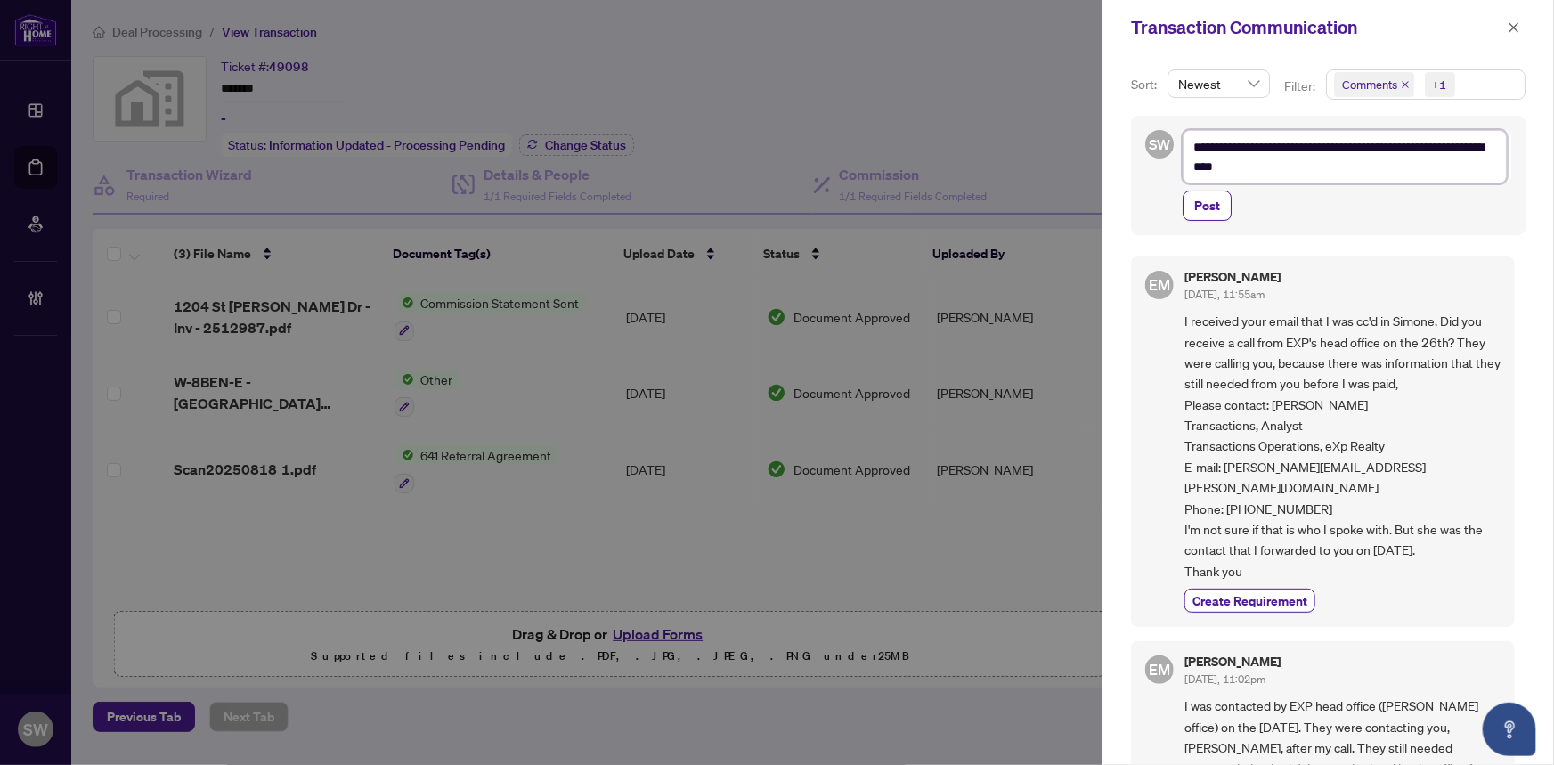
type textarea "**********"
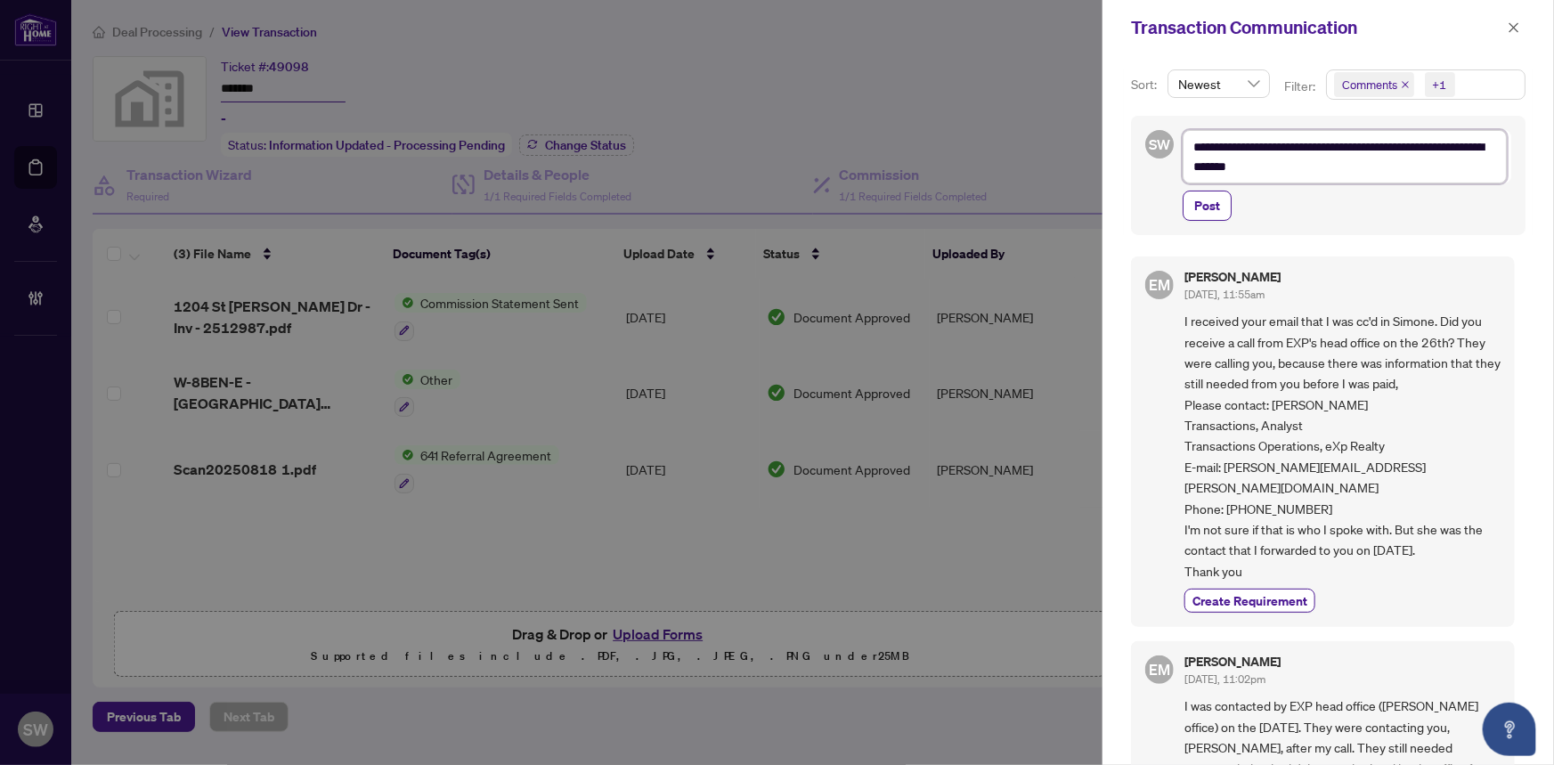
type textarea "**********"
click at [1230, 147] on textarea "**********" at bounding box center [1344, 156] width 324 height 53
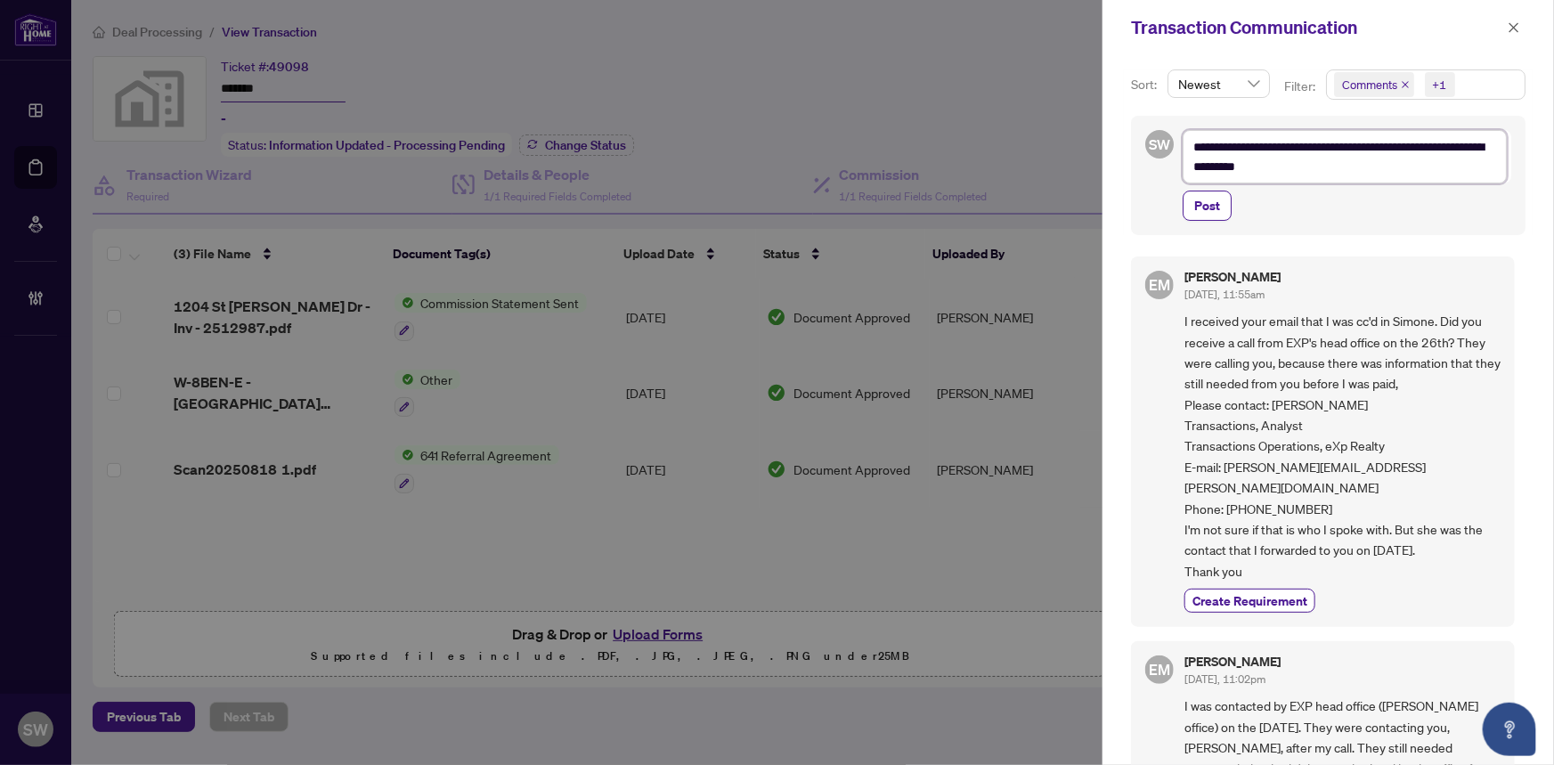
type textarea "**********"
click at [1296, 167] on textarea "**********" at bounding box center [1344, 156] width 324 height 53
type textarea "**********"
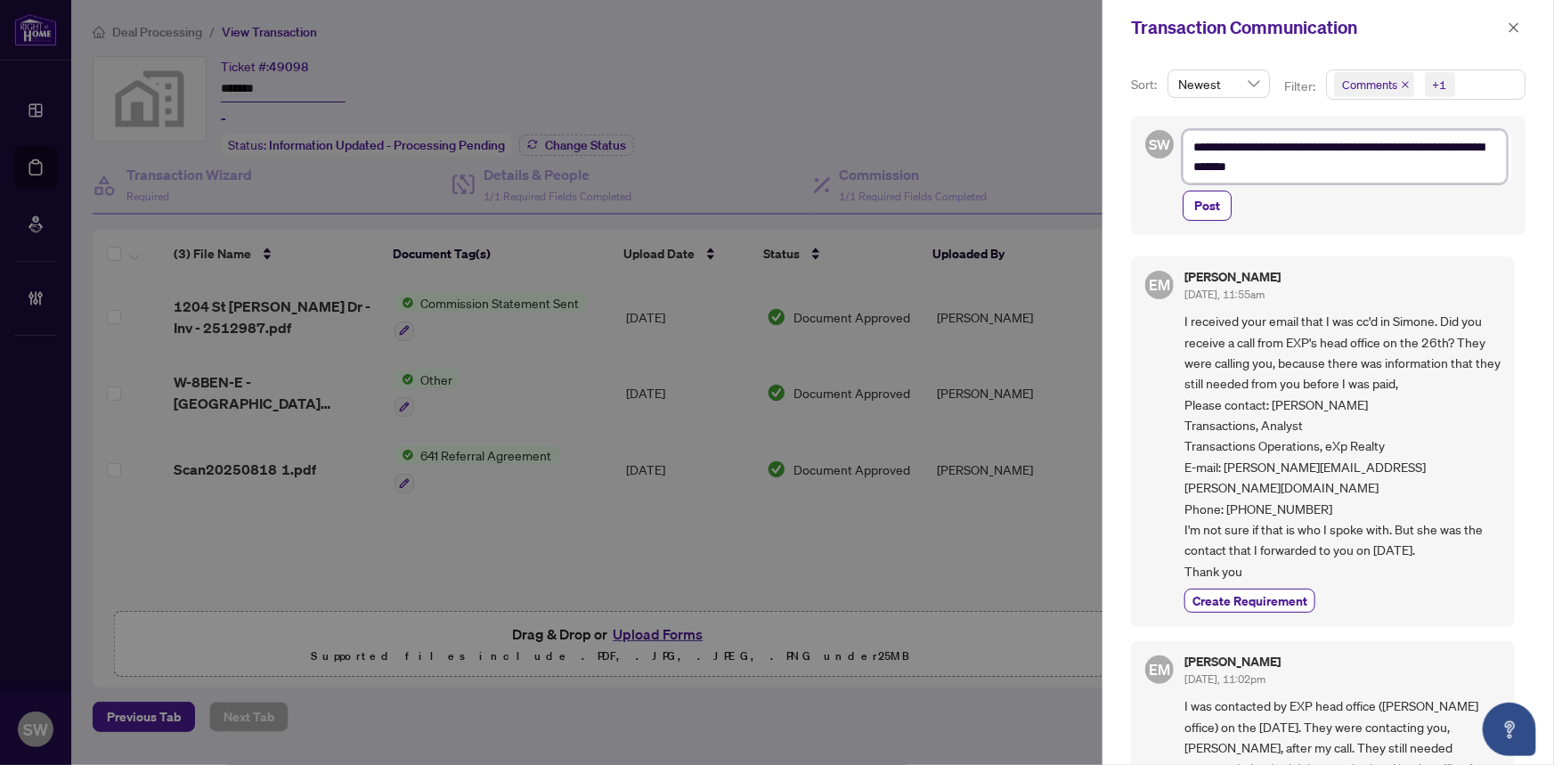
type textarea "**********"
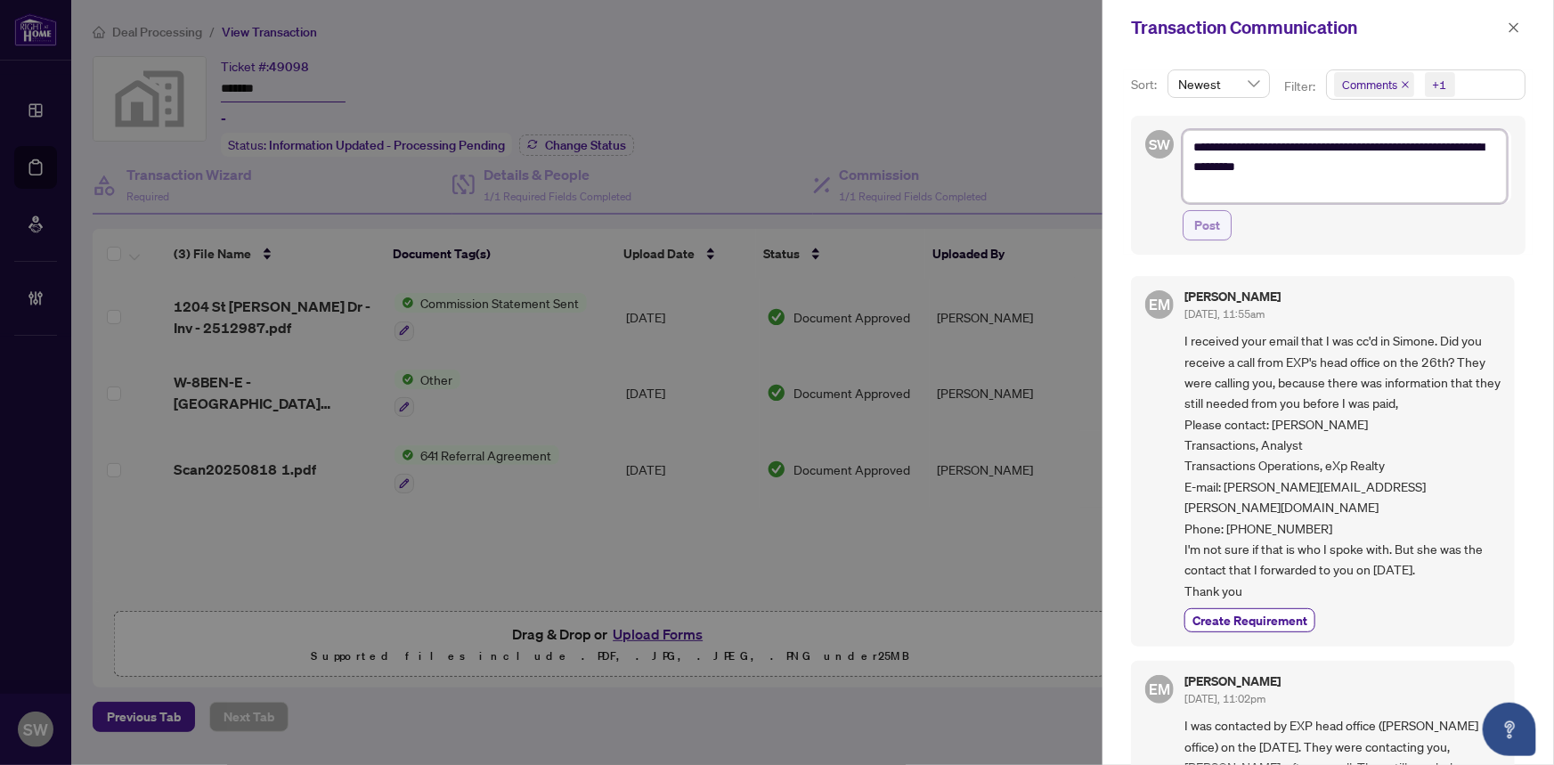
type textarea "**********"
click at [1210, 231] on span "Post" at bounding box center [1207, 225] width 26 height 28
type textarea "**********"
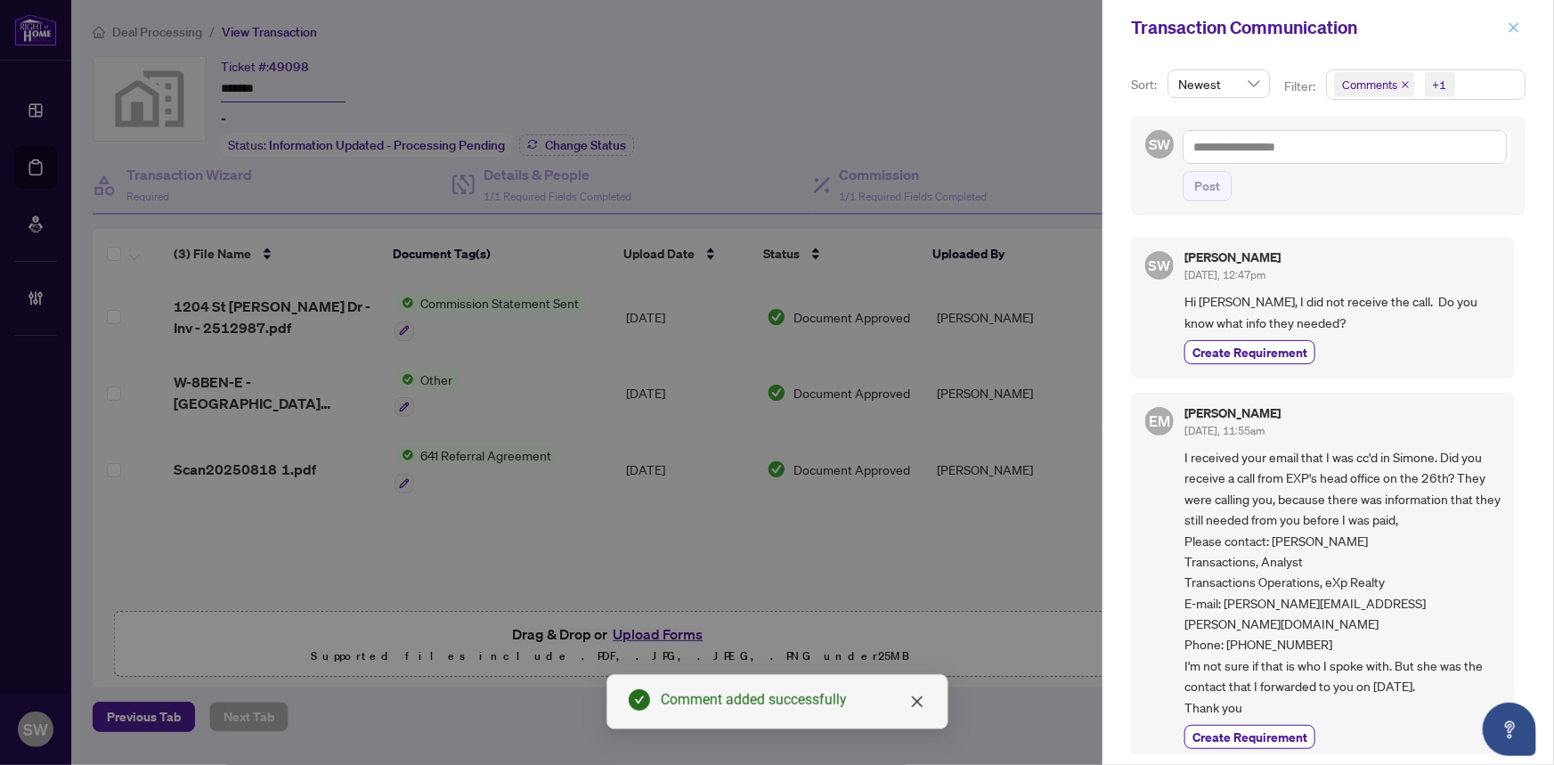
click at [1509, 22] on icon "close" at bounding box center [1513, 27] width 12 height 12
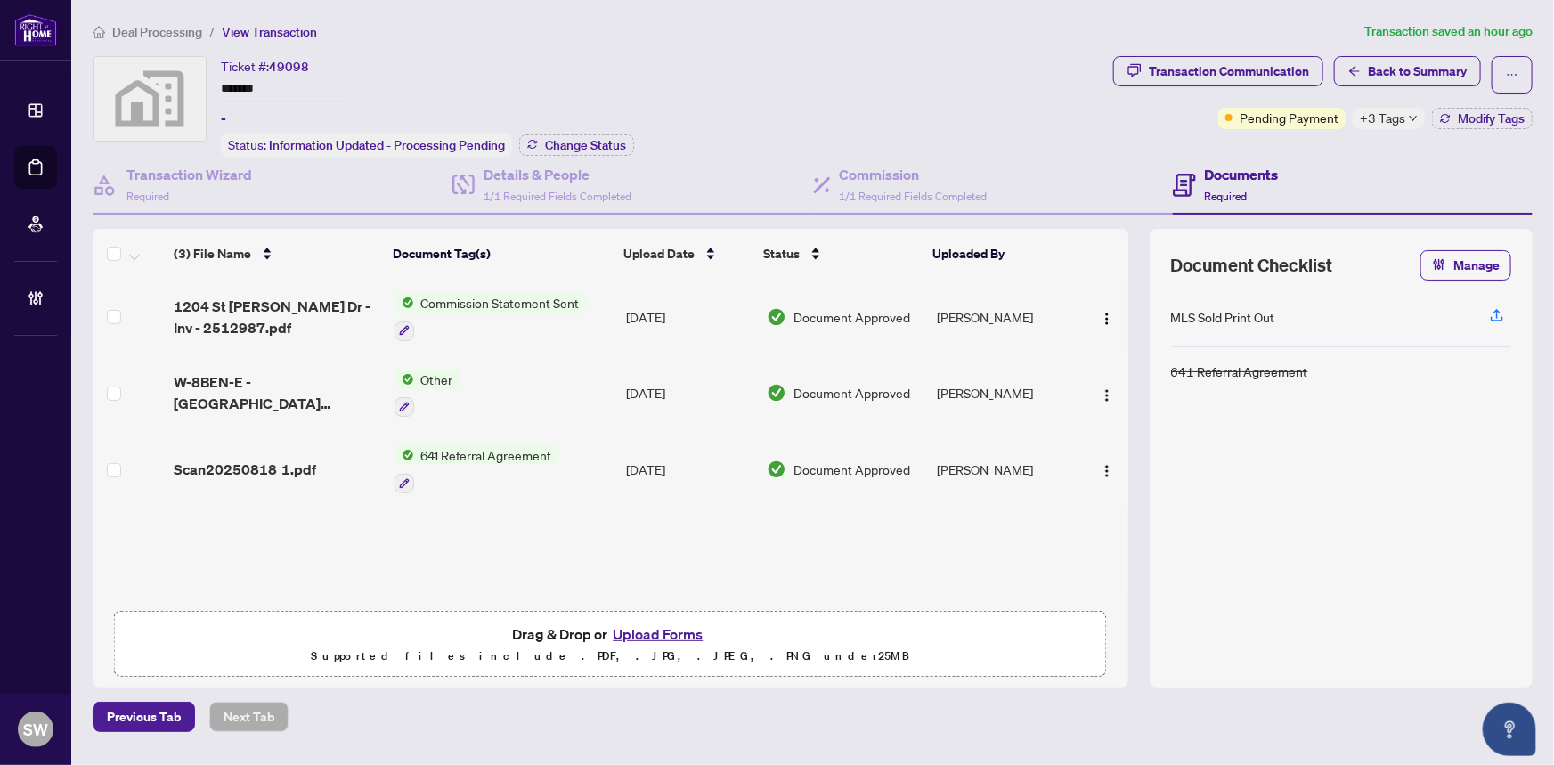
click at [498, 36] on ol "Deal Processing / View Transaction" at bounding box center [725, 31] width 1264 height 20
click at [1202, 80] on div "Transaction Communication" at bounding box center [1228, 71] width 160 height 28
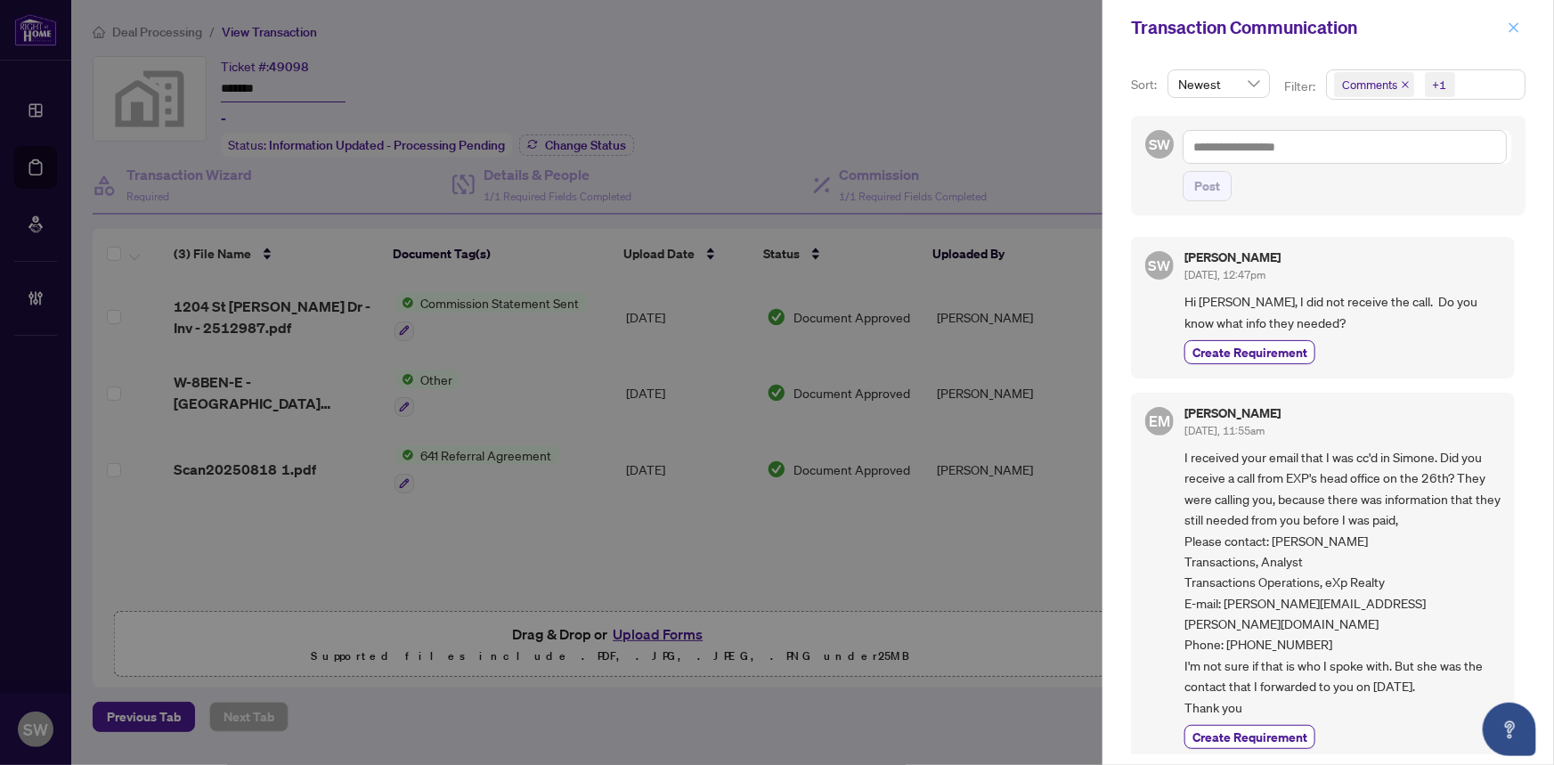
click at [1516, 21] on icon "close" at bounding box center [1513, 27] width 12 height 12
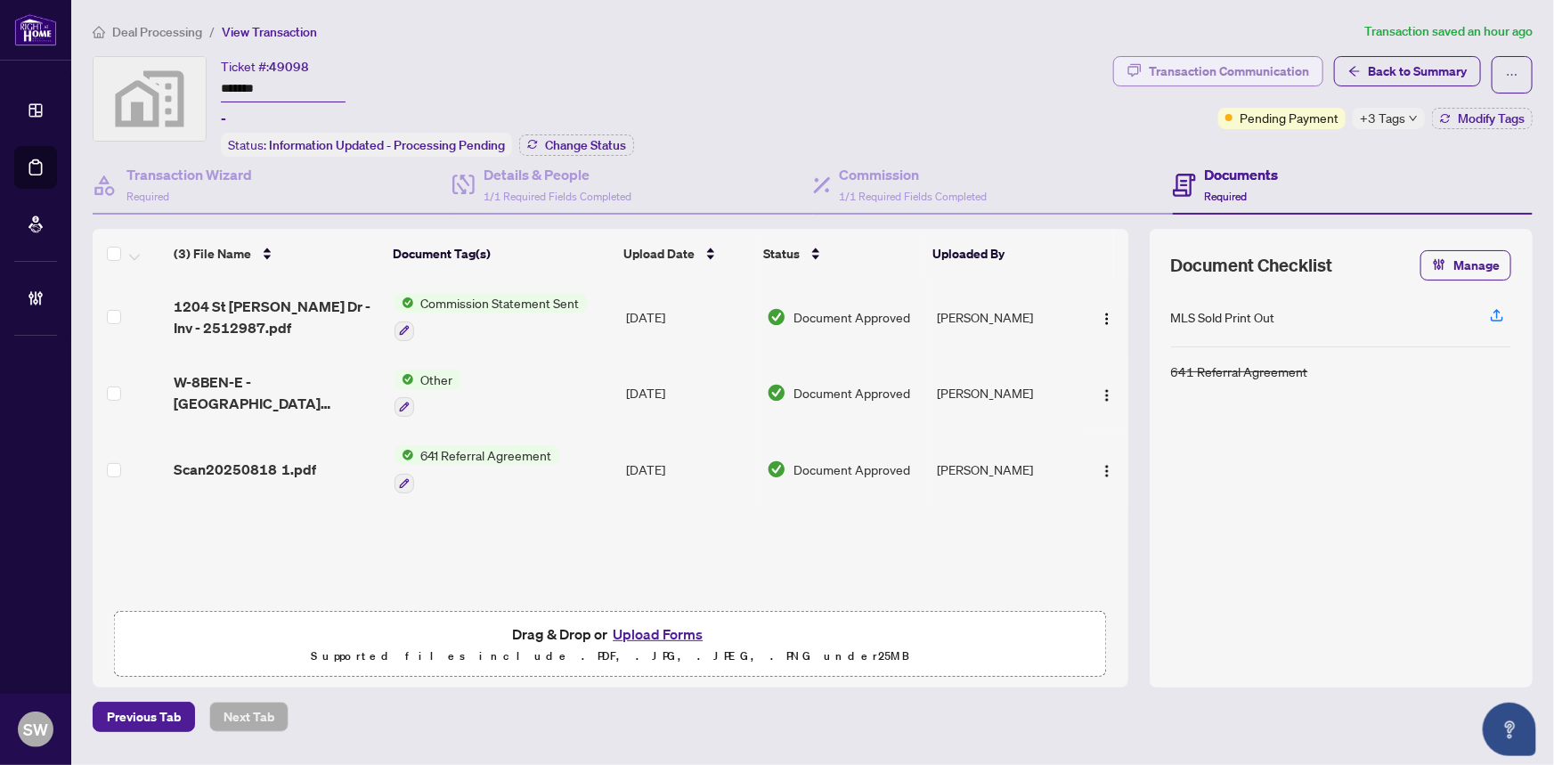
click at [1218, 77] on div "Transaction Communication" at bounding box center [1228, 71] width 160 height 28
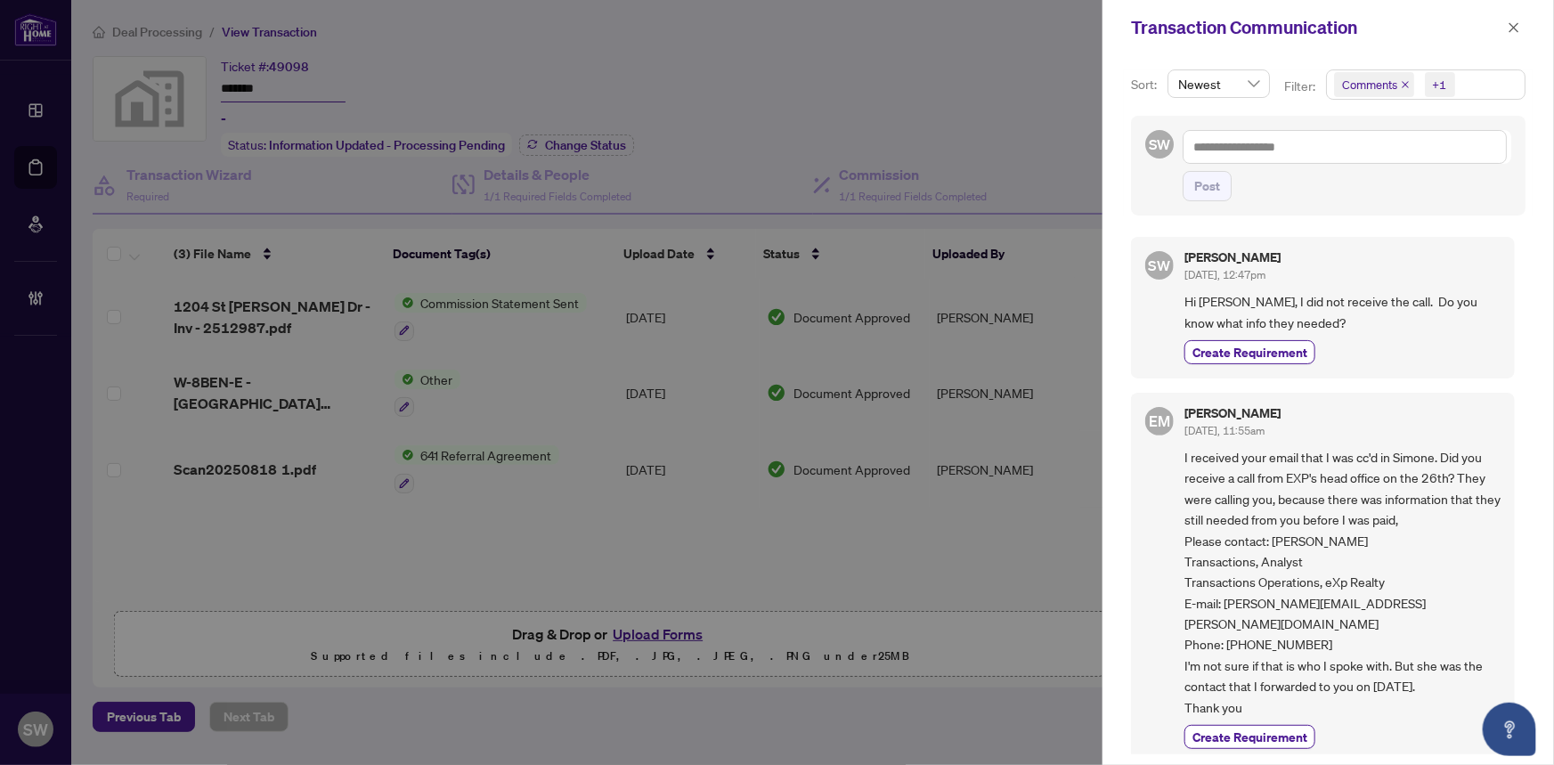
click at [1246, 617] on span "I received your email that I was cc'd in Simone. Did you receive a call from EX…" at bounding box center [1342, 582] width 316 height 271
drag, startPoint x: 1235, startPoint y: 620, endPoint x: 1342, endPoint y: 619, distance: 106.8
click at [1342, 619] on span "I received your email that I was cc'd in Simone. Did you receive a call from EX…" at bounding box center [1342, 582] width 316 height 271
copy span "[PHONE_NUMBER]"
click at [1430, 244] on div "SW [PERSON_NAME] [DATE], 12:47pm Hi [PERSON_NAME], I did not receive the call. …" at bounding box center [1323, 308] width 384 height 142
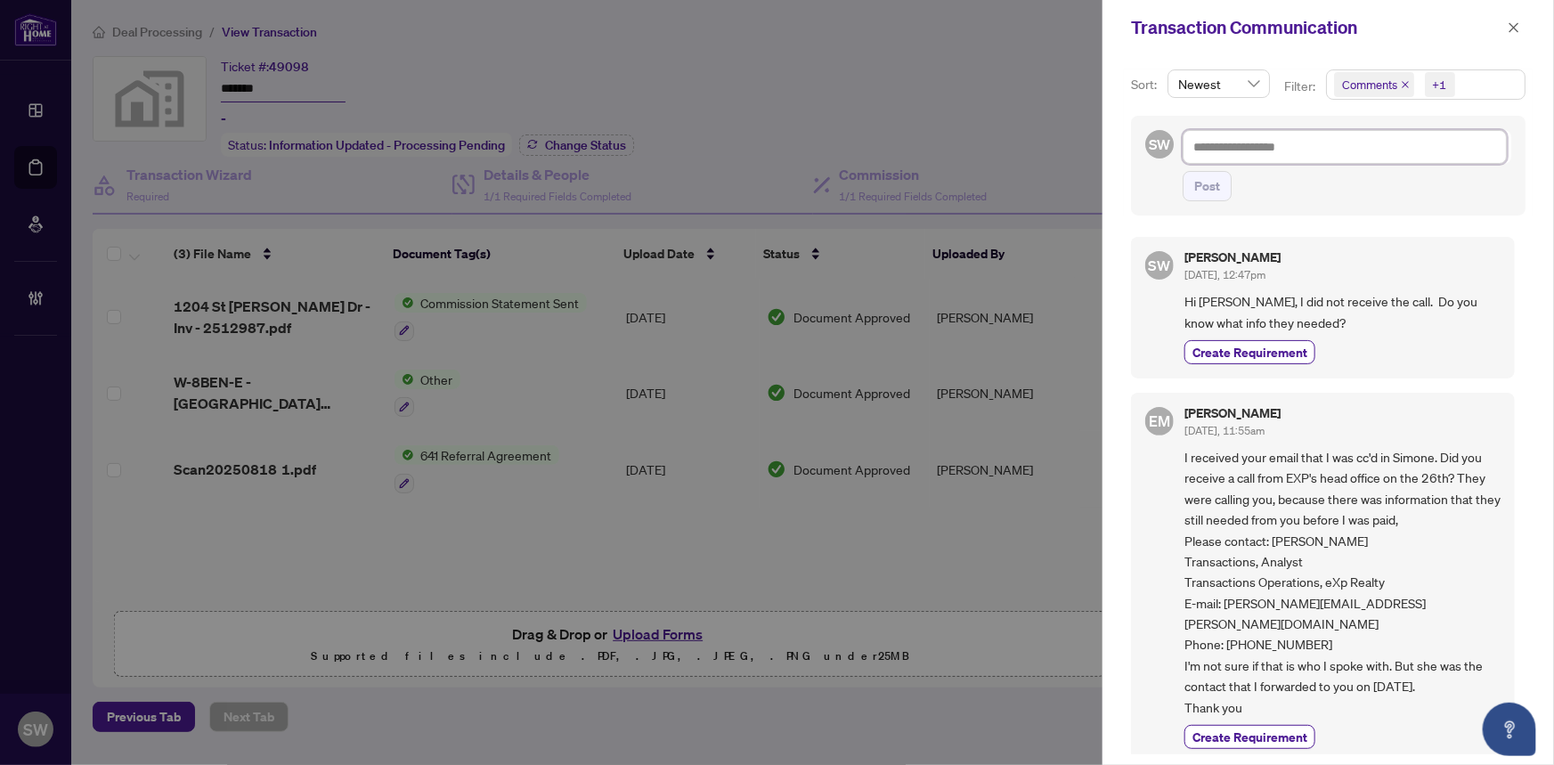
click at [1218, 150] on textarea at bounding box center [1344, 147] width 324 height 34
type textarea "*"
type textarea "**"
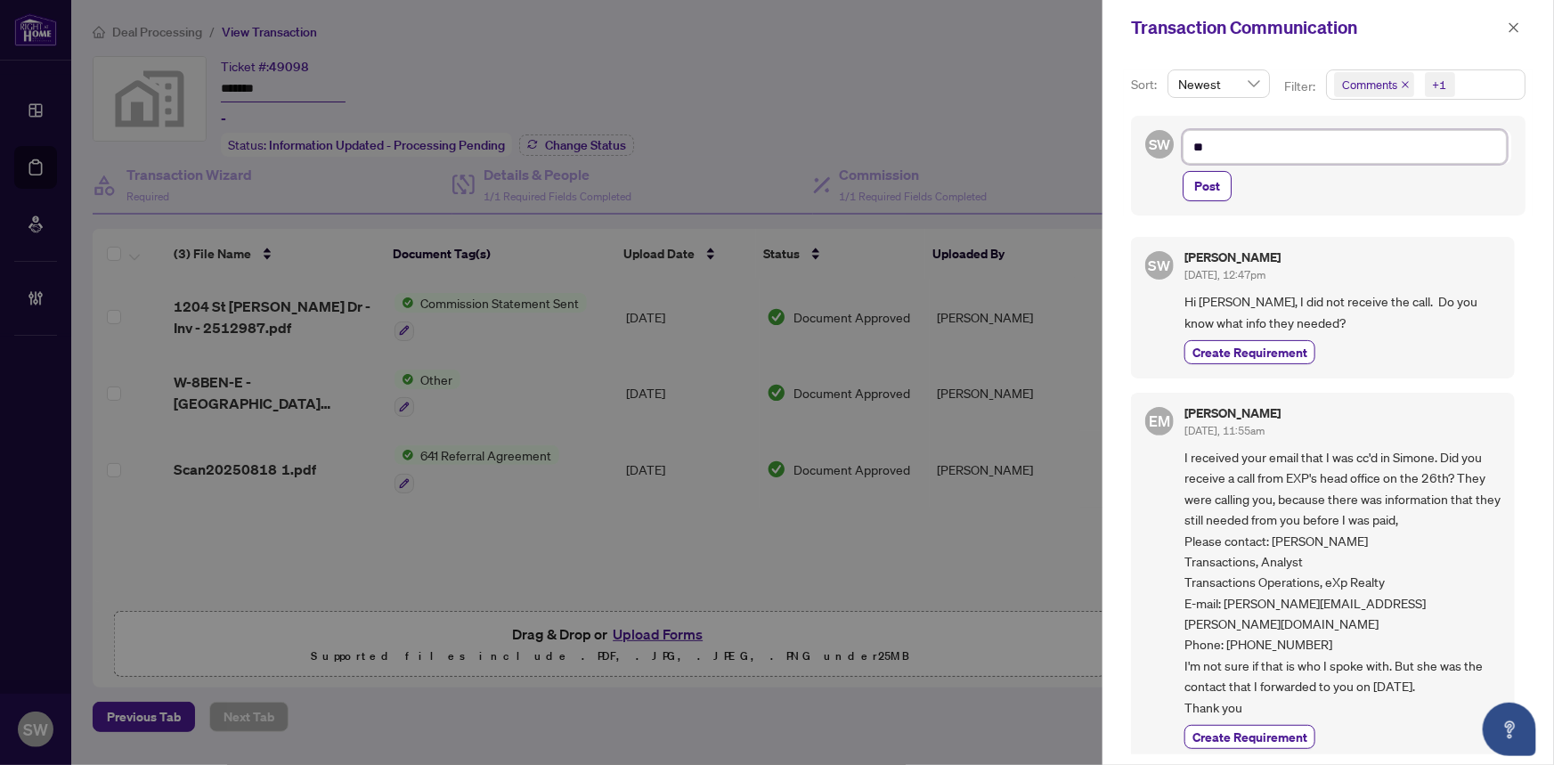
type textarea "**"
type textarea "****"
type textarea "*****"
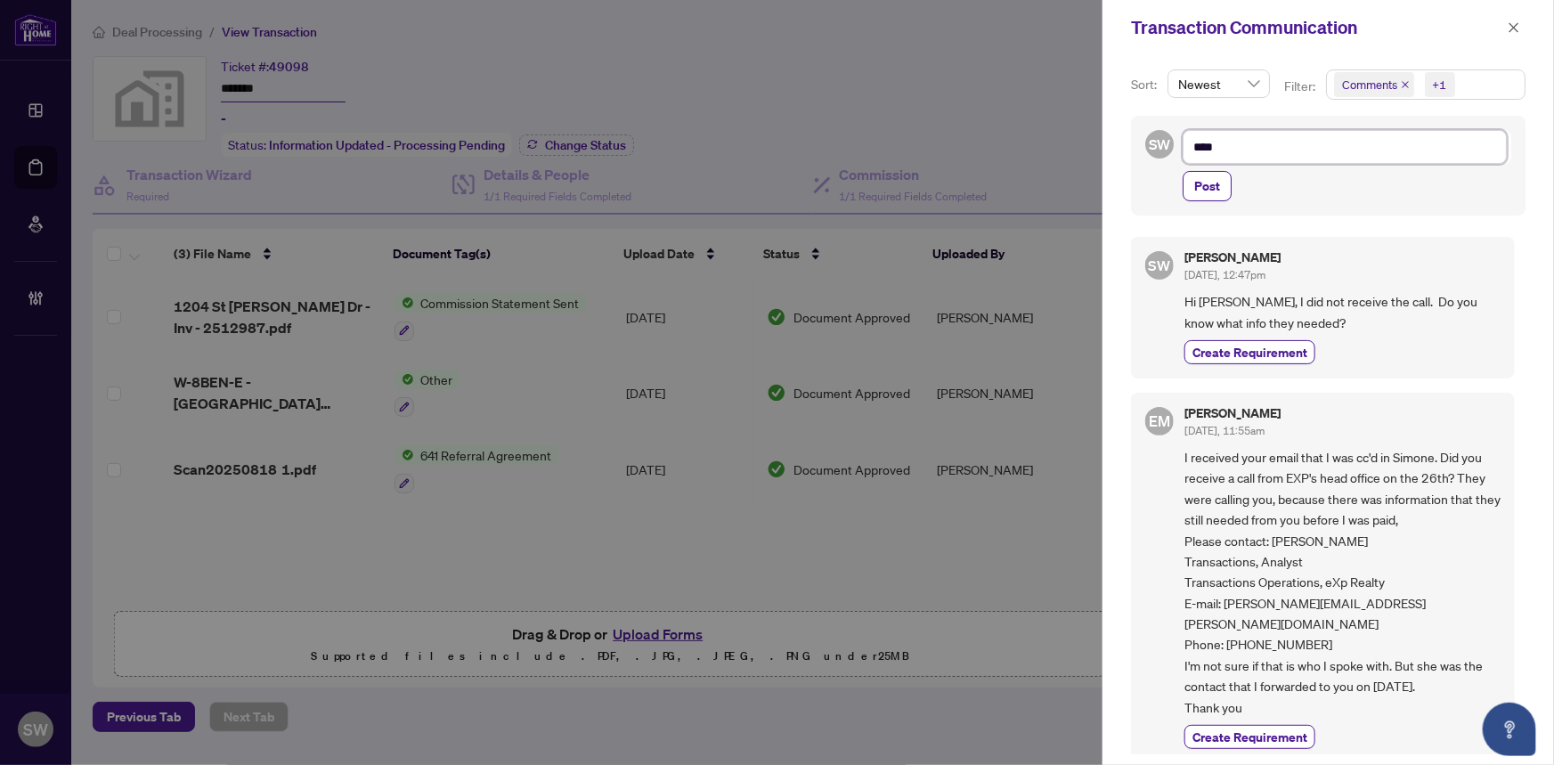
type textarea "*****"
type textarea "******"
type textarea "*******"
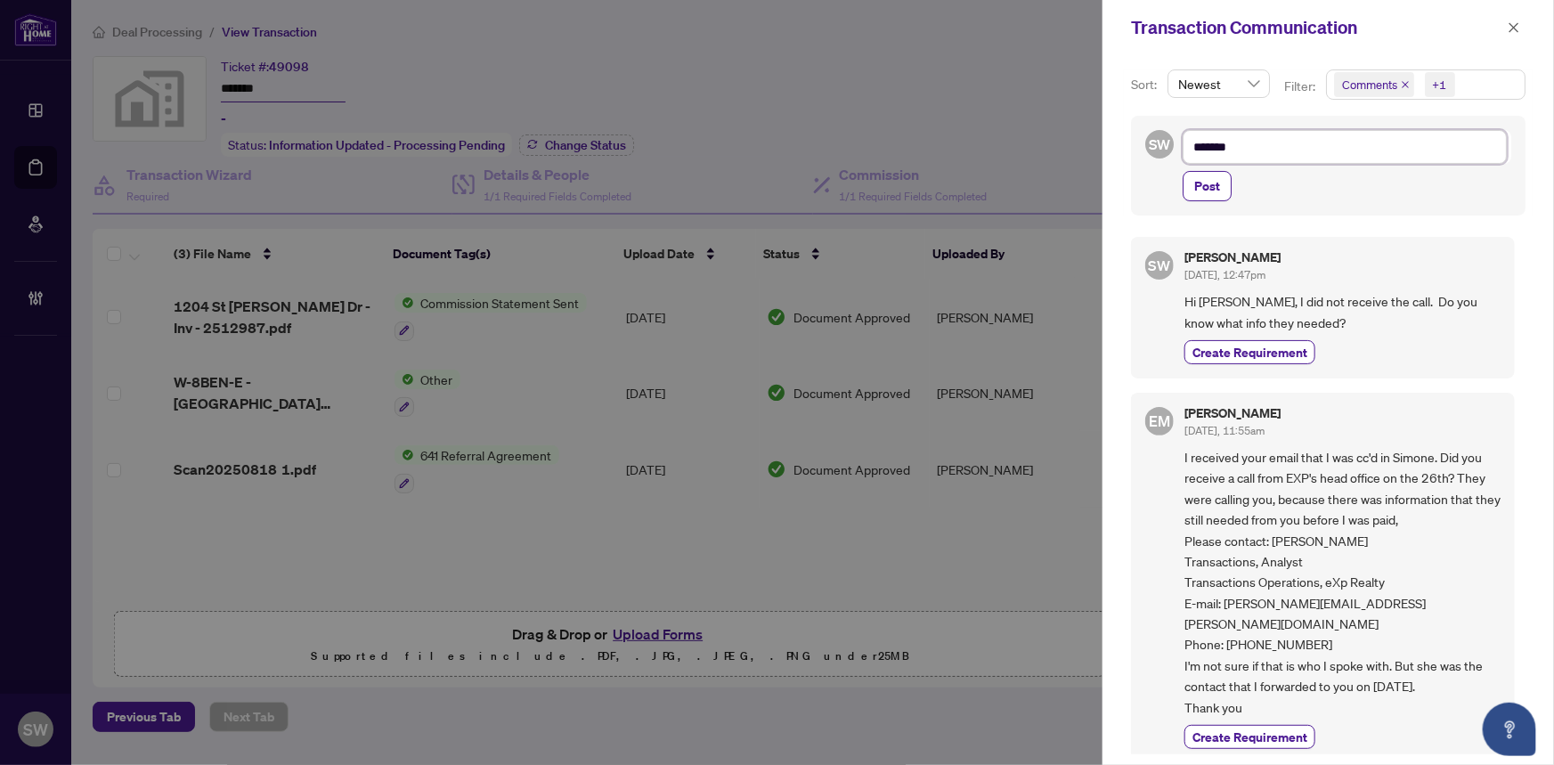
type textarea "********"
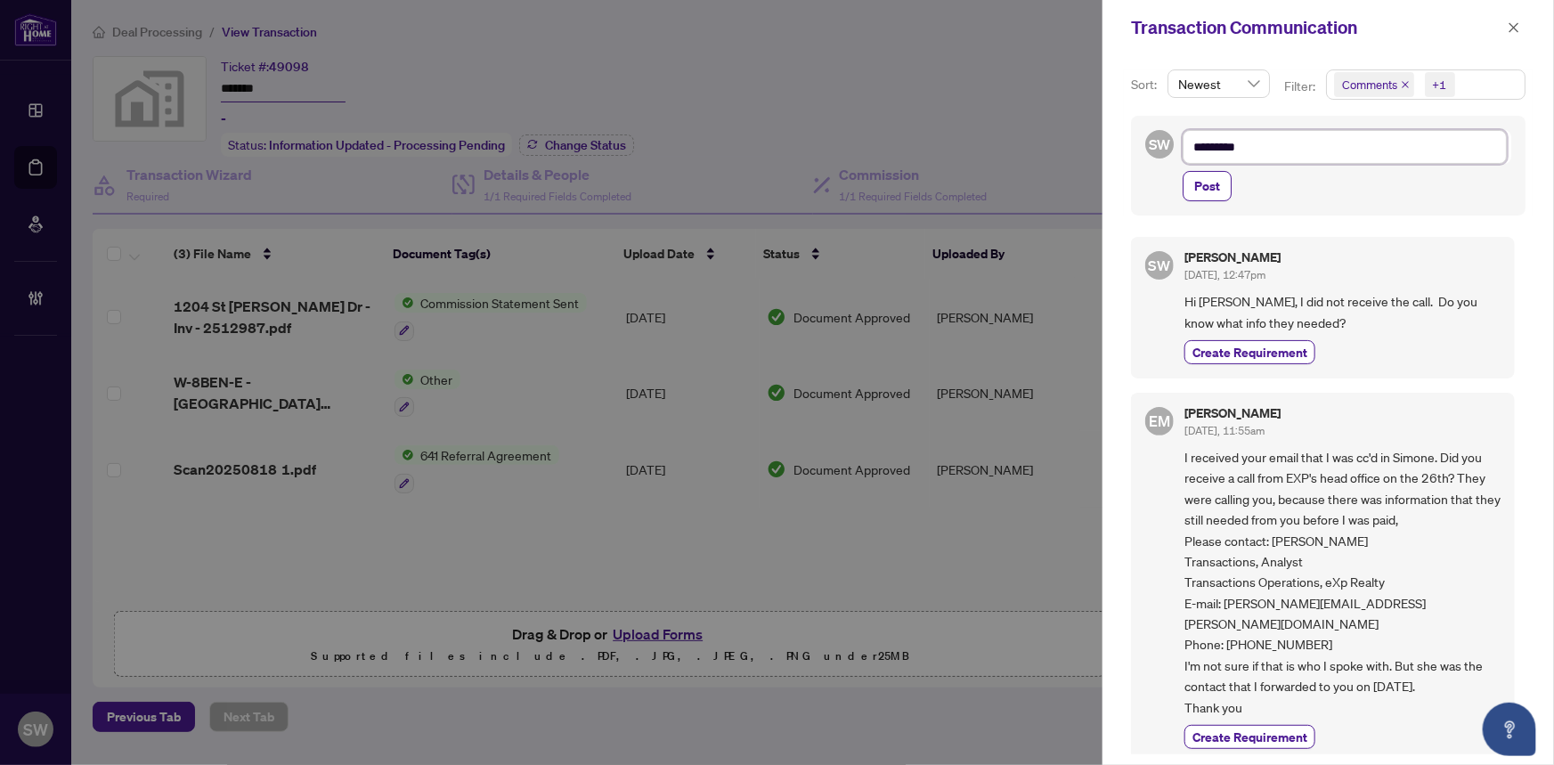
type textarea "********"
type textarea "*********"
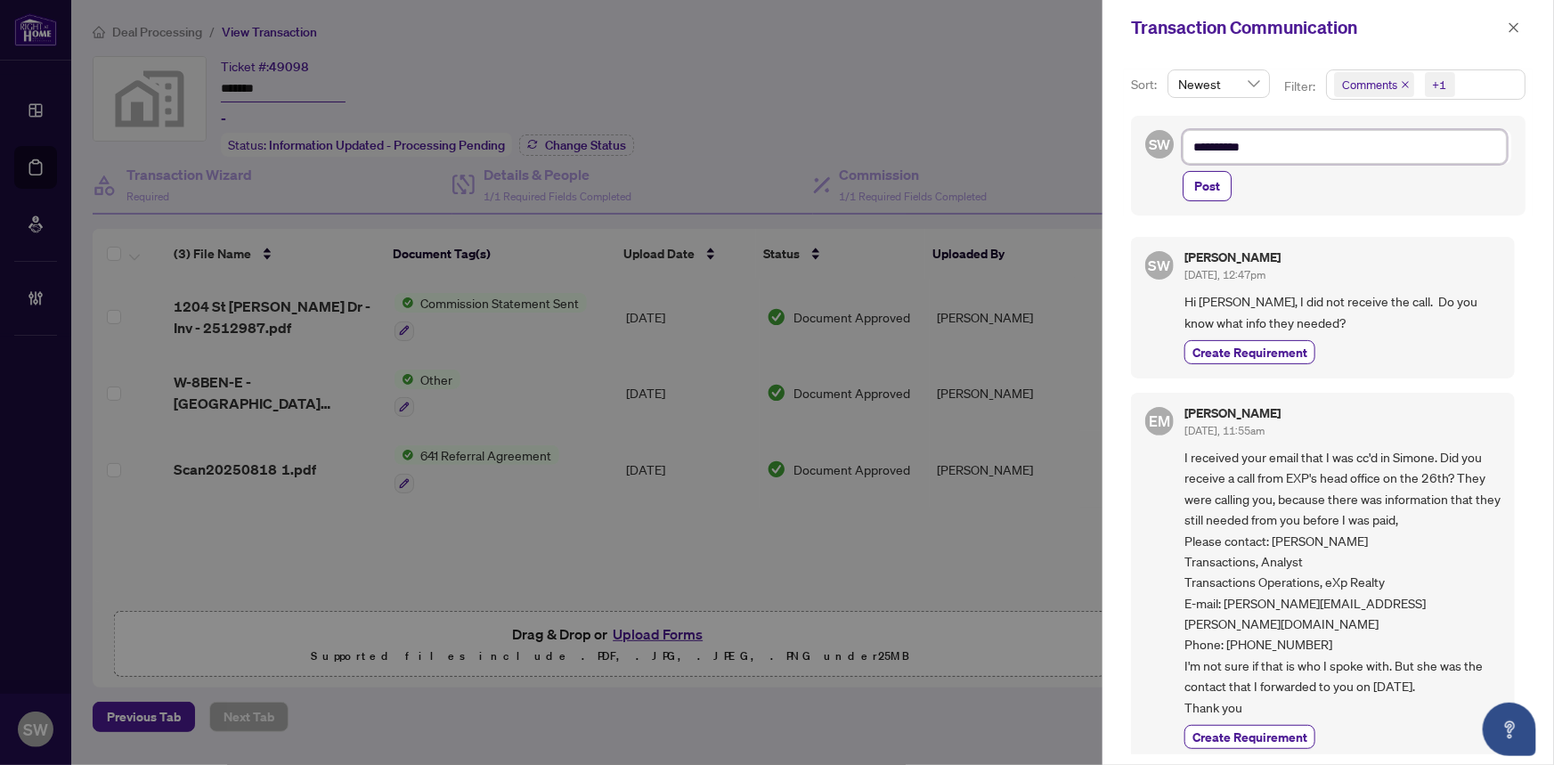
type textarea "**********"
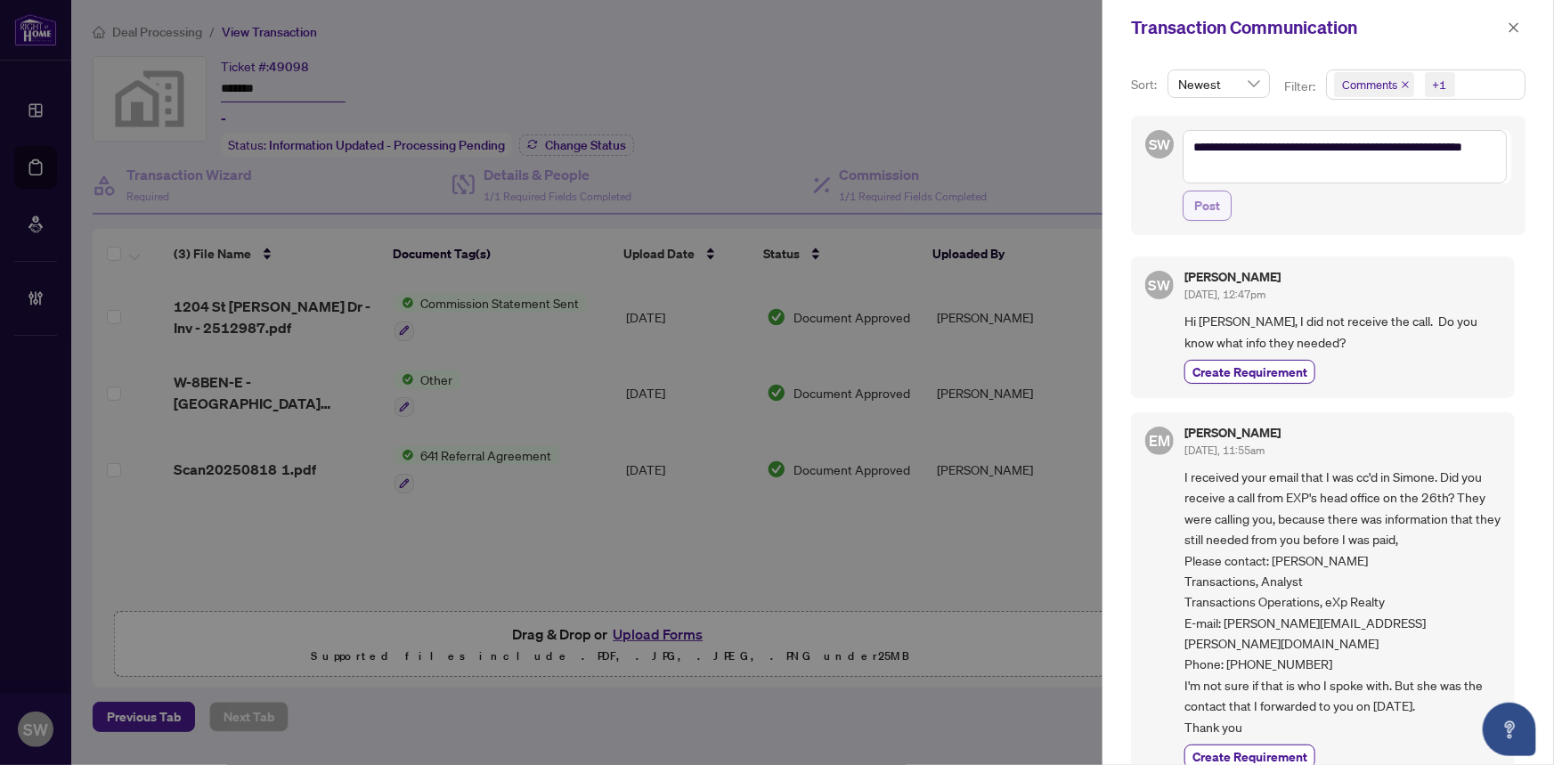
click at [1200, 202] on span "Post" at bounding box center [1207, 205] width 26 height 28
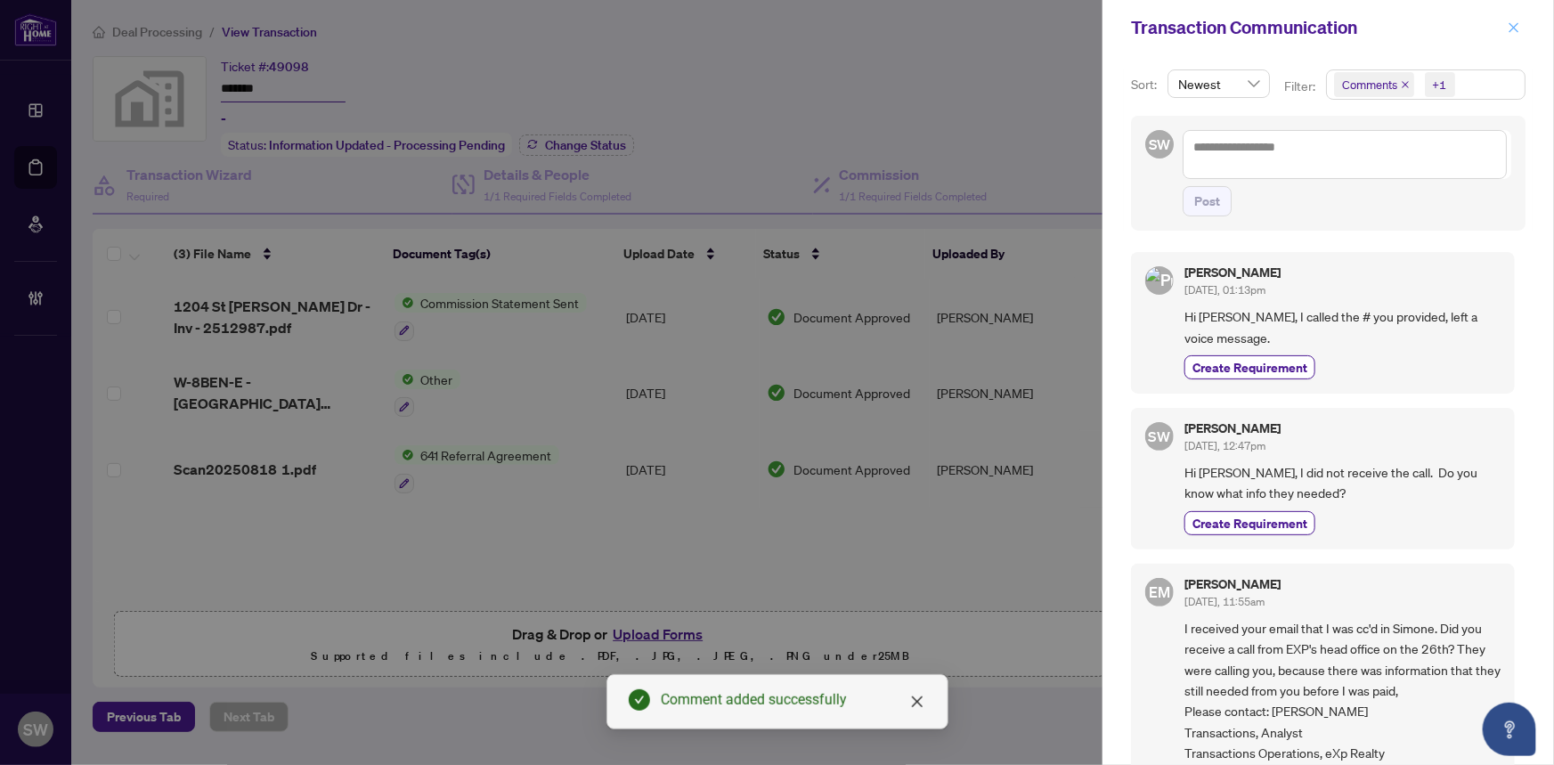
click at [1513, 23] on icon "close" at bounding box center [1513, 27] width 12 height 12
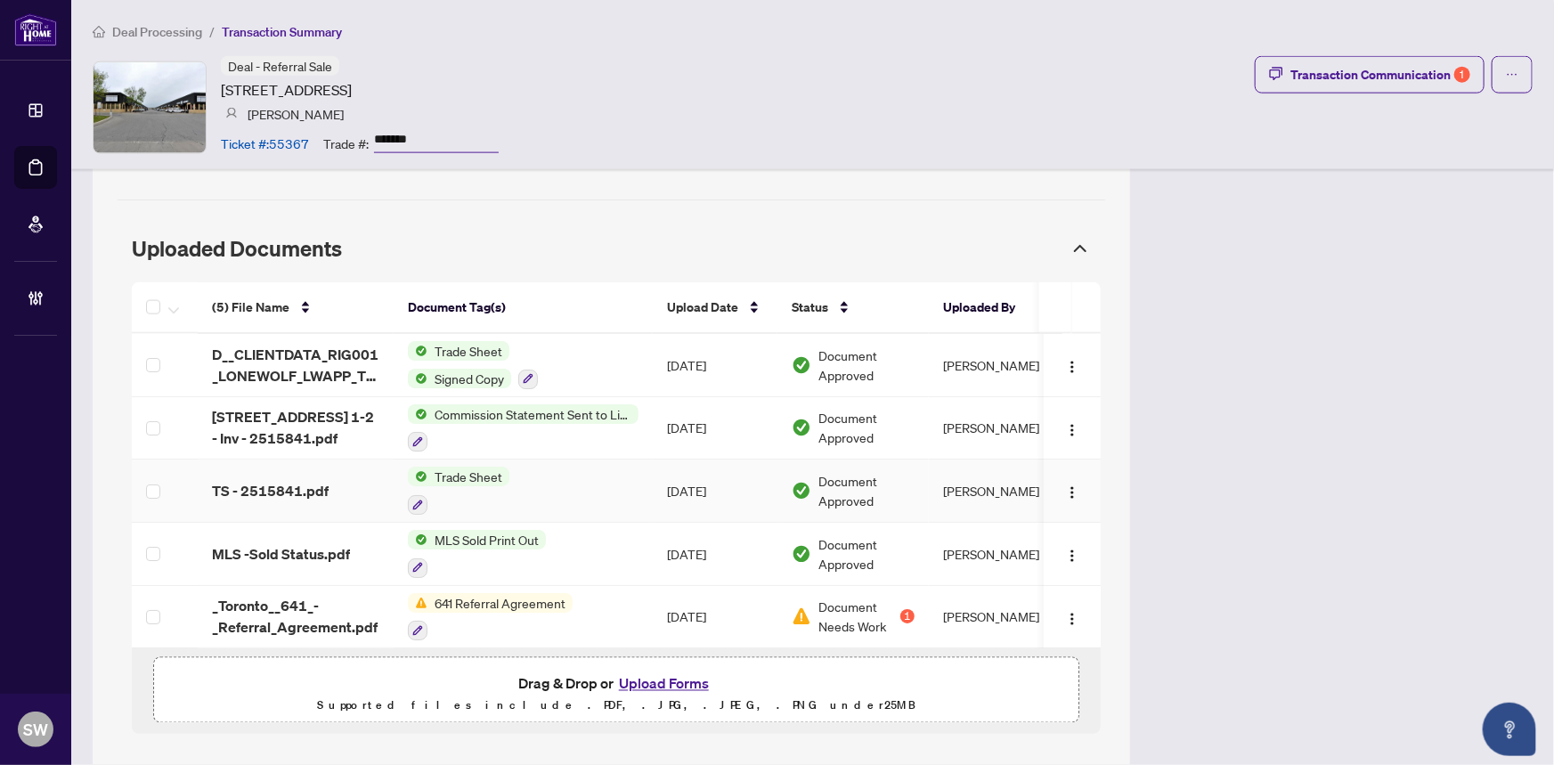
scroll to position [1195, 0]
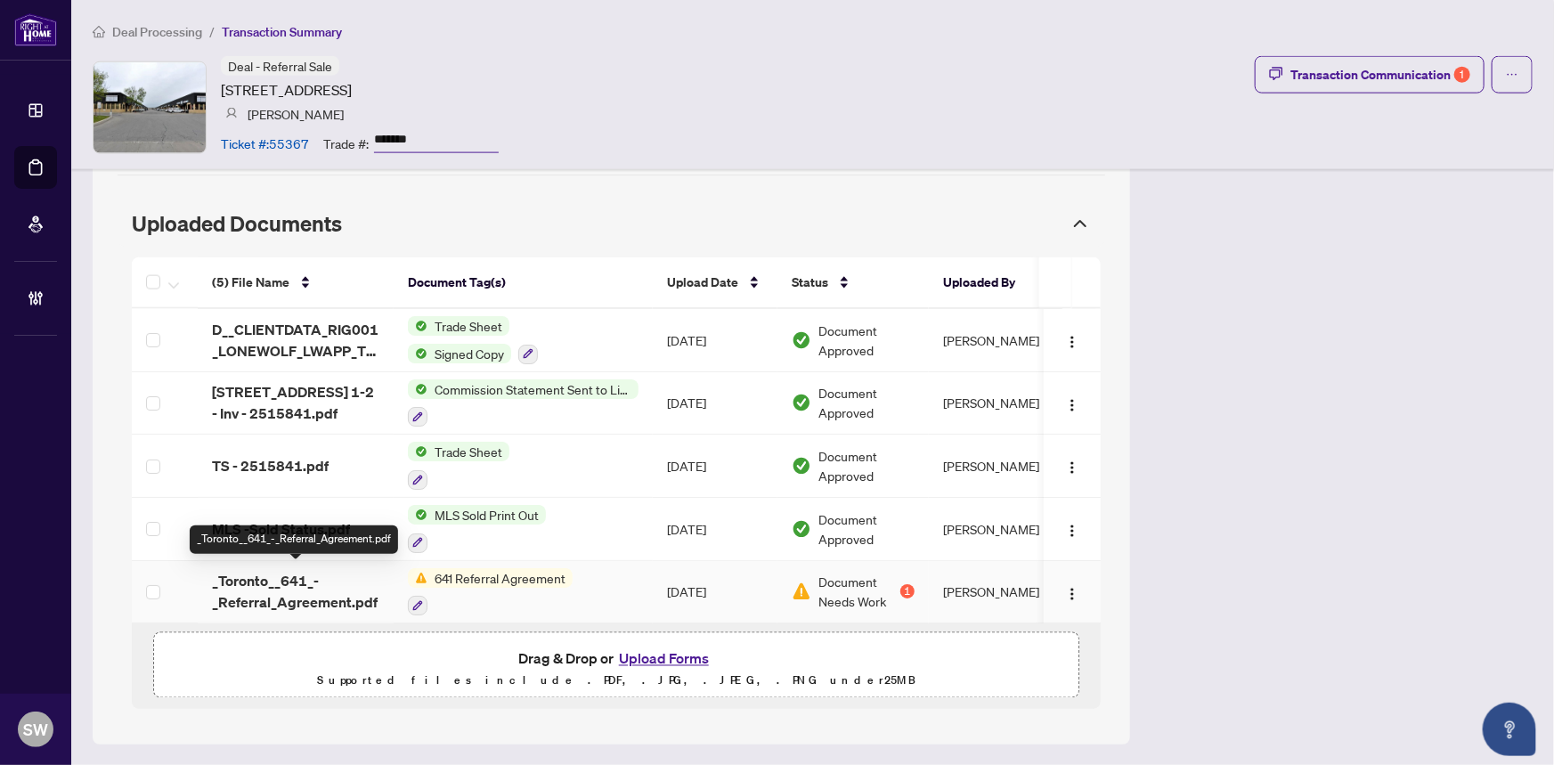
click at [308, 579] on span "_Toronto__641_-_Referral_Agreement.pdf" at bounding box center [295, 591] width 167 height 43
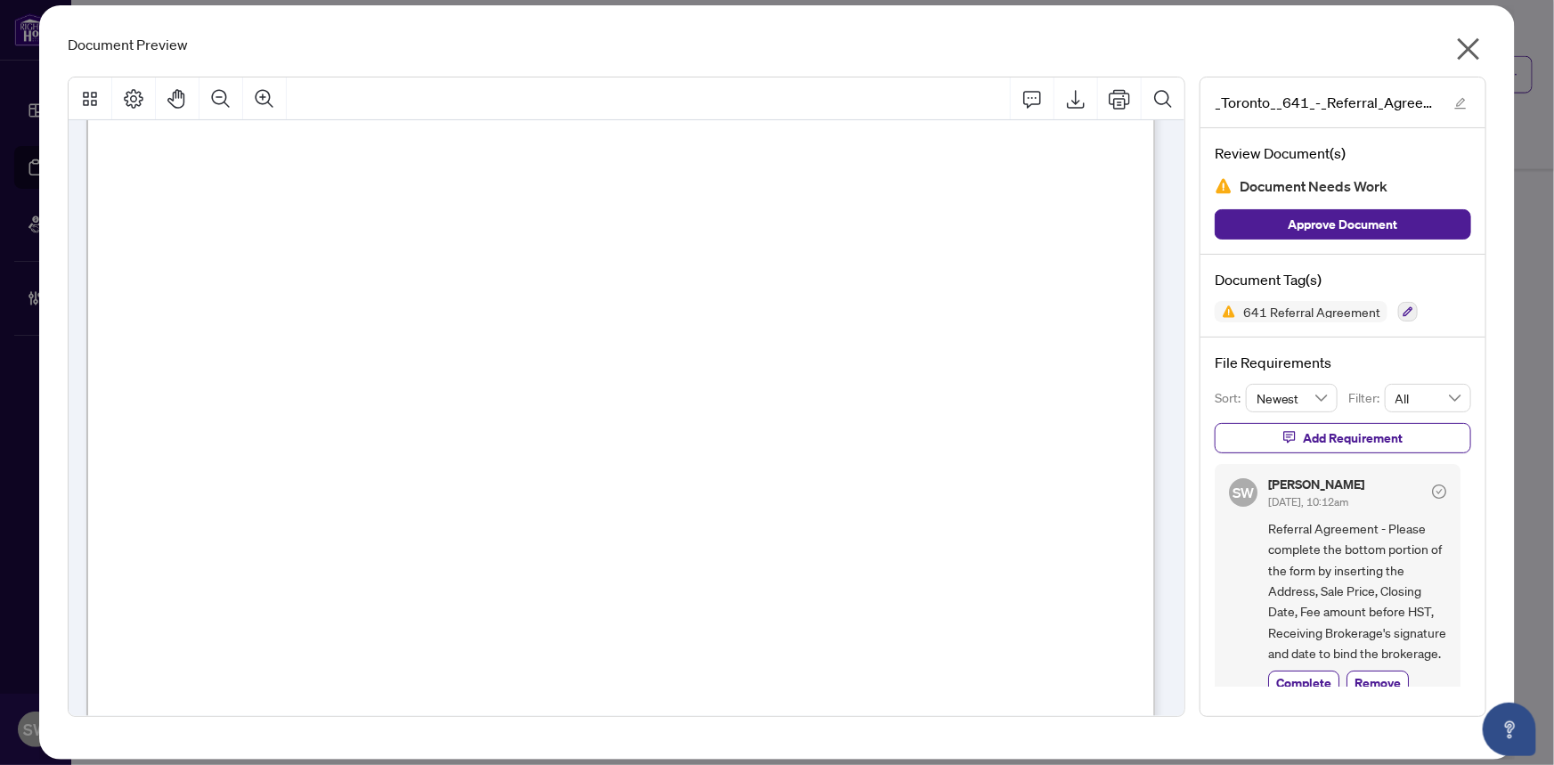
scroll to position [93, 0]
click at [1466, 52] on icon "close" at bounding box center [1468, 49] width 22 height 22
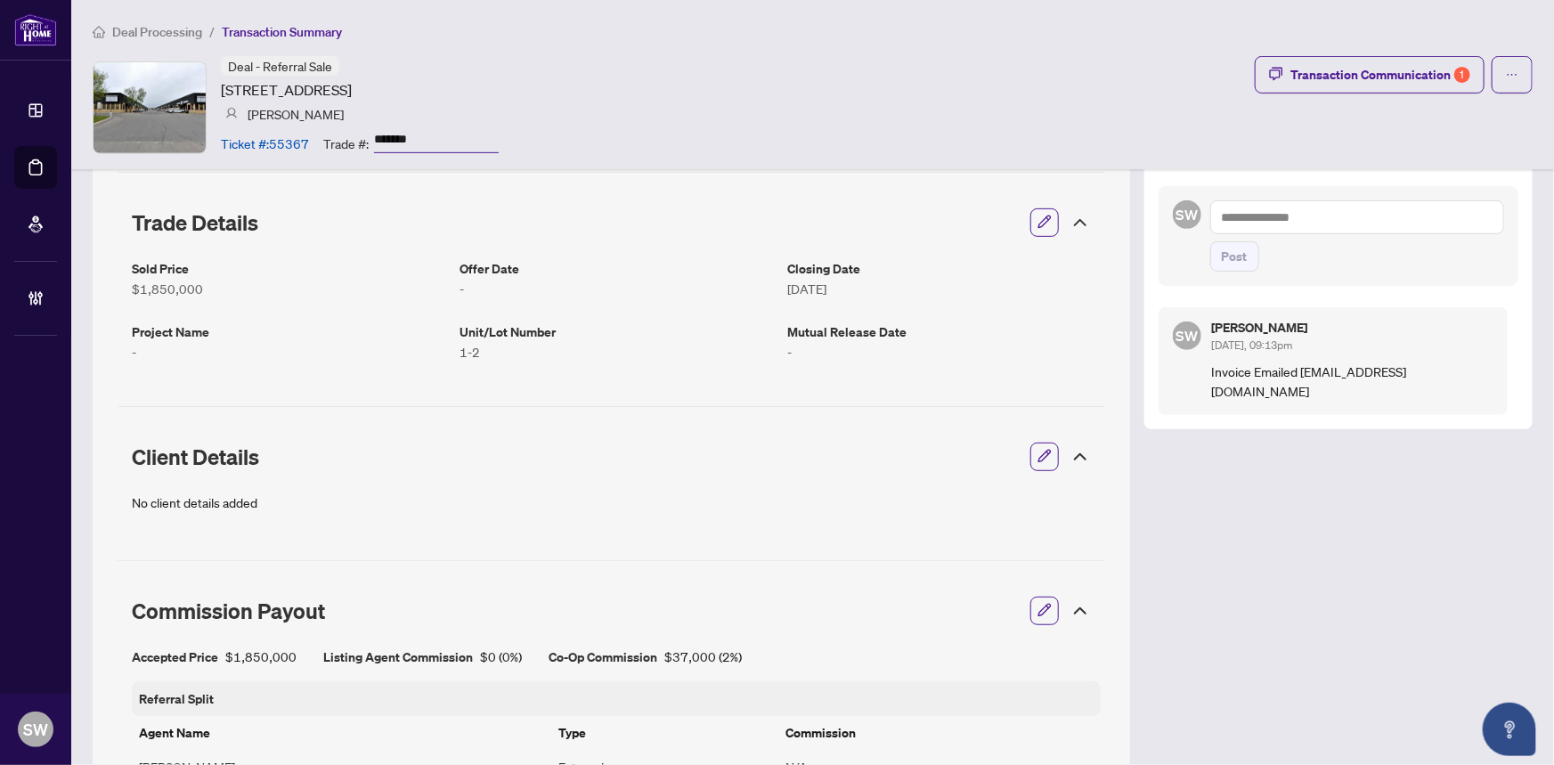
scroll to position [0, 0]
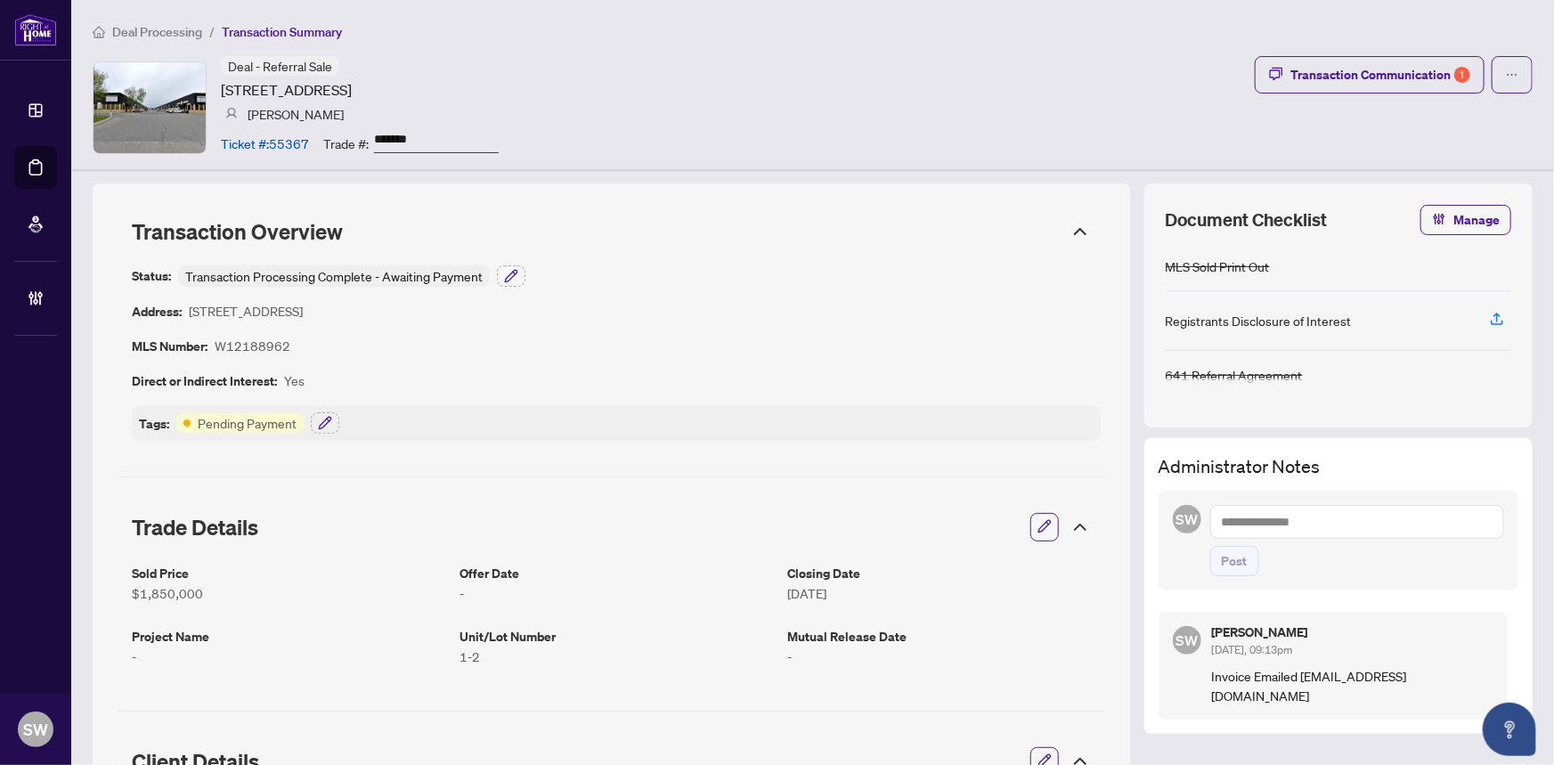
click at [1037, 527] on icon "button" at bounding box center [1044, 526] width 14 height 14
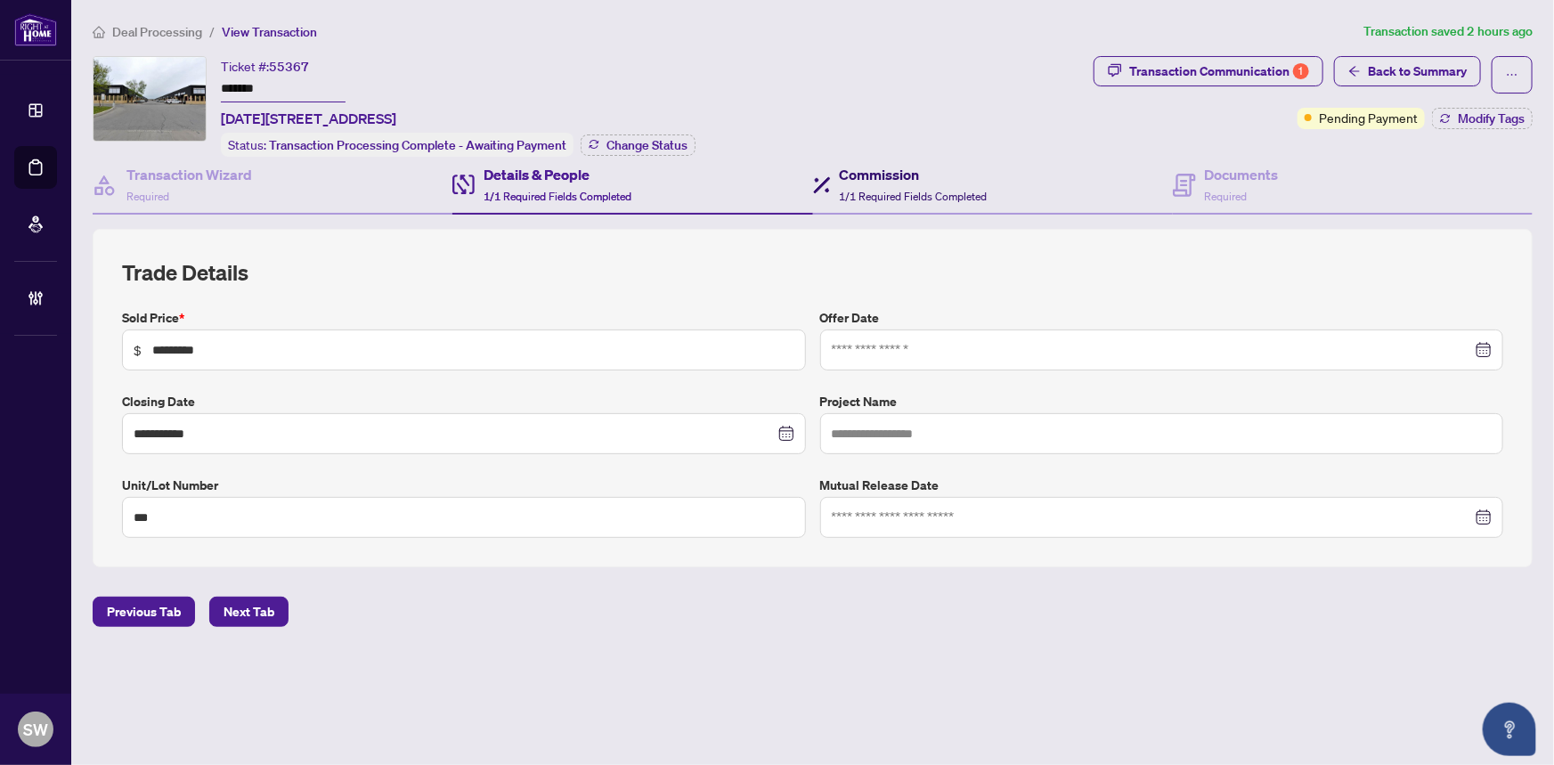
click at [872, 183] on div "Commission 1/1 Required Fields Completed" at bounding box center [914, 185] width 148 height 42
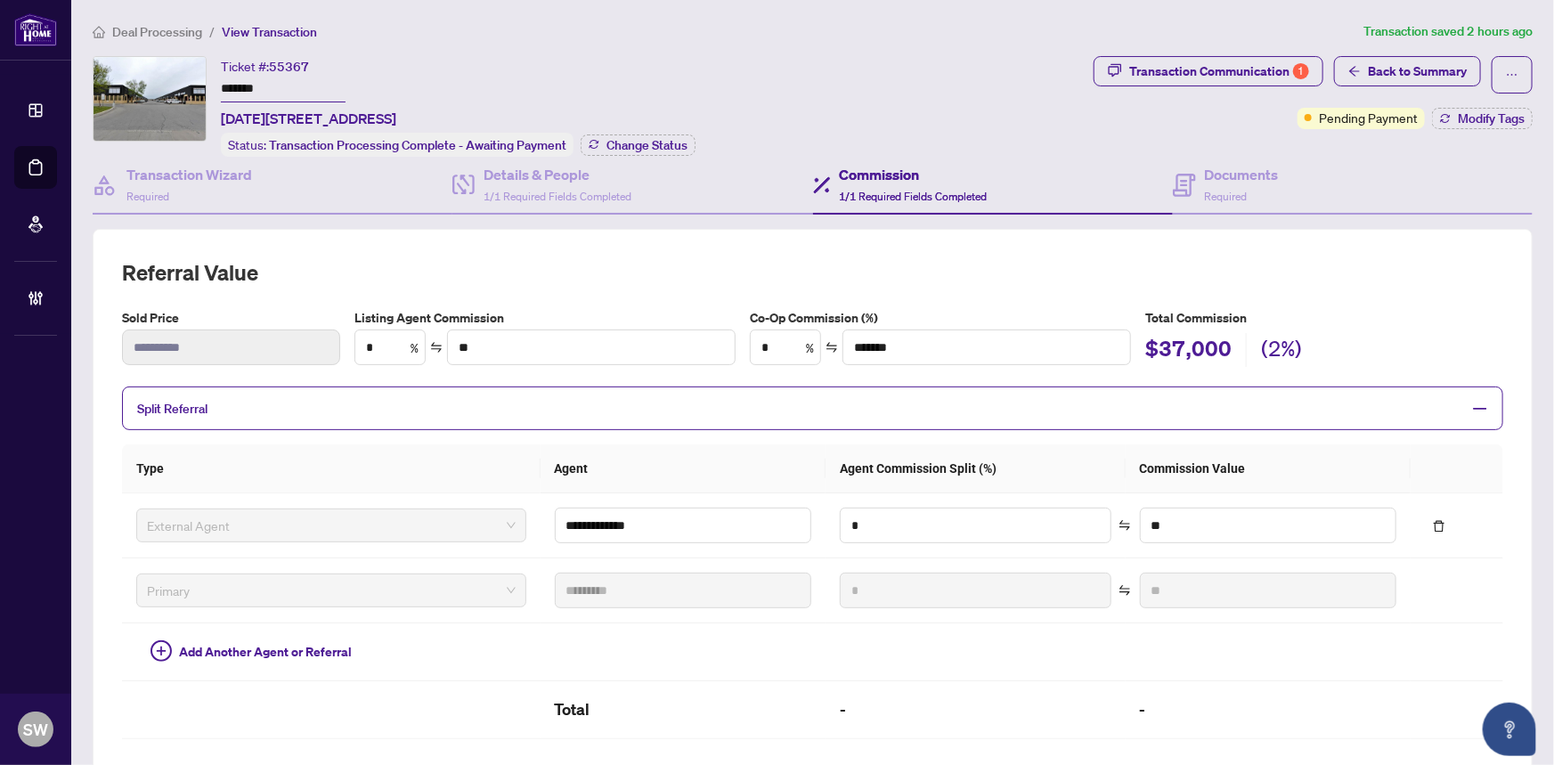
click at [759, 25] on ol "Deal Processing / View Transaction" at bounding box center [724, 31] width 1263 height 20
click at [1209, 178] on h4 "Documents" at bounding box center [1242, 174] width 74 height 21
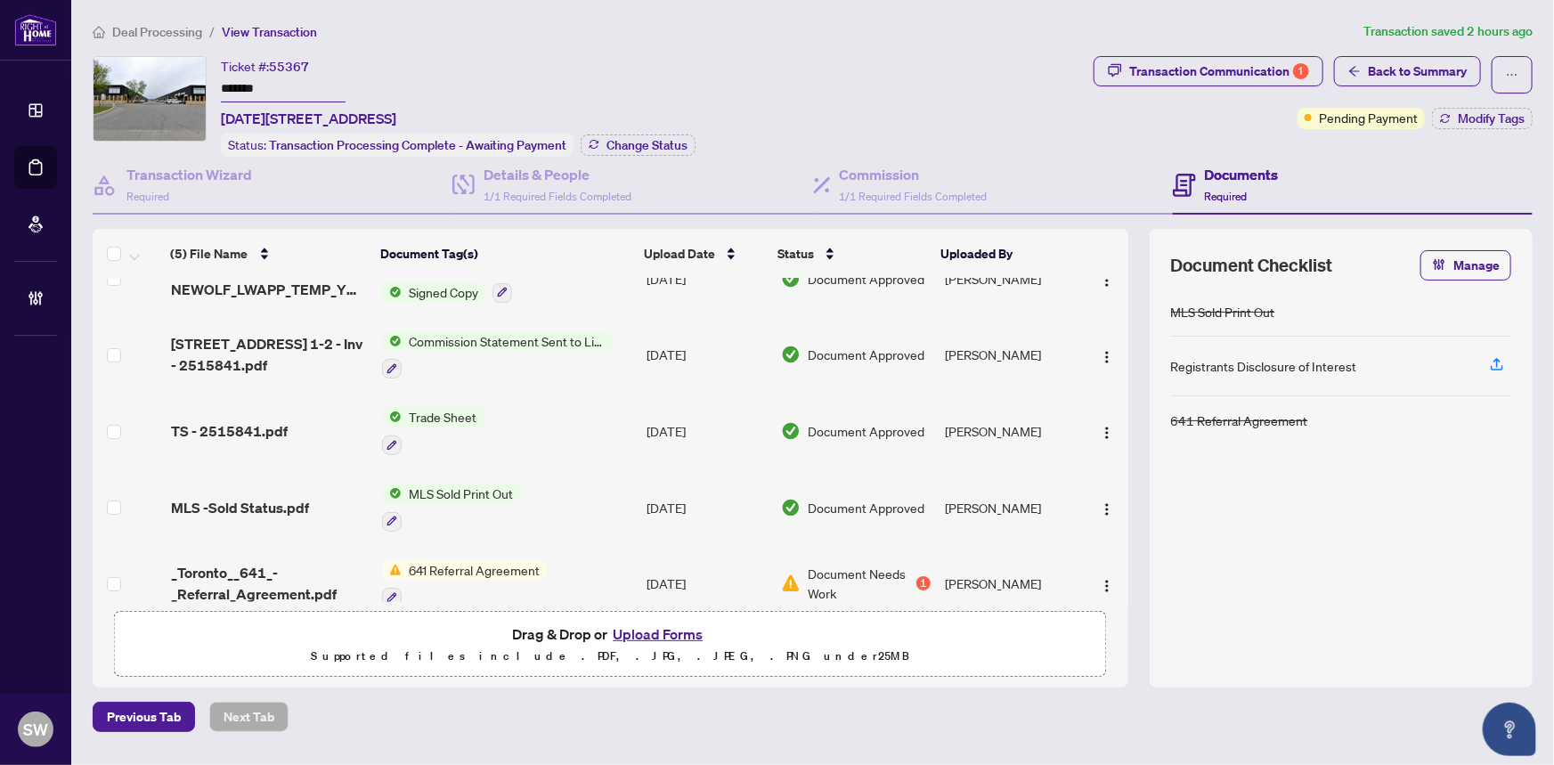
scroll to position [60, 0]
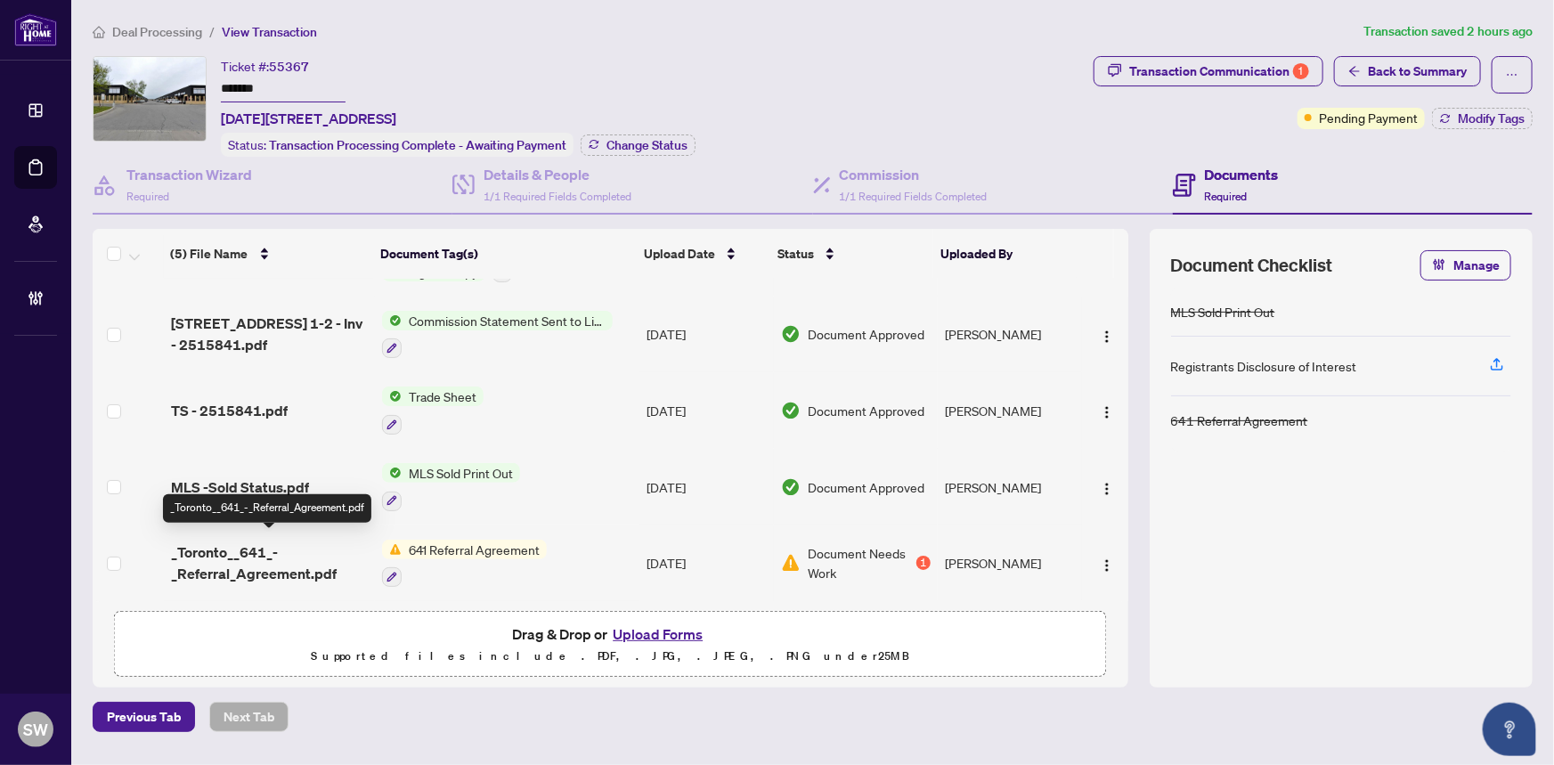
click at [300, 552] on span "_Toronto__641_-_Referral_Agreement.pdf" at bounding box center [270, 562] width 198 height 43
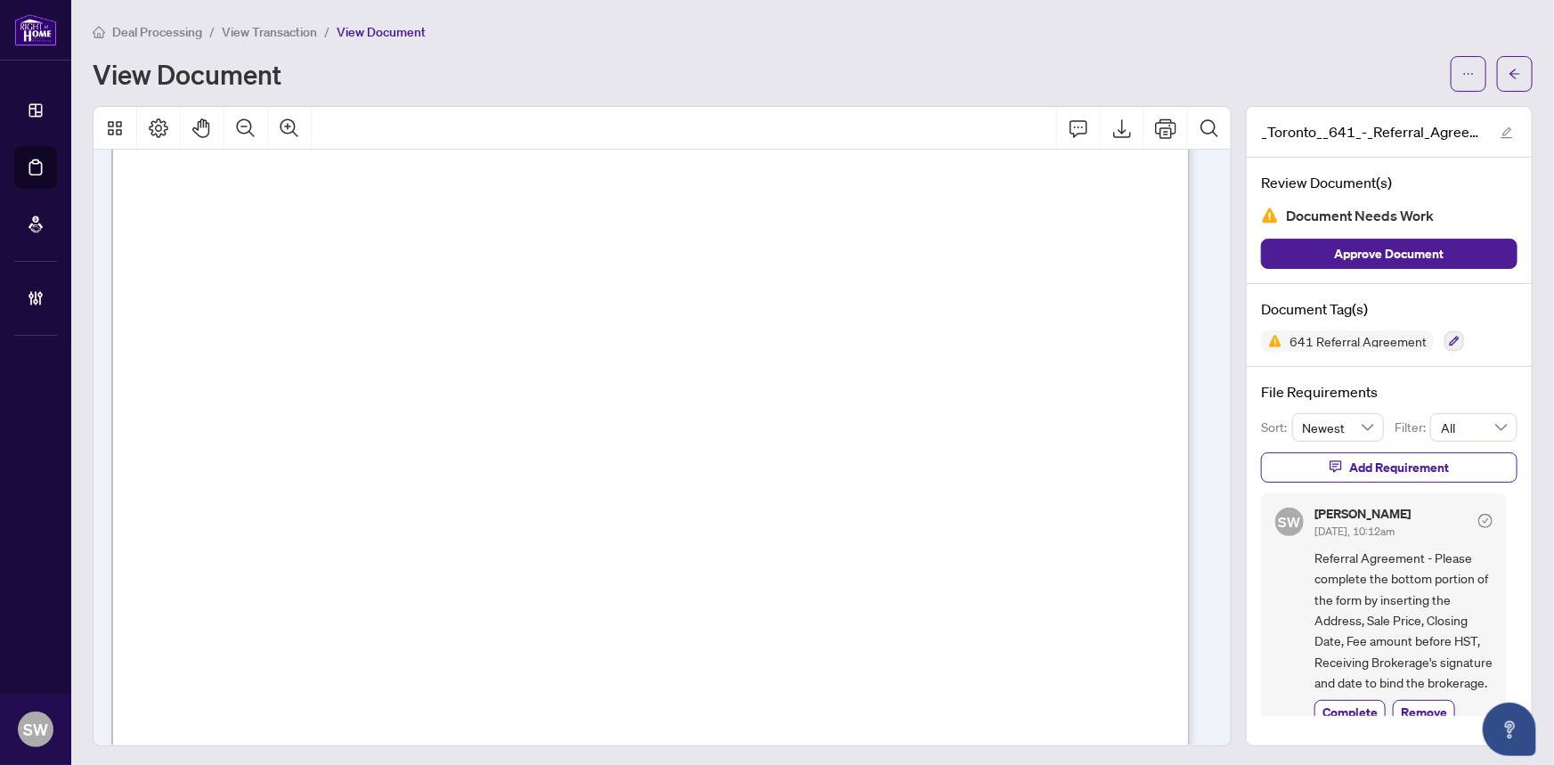
scroll to position [566, 0]
click at [1508, 71] on icon "arrow-left" at bounding box center [1514, 74] width 12 height 12
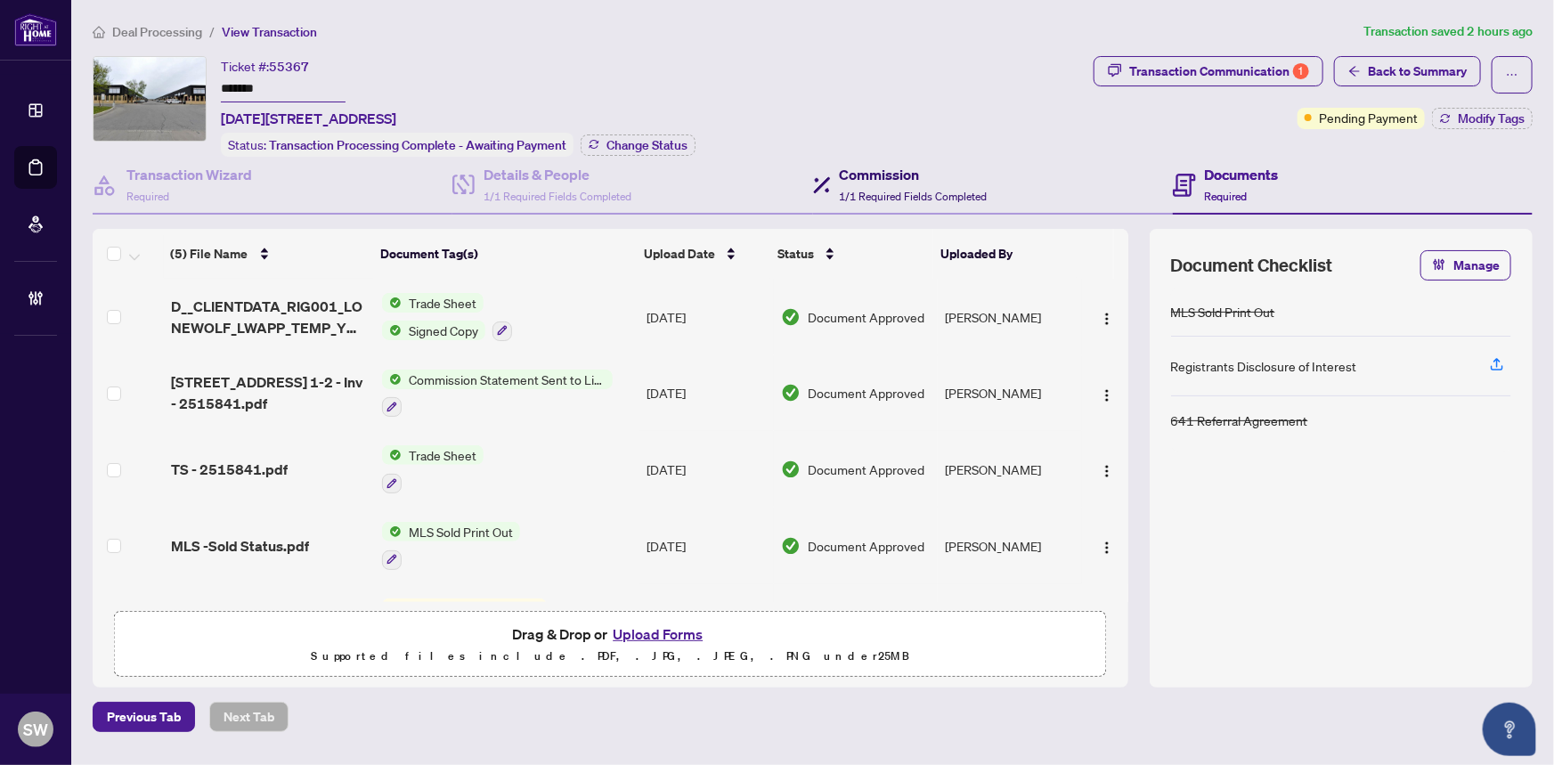
click at [916, 182] on div "Commission 1/1 Required Fields Completed" at bounding box center [914, 185] width 148 height 42
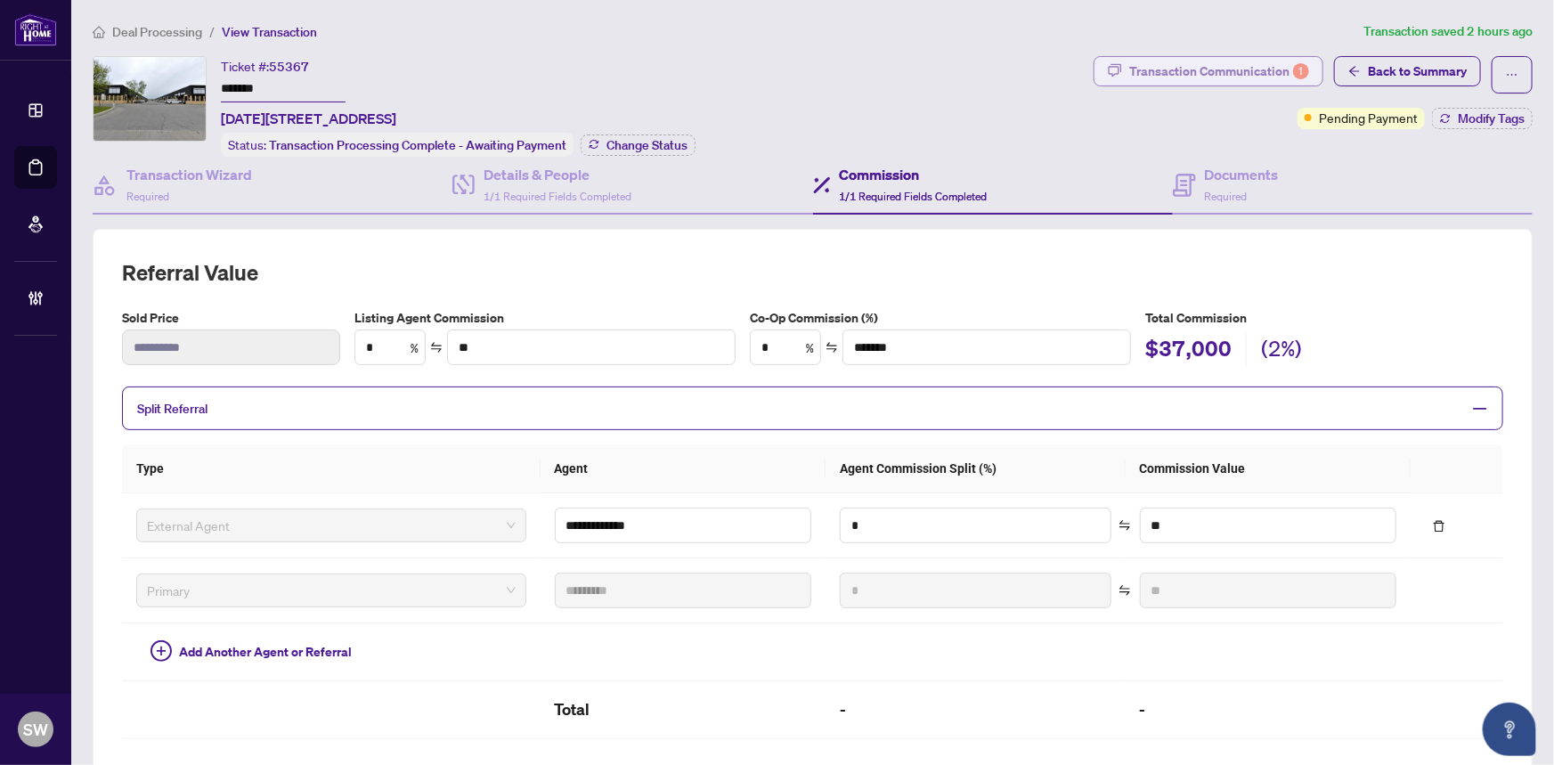
click at [1208, 77] on div "Transaction Communication 1" at bounding box center [1219, 71] width 180 height 28
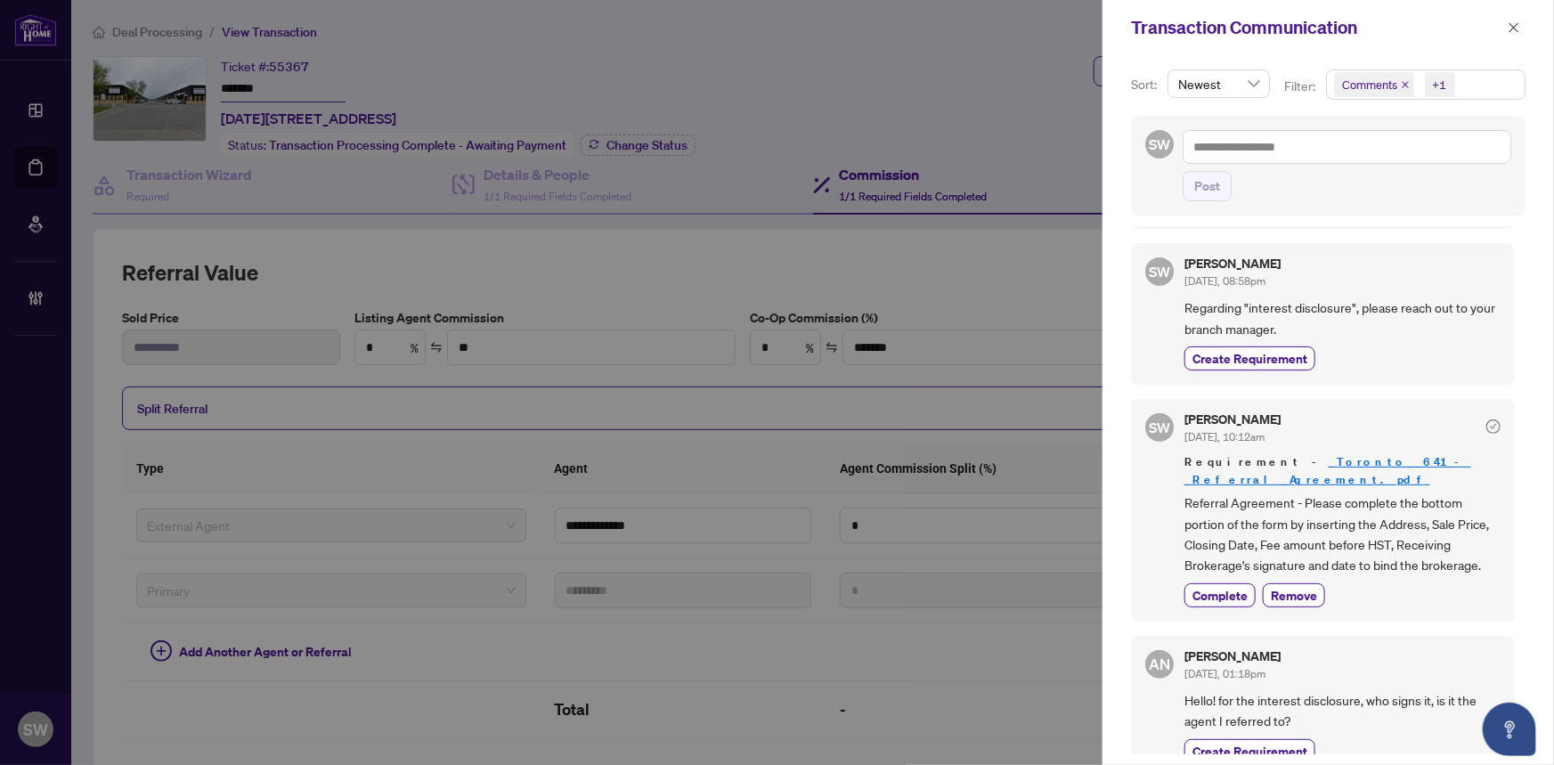
scroll to position [3, 0]
click at [1513, 21] on icon "close" at bounding box center [1513, 27] width 12 height 12
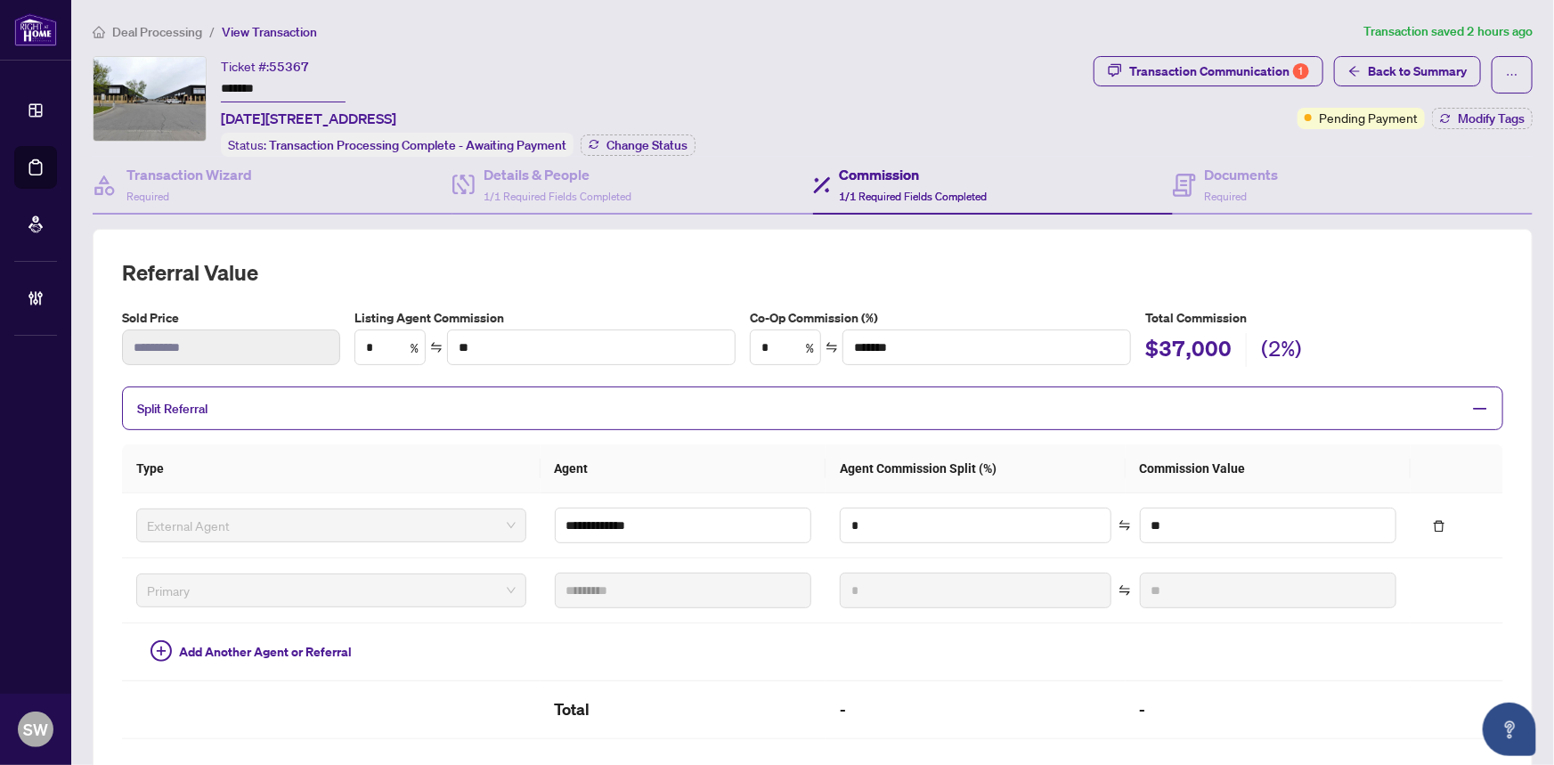
scroll to position [0, 0]
drag, startPoint x: 1220, startPoint y: 194, endPoint x: 1184, endPoint y: 191, distance: 35.8
click at [1220, 194] on span "Required" at bounding box center [1226, 196] width 43 height 13
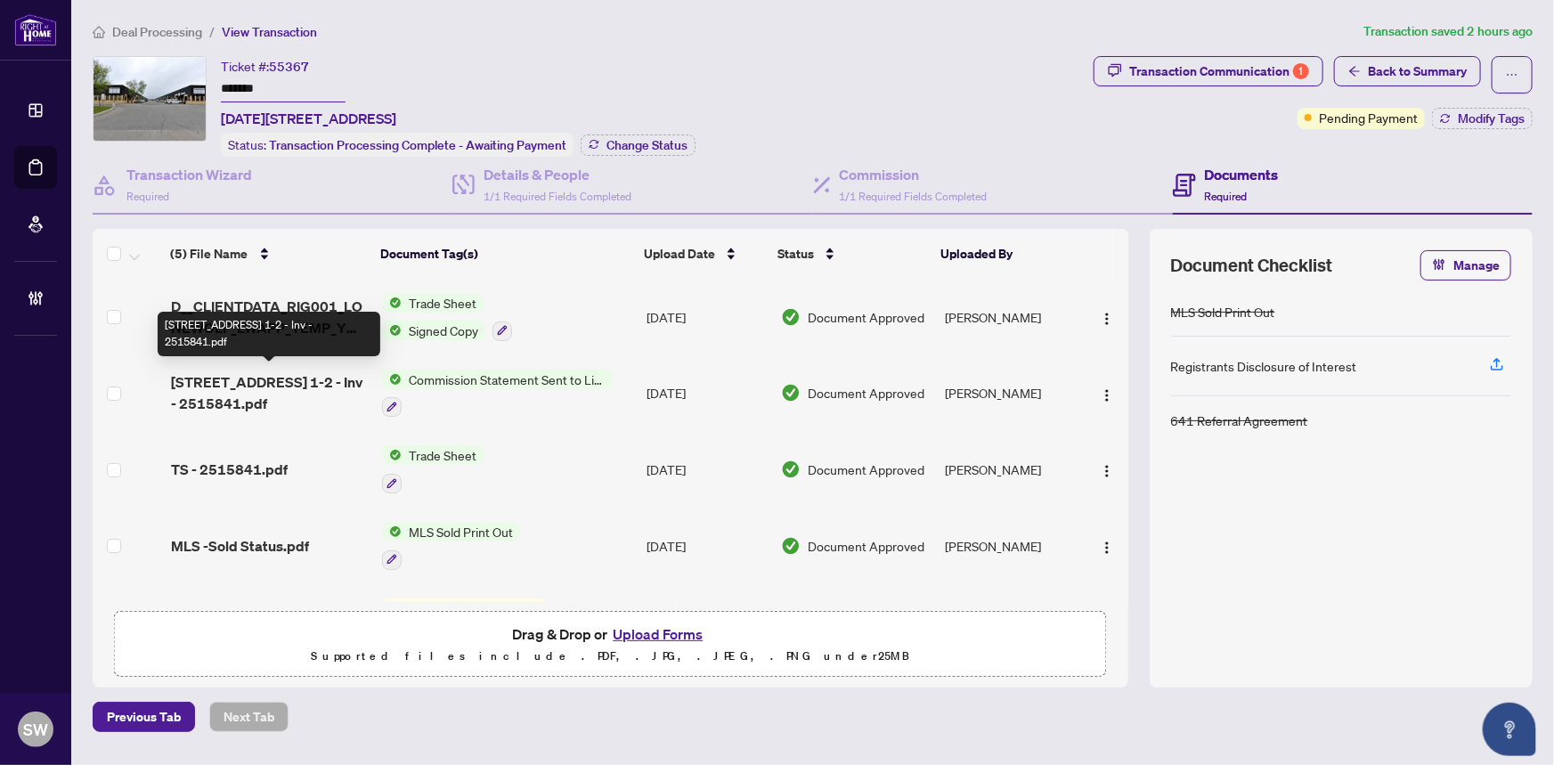
click at [316, 379] on span "[STREET_ADDRESS] 1-2 - Inv - 2515841.pdf" at bounding box center [270, 392] width 198 height 43
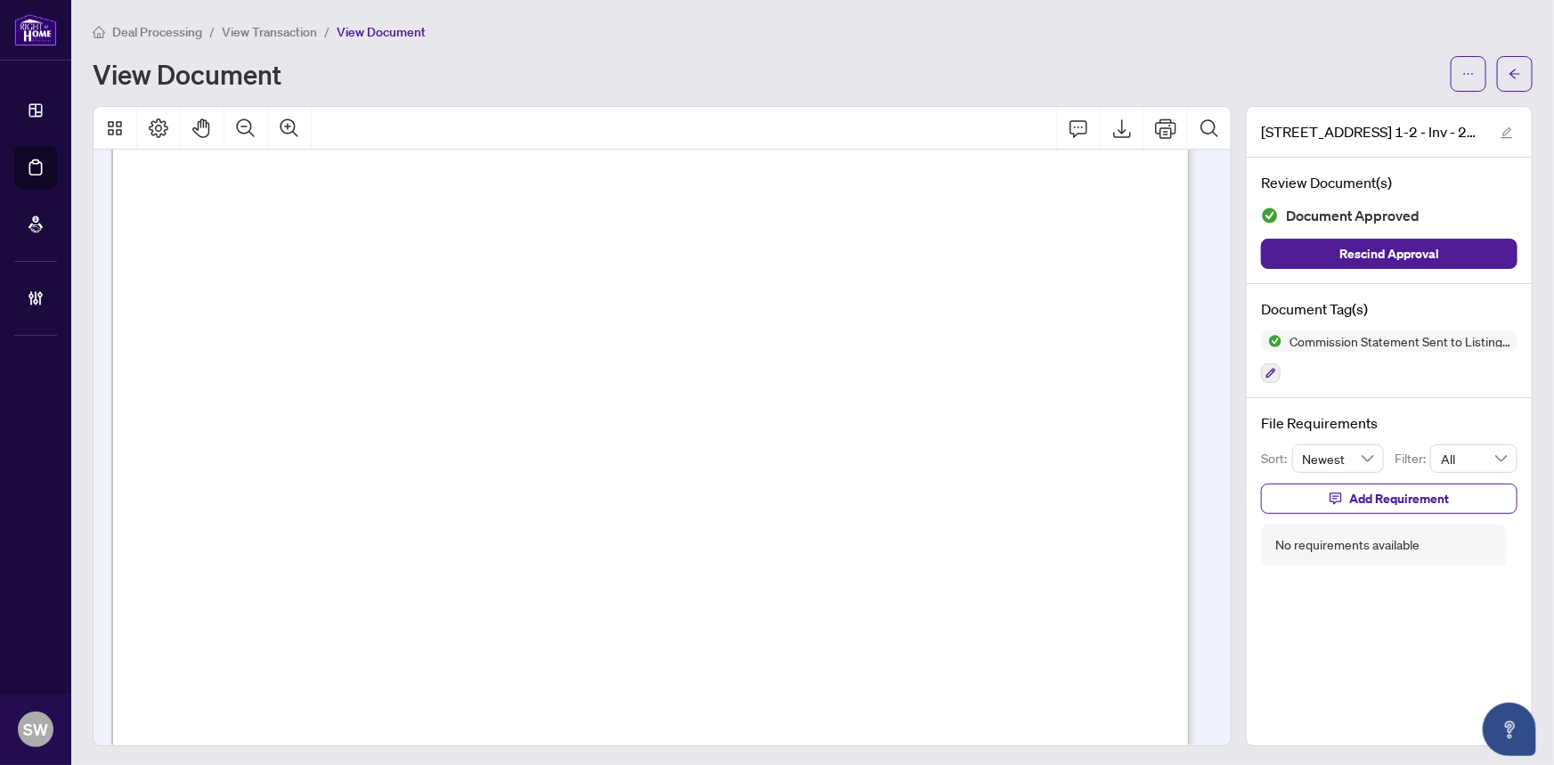
scroll to position [161, 0]
click at [1508, 81] on span "button" at bounding box center [1514, 74] width 12 height 28
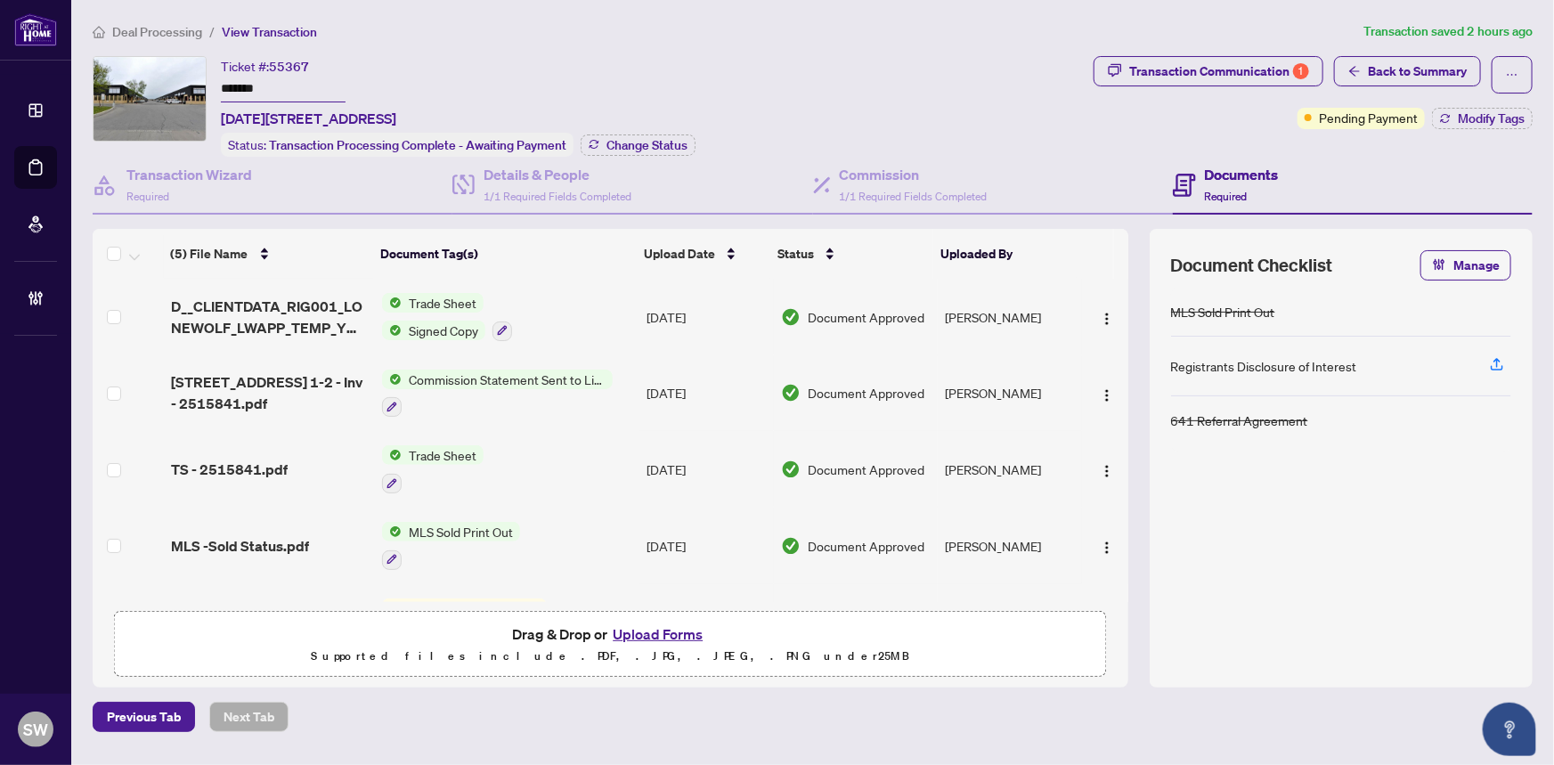
click at [722, 86] on div "Ticket #: 55367 ******* [DATE][STREET_ADDRESS] Status: Transaction Processing C…" at bounding box center [590, 106] width 994 height 101
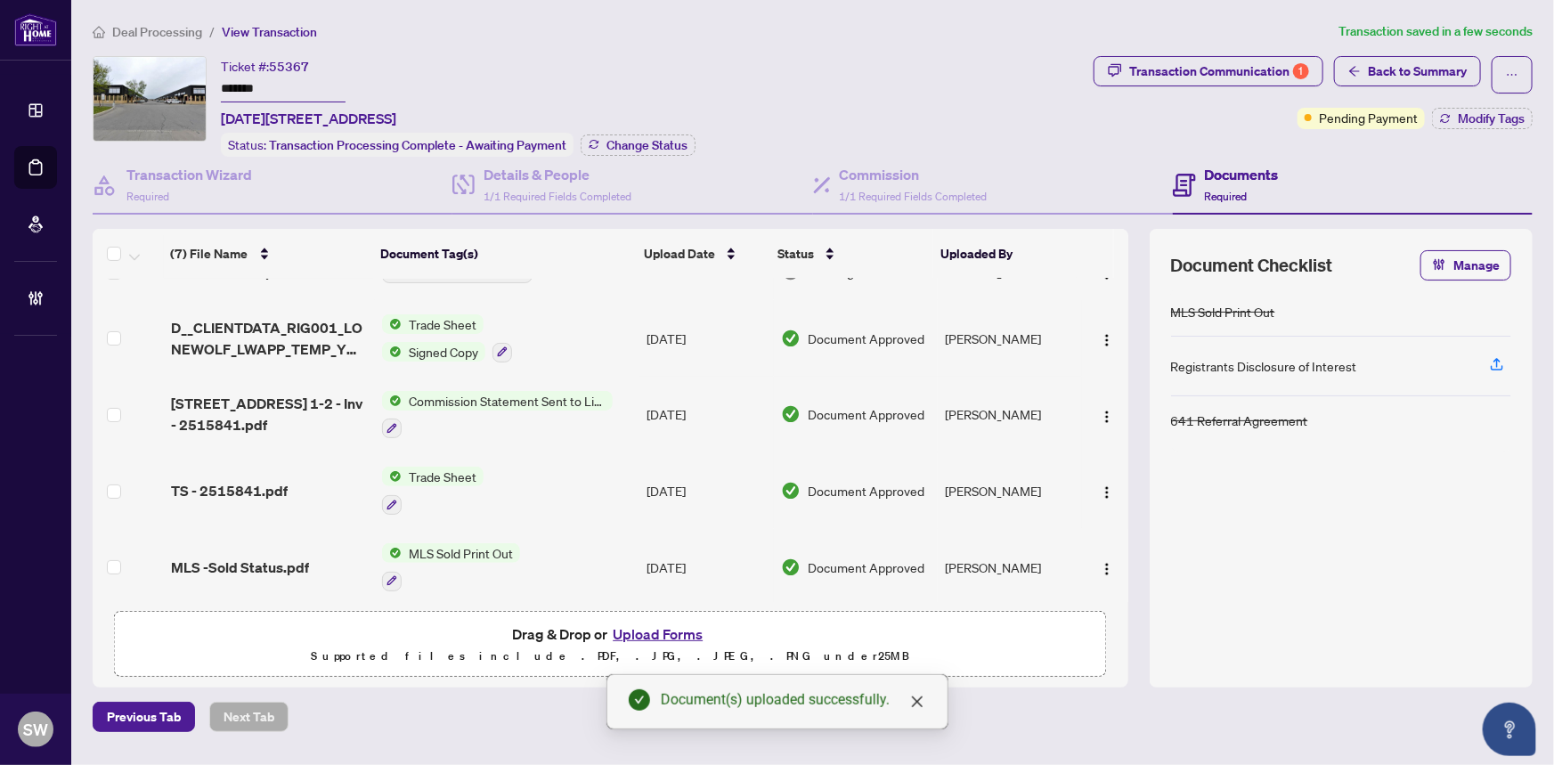
scroll to position [187, 0]
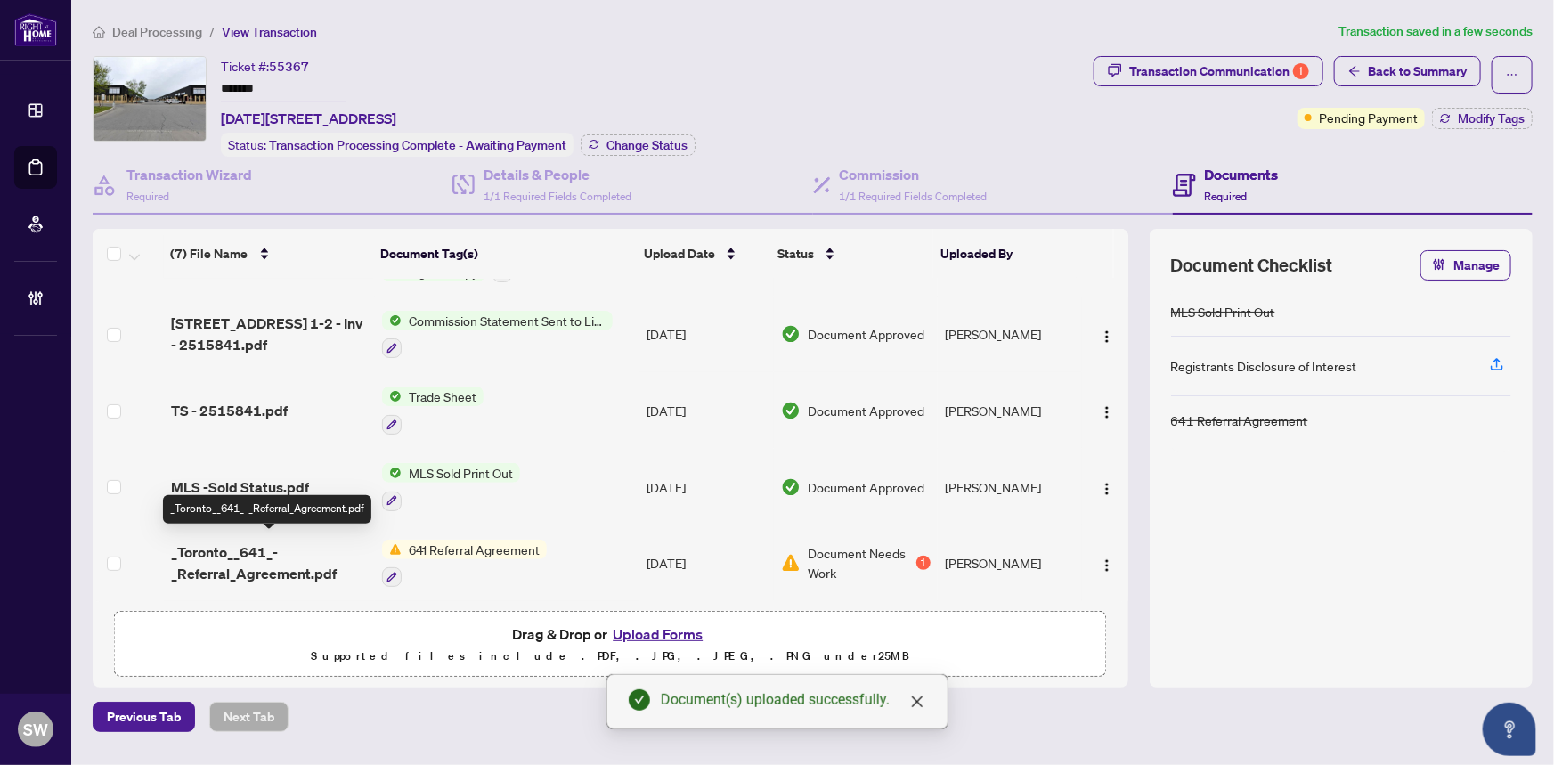
click at [259, 556] on span "_Toronto__641_-_Referral_Agreement.pdf" at bounding box center [270, 562] width 198 height 43
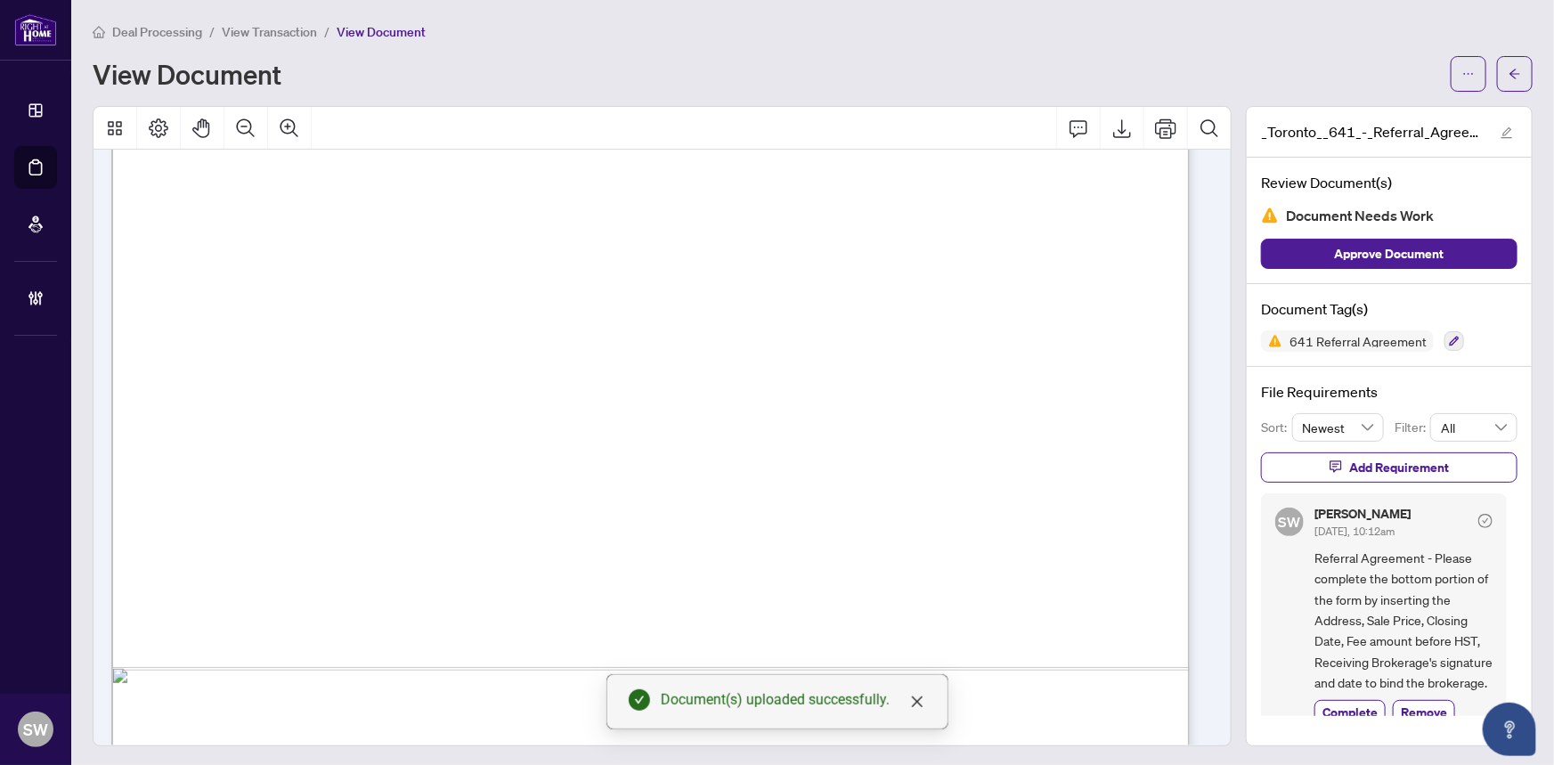
scroll to position [835, 0]
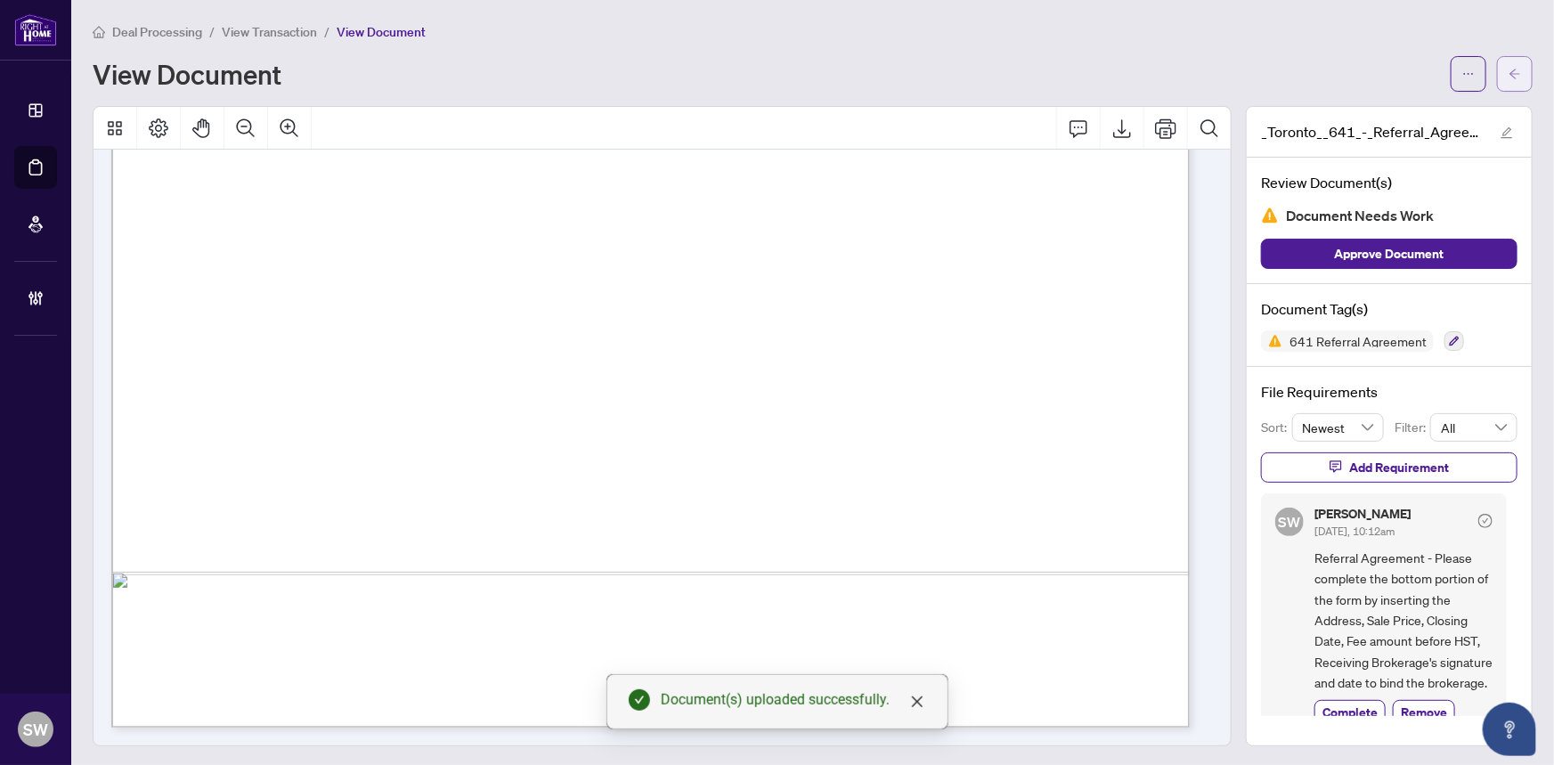
click at [1508, 69] on icon "arrow-left" at bounding box center [1514, 74] width 12 height 12
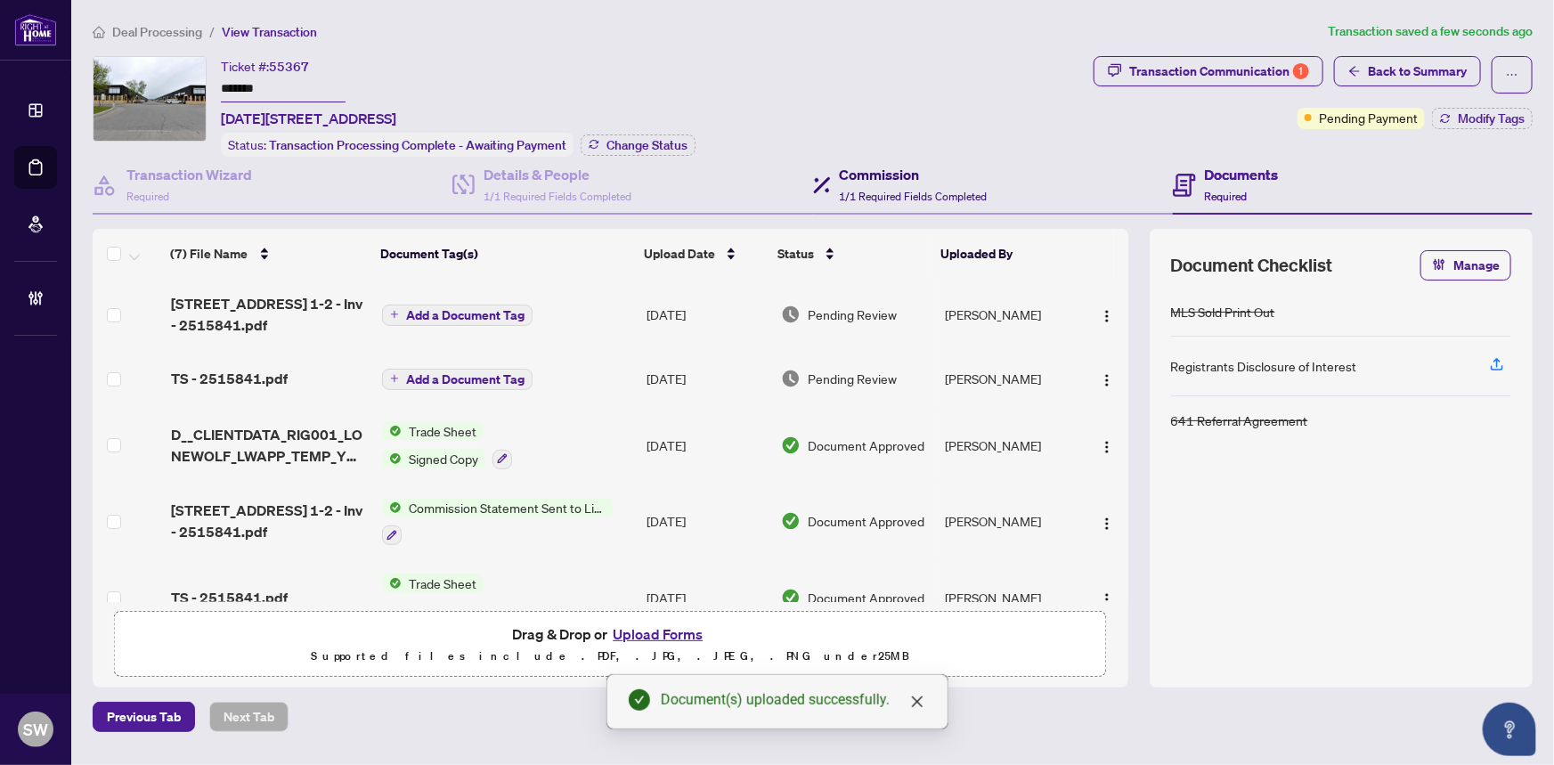
click at [887, 190] on span "1/1 Required Fields Completed" at bounding box center [914, 196] width 148 height 13
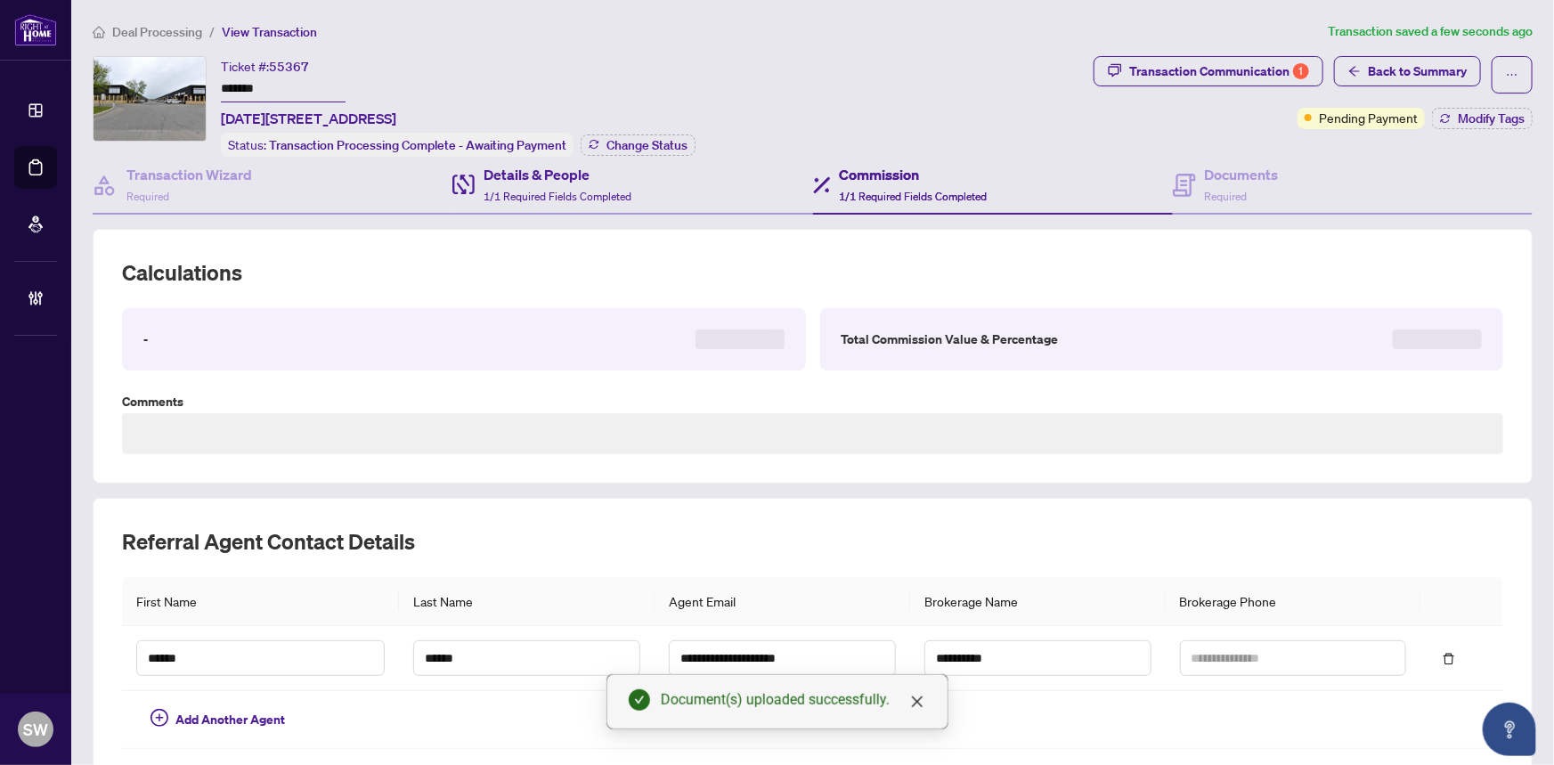
type textarea "**********"
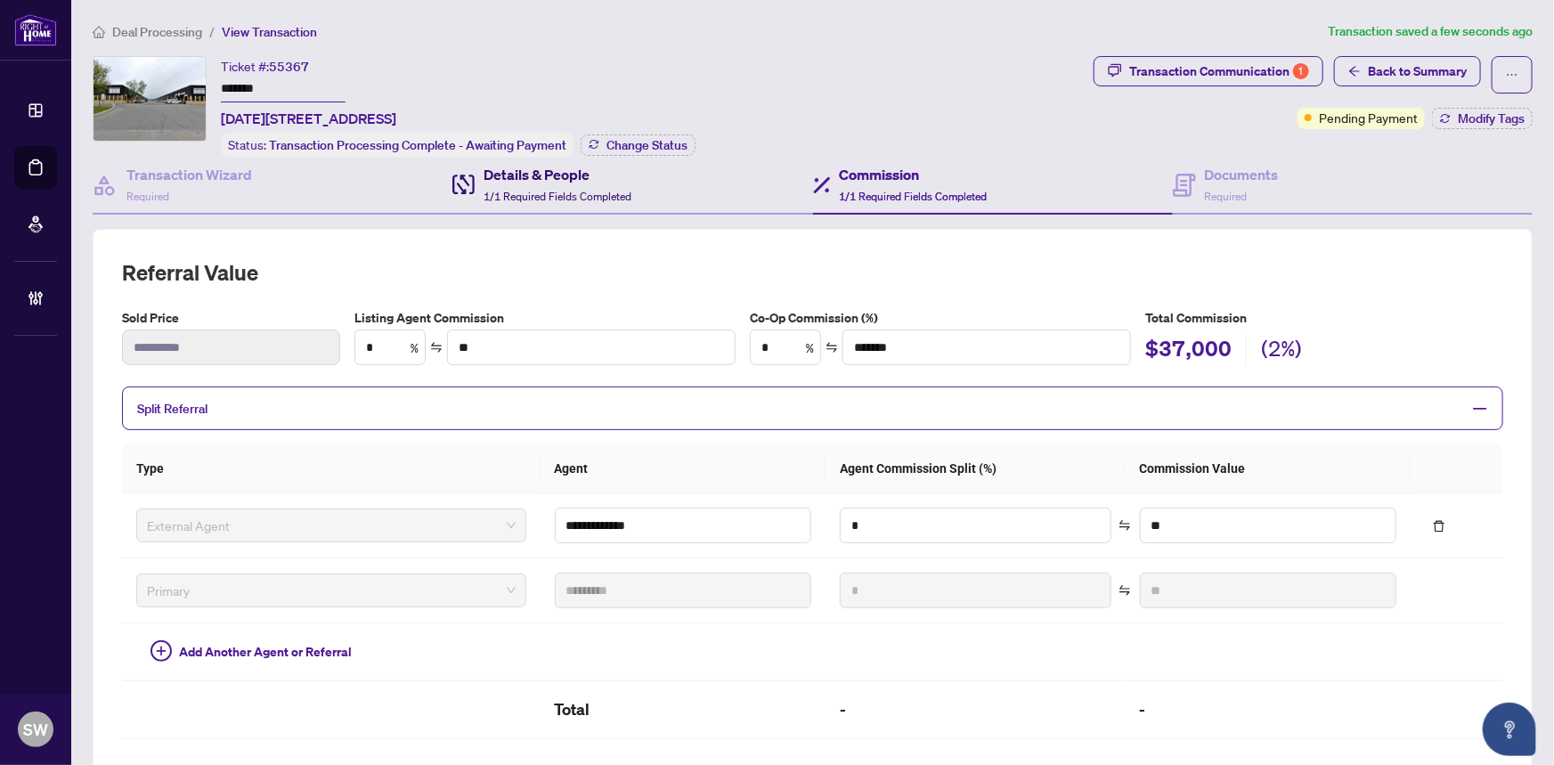
click at [548, 181] on h4 "Details & People" at bounding box center [557, 174] width 148 height 21
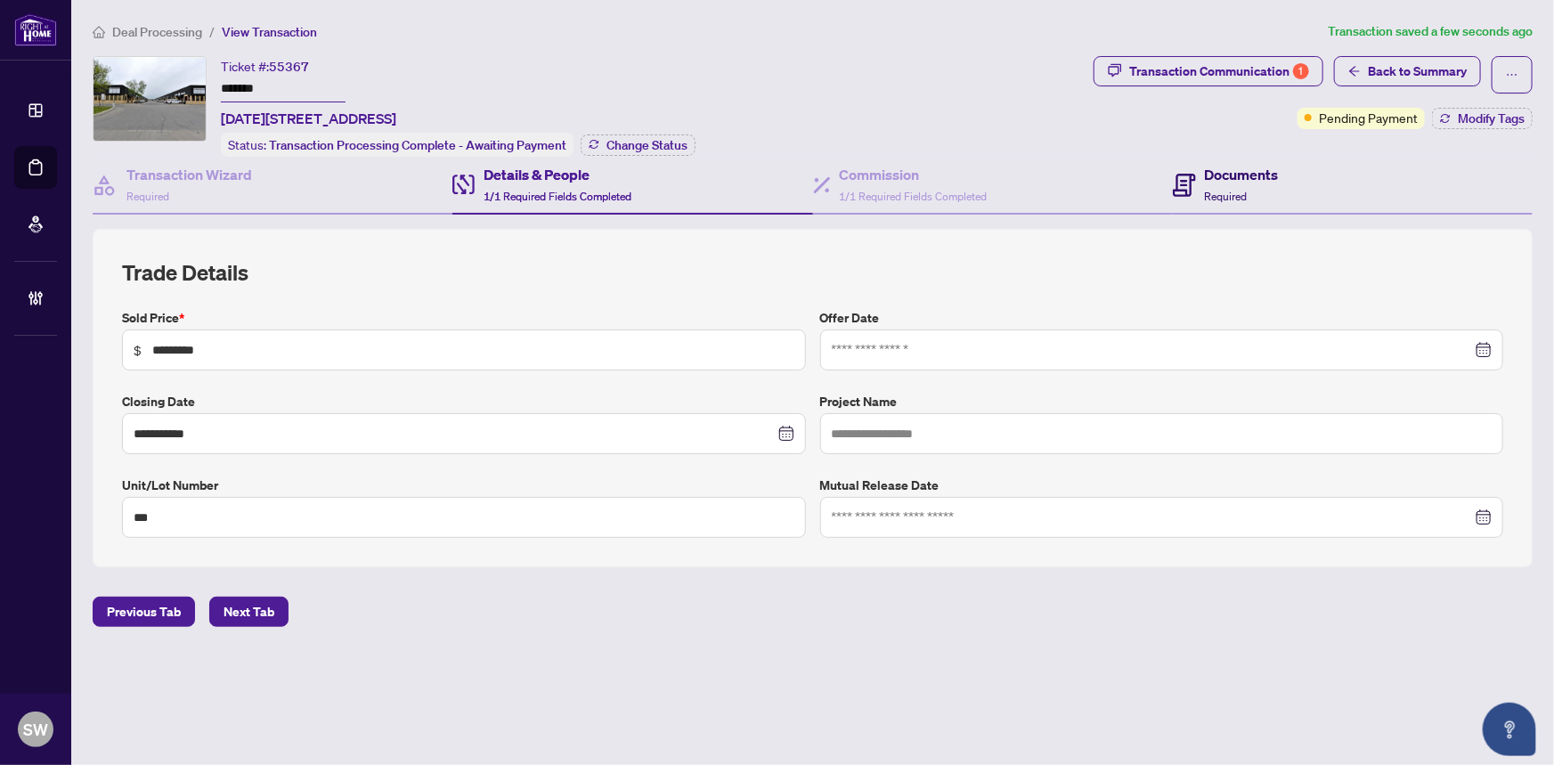
click at [1255, 175] on h4 "Documents" at bounding box center [1242, 174] width 74 height 21
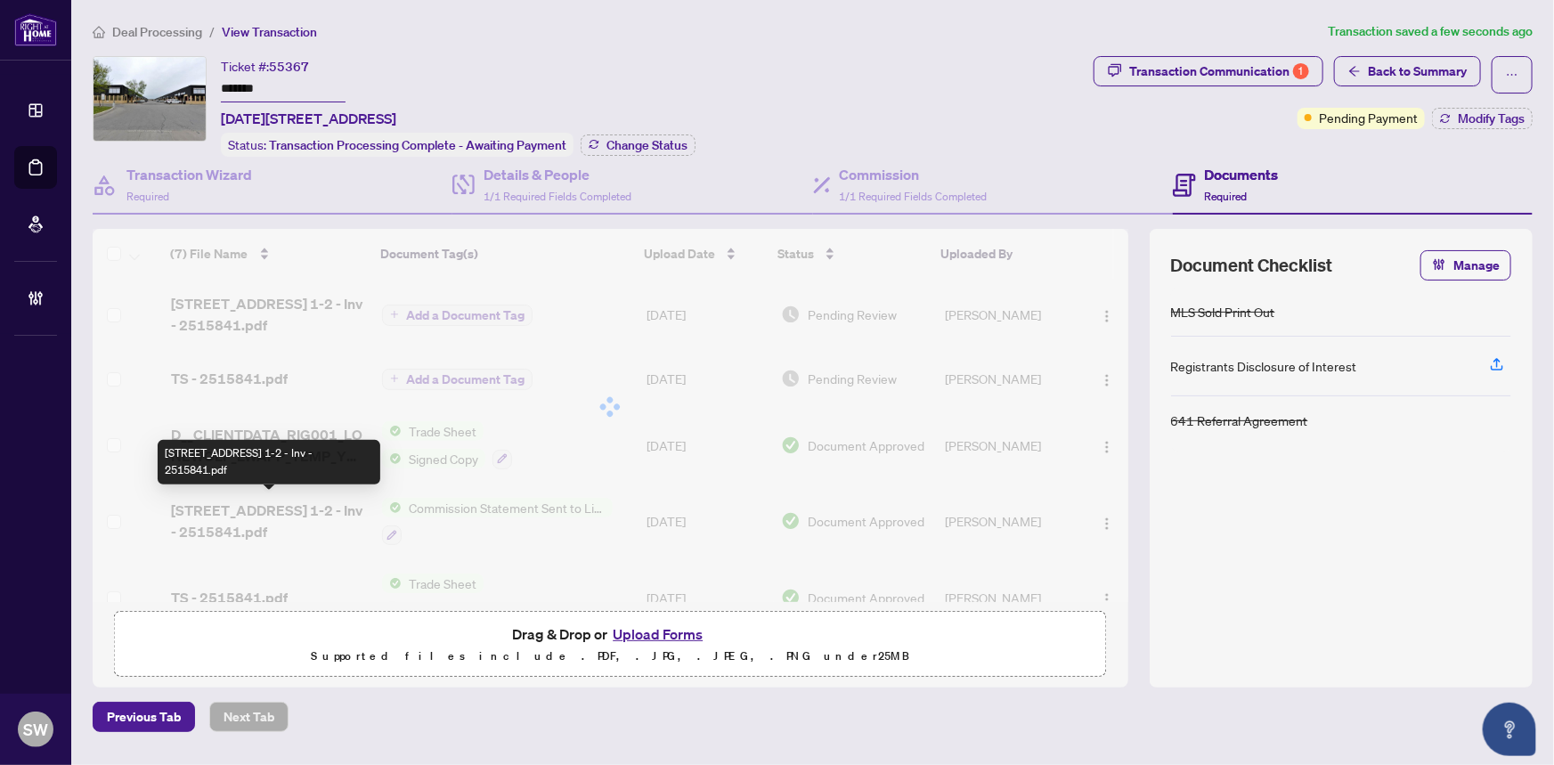
click at [255, 500] on div "(7) File Name Document Tag(s) Upload Date Status Uploaded By (7) File Name Docu…" at bounding box center [610, 415] width 1035 height 373
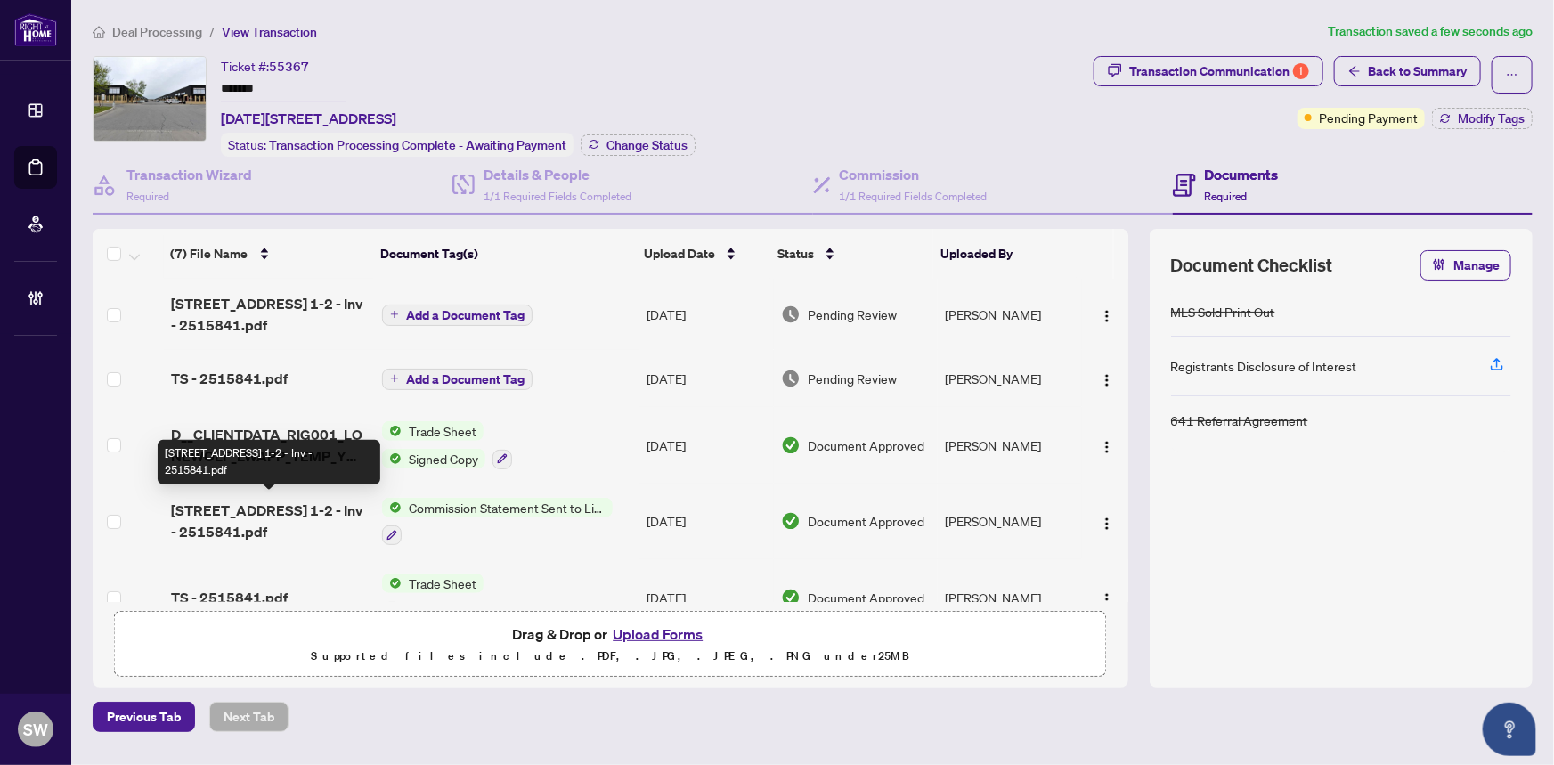
click at [255, 512] on span "[STREET_ADDRESS] 1-2 - Inv - 2515841.pdf" at bounding box center [270, 520] width 198 height 43
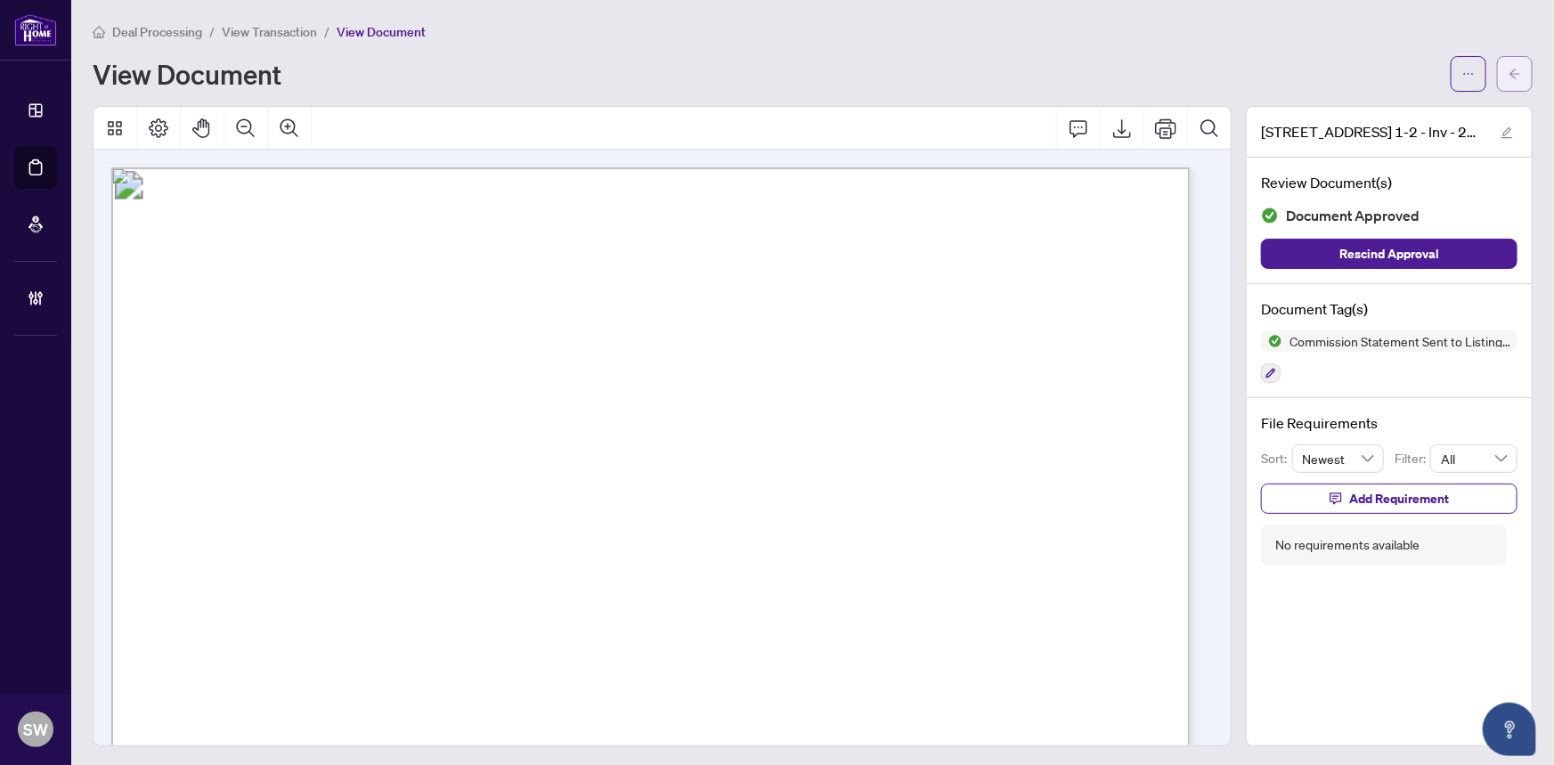
click at [1510, 79] on button "button" at bounding box center [1515, 74] width 36 height 36
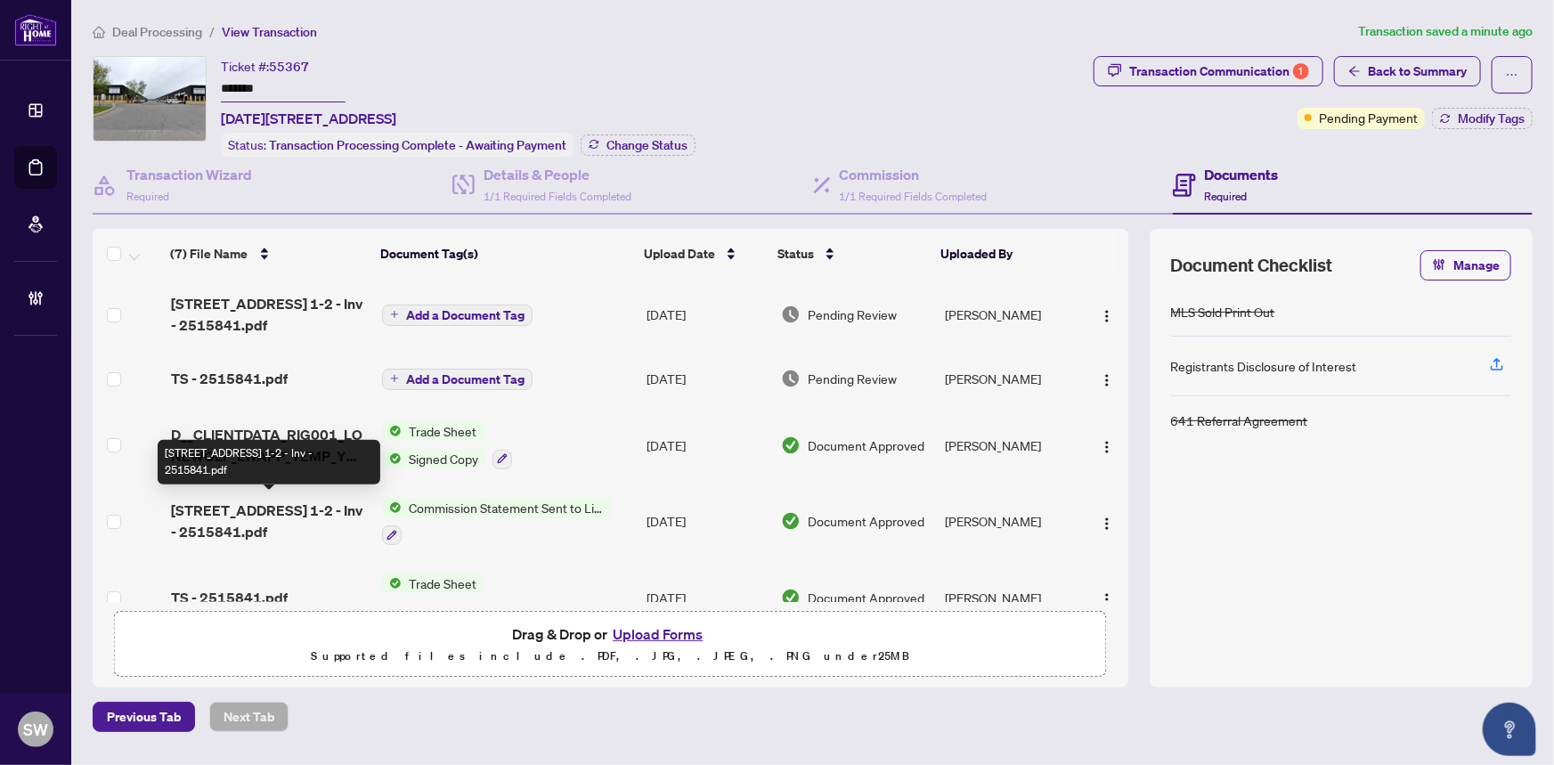
click at [249, 510] on span "1060 Britannia Rd E 1-2 - Inv - 2515841.pdf" at bounding box center [270, 520] width 198 height 43
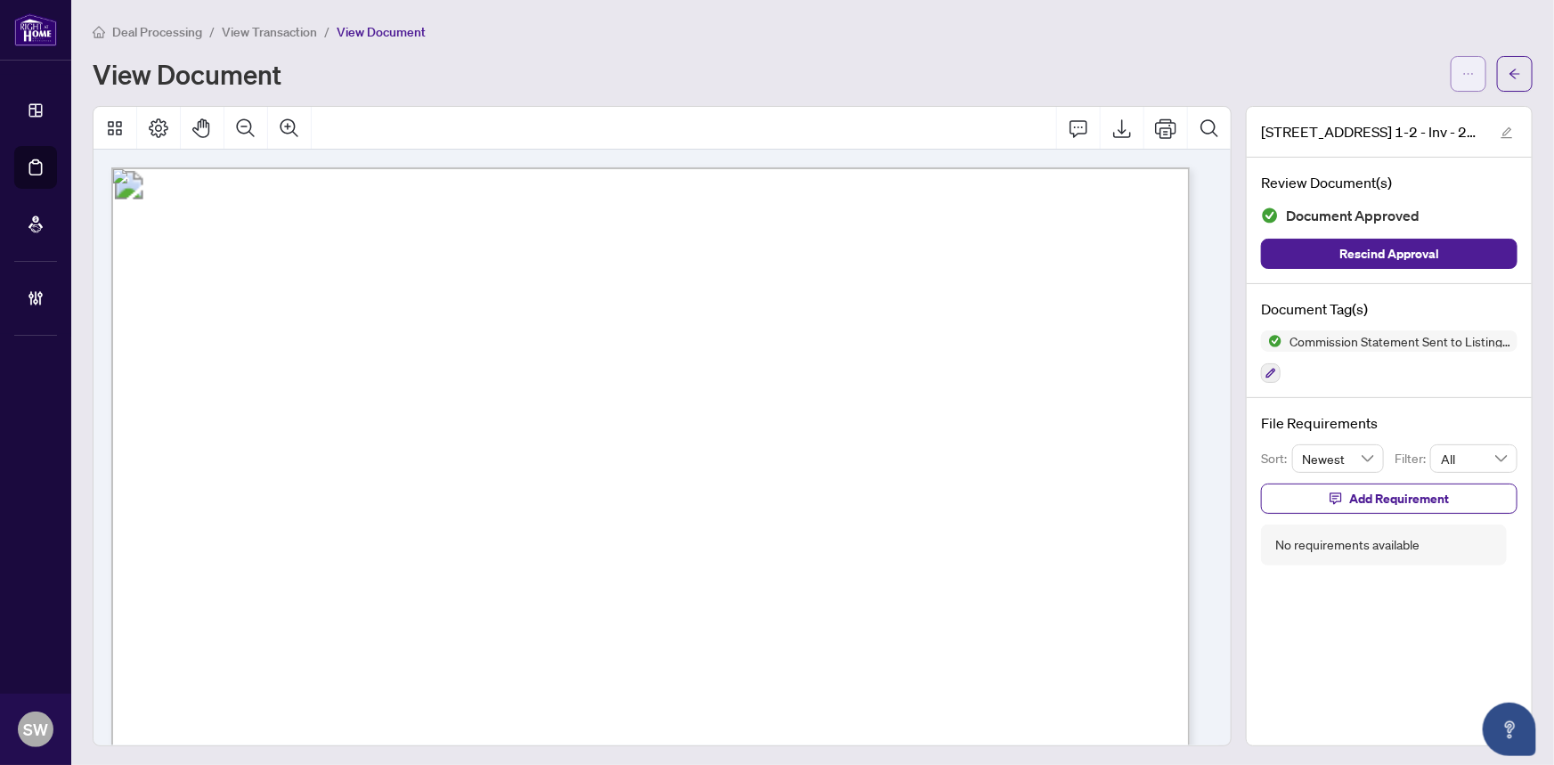
click at [1462, 85] on span "button" at bounding box center [1468, 74] width 12 height 28
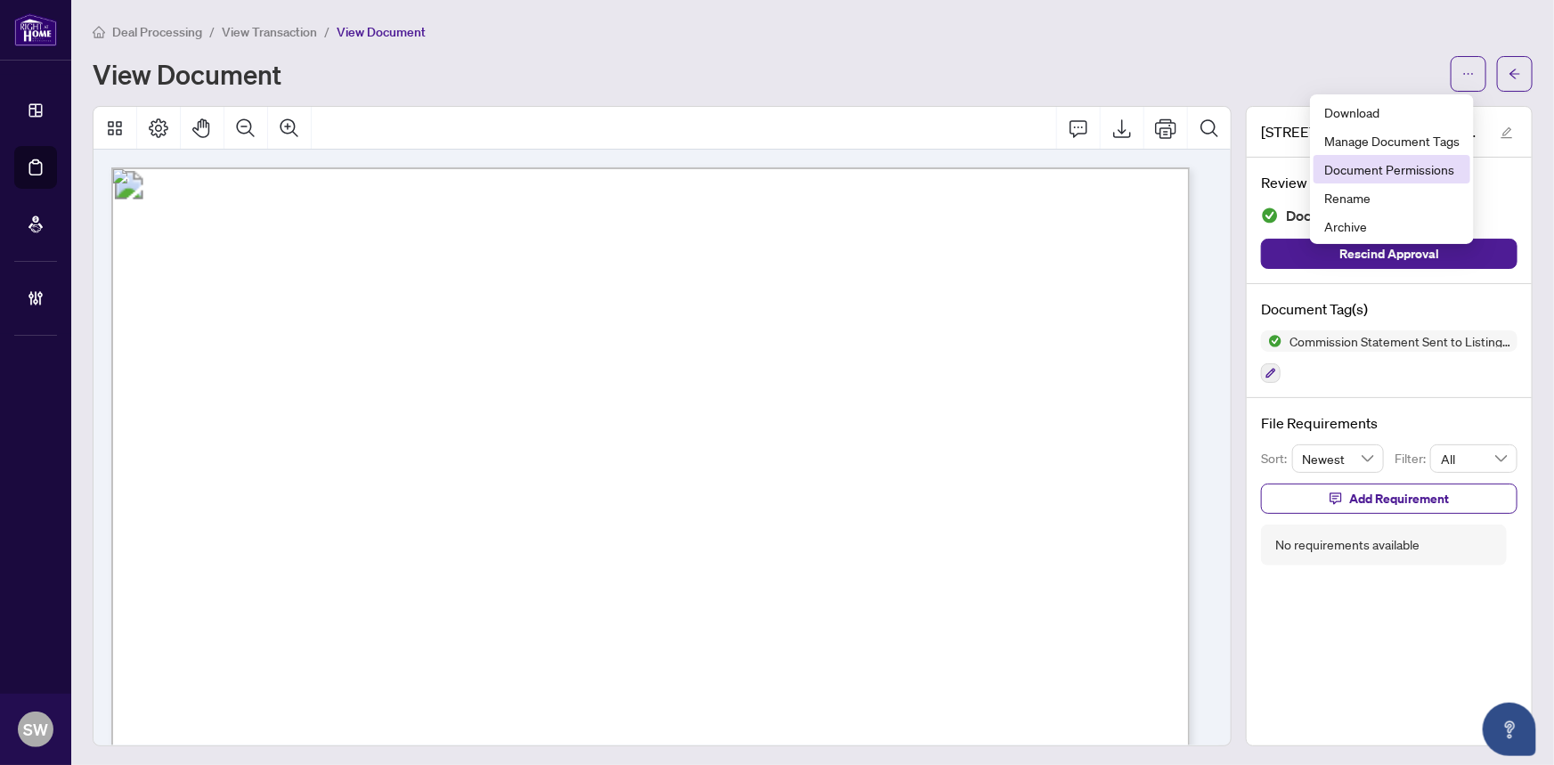
click at [1433, 166] on span "Document Permissions" at bounding box center [1391, 169] width 135 height 20
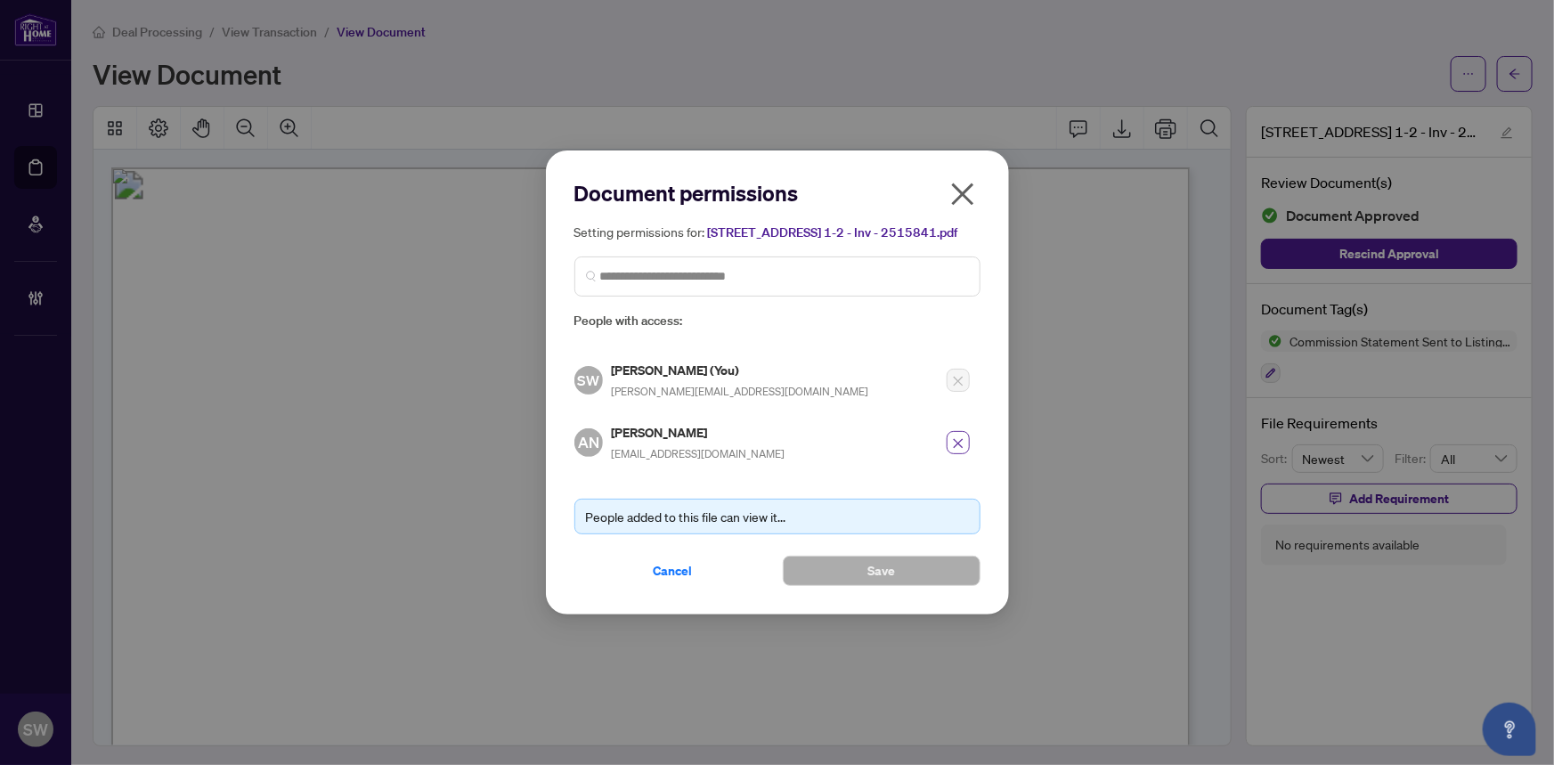
click at [958, 443] on icon "close" at bounding box center [958, 443] width 12 height 12
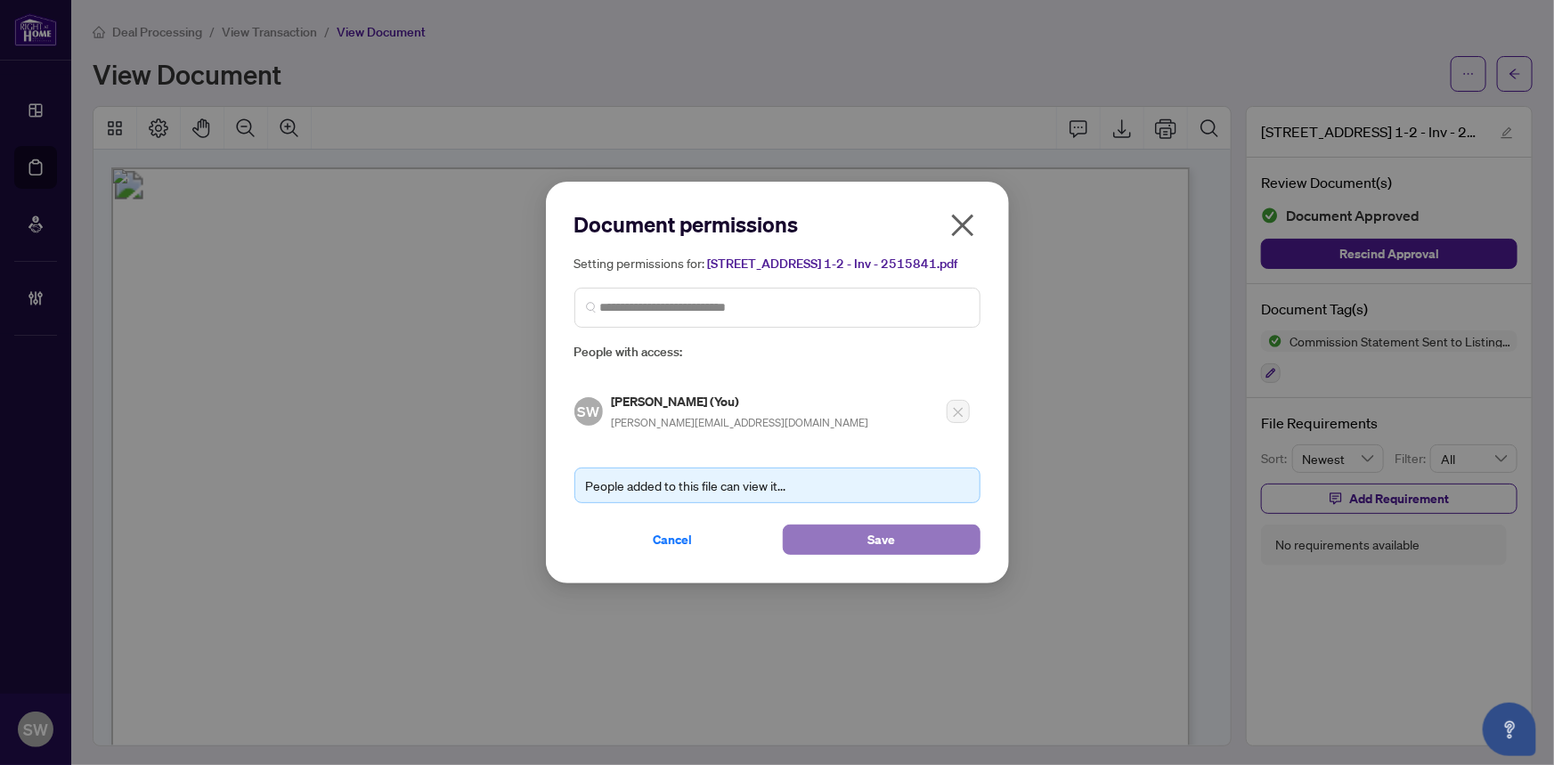
click at [857, 538] on button "Save" at bounding box center [882, 539] width 198 height 30
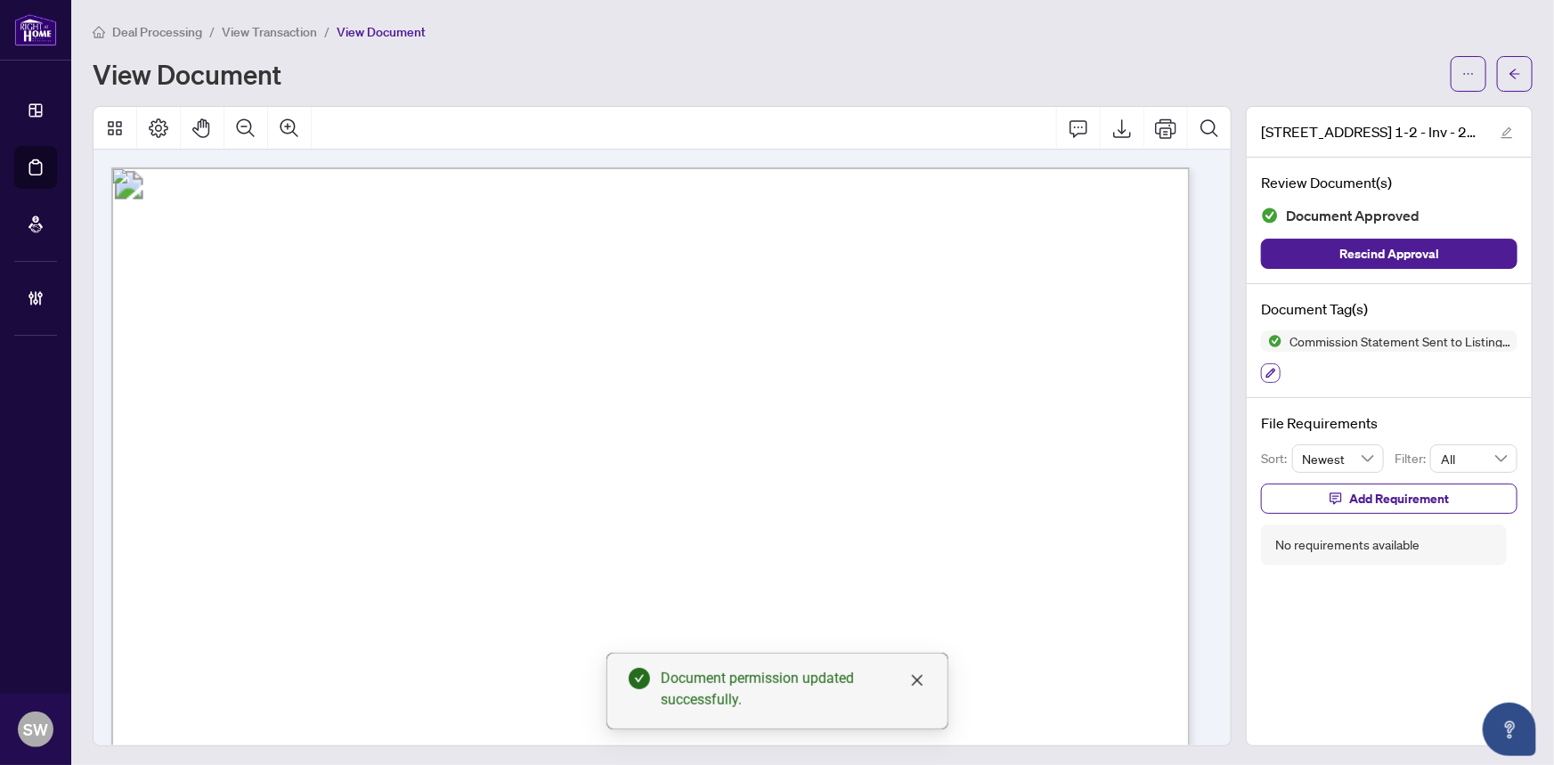
click at [1265, 368] on icon "button" at bounding box center [1270, 373] width 11 height 11
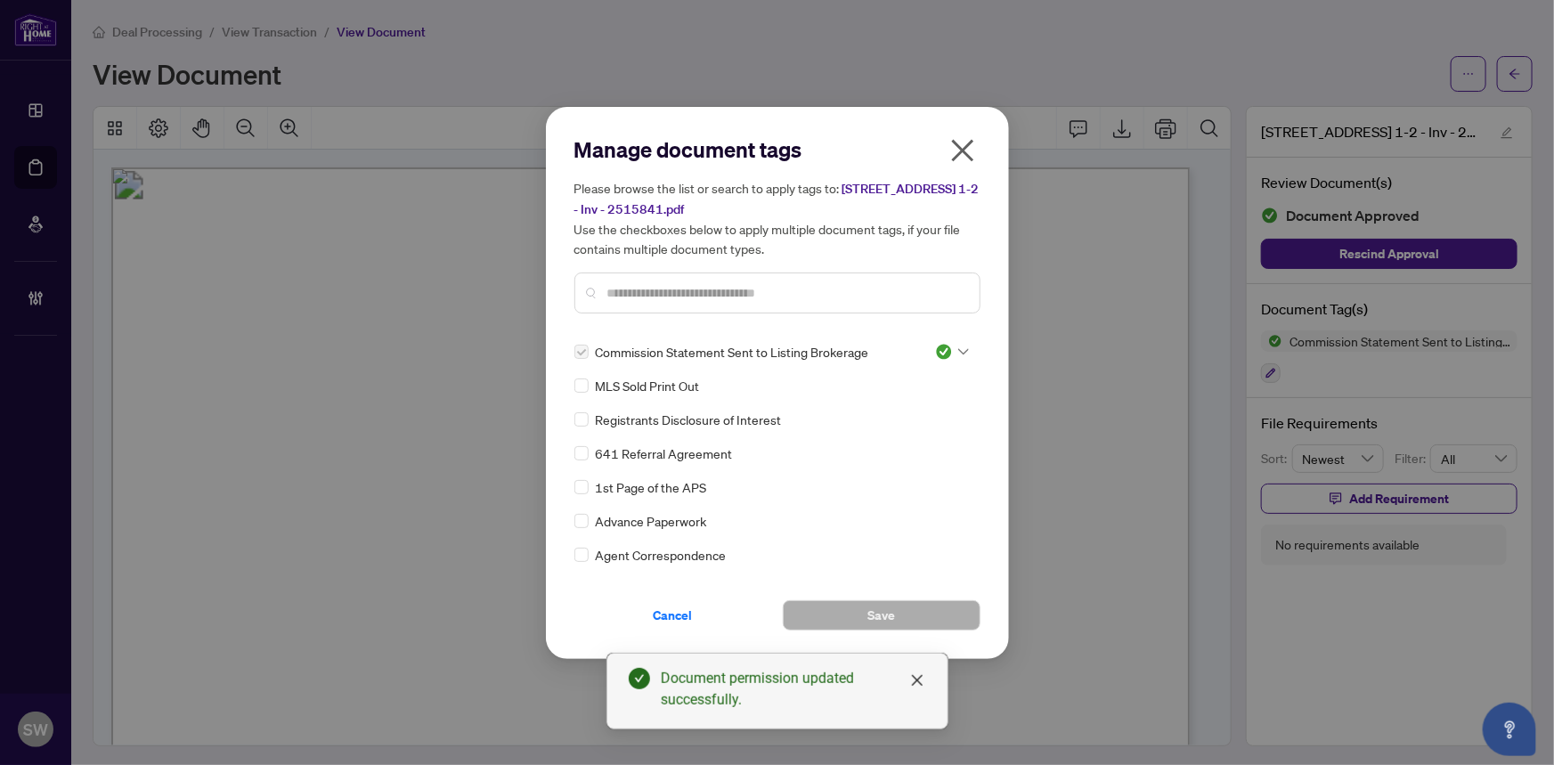
click at [944, 347] on img at bounding box center [944, 352] width 18 height 18
click at [906, 383] on div "Pending Review" at bounding box center [893, 381] width 114 height 20
click at [902, 607] on button "Save" at bounding box center [882, 615] width 198 height 30
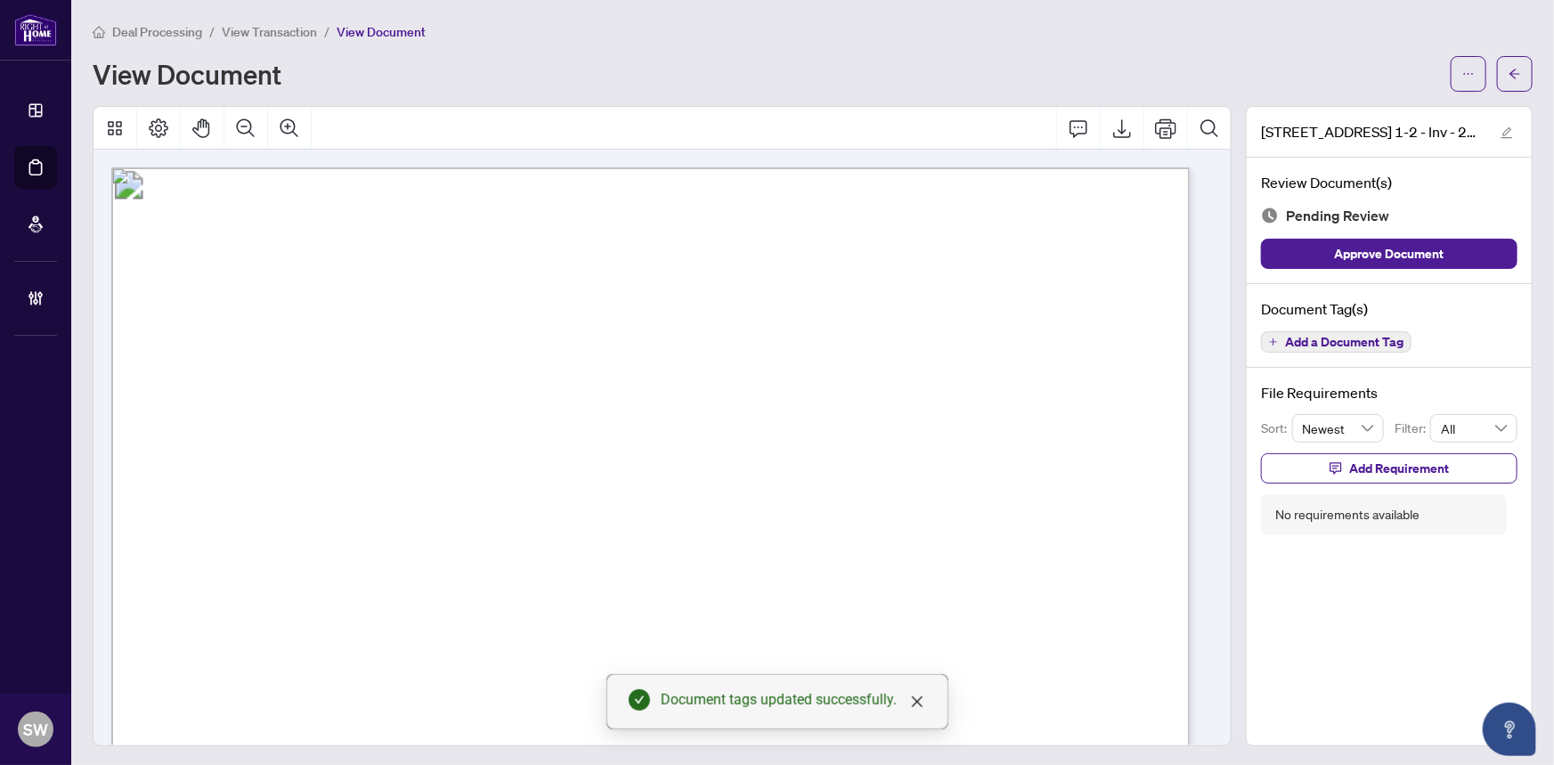
click at [1464, 81] on button "button" at bounding box center [1468, 74] width 36 height 36
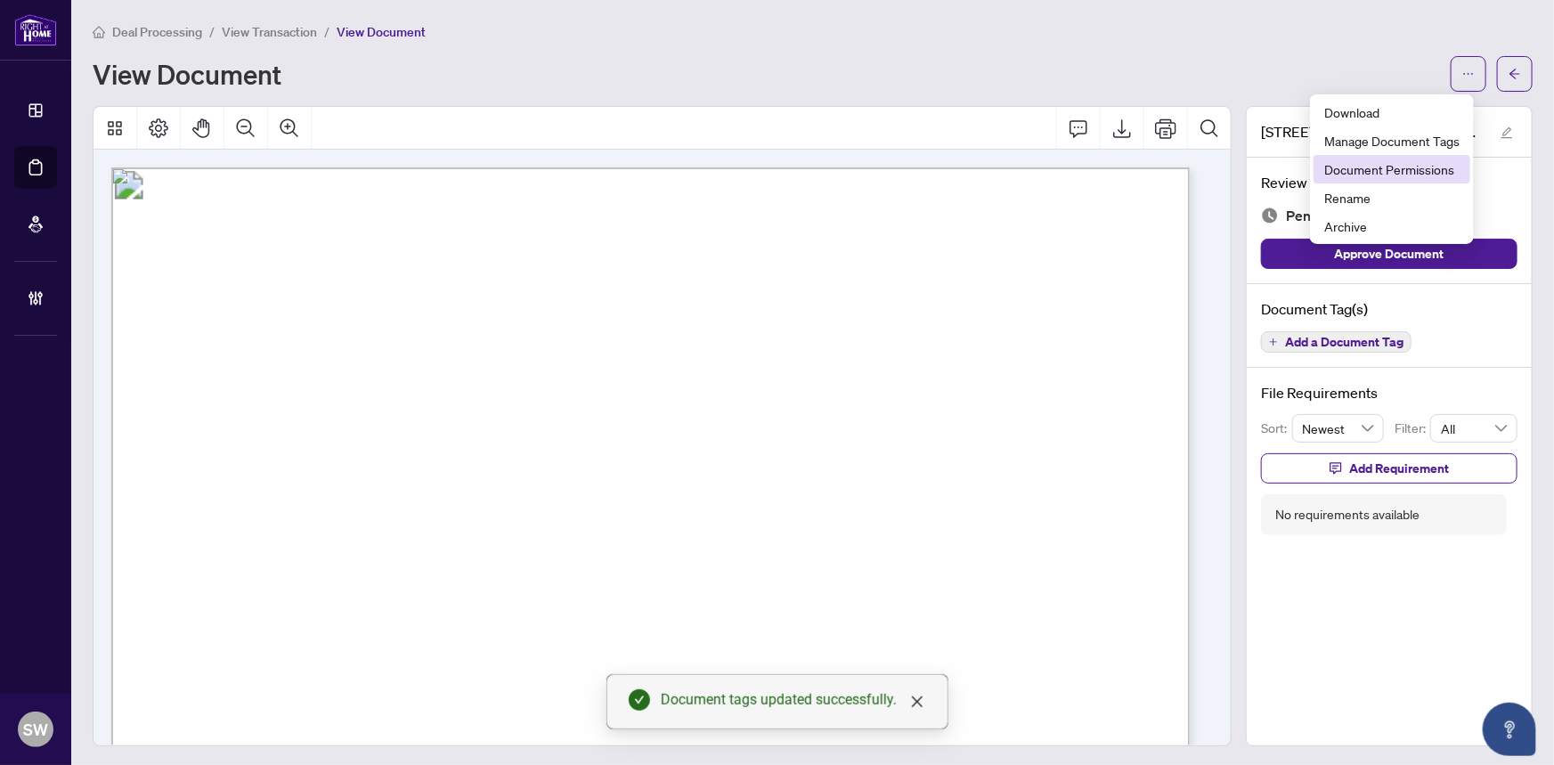
click at [1407, 166] on span "Document Permissions" at bounding box center [1391, 169] width 135 height 20
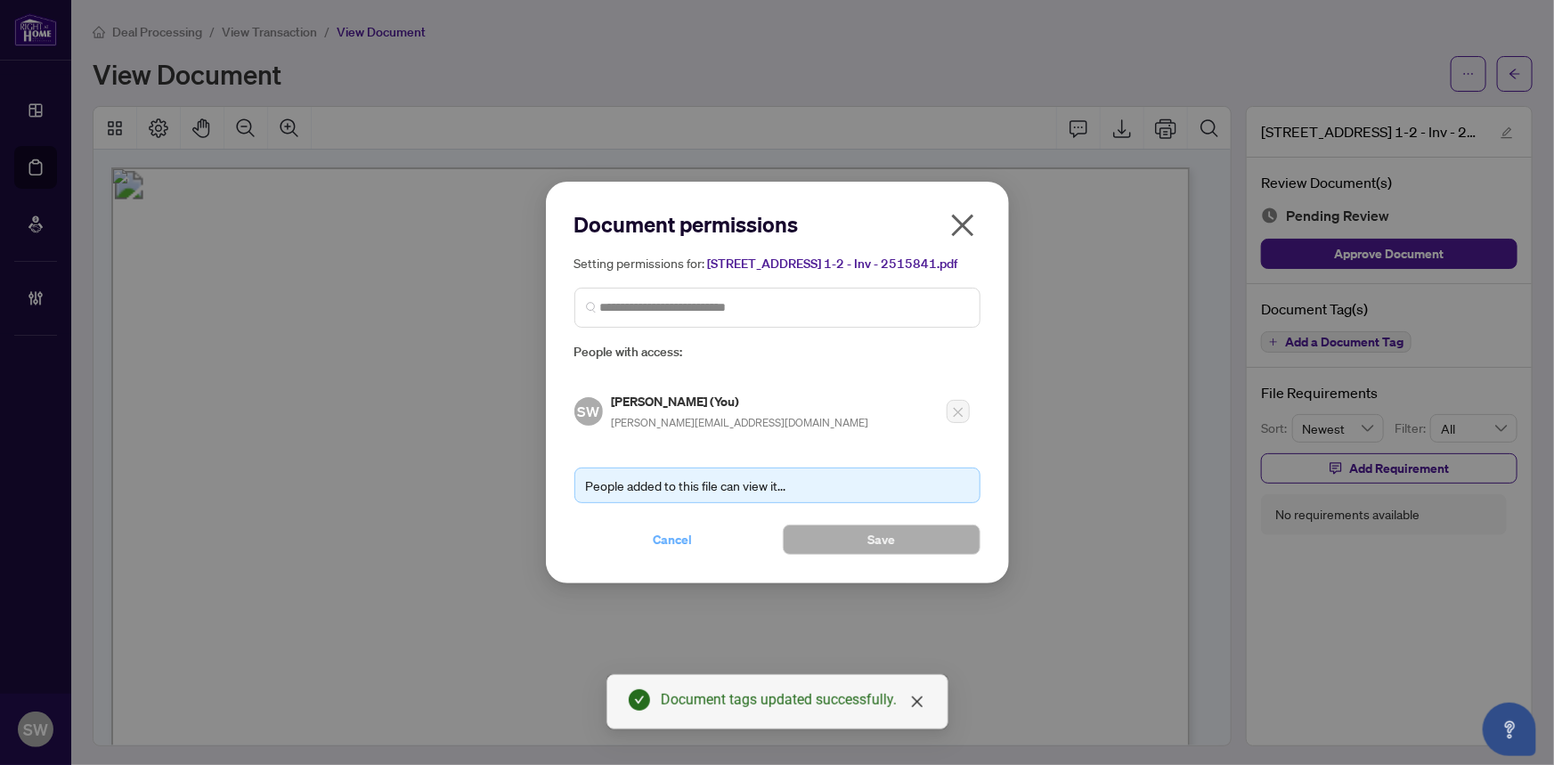
click at [681, 534] on span "Cancel" at bounding box center [672, 539] width 39 height 28
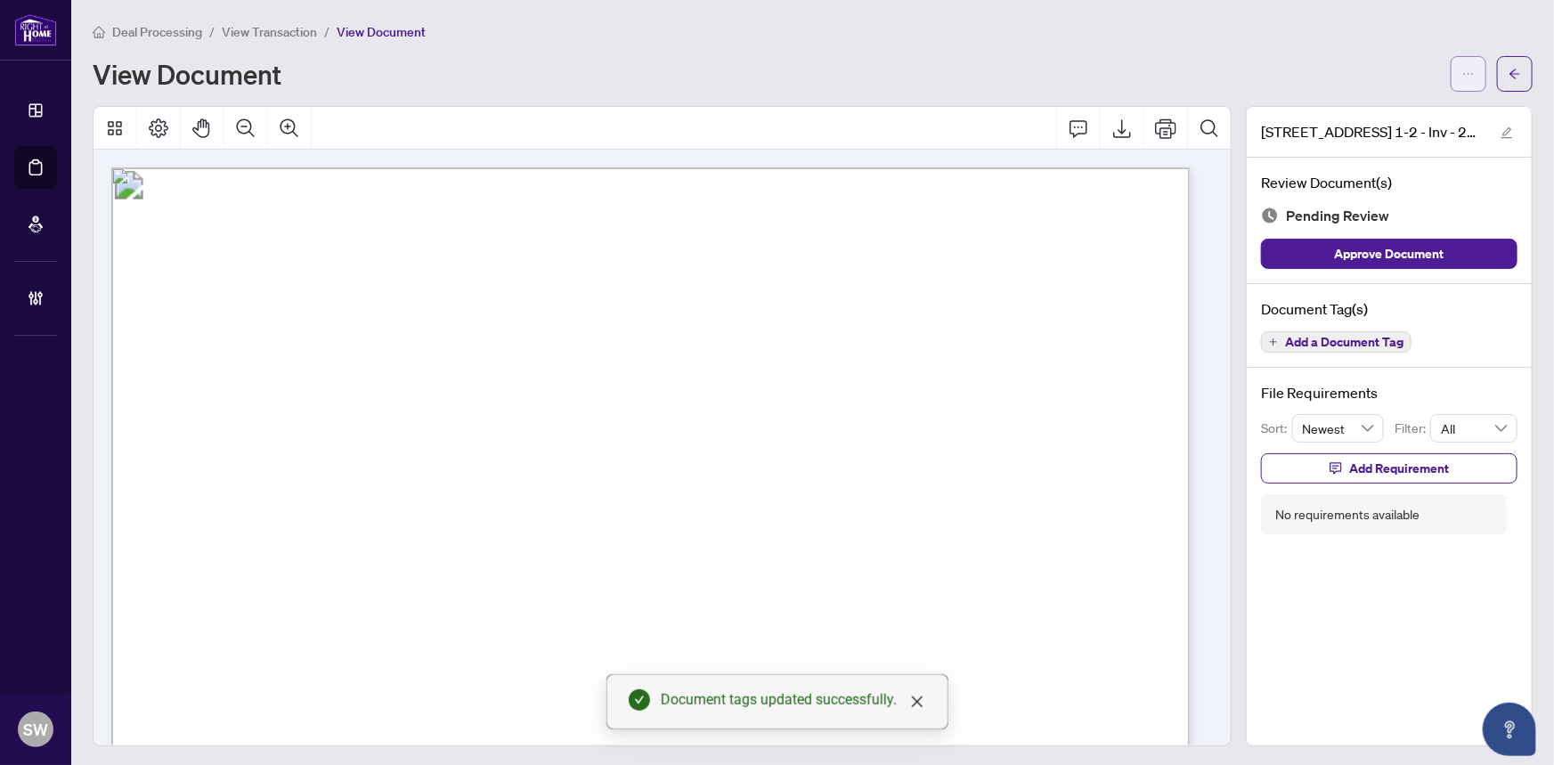
click at [1462, 71] on icon "ellipsis" at bounding box center [1468, 74] width 12 height 12
click at [1343, 228] on span "Archive" at bounding box center [1391, 226] width 135 height 20
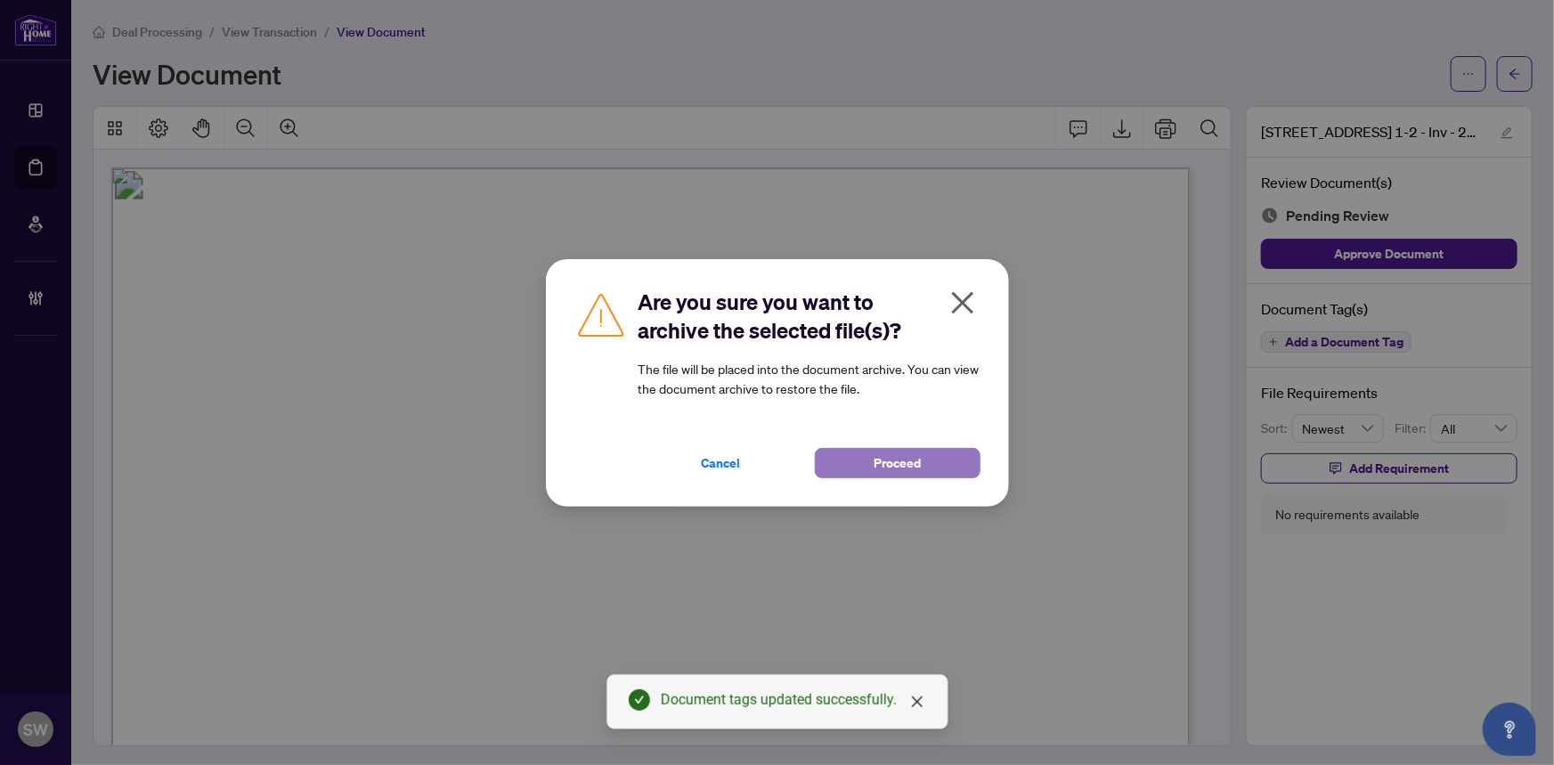
click at [878, 466] on span "Proceed" at bounding box center [896, 463] width 47 height 28
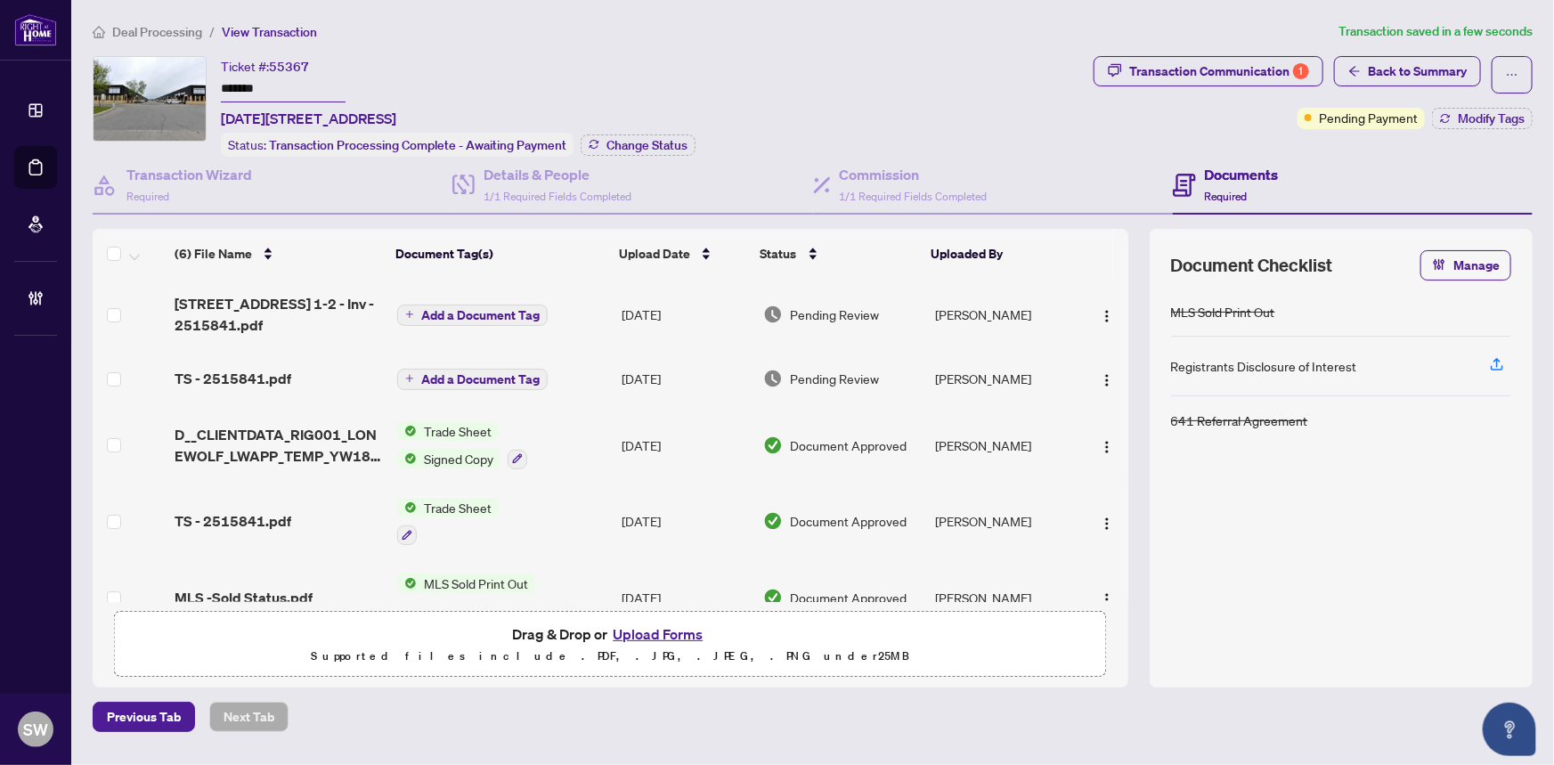
click at [456, 309] on span "Add a Document Tag" at bounding box center [480, 315] width 118 height 12
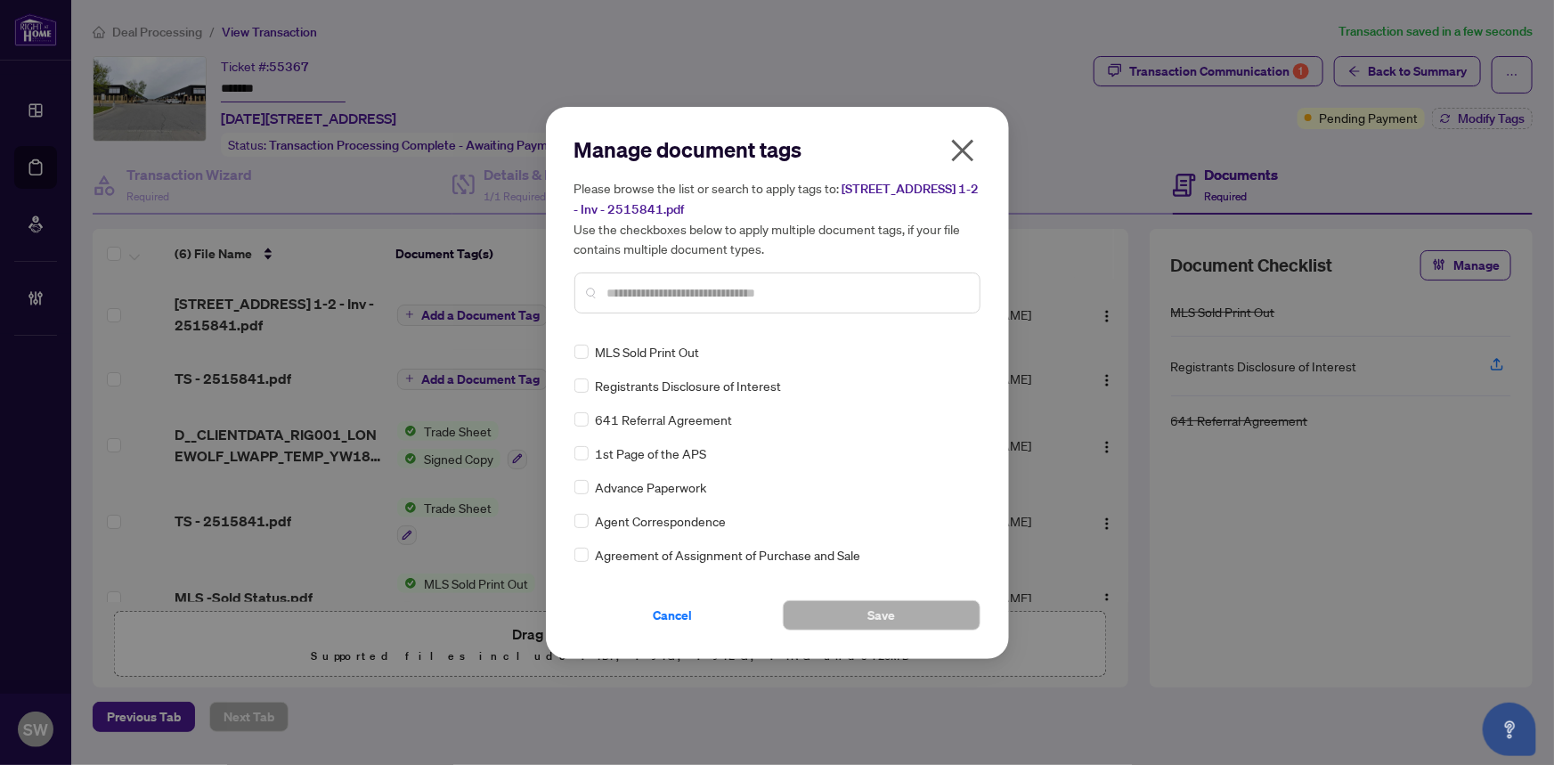
click at [775, 291] on input "text" at bounding box center [786, 293] width 358 height 20
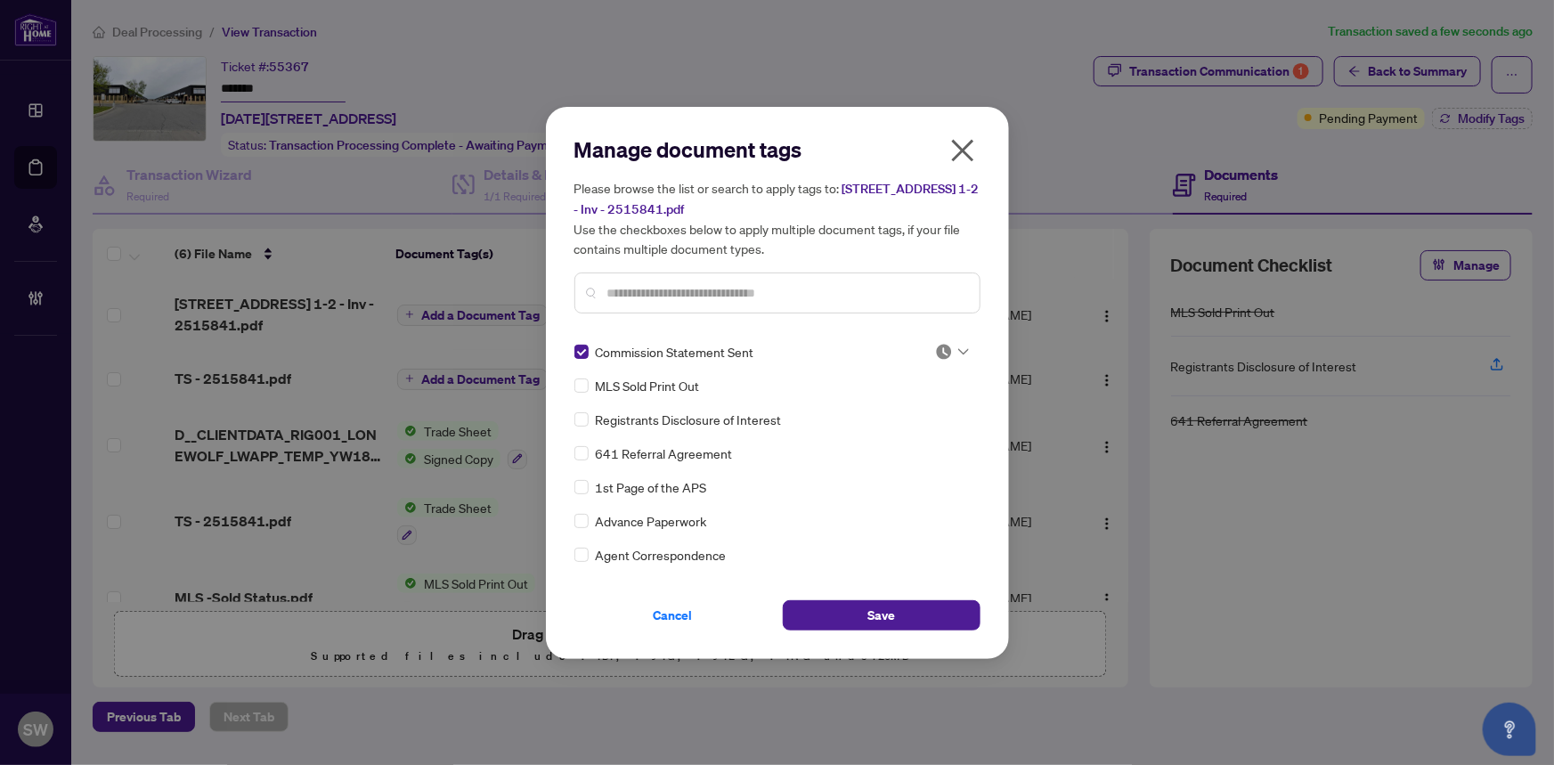
click at [950, 343] on div at bounding box center [952, 352] width 34 height 18
click at [911, 434] on div "Approved" at bounding box center [893, 438] width 114 height 20
click at [880, 608] on span "Save" at bounding box center [881, 615] width 28 height 28
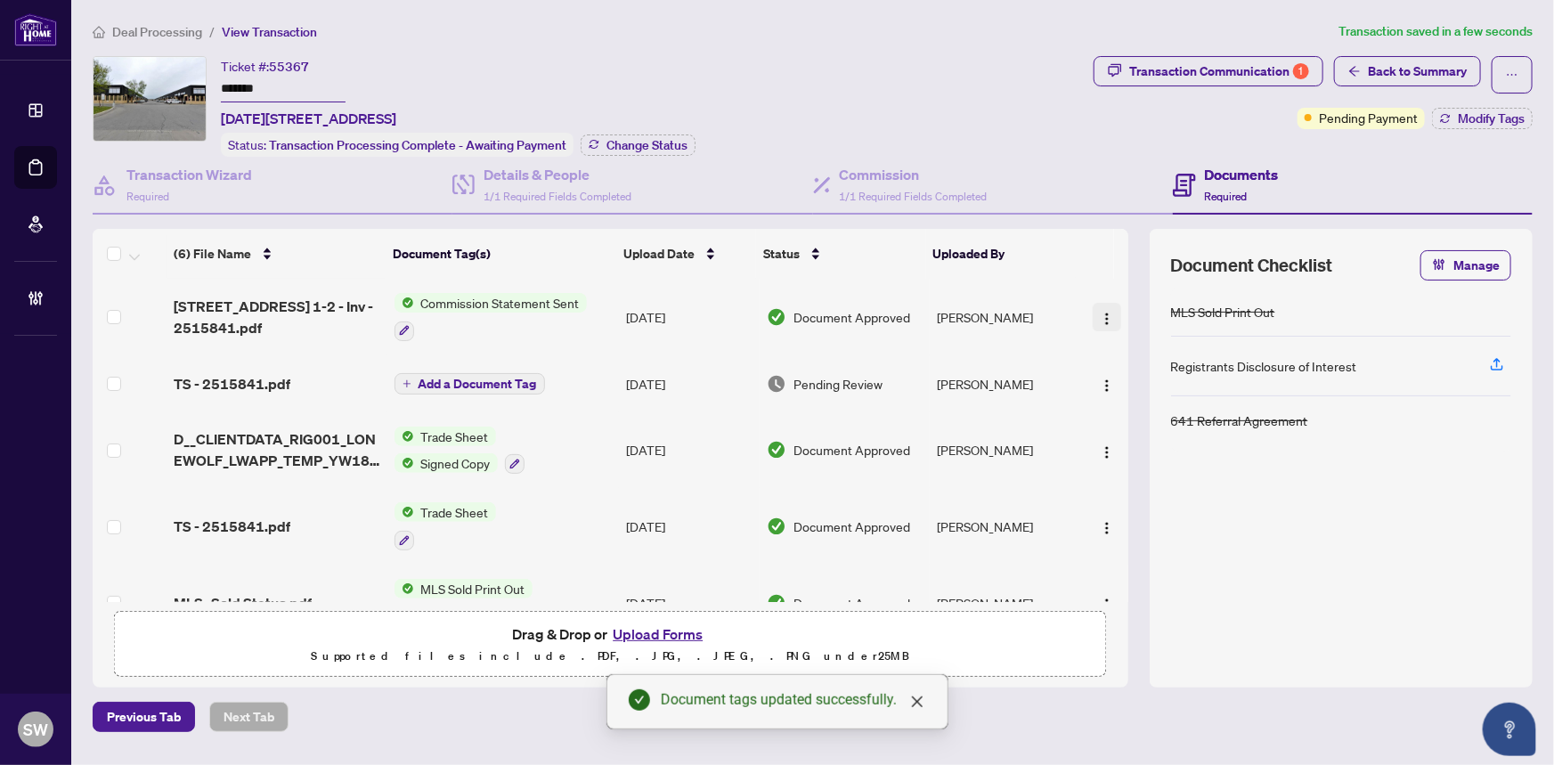
click at [1092, 315] on button "button" at bounding box center [1106, 317] width 28 height 28
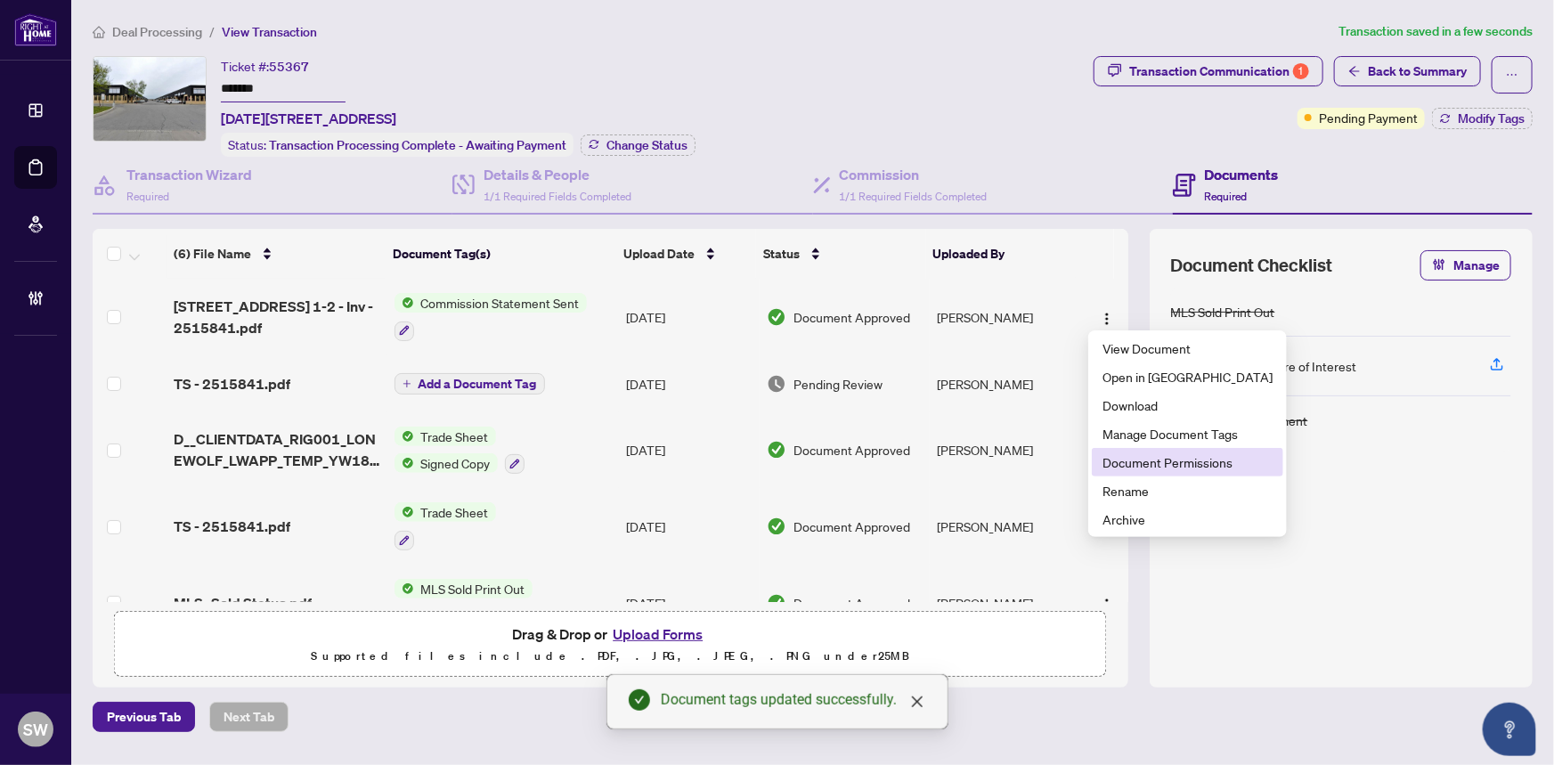
click at [1141, 466] on span "Document Permissions" at bounding box center [1187, 462] width 170 height 20
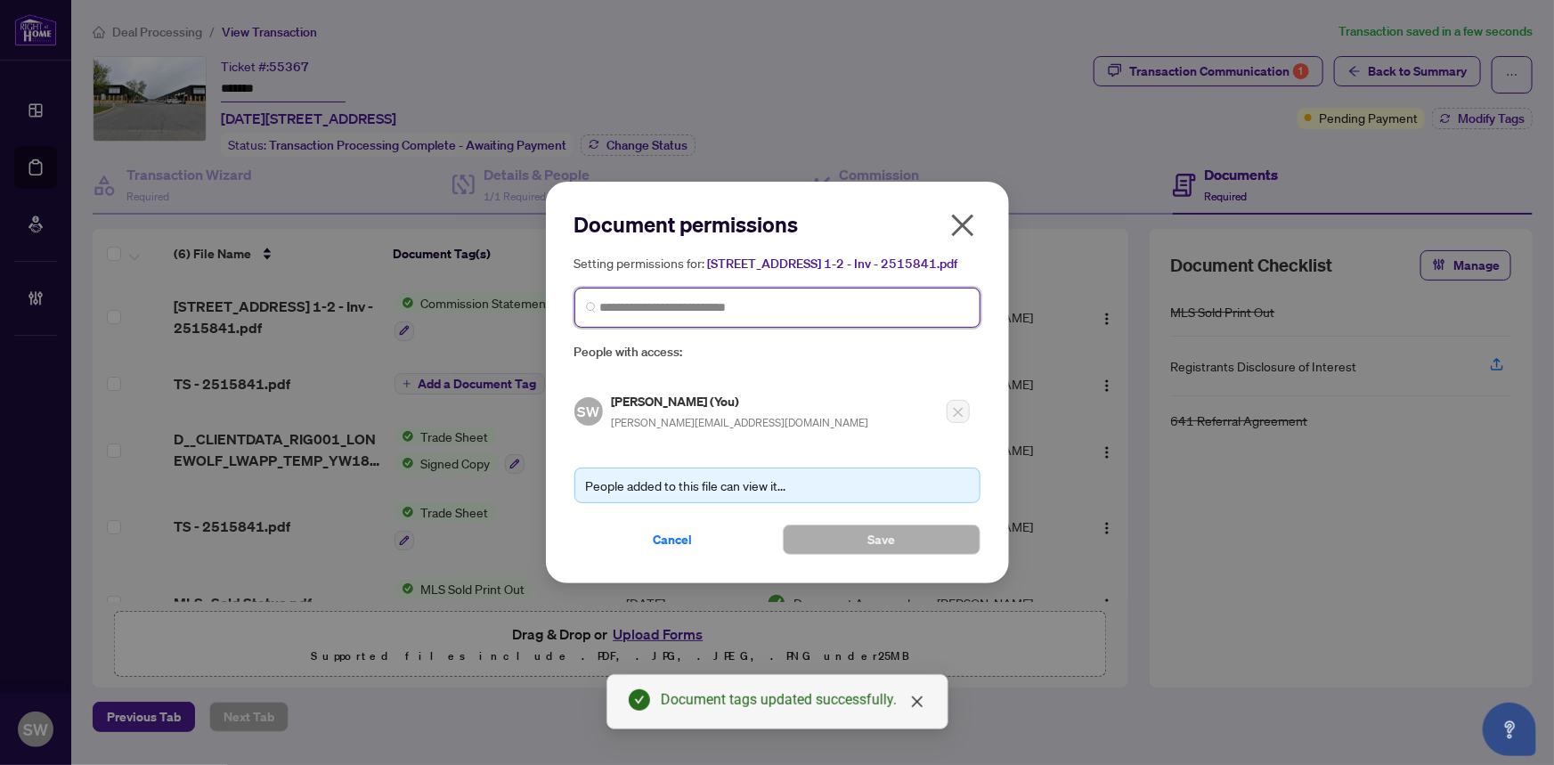
click at [635, 304] on input "search" at bounding box center [784, 307] width 369 height 19
type input "*******"
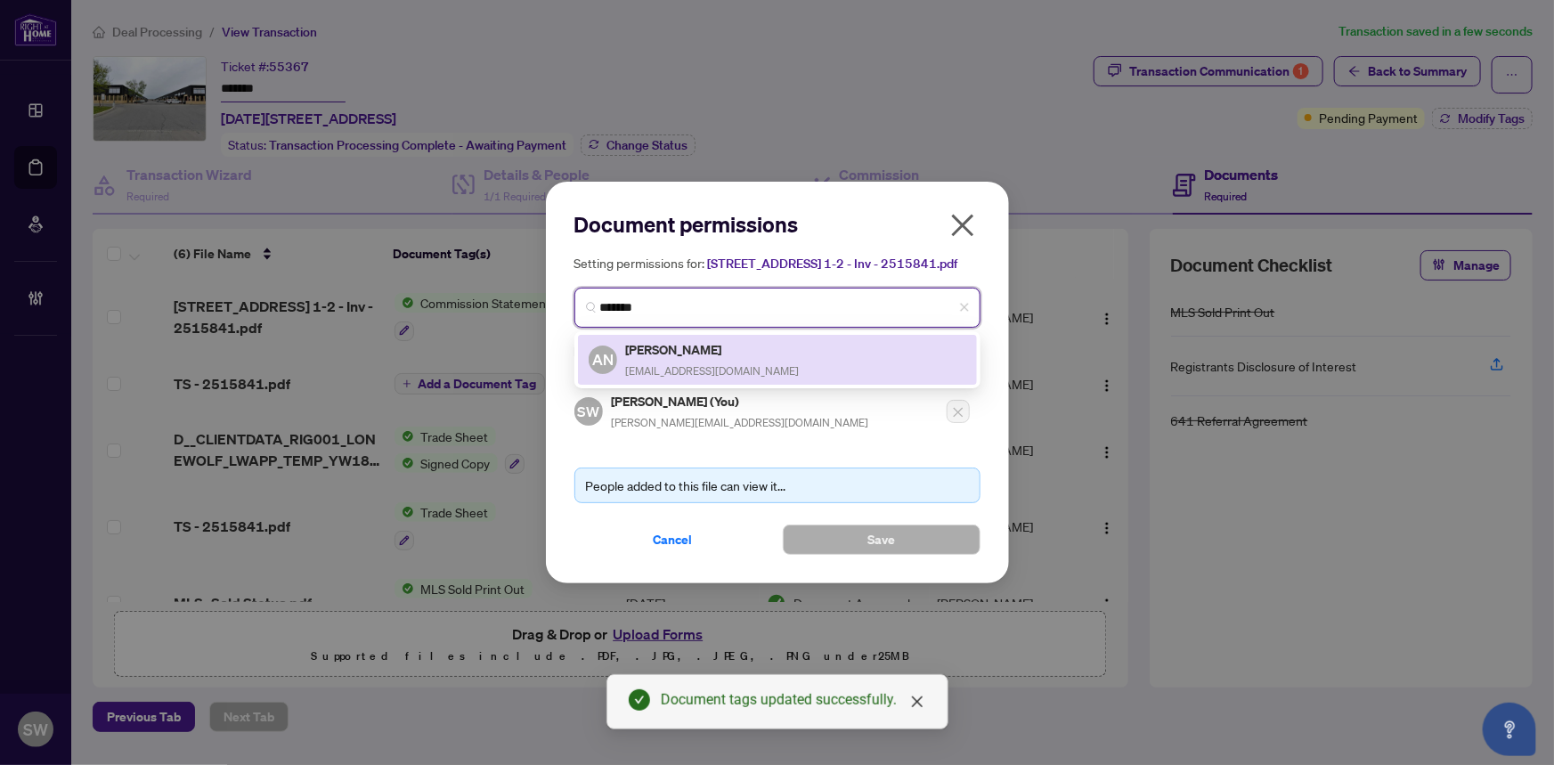
click at [671, 351] on h5 "Alice Ngo" at bounding box center [713, 349] width 174 height 20
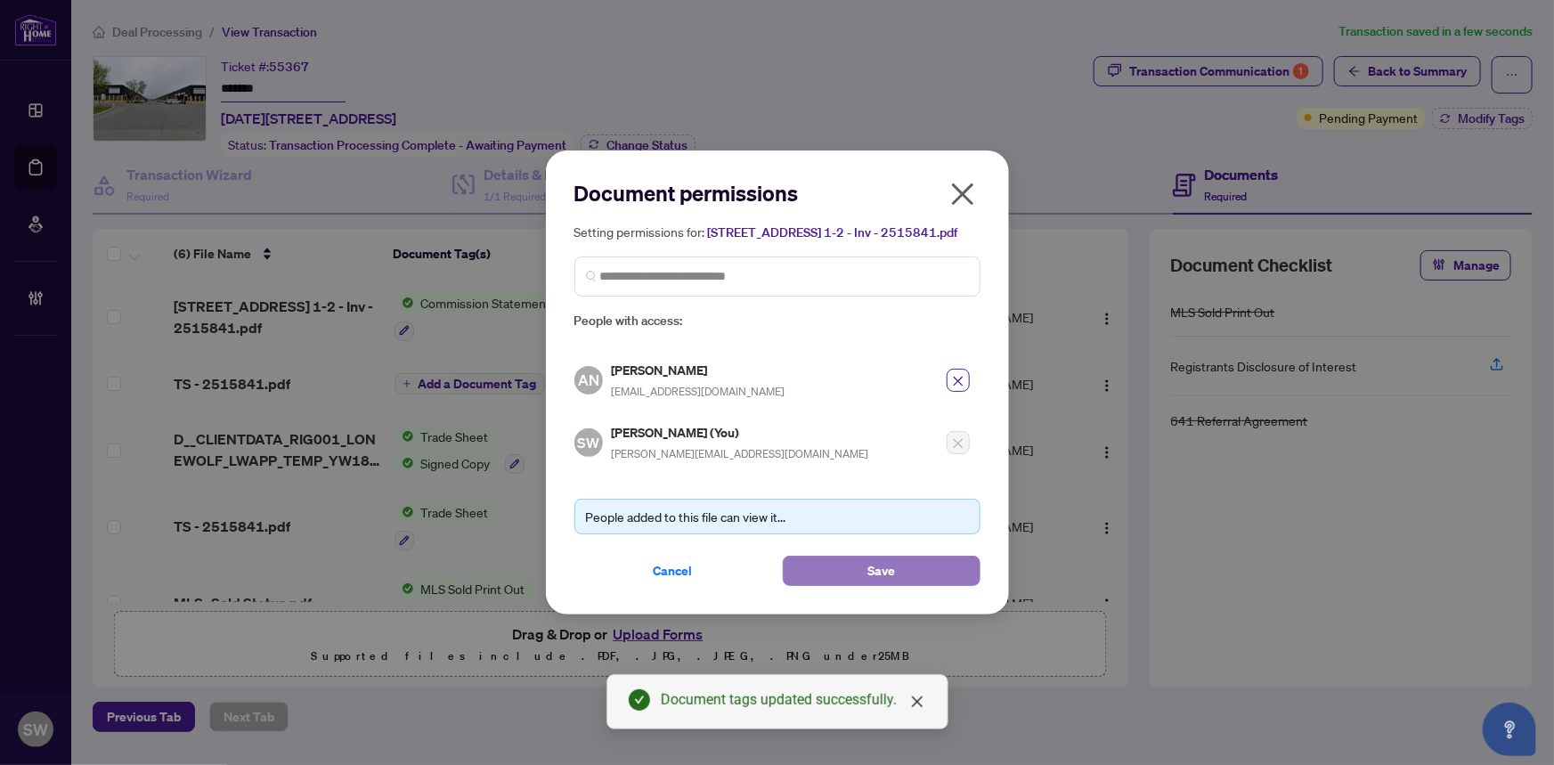
click at [839, 570] on button "Save" at bounding box center [882, 571] width 198 height 30
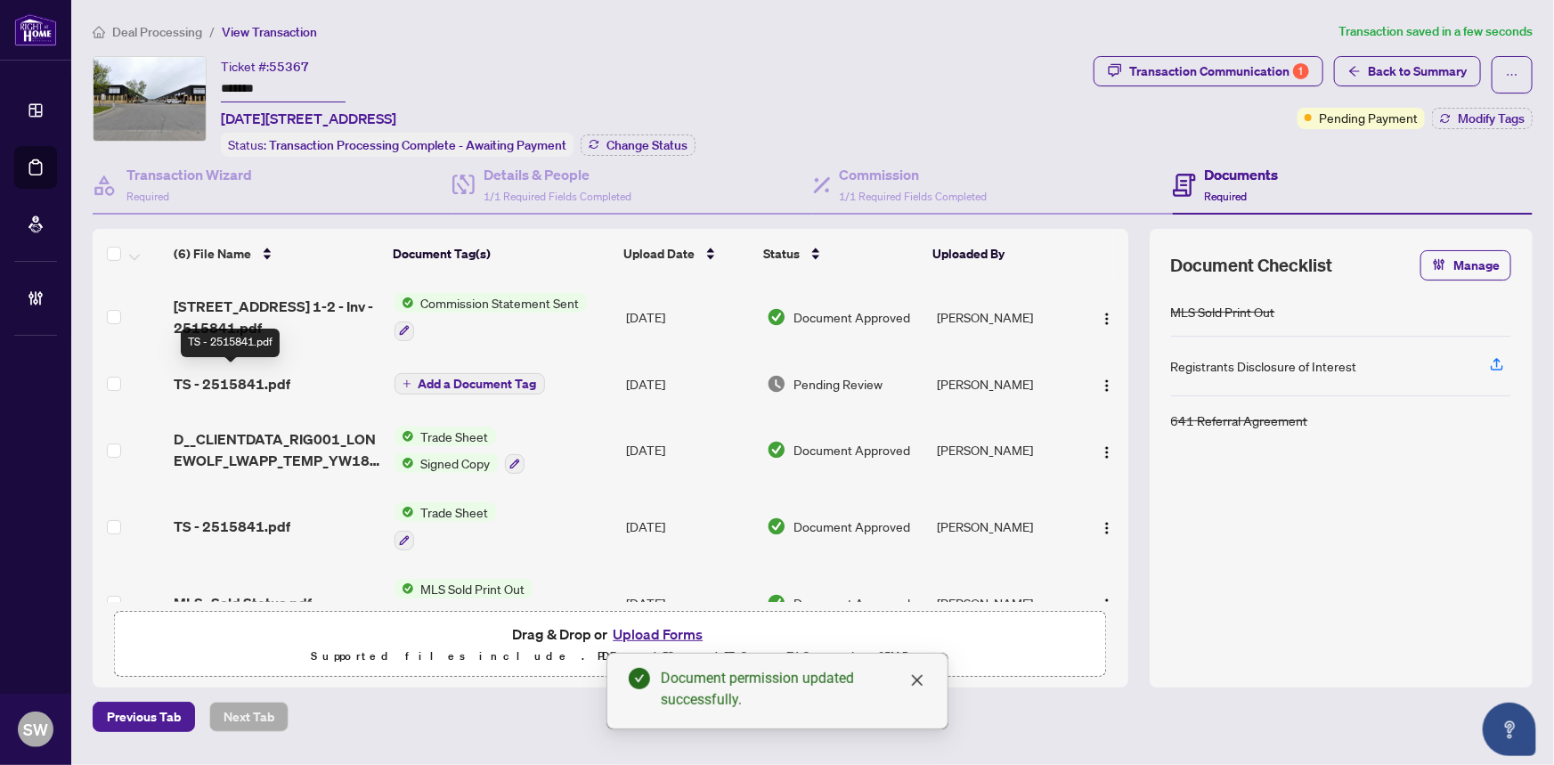
click at [250, 378] on span "TS - 2515841.pdf" at bounding box center [232, 383] width 117 height 21
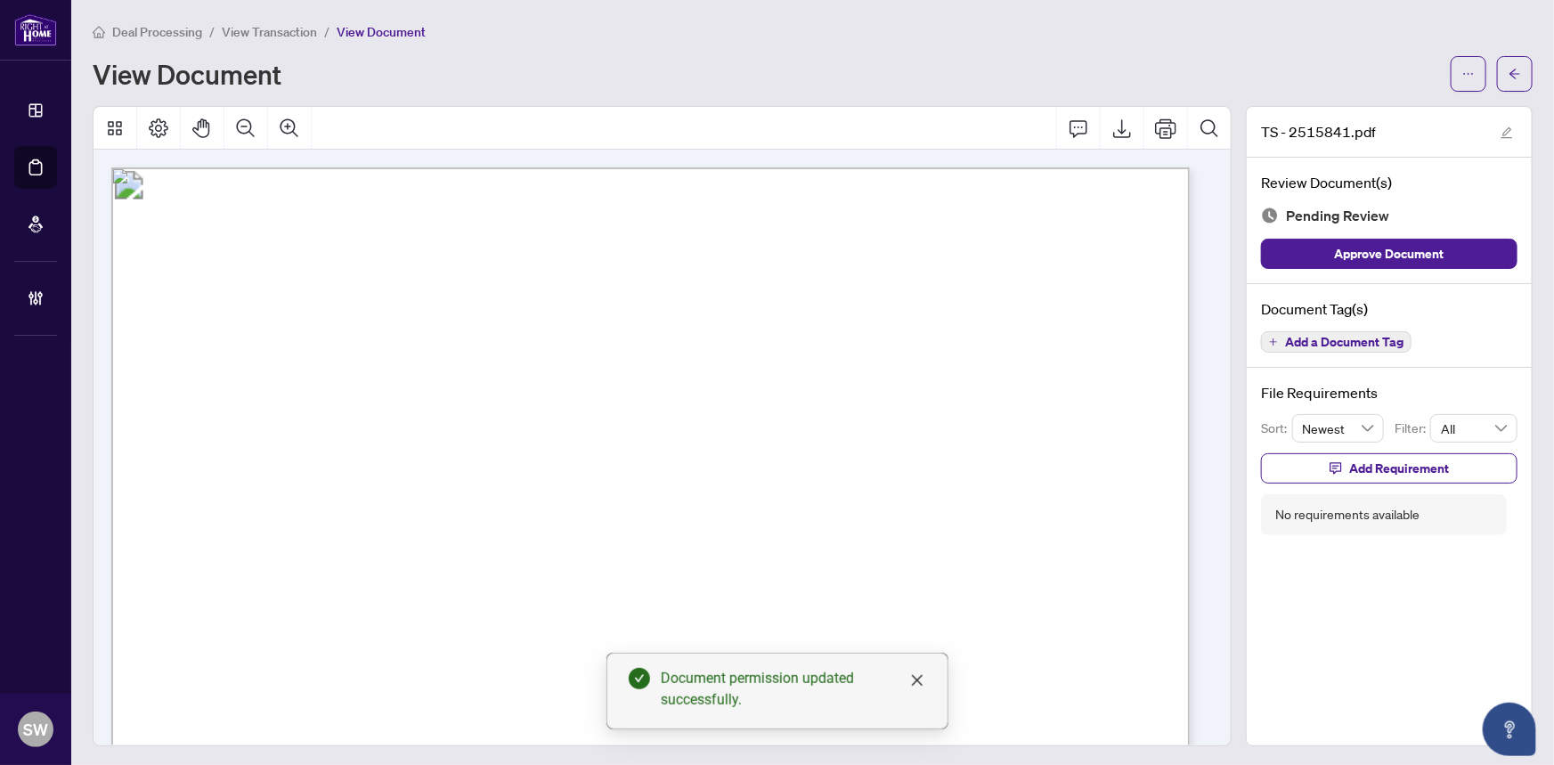
click at [1337, 344] on span "Add a Document Tag" at bounding box center [1344, 342] width 118 height 12
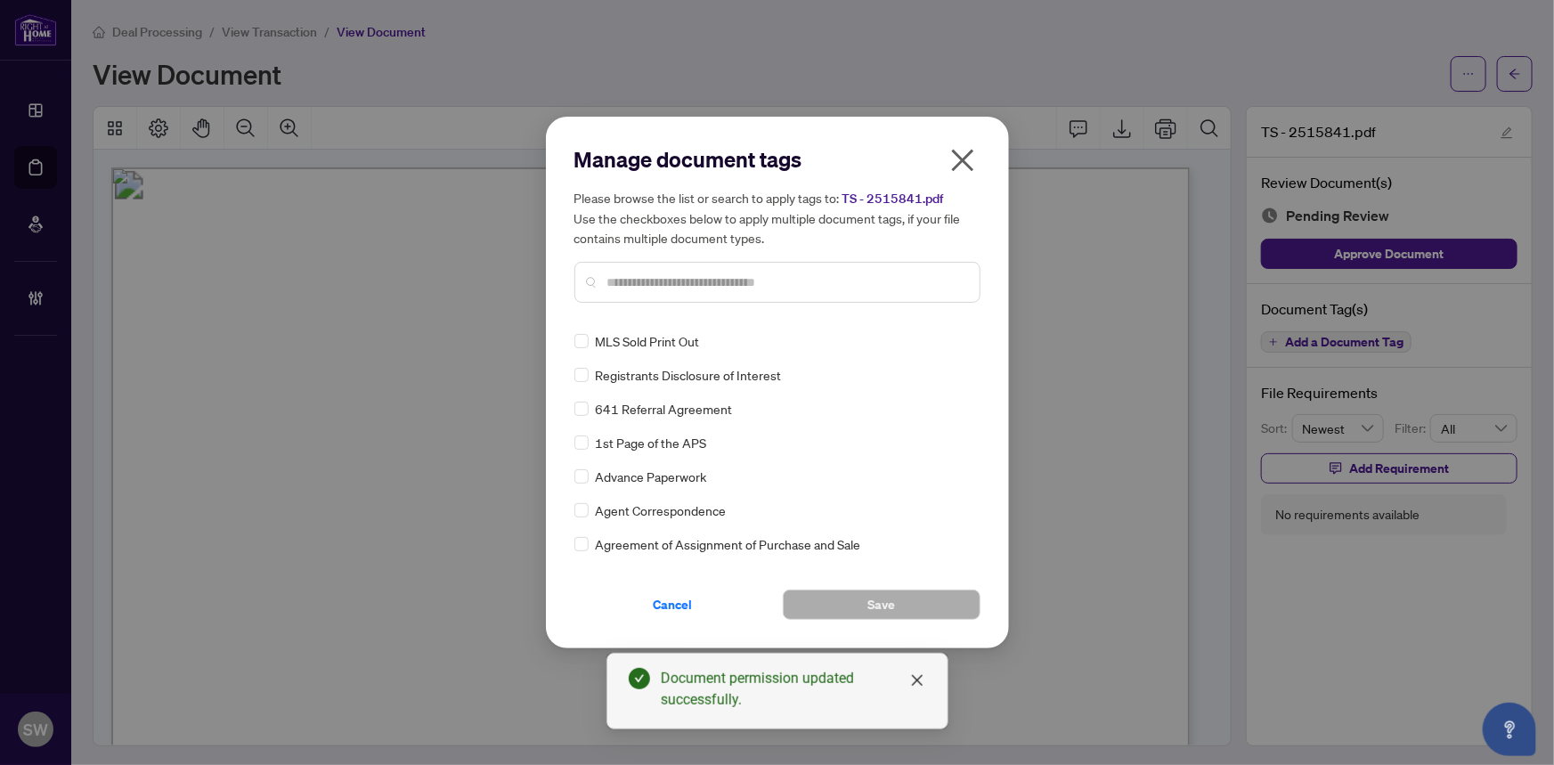
click at [647, 282] on input "text" at bounding box center [786, 282] width 358 height 20
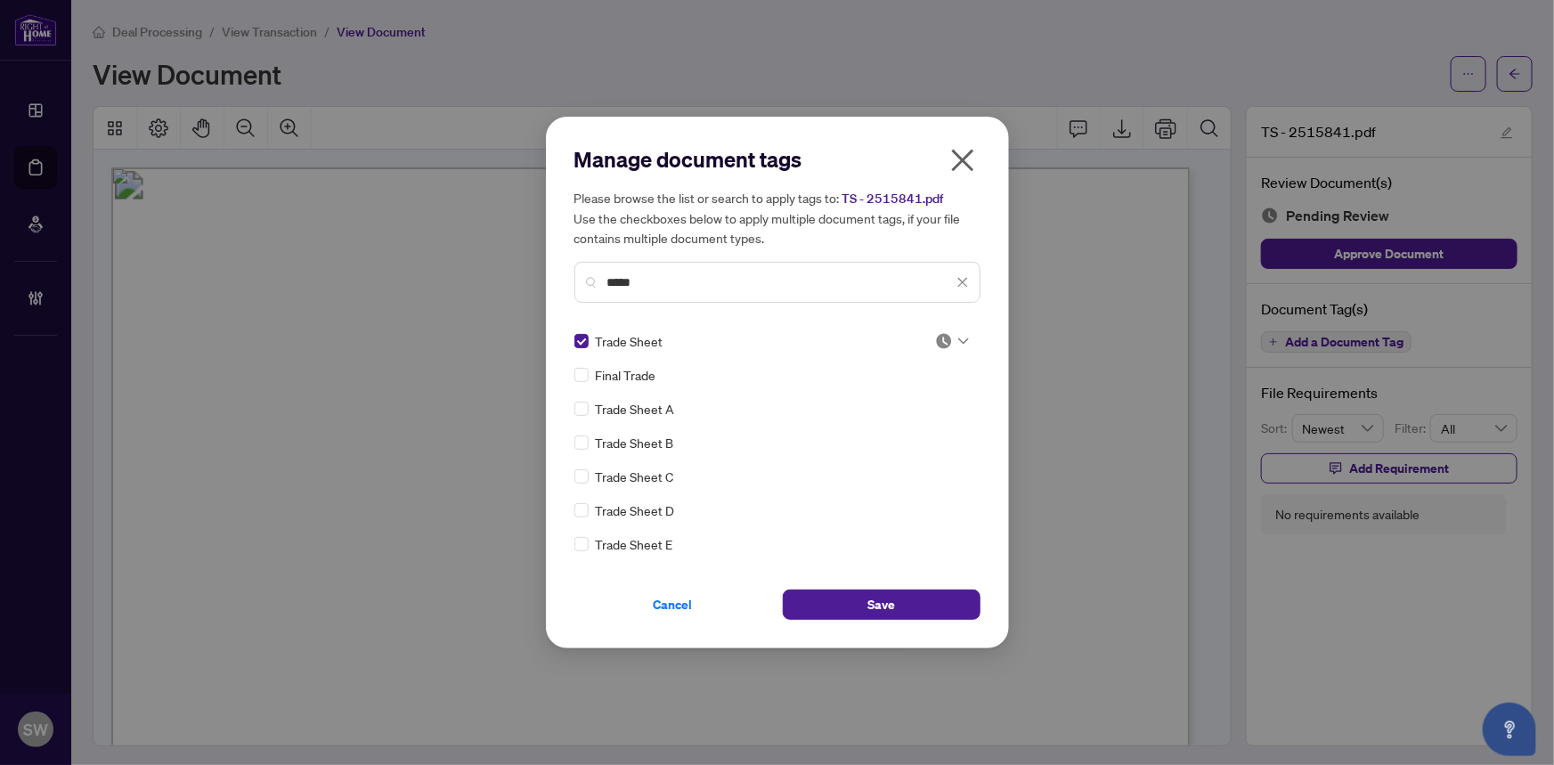
drag, startPoint x: 601, startPoint y: 283, endPoint x: 528, endPoint y: 276, distance: 73.4
click at [528, 276] on div "Manage document tags Please browse the list or search to apply tags to: TS - 25…" at bounding box center [777, 382] width 1554 height 765
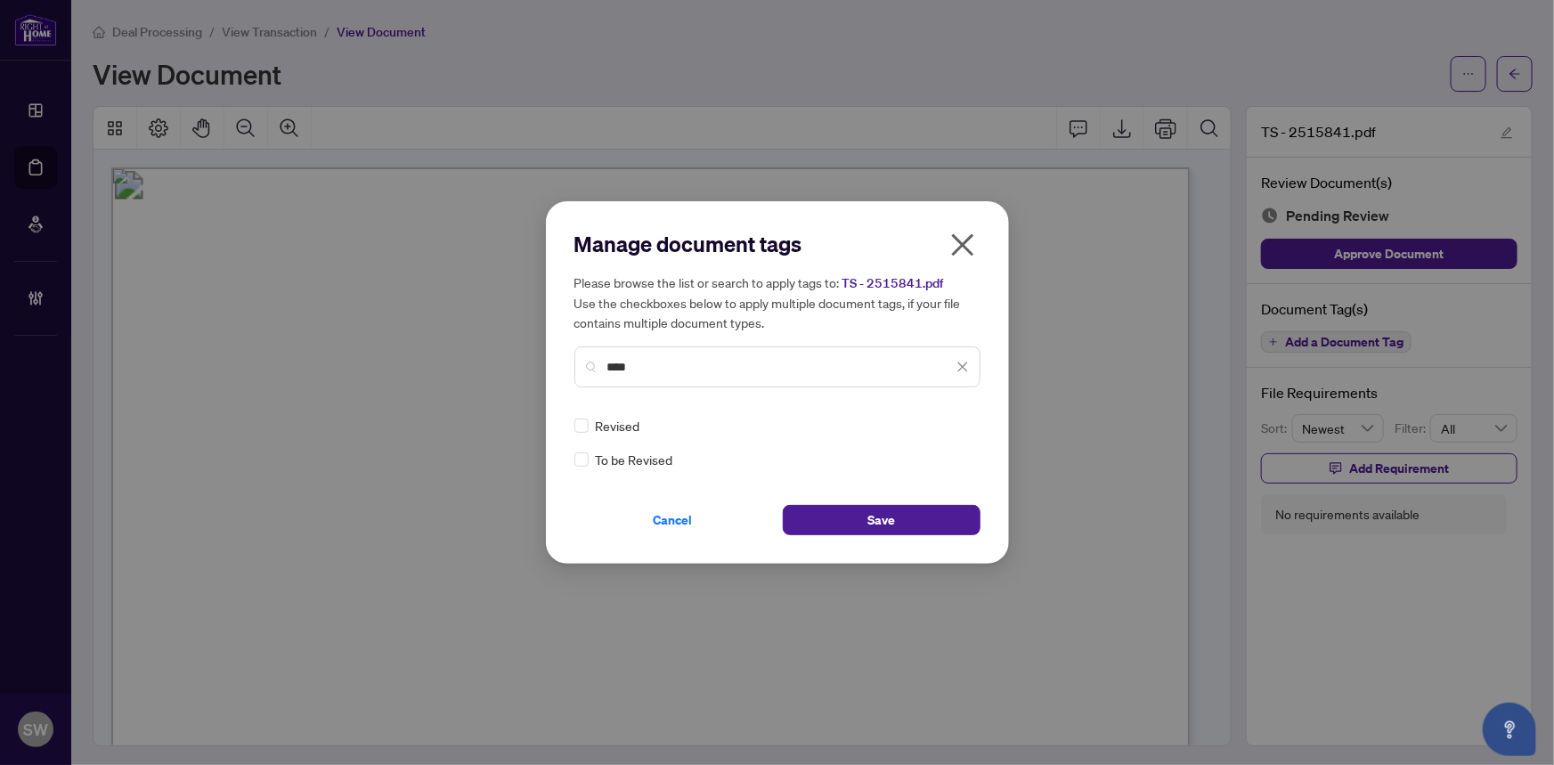
type input "****"
click at [822, 515] on button "Save" at bounding box center [882, 520] width 198 height 30
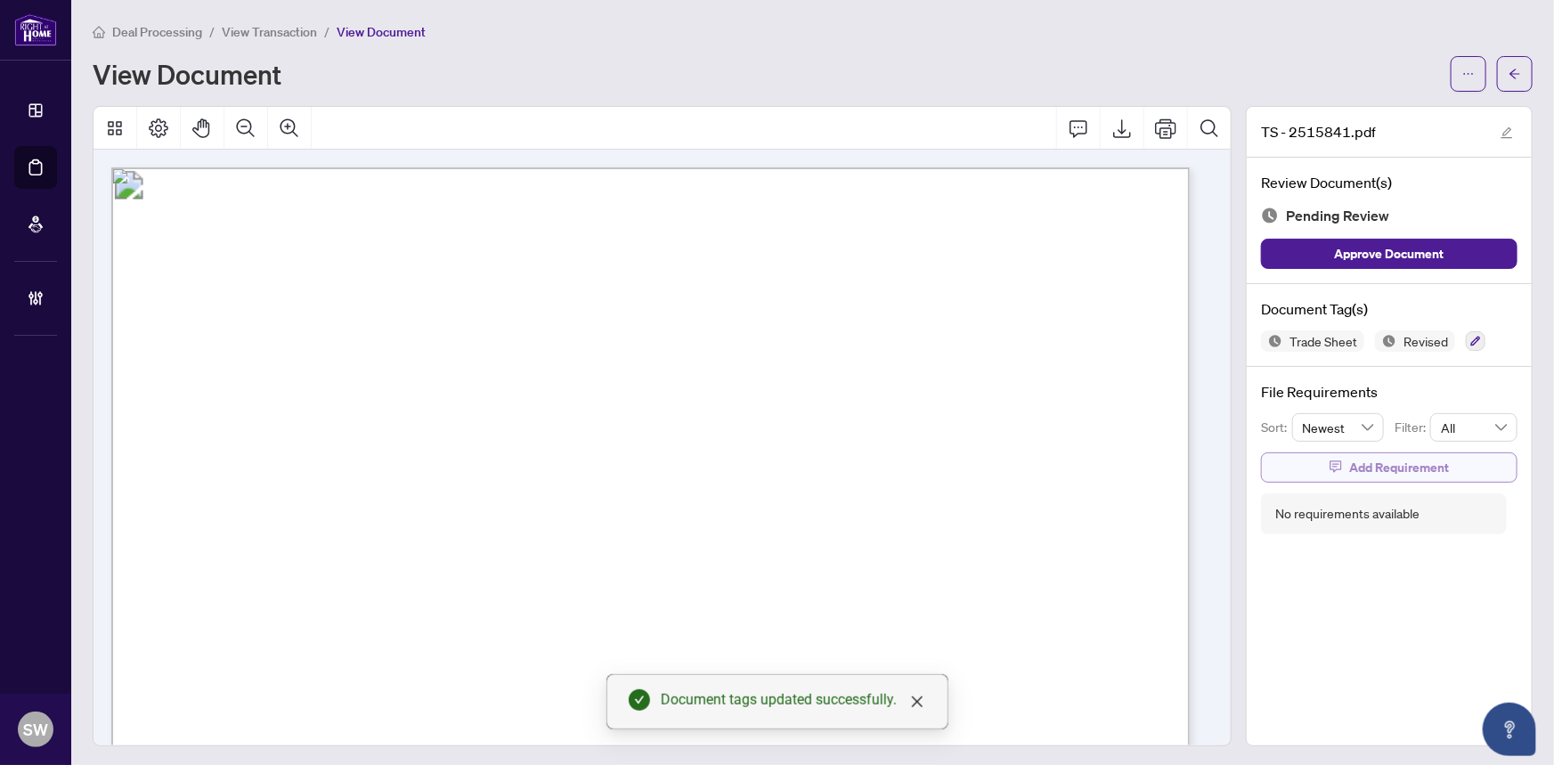
click at [1355, 462] on span "Add Requirement" at bounding box center [1399, 467] width 100 height 28
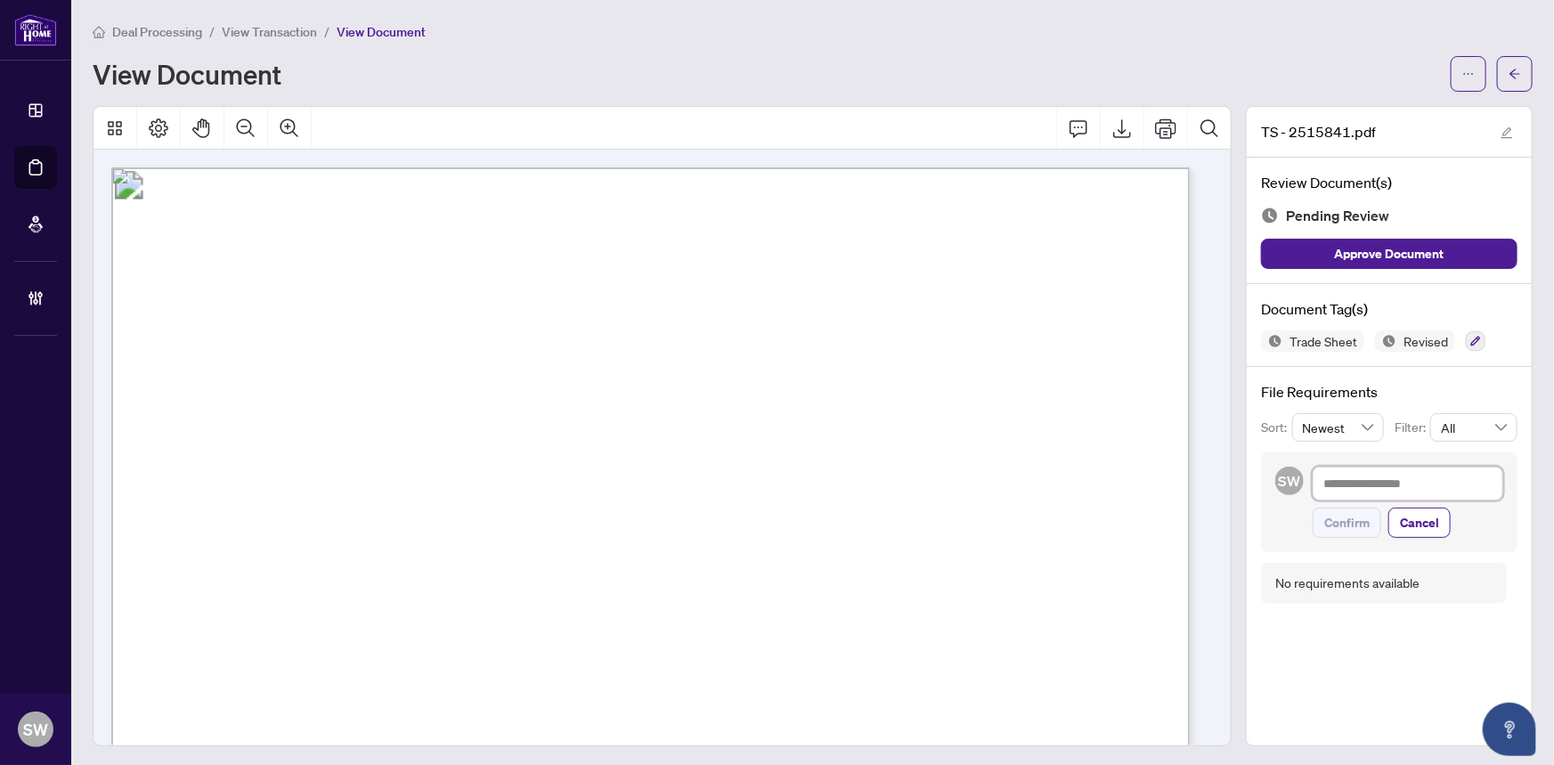
click at [1367, 478] on textarea at bounding box center [1407, 484] width 191 height 34
paste textarea "**********"
type textarea "**********"
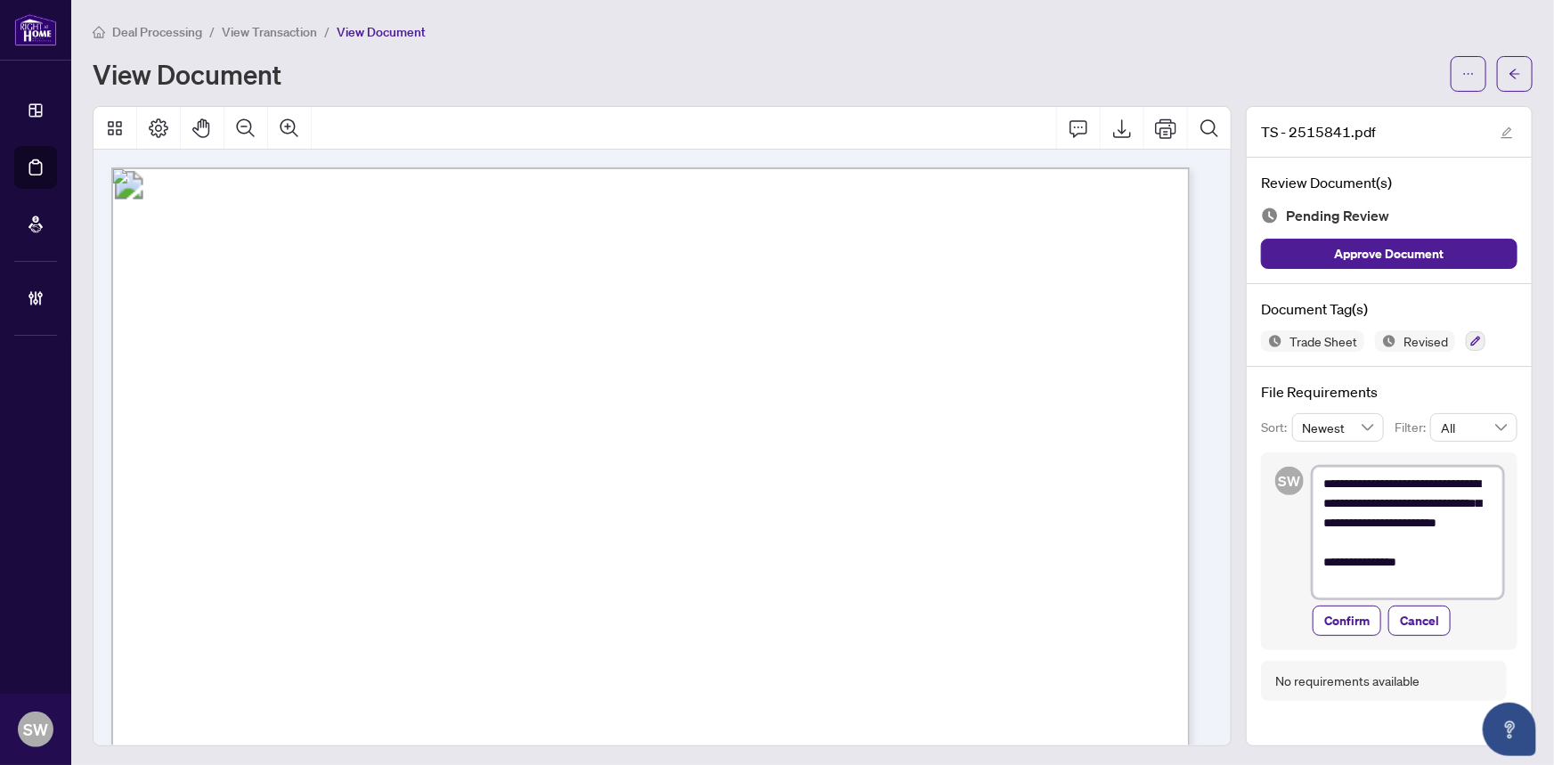
click at [1447, 499] on textarea "**********" at bounding box center [1407, 533] width 191 height 132
type textarea "**********"
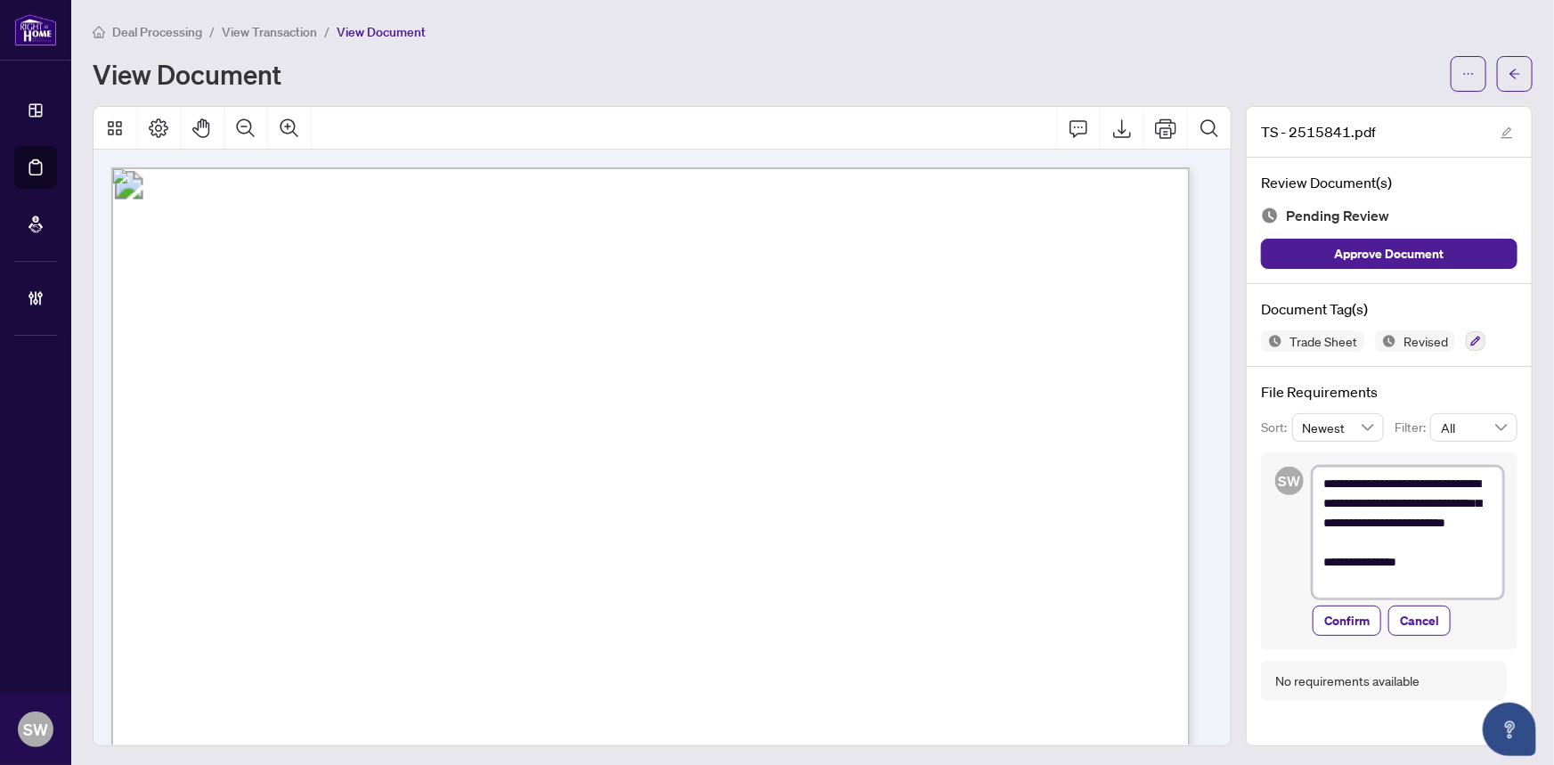
type textarea "**********"
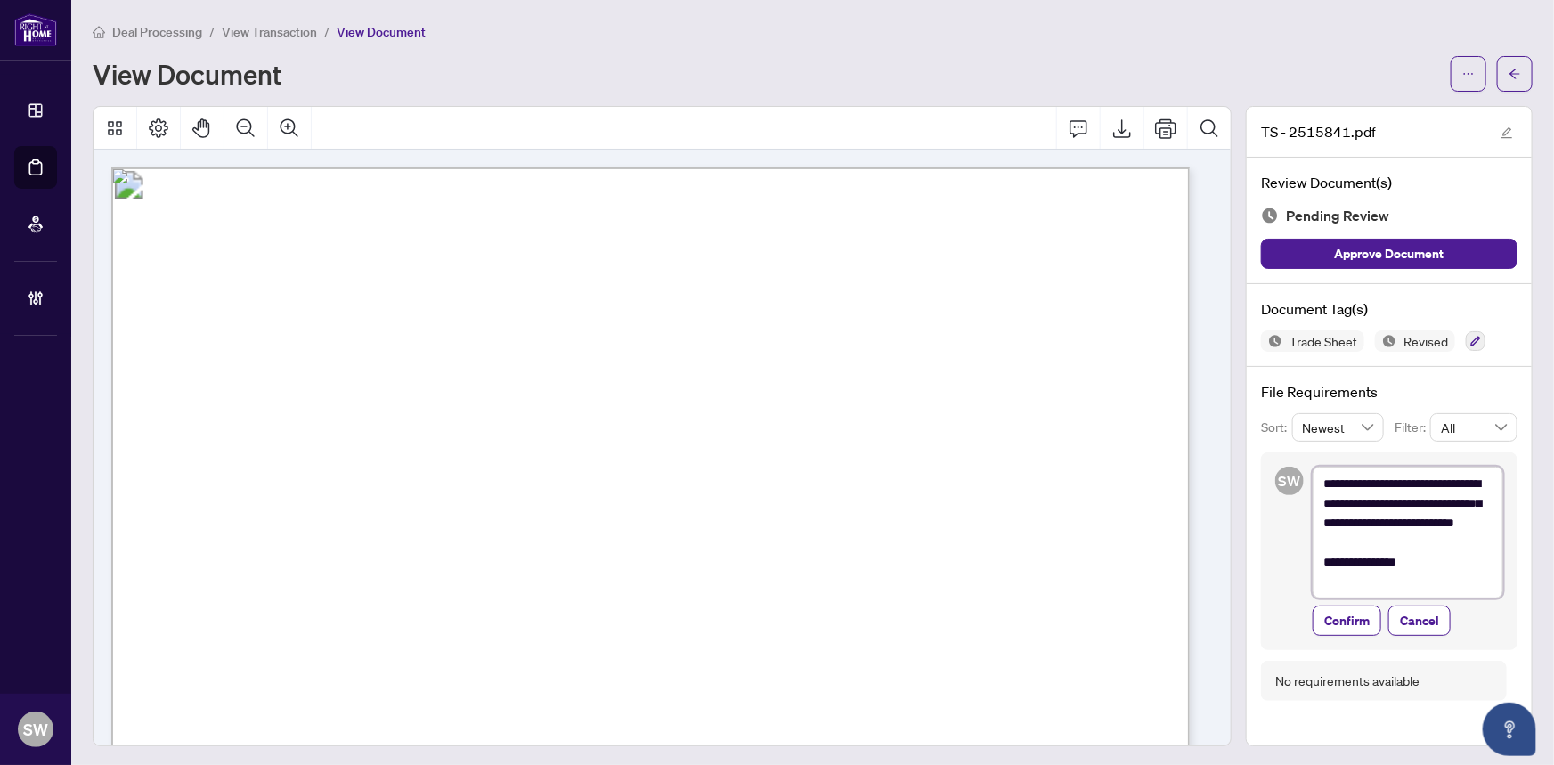
type textarea "**********"
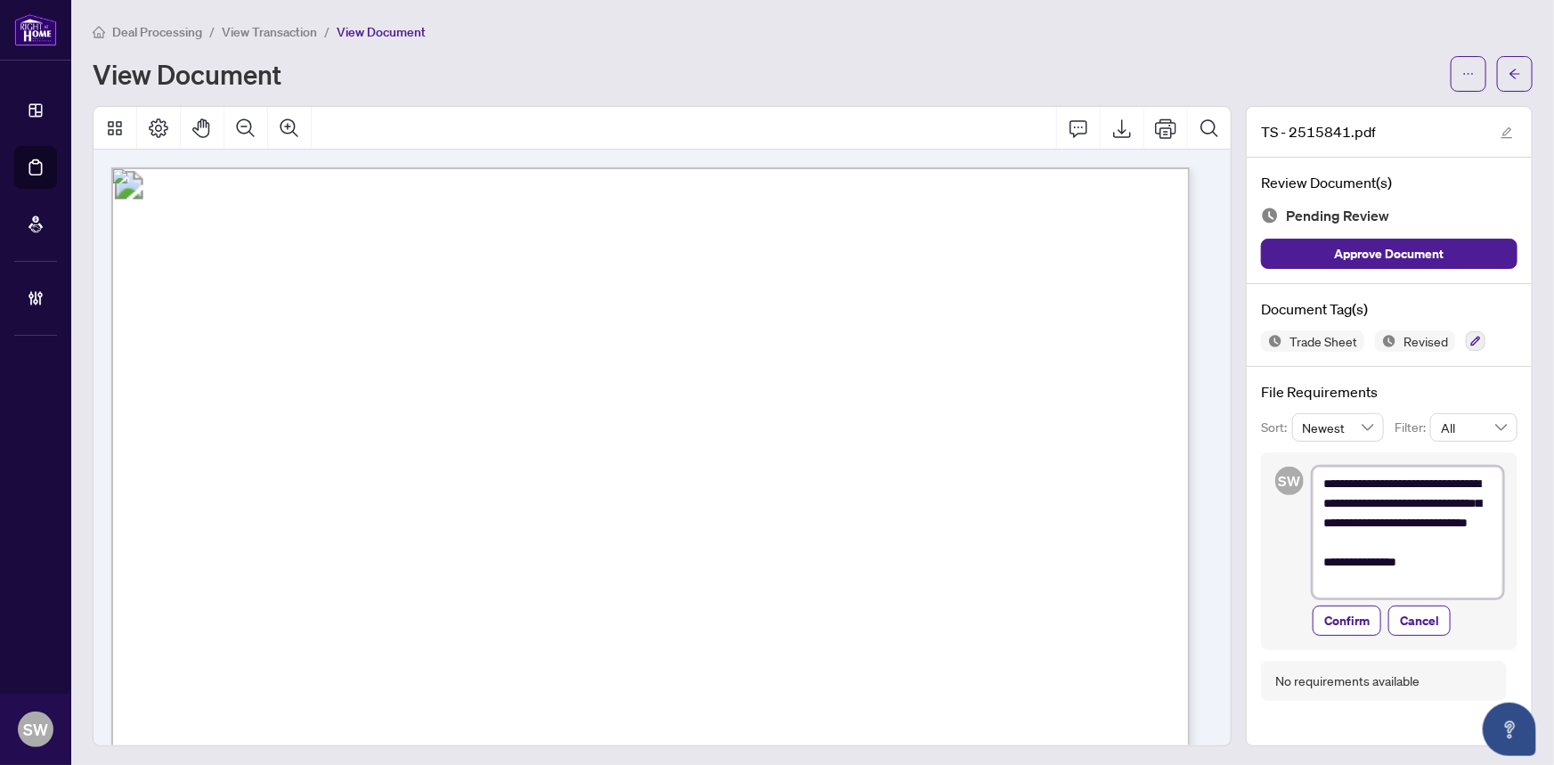
type textarea "**********"
click at [1439, 542] on textarea "**********" at bounding box center [1407, 533] width 191 height 132
type textarea "**********"
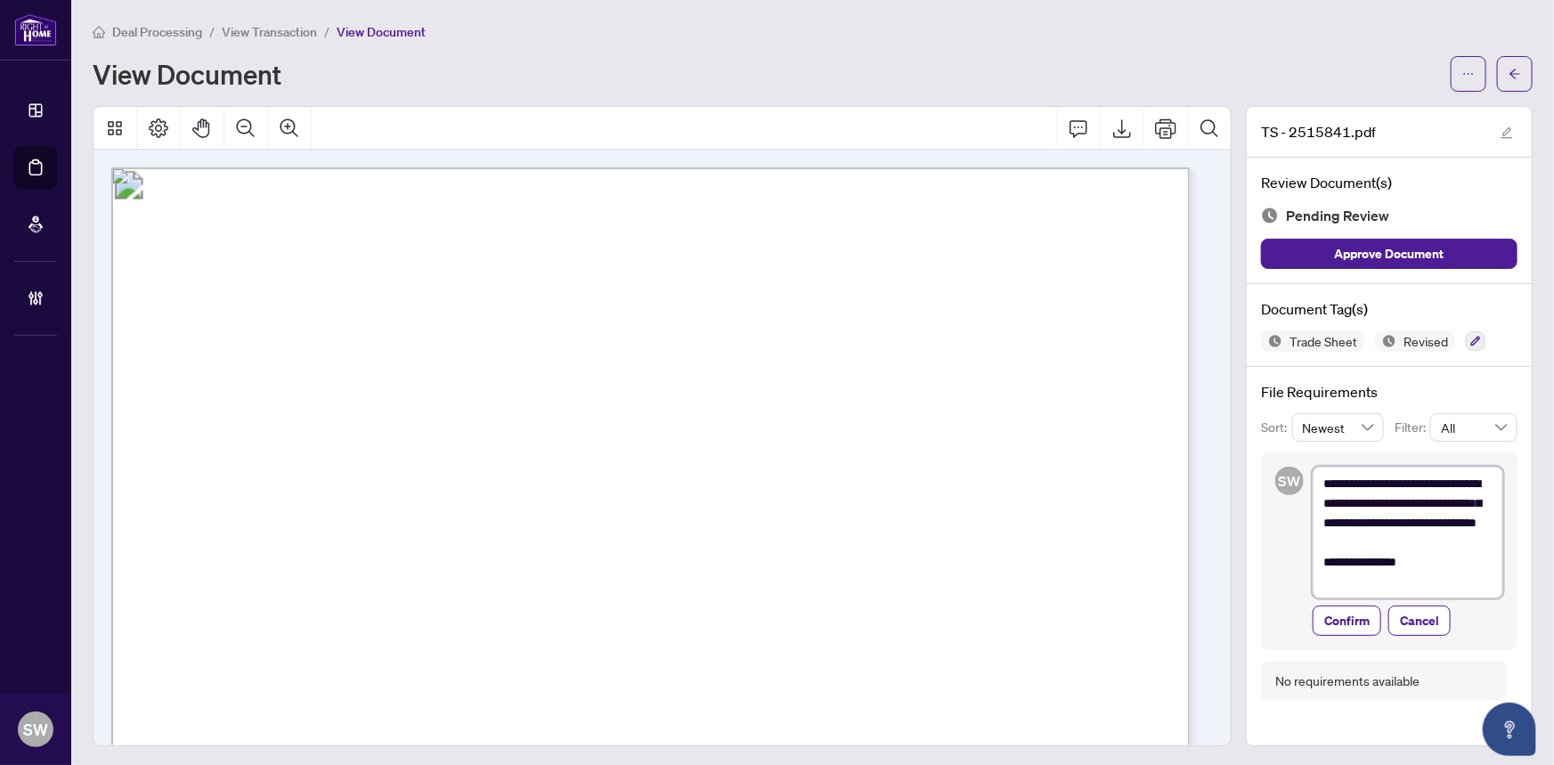
type textarea "**********"
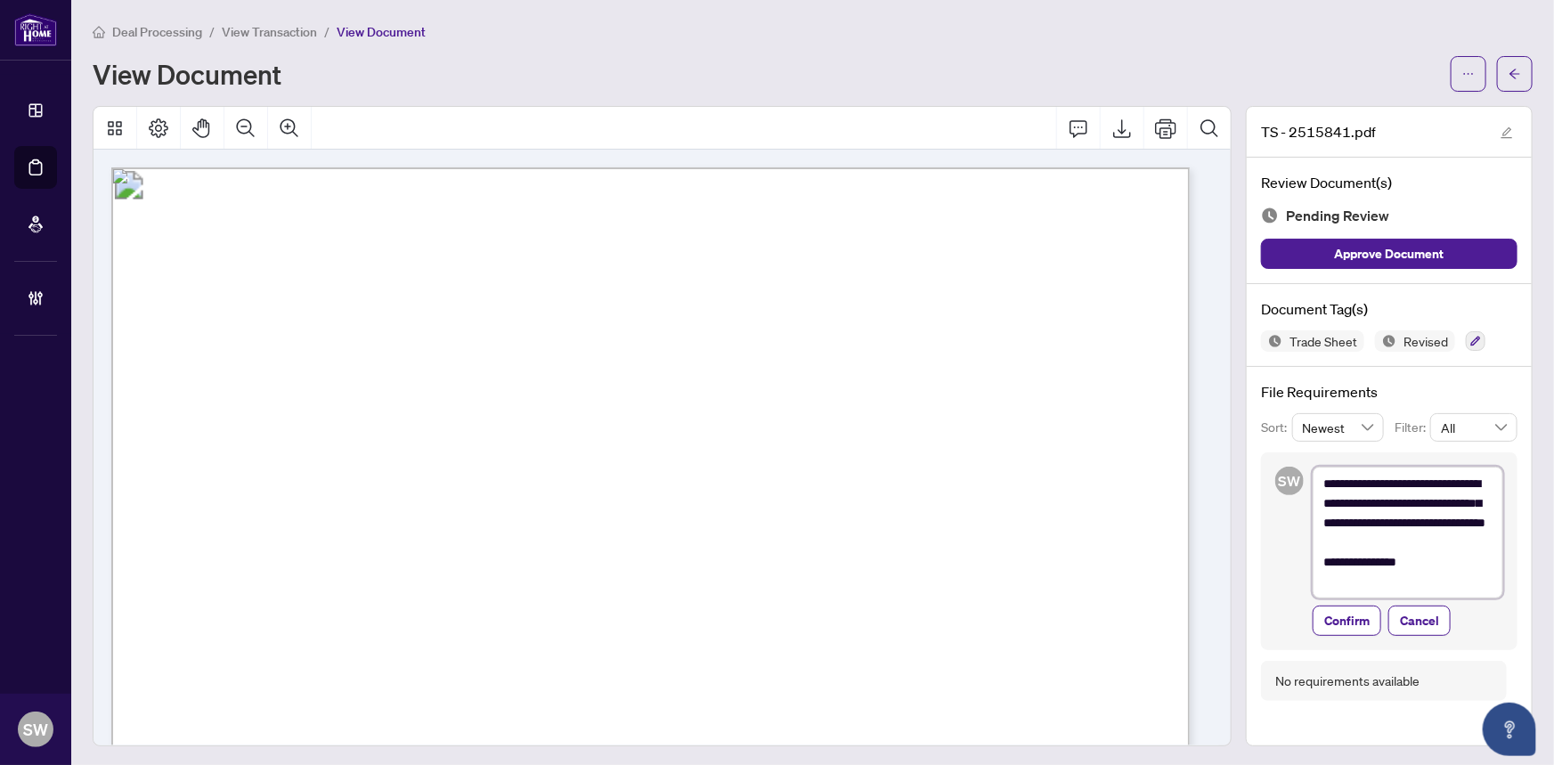
type textarea "**********"
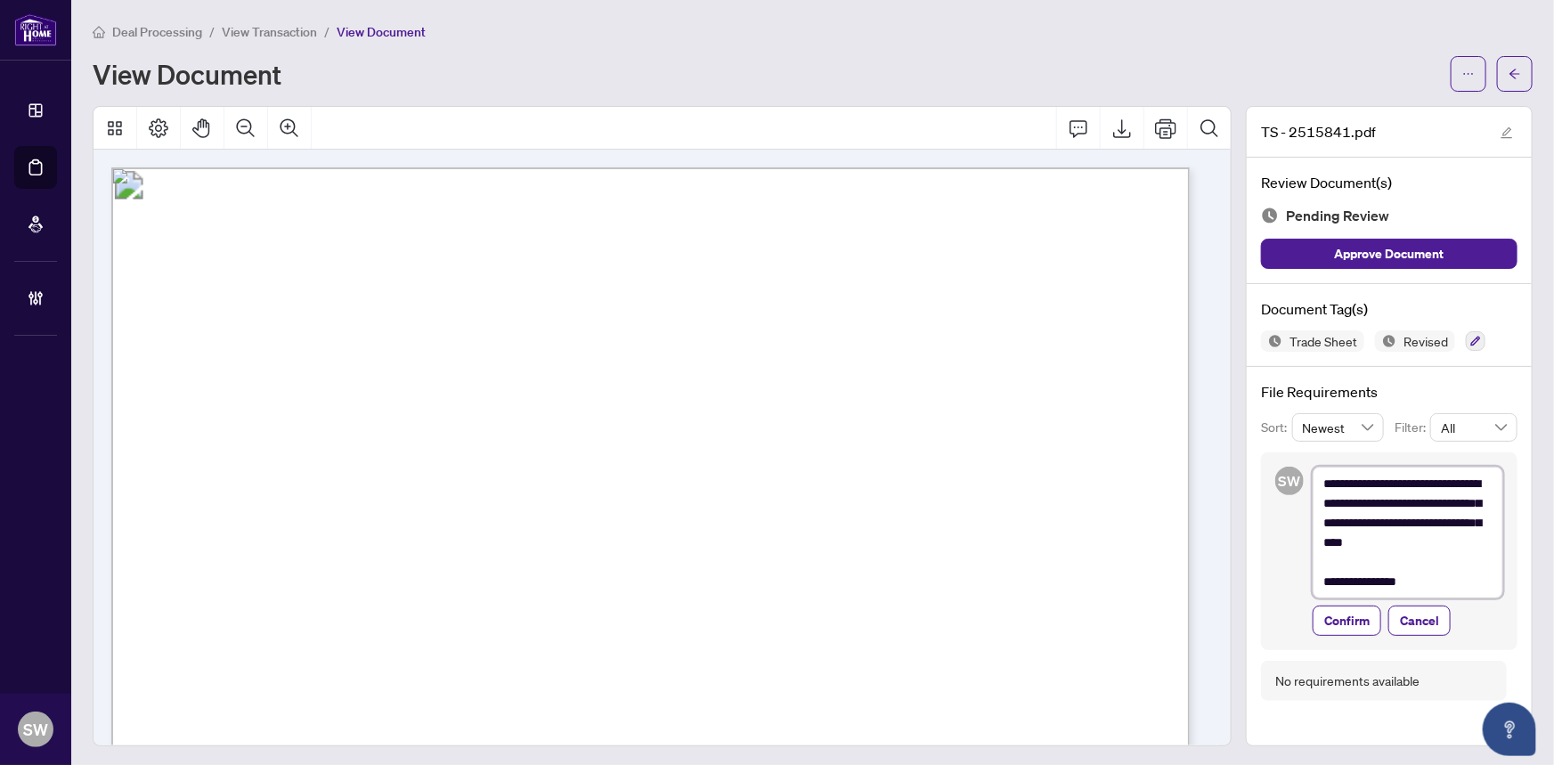
type textarea "**********"
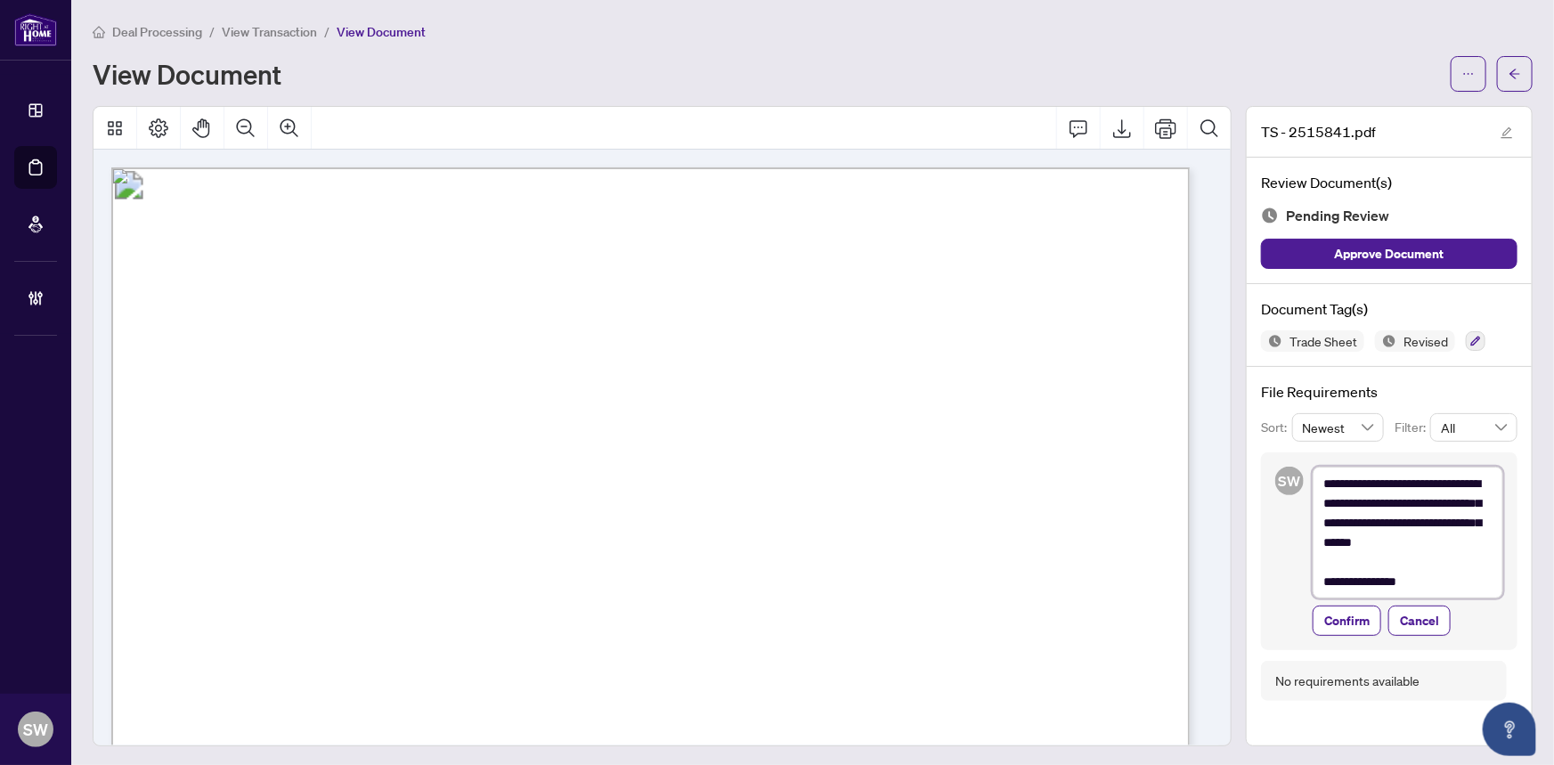
type textarea "**********"
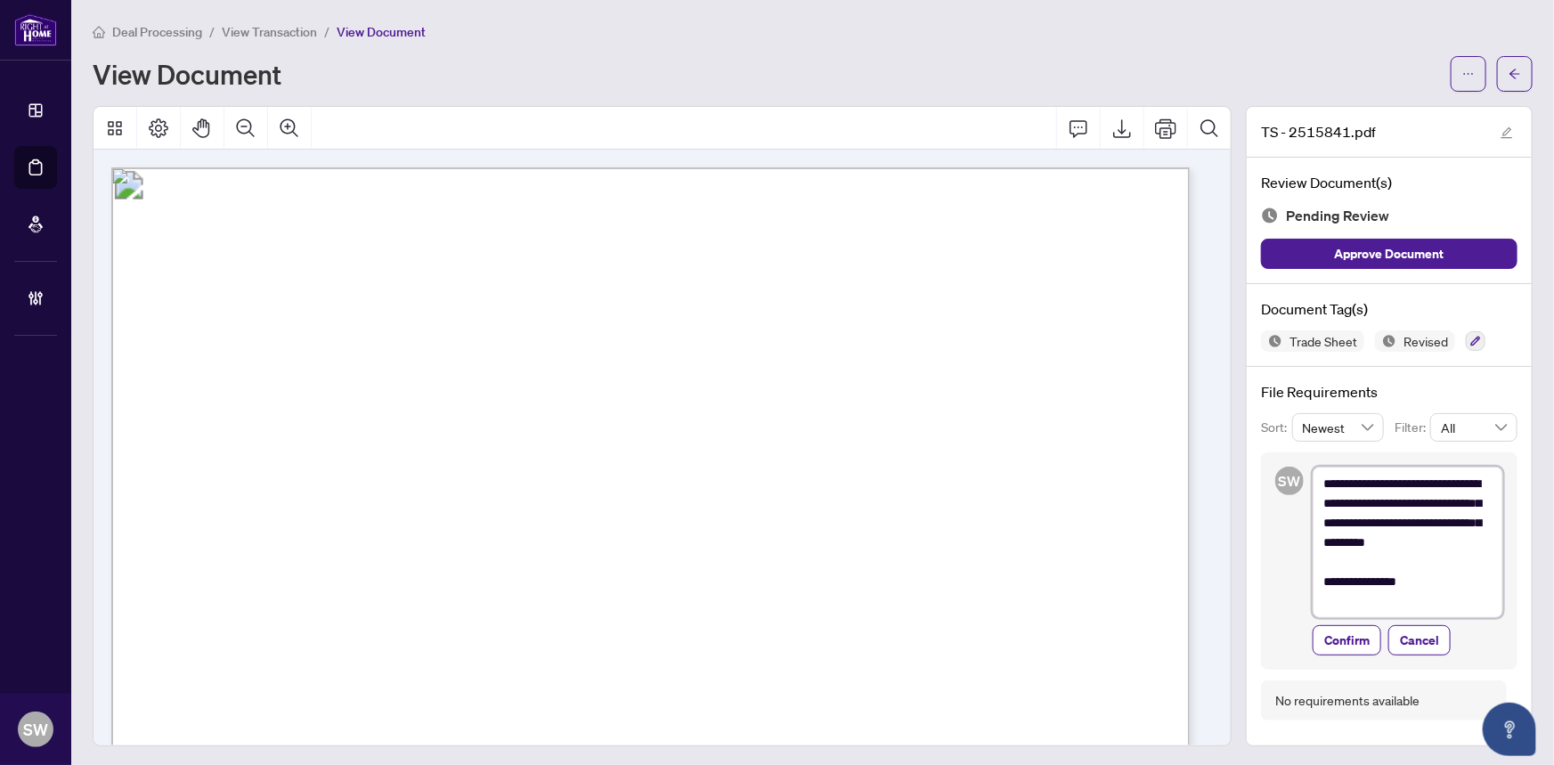
type textarea "**********"
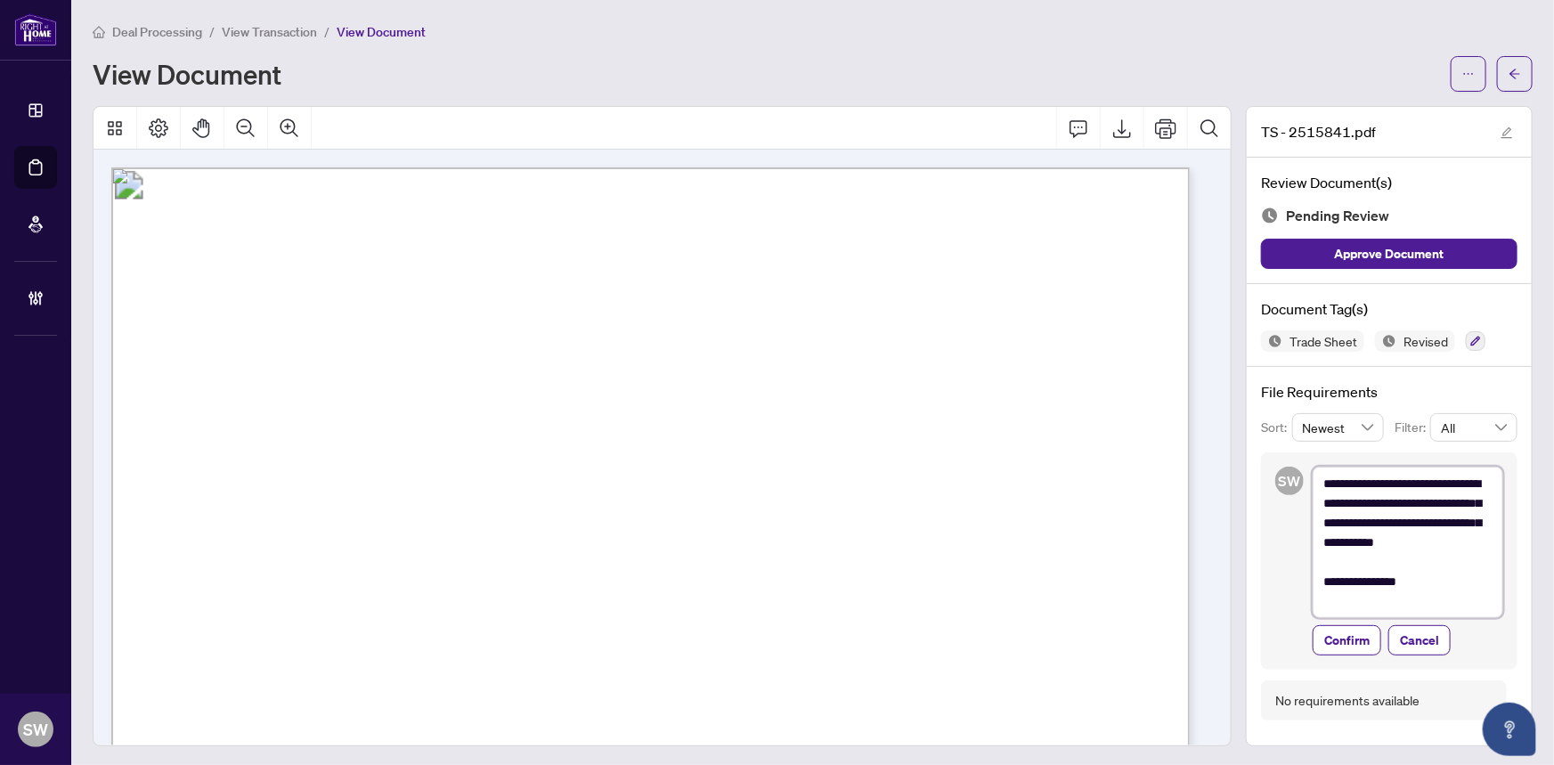
type textarea "**********"
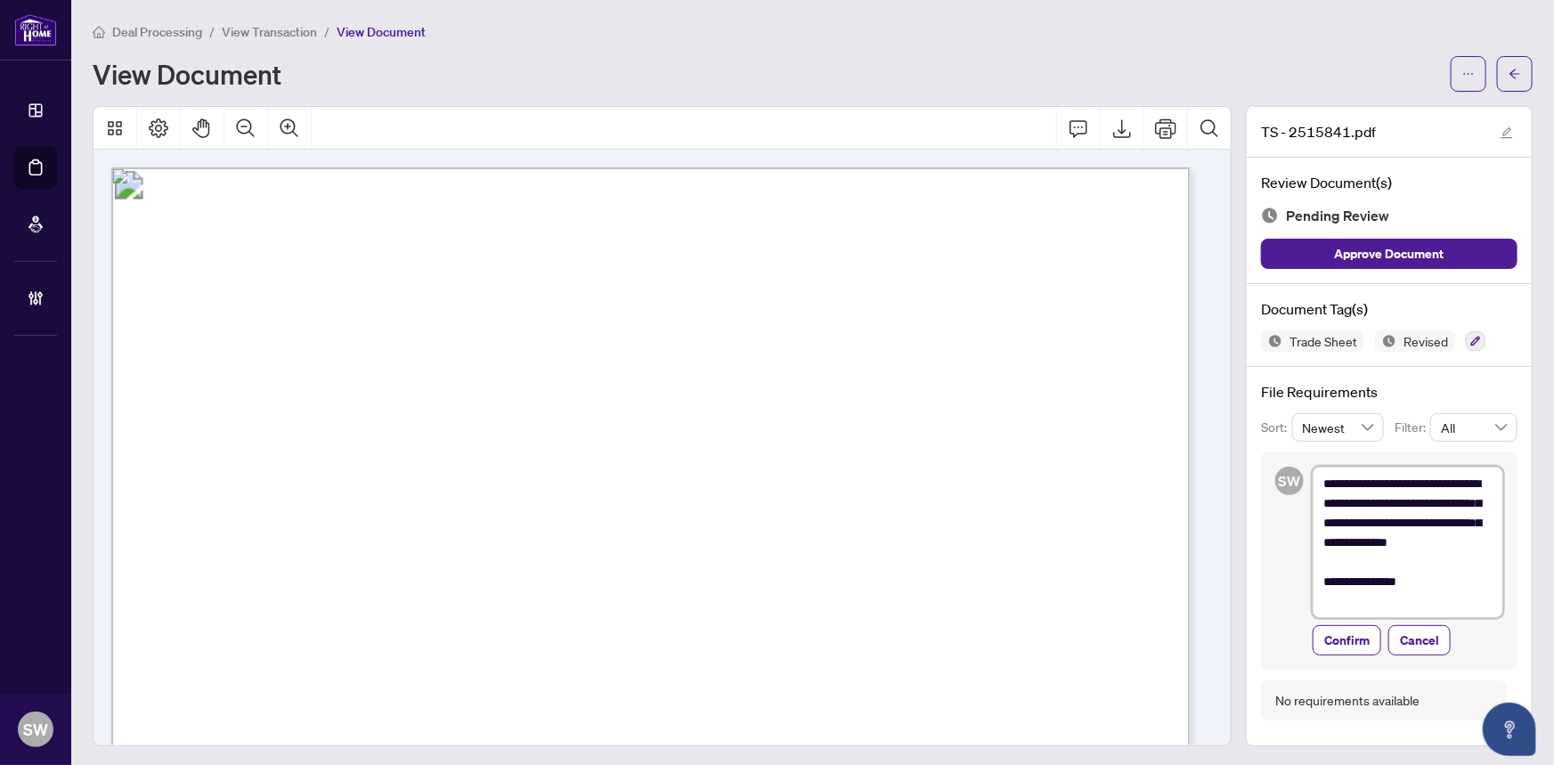
type textarea "**********"
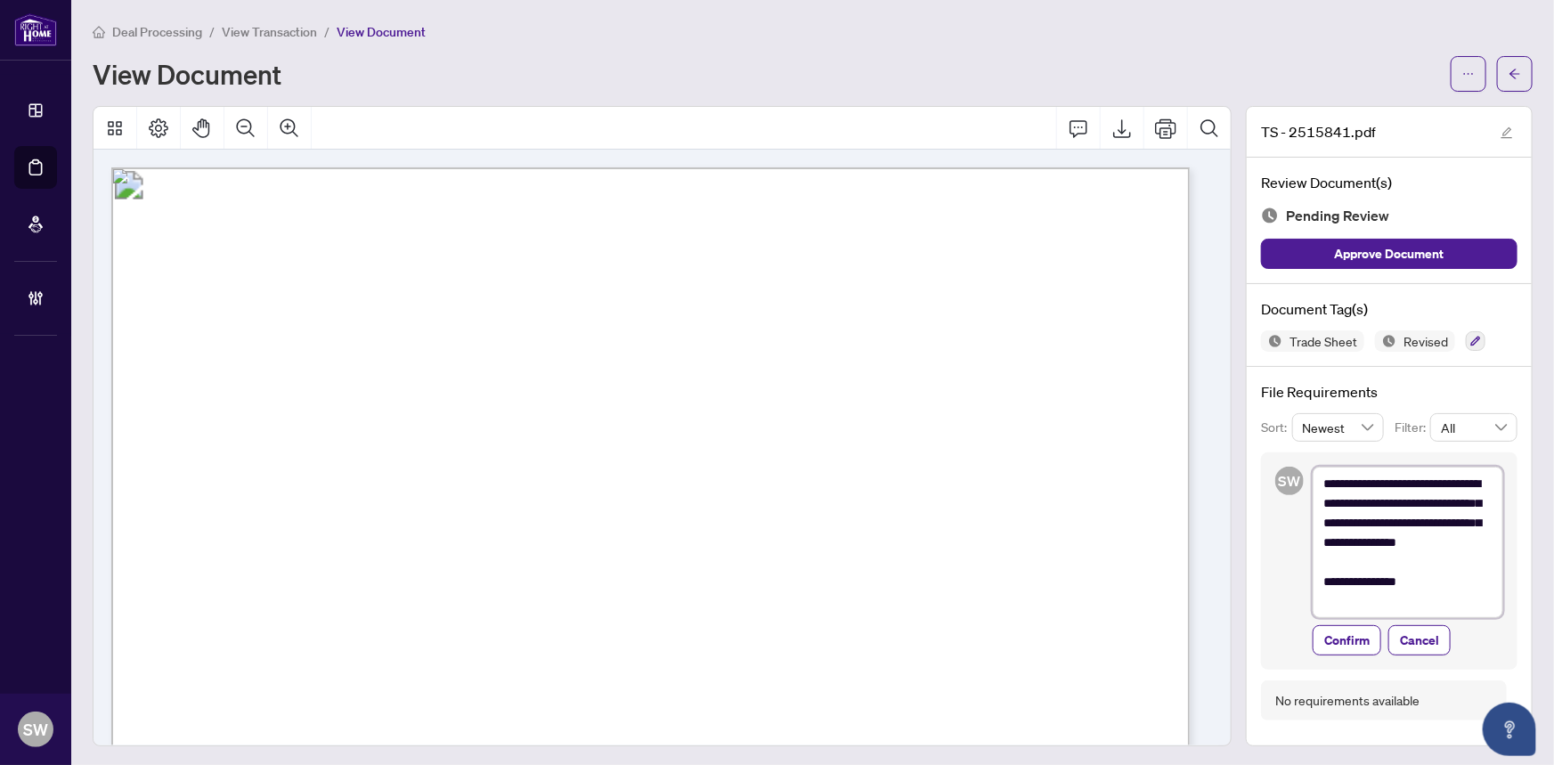
type textarea "**********"
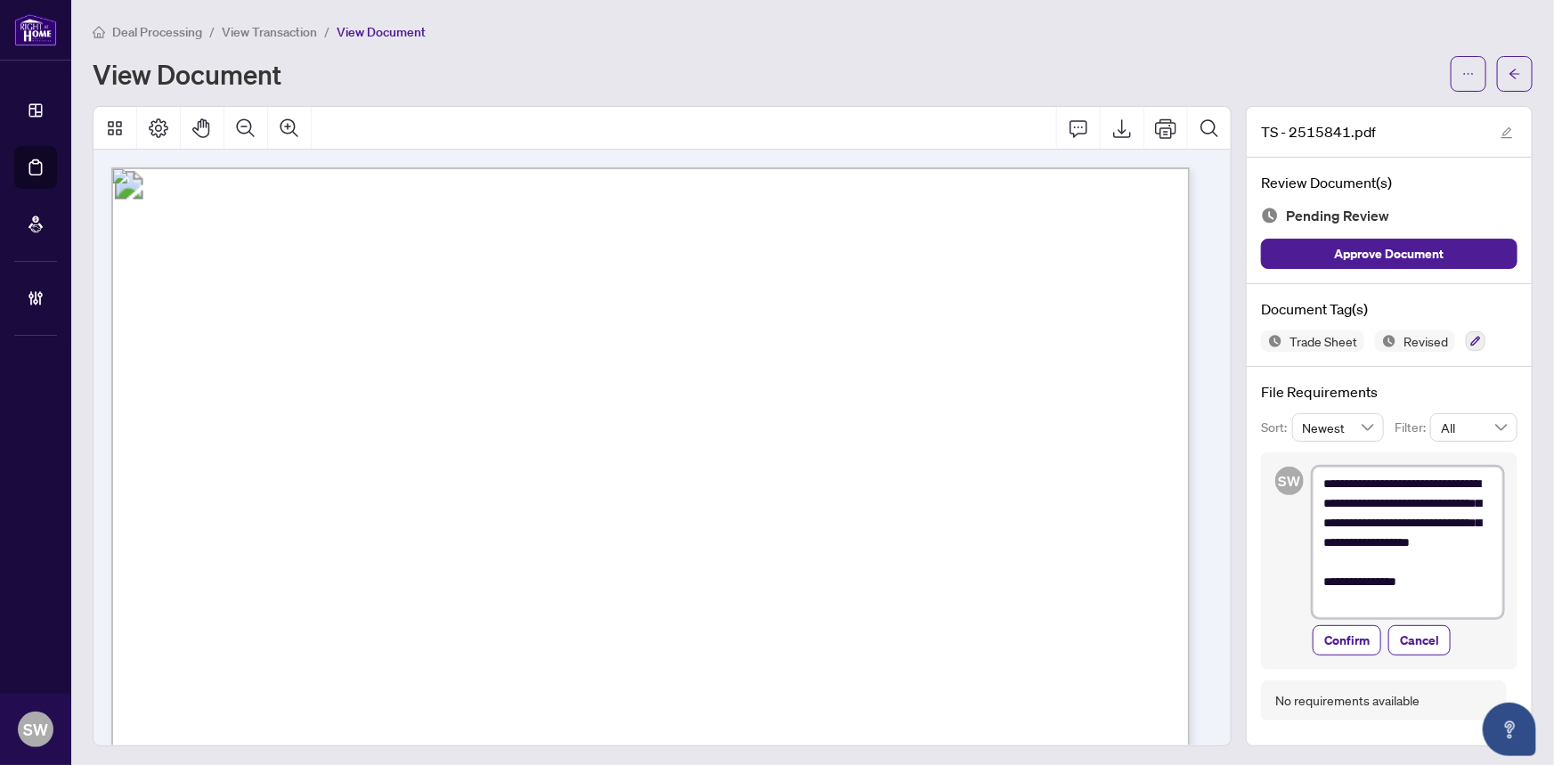
type textarea "**********"
click at [1348, 638] on span "Confirm" at bounding box center [1346, 640] width 45 height 28
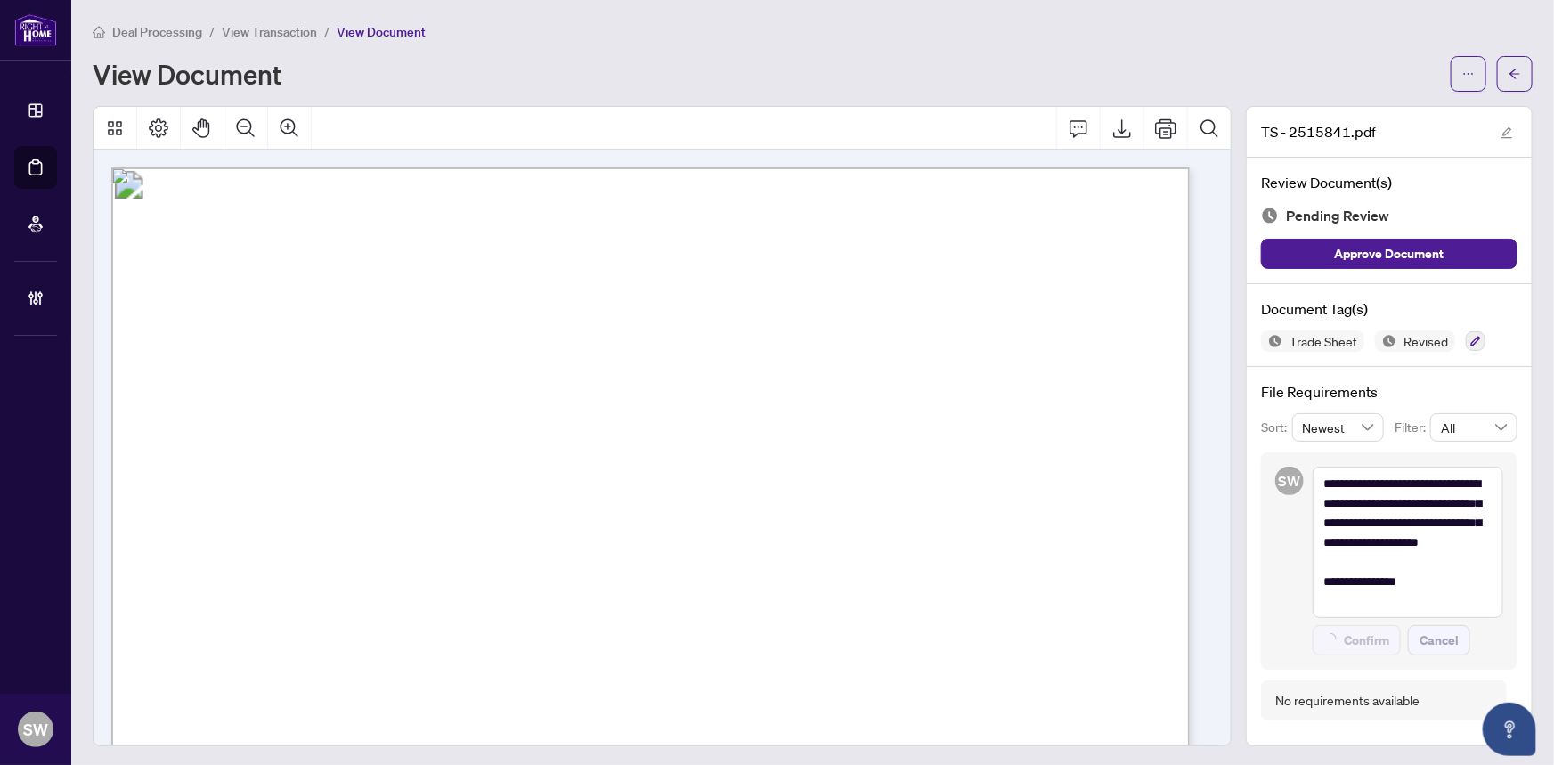
type textarea "**********"
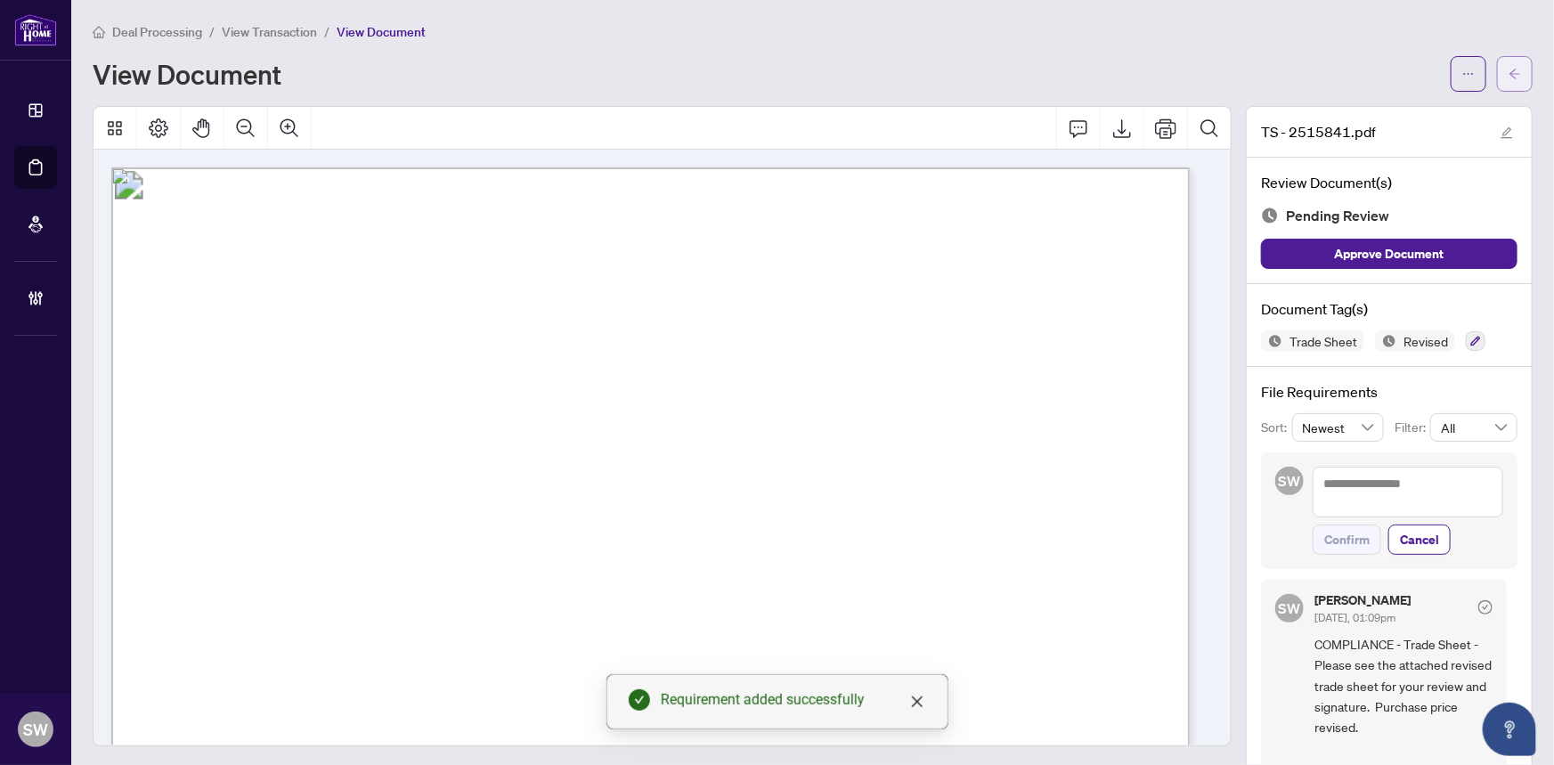
click at [1508, 78] on icon "arrow-left" at bounding box center [1514, 74] width 12 height 12
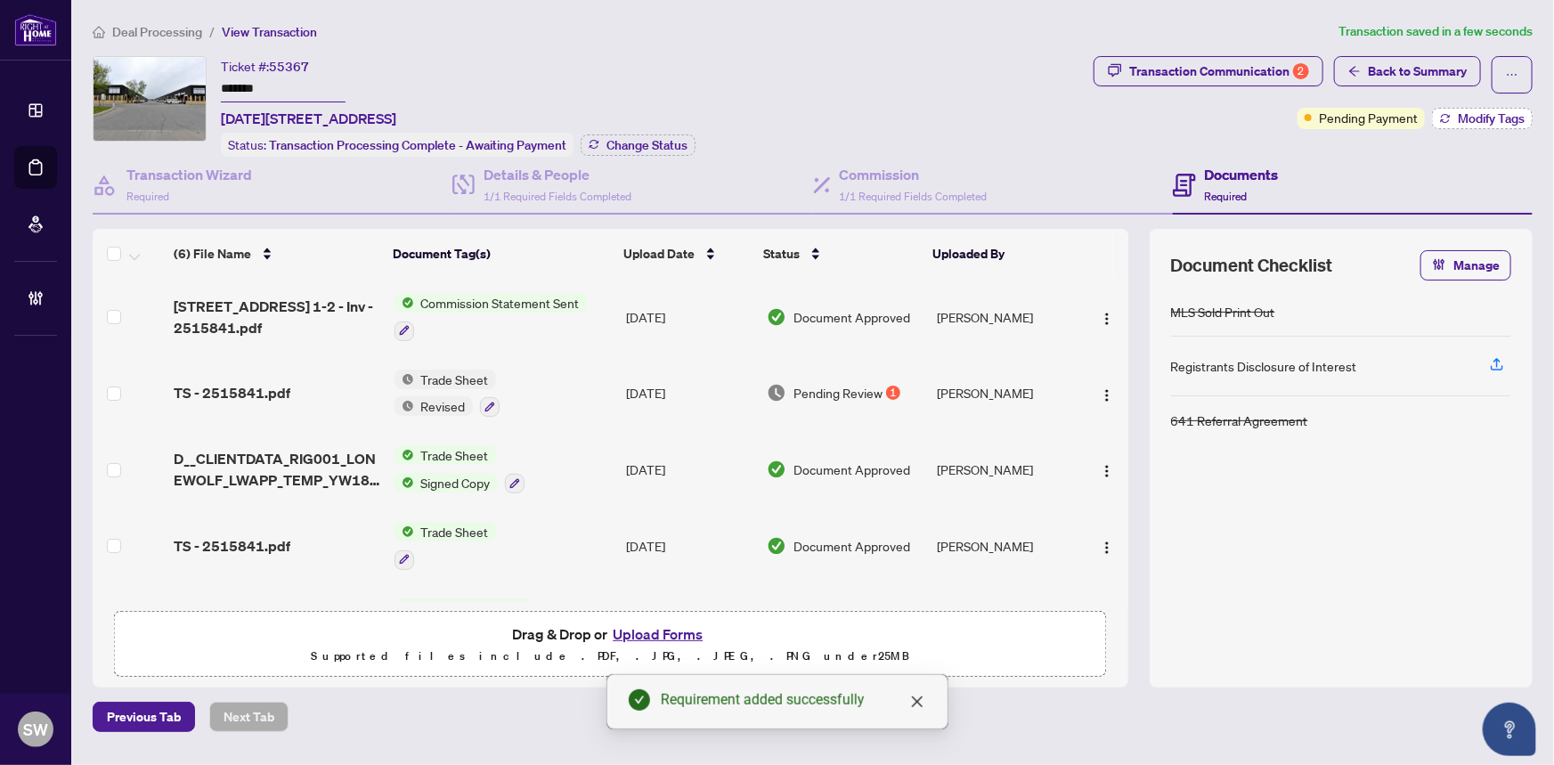
click at [1509, 116] on span "Modify Tags" at bounding box center [1490, 118] width 67 height 12
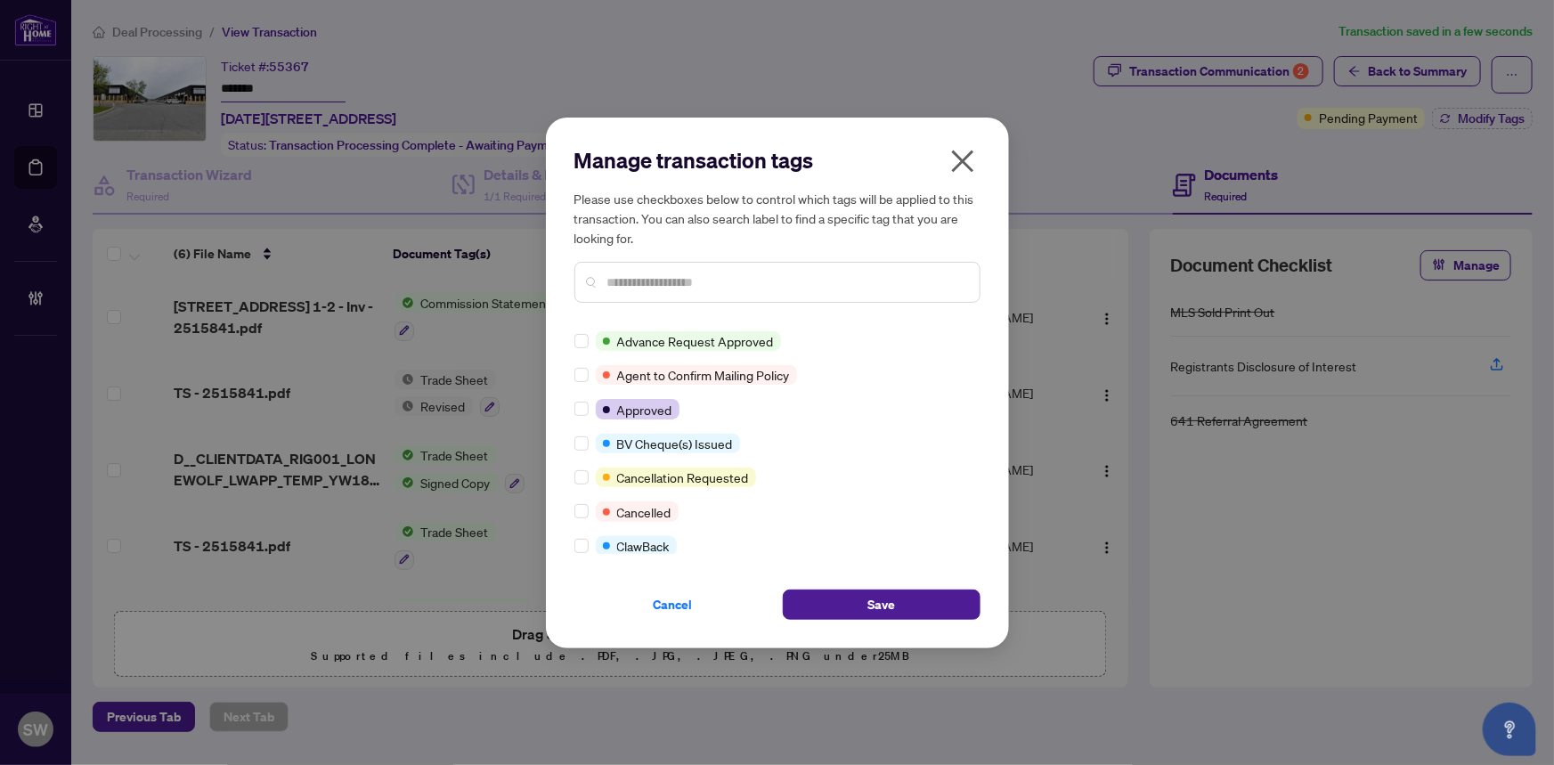
click at [669, 276] on input "text" at bounding box center [786, 282] width 358 height 20
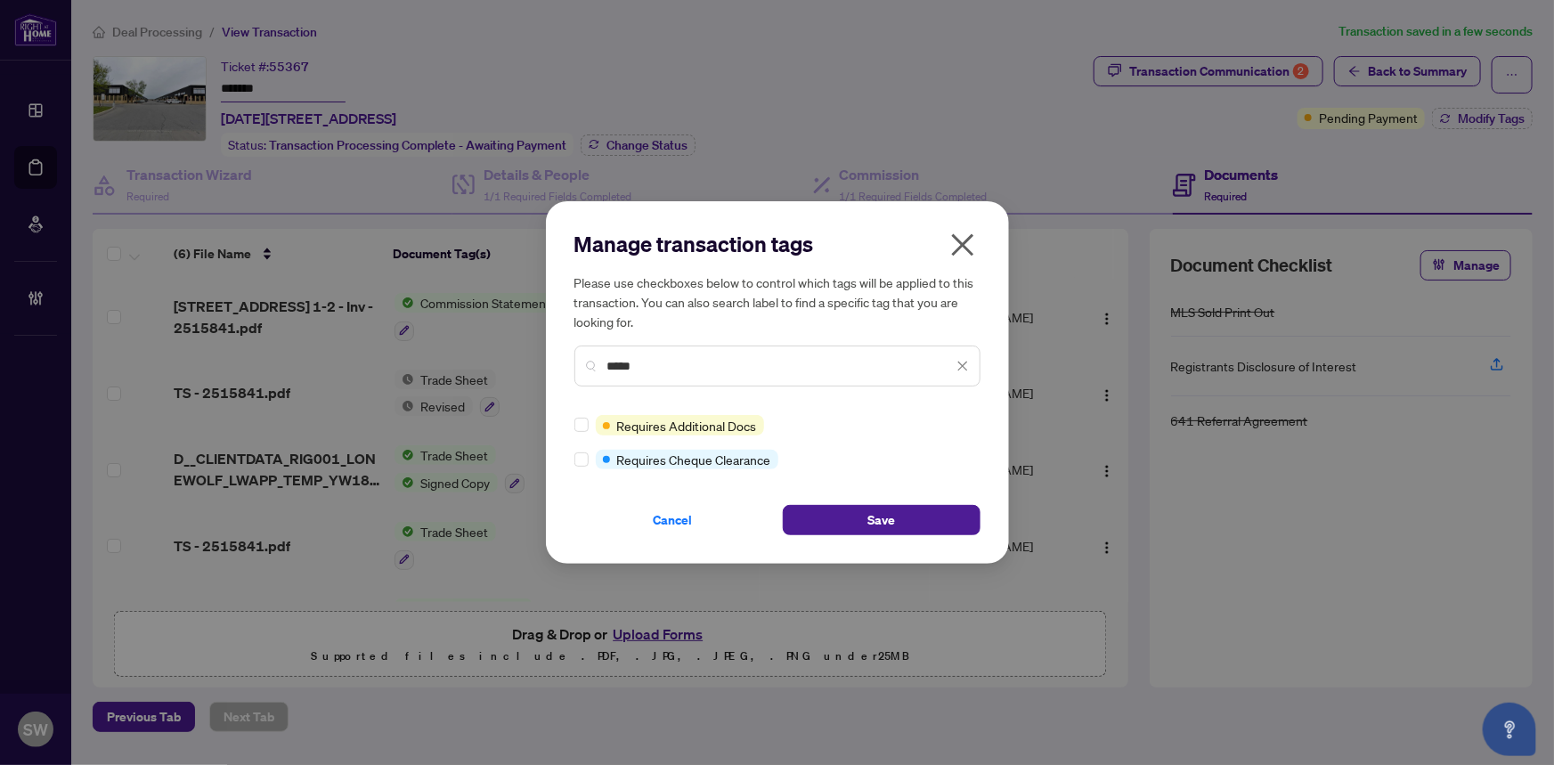
type input "*****"
click at [843, 511] on button "Save" at bounding box center [882, 520] width 198 height 30
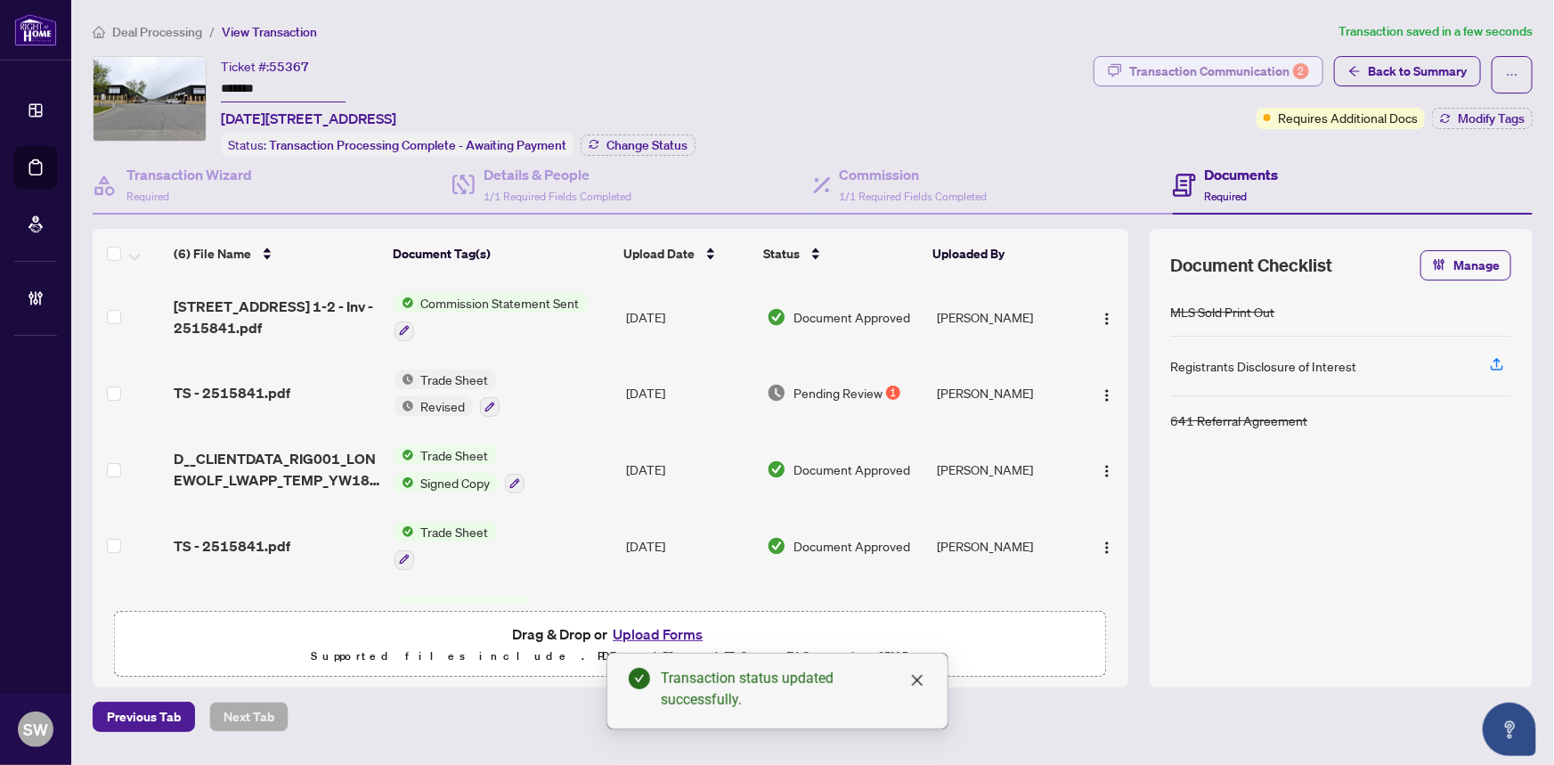
click at [1249, 73] on div "Transaction Communication 2" at bounding box center [1219, 71] width 180 height 28
type textarea "**********"
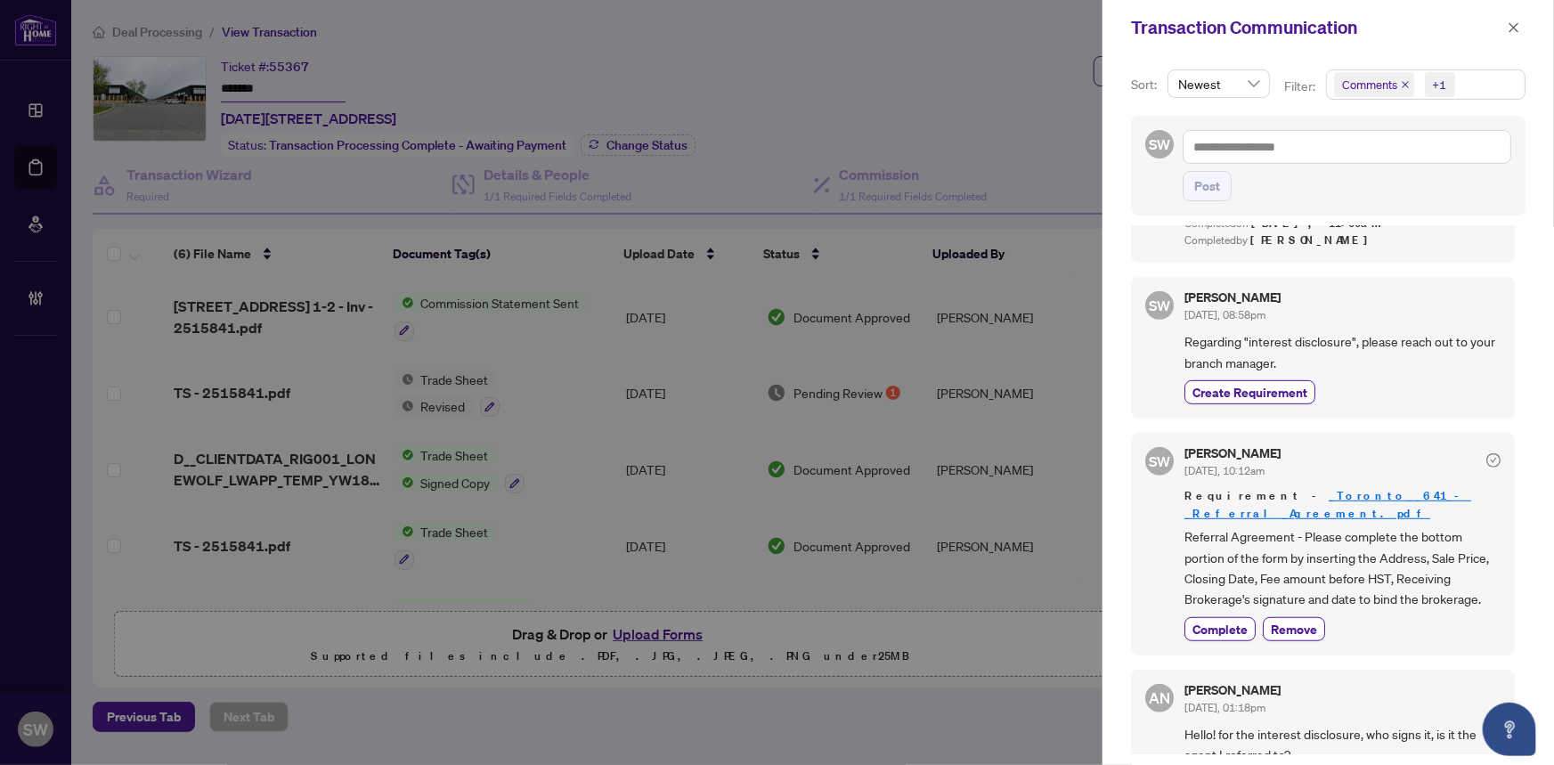
scroll to position [485, 0]
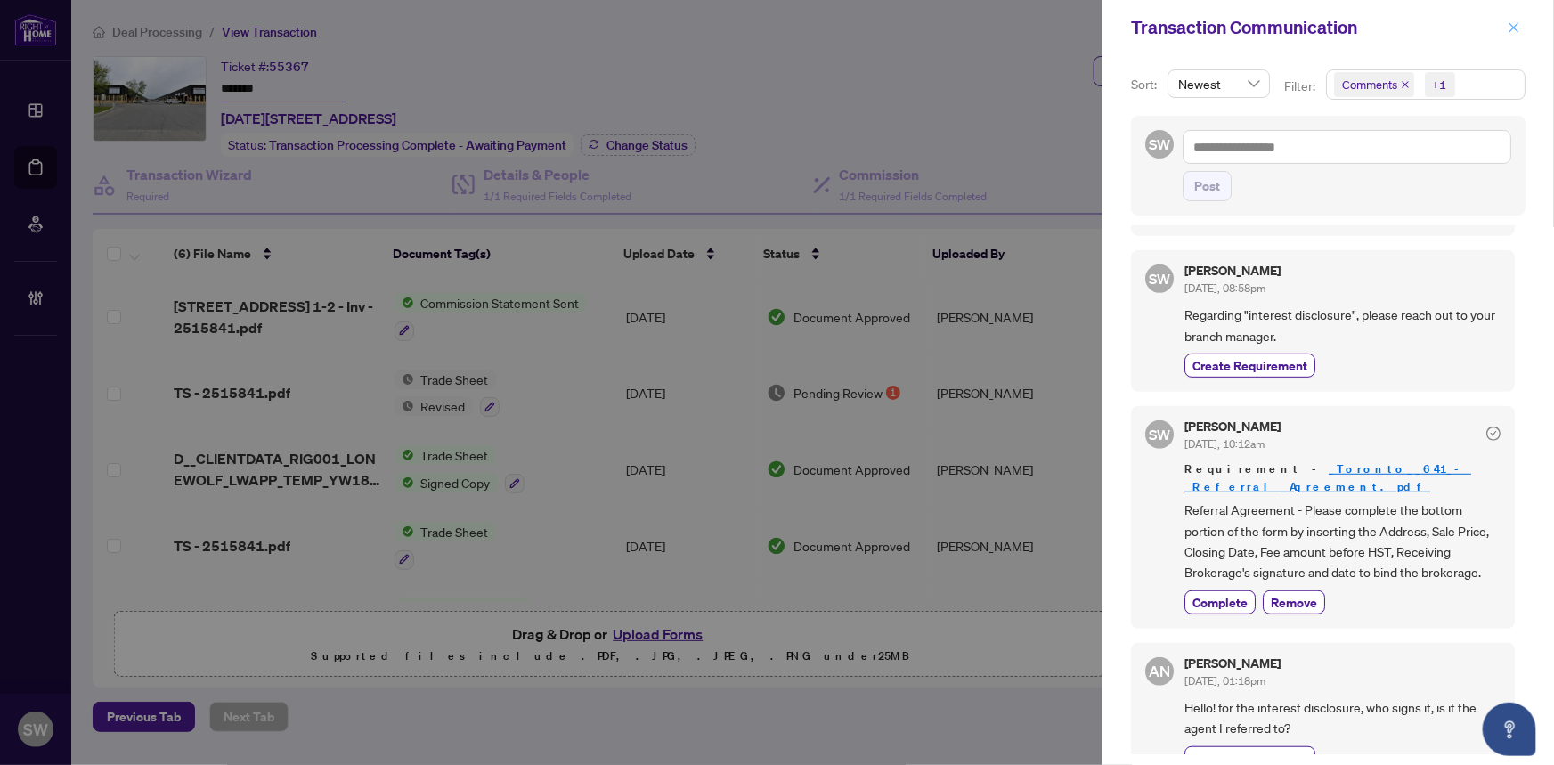
click at [1508, 28] on icon "close" at bounding box center [1513, 27] width 12 height 12
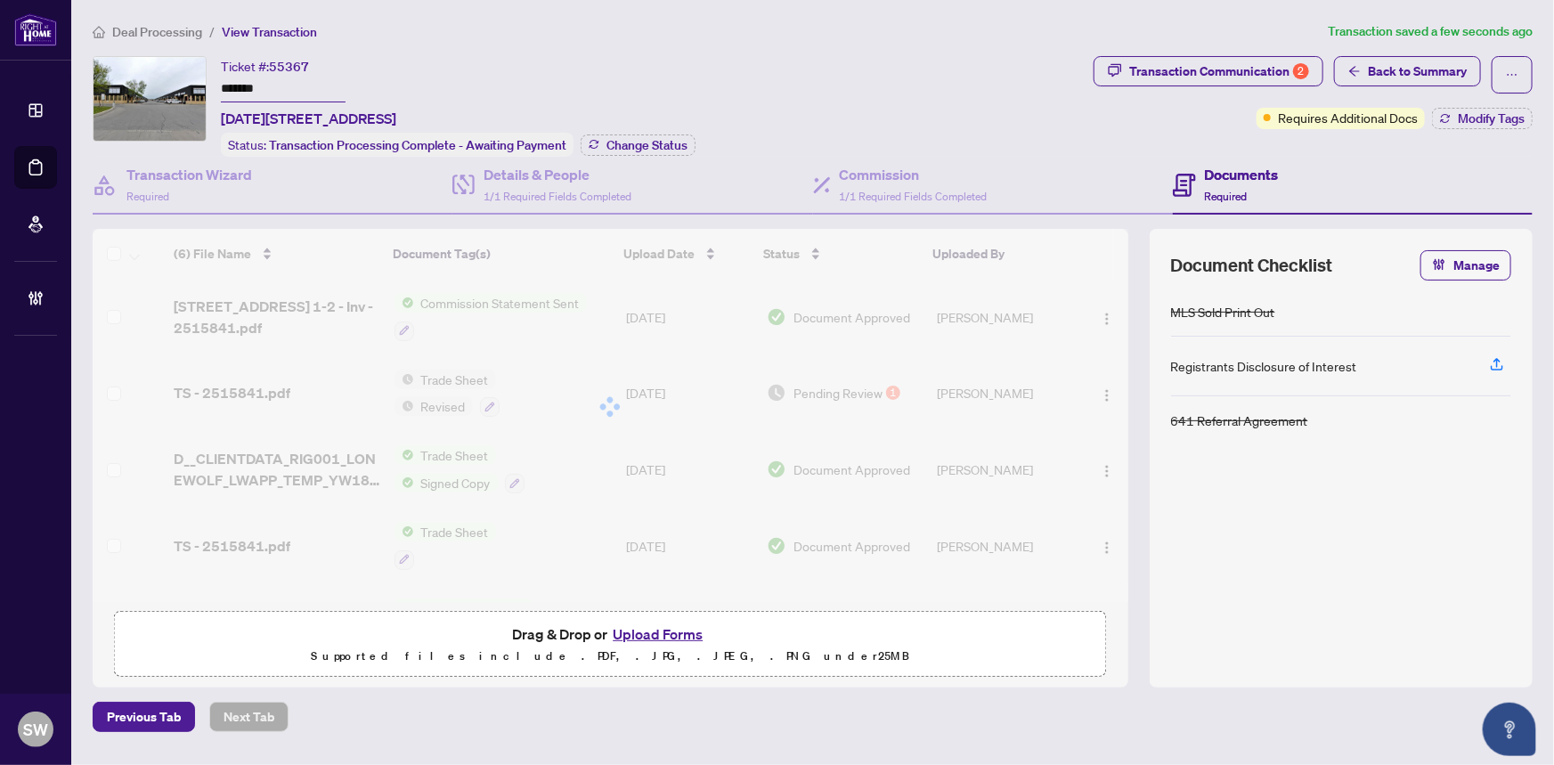
click at [828, 38] on ol "Deal Processing / View Transaction" at bounding box center [707, 31] width 1228 height 20
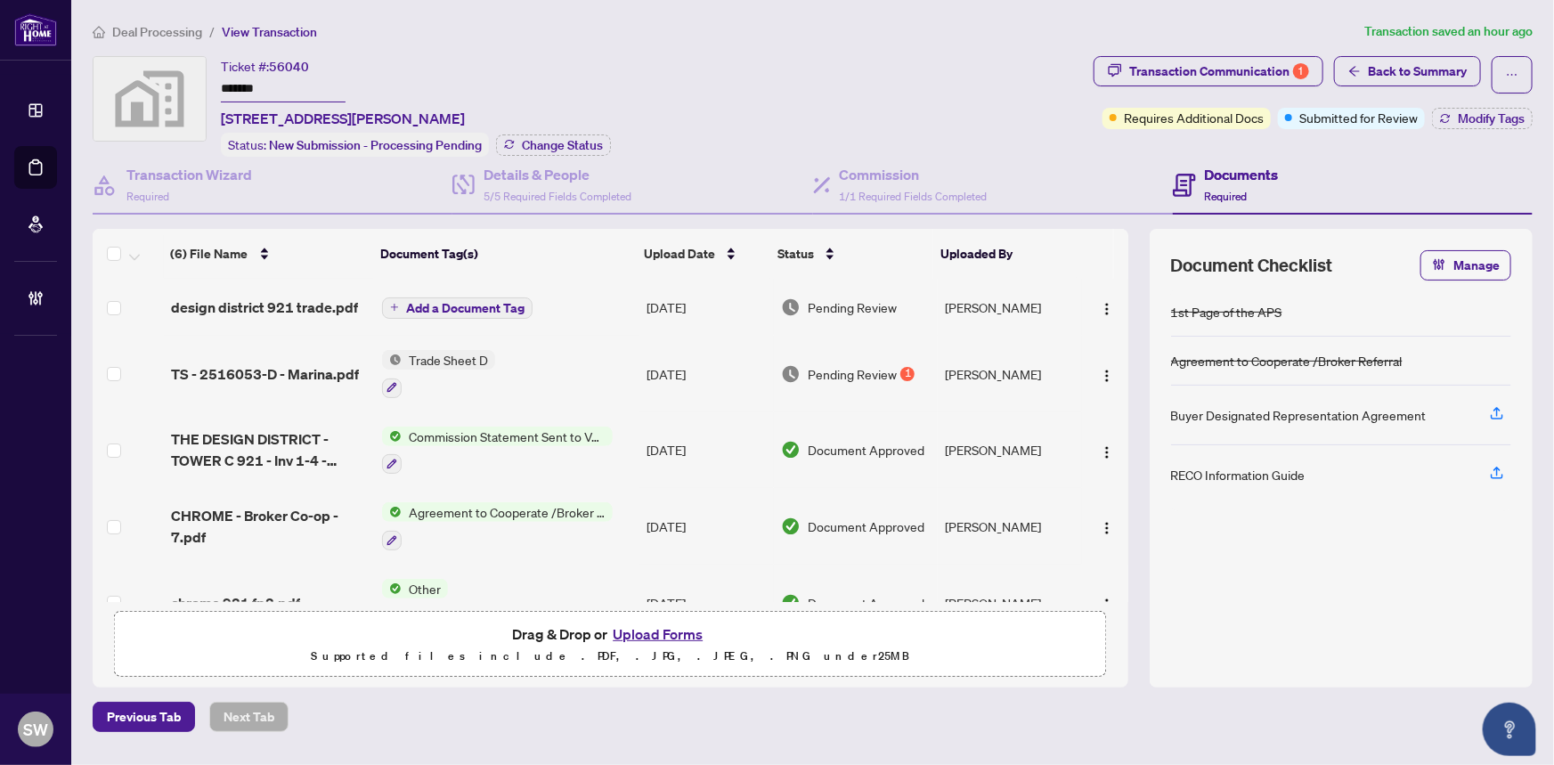
click at [256, 90] on input "*******" at bounding box center [283, 90] width 125 height 26
click at [254, 90] on input "*******" at bounding box center [283, 90] width 125 height 26
click at [256, 296] on span "design district 921 trade.pdf" at bounding box center [264, 306] width 187 height 21
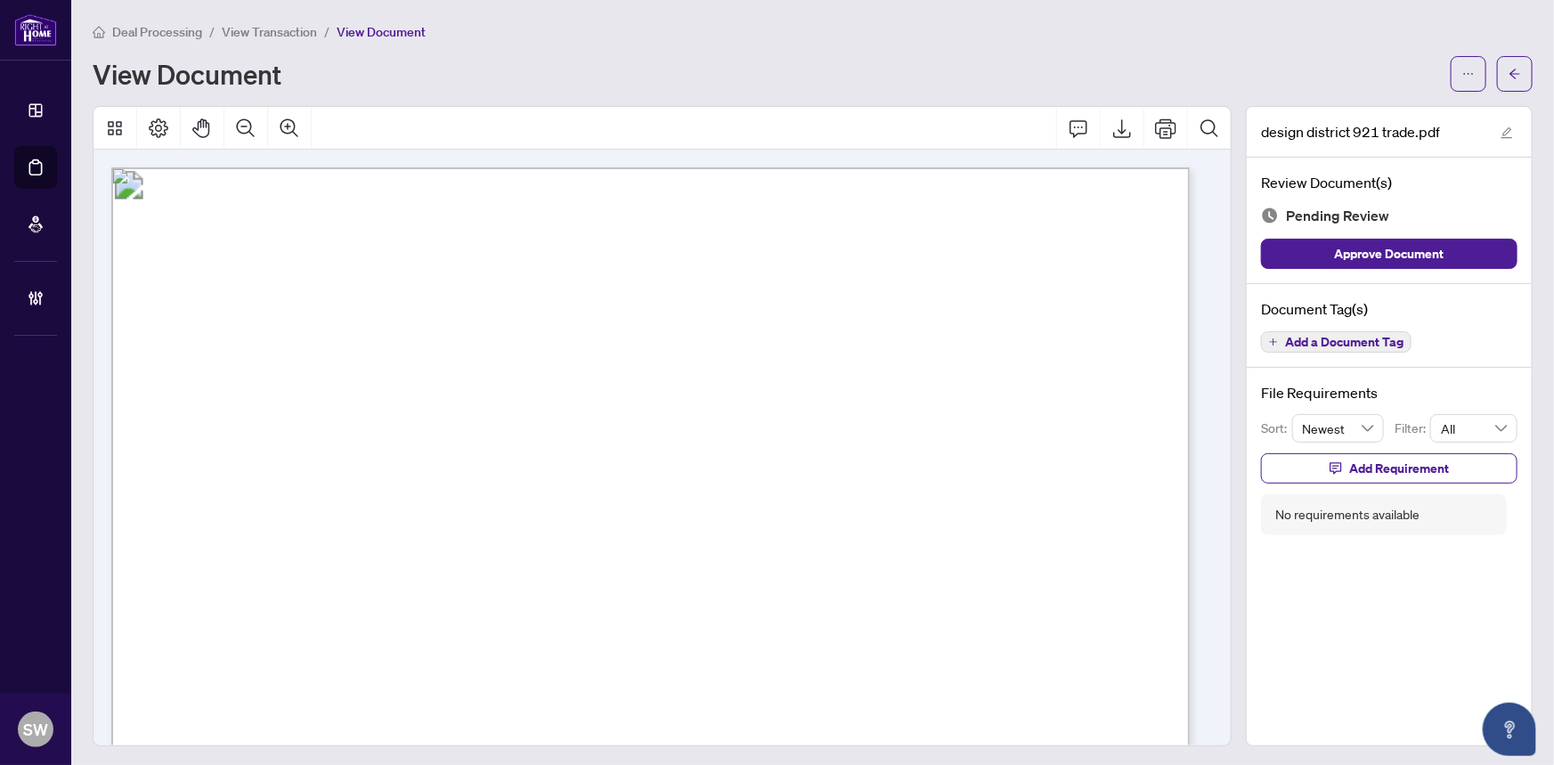
click at [1327, 337] on span "Add a Document Tag" at bounding box center [1344, 342] width 118 height 12
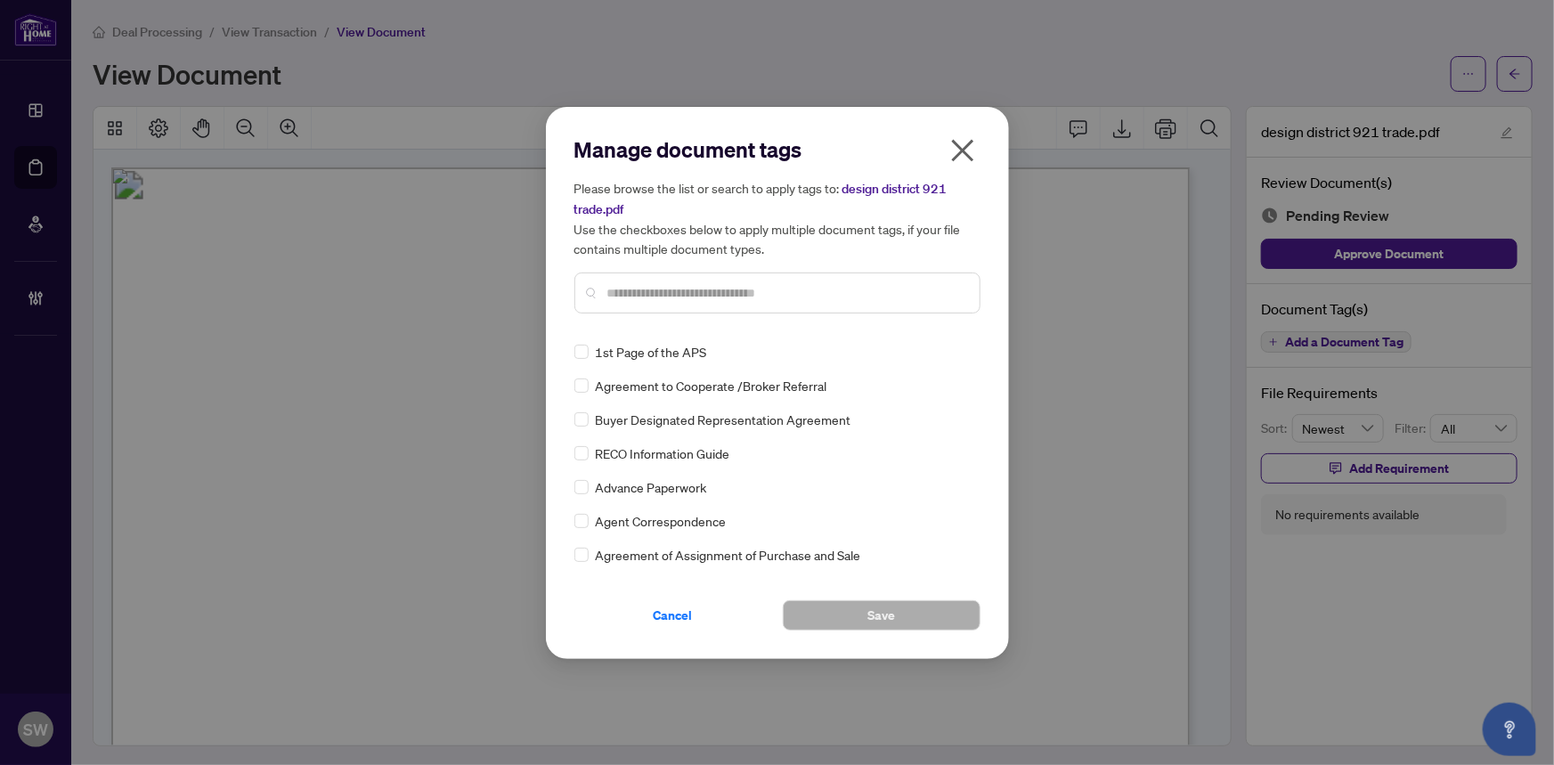
click at [678, 295] on input "text" at bounding box center [786, 293] width 358 height 20
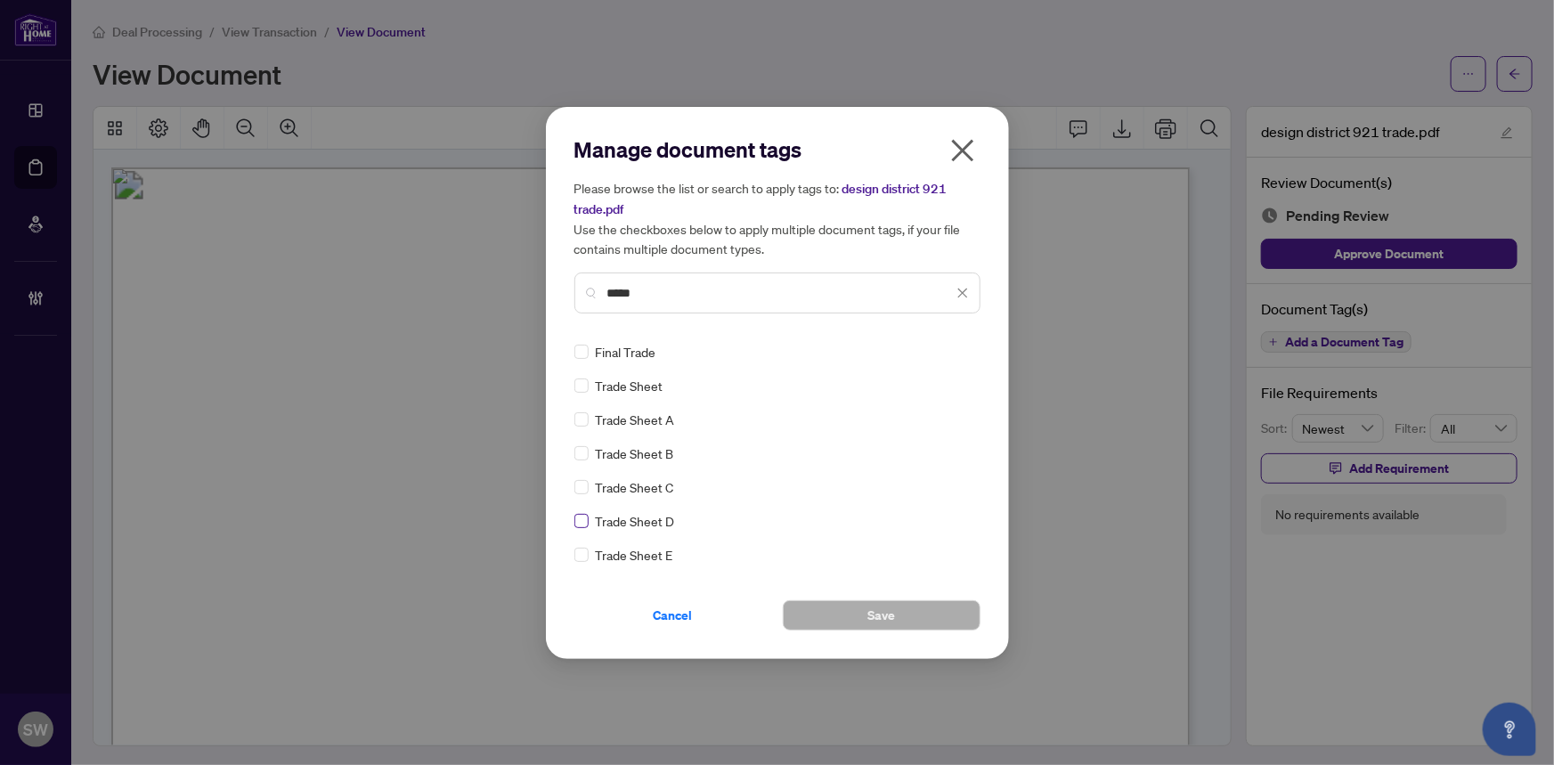
click at [584, 520] on div "Final Trade Trade Sheet Trade Sheet A Trade Sheet B Trade Sheet C Trade Sheet D…" at bounding box center [777, 453] width 406 height 223
click at [946, 345] on img at bounding box center [944, 352] width 18 height 18
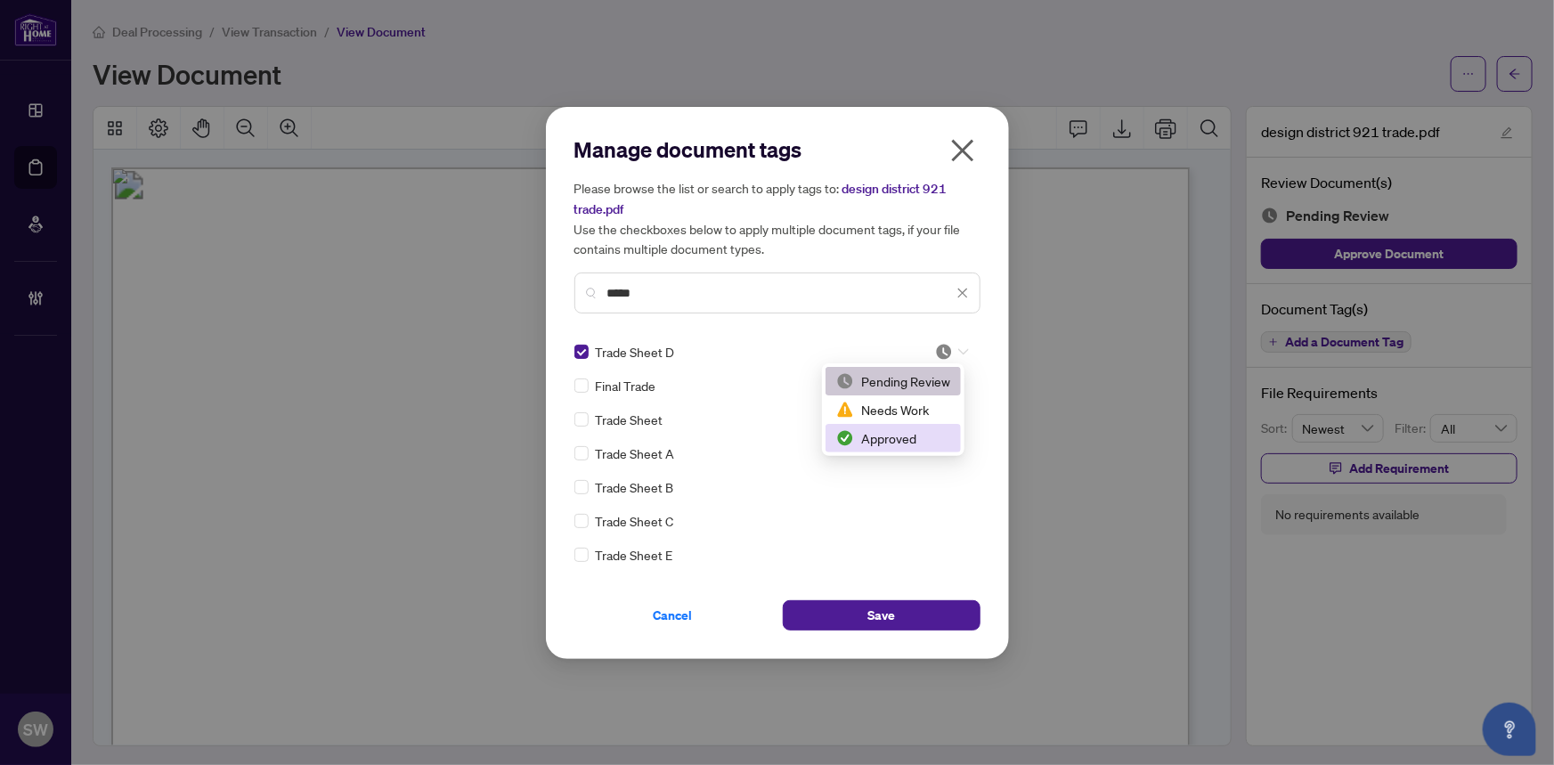
click at [902, 437] on div "Approved" at bounding box center [893, 438] width 114 height 20
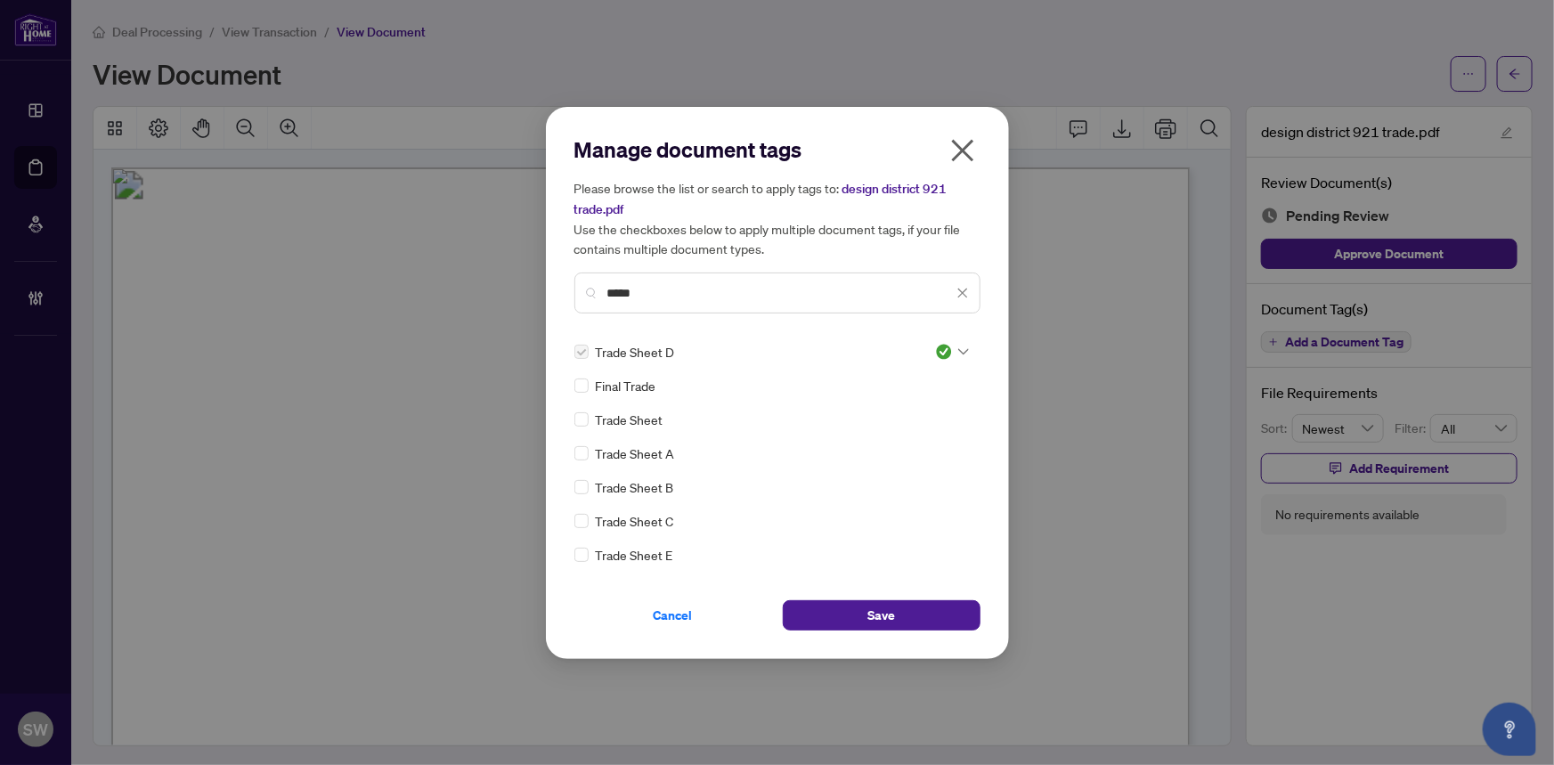
drag, startPoint x: 678, startPoint y: 288, endPoint x: 560, endPoint y: 284, distance: 117.6
click at [560, 284] on div "Manage document tags Please browse the list or search to apply tags to: design …" at bounding box center [777, 383] width 463 height 552
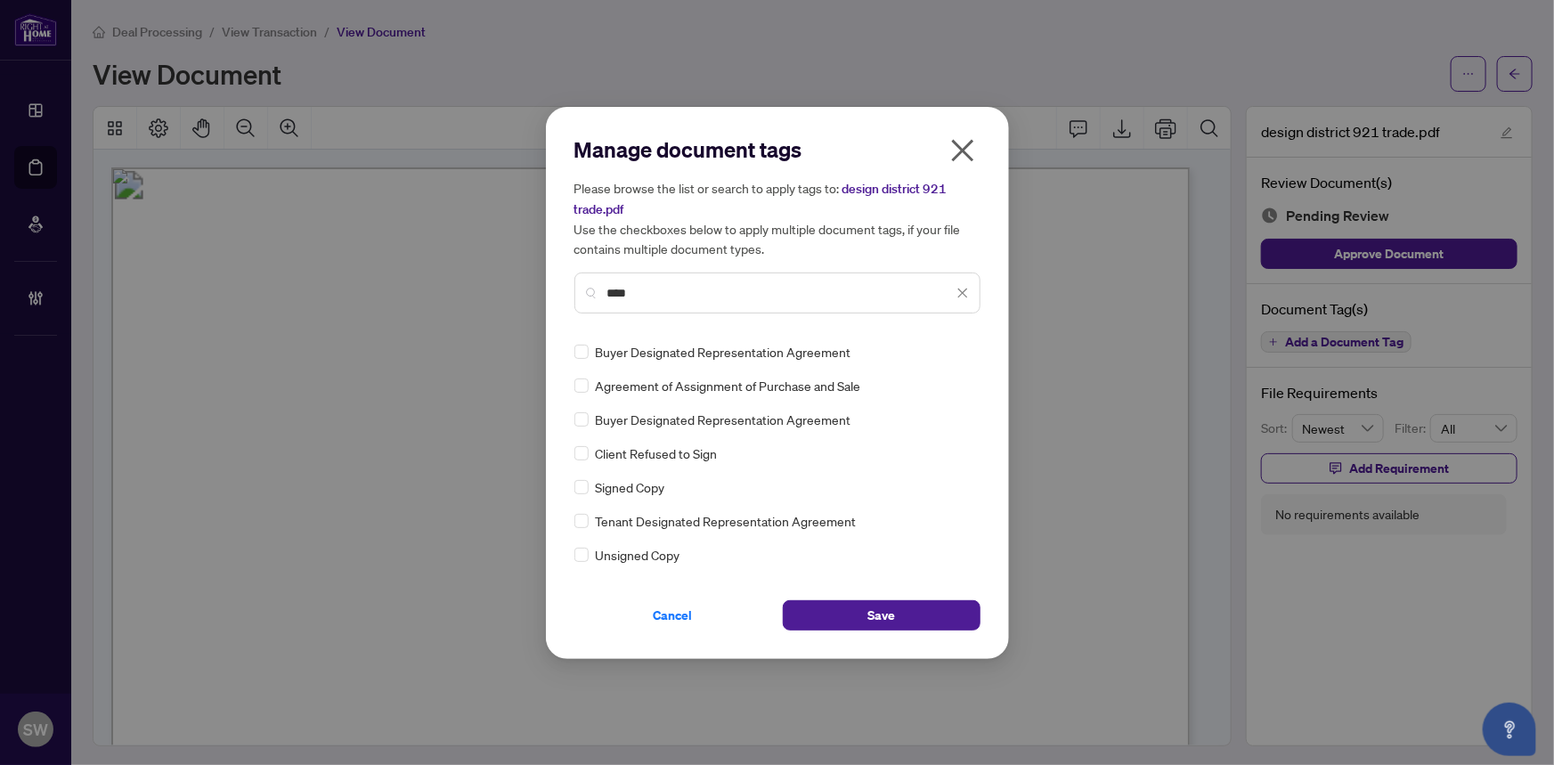
type input "****"
click at [569, 482] on div "Manage document tags Please browse the list or search to apply tags to: design …" at bounding box center [777, 383] width 463 height 552
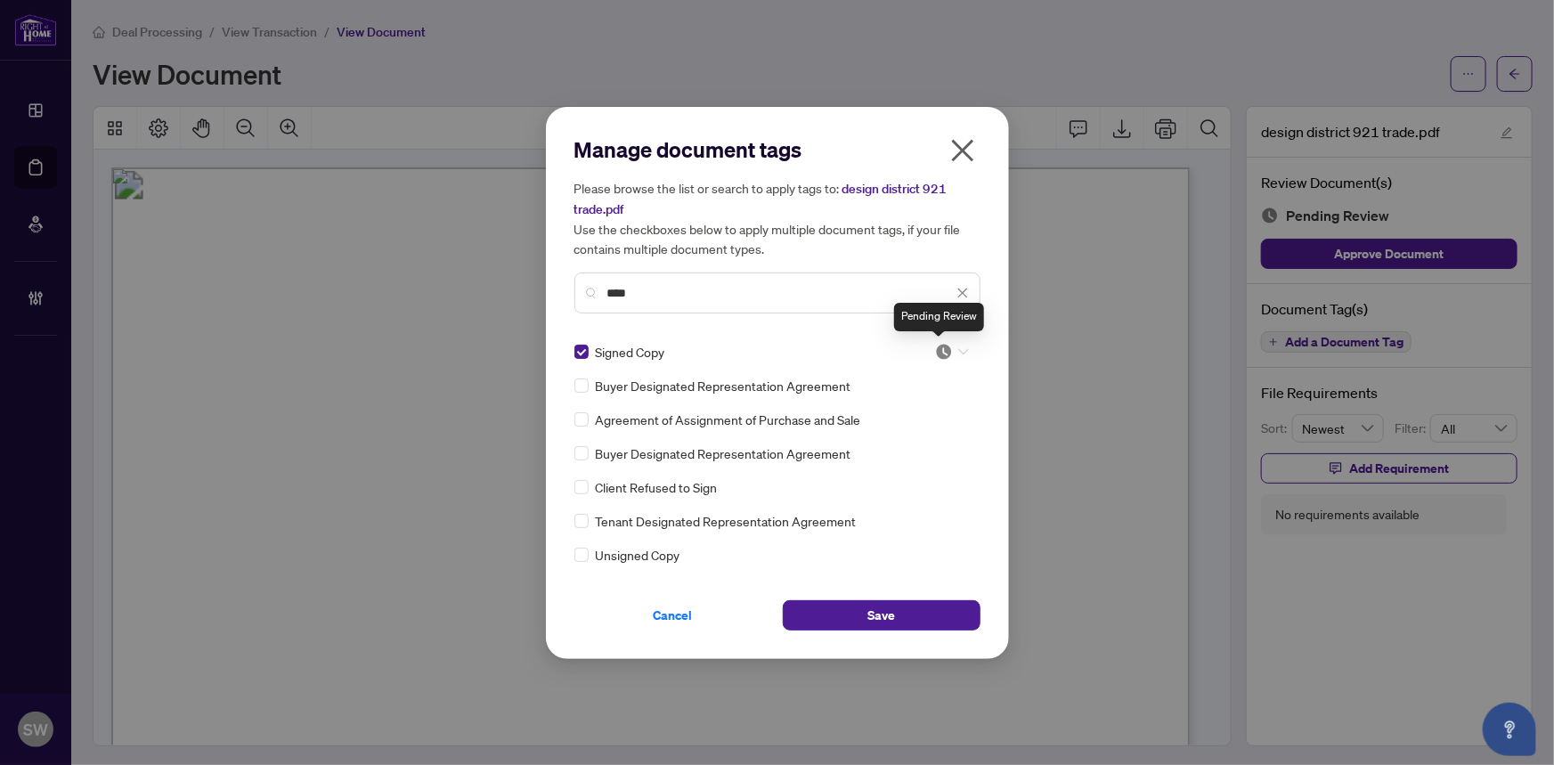
click at [935, 350] on img at bounding box center [944, 352] width 18 height 18
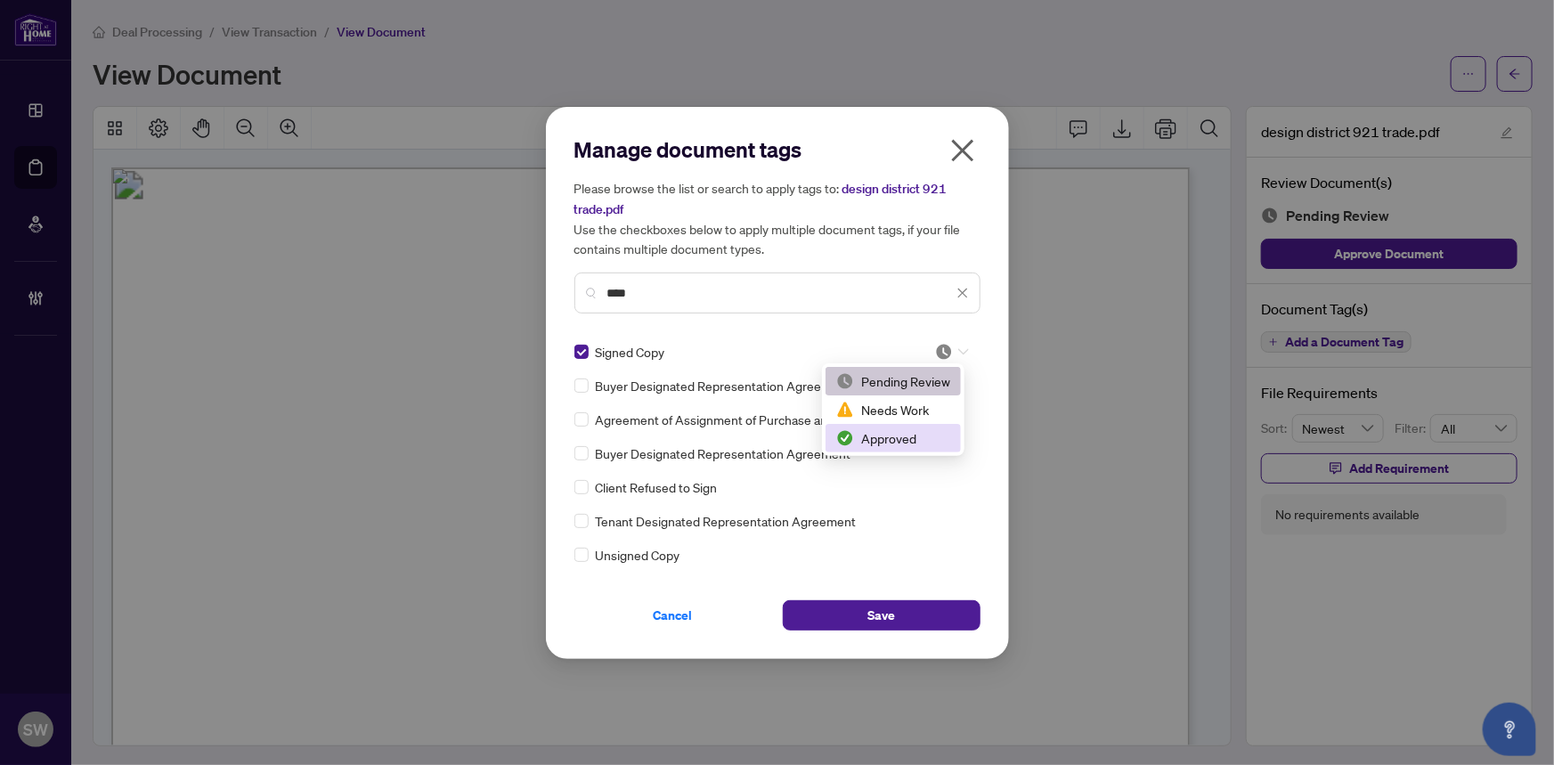
click at [897, 440] on div "Approved" at bounding box center [893, 438] width 114 height 20
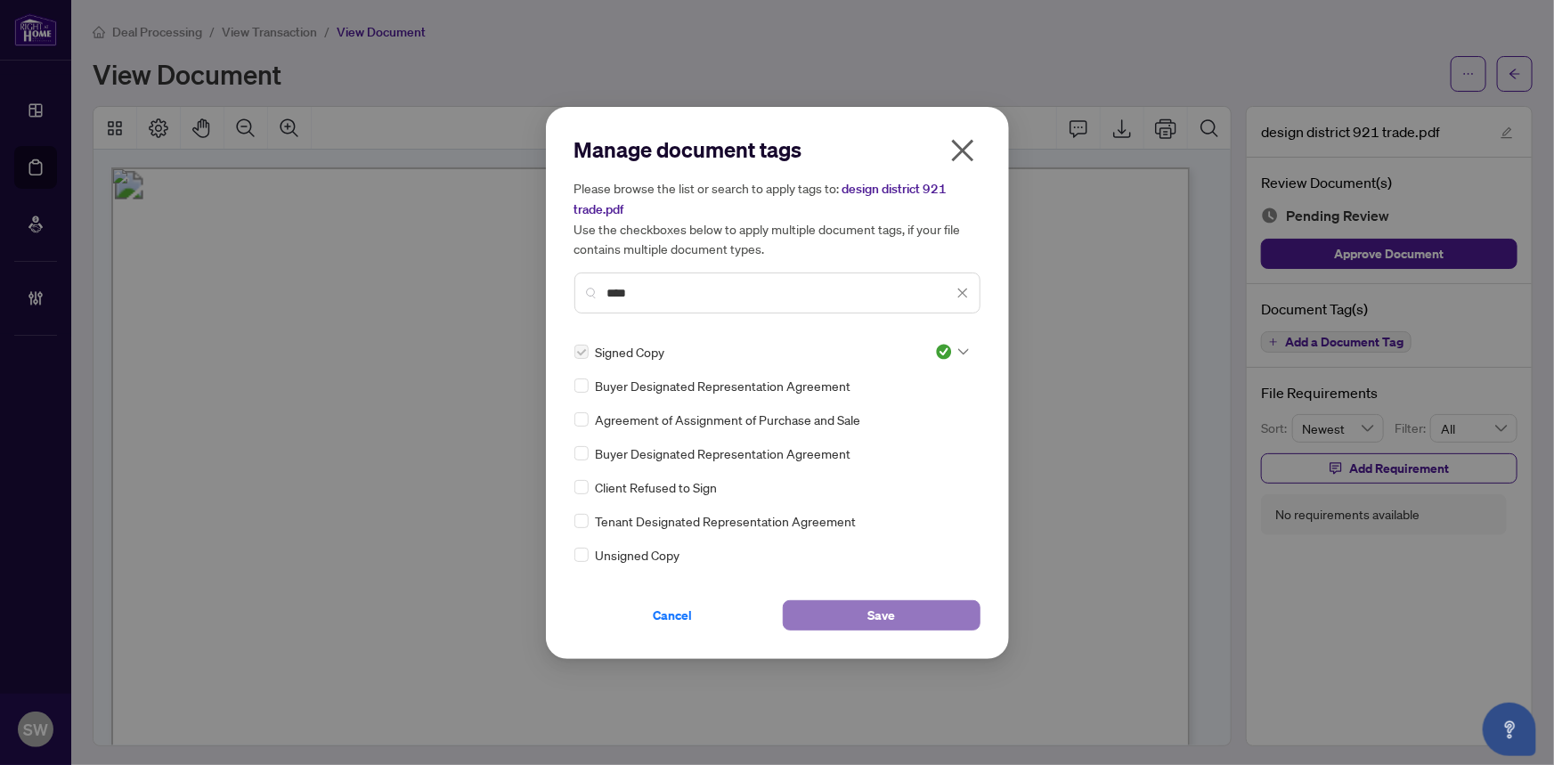
click at [902, 612] on button "Save" at bounding box center [882, 615] width 198 height 30
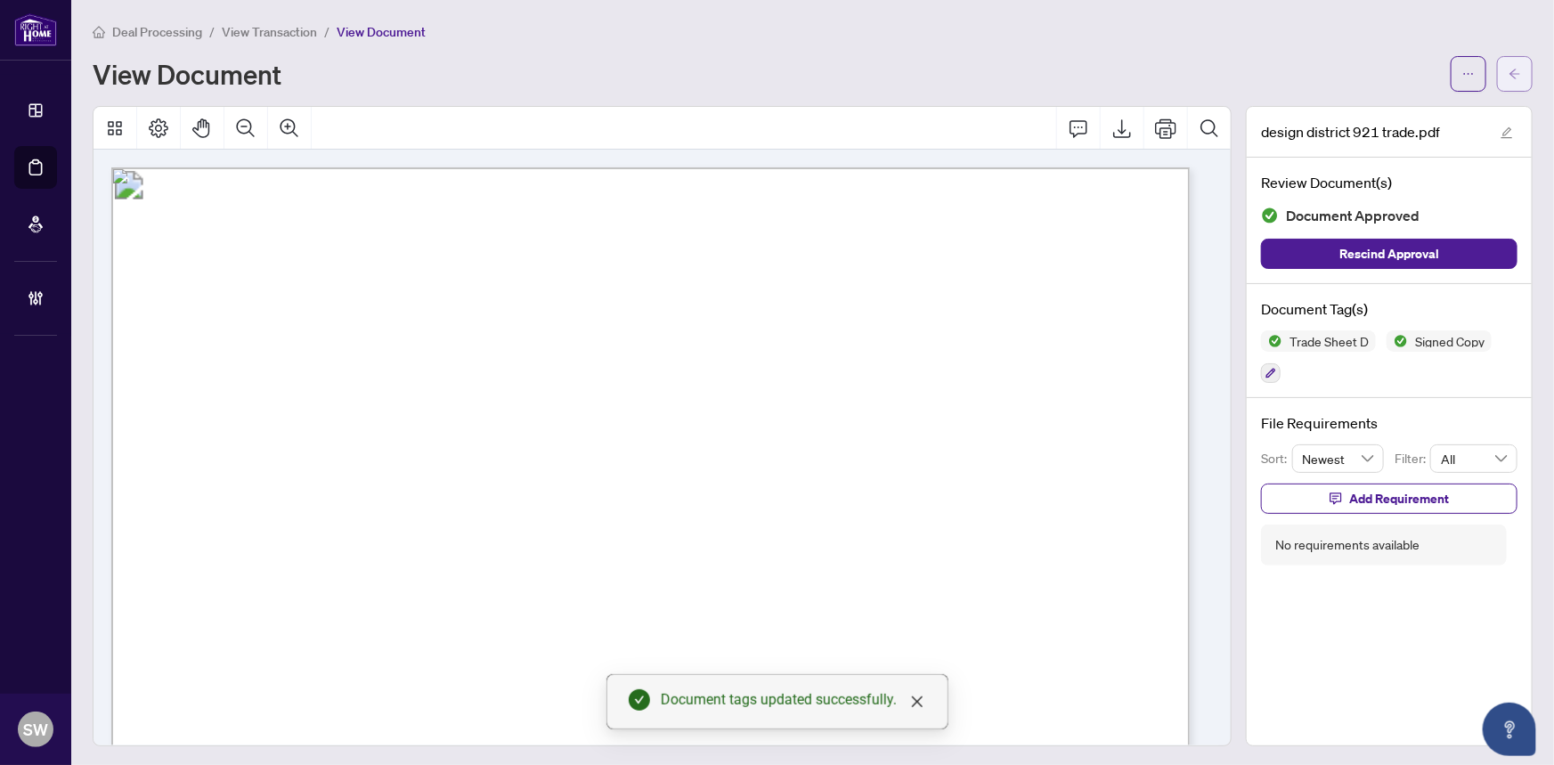
click at [1508, 68] on icon "arrow-left" at bounding box center [1514, 74] width 12 height 12
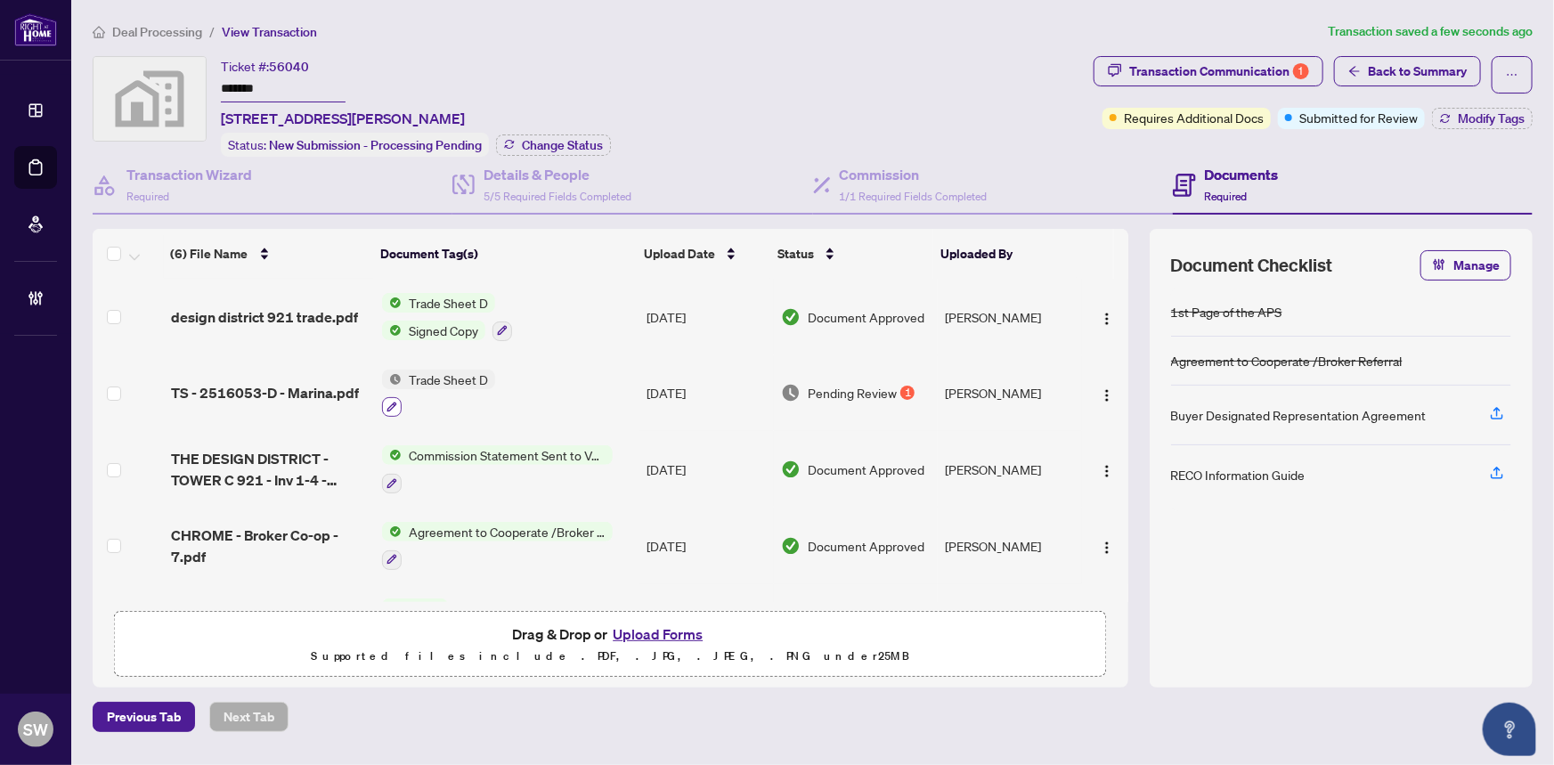
click at [388, 402] on icon "button" at bounding box center [392, 407] width 10 height 10
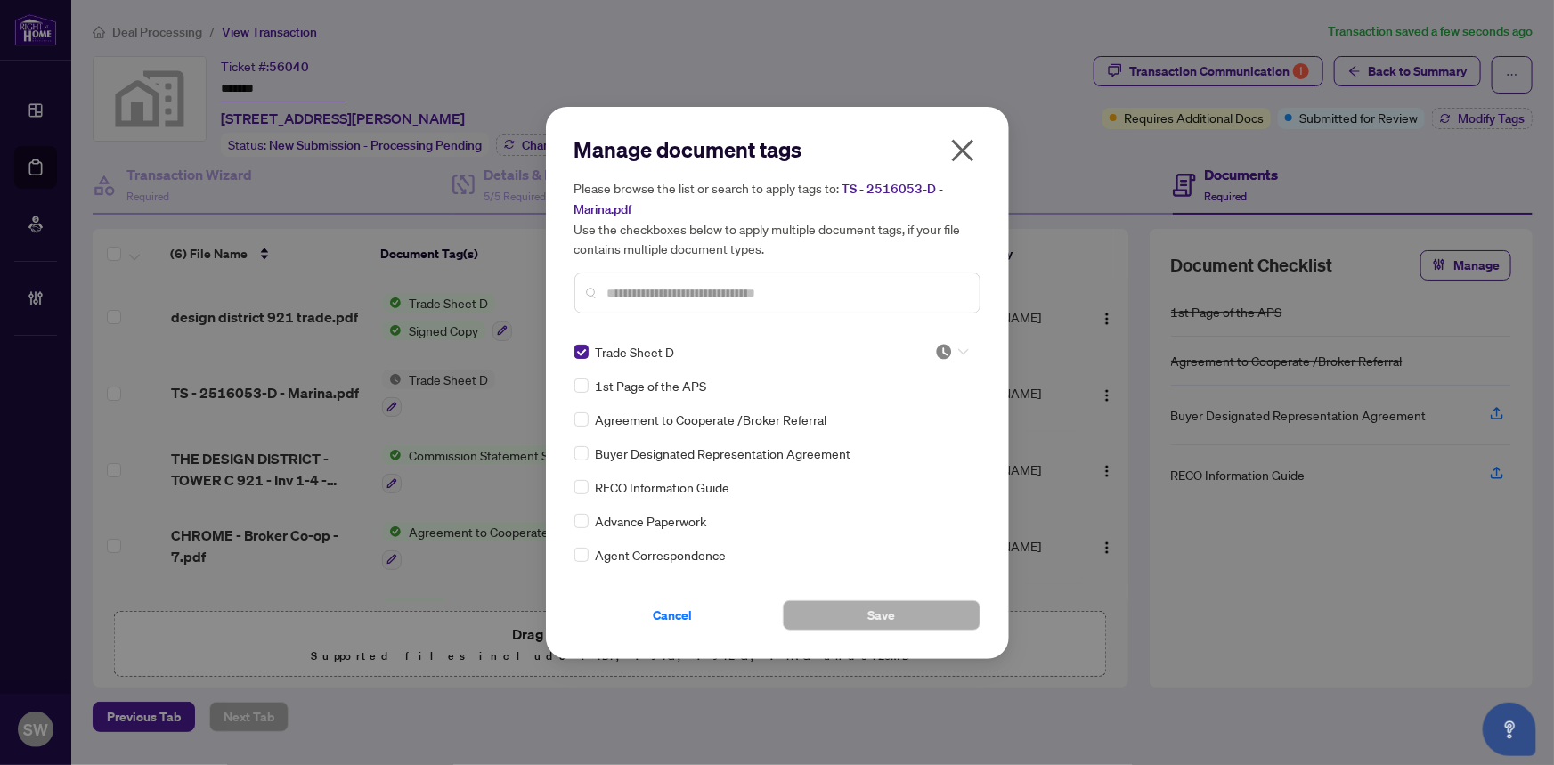
click at [943, 352] on img at bounding box center [944, 352] width 18 height 18
click at [889, 447] on div "Approved" at bounding box center [893, 438] width 114 height 20
click at [922, 622] on button "Save" at bounding box center [882, 615] width 198 height 30
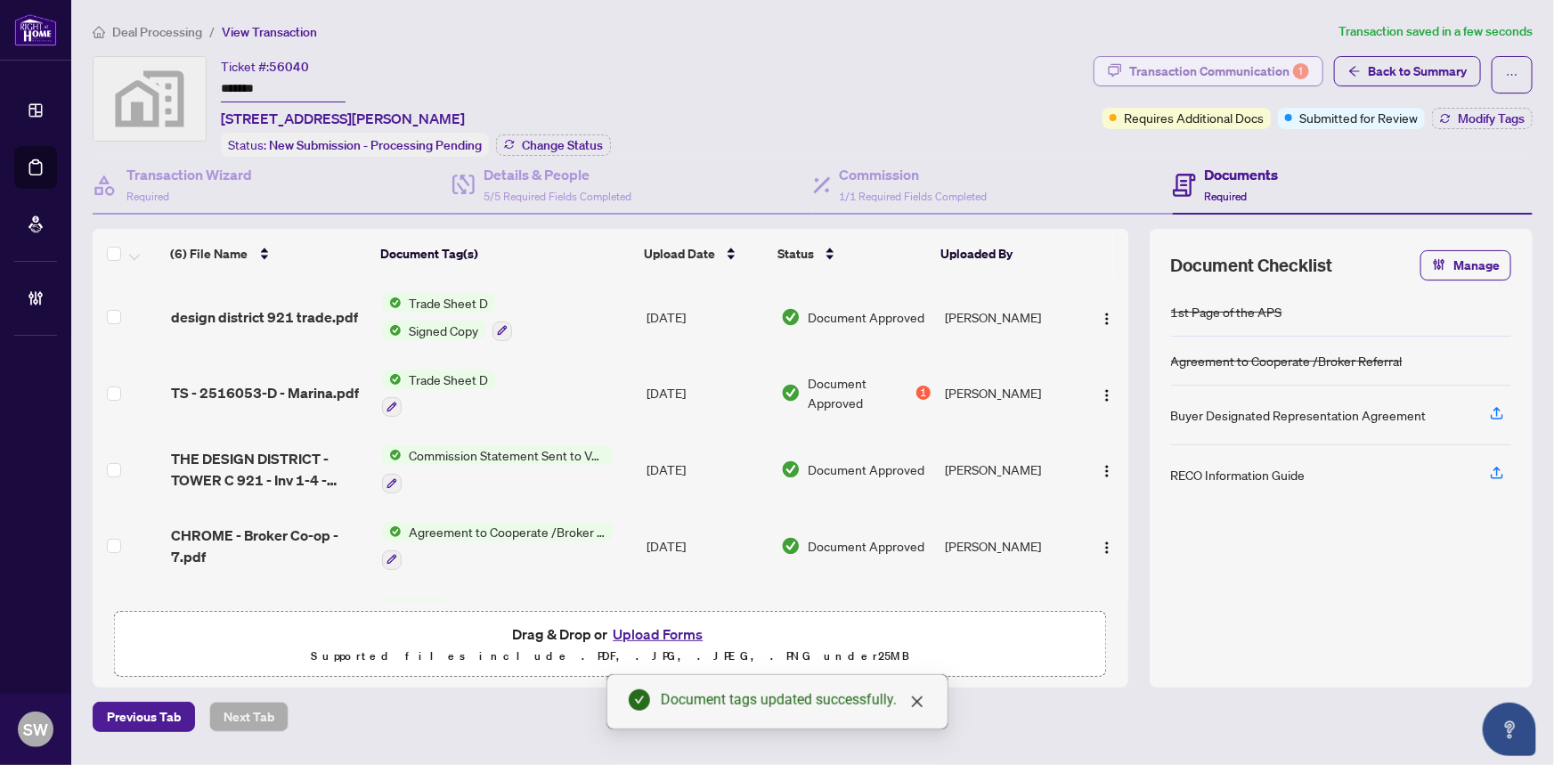
click at [1176, 71] on div "Transaction Communication 1" at bounding box center [1219, 71] width 180 height 28
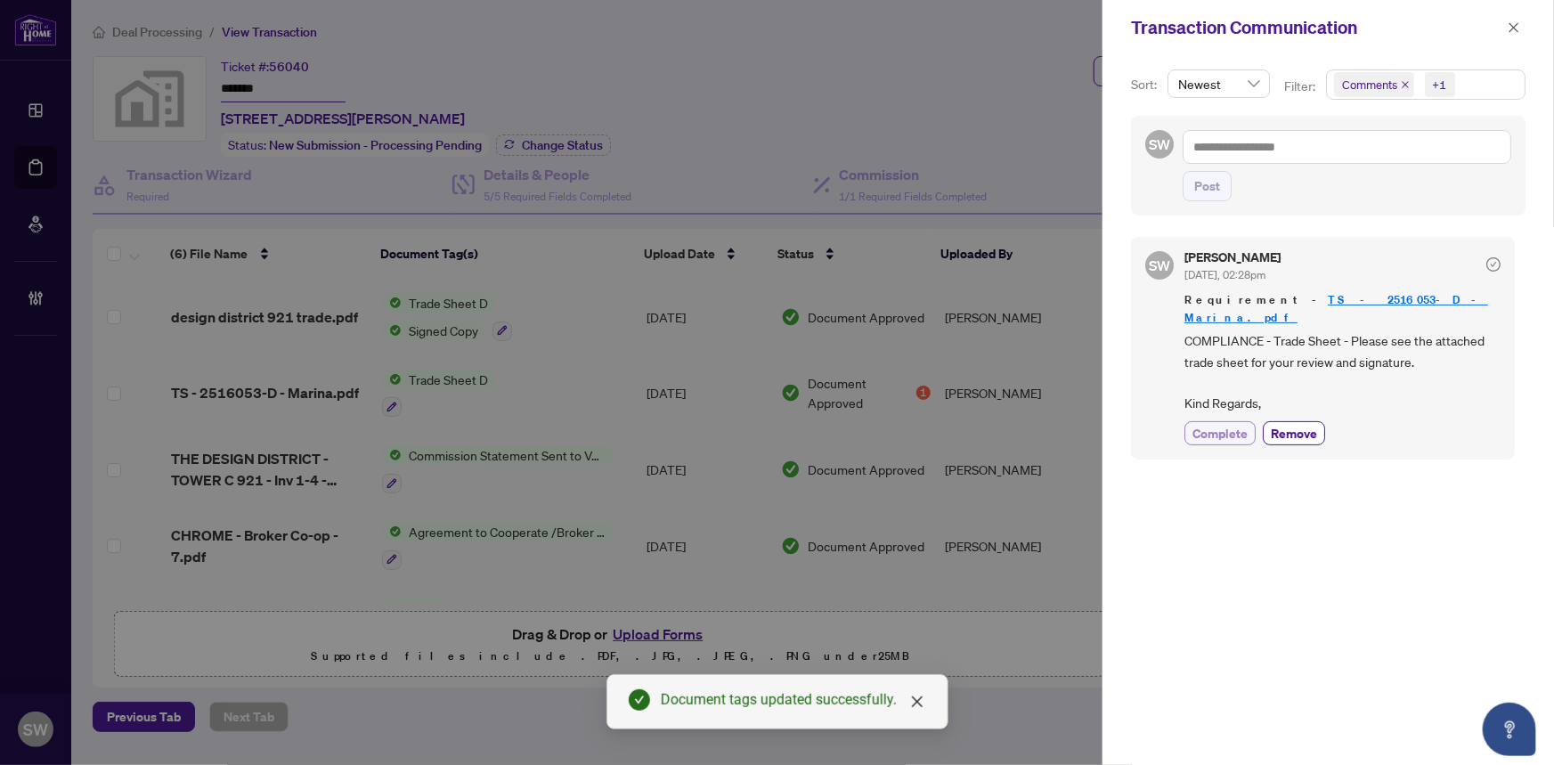
click at [1227, 424] on span "Complete" at bounding box center [1219, 433] width 55 height 19
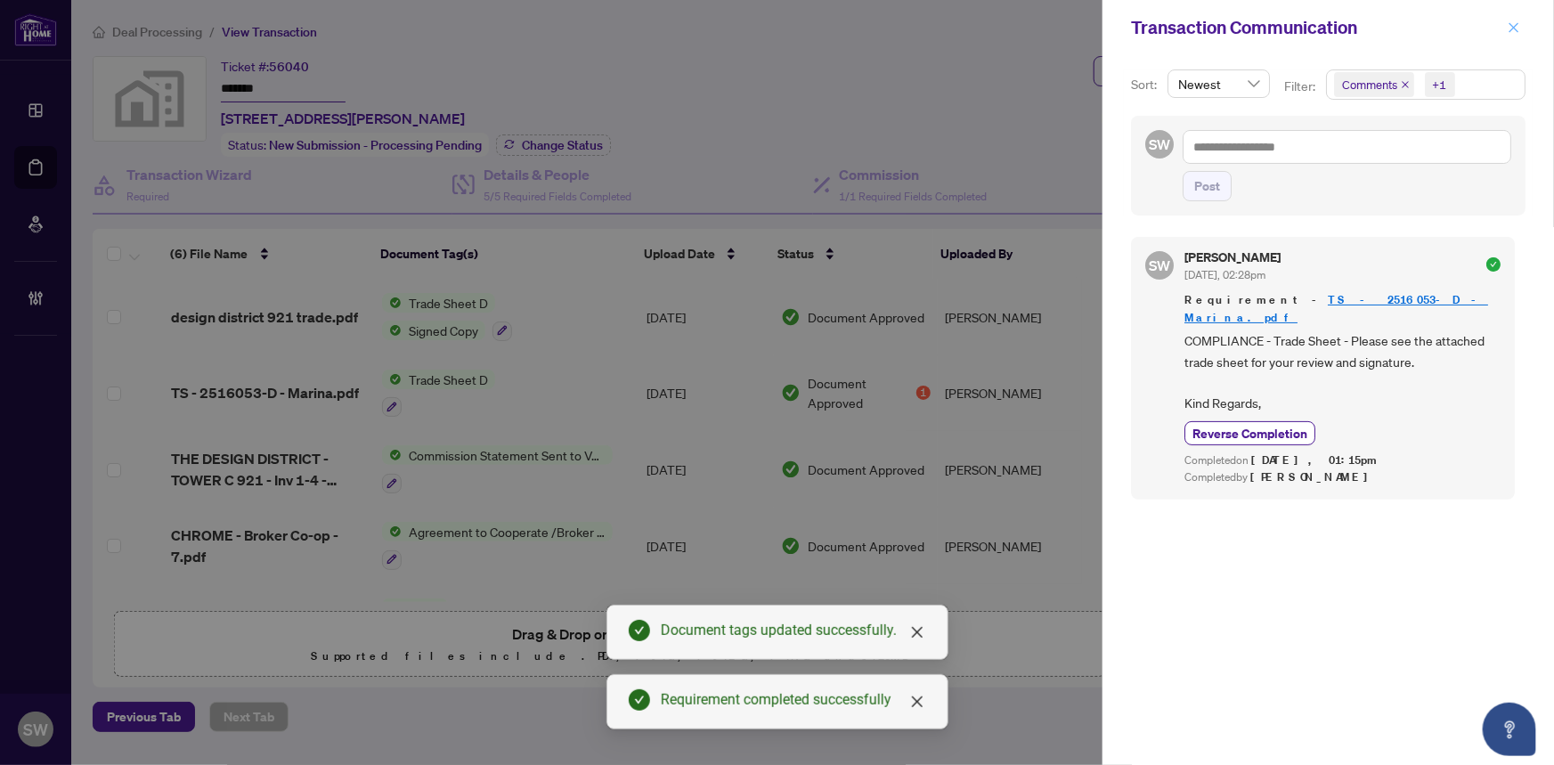
click at [1513, 24] on icon "close" at bounding box center [1513, 27] width 12 height 12
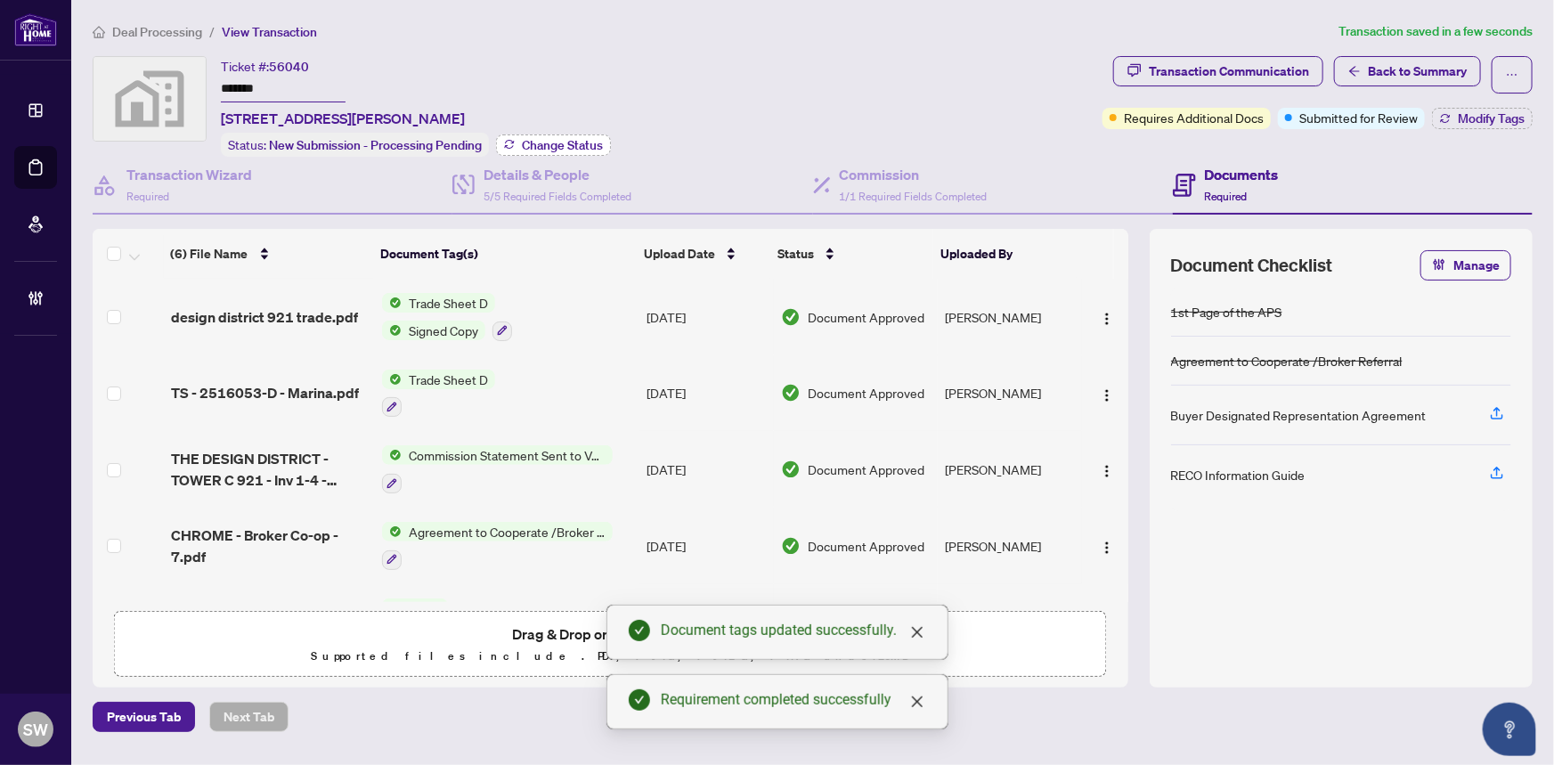
click at [592, 142] on span "Change Status" at bounding box center [562, 145] width 81 height 12
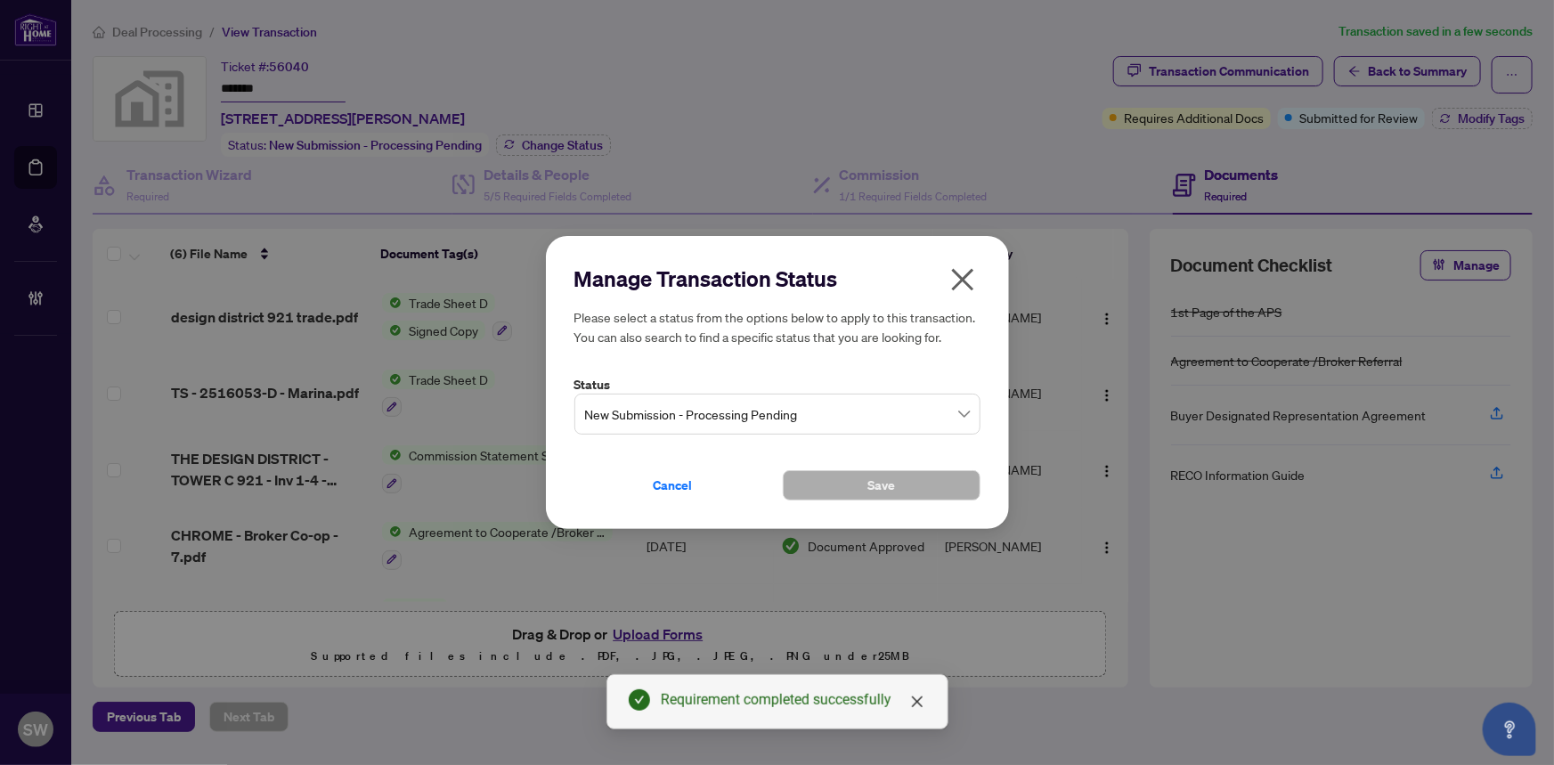
click at [739, 415] on span "New Submission - Processing Pending" at bounding box center [777, 414] width 385 height 34
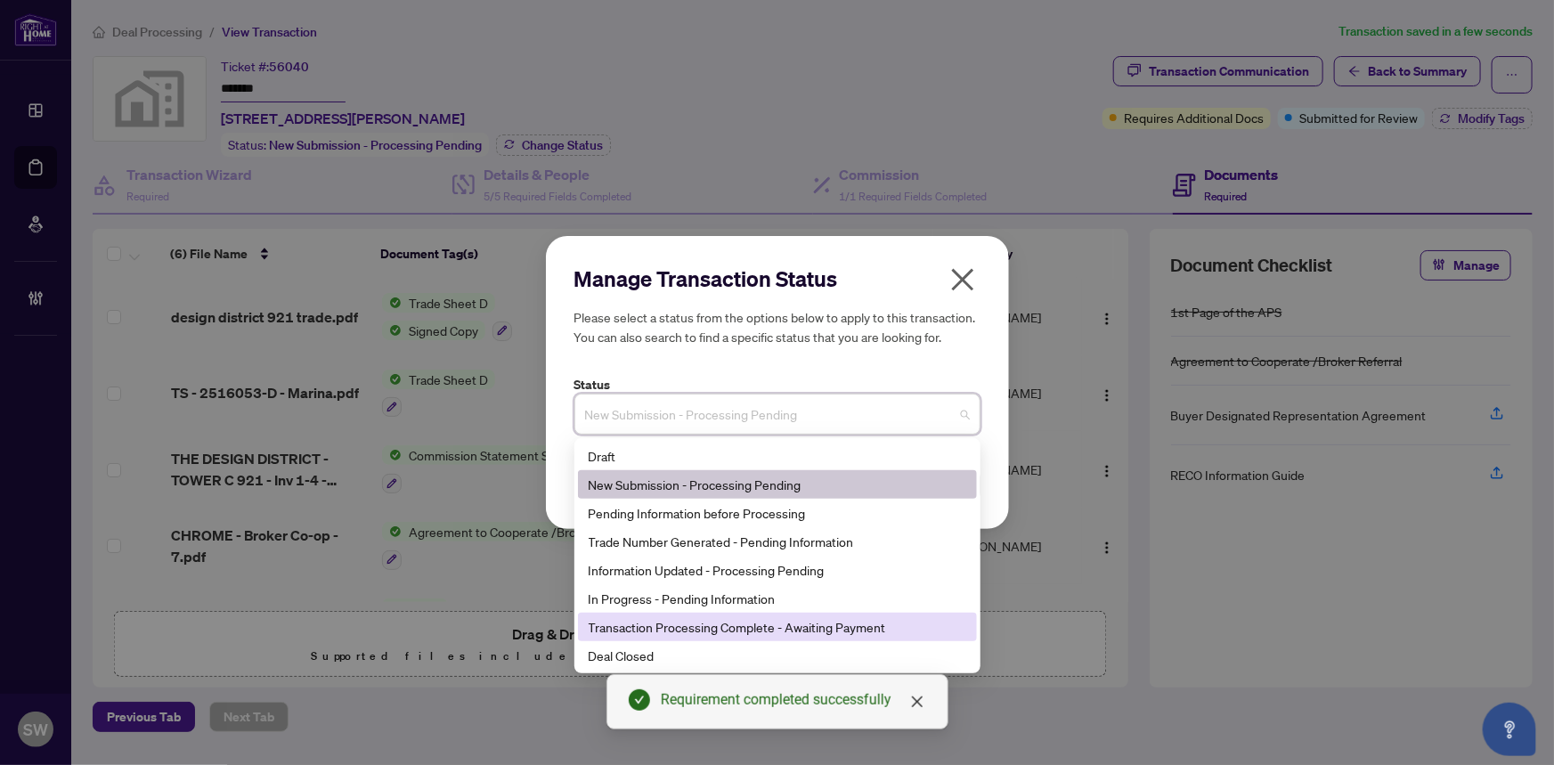
click at [723, 630] on div "Transaction Processing Complete - Awaiting Payment" at bounding box center [776, 627] width 377 height 20
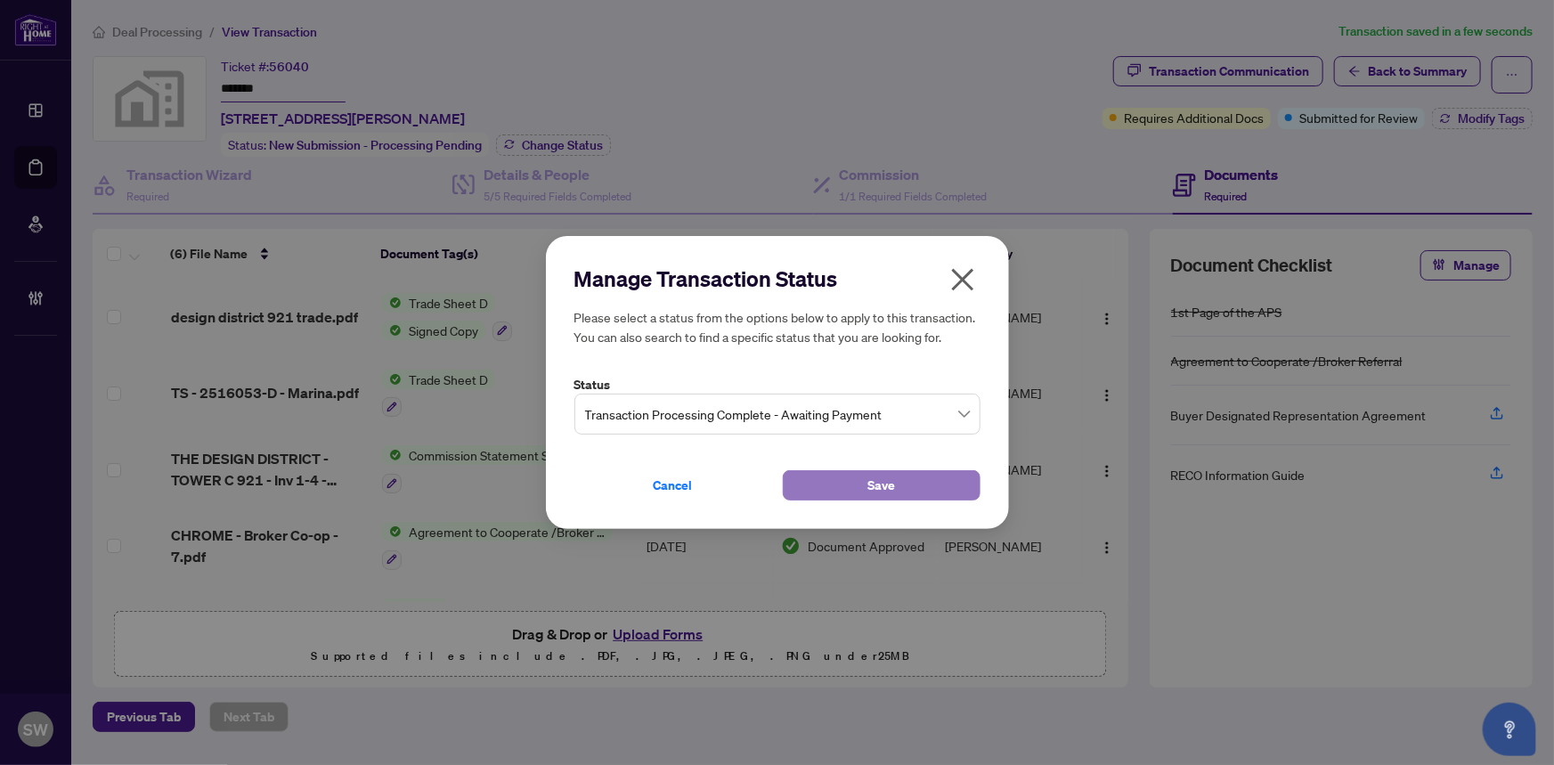
click at [871, 479] on span "Save" at bounding box center [881, 485] width 28 height 28
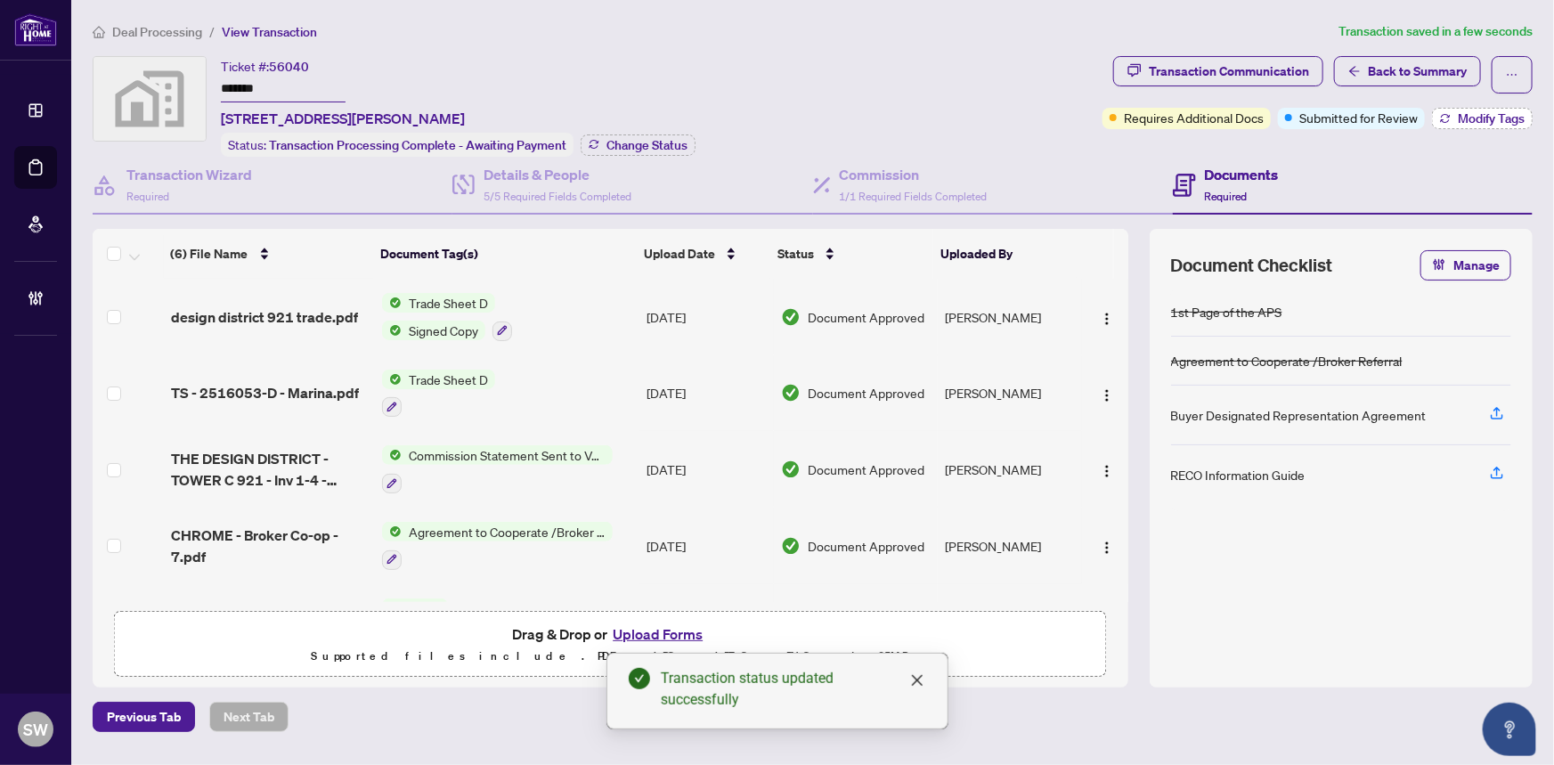
click at [1449, 118] on icon "button" at bounding box center [1445, 118] width 11 height 11
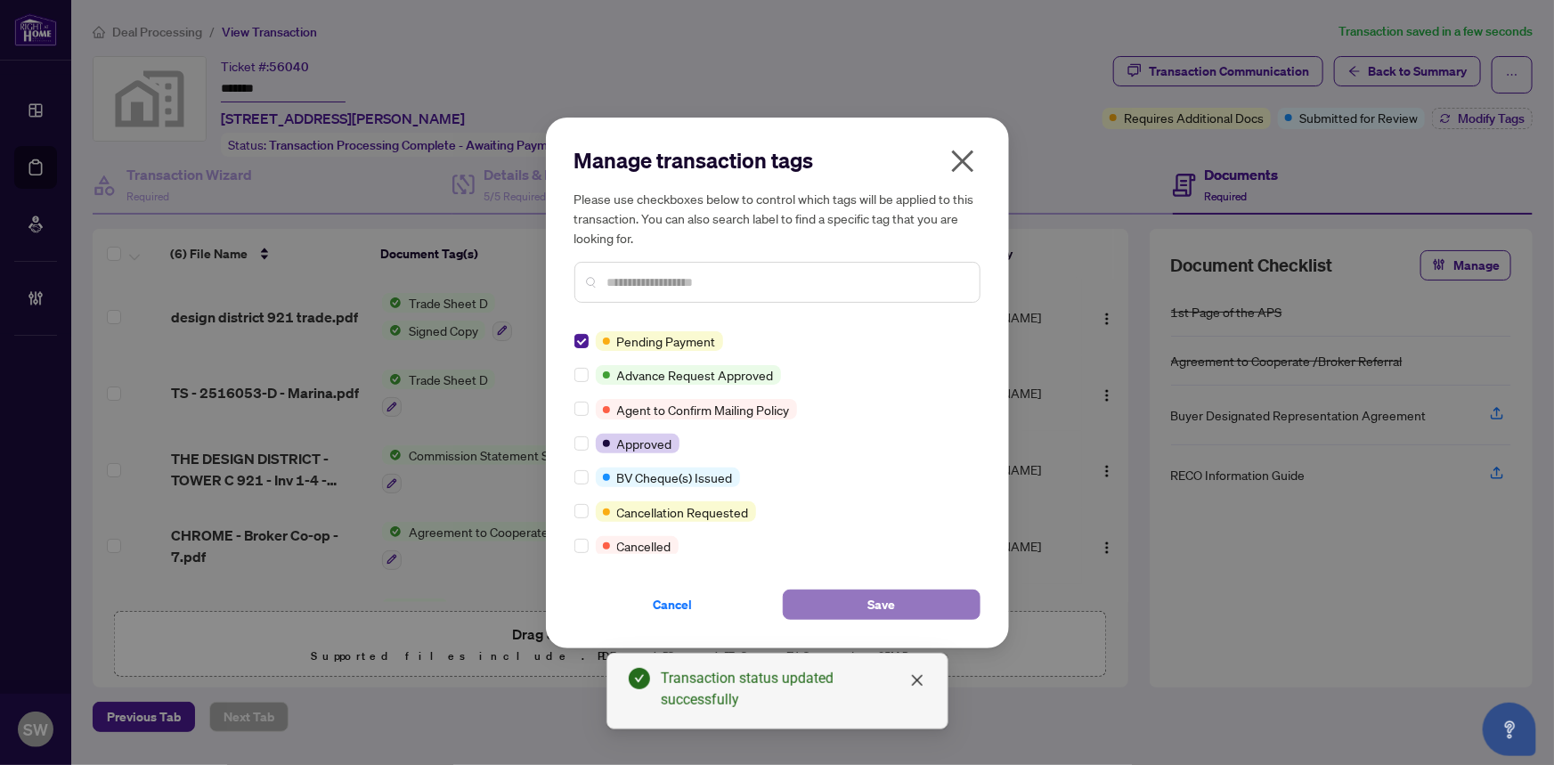
click at [832, 598] on button "Save" at bounding box center [882, 604] width 198 height 30
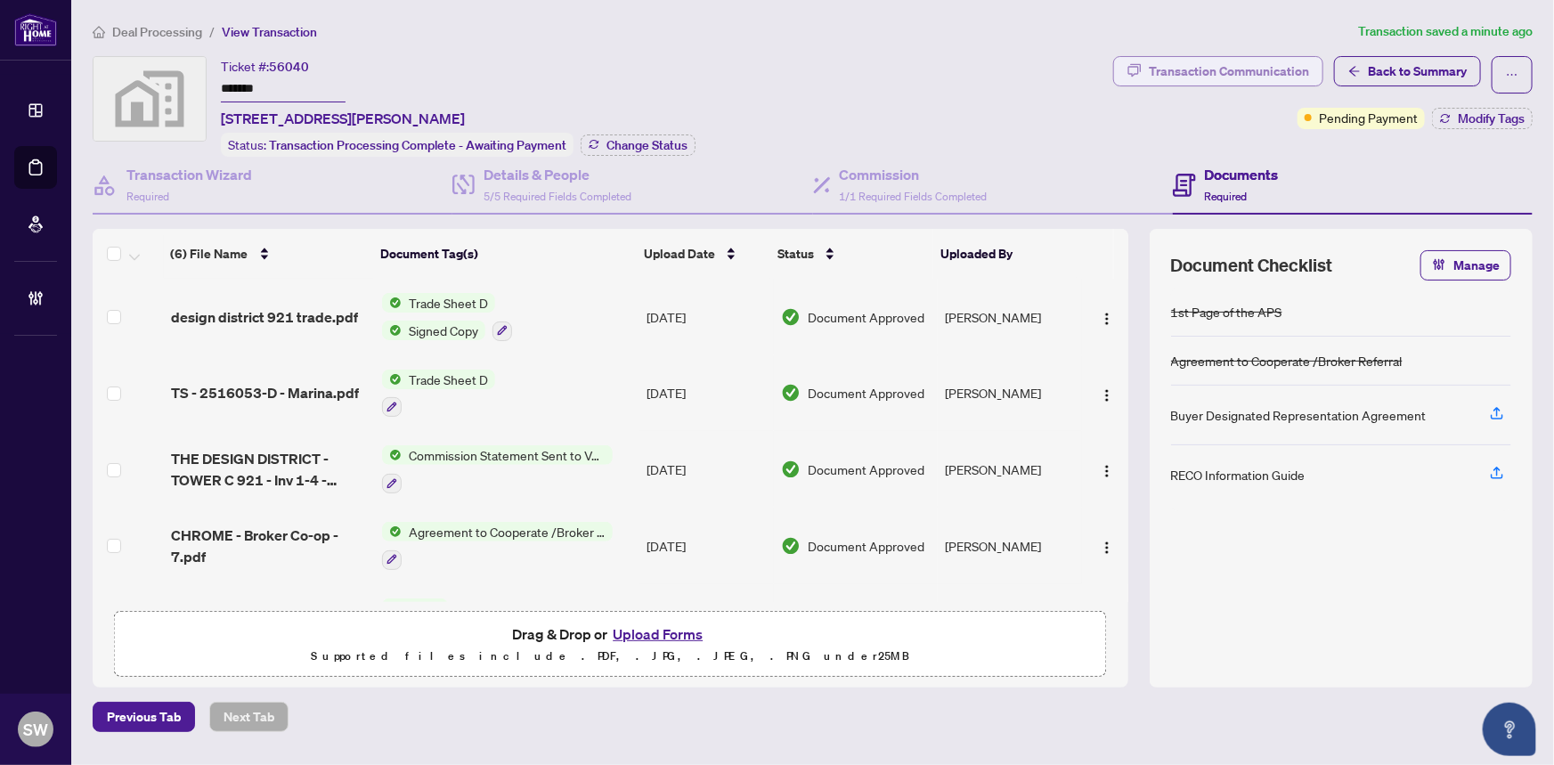
click at [1238, 74] on div "Transaction Communication" at bounding box center [1228, 71] width 160 height 28
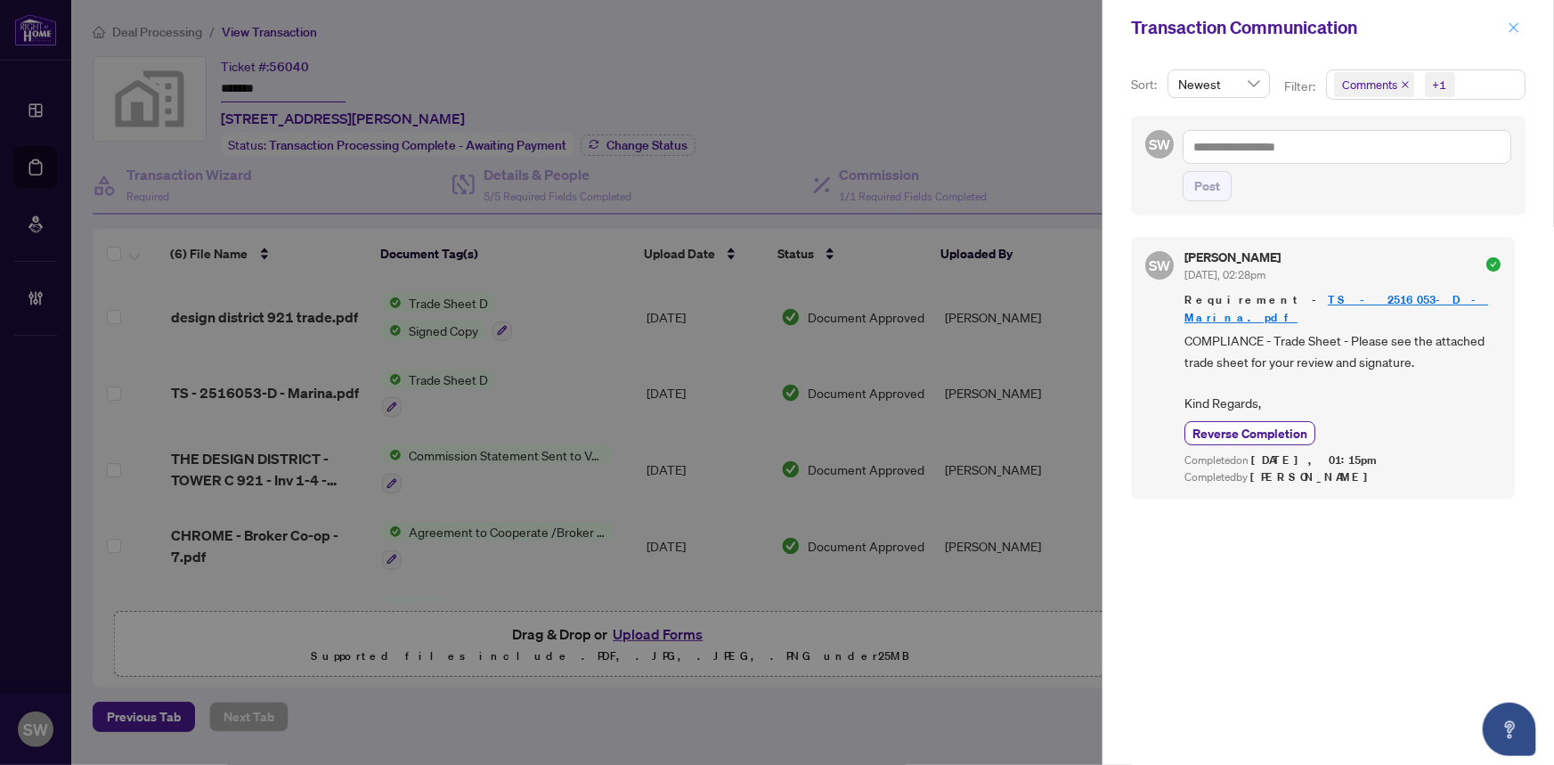
click at [1516, 28] on icon "close" at bounding box center [1513, 27] width 12 height 12
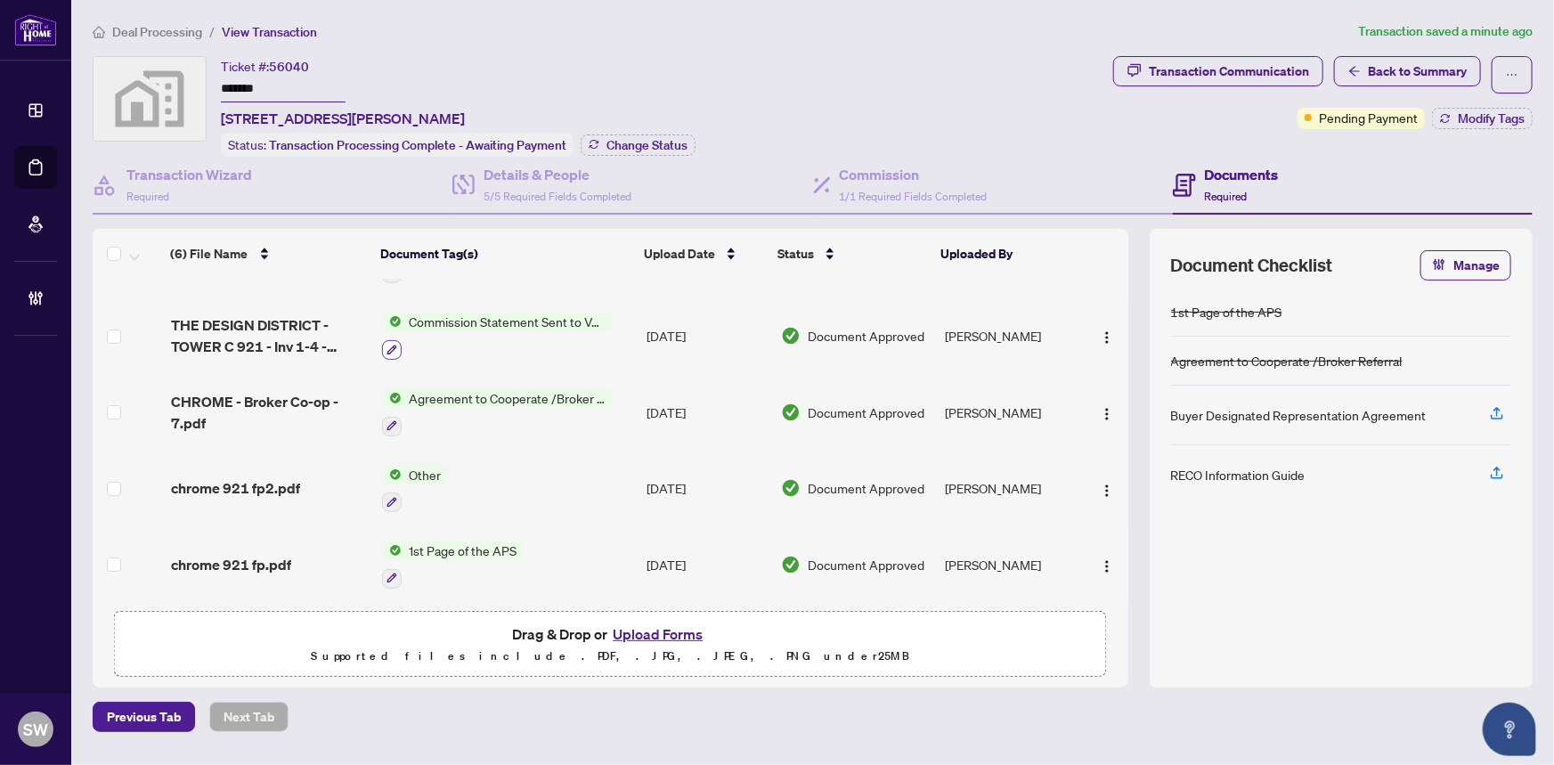
scroll to position [134, 0]
click at [309, 394] on span "CHROME - Broker Co-op - 7.pdf" at bounding box center [270, 411] width 198 height 43
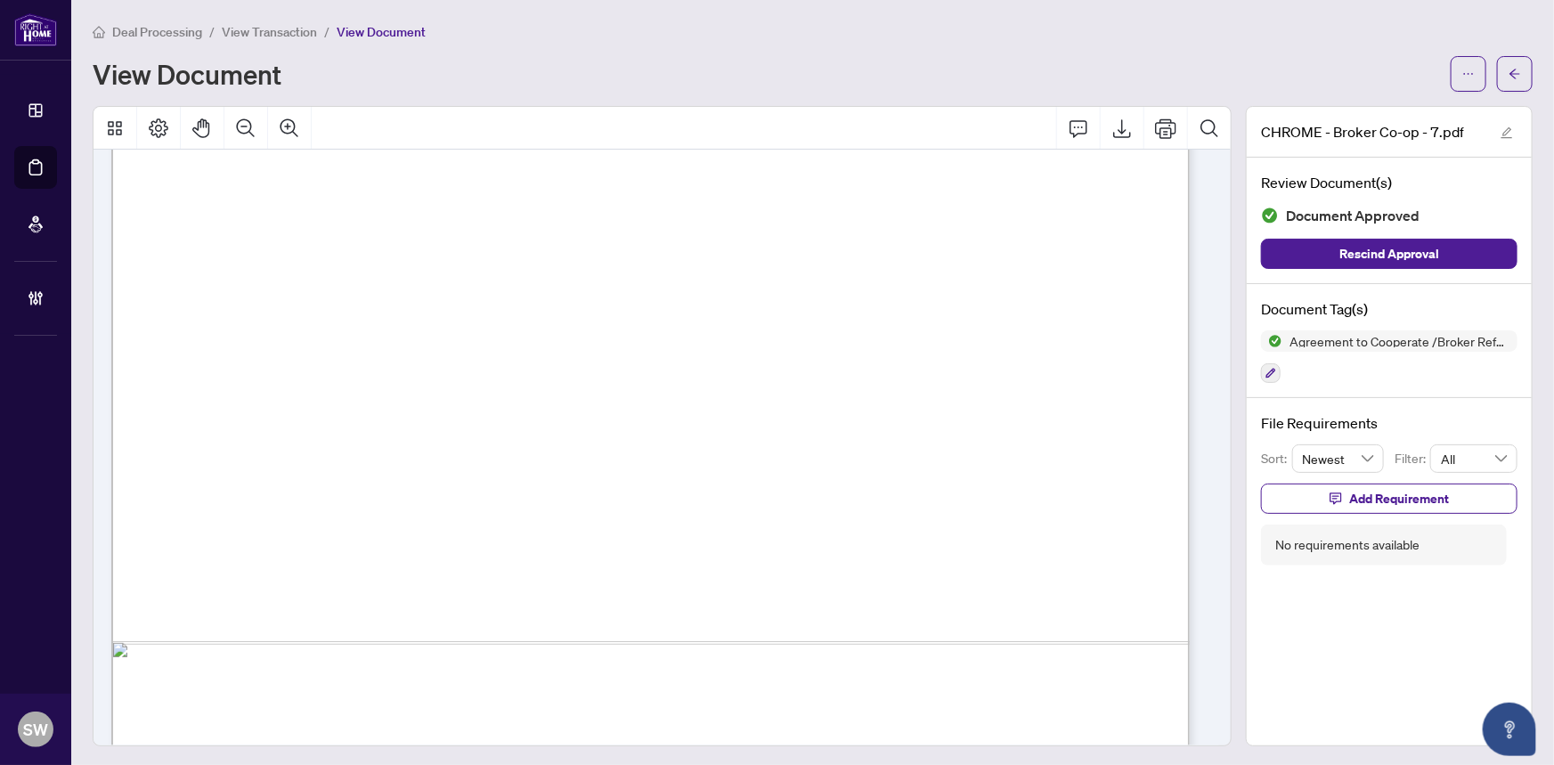
scroll to position [809, 0]
click at [1344, 52] on div "Deal Processing / View Transaction / View Document View Document" at bounding box center [813, 56] width 1440 height 70
click at [288, 34] on span "View Transaction" at bounding box center [269, 32] width 95 height 16
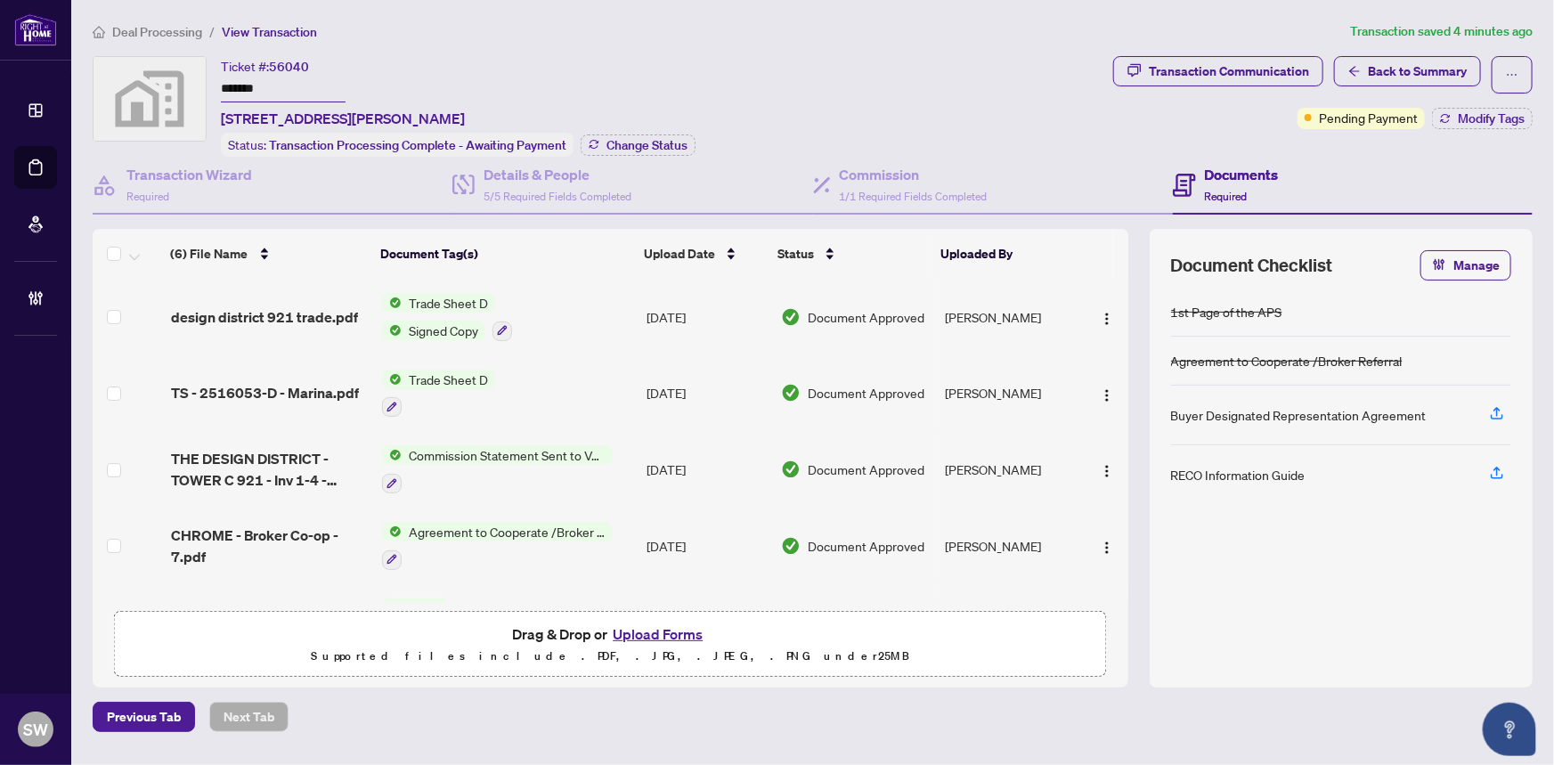
click at [257, 84] on input "*******" at bounding box center [283, 90] width 125 height 26
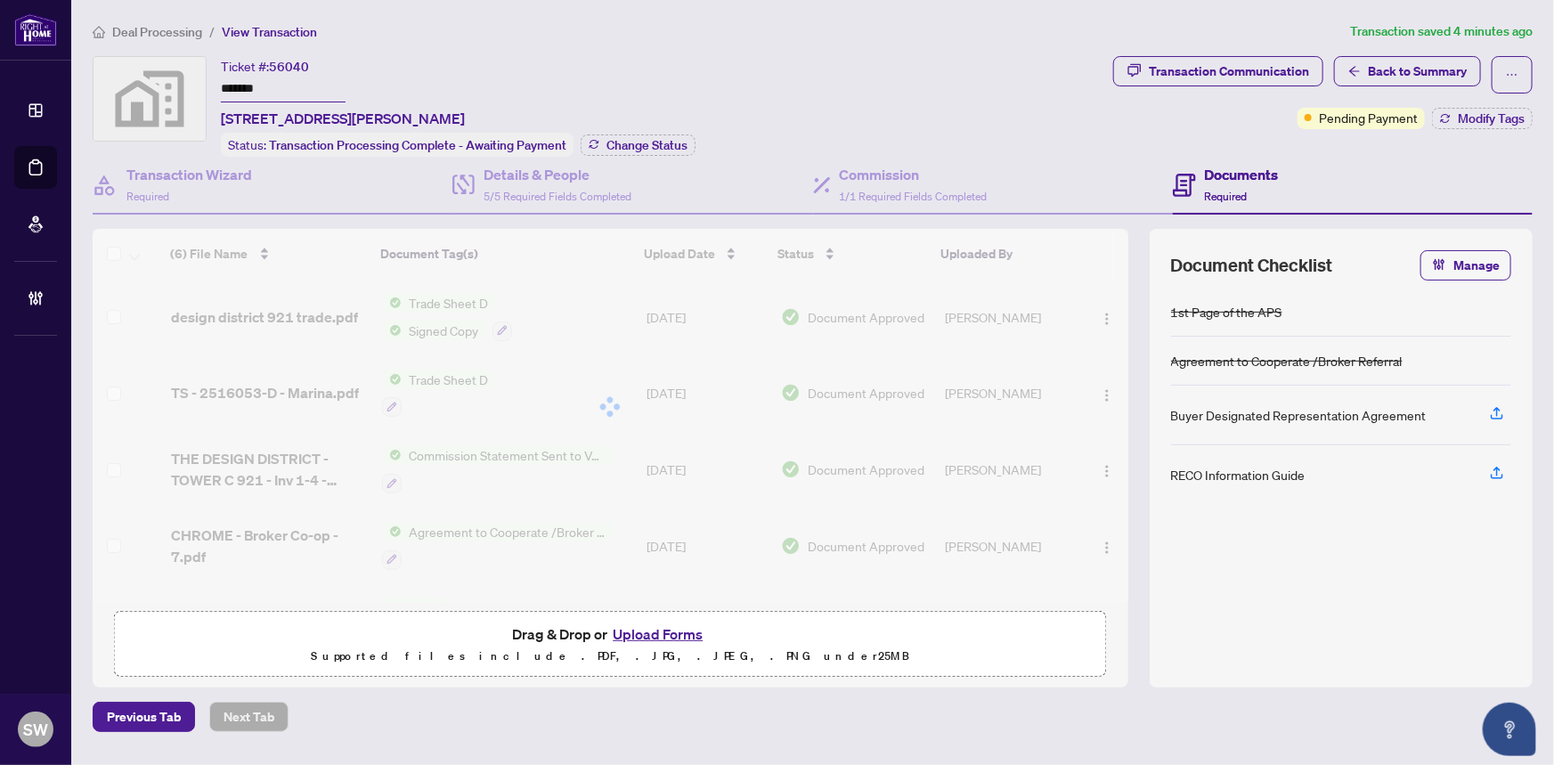
click at [257, 84] on input "*******" at bounding box center [283, 90] width 125 height 26
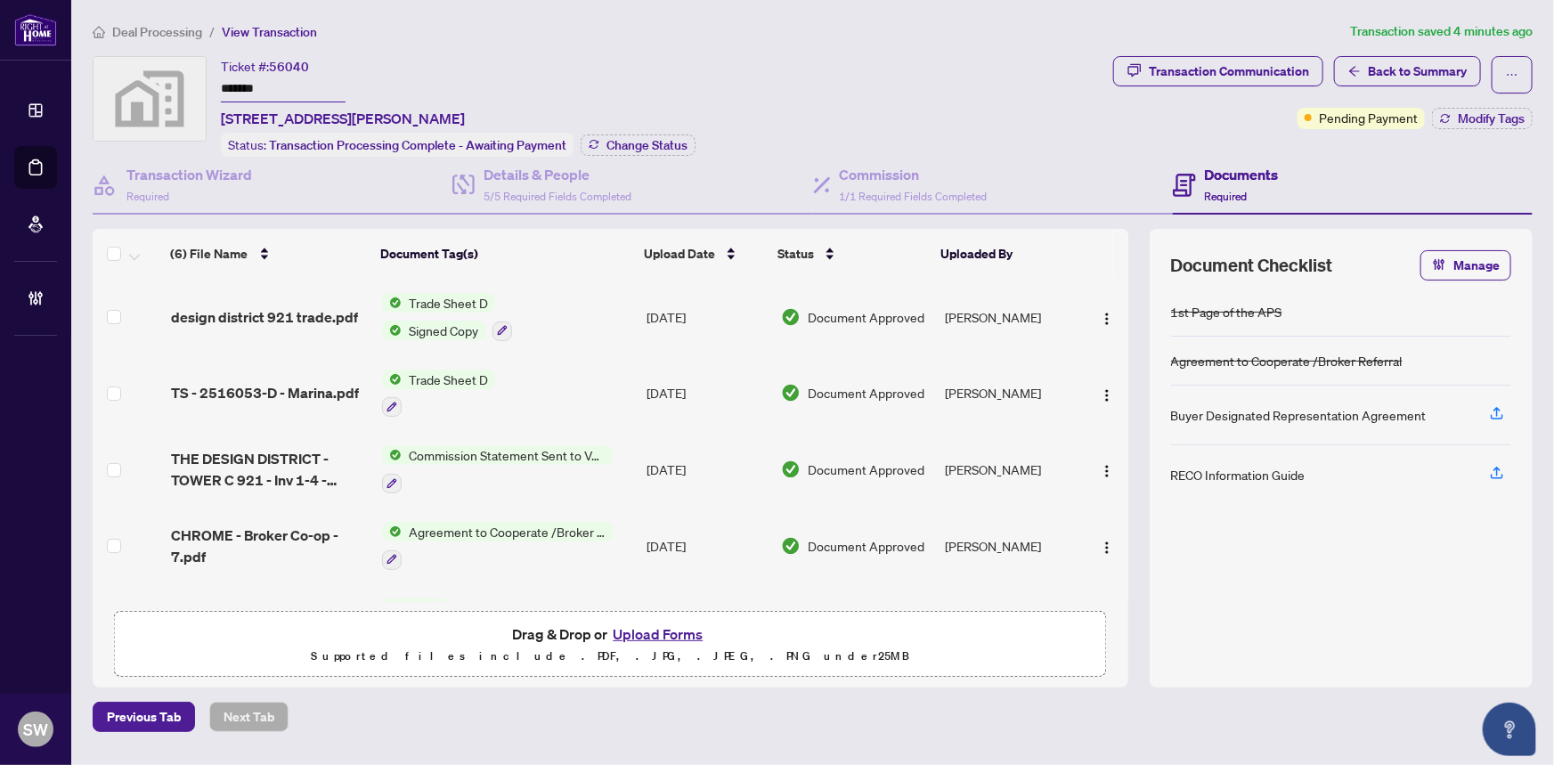
click at [150, 29] on span "Deal Processing" at bounding box center [157, 32] width 90 height 16
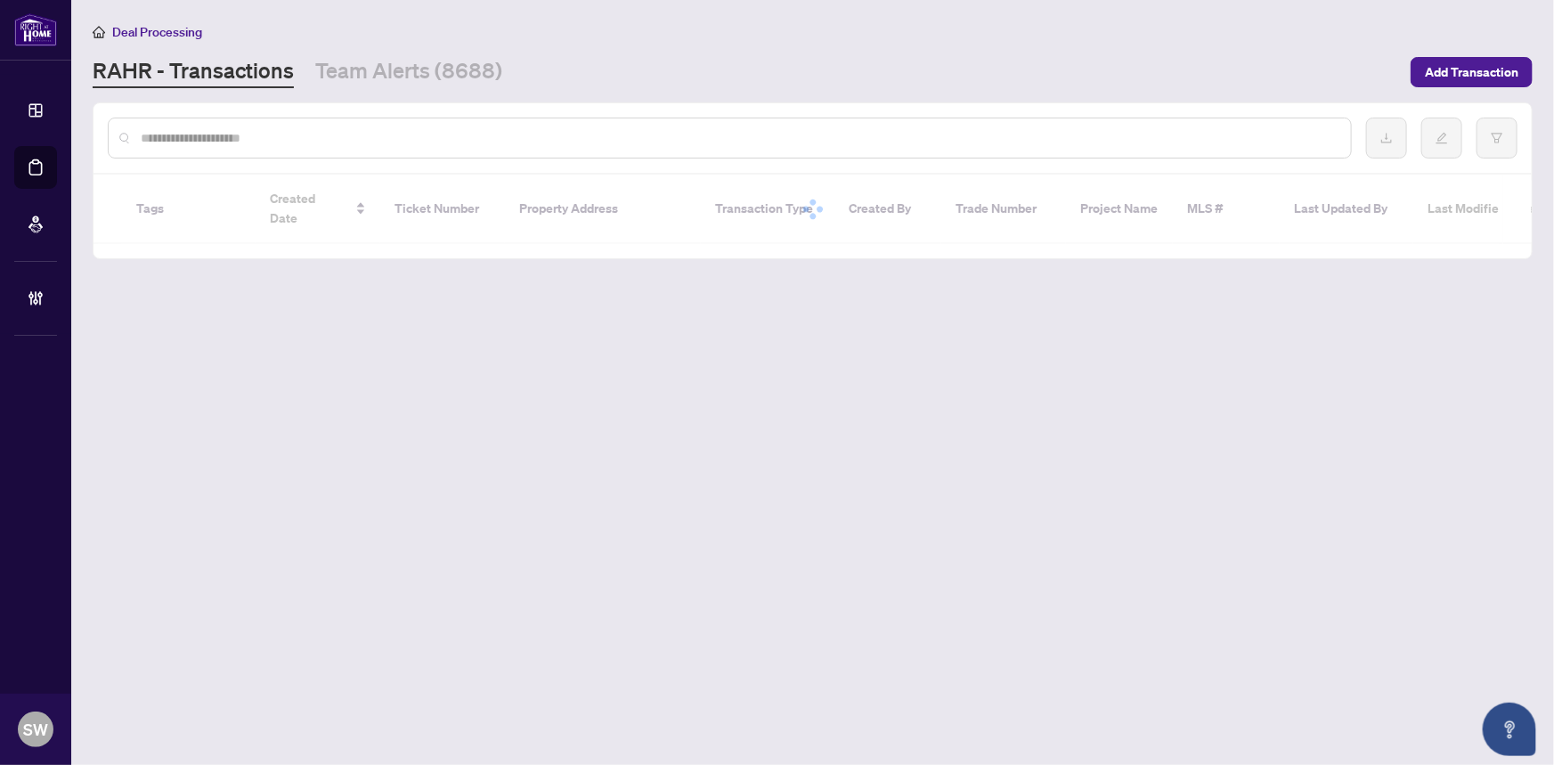
click at [185, 135] on input "text" at bounding box center [739, 138] width 1196 height 20
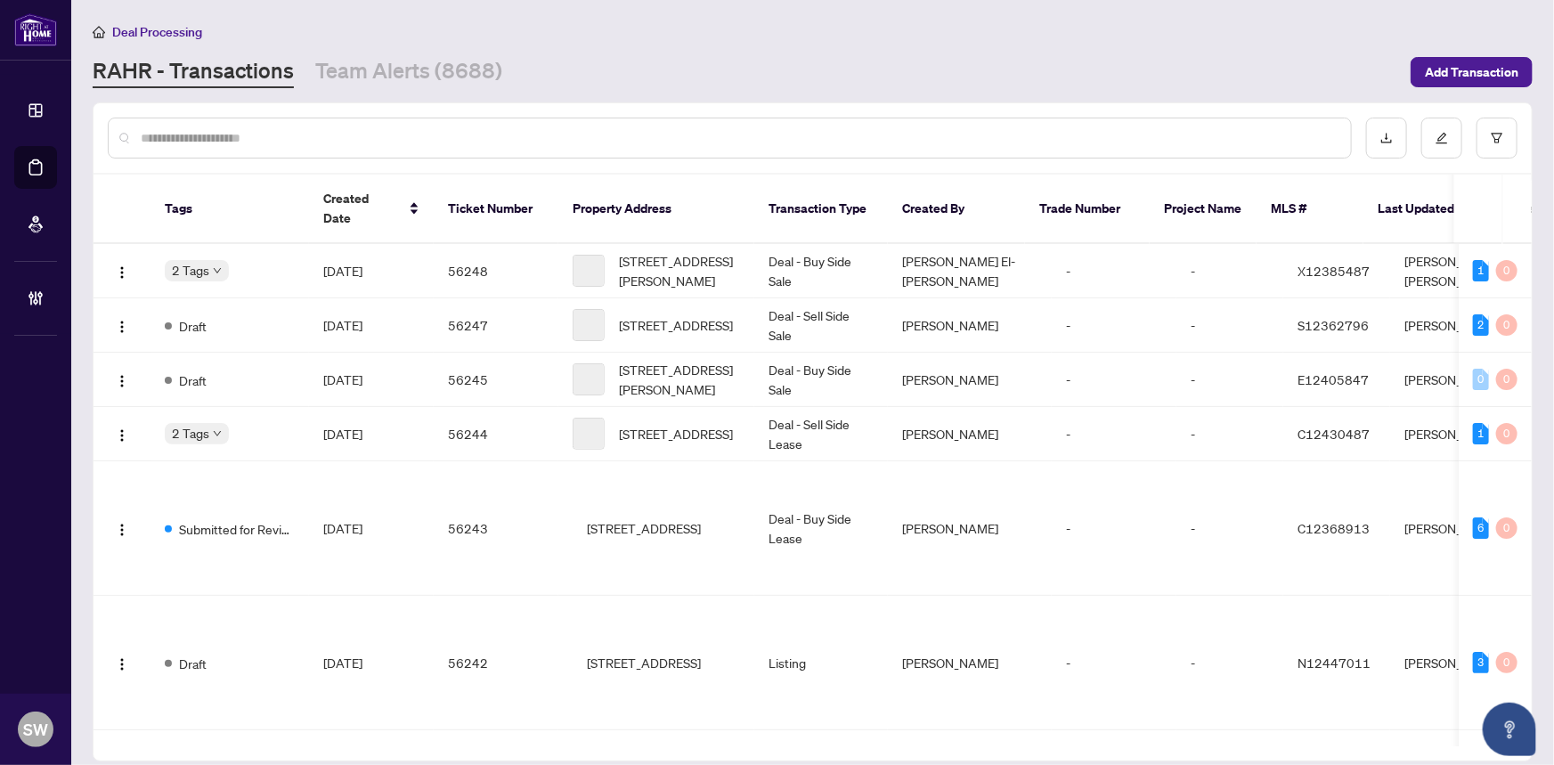
paste input "*******"
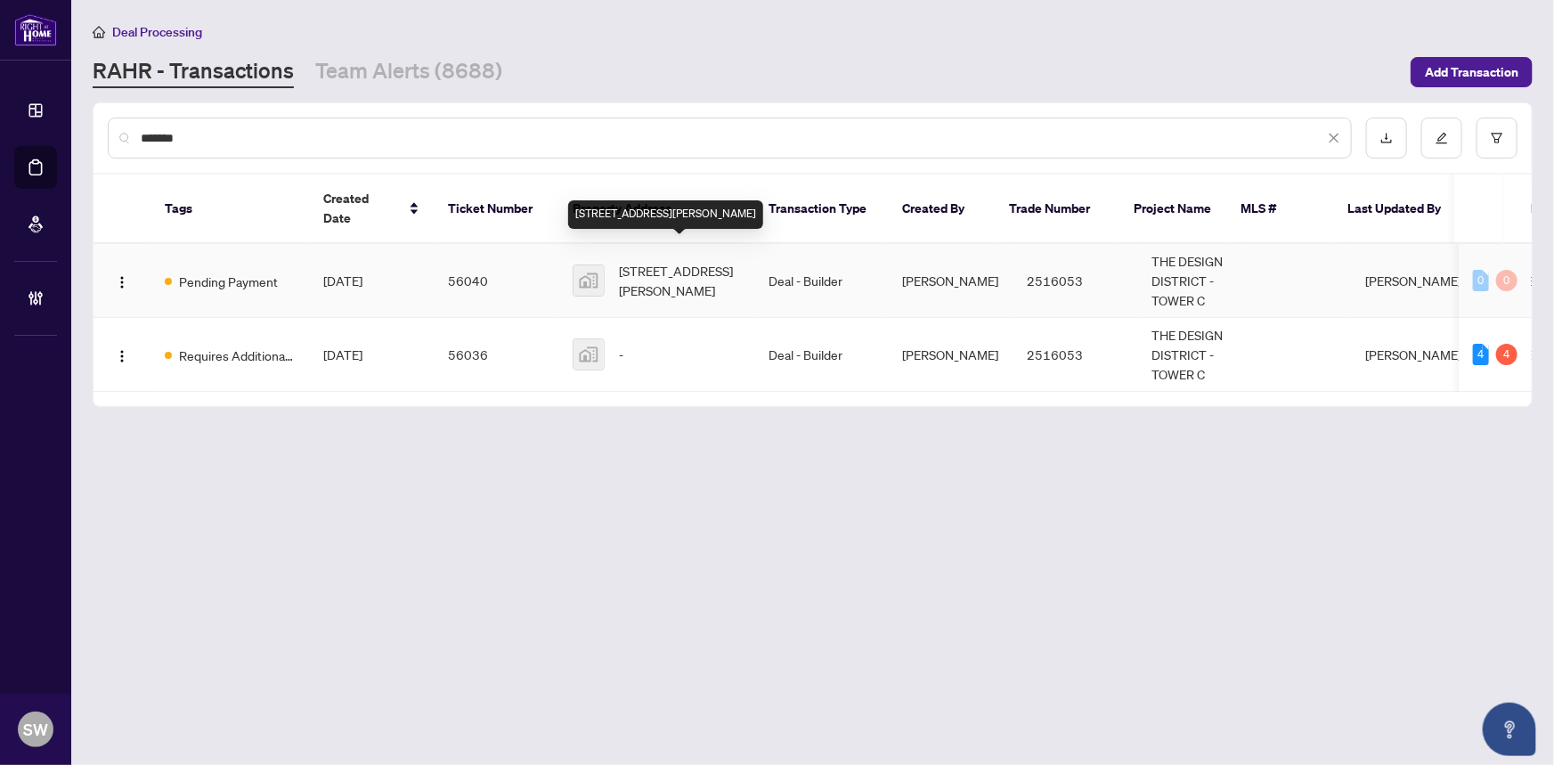
type input "*******"
click at [670, 261] on span "[STREET_ADDRESS][PERSON_NAME]" at bounding box center [679, 280] width 121 height 39
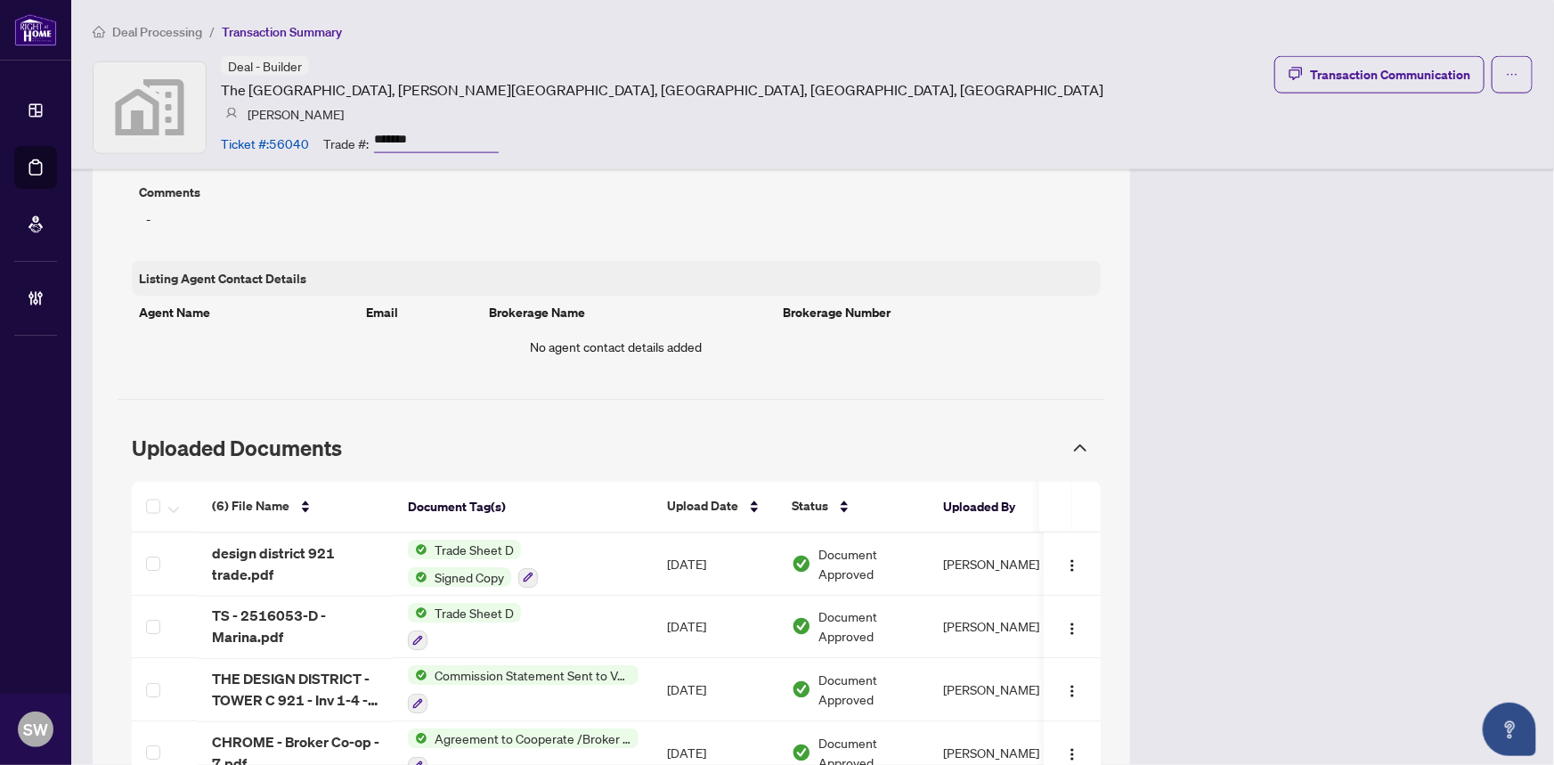
scroll to position [970, 0]
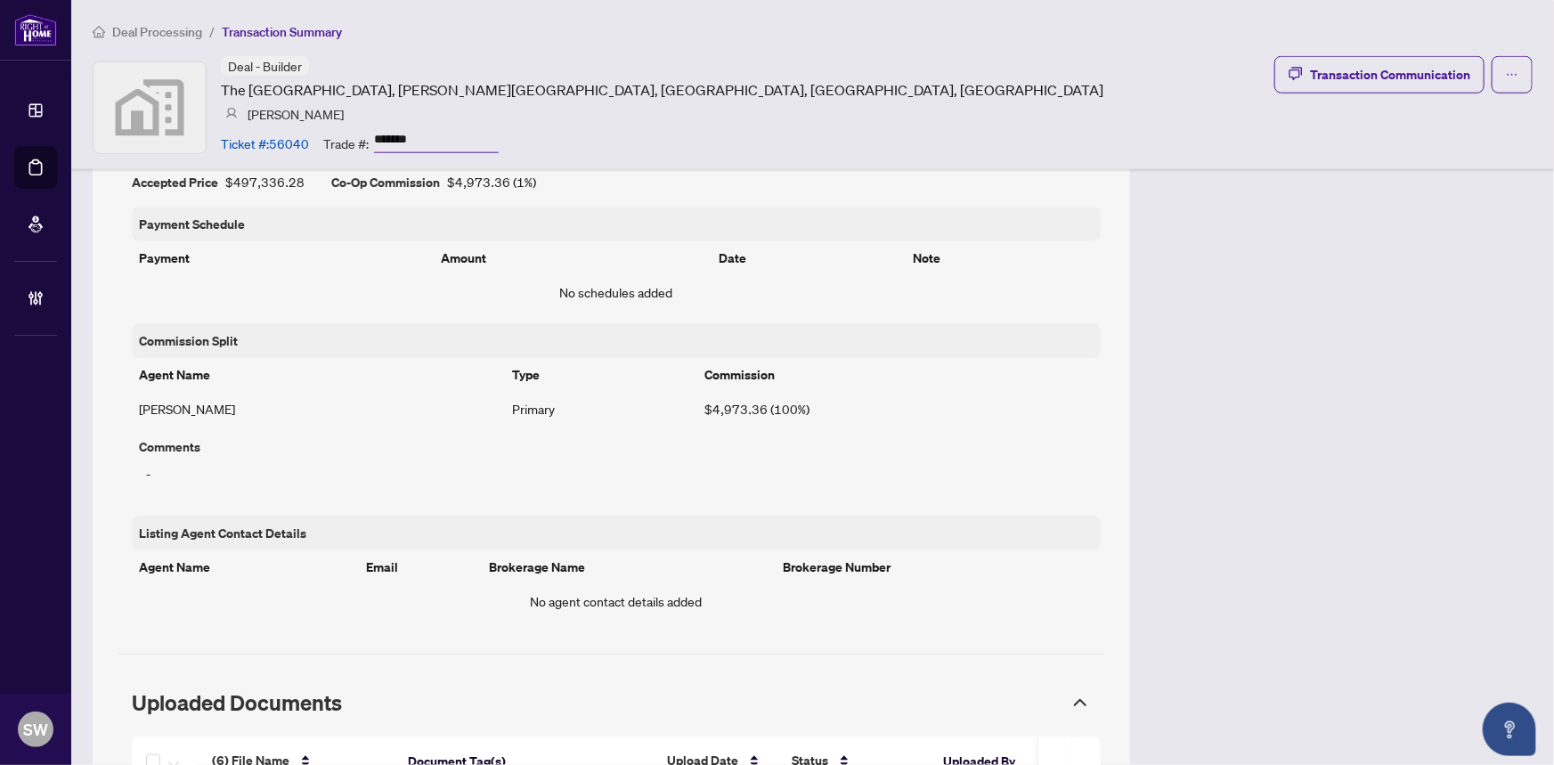
click at [169, 30] on span "Deal Processing" at bounding box center [157, 32] width 90 height 16
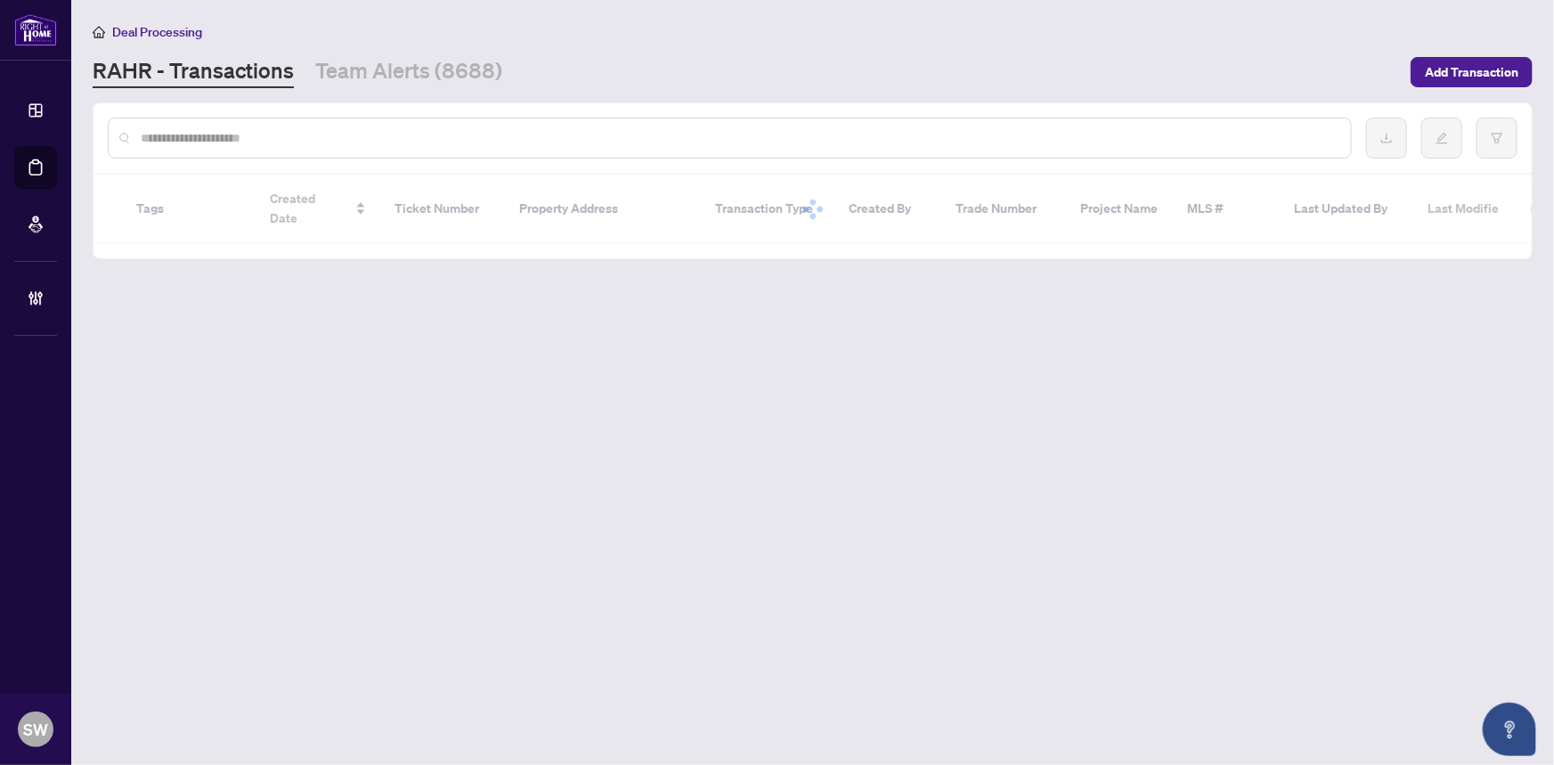
click at [210, 130] on input "text" at bounding box center [739, 138] width 1196 height 20
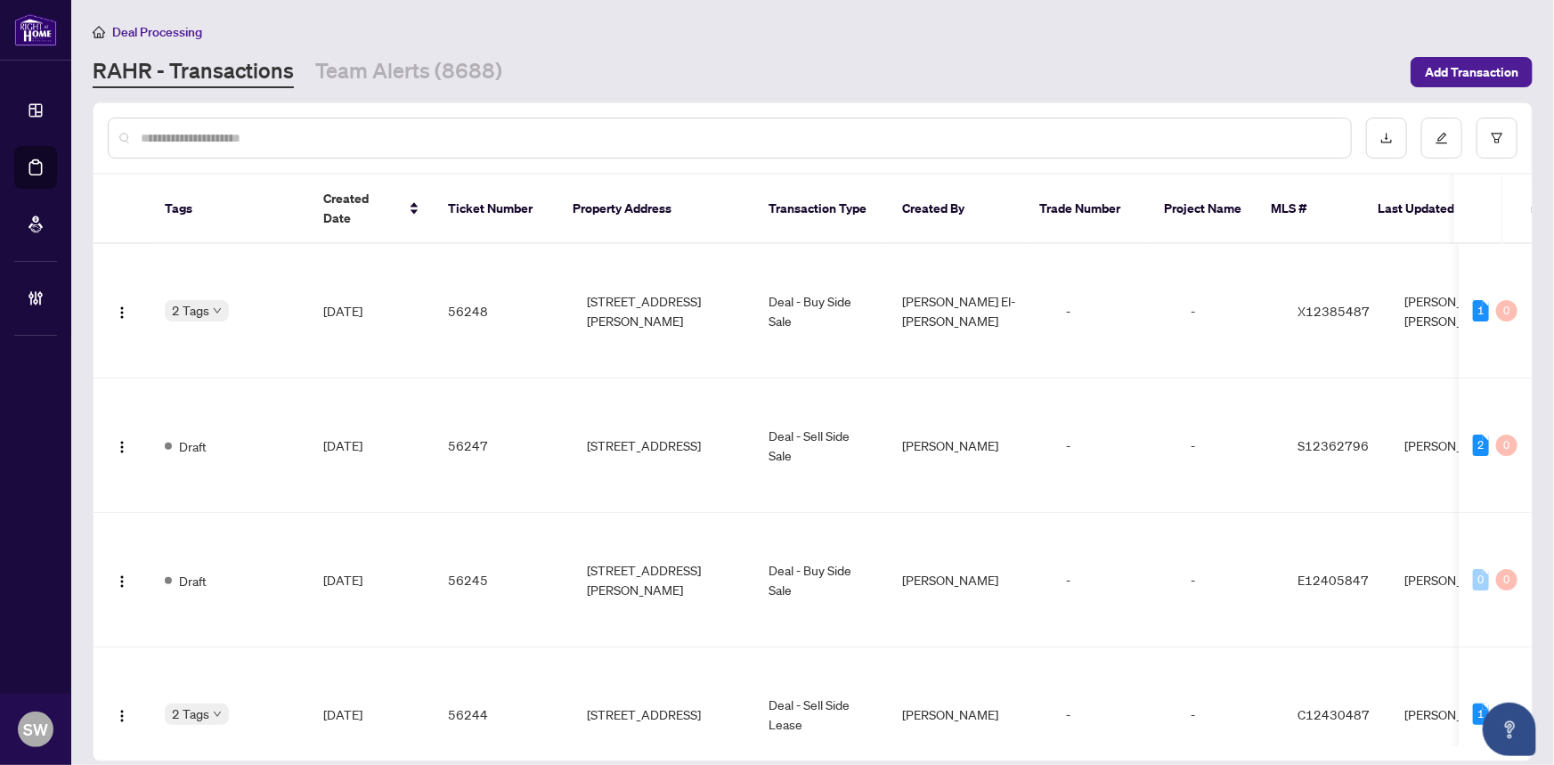
paste input "*******"
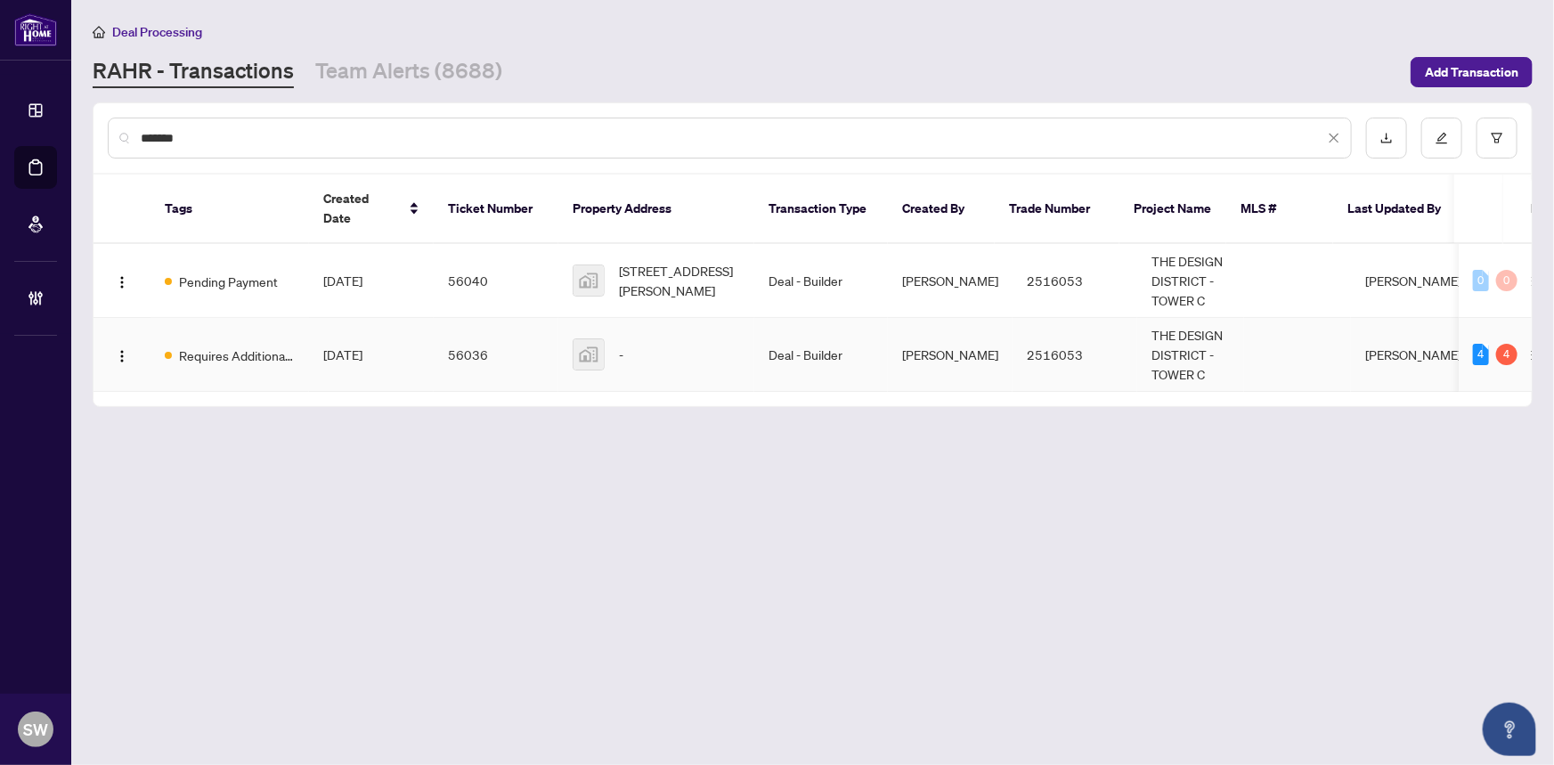
type input "*******"
click at [474, 335] on td "56036" at bounding box center [496, 355] width 125 height 74
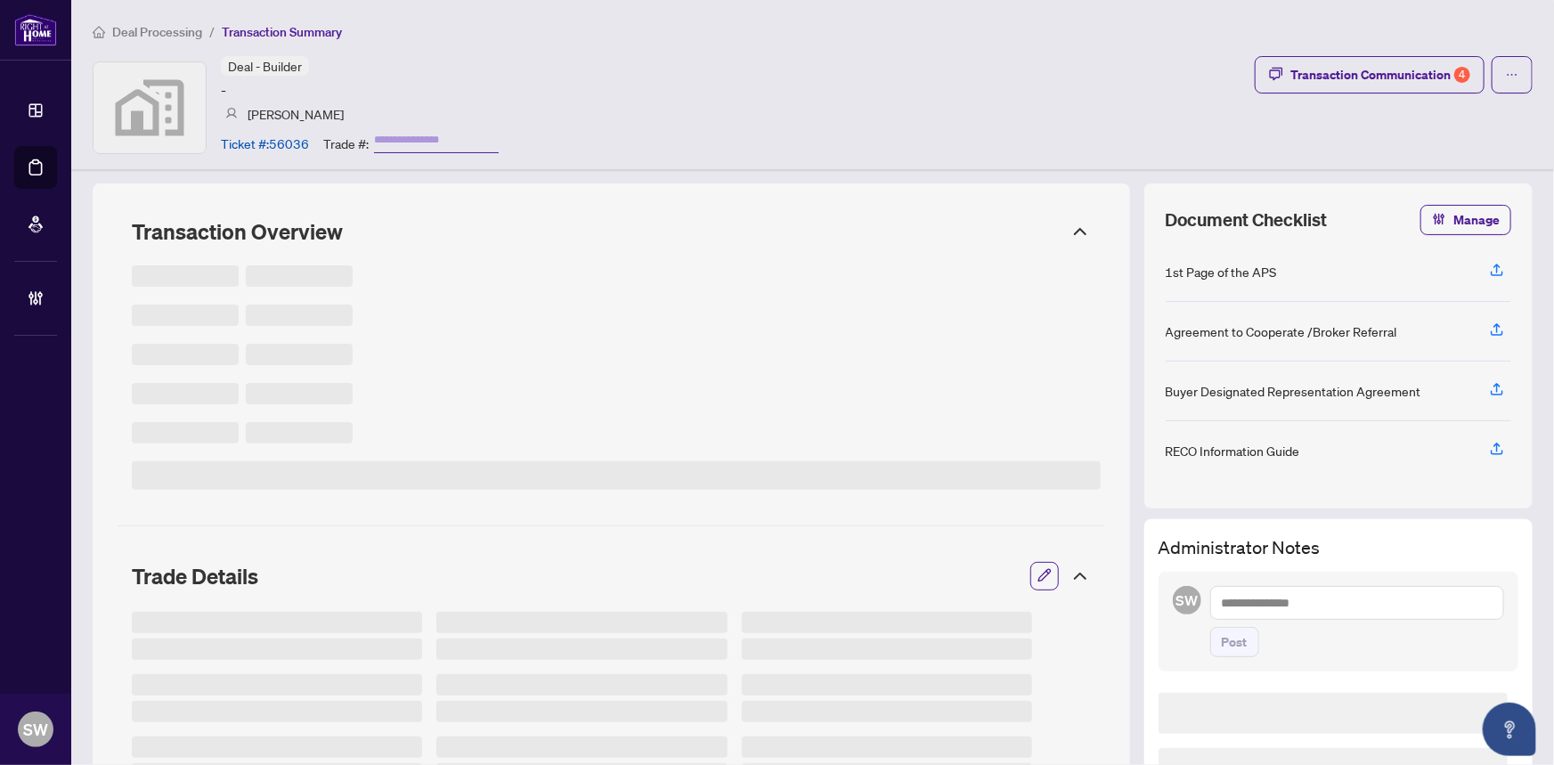
type input "*******"
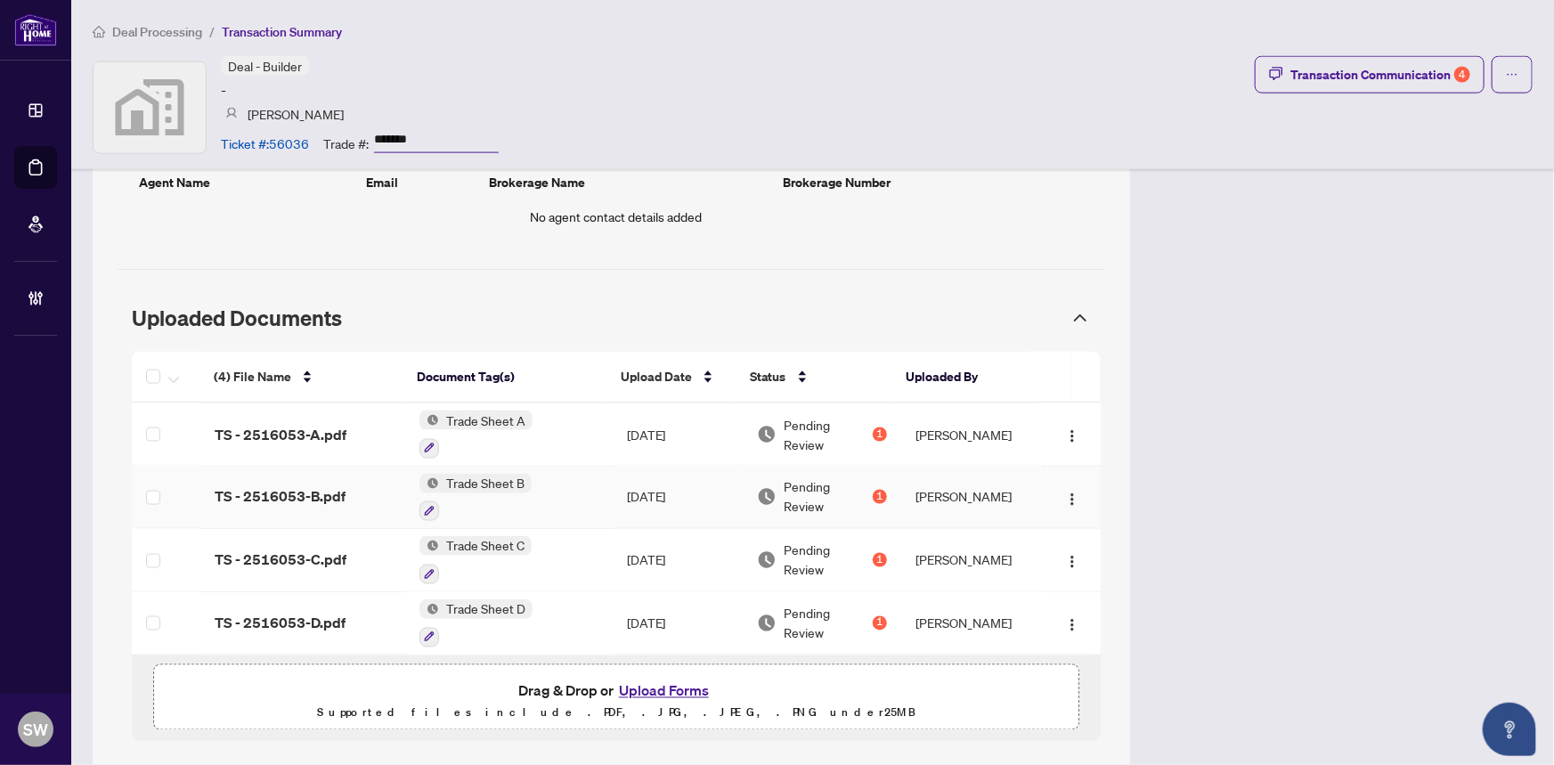
scroll to position [1255, 0]
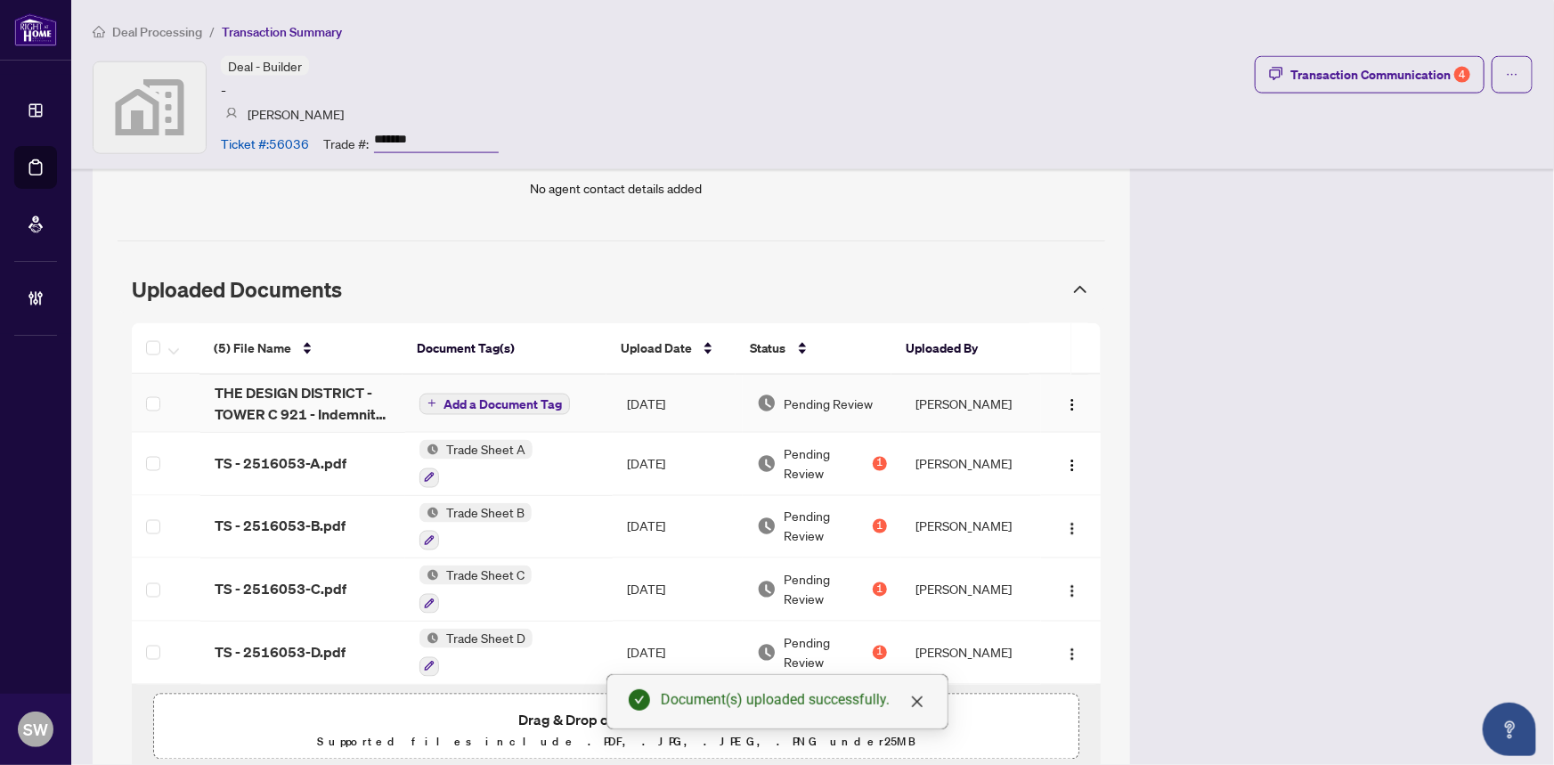
click at [507, 402] on span "Add a Document Tag" at bounding box center [502, 404] width 118 height 12
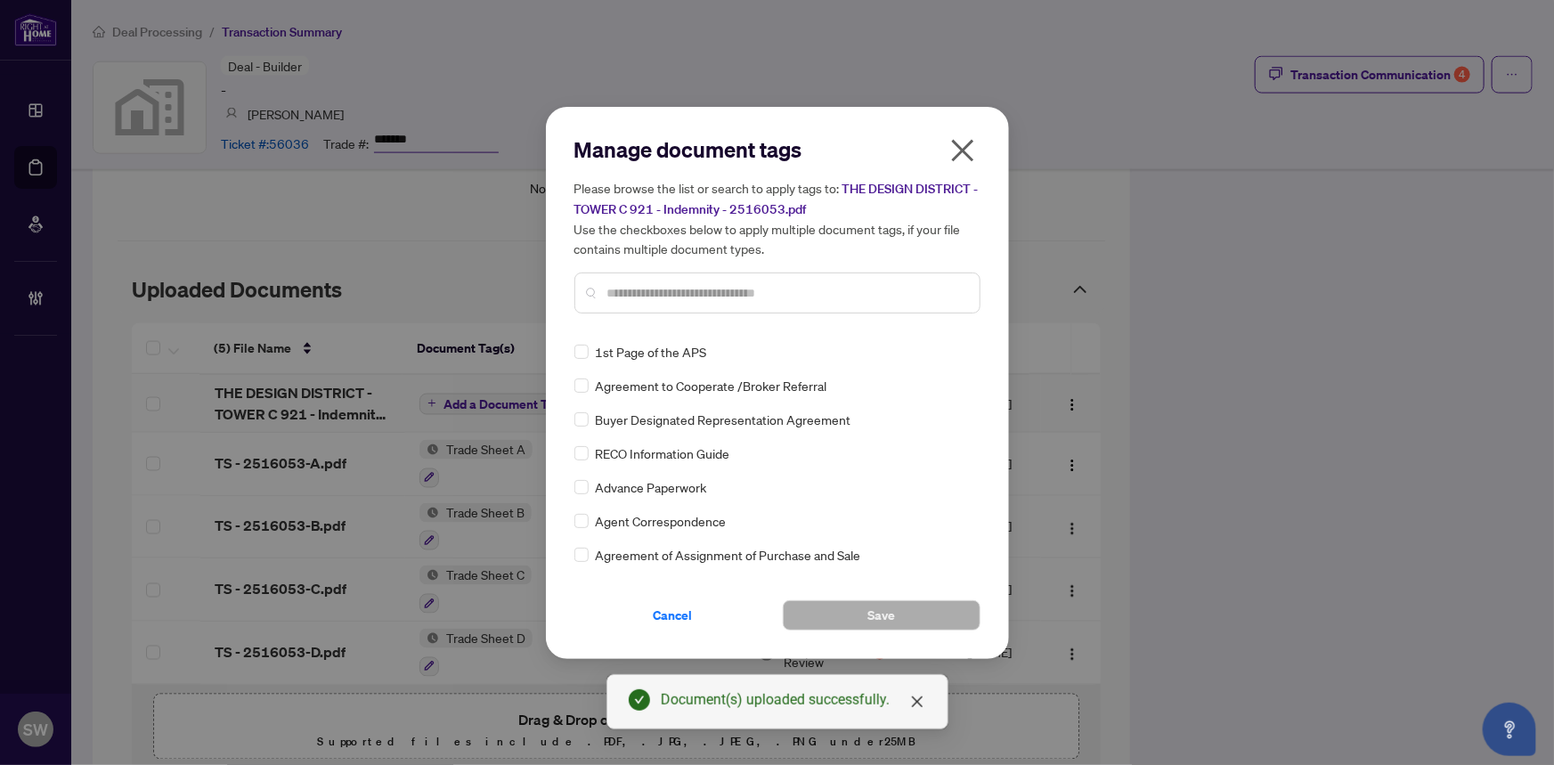
click at [641, 291] on input "text" at bounding box center [786, 293] width 358 height 20
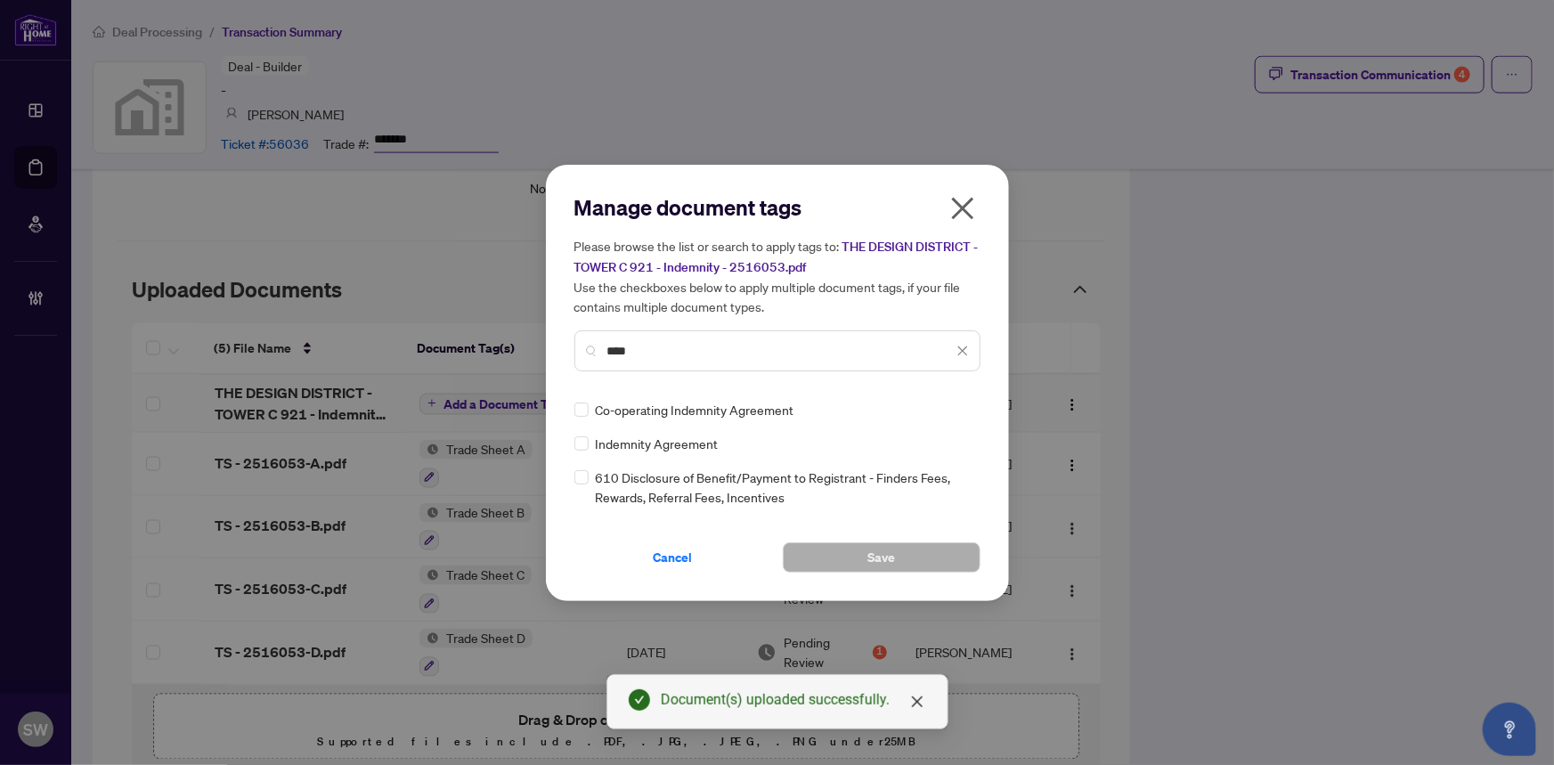
type input "****"
click at [898, 547] on button "Save" at bounding box center [882, 557] width 198 height 30
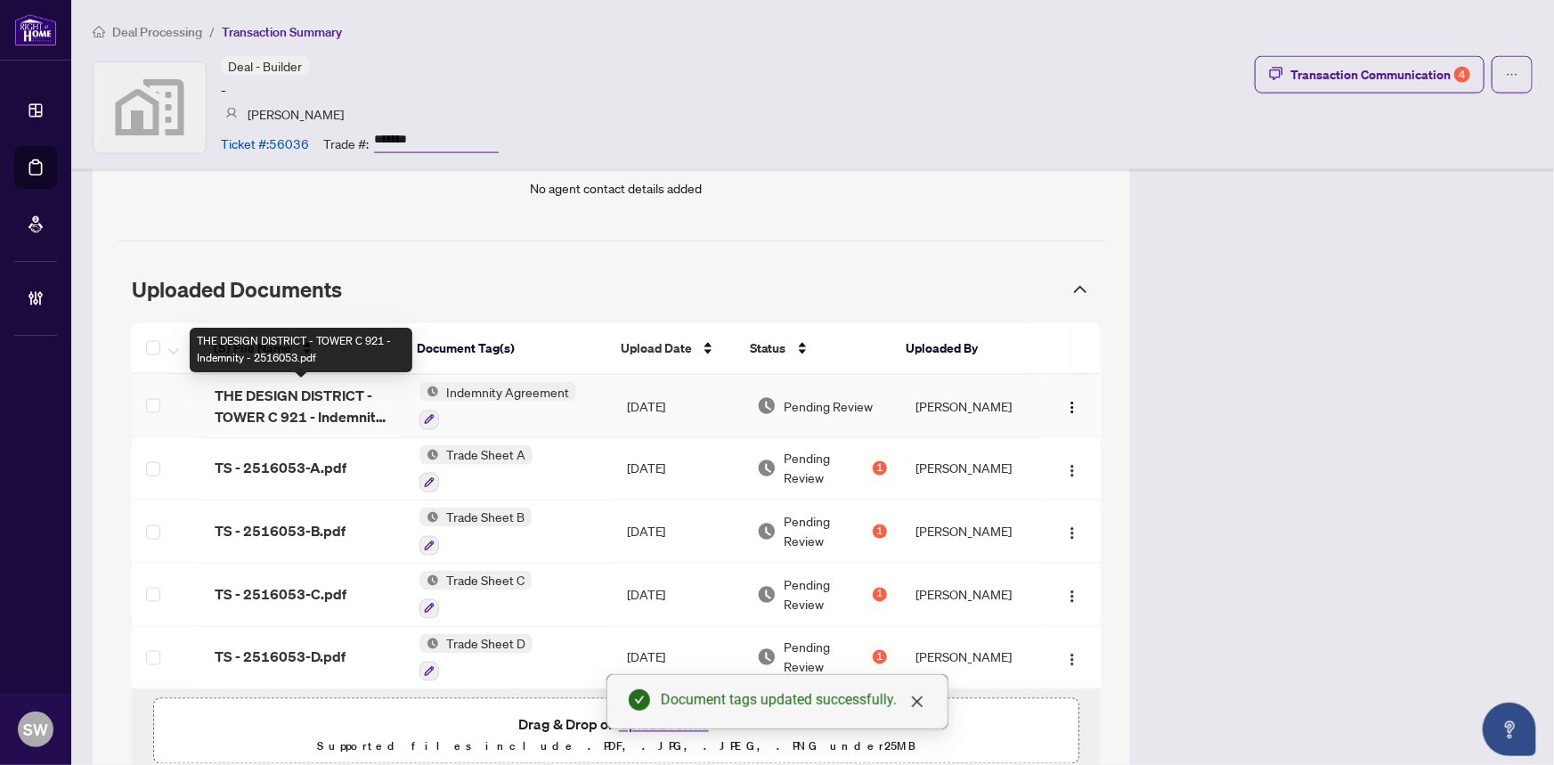
click at [315, 402] on span "THE DESIGN DISTRICT - TOWER C 921 - Indemnity - 2516053.pdf" at bounding box center [303, 406] width 176 height 43
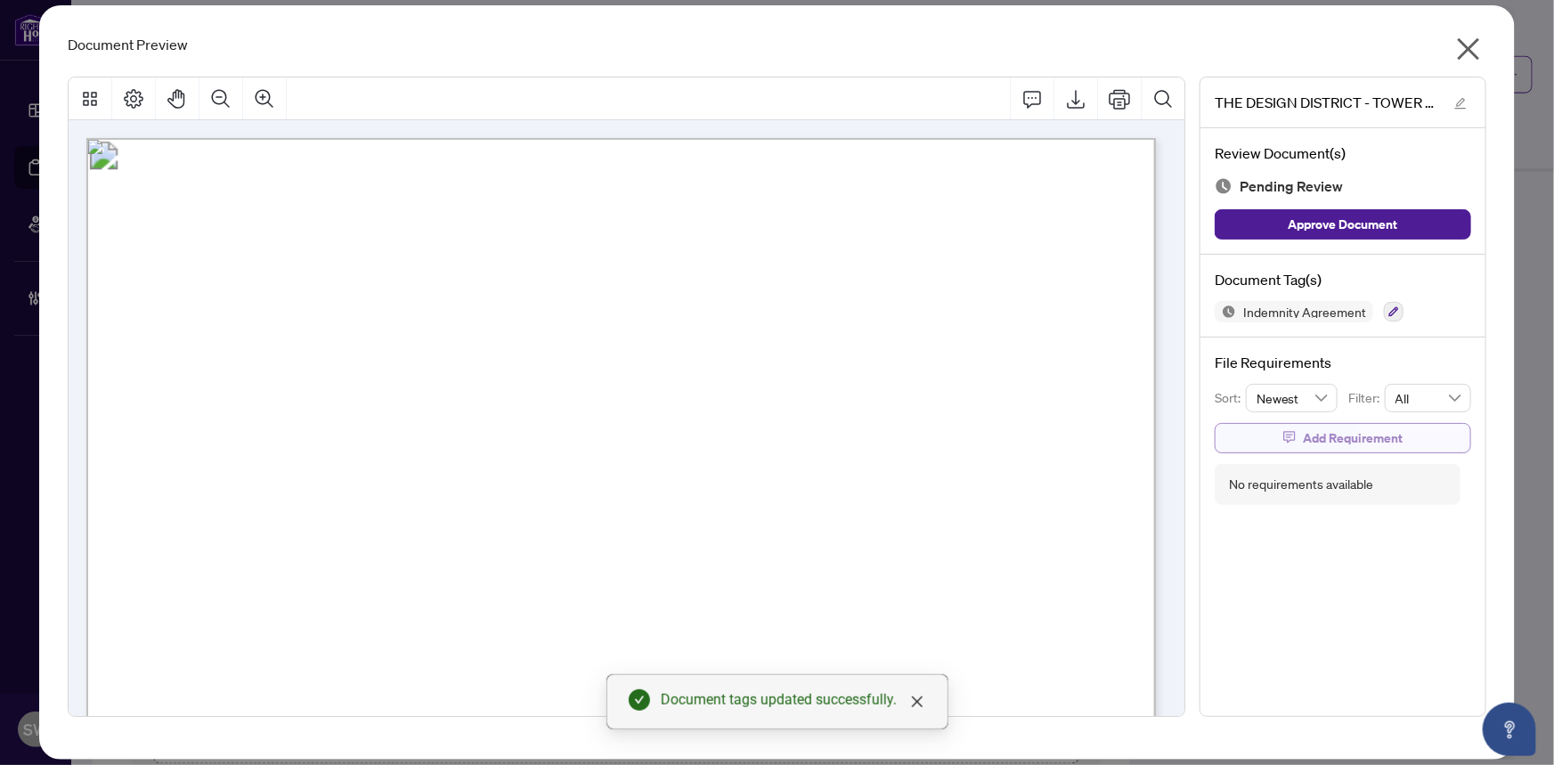
click at [1357, 439] on span "Add Requirement" at bounding box center [1352, 438] width 100 height 28
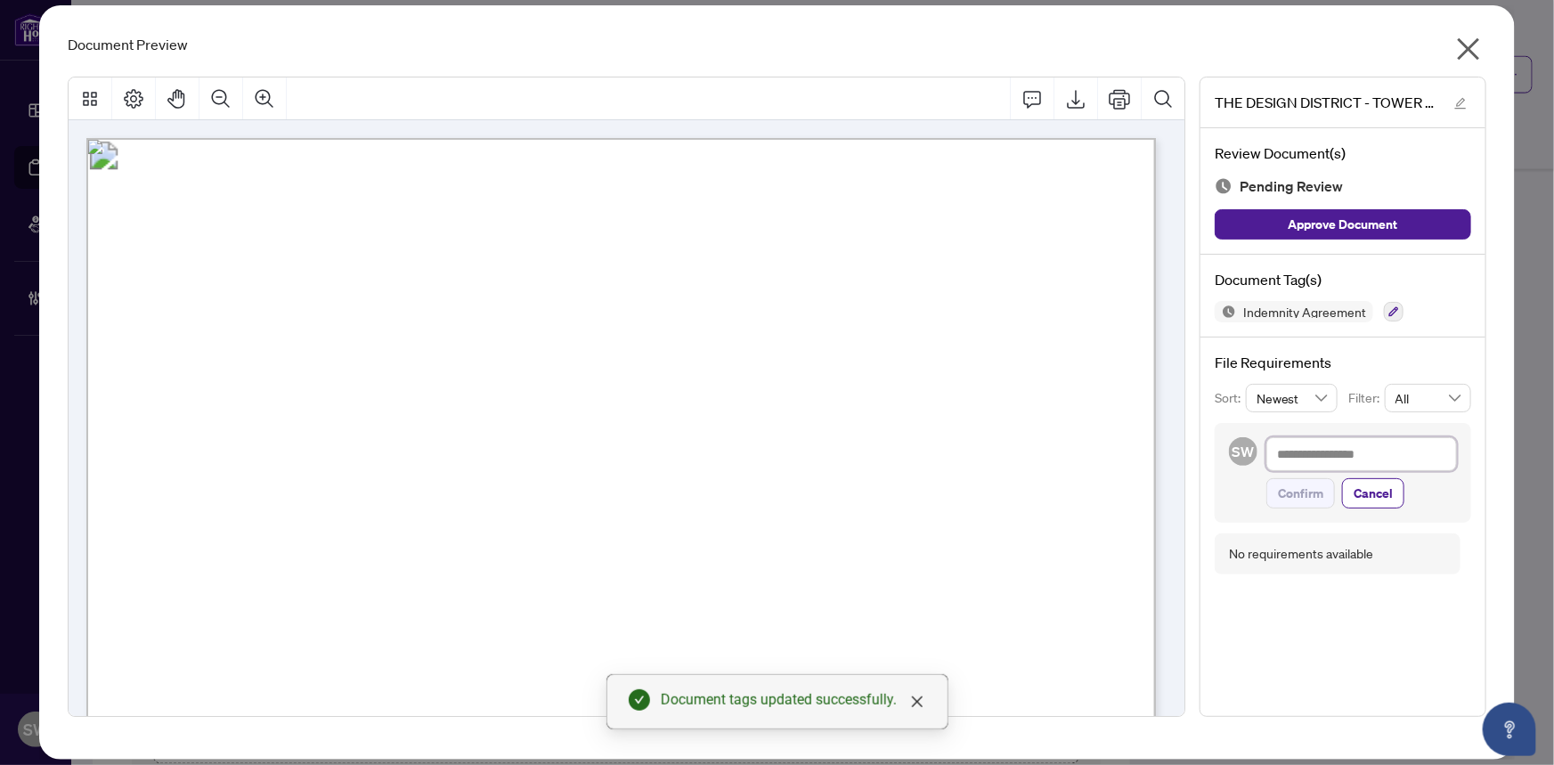
click at [1329, 461] on textarea at bounding box center [1361, 454] width 191 height 34
paste textarea "**********"
type textarea "**********"
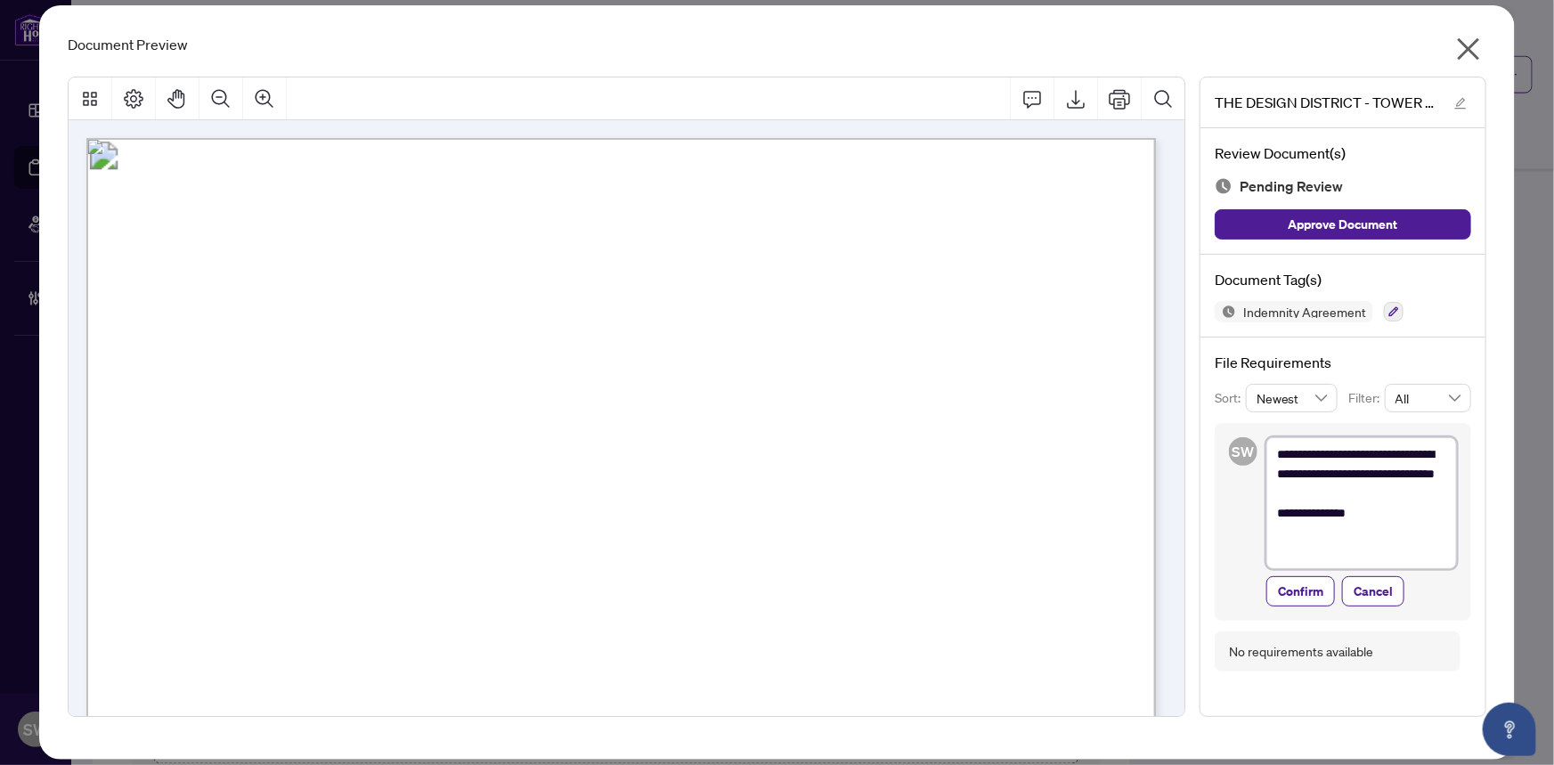
scroll to position [0, 0]
type textarea "**********"
click at [1316, 594] on span "Confirm" at bounding box center [1300, 591] width 45 height 28
type textarea "**********"
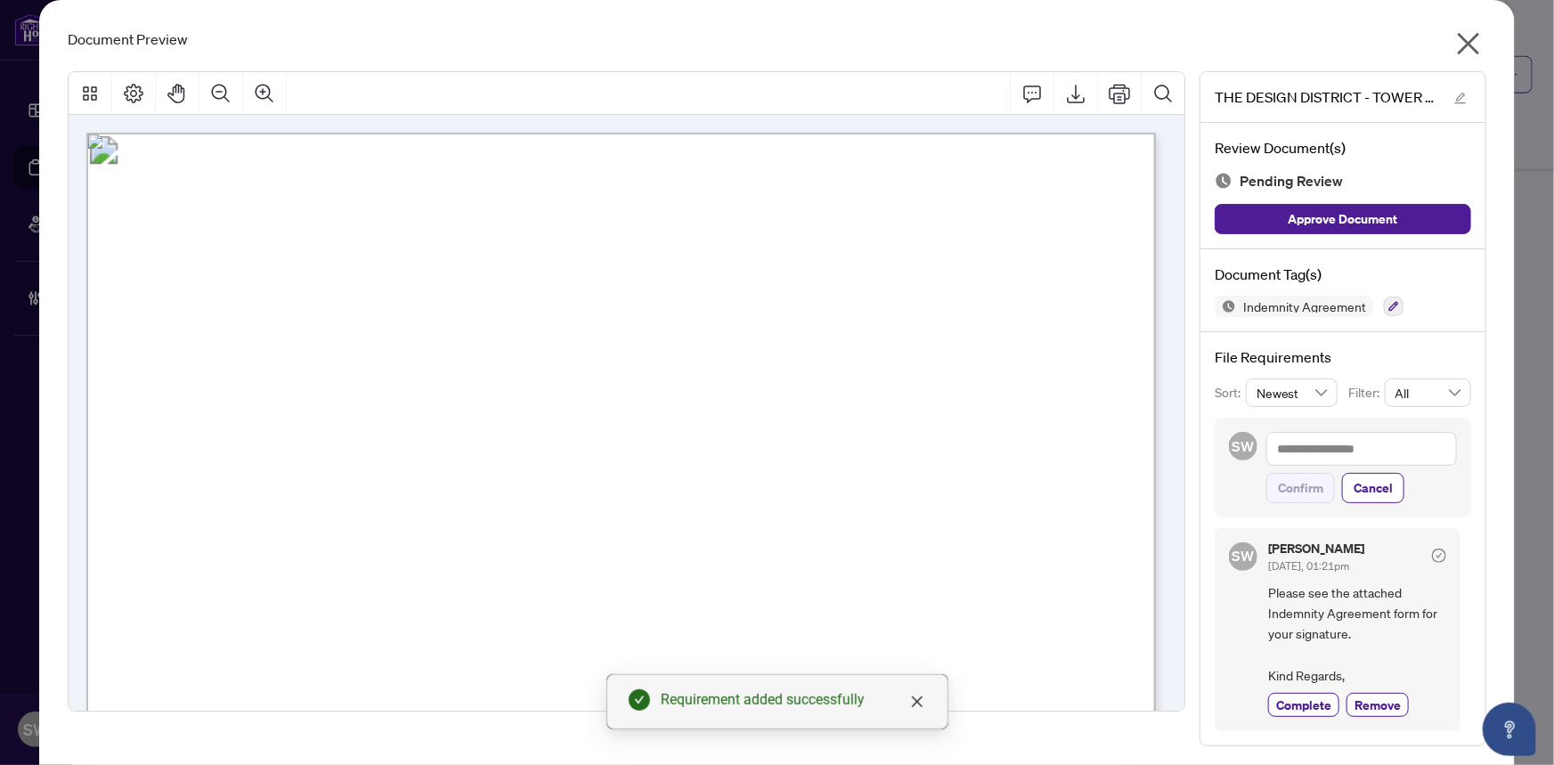
click at [1469, 41] on icon "close" at bounding box center [1468, 43] width 28 height 28
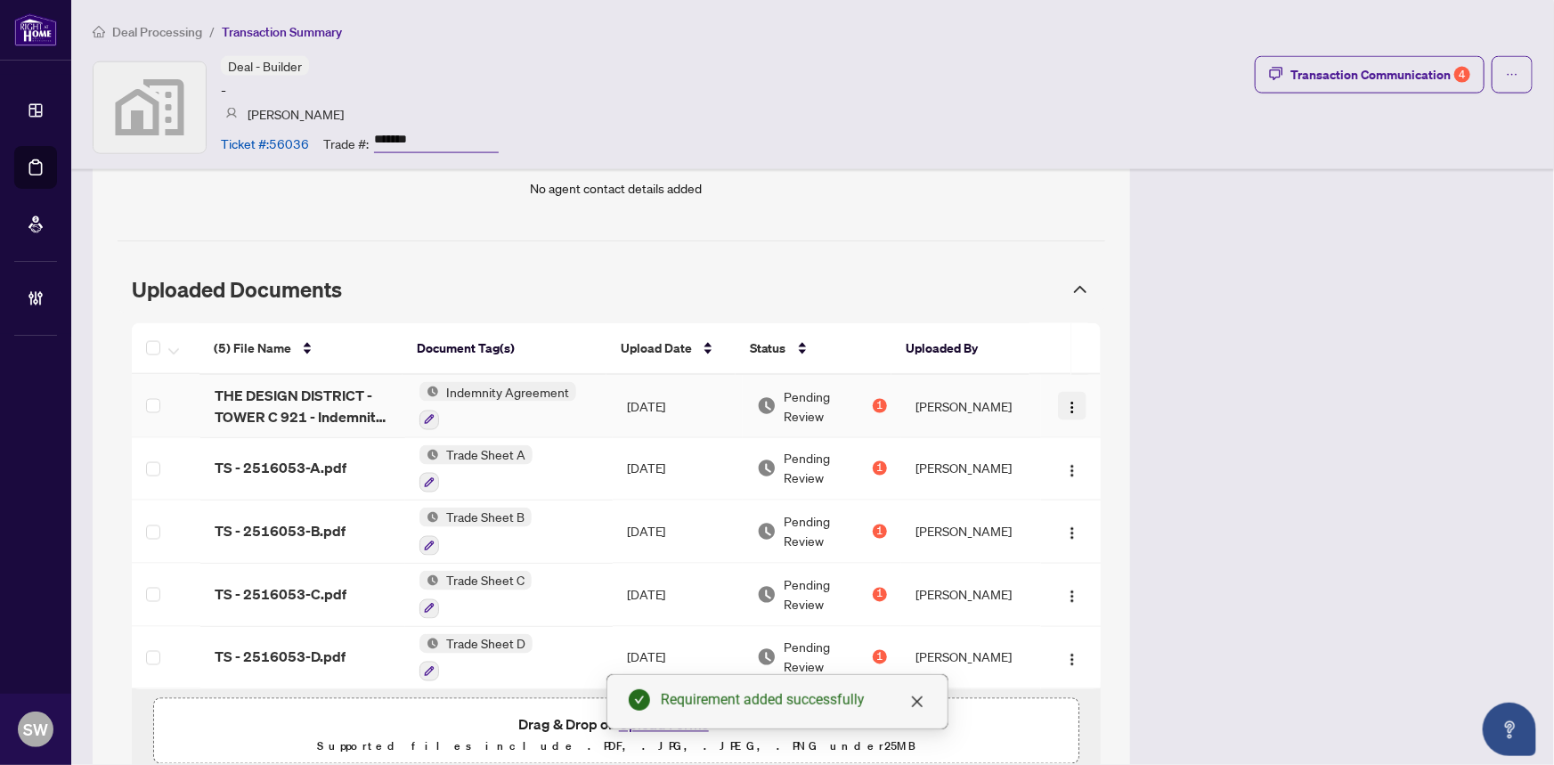
click at [1065, 405] on img "button" at bounding box center [1072, 408] width 14 height 14
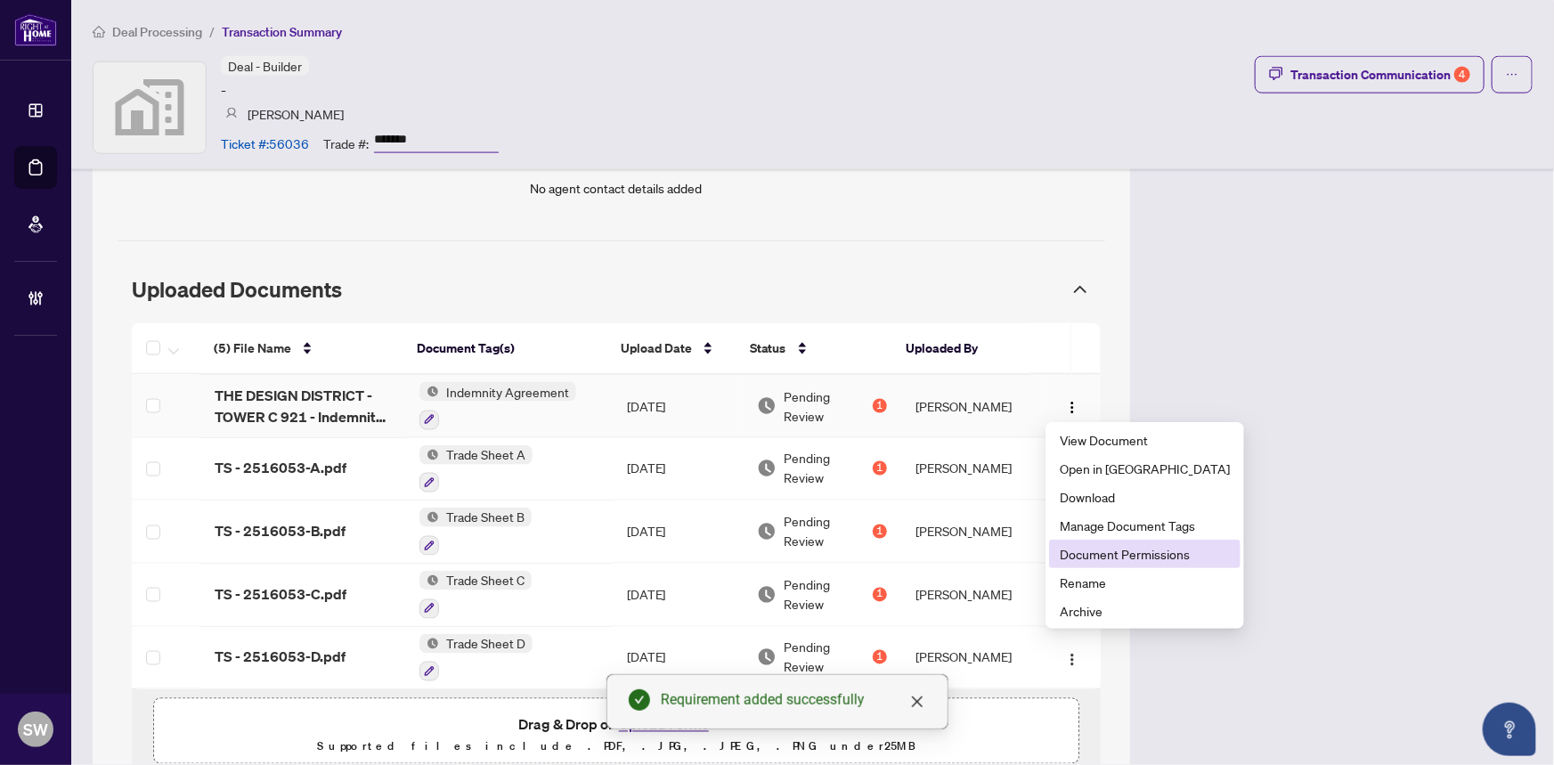
click at [1112, 556] on span "Document Permissions" at bounding box center [1144, 554] width 170 height 20
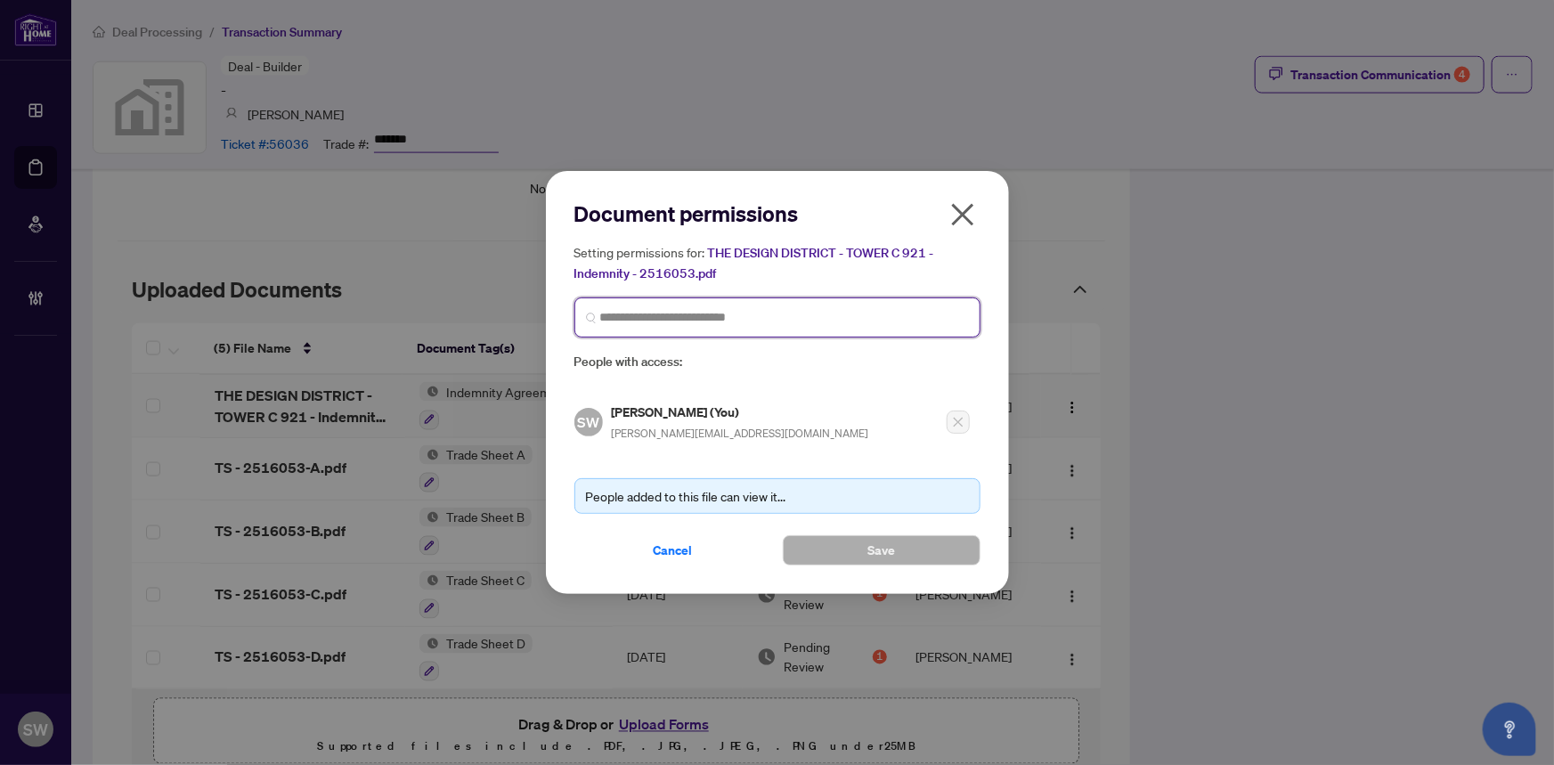
click at [621, 319] on input "search" at bounding box center [784, 317] width 369 height 19
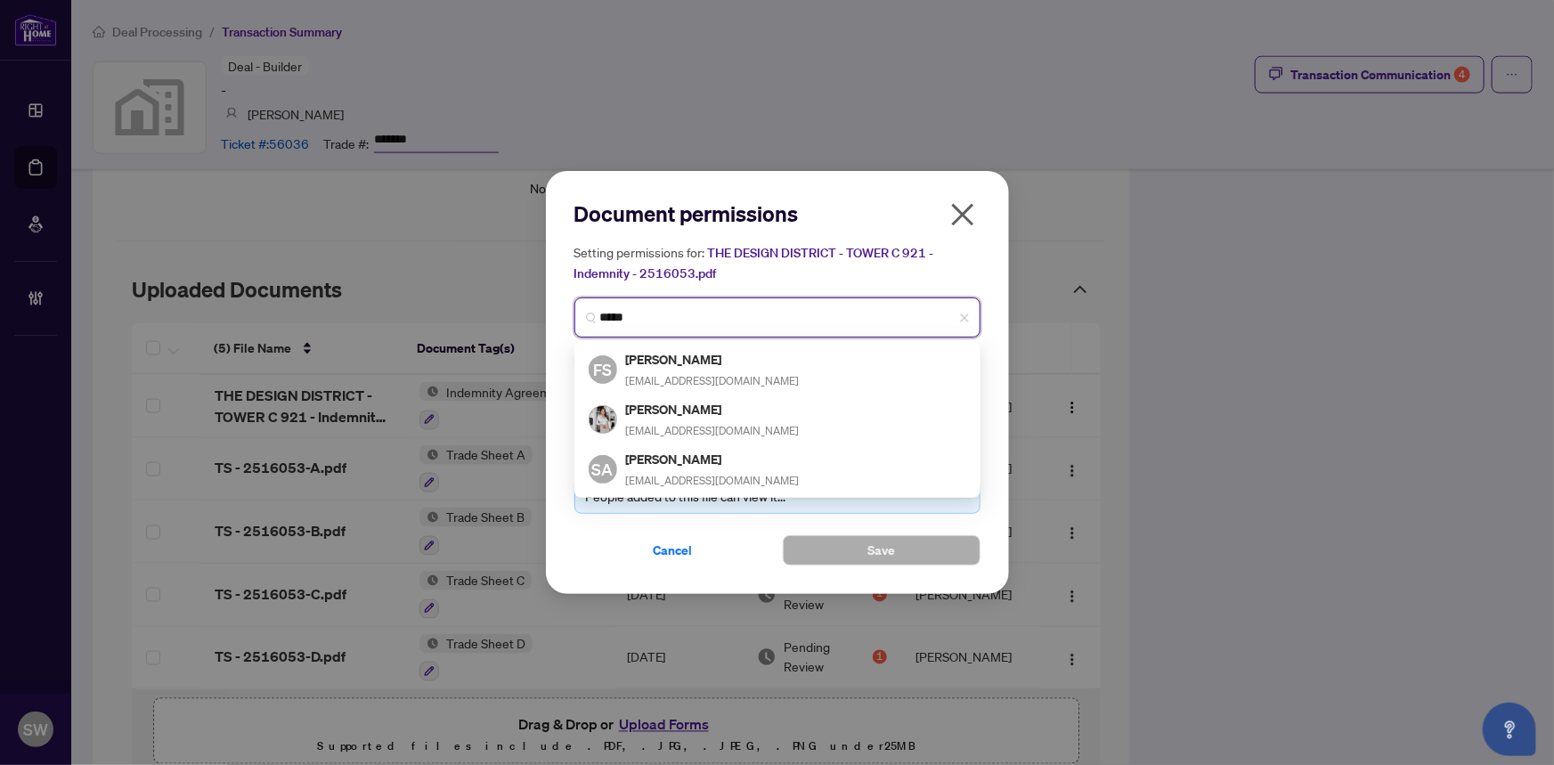
type input "*****"
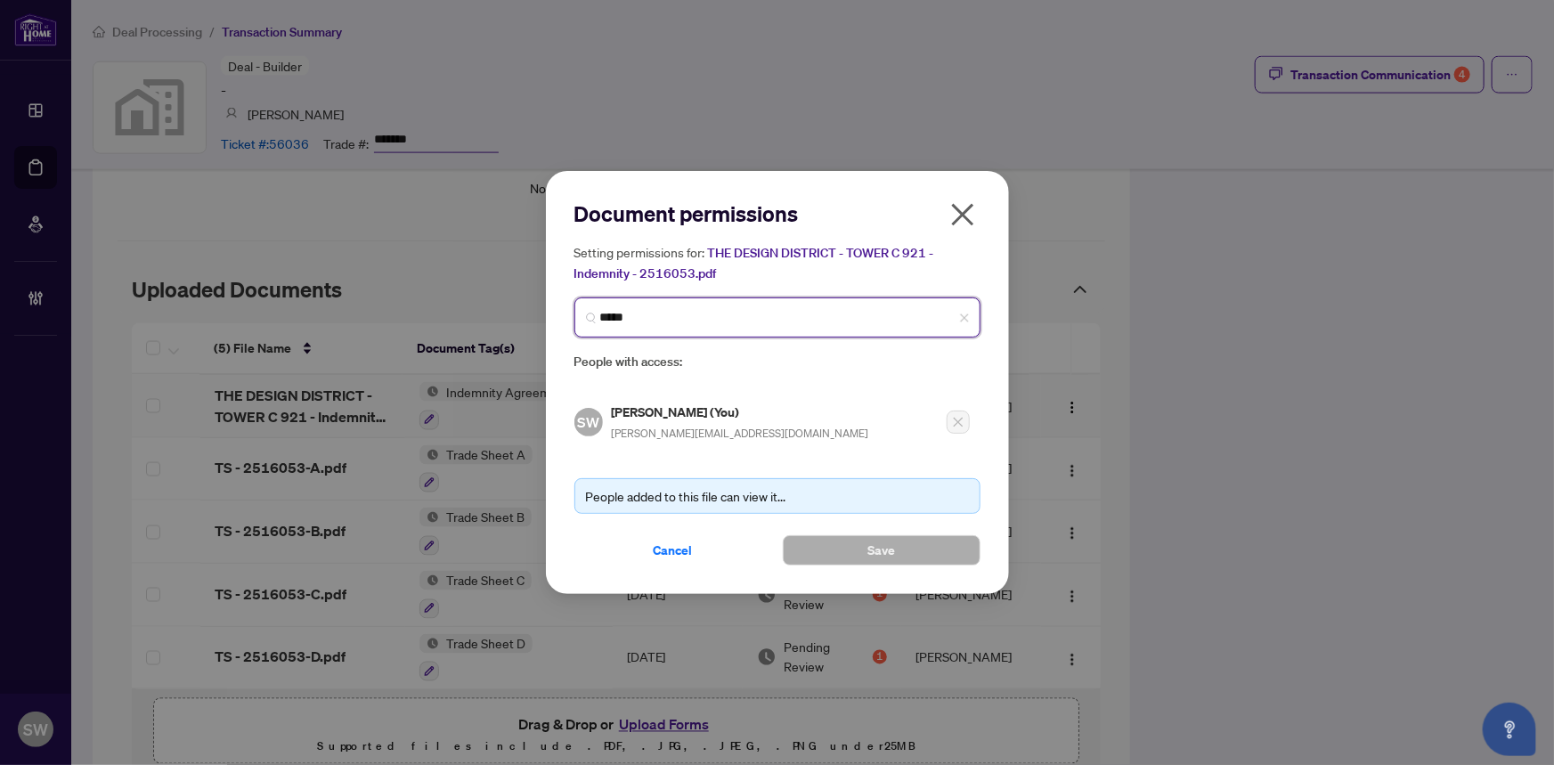
click at [659, 311] on input "*****" at bounding box center [784, 317] width 369 height 19
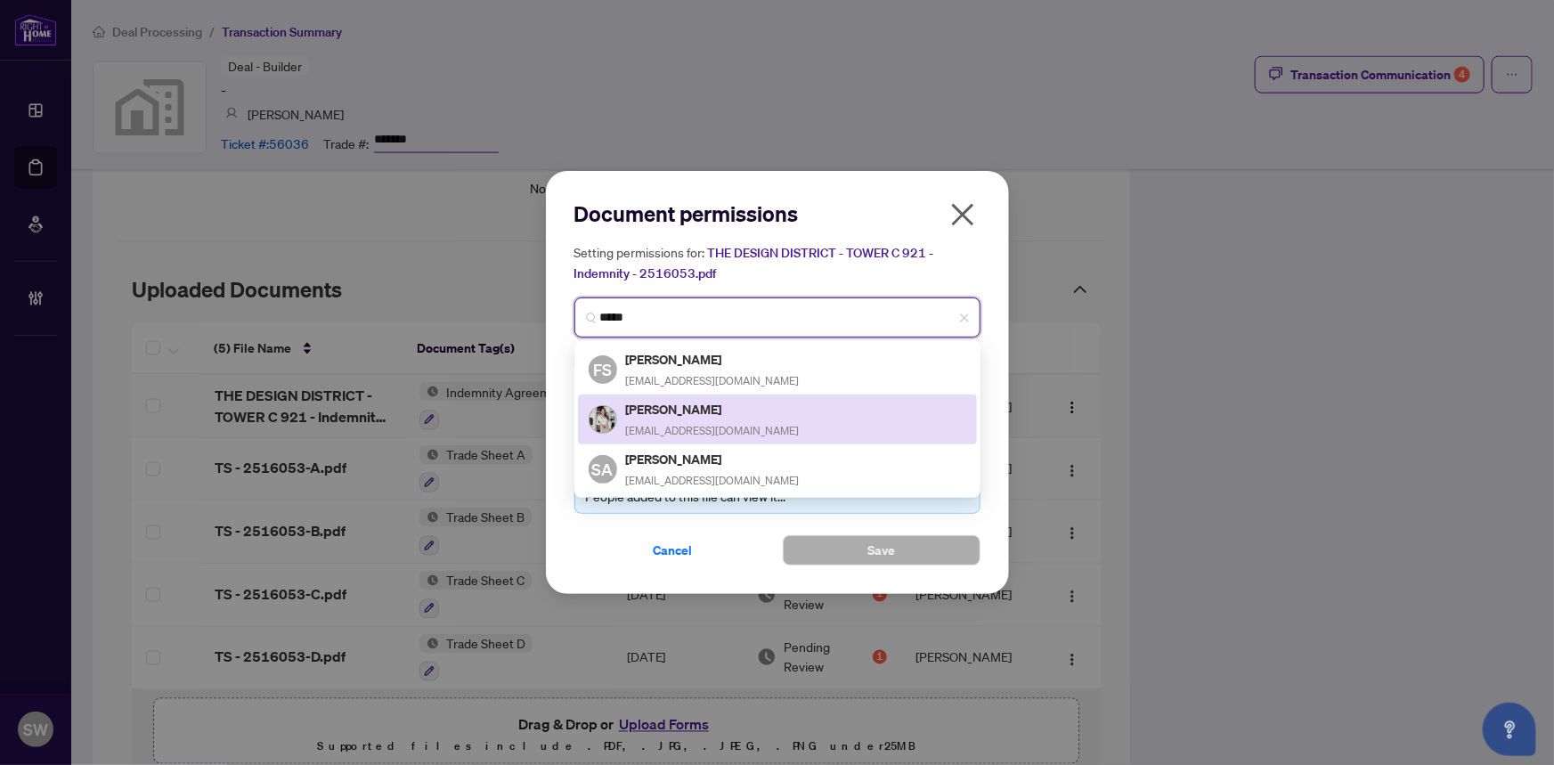
click at [688, 418] on div "[PERSON_NAME] [EMAIL_ADDRESS][DOMAIN_NAME]" at bounding box center [713, 419] width 174 height 41
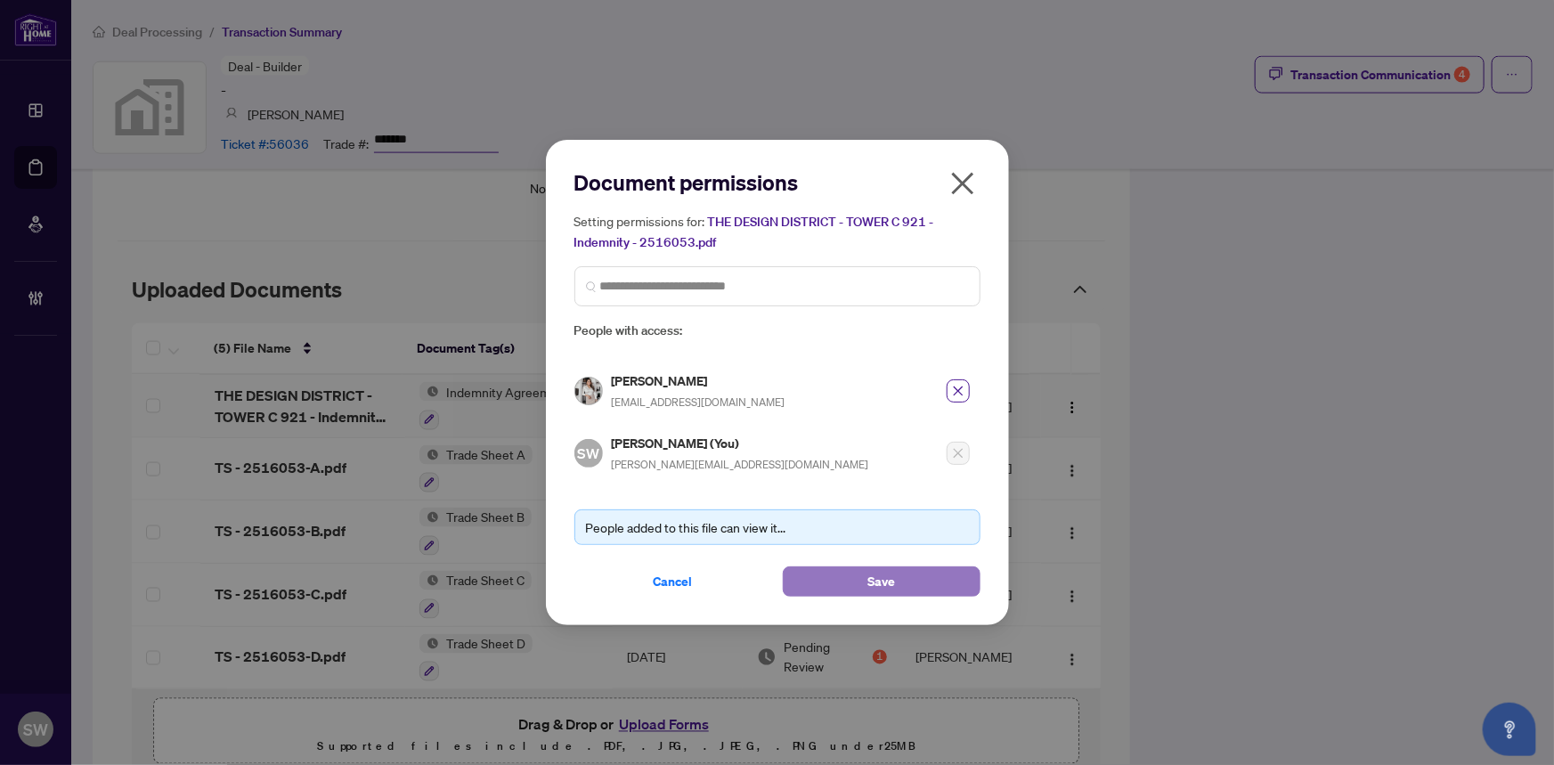
click at [897, 573] on button "Save" at bounding box center [882, 581] width 198 height 30
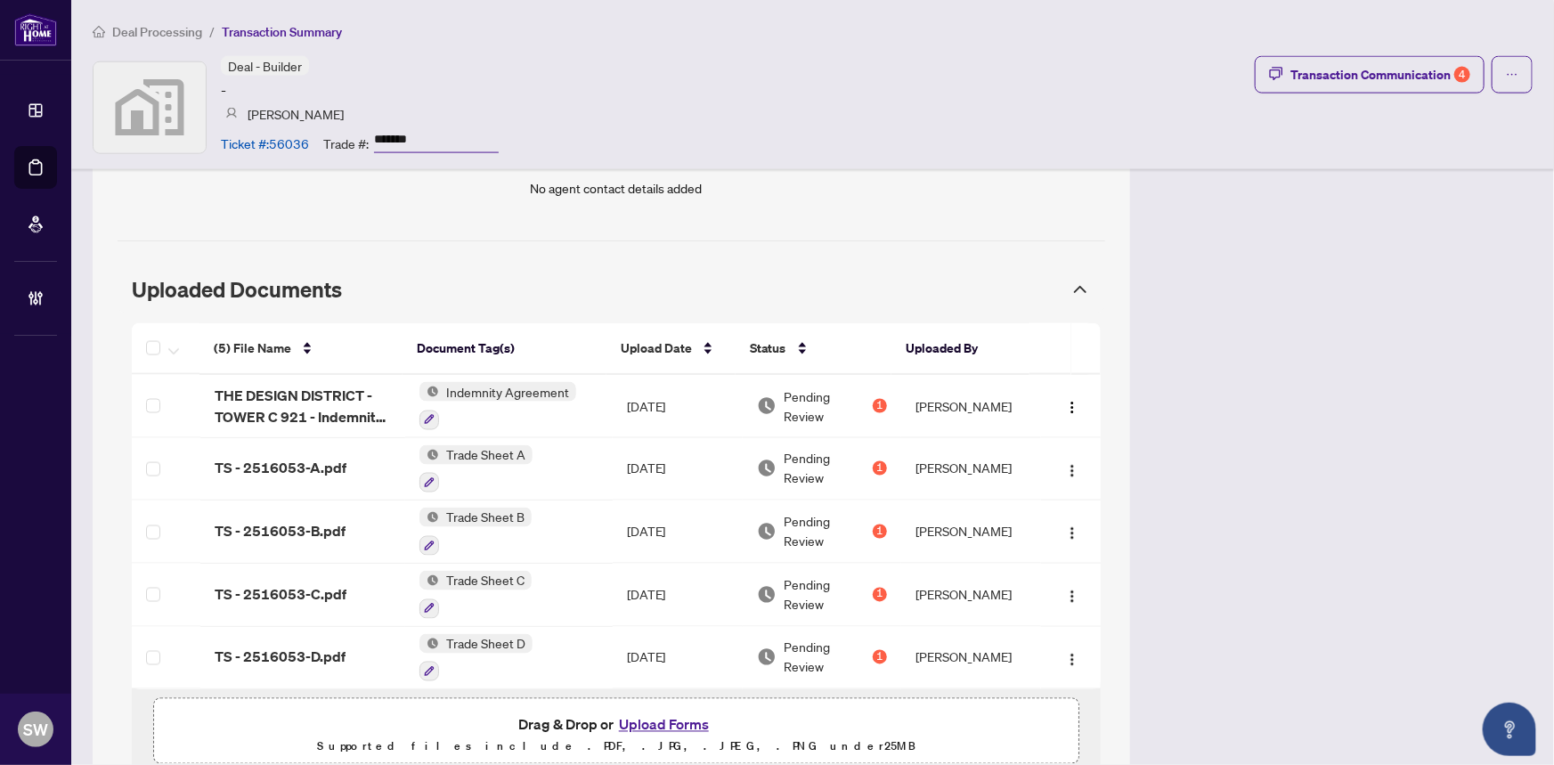
click at [171, 33] on span "Deal Processing" at bounding box center [157, 32] width 90 height 16
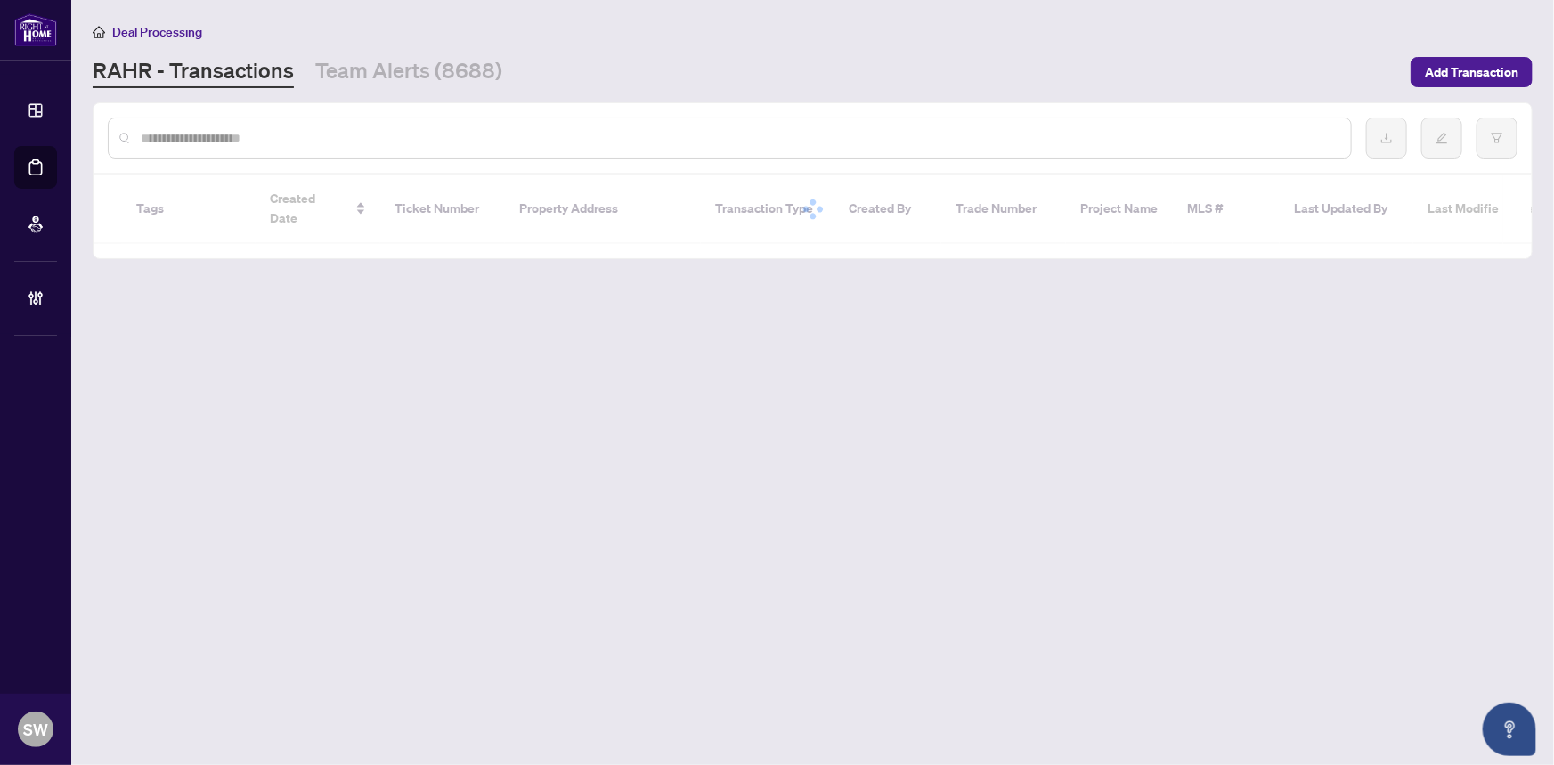
click at [192, 135] on input "text" at bounding box center [739, 138] width 1196 height 20
paste input "*******"
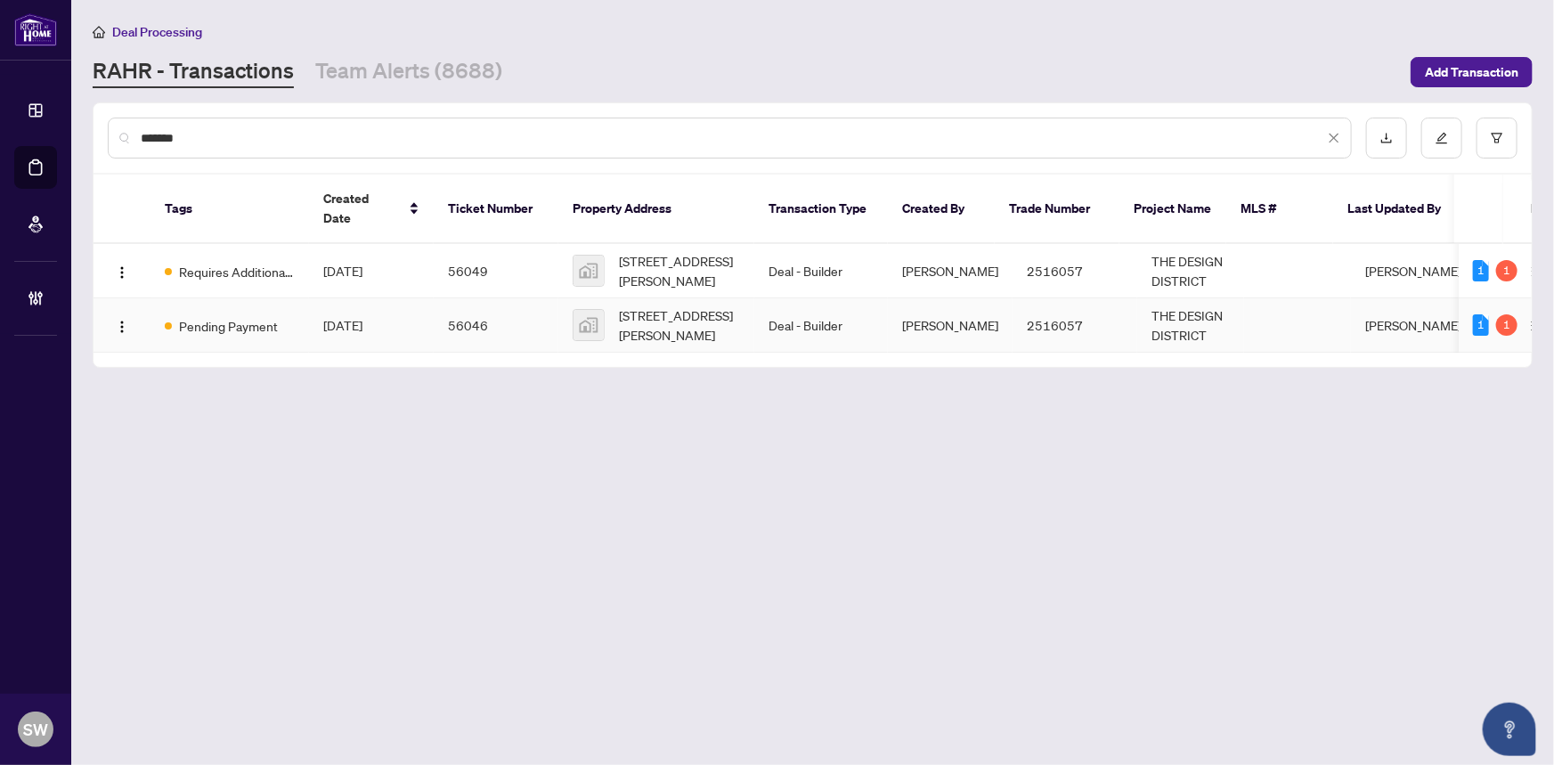
type input "*******"
click at [357, 317] on span "[DATE]" at bounding box center [342, 325] width 39 height 16
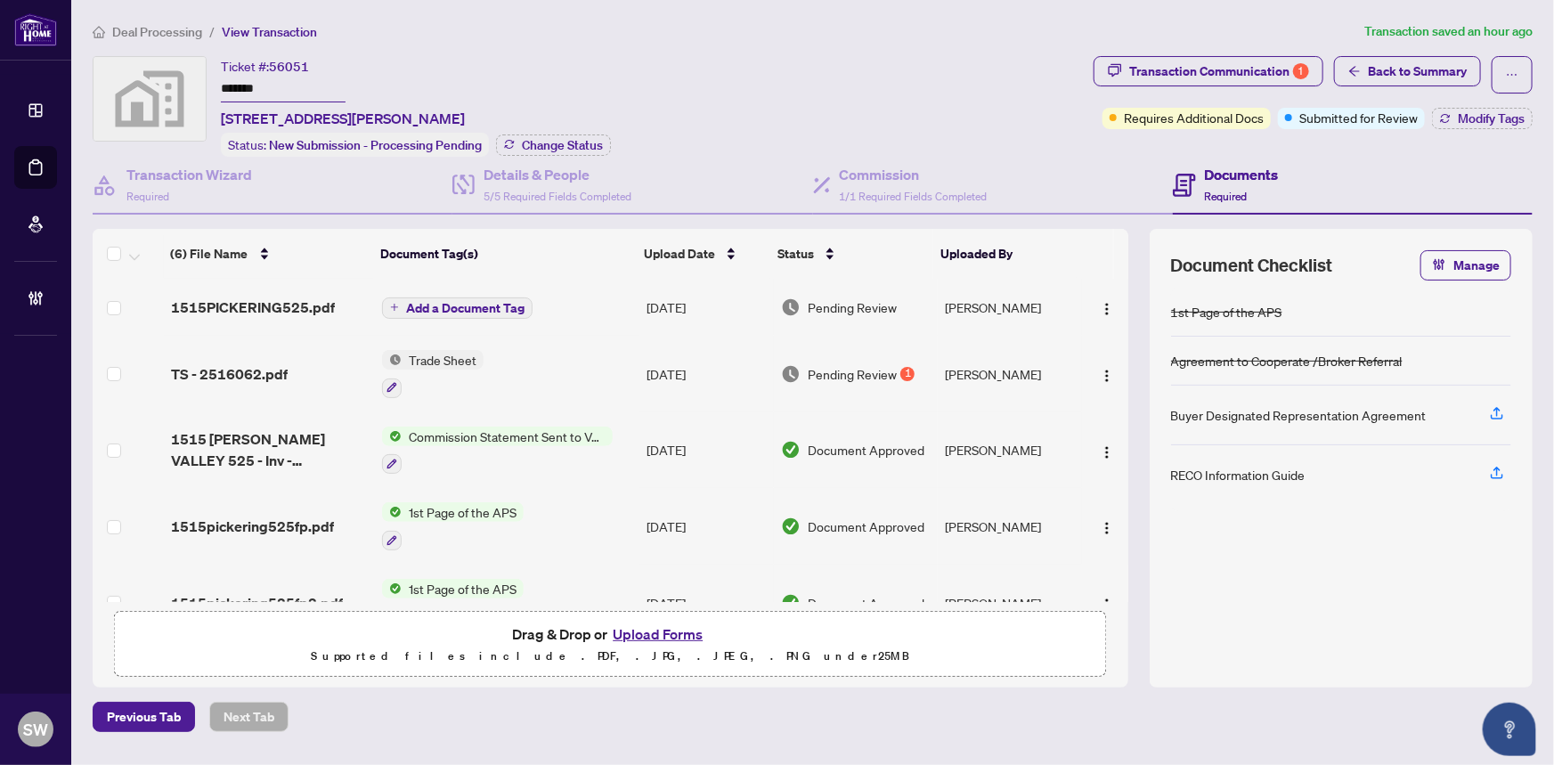
click at [249, 85] on input "*******" at bounding box center [283, 90] width 125 height 26
click at [237, 296] on span "1515PICKERING525.pdf" at bounding box center [253, 306] width 164 height 21
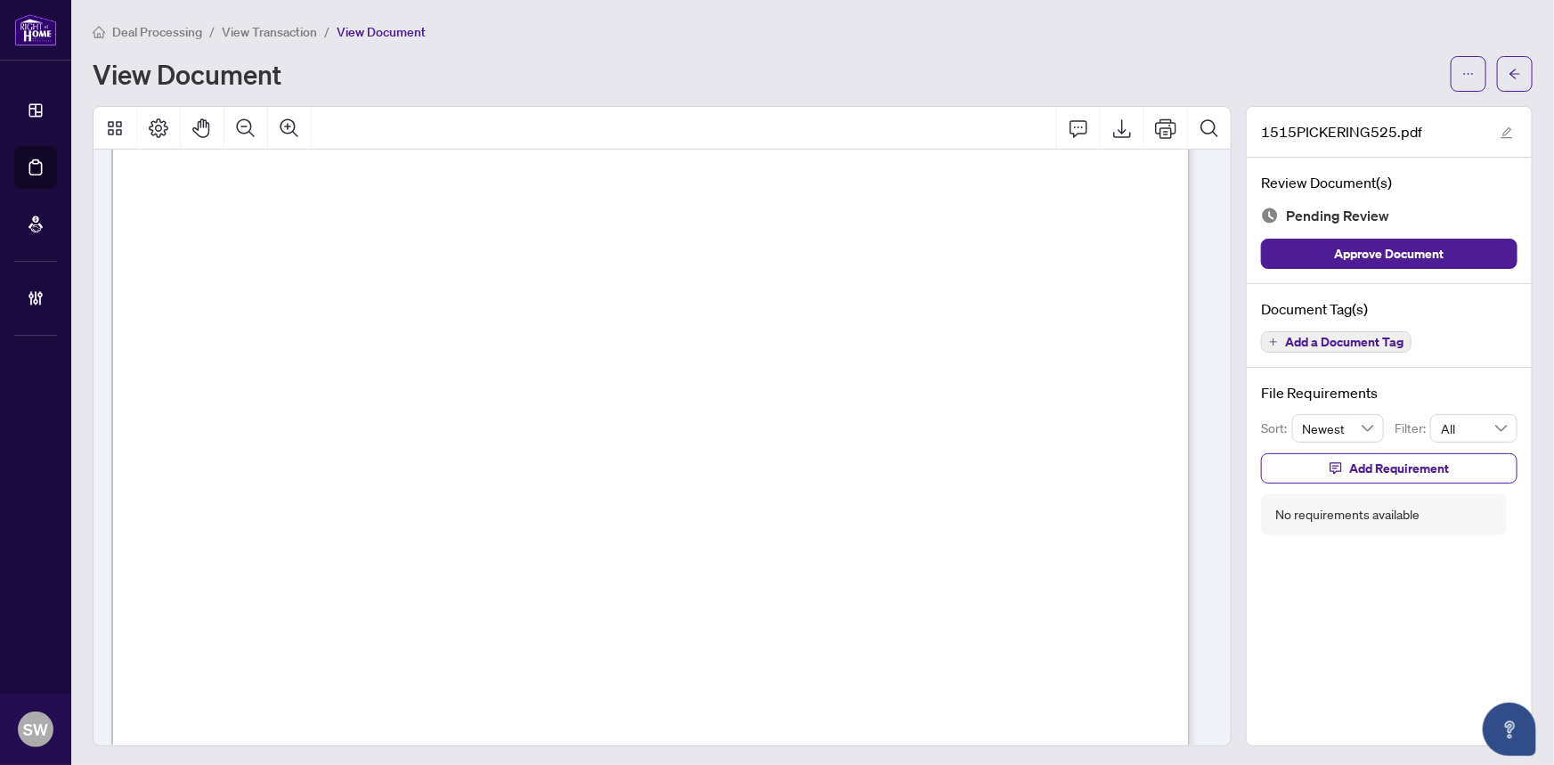
scroll to position [566, 0]
click at [1328, 343] on span "Add a Document Tag" at bounding box center [1344, 342] width 118 height 12
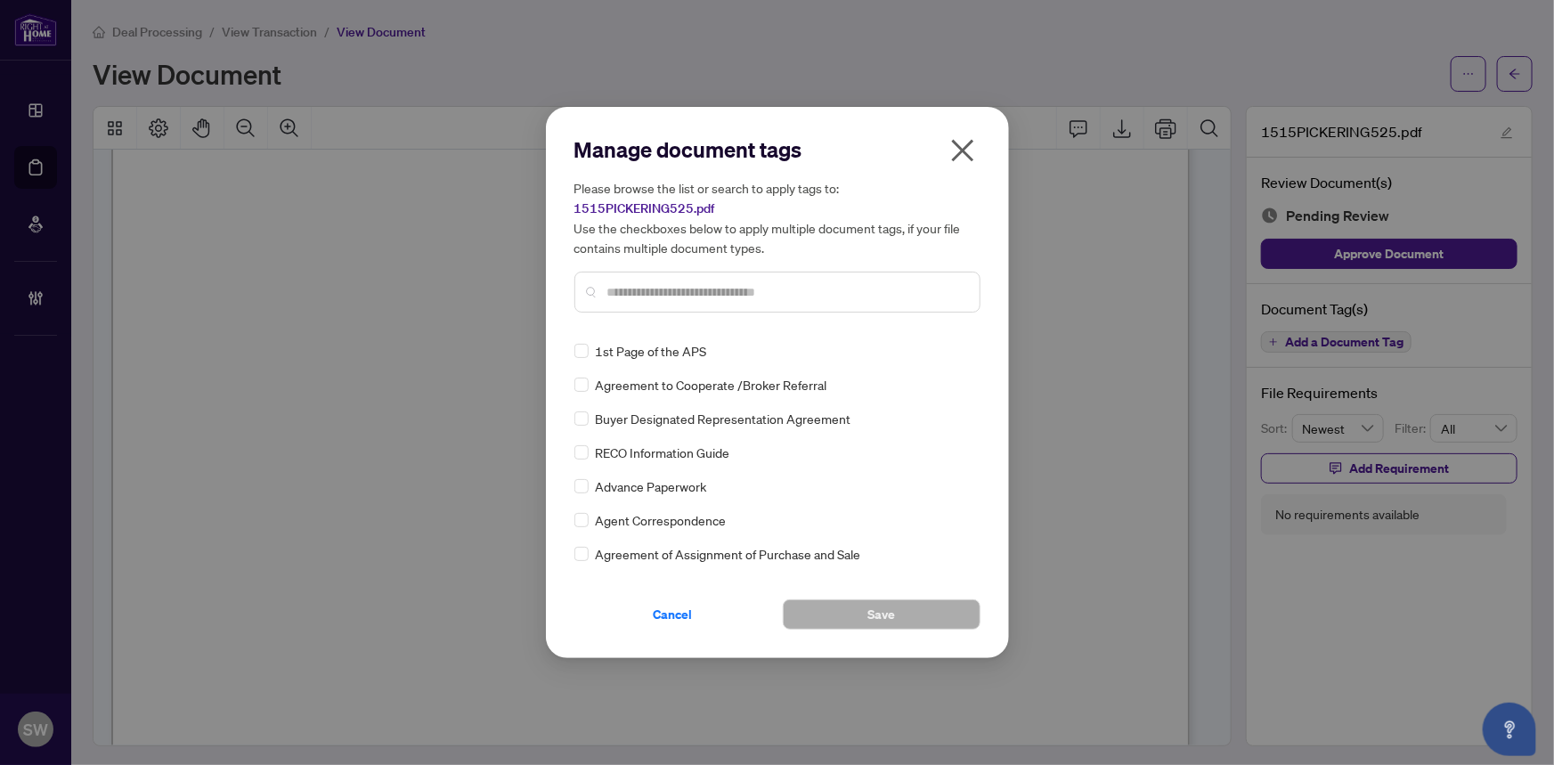
click at [673, 283] on input "text" at bounding box center [786, 292] width 358 height 20
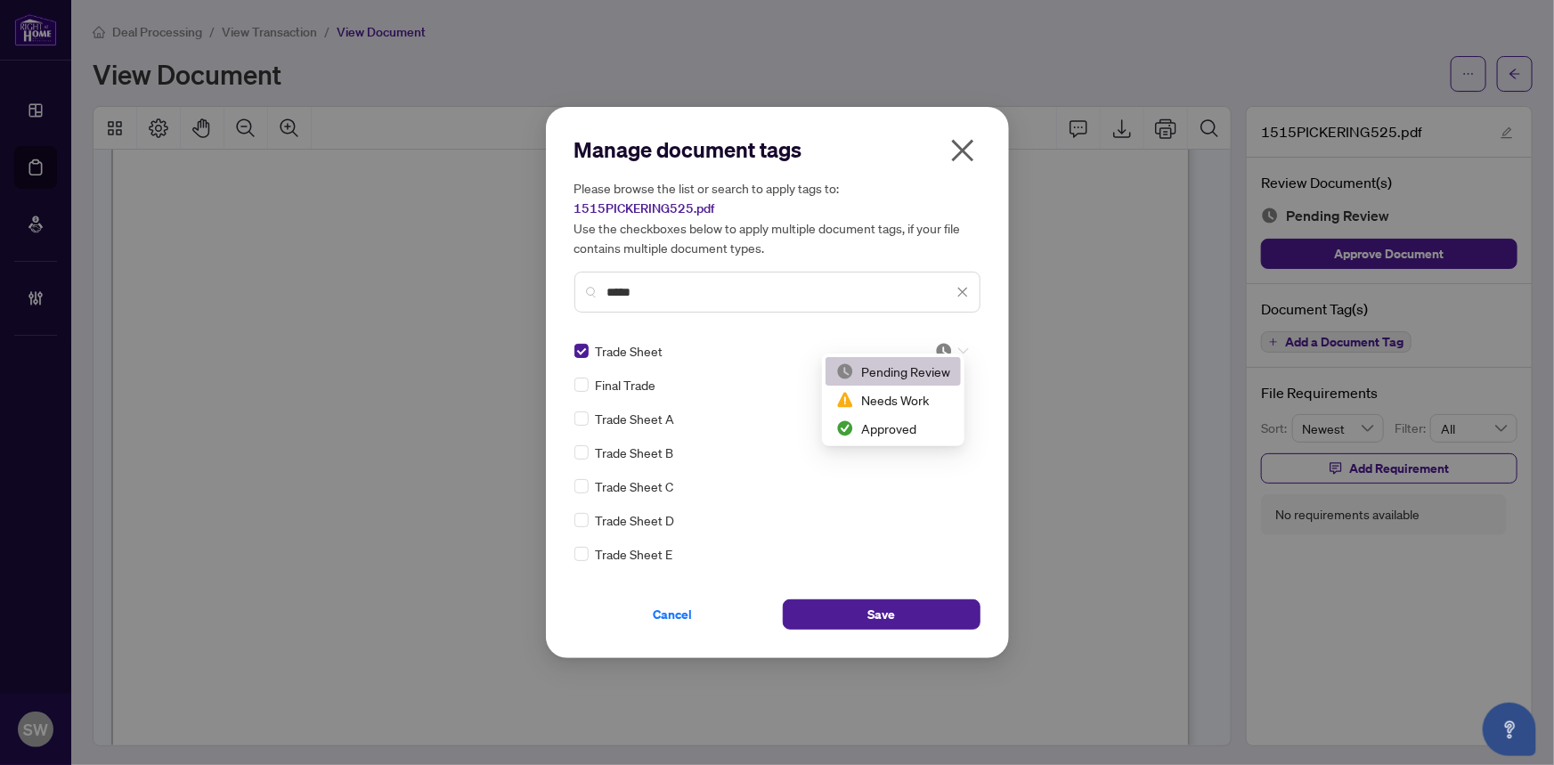
click at [958, 347] on icon at bounding box center [963, 350] width 11 height 7
click at [886, 421] on div "Approved" at bounding box center [893, 428] width 114 height 20
drag, startPoint x: 624, startPoint y: 275, endPoint x: 510, endPoint y: 252, distance: 116.3
click at [510, 252] on div "Manage document tags Please browse the list or search to apply tags to: 1515PIC…" at bounding box center [777, 382] width 1554 height 765
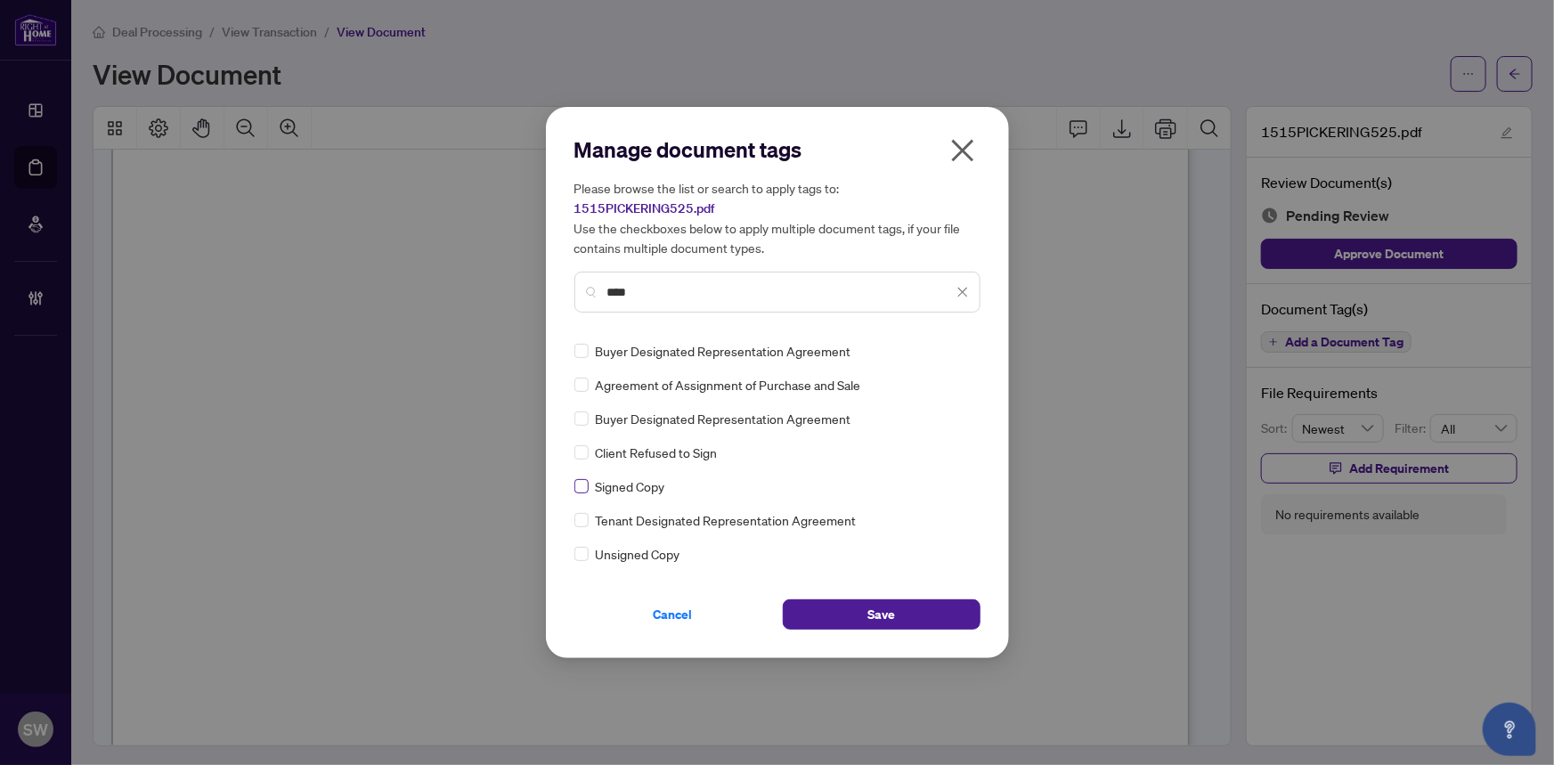
type input "****"
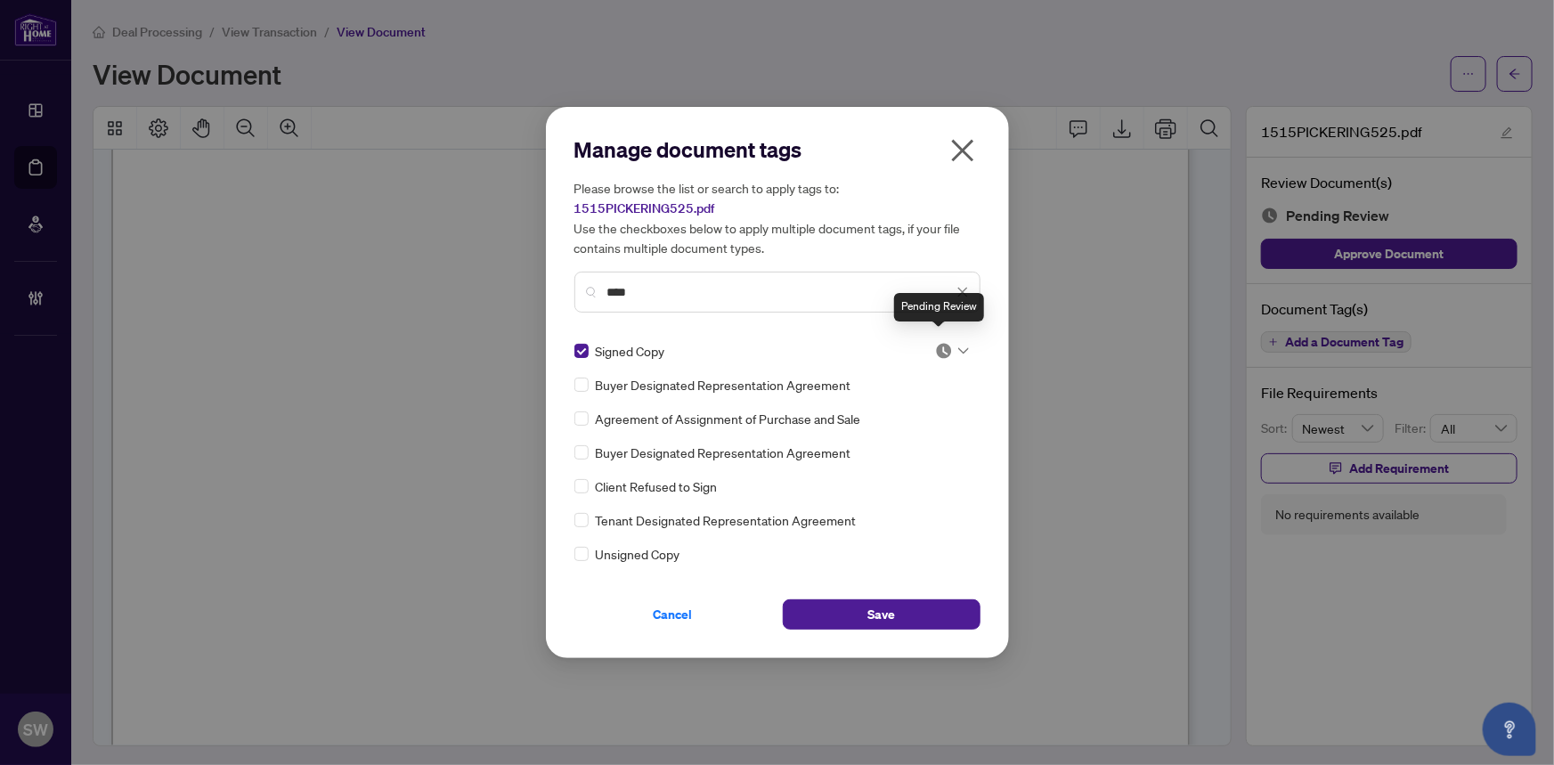
click at [938, 344] on img at bounding box center [944, 351] width 18 height 18
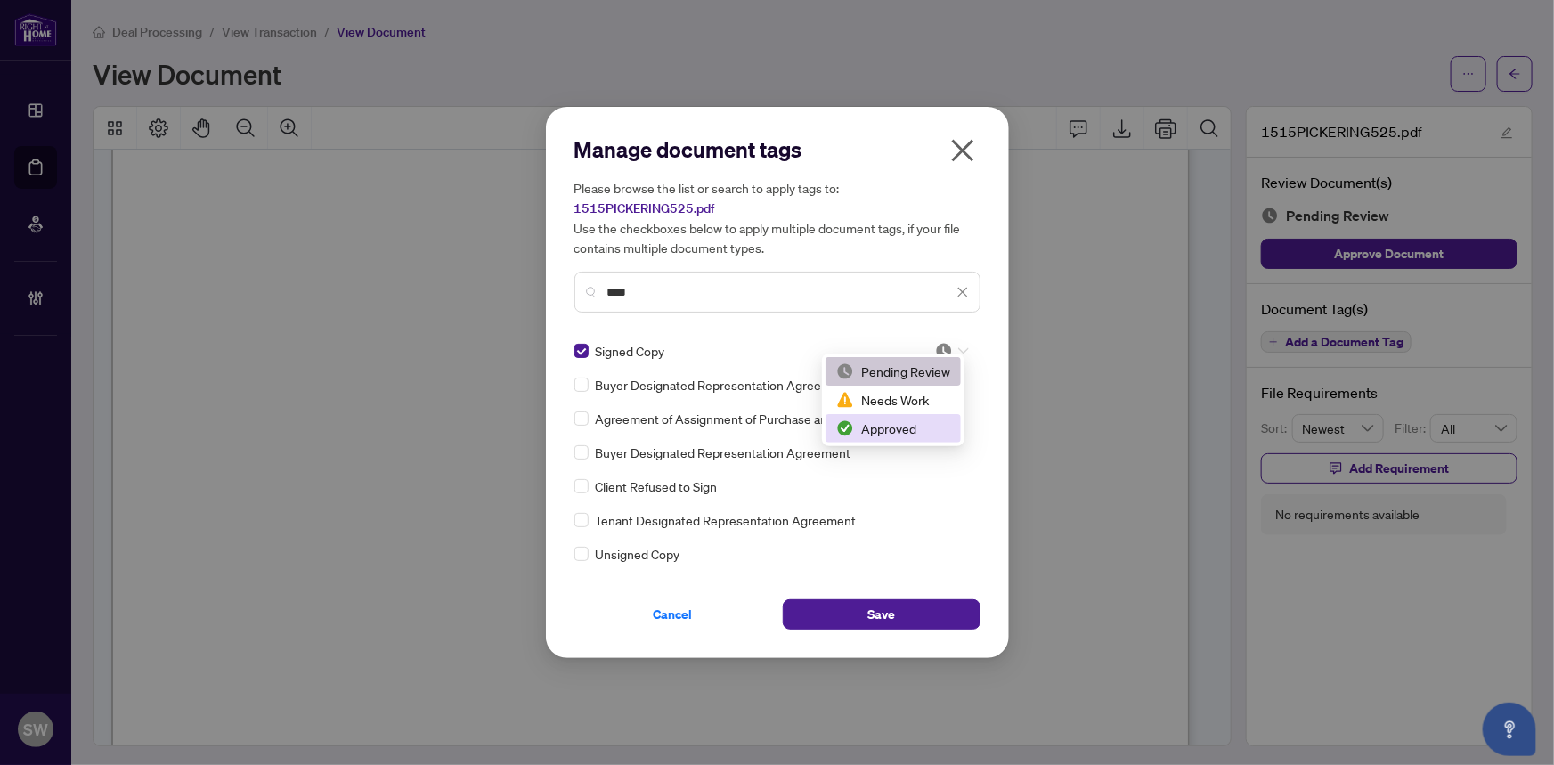
click at [925, 426] on div "Approved" at bounding box center [893, 428] width 114 height 20
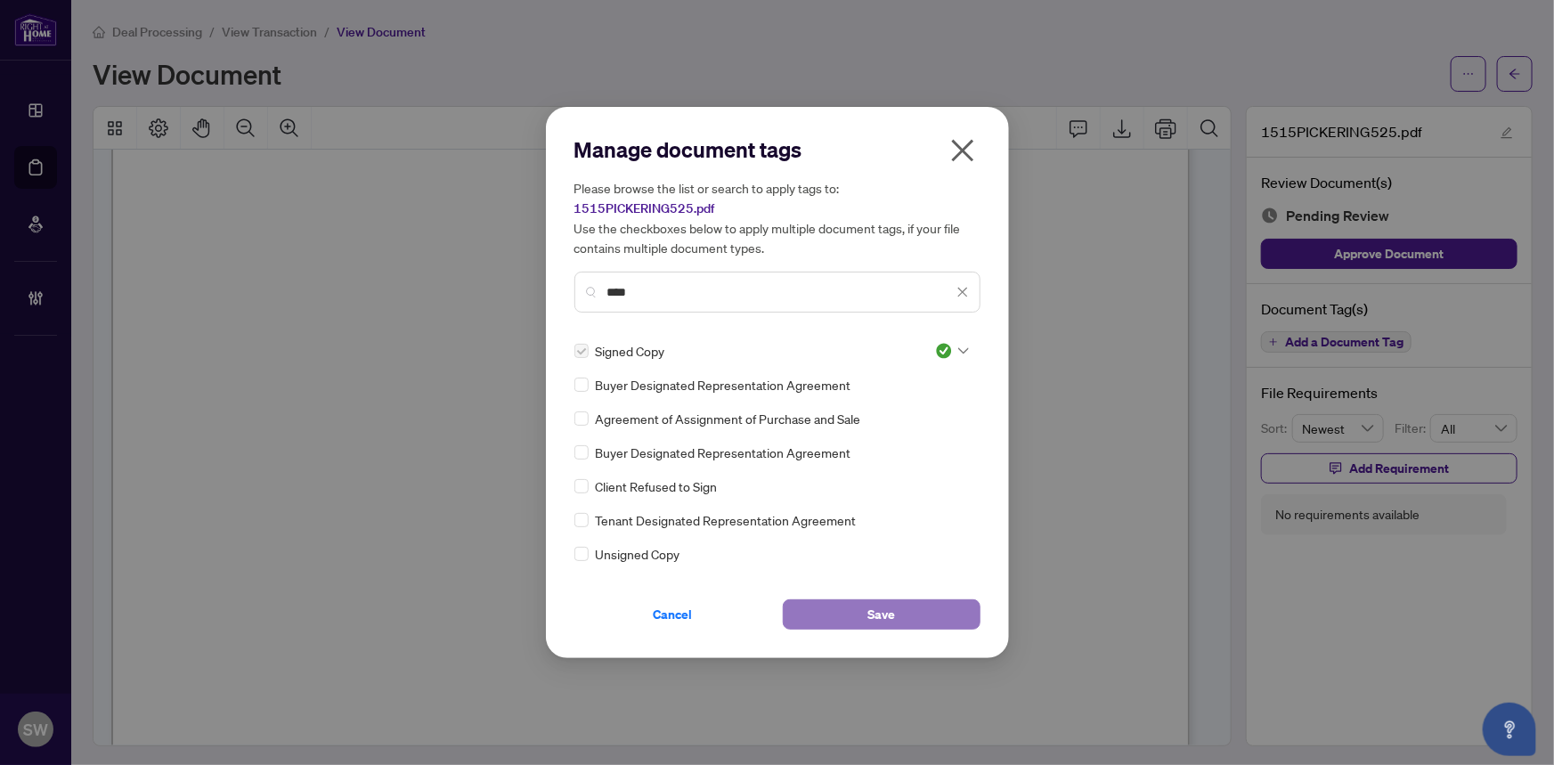
click at [911, 599] on button "Save" at bounding box center [882, 614] width 198 height 30
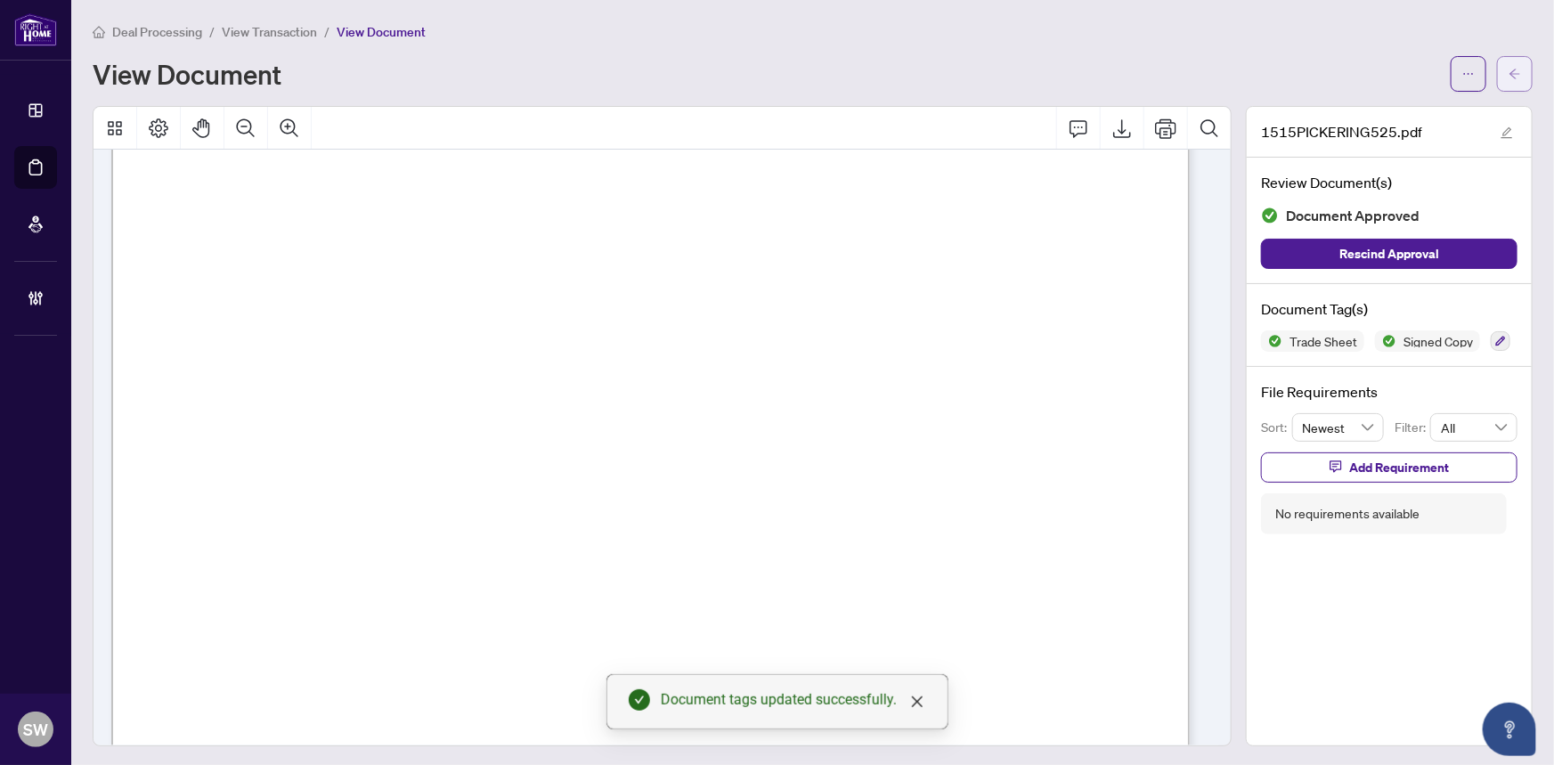
click at [1508, 77] on icon "arrow-left" at bounding box center [1514, 74] width 12 height 12
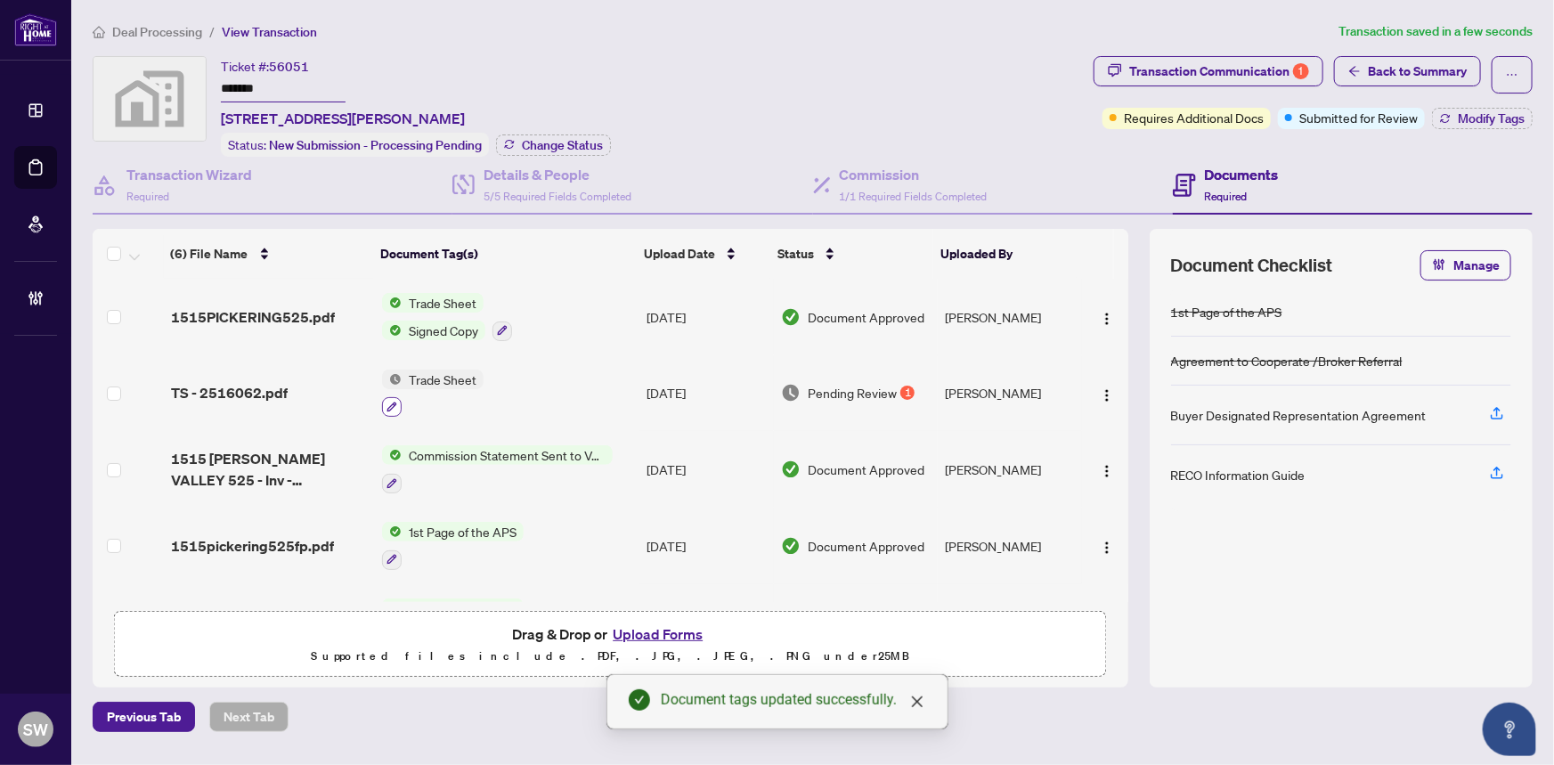
click at [384, 402] on button "button" at bounding box center [392, 407] width 20 height 20
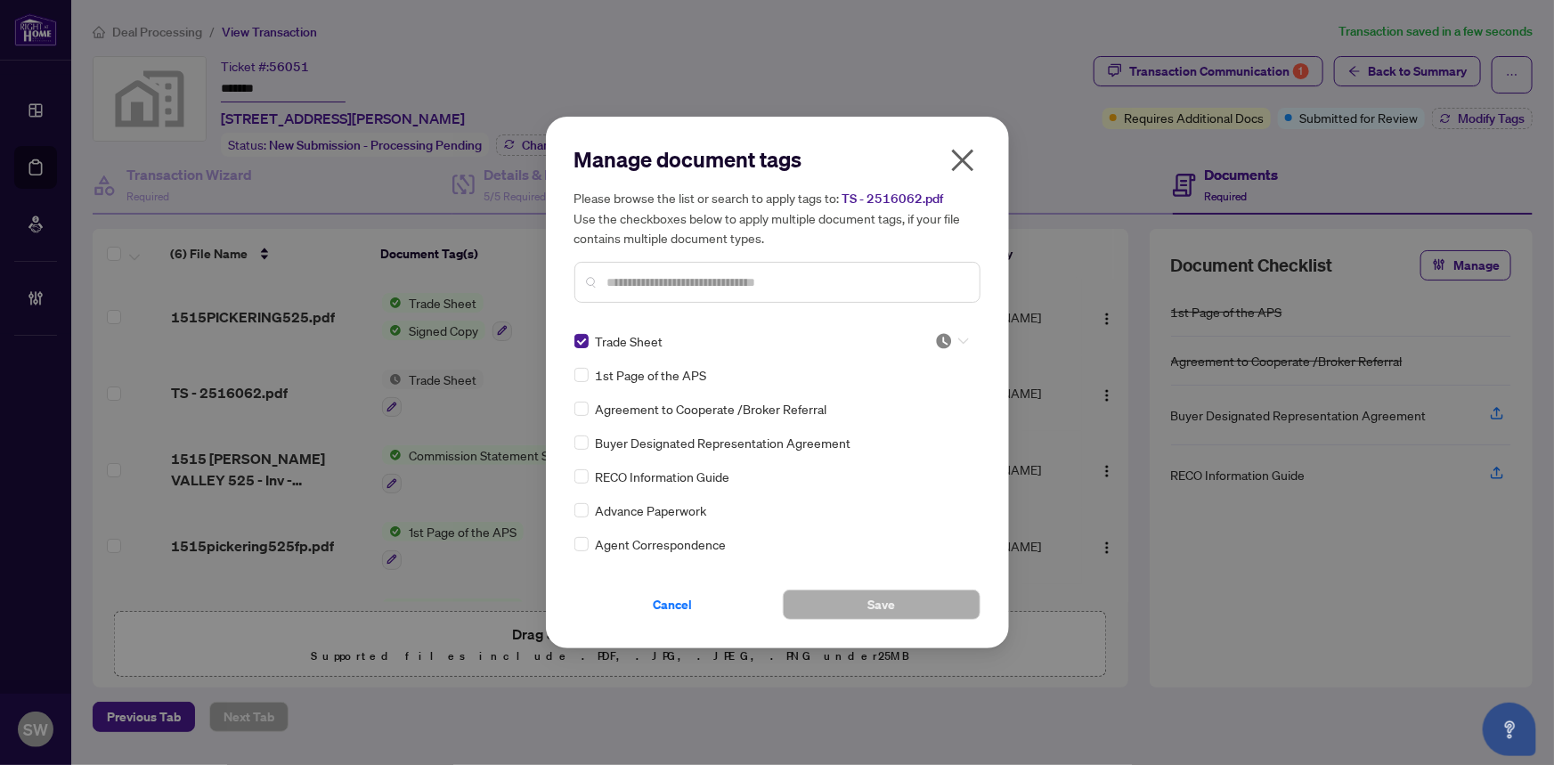
click at [943, 343] on img at bounding box center [944, 341] width 18 height 18
click at [918, 428] on div "Approved" at bounding box center [893, 428] width 114 height 20
click at [894, 608] on span "Save" at bounding box center [881, 604] width 28 height 28
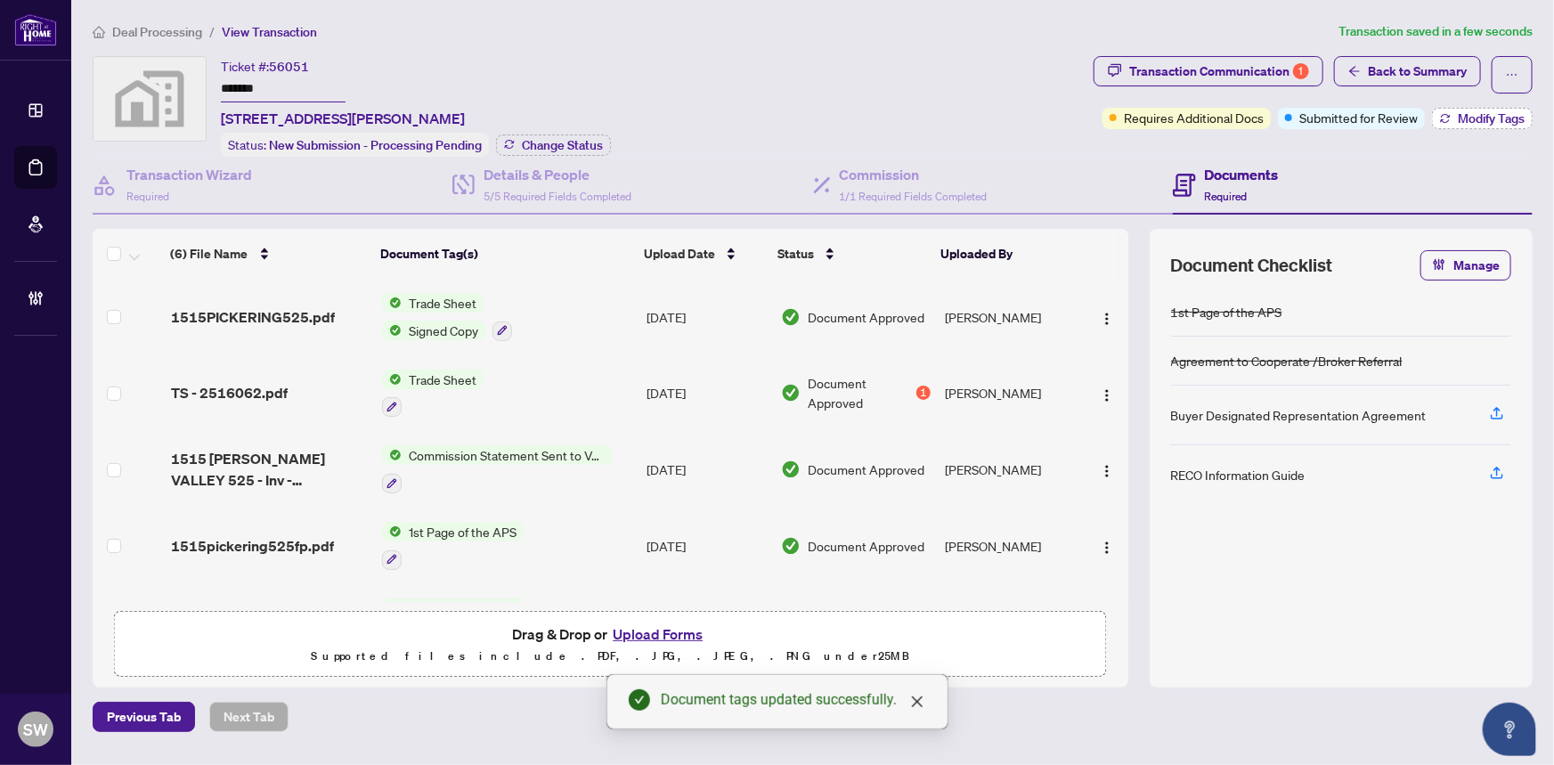
click at [1489, 119] on span "Modify Tags" at bounding box center [1490, 118] width 67 height 12
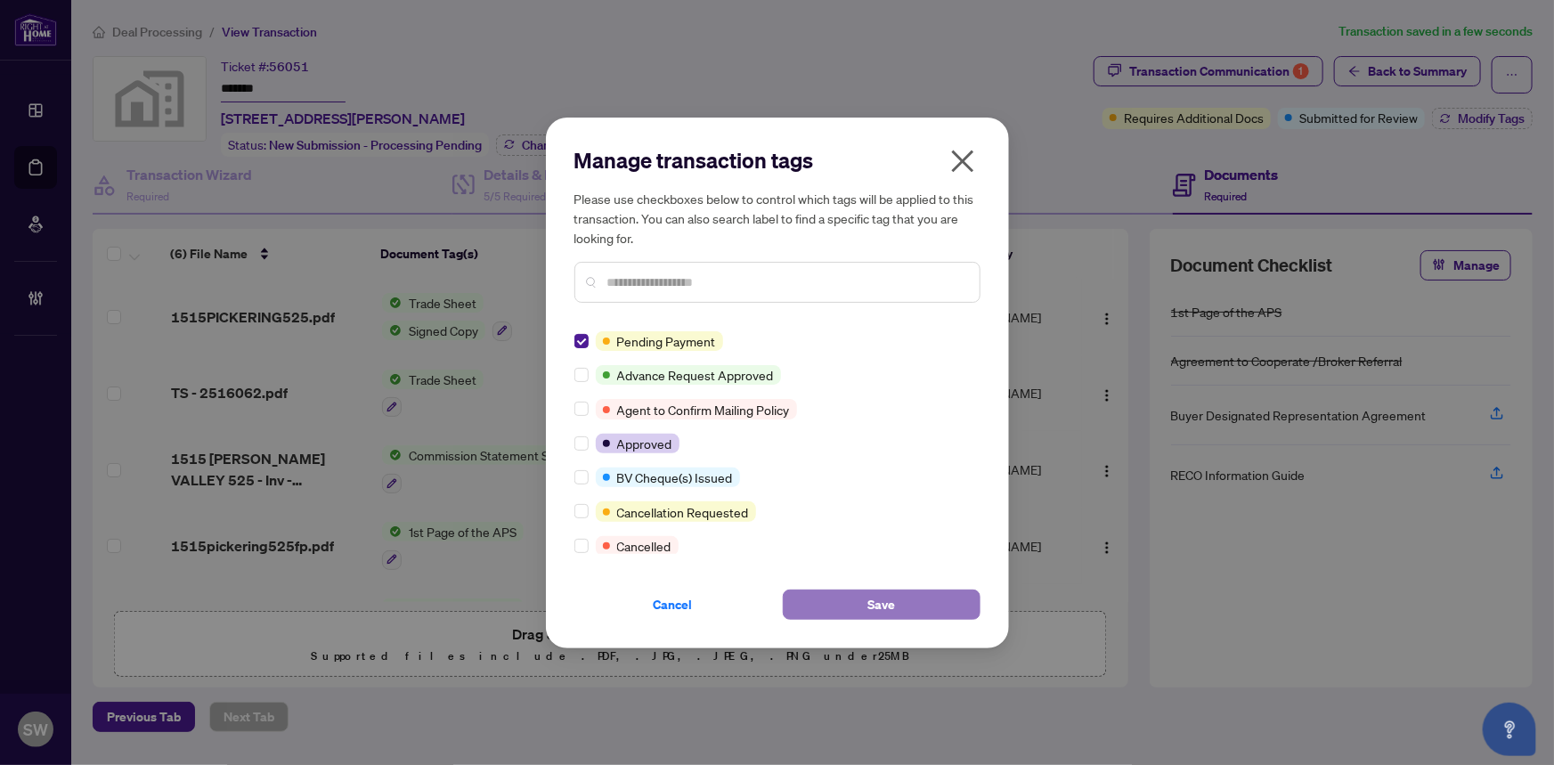
click at [889, 596] on span "Save" at bounding box center [881, 604] width 28 height 28
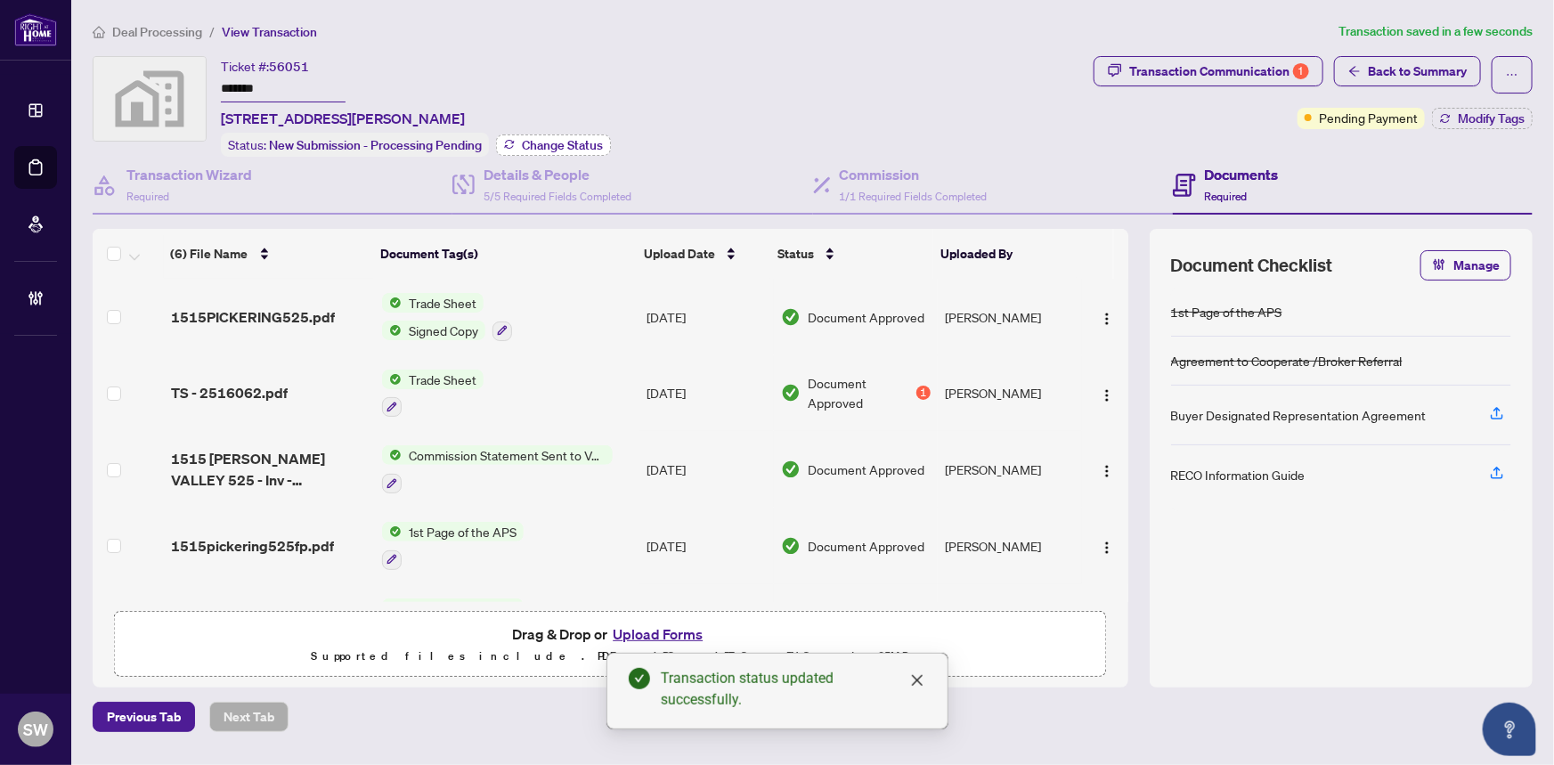
click at [588, 152] on button "Change Status" at bounding box center [553, 144] width 115 height 21
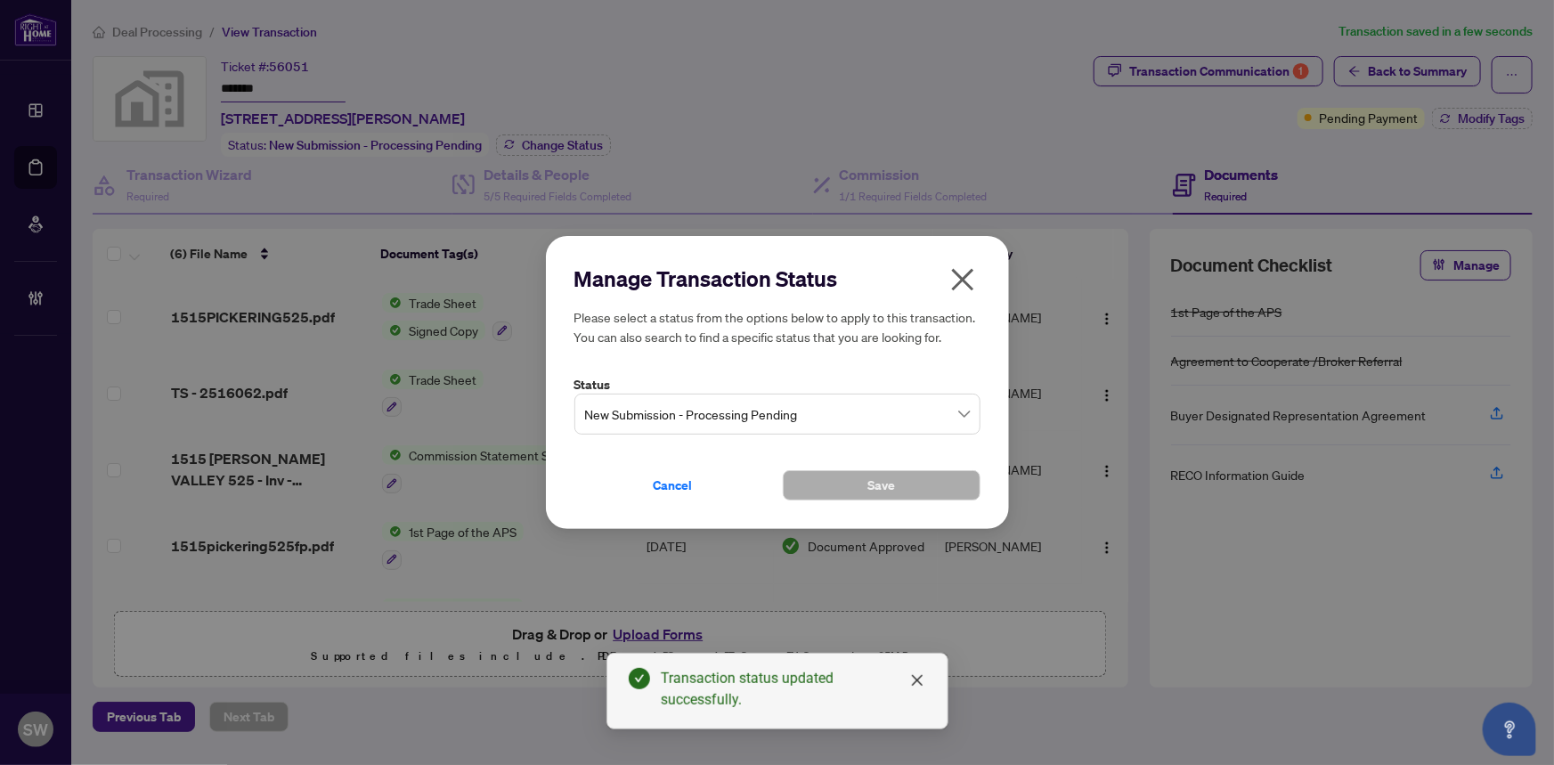
click at [701, 416] on span "New Submission - Processing Pending" at bounding box center [777, 414] width 385 height 34
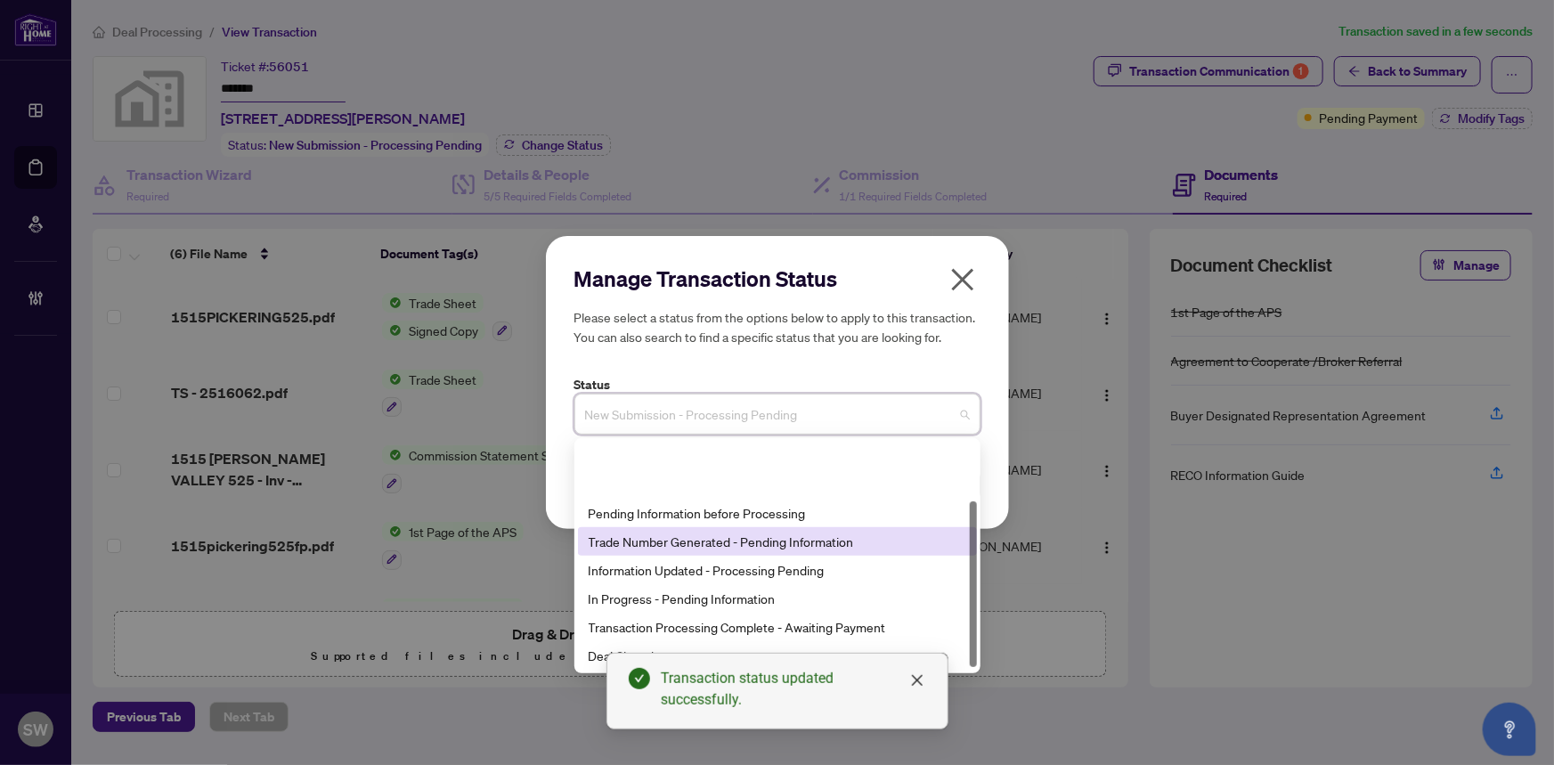
scroll to position [80, 0]
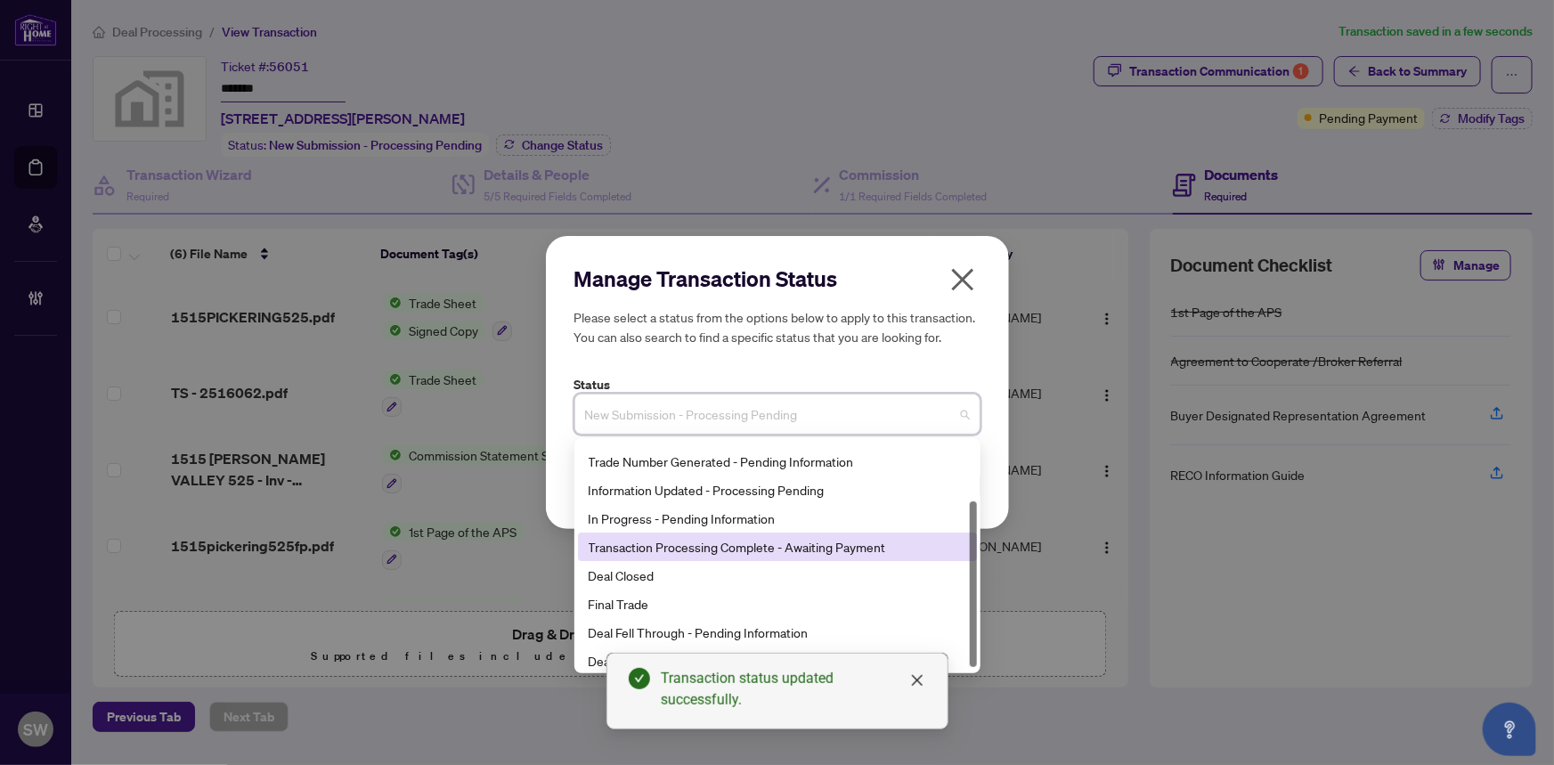
click at [724, 548] on div "Transaction Processing Complete - Awaiting Payment" at bounding box center [776, 547] width 377 height 20
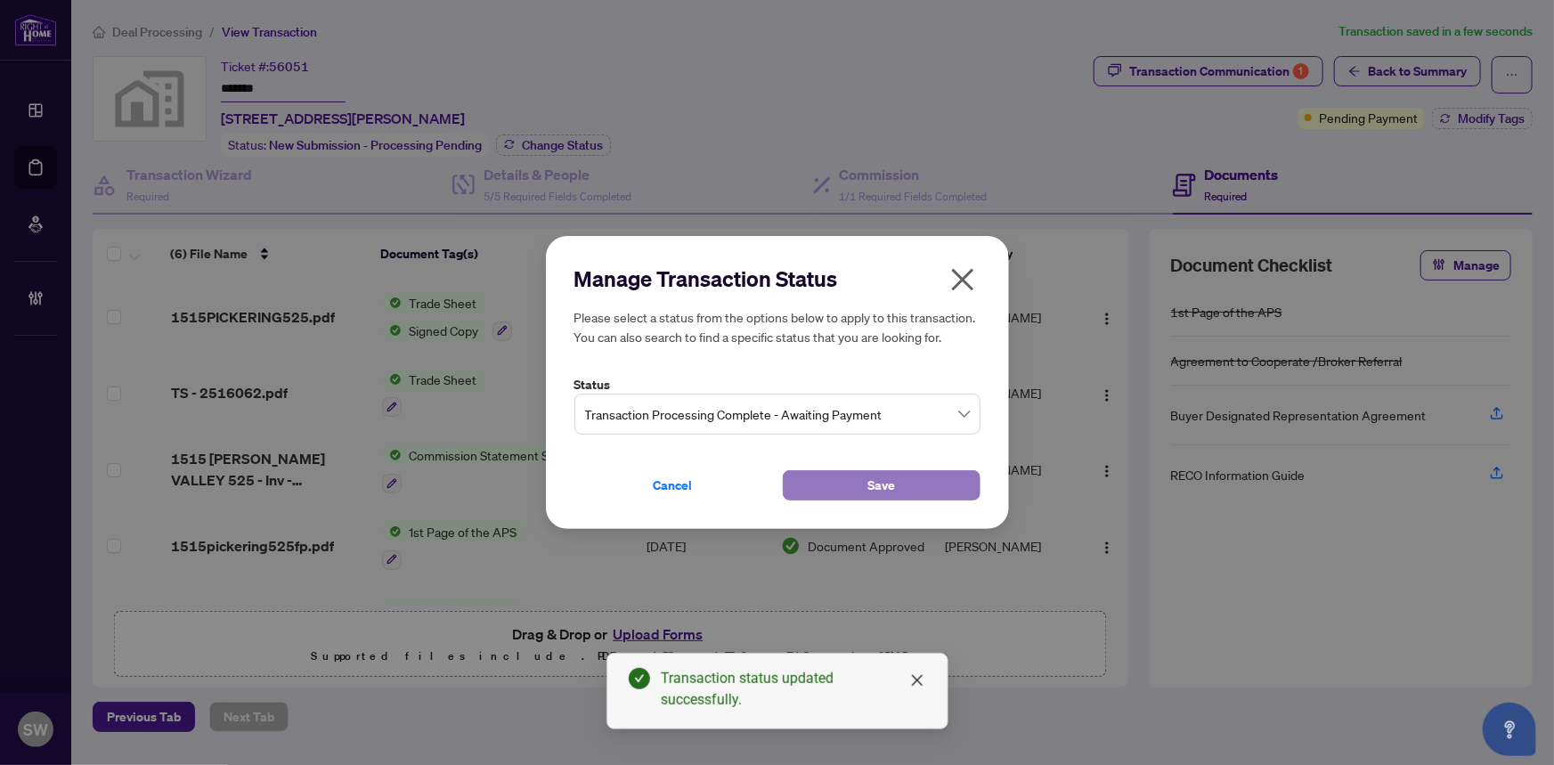
click at [913, 477] on button "Save" at bounding box center [882, 485] width 198 height 30
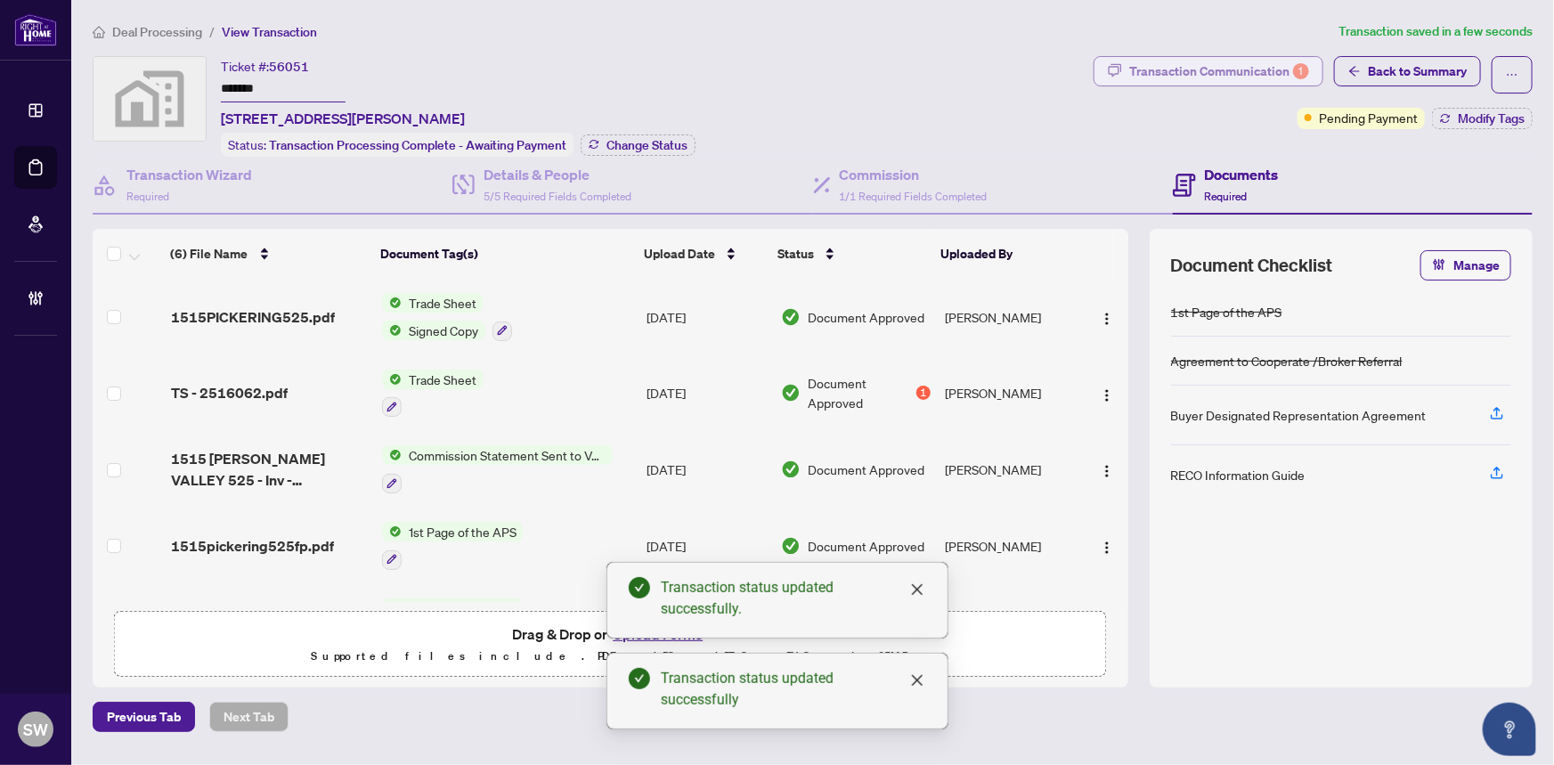
click at [1252, 70] on div "Transaction Communication 1" at bounding box center [1219, 71] width 180 height 28
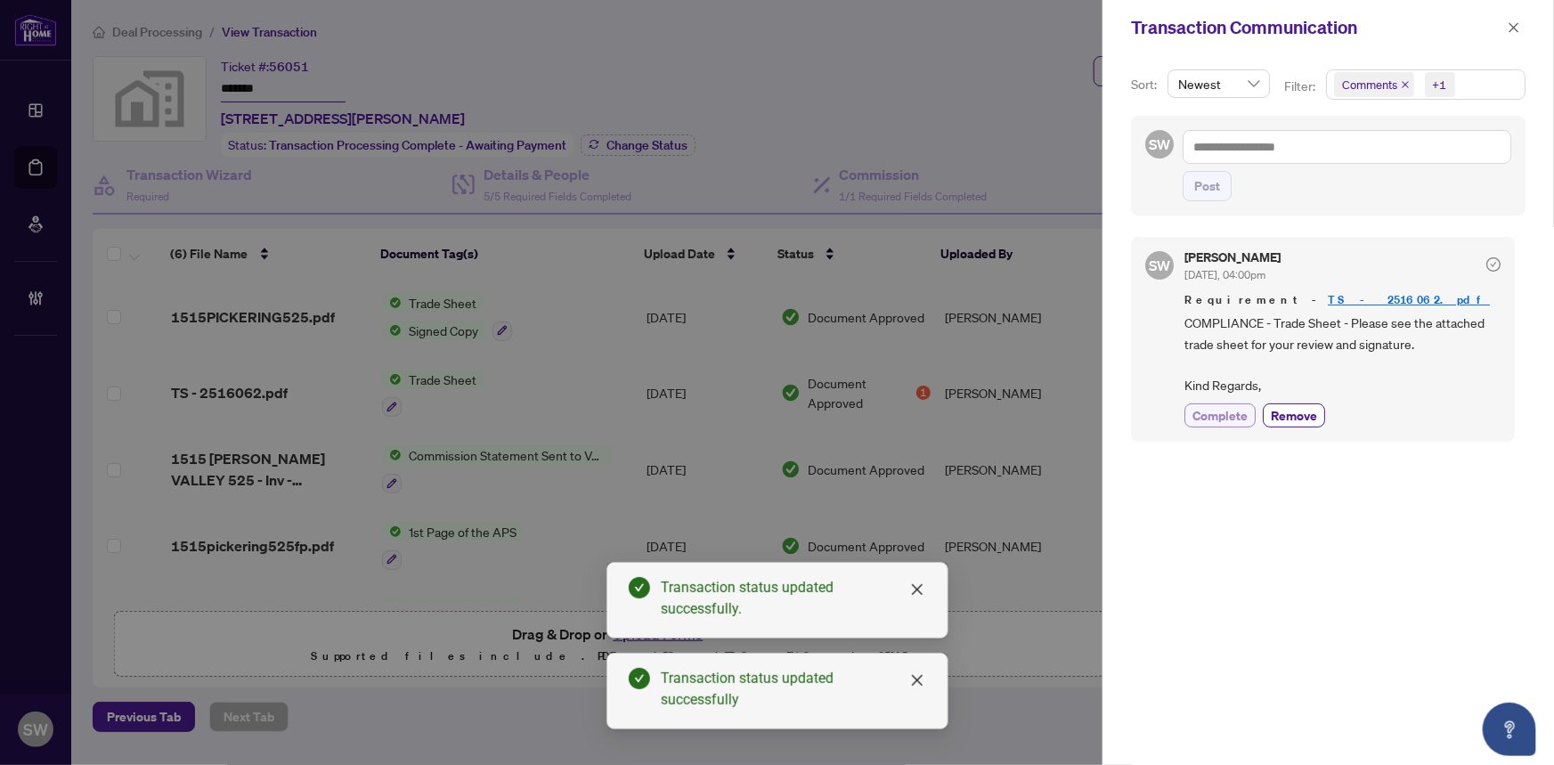
click at [1238, 412] on span "Complete" at bounding box center [1219, 415] width 55 height 19
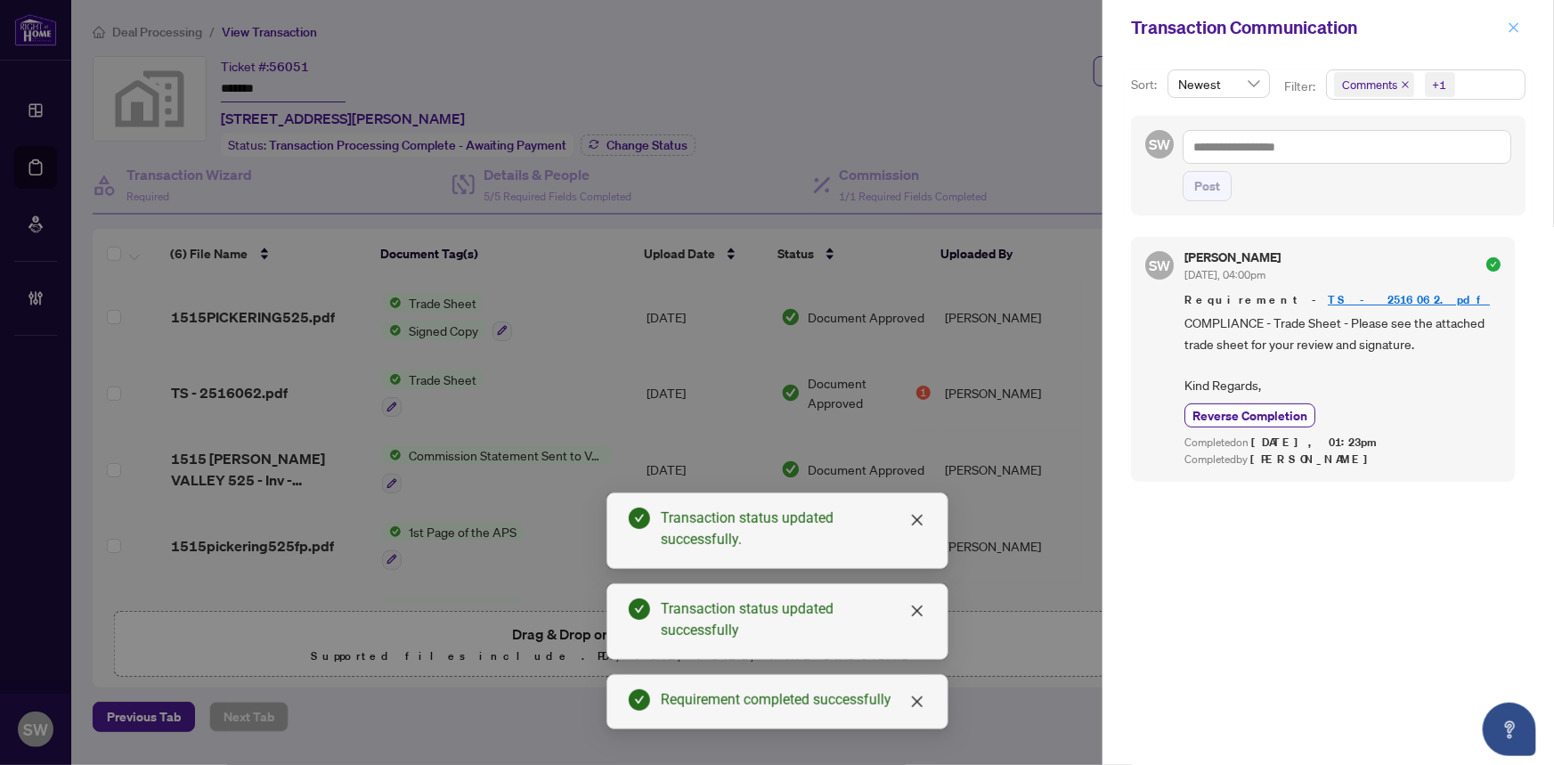
click at [1513, 26] on icon "close" at bounding box center [1514, 27] width 10 height 10
